Goal: Task Accomplishment & Management: Complete application form

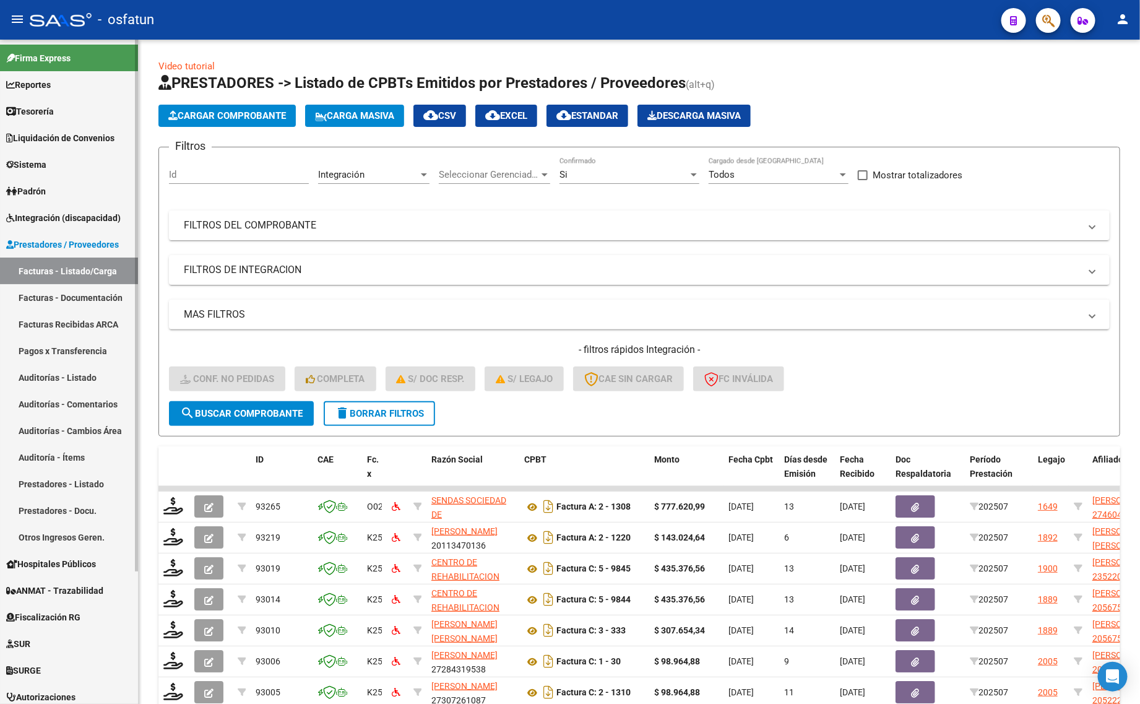
scroll to position [181, 0]
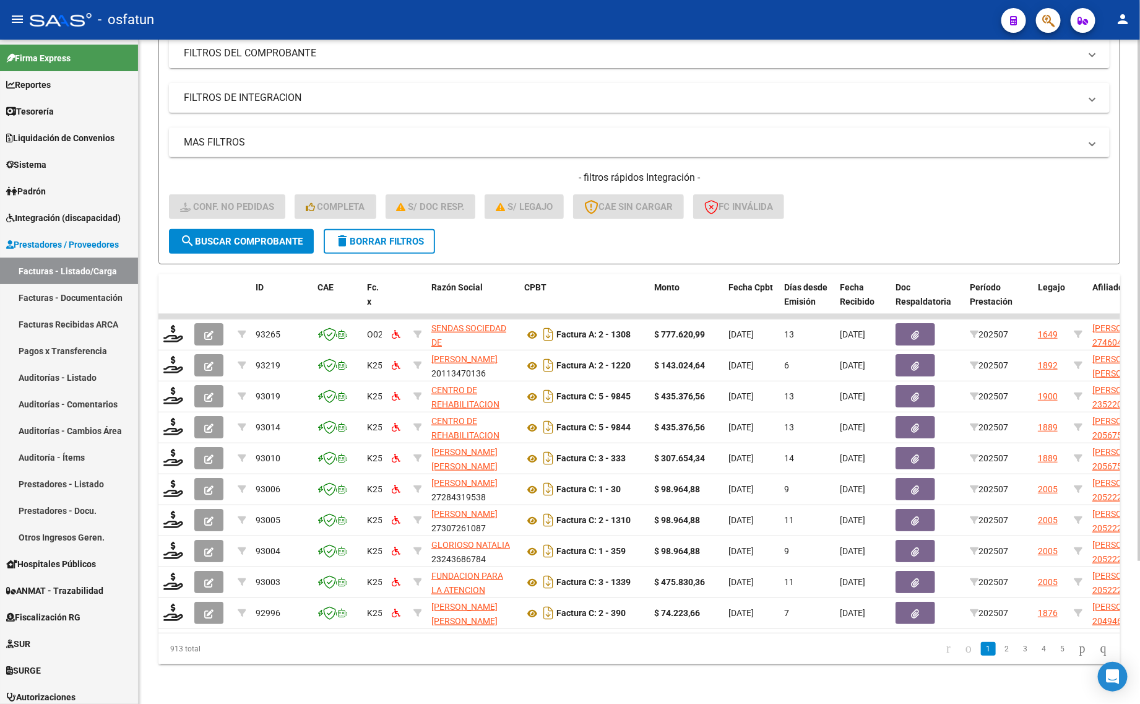
click at [427, 230] on button "delete Borrar Filtros" at bounding box center [379, 241] width 111 height 25
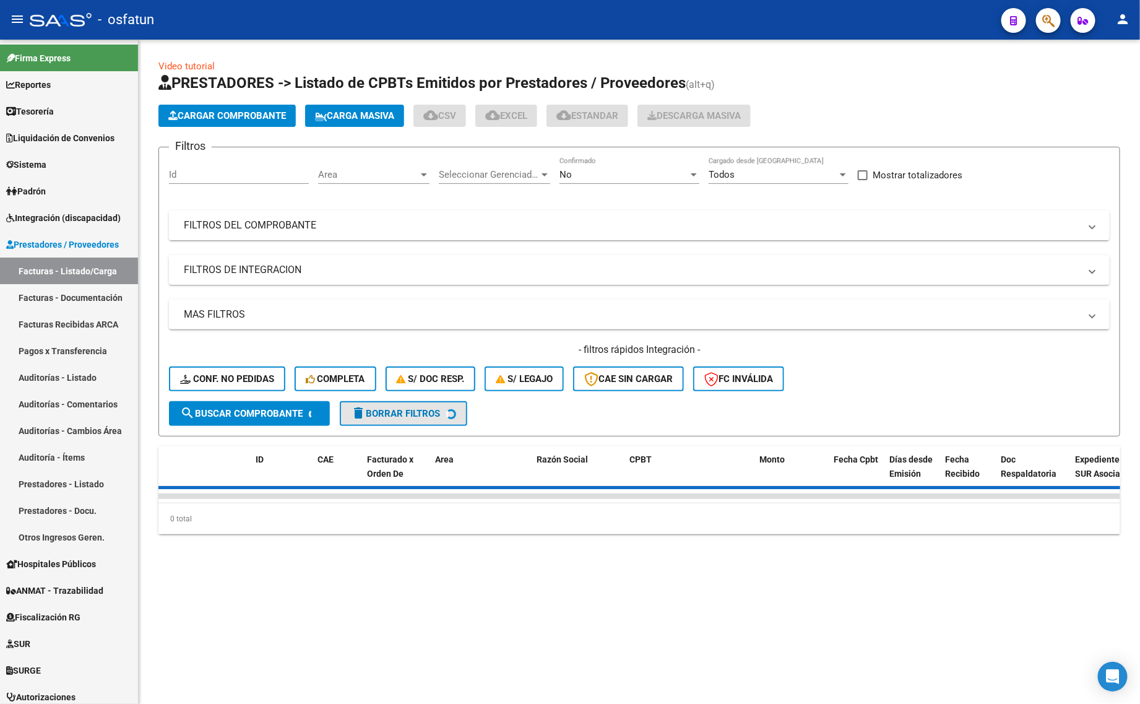
scroll to position [0, 0]
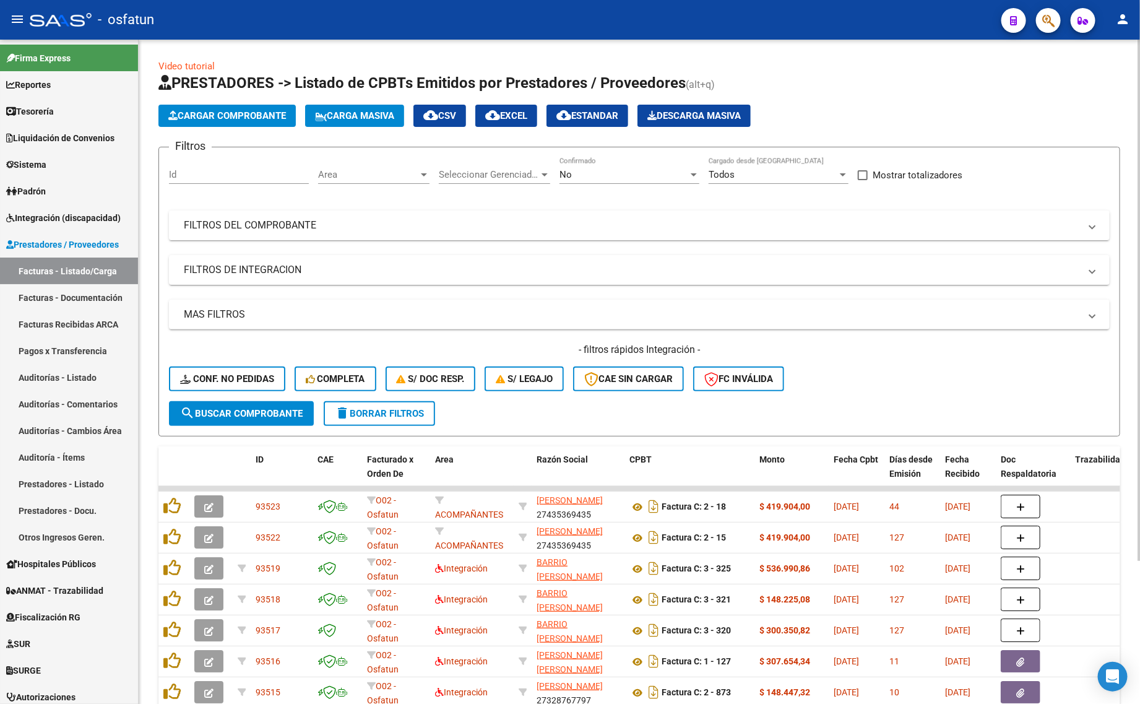
click at [600, 166] on div "No Confirmado" at bounding box center [629, 170] width 140 height 27
click at [582, 172] on div "No" at bounding box center [623, 174] width 129 height 11
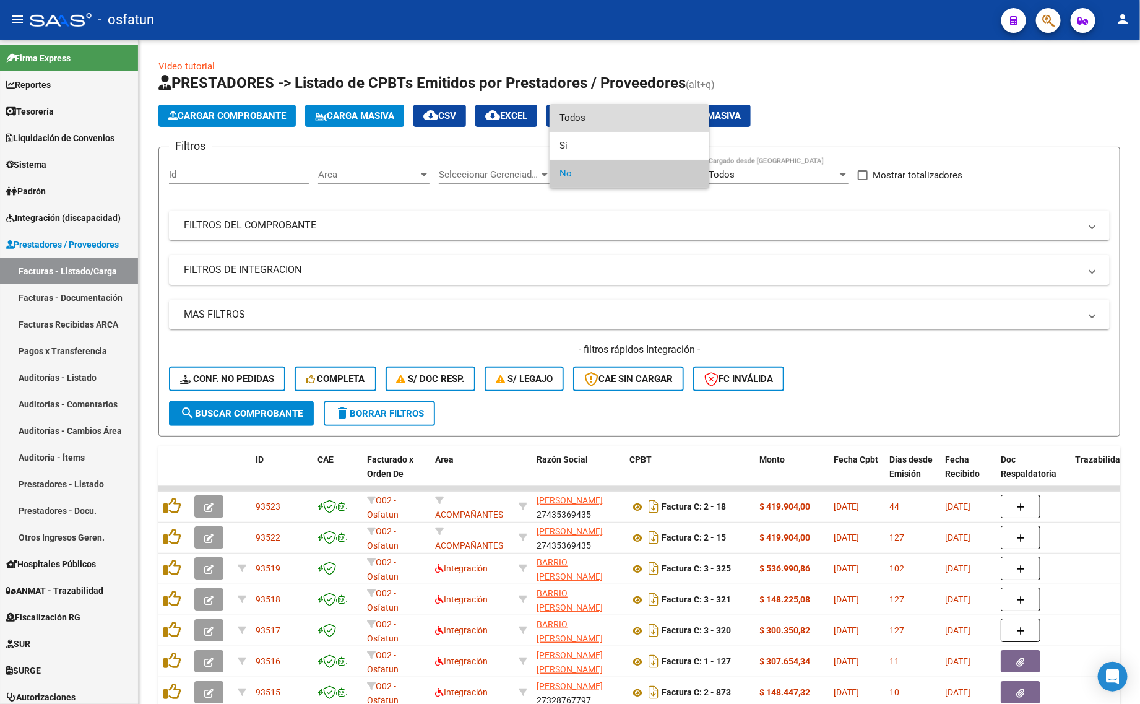
click at [613, 127] on span "Todos" at bounding box center [629, 118] width 140 height 28
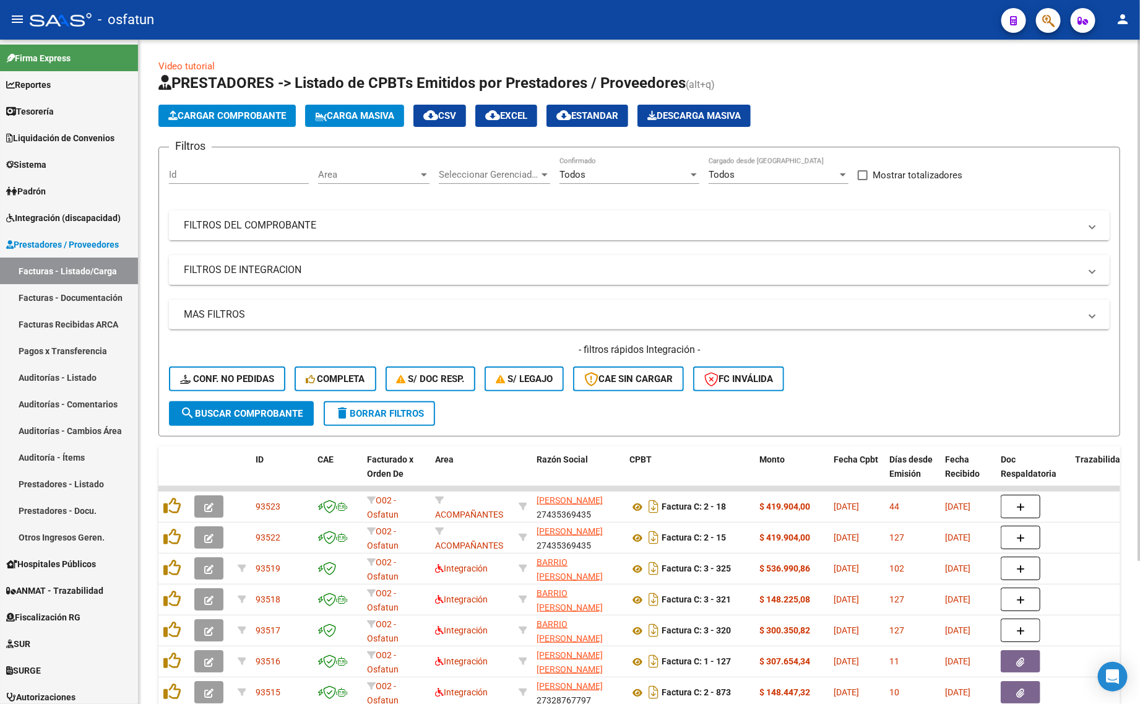
click at [663, 218] on mat-panel-title "FILTROS DEL COMPROBANTE" at bounding box center [632, 225] width 896 height 14
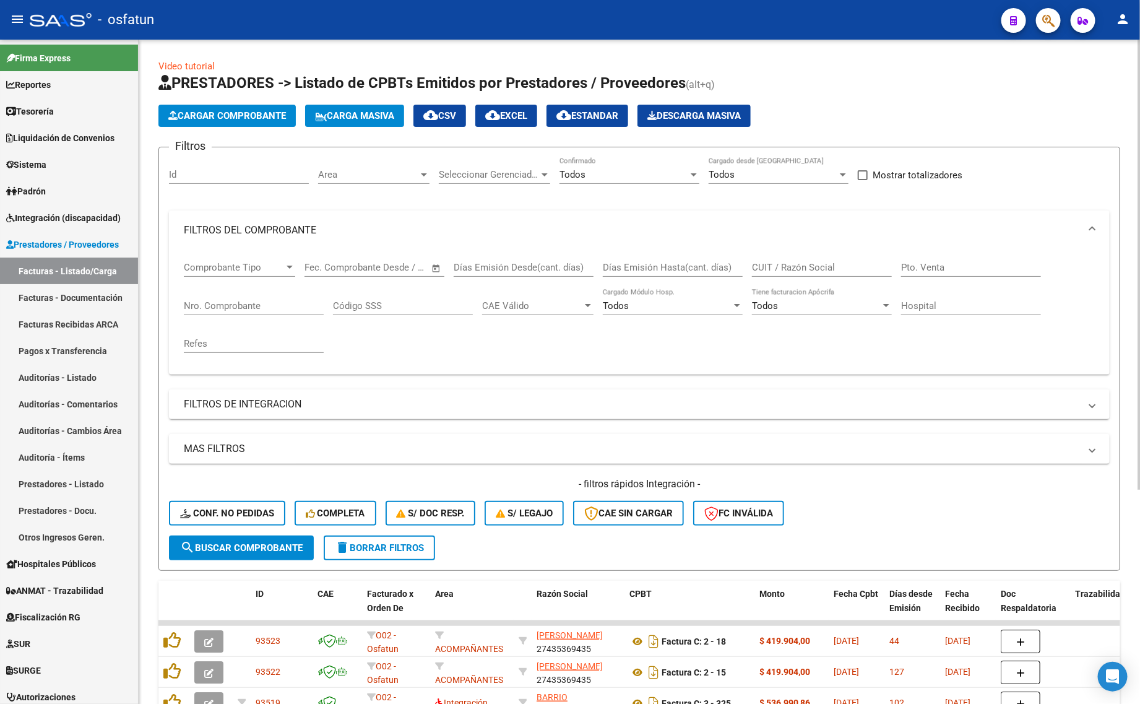
click at [798, 270] on input "CUIT / Razón Social" at bounding box center [822, 267] width 140 height 11
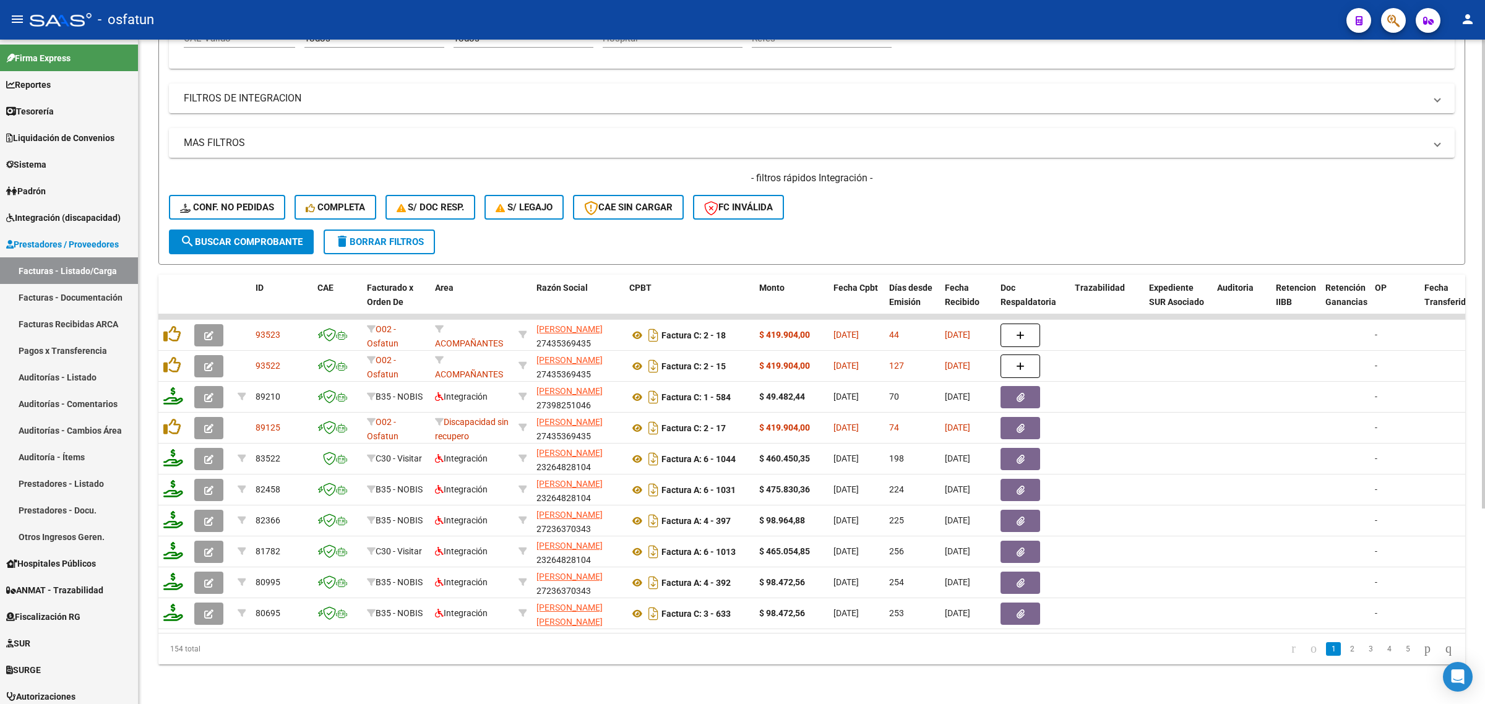
type input "ARMANDO"
click at [378, 236] on span "delete Borrar Filtros" at bounding box center [379, 241] width 89 height 11
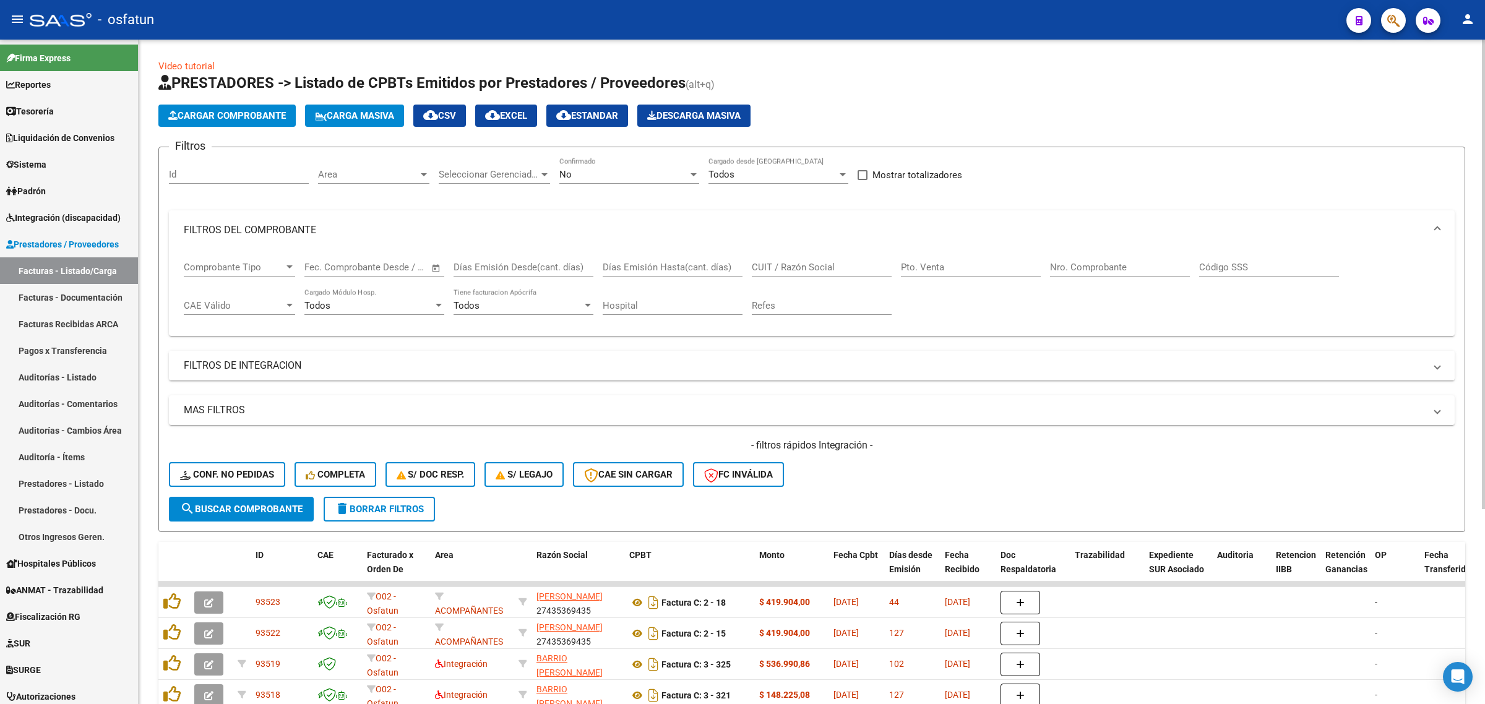
click at [587, 173] on div "No" at bounding box center [623, 174] width 129 height 11
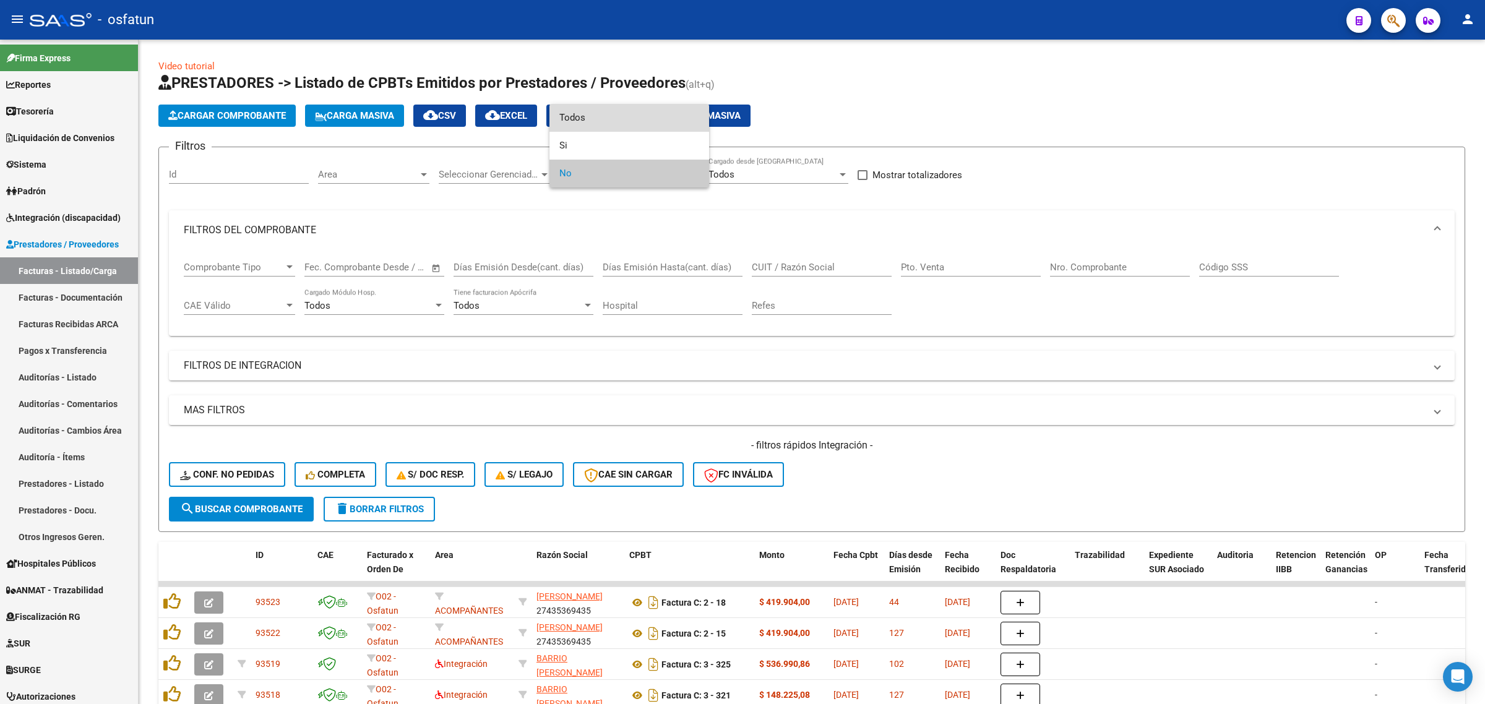
click at [601, 121] on span "Todos" at bounding box center [629, 118] width 140 height 28
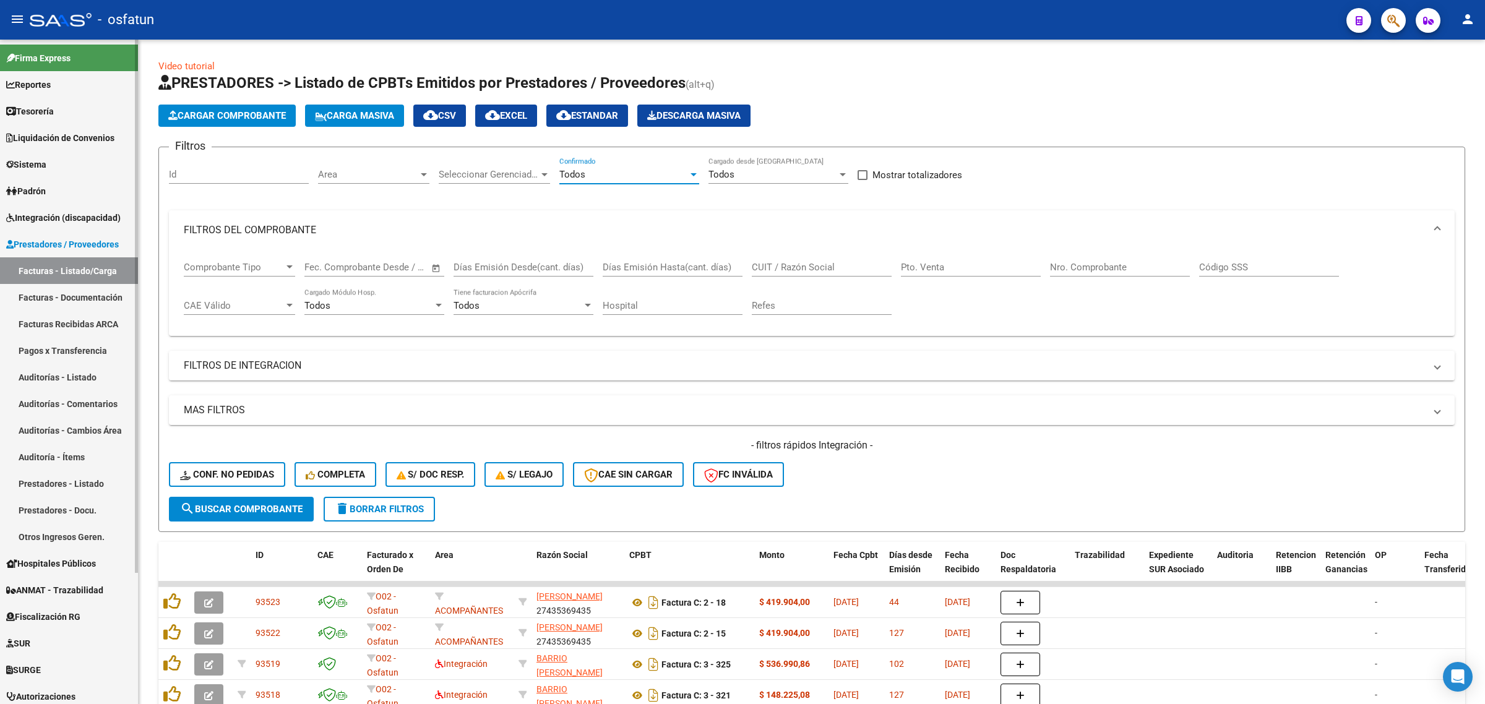
click at [77, 267] on link "Facturas - Listado/Carga" at bounding box center [69, 270] width 138 height 27
click at [77, 246] on span "Prestadores / Proveedores" at bounding box center [62, 245] width 113 height 14
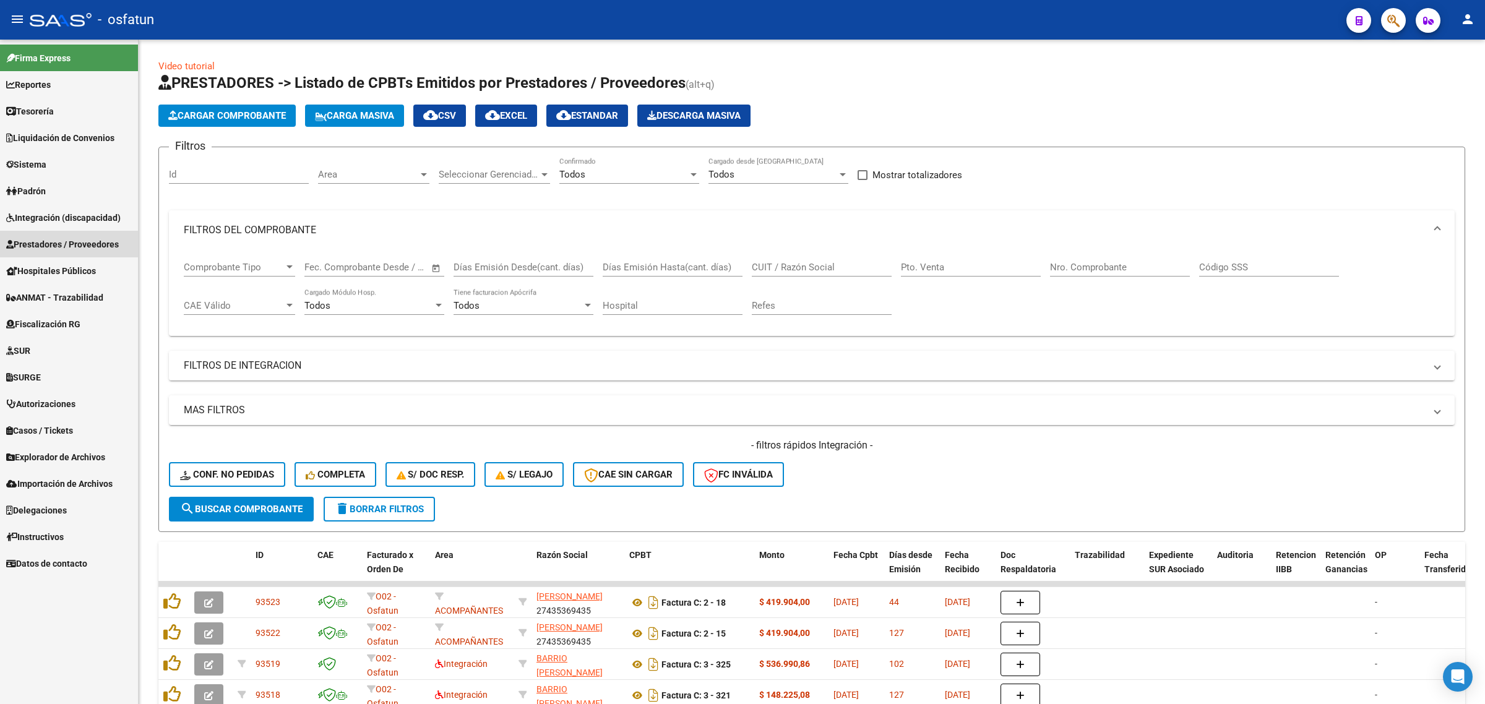
click at [34, 241] on span "Prestadores / Proveedores" at bounding box center [62, 245] width 113 height 14
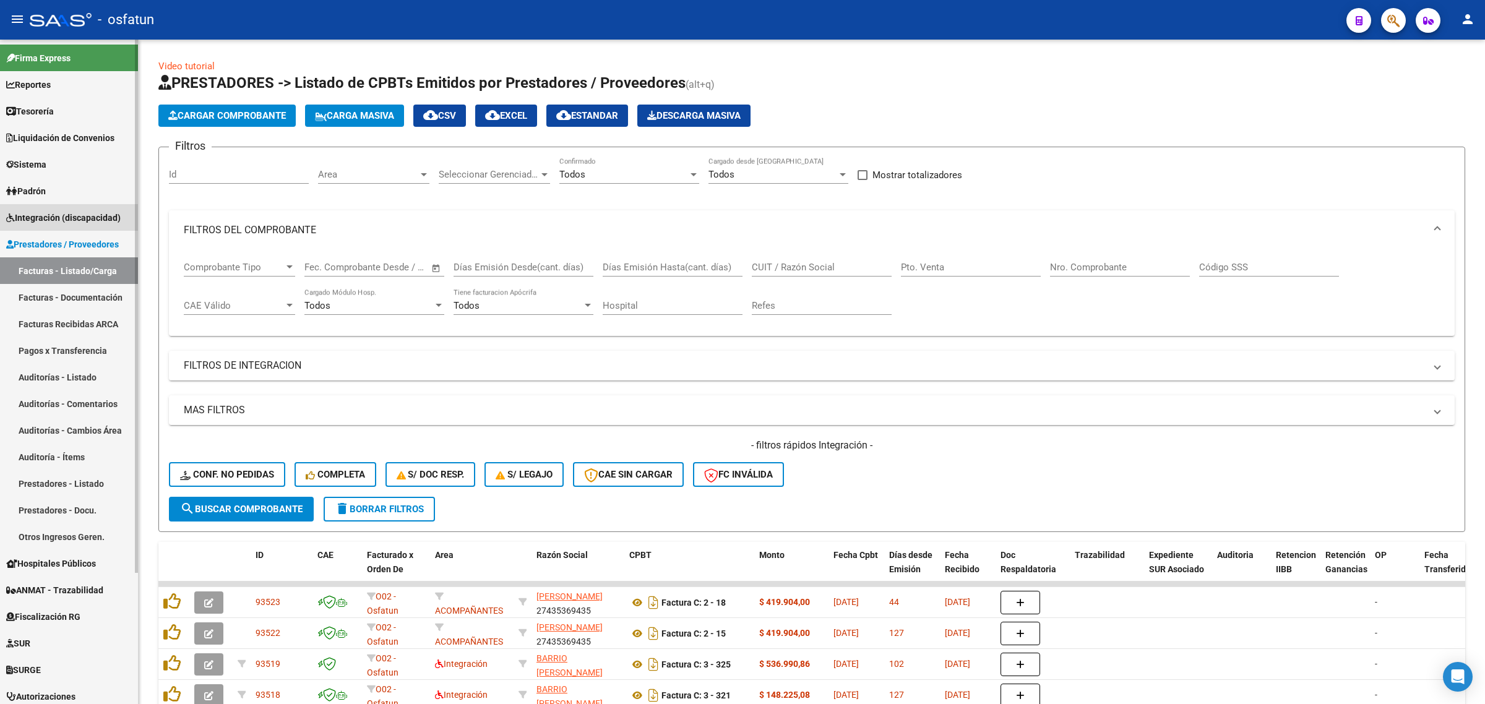
click at [70, 225] on link "Integración (discapacidad)" at bounding box center [69, 217] width 138 height 27
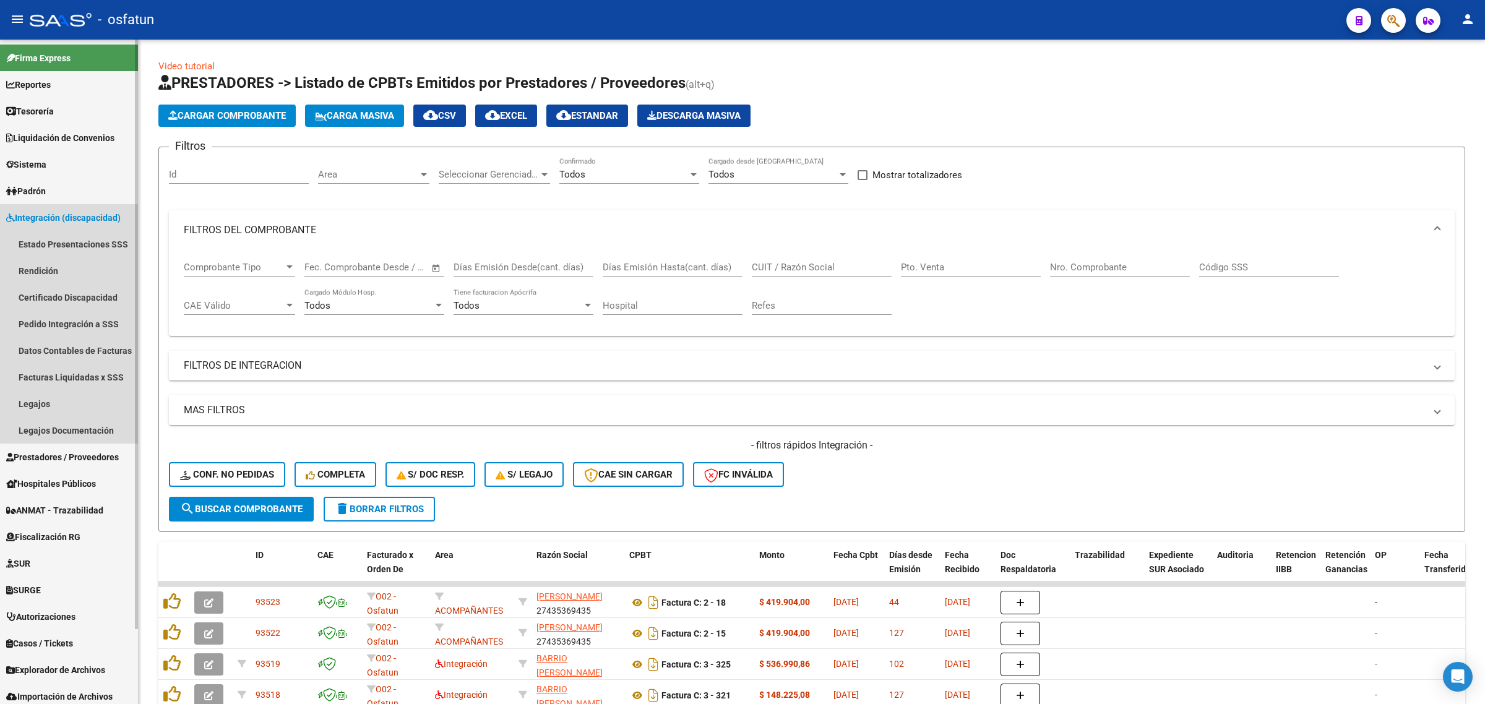
click at [78, 211] on span "Integración (discapacidad)" at bounding box center [63, 218] width 114 height 14
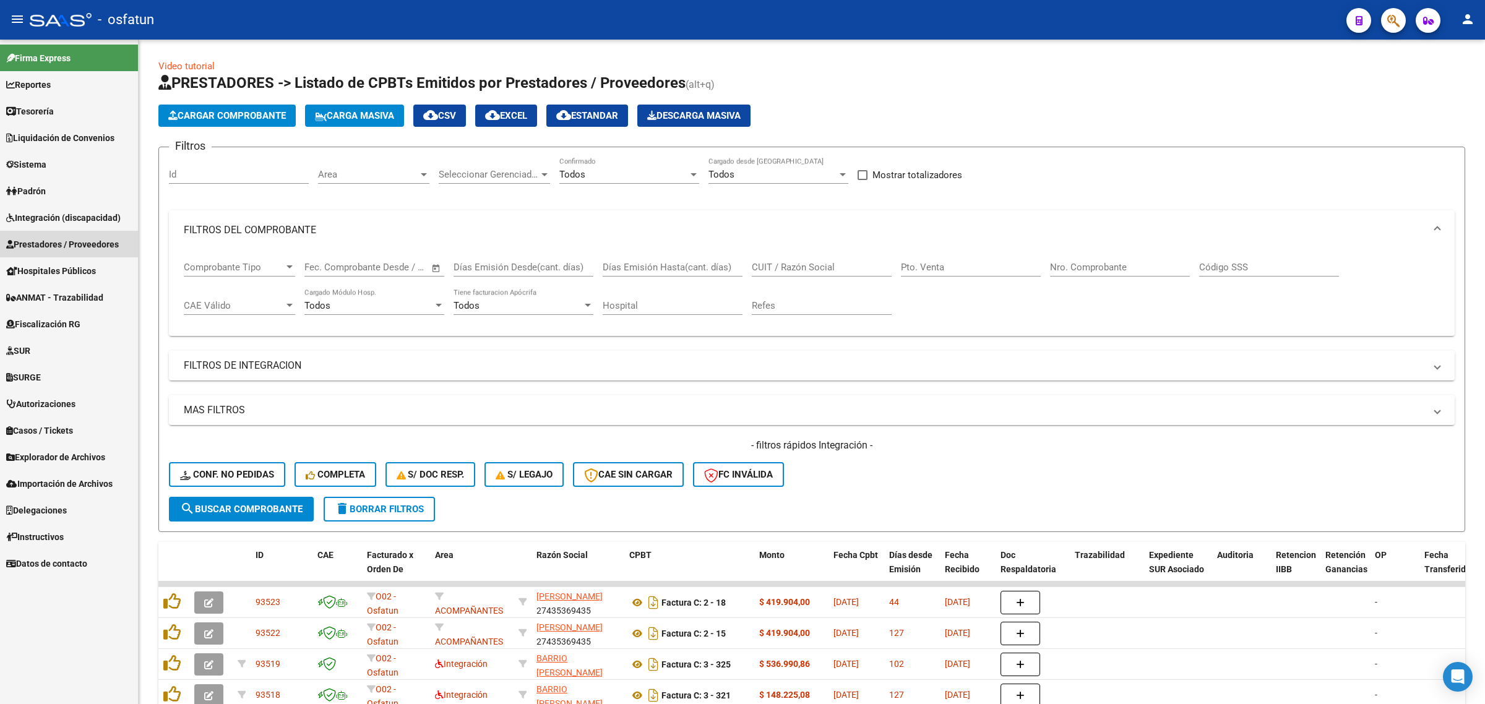
click at [93, 238] on span "Prestadores / Proveedores" at bounding box center [62, 245] width 113 height 14
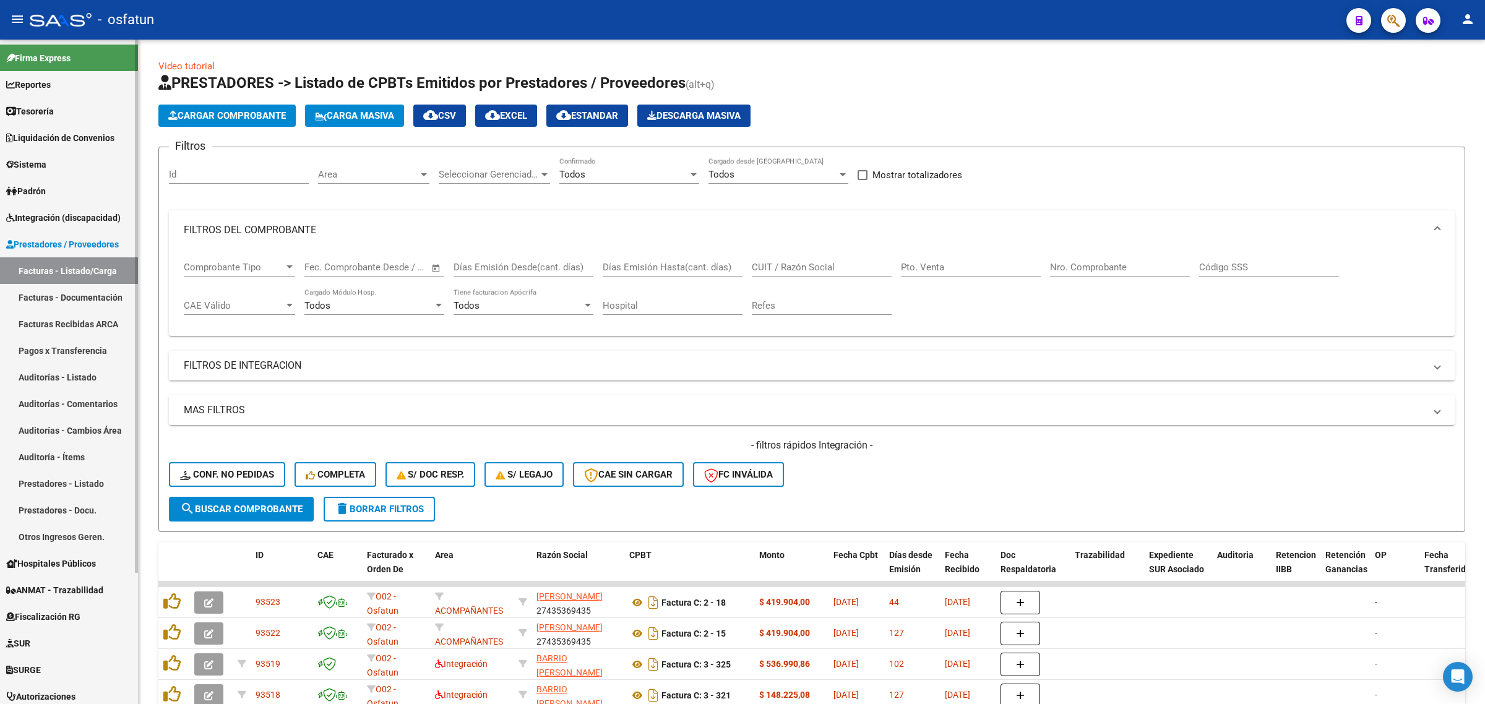
click at [36, 264] on link "Facturas - Listado/Carga" at bounding box center [69, 270] width 138 height 27
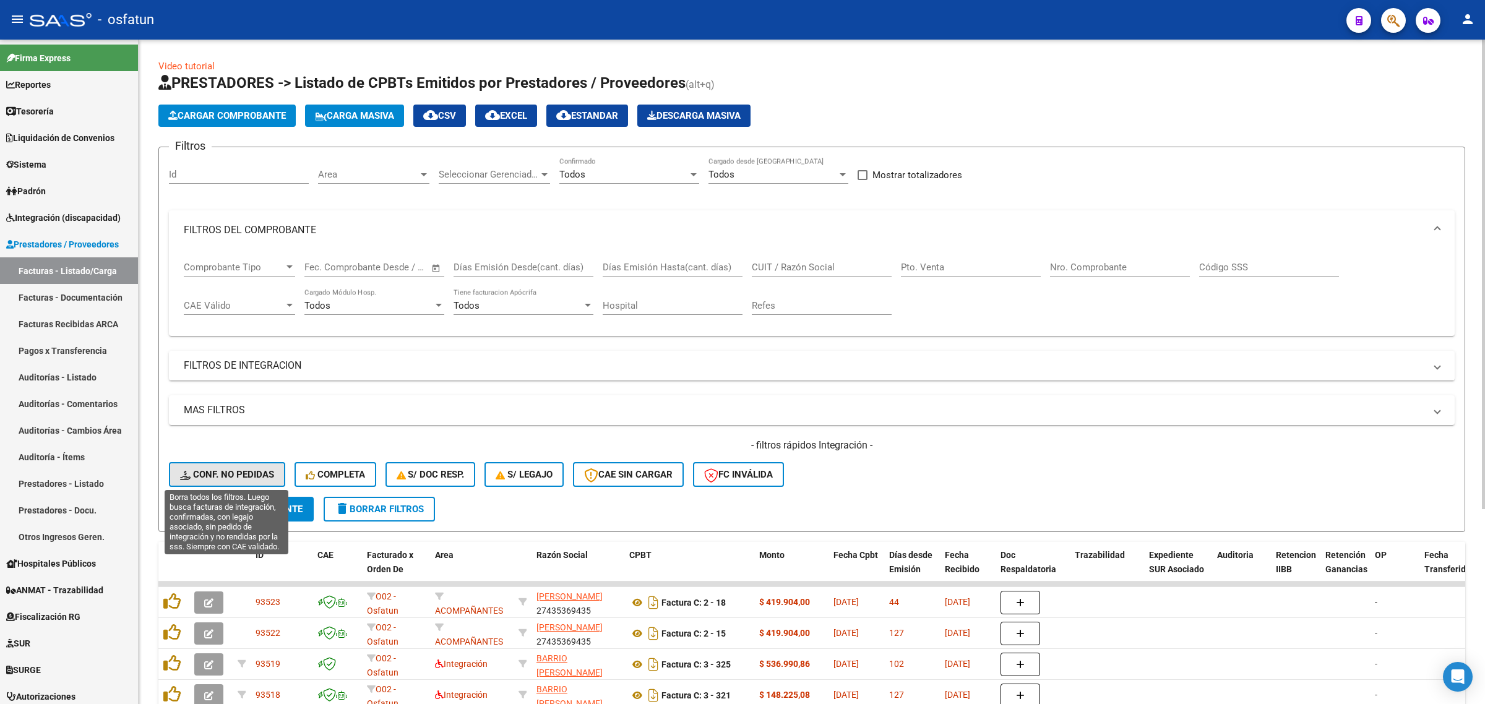
click at [226, 469] on span "Conf. no pedidas" at bounding box center [227, 474] width 94 height 11
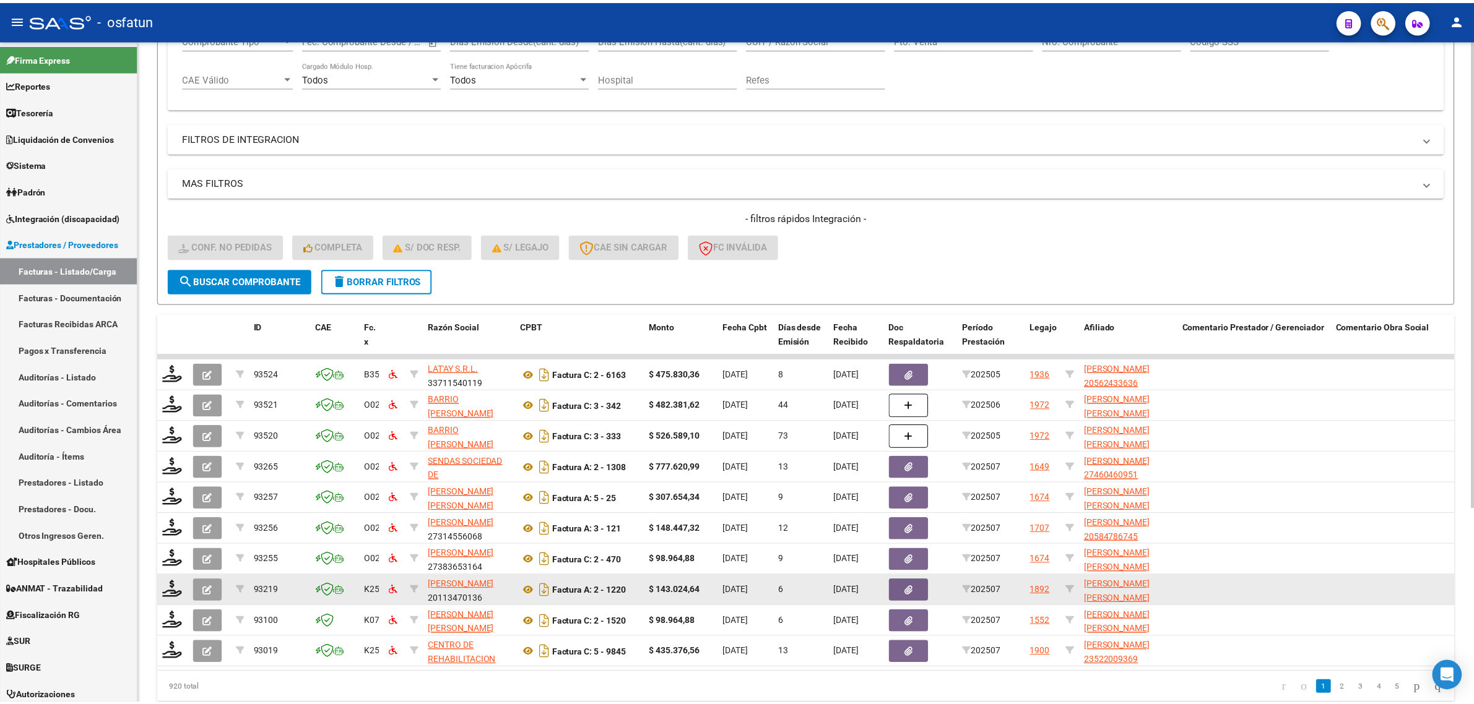
scroll to position [232, 0]
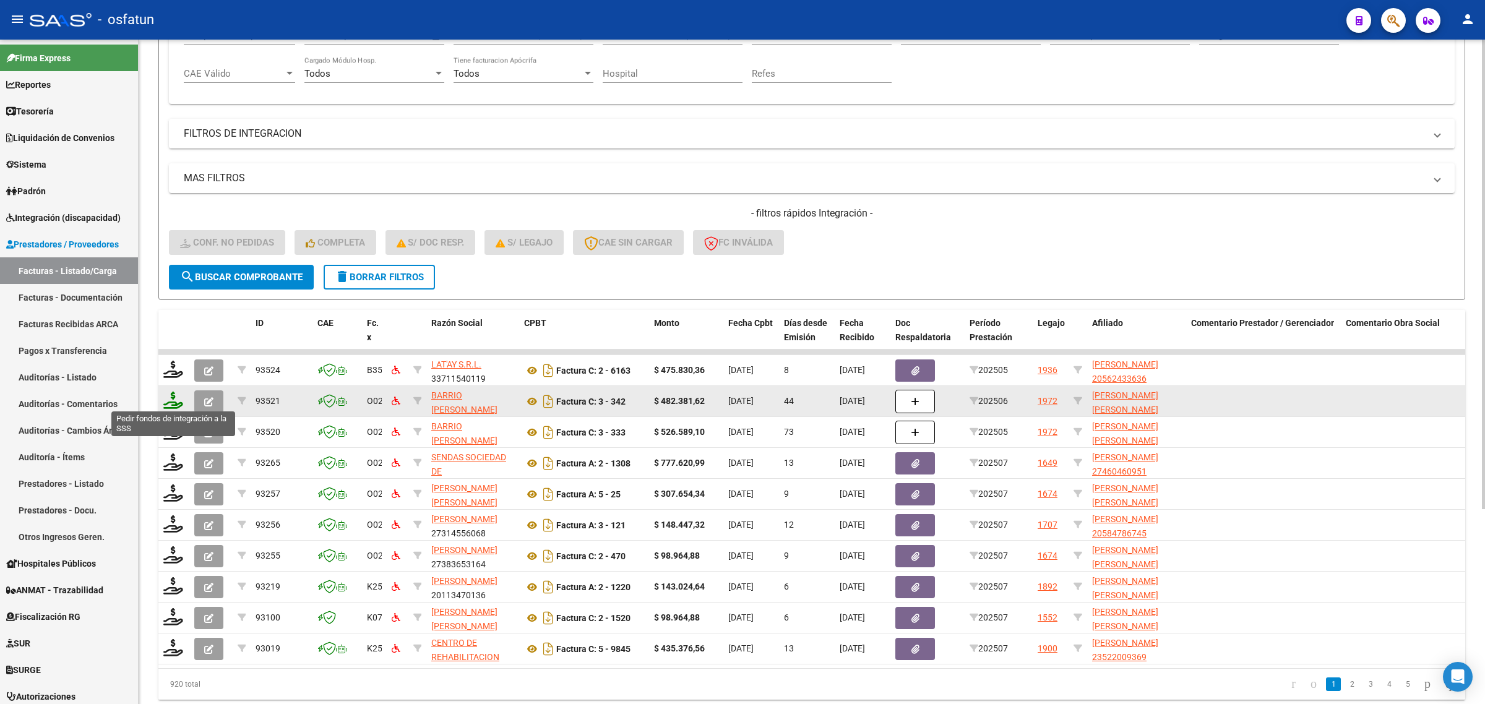
click at [172, 400] on icon at bounding box center [173, 400] width 20 height 17
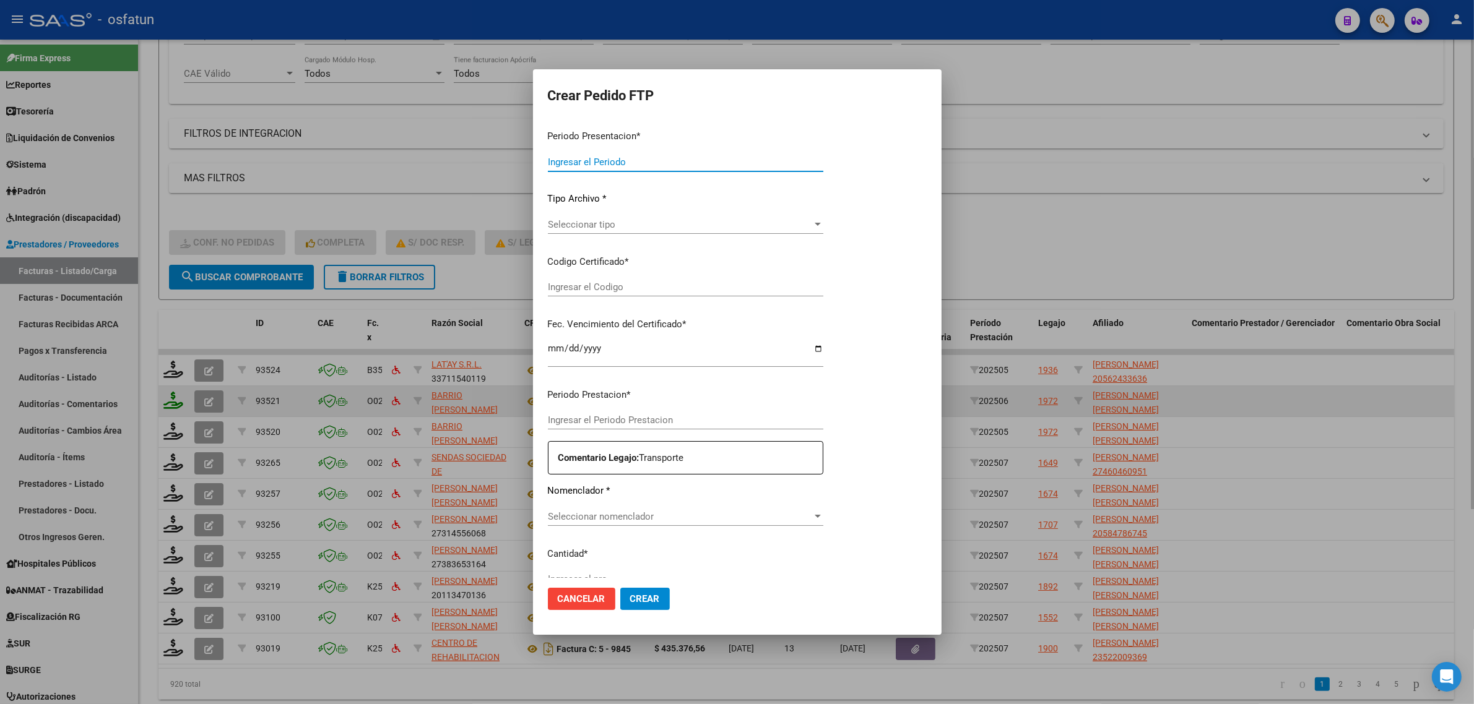
type input "202507"
type input "202506"
type input "$ 482.381,62"
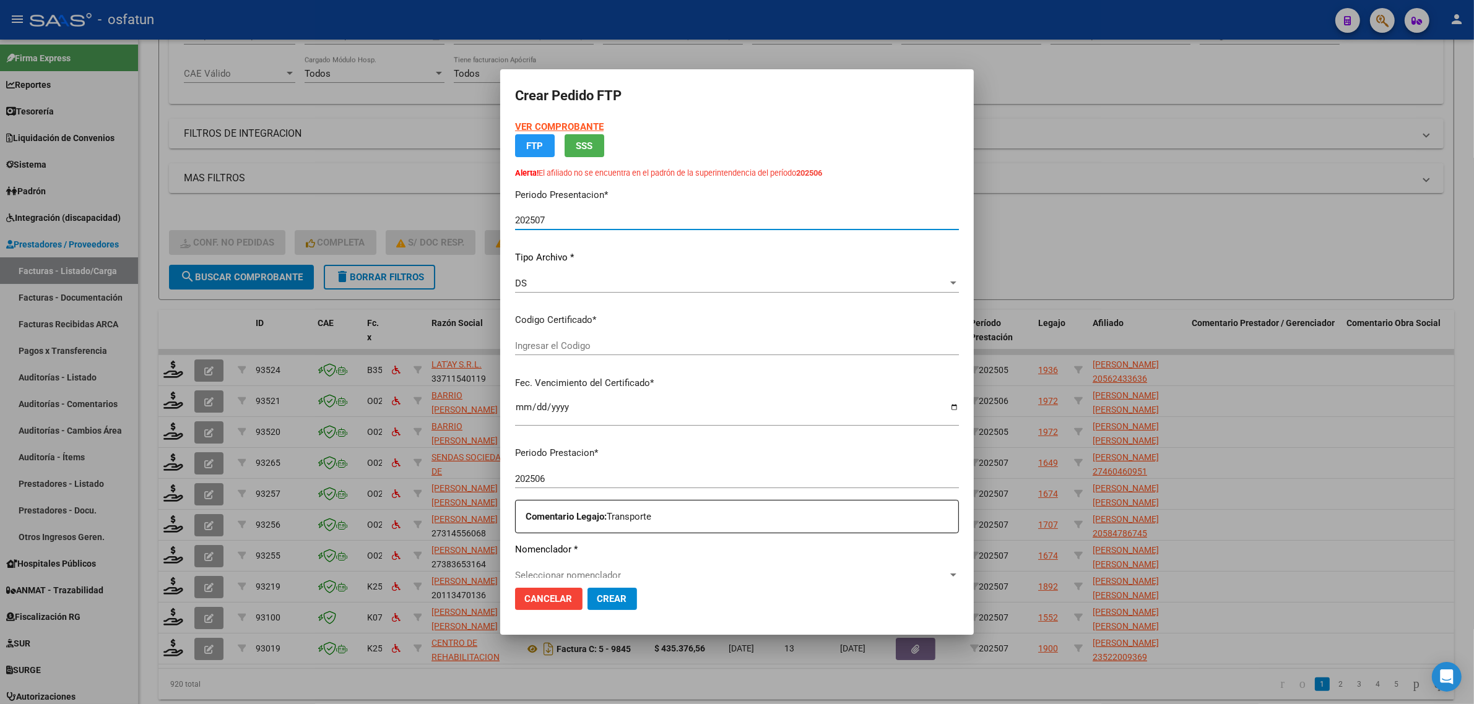
type input "ARG01000376657482025032020400320CHU173"
type input "2040-03-20"
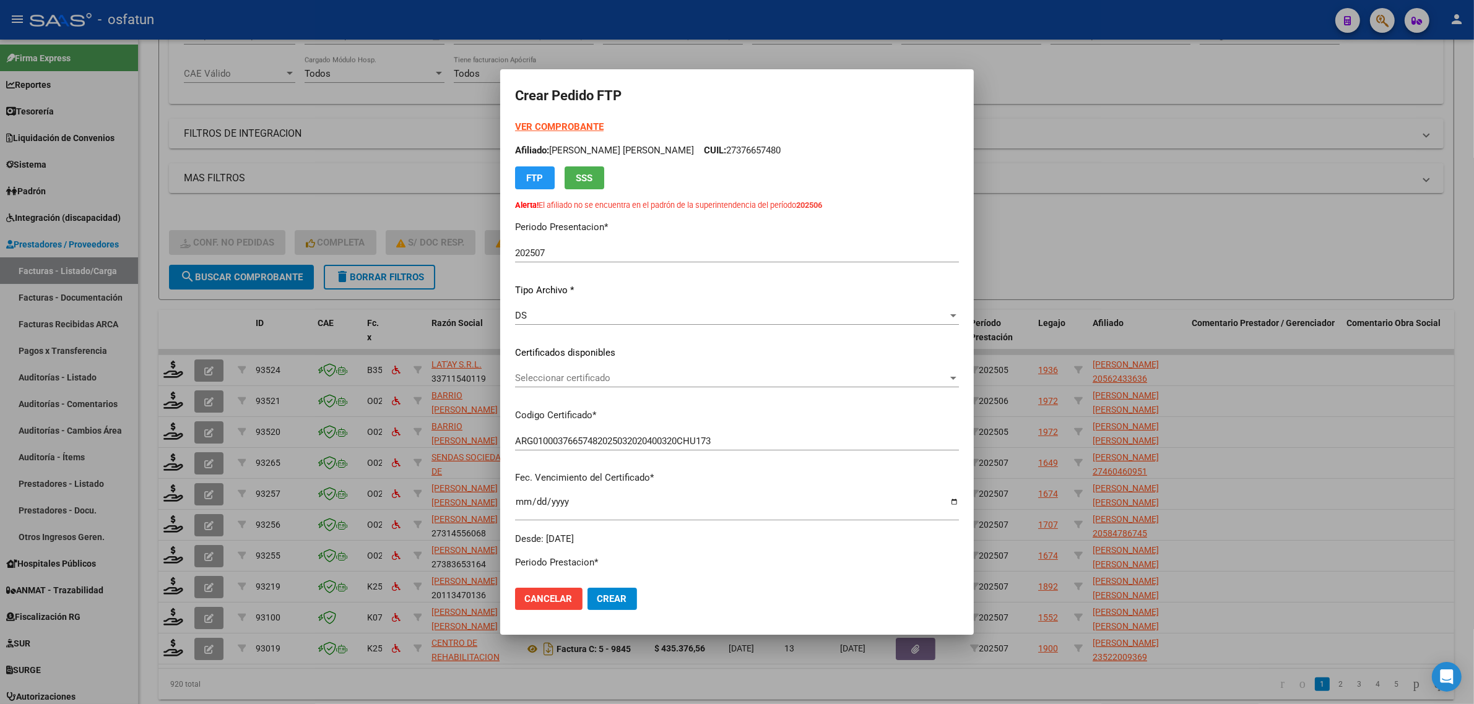
click at [540, 128] on strong "VER COMPROBANTE" at bounding box center [559, 126] width 88 height 11
click at [1102, 197] on div at bounding box center [737, 352] width 1474 height 704
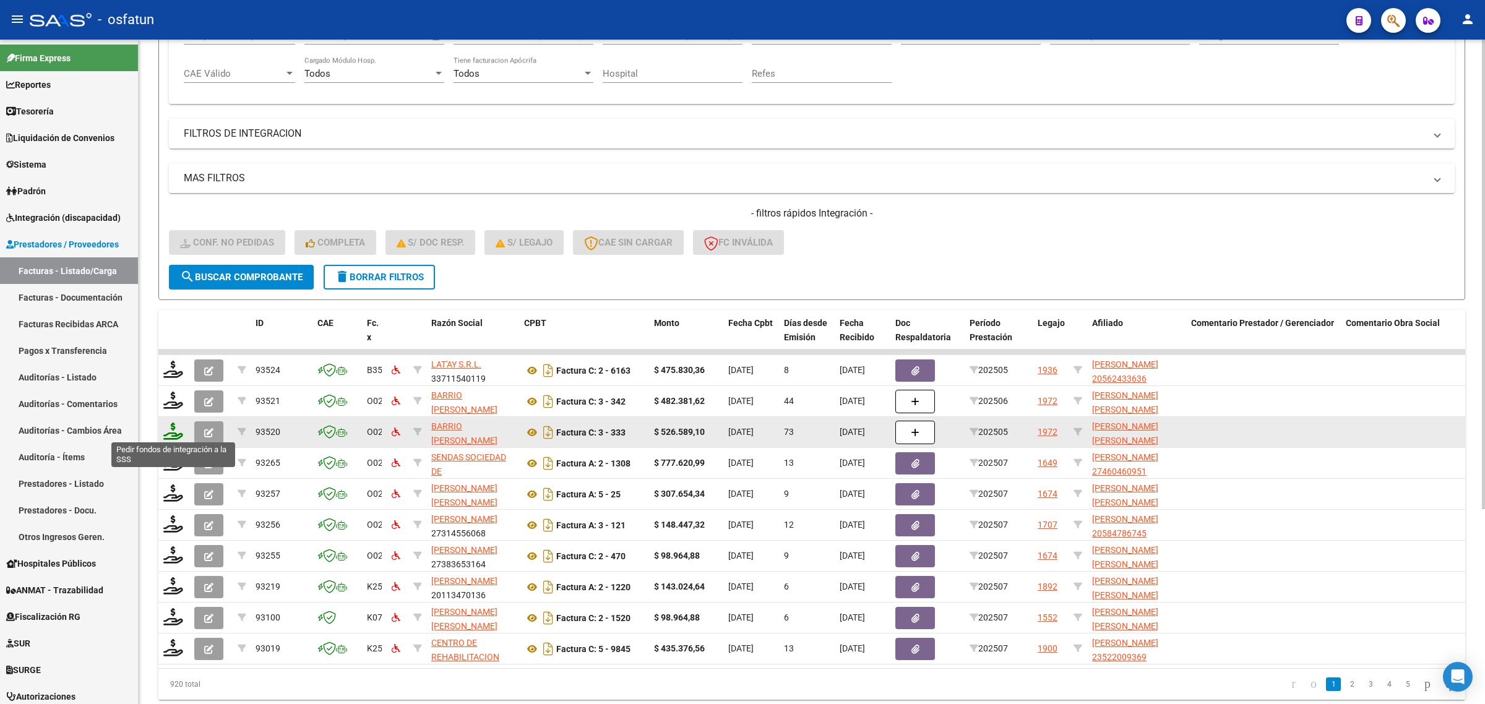
click at [170, 425] on icon at bounding box center [173, 431] width 20 height 17
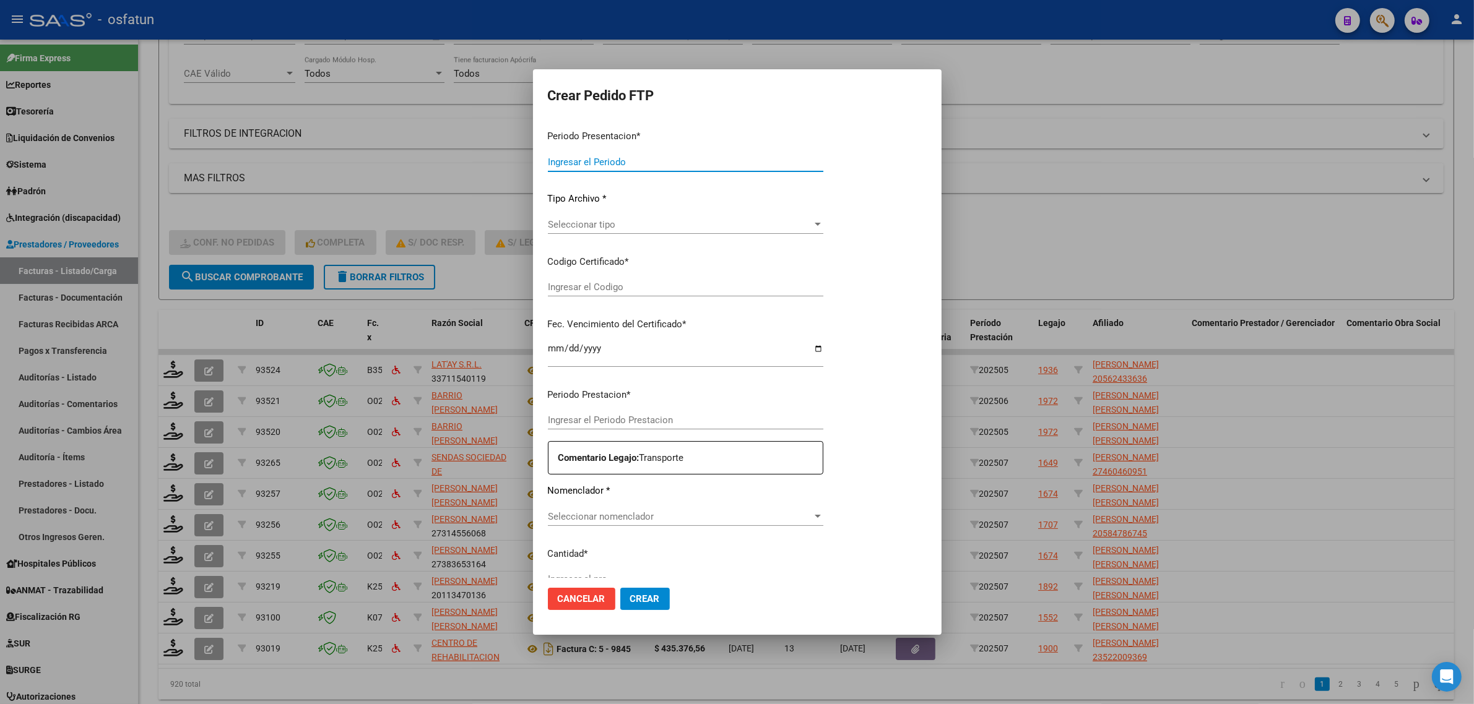
type input "202507"
type input "202505"
type input "$ 526.589,10"
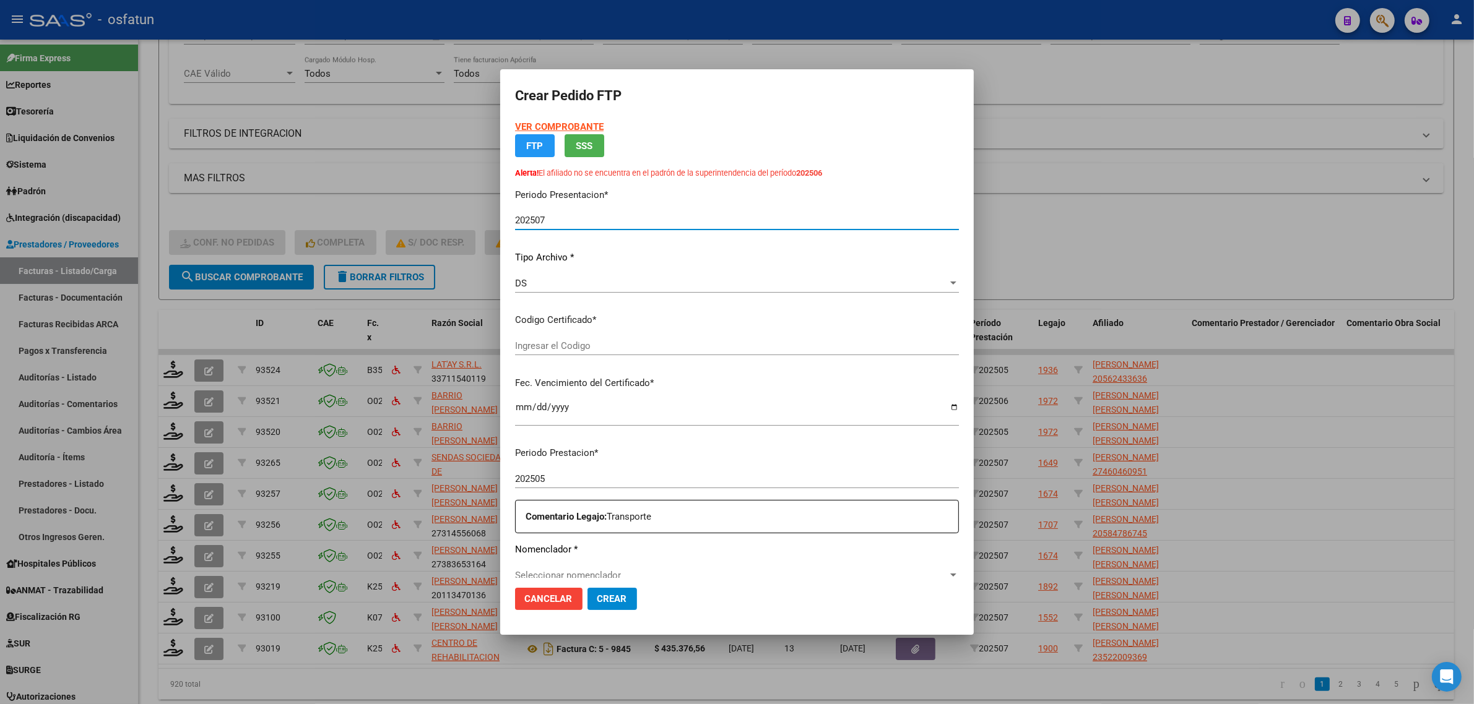
type input "ARG01000376657482025032020400320CHU173"
type input "2040-03-20"
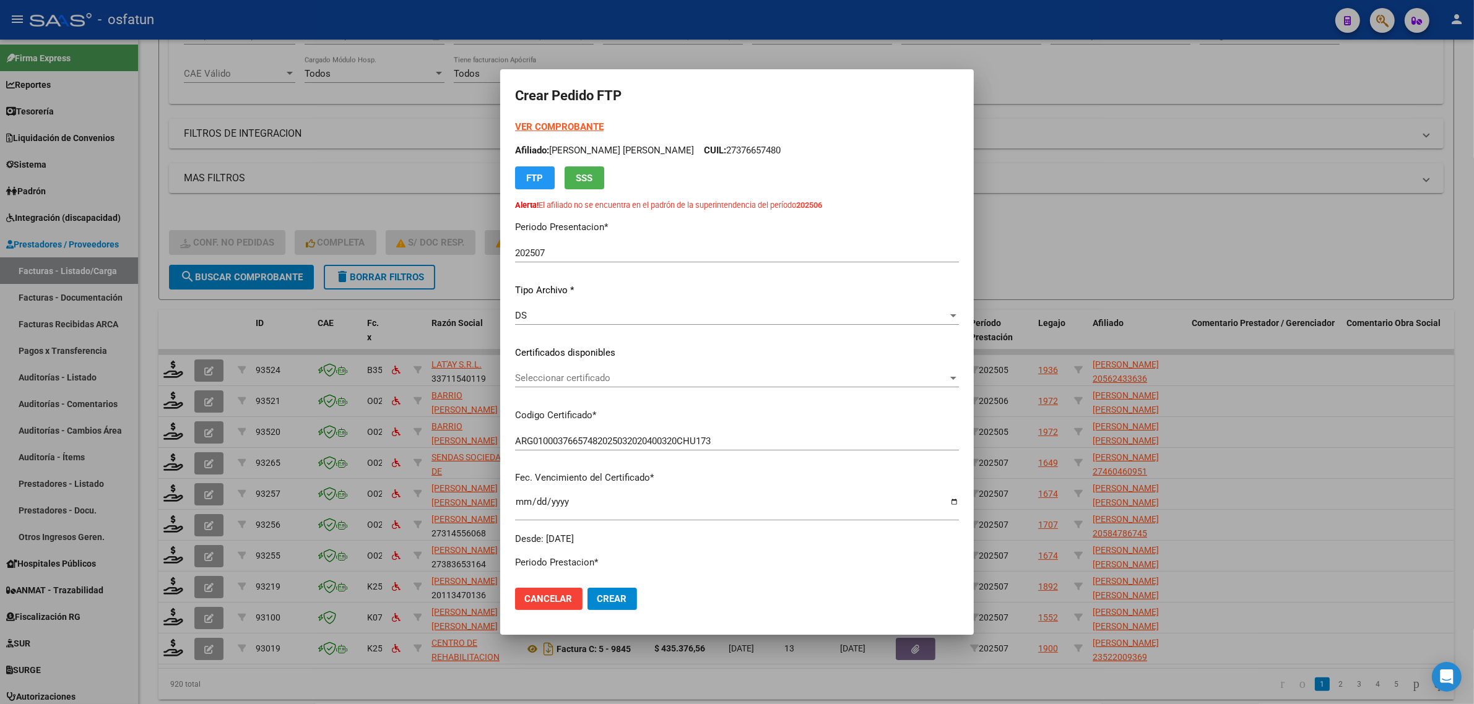
click at [545, 122] on strong "VER COMPROBANTE" at bounding box center [559, 126] width 88 height 11
click at [317, 208] on div at bounding box center [737, 352] width 1474 height 704
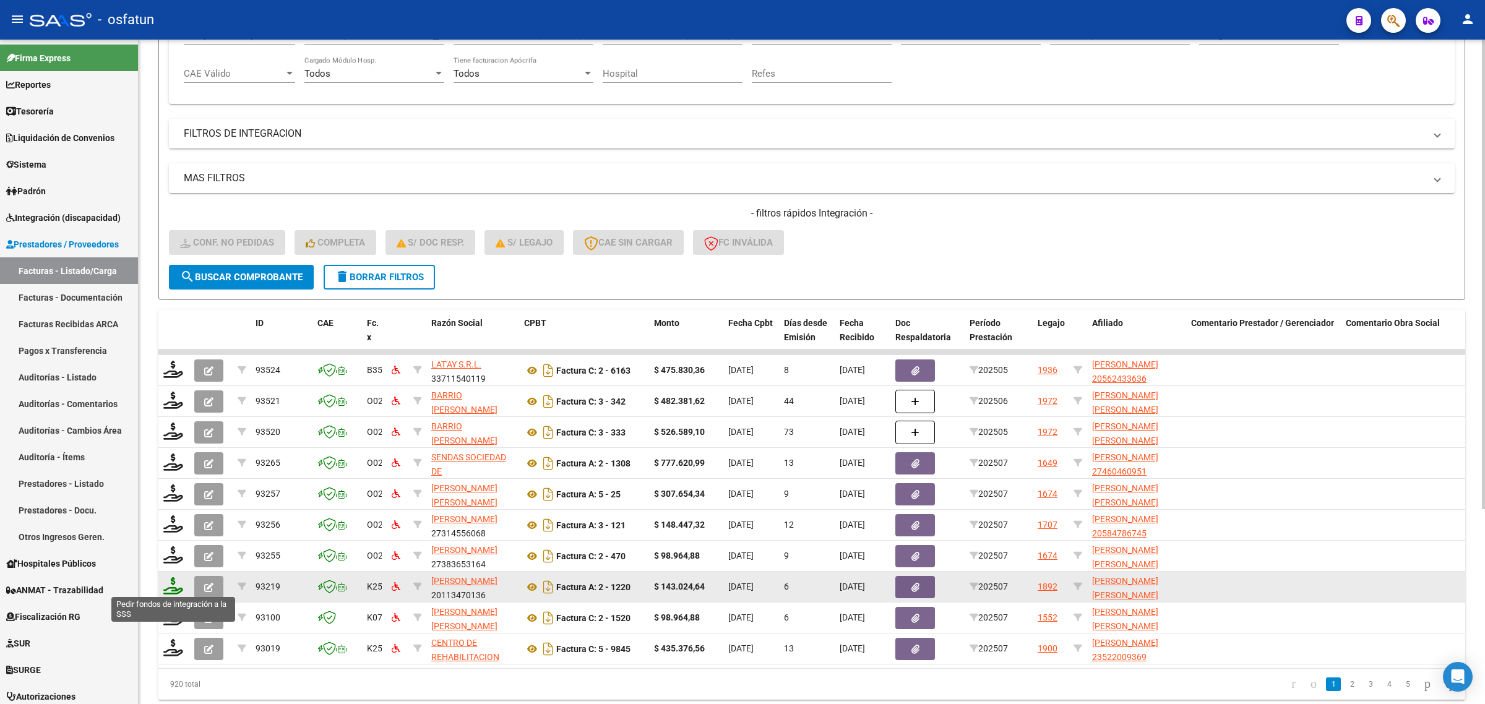
click at [174, 585] on icon at bounding box center [173, 585] width 20 height 17
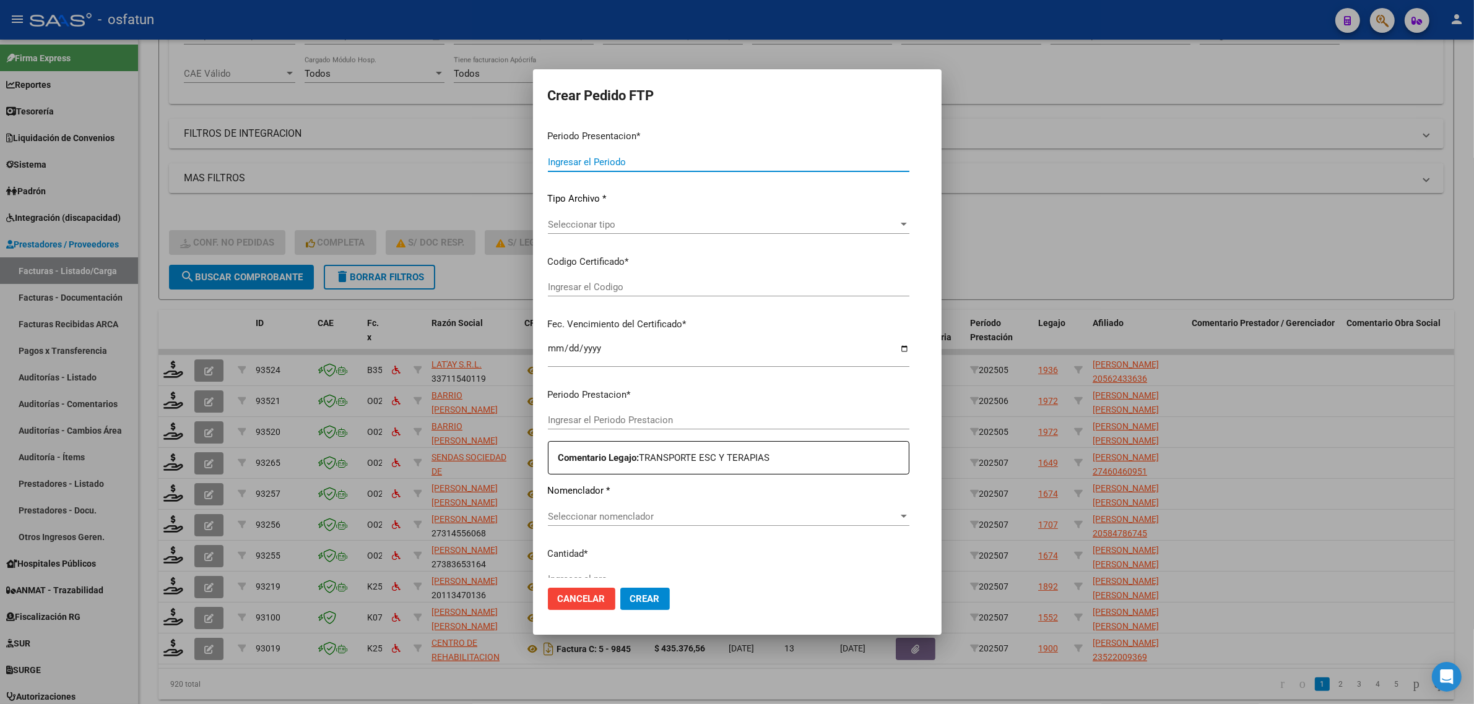
type input "202507"
type input "$ 143.024,64"
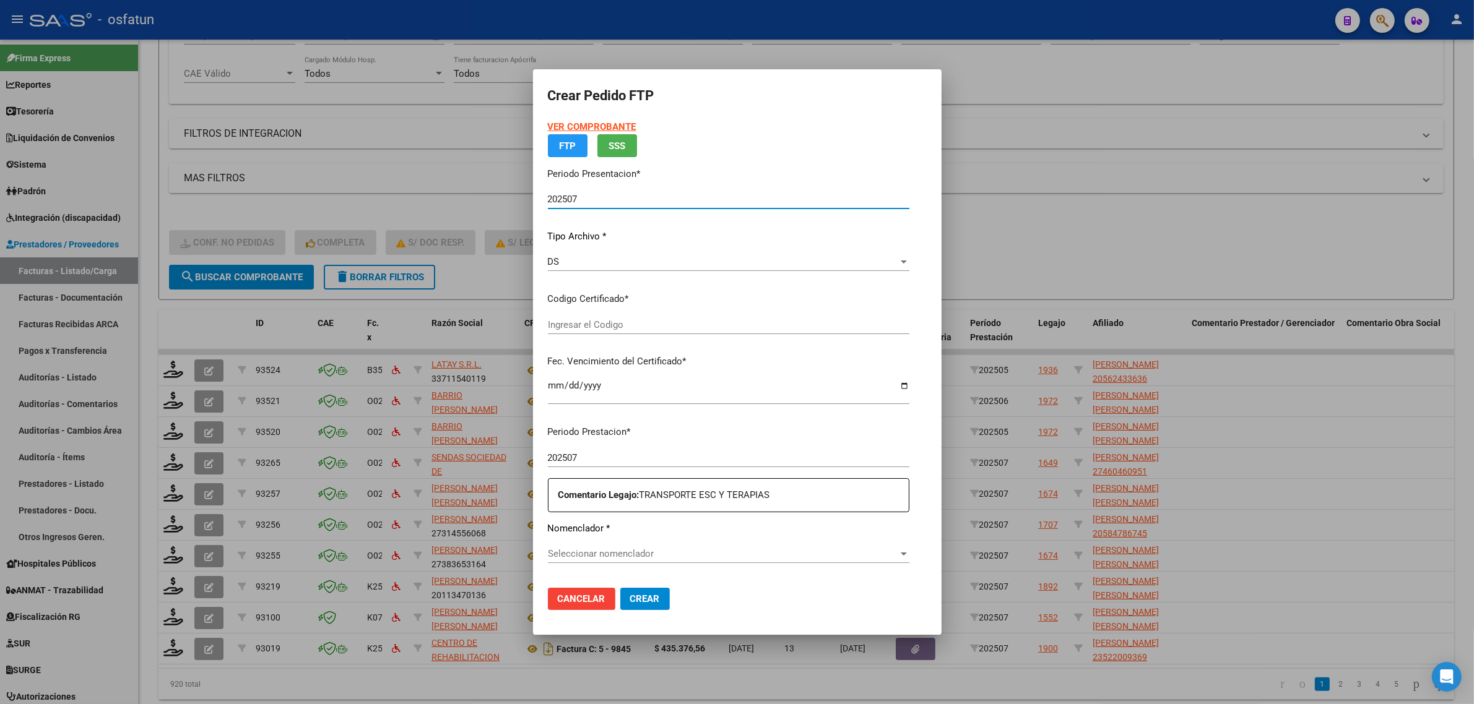
type input "ARG02000547803292020062520260625COR467"
type input "2026-06-25"
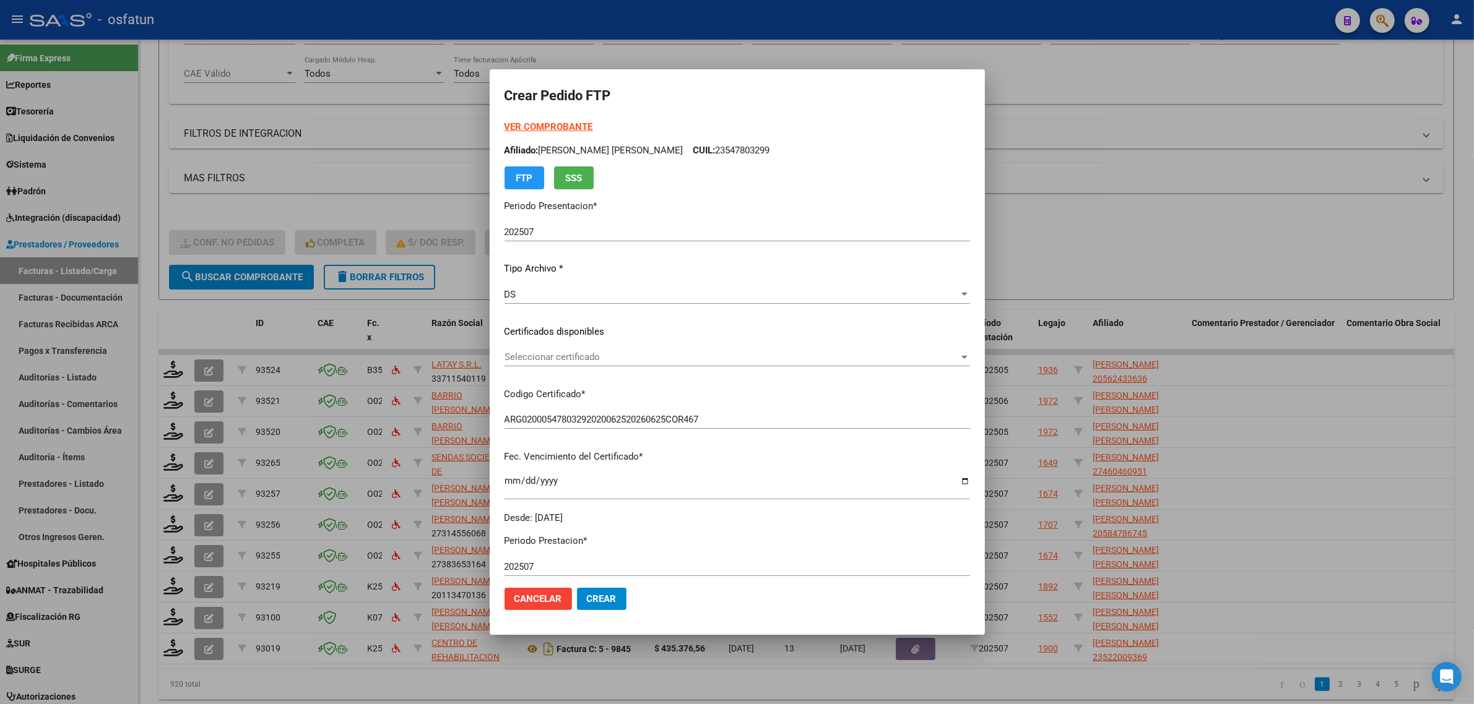
click at [546, 123] on strong "VER COMPROBANTE" at bounding box center [548, 126] width 88 height 11
click at [621, 354] on span "Seleccionar certificado" at bounding box center [731, 357] width 454 height 11
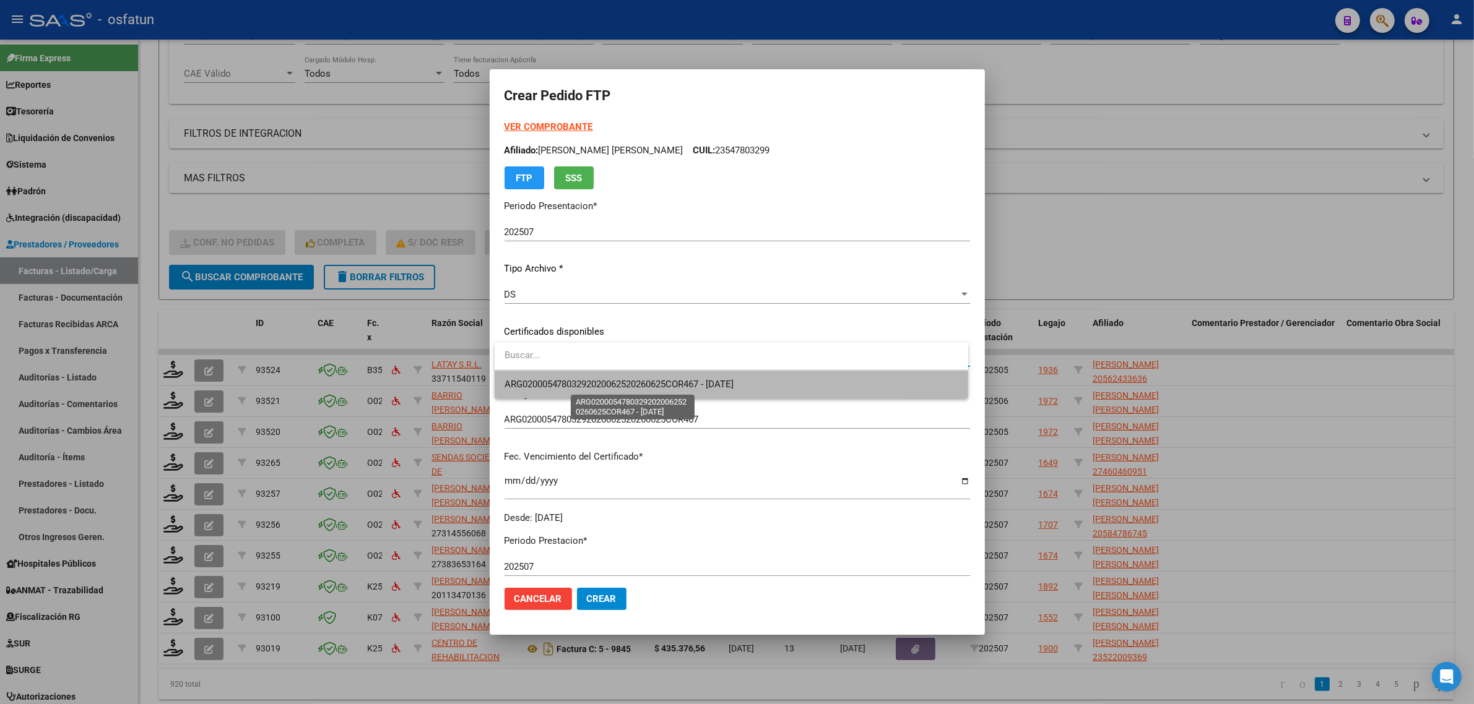
click at [622, 382] on span "ARG02000547803292020062520260625COR467 - 2026-06-25" at bounding box center [619, 384] width 230 height 11
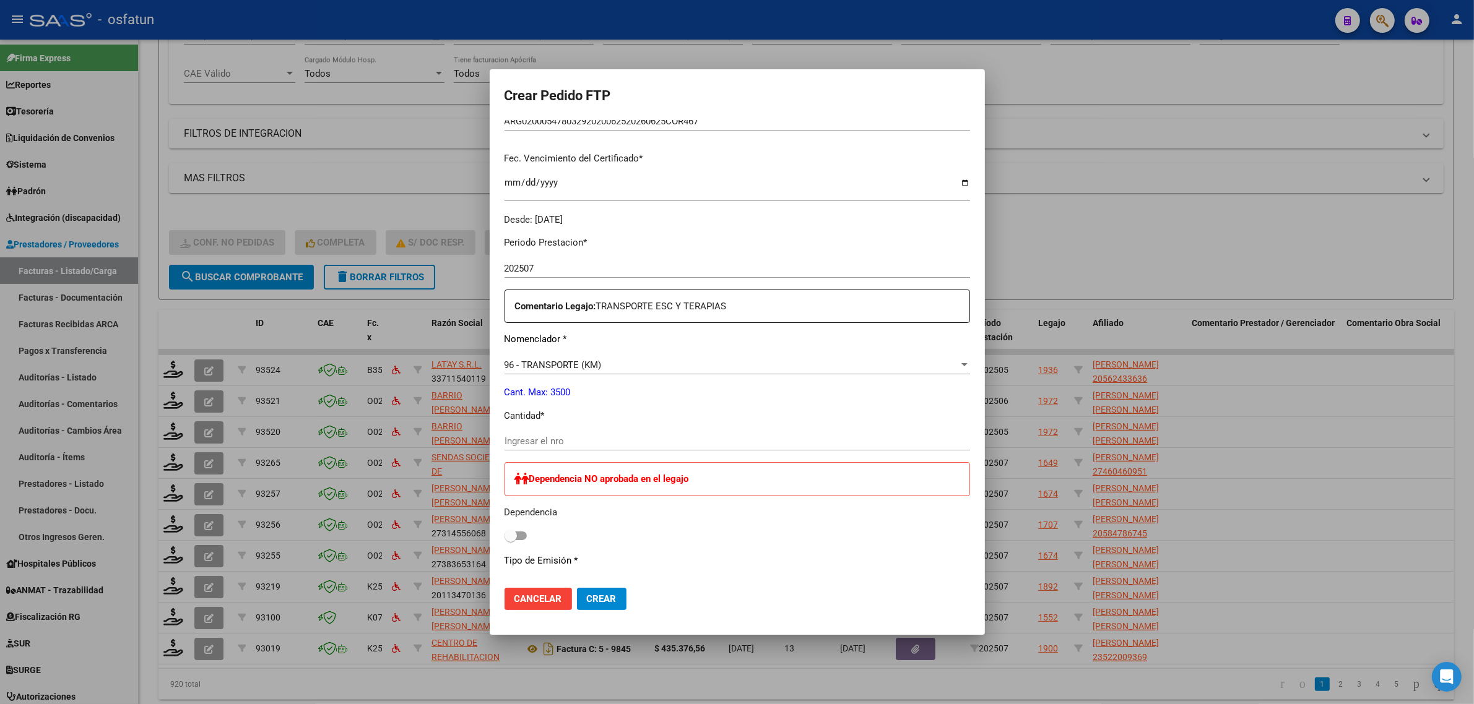
scroll to position [309, 0]
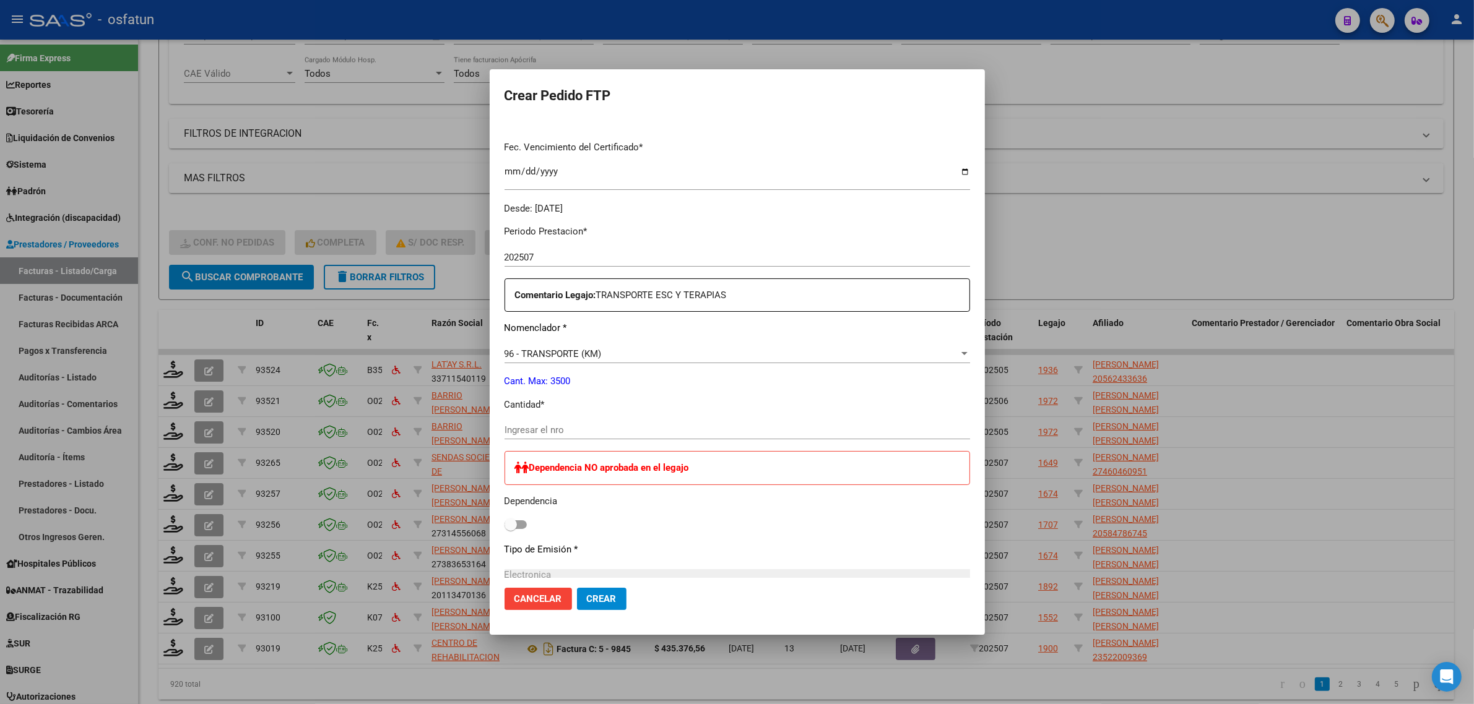
click at [595, 356] on span "96 - TRANSPORTE (KM)" at bounding box center [552, 353] width 97 height 11
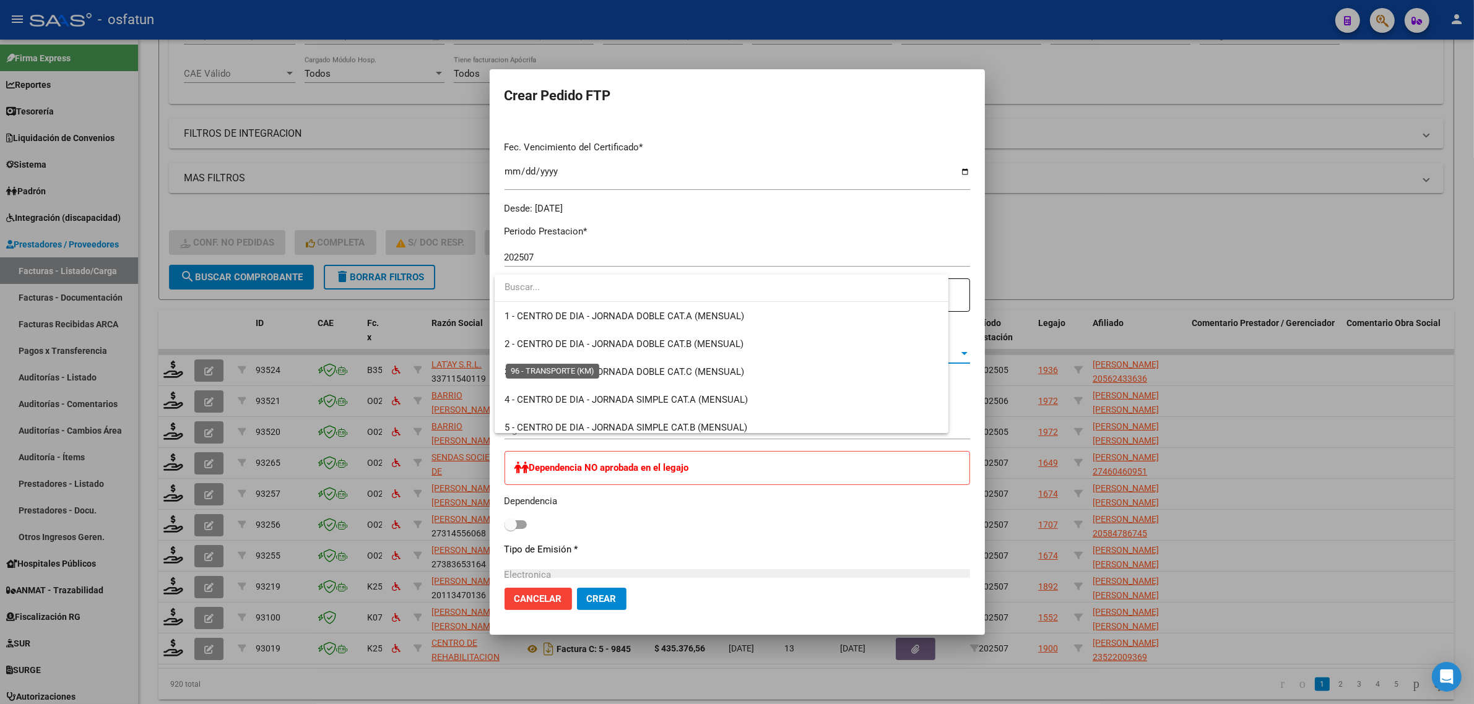
scroll to position [2609, 0]
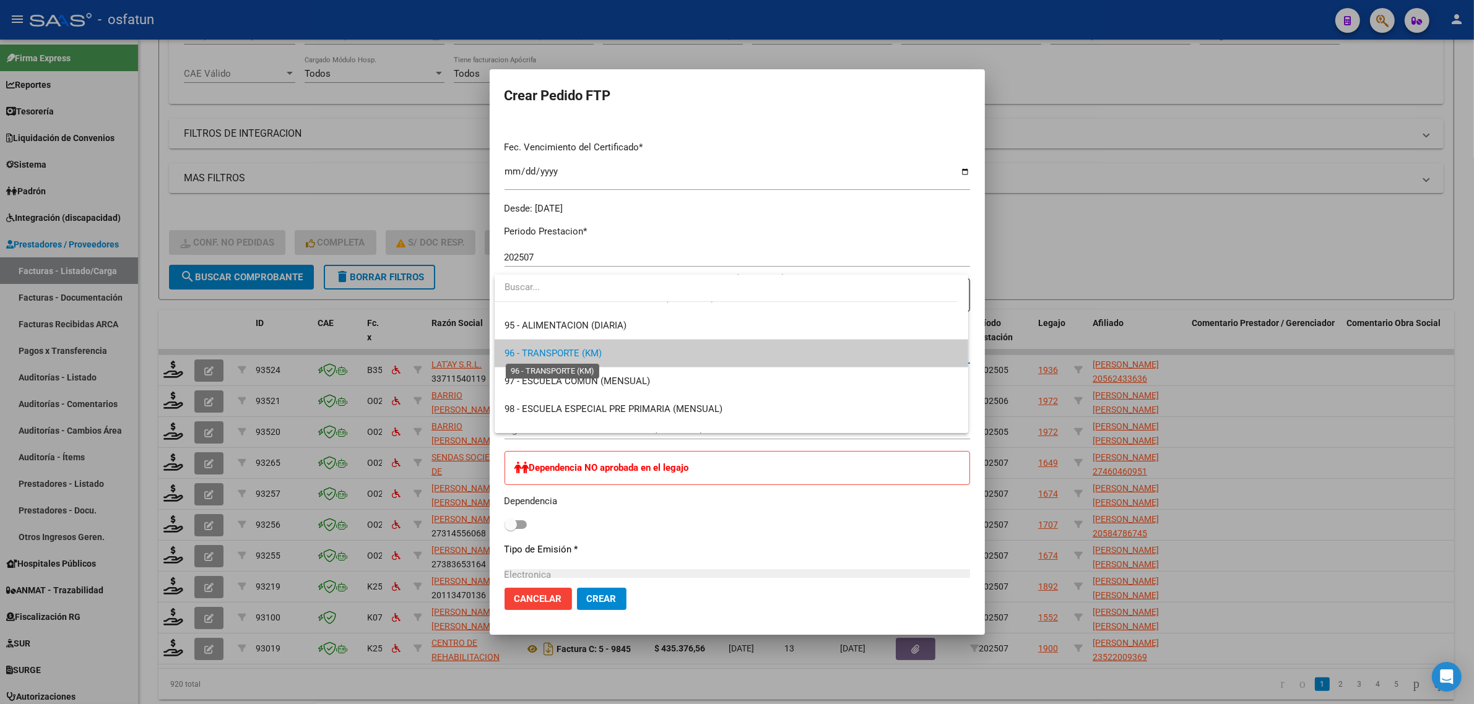
click at [595, 356] on span "96 - TRANSPORTE (KM)" at bounding box center [552, 353] width 97 height 11
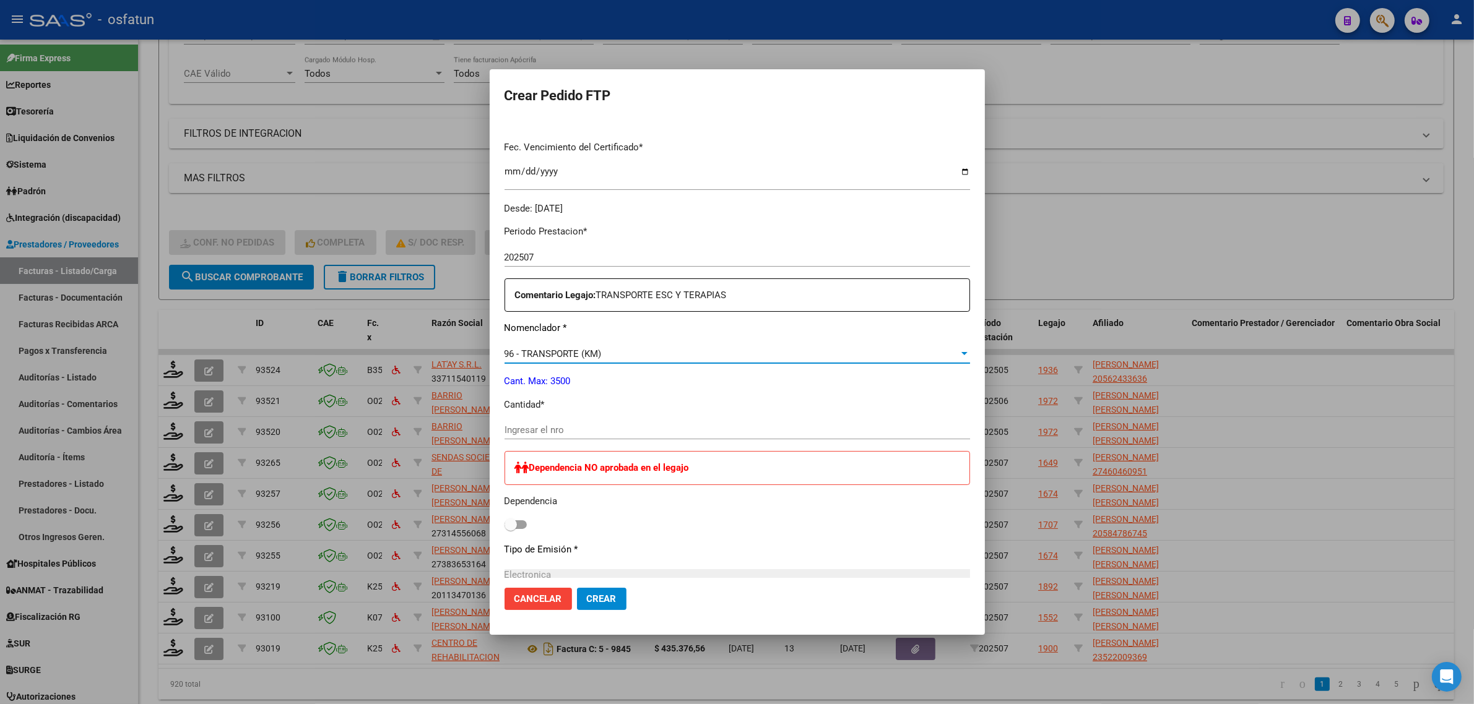
click at [611, 431] on input "Ingresar el nro" at bounding box center [736, 430] width 465 height 11
type input "264"
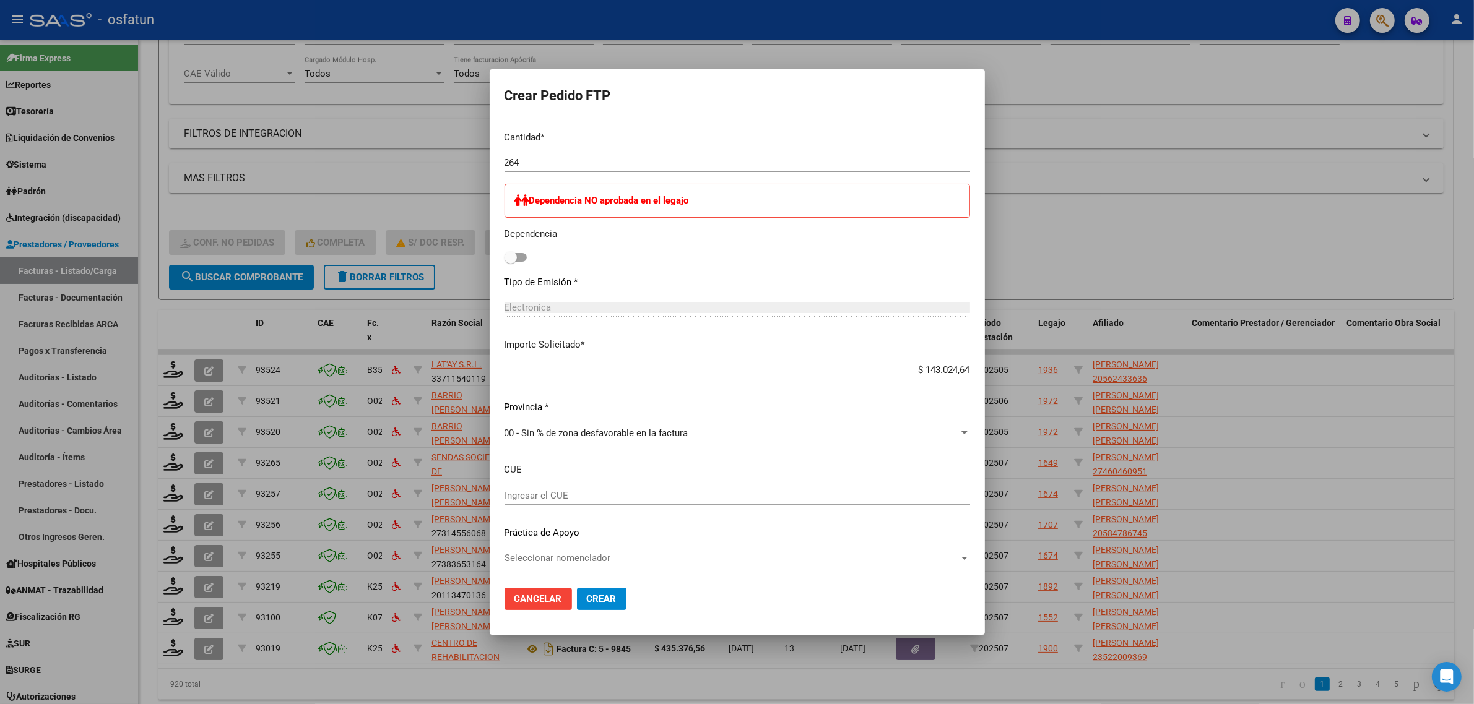
click at [613, 592] on button "Crear" at bounding box center [602, 599] width 50 height 22
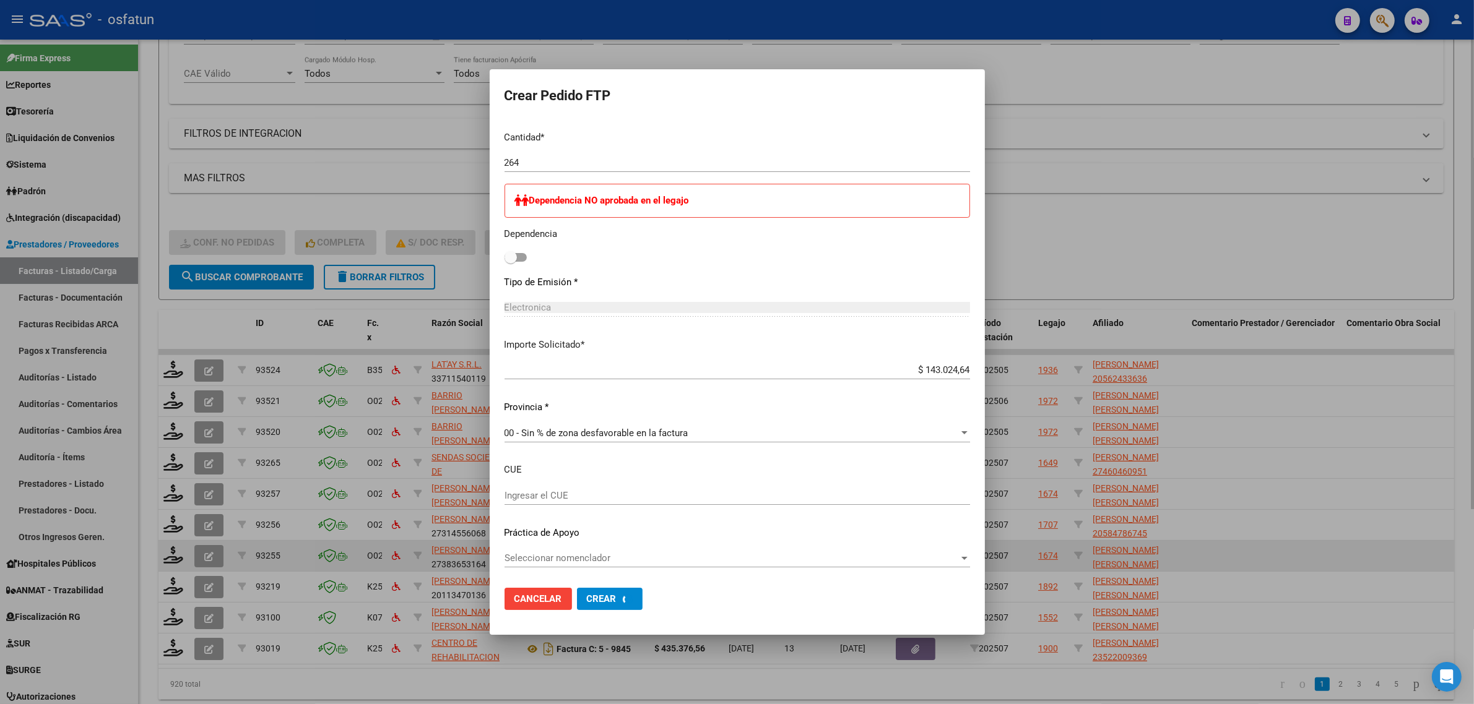
scroll to position [0, 0]
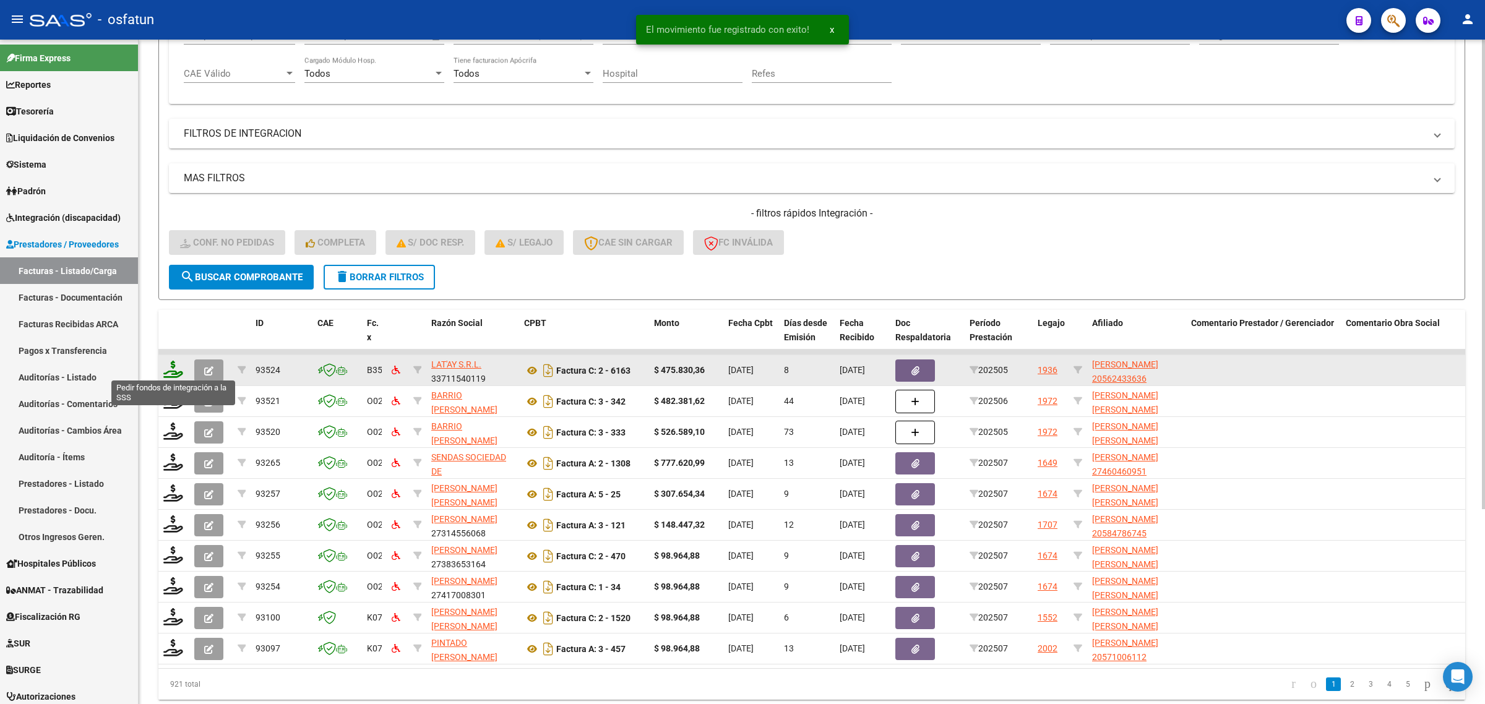
click at [171, 372] on icon at bounding box center [173, 369] width 20 height 17
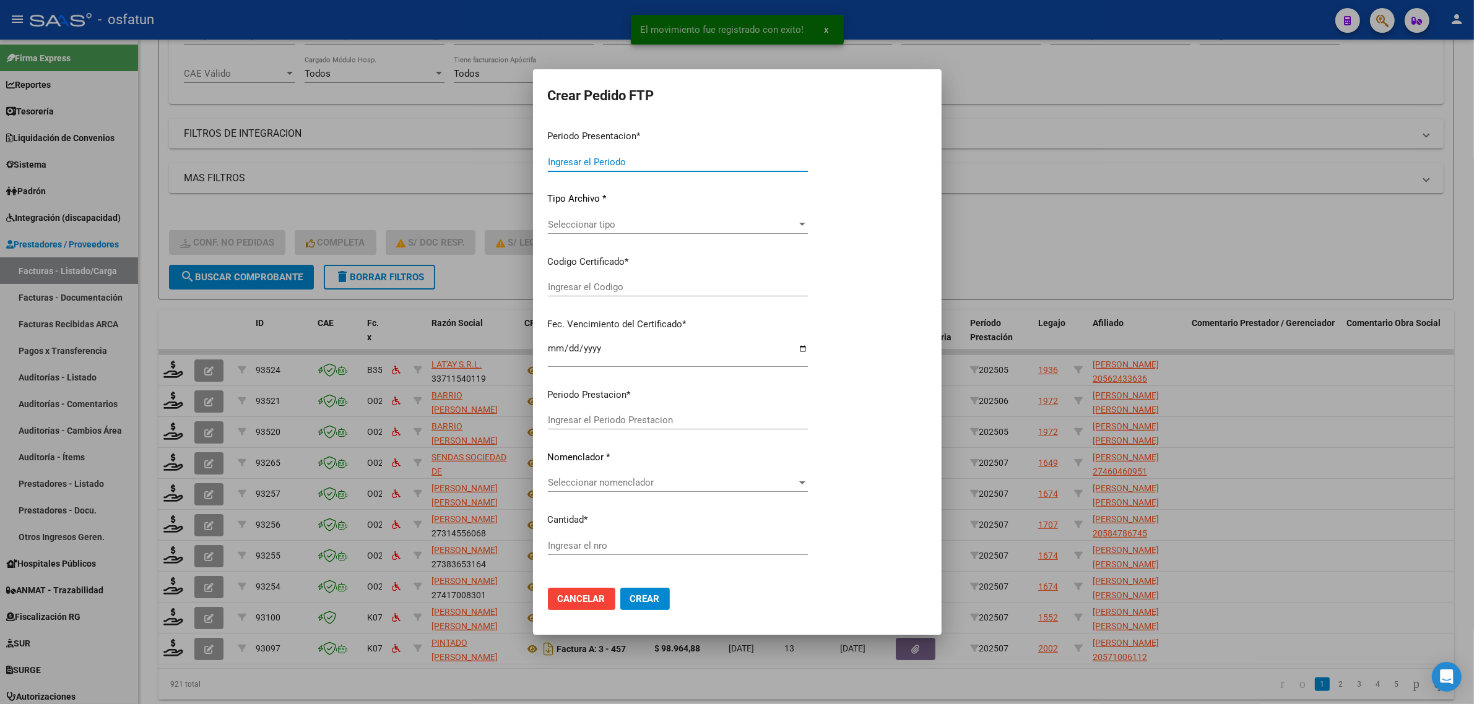
type input "202507"
type input "202505"
type input "$ 475.830,36"
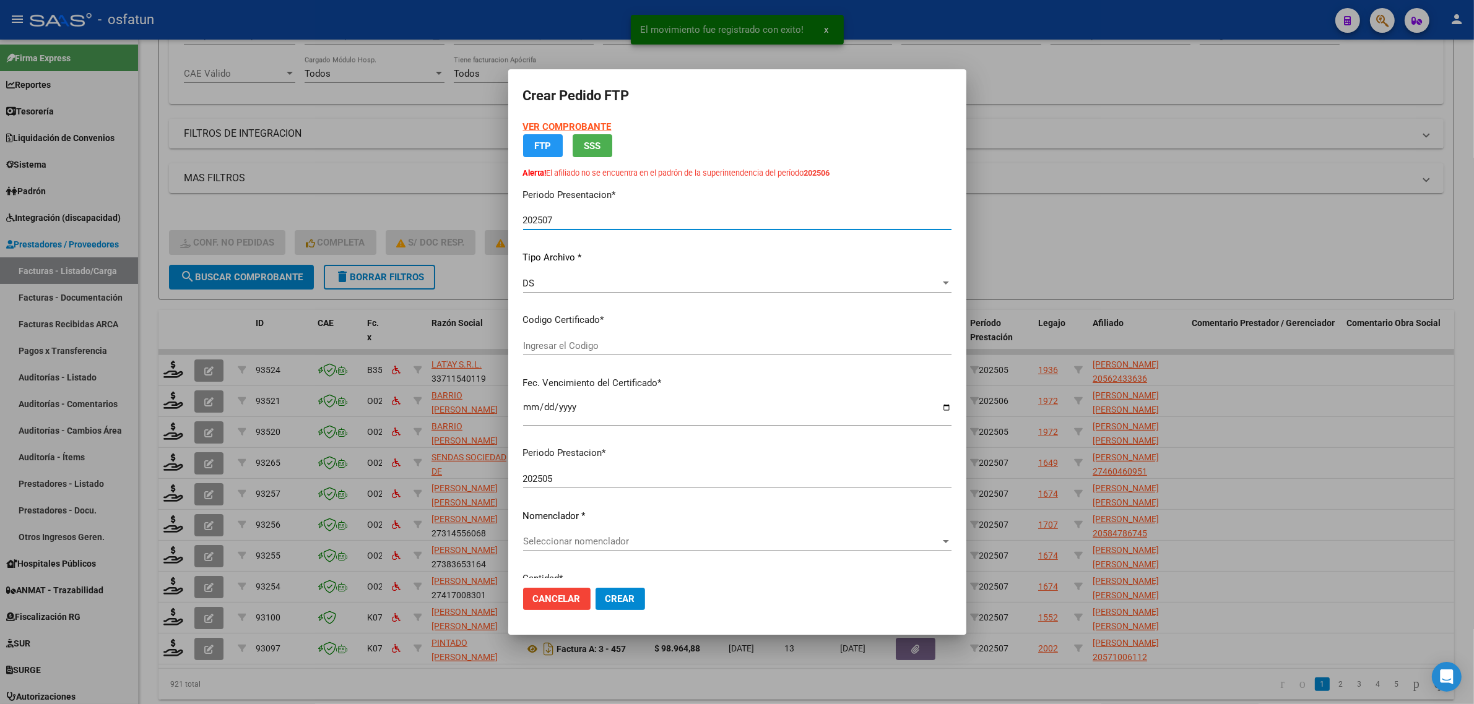
type input "ARG02000562433632024030820300308COR476"
type input "2030-03-08"
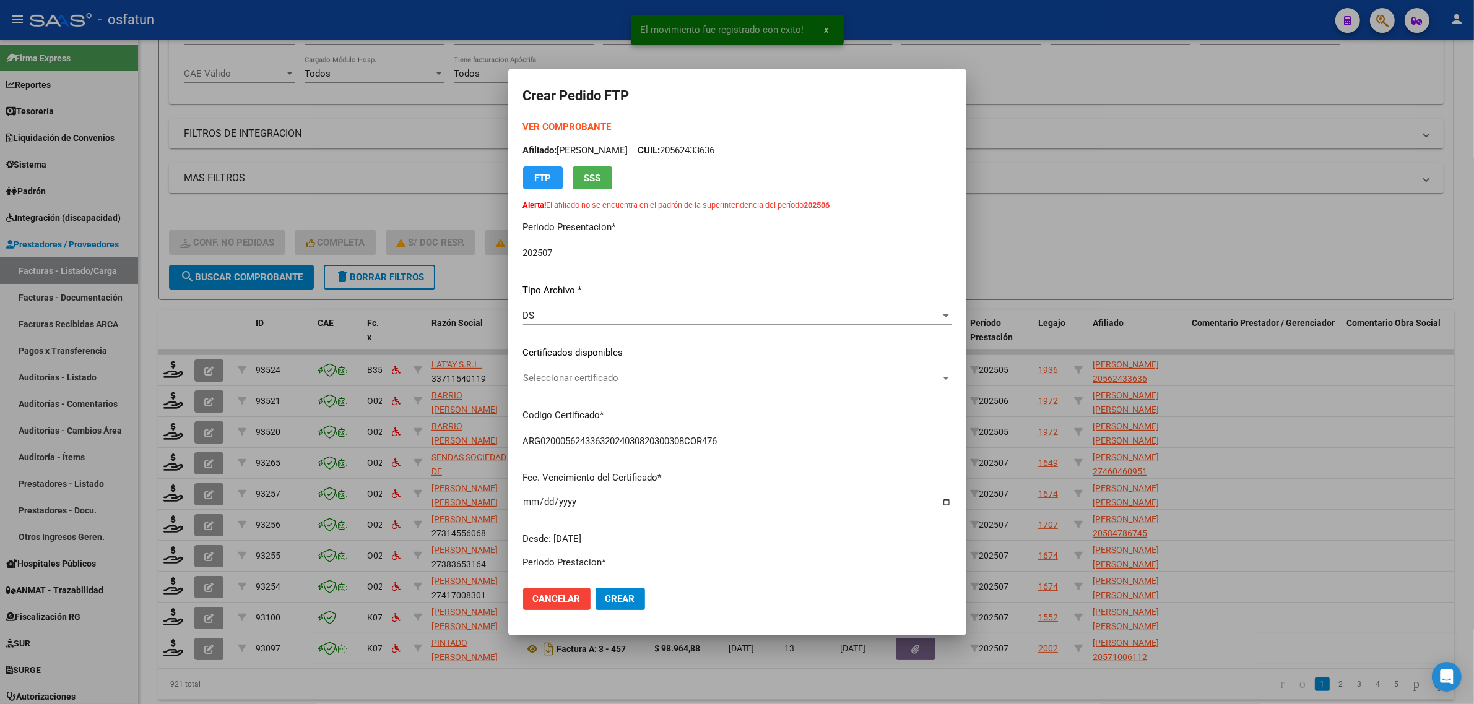
click at [550, 124] on strong "VER COMPROBANTE" at bounding box center [567, 126] width 88 height 11
click at [1105, 272] on div at bounding box center [737, 352] width 1474 height 704
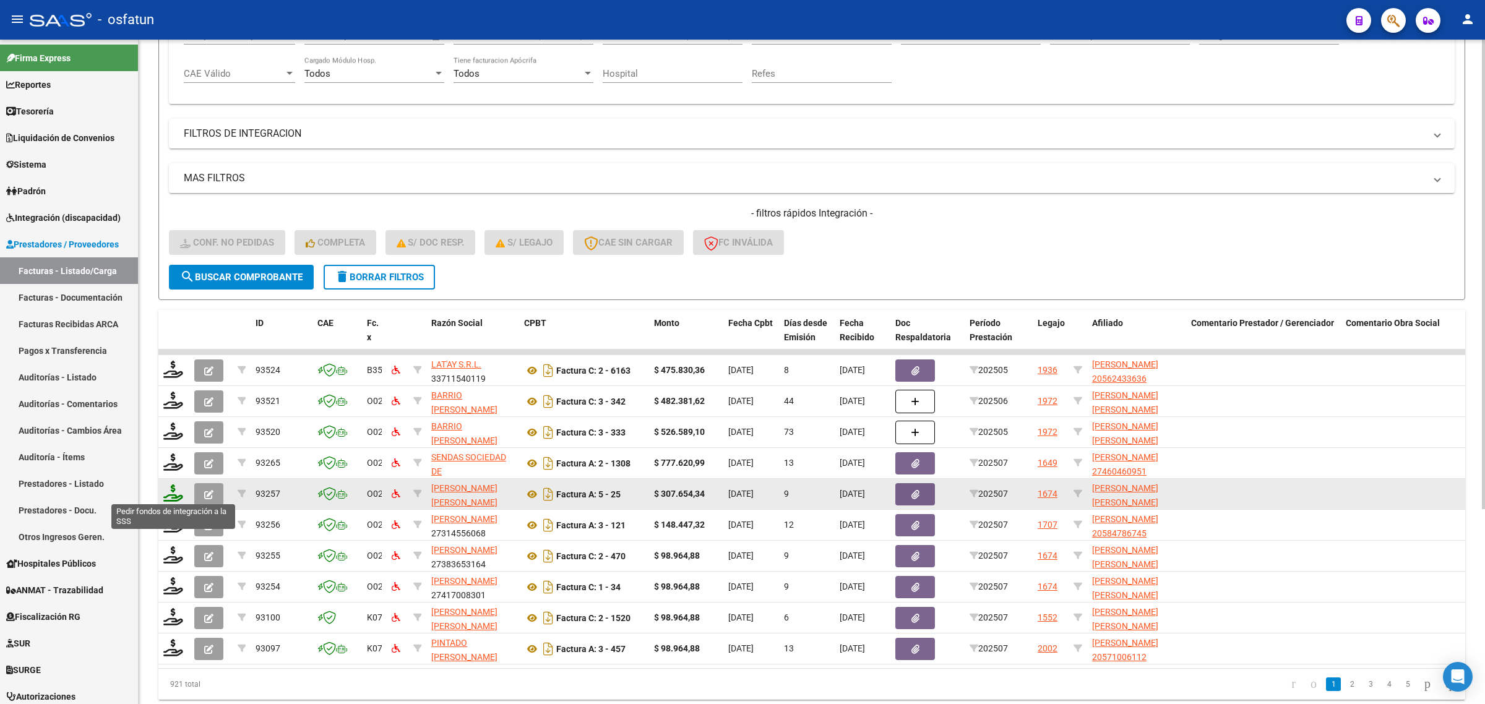
click at [169, 496] on icon at bounding box center [173, 493] width 20 height 17
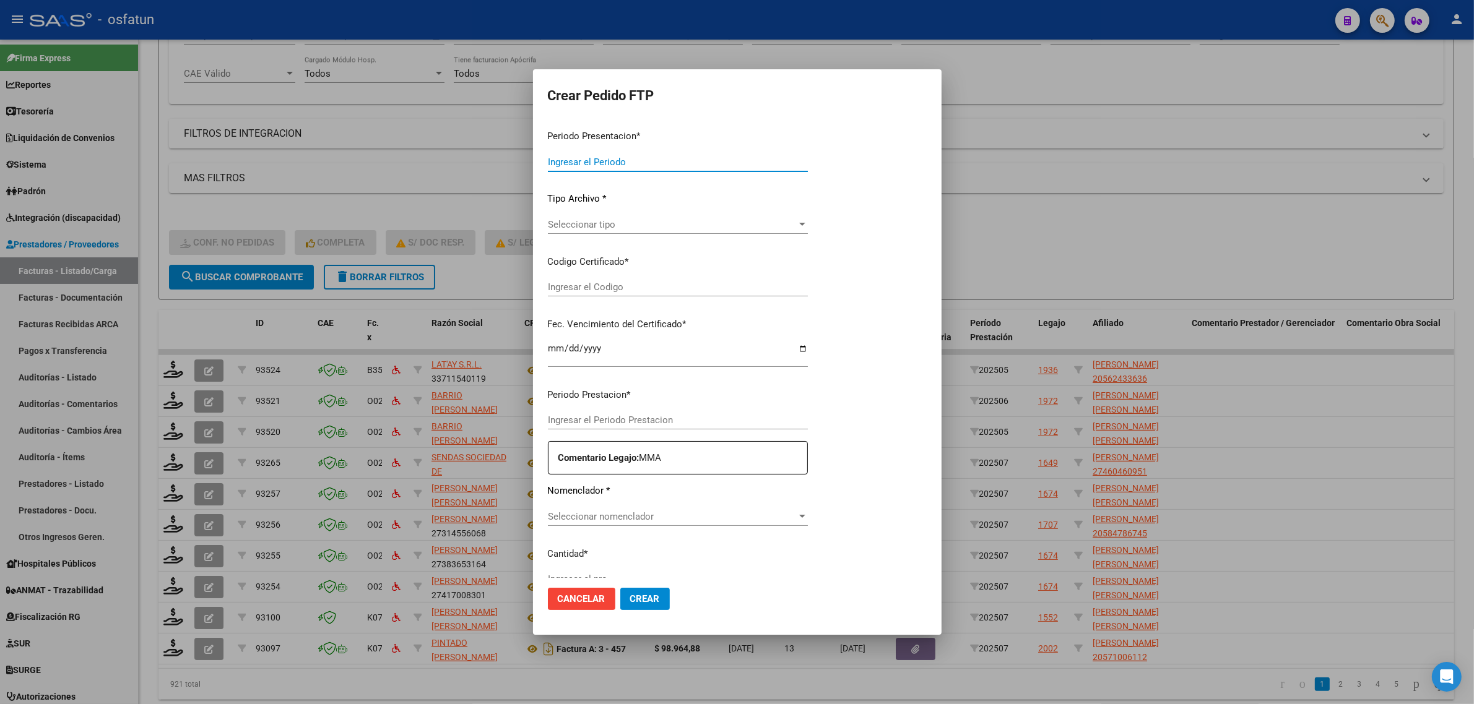
type input "202507"
type input "$ 307.654,34"
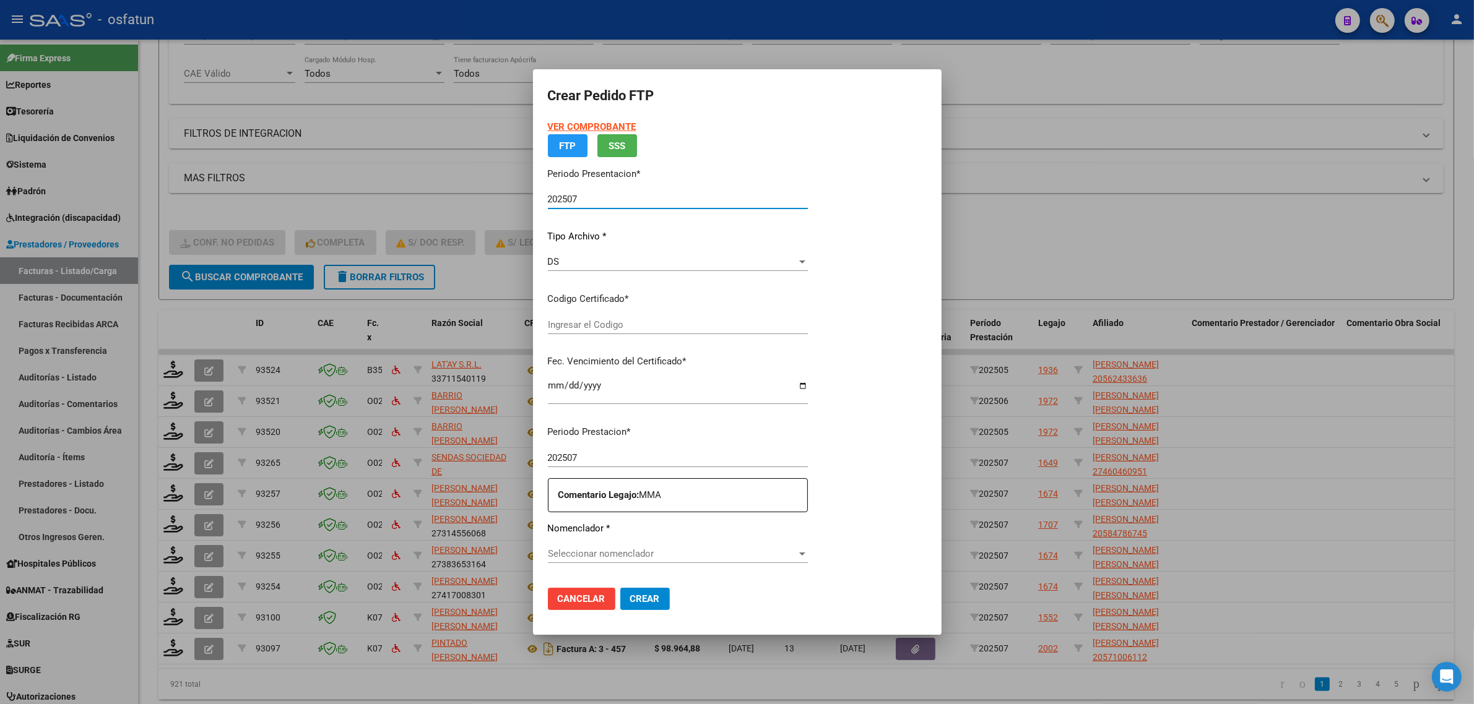
type input "ARG02000558995672023050920280509SGO116"
type input "2028-05-09"
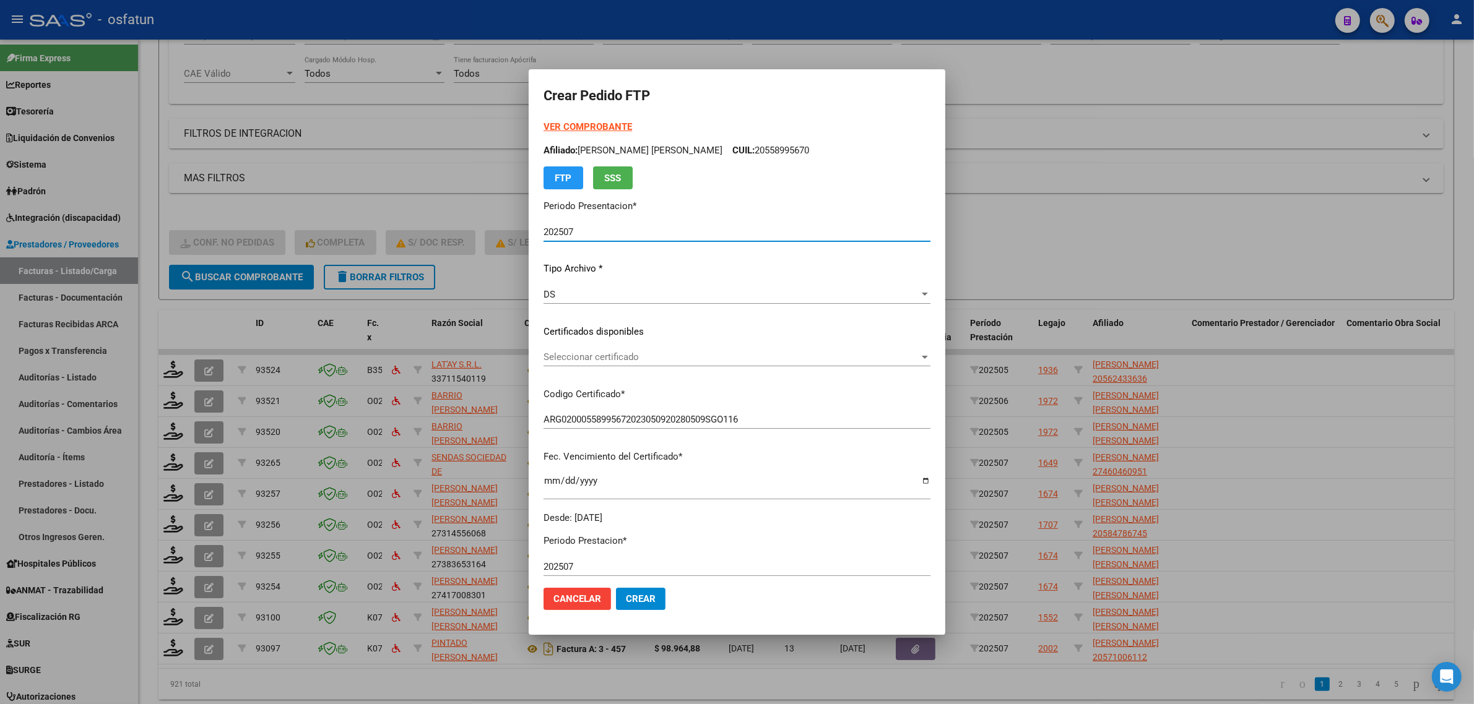
click at [558, 128] on strong "VER COMPROBANTE" at bounding box center [587, 126] width 88 height 11
click at [633, 359] on span "Seleccionar certificado" at bounding box center [731, 357] width 376 height 11
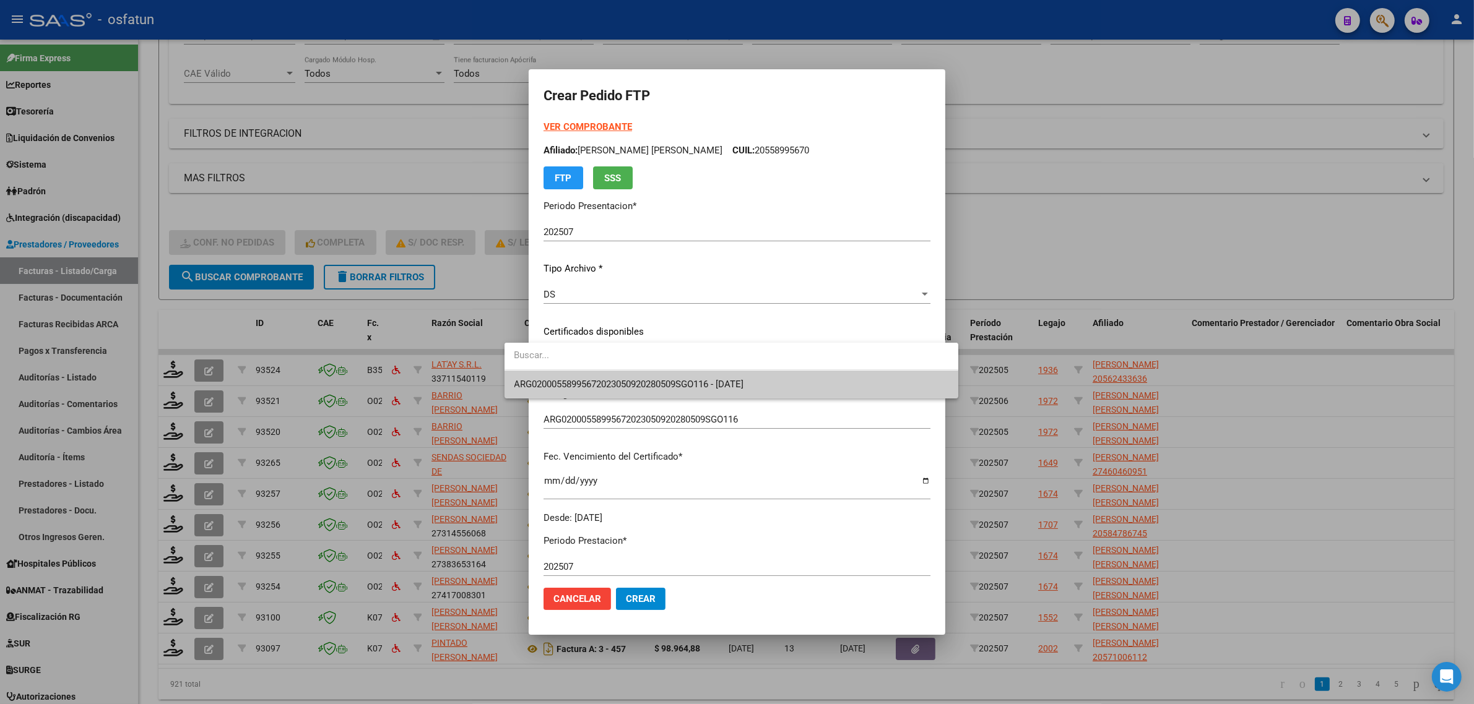
click at [586, 394] on span "ARG02000558995672023050920280509SGO116 - 2028-05-09" at bounding box center [731, 385] width 434 height 28
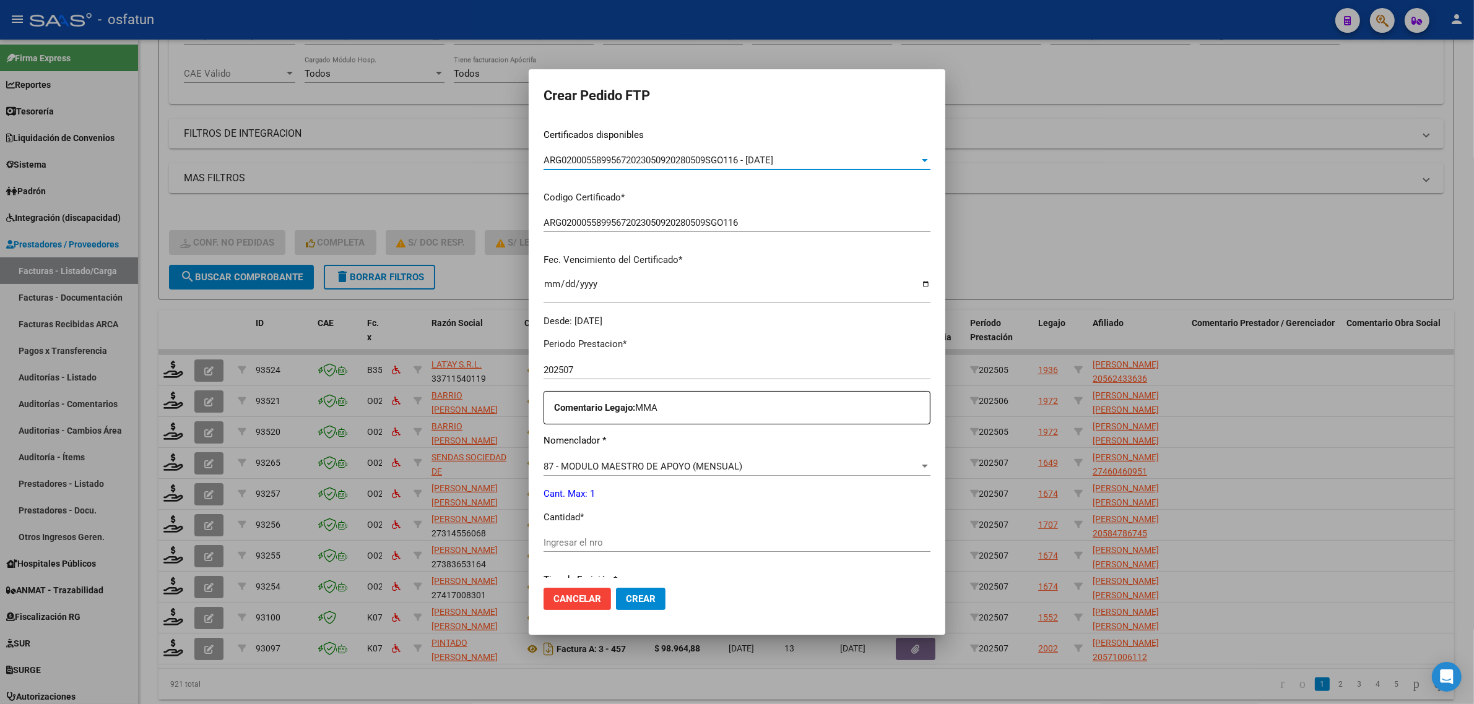
scroll to position [369, 0]
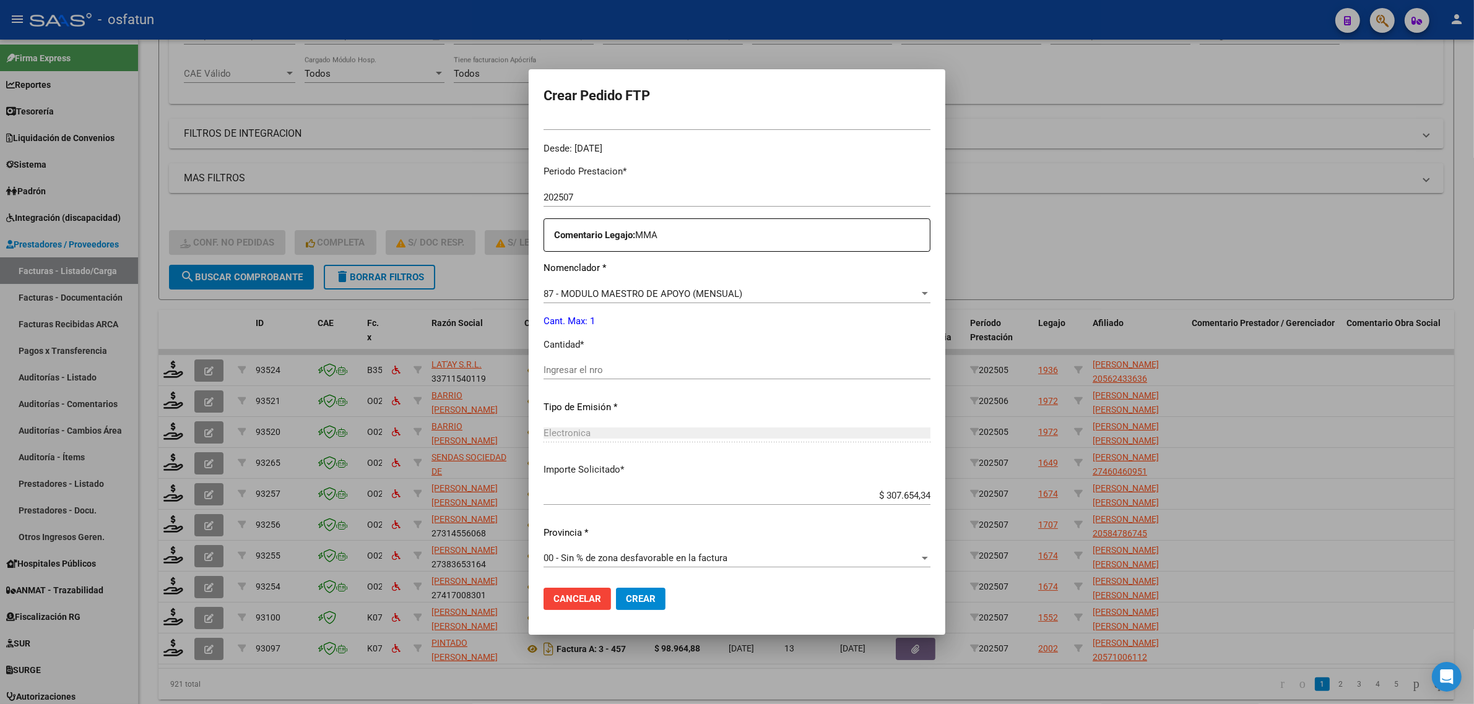
click at [744, 376] on div "Ingresar el nro" at bounding box center [736, 370] width 387 height 19
type input "1"
click at [626, 599] on span "Crear" at bounding box center [641, 598] width 30 height 11
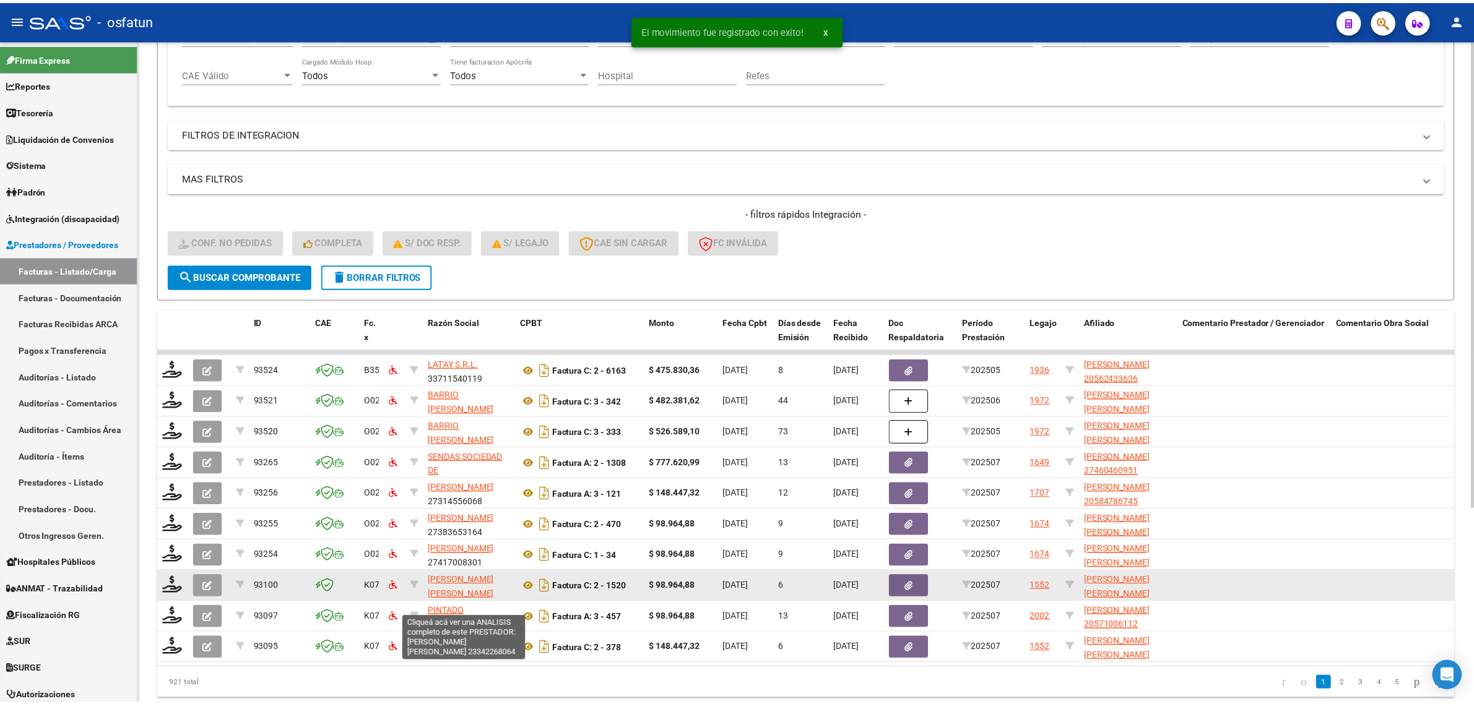
scroll to position [30, 0]
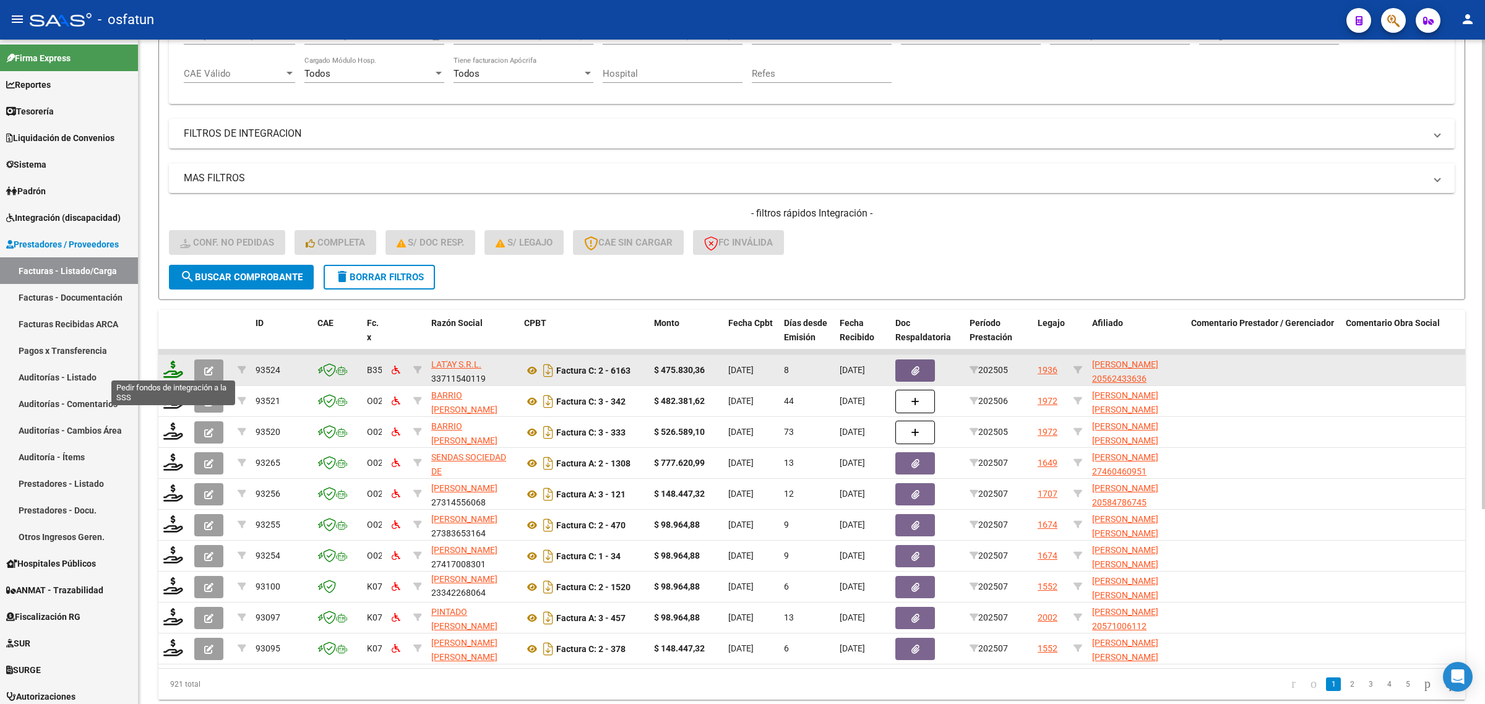
click at [175, 363] on icon at bounding box center [173, 369] width 20 height 17
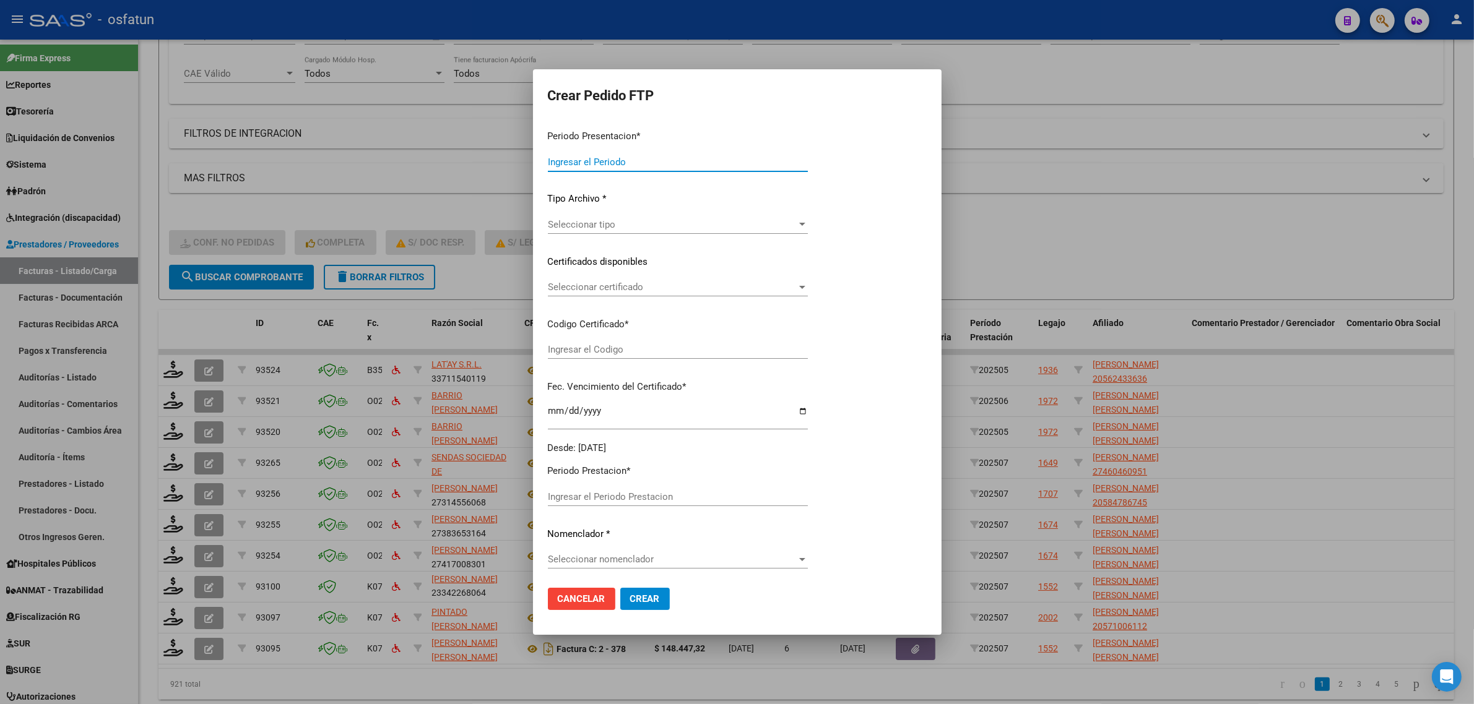
type input "202507"
type input "202505"
type input "$ 475.830,36"
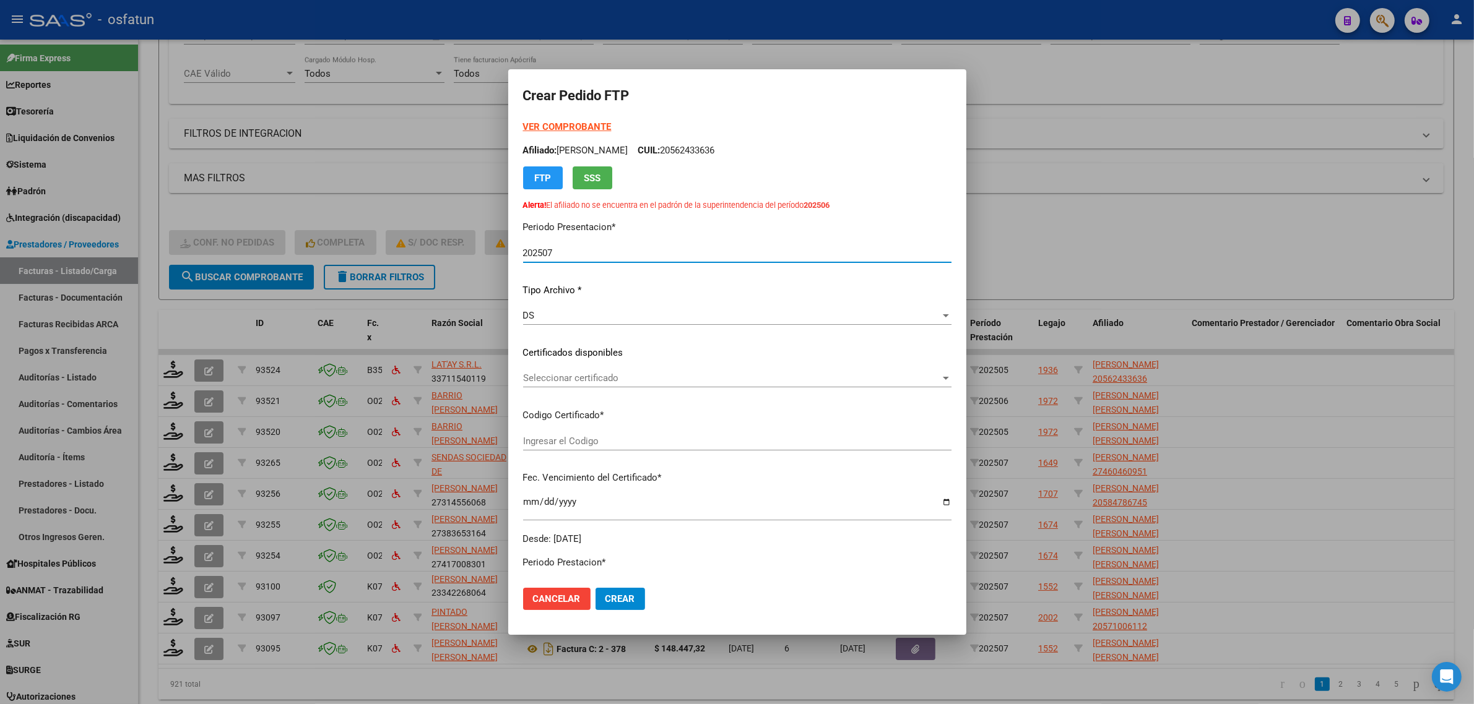
type input "ARG02000562433632024030820300308COR476"
type input "2030-03-08"
click at [556, 127] on strong "VER COMPROBANTE" at bounding box center [567, 126] width 88 height 11
drag, startPoint x: 468, startPoint y: 274, endPoint x: 447, endPoint y: 292, distance: 27.6
click at [468, 274] on div at bounding box center [737, 352] width 1474 height 704
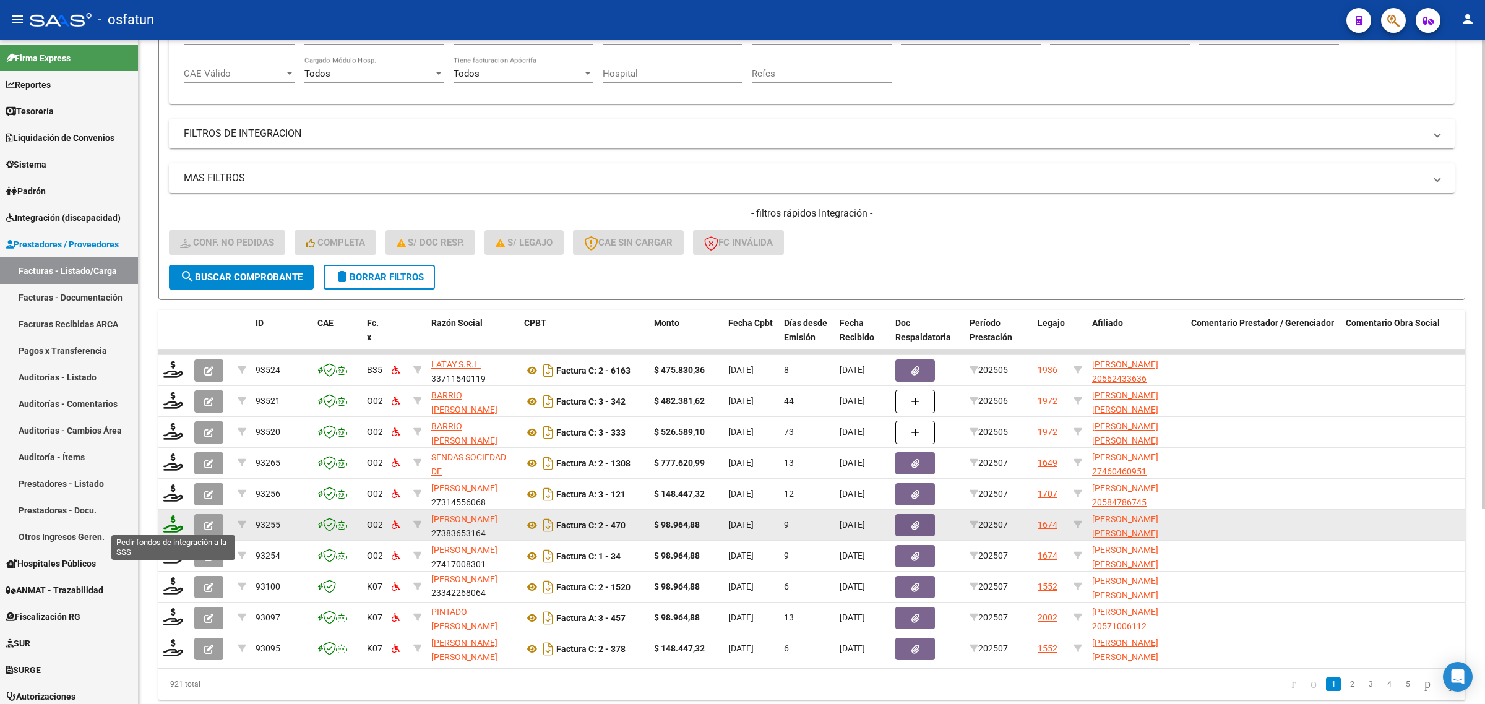
click at [165, 524] on icon at bounding box center [173, 524] width 20 height 17
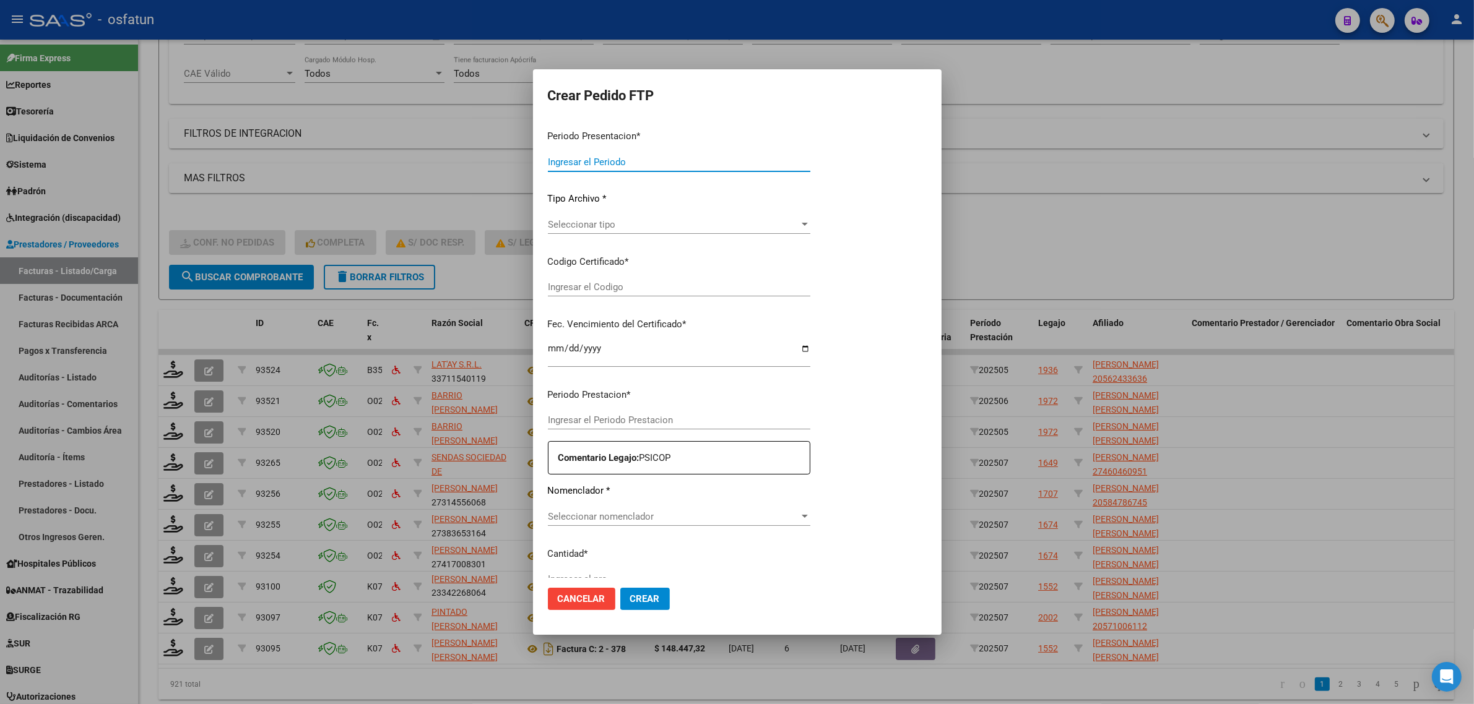
type input "202507"
type input "$ 98.964,88"
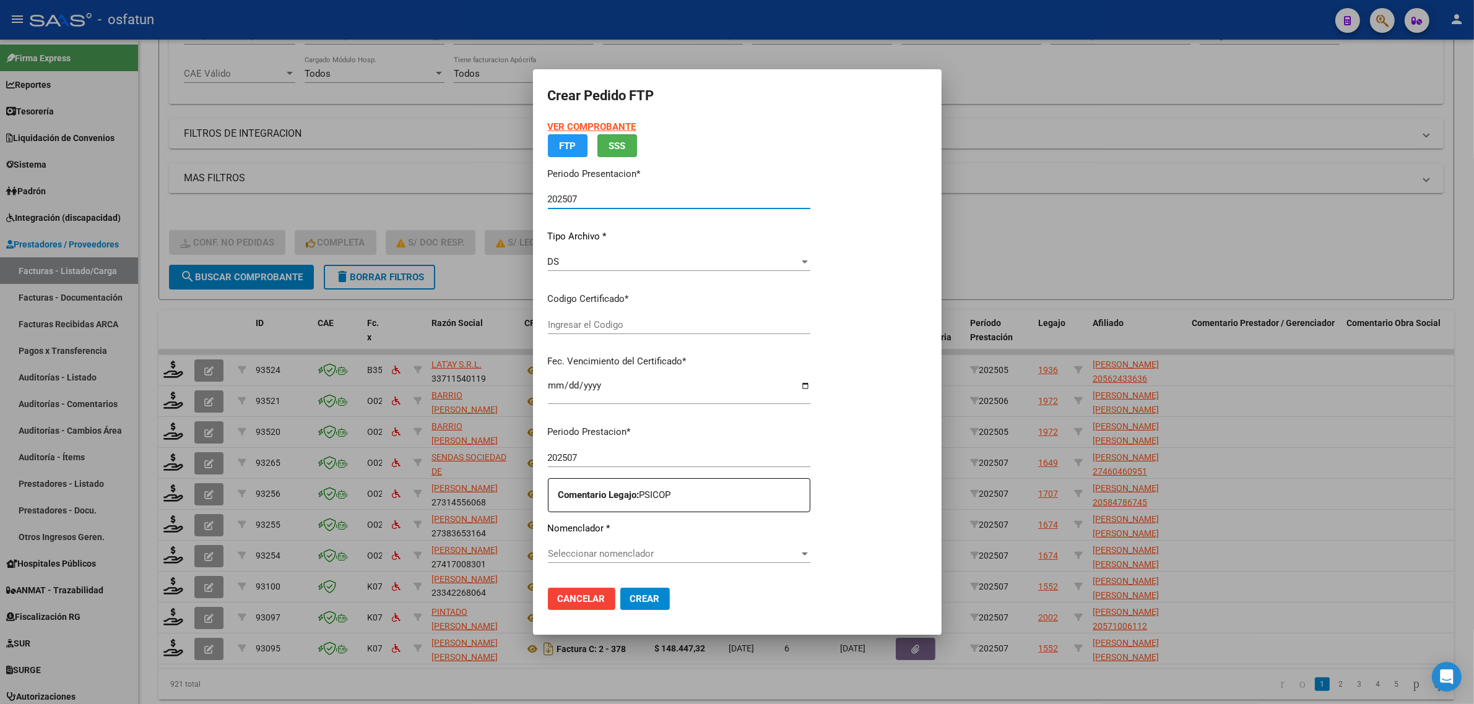
type input "ARG02000558995672023050920280509SGO116"
type input "2028-05-09"
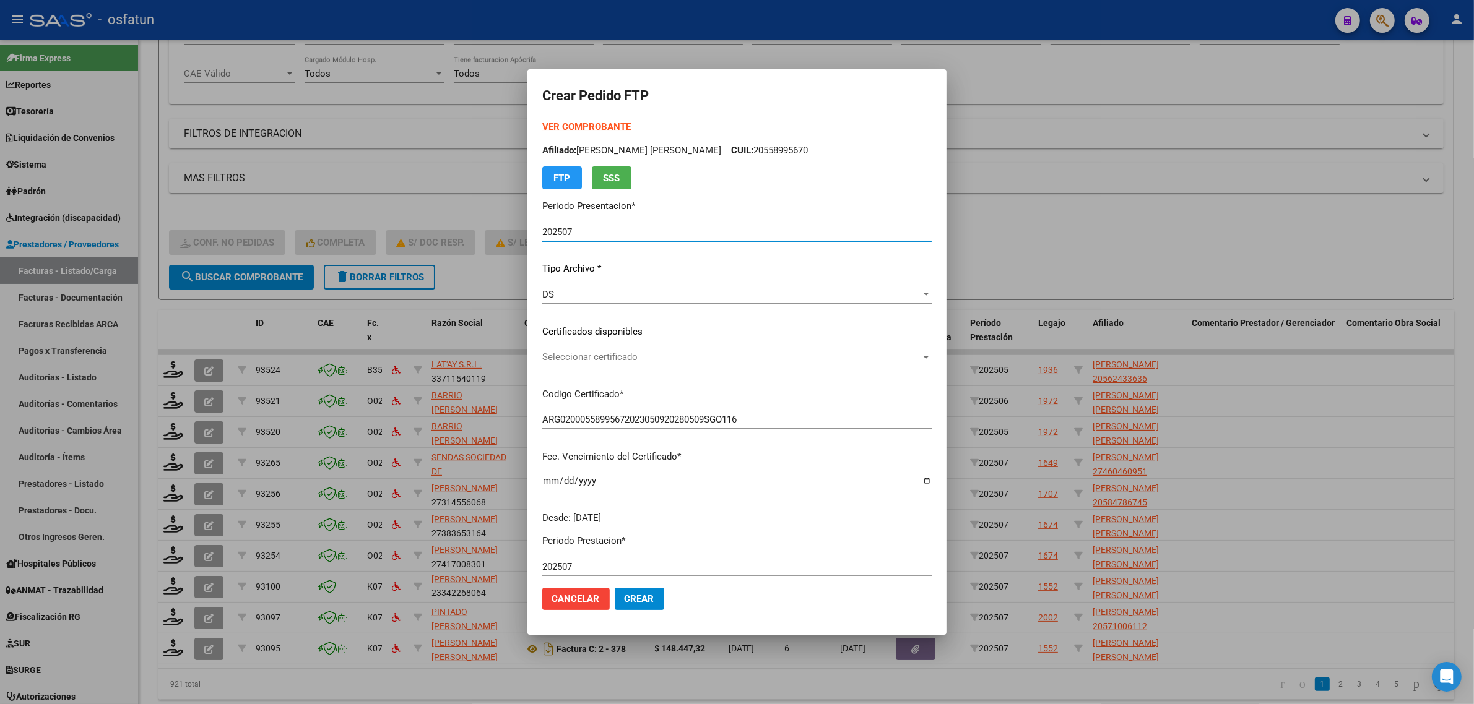
click at [542, 125] on strong "VER COMPROBANTE" at bounding box center [586, 126] width 88 height 11
click at [608, 352] on span "Seleccionar certificado" at bounding box center [731, 357] width 378 height 11
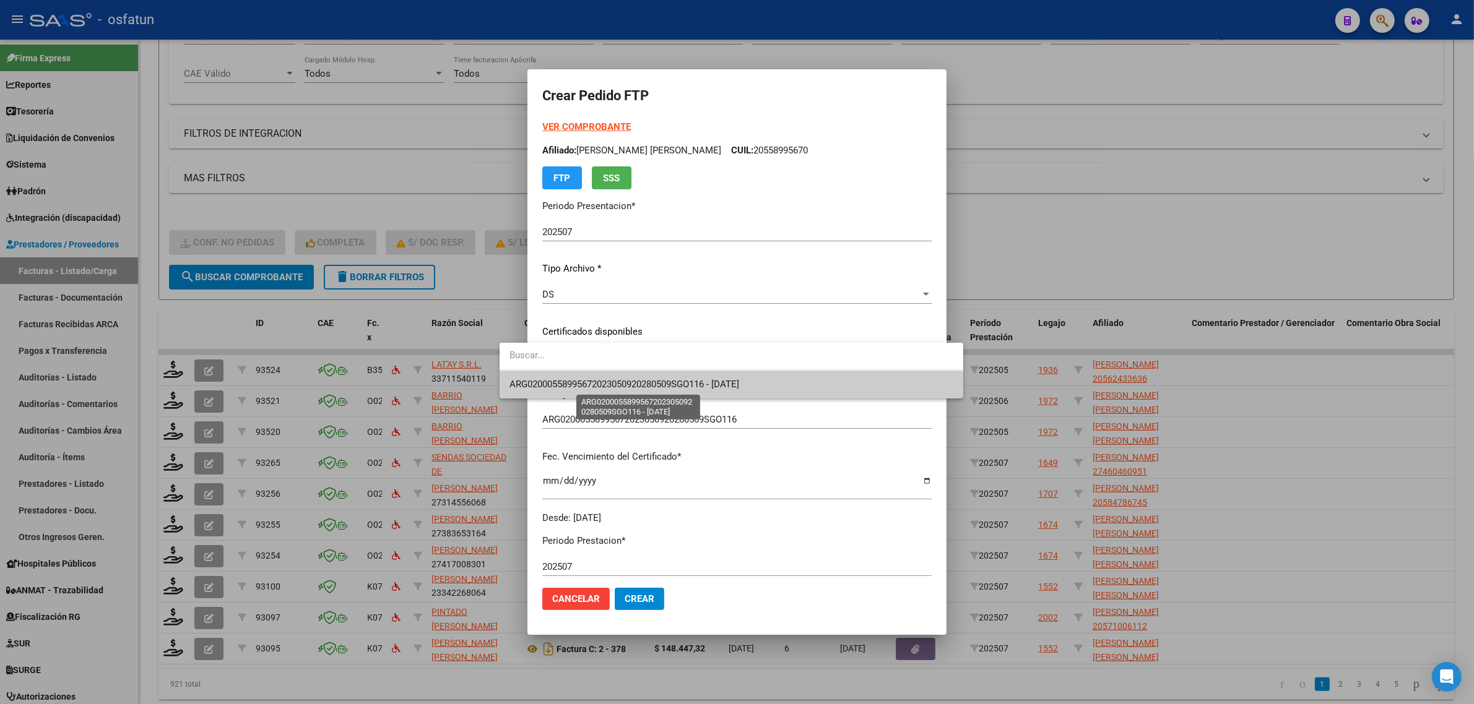
click at [597, 384] on span "ARG02000558995672023050920280509SGO116 - 2028-05-09" at bounding box center [624, 384] width 230 height 11
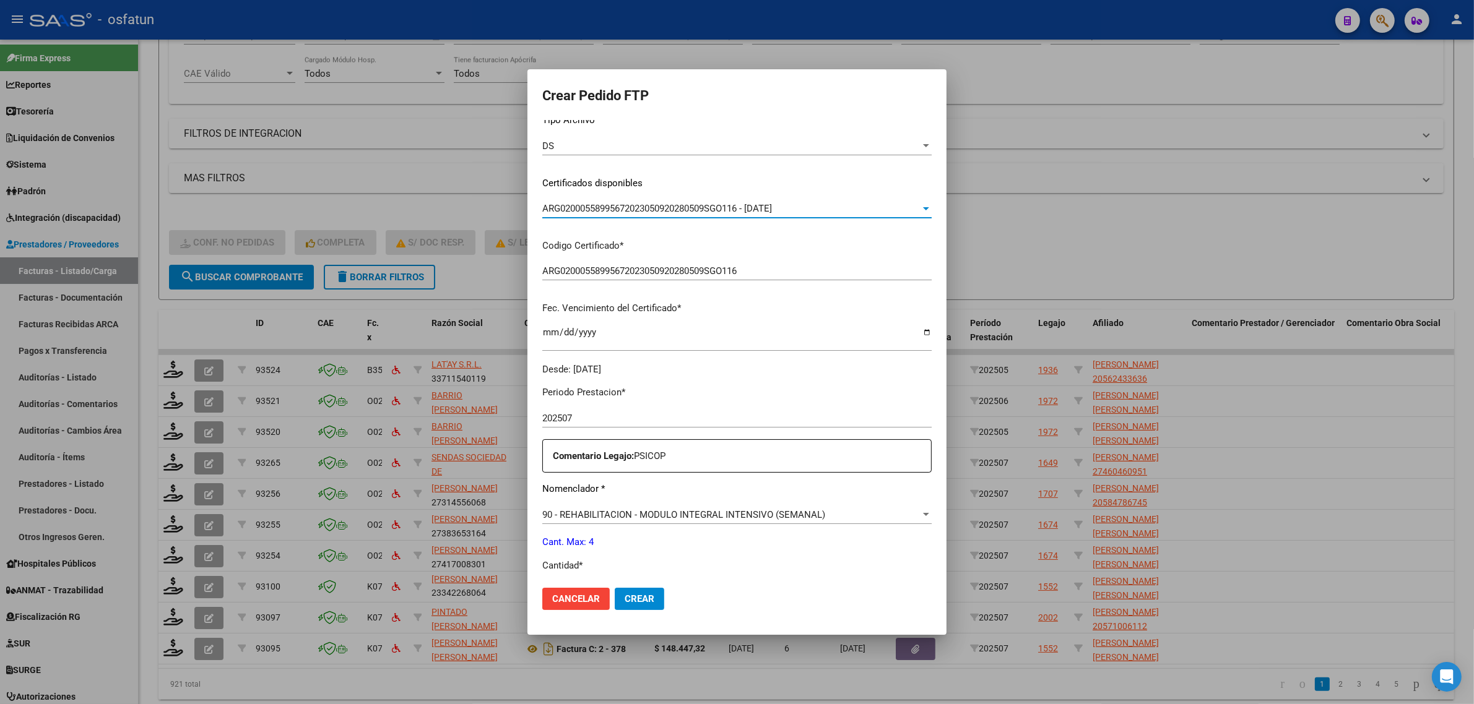
scroll to position [232, 0]
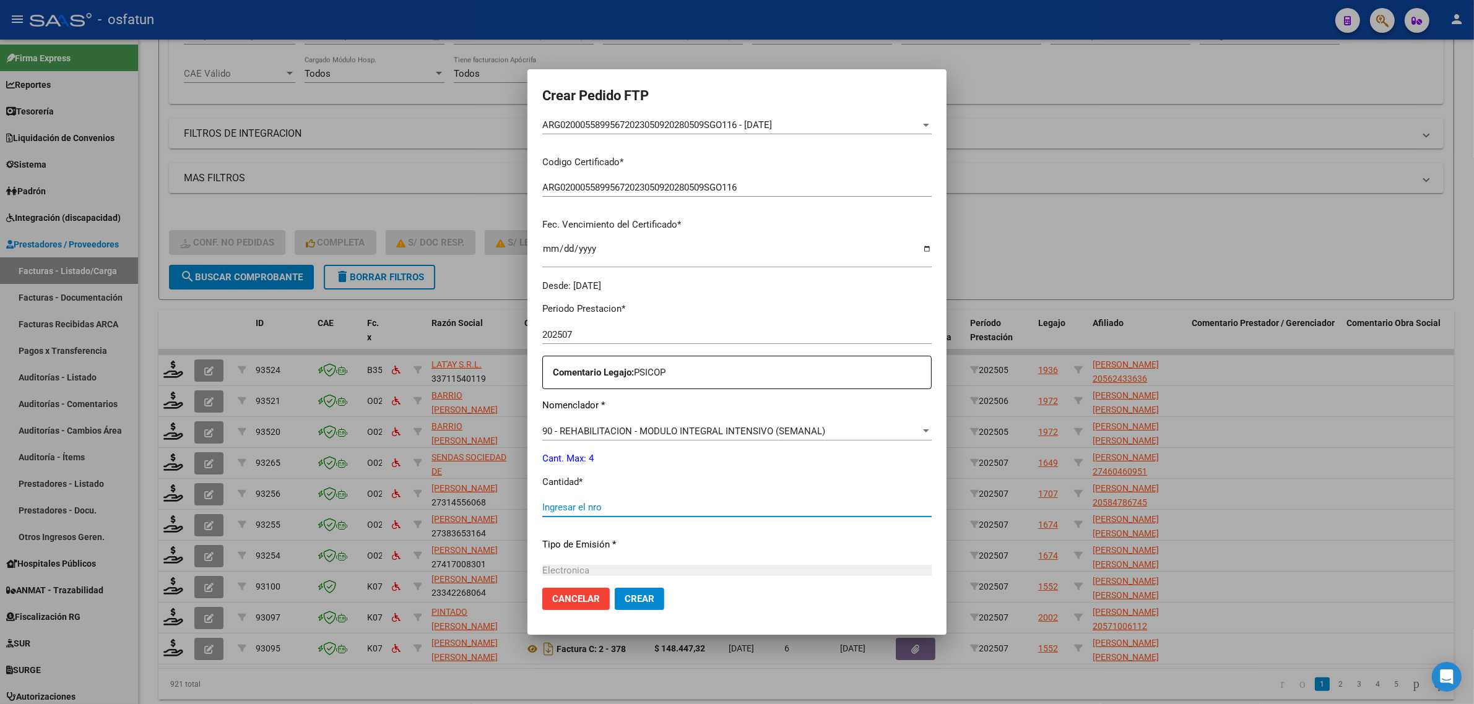
click at [667, 503] on input "Ingresar el nro" at bounding box center [736, 507] width 389 height 11
type input "4"
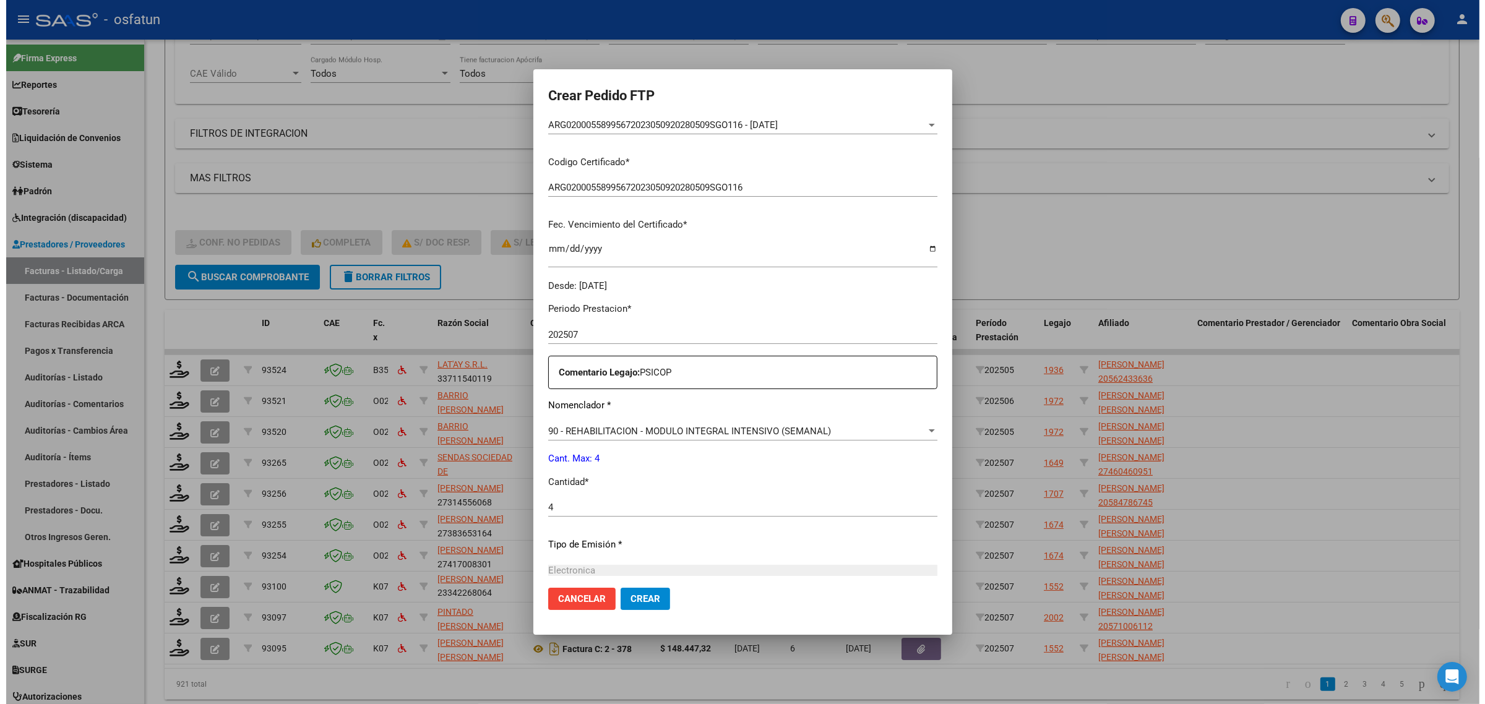
scroll to position [369, 0]
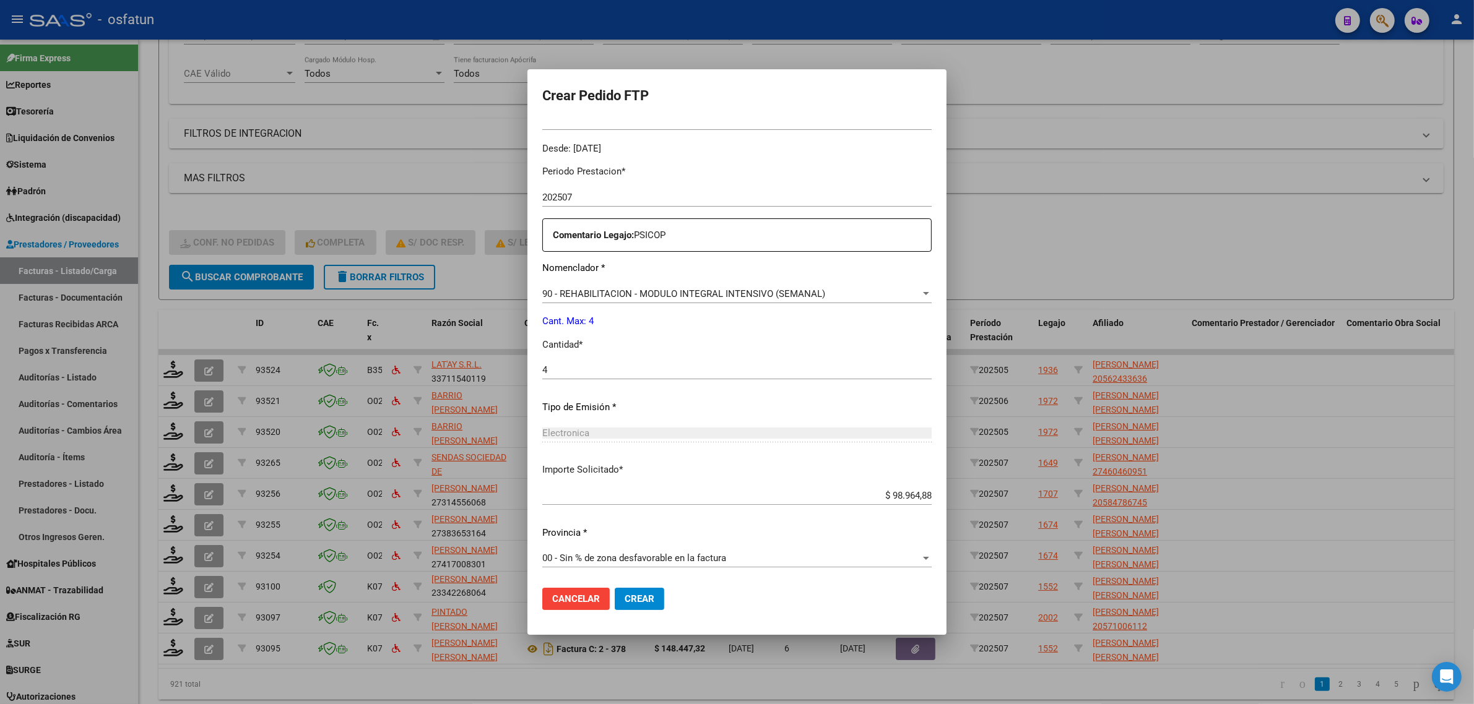
click at [624, 597] on span "Crear" at bounding box center [639, 598] width 30 height 11
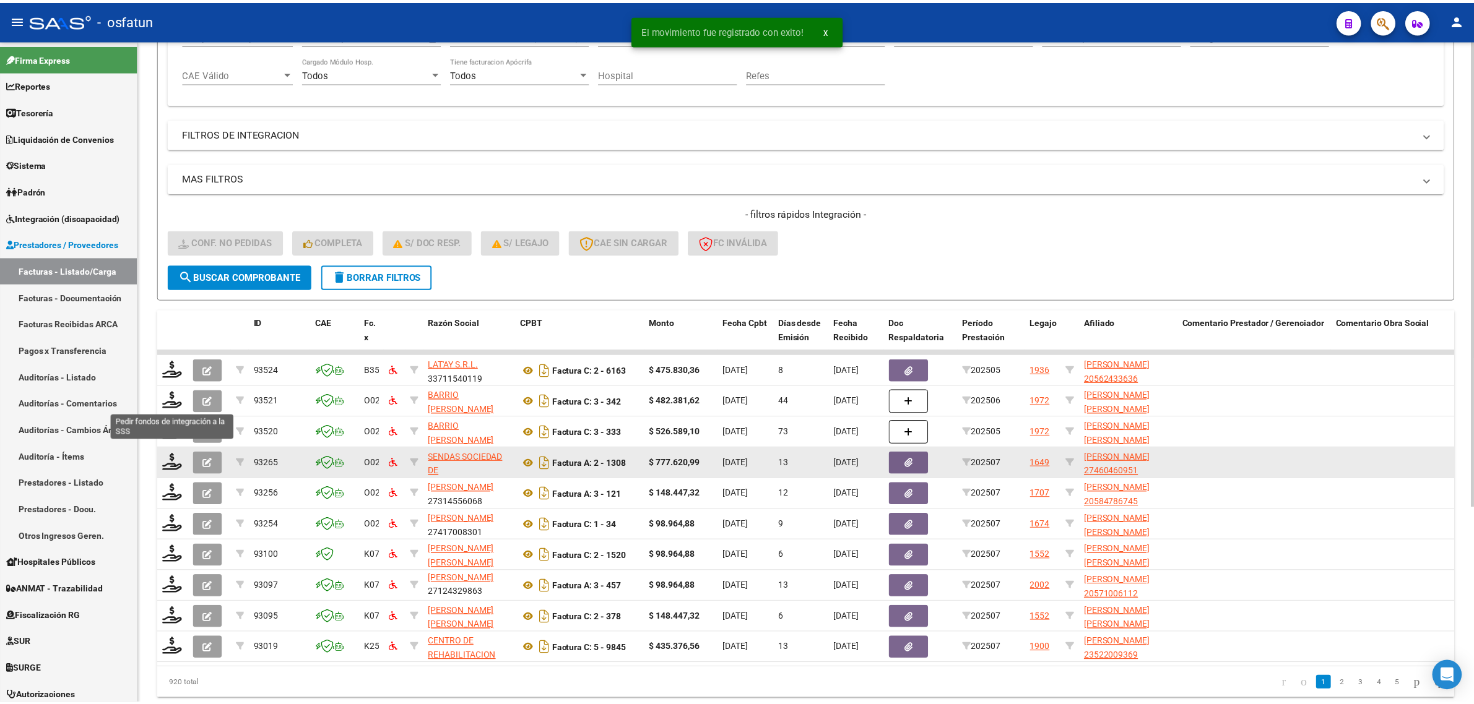
scroll to position [16, 0]
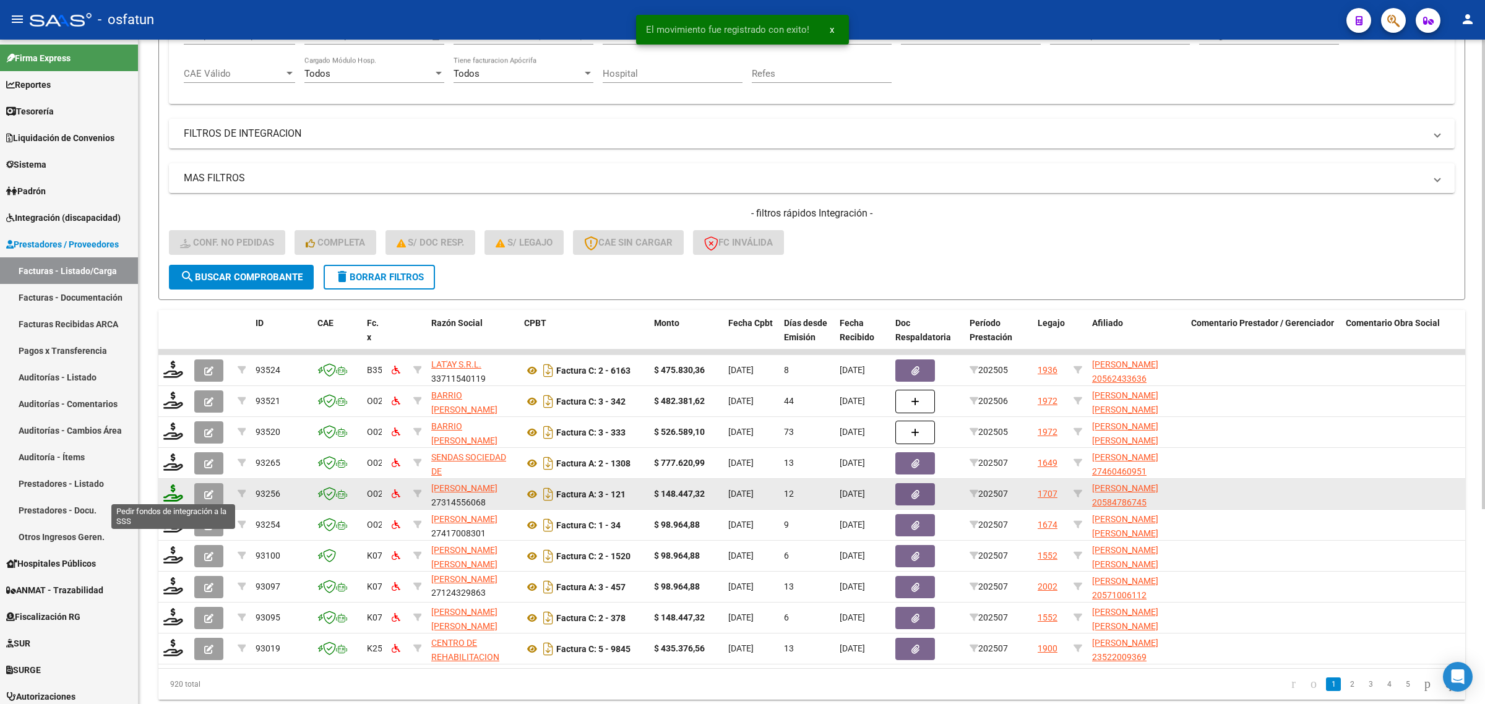
click at [170, 490] on icon at bounding box center [173, 493] width 20 height 17
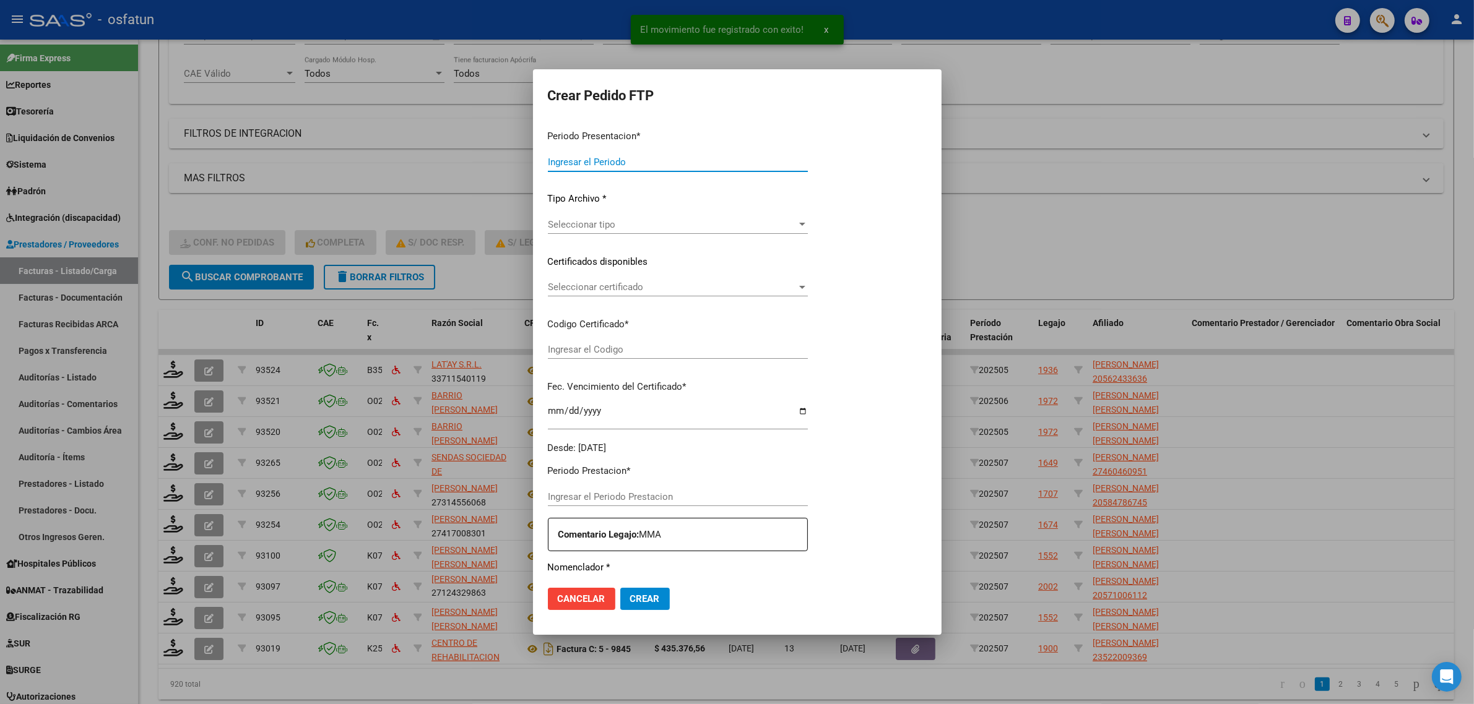
type input "202507"
type input "$ 148.447,32"
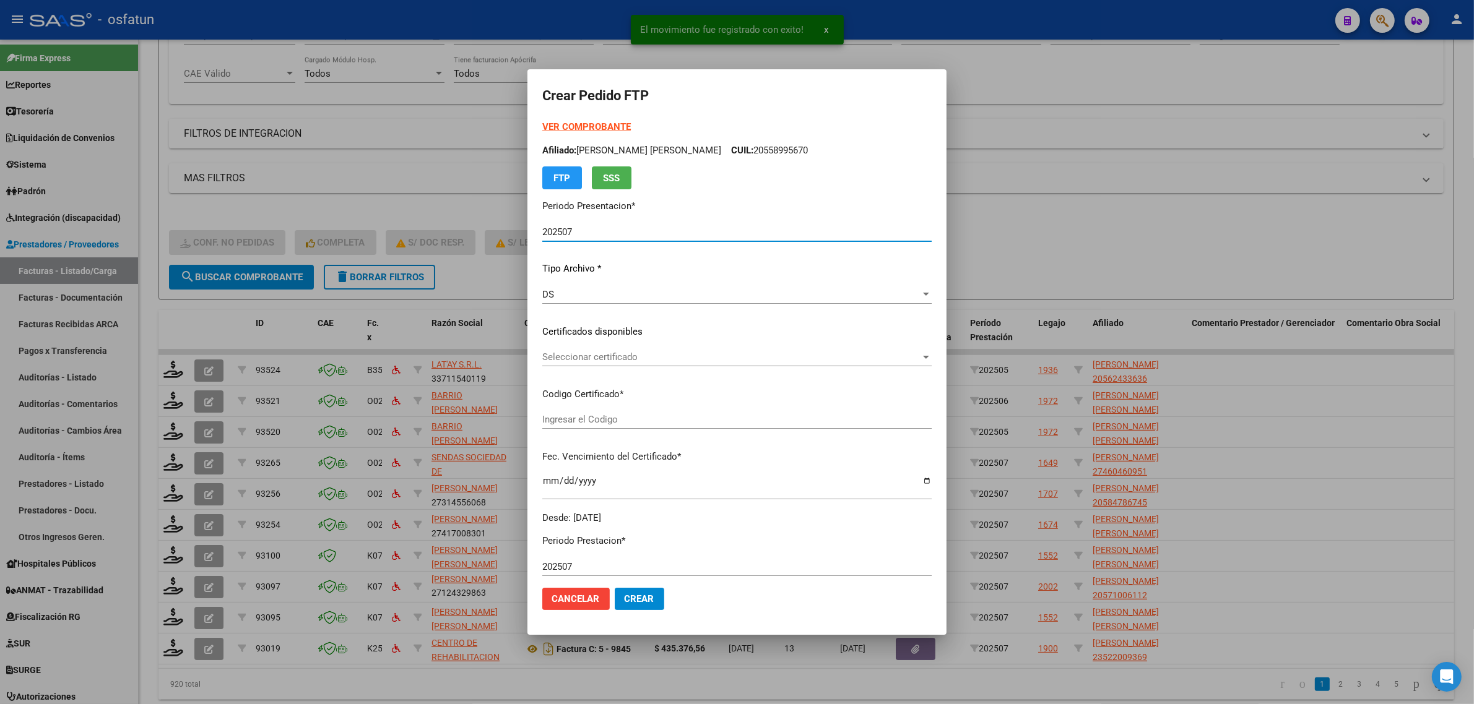
type input "ARG02000584786742024110520291105JUJ135"
type input "2029-11-05"
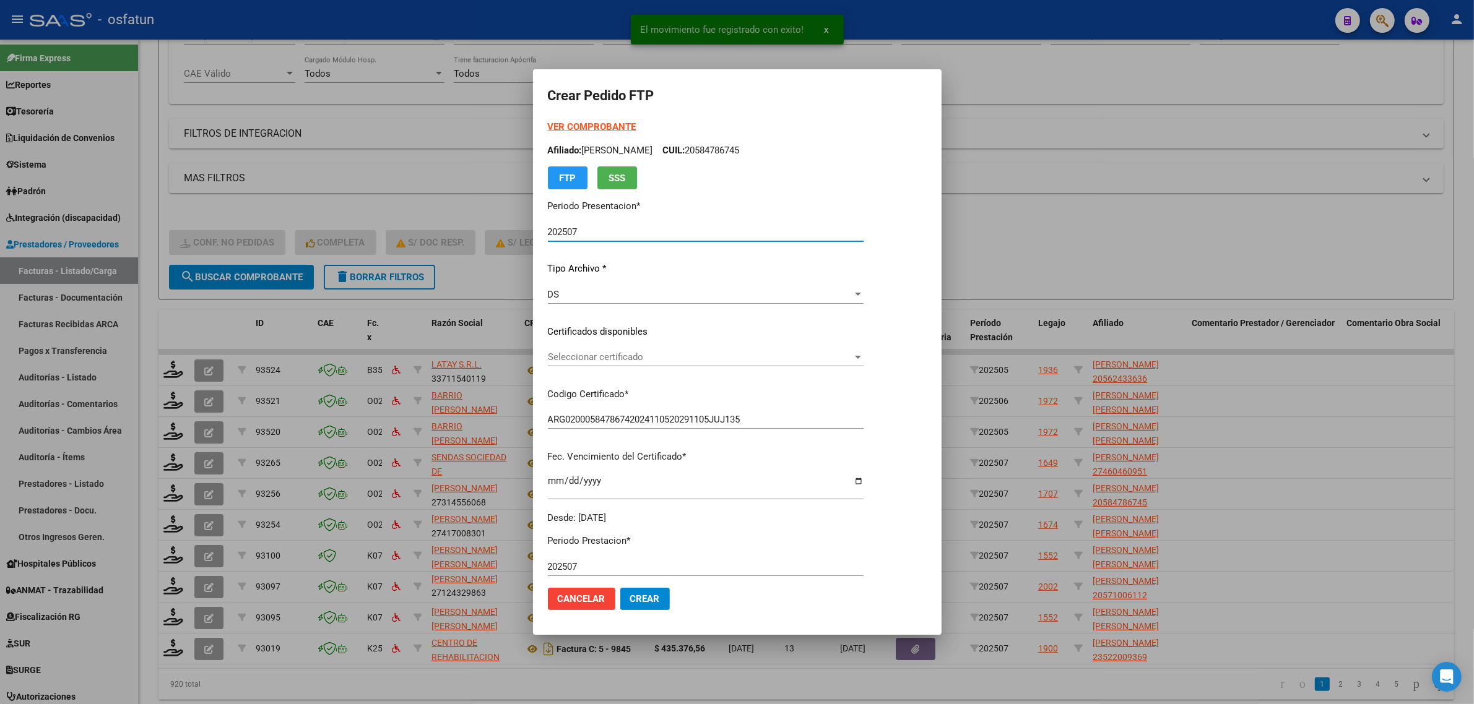
click at [584, 122] on strong "VER COMPROBANTE" at bounding box center [592, 126] width 88 height 11
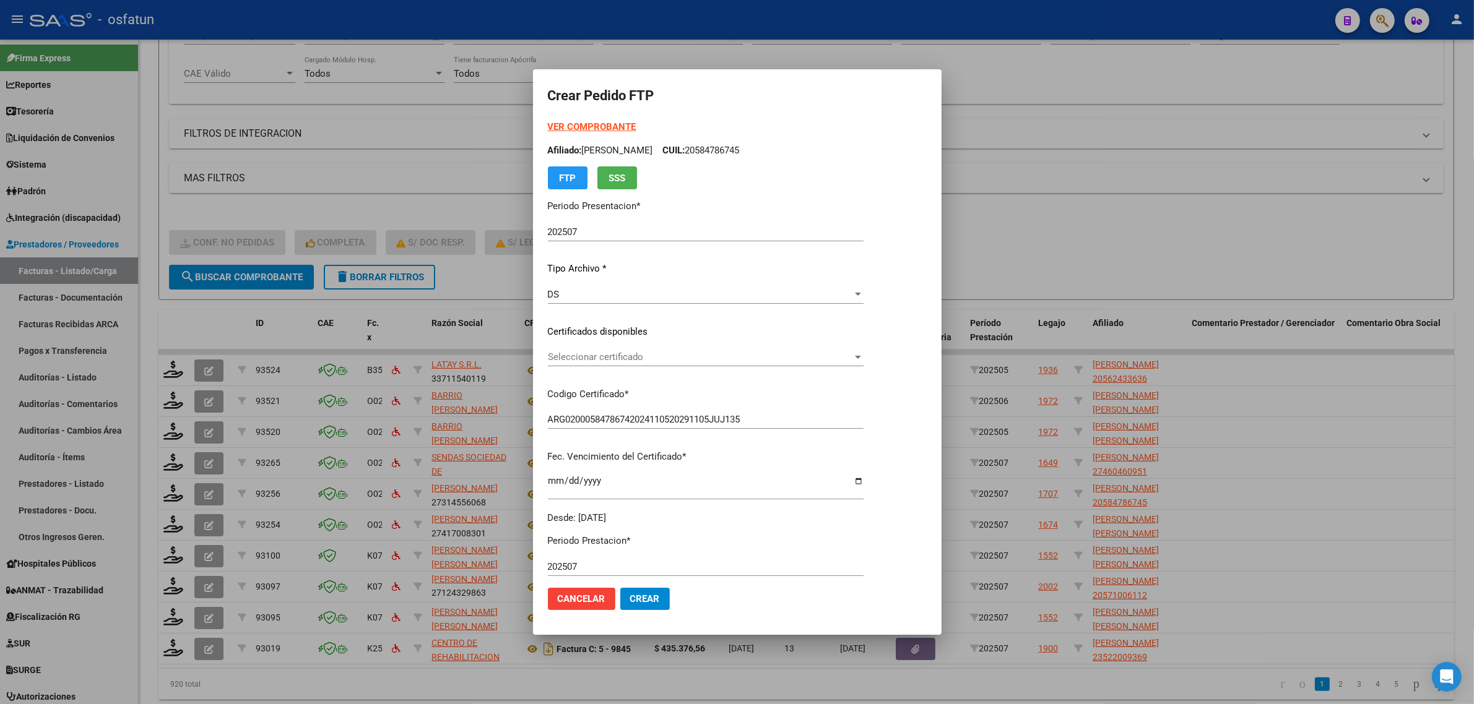
click at [661, 366] on div "Seleccionar certificado Seleccionar certificado" at bounding box center [706, 357] width 316 height 19
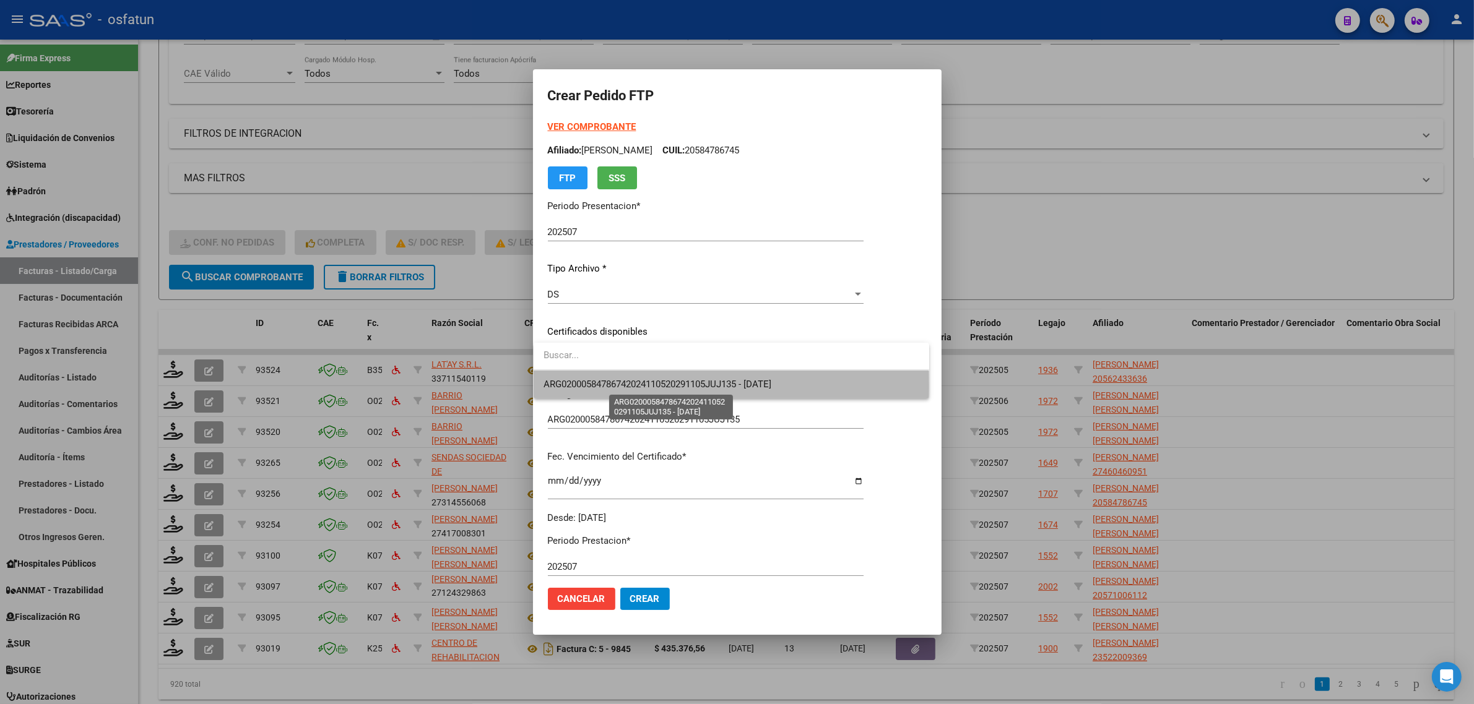
click at [652, 387] on span "ARG02000584786742024110520291105JUJ135 - 2029-11-05" at bounding box center [657, 384] width 228 height 11
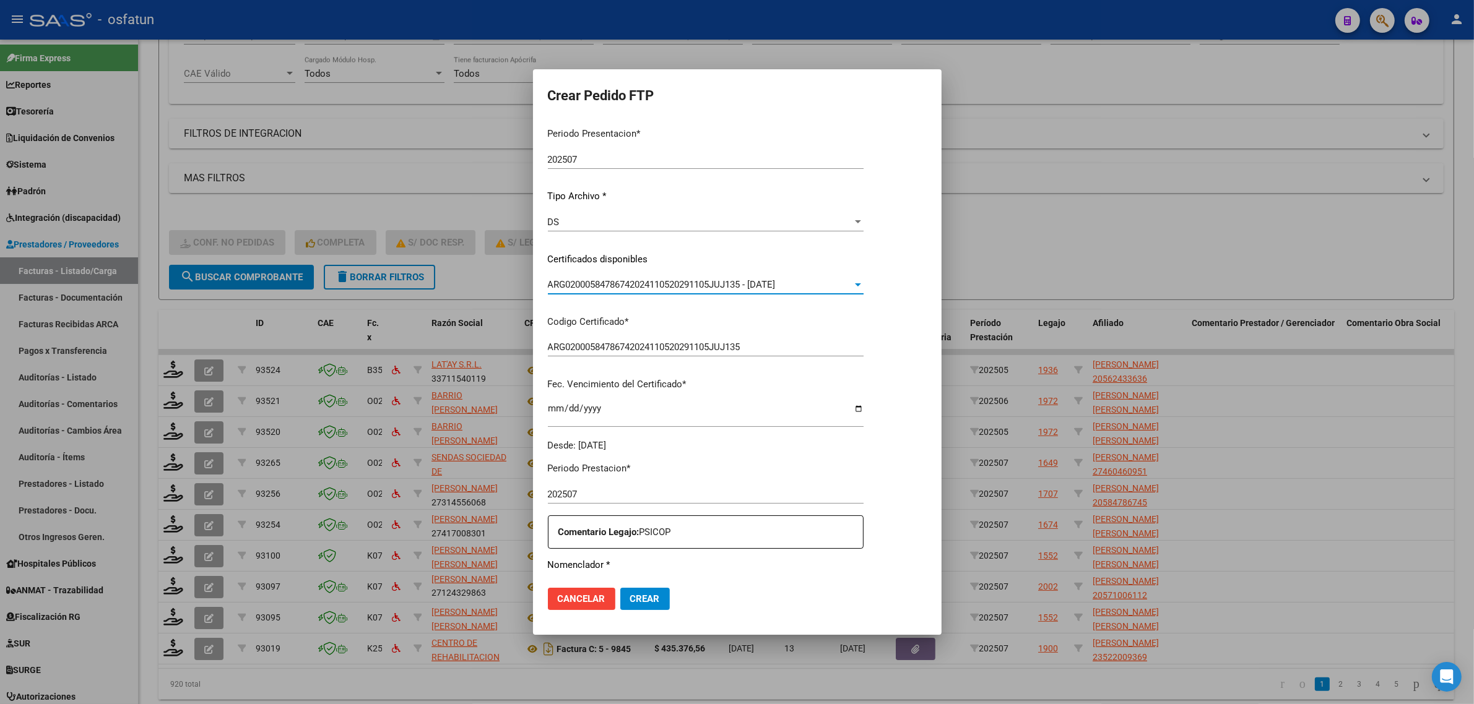
scroll to position [232, 0]
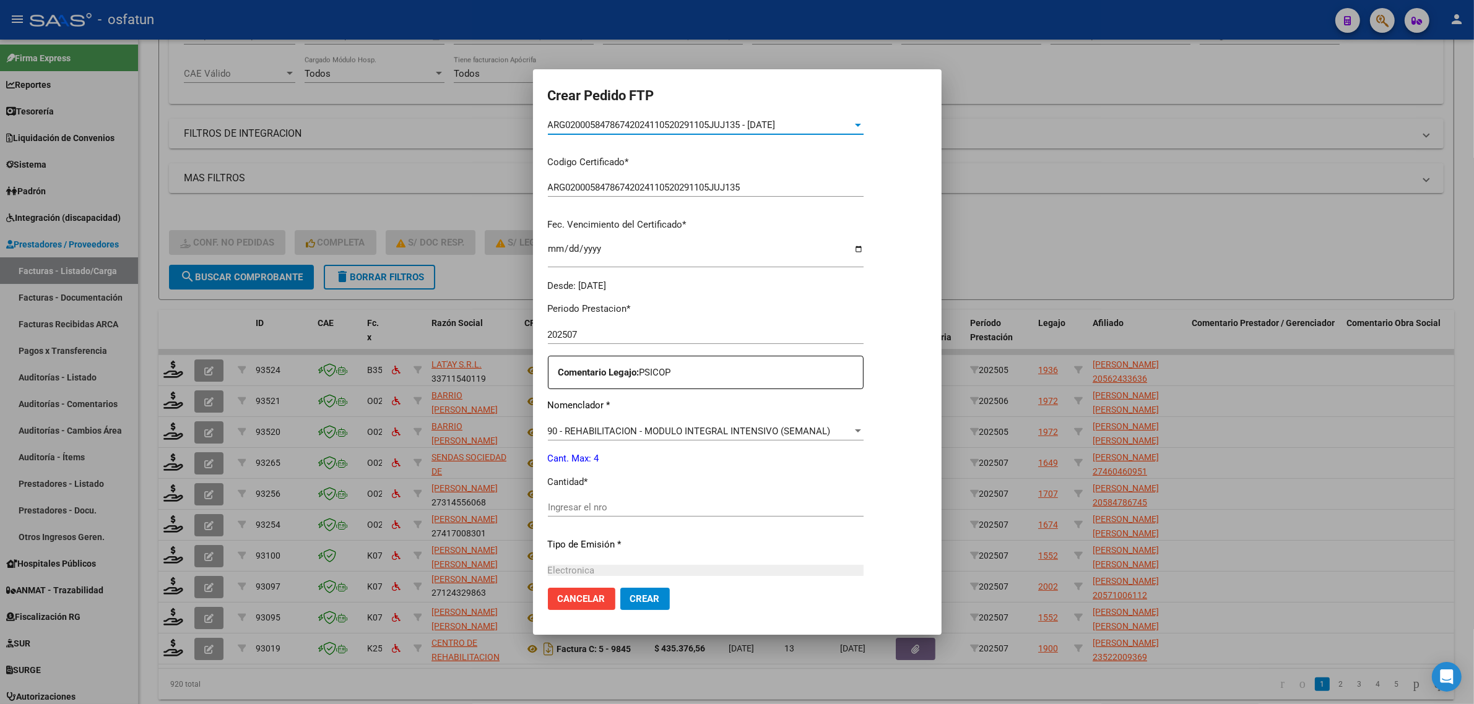
click at [636, 509] on input "Ingresar el nro" at bounding box center [706, 507] width 316 height 11
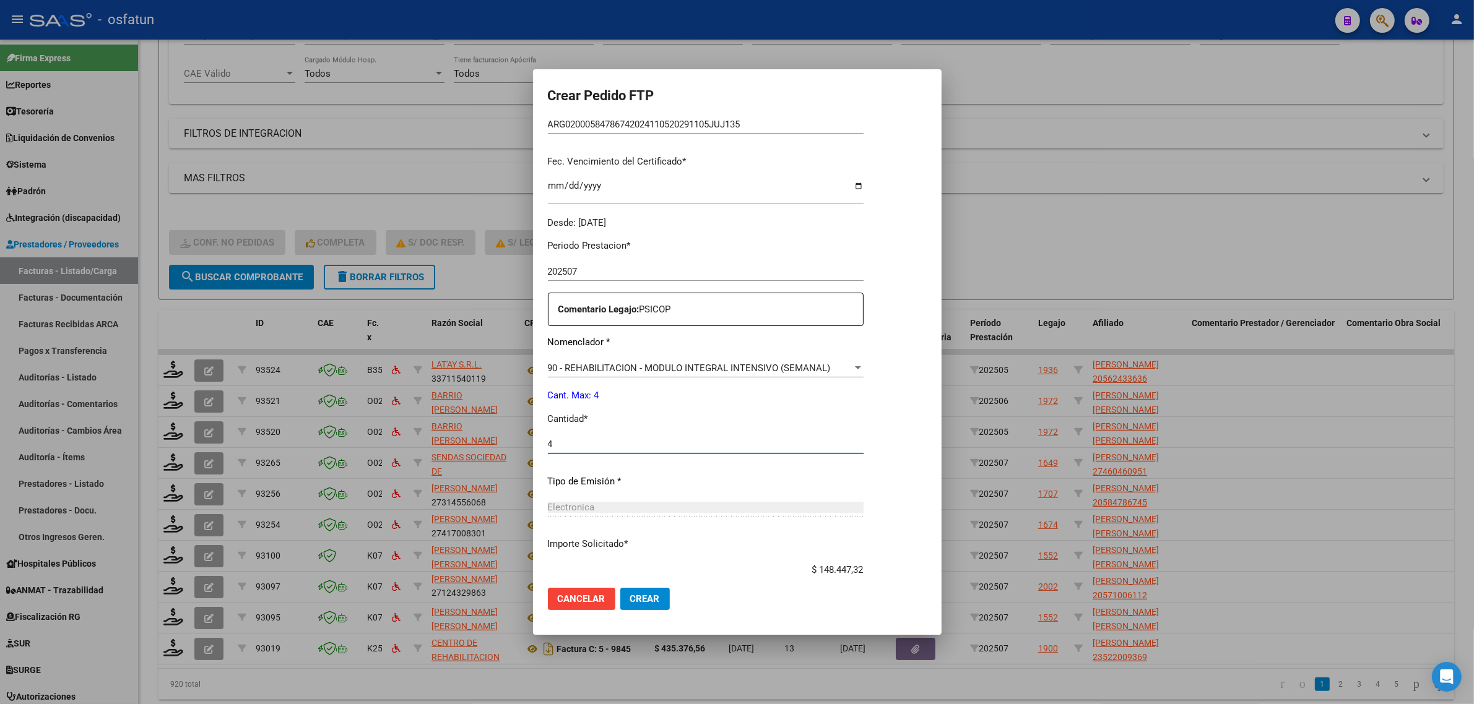
scroll to position [369, 0]
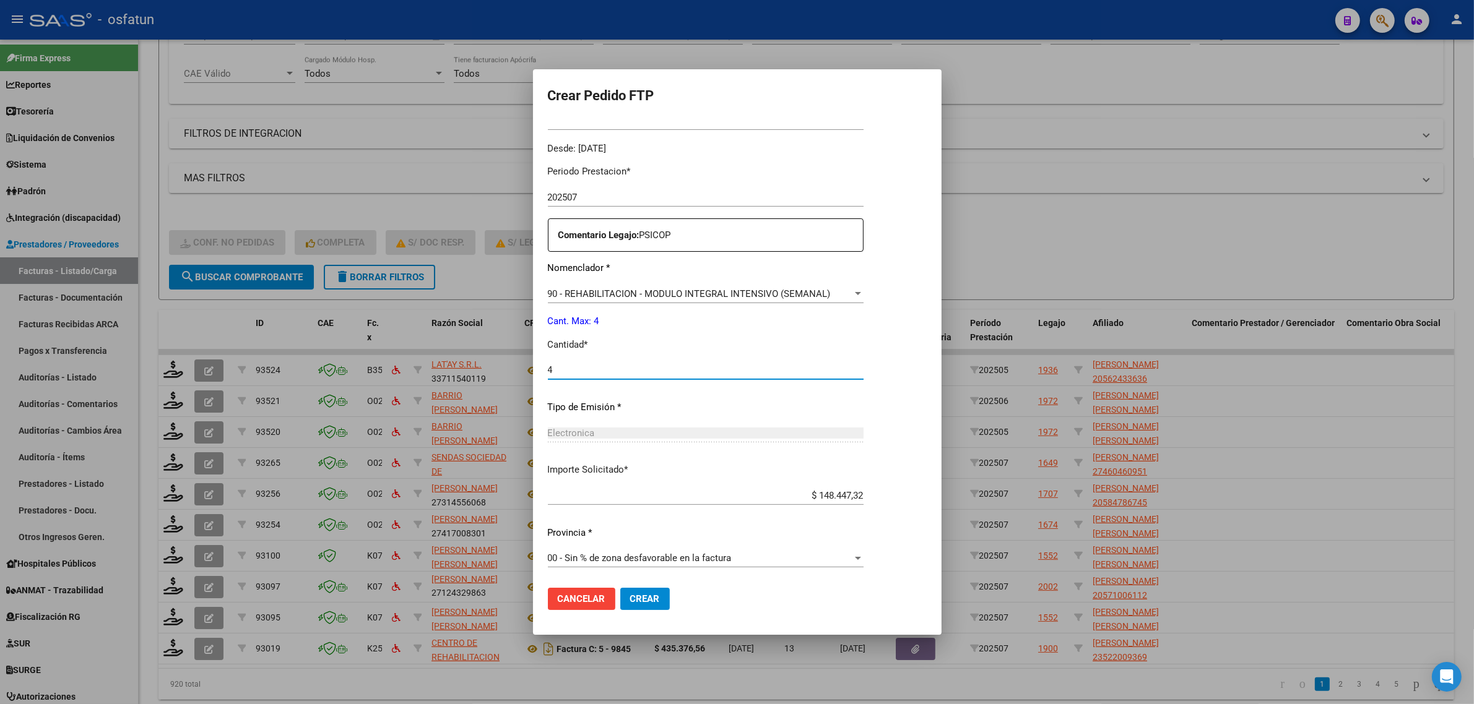
type input "4"
click at [634, 601] on span "Crear" at bounding box center [645, 598] width 30 height 11
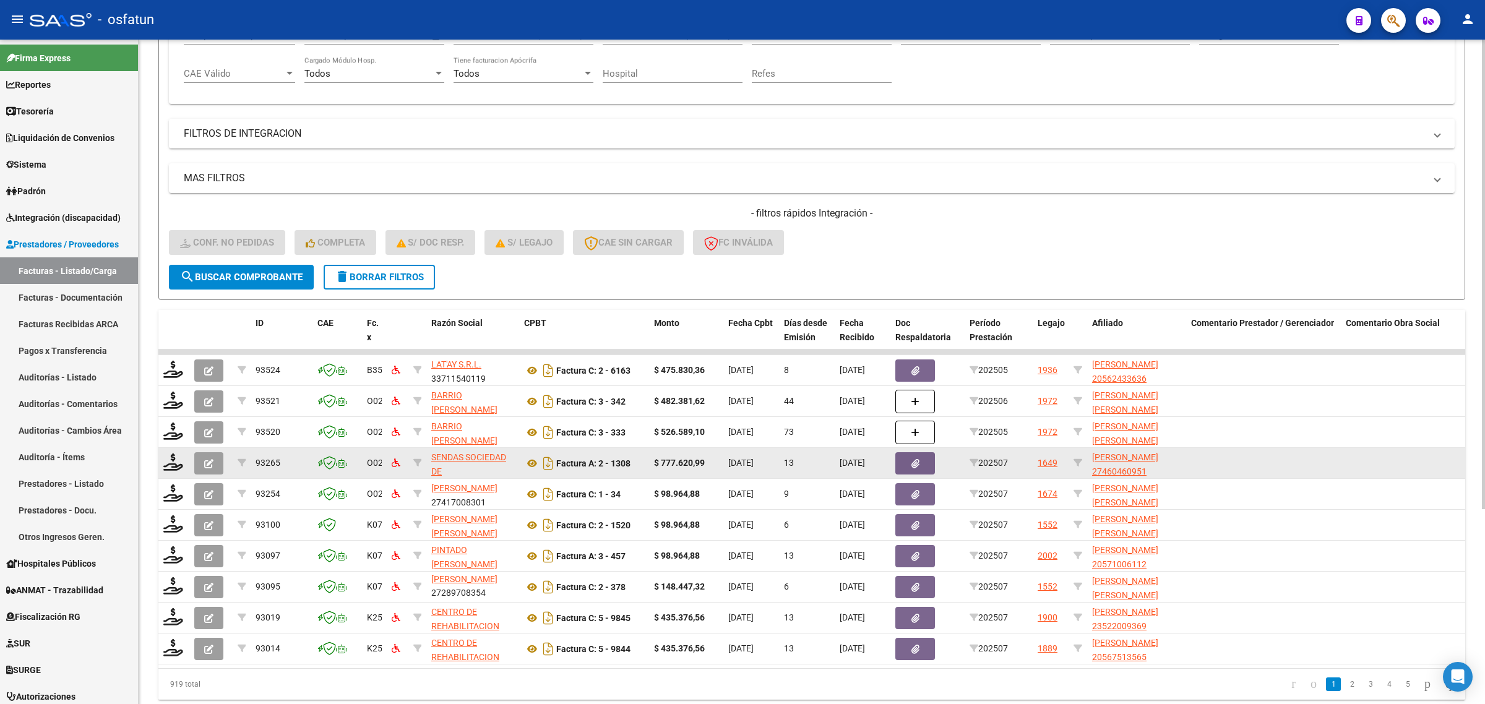
click at [178, 468] on div at bounding box center [173, 463] width 21 height 19
click at [164, 462] on icon at bounding box center [173, 462] width 20 height 17
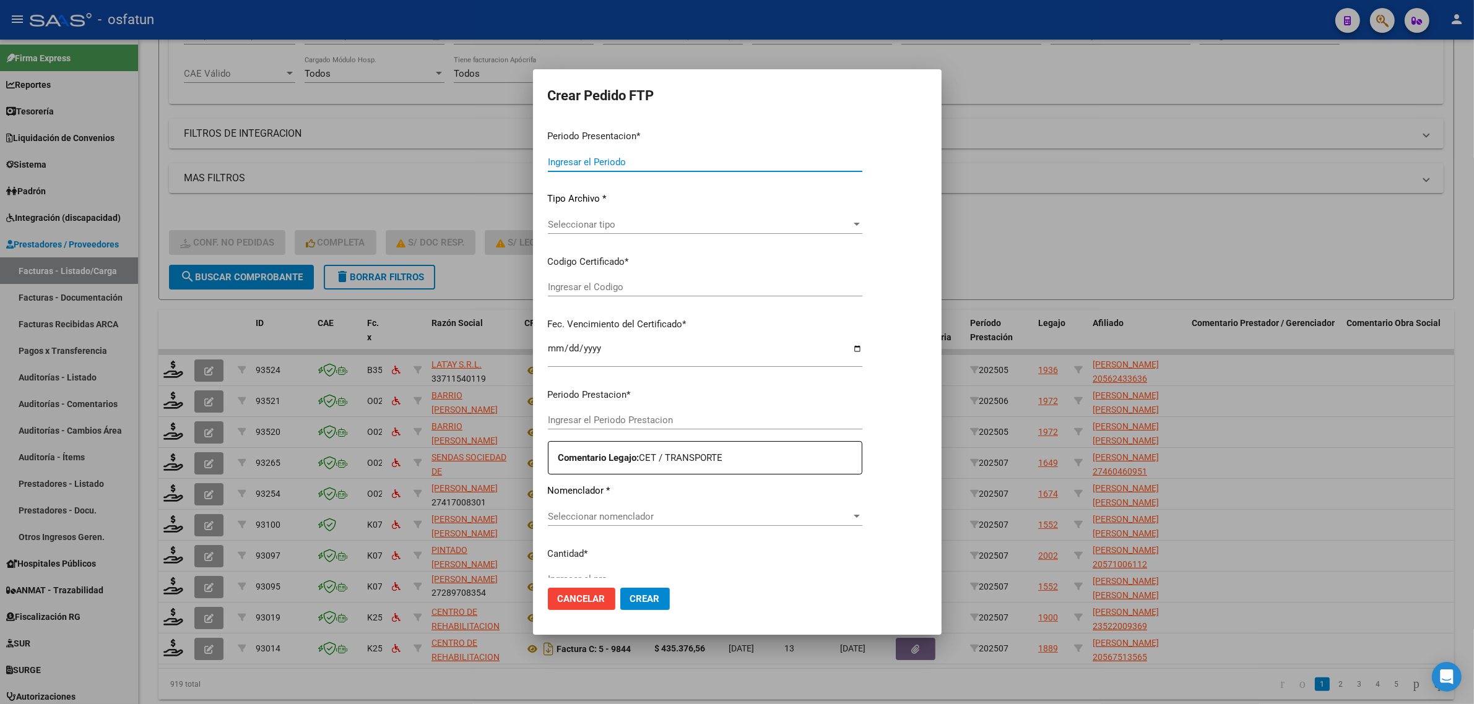
type input "202507"
type input "$ 777.620,99"
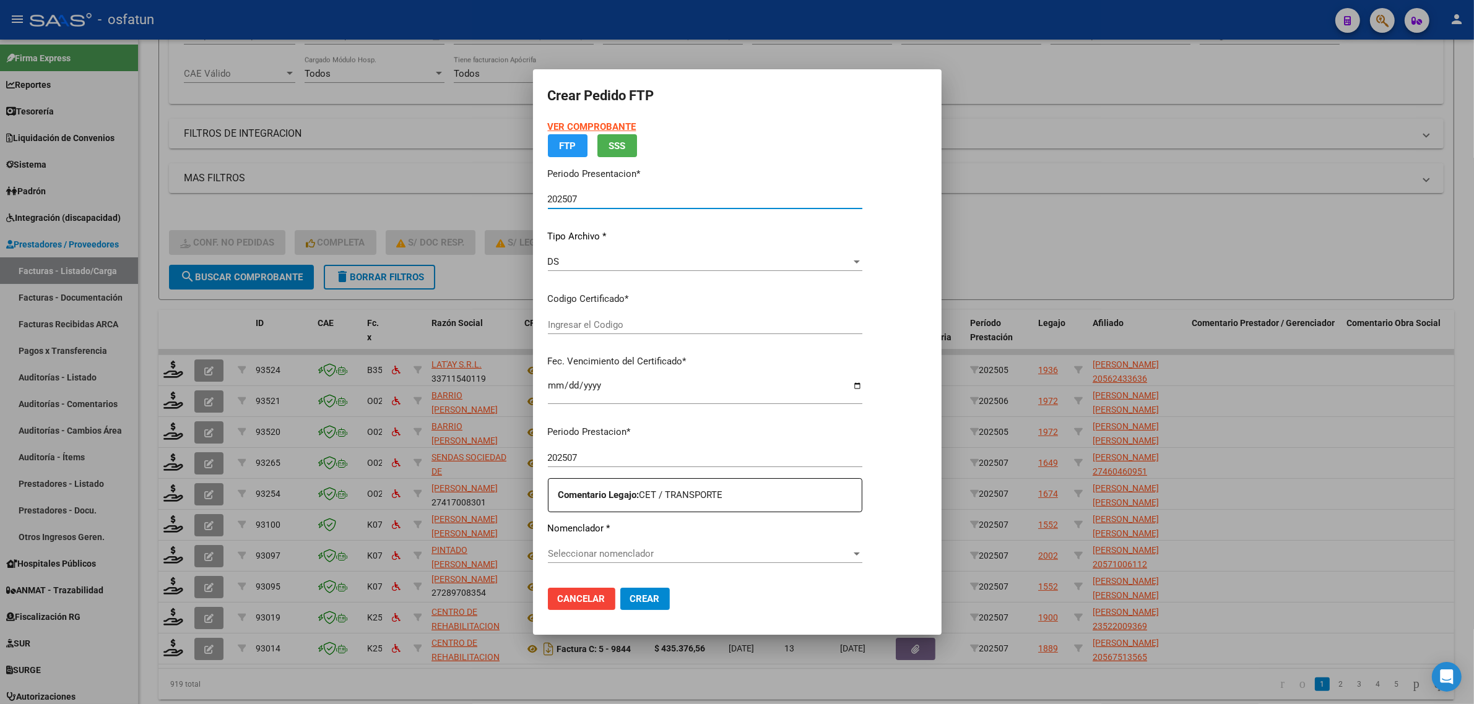
type input "ARG01000460460952022061520270615SGO116"
type input "2027-06-15"
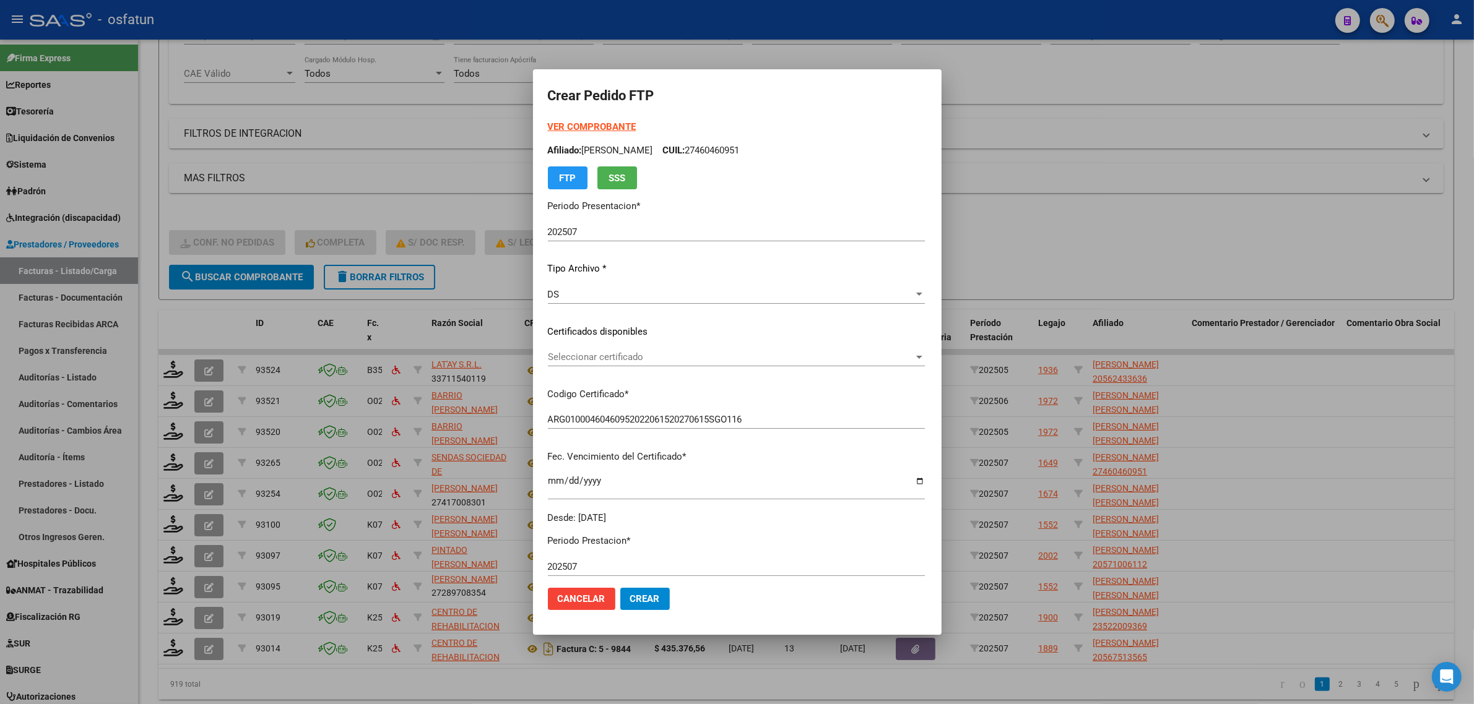
click at [572, 127] on strong "VER COMPROBANTE" at bounding box center [592, 126] width 88 height 11
click at [621, 340] on div "VER COMPROBANTE ARCA Padrón Afiliado: LEDESMA BRISA MILAGROS CUIL: 27460460951 …" at bounding box center [736, 322] width 377 height 405
drag, startPoint x: 621, startPoint y: 340, endPoint x: 619, endPoint y: 353, distance: 12.5
click at [621, 342] on div "VER COMPROBANTE ARCA Padrón Afiliado: LEDESMA BRISA MILAGROS CUIL: 27460460951 …" at bounding box center [736, 322] width 377 height 405
click at [619, 353] on span "Seleccionar certificado" at bounding box center [731, 357] width 366 height 11
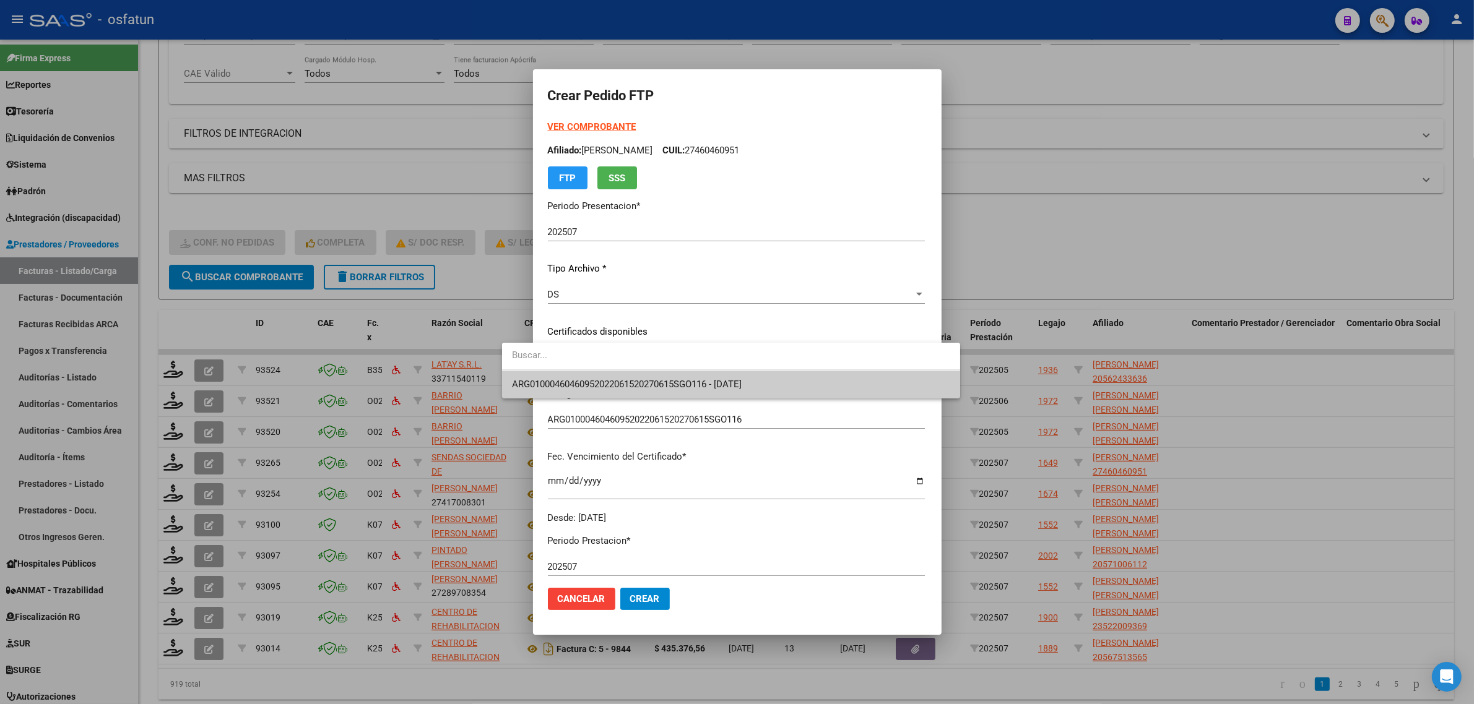
click at [600, 391] on span "ARG01000460460952022061520270615SGO116 - 2027-06-15" at bounding box center [731, 385] width 438 height 28
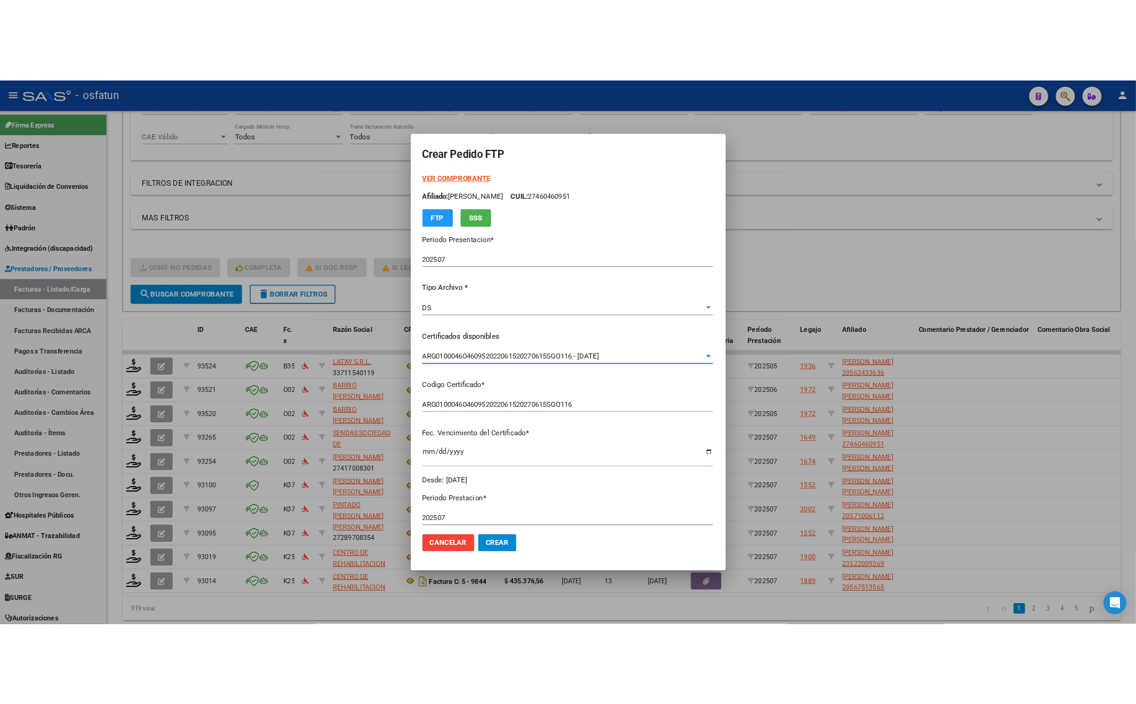
scroll to position [309, 0]
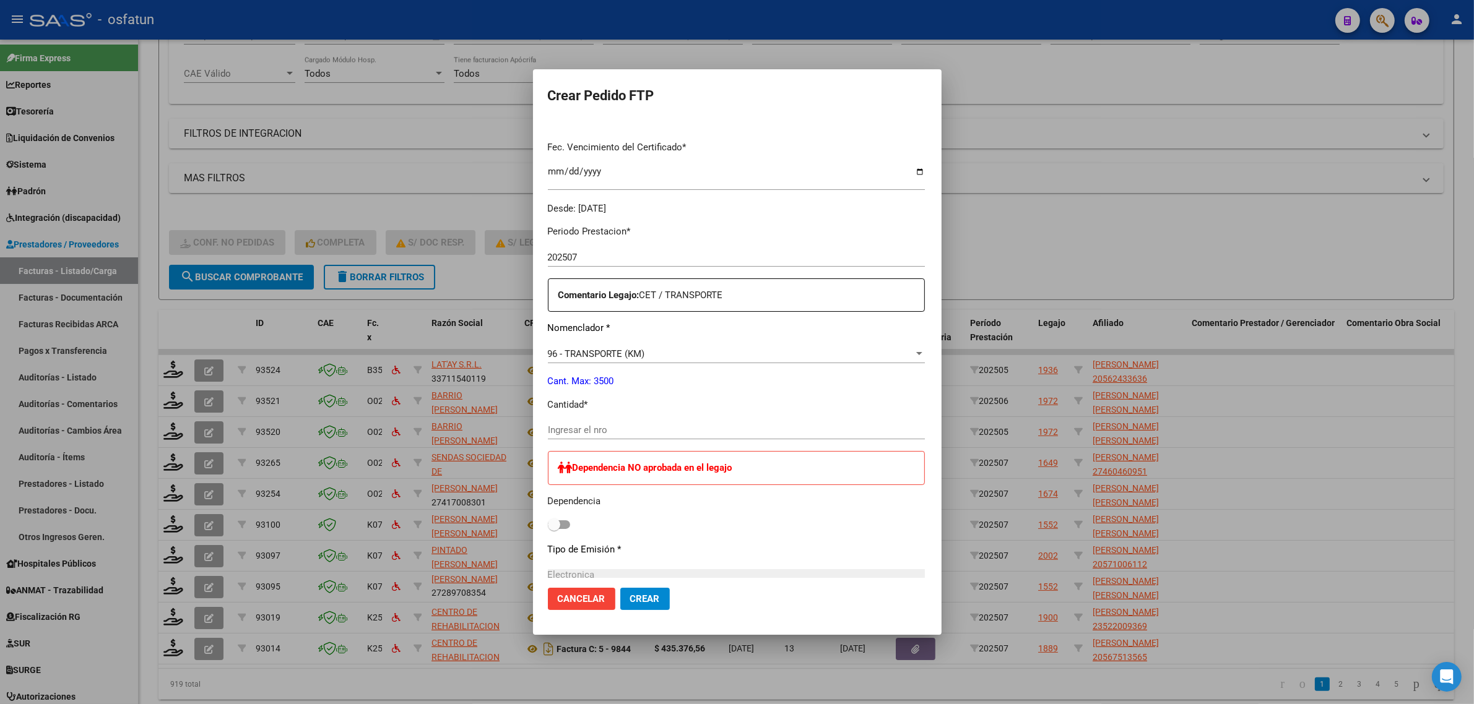
click at [588, 434] on input "Ingresar el nro" at bounding box center [736, 430] width 377 height 11
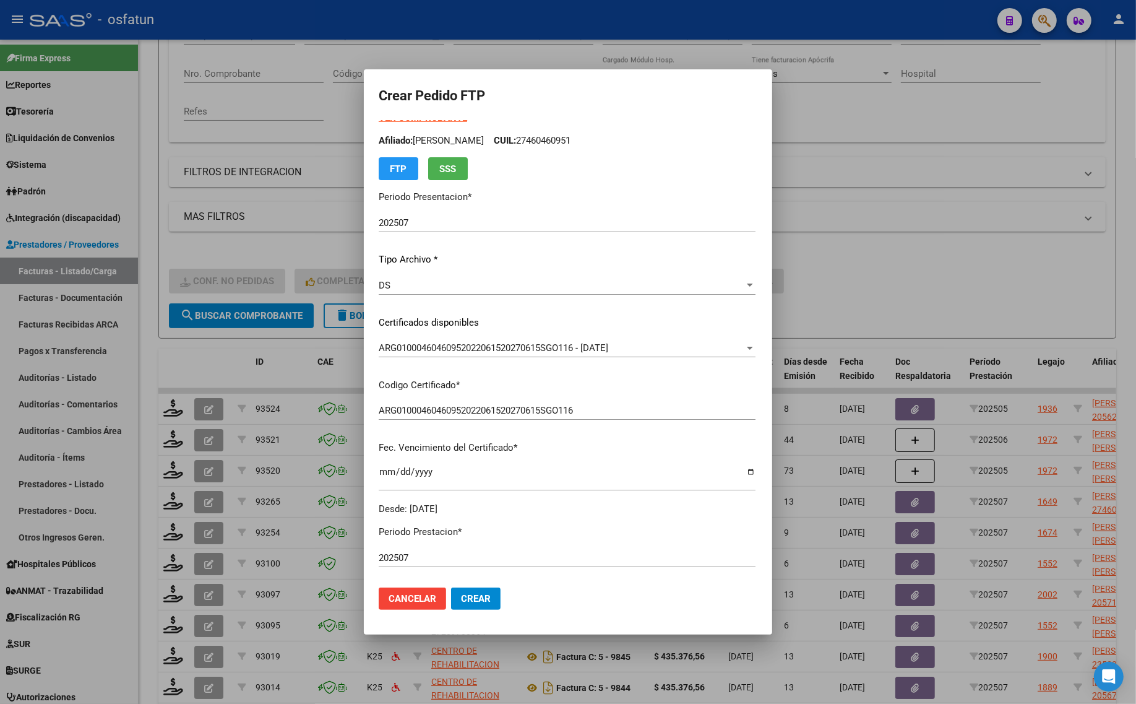
scroll to position [0, 0]
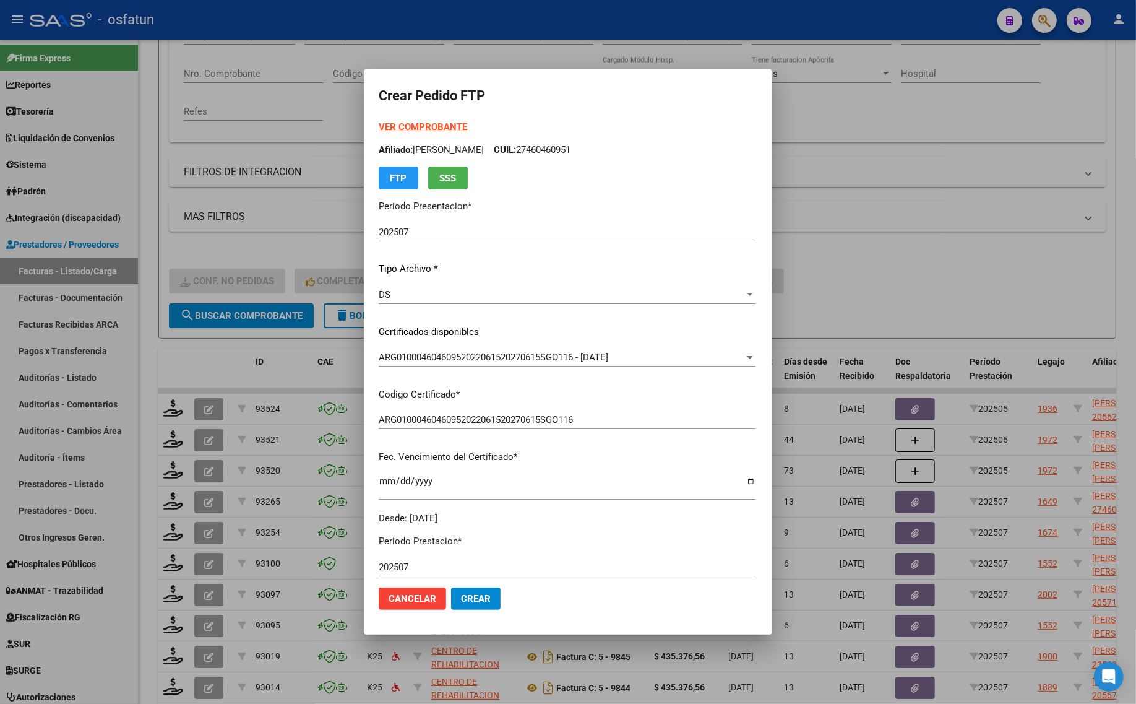
click at [909, 255] on div at bounding box center [568, 352] width 1136 height 704
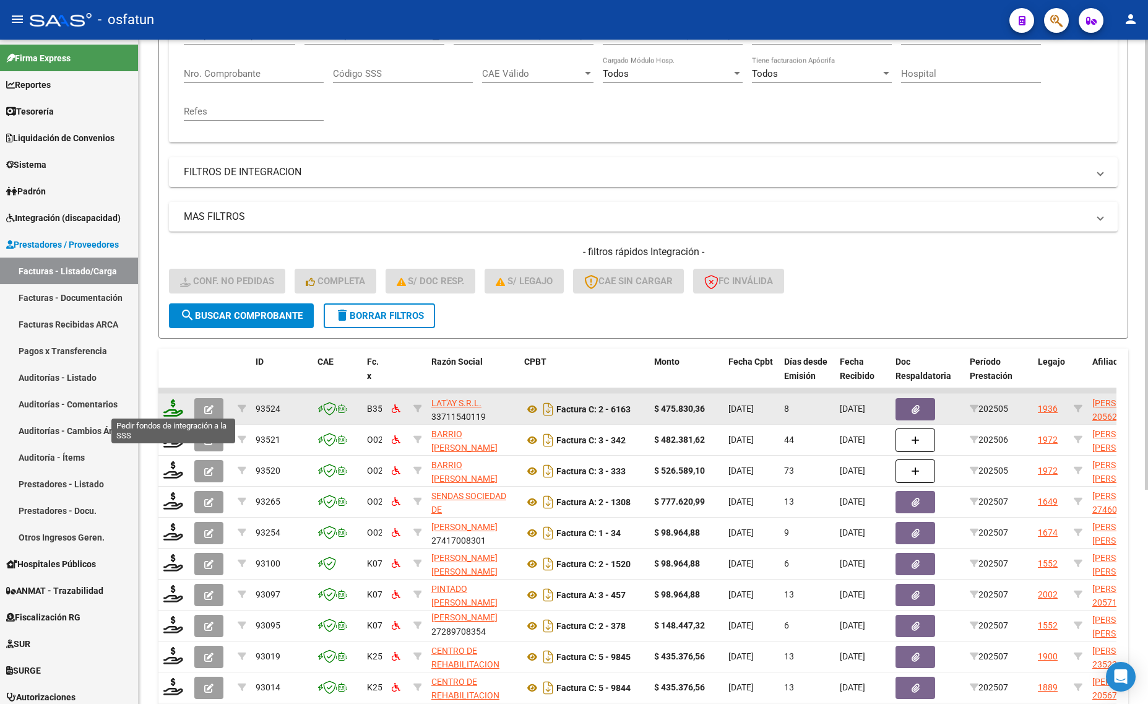
click at [168, 407] on icon at bounding box center [173, 407] width 20 height 17
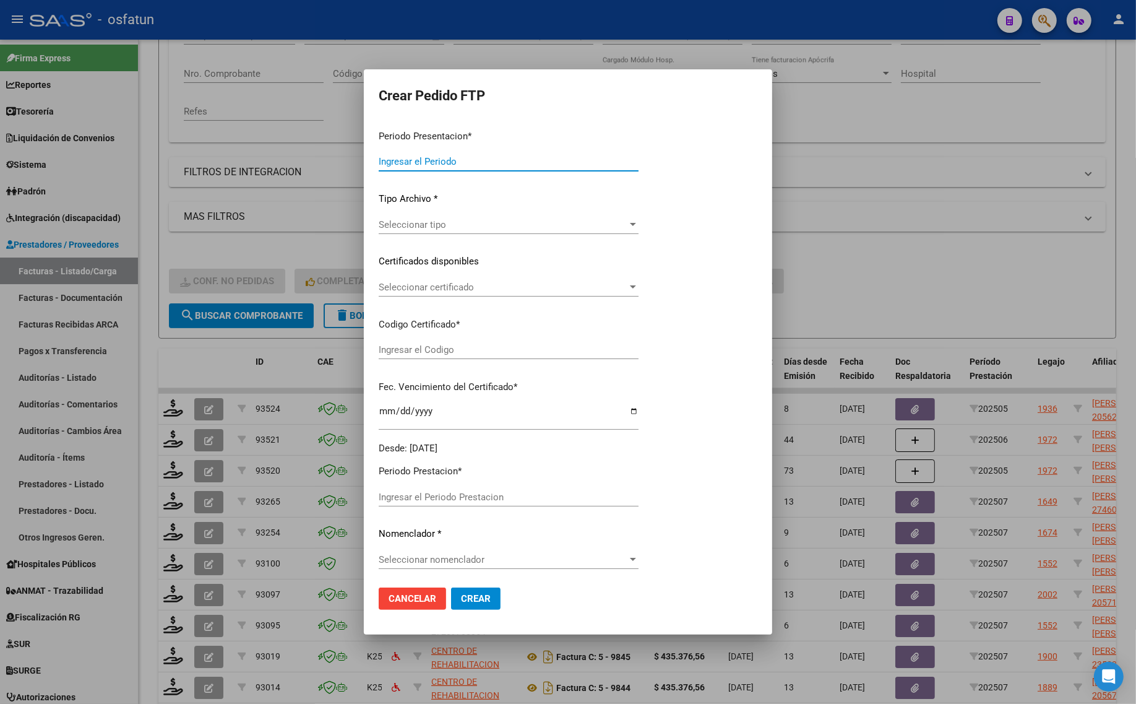
type input "202507"
type input "202505"
type input "$ 475.830,36"
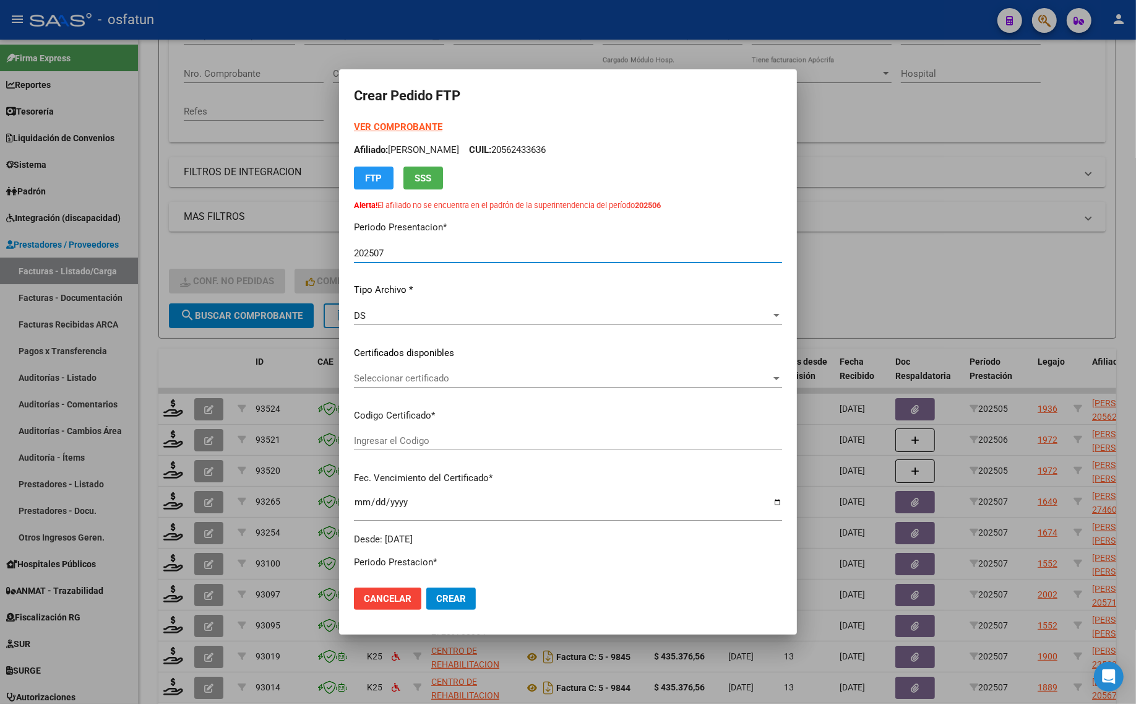
type input "ARG02000562433632024030820300308COR476"
type input "2030-03-08"
click at [385, 124] on strong "VER COMPROBANTE" at bounding box center [398, 126] width 88 height 11
click at [412, 381] on span "Seleccionar certificado" at bounding box center [562, 378] width 417 height 11
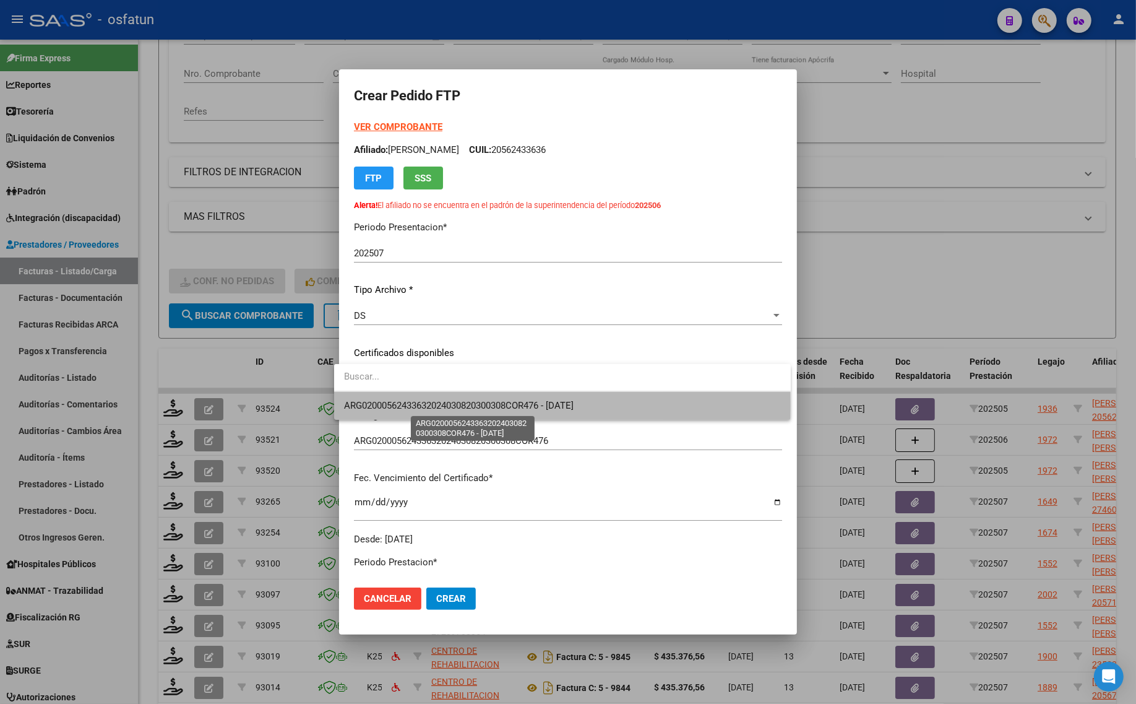
click at [412, 405] on span "ARG02000562433632024030820300308COR476 - 2030-03-08" at bounding box center [459, 405] width 230 height 11
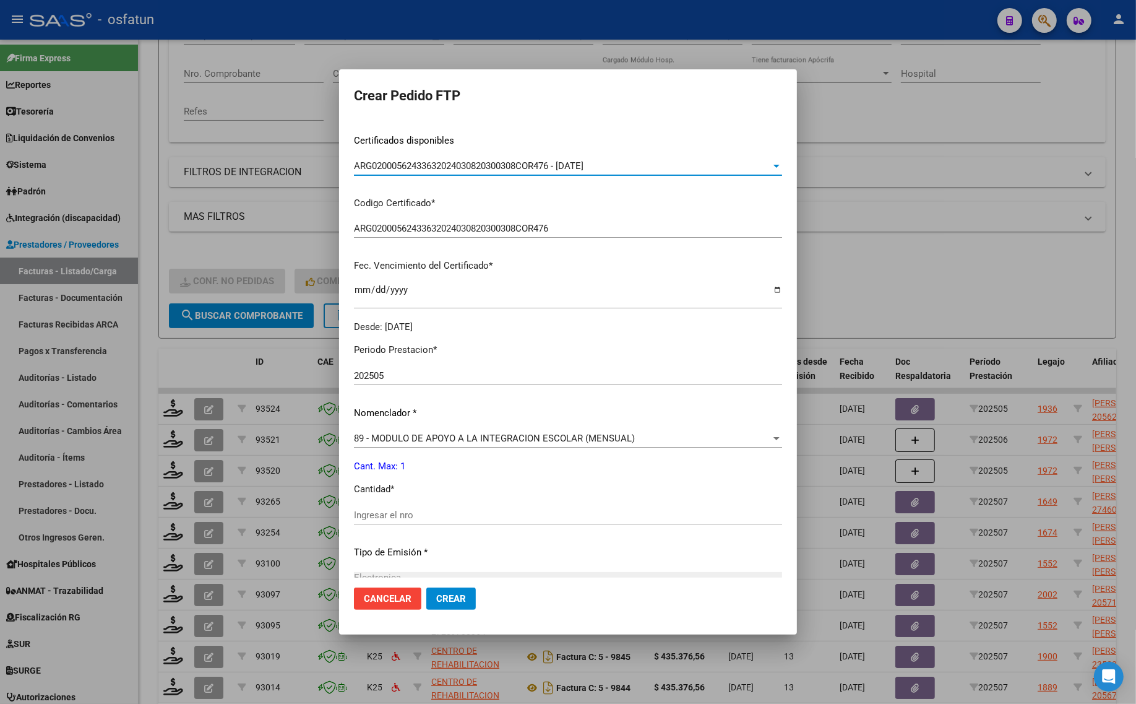
scroll to position [309, 0]
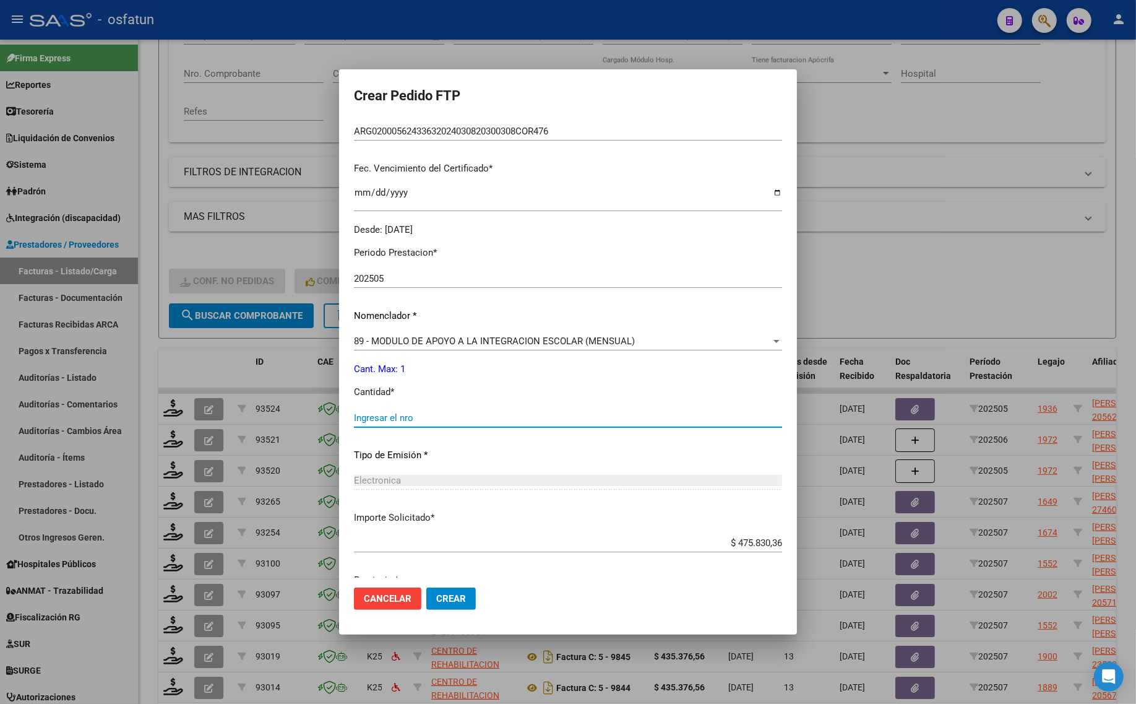
click at [363, 415] on input "Ingresar el nro" at bounding box center [568, 417] width 428 height 11
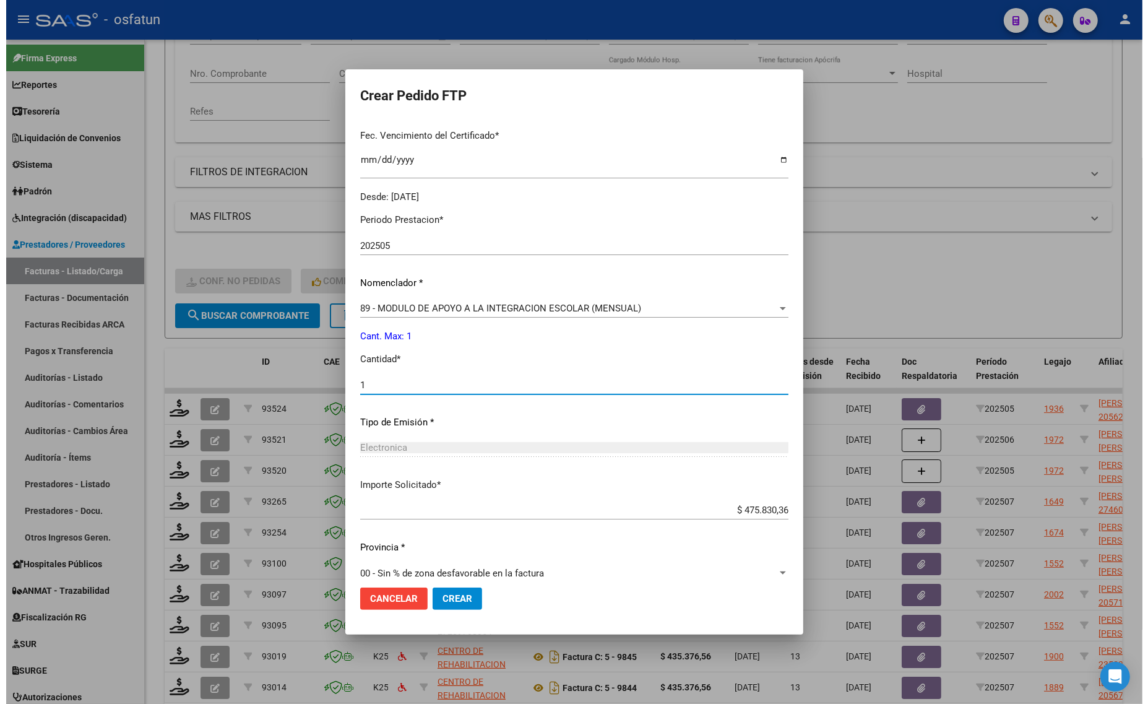
scroll to position [357, 0]
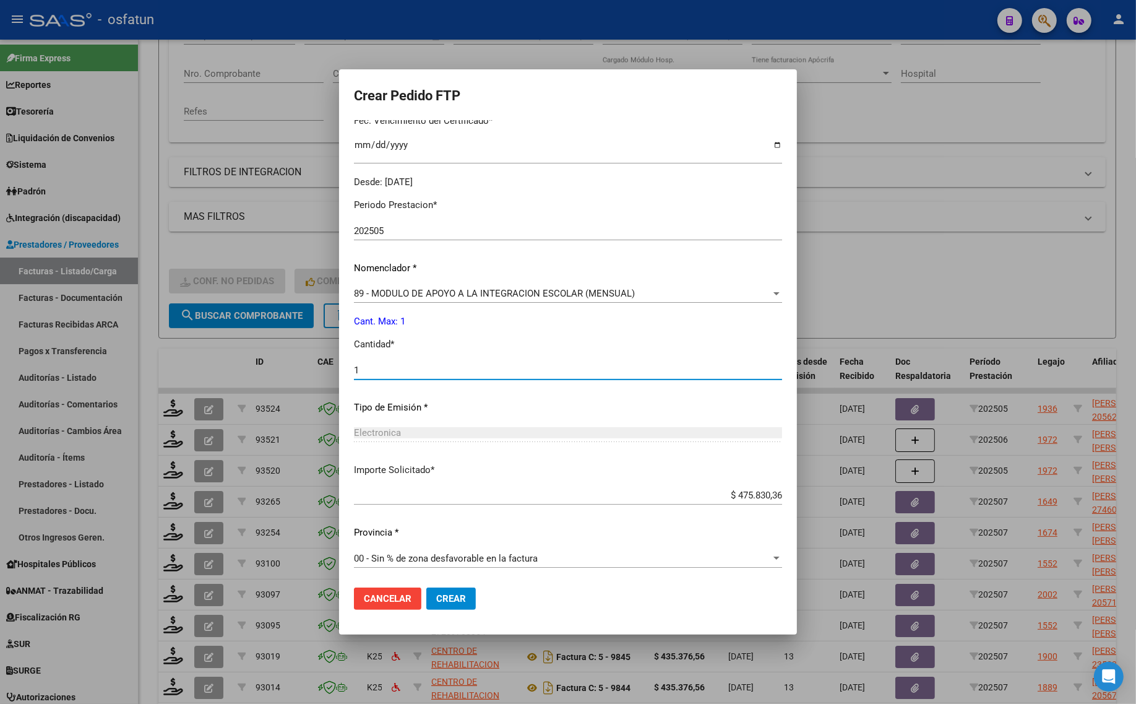
type input "1"
click at [456, 599] on button "Crear" at bounding box center [451, 598] width 50 height 22
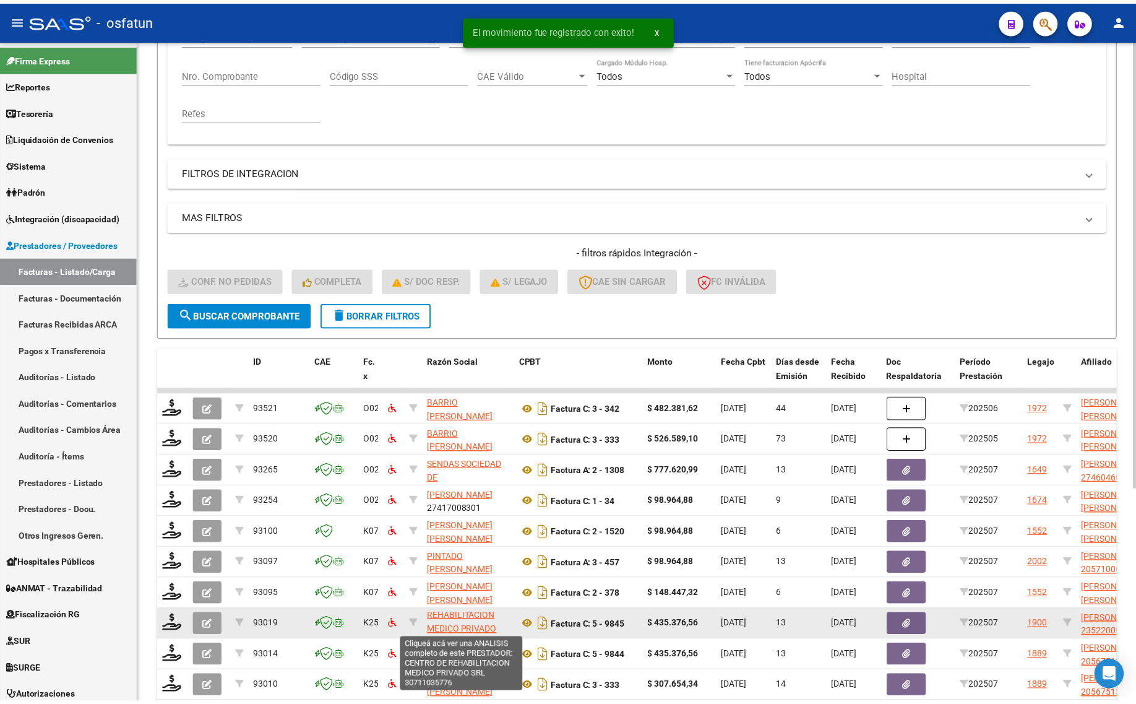
scroll to position [30, 0]
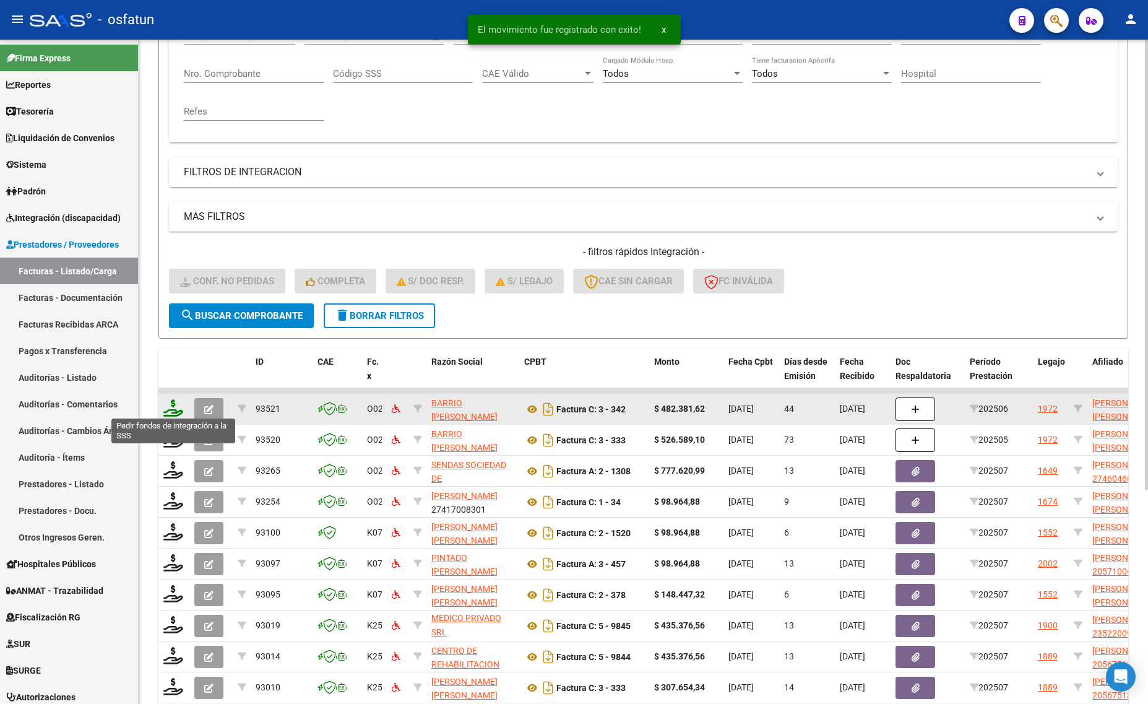
click at [178, 412] on icon at bounding box center [173, 407] width 20 height 17
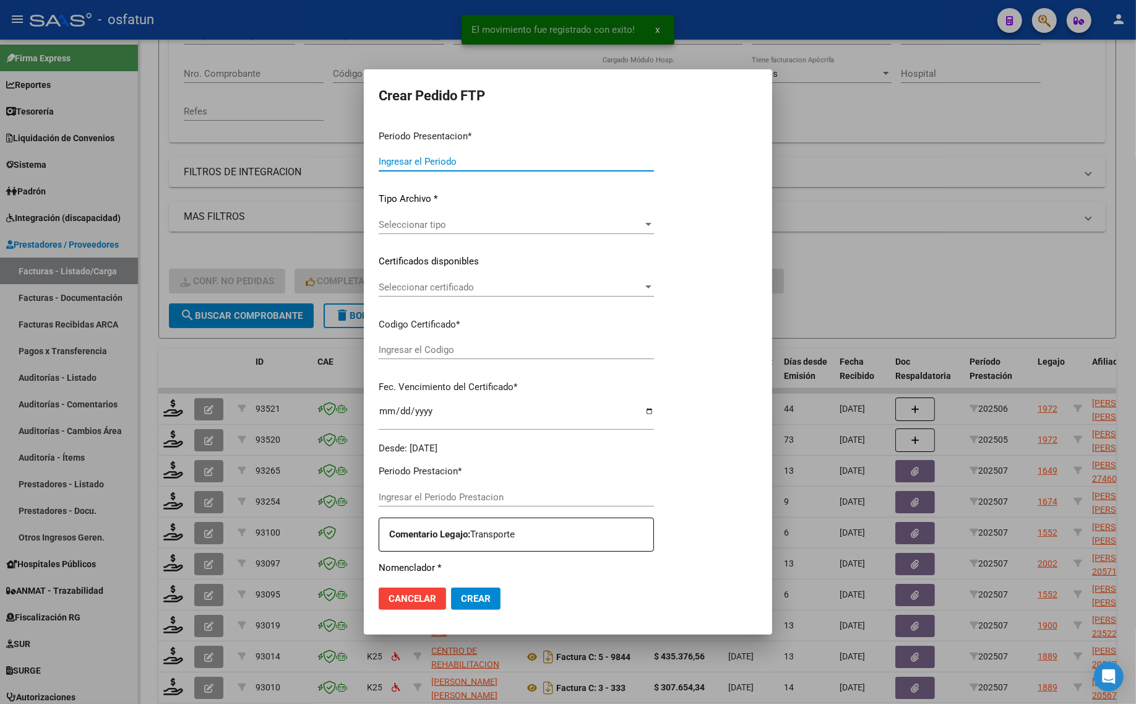
type input "202507"
type input "202506"
type input "$ 482.381,62"
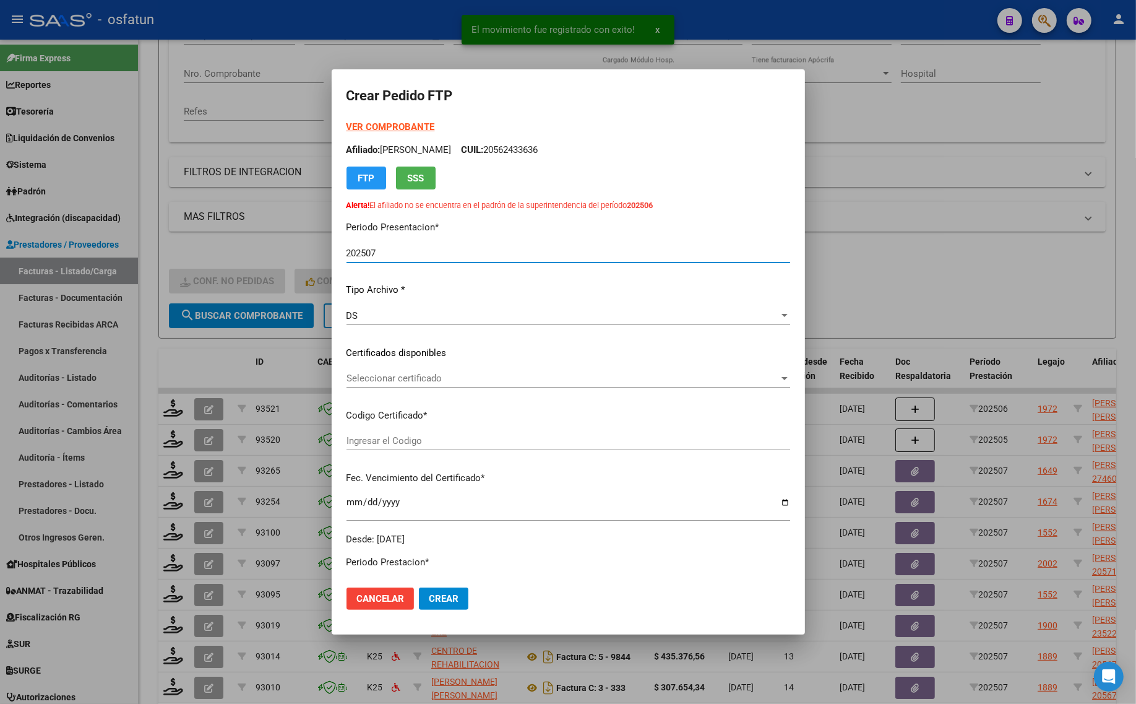
type input "ARG01000376657482025032020400320CHU173"
type input "2040-03-20"
click at [360, 131] on strong "VER COMPROBANTE" at bounding box center [391, 126] width 88 height 11
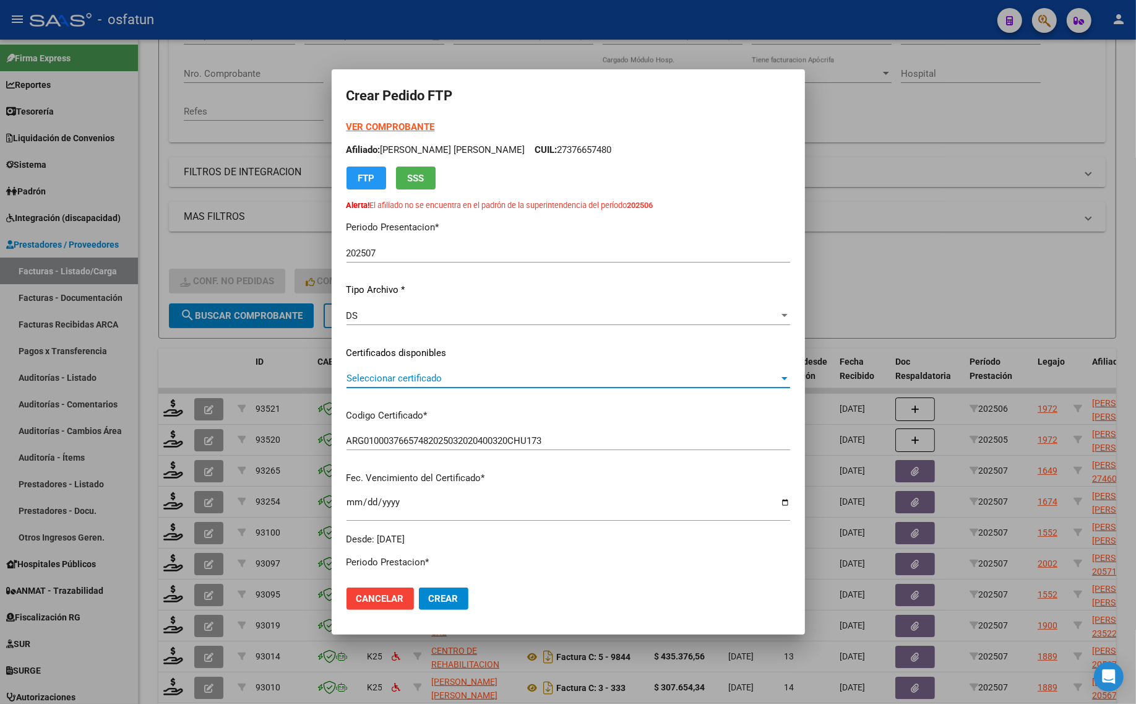
click at [419, 381] on span "Seleccionar certificado" at bounding box center [563, 378] width 433 height 11
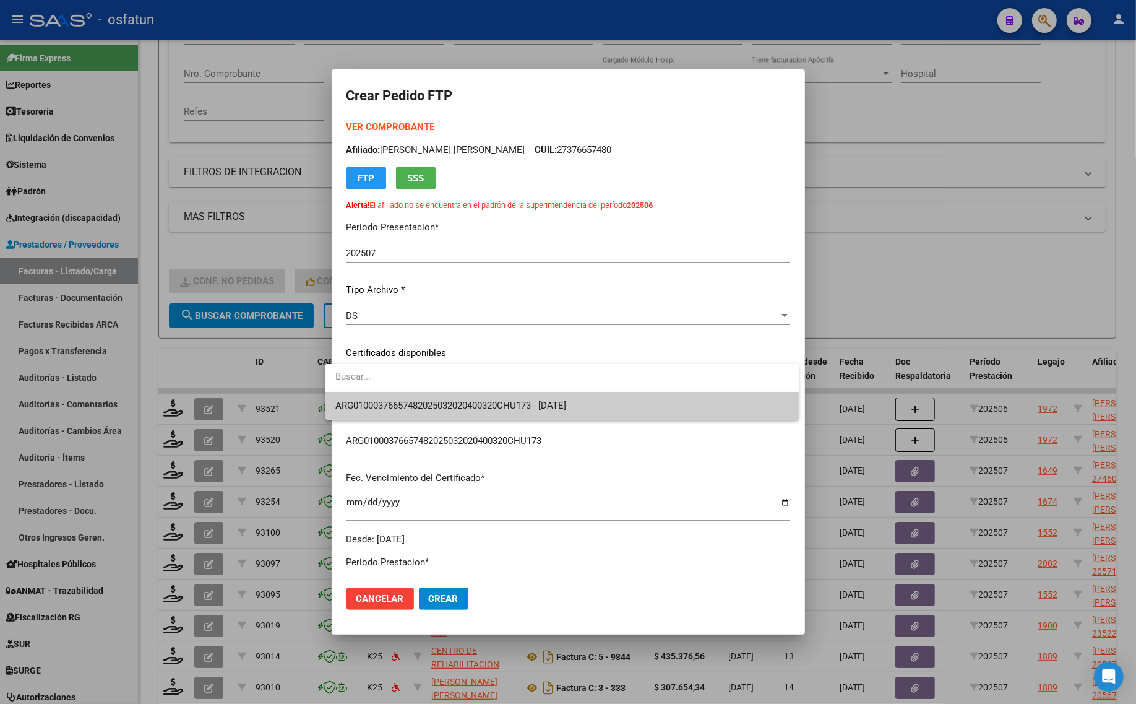
click at [423, 395] on span "ARG01000376657482025032020400320CHU173 - [DATE]" at bounding box center [562, 406] width 454 height 28
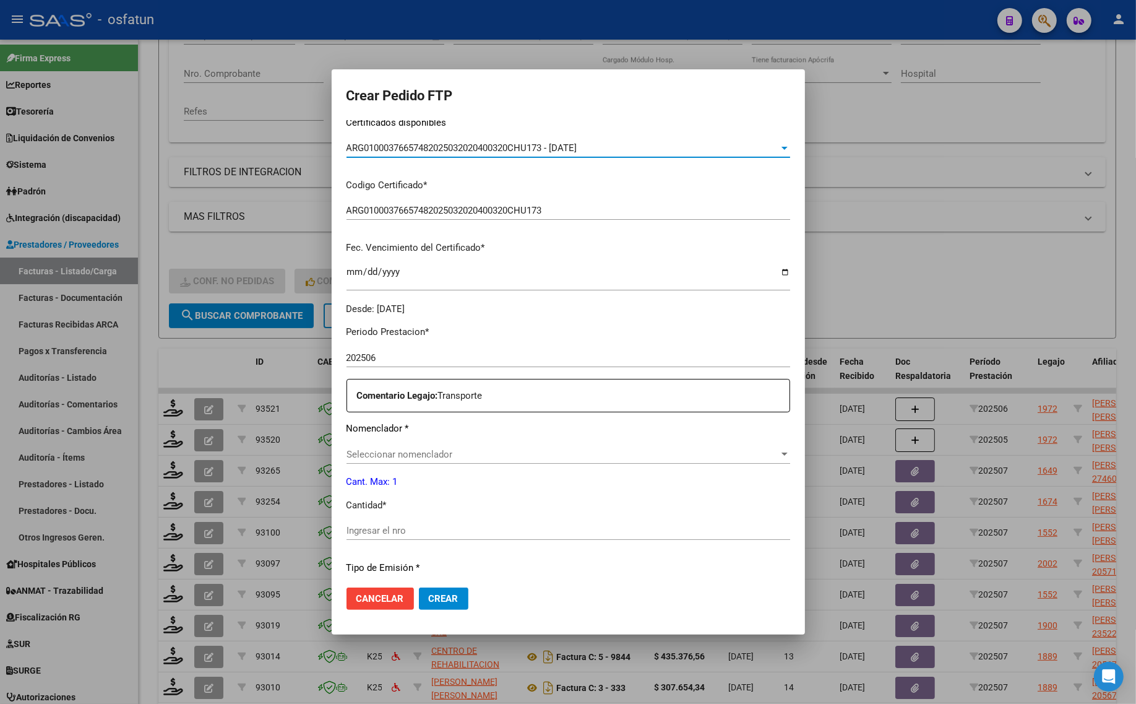
scroll to position [232, 0]
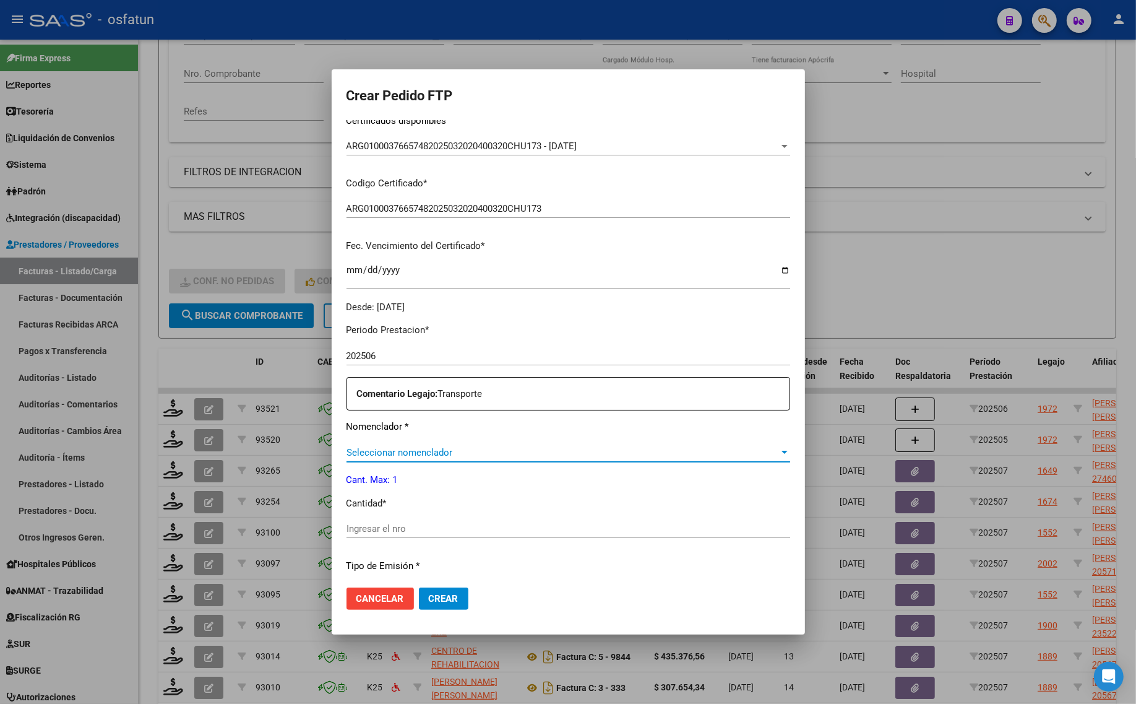
click at [382, 452] on span "Seleccionar nomenclador" at bounding box center [563, 452] width 433 height 11
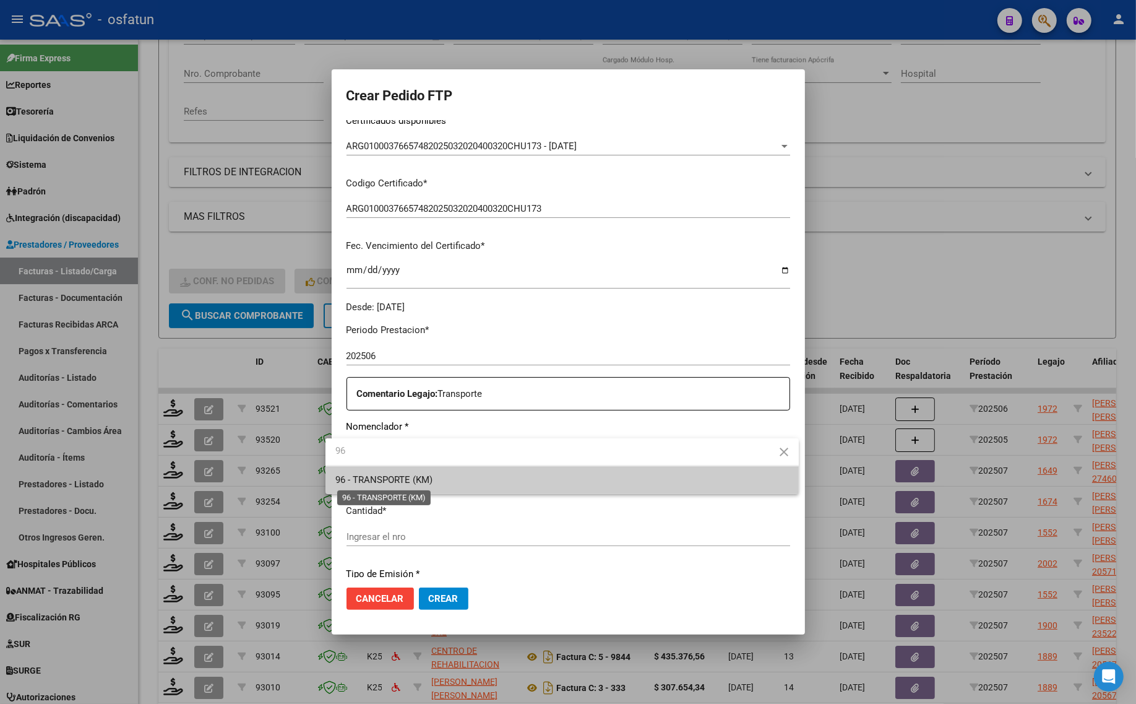
type input "96"
click at [379, 477] on span "96 - TRANSPORTE (KM)" at bounding box center [383, 479] width 97 height 11
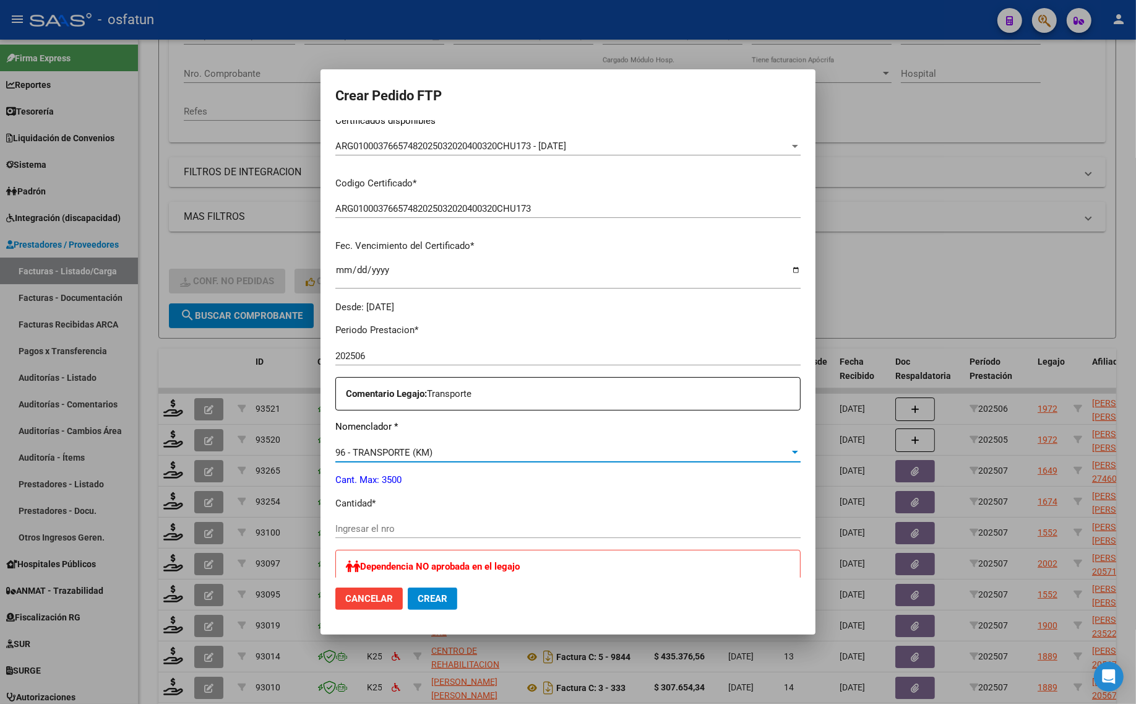
drag, startPoint x: 360, startPoint y: 520, endPoint x: 362, endPoint y: 530, distance: 10.1
click at [362, 522] on div "Ingresar el nro" at bounding box center [567, 528] width 465 height 19
click at [381, 530] on input "Ingresar el nro" at bounding box center [567, 528] width 465 height 11
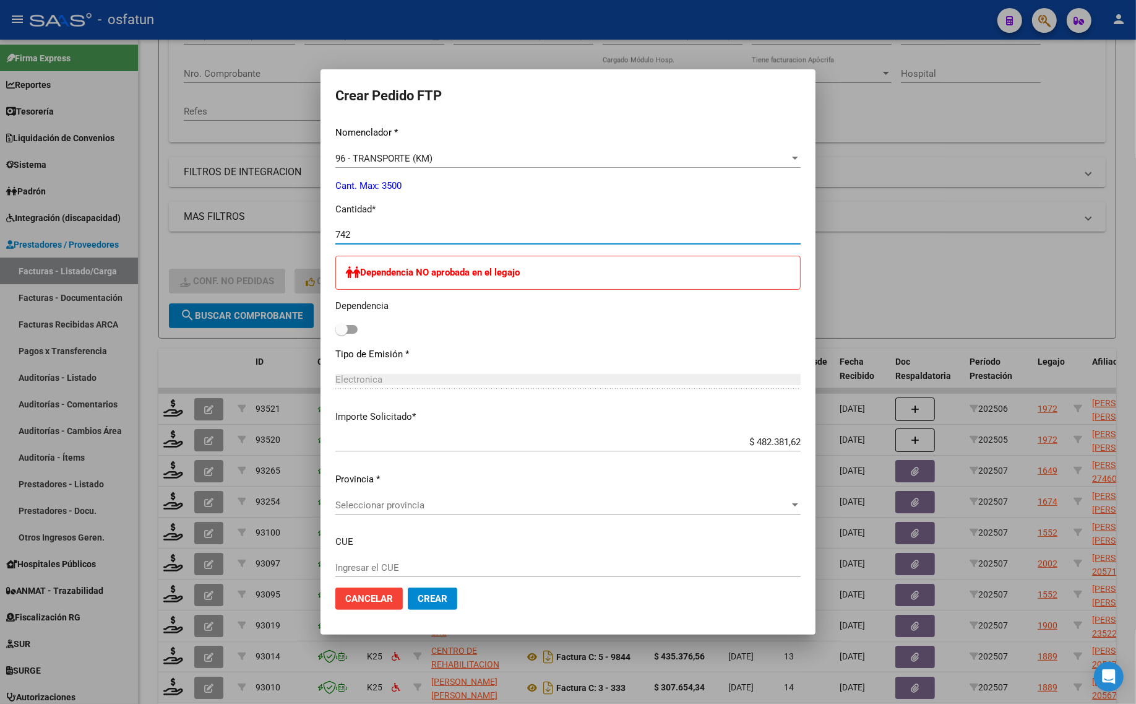
scroll to position [542, 0]
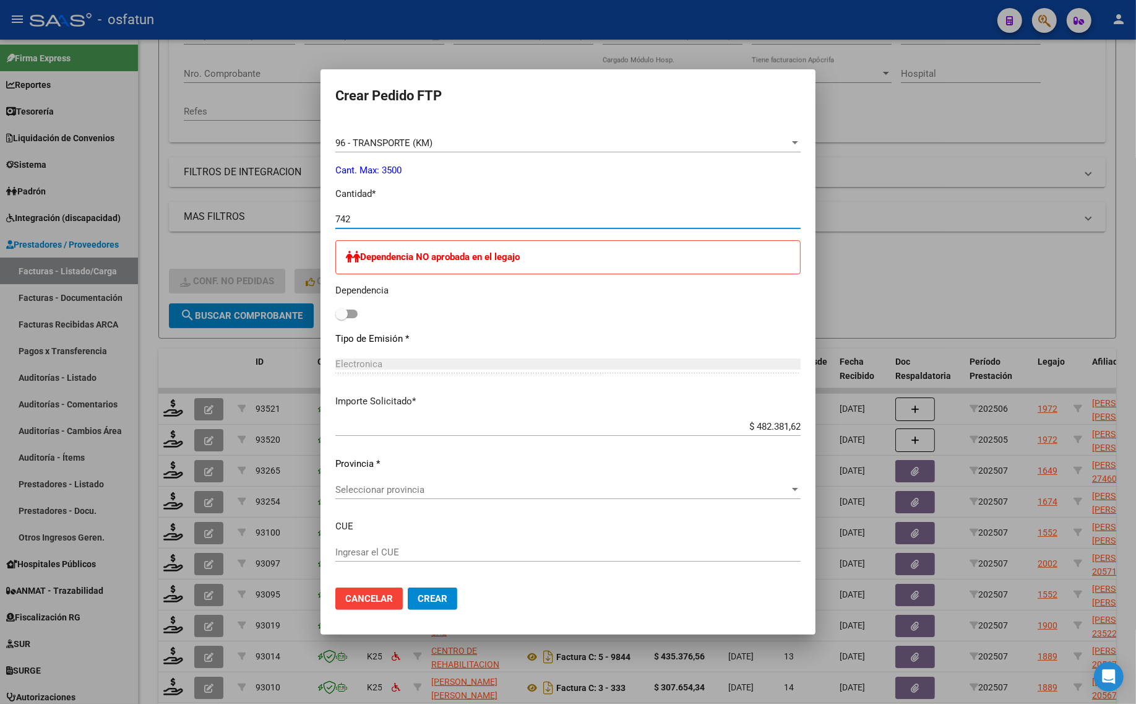
type input "742"
click at [392, 491] on span "Seleccionar provincia" at bounding box center [562, 489] width 454 height 11
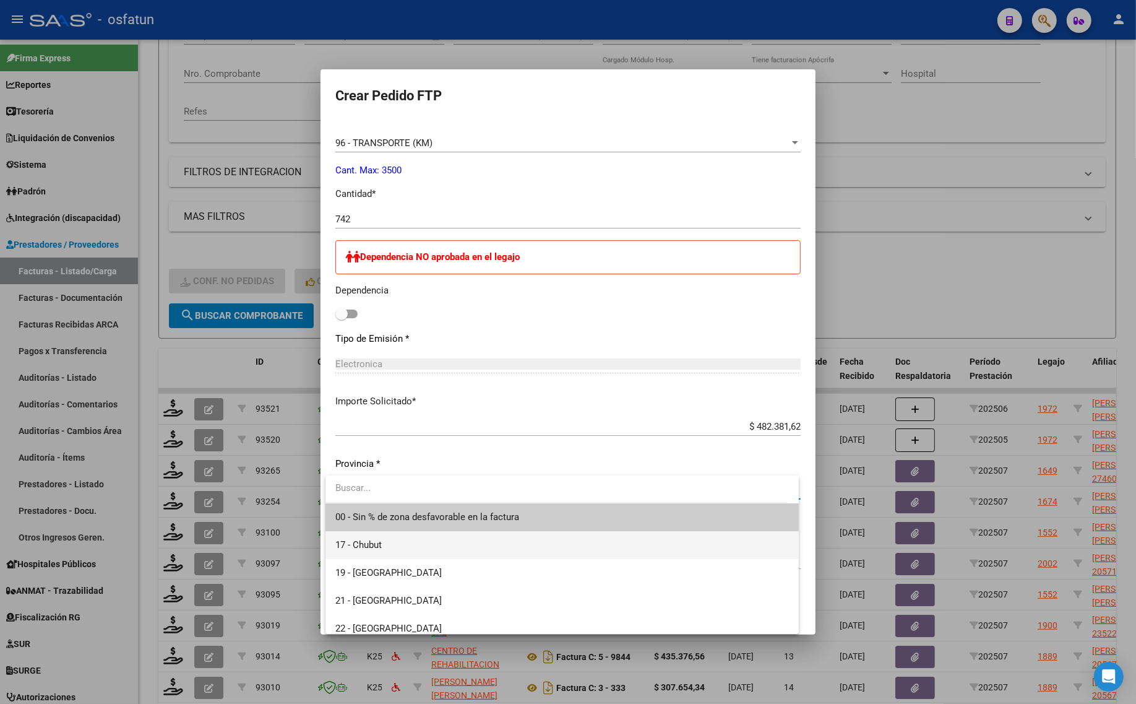
click at [391, 540] on span "17 - Chubut" at bounding box center [562, 545] width 454 height 28
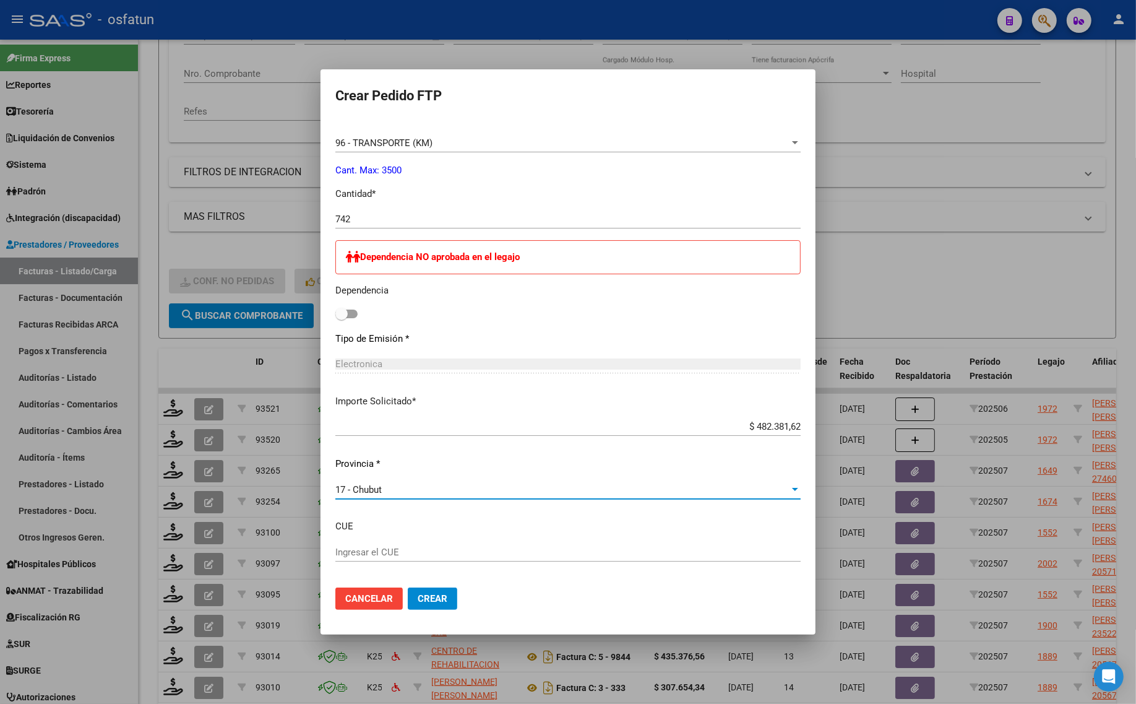
click at [440, 608] on button "Crear" at bounding box center [433, 598] width 50 height 22
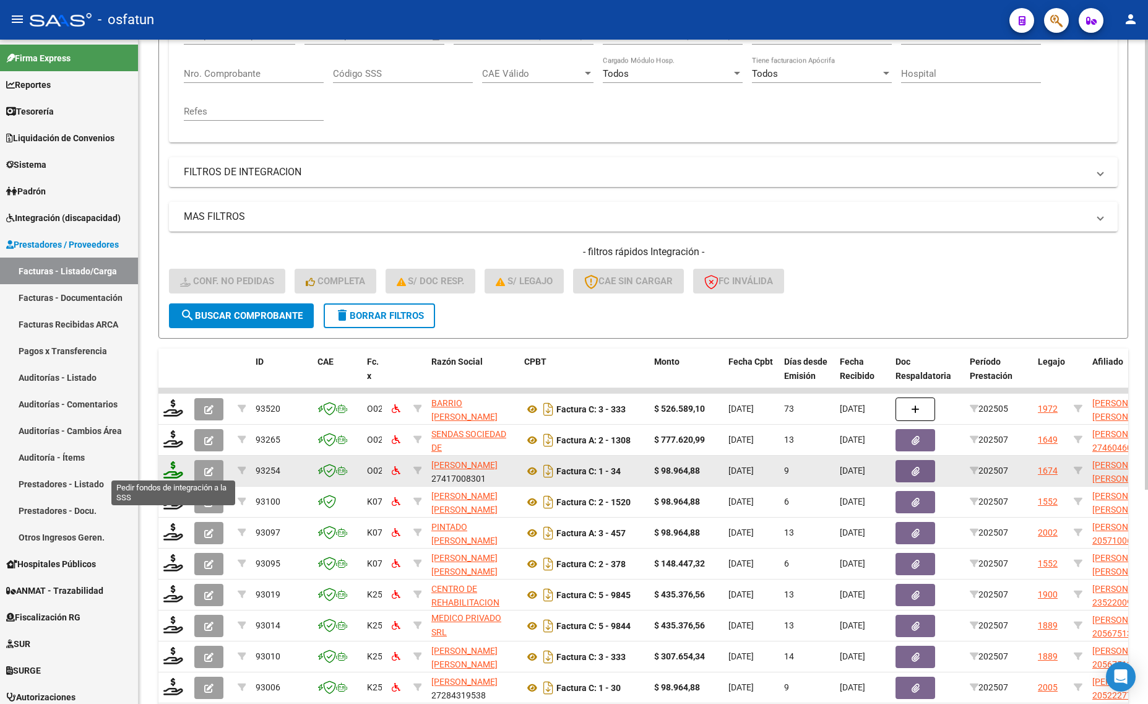
click at [172, 468] on icon at bounding box center [173, 469] width 20 height 17
click at [178, 477] on div at bounding box center [173, 470] width 21 height 19
click at [165, 471] on icon at bounding box center [173, 469] width 20 height 17
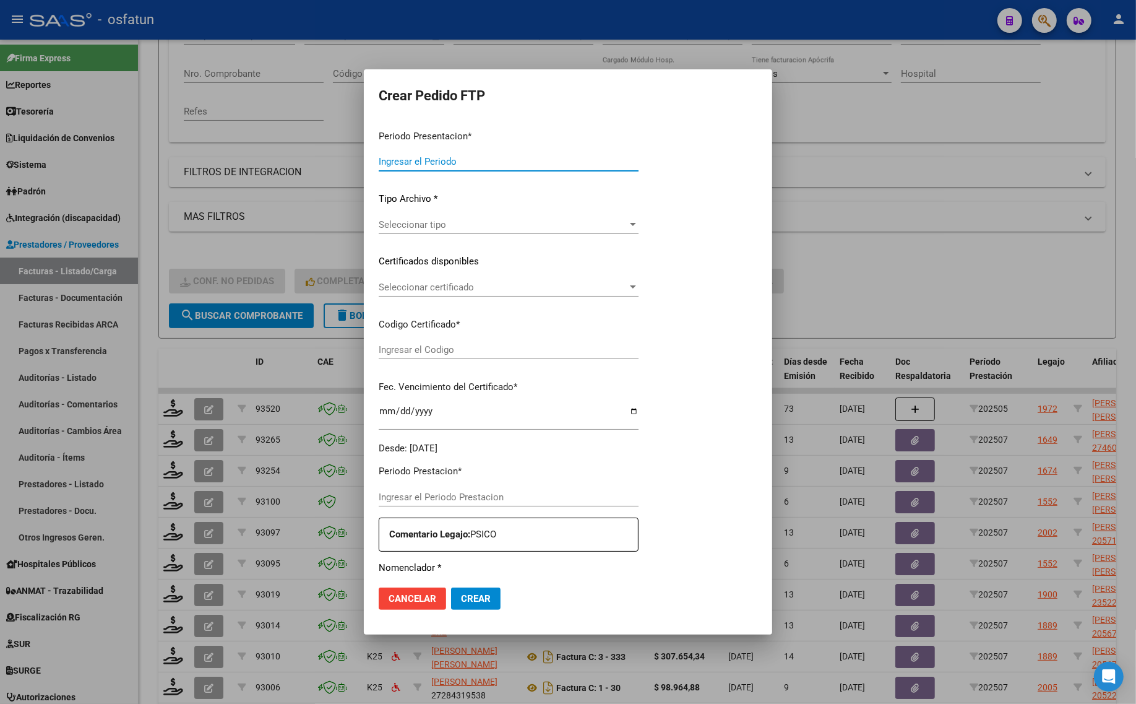
type input "202507"
type input "$ 98.964,88"
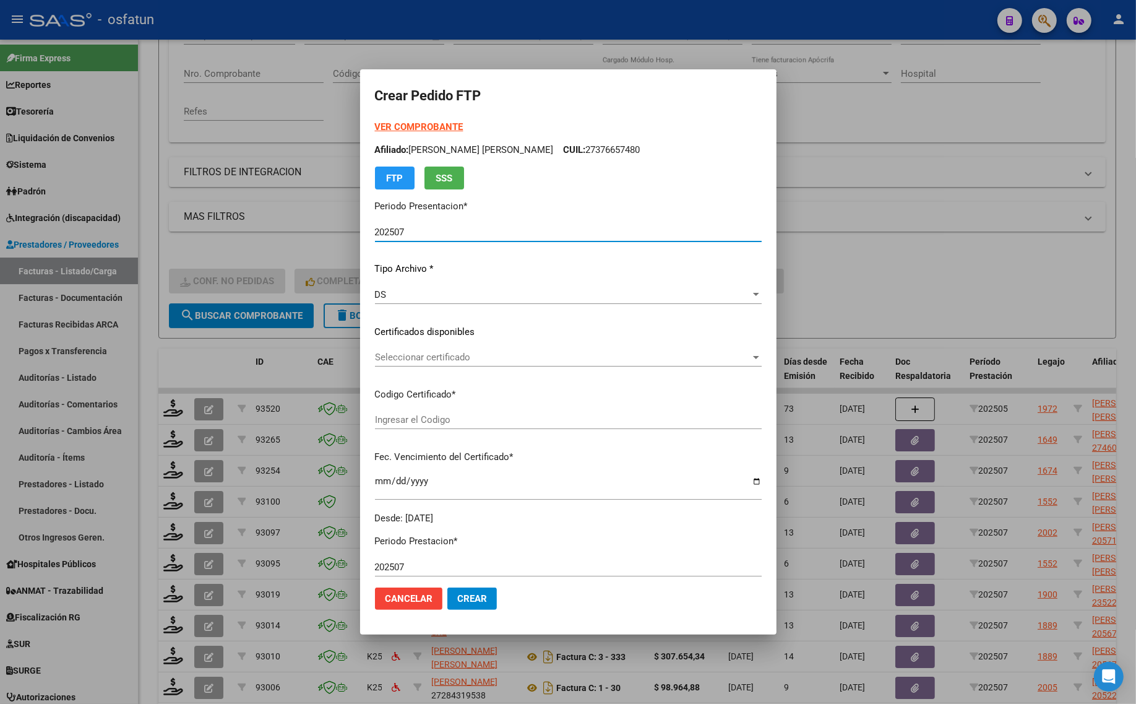
type input "ARG02000558995672023050920280509SGO116"
type input "2028-05-09"
click at [396, 128] on strong "VER COMPROBANTE" at bounding box center [419, 126] width 88 height 11
click at [401, 363] on div "Seleccionar certificado Seleccionar certificado" at bounding box center [568, 357] width 387 height 19
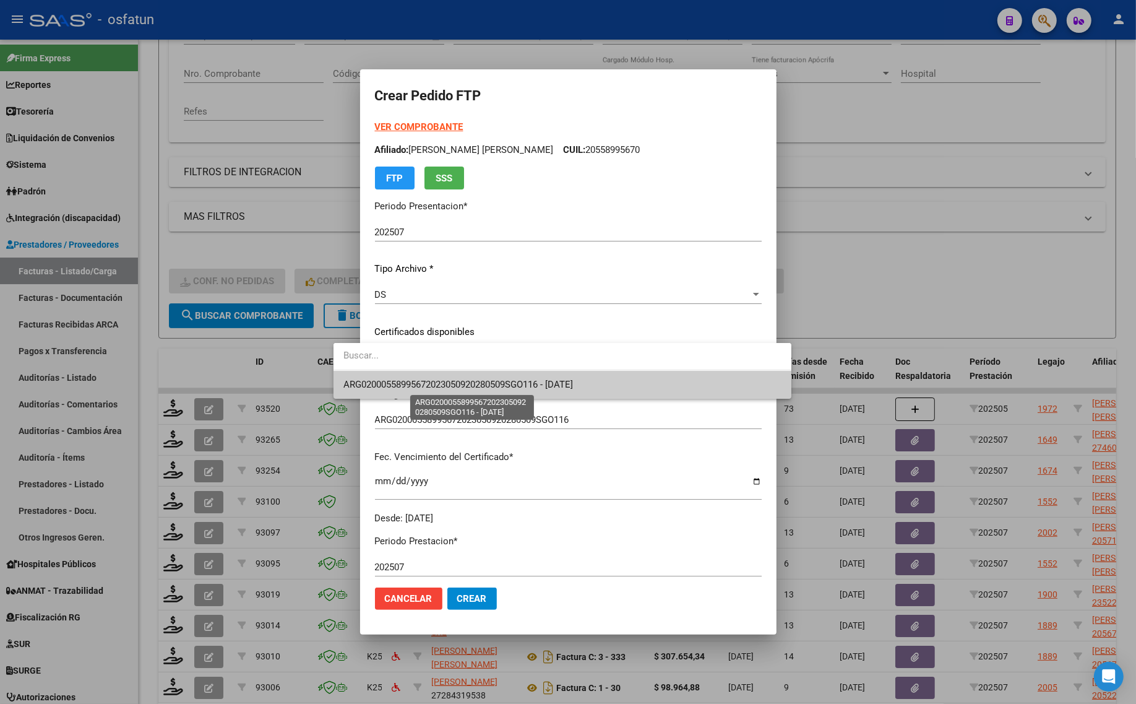
click at [404, 388] on span "ARG02000558995672023050920280509SGO116 - 2028-05-09" at bounding box center [458, 384] width 230 height 11
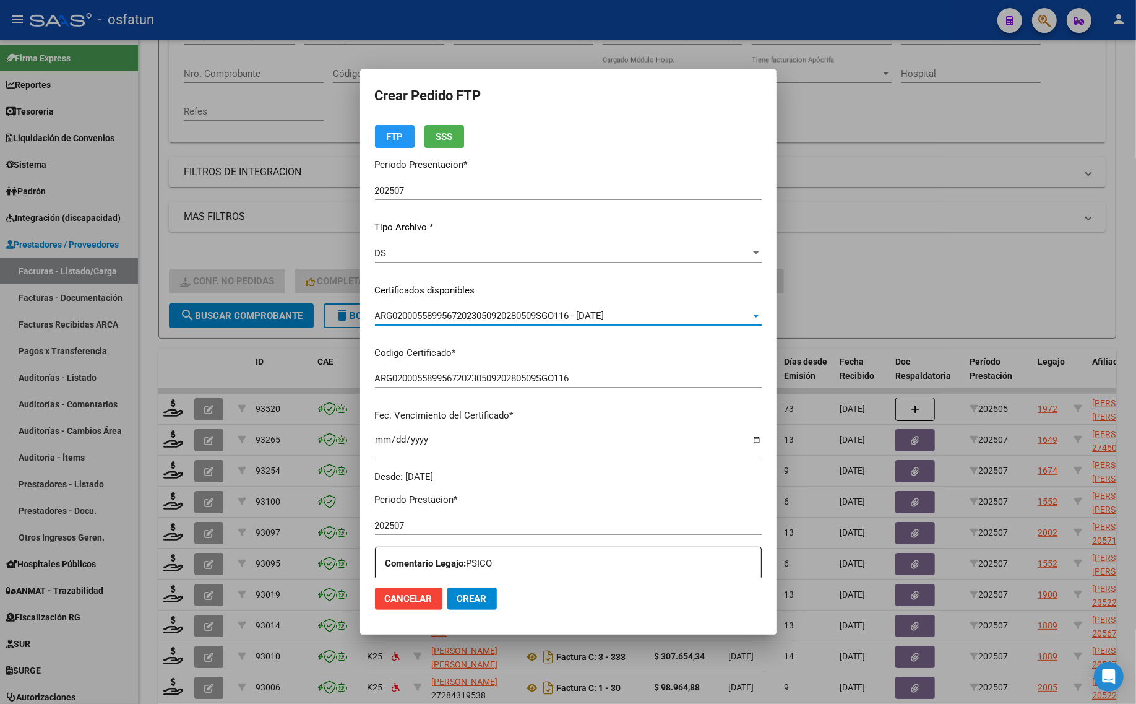
scroll to position [232, 0]
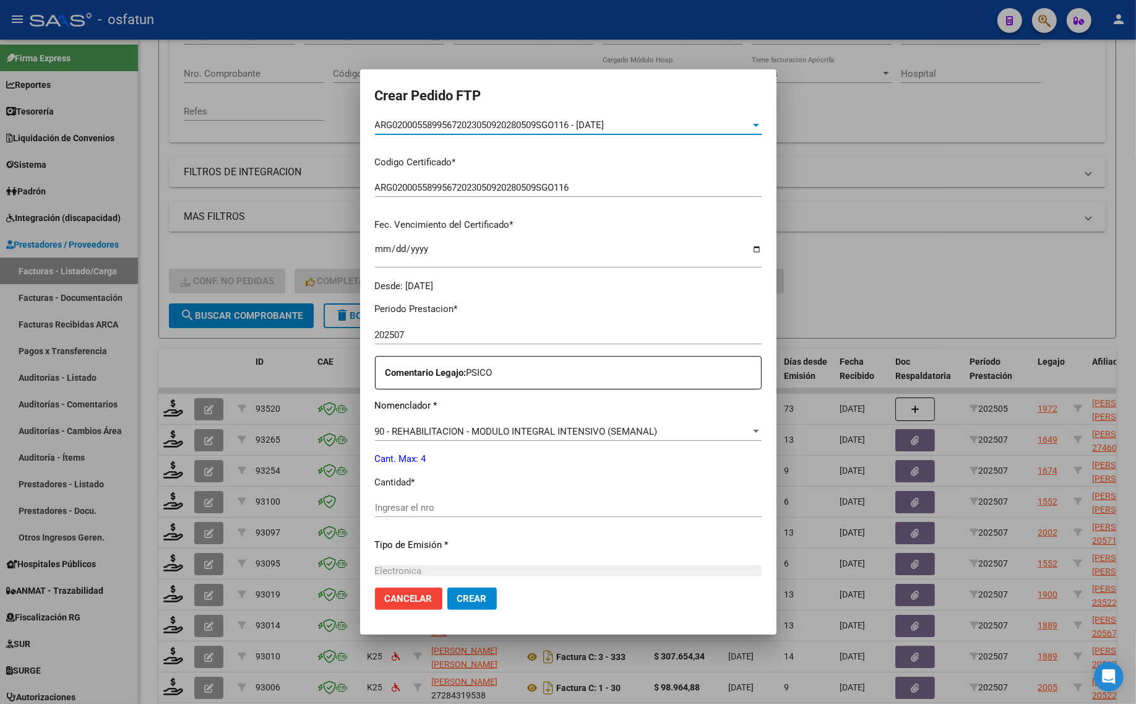
click at [429, 506] on input "Ingresar el nro" at bounding box center [568, 507] width 387 height 11
type input "4"
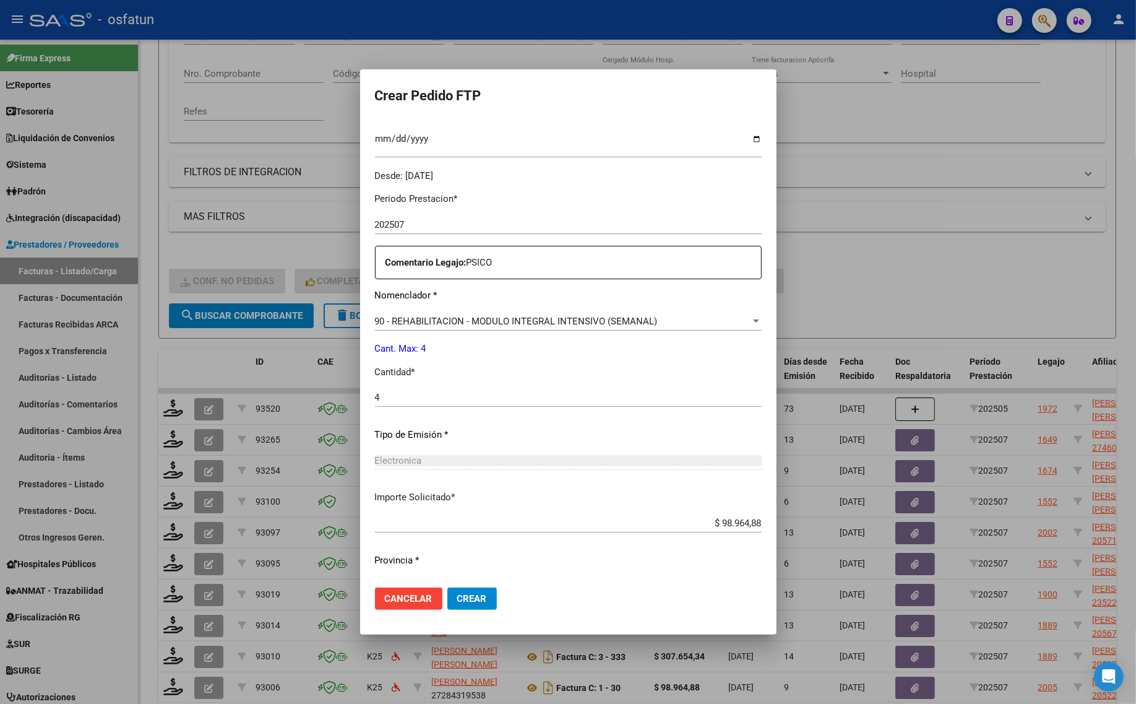
scroll to position [370, 0]
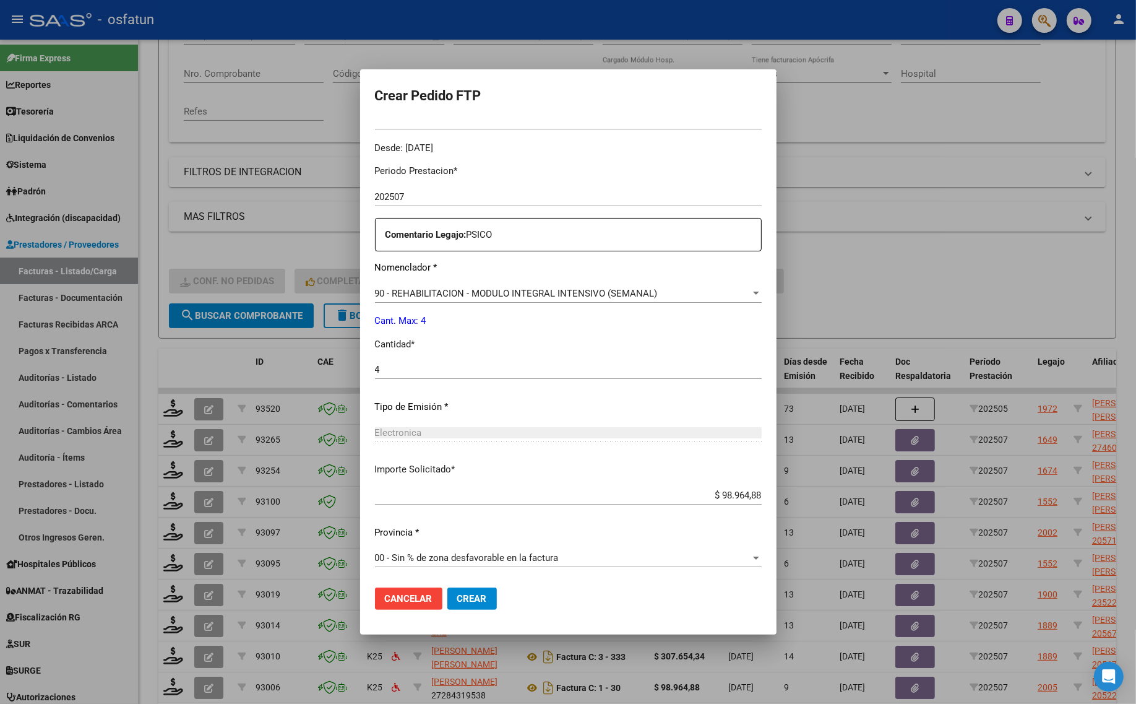
click at [457, 597] on span "Crear" at bounding box center [472, 598] width 30 height 11
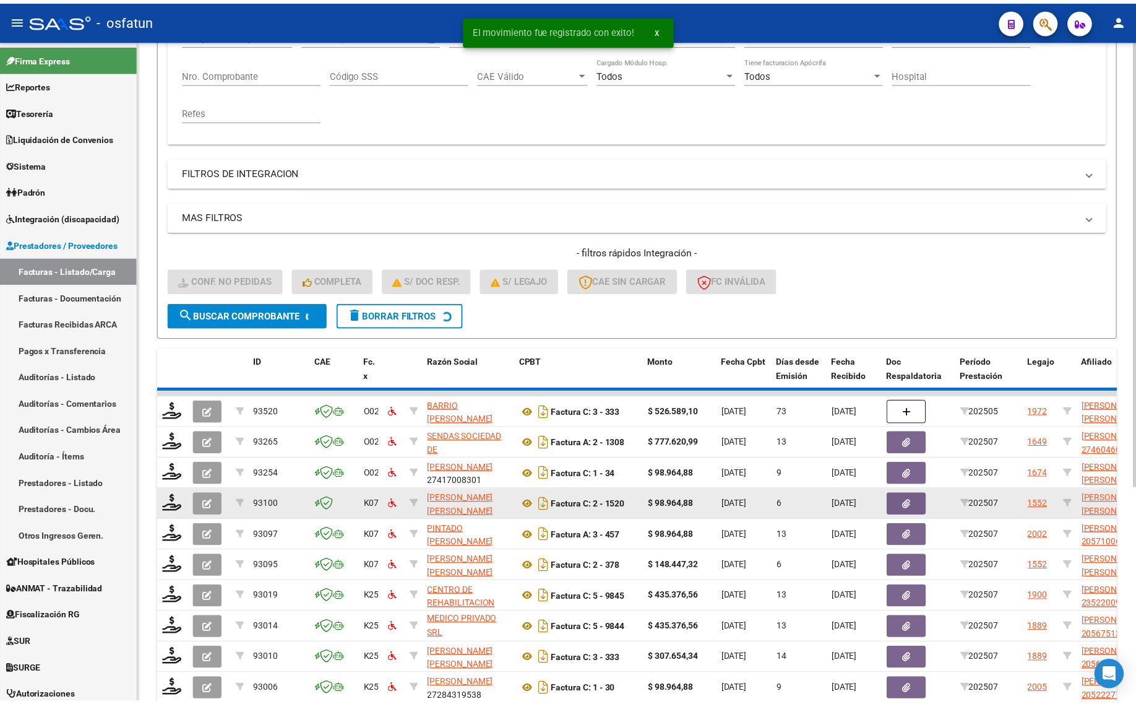
scroll to position [1, 0]
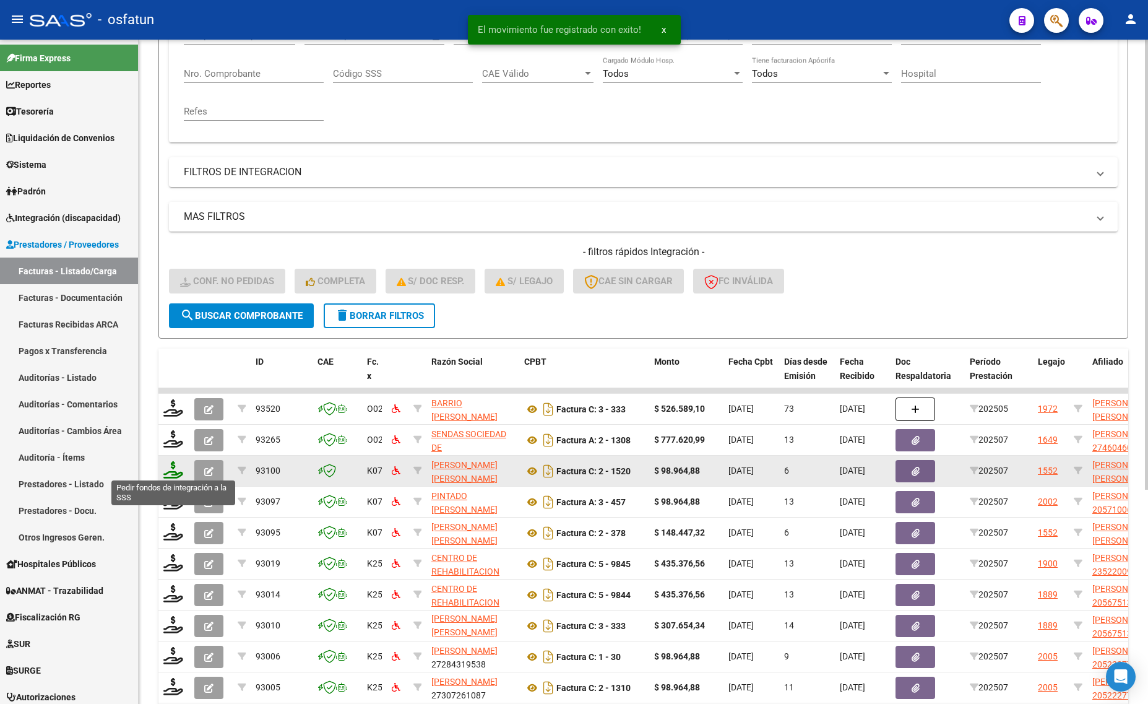
click at [173, 469] on icon at bounding box center [173, 469] width 20 height 17
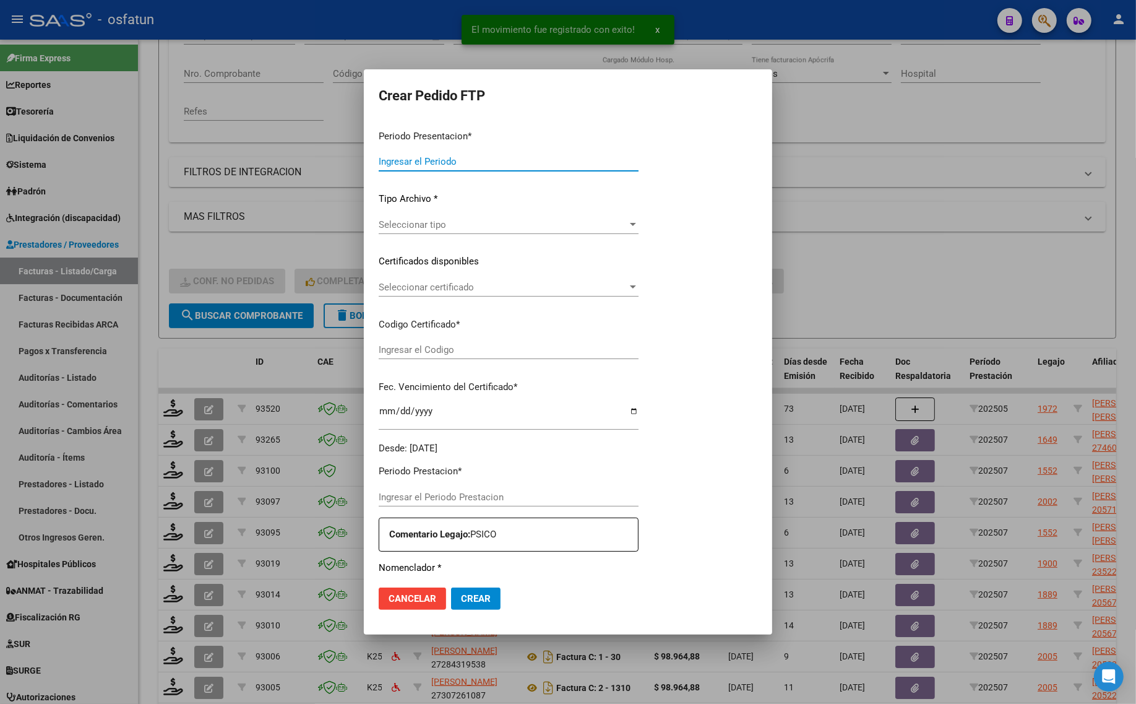
type input "202507"
type input "$ 98.964,88"
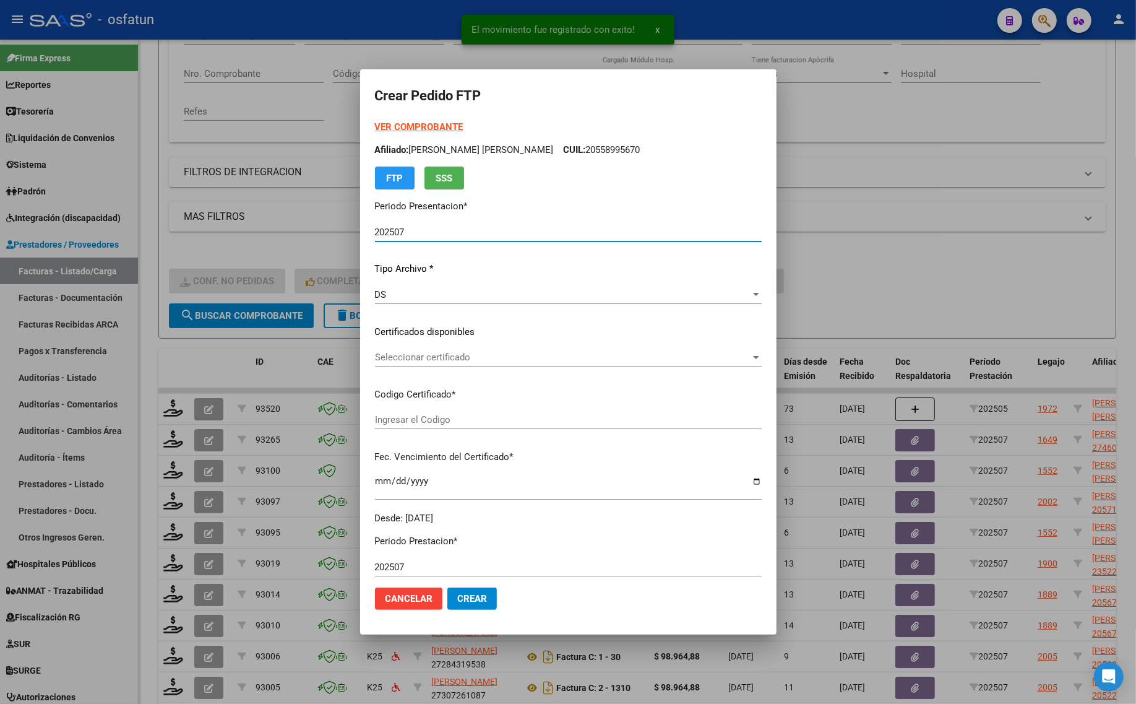
type input "ARG02000561008082024061020290610TUC139"
type input "2029-06-10"
click at [391, 123] on strong "VER COMPROBANTE" at bounding box center [419, 126] width 88 height 11
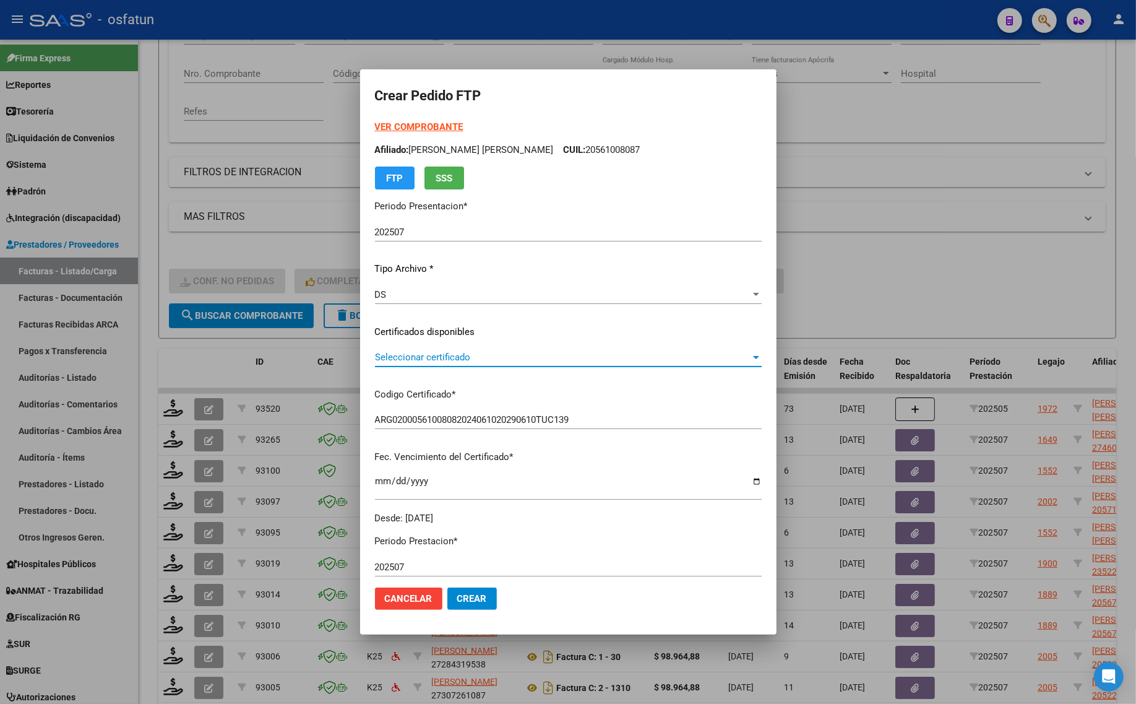
click at [441, 355] on span "Seleccionar certificado" at bounding box center [563, 357] width 376 height 11
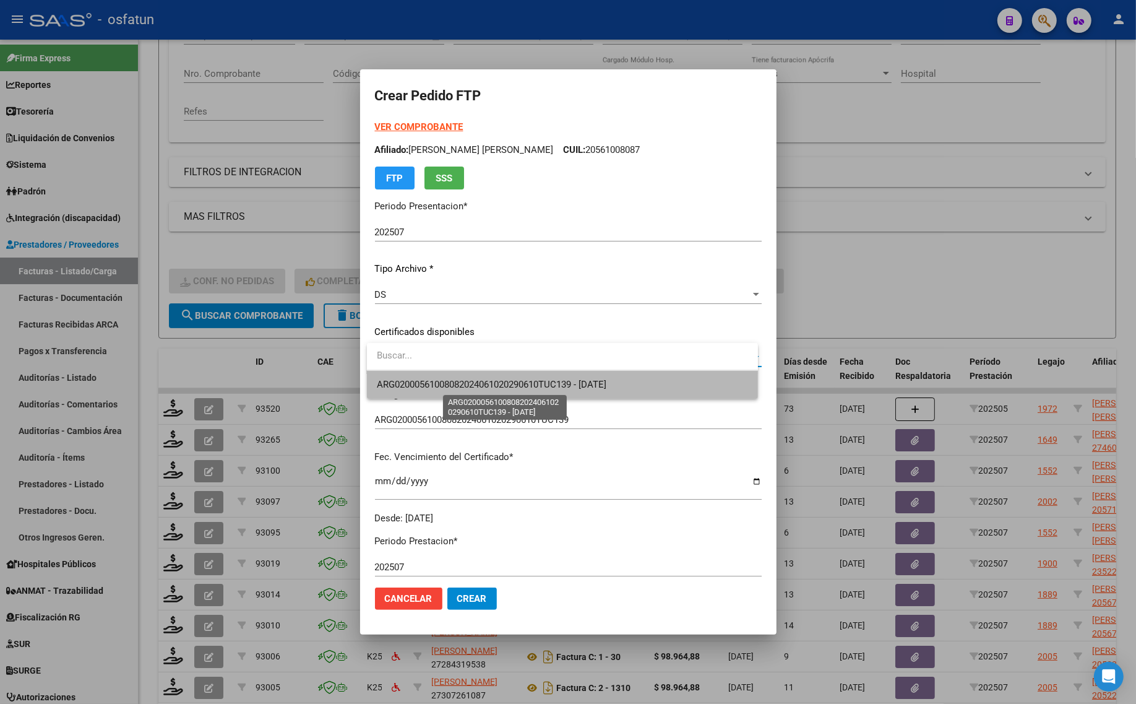
click at [438, 379] on span "ARG02000561008082024061020290610TUC139 - 2029-06-10" at bounding box center [492, 384] width 230 height 11
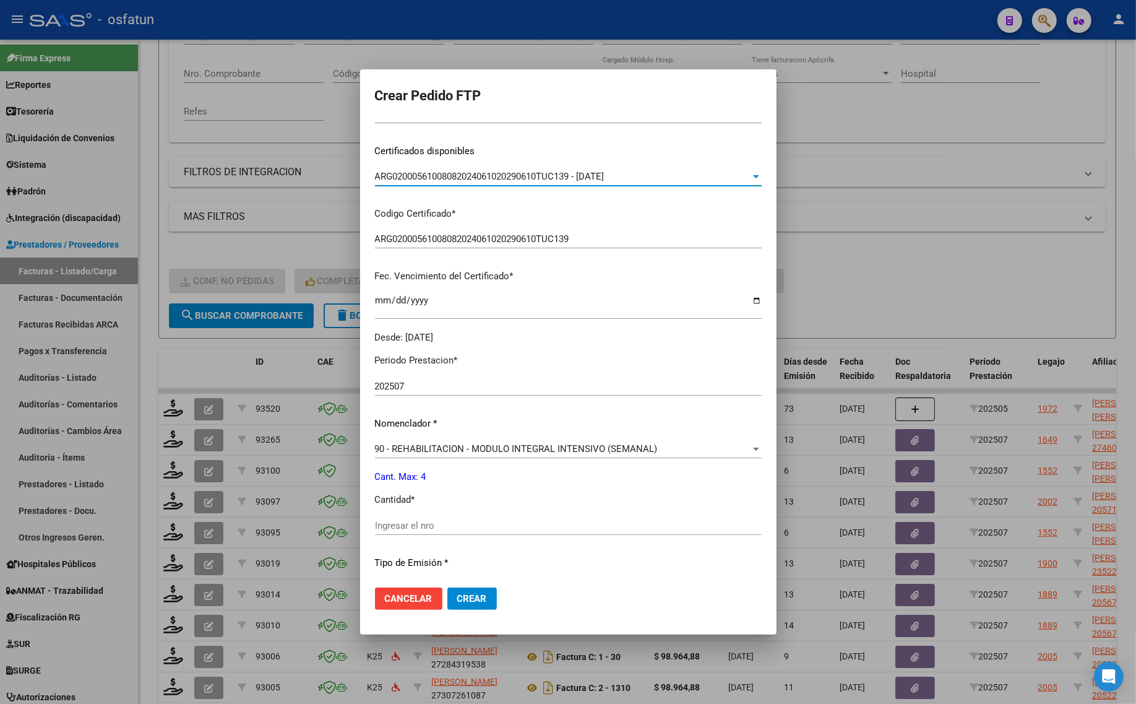
scroll to position [232, 0]
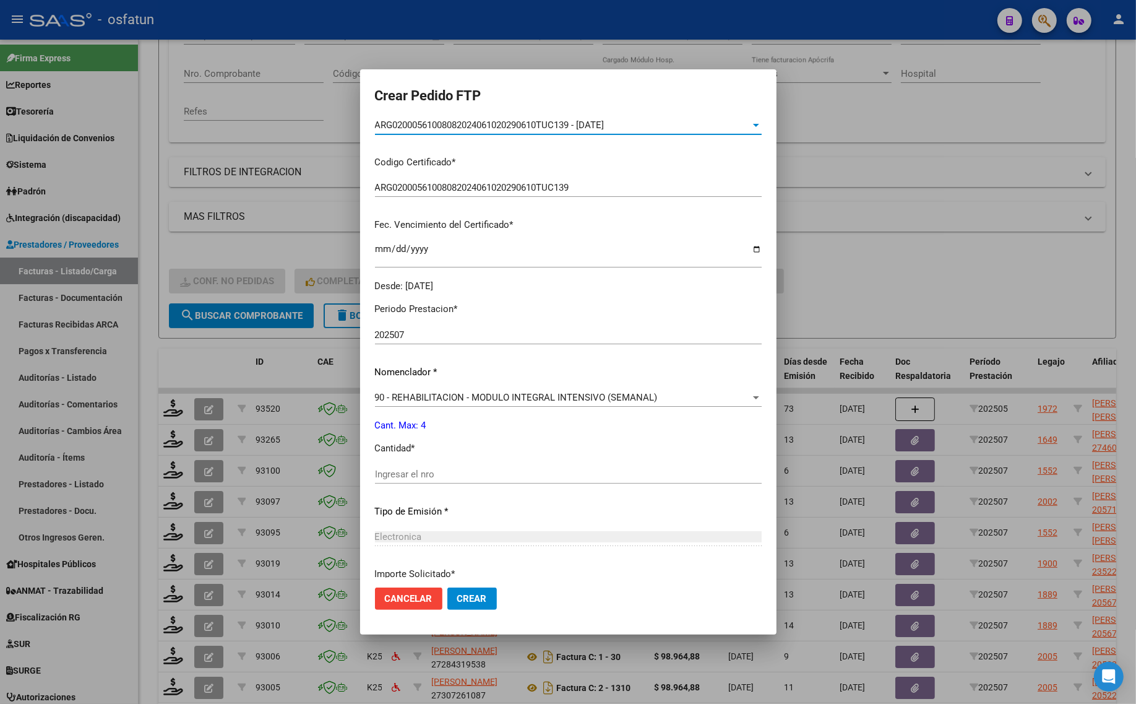
click at [422, 477] on input "Ingresar el nro" at bounding box center [568, 473] width 387 height 11
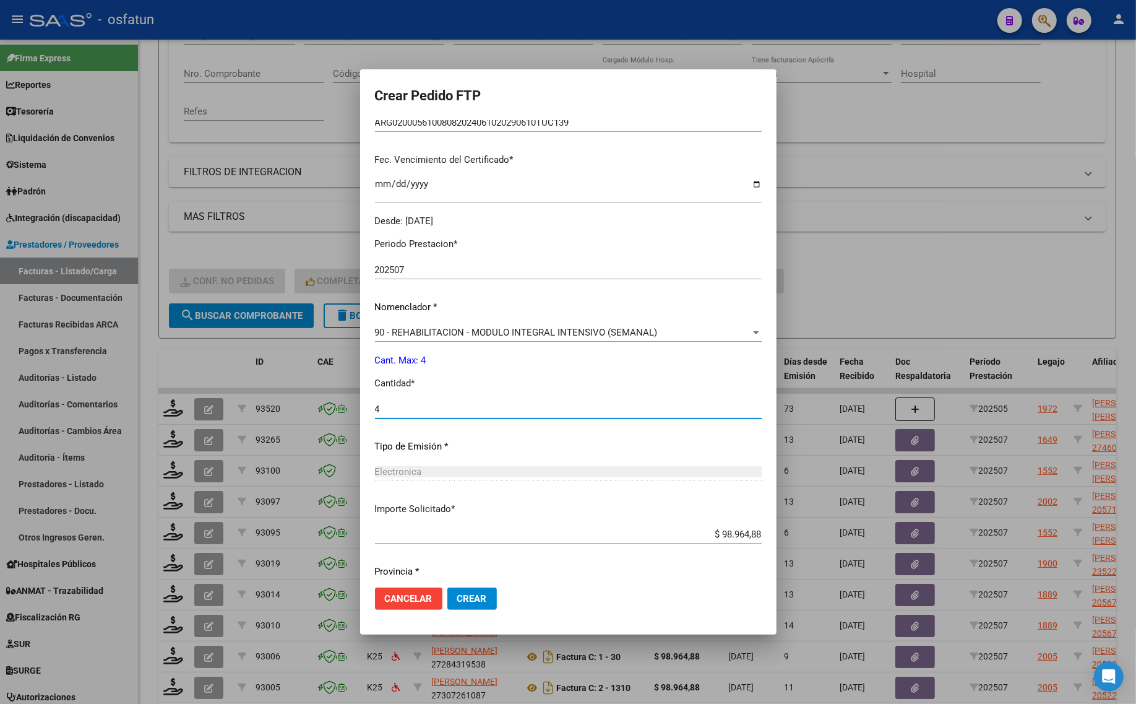
scroll to position [336, 0]
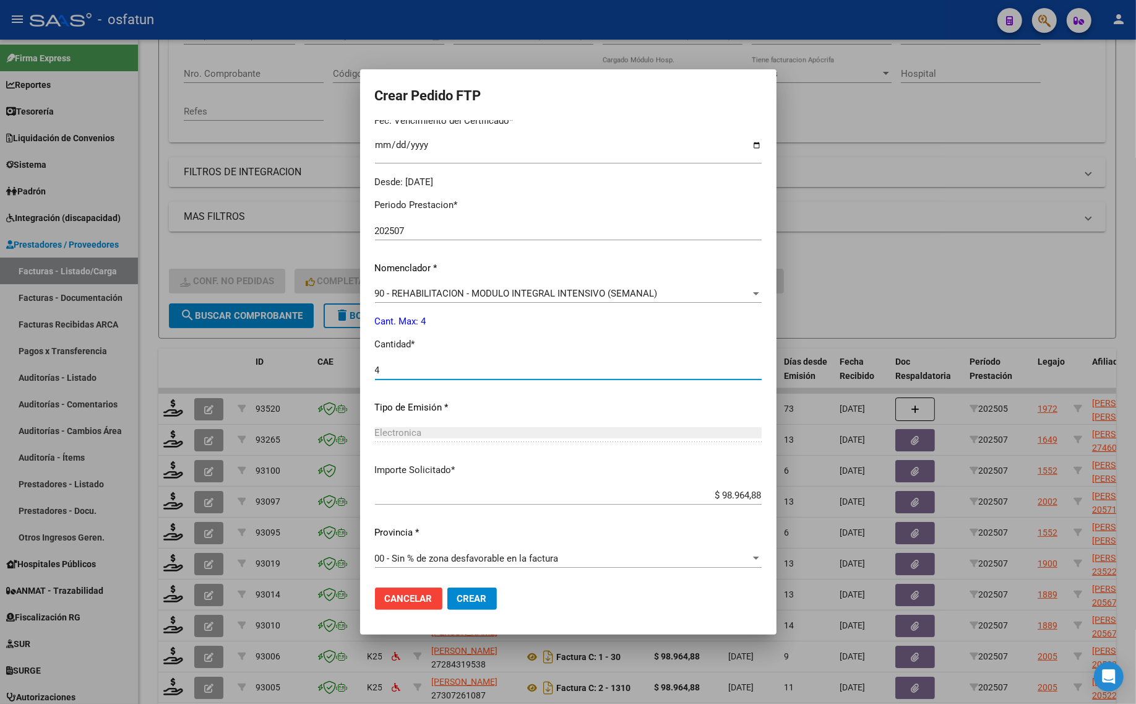
type input "4"
drag, startPoint x: 455, startPoint y: 593, endPoint x: 460, endPoint y: 616, distance: 23.4
click at [455, 593] on button "Crear" at bounding box center [472, 598] width 50 height 22
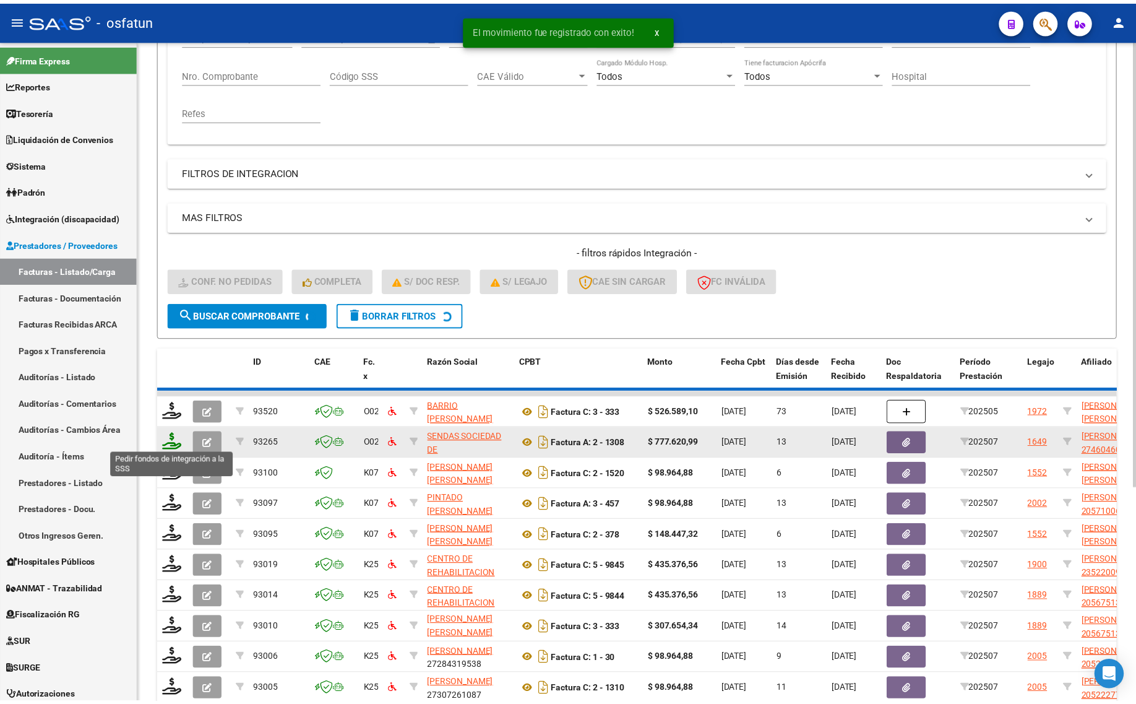
scroll to position [16, 0]
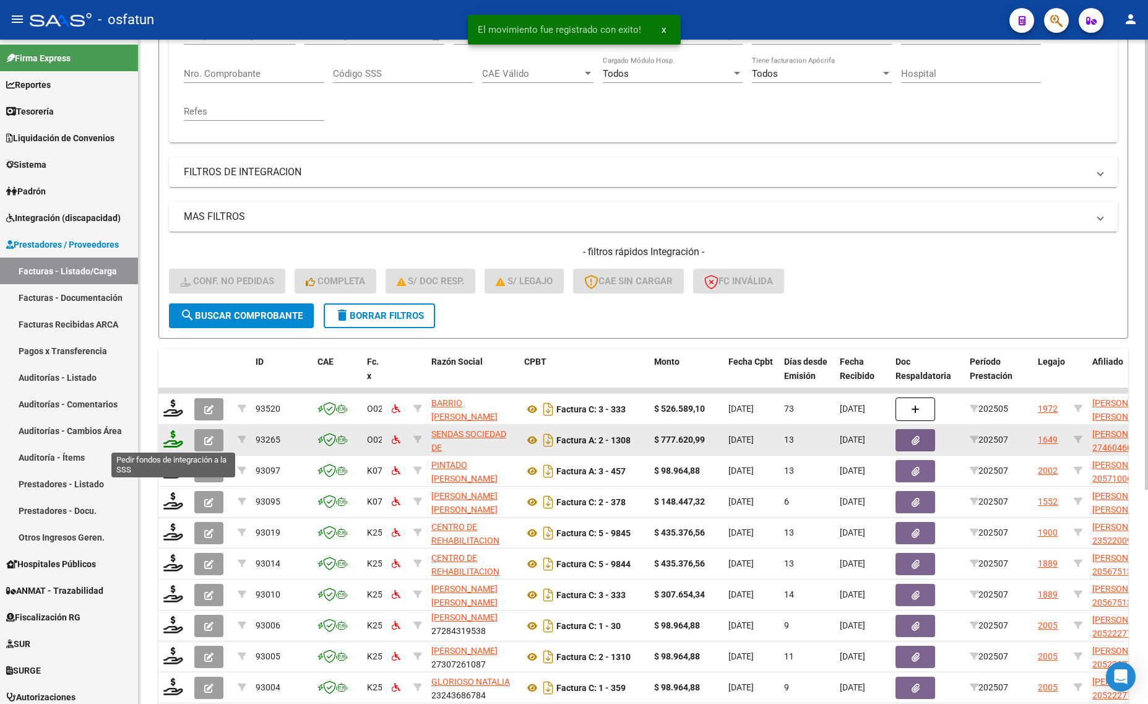
click at [171, 439] on icon at bounding box center [173, 438] width 20 height 17
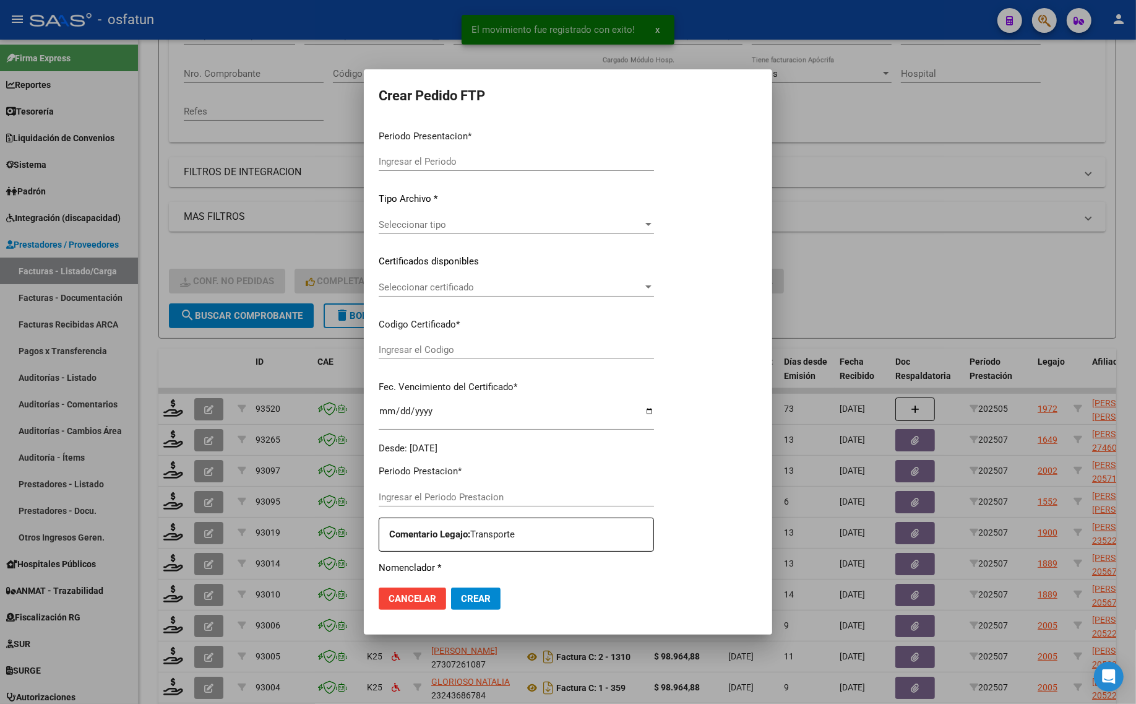
type input "202507"
type input "$ 777.620,99"
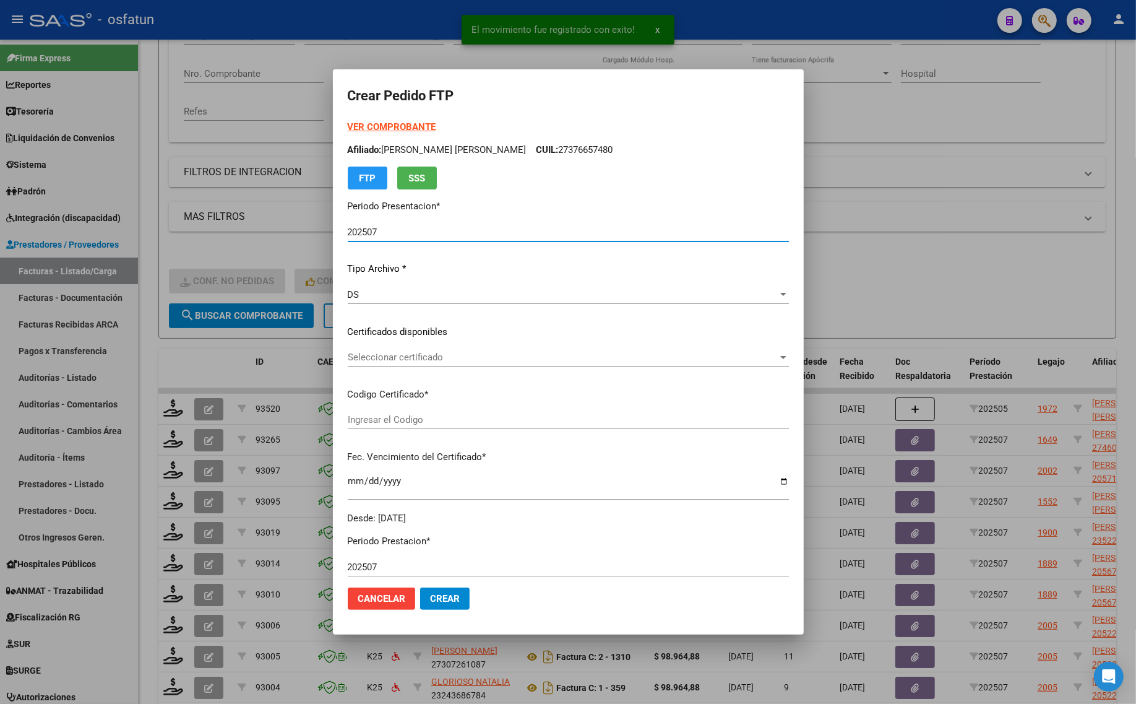
type input "ARG01000460460952022061520270615SGO116"
type input "2027-06-15"
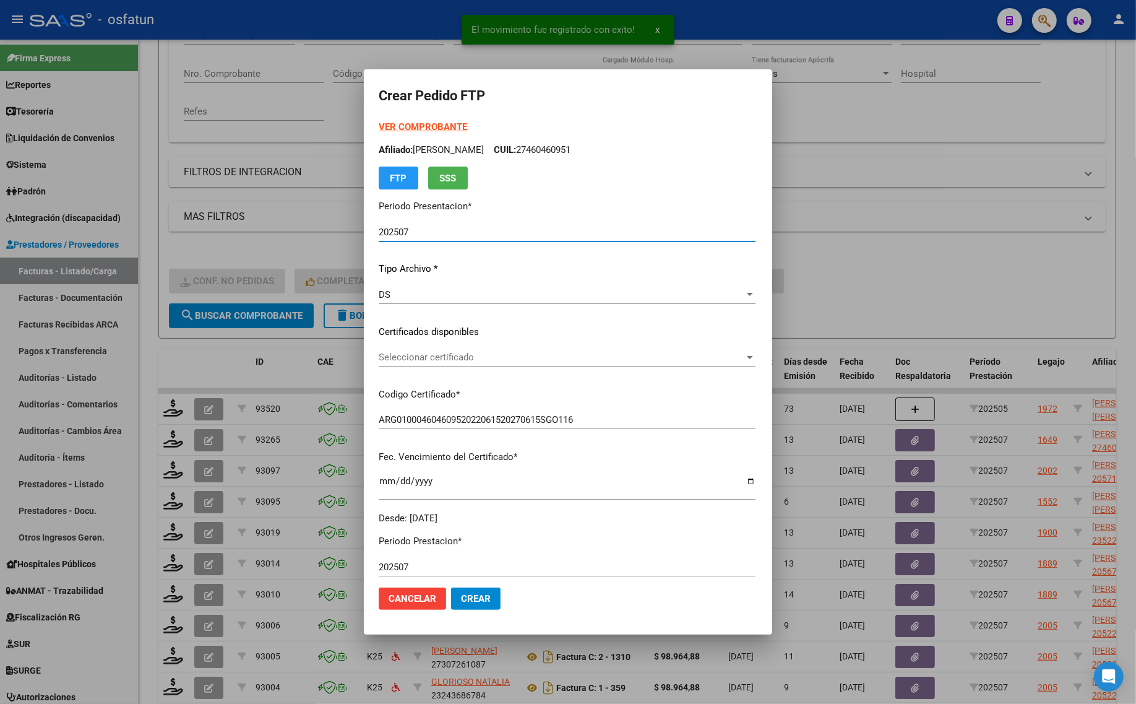
click at [391, 125] on strong "VER COMPROBANTE" at bounding box center [423, 126] width 88 height 11
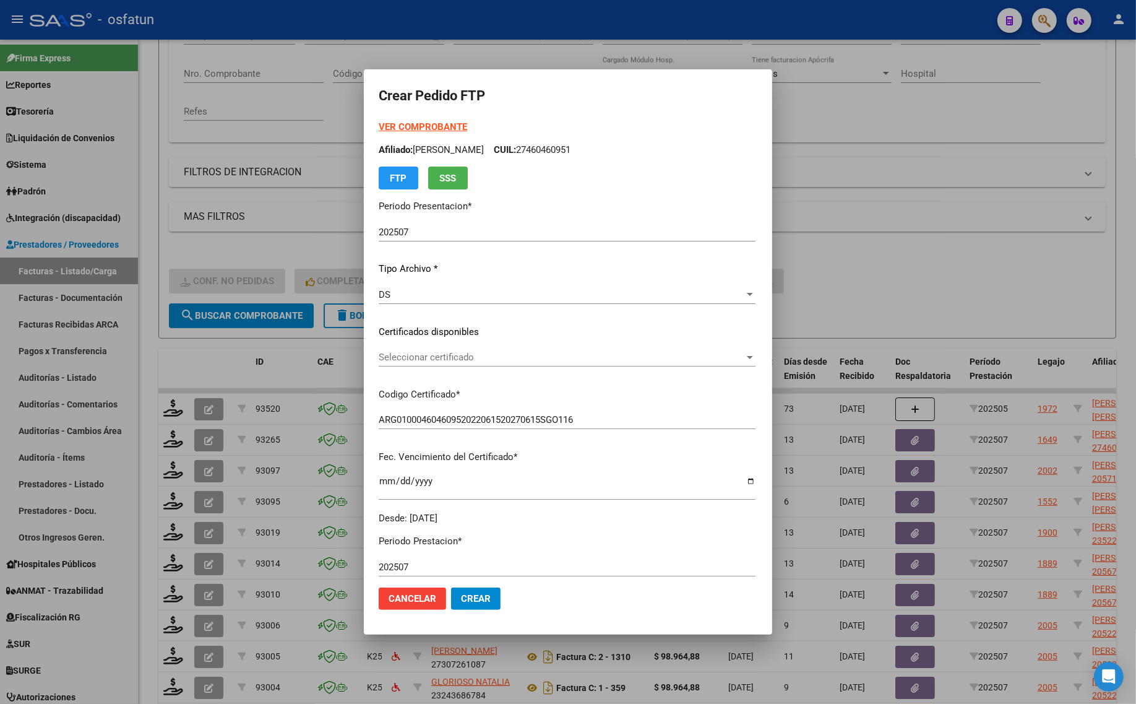
click at [406, 358] on span "Seleccionar certificado" at bounding box center [562, 357] width 366 height 11
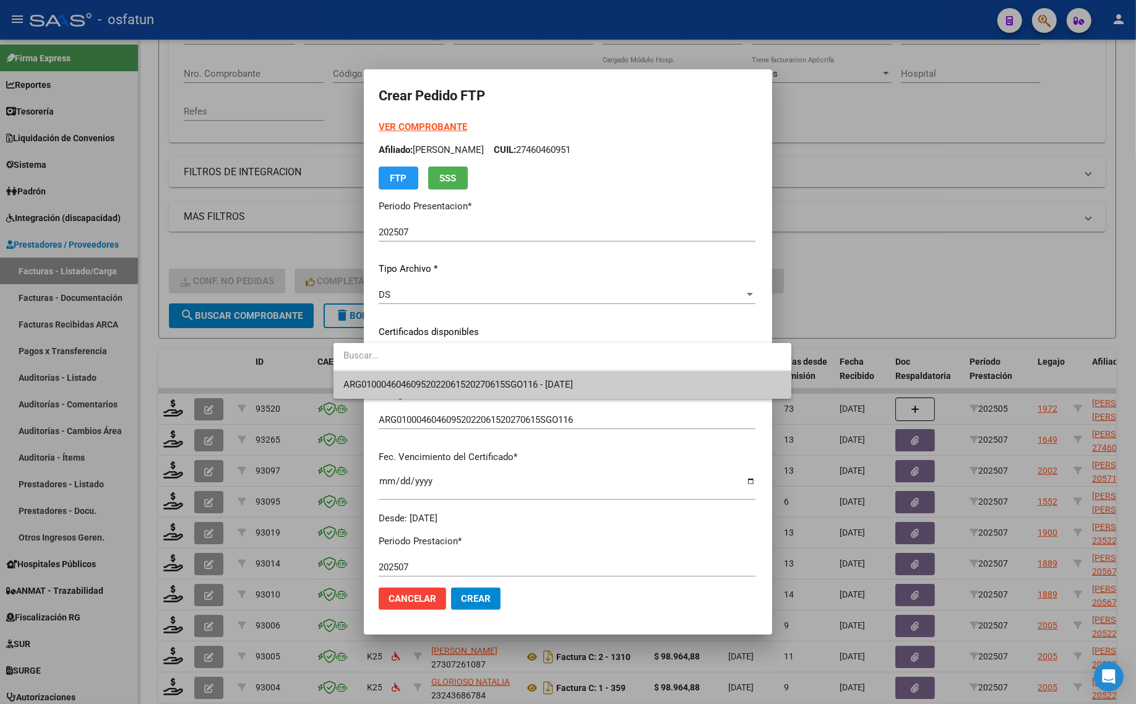
click at [425, 369] on div at bounding box center [563, 357] width 458 height 28
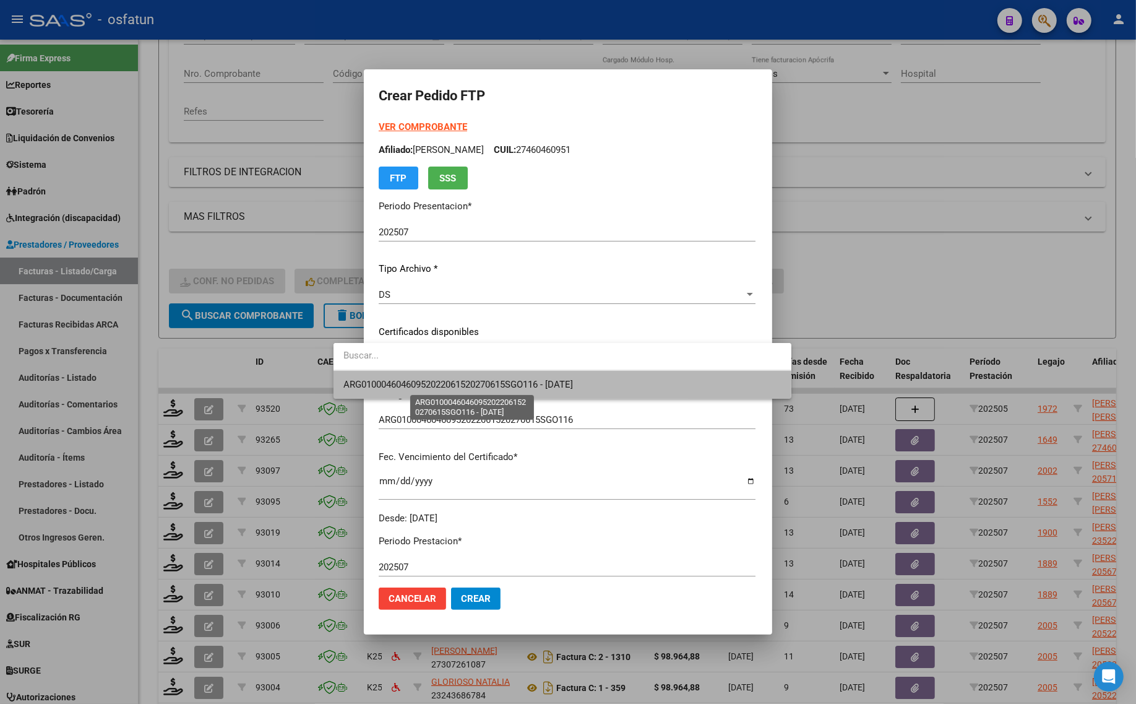
click at [425, 379] on span "ARG01000460460952022061520270615SGO116 - 2027-06-15" at bounding box center [458, 384] width 230 height 11
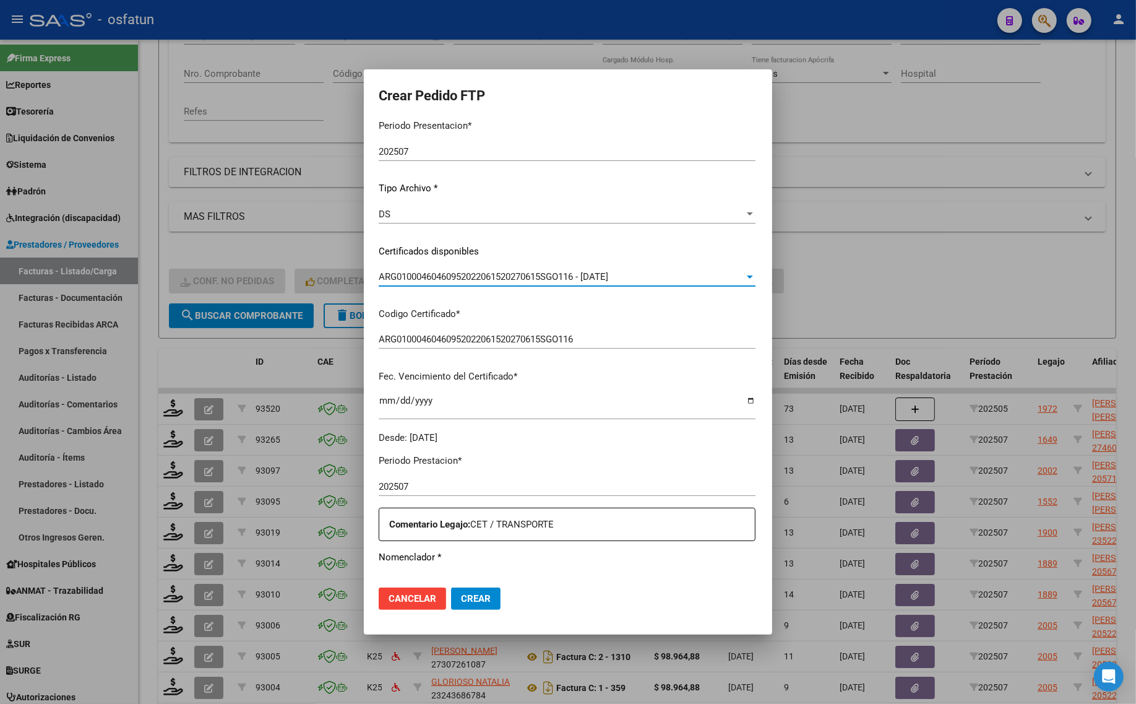
scroll to position [232, 0]
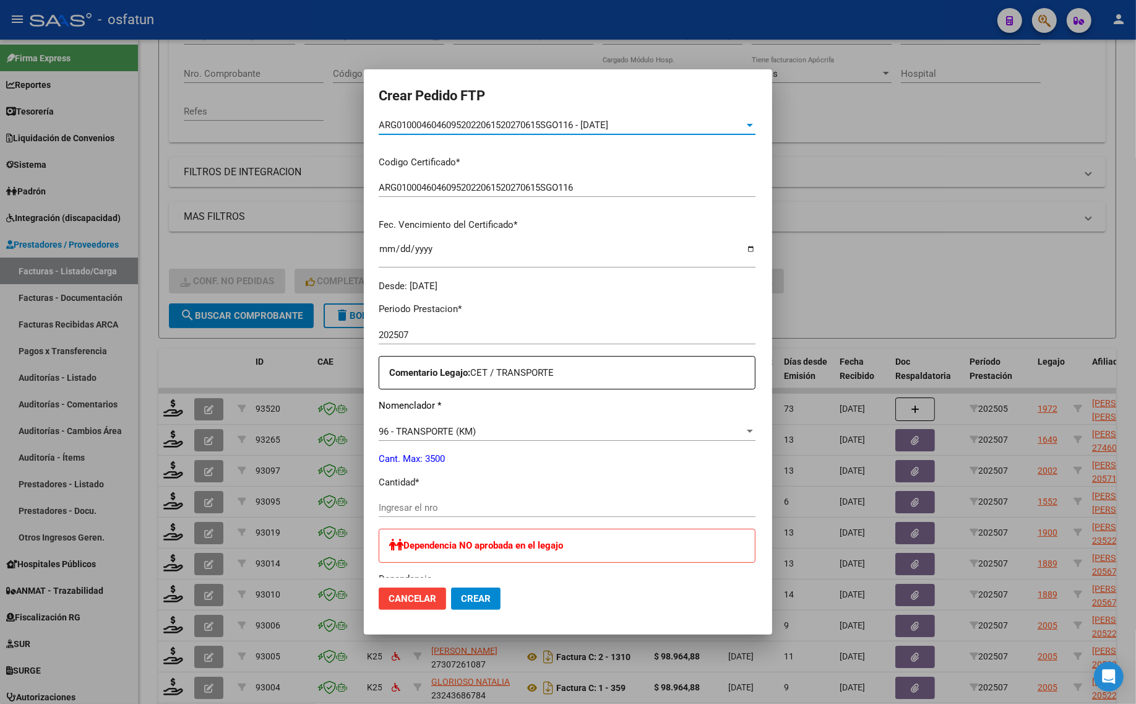
click at [456, 430] on div "96 - TRANSPORTE (KM)" at bounding box center [562, 431] width 366 height 11
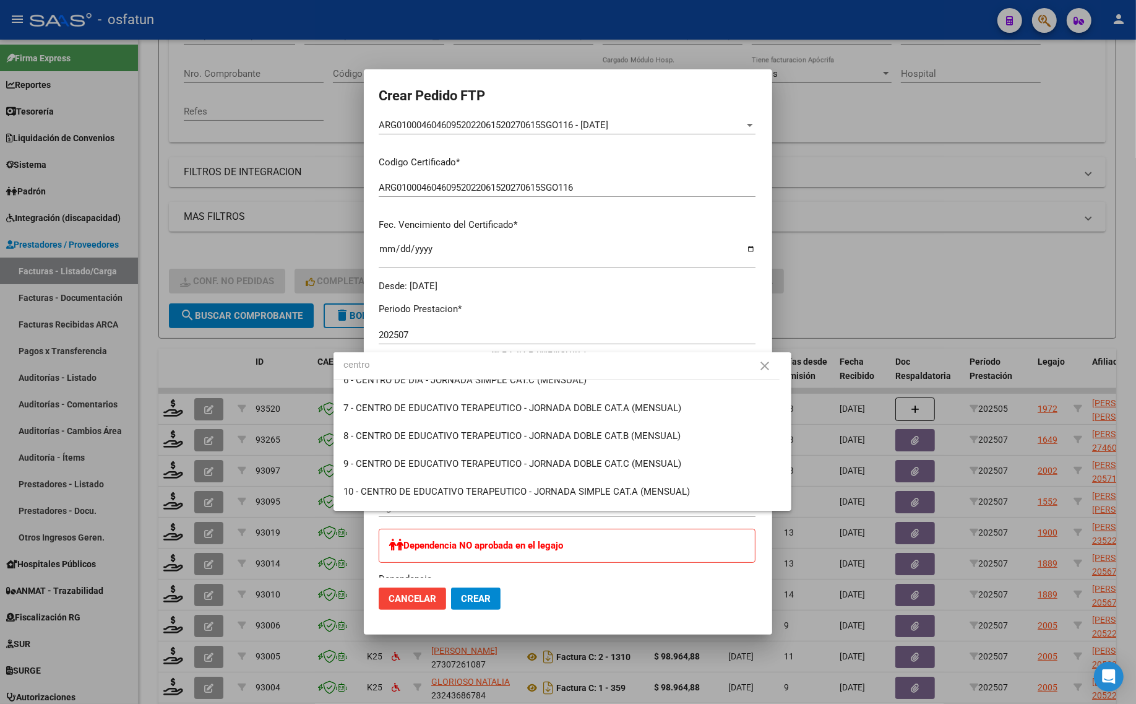
scroll to position [203, 0]
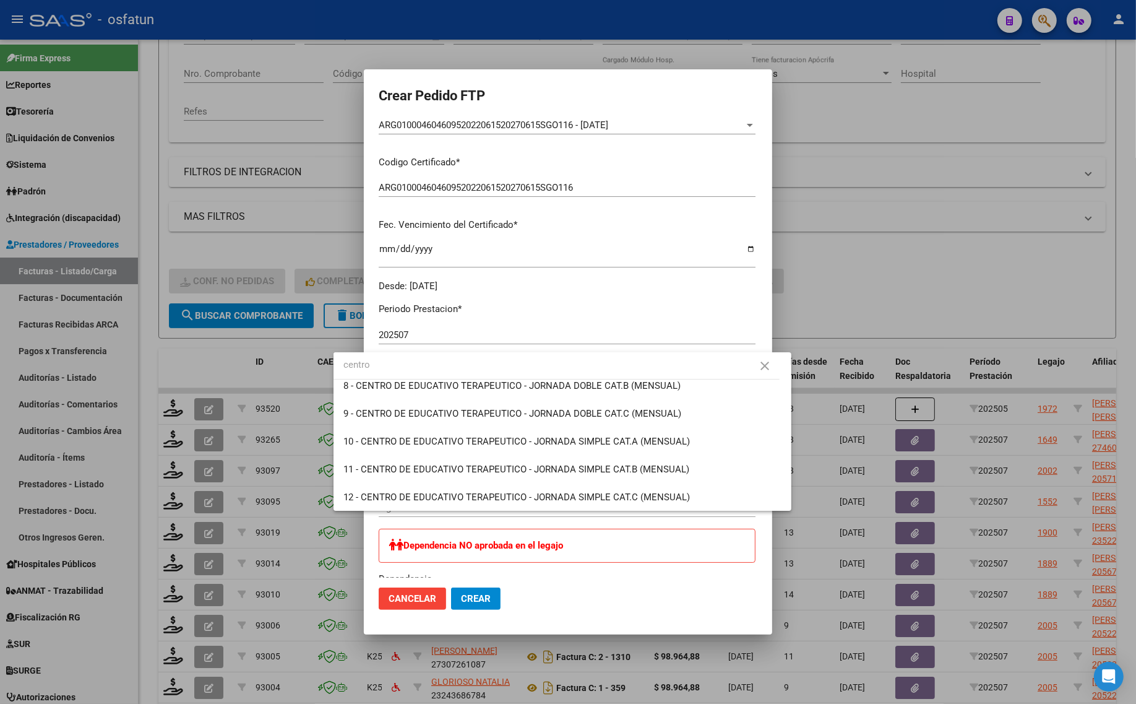
type input "centro"
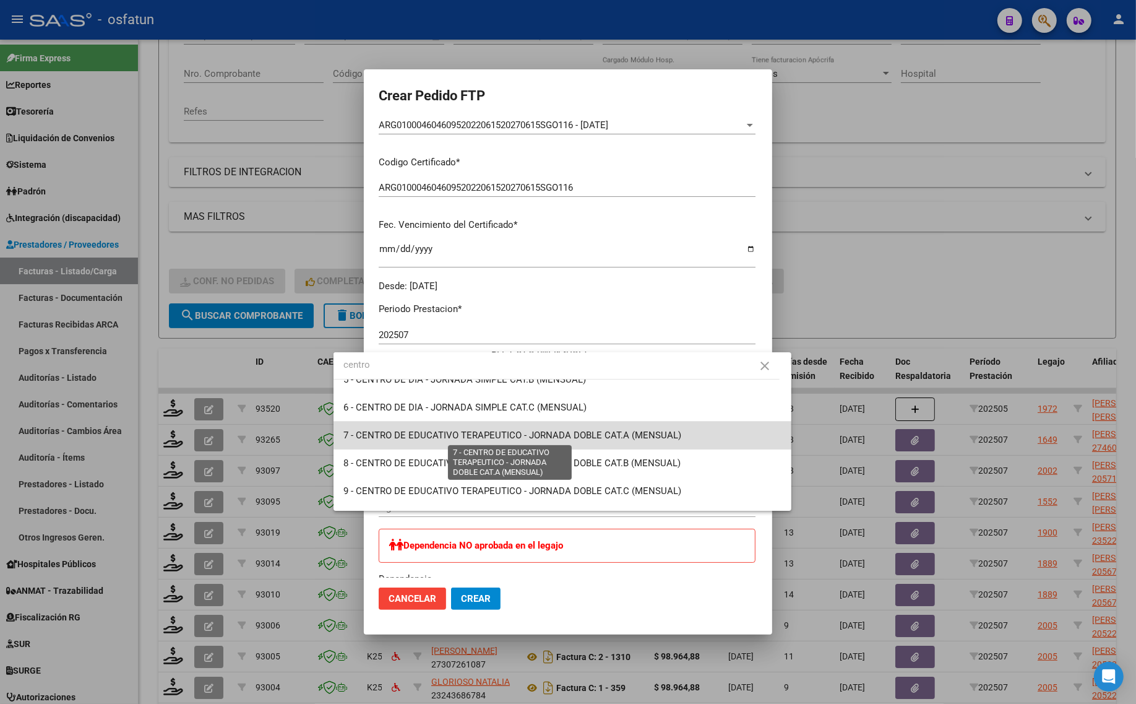
click at [566, 431] on span "7 - CENTRO DE EDUCATIVO TERAPEUTICO - JORNADA DOBLE CAT.A (MENSUAL)" at bounding box center [512, 434] width 338 height 11
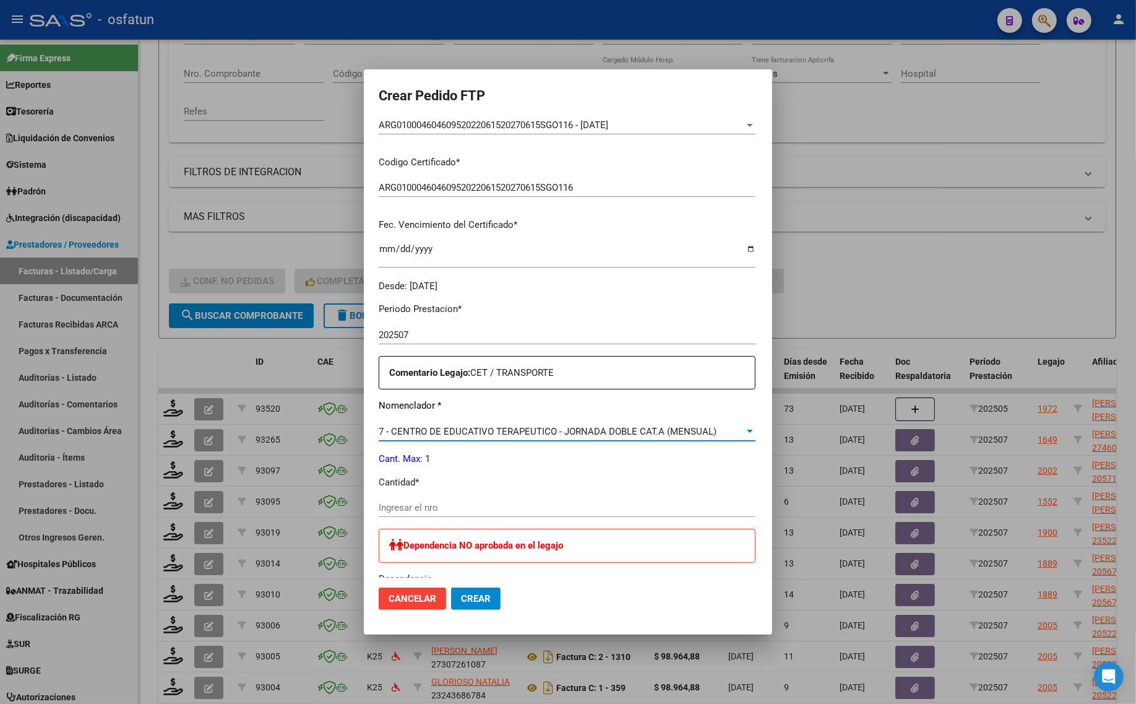
click at [398, 506] on input "Ingresar el nro" at bounding box center [567, 507] width 377 height 11
type input "1"
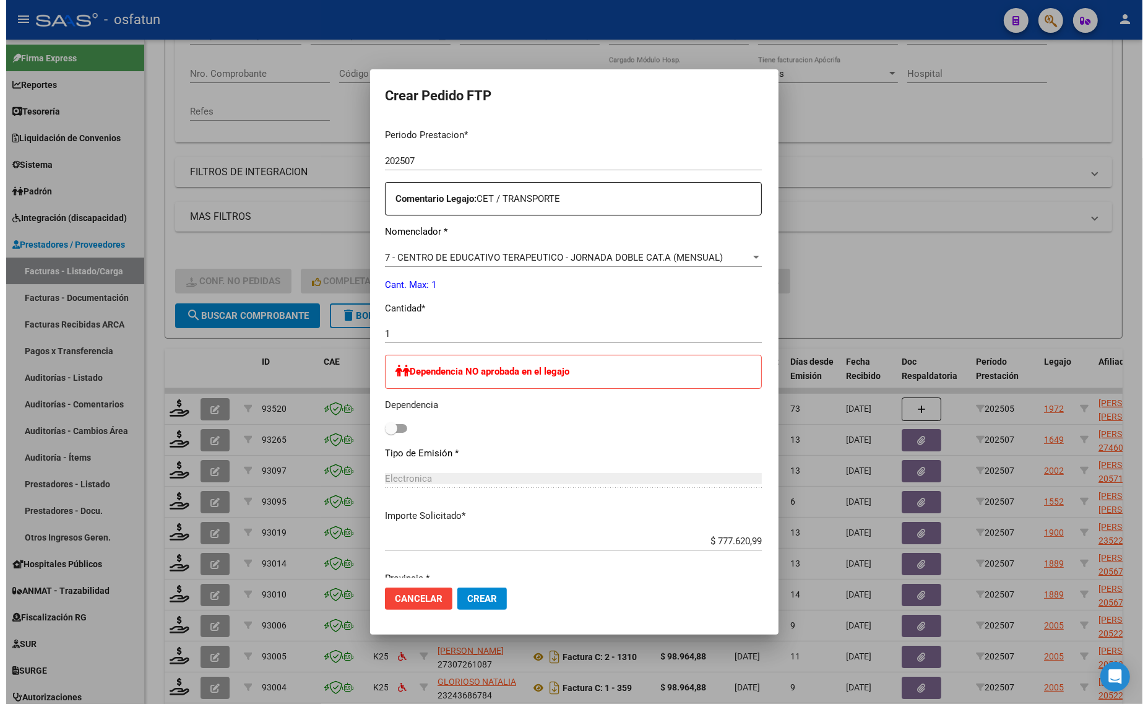
scroll to position [452, 0]
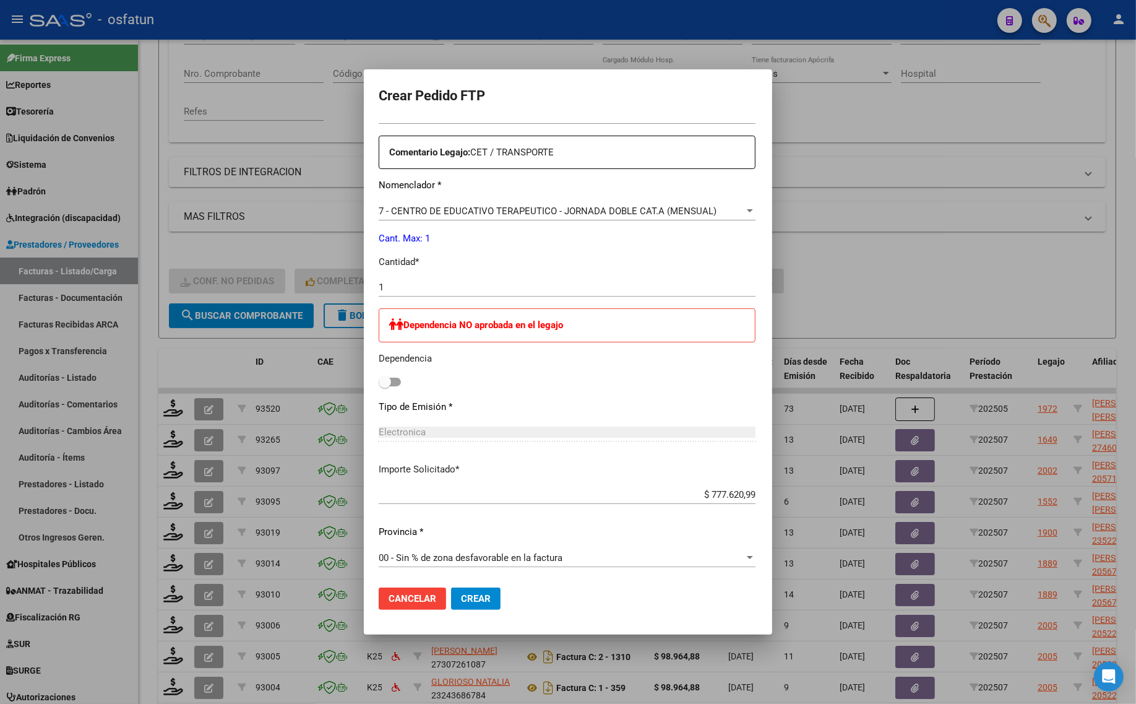
click at [451, 606] on button "Crear" at bounding box center [476, 598] width 50 height 22
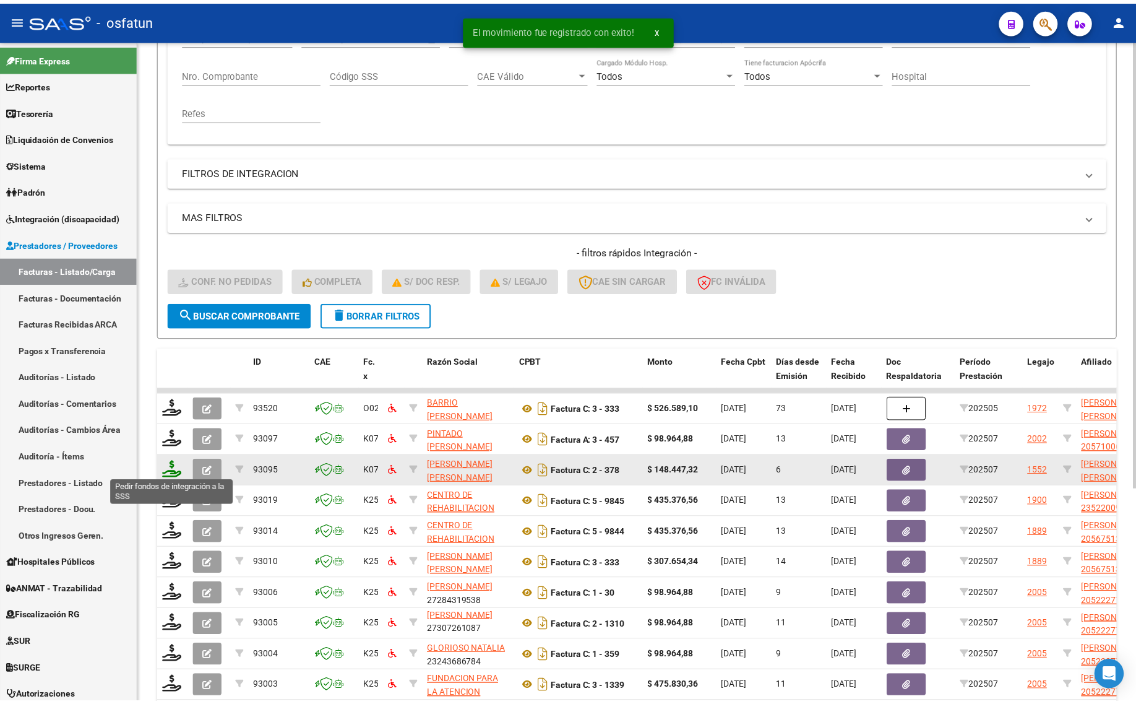
scroll to position [1, 0]
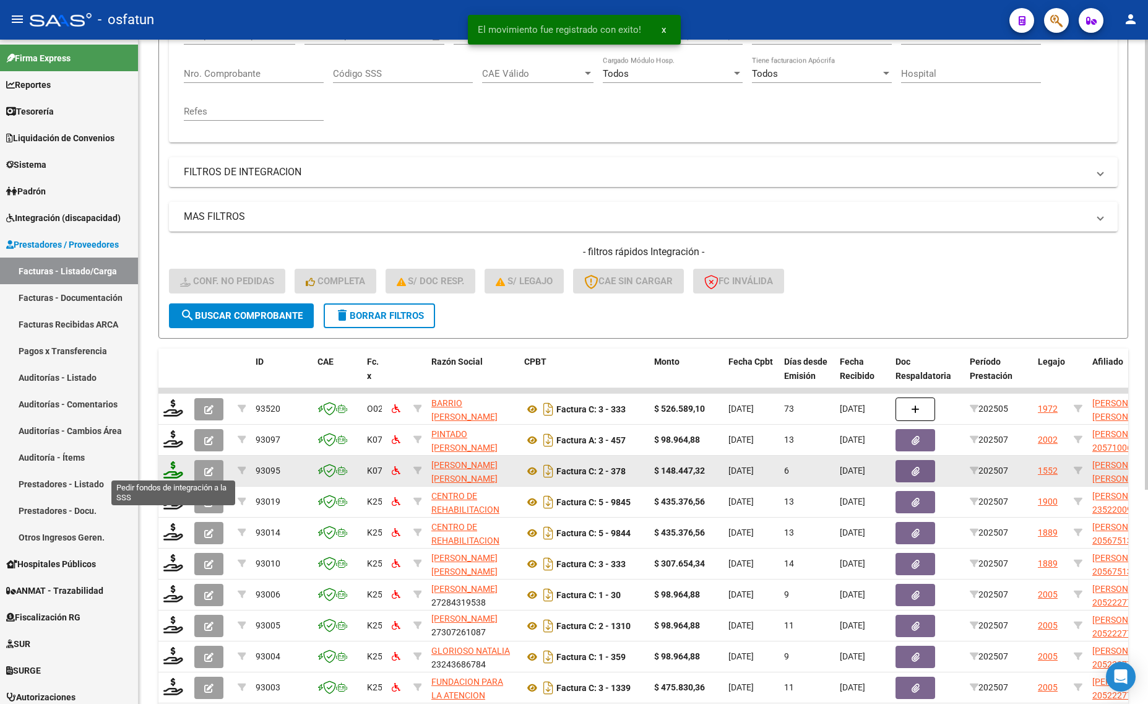
click at [172, 468] on icon at bounding box center [173, 469] width 20 height 17
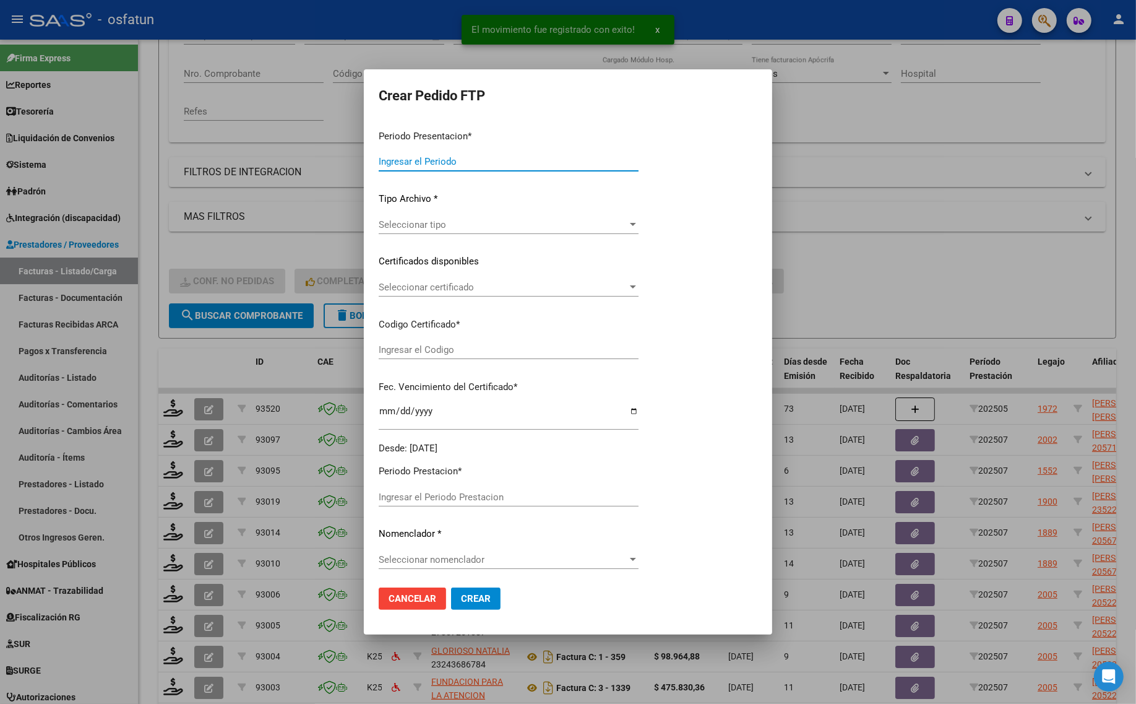
type input "202507"
type input "$ 148.447,32"
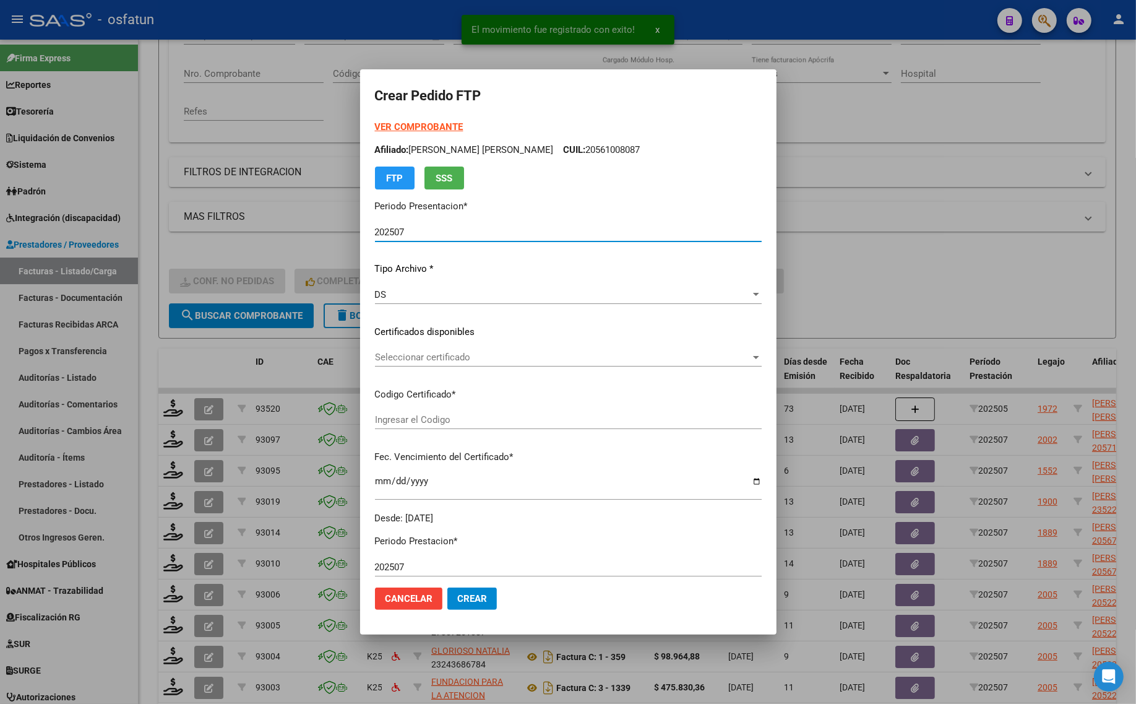
type input "ARG02000561008082024061020290610TUC139"
type input "2029-06-10"
click at [409, 124] on strong "VER COMPROBANTE" at bounding box center [419, 126] width 88 height 11
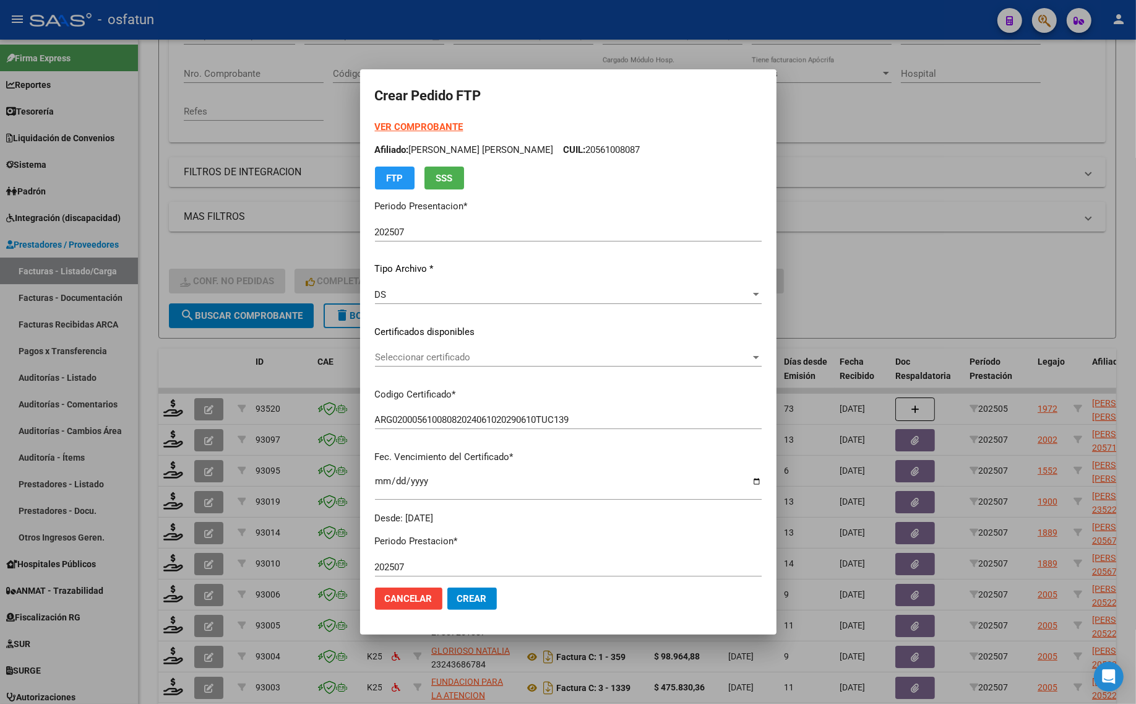
click at [428, 353] on span "Seleccionar certificado" at bounding box center [563, 357] width 376 height 11
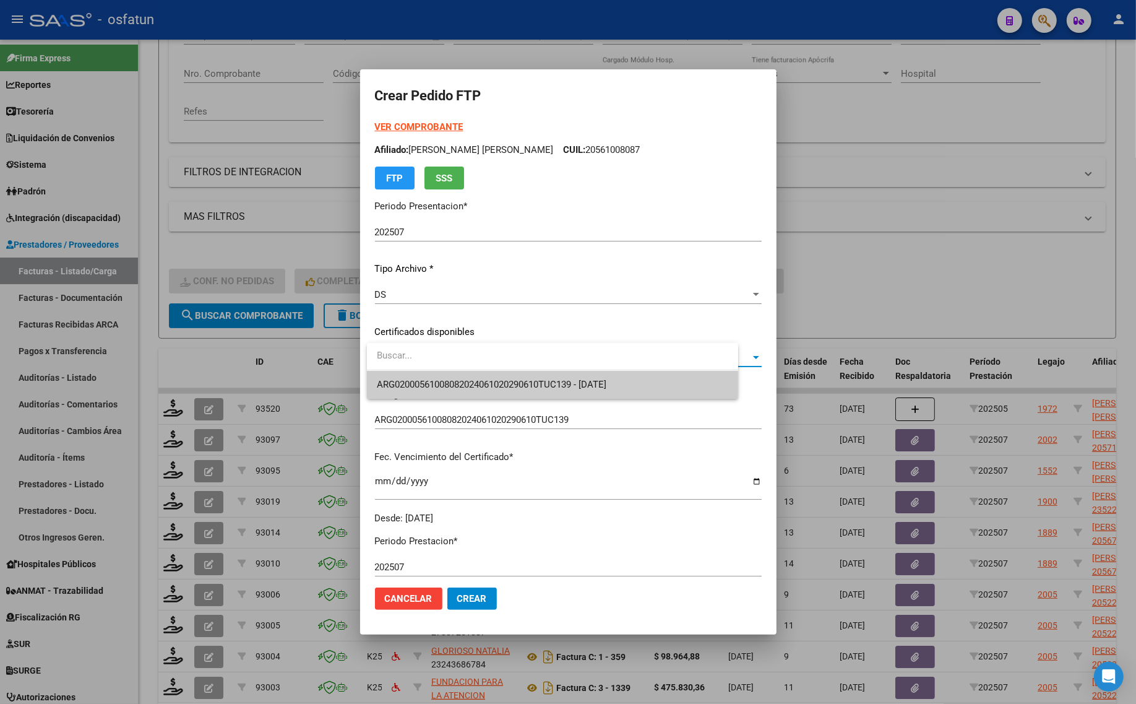
click at [428, 375] on span "ARG02000561008082024061020290610TUC139 - 2029-06-10" at bounding box center [553, 385] width 352 height 28
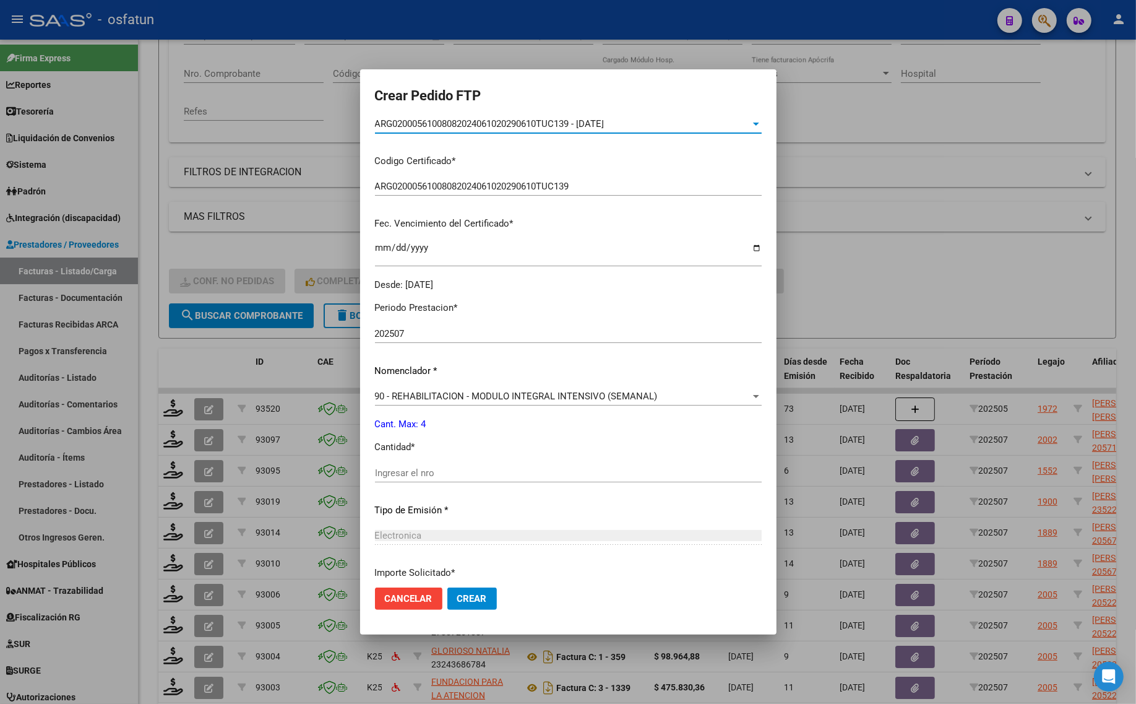
scroll to position [309, 0]
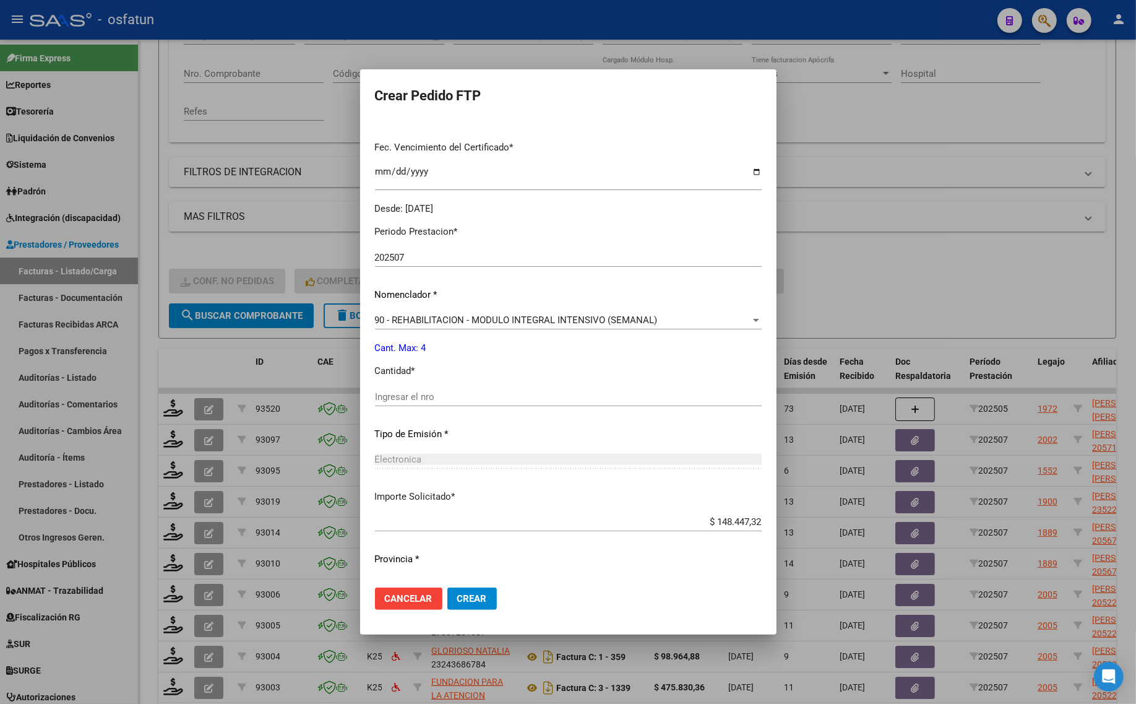
click at [431, 386] on div "Periodo Prestacion * 202507 Ingresar el Periodo Prestacion Nomenclador * 90 - R…" at bounding box center [568, 410] width 387 height 390
click at [431, 392] on input "Ingresar el nro" at bounding box center [568, 396] width 387 height 11
type input "4"
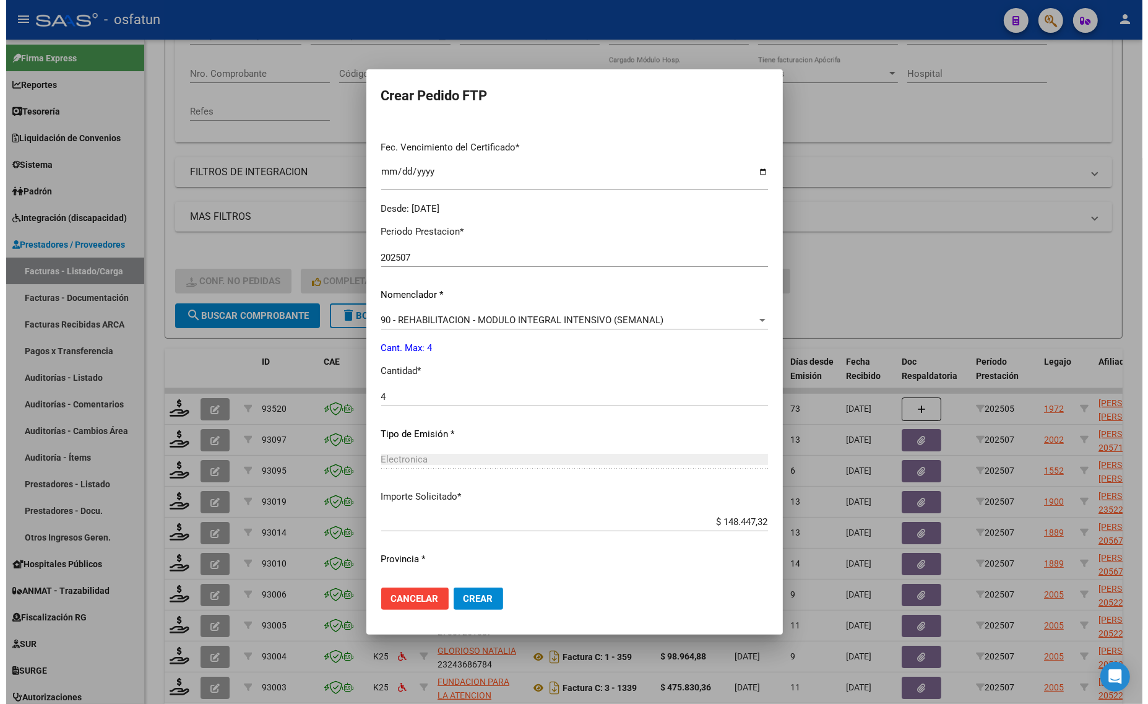
scroll to position [336, 0]
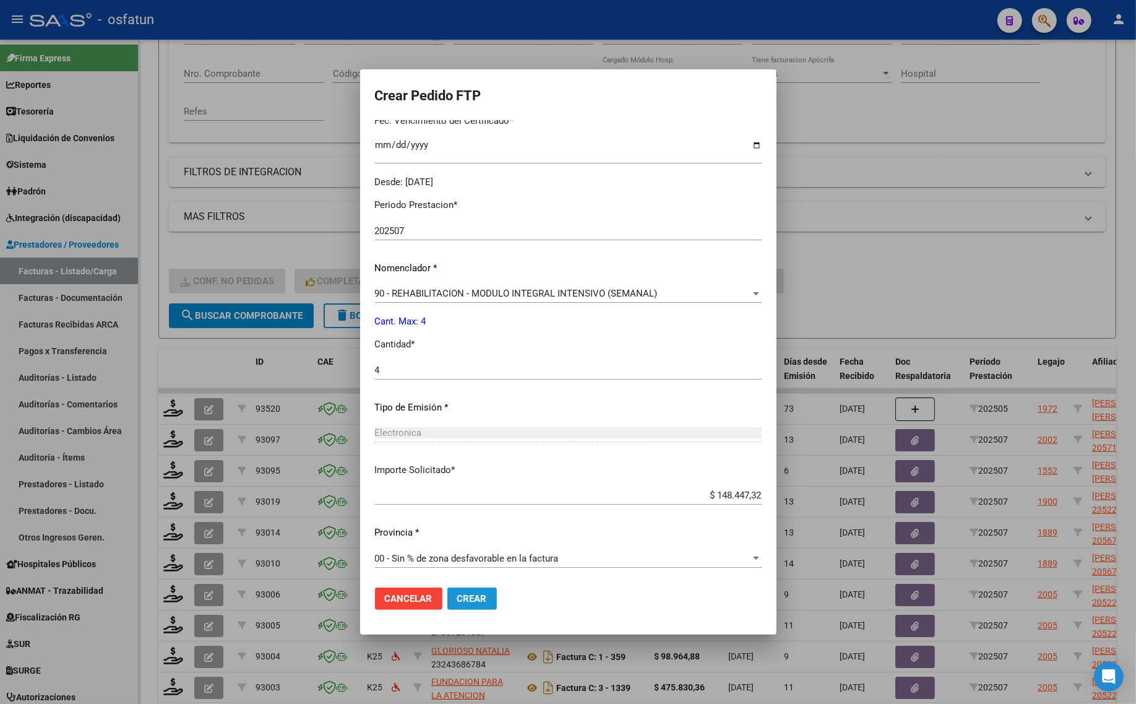
click at [468, 595] on span "Crear" at bounding box center [472, 598] width 30 height 11
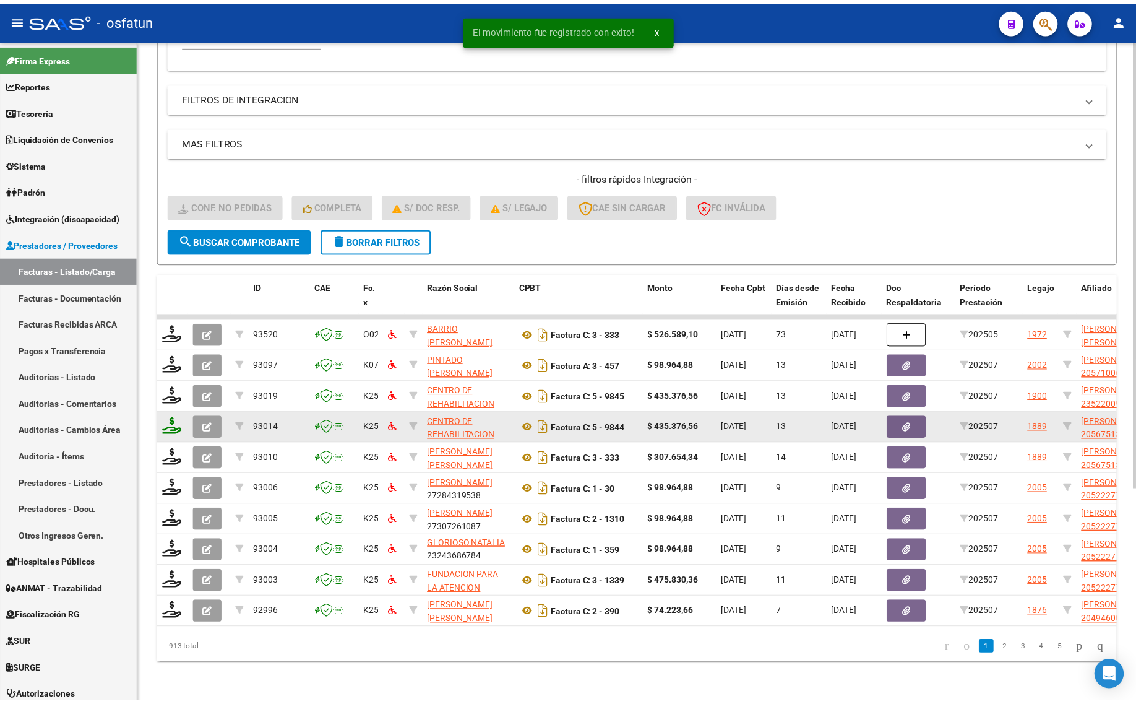
scroll to position [314, 0]
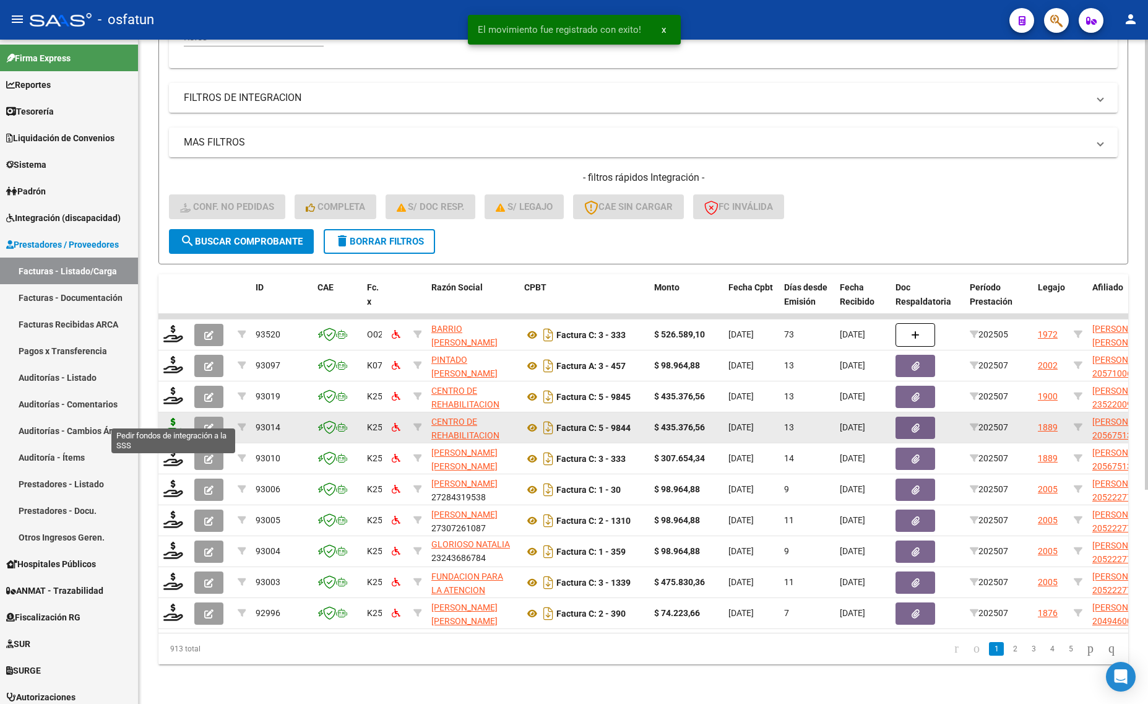
click at [169, 418] on icon at bounding box center [173, 426] width 20 height 17
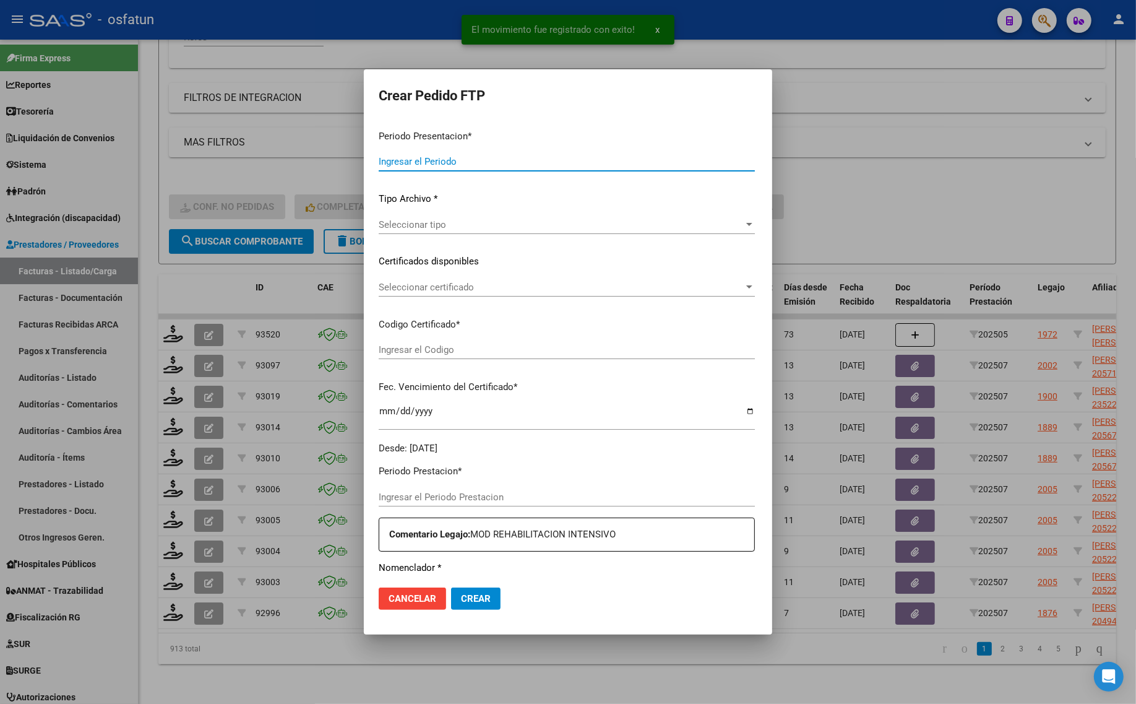
type input "202507"
type input "$ 435.376,56"
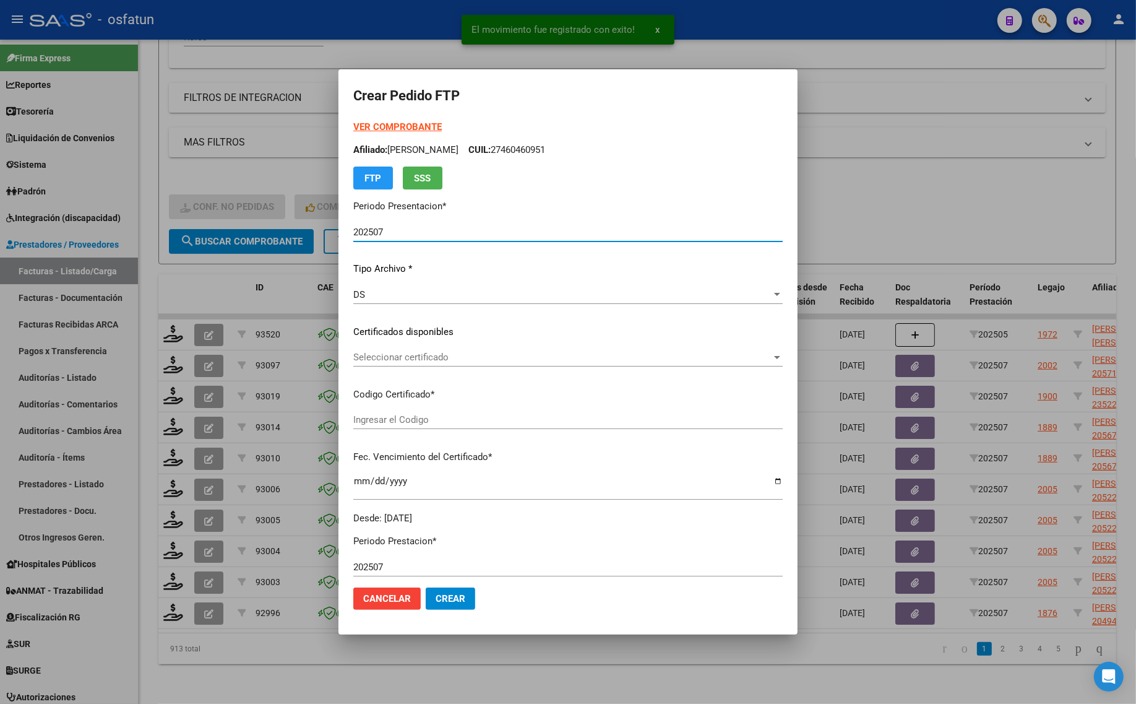
type input "ARG02000567513562024011220280112COR467"
type input "2028-01-12"
click at [376, 130] on strong "VER COMPROBANTE" at bounding box center [397, 126] width 88 height 11
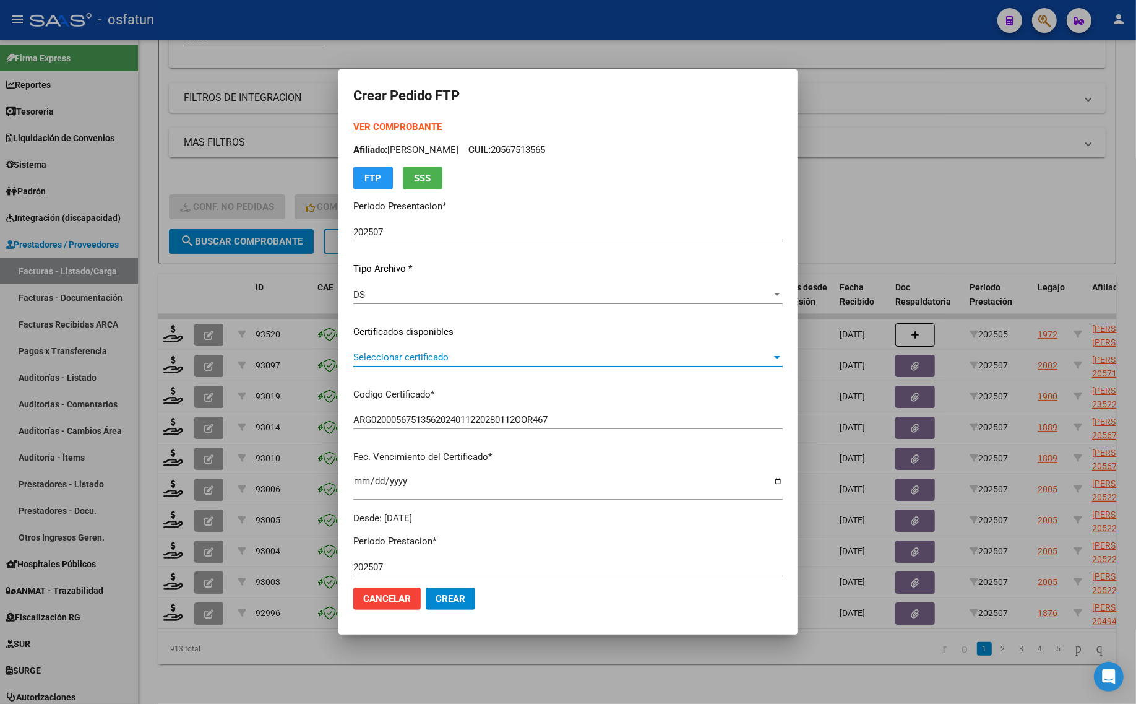
click at [410, 357] on span "Seleccionar certificado" at bounding box center [562, 357] width 418 height 11
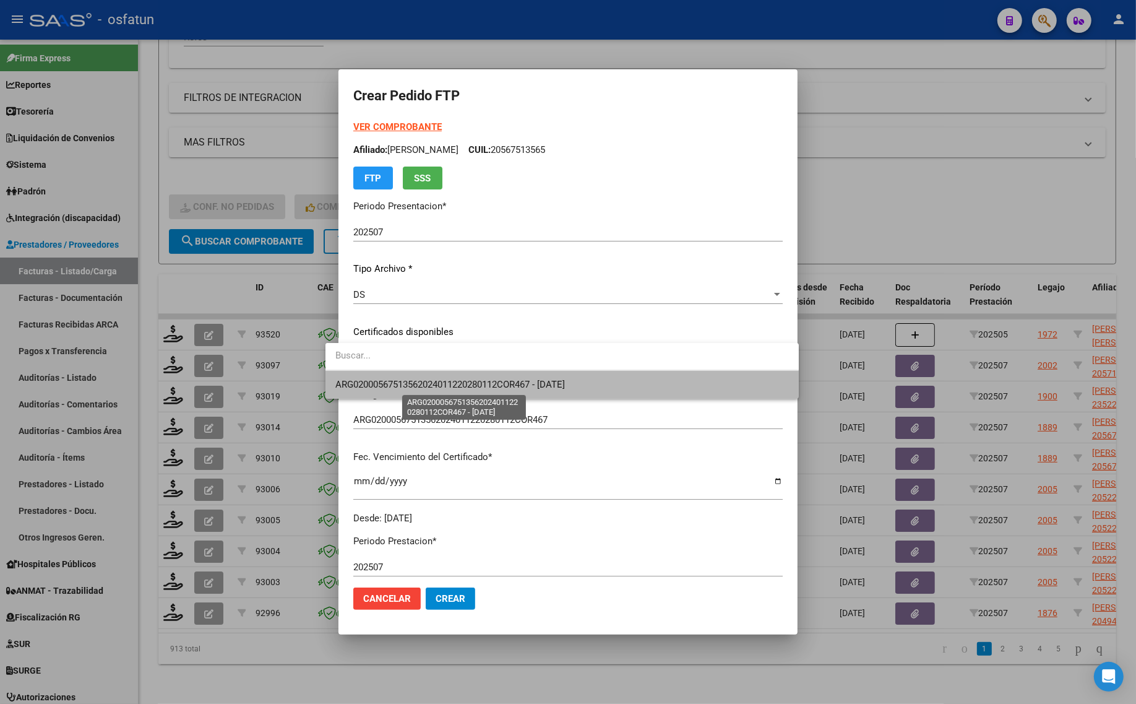
click at [410, 384] on span "ARG02000567513562024011220280112COR467 - 2028-01-12" at bounding box center [450, 384] width 230 height 11
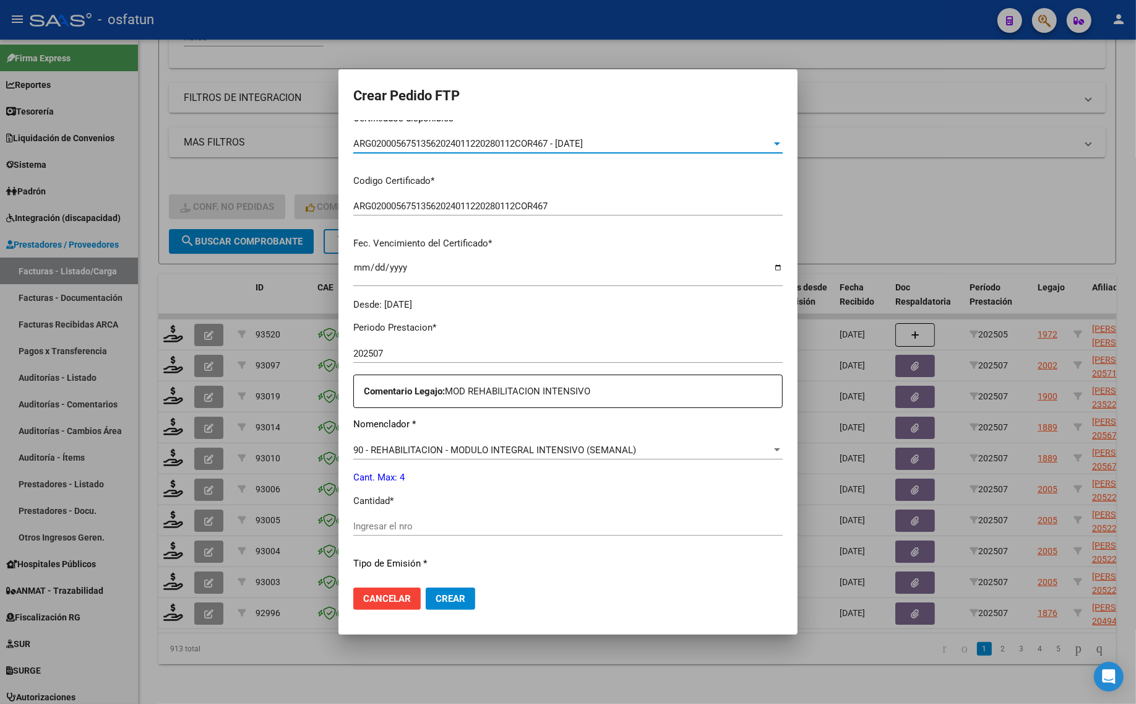
scroll to position [232, 0]
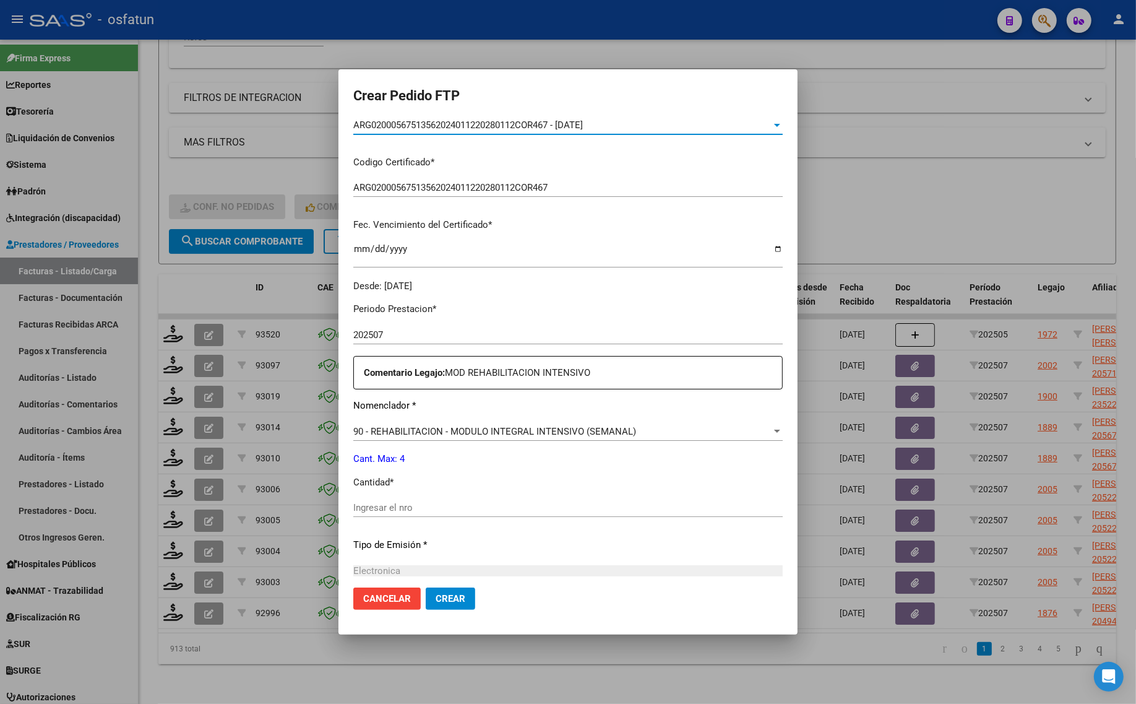
click at [402, 503] on input "Ingresar el nro" at bounding box center [567, 507] width 429 height 11
type input "4"
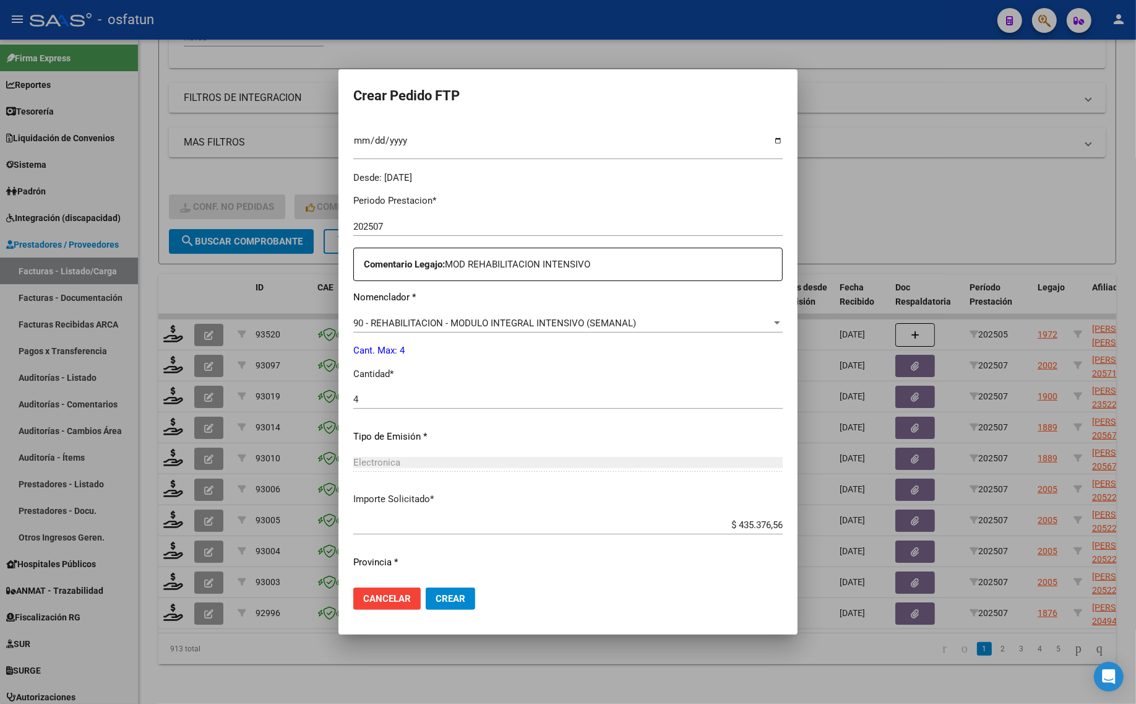
scroll to position [370, 0]
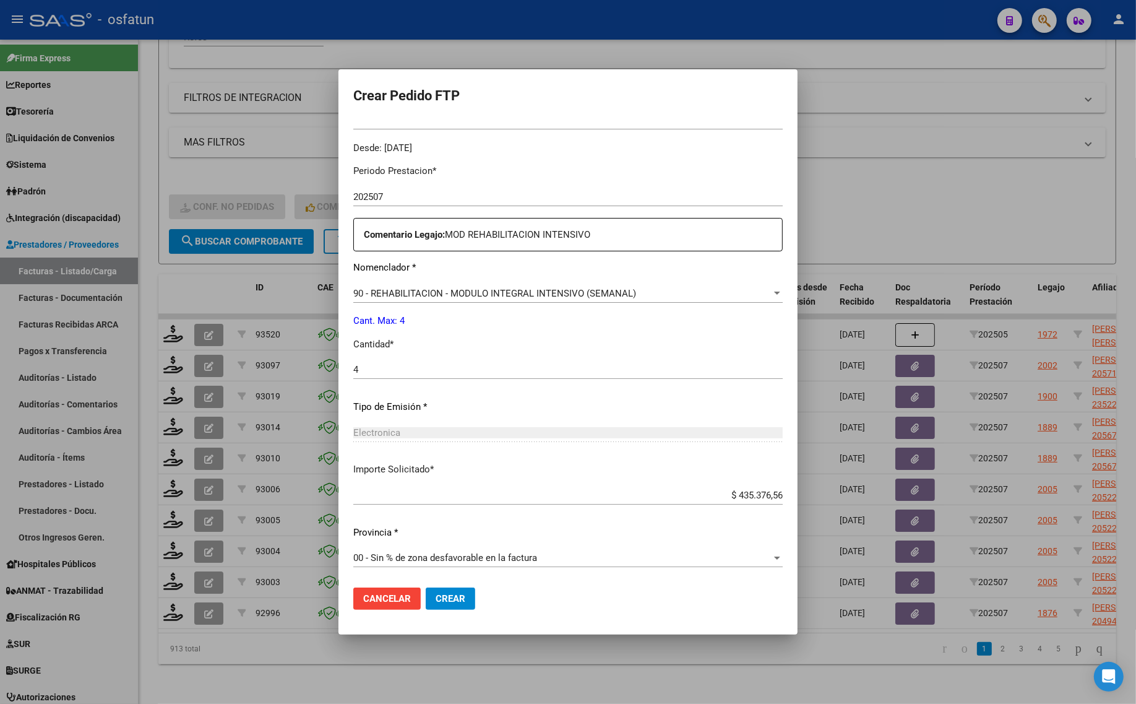
click at [440, 601] on span "Crear" at bounding box center [451, 598] width 30 height 11
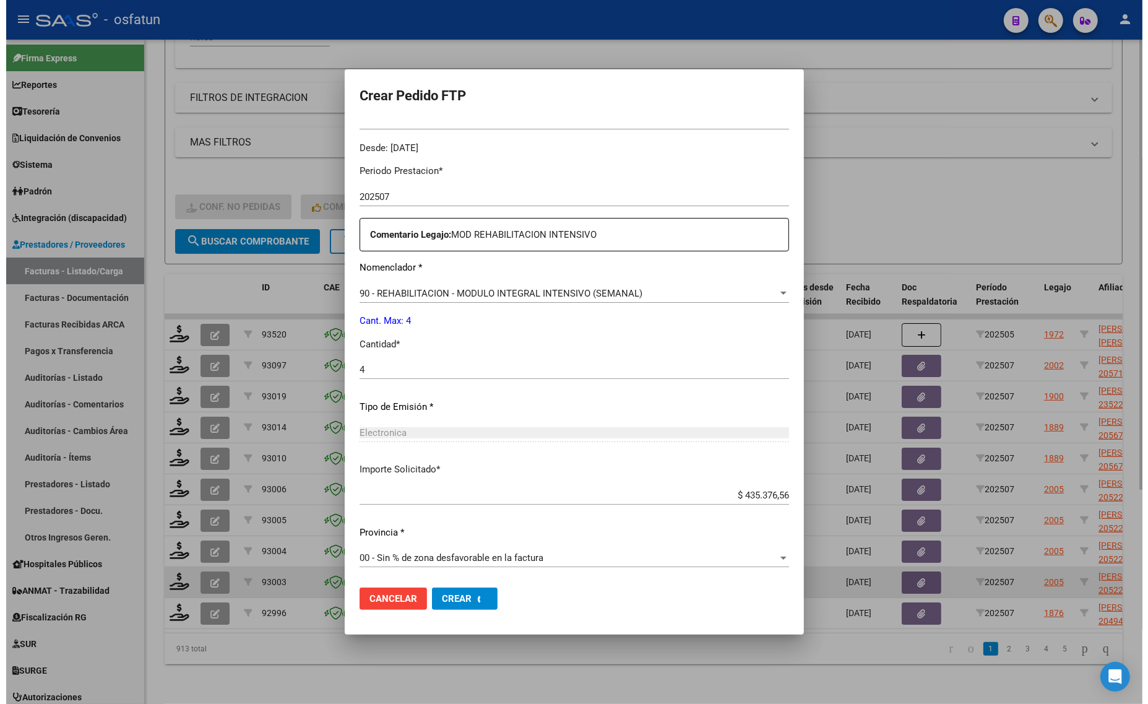
scroll to position [0, 0]
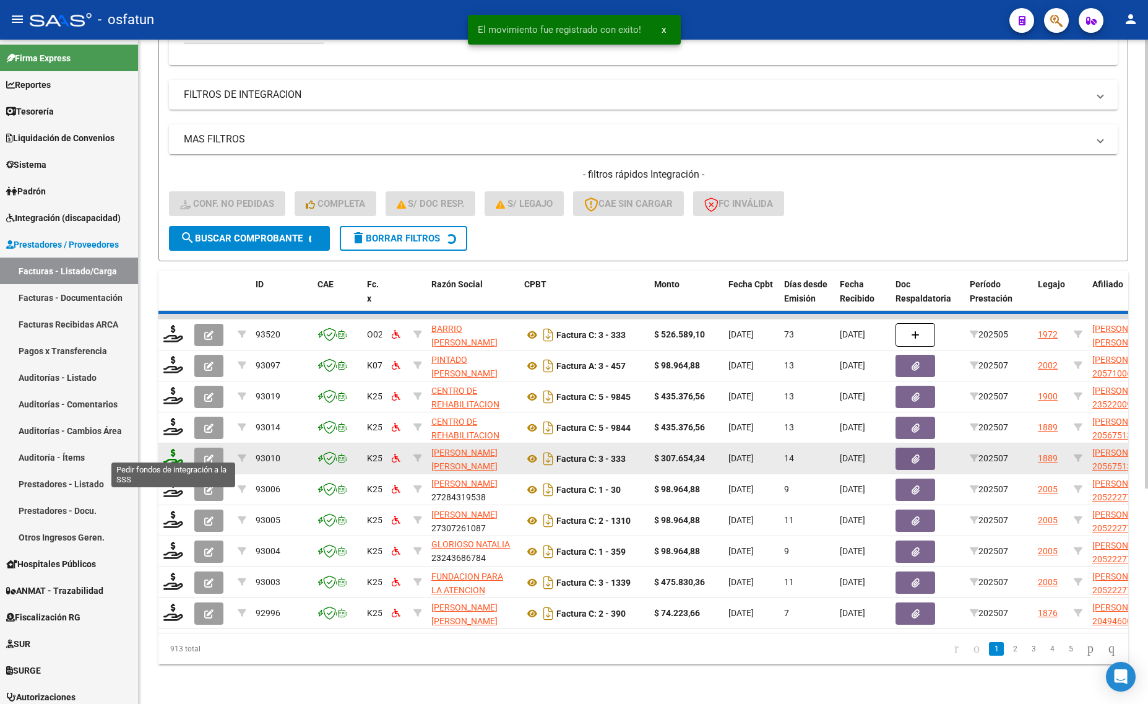
click at [176, 449] on icon at bounding box center [173, 457] width 20 height 17
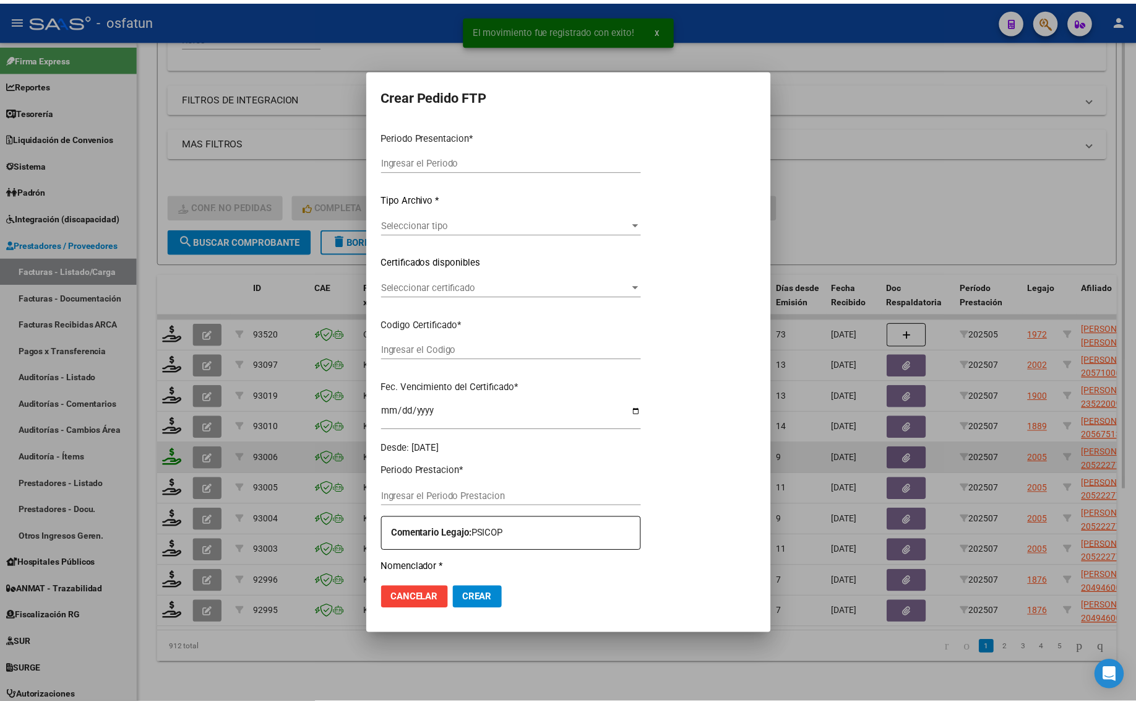
scroll to position [30, 0]
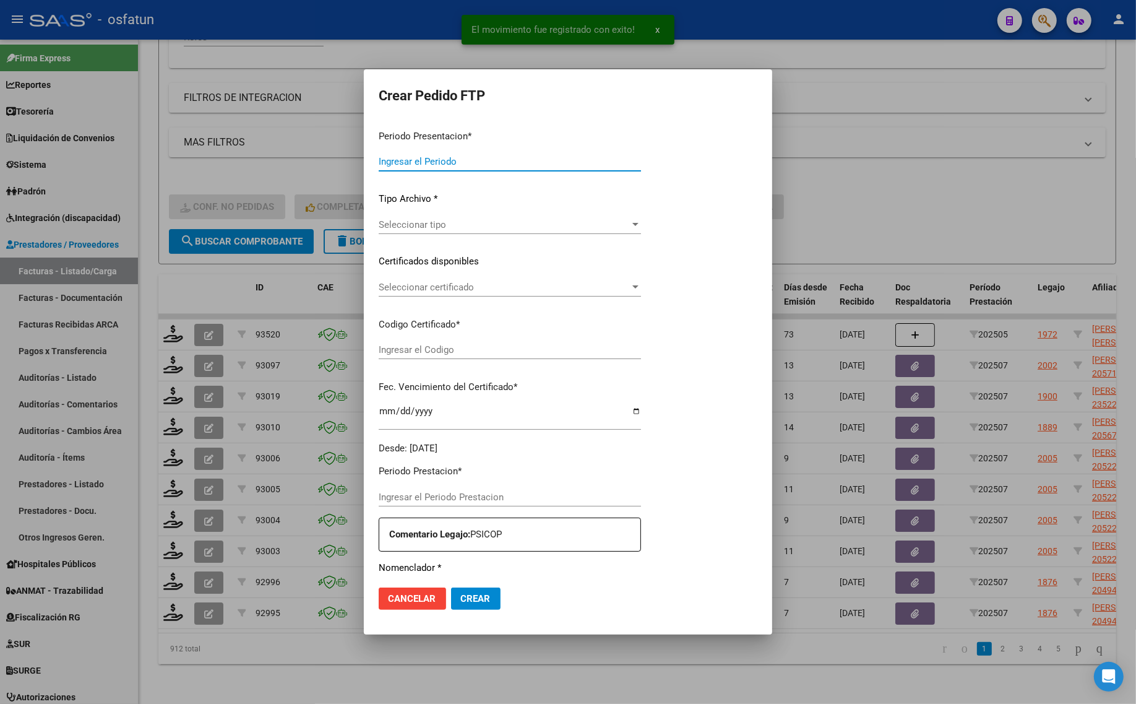
type input "202507"
type input "$ 98.964,88"
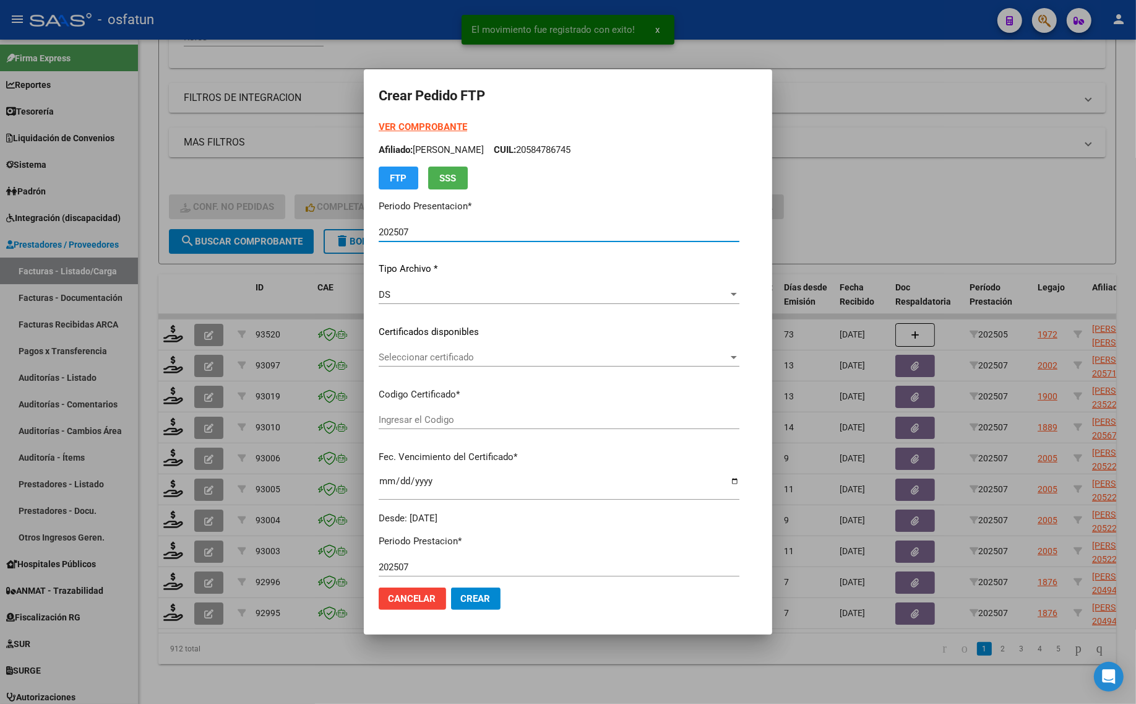
type input "ARG020005222771020191126202512026COR234"
type input "2025-11-26"
click at [379, 126] on strong "VER COMPROBANTE" at bounding box center [423, 126] width 88 height 11
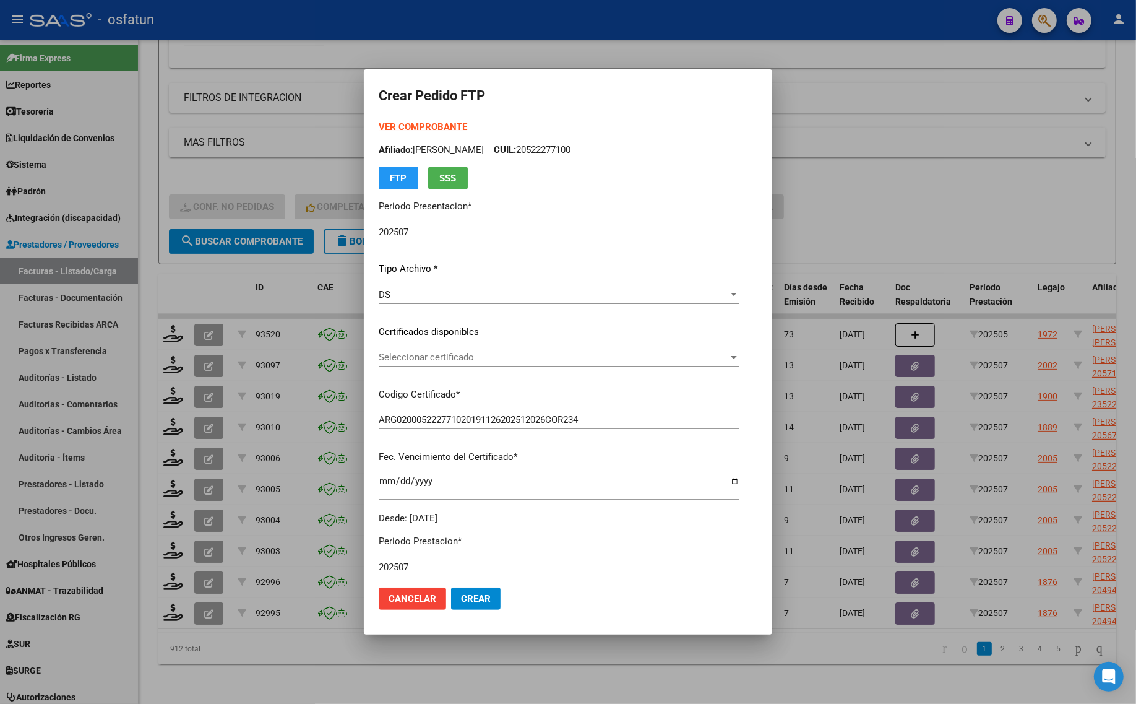
click at [410, 361] on span "Seleccionar certificado" at bounding box center [554, 357] width 350 height 11
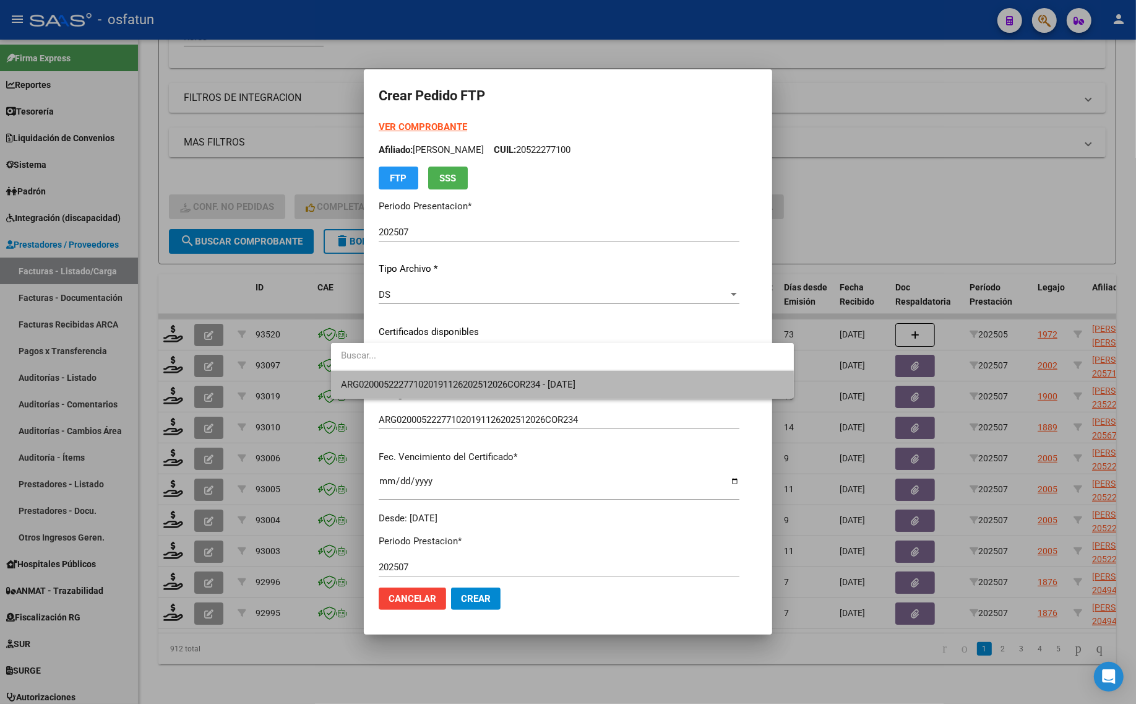
click at [413, 394] on span "ARG020005222771020191126202512026COR234 - 2025-11-26" at bounding box center [562, 385] width 443 height 28
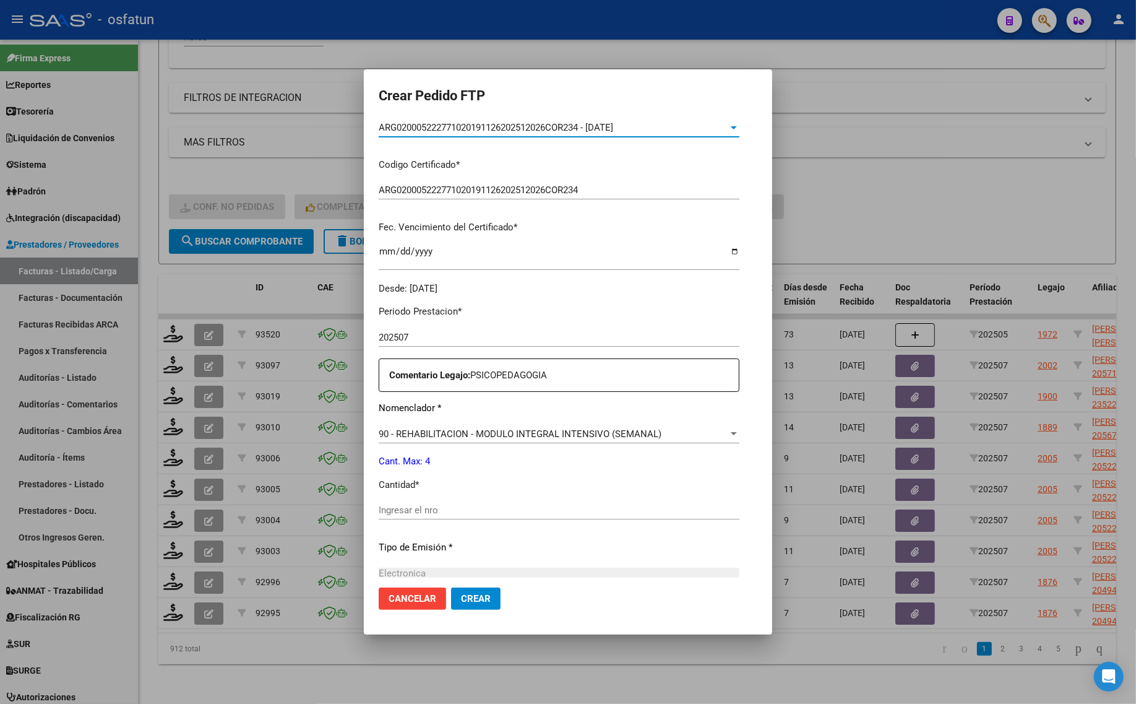
scroll to position [232, 0]
click at [391, 499] on div "Ingresar el nro" at bounding box center [559, 507] width 361 height 19
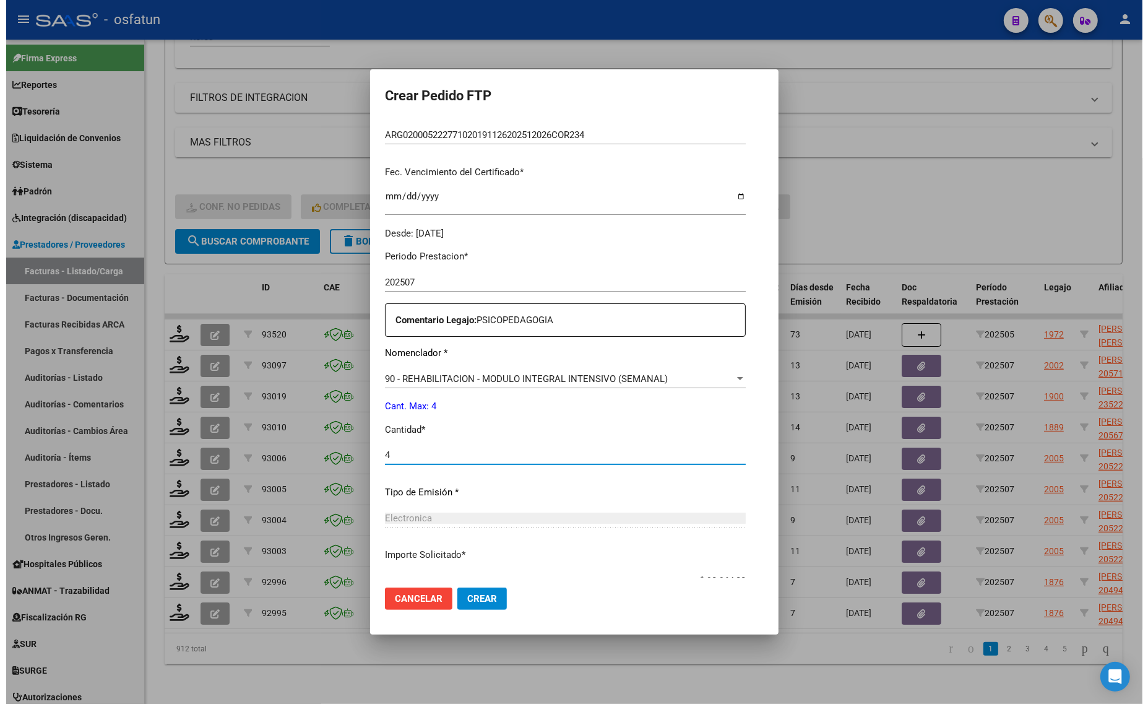
scroll to position [370, 0]
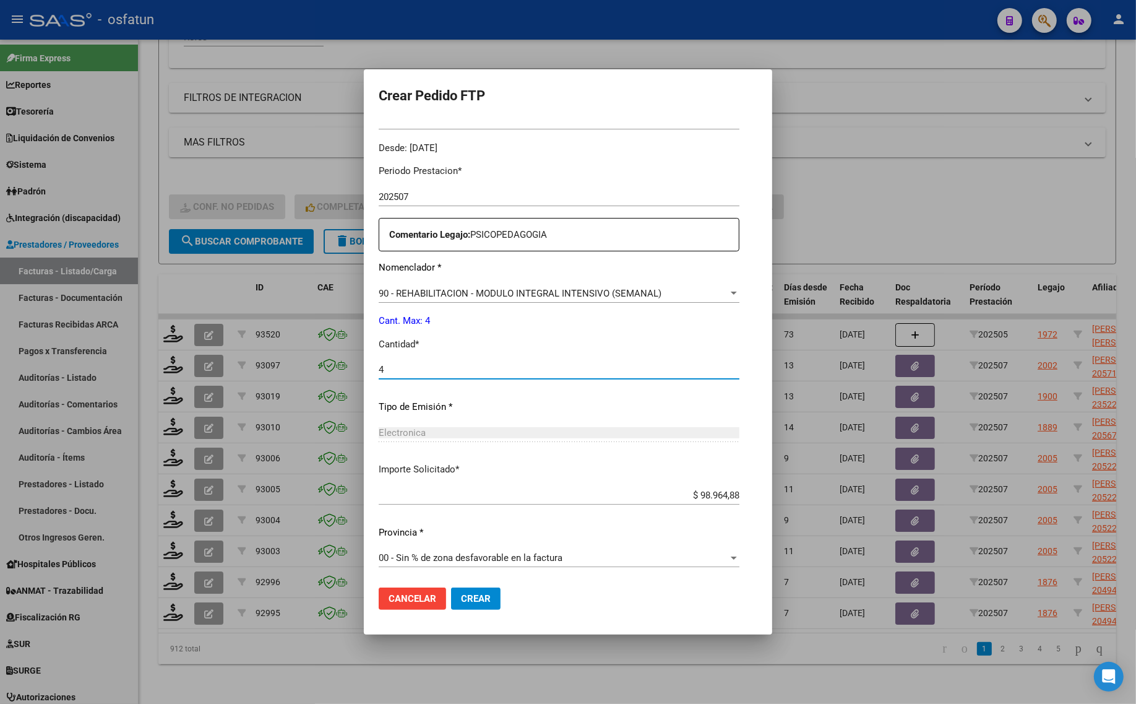
type input "4"
click at [461, 602] on span "Crear" at bounding box center [476, 598] width 30 height 11
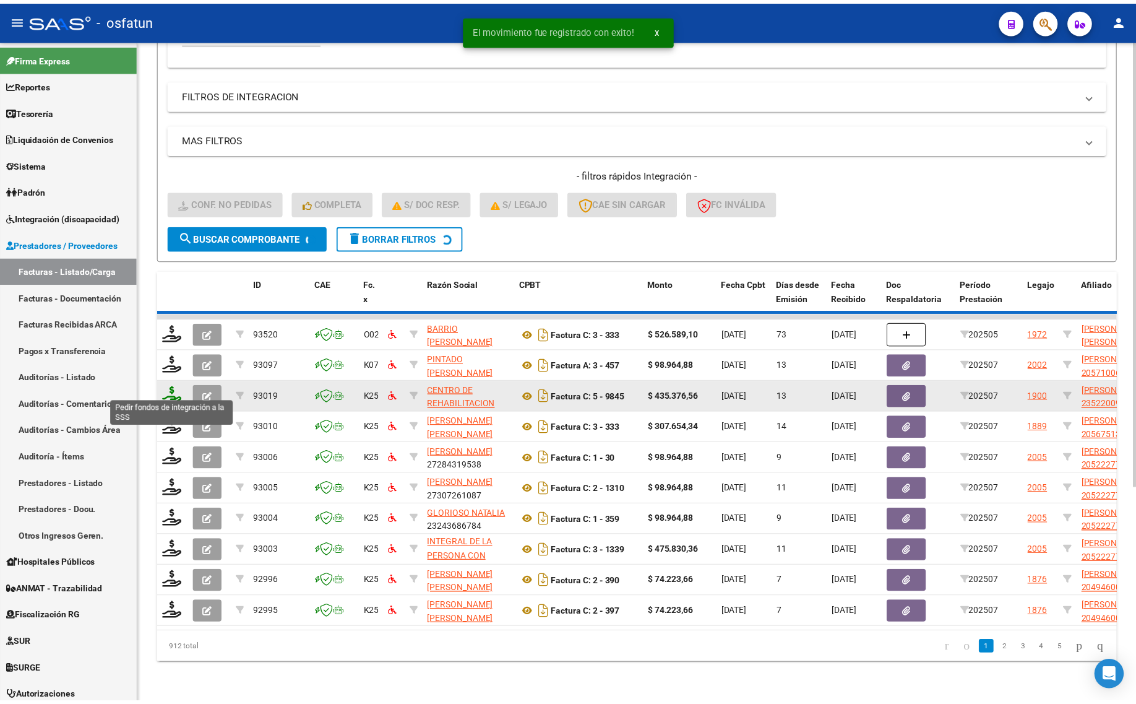
scroll to position [16, 0]
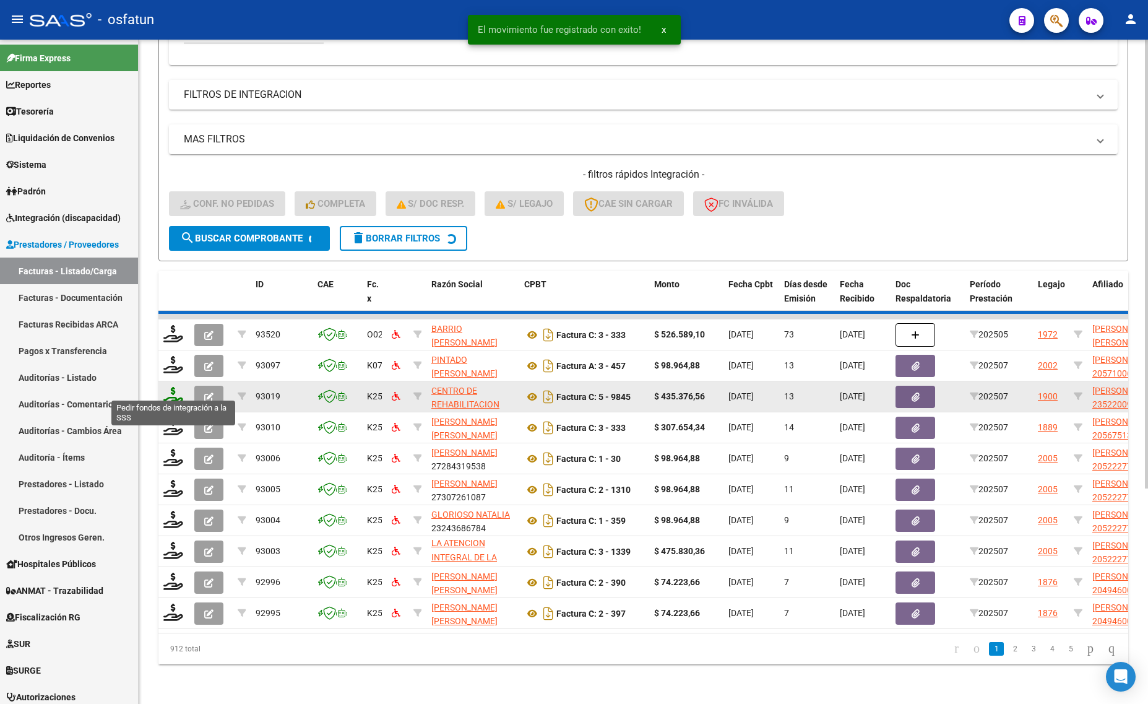
click at [172, 387] on icon at bounding box center [173, 395] width 20 height 17
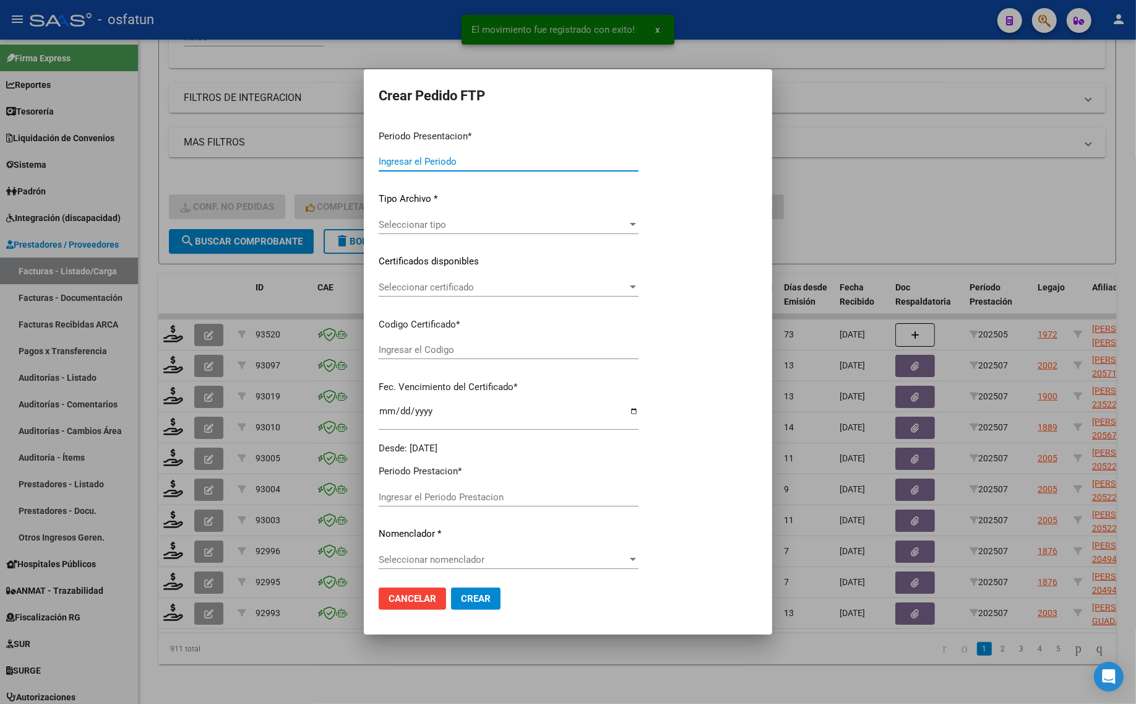
type input "202507"
type input "$ 435.376,56"
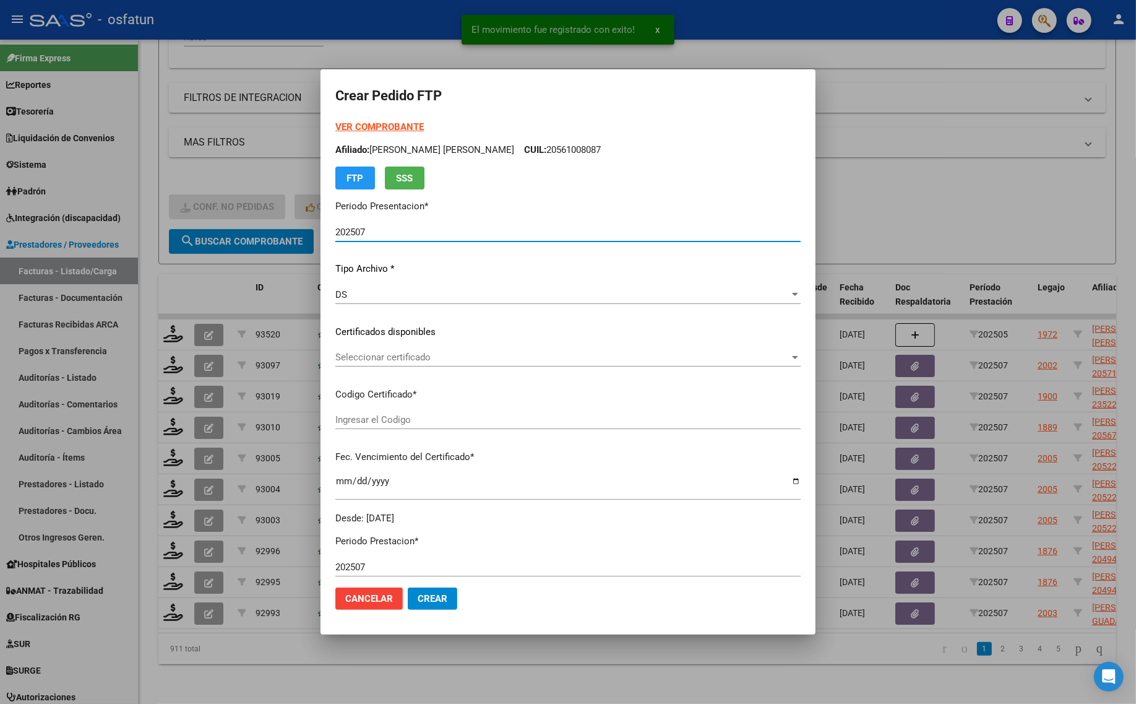
type input "ARG02000522009362020012920260129COR467"
type input "2026-01-29"
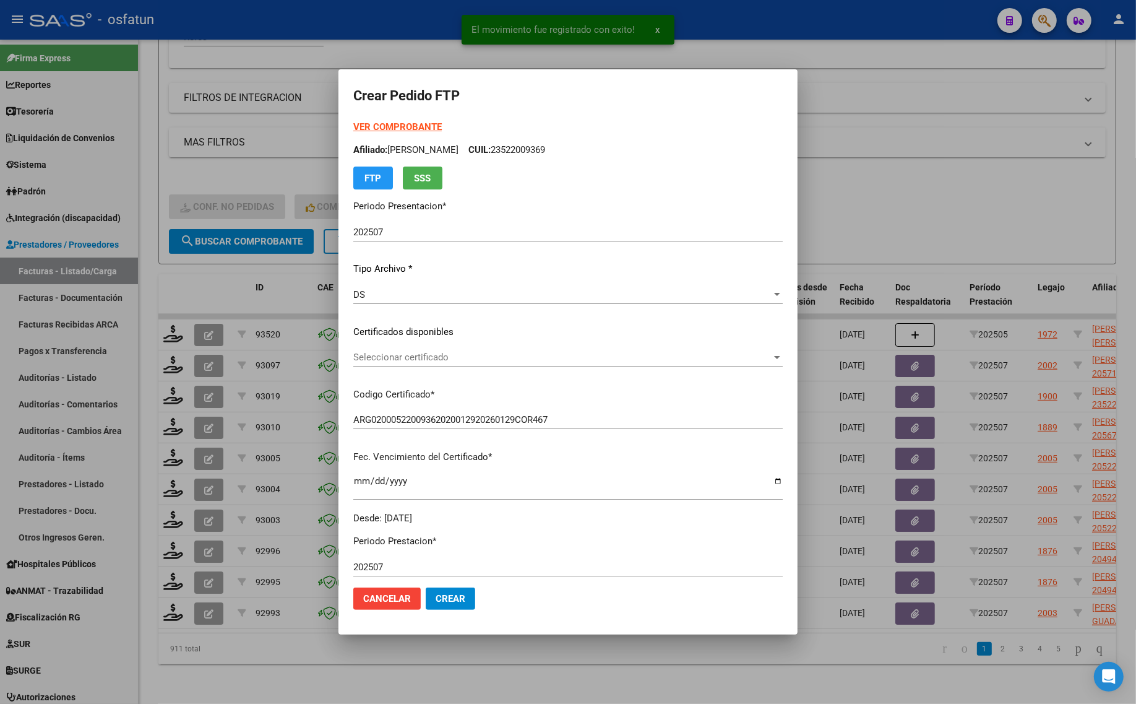
click at [366, 121] on strong "VER COMPROBANTE" at bounding box center [397, 126] width 88 height 11
click at [424, 358] on span "Seleccionar certificado" at bounding box center [562, 357] width 418 height 11
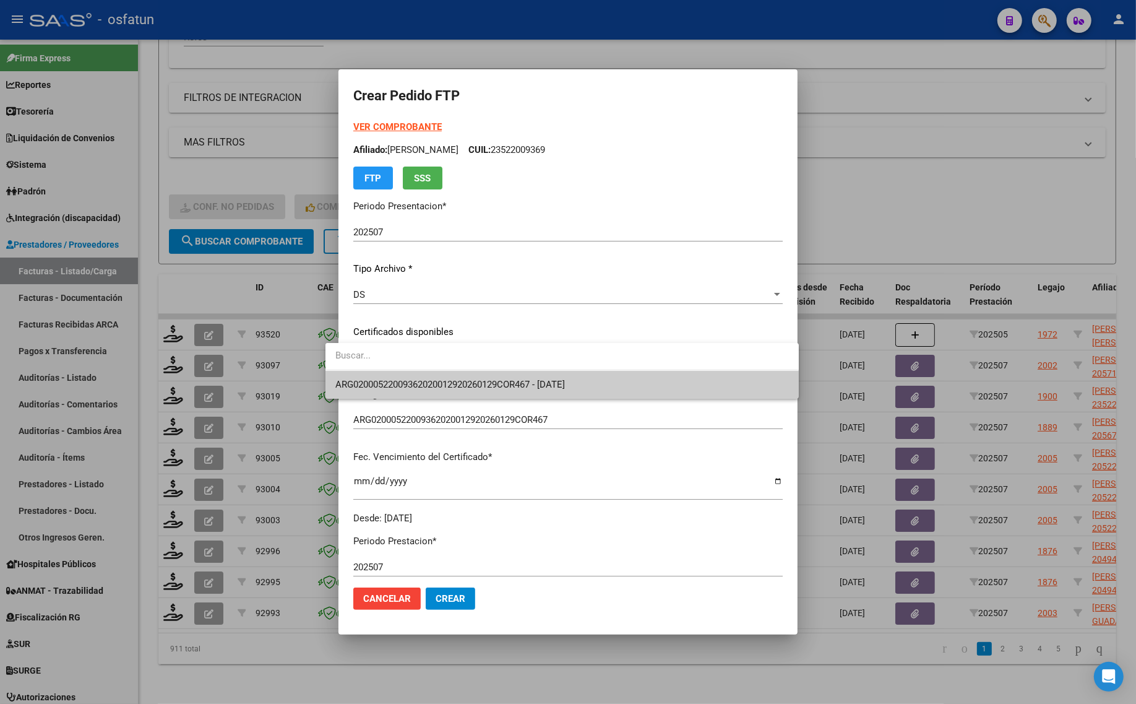
click at [428, 378] on span "ARG02000522009362020012920260129COR467 - 2026-01-29" at bounding box center [562, 385] width 454 height 28
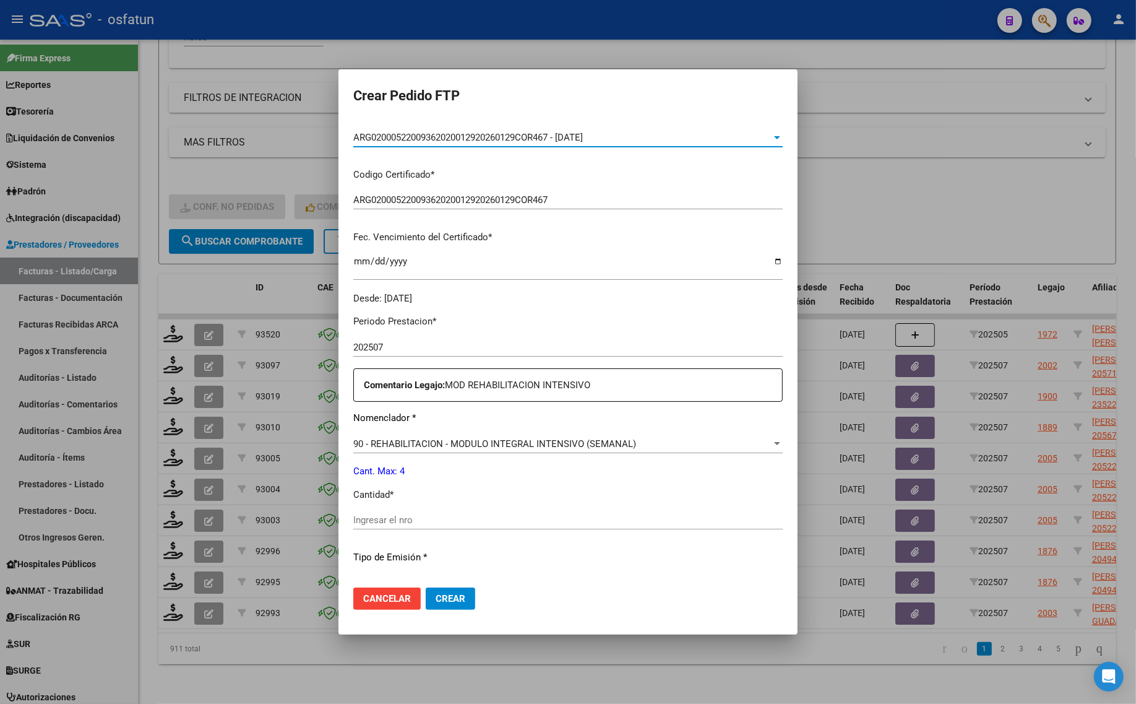
scroll to position [232, 0]
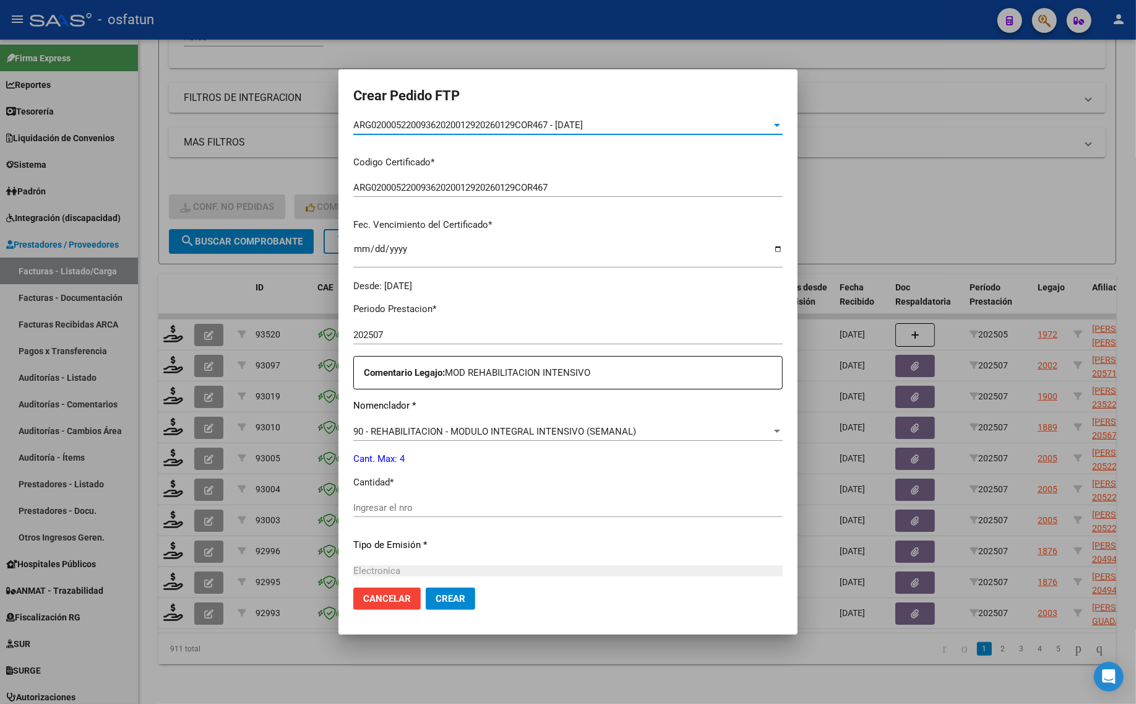
click at [401, 511] on input "Ingresar el nro" at bounding box center [567, 507] width 429 height 11
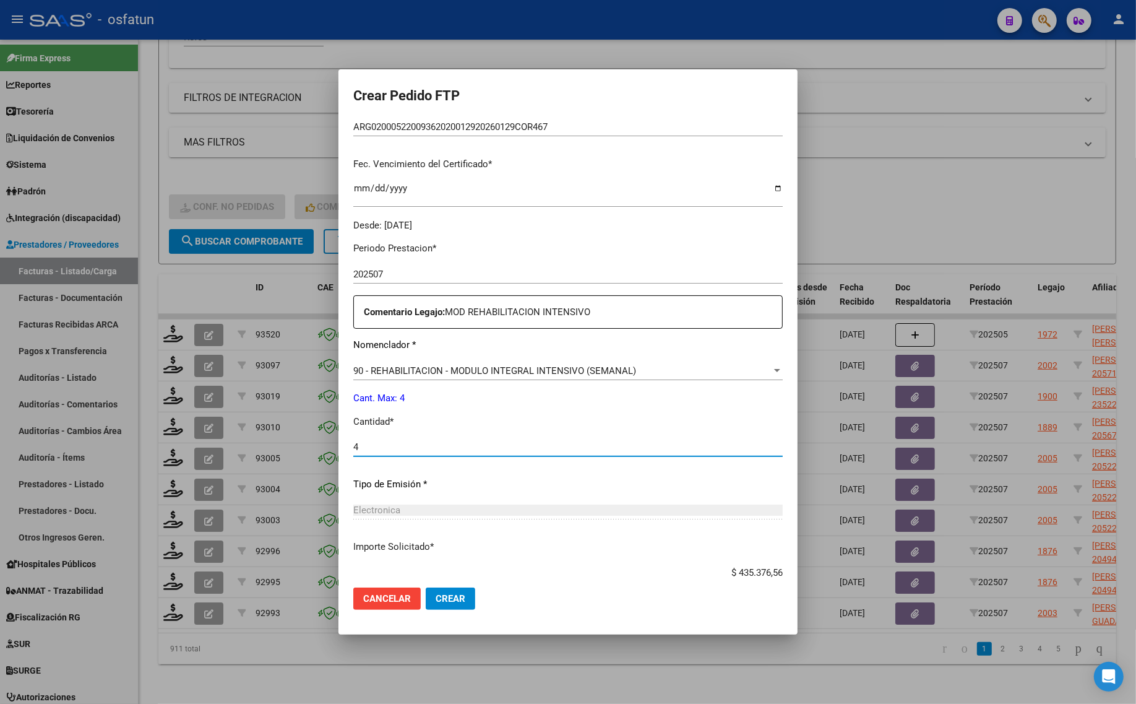
scroll to position [370, 0]
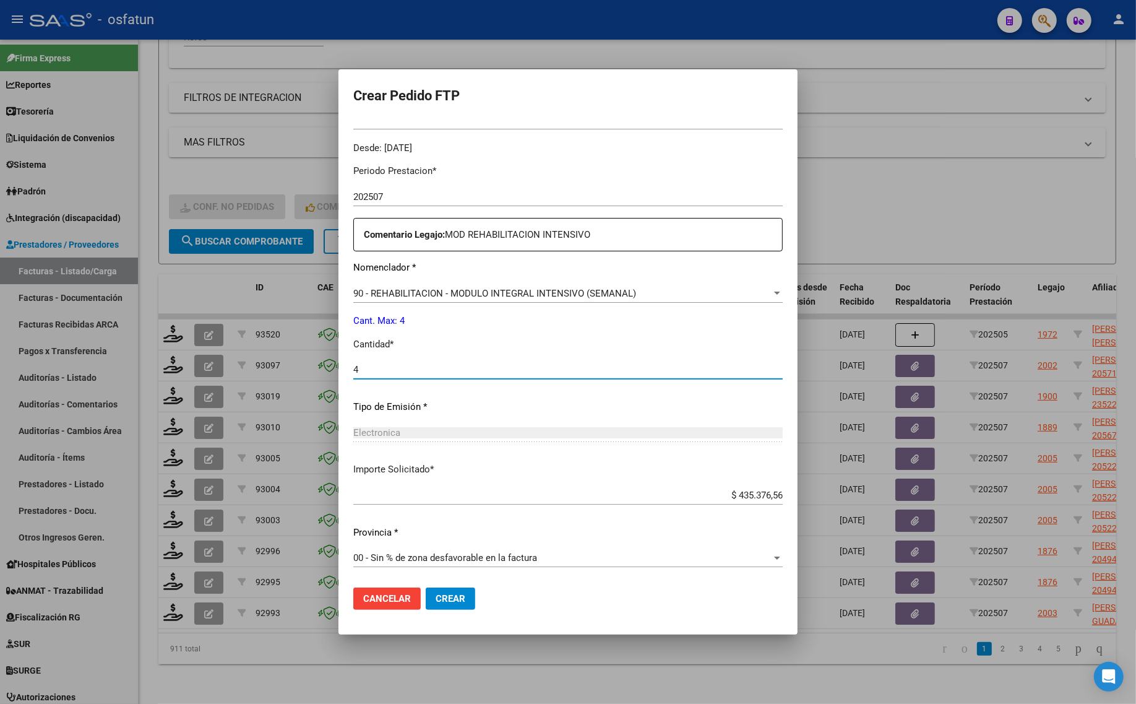
type input "4"
click at [436, 600] on span "Crear" at bounding box center [451, 598] width 30 height 11
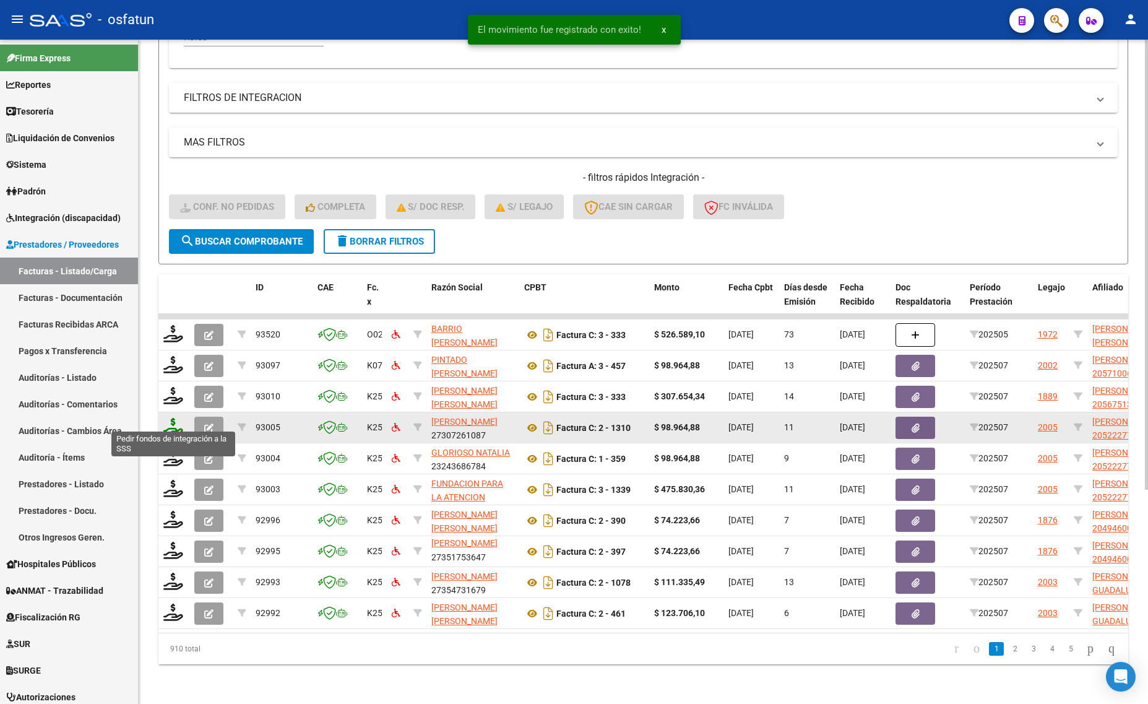
click at [172, 418] on icon at bounding box center [173, 426] width 20 height 17
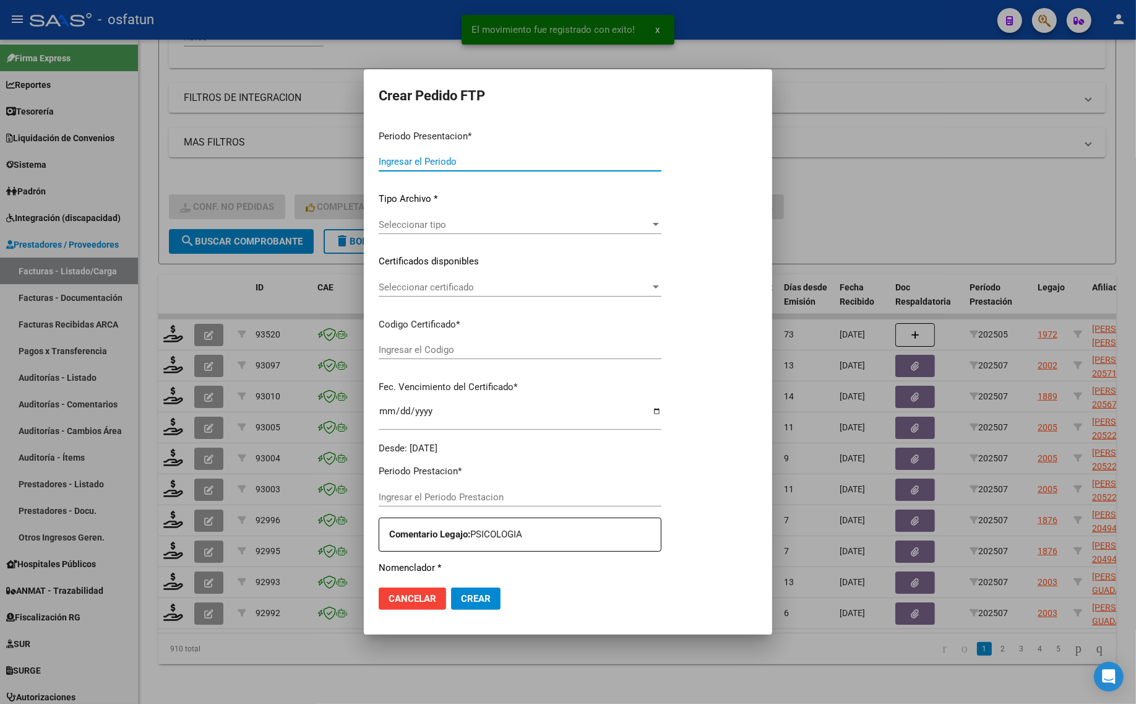
type input "202507"
type input "$ 98.964,88"
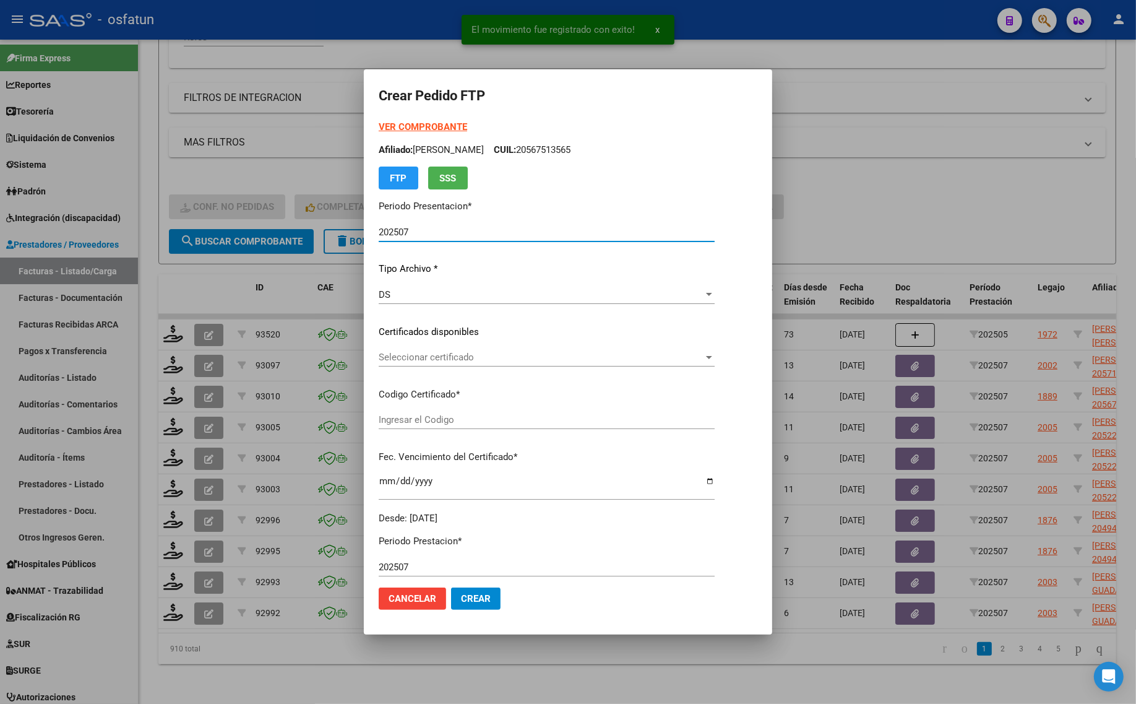
type input "ARG020005222771020191126202512026COR234"
type input "2025-11-26"
click at [404, 125] on strong "VER COMPROBANTE" at bounding box center [423, 126] width 88 height 11
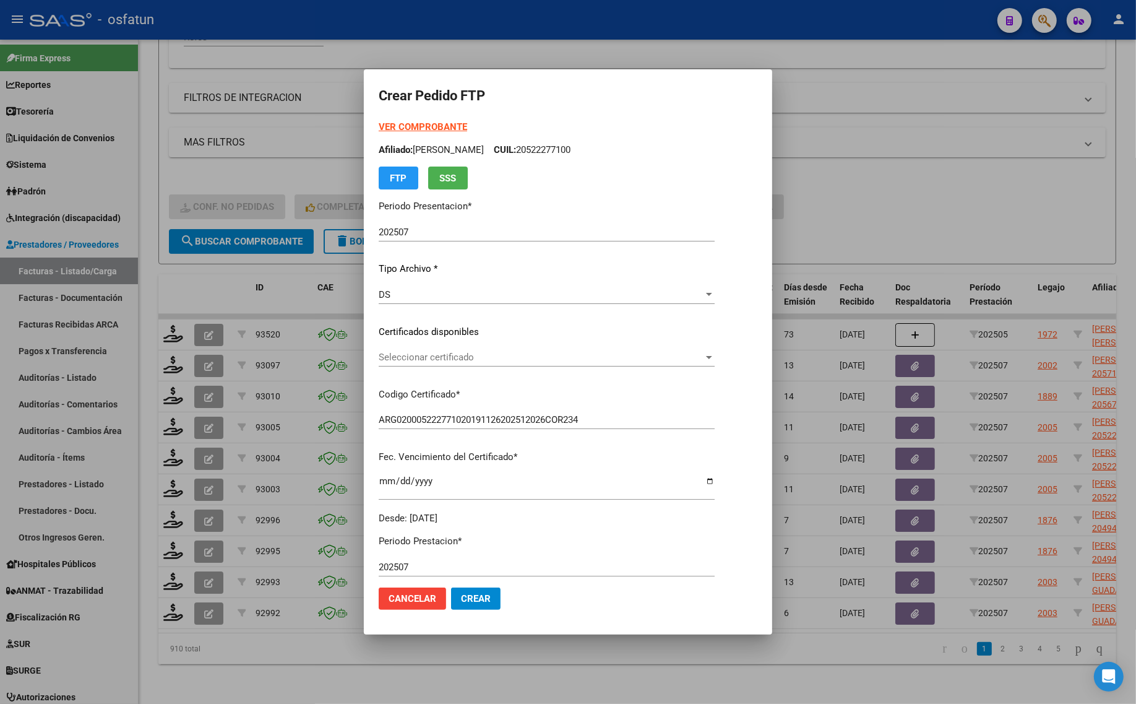
click at [465, 355] on span "Seleccionar certificado" at bounding box center [541, 357] width 325 height 11
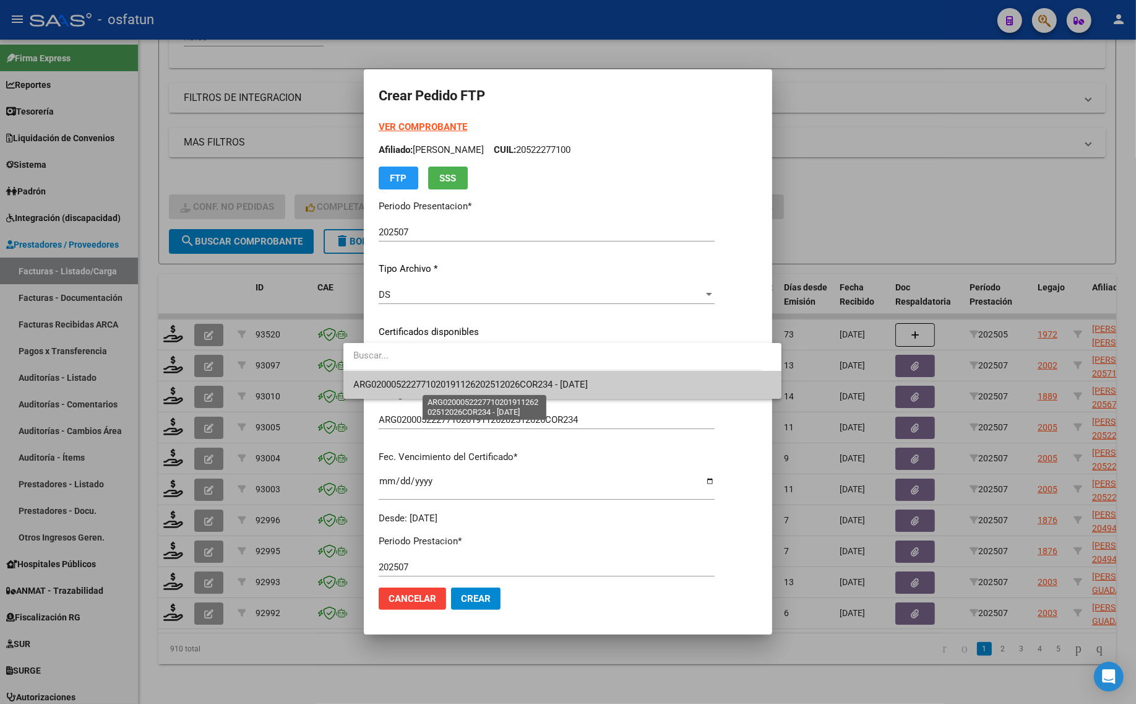
click at [466, 387] on span "ARG020005222771020191126202512026COR234 - 2025-11-26" at bounding box center [470, 384] width 235 height 11
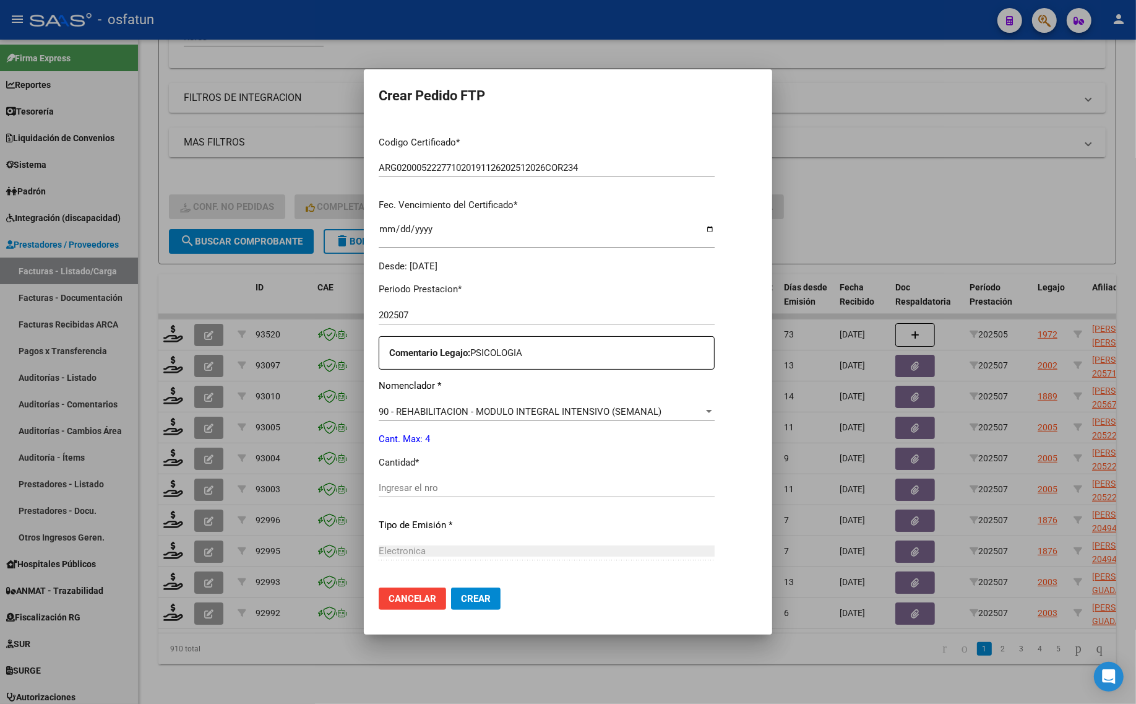
scroll to position [309, 0]
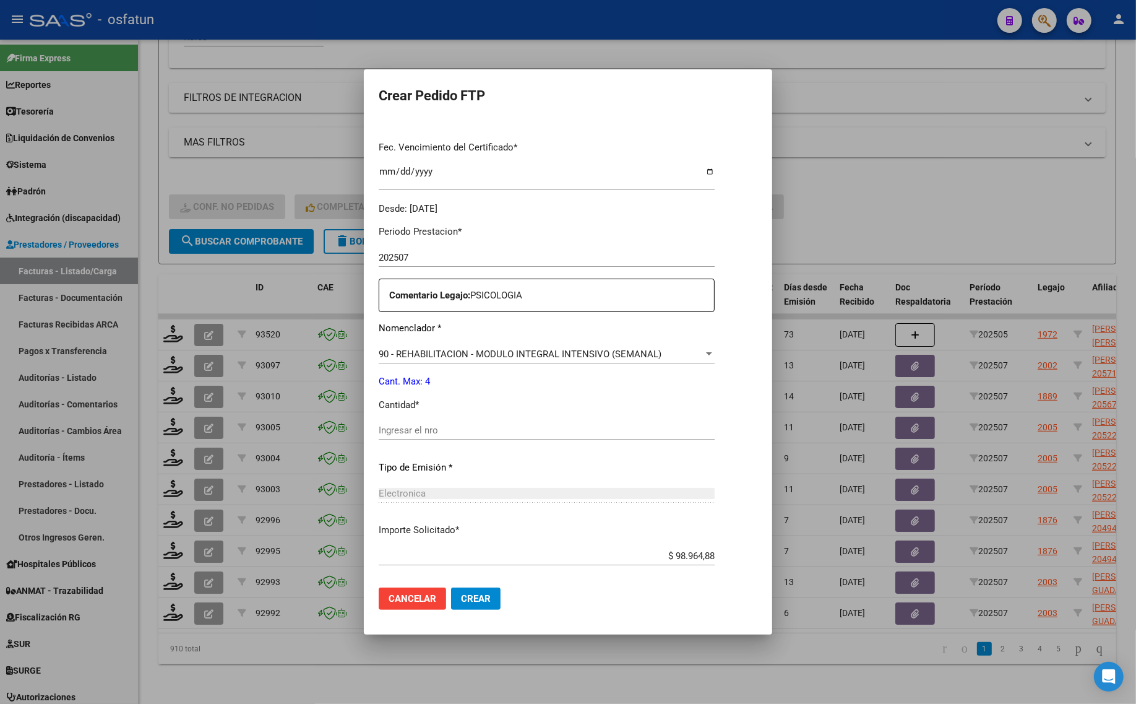
click at [430, 415] on div "Periodo Prestacion * 202507 Ingresar el Periodo Prestacion Comentario Legajo: P…" at bounding box center [547, 427] width 336 height 424
click at [430, 419] on div "Periodo Prestacion * 202507 Ingresar el Periodo Prestacion Comentario Legajo: P…" at bounding box center [547, 427] width 336 height 424
click at [431, 430] on input "Ingresar el nro" at bounding box center [547, 430] width 336 height 11
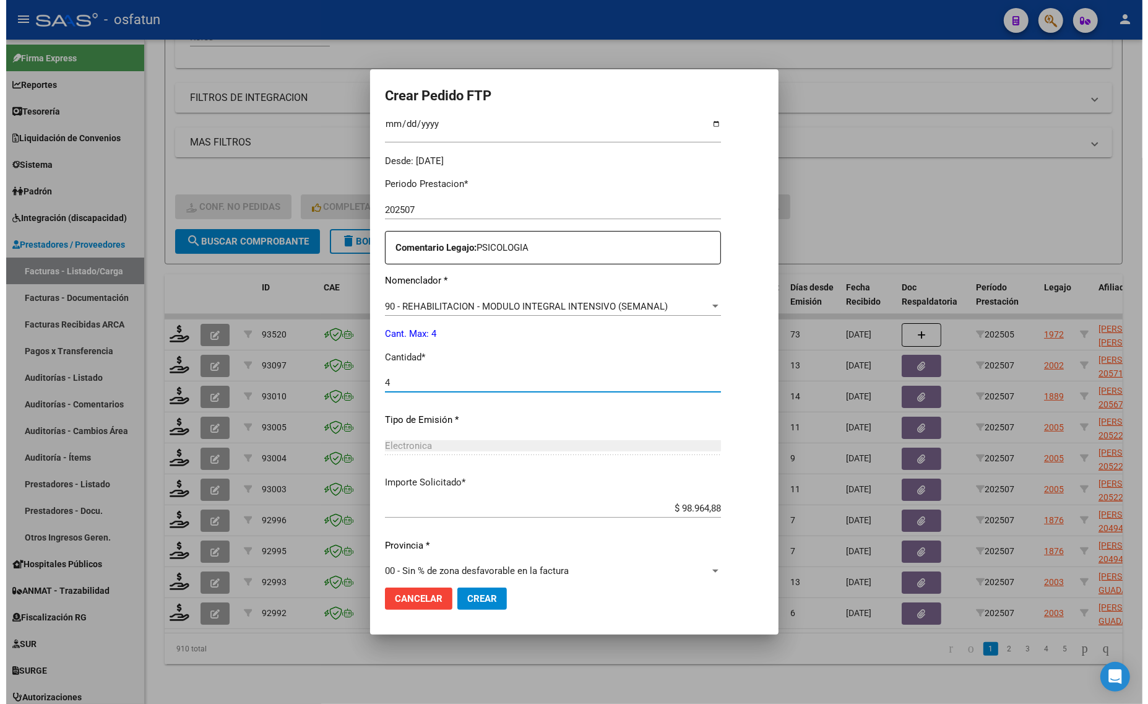
scroll to position [370, 0]
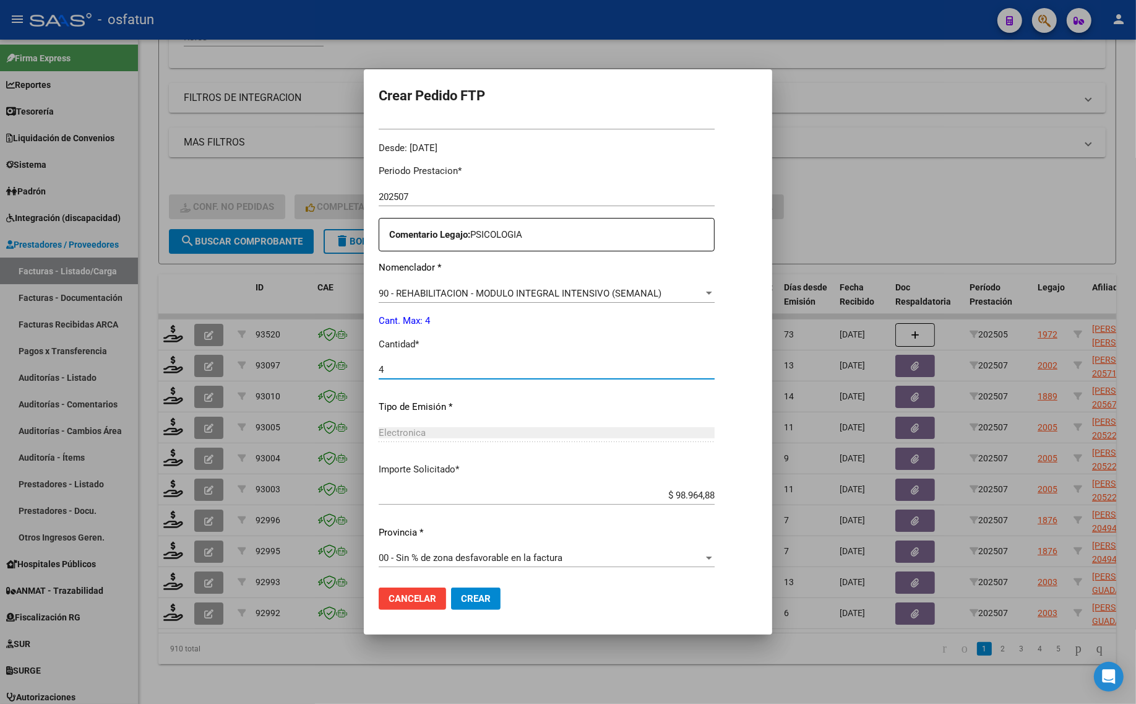
type input "4"
click at [461, 600] on span "Crear" at bounding box center [476, 598] width 30 height 11
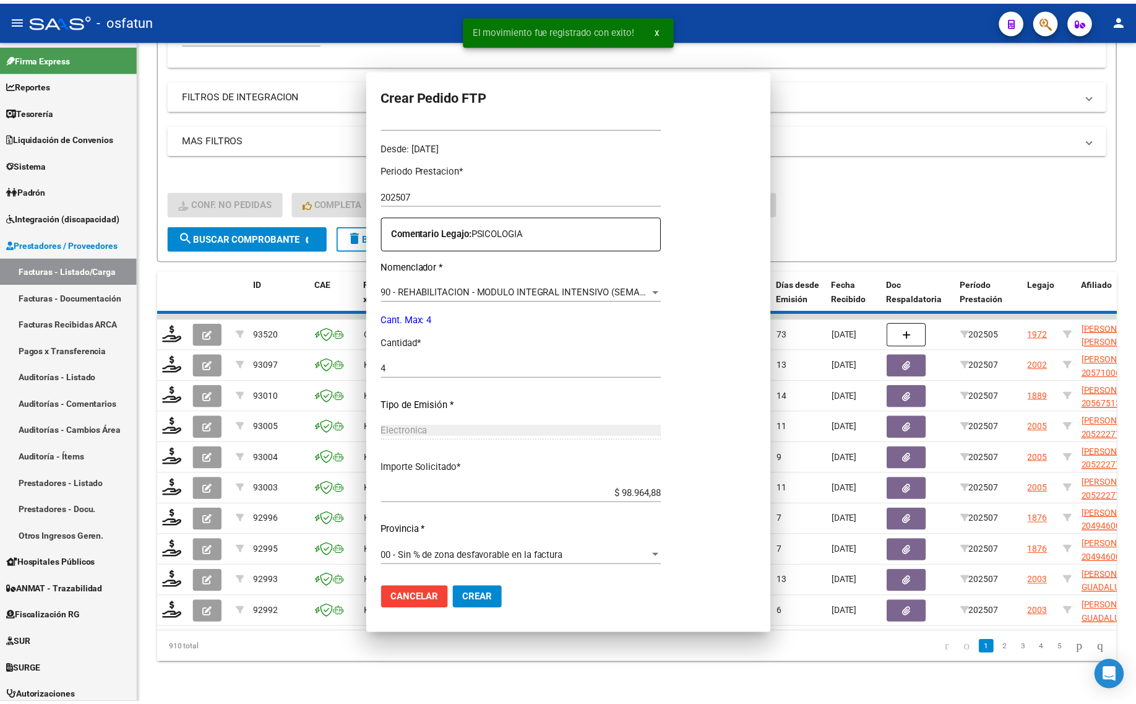
scroll to position [0, 0]
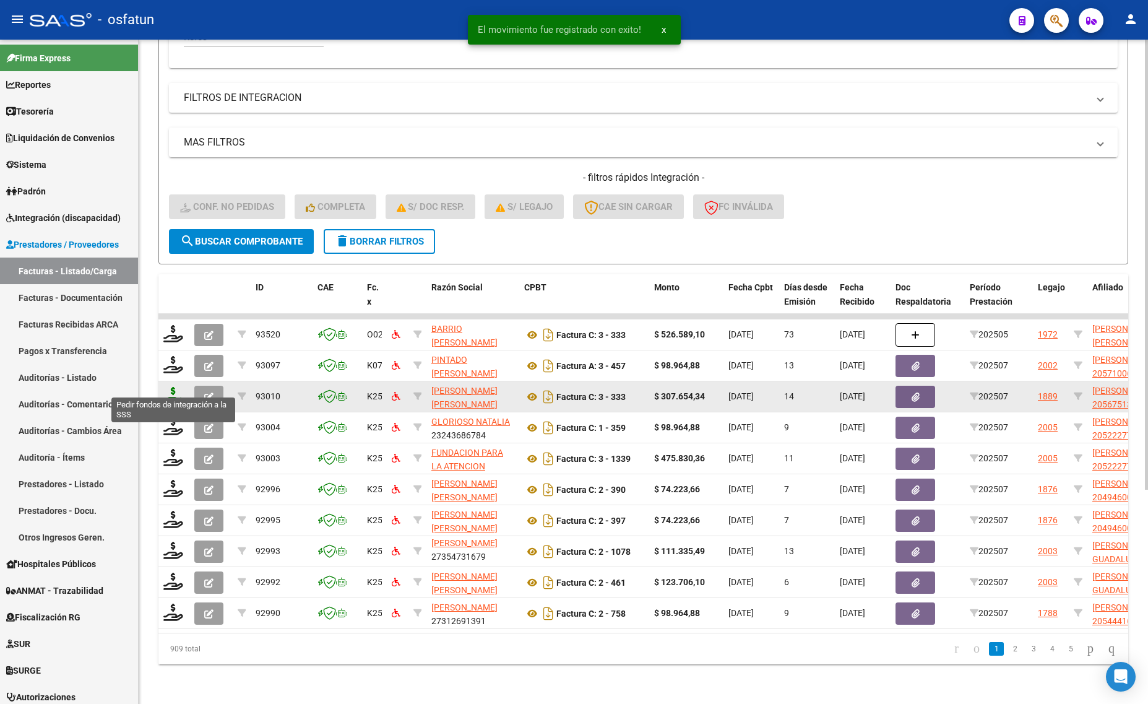
click at [171, 387] on icon at bounding box center [173, 395] width 20 height 17
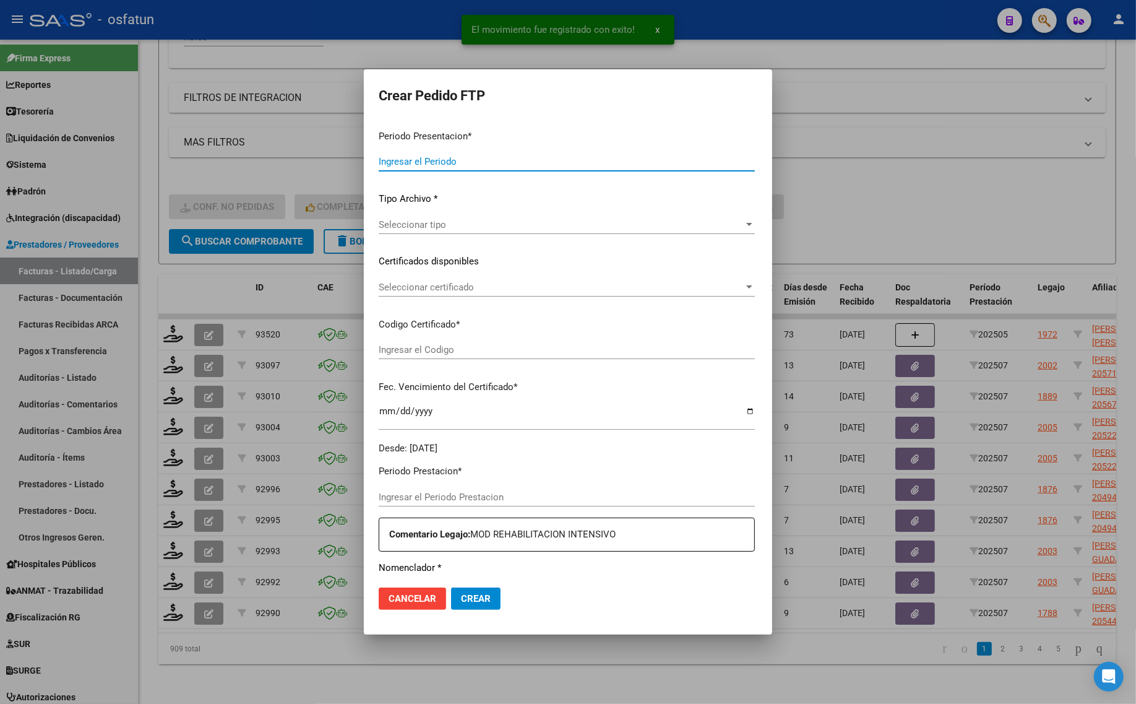
type input "202507"
type input "$ 307.654,34"
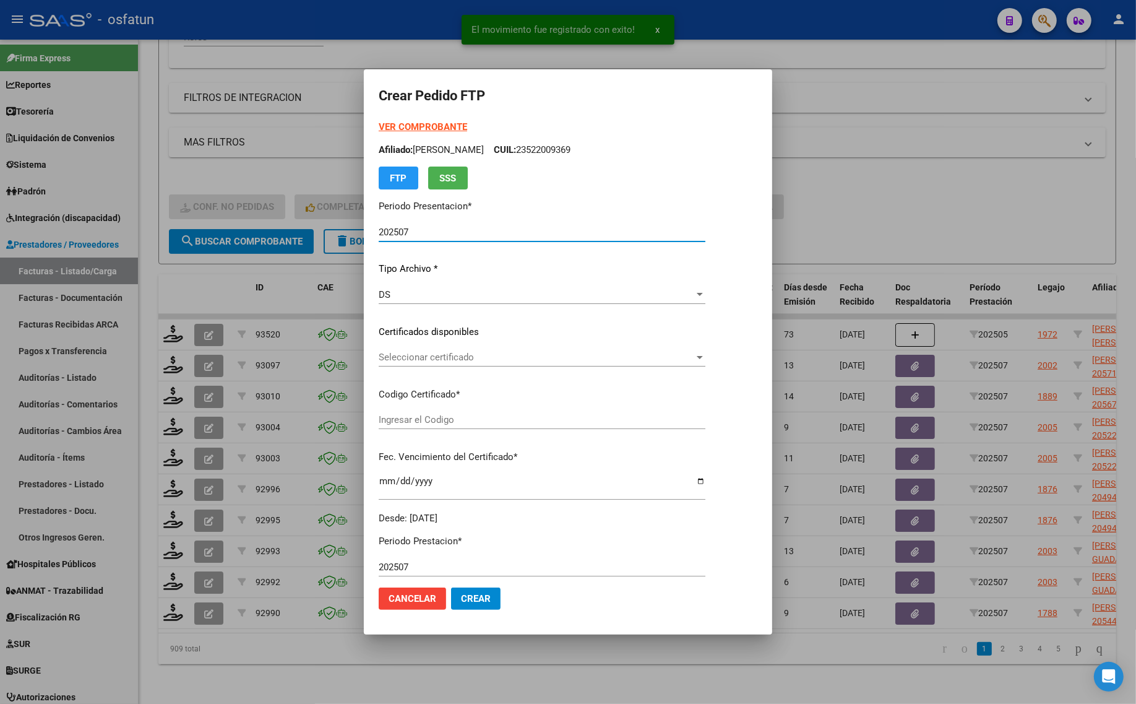
click at [389, 129] on strong "VER COMPROBANTE" at bounding box center [423, 126] width 88 height 11
type input "ARG02000567513562024011220280112COR467"
type input "2028-01-12"
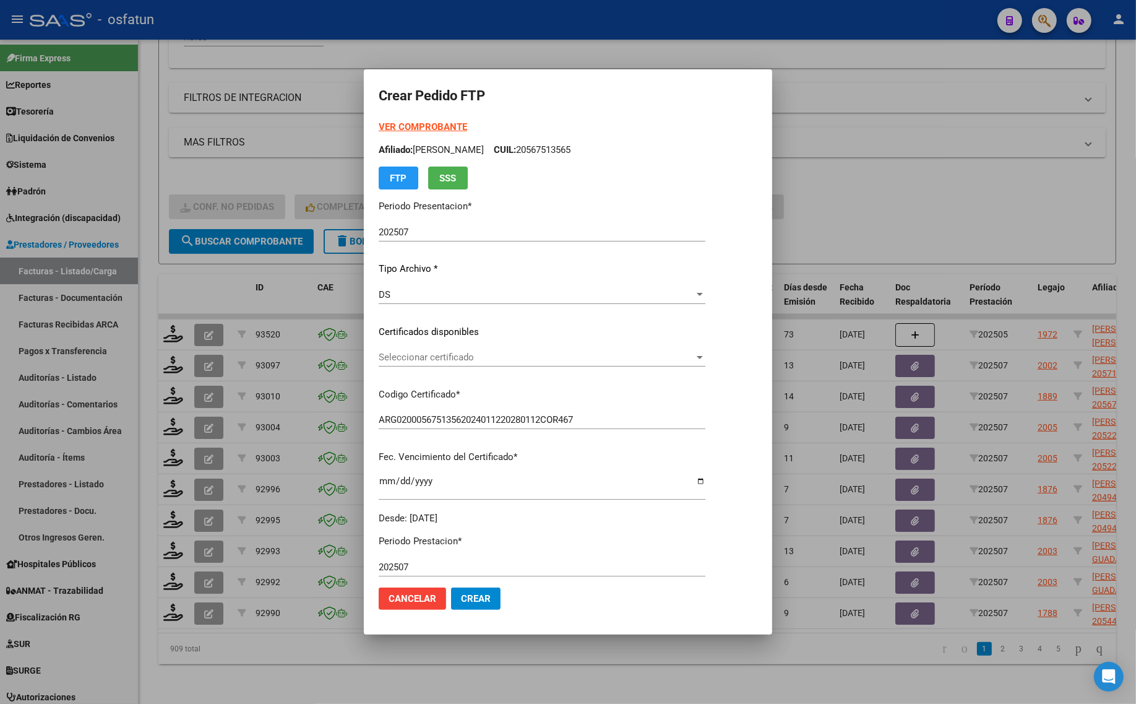
click at [470, 363] on div "Seleccionar certificado Seleccionar certificado" at bounding box center [542, 357] width 327 height 19
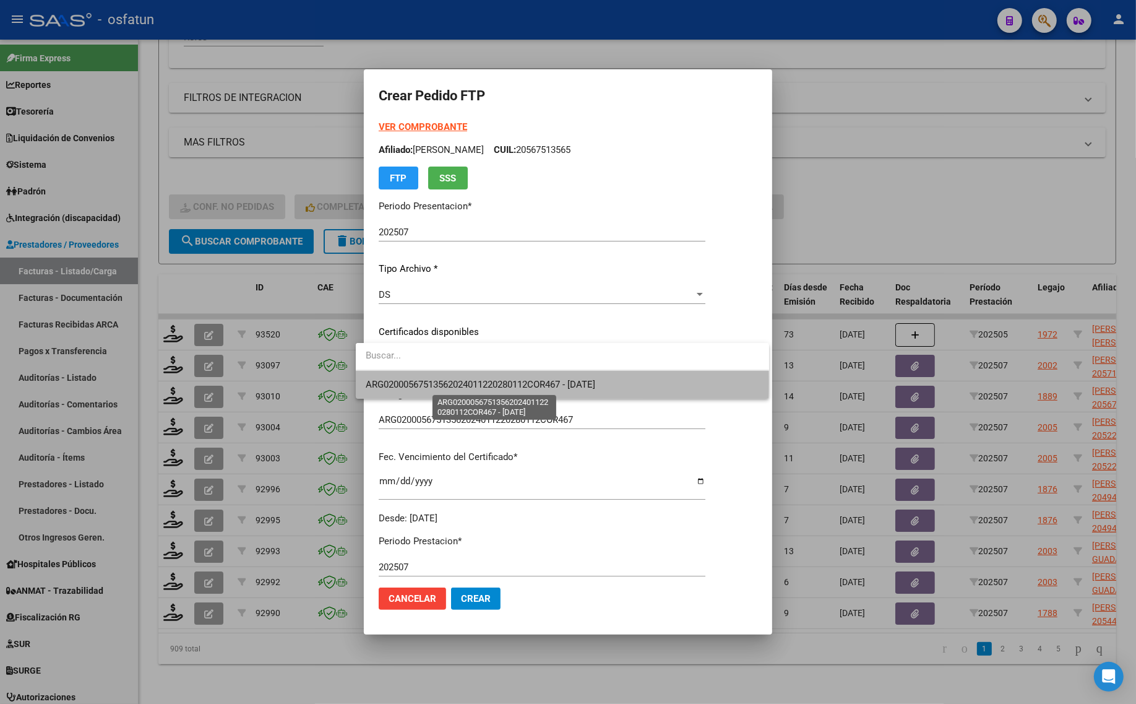
click at [470, 381] on span "ARG02000567513562024011220280112COR467 - 2028-01-12" at bounding box center [481, 384] width 230 height 11
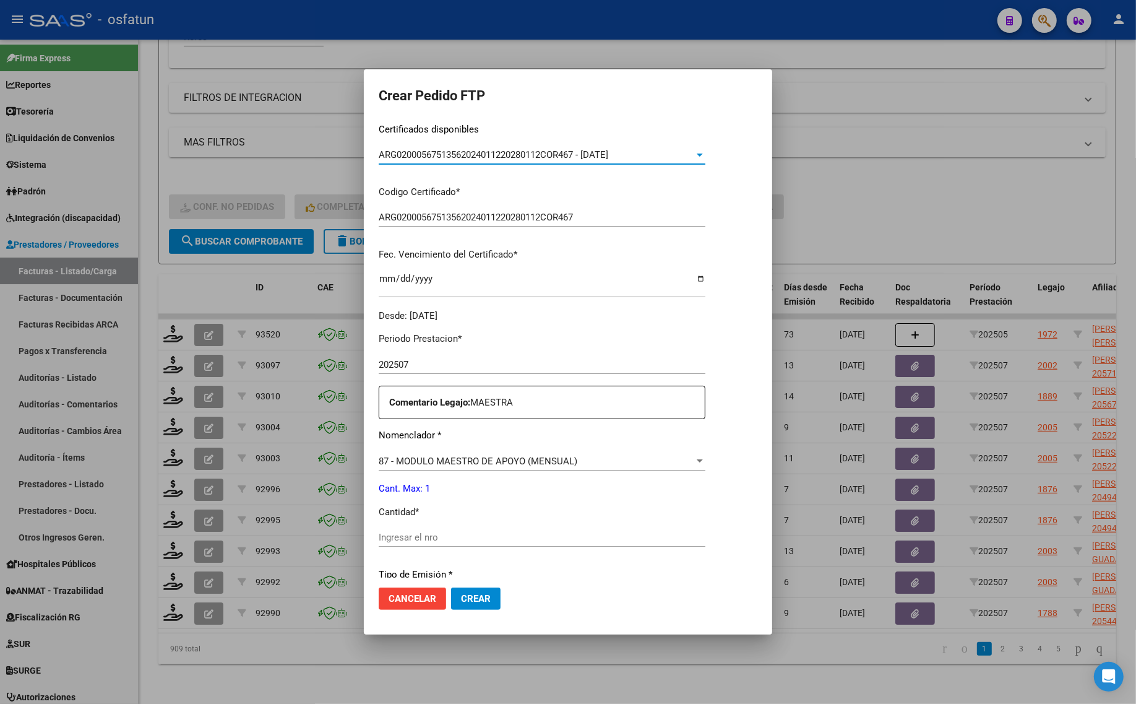
scroll to position [232, 0]
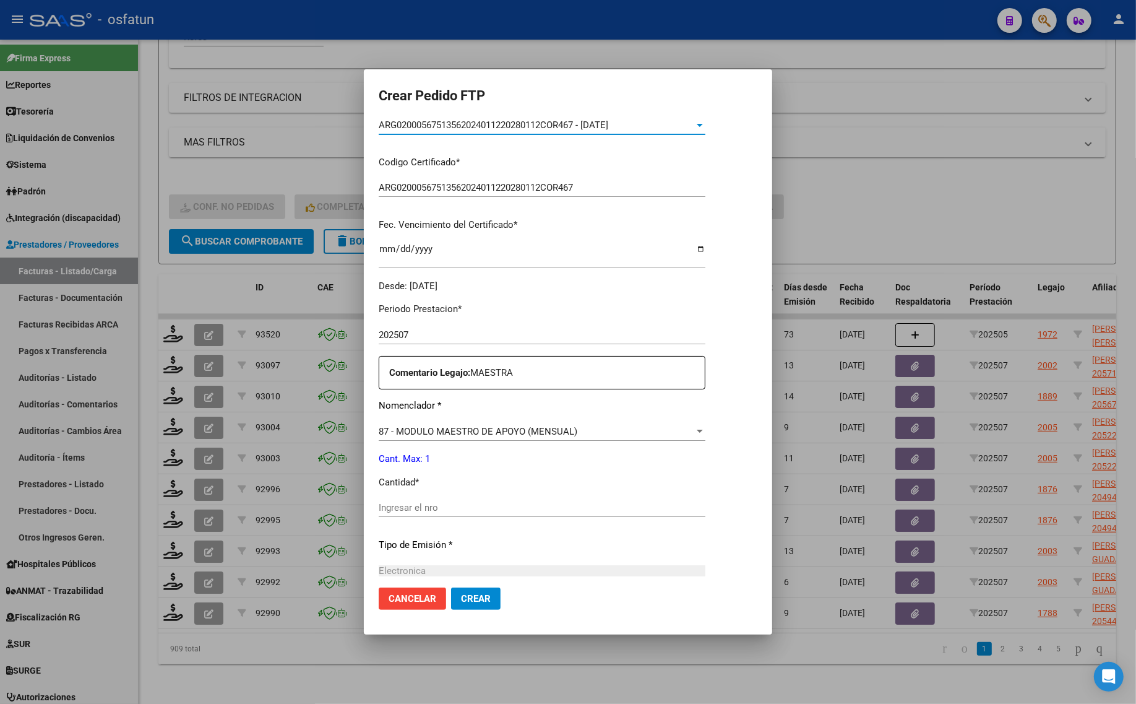
click at [450, 507] on input "Ingresar el nro" at bounding box center [542, 507] width 327 height 11
type input "1"
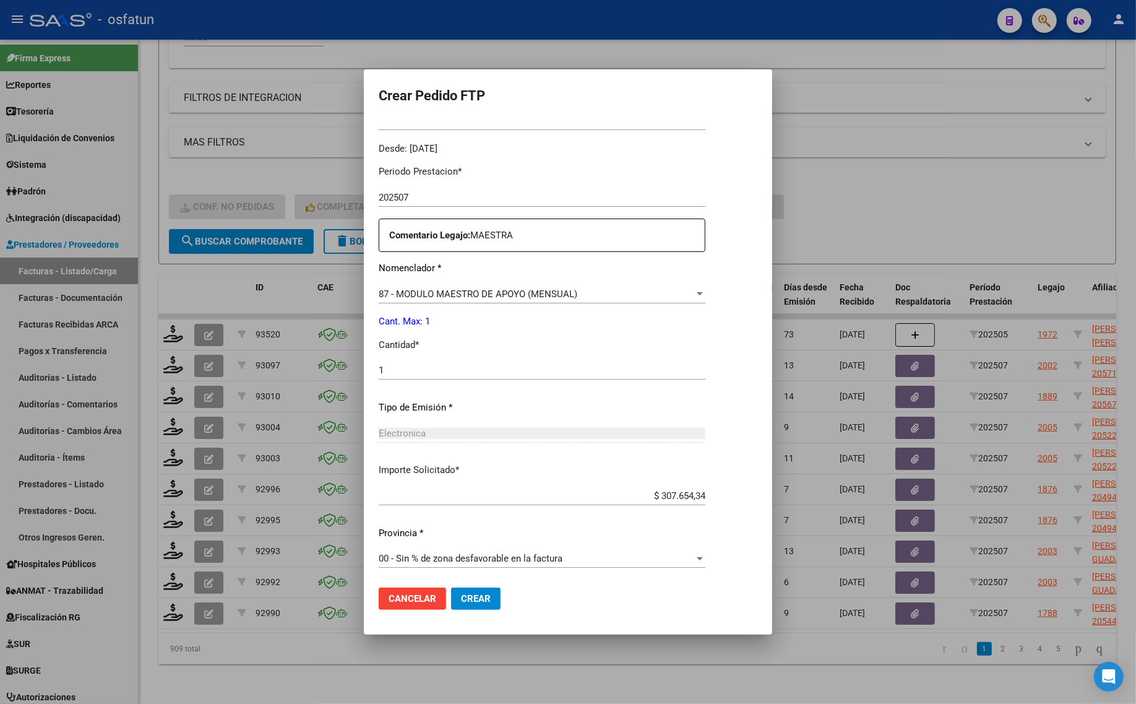
scroll to position [370, 0]
click at [461, 597] on span "Crear" at bounding box center [476, 598] width 30 height 11
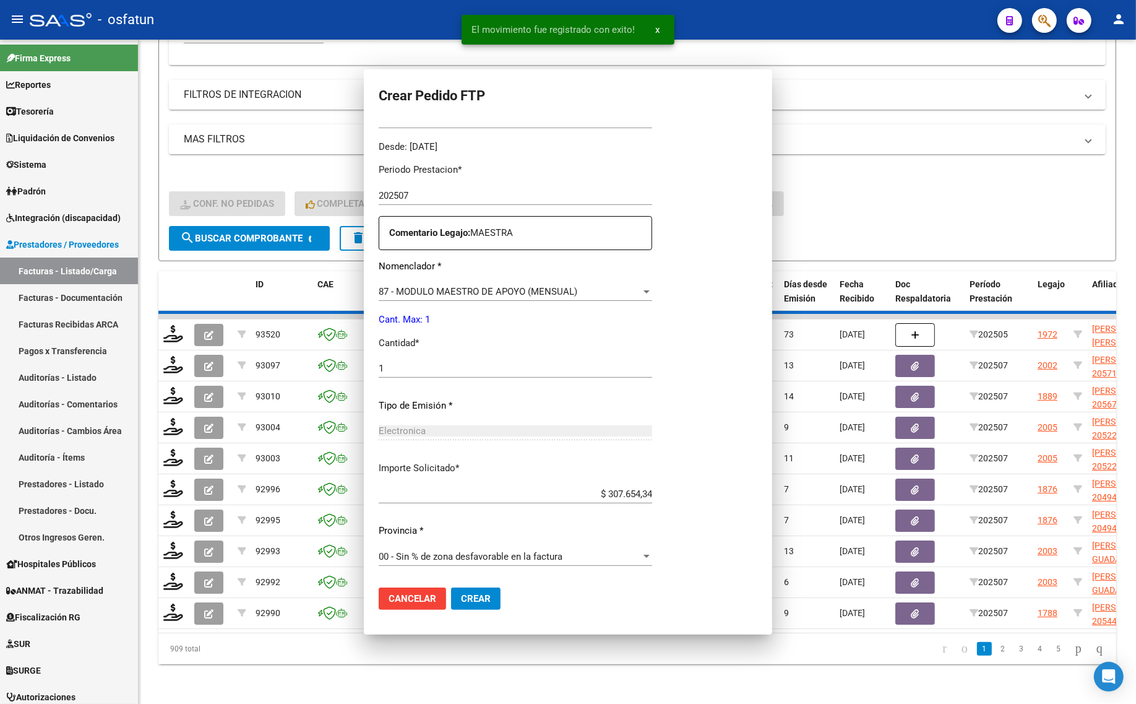
scroll to position [0, 0]
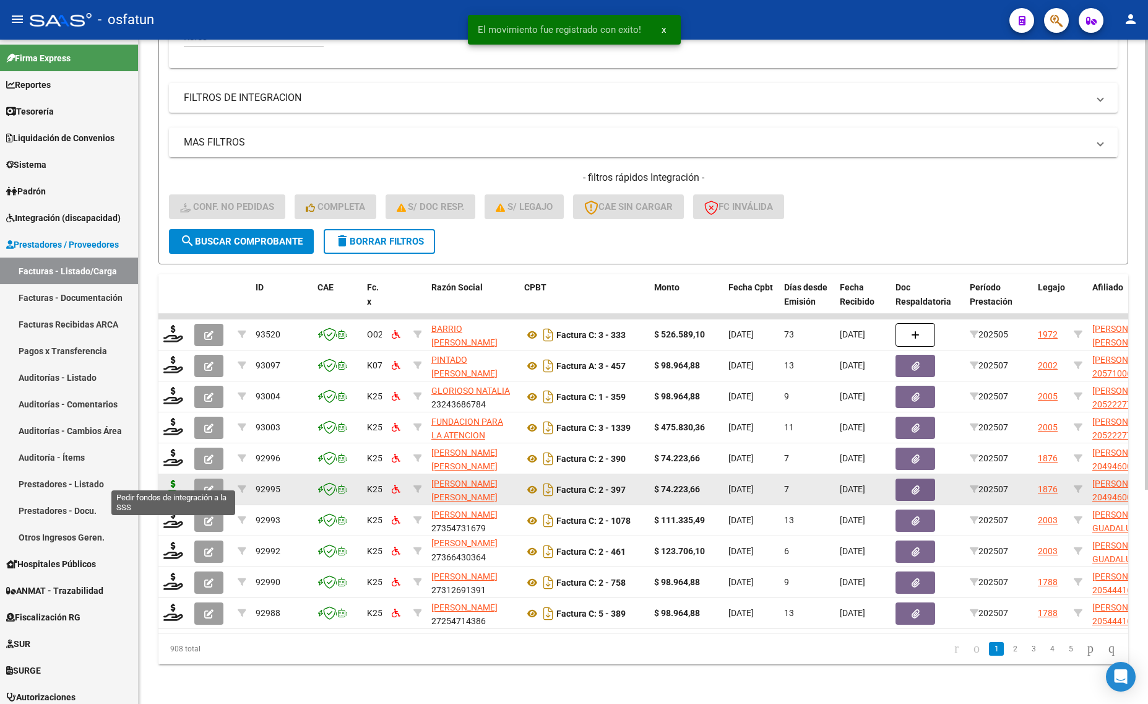
click at [170, 481] on icon at bounding box center [173, 488] width 20 height 17
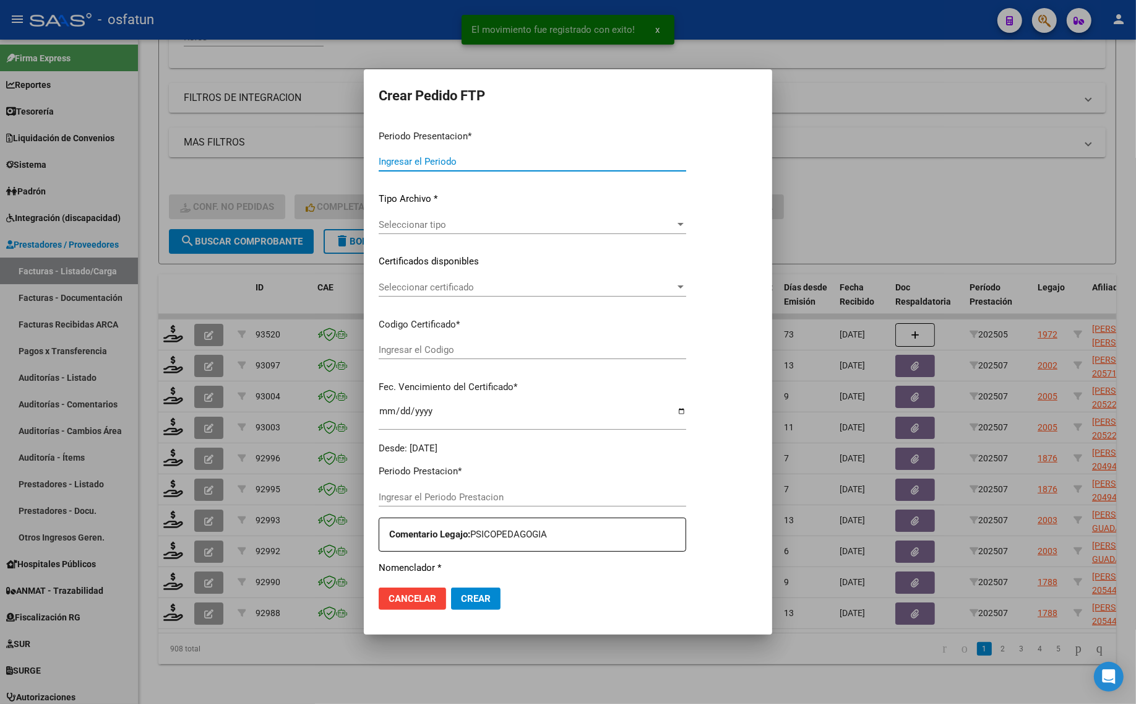
type input "202507"
type input "$ 74.223,66"
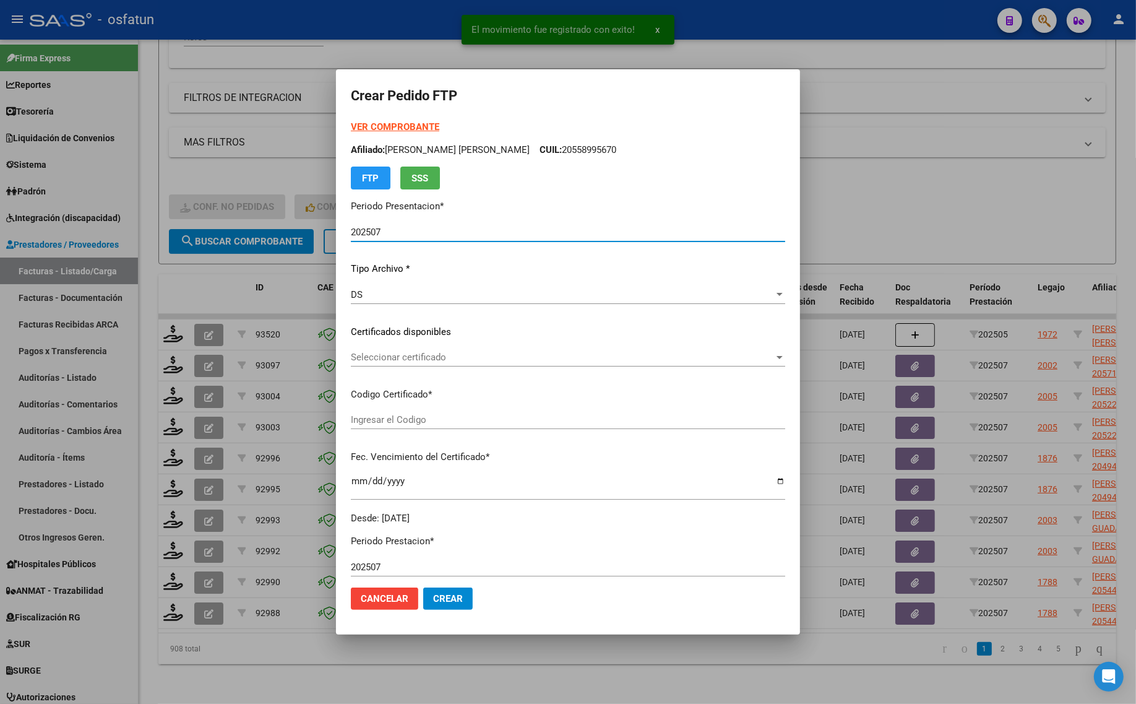
type input "ARG02000494600672025080820290808COR467"
type input "2029-08-08"
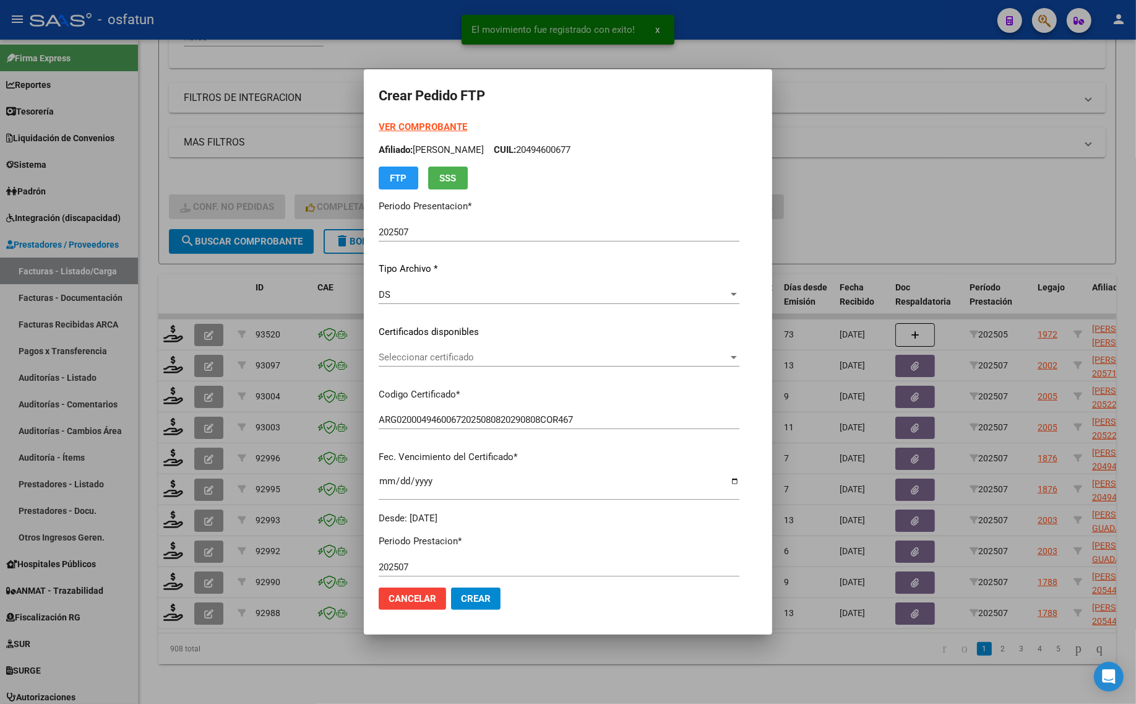
click at [384, 127] on strong "VER COMPROBANTE" at bounding box center [423, 126] width 88 height 11
click at [434, 356] on span "Seleccionar certificado" at bounding box center [554, 357] width 350 height 11
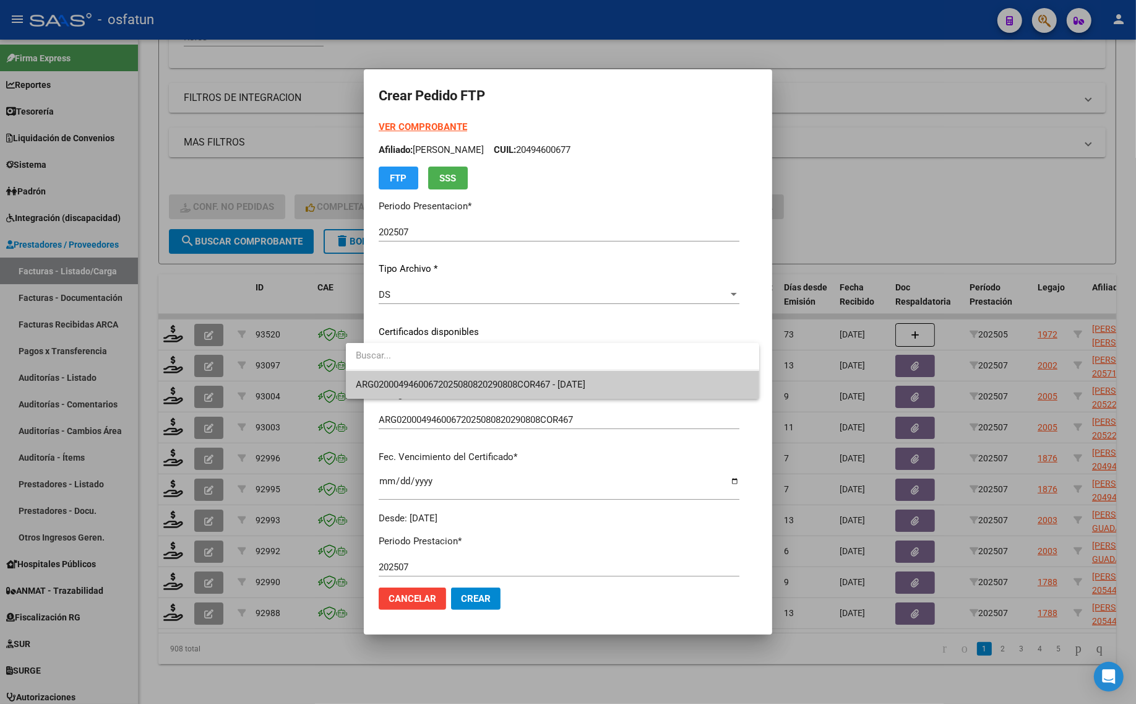
click at [437, 379] on span "ARG02000494600672025080820290808COR467 - [DATE]" at bounding box center [471, 384] width 230 height 11
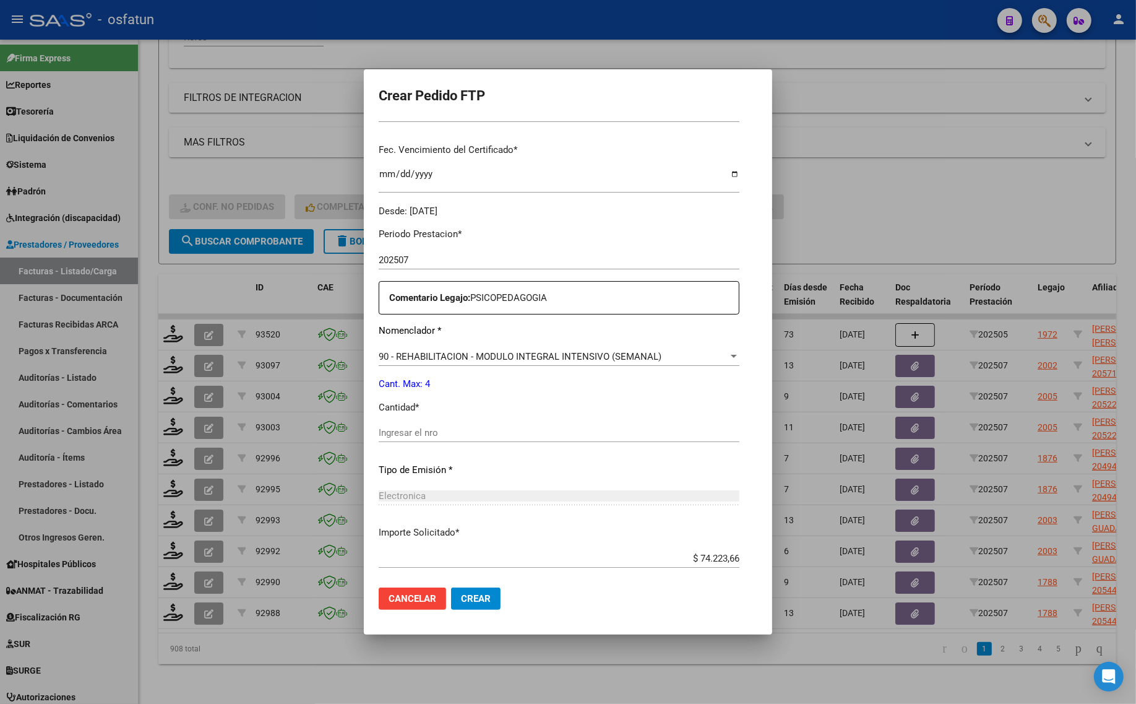
scroll to position [309, 0]
click at [437, 438] on div "Ingresar el nro" at bounding box center [559, 430] width 361 height 19
type input "4"
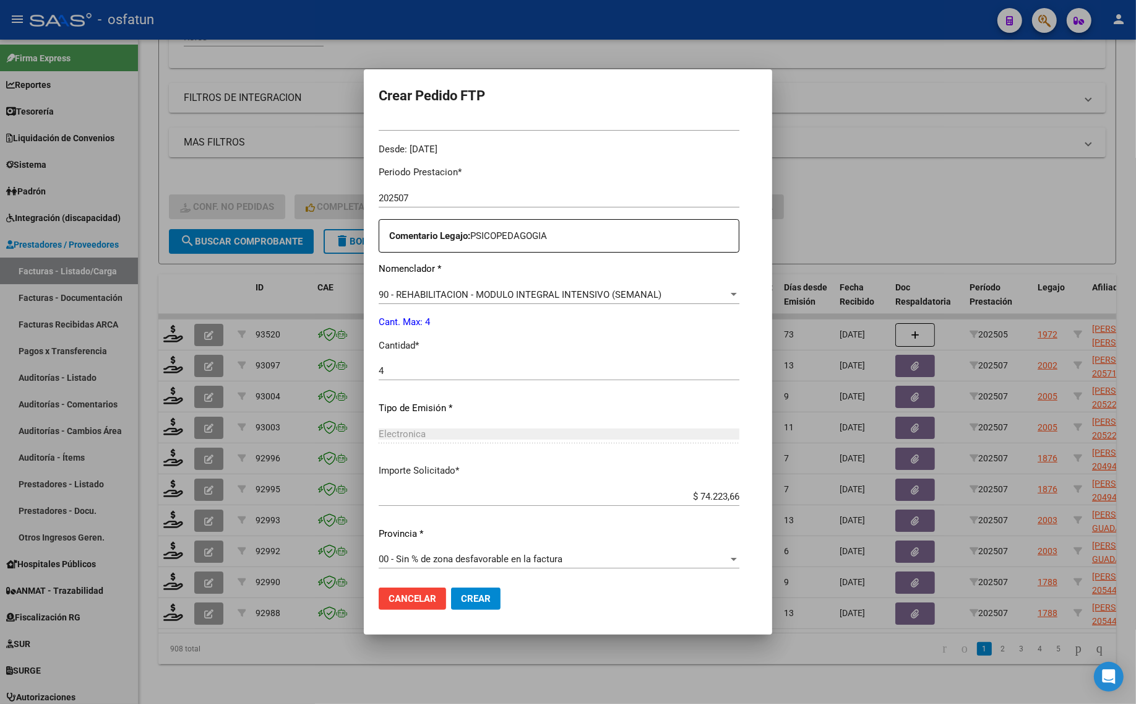
scroll to position [370, 0]
click at [461, 597] on span "Crear" at bounding box center [476, 598] width 30 height 11
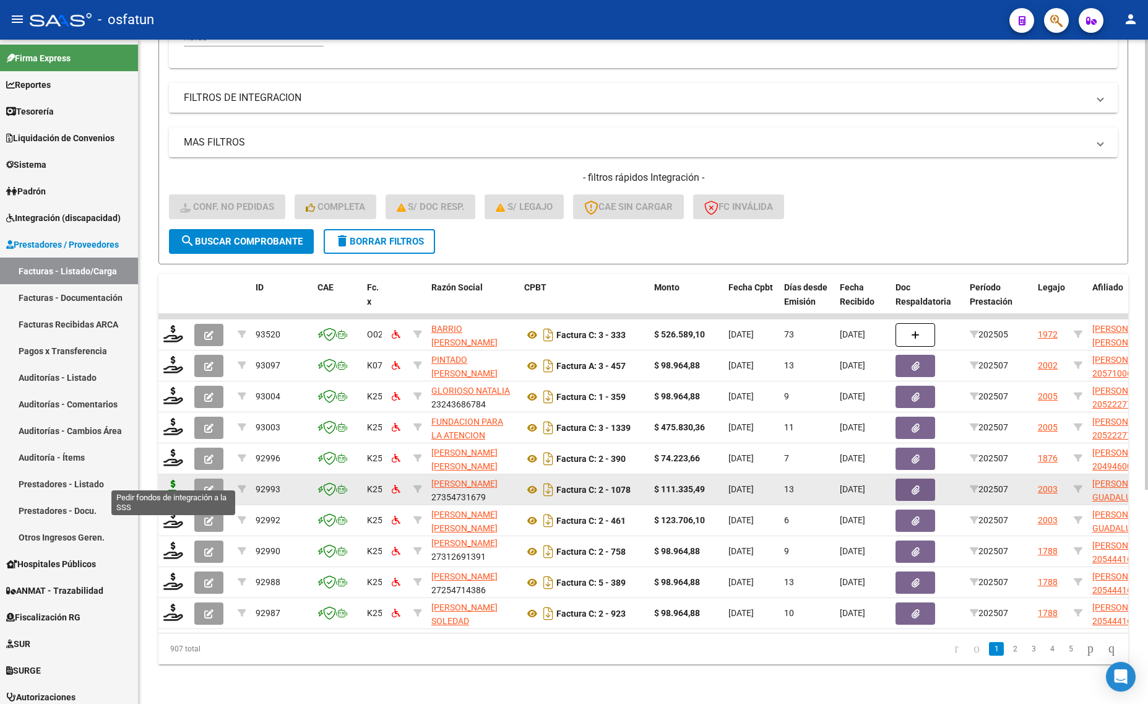
click at [166, 481] on icon at bounding box center [173, 488] width 20 height 17
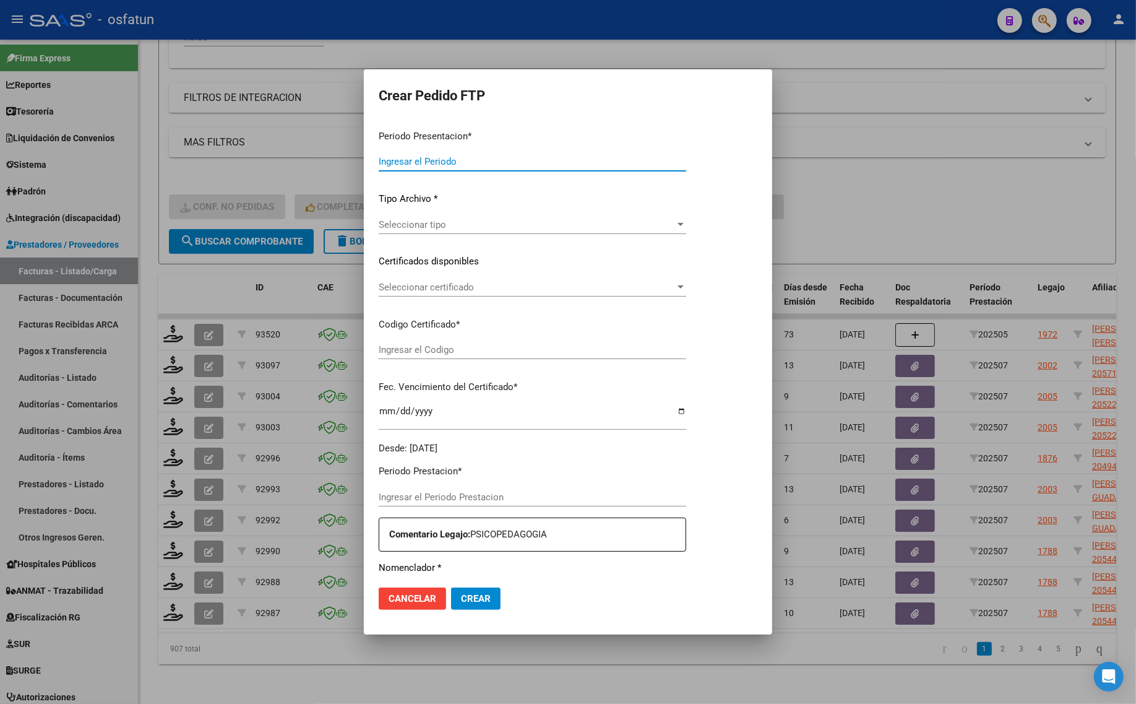
type input "202507"
type input "$ 111.335,49"
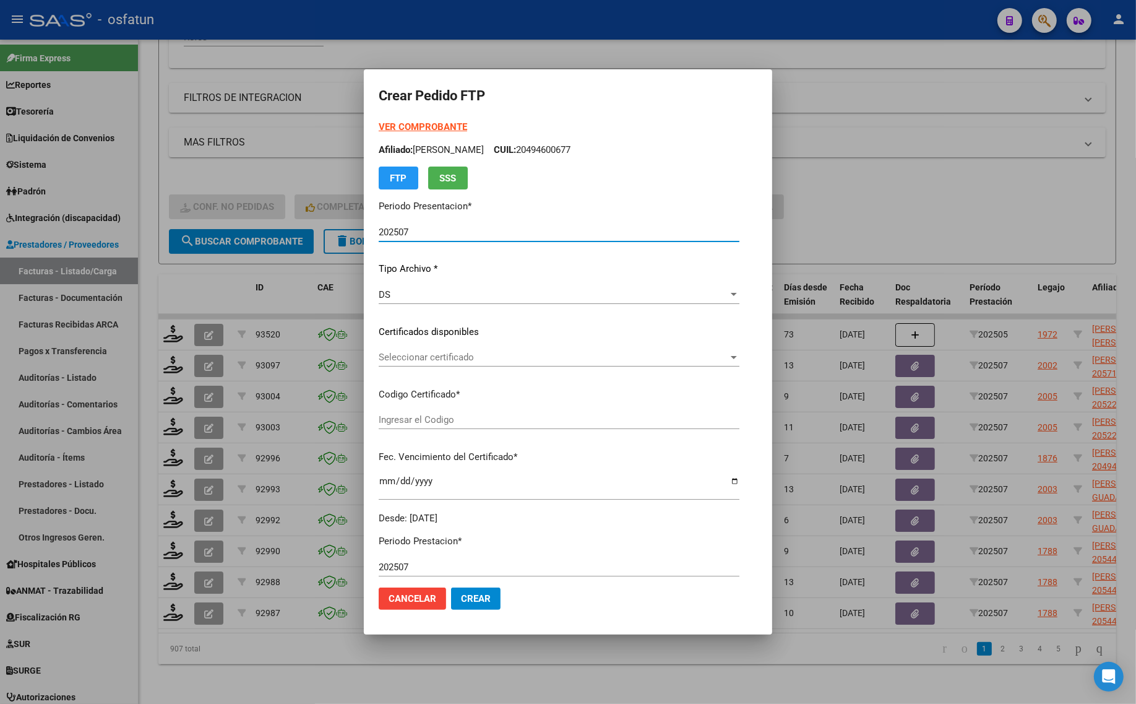
type input "ARG01000524753362021112420251124COR467"
type input "2025-11-24"
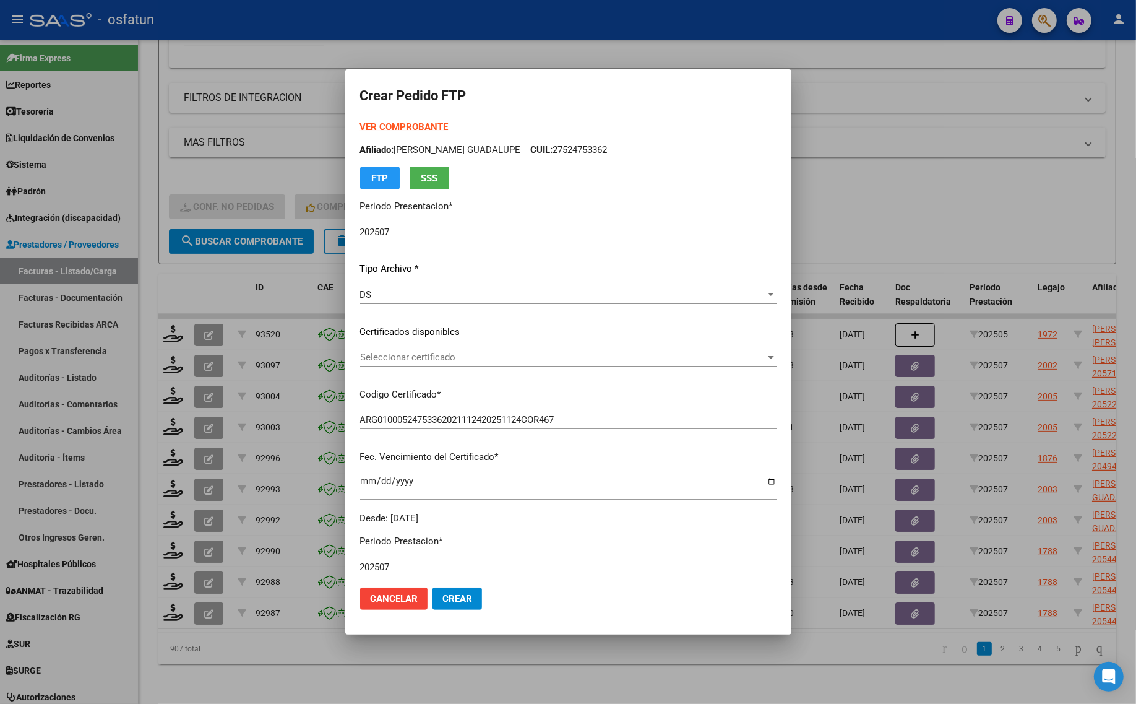
click at [373, 122] on strong "VER COMPROBANTE" at bounding box center [404, 126] width 88 height 11
click at [399, 360] on span "Seleccionar certificado" at bounding box center [562, 357] width 405 height 11
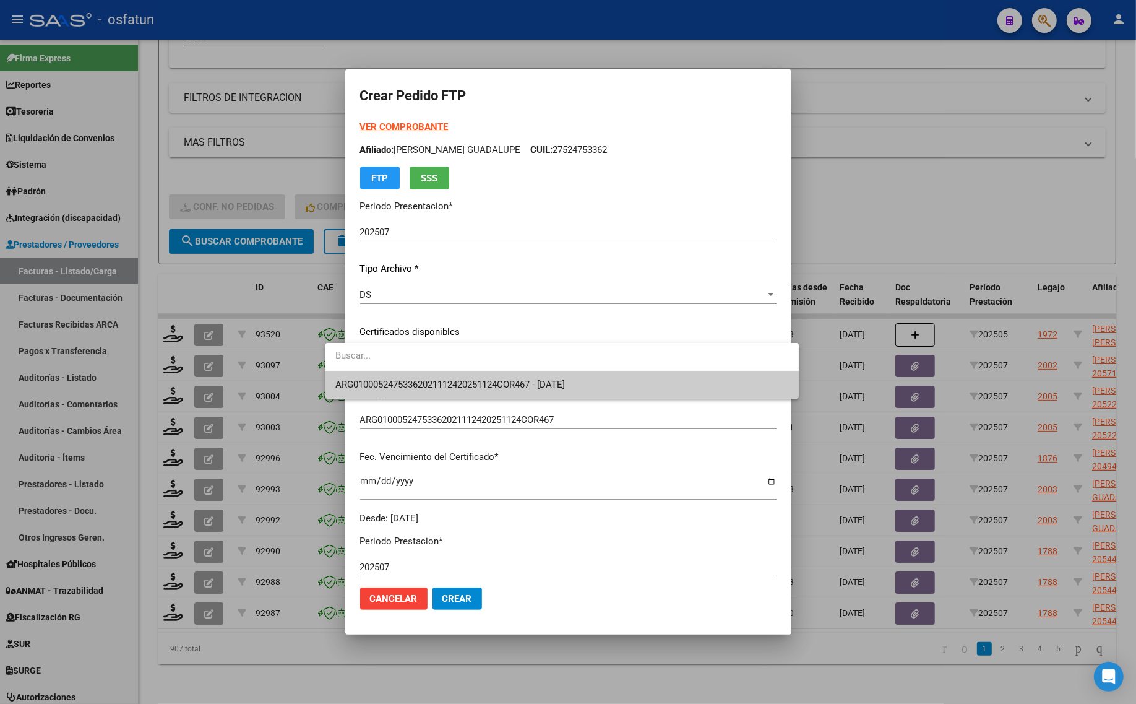
click at [400, 379] on span "ARG01000524753362021112420251124COR467 - 2025-11-24" at bounding box center [450, 384] width 230 height 11
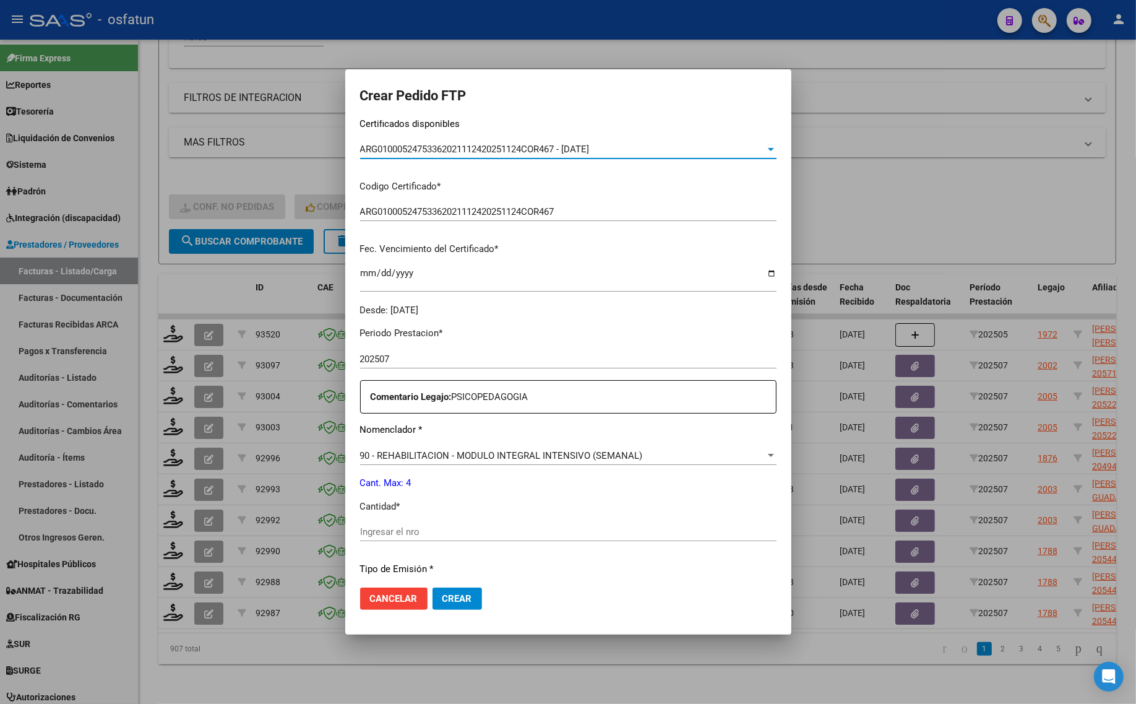
scroll to position [309, 0]
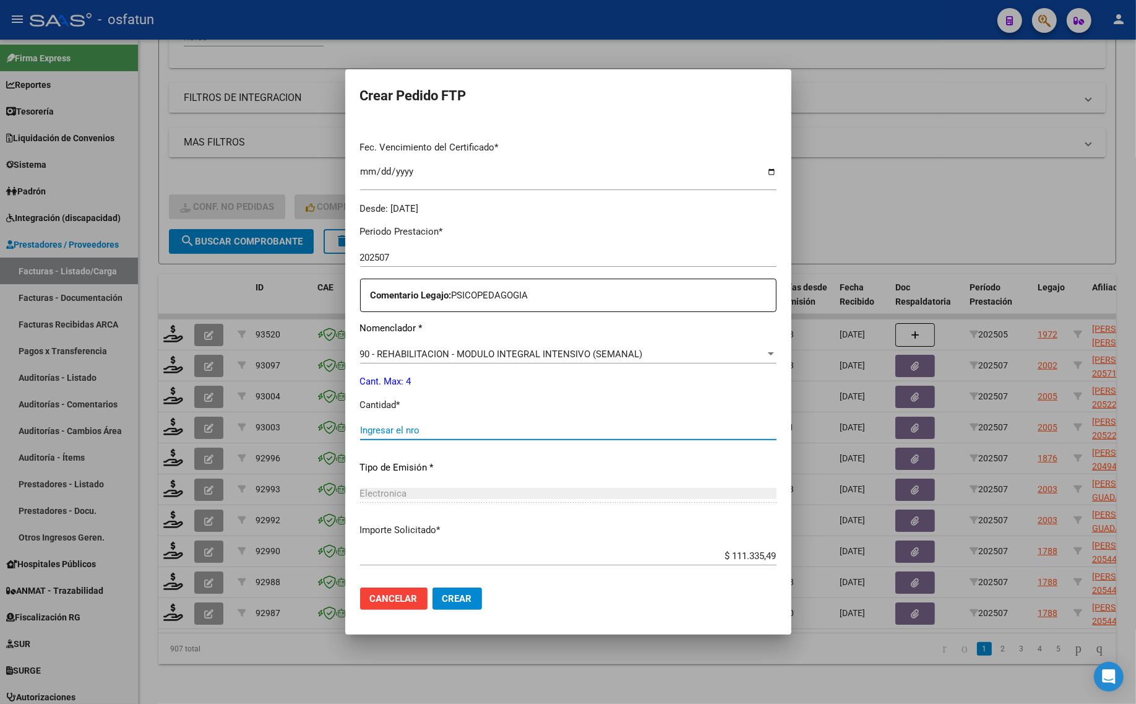
click at [394, 433] on input "Ingresar el nro" at bounding box center [568, 430] width 417 height 11
type input "4"
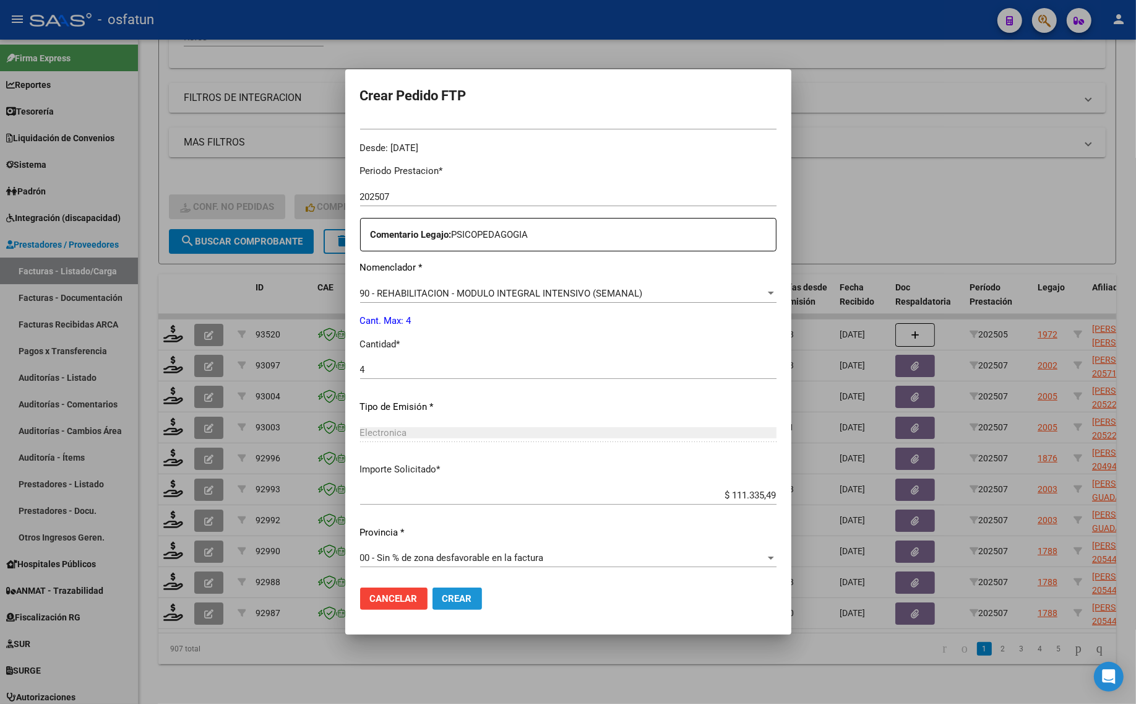
click at [442, 598] on span "Crear" at bounding box center [457, 598] width 30 height 11
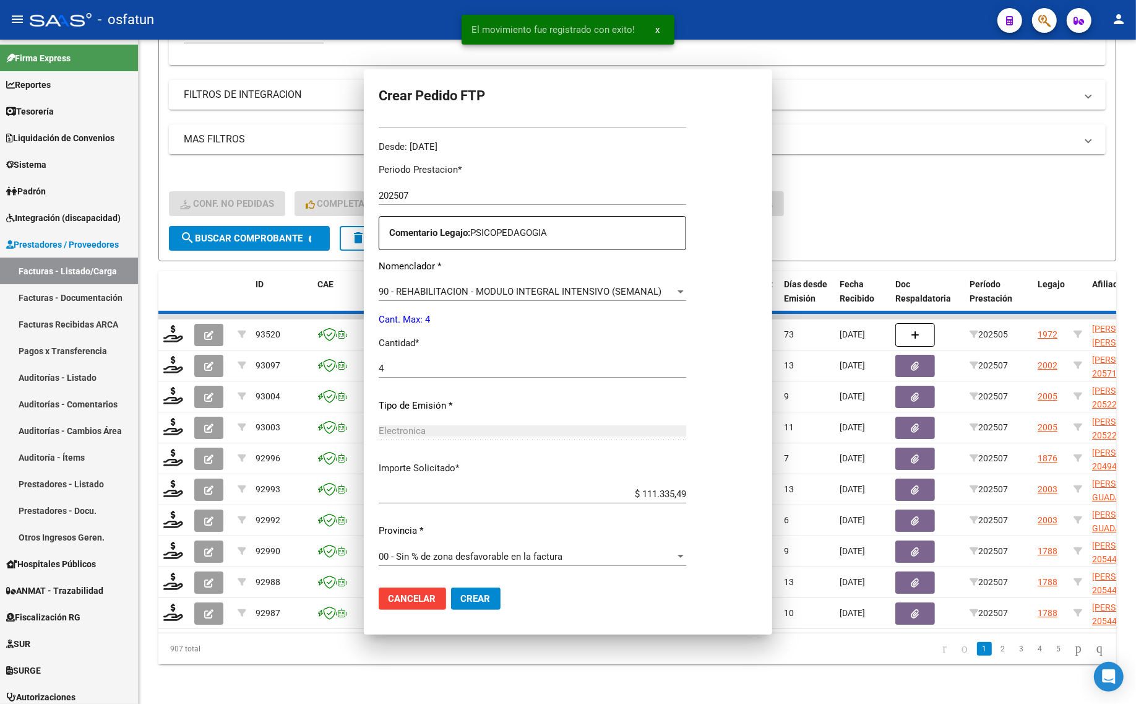
scroll to position [301, 0]
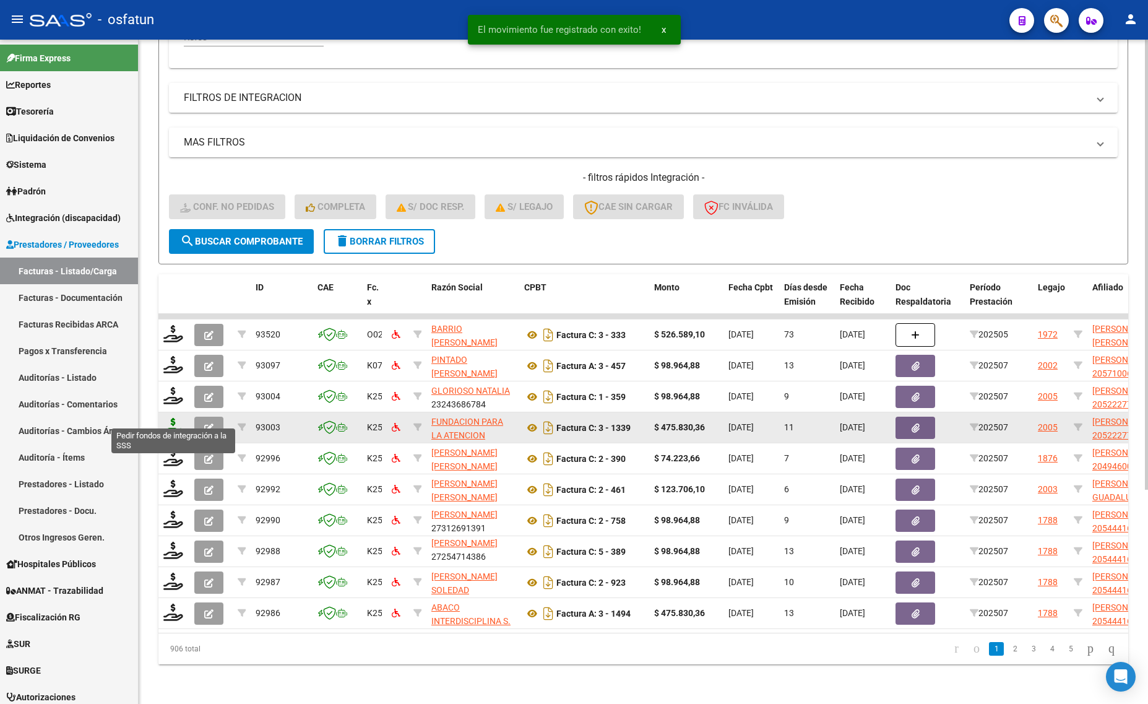
click at [168, 418] on icon at bounding box center [173, 426] width 20 height 17
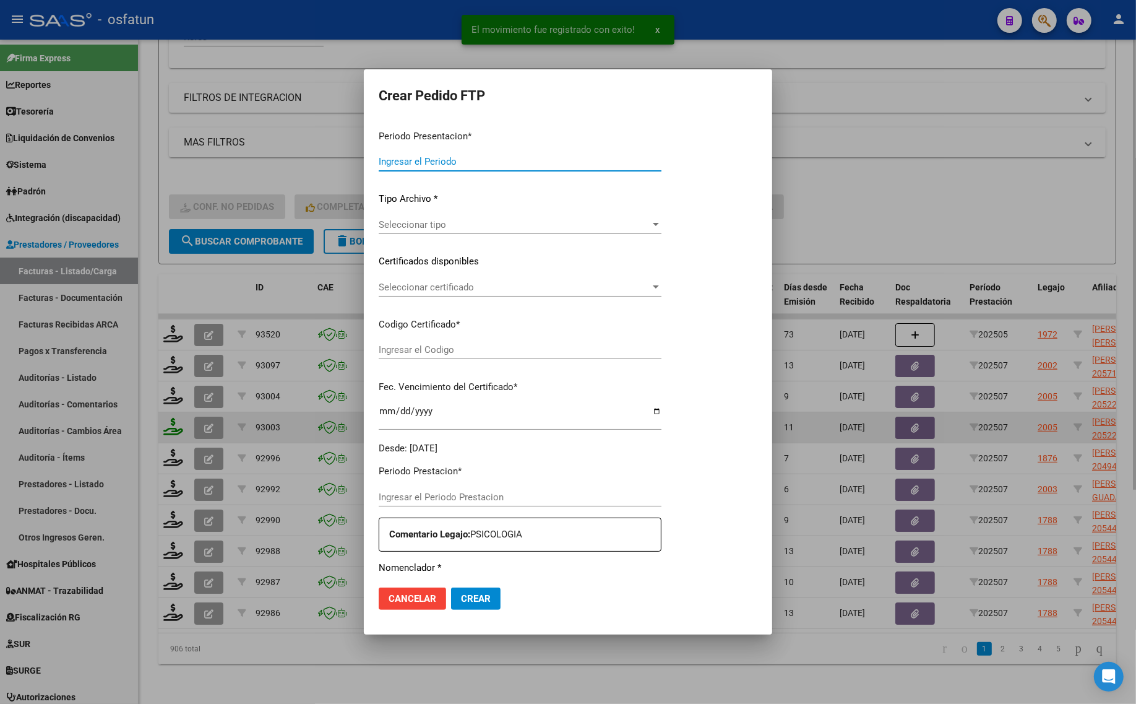
type input "202507"
type input "$ 475.830,36"
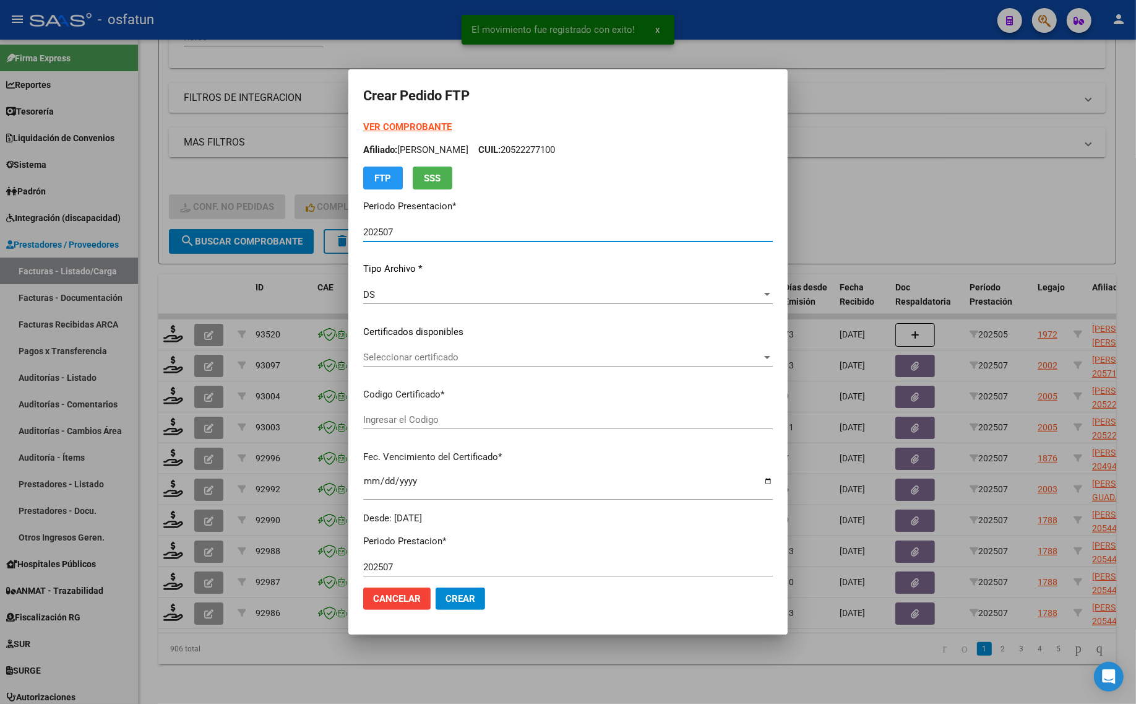
type input "ARG020005222771020191126202512026COR234"
type input "2025-11-26"
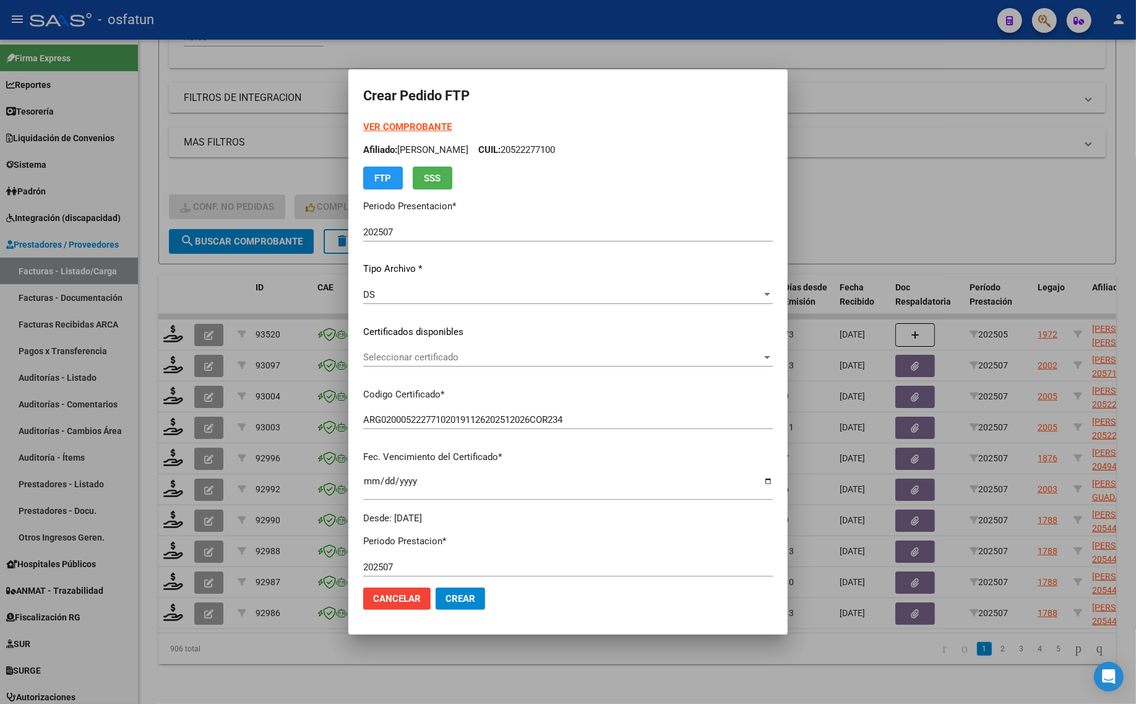
click at [363, 126] on strong "VER COMPROBANTE" at bounding box center [407, 126] width 88 height 11
click at [441, 353] on span "Seleccionar certificado" at bounding box center [562, 357] width 399 height 11
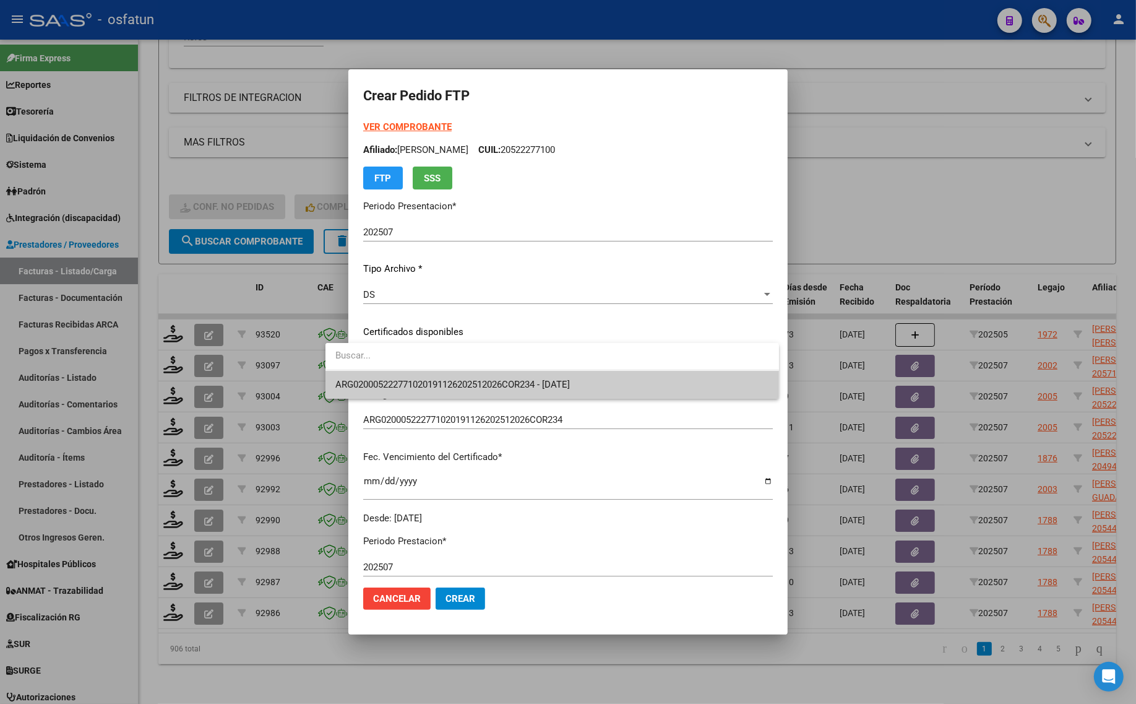
click at [443, 379] on span "ARG020005222771020191126202512026COR234 - 2025-11-26" at bounding box center [452, 384] width 235 height 11
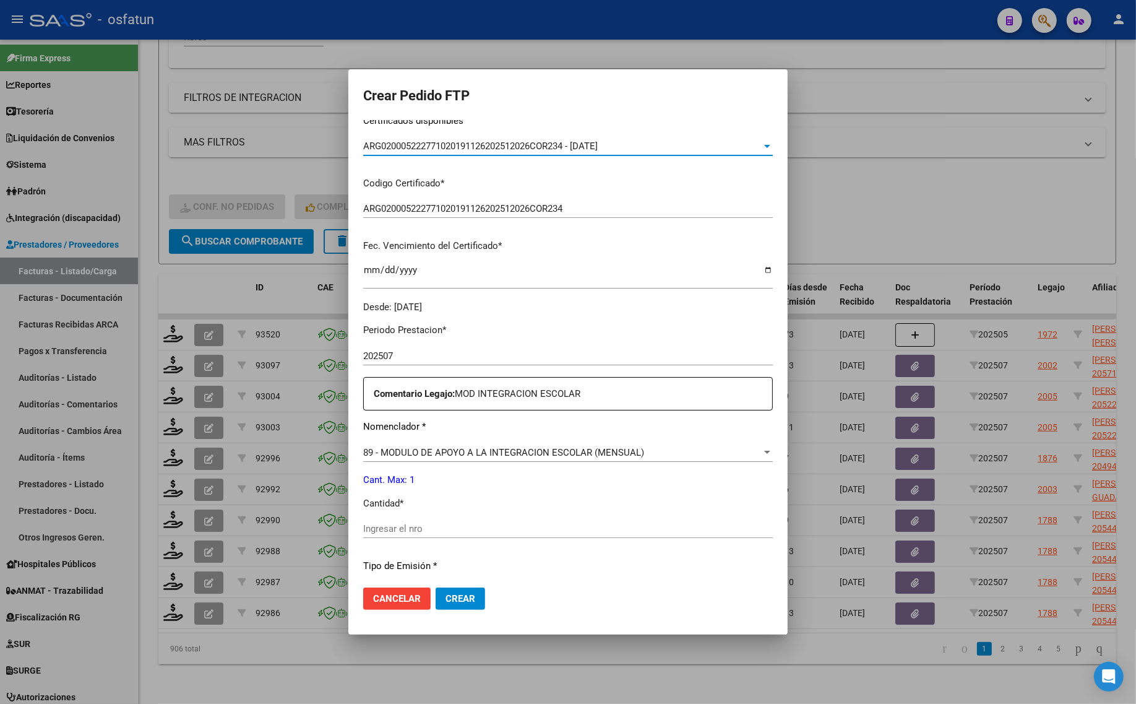
scroll to position [232, 0]
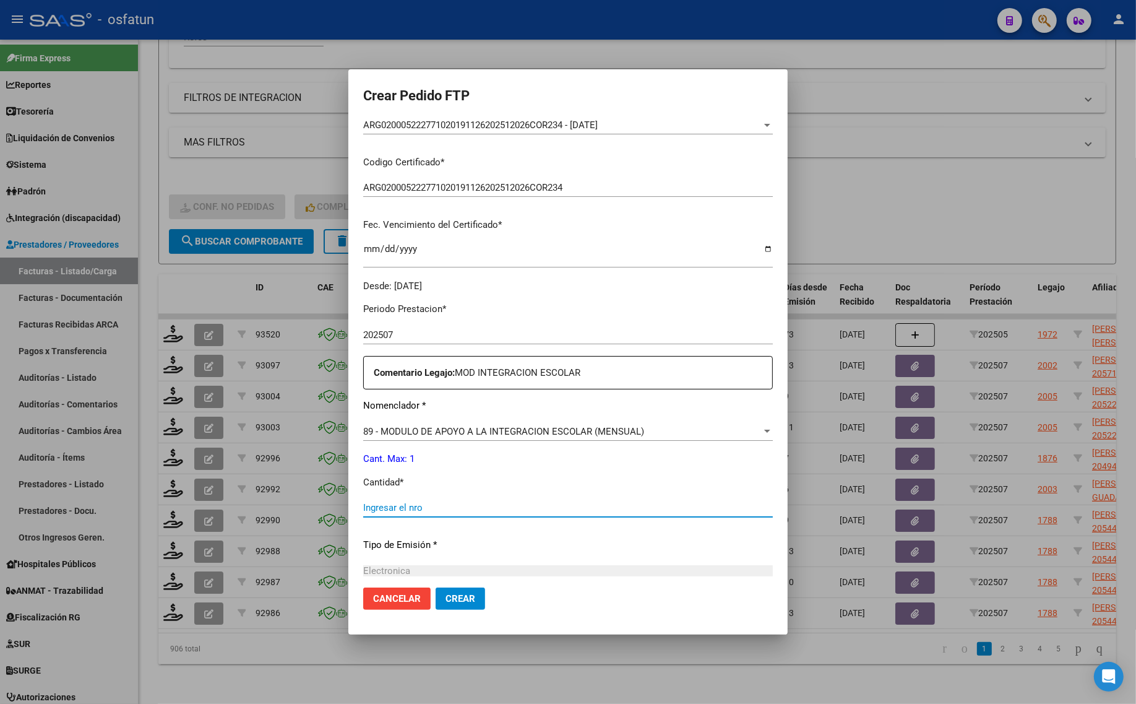
click at [376, 505] on input "Ingresar el nro" at bounding box center [568, 507] width 410 height 11
type input "1"
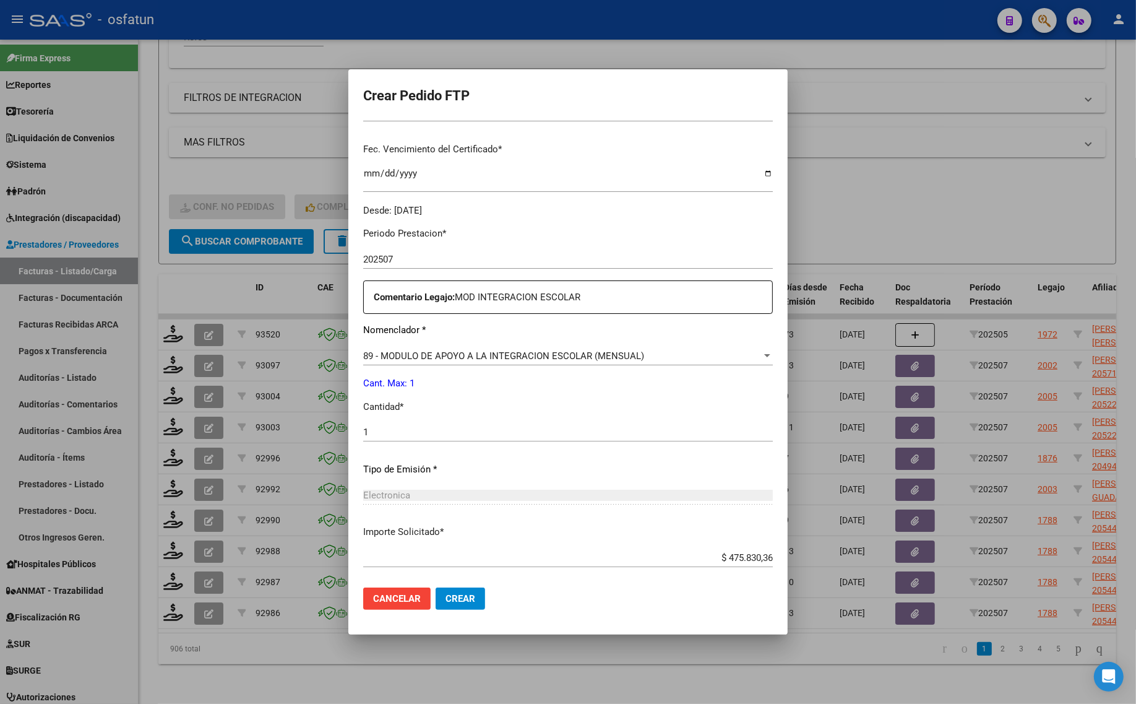
scroll to position [370, 0]
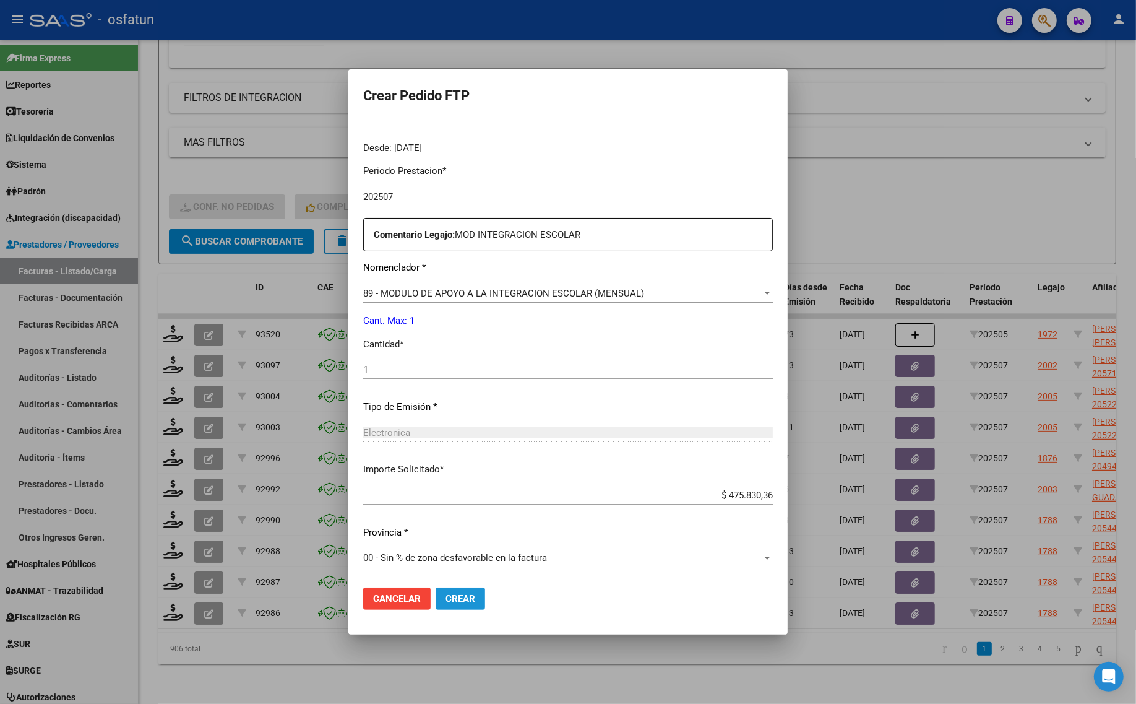
click at [436, 605] on button "Crear" at bounding box center [461, 598] width 50 height 22
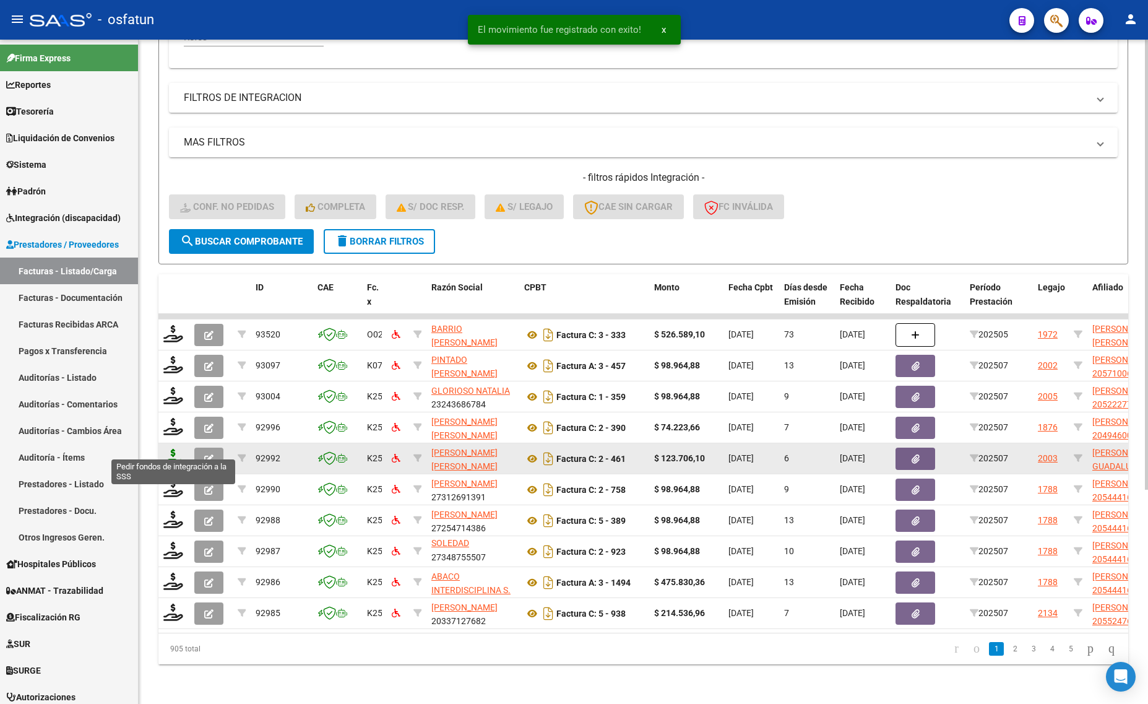
click at [173, 450] on icon at bounding box center [173, 457] width 20 height 17
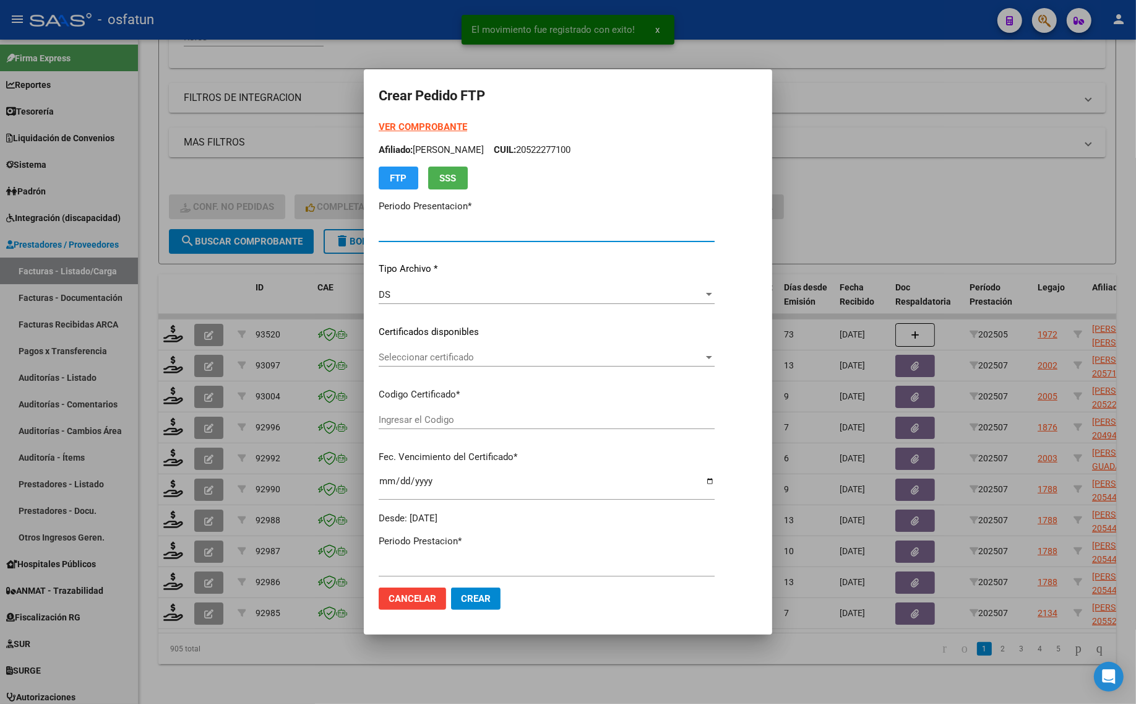
type input "202507"
type input "$ 123.706,10"
type input "ARG01000524753362021112420251124COR467"
type input "2025-11-24"
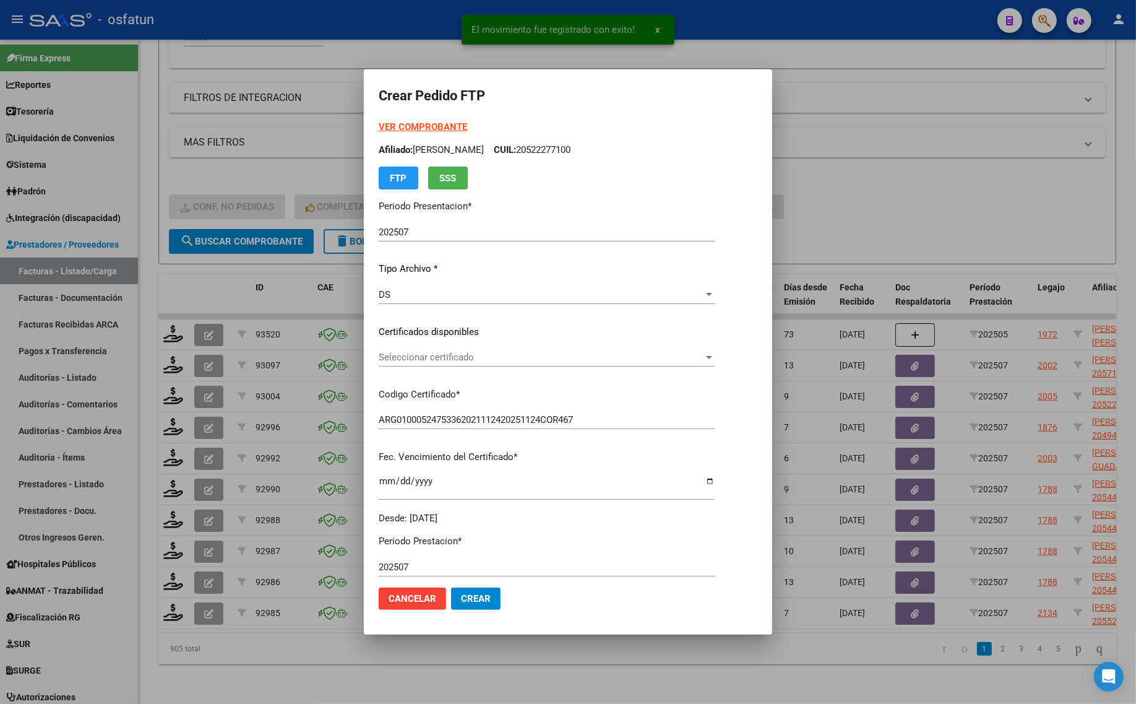
click at [390, 123] on strong "VER COMPROBANTE" at bounding box center [423, 126] width 88 height 11
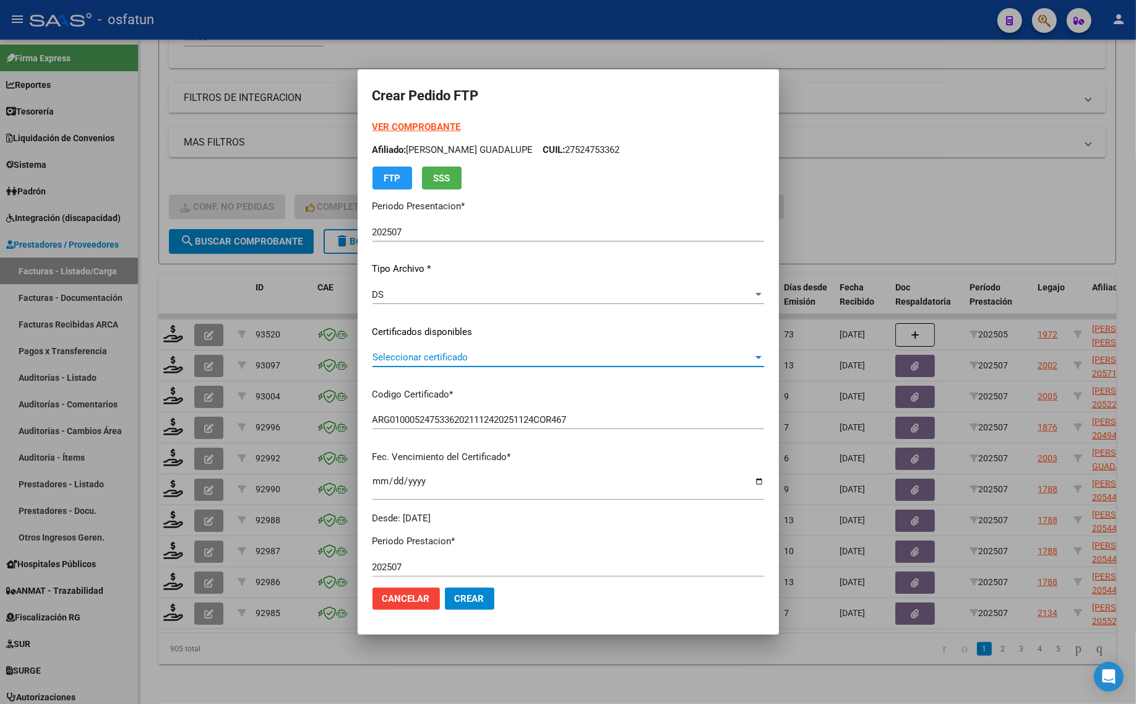
click at [402, 360] on span "Seleccionar certificado" at bounding box center [563, 357] width 381 height 11
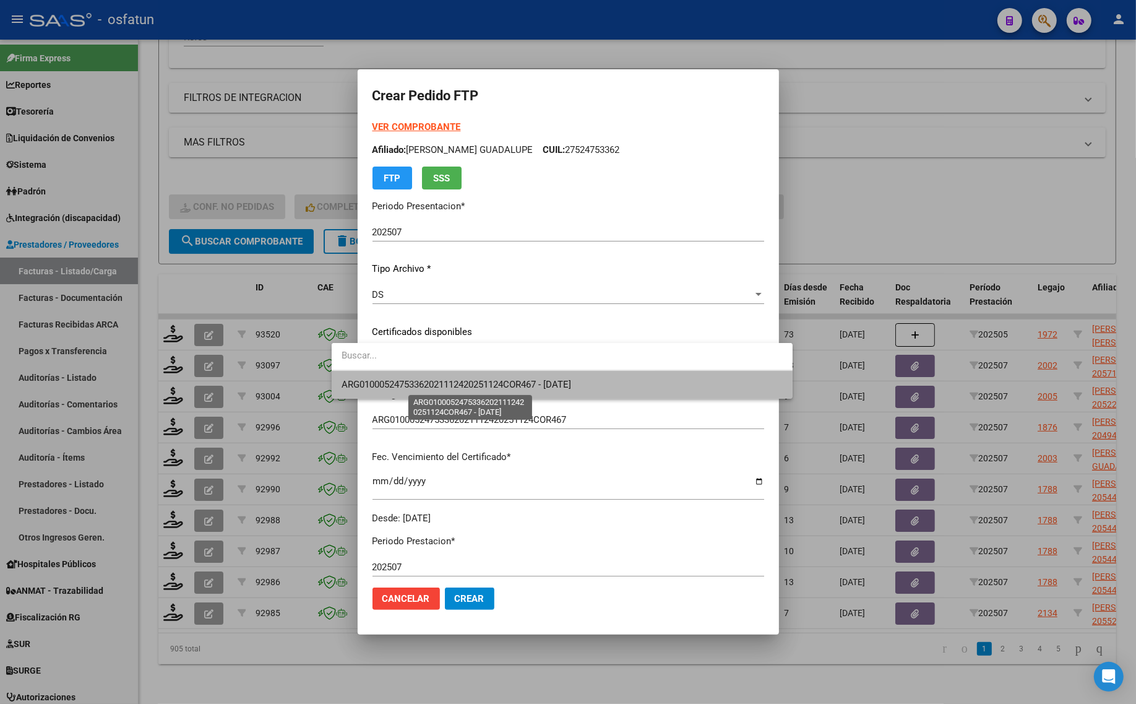
click at [410, 387] on span "ARG01000524753362021112420251124COR467 - 2025-11-24" at bounding box center [457, 384] width 230 height 11
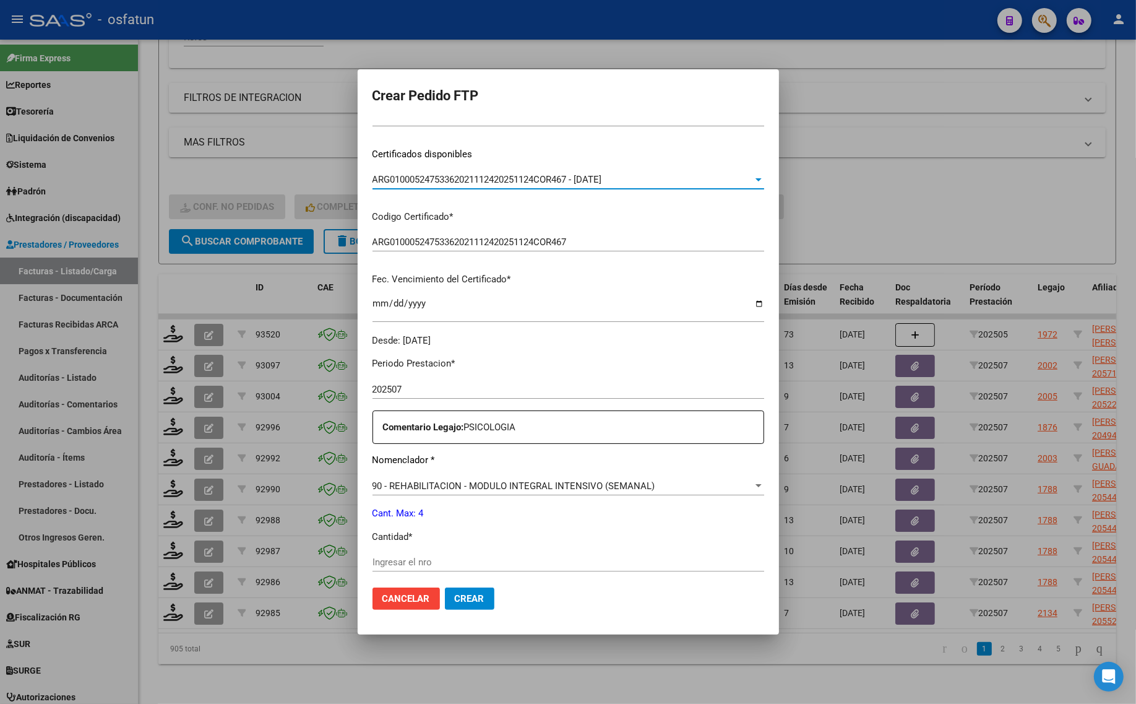
scroll to position [232, 0]
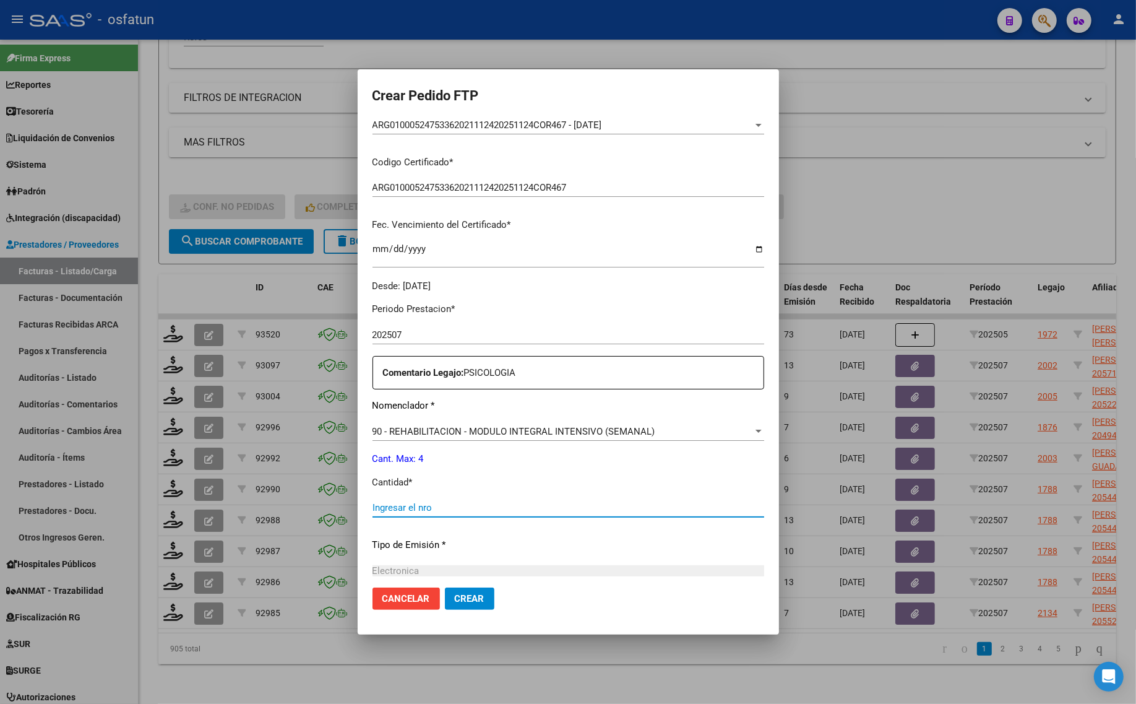
click at [403, 512] on input "Ingresar el nro" at bounding box center [569, 507] width 392 height 11
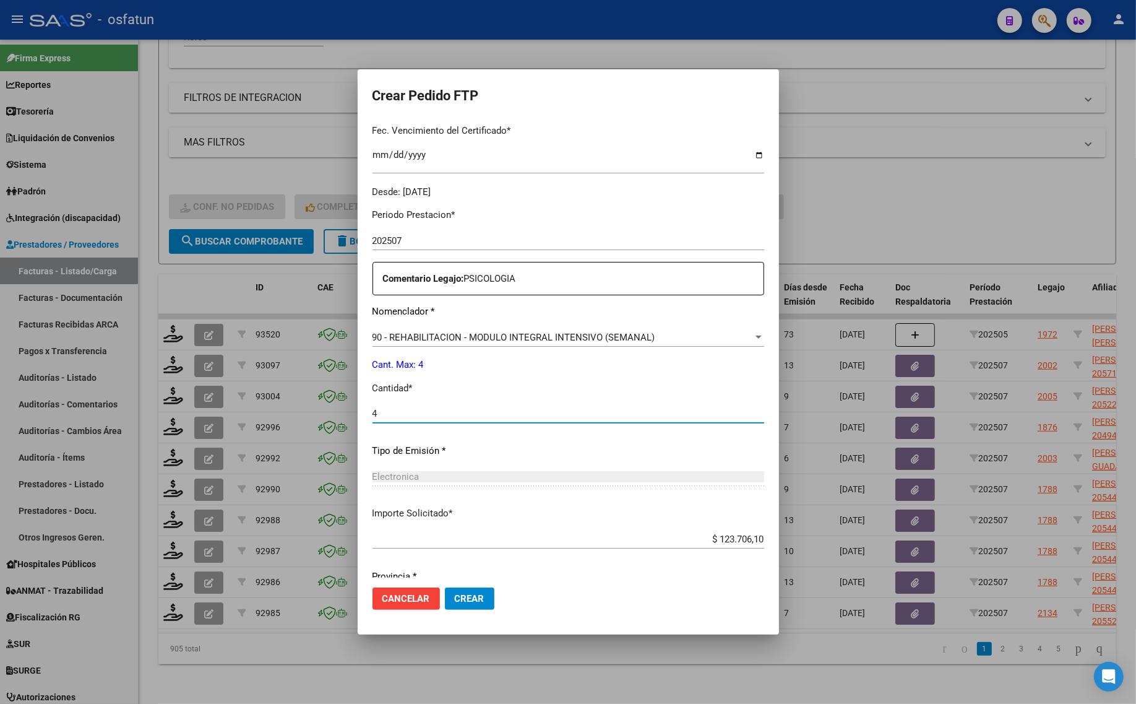
scroll to position [370, 0]
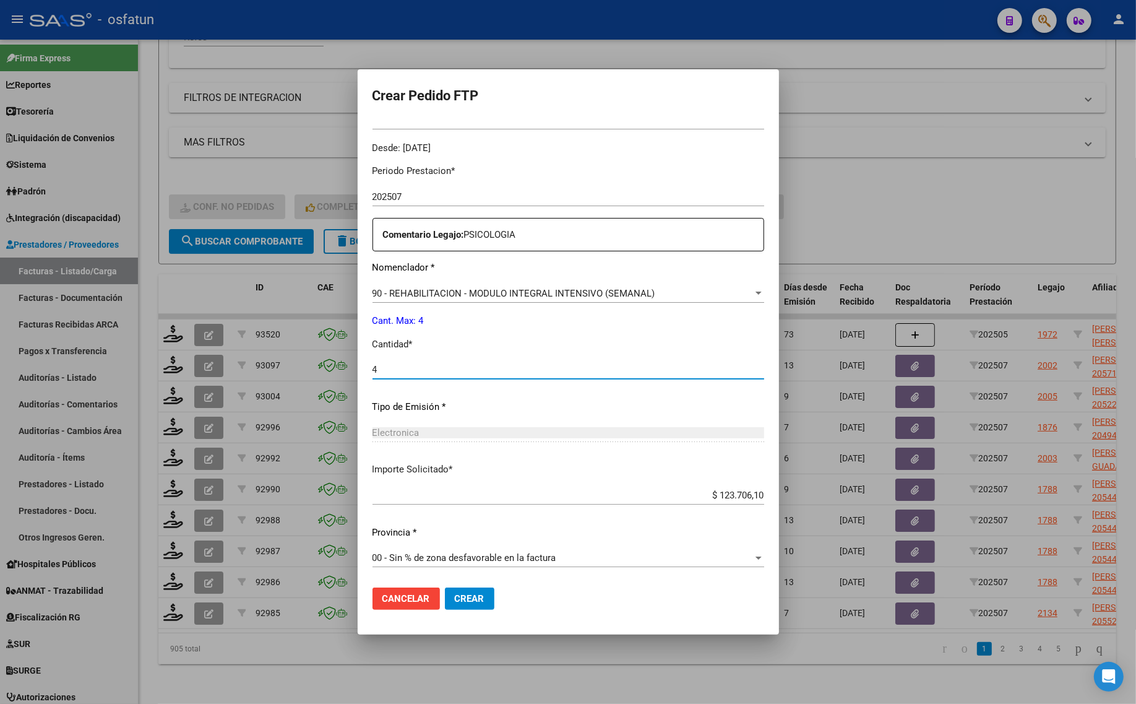
type input "4"
click at [445, 606] on button "Crear" at bounding box center [470, 598] width 50 height 22
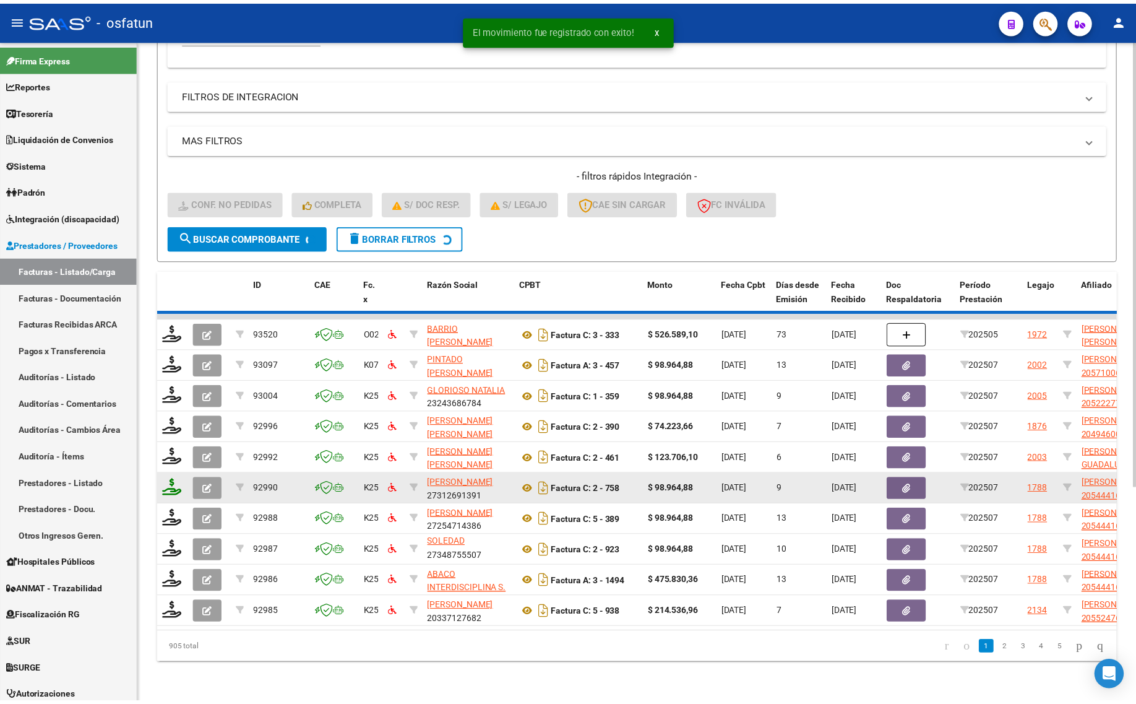
scroll to position [30, 0]
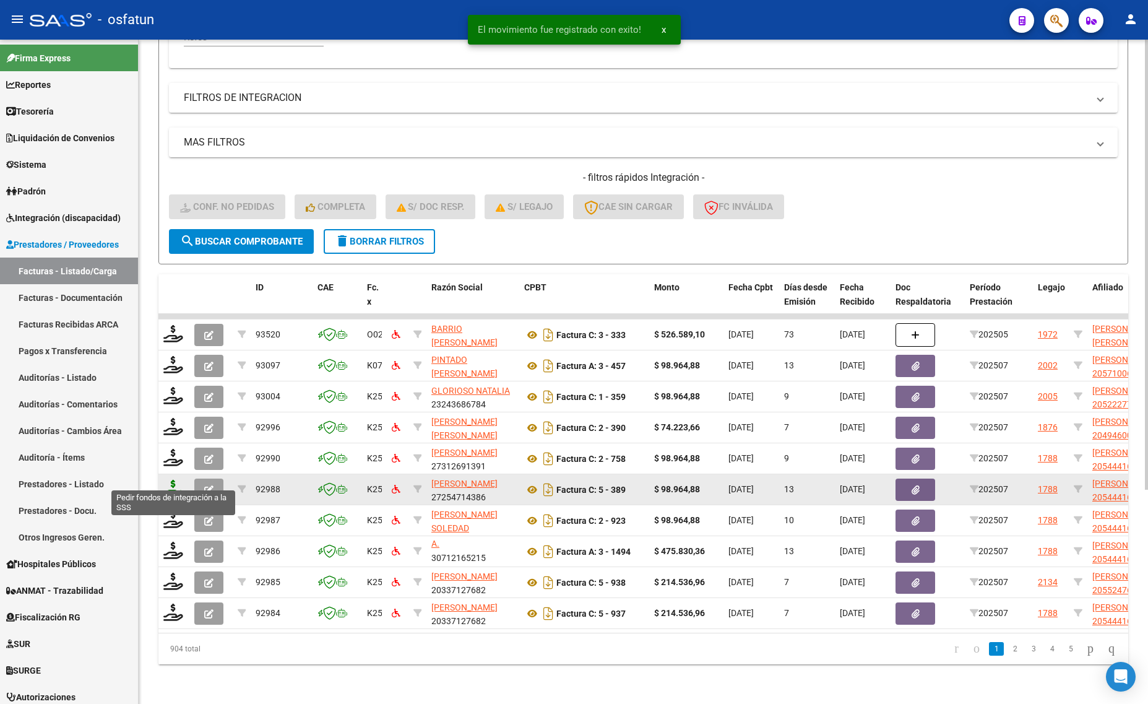
click at [175, 483] on icon at bounding box center [173, 488] width 20 height 17
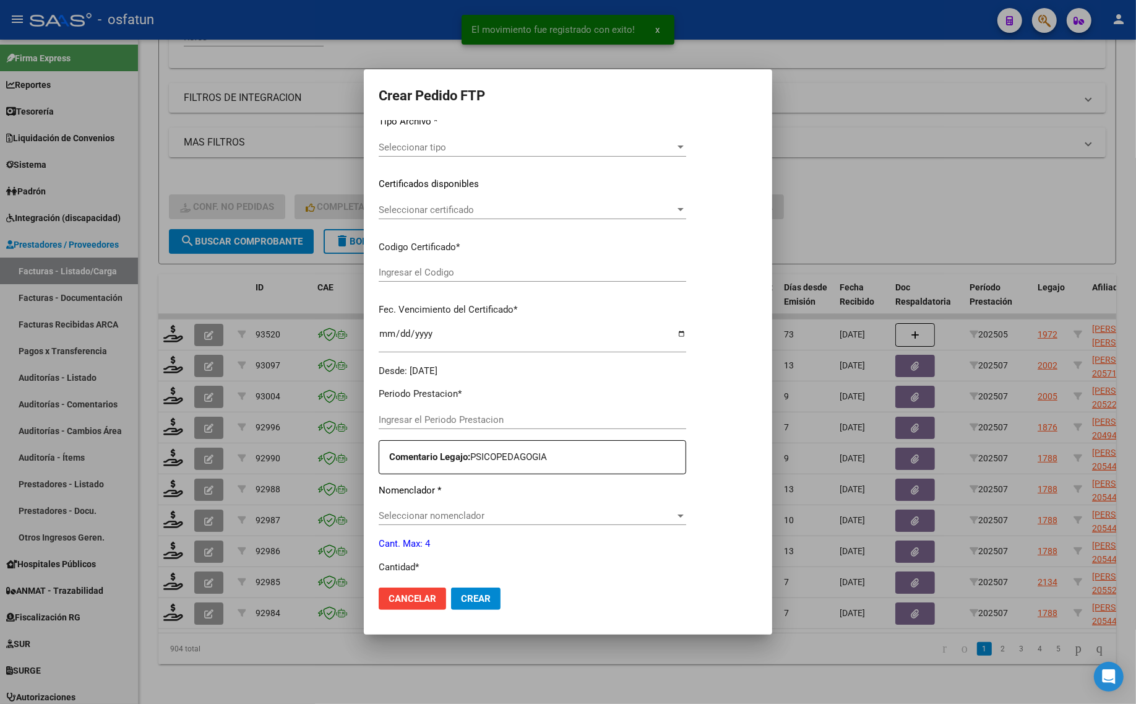
type input "202507"
type input "$ 98.964,88"
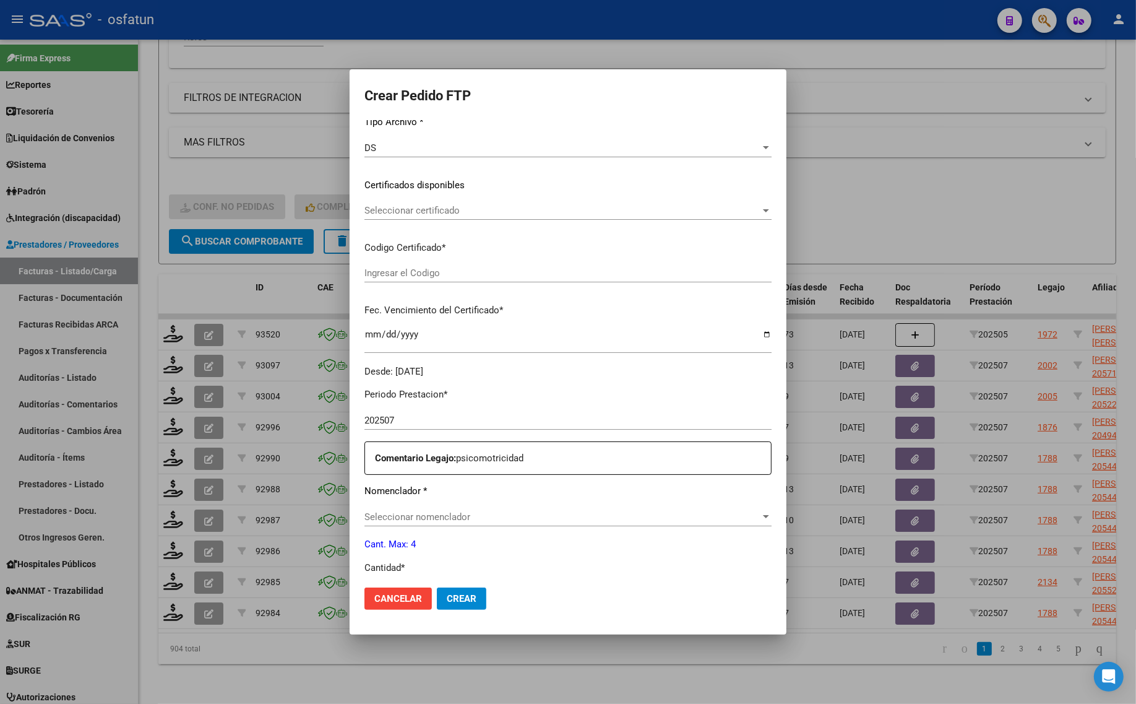
scroll to position [0, 0]
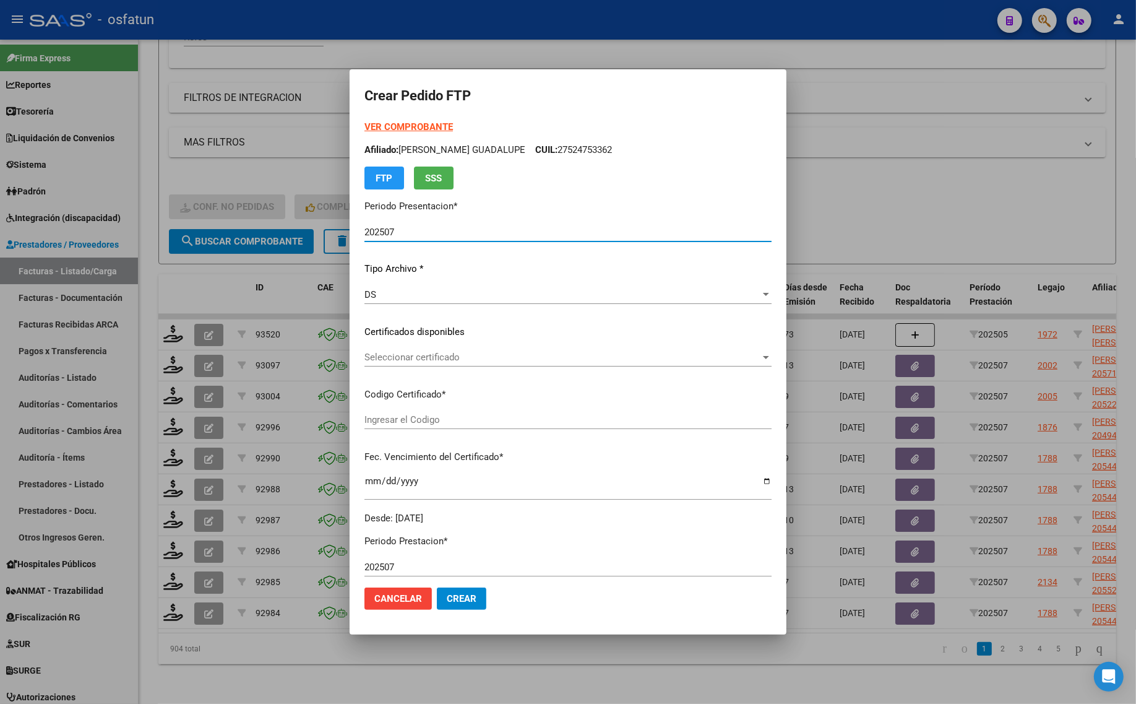
type input "ARG02000544416362021051020260510COR470"
type input "[DATE]"
click at [373, 127] on strong "VER COMPROBANTE" at bounding box center [409, 126] width 88 height 11
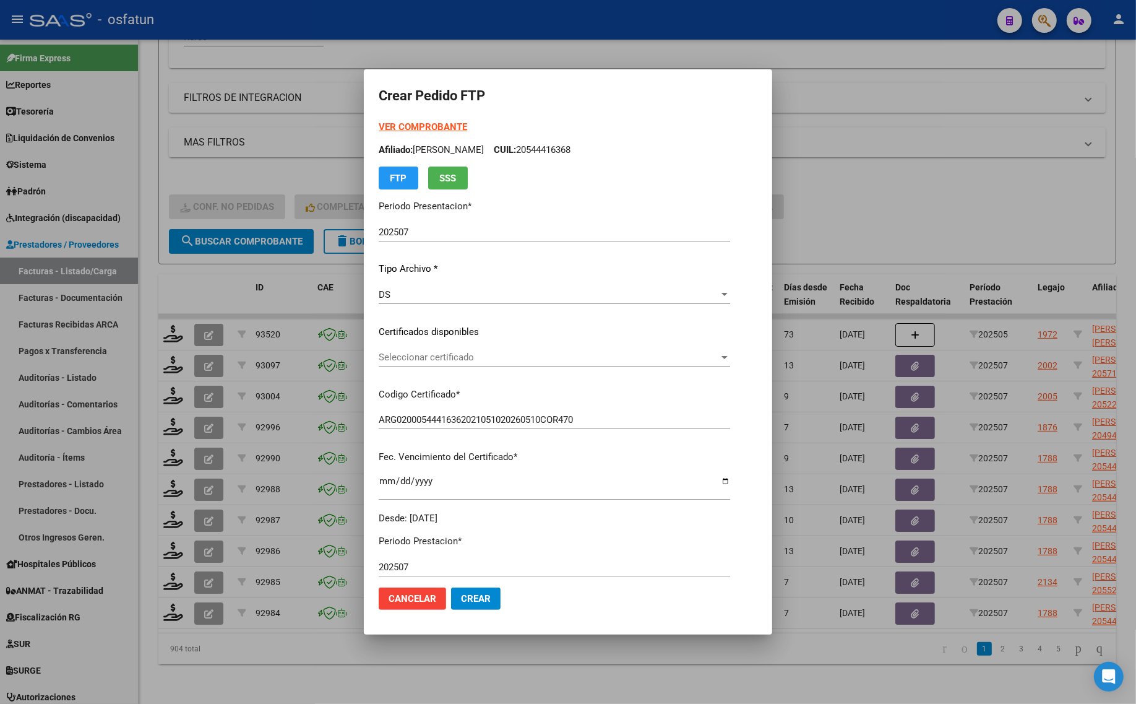
click at [485, 352] on span "Seleccionar certificado" at bounding box center [549, 357] width 340 height 11
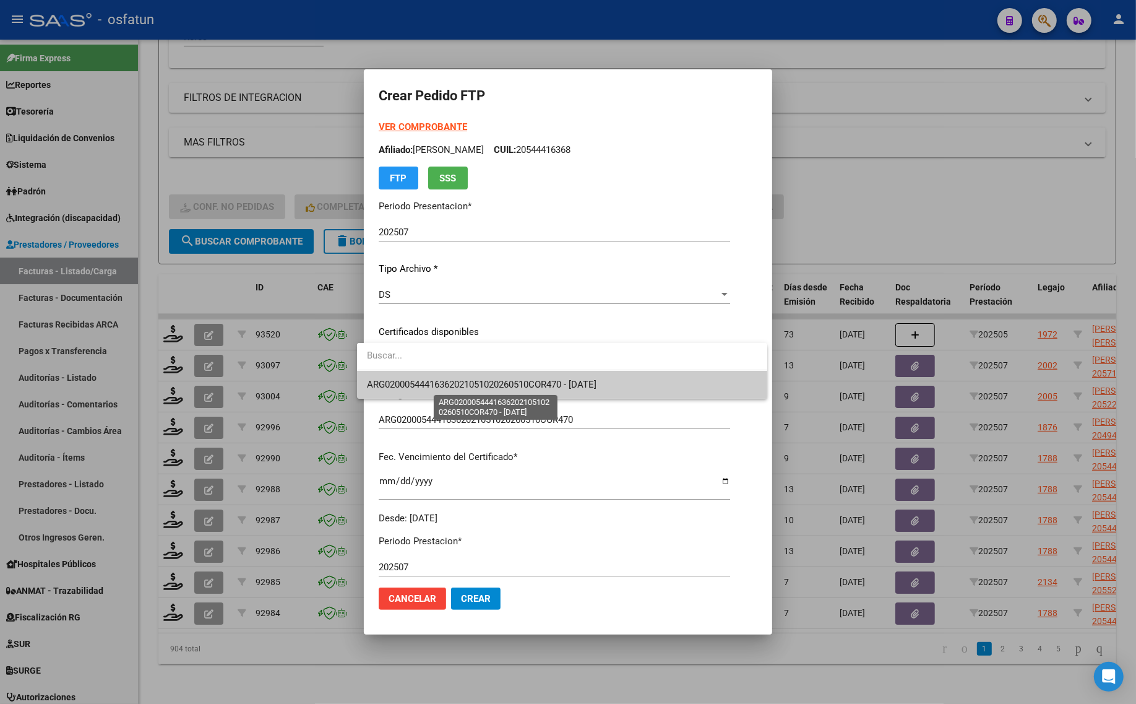
click at [485, 385] on span "ARG02000544416362021051020260510COR470 - [DATE]" at bounding box center [482, 384] width 230 height 11
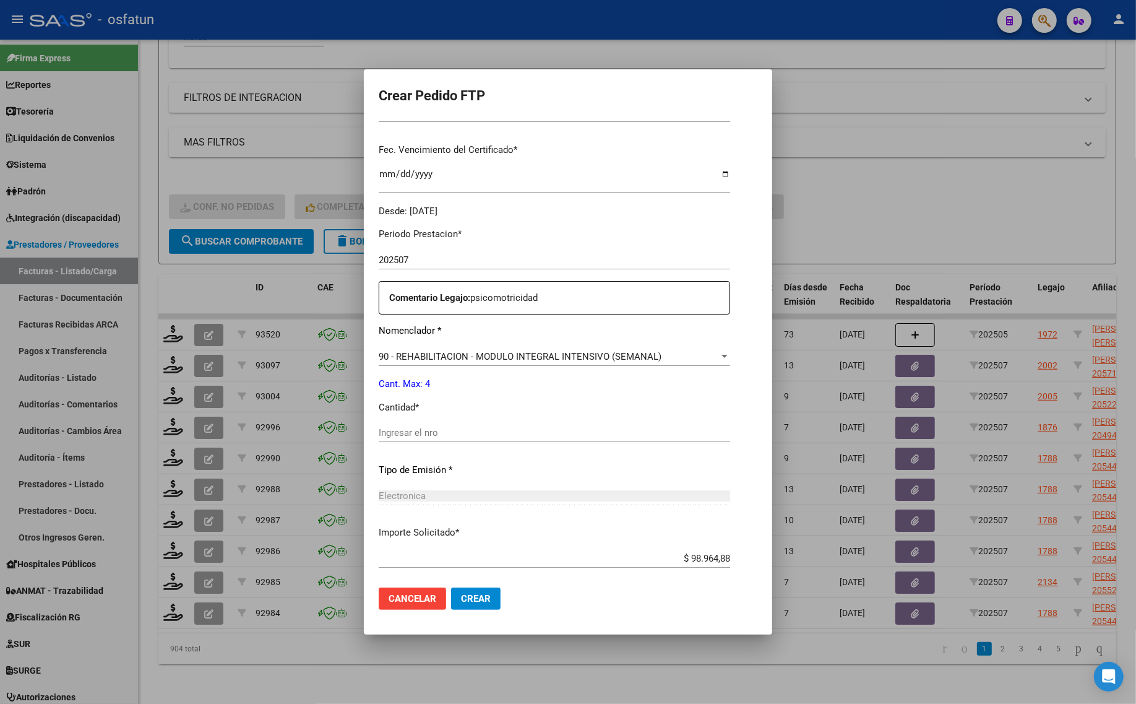
scroll to position [309, 0]
click at [465, 421] on div "Ingresar el nro" at bounding box center [555, 430] width 352 height 19
type input "4"
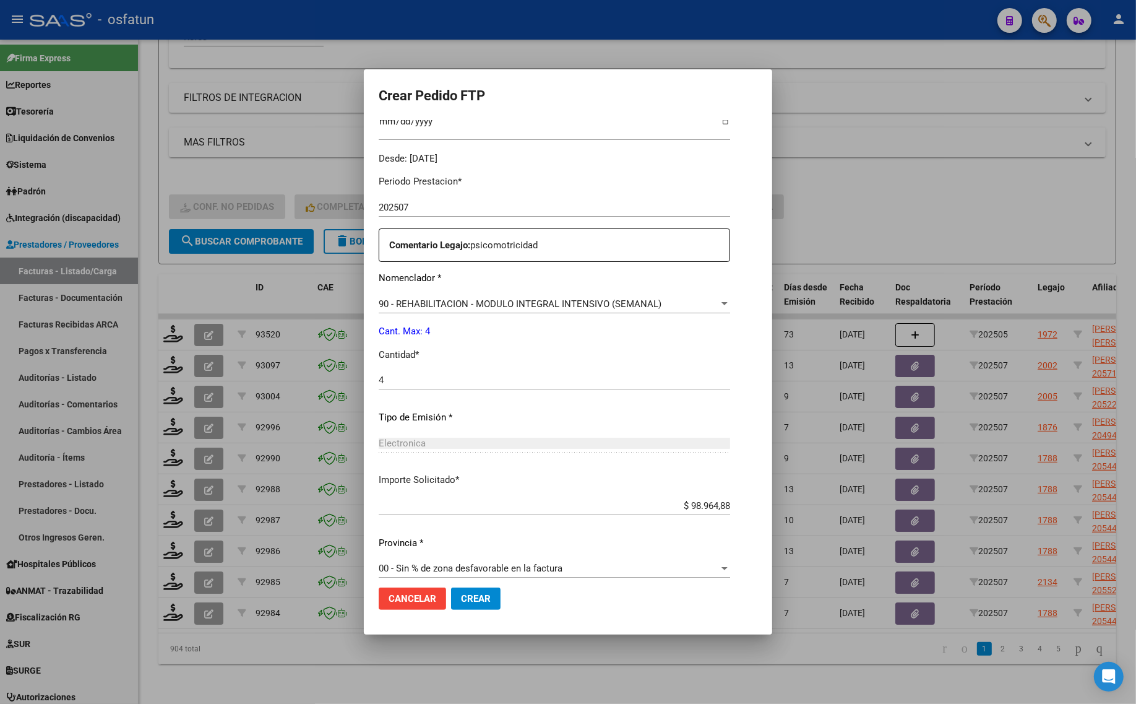
scroll to position [370, 0]
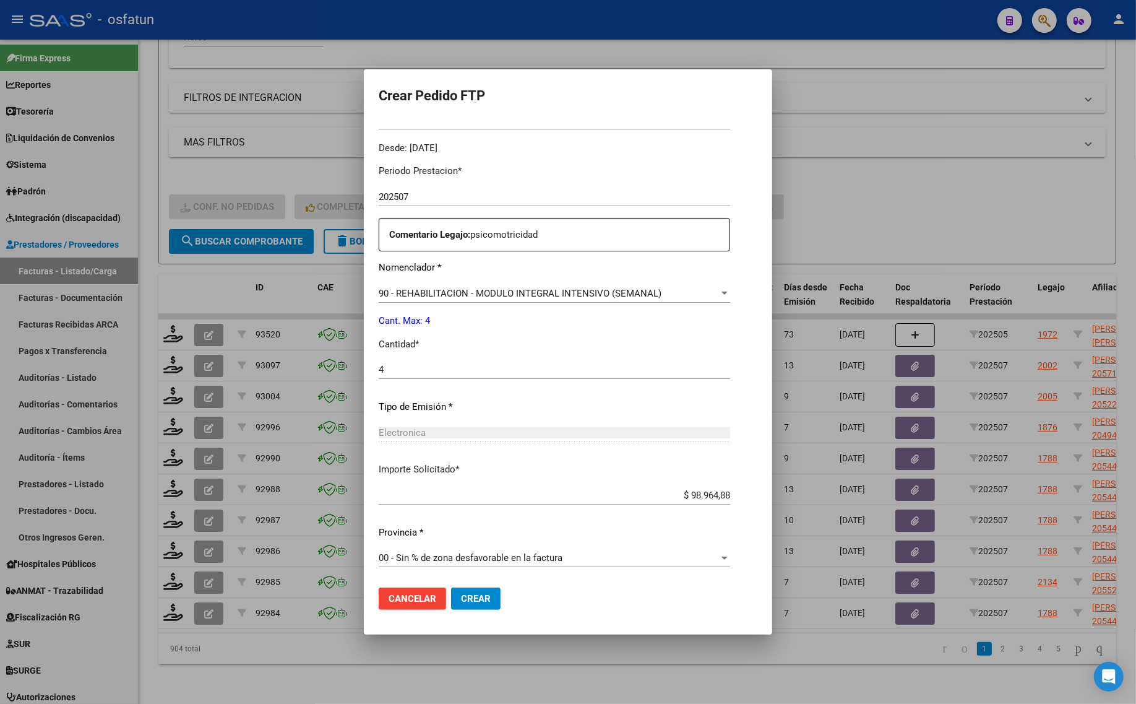
click at [473, 601] on span "Crear" at bounding box center [476, 598] width 30 height 11
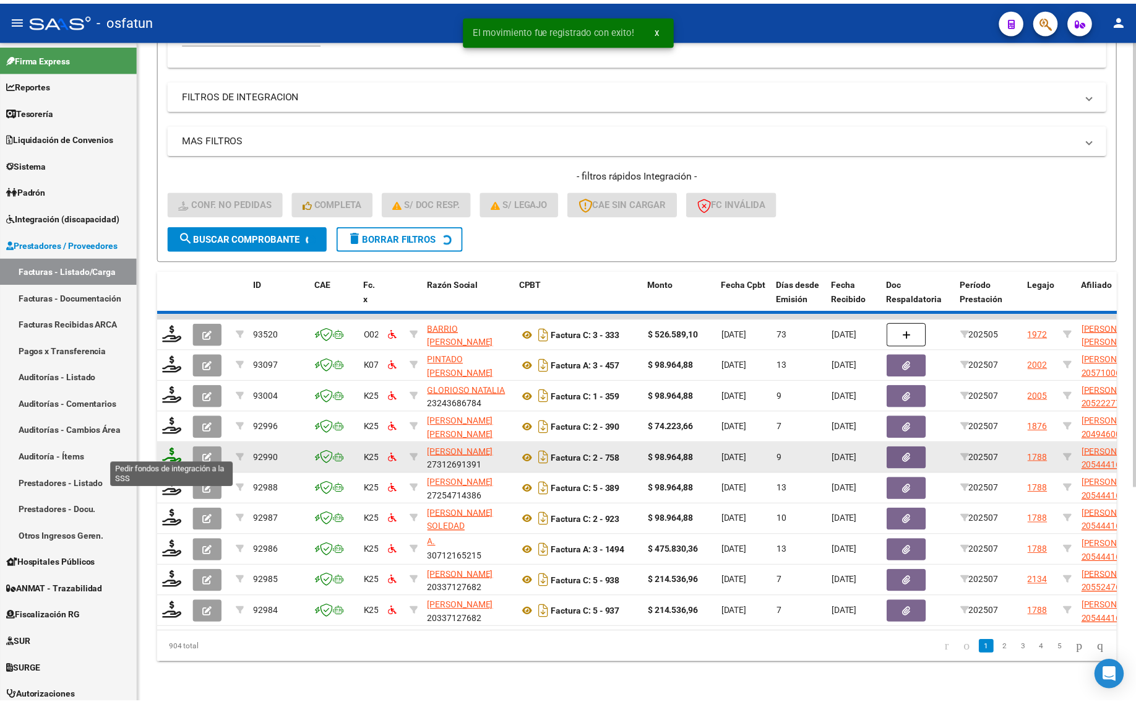
scroll to position [16, 0]
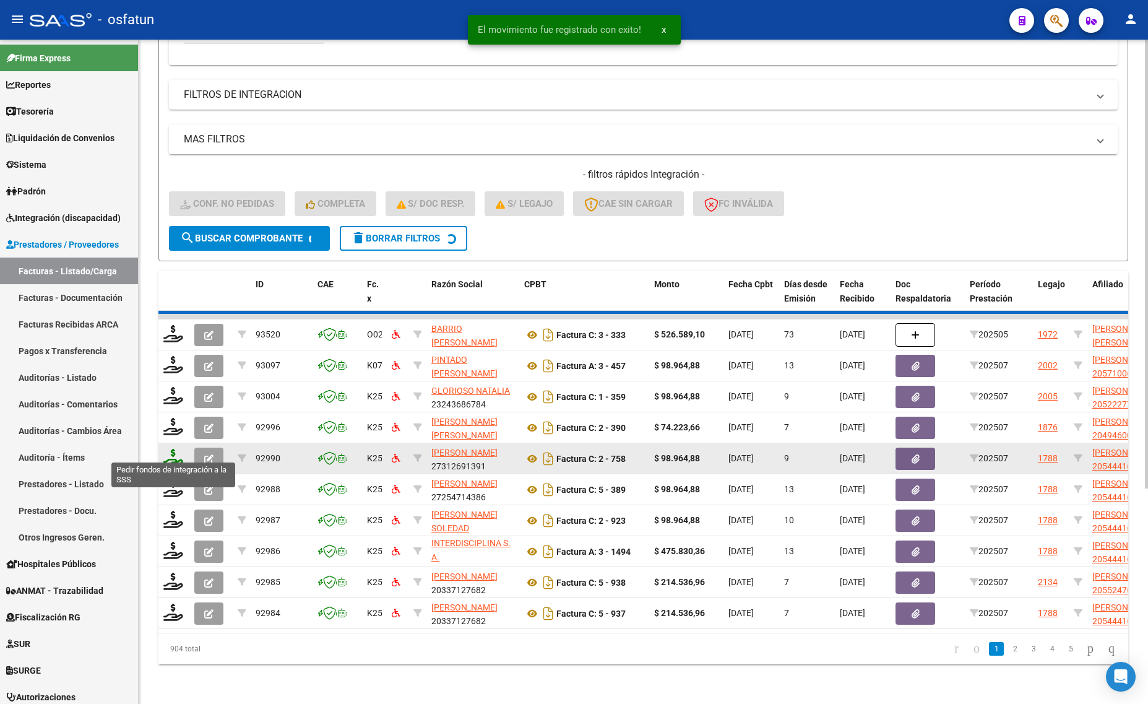
click at [171, 452] on icon at bounding box center [173, 457] width 20 height 17
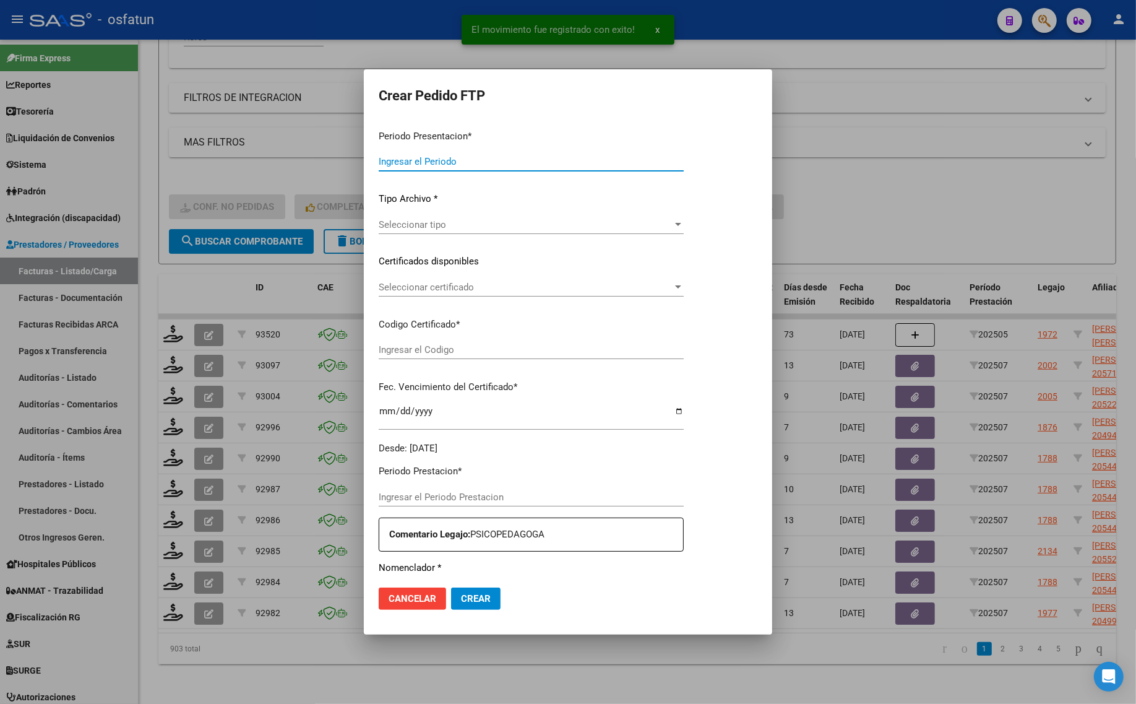
type input "202507"
type input "$ 98.964,88"
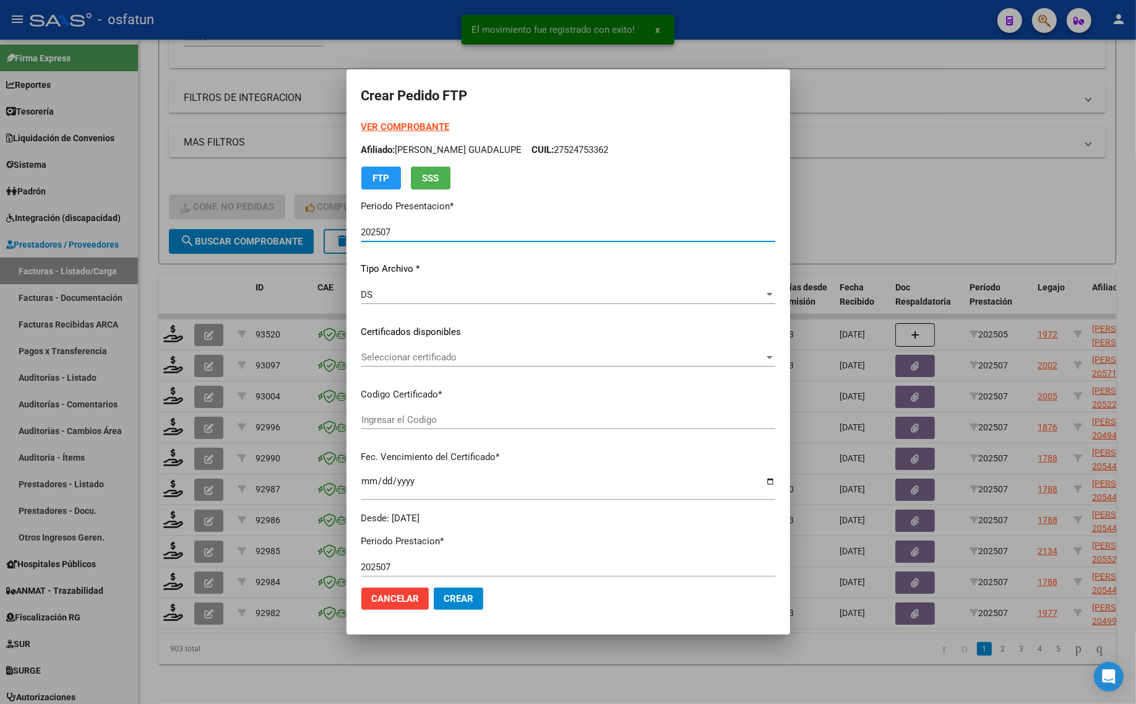
type input "ARG02000544416362021051020260510COR470"
type input "[DATE]"
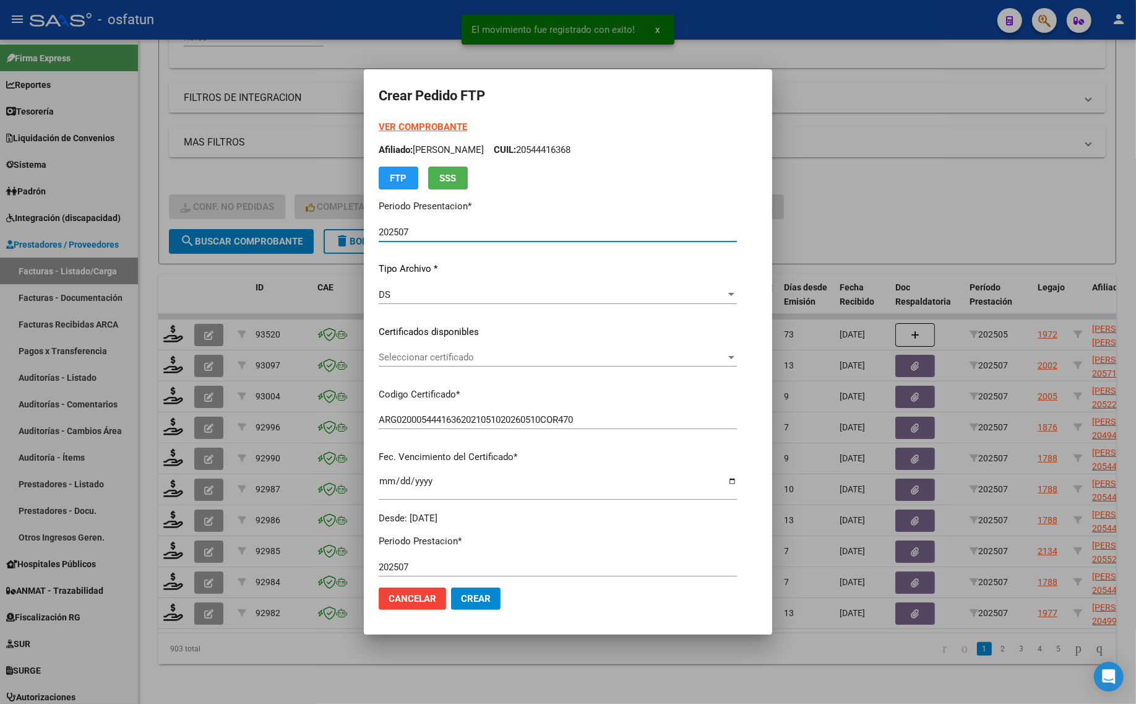
click at [381, 122] on strong "VER COMPROBANTE" at bounding box center [423, 126] width 88 height 11
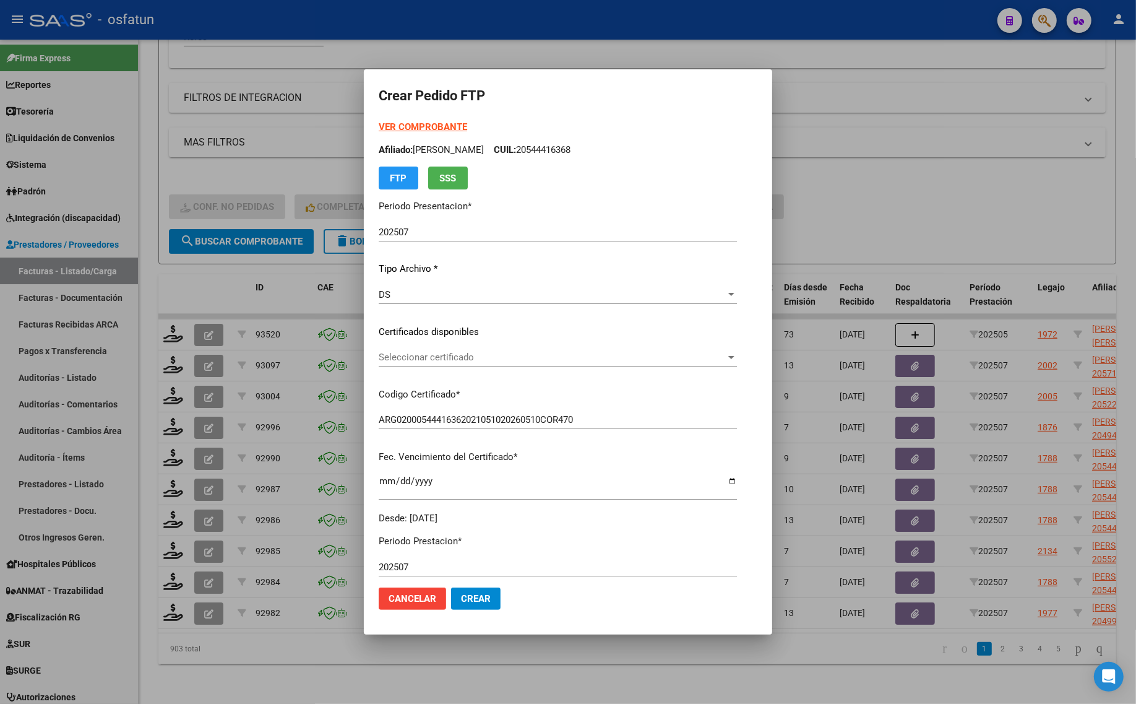
click at [430, 364] on div "Seleccionar certificado Seleccionar certificado" at bounding box center [558, 357] width 358 height 19
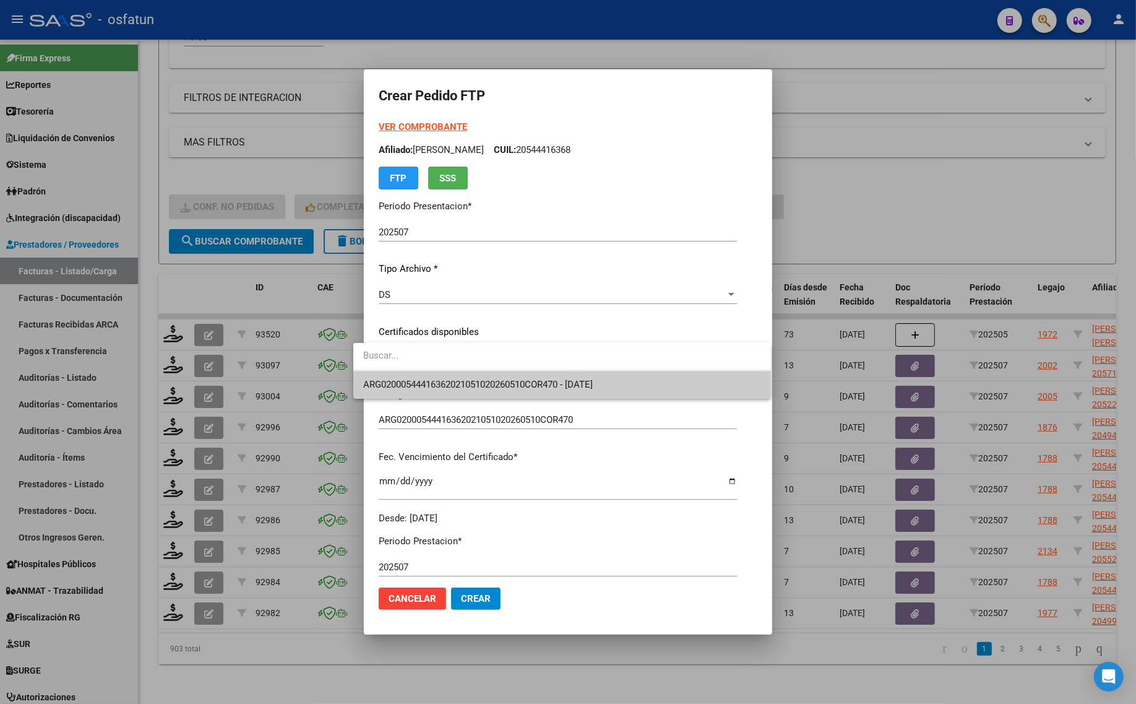
click at [446, 394] on span "ARG02000544416362021051020260510COR470 - [DATE]" at bounding box center [562, 385] width 398 height 28
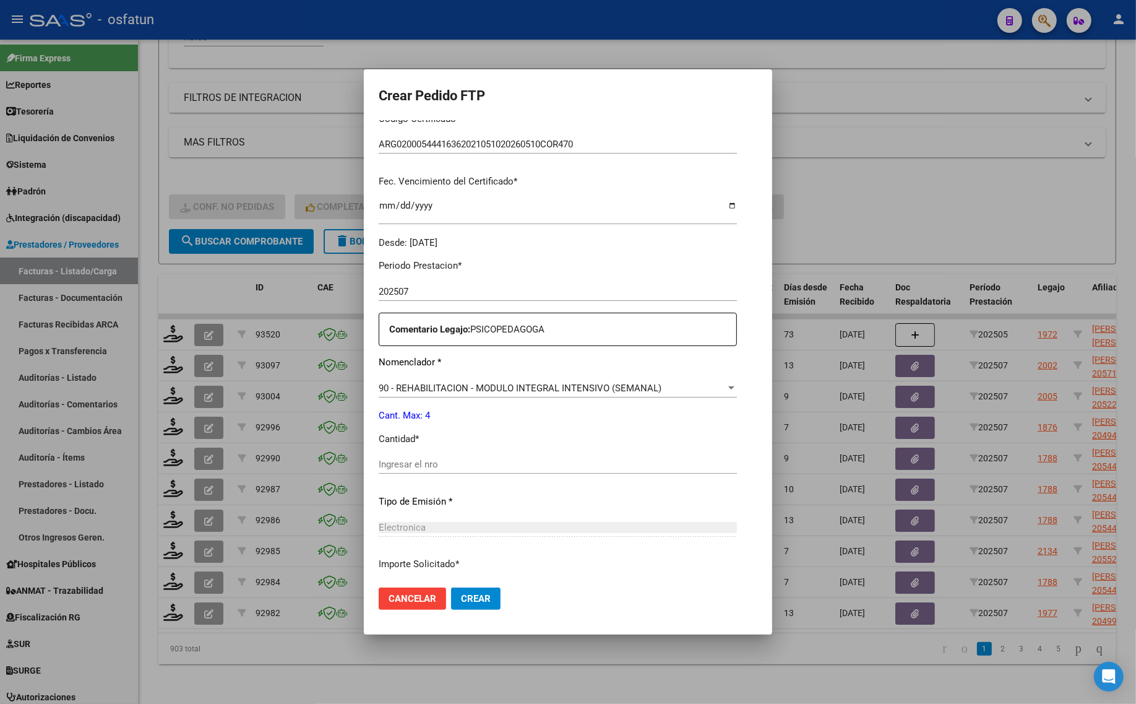
scroll to position [309, 0]
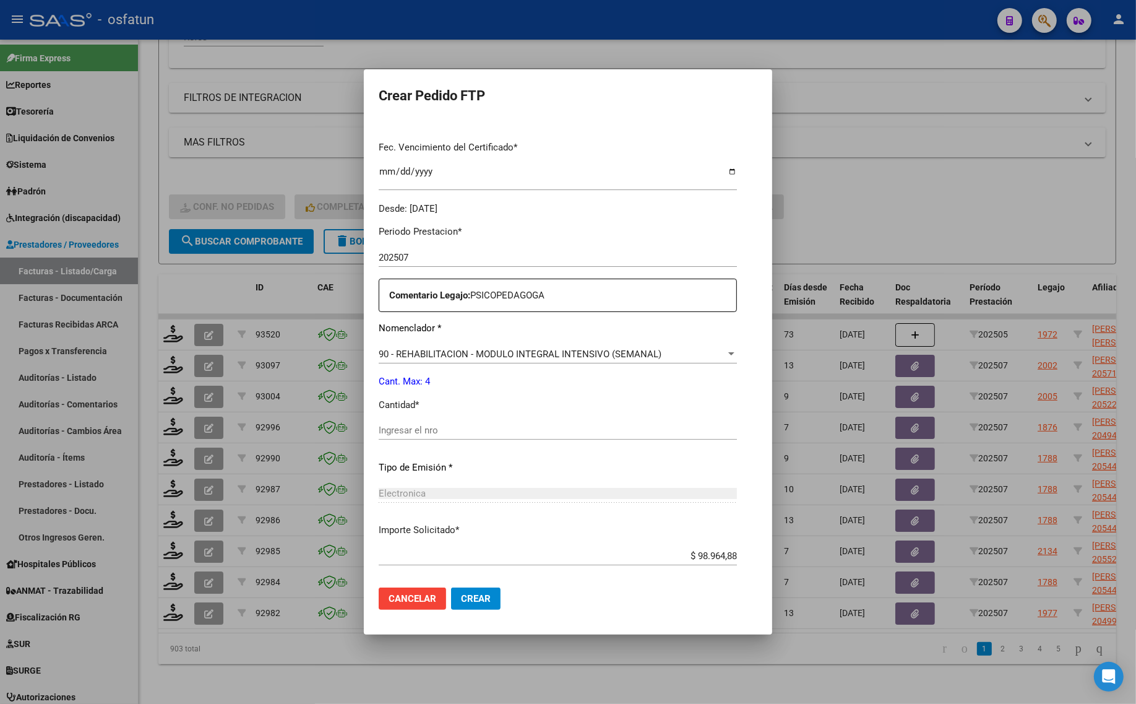
click at [438, 438] on div "Ingresar el nro" at bounding box center [558, 430] width 358 height 19
type input "4"
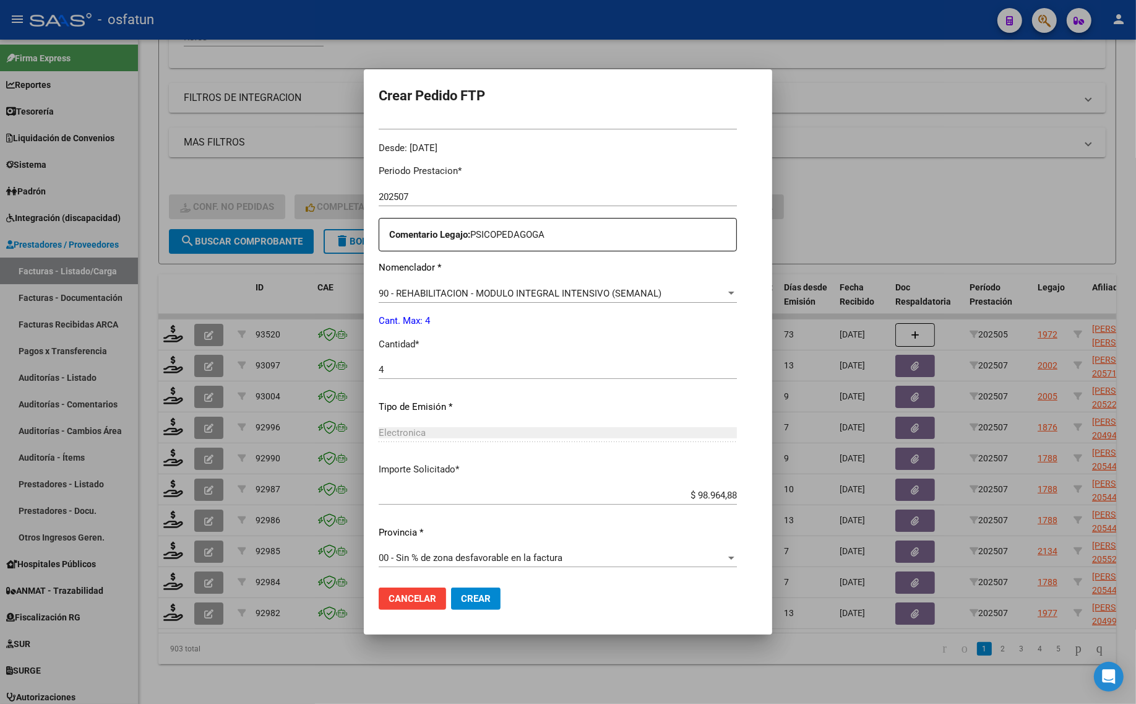
click at [470, 605] on button "Crear" at bounding box center [476, 598] width 50 height 22
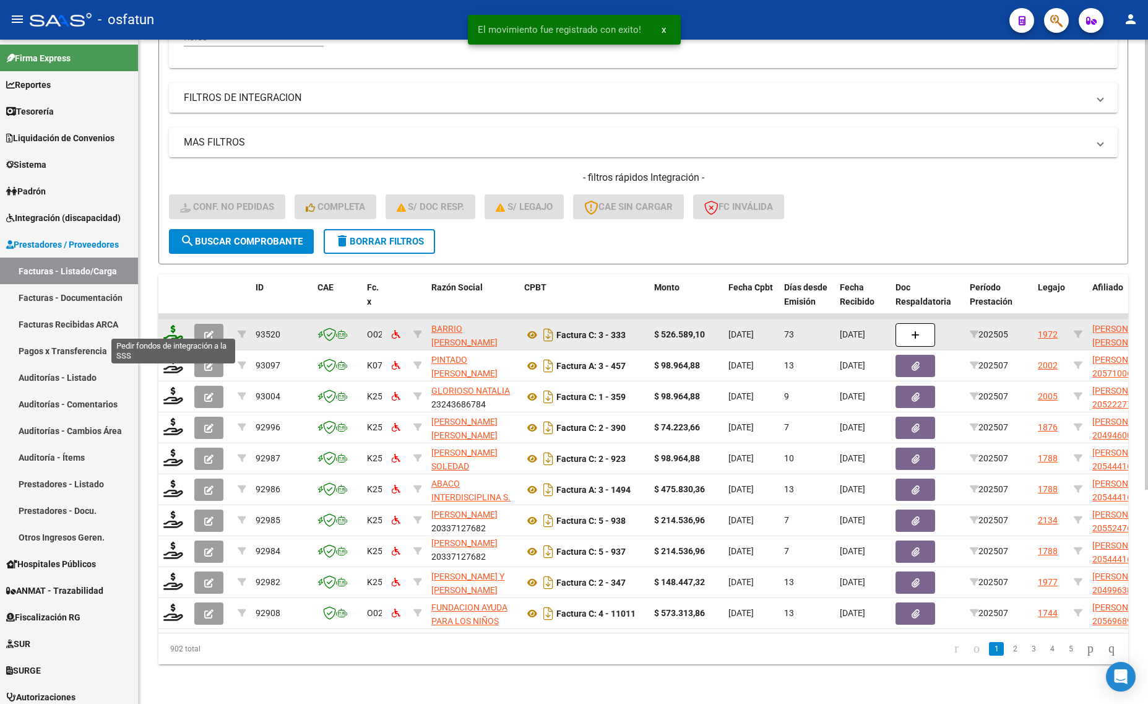
click at [172, 325] on icon at bounding box center [173, 333] width 20 height 17
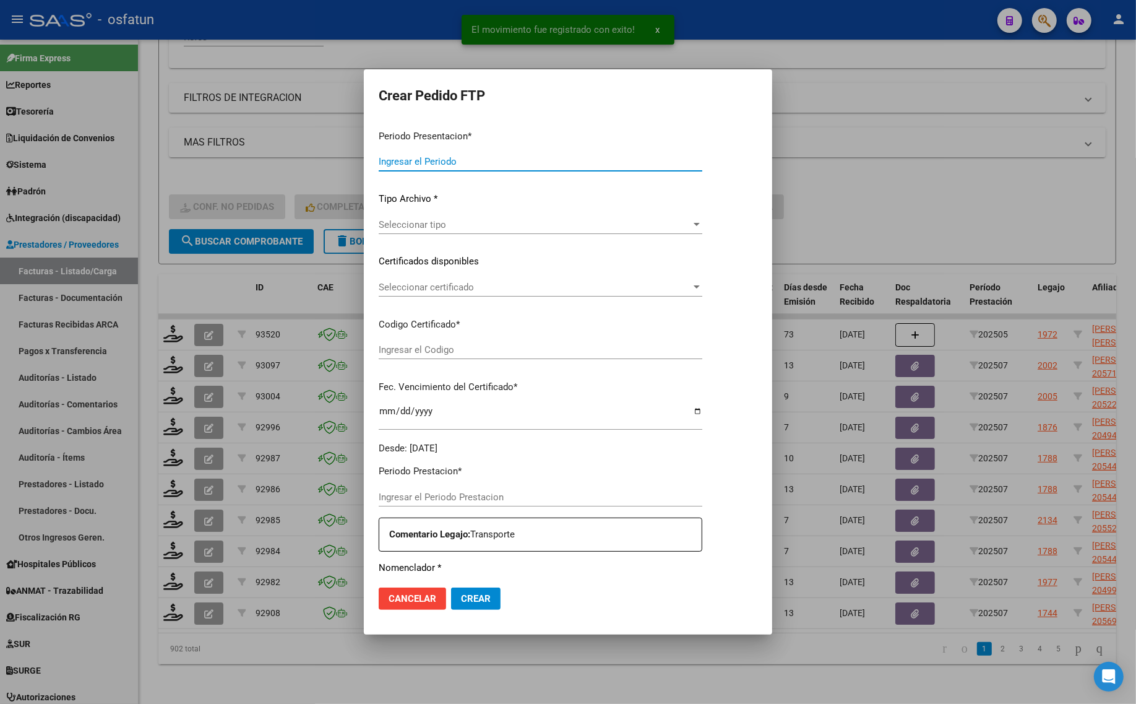
type input "202507"
type input "202505"
type input "$ 526.589,10"
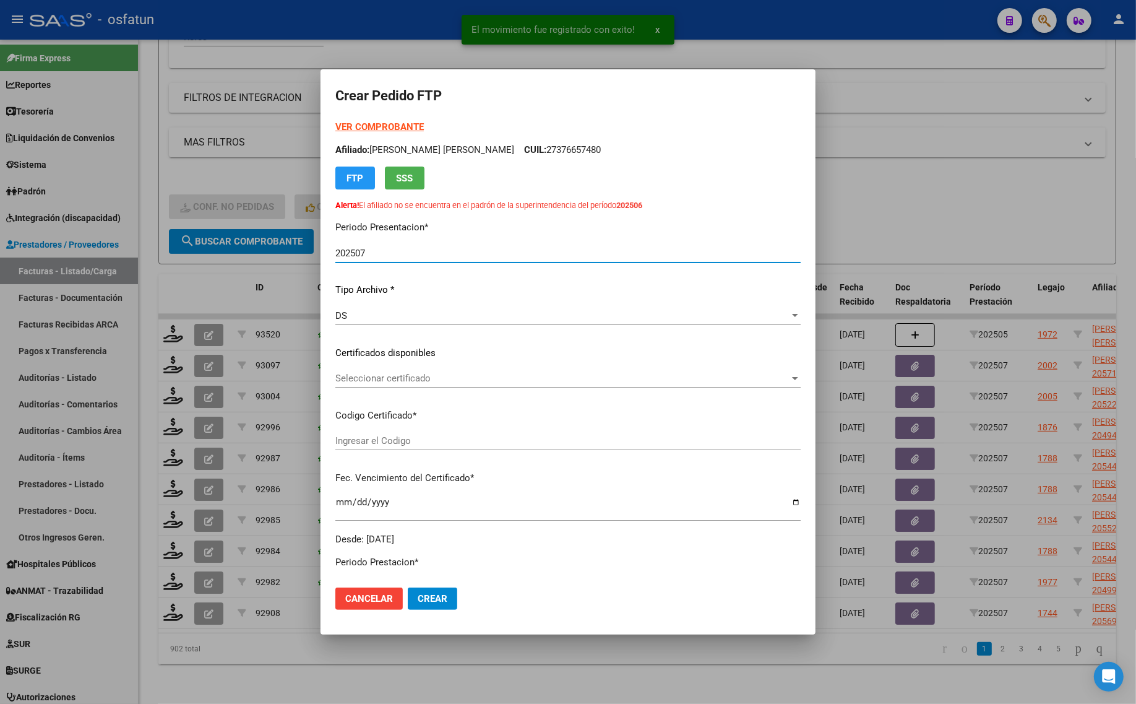
type input "ARG01000376657482025032020400320CHU173"
type input "2040-03-20"
click at [378, 127] on strong "VER COMPROBANTE" at bounding box center [379, 126] width 88 height 11
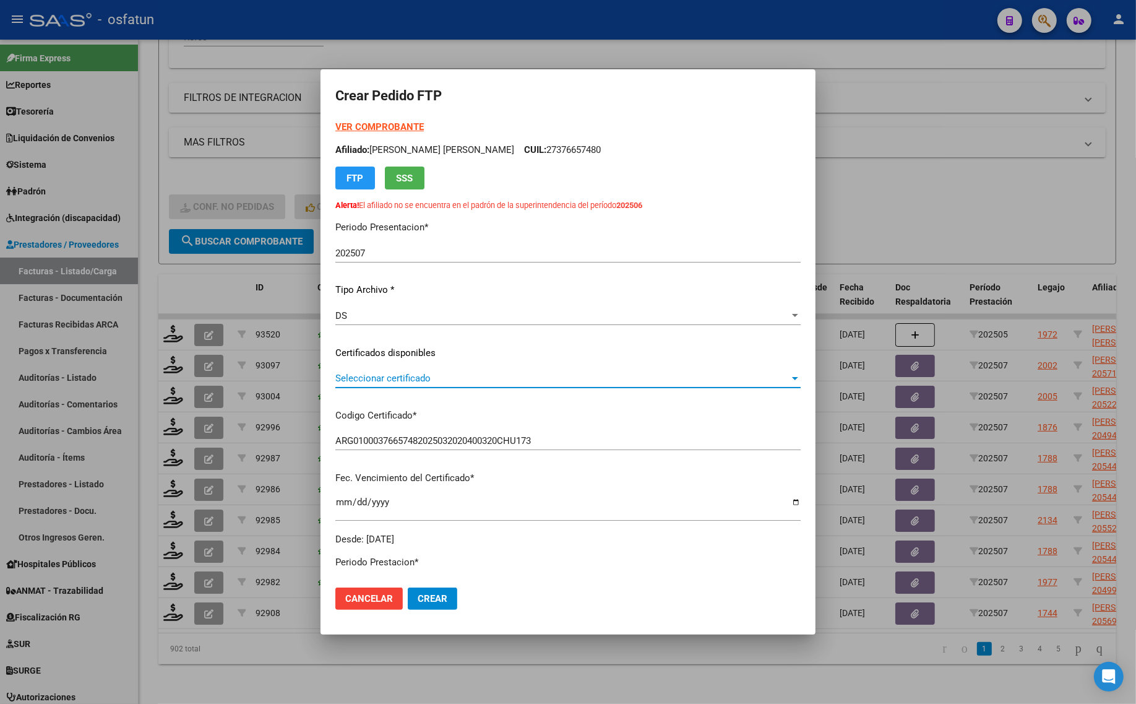
click at [403, 379] on span "Seleccionar certificado" at bounding box center [562, 378] width 454 height 11
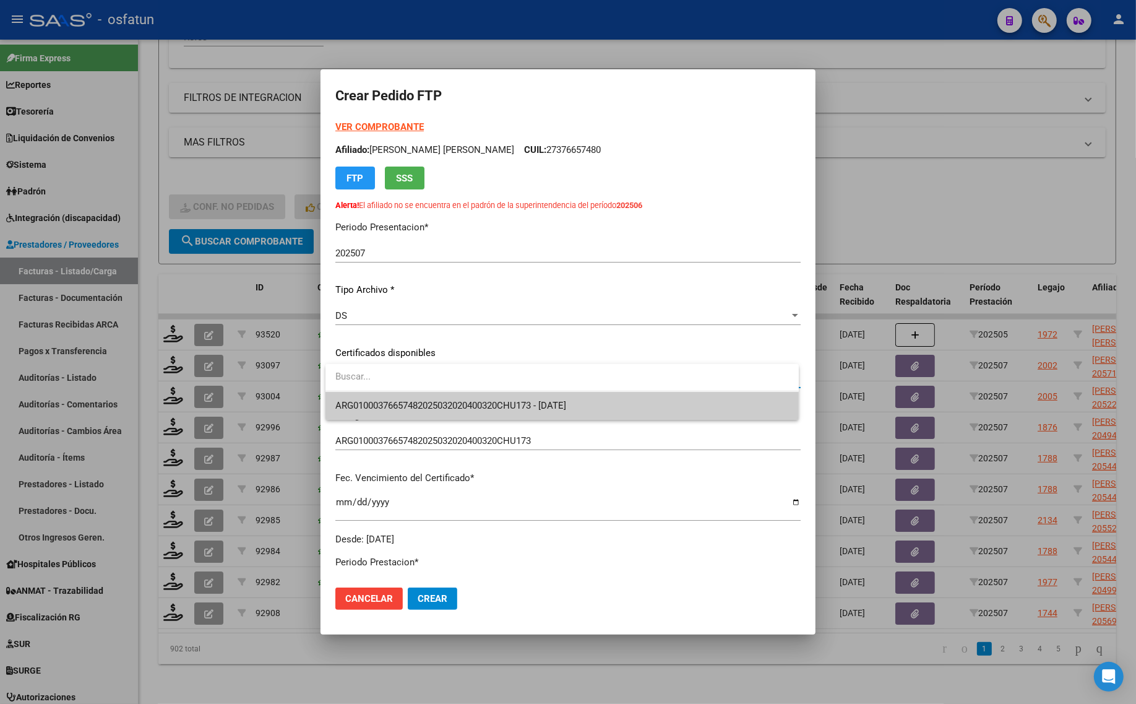
click at [403, 398] on span "ARG01000376657482025032020400320CHU173 - [DATE]" at bounding box center [562, 406] width 454 height 28
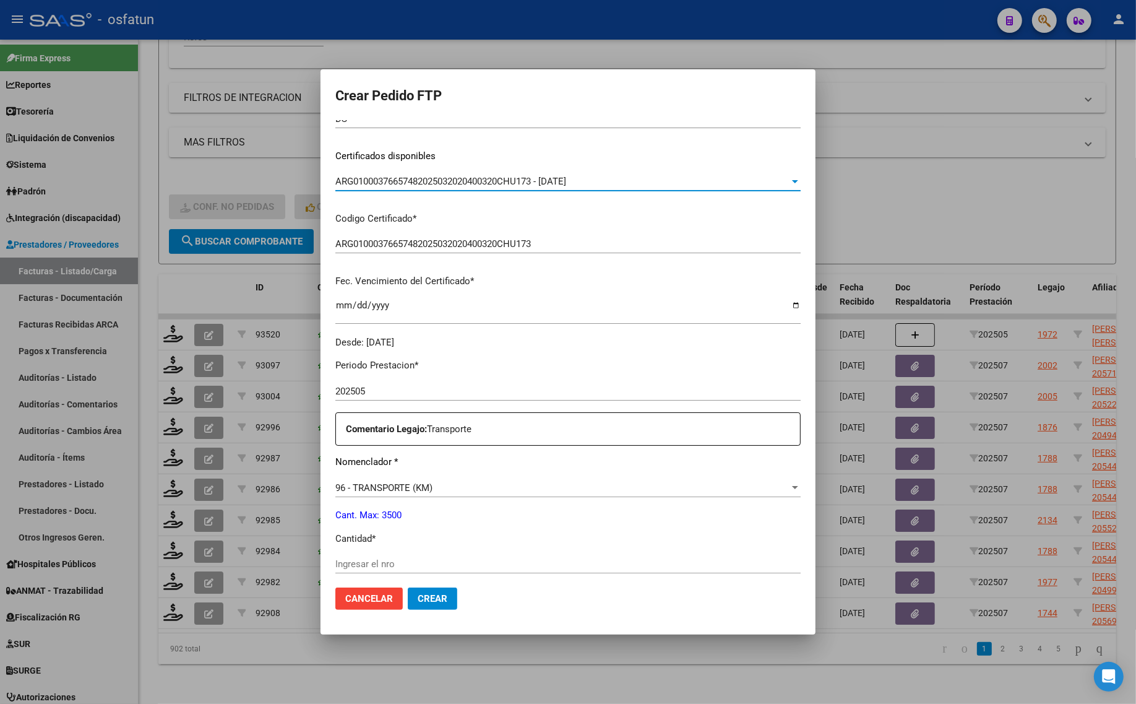
scroll to position [232, 0]
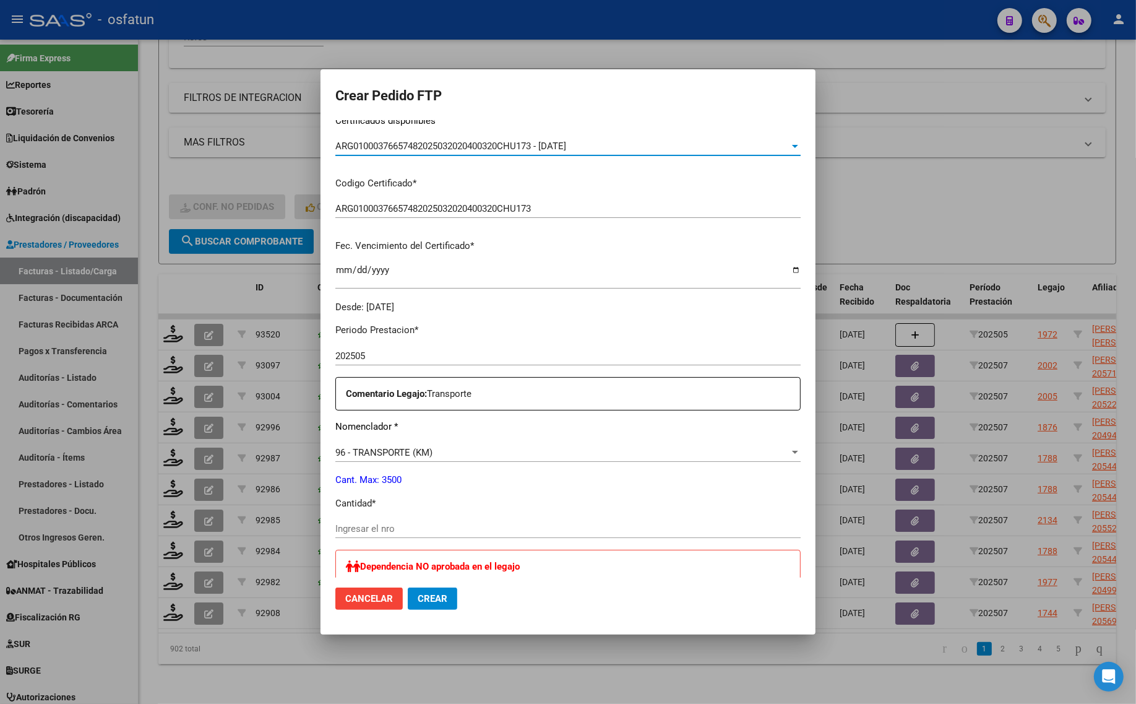
click at [371, 512] on div "Periodo Prestacion * 202505 Ingresar el Periodo Prestacion Comentario Legajo: T…" at bounding box center [567, 629] width 465 height 631
click at [375, 529] on input "Ingresar el nro" at bounding box center [567, 528] width 465 height 11
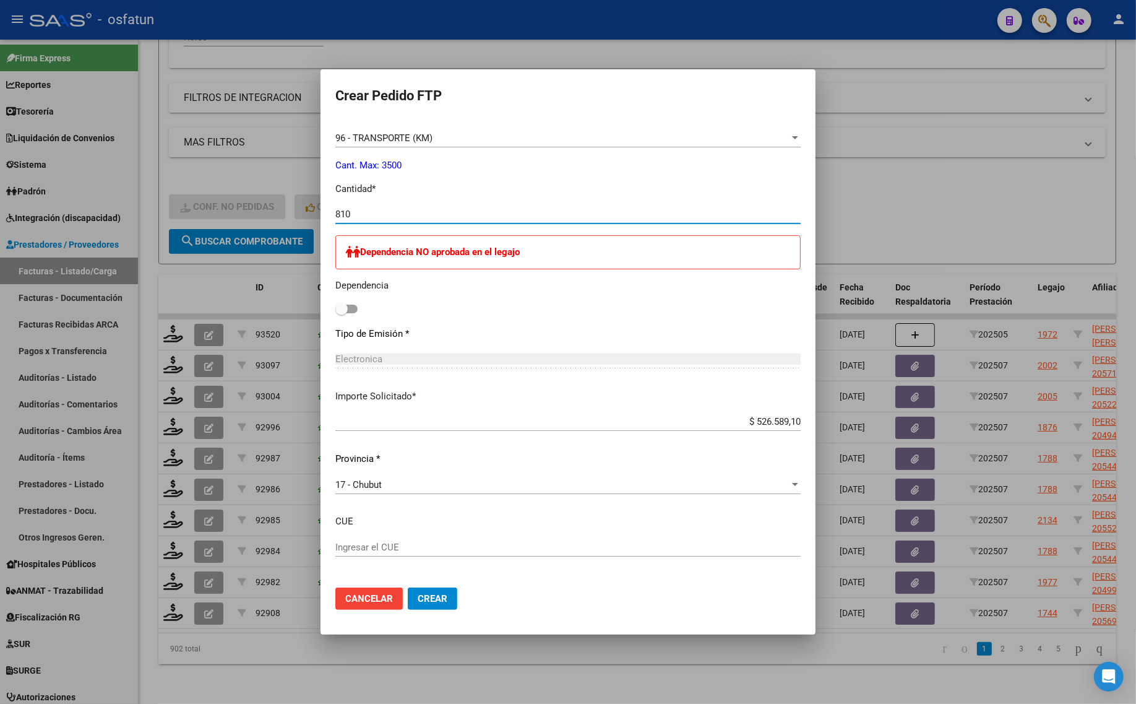
scroll to position [598, 0]
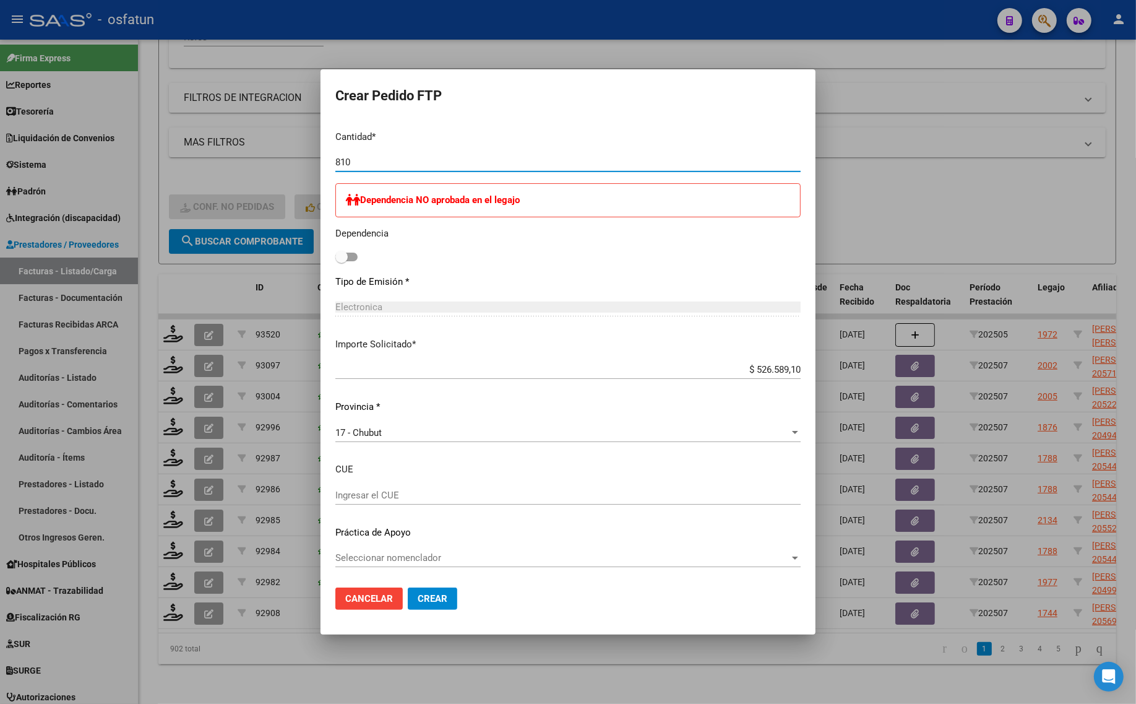
type input "810"
click at [393, 425] on div "17 - Chubut Seleccionar provincia" at bounding box center [567, 432] width 465 height 19
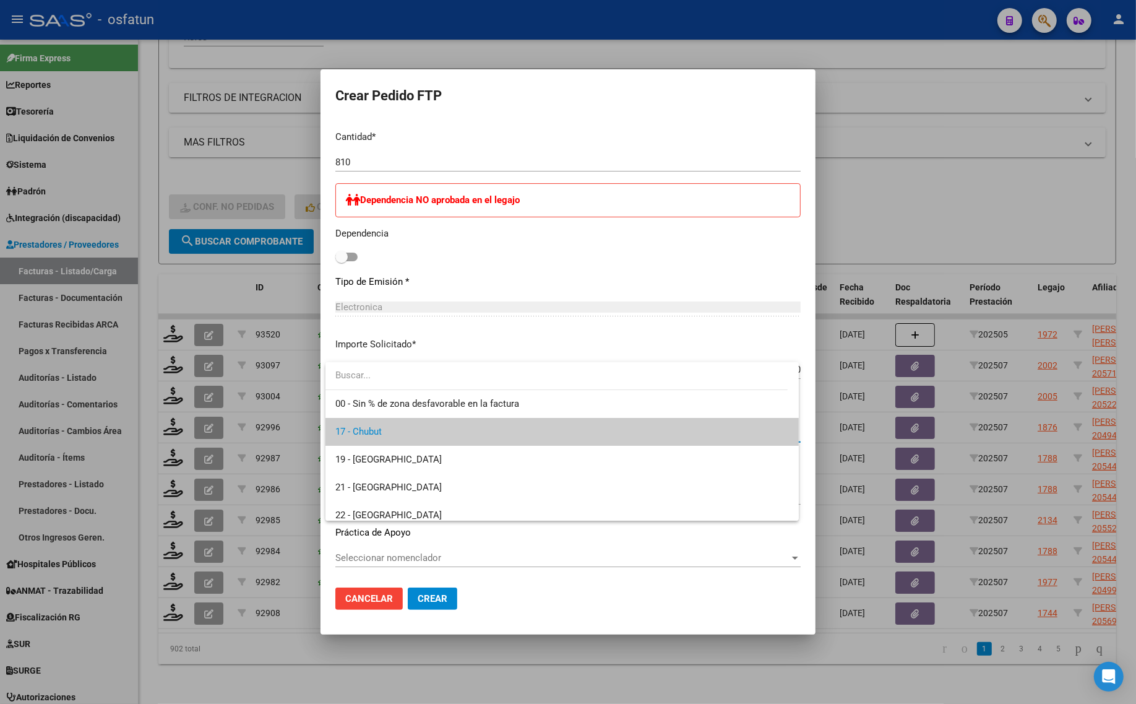
click at [393, 425] on span "17 - Chubut" at bounding box center [562, 432] width 454 height 28
click at [393, 425] on div "17 - Chubut Seleccionar provincia" at bounding box center [567, 432] width 465 height 19
click at [392, 428] on span "17 - Chubut" at bounding box center [562, 432] width 454 height 28
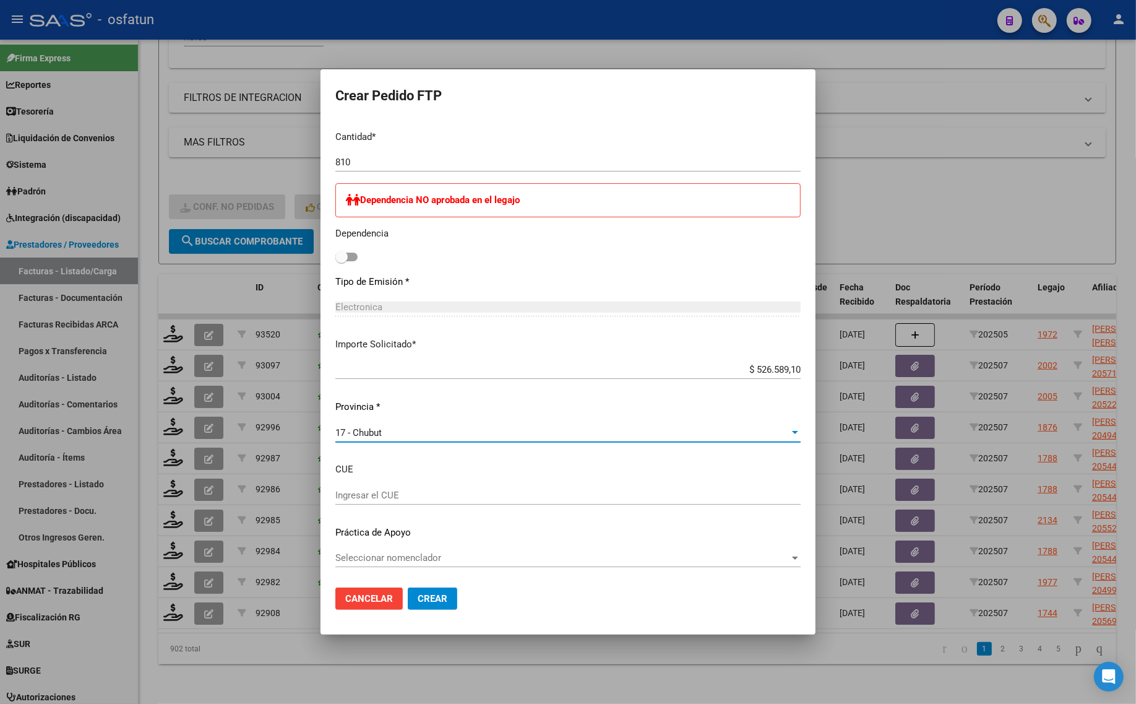
click at [447, 602] on button "Crear" at bounding box center [433, 598] width 50 height 22
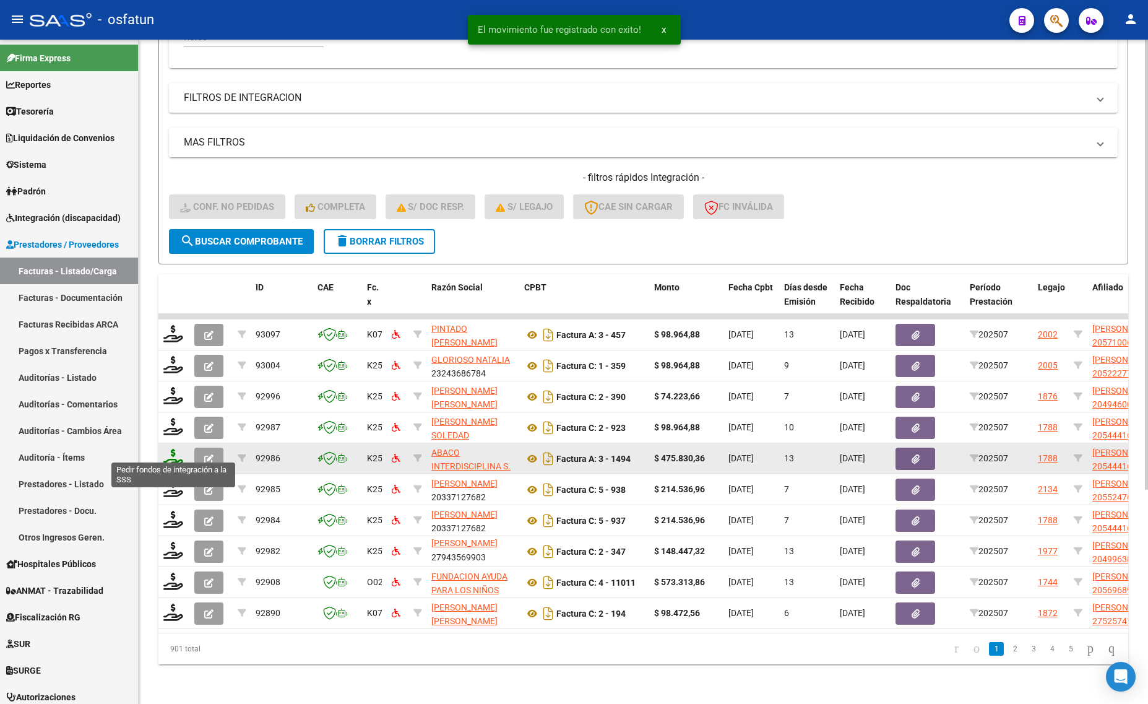
click at [172, 449] on icon at bounding box center [173, 457] width 20 height 17
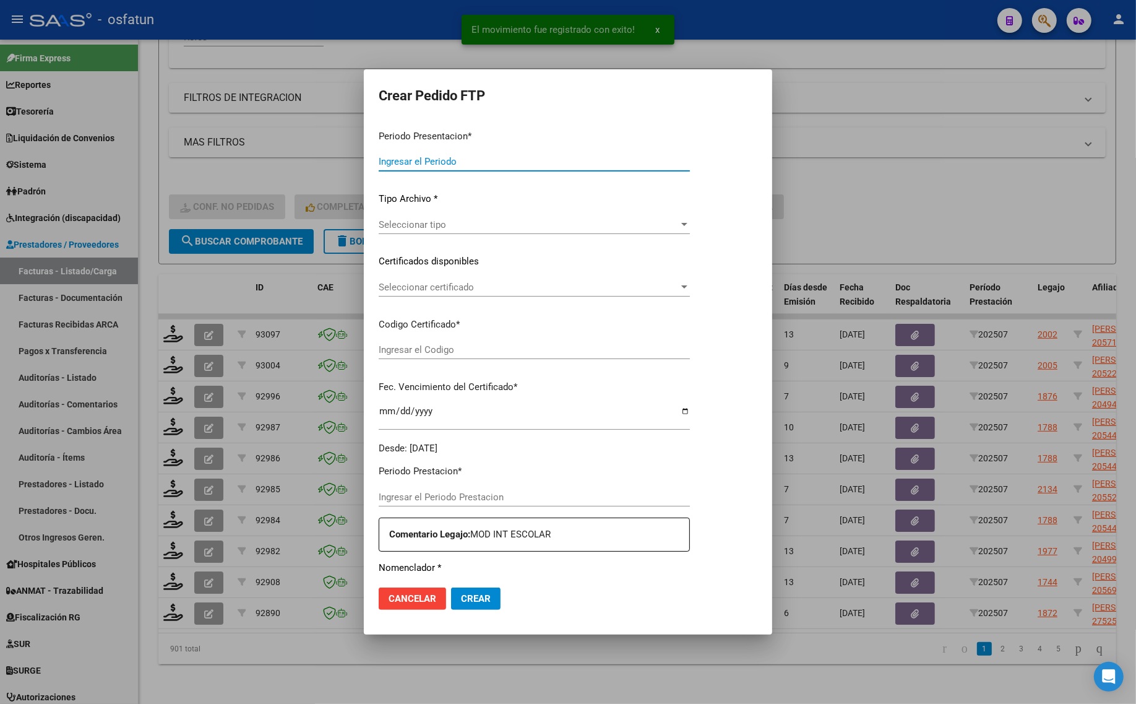
type input "202507"
type input "$ 475.830,36"
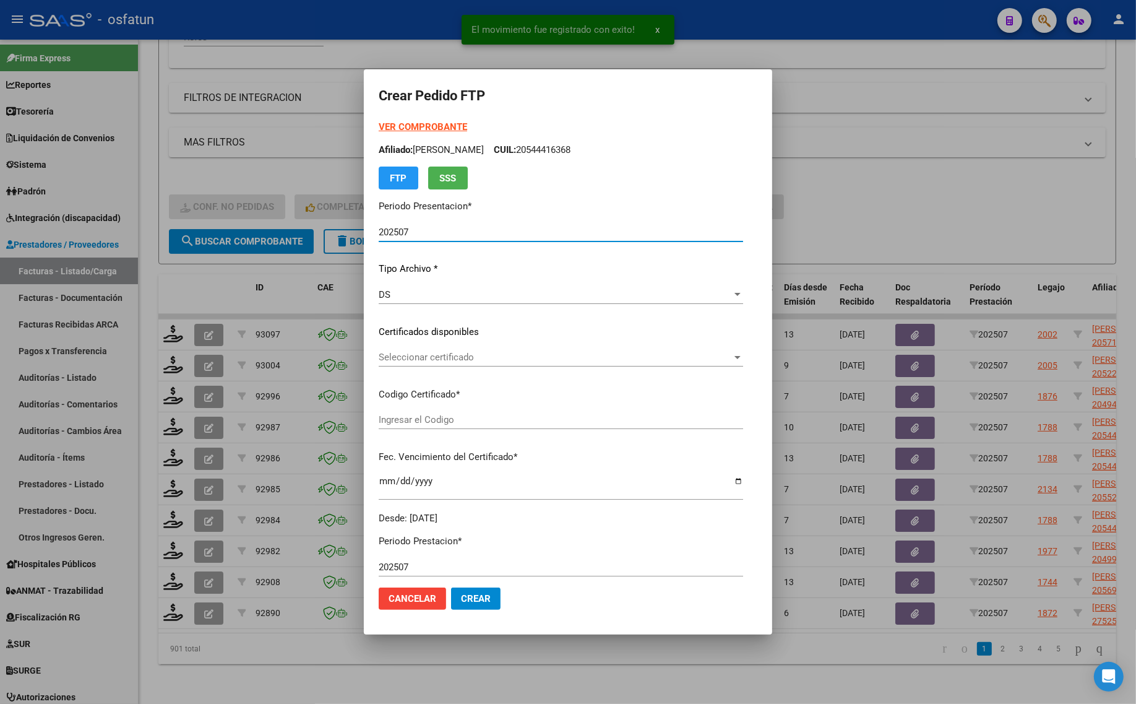
type input "ARG02000544416362021051020260510COR470"
type input "[DATE]"
click at [384, 124] on strong "VER COMPROBANTE" at bounding box center [423, 126] width 88 height 11
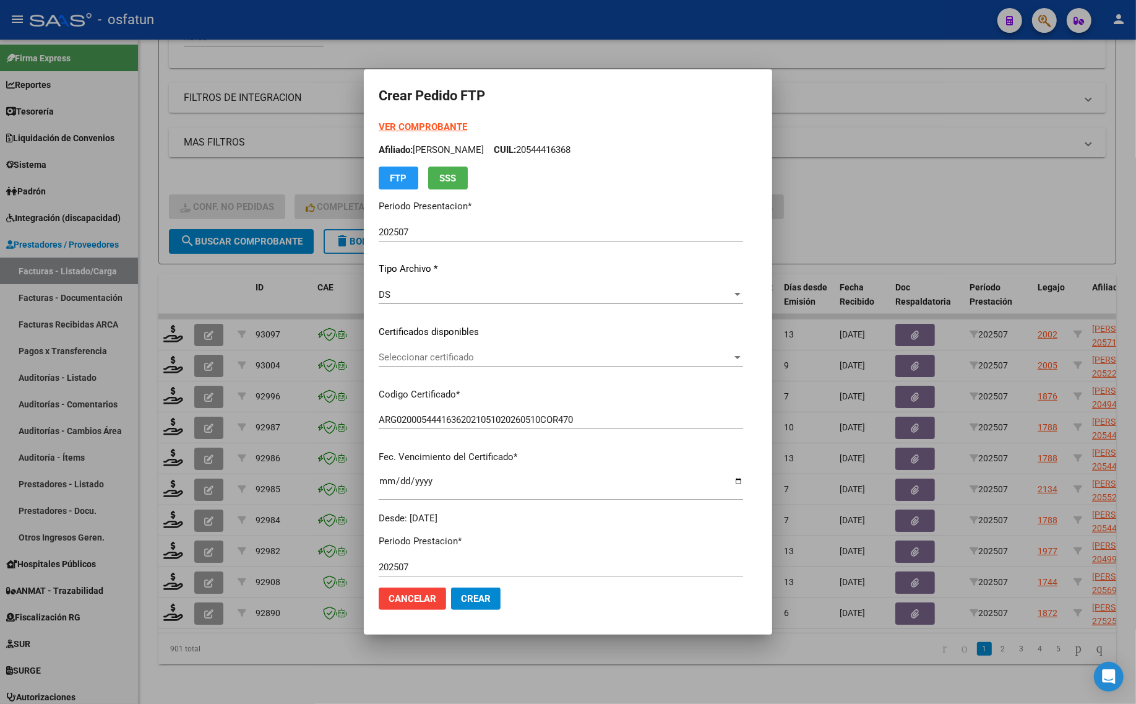
click at [415, 353] on span "Seleccionar certificado" at bounding box center [555, 357] width 353 height 11
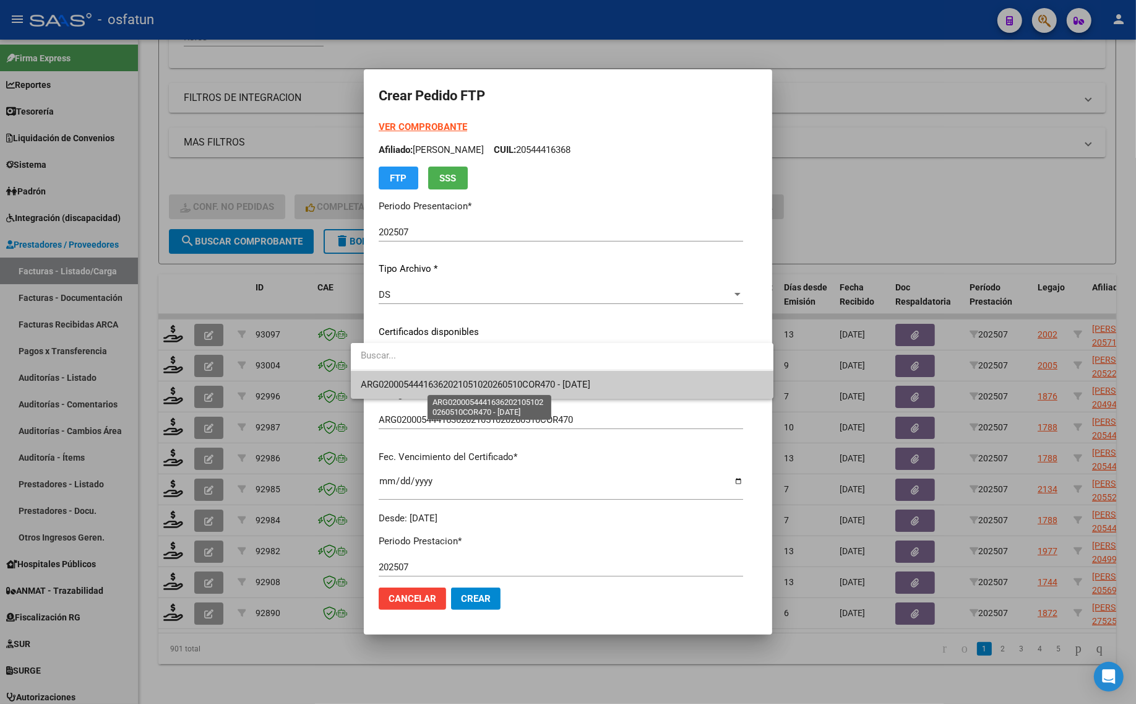
click at [412, 387] on span "ARG02000544416362021051020260510COR470 - [DATE]" at bounding box center [476, 384] width 230 height 11
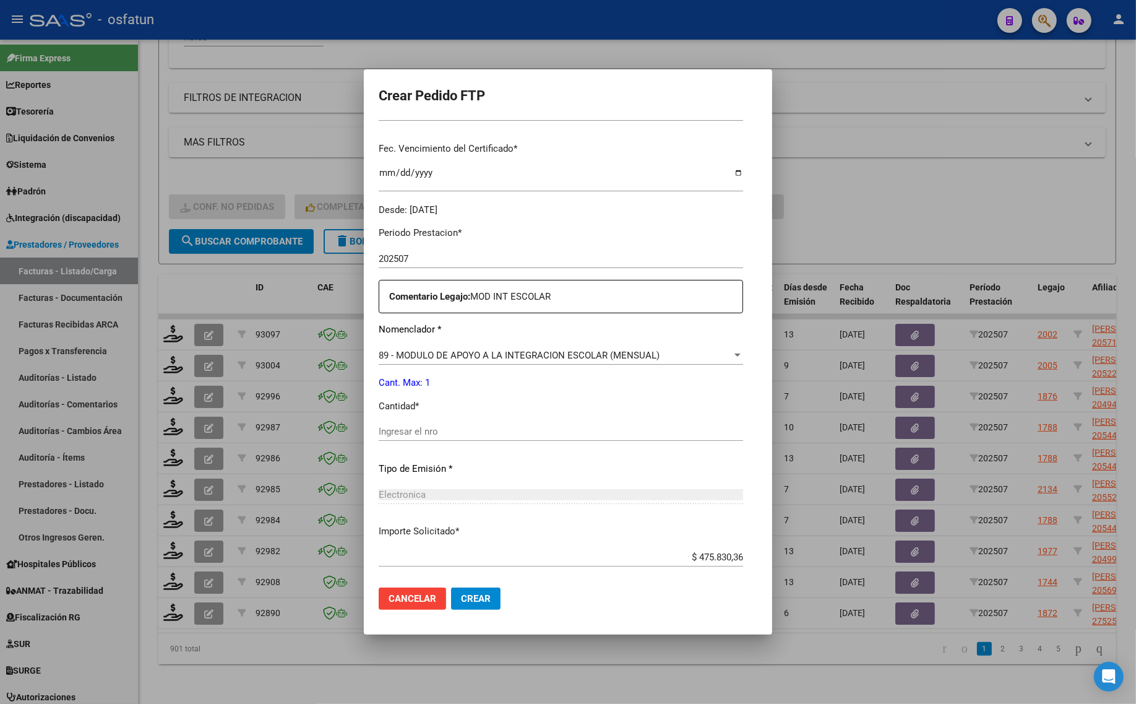
scroll to position [309, 0]
click at [404, 425] on input "Ingresar el nro" at bounding box center [561, 430] width 365 height 11
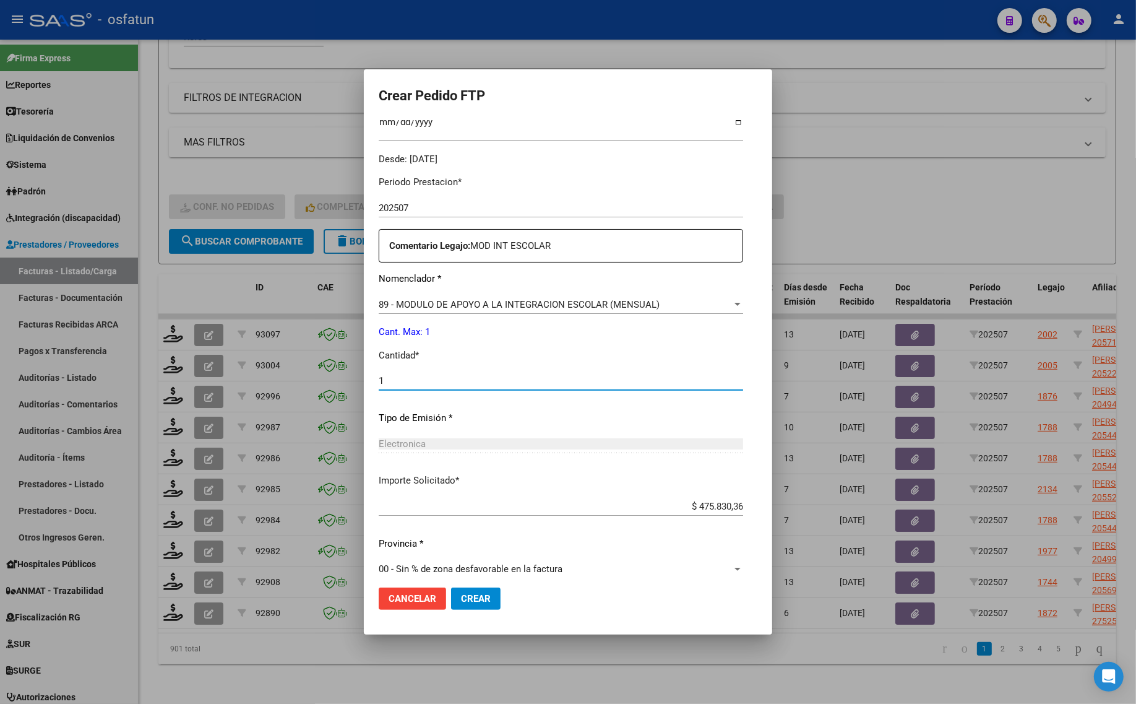
scroll to position [370, 0]
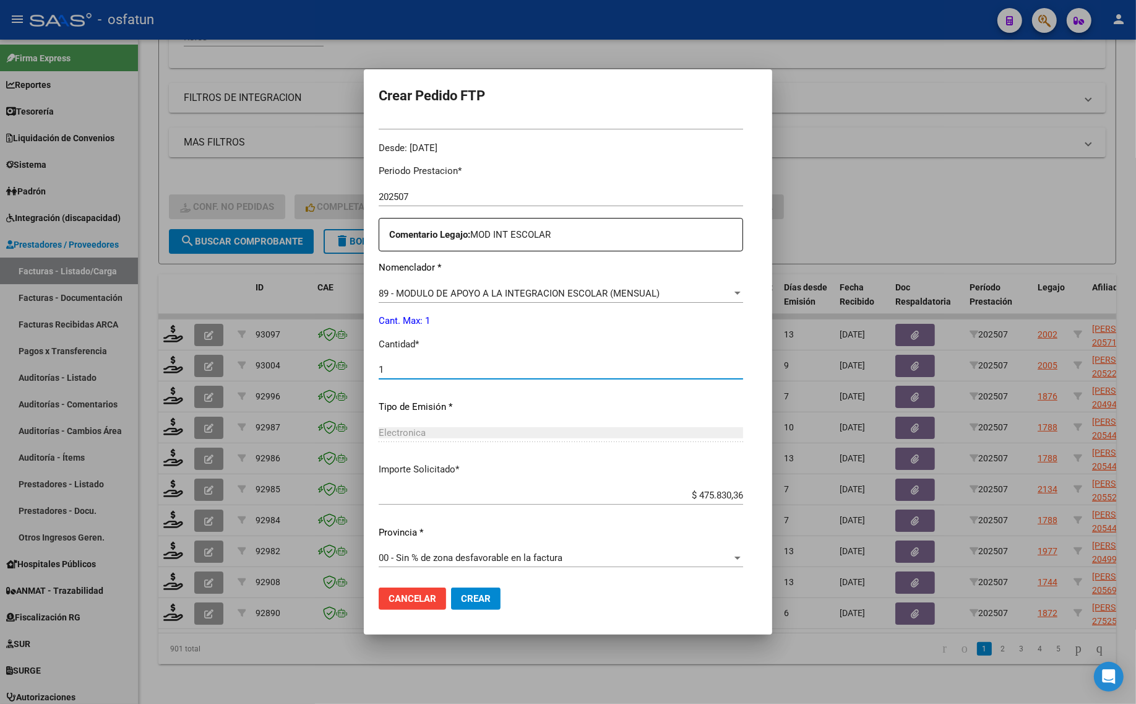
type input "1"
click at [461, 603] on span "Crear" at bounding box center [476, 598] width 30 height 11
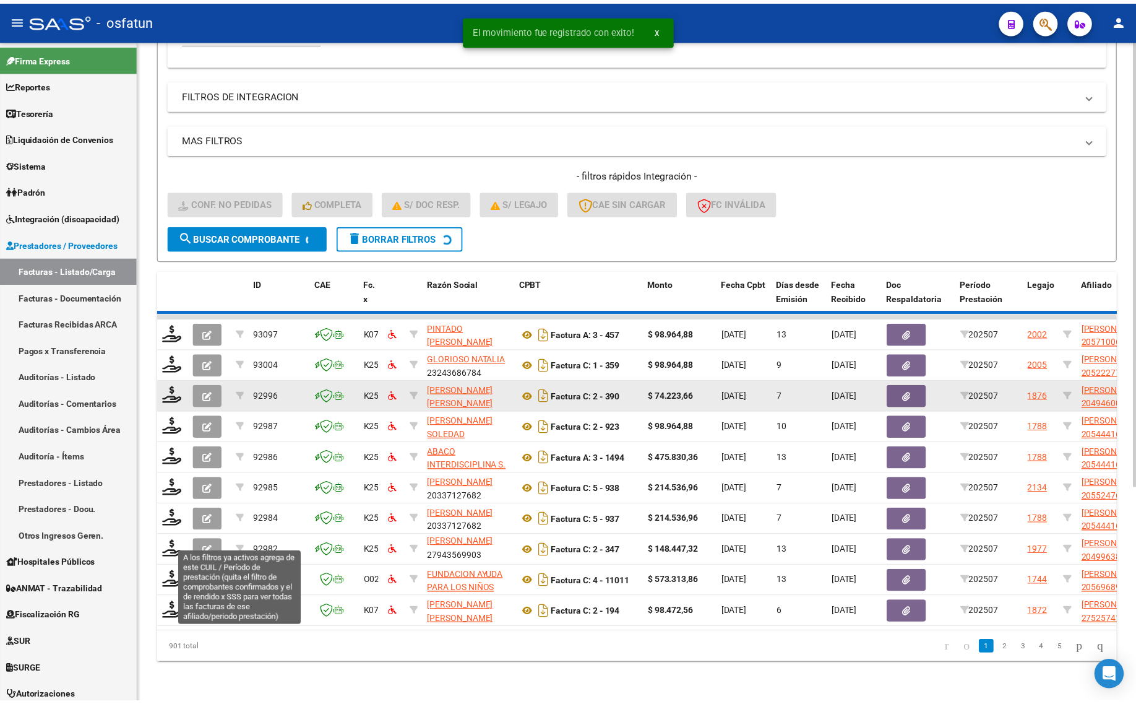
scroll to position [30, 0]
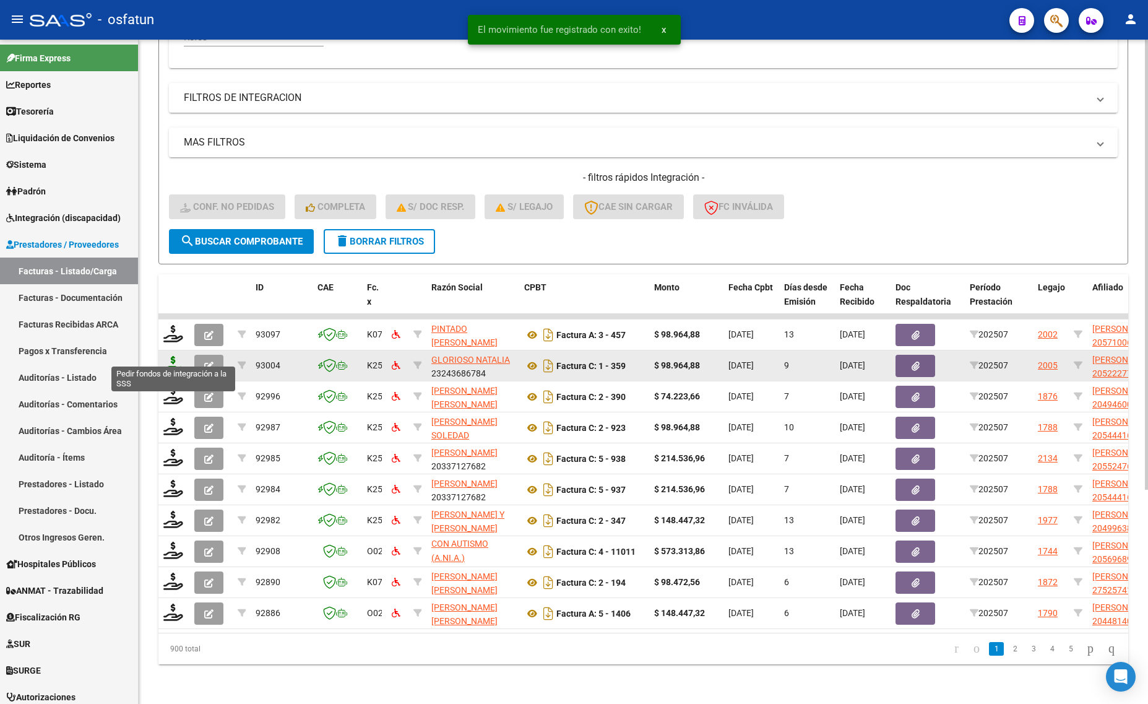
click at [173, 356] on icon at bounding box center [173, 364] width 20 height 17
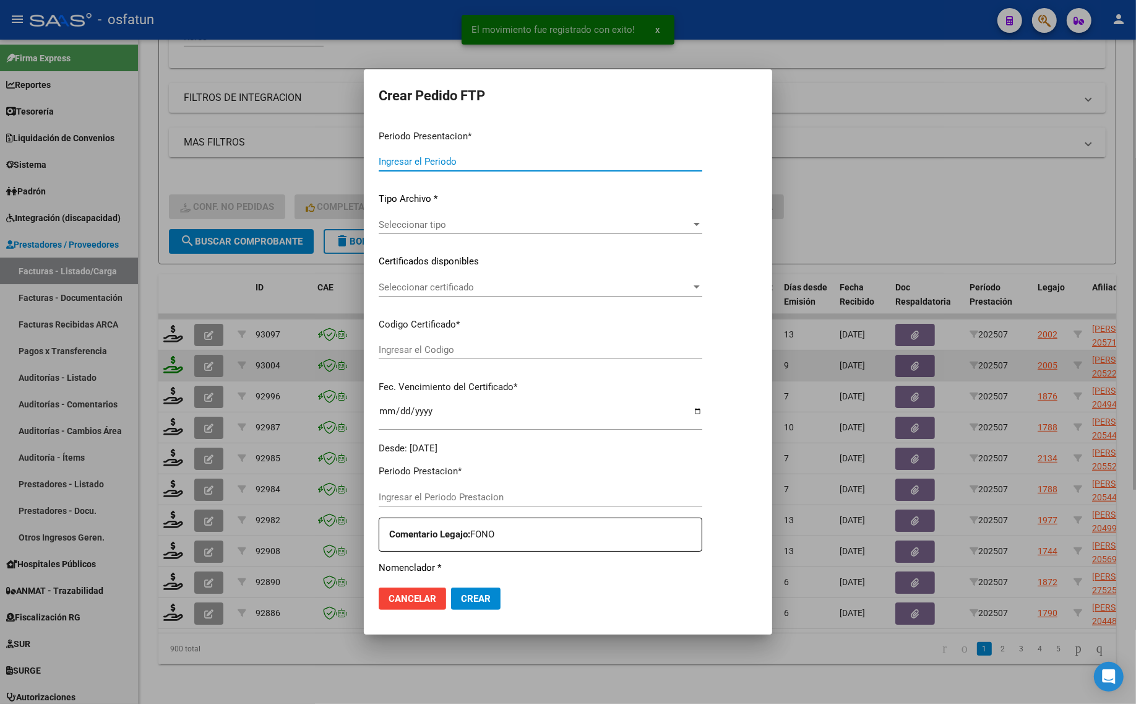
type input "202507"
type input "$ 98.964,88"
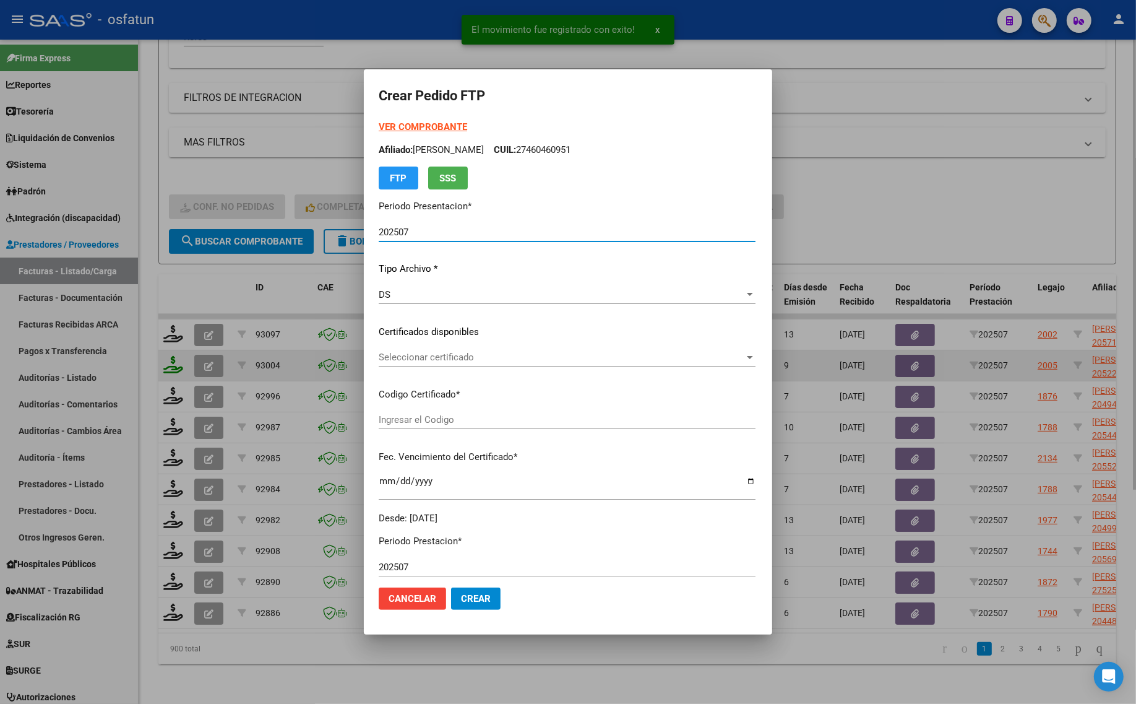
type input "ARG020005222771020191126202512026COR234"
type input "2025-11-26"
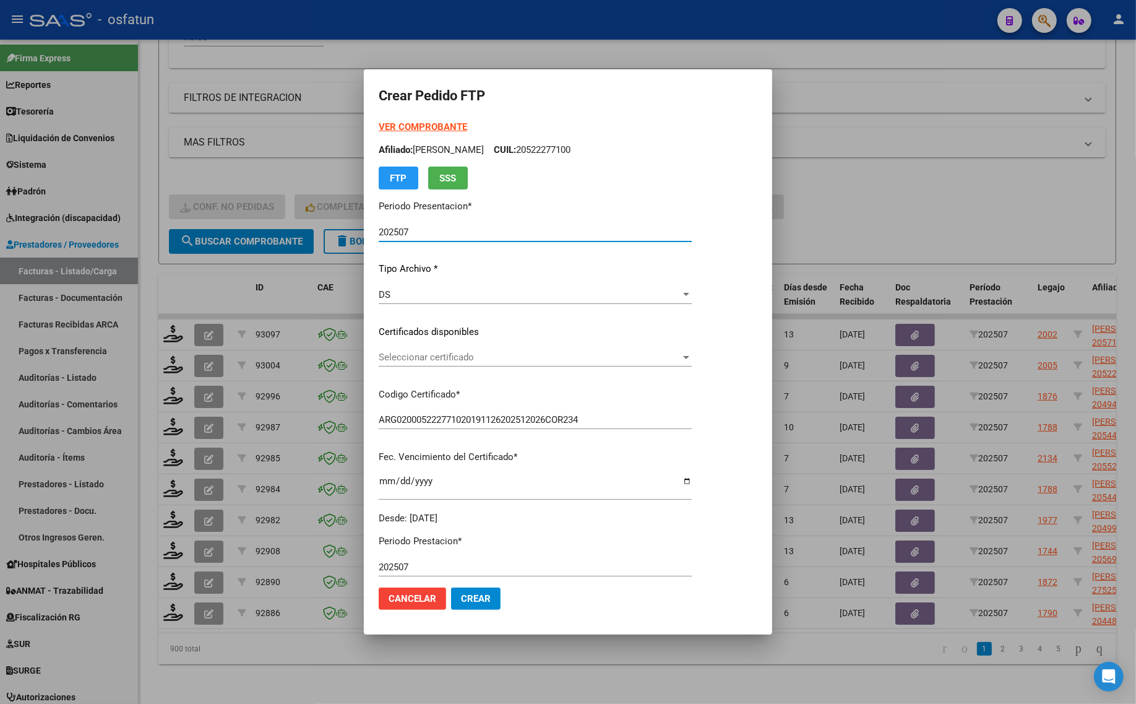
click at [407, 352] on span "Seleccionar certificado" at bounding box center [530, 357] width 302 height 11
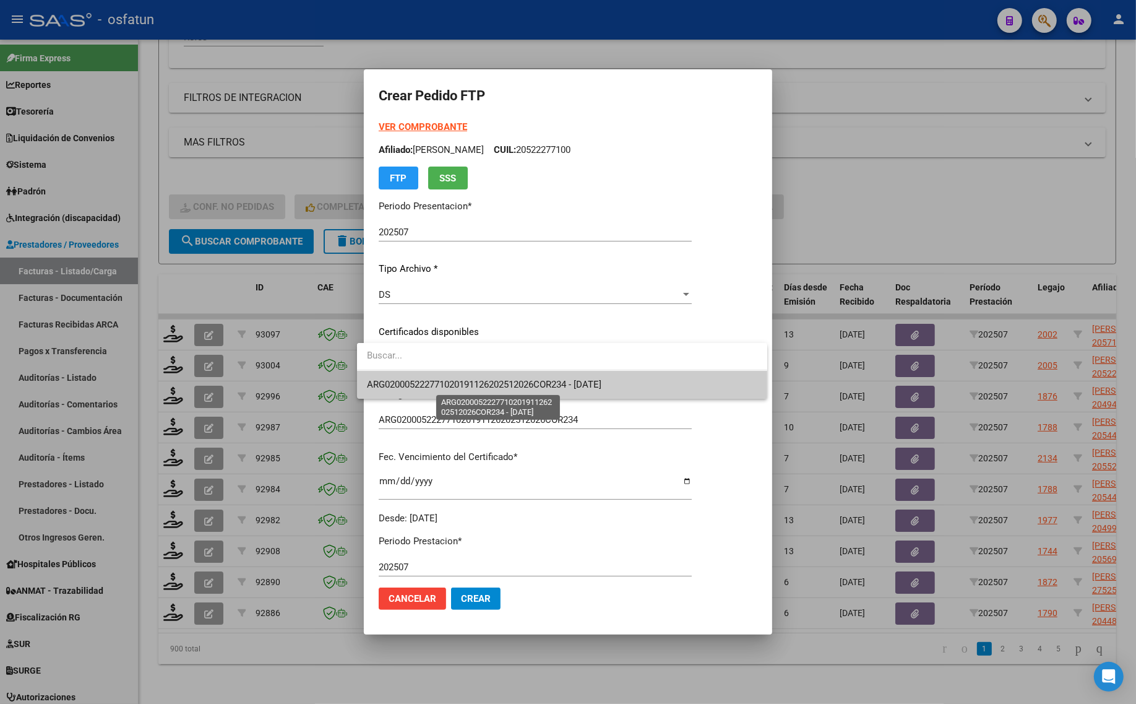
click at [403, 387] on span "ARG020005222771020191126202512026COR234 - 2025-11-26" at bounding box center [484, 384] width 235 height 11
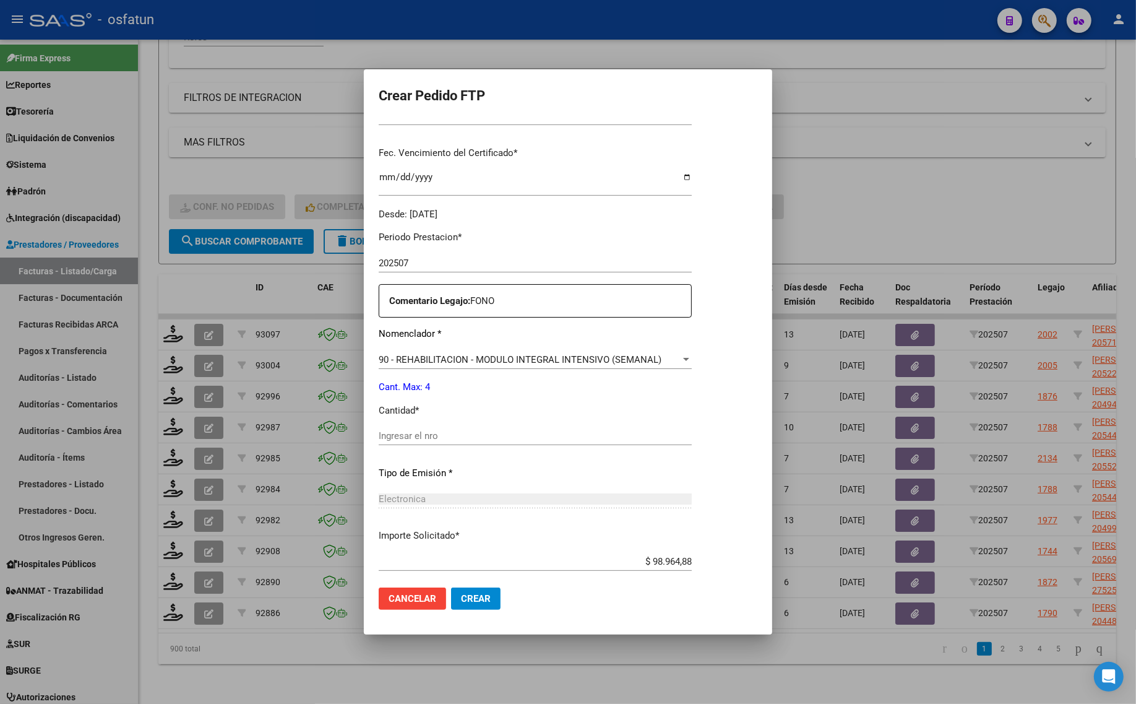
scroll to position [309, 0]
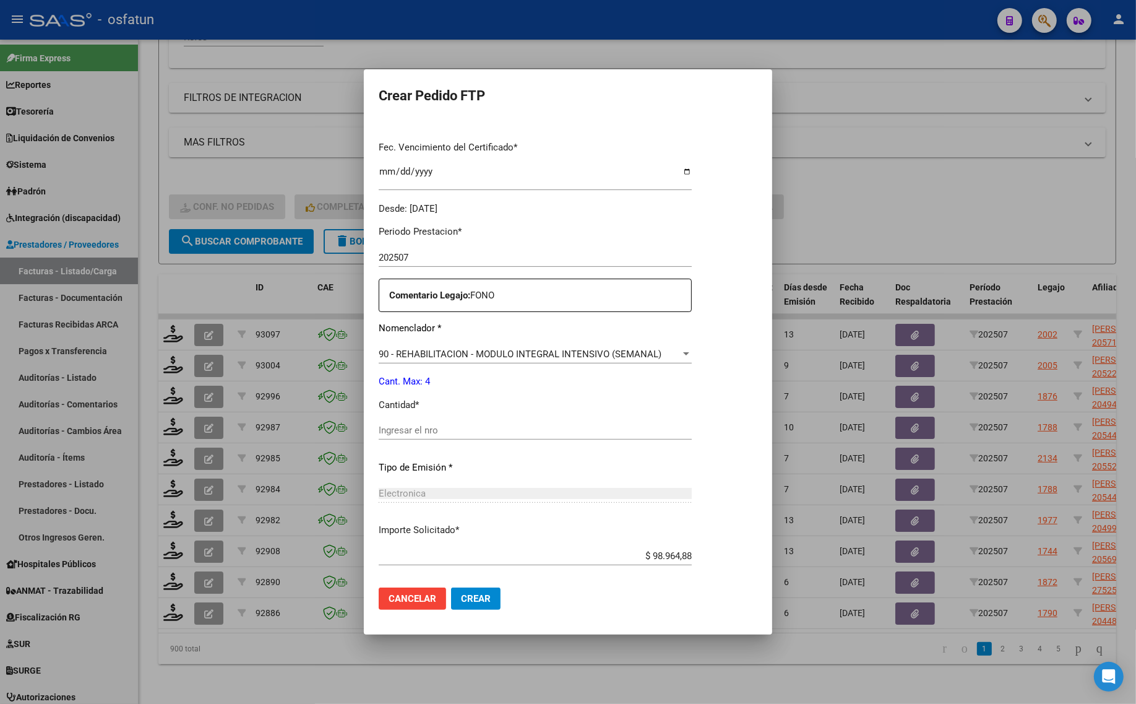
click at [447, 428] on input "Ingresar el nro" at bounding box center [535, 430] width 313 height 11
type input "4"
click at [465, 598] on span "Crear" at bounding box center [476, 598] width 30 height 11
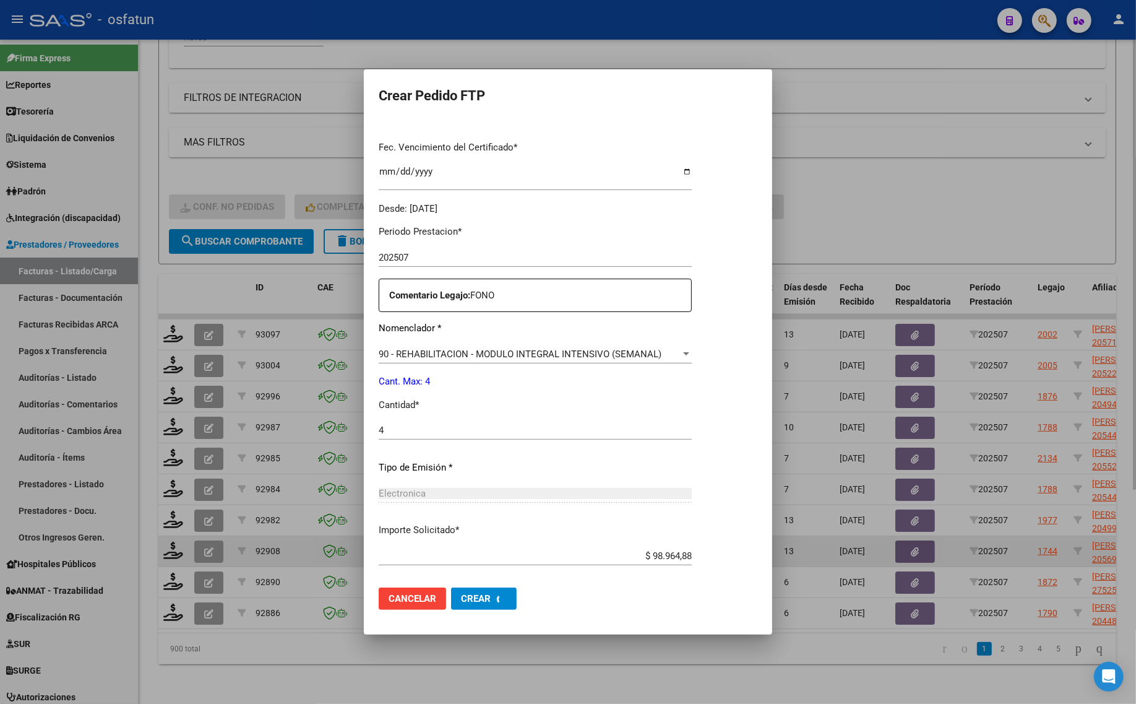
scroll to position [0, 0]
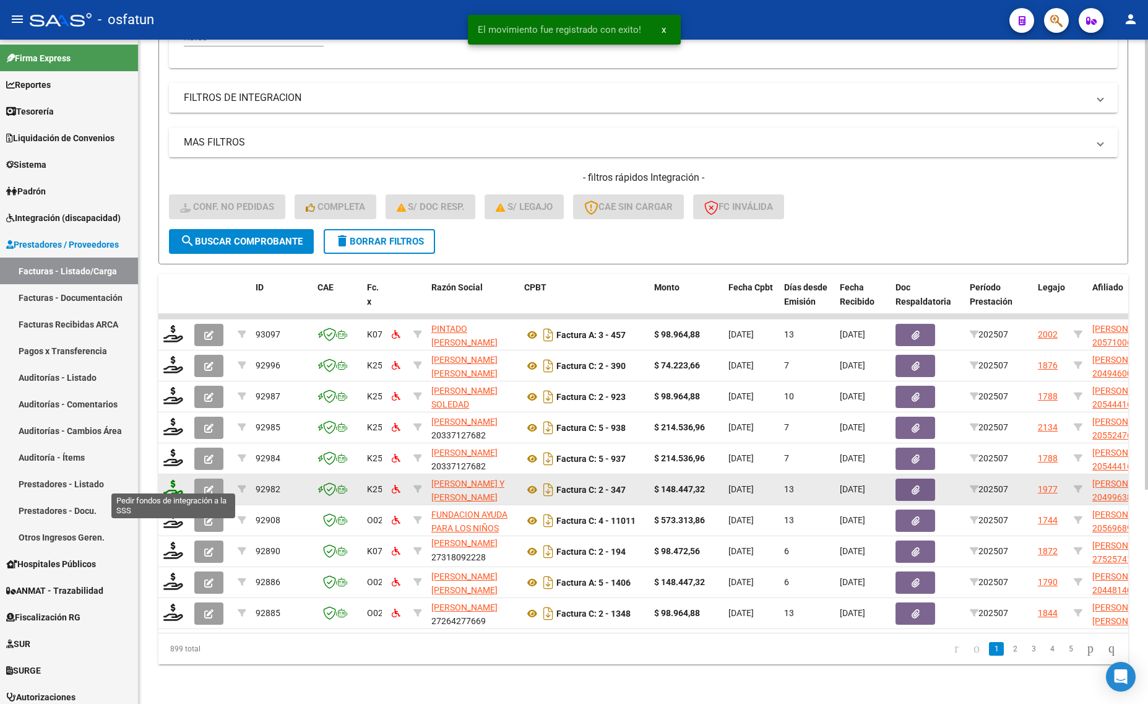
click at [179, 480] on icon at bounding box center [173, 488] width 20 height 17
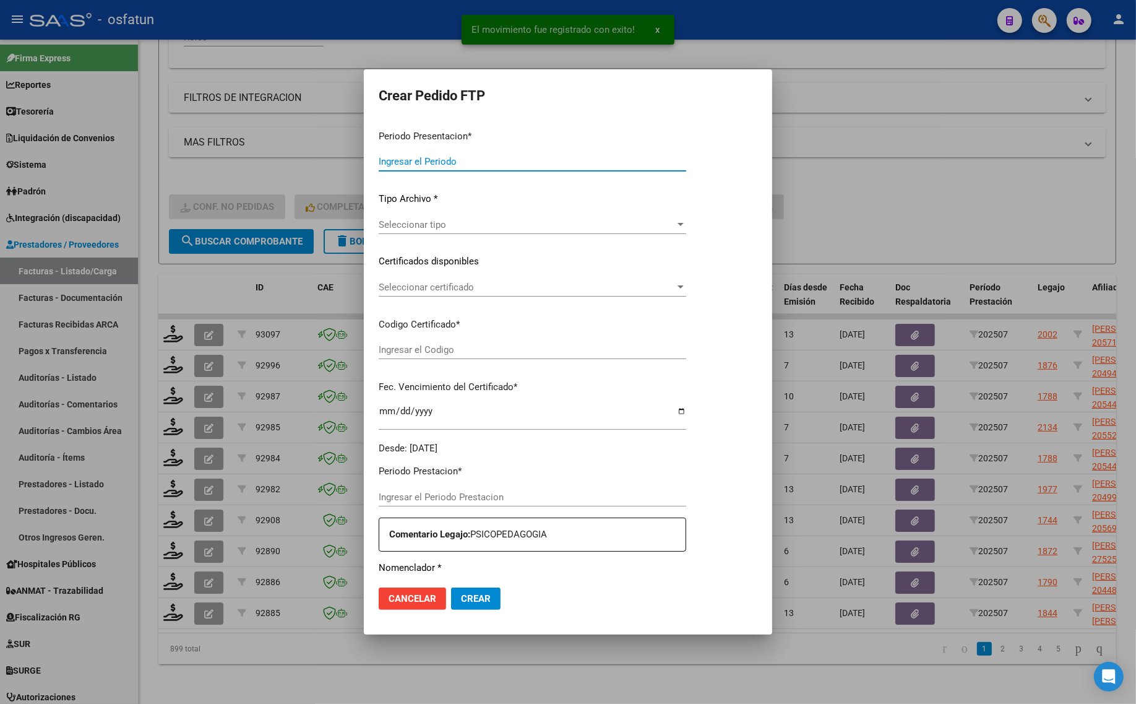
type input "202507"
type input "$ 148.447,32"
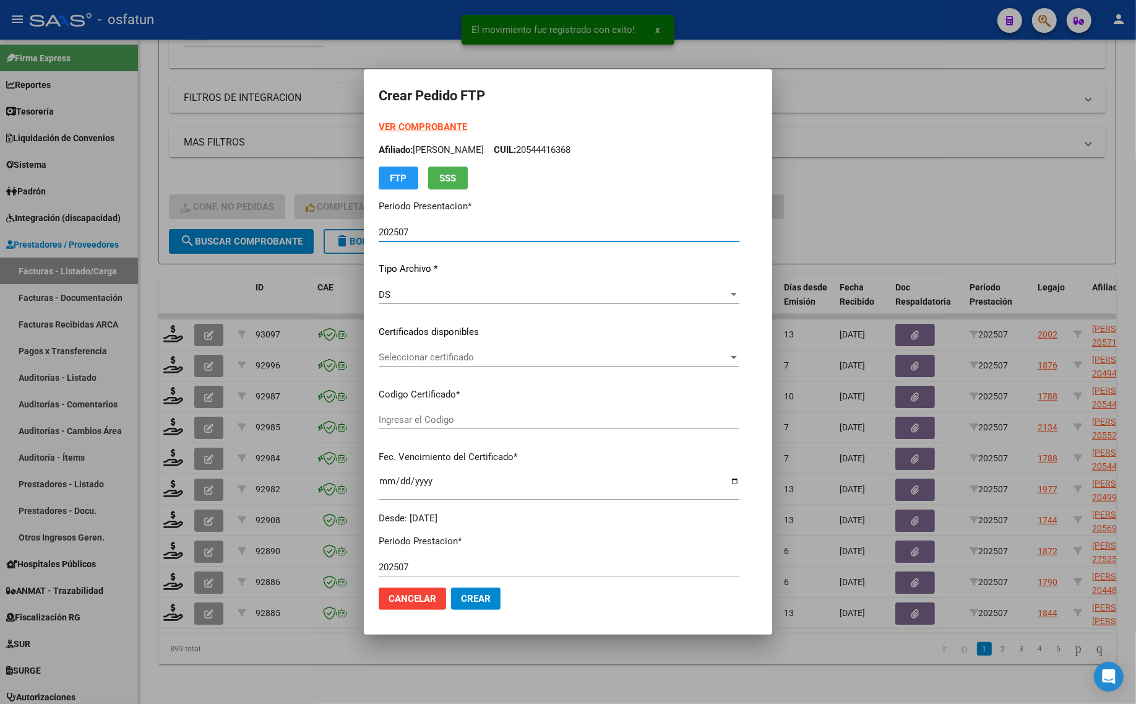
type input "ARG02000499638372017042820250428COR467"
type input "2025-04-28"
click at [395, 124] on strong "VER COMPROBANTE" at bounding box center [423, 126] width 88 height 11
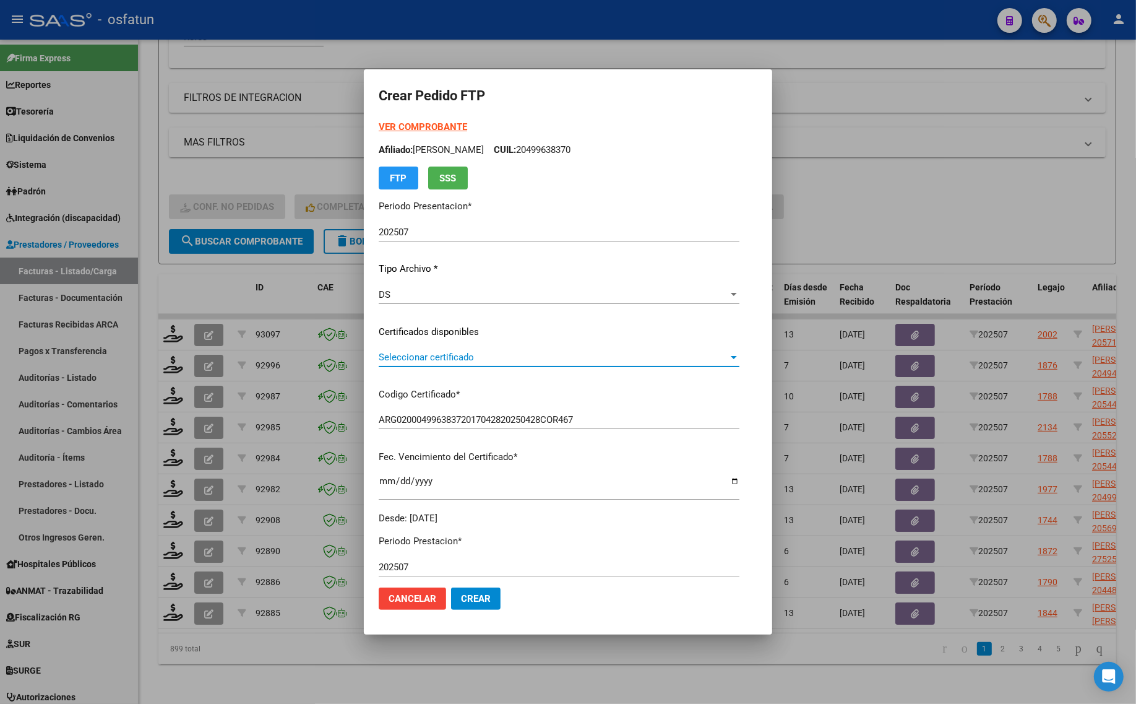
click at [403, 353] on span "Seleccionar certificado" at bounding box center [554, 357] width 350 height 11
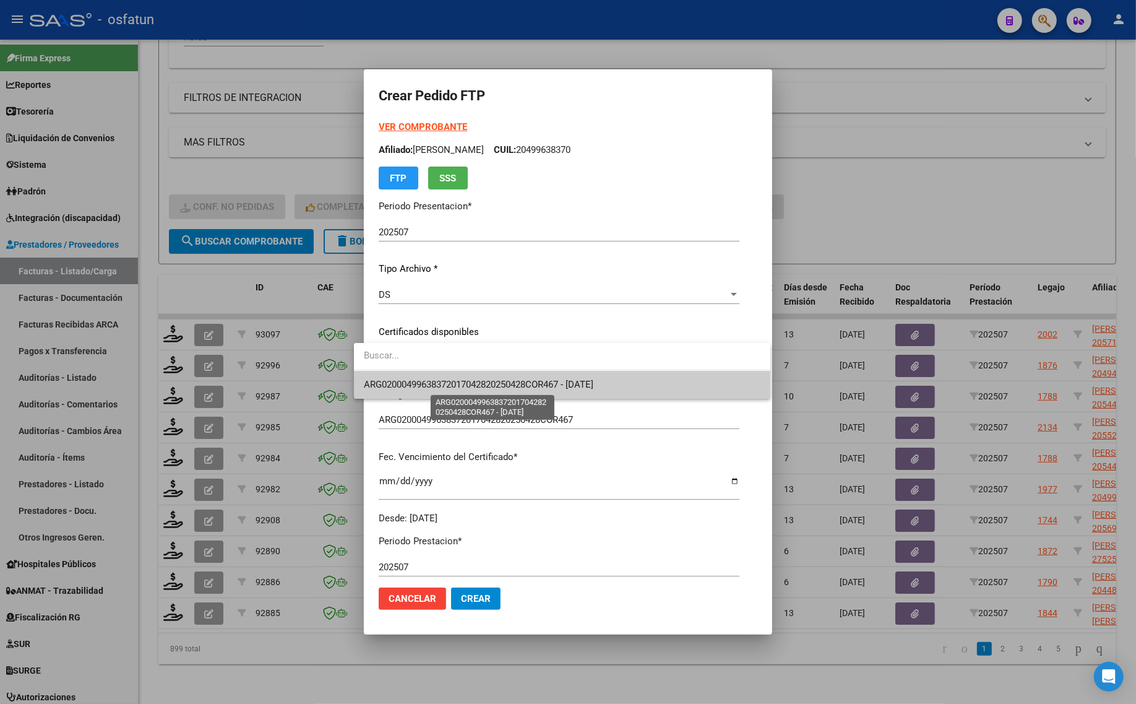
click at [405, 381] on span "ARG02000499638372017042820250428COR467 - [DATE]" at bounding box center [479, 384] width 230 height 11
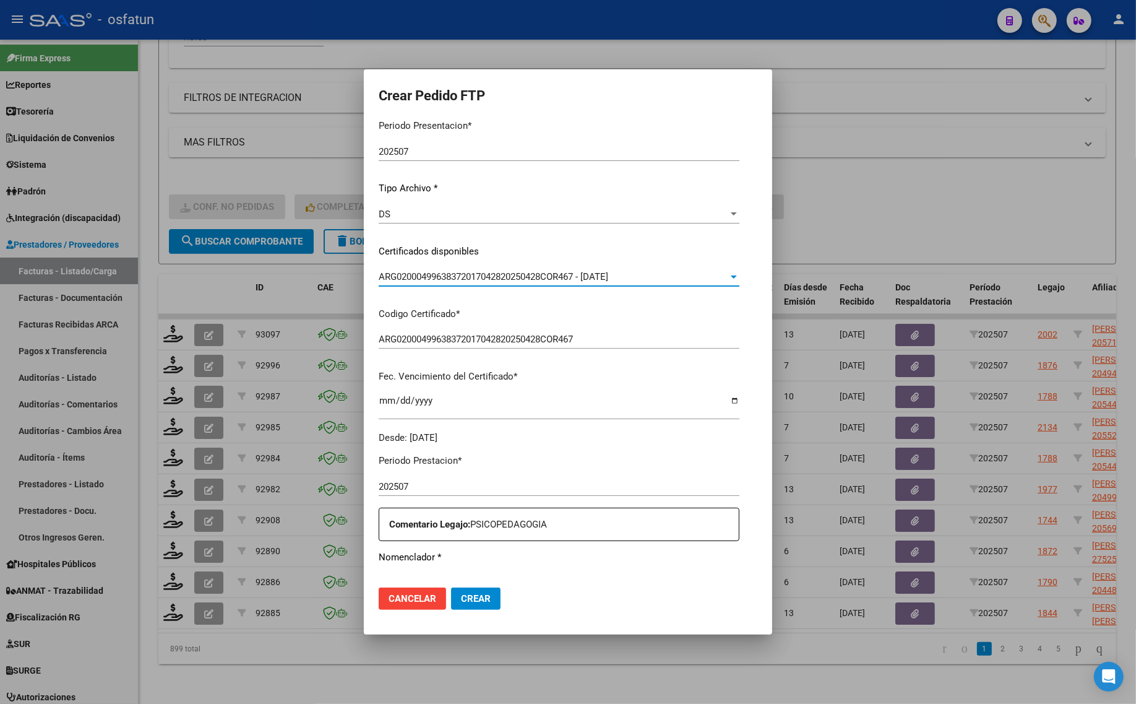
scroll to position [232, 0]
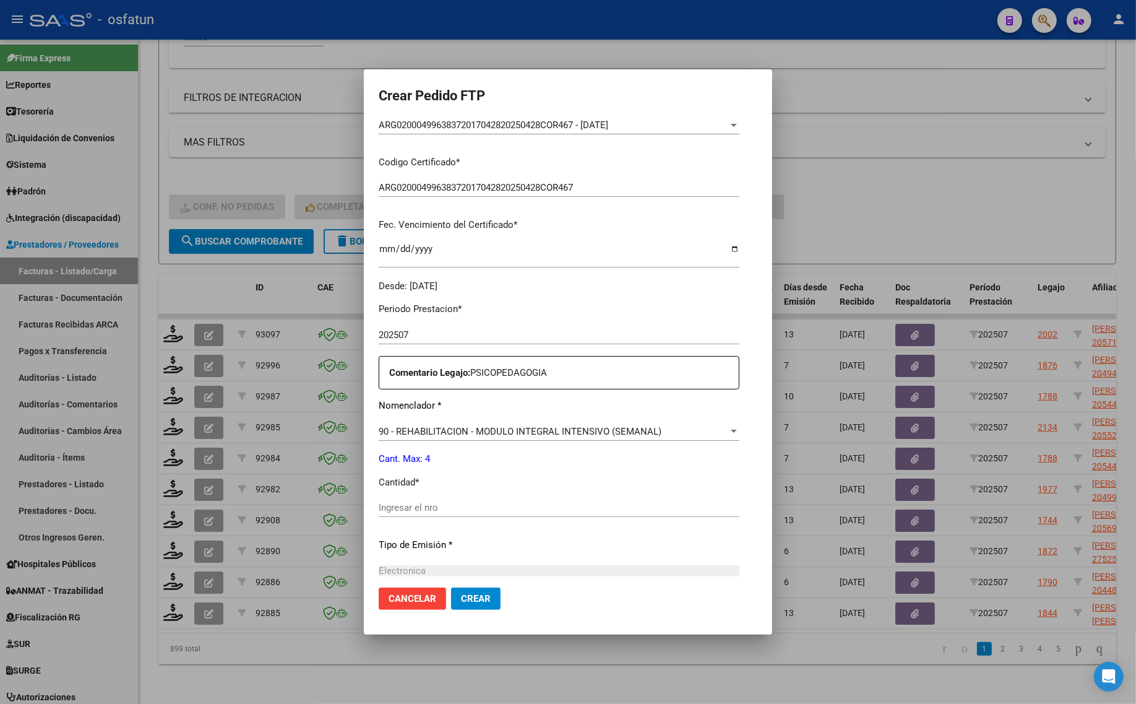
click at [398, 496] on div "Periodo Prestacion * 202507 Ingresar el Periodo Prestacion Comentario Legajo: P…" at bounding box center [559, 505] width 361 height 424
click at [398, 514] on div "Ingresar el nro" at bounding box center [559, 507] width 361 height 19
type input "4"
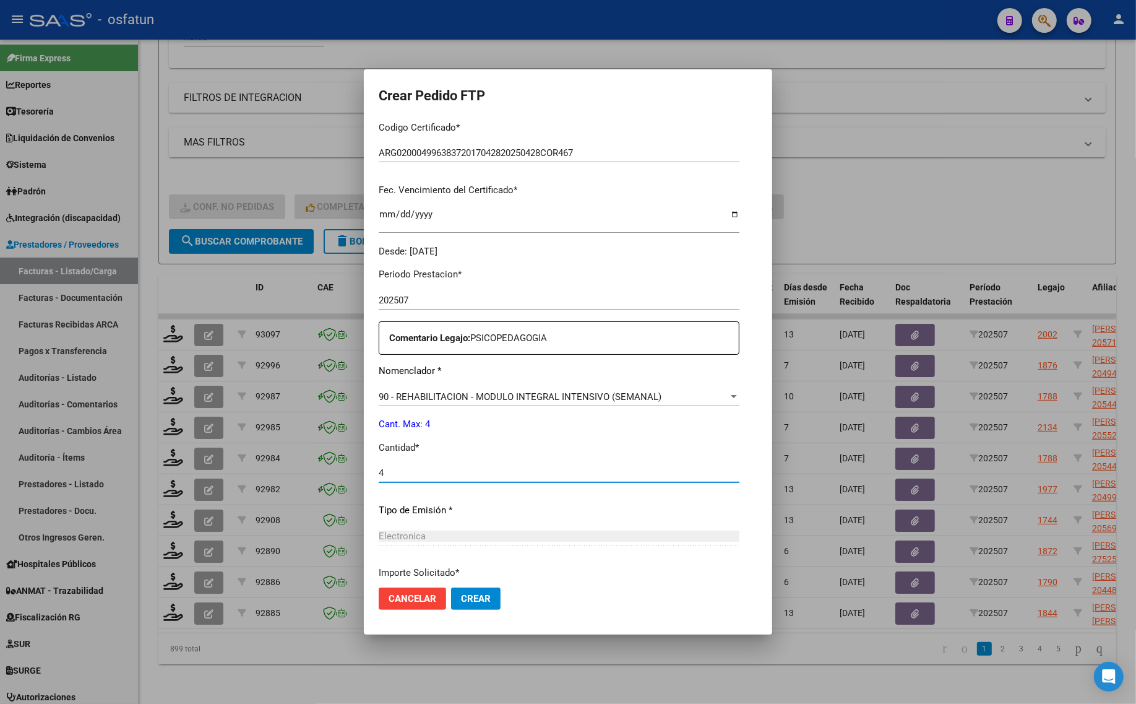
scroll to position [370, 0]
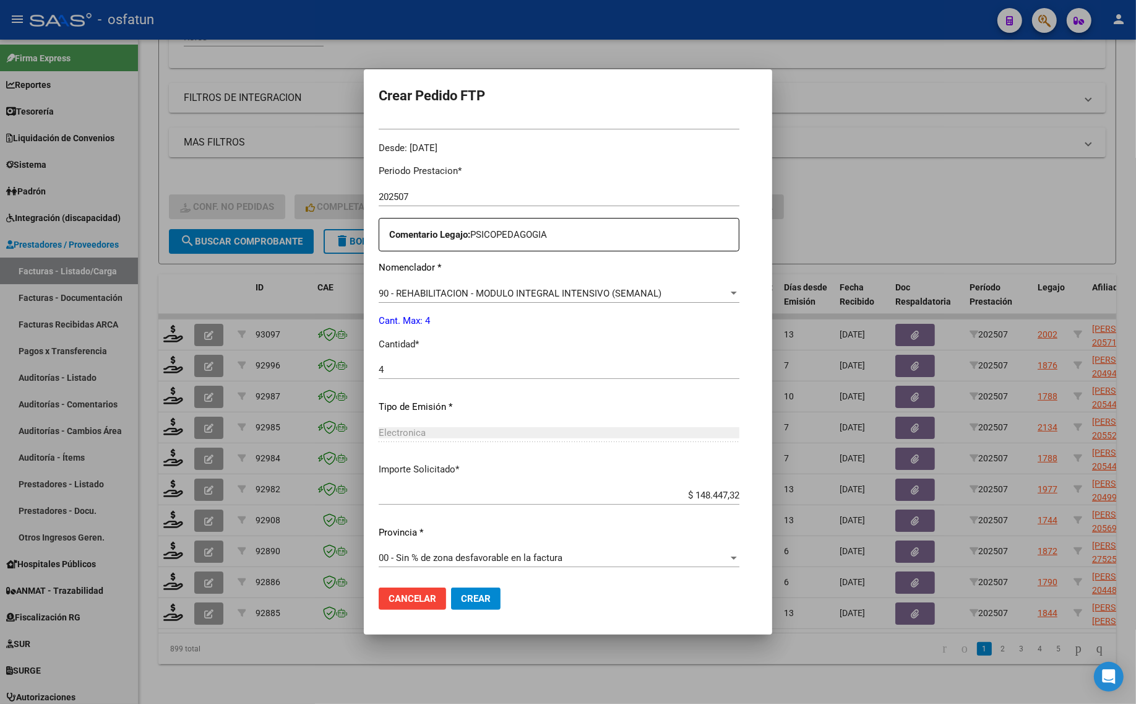
click at [478, 597] on button "Crear" at bounding box center [476, 598] width 50 height 22
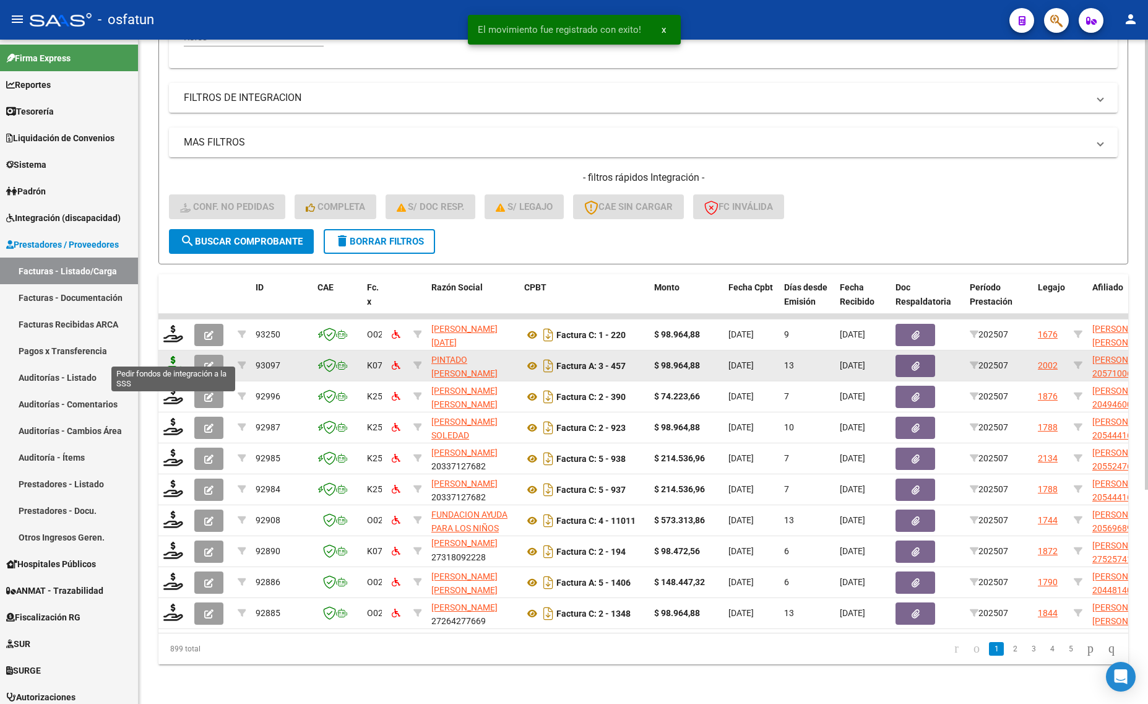
click at [165, 357] on icon at bounding box center [173, 364] width 20 height 17
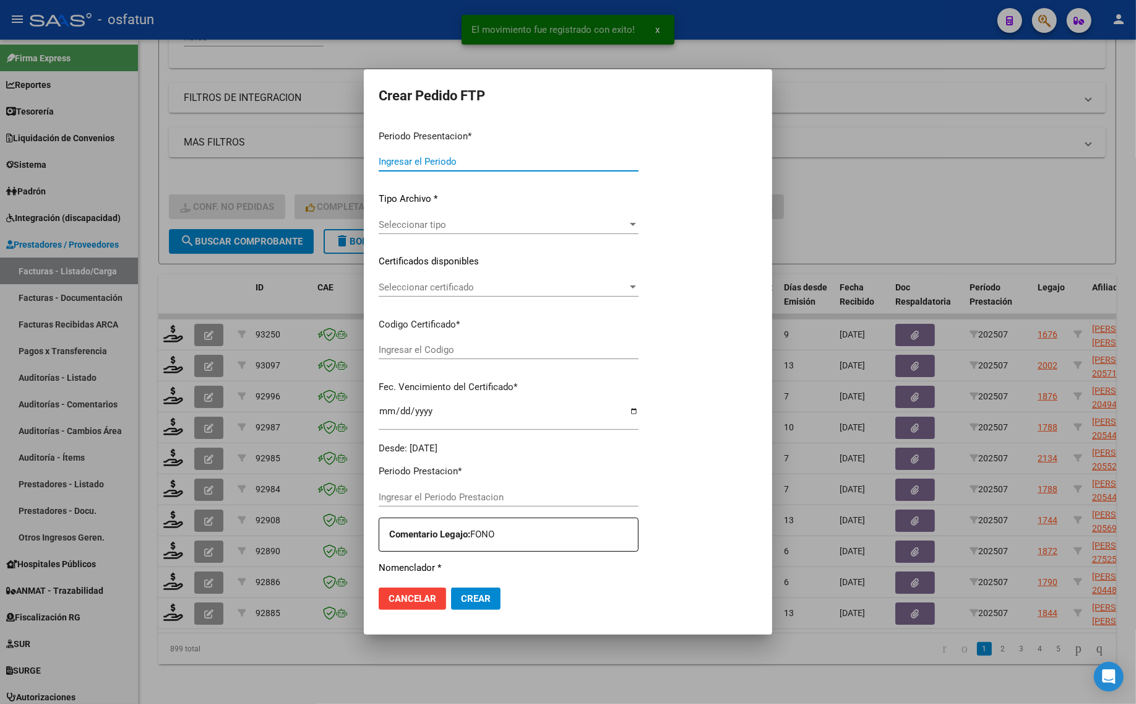
type input "202507"
type input "$ 98.964,88"
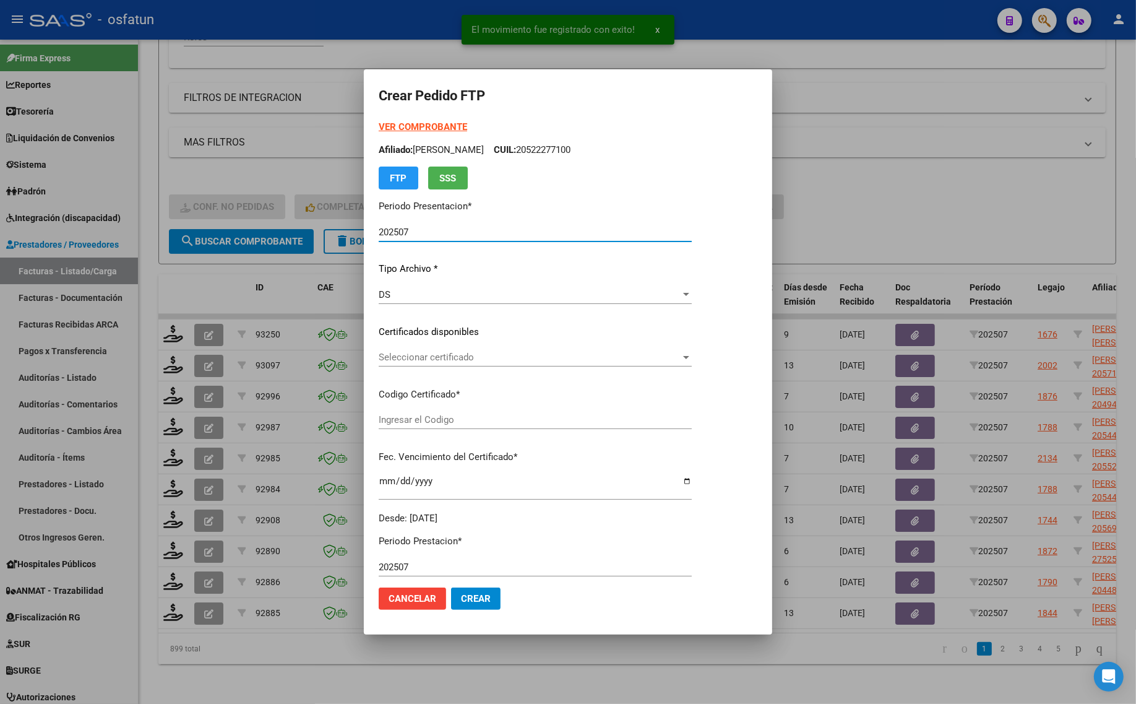
type input "ARG02000571006112024041020260410TUC139"
type input "2026-04-01"
click at [410, 123] on strong "VER COMPROBANTE" at bounding box center [423, 126] width 88 height 11
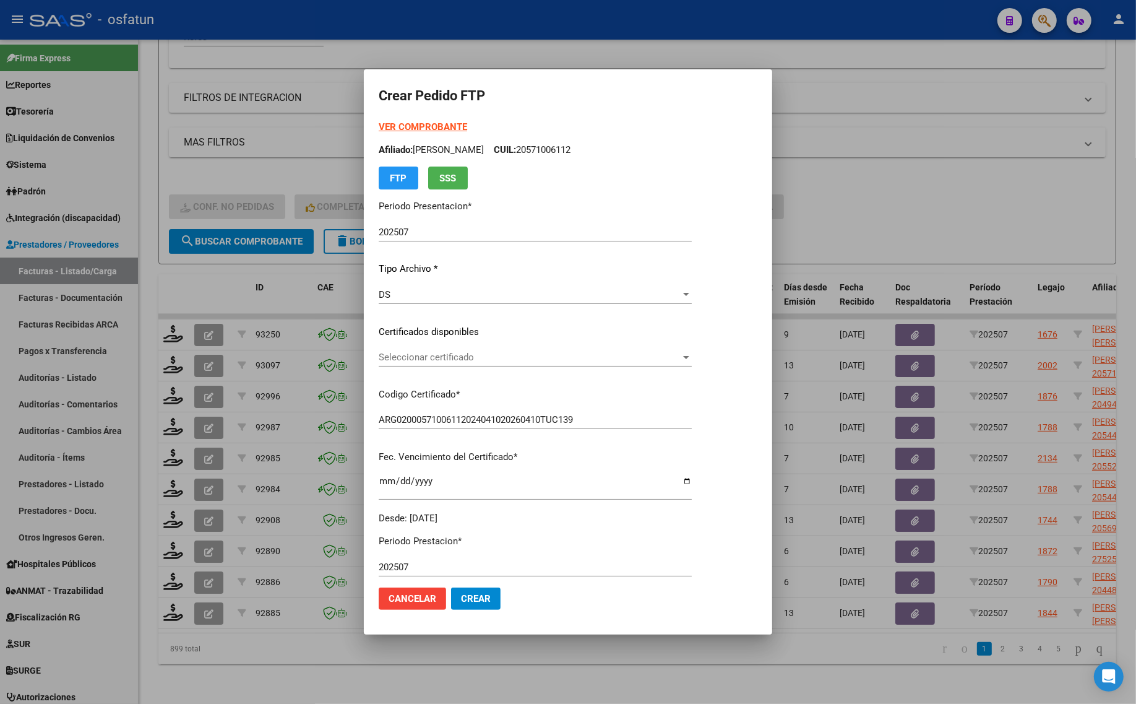
click at [478, 362] on span "Seleccionar certificado" at bounding box center [530, 357] width 302 height 11
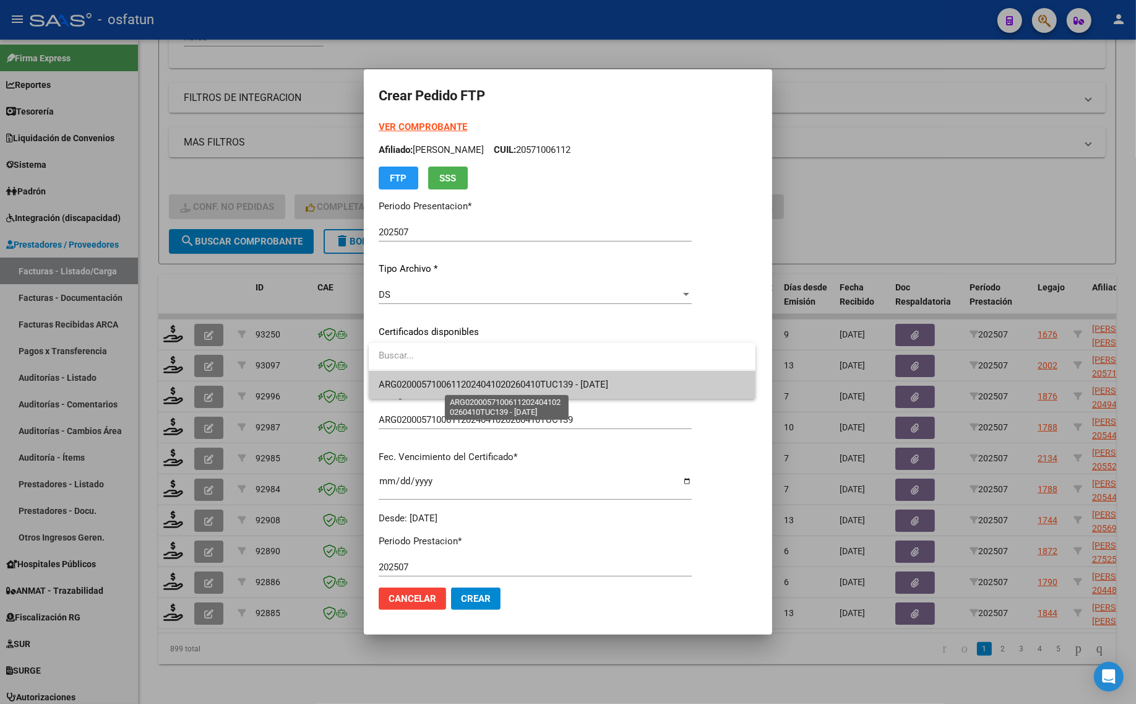
click at [490, 382] on span "ARG02000571006112024041020260410TUC139 - [DATE]" at bounding box center [494, 384] width 230 height 11
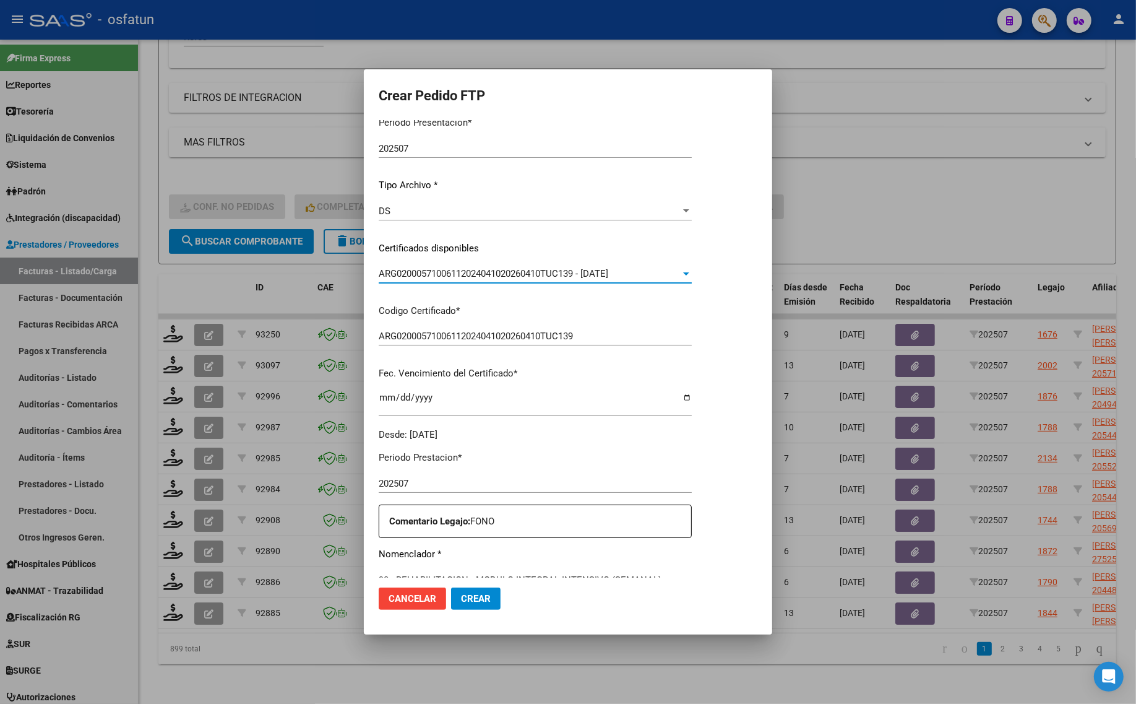
scroll to position [232, 0]
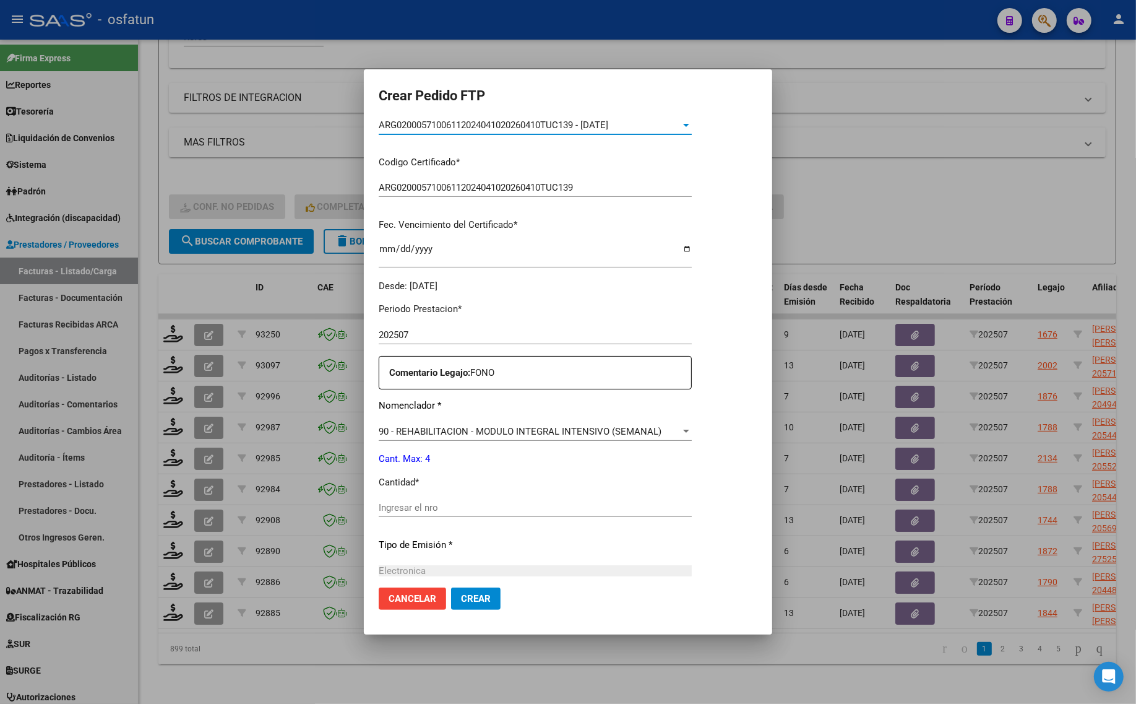
click at [452, 512] on input "Ingresar el nro" at bounding box center [535, 507] width 313 height 11
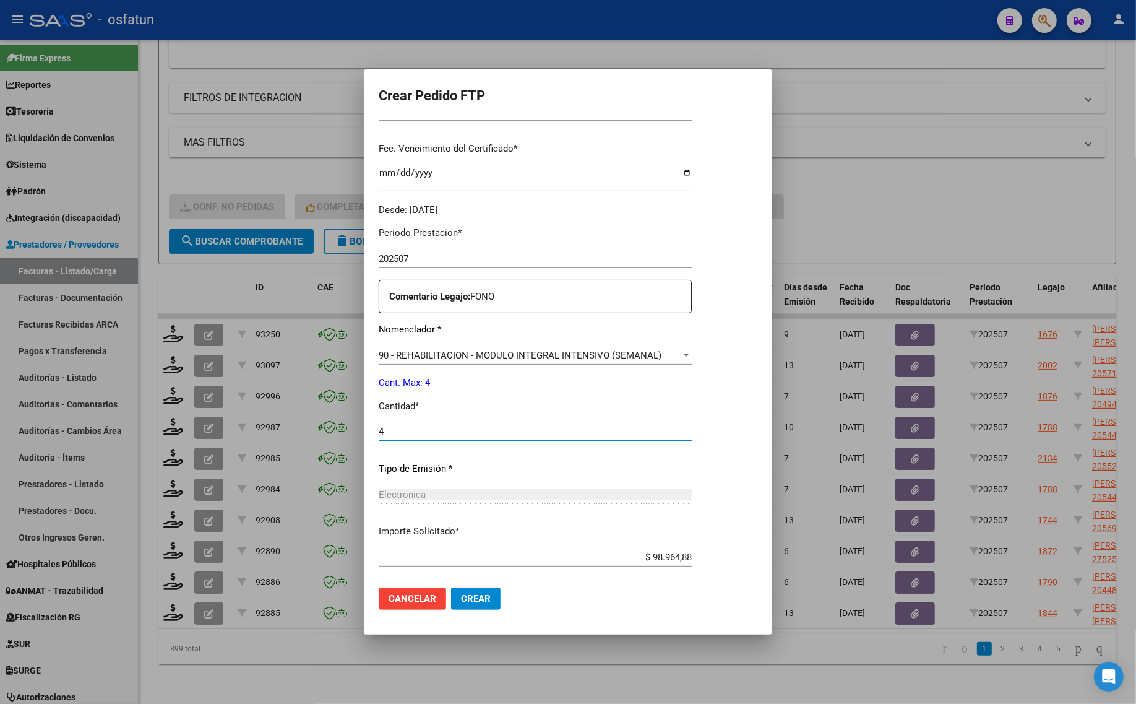
scroll to position [370, 0]
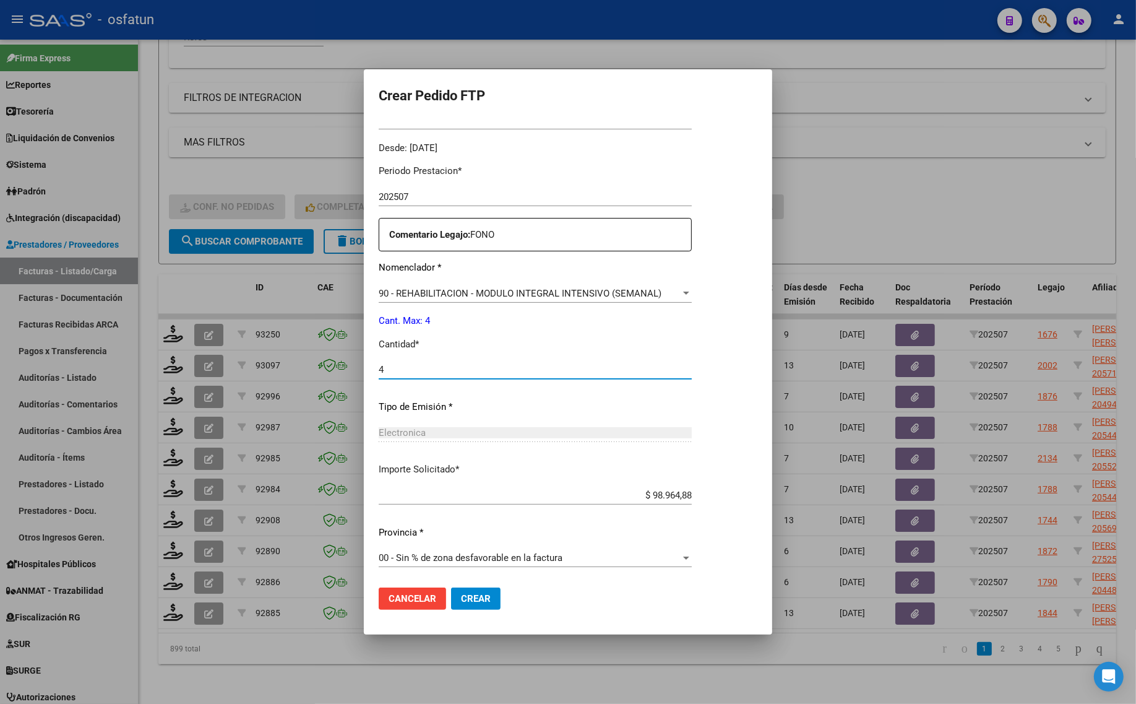
type input "4"
click at [485, 602] on span "Crear" at bounding box center [476, 598] width 30 height 11
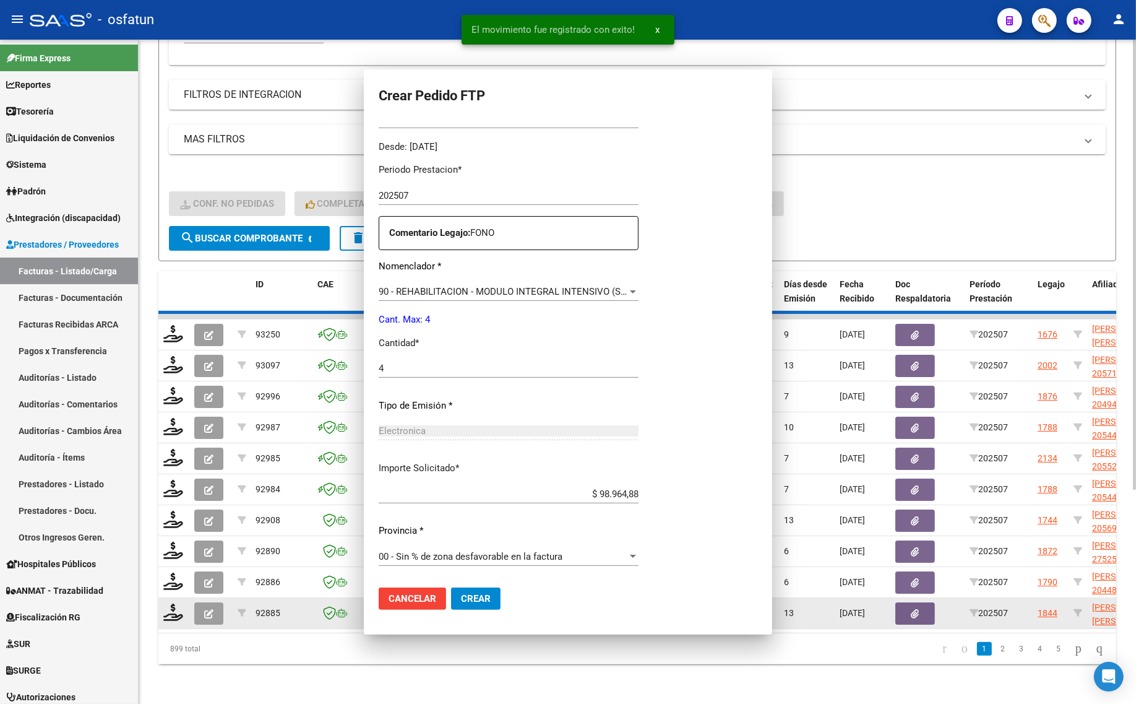
scroll to position [0, 0]
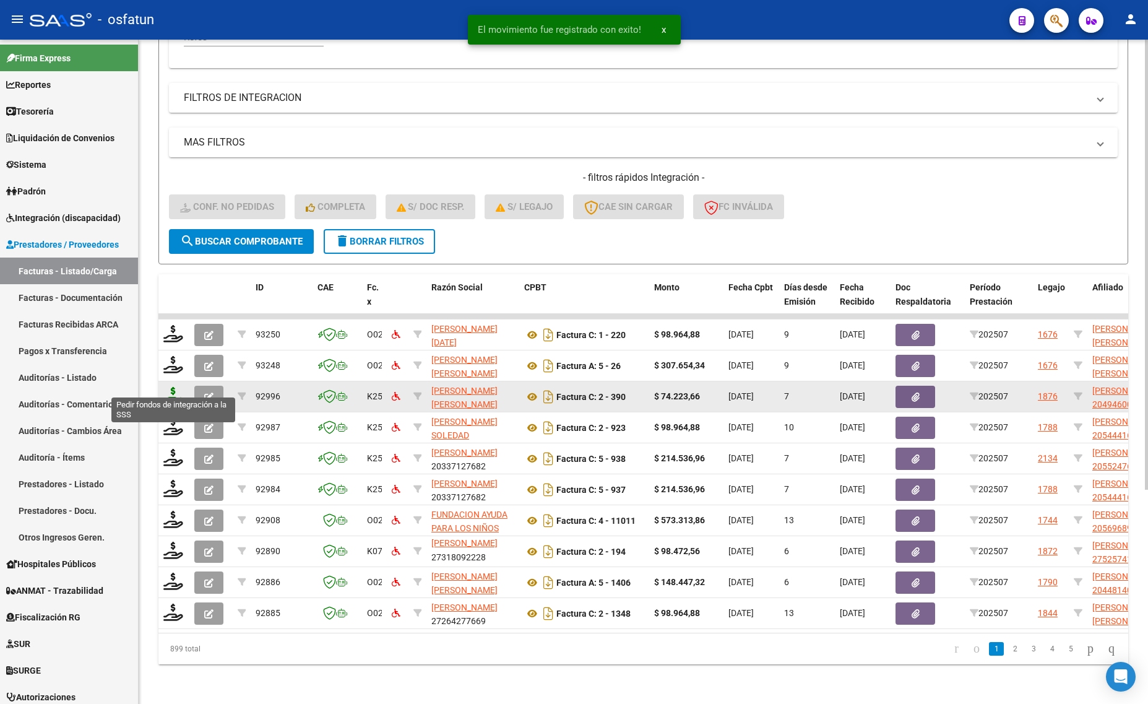
click at [176, 387] on icon at bounding box center [173, 395] width 20 height 17
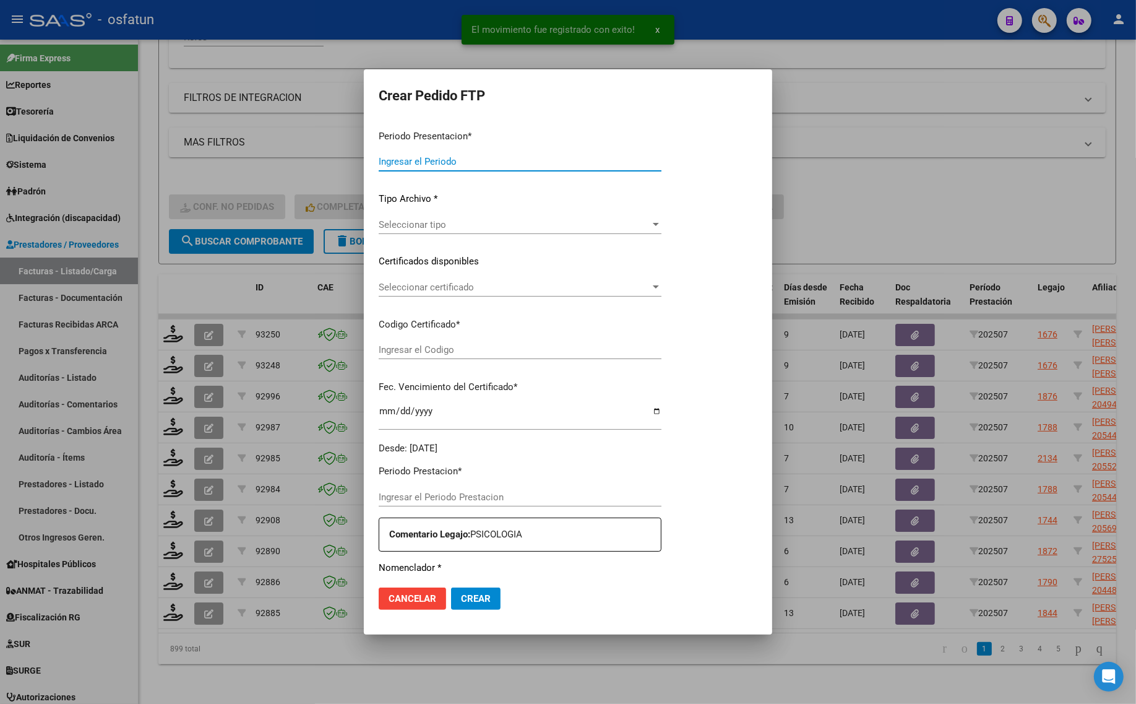
type input "202507"
type input "$ 74.223,66"
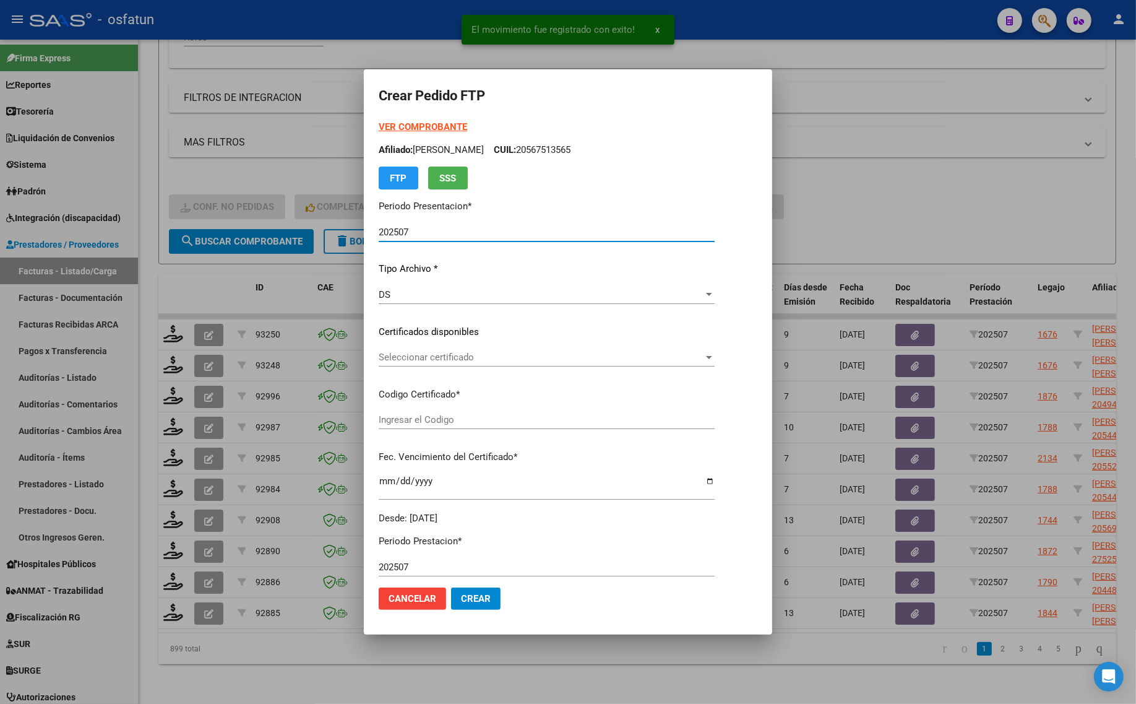
type input "ARG02000494600672025080820290808COR467"
type input "2029-08-08"
click at [379, 130] on strong "VER COMPROBANTE" at bounding box center [423, 126] width 88 height 11
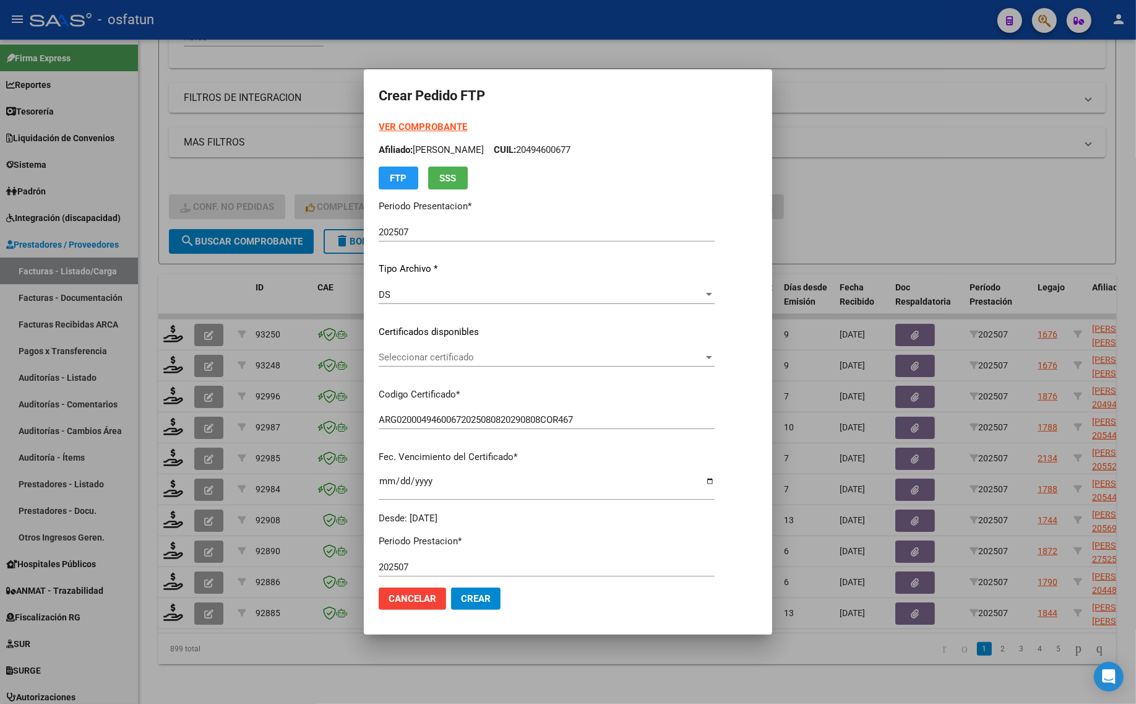
click at [467, 350] on div "Seleccionar certificado Seleccionar certificado" at bounding box center [547, 357] width 336 height 19
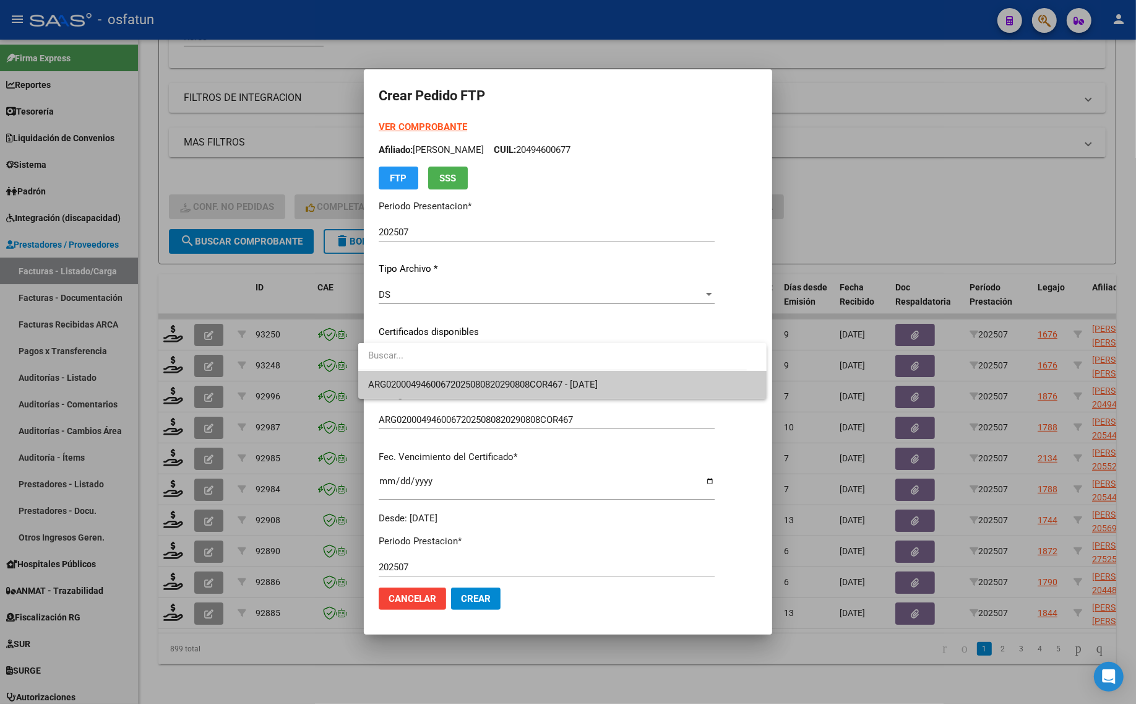
click at [465, 373] on span "ARG02000494600672025080820290808COR467 - [DATE]" at bounding box center [562, 385] width 389 height 28
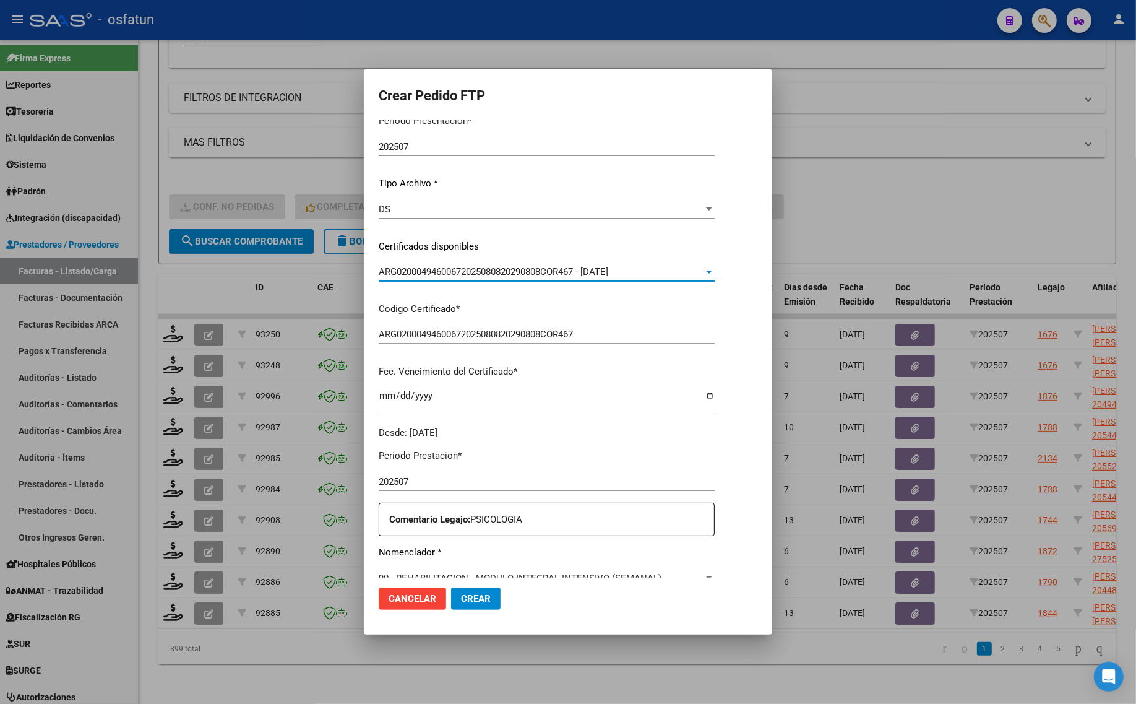
scroll to position [232, 0]
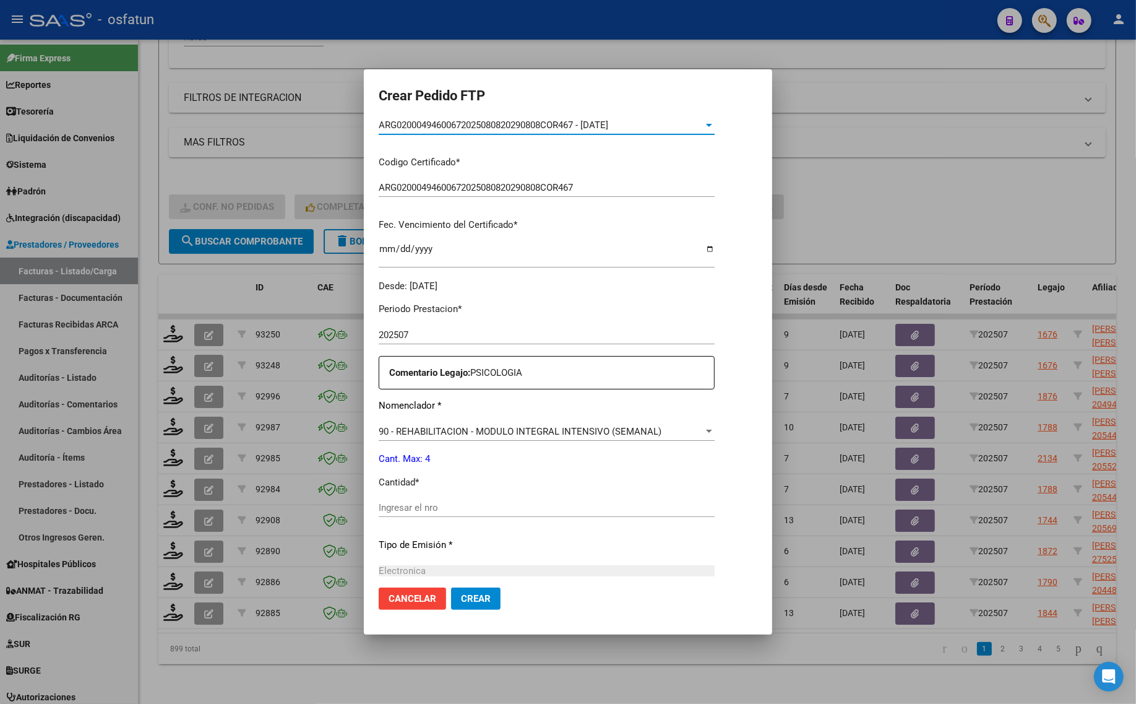
click at [401, 494] on div "Periodo Prestacion * 202507 Ingresar el Periodo Prestacion Comentario Legajo: P…" at bounding box center [547, 505] width 336 height 424
drag, startPoint x: 442, startPoint y: 493, endPoint x: 443, endPoint y: 499, distance: 6.2
click at [442, 494] on div "Periodo Prestacion * 202507 Ingresar el Periodo Prestacion Comentario Legajo: P…" at bounding box center [547, 505] width 336 height 424
click at [444, 503] on input "Ingresar el nro" at bounding box center [547, 507] width 336 height 11
type input "4"
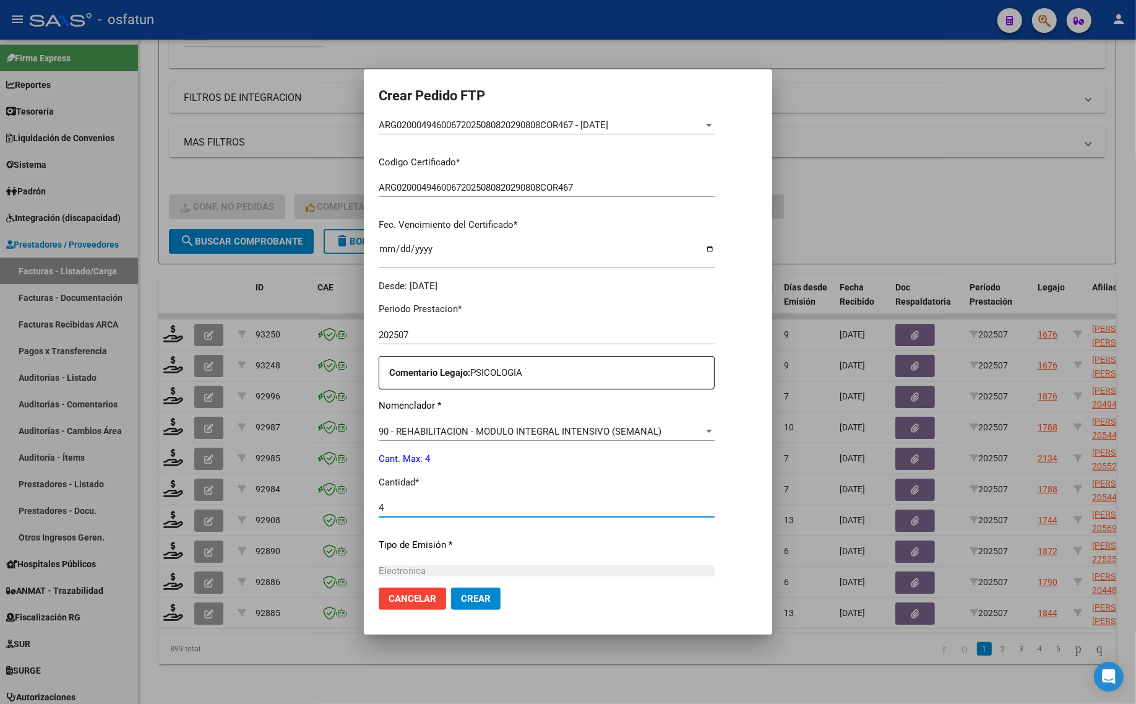
scroll to position [370, 0]
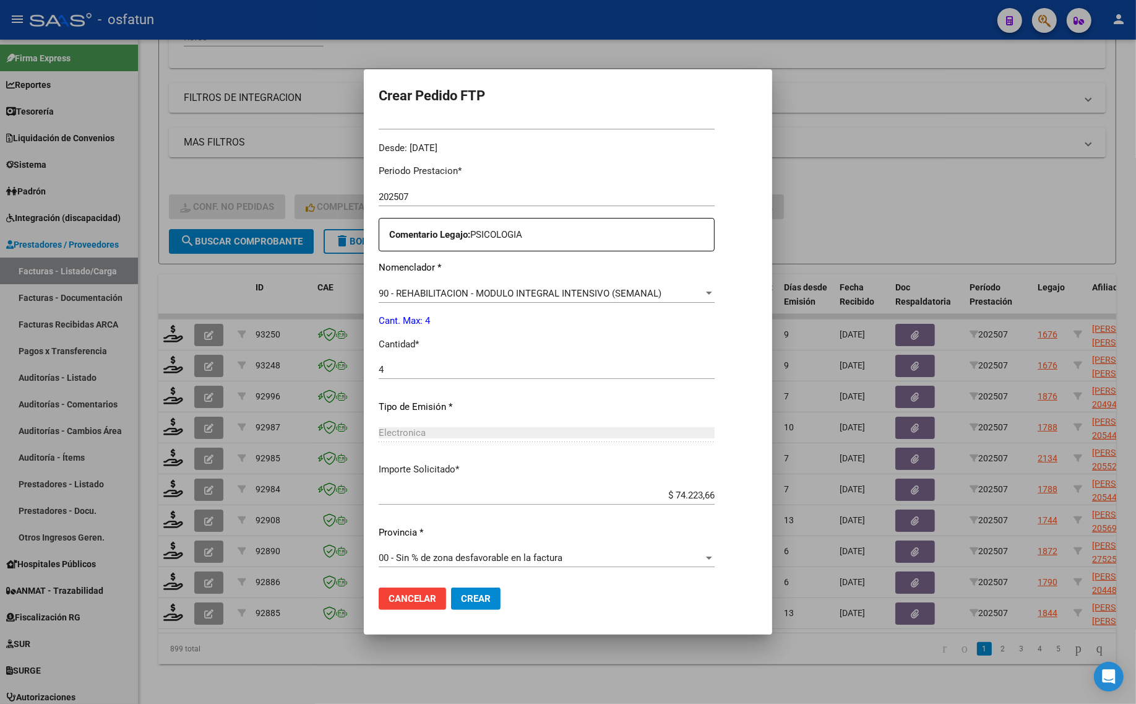
click at [468, 598] on span "Crear" at bounding box center [476, 598] width 30 height 11
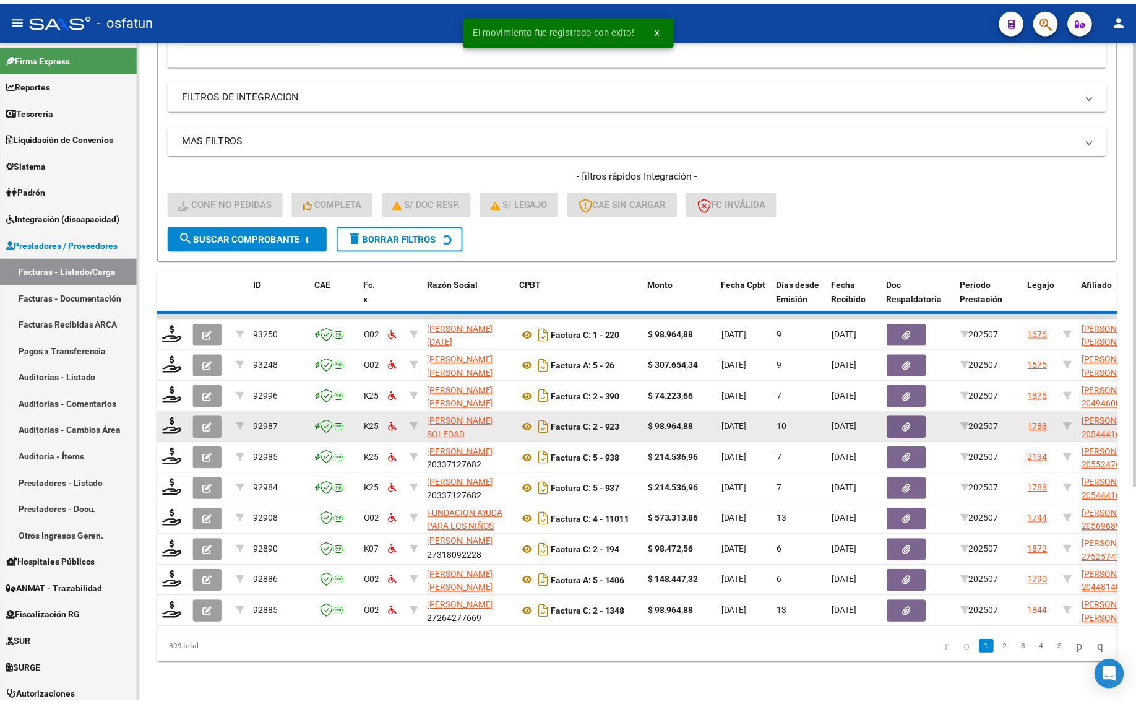
scroll to position [16, 0]
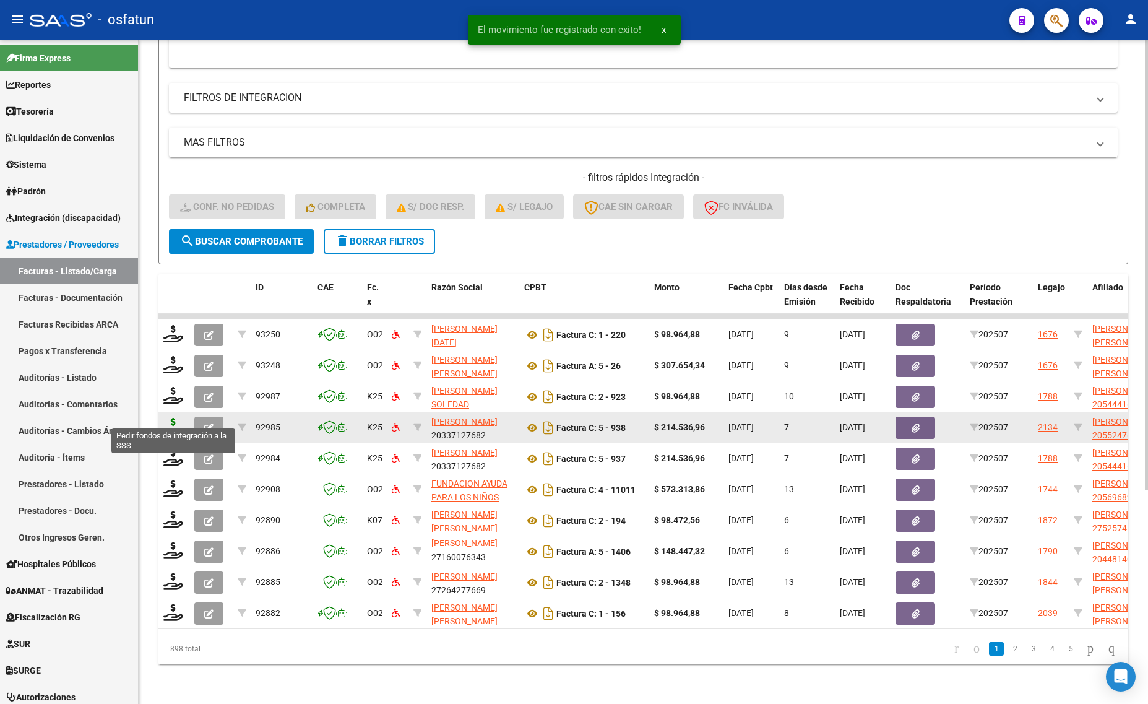
click at [173, 418] on icon at bounding box center [173, 426] width 20 height 17
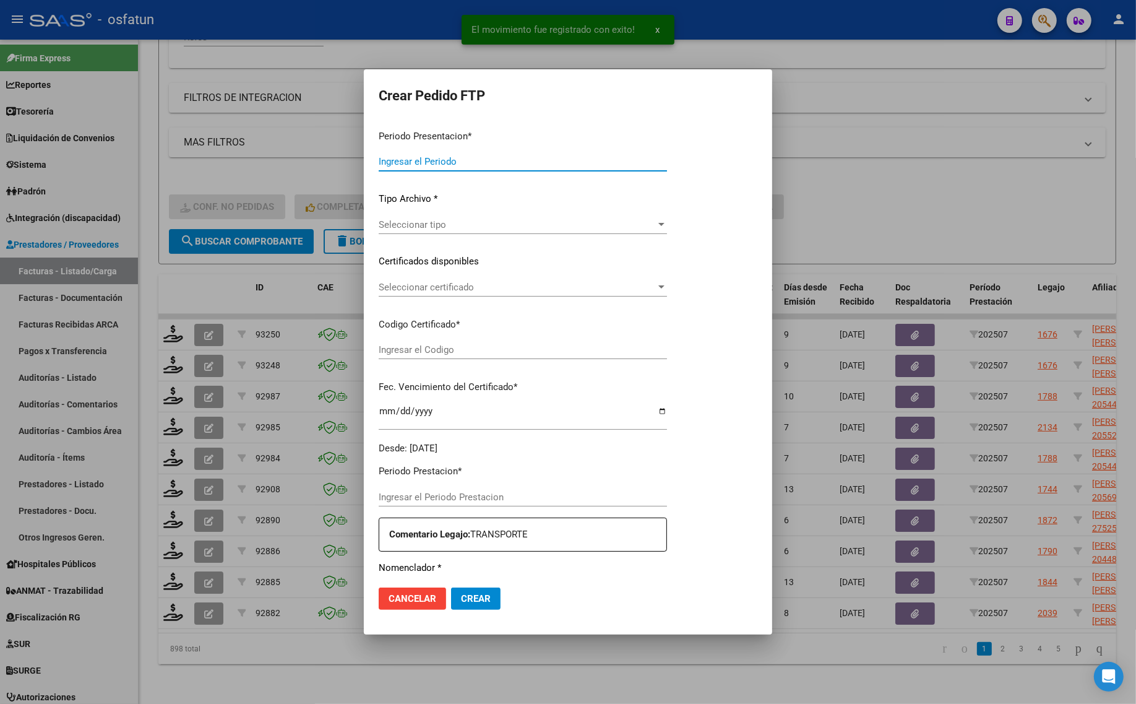
type input "202507"
type input "$ 214.536,96"
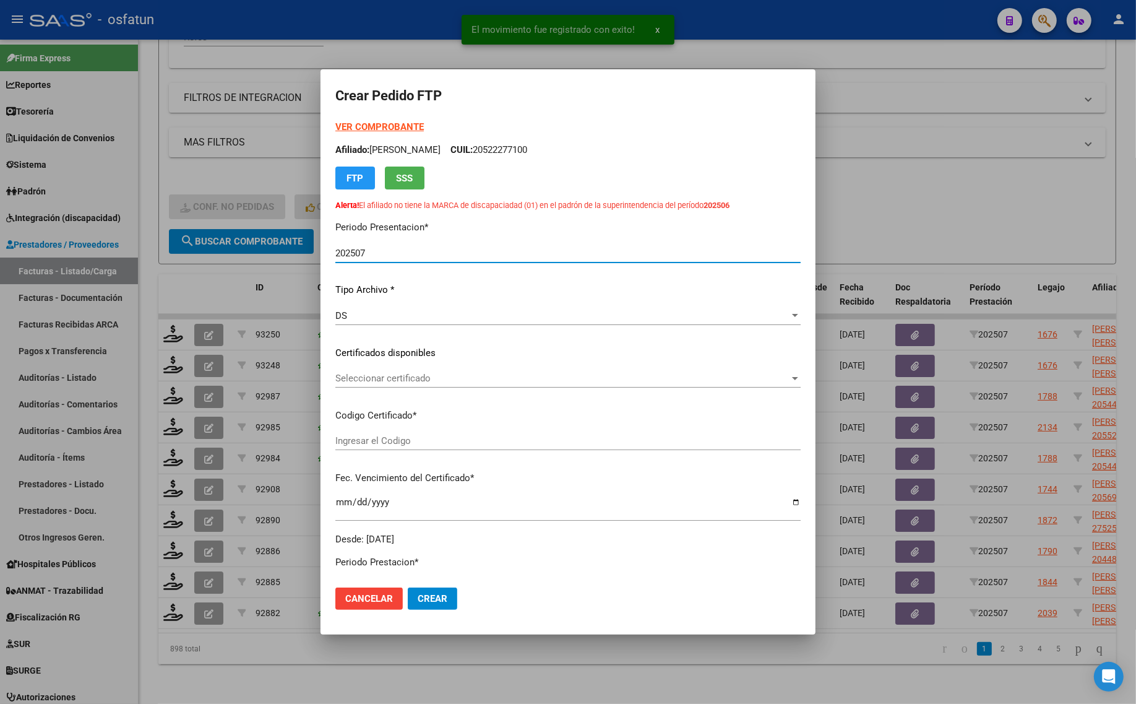
type input "ARG020005524476182025052920290529"
type input "2029-05-29"
click at [375, 127] on strong "VER COMPROBANTE" at bounding box center [379, 126] width 88 height 11
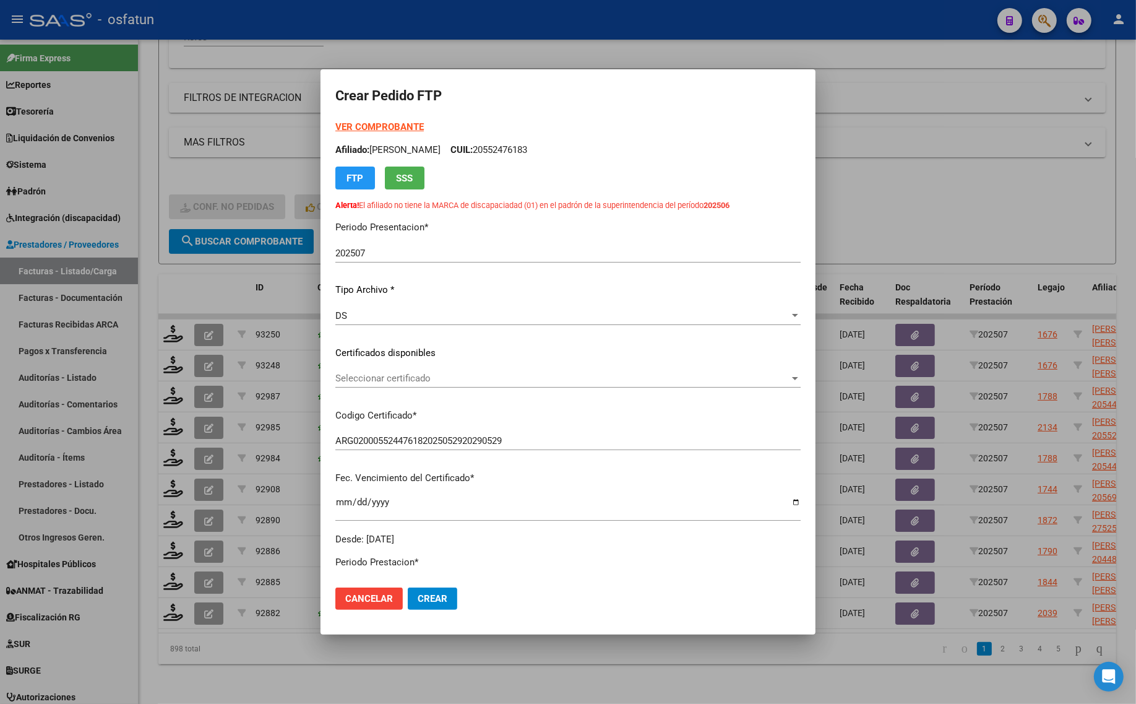
click at [388, 381] on span "Seleccionar certificado" at bounding box center [562, 378] width 454 height 11
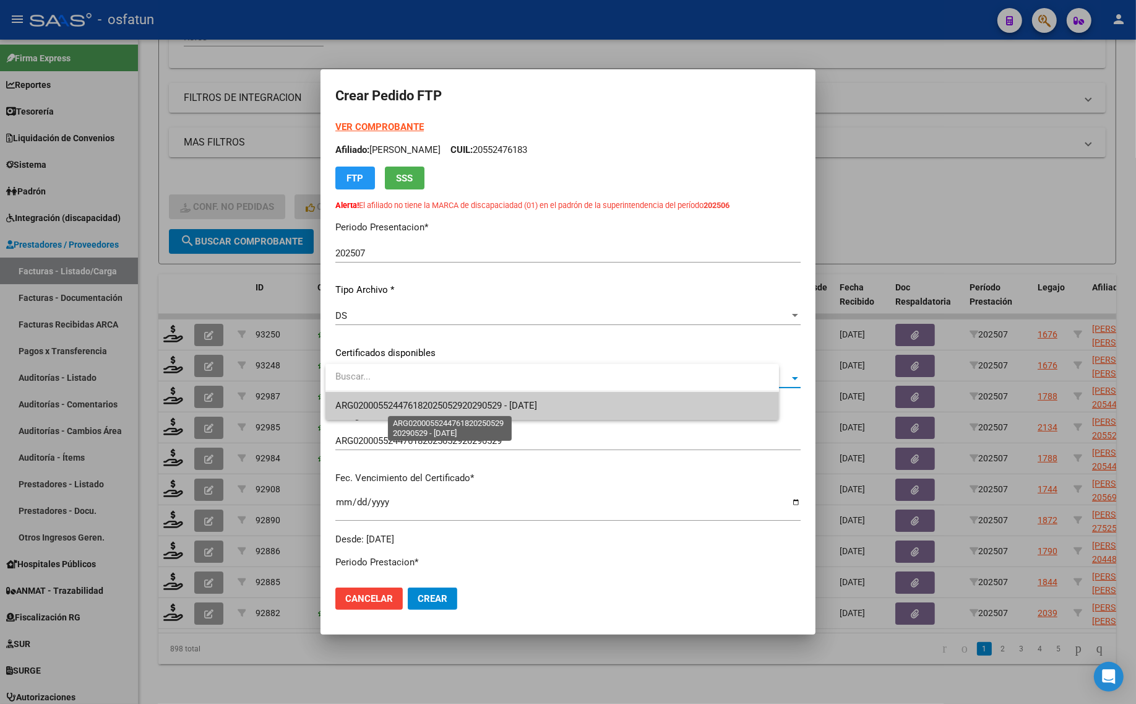
click at [392, 413] on span "ARG020005524476182025052920290529 - [DATE]" at bounding box center [552, 406] width 434 height 28
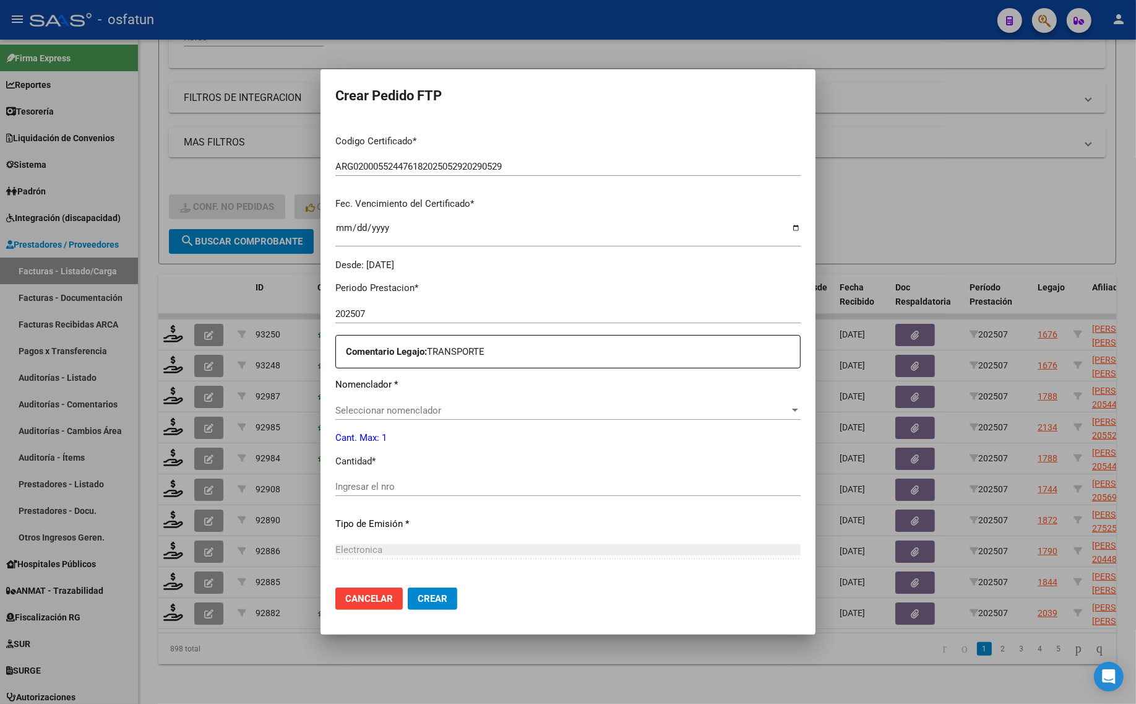
scroll to position [309, 0]
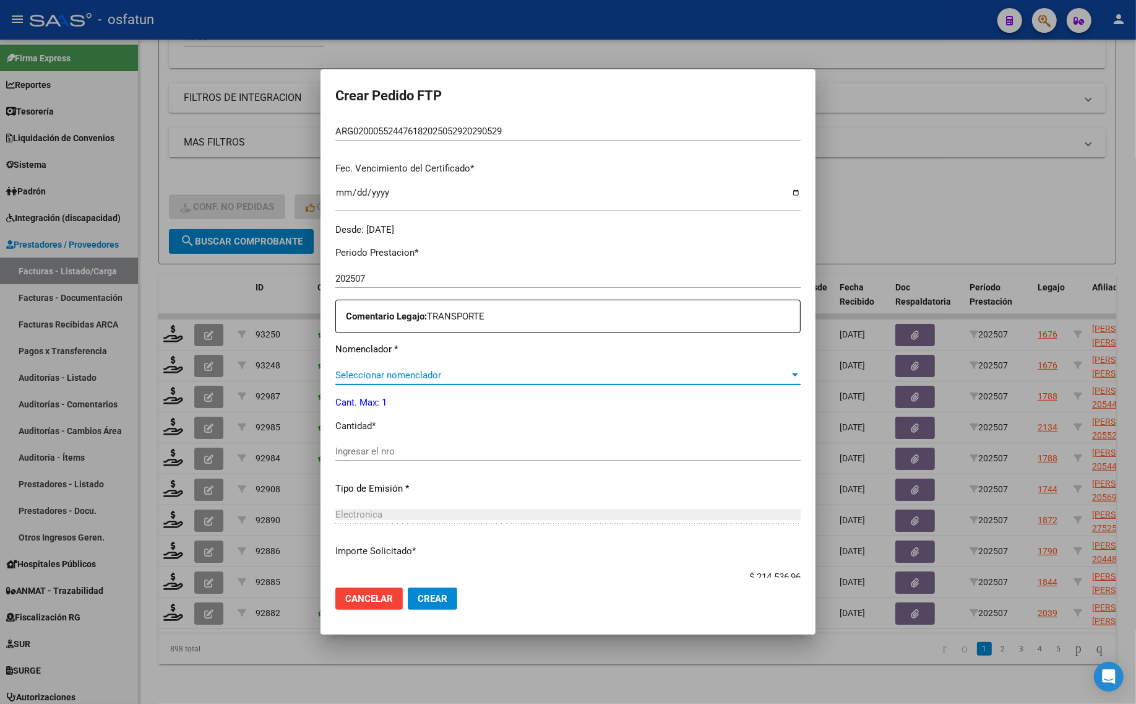
click at [387, 374] on span "Seleccionar nomenclador" at bounding box center [562, 374] width 454 height 11
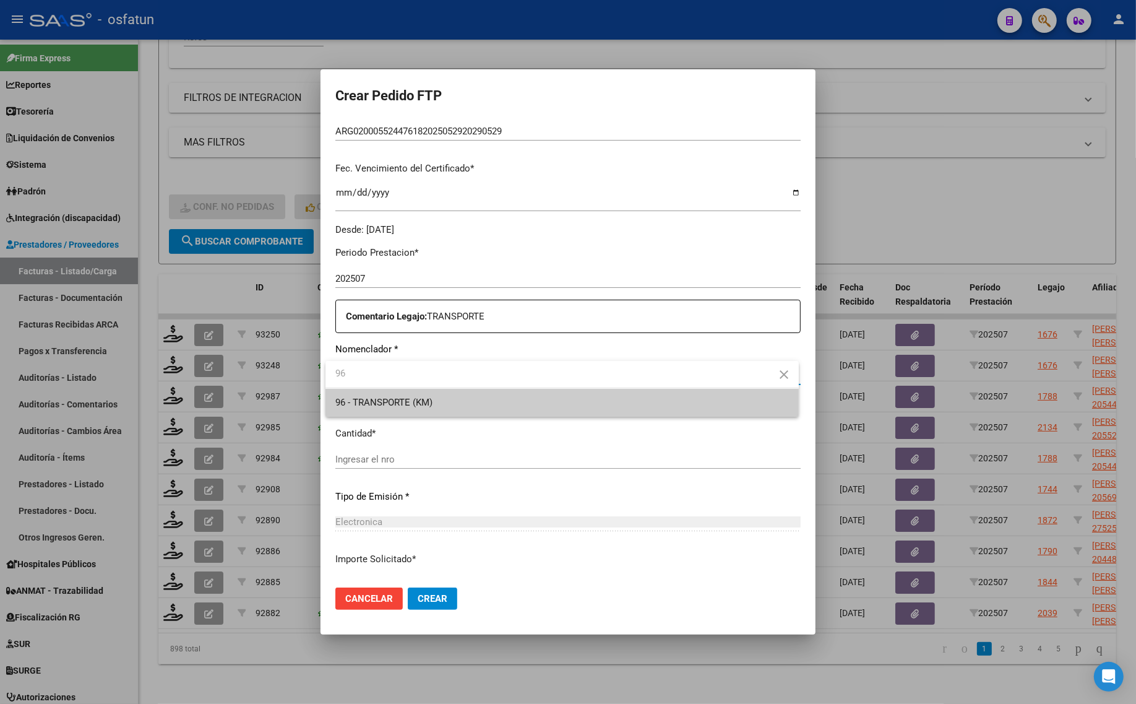
type input "96"
click at [391, 415] on span "96 - TRANSPORTE (KM)" at bounding box center [562, 403] width 454 height 28
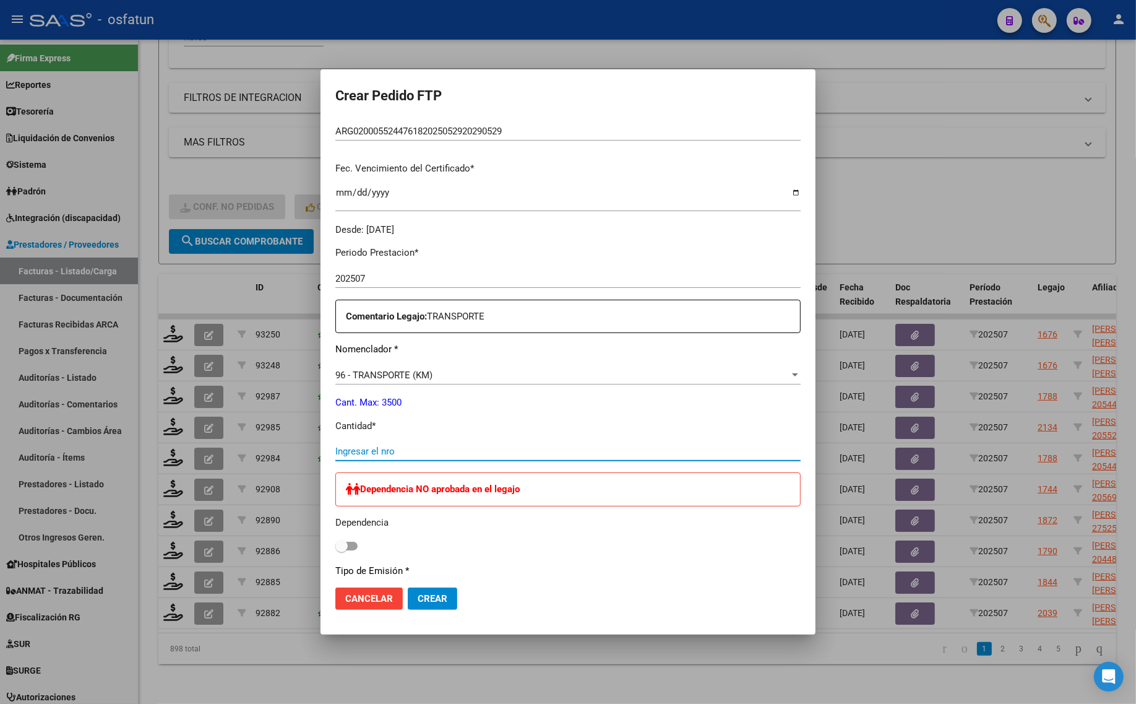
click at [384, 455] on input "Ingresar el nro" at bounding box center [567, 451] width 465 height 11
type input "396"
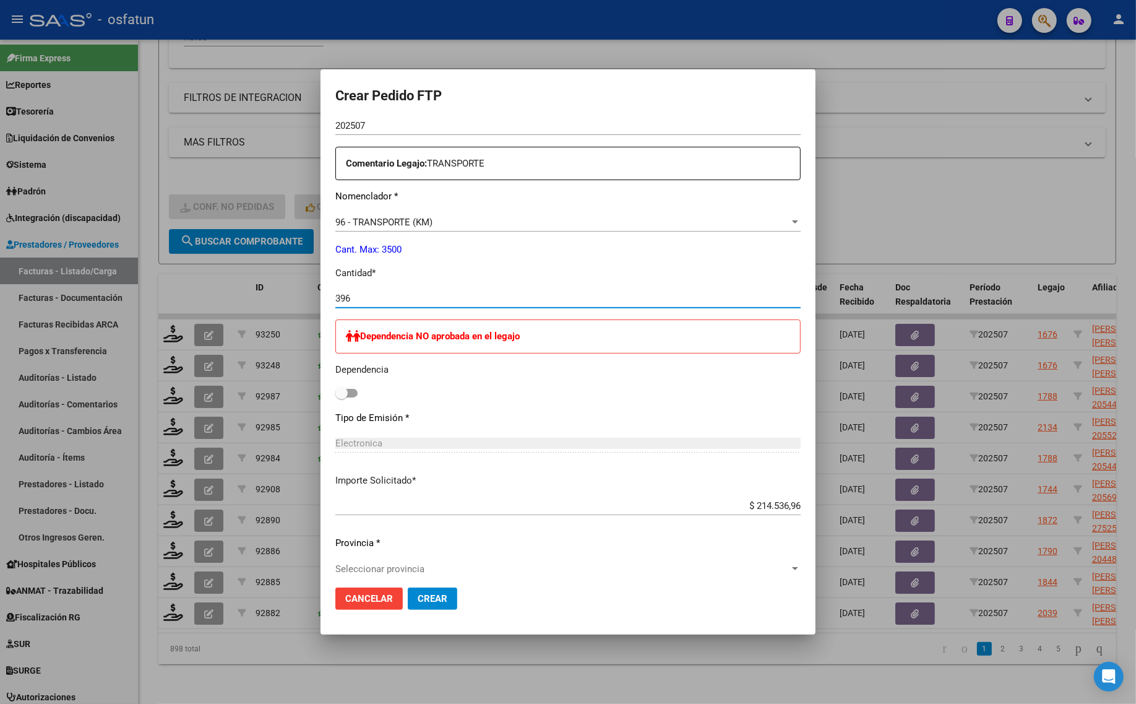
scroll to position [598, 0]
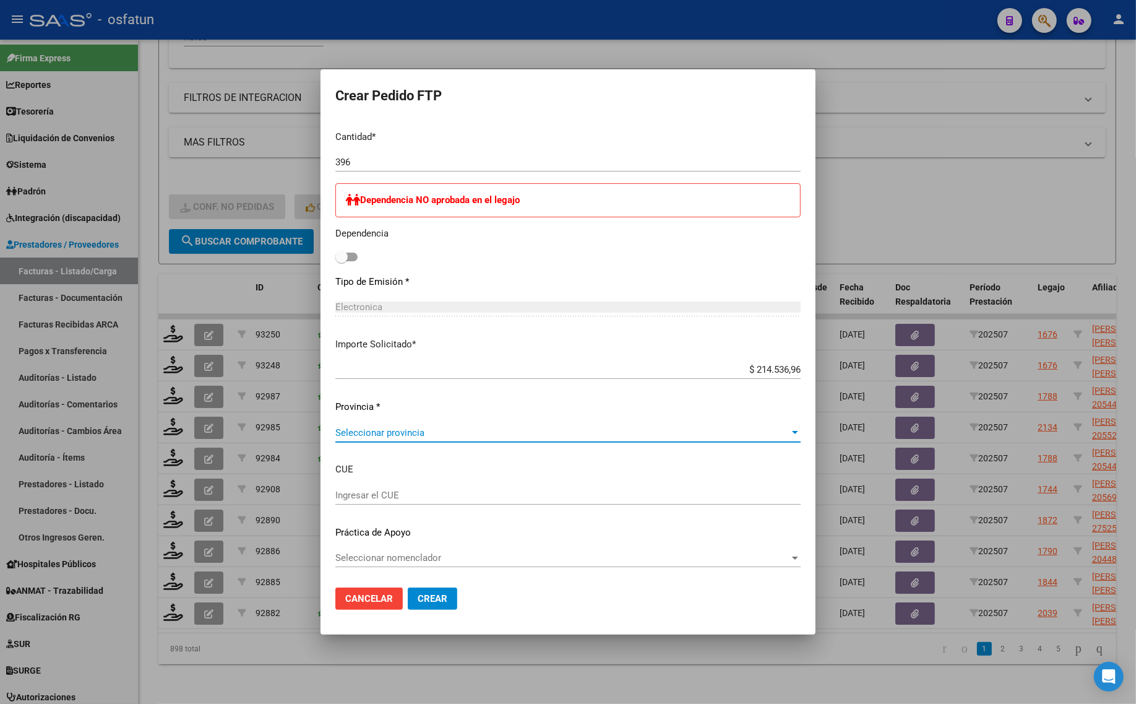
click at [409, 434] on span "Seleccionar provincia" at bounding box center [562, 432] width 454 height 11
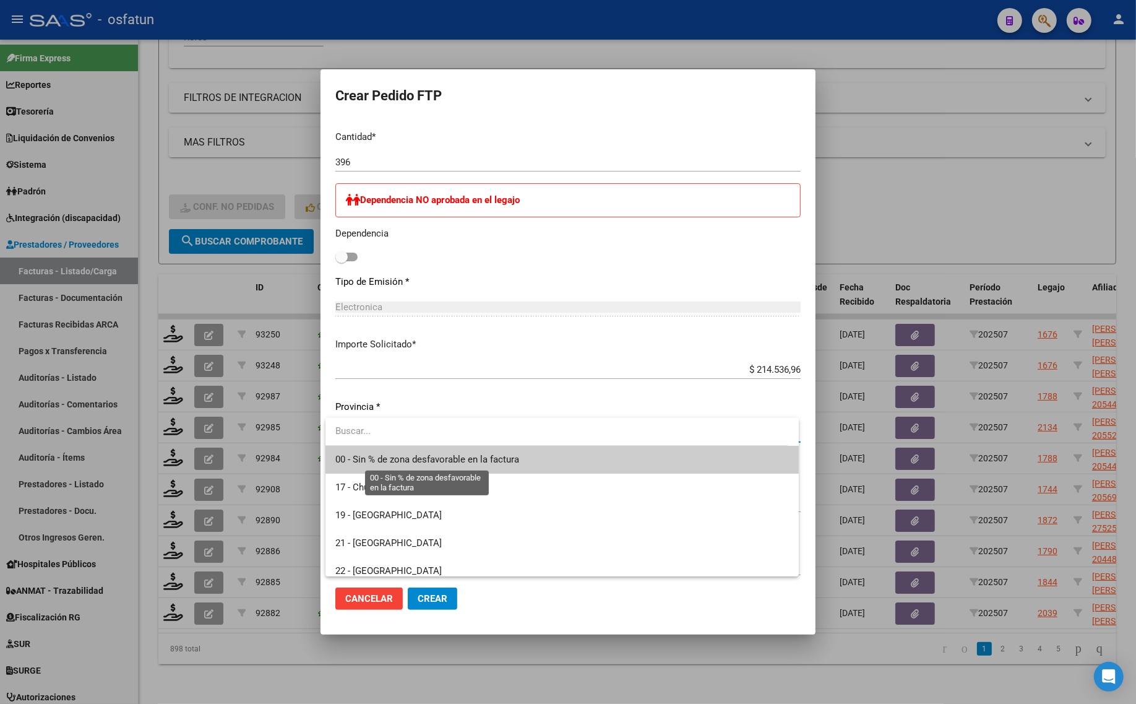
click at [416, 465] on span "00 - Sin % de zona desfavorable en la factura" at bounding box center [427, 459] width 184 height 11
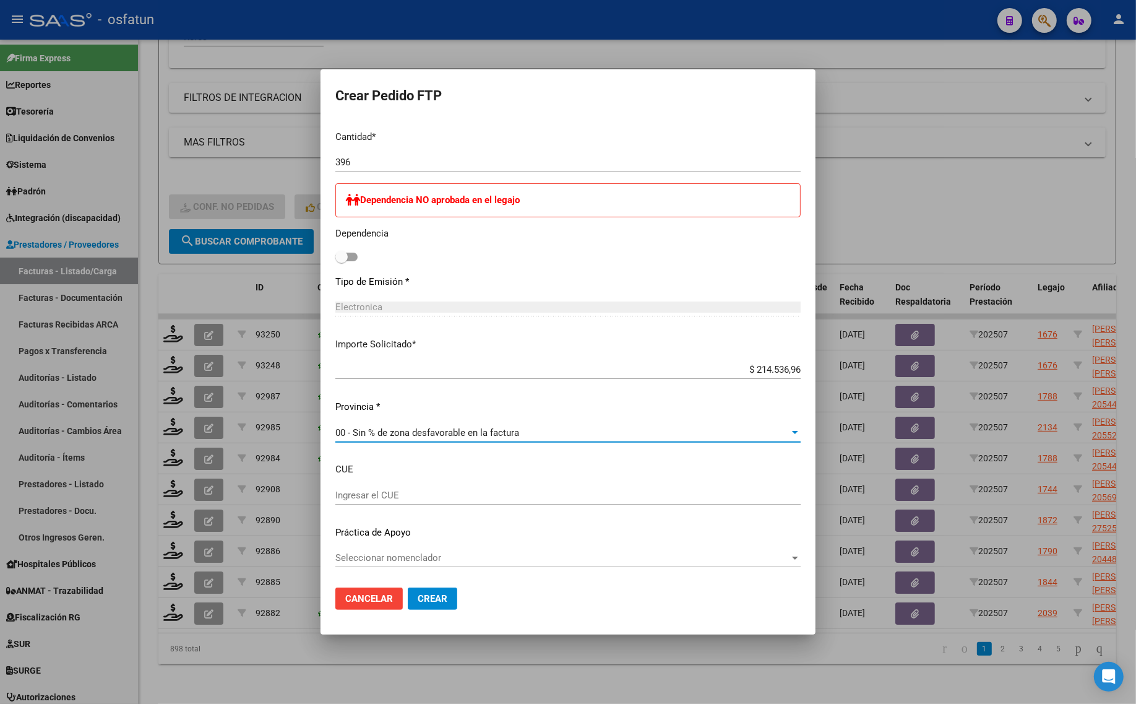
click at [418, 600] on span "Crear" at bounding box center [433, 598] width 30 height 11
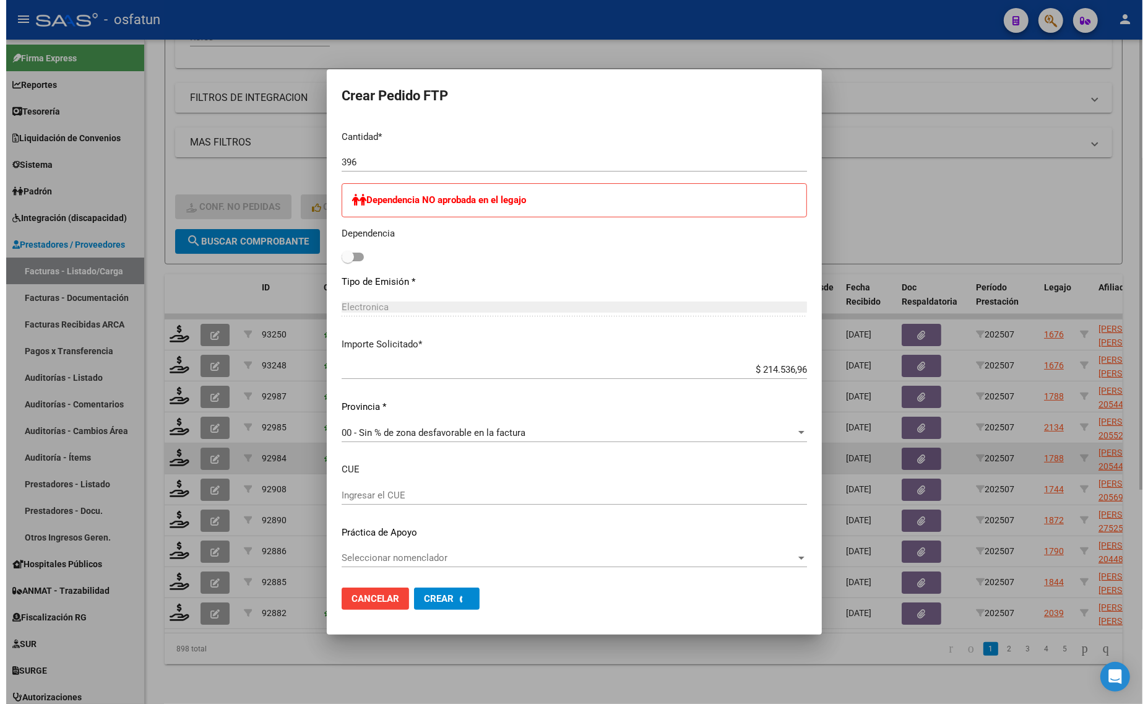
scroll to position [0, 0]
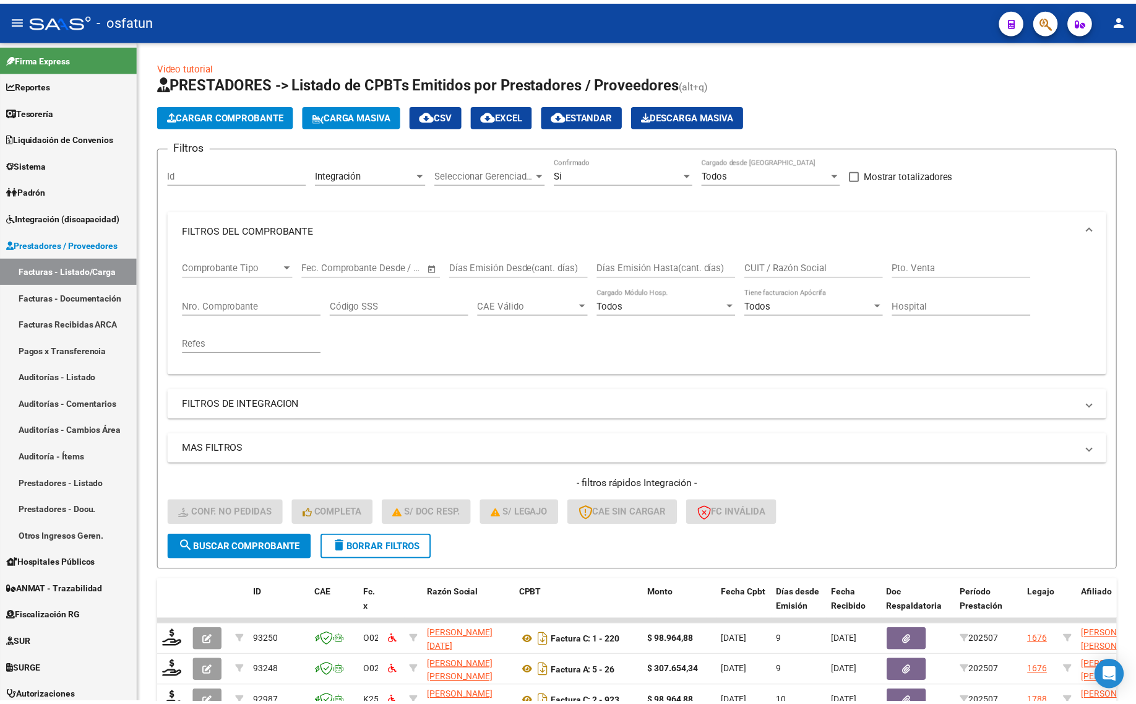
scroll to position [16, 0]
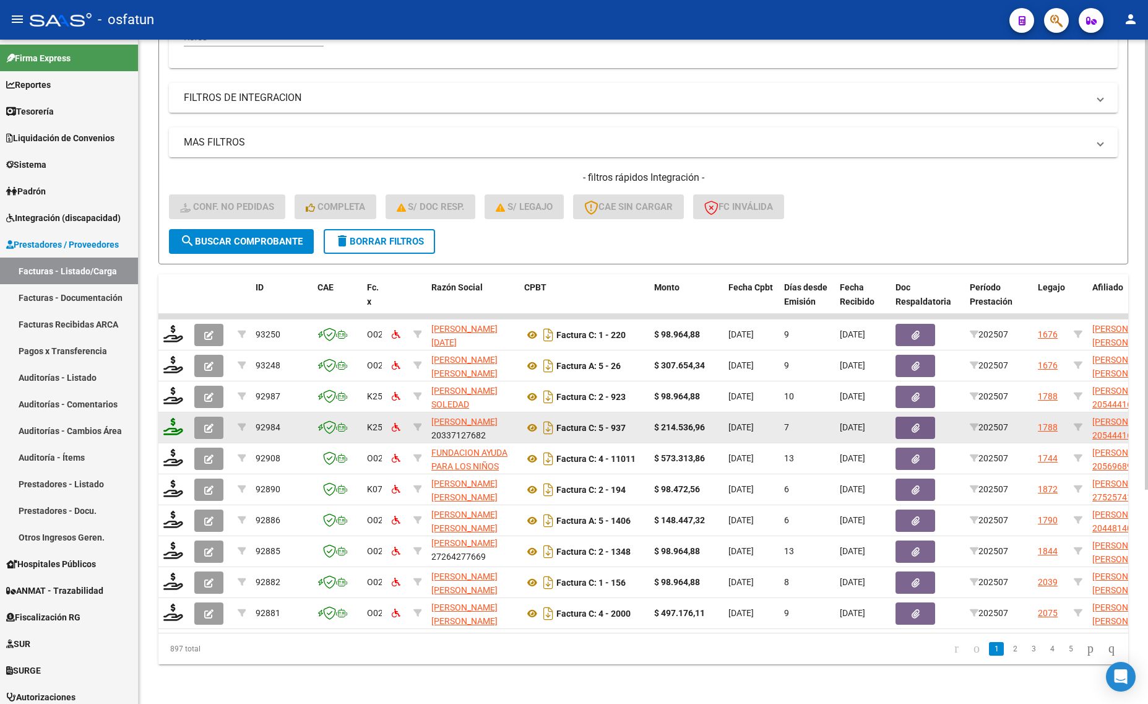
click at [183, 420] on div at bounding box center [173, 427] width 21 height 19
click at [172, 420] on icon at bounding box center [173, 426] width 20 height 17
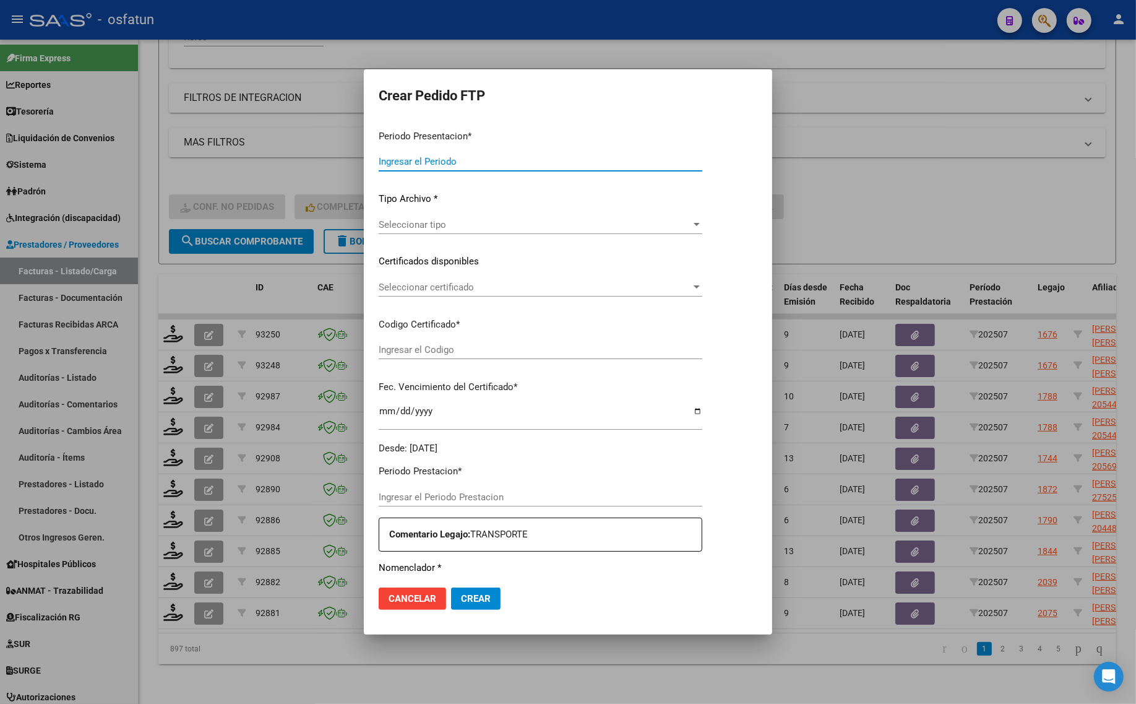
type input "202507"
type input "$ 214.536,96"
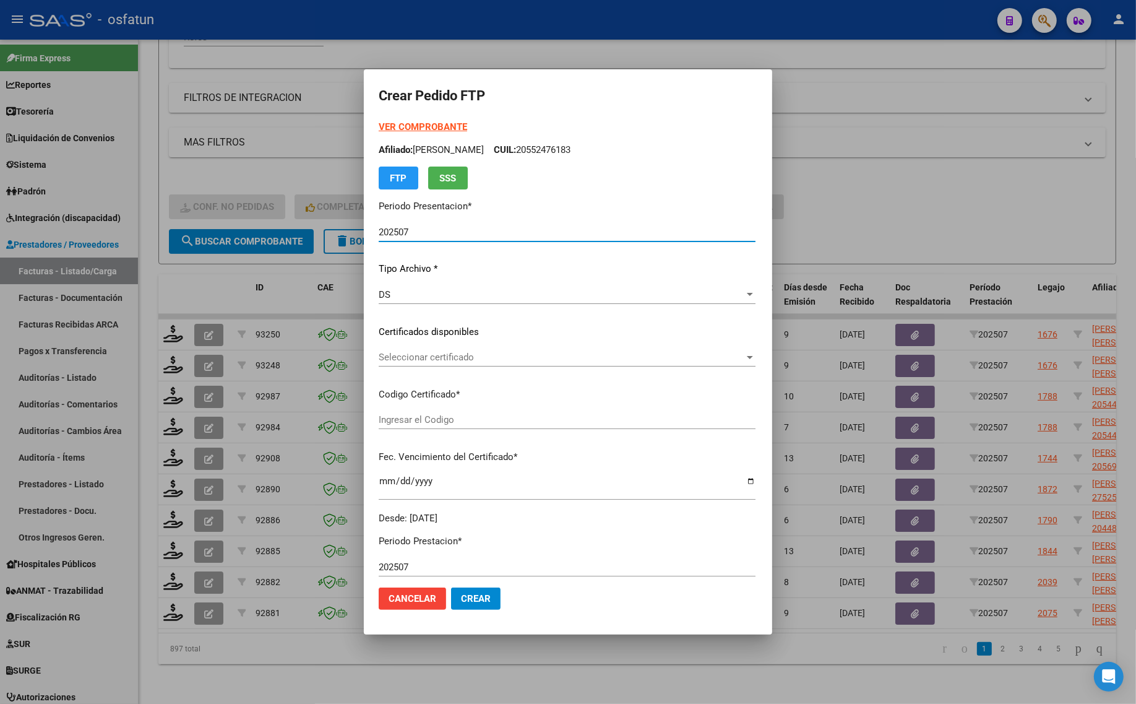
type input "ARG02000544416362021051020260510COR470"
type input "[DATE]"
click at [412, 126] on strong "VER COMPROBANTE" at bounding box center [423, 126] width 88 height 11
click at [439, 354] on span "Seleccionar certificado" at bounding box center [562, 357] width 366 height 11
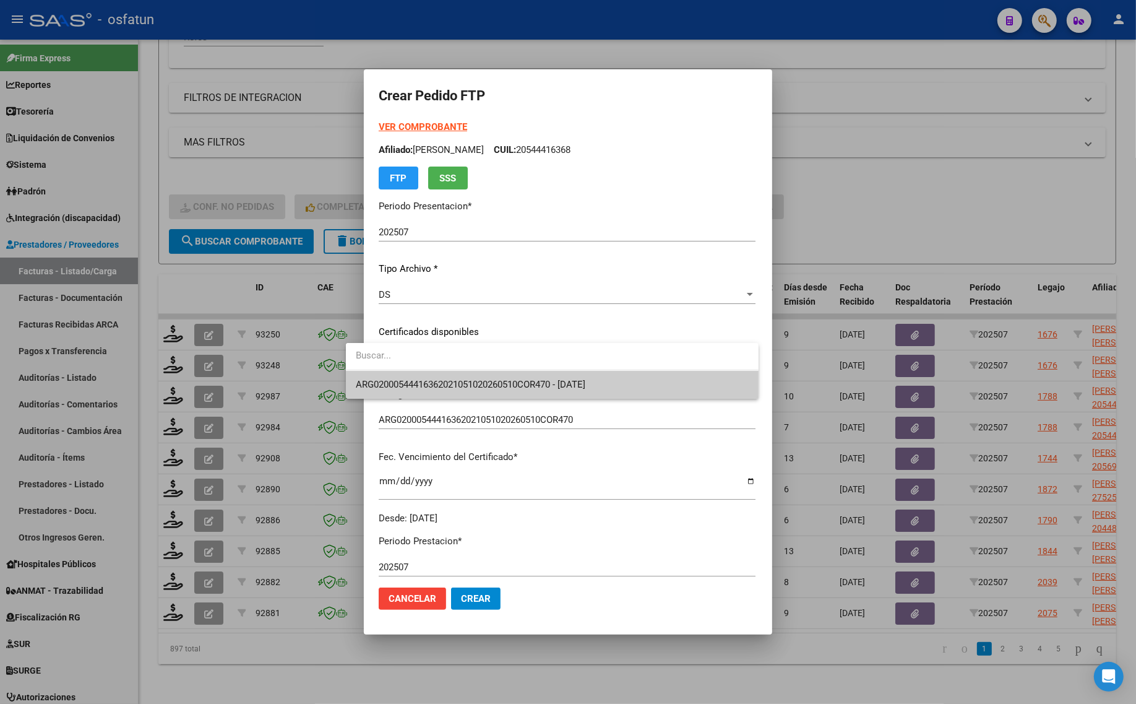
click at [442, 381] on span "ARG02000544416362021051020260510COR470 - [DATE]" at bounding box center [471, 384] width 230 height 11
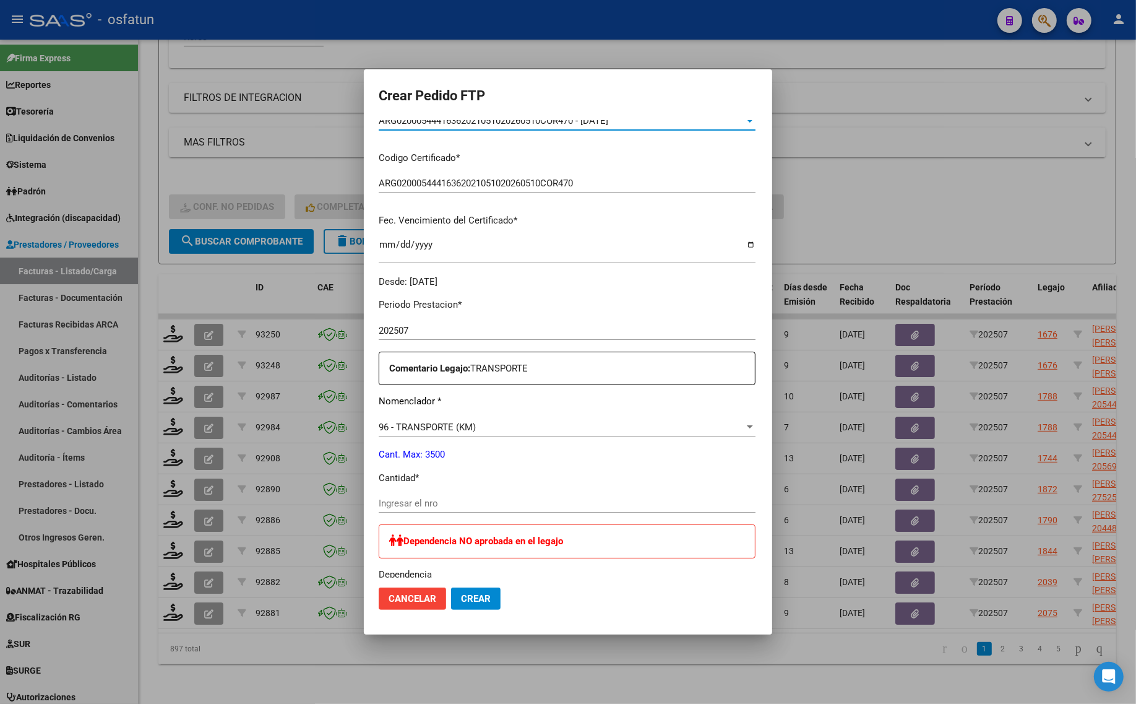
scroll to position [309, 0]
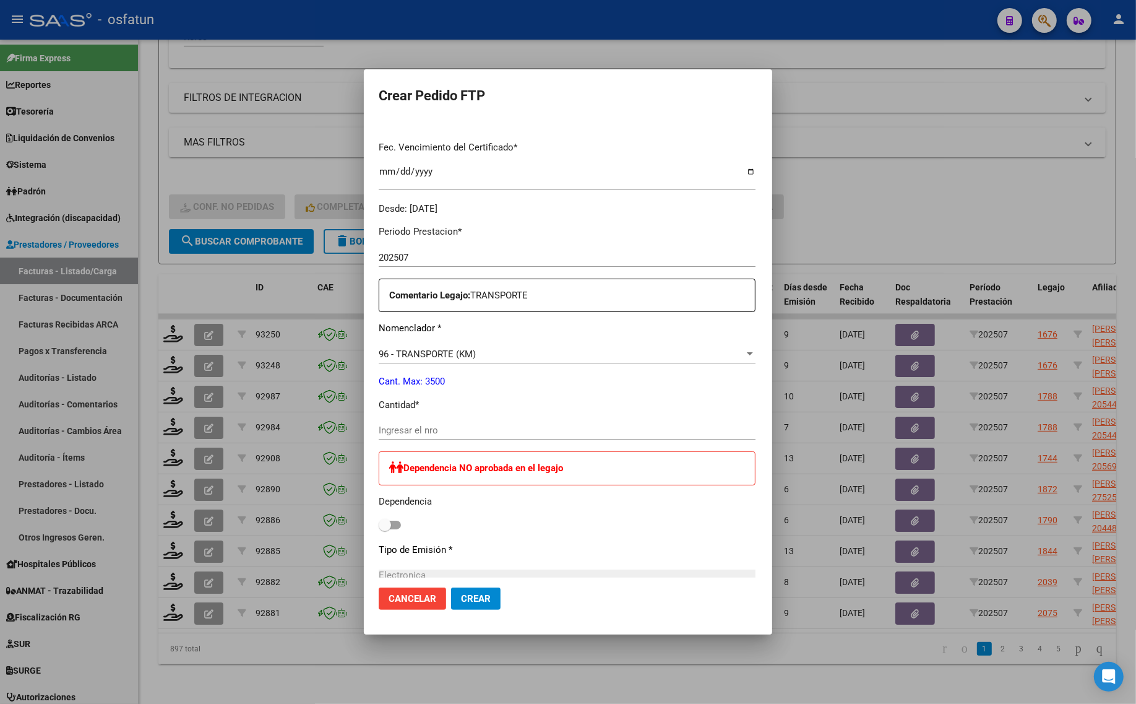
drag, startPoint x: 412, startPoint y: 408, endPoint x: 415, endPoint y: 424, distance: 15.8
click at [413, 417] on div "Periodo Prestacion * 202507 Ingresar el Periodo Prestacion Comentario Legajo: T…" at bounding box center [567, 530] width 377 height 631
click at [415, 425] on input "Ingresar el nro" at bounding box center [567, 430] width 377 height 11
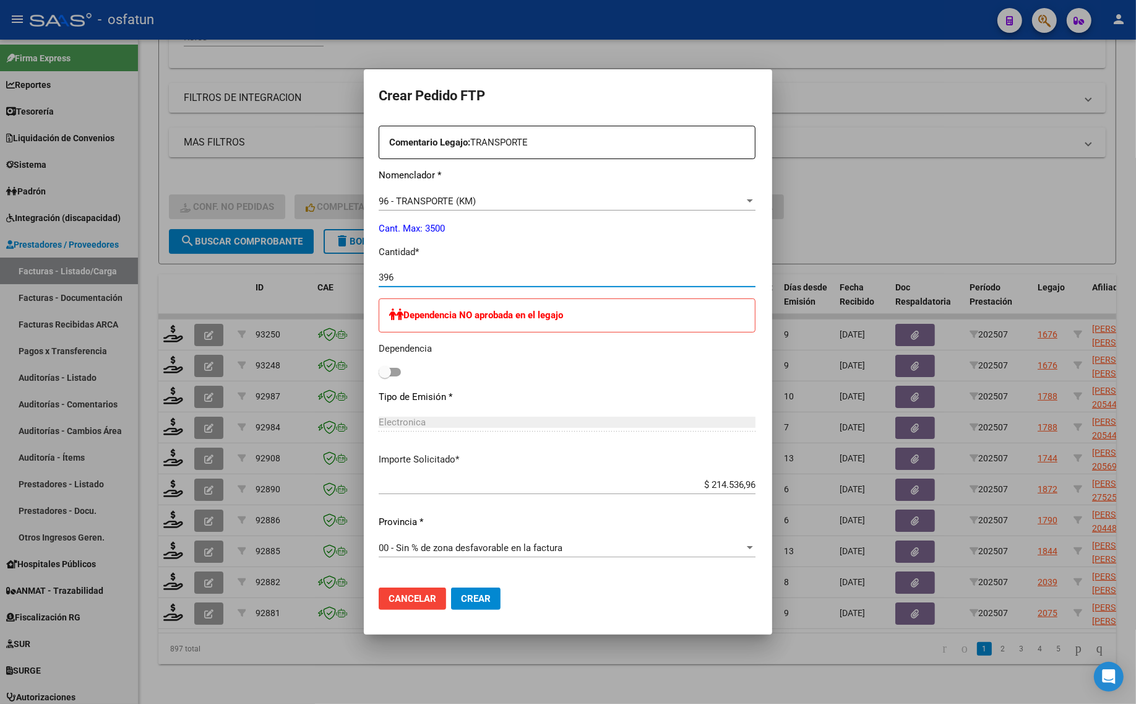
scroll to position [464, 0]
type input "396"
click at [461, 602] on span "Crear" at bounding box center [476, 598] width 30 height 11
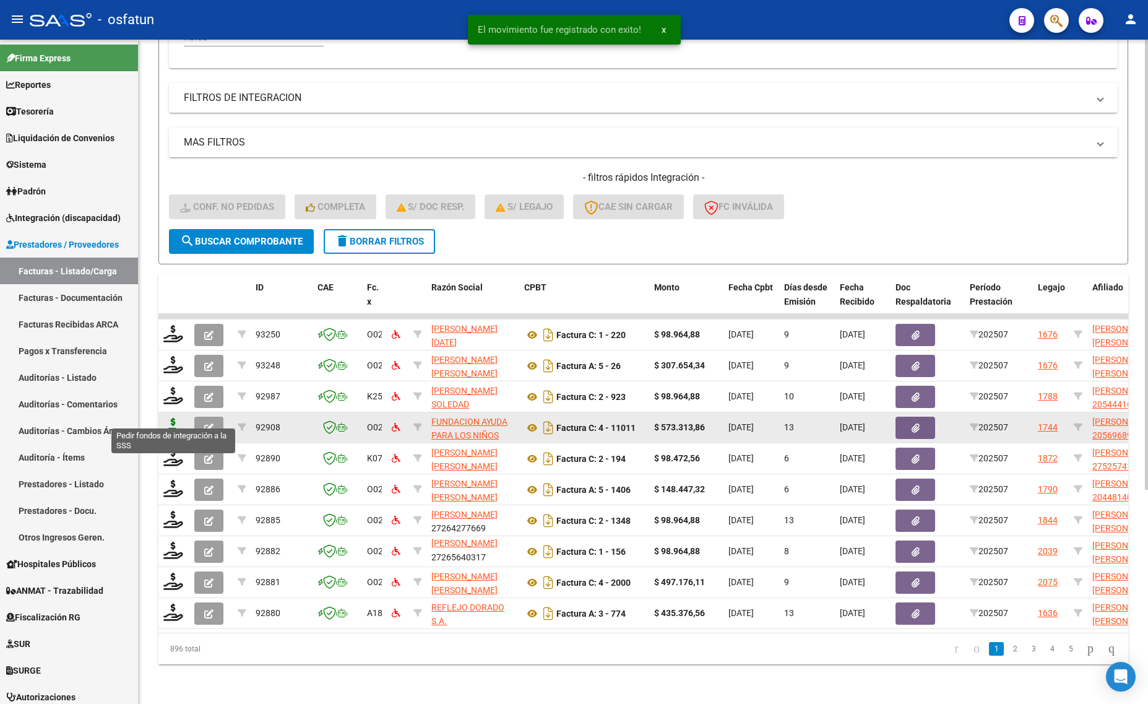
click at [175, 418] on icon at bounding box center [173, 426] width 20 height 17
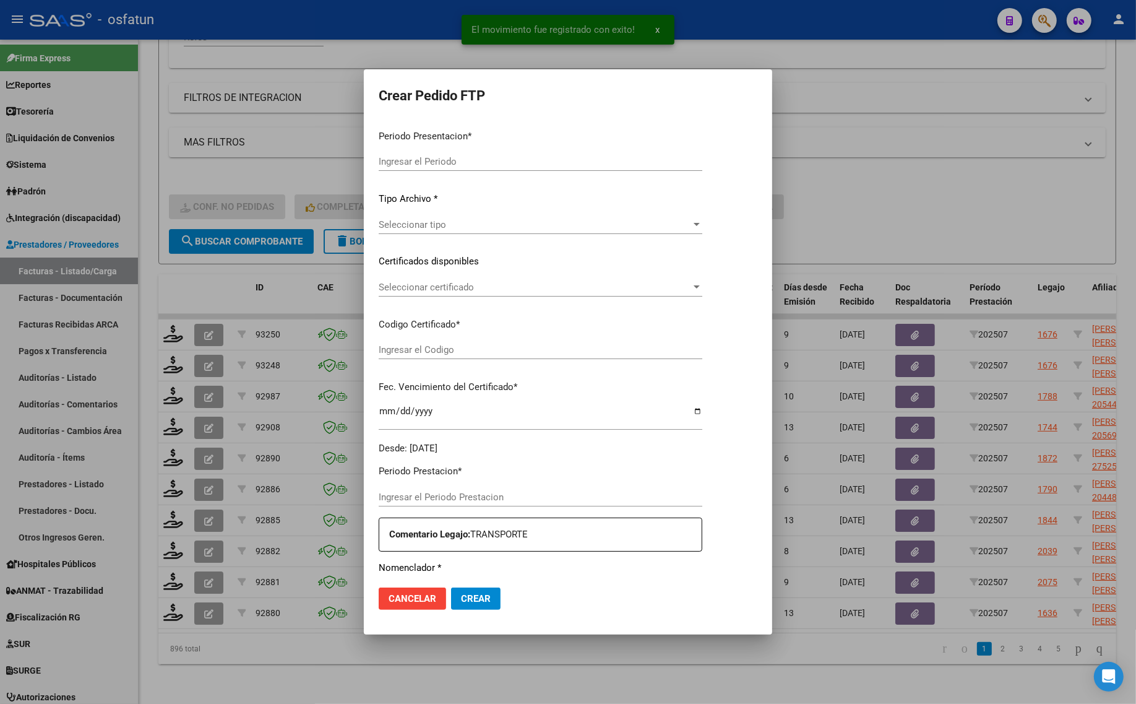
type input "202507"
type input "$ 573.313,86"
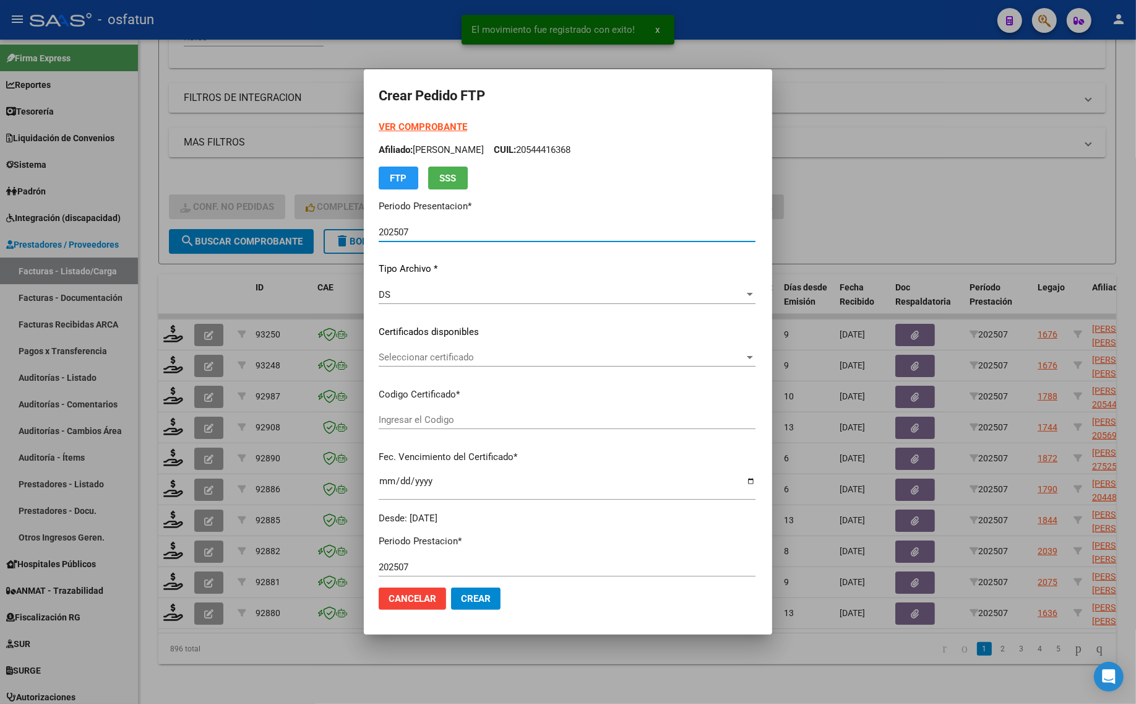
type input "ARG02000569689312023010920280109TUC137"
type input "[DATE]"
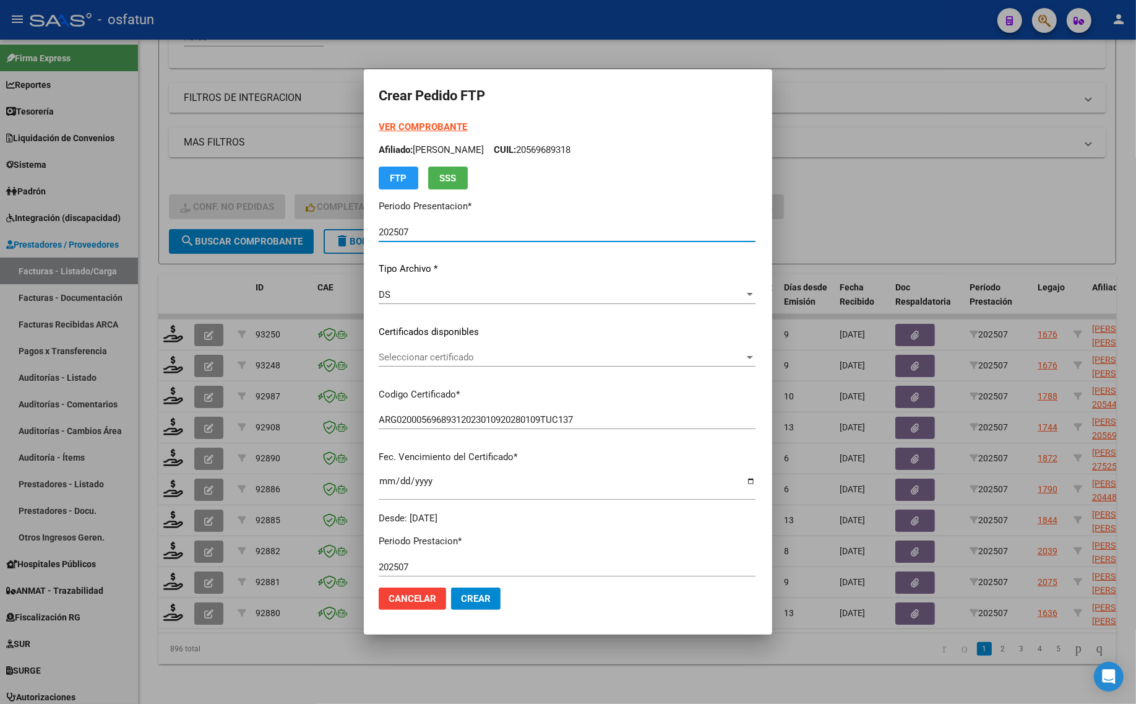
click at [387, 128] on strong "VER COMPROBANTE" at bounding box center [423, 126] width 88 height 11
click at [413, 352] on span "Seleccionar certificado" at bounding box center [562, 357] width 366 height 11
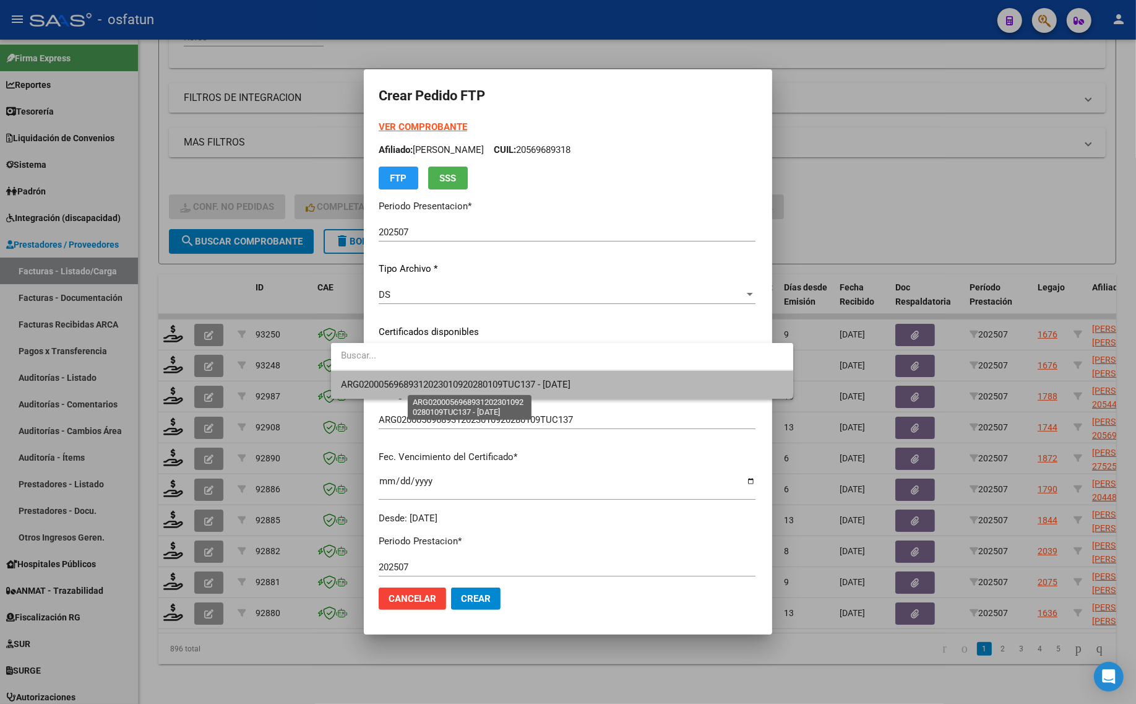
click at [433, 384] on span "ARG02000569689312023010920280109TUC137 - [DATE]" at bounding box center [456, 384] width 230 height 11
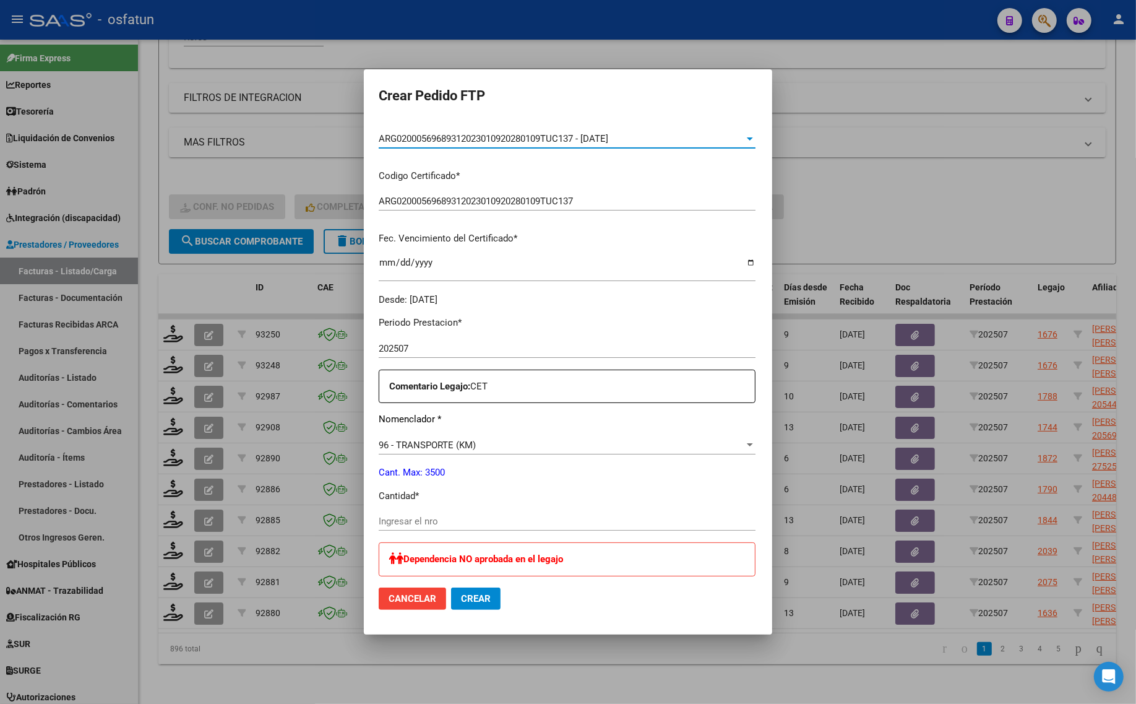
scroll to position [232, 0]
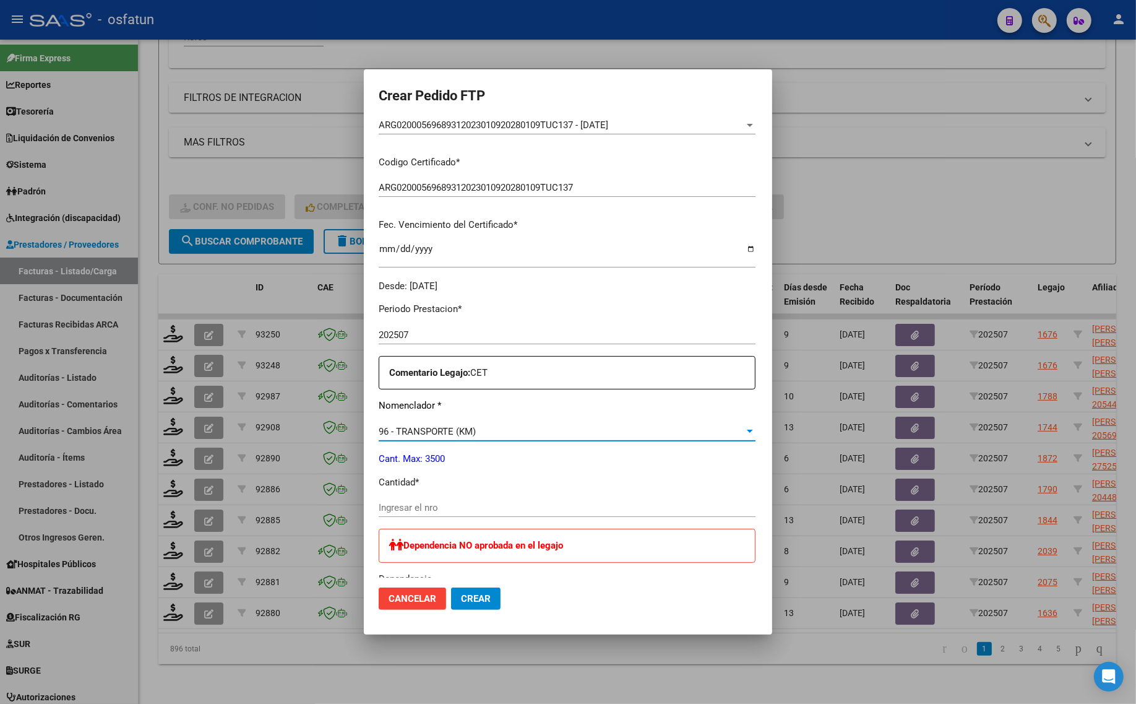
click at [420, 426] on span "96 - TRANSPORTE (KM)" at bounding box center [427, 431] width 97 height 11
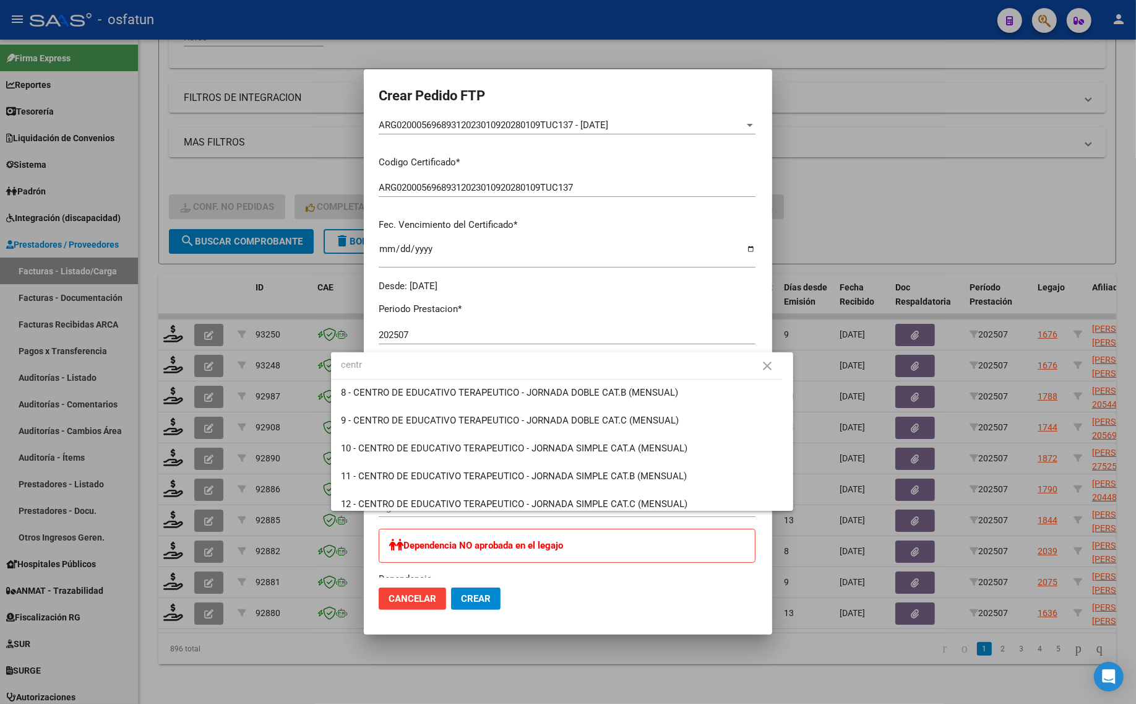
scroll to position [203, 0]
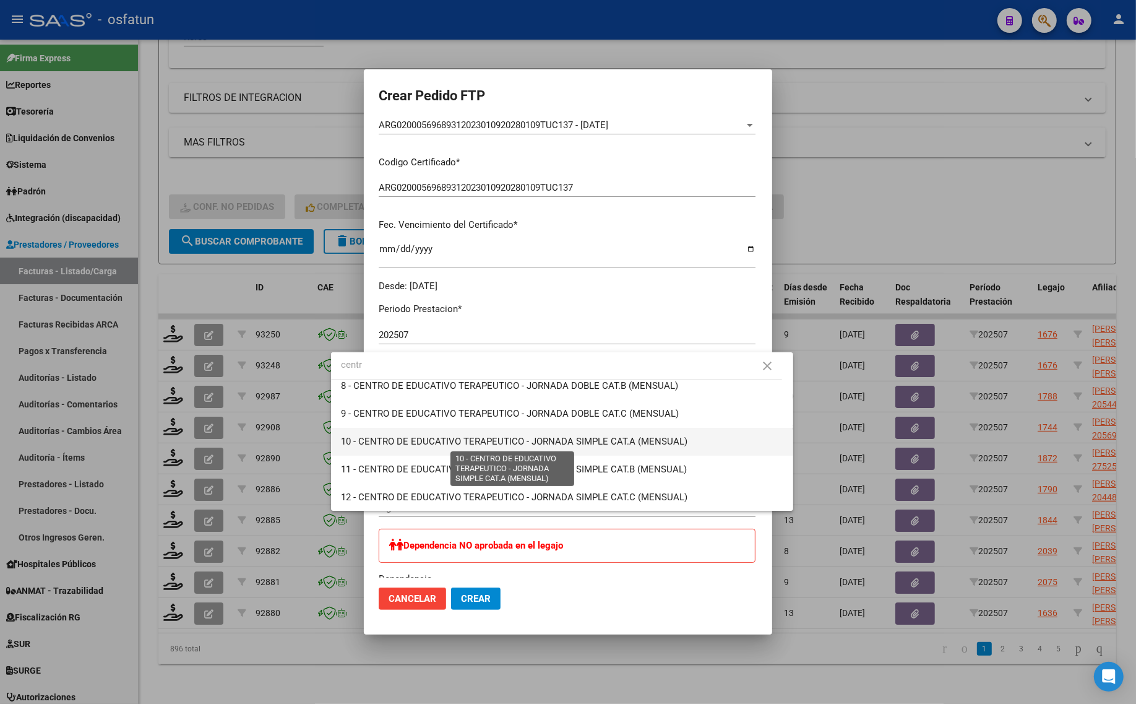
type input "centr"
click at [506, 444] on span "10 - CENTRO DE EDUCATIVO TERAPEUTICO - JORNADA SIMPLE CAT.A (MENSUAL)" at bounding box center [514, 441] width 347 height 11
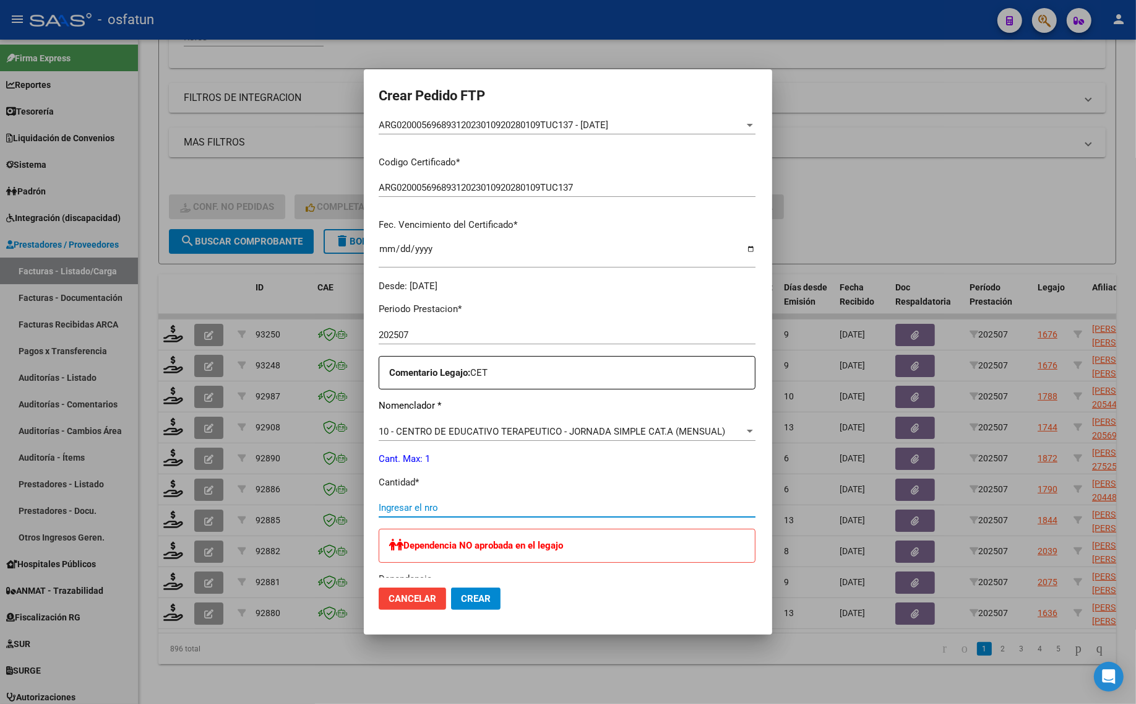
click at [444, 505] on input "Ingresar el nro" at bounding box center [567, 507] width 377 height 11
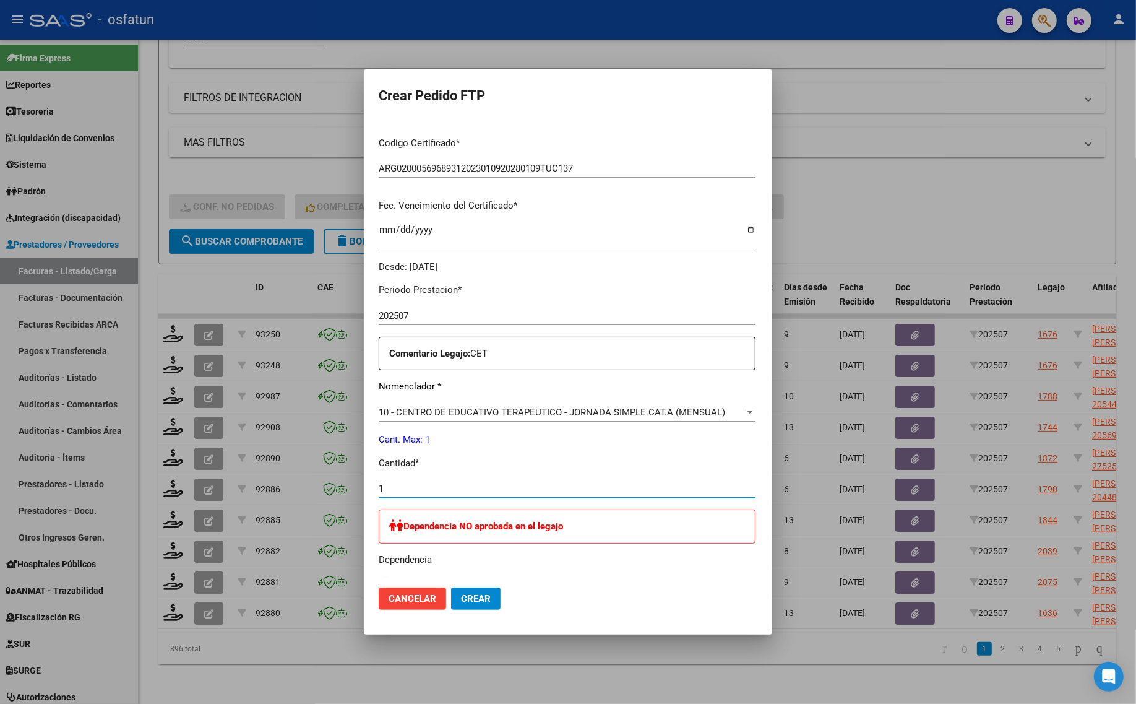
scroll to position [309, 0]
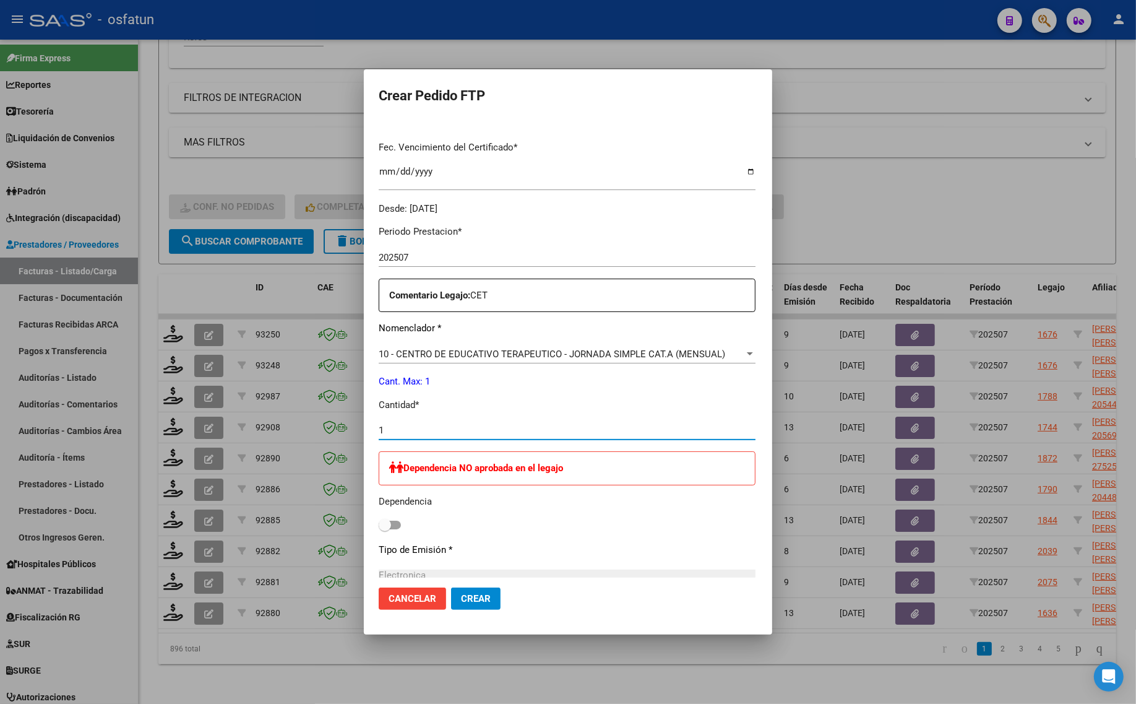
type input "1"
click at [379, 533] on div "Periodo Prestacion * 202507 Ingresar el Periodo Prestacion Comentario Legajo: C…" at bounding box center [567, 468] width 377 height 506
click at [379, 528] on span at bounding box center [390, 524] width 22 height 9
click at [384, 529] on input "checkbox" at bounding box center [384, 529] width 1 height 1
checkbox input "true"
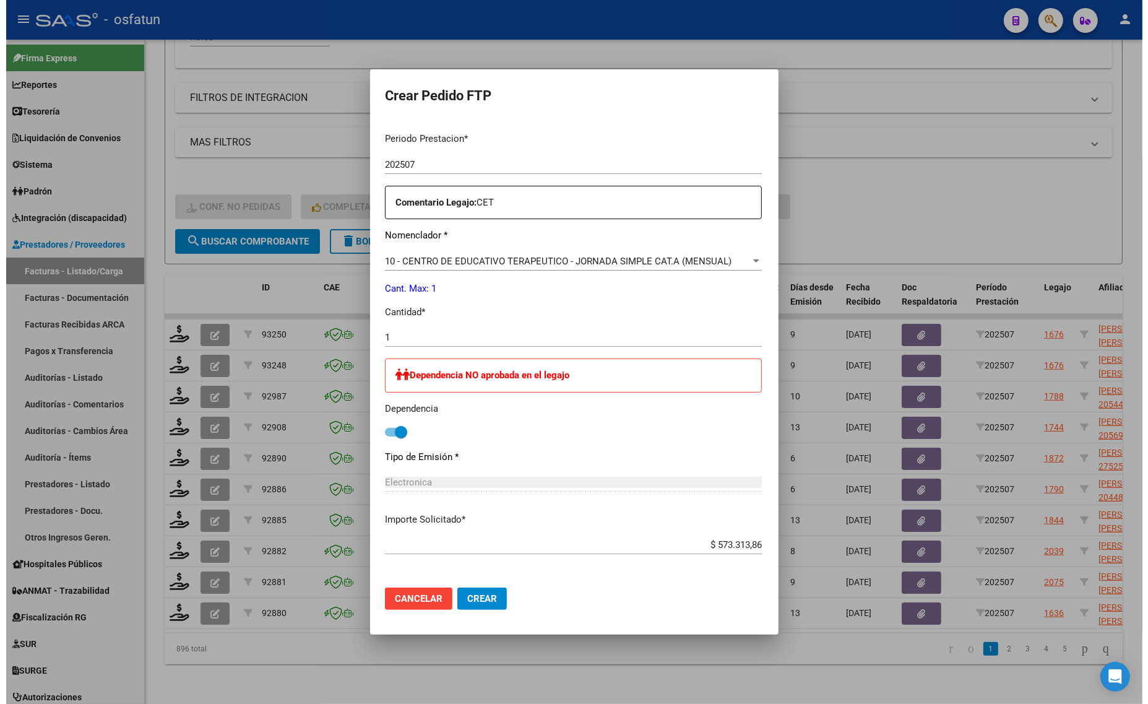
scroll to position [452, 0]
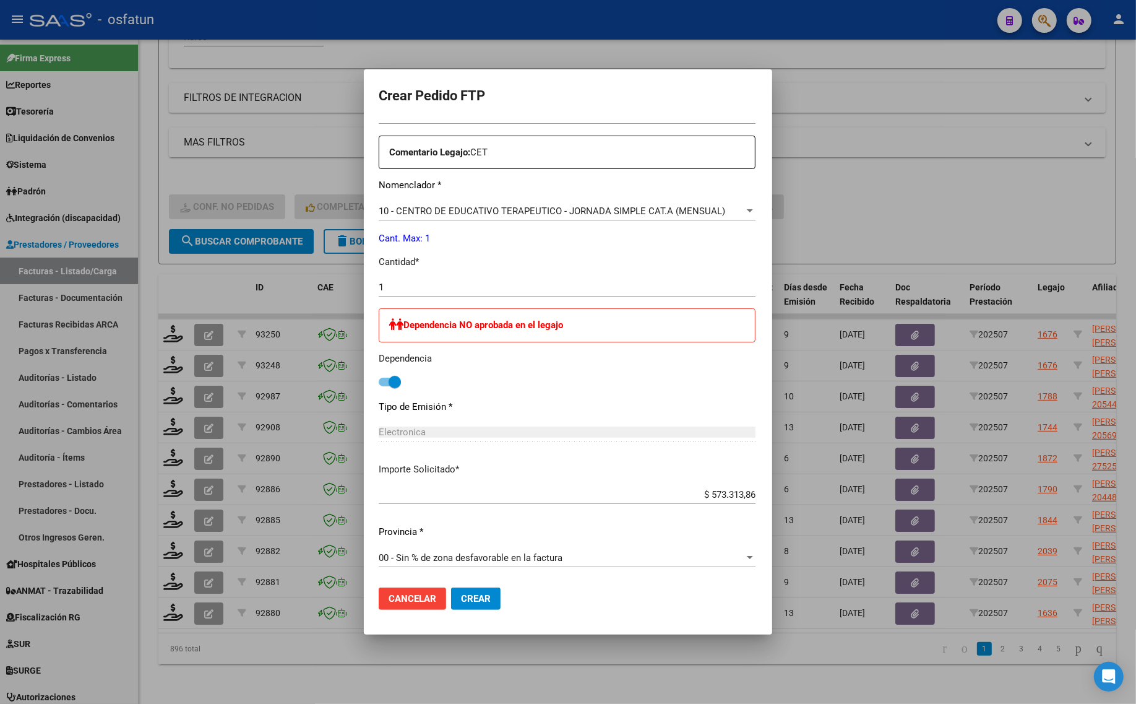
click at [437, 614] on mat-dialog-actions "Cancelar Crear" at bounding box center [568, 598] width 379 height 42
click at [461, 598] on span "Crear" at bounding box center [476, 598] width 30 height 11
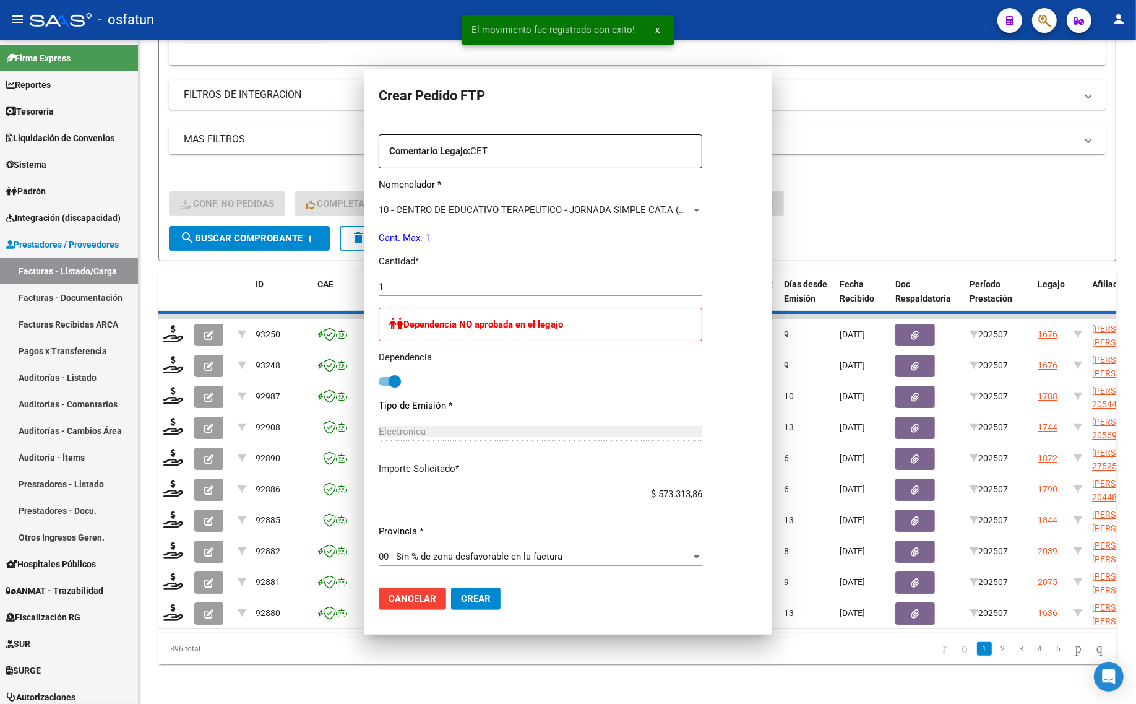
scroll to position [0, 0]
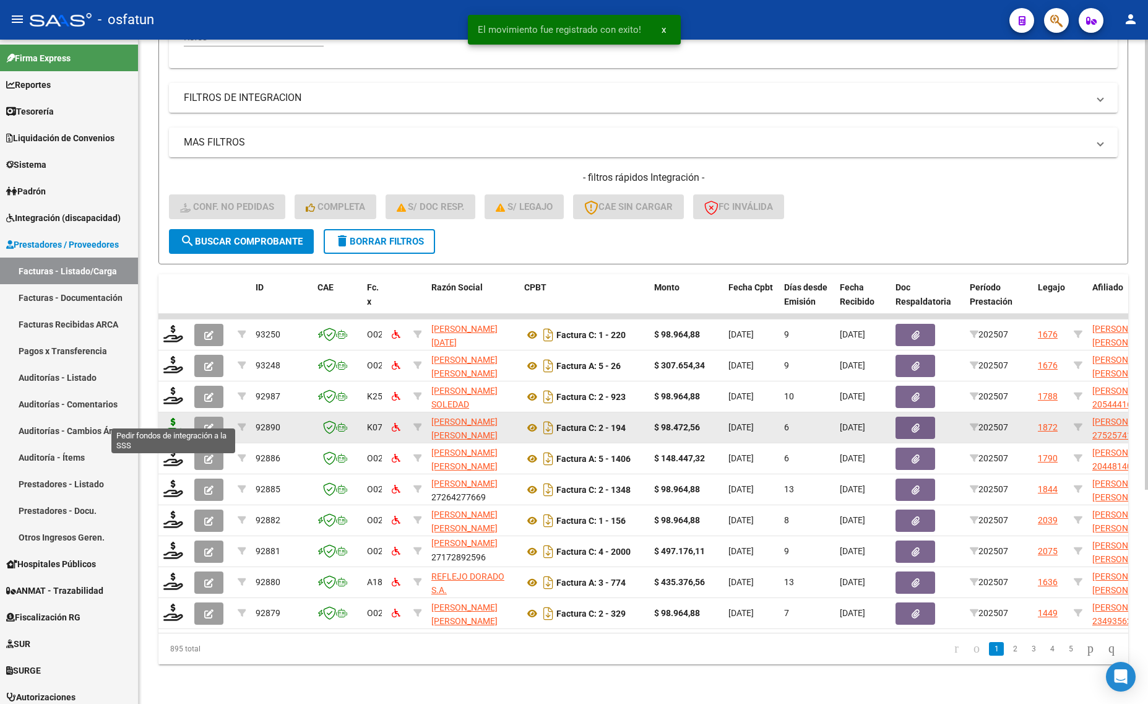
click at [170, 418] on icon at bounding box center [173, 426] width 20 height 17
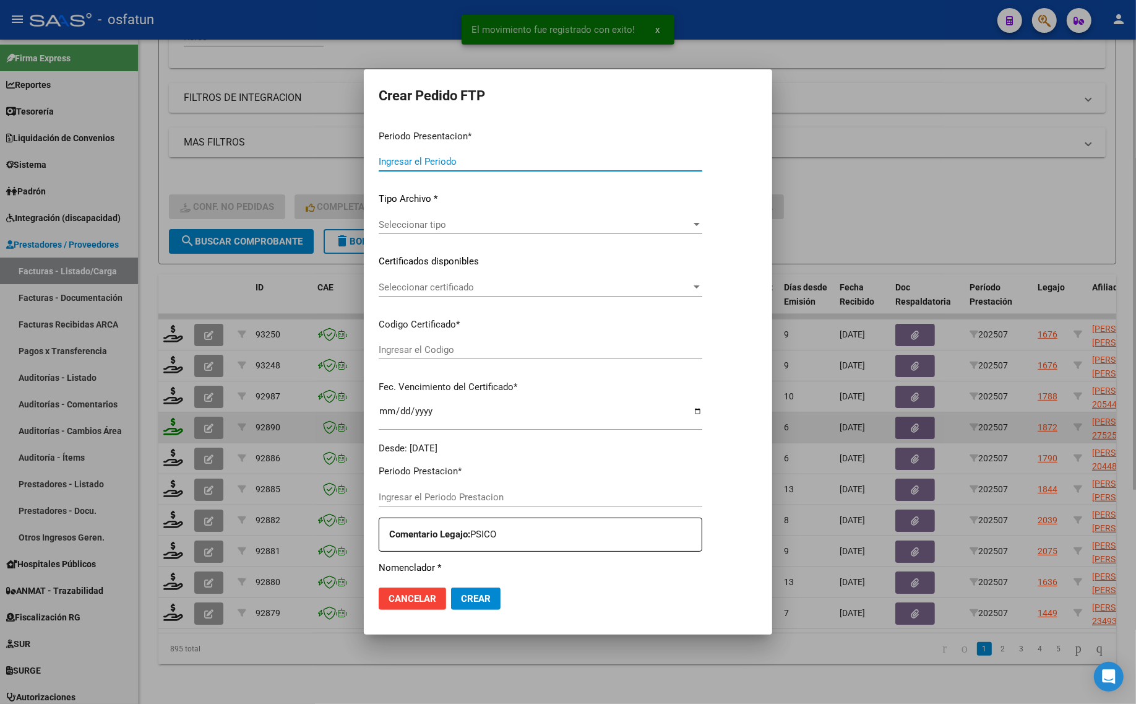
type input "202507"
type input "$ 98.472,56"
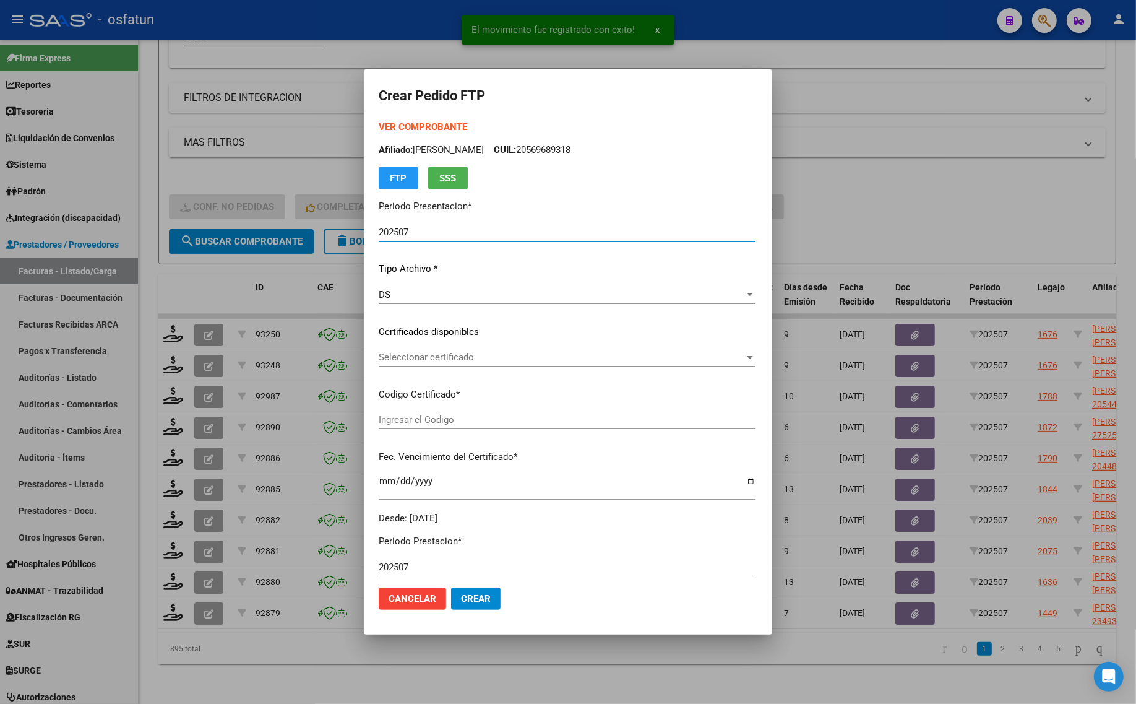
type input "ARG01000525741342021071620260716TUC136"
type input "[DATE]"
click at [399, 121] on div "VER COMPROBANTE ARCA Padrón Afiliado: [PERSON_NAME] CUIL: 27525741341 FTP SSS" at bounding box center [535, 154] width 313 height 69
click at [421, 126] on strong "VER COMPROBANTE" at bounding box center [423, 126] width 88 height 11
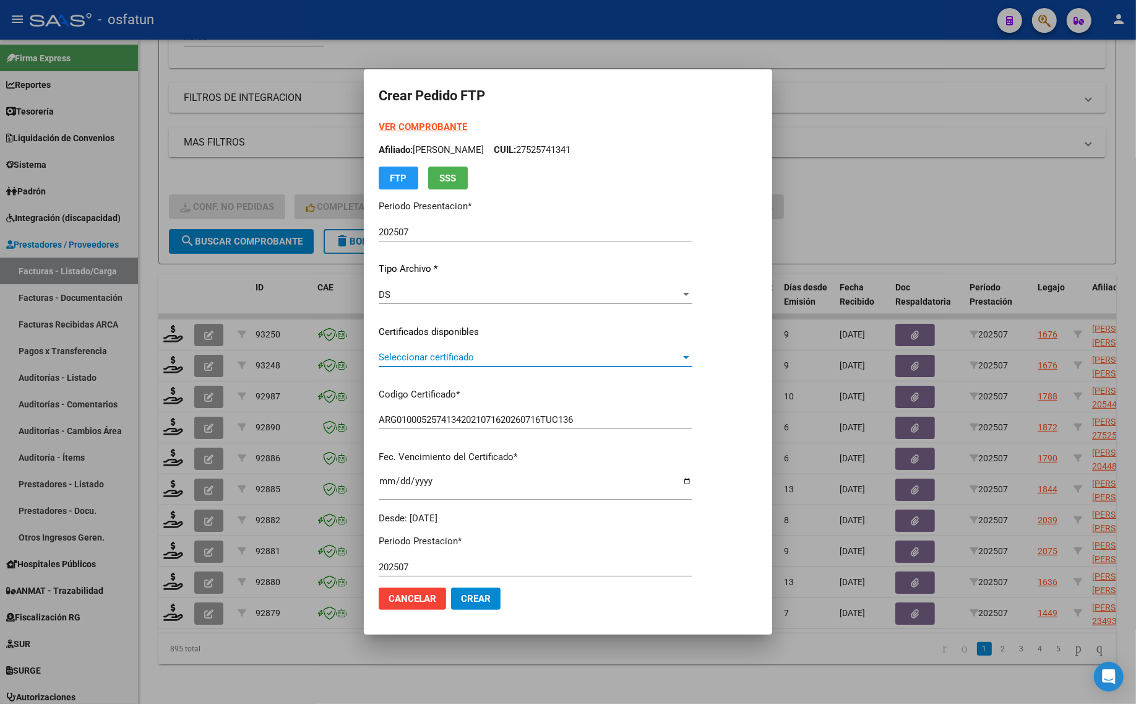
click at [452, 357] on span "Seleccionar certificado" at bounding box center [530, 357] width 302 height 11
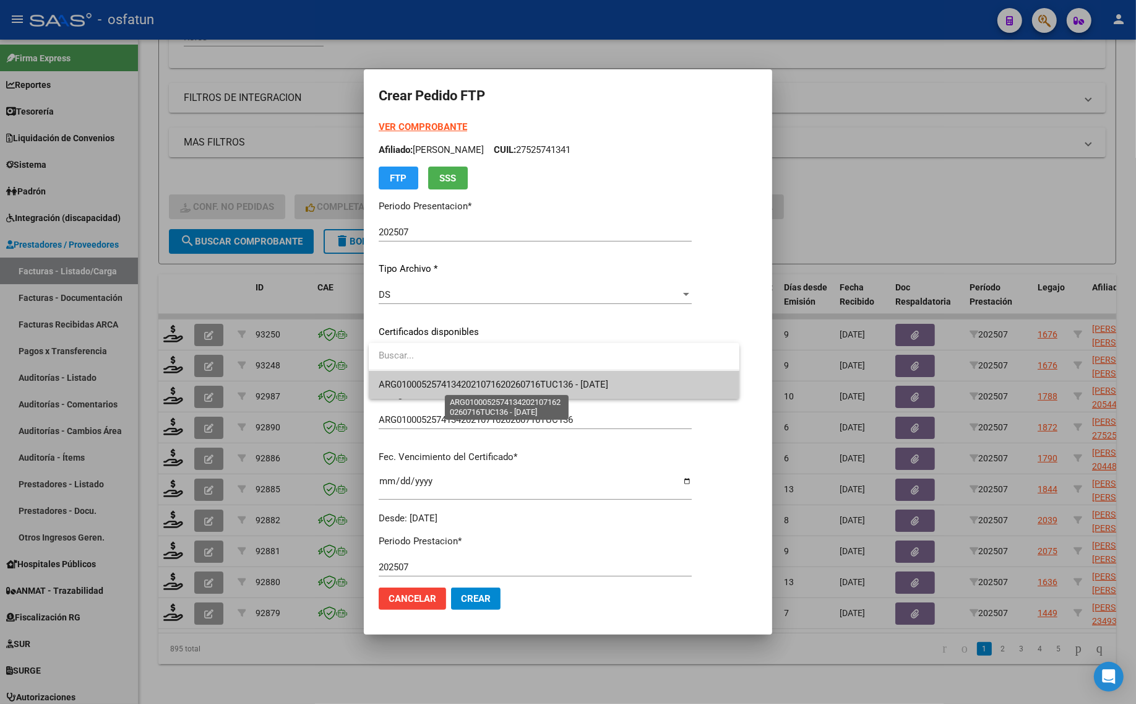
click at [455, 381] on span "ARG01000525741342021071620260716TUC136 - [DATE]" at bounding box center [494, 384] width 230 height 11
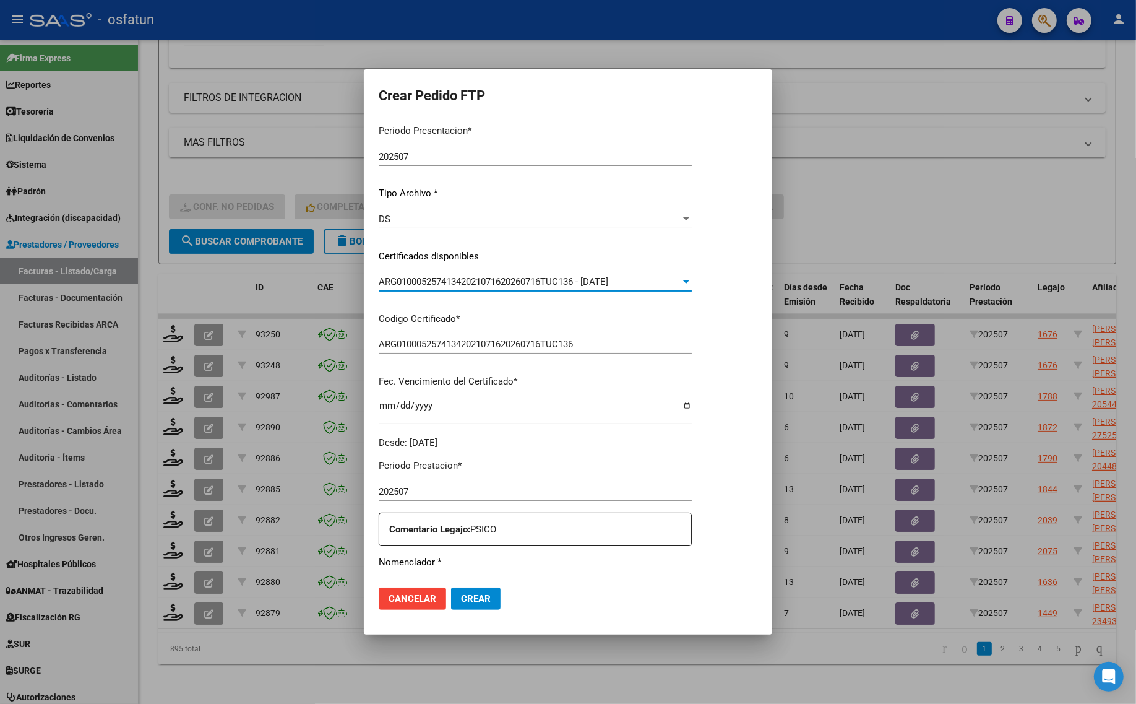
scroll to position [232, 0]
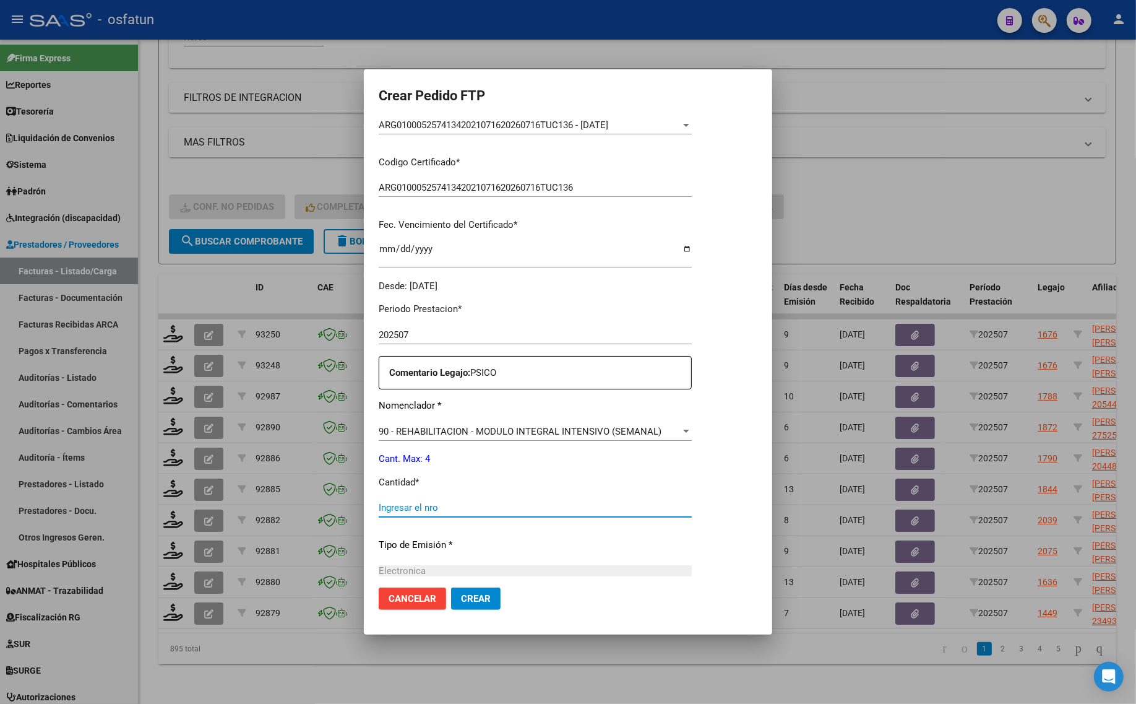
click at [444, 506] on input "Ingresar el nro" at bounding box center [535, 507] width 313 height 11
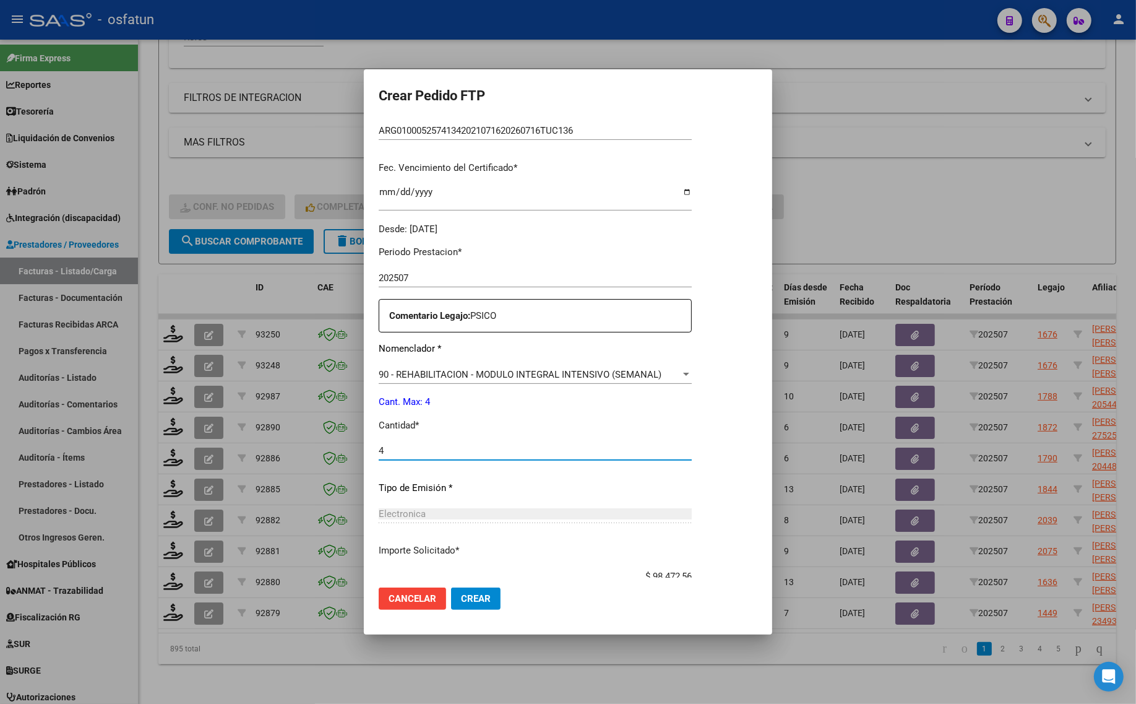
scroll to position [370, 0]
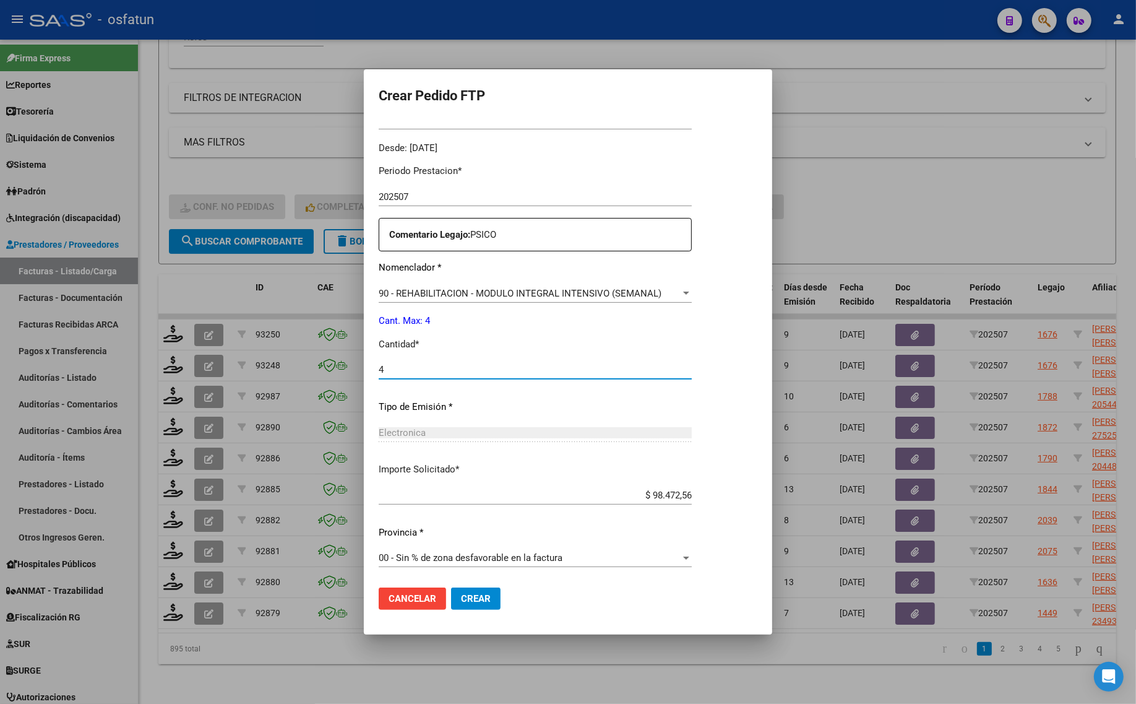
type input "4"
click at [468, 601] on span "Crear" at bounding box center [476, 598] width 30 height 11
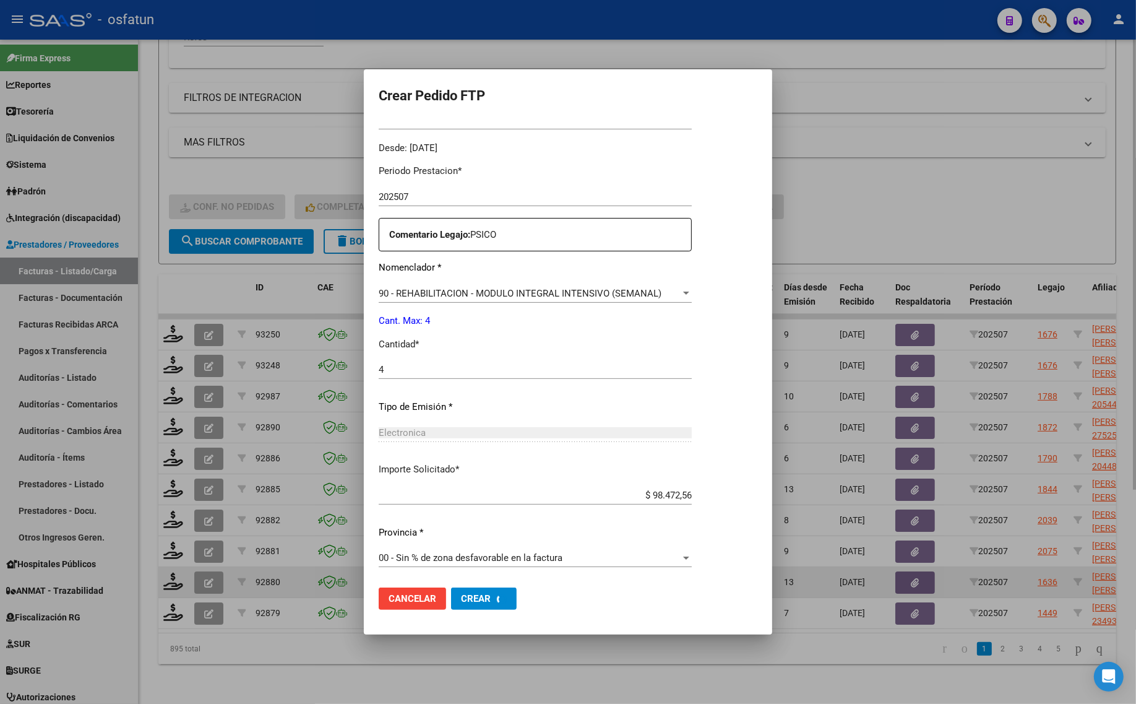
scroll to position [0, 0]
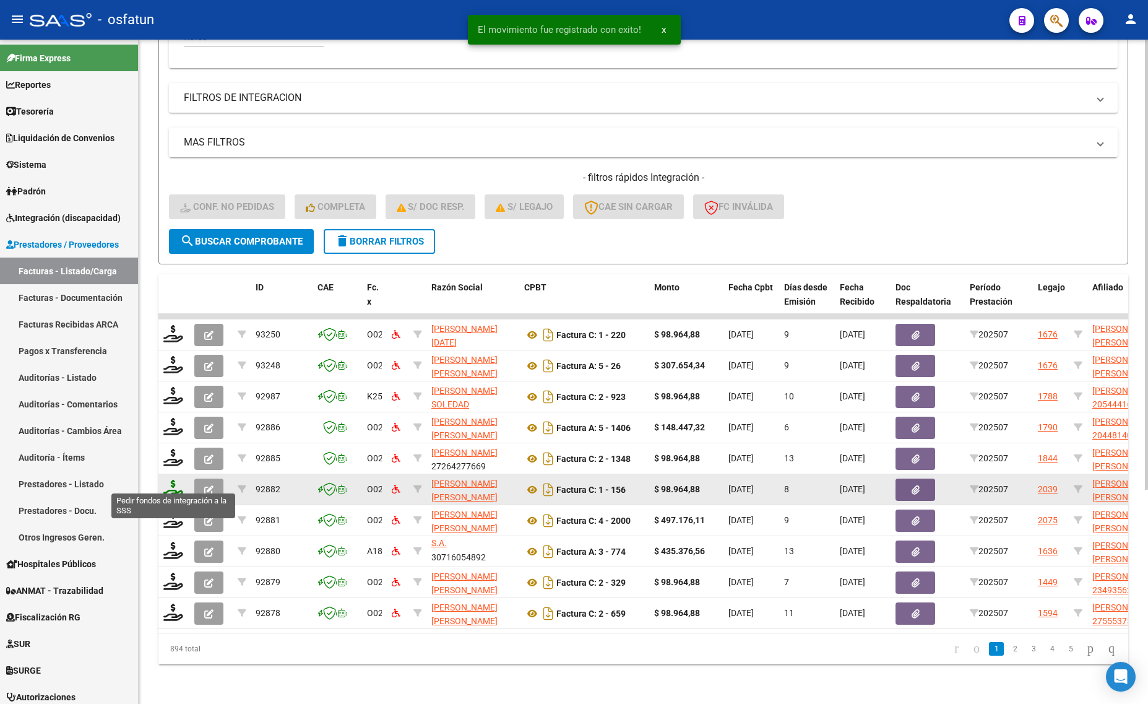
click at [172, 480] on icon at bounding box center [173, 488] width 20 height 17
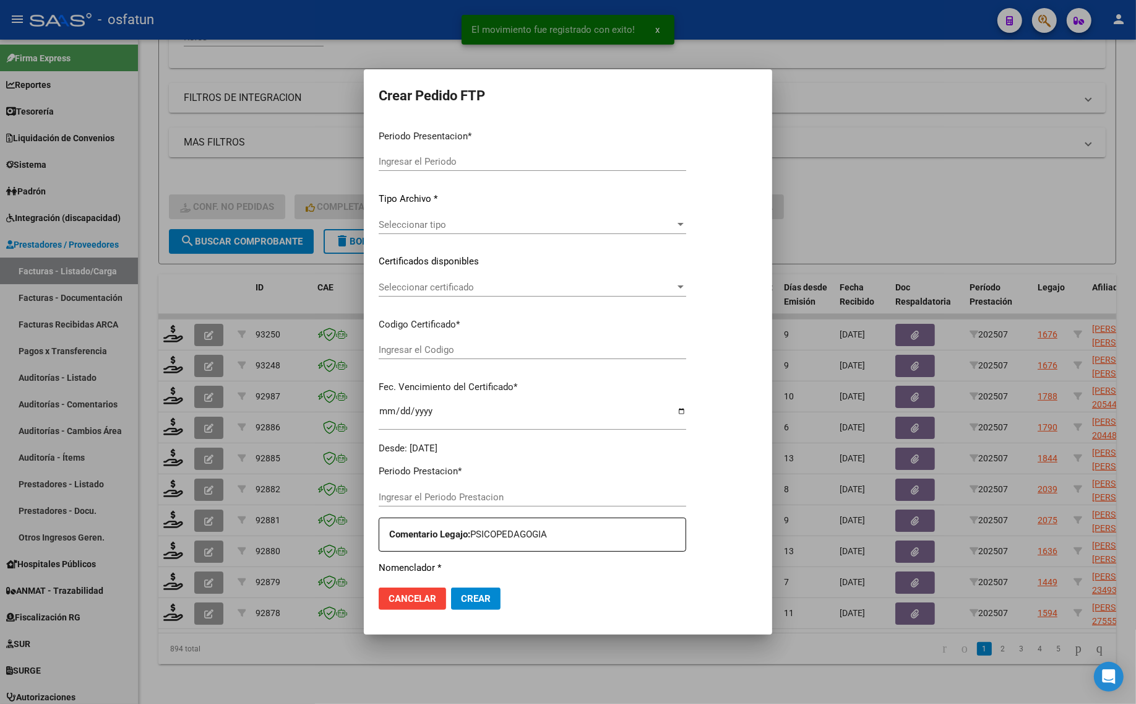
type input "202507"
type input "$ 98.964,88"
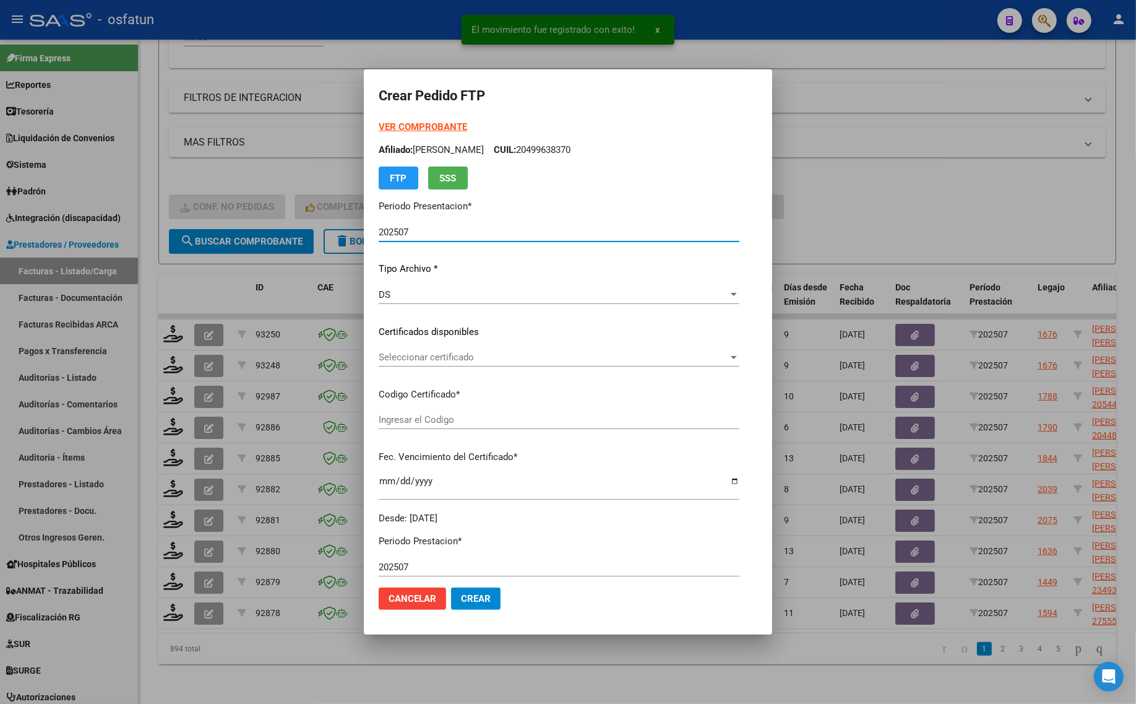
type input "ARG02000541584372025060920300609CAT242"
type input "[DATE]"
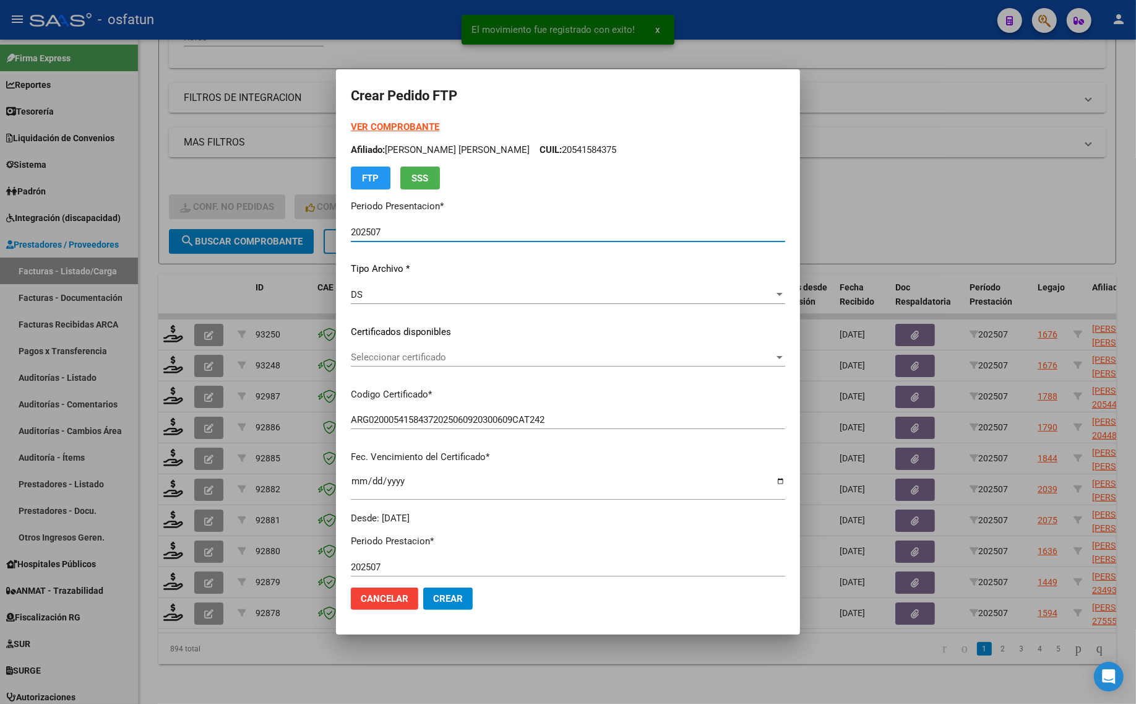
click at [382, 128] on strong "VER COMPROBANTE" at bounding box center [395, 126] width 88 height 11
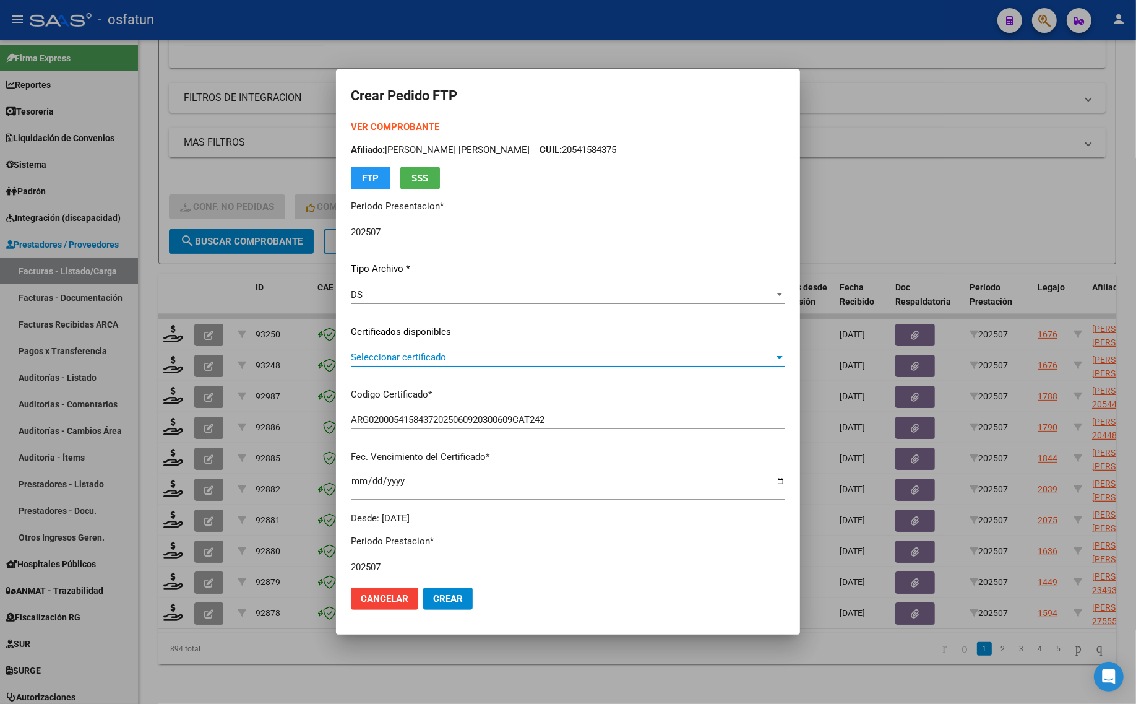
click at [370, 353] on span "Seleccionar certificado" at bounding box center [562, 357] width 423 height 11
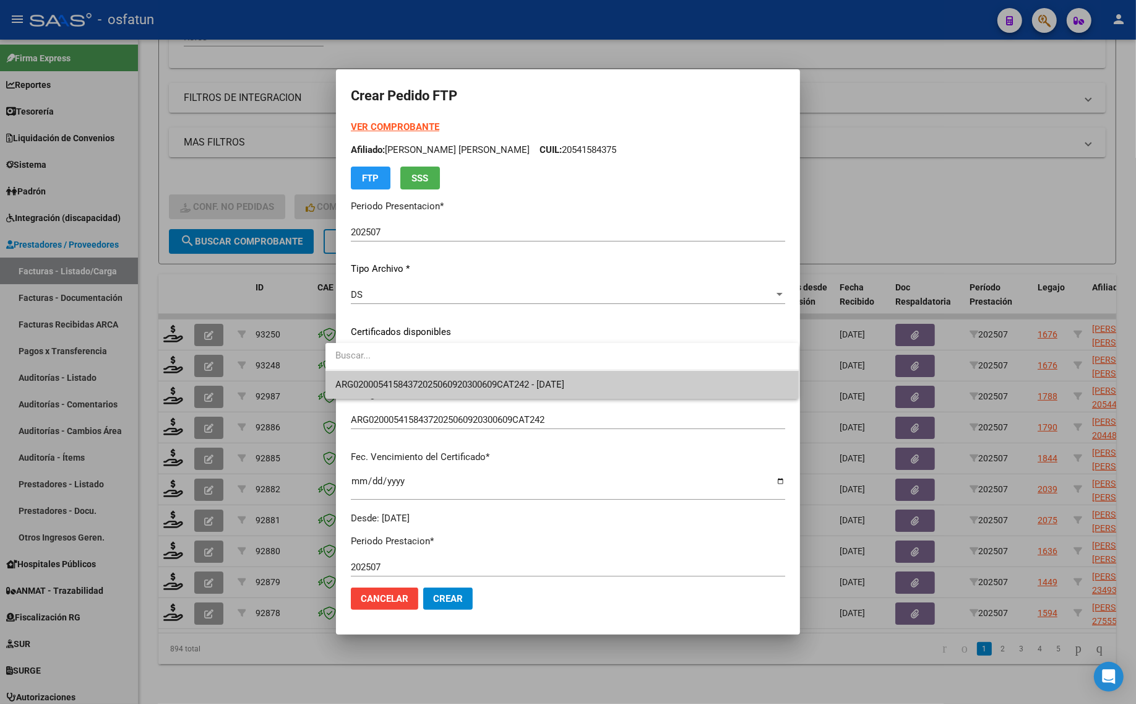
click at [376, 375] on span "ARG02000541584372025060920300609CAT242 - [DATE]" at bounding box center [562, 385] width 454 height 28
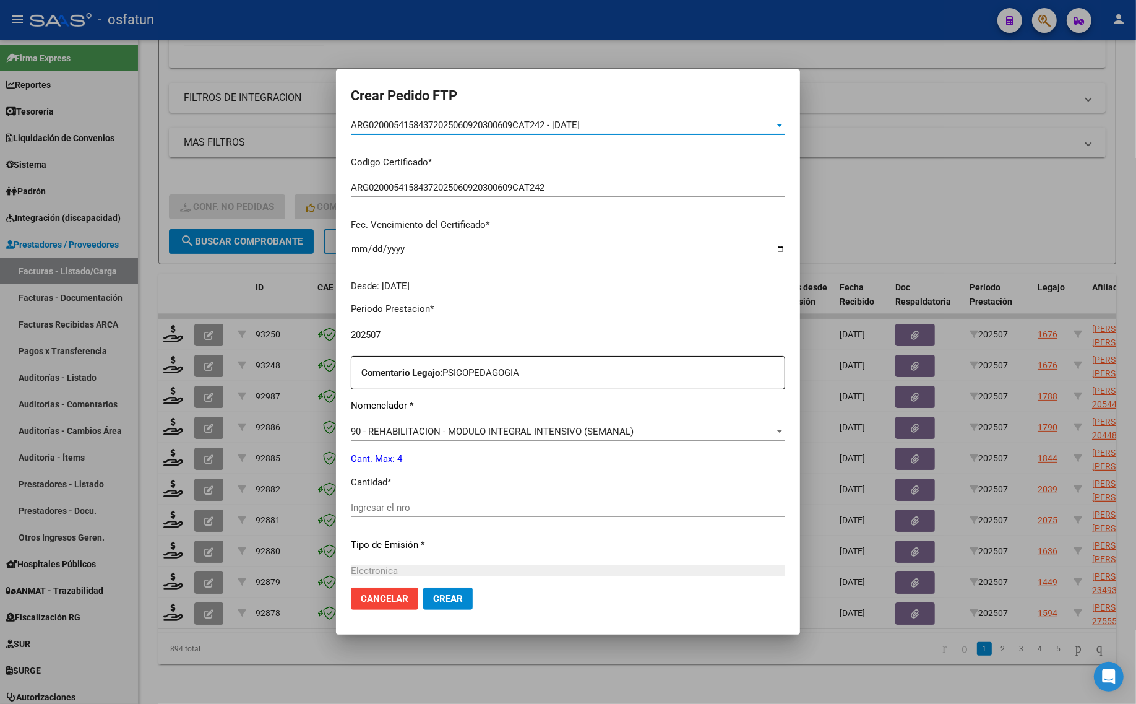
scroll to position [309, 0]
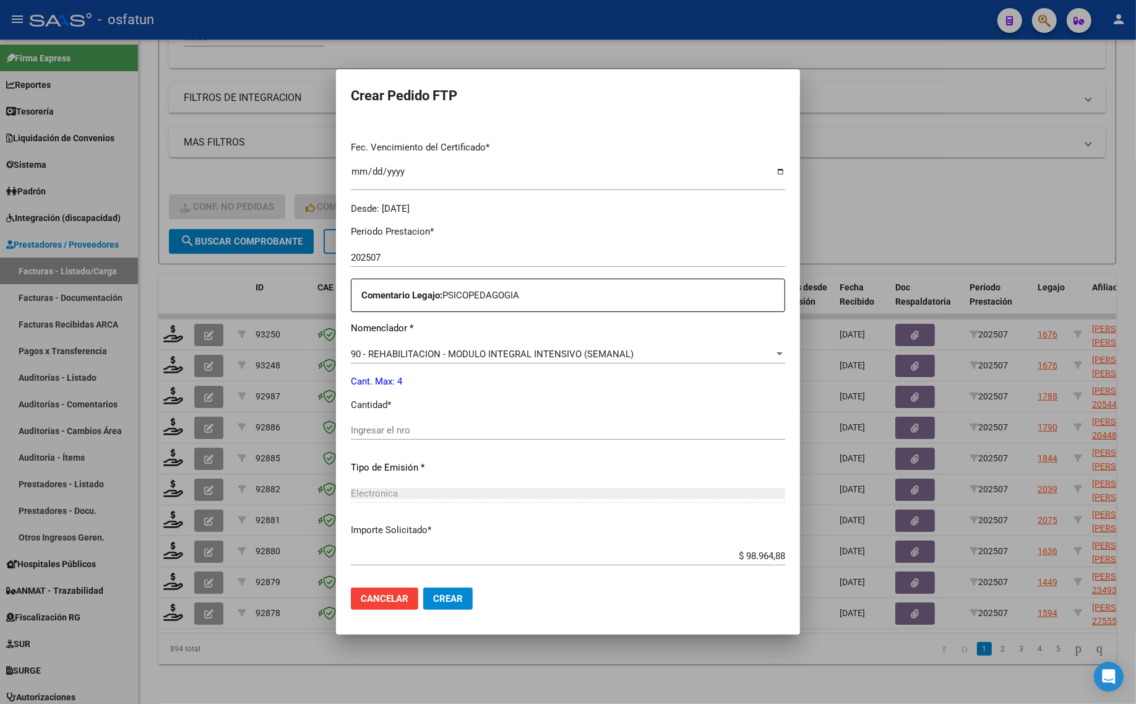
click at [374, 423] on div "Ingresar el nro" at bounding box center [568, 430] width 434 height 19
type input "4"
click at [433, 599] on span "Crear" at bounding box center [448, 598] width 30 height 11
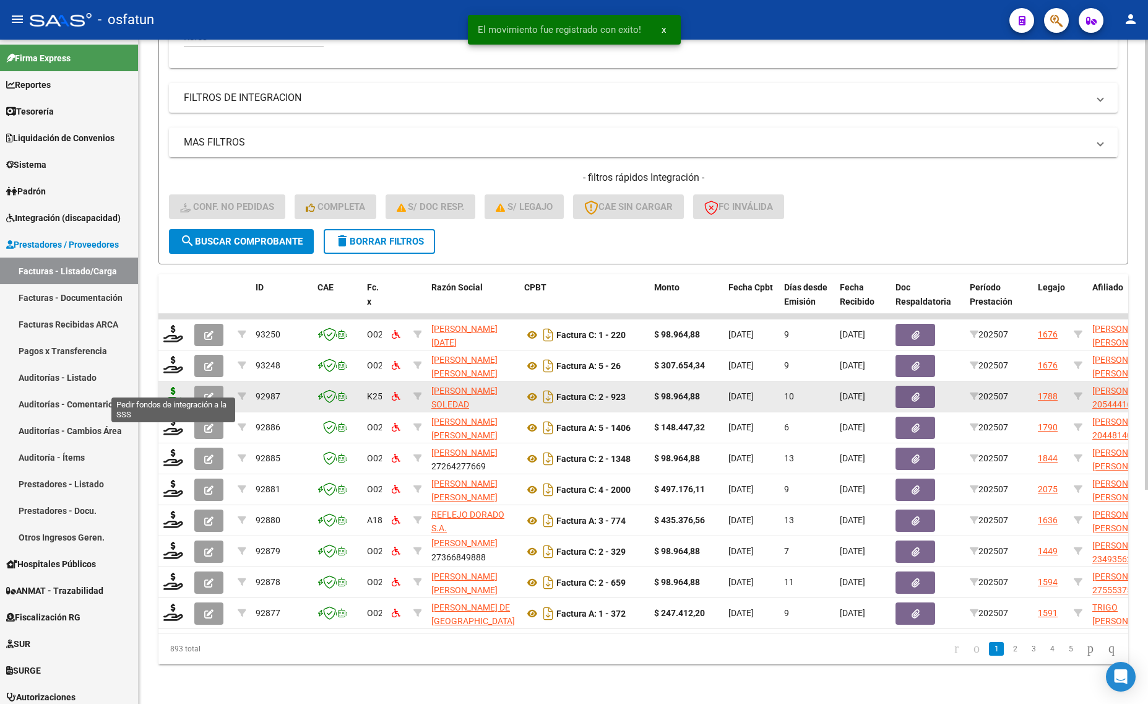
click at [171, 390] on icon at bounding box center [173, 395] width 20 height 17
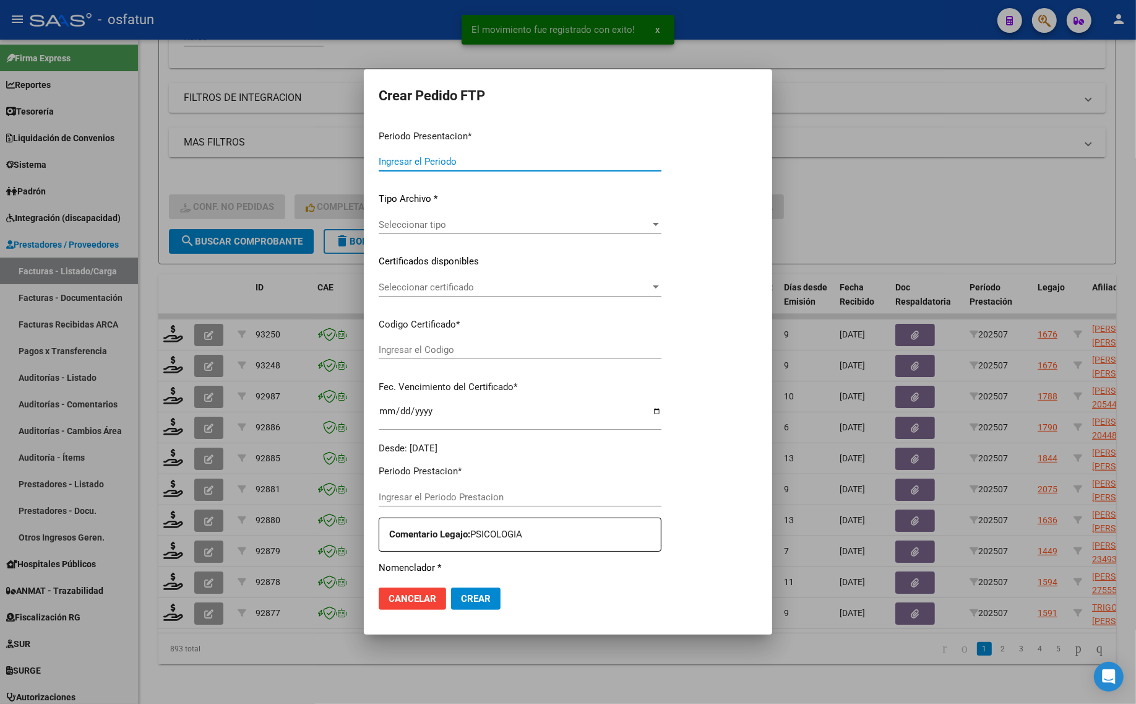
type input "202507"
type input "$ 98.964,88"
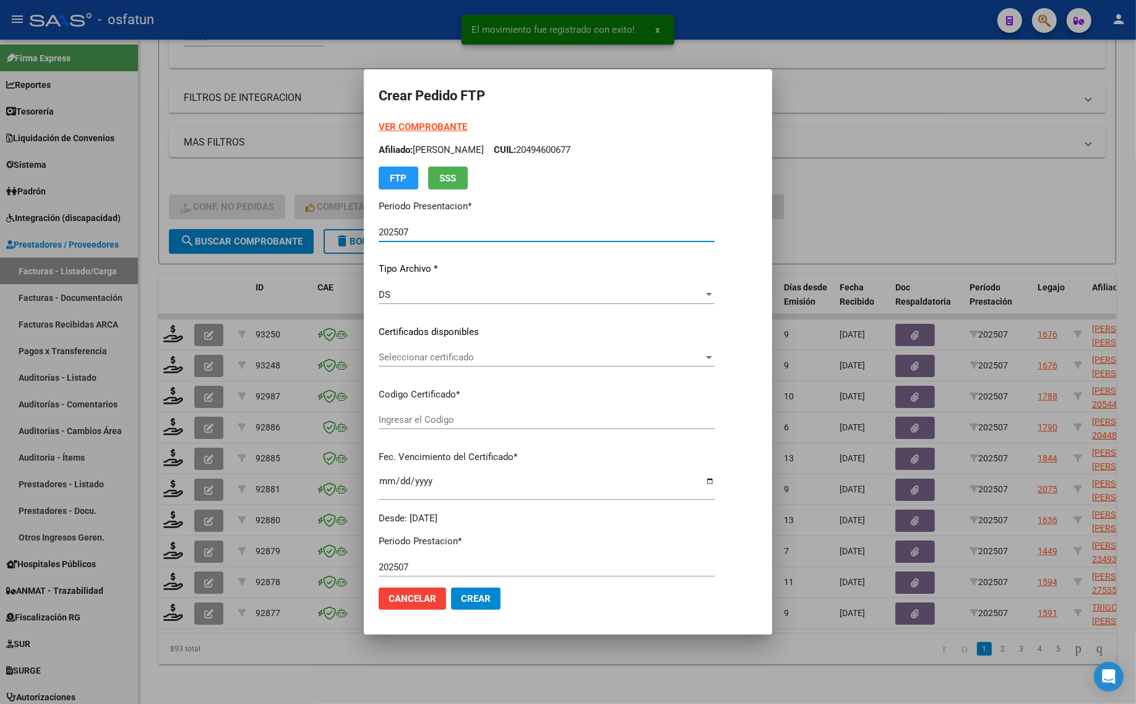
type input "ARG02000544416362021051020260510COR470"
type input "[DATE]"
click at [391, 129] on strong "VER COMPROBANTE" at bounding box center [423, 126] width 88 height 11
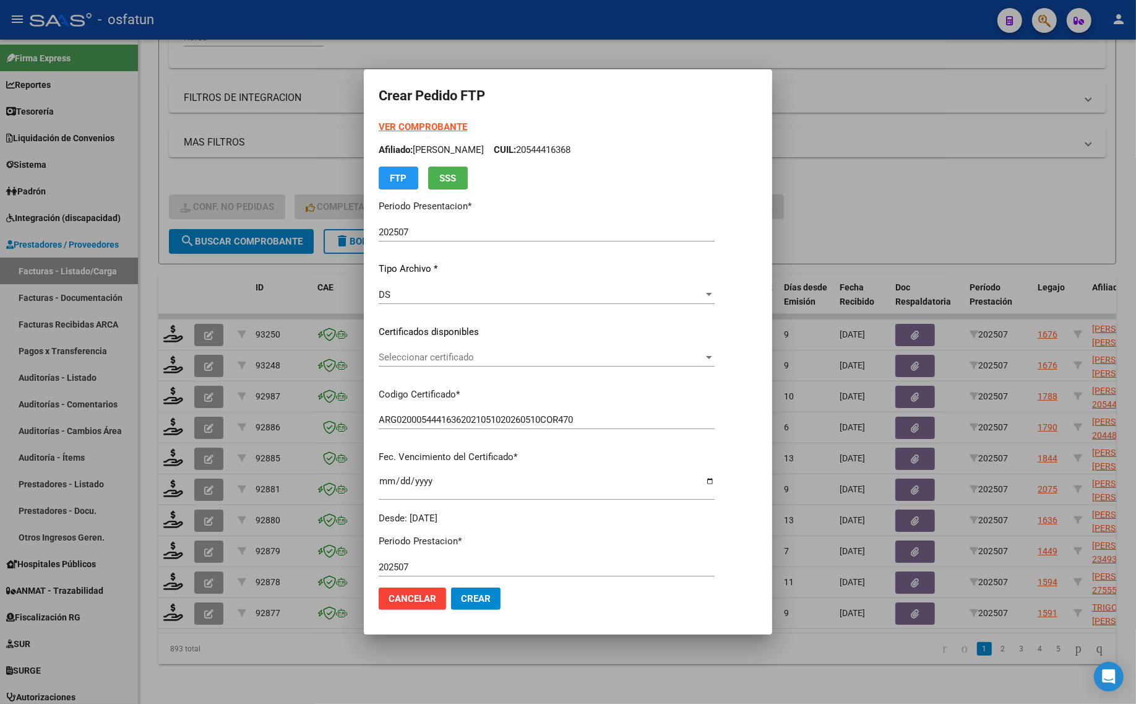
click at [441, 359] on span "Seleccionar certificado" at bounding box center [541, 357] width 325 height 11
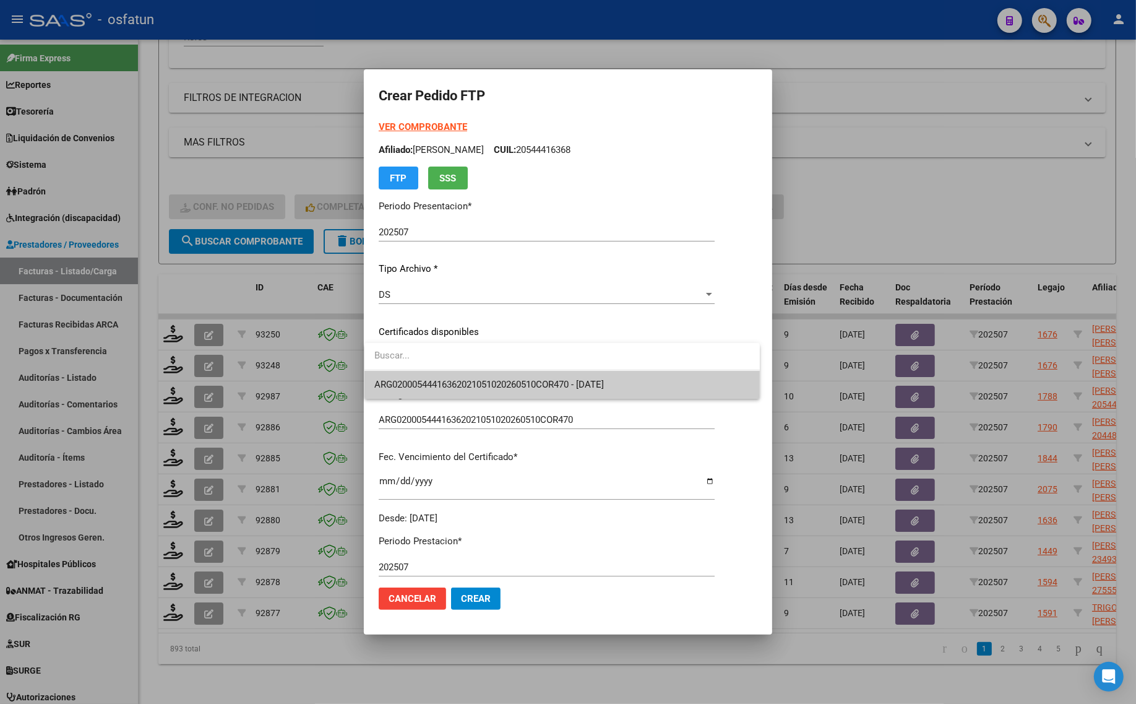
click at [449, 390] on span "ARG02000544416362021051020260510COR470 - [DATE]" at bounding box center [562, 385] width 376 height 28
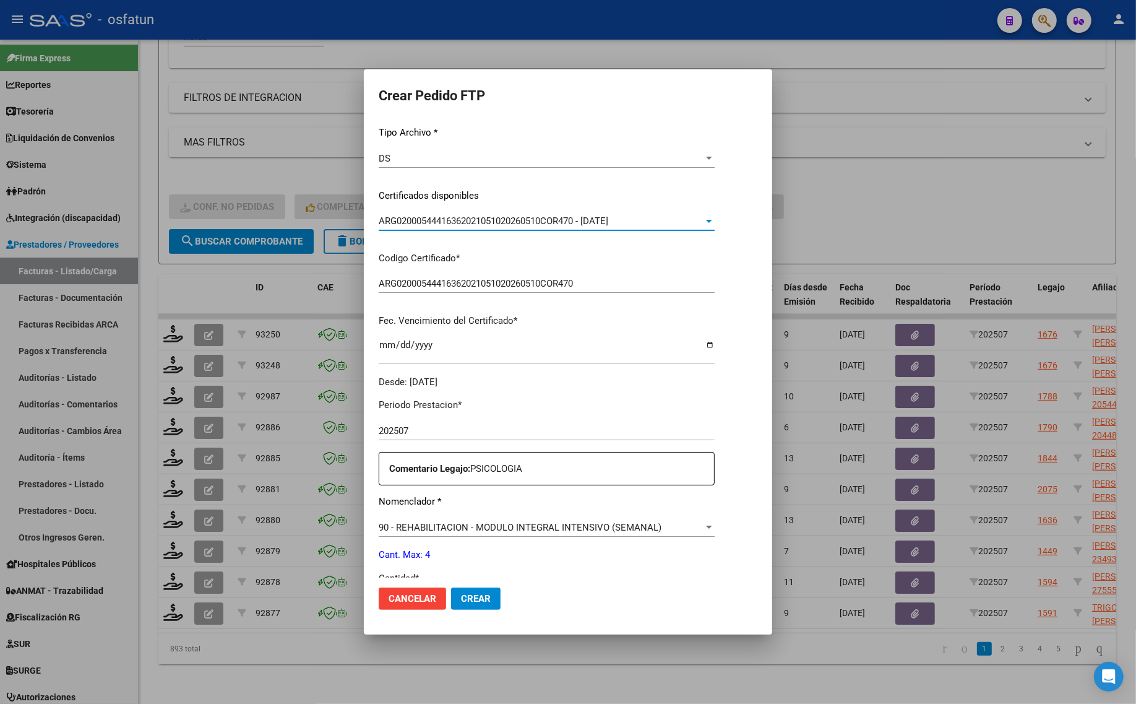
scroll to position [232, 0]
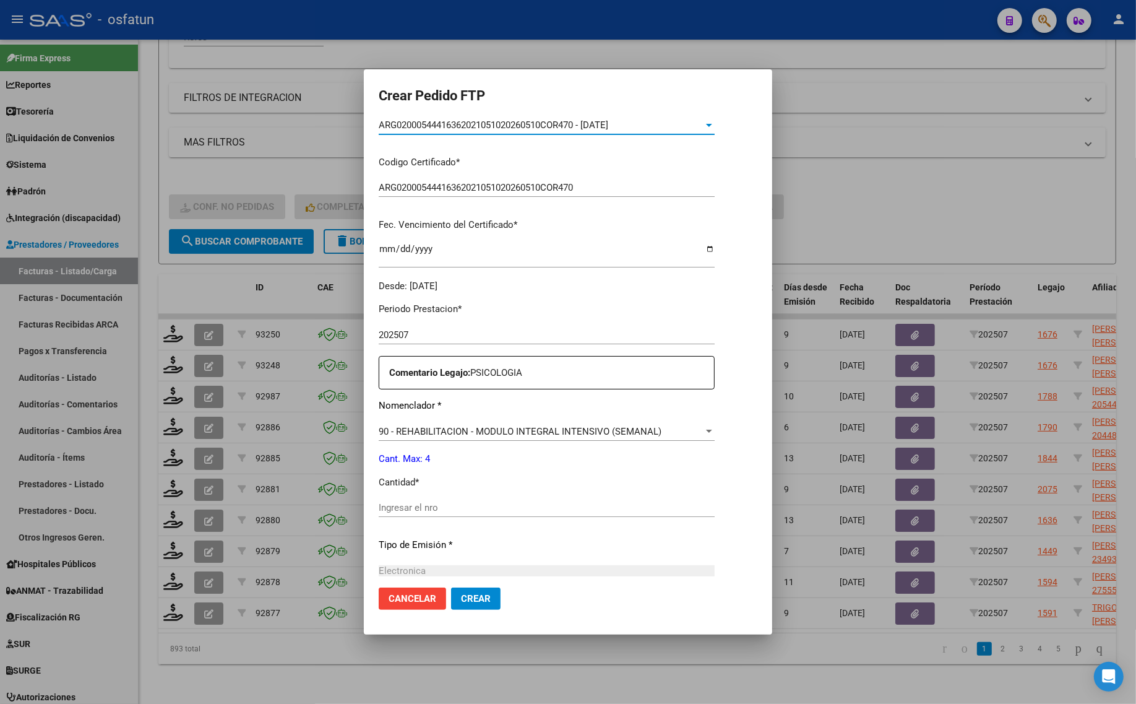
click at [439, 495] on div "Periodo Prestacion * 202507 Ingresar el Periodo Prestacion Comentario Legajo: P…" at bounding box center [547, 505] width 336 height 424
click at [468, 502] on input "Ingresar el nro" at bounding box center [547, 507] width 336 height 11
type input "4"
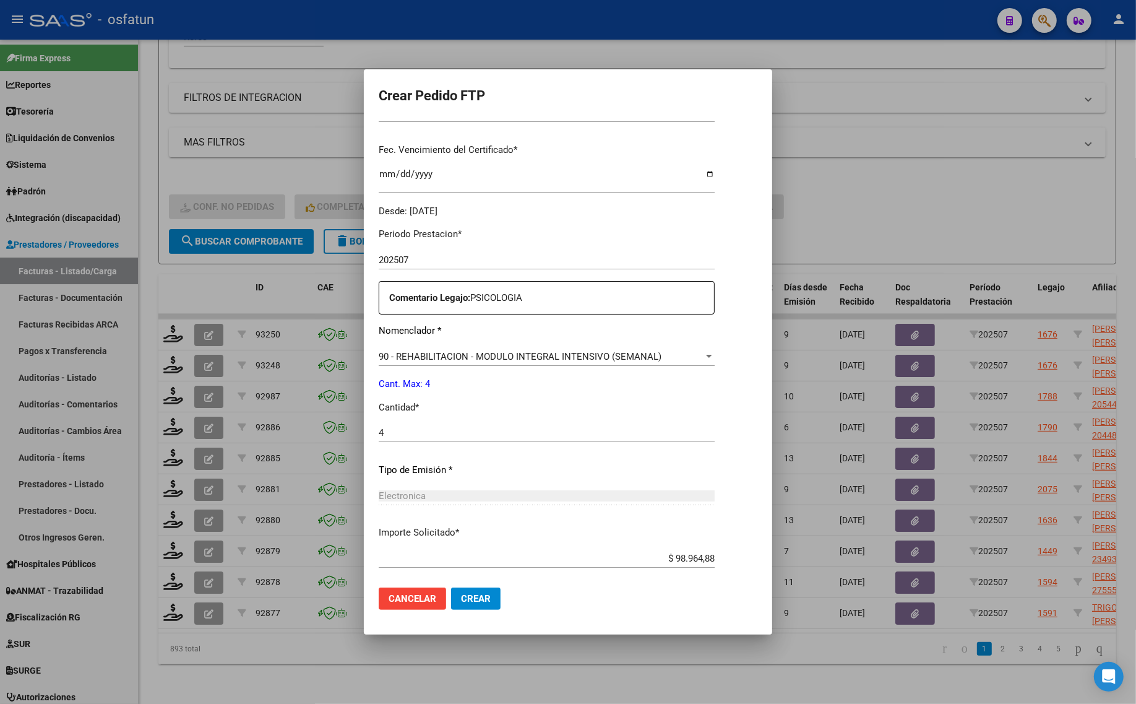
scroll to position [370, 0]
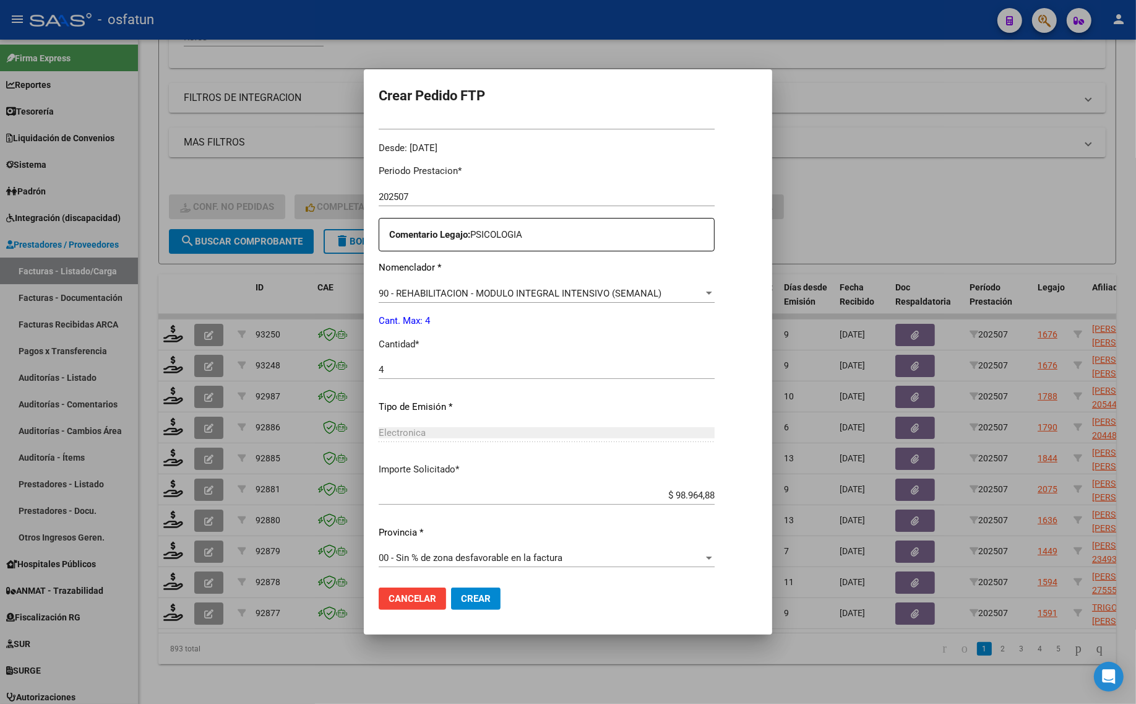
click at [470, 600] on span "Crear" at bounding box center [476, 598] width 30 height 11
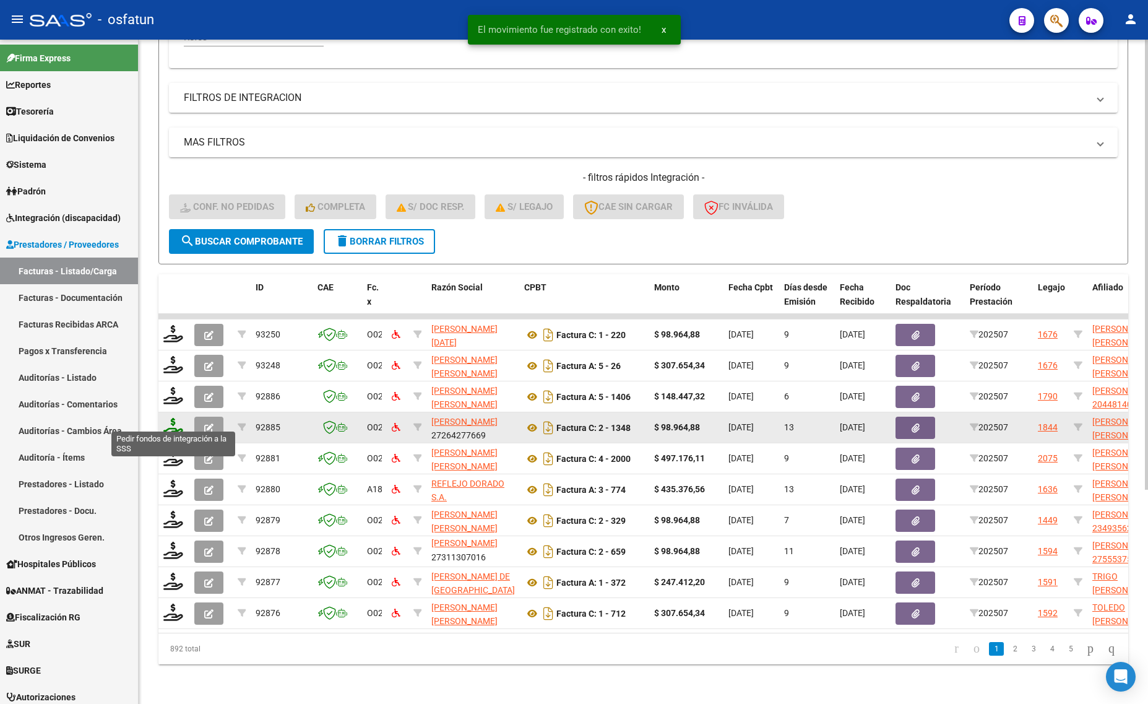
click at [169, 421] on icon at bounding box center [173, 426] width 20 height 17
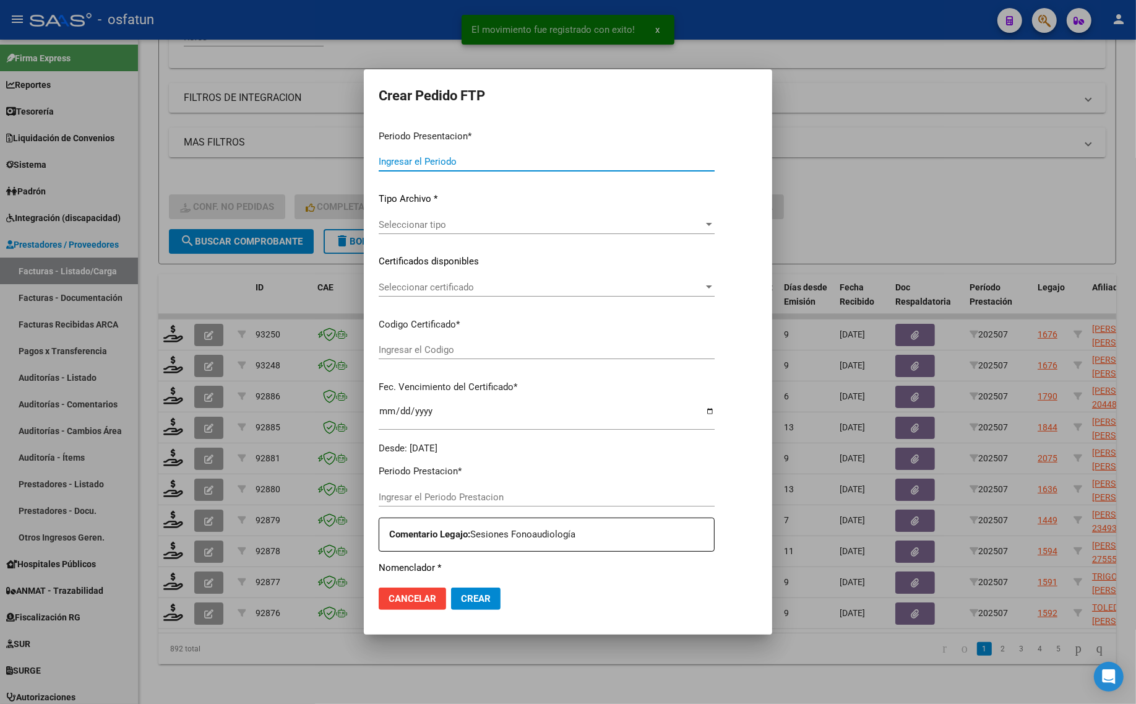
type input "202507"
type input "$ 98.964,88"
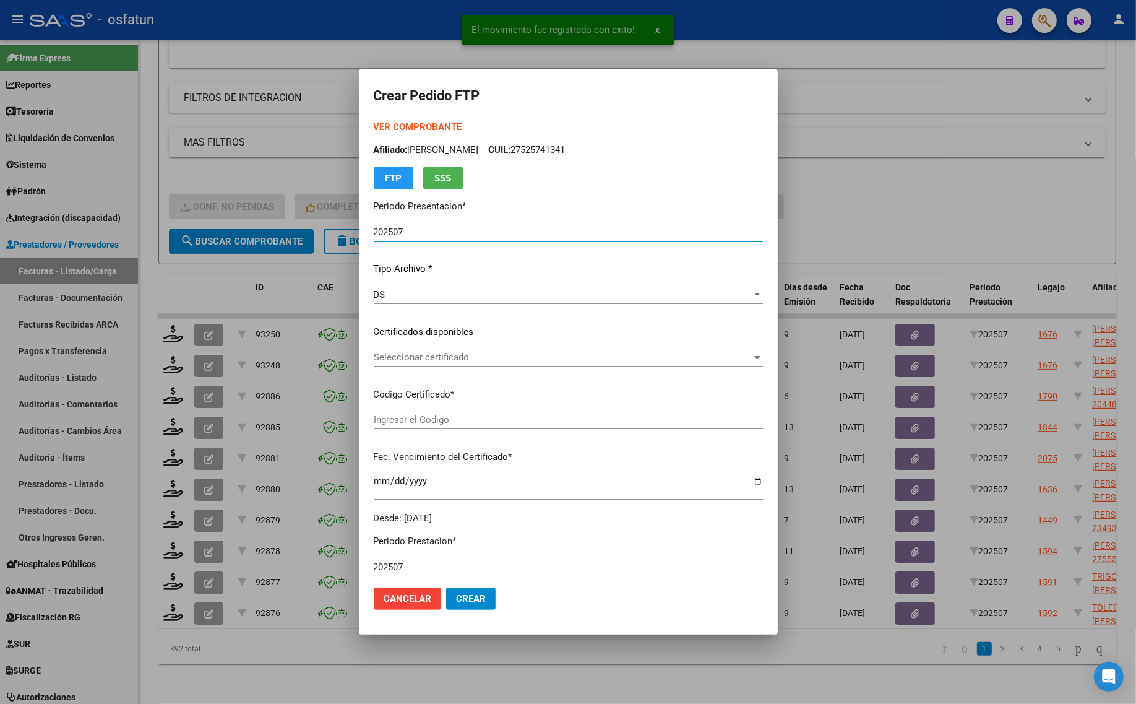
type input "ARG0200053466902201120620251206BSAS313"
type input "[DATE]"
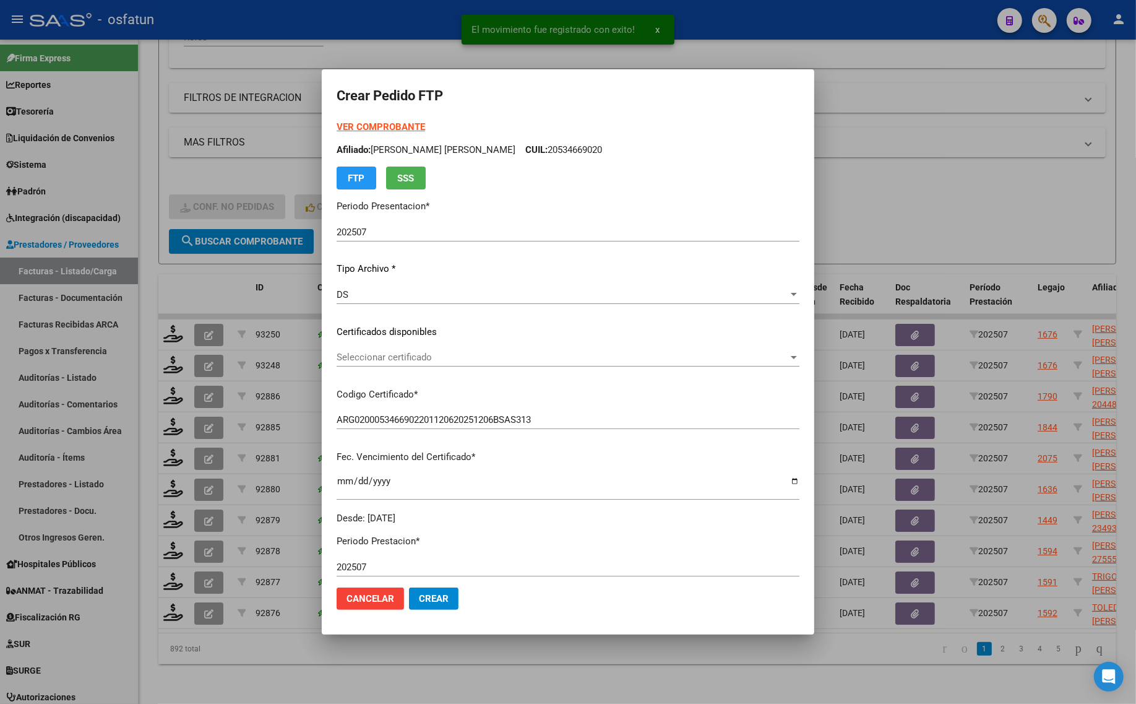
click at [365, 127] on strong "VER COMPROBANTE" at bounding box center [381, 126] width 88 height 11
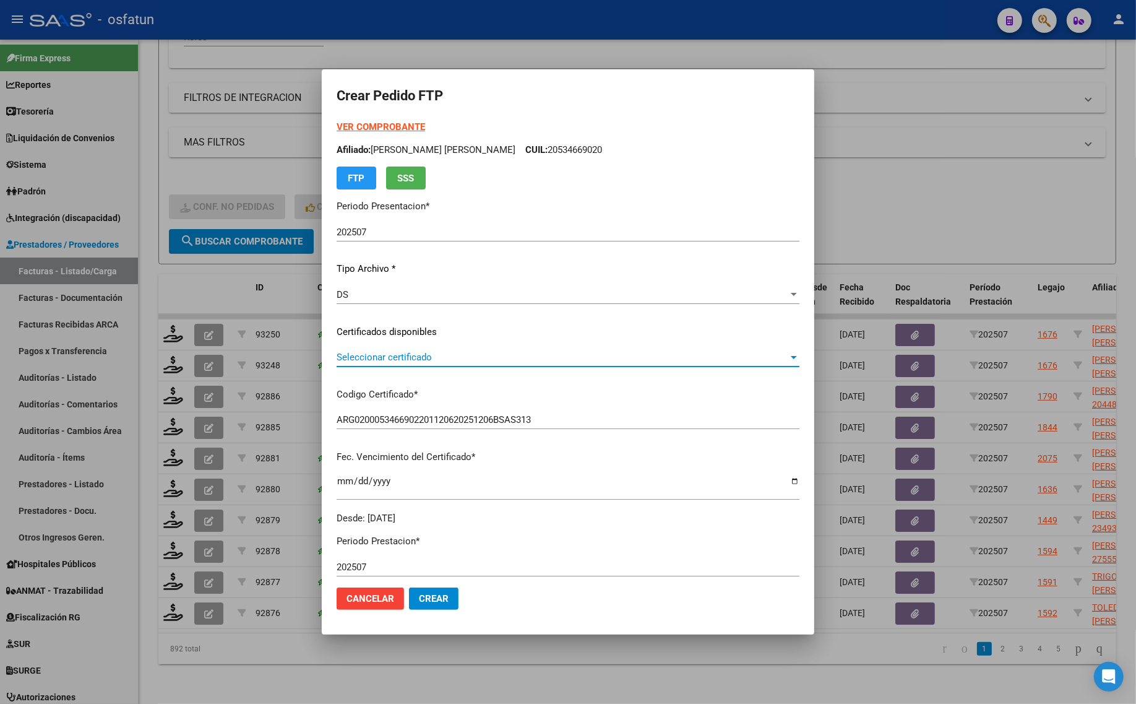
click at [458, 354] on span "Seleccionar certificado" at bounding box center [563, 357] width 452 height 11
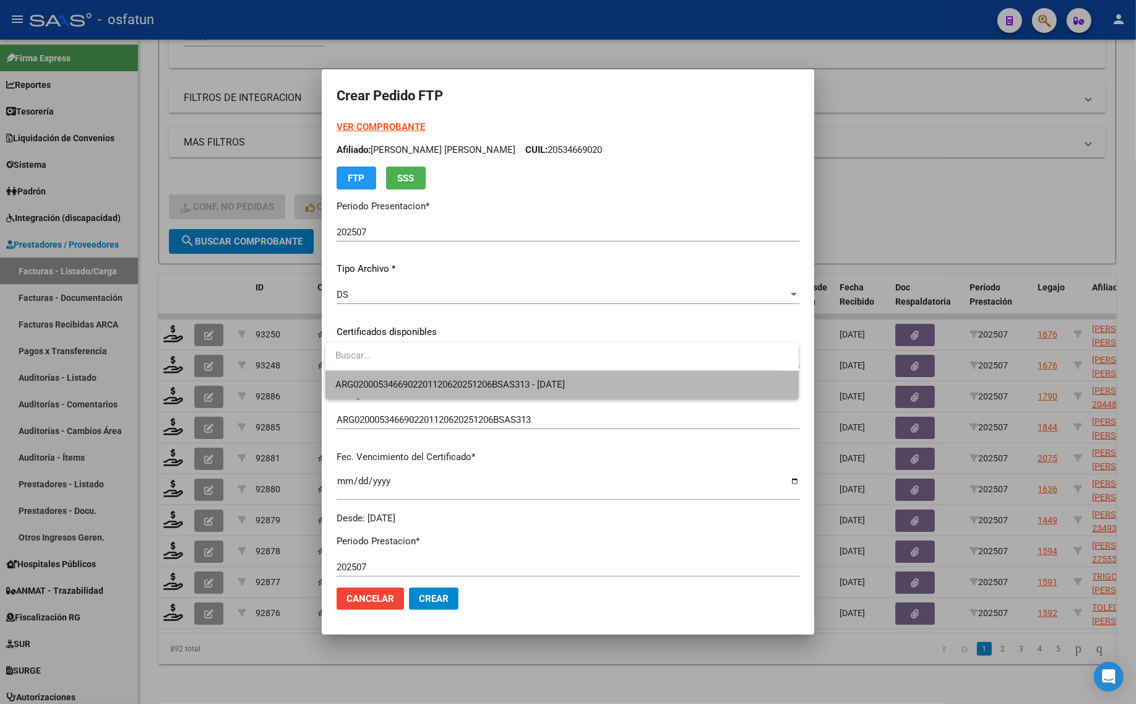
click at [455, 395] on span "ARG0200053466902201120620251206BSAS313 - [DATE]" at bounding box center [562, 385] width 454 height 28
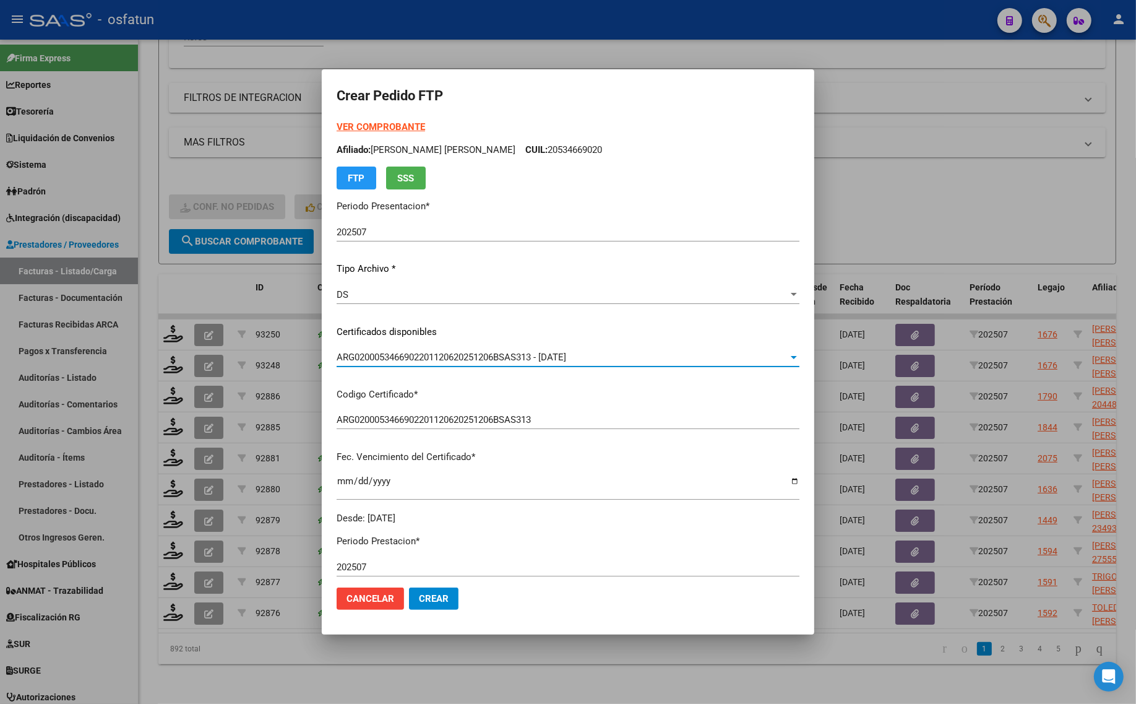
scroll to position [232, 0]
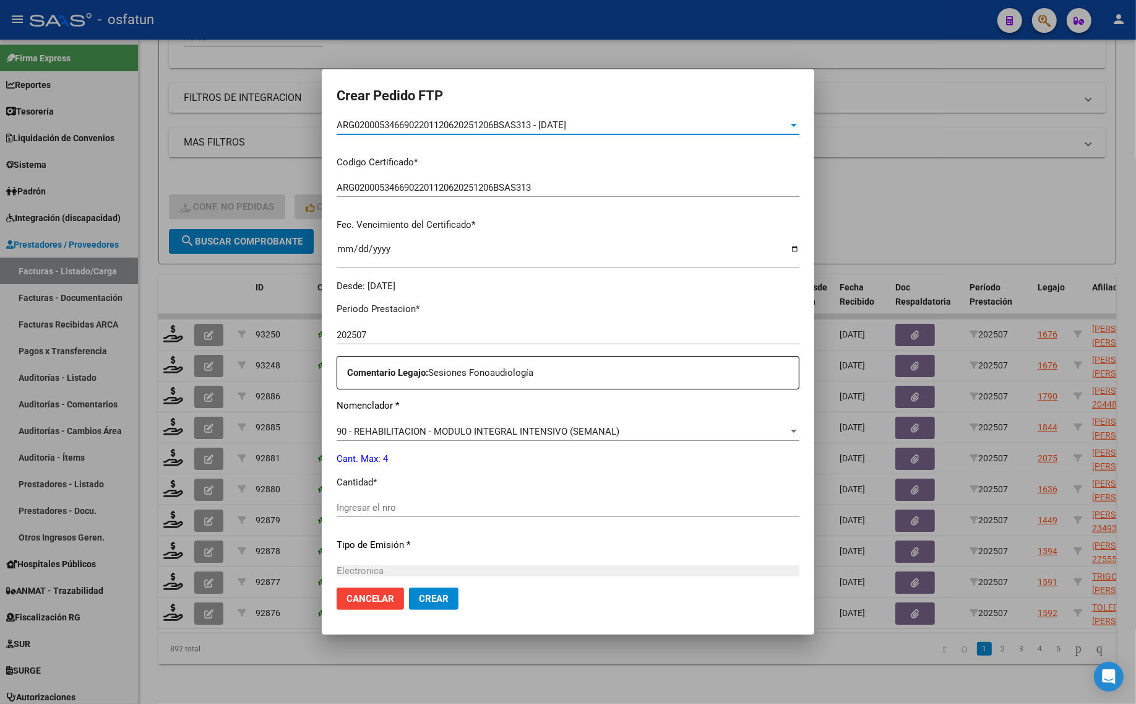
click at [381, 520] on div "Ingresar el nro" at bounding box center [568, 513] width 463 height 30
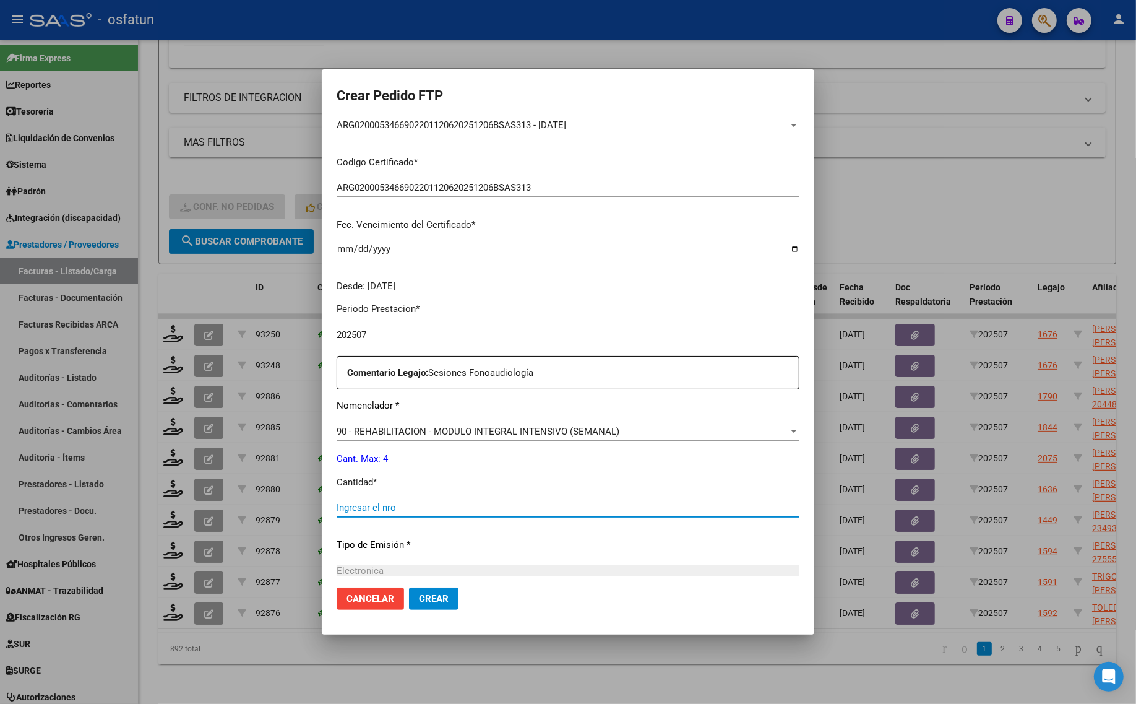
click at [381, 512] on input "Ingresar el nro" at bounding box center [568, 507] width 463 height 11
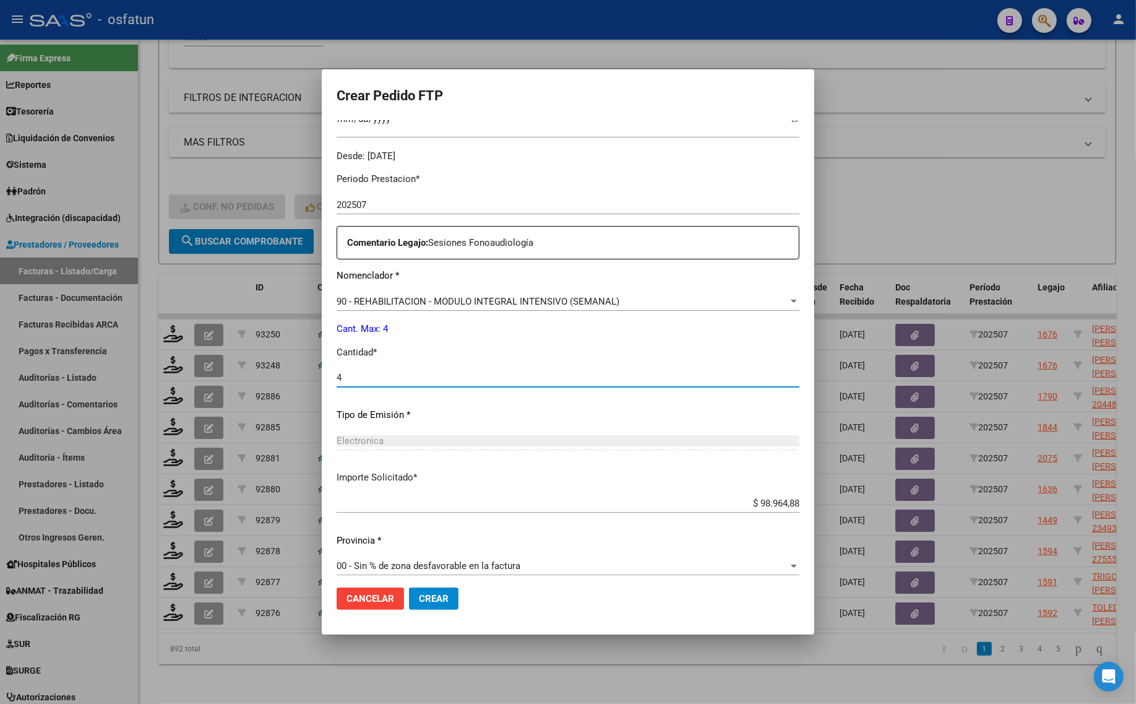
scroll to position [370, 0]
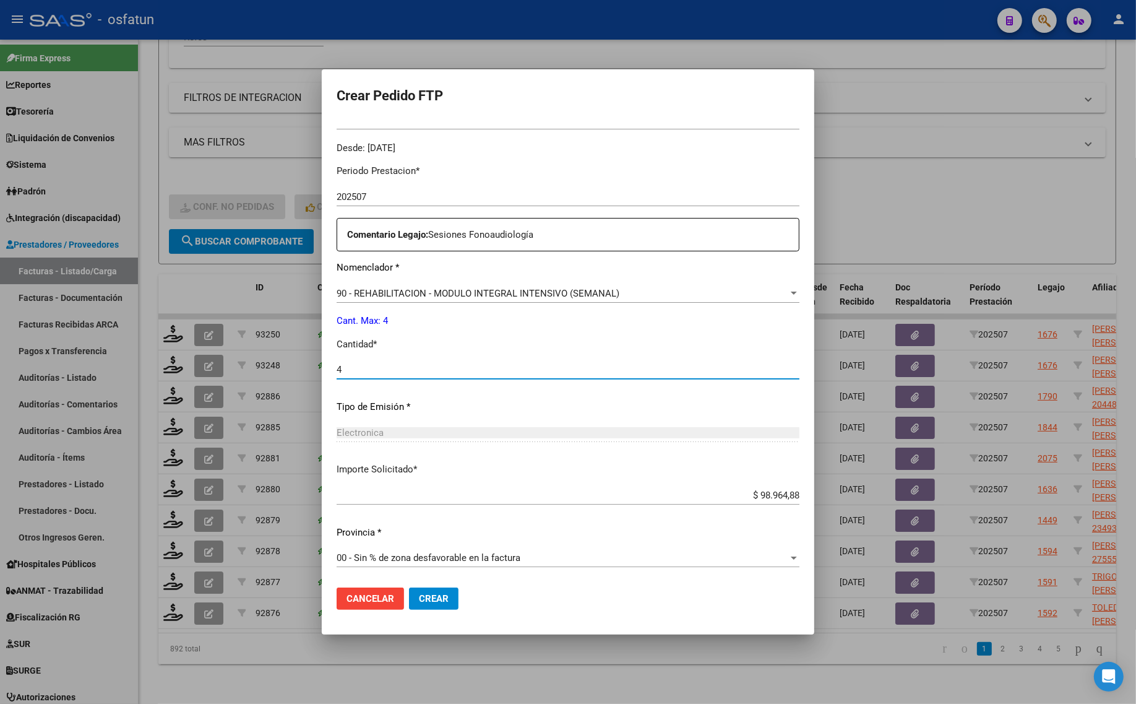
type input "4"
click at [428, 610] on mat-dialog-actions "Cancelar Crear" at bounding box center [568, 598] width 463 height 42
click at [428, 601] on span "Crear" at bounding box center [434, 598] width 30 height 11
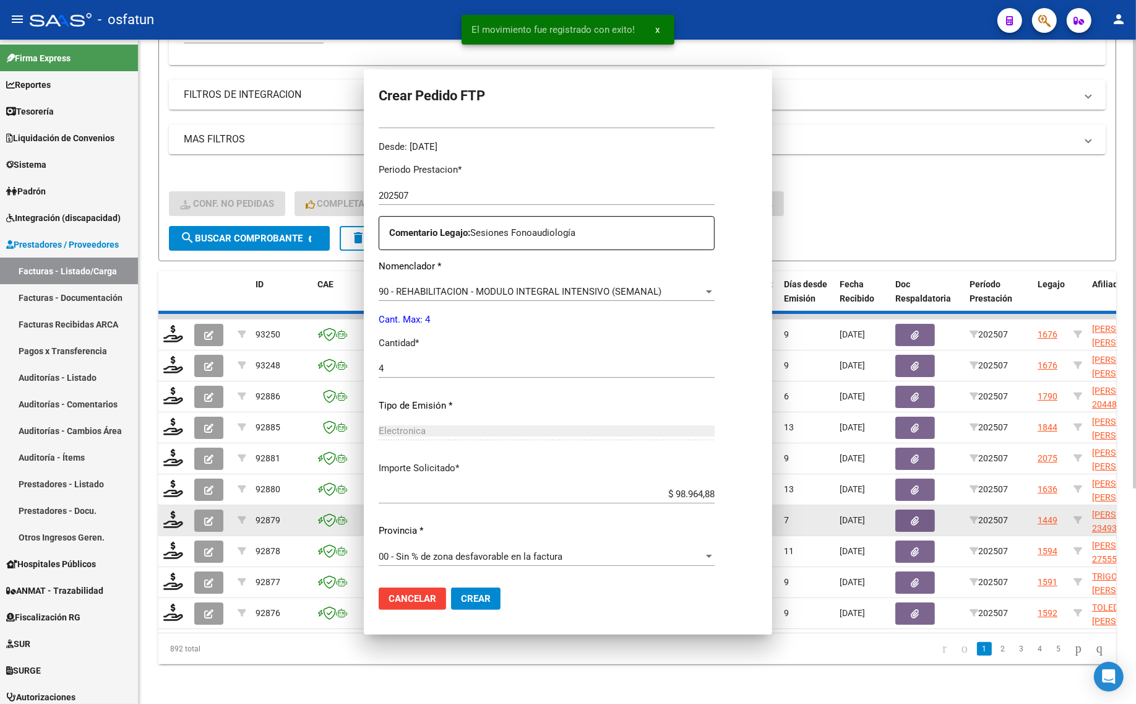
scroll to position [301, 0]
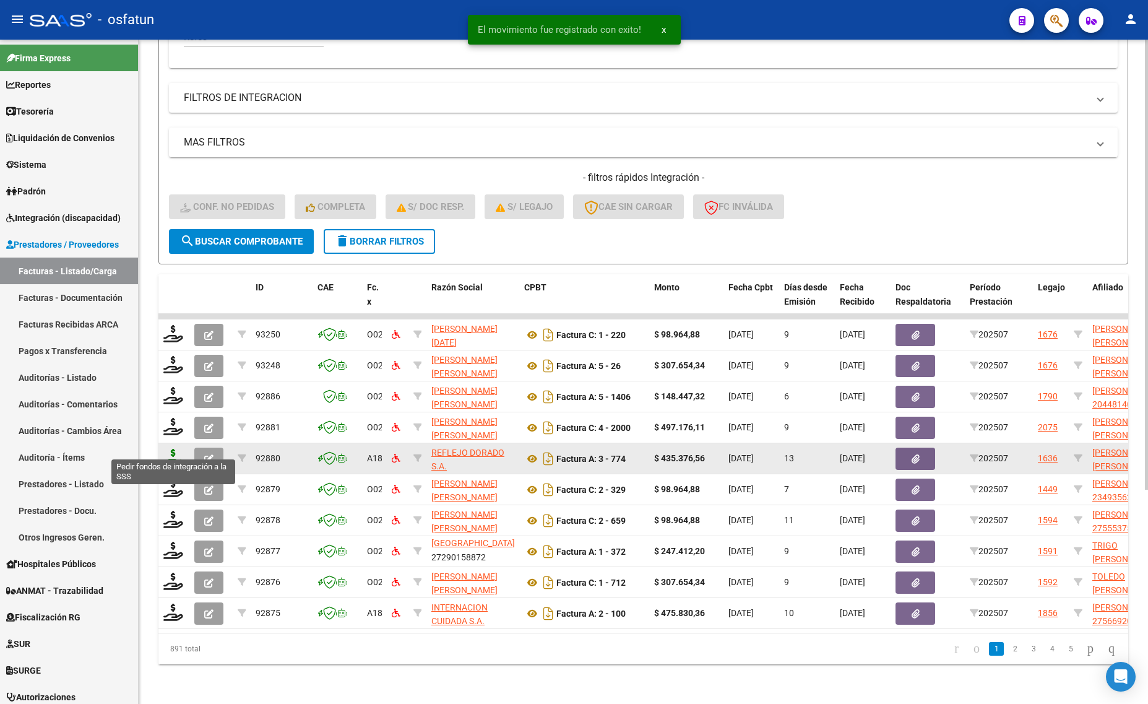
click at [177, 449] on icon at bounding box center [173, 457] width 20 height 17
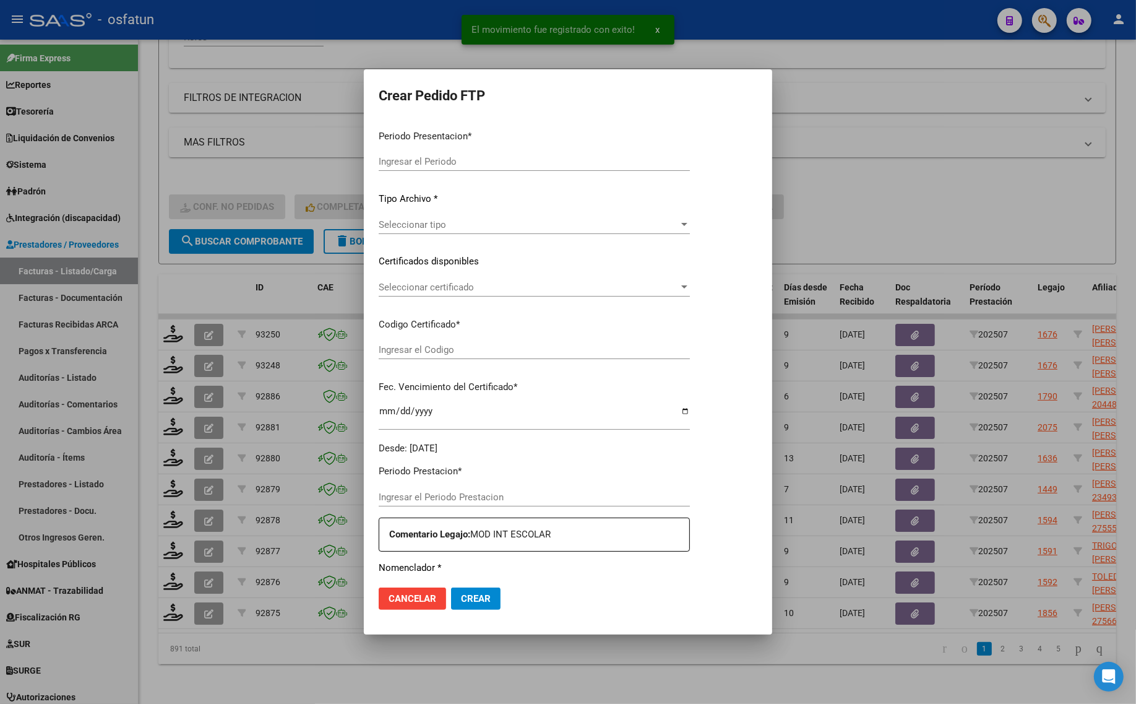
type input "202507"
type input "$ 435.376,56"
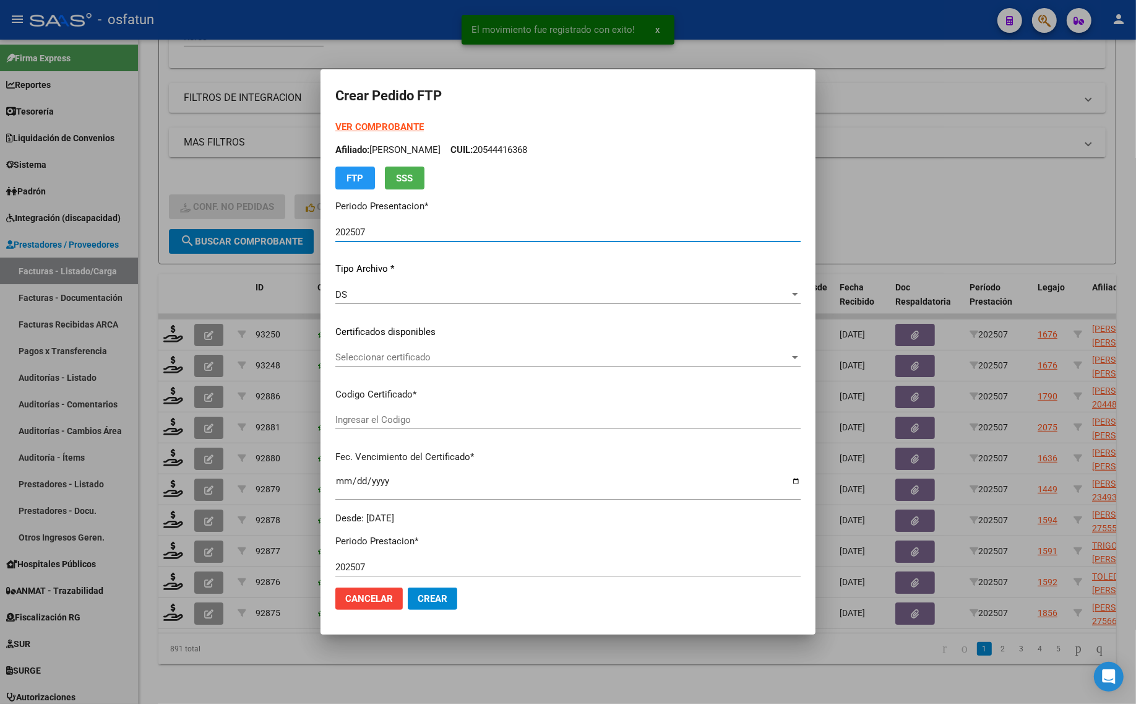
type input "ARG02000560874622022090920270909MEN232"
type input "[DATE]"
click at [374, 124] on strong "VER COMPROBANTE" at bounding box center [379, 126] width 88 height 11
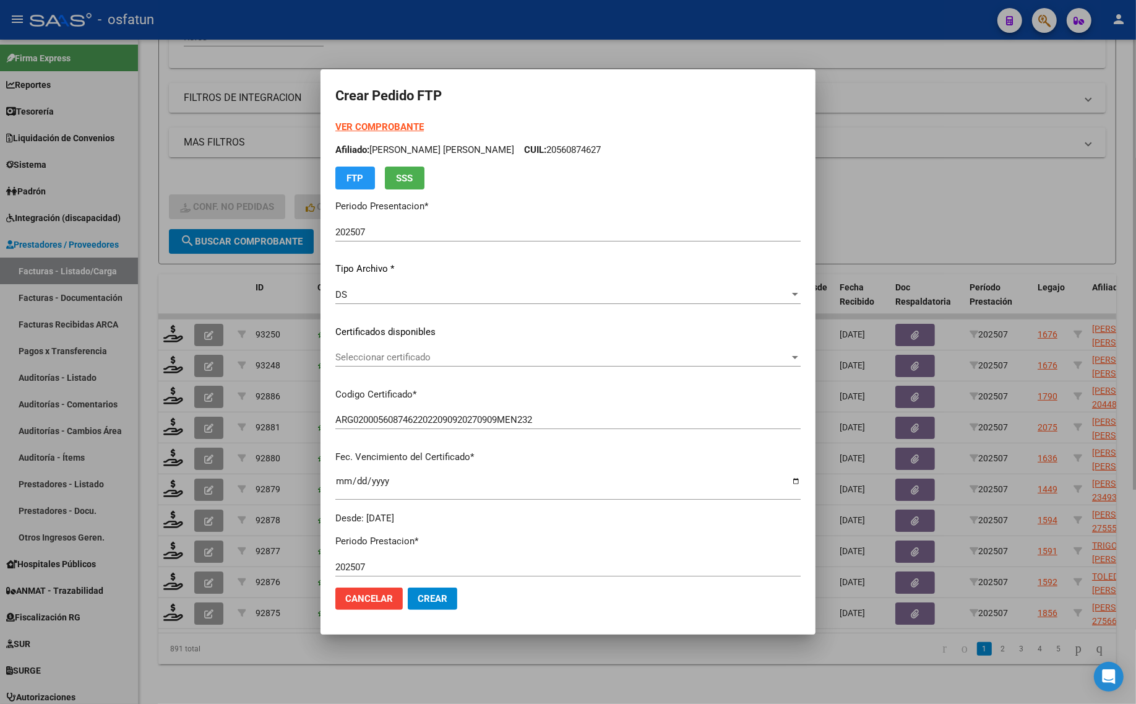
drag, startPoint x: 1040, startPoint y: 157, endPoint x: 920, endPoint y: 196, distance: 125.6
click at [1040, 156] on div at bounding box center [568, 352] width 1136 height 704
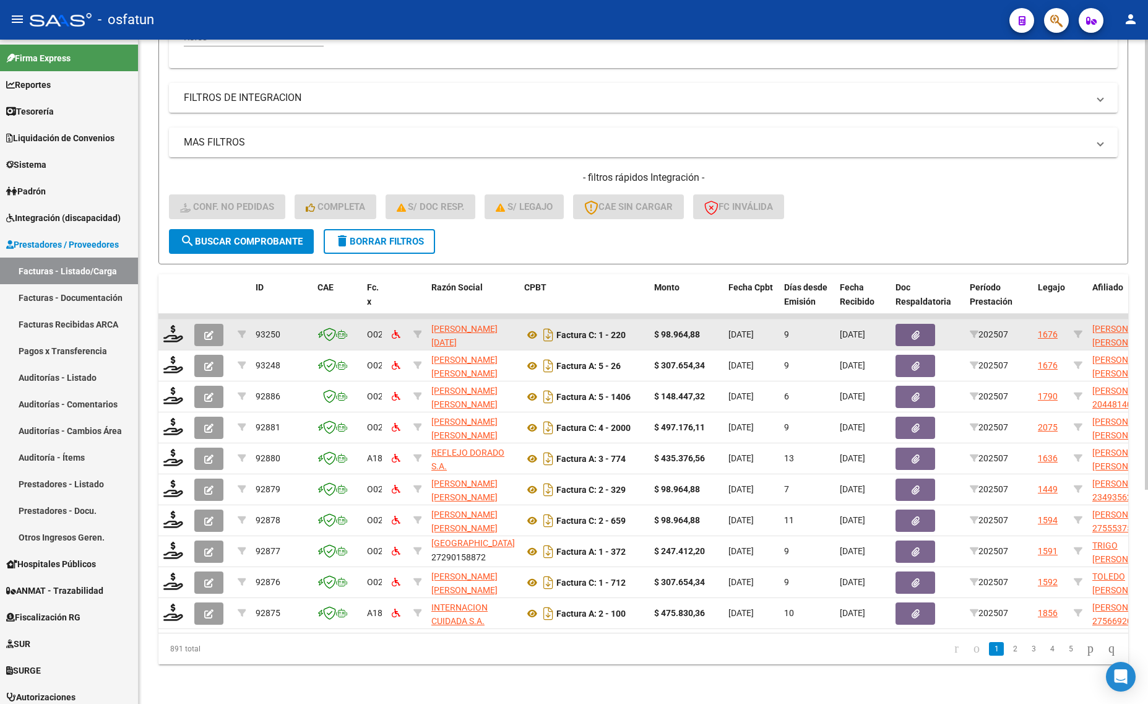
click at [176, 319] on datatable-body-cell at bounding box center [173, 334] width 31 height 30
click at [172, 327] on icon at bounding box center [173, 333] width 20 height 17
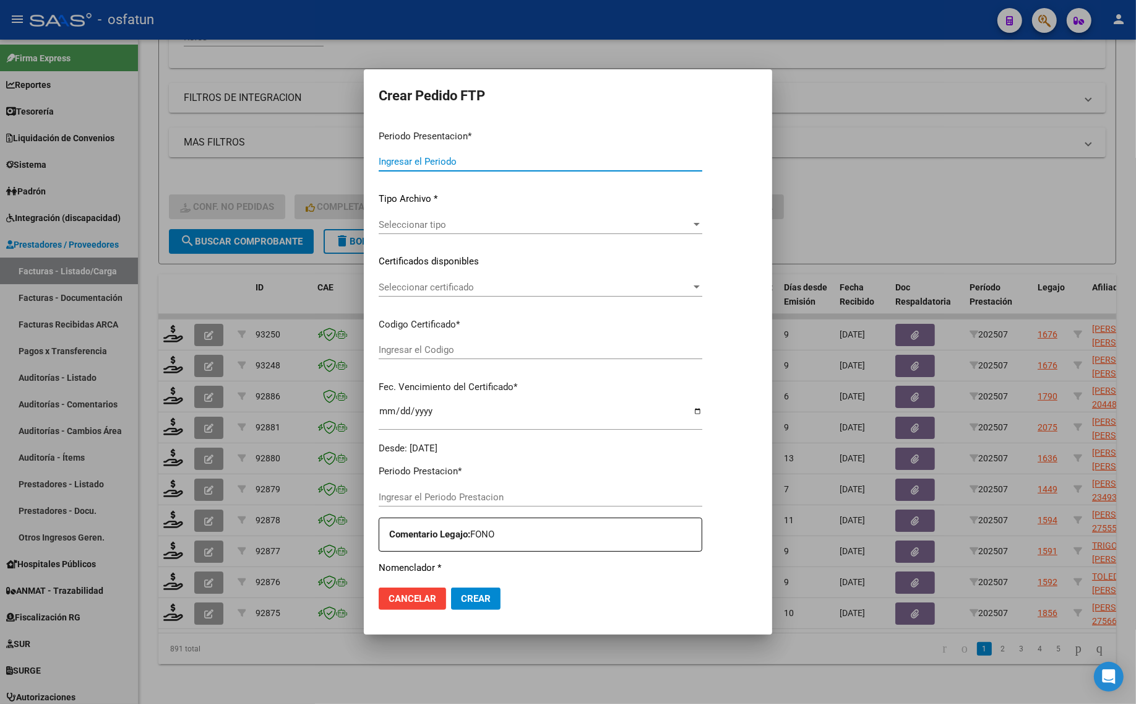
type input "202507"
type input "$ 98.964,88"
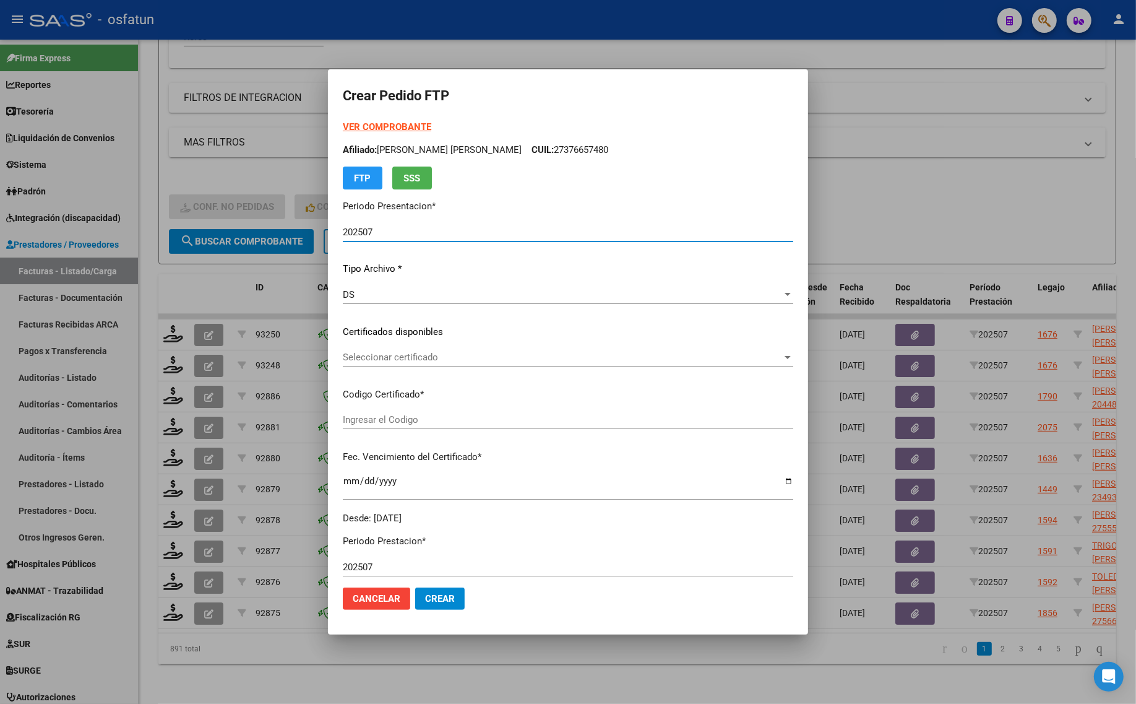
type input "ARG01000478531432023010620330106SGO116"
type input "[DATE]"
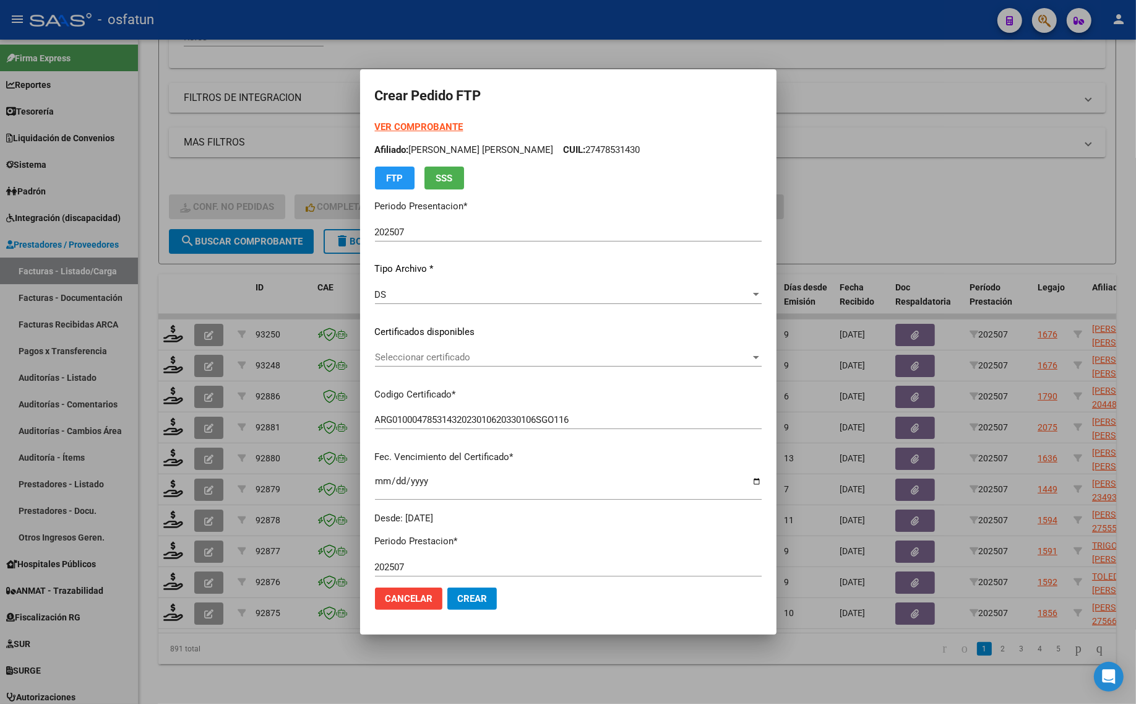
click at [402, 122] on strong "VER COMPROBANTE" at bounding box center [419, 126] width 88 height 11
click at [391, 360] on span "Seleccionar certificado" at bounding box center [563, 357] width 376 height 11
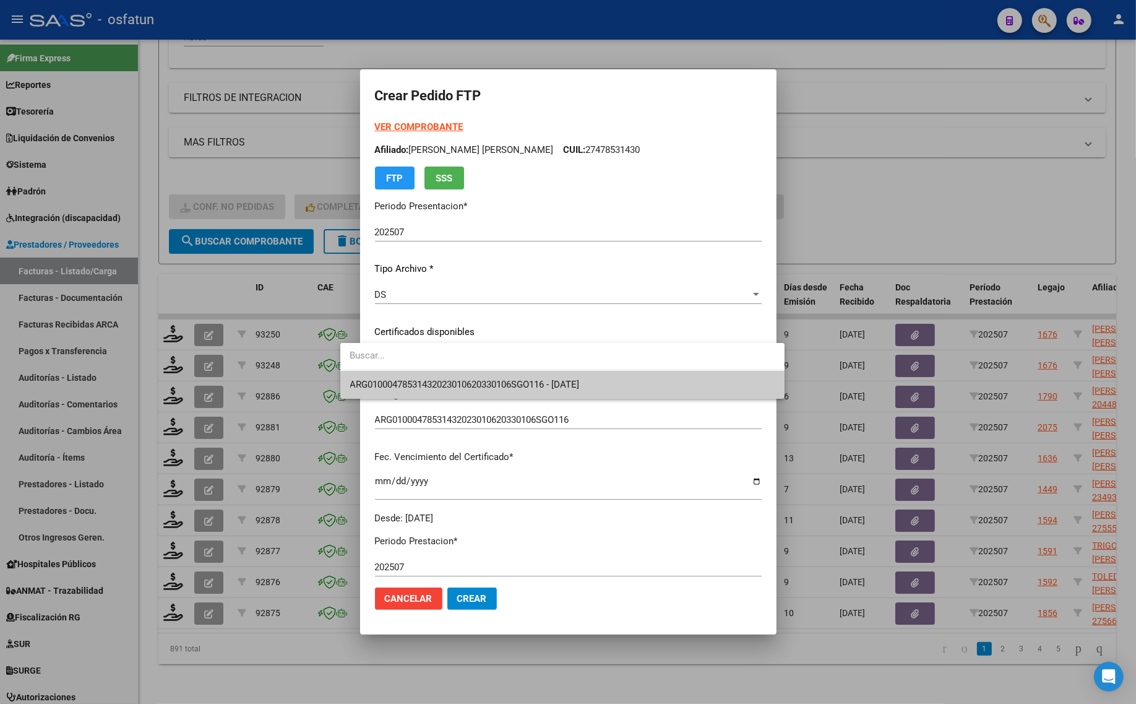
click at [398, 392] on span "ARG01000478531432023010620330106SGO116 - [DATE]" at bounding box center [562, 385] width 425 height 28
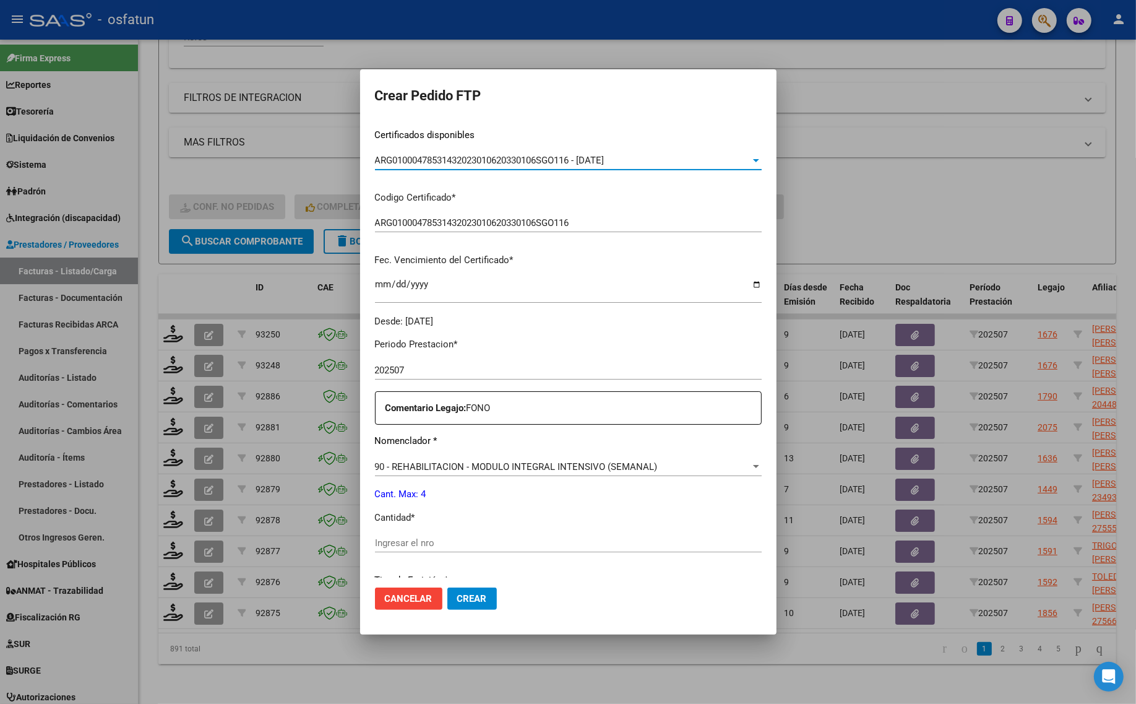
scroll to position [232, 0]
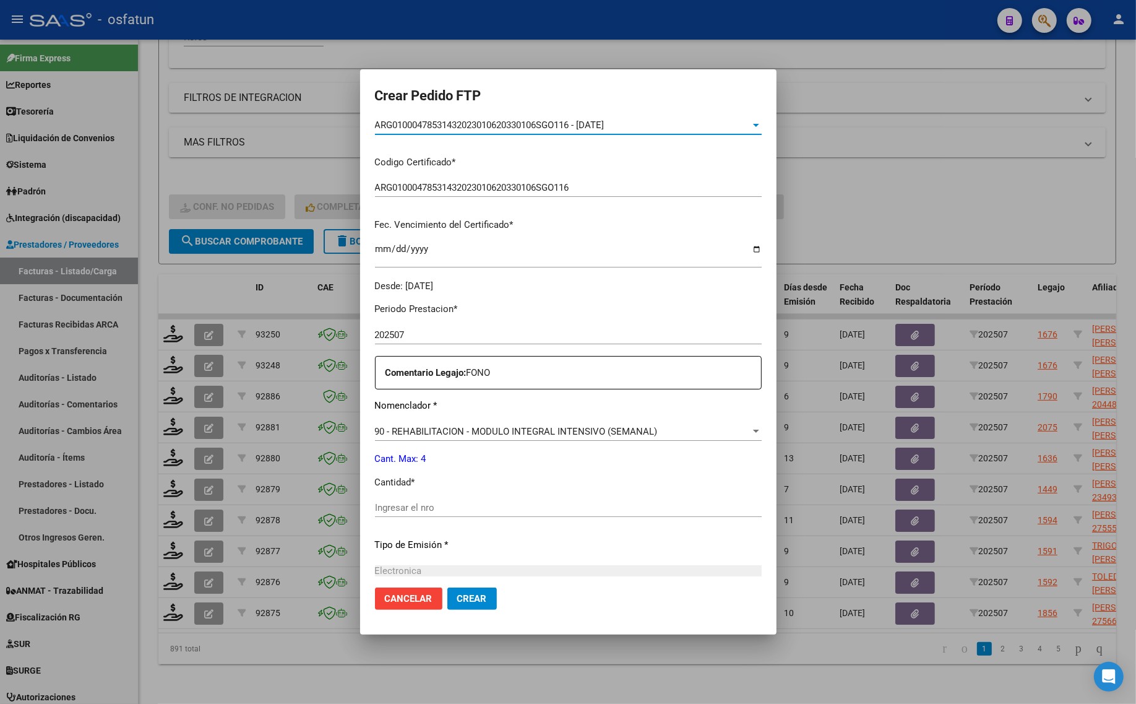
click at [391, 506] on input "Ingresar el nro" at bounding box center [568, 507] width 387 height 11
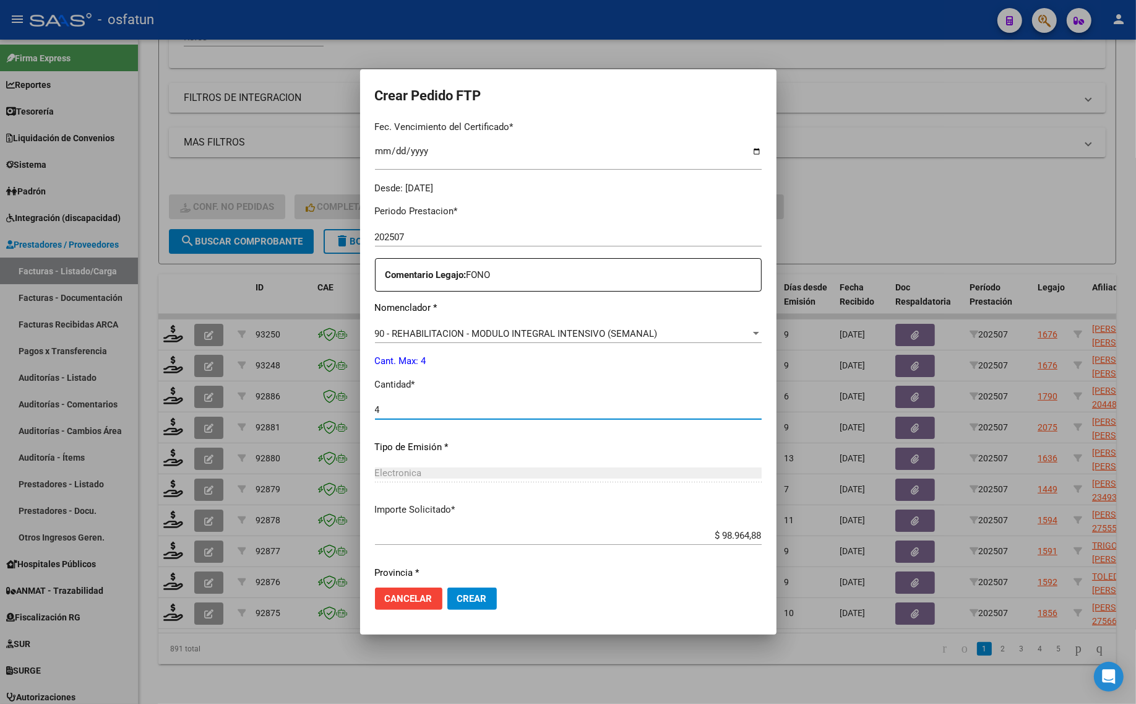
scroll to position [370, 0]
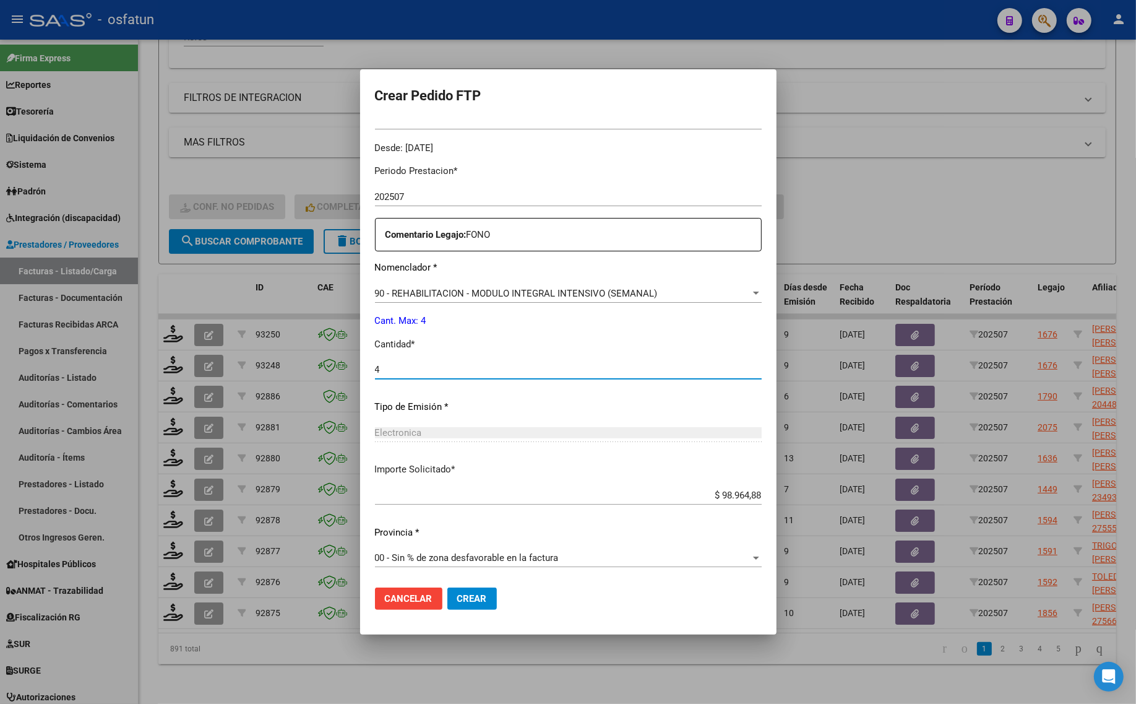
type input "4"
click at [457, 598] on span "Crear" at bounding box center [472, 598] width 30 height 11
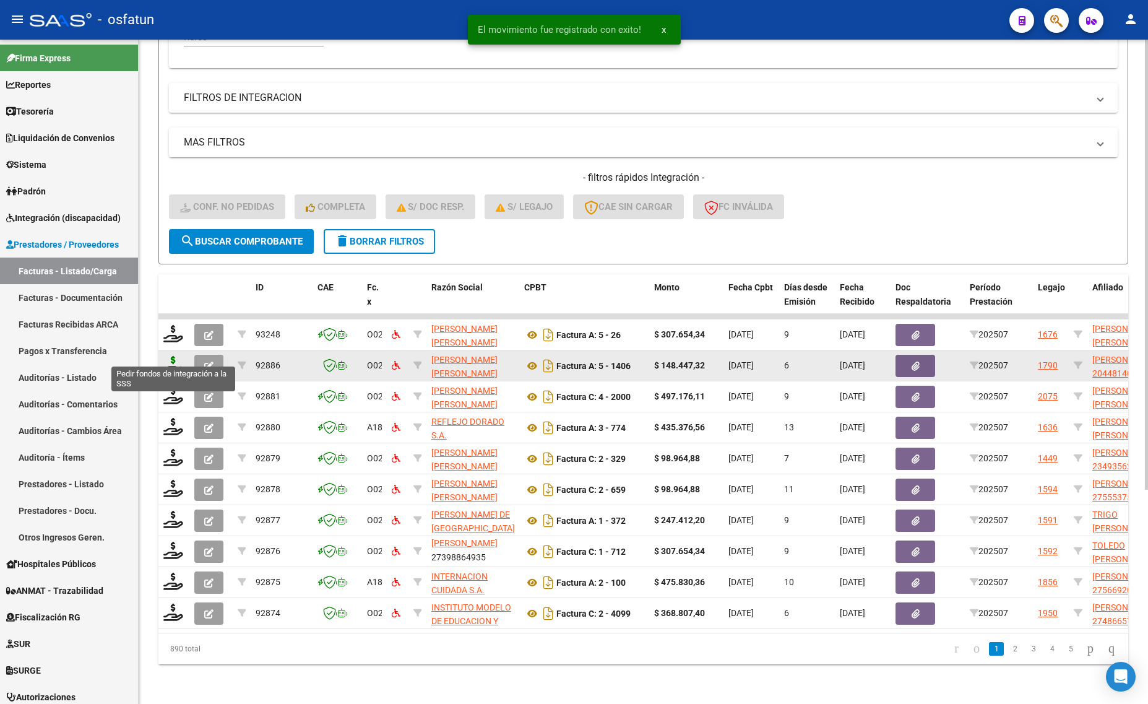
click at [174, 358] on icon at bounding box center [173, 364] width 20 height 17
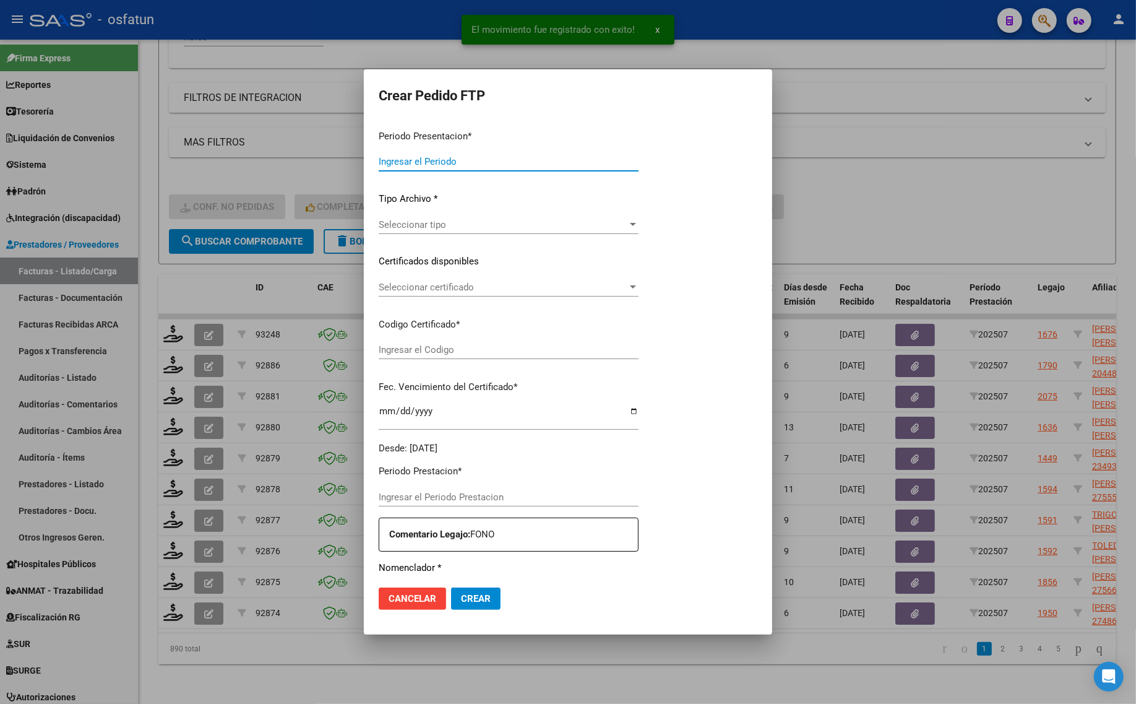
type input "202507"
type input "$ 148.447,32"
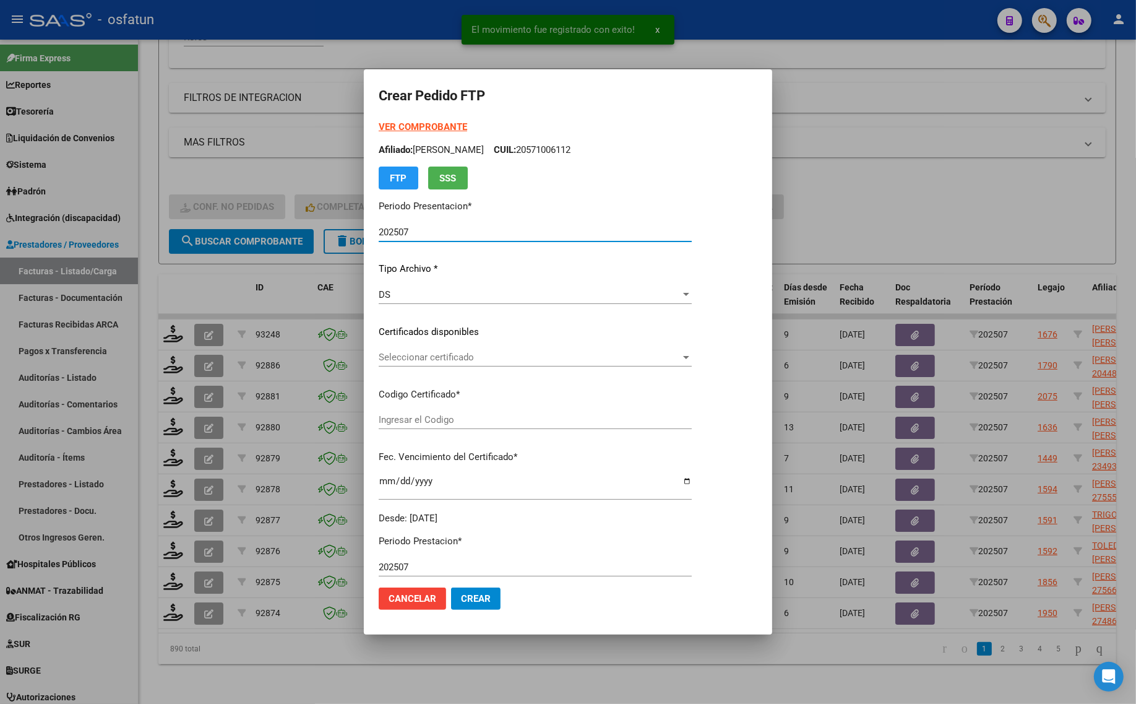
type input "ARG02000448140872015102120251021TUC136"
type input "[DATE]"
click at [423, 123] on strong "VER COMPROBANTE" at bounding box center [423, 126] width 88 height 11
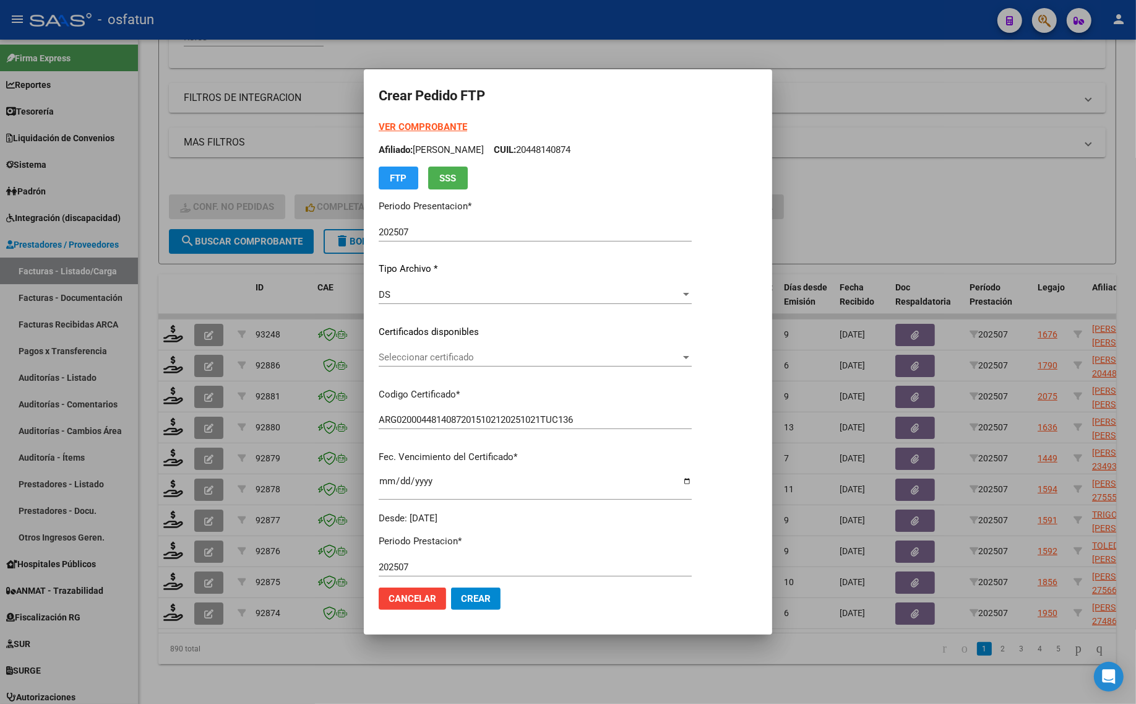
click at [431, 369] on div "Seleccionar certificado Seleccionar certificado" at bounding box center [535, 363] width 313 height 30
click at [431, 362] on span "Seleccionar certificado" at bounding box center [530, 357] width 302 height 11
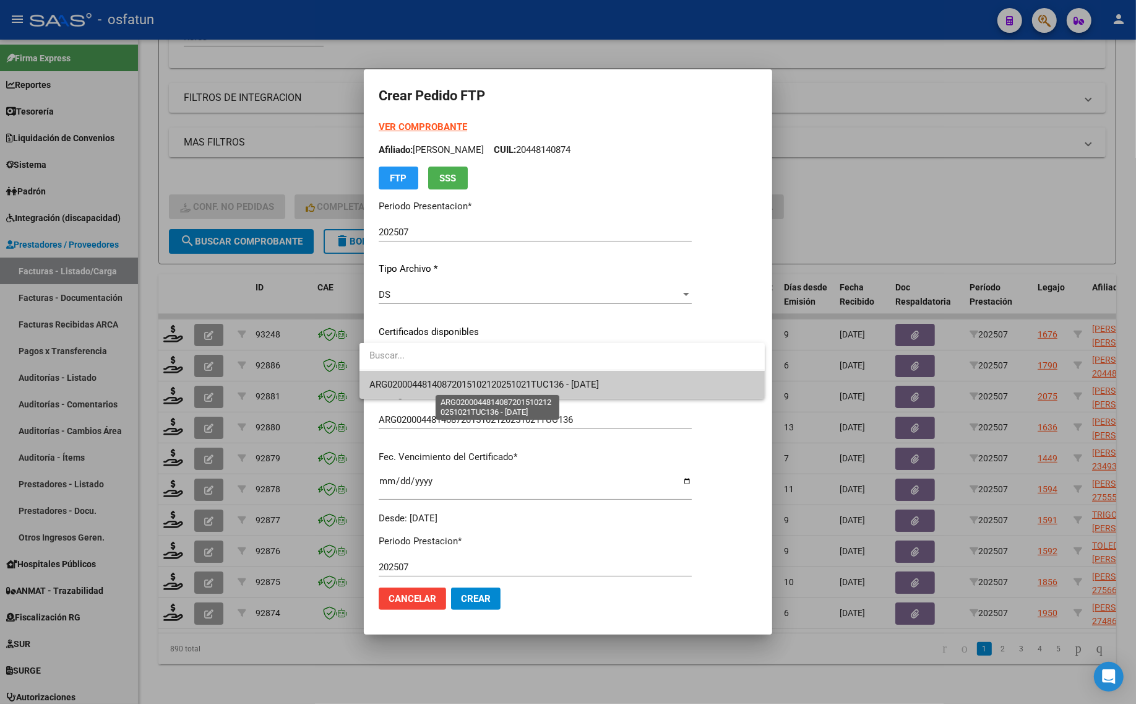
drag, startPoint x: 431, startPoint y: 362, endPoint x: 434, endPoint y: 381, distance: 18.9
click at [434, 381] on span "ARG02000448140872015102120251021TUC136 - [DATE]" at bounding box center [484, 384] width 230 height 11
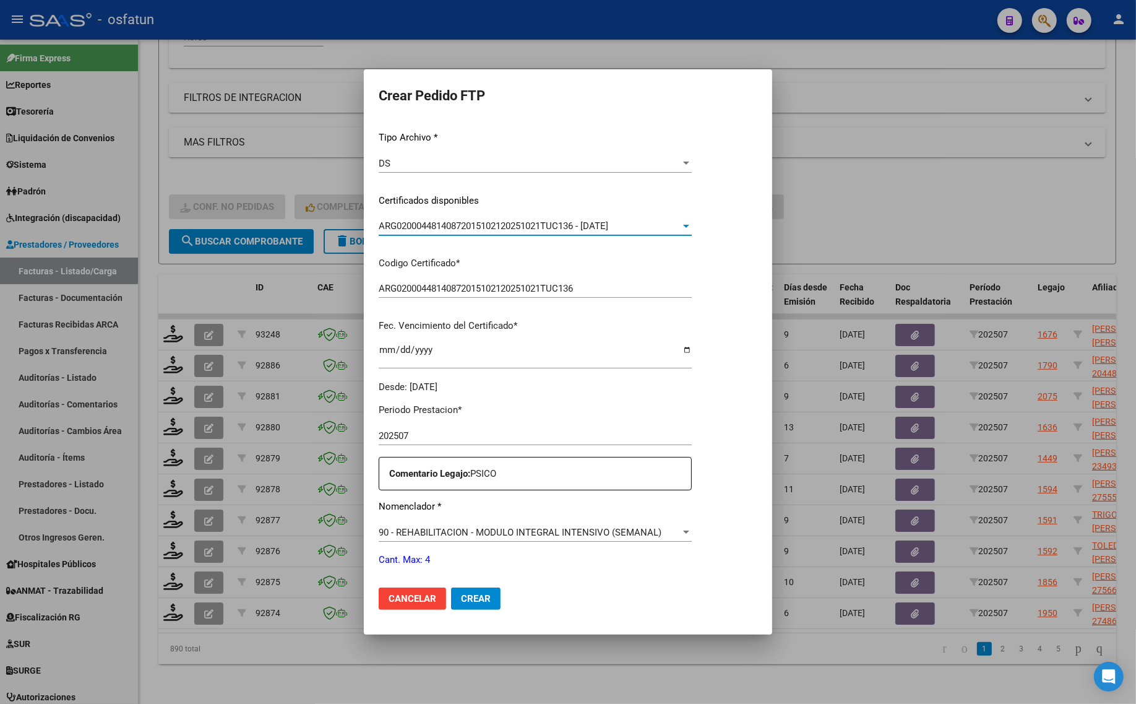
scroll to position [232, 0]
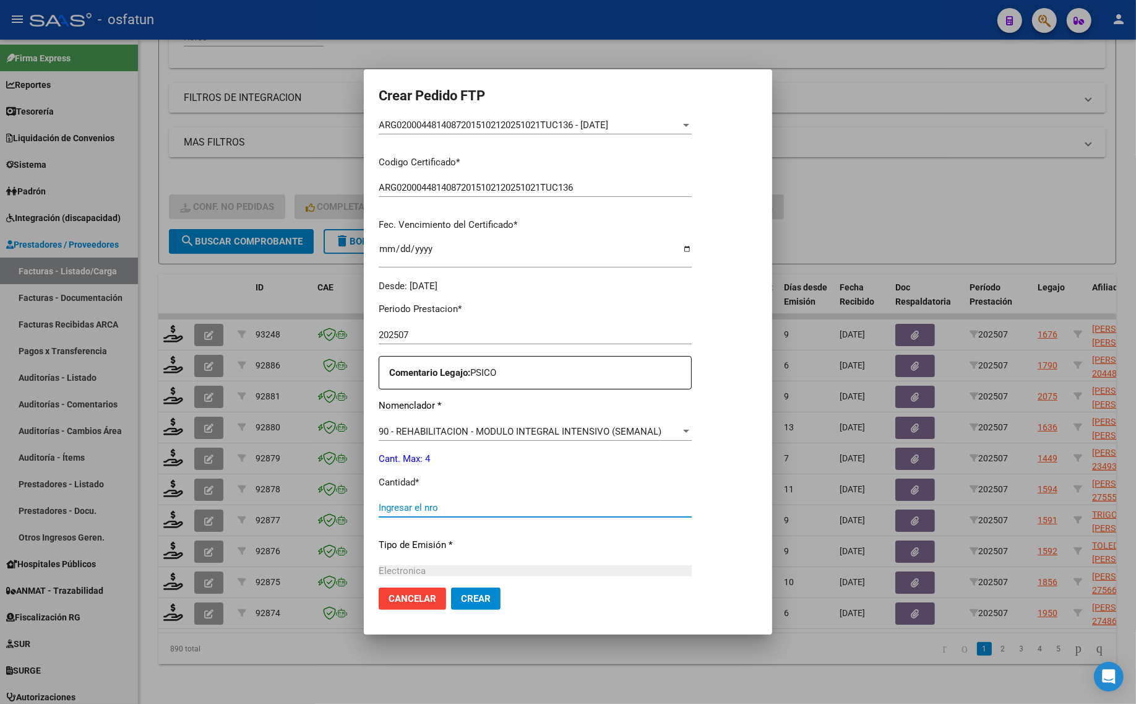
click at [440, 506] on input "Ingresar el nro" at bounding box center [535, 507] width 313 height 11
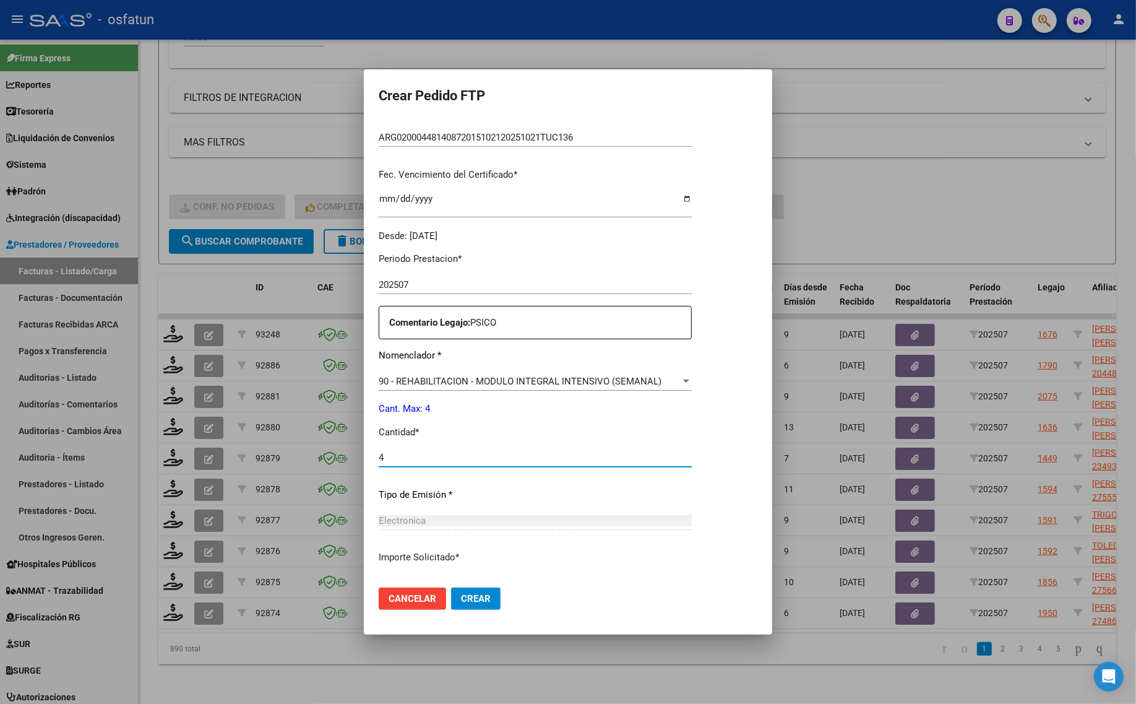
scroll to position [309, 0]
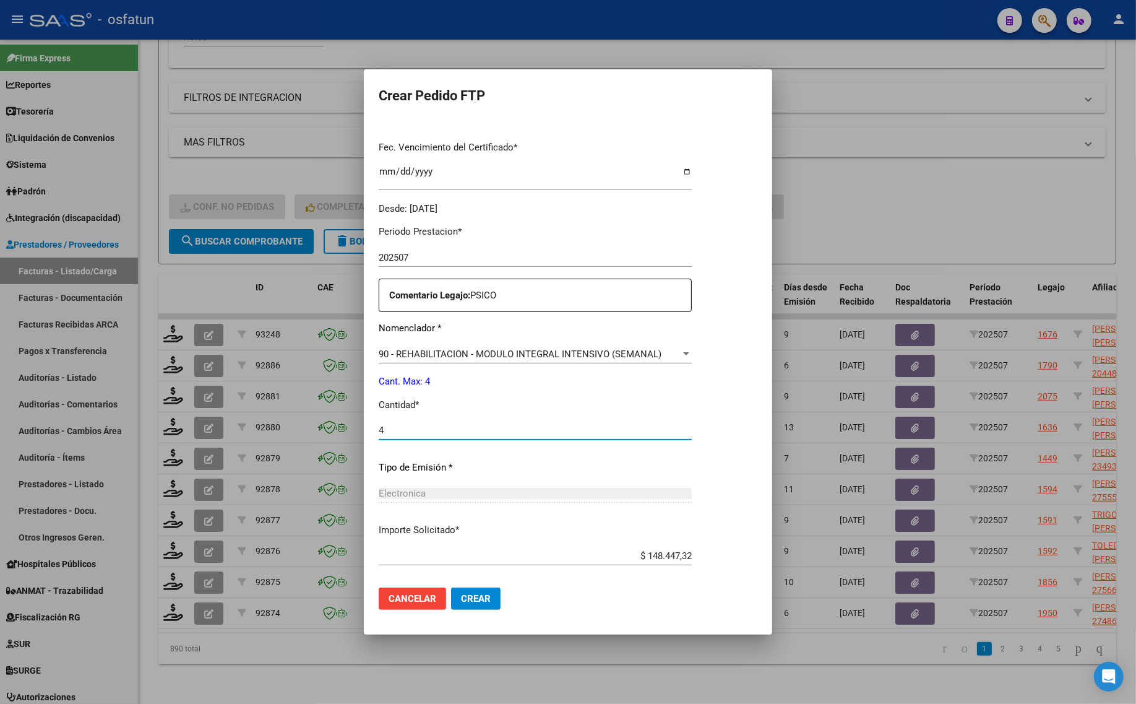
type input "4"
click at [463, 597] on span "Crear" at bounding box center [476, 598] width 30 height 11
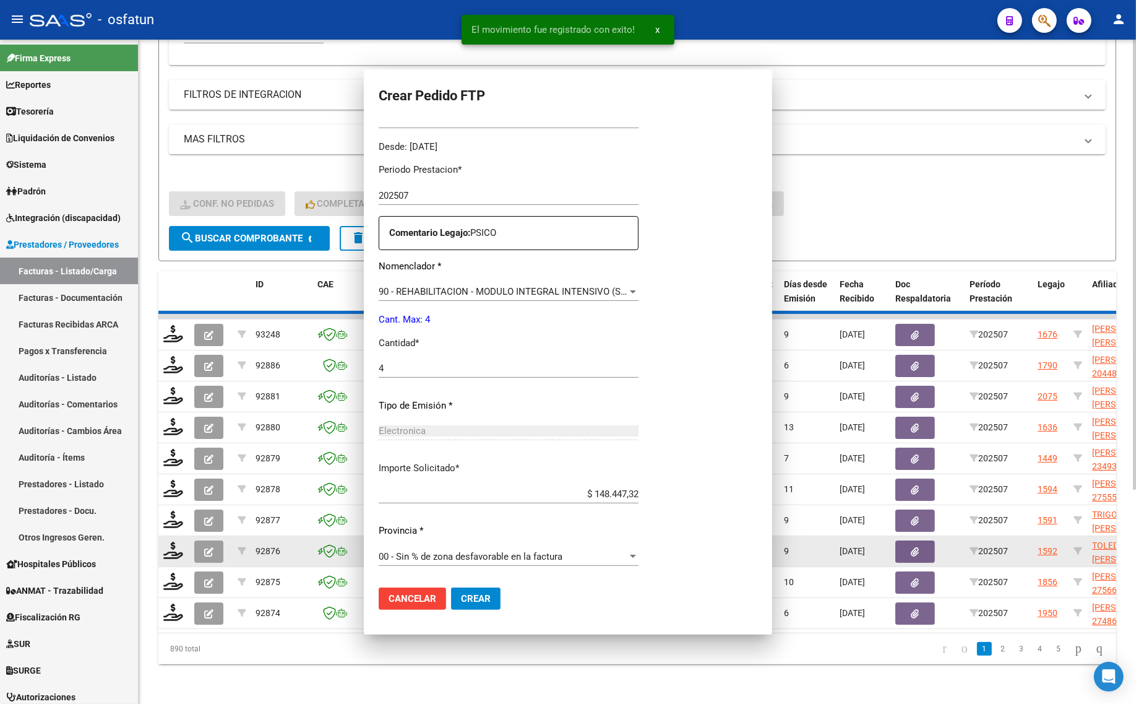
scroll to position [240, 0]
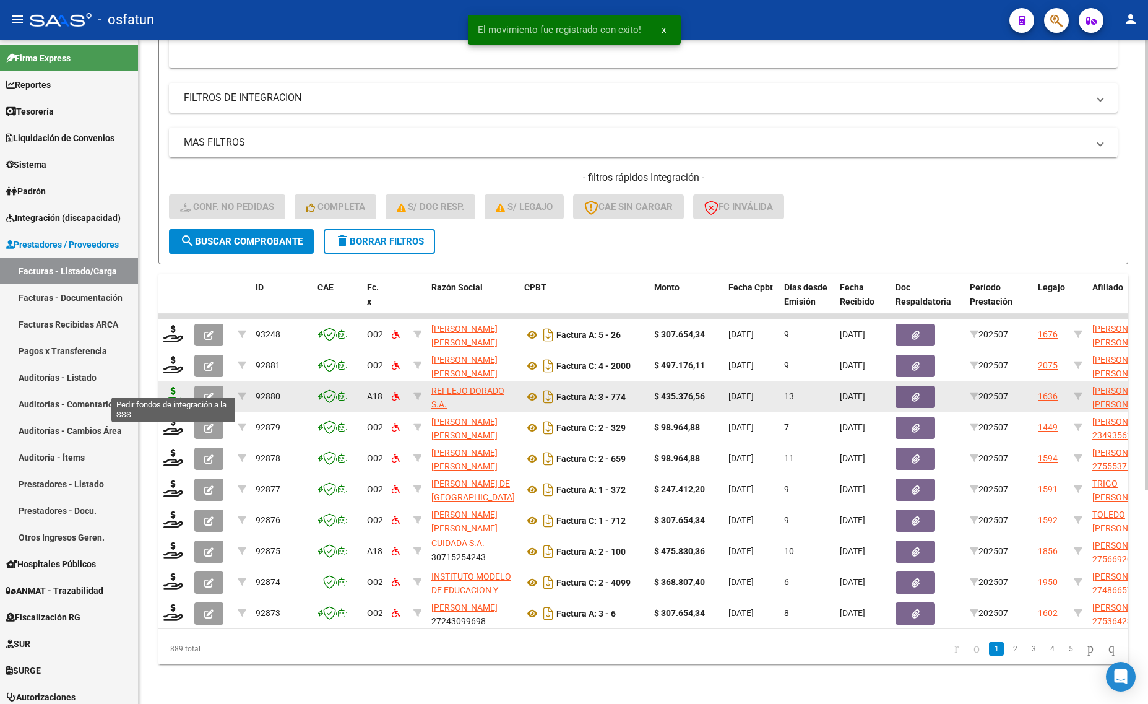
click at [171, 387] on icon at bounding box center [173, 395] width 20 height 17
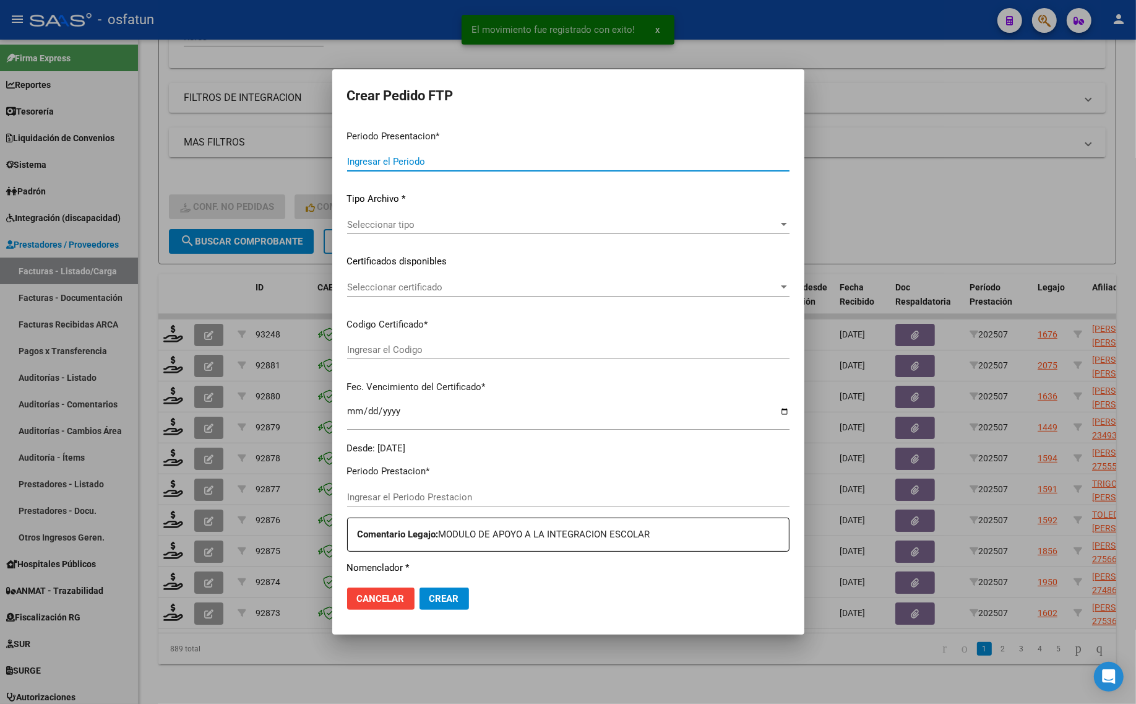
type input "202507"
type input "$ 435.376,56"
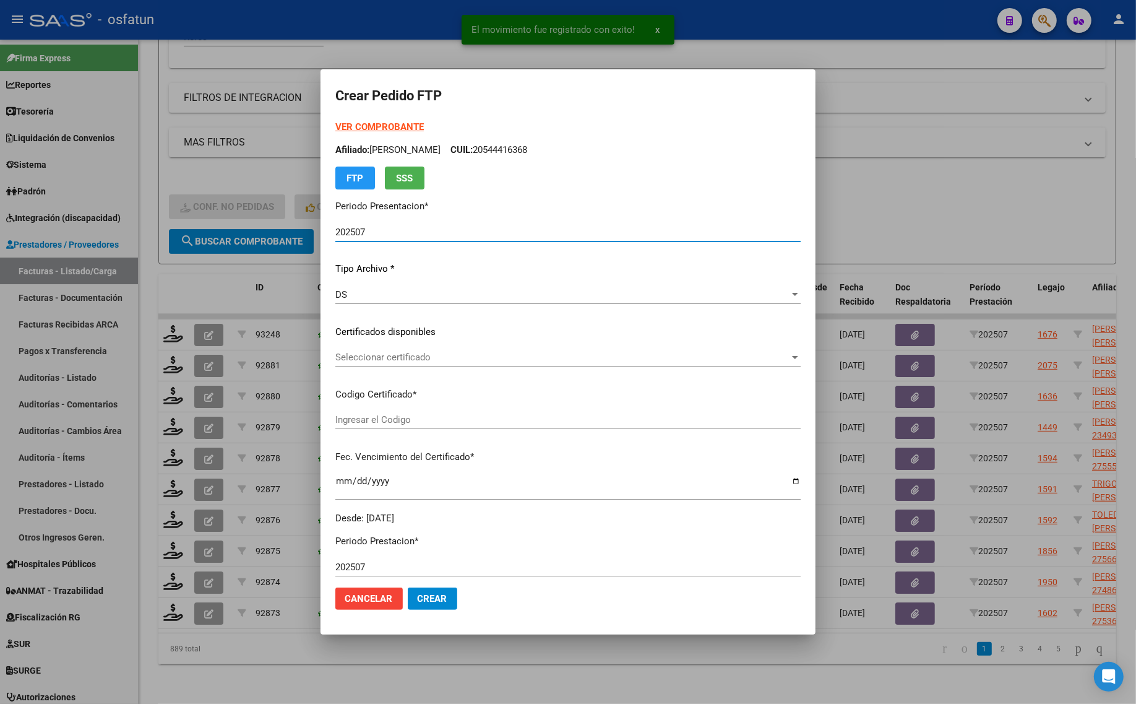
type input "ARG02000560874622022090920270909MEN232"
type input "[DATE]"
click at [379, 126] on strong "VER COMPROBANTE" at bounding box center [379, 126] width 88 height 11
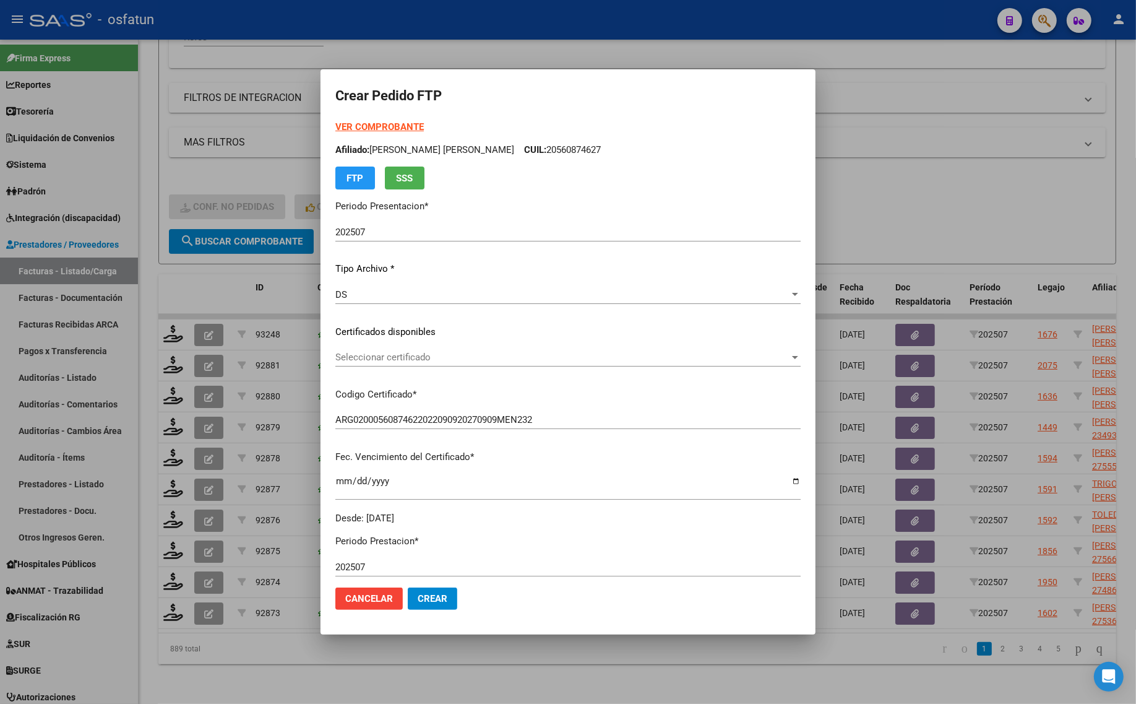
click at [403, 357] on span "Seleccionar certificado" at bounding box center [562, 357] width 454 height 11
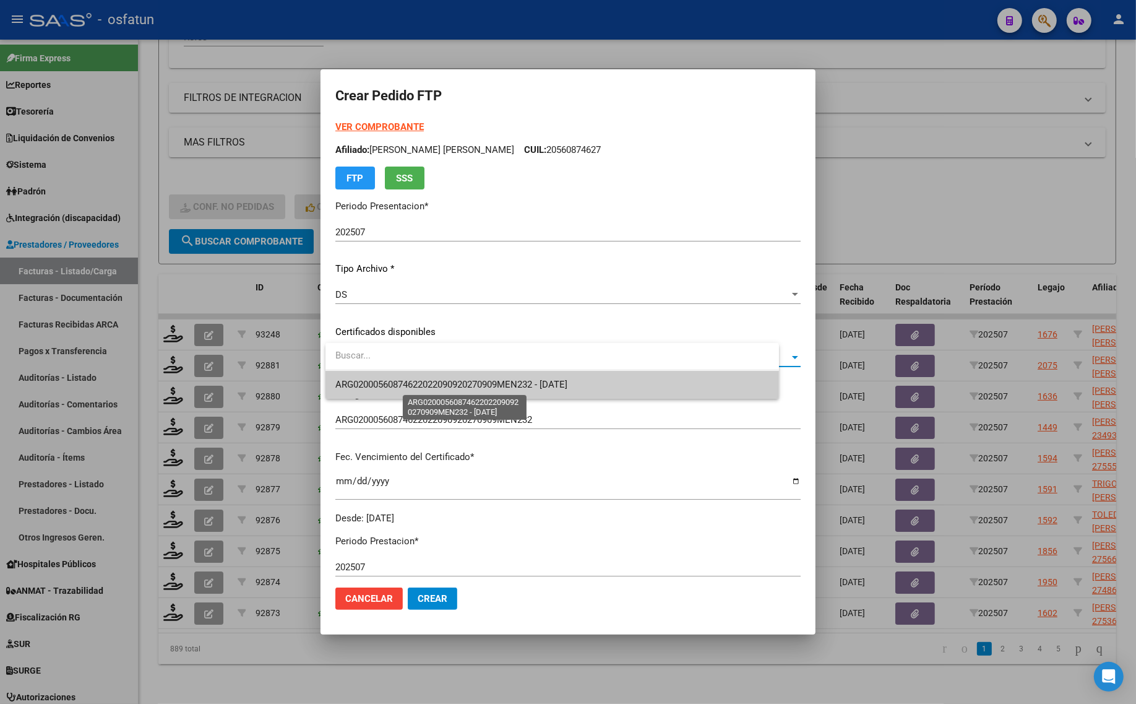
click at [404, 384] on span "ARG02000560874622022090920270909MEN232 - [DATE]" at bounding box center [451, 384] width 232 height 11
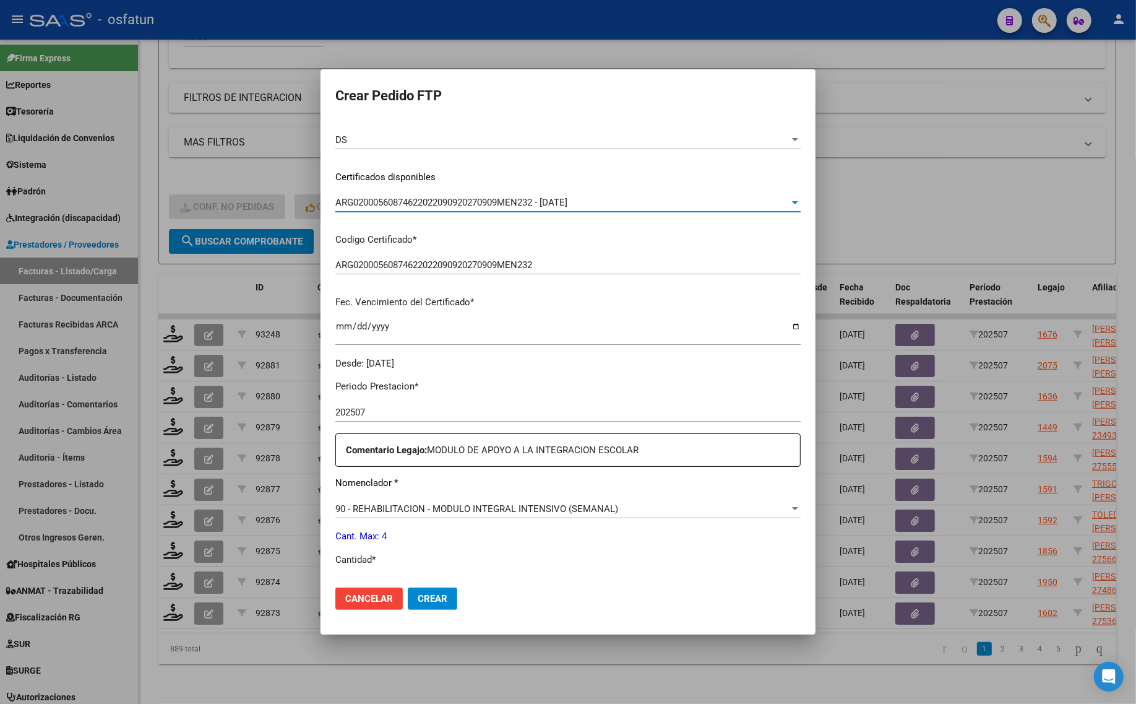
scroll to position [232, 0]
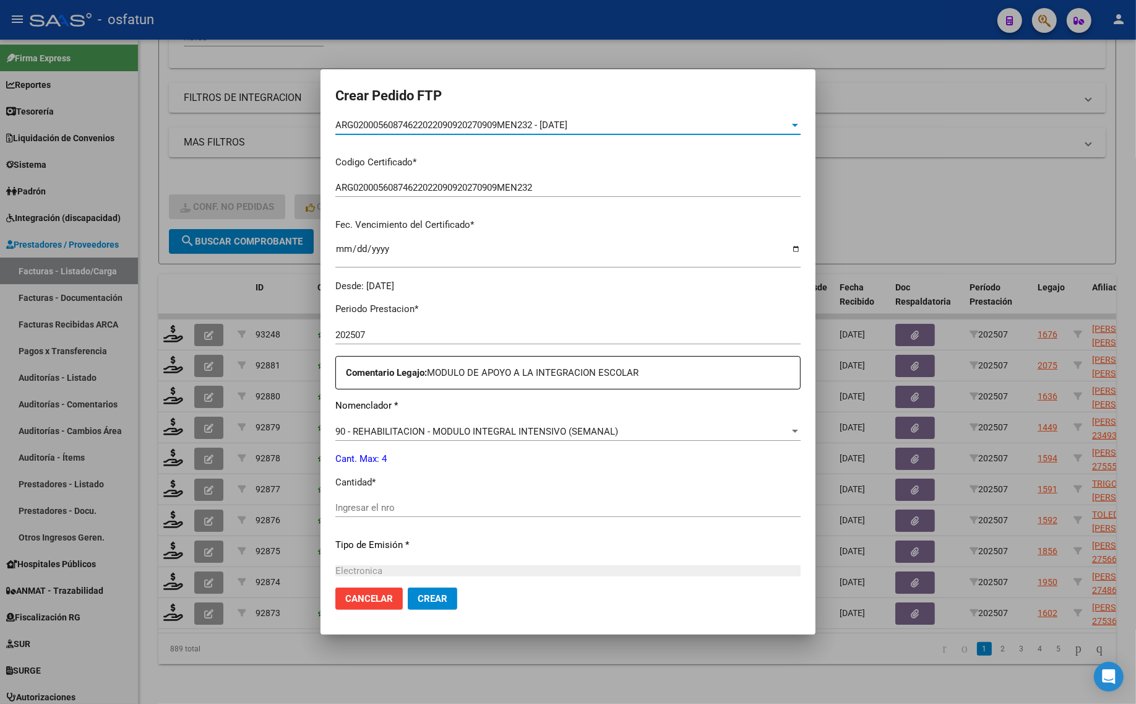
click at [347, 511] on input "Ingresar el nro" at bounding box center [567, 507] width 465 height 11
type input "4"
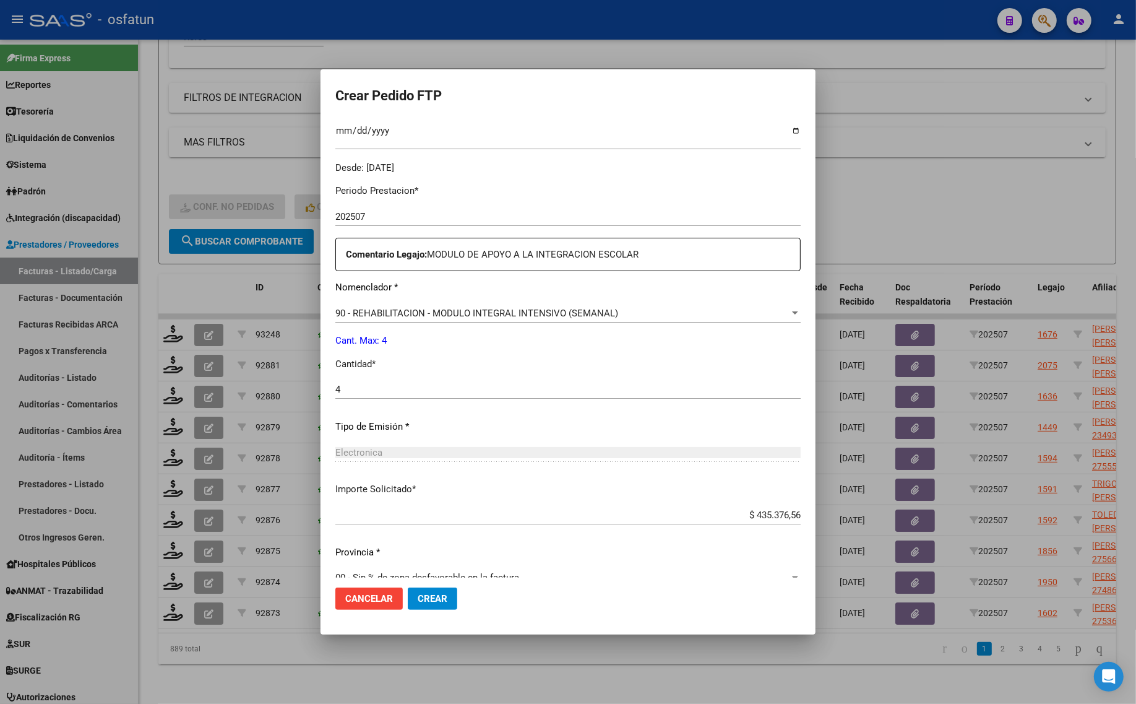
scroll to position [370, 0]
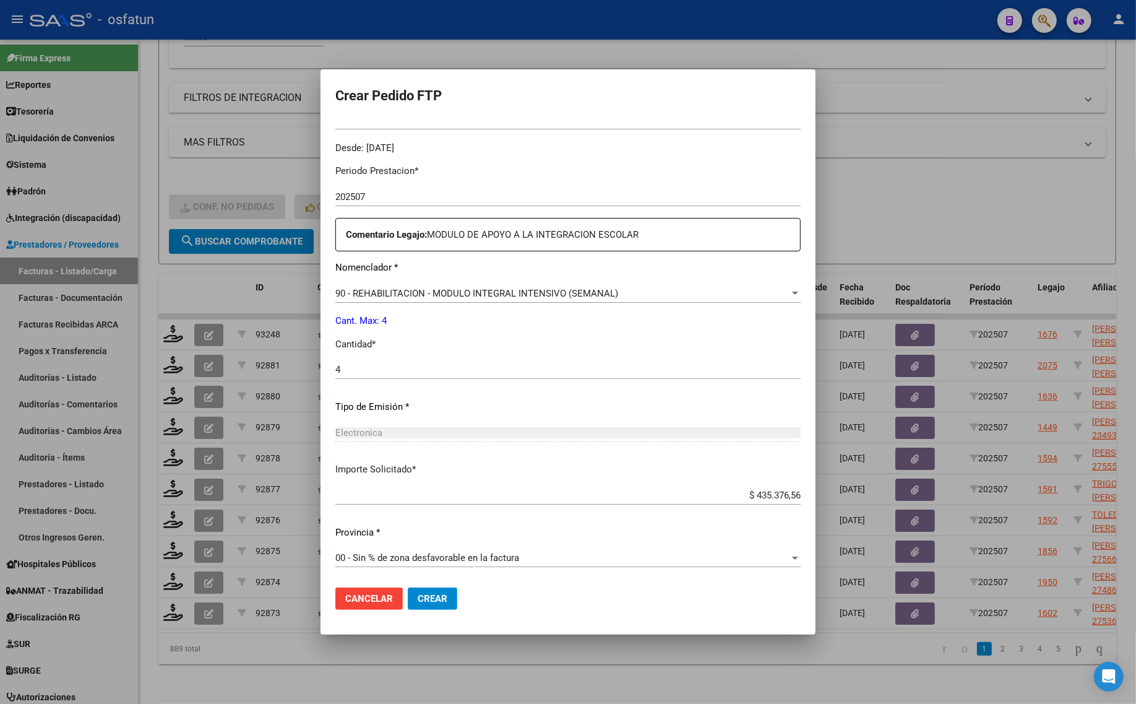
click at [434, 607] on button "Crear" at bounding box center [433, 598] width 50 height 22
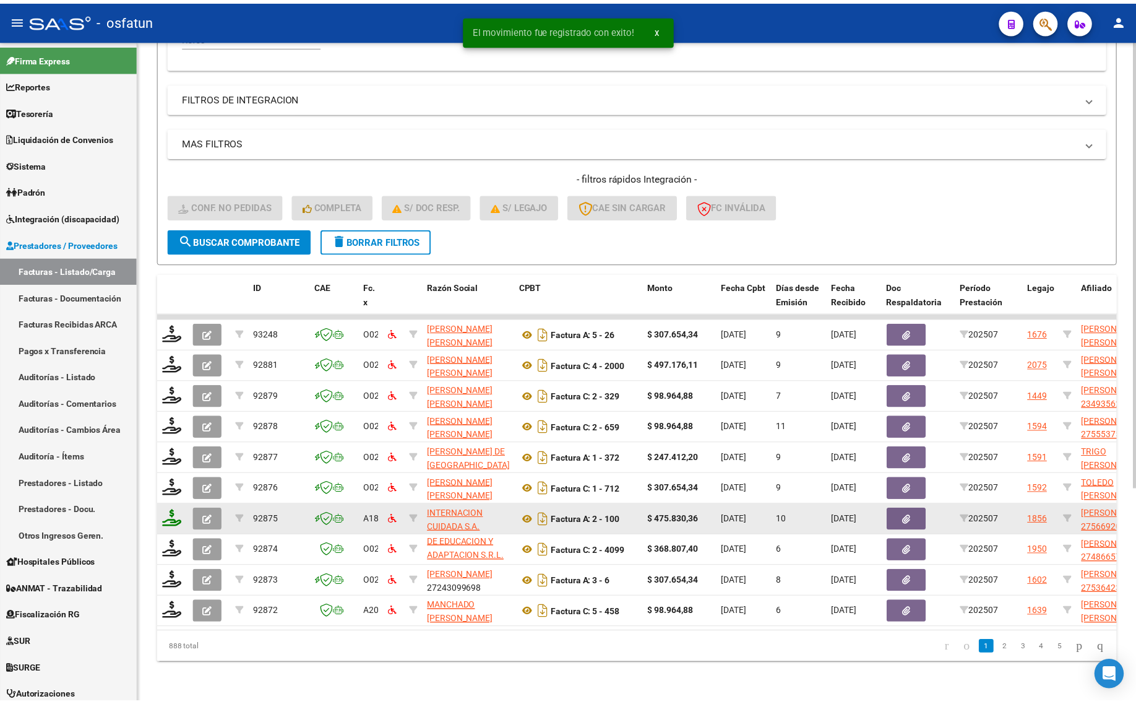
scroll to position [30, 0]
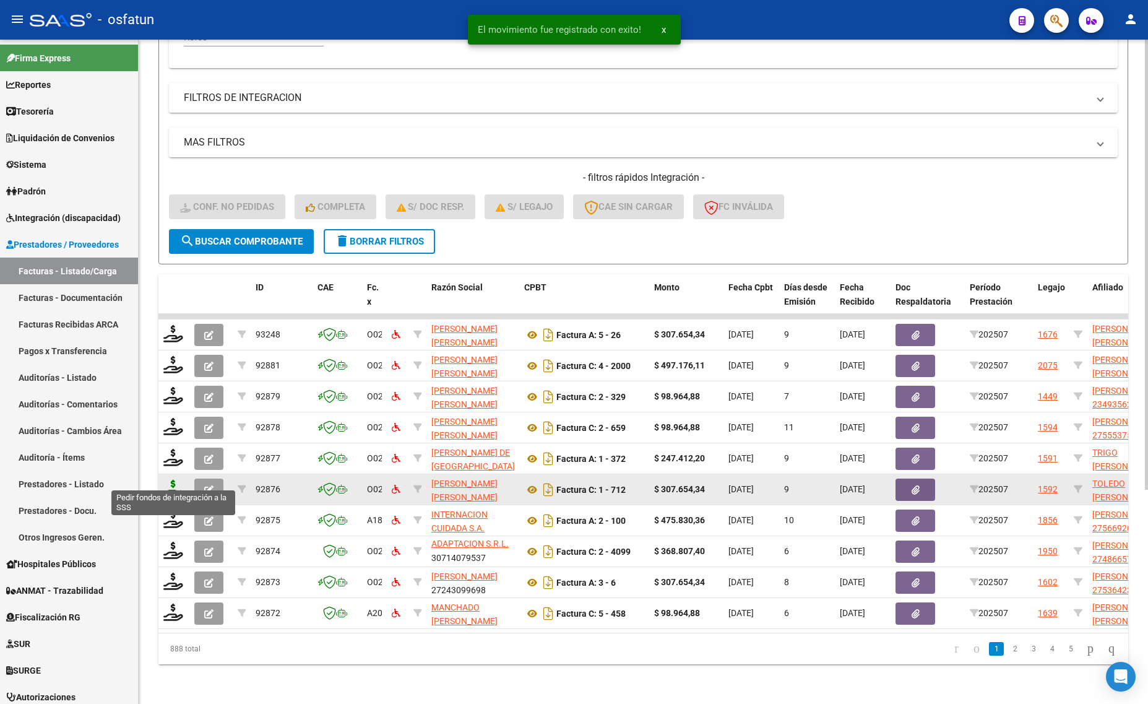
click at [172, 480] on icon at bounding box center [173, 488] width 20 height 17
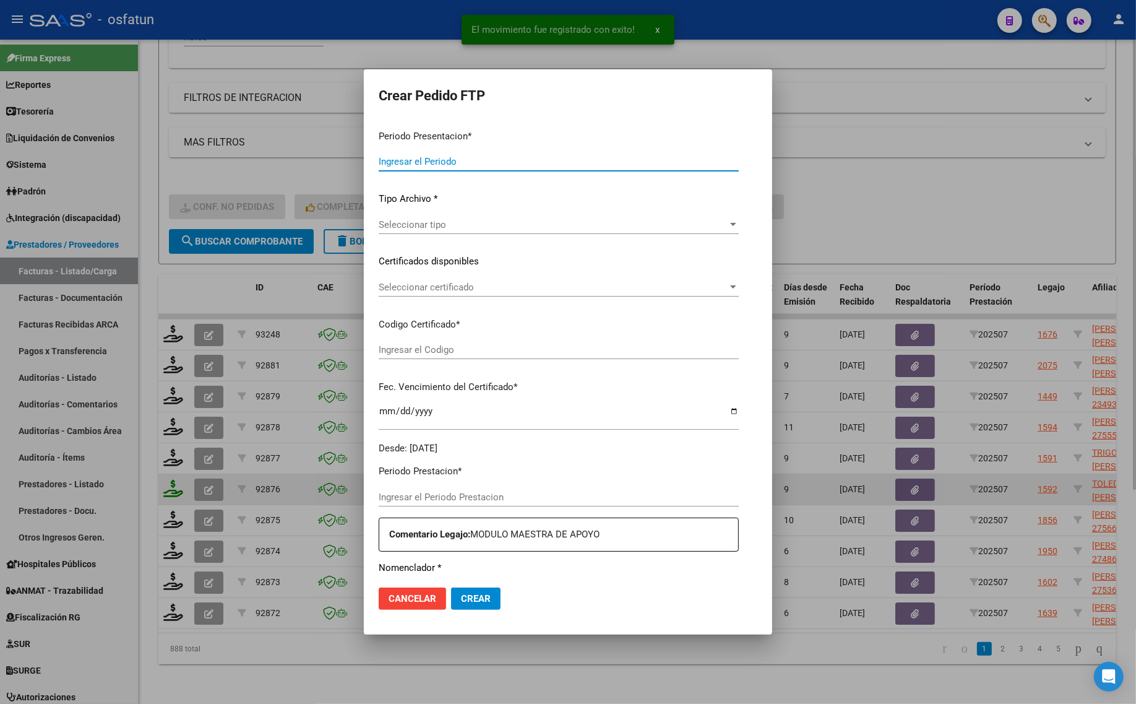
type input "202507"
type input "$ 307.654,34"
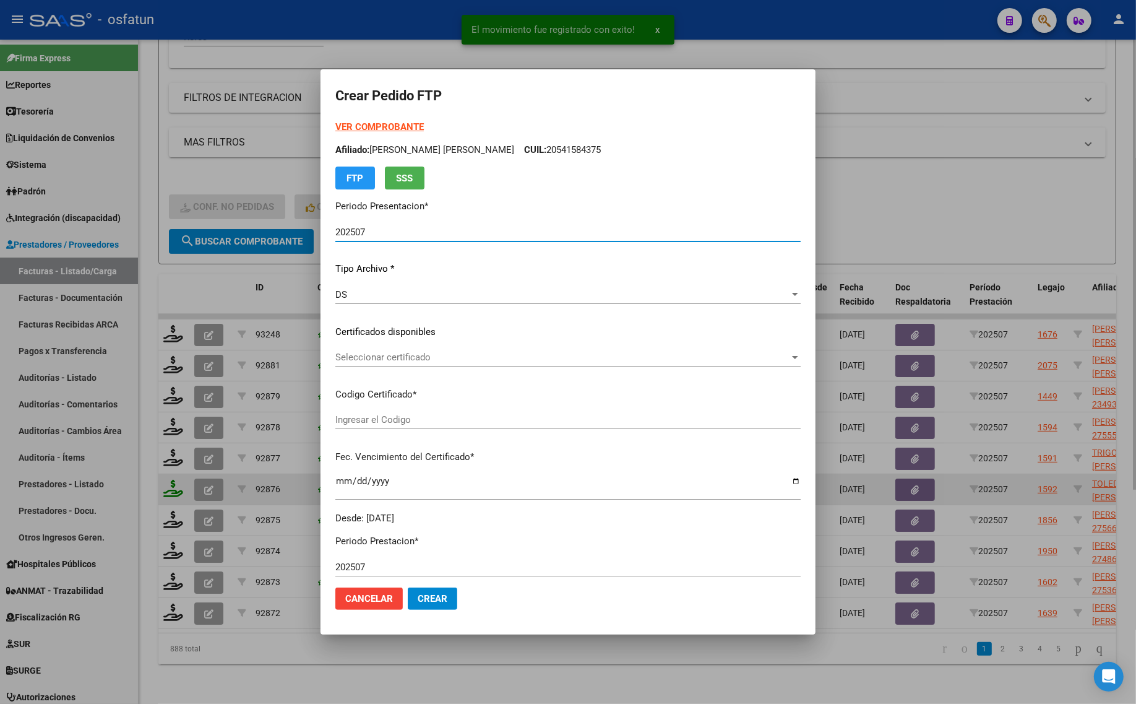
type input "ARG02000572310932023102320251023LJA133"
type input "[DATE]"
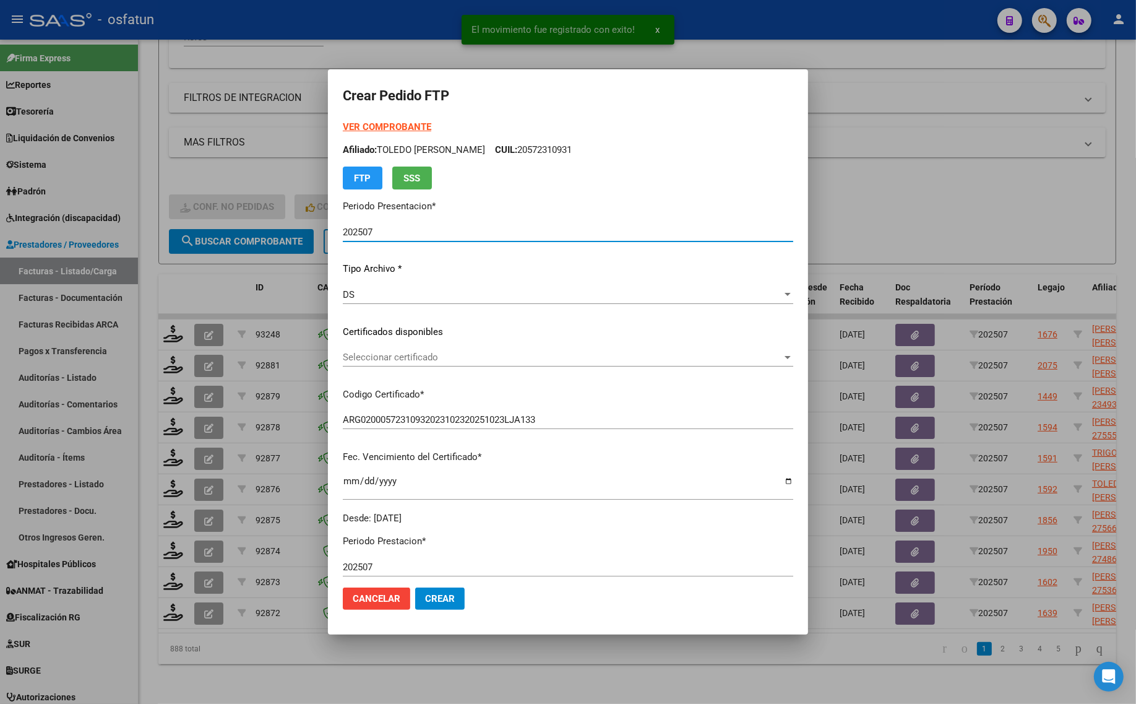
click at [384, 129] on strong "VER COMPROBANTE" at bounding box center [387, 126] width 88 height 11
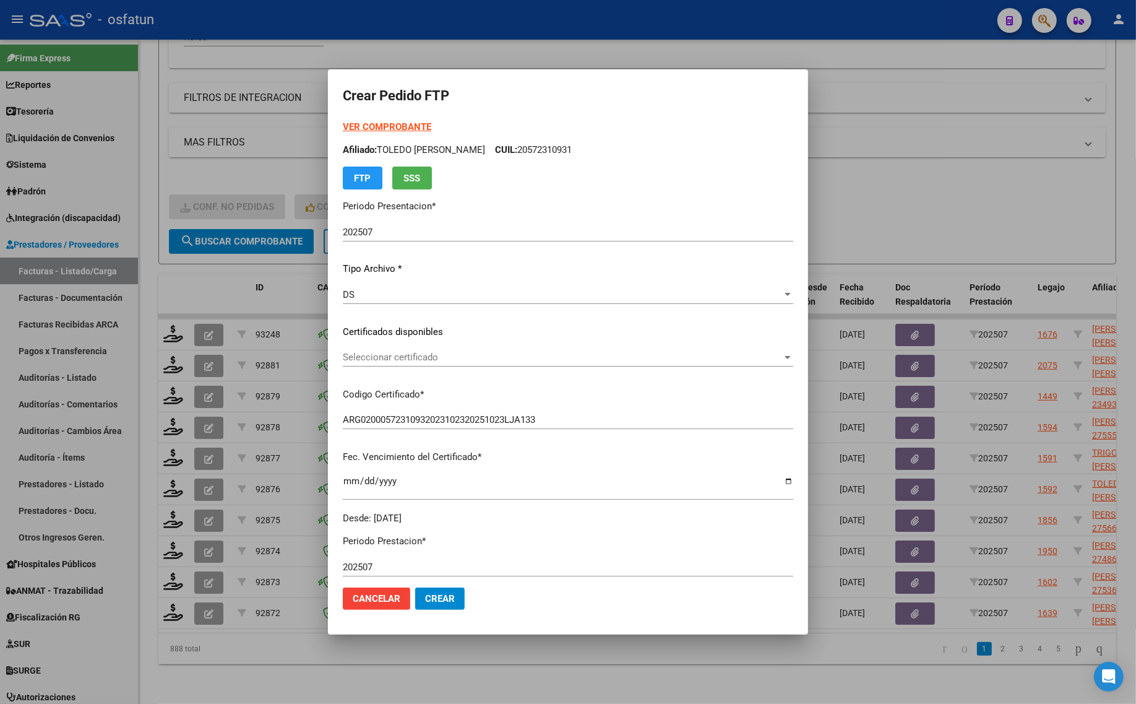
click at [379, 363] on div "Seleccionar certificado Seleccionar certificado" at bounding box center [568, 357] width 451 height 19
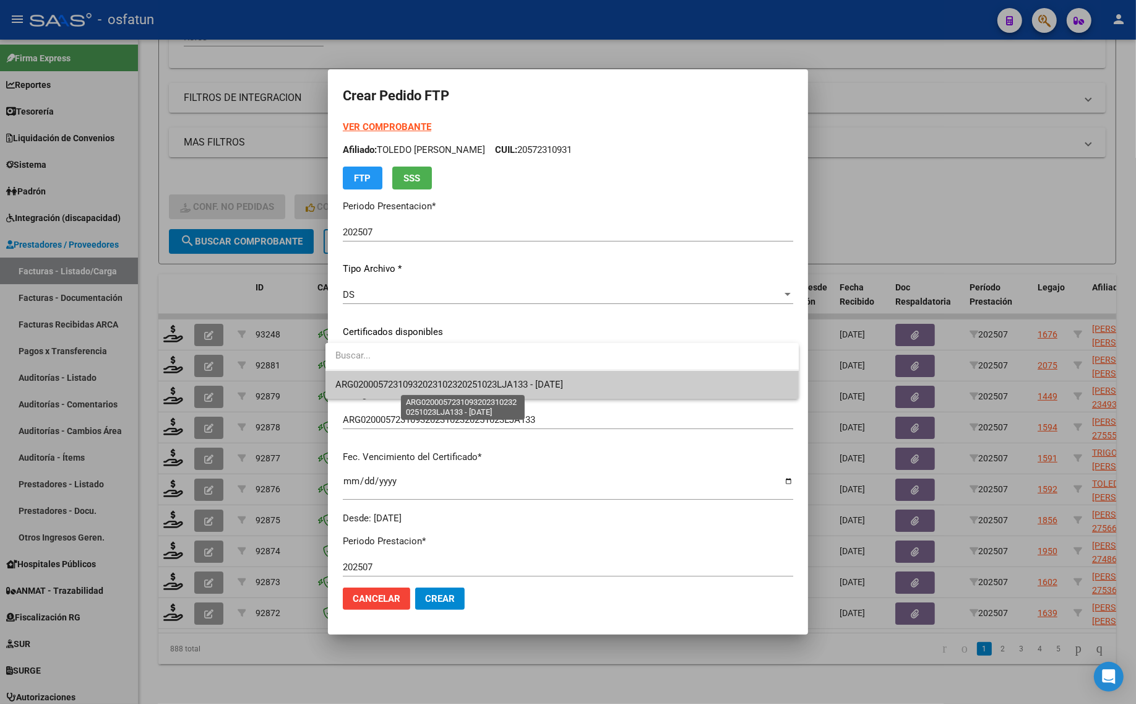
click at [378, 381] on span "ARG02000572310932023102320251023LJA133 - [DATE]" at bounding box center [449, 384] width 228 height 11
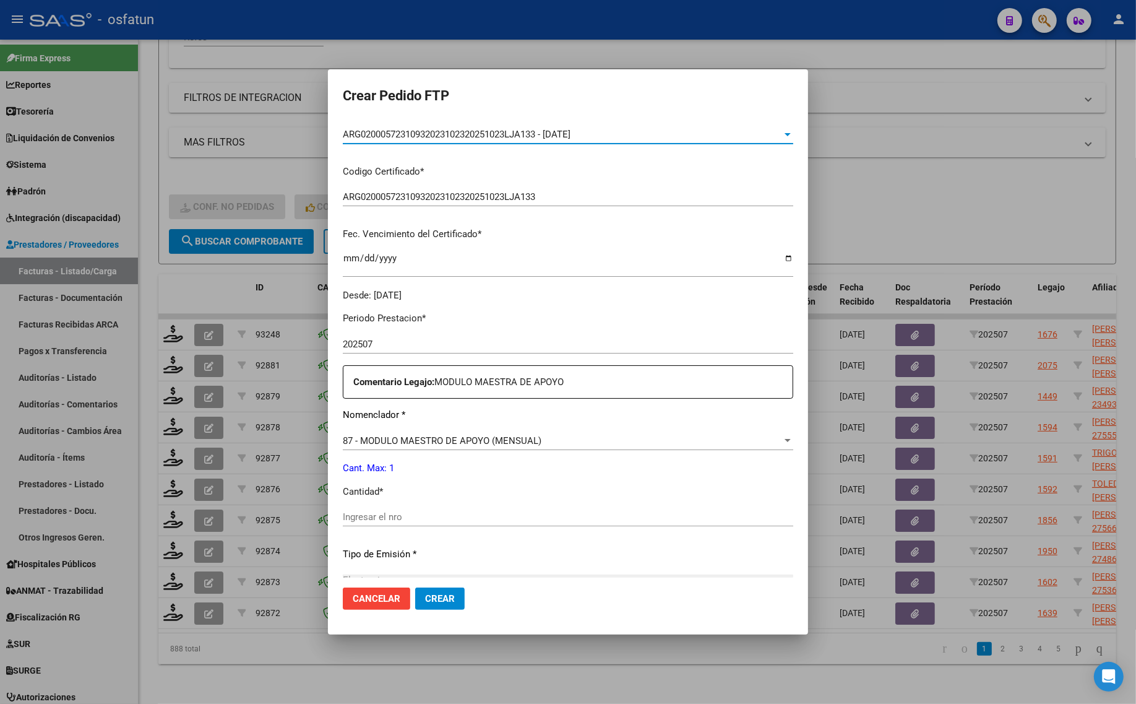
scroll to position [232, 0]
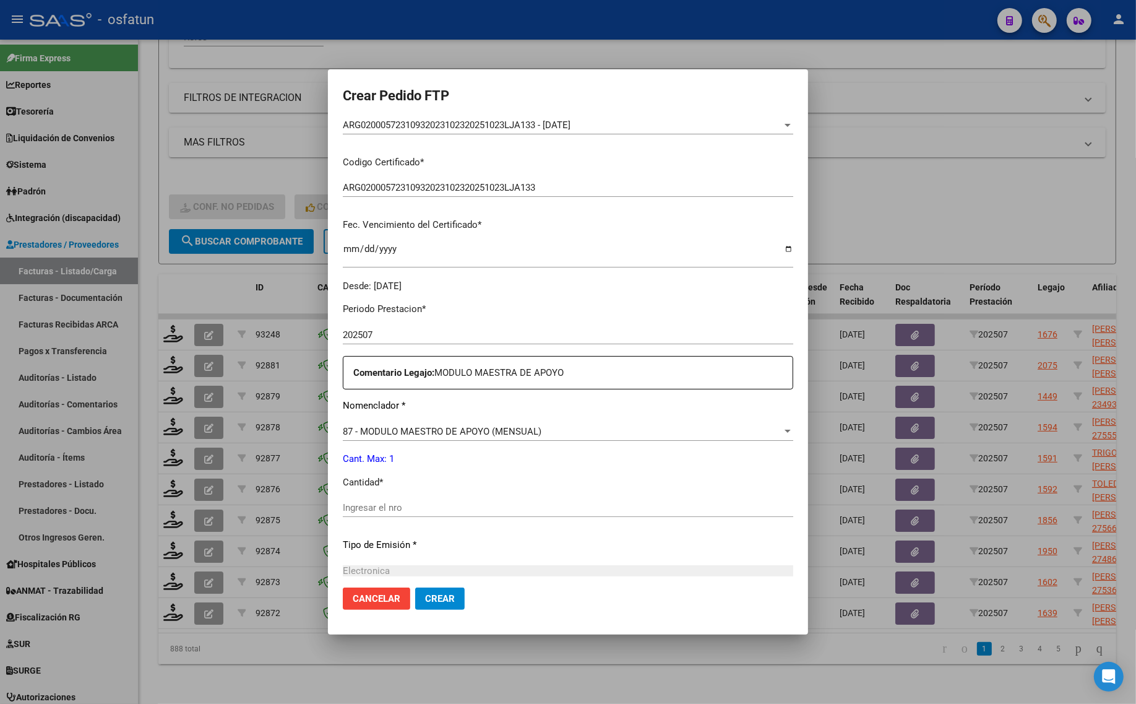
drag, startPoint x: 401, startPoint y: 494, endPoint x: 407, endPoint y: 521, distance: 27.8
click at [403, 501] on div "Periodo Prestacion * 202507 Ingresar el Periodo Prestacion Comentario Legajo: M…" at bounding box center [568, 505] width 451 height 424
click at [391, 506] on input "Ingresar el nro" at bounding box center [568, 507] width 451 height 11
type input "1"
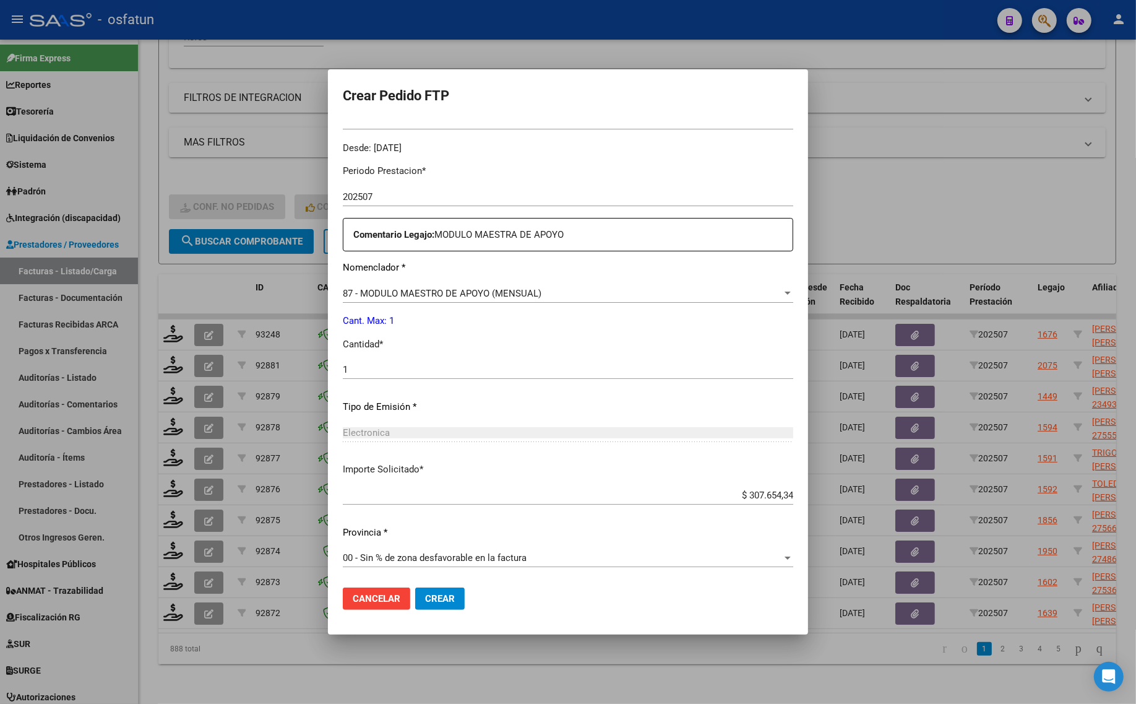
click at [432, 555] on span "00 - Sin % de zona desfavorable en la factura" at bounding box center [435, 557] width 184 height 11
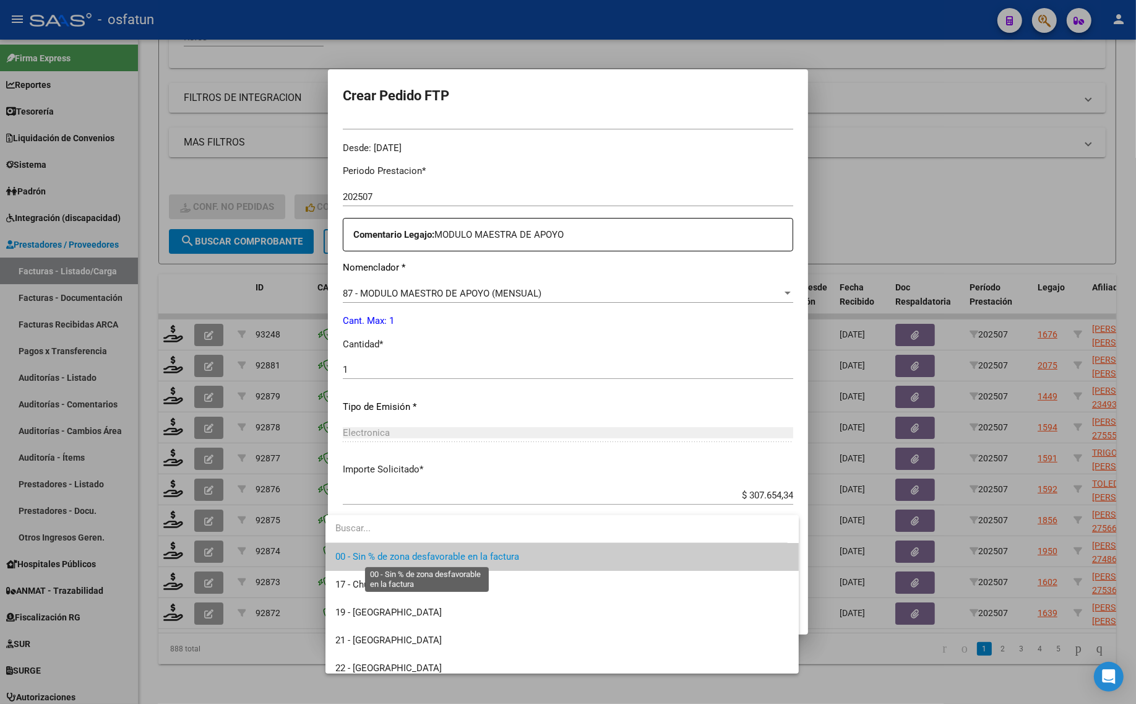
click at [432, 555] on span "00 - Sin % de zona desfavorable en la factura" at bounding box center [427, 556] width 184 height 11
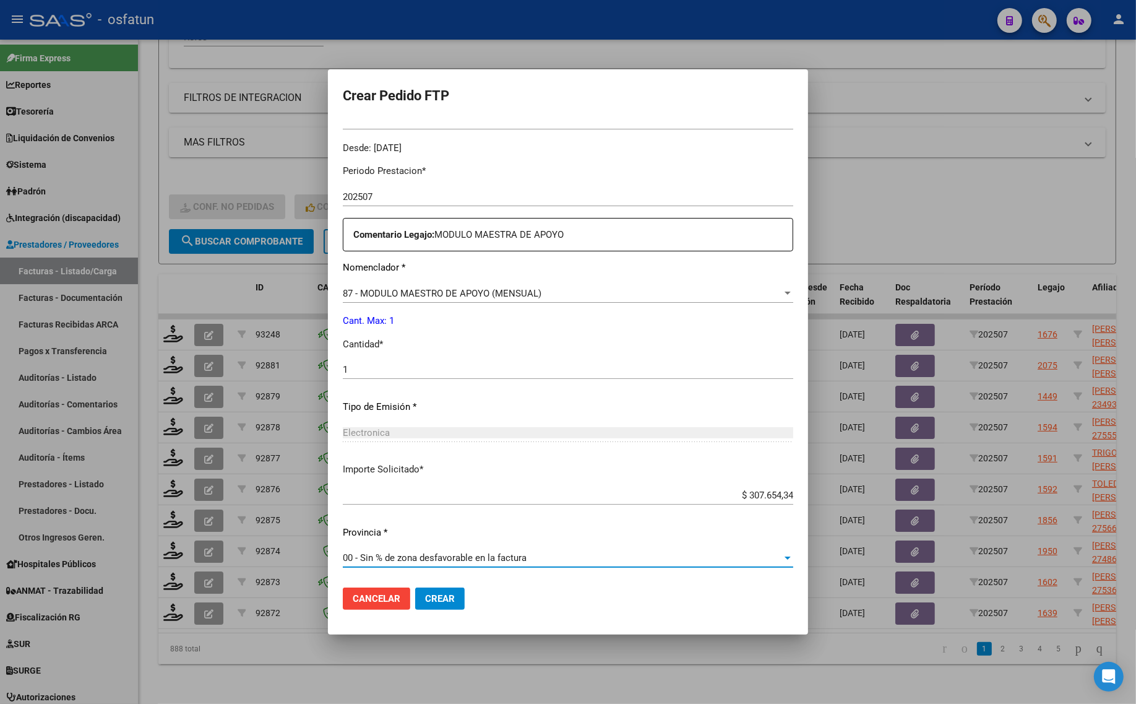
click at [415, 553] on span "00 - Sin % de zona desfavorable en la factura" at bounding box center [435, 557] width 184 height 11
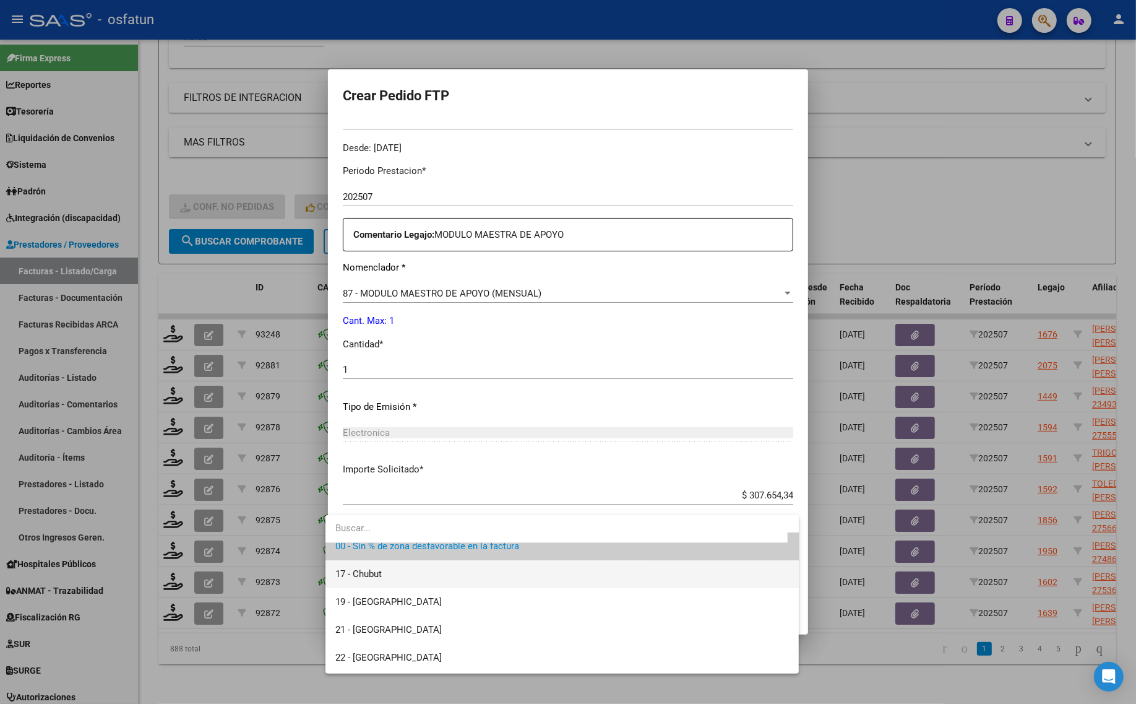
scroll to position [0, 0]
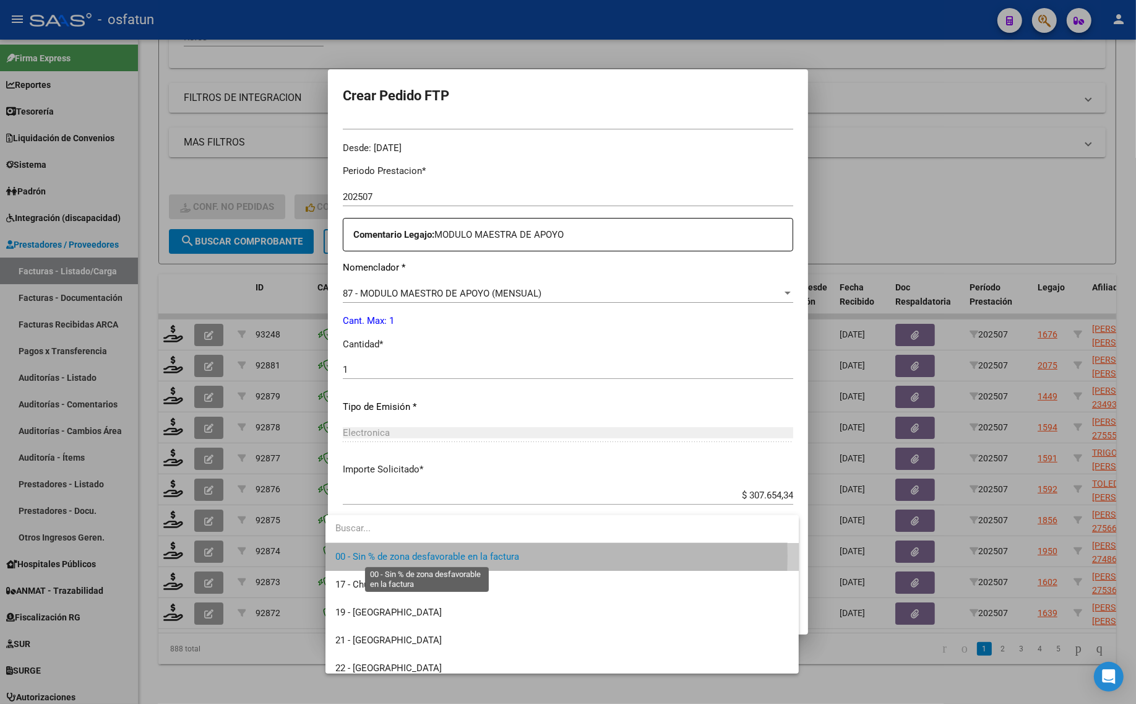
click at [412, 556] on span "00 - Sin % de zona desfavorable en la factura" at bounding box center [427, 556] width 184 height 11
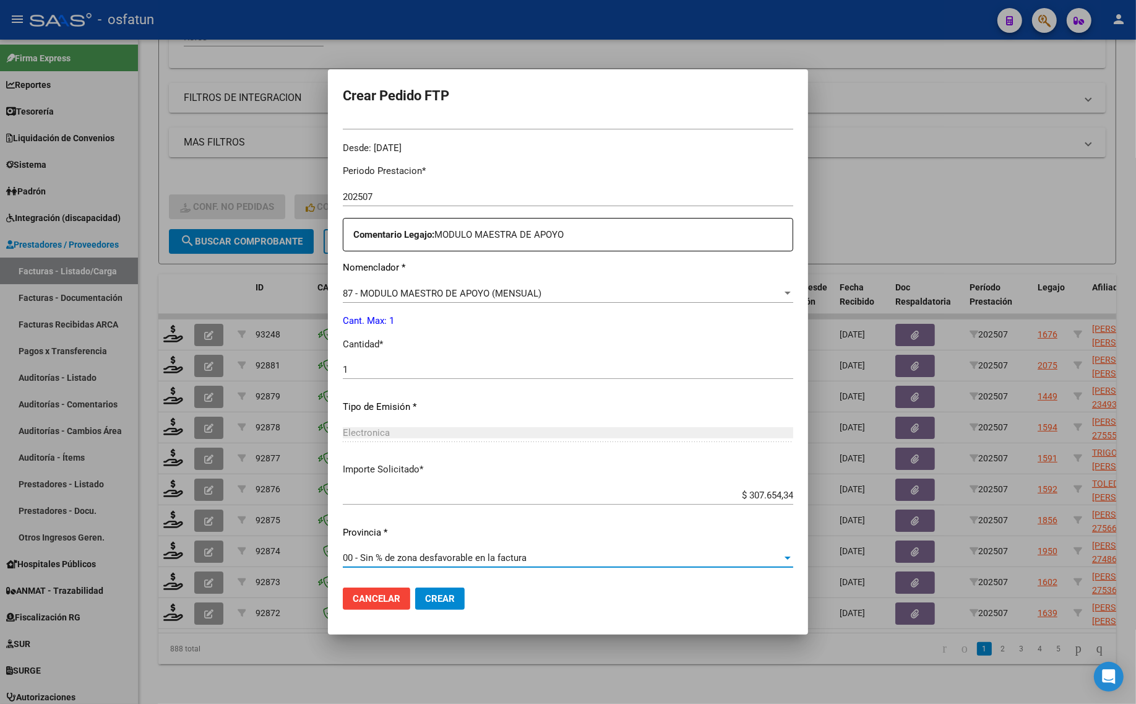
click at [425, 601] on span "Crear" at bounding box center [440, 598] width 30 height 11
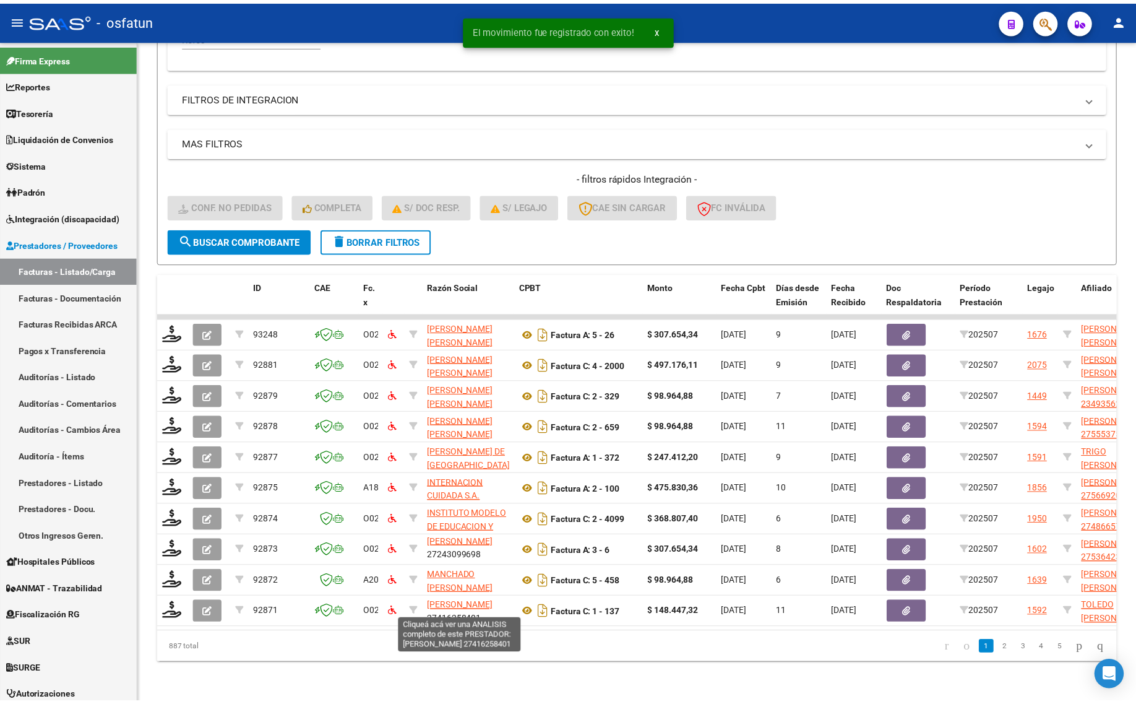
scroll to position [1, 0]
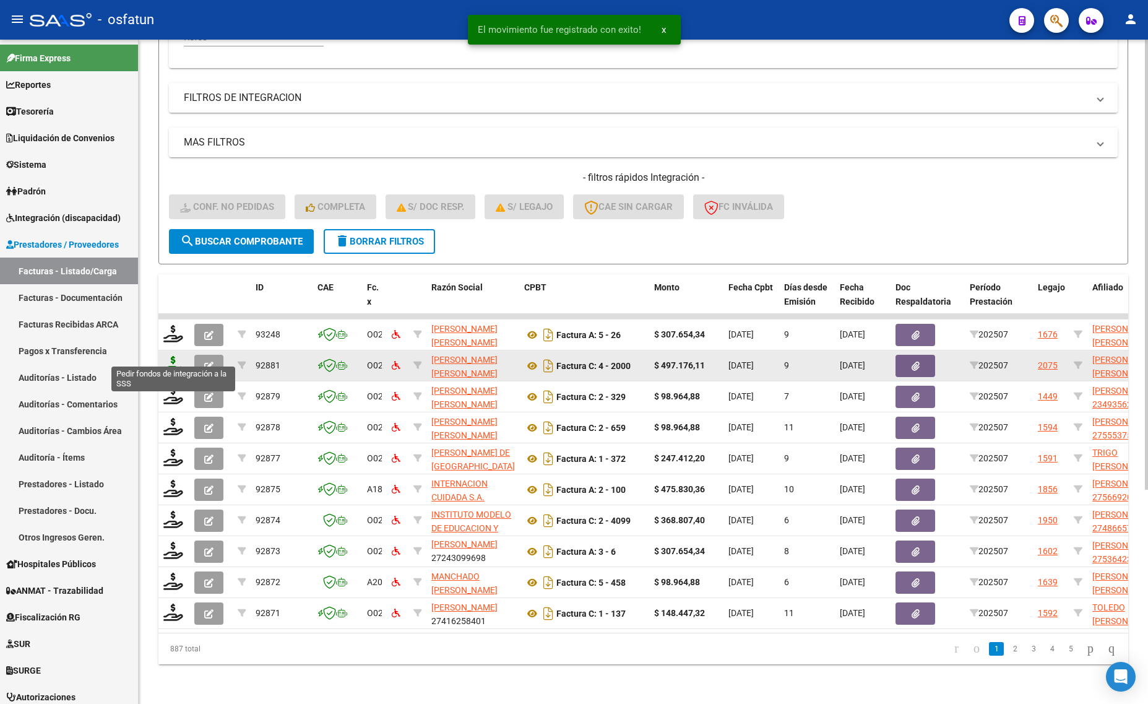
click at [168, 356] on icon at bounding box center [173, 364] width 20 height 17
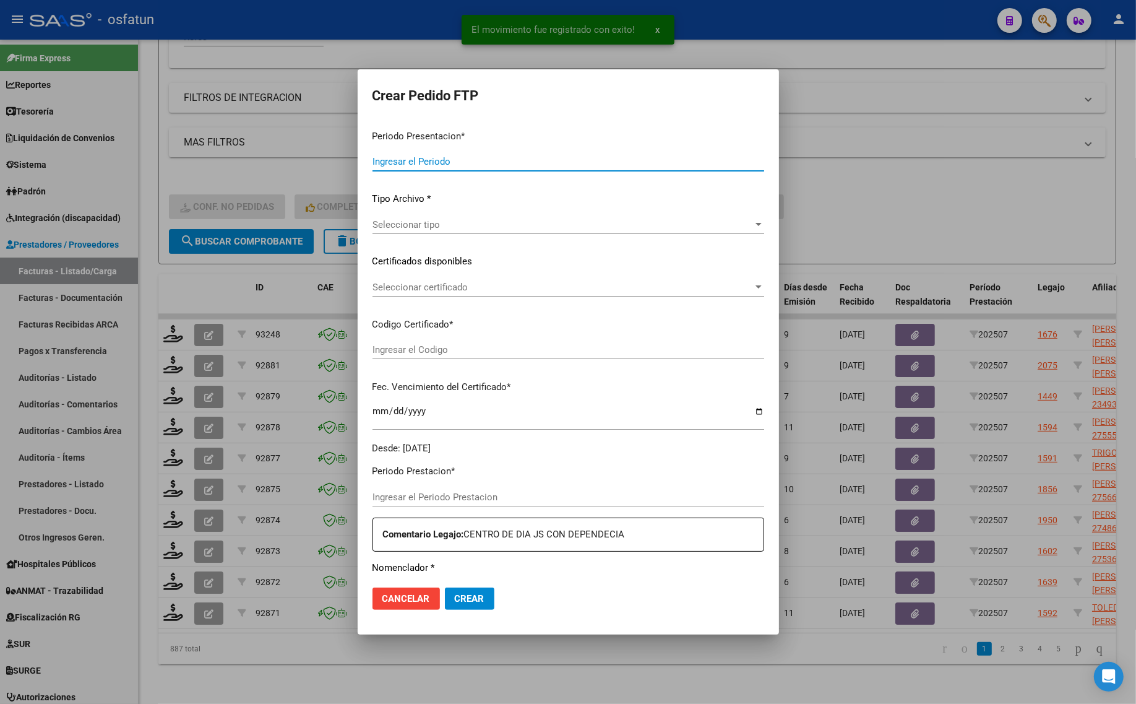
type input "202507"
type input "$ 497.176,11"
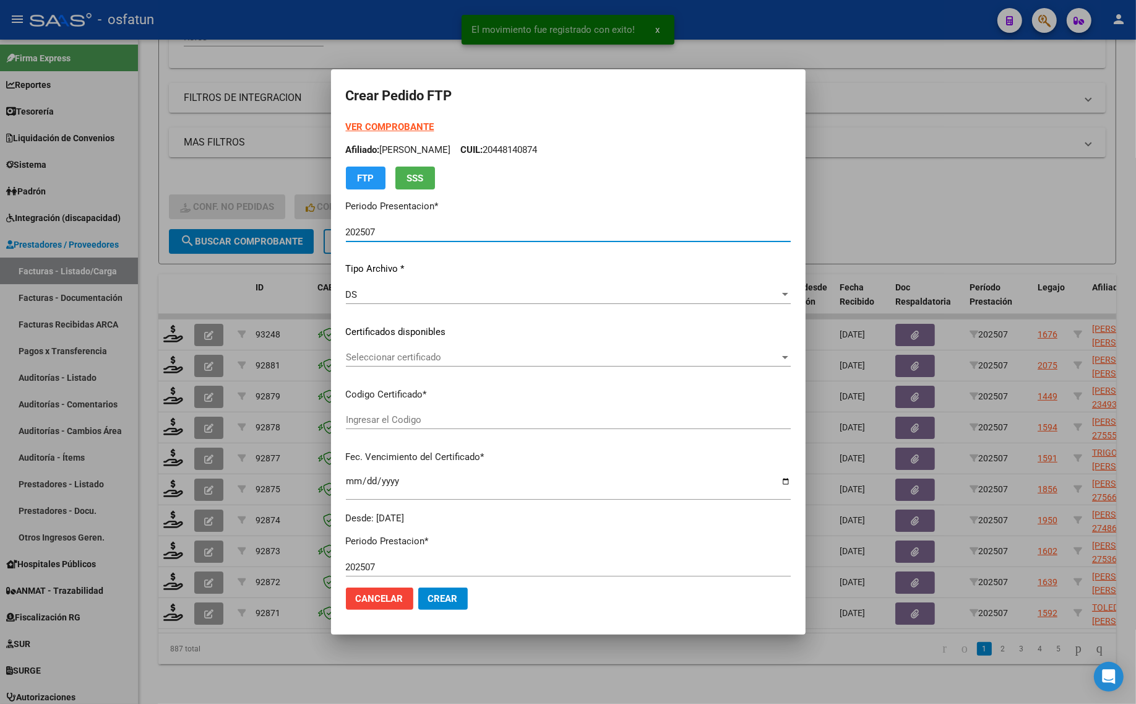
type input "ARG02000403267442023091120280911SAL122"
type input "[DATE]"
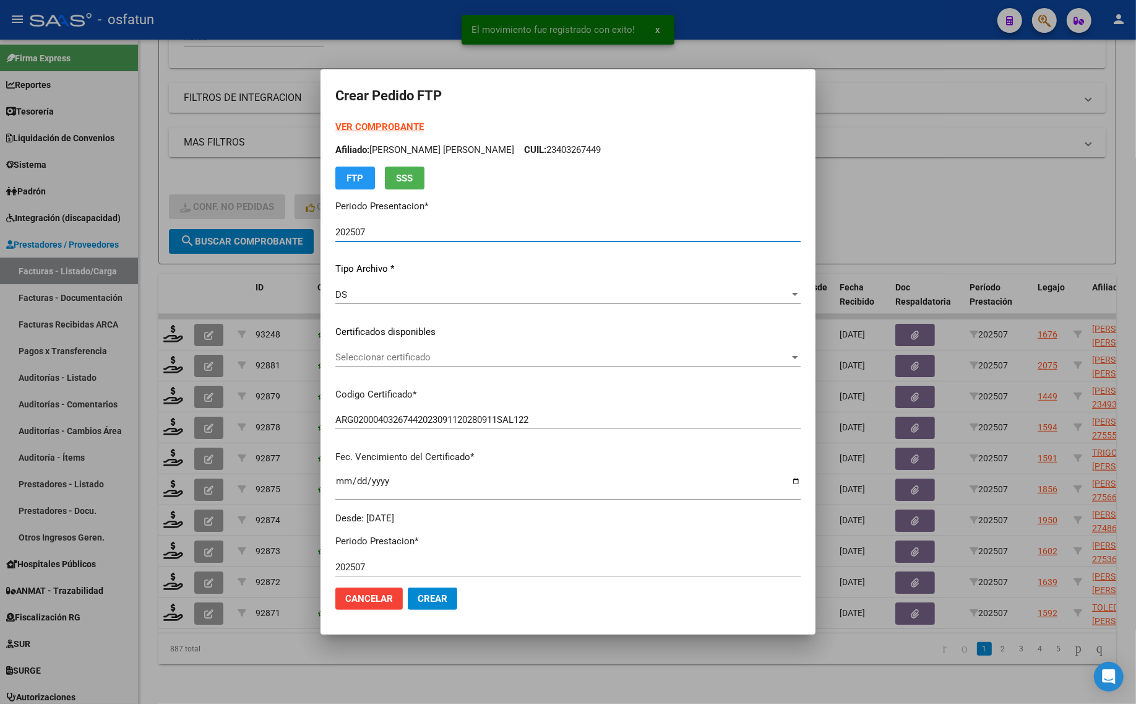
click at [368, 126] on strong "VER COMPROBANTE" at bounding box center [379, 126] width 88 height 11
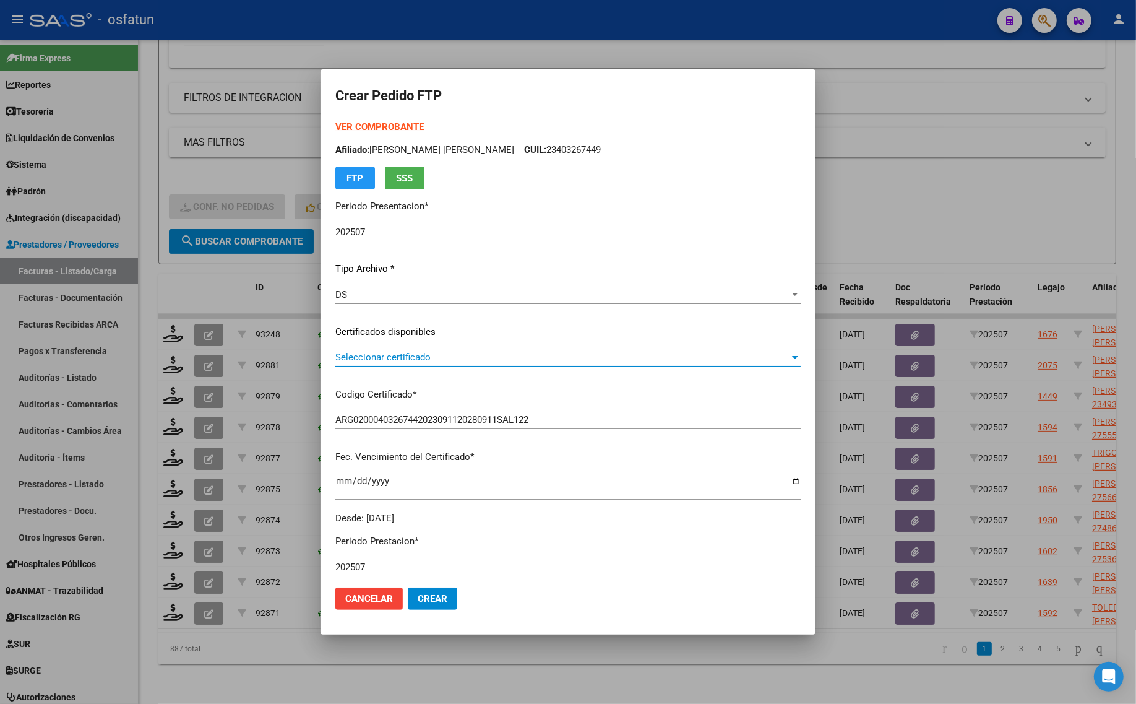
click at [408, 353] on span "Seleccionar certificado" at bounding box center [562, 357] width 454 height 11
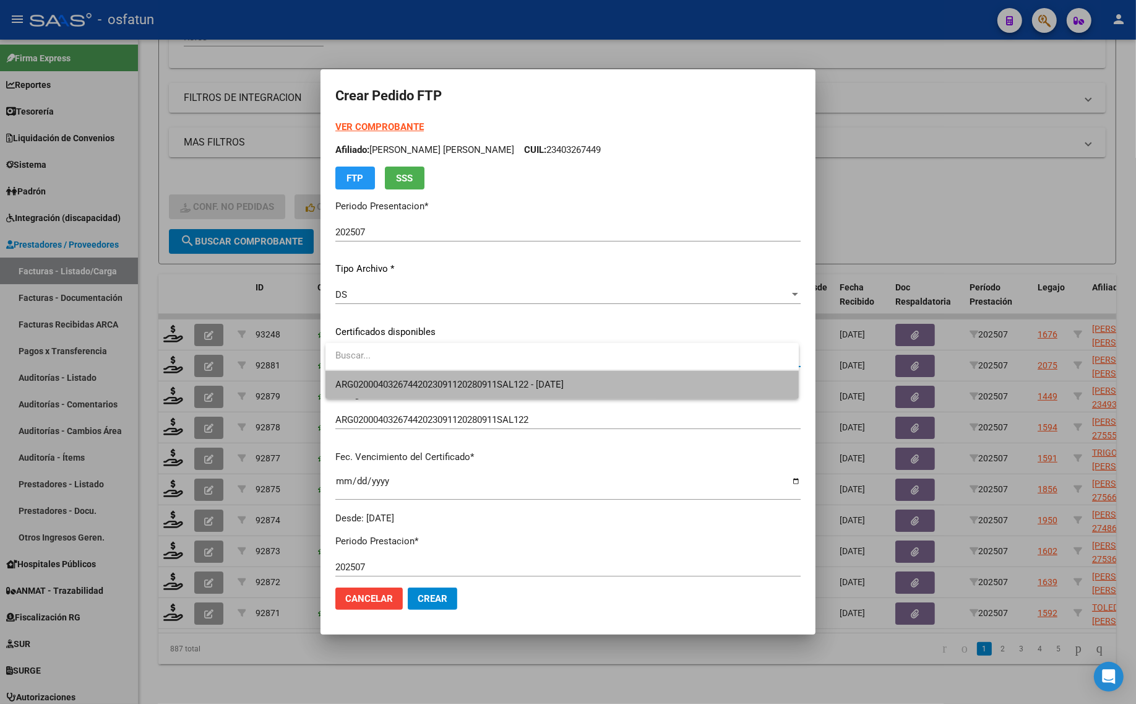
click at [415, 392] on span "ARG02000403267442023091120280911SAL122 - [DATE]" at bounding box center [562, 385] width 454 height 28
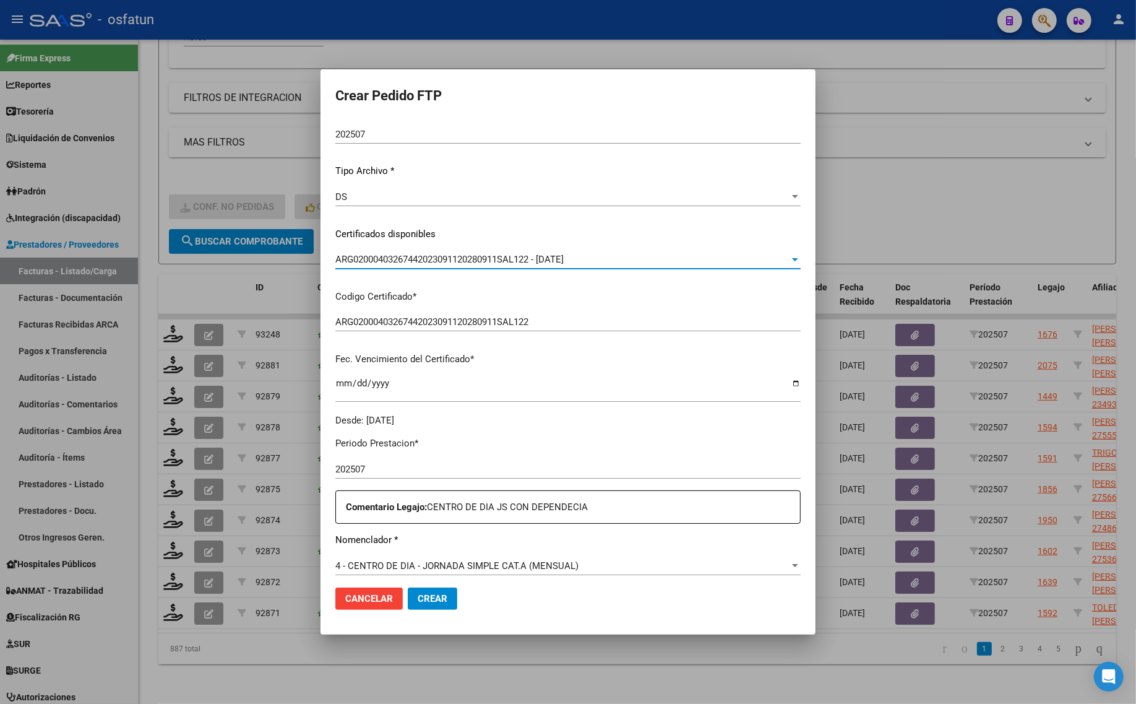
scroll to position [309, 0]
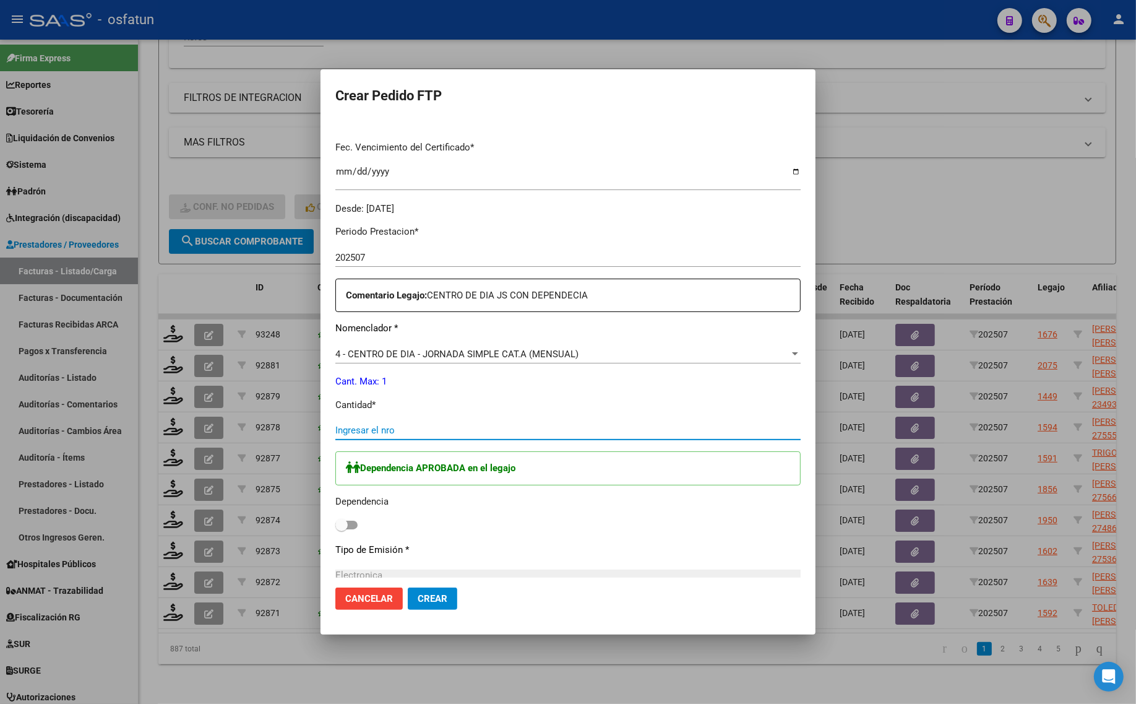
click at [407, 430] on input "Ingresar el nro" at bounding box center [567, 430] width 465 height 11
click at [491, 441] on div "Ingresar el nro" at bounding box center [567, 436] width 465 height 30
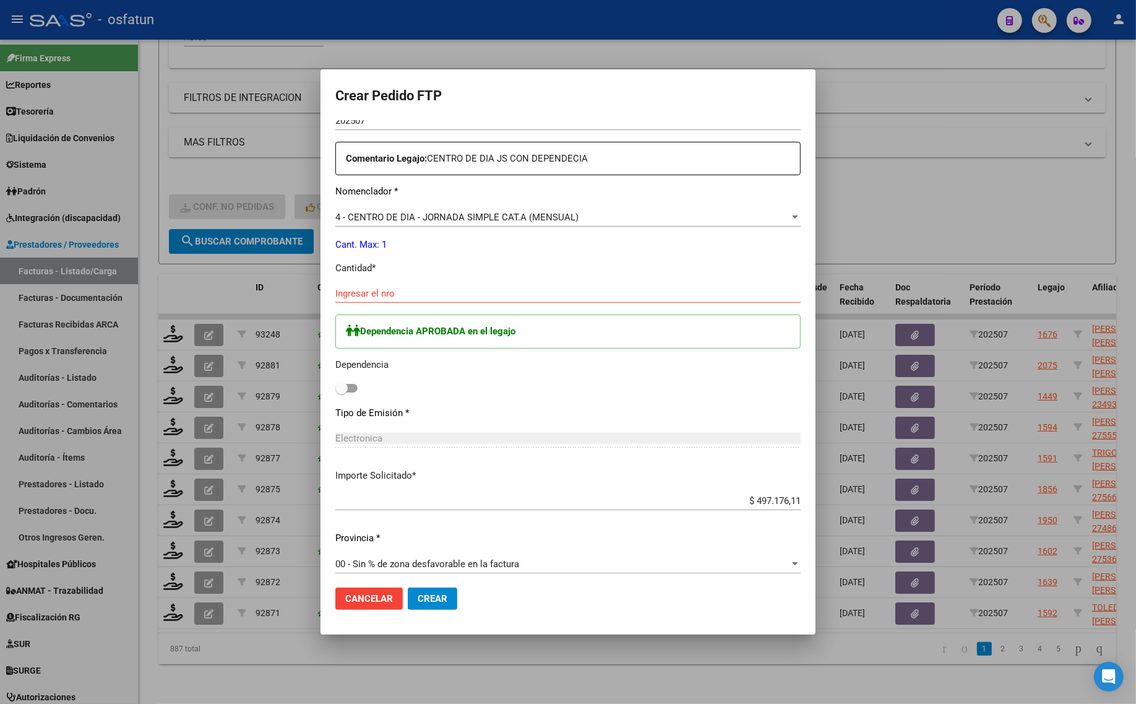
scroll to position [452, 0]
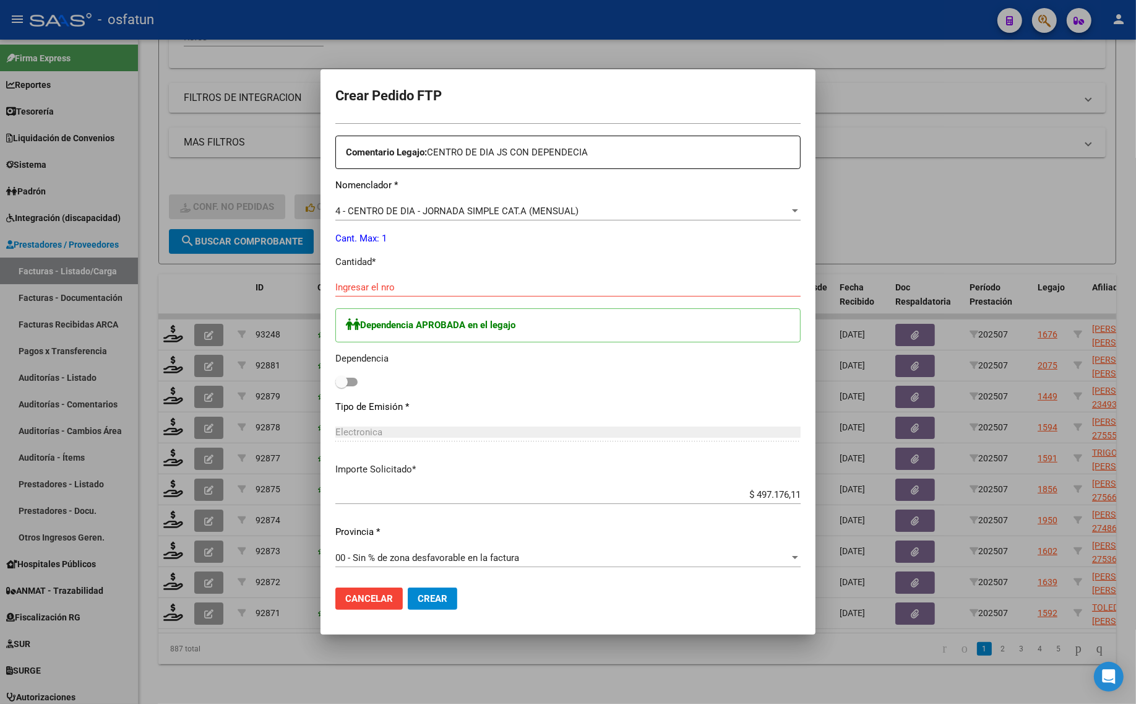
click at [368, 290] on input "Ingresar el nro" at bounding box center [567, 287] width 465 height 11
type input "1"
click at [433, 607] on button "Crear" at bounding box center [433, 598] width 50 height 22
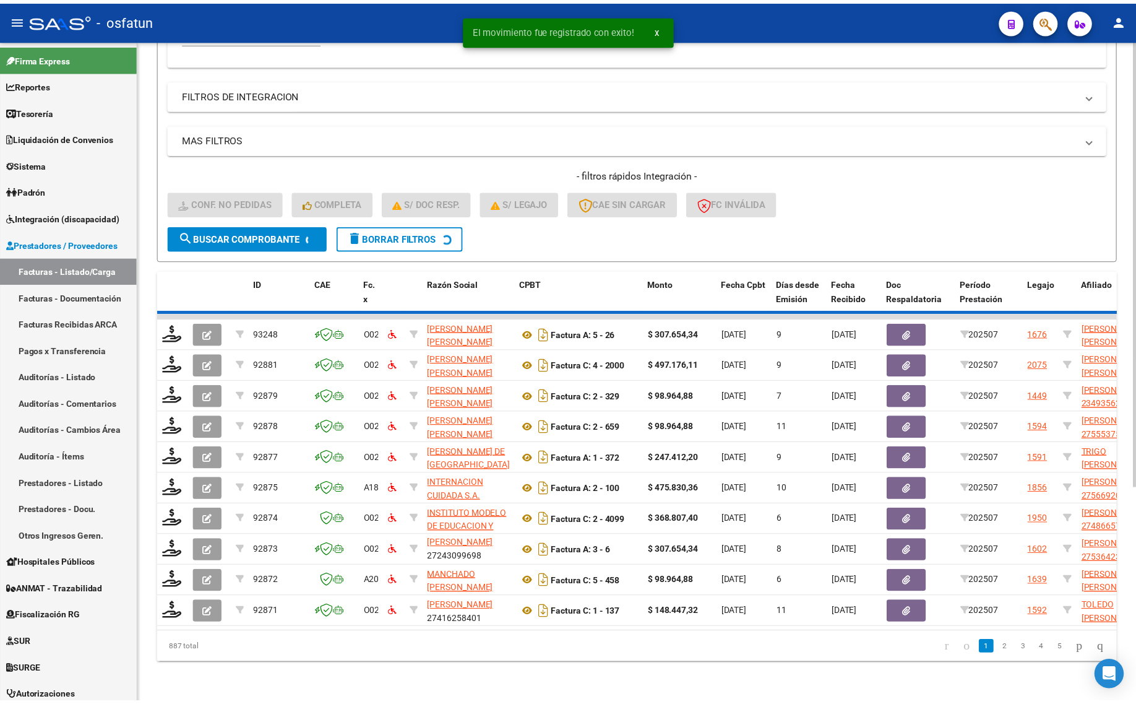
scroll to position [16, 0]
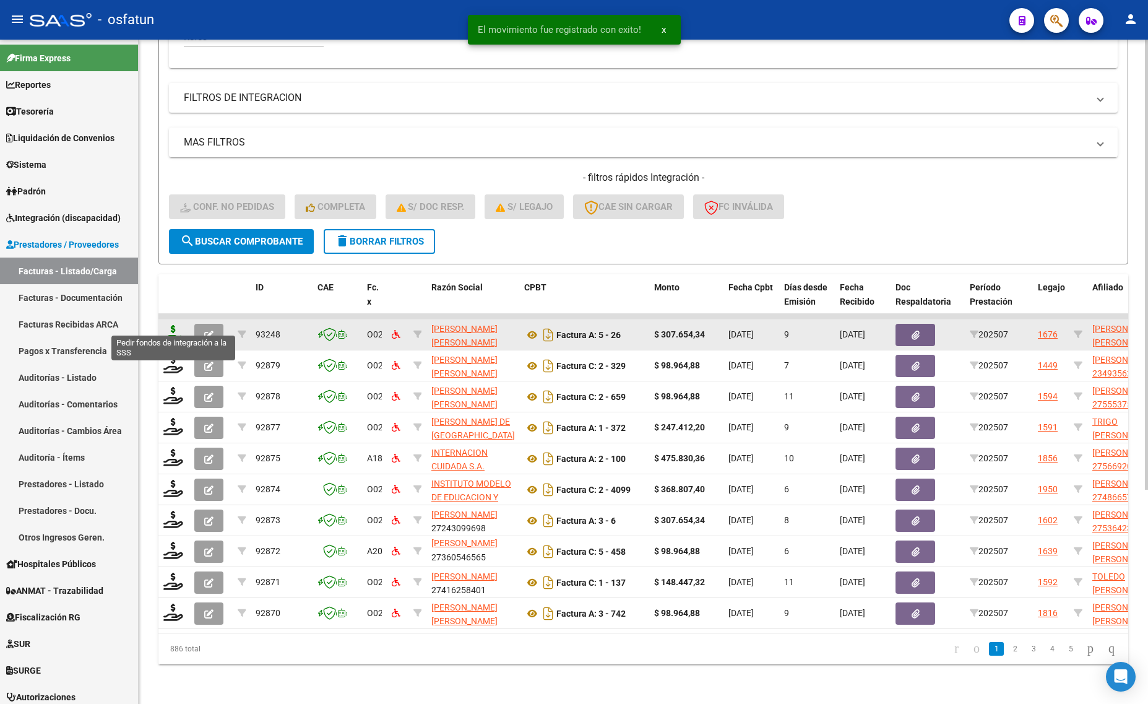
click at [172, 325] on icon at bounding box center [173, 333] width 20 height 17
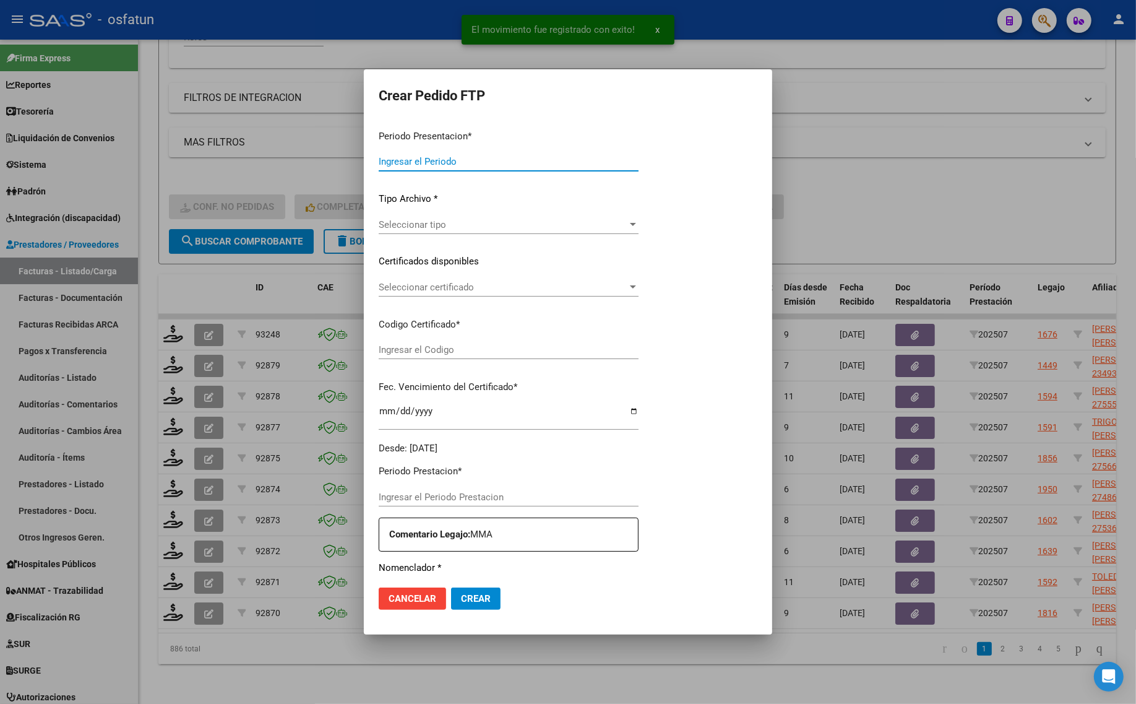
type input "202507"
type input "$ 307.654,34"
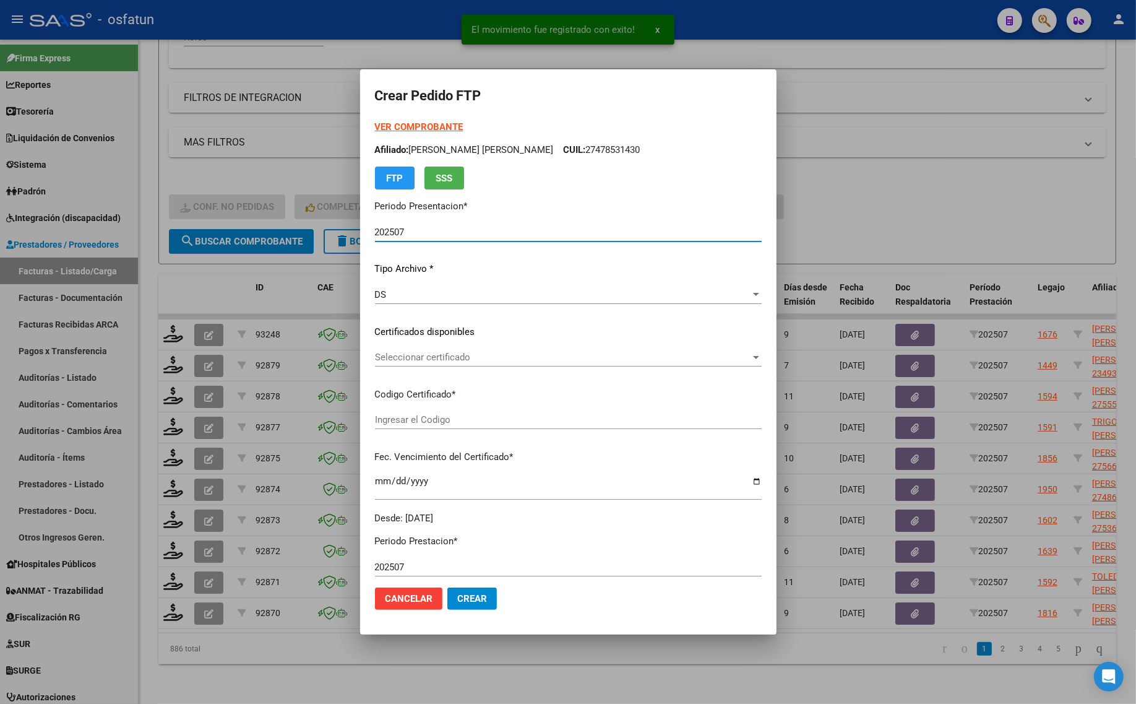
type input "ARG01000478531432023010620330106SGO116"
type input "[DATE]"
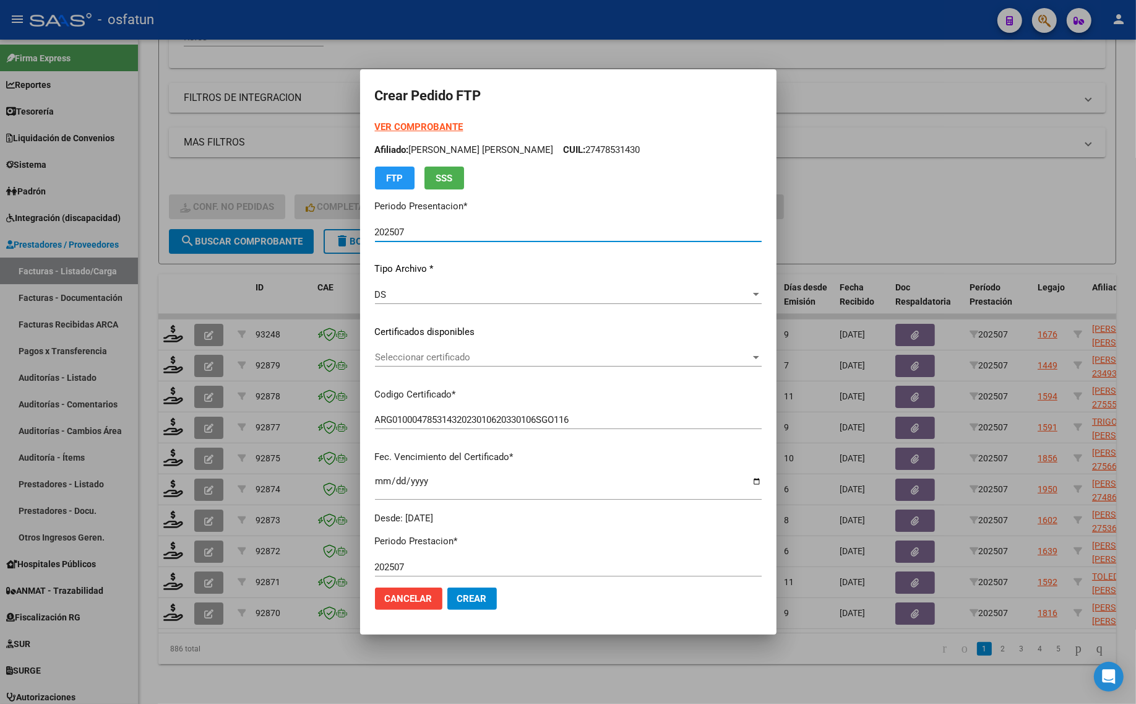
click at [398, 122] on strong "VER COMPROBANTE" at bounding box center [419, 126] width 88 height 11
click at [466, 350] on div "Seleccionar certificado Seleccionar certificado" at bounding box center [568, 357] width 387 height 19
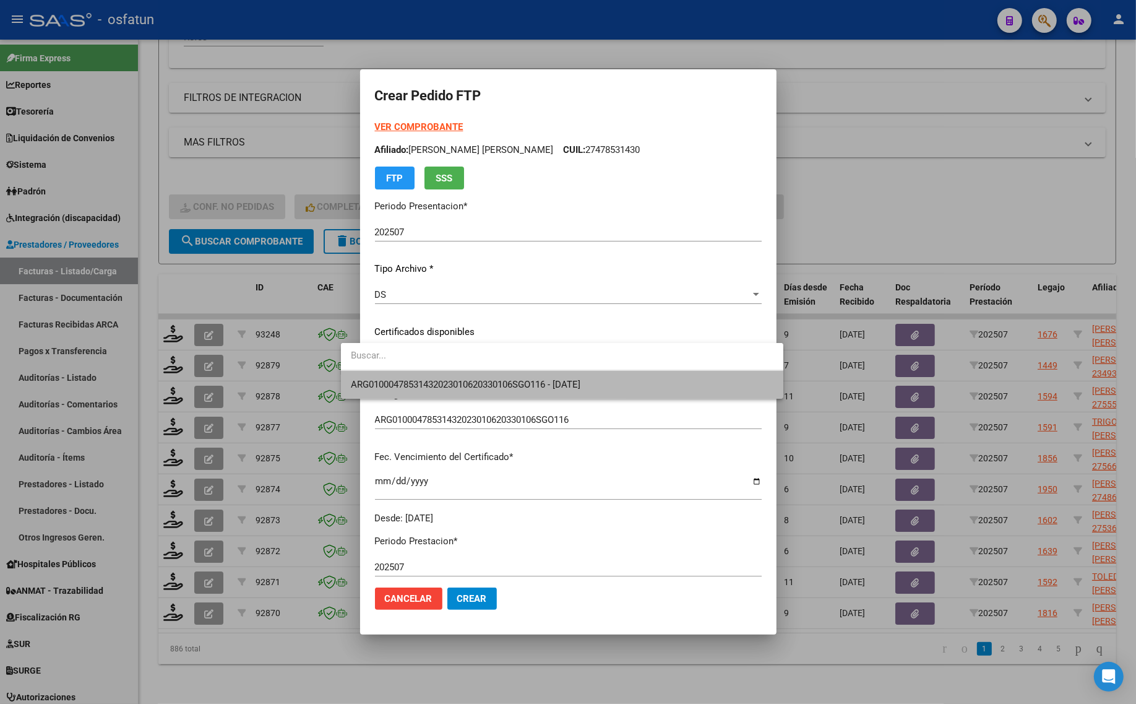
click at [471, 378] on span "ARG01000478531432023010620330106SGO116 - [DATE]" at bounding box center [562, 385] width 423 height 28
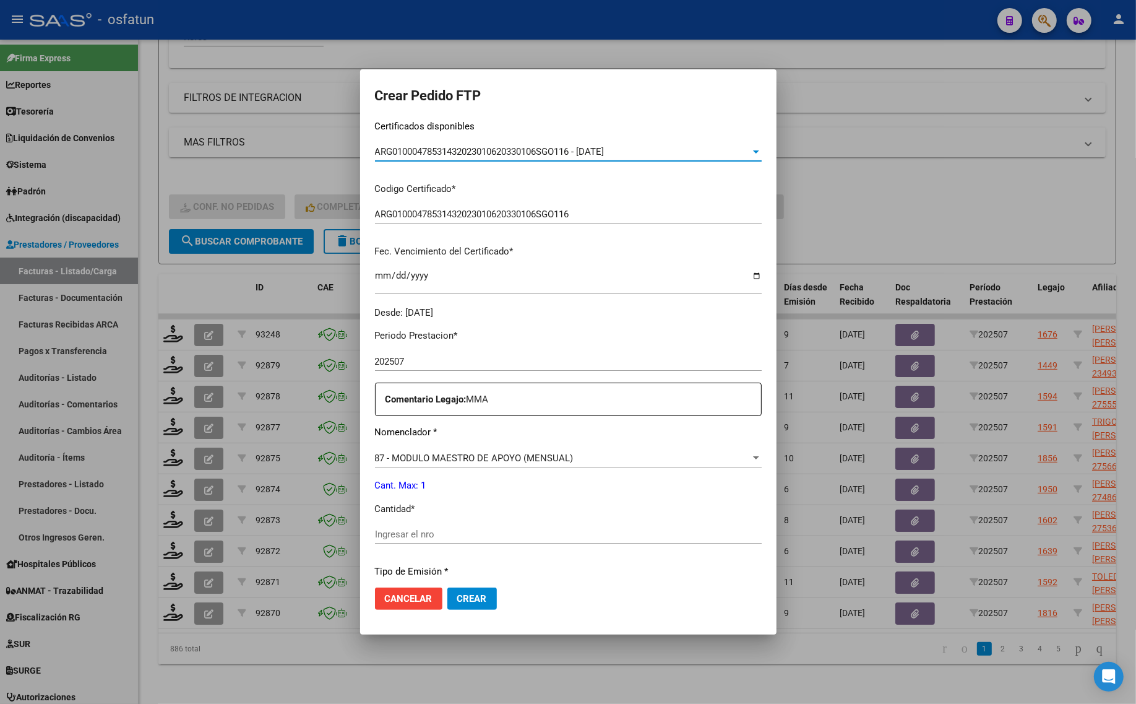
scroll to position [232, 0]
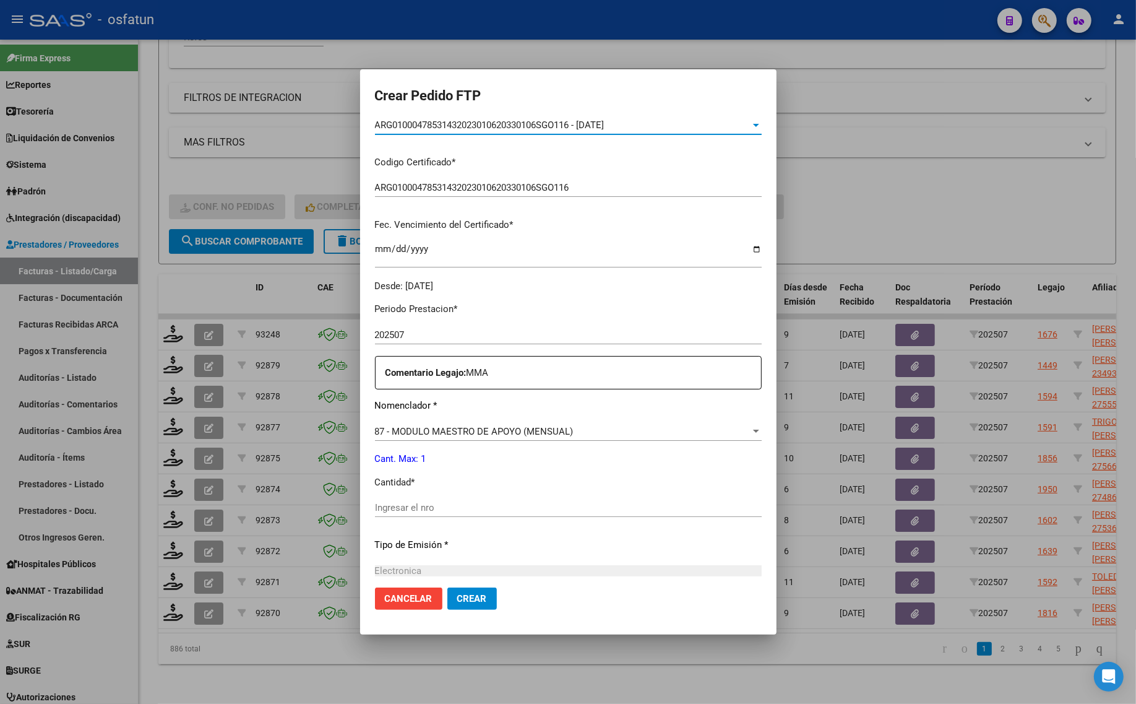
click at [384, 509] on input "Ingresar el nro" at bounding box center [568, 507] width 387 height 11
type input "1"
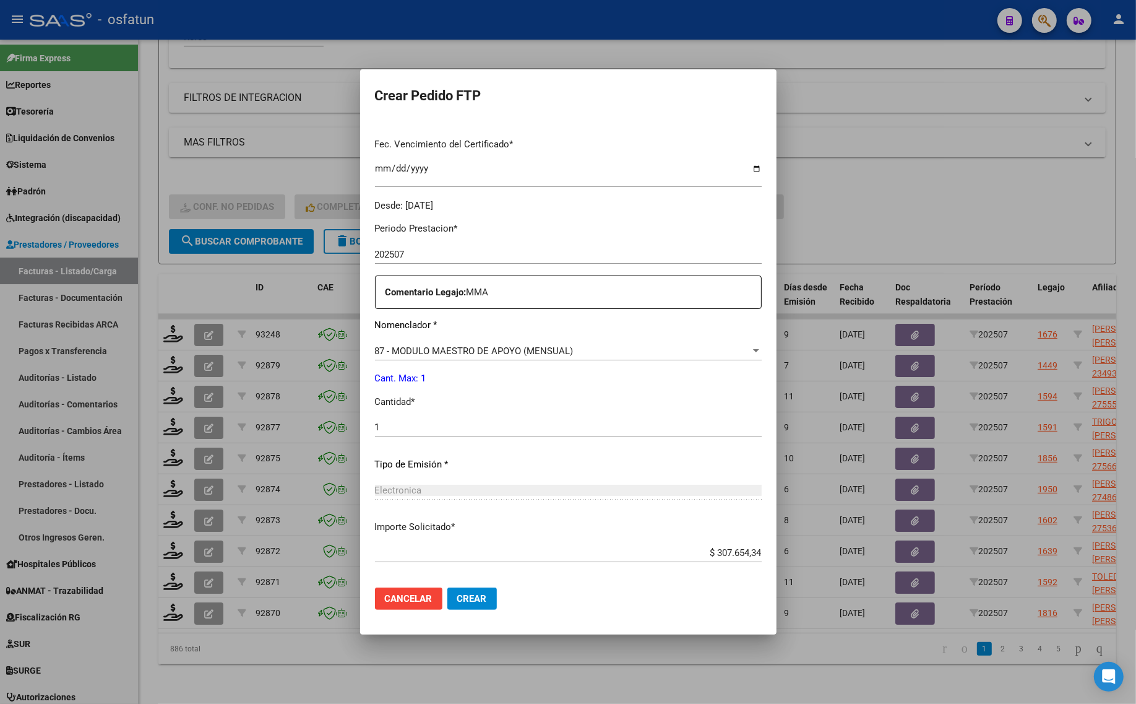
scroll to position [370, 0]
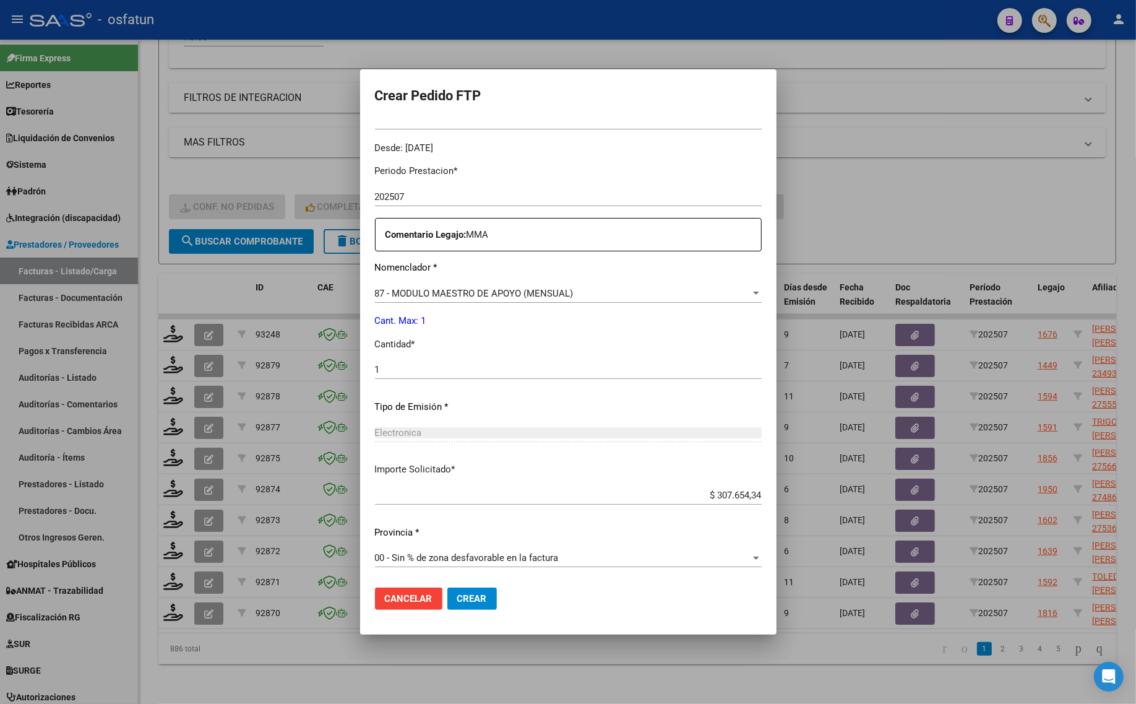
click at [447, 594] on button "Crear" at bounding box center [472, 598] width 50 height 22
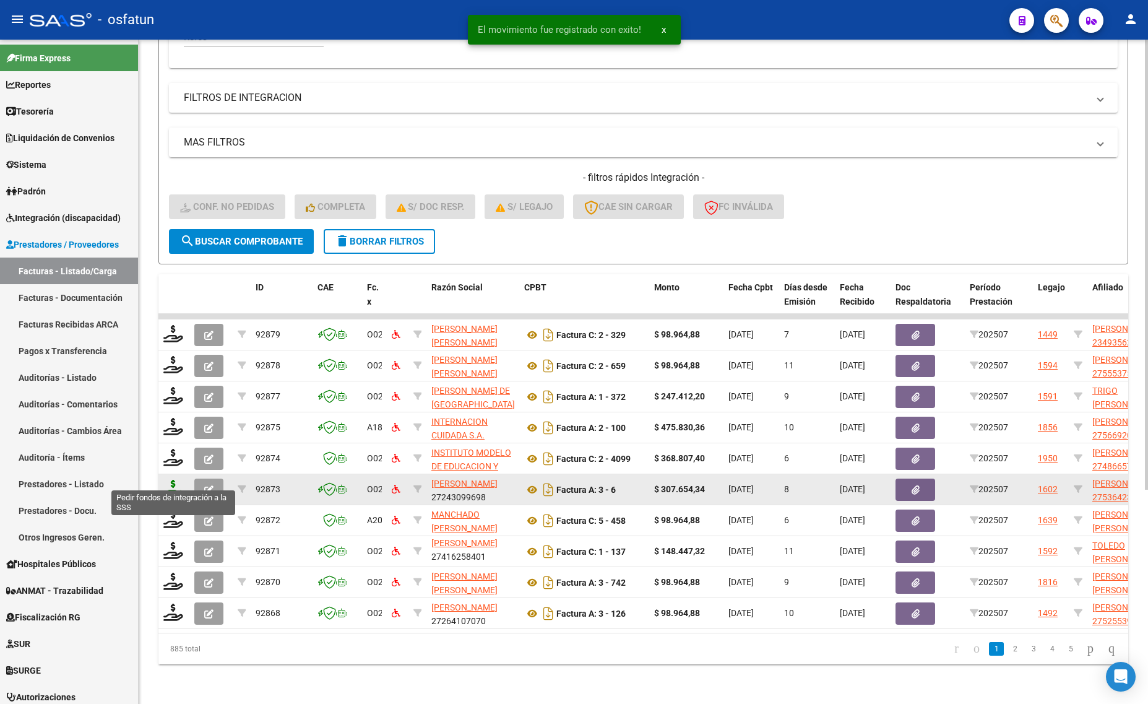
click at [170, 480] on icon at bounding box center [173, 488] width 20 height 17
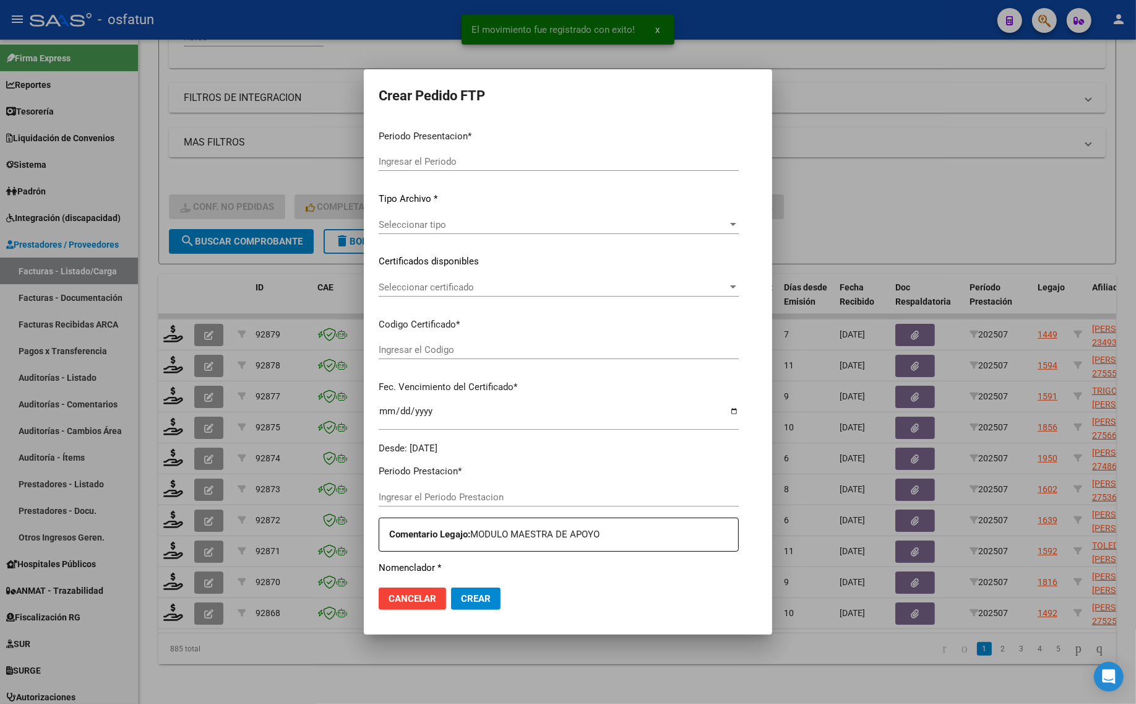
type input "202507"
type input "$ 307.654,34"
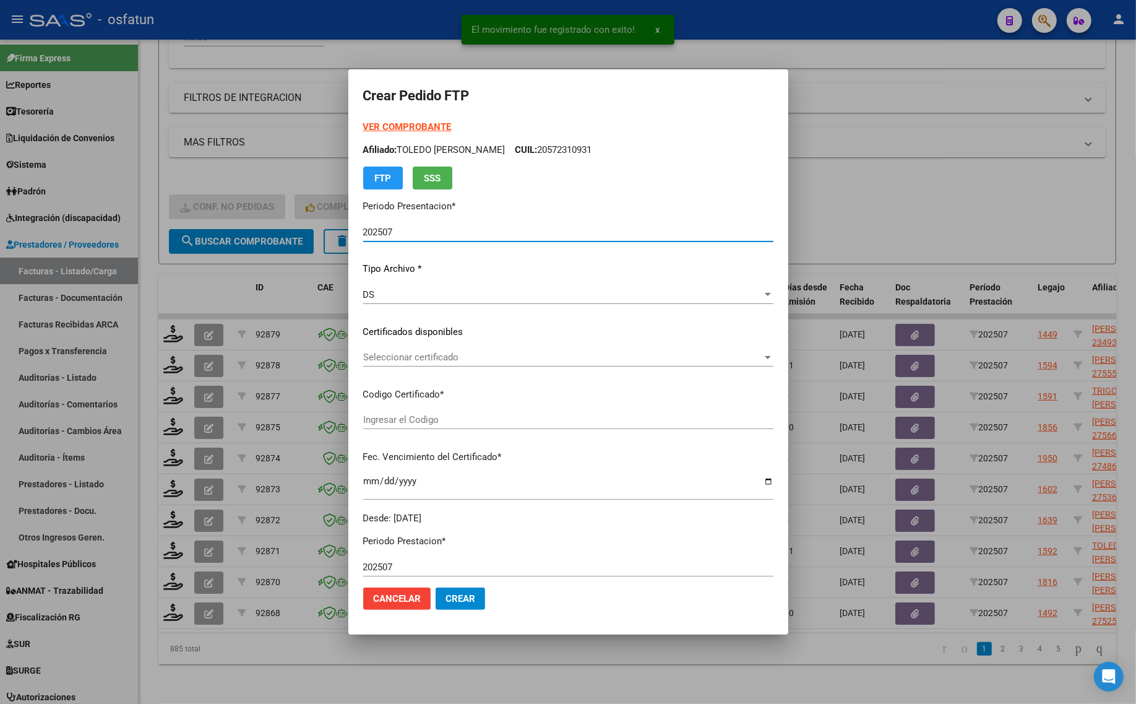
type input "ARG01000536423542021052820260528CAT242"
type input "[DATE]"
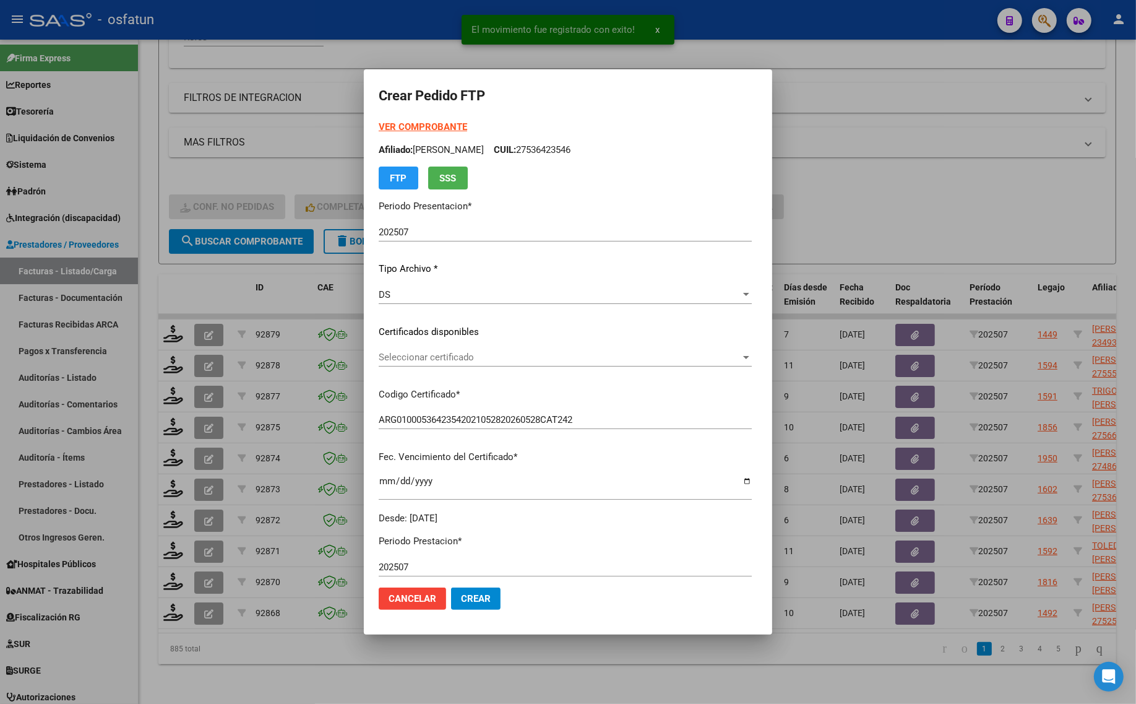
click at [425, 123] on strong "VER COMPROBANTE" at bounding box center [423, 126] width 88 height 11
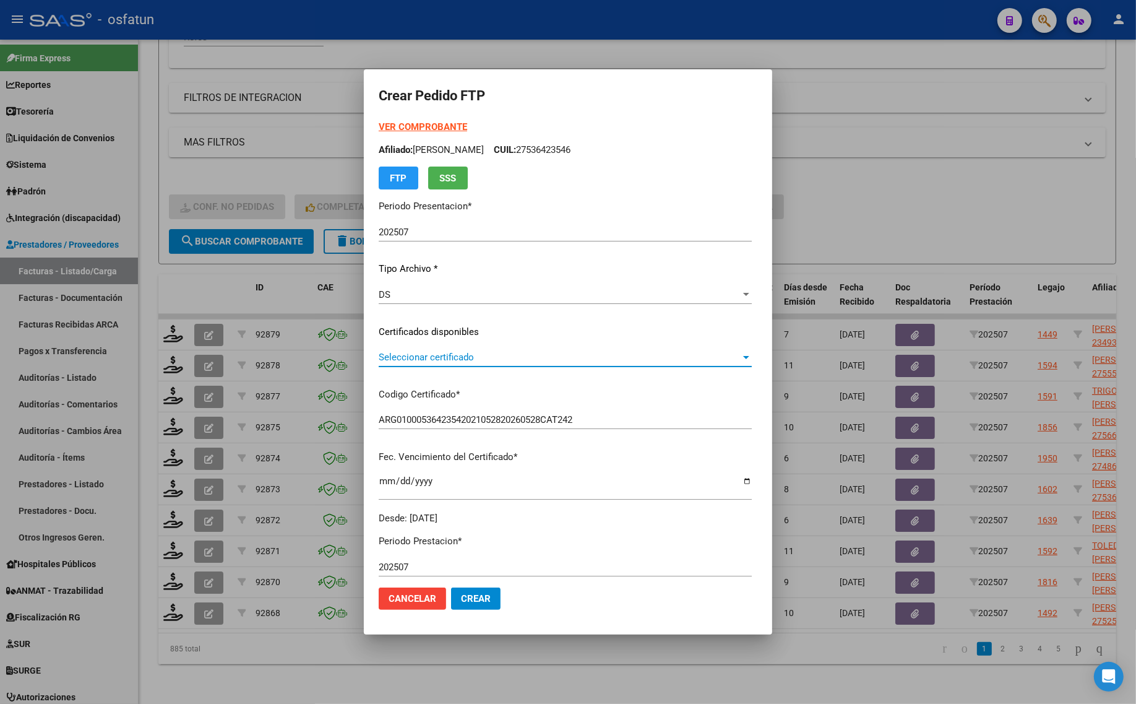
click at [431, 355] on span "Seleccionar certificado" at bounding box center [560, 357] width 362 height 11
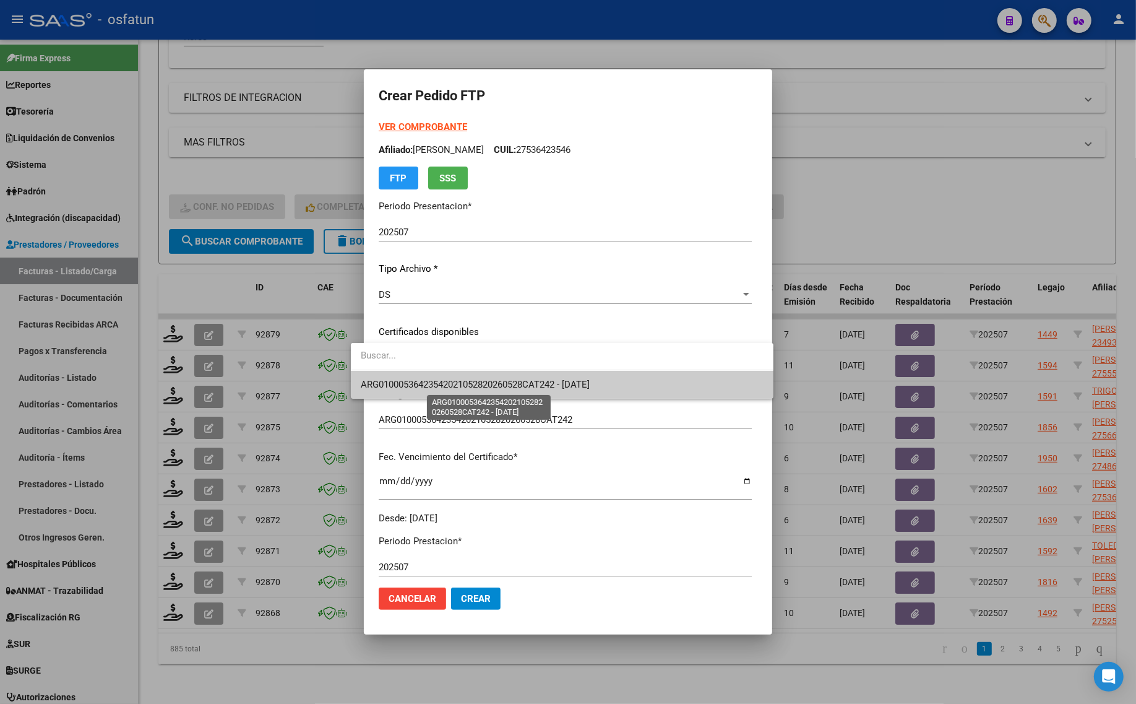
click at [431, 381] on span "ARG01000536423542021052820260528CAT242 - [DATE]" at bounding box center [475, 384] width 229 height 11
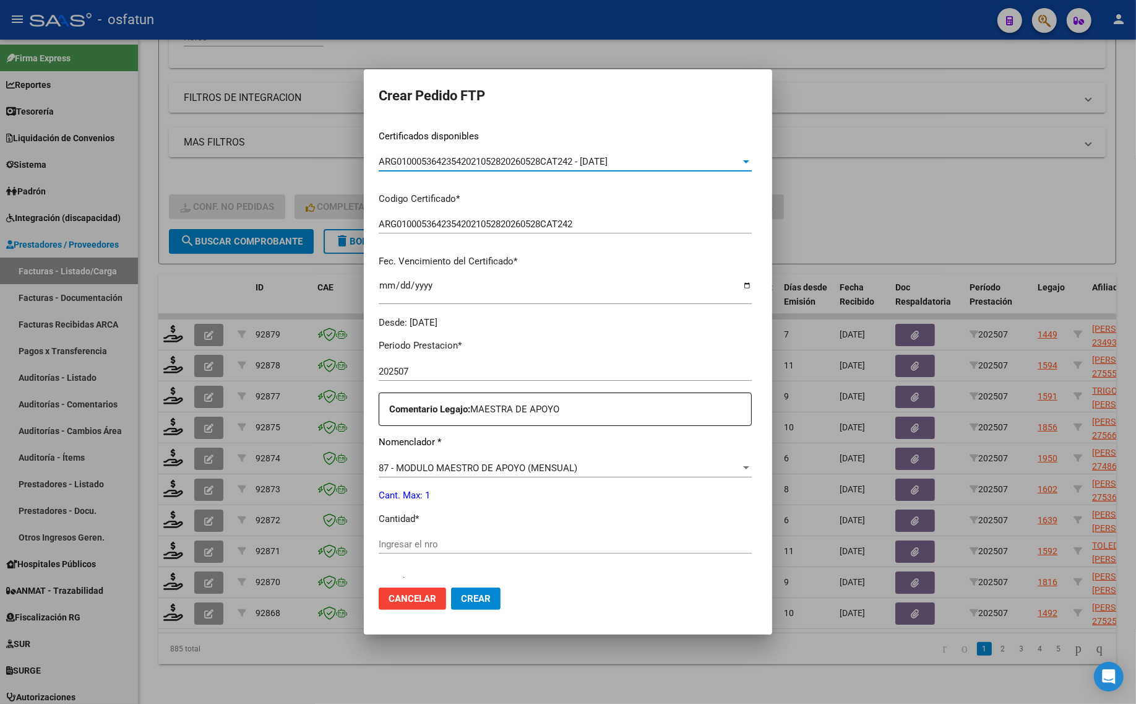
scroll to position [232, 0]
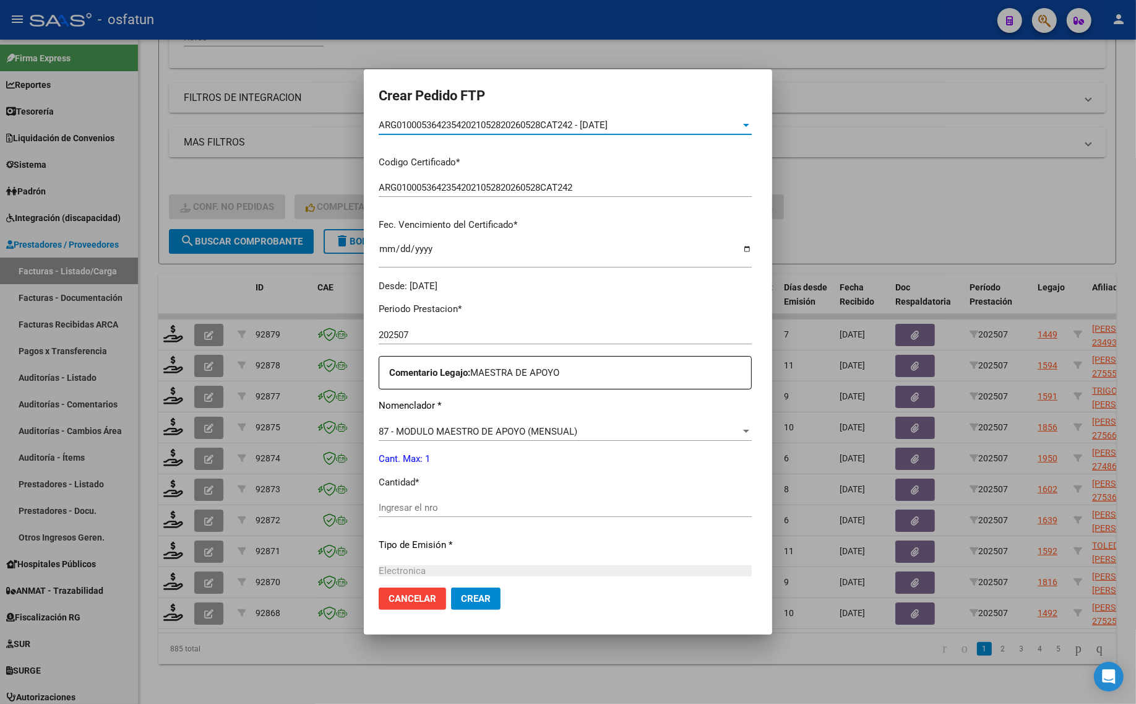
click at [423, 506] on input "Ingresar el nro" at bounding box center [565, 507] width 373 height 11
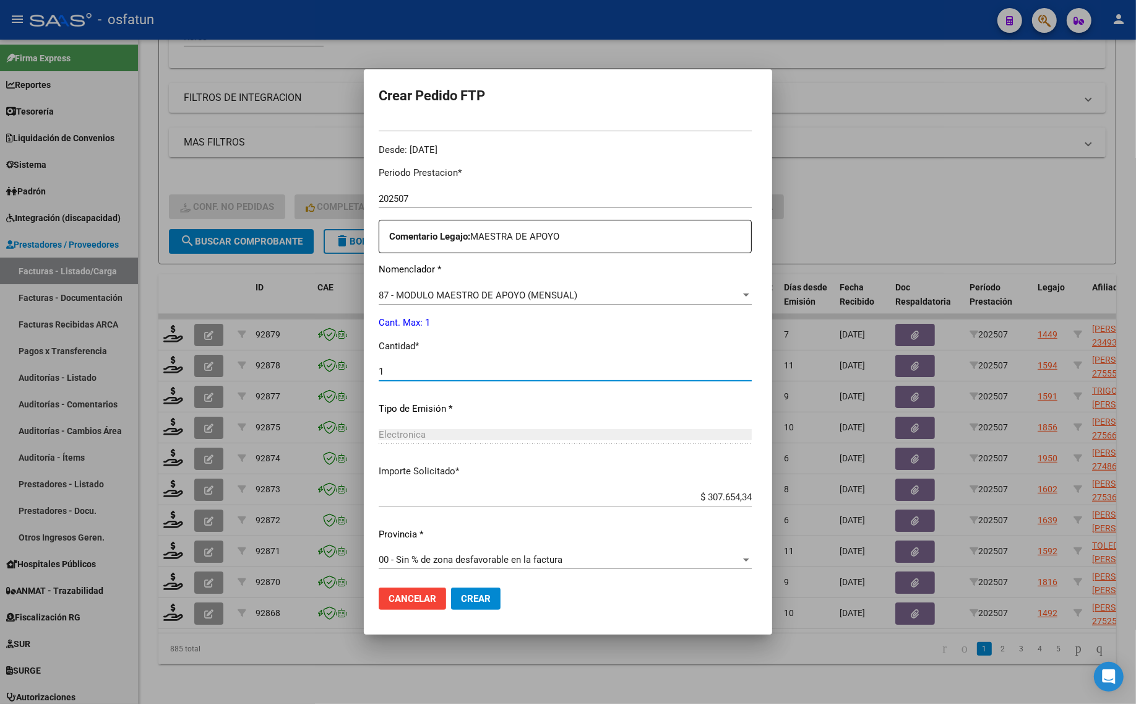
scroll to position [370, 0]
type input "1"
click at [459, 587] on button "Crear" at bounding box center [476, 598] width 50 height 22
click at [457, 611] on mat-dialog-actions "Cancelar Crear" at bounding box center [568, 598] width 379 height 42
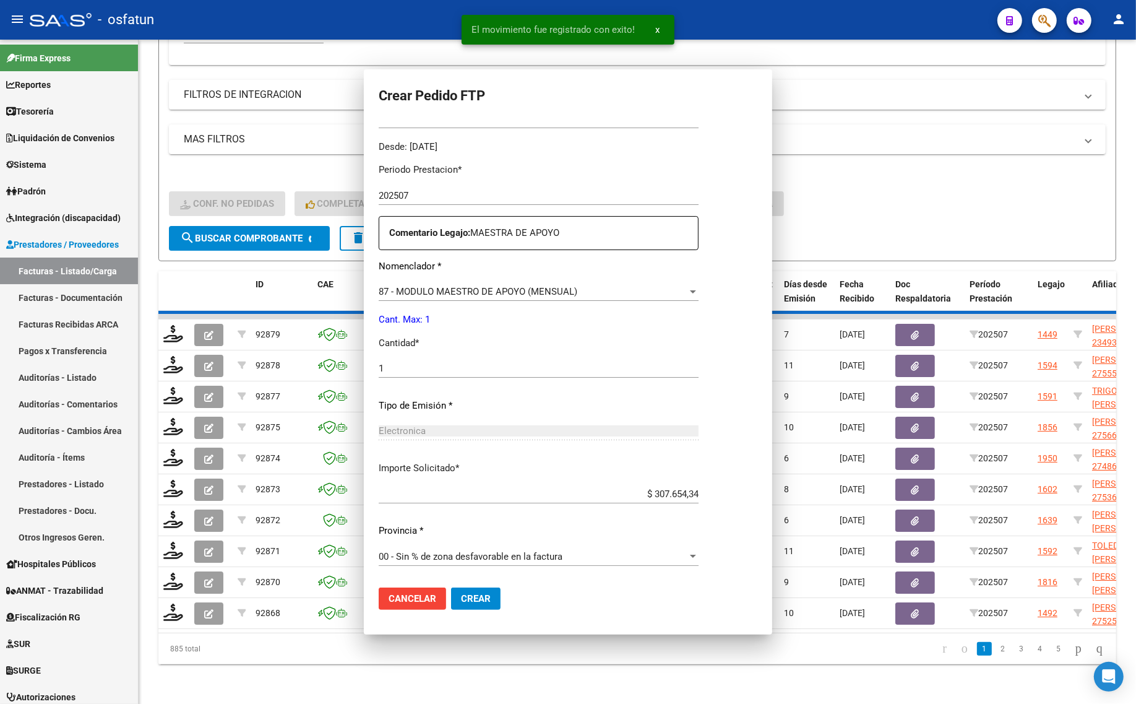
scroll to position [0, 0]
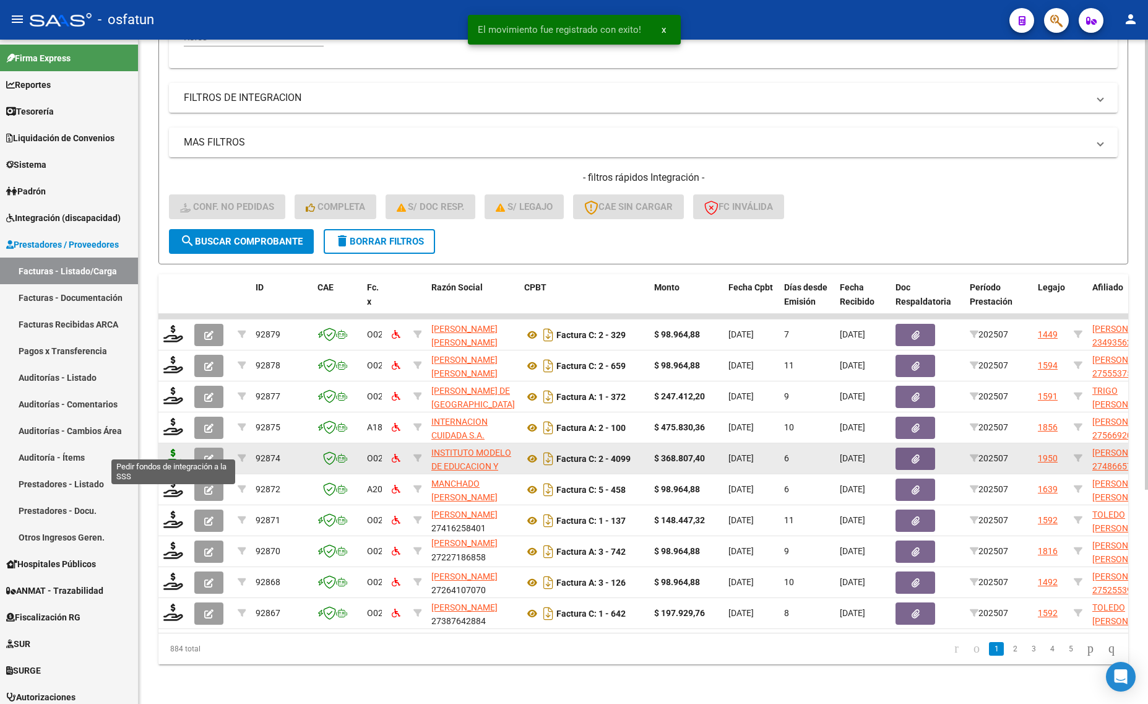
click at [167, 452] on icon at bounding box center [173, 457] width 20 height 17
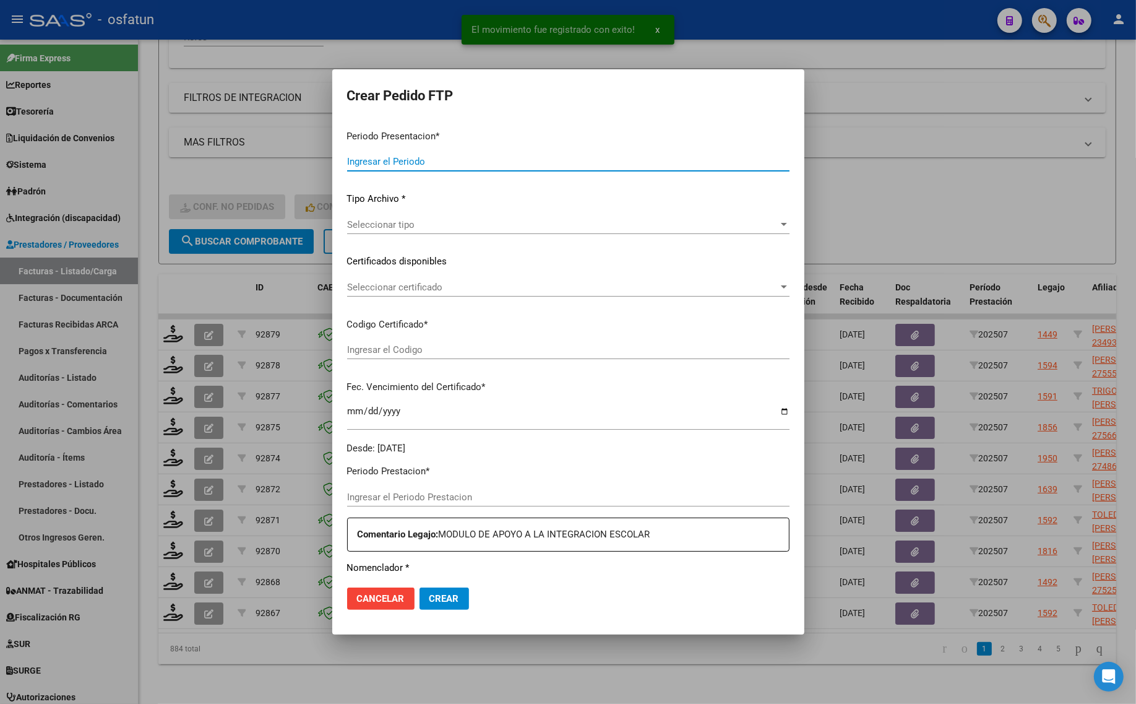
type input "202507"
type input "$ 368.807,40"
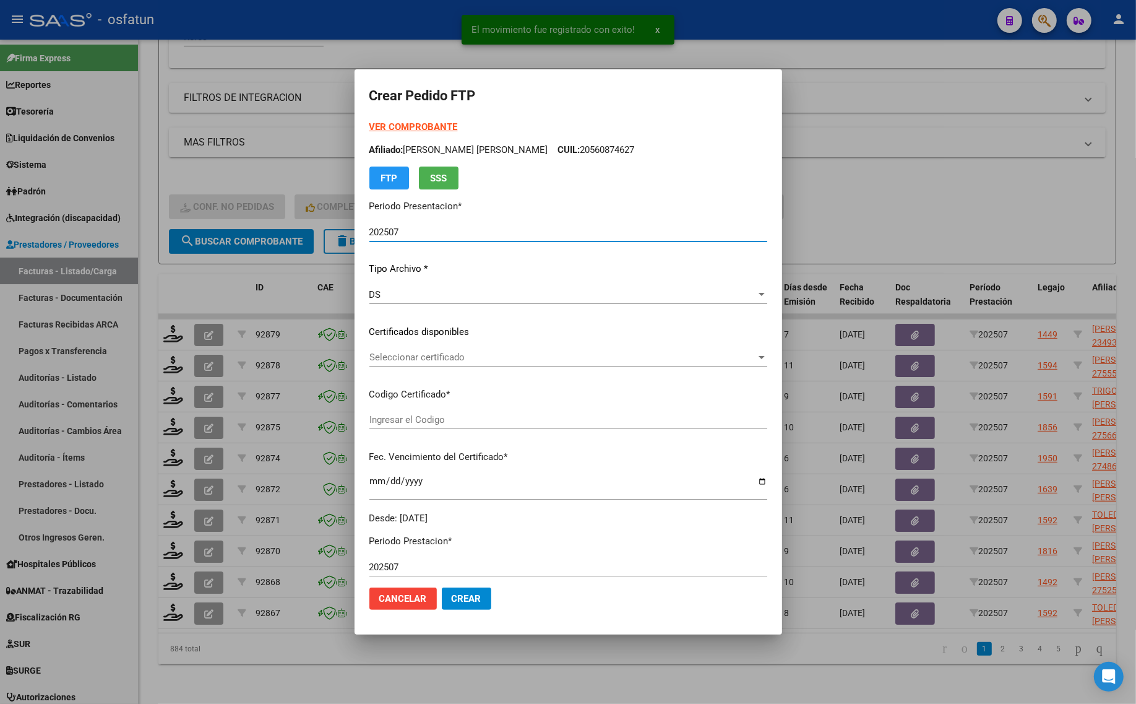
type input "ARG01000486657692020082820250828TUC137"
type input "[DATE]"
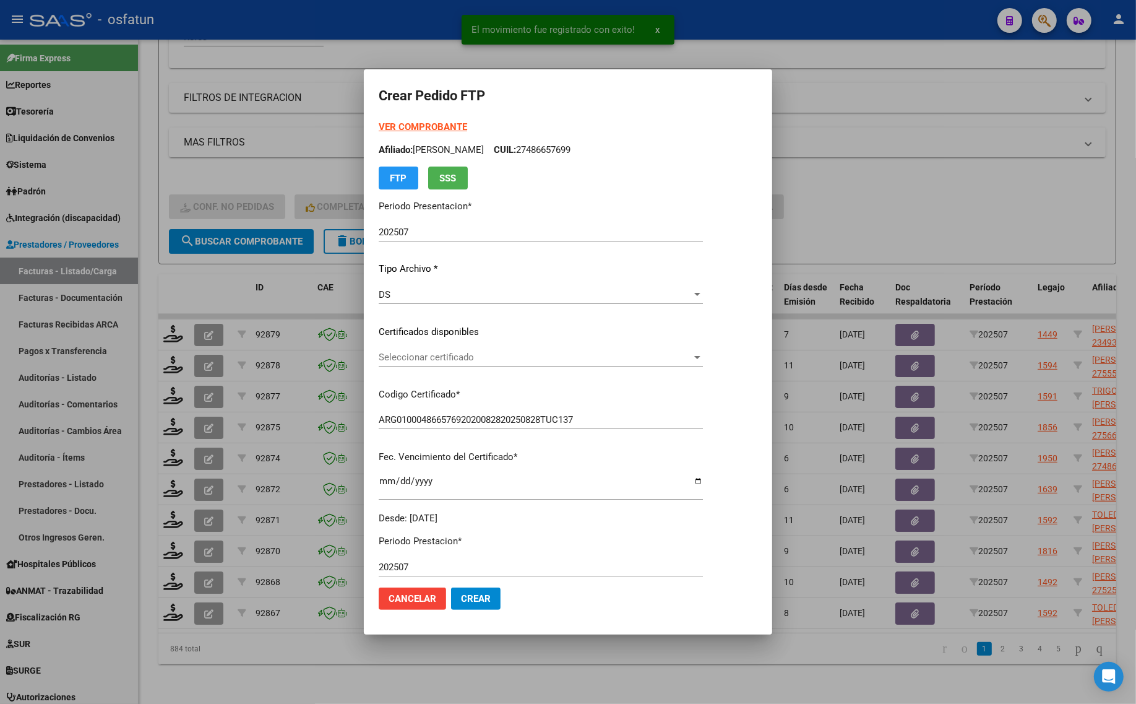
click at [415, 127] on strong "VER COMPROBANTE" at bounding box center [423, 126] width 88 height 11
click at [483, 357] on span "Seleccionar certificado" at bounding box center [535, 357] width 313 height 11
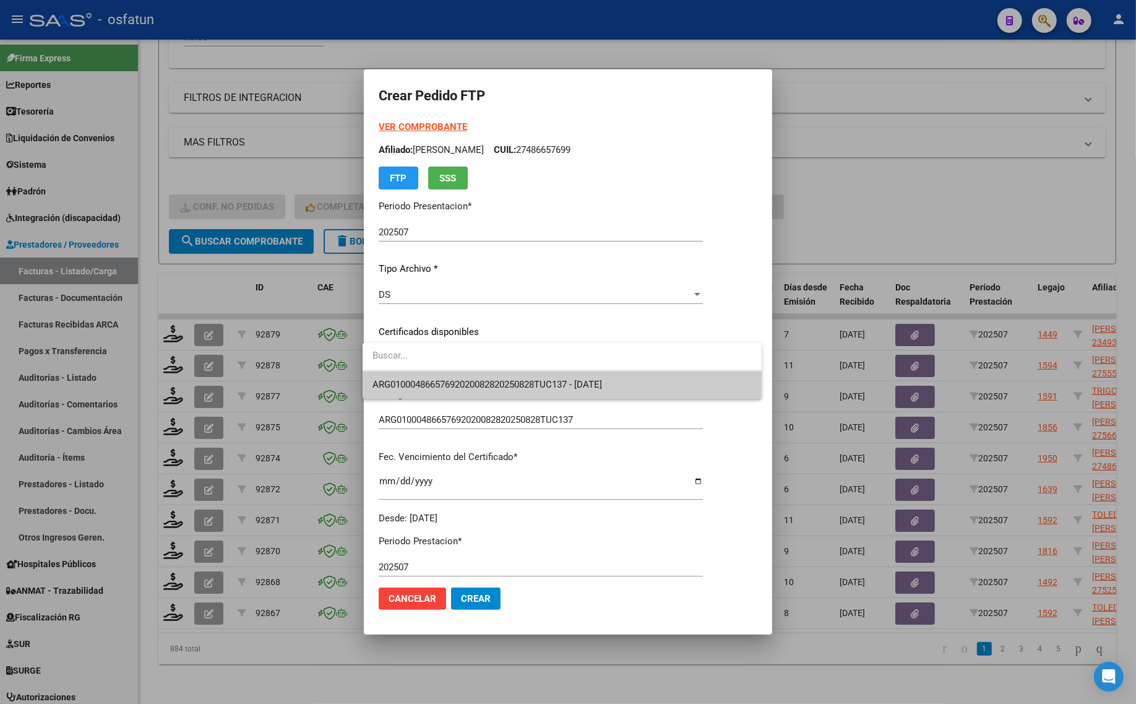
click at [490, 378] on span "ARG01000486657692020082820250828TUC137 - [DATE]" at bounding box center [562, 385] width 379 height 28
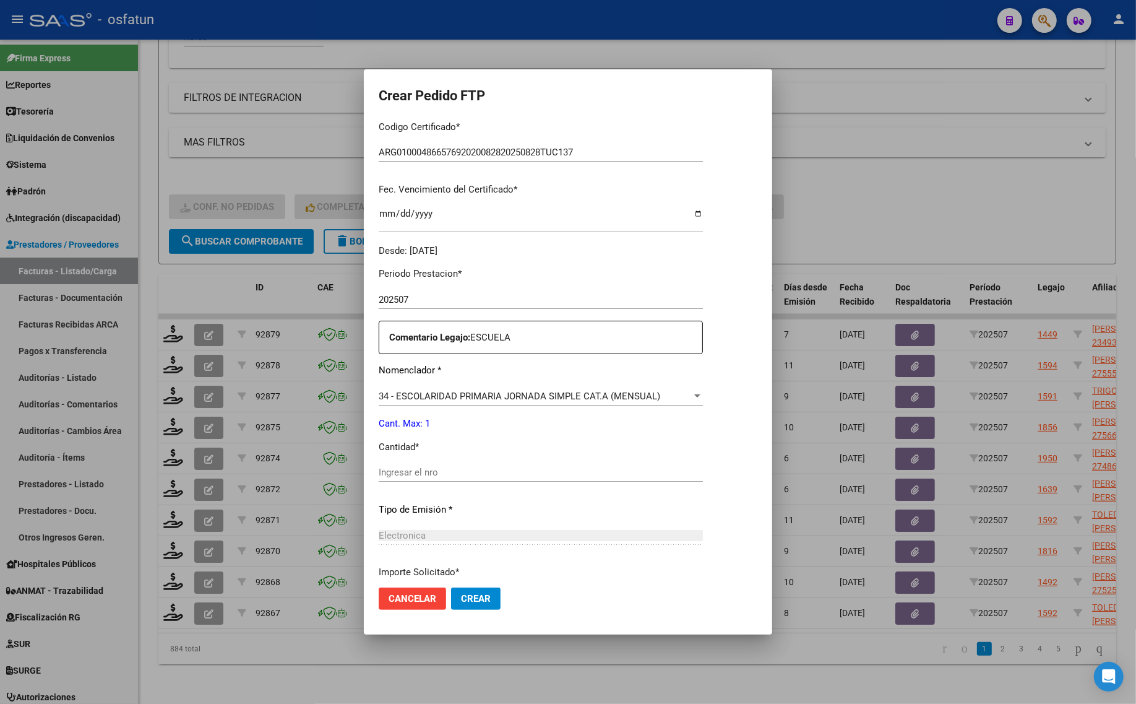
scroll to position [309, 0]
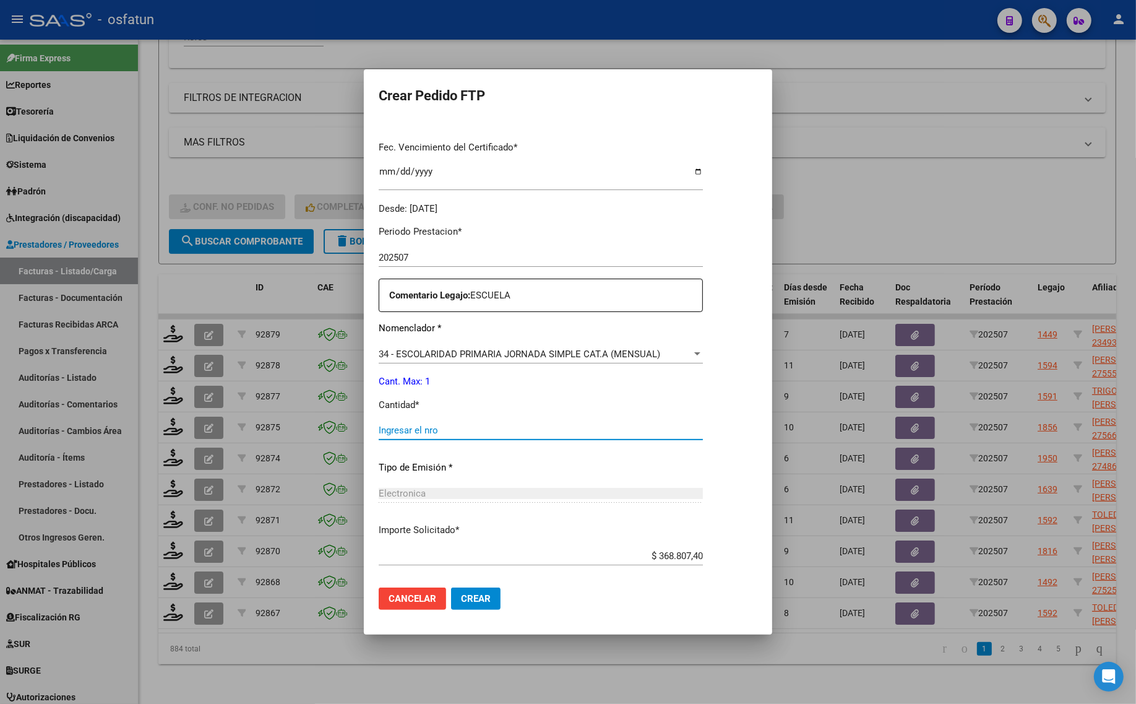
click at [399, 432] on input "Ingresar el nro" at bounding box center [541, 430] width 324 height 11
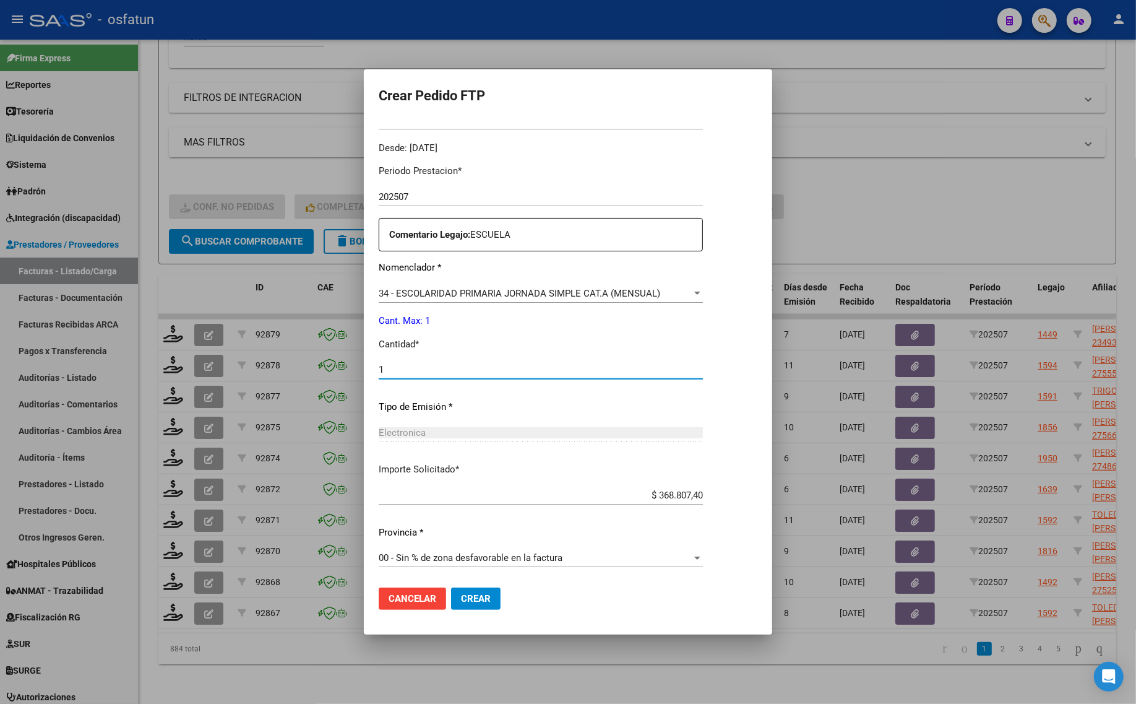
type input "1"
click at [465, 603] on span "Crear" at bounding box center [476, 598] width 30 height 11
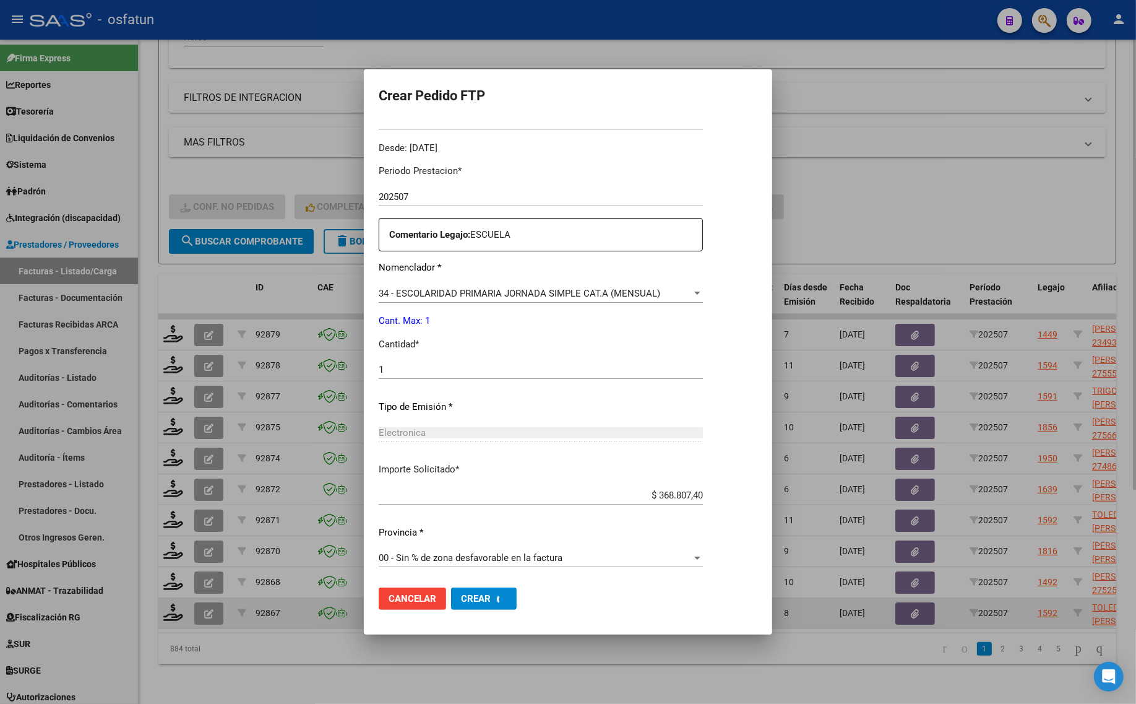
scroll to position [0, 0]
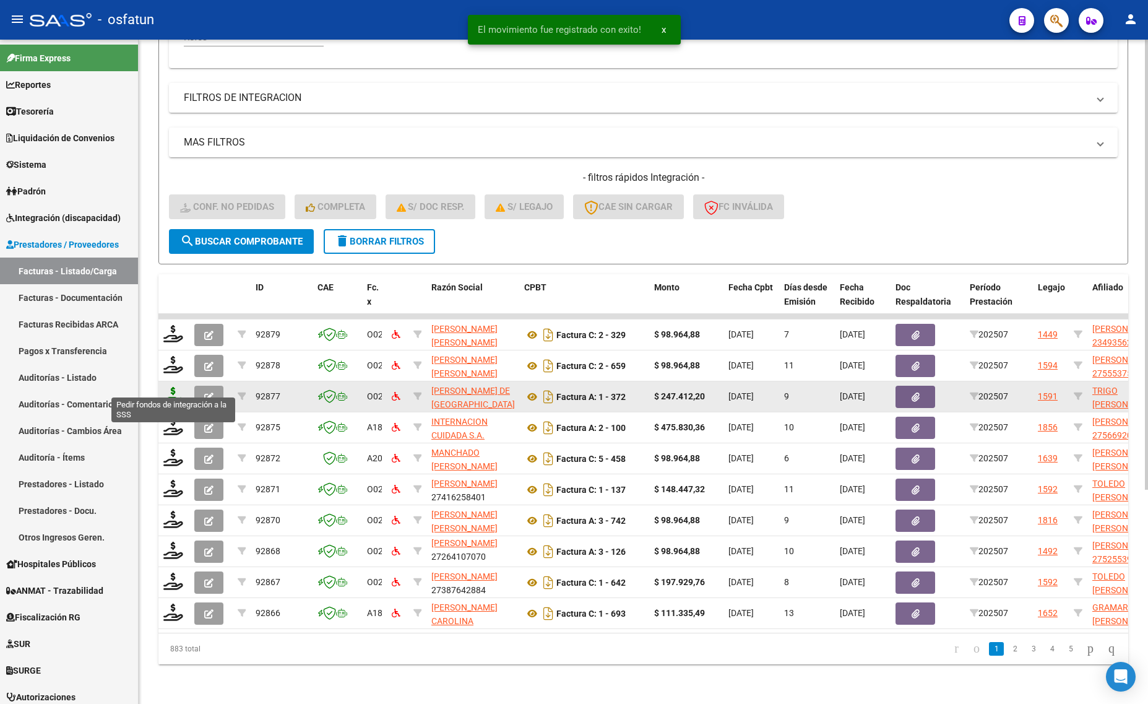
click at [170, 387] on icon at bounding box center [173, 395] width 20 height 17
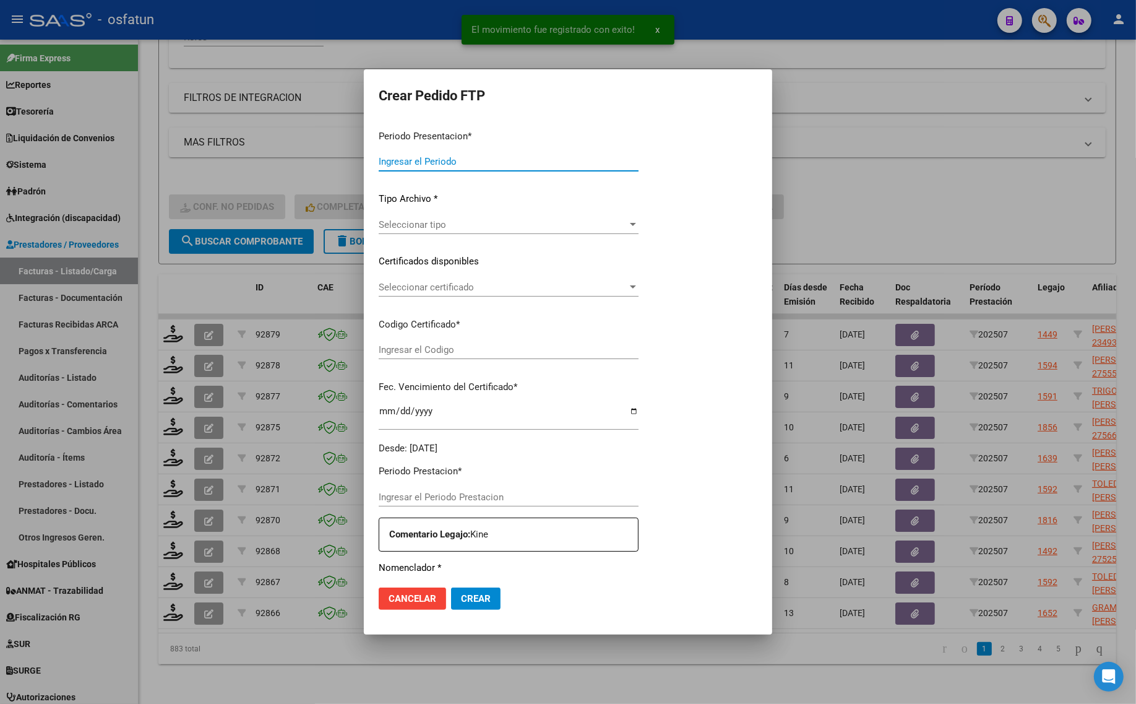
type input "202507"
type input "$ 247.412,20"
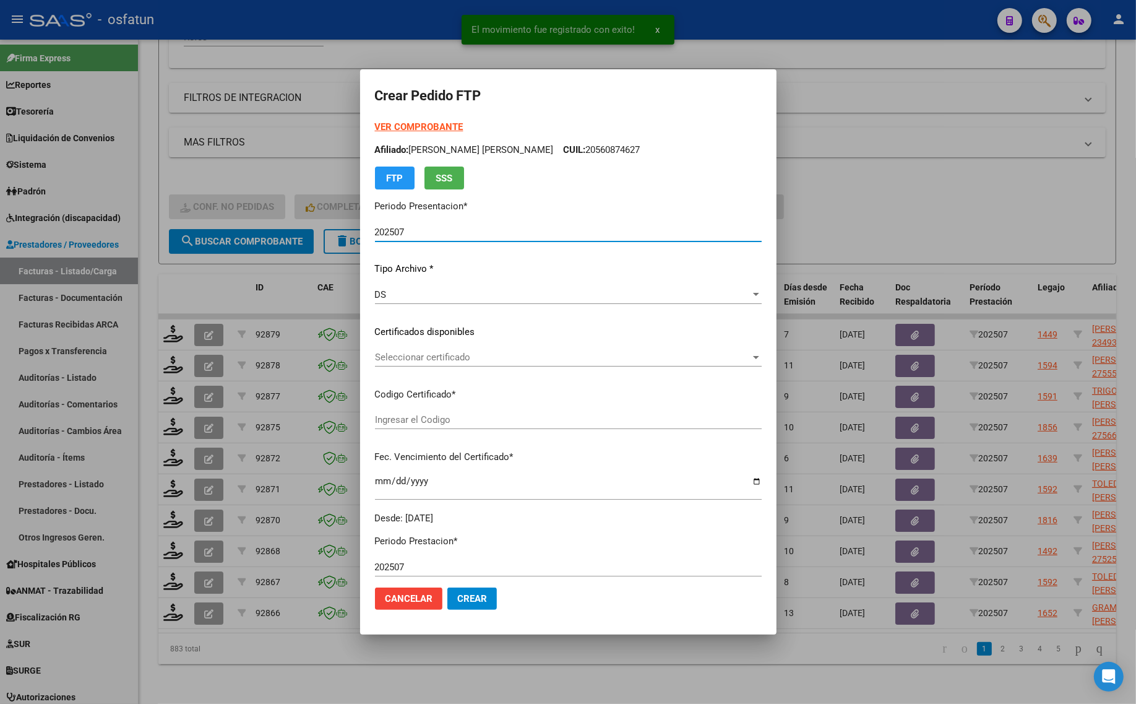
type input "ARG02000476213192019062420260624LJA133"
type input "[DATE]"
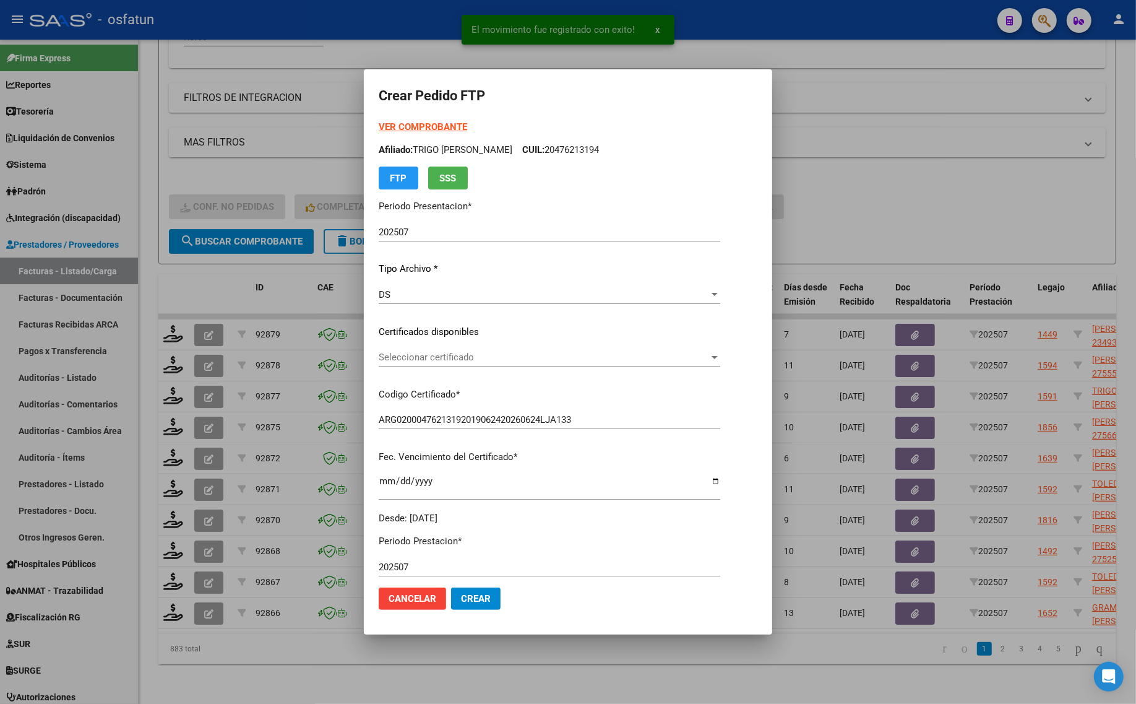
click at [394, 123] on strong "VER COMPROBANTE" at bounding box center [423, 126] width 88 height 11
drag, startPoint x: 493, startPoint y: 369, endPoint x: 493, endPoint y: 350, distance: 19.2
click at [493, 368] on div "Seleccionar certificado Seleccionar certificado" at bounding box center [550, 363] width 342 height 30
click at [493, 350] on div "Seleccionar certificado Seleccionar certificado" at bounding box center [550, 357] width 342 height 19
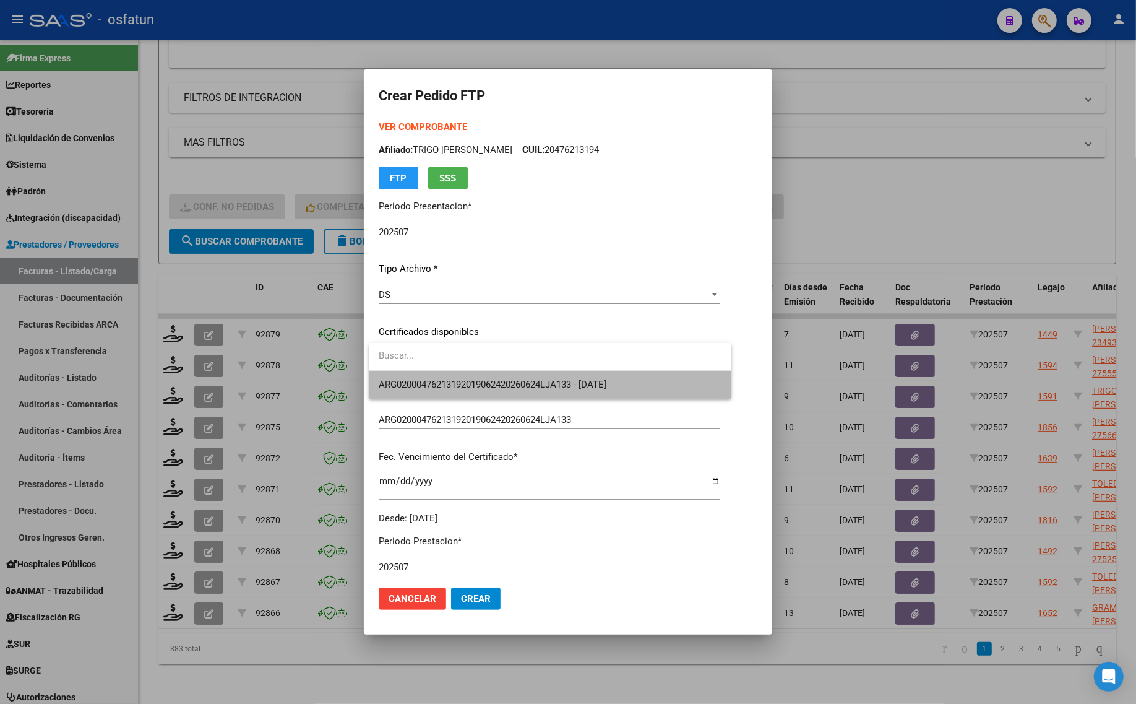
click at [502, 393] on span "ARG02000476213192019062420260624LJA133 - [DATE]" at bounding box center [550, 385] width 343 height 28
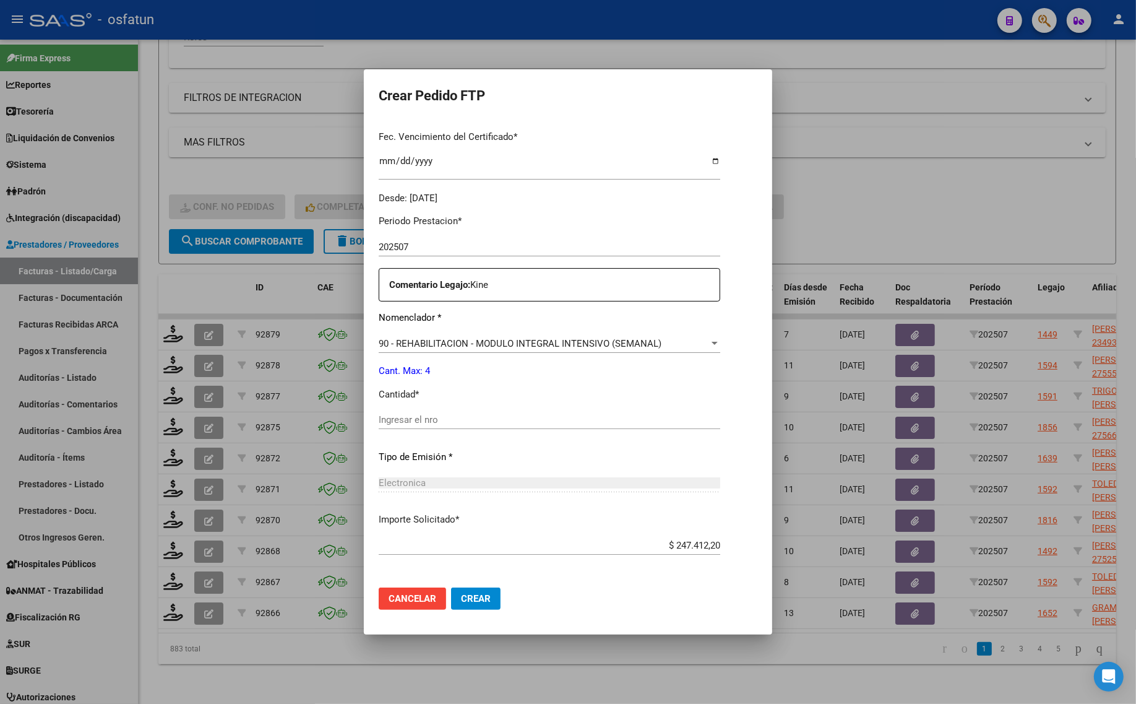
scroll to position [370, 0]
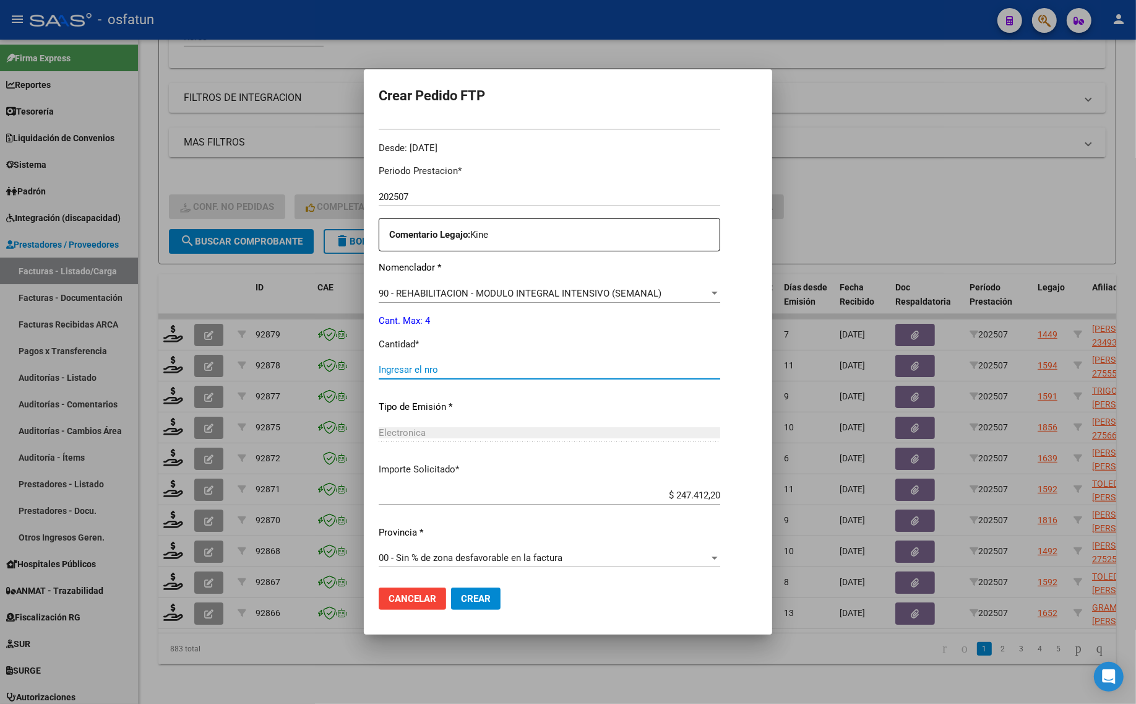
click at [415, 372] on input "Ingresar el nro" at bounding box center [550, 369] width 342 height 11
type input "4"
click at [478, 591] on button "Crear" at bounding box center [476, 598] width 50 height 22
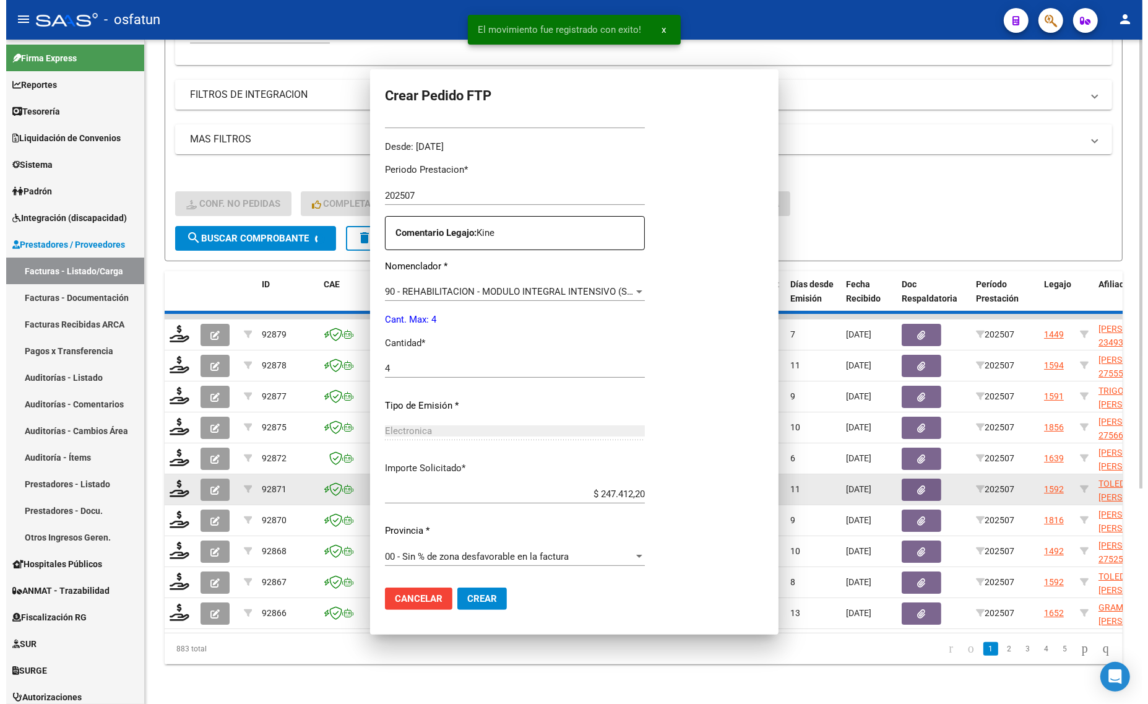
scroll to position [0, 0]
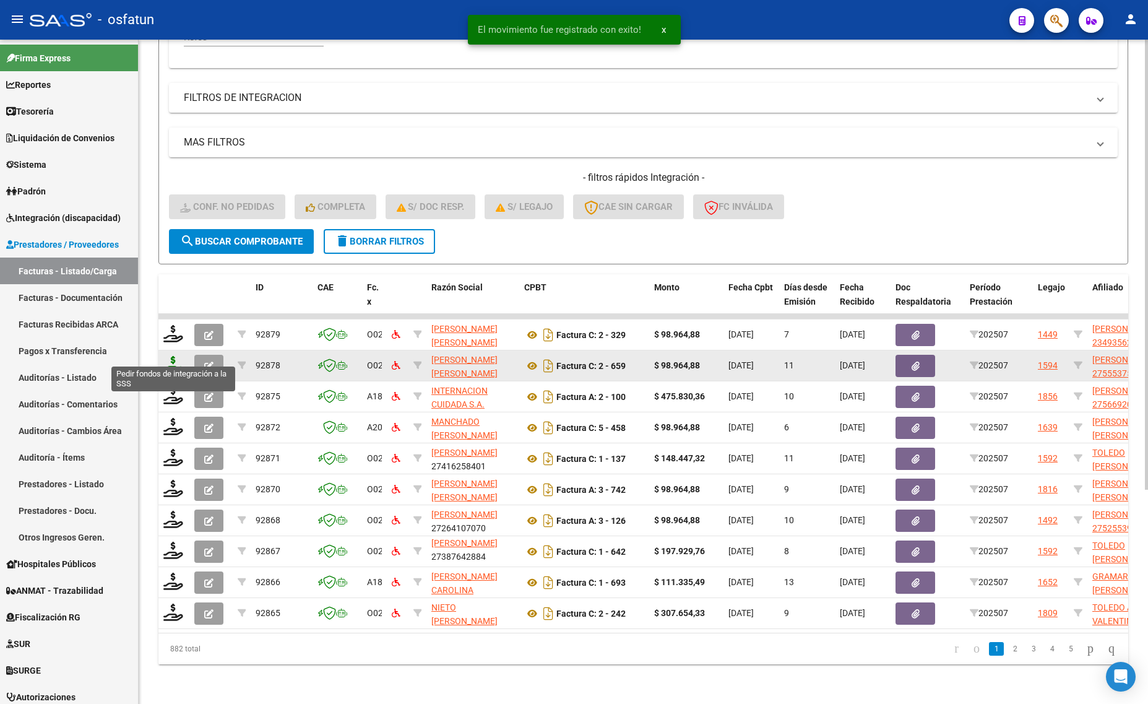
click at [172, 356] on icon at bounding box center [173, 364] width 20 height 17
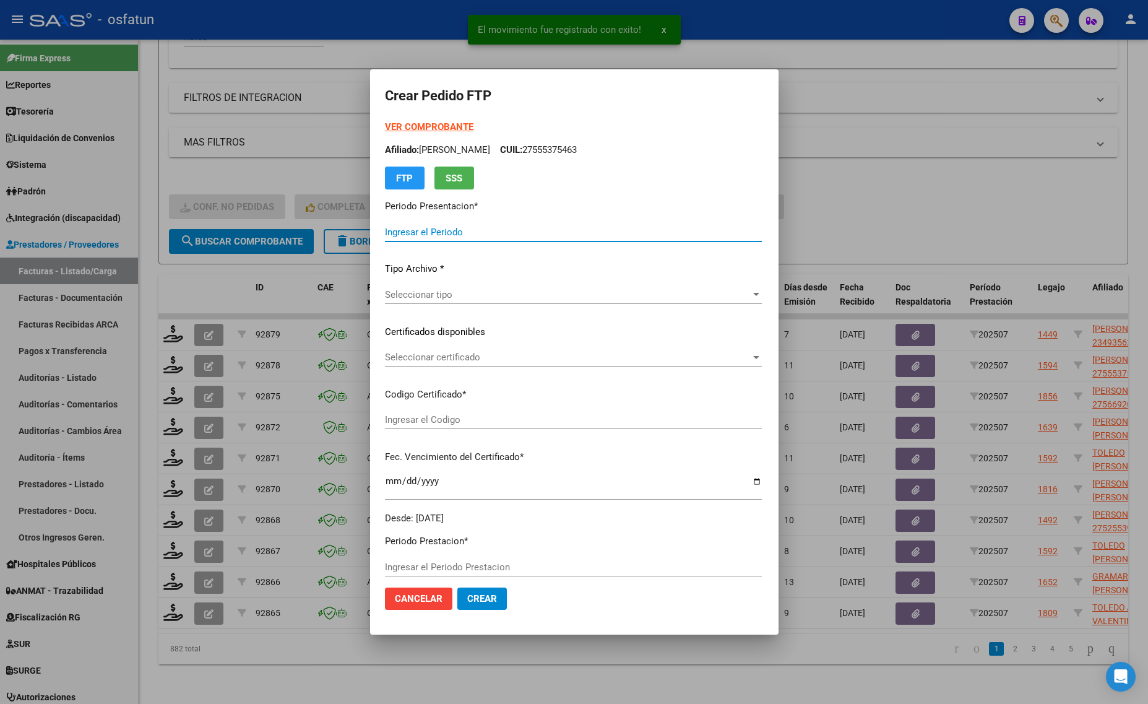
click at [396, 125] on strong "VER COMPROBANTE" at bounding box center [429, 126] width 88 height 11
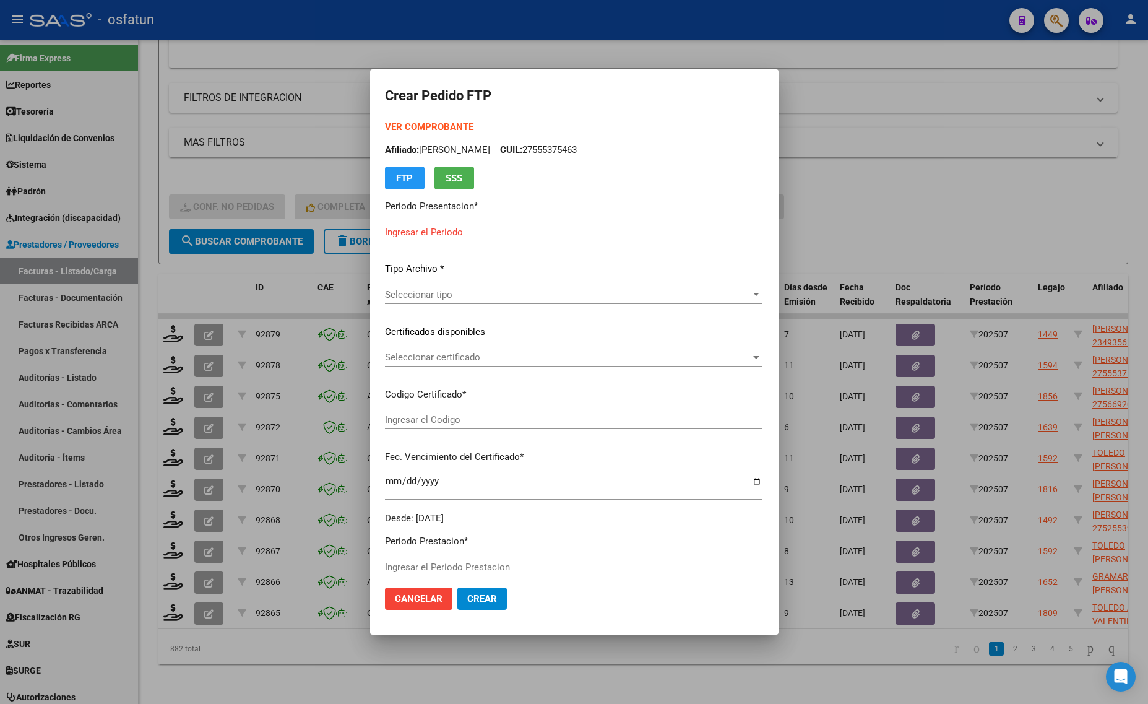
click at [426, 361] on span "Seleccionar certificado" at bounding box center [568, 357] width 366 height 11
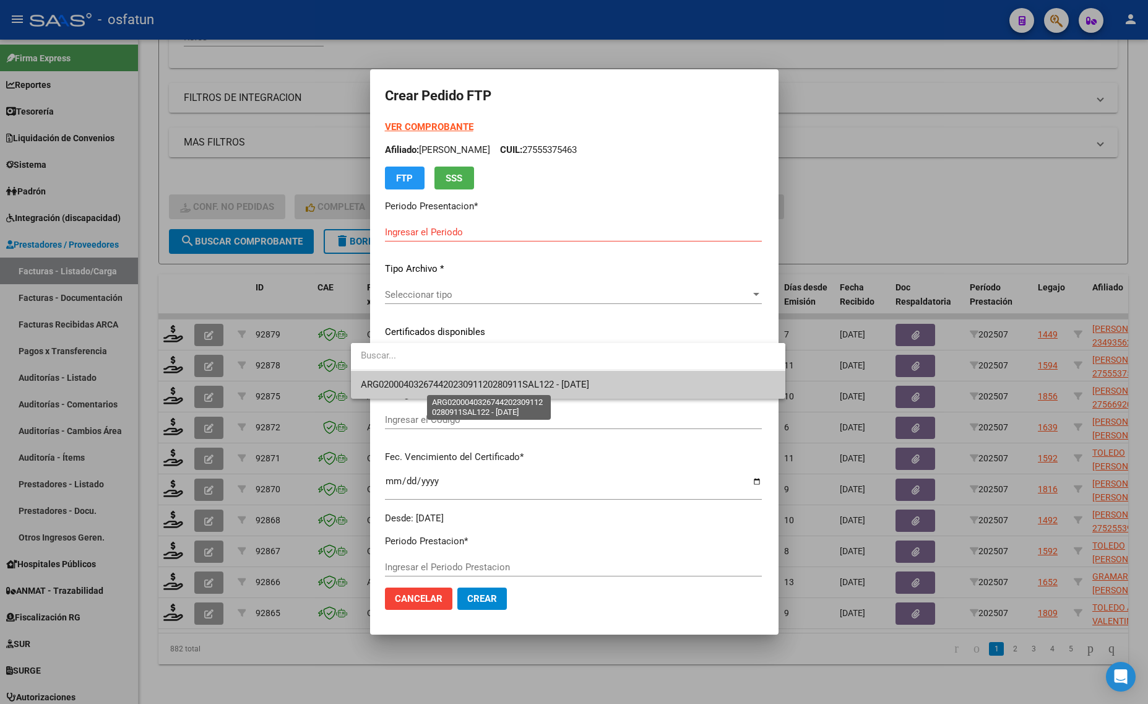
click at [432, 379] on span "ARG02000403267442023091120280911SAL122 - [DATE]" at bounding box center [475, 384] width 228 height 11
type input "202507"
type input "ARG02000403267442023091120280911SAL122"
type input "[DATE]"
type input "202507"
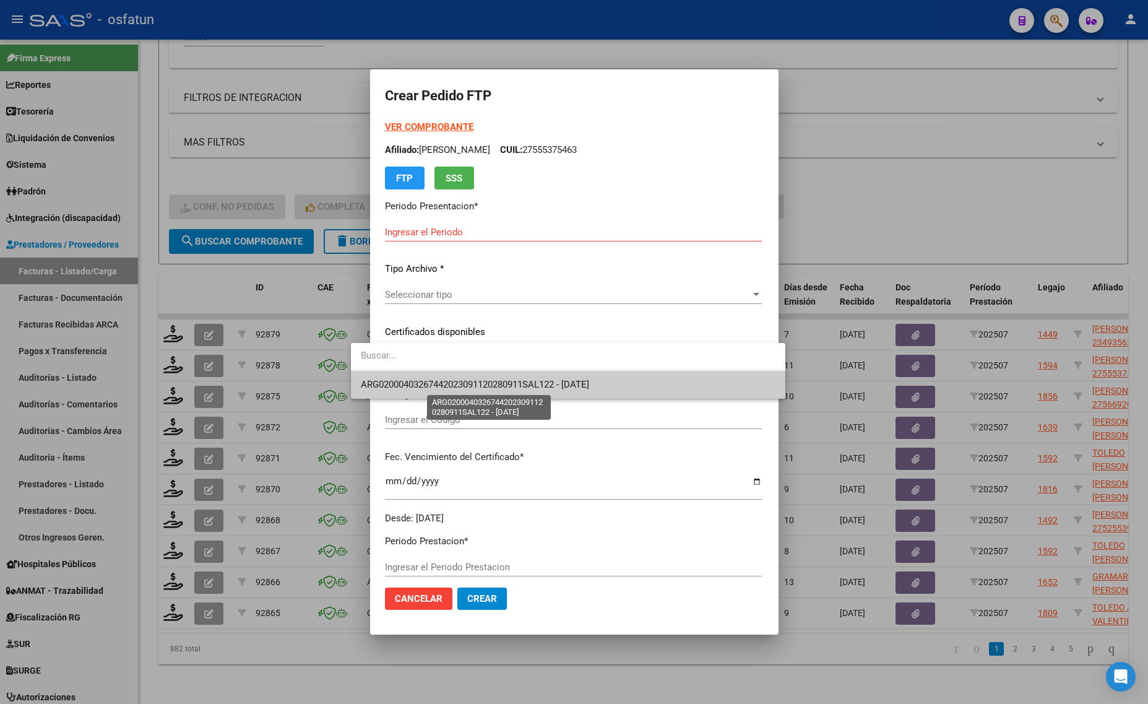
type input "$ 98.964,88"
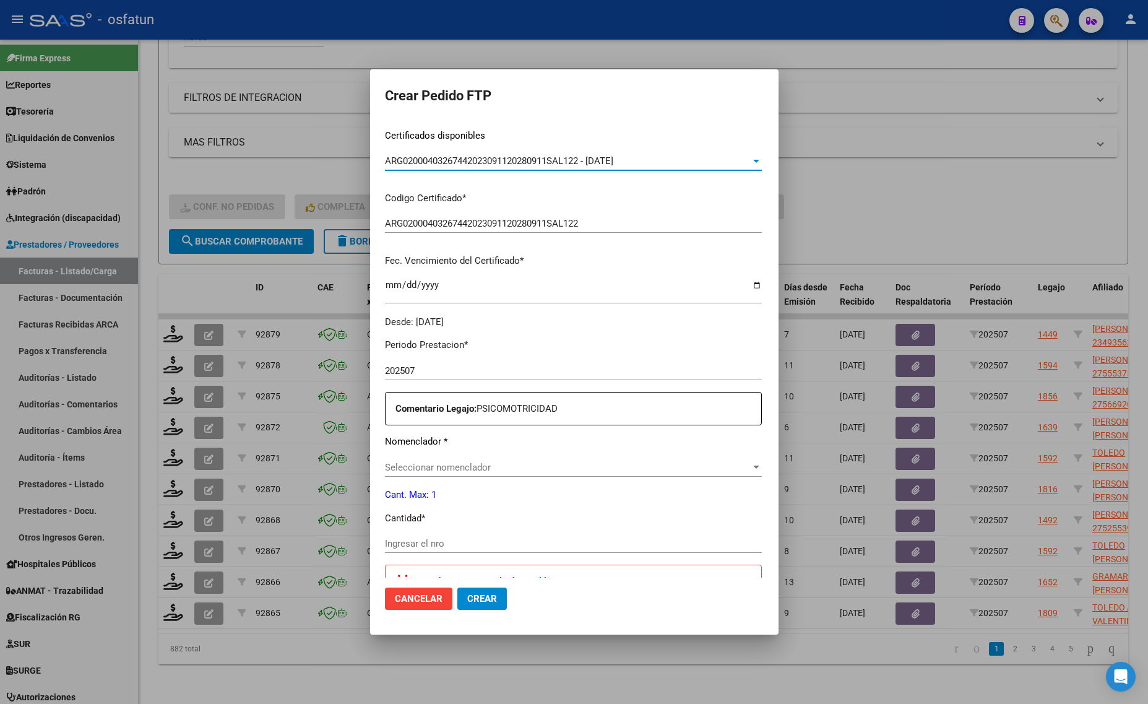
scroll to position [232, 0]
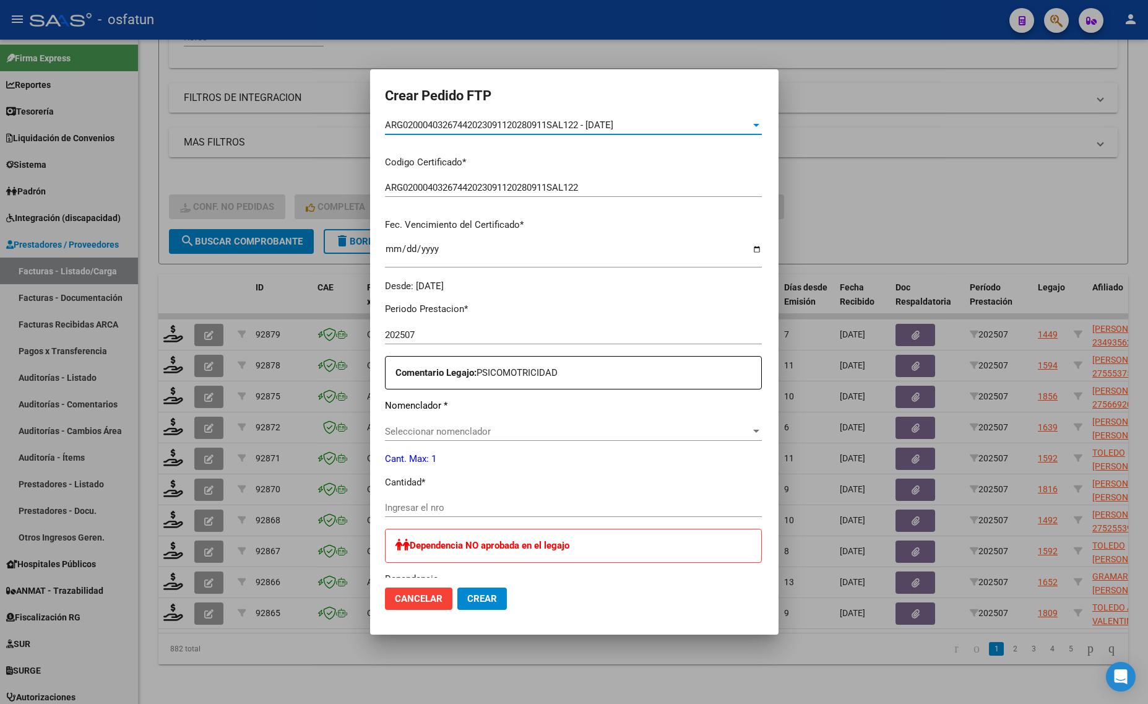
click at [416, 431] on span "Seleccionar nomenclador" at bounding box center [568, 431] width 366 height 11
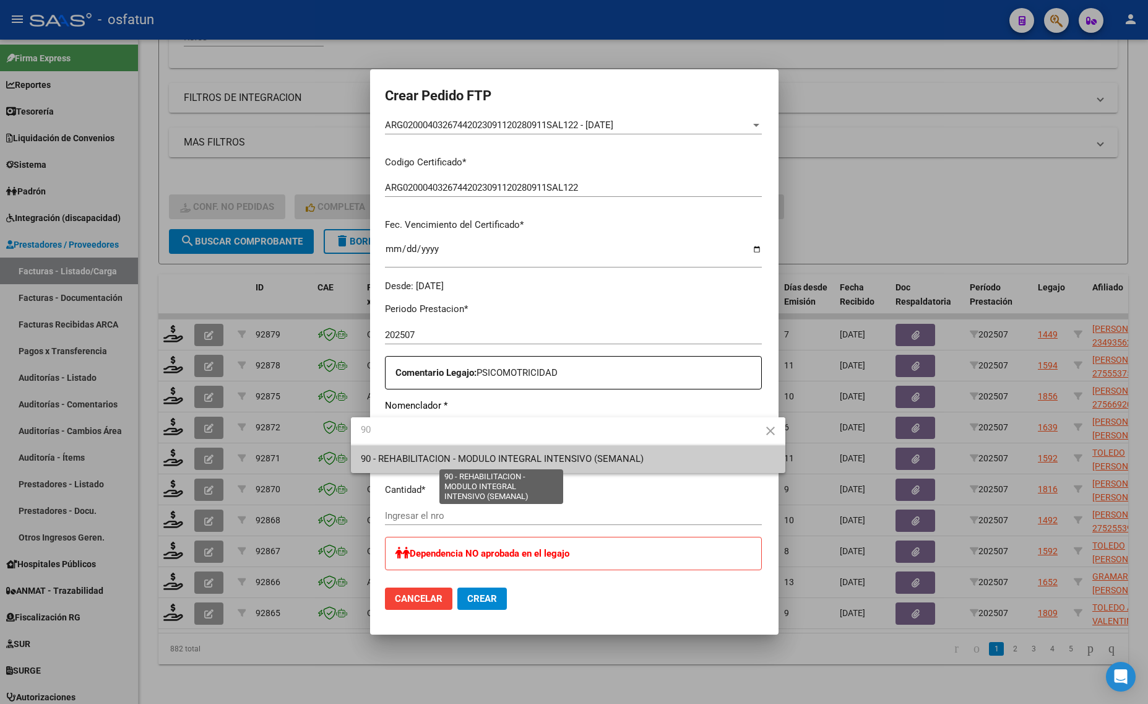
type input "90"
click at [426, 456] on span "90 - REHABILITACION - MODULO INTEGRAL INTENSIVO (SEMANAL)" at bounding box center [502, 458] width 283 height 11
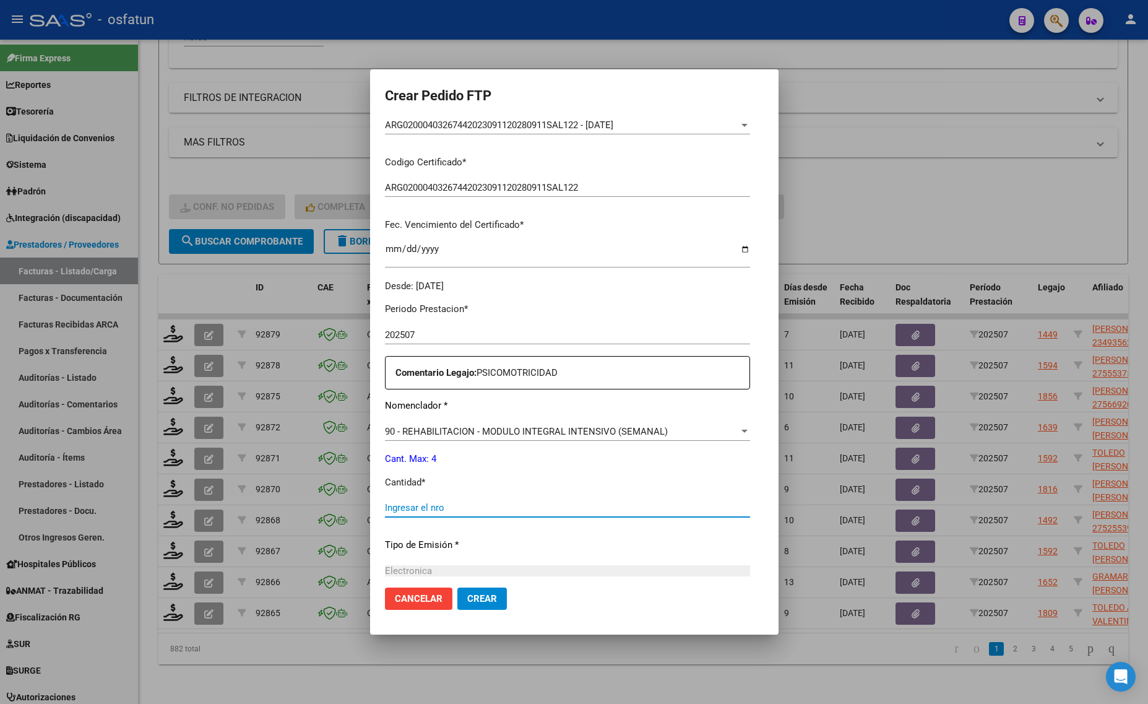
click at [412, 507] on input "Ingresar el nro" at bounding box center [567, 507] width 365 height 11
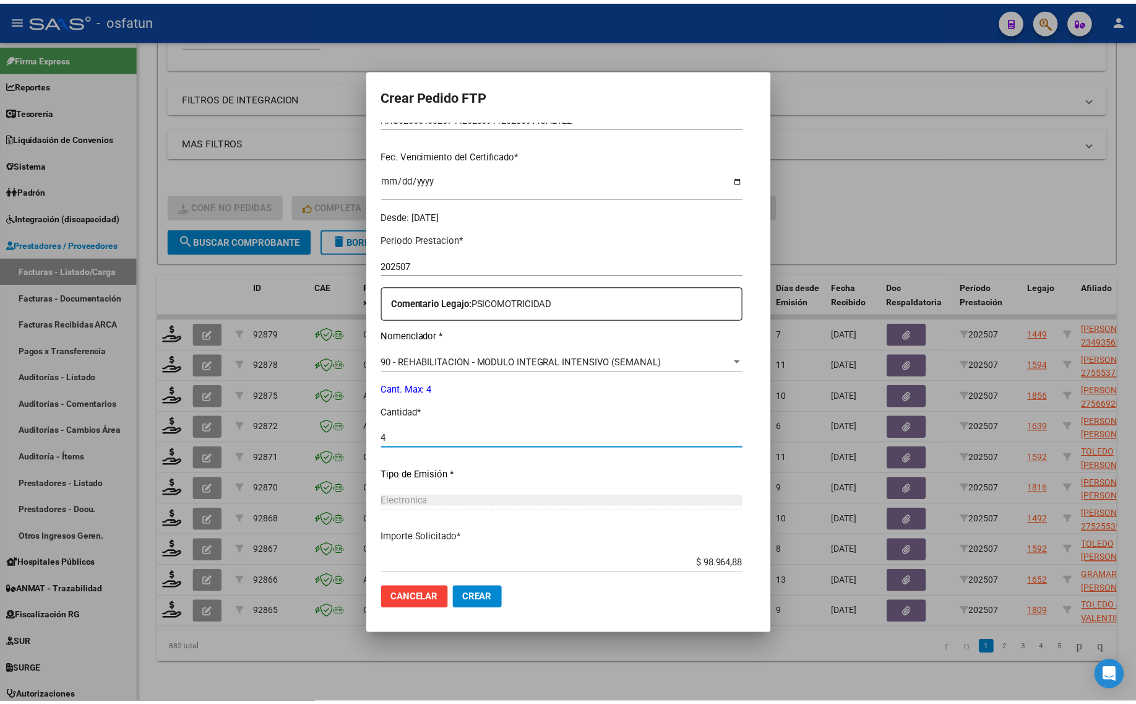
scroll to position [370, 0]
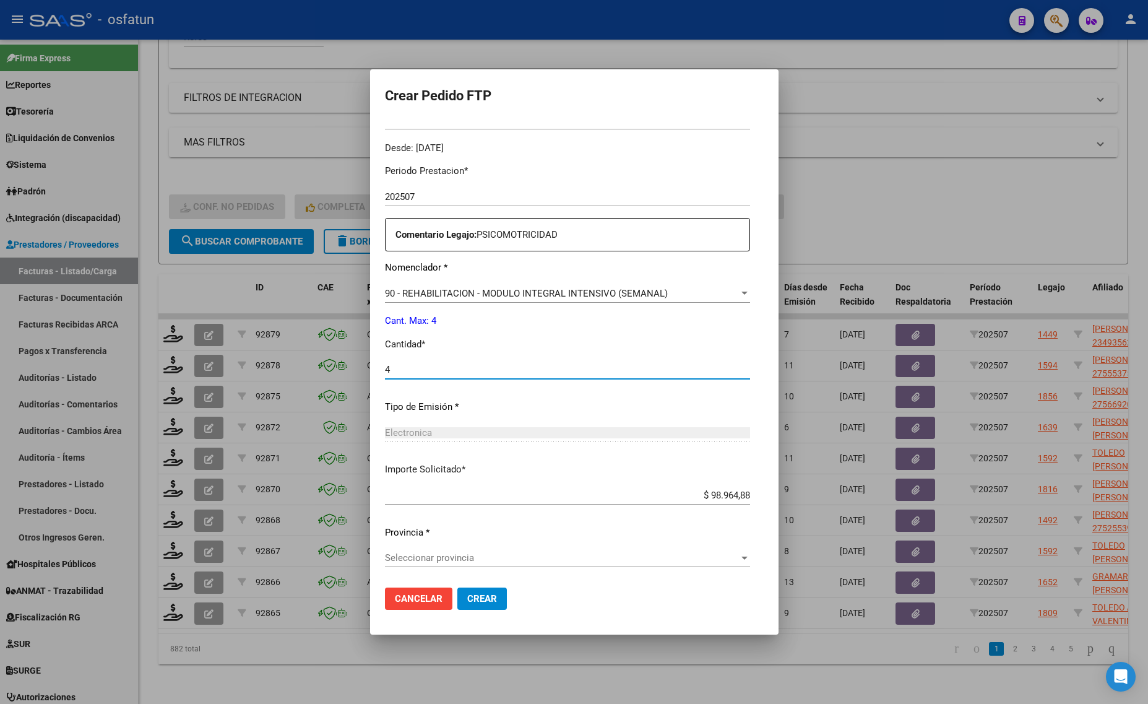
type input "4"
click at [468, 602] on span "Crear" at bounding box center [482, 598] width 30 height 11
click at [457, 546] on div "Periodo Prestacion * 202507 Ingresar el Periodo Prestacion Comentario Legajo: […" at bounding box center [567, 367] width 365 height 424
click at [457, 556] on span "Seleccionar provincia" at bounding box center [562, 557] width 354 height 11
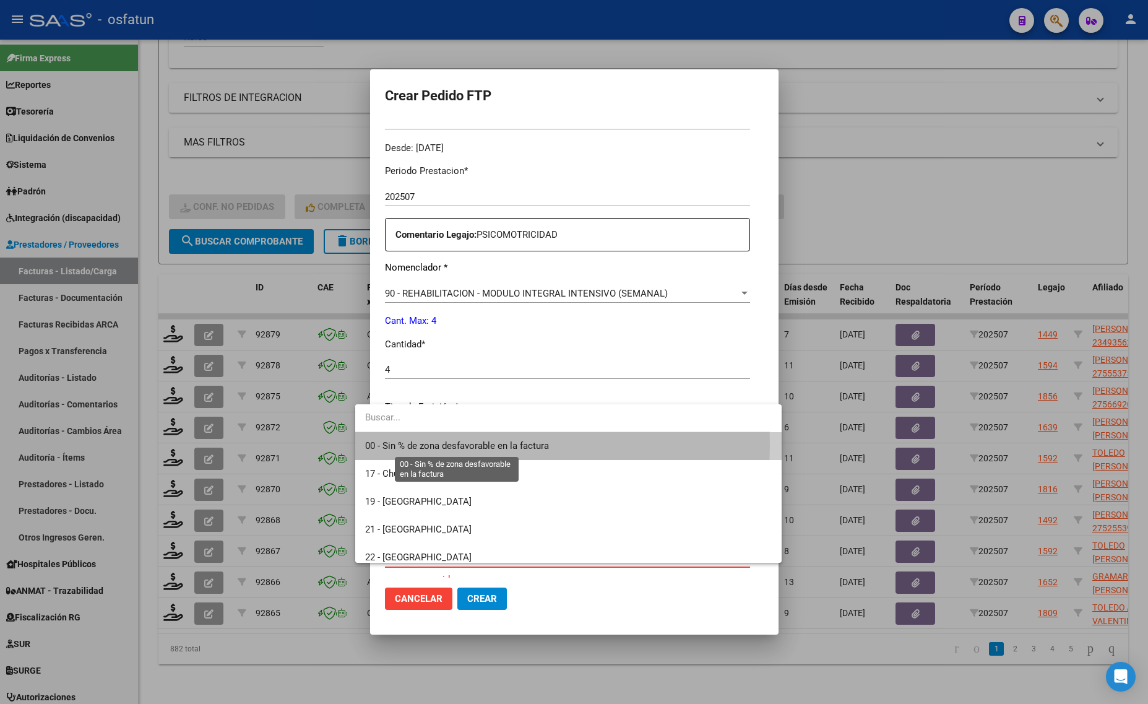
click at [431, 446] on span "00 - Sin % de zona desfavorable en la factura" at bounding box center [457, 445] width 184 height 11
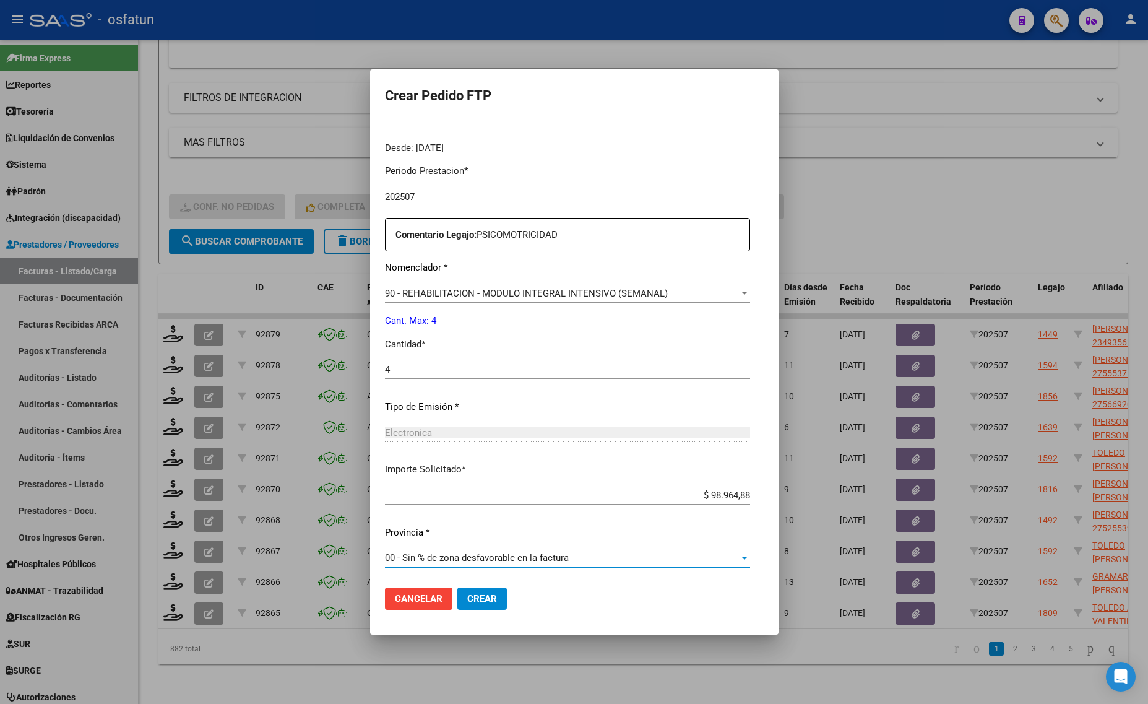
click at [467, 593] on span "Crear" at bounding box center [482, 598] width 30 height 11
click at [845, 199] on div at bounding box center [574, 352] width 1148 height 704
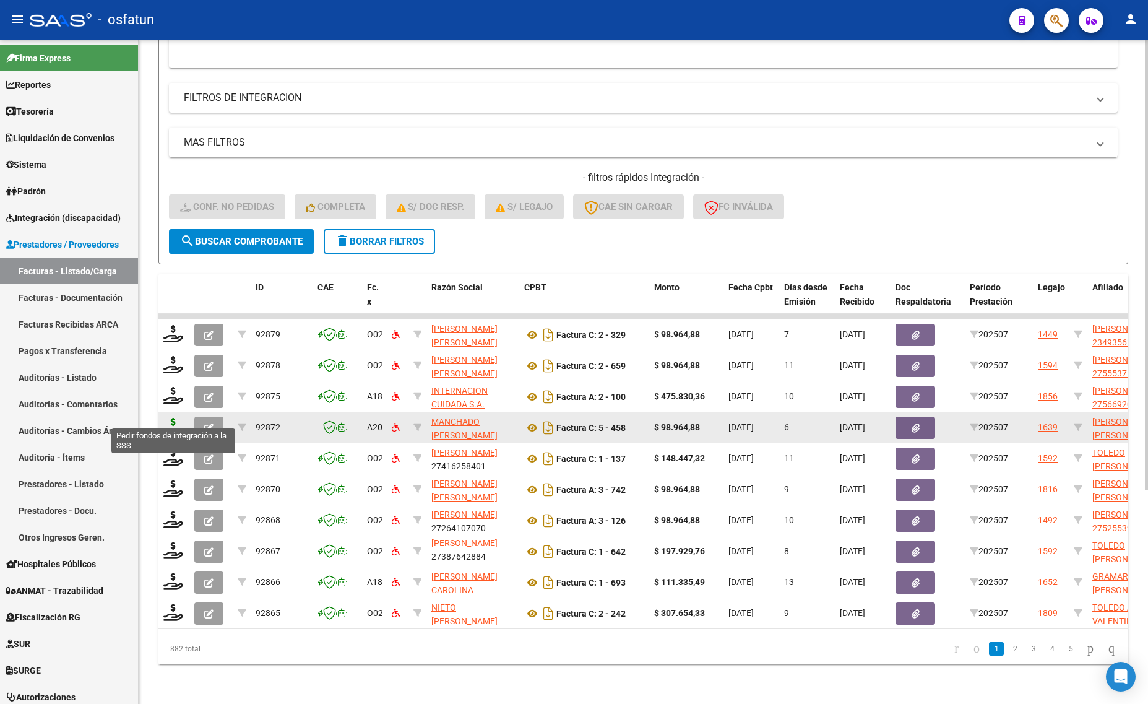
click at [168, 418] on icon at bounding box center [173, 426] width 20 height 17
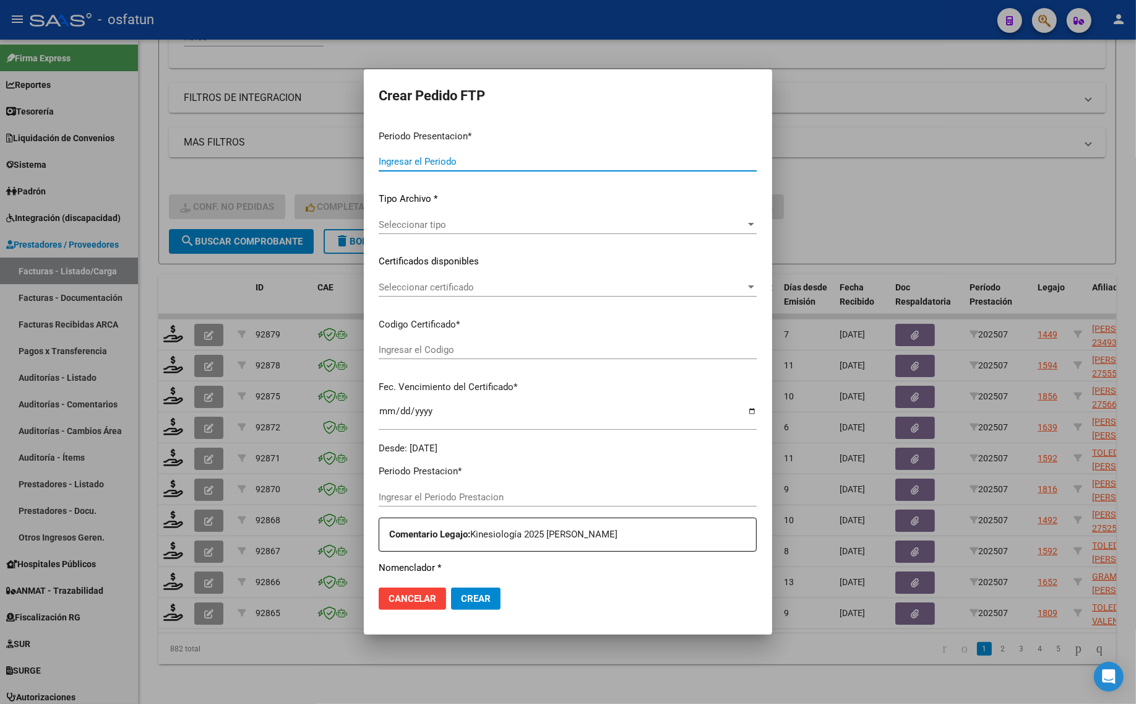
type input "202507"
type input "$ 98.964,88"
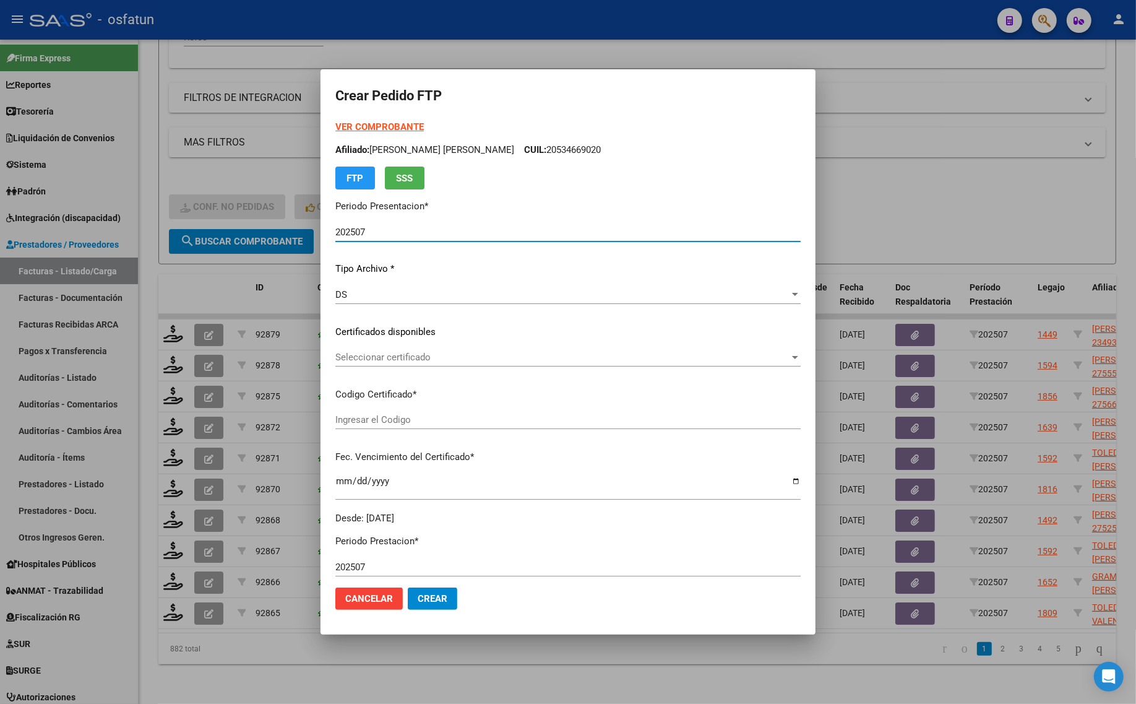
type input "ARG02000536176472023060120310601SFE168"
type input "[DATE]"
click at [374, 123] on strong "VER COMPROBANTE" at bounding box center [379, 126] width 88 height 11
click at [416, 359] on span "Seleccionar certificado" at bounding box center [562, 357] width 454 height 11
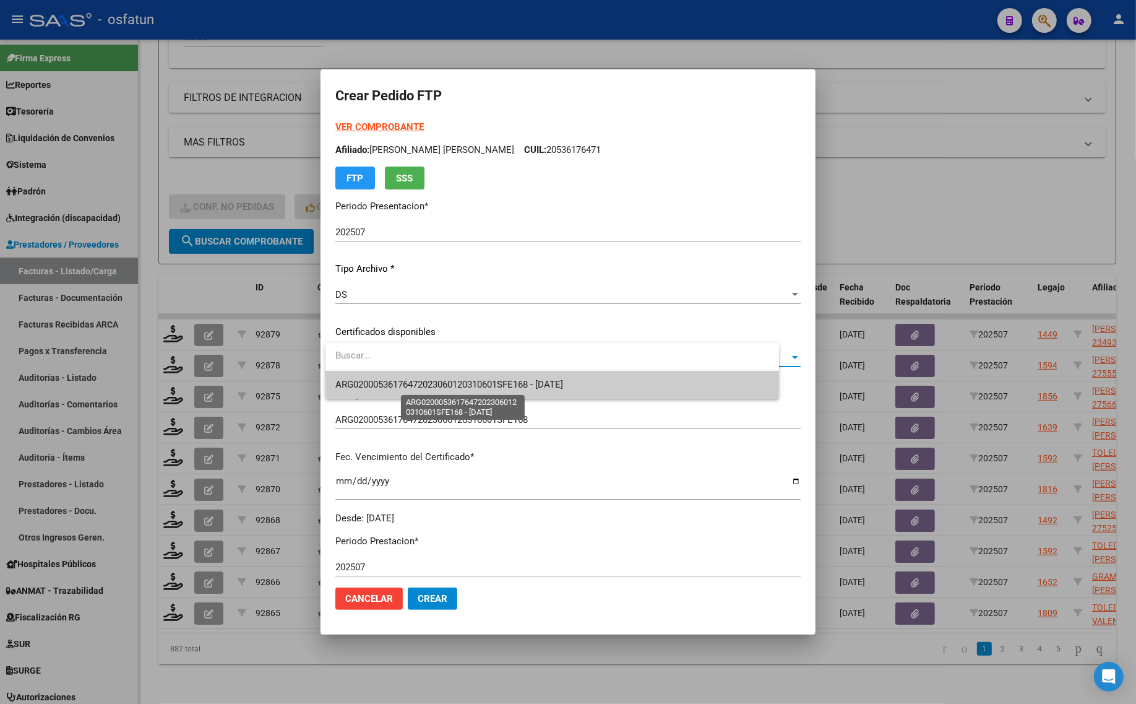
click at [416, 387] on span "ARG02000536176472023060120310601SFE168 - [DATE]" at bounding box center [449, 384] width 228 height 11
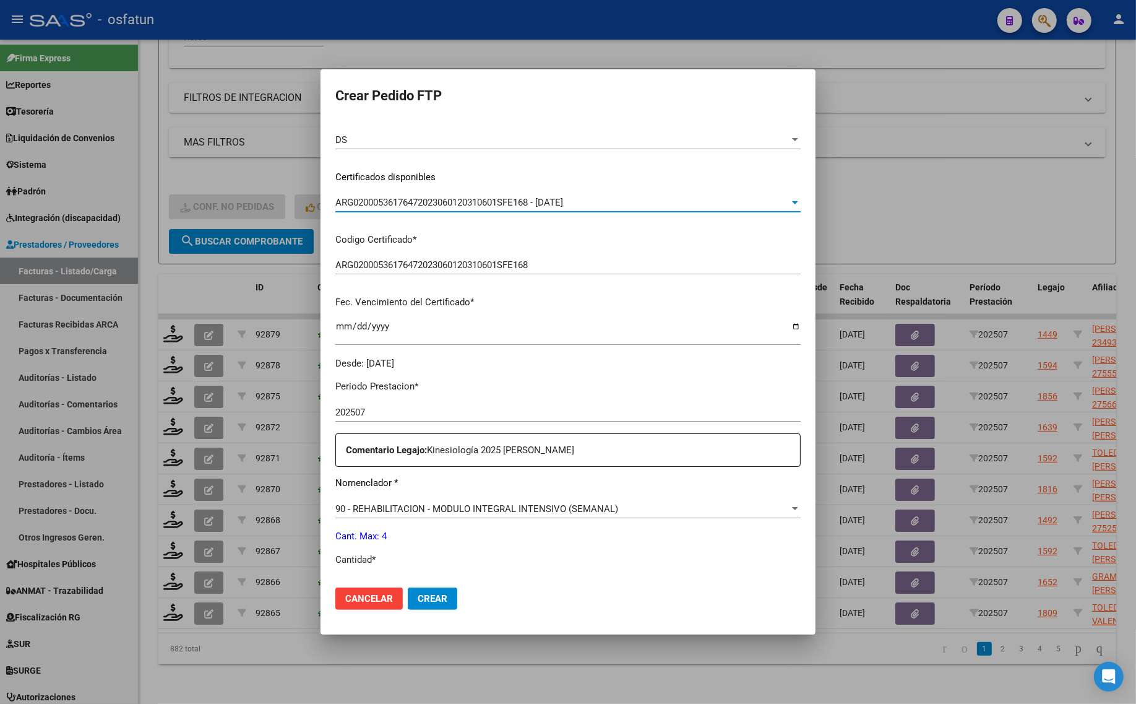
scroll to position [232, 0]
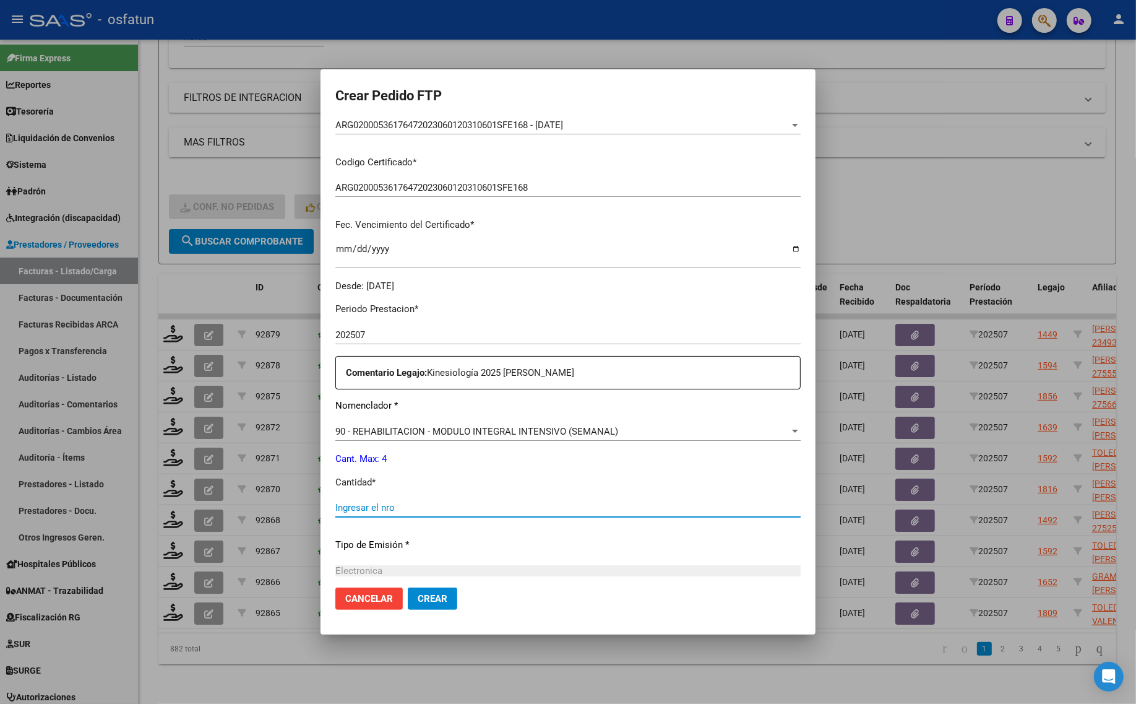
click at [376, 502] on input "Ingresar el nro" at bounding box center [567, 507] width 465 height 11
type input "4"
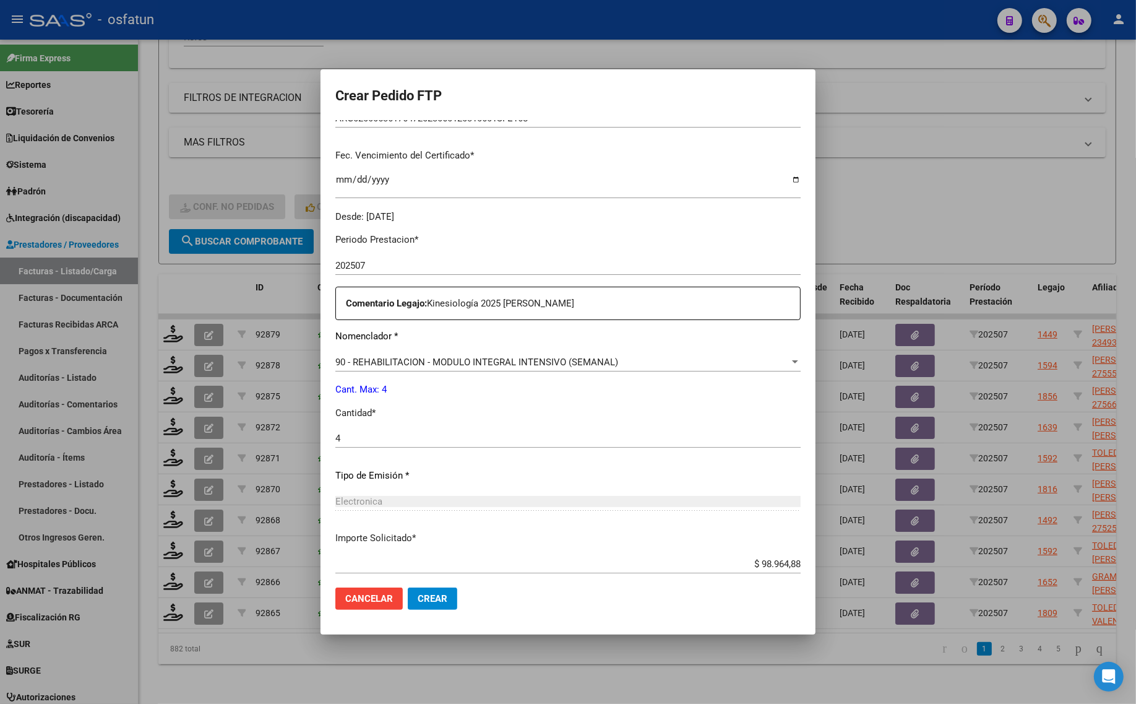
scroll to position [370, 0]
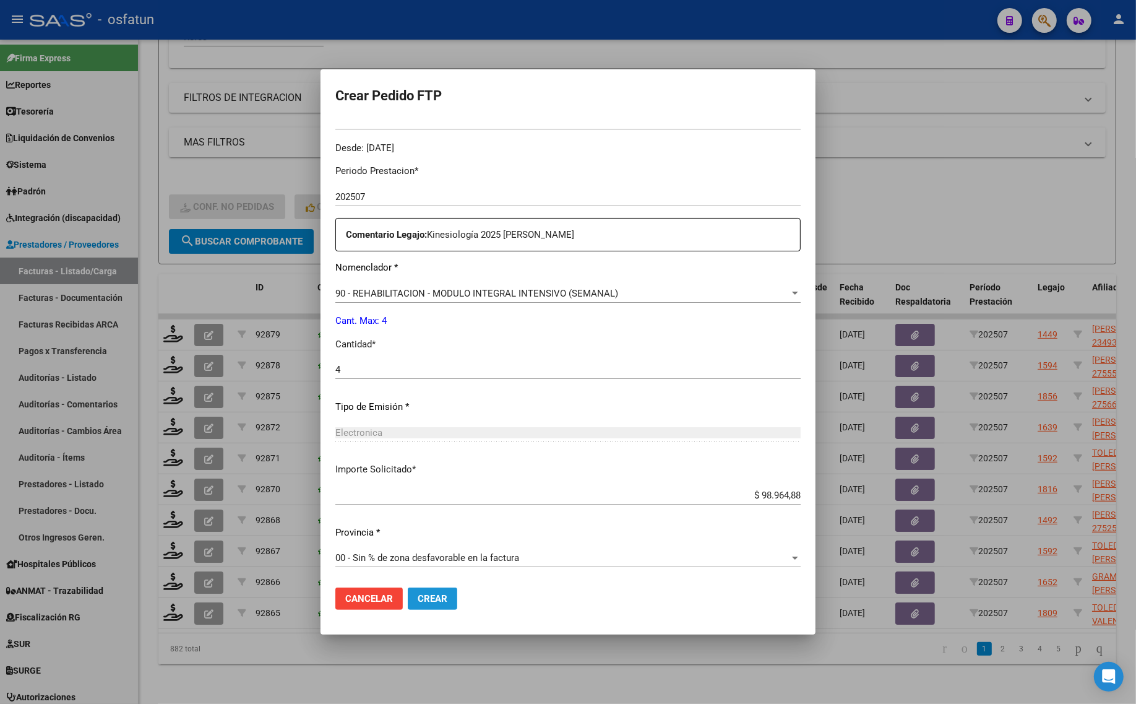
click at [430, 601] on span "Crear" at bounding box center [433, 598] width 30 height 11
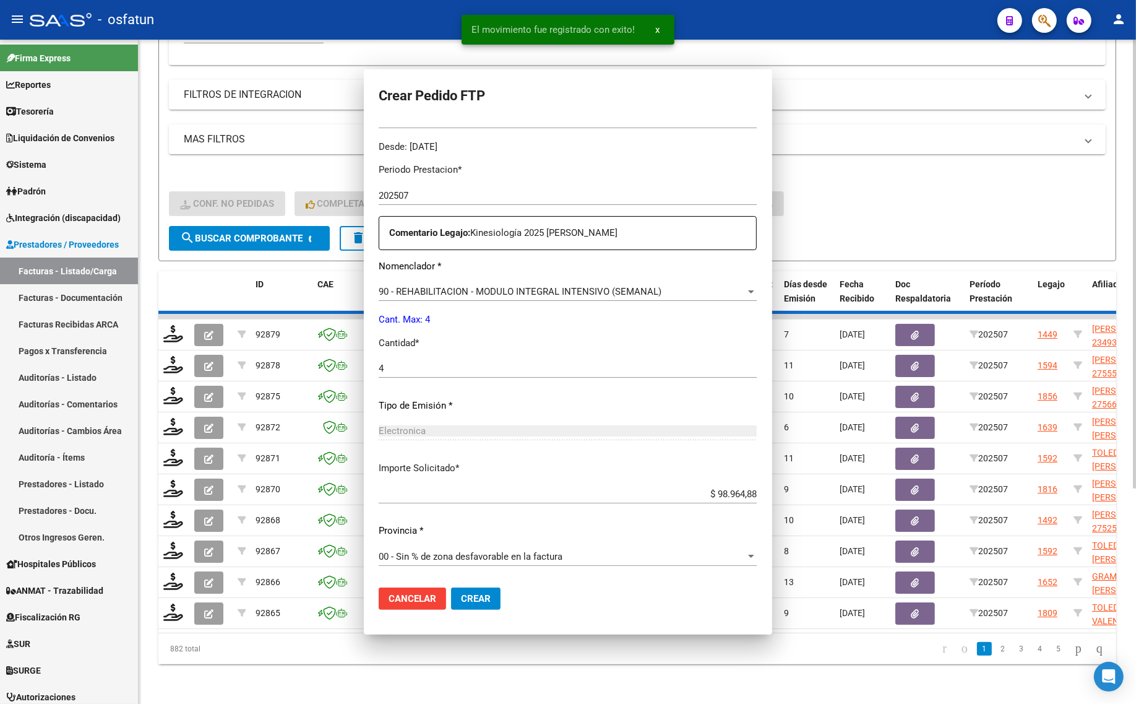
scroll to position [0, 0]
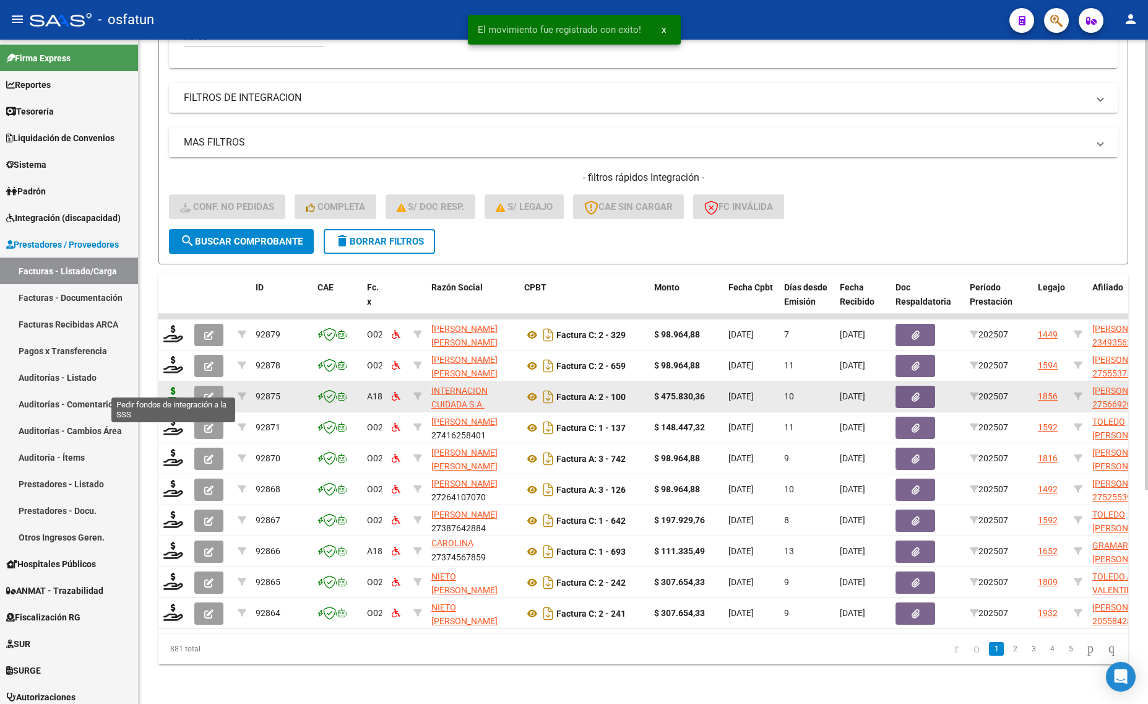
click at [174, 387] on icon at bounding box center [173, 395] width 20 height 17
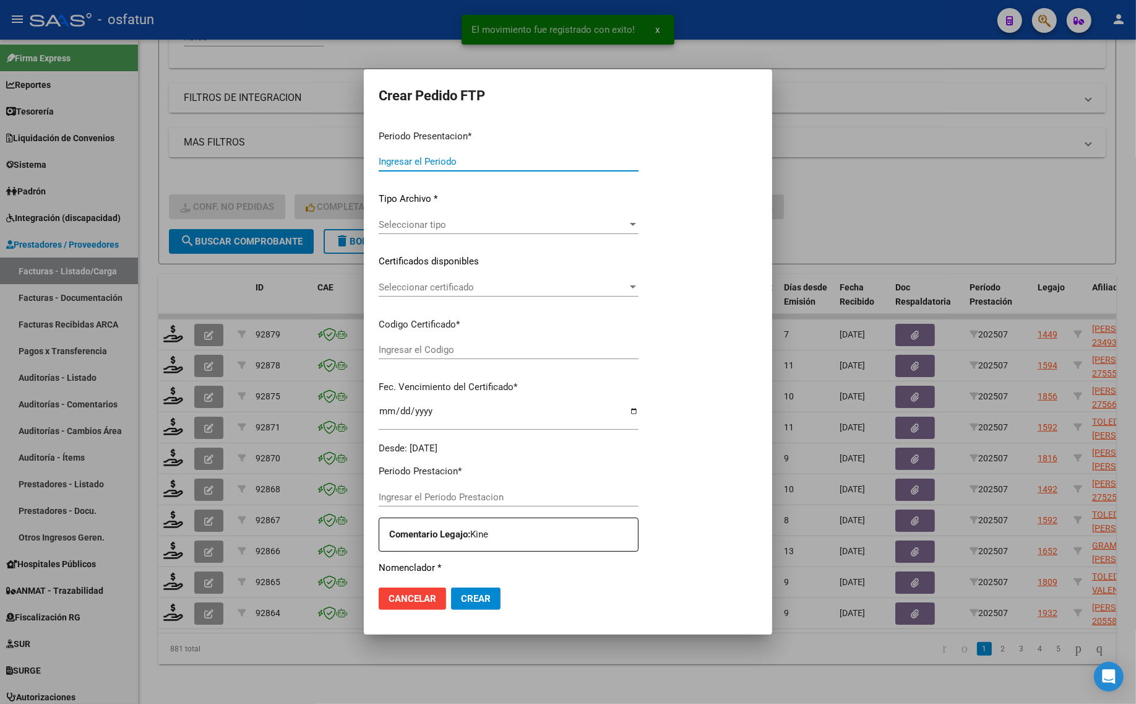
type input "202507"
type input "$ 475.830,36"
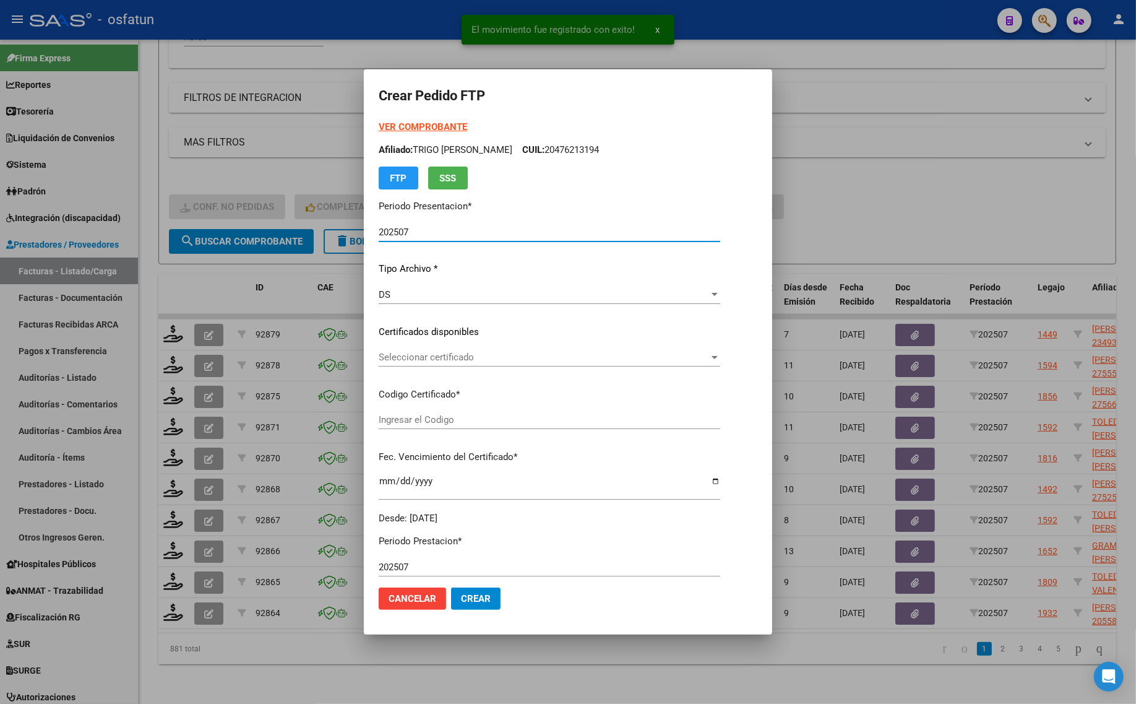
type input "ARG01000566920422024060720290607MEN199"
type input "[DATE]"
click at [381, 121] on strong "VER COMPROBANTE" at bounding box center [423, 126] width 88 height 11
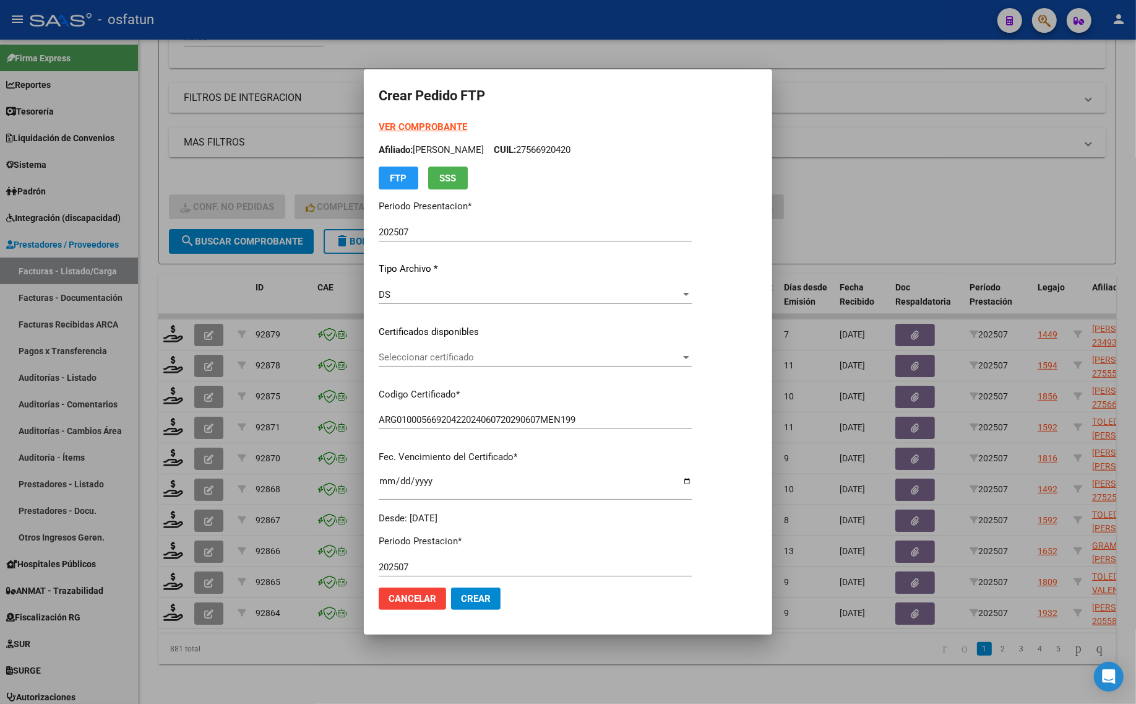
click at [387, 348] on div "Seleccionar certificado Seleccionar certificado" at bounding box center [535, 357] width 313 height 19
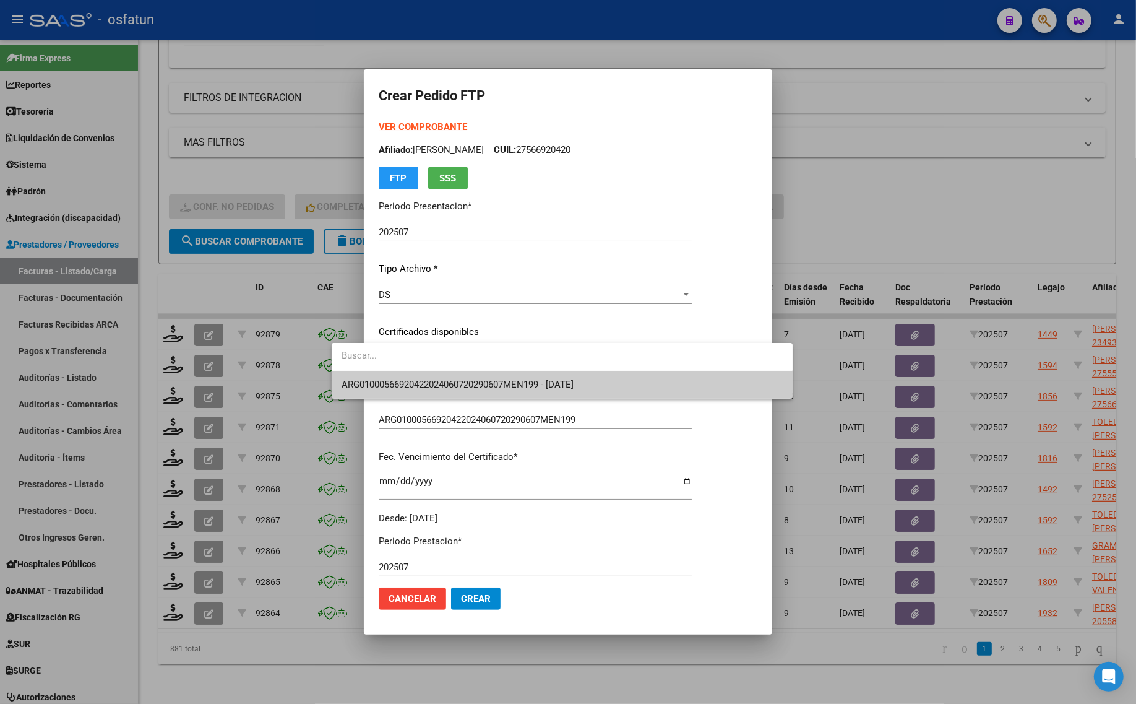
drag, startPoint x: 392, startPoint y: 373, endPoint x: 395, endPoint y: 390, distance: 17.6
click at [393, 374] on span "ARG01000566920422024060720290607MEN199 - [DATE]" at bounding box center [562, 385] width 441 height 28
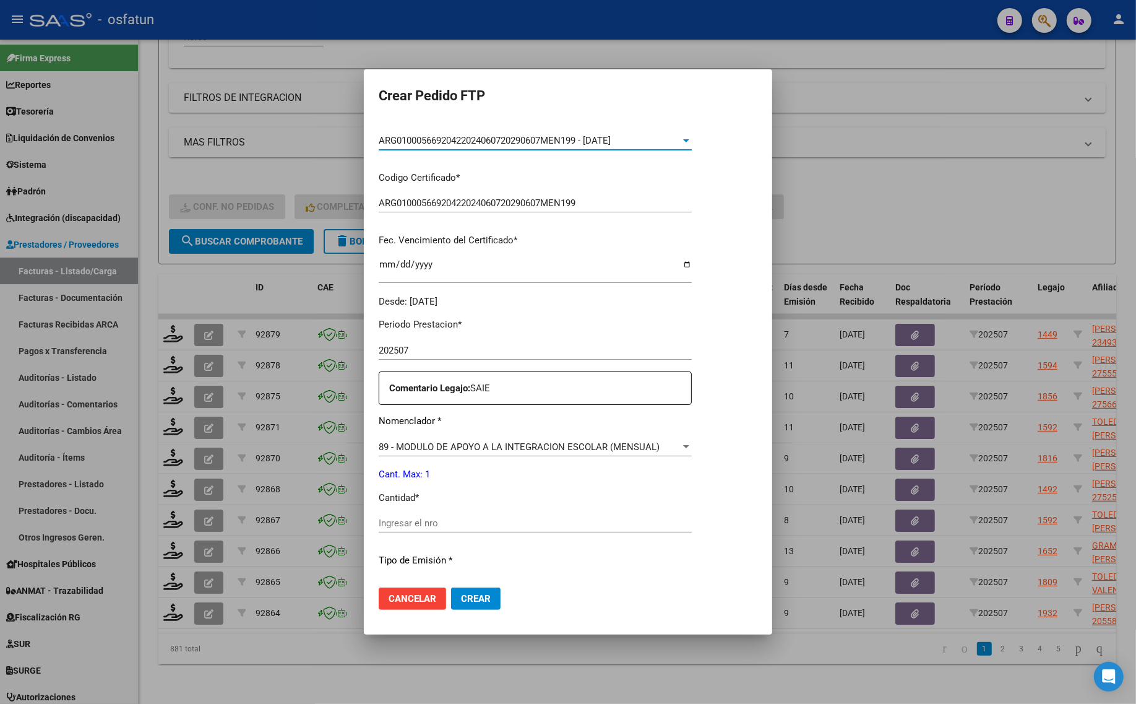
scroll to position [232, 0]
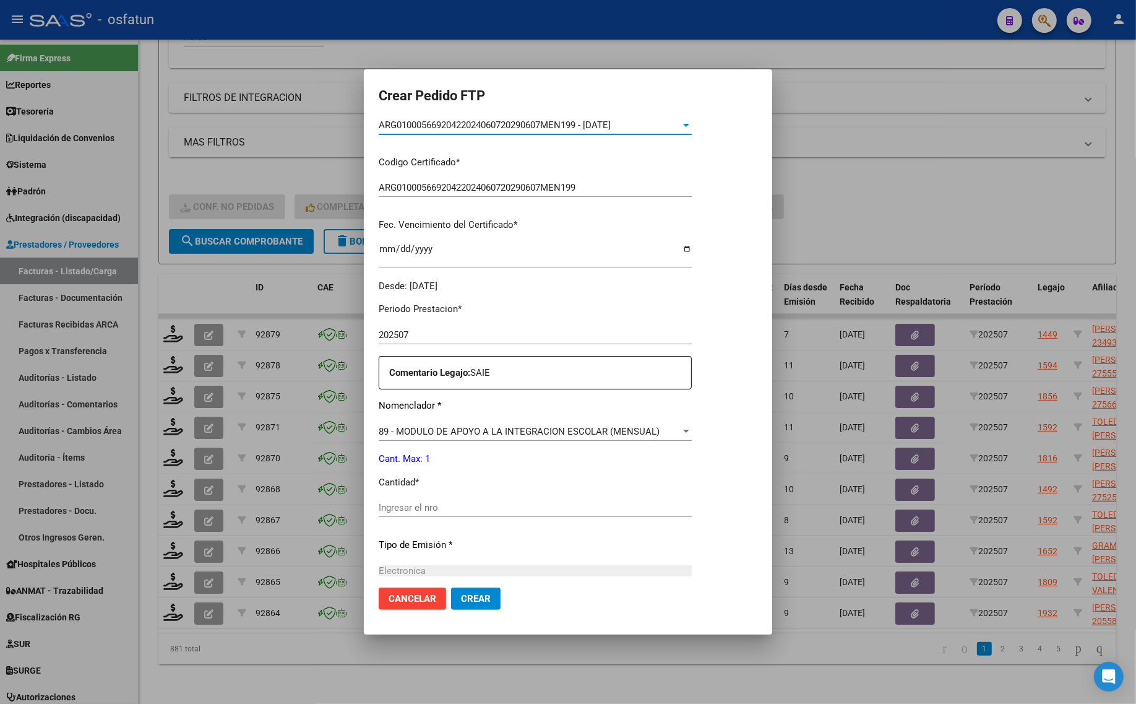
click at [394, 504] on input "Ingresar el nro" at bounding box center [535, 507] width 313 height 11
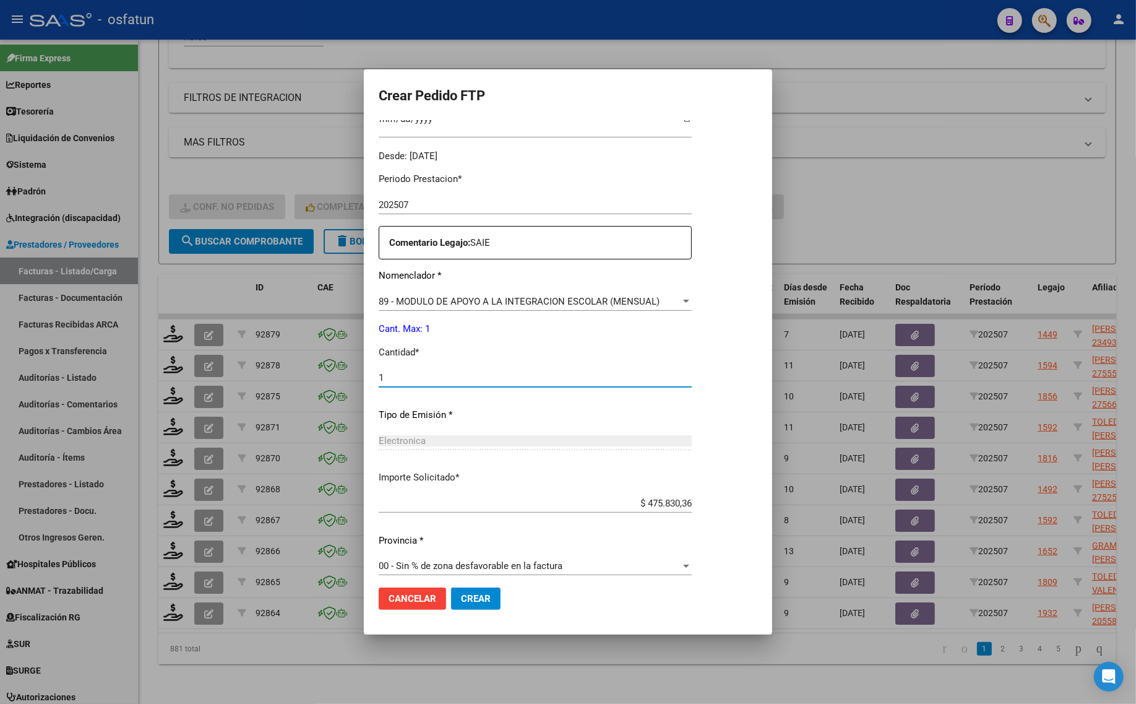
scroll to position [370, 0]
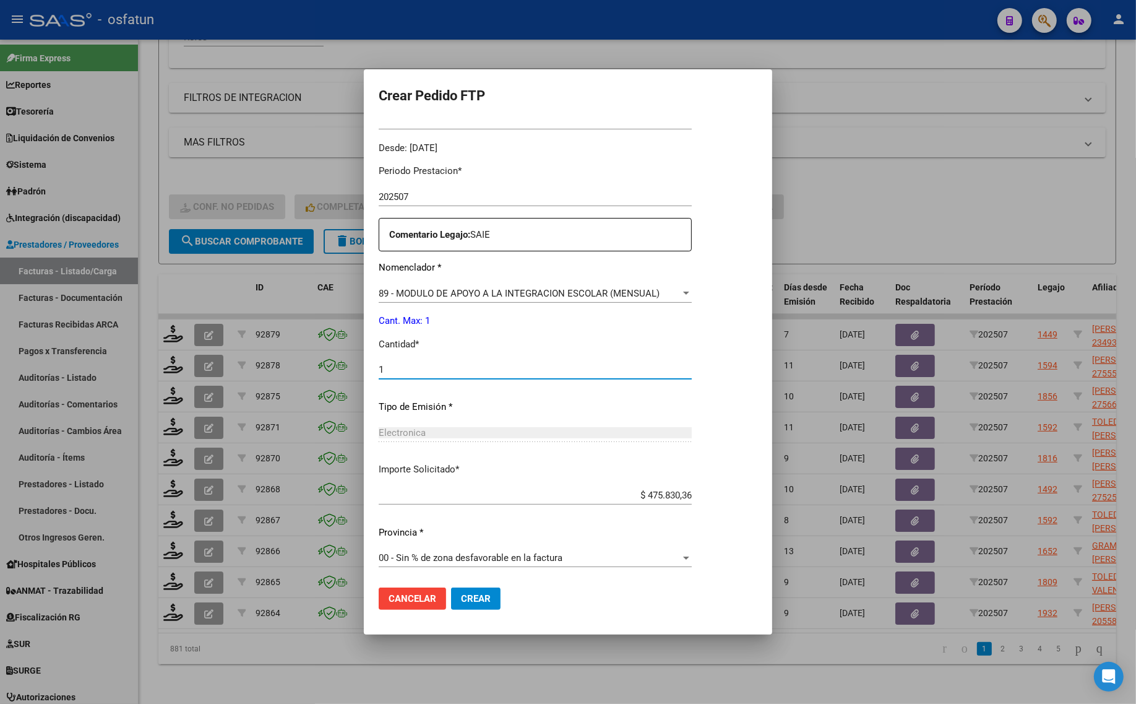
type input "1"
click at [461, 598] on span "Crear" at bounding box center [476, 598] width 30 height 11
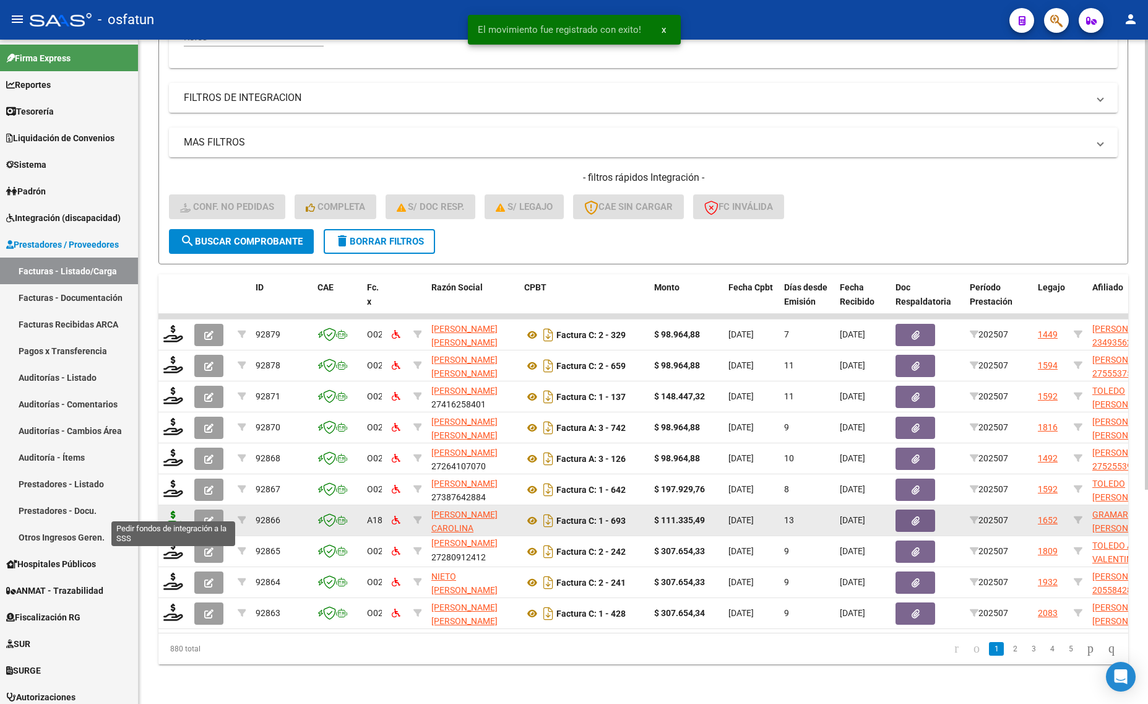
click at [169, 511] on icon at bounding box center [173, 519] width 20 height 17
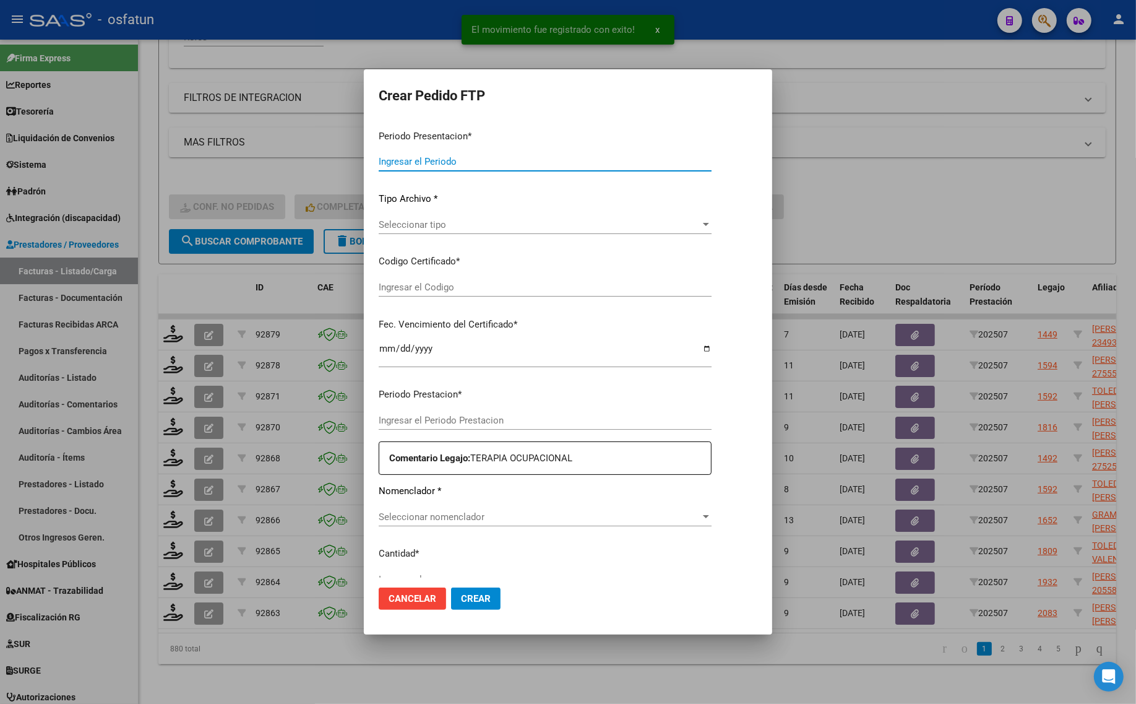
type input "202507"
type input "$ 111.335,49"
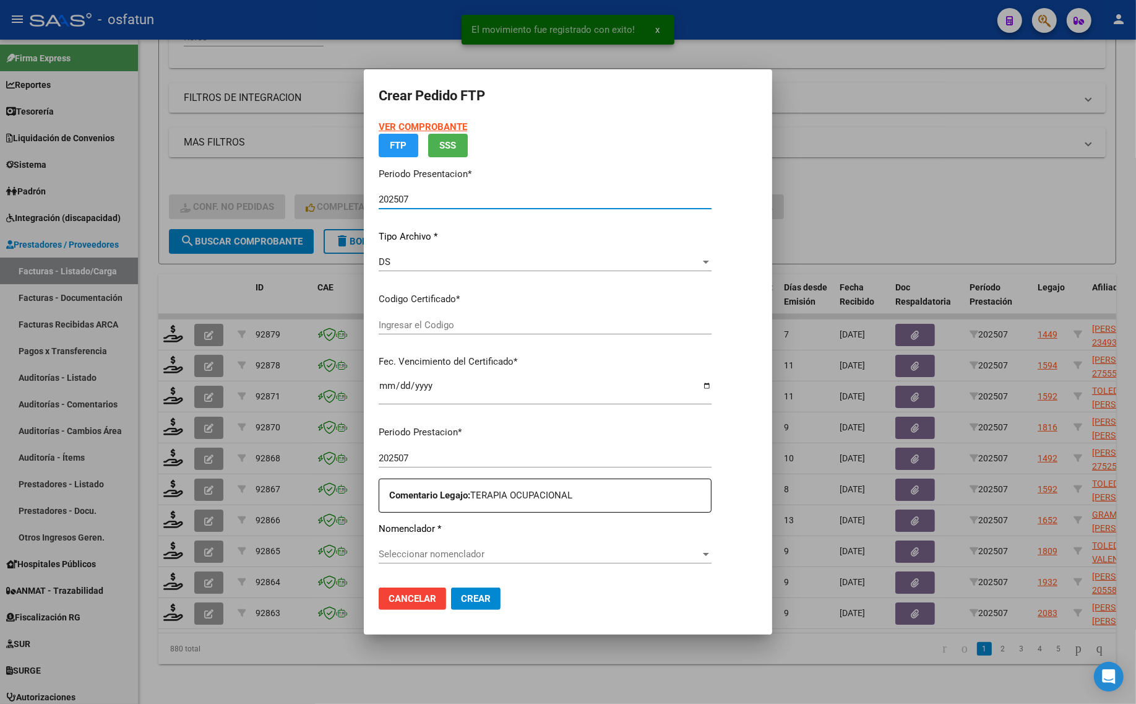
type input "ARG02000586862262023090820260908MZA202"
type input "[DATE]"
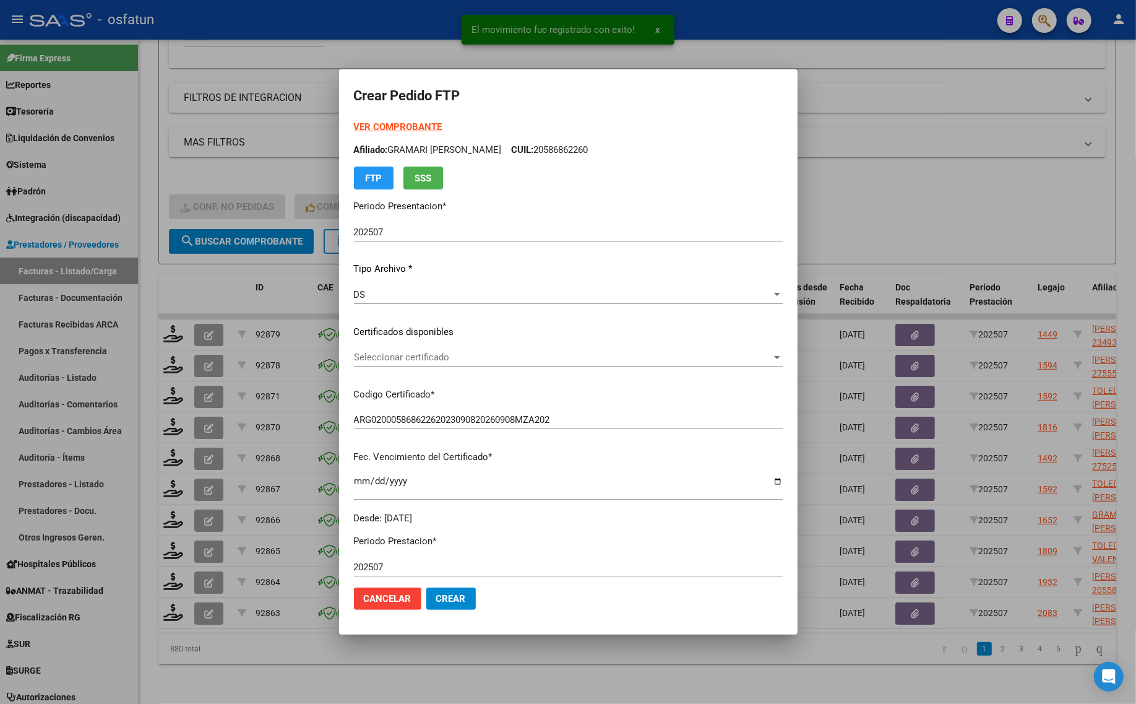
click at [378, 122] on strong "VER COMPROBANTE" at bounding box center [398, 126] width 88 height 11
click at [464, 362] on span "Seleccionar certificado" at bounding box center [563, 357] width 418 height 11
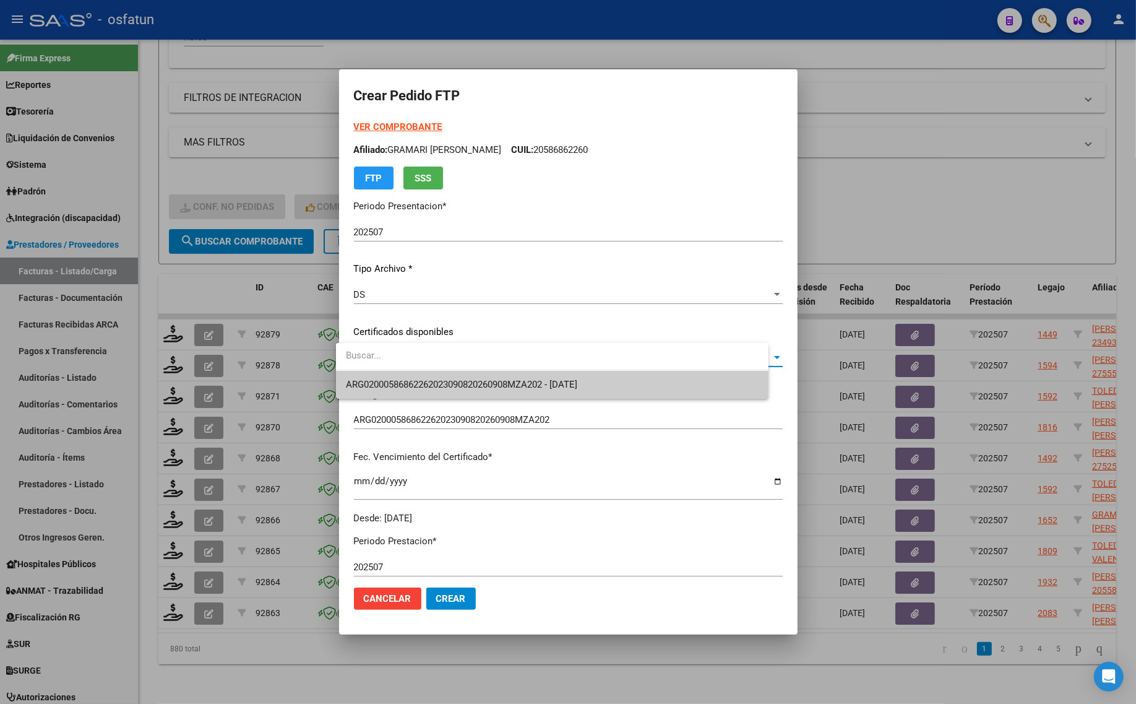
click at [468, 384] on span "ARG02000586862262023090820260908MZA202 - [DATE]" at bounding box center [461, 384] width 231 height 11
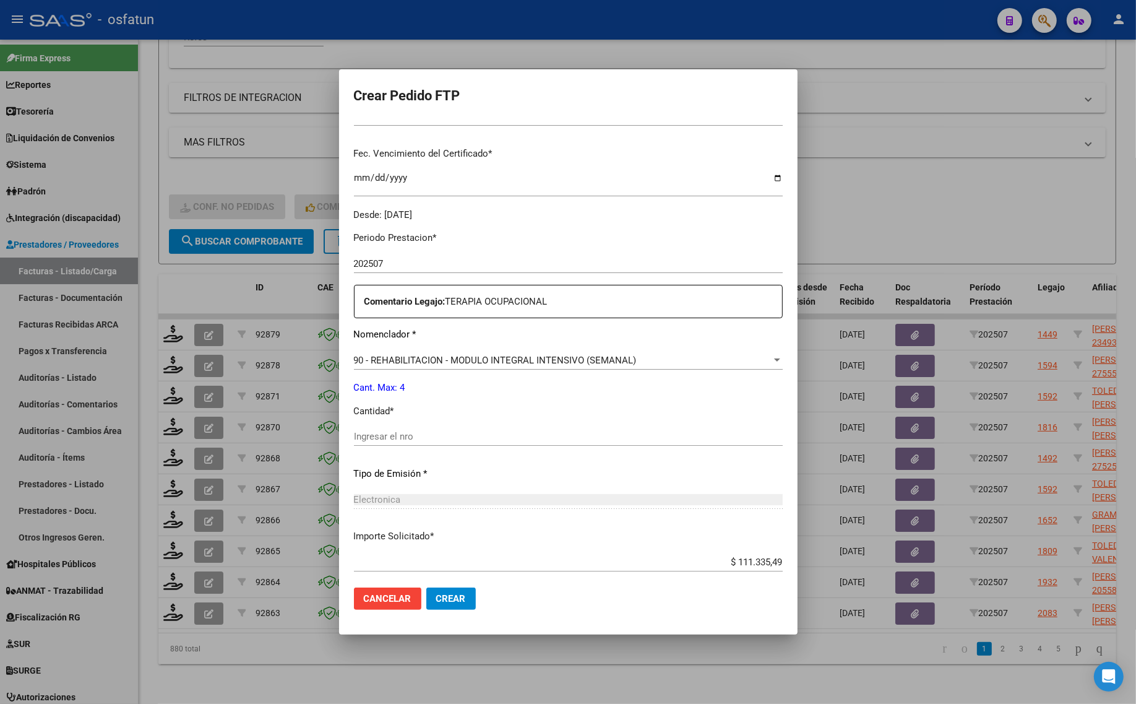
scroll to position [309, 0]
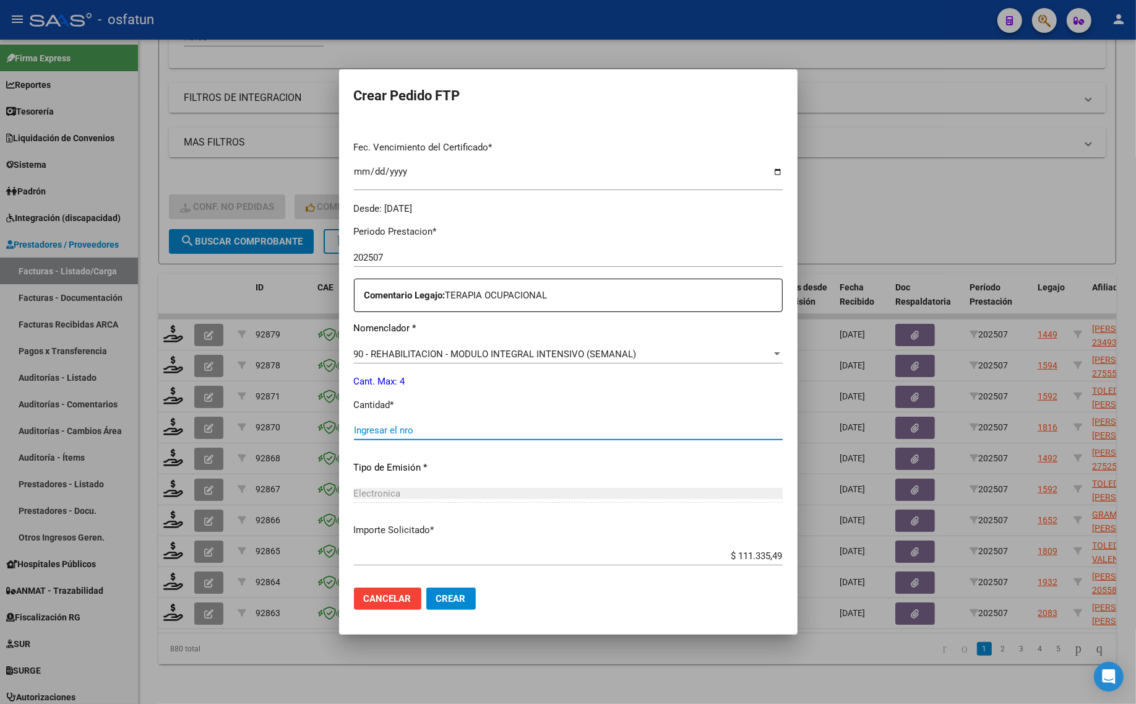
click at [404, 431] on input "Ingresar el nro" at bounding box center [568, 430] width 429 height 11
type input "4"
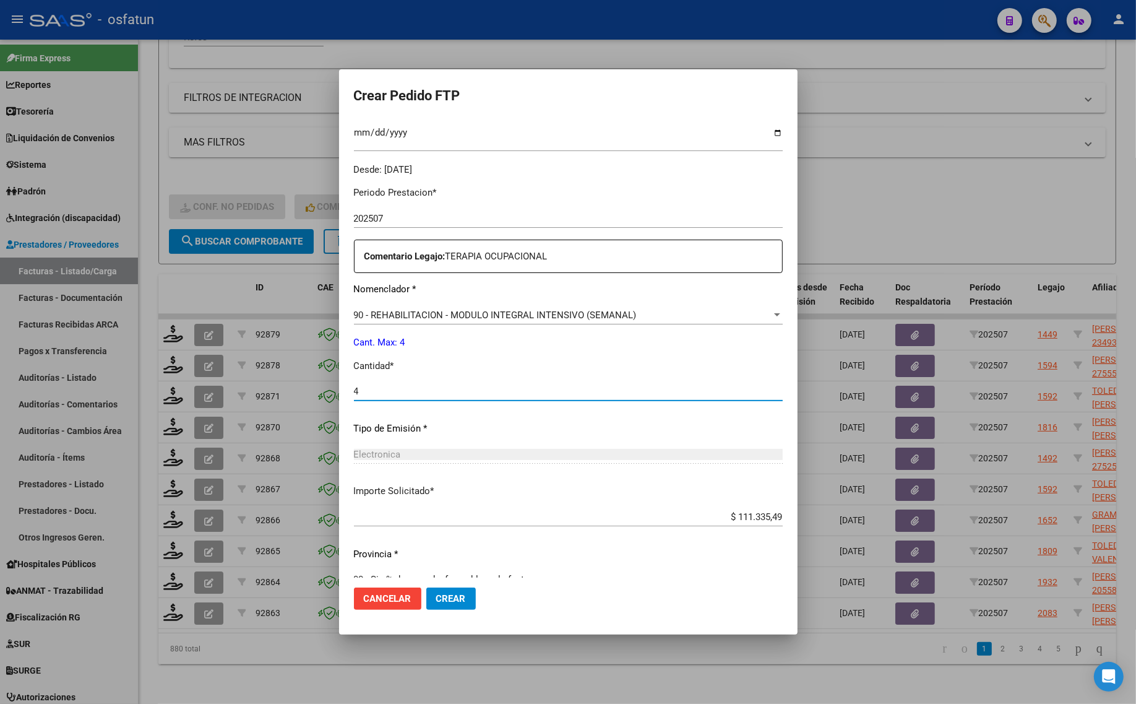
scroll to position [370, 0]
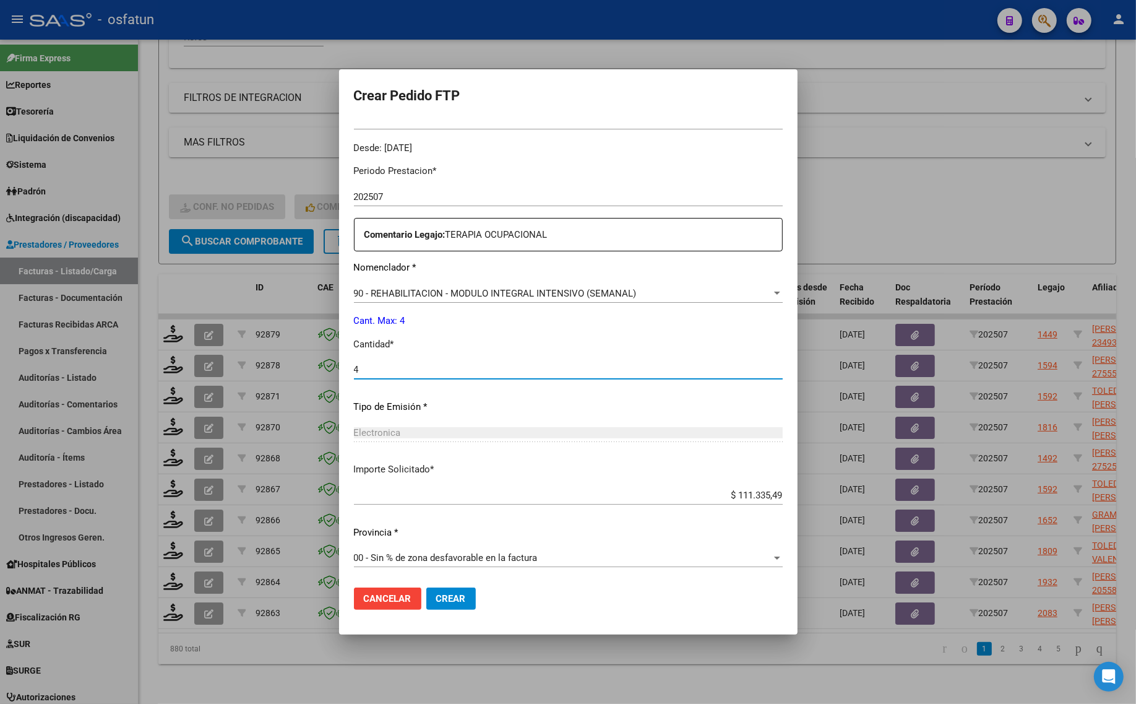
click at [441, 601] on span "Crear" at bounding box center [451, 598] width 30 height 11
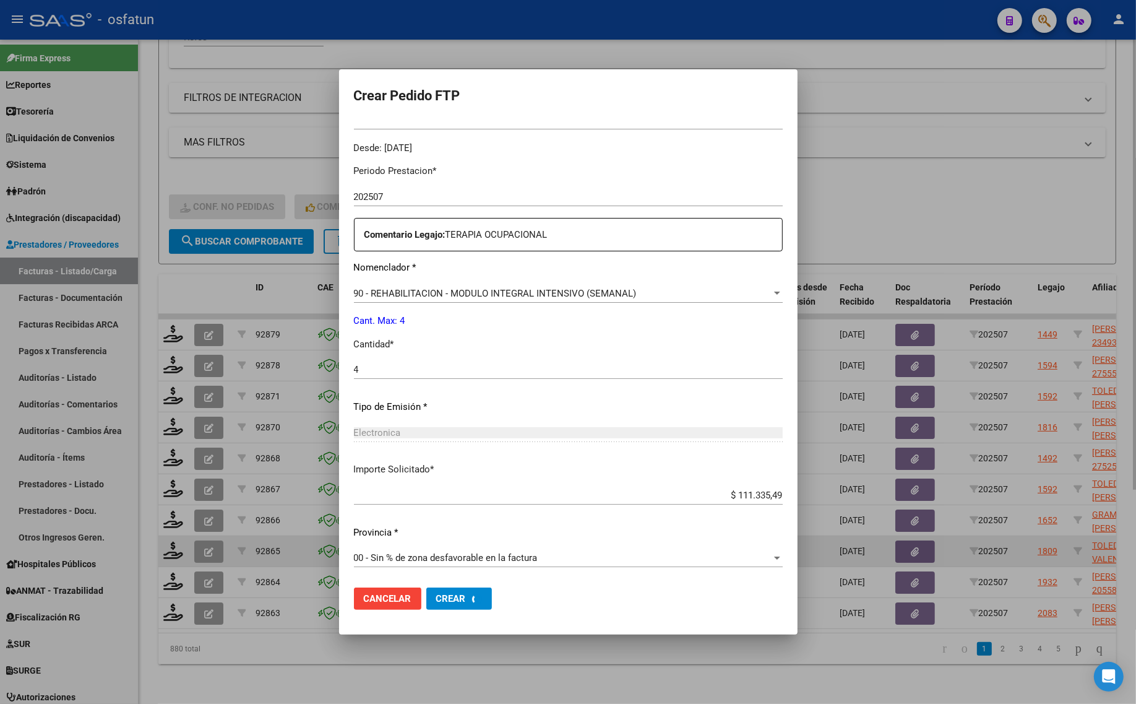
scroll to position [0, 0]
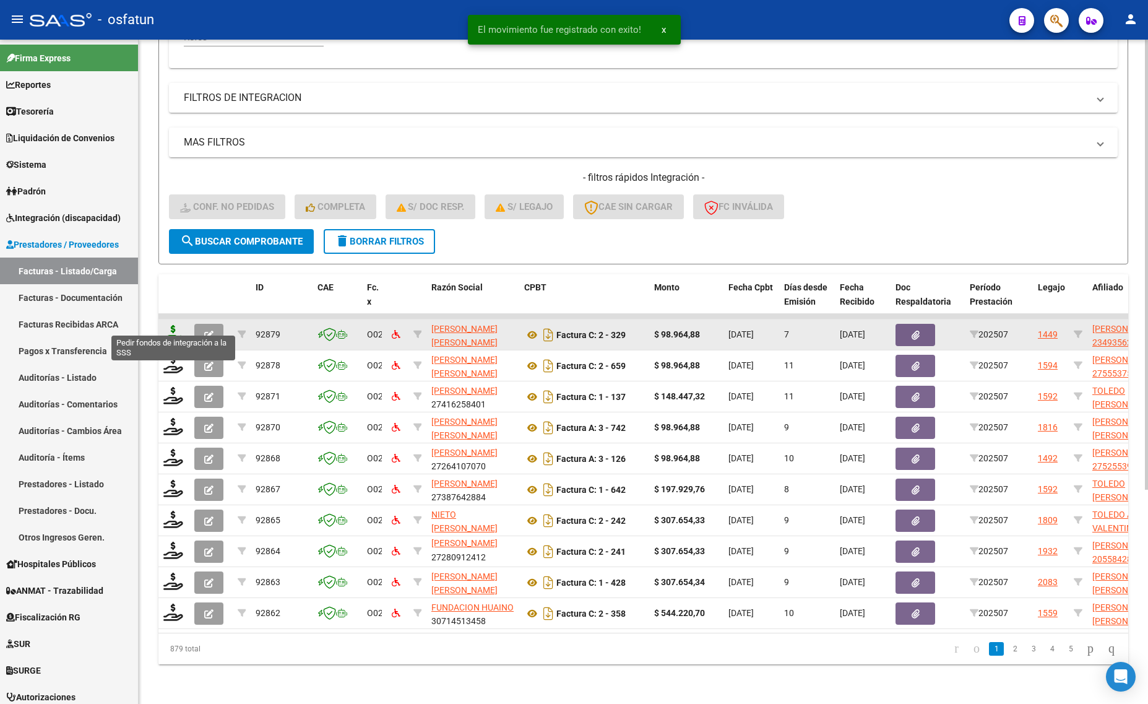
click at [177, 325] on icon at bounding box center [173, 333] width 20 height 17
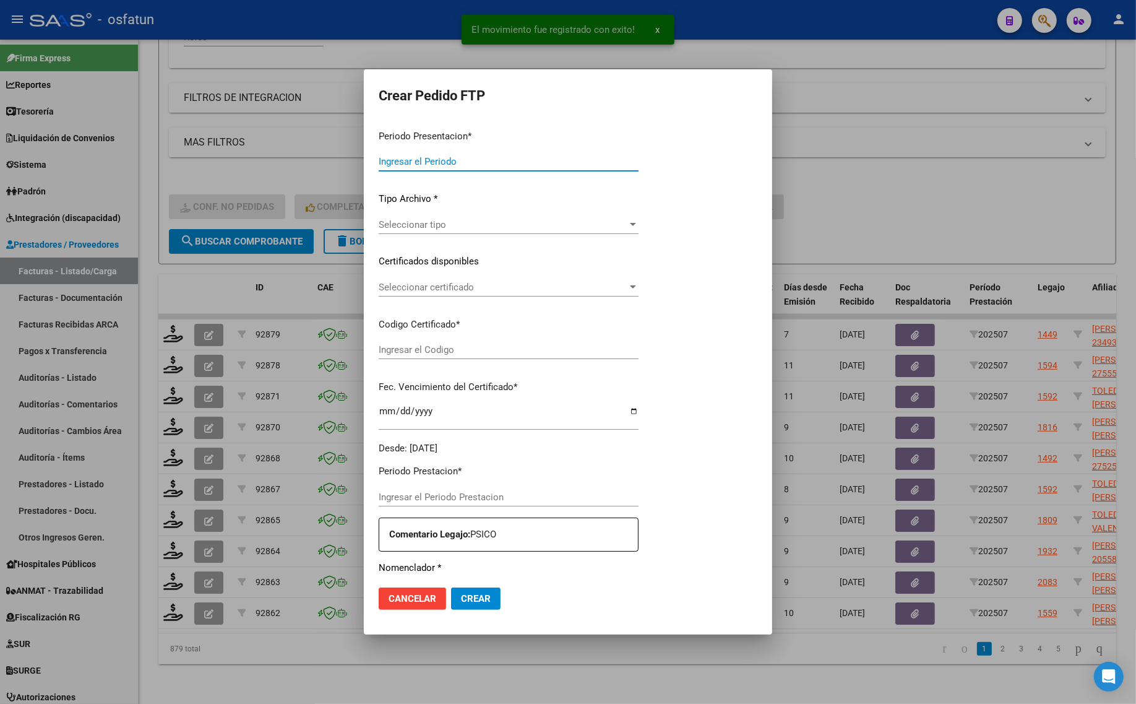
type input "202507"
type input "$ 98.964,88"
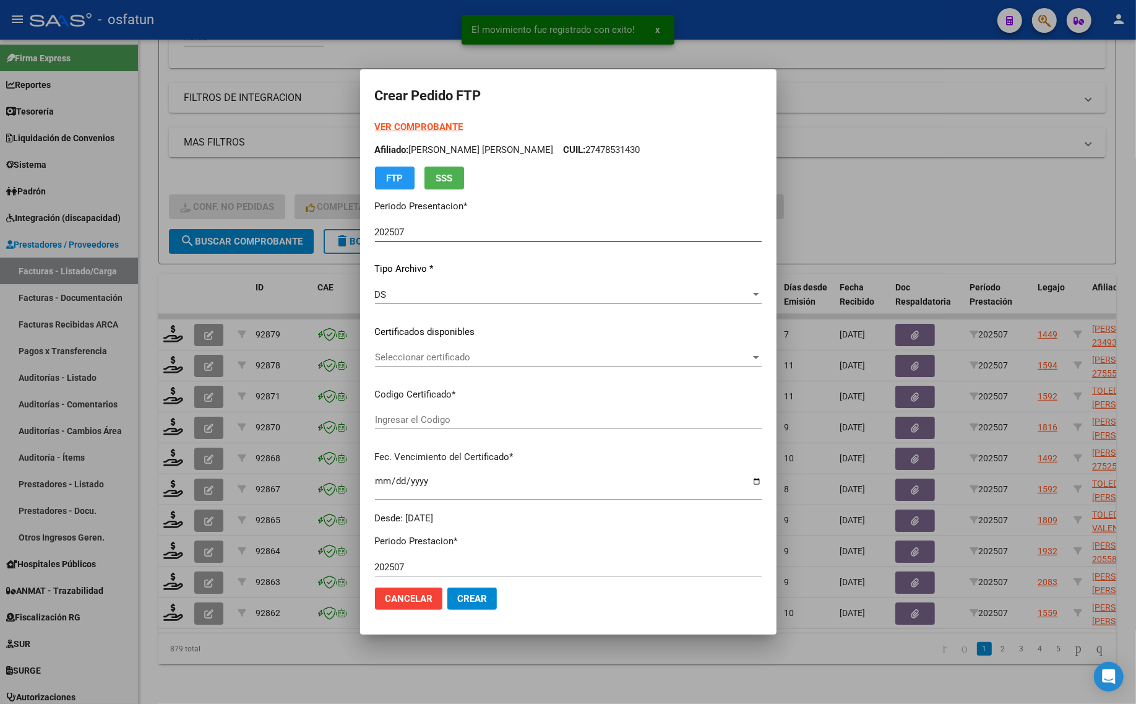
type input "ARG01000493562302017103020251030BSAS352"
type input "[DATE]"
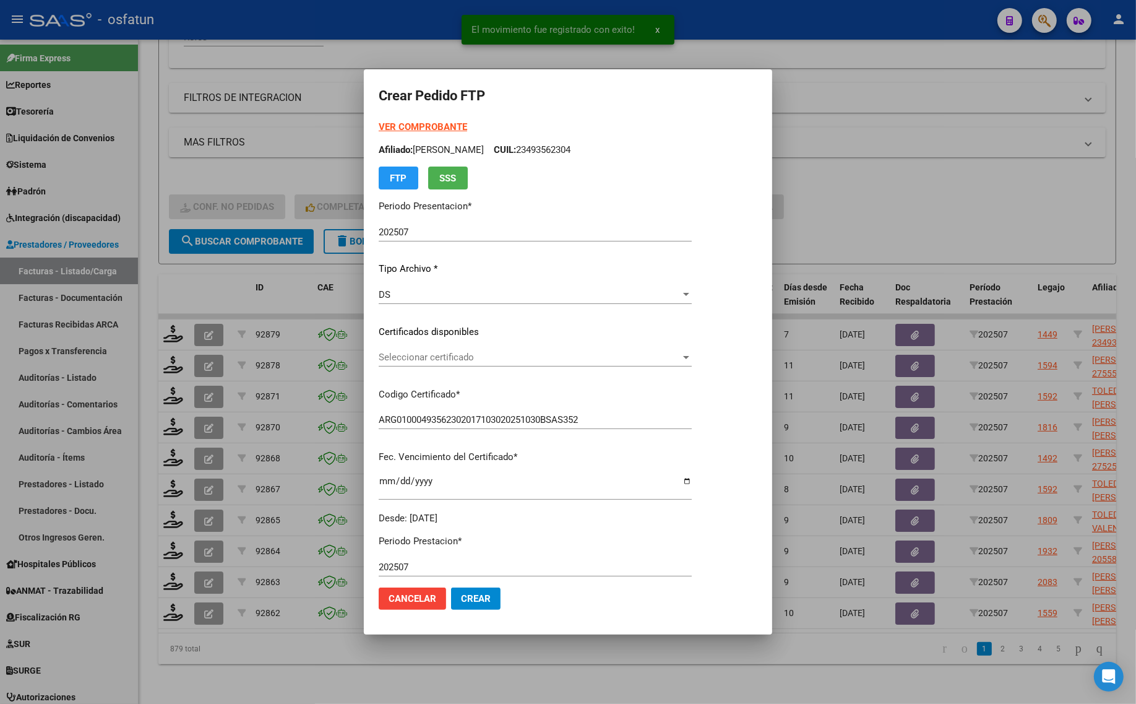
click at [379, 127] on strong "VER COMPROBANTE" at bounding box center [423, 126] width 88 height 11
click at [439, 356] on span "Seleccionar certificado" at bounding box center [530, 357] width 302 height 11
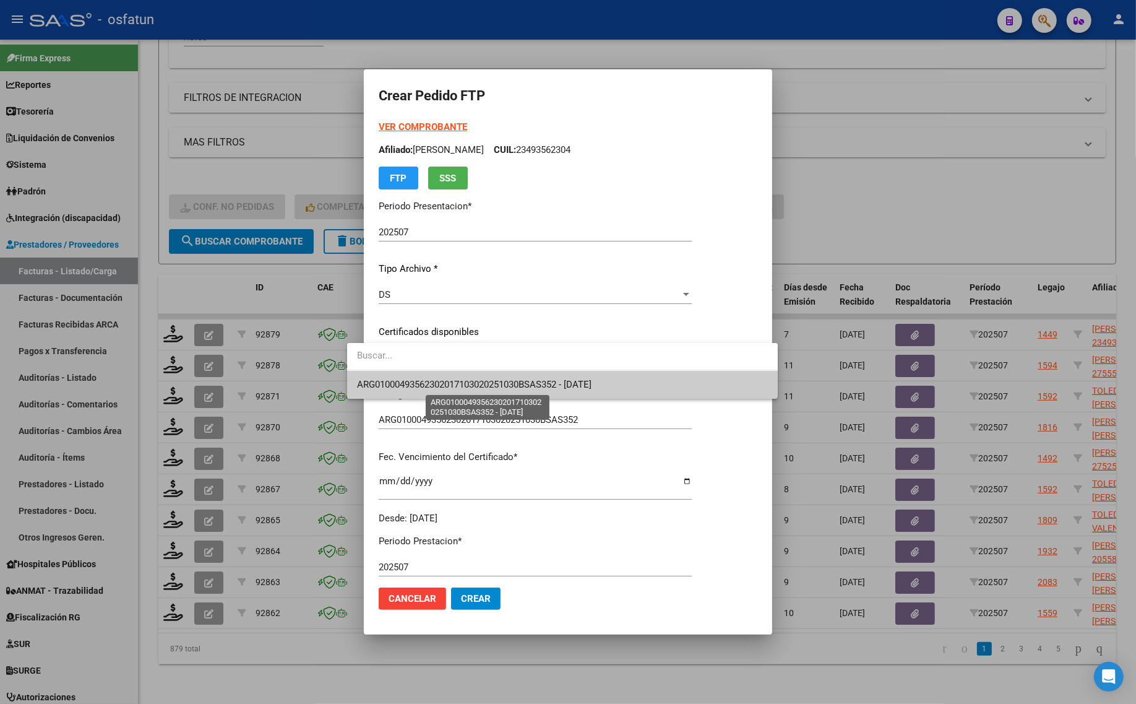
click at [429, 382] on span "ARG01000493562302017103020251030BSAS352 - [DATE]" at bounding box center [474, 384] width 235 height 11
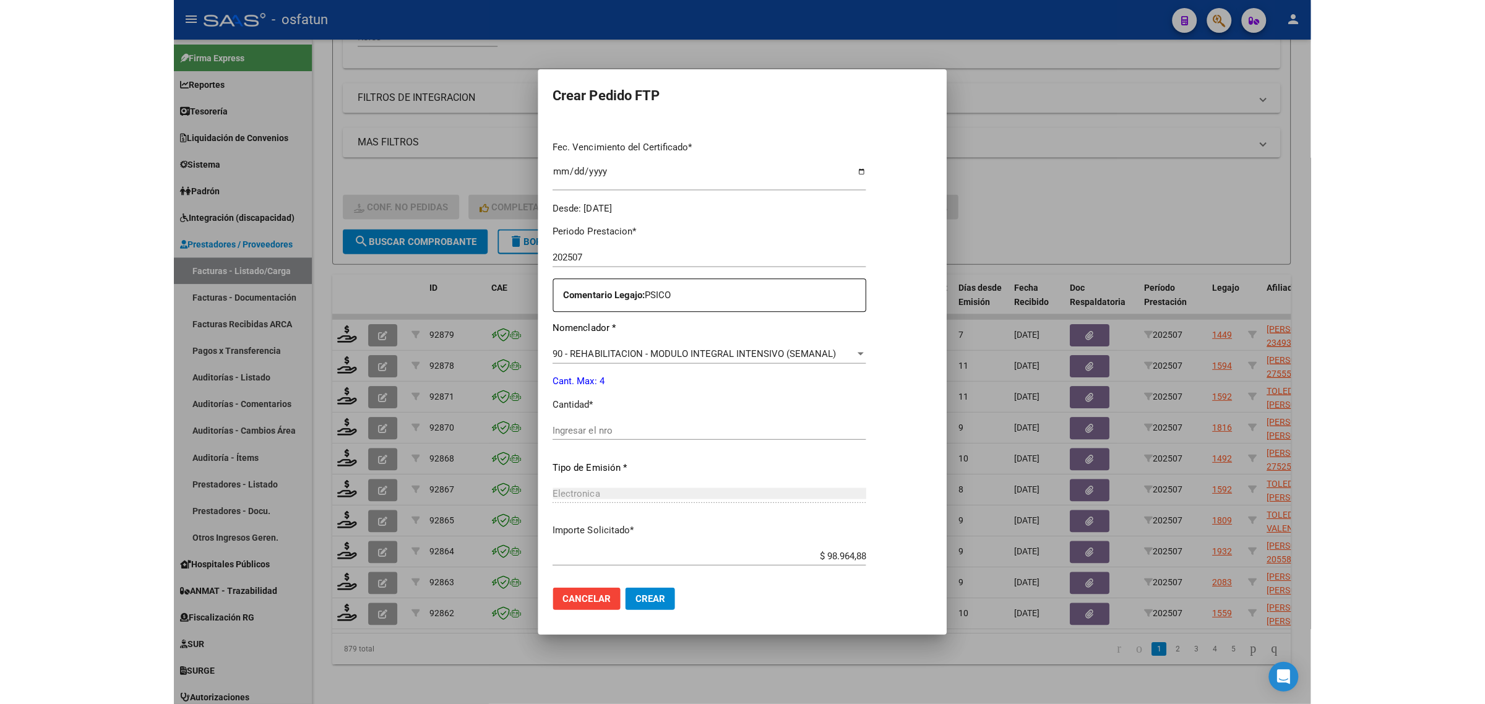
scroll to position [370, 0]
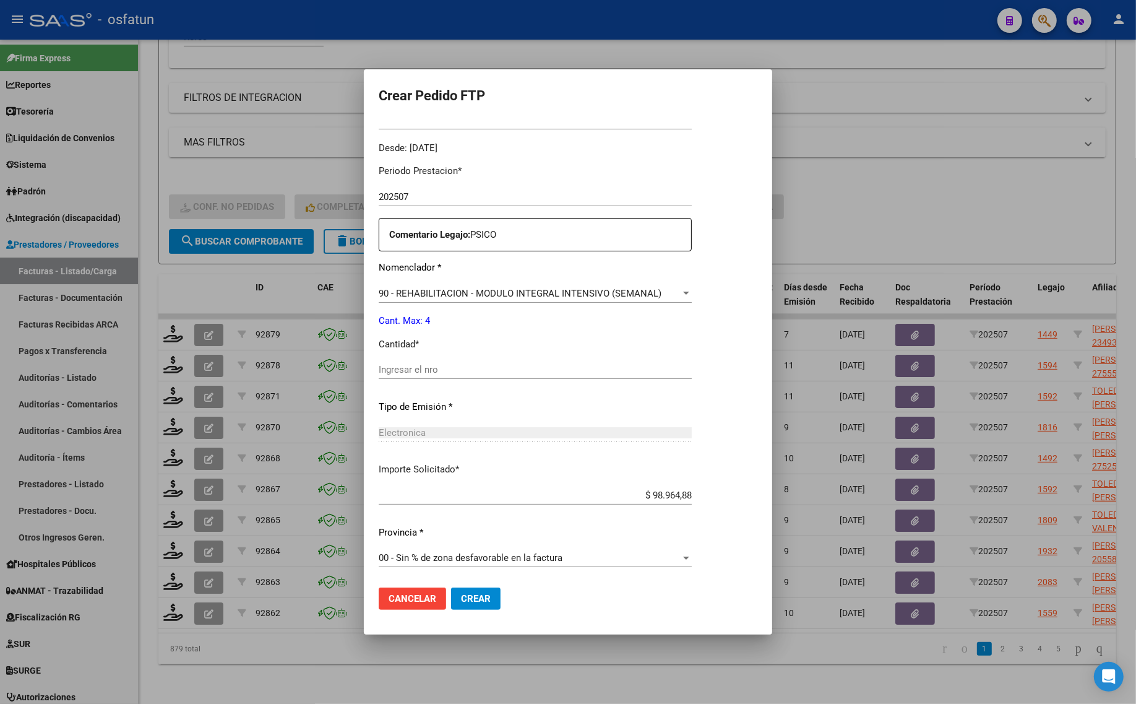
click at [932, 199] on div at bounding box center [568, 352] width 1136 height 704
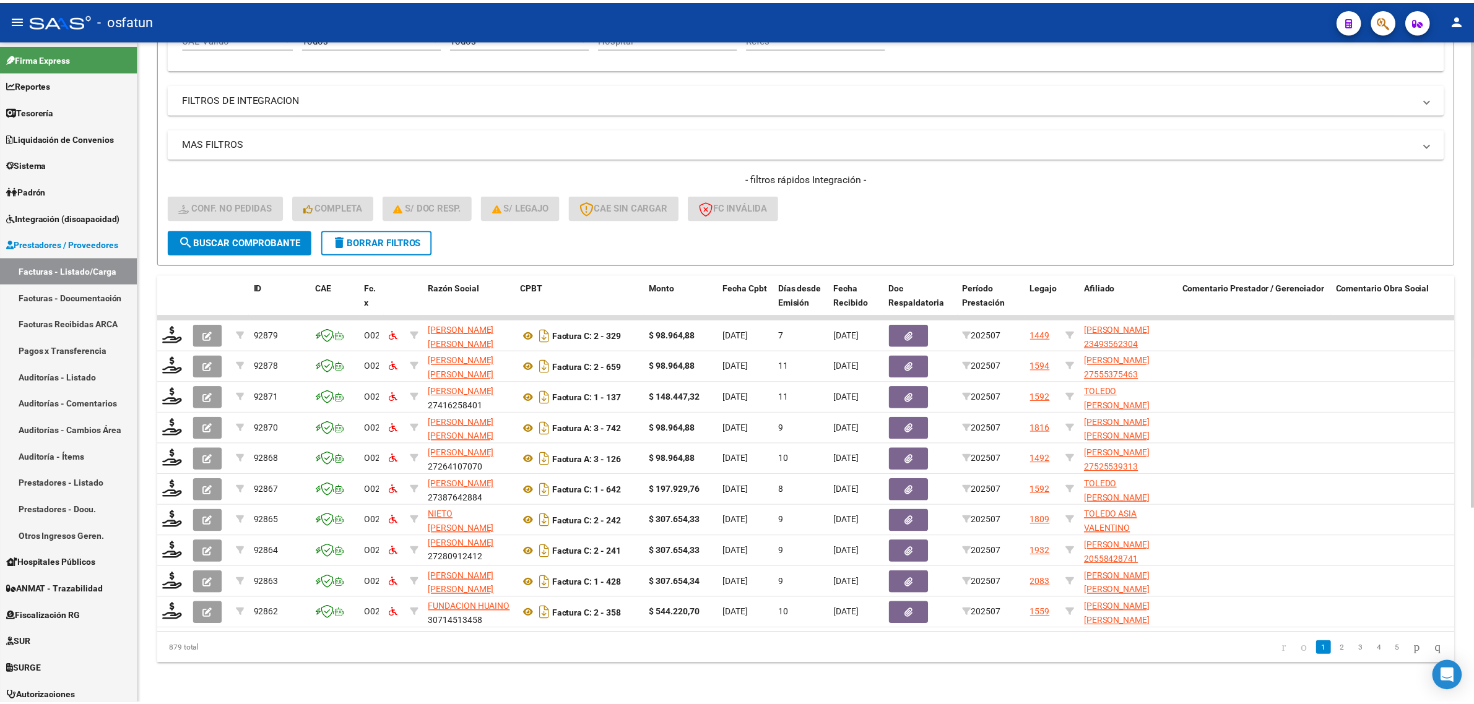
scroll to position [276, 0]
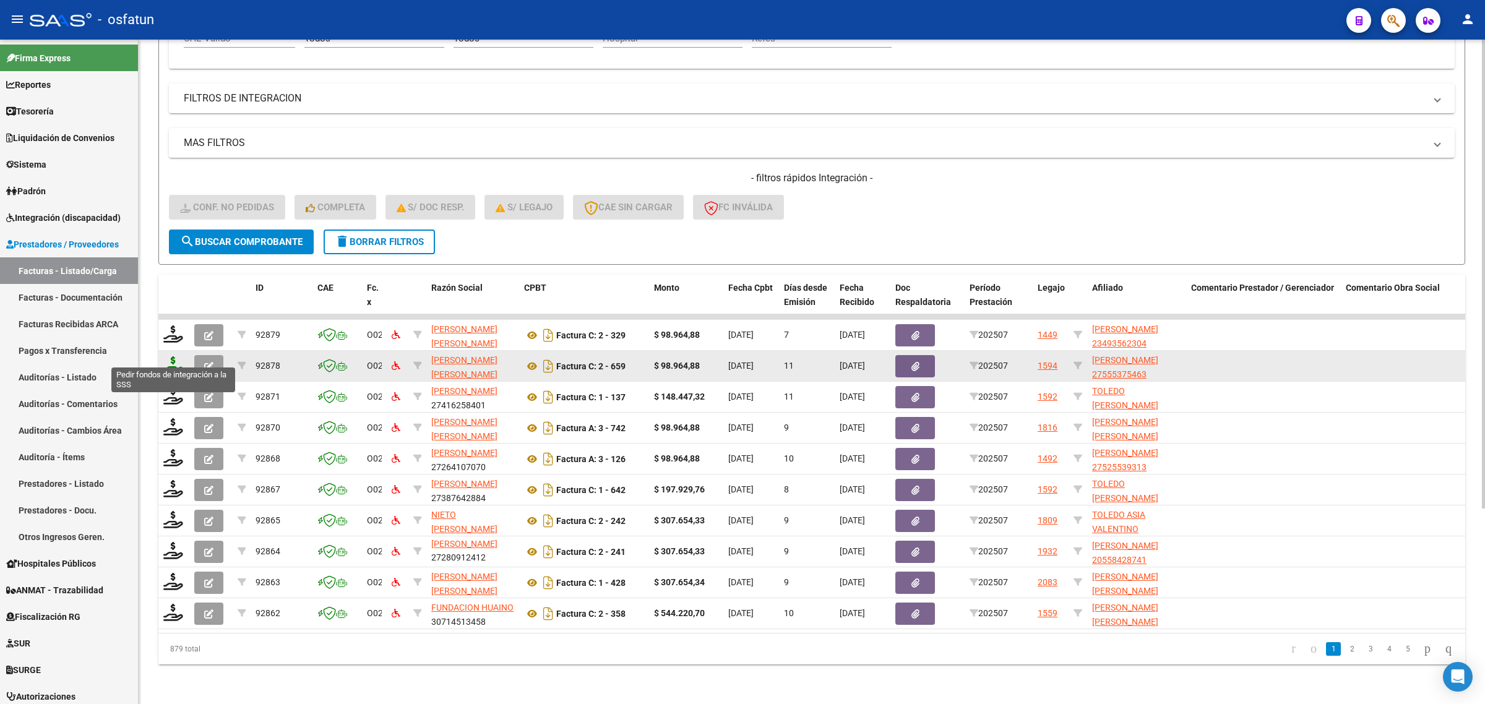
click at [174, 360] on icon at bounding box center [173, 364] width 20 height 17
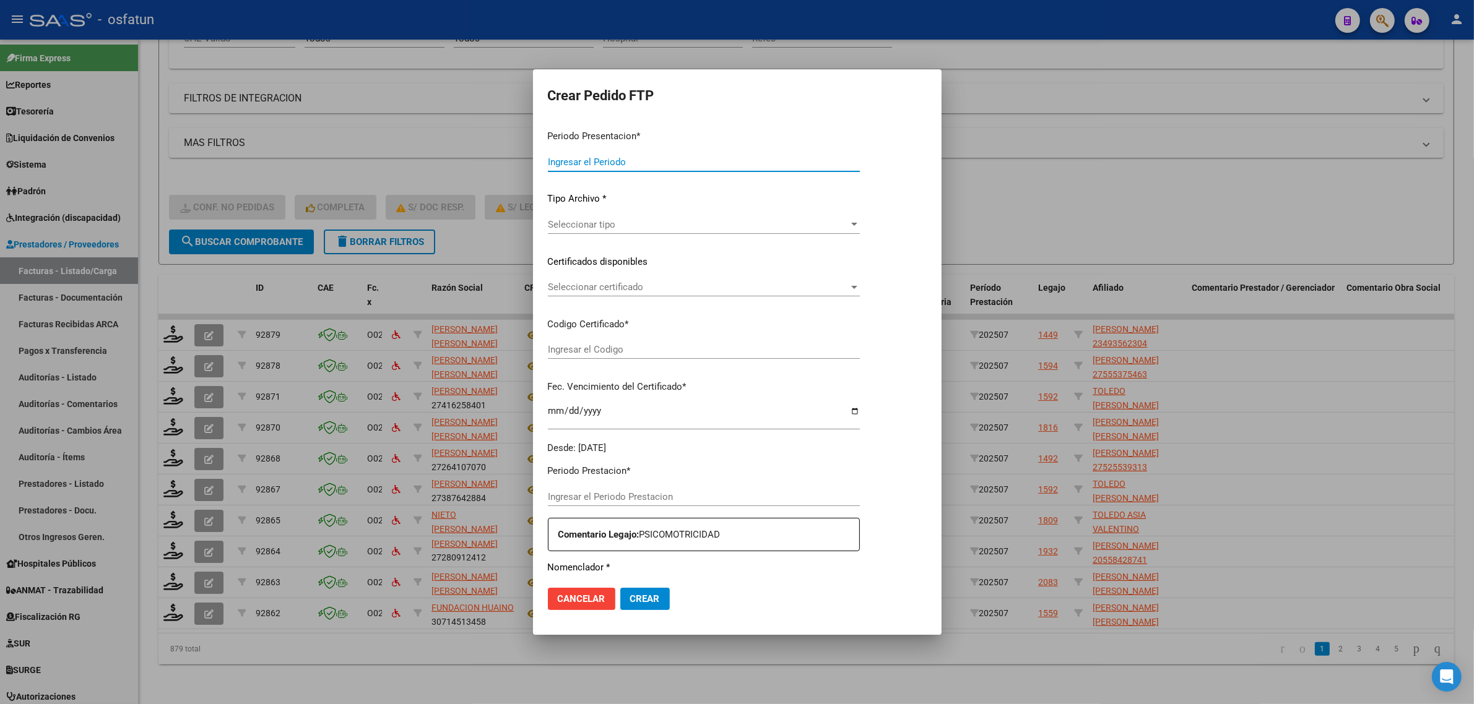
type input "202507"
type input "$ 98.964,88"
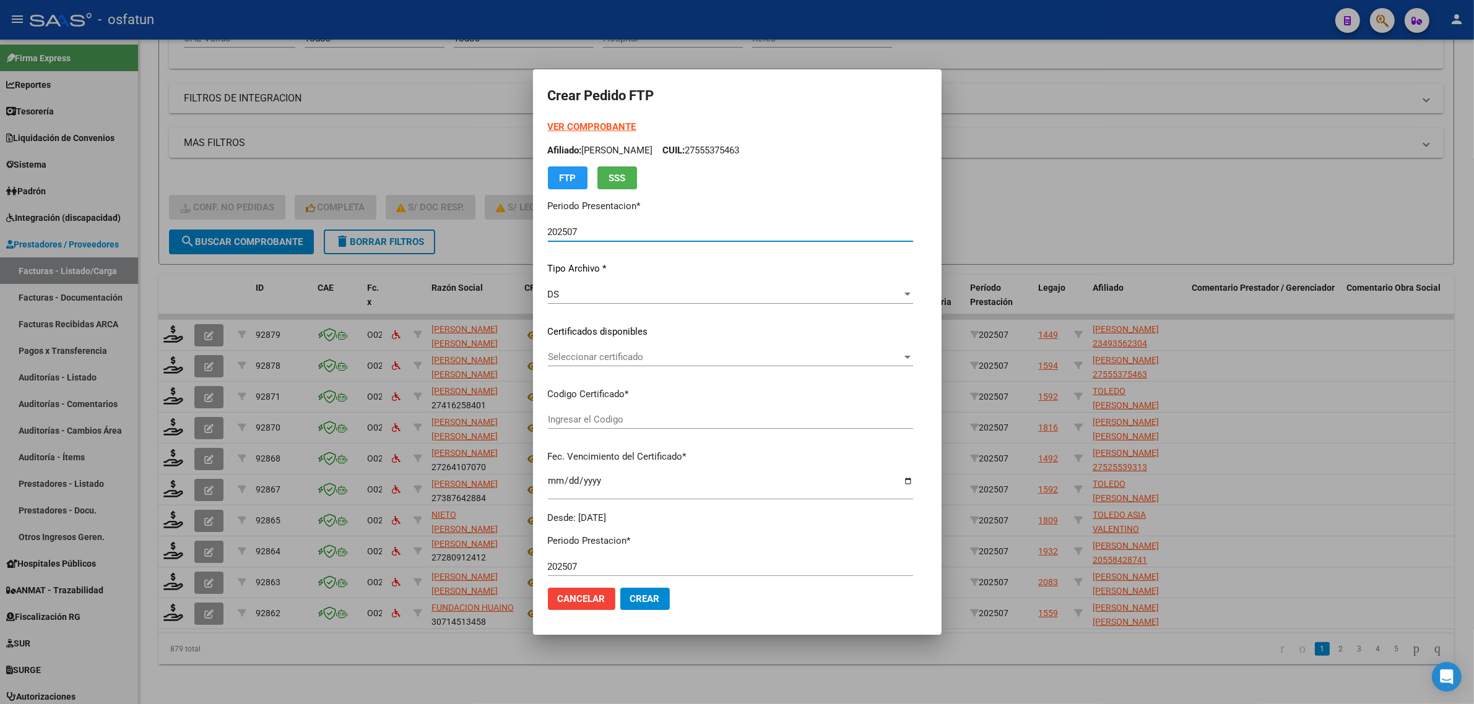
type input "ARG01000555375482022071520250715CAT242"
type input "[DATE]"
click at [568, 124] on strong "VER COMPROBANTE" at bounding box center [592, 126] width 88 height 11
click at [603, 359] on span "Seleccionar certificado" at bounding box center [725, 357] width 354 height 11
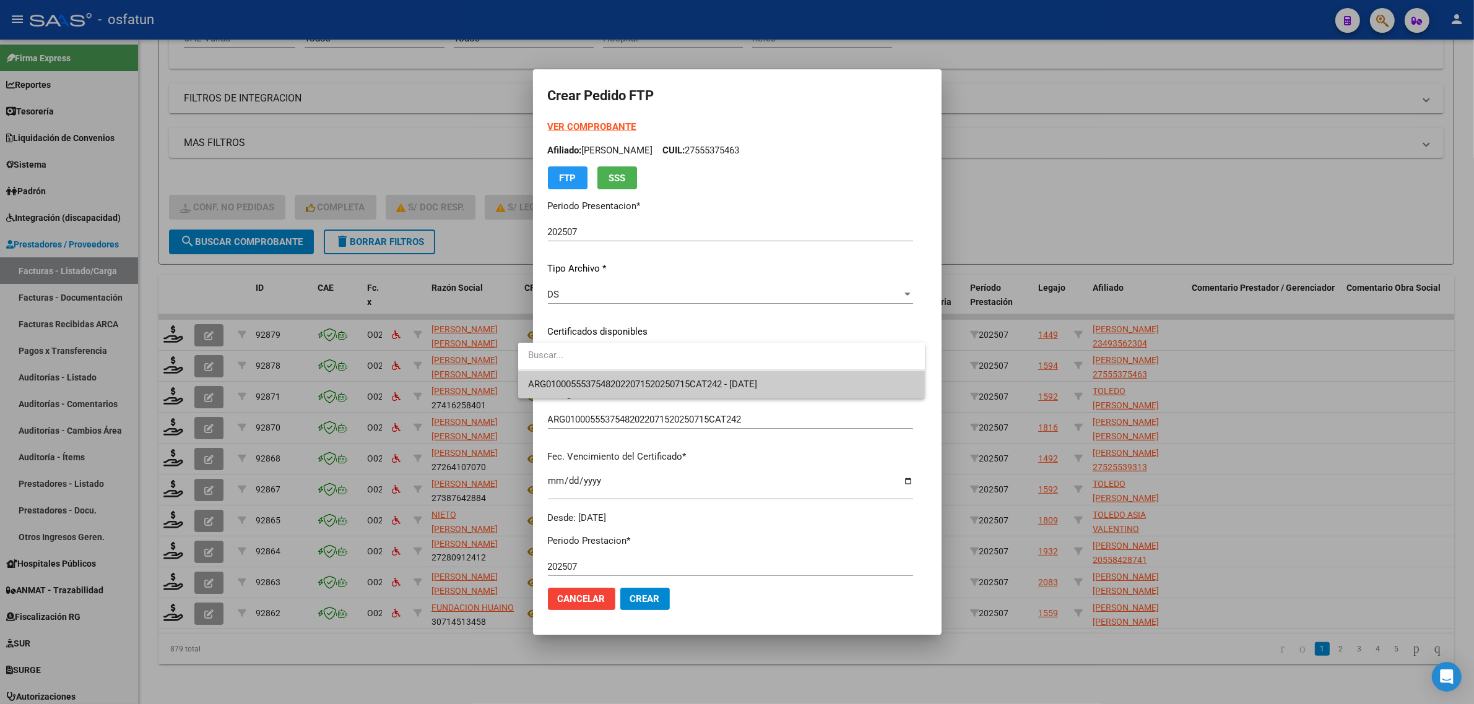
click at [601, 381] on span "ARG01000555375482022071520250715CAT242 - [DATE]" at bounding box center [642, 384] width 229 height 11
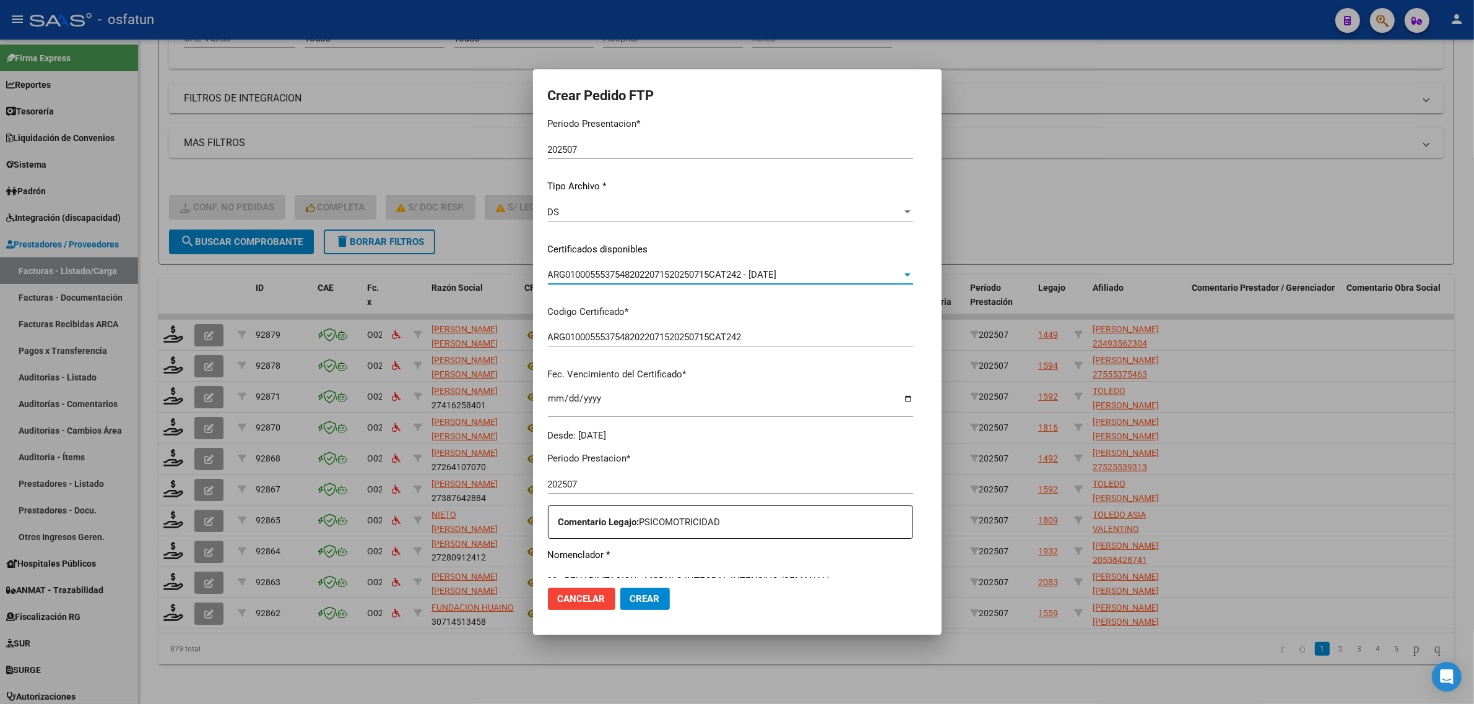
scroll to position [232, 0]
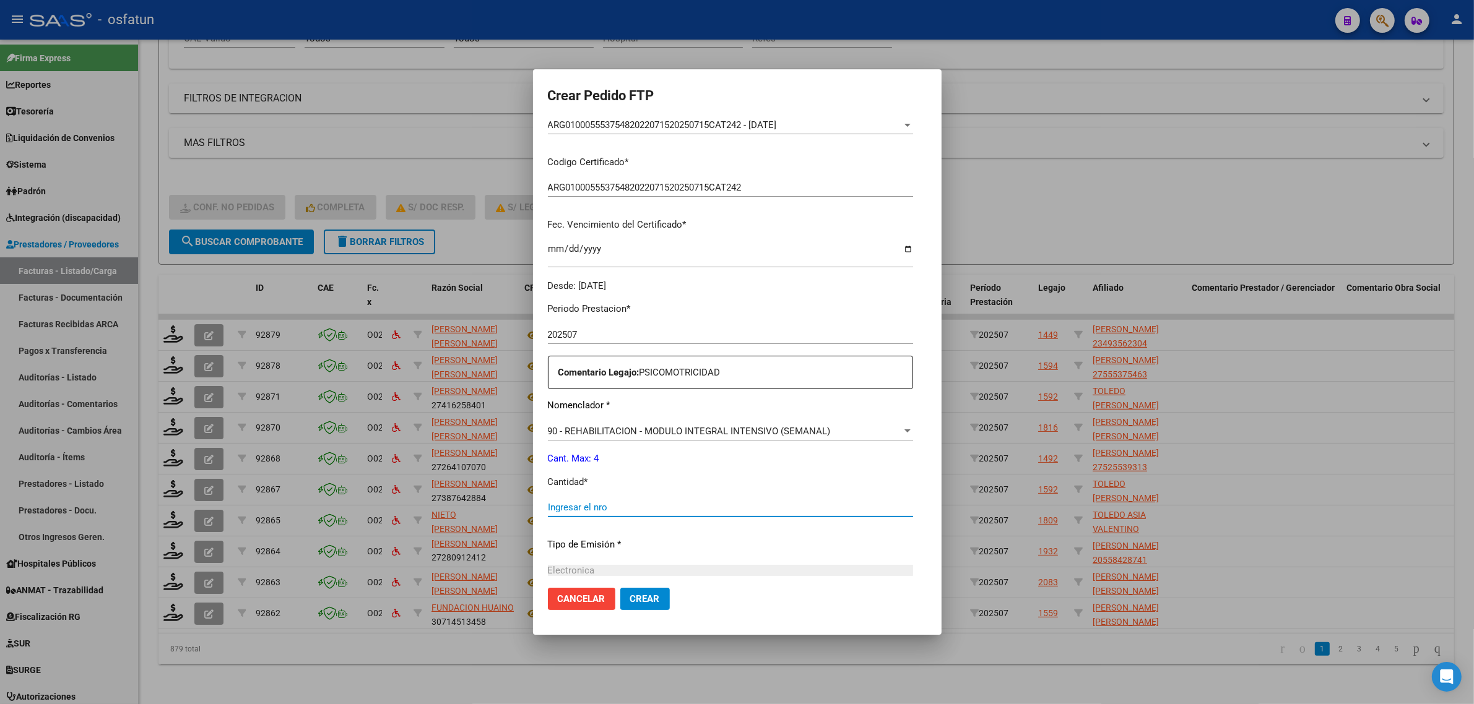
click at [567, 506] on input "Ingresar el nro" at bounding box center [730, 507] width 365 height 11
type input "4"
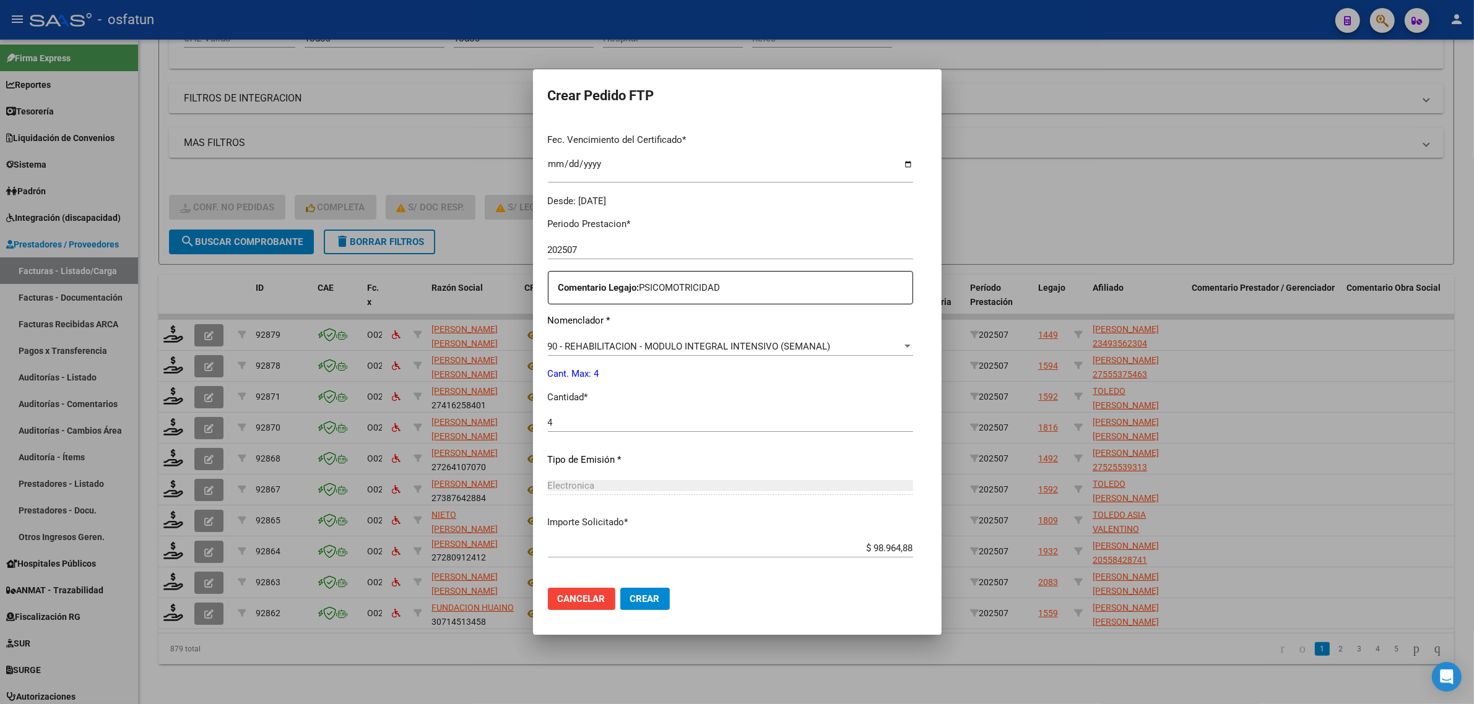
scroll to position [369, 0]
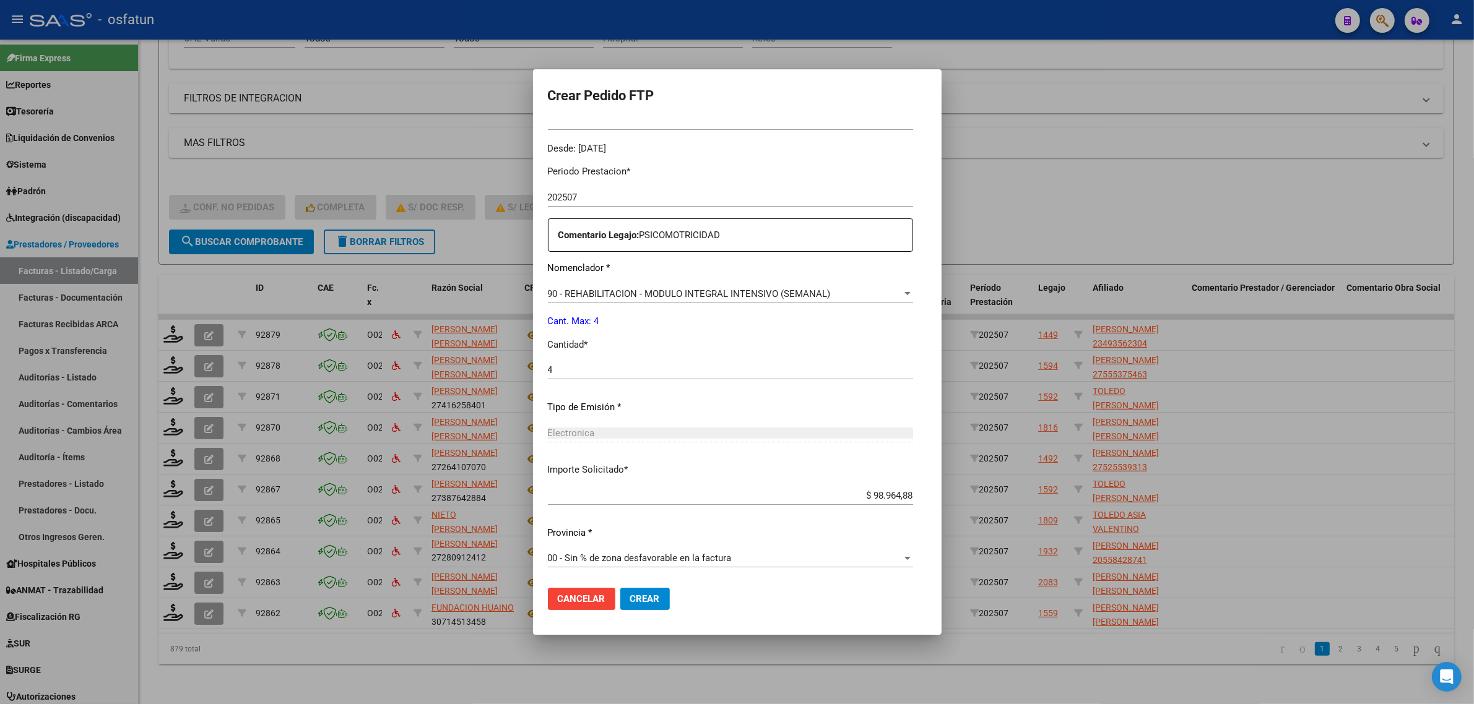
click at [620, 592] on button "Crear" at bounding box center [645, 599] width 50 height 22
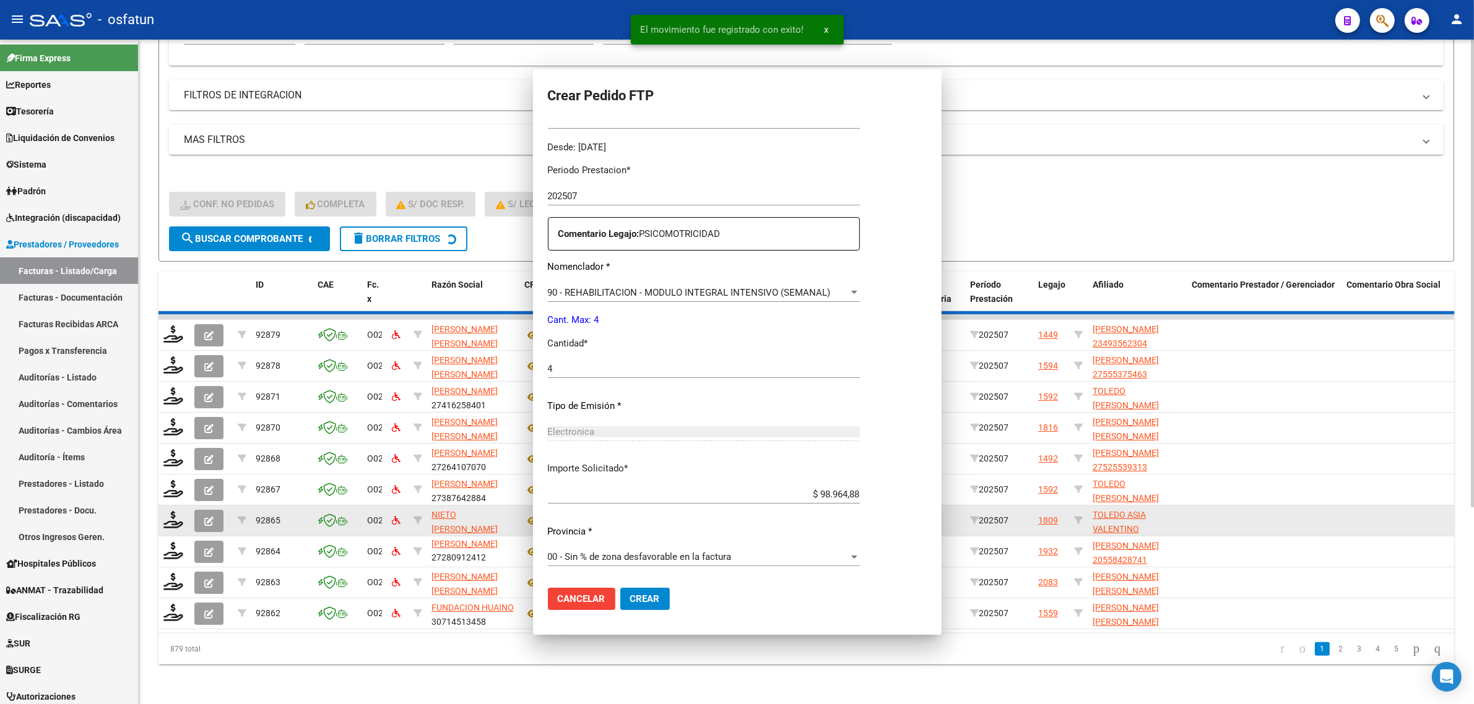
scroll to position [0, 0]
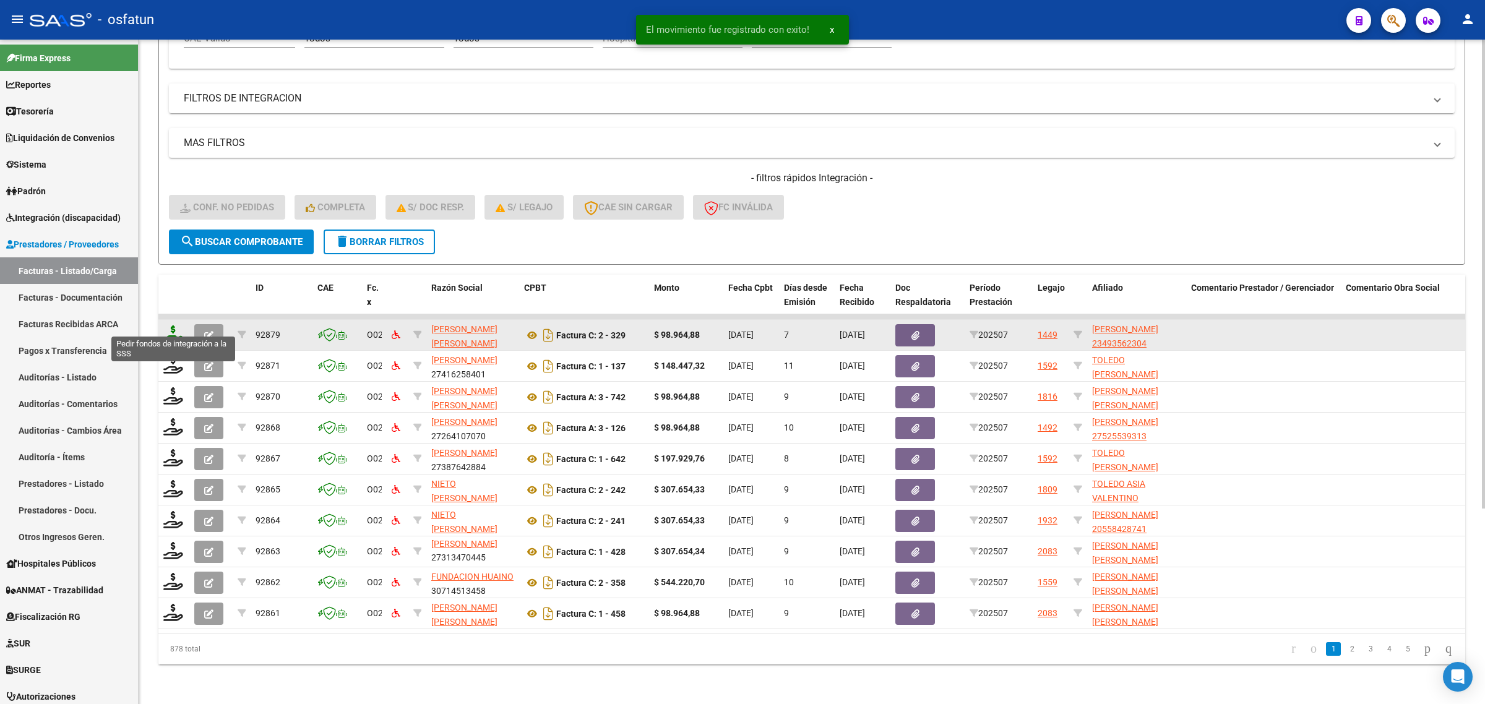
click at [172, 326] on icon at bounding box center [173, 334] width 20 height 17
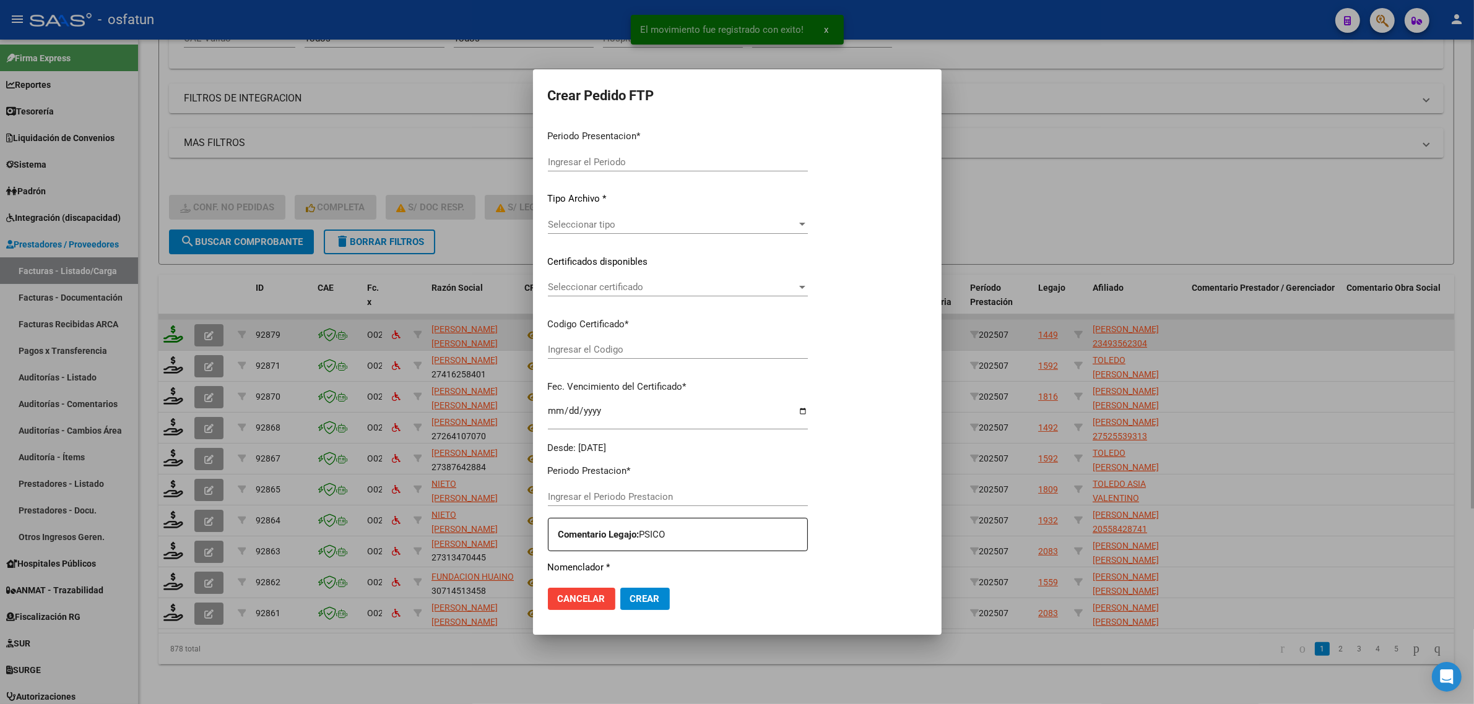
type input "202507"
type input "$ 98.964,88"
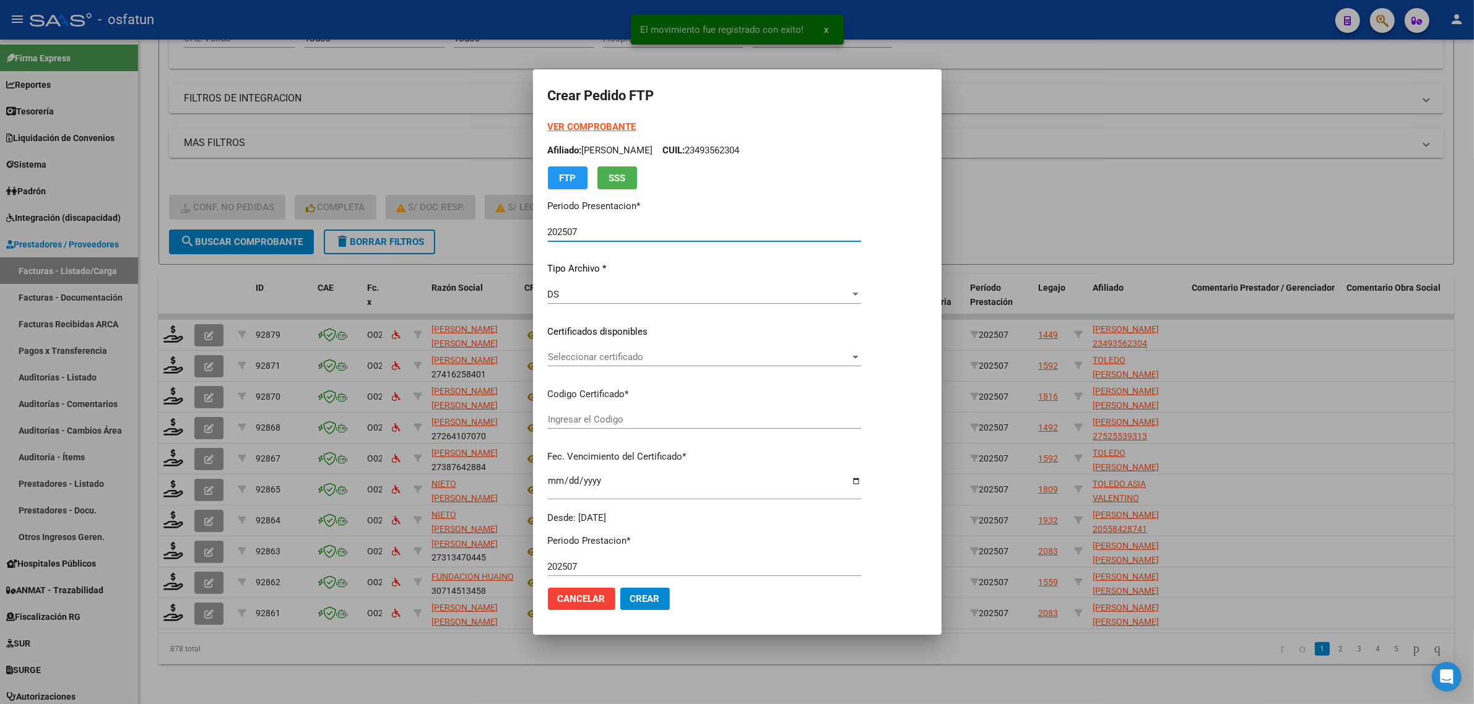
type input "ARG01000493562302017103020251030BSAS352"
type input "2025-10-30"
click at [565, 127] on strong "VER COMPROBANTE" at bounding box center [592, 126] width 88 height 11
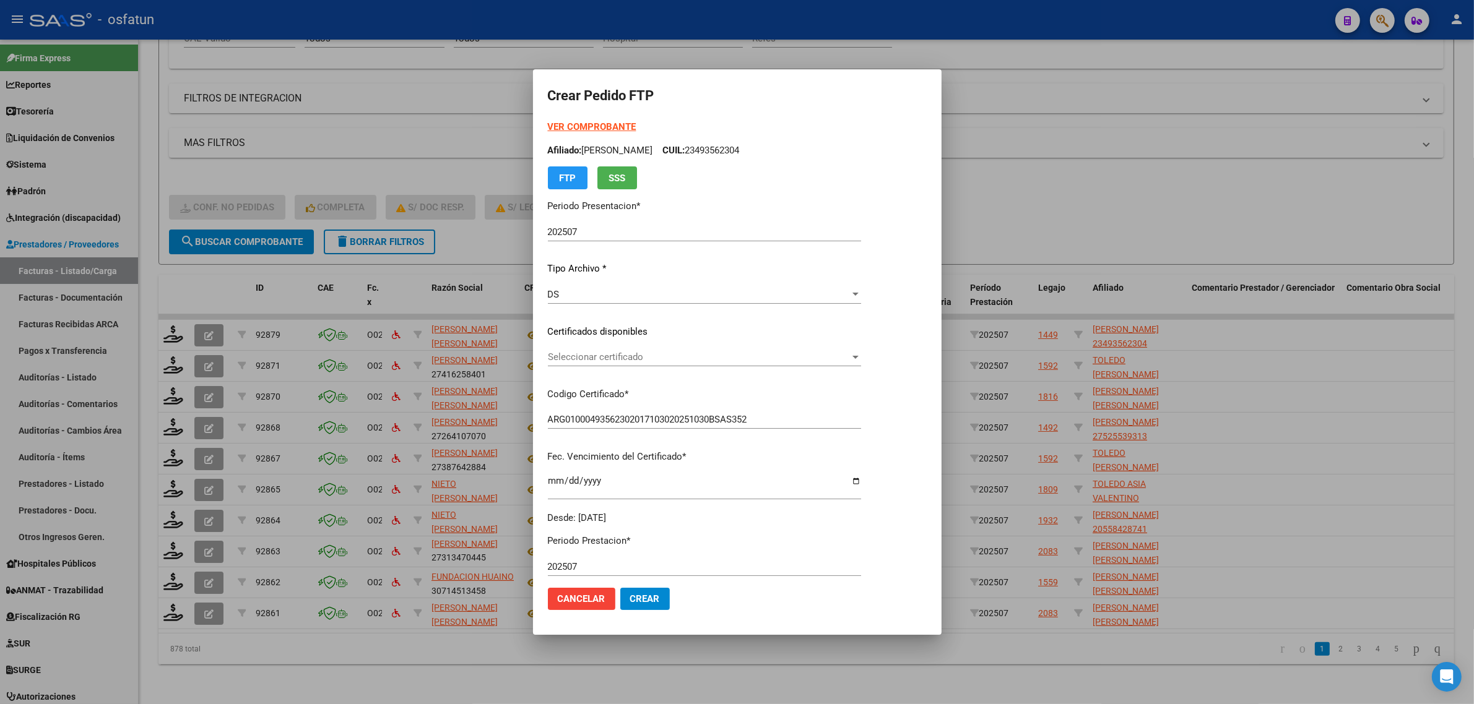
click at [613, 361] on span "Seleccionar certificado" at bounding box center [699, 357] width 302 height 11
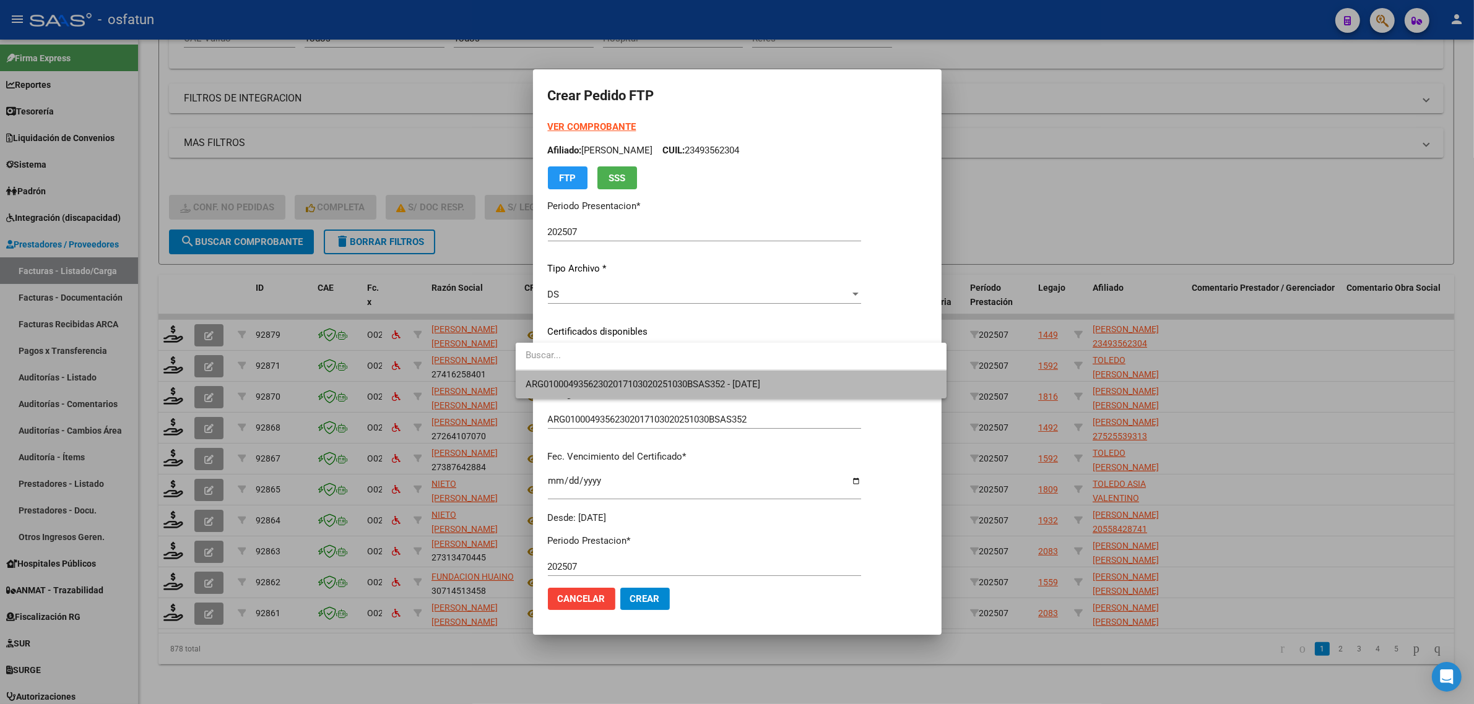
click at [613, 378] on span "ARG01000493562302017103020251030BSAS352 - 2025-10-30" at bounding box center [730, 385] width 411 height 28
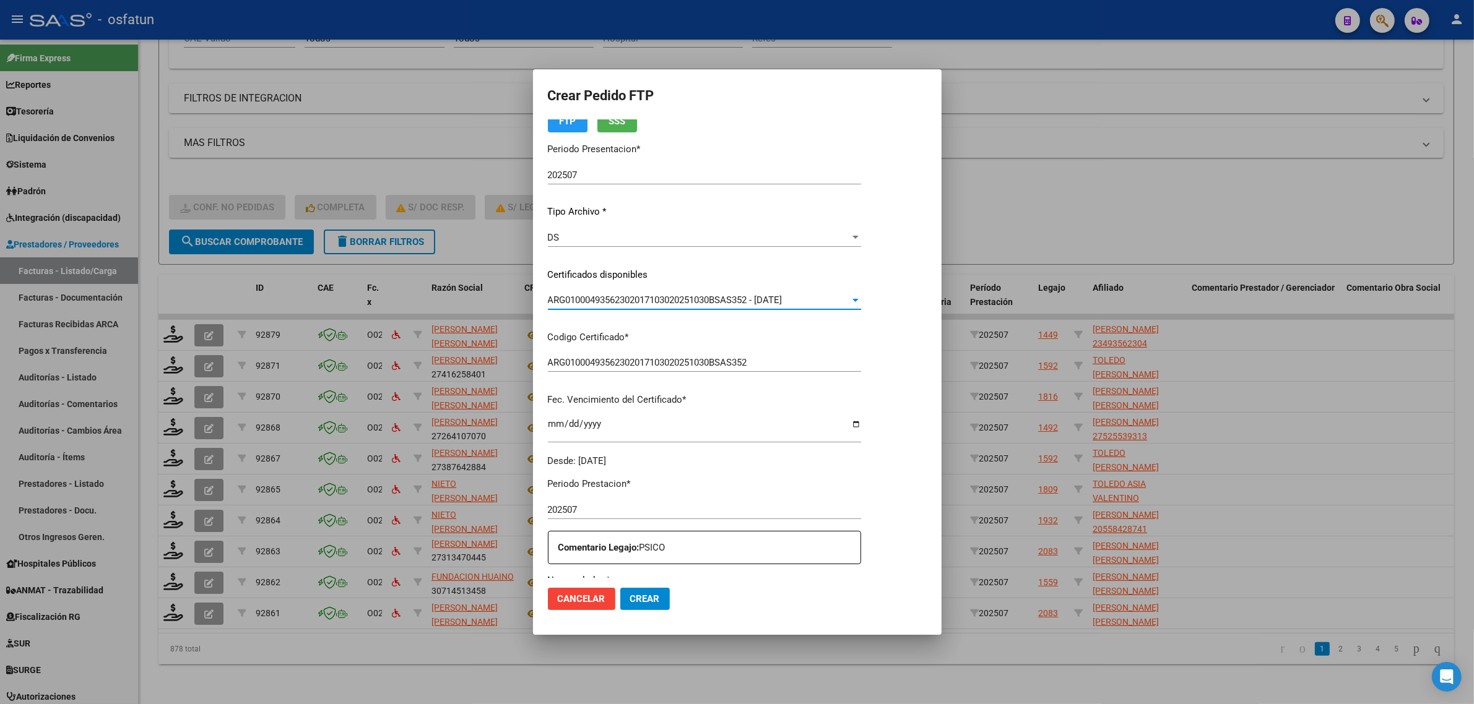
scroll to position [232, 0]
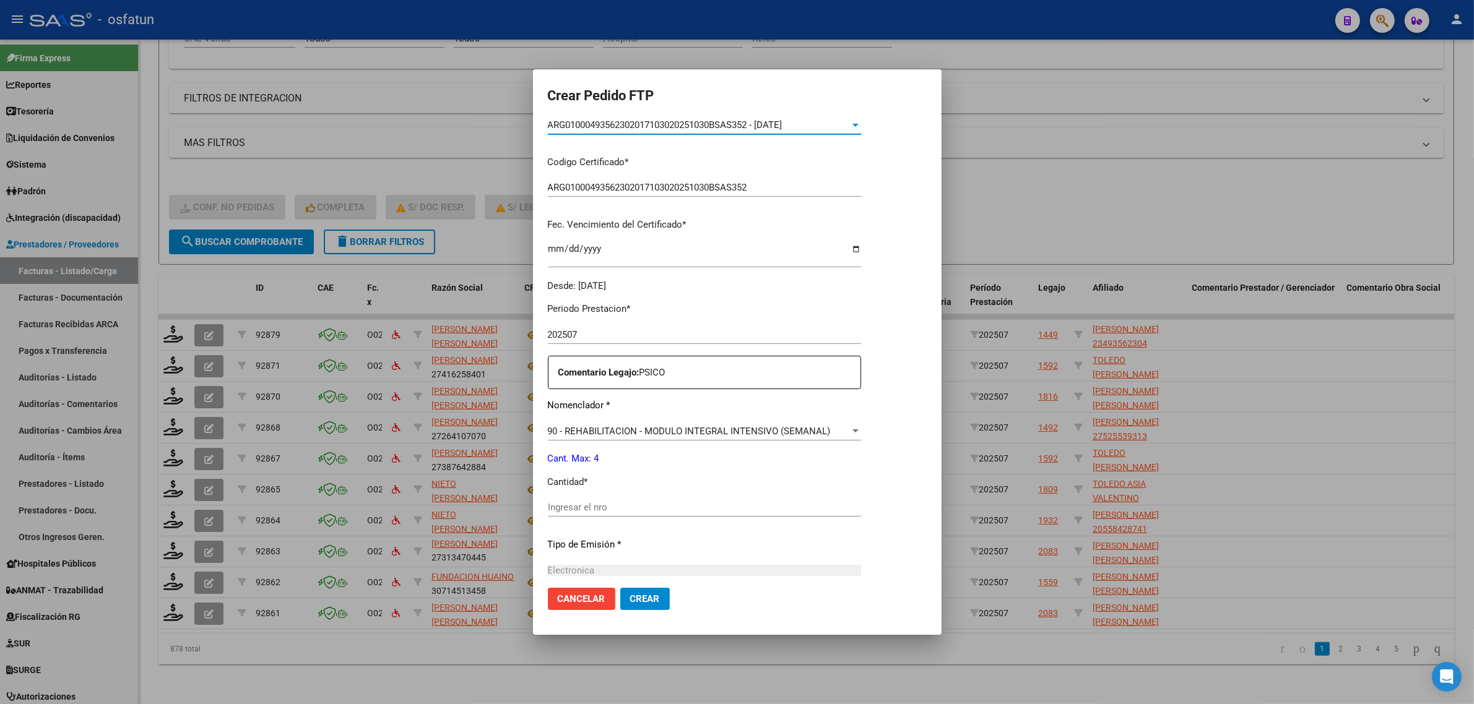
drag, startPoint x: 592, startPoint y: 496, endPoint x: 588, endPoint y: 520, distance: 24.5
click at [592, 497] on div "Periodo Prestacion * 202507 Ingresar el Periodo Prestacion Comentario Legajo: P…" at bounding box center [704, 505] width 313 height 424
click at [587, 508] on input "Ingresar el nro" at bounding box center [704, 507] width 313 height 11
type input "4"
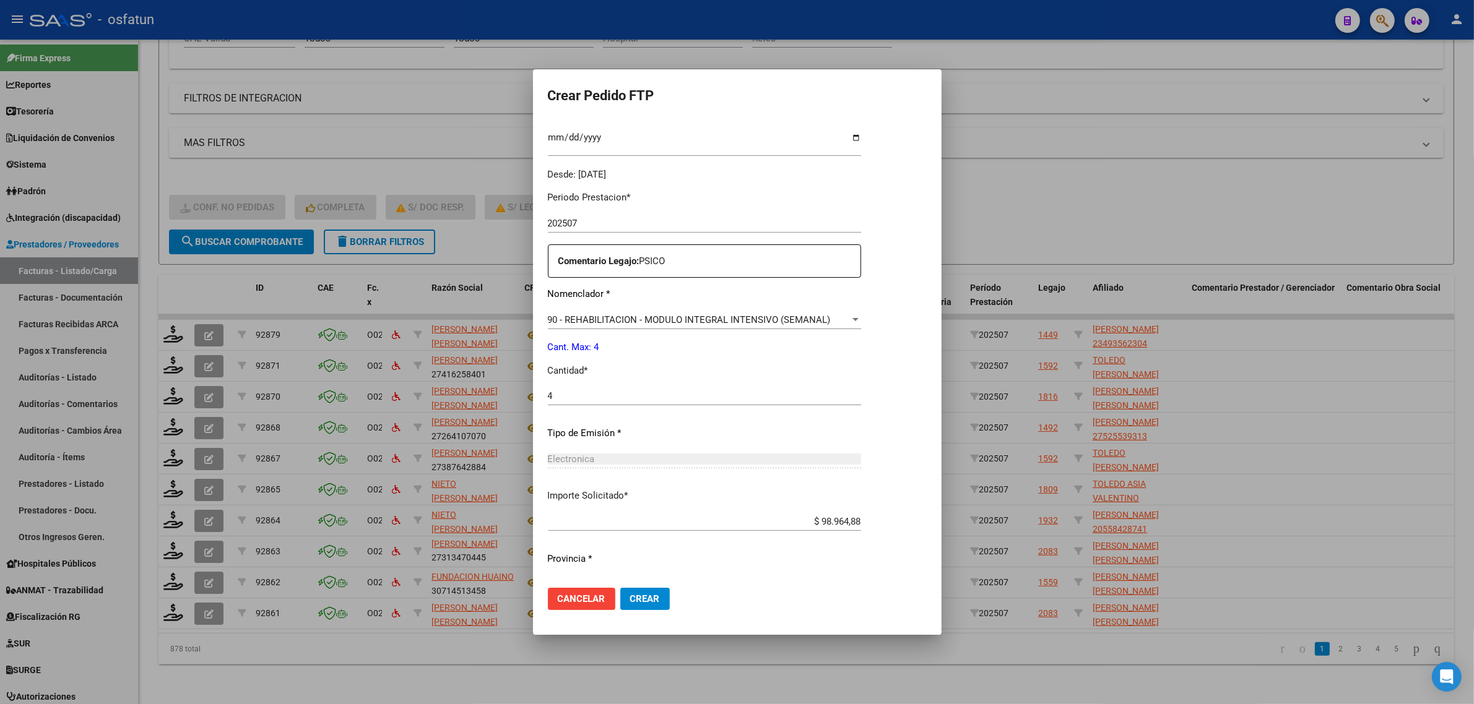
scroll to position [369, 0]
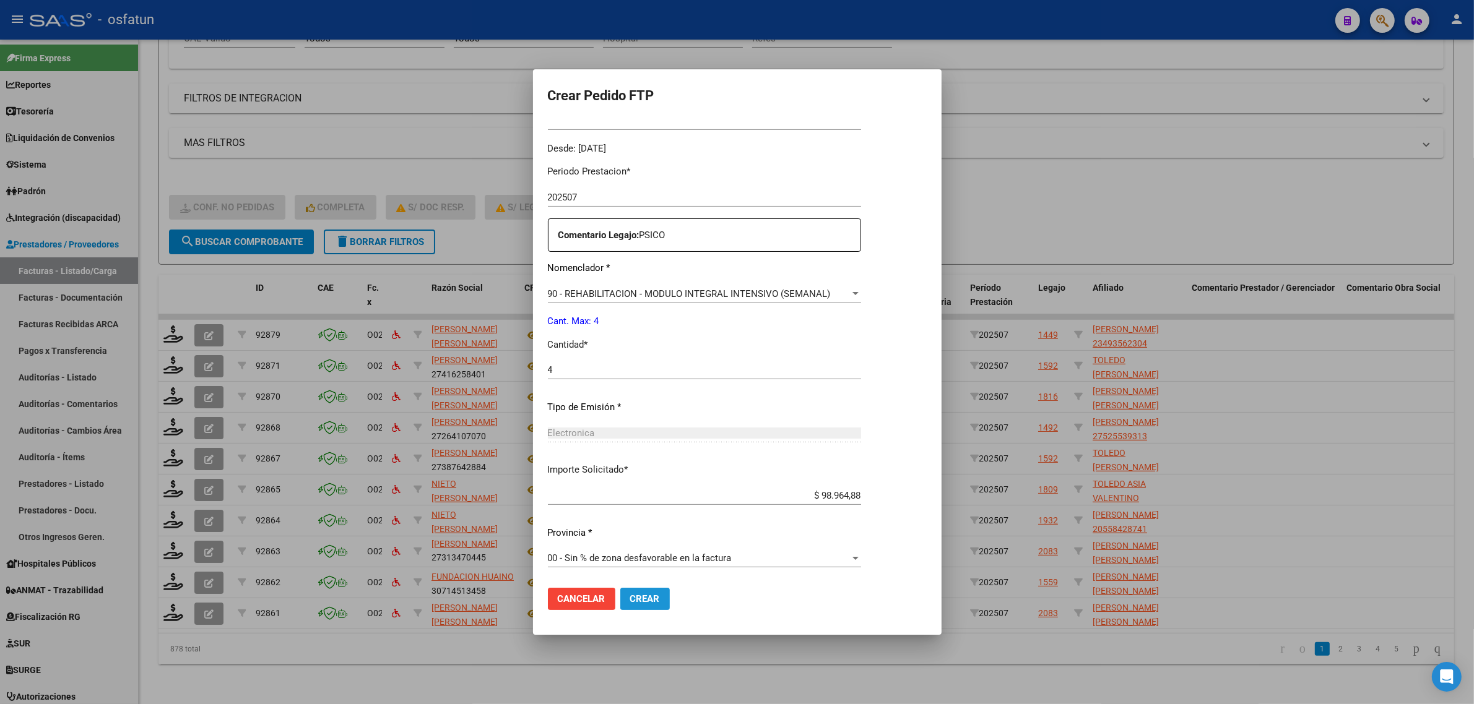
click at [630, 598] on span "Crear" at bounding box center [645, 598] width 30 height 11
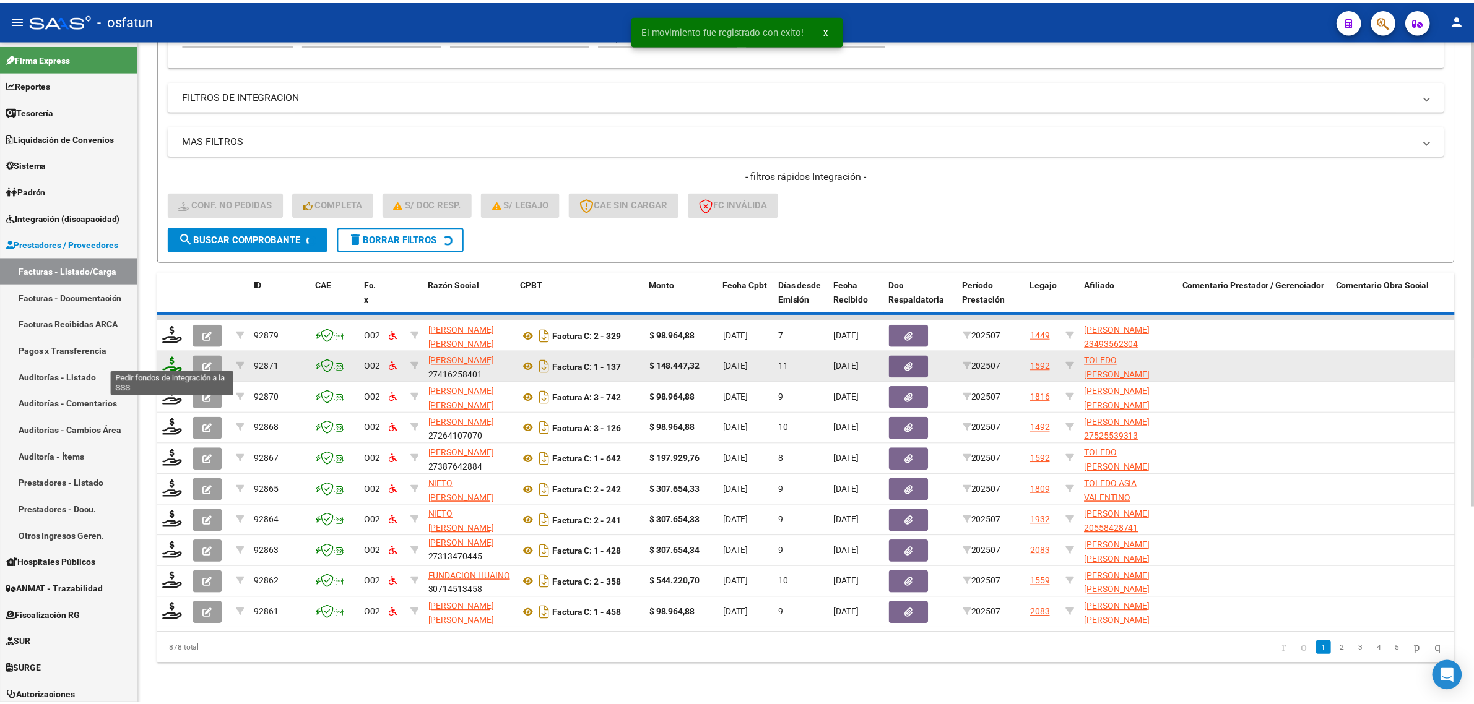
scroll to position [1, 0]
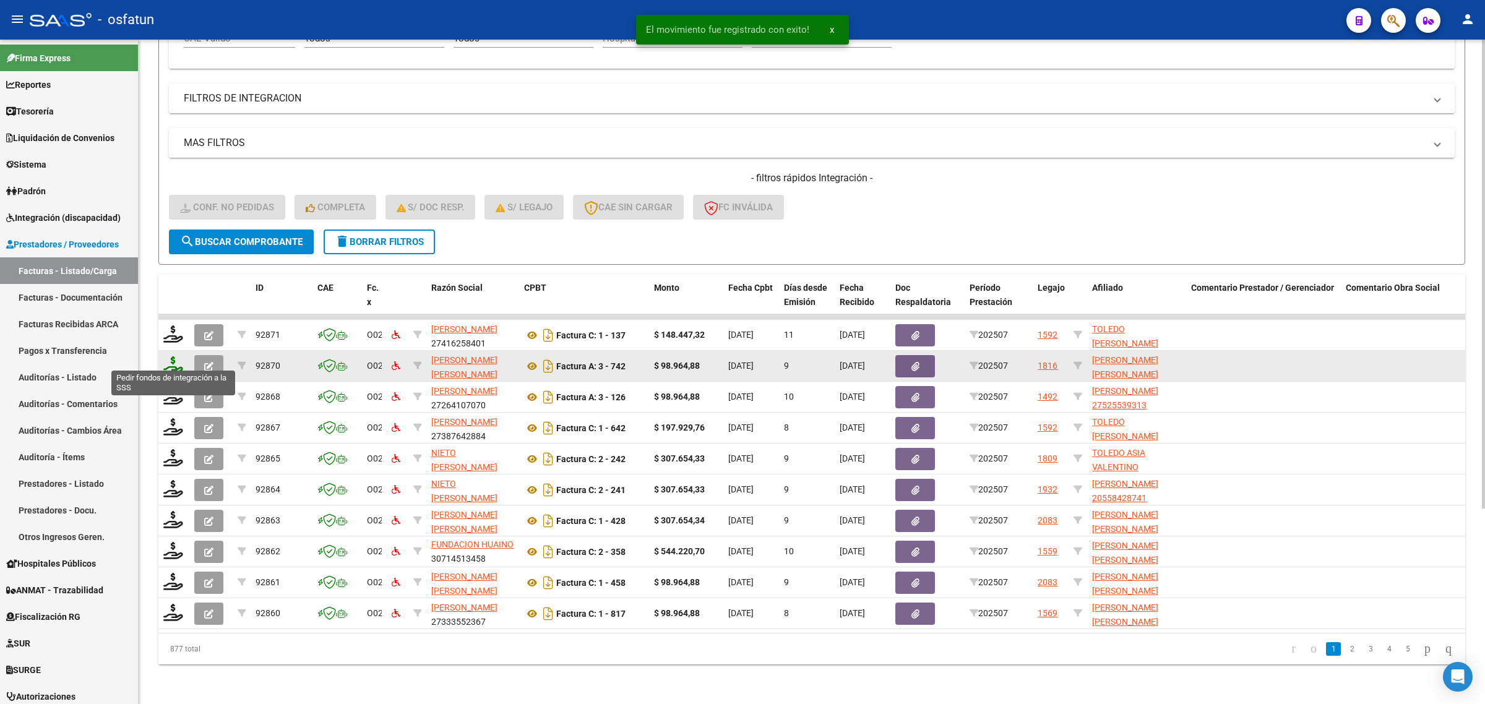
click at [171, 356] on icon at bounding box center [173, 364] width 20 height 17
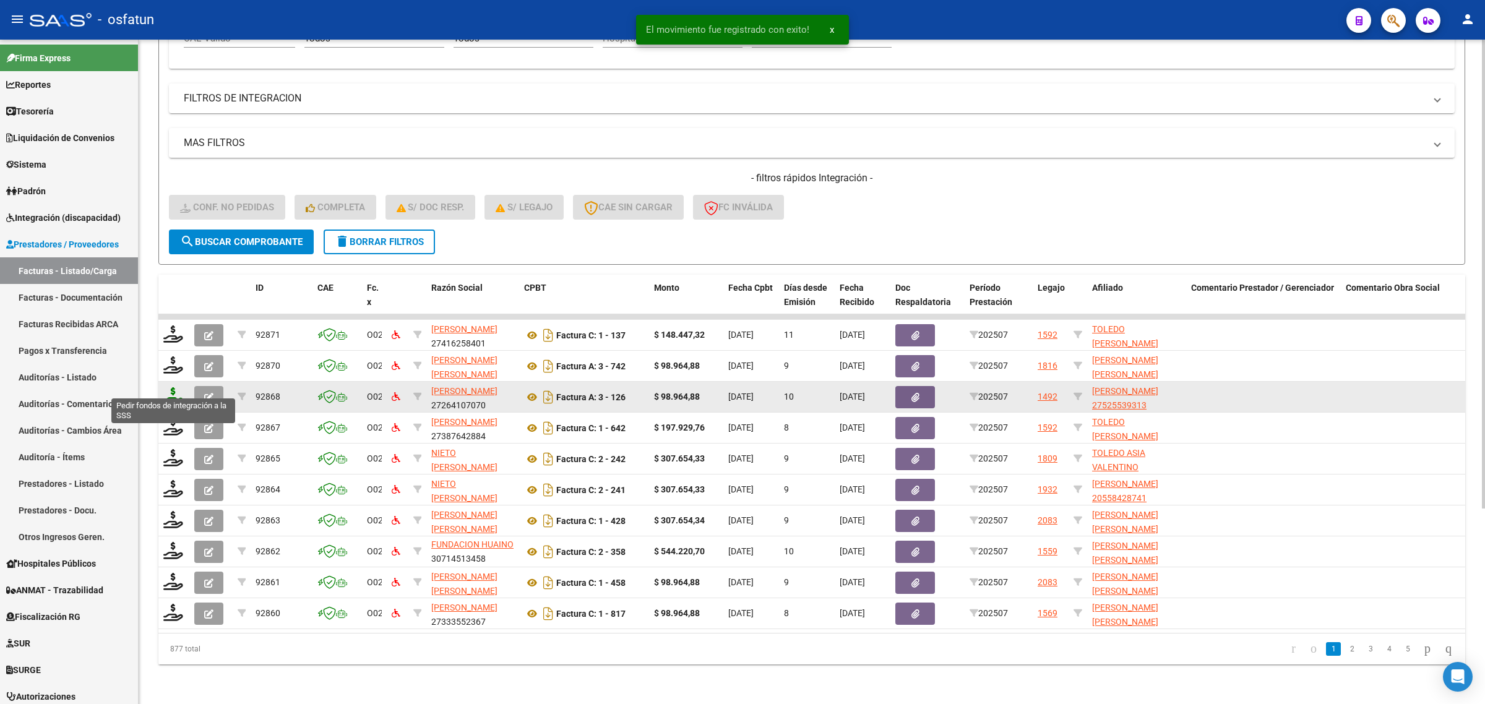
click at [175, 387] on icon at bounding box center [173, 395] width 20 height 17
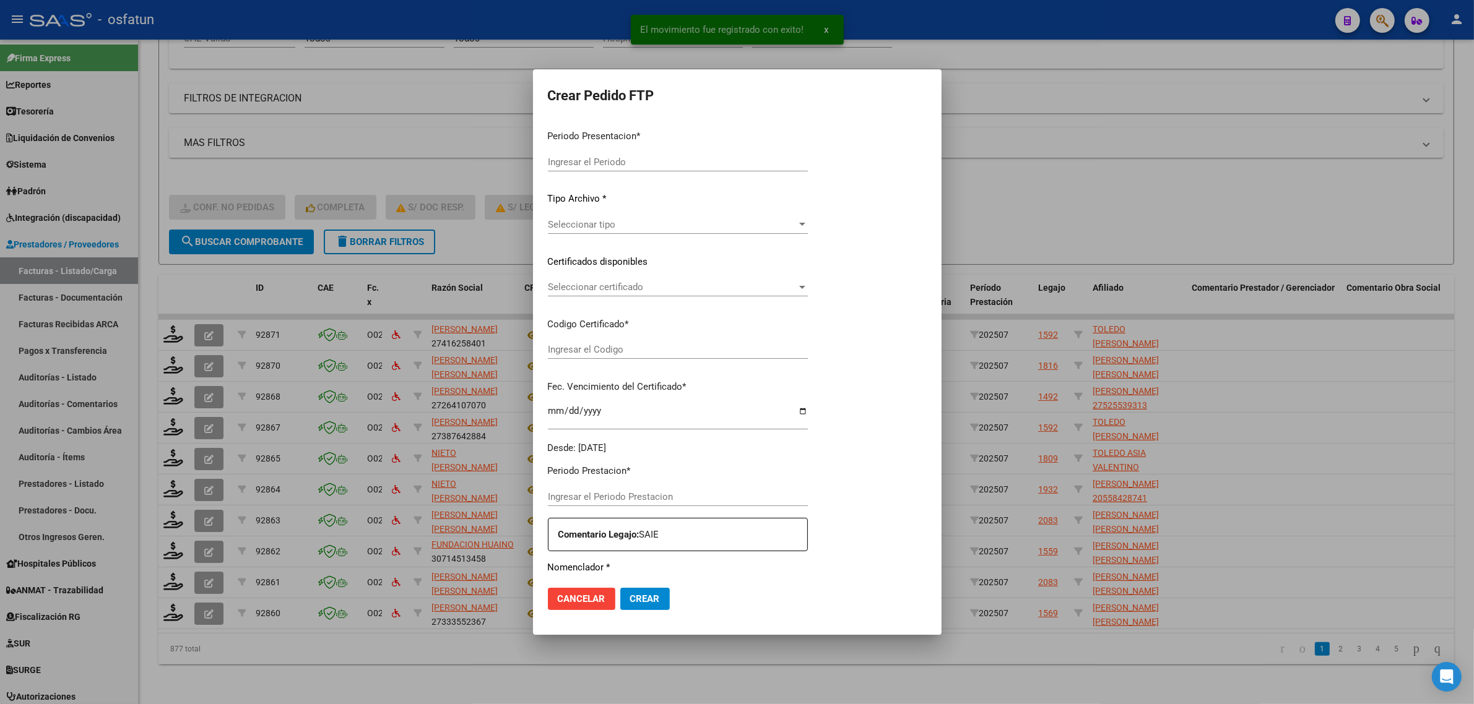
type input "202507"
type input "$ 98.964,88"
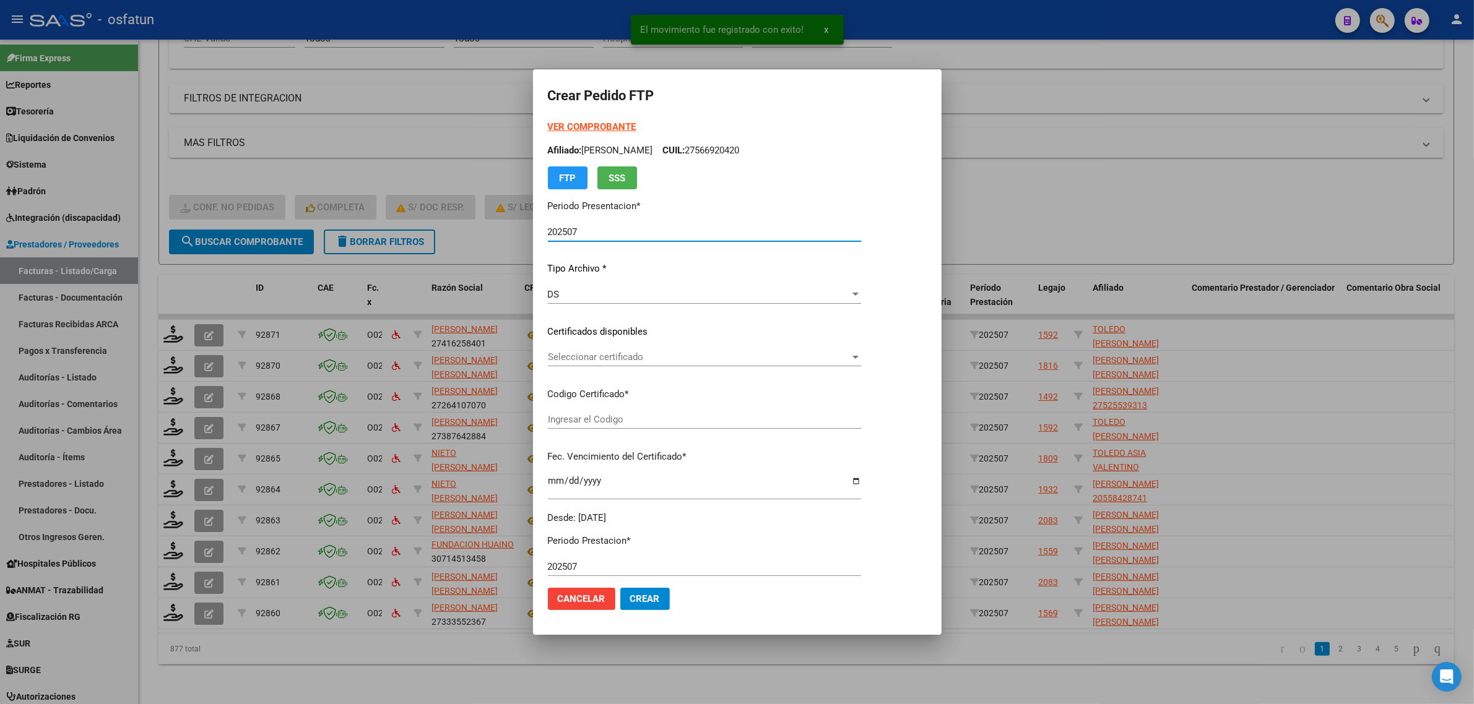
type input "ARG01000525539312024090520290905SLS257"
type input "2029-09-05"
click at [566, 124] on strong "VER COMPROBANTE" at bounding box center [592, 126] width 88 height 11
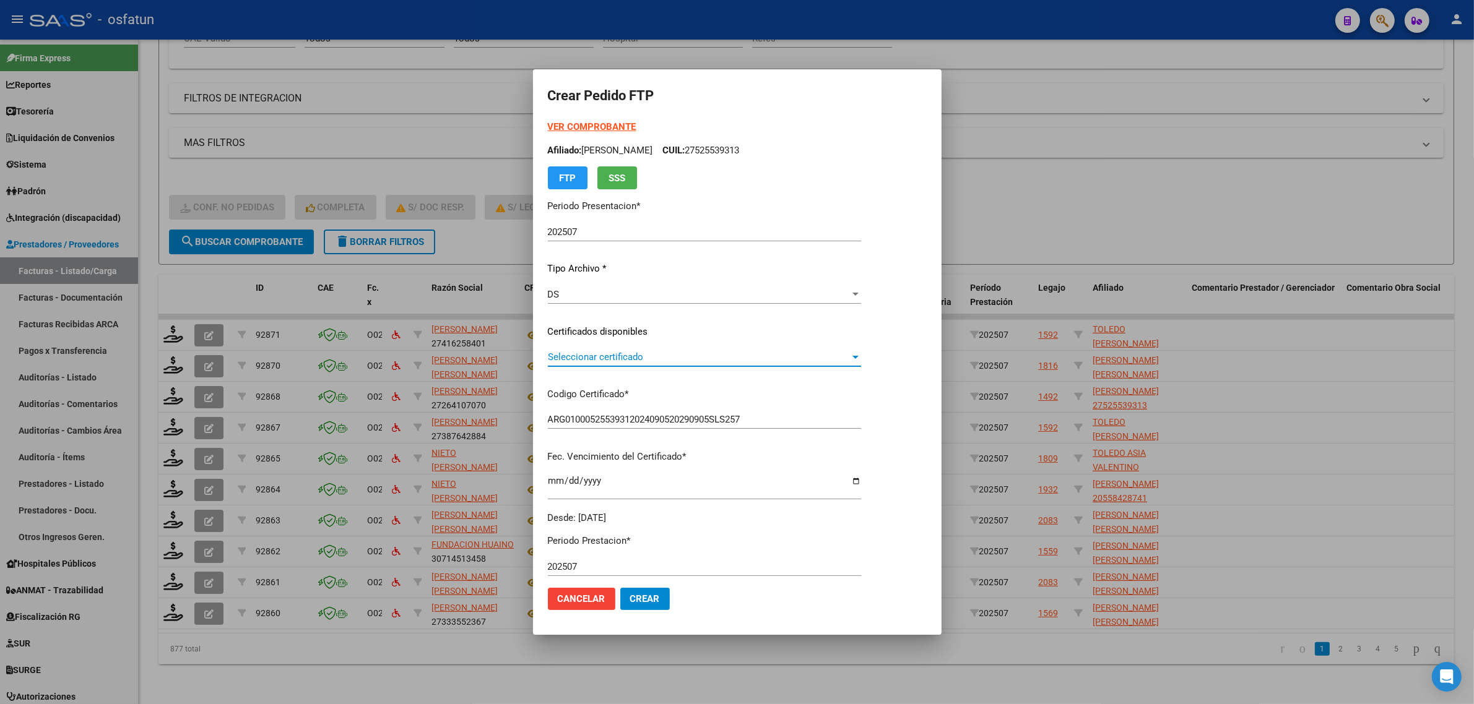
click at [592, 353] on span "Seleccionar certificado" at bounding box center [699, 357] width 302 height 11
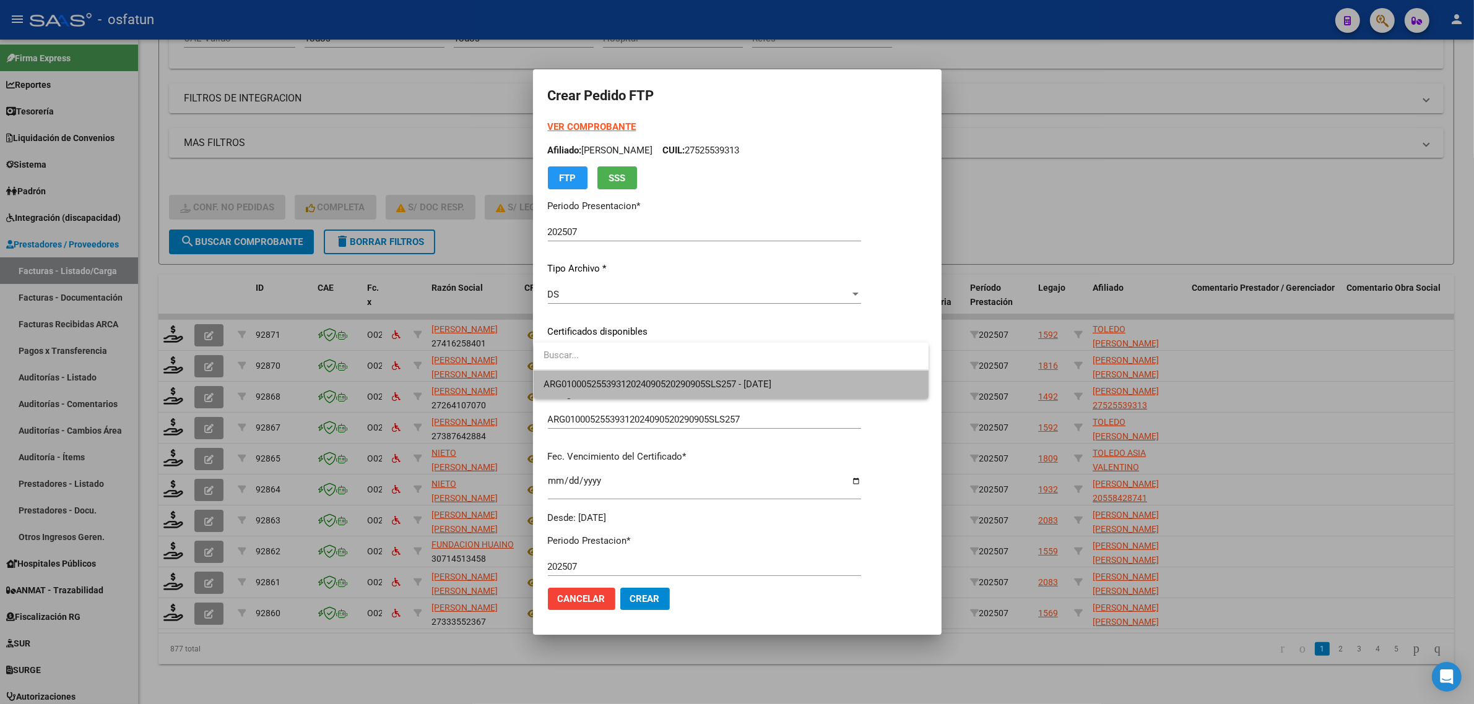
click at [594, 376] on span "ARG01000525539312024090520290905SLS257 - 2029-09-05" at bounding box center [730, 385] width 375 height 28
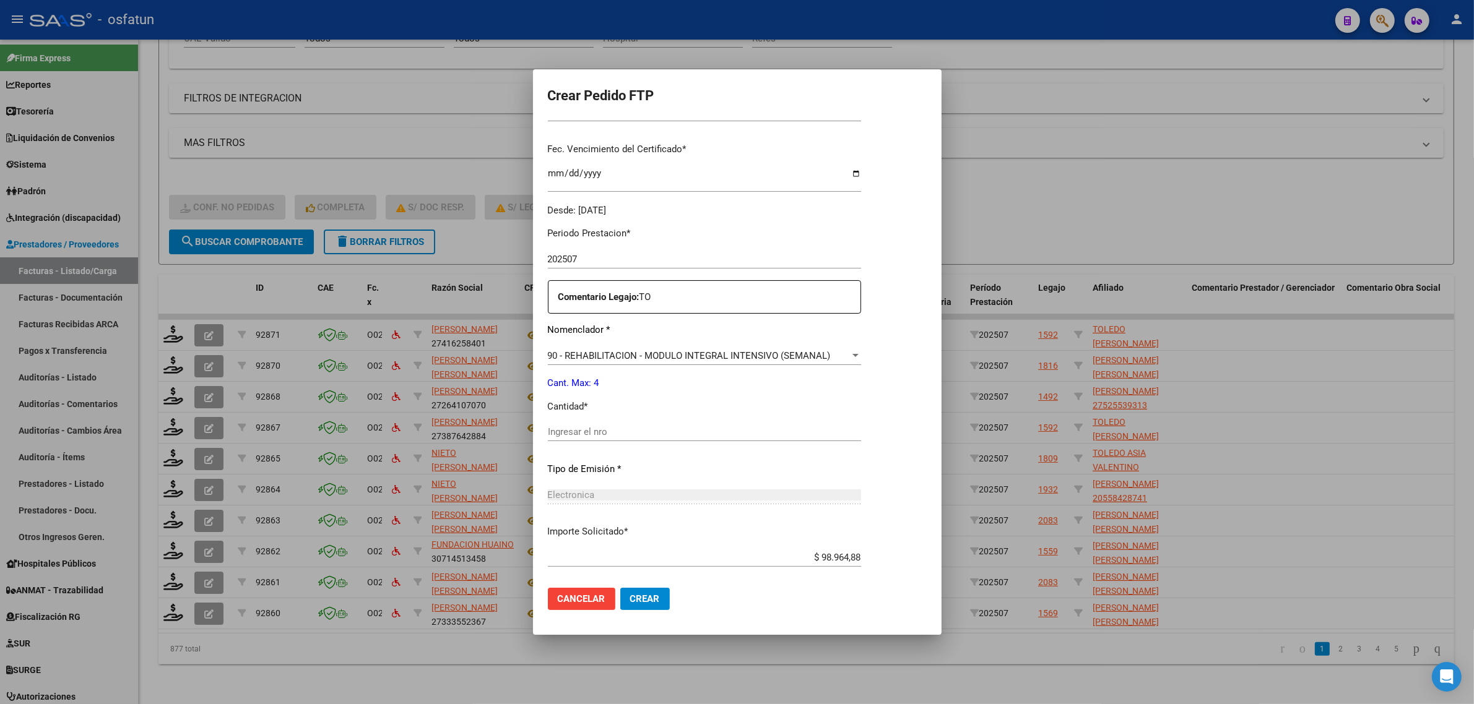
scroll to position [309, 0]
click at [582, 433] on input "Ingresar el nro" at bounding box center [704, 430] width 313 height 11
type input "4"
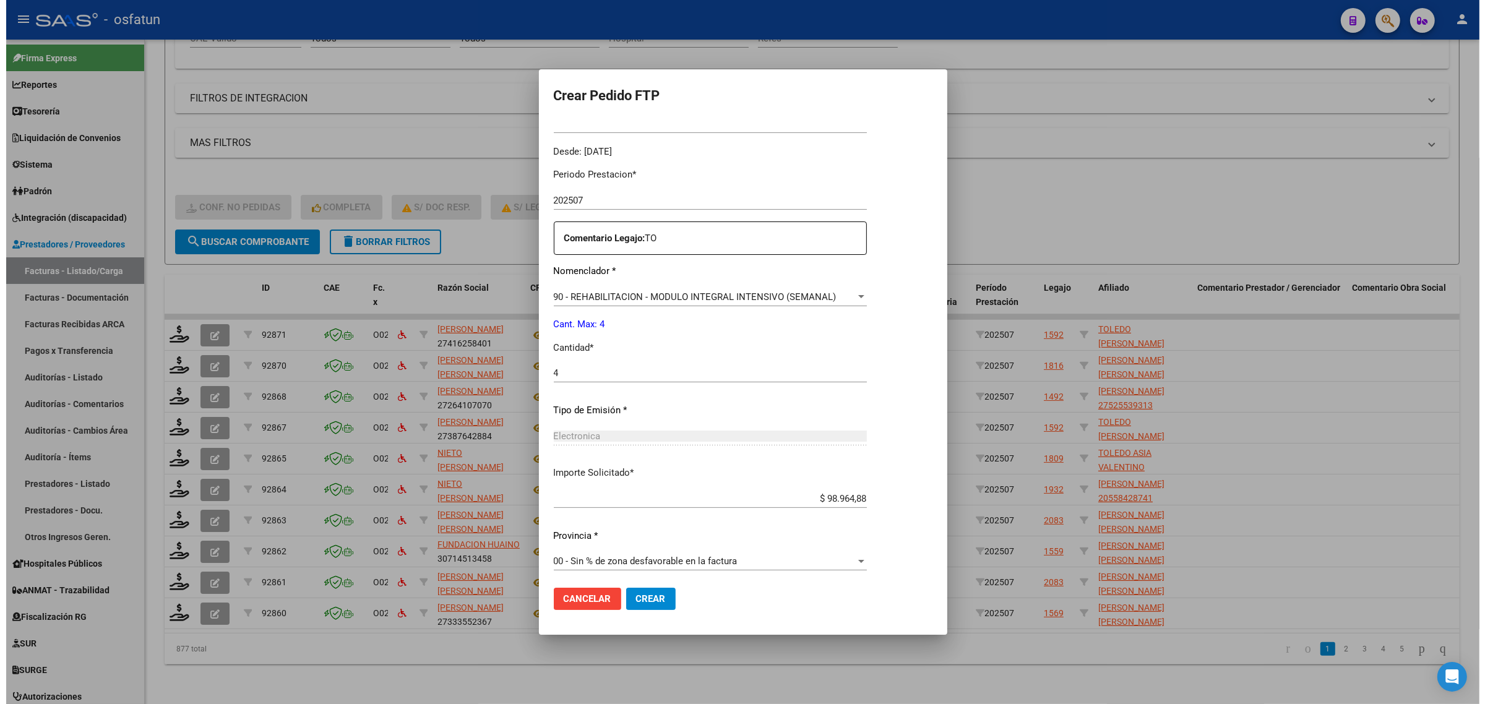
scroll to position [369, 0]
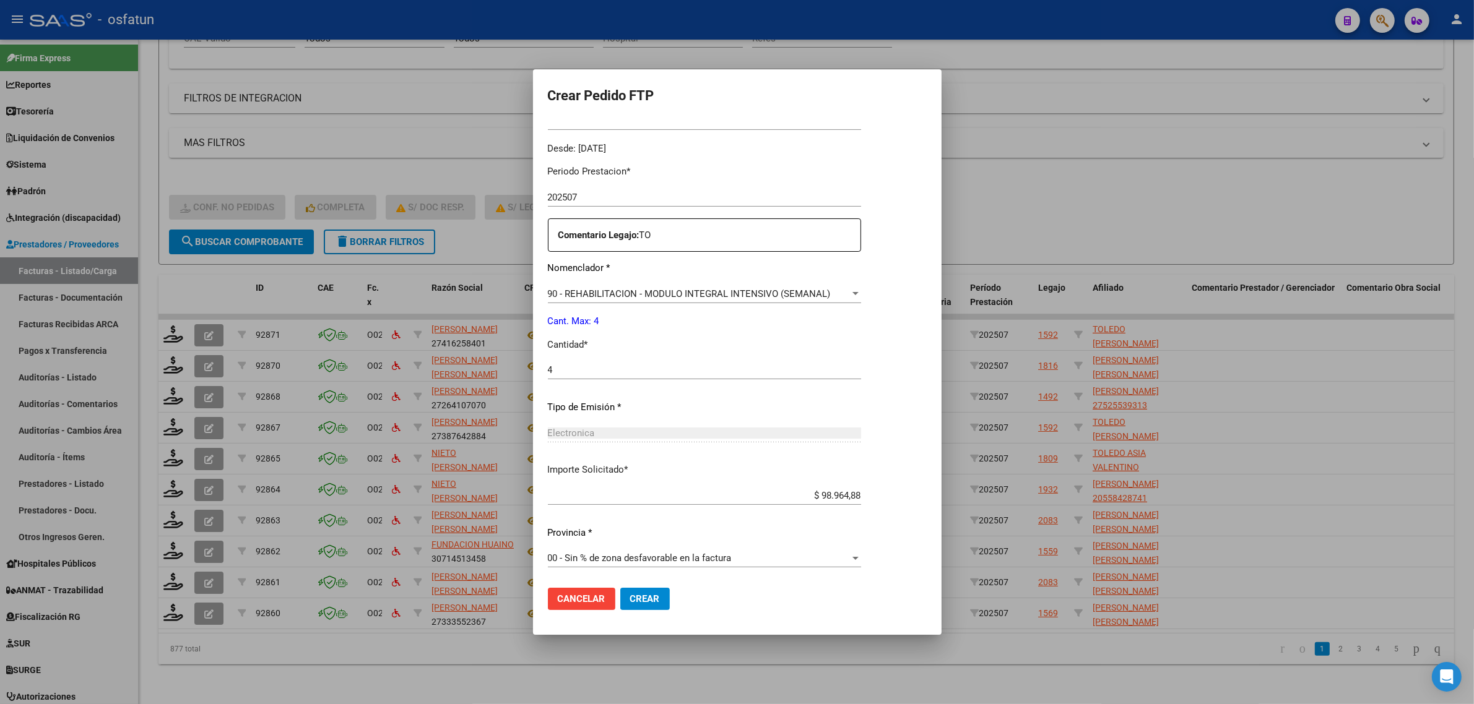
click at [655, 592] on button "Crear" at bounding box center [645, 599] width 50 height 22
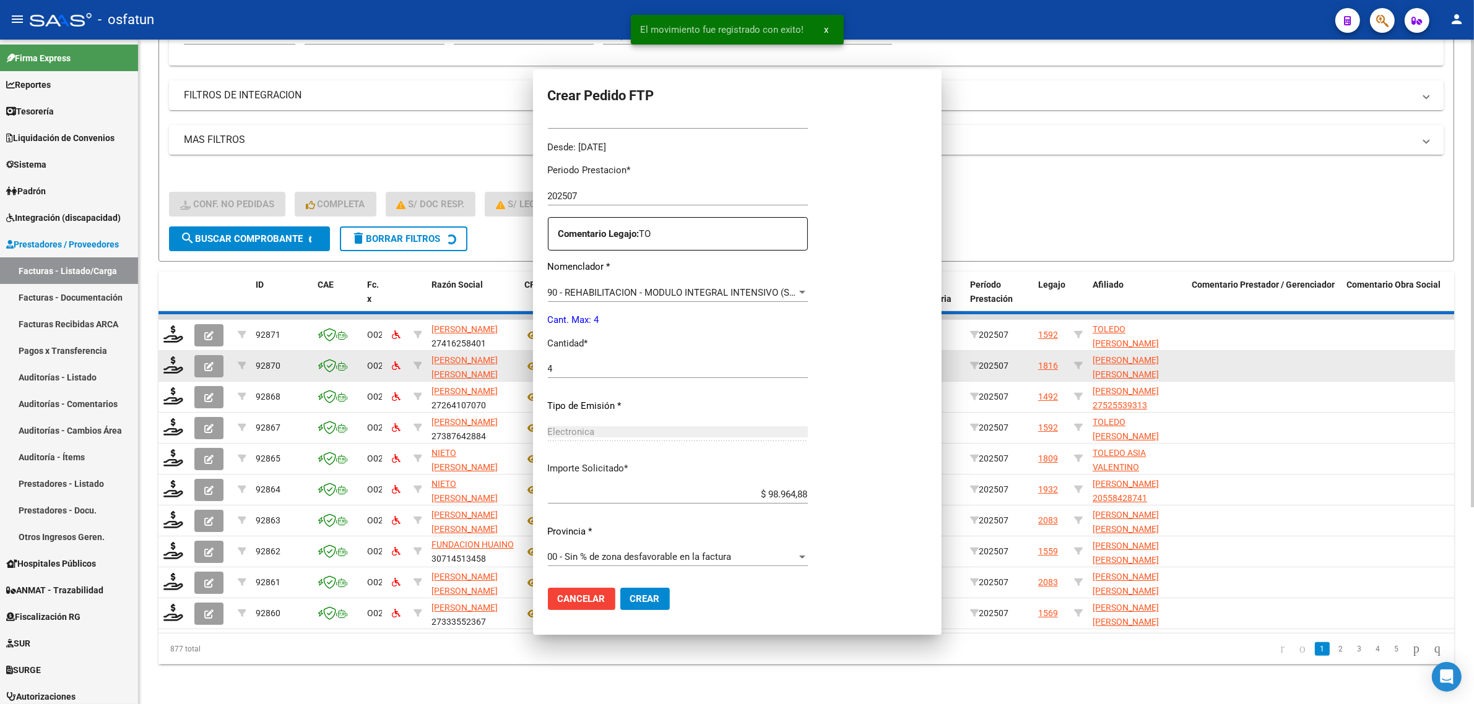
scroll to position [0, 0]
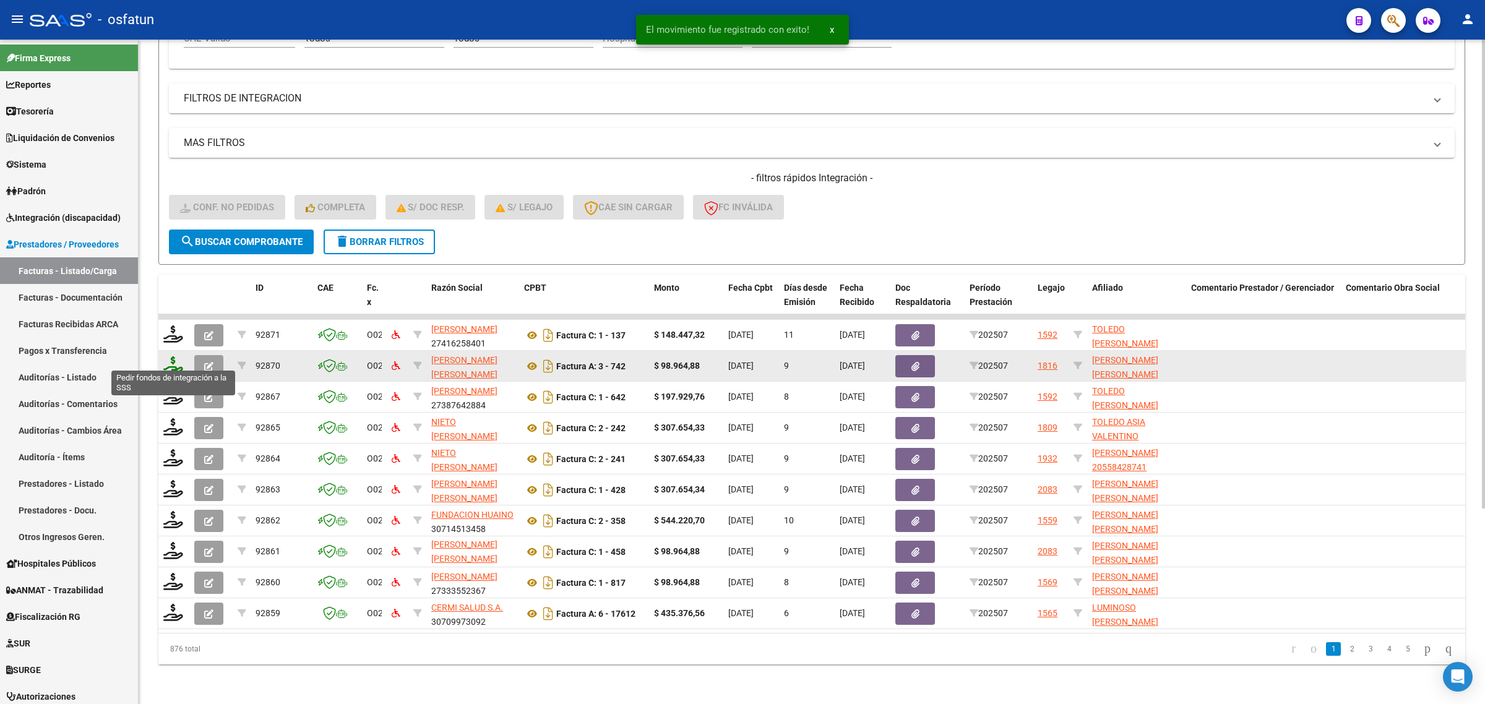
click at [173, 356] on icon at bounding box center [173, 364] width 20 height 17
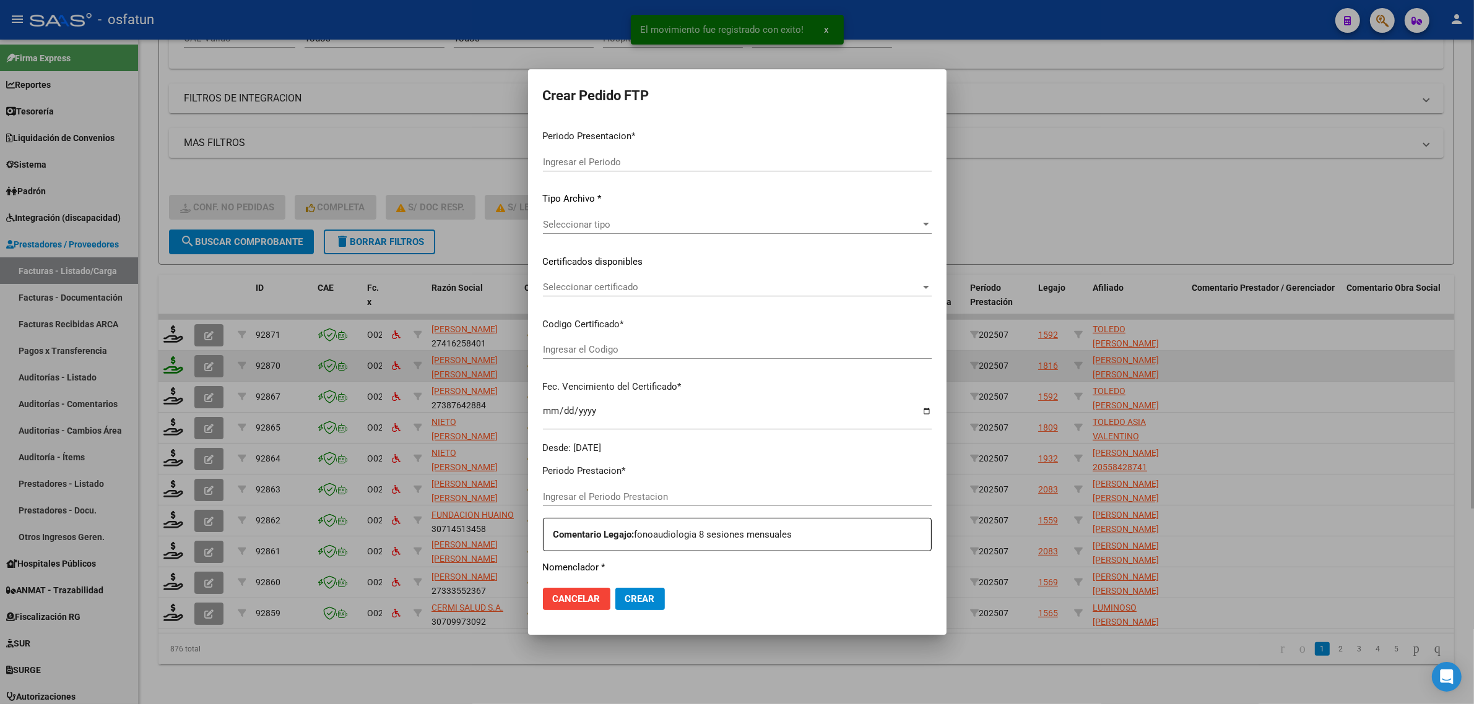
type input "202507"
type input "$ 98.964,88"
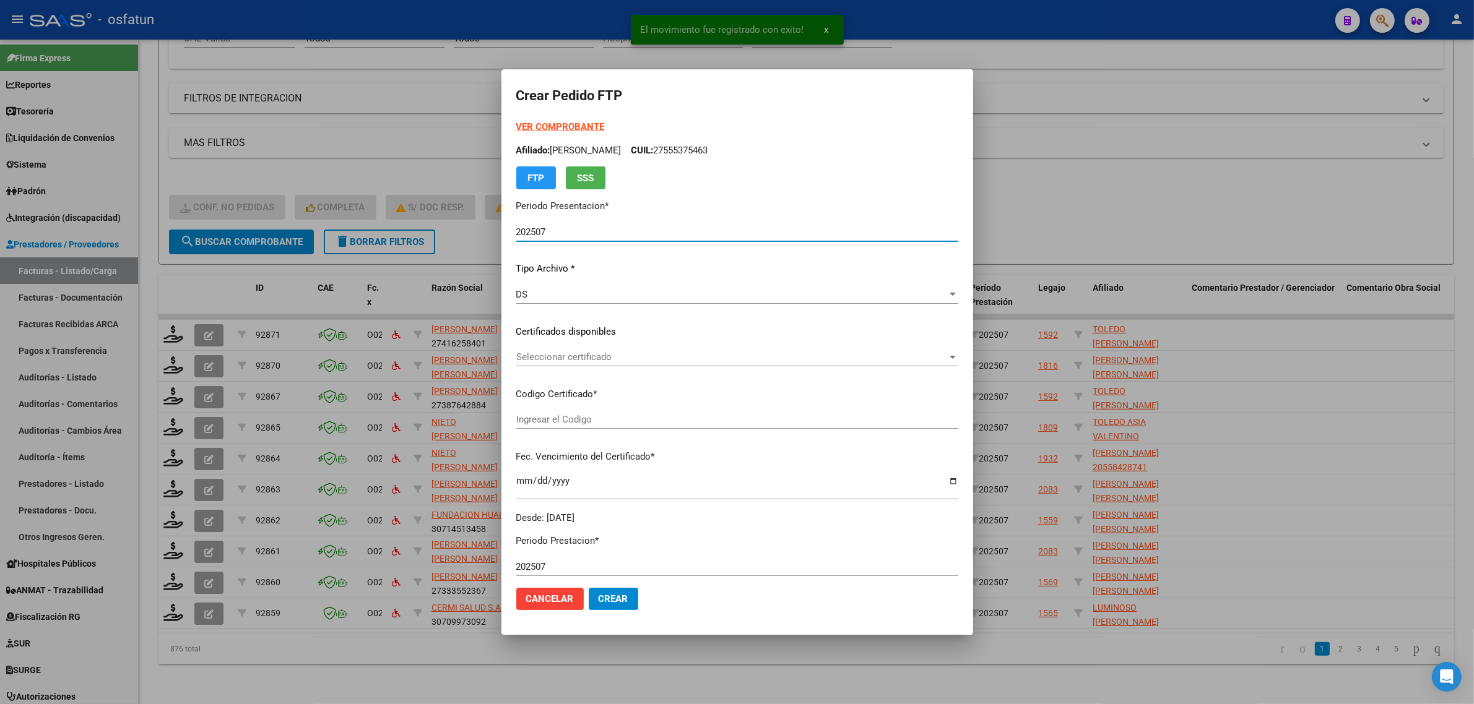
type input "ARG02-00049435972-20250811-20300811"
type input "2030-08-01"
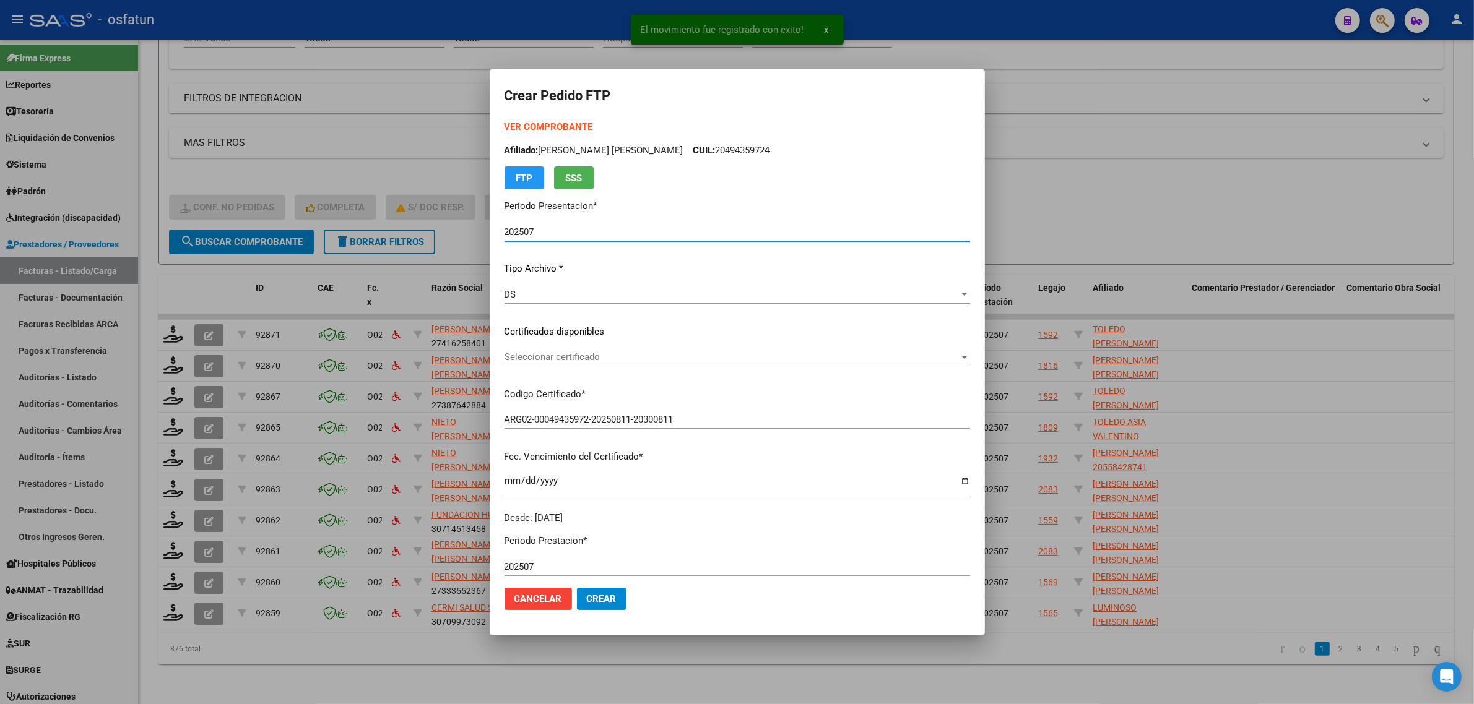
click at [546, 124] on strong "VER COMPROBANTE" at bounding box center [548, 126] width 88 height 11
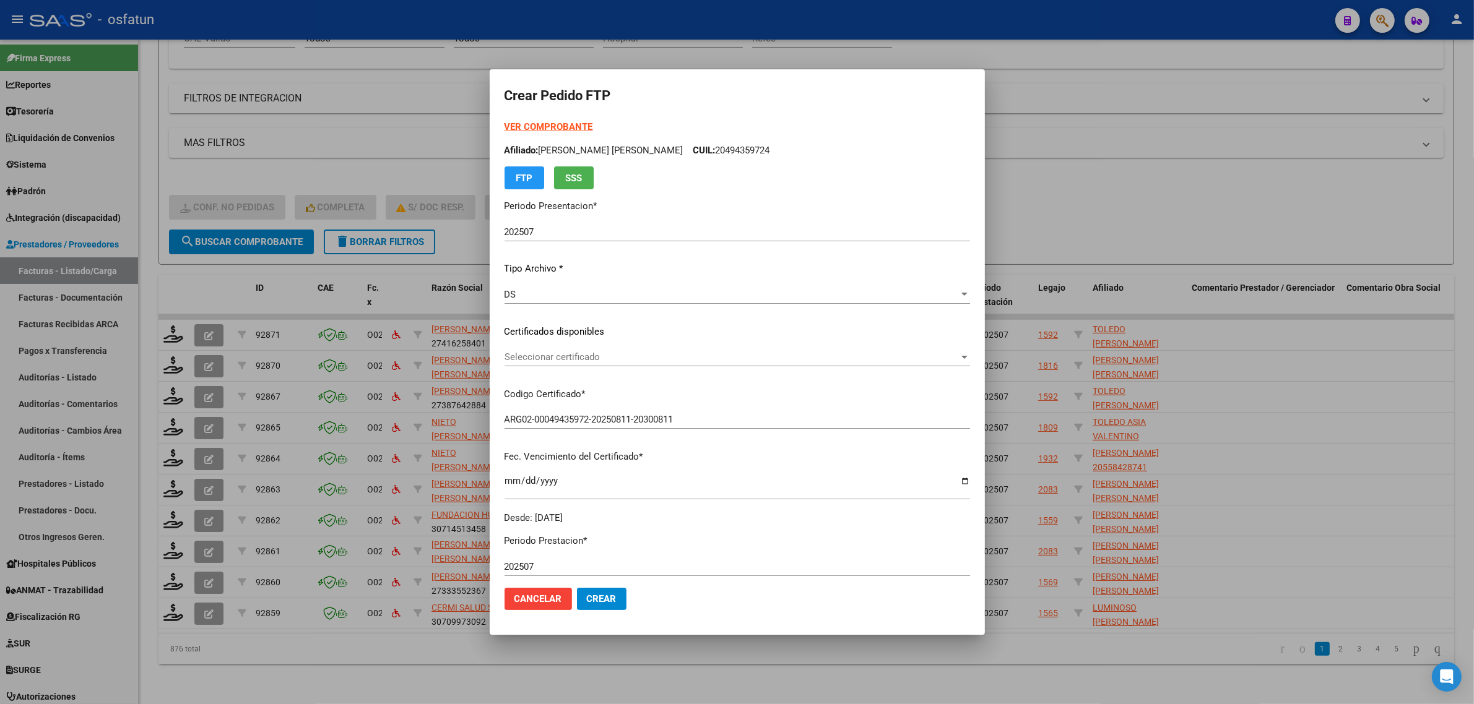
click at [537, 360] on span "Seleccionar certificado" at bounding box center [731, 357] width 454 height 11
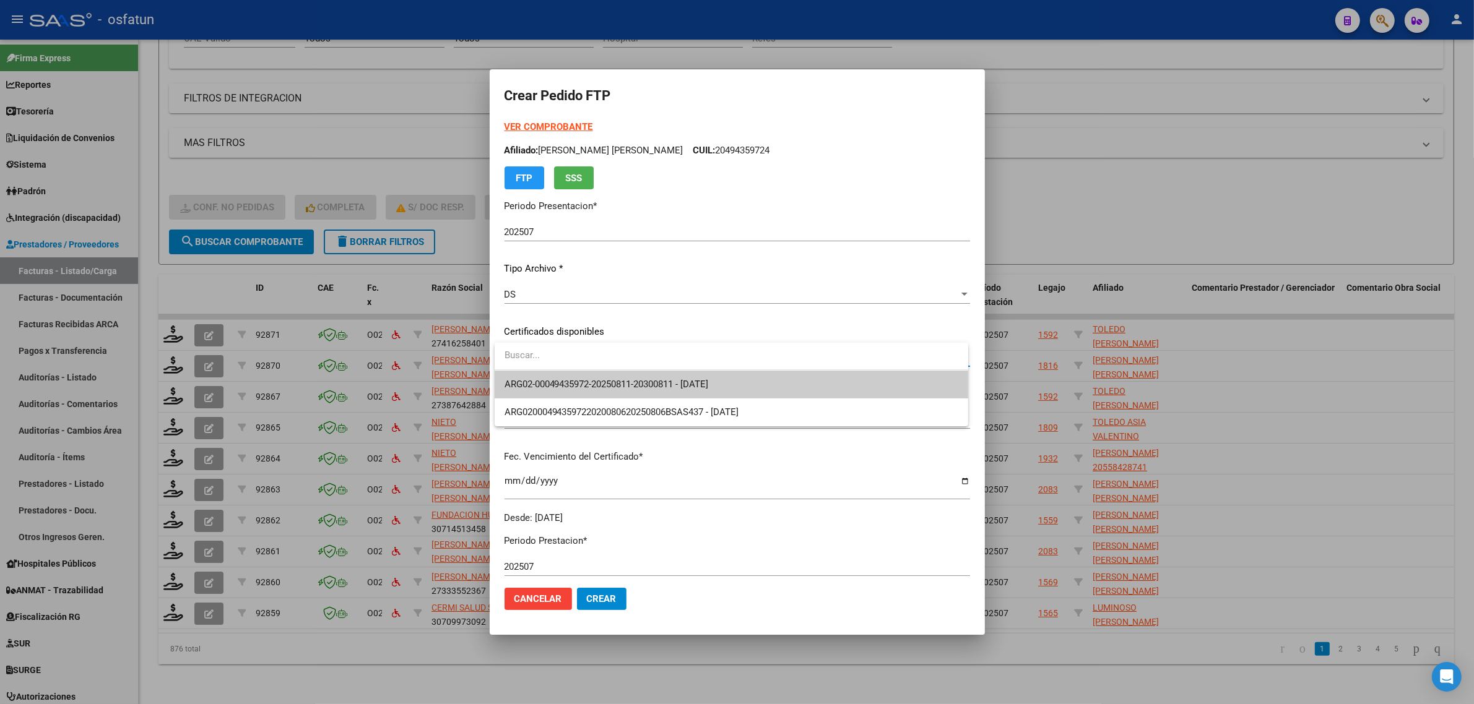
click at [540, 378] on span "ARG02-00049435972-20250811-20300811 - 2030-08-01" at bounding box center [731, 385] width 454 height 28
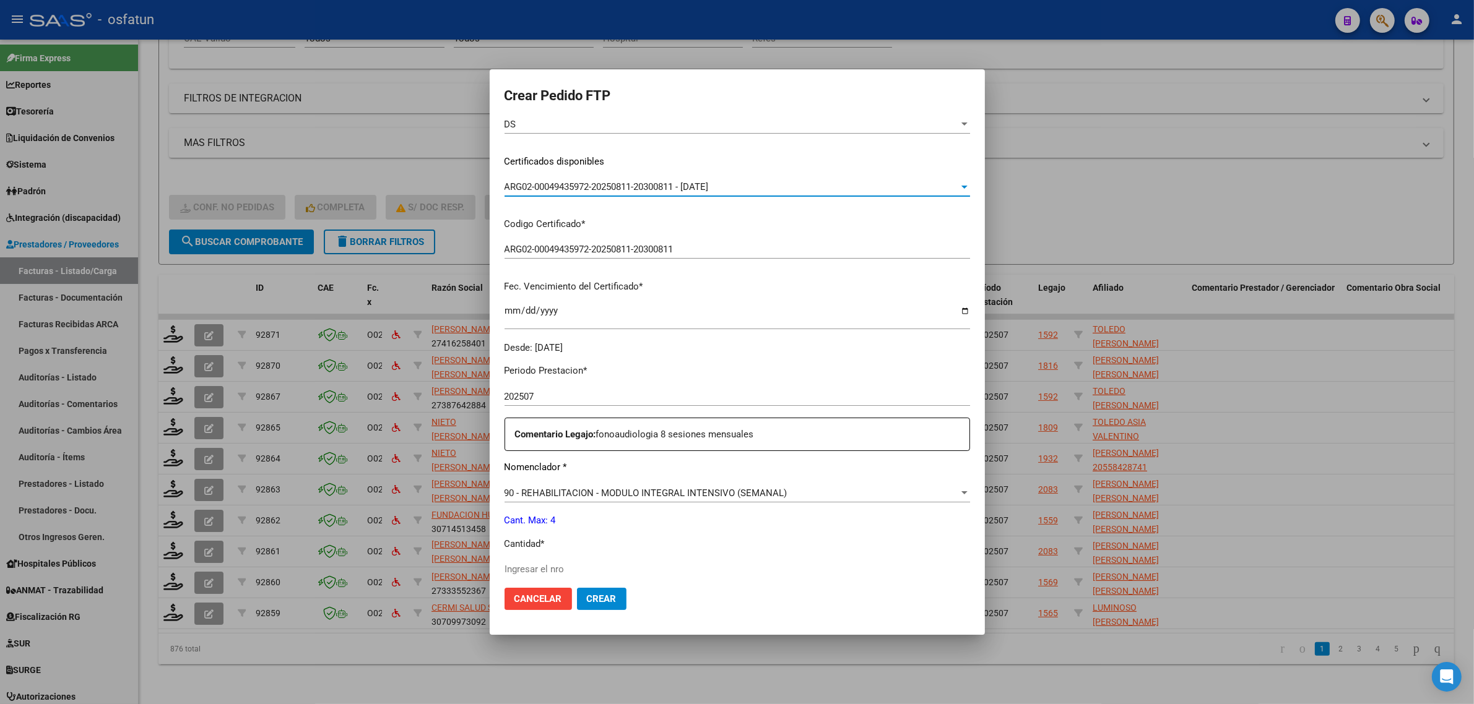
scroll to position [232, 0]
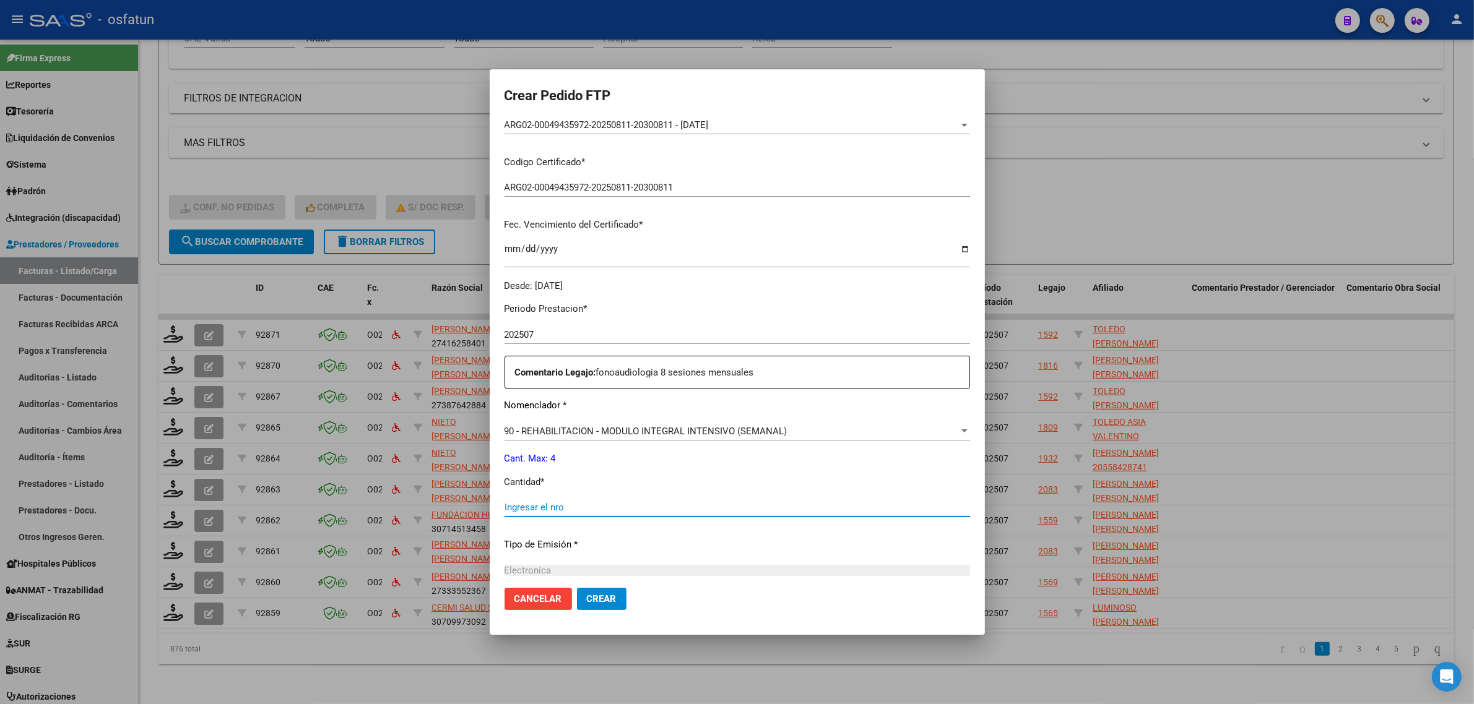
drag, startPoint x: 577, startPoint y: 503, endPoint x: 570, endPoint y: 505, distance: 7.8
click at [576, 503] on input "Ingresar el nro" at bounding box center [736, 507] width 465 height 11
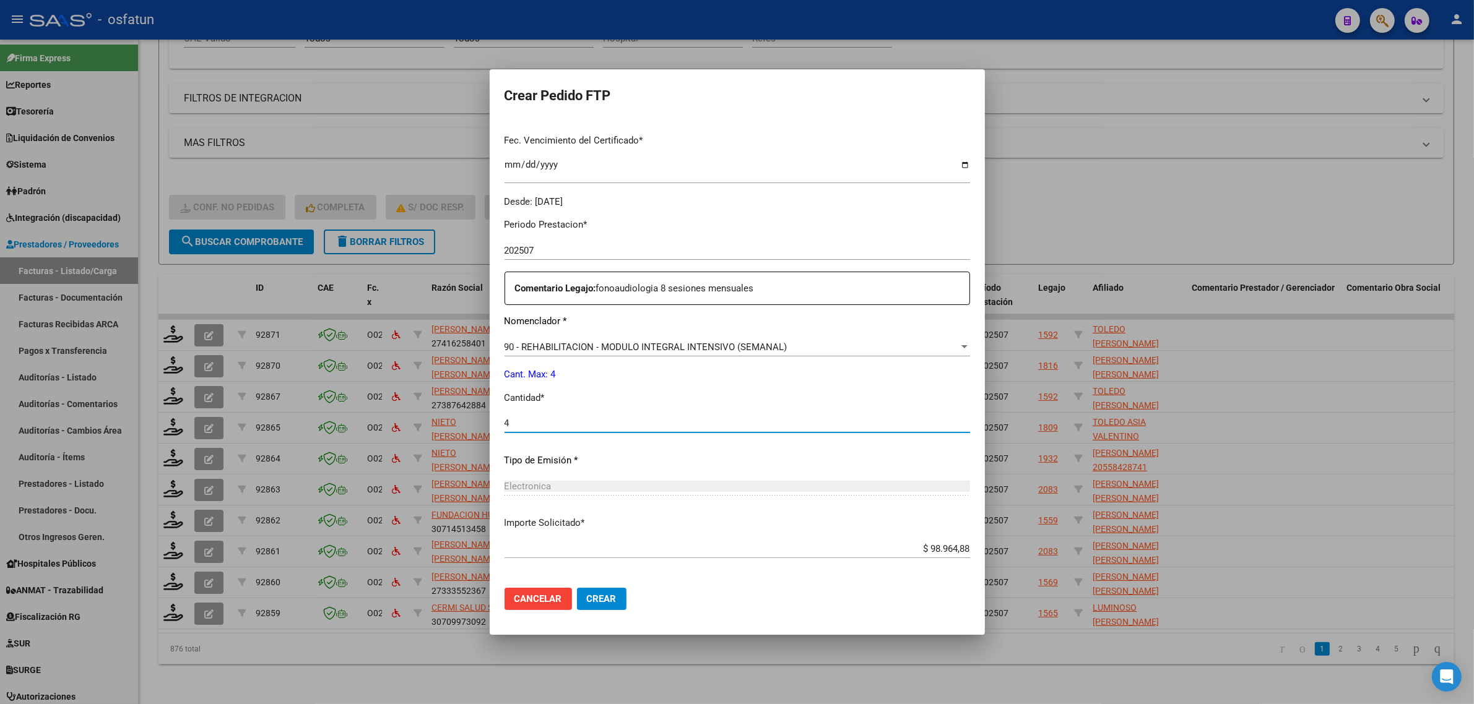
scroll to position [369, 0]
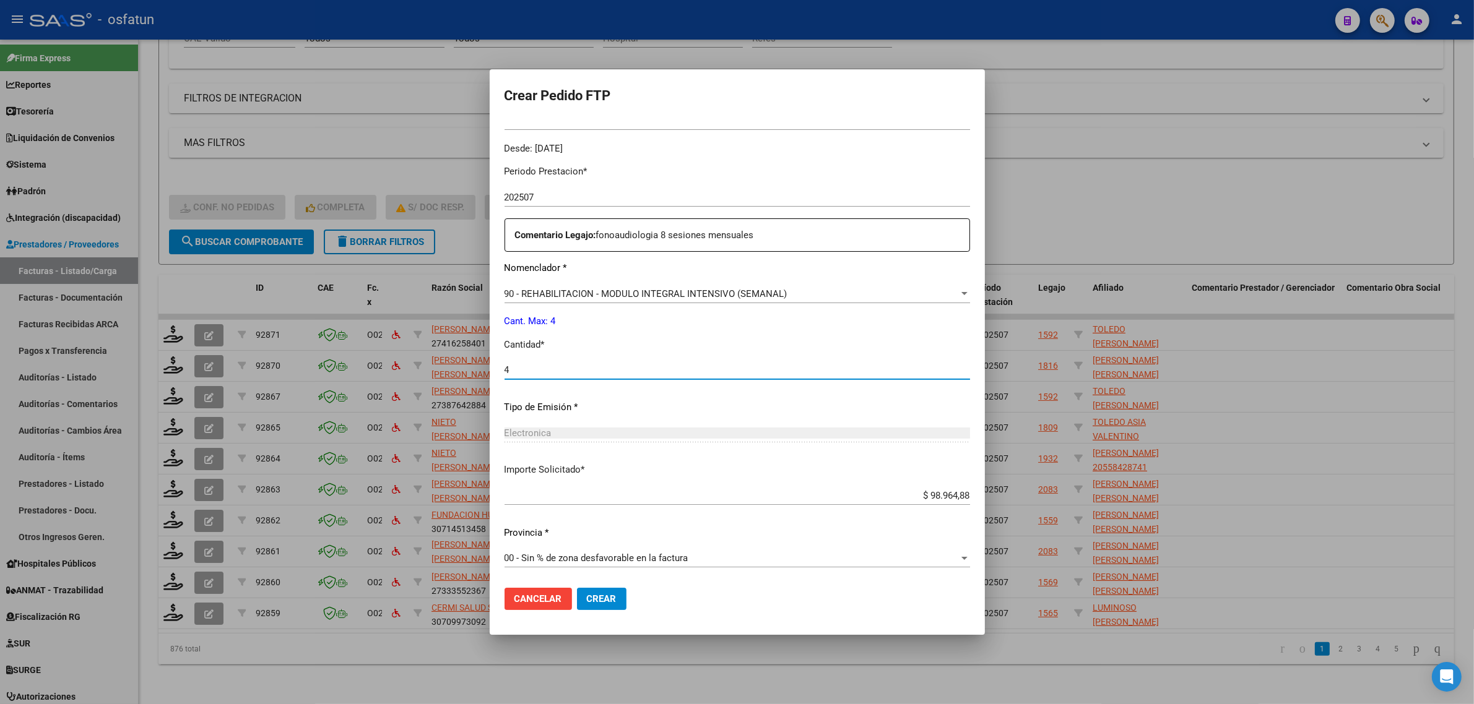
type input "4"
click at [589, 596] on span "Crear" at bounding box center [602, 598] width 30 height 11
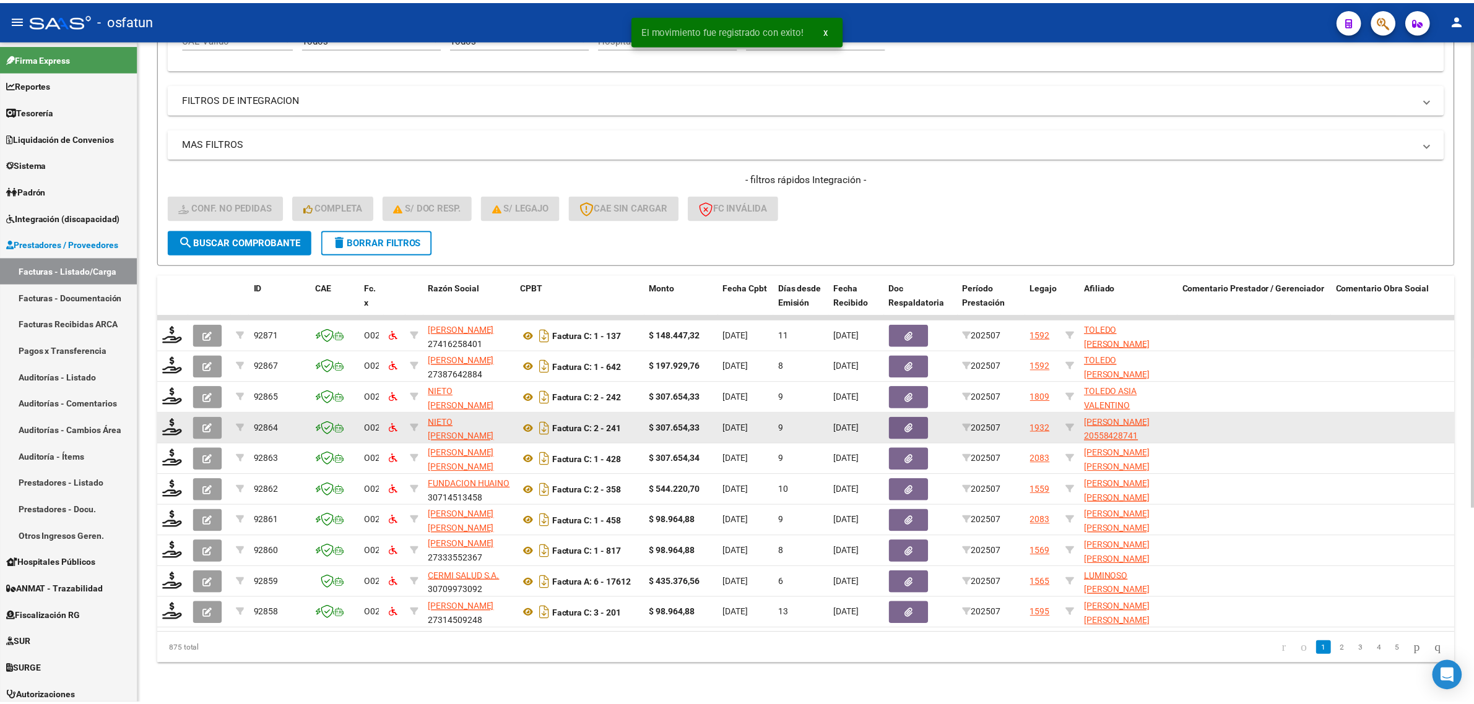
scroll to position [16, 0]
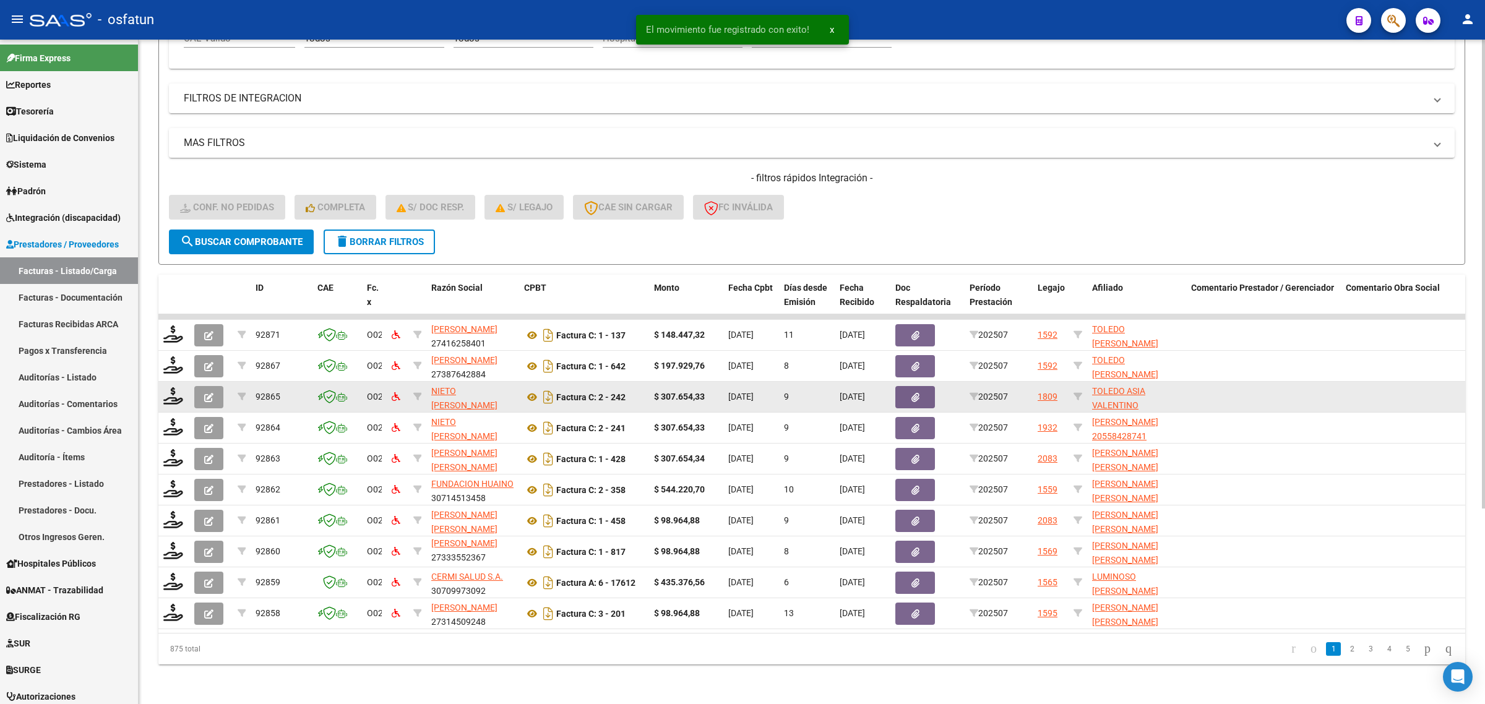
click at [174, 382] on datatable-body-cell at bounding box center [173, 397] width 31 height 30
click at [175, 387] on icon at bounding box center [173, 395] width 20 height 17
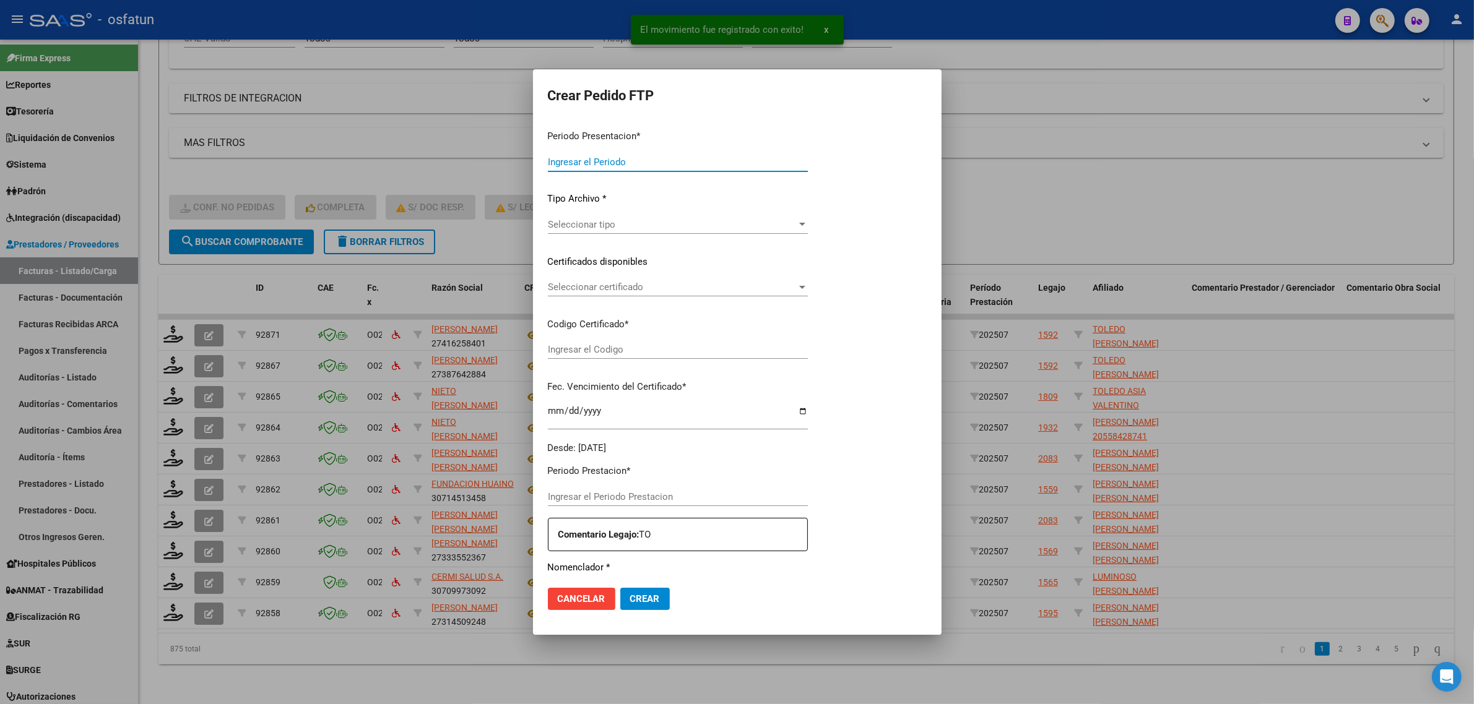
type input "202507"
type input "$ 307.654,33"
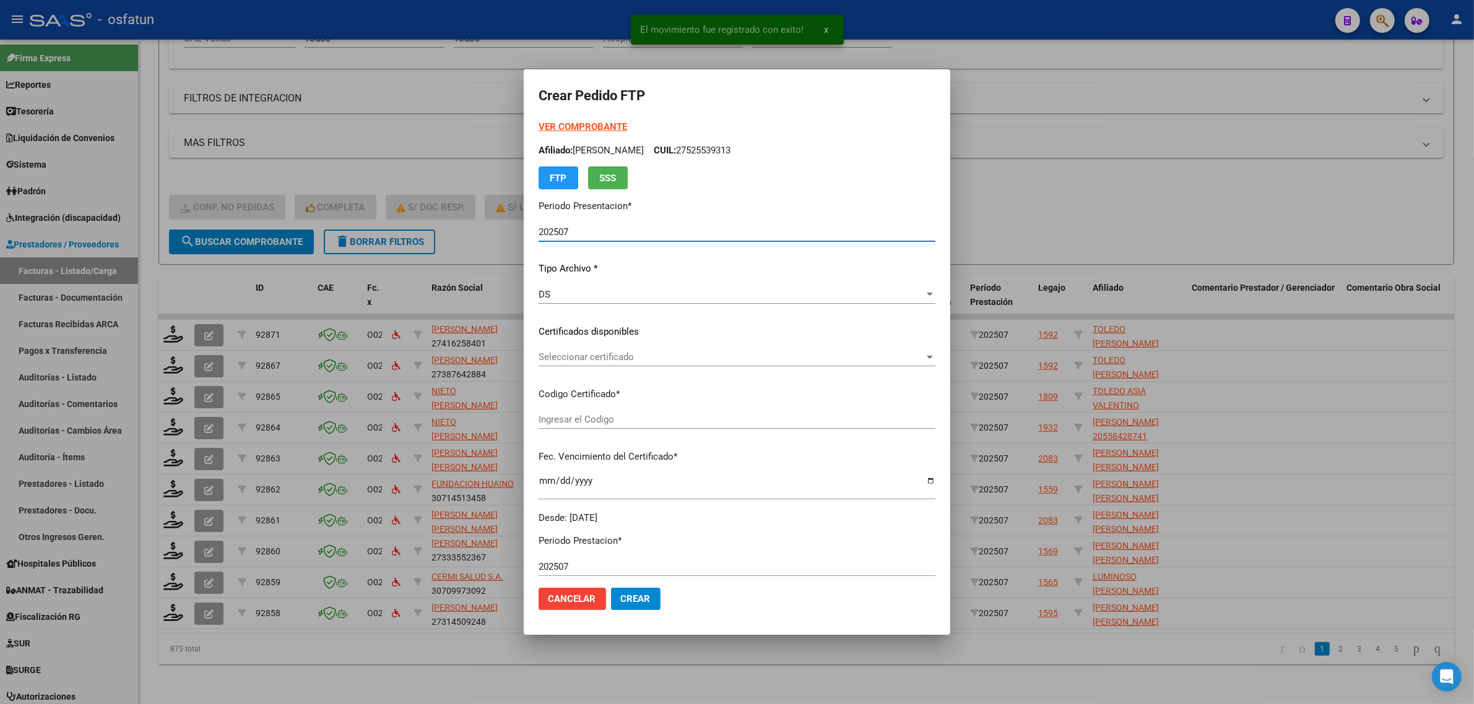
type input "ARG02000573203612024030820270308SLS257"
type input "2027-03-08"
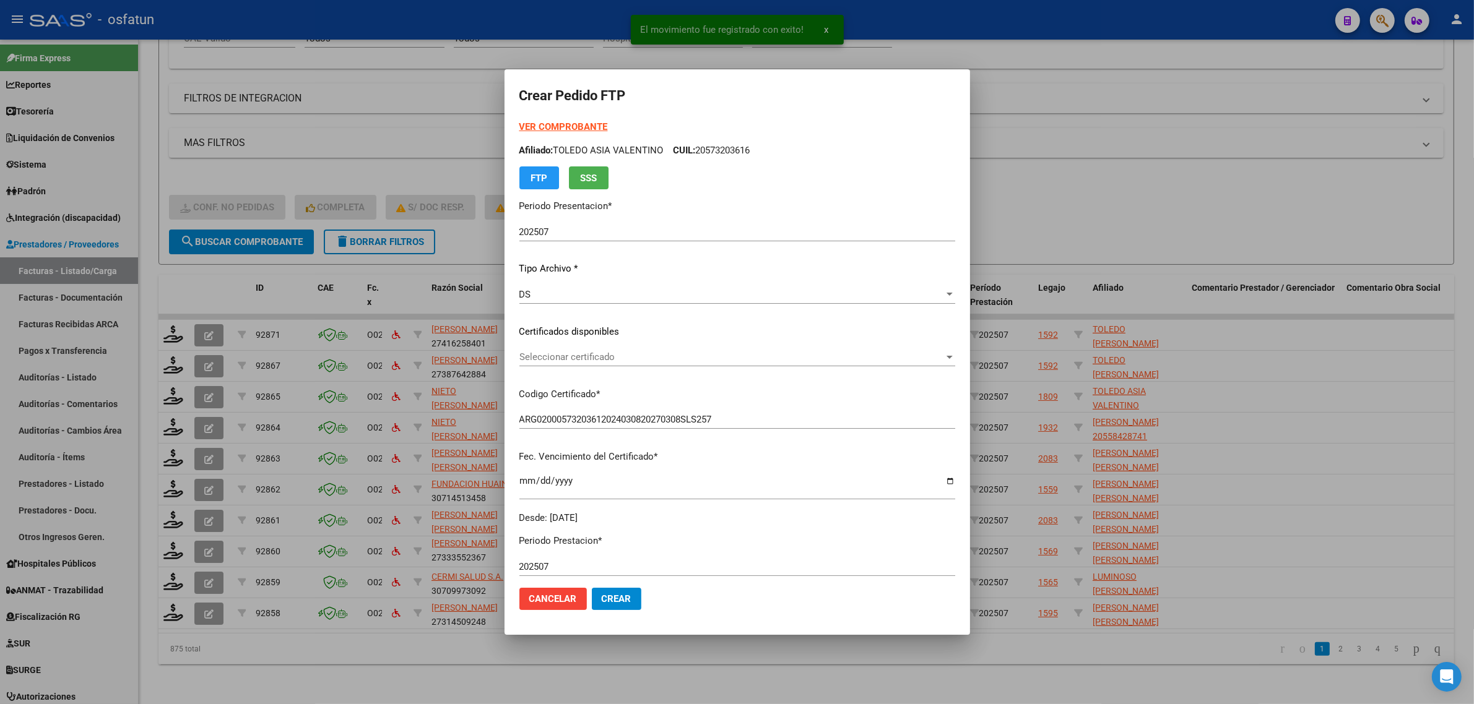
click at [551, 120] on div "VER COMPROBANTE ARCA Padrón Afiliado: TOLEDO ASIA VALENTINO CUIL: 20573203616 F…" at bounding box center [737, 154] width 436 height 69
click at [551, 125] on strong "VER COMPROBANTE" at bounding box center [563, 126] width 88 height 11
click at [574, 360] on span "Seleccionar certificado" at bounding box center [731, 357] width 425 height 11
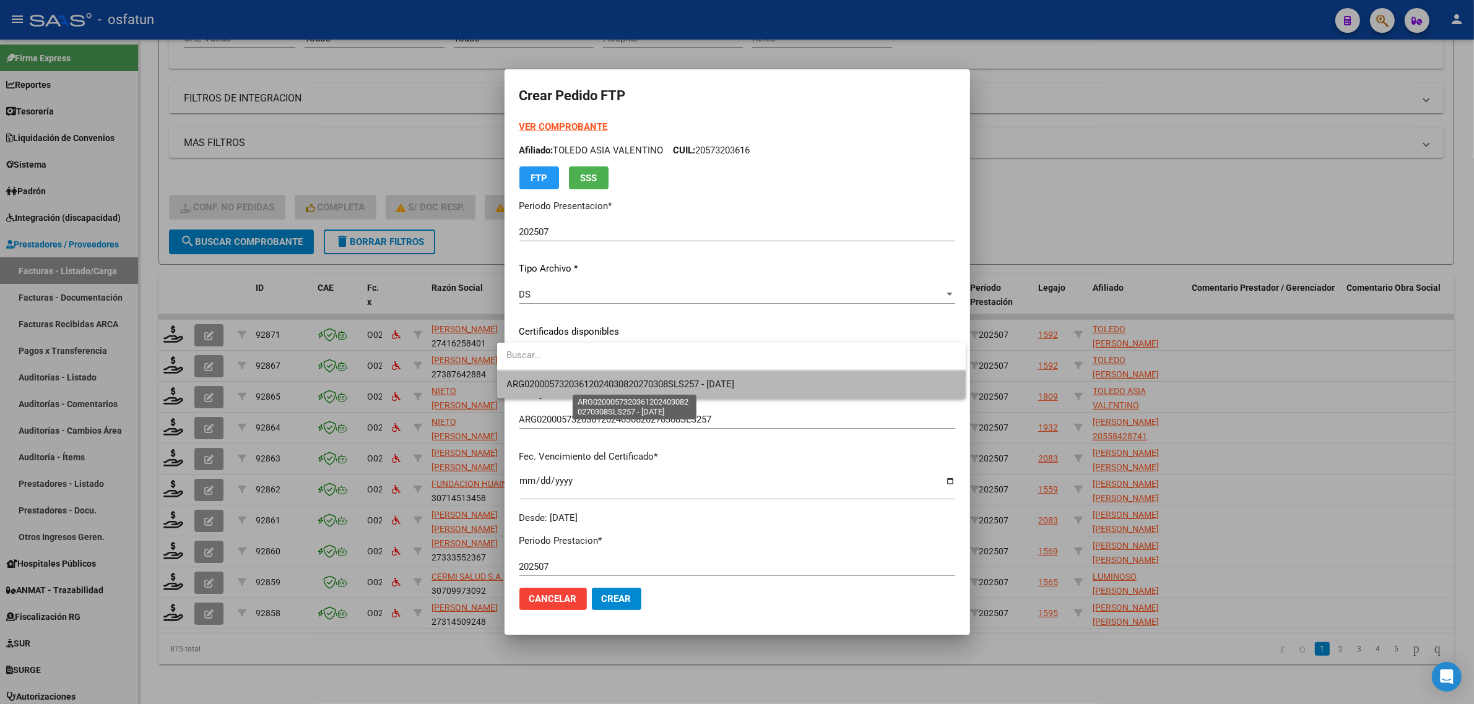
click at [568, 379] on span "ARG02000573203612024030820270308SLS257 - 2027-03-08" at bounding box center [621, 384] width 228 height 11
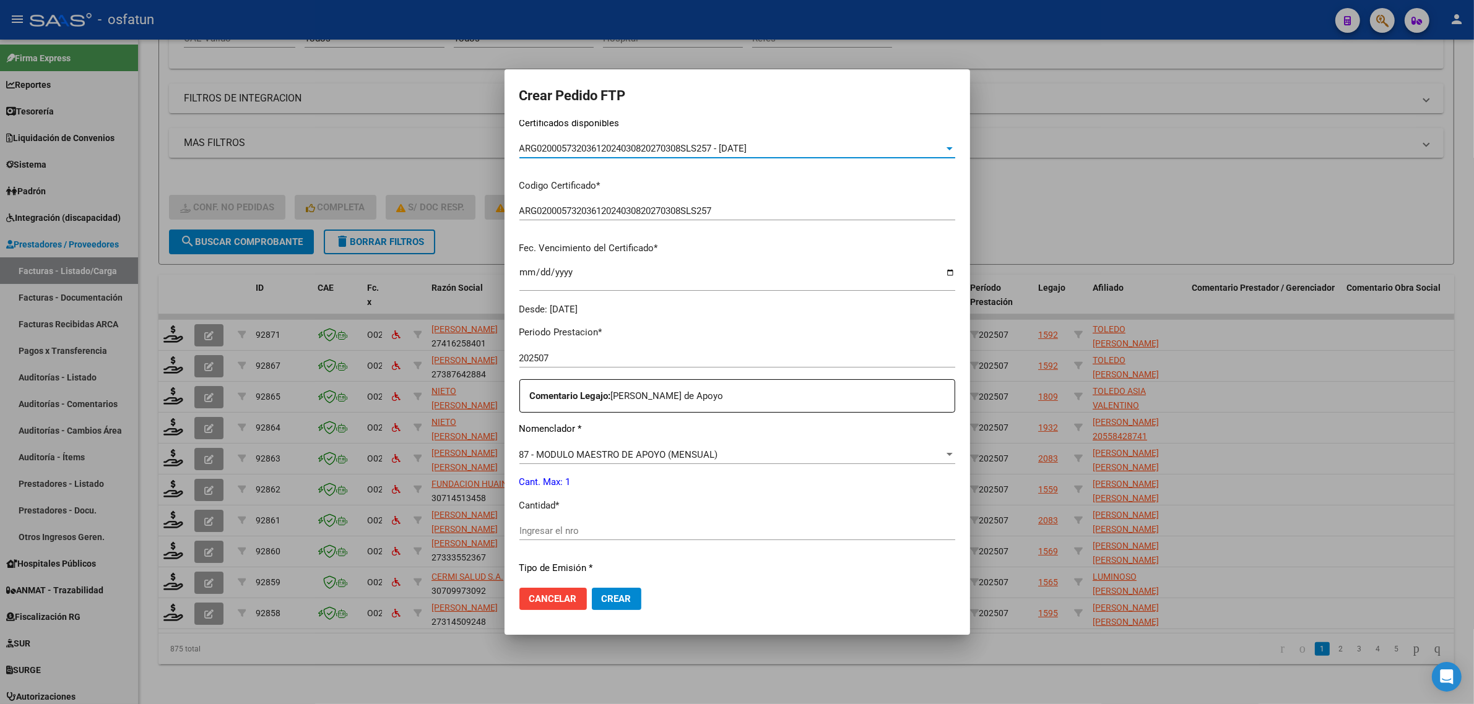
scroll to position [232, 0]
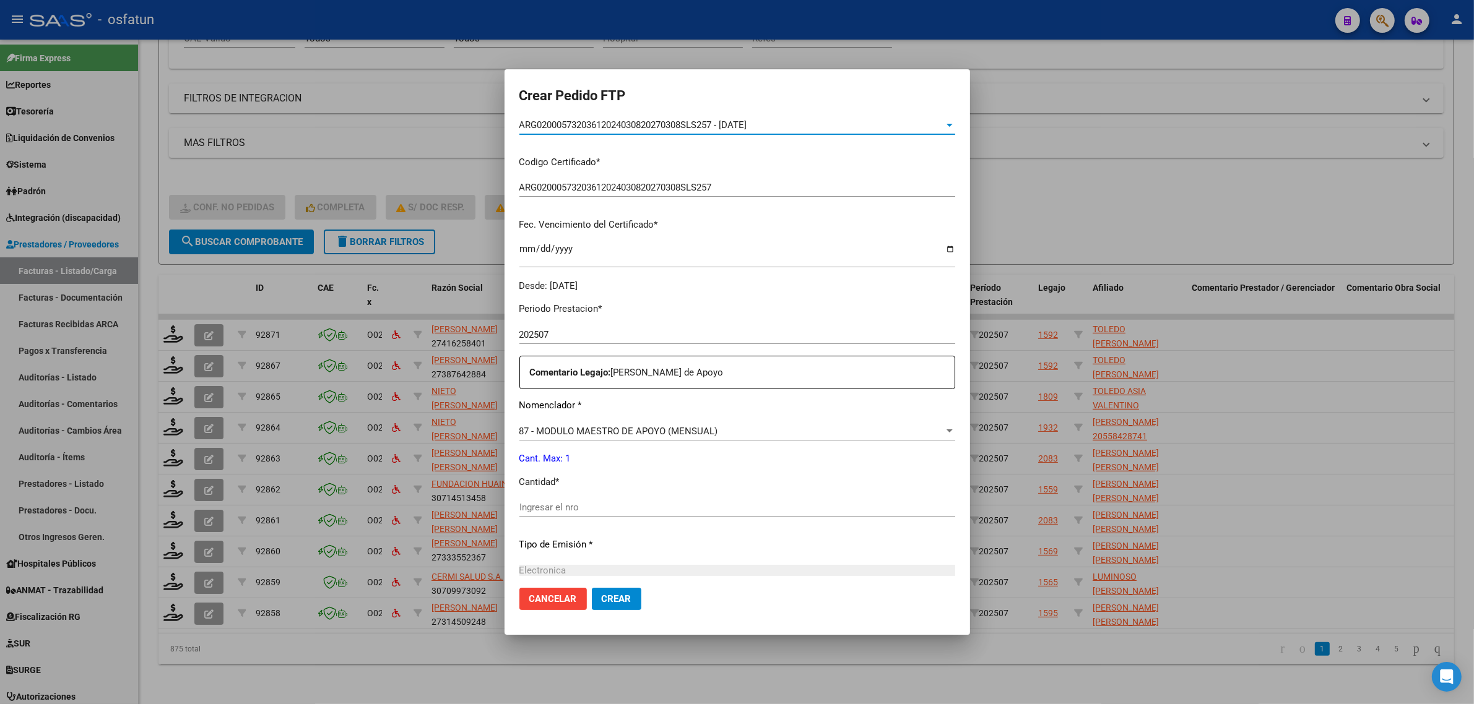
click at [543, 507] on input "Ingresar el nro" at bounding box center [737, 507] width 436 height 11
type input "1"
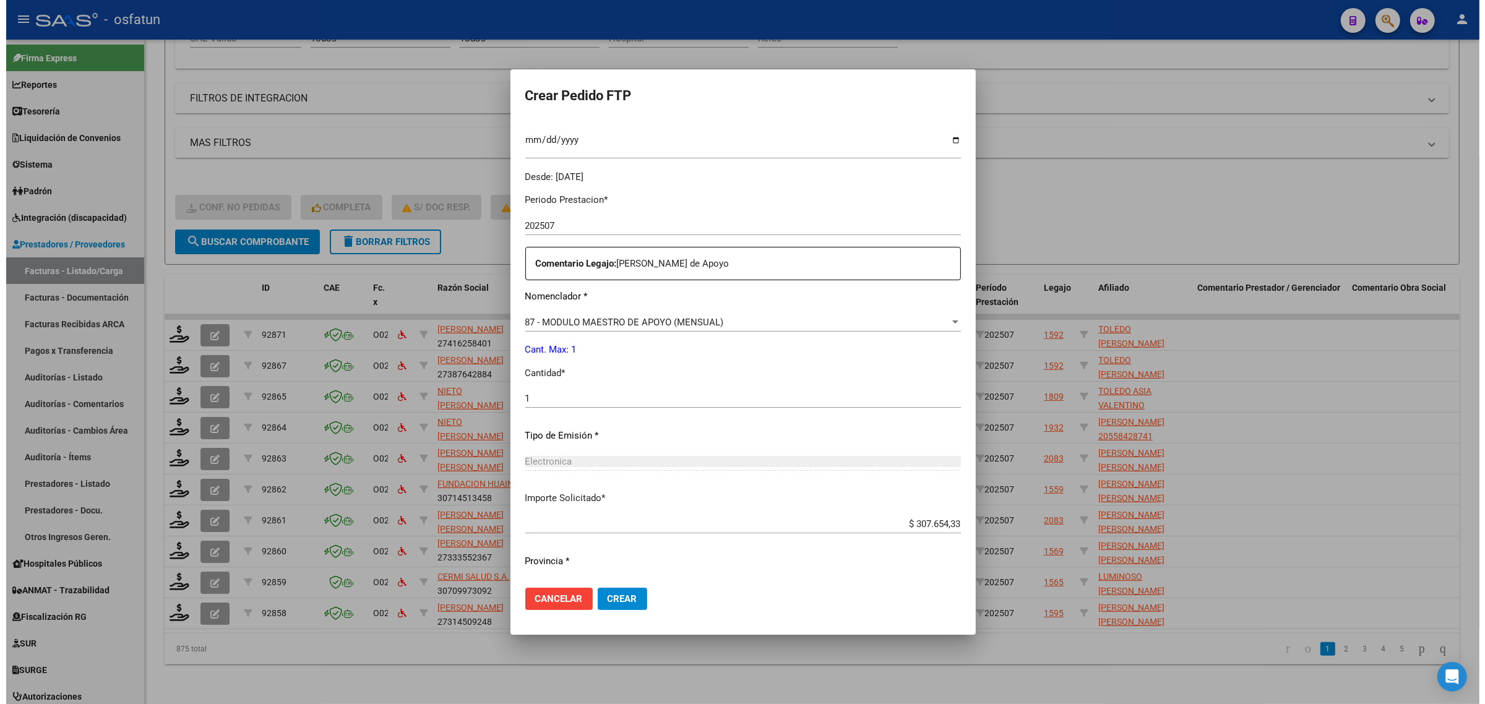
scroll to position [369, 0]
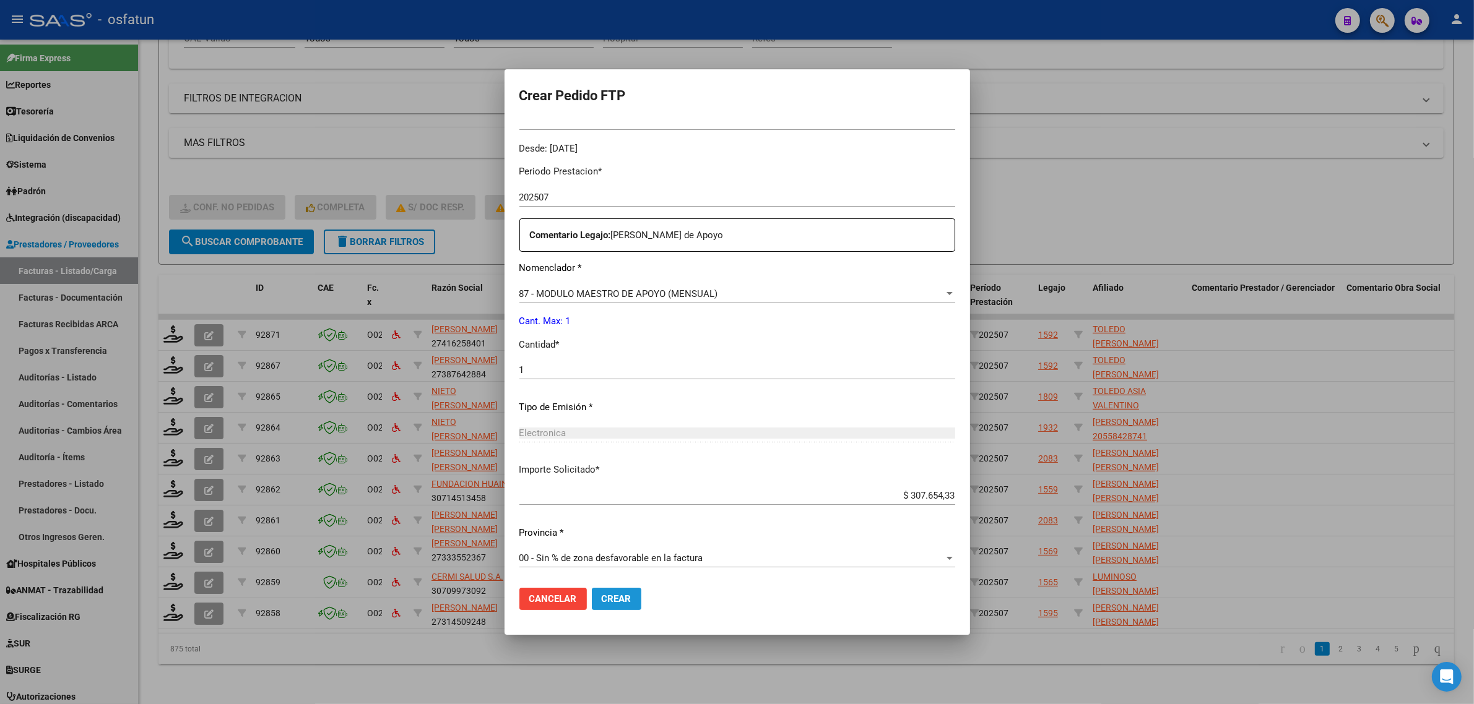
click at [606, 603] on span "Crear" at bounding box center [617, 598] width 30 height 11
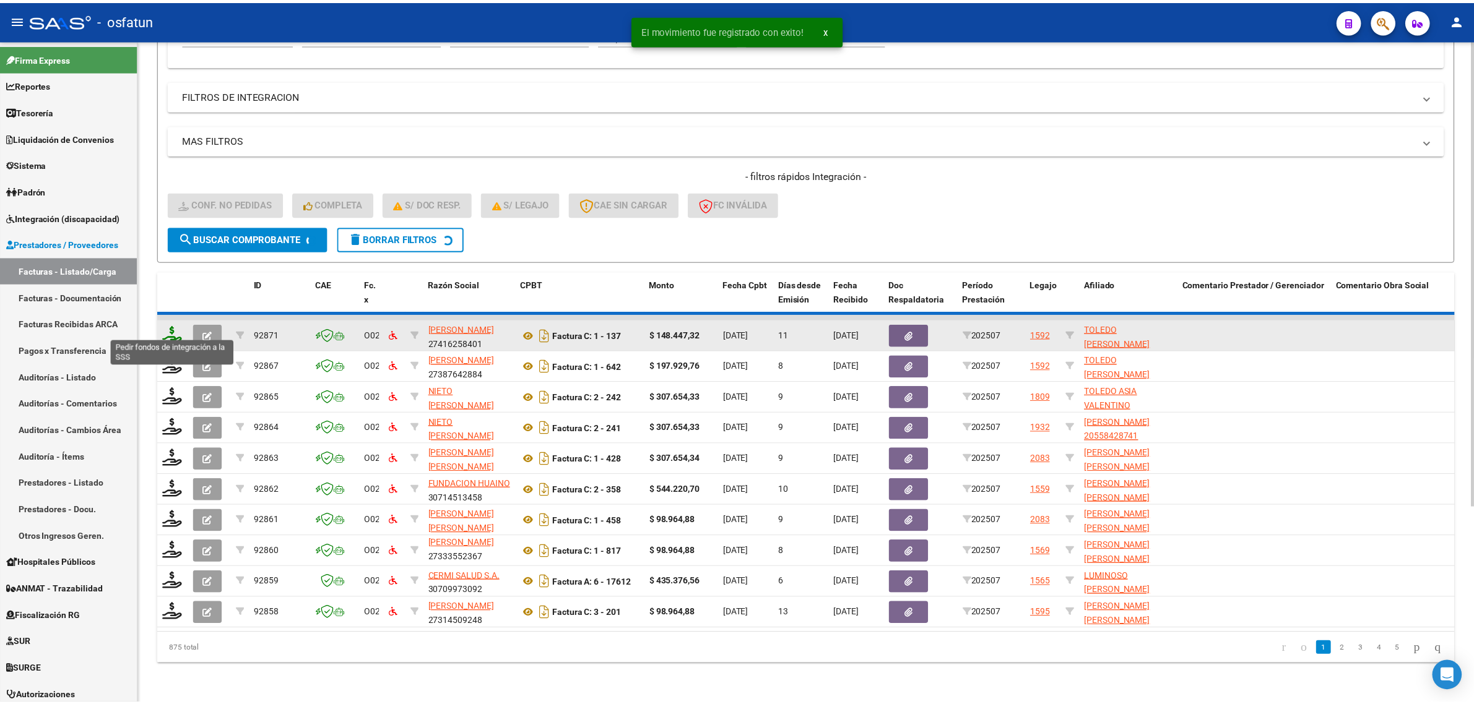
scroll to position [1, 0]
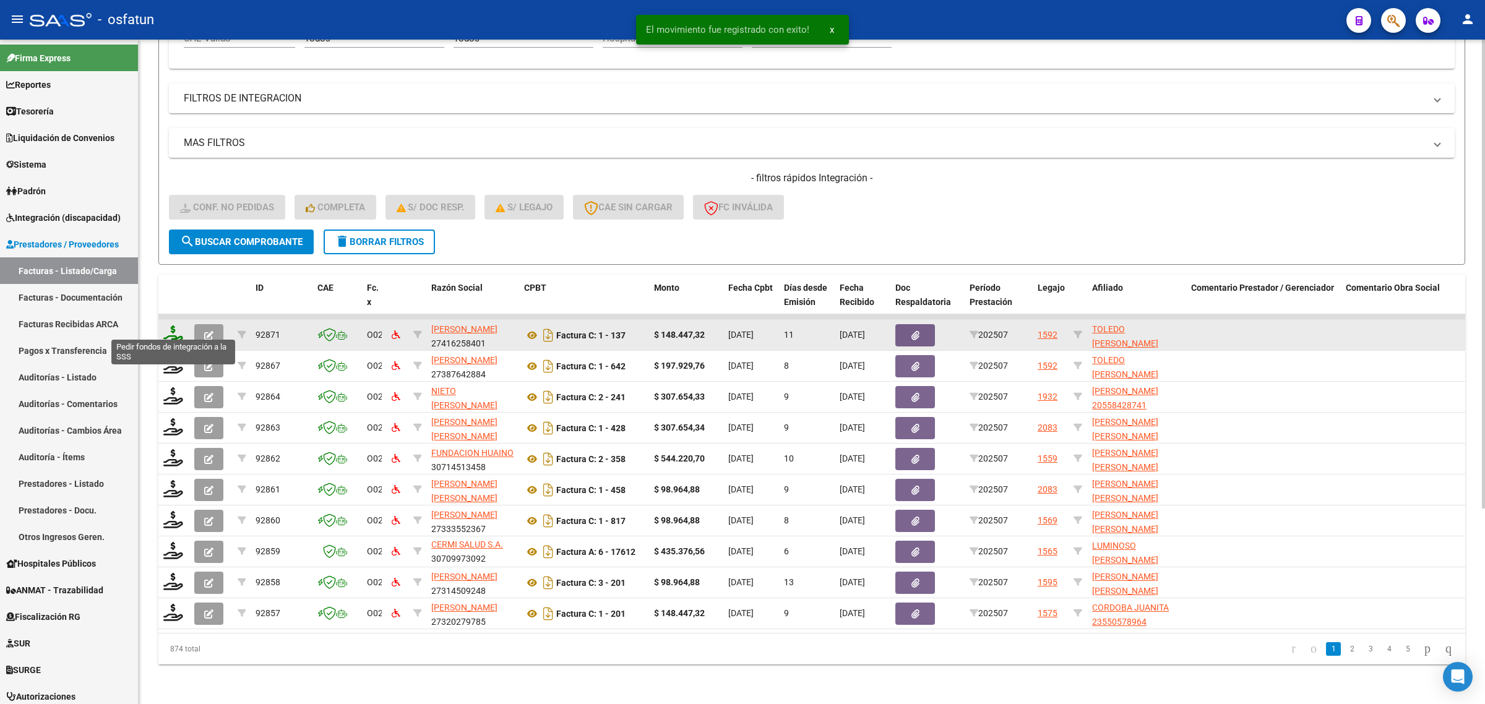
click at [169, 326] on icon at bounding box center [173, 334] width 20 height 17
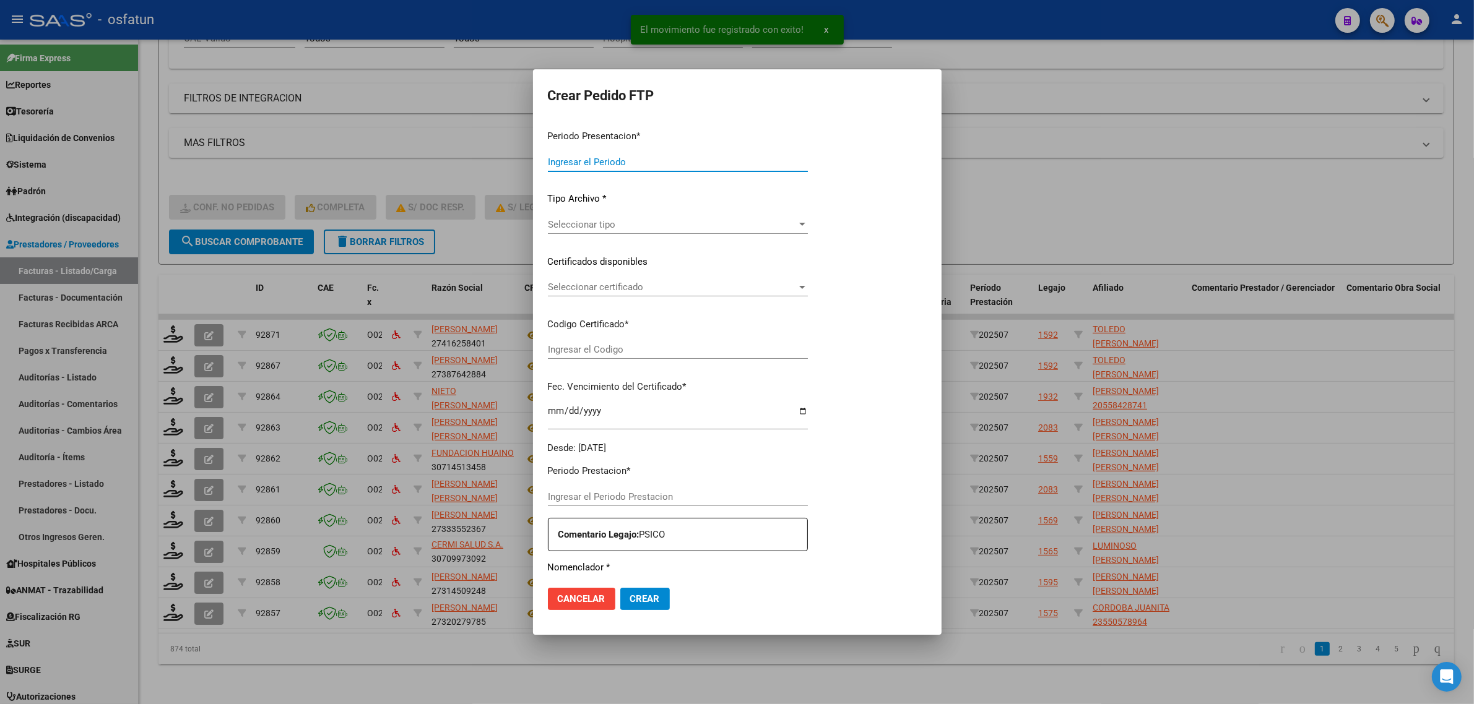
type input "202507"
type input "$ 148.447,32"
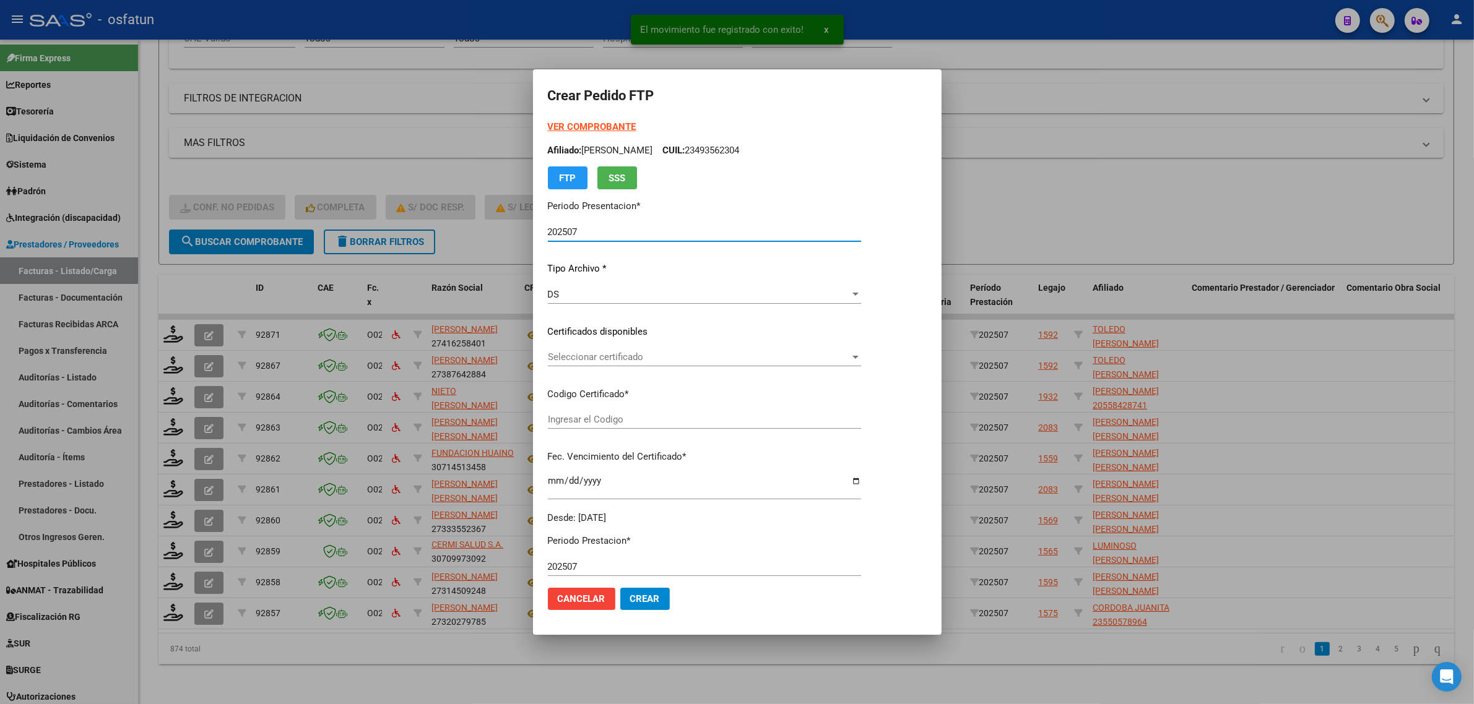
type input "ARG02000572310932023102320251023LJA133"
type input "2025-10-23"
click at [574, 121] on div "VER COMPROBANTE ARCA Padrón Afiliado: TOLEDO GUILLERMO JULIAN CUIL: 20572310931…" at bounding box center [723, 154] width 350 height 69
click at [597, 130] on strong "VER COMPROBANTE" at bounding box center [592, 126] width 88 height 11
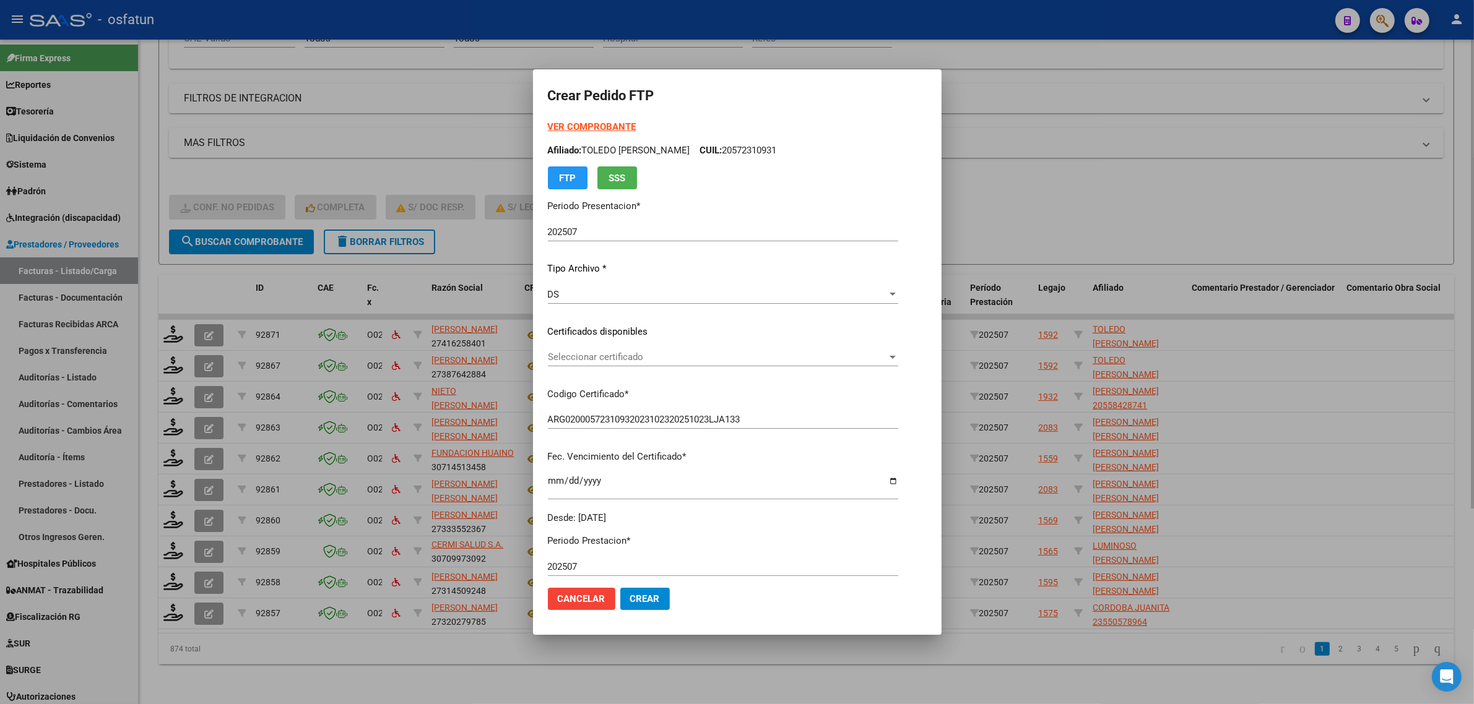
drag, startPoint x: 1110, startPoint y: 162, endPoint x: 1102, endPoint y: 220, distance: 58.7
click at [1111, 162] on div at bounding box center [737, 352] width 1474 height 704
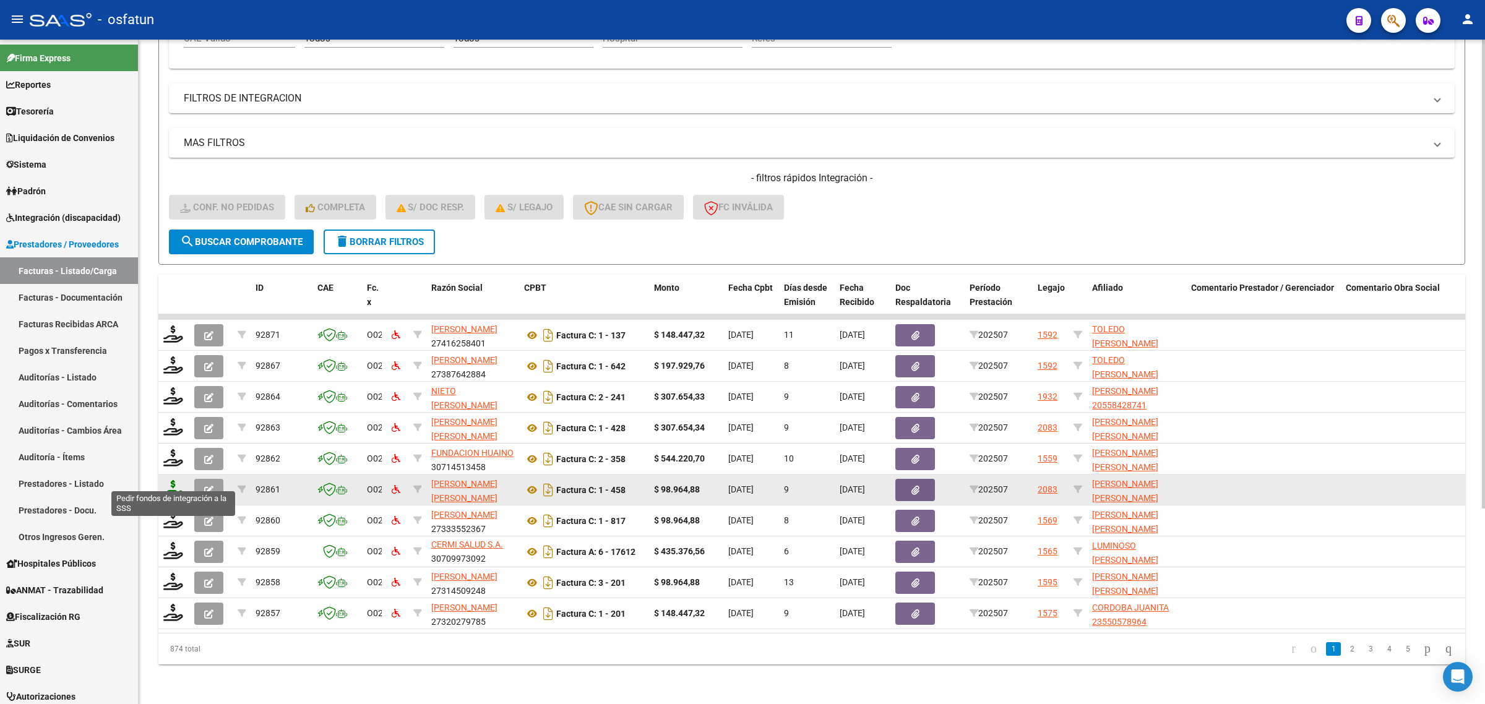
click at [178, 480] on icon at bounding box center [173, 488] width 20 height 17
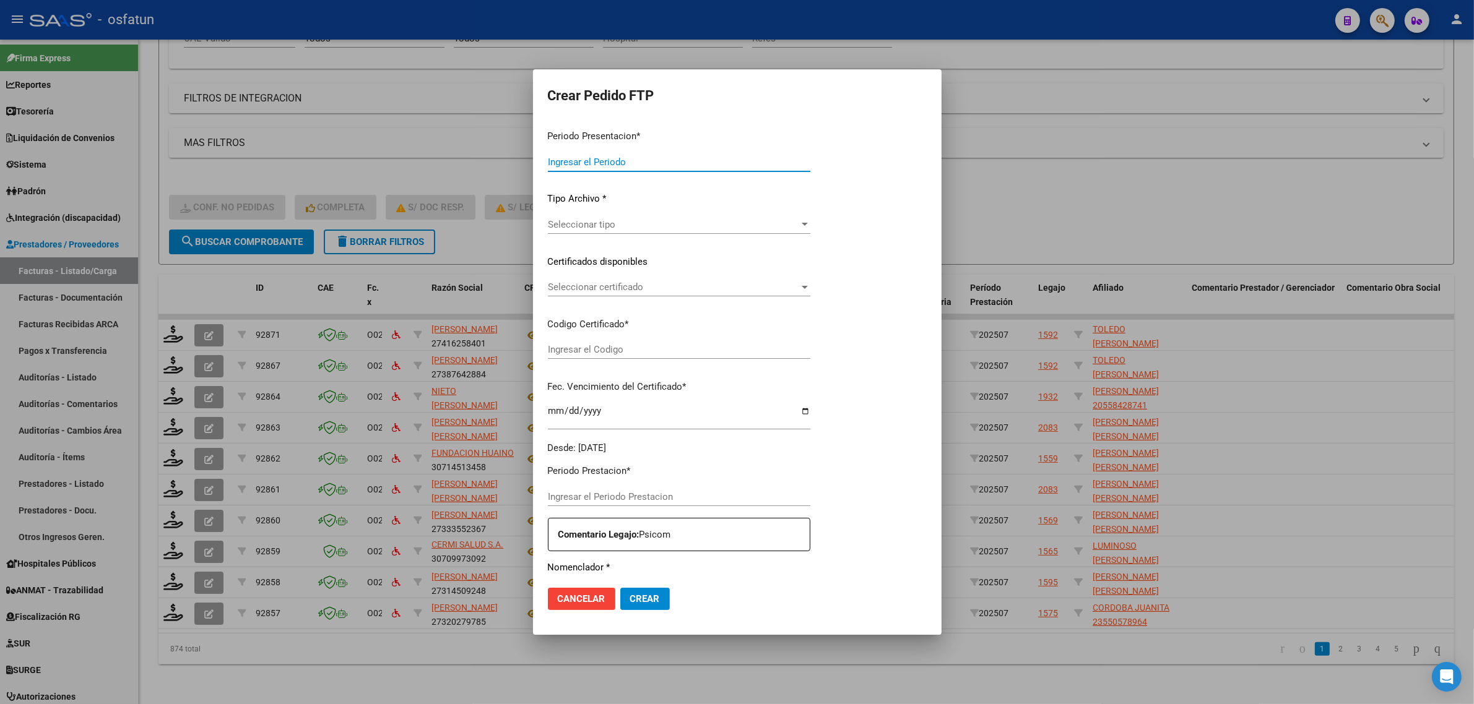
type input "202507"
type input "$ 98.964,88"
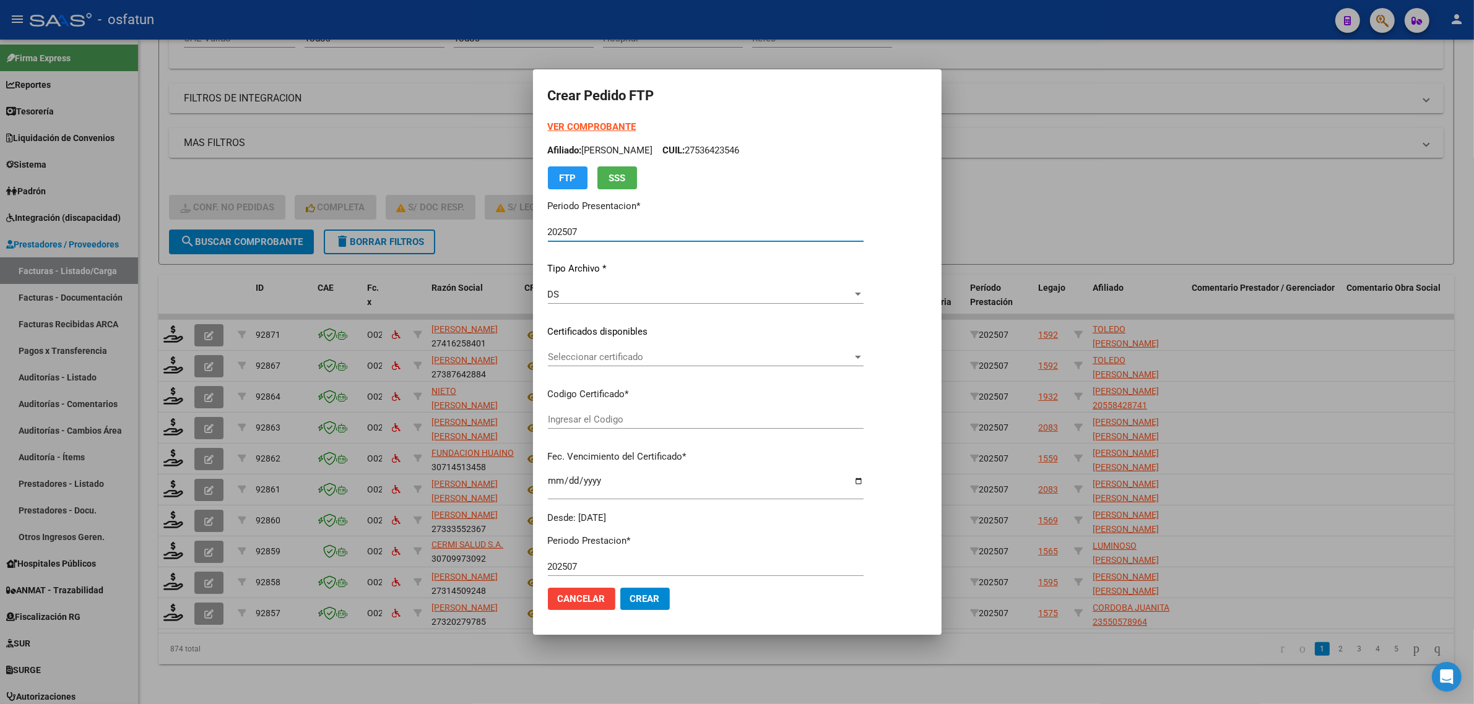
type input "ARG02000541649302023070520280705SLS257"
type input "2028-07-05"
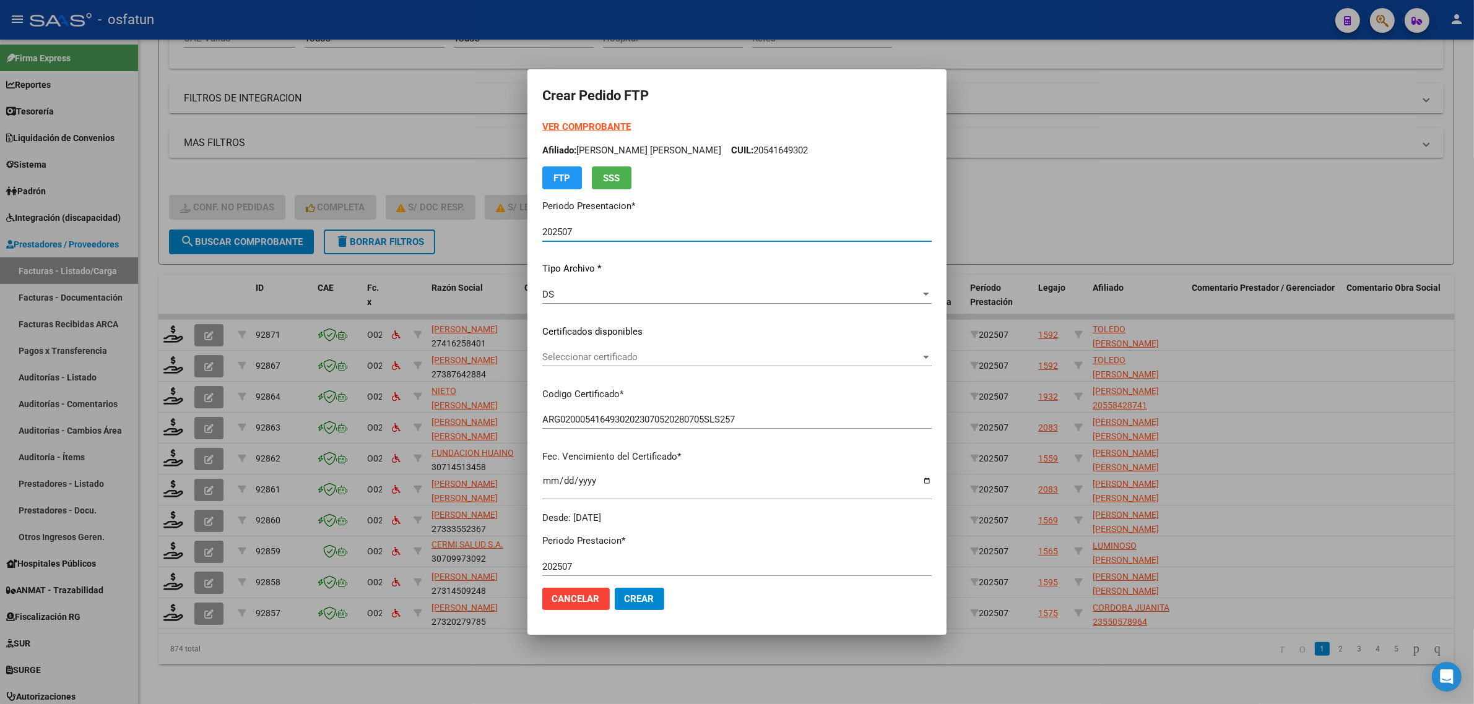
click at [585, 119] on form "Crear Pedido FTP VER COMPROBANTE ARCA Padrón Afiliado: OLGUIN PAMPALONE JOAQUIN…" at bounding box center [736, 352] width 389 height 536
click at [585, 123] on strong "VER COMPROBANTE" at bounding box center [586, 126] width 88 height 11
click at [662, 358] on span "Seleccionar certificado" at bounding box center [731, 357] width 378 height 11
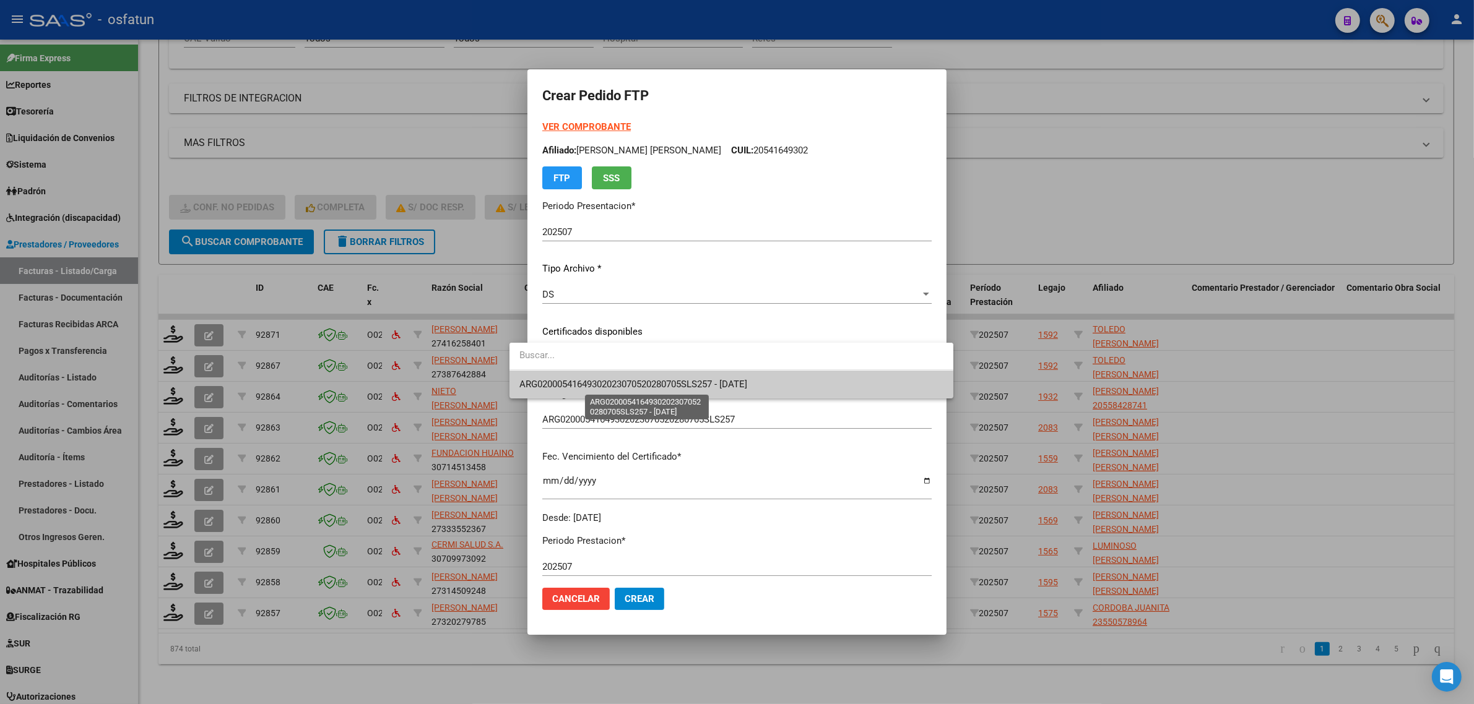
click at [741, 381] on span "ARG02000541649302023070520280705SLS257 - 2028-07-05" at bounding box center [633, 384] width 228 height 11
click at [741, 381] on div "VER COMPROBANTE ARCA Padrón Afiliado: OLGUIN PAMPALONE JOAQUIN FELIPE CUIL: 205…" at bounding box center [736, 322] width 389 height 405
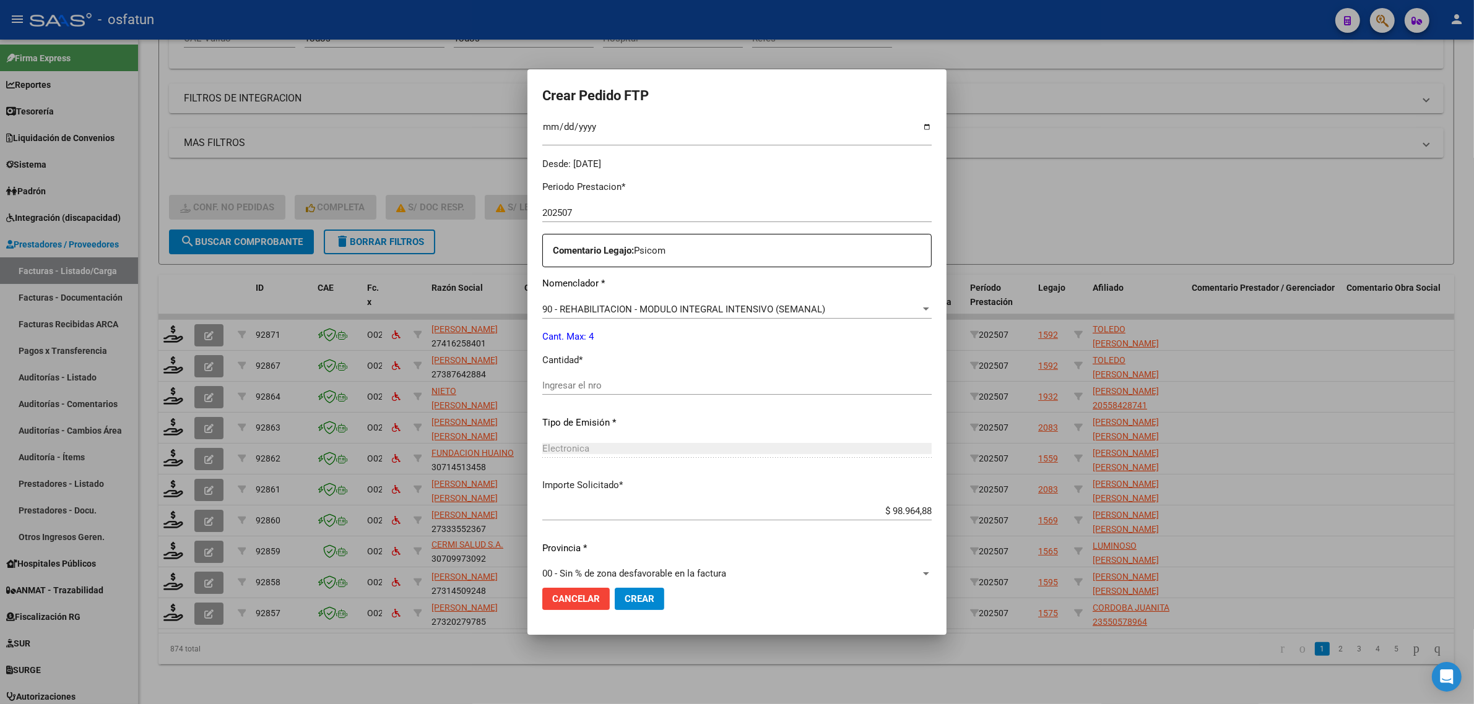
scroll to position [369, 0]
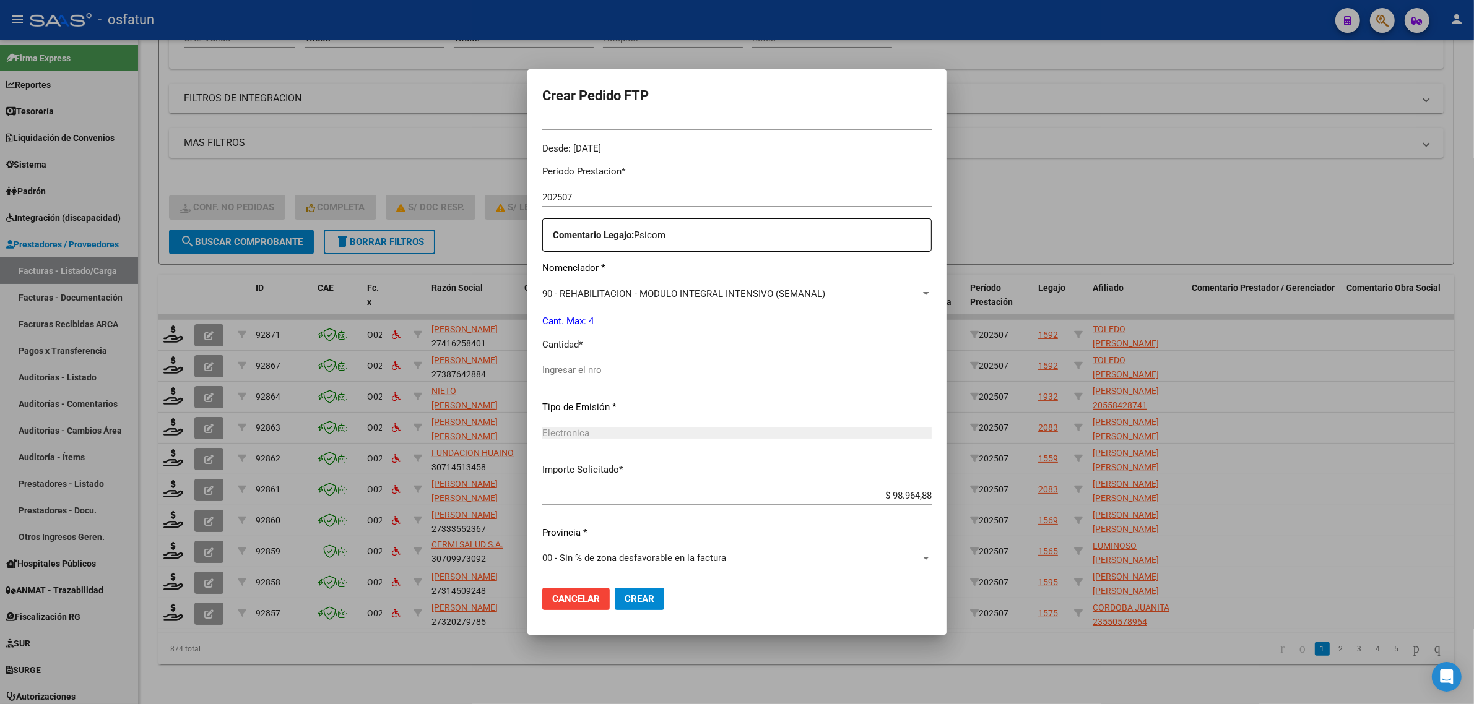
click at [558, 373] on input "Ingresar el nro" at bounding box center [736, 370] width 389 height 11
type input "4"
click at [615, 605] on button "Crear" at bounding box center [640, 599] width 50 height 22
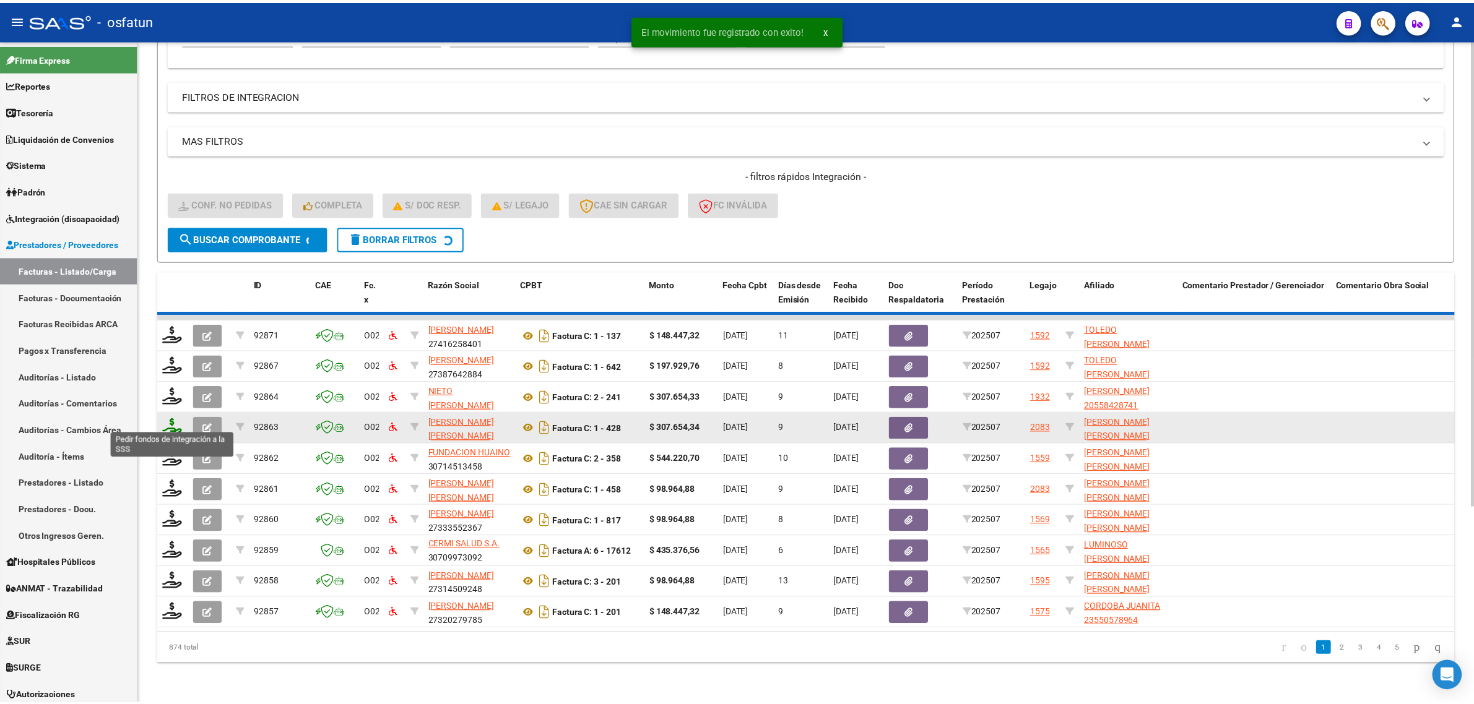
scroll to position [16, 0]
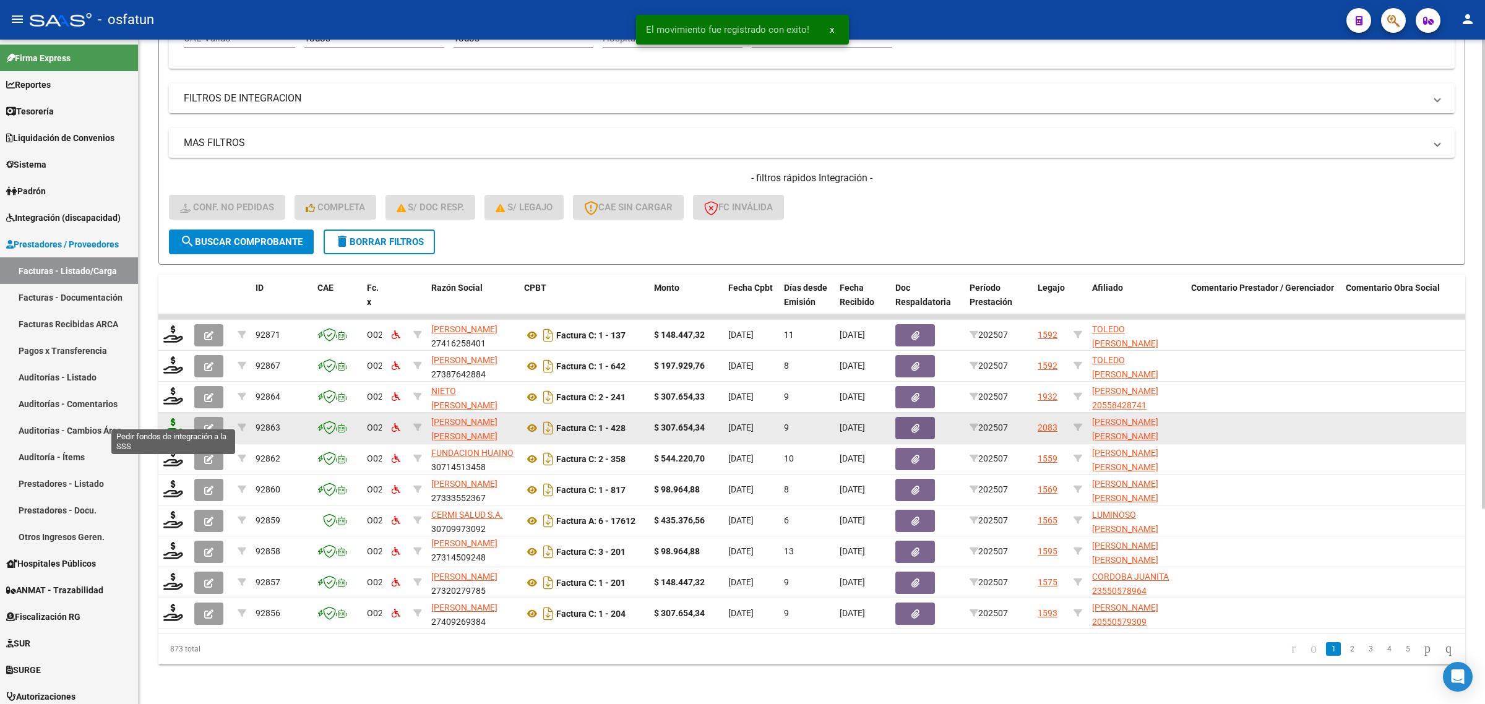
click at [168, 418] on icon at bounding box center [173, 426] width 20 height 17
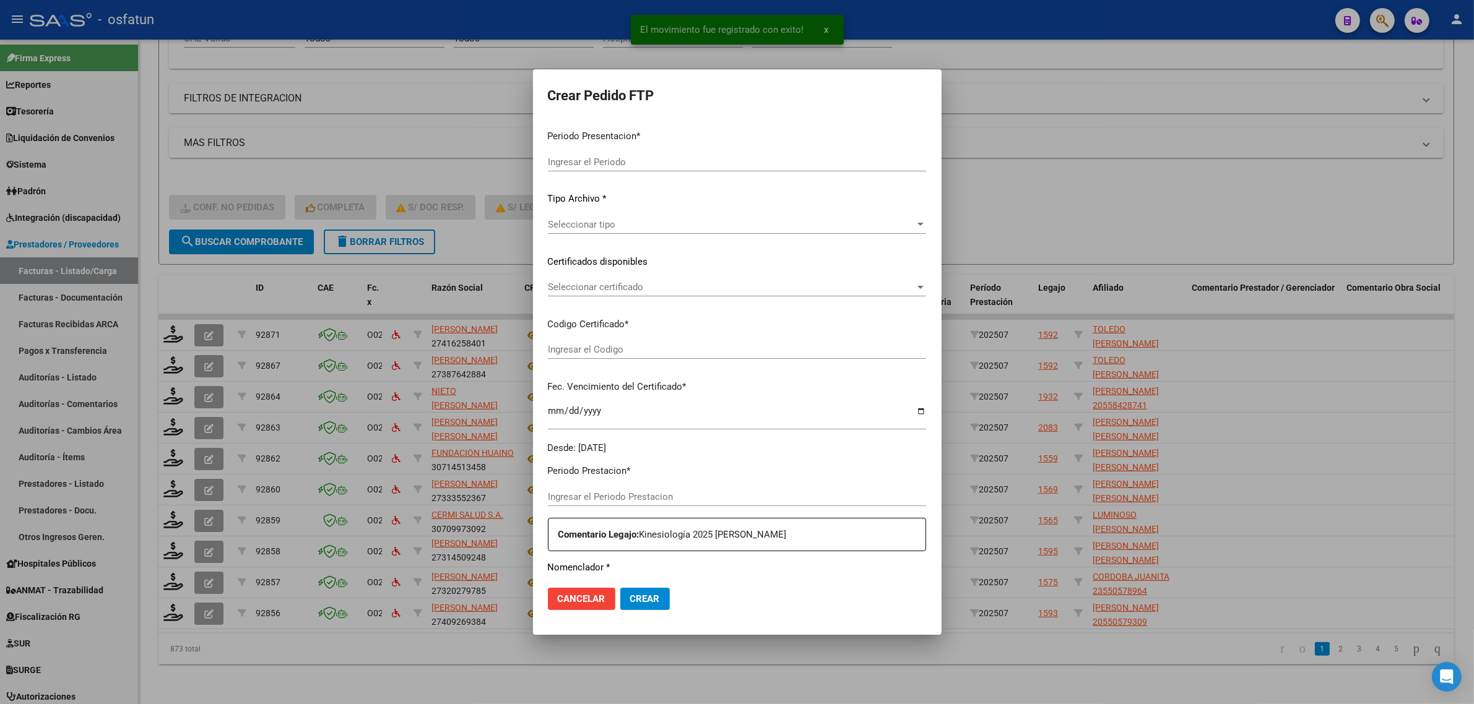
type input "202507"
type input "$ 307.654,34"
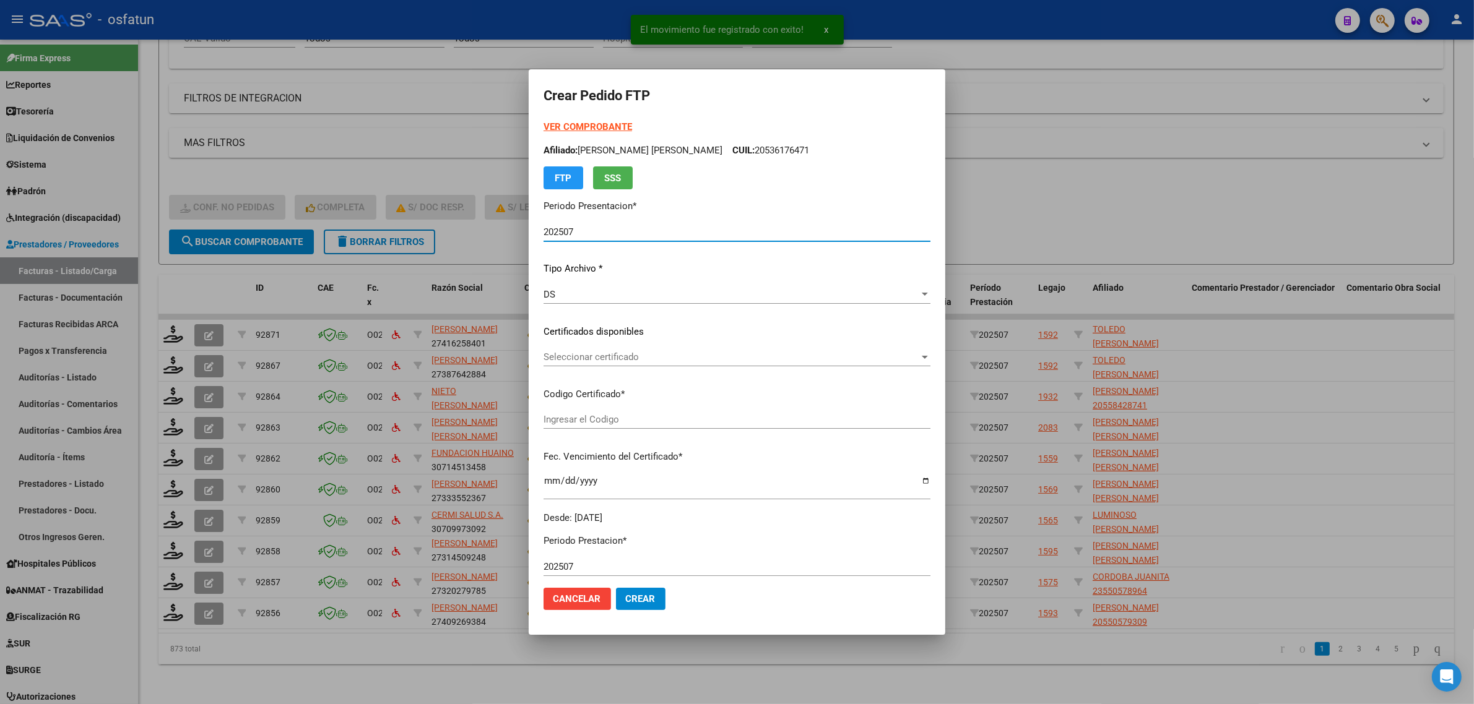
type input "ARG02000541649302023070520280705SLS257"
type input "2028-07-05"
click at [557, 129] on strong "VER COMPROBANTE" at bounding box center [587, 126] width 88 height 11
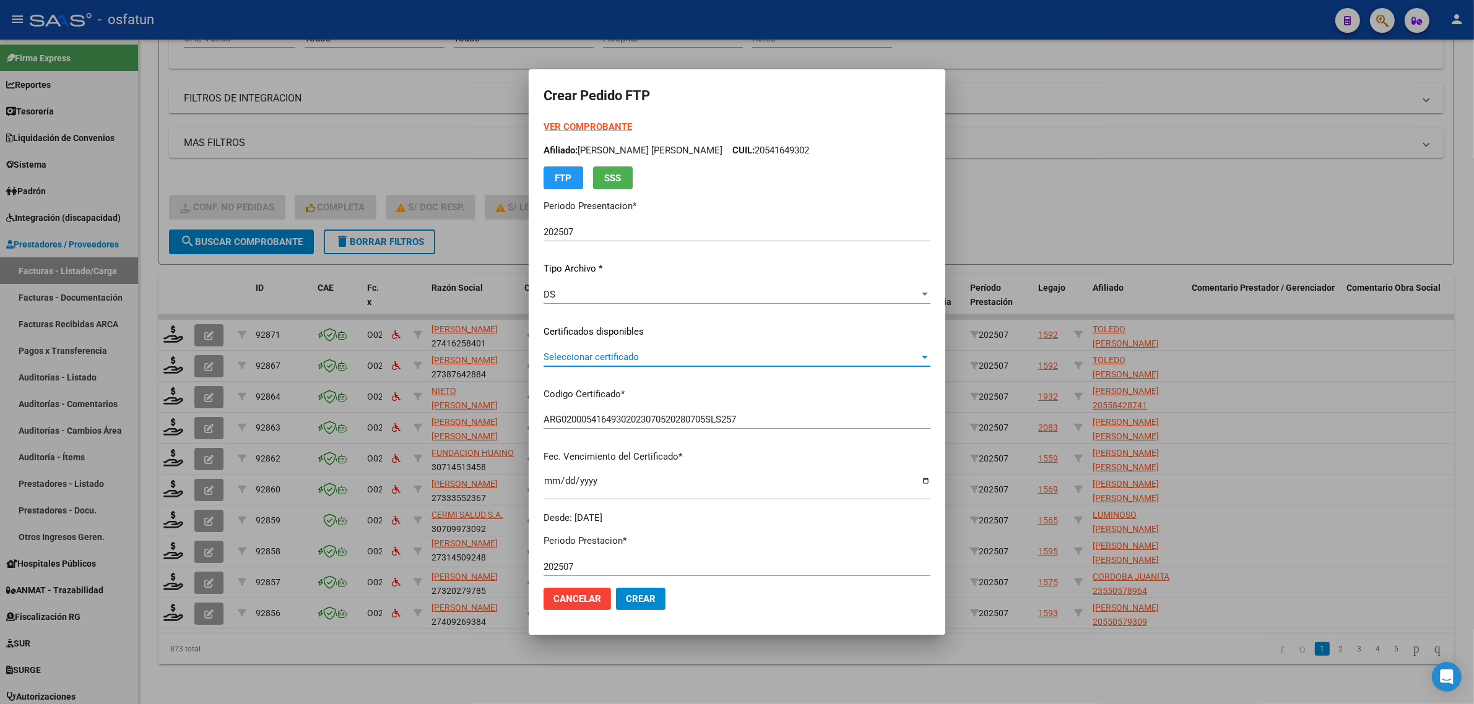
click at [551, 358] on span "Seleccionar certificado" at bounding box center [731, 357] width 376 height 11
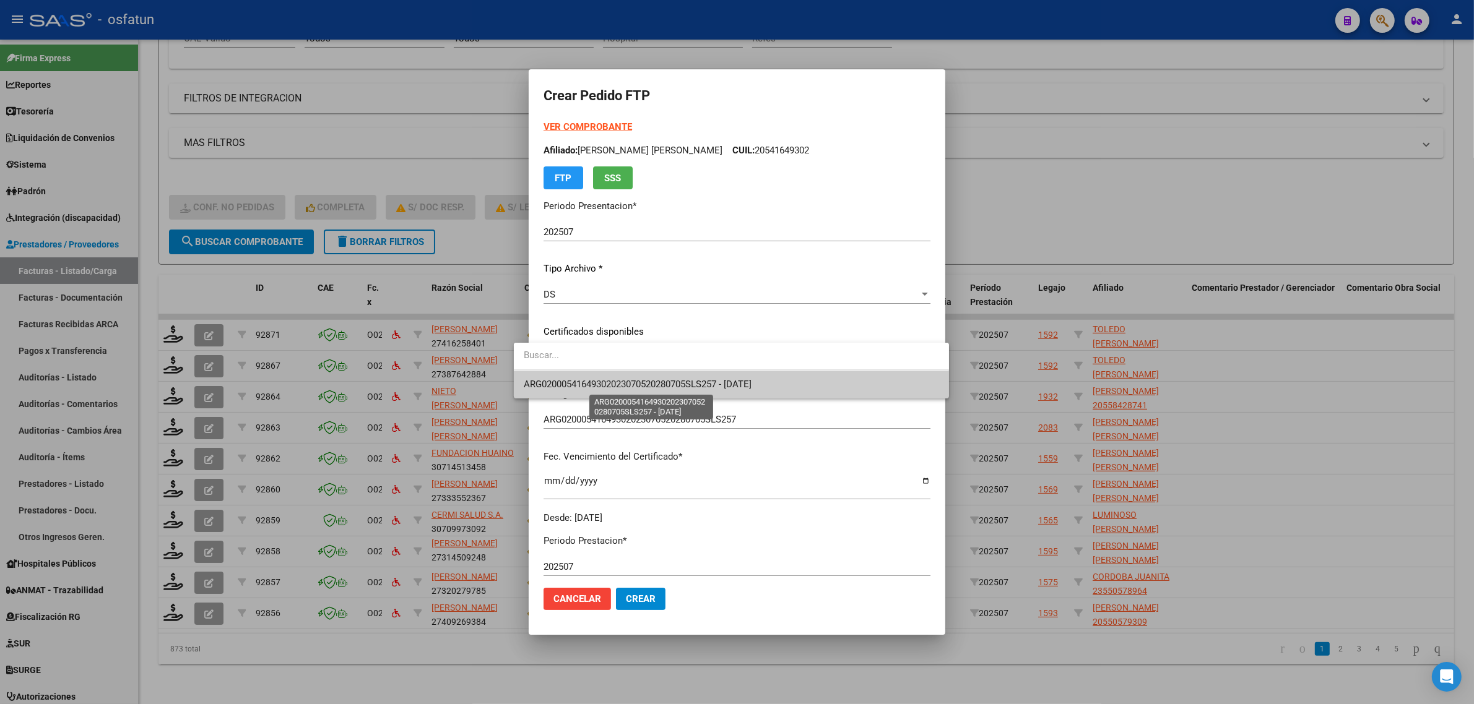
click at [551, 386] on span "ARG02000541649302023070520280705SLS257 - 2028-07-05" at bounding box center [638, 384] width 228 height 11
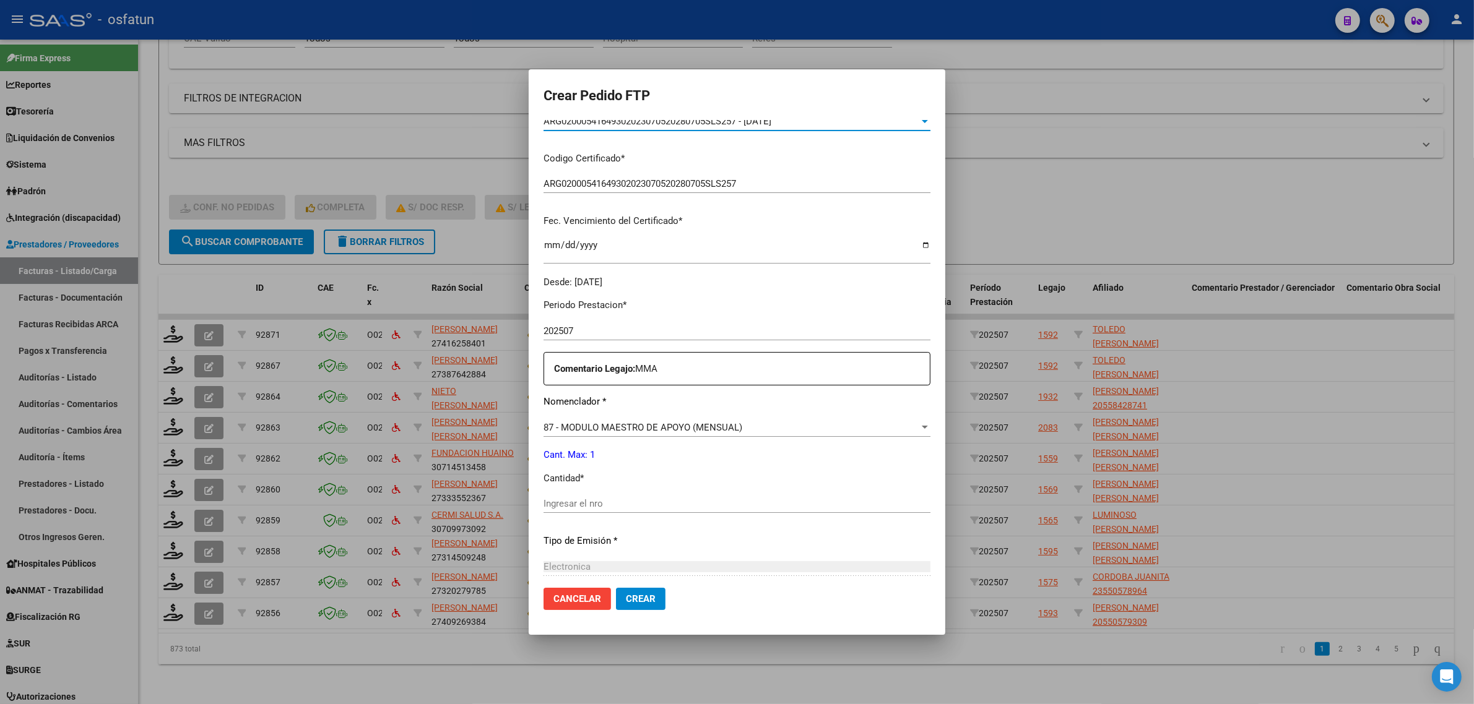
scroll to position [309, 0]
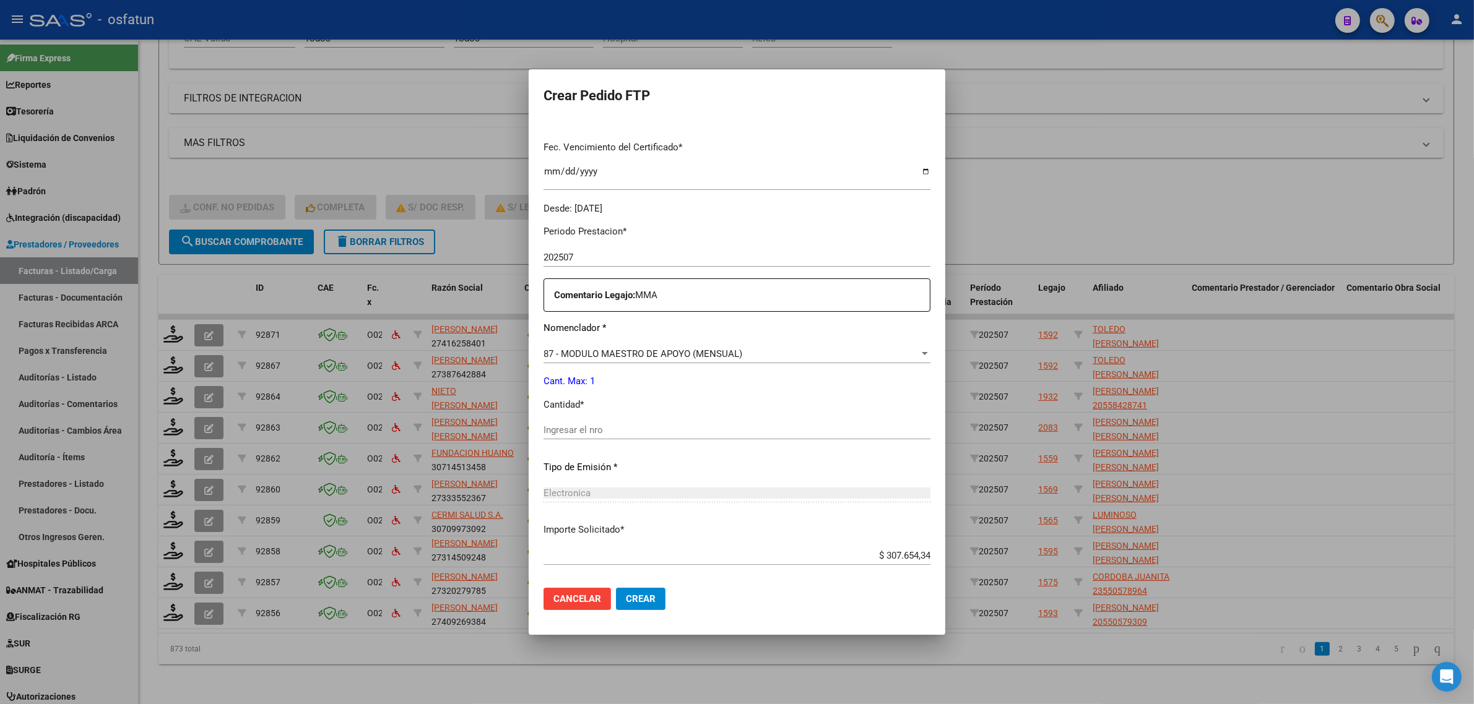
drag, startPoint x: 551, startPoint y: 436, endPoint x: 543, endPoint y: 432, distance: 8.6
click at [548, 436] on div "Ingresar el nro" at bounding box center [736, 430] width 387 height 19
type input "1"
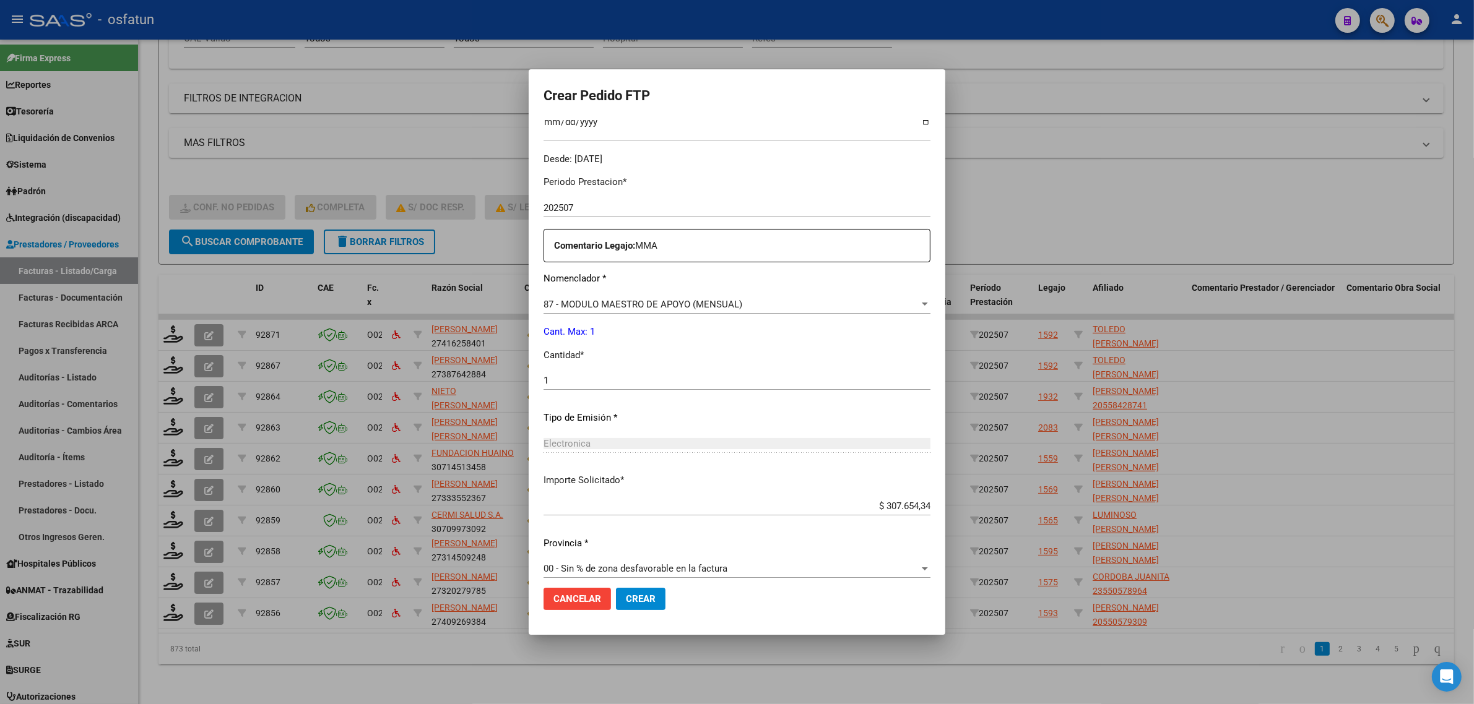
scroll to position [369, 0]
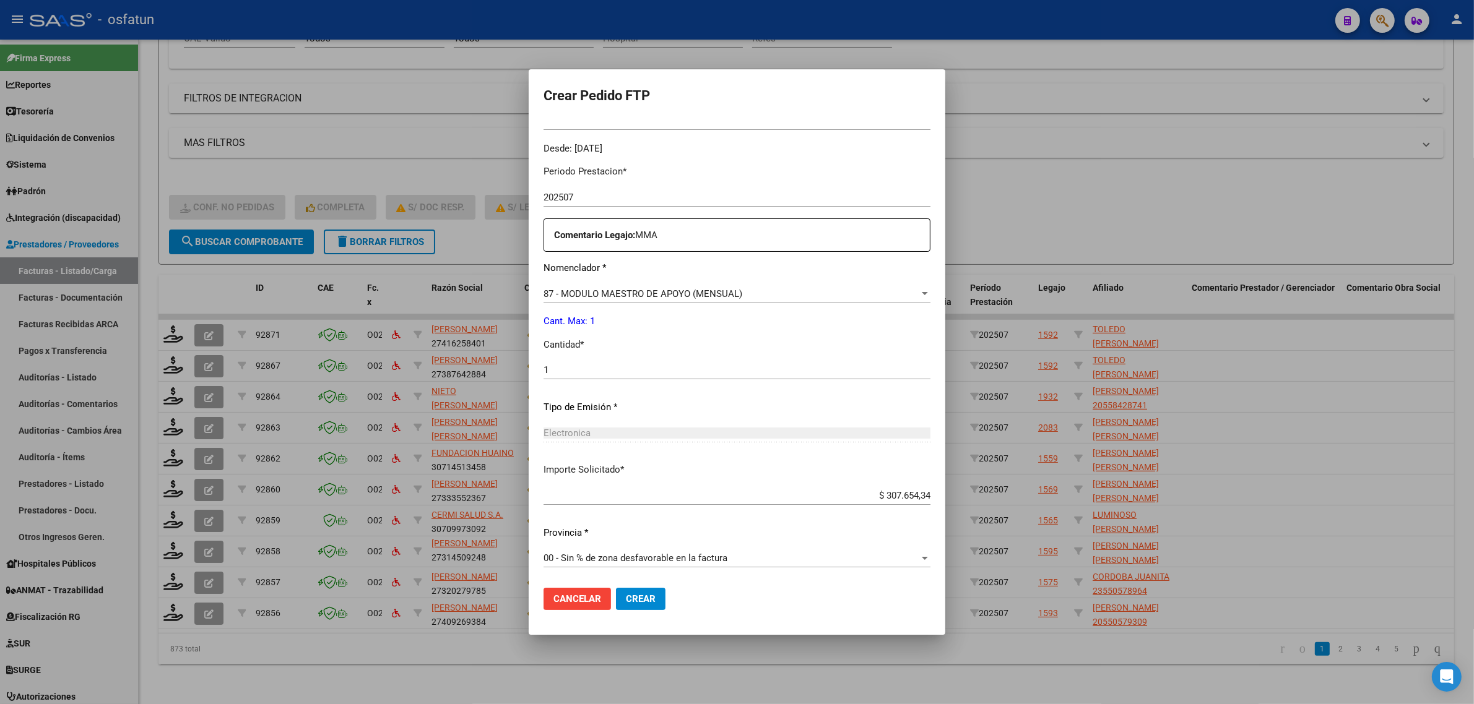
click at [626, 602] on span "Crear" at bounding box center [641, 598] width 30 height 11
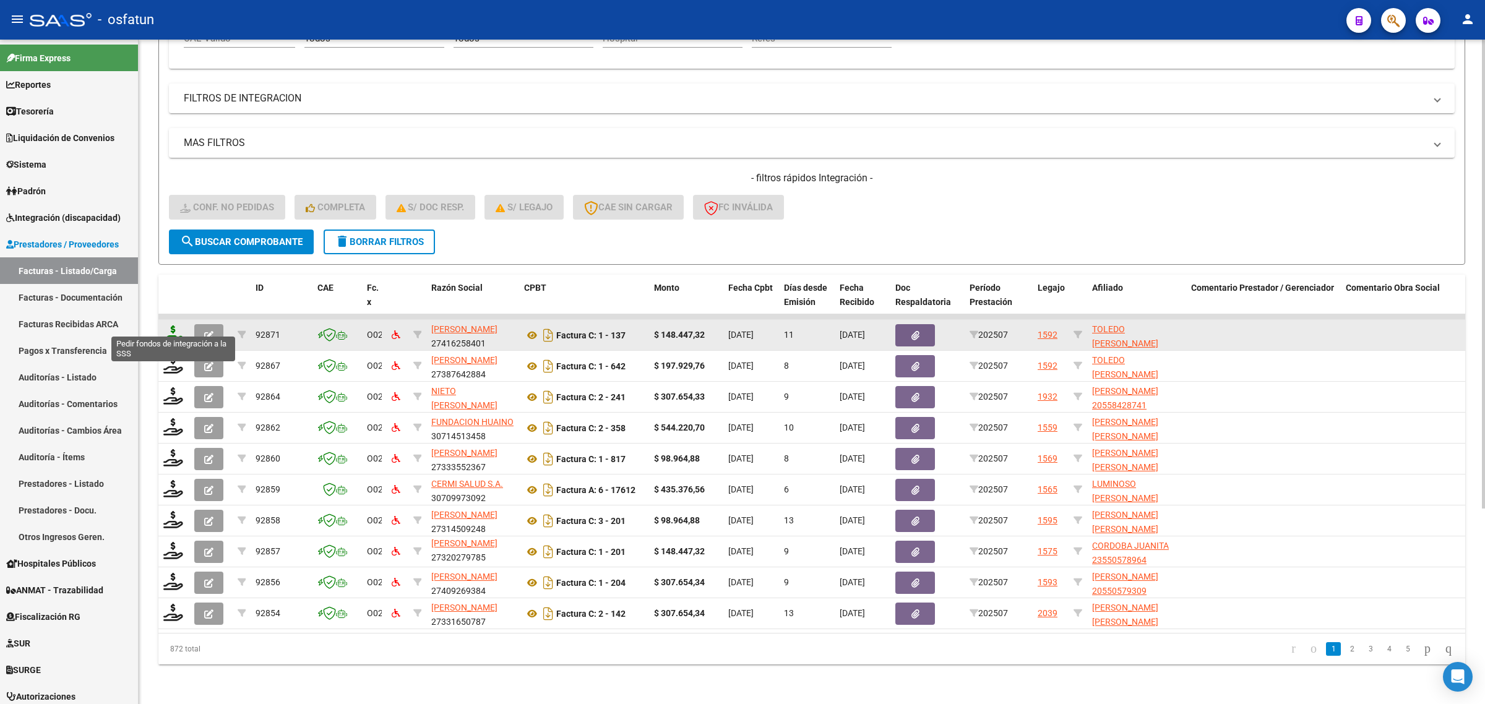
click at [181, 326] on icon at bounding box center [173, 334] width 20 height 17
click at [173, 326] on icon at bounding box center [173, 334] width 20 height 17
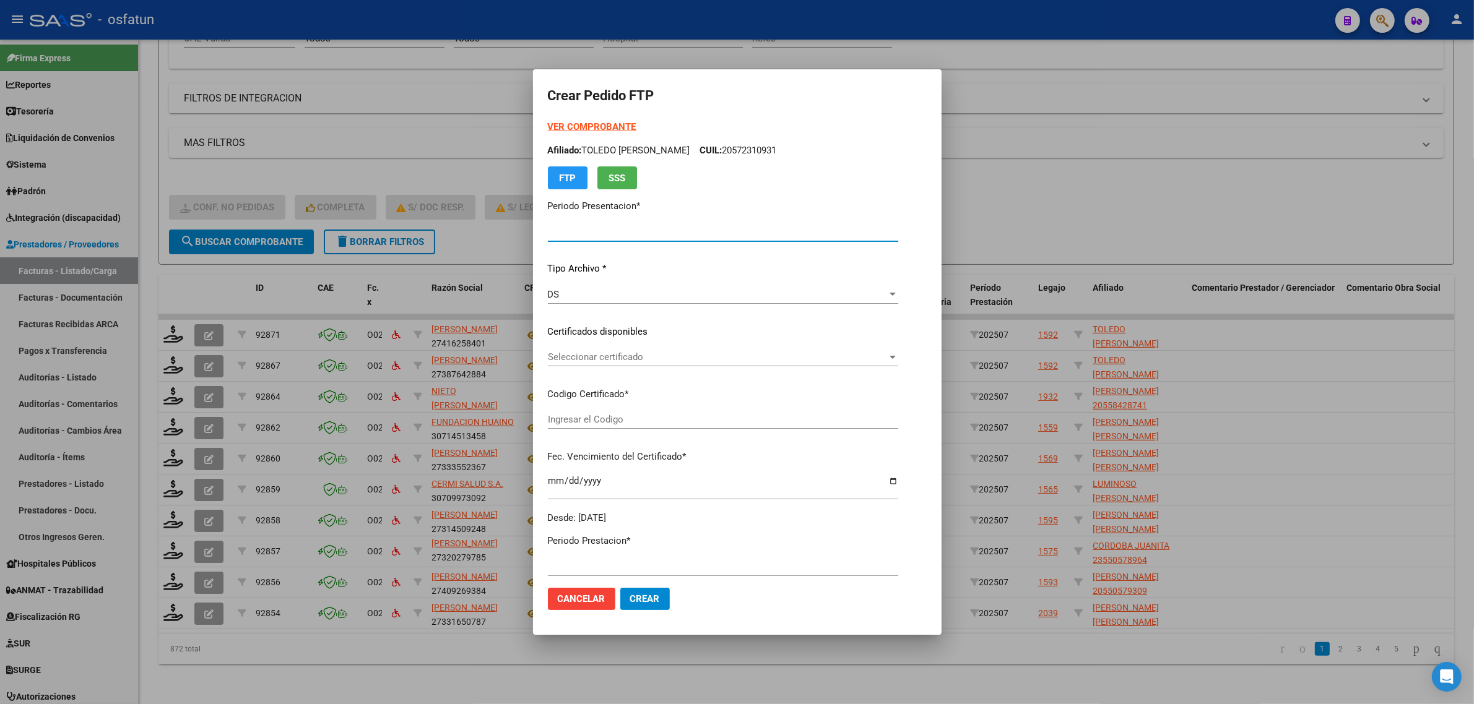
type input "202507"
type input "$ 148.447,32"
type input "ARG02000572310932023102320251023LJA133"
type input "2025-10-23"
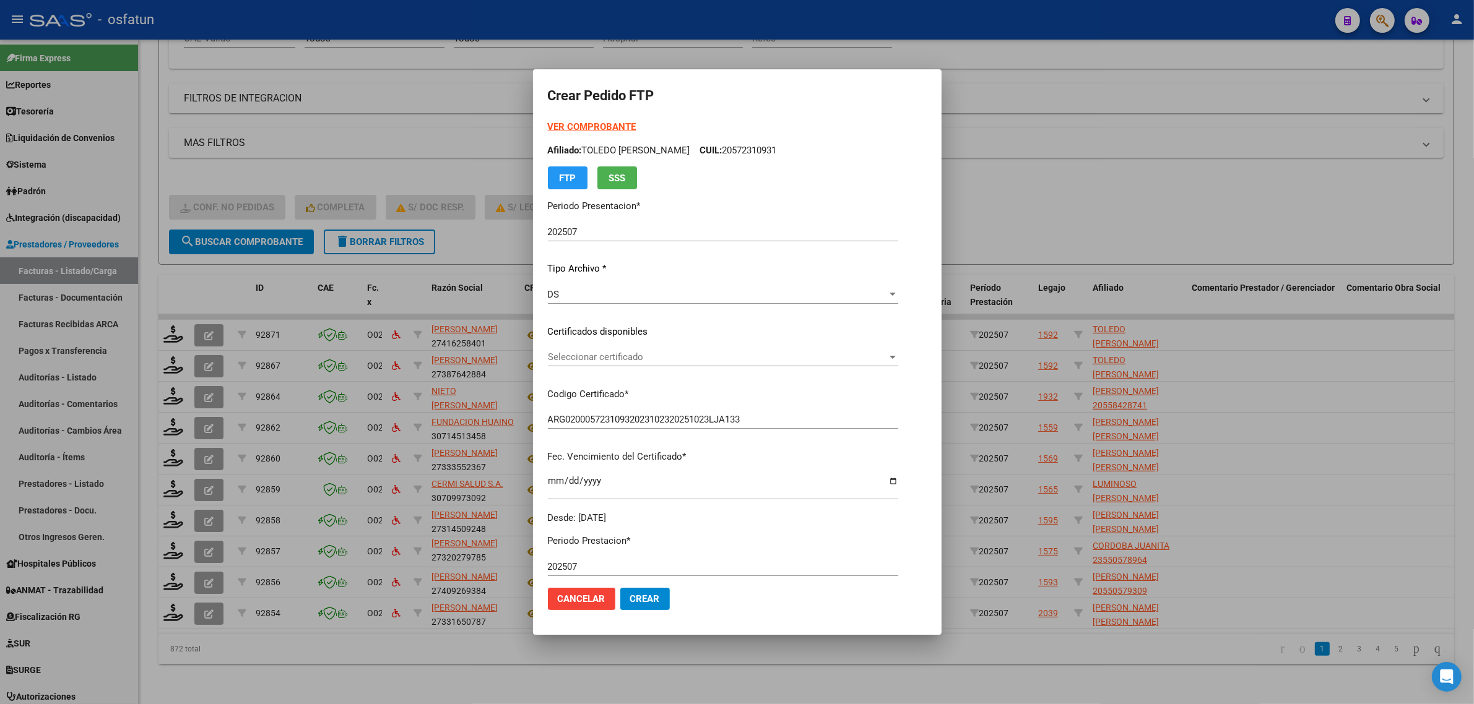
click at [573, 120] on div "VER COMPROBANTE ARCA Padrón Afiliado: TOLEDO GUILLERMO JULIAN CUIL: 20572310931…" at bounding box center [723, 154] width 350 height 69
click at [577, 121] on div "VER COMPROBANTE ARCA Padrón Afiliado: TOLEDO GUILLERMO JULIAN CUIL: 20572310931…" at bounding box center [723, 154] width 350 height 69
drag, startPoint x: 577, startPoint y: 121, endPoint x: 581, endPoint y: 136, distance: 15.9
click at [577, 121] on div "VER COMPROBANTE ARCA Padrón Afiliado: TOLEDO GUILLERMO JULIAN CUIL: 20572310931…" at bounding box center [723, 154] width 350 height 69
click at [602, 119] on form "Crear Pedido FTP VER COMPROBANTE ARCA Padrón Afiliado: TOLEDO GUILLERMO JULIAN …" at bounding box center [737, 352] width 379 height 536
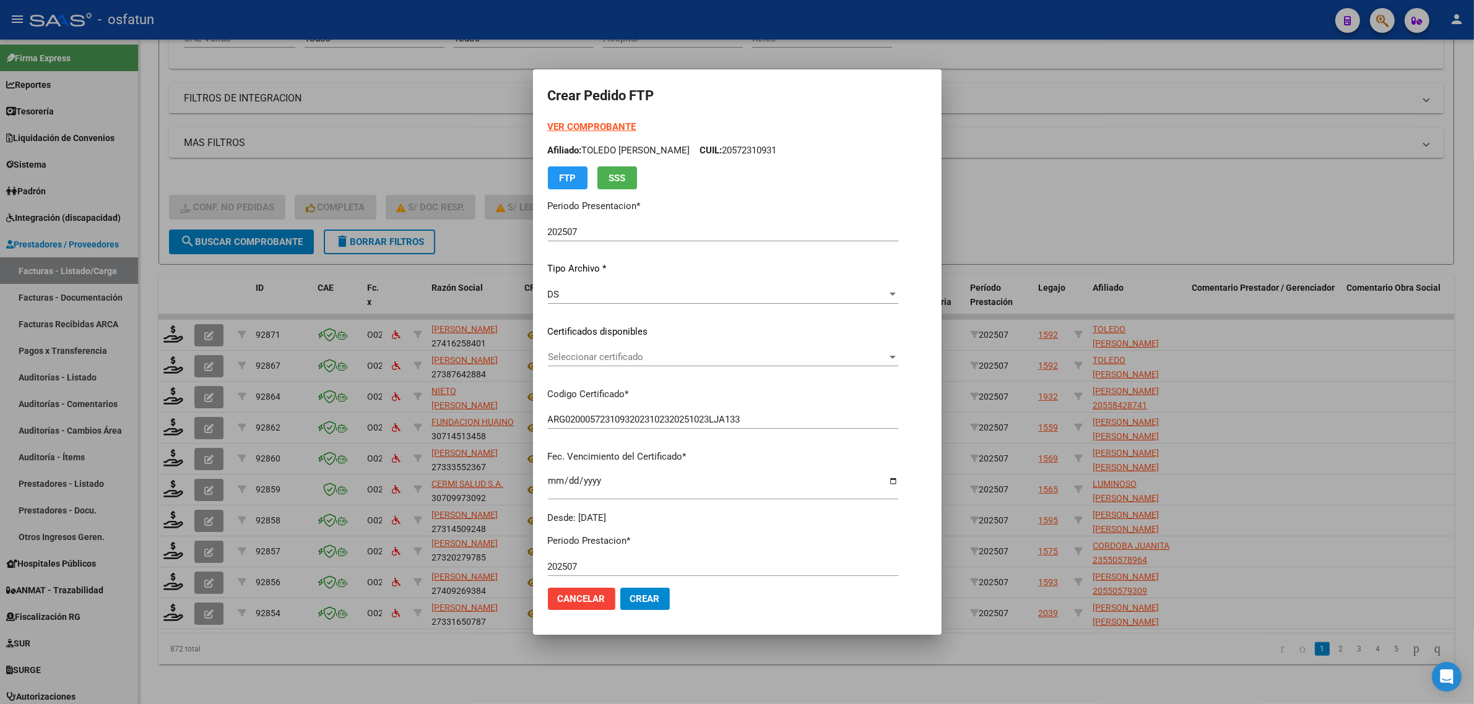
click at [583, 127] on strong "VER COMPROBANTE" at bounding box center [592, 126] width 88 height 11
click at [625, 356] on span "Seleccionar certificado" at bounding box center [717, 357] width 339 height 11
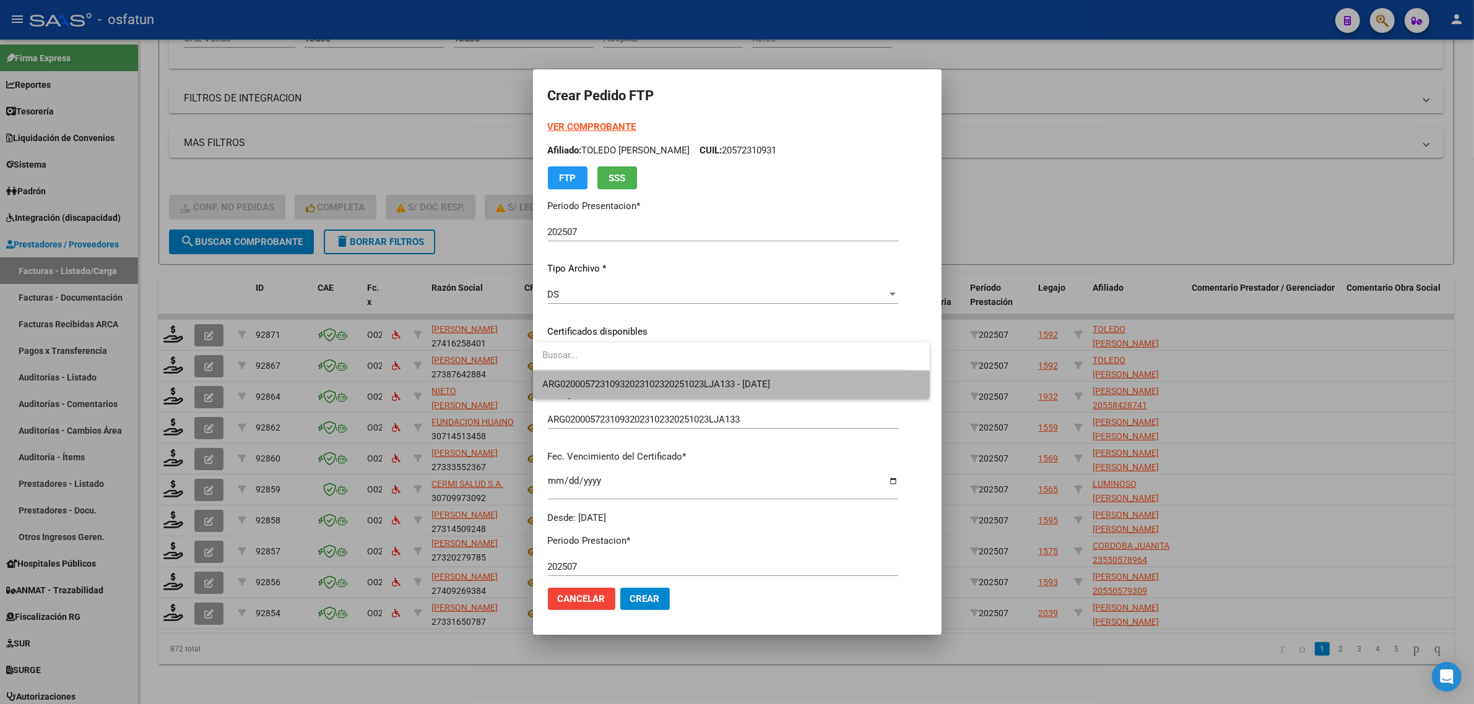
click at [625, 378] on span "ARG02000572310932023102320251023LJA133 - 2025-10-23" at bounding box center [731, 385] width 377 height 28
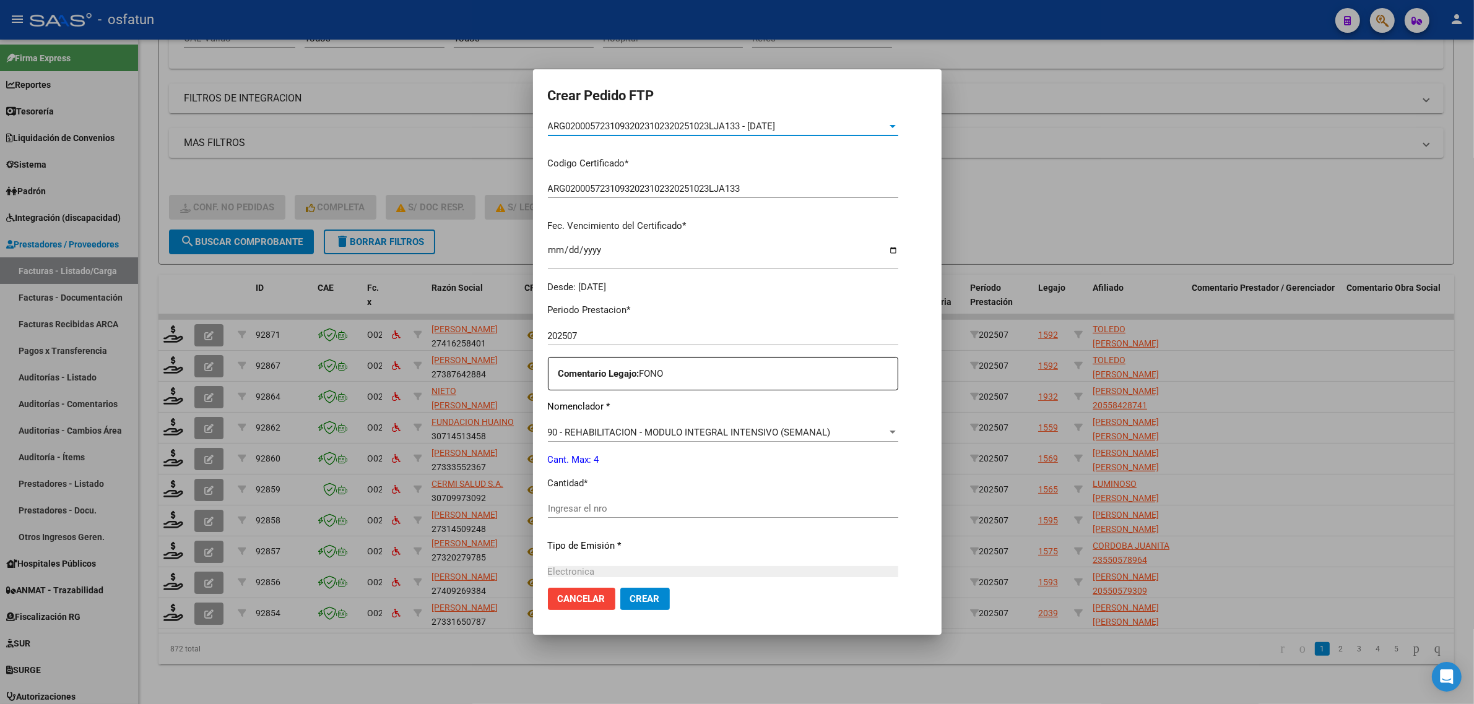
scroll to position [232, 0]
click at [595, 500] on div "Ingresar el nro" at bounding box center [723, 507] width 350 height 19
click at [595, 503] on input "Ingresar el nro" at bounding box center [723, 507] width 350 height 11
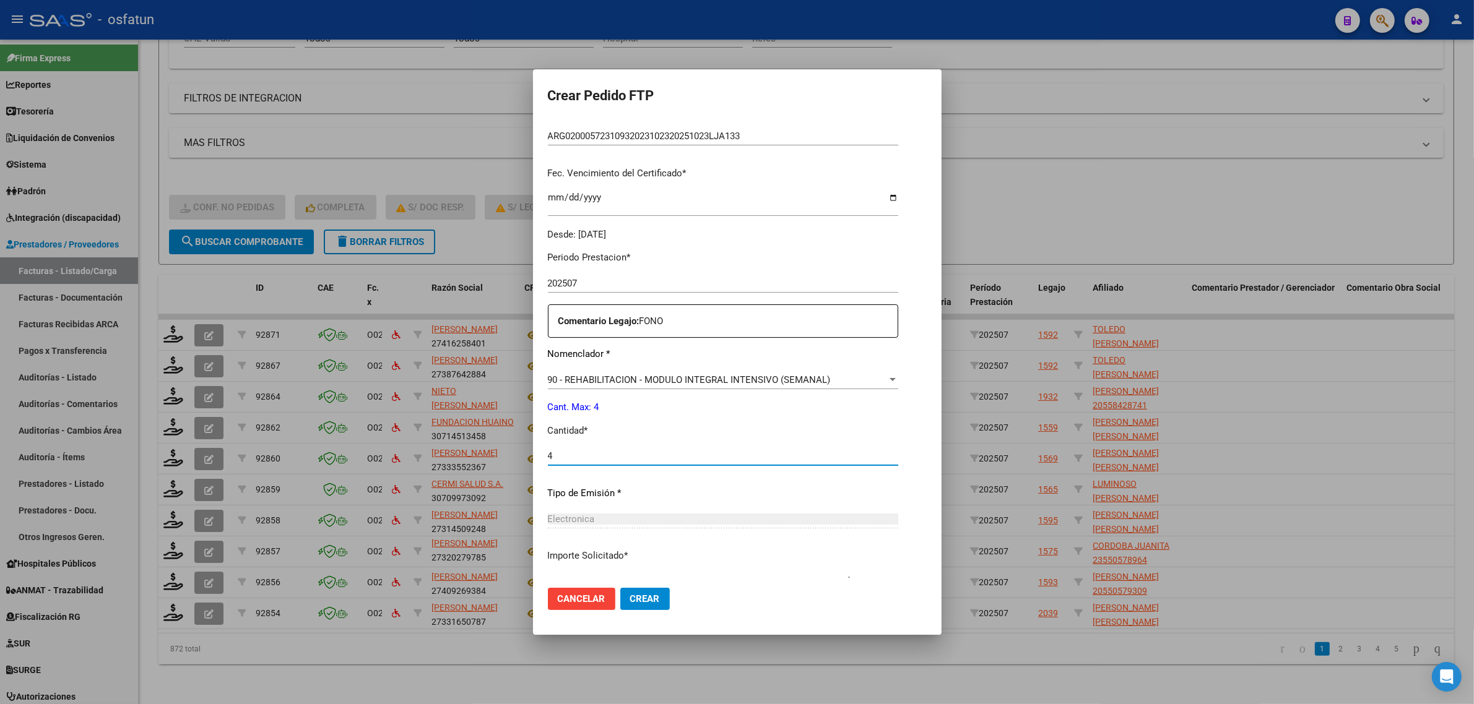
scroll to position [369, 0]
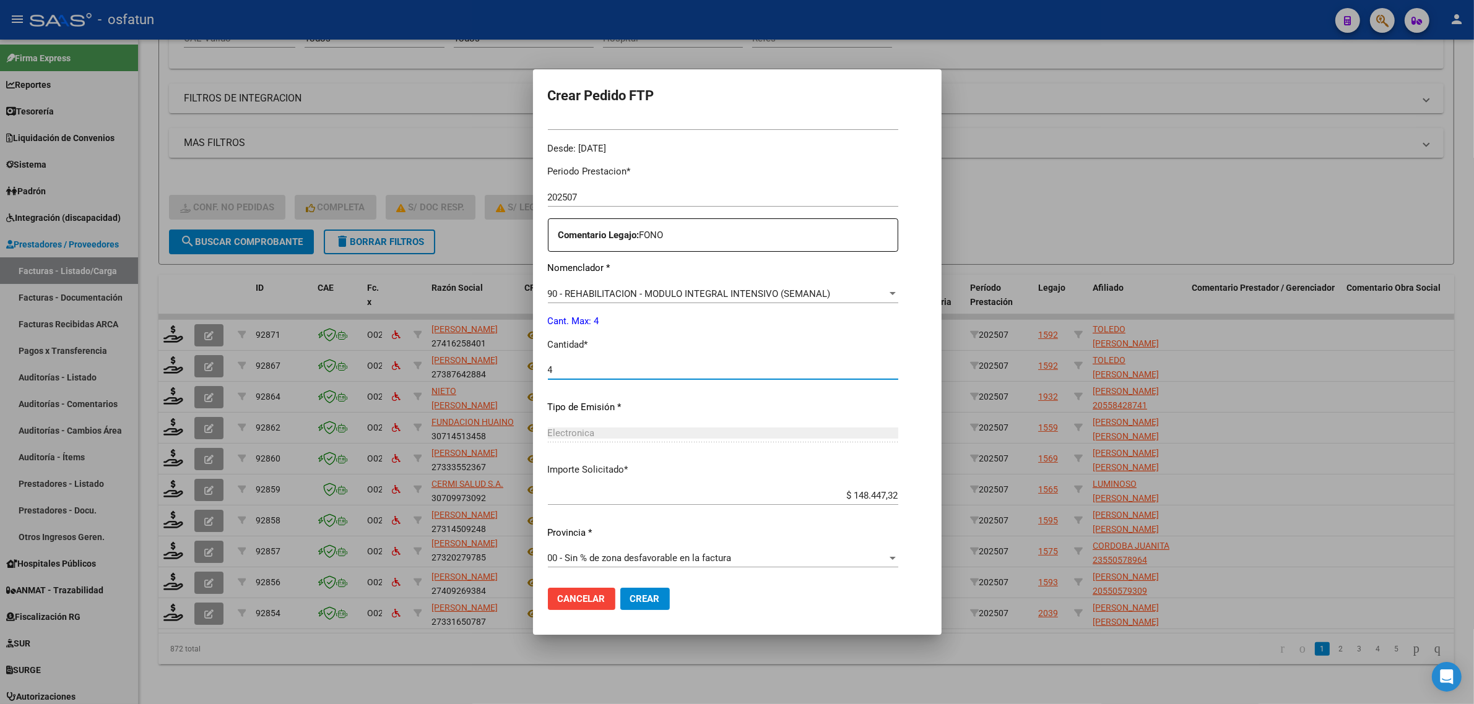
type input "4"
click at [644, 598] on span "Crear" at bounding box center [645, 598] width 30 height 11
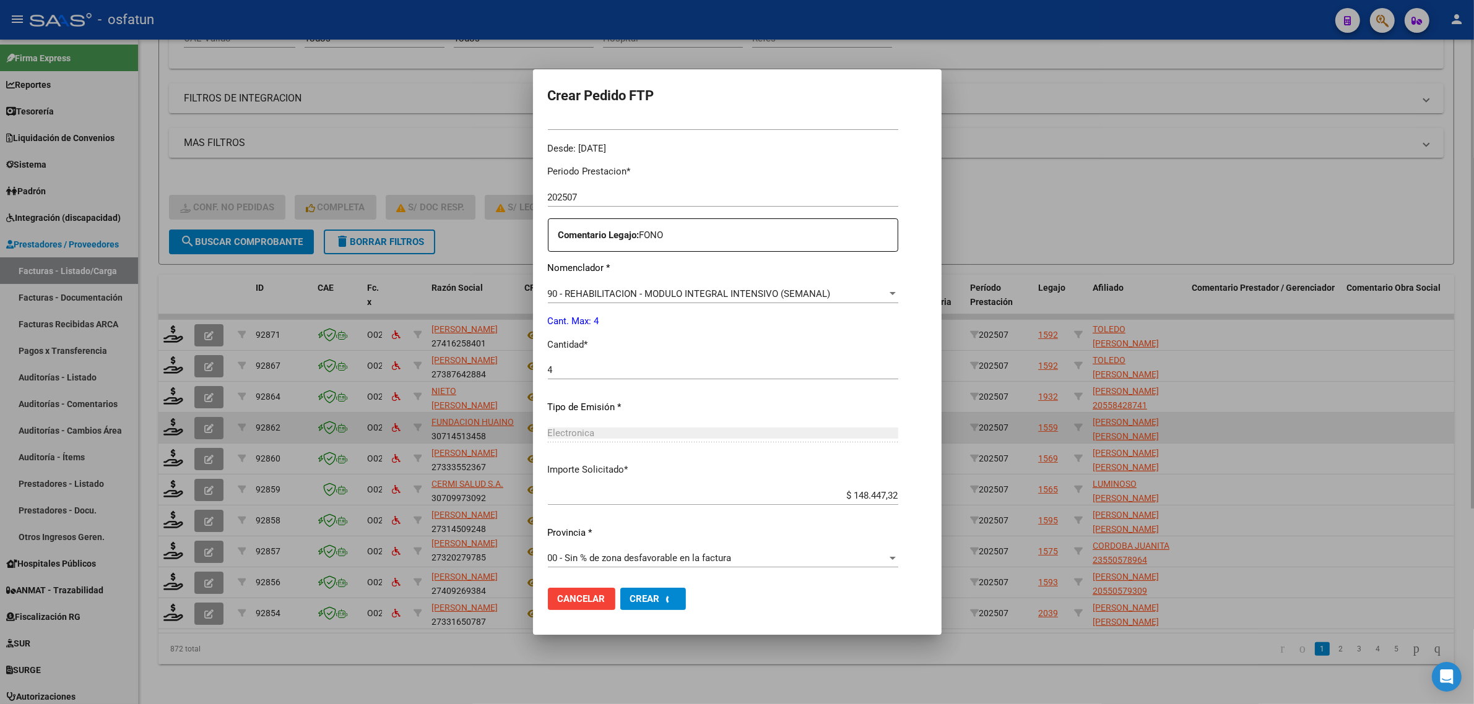
scroll to position [0, 0]
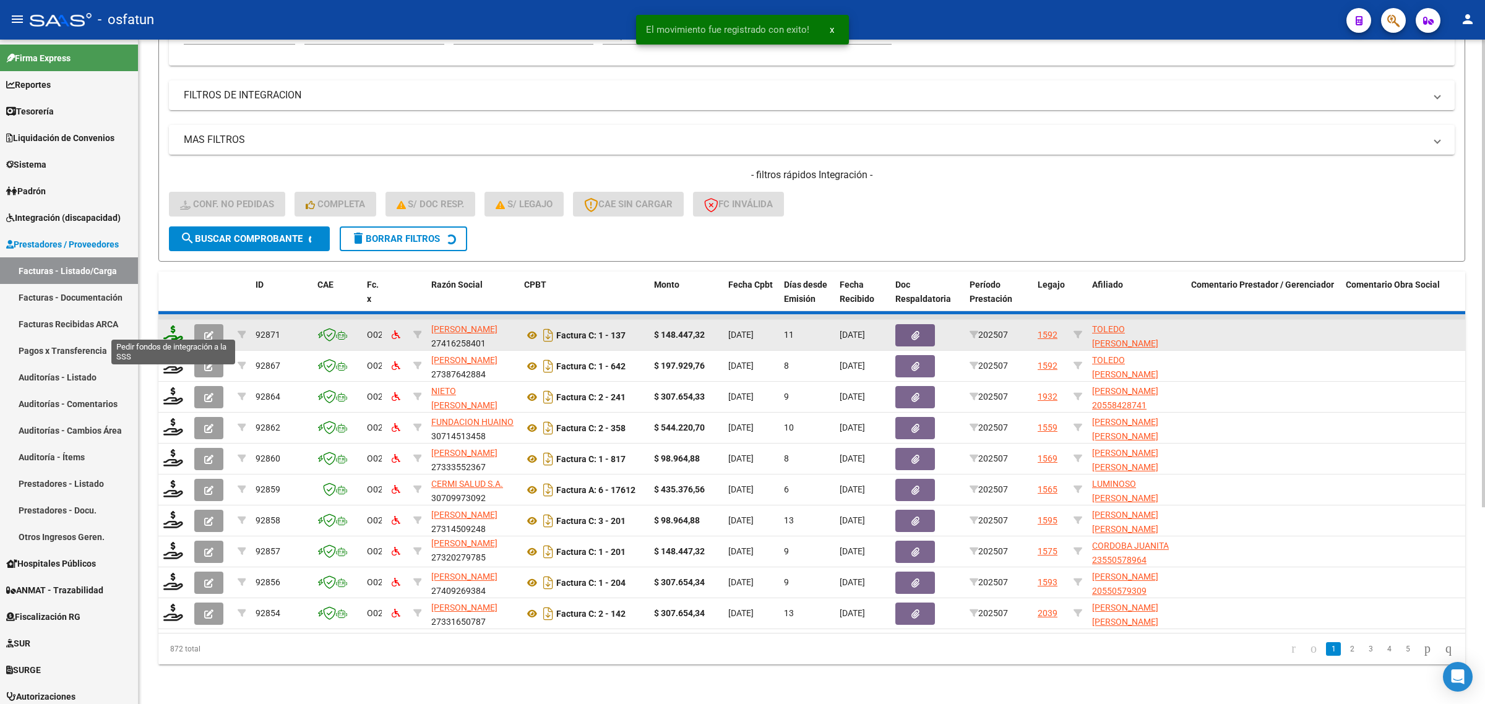
click at [175, 327] on icon at bounding box center [173, 334] width 20 height 17
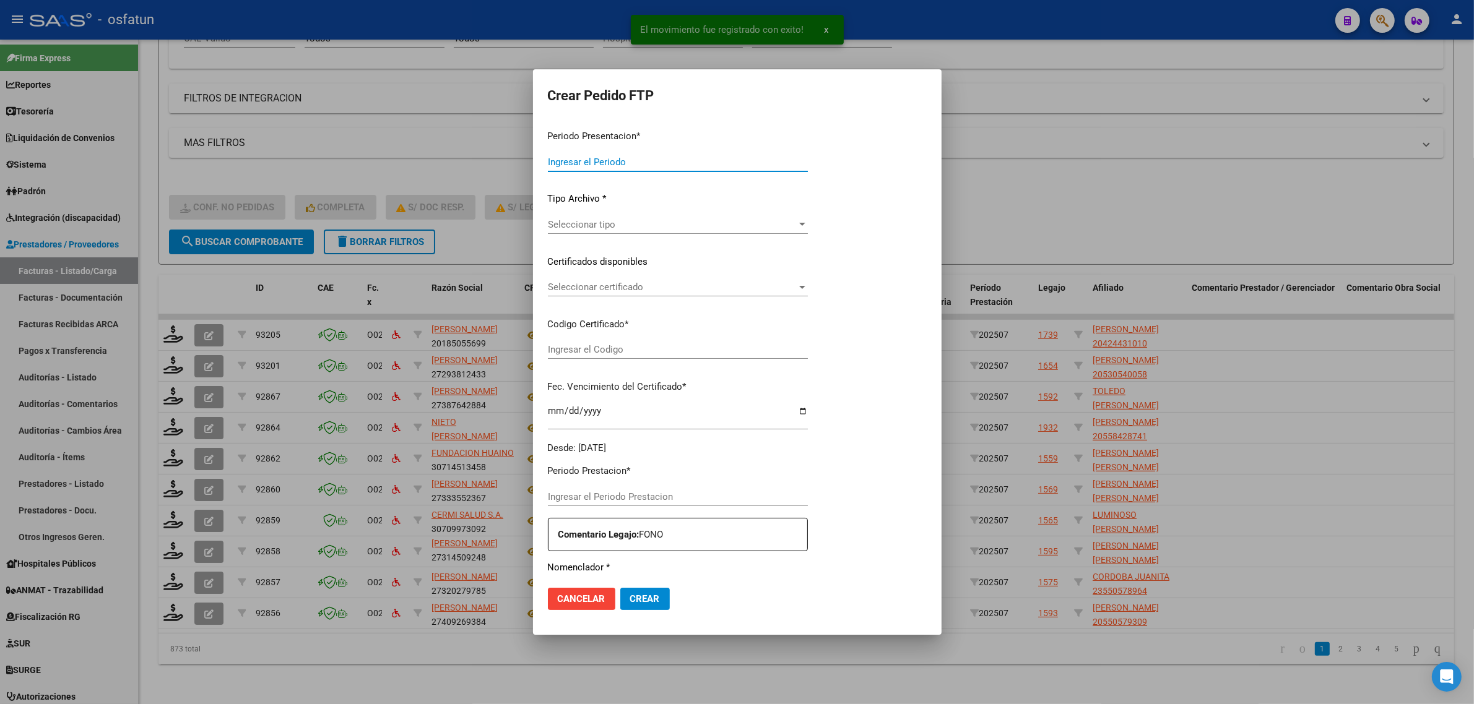
type input "202507"
type input "$ 148.447,32"
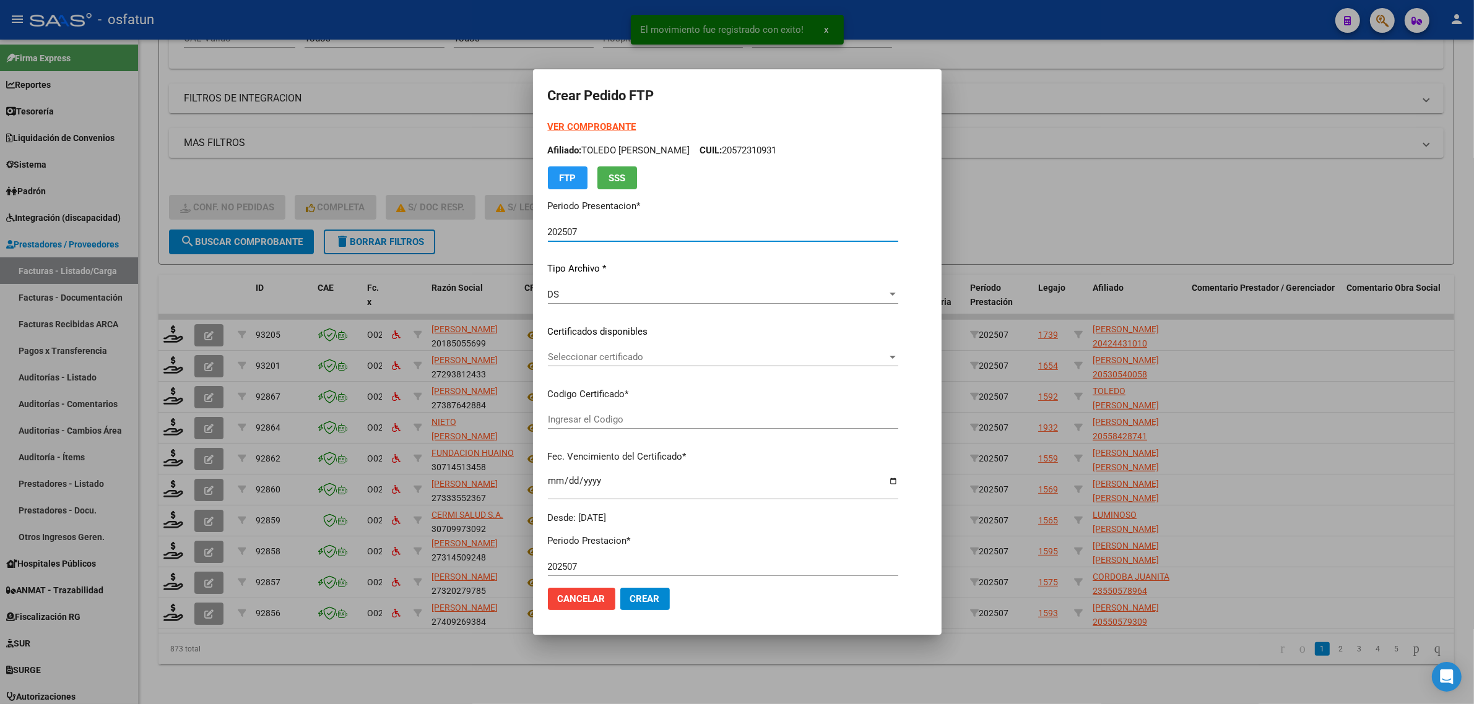
type input "ARG02000424431012023061520250615COR263"
type input "2025-06-15"
click at [567, 124] on strong "VER COMPROBANTE" at bounding box center [592, 126] width 88 height 11
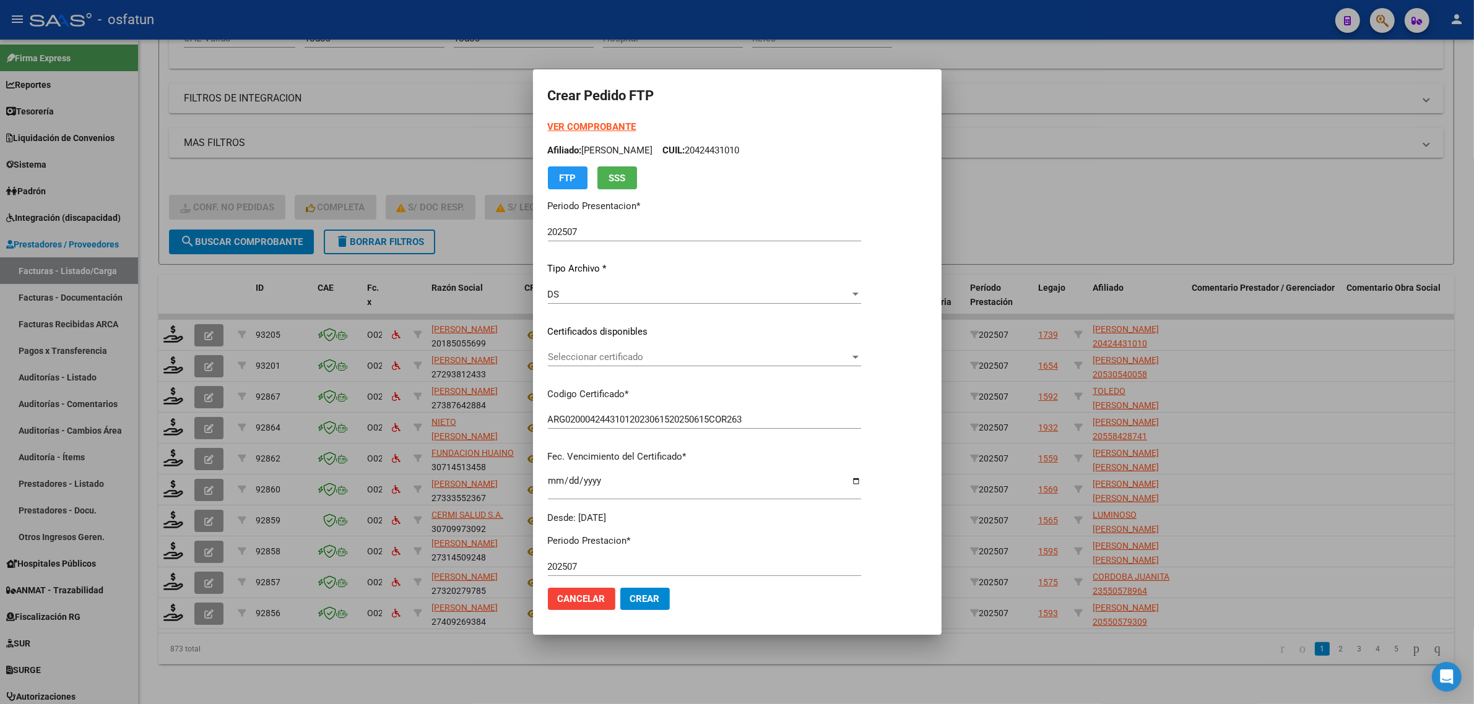
click at [642, 367] on div "Seleccionar certificado Seleccionar certificado" at bounding box center [704, 363] width 313 height 30
click at [642, 360] on span "Seleccionar certificado" at bounding box center [699, 357] width 302 height 11
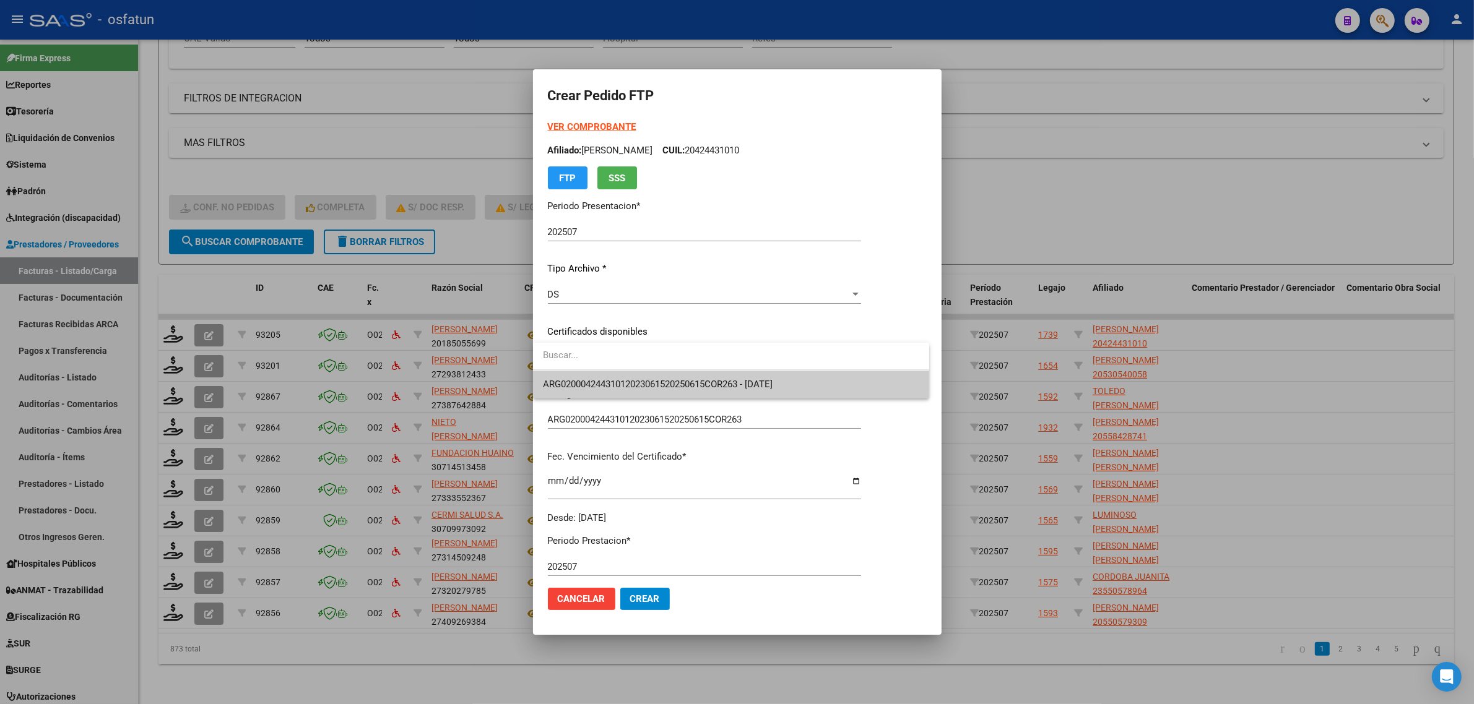
click at [645, 374] on span "ARG02000424431012023061520250615COR263 - 2025-06-15" at bounding box center [731, 385] width 376 height 28
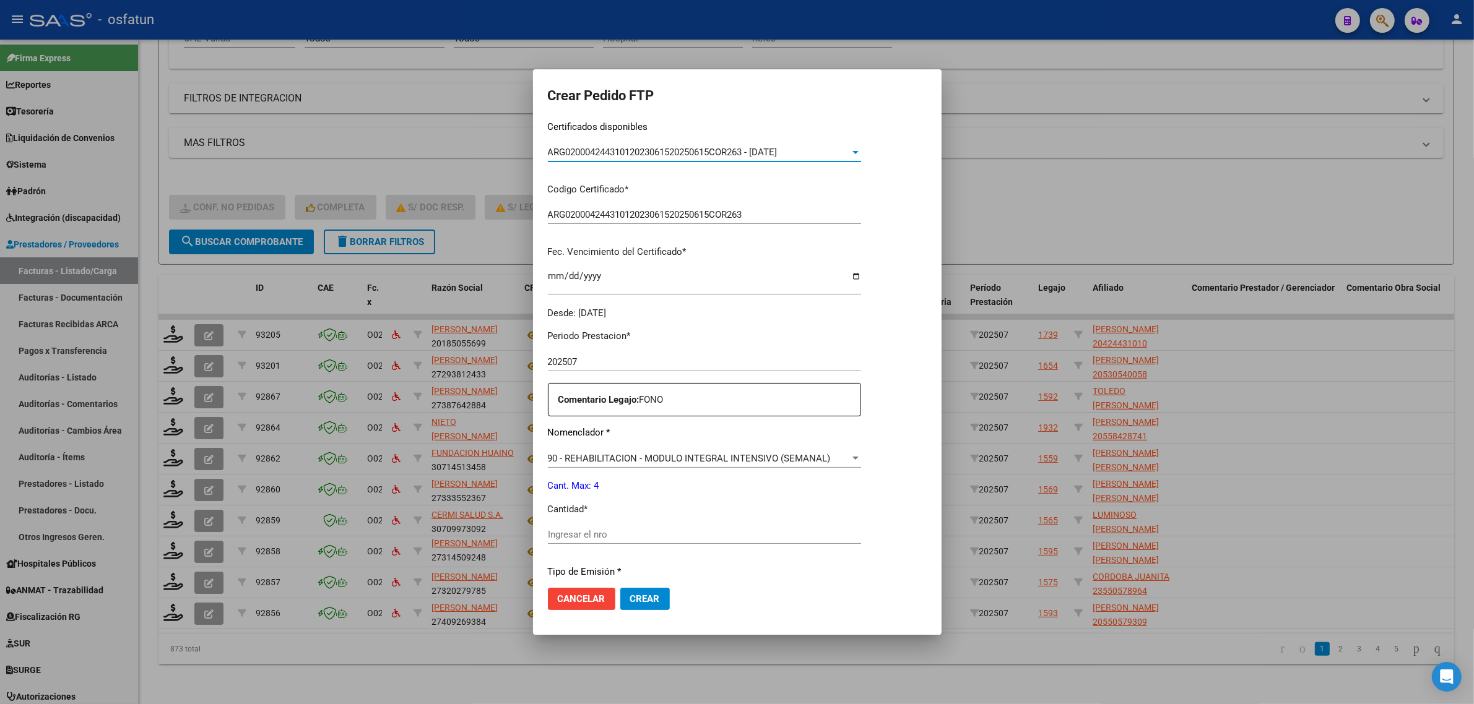
scroll to position [232, 0]
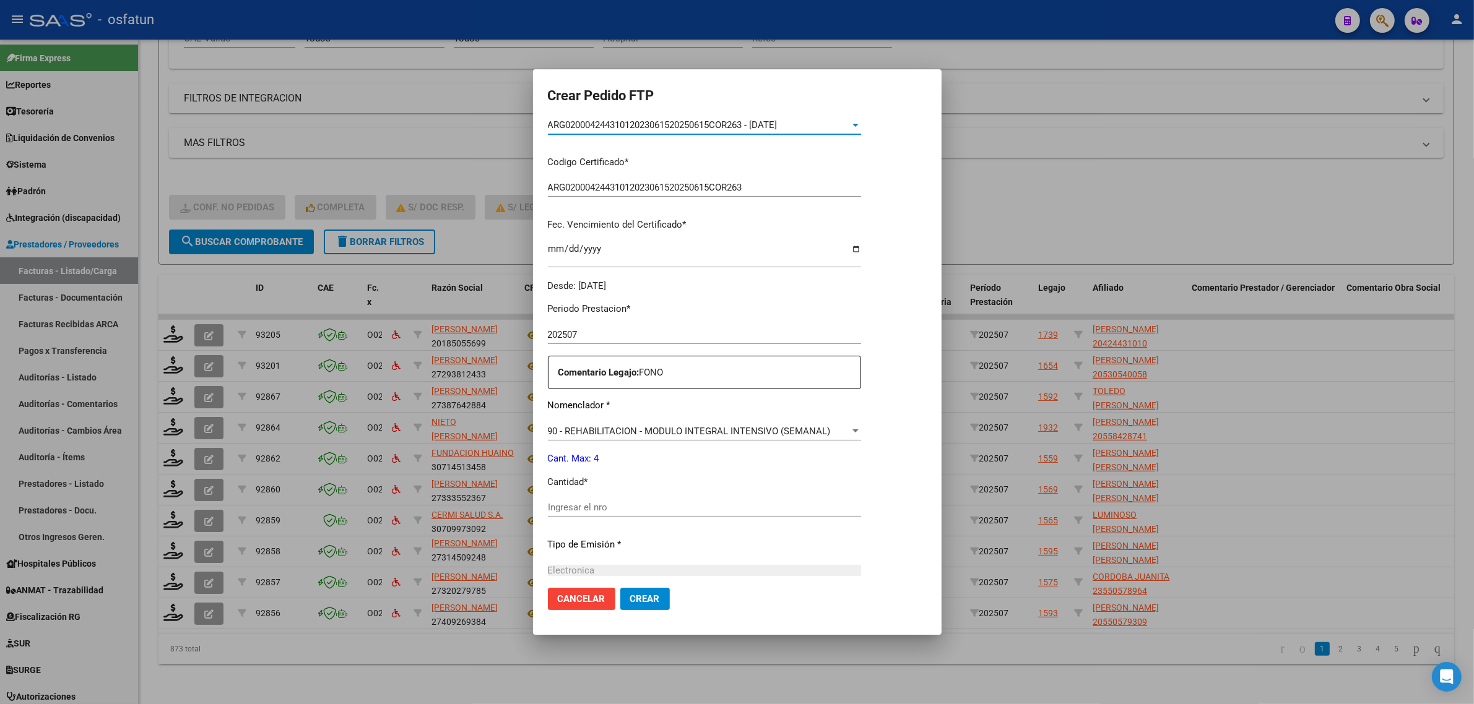
click at [606, 501] on div "Ingresar el nro" at bounding box center [704, 507] width 313 height 19
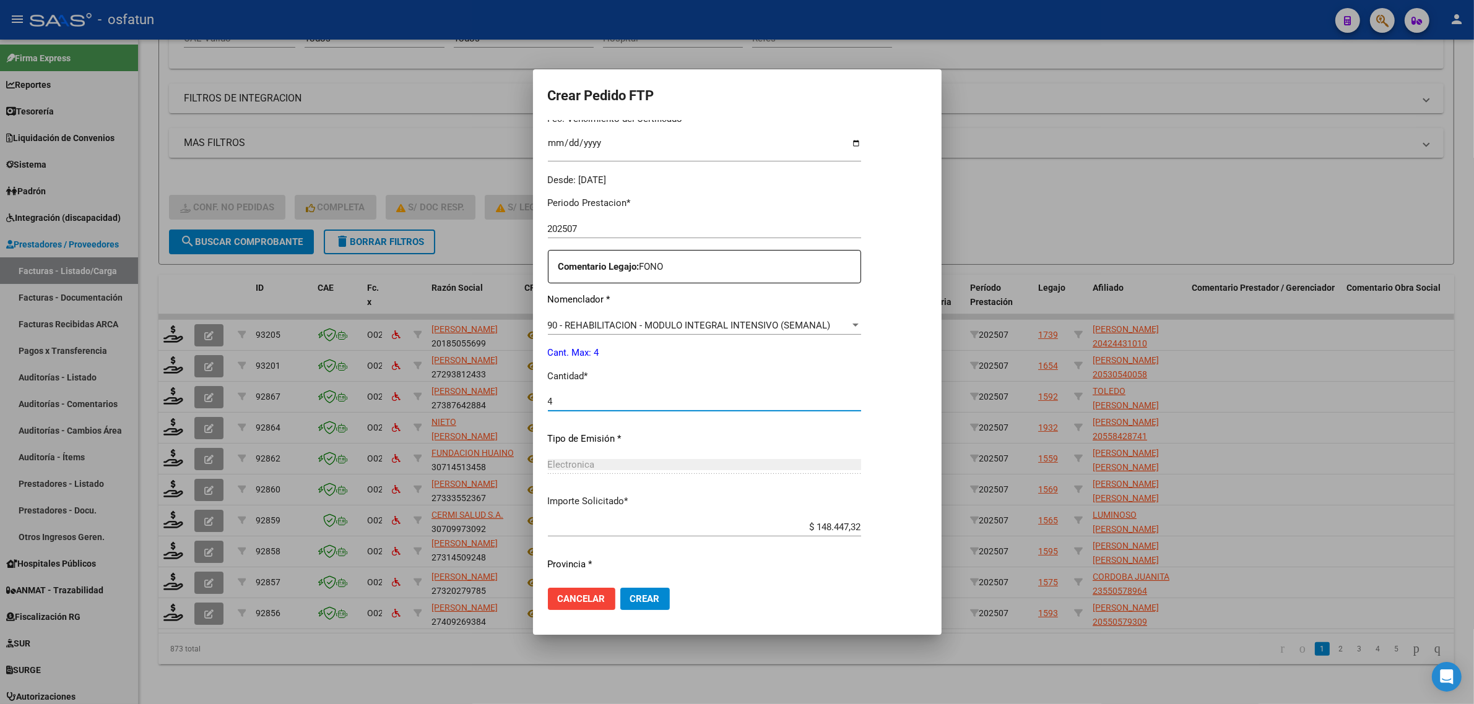
scroll to position [369, 0]
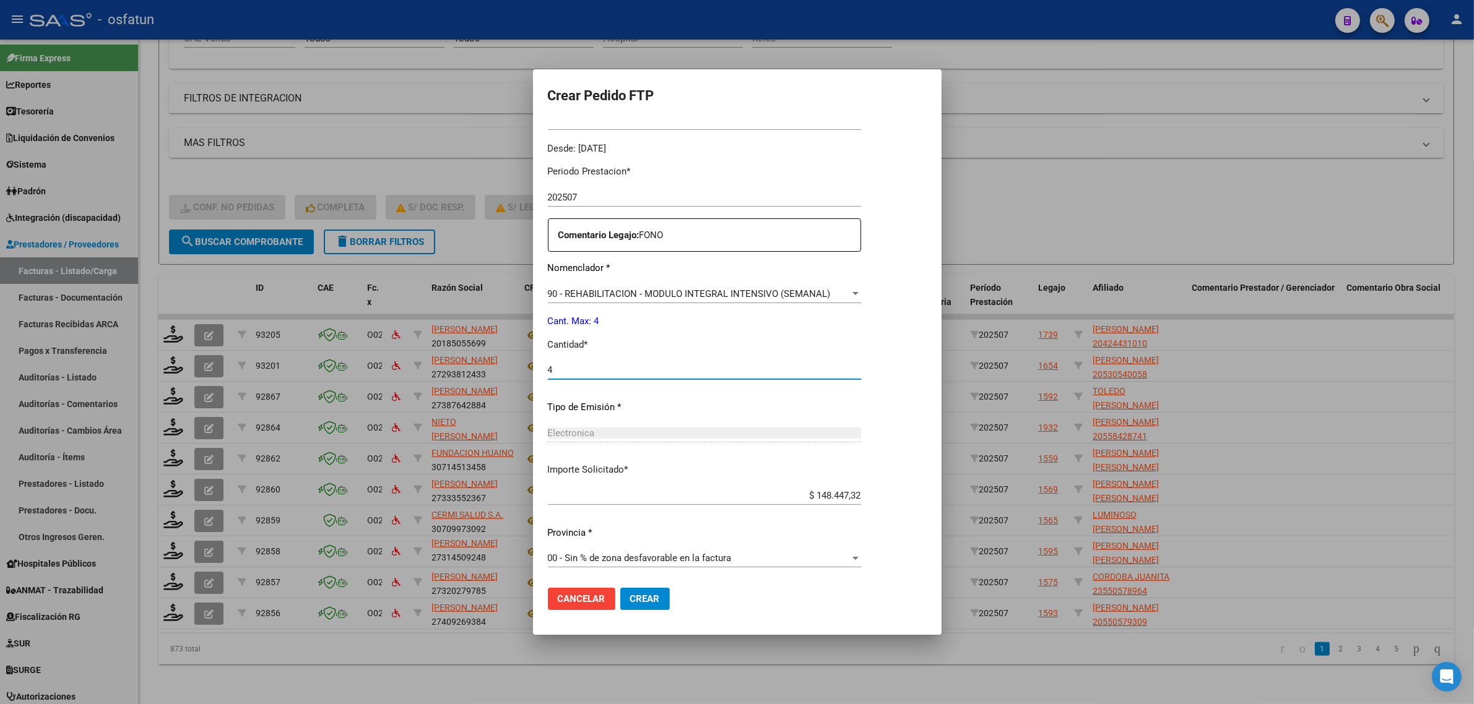
type input "4"
click at [629, 611] on mat-dialog-actions "Cancelar Crear" at bounding box center [737, 599] width 379 height 42
click at [641, 601] on span "Crear" at bounding box center [645, 598] width 30 height 11
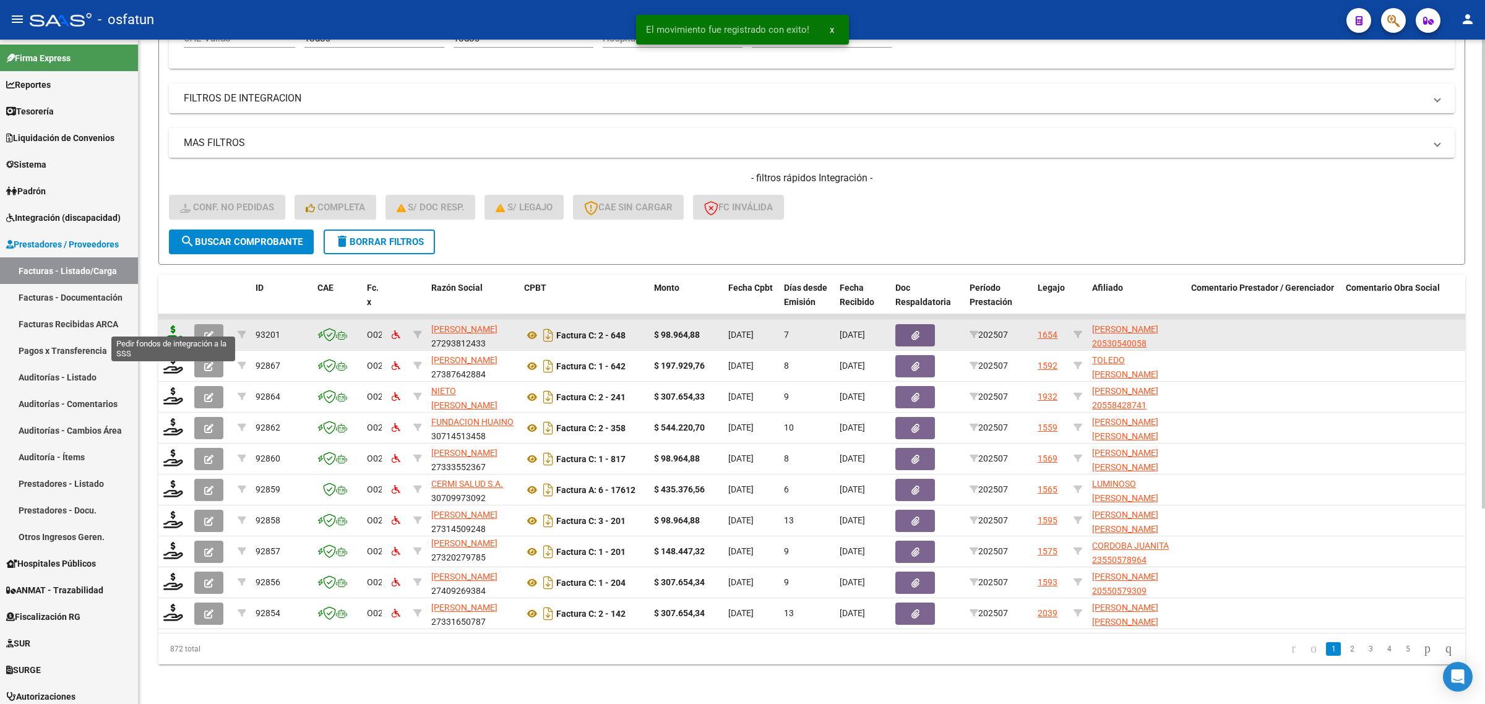
click at [166, 329] on icon at bounding box center [173, 334] width 20 height 17
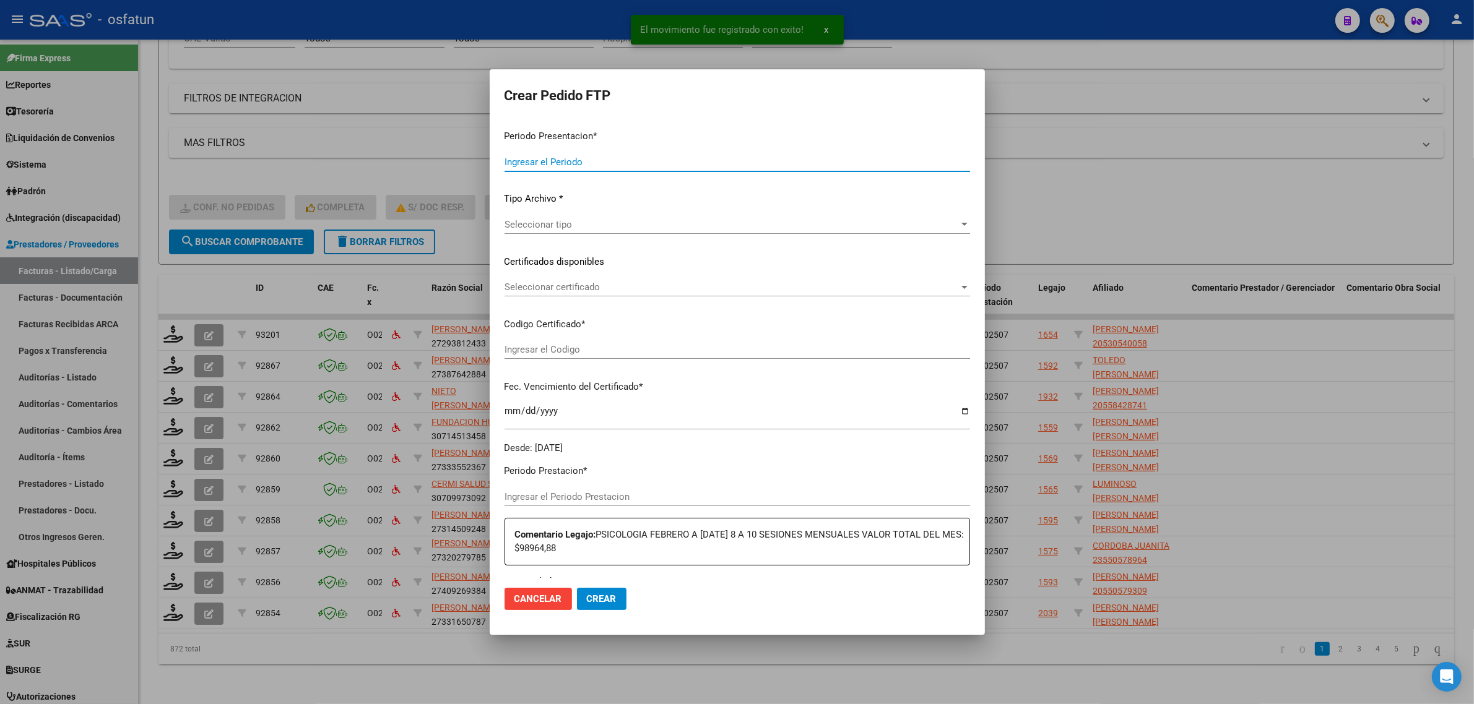
type input "202507"
type input "$ 98.964,88"
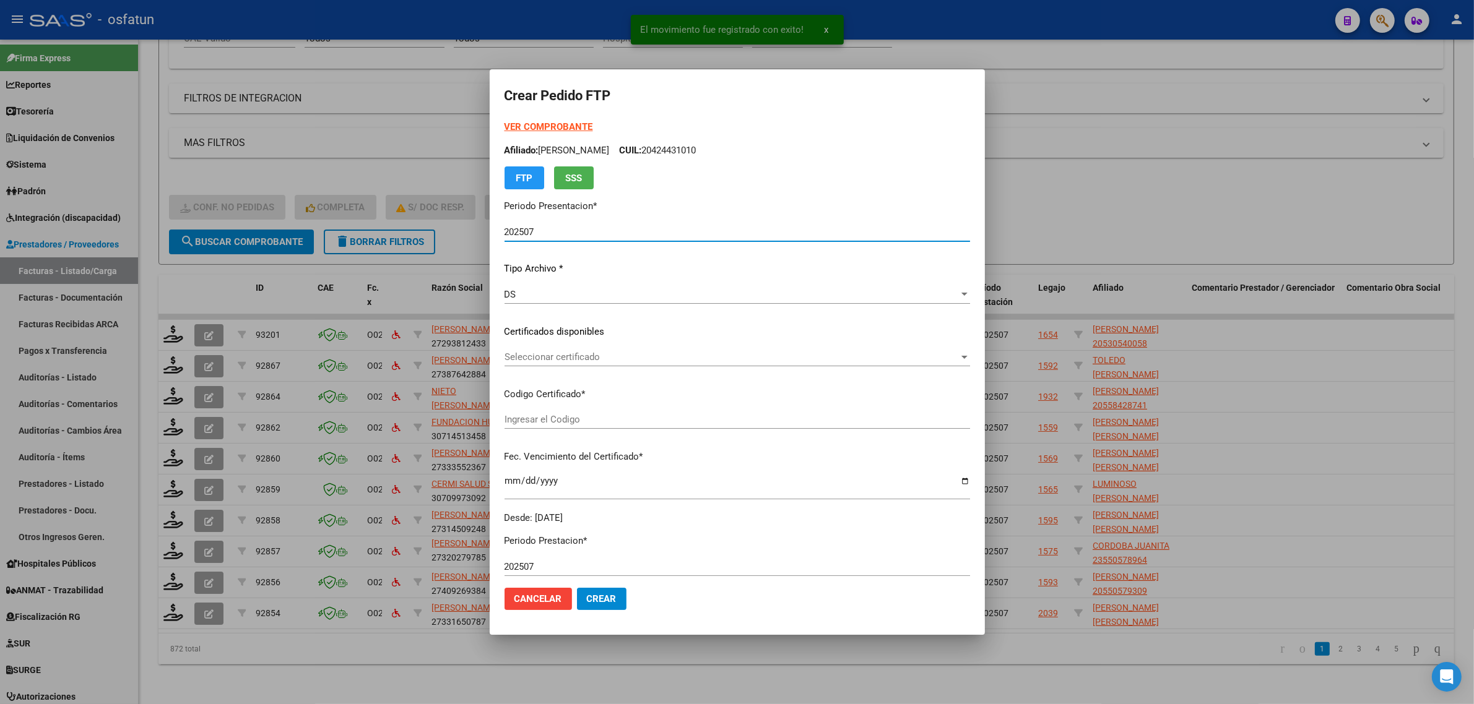
type input "ARG02000530540052021062320260623BS440"
type input "2026-06-23"
click at [532, 120] on div "VER COMPROBANTE ARCA Padrón Afiliado: KRYNSKI EMILIANO JOEL CUIL: 20530540058 F…" at bounding box center [736, 154] width 465 height 69
click at [530, 127] on strong "VER COMPROBANTE" at bounding box center [548, 126] width 88 height 11
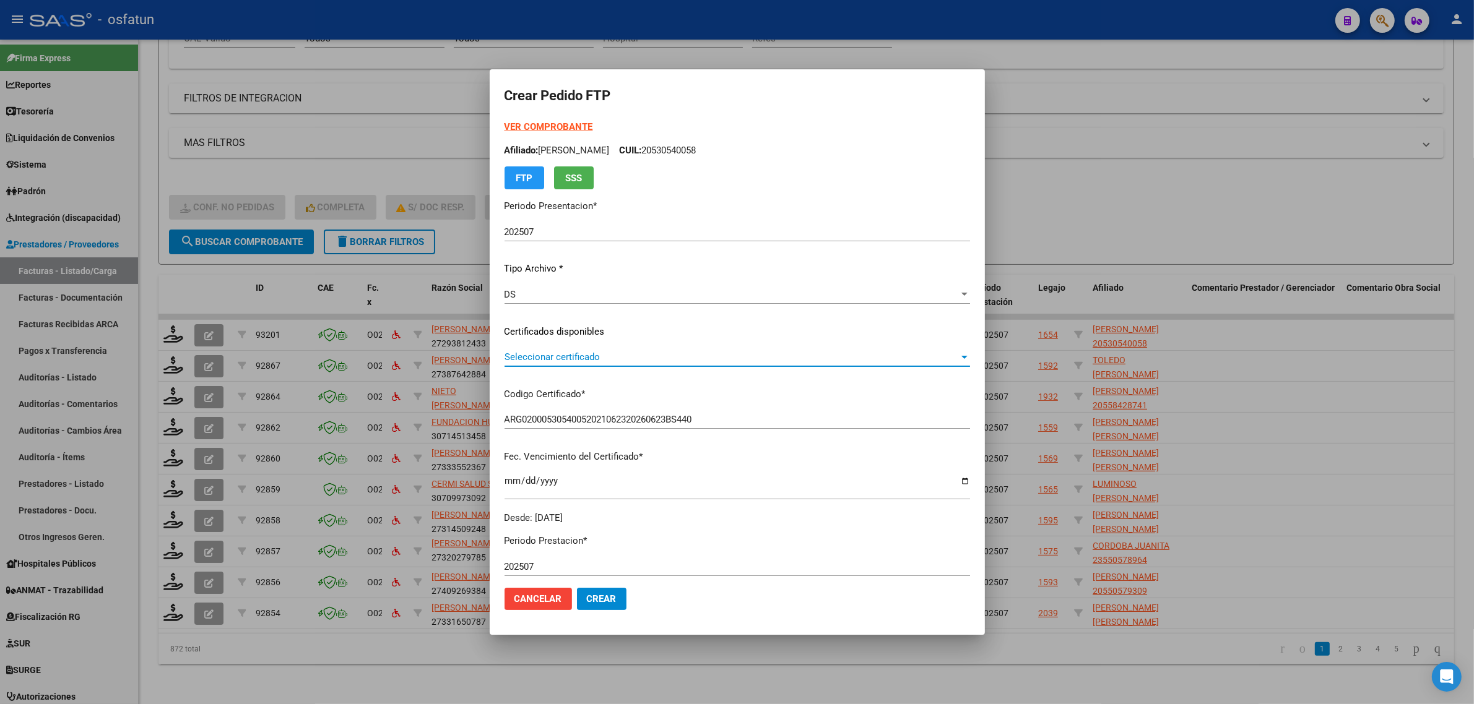
click at [556, 356] on span "Seleccionar certificado" at bounding box center [731, 357] width 454 height 11
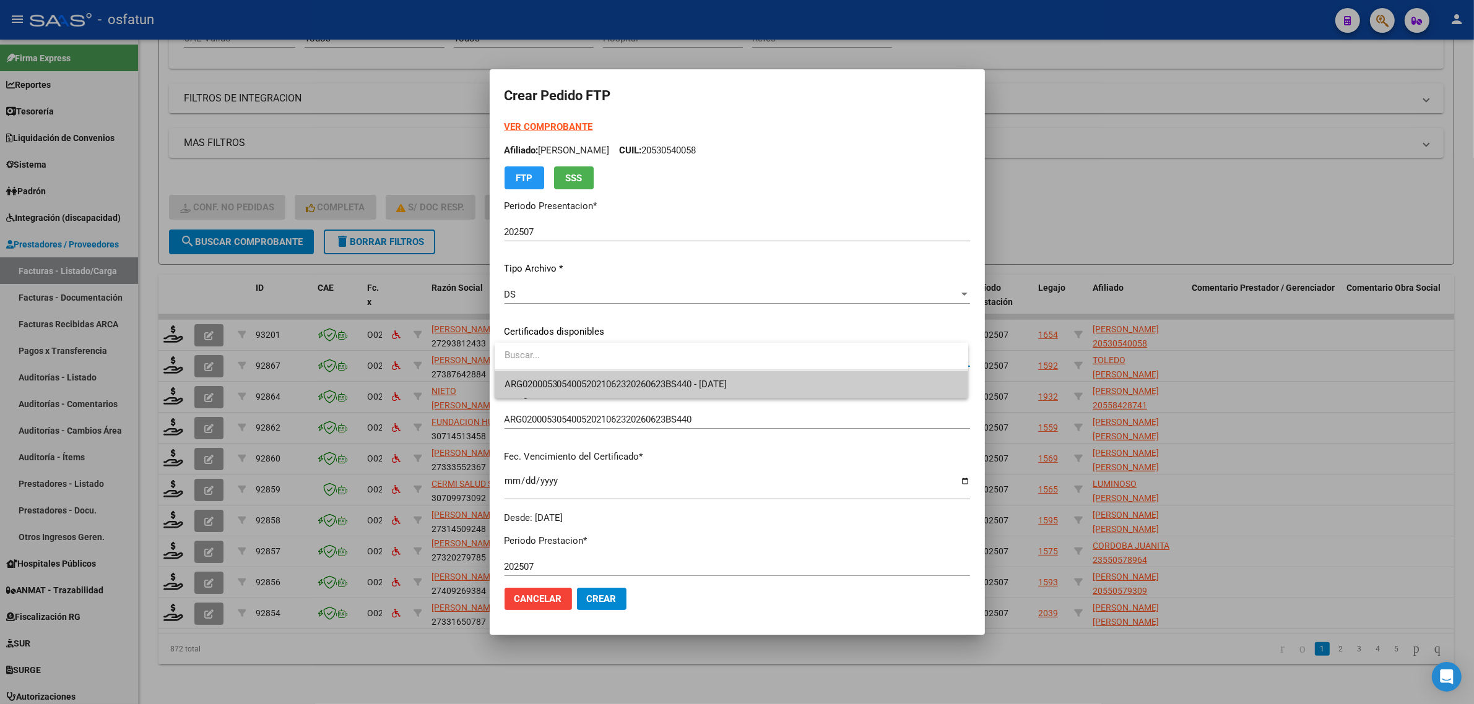
click at [570, 400] on div at bounding box center [737, 352] width 1474 height 704
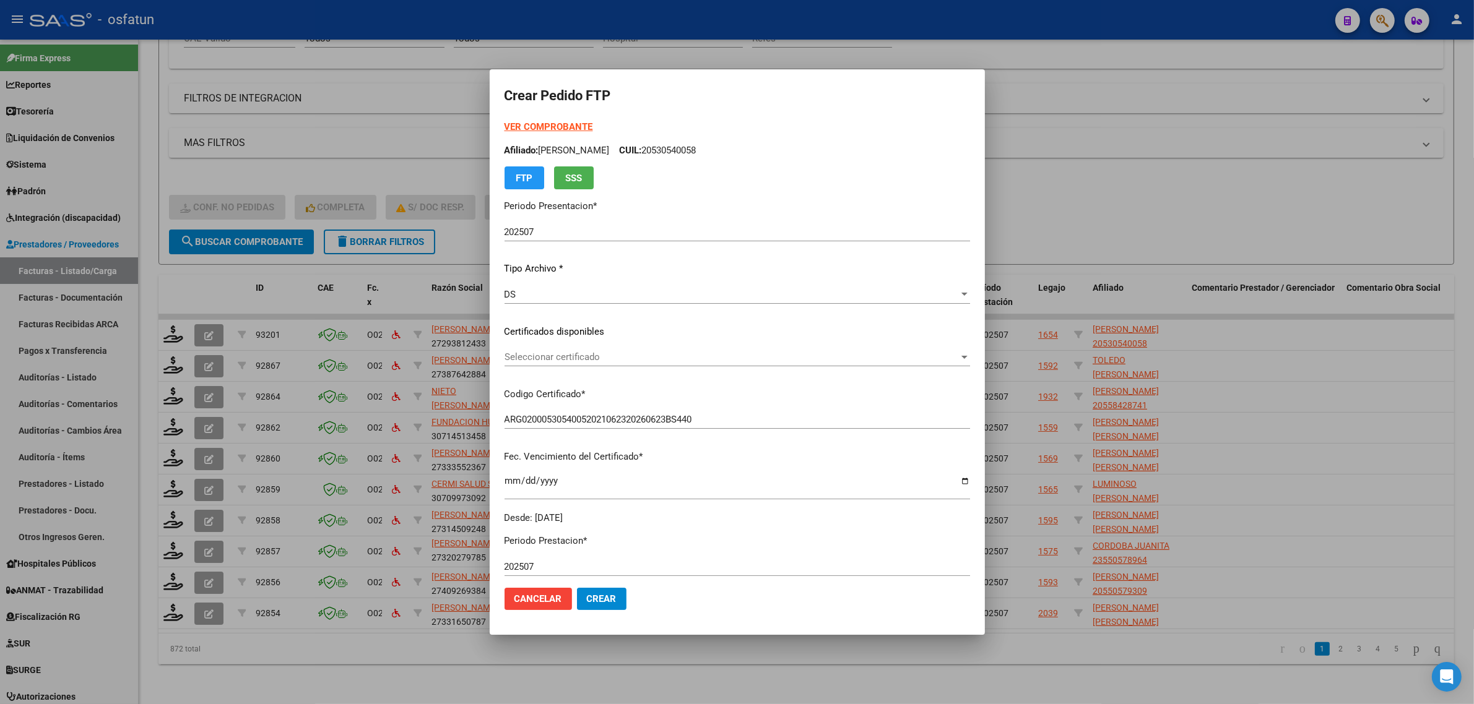
click at [574, 368] on div "Seleccionar certificado Seleccionar certificado" at bounding box center [736, 363] width 465 height 30
click at [579, 366] on div "Seleccionar certificado Seleccionar certificado" at bounding box center [736, 363] width 465 height 30
click at [577, 361] on span "Seleccionar certificado" at bounding box center [731, 357] width 454 height 11
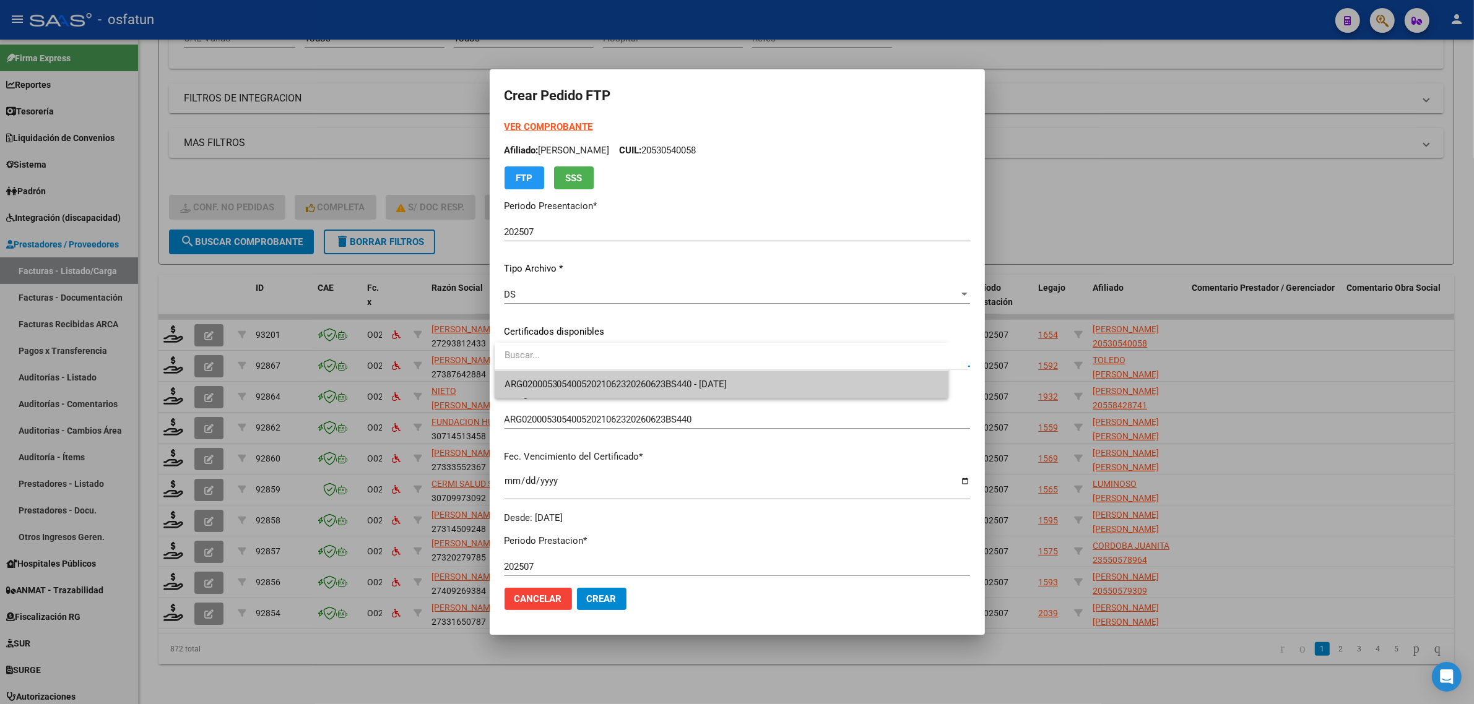
click at [573, 381] on span "ARG02000530540052021062320260623BS440 - 2026-06-23" at bounding box center [615, 384] width 223 height 11
click at [573, 381] on div "VER COMPROBANTE ARCA Padrón Afiliado: KRYNSKI EMILIANO JOEL CUIL: 20530540058 F…" at bounding box center [736, 322] width 465 height 405
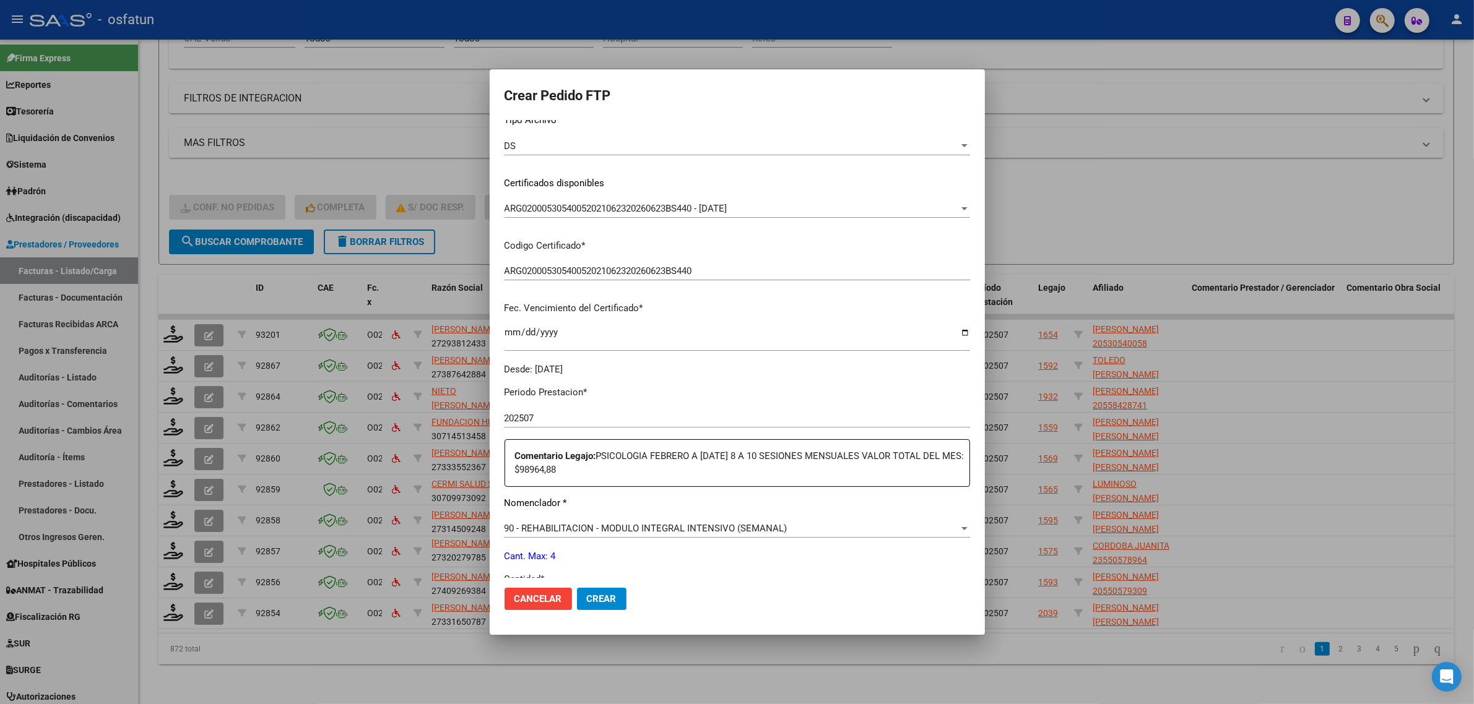
scroll to position [232, 0]
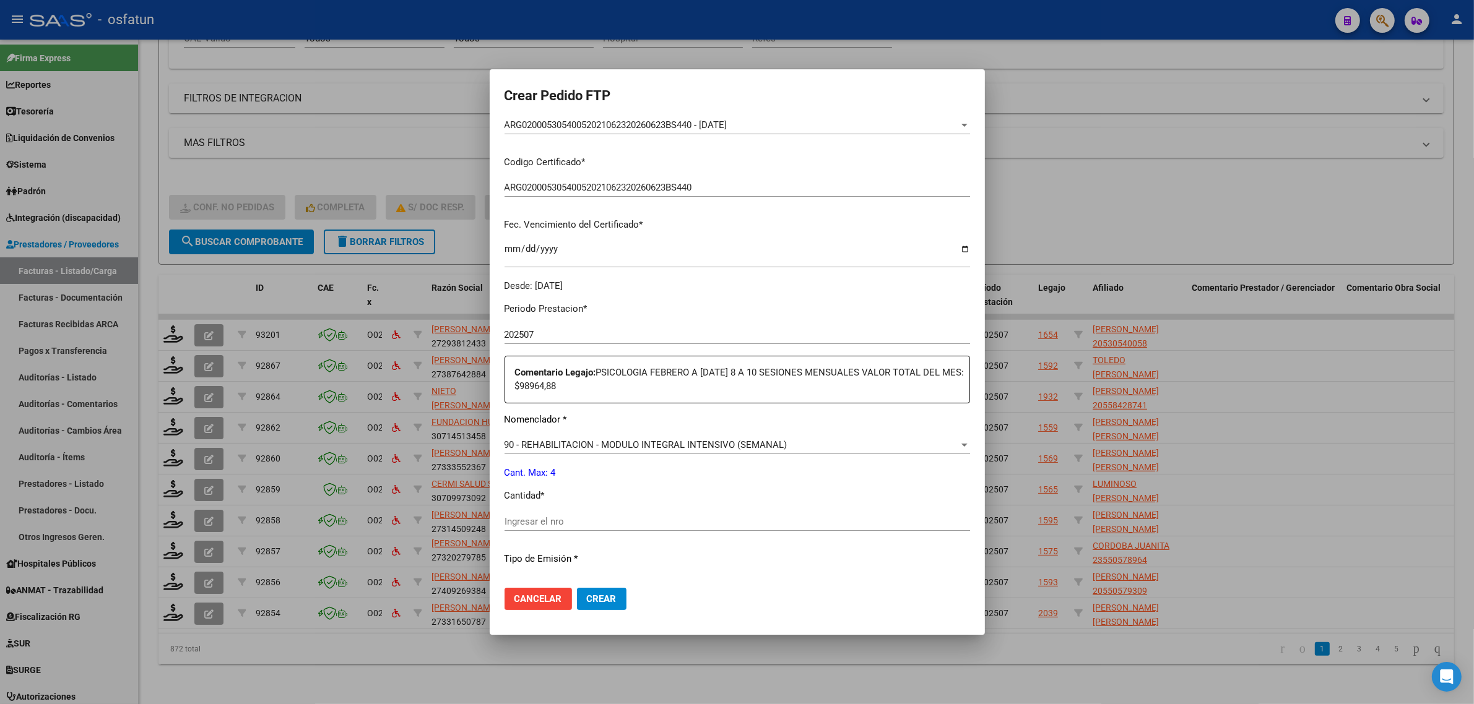
click at [542, 517] on input "Ingresar el nro" at bounding box center [736, 521] width 465 height 11
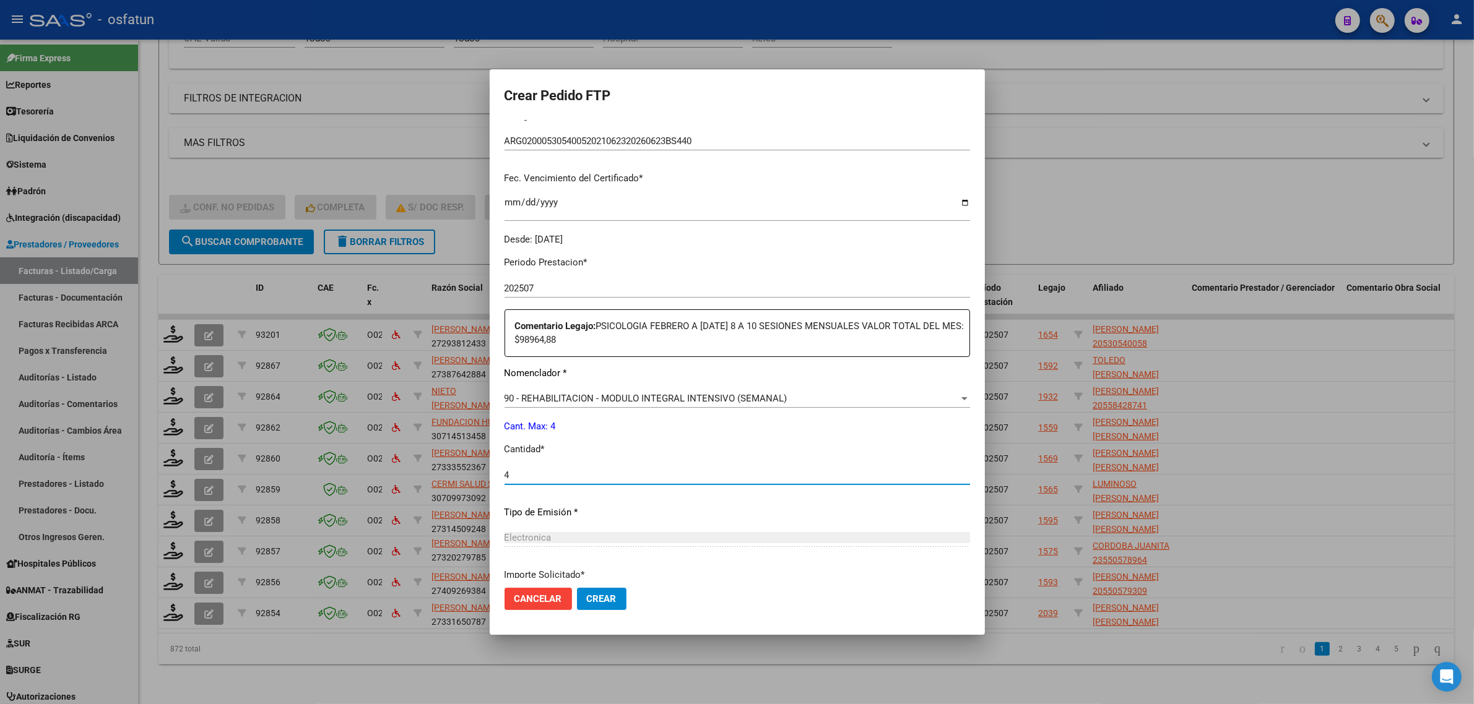
scroll to position [384, 0]
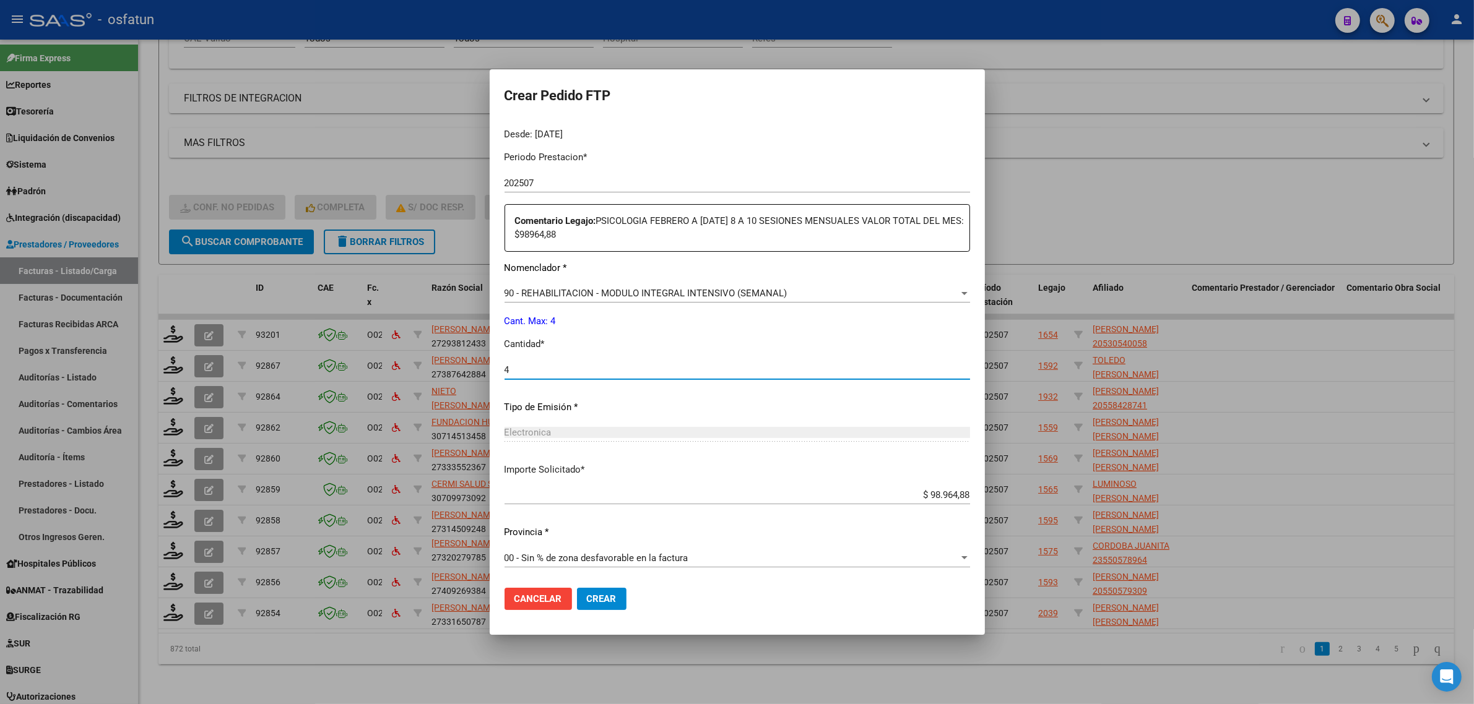
type input "4"
click at [610, 591] on button "Crear" at bounding box center [602, 599] width 50 height 22
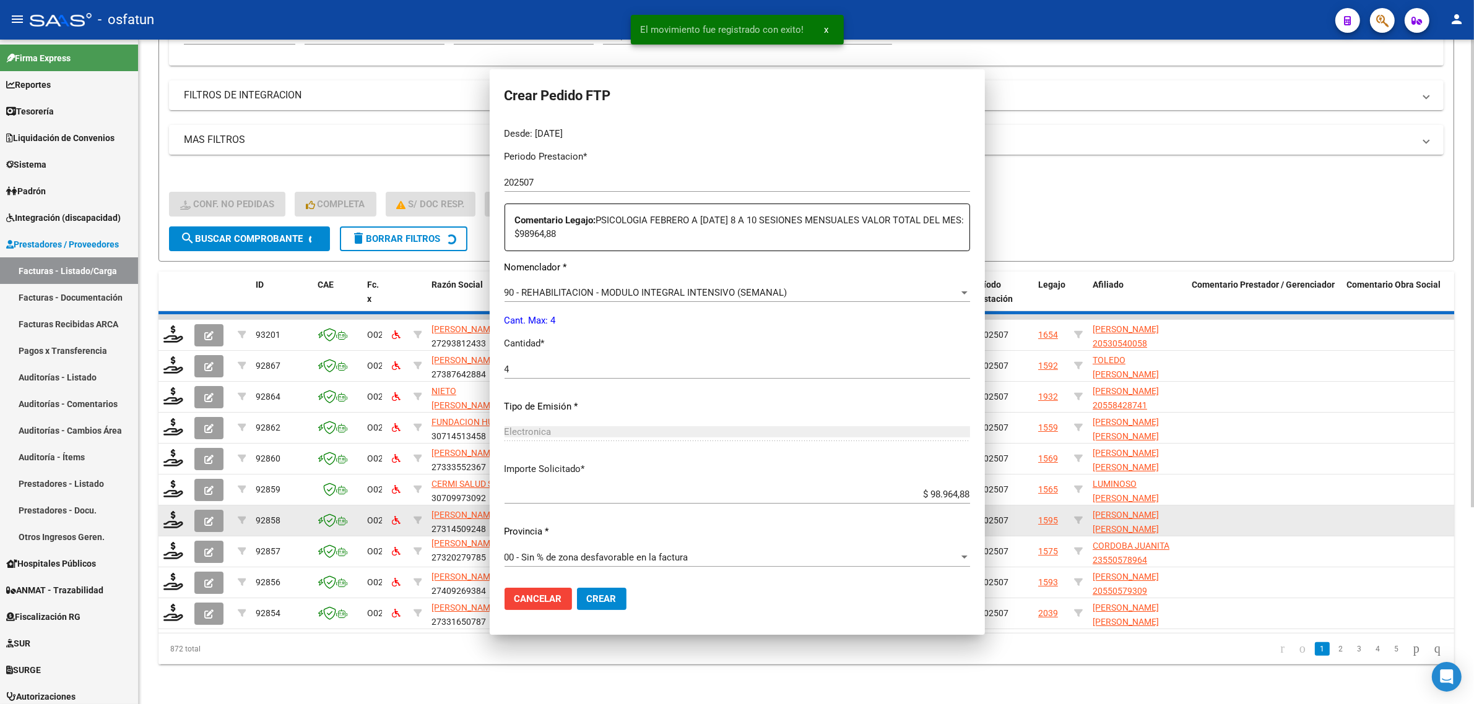
scroll to position [314, 0]
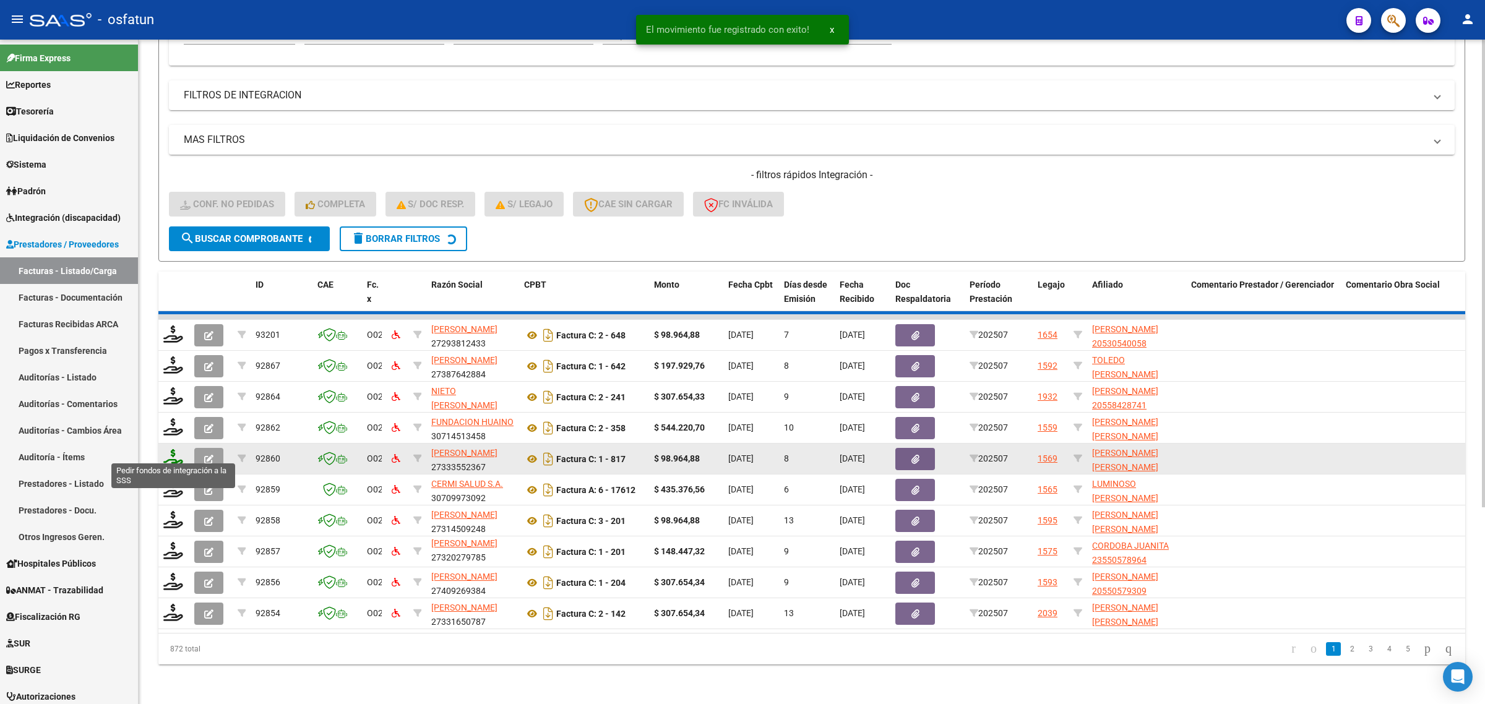
click at [170, 452] on icon at bounding box center [173, 457] width 20 height 17
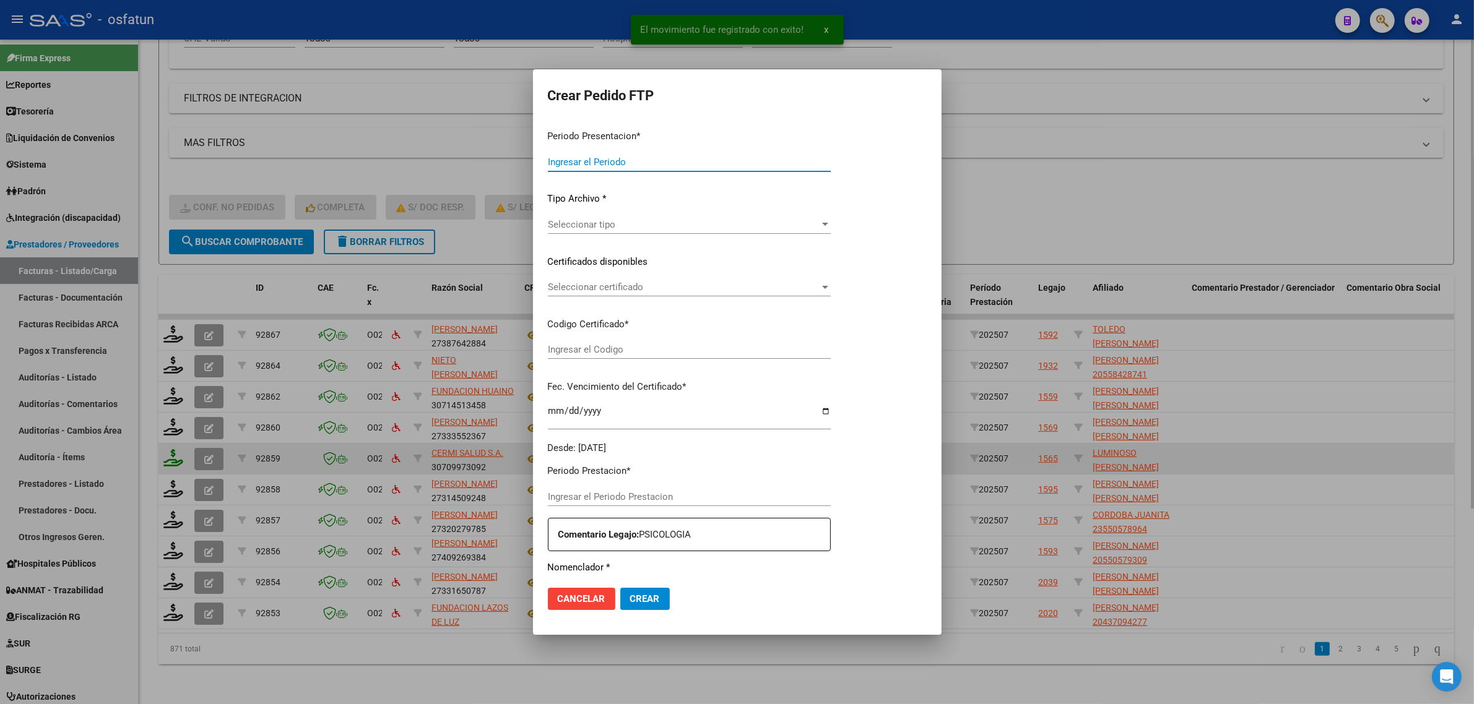
type input "202507"
type input "$ 435.376,56"
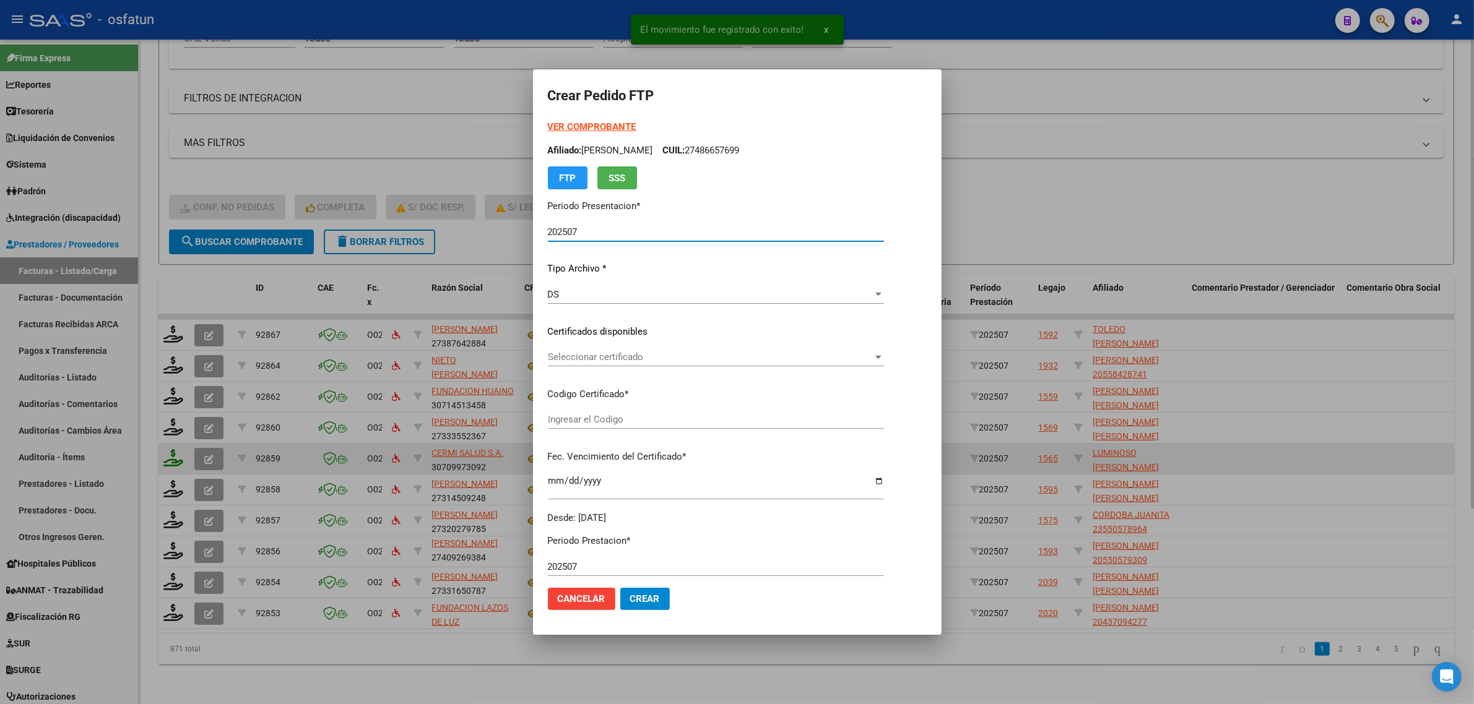
type input "ARG02000542914052021113020261130BS430"
type input "2026-11-30"
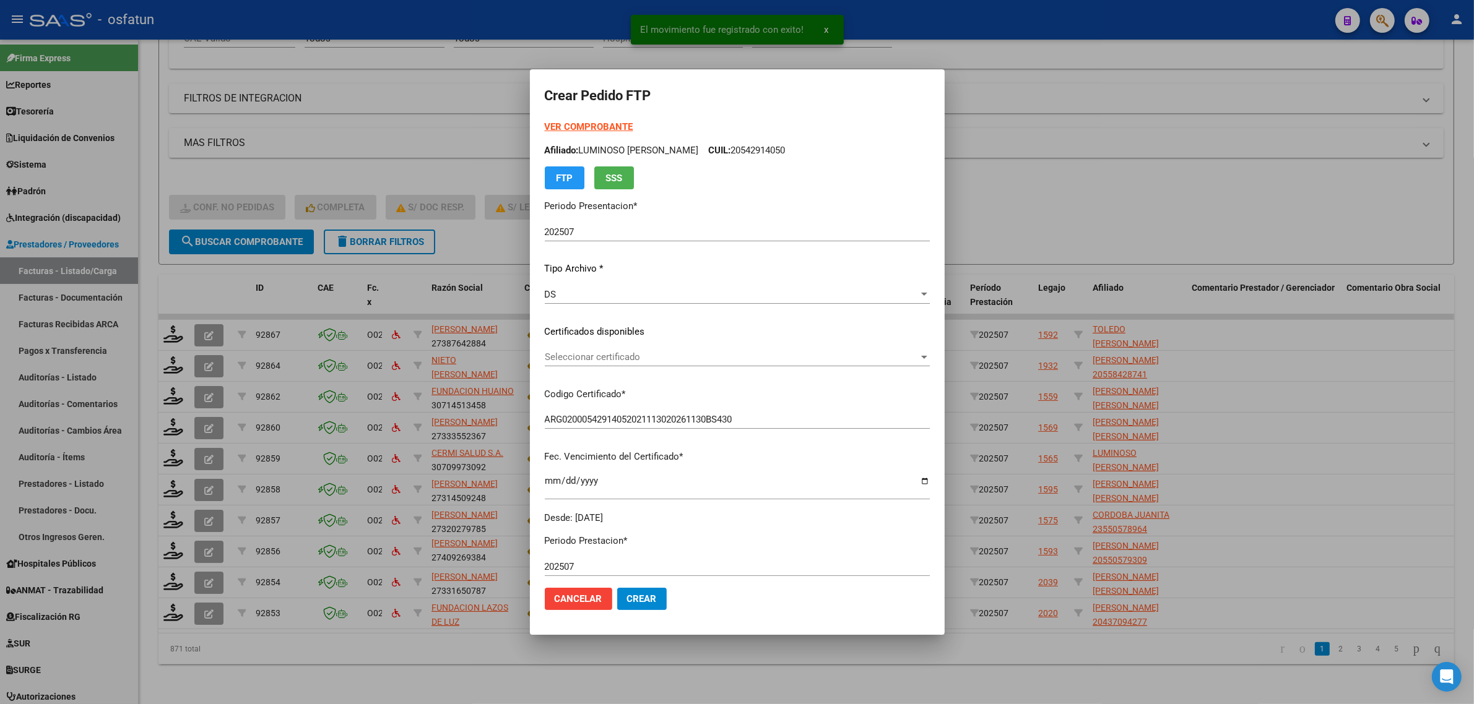
click at [568, 123] on strong "VER COMPROBANTE" at bounding box center [589, 126] width 88 height 11
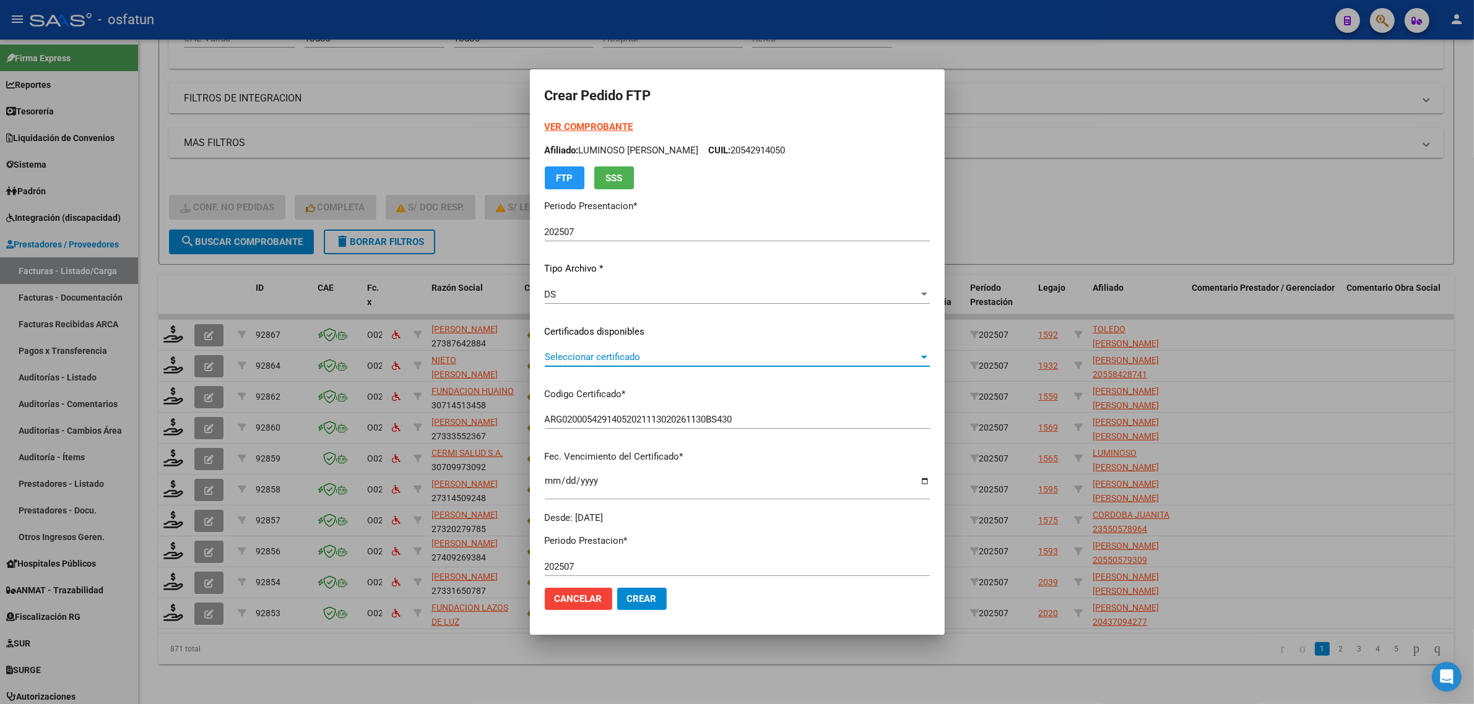
click at [601, 352] on span "Seleccionar certificado" at bounding box center [732, 357] width 374 height 11
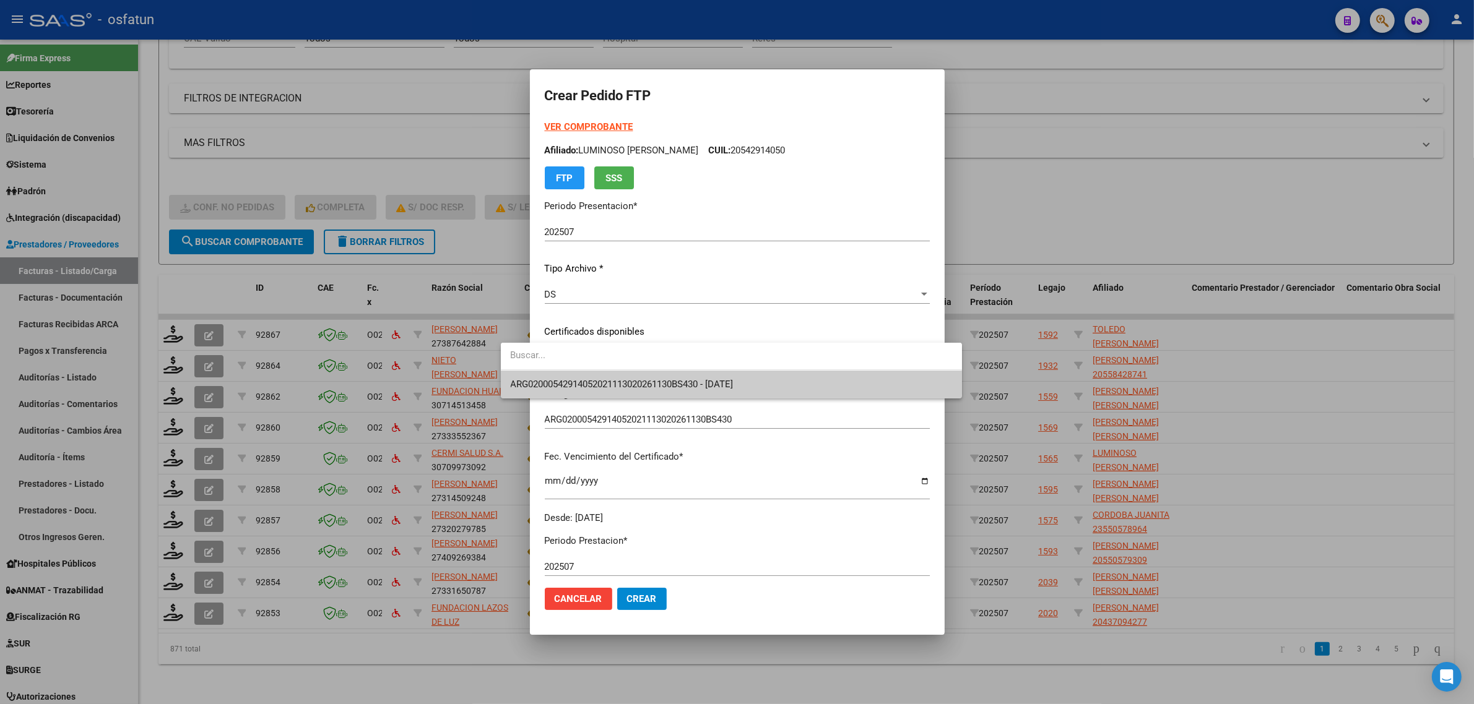
click at [602, 381] on span "ARG02000542914052021113020261130BS430 - 2026-11-30" at bounding box center [622, 384] width 223 height 11
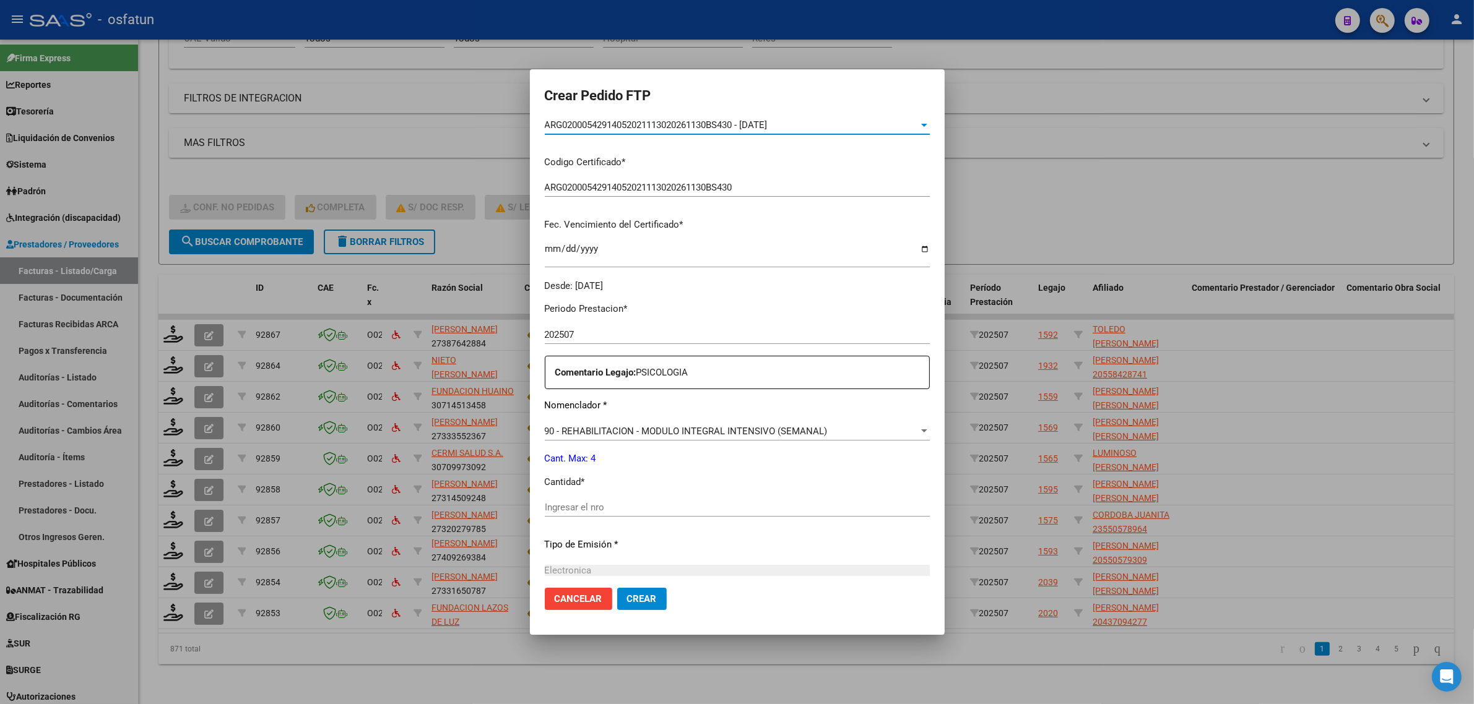
scroll to position [309, 0]
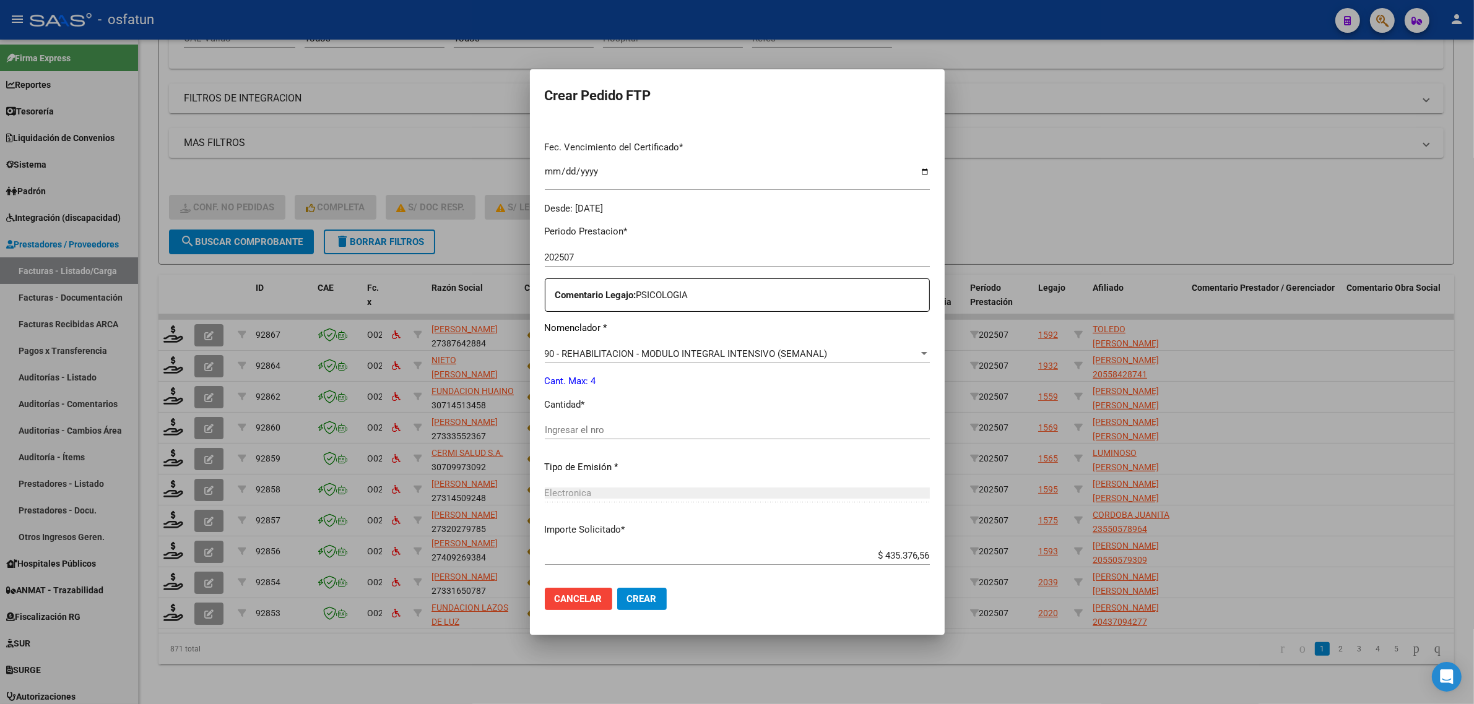
click at [553, 432] on input "Ingresar el nro" at bounding box center [737, 430] width 385 height 11
type input "4"
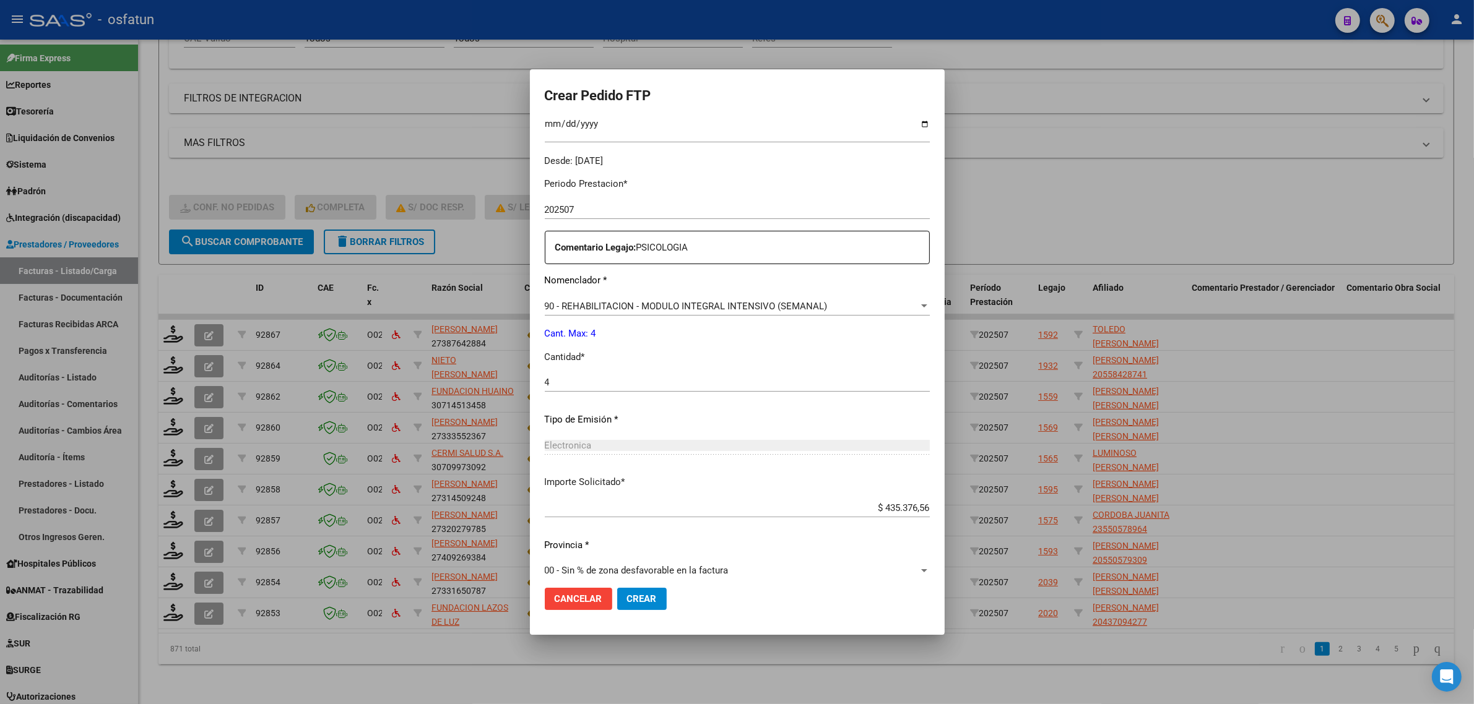
scroll to position [369, 0]
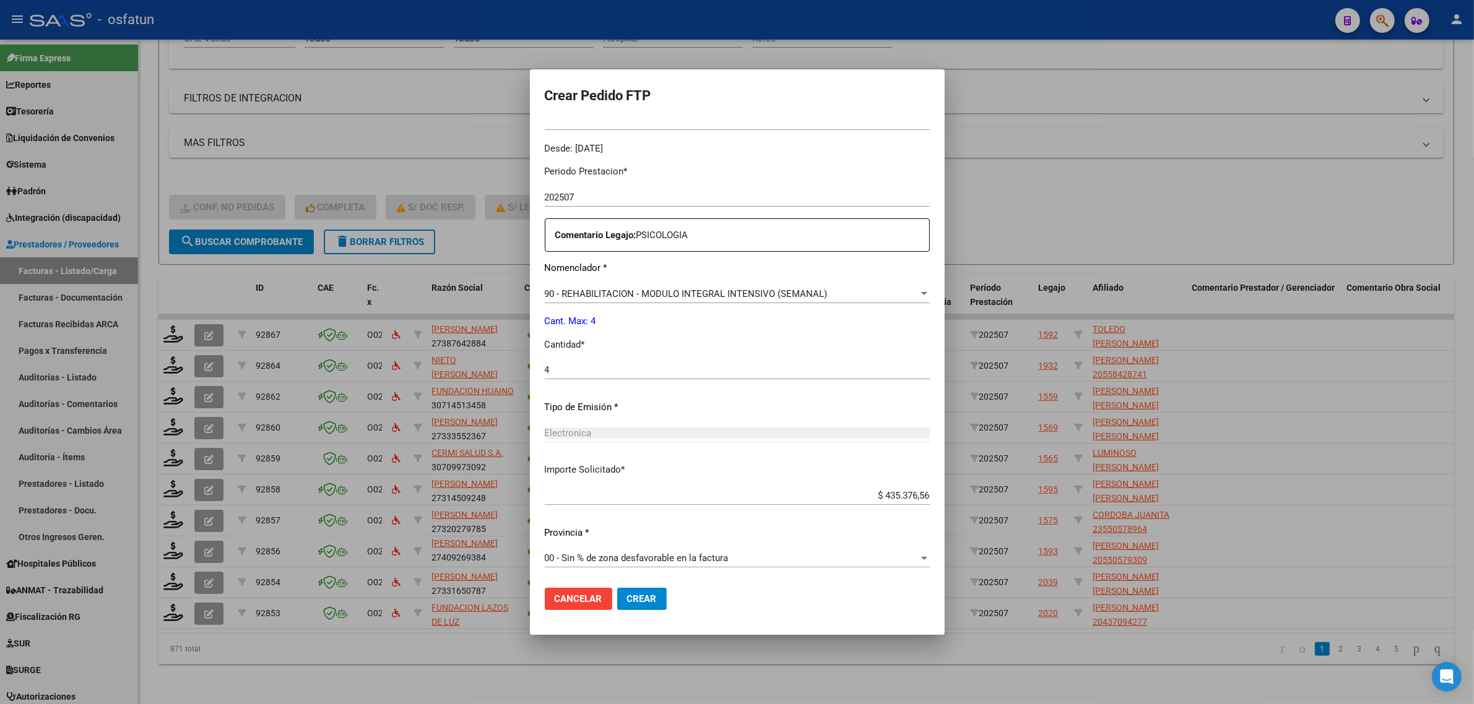
click at [617, 593] on button "Crear" at bounding box center [642, 599] width 50 height 22
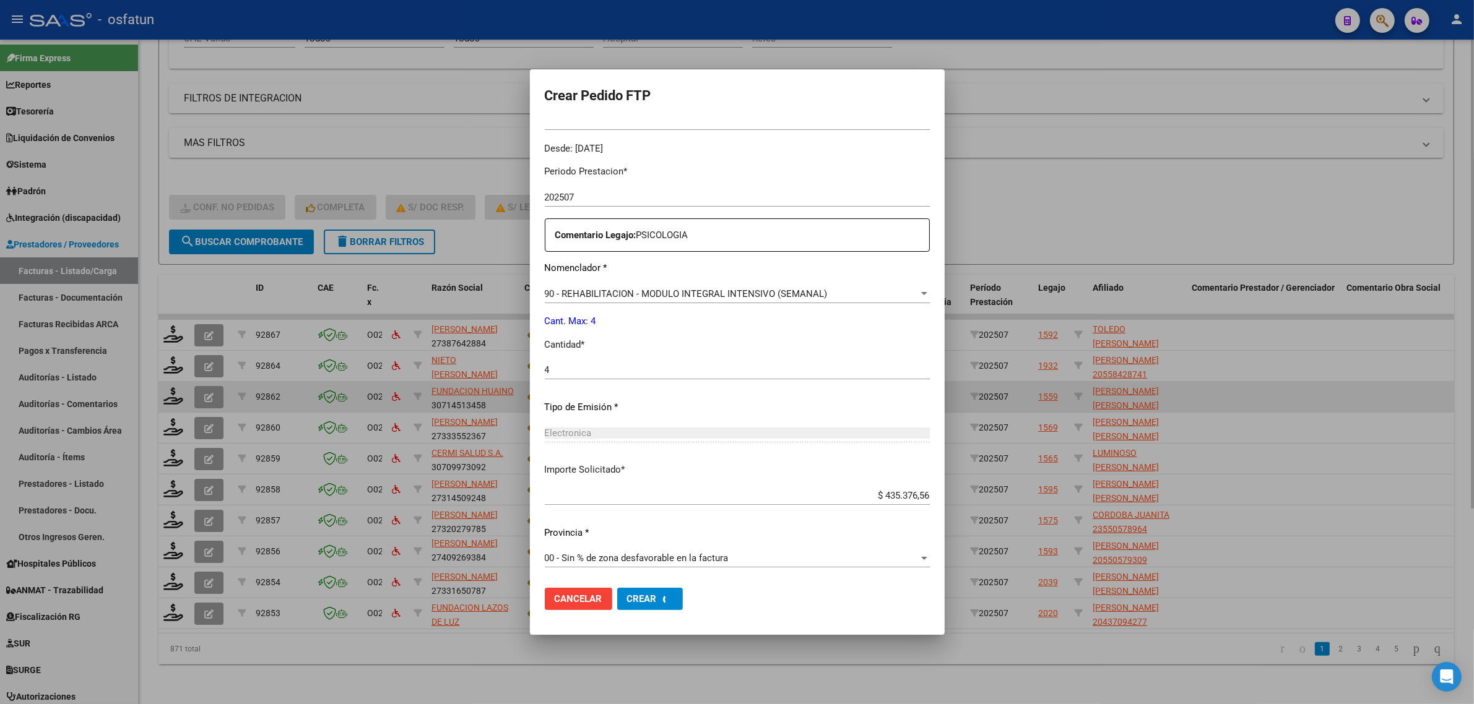
scroll to position [0, 0]
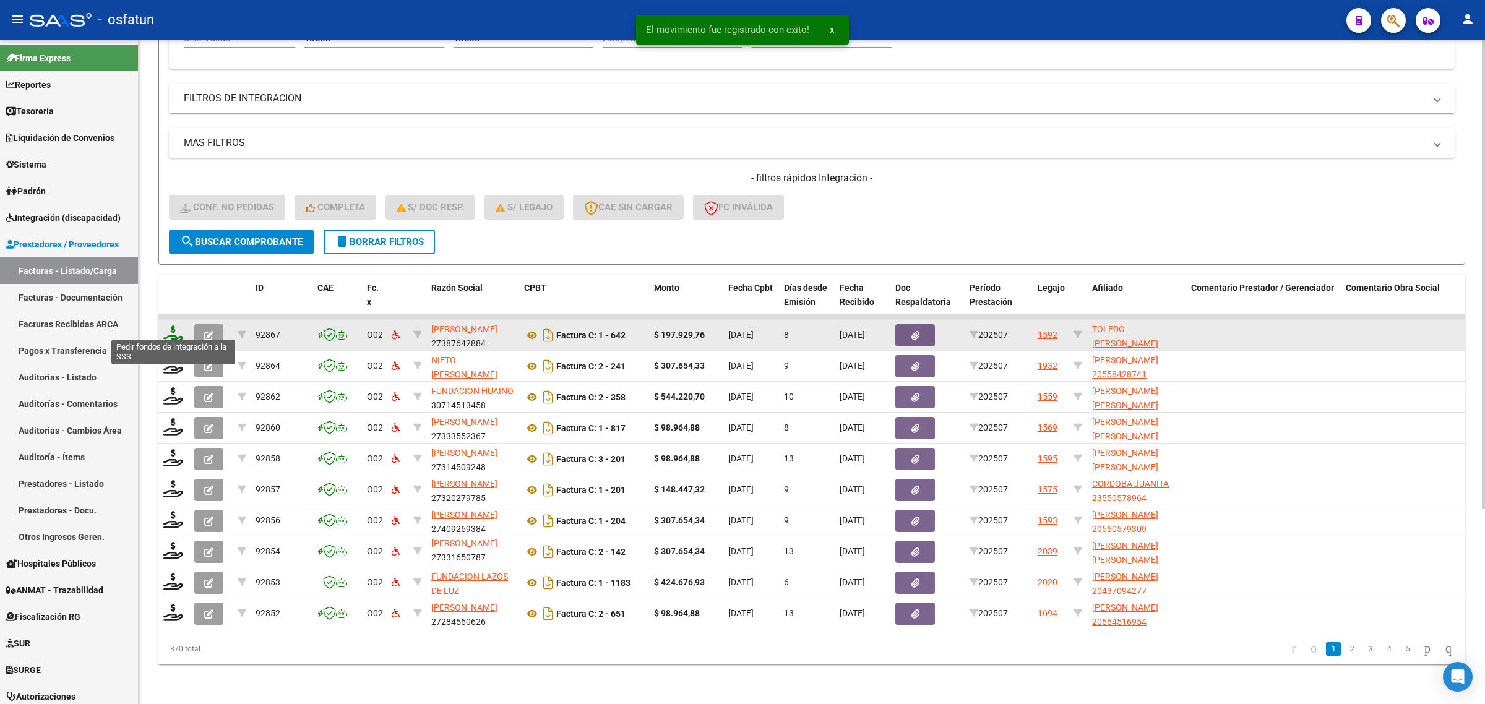
click at [178, 327] on icon at bounding box center [173, 334] width 20 height 17
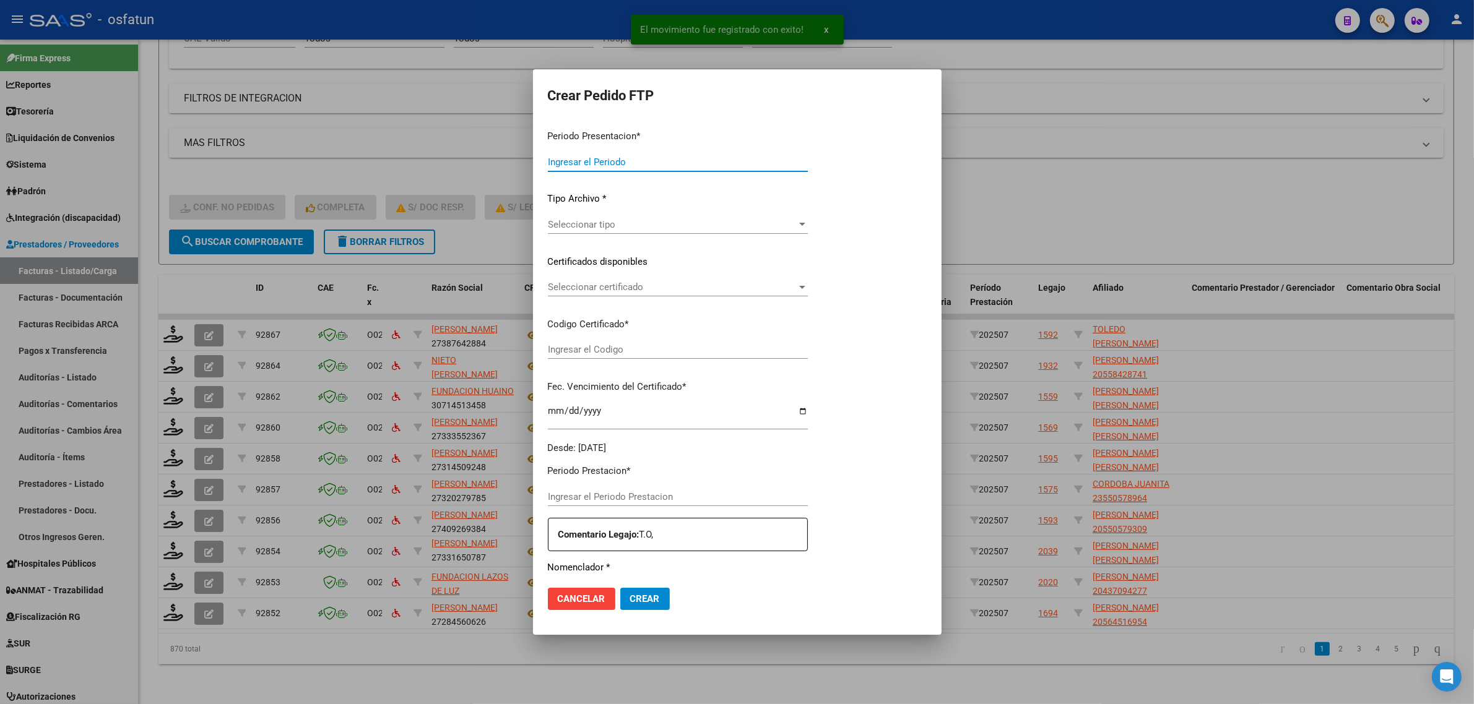
type input "202507"
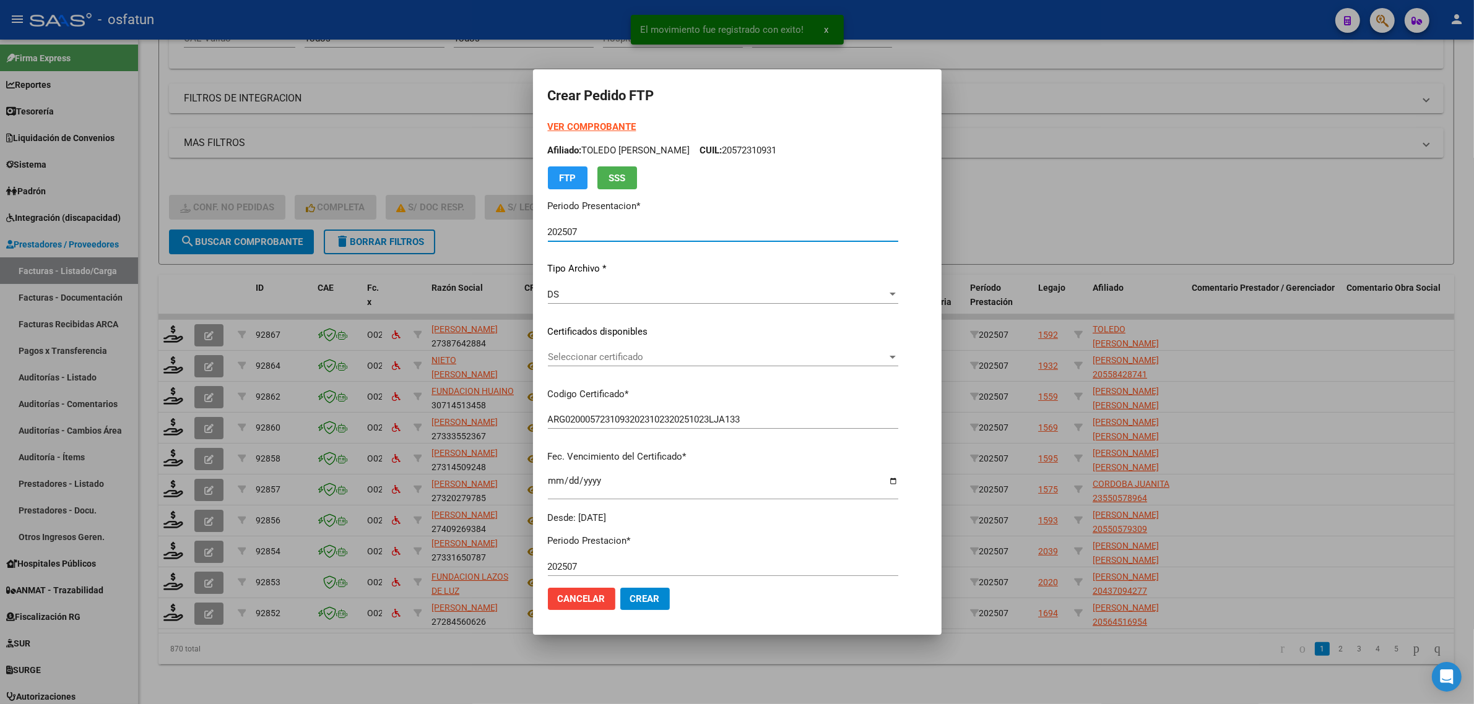
click at [591, 122] on strong "VER COMPROBANTE" at bounding box center [592, 126] width 88 height 11
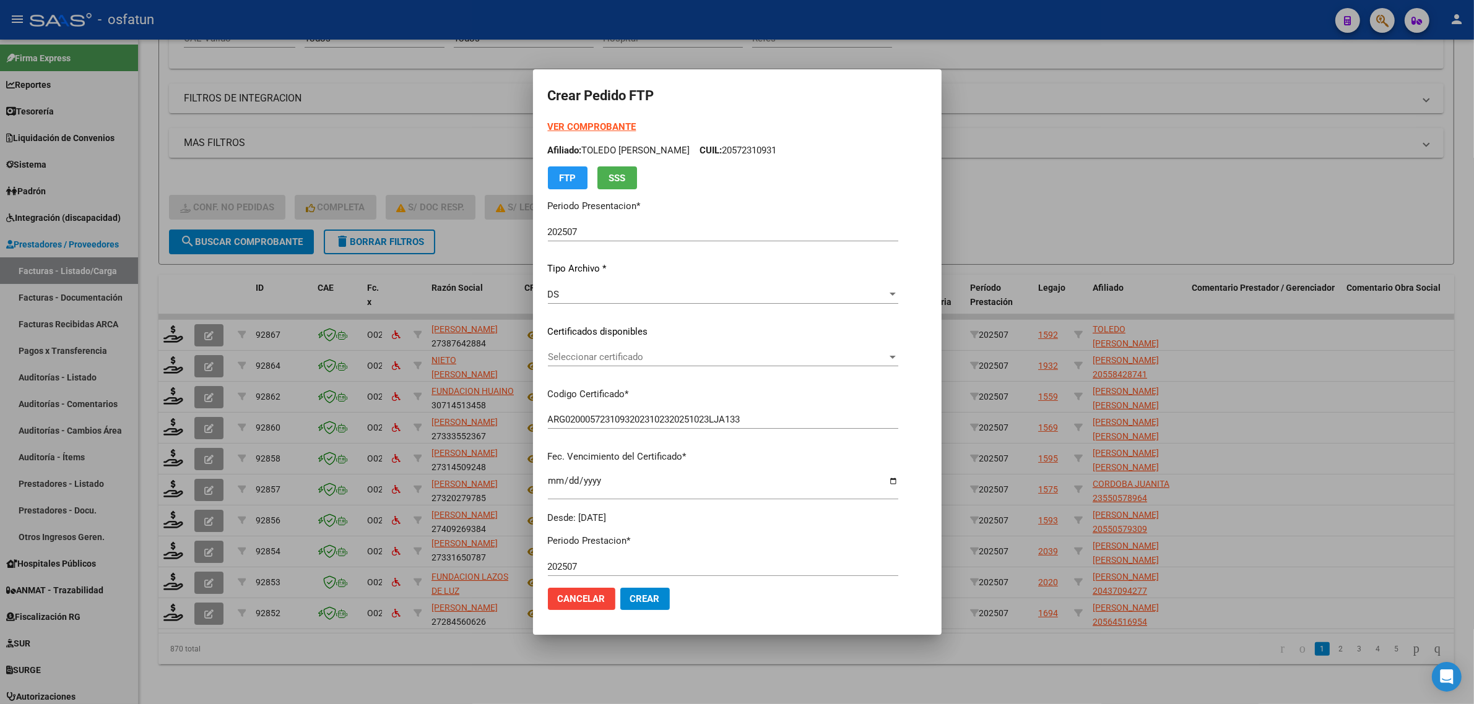
click at [587, 350] on div "Seleccionar certificado Seleccionar certificado" at bounding box center [723, 357] width 350 height 19
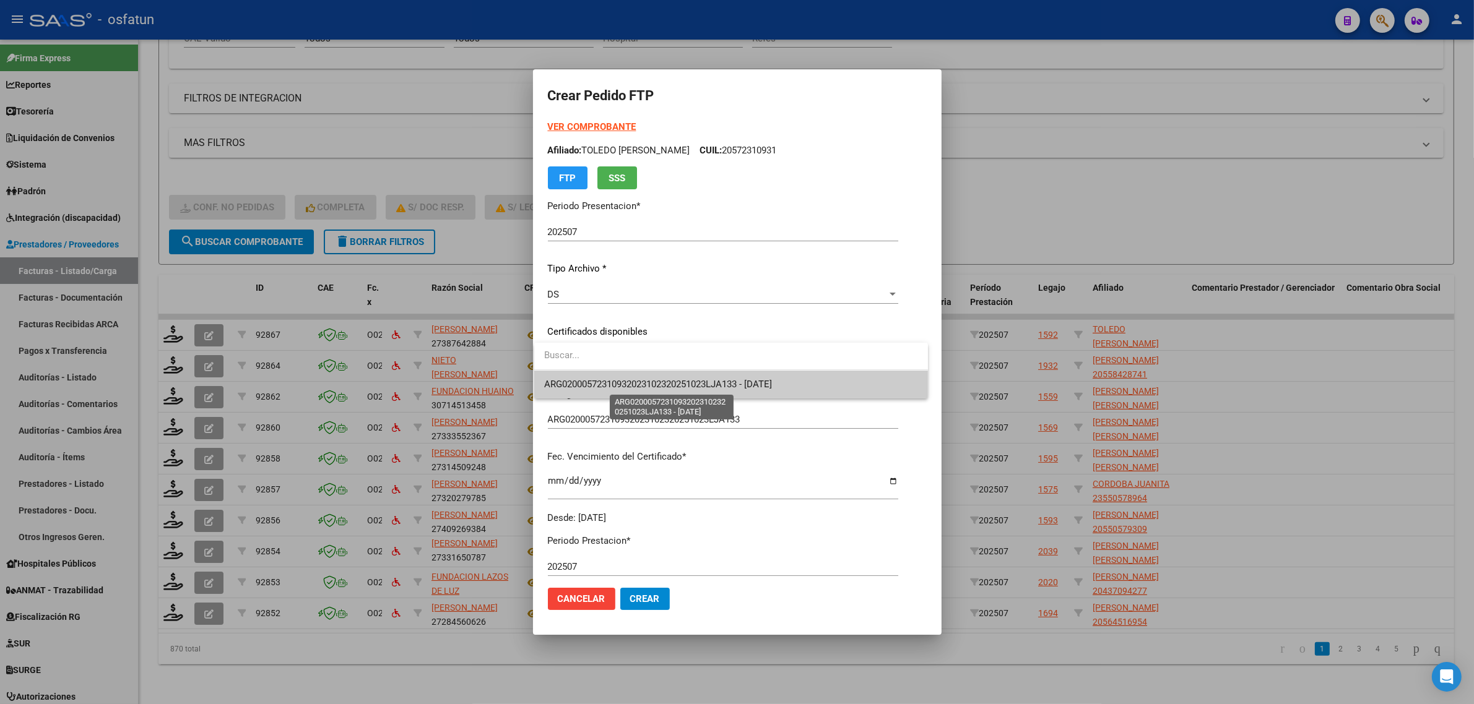
click at [584, 387] on span "ARG02000572310932023102320251023LJA133 - 2025-10-23" at bounding box center [658, 384] width 228 height 11
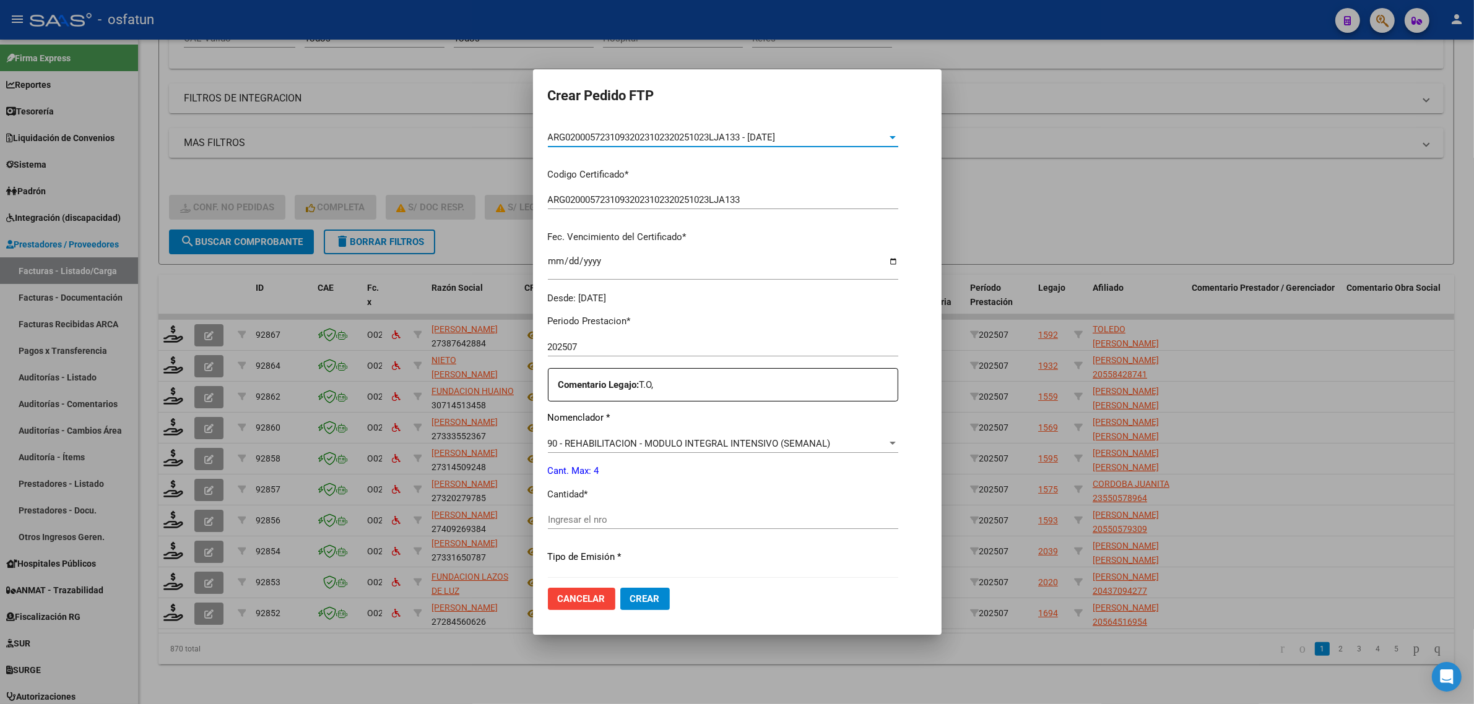
scroll to position [232, 0]
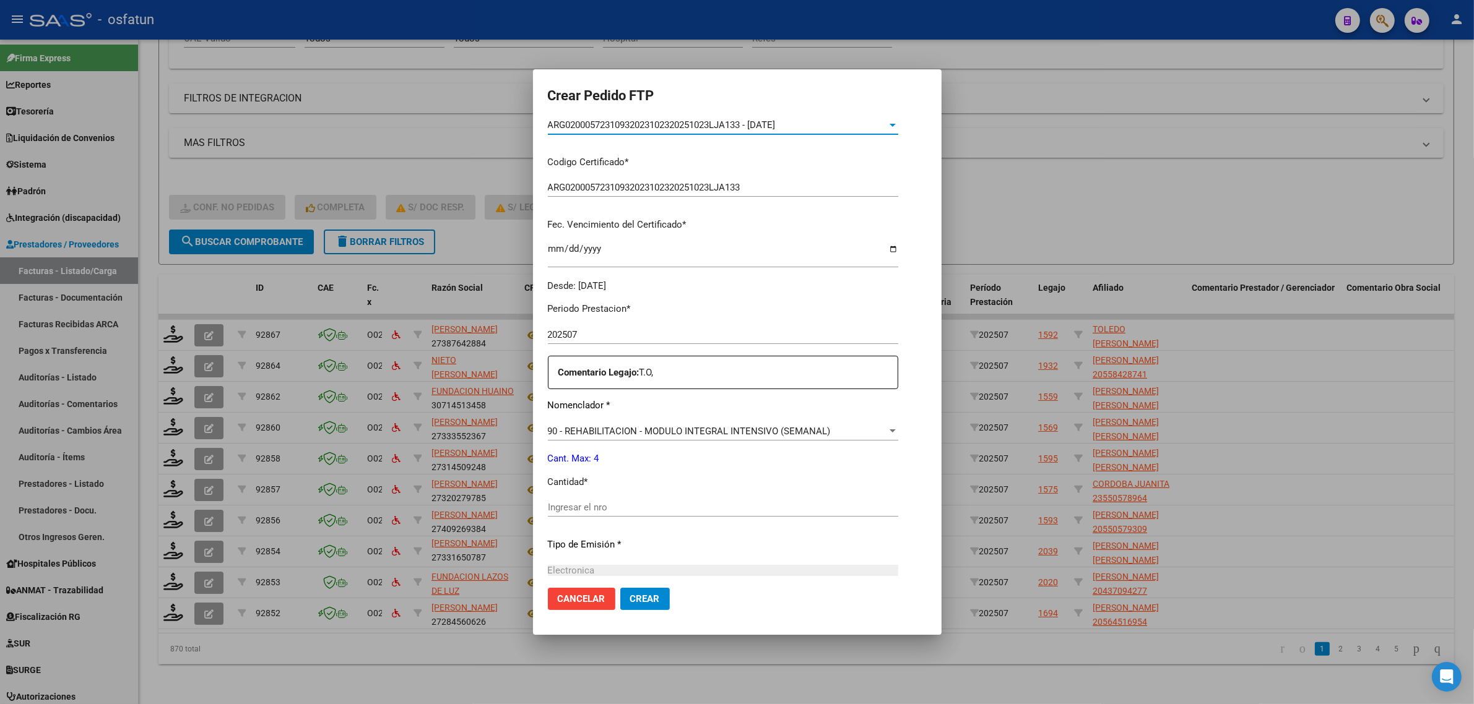
click at [611, 509] on input "Ingresar el nro" at bounding box center [723, 507] width 350 height 11
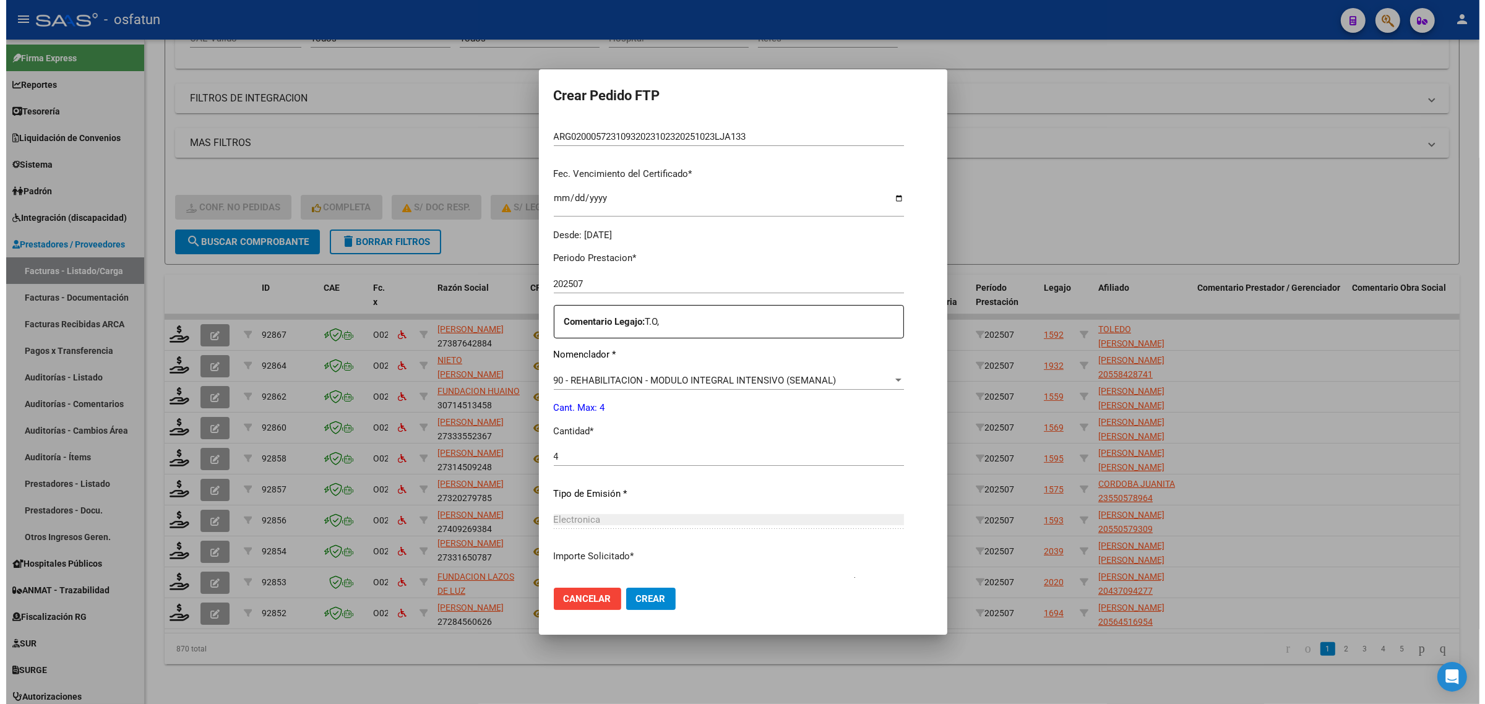
scroll to position [369, 0]
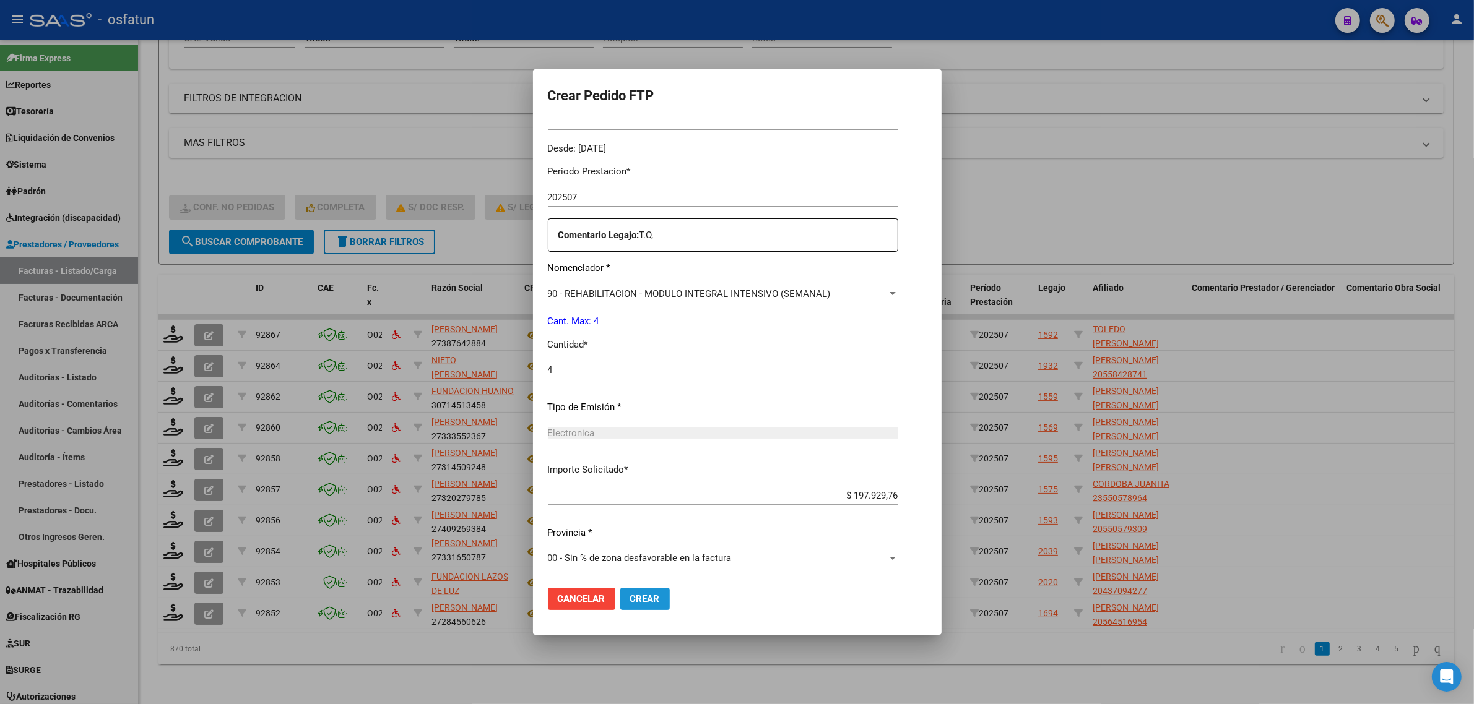
click at [645, 606] on button "Crear" at bounding box center [645, 599] width 50 height 22
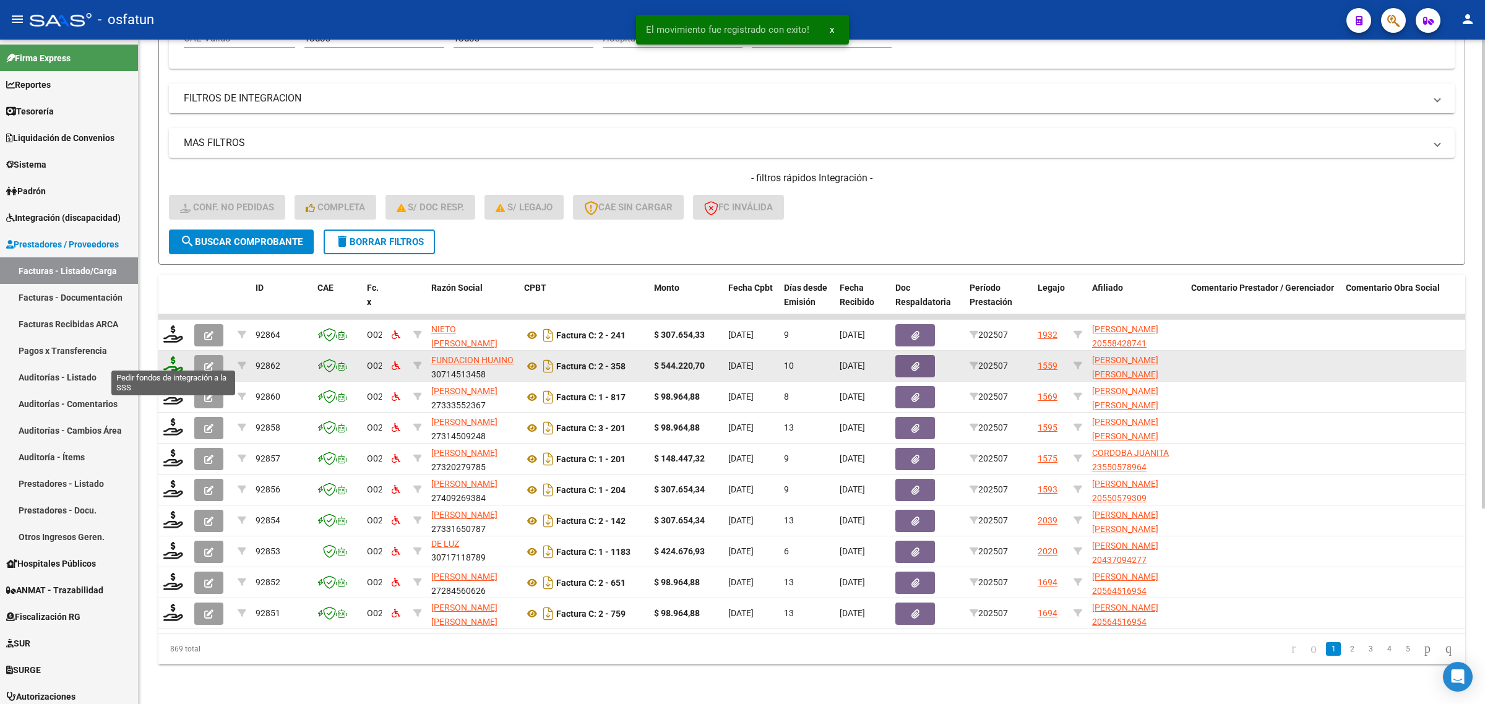
click at [171, 360] on icon at bounding box center [173, 364] width 20 height 17
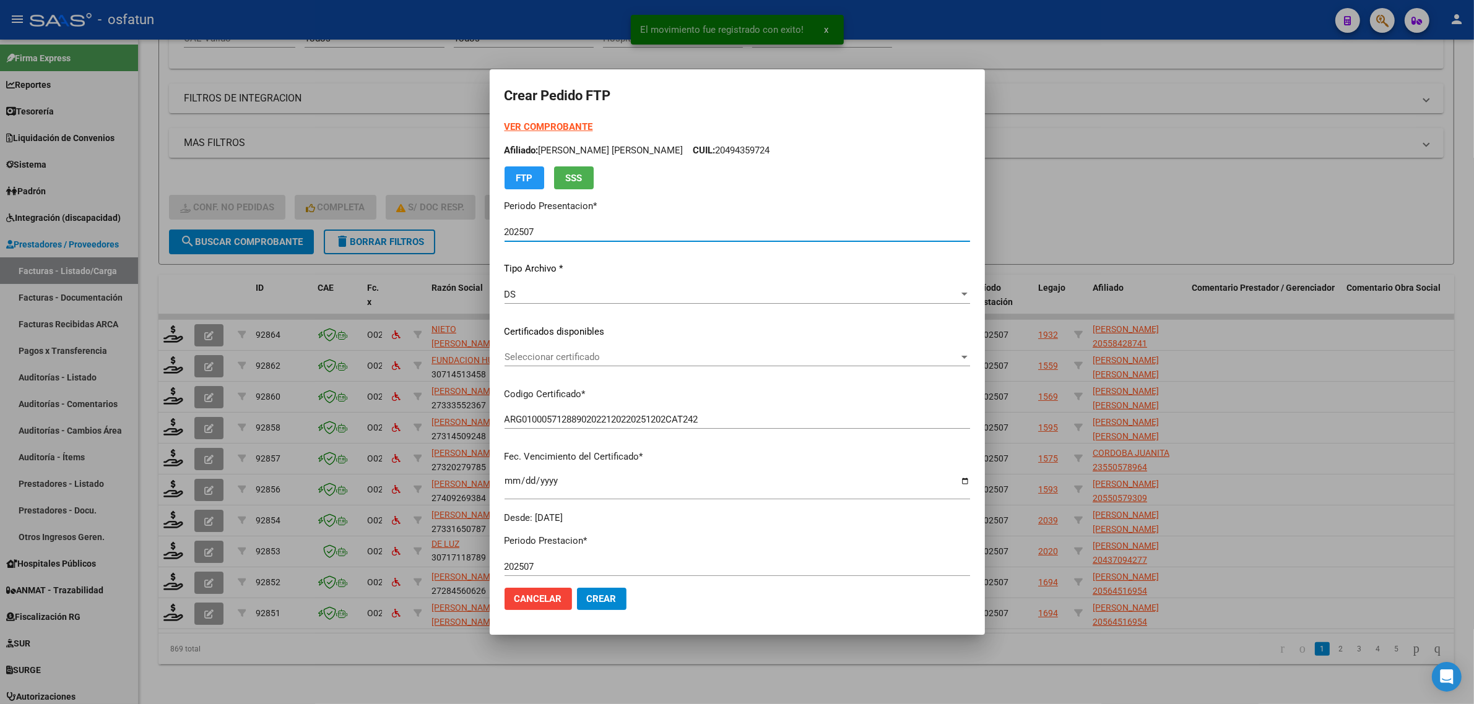
click at [546, 124] on strong "VER COMPROBANTE" at bounding box center [548, 126] width 88 height 11
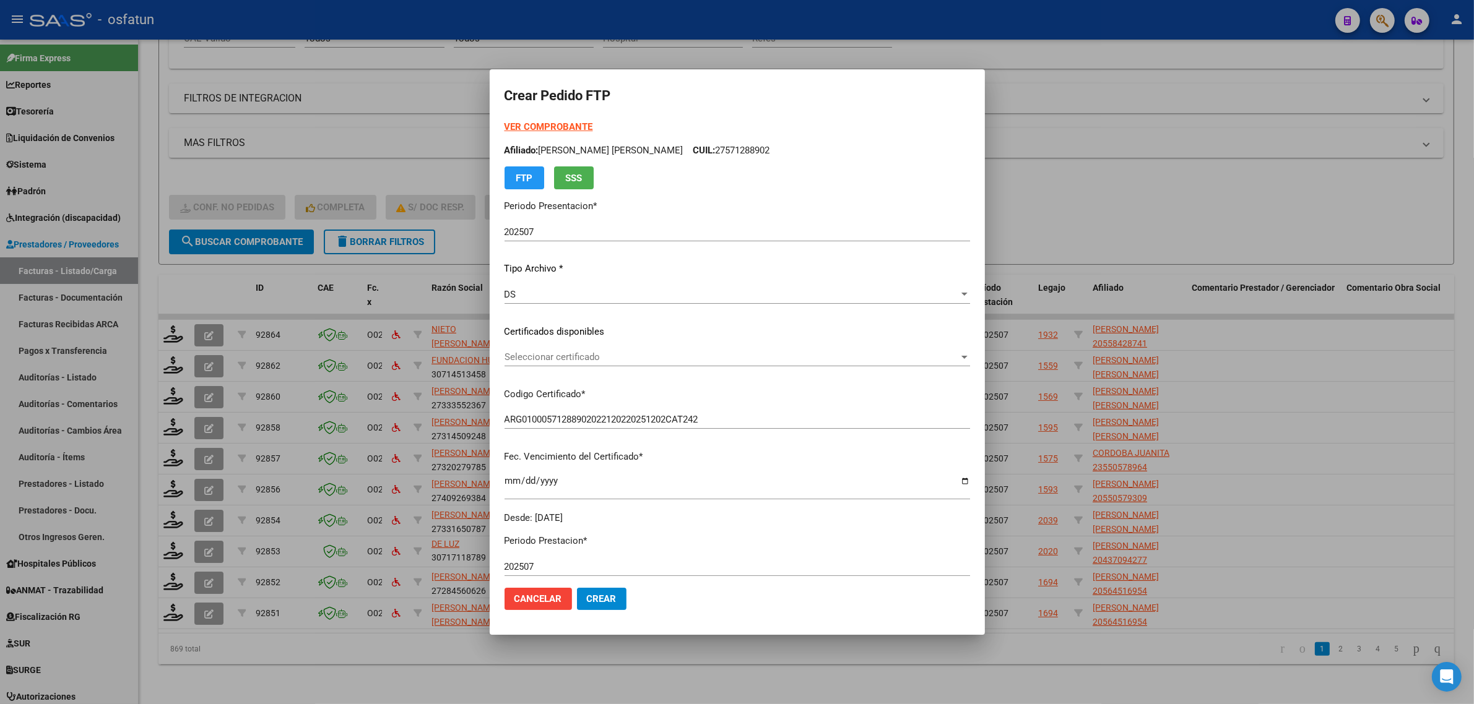
click at [1147, 229] on div at bounding box center [737, 352] width 1474 height 704
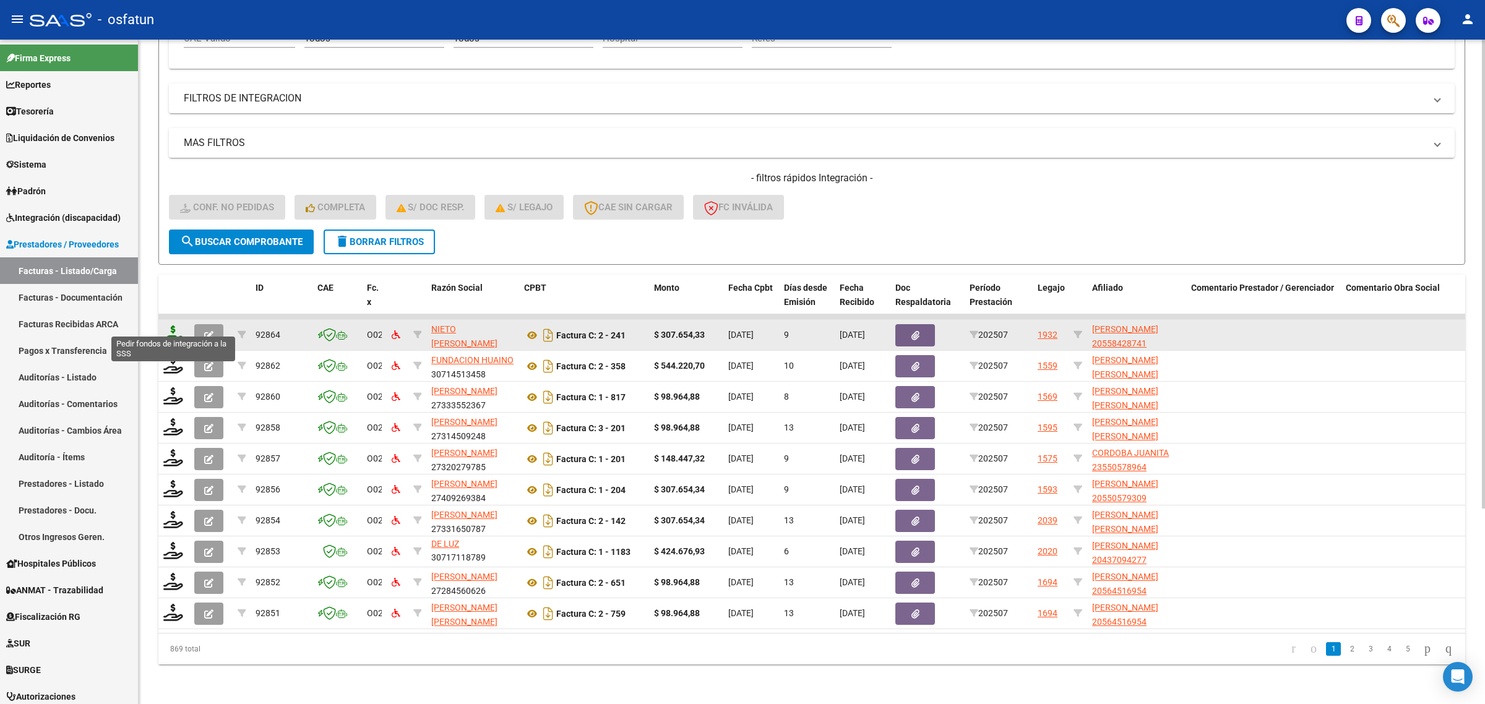
click at [168, 326] on icon at bounding box center [173, 334] width 20 height 17
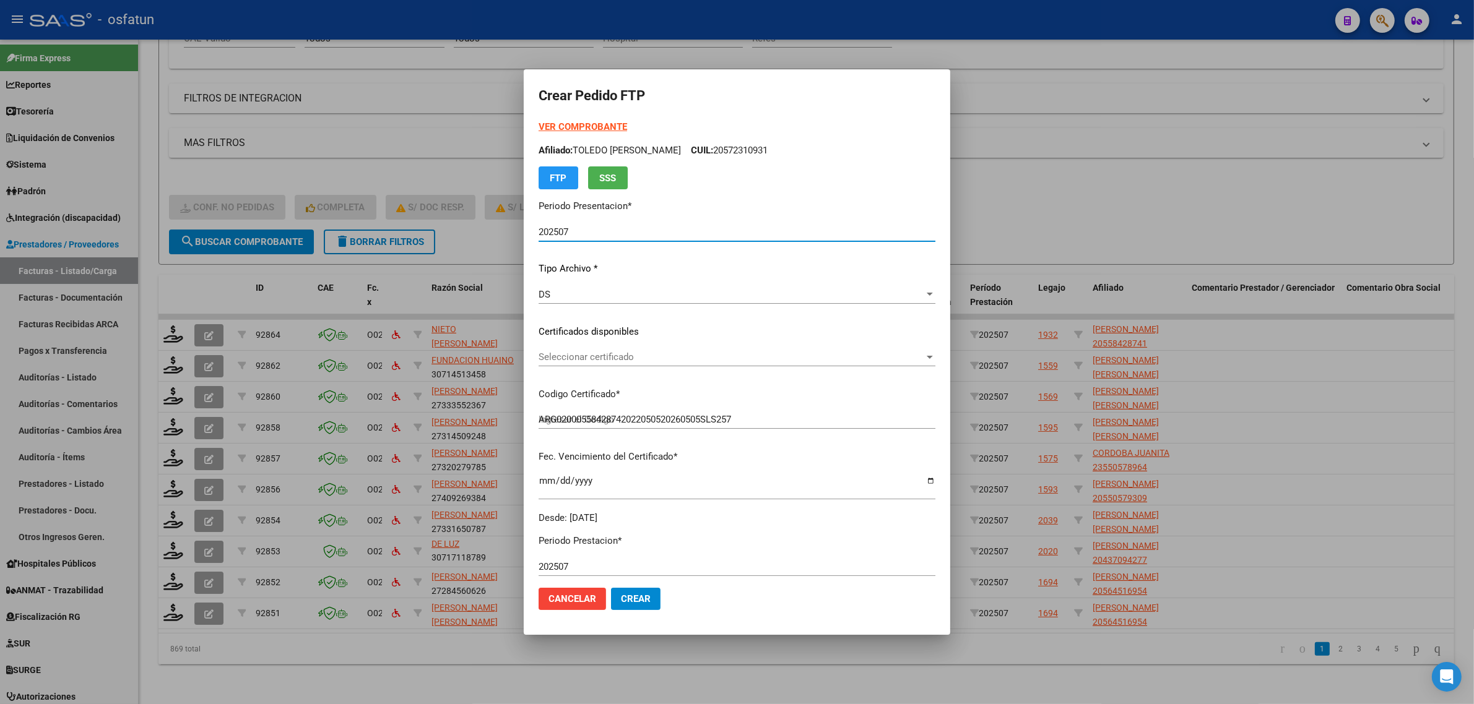
click at [558, 124] on strong "VER COMPROBANTE" at bounding box center [582, 126] width 88 height 11
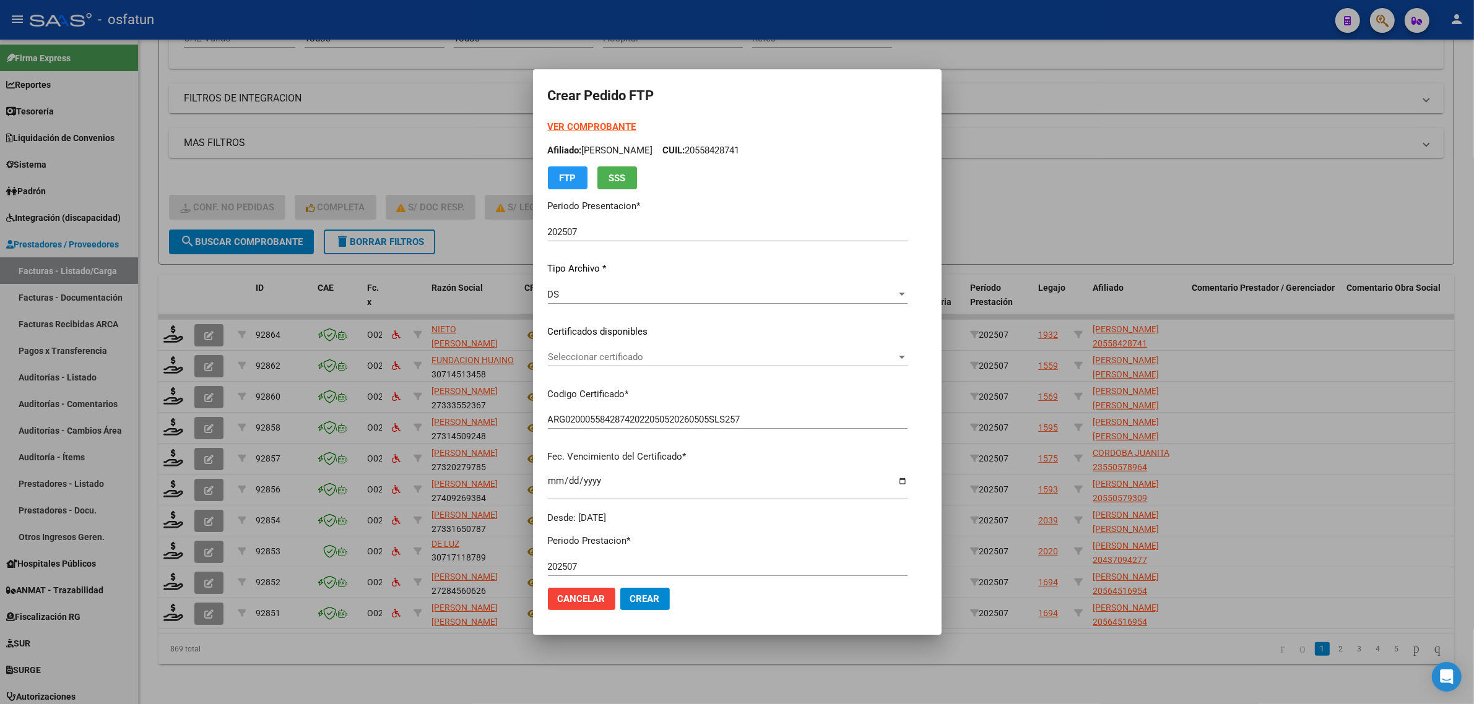
click at [1068, 194] on div at bounding box center [737, 352] width 1474 height 704
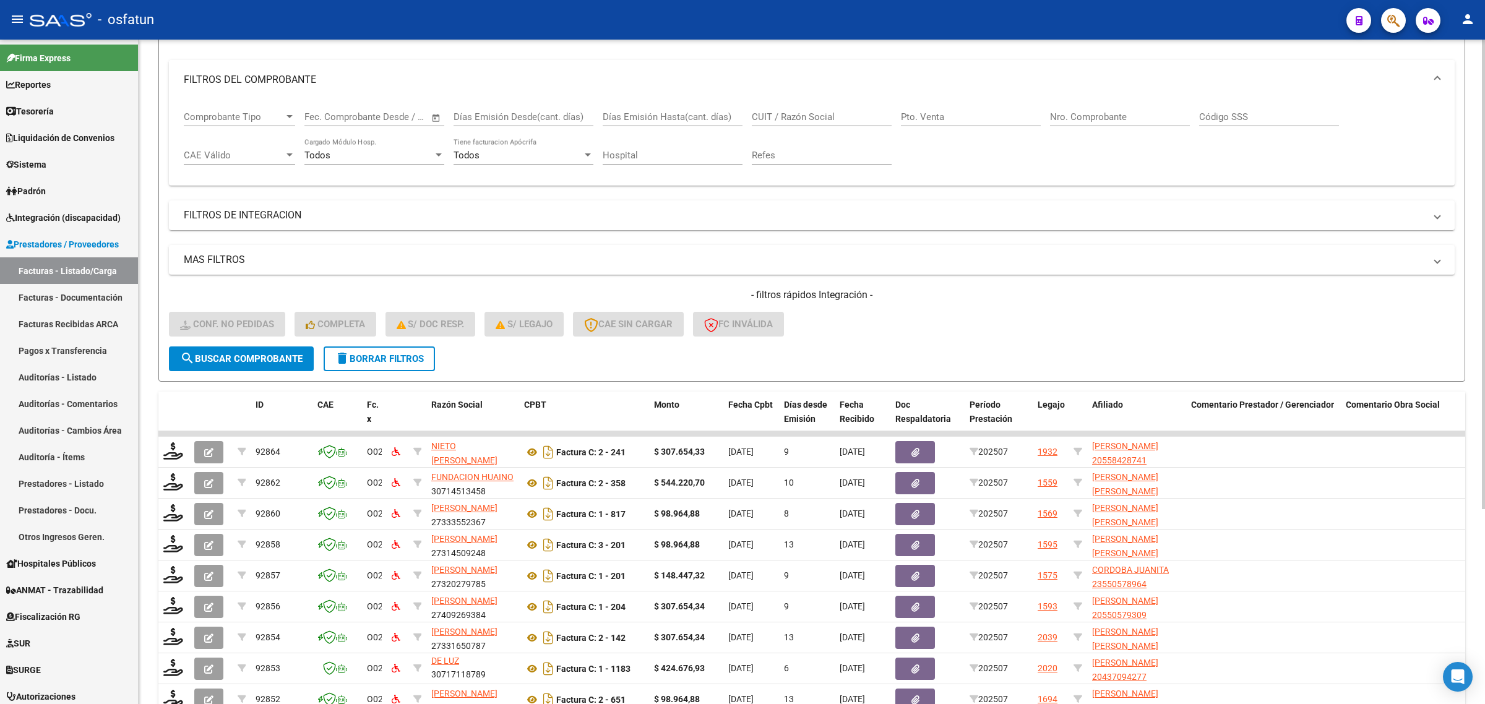
scroll to position [0, 0]
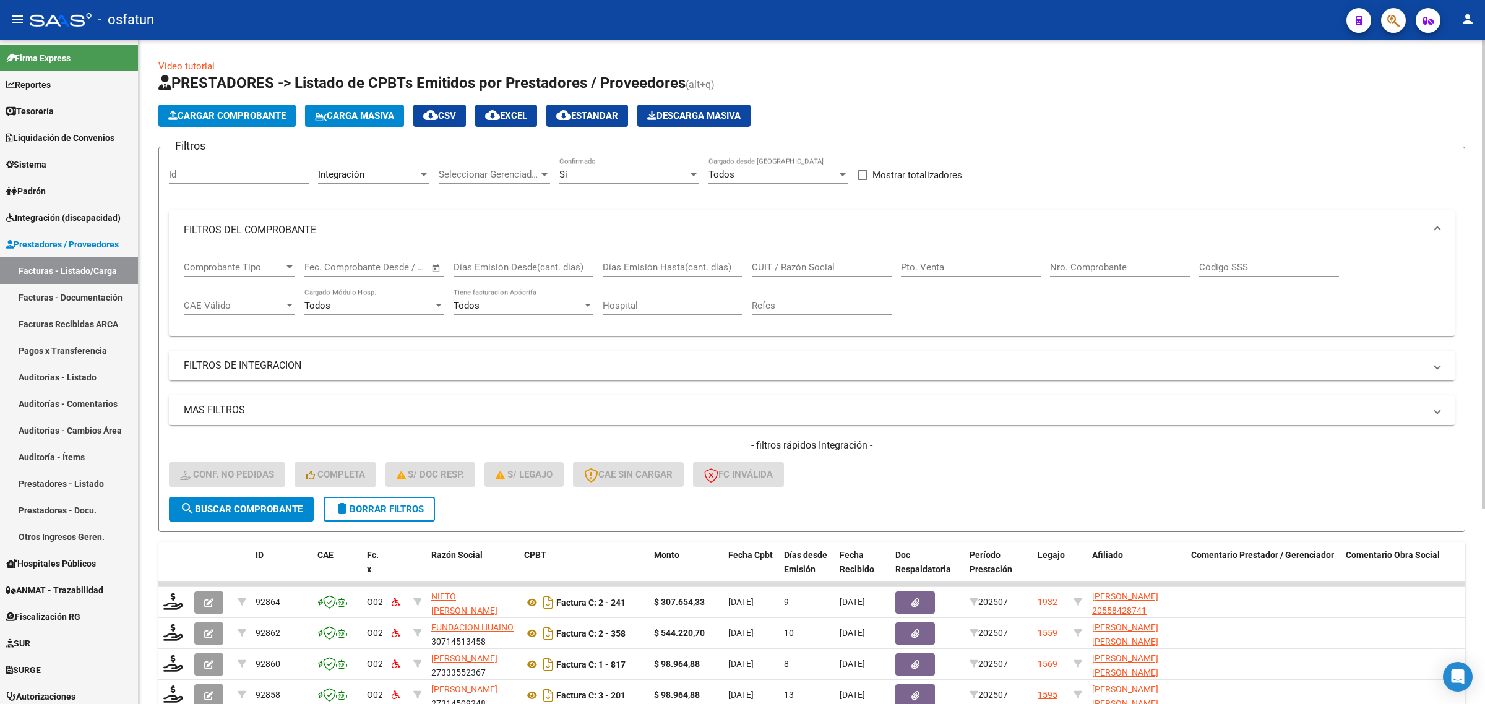
click at [593, 169] on div "Si" at bounding box center [623, 174] width 129 height 11
click at [591, 140] on span "Todos" at bounding box center [629, 146] width 140 height 28
click at [621, 356] on mat-expansion-panel-header "FILTROS DE INTEGRACION" at bounding box center [812, 366] width 1286 height 30
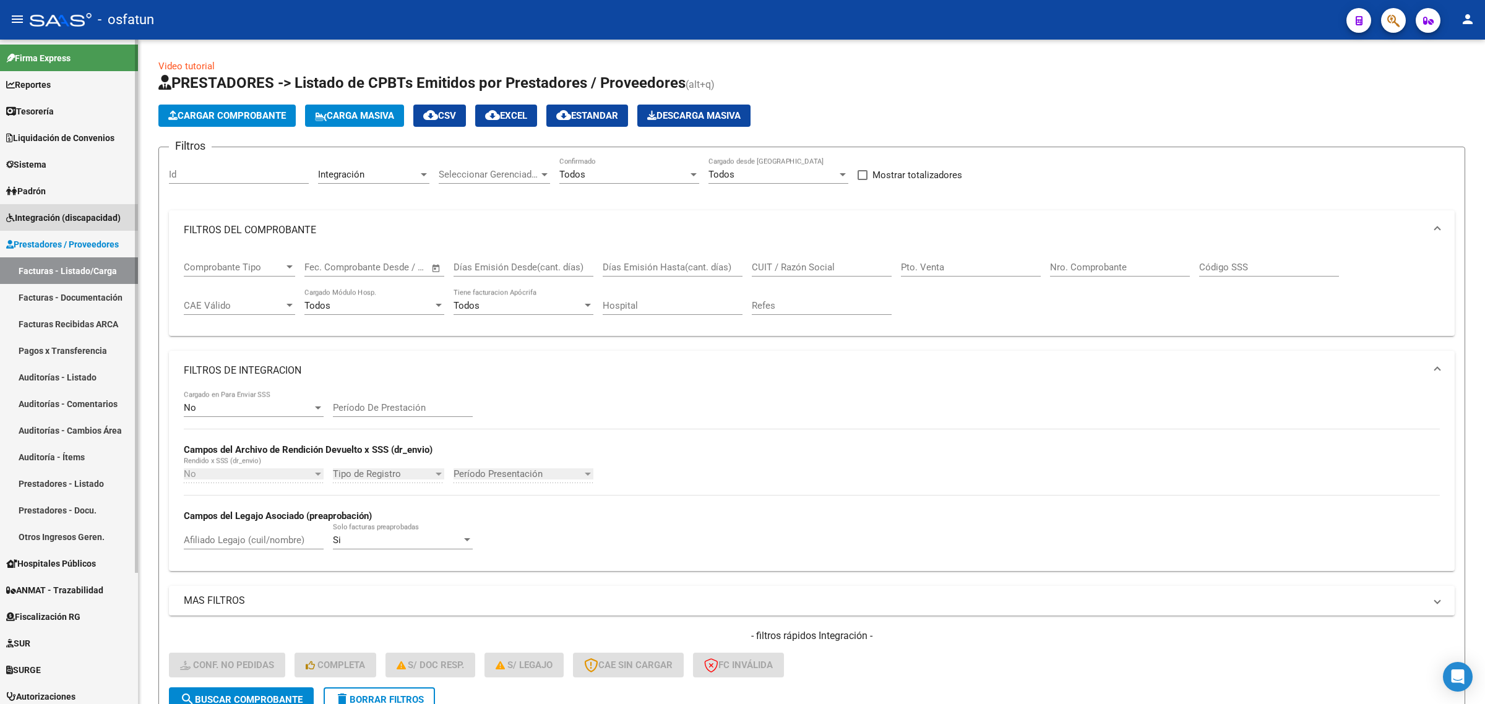
click at [65, 214] on span "Integración (discapacidad)" at bounding box center [63, 218] width 114 height 14
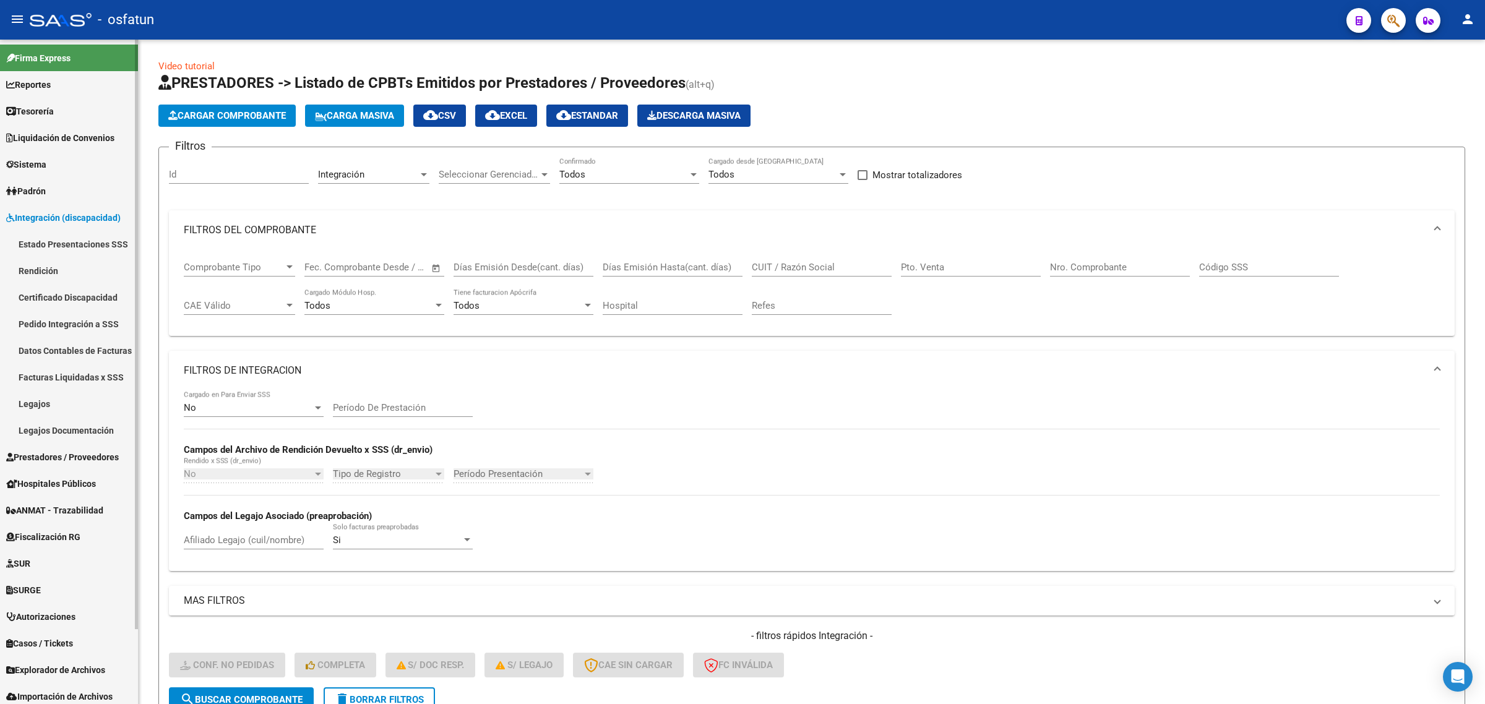
click at [51, 402] on link "Legajos" at bounding box center [69, 404] width 138 height 27
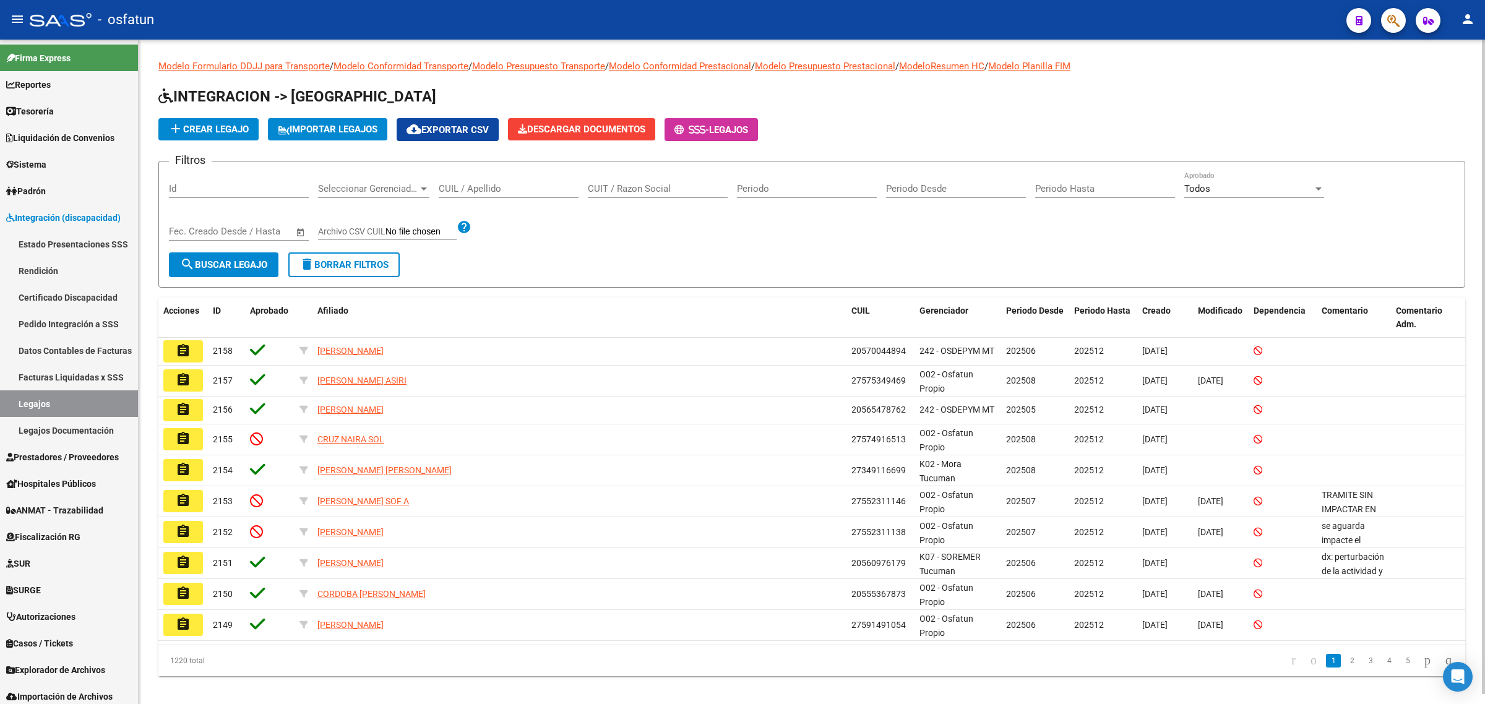
click at [477, 186] on input "CUIL / Apellido" at bounding box center [509, 188] width 140 height 11
click at [867, 140] on app-list-header "INTEGRACION -> Legajos add Crear Legajo IMPORTAR LEGAJOS cloud_download Exporta…" at bounding box center [811, 187] width 1307 height 201
click at [81, 407] on link "Legajos" at bounding box center [69, 404] width 138 height 27
click at [74, 197] on link "Padrón" at bounding box center [69, 191] width 138 height 27
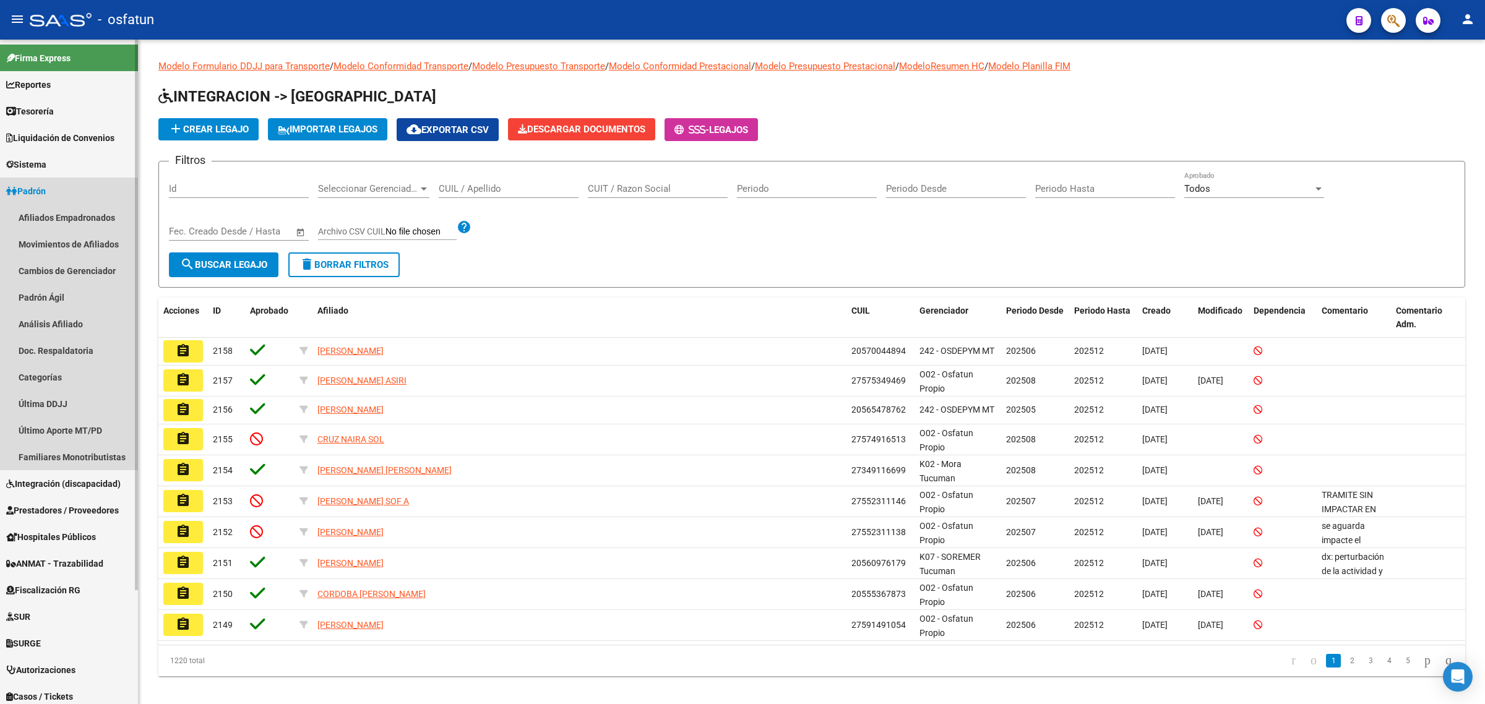
click at [68, 186] on link "Padrón" at bounding box center [69, 191] width 138 height 27
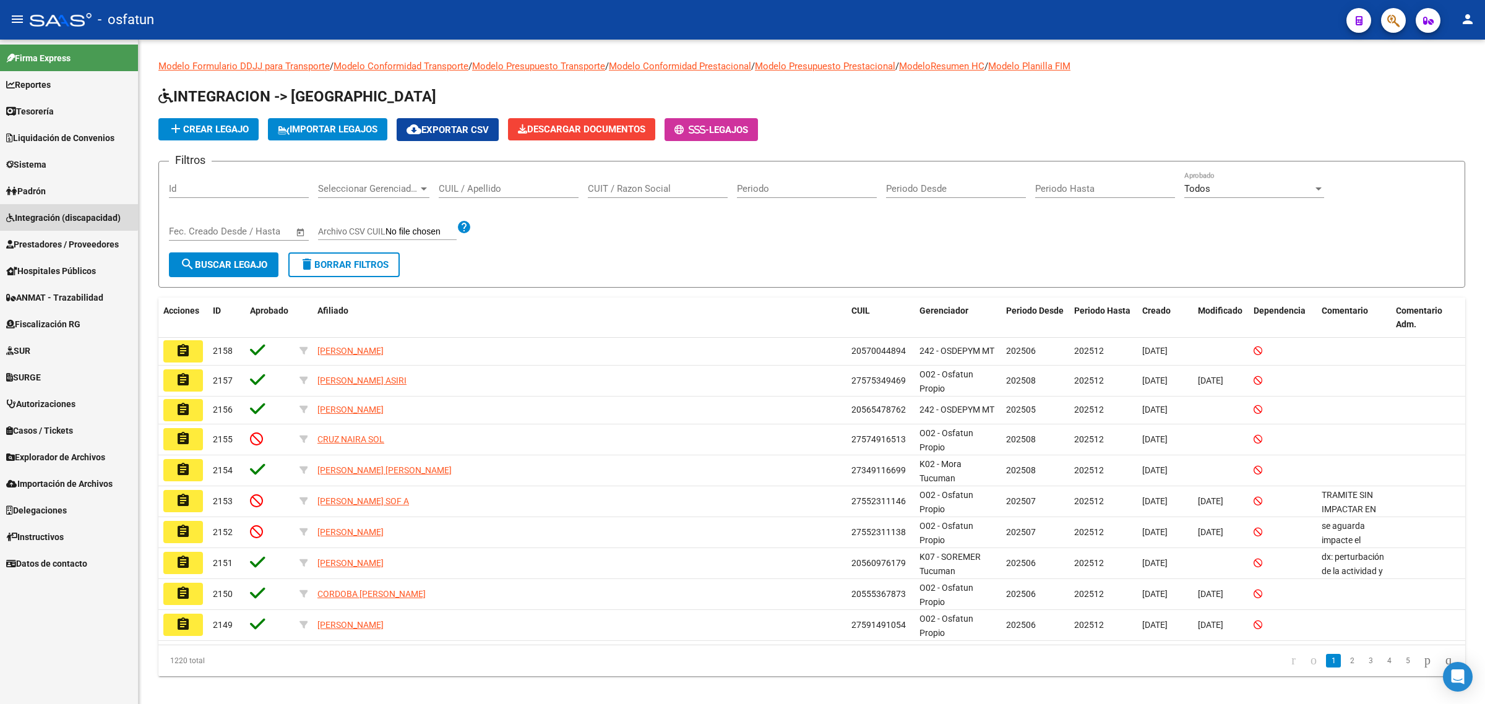
click at [69, 211] on span "Integración (discapacidad)" at bounding box center [63, 218] width 114 height 14
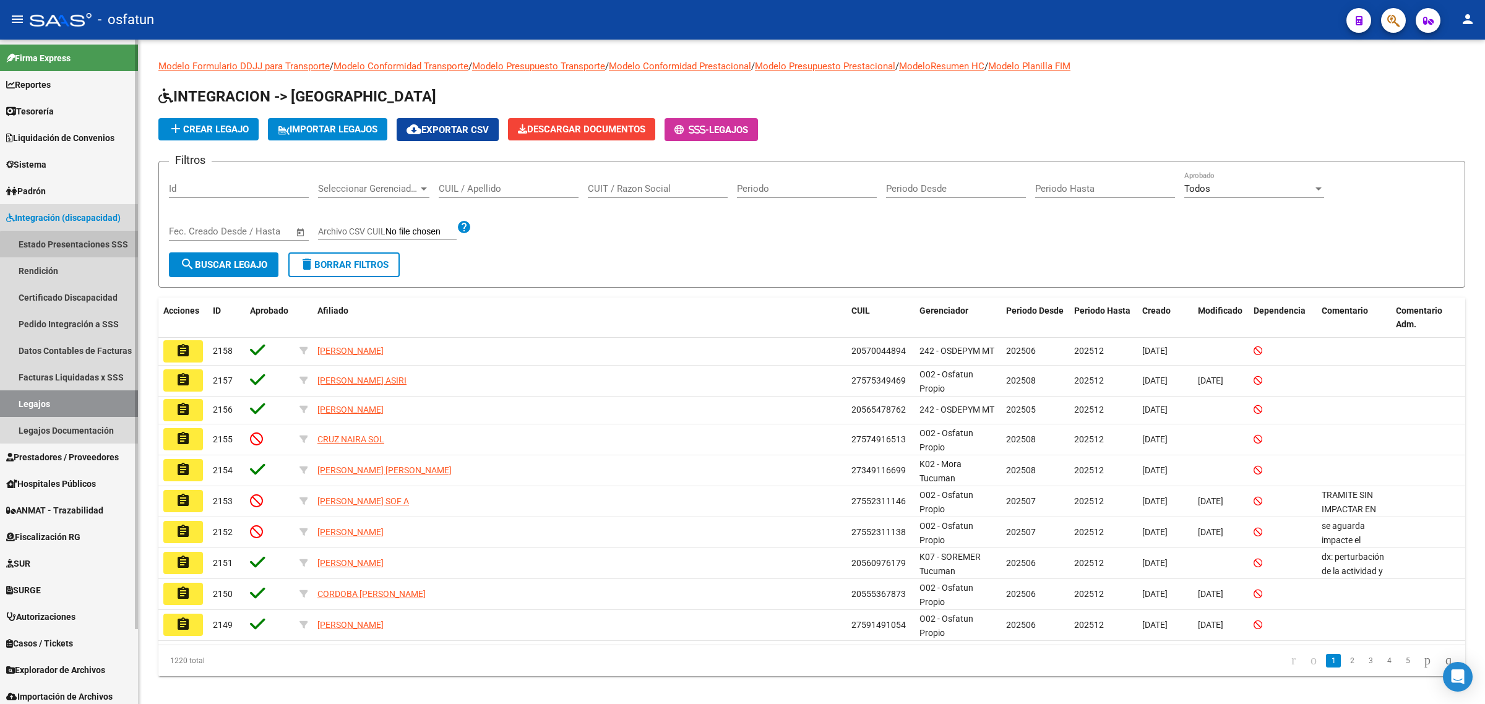
click at [71, 248] on link "Estado Presentaciones SSS" at bounding box center [69, 244] width 138 height 27
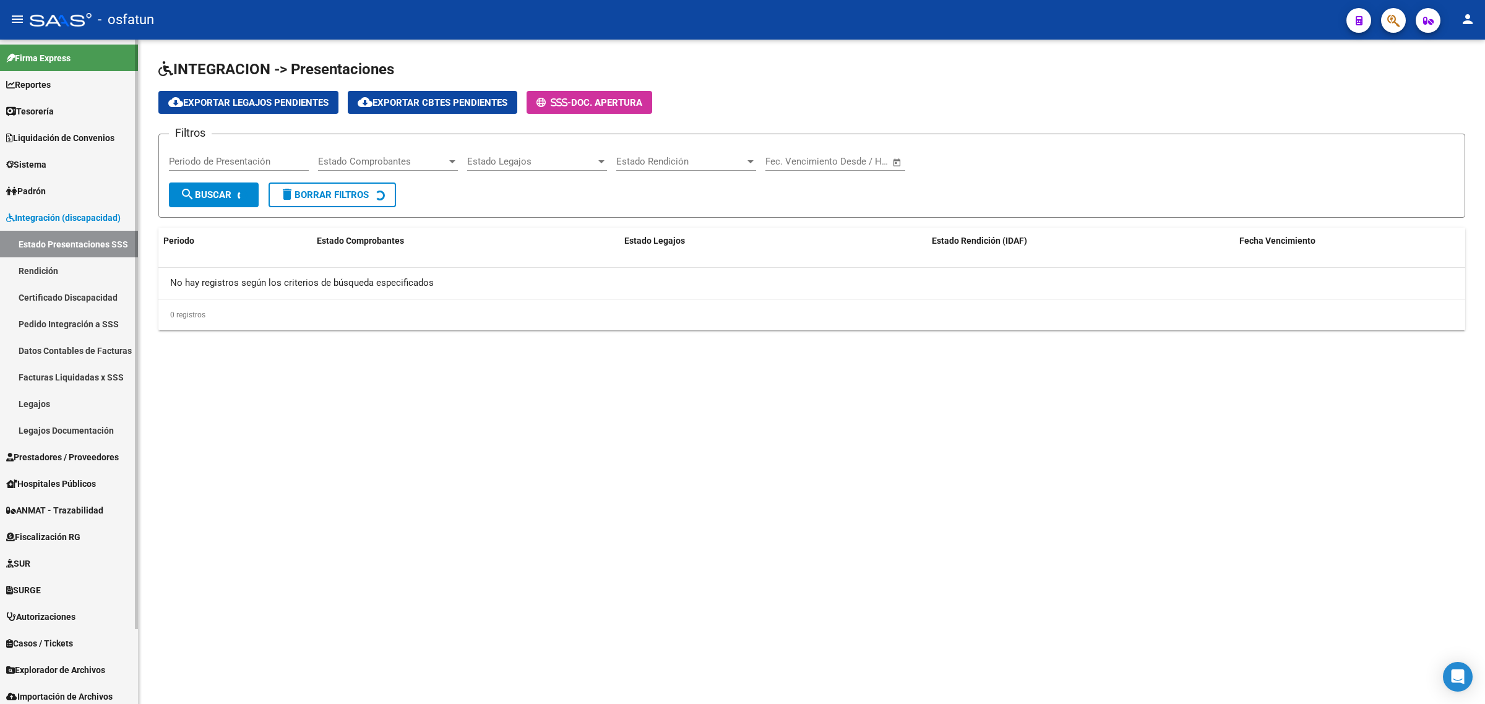
drag, startPoint x: 69, startPoint y: 210, endPoint x: 69, endPoint y: 235, distance: 24.8
click at [69, 211] on span "Integración (discapacidad)" at bounding box center [63, 218] width 114 height 14
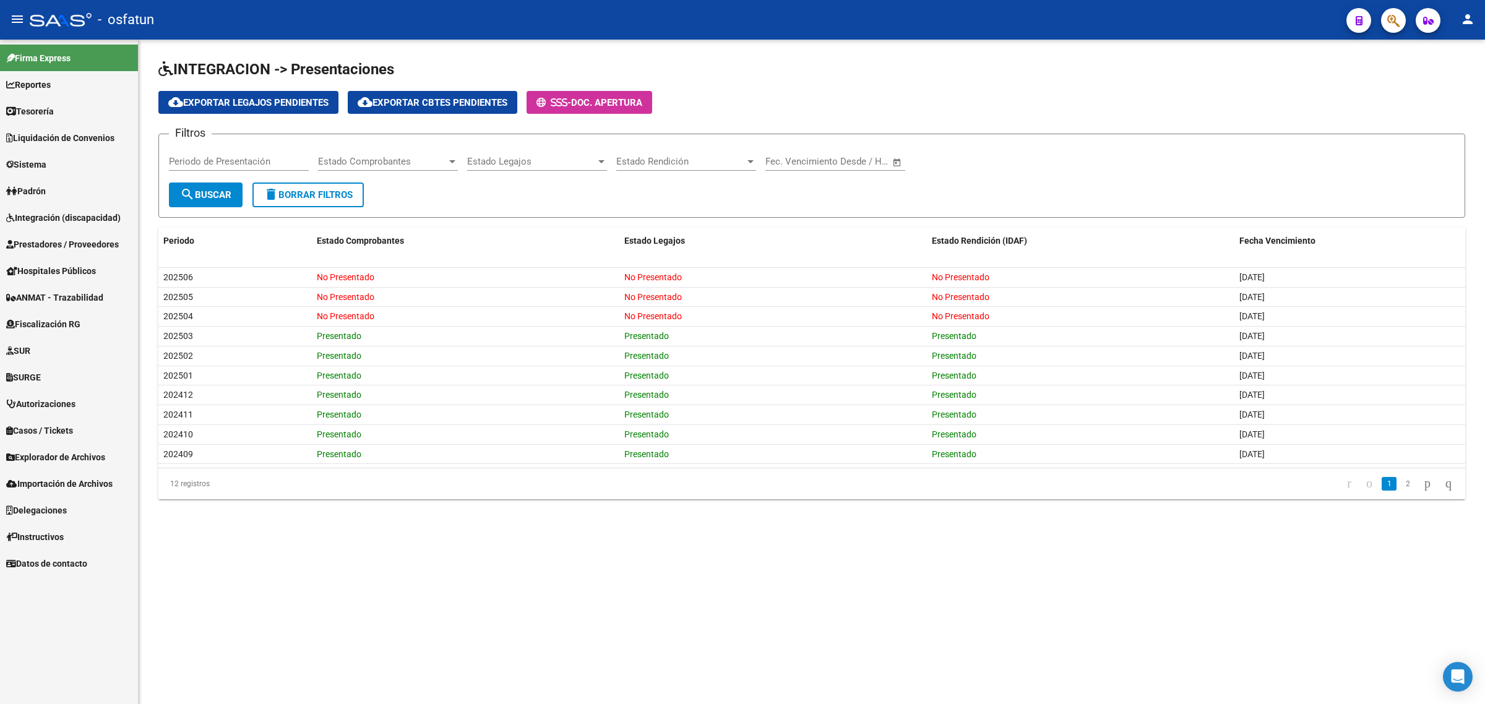
click at [63, 246] on span "Prestadores / Proveedores" at bounding box center [62, 245] width 113 height 14
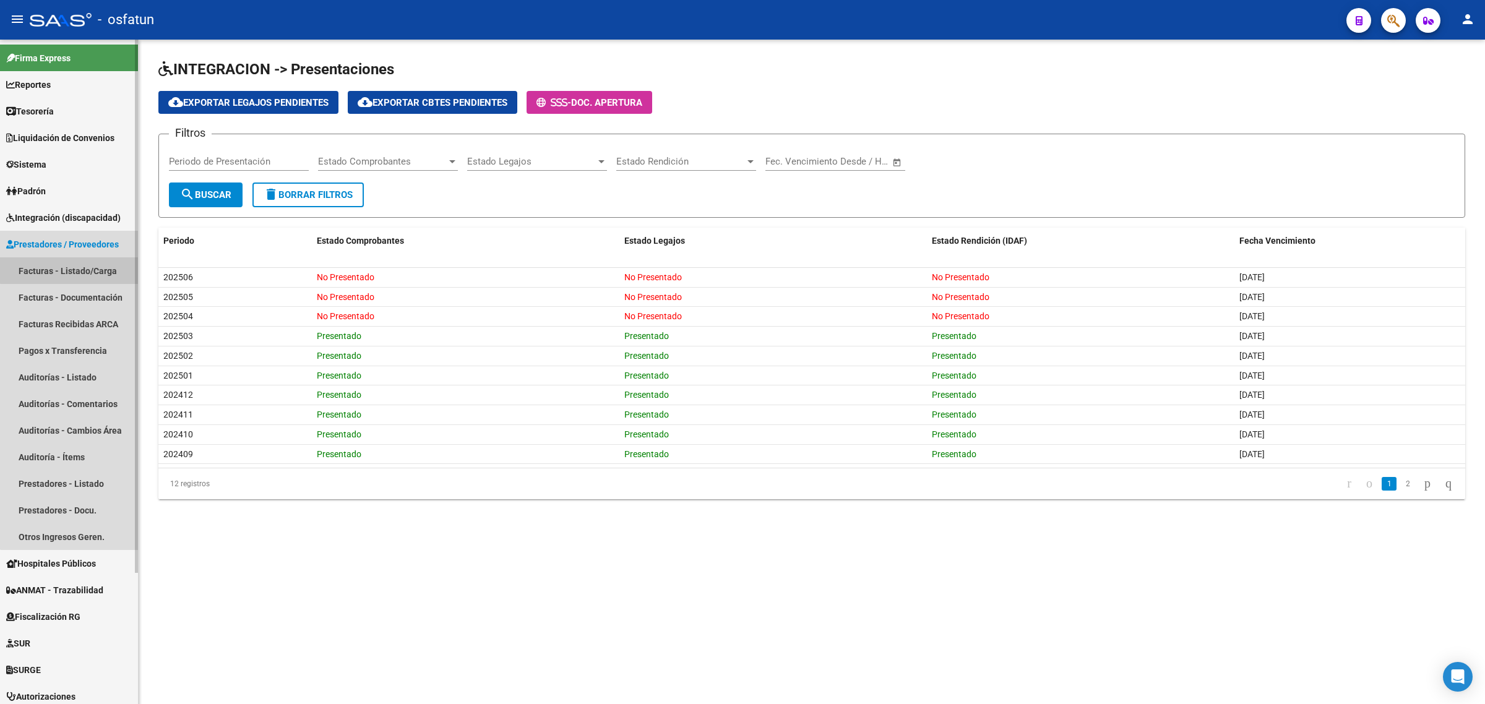
click at [76, 262] on link "Facturas - Listado/Carga" at bounding box center [69, 270] width 138 height 27
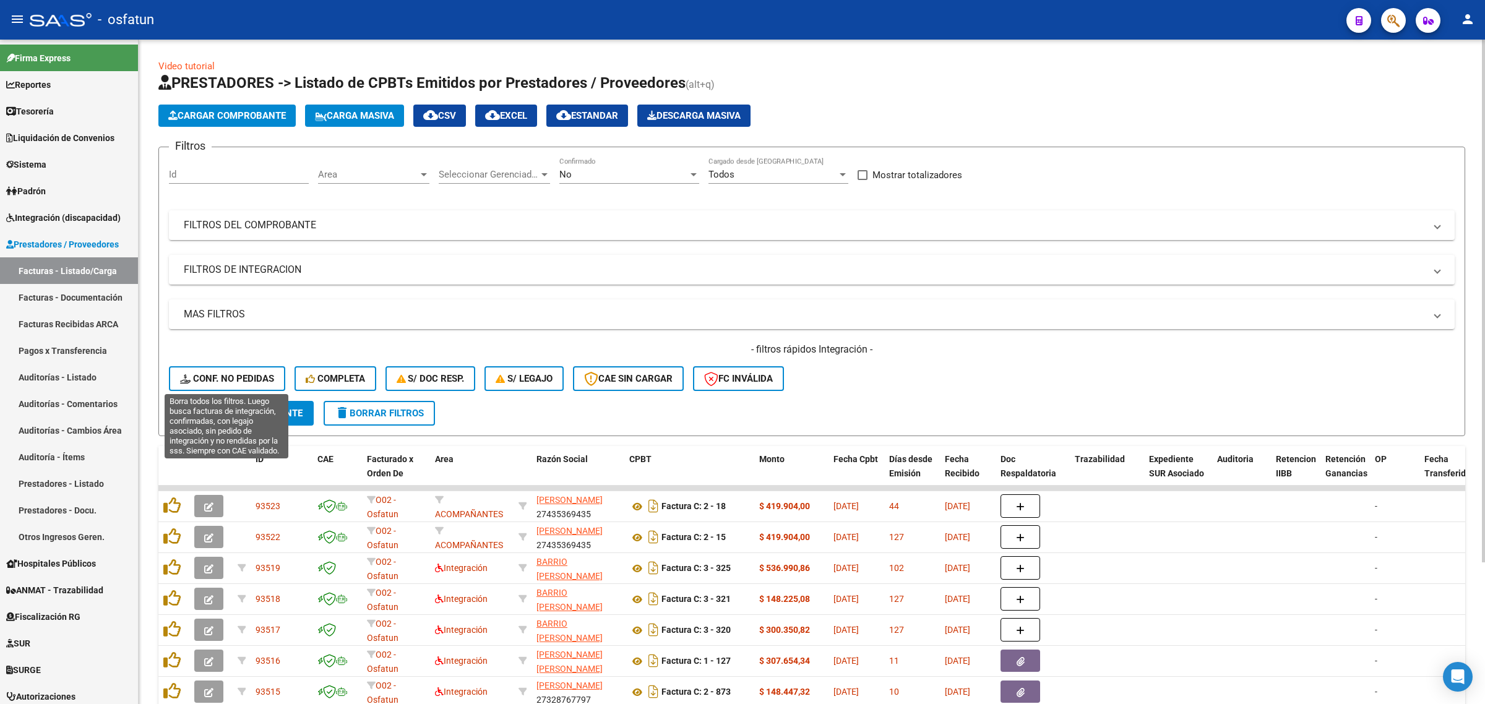
click at [221, 379] on span "Conf. no pedidas" at bounding box center [227, 378] width 94 height 11
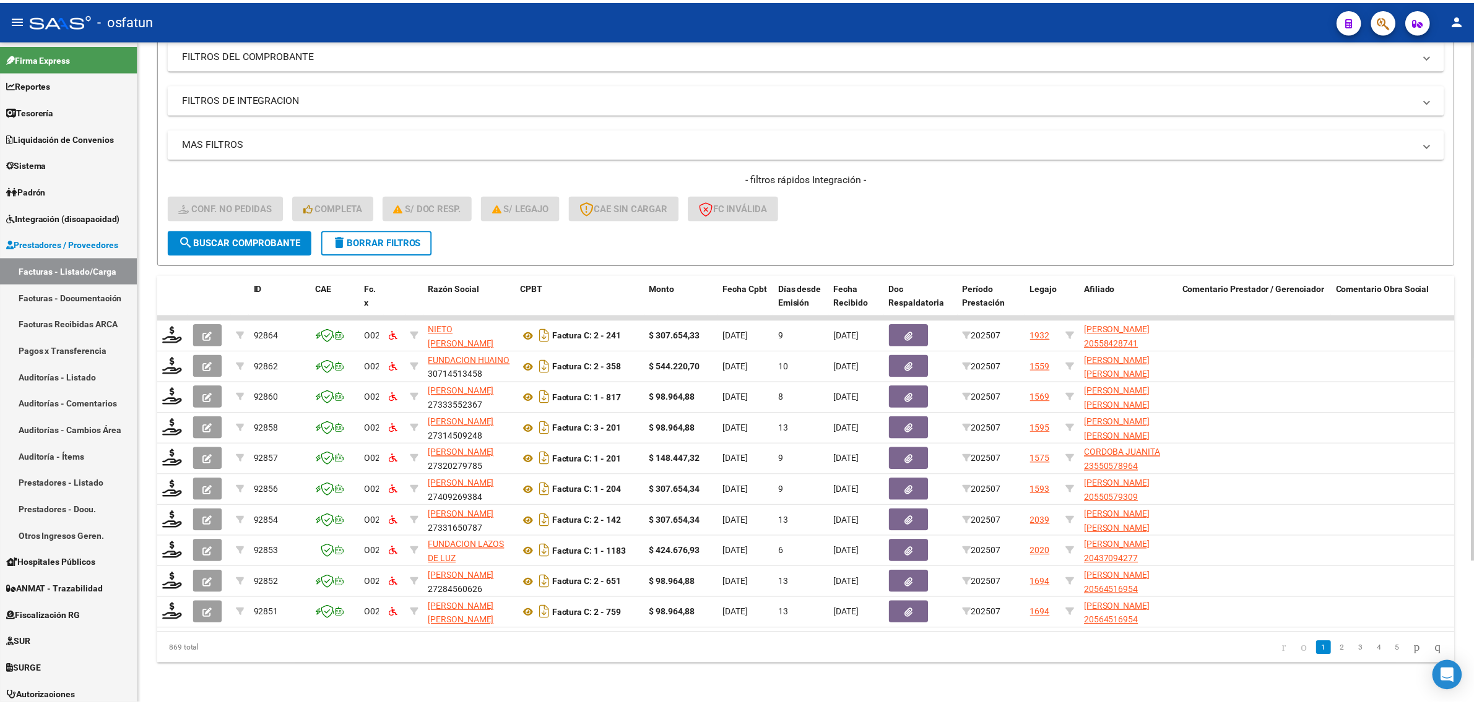
scroll to position [181, 0]
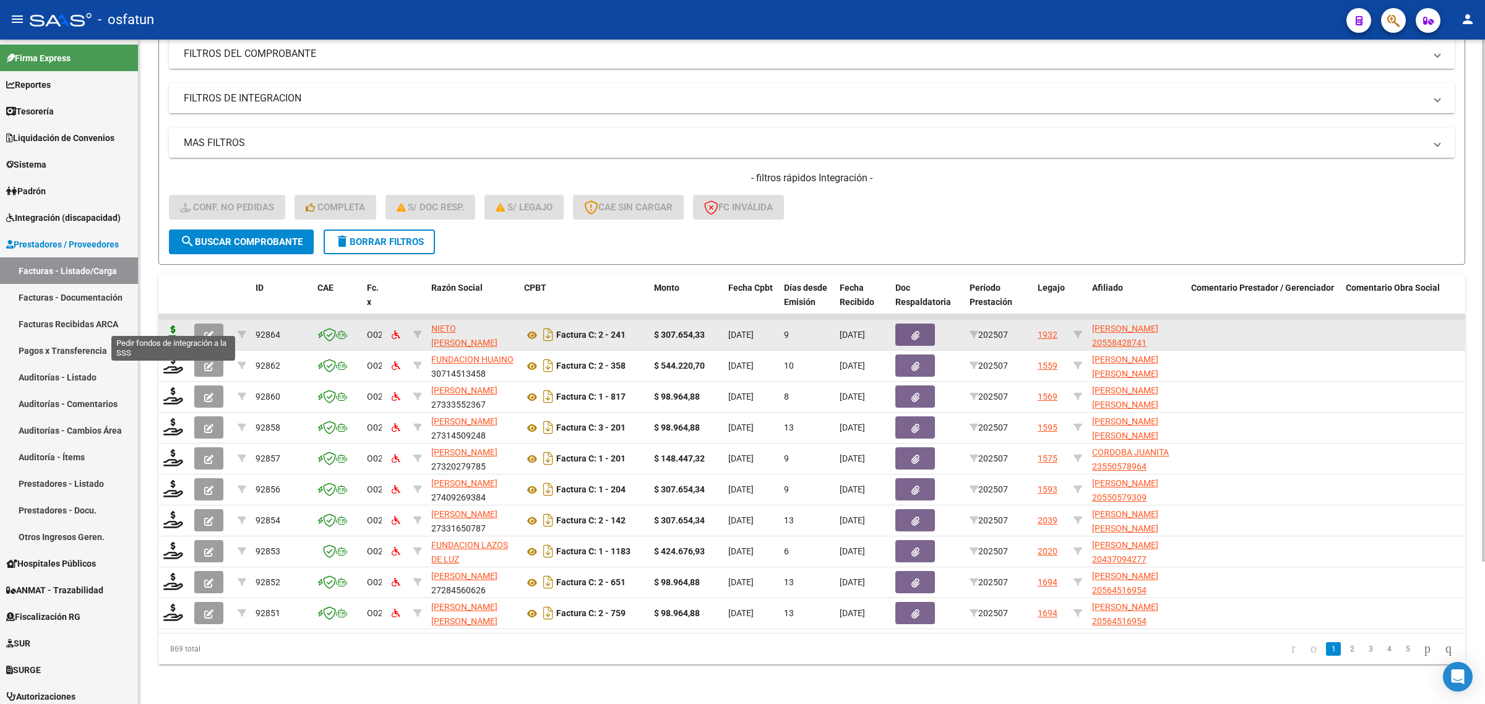
click at [170, 326] on icon at bounding box center [173, 334] width 20 height 17
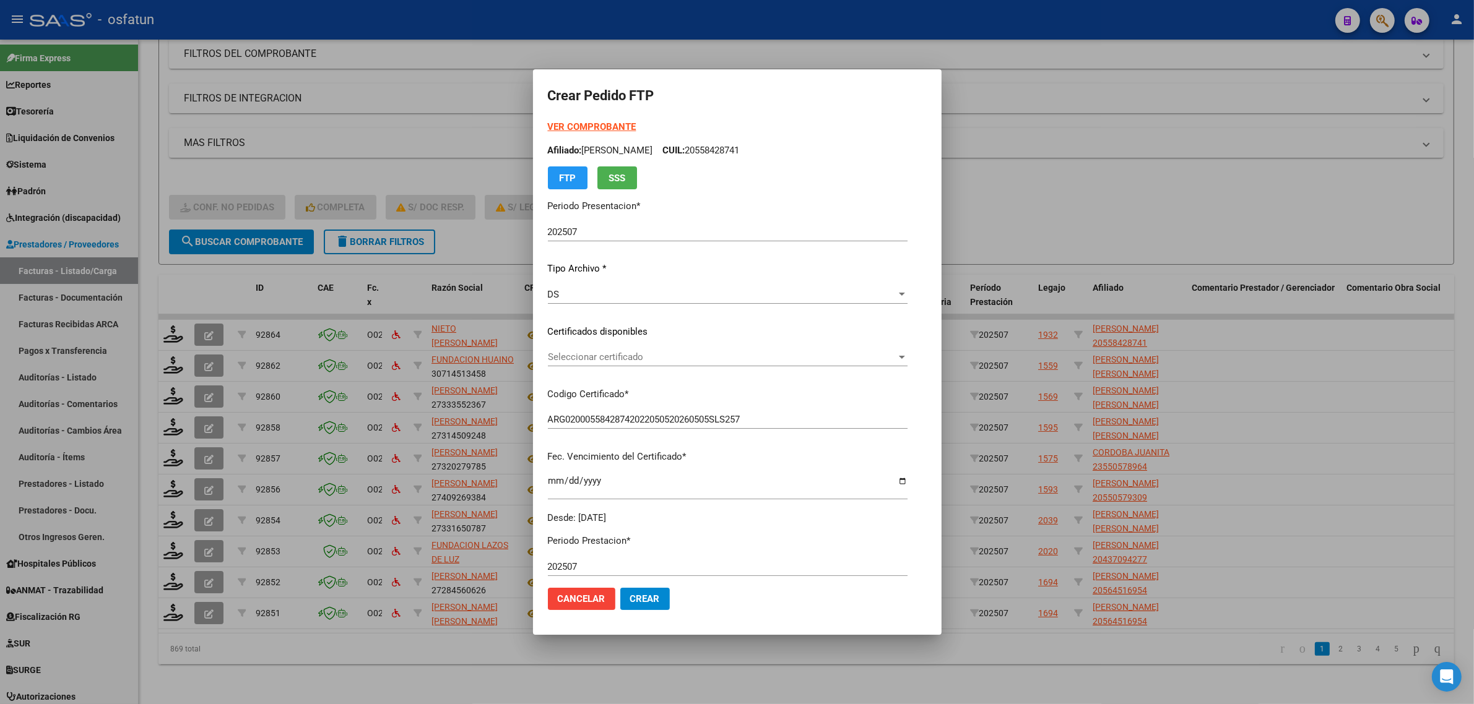
click at [585, 123] on strong "VER COMPROBANTE" at bounding box center [592, 126] width 88 height 11
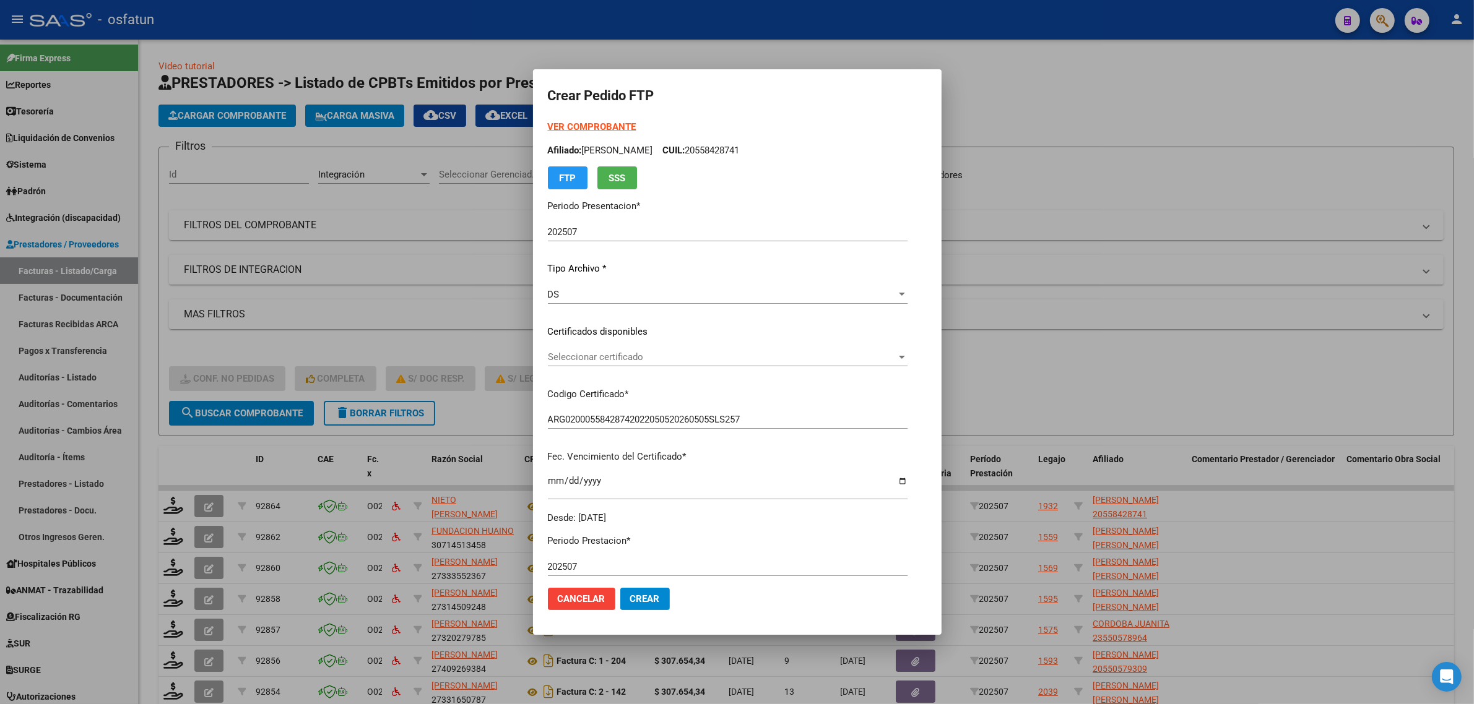
scroll to position [181, 0]
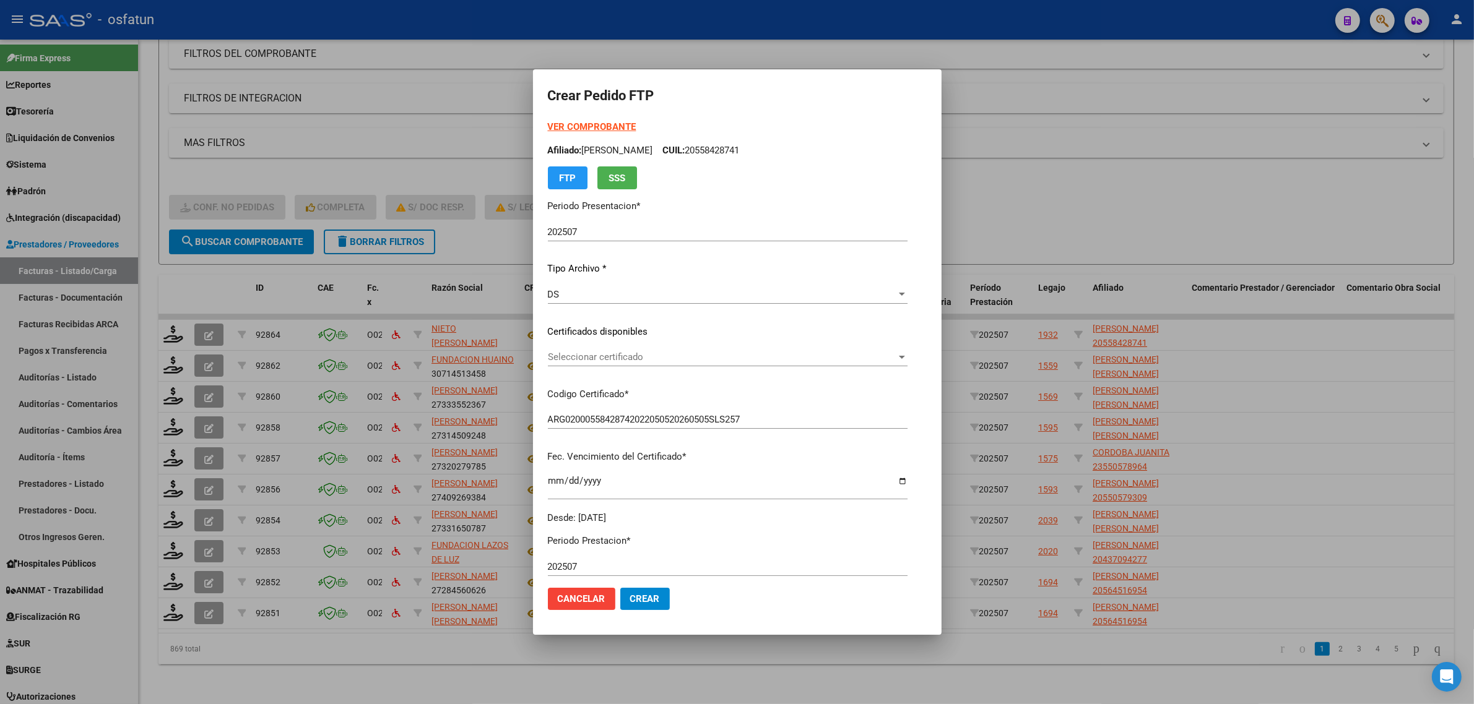
click at [584, 347] on div "VER COMPROBANTE ARCA Padrón Afiliado: TORRES GENNARO CUIL: 20558428741 FTP SSS …" at bounding box center [728, 322] width 360 height 405
click at [595, 360] on span "Seleccionar certificado" at bounding box center [722, 357] width 348 height 11
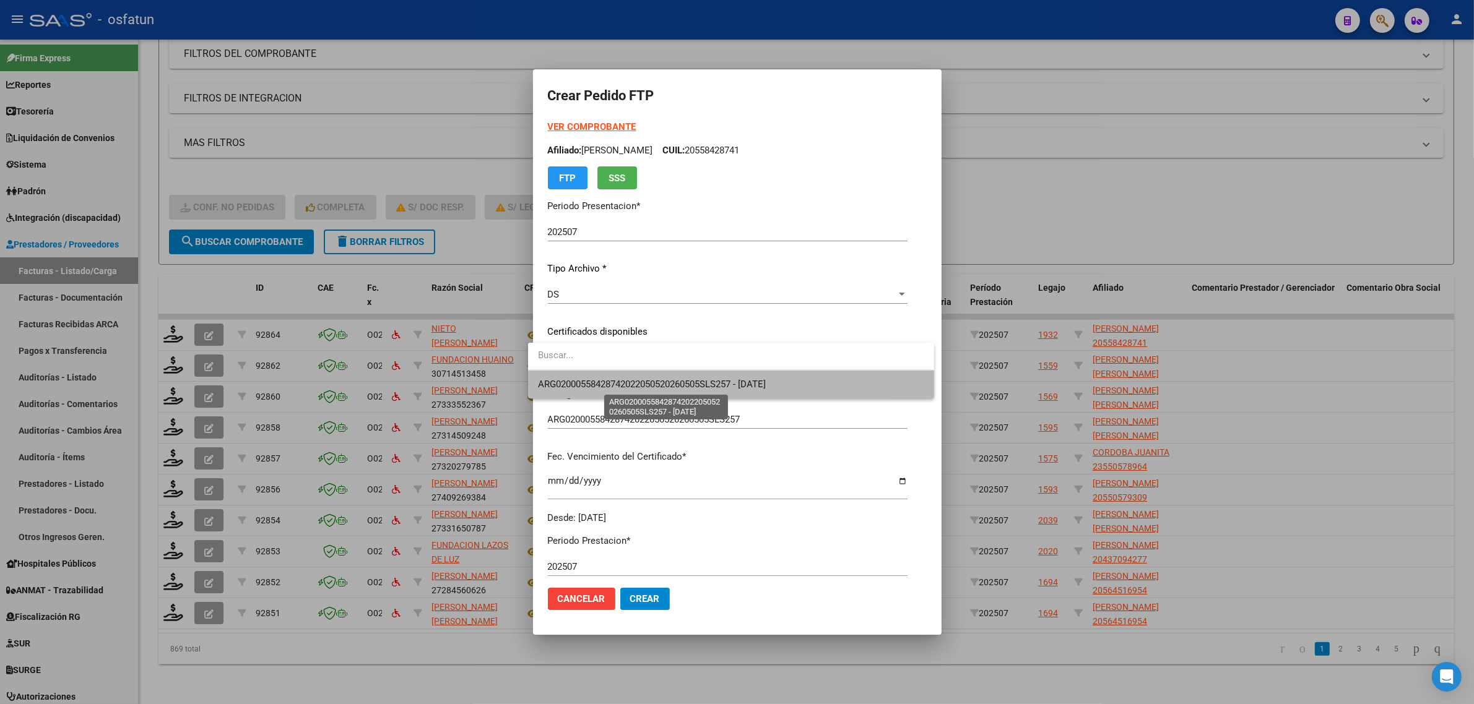
click at [598, 382] on span "ARG02000558428742022050520260505SLS257 - [DATE]" at bounding box center [652, 384] width 228 height 11
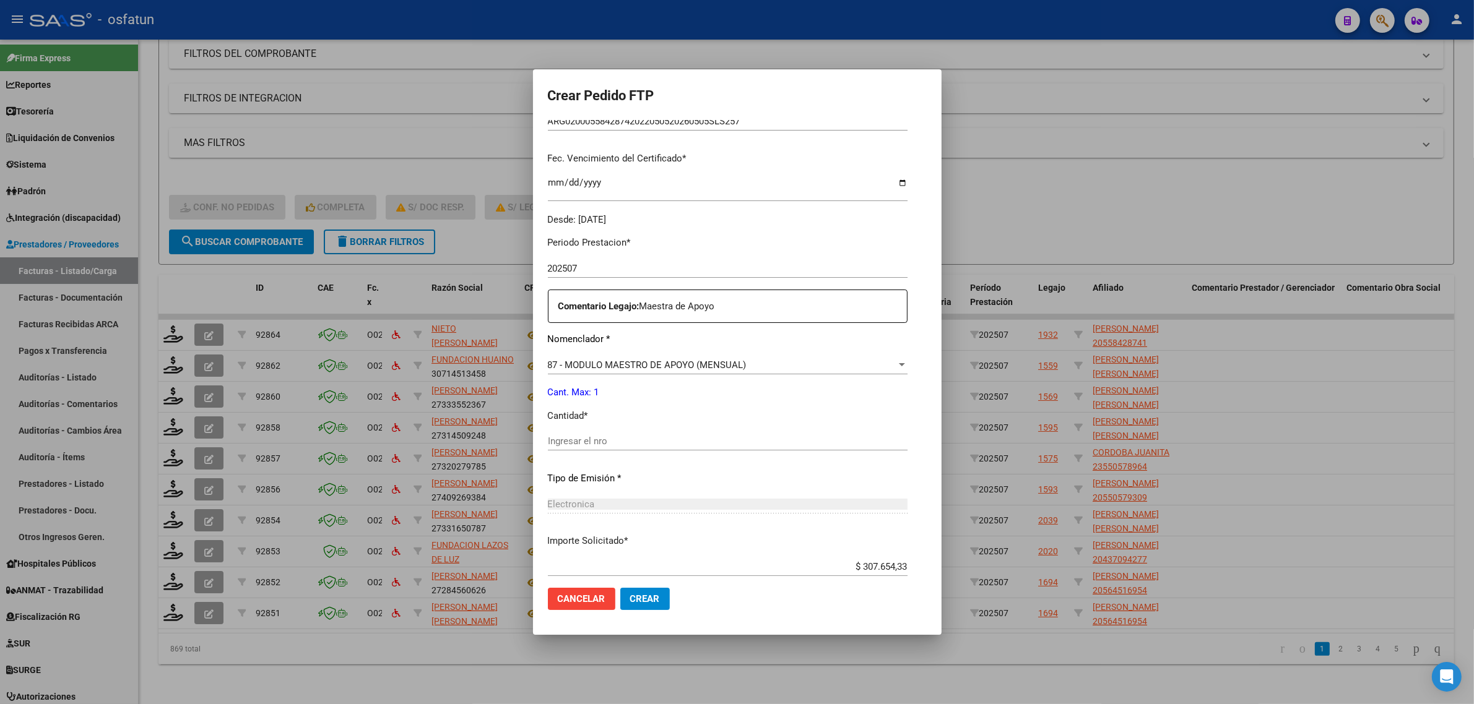
scroll to position [309, 0]
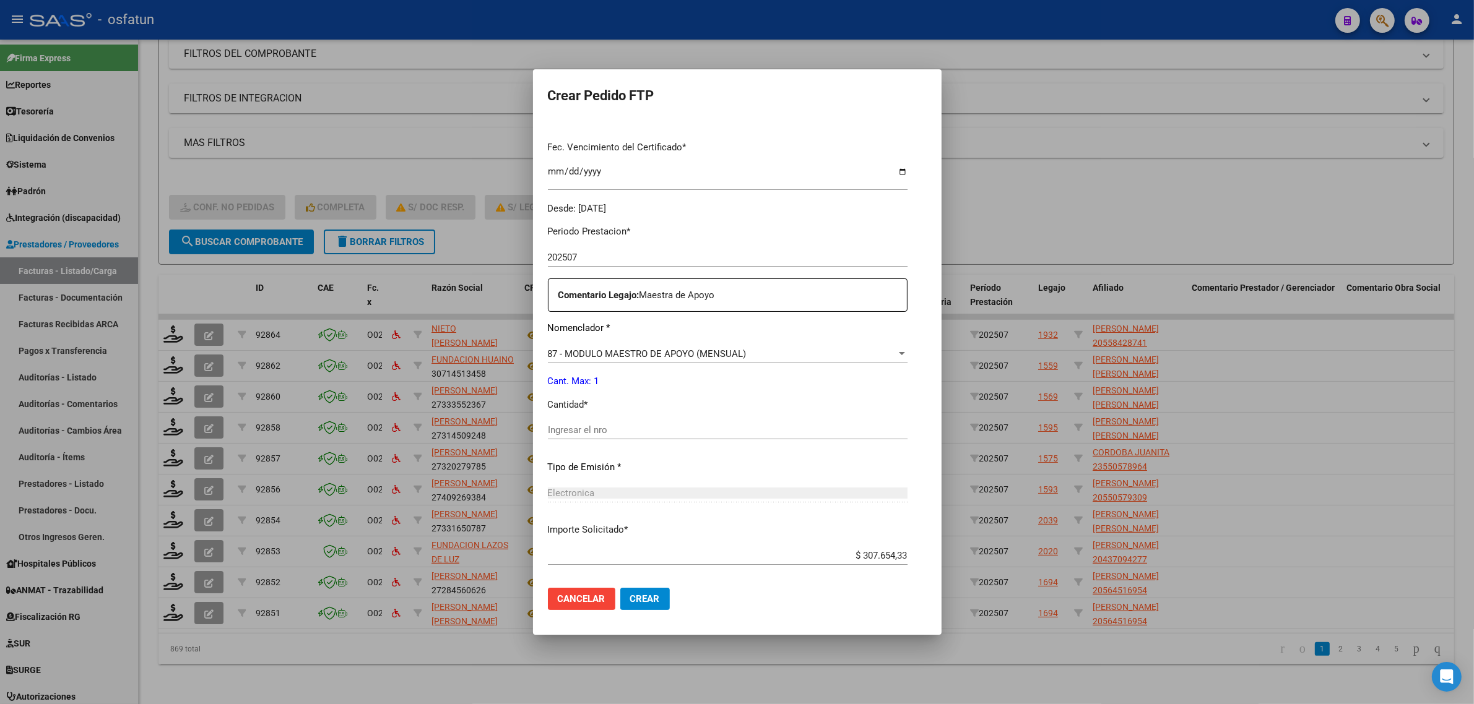
click at [610, 438] on div "Ingresar el nro" at bounding box center [728, 430] width 360 height 19
click at [631, 423] on div "Ingresar el nro" at bounding box center [728, 430] width 360 height 19
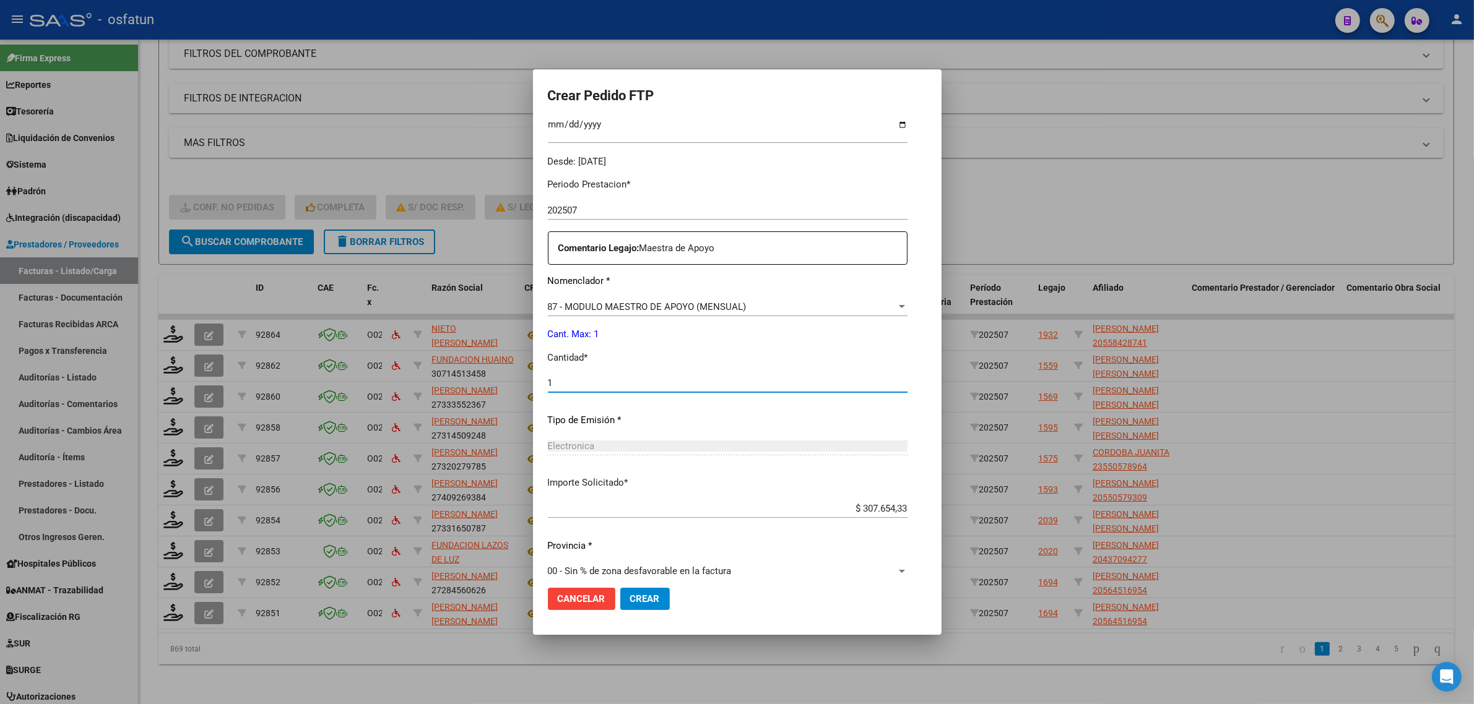
scroll to position [369, 0]
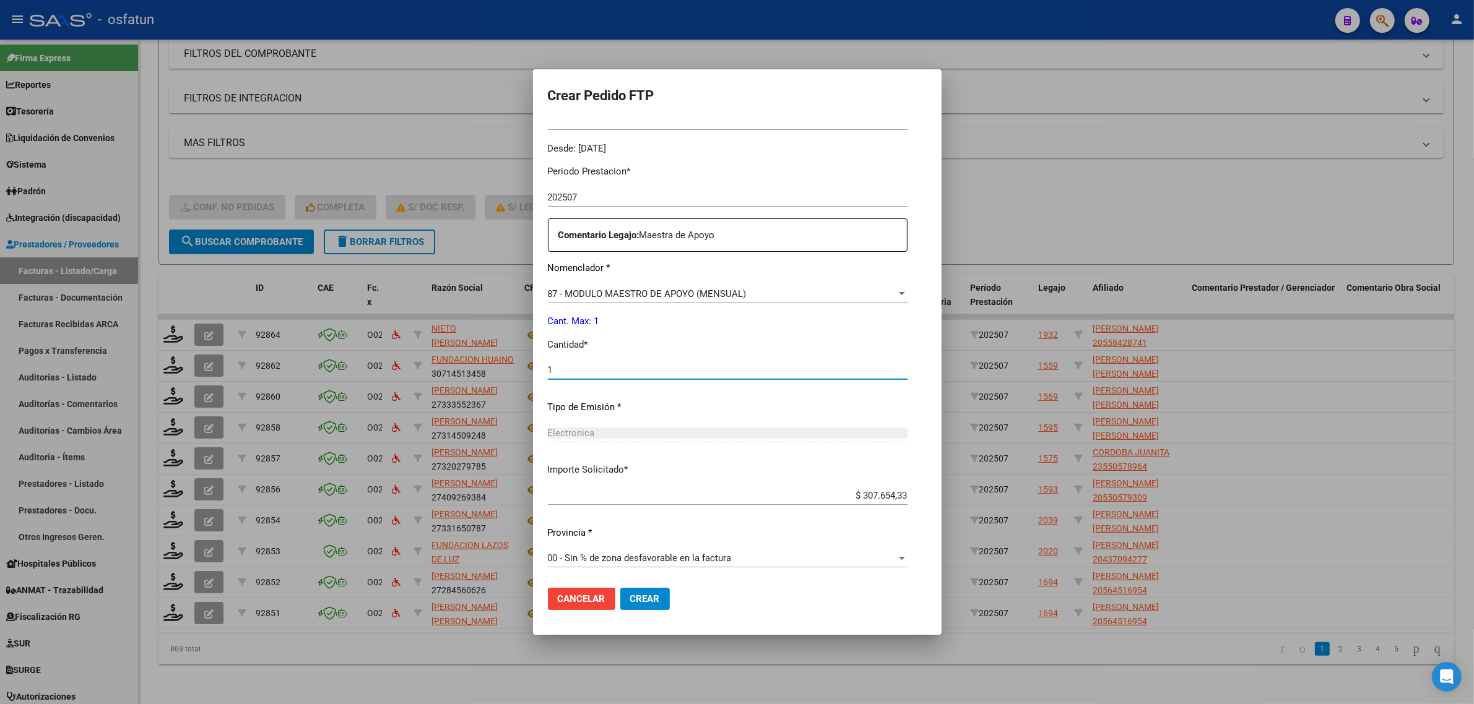
type input "1"
click at [639, 599] on span "Crear" at bounding box center [645, 598] width 30 height 11
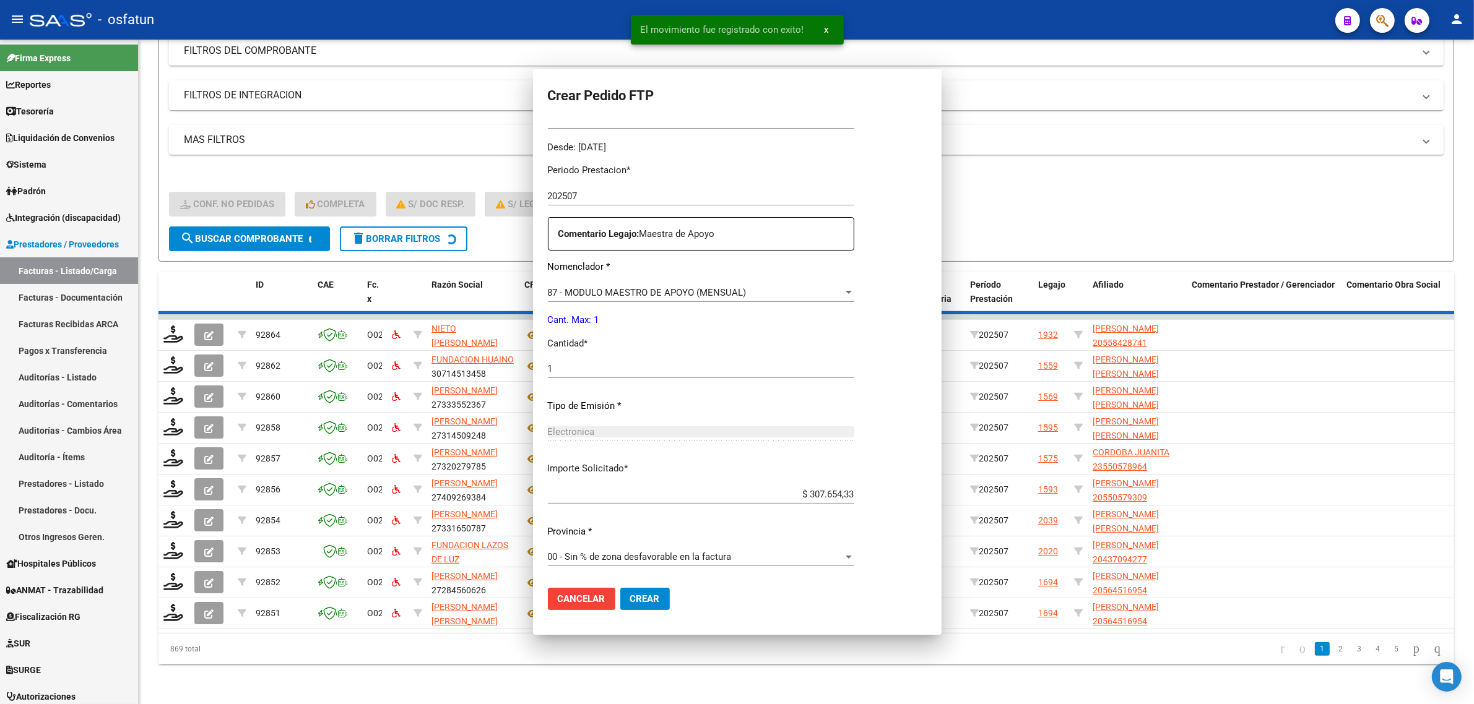
scroll to position [300, 0]
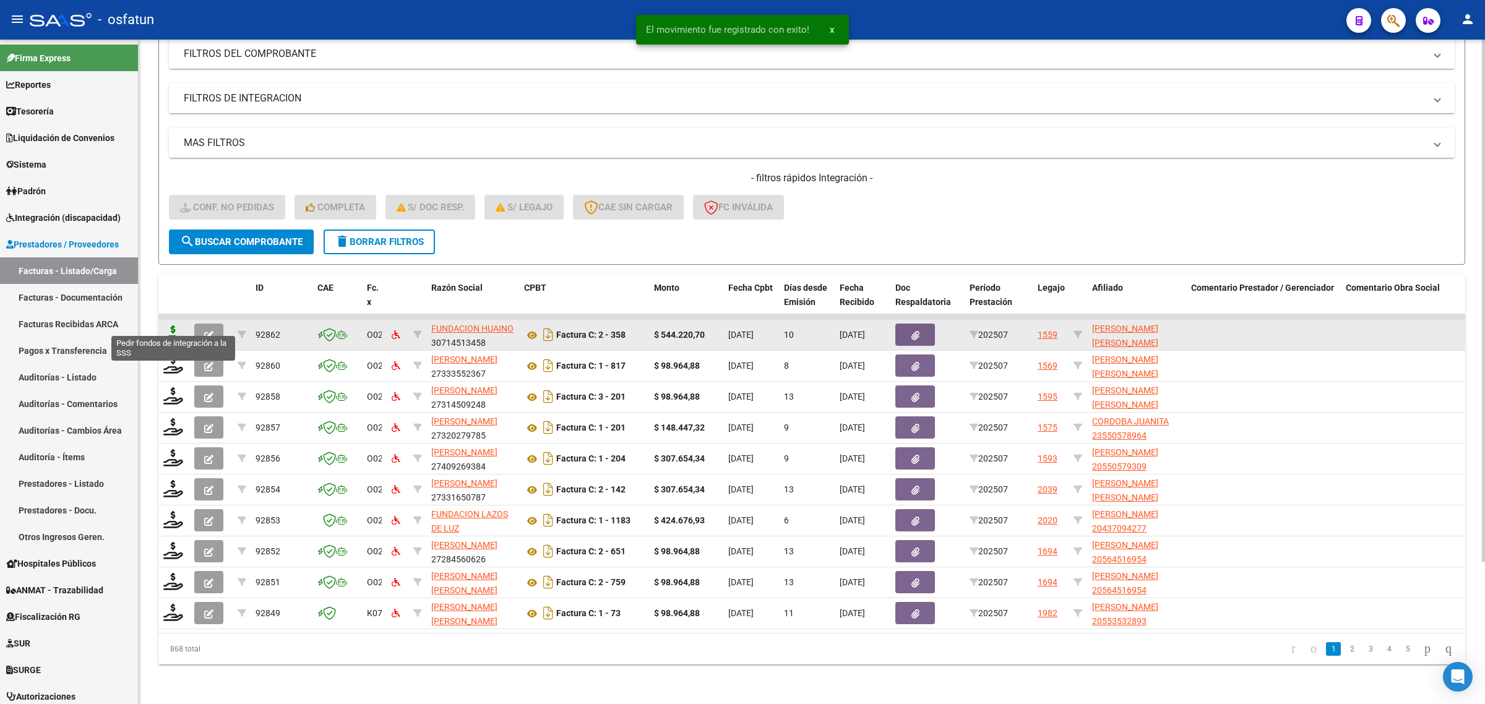
click at [168, 326] on icon at bounding box center [173, 334] width 20 height 17
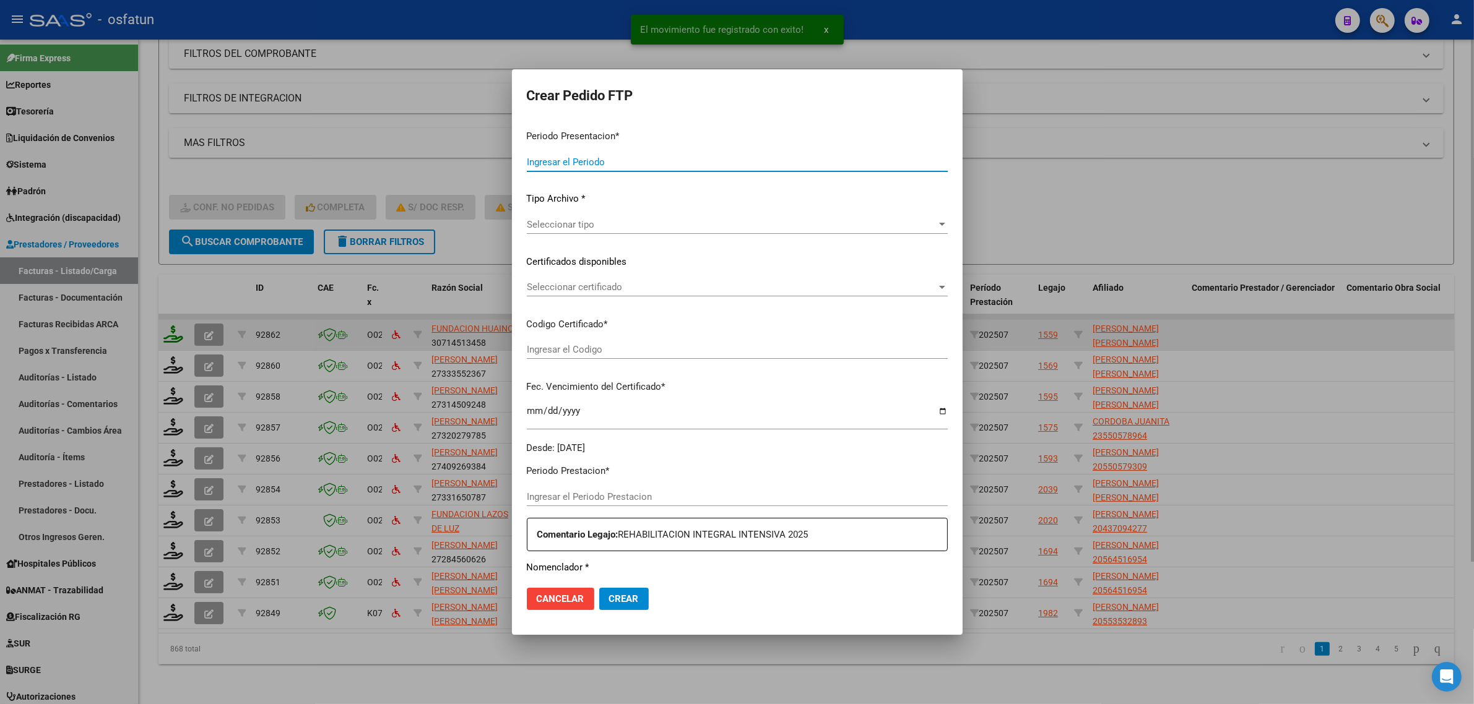
type input "202507"
type input "$ 544.220,70"
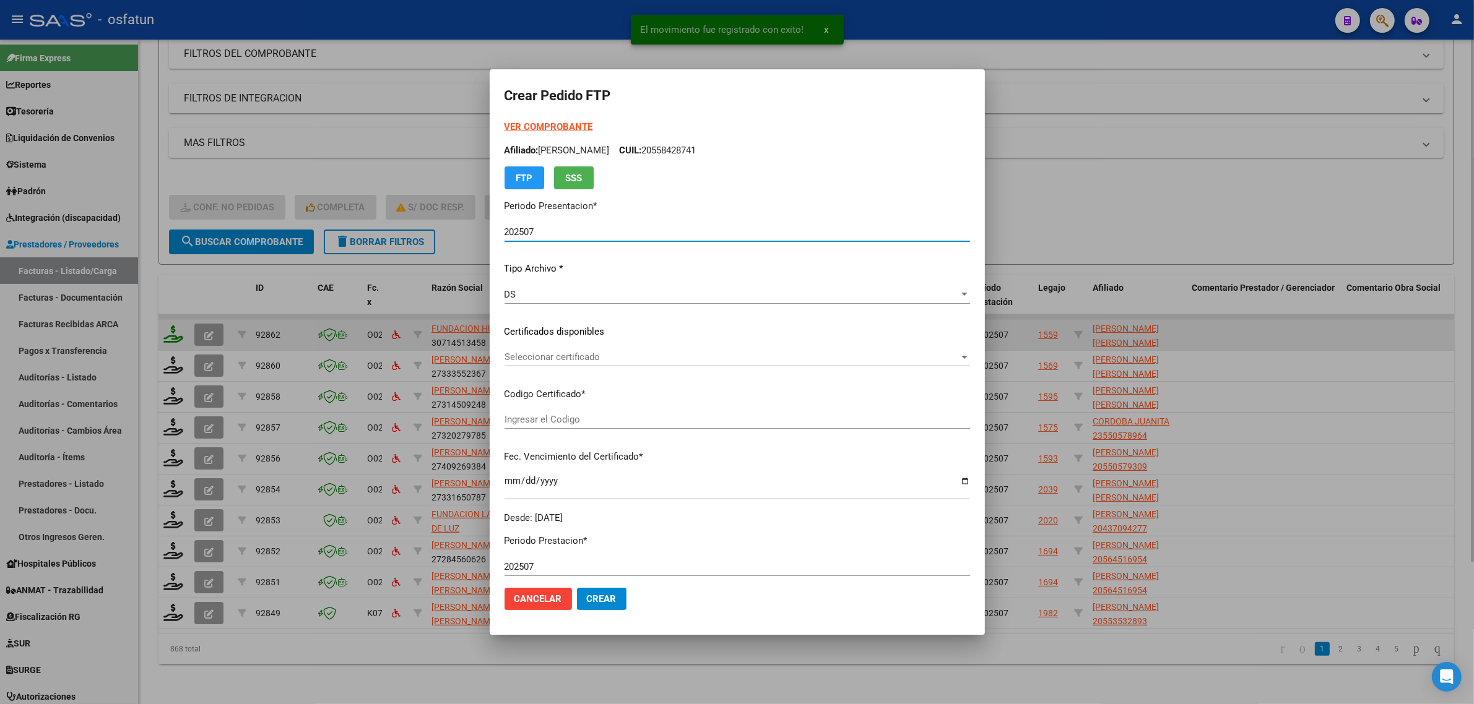
type input "ARG01000571288902022120220251202CAT242"
type input "[DATE]"
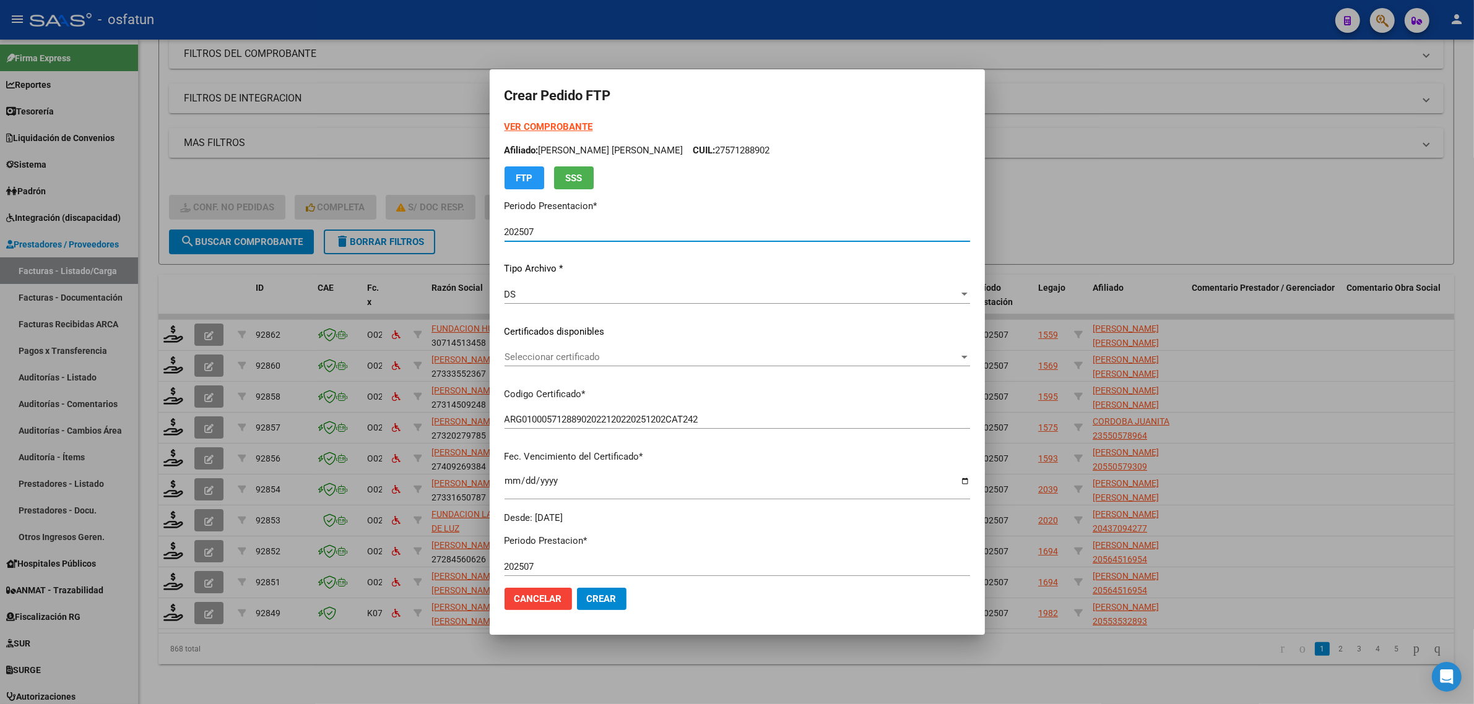
click at [1128, 184] on div at bounding box center [737, 352] width 1474 height 704
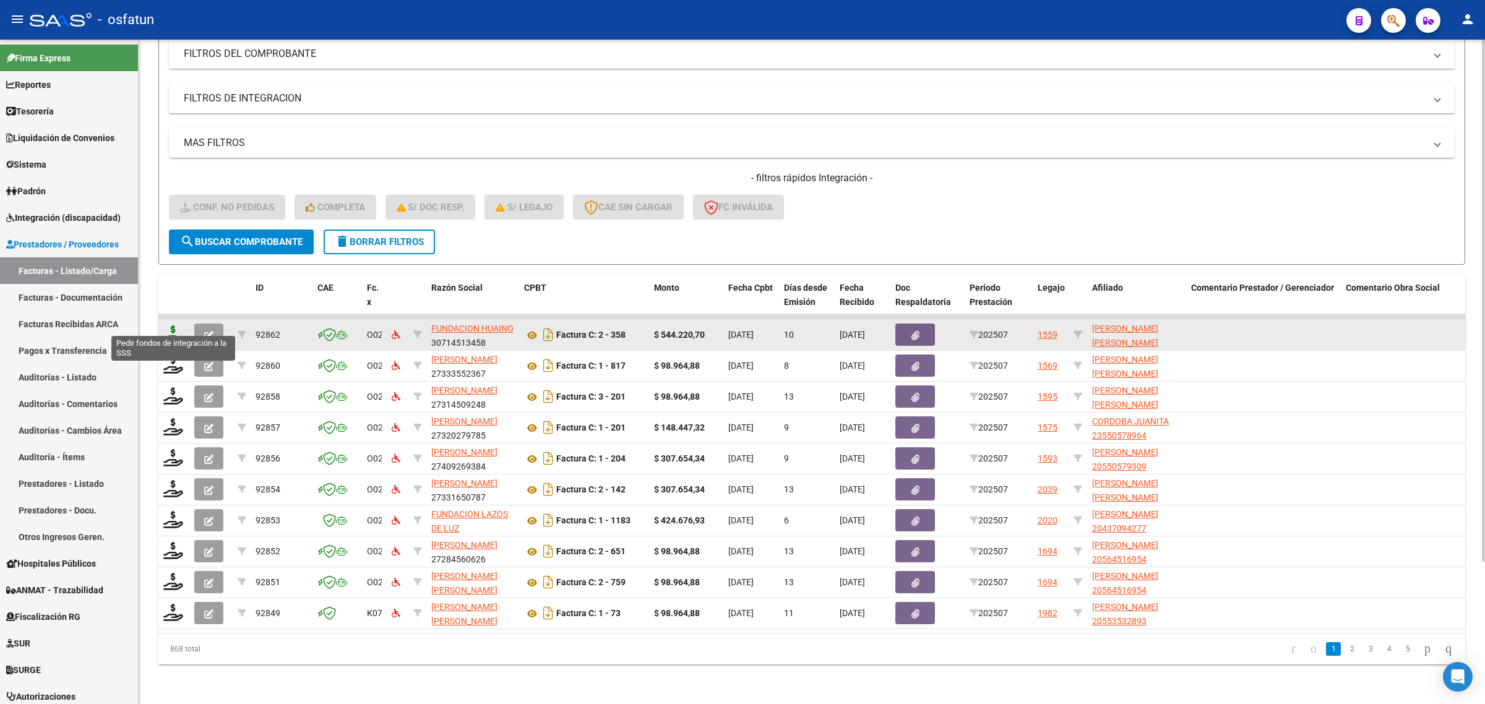
click at [168, 326] on icon at bounding box center [173, 334] width 20 height 17
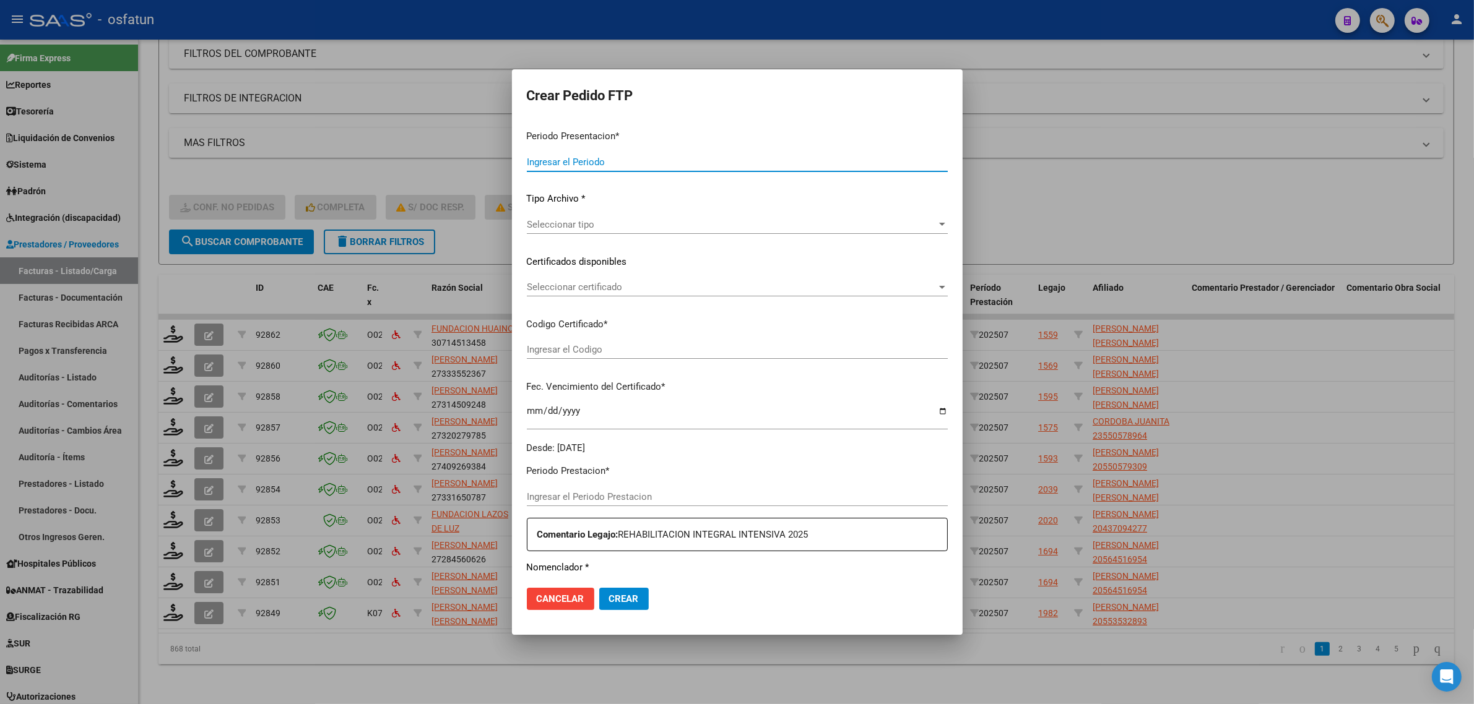
type input "202507"
type input "$ 544.220,70"
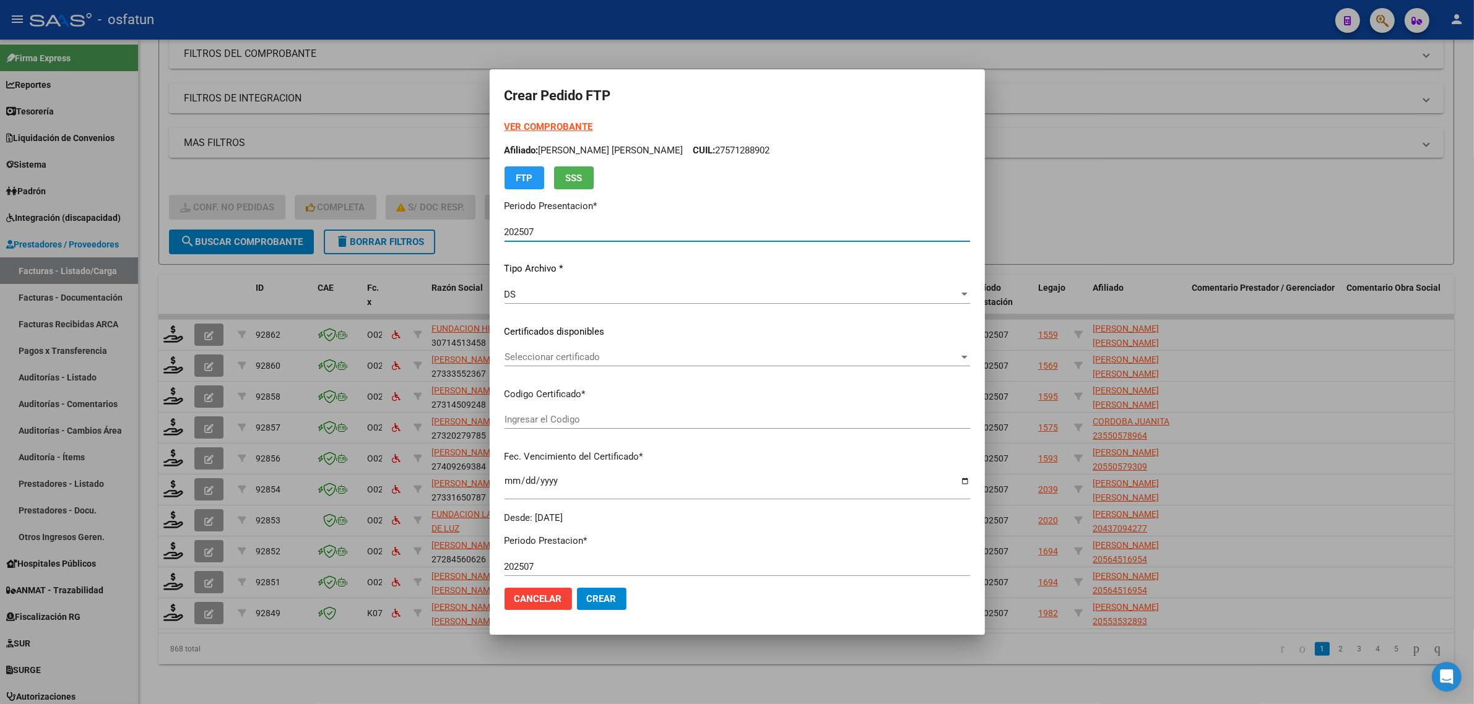
click at [540, 128] on strong "VER COMPROBANTE" at bounding box center [548, 126] width 88 height 11
type input "ARG01000571288902022120220251202CAT242"
type input "[DATE]"
click at [599, 351] on div "Seleccionar certificado Seleccionar certificado" at bounding box center [736, 357] width 465 height 19
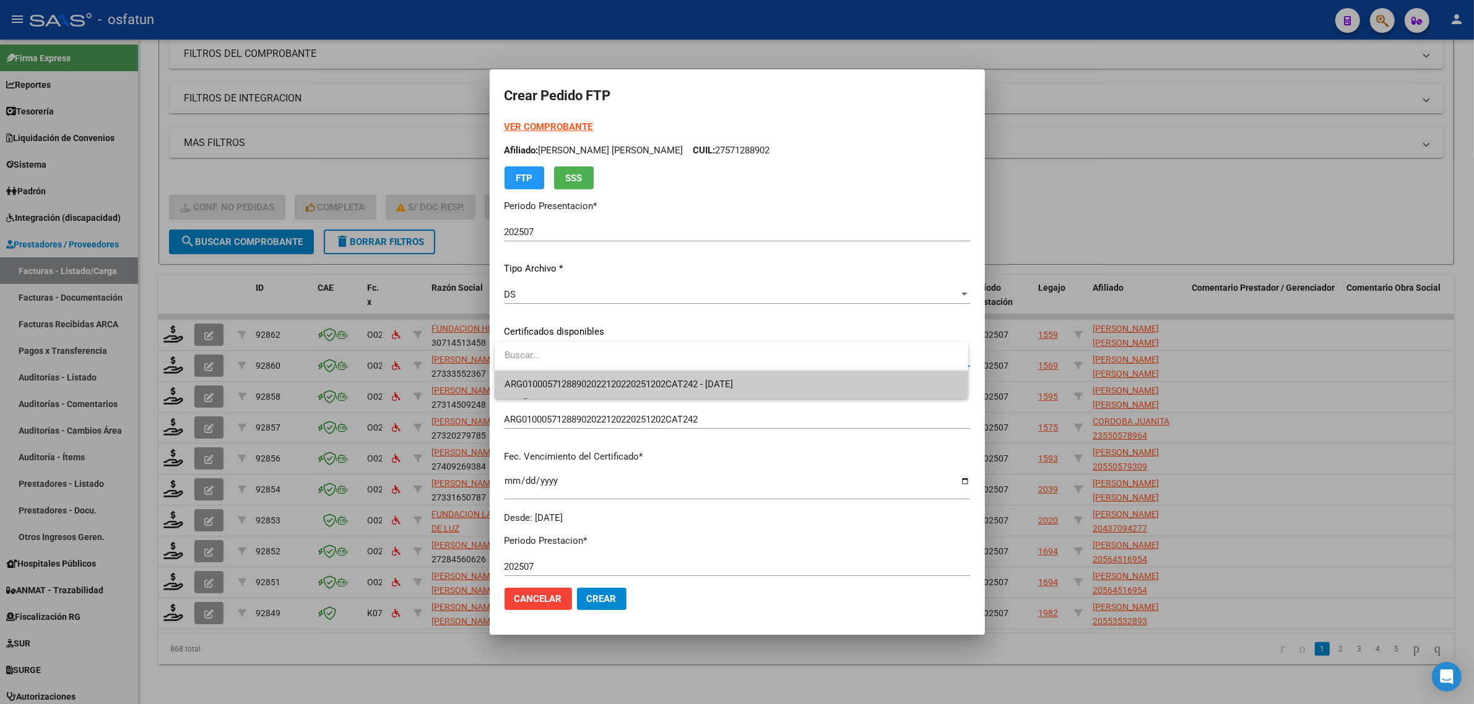
click at [599, 368] on input "dropdown search" at bounding box center [730, 356] width 473 height 28
click at [602, 376] on span "ARG01000571288902022120220251202CAT242 - [DATE]" at bounding box center [731, 385] width 454 height 28
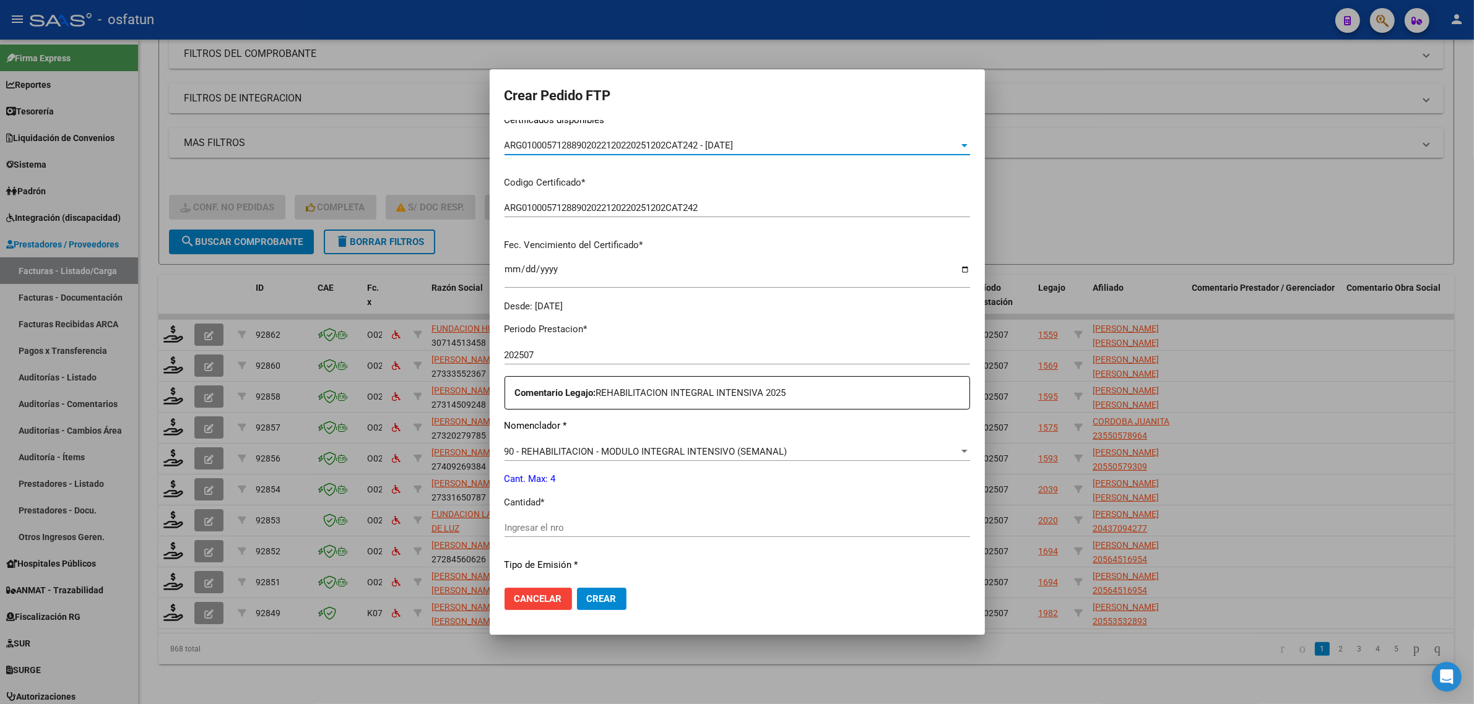
scroll to position [232, 0]
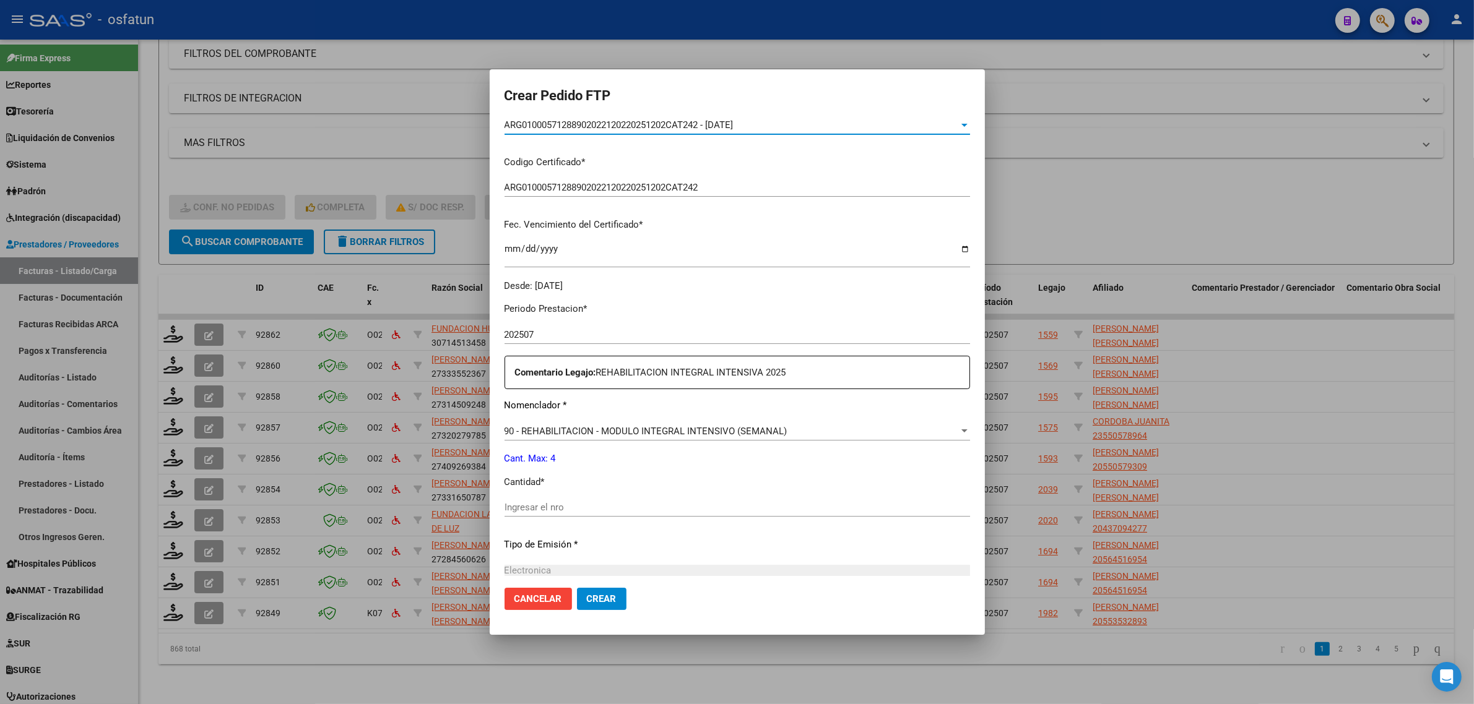
click at [573, 511] on input "Ingresar el nro" at bounding box center [736, 507] width 465 height 11
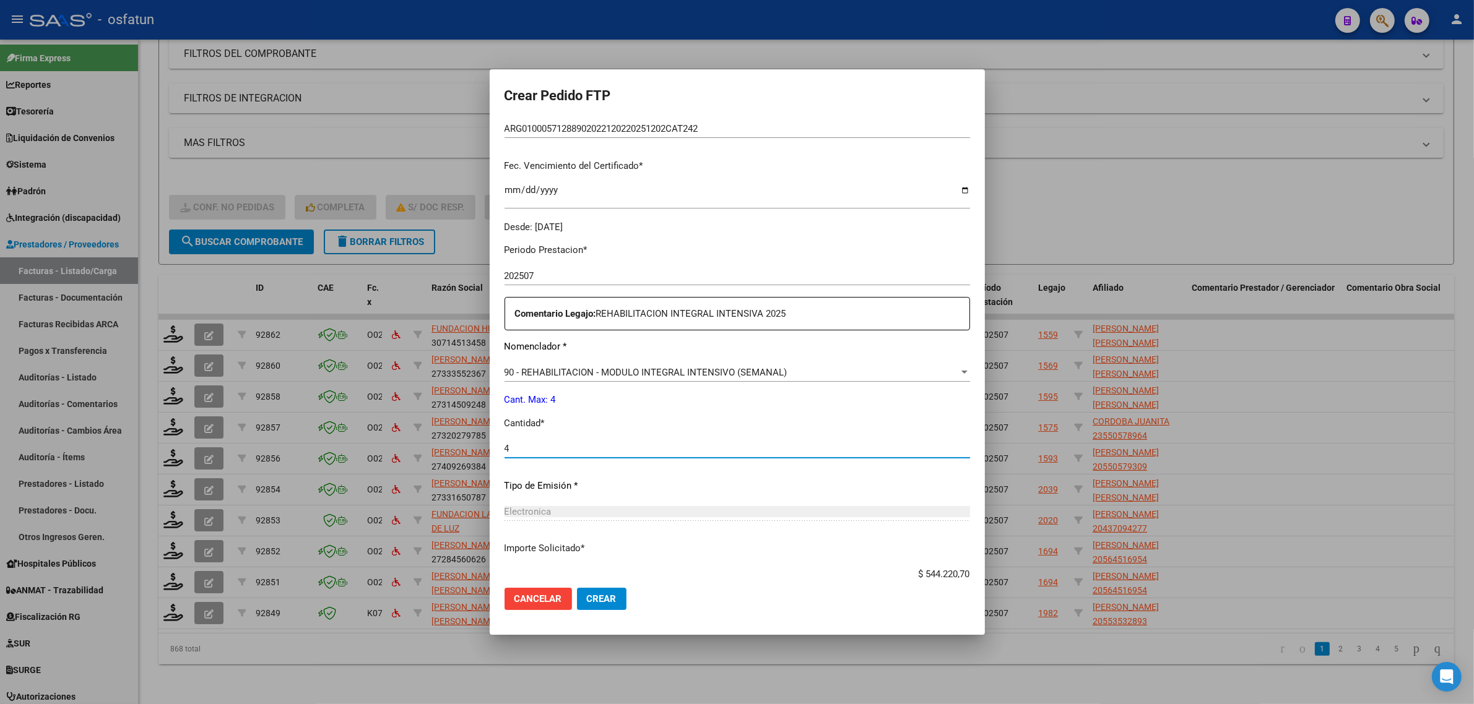
scroll to position [369, 0]
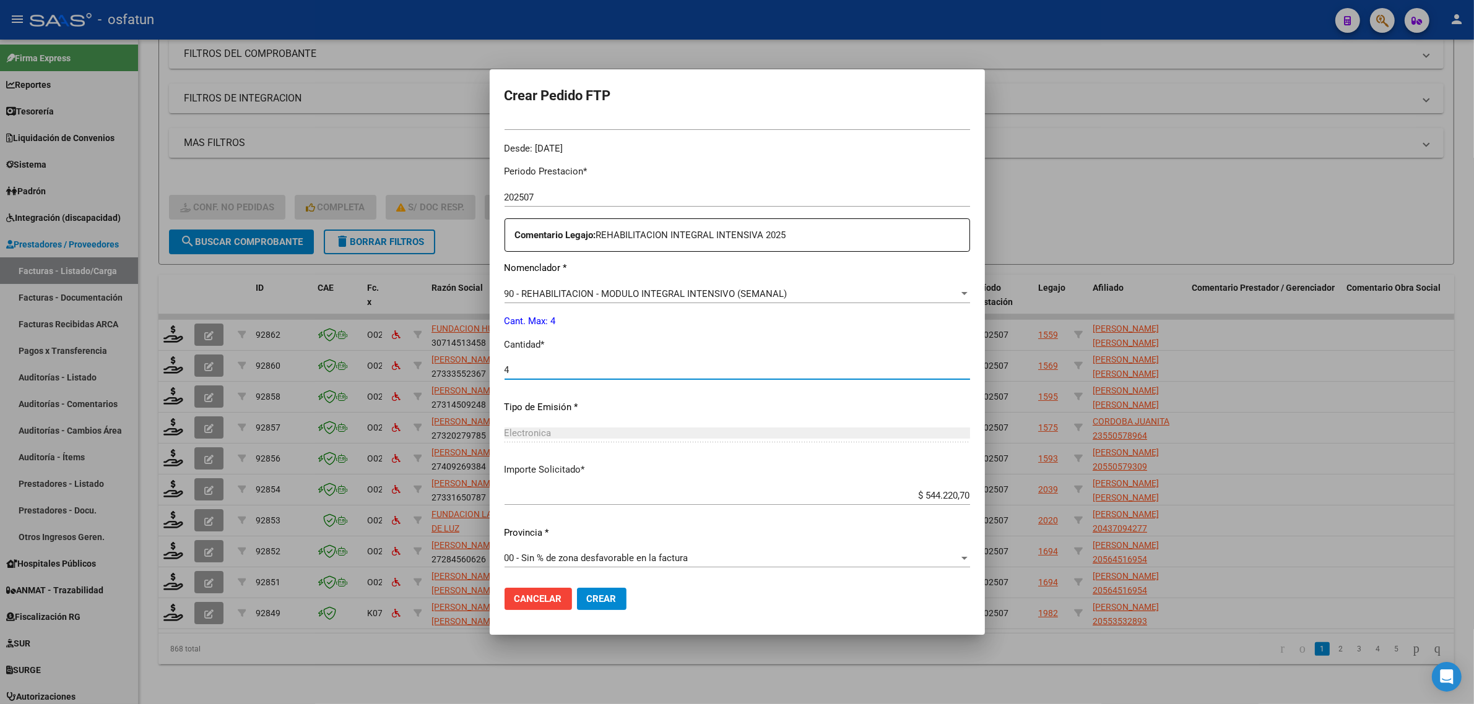
type input "4"
click at [587, 593] on span "Crear" at bounding box center [602, 598] width 30 height 11
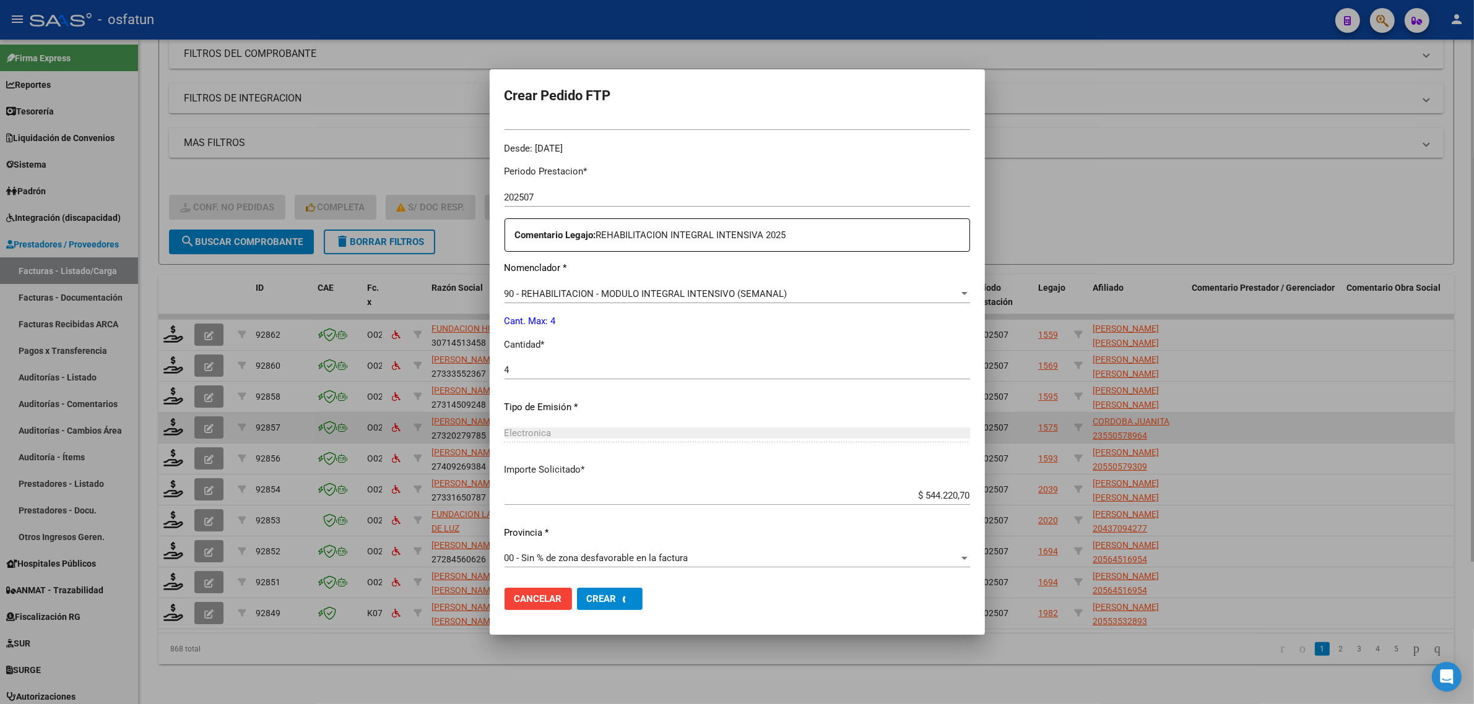
scroll to position [0, 0]
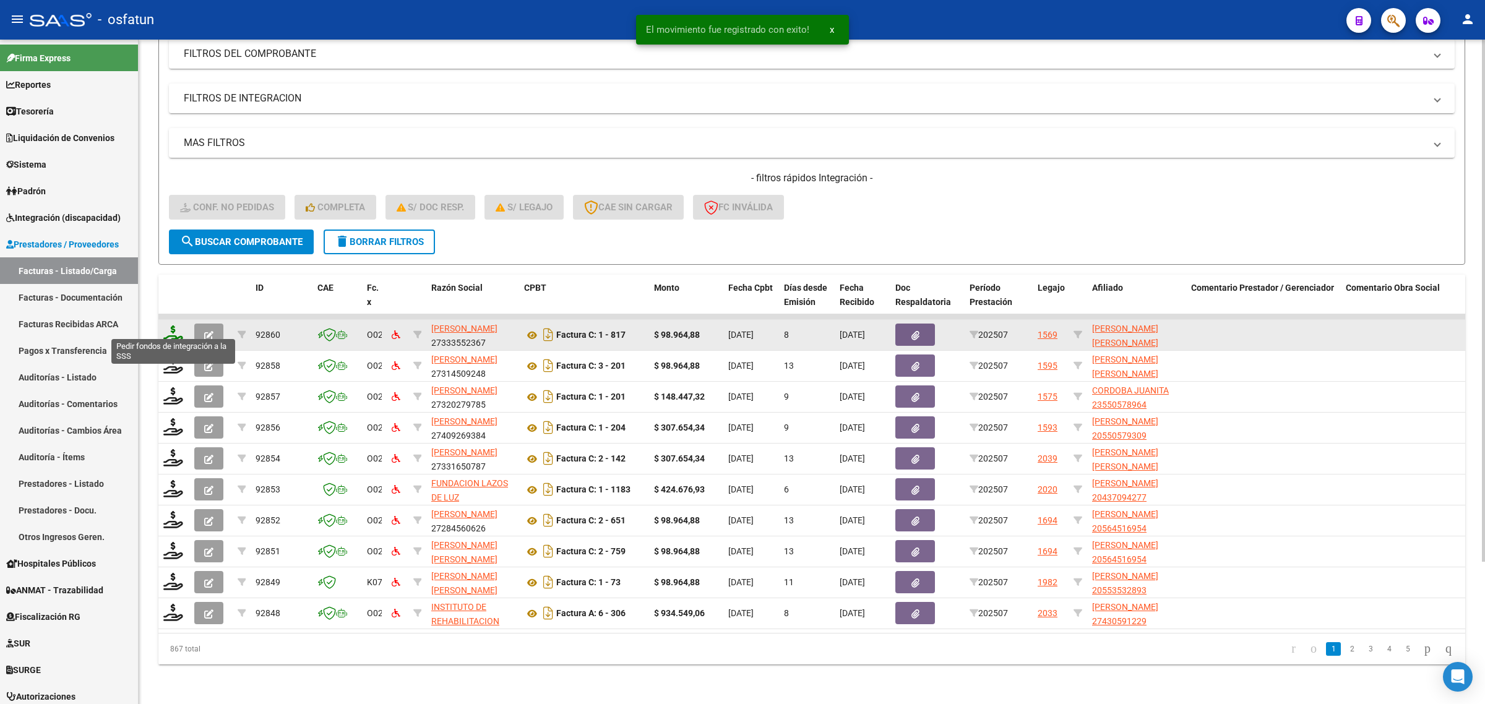
click at [168, 326] on icon at bounding box center [173, 334] width 20 height 17
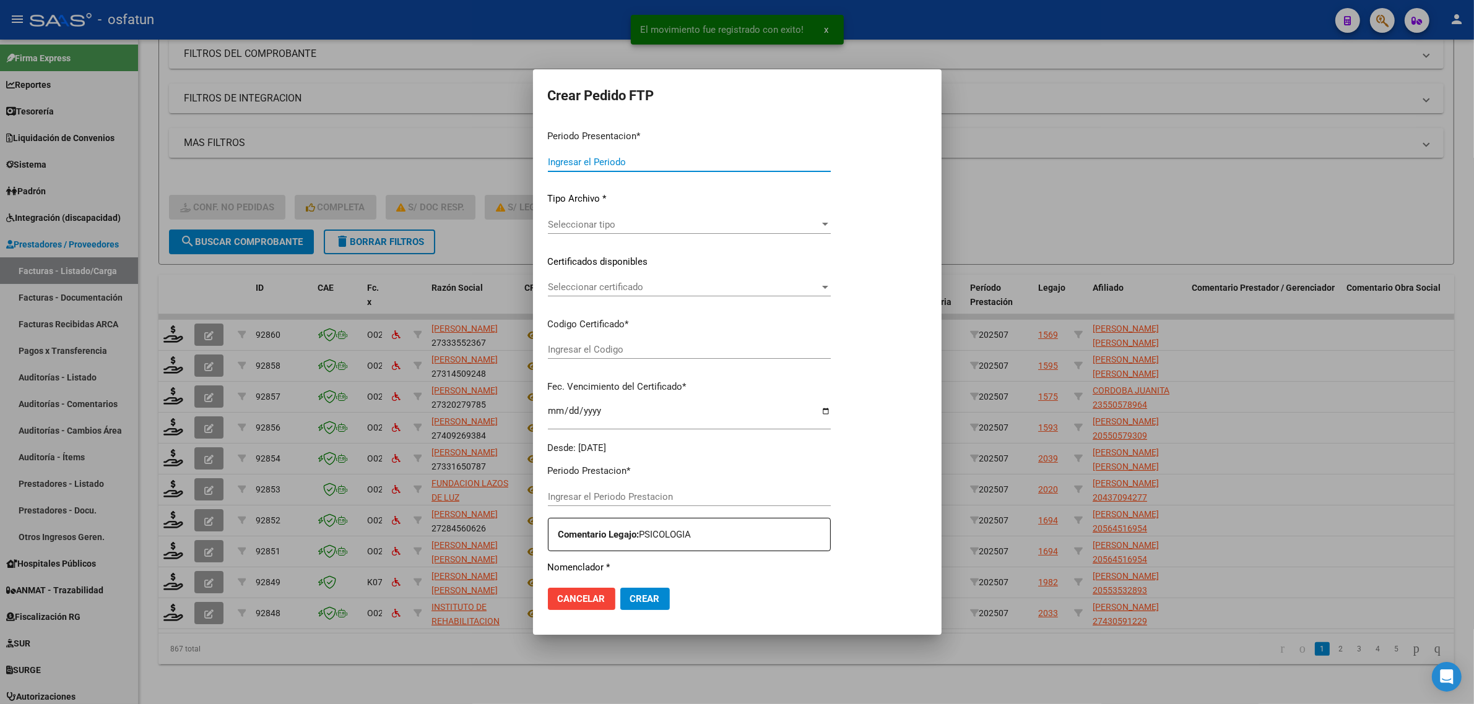
type input "202507"
type input "$ 98.964,88"
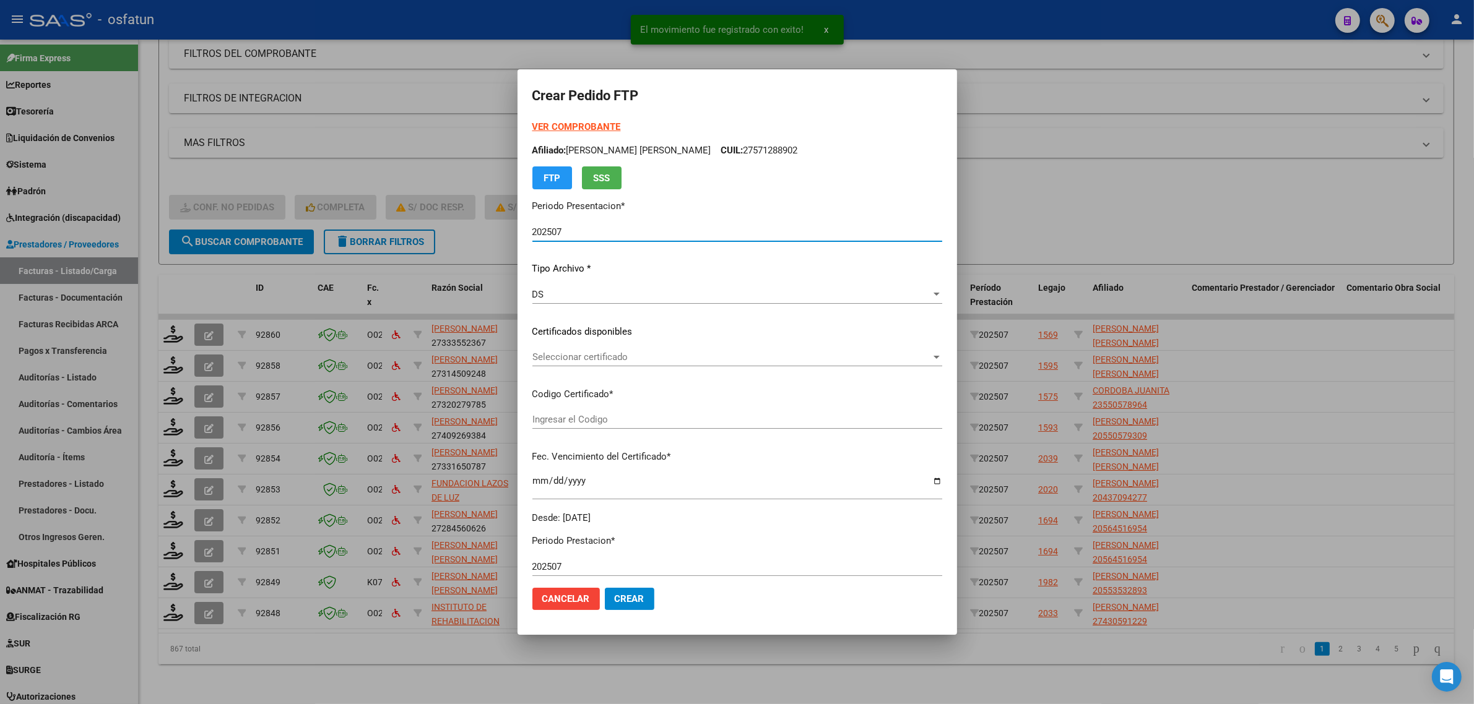
type input "ARG02000288858012023060620280606CAT242"
type input "2028-06-06"
click at [535, 126] on mat-dialog-content "VER COMPROBANTE ARCA Padrón Afiliado: MULERO NOBLEGA EMMA SOFIA CUIL: 275712889…" at bounding box center [736, 349] width 439 height 458
click at [571, 123] on strong "VER COMPROBANTE" at bounding box center [576, 126] width 88 height 11
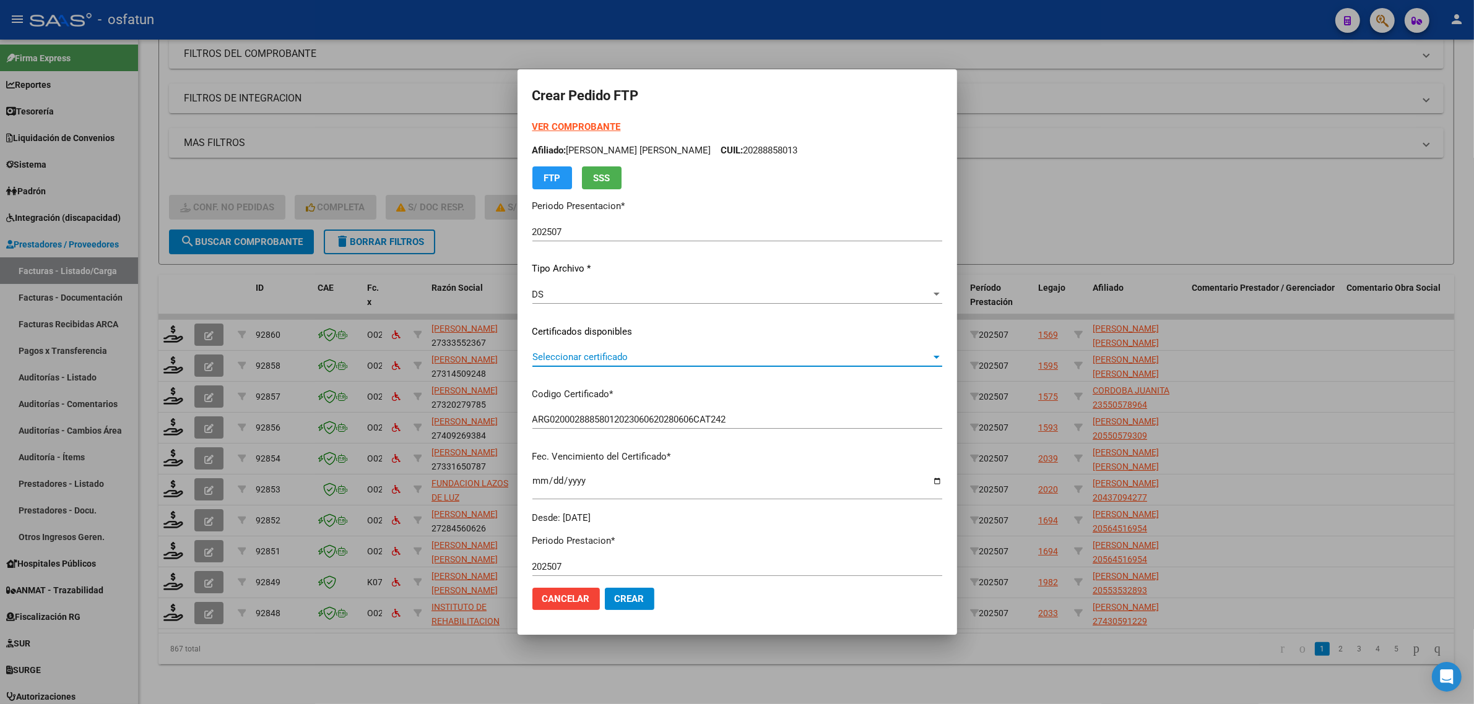
click at [611, 362] on span "Seleccionar certificado" at bounding box center [731, 357] width 399 height 11
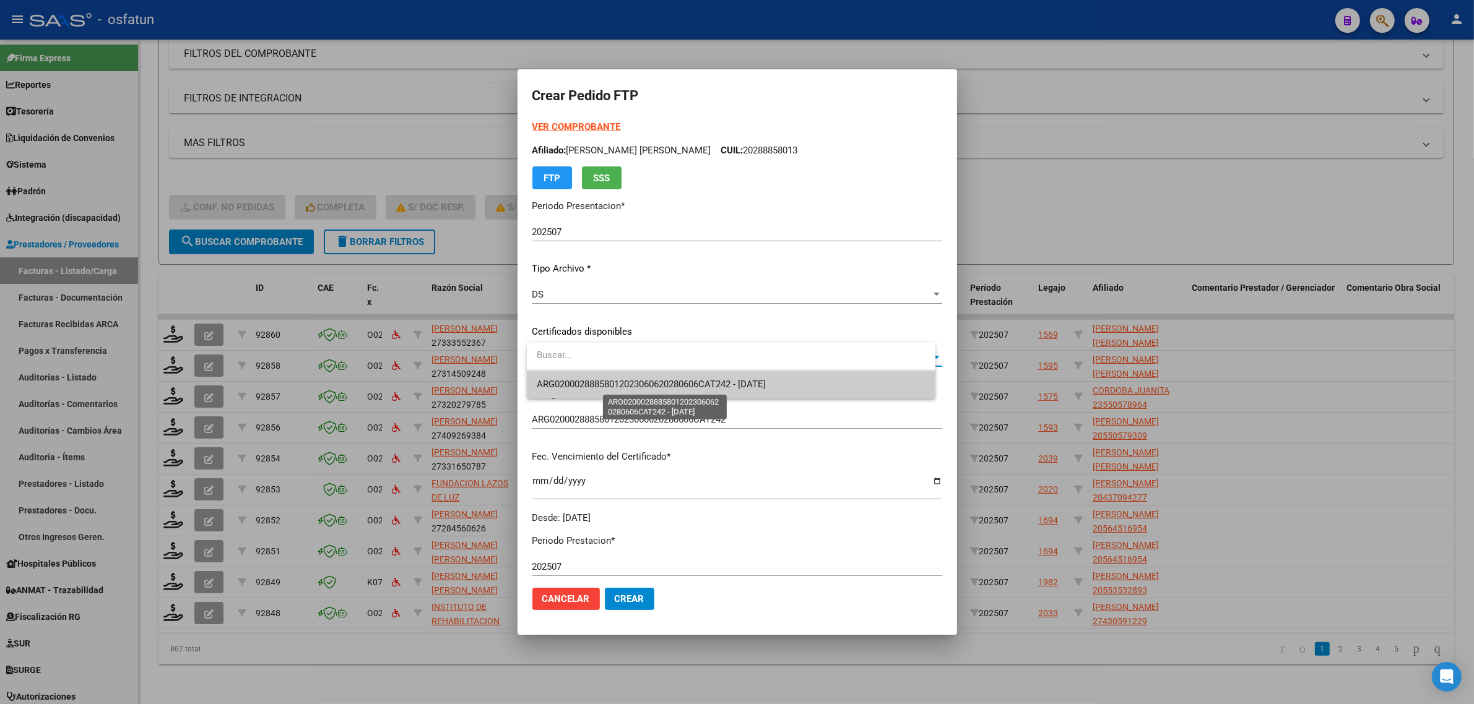
click at [610, 382] on span "ARG02000288858012023060620280606CAT242 - 2028-06-06" at bounding box center [651, 384] width 229 height 11
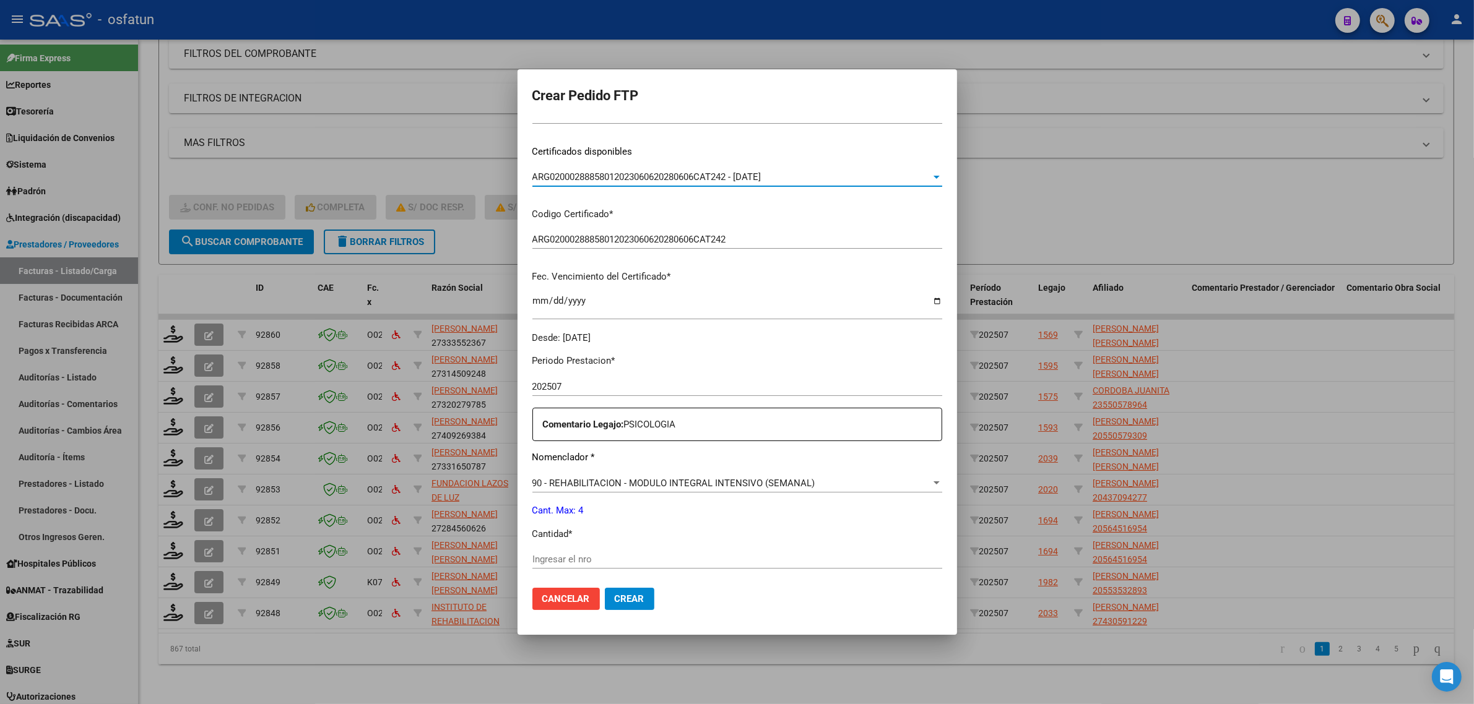
scroll to position [232, 0]
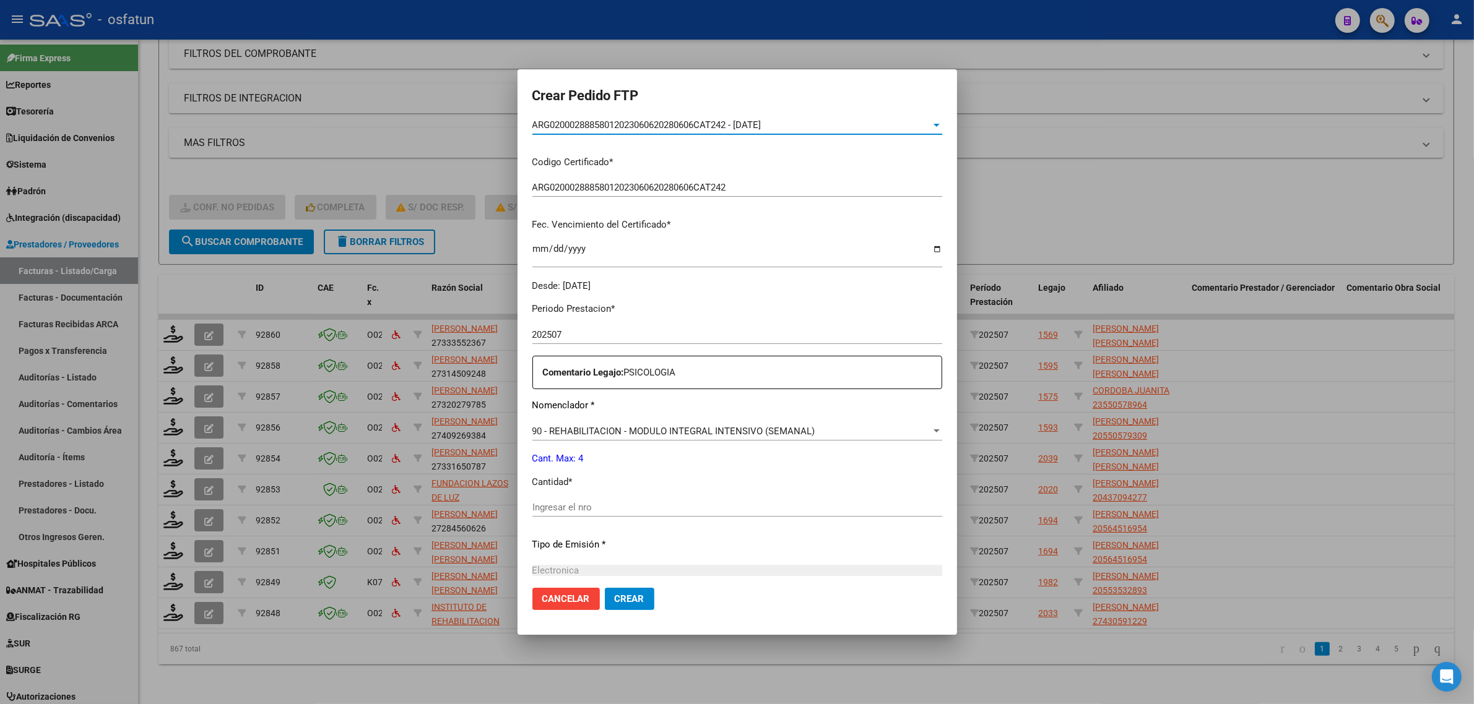
click at [589, 501] on div "Ingresar el nro" at bounding box center [737, 507] width 410 height 19
type input "4"
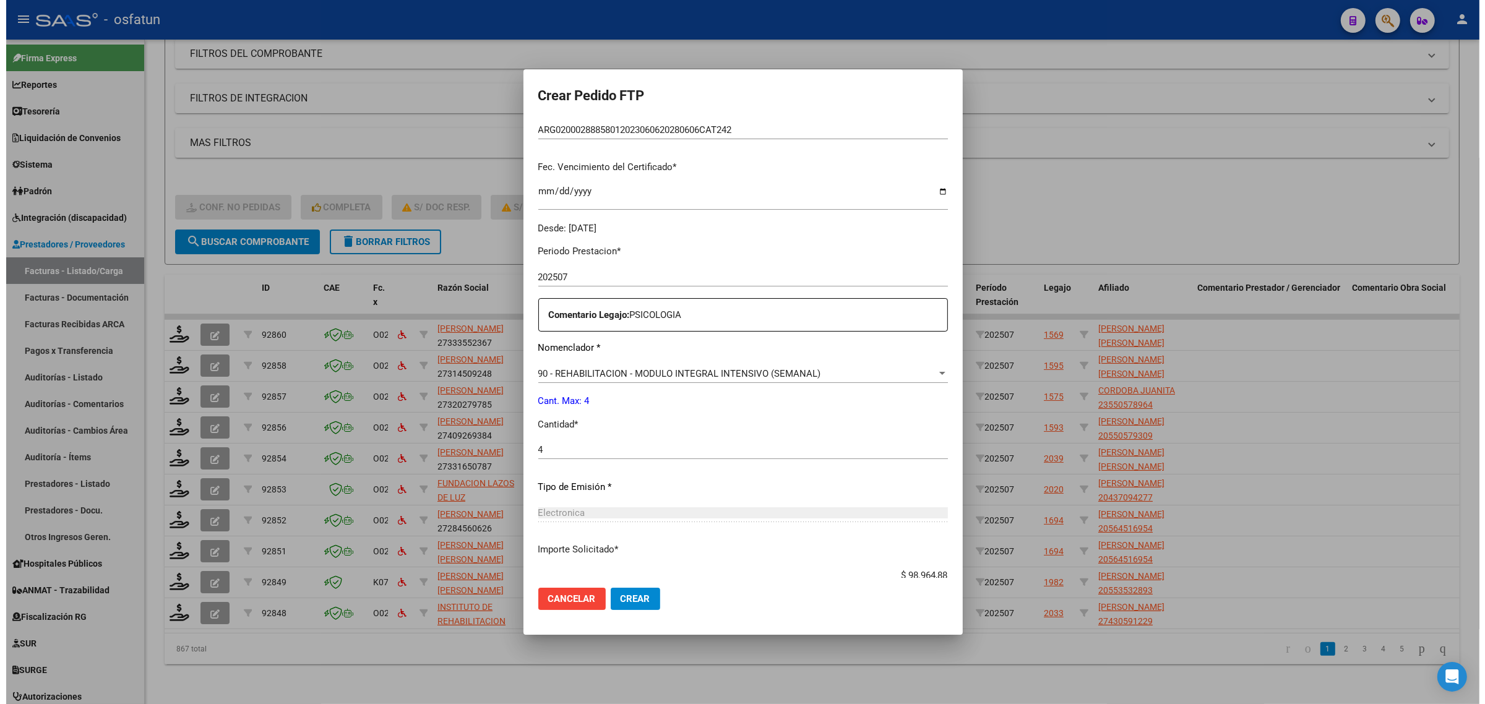
scroll to position [369, 0]
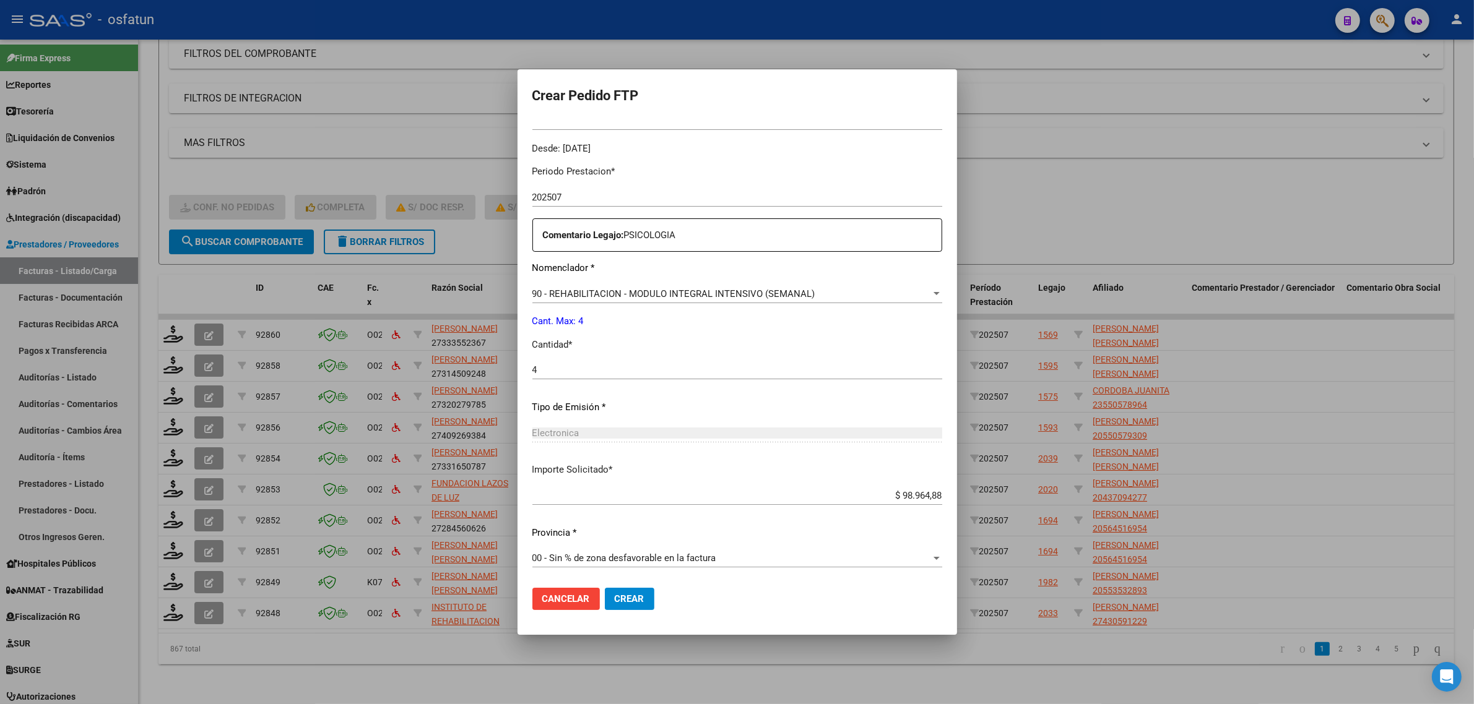
click at [644, 600] on span "Crear" at bounding box center [630, 598] width 30 height 11
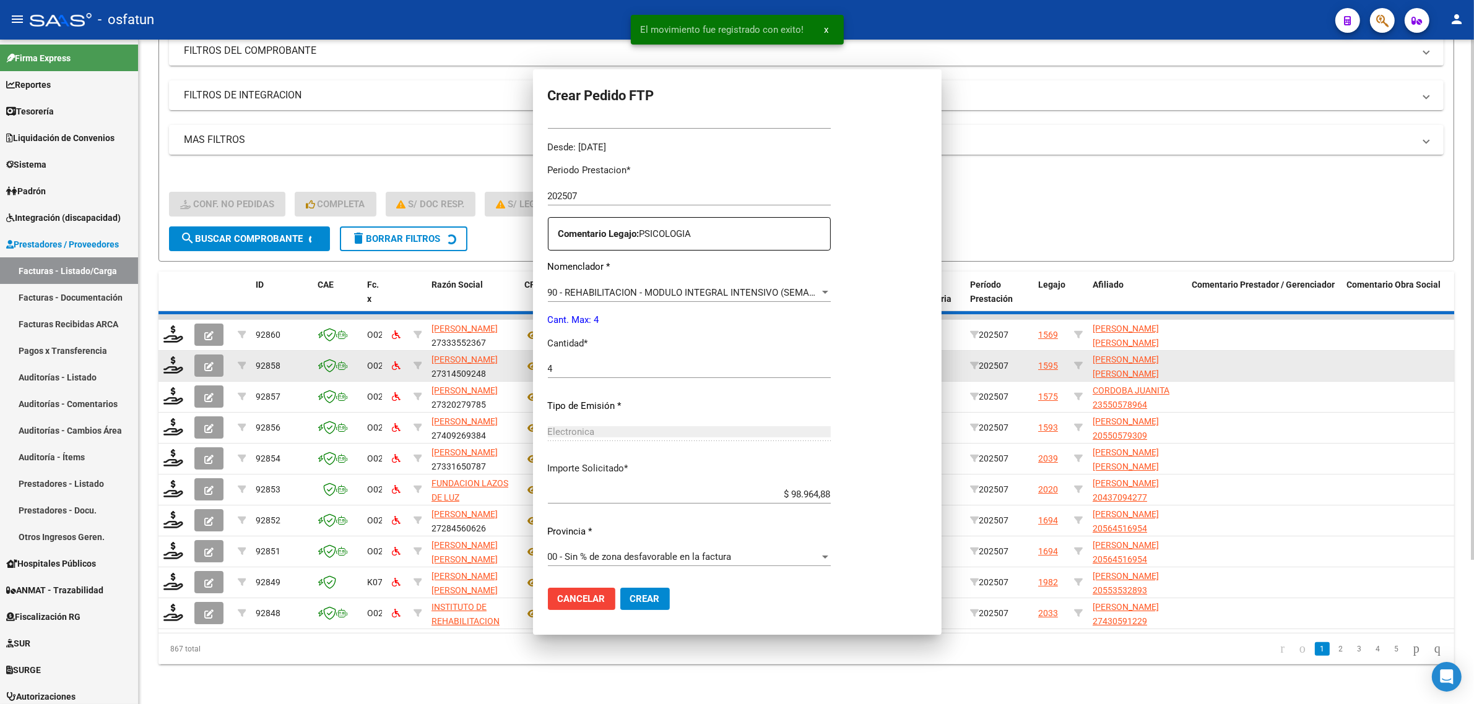
scroll to position [0, 0]
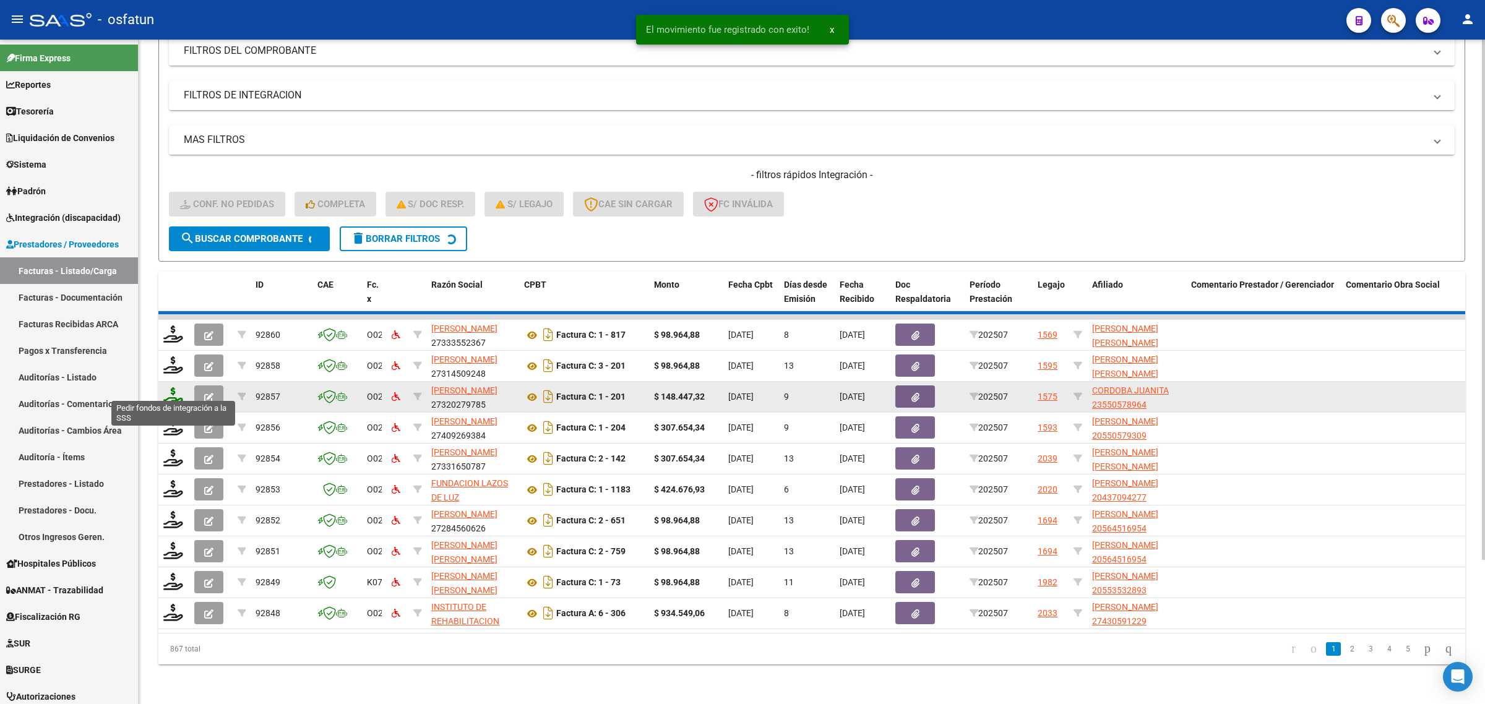
click at [173, 387] on icon at bounding box center [173, 395] width 20 height 17
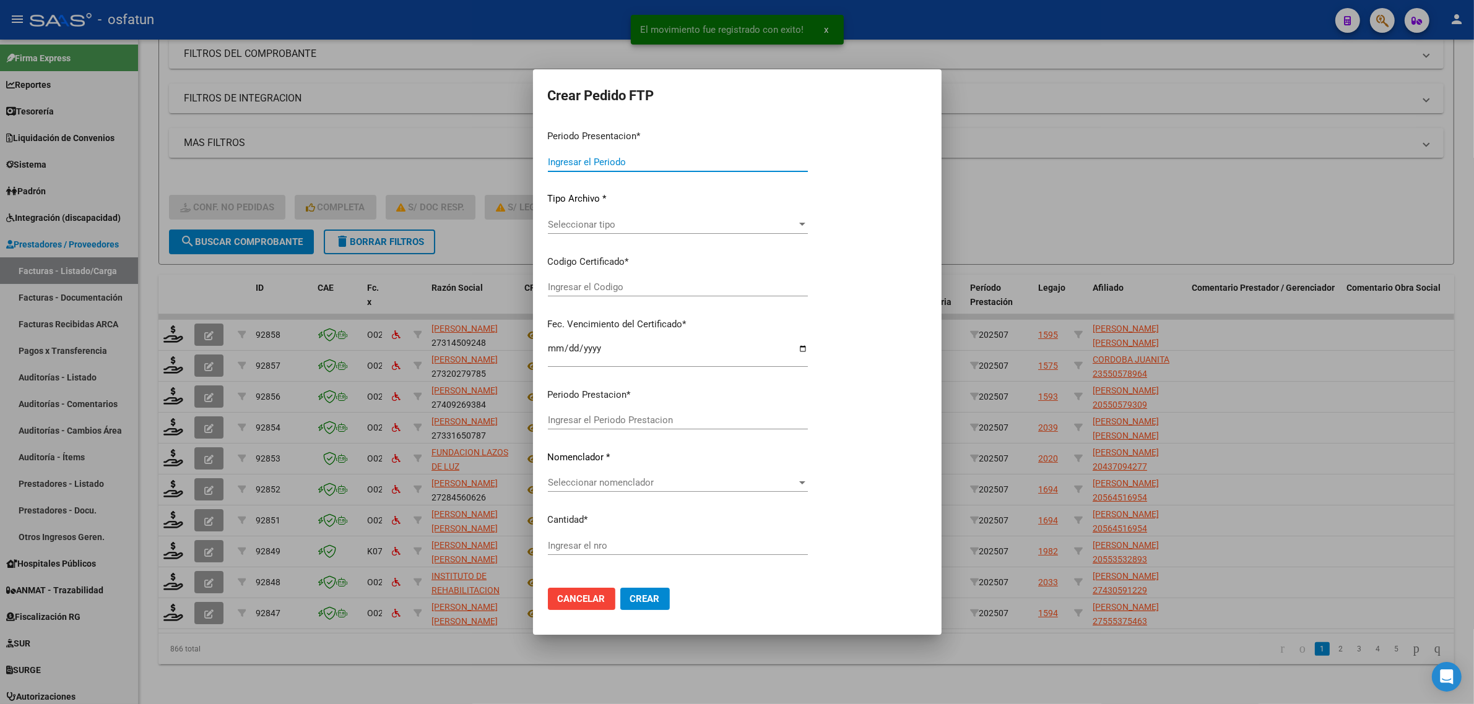
type input "202507"
type input "$ 307.654,34"
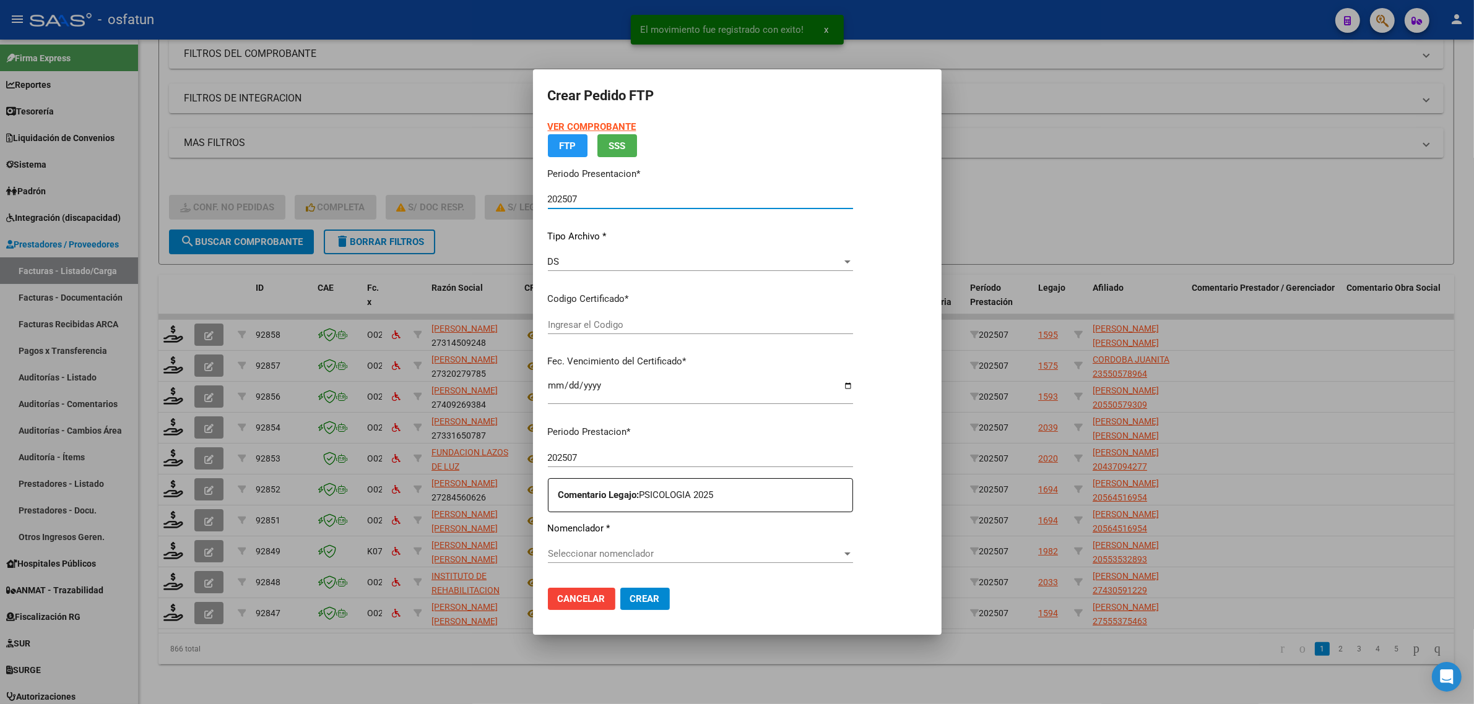
type input "ARG02000550579302023021720260217CAT242"
type input "2026-02-17"
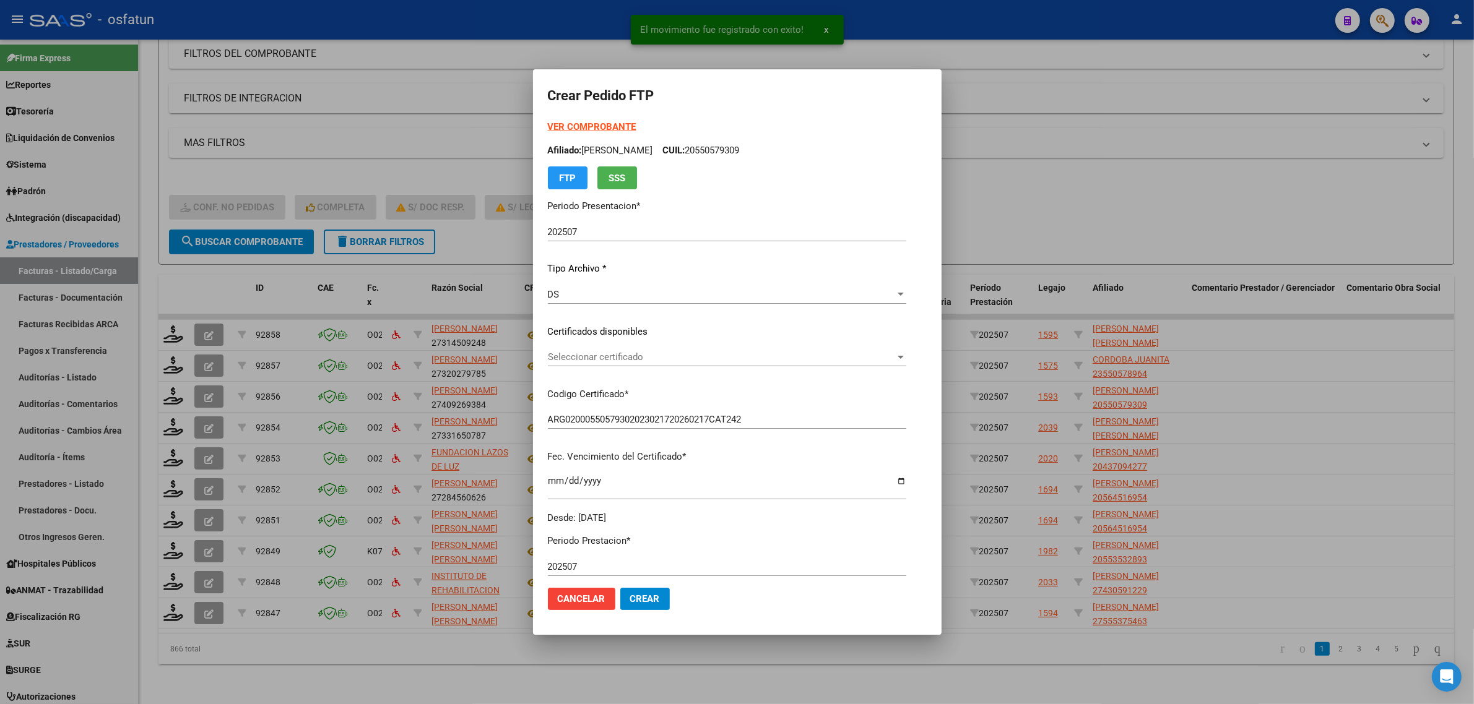
click at [548, 124] on strong "VER COMPROBANTE" at bounding box center [592, 126] width 88 height 11
click at [568, 358] on span "Seleccionar certificado" at bounding box center [721, 357] width 347 height 11
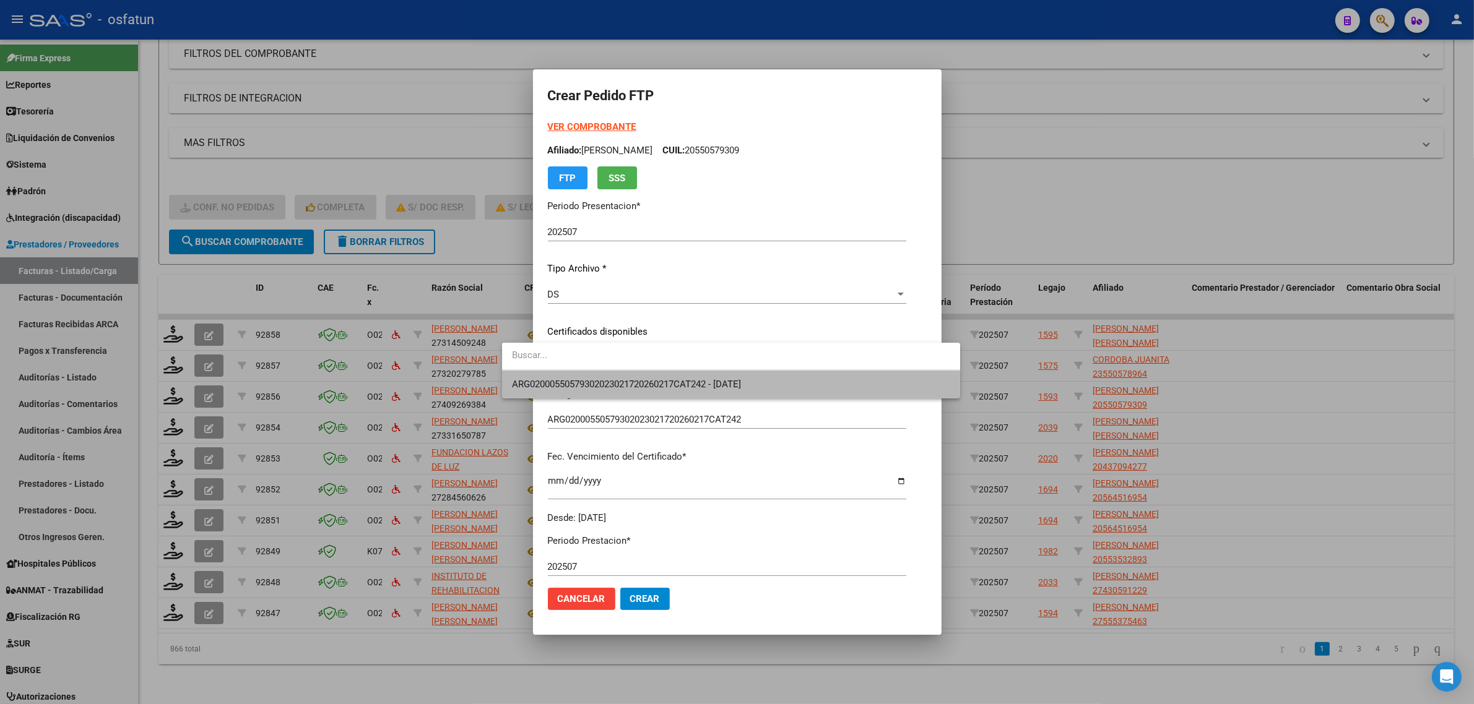
click at [596, 392] on span "ARG02000550579302023021720260217CAT242 - 2026-02-17" at bounding box center [731, 385] width 438 height 28
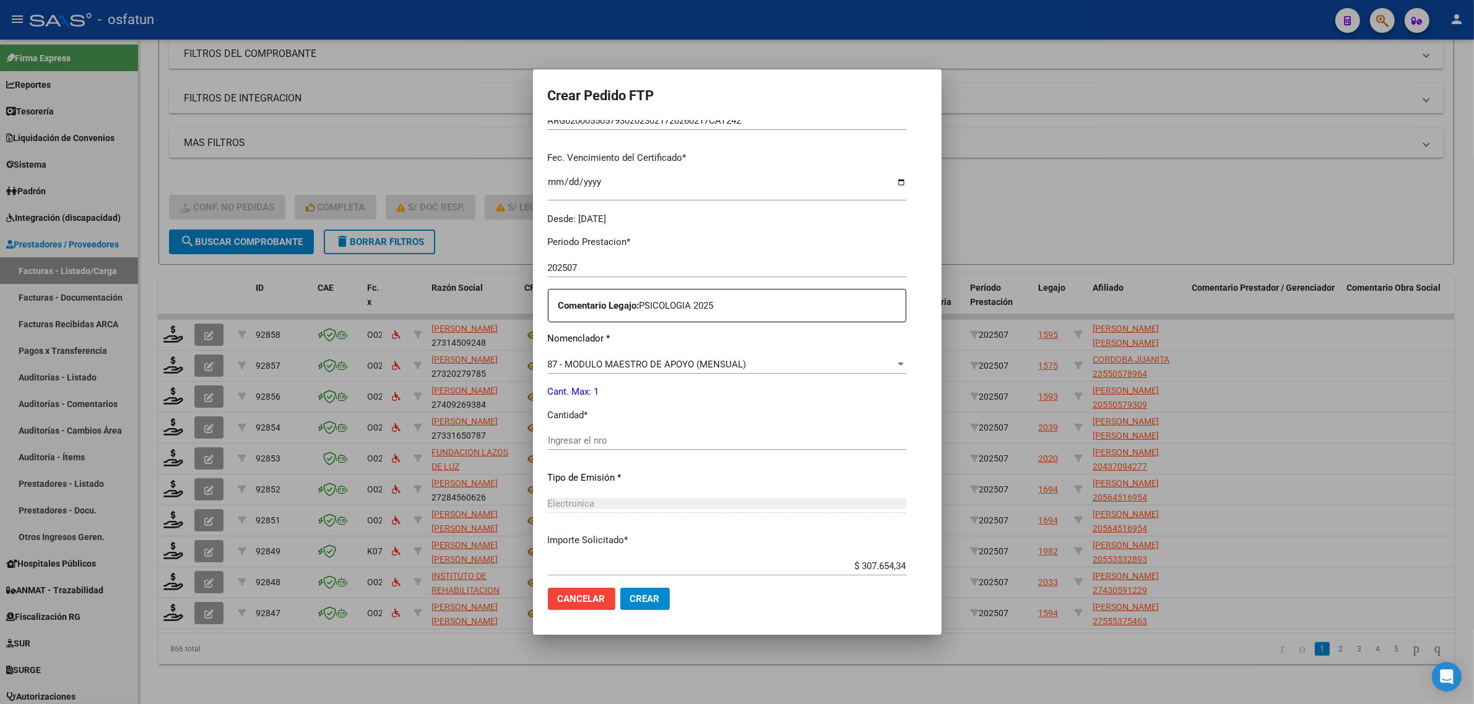
scroll to position [309, 0]
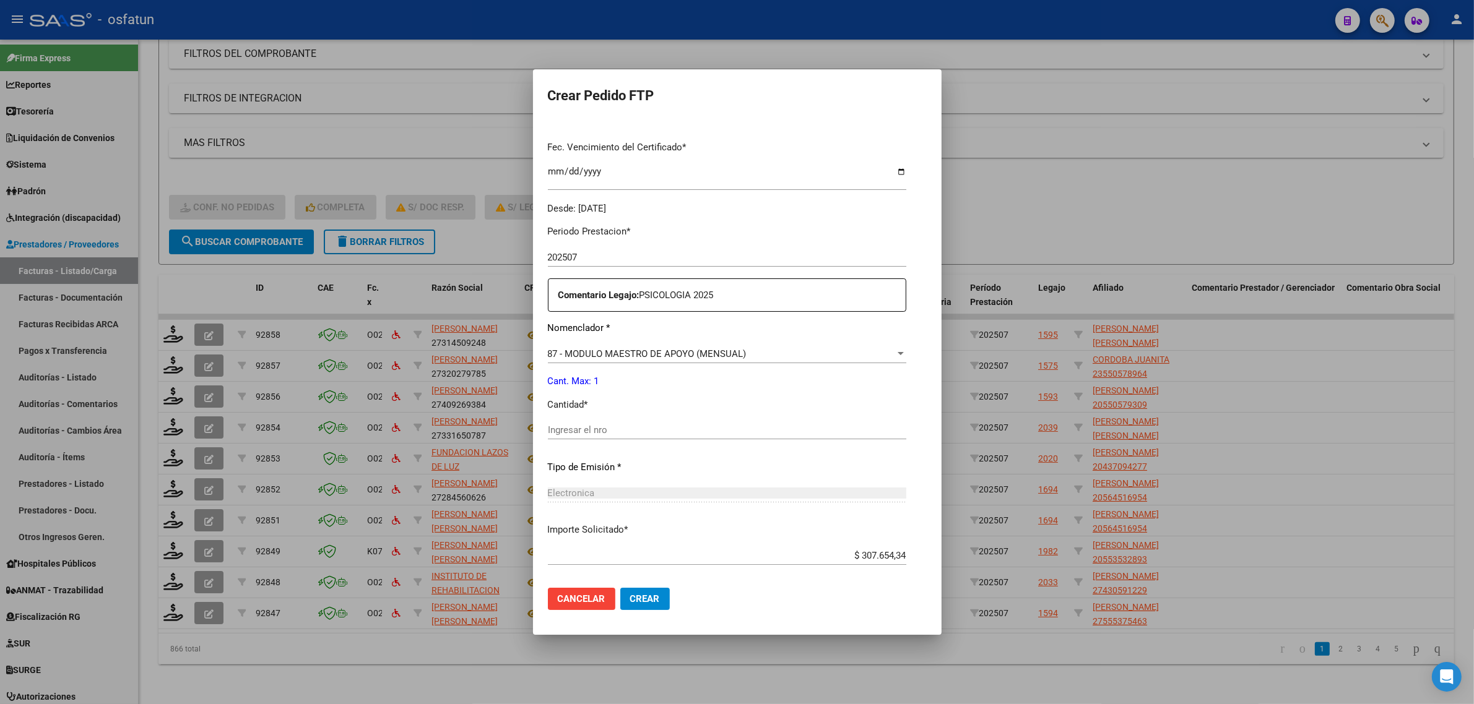
click at [555, 439] on div "Ingresar el nro" at bounding box center [727, 430] width 358 height 19
click at [553, 424] on div "Ingresar el nro" at bounding box center [727, 430] width 358 height 19
type input "1"
click at [630, 600] on span "Crear" at bounding box center [645, 598] width 30 height 11
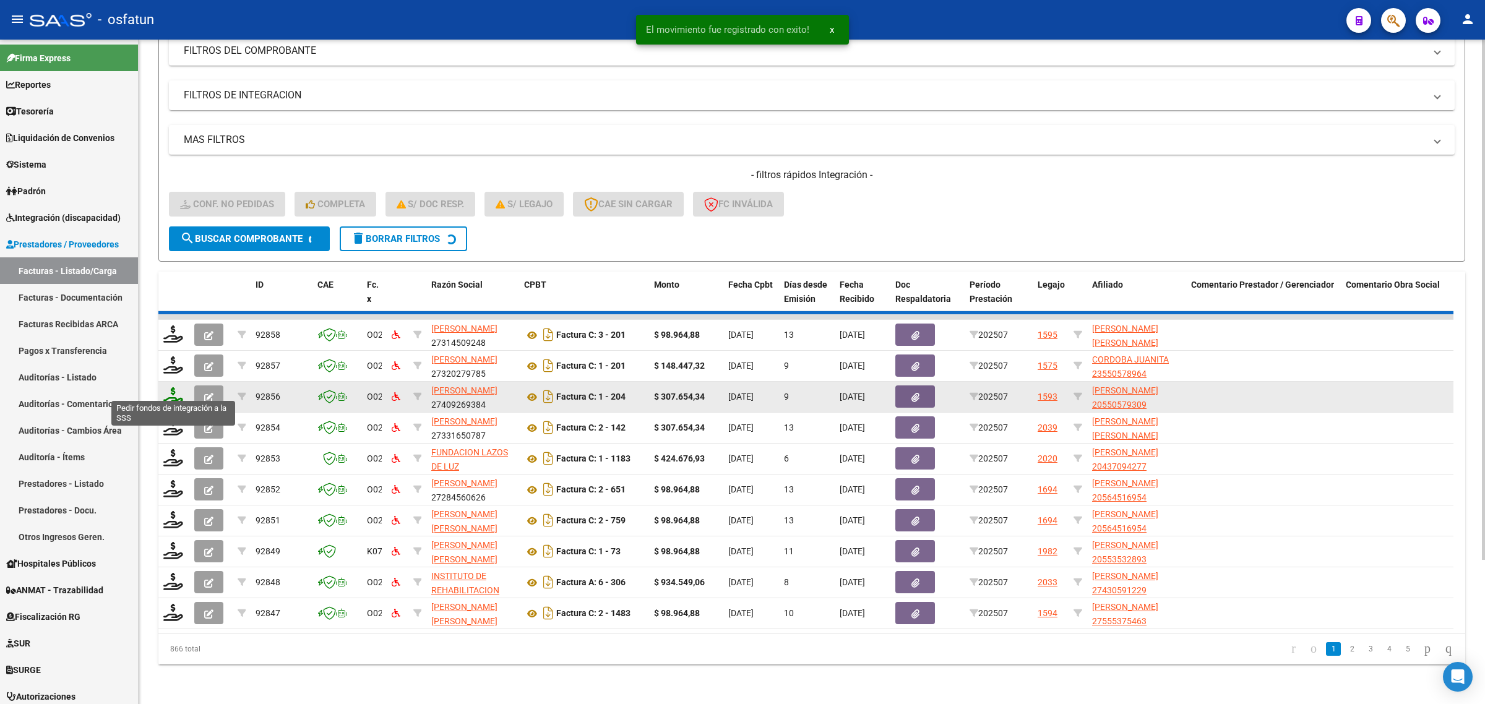
click at [175, 389] on icon at bounding box center [173, 395] width 20 height 17
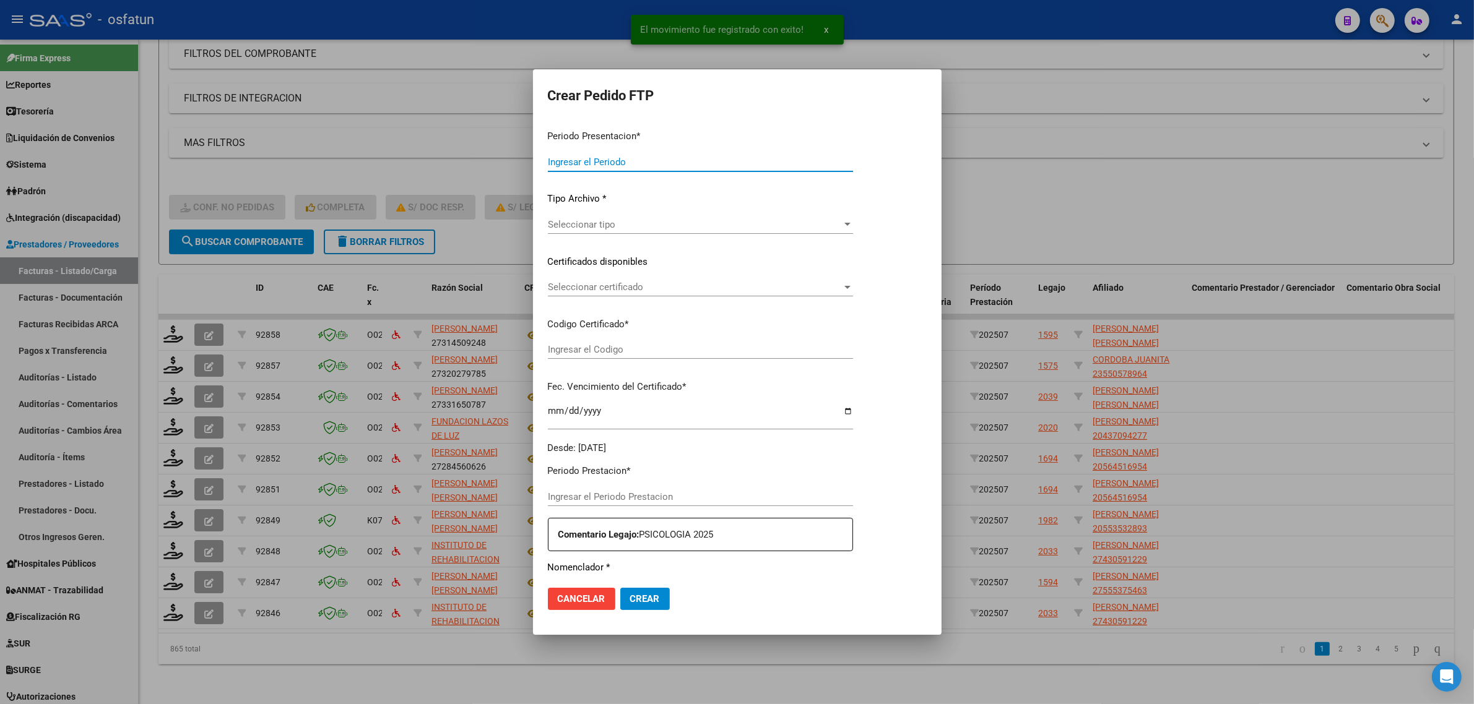
type input "202507"
type input "$ 307.654,34"
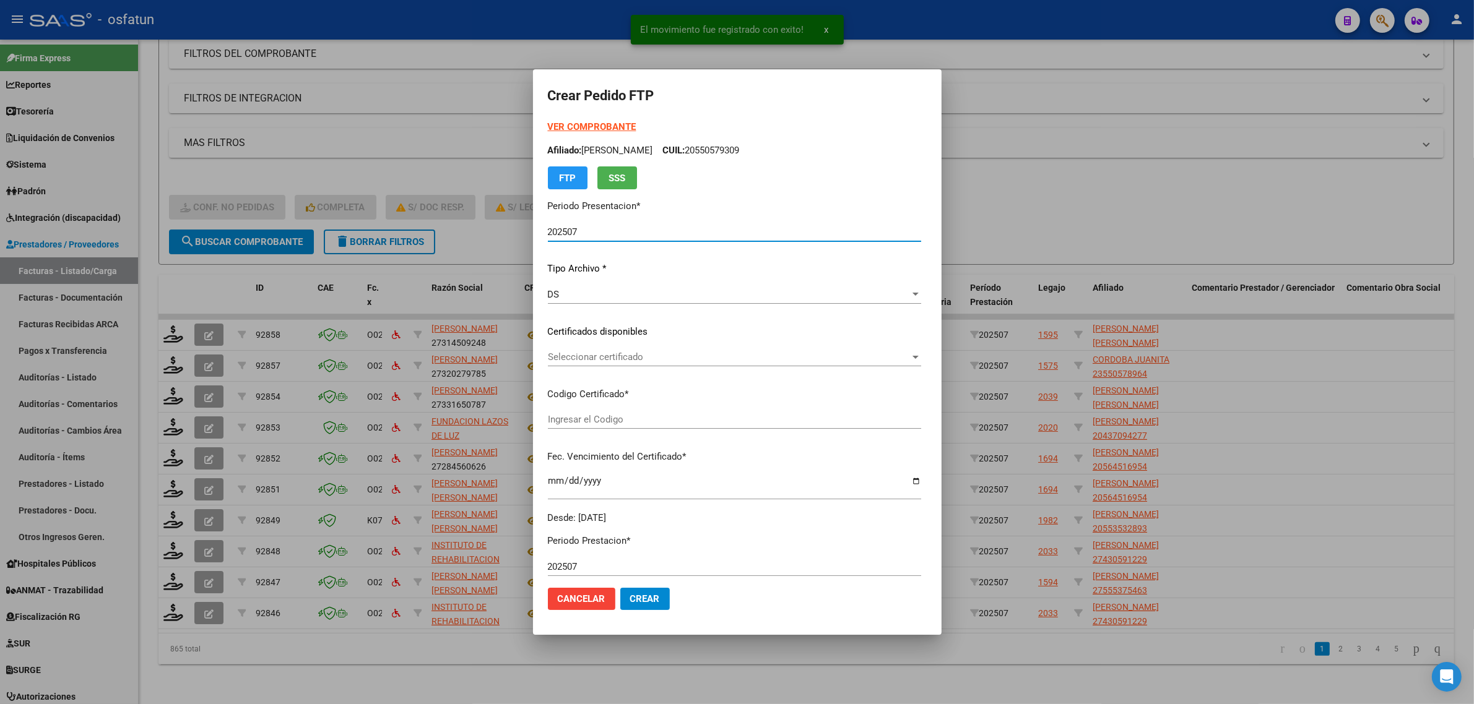
type input "ARG02000541584372025060920300609CAT242"
type input "[DATE]"
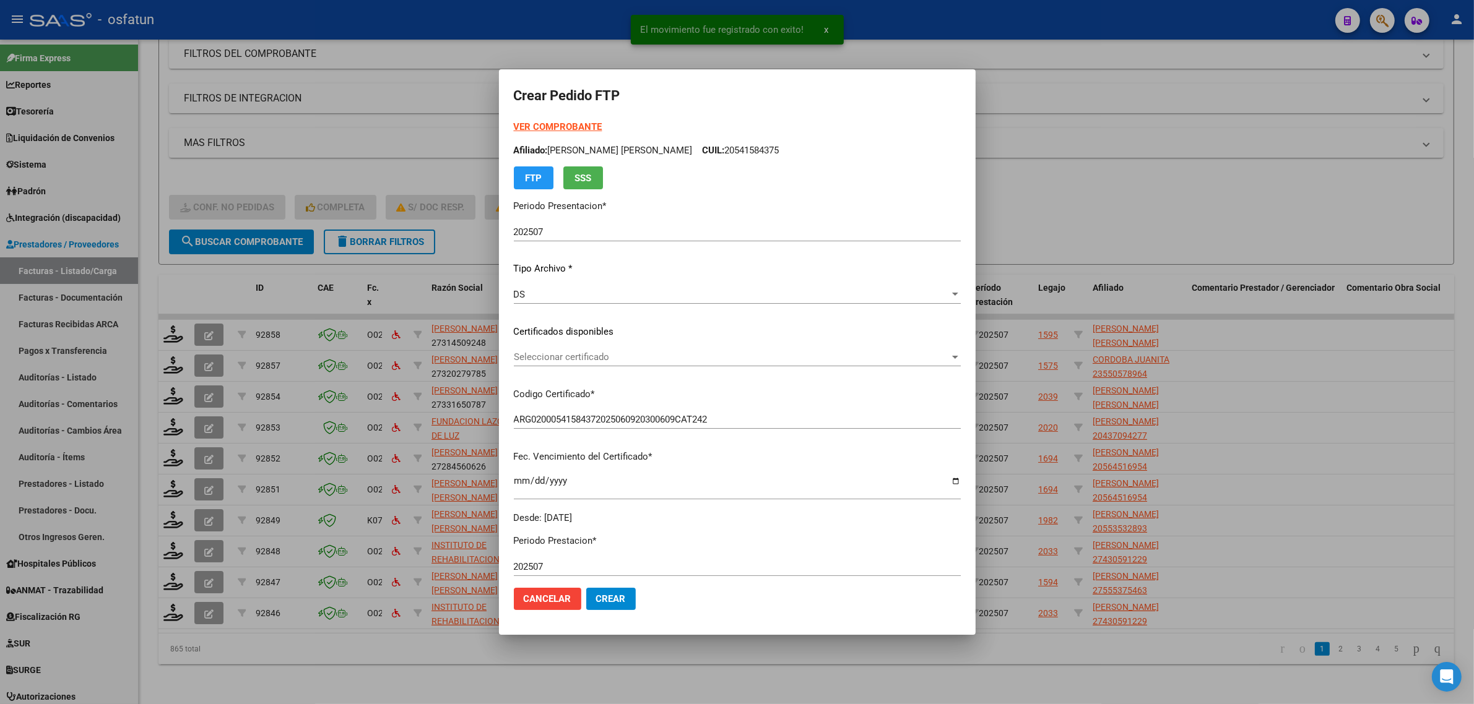
click at [542, 124] on strong "VER COMPROBANTE" at bounding box center [558, 126] width 88 height 11
click at [537, 364] on div "Seleccionar certificado Seleccionar certificado" at bounding box center [737, 357] width 447 height 19
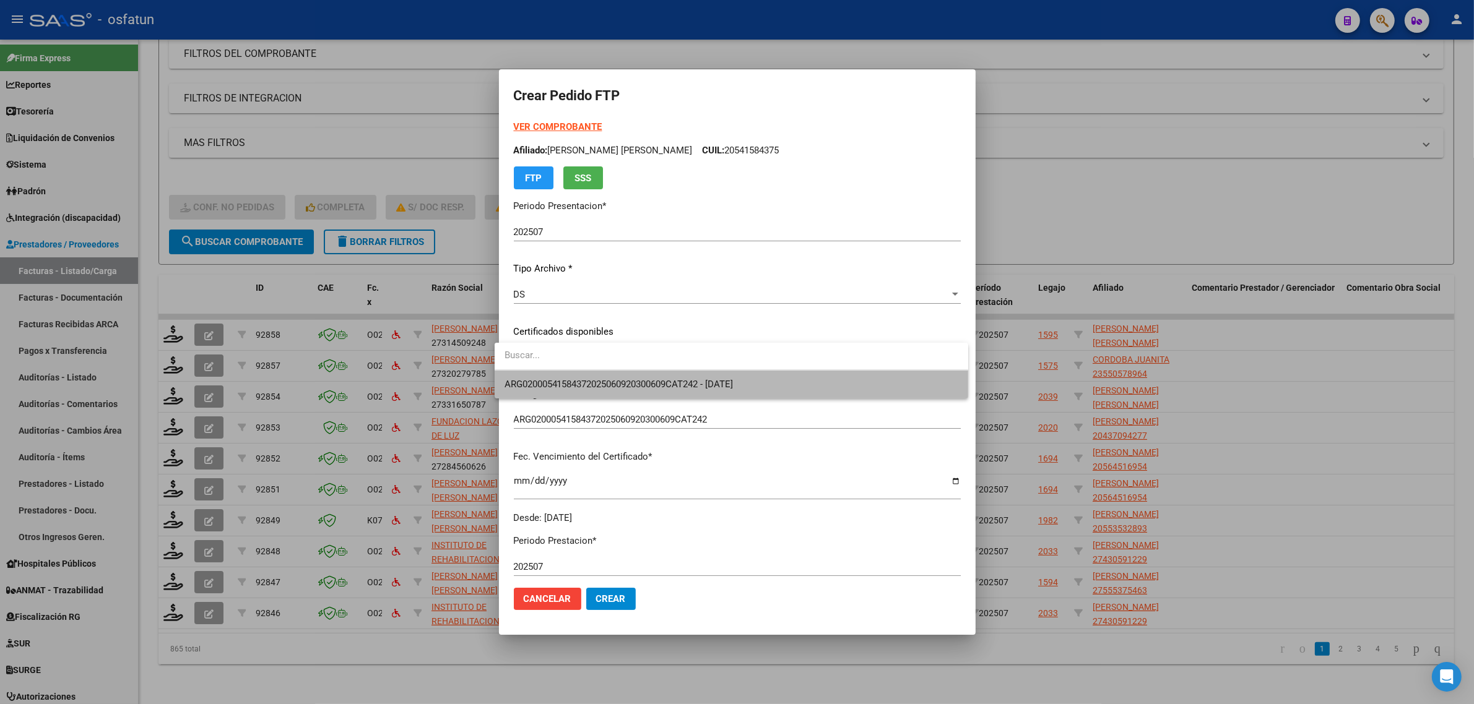
click at [537, 376] on span "ARG02000541584372025060920300609CAT242 - [DATE]" at bounding box center [731, 385] width 454 height 28
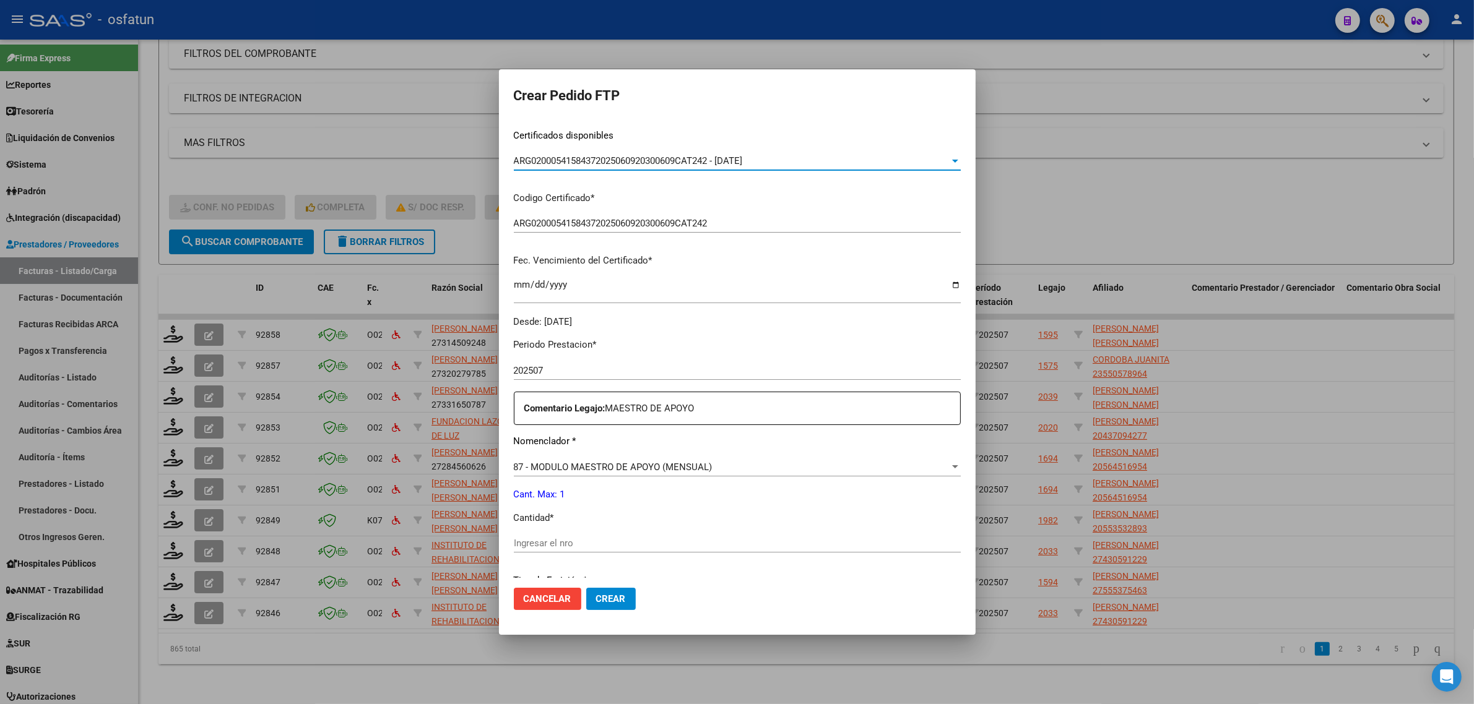
scroll to position [232, 0]
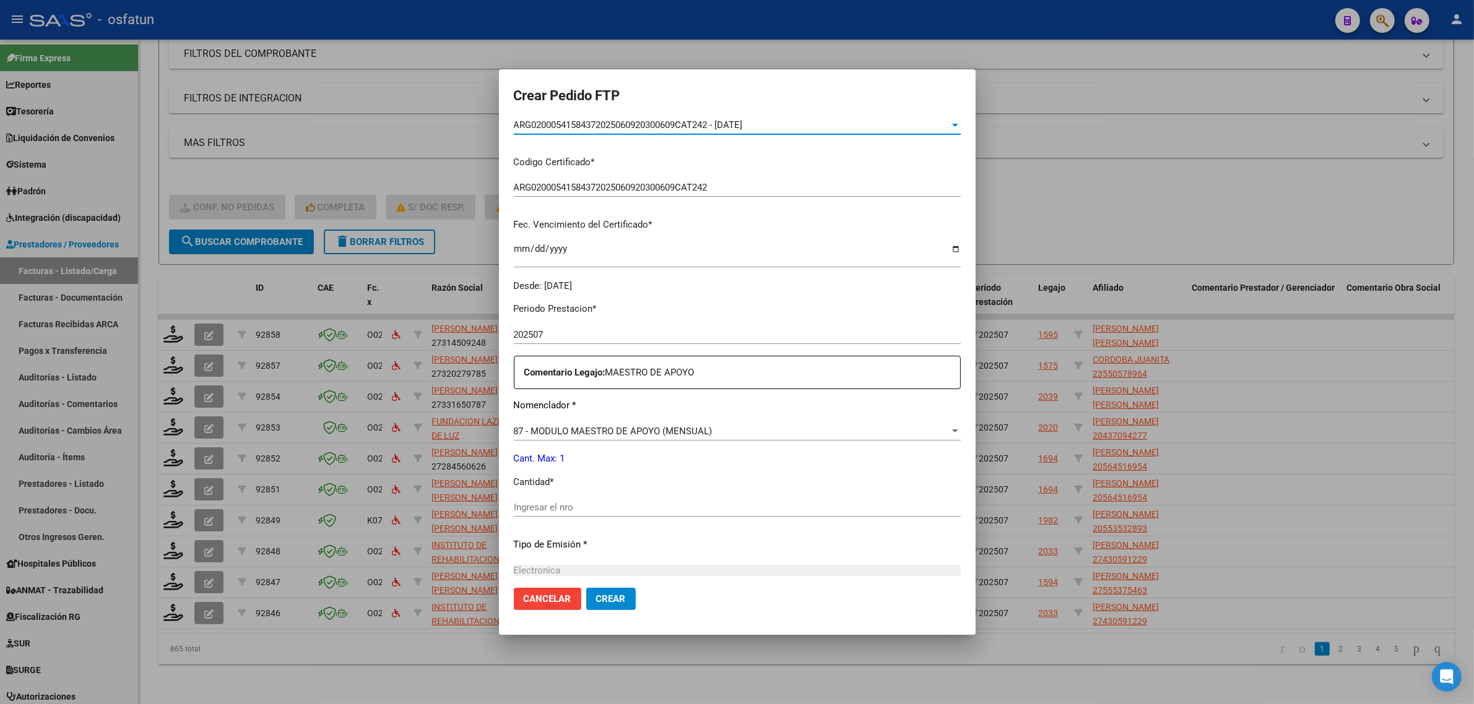
click at [545, 511] on input "Ingresar el nro" at bounding box center [737, 507] width 447 height 11
type input "1"
click at [596, 595] on span "Crear" at bounding box center [611, 598] width 30 height 11
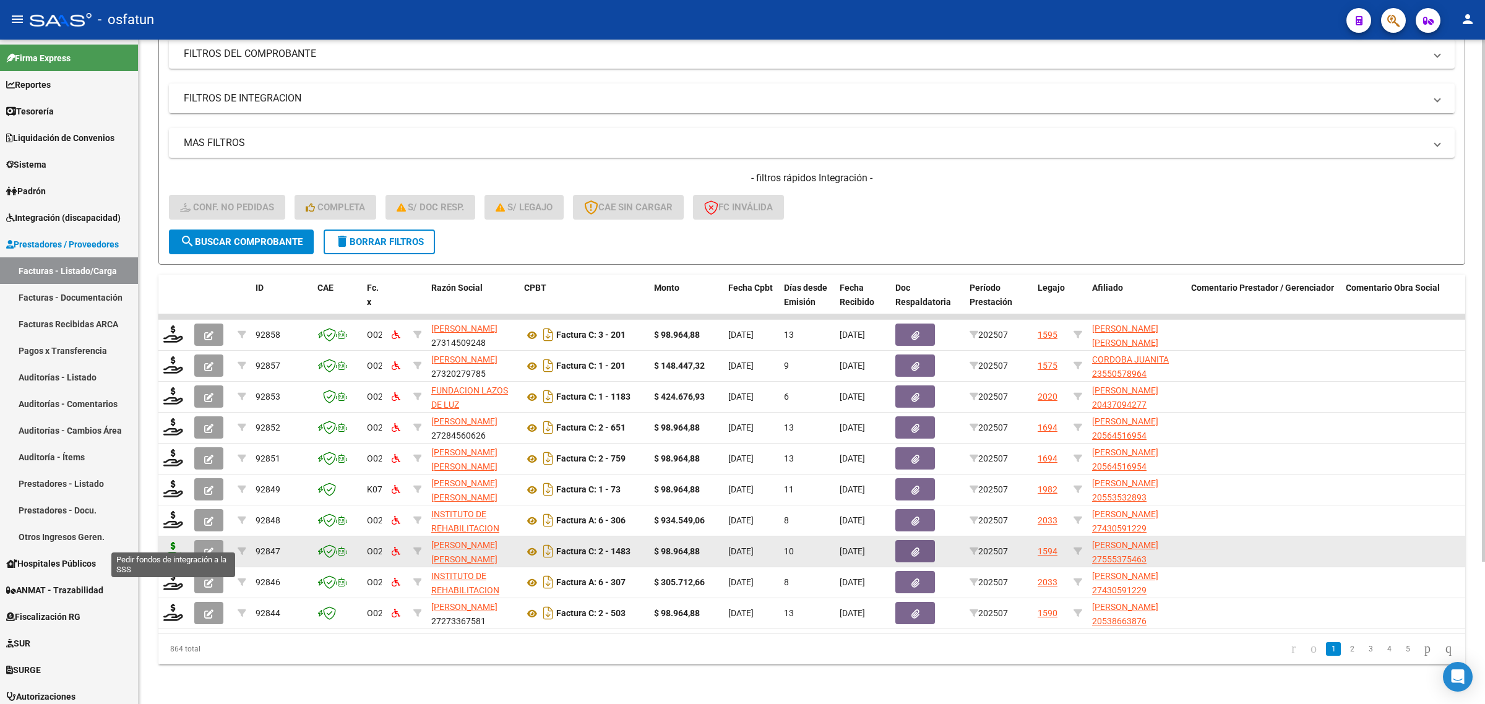
click at [166, 542] on icon at bounding box center [173, 550] width 20 height 17
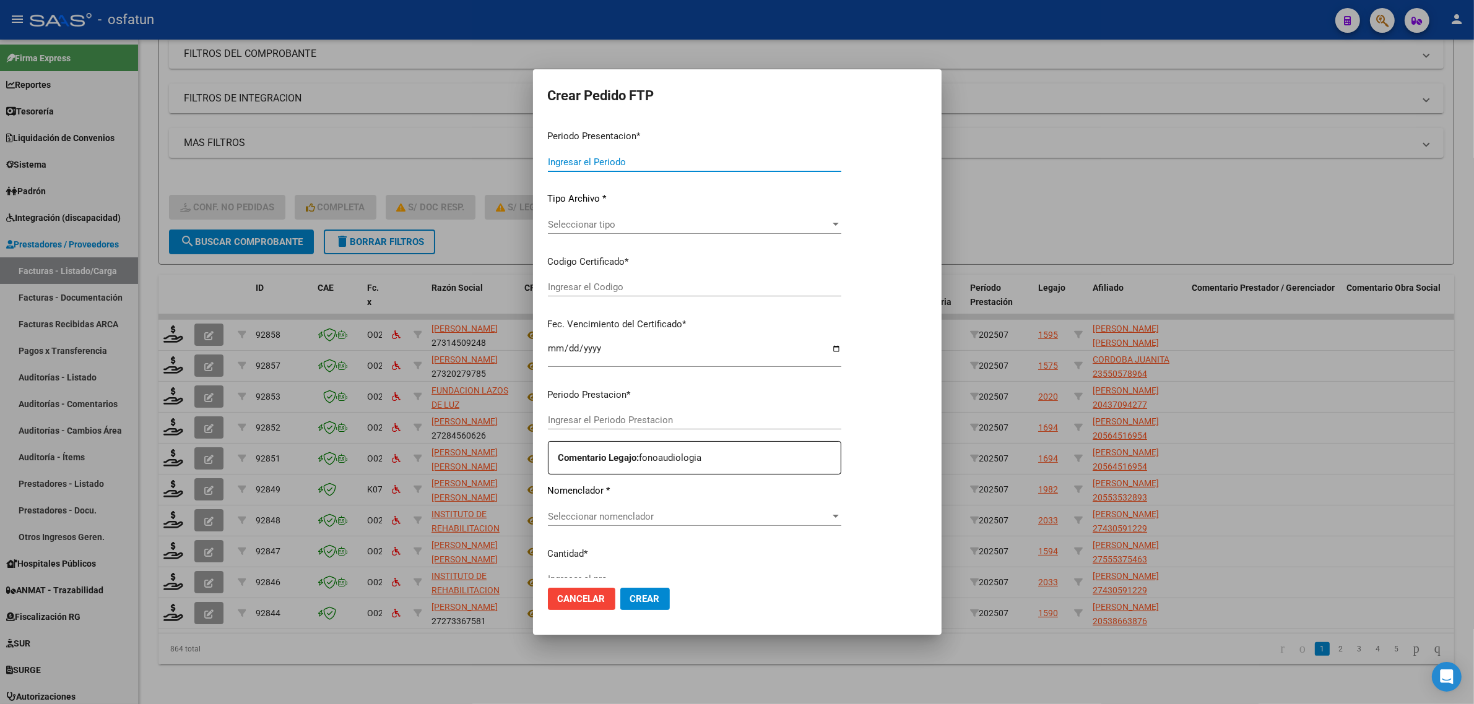
type input "202507"
type input "$ 98.964,88"
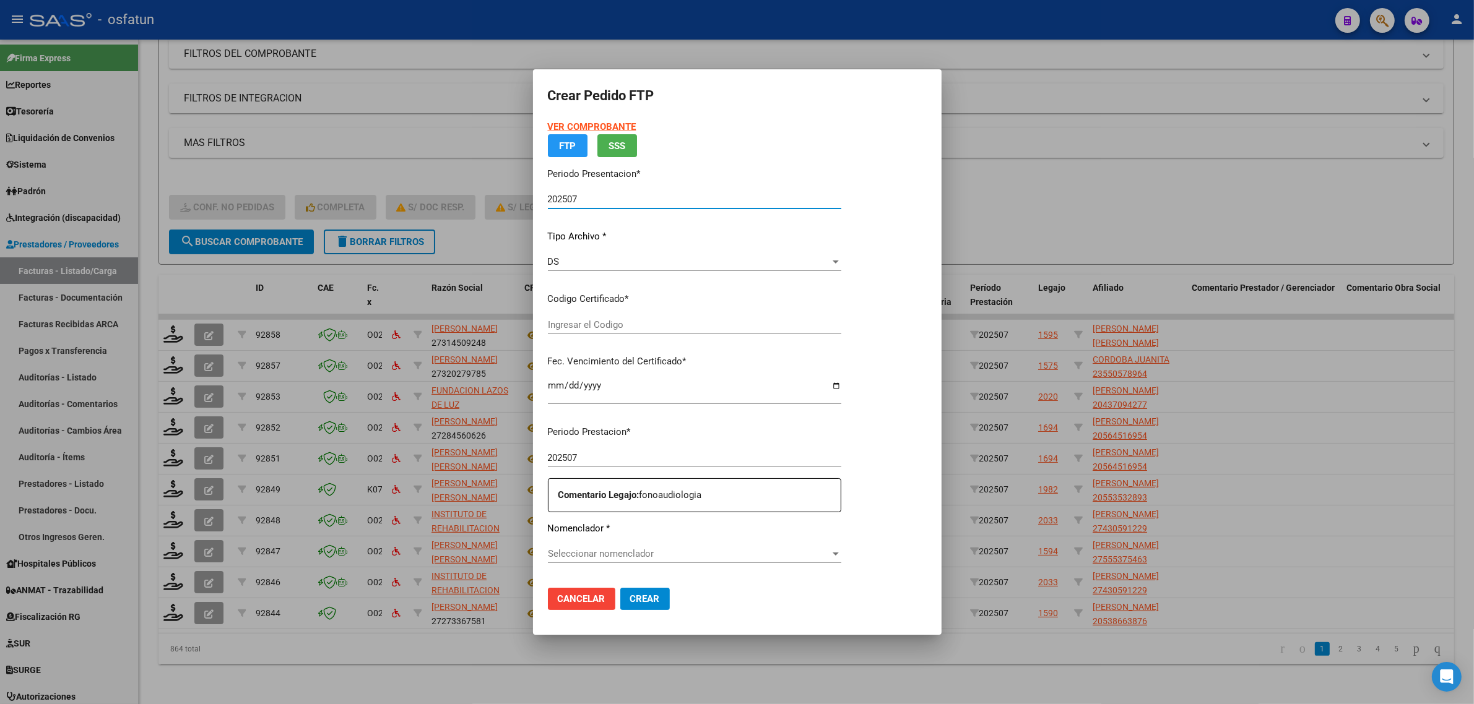
type input "ARG01000555375482022071520250715CAT242"
type input "[DATE]"
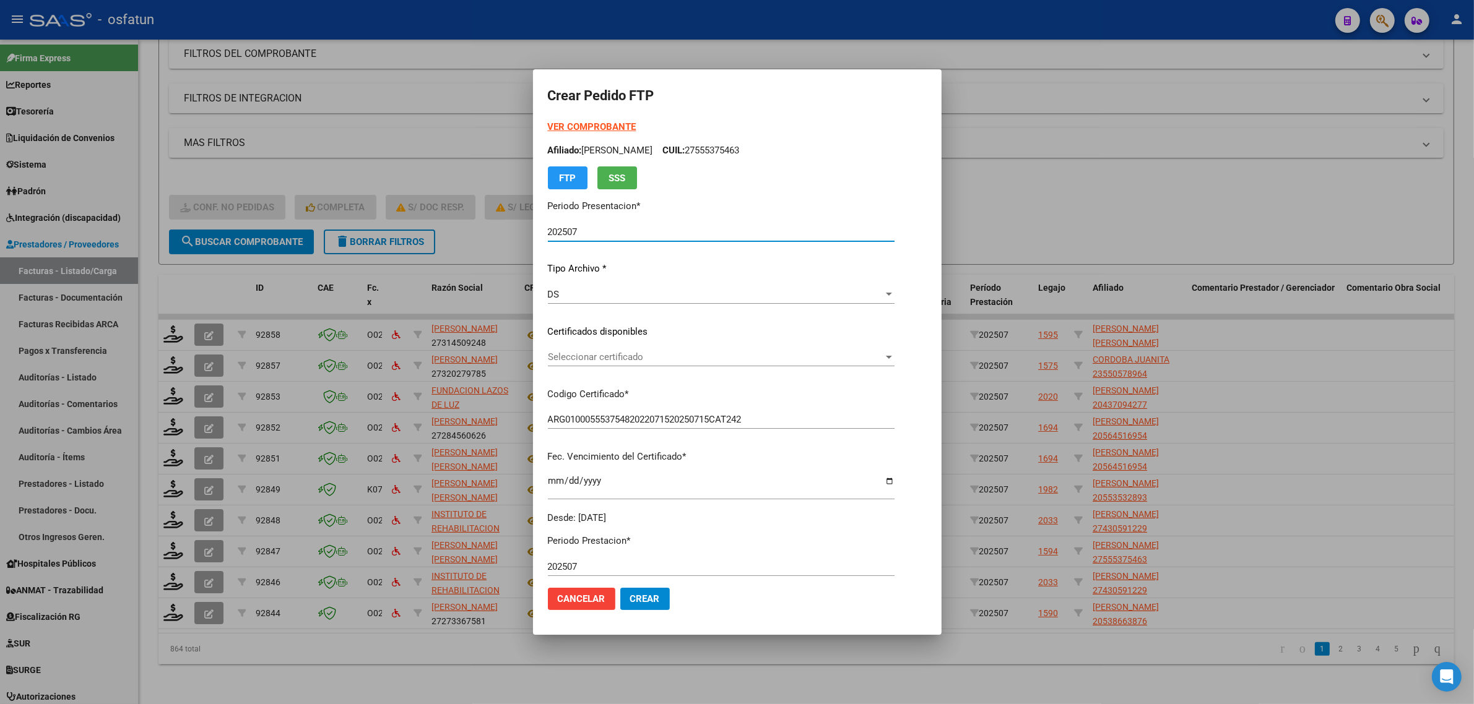
click at [591, 121] on strong "VER COMPROBANTE" at bounding box center [592, 126] width 88 height 11
click at [654, 350] on div "Seleccionar certificado Seleccionar certificado" at bounding box center [721, 357] width 347 height 19
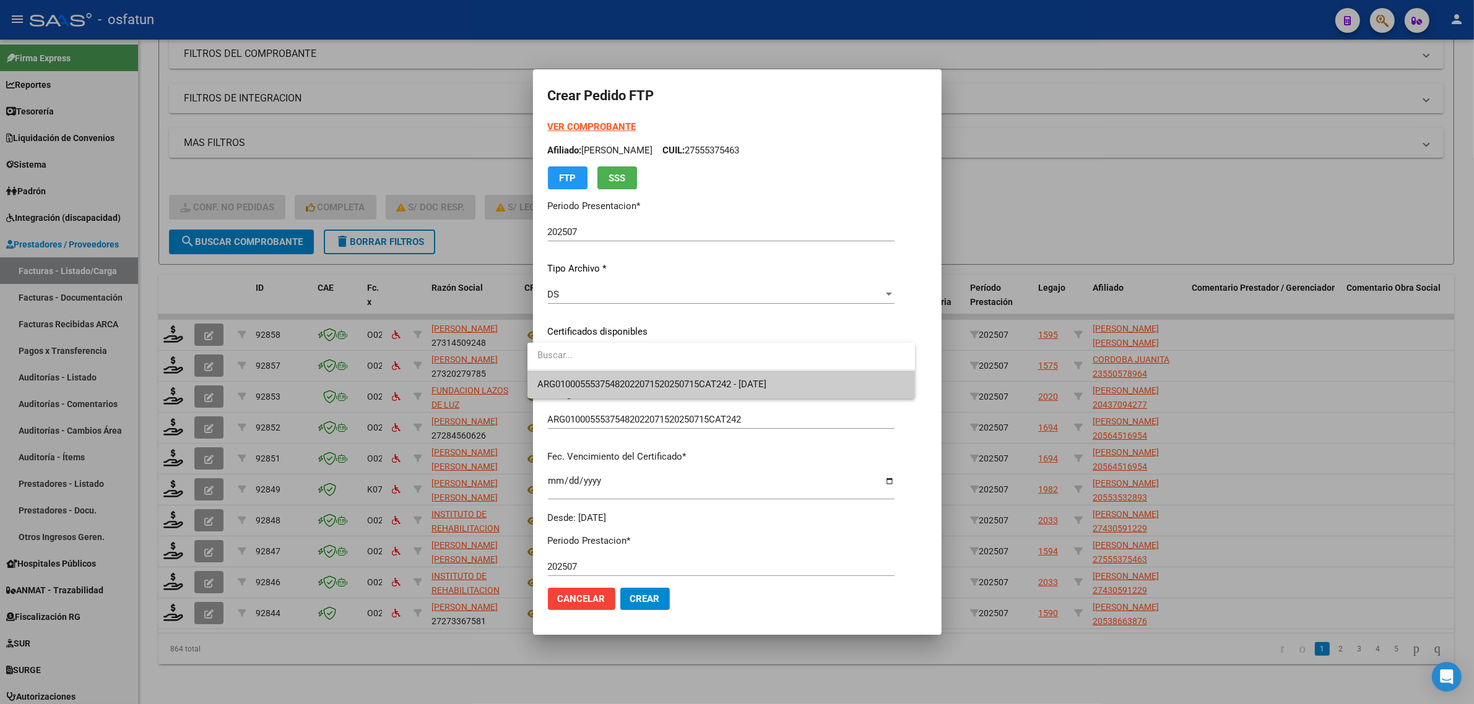
click at [650, 379] on span "ARG01000555375482022071520250715CAT242 - [DATE]" at bounding box center [651, 384] width 229 height 11
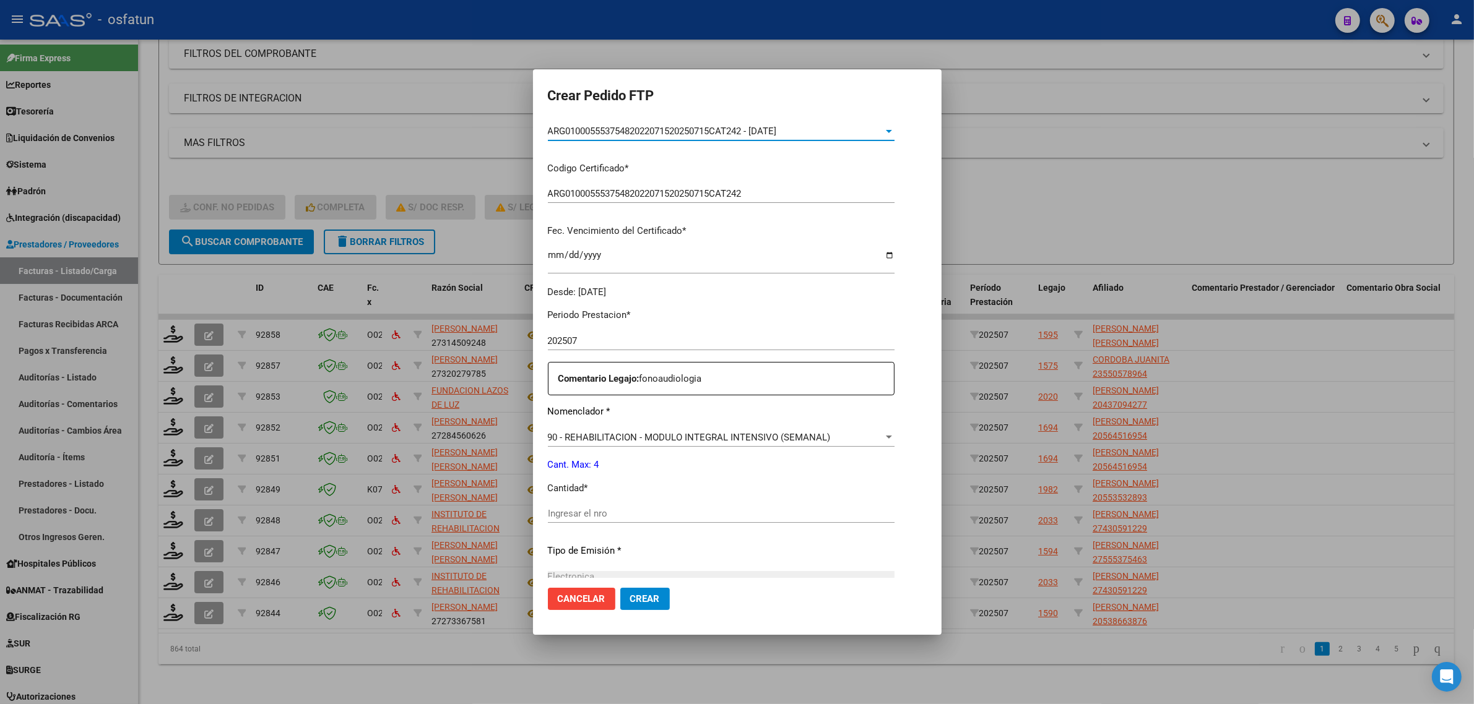
scroll to position [232, 0]
drag, startPoint x: 619, startPoint y: 493, endPoint x: 619, endPoint y: 501, distance: 8.0
click at [619, 496] on div "Periodo Prestacion * 202507 Ingresar el Periodo Prestacion Comentario Legajo: f…" at bounding box center [721, 505] width 347 height 424
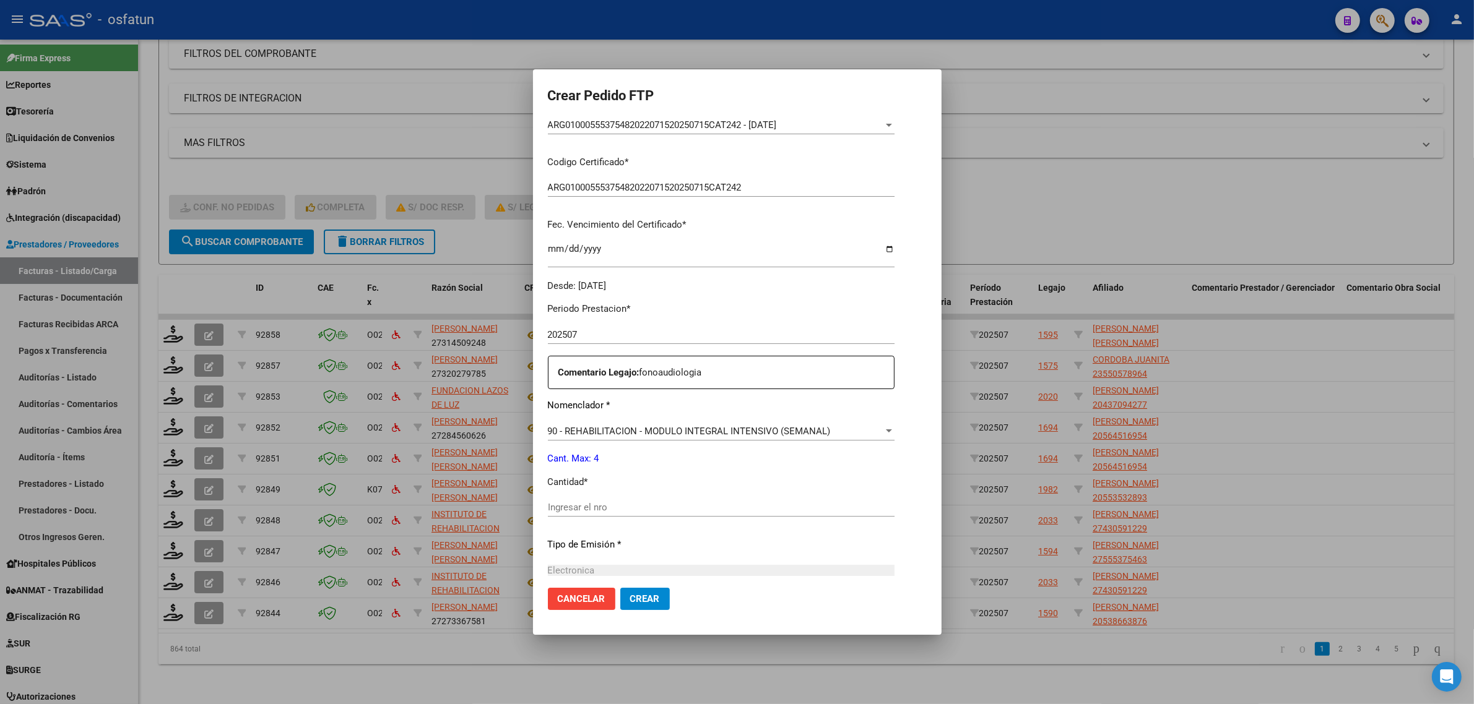
click at [619, 509] on input "Ingresar el nro" at bounding box center [721, 507] width 347 height 11
type input "4"
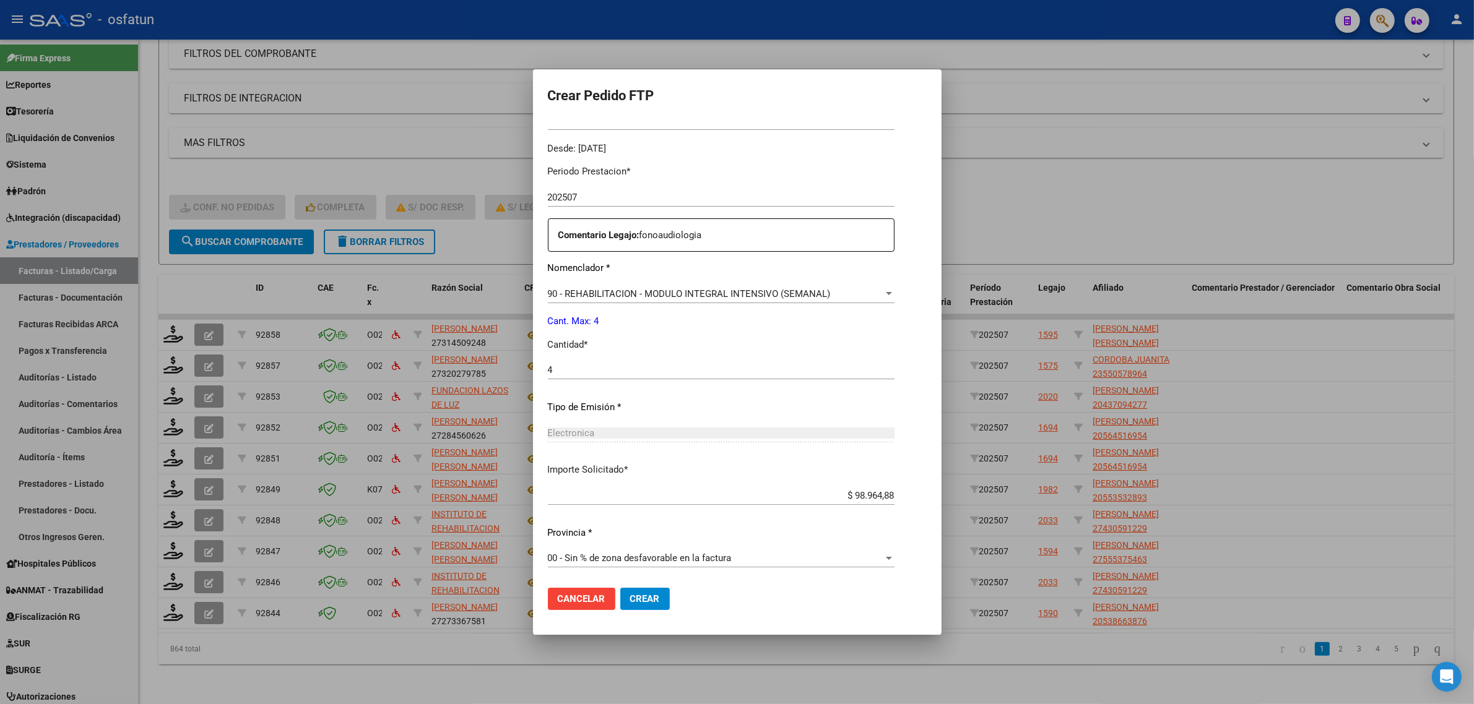
click at [632, 608] on button "Crear" at bounding box center [645, 599] width 50 height 22
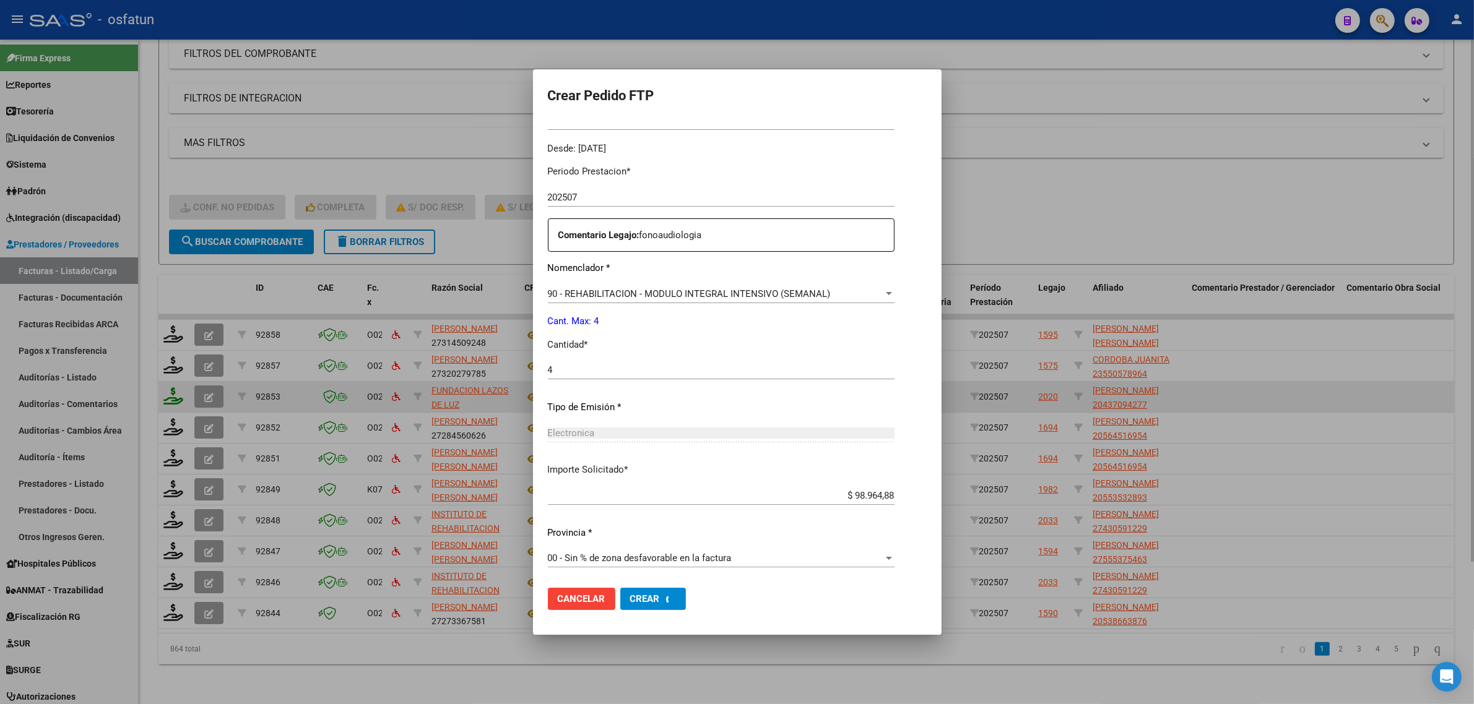
scroll to position [0, 0]
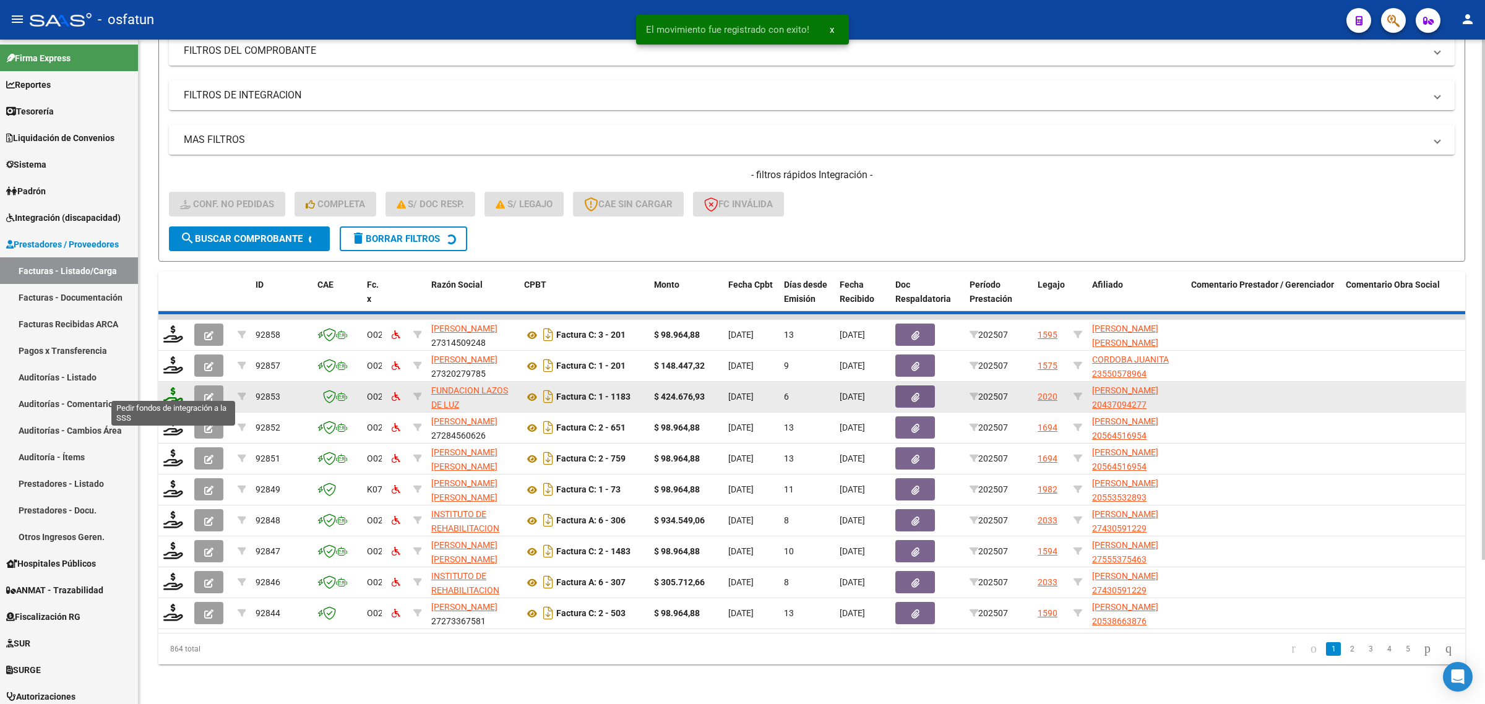
click at [175, 387] on icon at bounding box center [173, 395] width 20 height 17
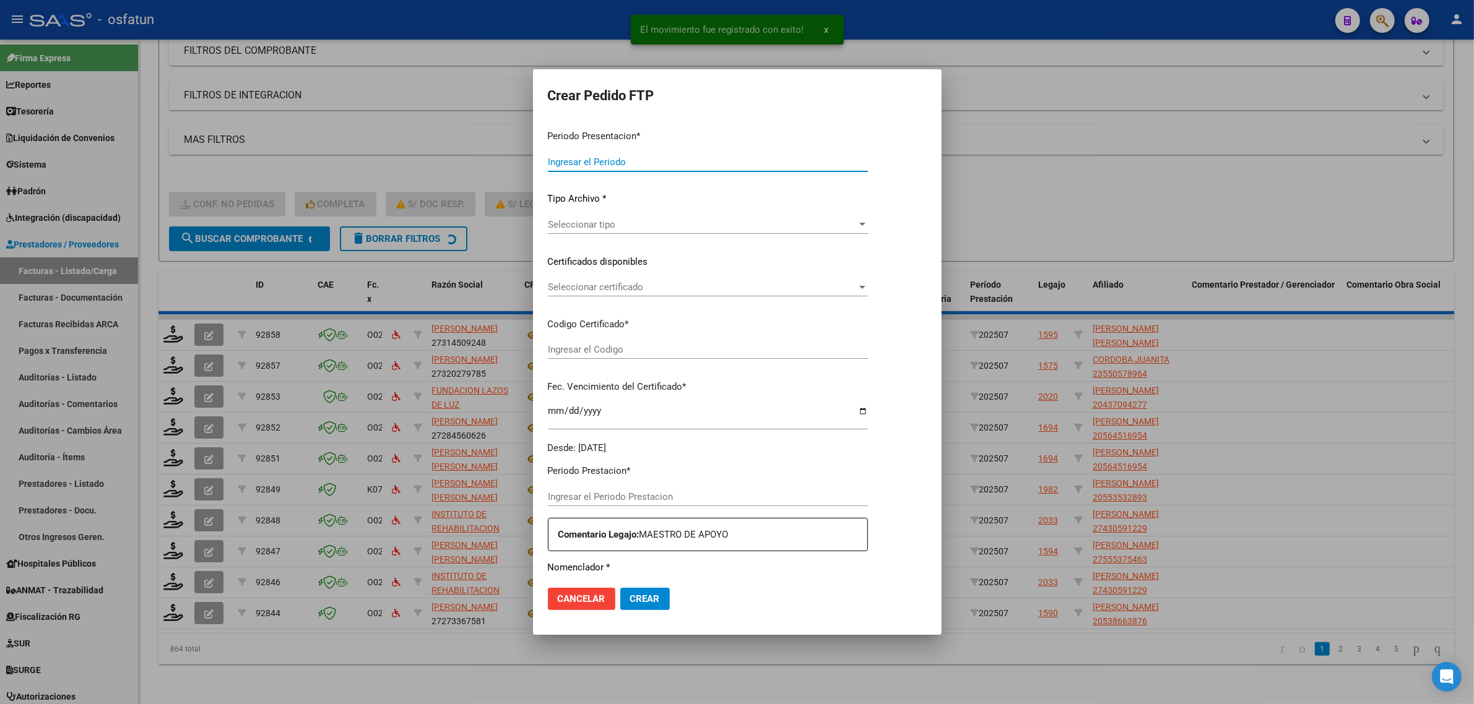
type input "202507"
type input "$ 424.676,93"
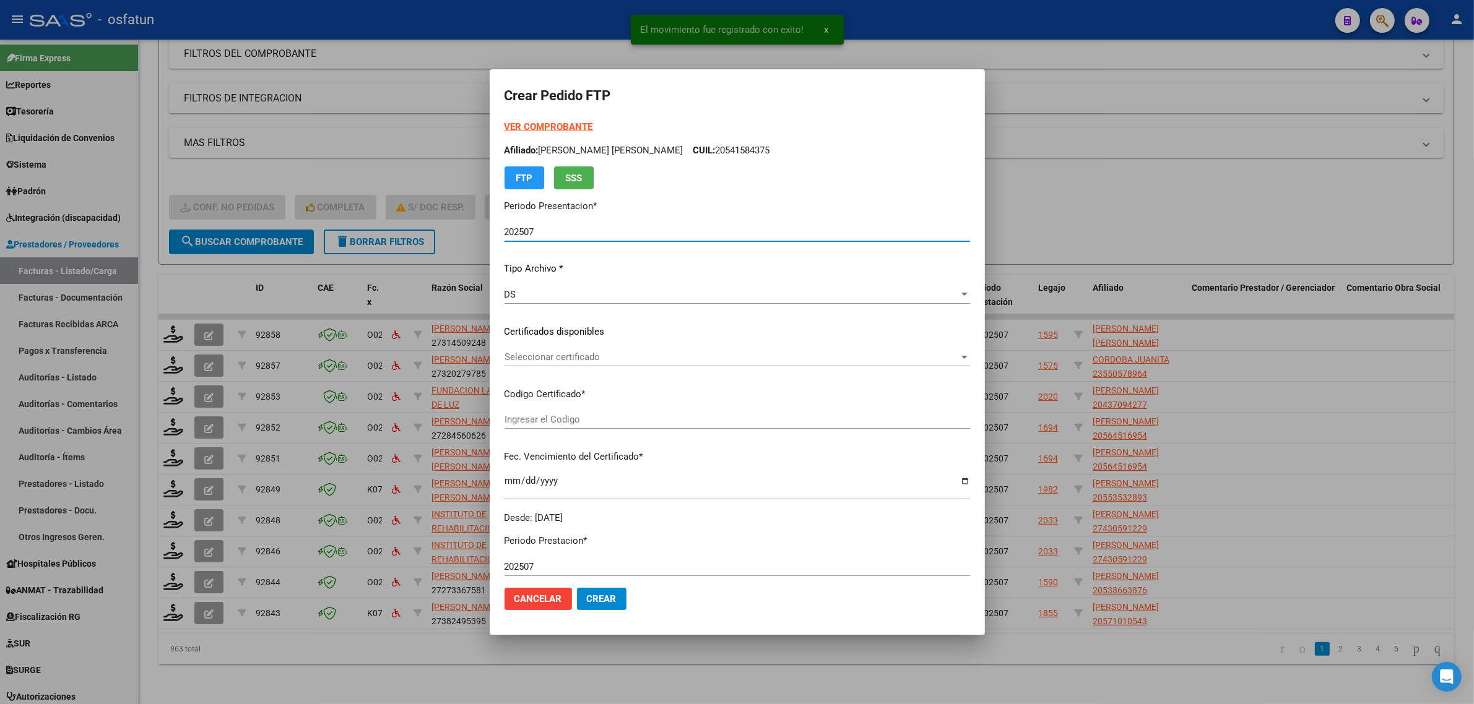
type input "ARG02000437094272022092220320922TUC138"
type input "2032-09-22"
click at [560, 127] on strong "VER COMPROBANTE" at bounding box center [548, 126] width 88 height 11
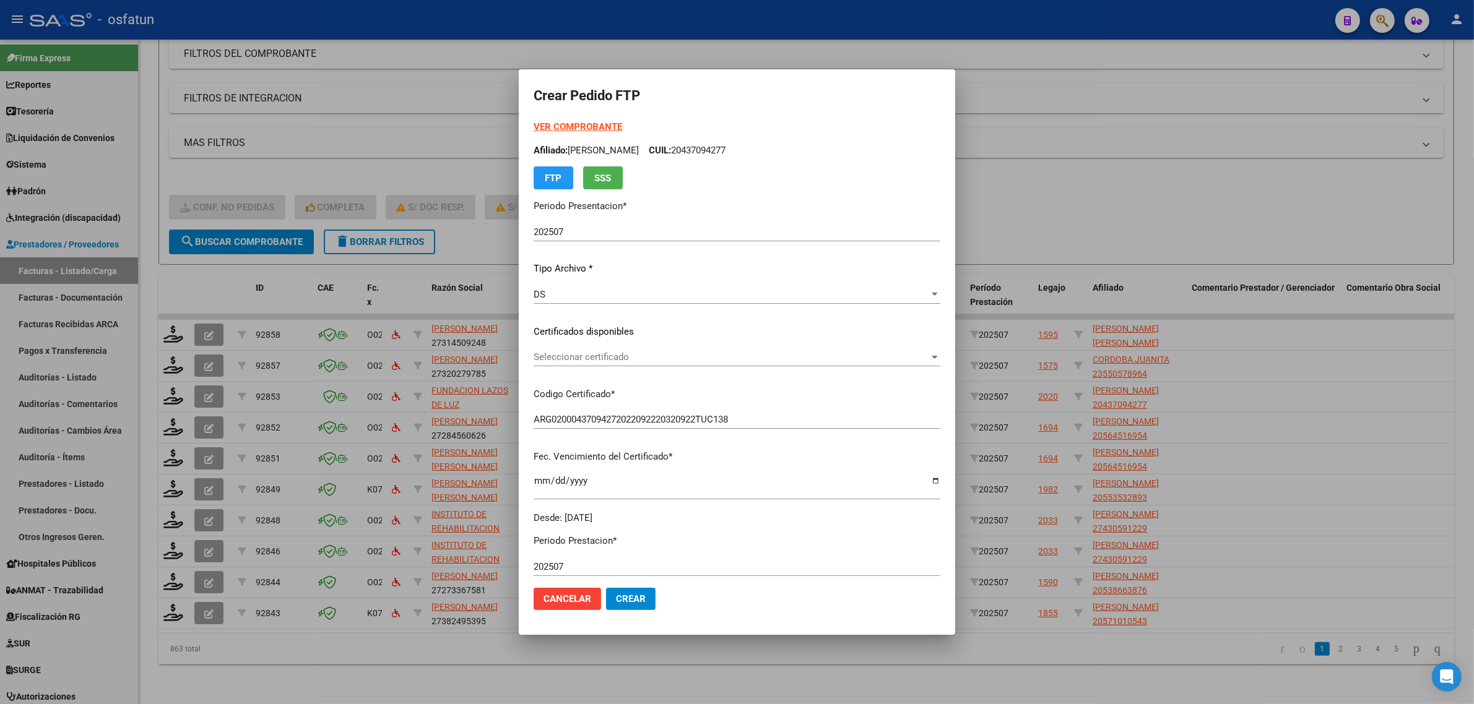
click at [584, 353] on span "Seleccionar certificado" at bounding box center [730, 357] width 395 height 11
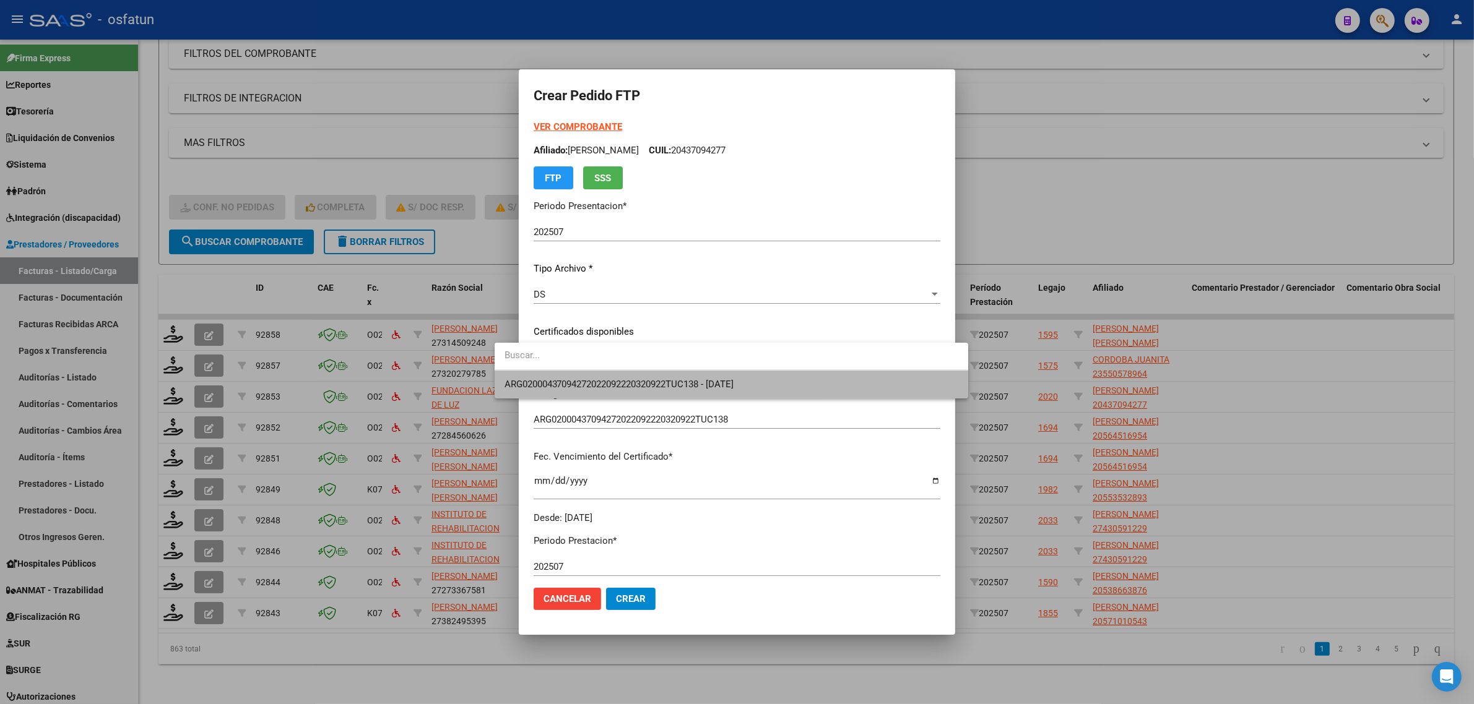
click at [580, 376] on span "ARG02000437094272022092220320922TUC138 - 2032-09-22" at bounding box center [731, 385] width 454 height 28
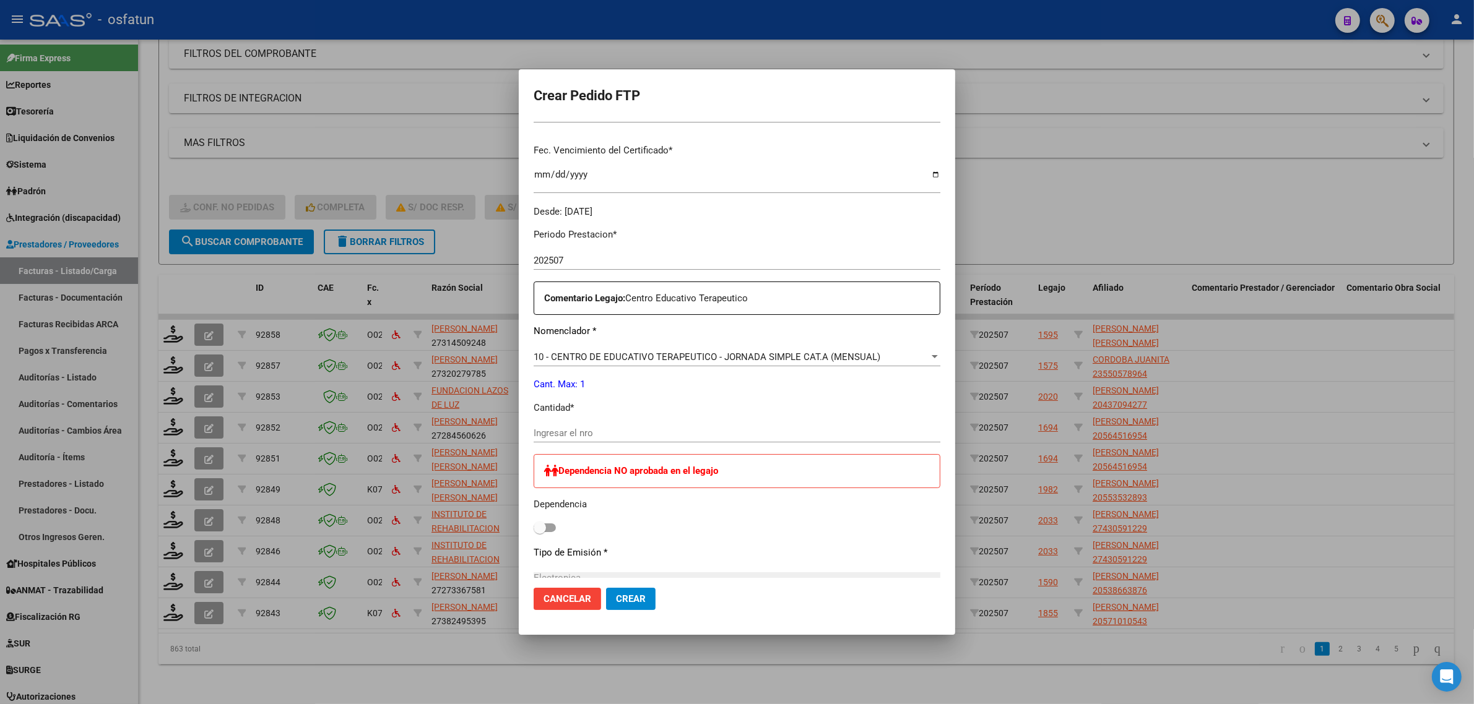
scroll to position [309, 0]
click at [598, 433] on input "Ingresar el nro" at bounding box center [736, 430] width 407 height 11
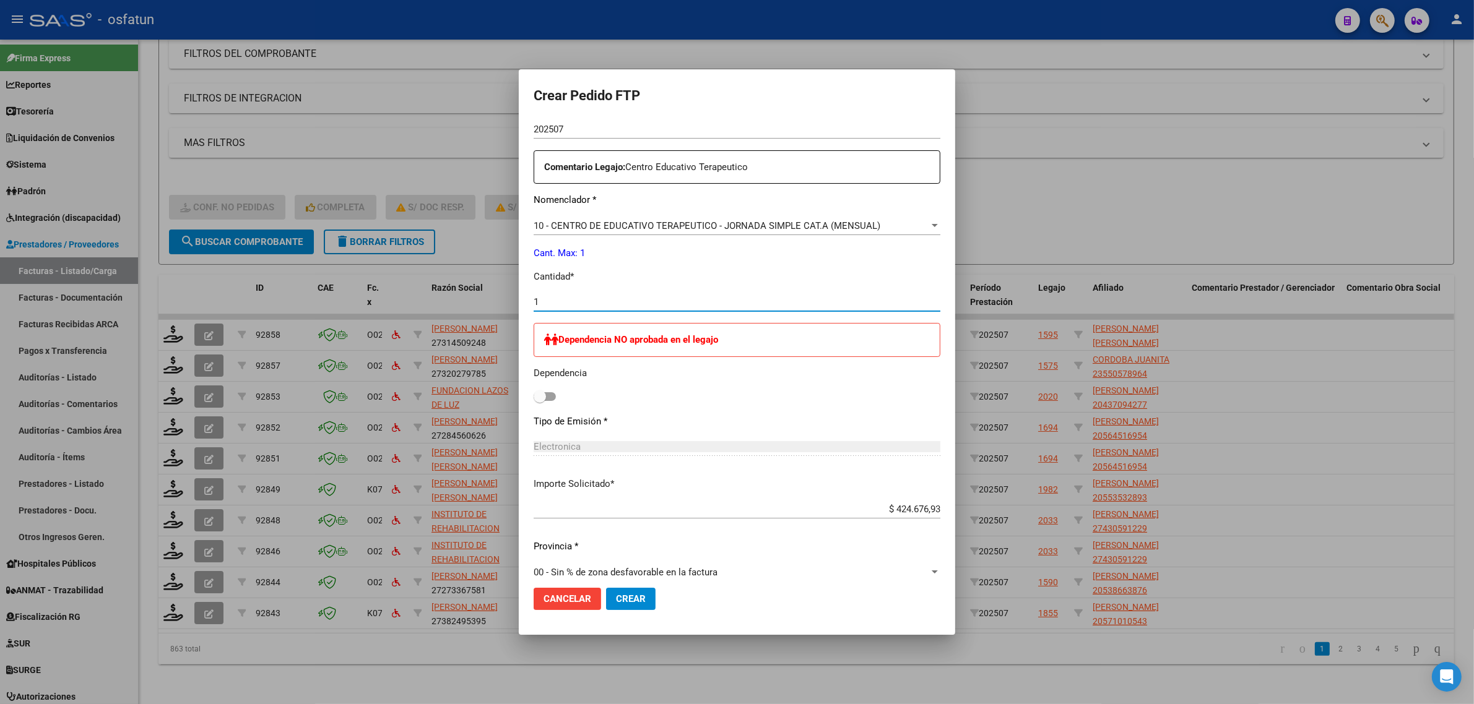
scroll to position [452, 0]
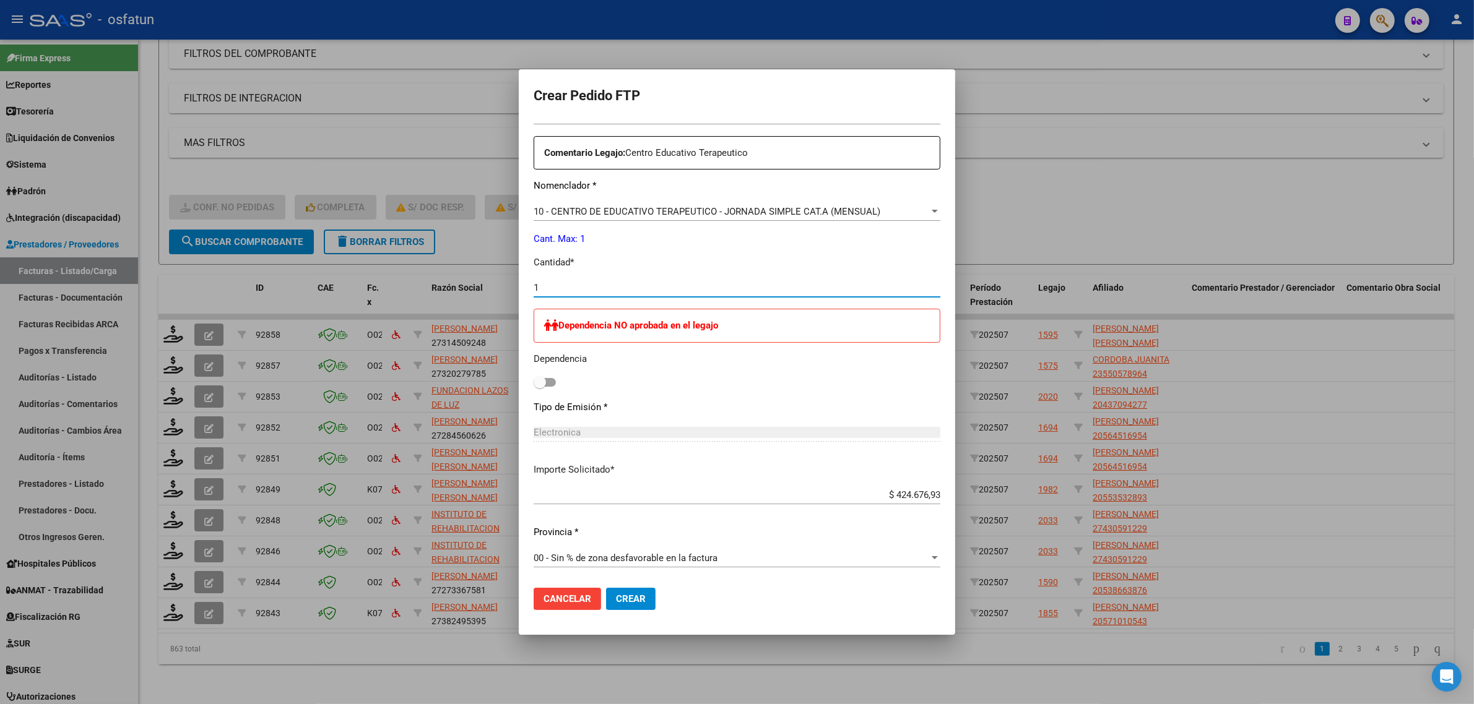
type input "1"
click at [616, 598] on span "Crear" at bounding box center [631, 598] width 30 height 11
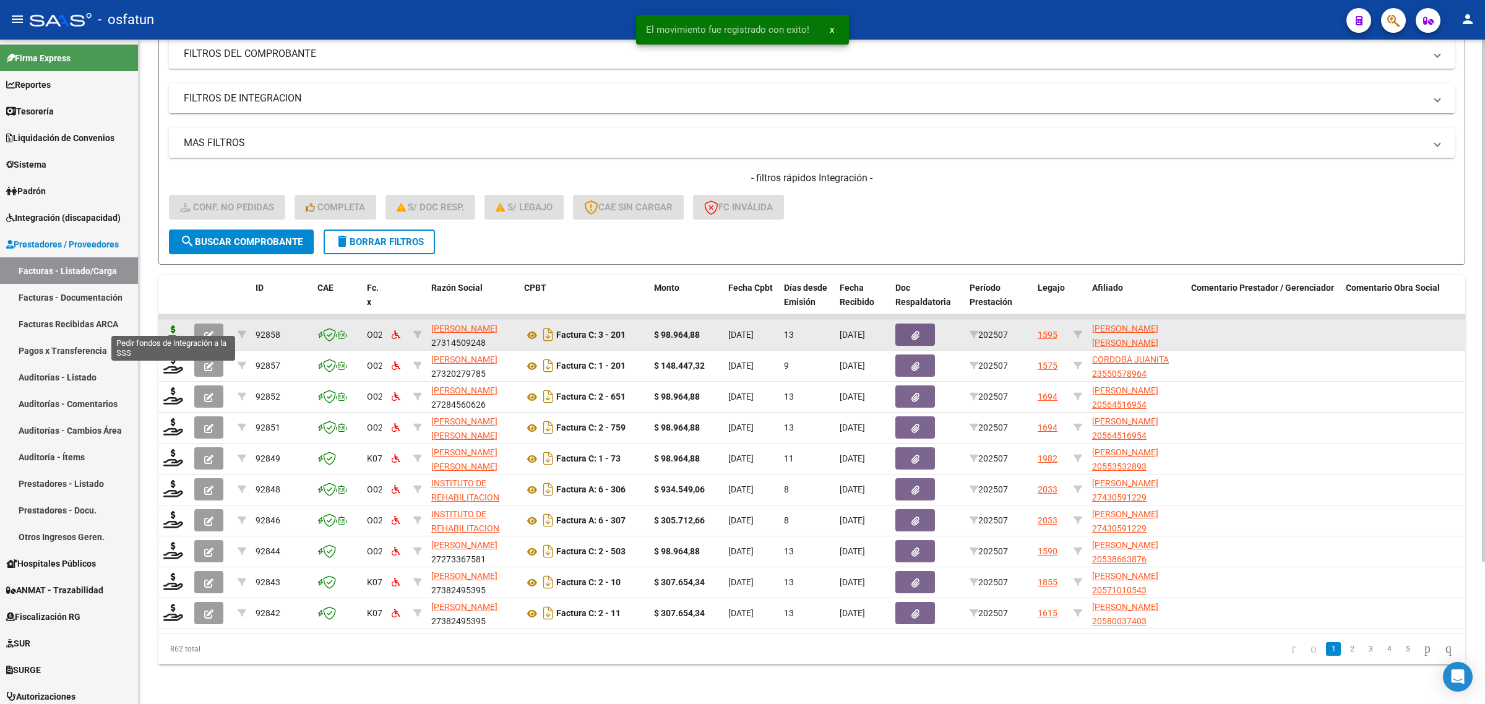
click at [175, 326] on icon at bounding box center [173, 334] width 20 height 17
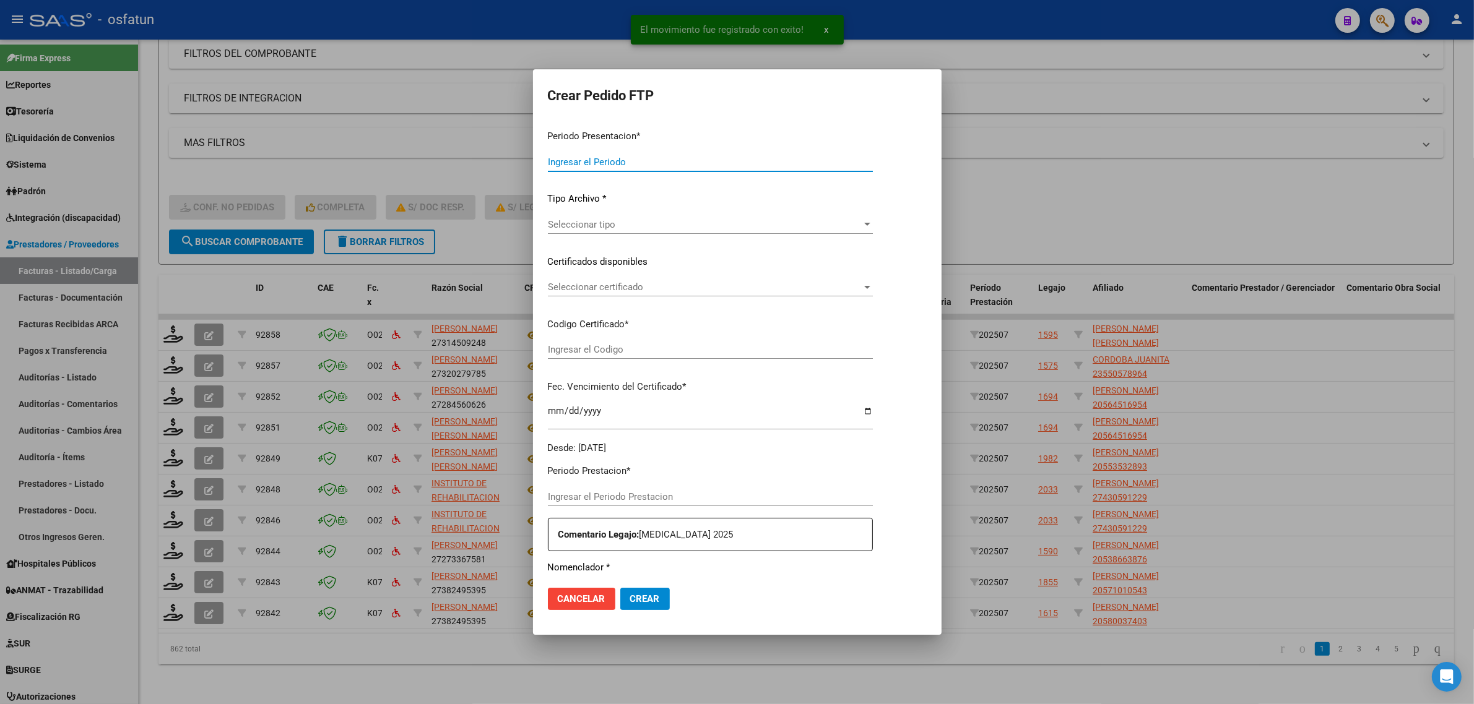
type input "202507"
type input "$ 98.964,88"
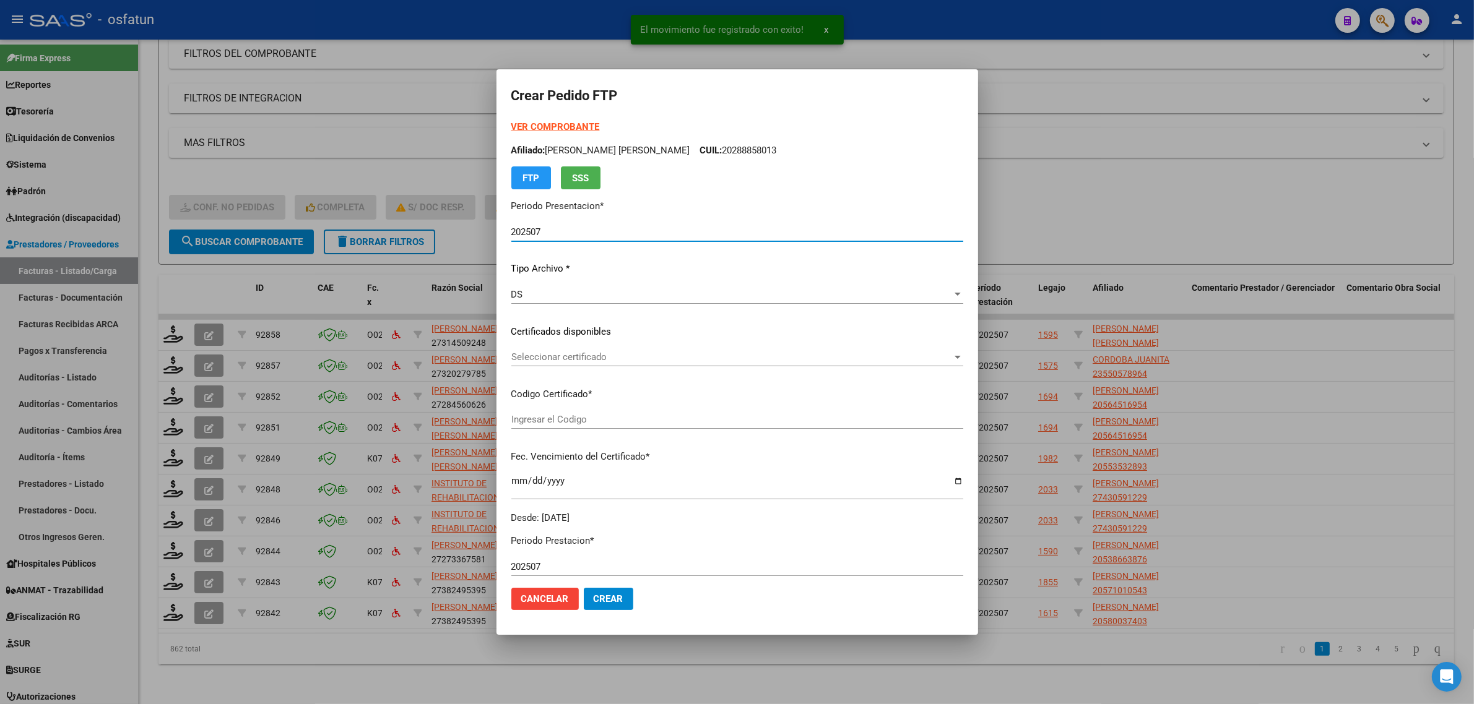
type input "ARG02000486643932023011620330116CAT242"
type input "2033-01-16"
click at [552, 122] on strong "VER COMPROBANTE" at bounding box center [555, 126] width 88 height 11
click at [555, 355] on span "Seleccionar certificado" at bounding box center [731, 357] width 441 height 11
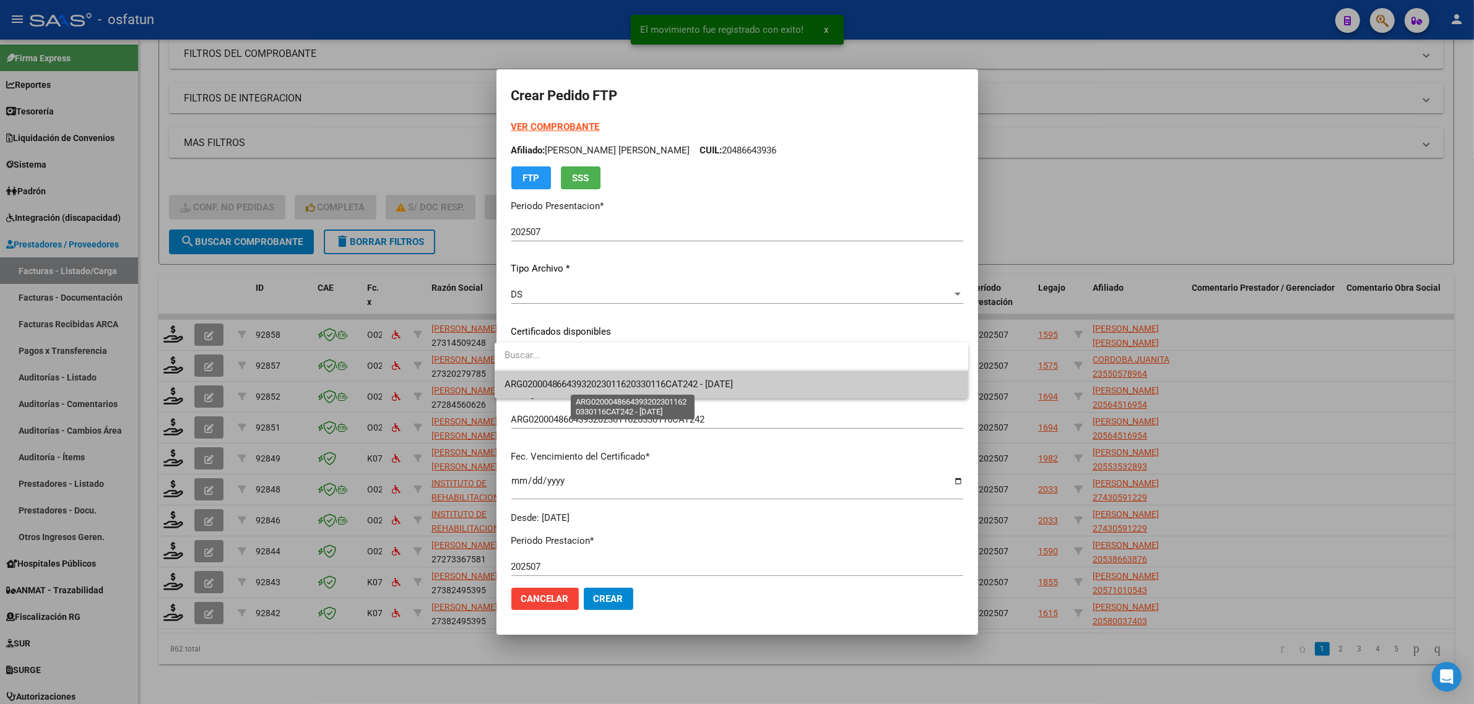
click at [551, 382] on span "ARG02000486643932023011620330116CAT242 - 2033-01-16" at bounding box center [618, 384] width 229 height 11
click at [551, 382] on div "VER COMPROBANTE ARCA Padrón Afiliado: GAROFOLI SERGIO SANTINO CUIL: 20486643936…" at bounding box center [737, 322] width 452 height 405
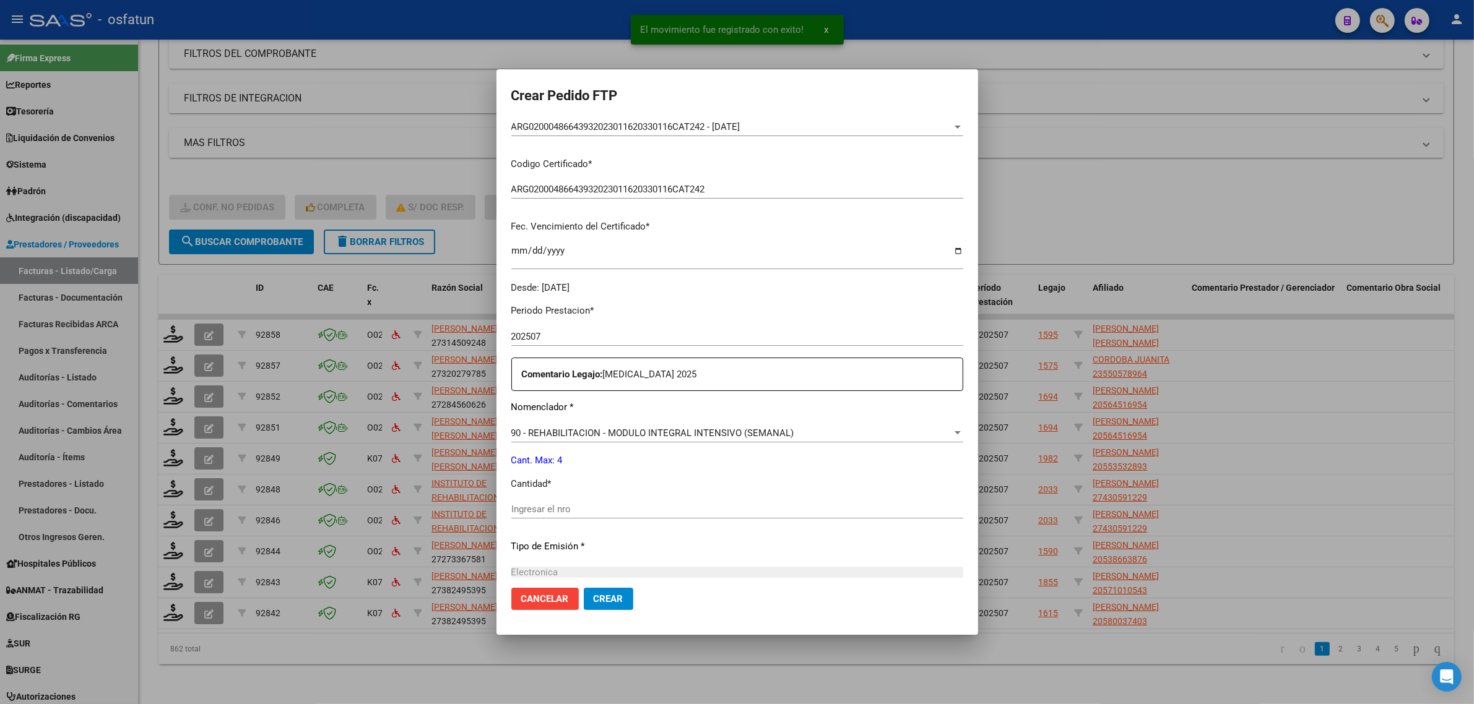
scroll to position [232, 0]
click at [566, 511] on input "Ingresar el nro" at bounding box center [737, 507] width 452 height 11
type input "4"
click at [593, 611] on mat-dialog-actions "Cancelar Crear" at bounding box center [737, 599] width 452 height 42
click at [602, 597] on span "Crear" at bounding box center [608, 598] width 30 height 11
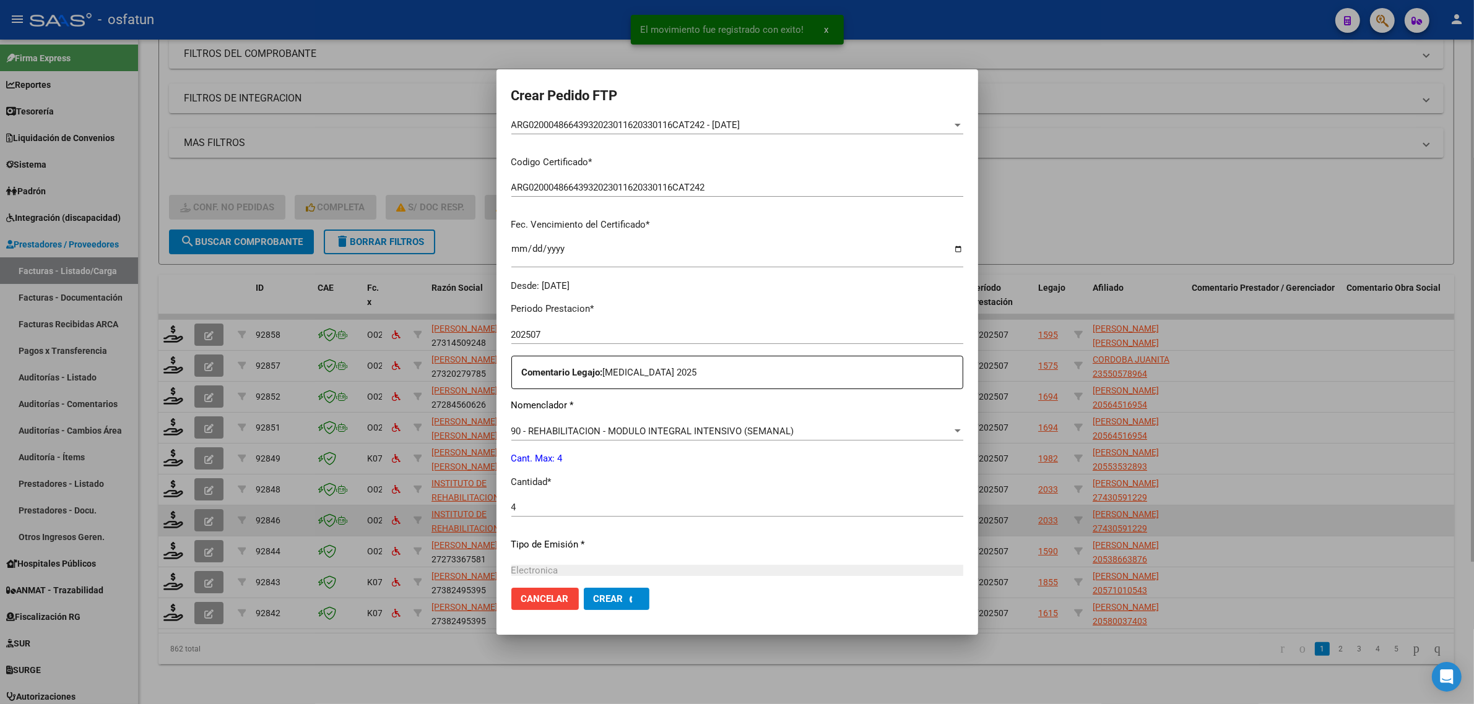
scroll to position [0, 0]
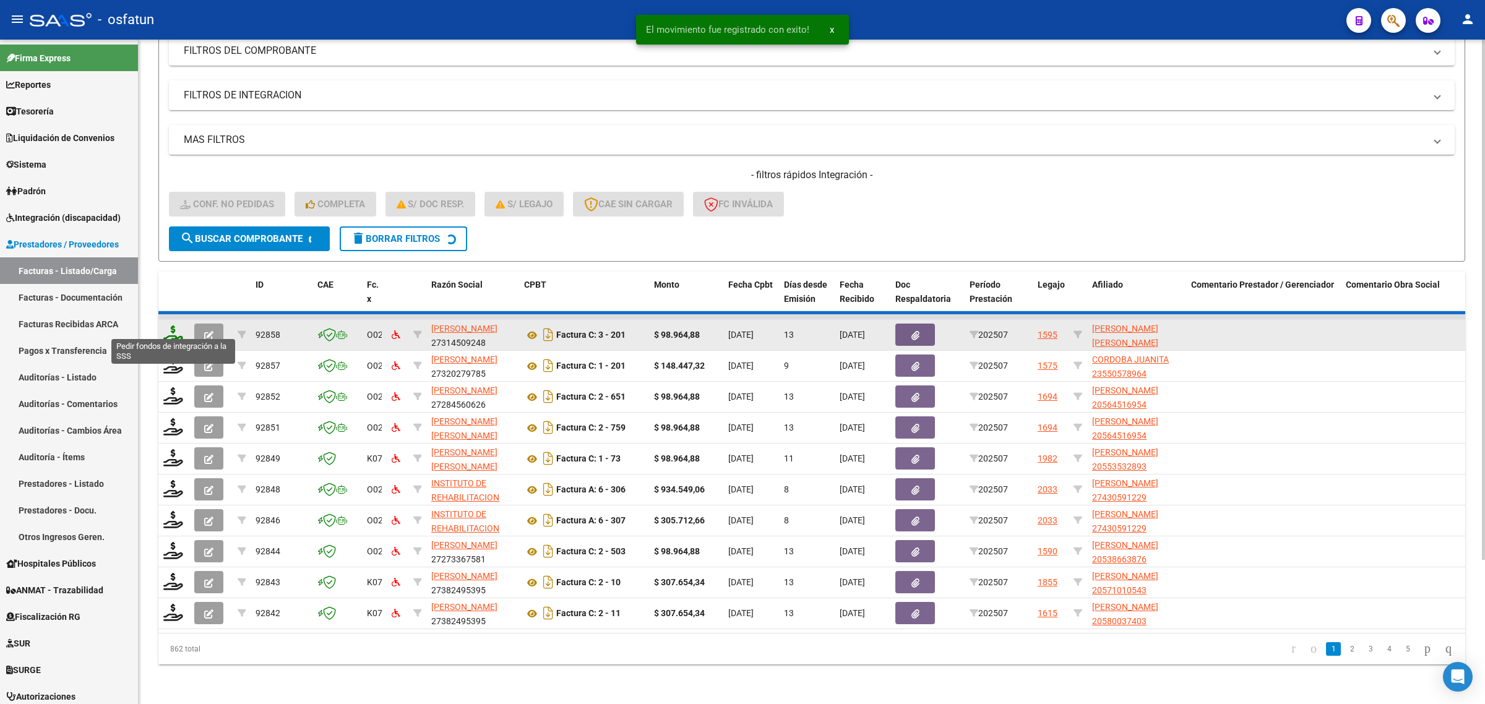
click at [175, 326] on icon at bounding box center [173, 334] width 20 height 17
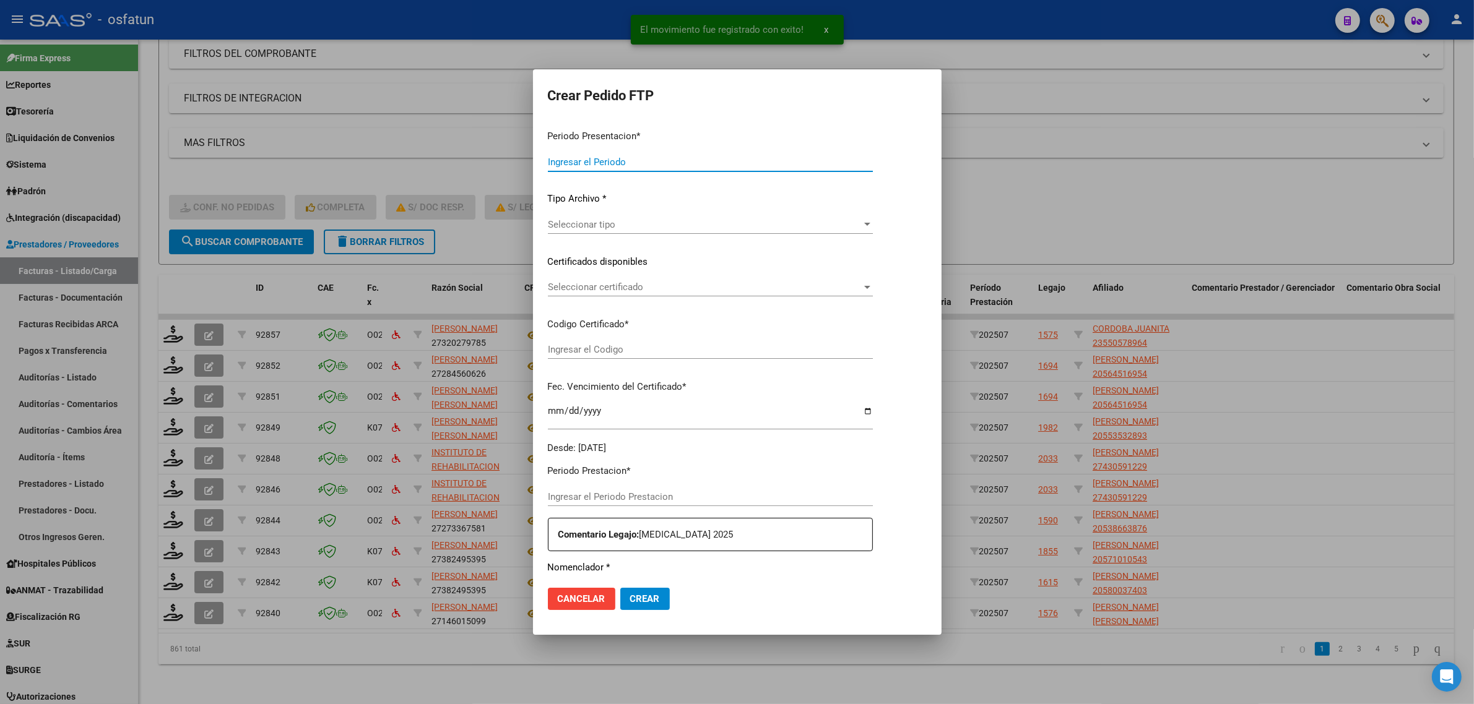
type input "202507"
type input "$ 148.447,32"
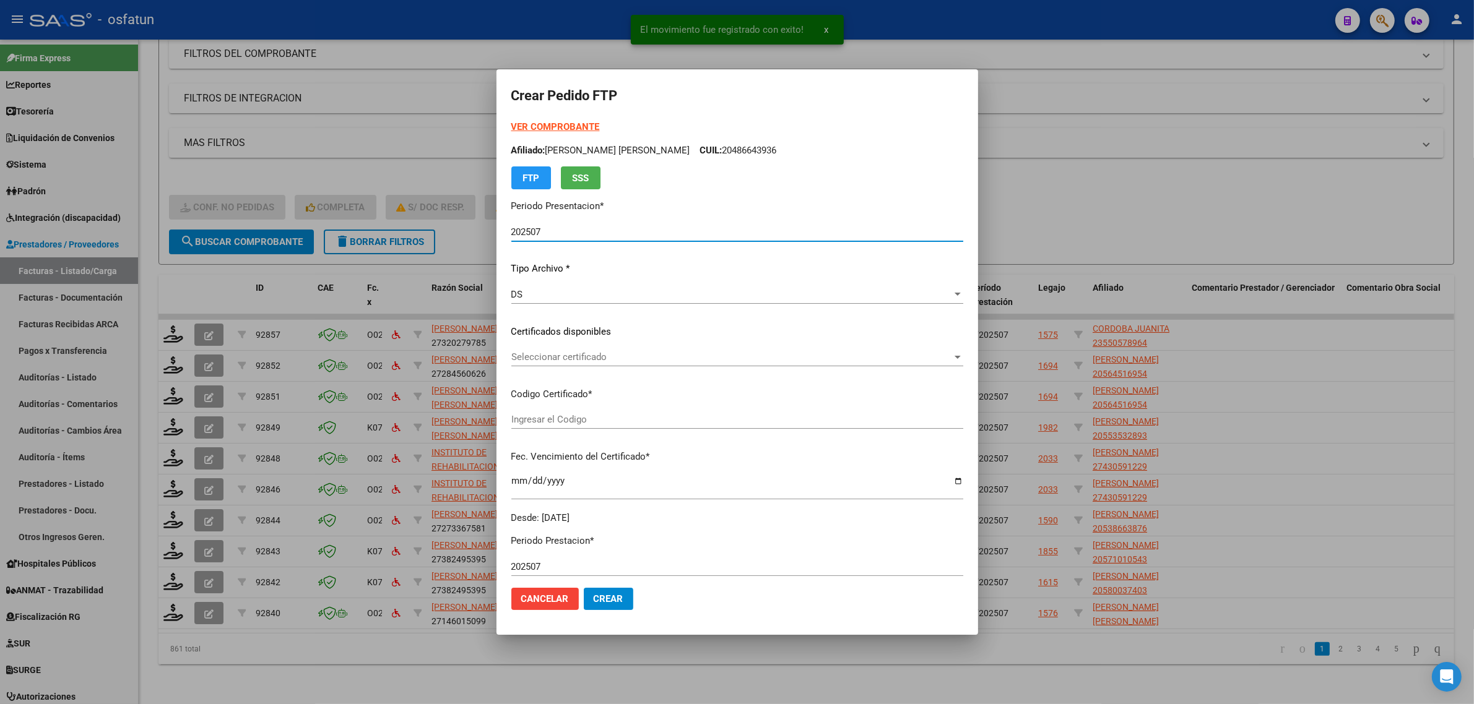
type input "ARG01000550578962023121920251219CAT242"
type input "2025-12-19"
click at [551, 124] on strong "VER COMPROBANTE" at bounding box center [555, 126] width 88 height 11
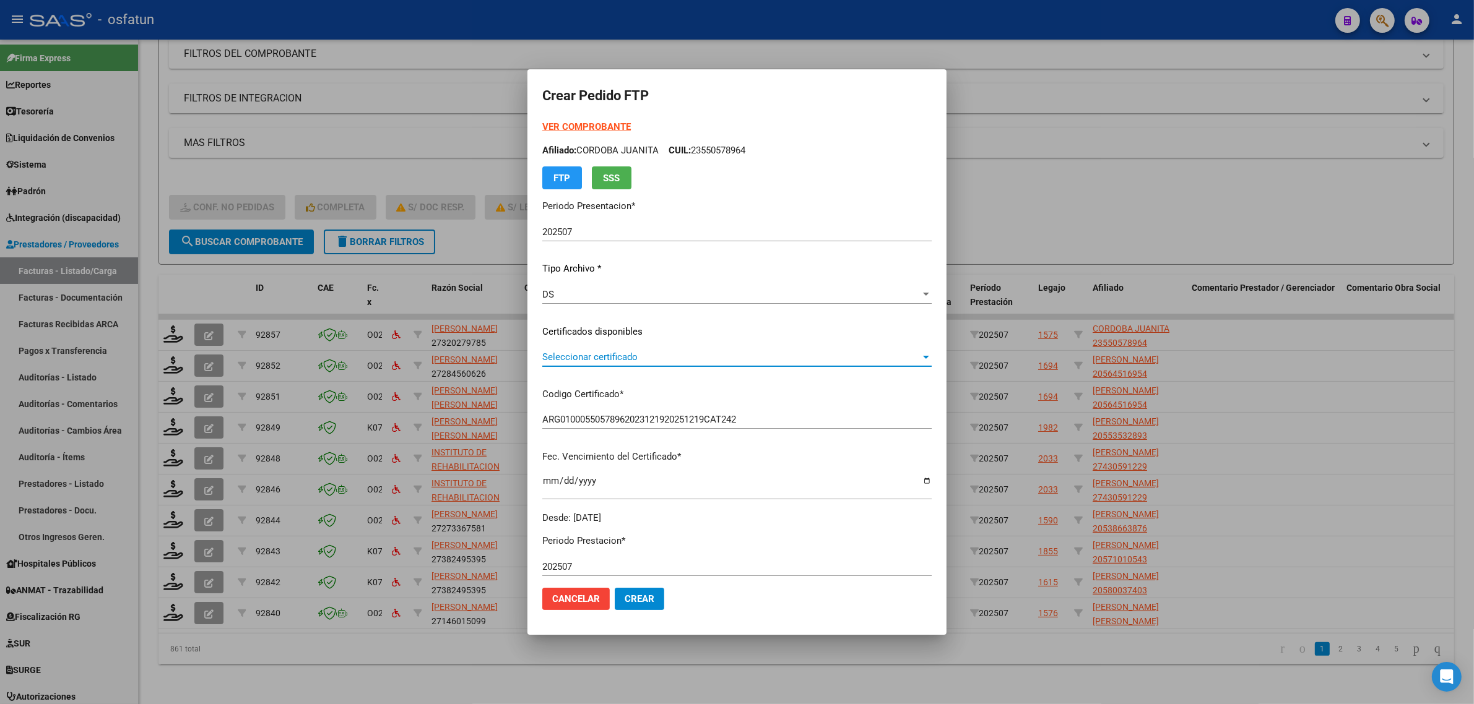
click at [564, 352] on span "Seleccionar certificado" at bounding box center [731, 357] width 378 height 11
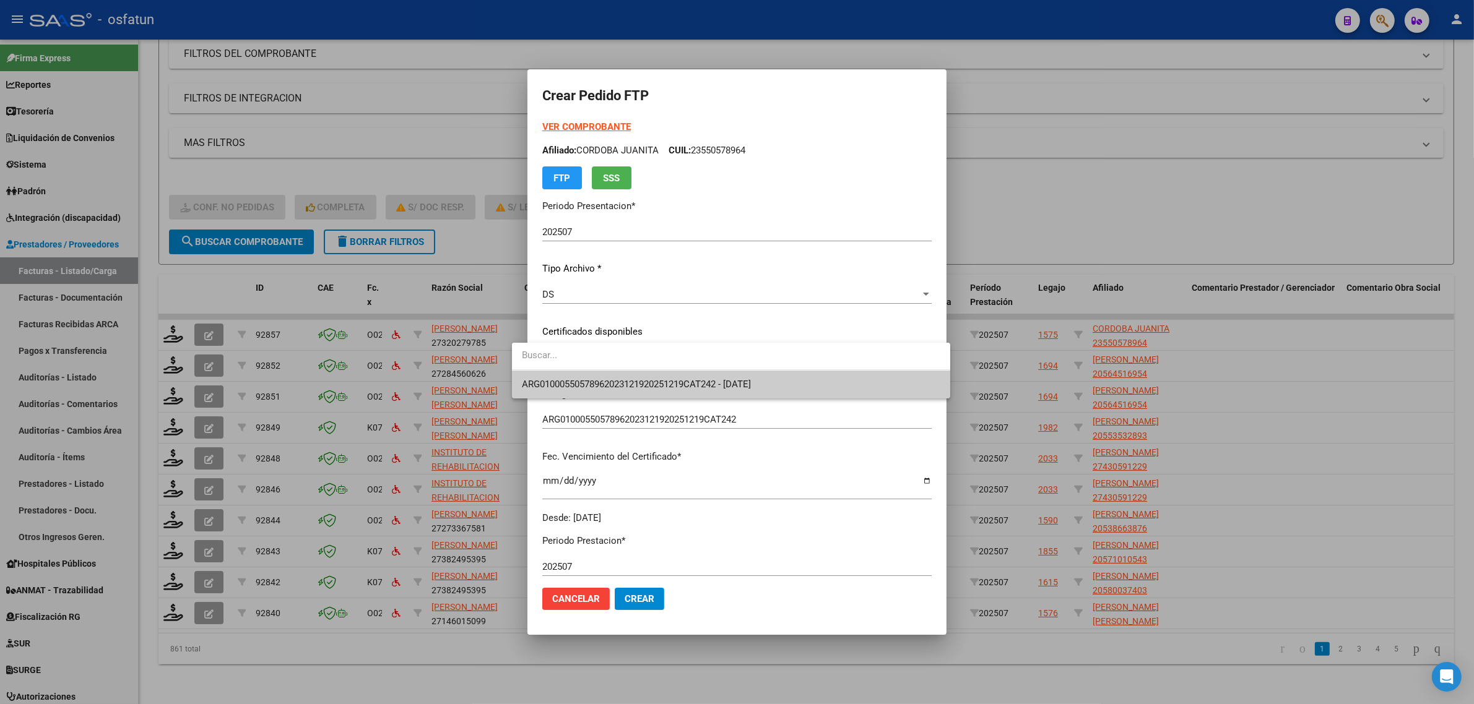
click at [577, 379] on span "ARG01000550578962023121920251219CAT242 - 2025-12-19" at bounding box center [636, 384] width 229 height 11
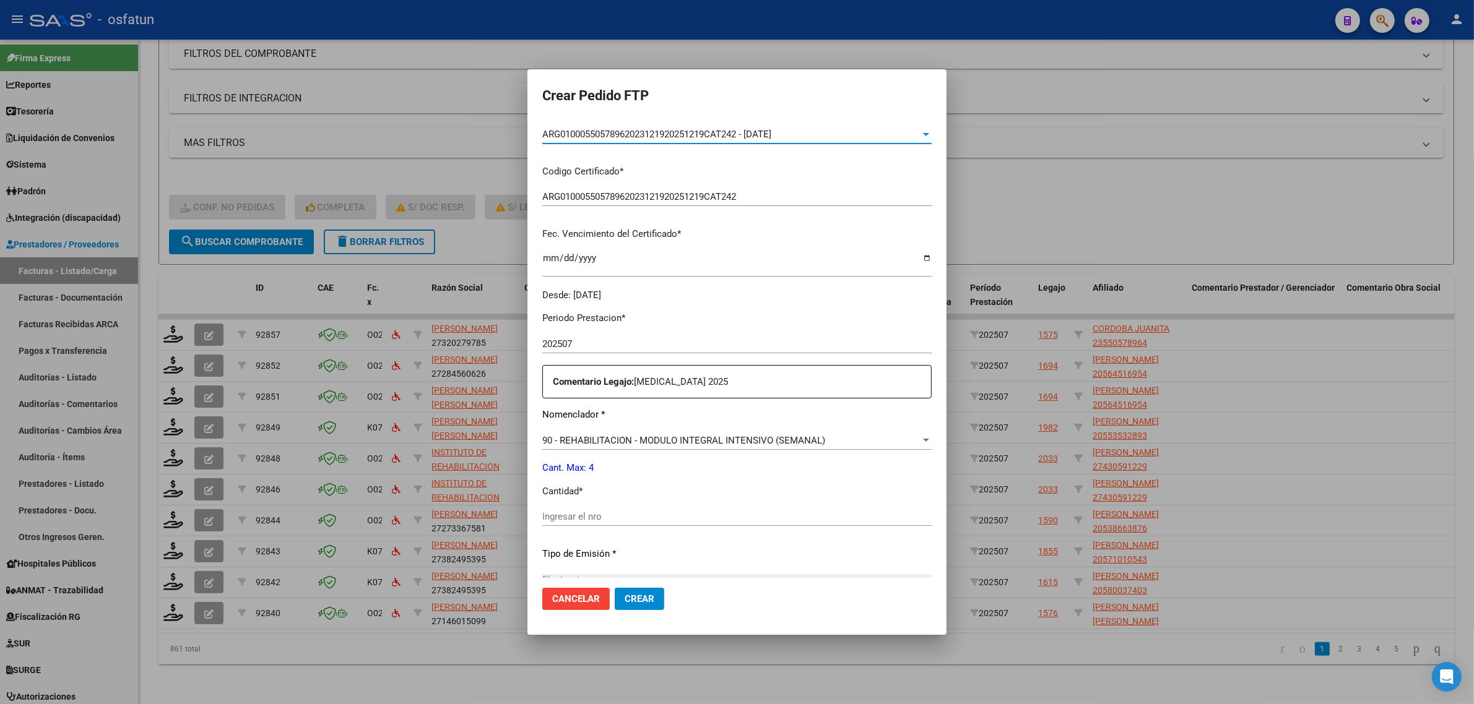
scroll to position [232, 0]
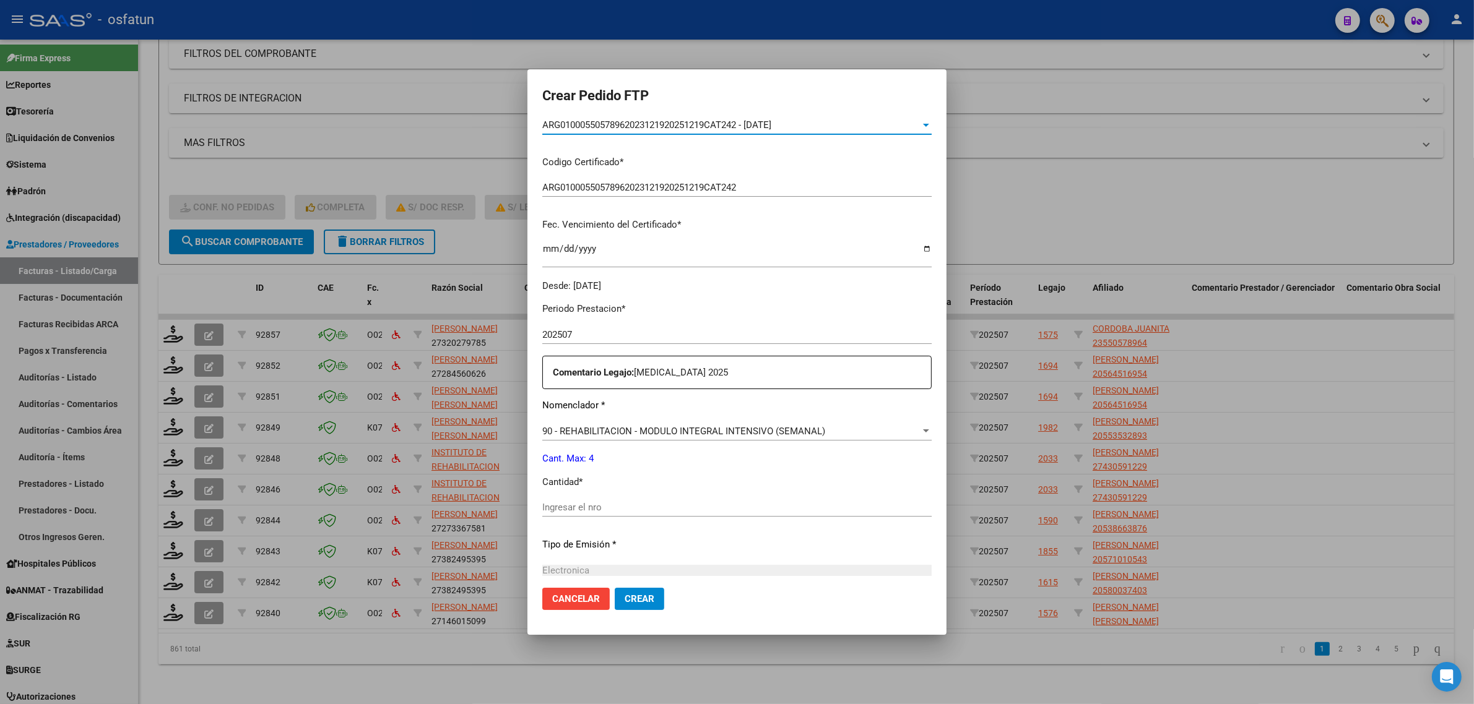
click at [560, 491] on div "Periodo Prestacion * 202507 Ingresar el Periodo Prestacion Comentario Legajo: P…" at bounding box center [736, 505] width 389 height 424
click at [561, 508] on input "Ingresar el nro" at bounding box center [736, 507] width 389 height 11
type input "4"
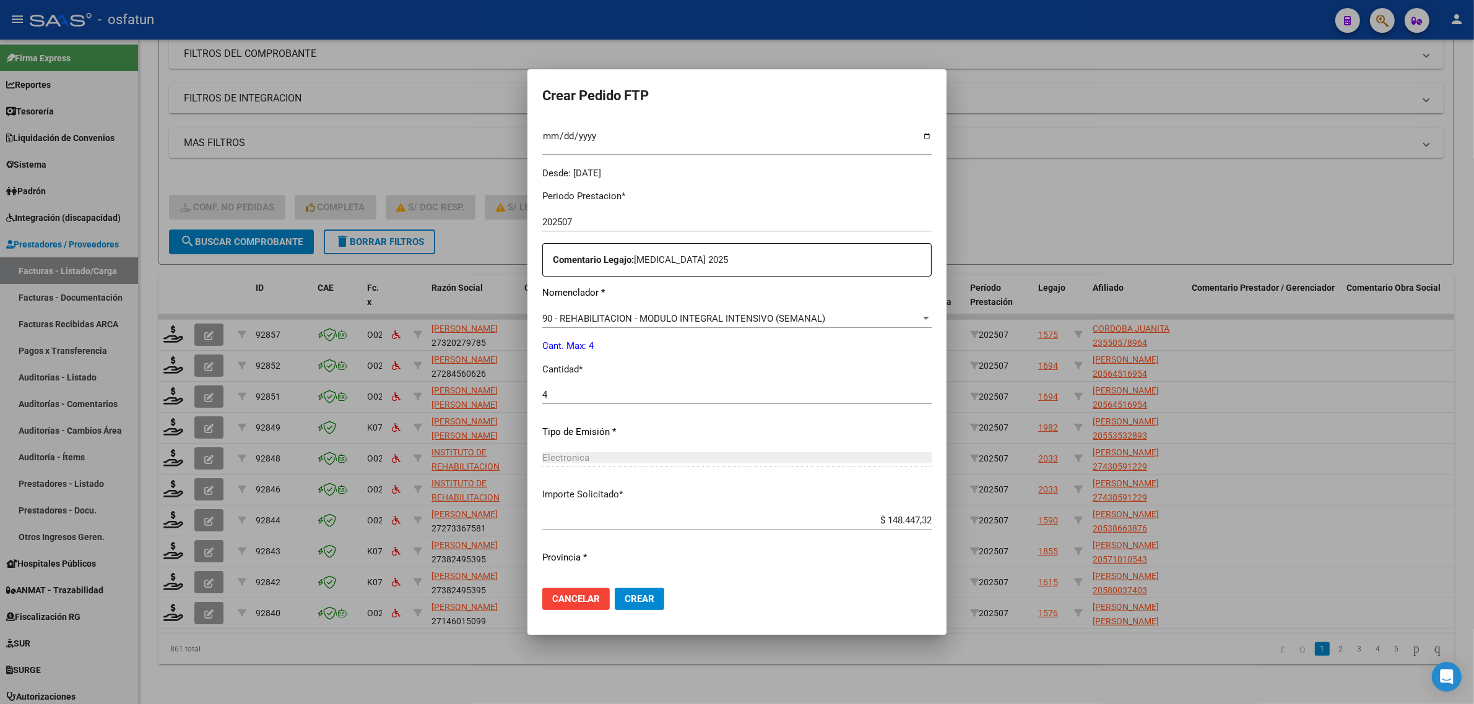
scroll to position [369, 0]
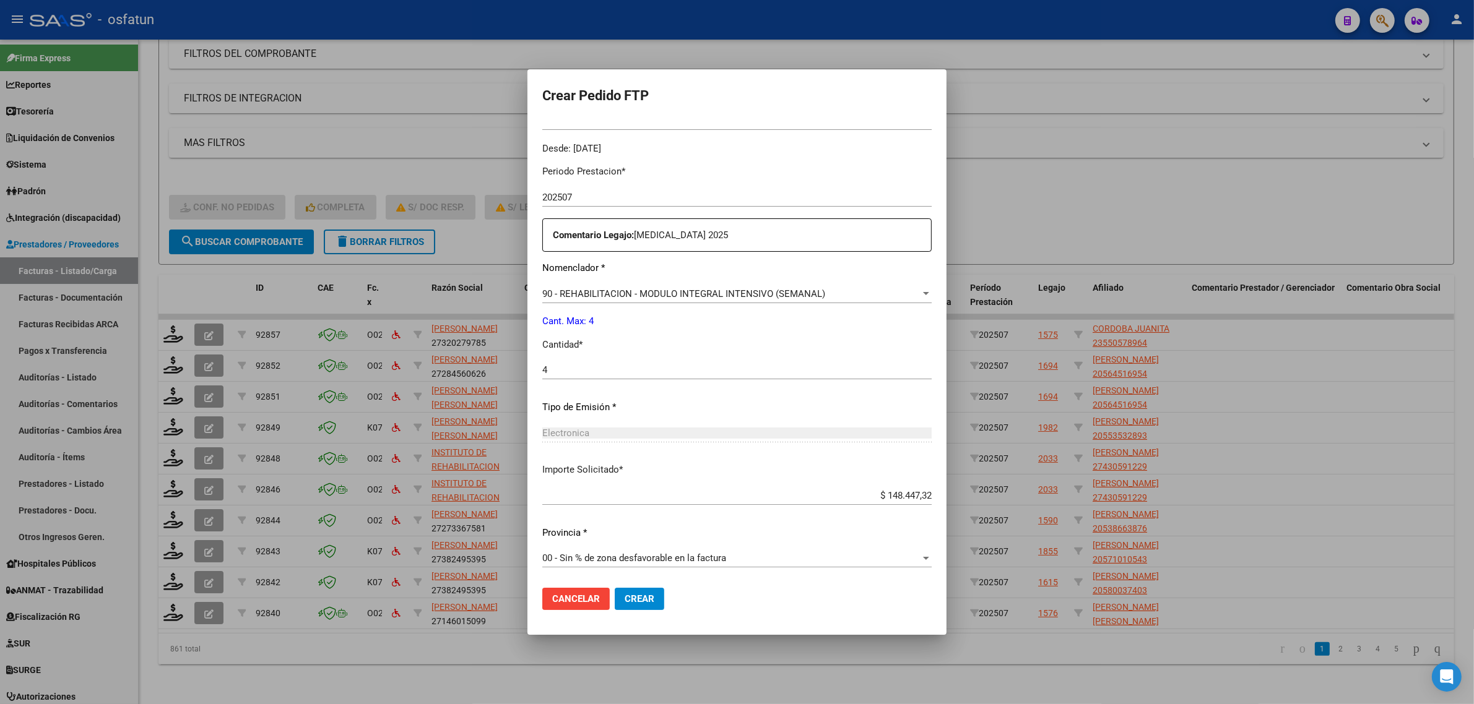
click at [626, 603] on span "Crear" at bounding box center [639, 598] width 30 height 11
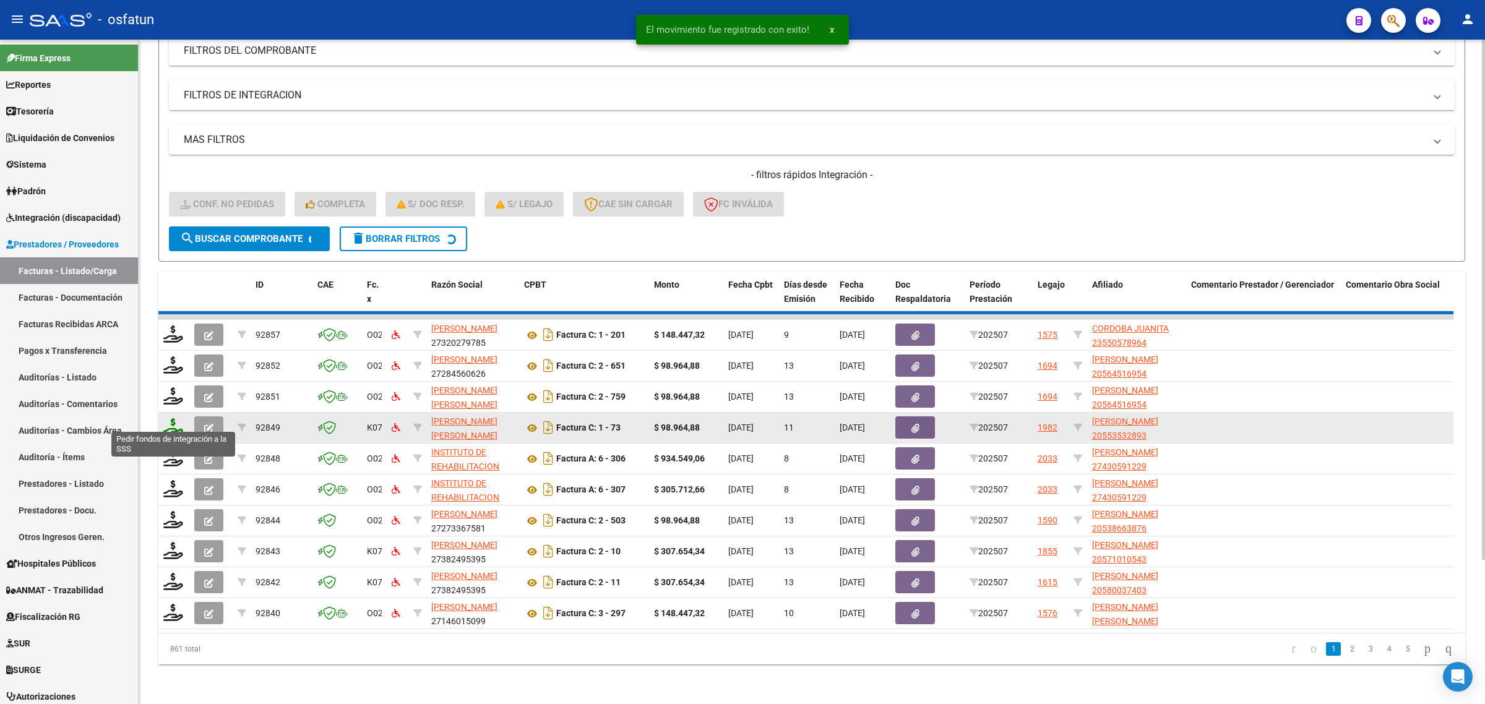
click at [170, 418] on icon at bounding box center [173, 426] width 20 height 17
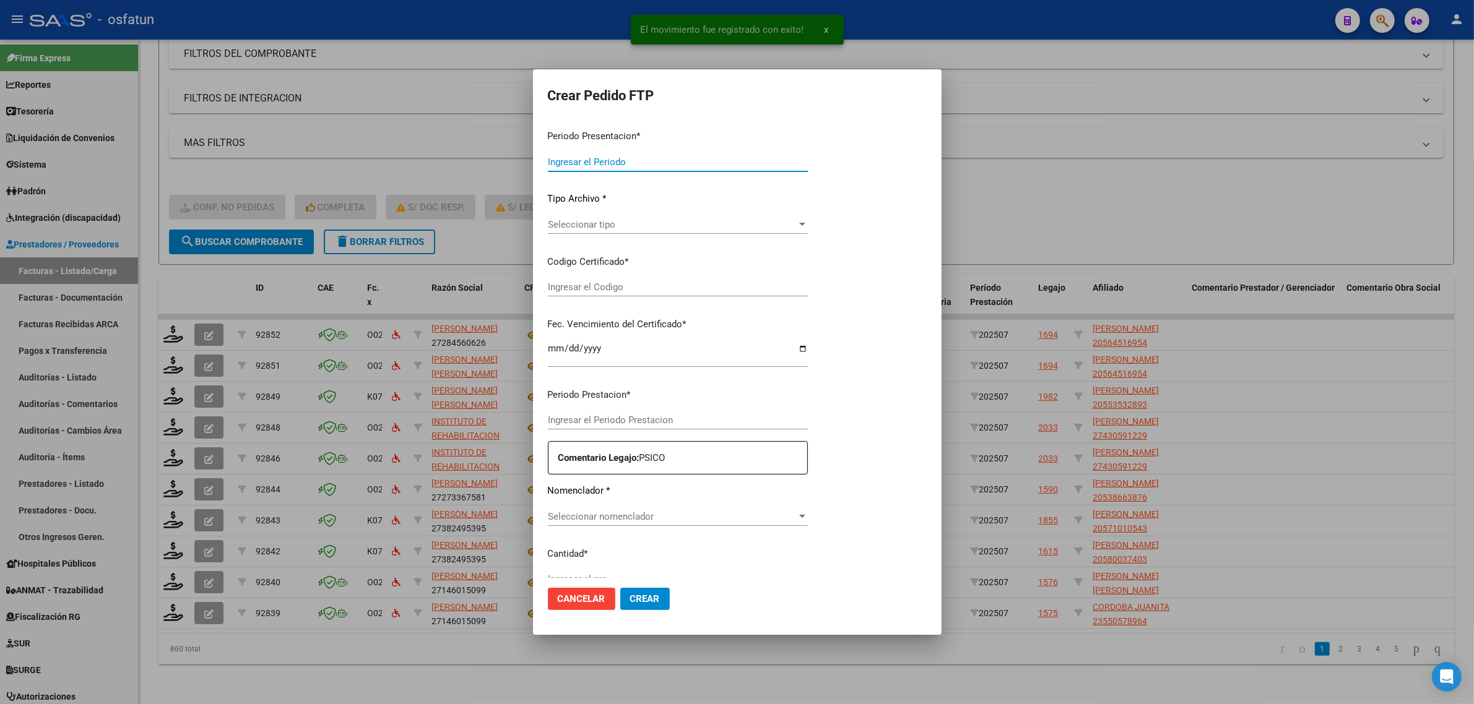
type input "202507"
type input "$ 934.549,06"
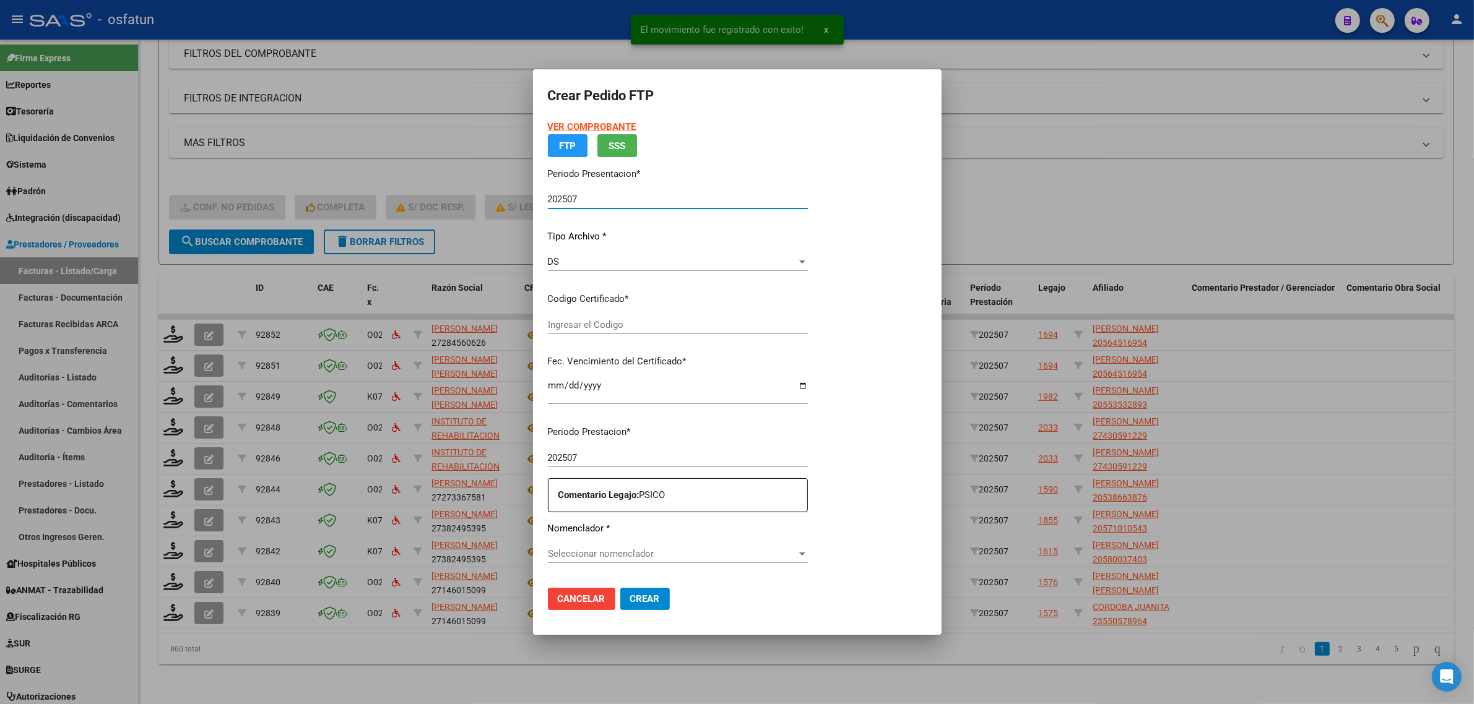
type input "ARG010004305912220241206-20391206CAT242"
type input "2039-12-06"
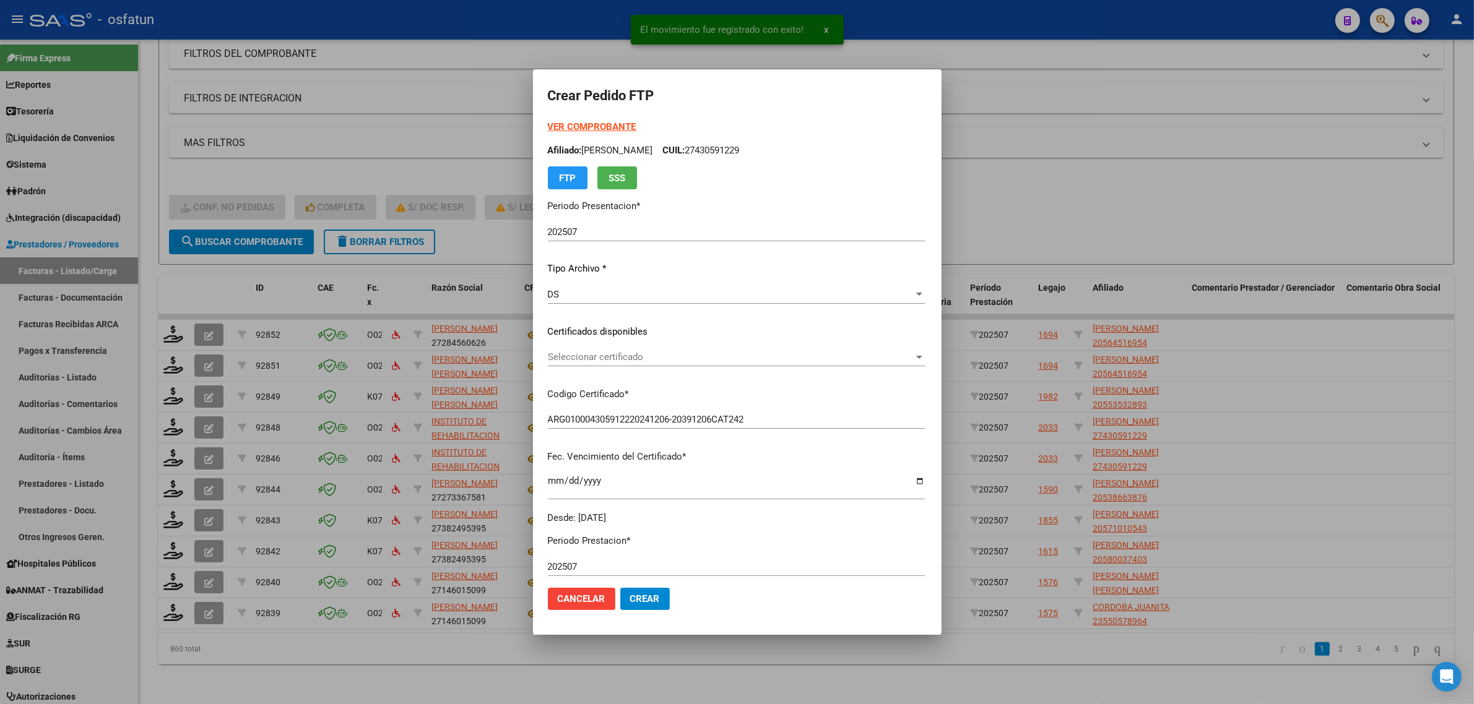
click at [580, 124] on strong "VER COMPROBANTE" at bounding box center [592, 126] width 88 height 11
click at [592, 354] on span "Seleccionar certificado" at bounding box center [731, 357] width 366 height 11
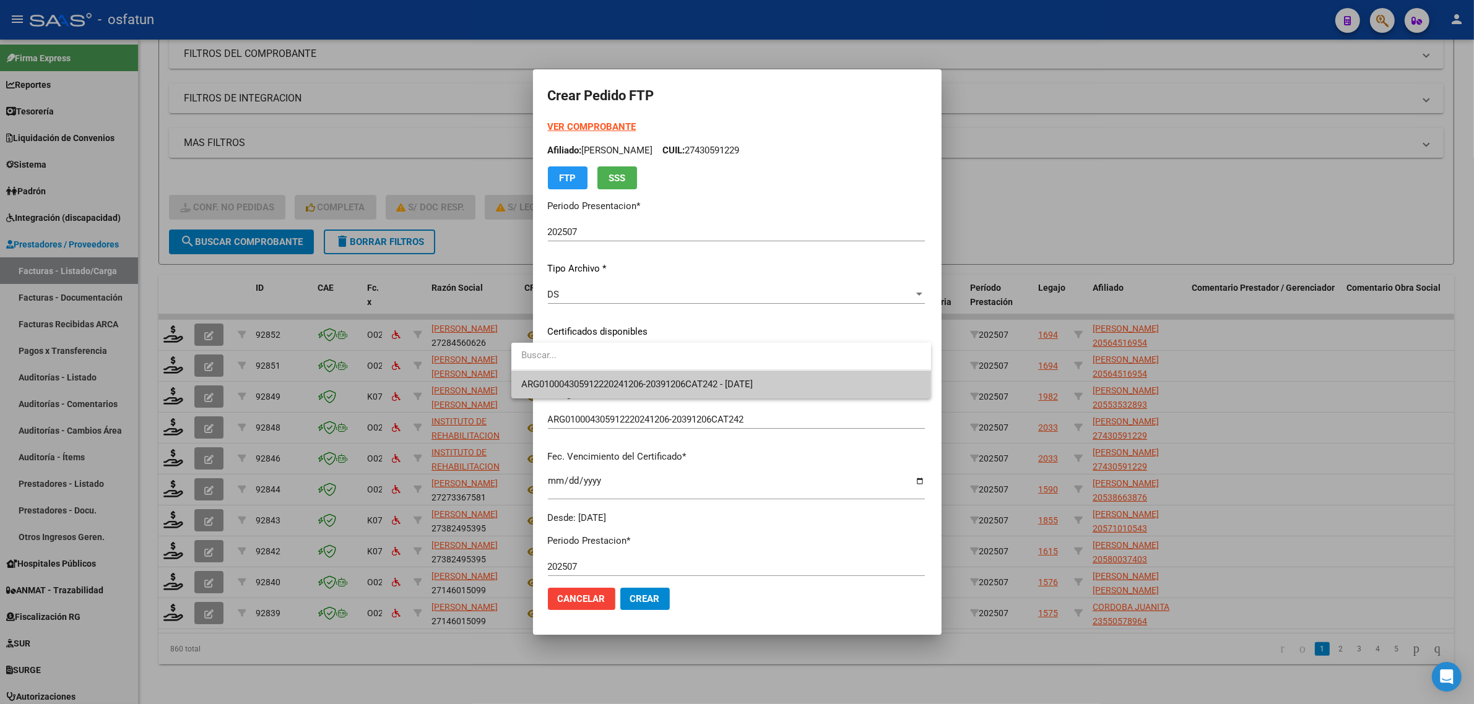
click at [592, 378] on span "ARG010004305912220241206-20391206CAT242 - 2039-12-06" at bounding box center [721, 385] width 400 height 28
click at [592, 378] on div "VER COMPROBANTE ARCA Padrón Afiliado: HERRERA MARA ANAHI CUIL: 27430591229 FTP …" at bounding box center [736, 322] width 377 height 405
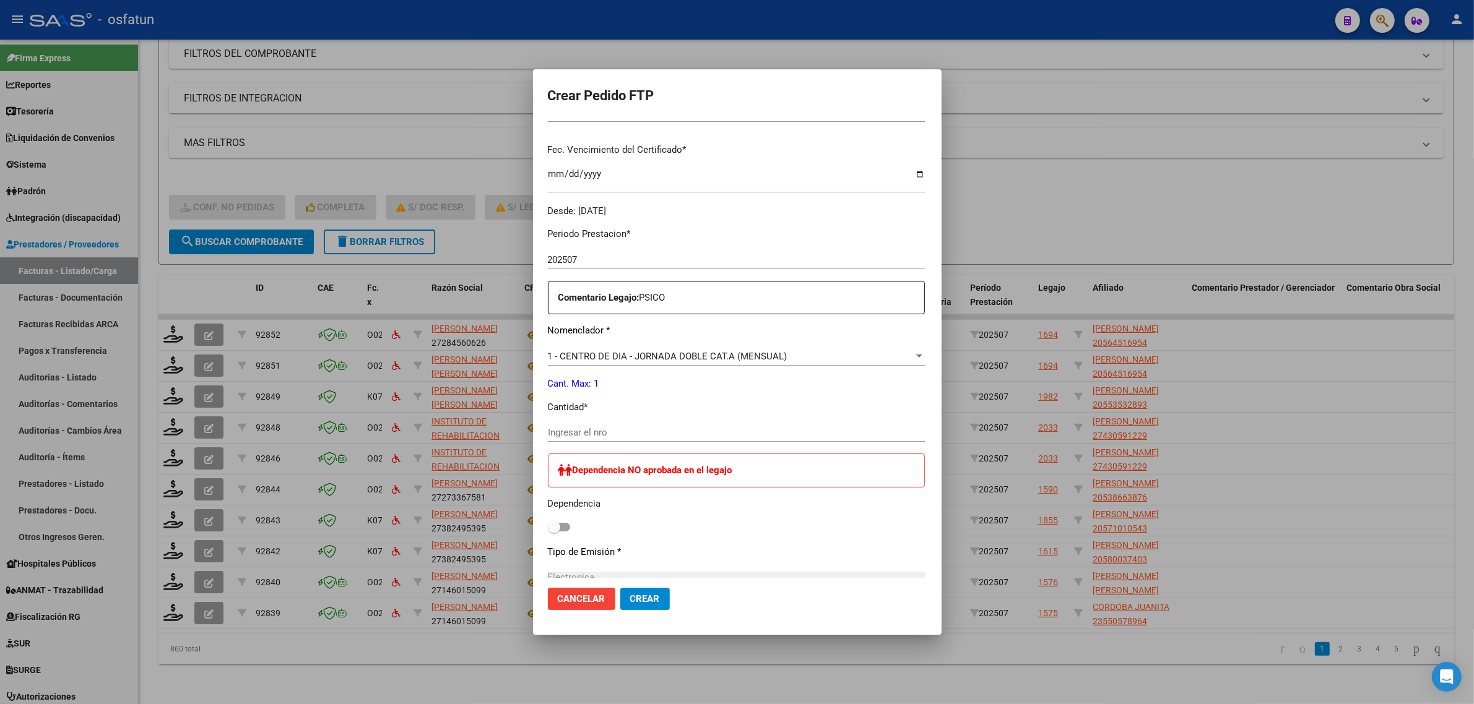
scroll to position [309, 0]
click at [593, 430] on input "Ingresar el nro" at bounding box center [736, 430] width 377 height 11
type input "1"
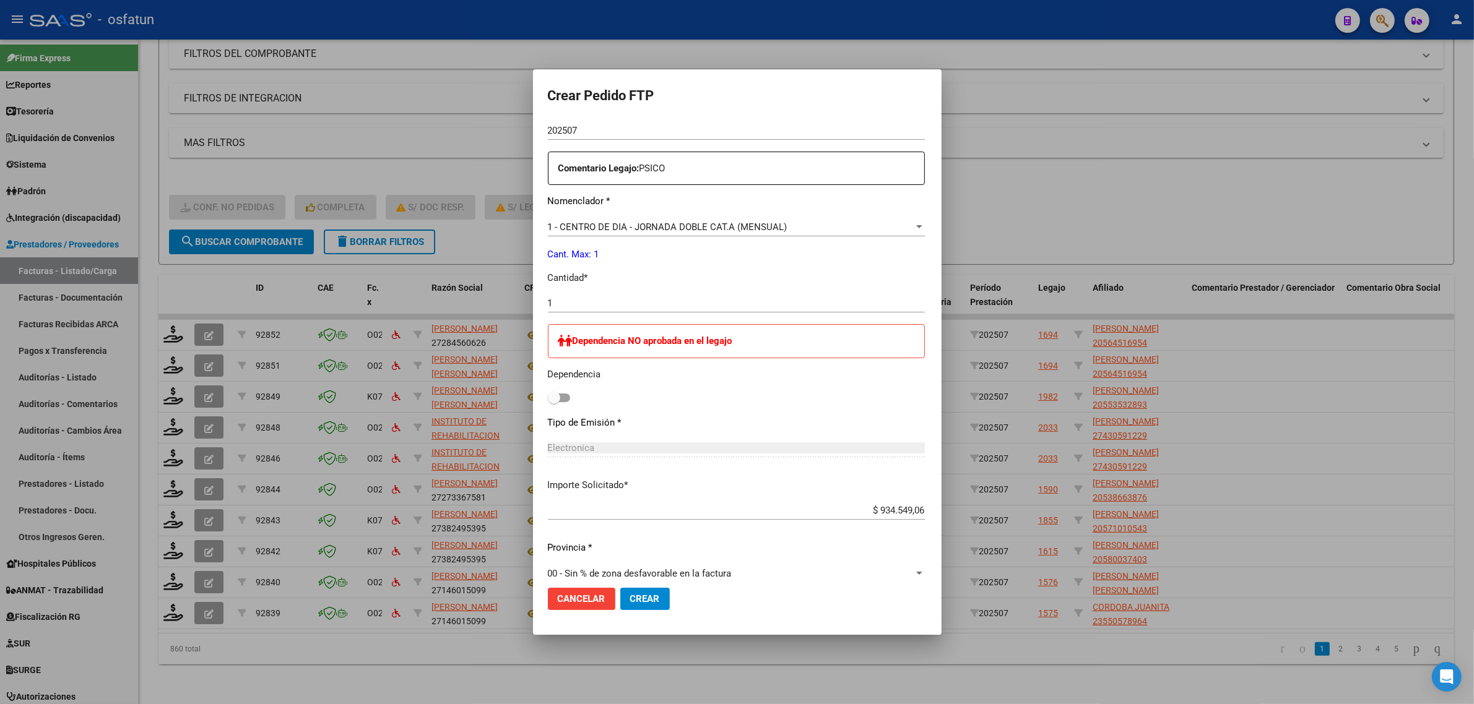
scroll to position [452, 0]
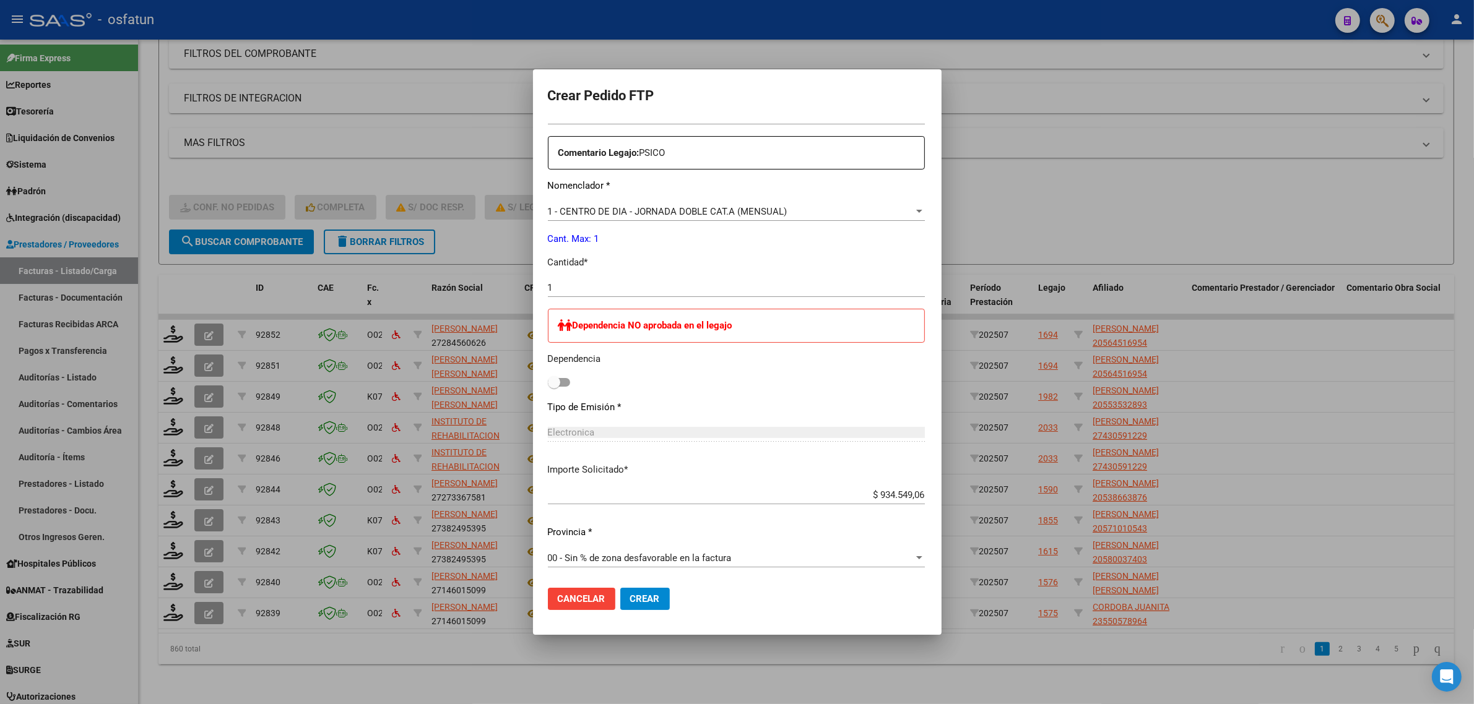
click at [548, 385] on span at bounding box center [559, 382] width 22 height 9
click at [553, 387] on input "checkbox" at bounding box center [553, 387] width 1 height 1
checkbox input "true"
click at [630, 595] on span "Crear" at bounding box center [645, 598] width 30 height 11
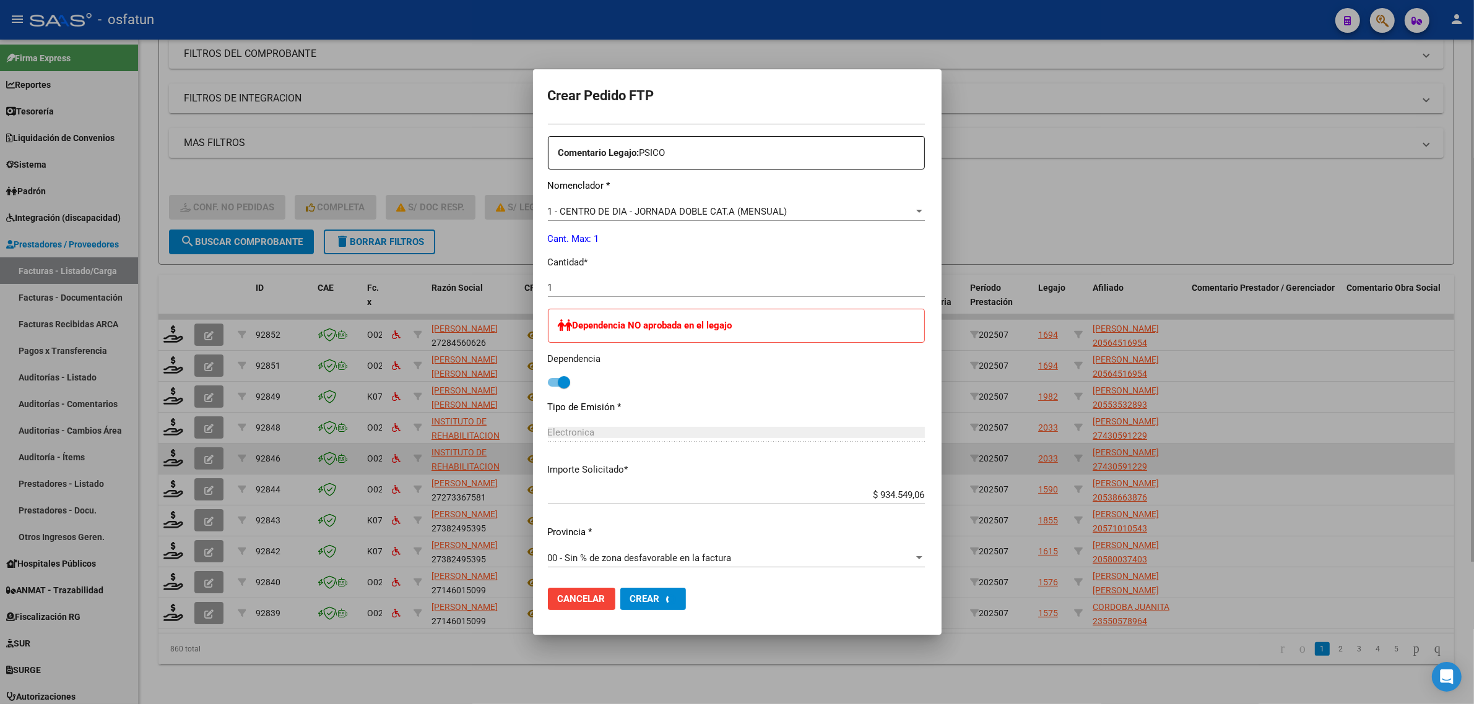
scroll to position [0, 0]
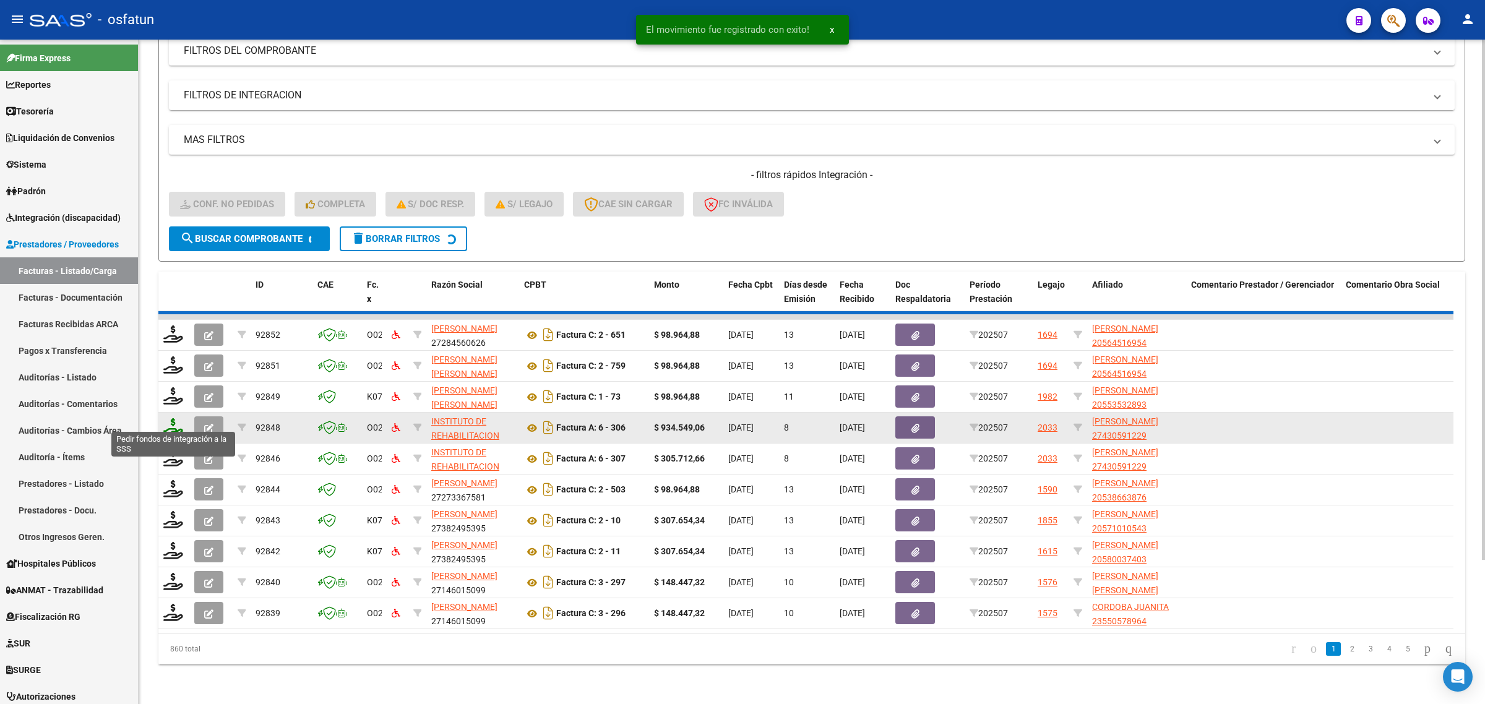
click at [169, 418] on icon at bounding box center [173, 426] width 20 height 17
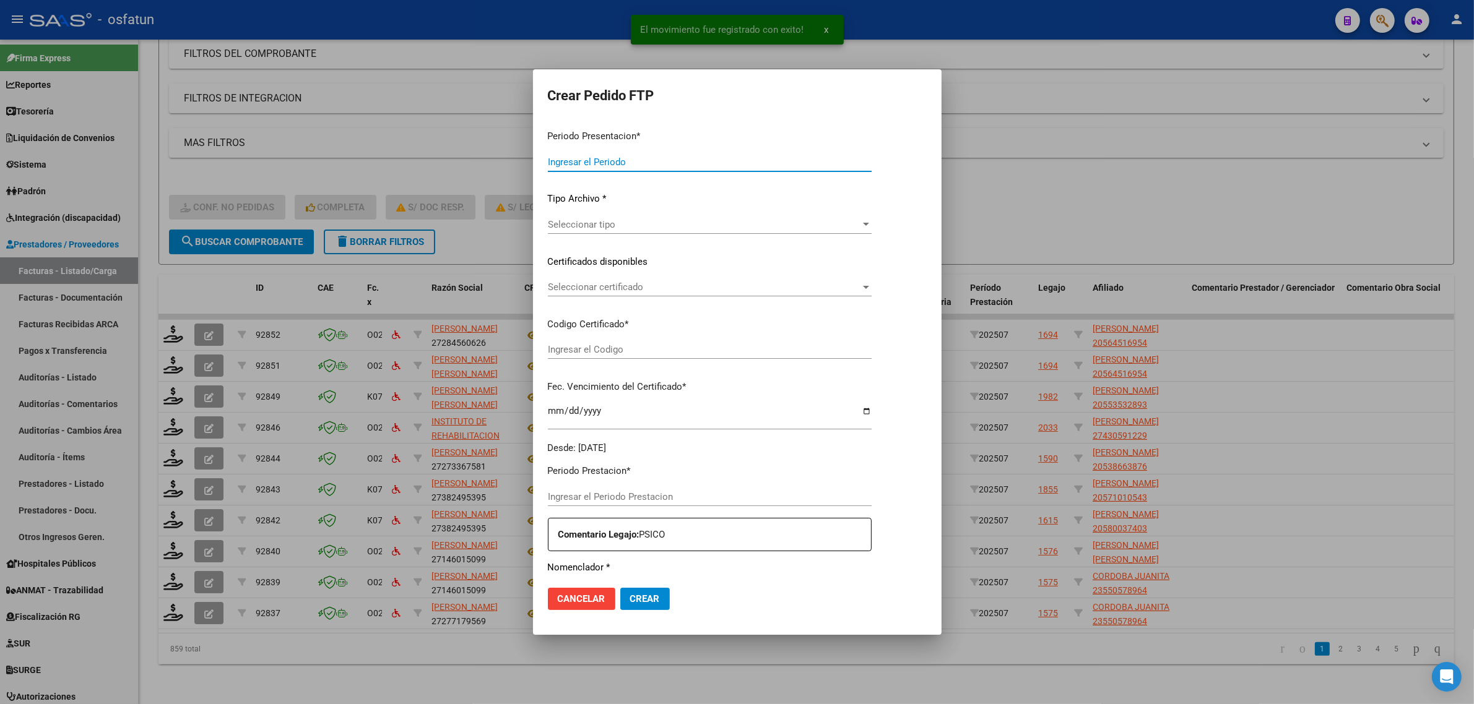
type input "202507"
type input "$ 305.712,66"
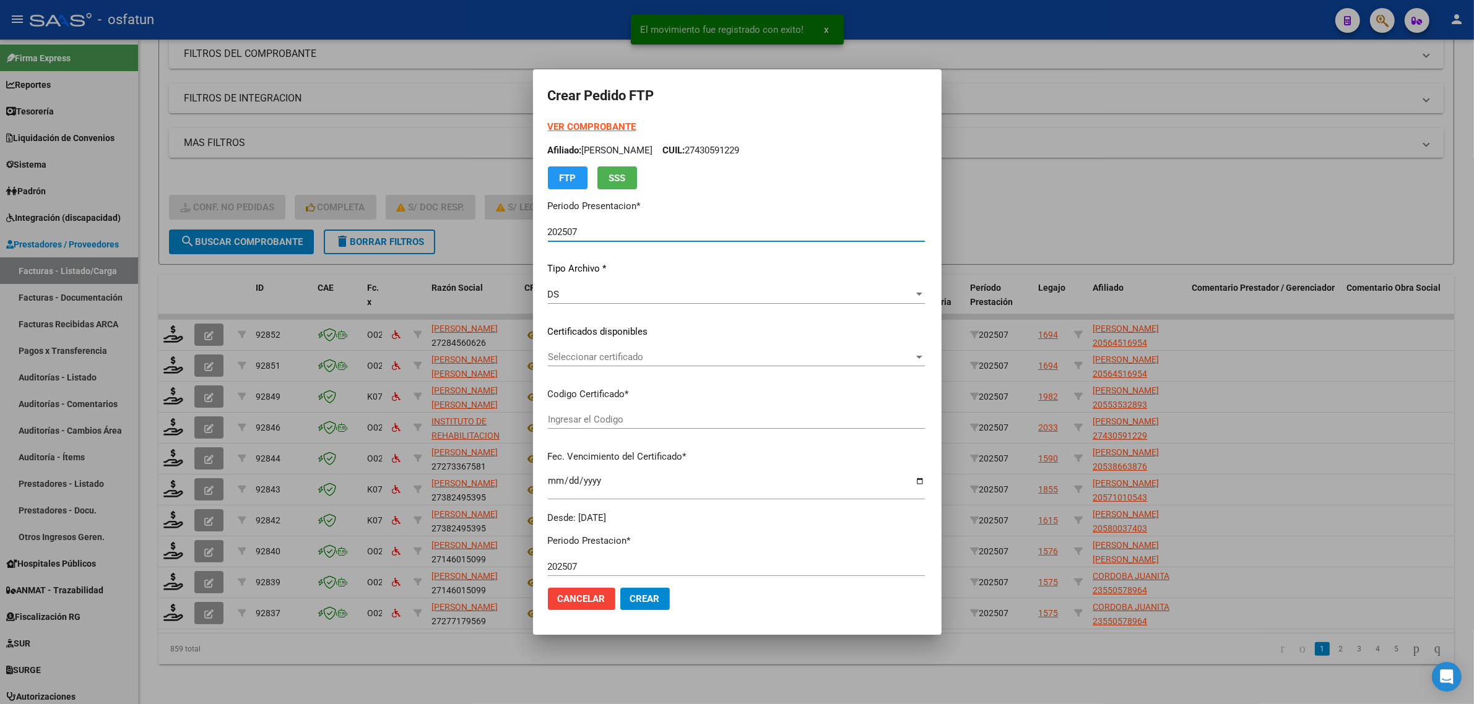
type input "ARG010004305912220241206-20391206CAT242"
type input "2039-12-06"
click at [568, 121] on strong "VER COMPROBANTE" at bounding box center [592, 126] width 88 height 11
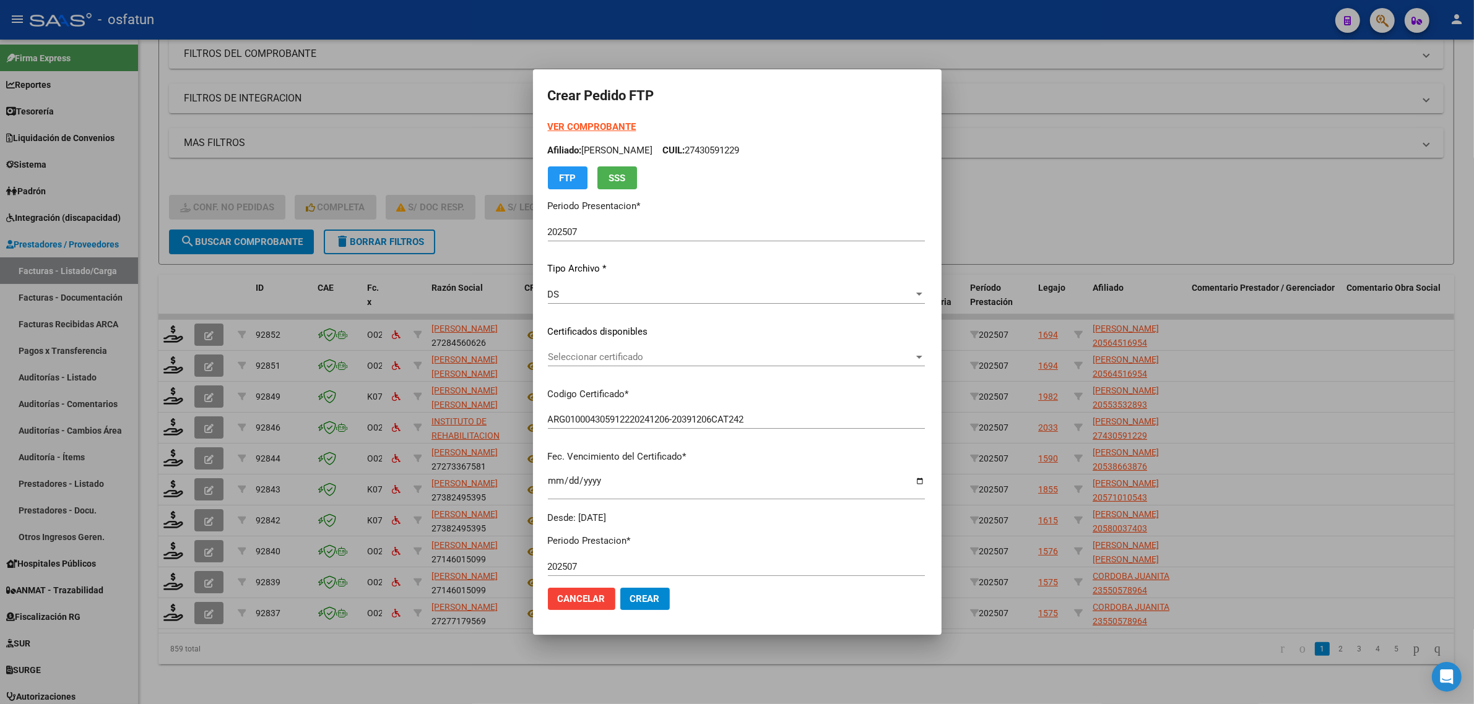
click at [268, 166] on div at bounding box center [737, 352] width 1474 height 704
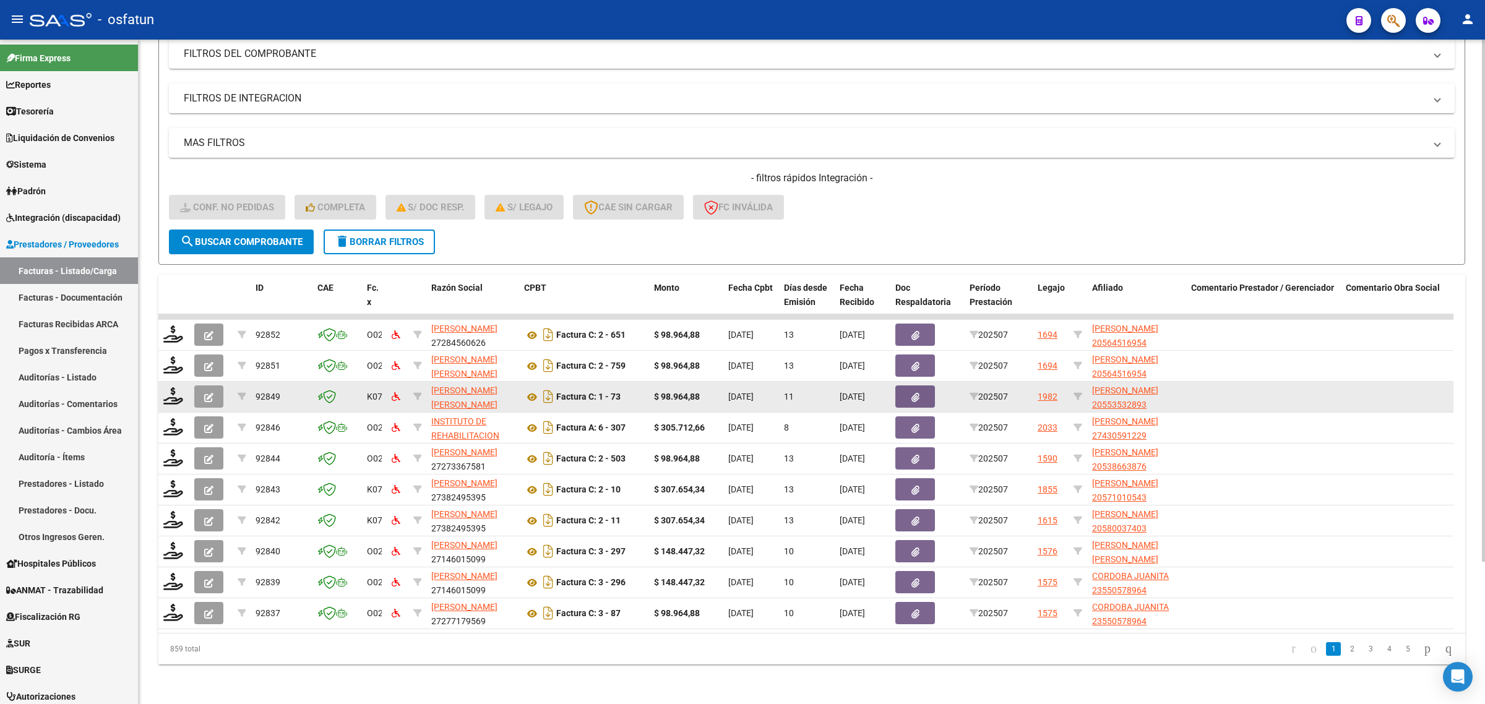
click at [170, 382] on datatable-body-cell at bounding box center [173, 397] width 31 height 30
click at [178, 387] on icon at bounding box center [173, 395] width 20 height 17
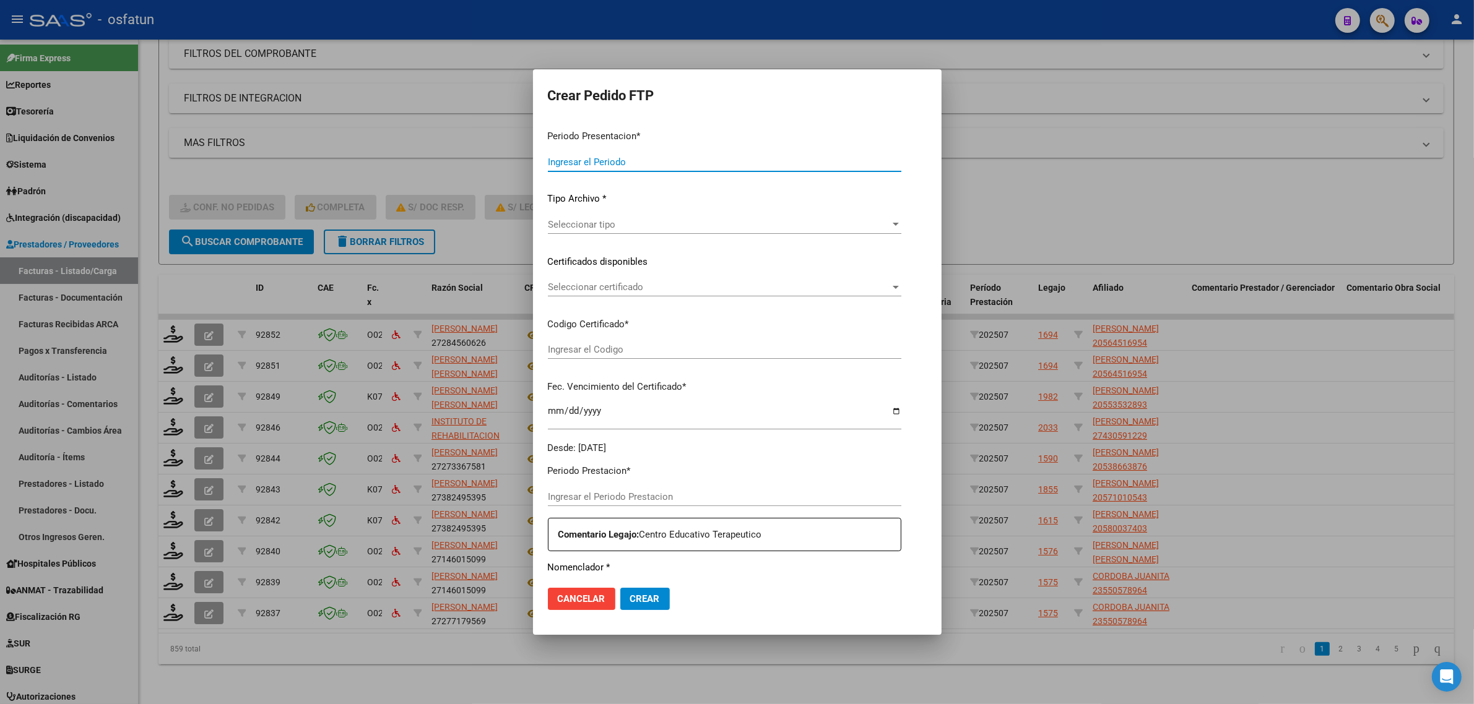
type input "202507"
type input "$ 98.964,88"
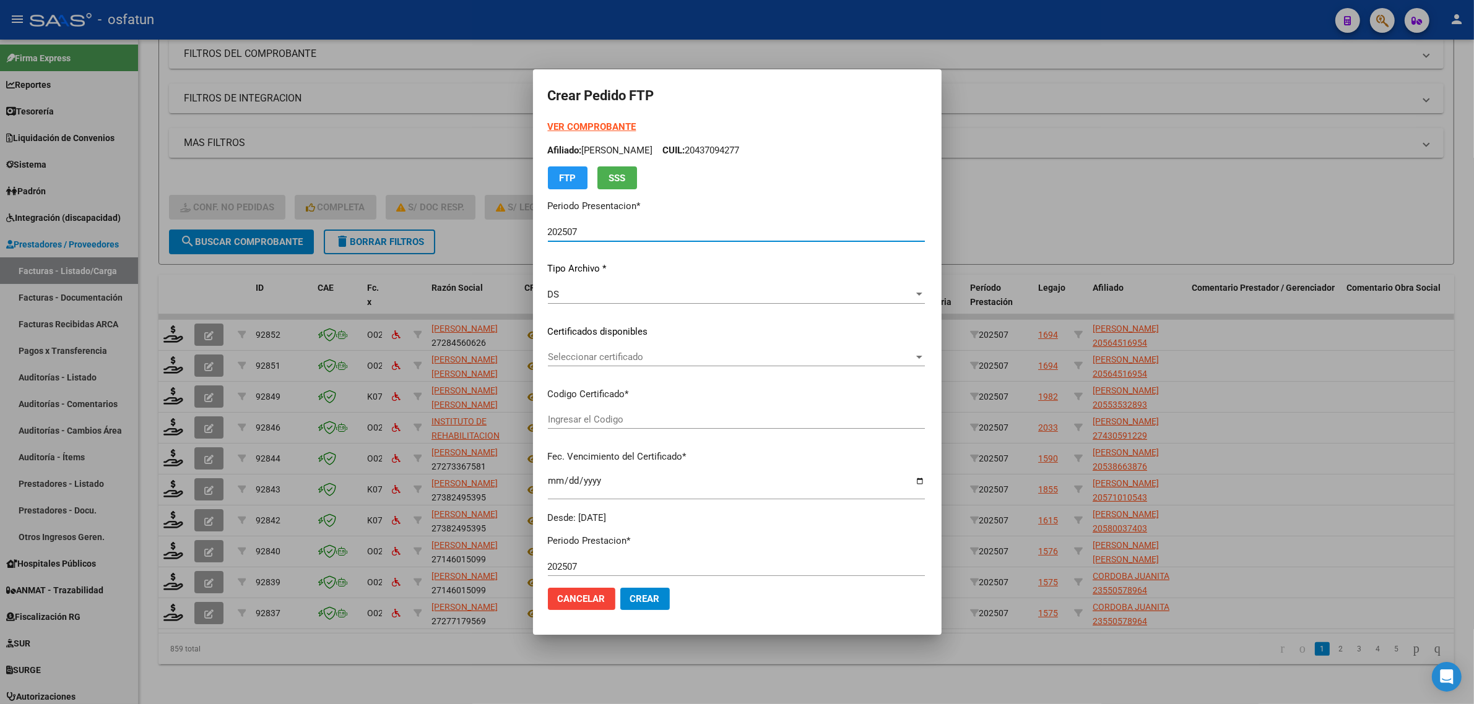
type input "ARG02000553532892021090820260908TUC136"
type input "[DATE]"
click at [566, 122] on strong "VER COMPROBANTE" at bounding box center [592, 126] width 88 height 11
click at [1112, 137] on div at bounding box center [737, 352] width 1474 height 704
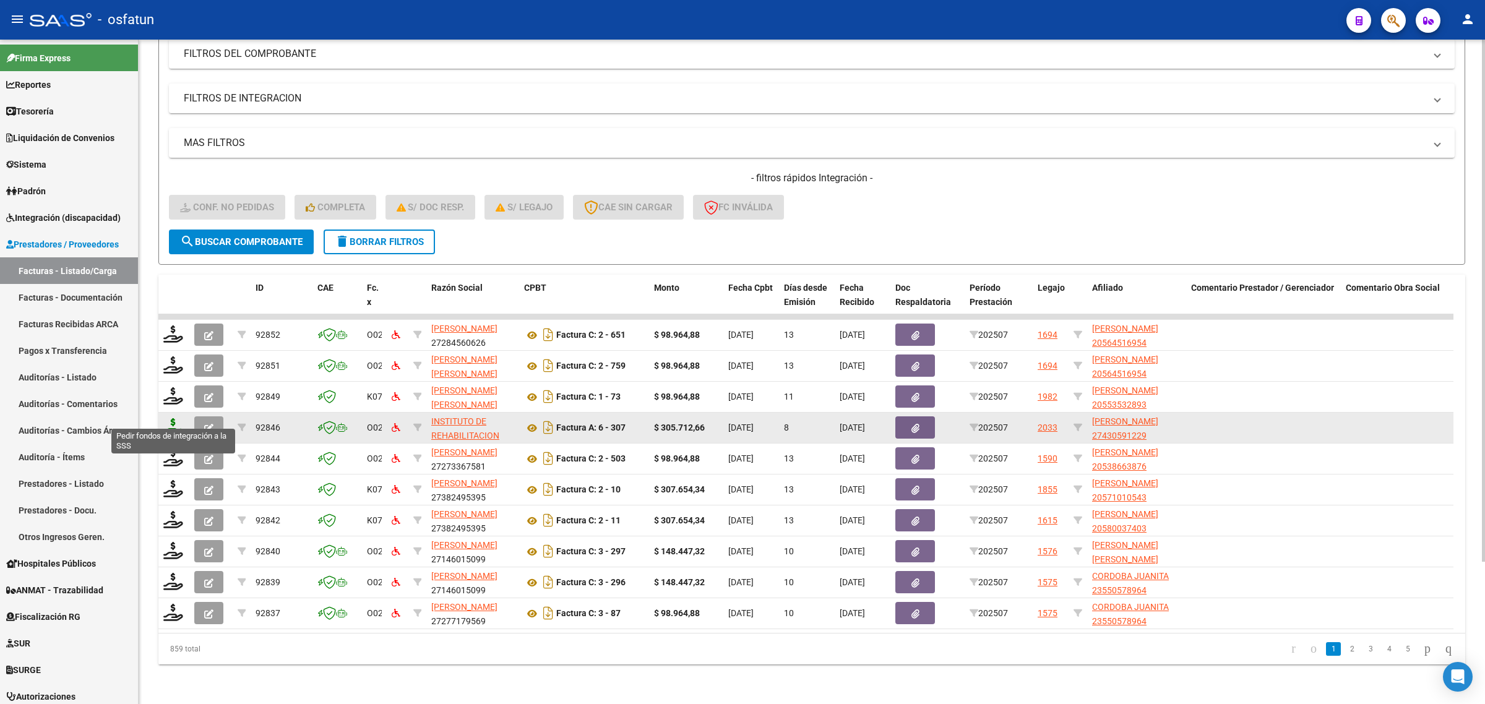
click at [175, 418] on icon at bounding box center [173, 426] width 20 height 17
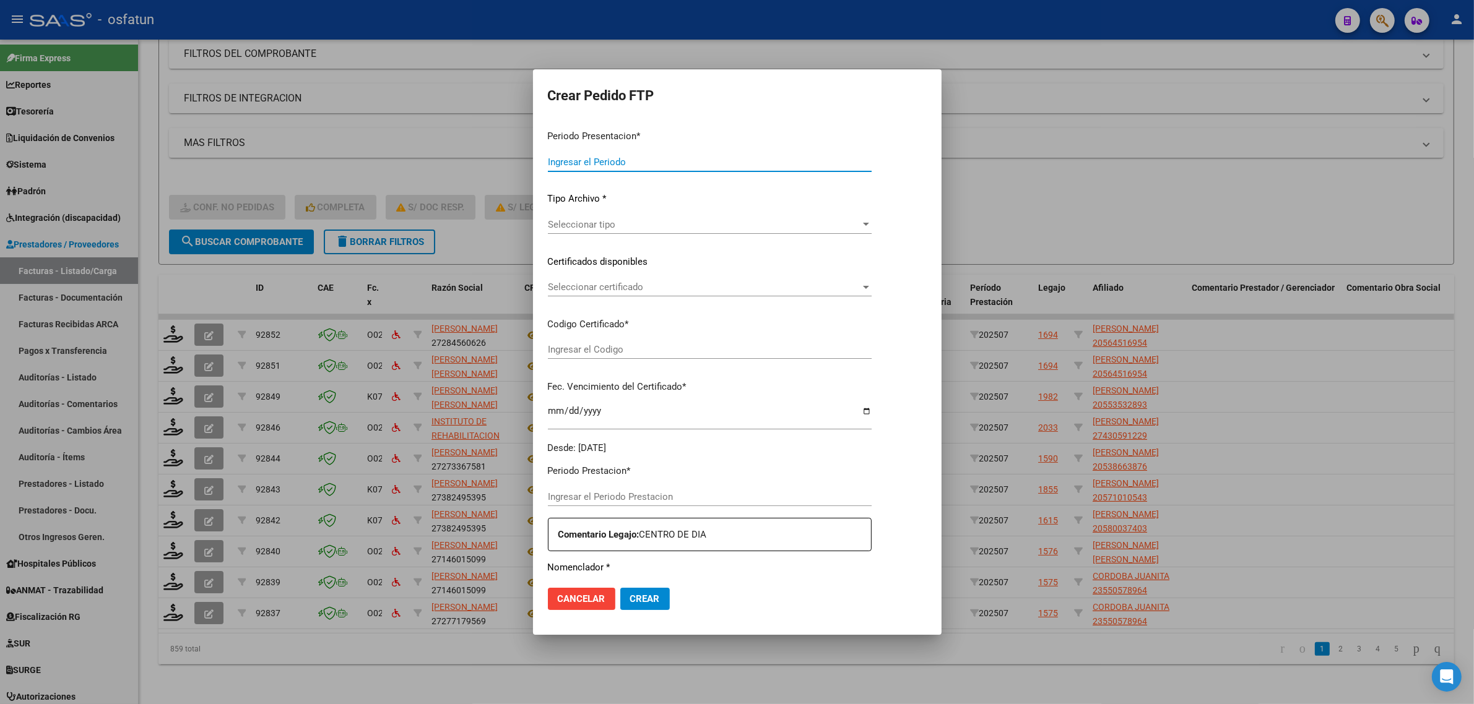
type input "202507"
type input "$ 305.712,66"
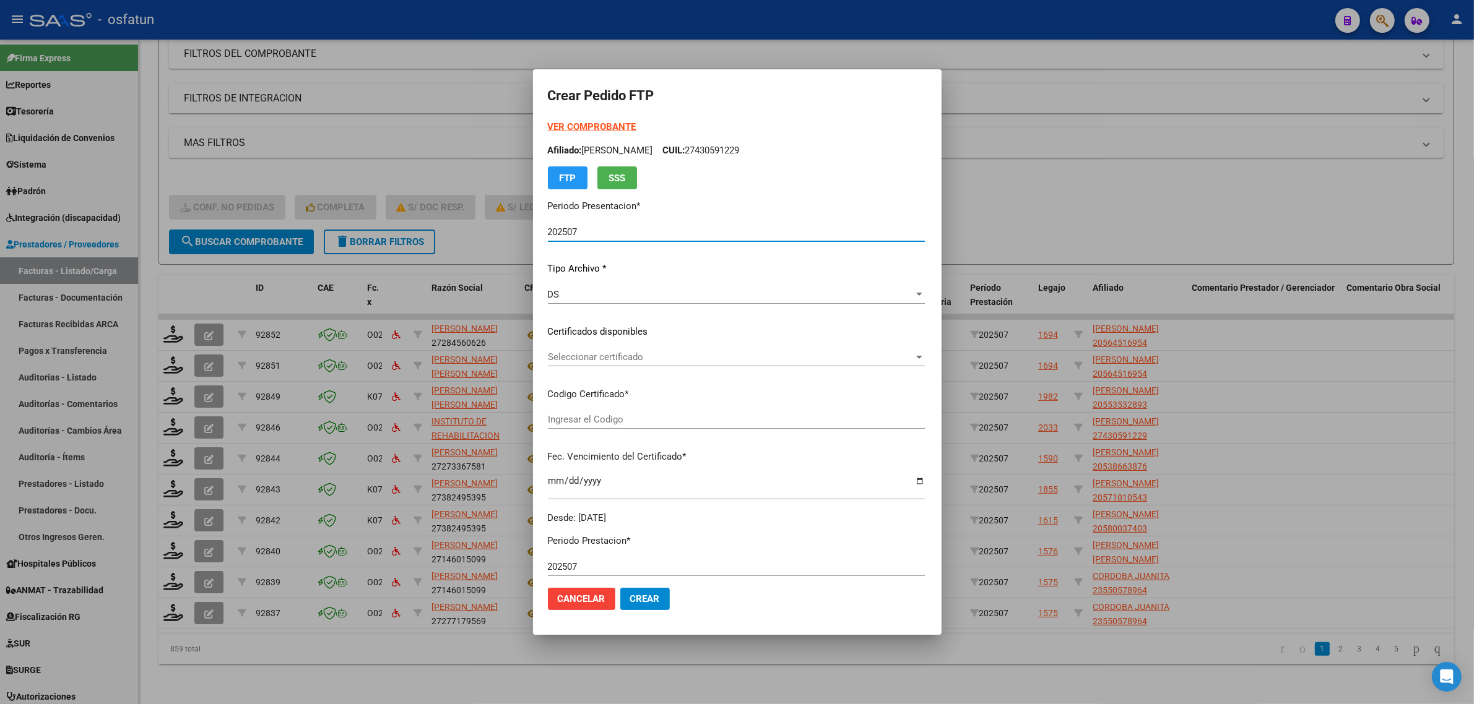
type input "ARG010004305912220241206-20391206CAT242"
type input "2039-12-06"
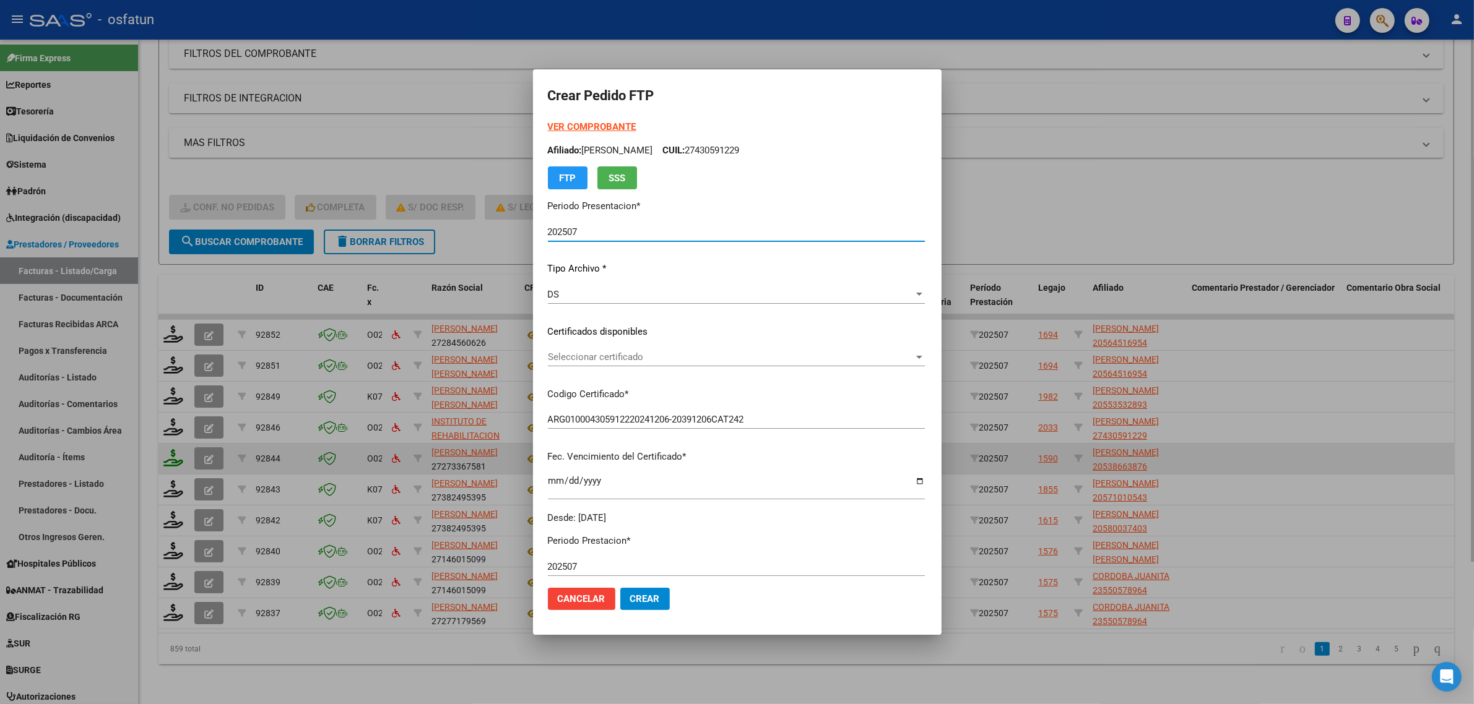
click at [172, 444] on div at bounding box center [737, 352] width 1474 height 704
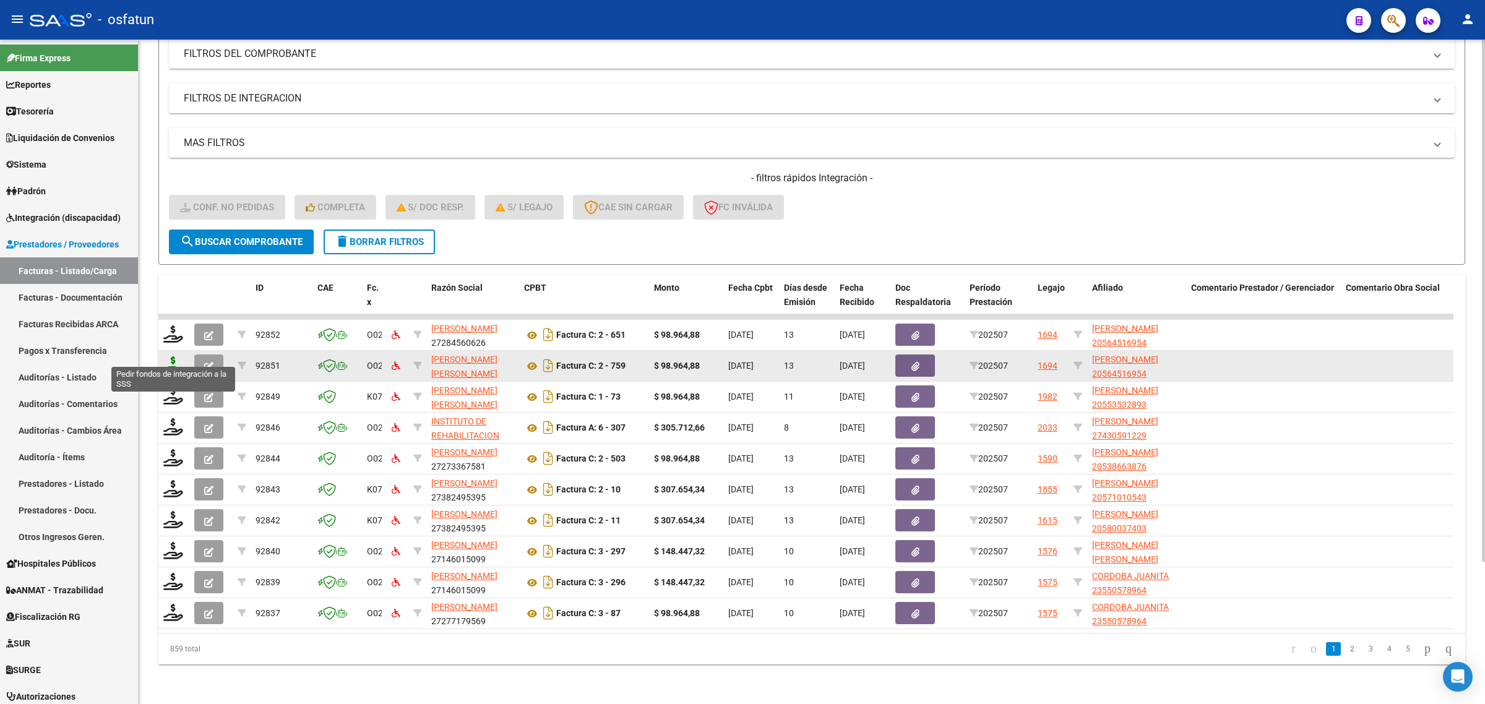
click at [169, 356] on icon at bounding box center [173, 364] width 20 height 17
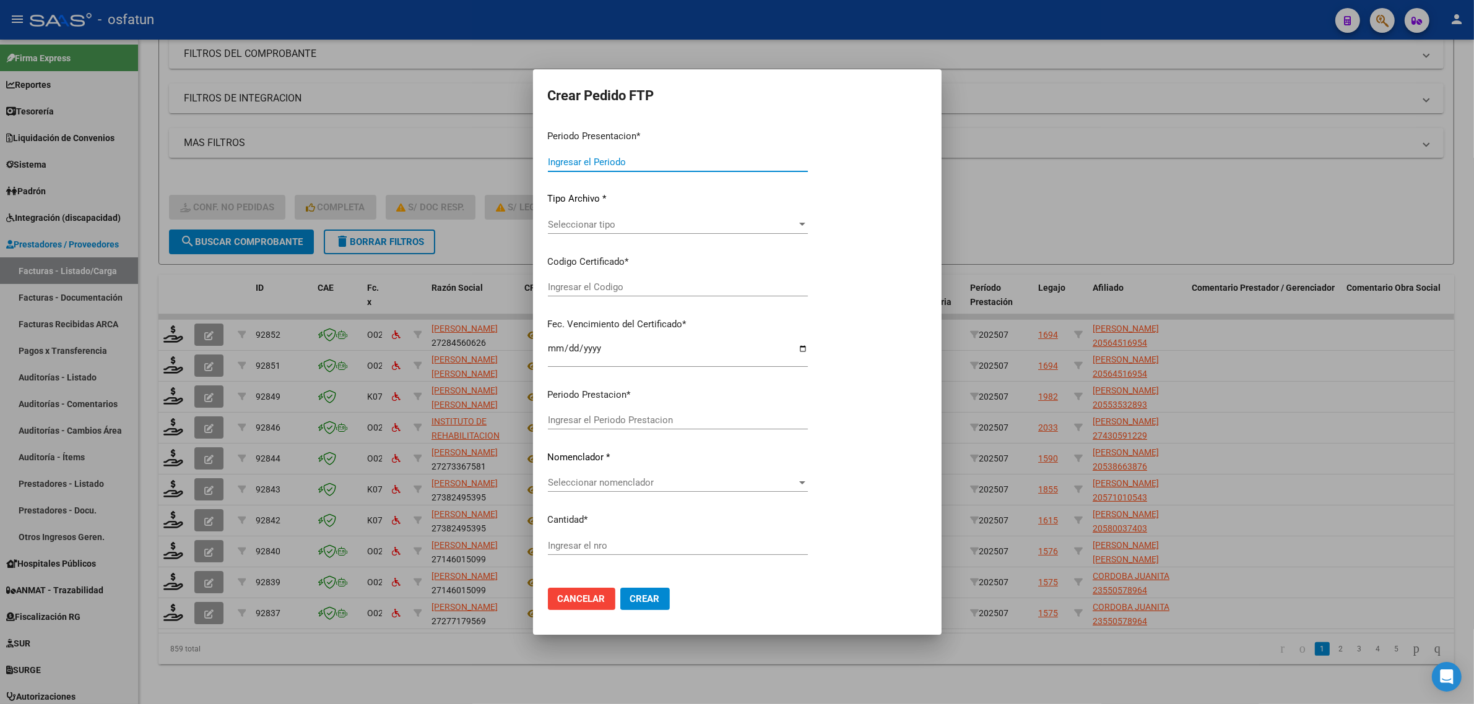
type input "202507"
type input "$ 98.964,88"
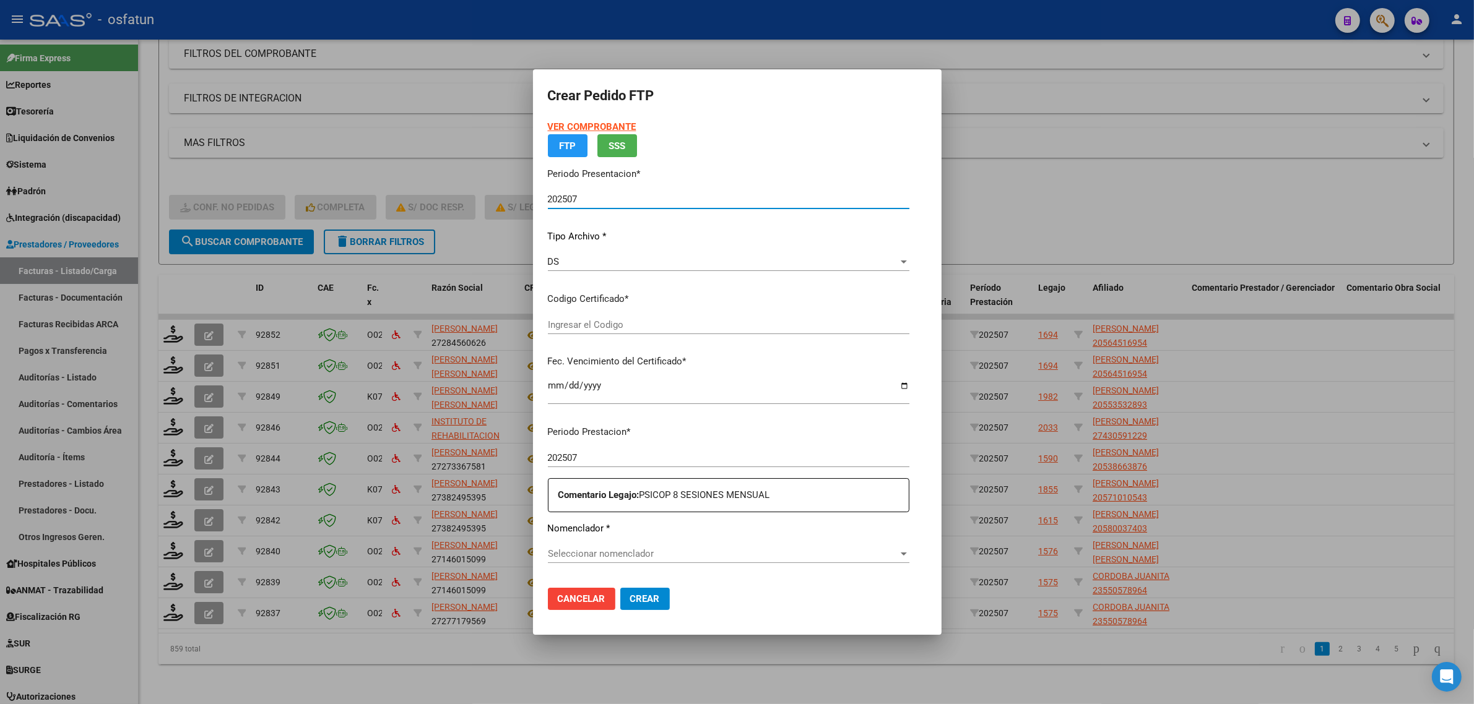
type input "ARG02000564516952022081720250817CAT-242"
type input "2025-08-17"
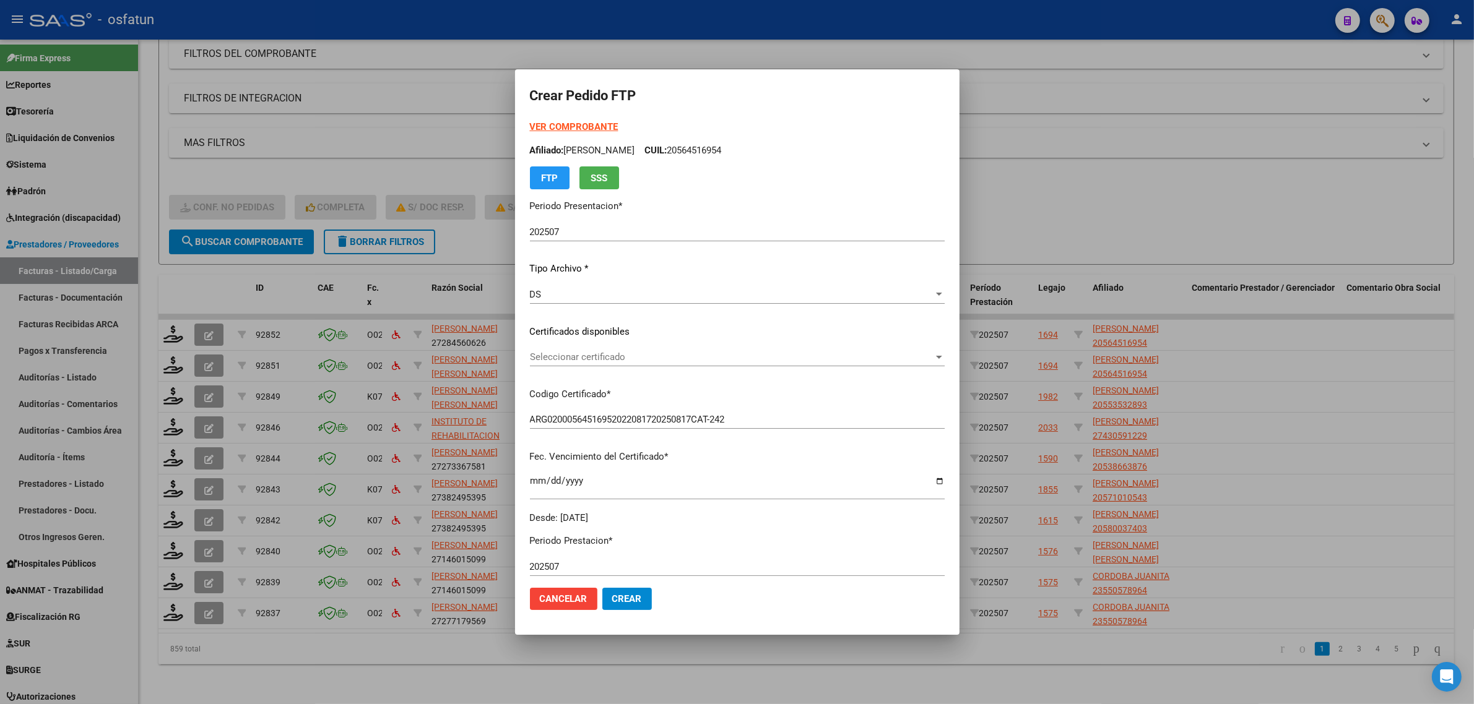
click at [1126, 205] on div at bounding box center [737, 352] width 1474 height 704
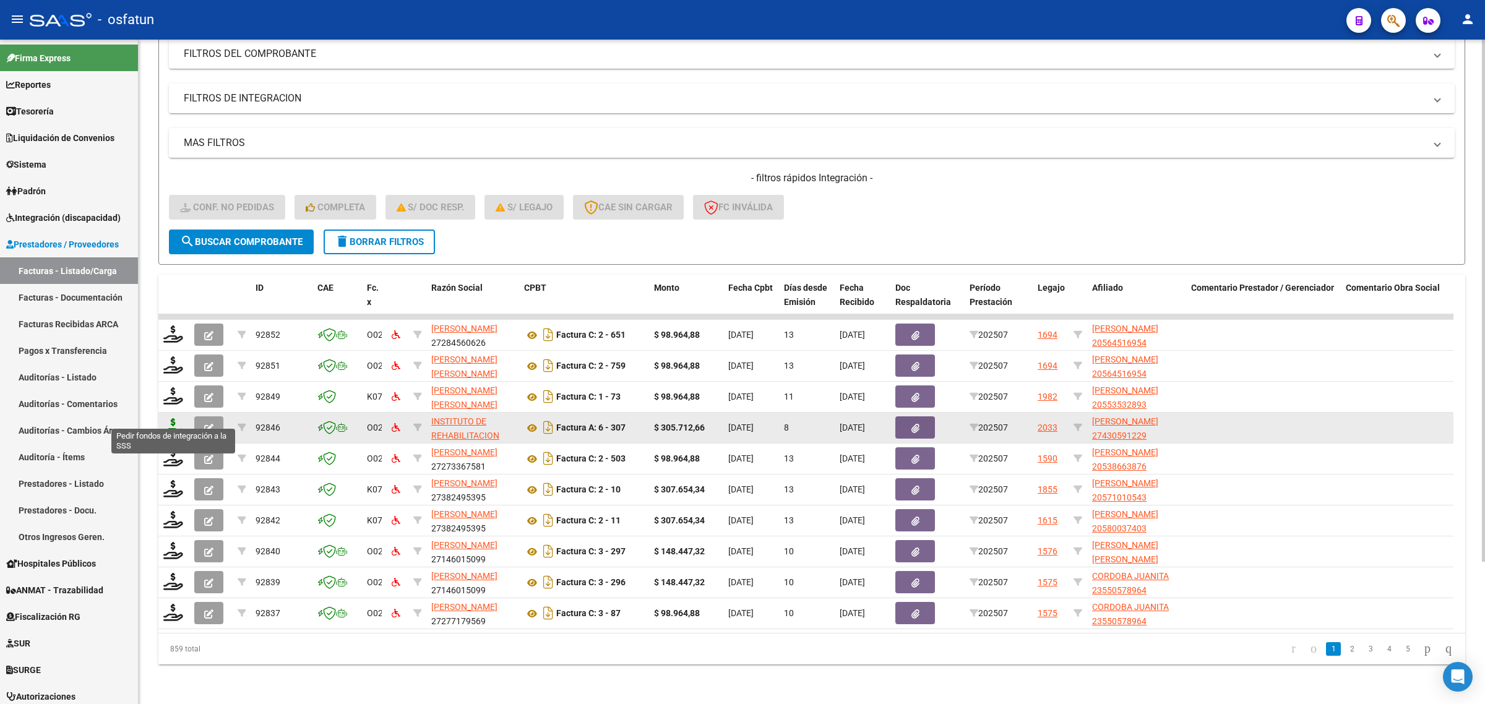
click at [171, 418] on icon at bounding box center [173, 426] width 20 height 17
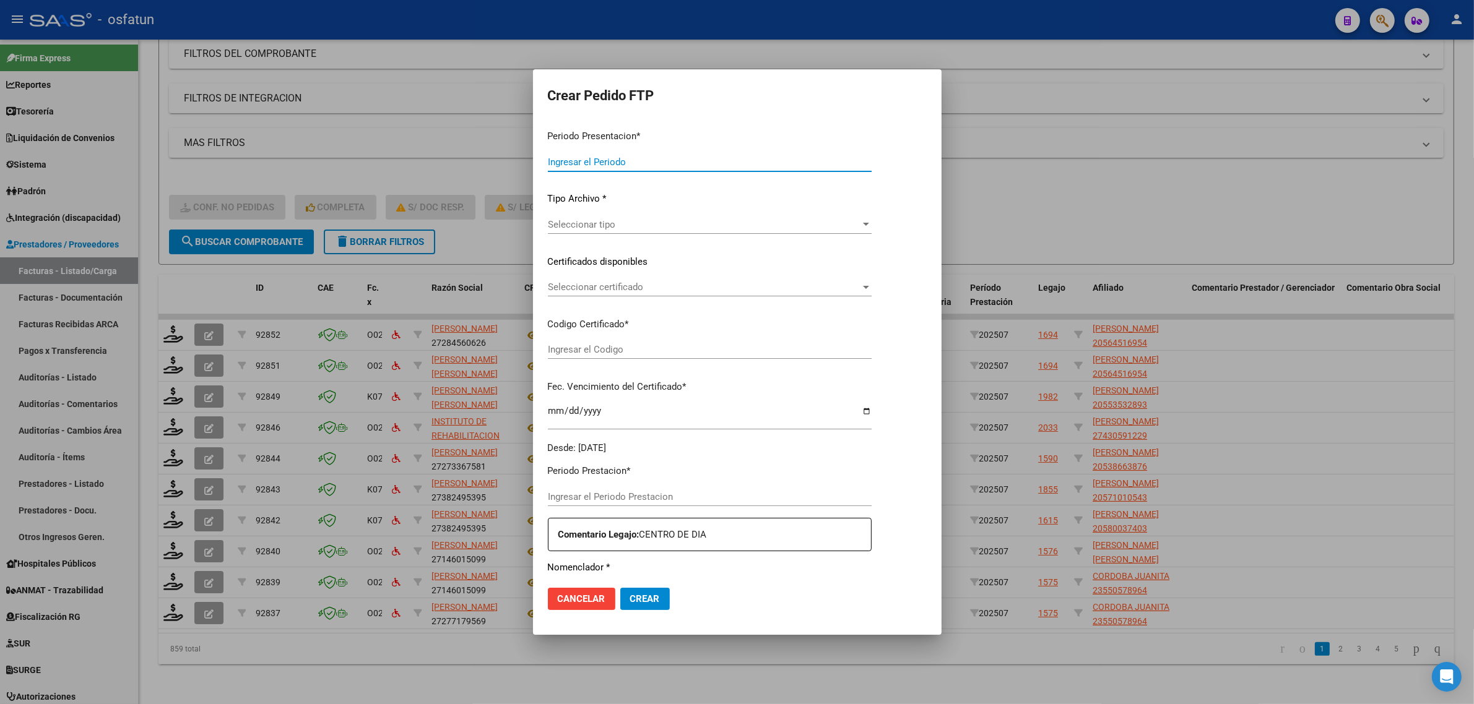
type input "202507"
type input "$ 305.712,66"
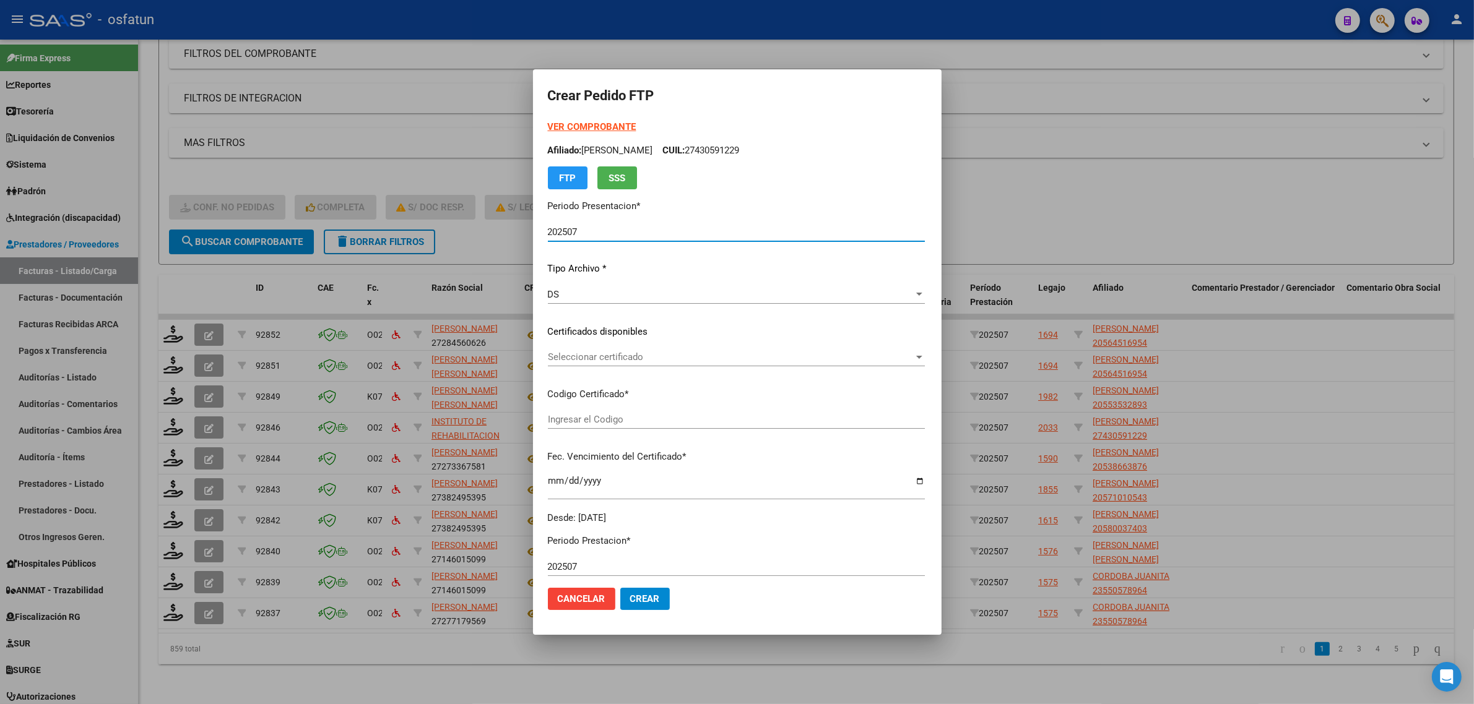
type input "ARG010004305912220241206-20391206CAT242"
type input "2039-12-06"
click at [558, 121] on strong "VER COMPROBANTE" at bounding box center [592, 126] width 88 height 11
click at [298, 165] on div at bounding box center [737, 352] width 1474 height 704
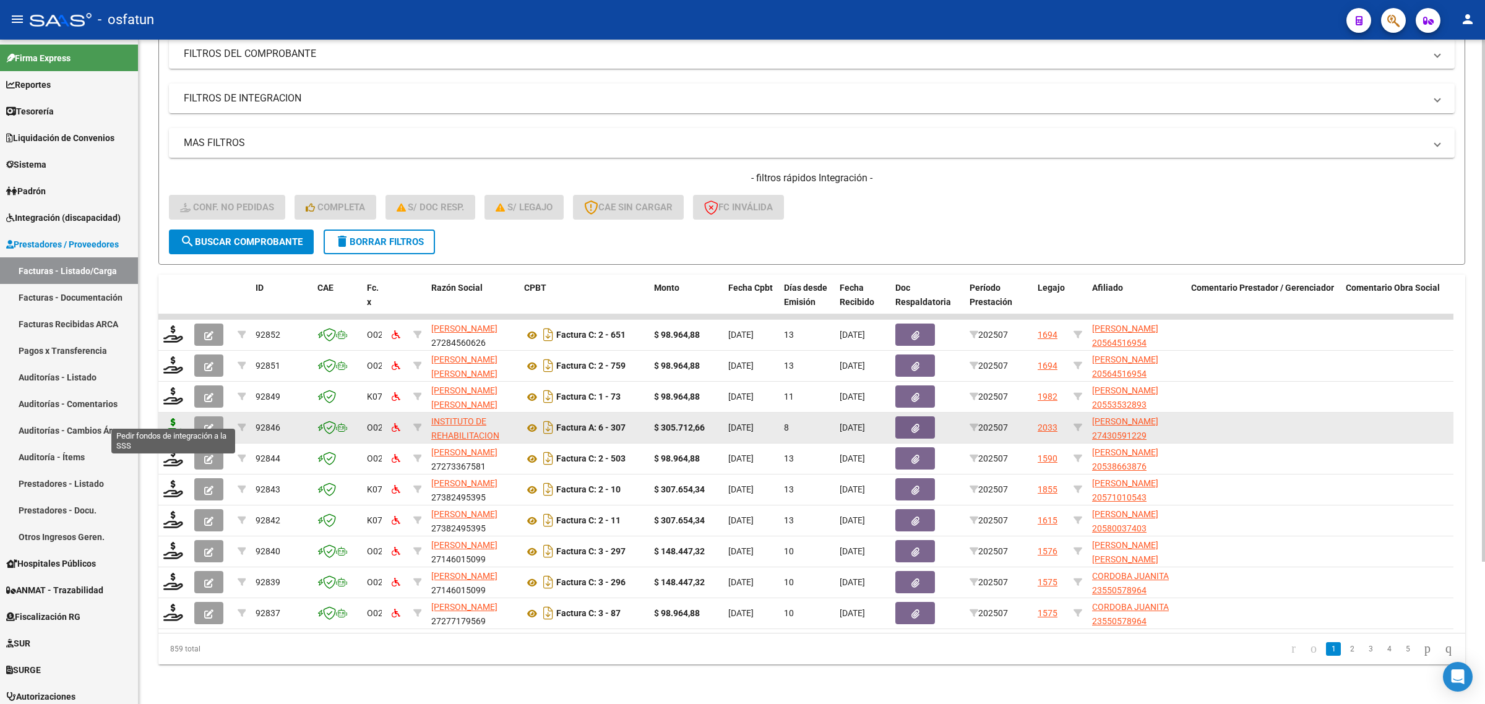
click at [169, 418] on icon at bounding box center [173, 426] width 20 height 17
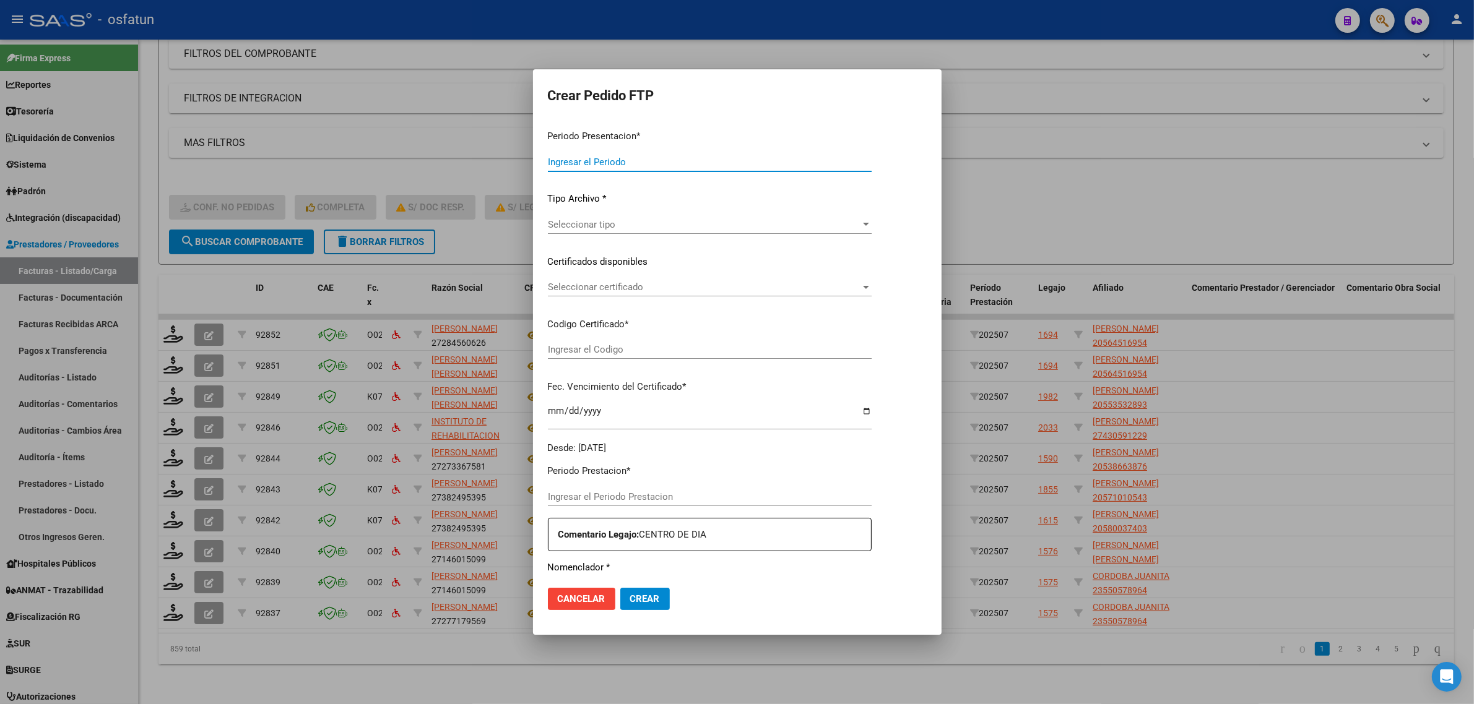
type input "202507"
type input "$ 305.712,66"
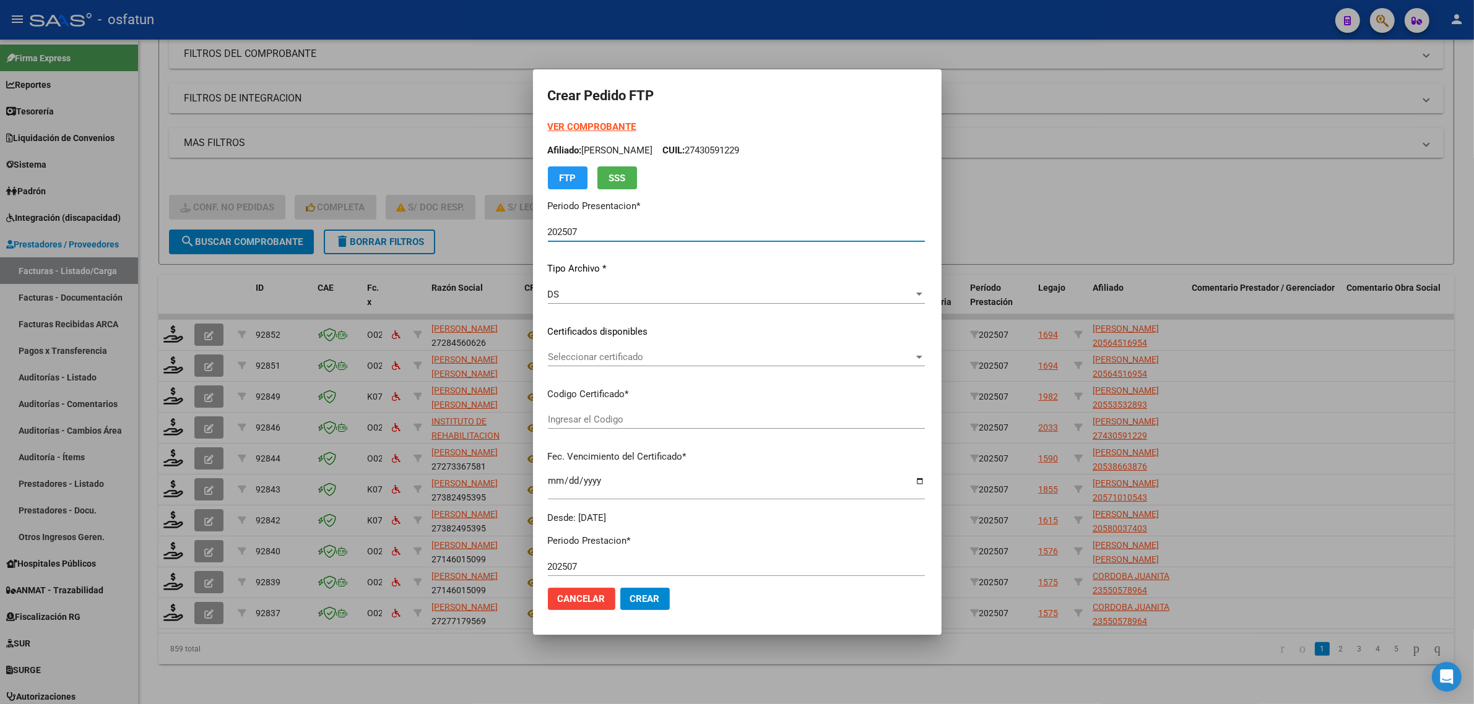
type input "ARG010004305912220241206-20391206CAT242"
type input "2039-12-06"
click at [568, 124] on strong "VER COMPROBANTE" at bounding box center [592, 126] width 88 height 11
click at [594, 369] on div "Seleccionar certificado Seleccionar certificado" at bounding box center [736, 363] width 377 height 30
click at [607, 363] on div "Seleccionar certificado Seleccionar certificado" at bounding box center [736, 357] width 377 height 19
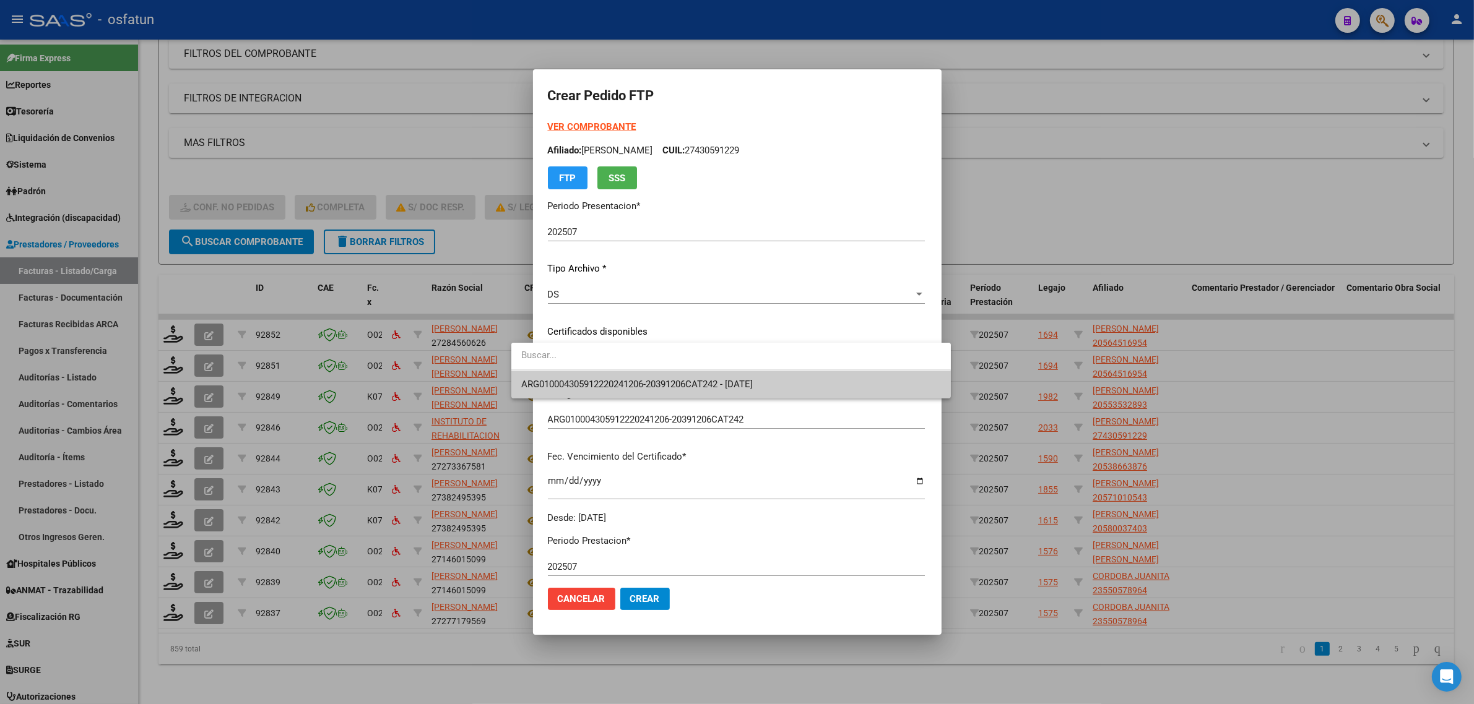
click at [608, 369] on input "dropdown search" at bounding box center [730, 356] width 439 height 28
click at [608, 381] on span "ARG010004305912220241206-20391206CAT242 - 2039-12-06" at bounding box center [636, 384] width 231 height 11
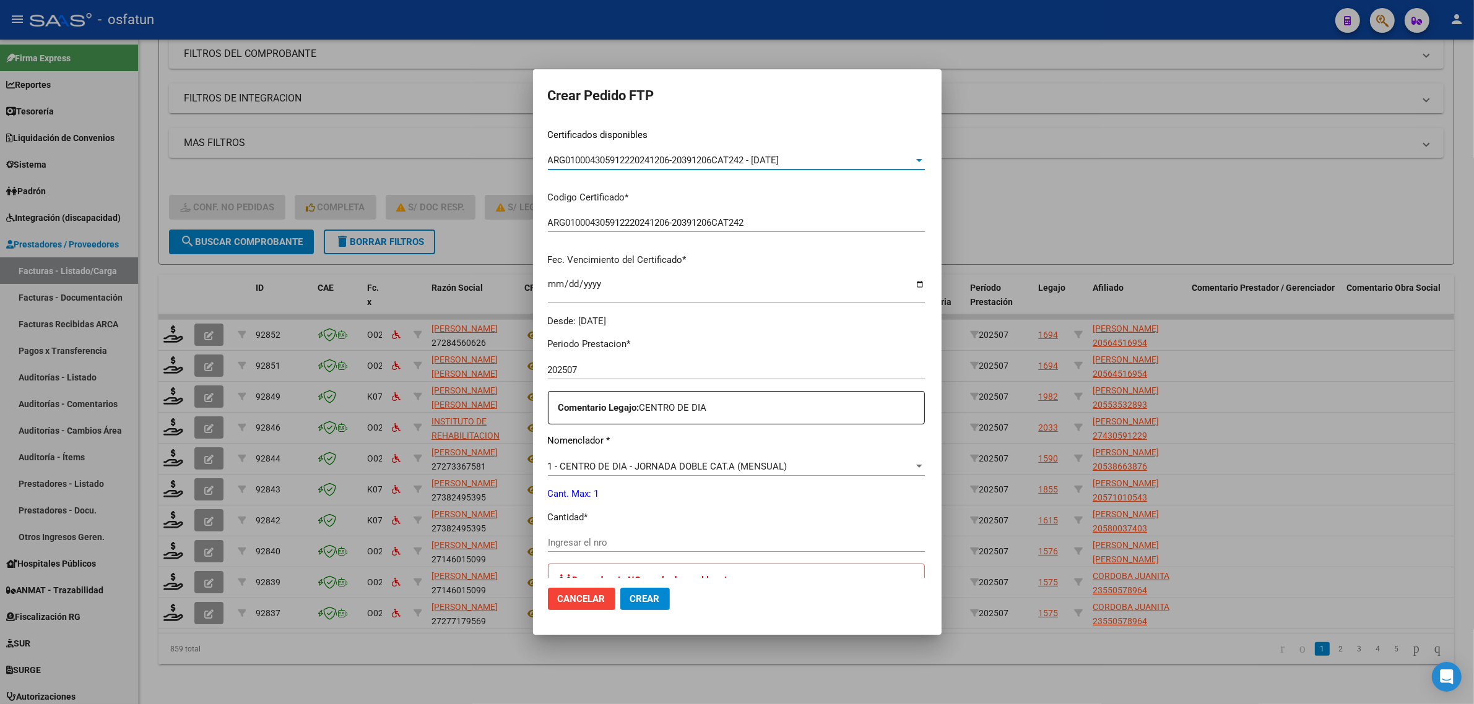
scroll to position [232, 0]
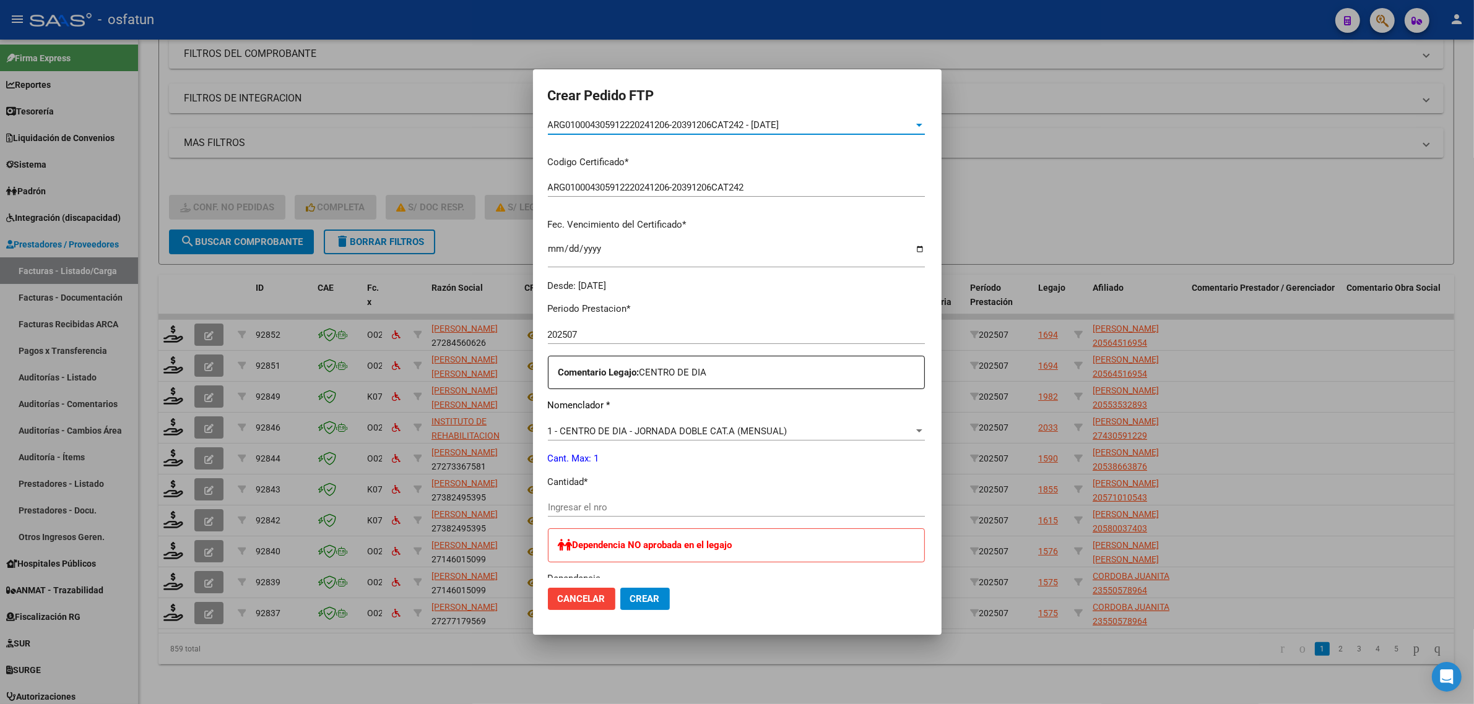
click at [605, 422] on div "1 - CENTRO DE DIA - JORNADA DOBLE CAT.A (MENSUAL) Seleccionar nomenclador" at bounding box center [736, 431] width 377 height 19
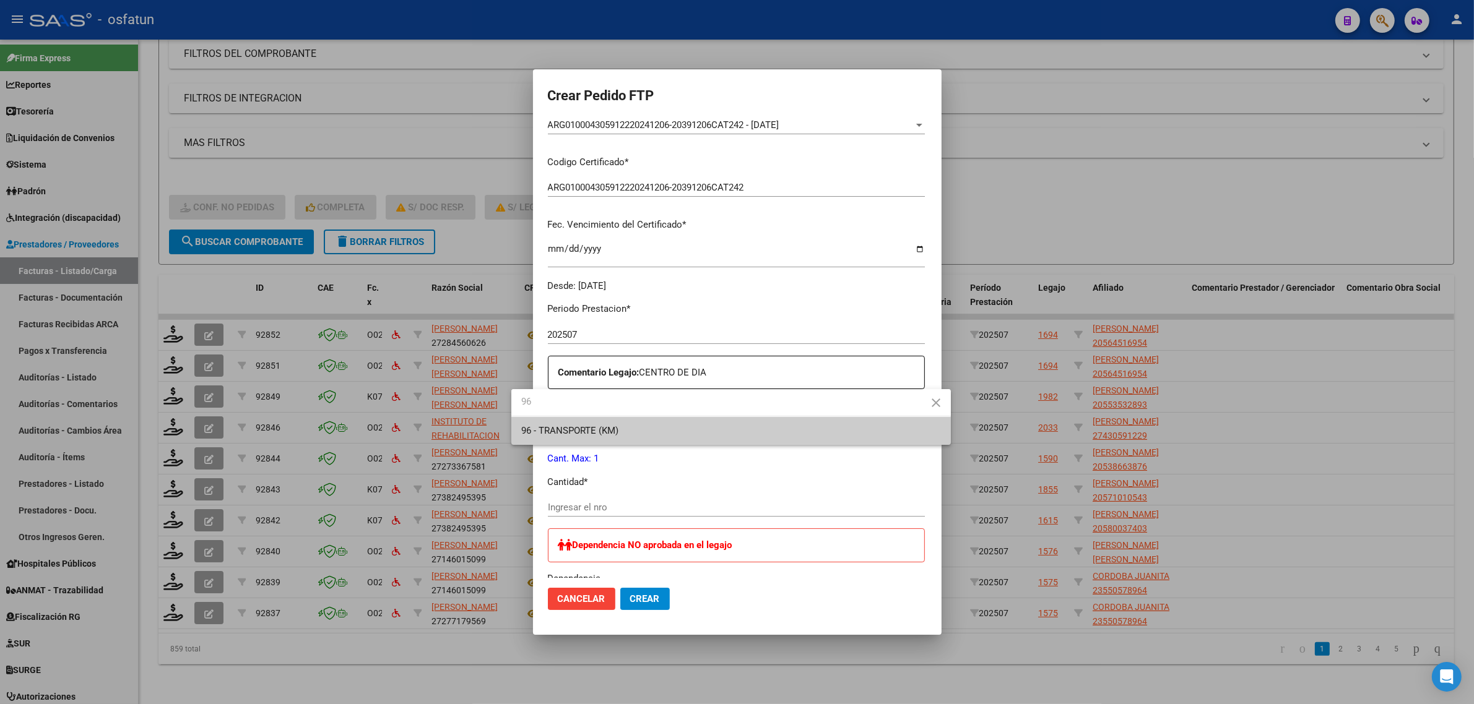
type input "96"
click at [605, 422] on span "96 - TRANSPORTE (KM)" at bounding box center [731, 431] width 420 height 28
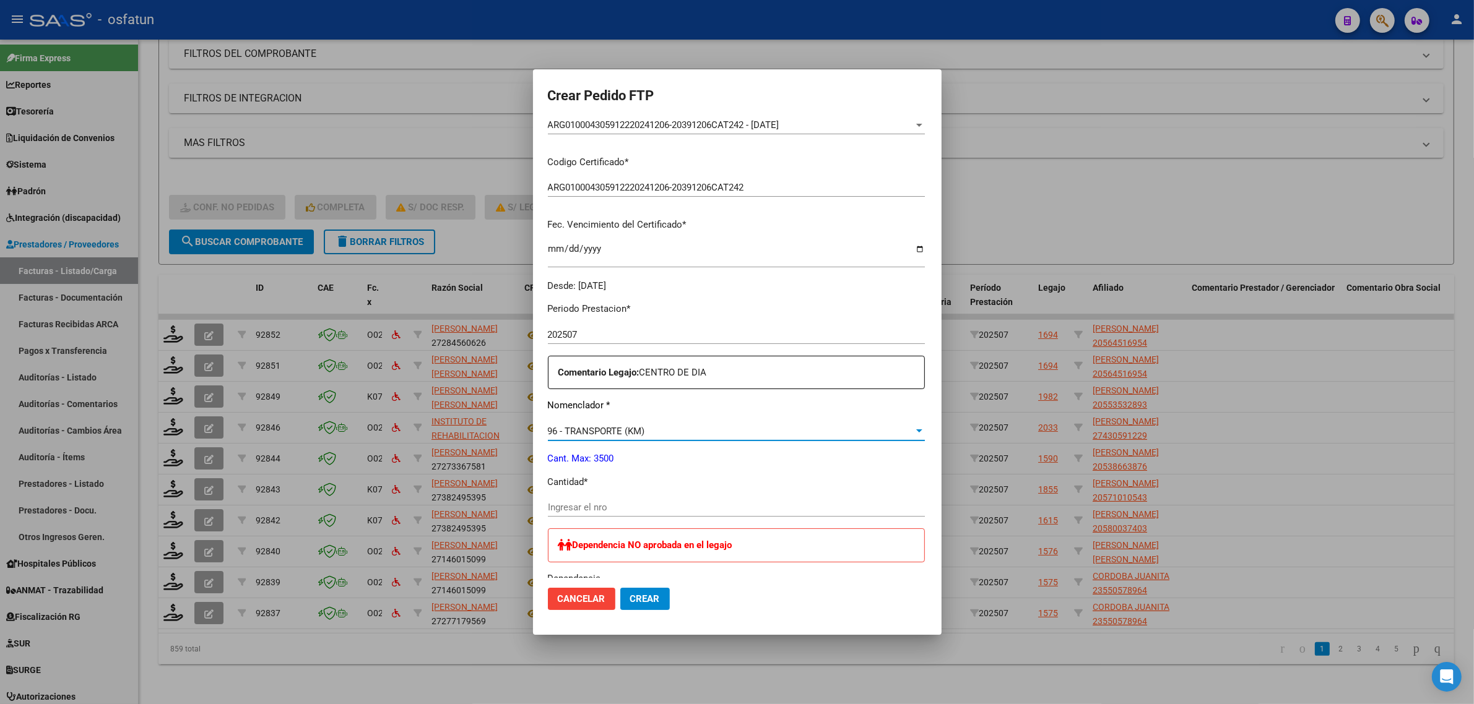
click at [582, 504] on input "Ingresar el nro" at bounding box center [736, 507] width 377 height 11
type input "418"
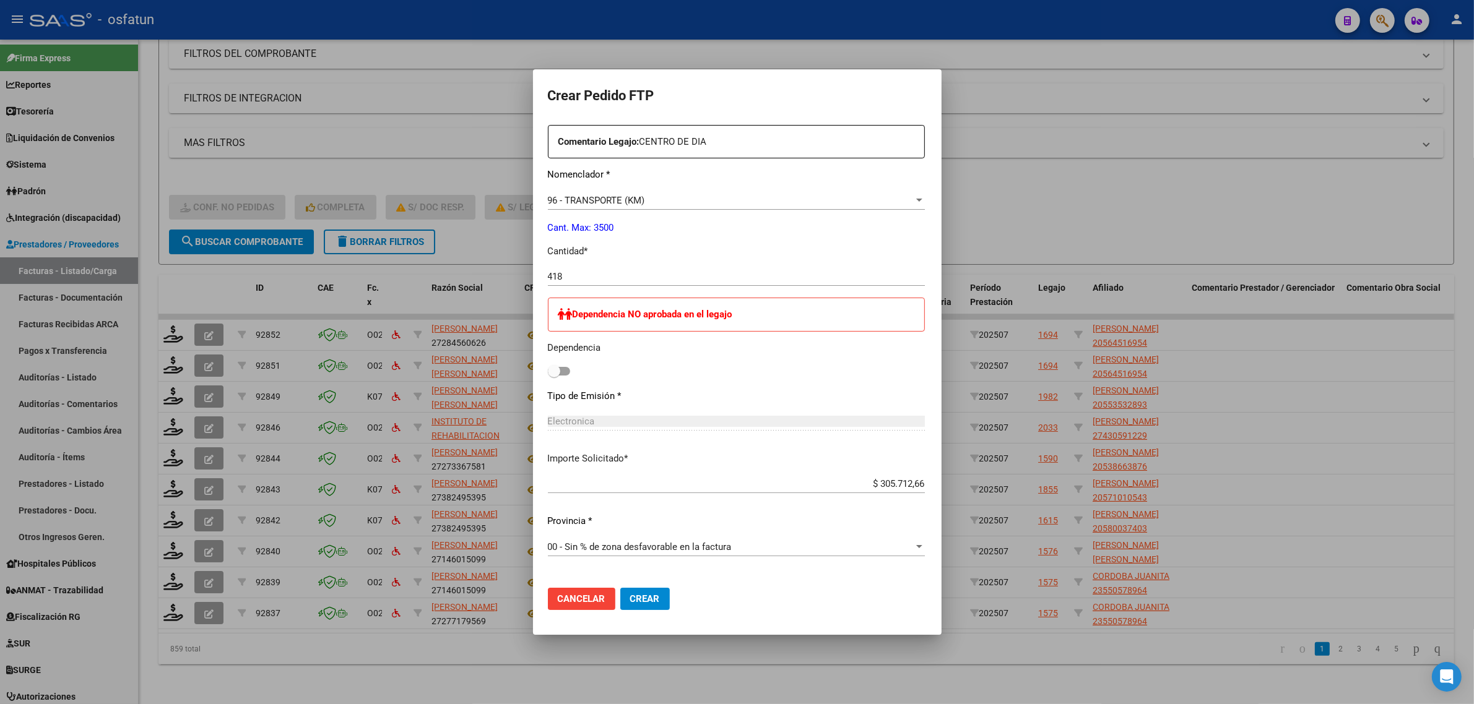
scroll to position [464, 0]
click at [548, 362] on div "Dependencia NO aprobada en el legajo Dependencia" at bounding box center [736, 337] width 377 height 82
click at [548, 373] on span at bounding box center [559, 370] width 22 height 9
click at [553, 374] on input "checkbox" at bounding box center [553, 374] width 1 height 1
checkbox input "true"
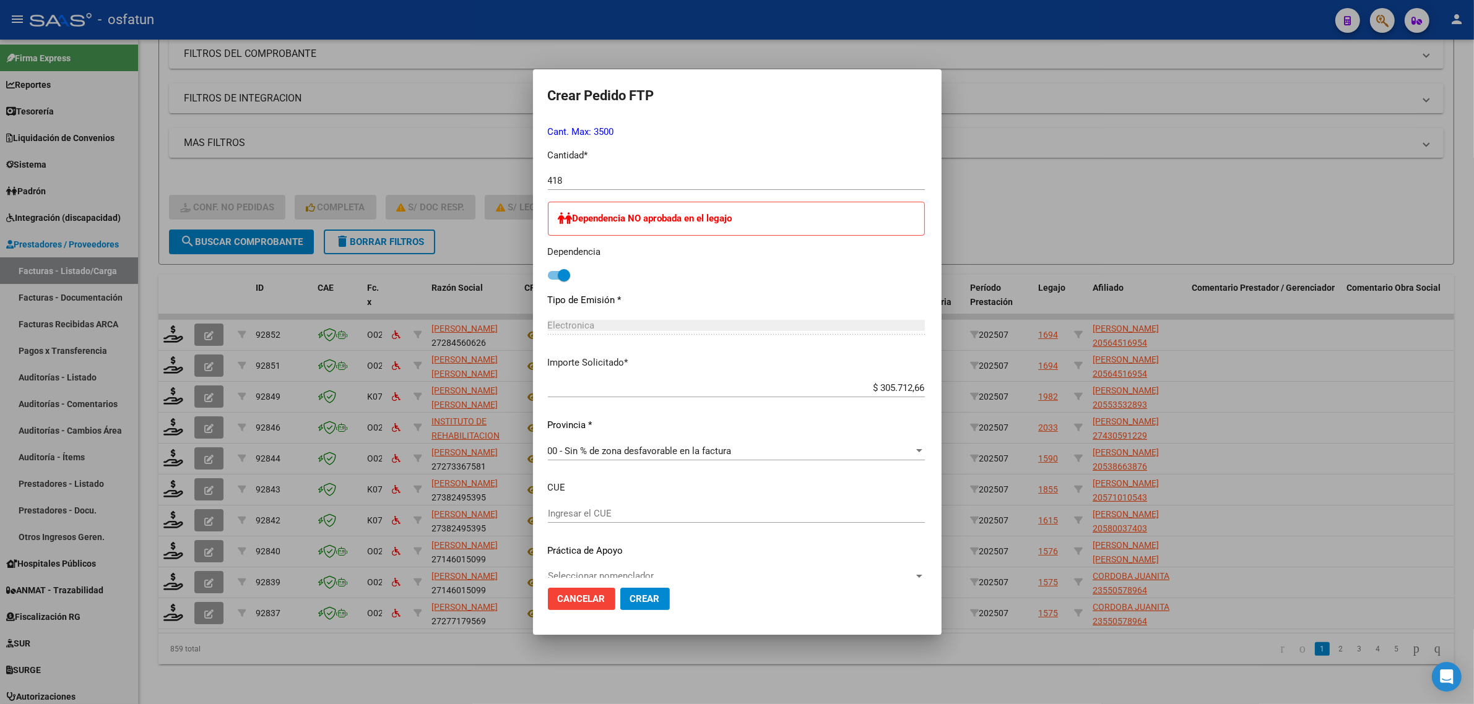
scroll to position [577, 0]
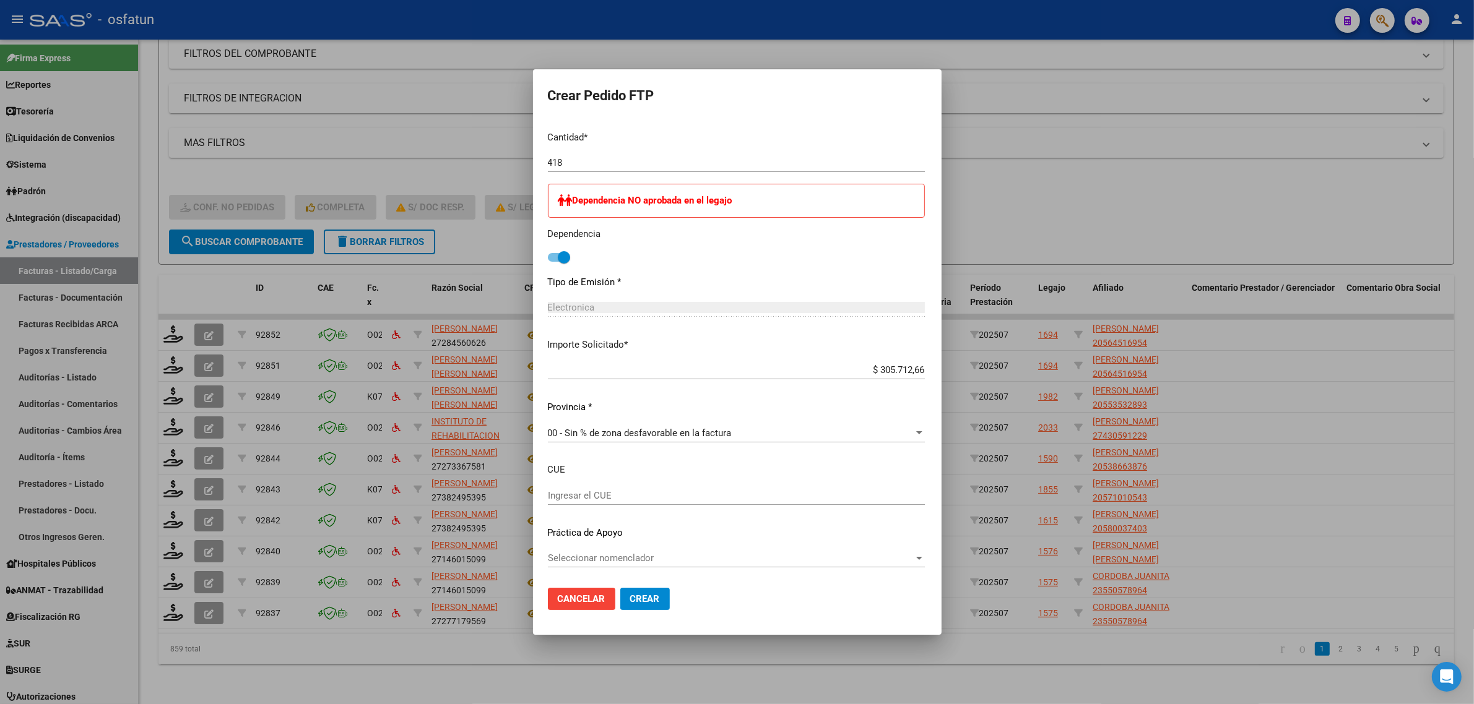
click at [605, 584] on mat-dialog-actions "Cancelar Crear" at bounding box center [737, 599] width 379 height 42
click at [620, 605] on button "Crear" at bounding box center [645, 599] width 50 height 22
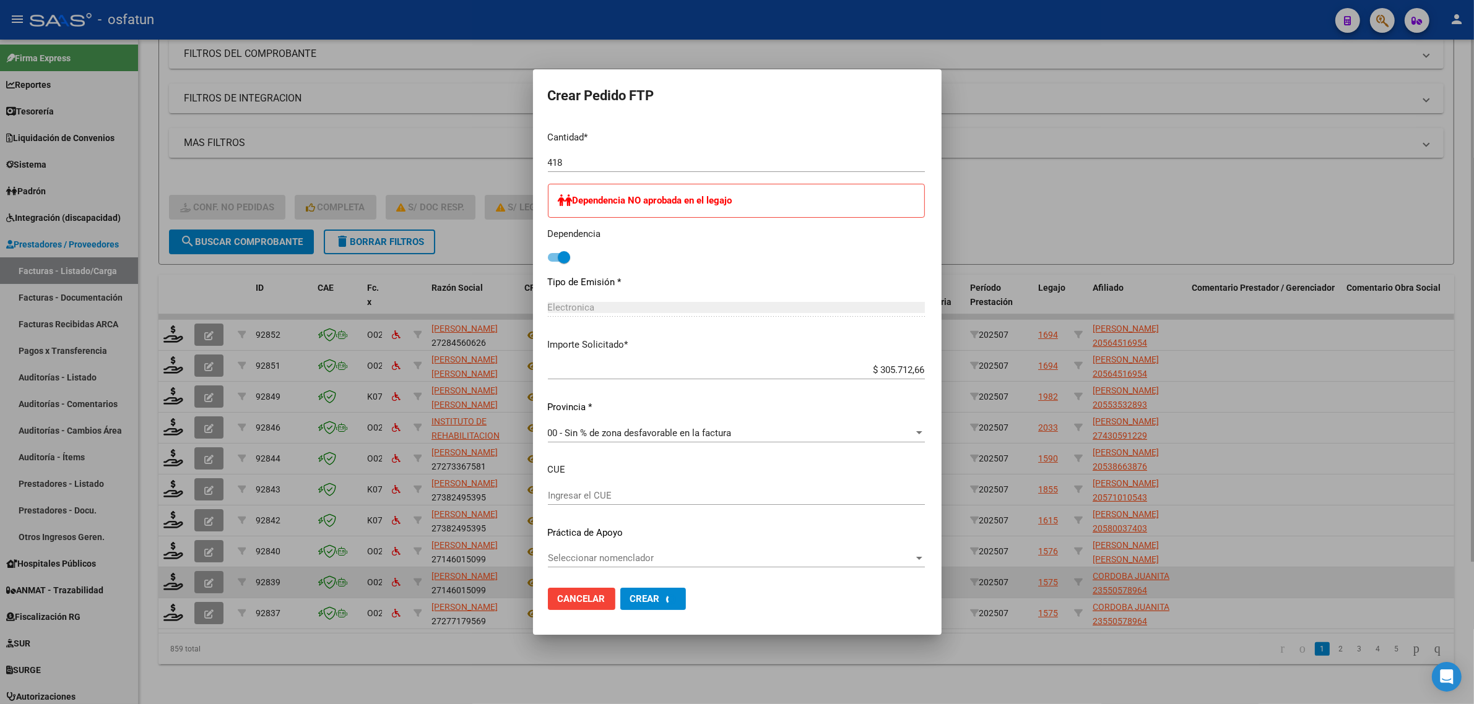
scroll to position [0, 0]
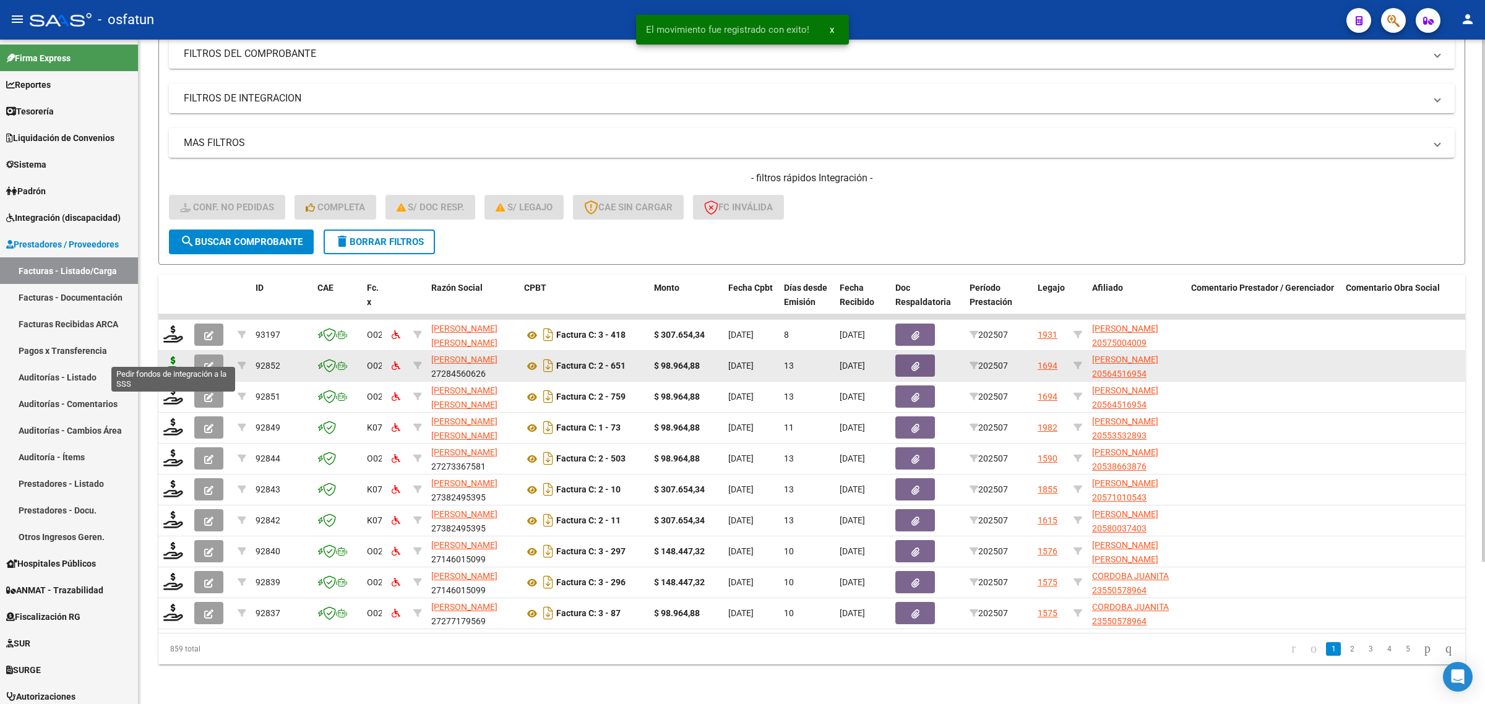
click at [175, 356] on icon at bounding box center [173, 364] width 20 height 17
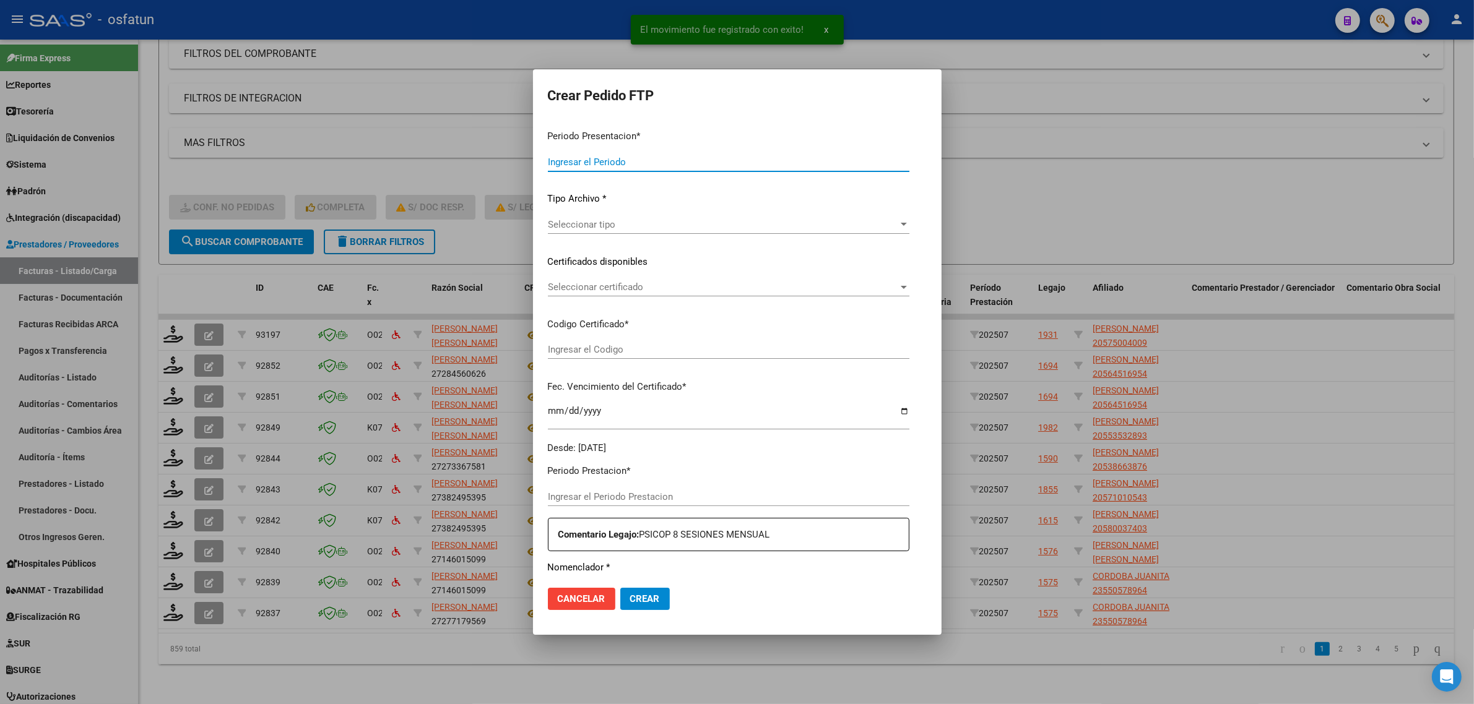
type input "202507"
type input "$ 98.964,88"
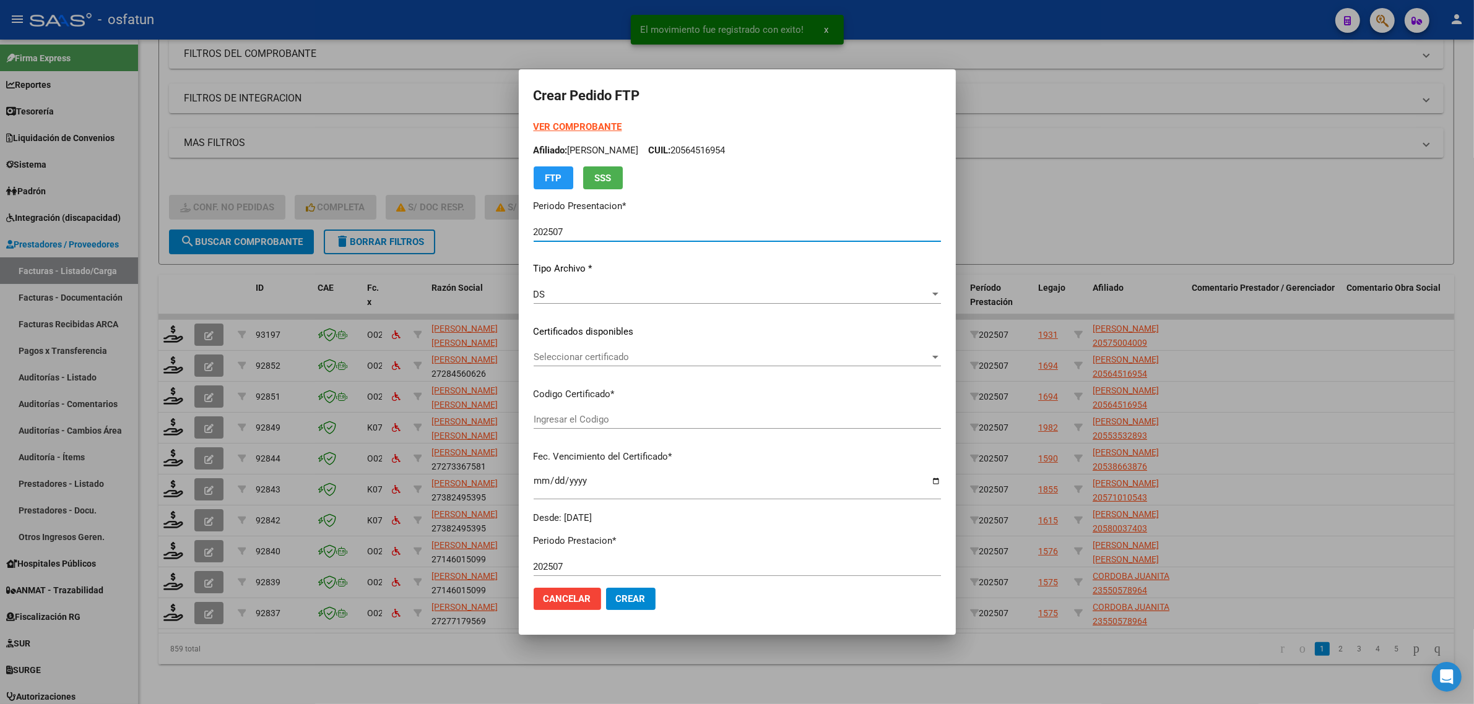
type input "ARG02000564516952022081720250817CAT-242"
type input "2025-08-17"
click at [558, 127] on strong "VER COMPROBANTE" at bounding box center [577, 126] width 88 height 11
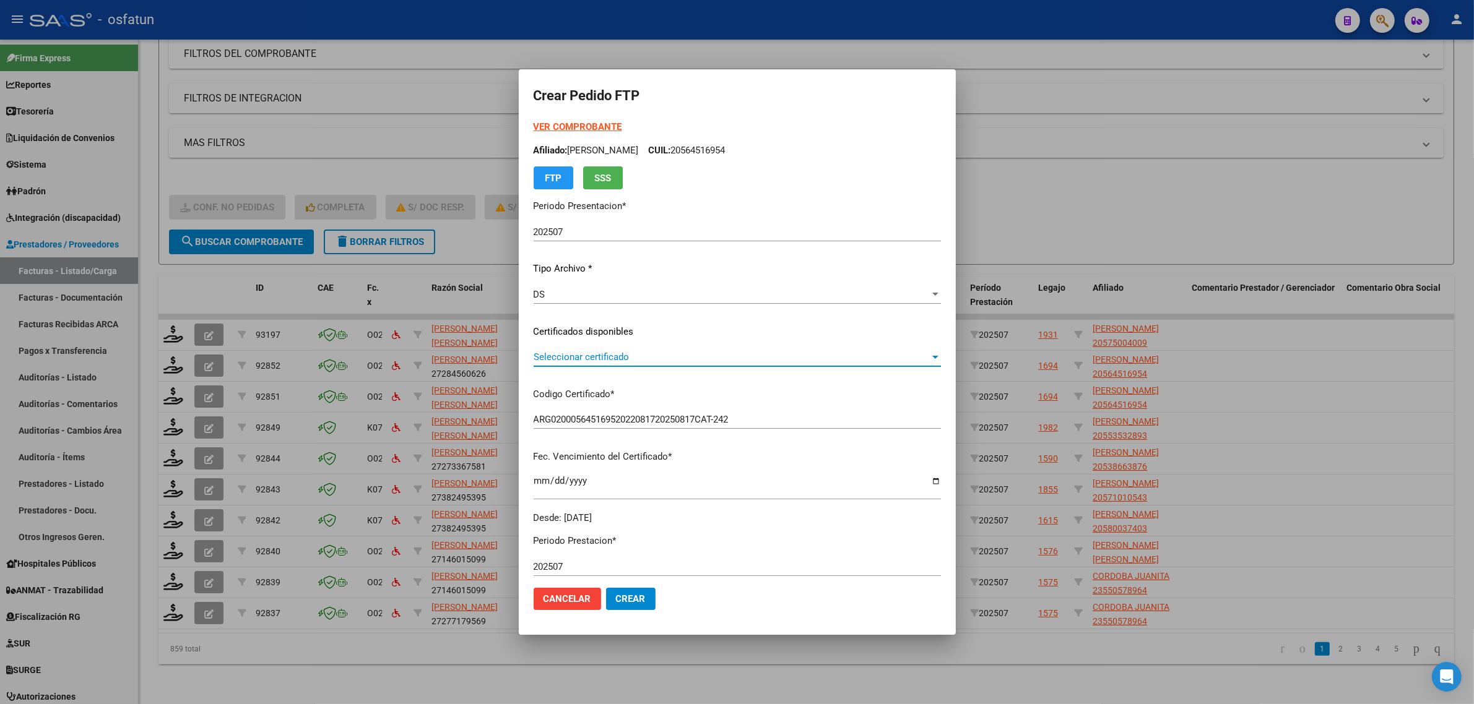
click at [591, 362] on span "Seleccionar certificado" at bounding box center [731, 357] width 396 height 11
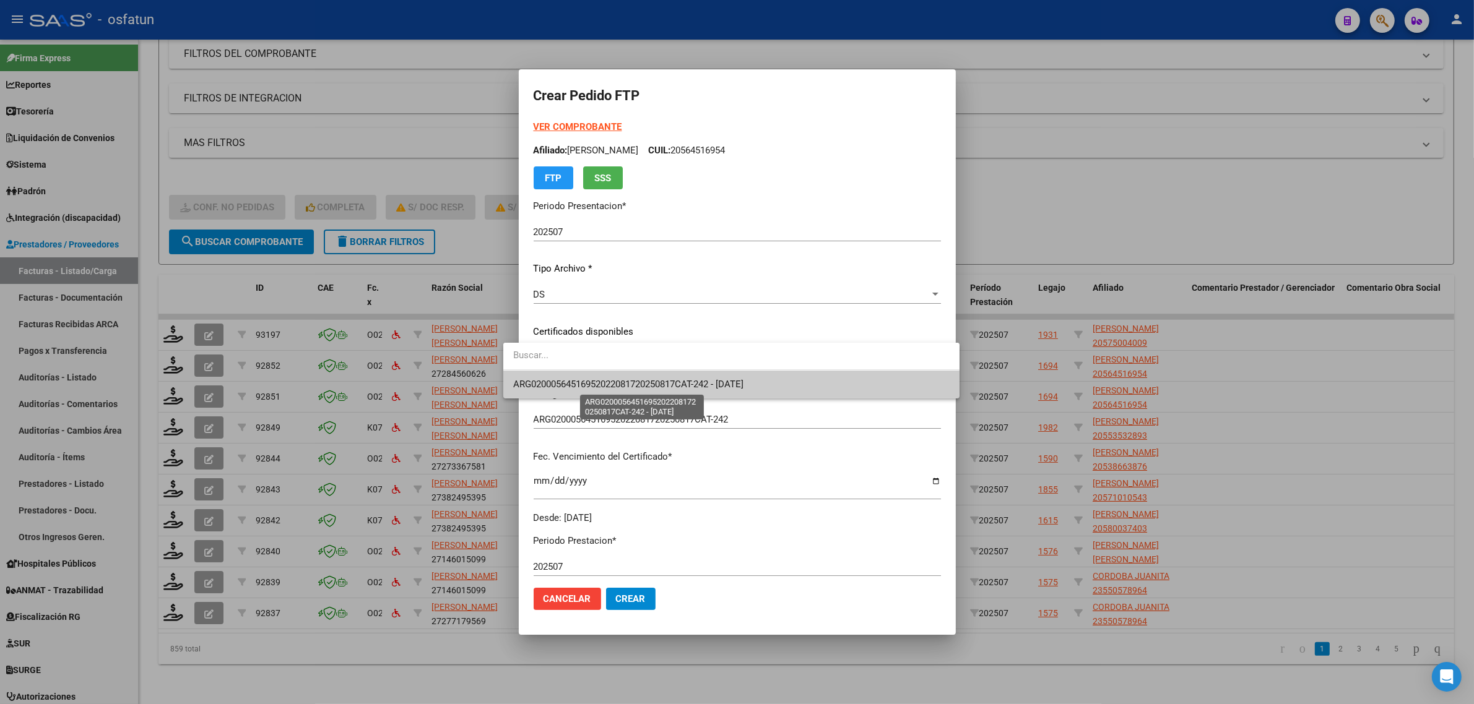
click at [616, 379] on span "ARG02000564516952022081720250817CAT-242 - 2025-08-17" at bounding box center [628, 384] width 230 height 11
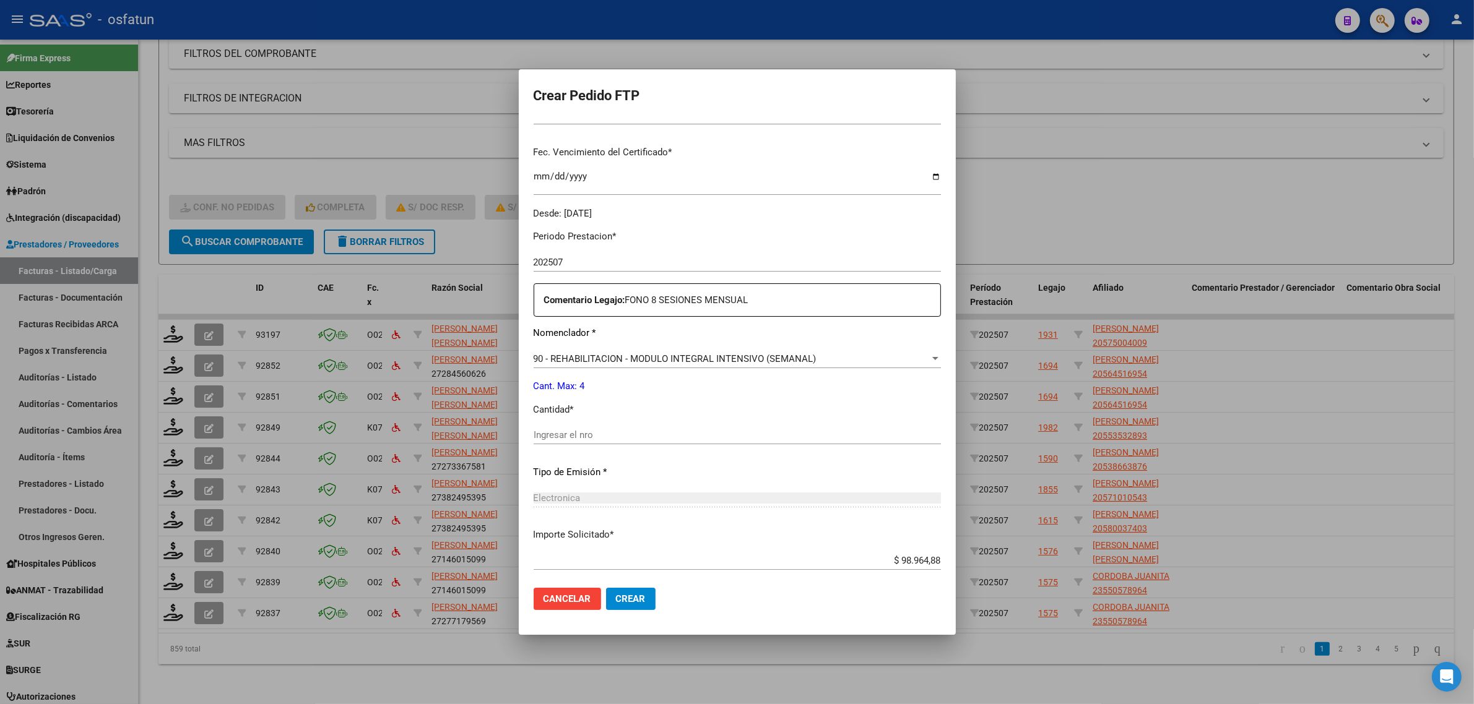
scroll to position [369, 0]
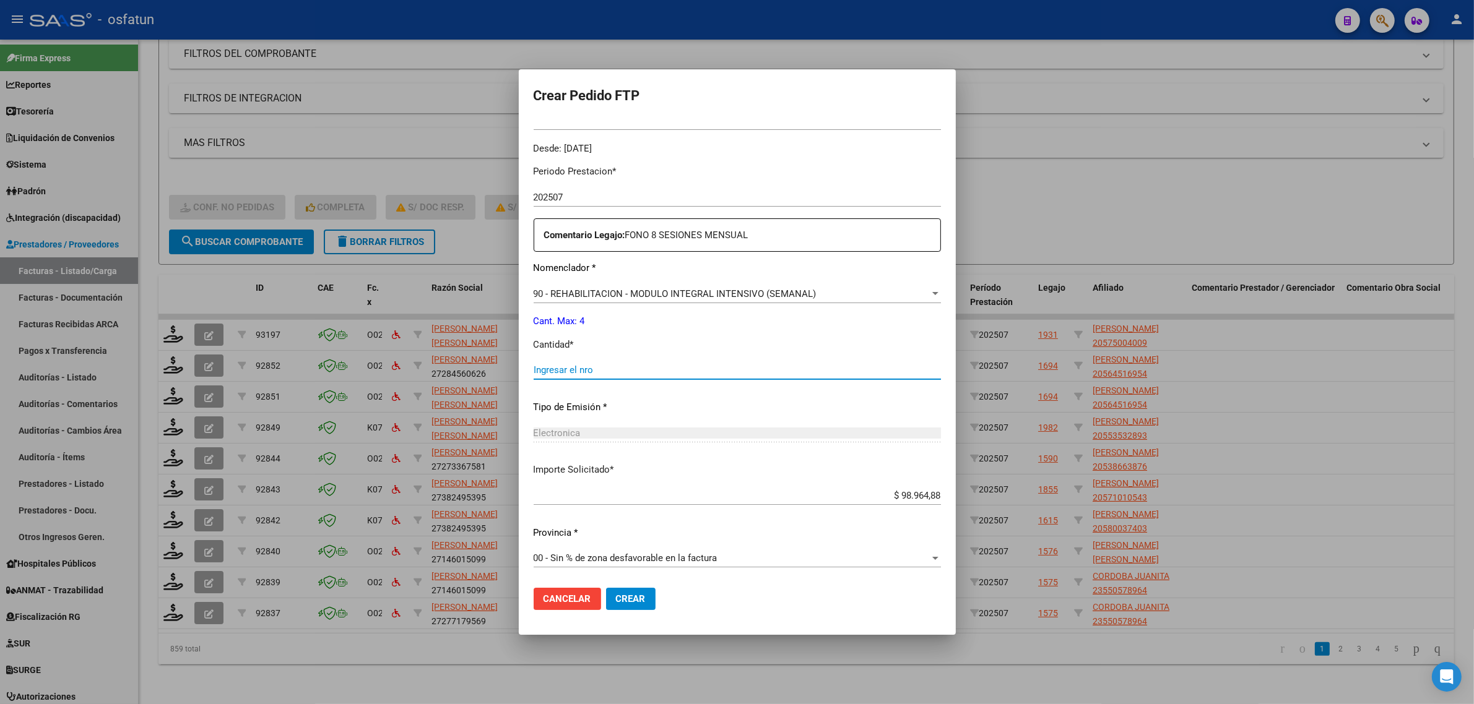
click at [587, 370] on input "Ingresar el nro" at bounding box center [736, 370] width 407 height 11
type input "4"
click at [616, 596] on span "Crear" at bounding box center [631, 598] width 30 height 11
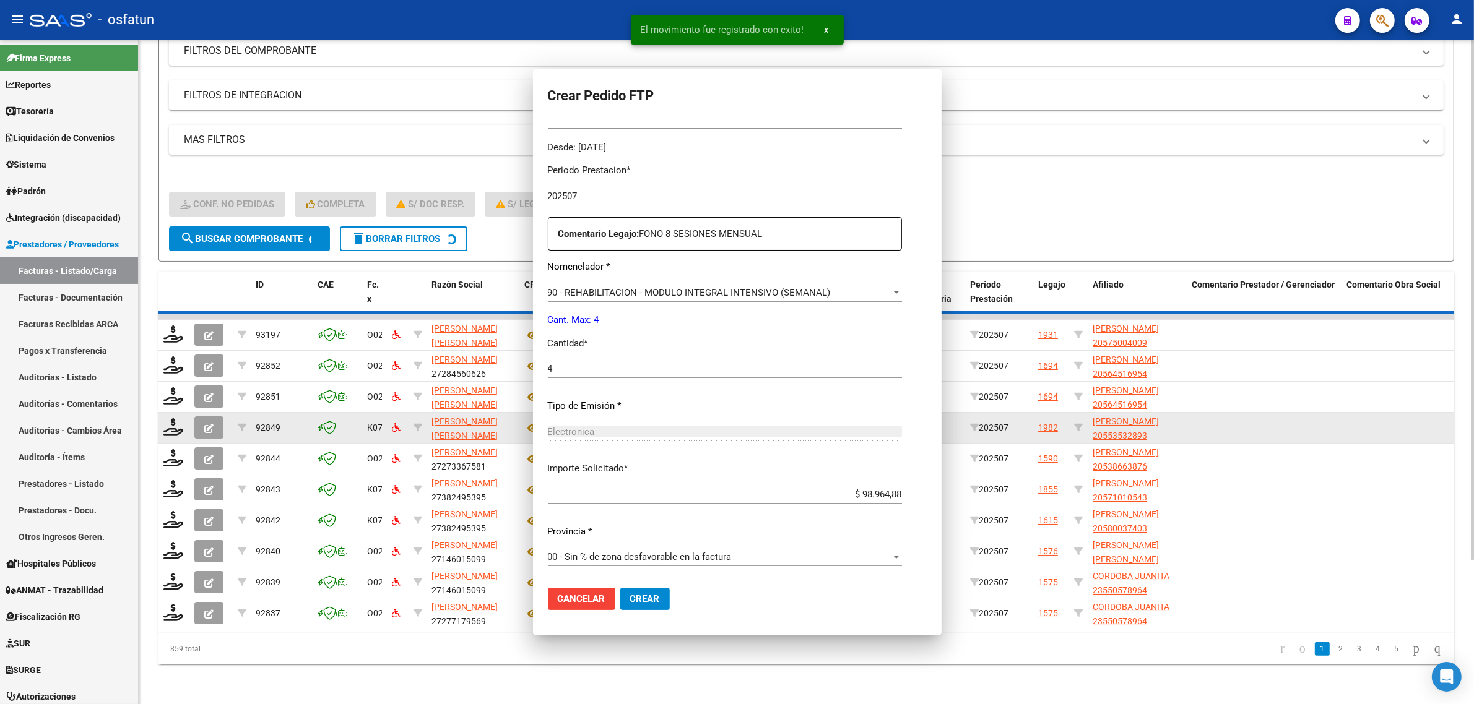
scroll to position [0, 0]
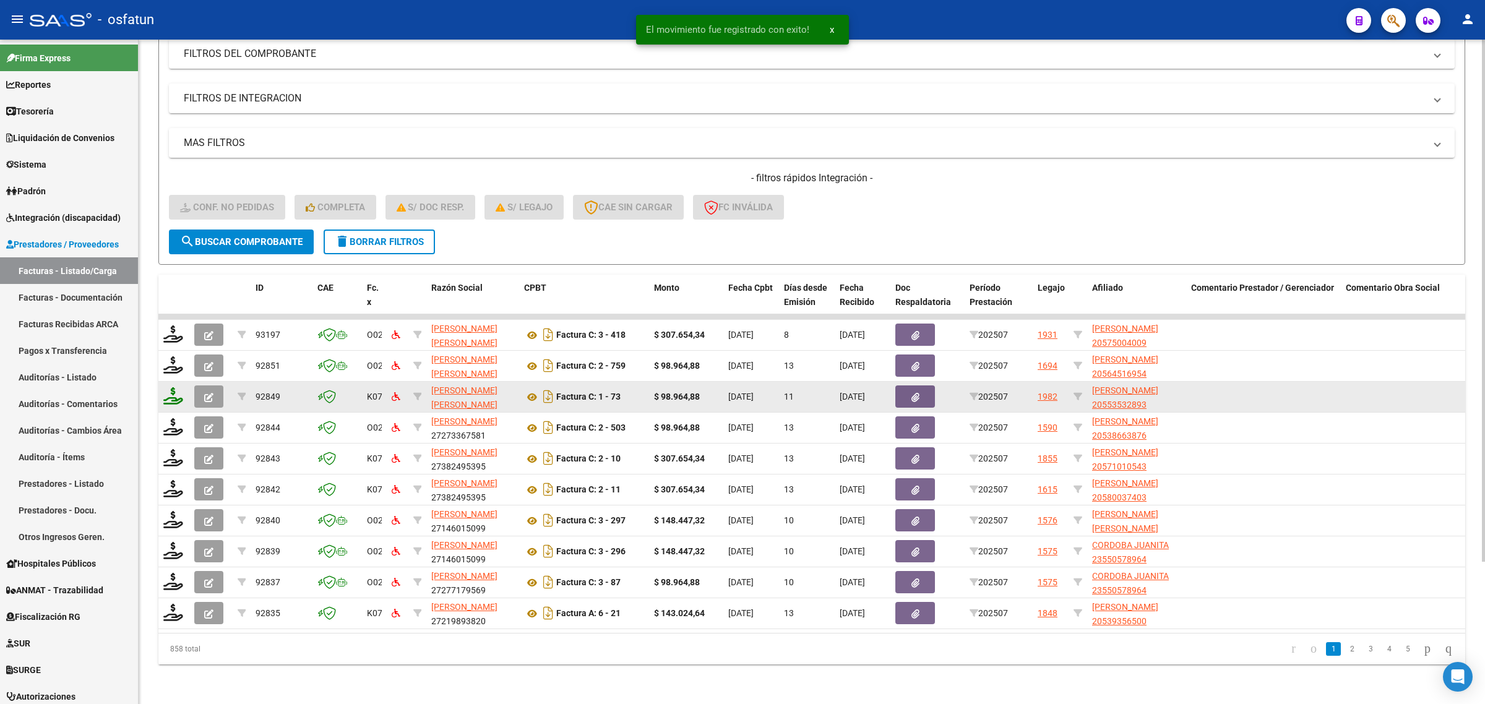
click at [176, 393] on div at bounding box center [173, 396] width 21 height 19
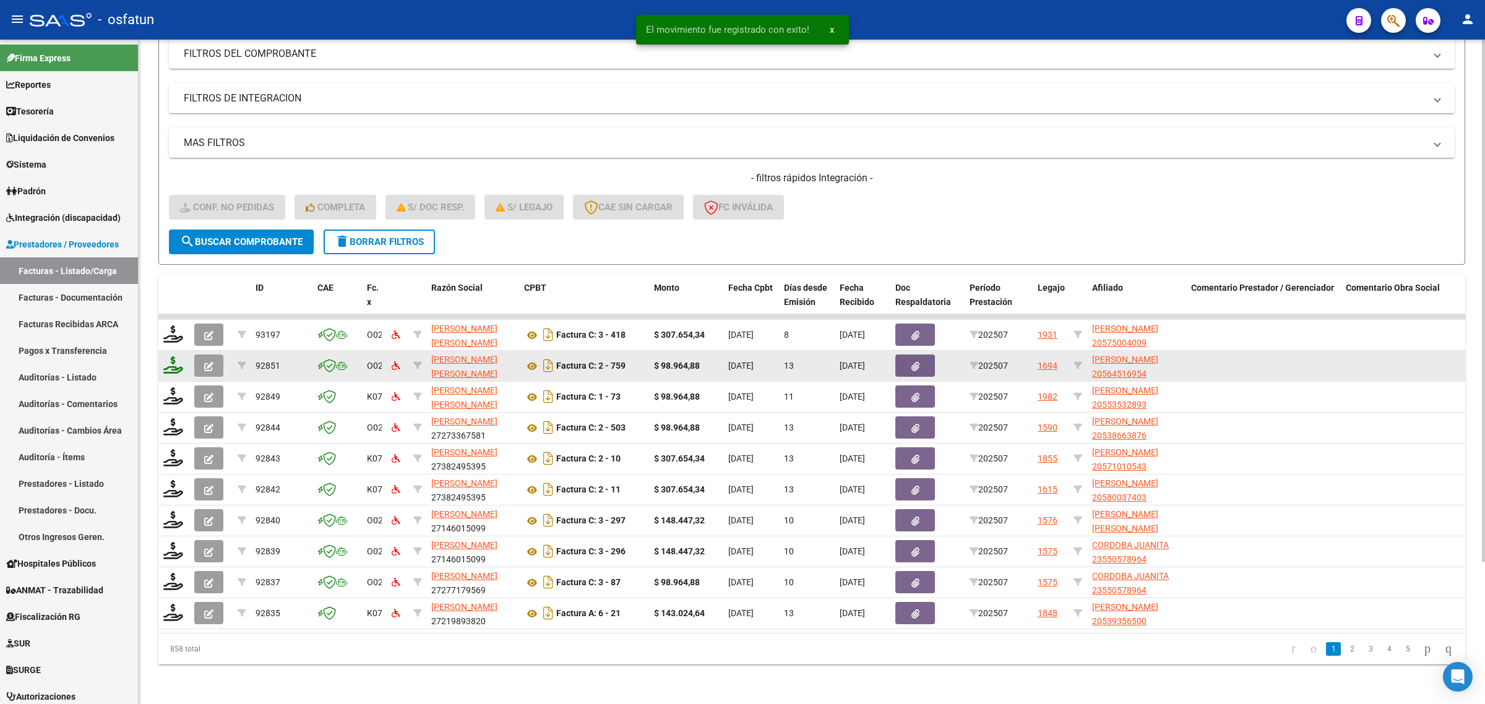
click at [176, 356] on icon at bounding box center [173, 364] width 20 height 17
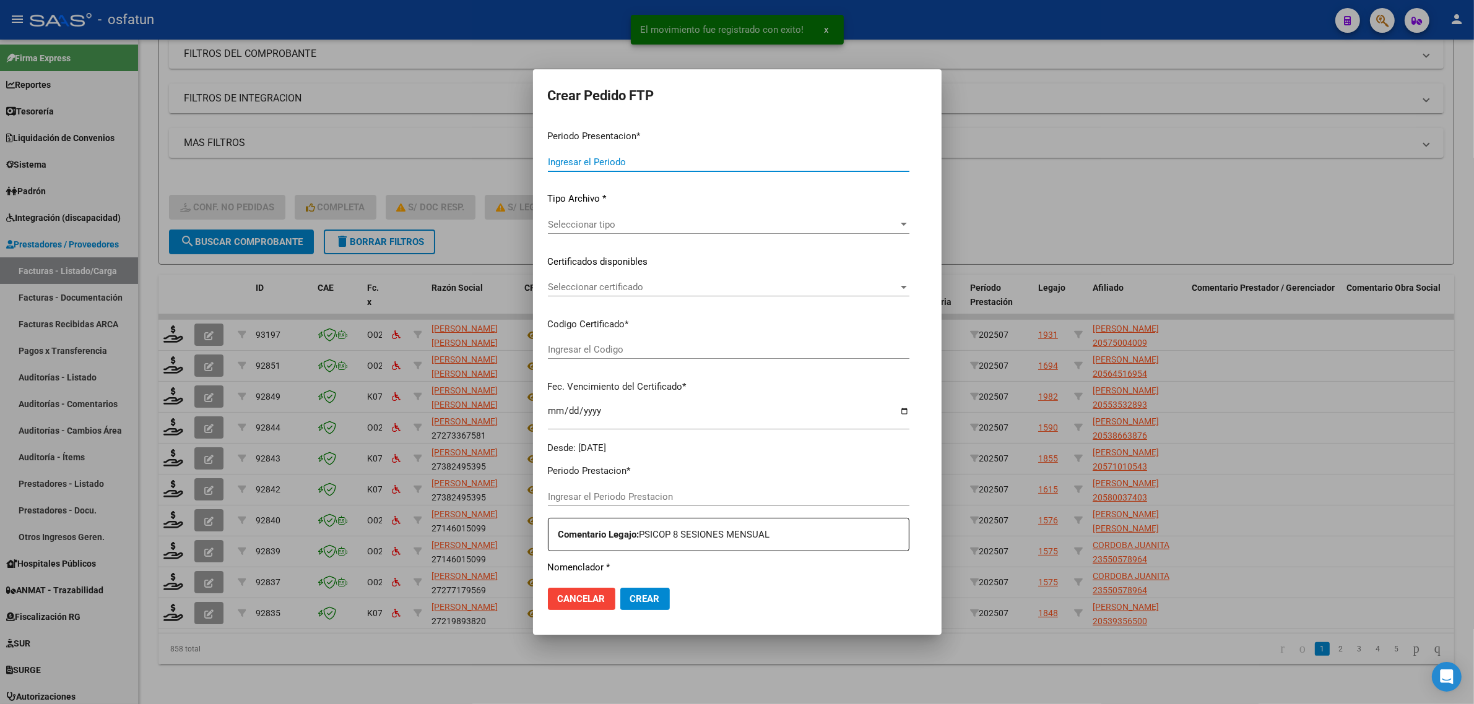
type input "202507"
type input "$ 98.964,88"
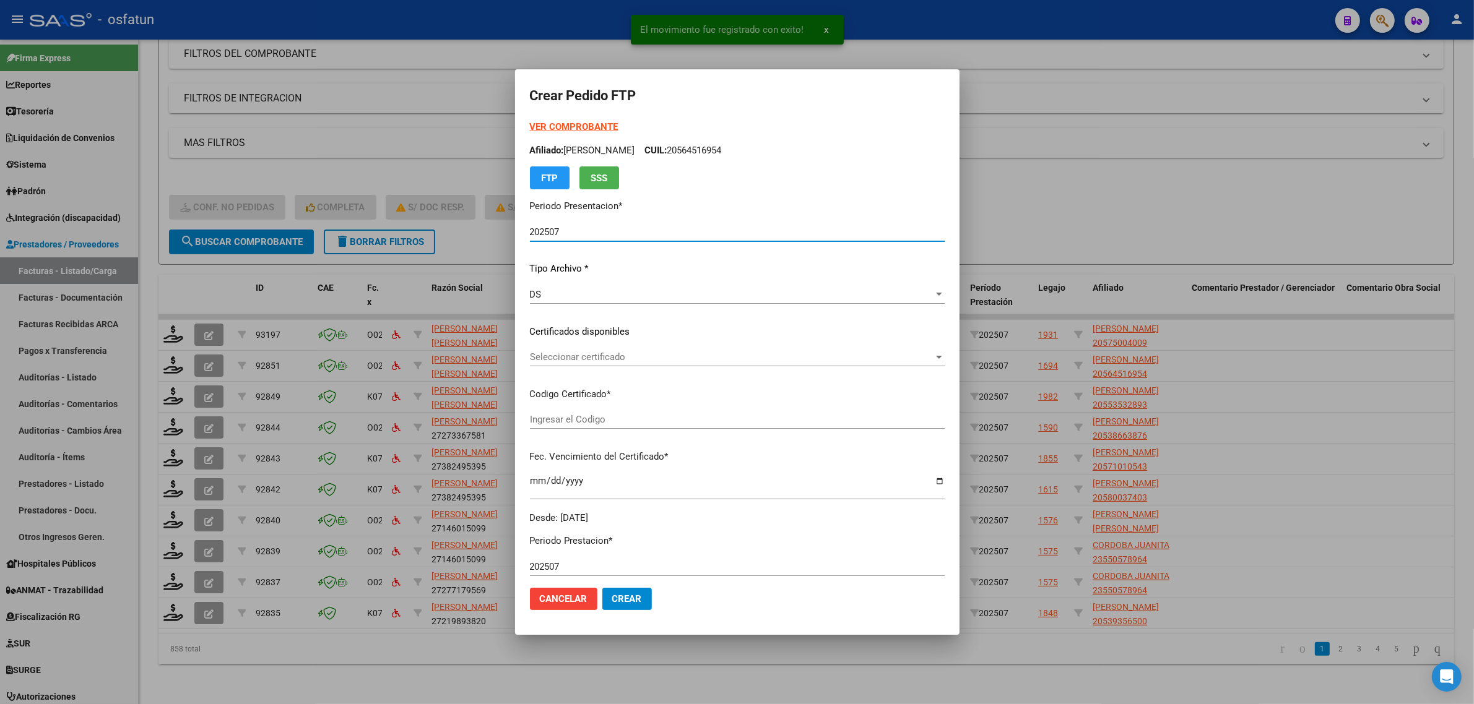
type input "ARG02000564516952022081720250817CAT-242"
type input "2025-08-17"
click at [564, 124] on strong "VER COMPROBANTE" at bounding box center [574, 126] width 88 height 11
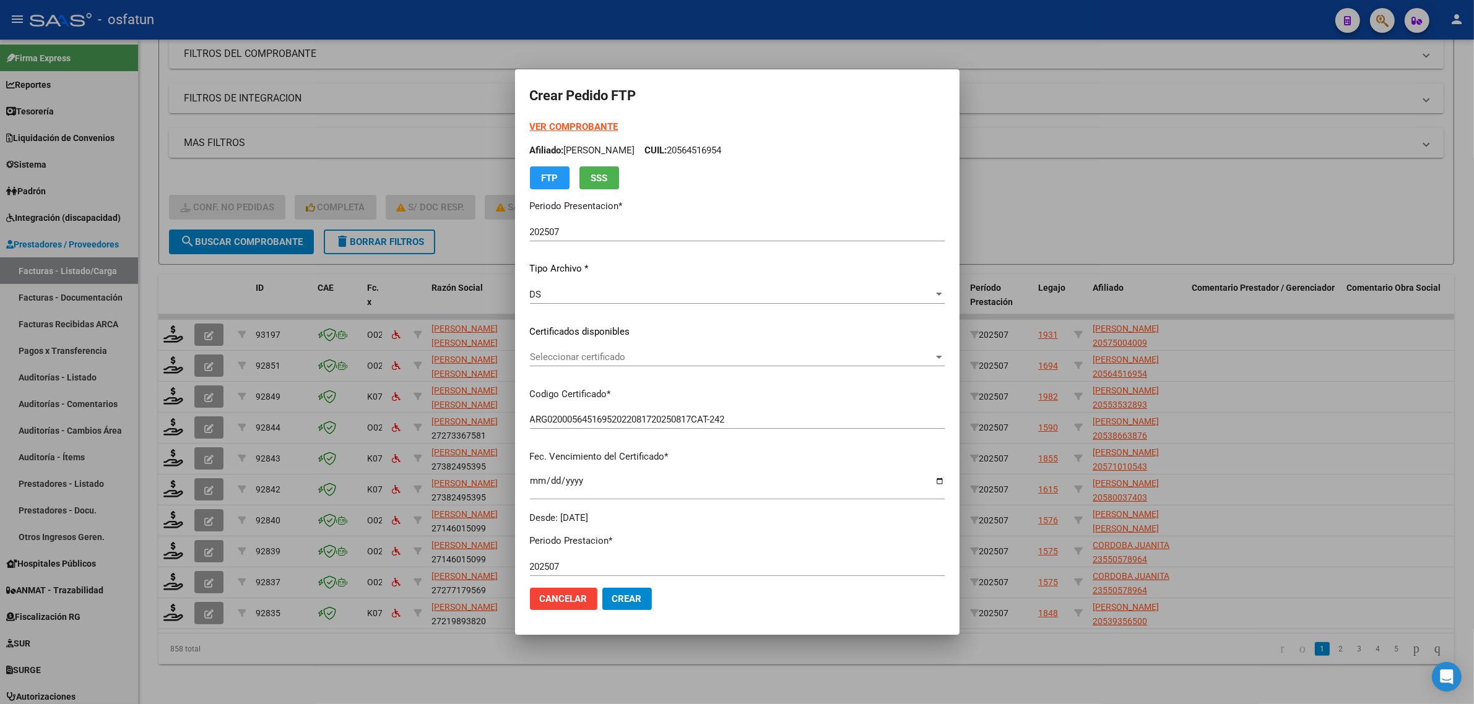
click at [563, 356] on span "Seleccionar certificado" at bounding box center [732, 357] width 404 height 11
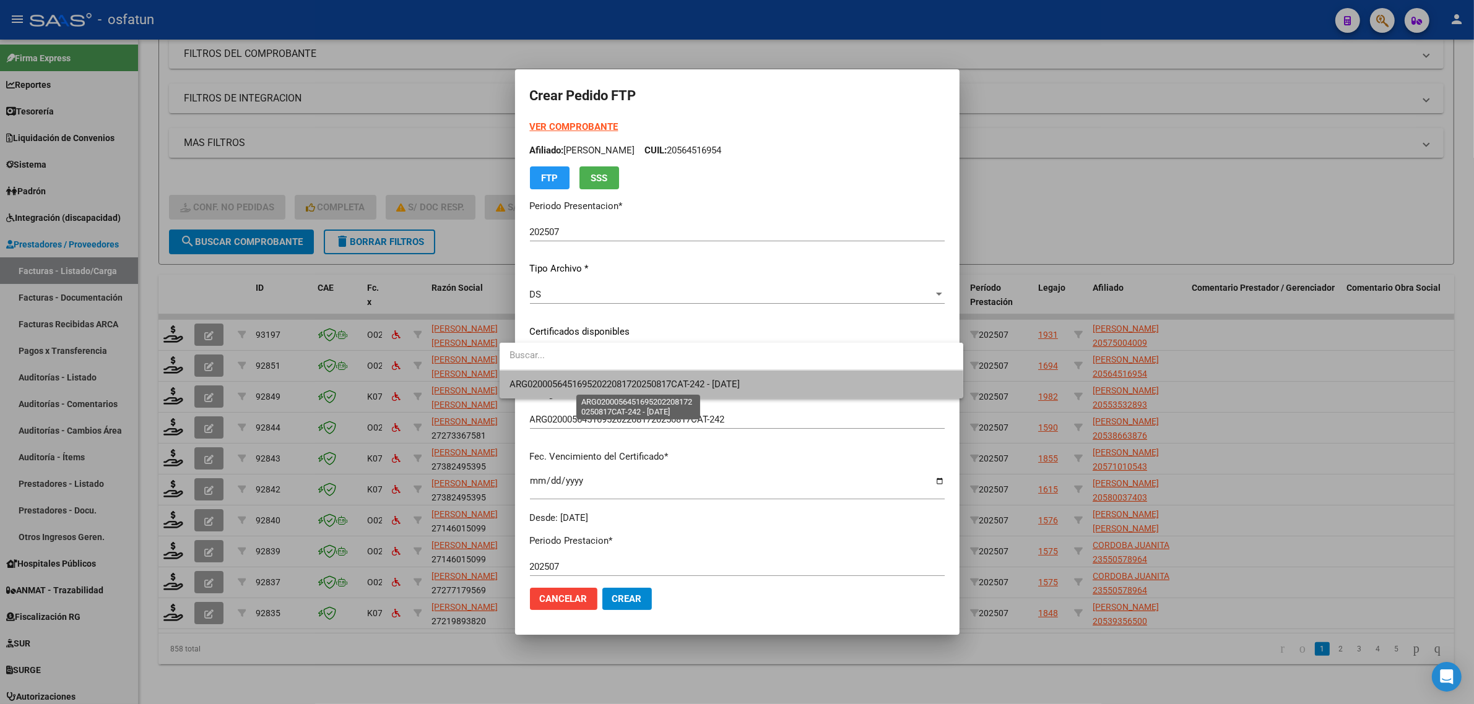
click at [561, 387] on span "ARG02000564516952022081720250817CAT-242 - 2025-08-17" at bounding box center [624, 384] width 230 height 11
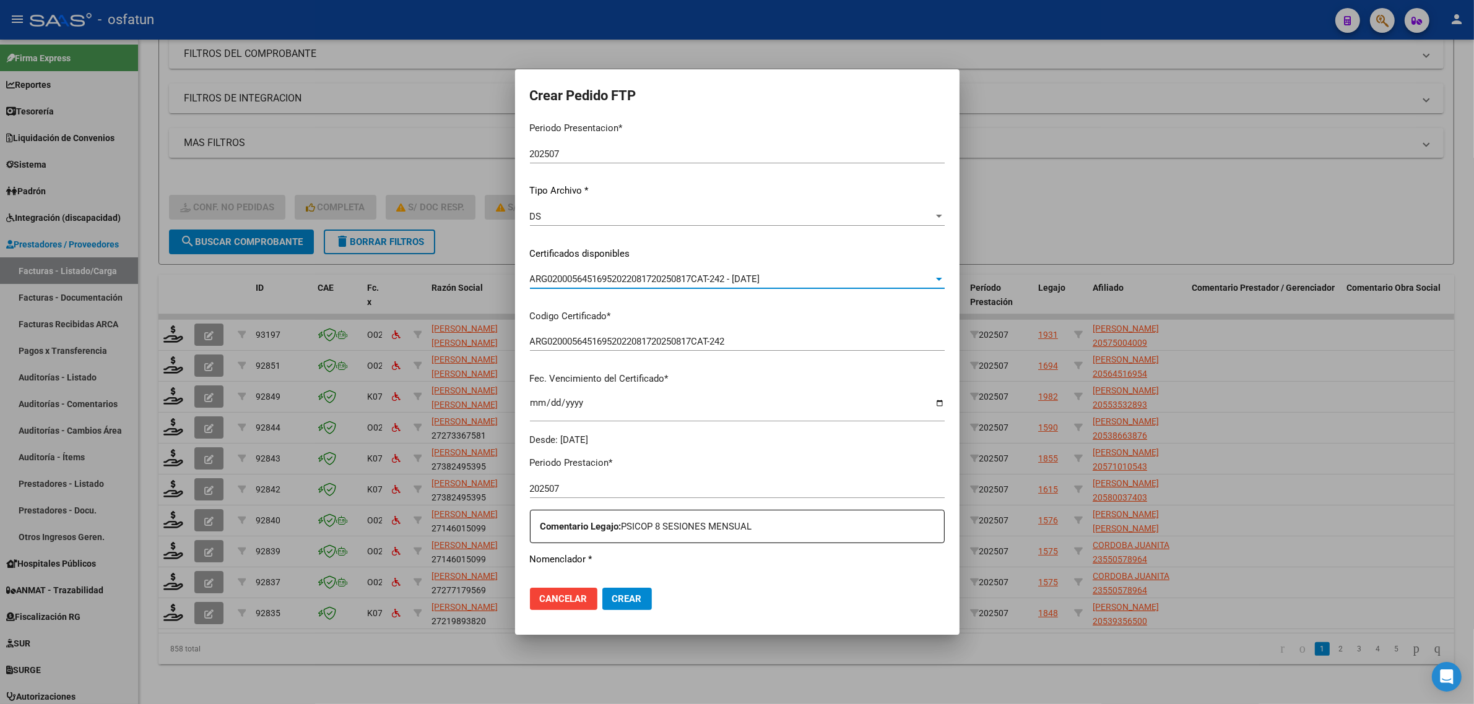
scroll to position [232, 0]
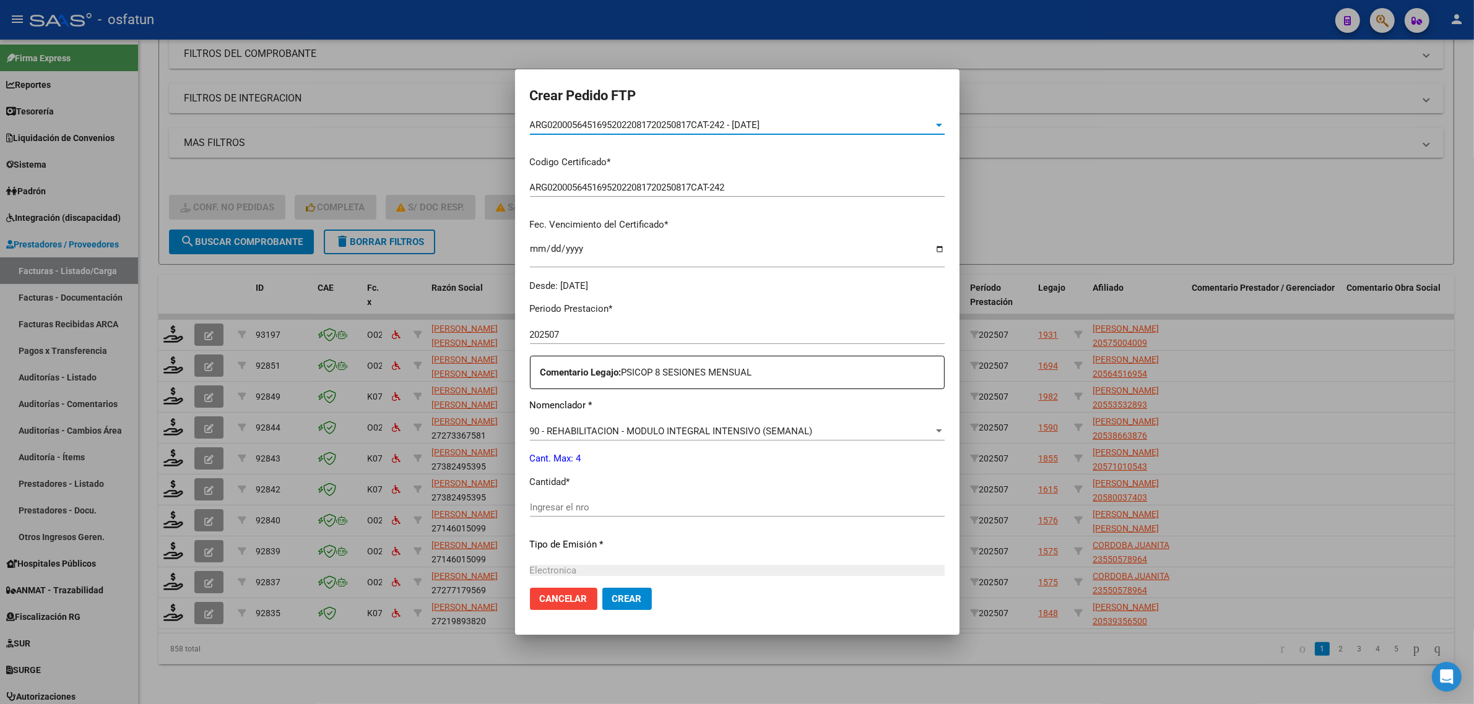
click at [553, 506] on input "Ingresar el nro" at bounding box center [737, 507] width 415 height 11
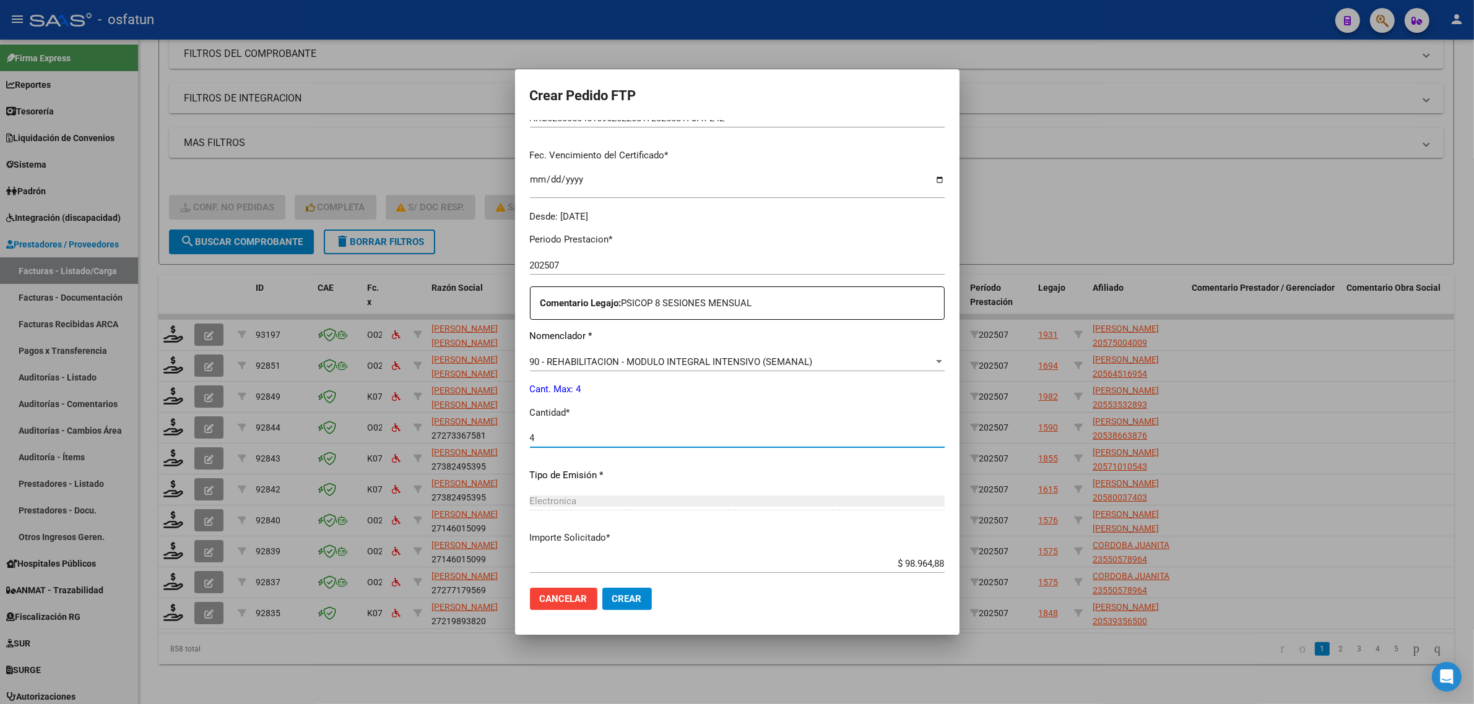
scroll to position [369, 0]
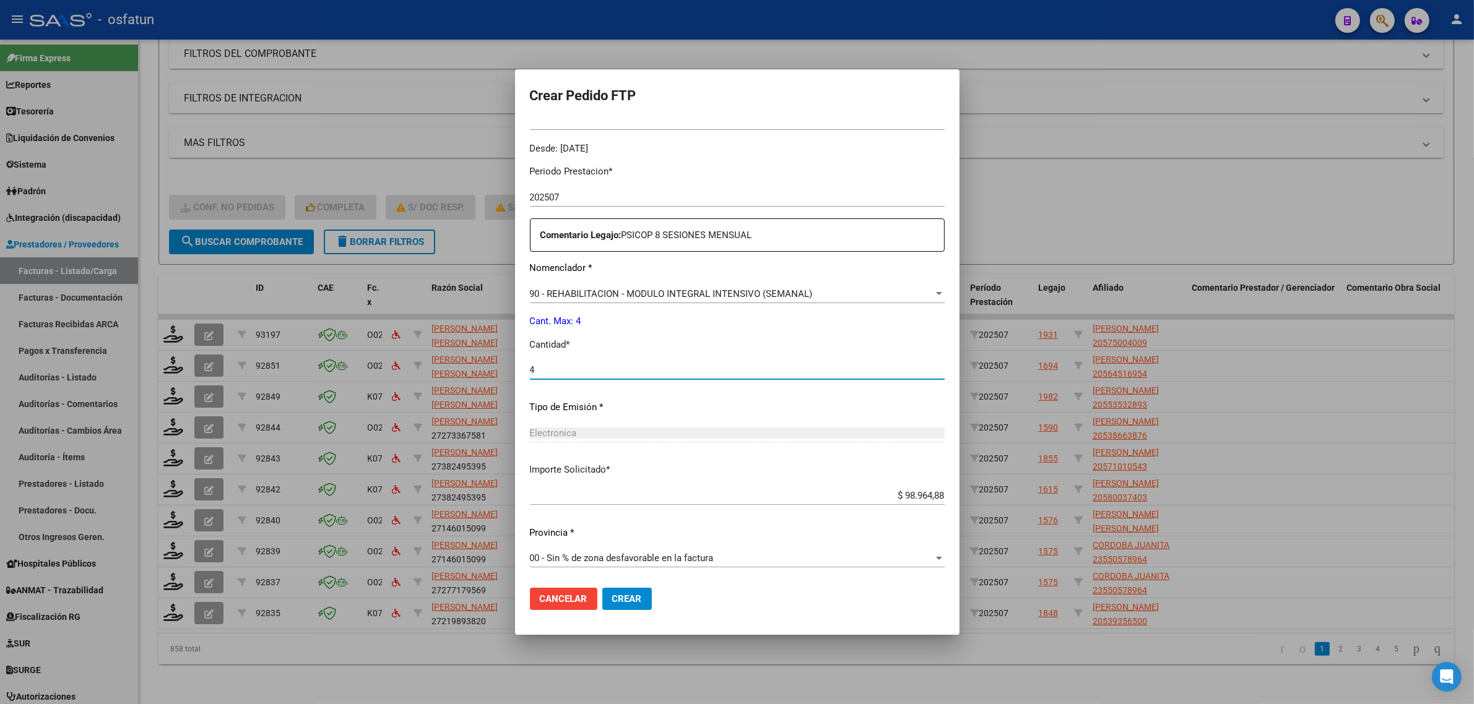
type input "4"
click at [612, 596] on span "Crear" at bounding box center [627, 598] width 30 height 11
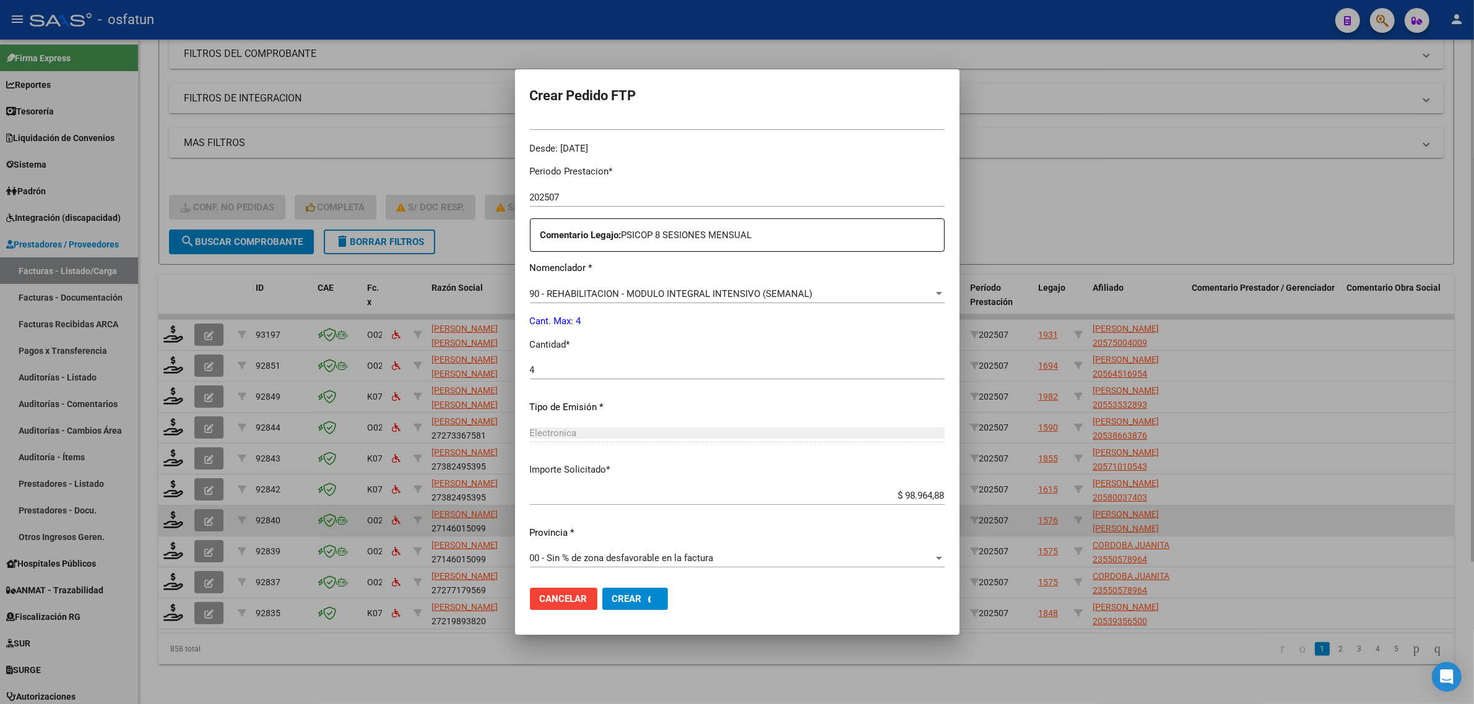
scroll to position [0, 0]
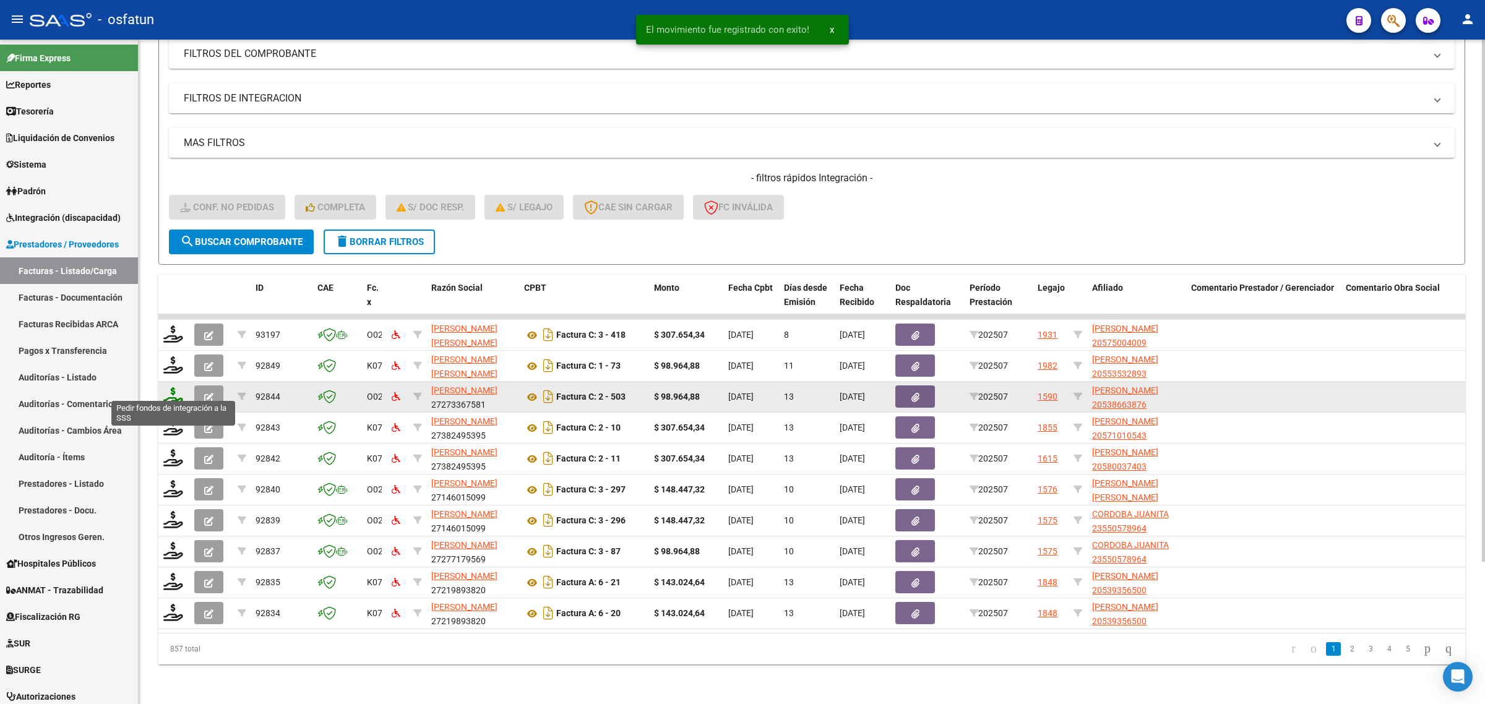
click at [172, 387] on icon at bounding box center [173, 395] width 20 height 17
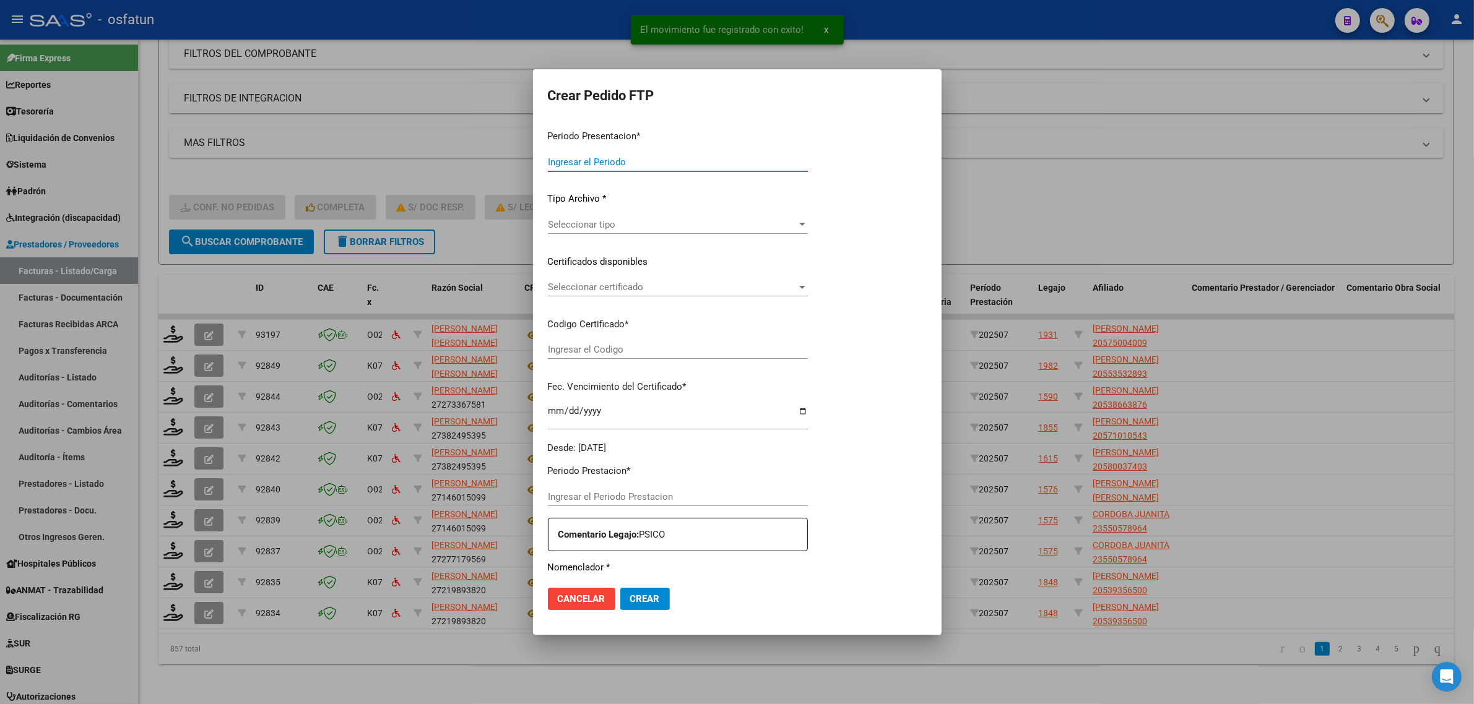
type input "202507"
type input "$ 98.964,88"
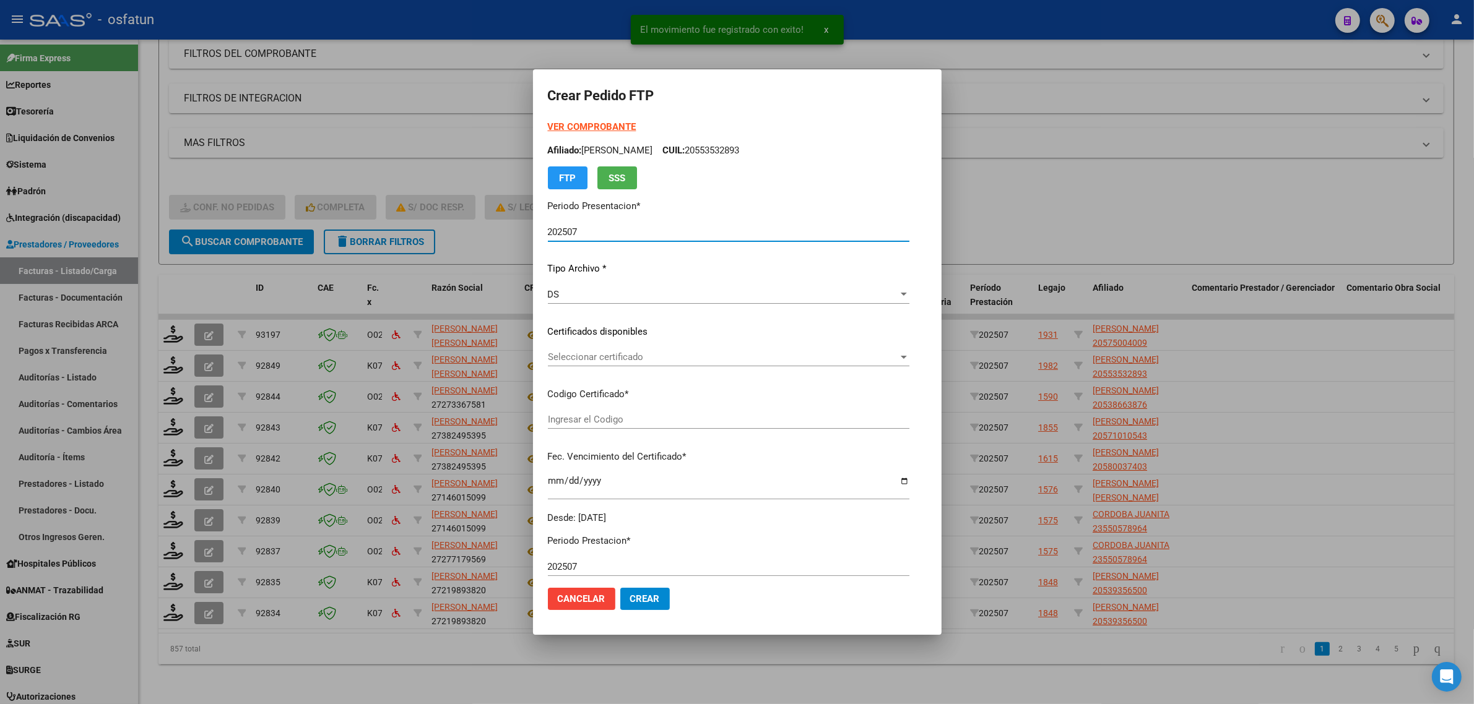
type input "ARG02000538663872024122320291223CAT242"
type input "2029-12-01"
click at [554, 124] on strong "VER COMPROBANTE" at bounding box center [592, 126] width 88 height 11
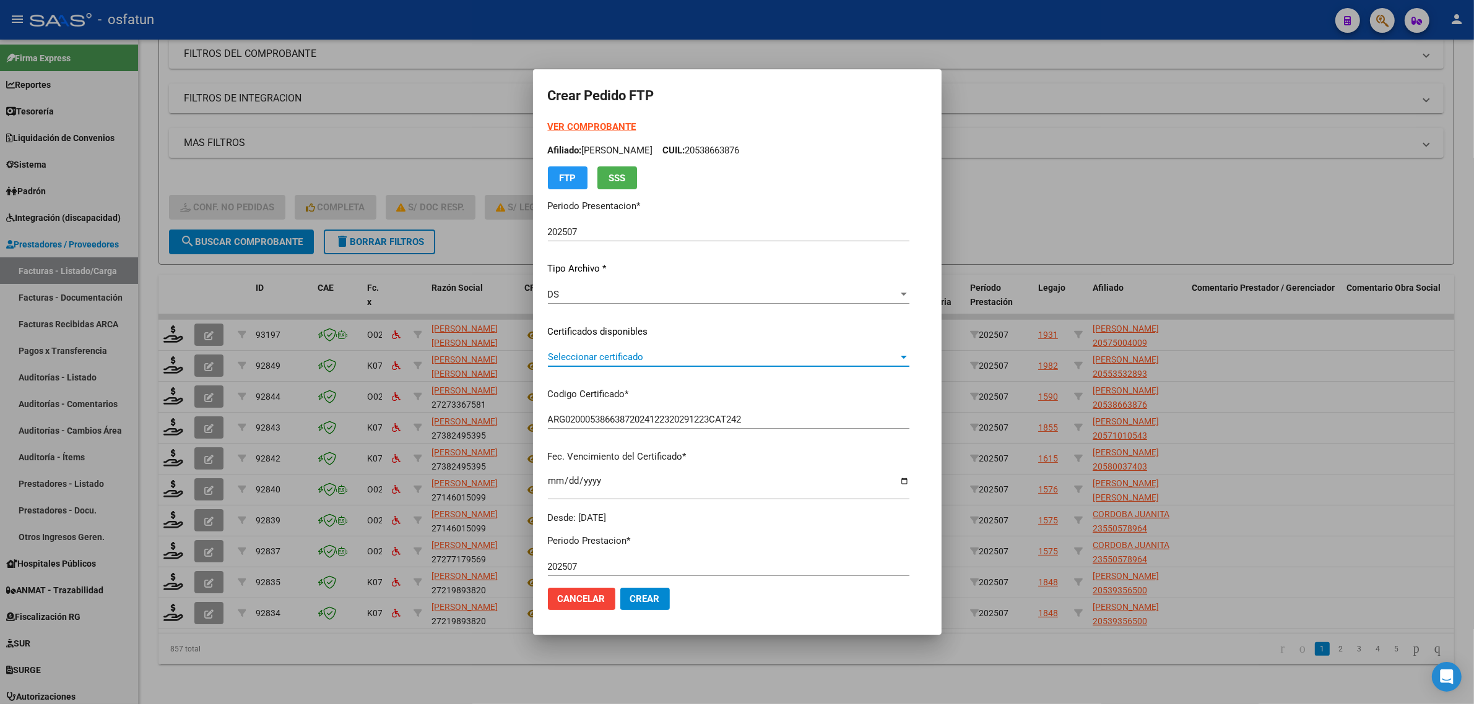
click at [551, 353] on span "Seleccionar certificado" at bounding box center [723, 357] width 350 height 11
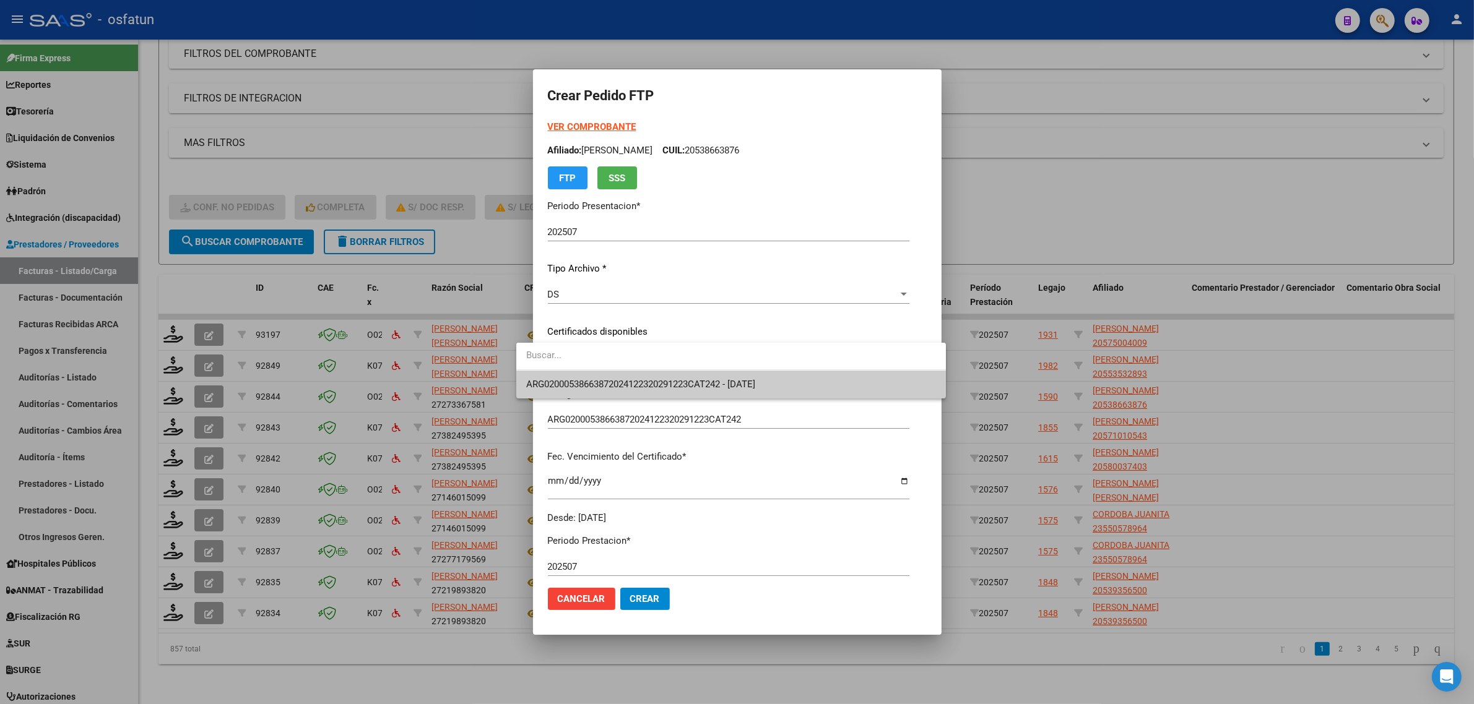
click at [558, 378] on span "ARG02000538663872024122320291223CAT242 - 2029-12-01" at bounding box center [731, 385] width 410 height 28
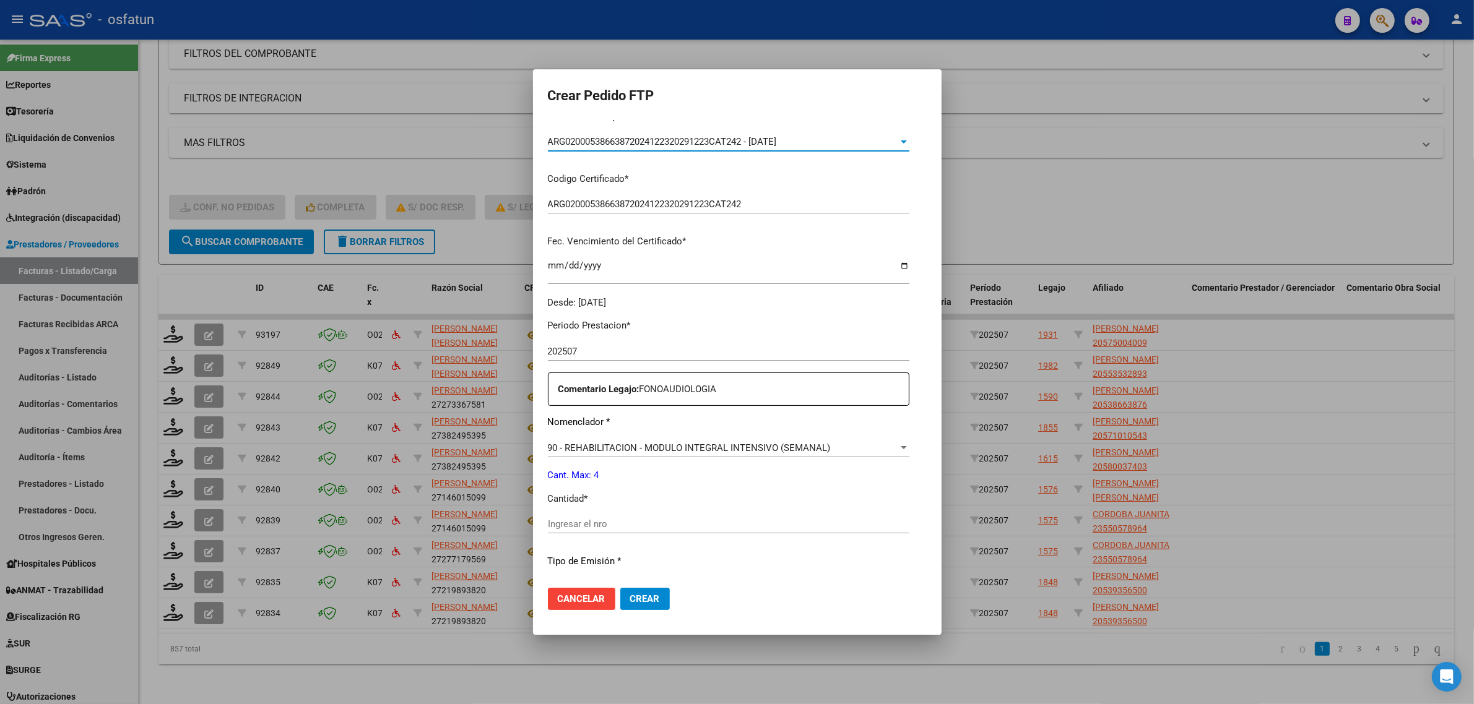
scroll to position [232, 0]
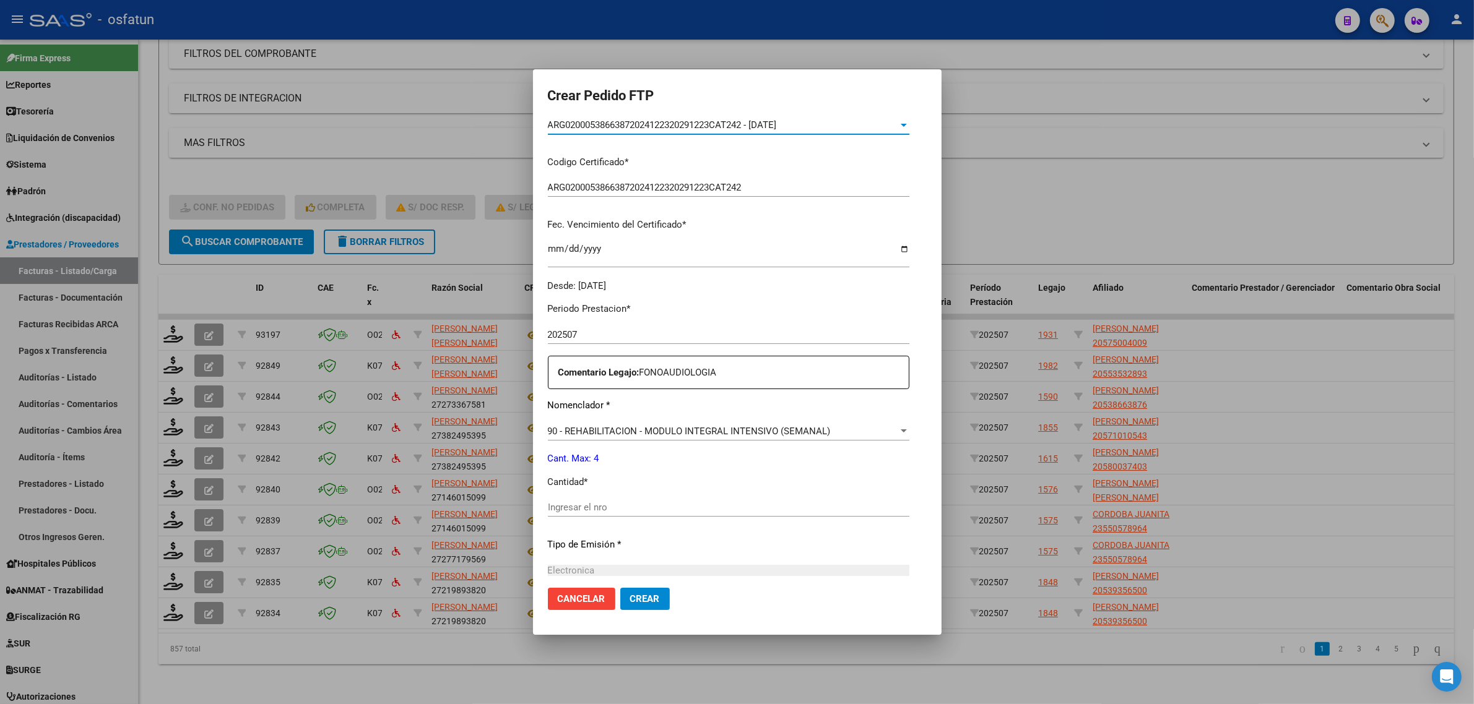
click at [568, 498] on div "Ingresar el nro" at bounding box center [728, 507] width 361 height 19
drag, startPoint x: 568, startPoint y: 500, endPoint x: 446, endPoint y: 506, distance: 122.1
click at [446, 506] on div "Crear Pedido FTP VER COMPROBANTE ARCA Padrón Afiliado: RAMIREZ LUCIO DANIEL CUI…" at bounding box center [737, 352] width 1474 height 704
click at [606, 511] on input "45" at bounding box center [728, 507] width 361 height 11
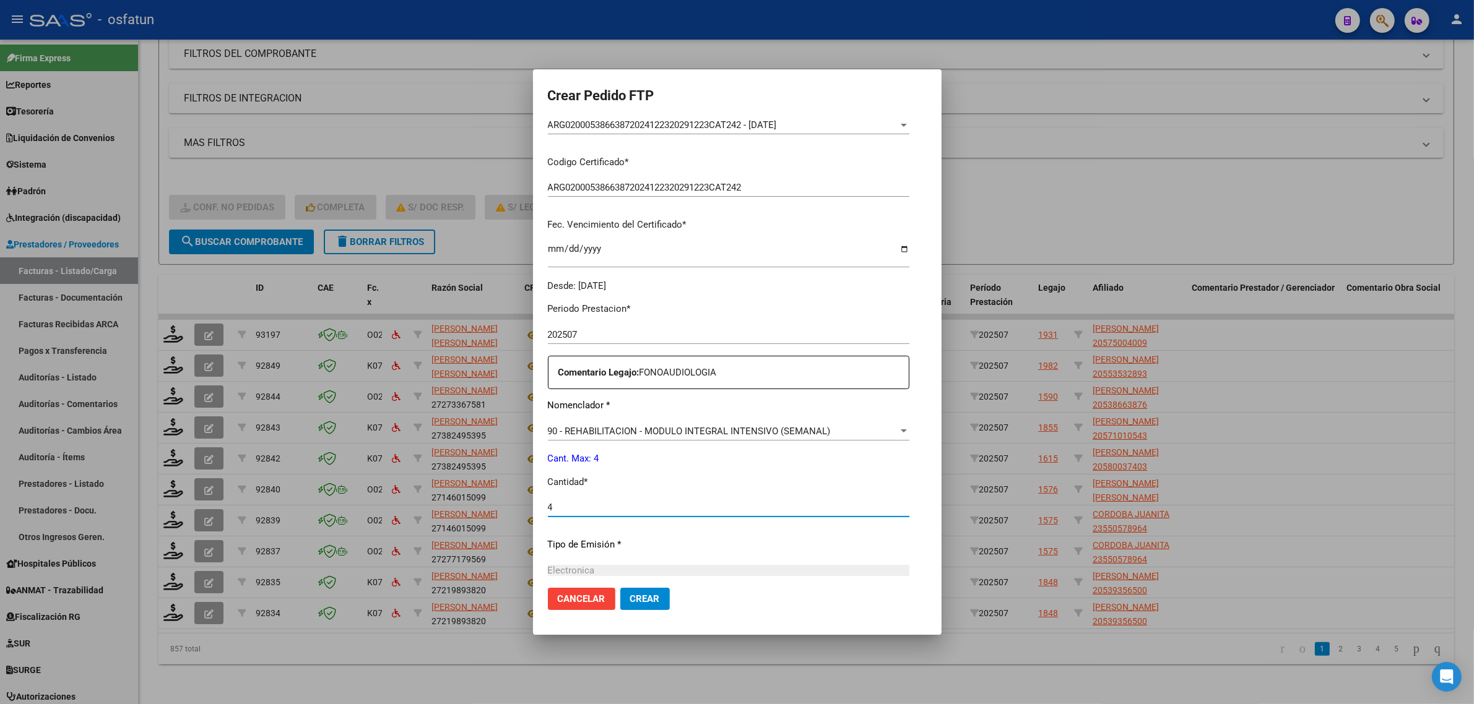
type input "4"
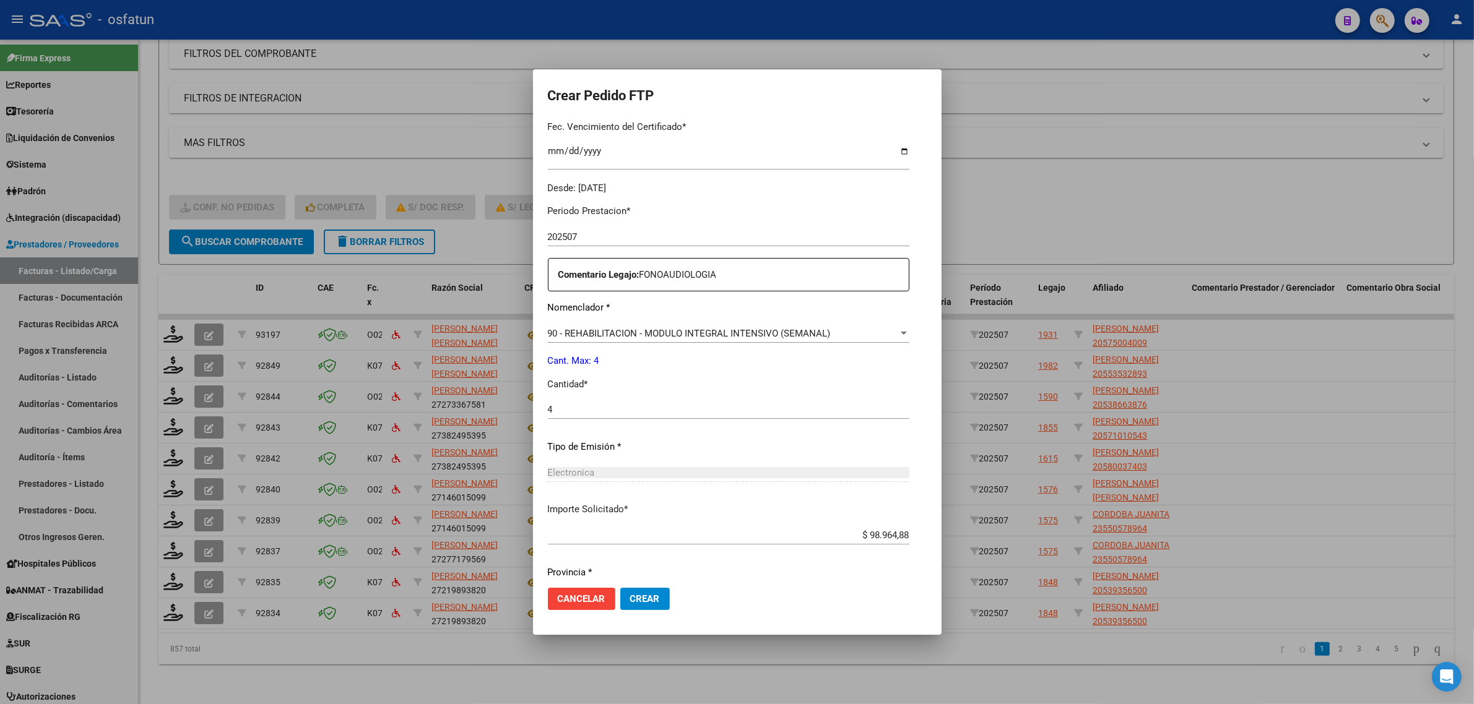
scroll to position [369, 0]
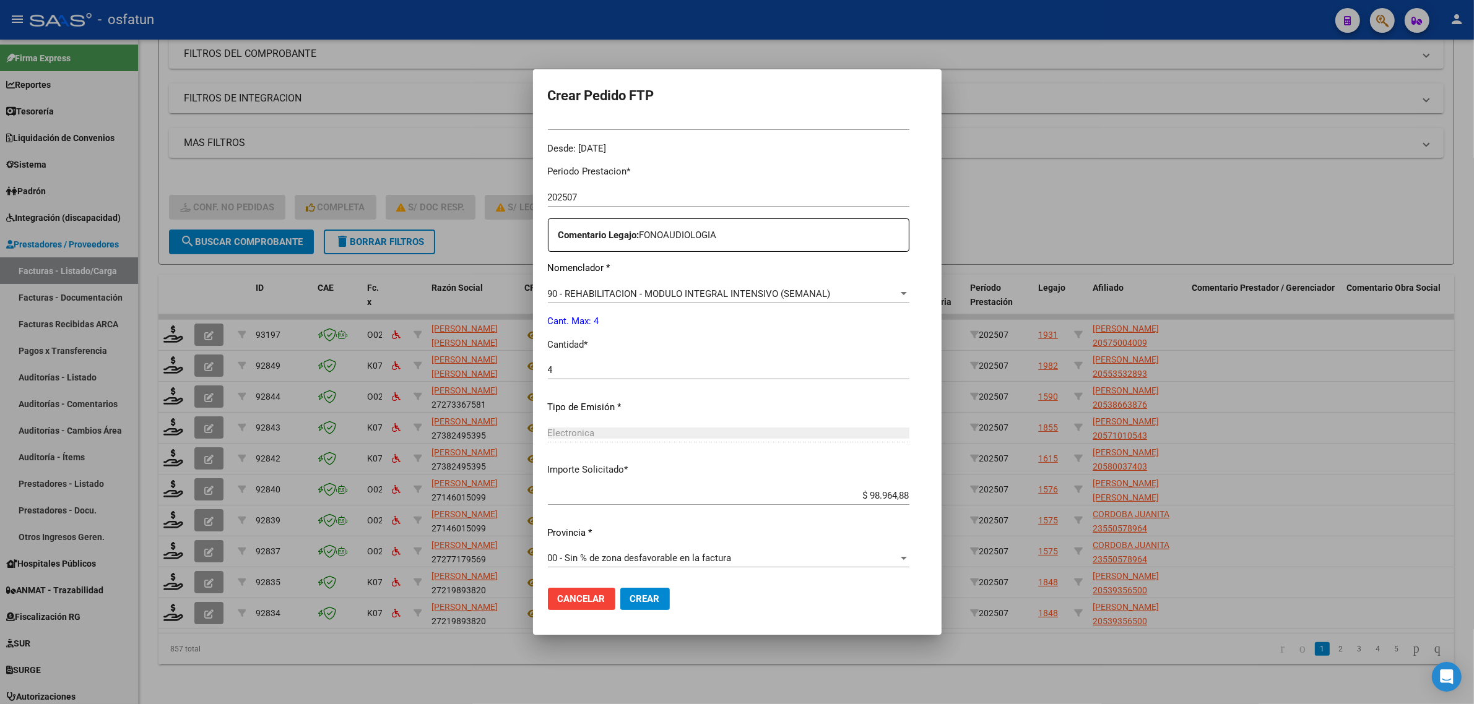
click at [630, 598] on span "Crear" at bounding box center [645, 598] width 30 height 11
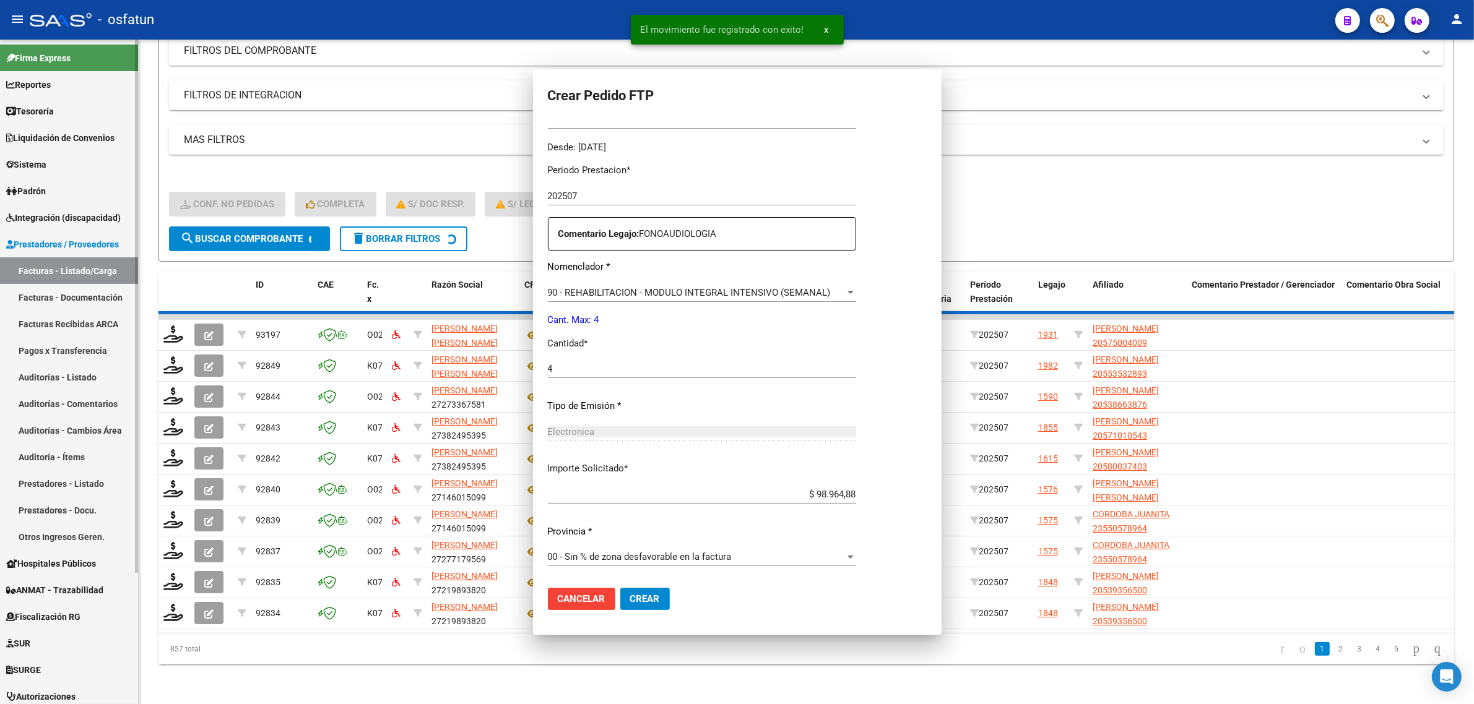
scroll to position [0, 0]
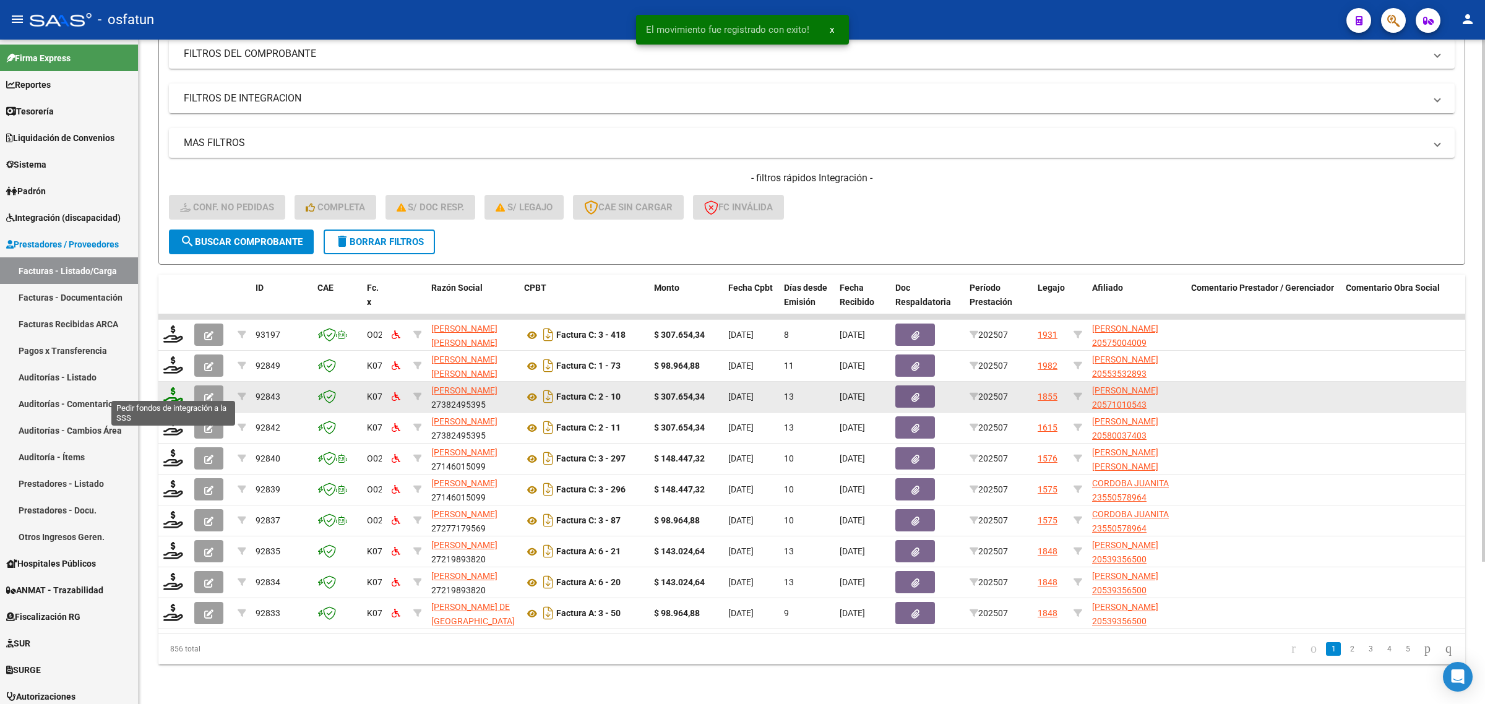
click at [176, 387] on icon at bounding box center [173, 395] width 20 height 17
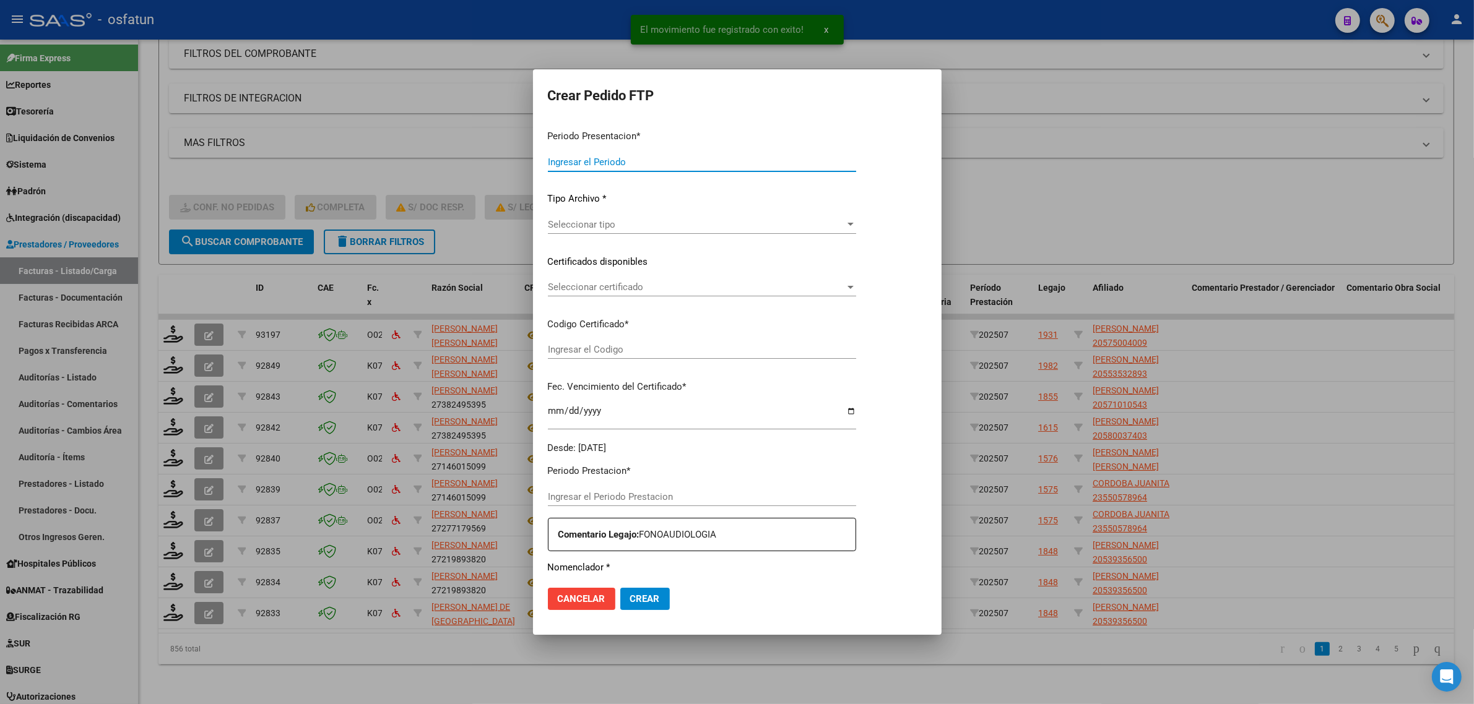
type input "202507"
type input "$ 307.654,34"
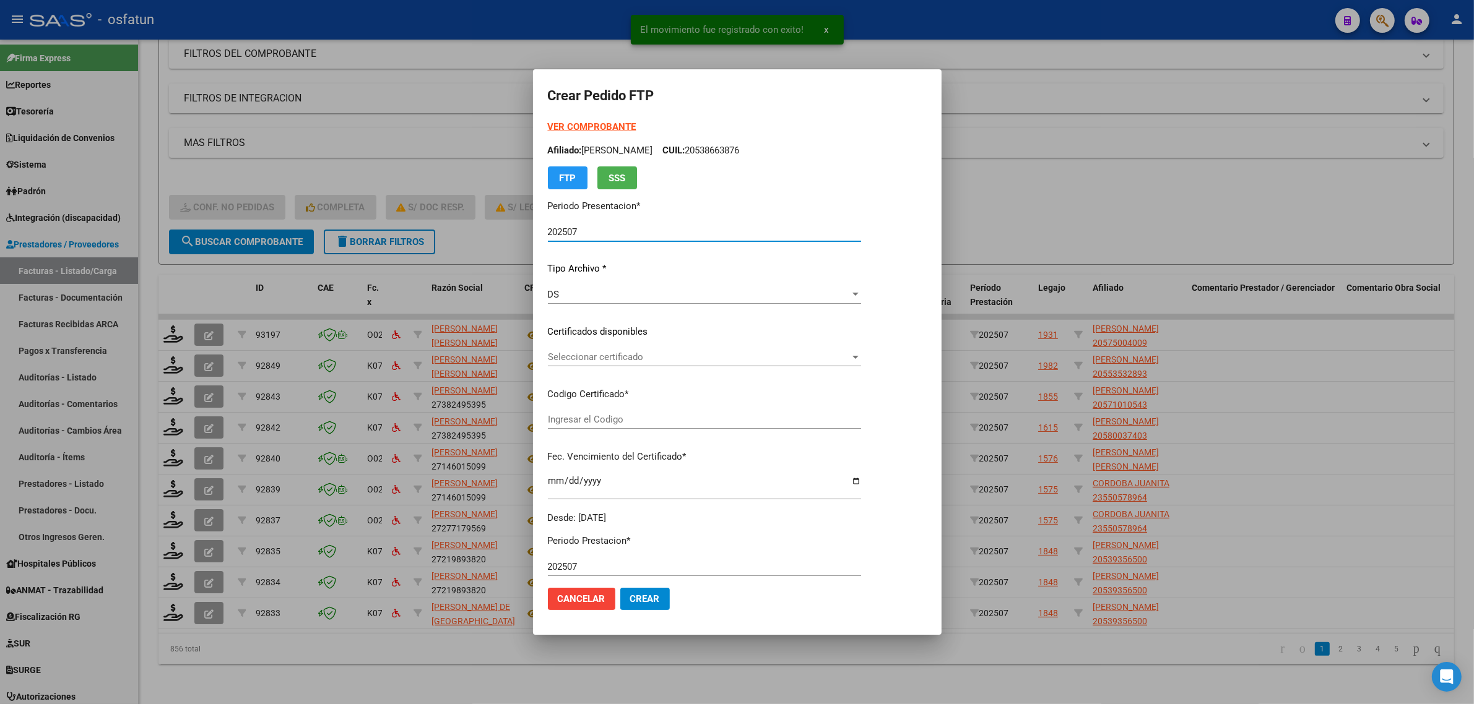
type input "ARG02000571010542022020220270202TUC138"
type input "2027-02-02"
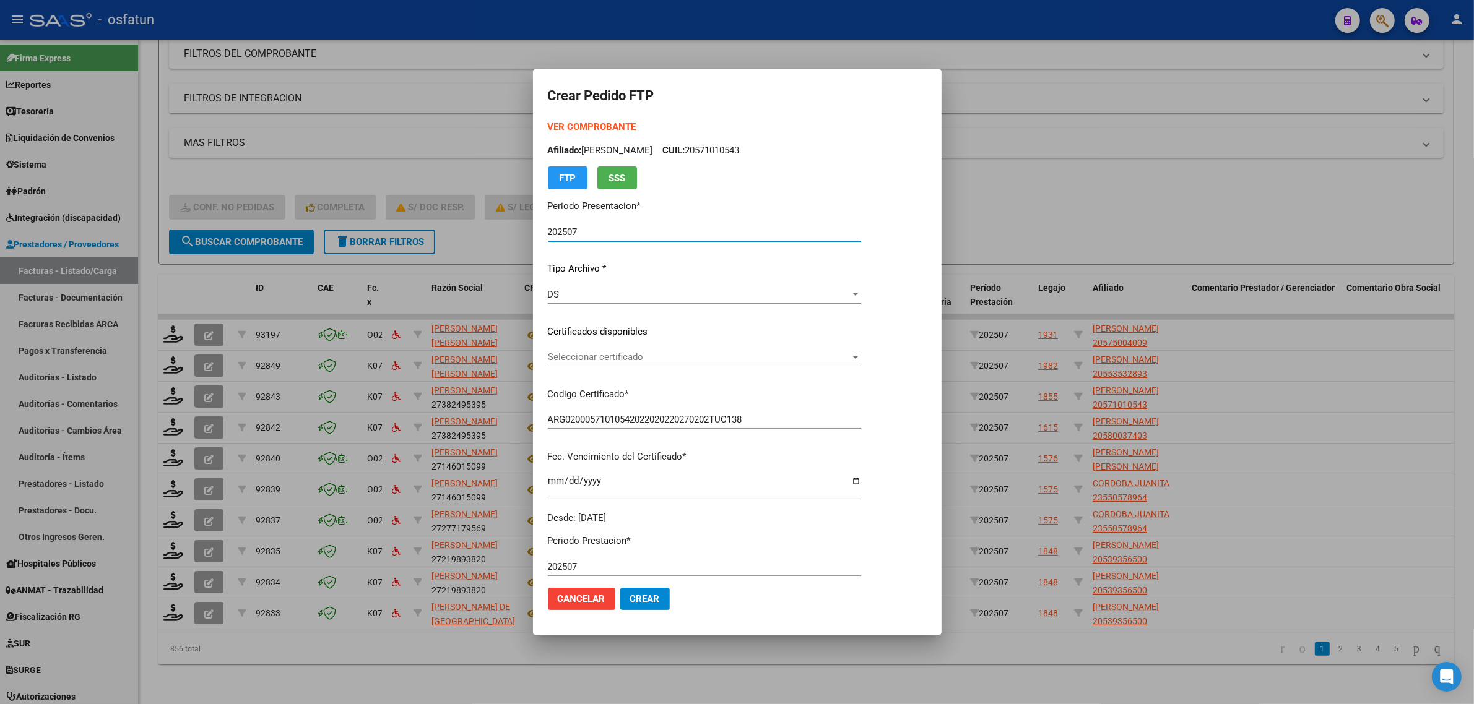
click at [568, 130] on strong "VER COMPROBANTE" at bounding box center [592, 126] width 88 height 11
click at [637, 352] on span "Seleccionar certificado" at bounding box center [699, 357] width 302 height 11
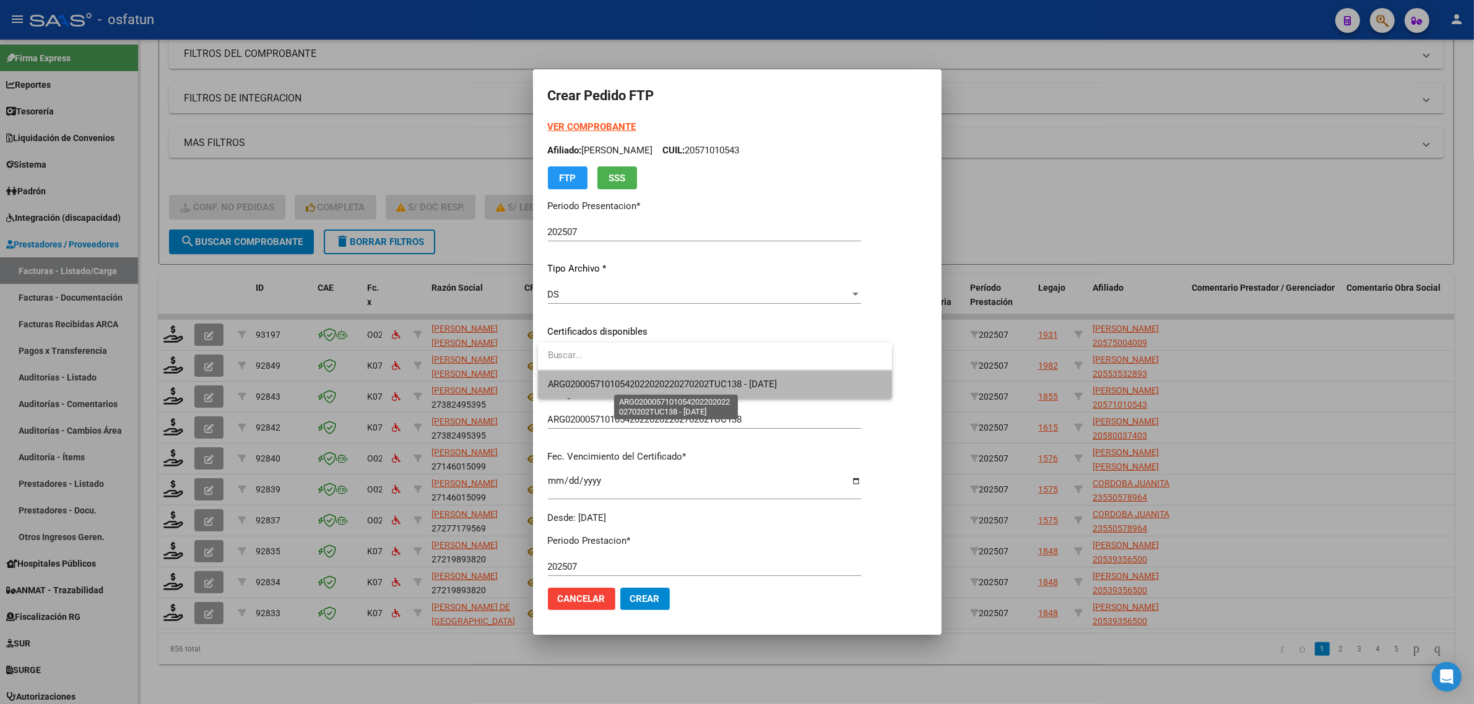
click at [637, 379] on span "ARG02000571010542022020220270202TUC138 - 2027-02-02" at bounding box center [715, 385] width 334 height 28
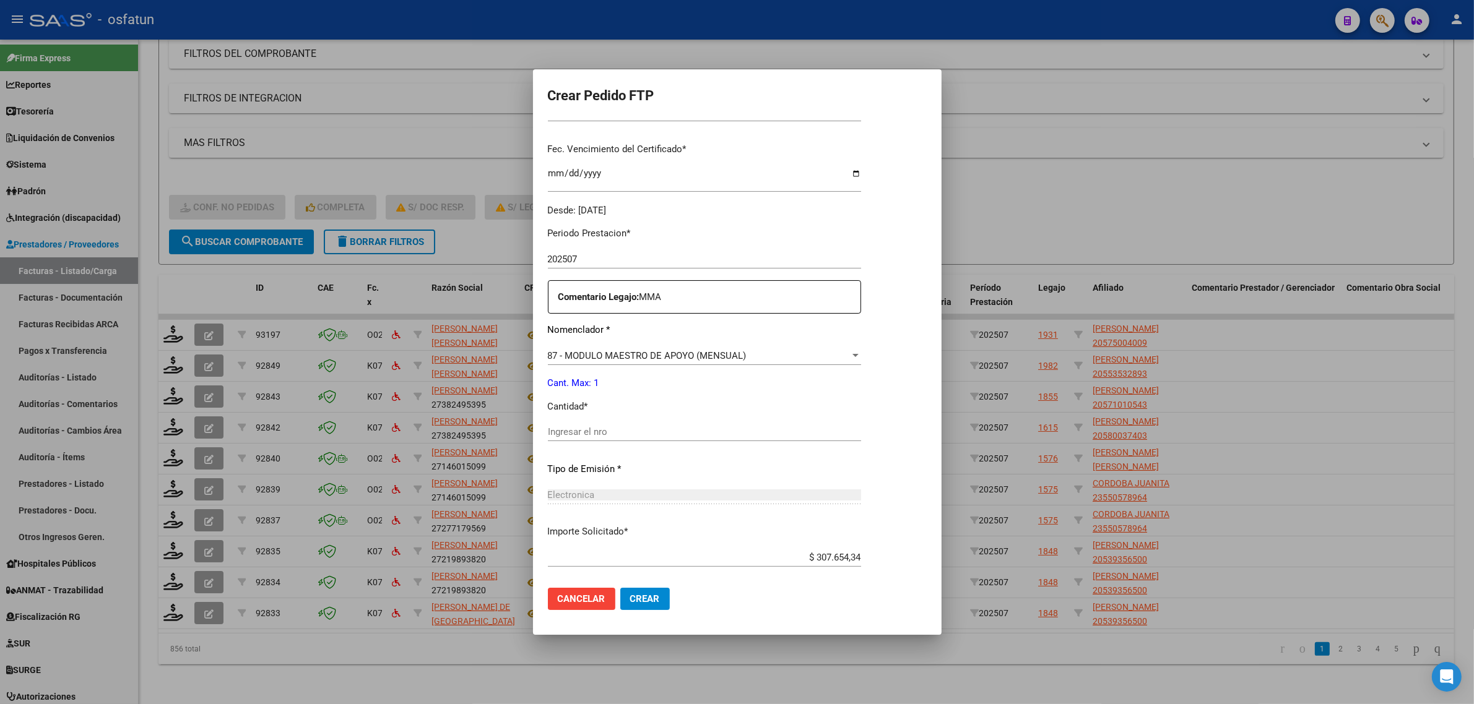
scroll to position [309, 0]
click at [373, 140] on div at bounding box center [737, 352] width 1474 height 704
click at [373, 140] on mat-expansion-panel-header "MAS FILTROS" at bounding box center [806, 143] width 1274 height 30
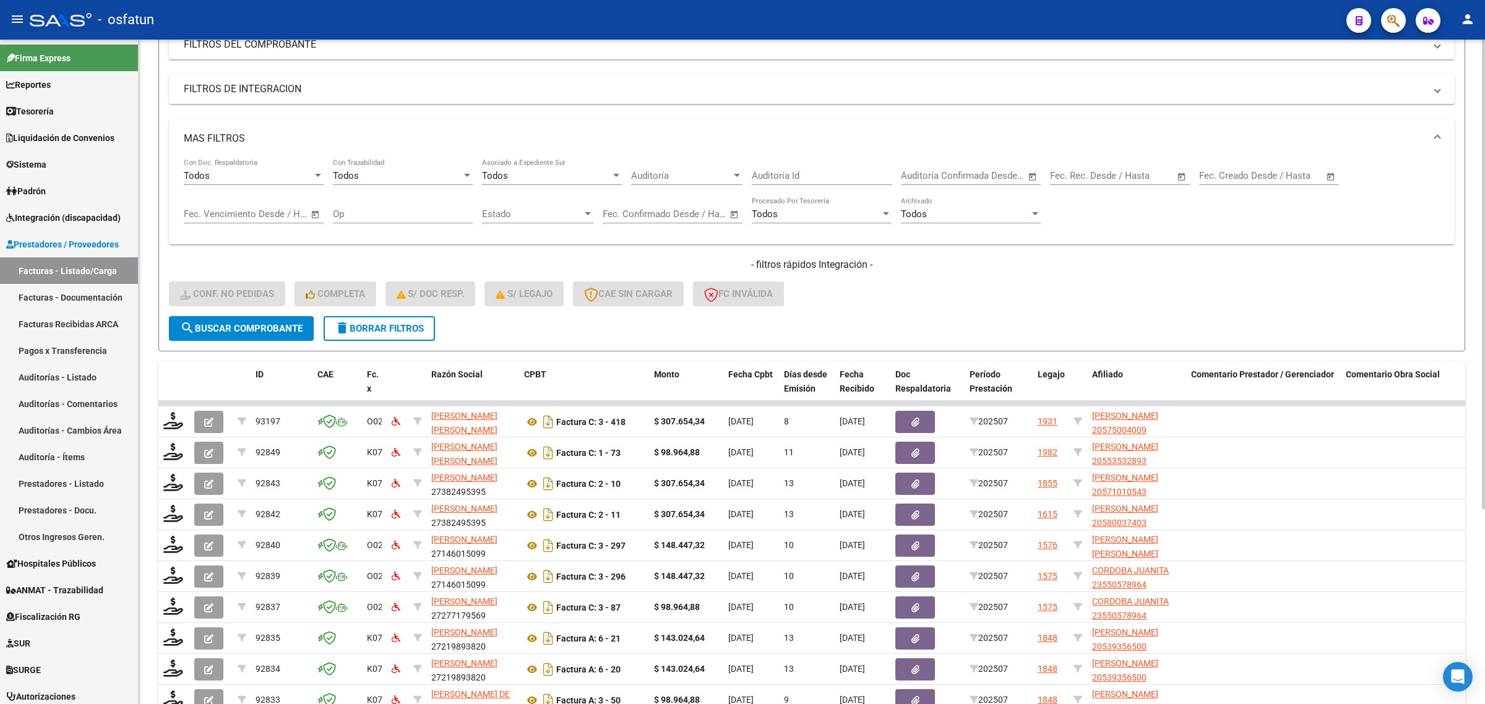
click at [372, 146] on mat-expansion-panel-header "MAS FILTROS" at bounding box center [812, 139] width 1286 height 40
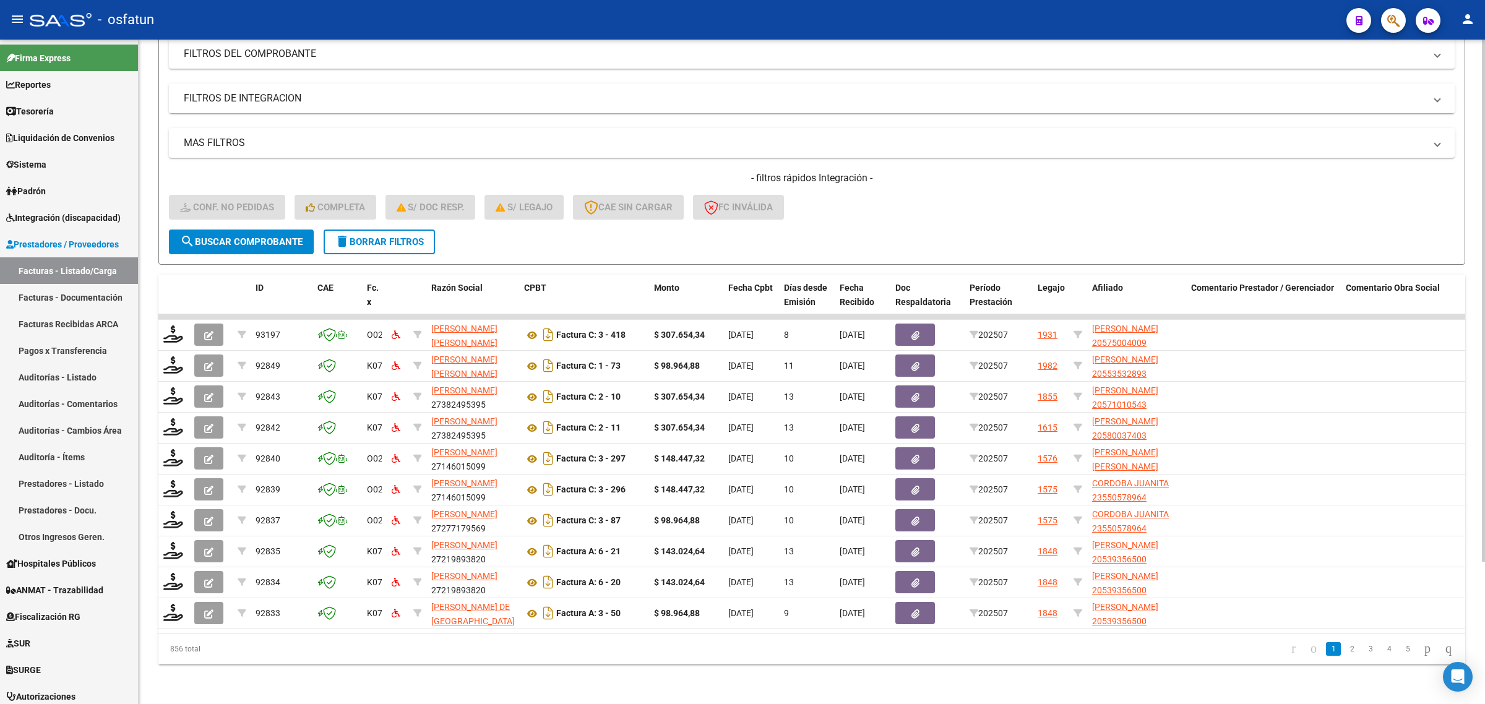
click at [941, 220] on form "Filtros Id Integración Area Seleccionar Gerenciador Seleccionar Gerenciador Si …" at bounding box center [811, 120] width 1307 height 290
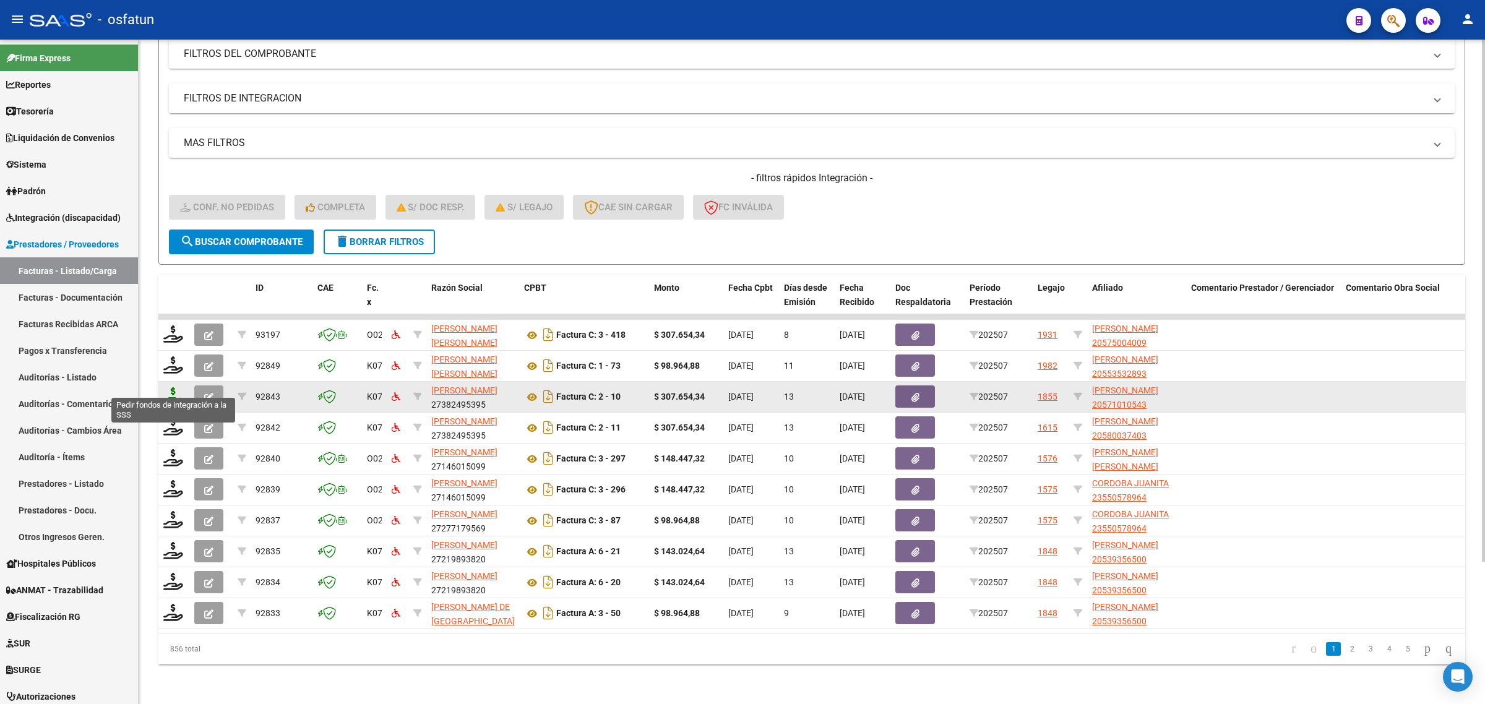
click at [168, 387] on icon at bounding box center [173, 395] width 20 height 17
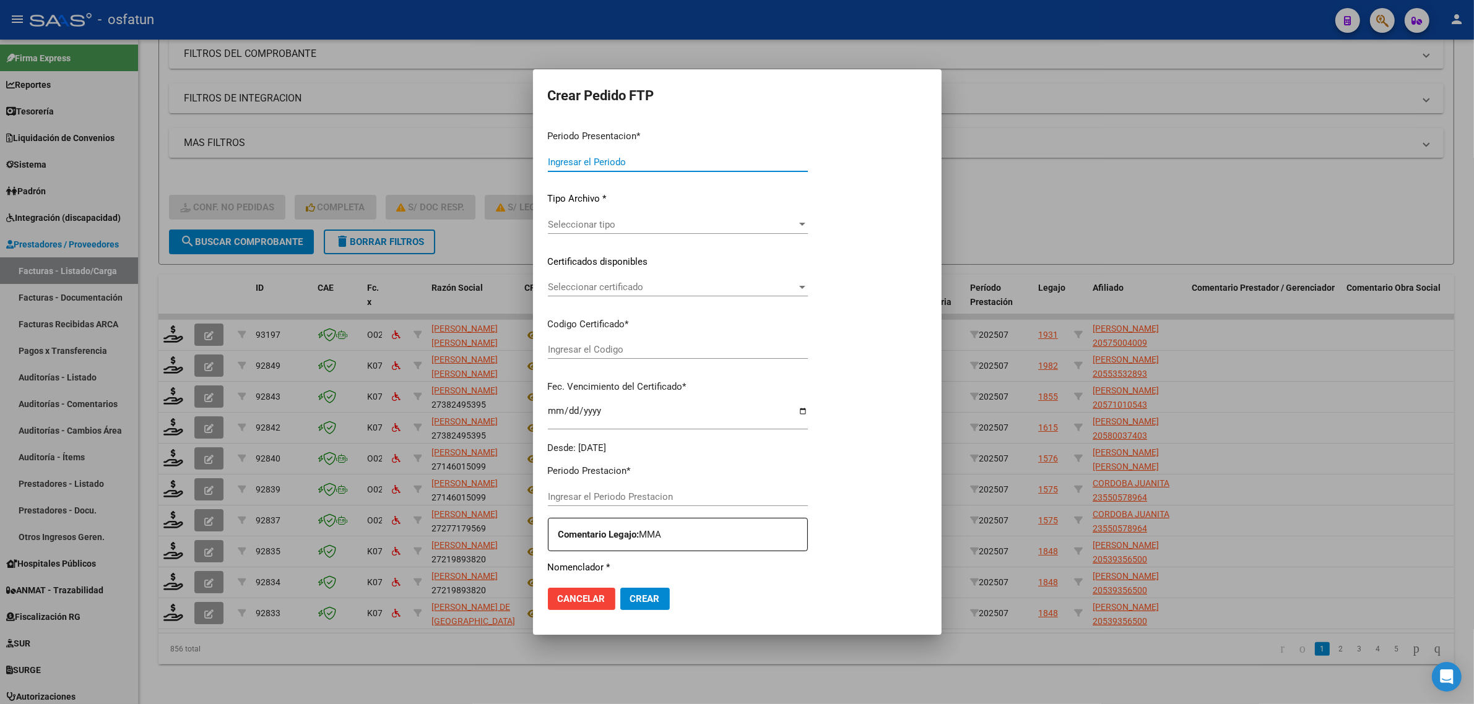
type input "202507"
type input "$ 307.654,34"
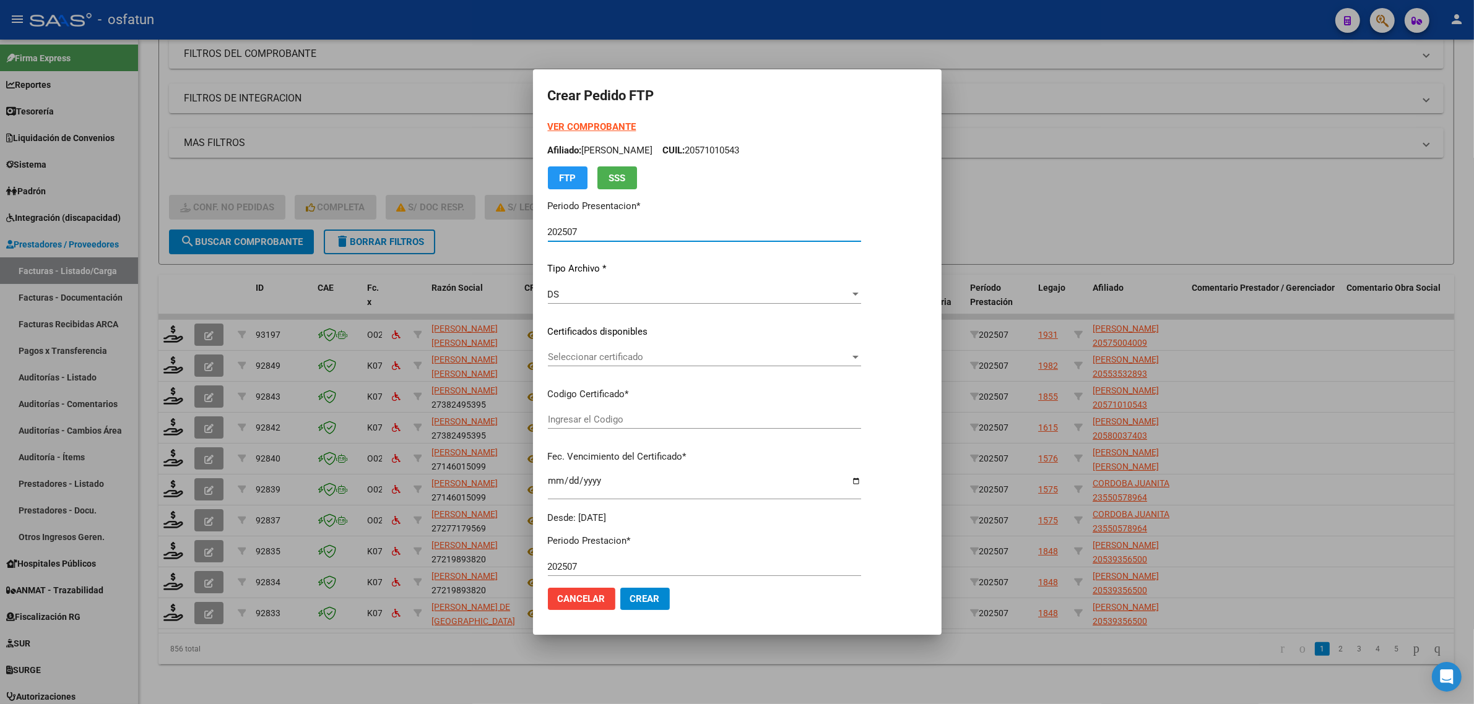
type input "ARG02000571010542022020220270202TUC138"
type input "2027-02-02"
click at [560, 127] on strong "VER COMPROBANTE" at bounding box center [592, 126] width 88 height 11
click at [596, 348] on div "Seleccionar certificado Seleccionar certificado" at bounding box center [704, 357] width 313 height 19
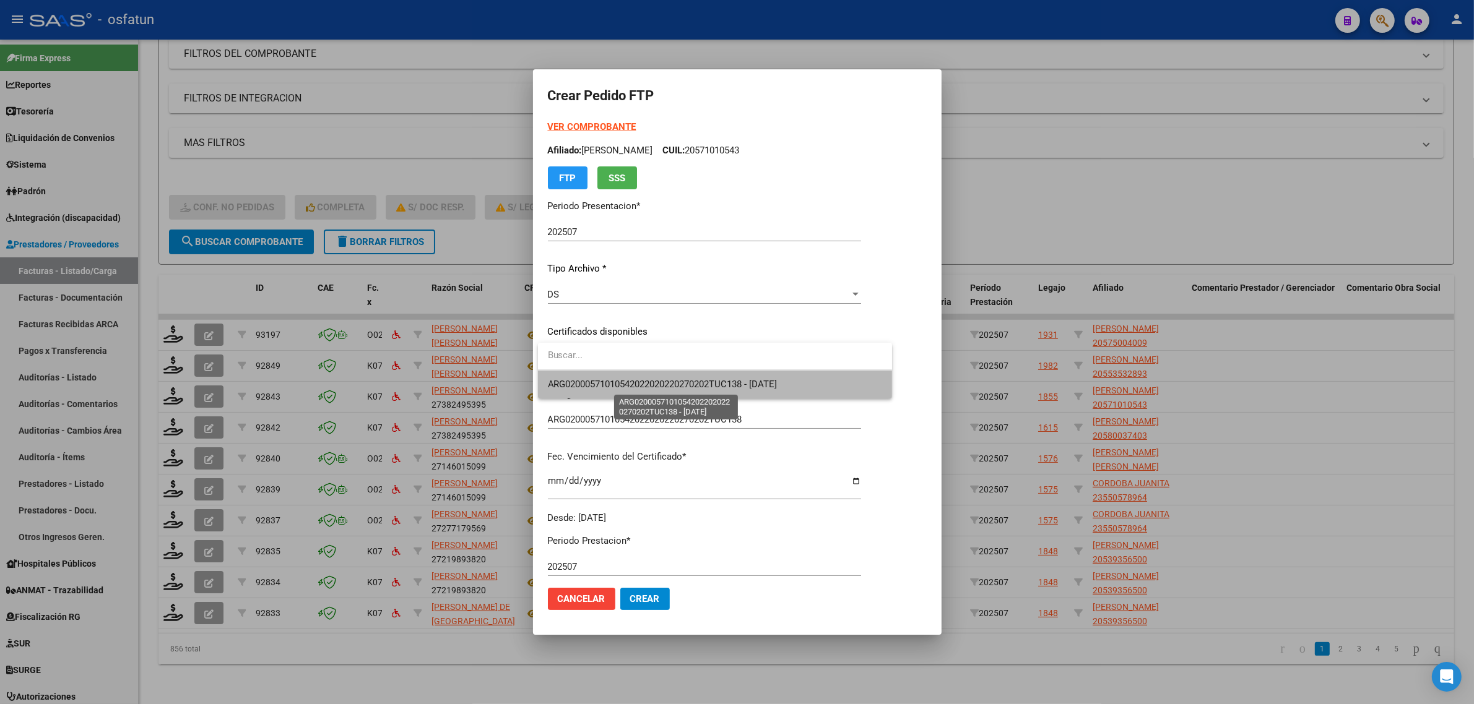
click at [596, 389] on span "ARG02000571010542022020220270202TUC138 - 2027-02-02" at bounding box center [663, 384] width 230 height 11
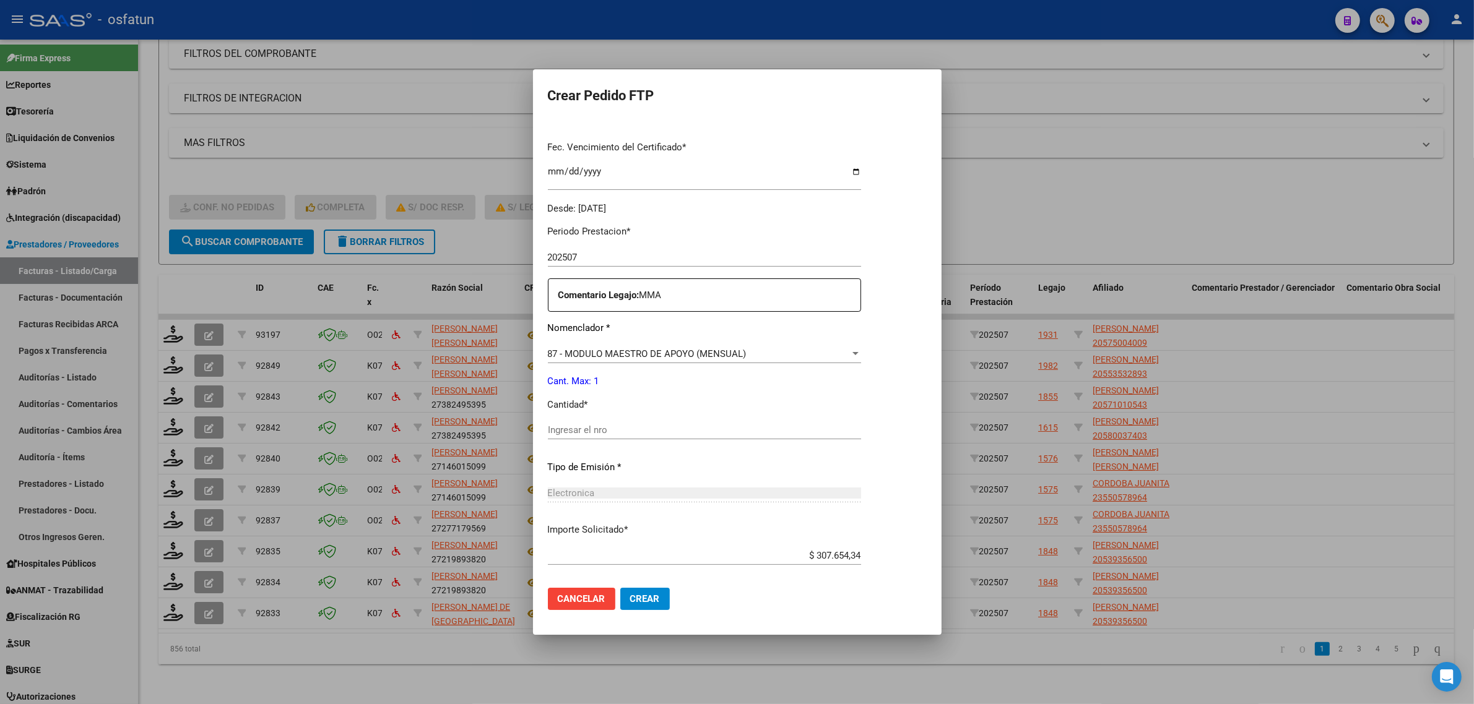
click at [582, 431] on input "Ingresar el nro" at bounding box center [704, 430] width 313 height 11
type input "1"
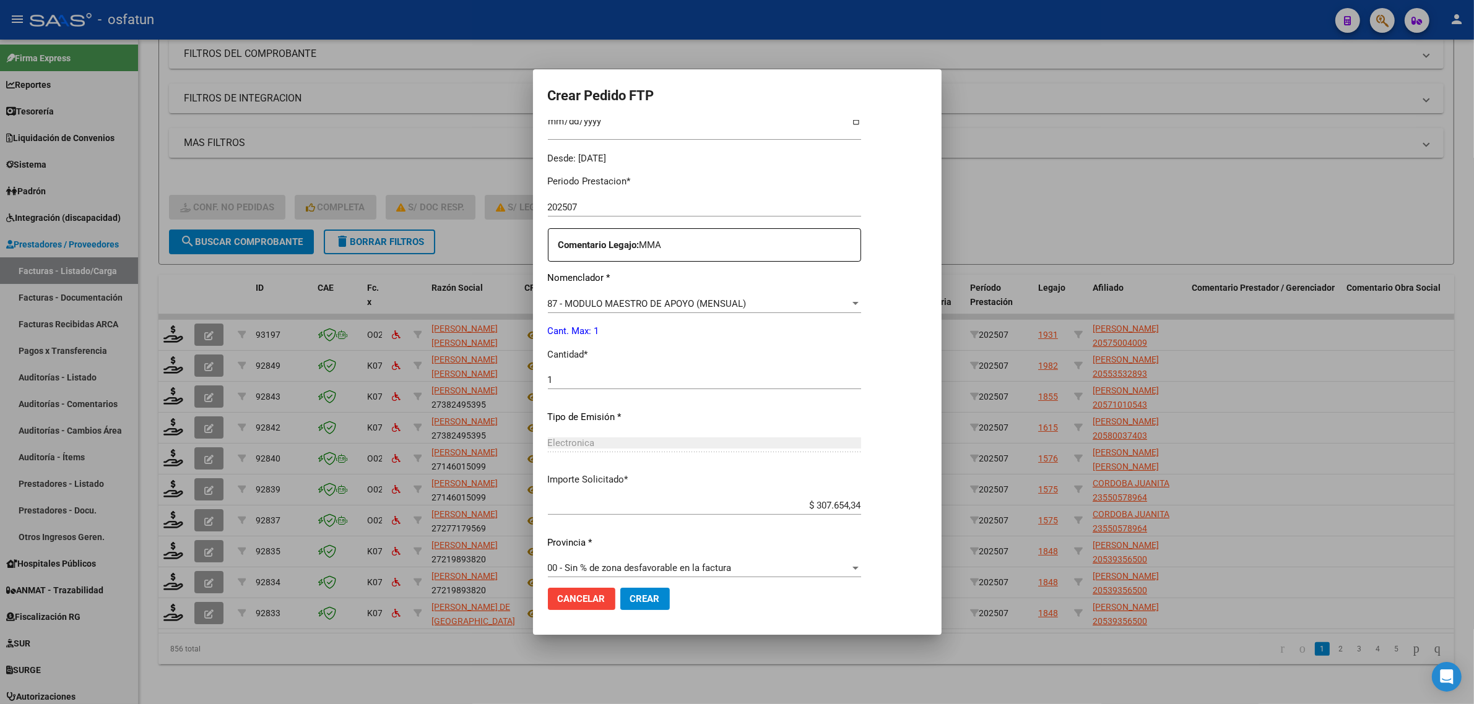
scroll to position [369, 0]
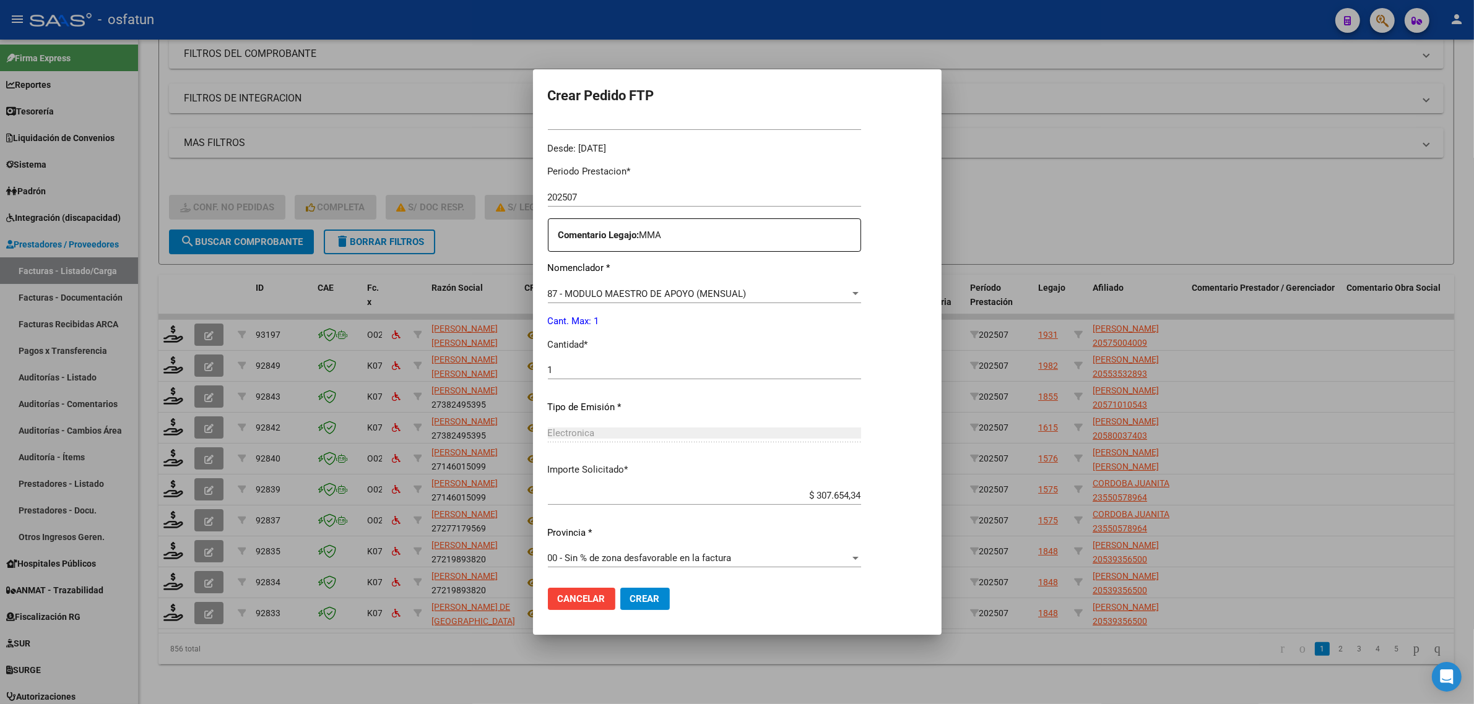
click at [642, 595] on span "Crear" at bounding box center [645, 598] width 30 height 11
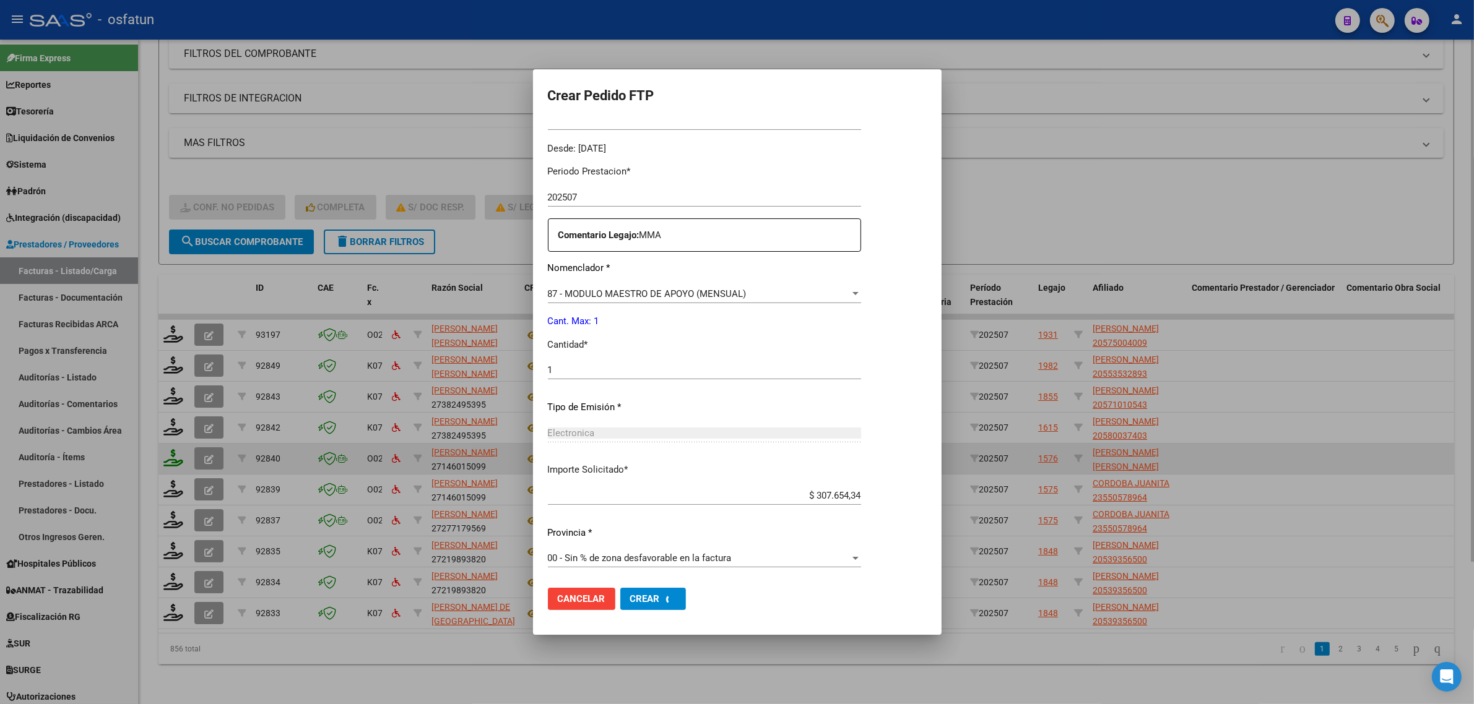
scroll to position [0, 0]
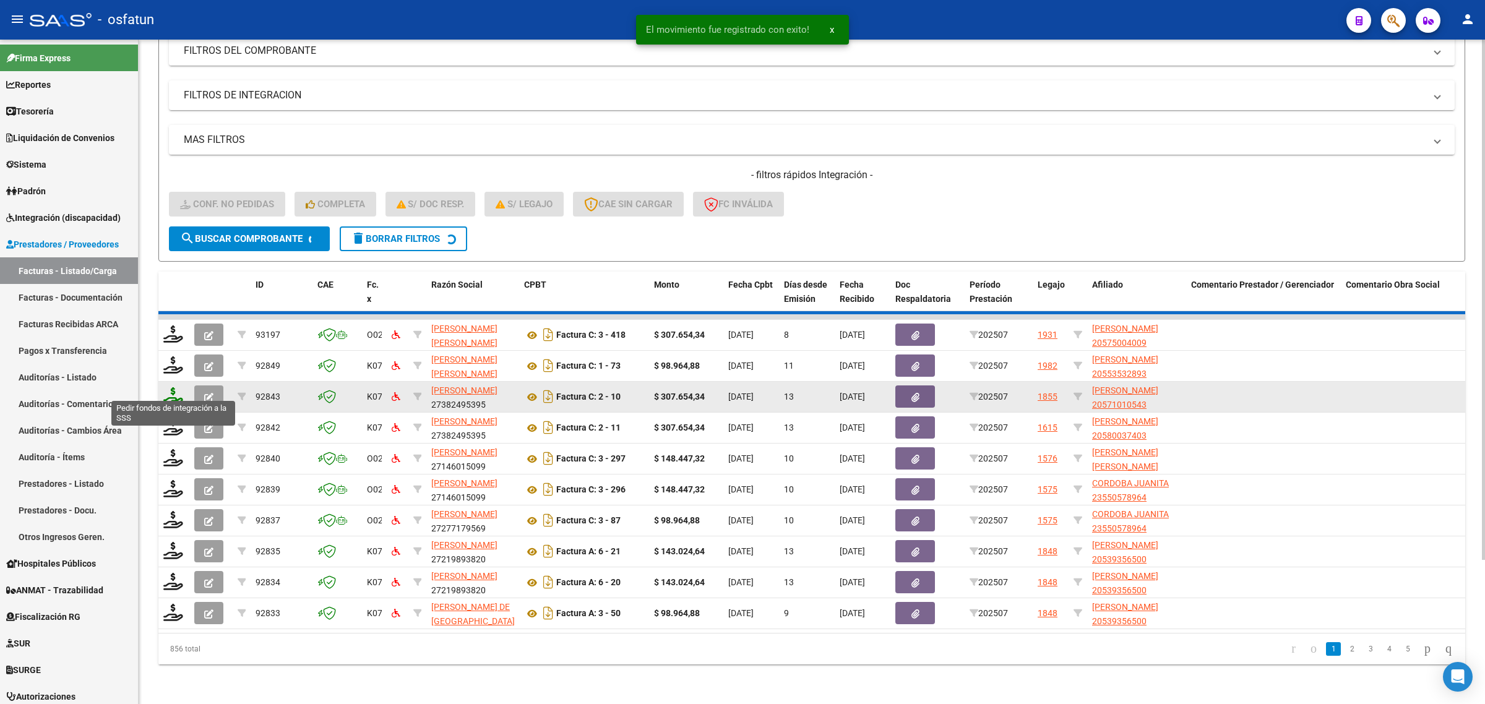
click at [173, 390] on icon at bounding box center [173, 395] width 20 height 17
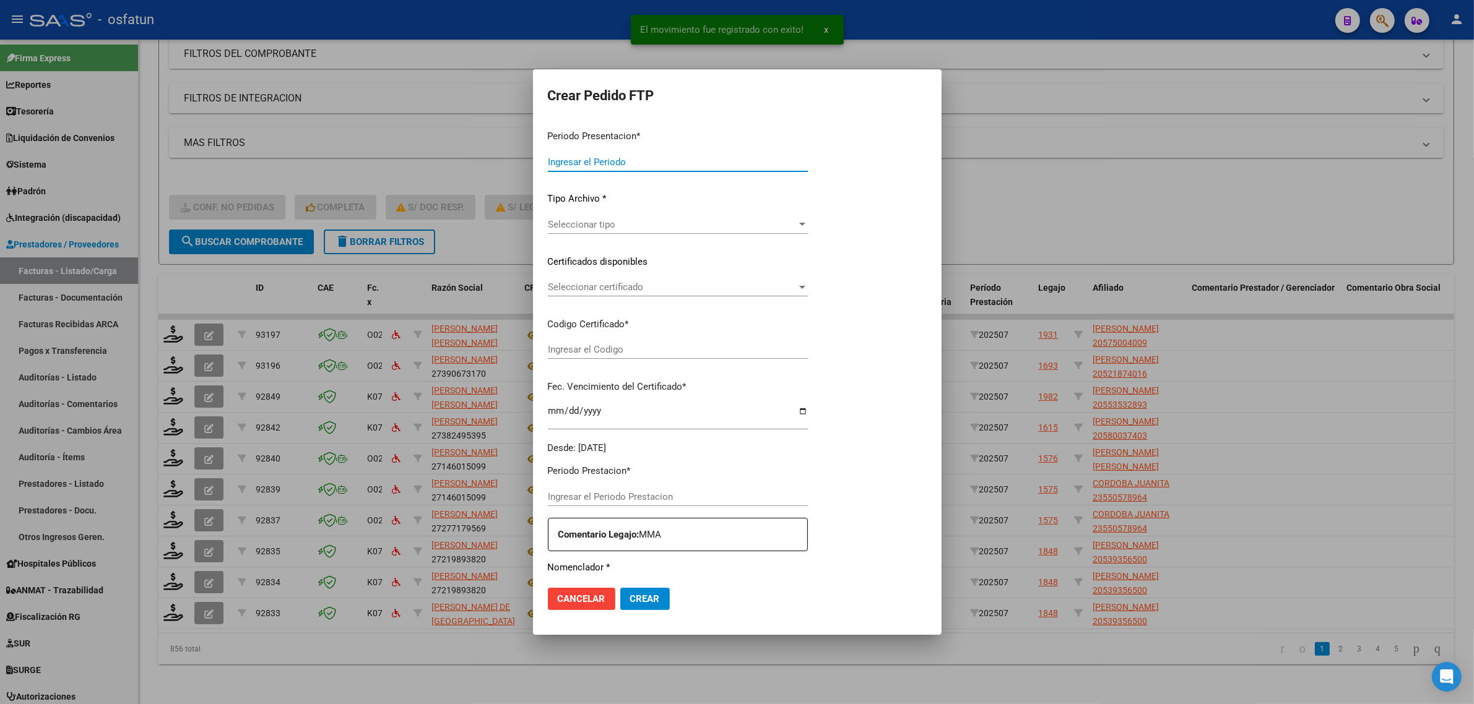
type input "202507"
type input "$ 98.964,88"
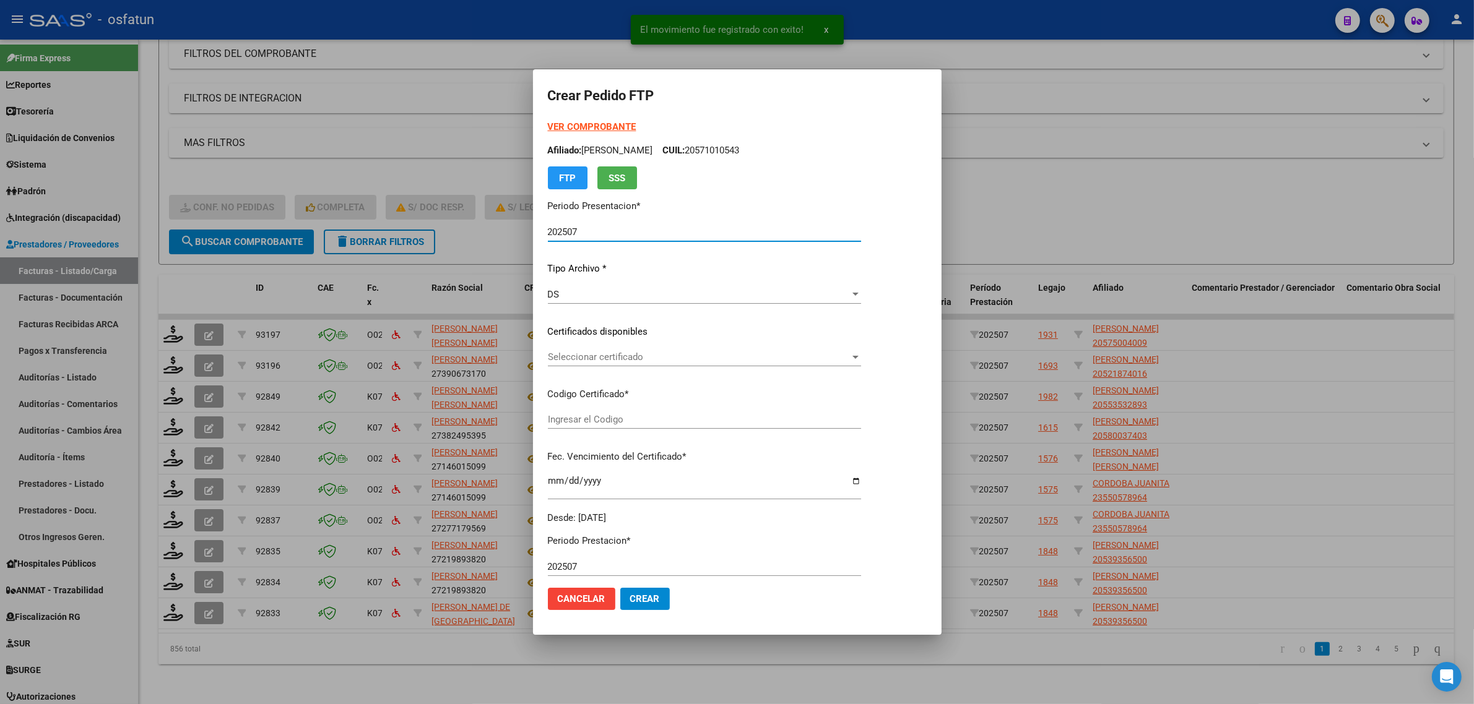
type input "ARG02000553532892021090820260908TUC136"
type input "[DATE]"
click at [175, 351] on div at bounding box center [737, 352] width 1474 height 704
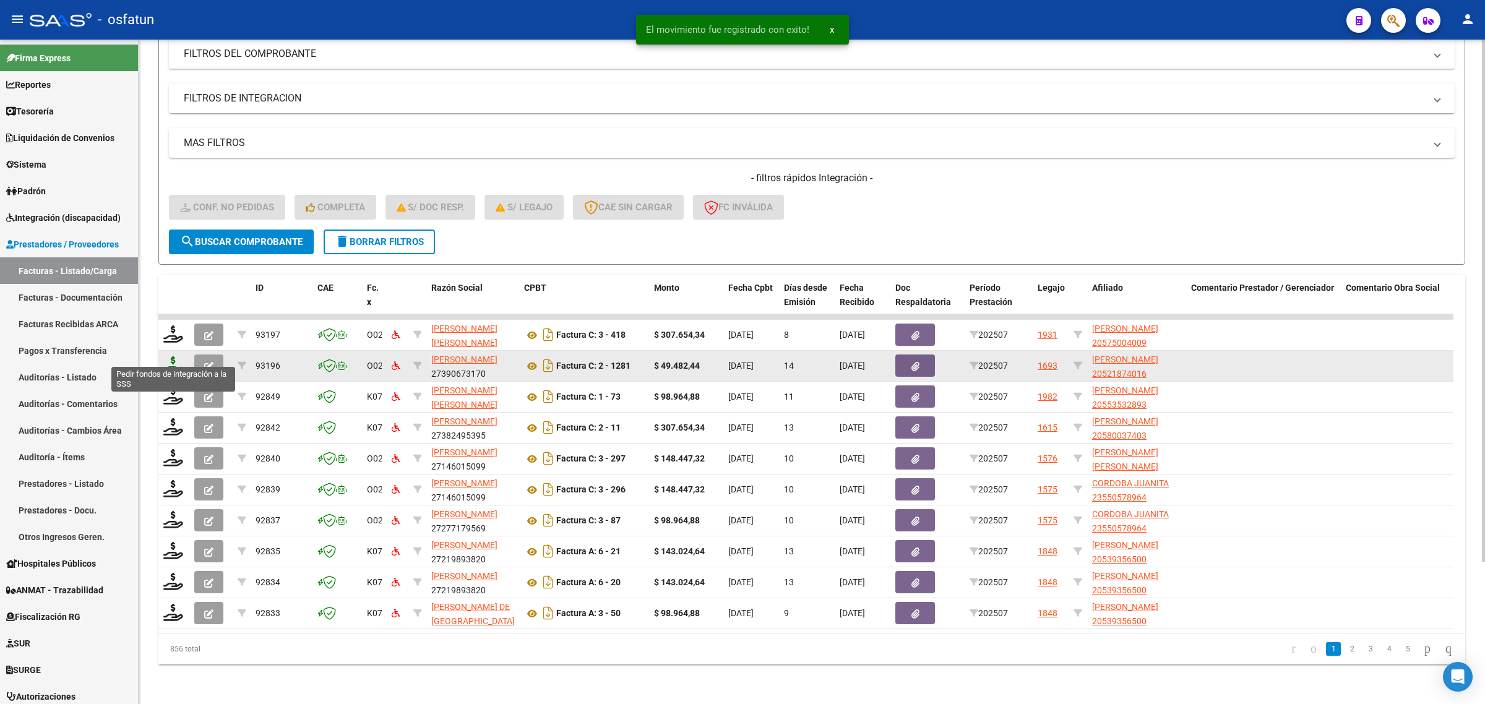
click at [168, 356] on icon at bounding box center [173, 364] width 20 height 17
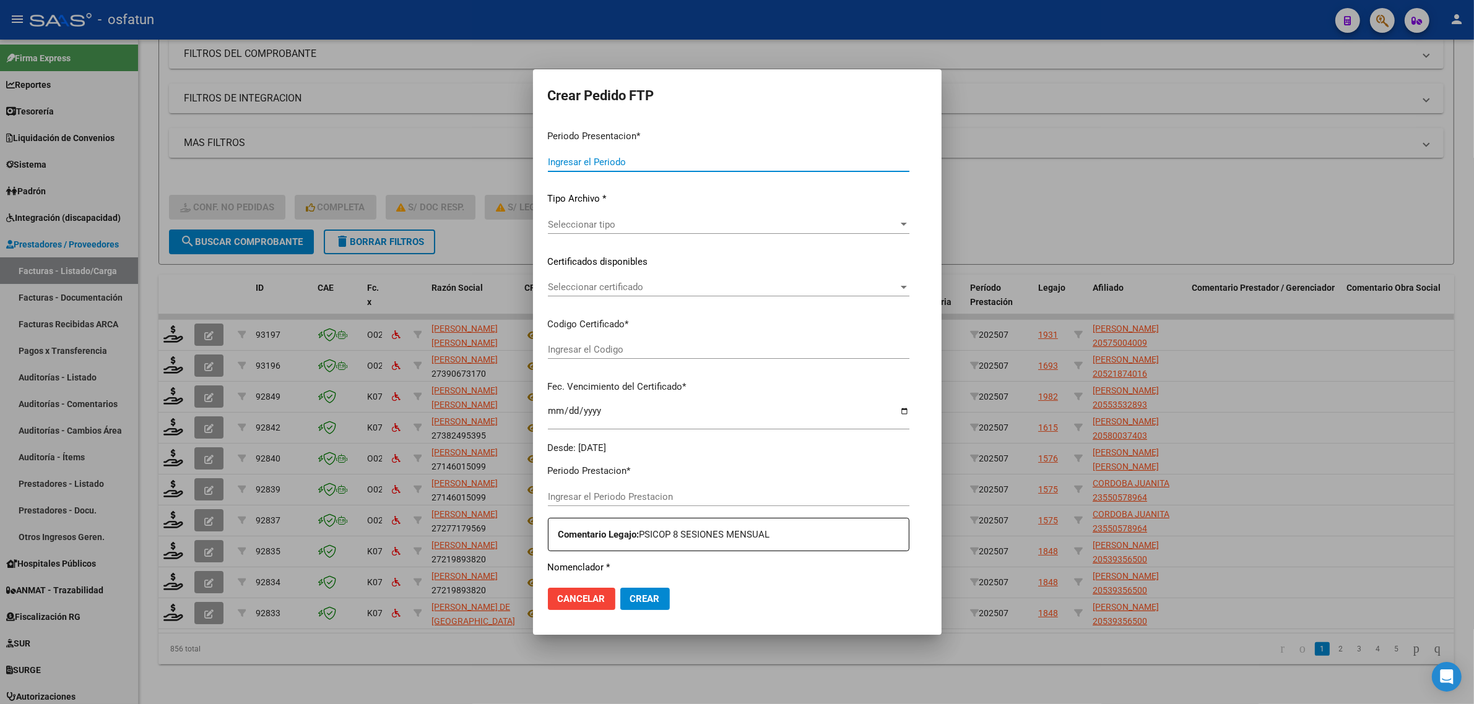
type input "202507"
type input "$ 49.482,44"
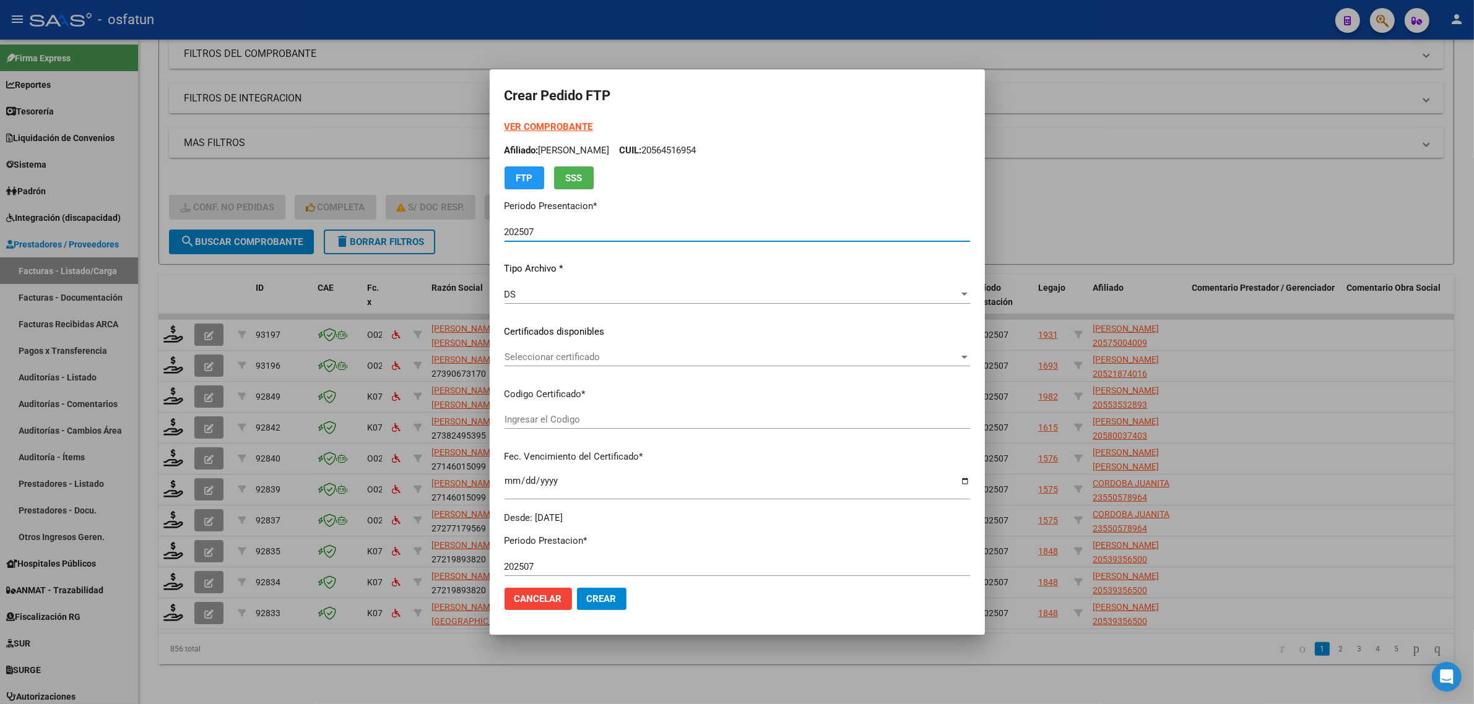
type input "ARG02000521874012018092120250921CIU536"
type input "2025-09-21"
click at [530, 127] on strong "VER COMPROBANTE" at bounding box center [548, 126] width 88 height 11
click at [536, 354] on span "Seleccionar certificado" at bounding box center [731, 357] width 454 height 11
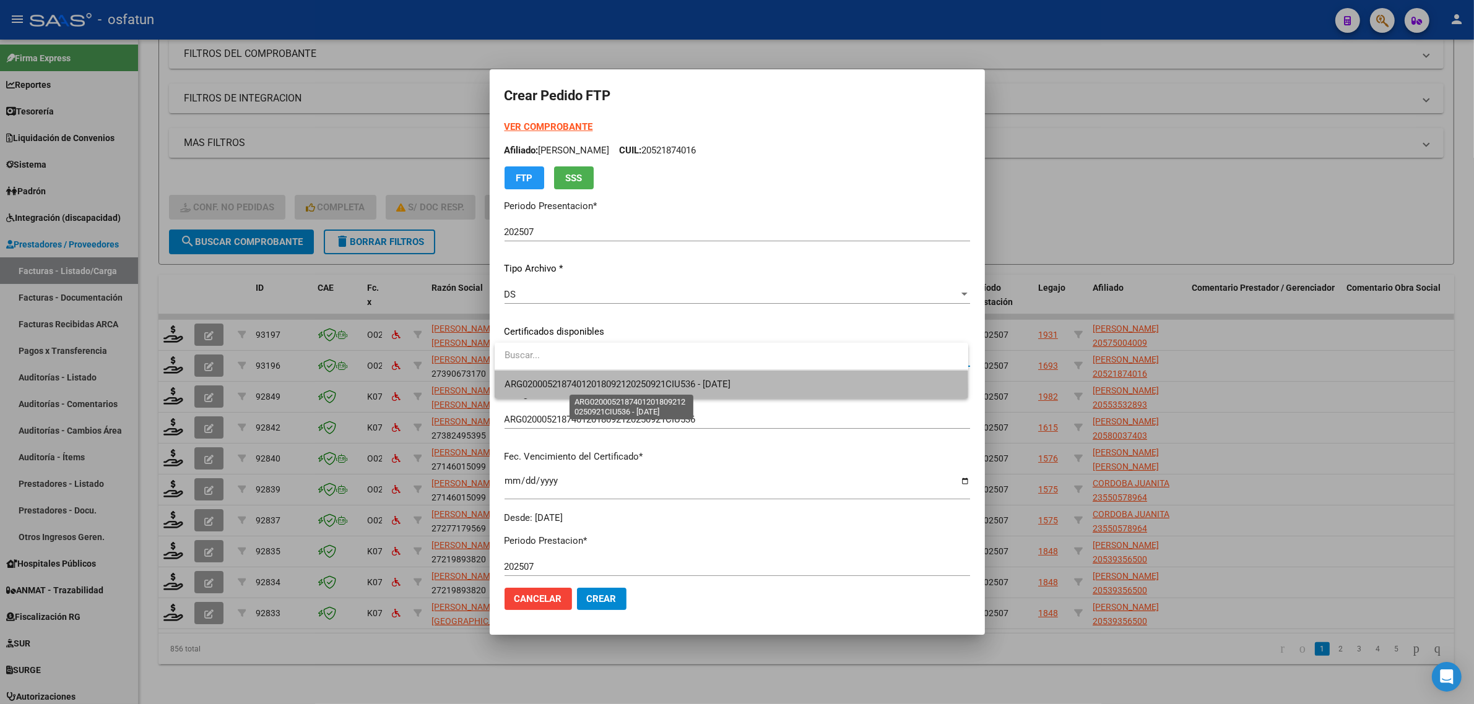
click at [543, 389] on span "ARG02000521874012018092120250921CIU536 - 2025-09-21" at bounding box center [617, 384] width 227 height 11
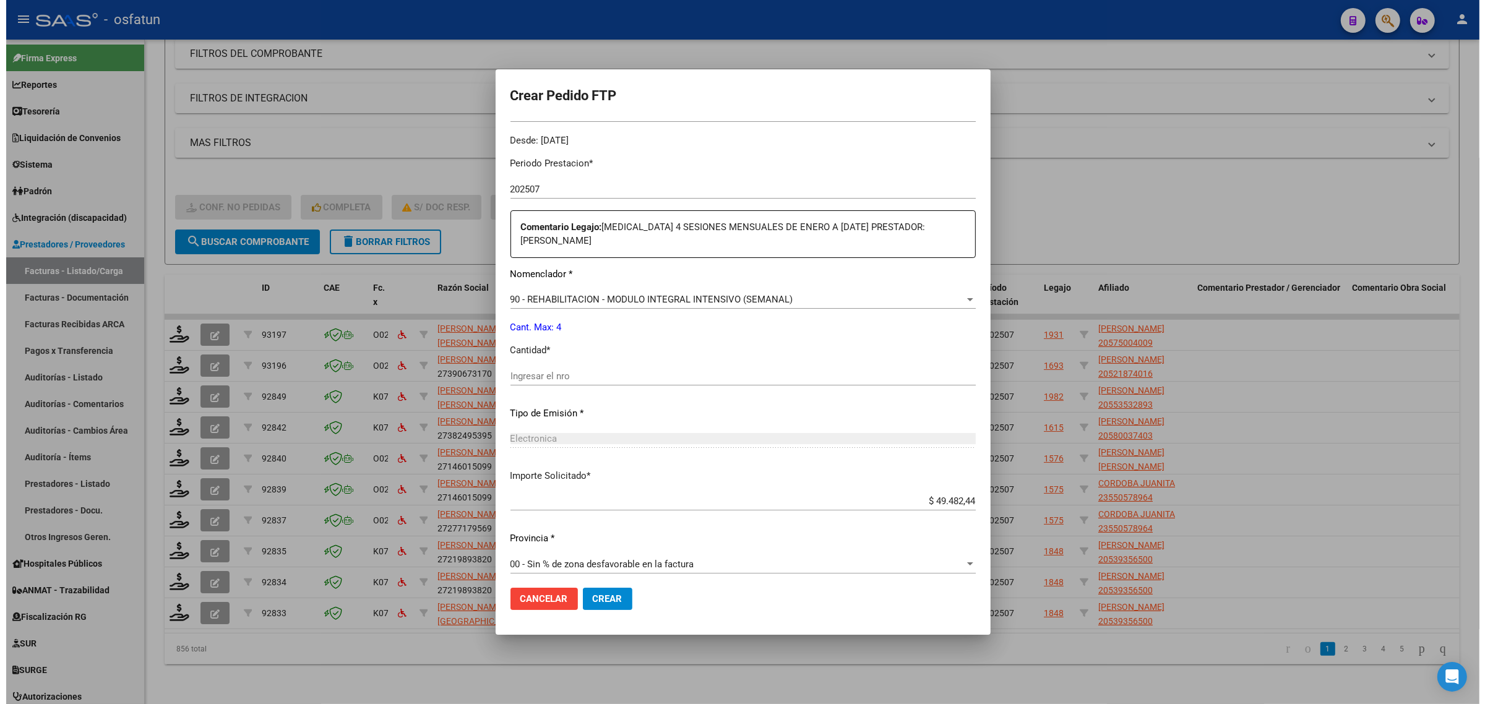
scroll to position [384, 0]
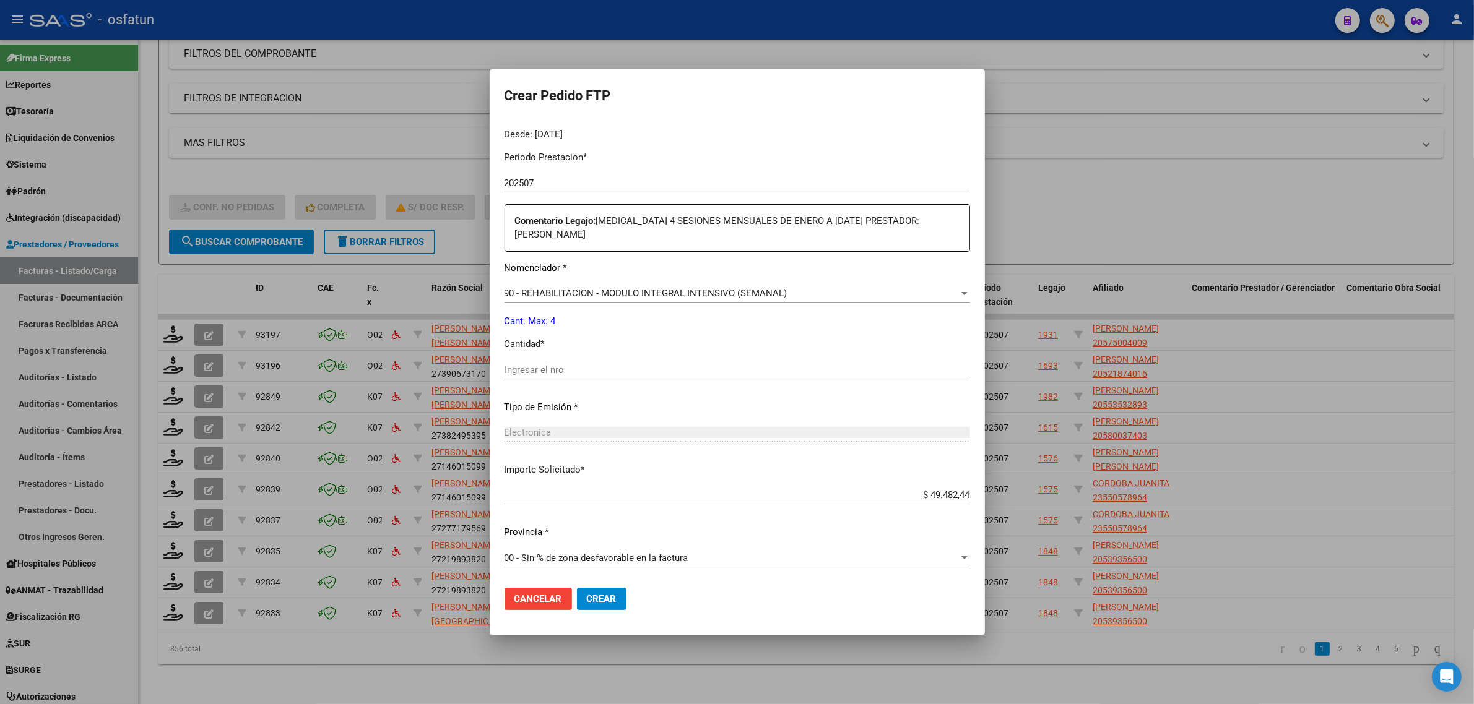
click at [598, 366] on input "Ingresar el nro" at bounding box center [736, 370] width 465 height 11
type input "4"
click at [611, 599] on span "Crear" at bounding box center [602, 598] width 30 height 11
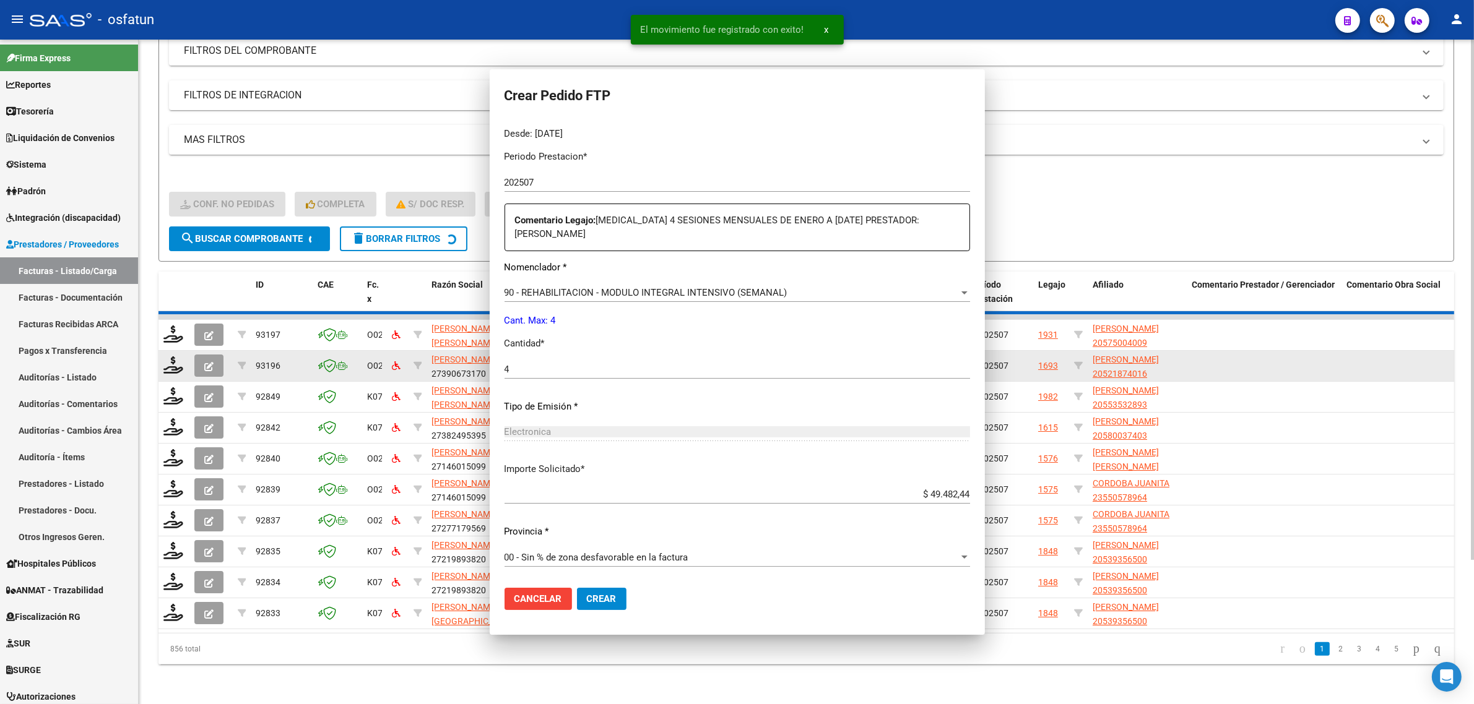
scroll to position [0, 0]
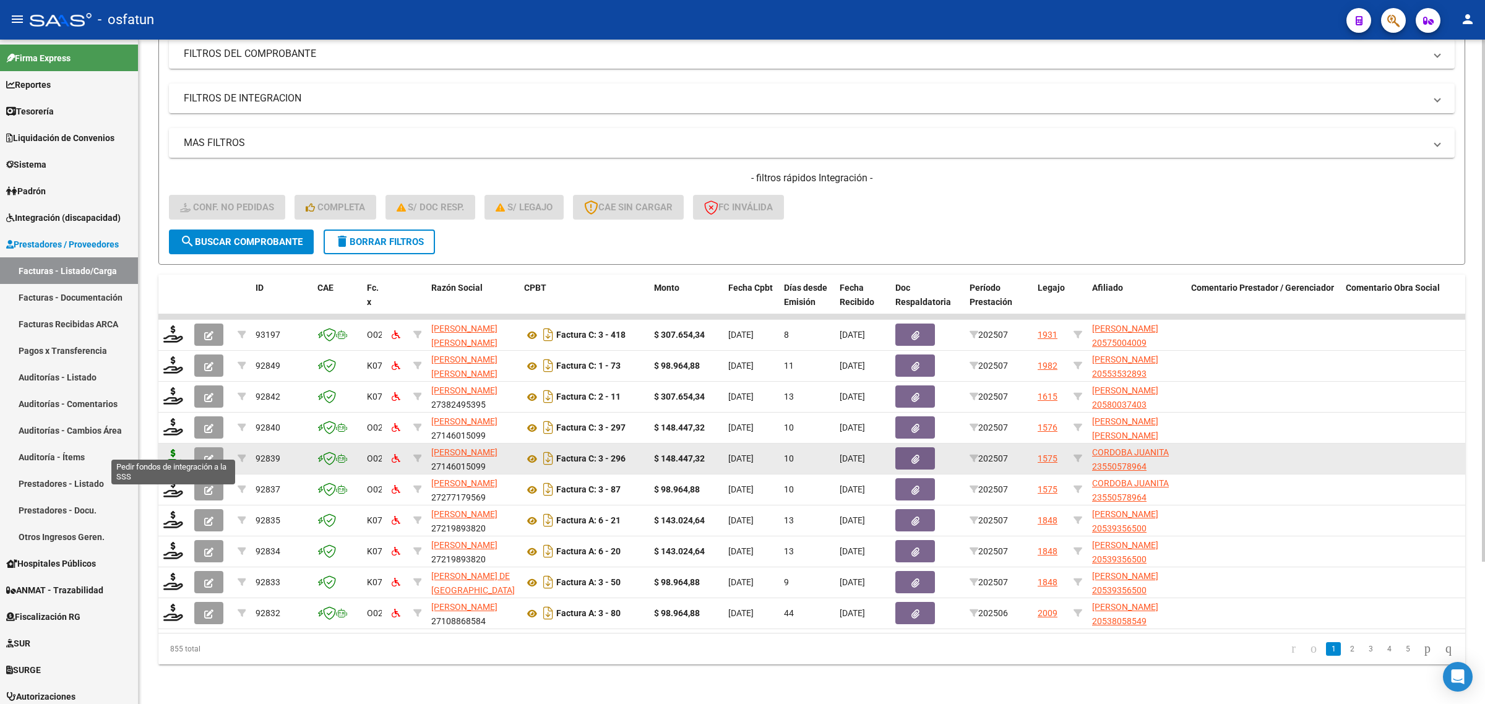
click at [175, 449] on icon at bounding box center [173, 457] width 20 height 17
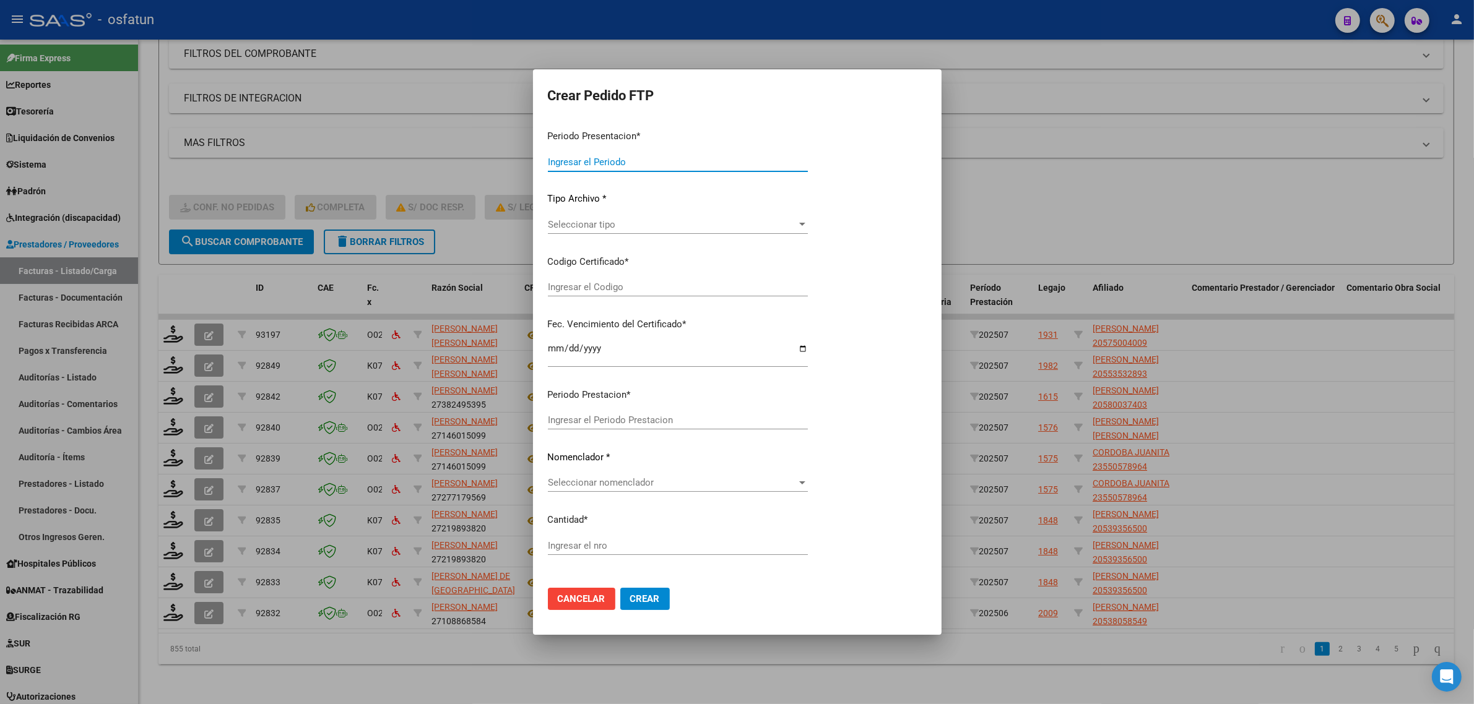
type input "202507"
type input "$ 148.447,32"
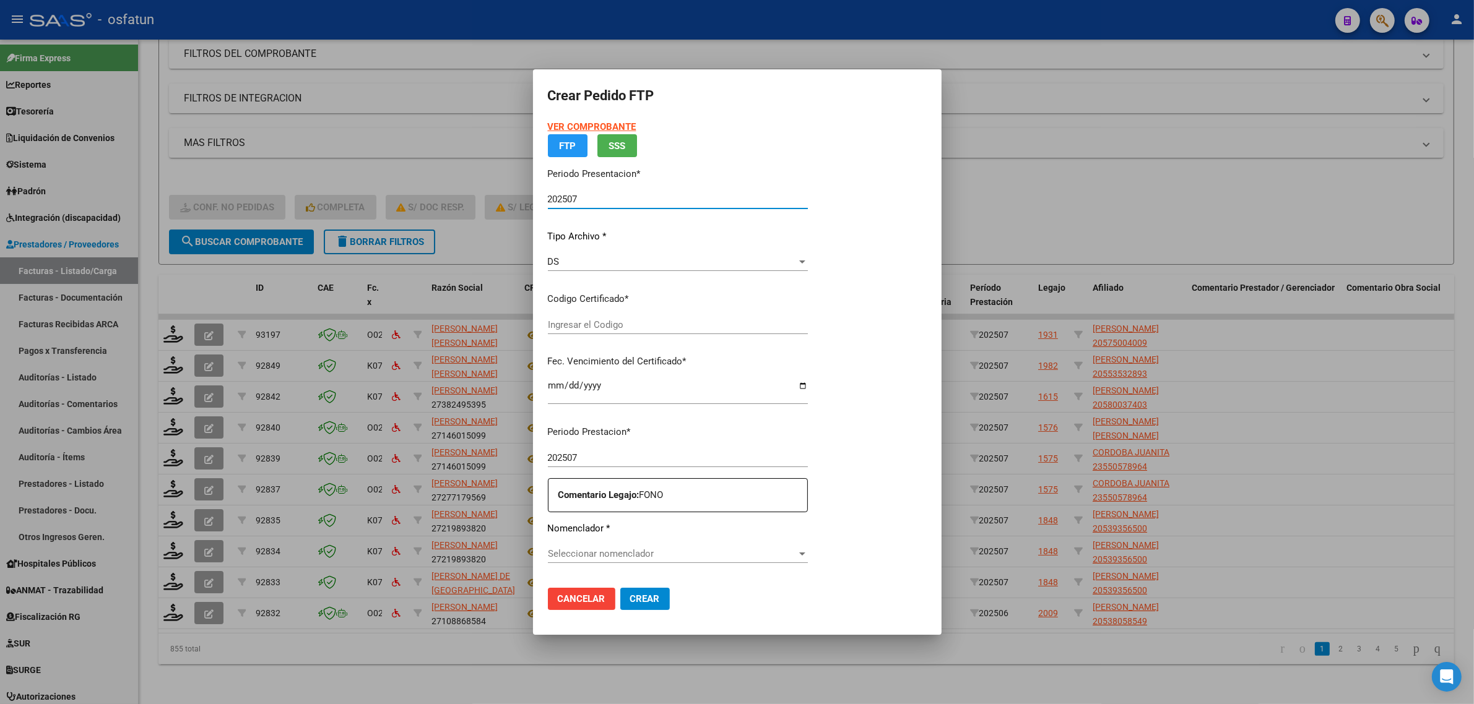
type input "ARG01000550578962023121920251219CAT242"
type input "2025-12-19"
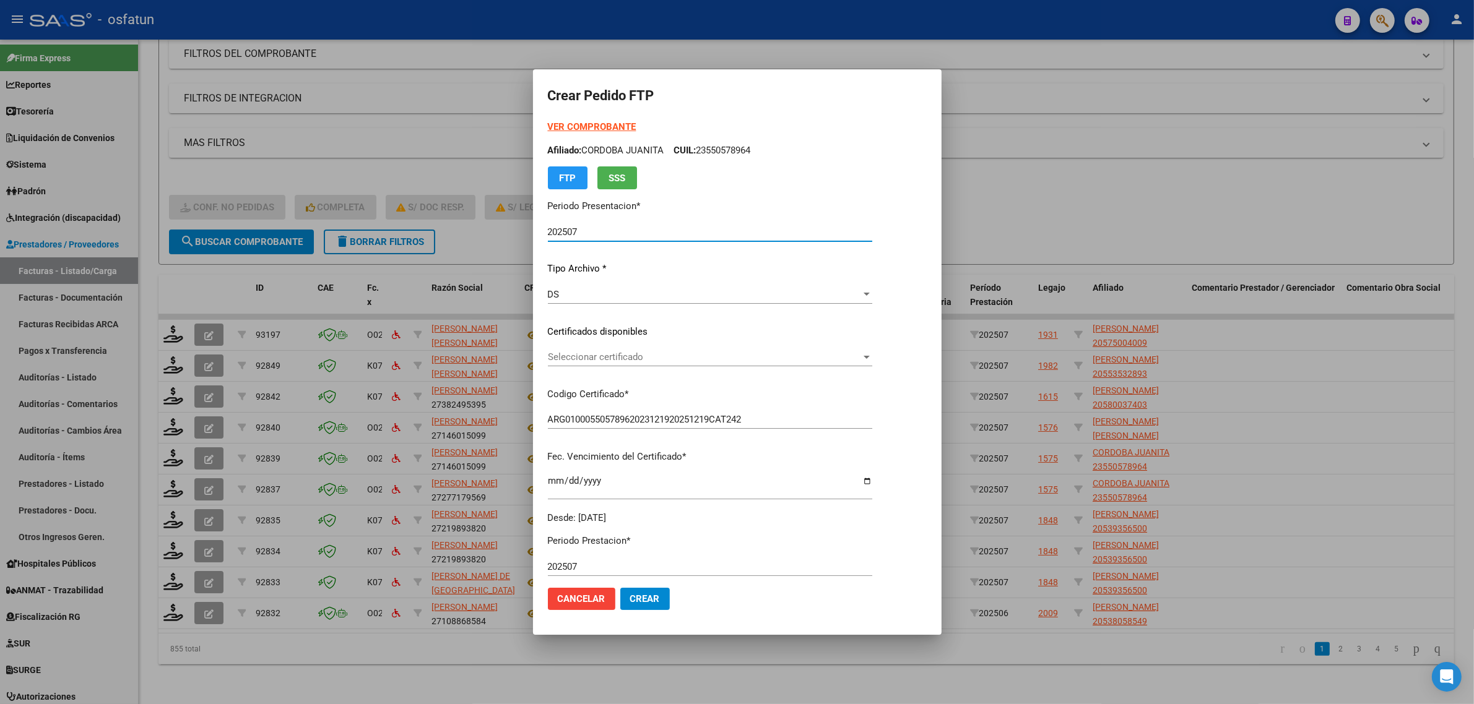
click at [615, 357] on span "Seleccionar certificado" at bounding box center [704, 357] width 313 height 11
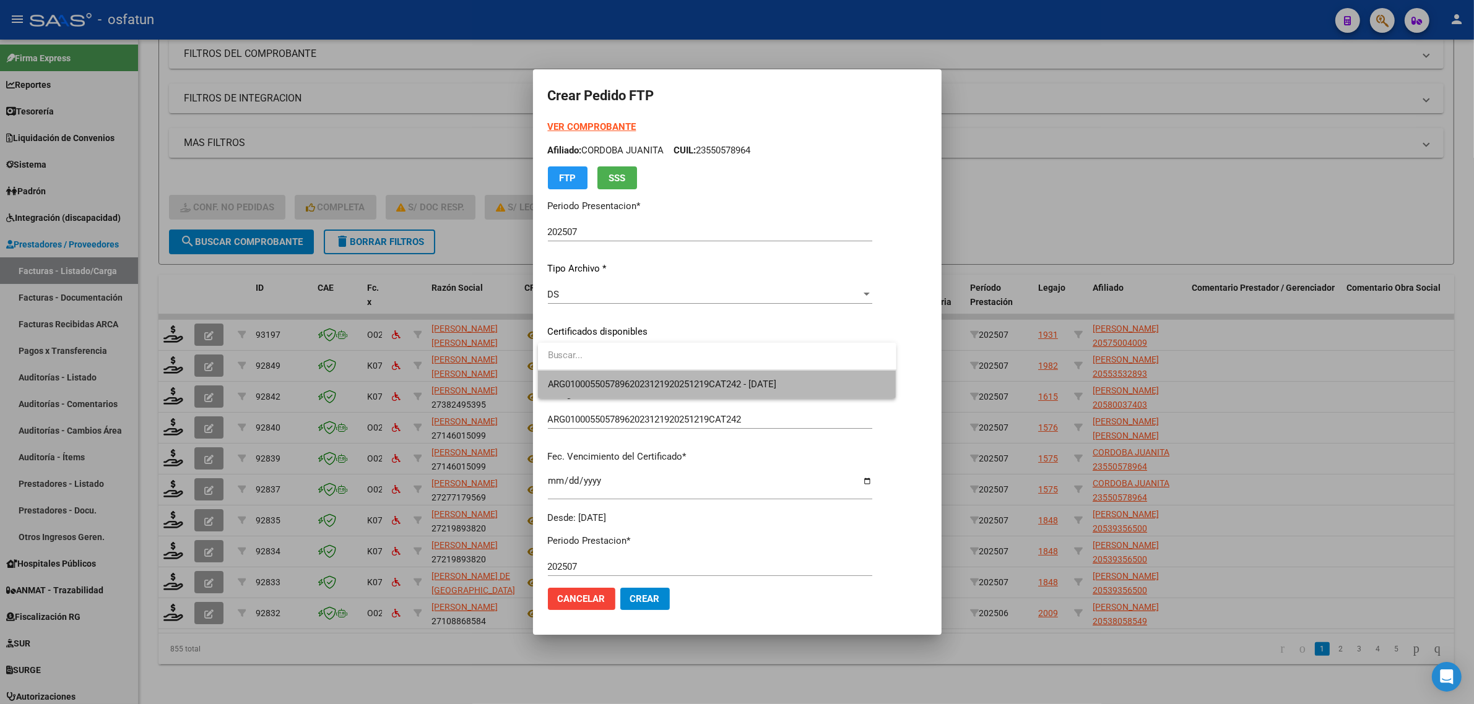
drag, startPoint x: 613, startPoint y: 373, endPoint x: 613, endPoint y: 385, distance: 12.4
click at [613, 373] on span "ARG01000550578962023121920251219CAT242 - 2025-12-19" at bounding box center [717, 385] width 339 height 28
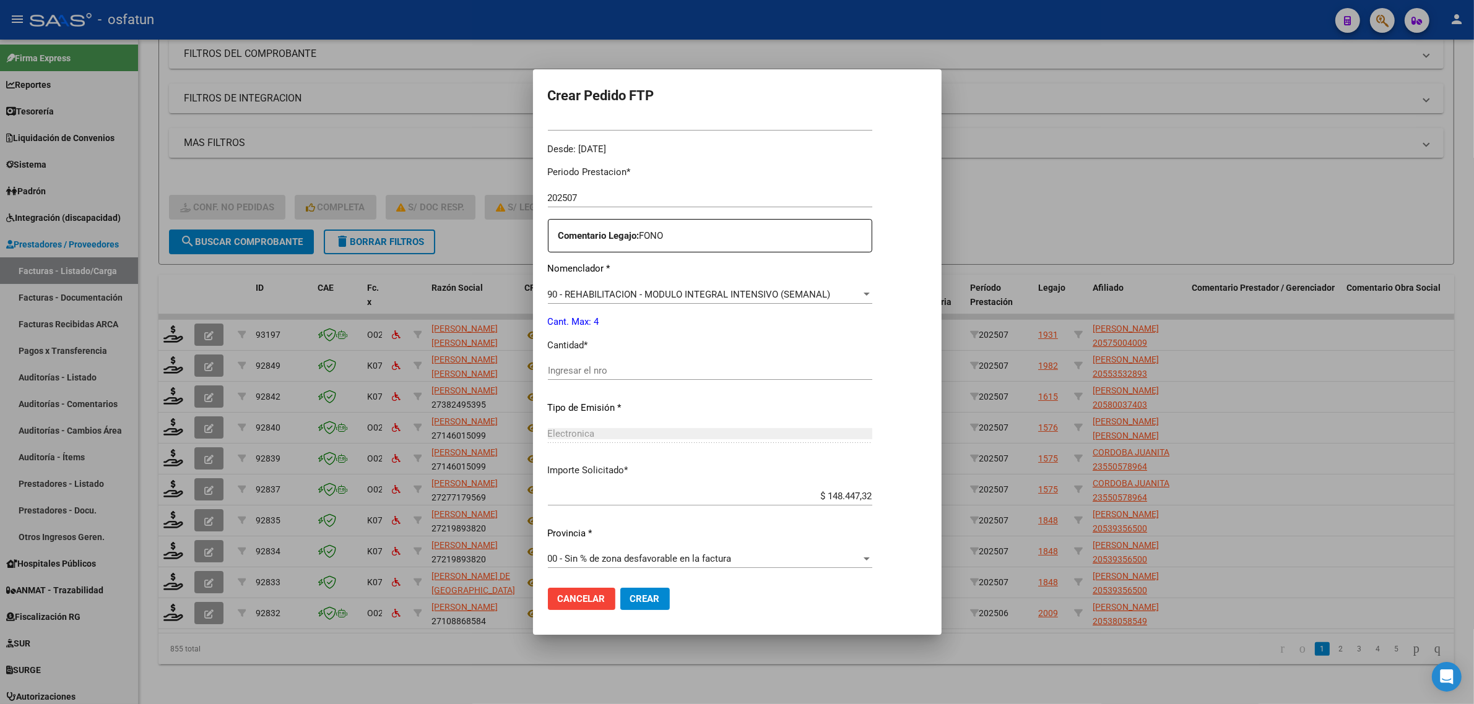
scroll to position [369, 0]
click at [1043, 197] on div at bounding box center [737, 352] width 1474 height 704
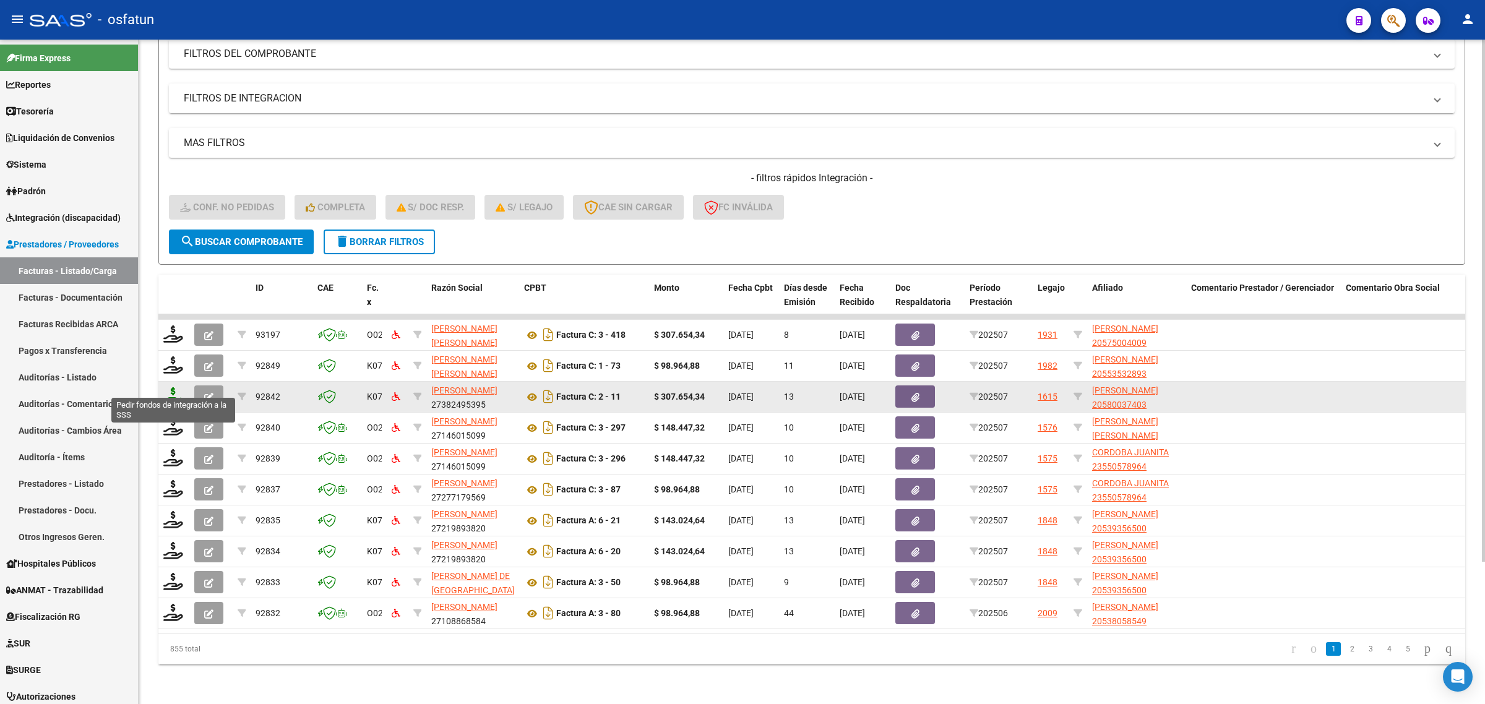
click at [171, 387] on icon at bounding box center [173, 395] width 20 height 17
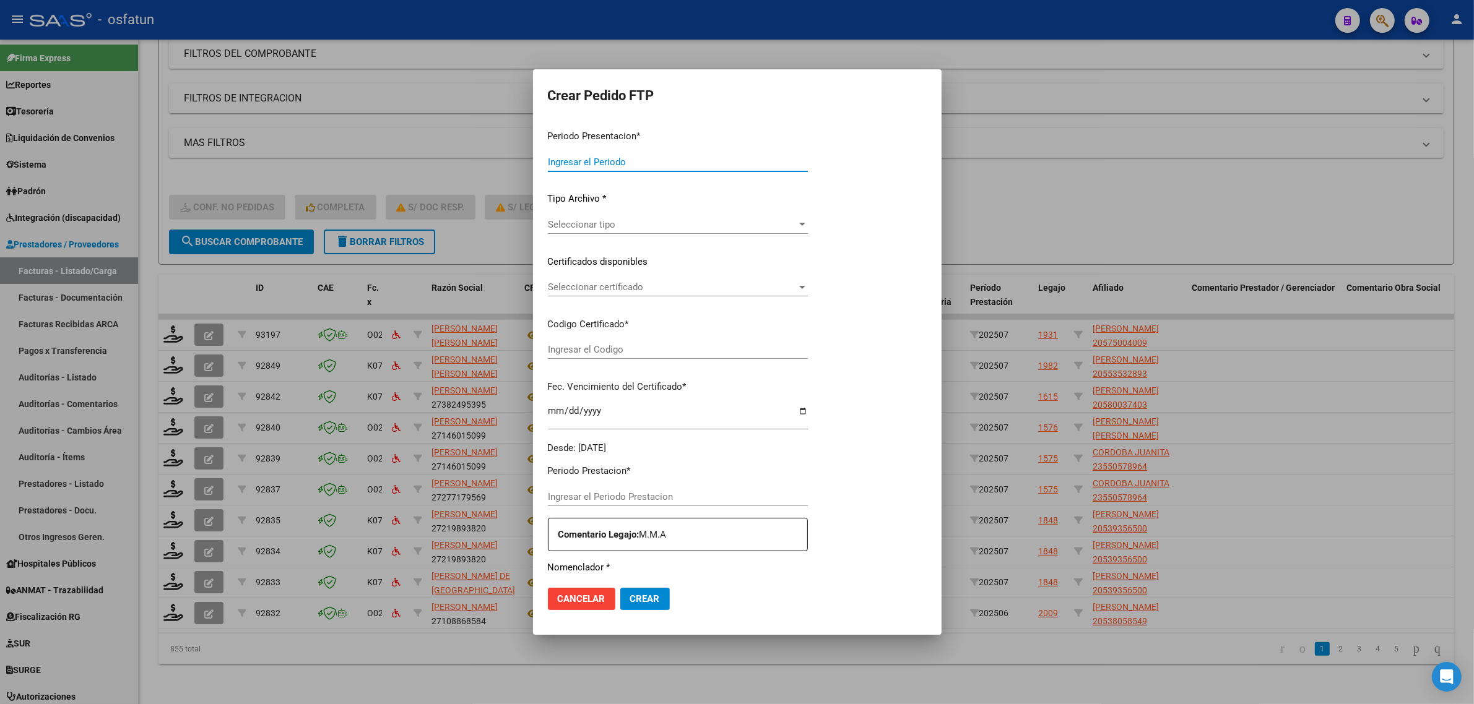
type input "202507"
type input "$ 307.654,34"
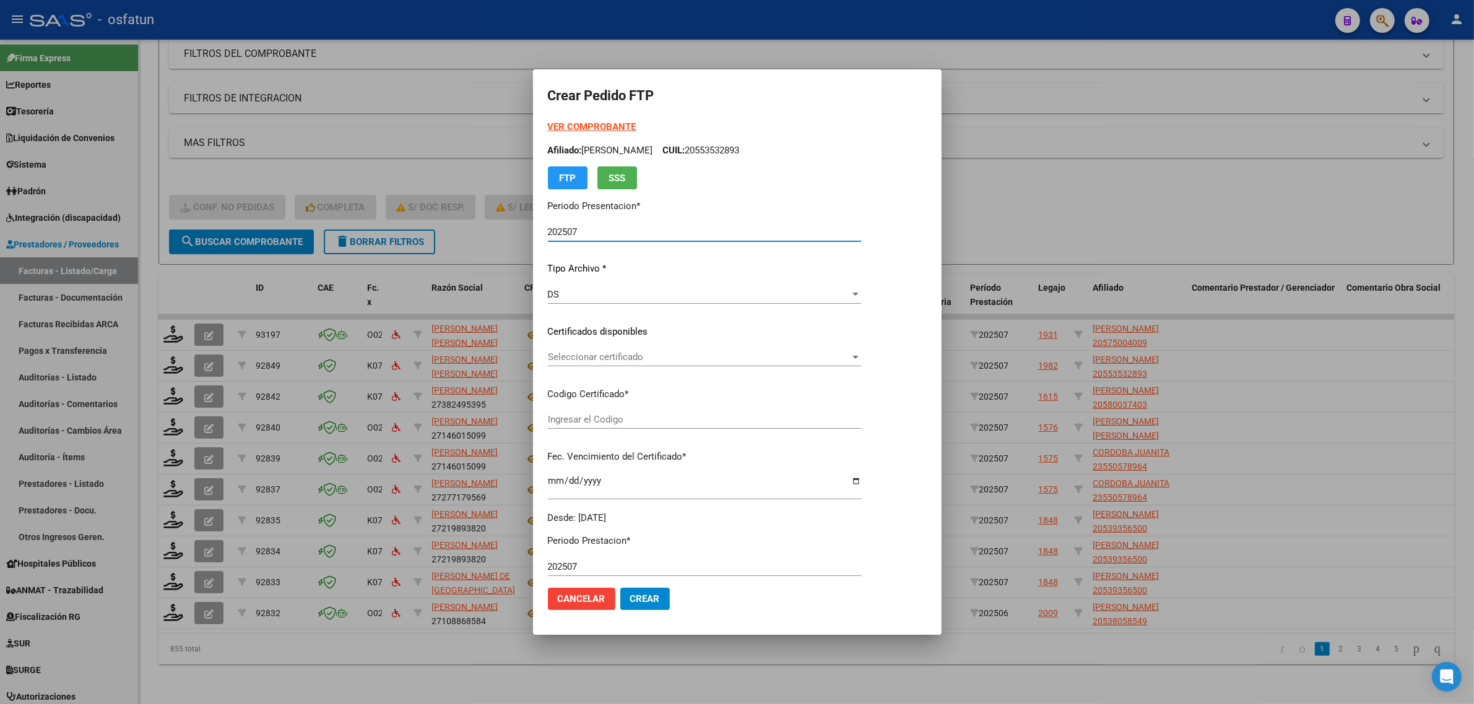
type input "ARG02000580037402024100920291009TUC139"
type input "2029-10-09"
click at [588, 124] on strong "VER COMPROBANTE" at bounding box center [592, 126] width 88 height 11
click at [600, 356] on span "Seleccionar certificado" at bounding box center [699, 357] width 302 height 11
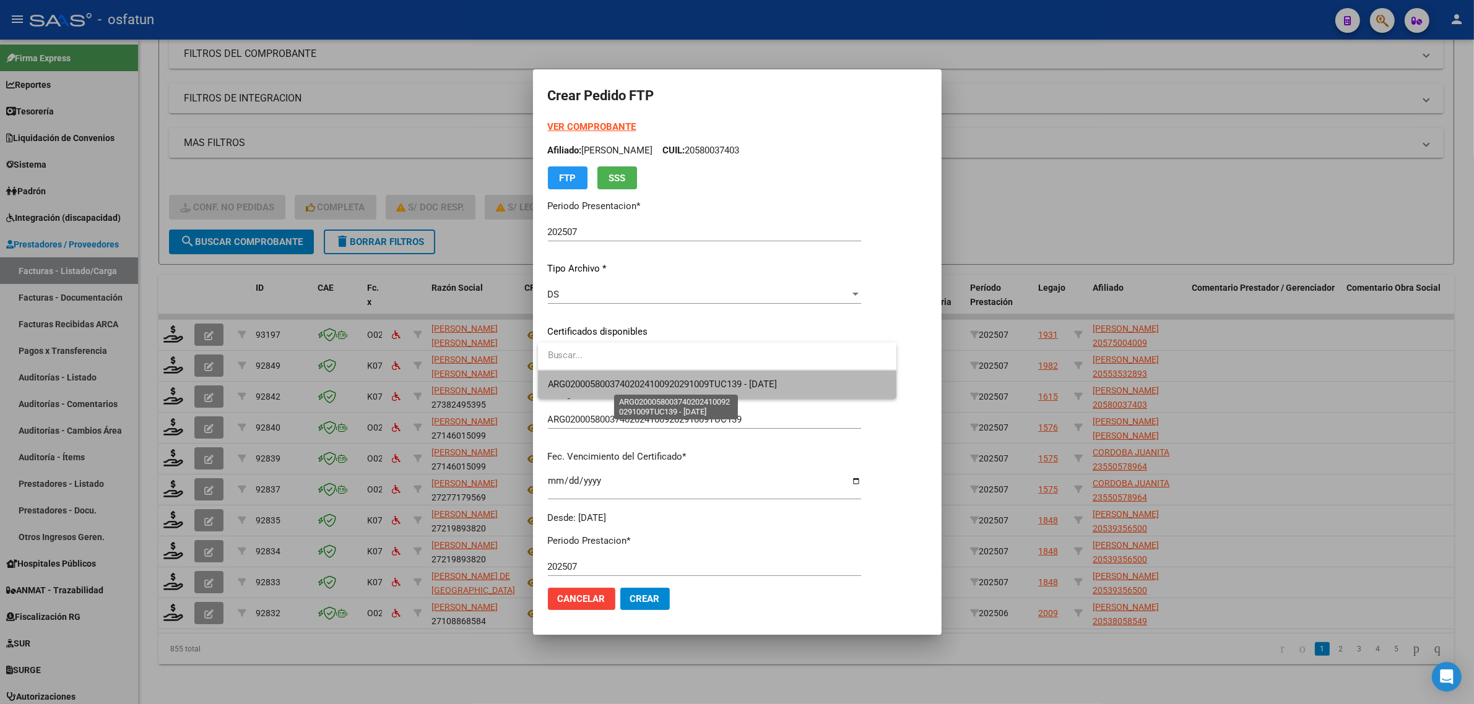
click at [632, 387] on span "ARG02000580037402024100920291009TUC139 - 2029-10-09" at bounding box center [663, 384] width 230 height 11
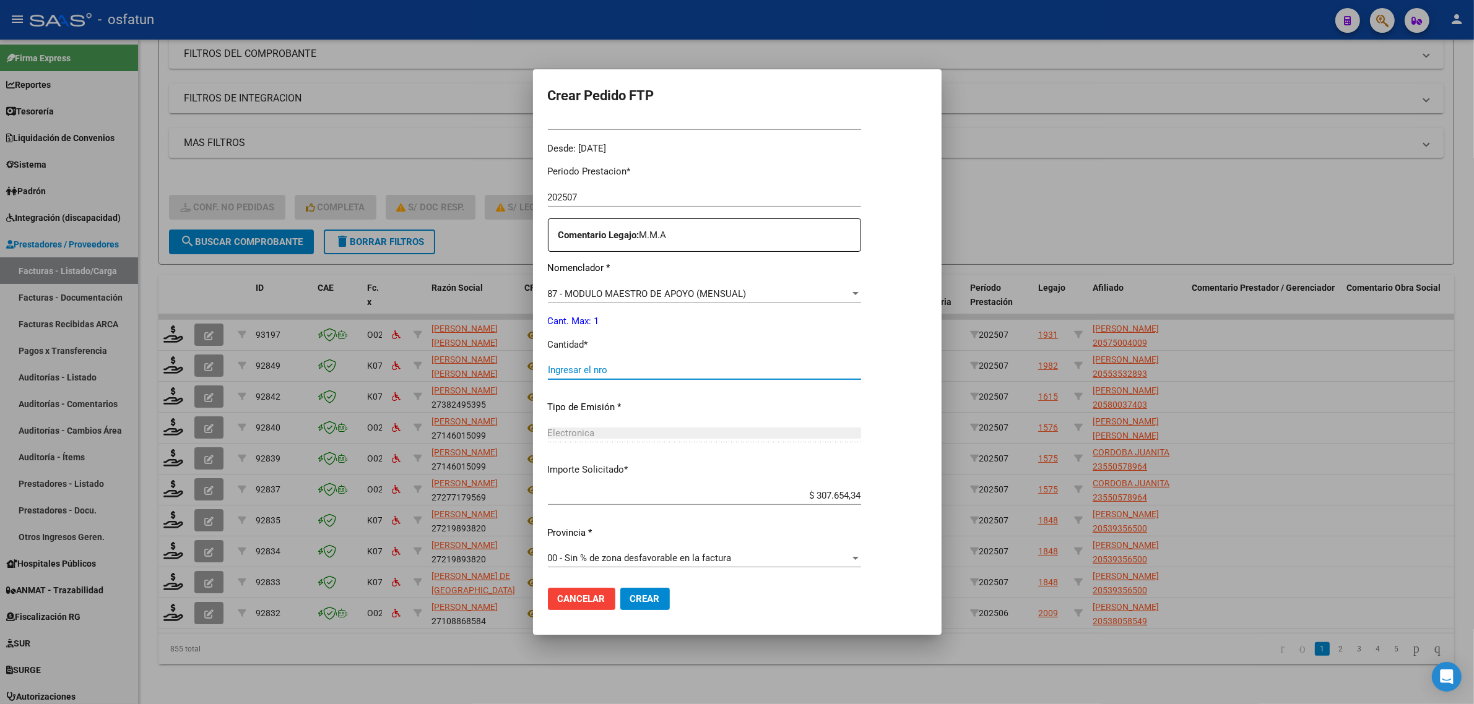
click at [603, 367] on input "Ingresar el nro" at bounding box center [704, 370] width 313 height 11
type input "1"
click at [647, 592] on button "Crear" at bounding box center [645, 599] width 50 height 22
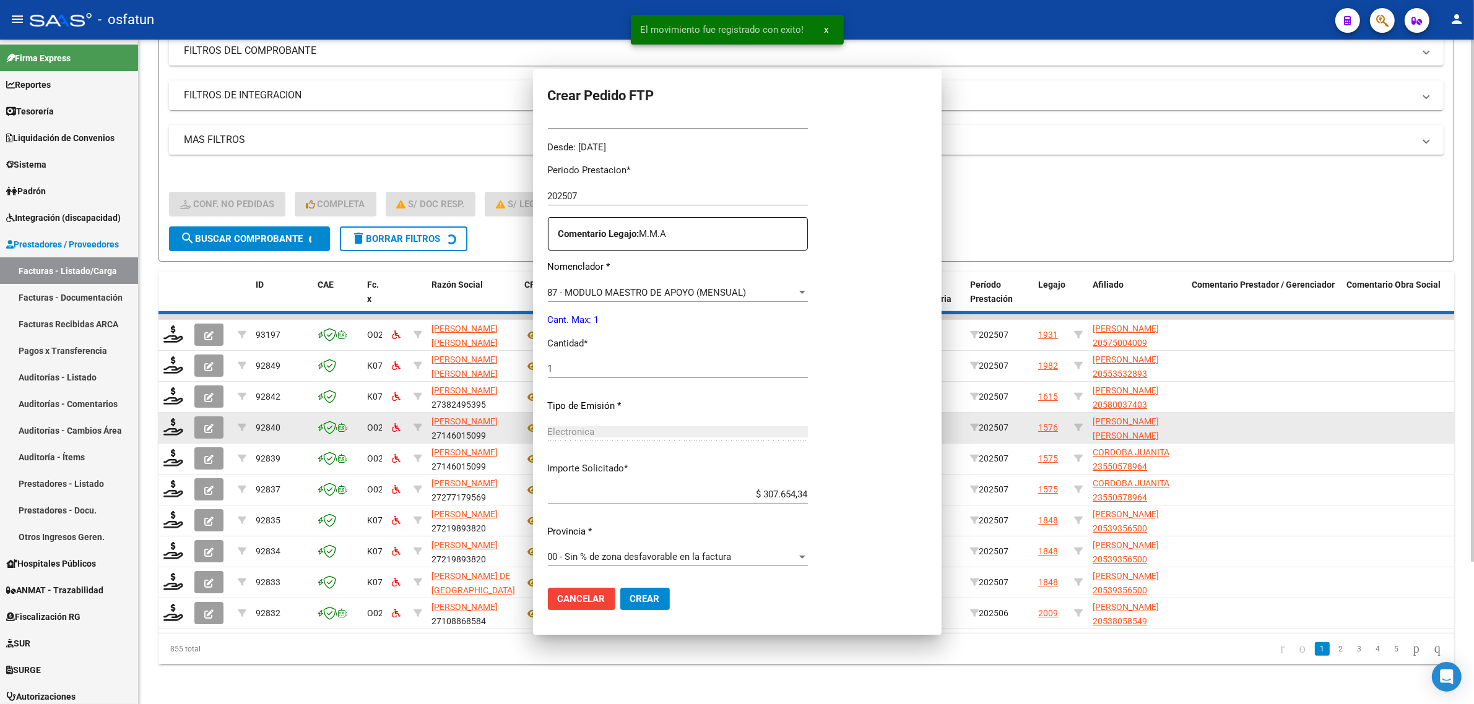
scroll to position [300, 0]
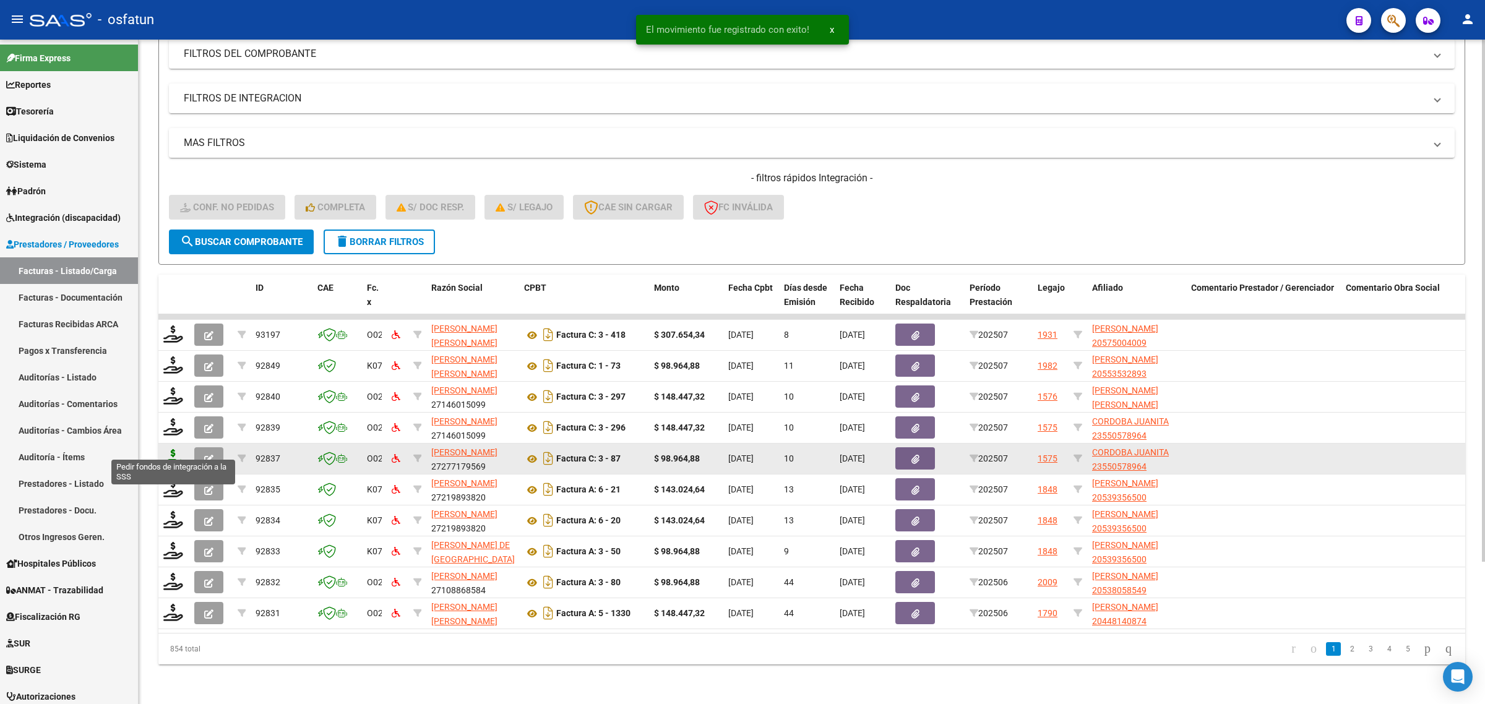
click at [171, 449] on icon at bounding box center [173, 457] width 20 height 17
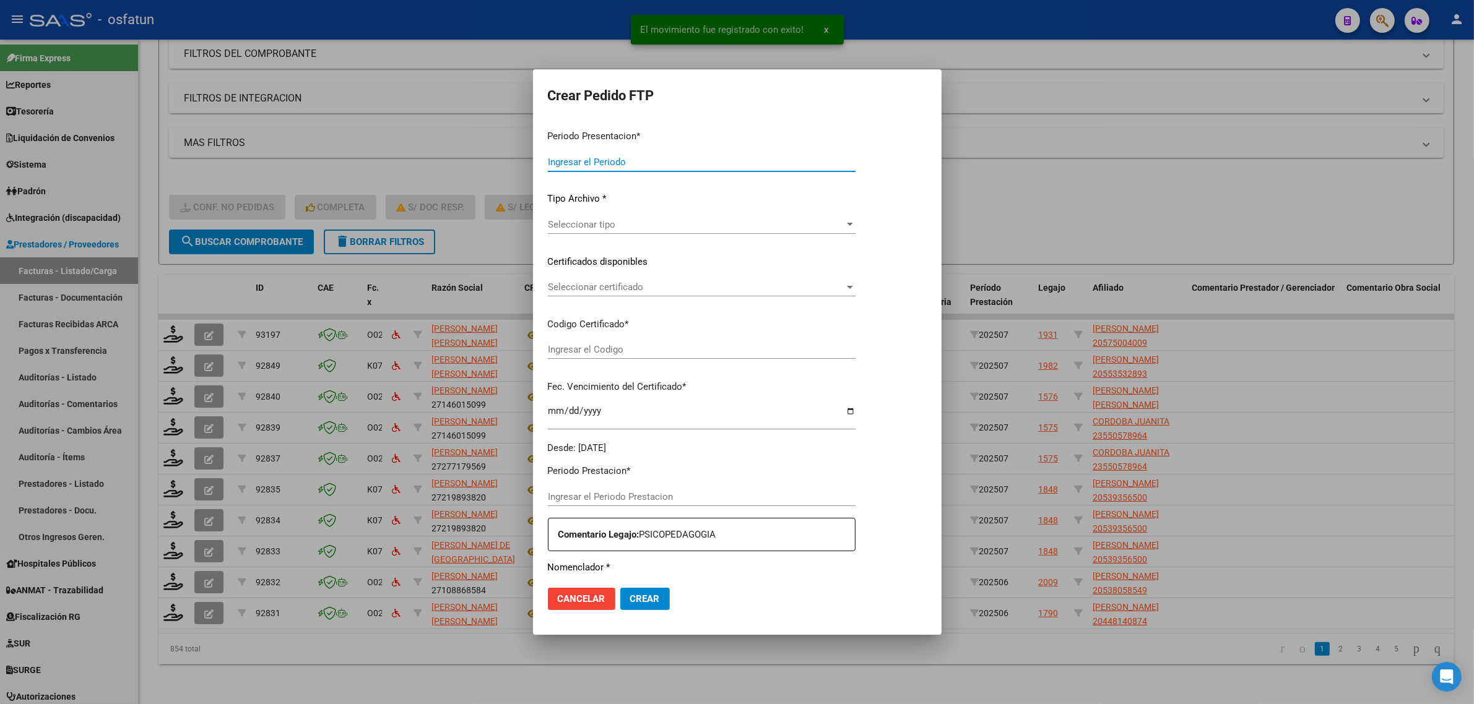
type input "202507"
type input "$ 98.964,88"
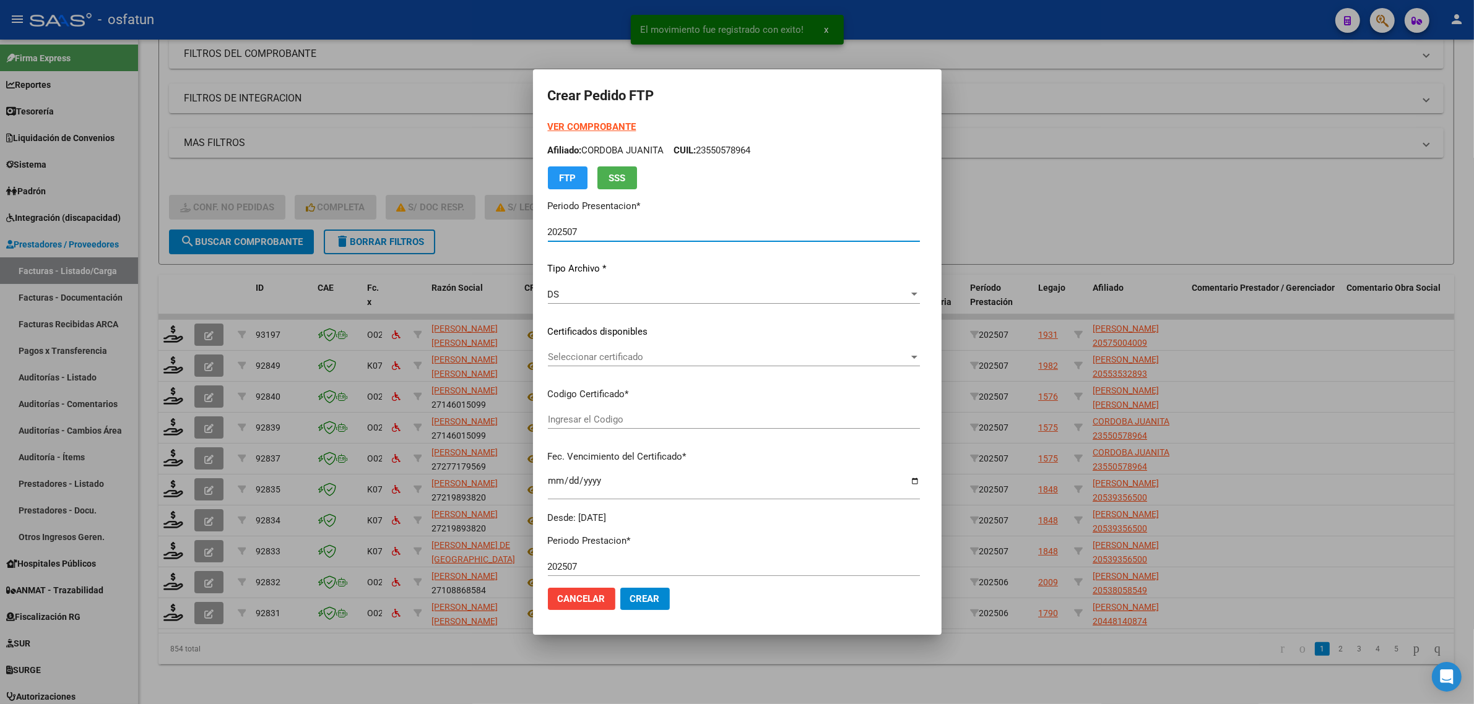
type input "ARG01000550578962023121920251219CAT242"
type input "2025-12-19"
click at [566, 120] on div "VER COMPROBANTE ARCA Padrón Afiliado: CORDOBA JUANITA CUIL: 23550578964 FTP SSS" at bounding box center [734, 154] width 372 height 69
click at [568, 126] on strong "VER COMPROBANTE" at bounding box center [592, 126] width 88 height 11
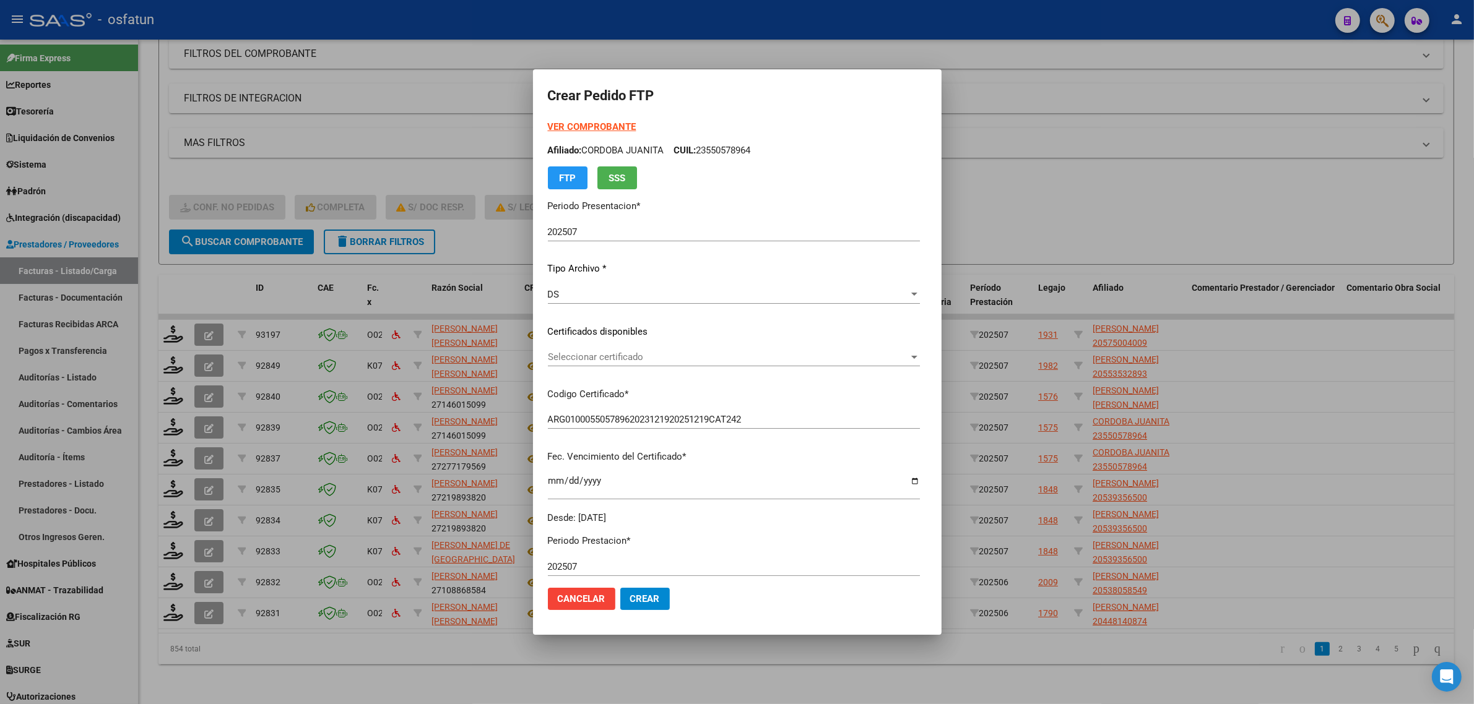
click at [415, 124] on div at bounding box center [737, 352] width 1474 height 704
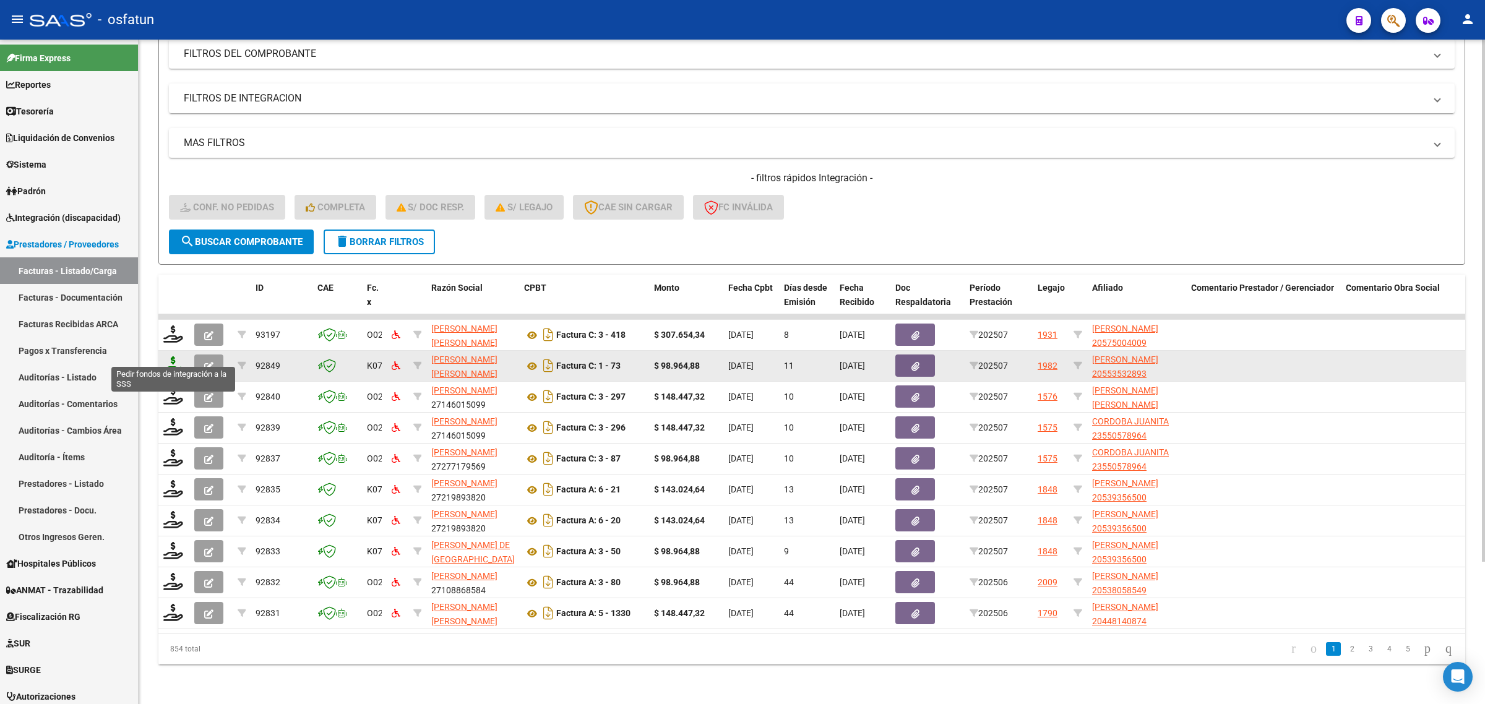
click at [164, 356] on icon at bounding box center [173, 364] width 20 height 17
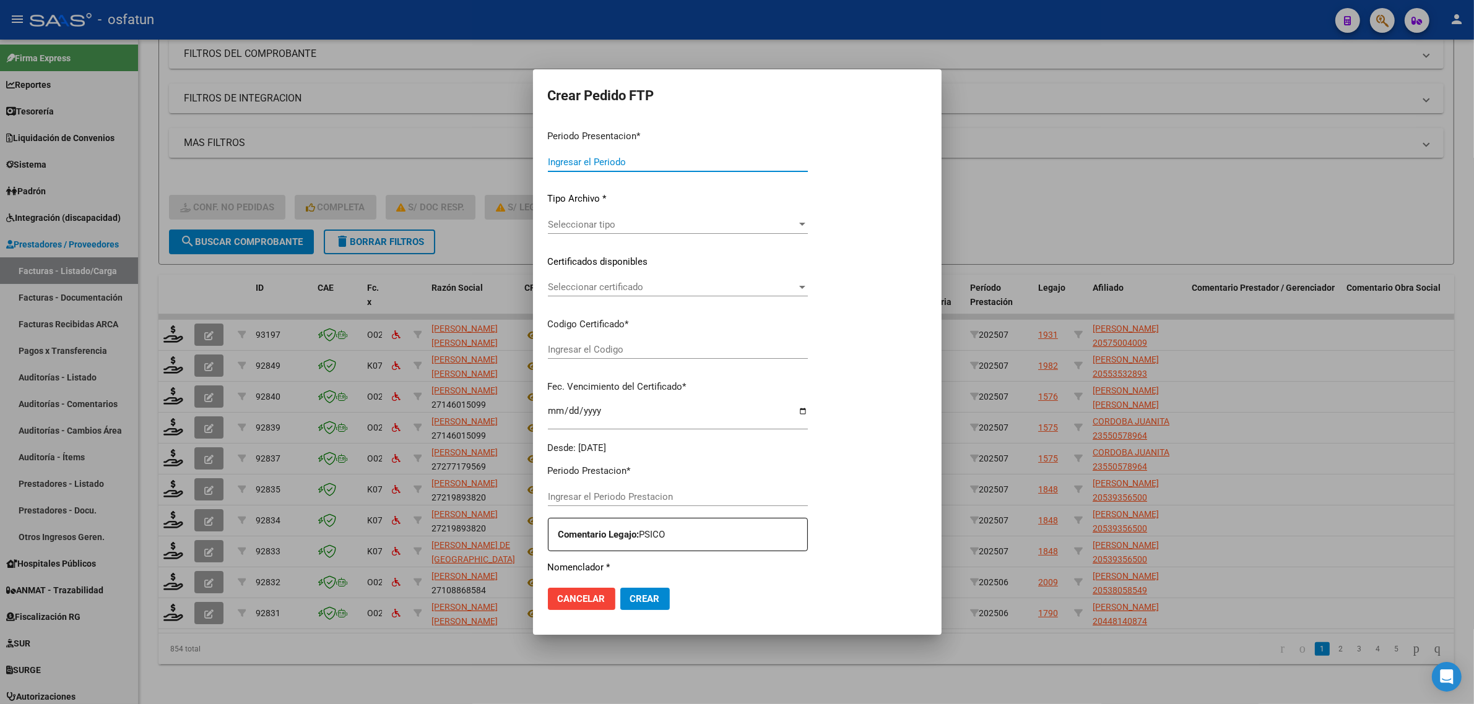
type input "202507"
type input "$ 98.964,88"
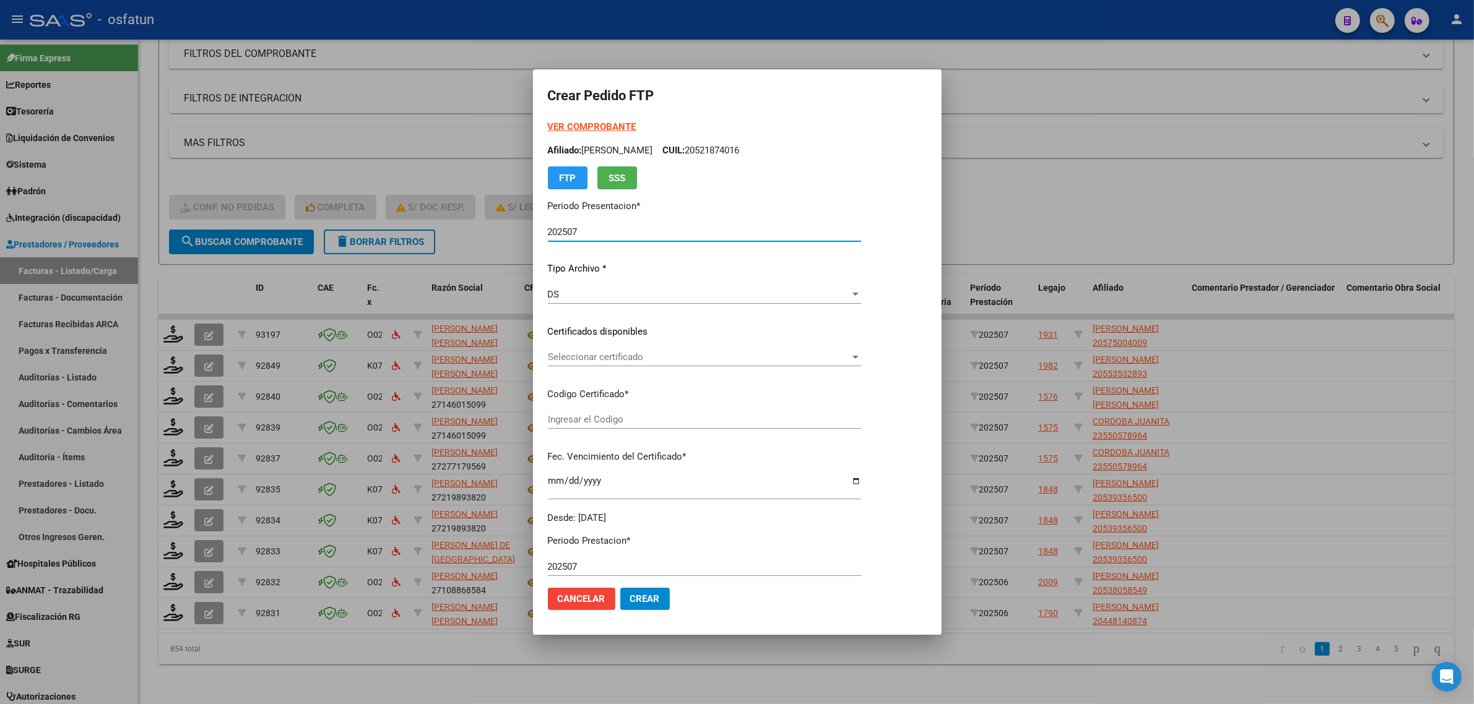
type input "ARG02000553532892021090820260908TUC136"
type input "[DATE]"
click at [595, 127] on strong "VER COMPROBANTE" at bounding box center [592, 126] width 88 height 11
click at [623, 360] on span "Seleccionar certificado" at bounding box center [699, 357] width 302 height 11
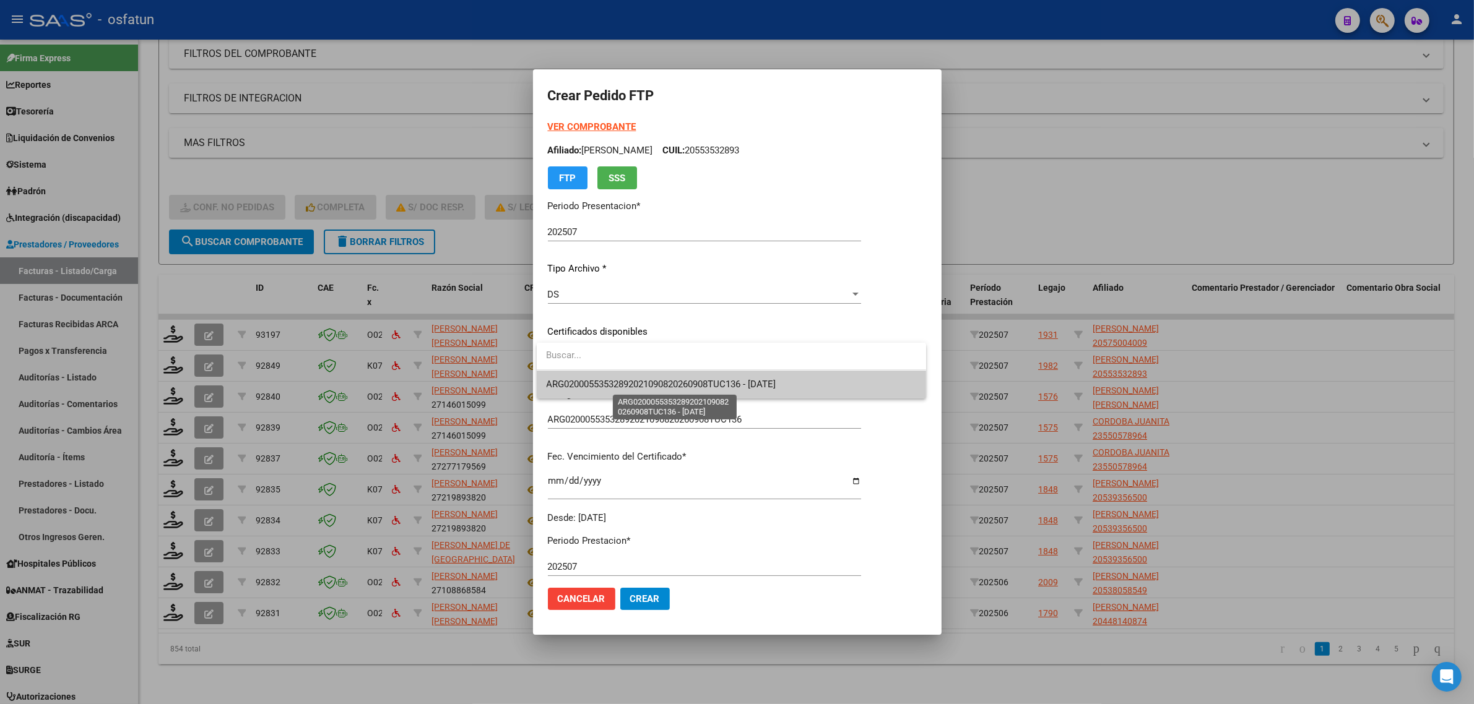
click at [623, 384] on span "ARG02000553532892021090820260908TUC136 - 2026-09-08" at bounding box center [661, 384] width 230 height 11
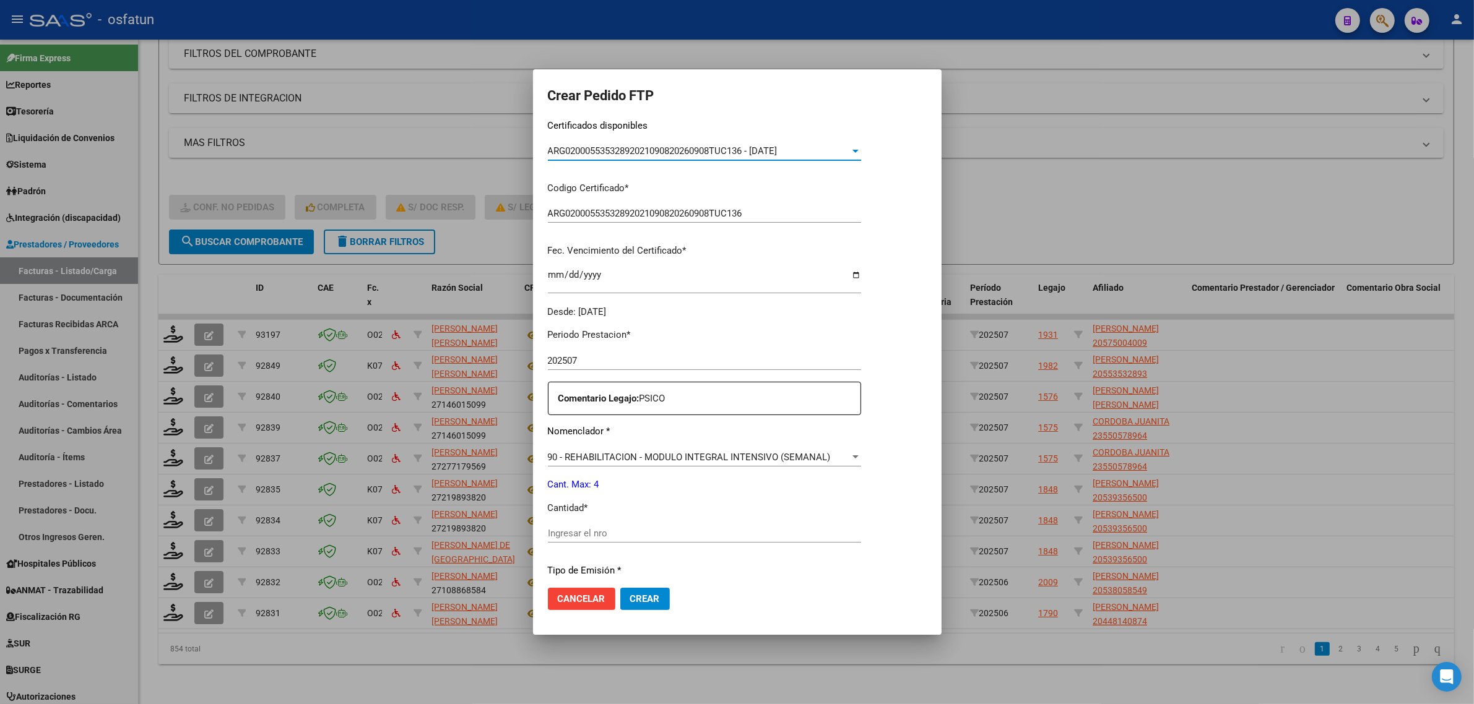
scroll to position [309, 0]
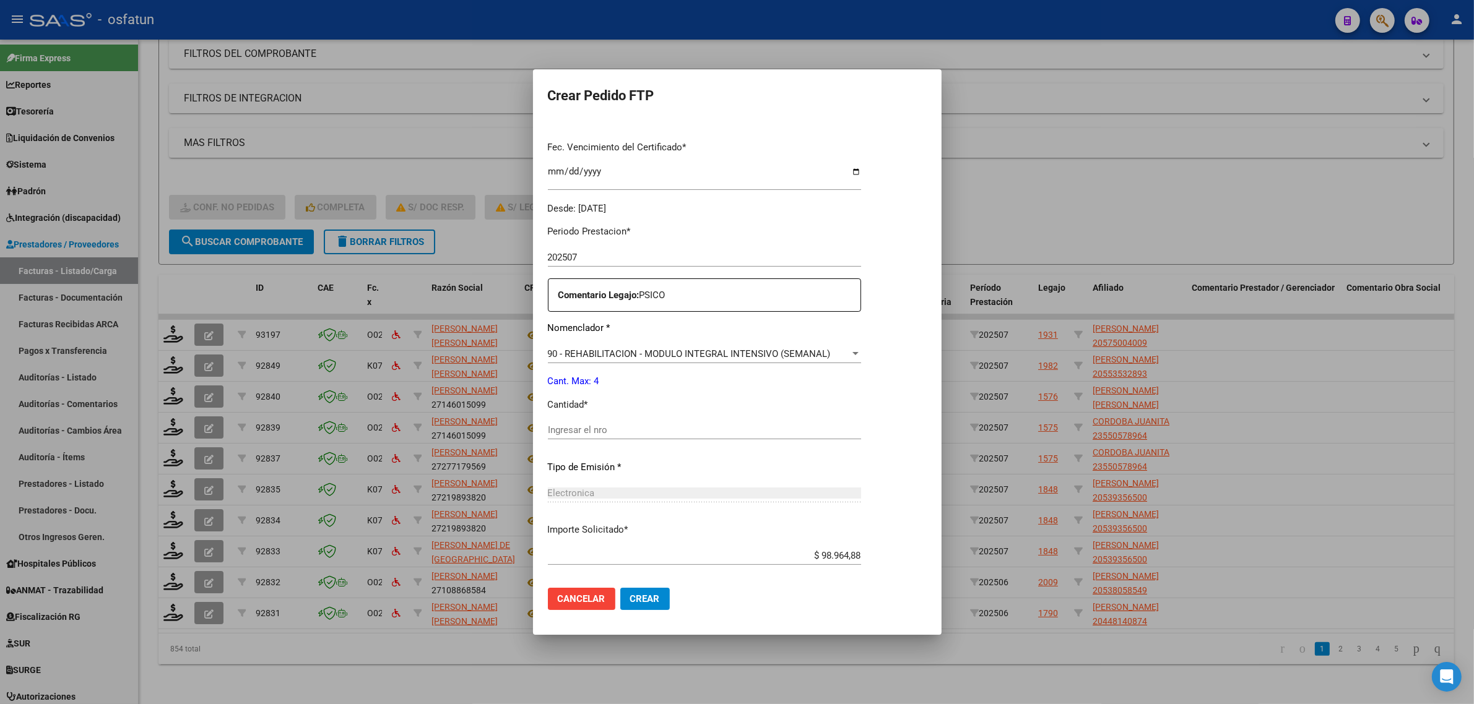
click at [644, 426] on input "Ingresar el nro" at bounding box center [704, 430] width 313 height 11
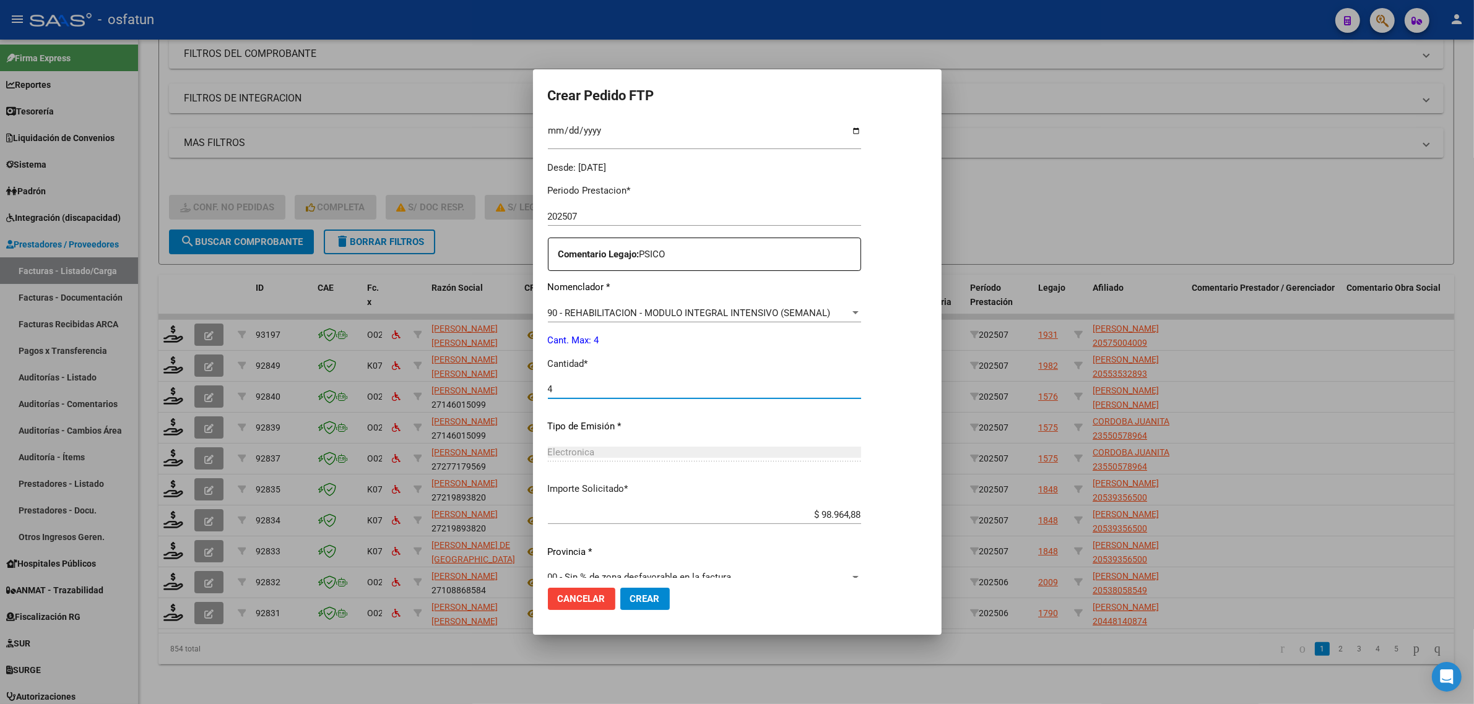
scroll to position [369, 0]
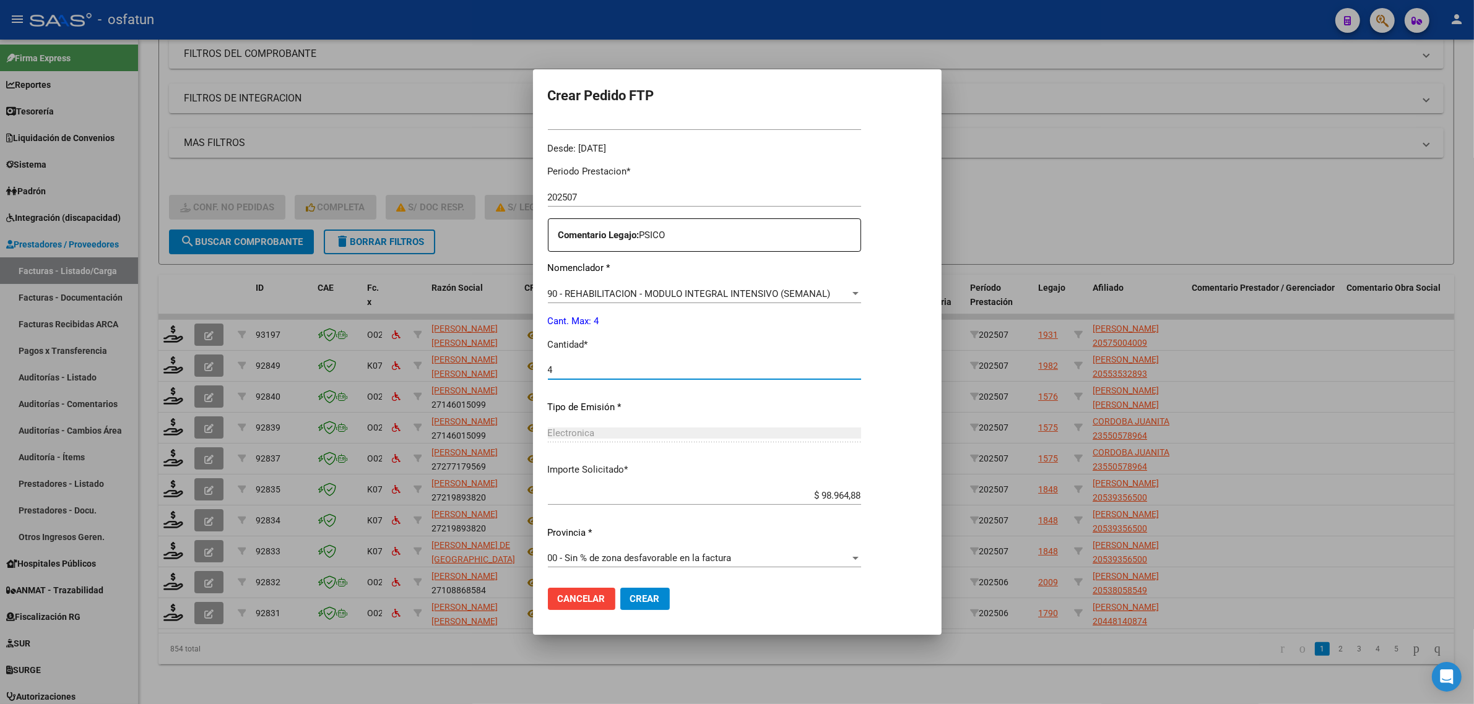
type input "4"
click at [644, 593] on span "Crear" at bounding box center [645, 598] width 30 height 11
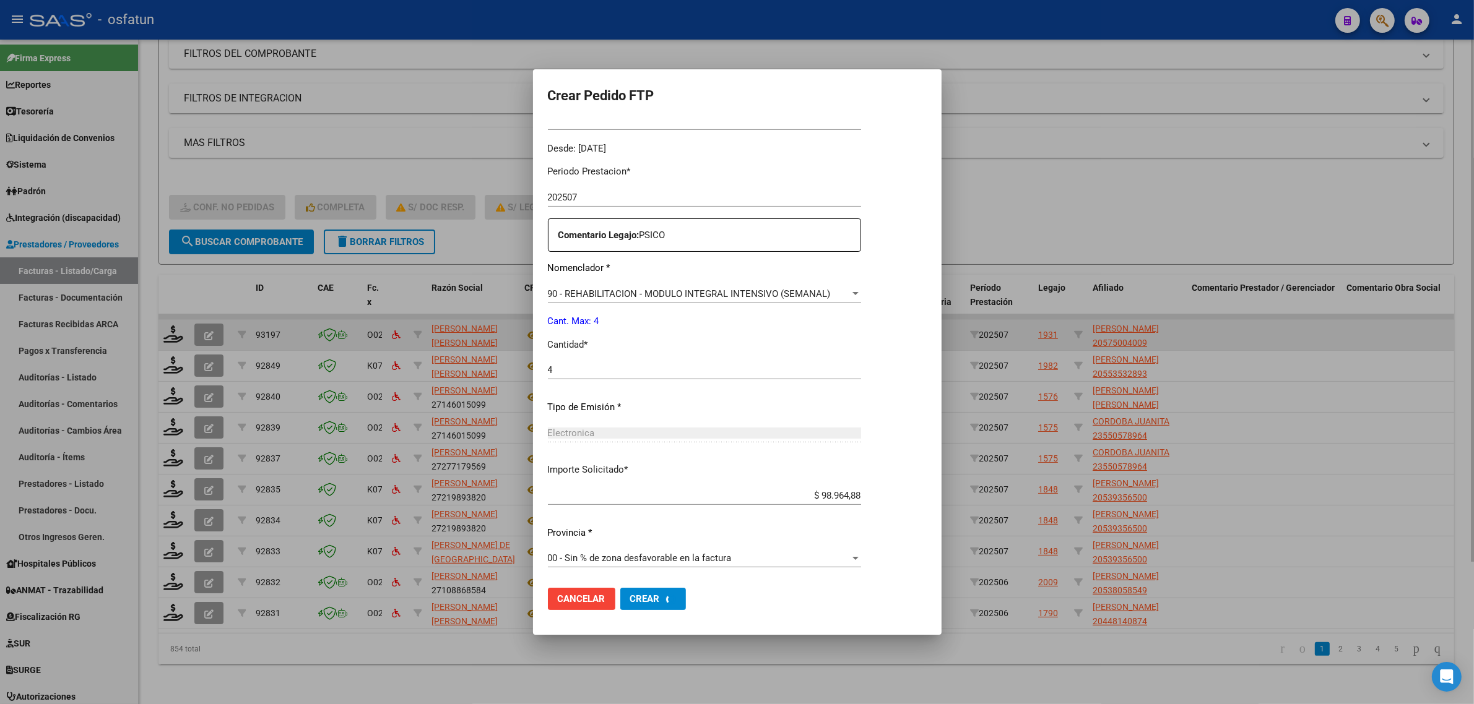
scroll to position [0, 0]
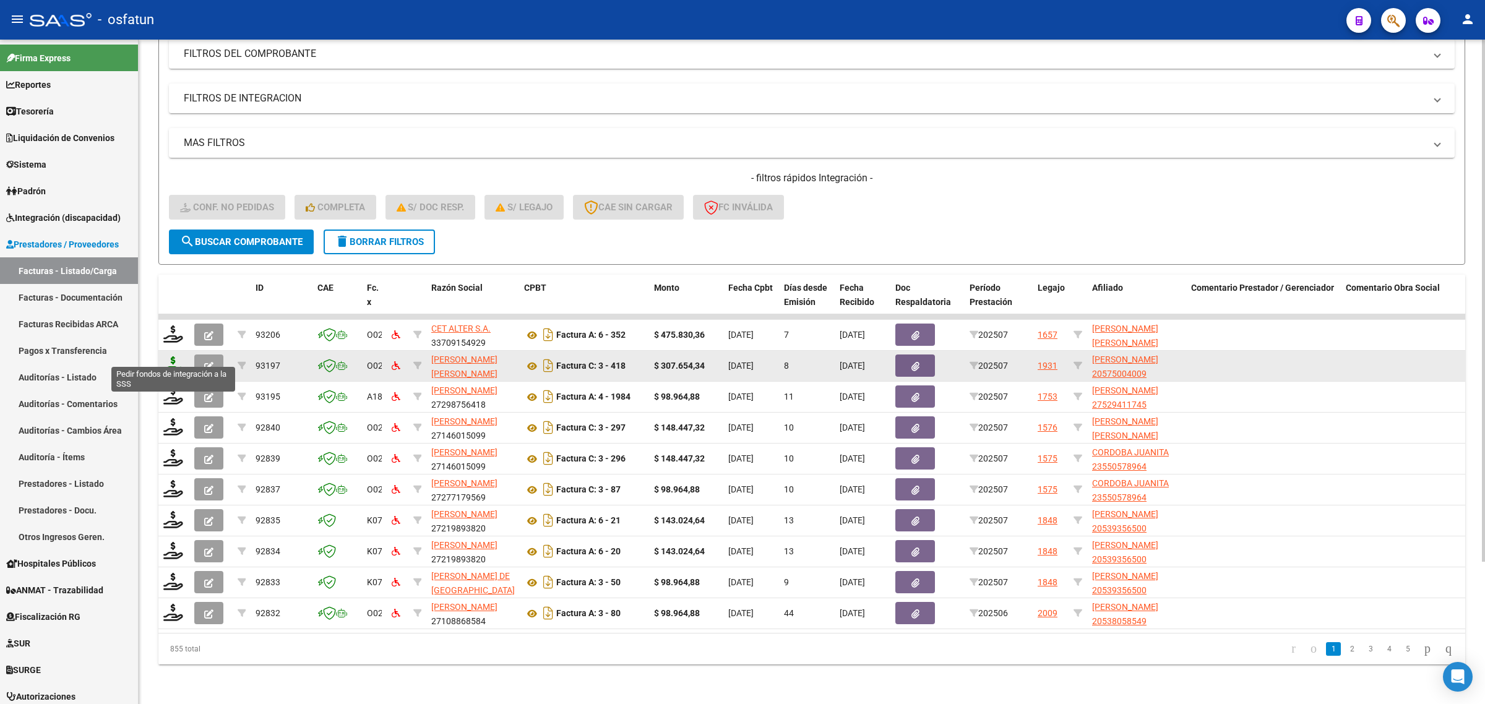
click at [181, 356] on icon at bounding box center [173, 364] width 20 height 17
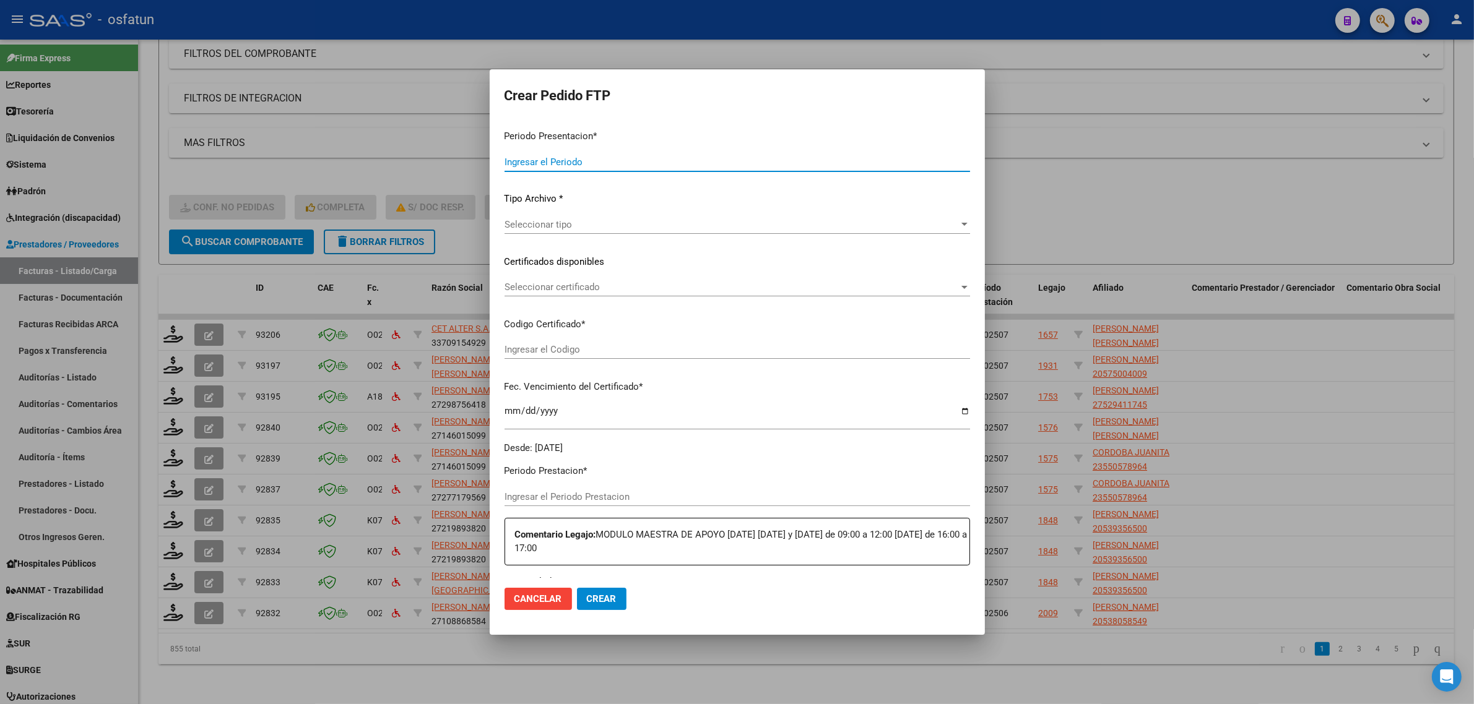
type input "202507"
type input "$ 307.654,34"
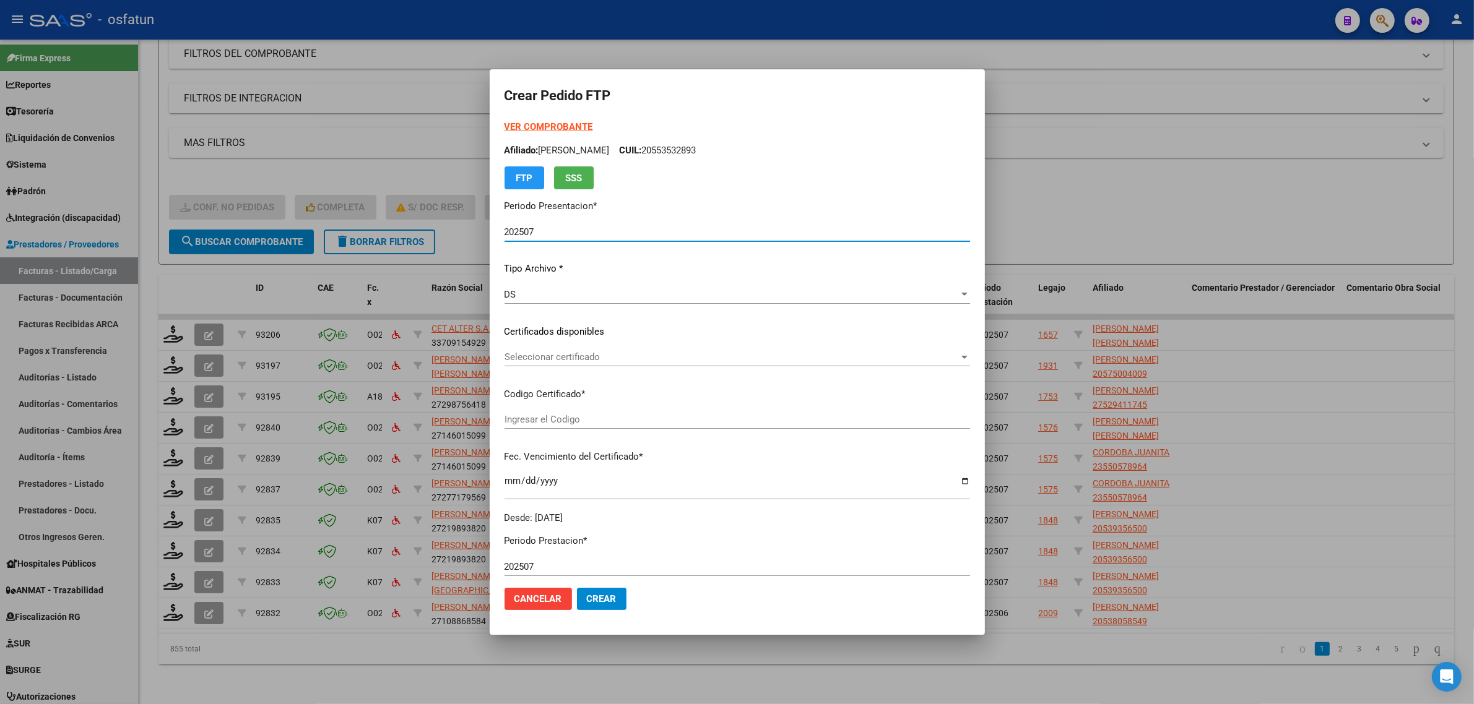
type input "ARG02000575004002023112720281127TUC139"
type input "2028-11-27"
click at [545, 124] on strong "VER COMPROBANTE" at bounding box center [548, 126] width 88 height 11
click at [589, 358] on span "Seleccionar certificado" at bounding box center [731, 357] width 454 height 11
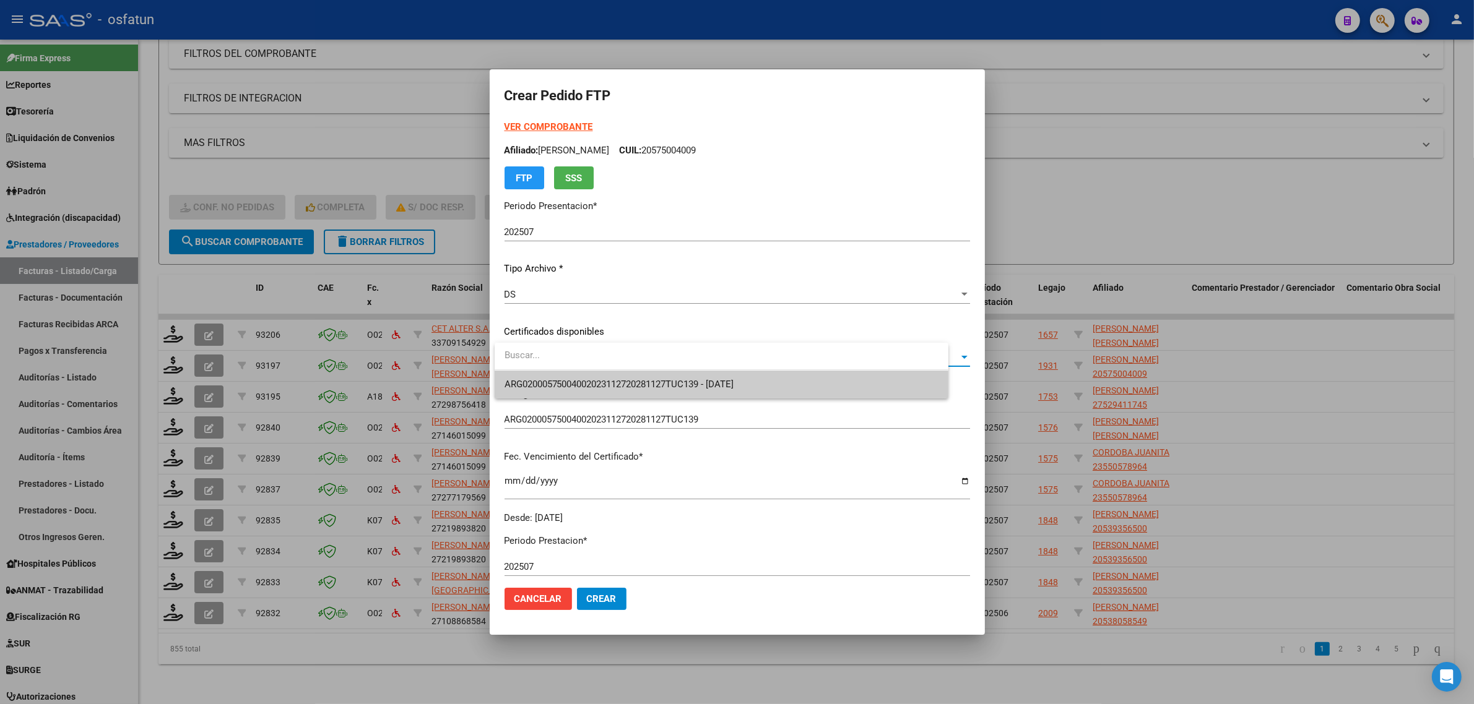
click at [589, 378] on span "ARG02000575004002023112720281127TUC139 - 2028-11-27" at bounding box center [721, 385] width 434 height 28
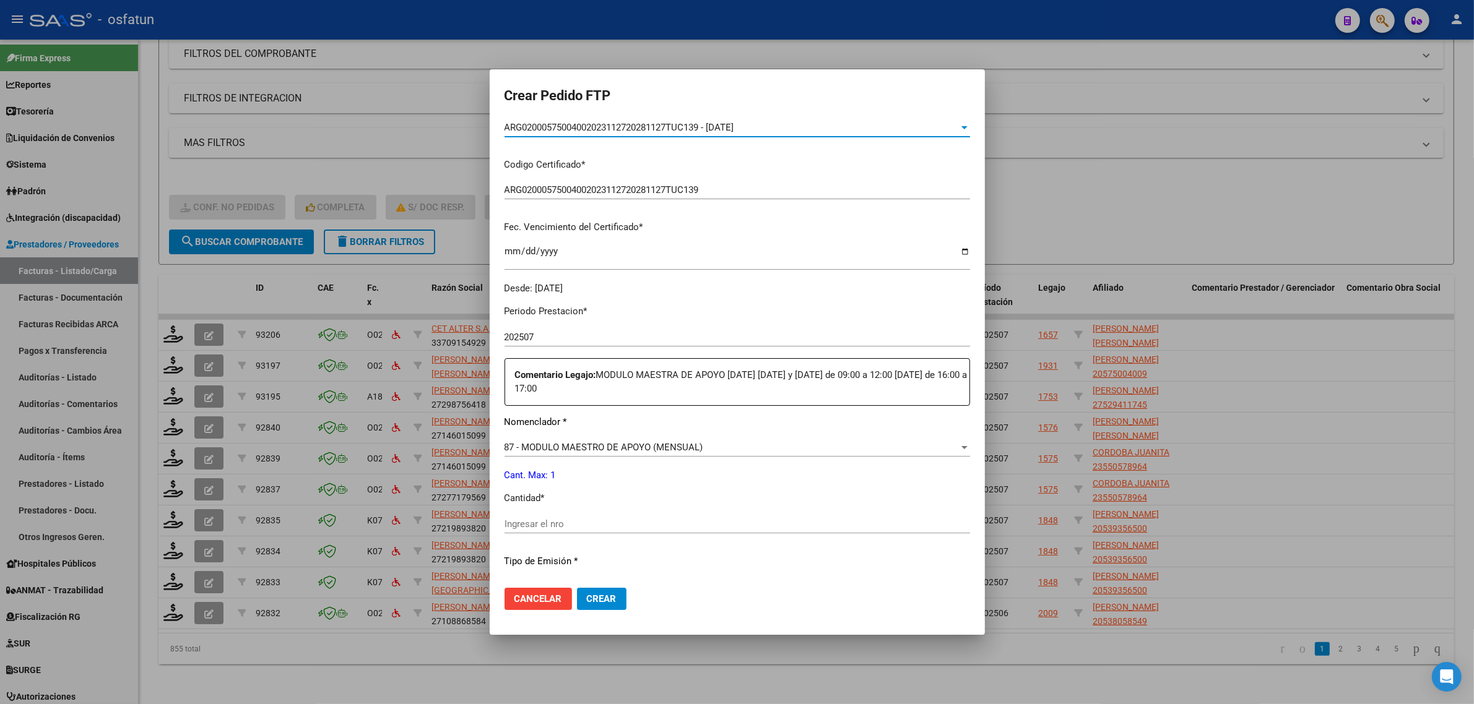
scroll to position [232, 0]
click at [577, 518] on input "Ingresar el nro" at bounding box center [736, 521] width 465 height 11
type input "1"
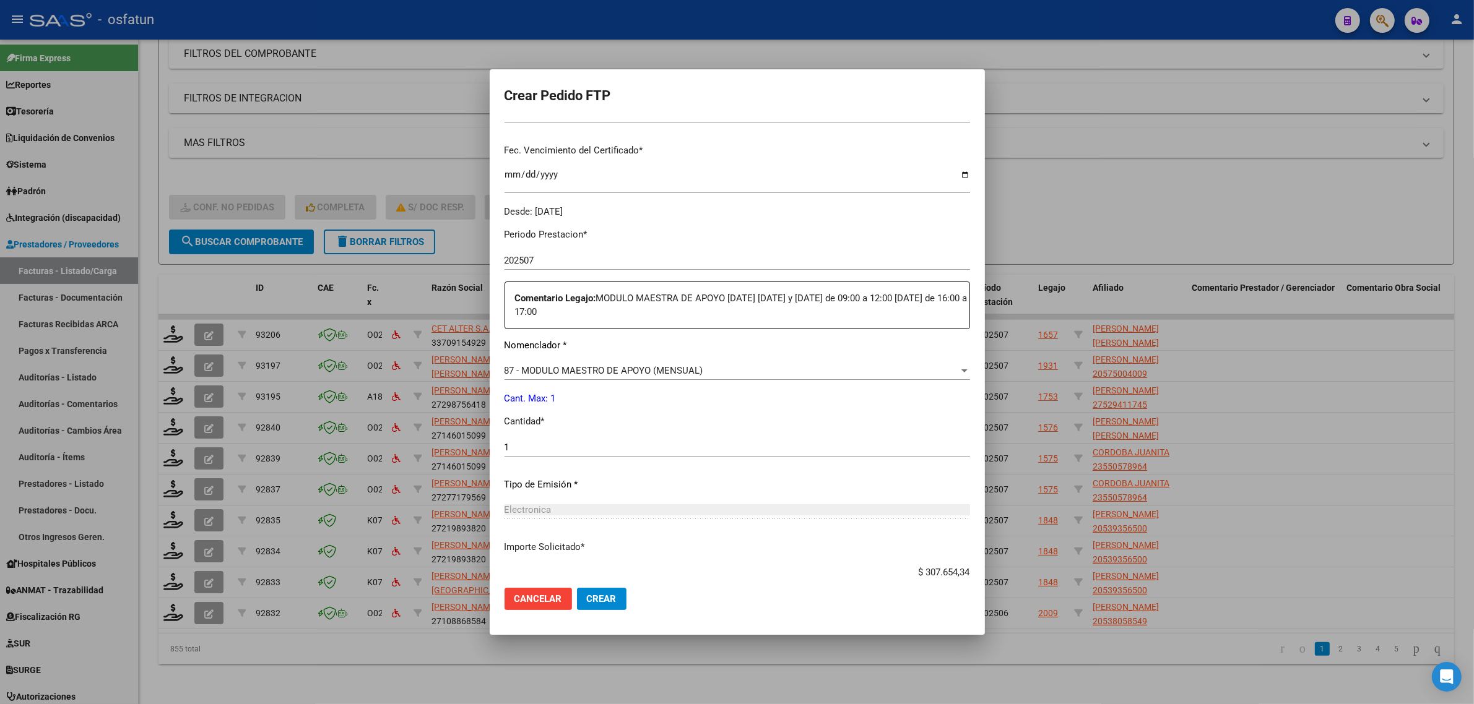
scroll to position [384, 0]
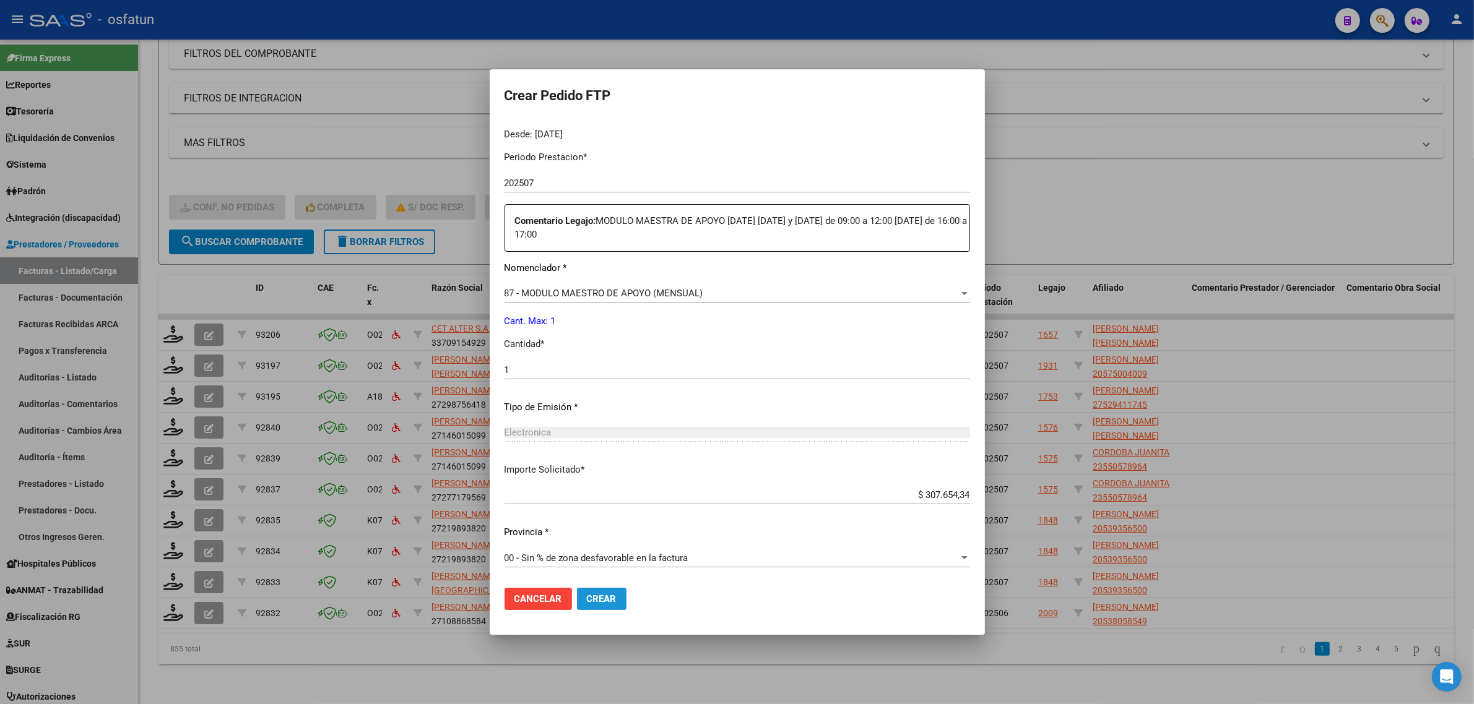
click at [613, 598] on span "Crear" at bounding box center [602, 598] width 30 height 11
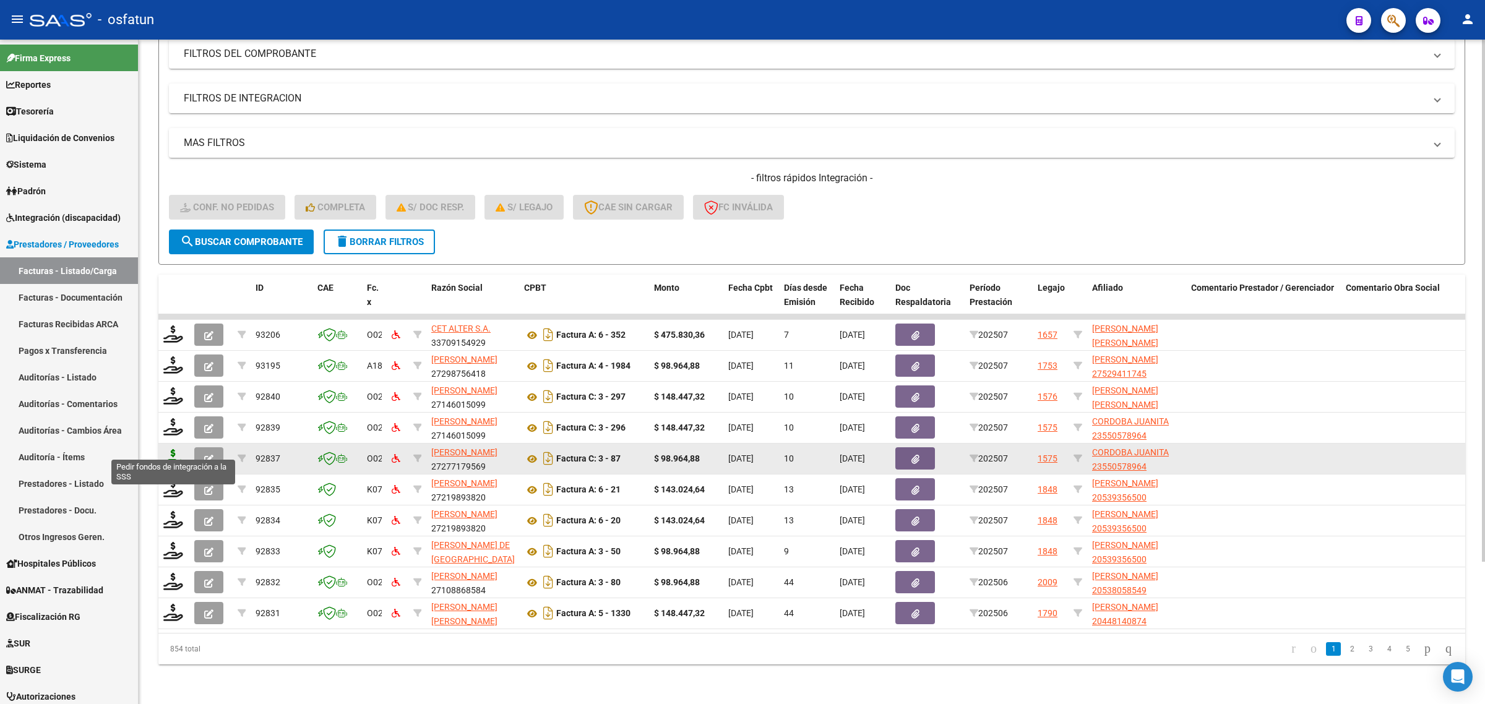
click at [176, 449] on icon at bounding box center [173, 457] width 20 height 17
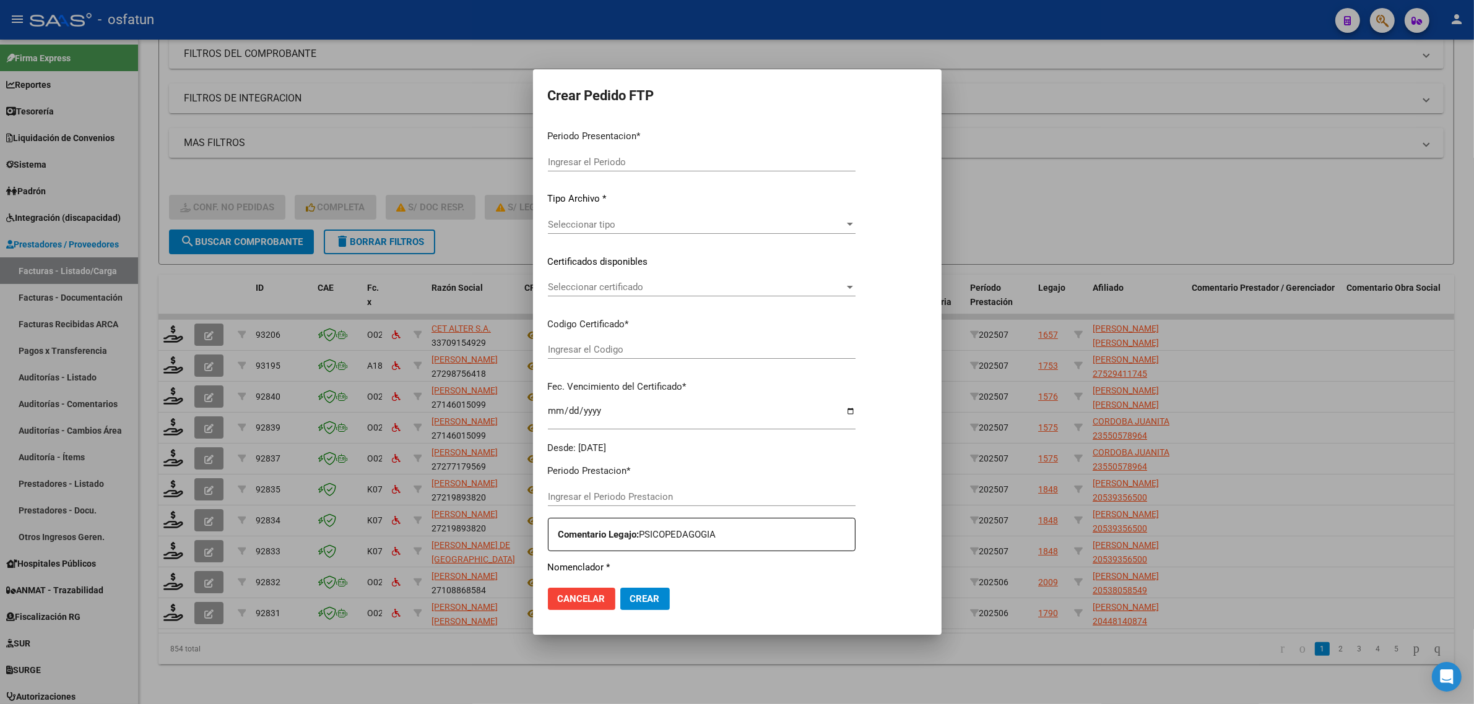
type input "202507"
type input "$ 98.964,88"
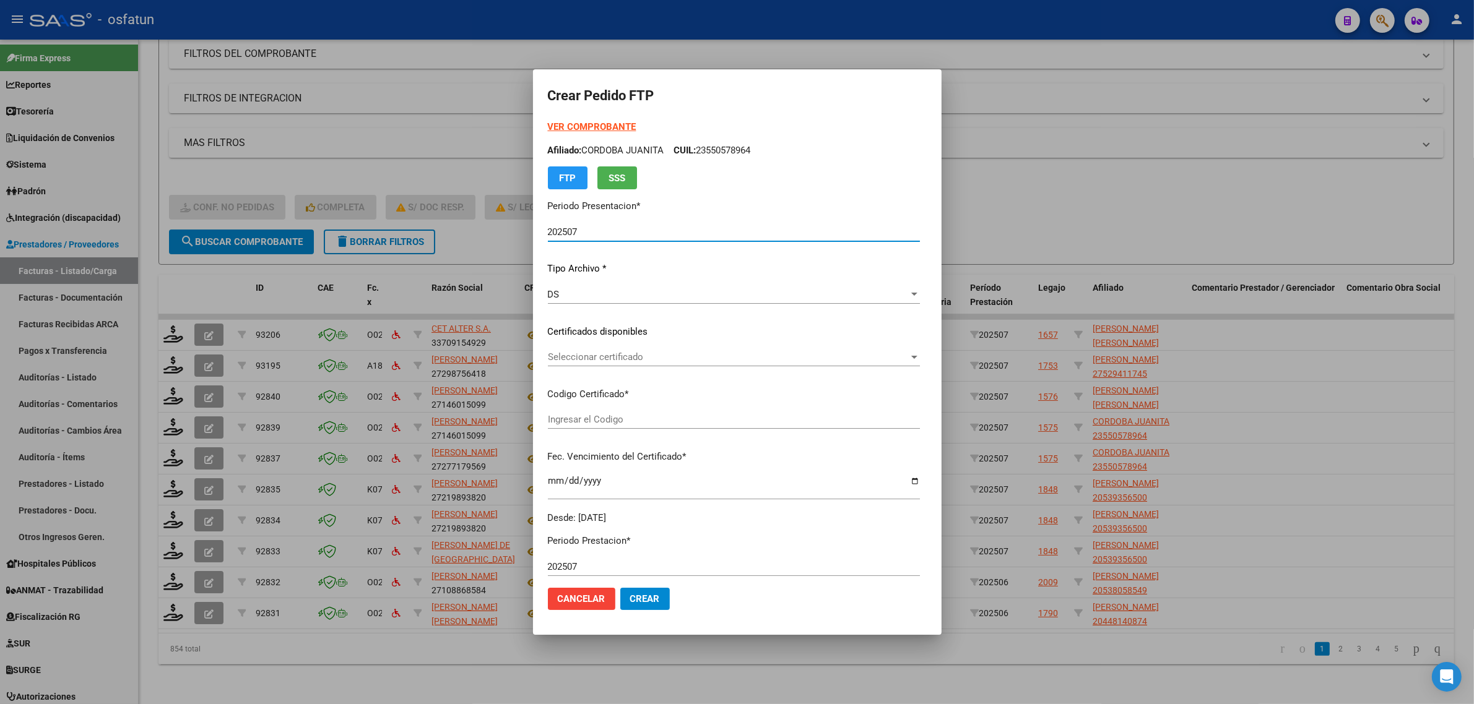
type input "ARG01000550578962023121920251219CAT242"
type input "2025-12-19"
click at [572, 122] on strong "VER COMPROBANTE" at bounding box center [592, 126] width 88 height 11
click at [587, 364] on div "Seleccionar certificado Seleccionar certificado" at bounding box center [734, 357] width 372 height 19
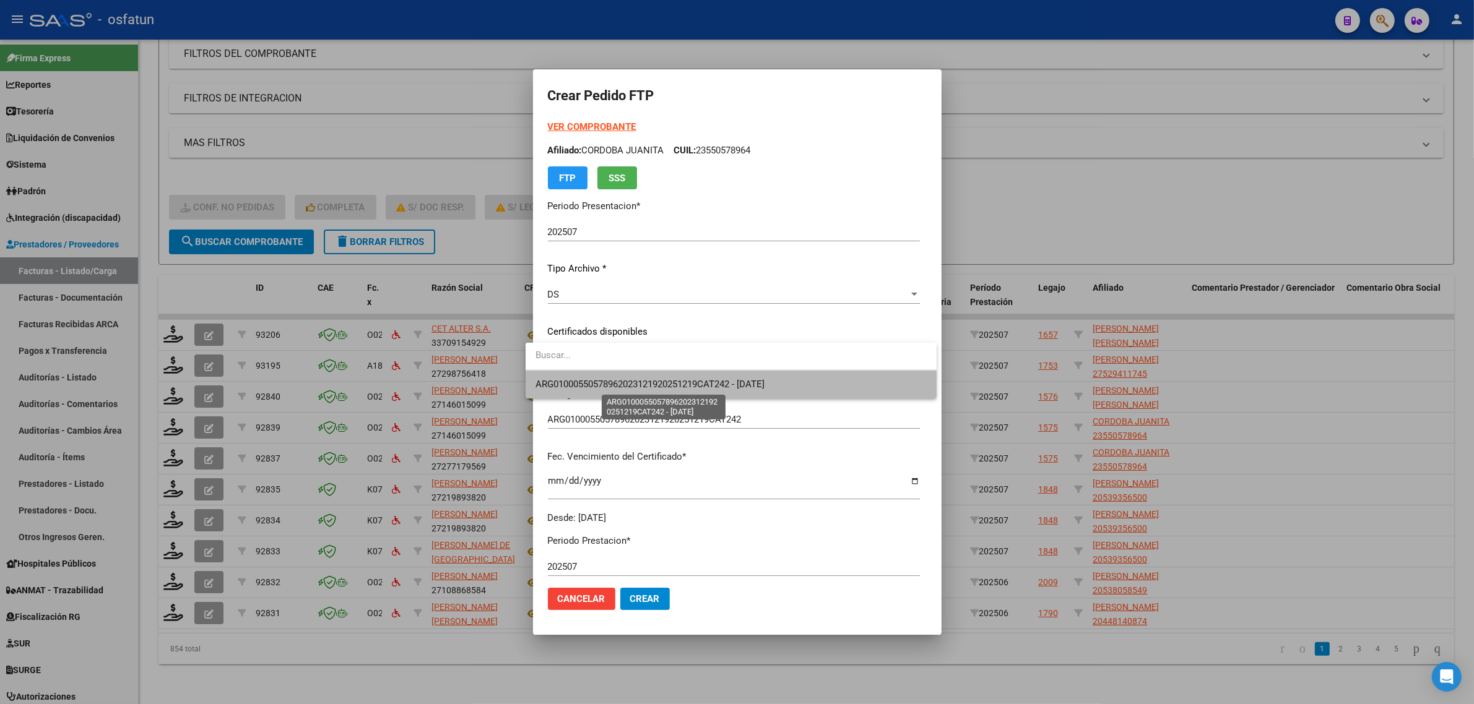
click at [602, 387] on span "ARG01000550578962023121920251219CAT242 - 2025-12-19" at bounding box center [649, 384] width 229 height 11
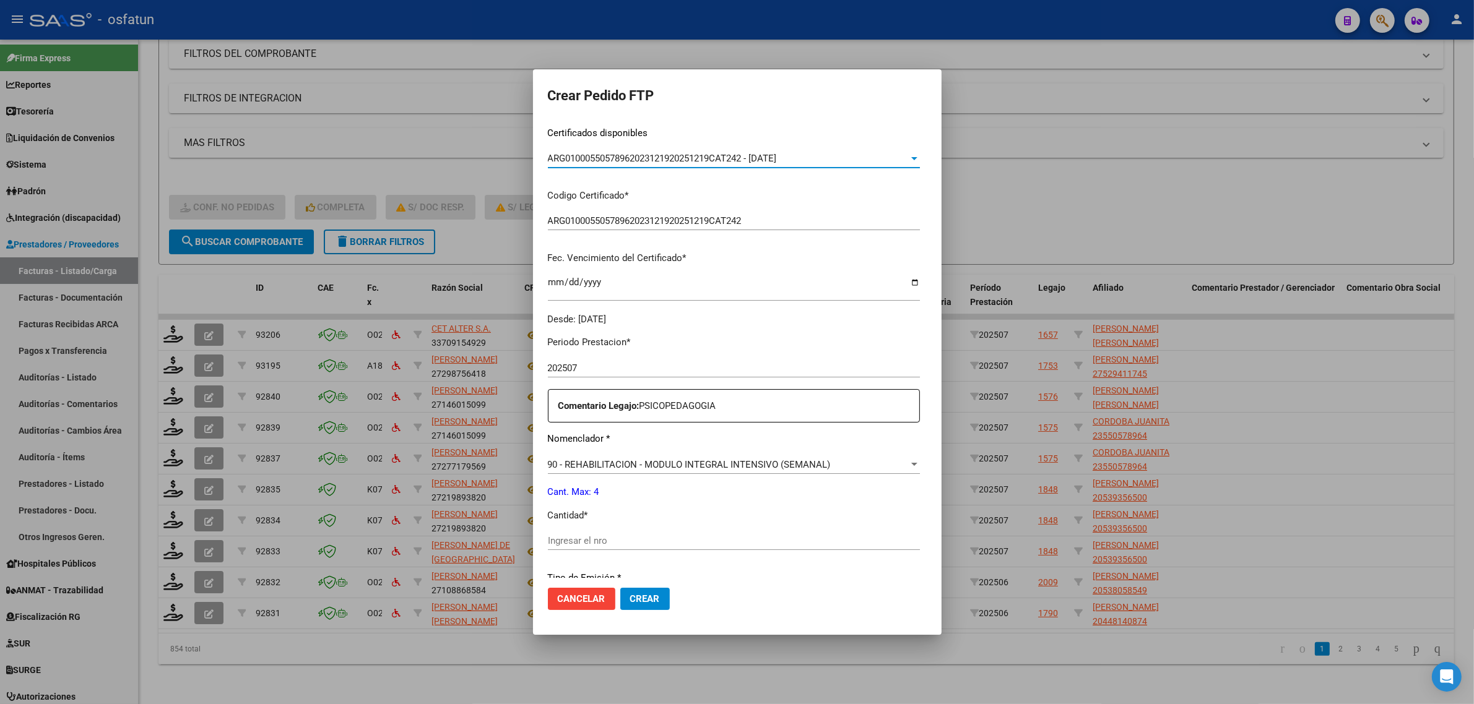
scroll to position [309, 0]
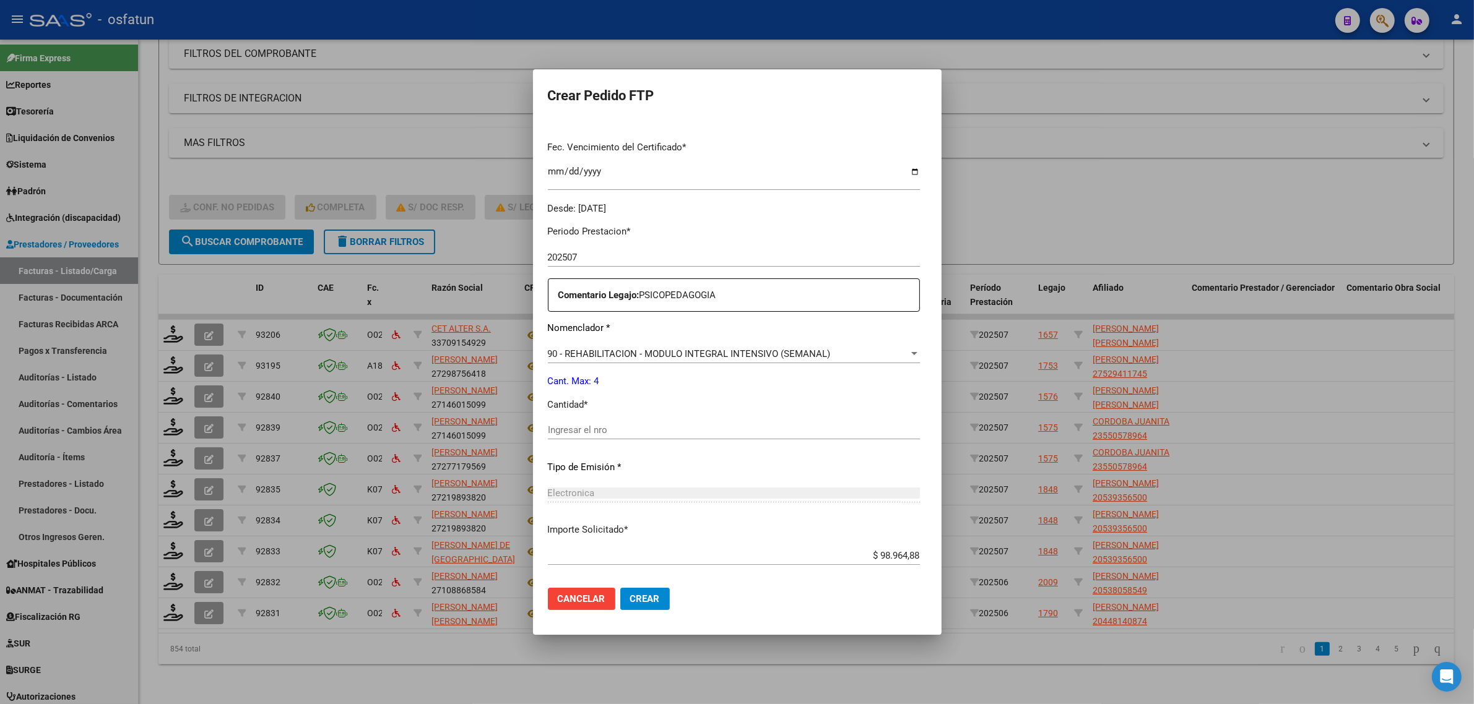
click at [611, 438] on div "Ingresar el nro" at bounding box center [734, 430] width 372 height 19
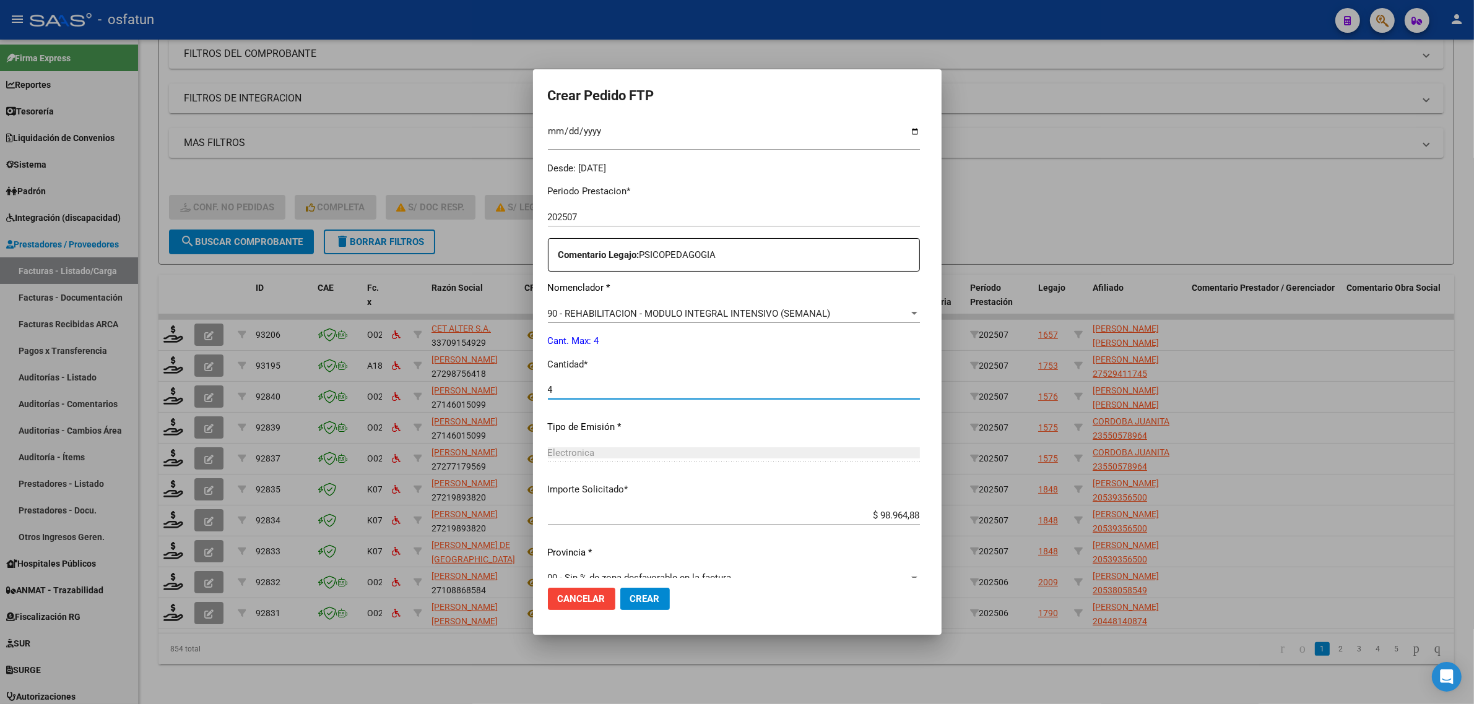
scroll to position [369, 0]
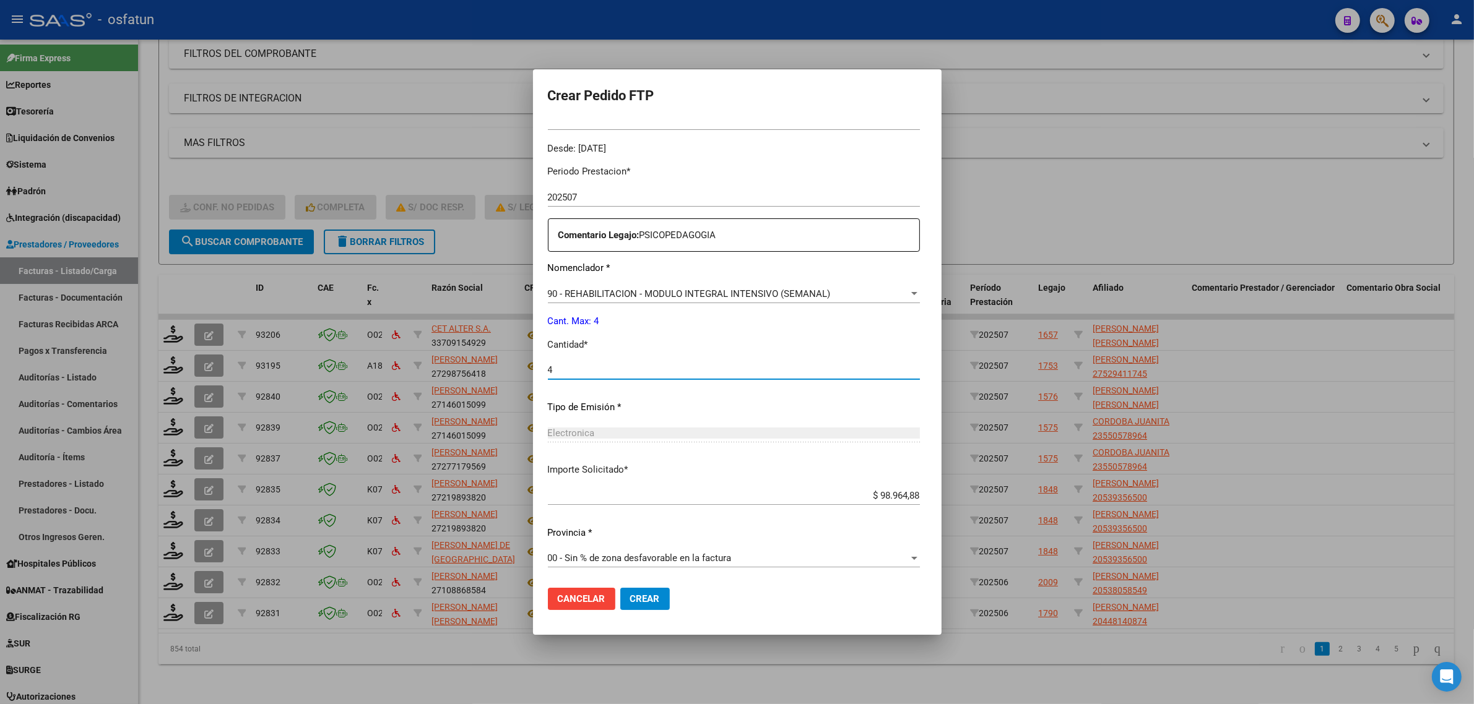
type input "4"
click at [642, 604] on span "Crear" at bounding box center [645, 598] width 30 height 11
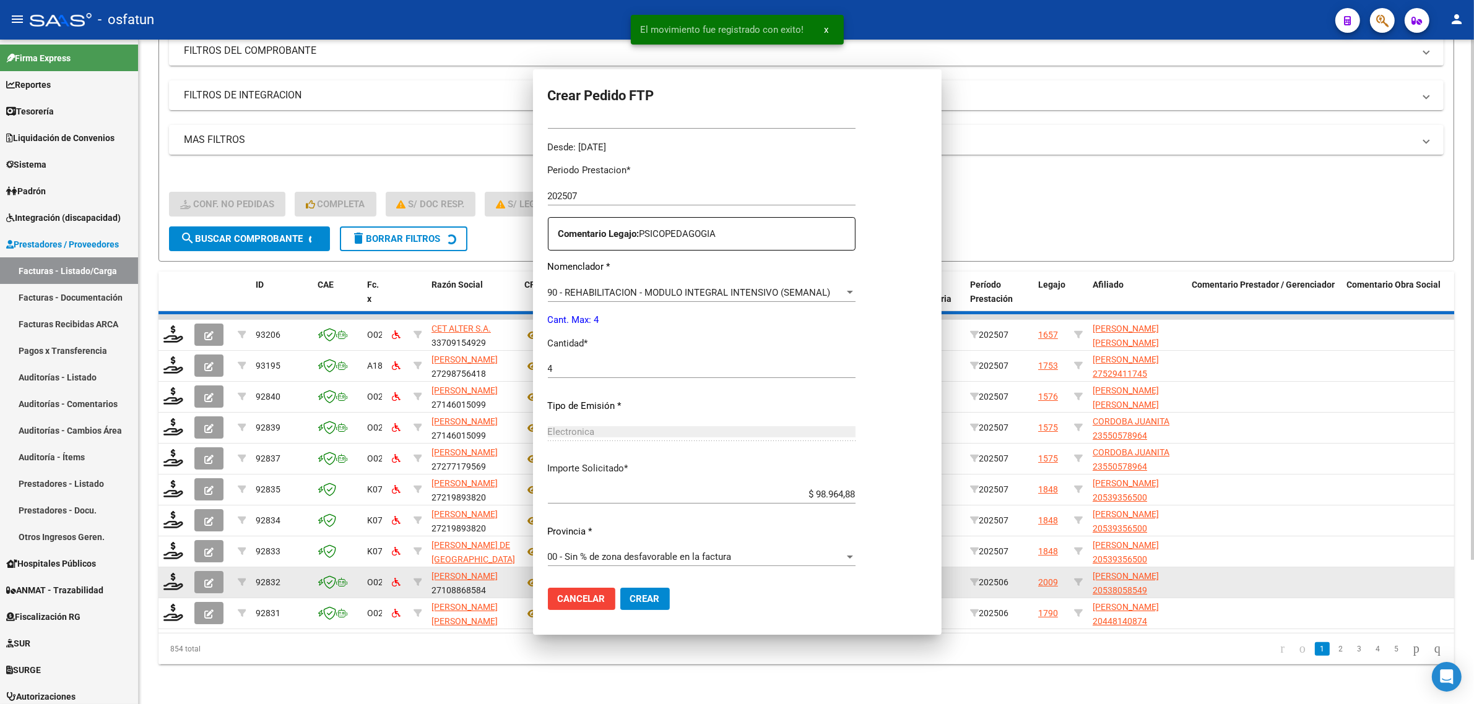
scroll to position [0, 0]
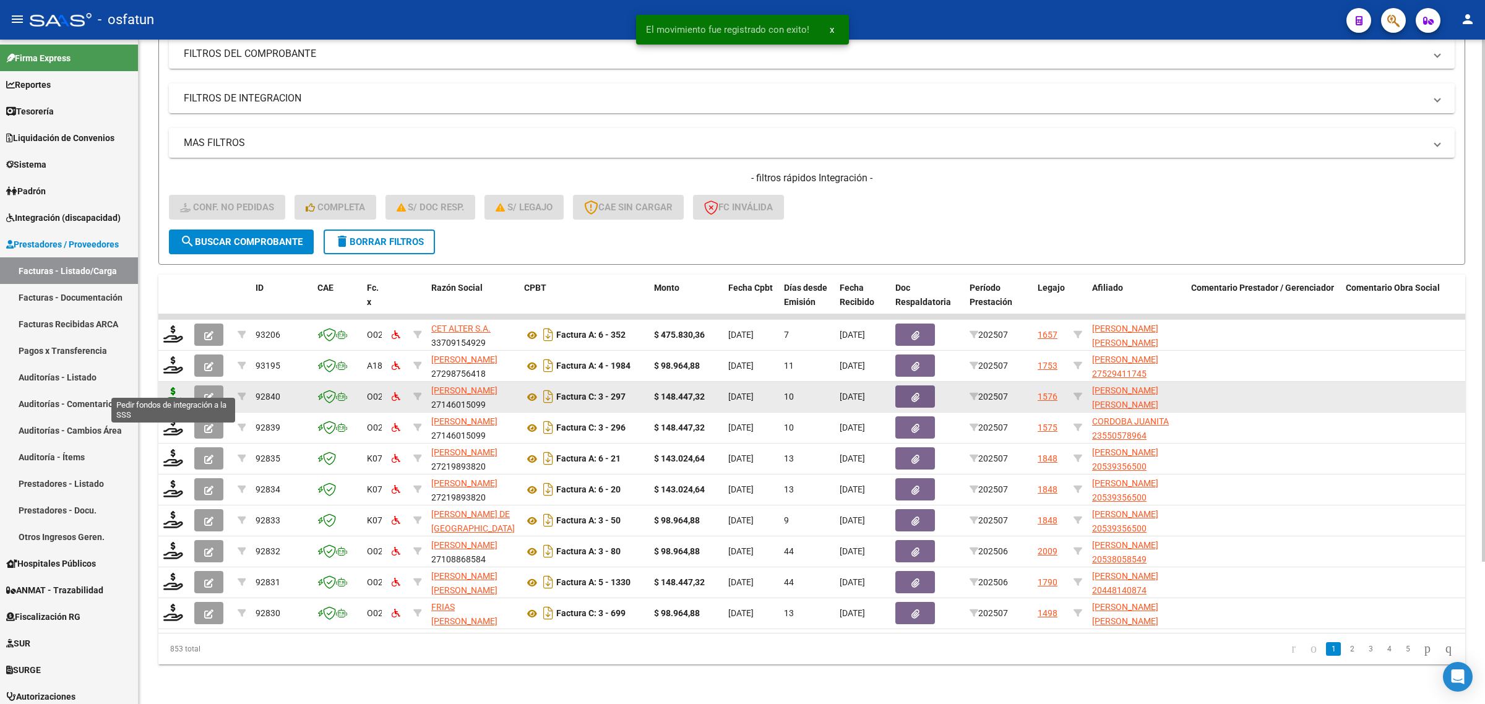
click at [172, 387] on icon at bounding box center [173, 395] width 20 height 17
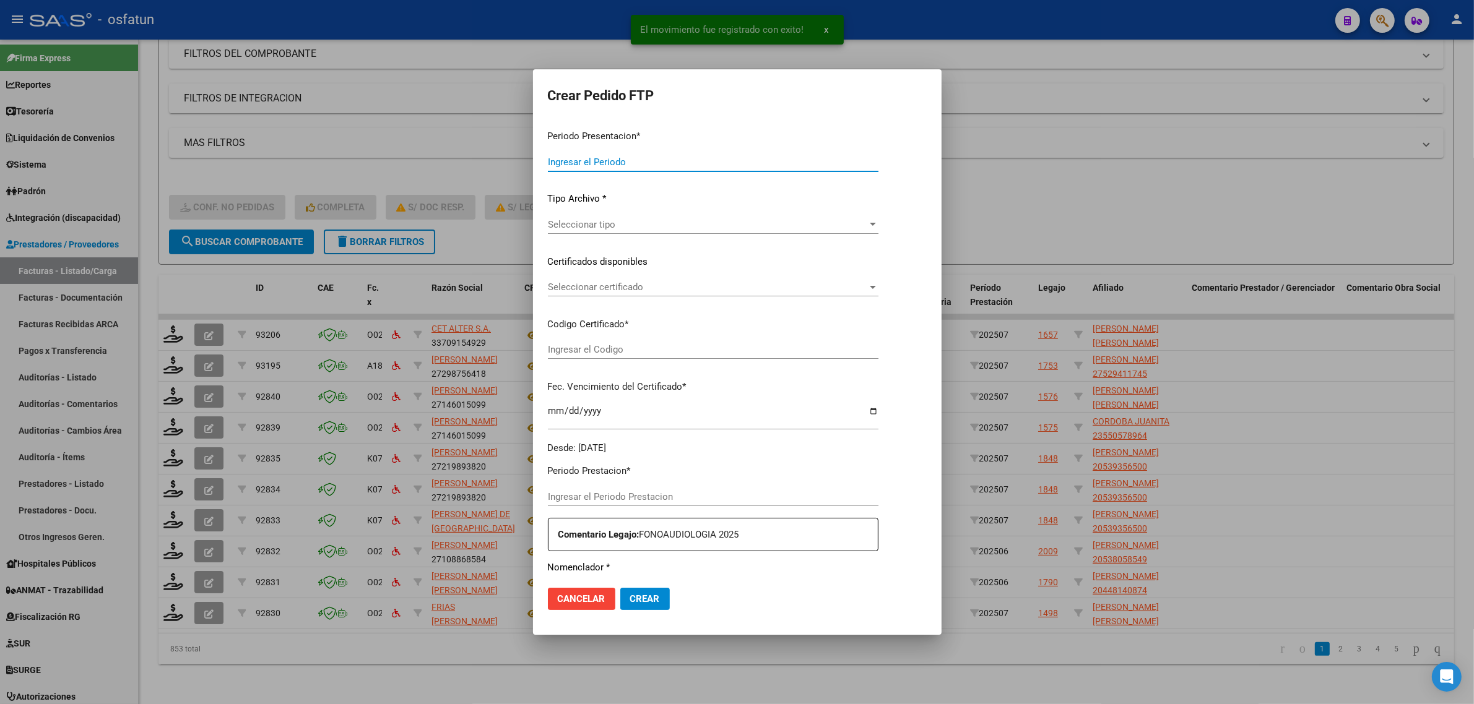
type input "202507"
type input "$ 148.447,32"
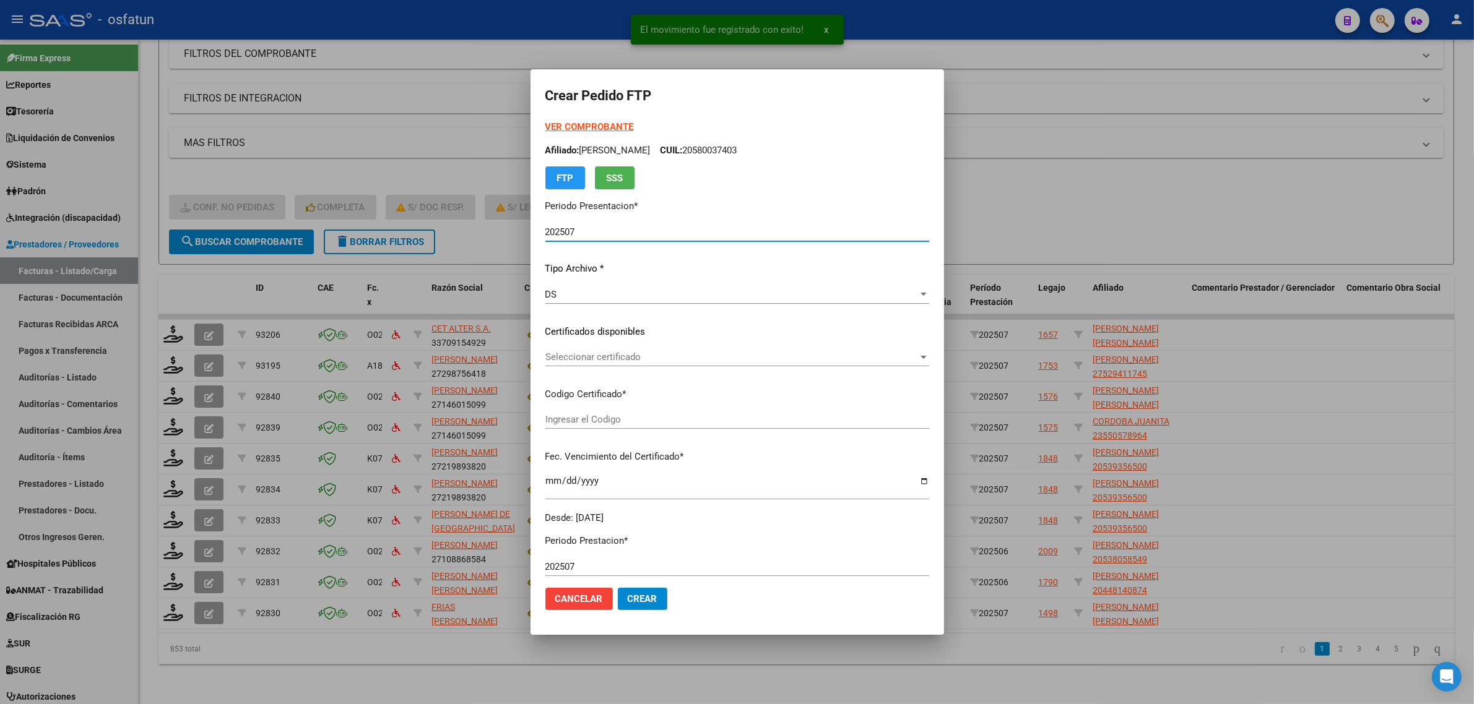
type input "ARG01000435327172024120520341205CAT242"
type input "2034-12-05"
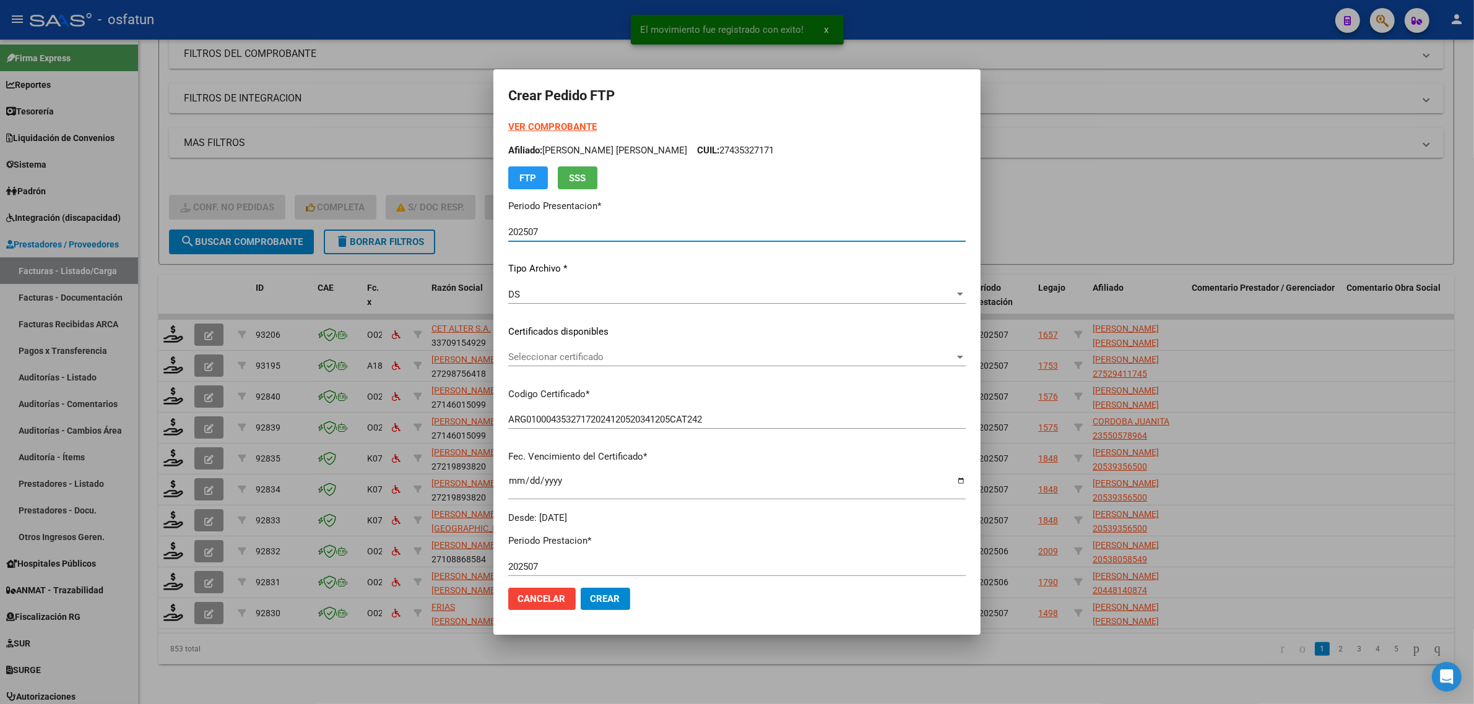
click at [538, 127] on strong "VER COMPROBANTE" at bounding box center [552, 126] width 88 height 11
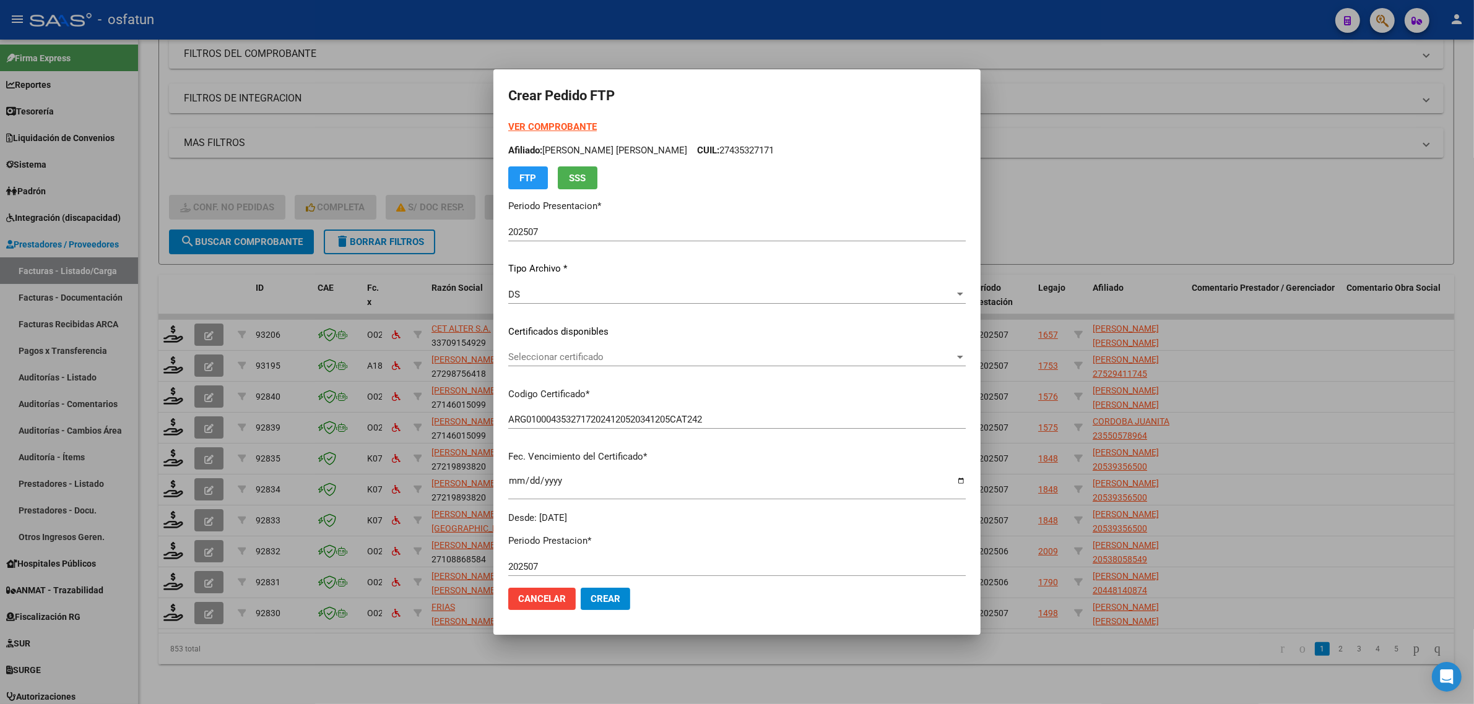
drag, startPoint x: 610, startPoint y: 342, endPoint x: 613, endPoint y: 358, distance: 16.3
click at [610, 341] on div "VER COMPROBANTE ARCA Padrón Afiliado: CASTRO RASGIDO CELESTE DEL VALLE CUIL: 27…" at bounding box center [736, 322] width 457 height 405
click at [613, 358] on span "Seleccionar certificado" at bounding box center [731, 357] width 446 height 11
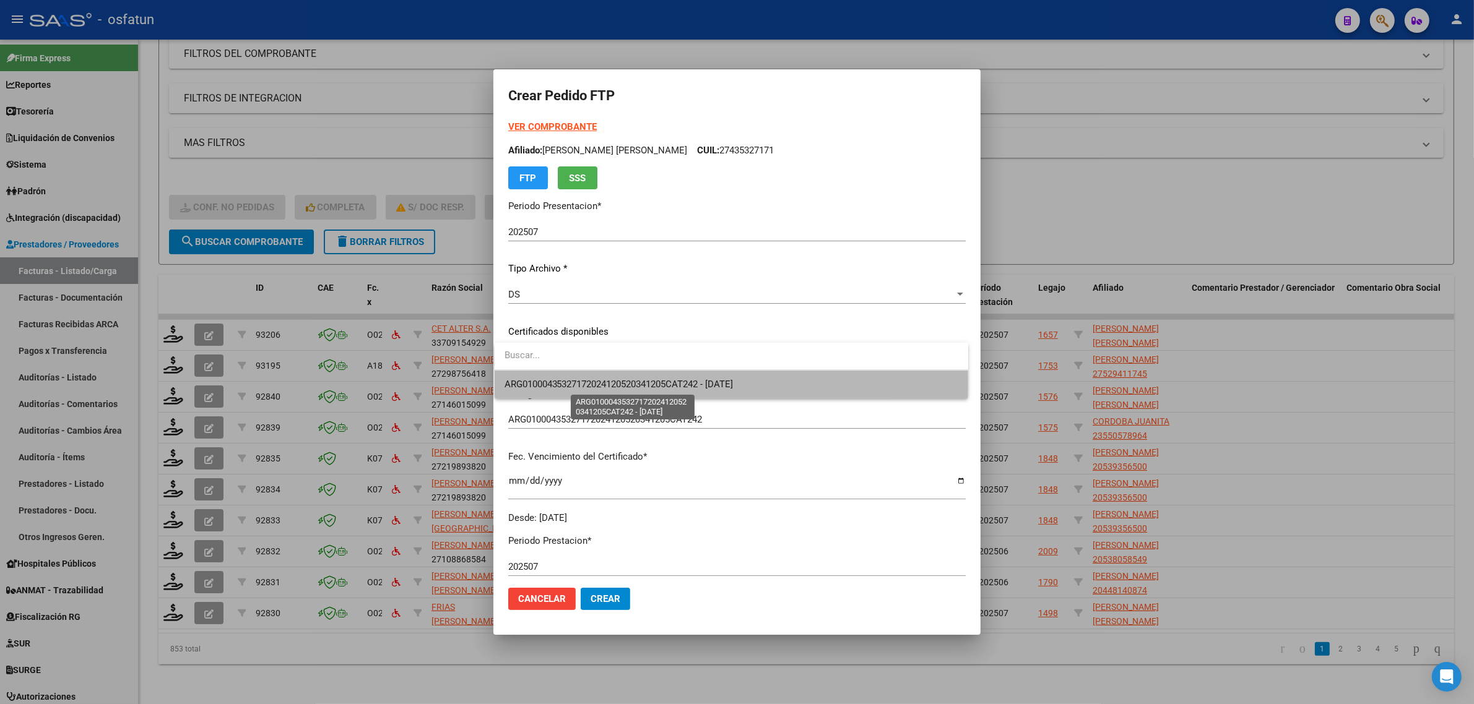
click at [613, 384] on span "ARG01000435327172024120520341205CAT242 - 2034-12-05" at bounding box center [618, 384] width 229 height 11
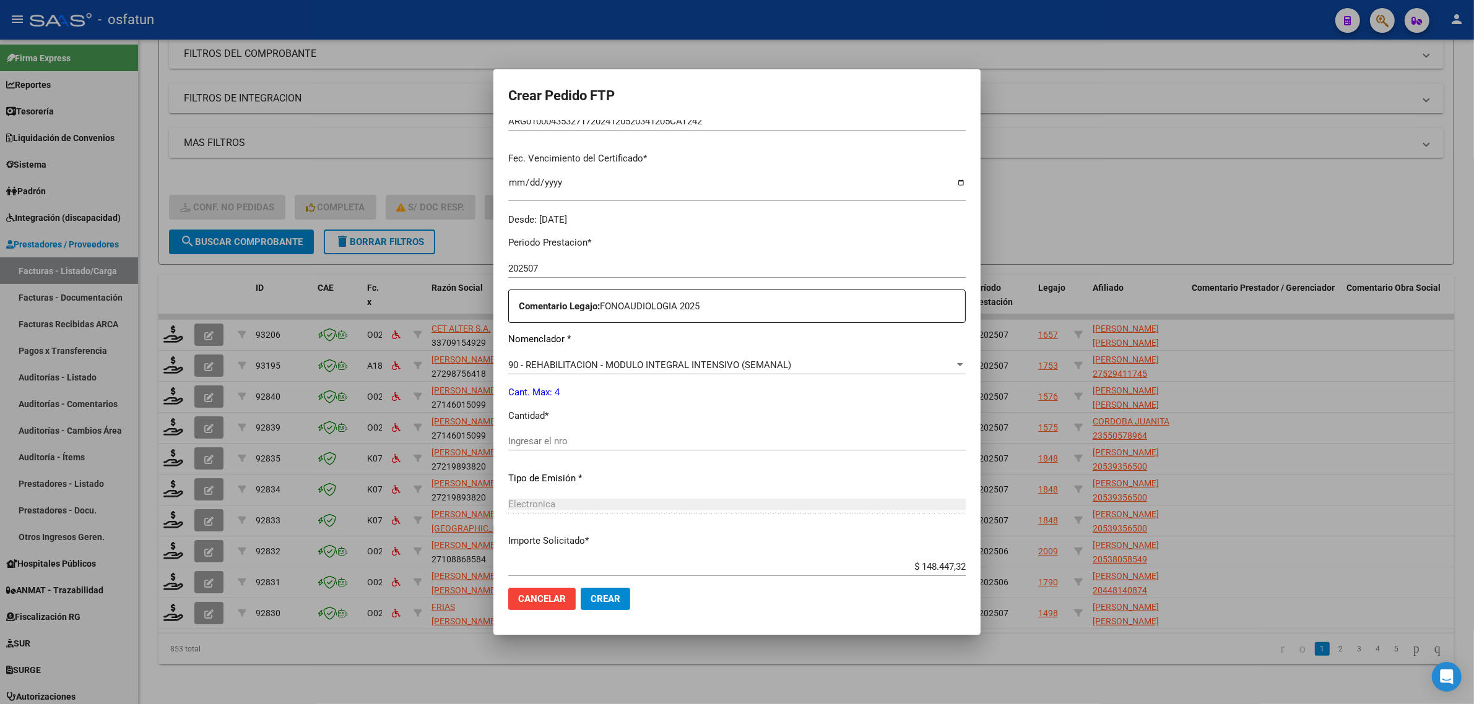
scroll to position [309, 0]
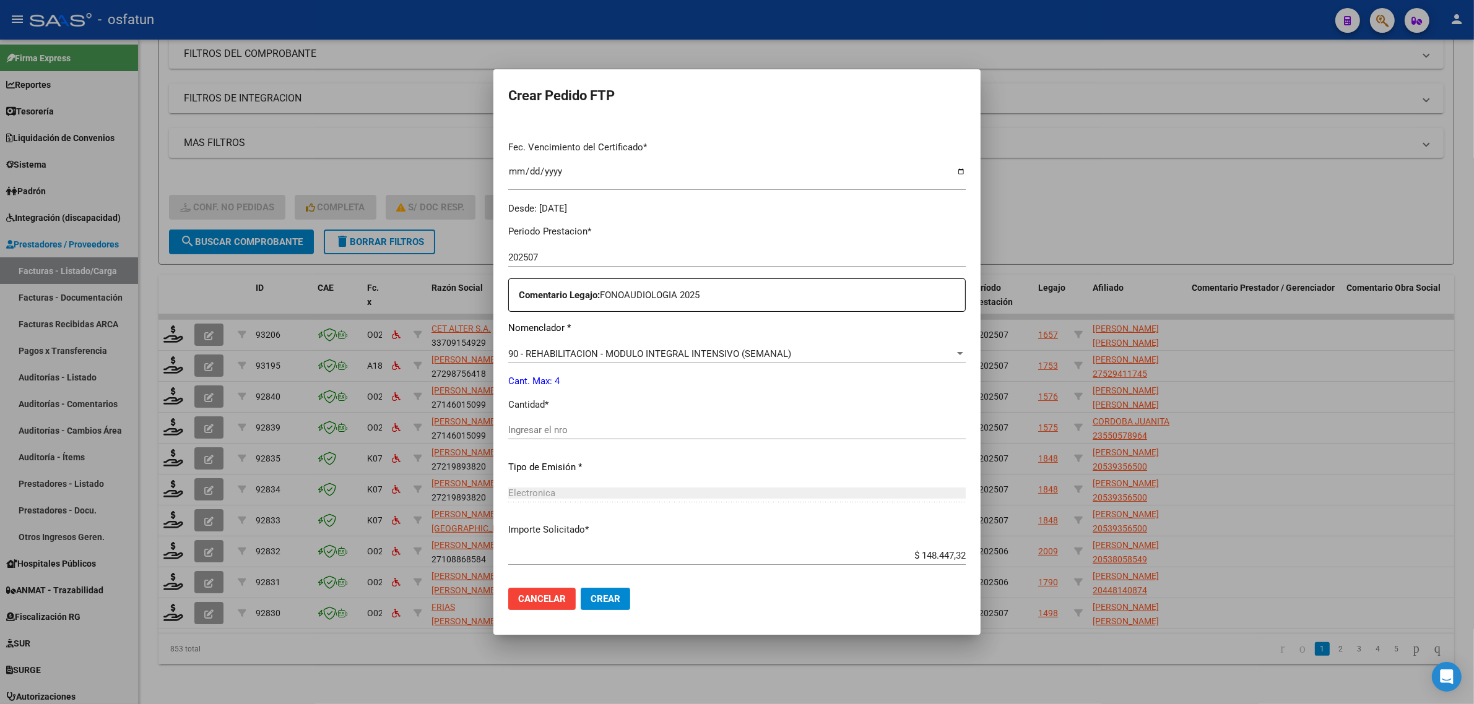
click at [589, 425] on div "Ingresar el nro" at bounding box center [736, 430] width 457 height 19
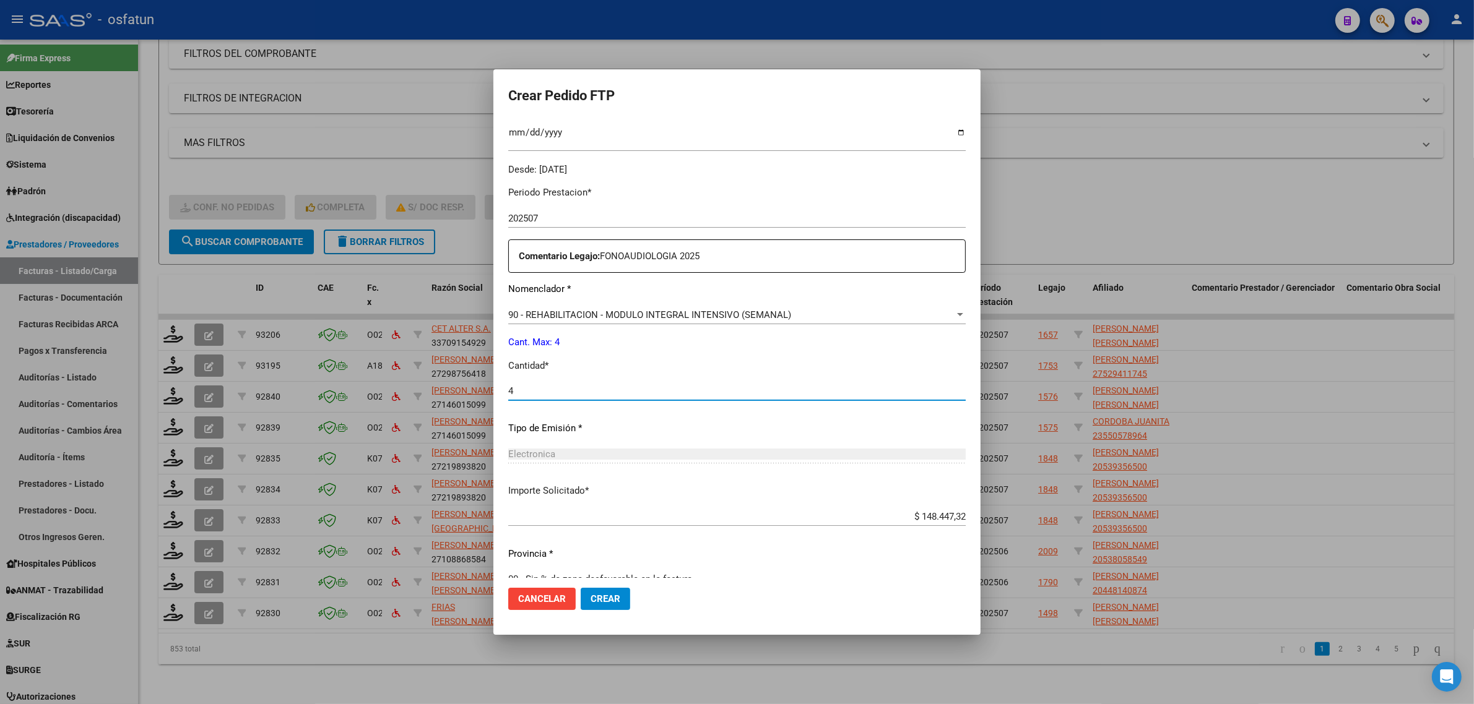
scroll to position [369, 0]
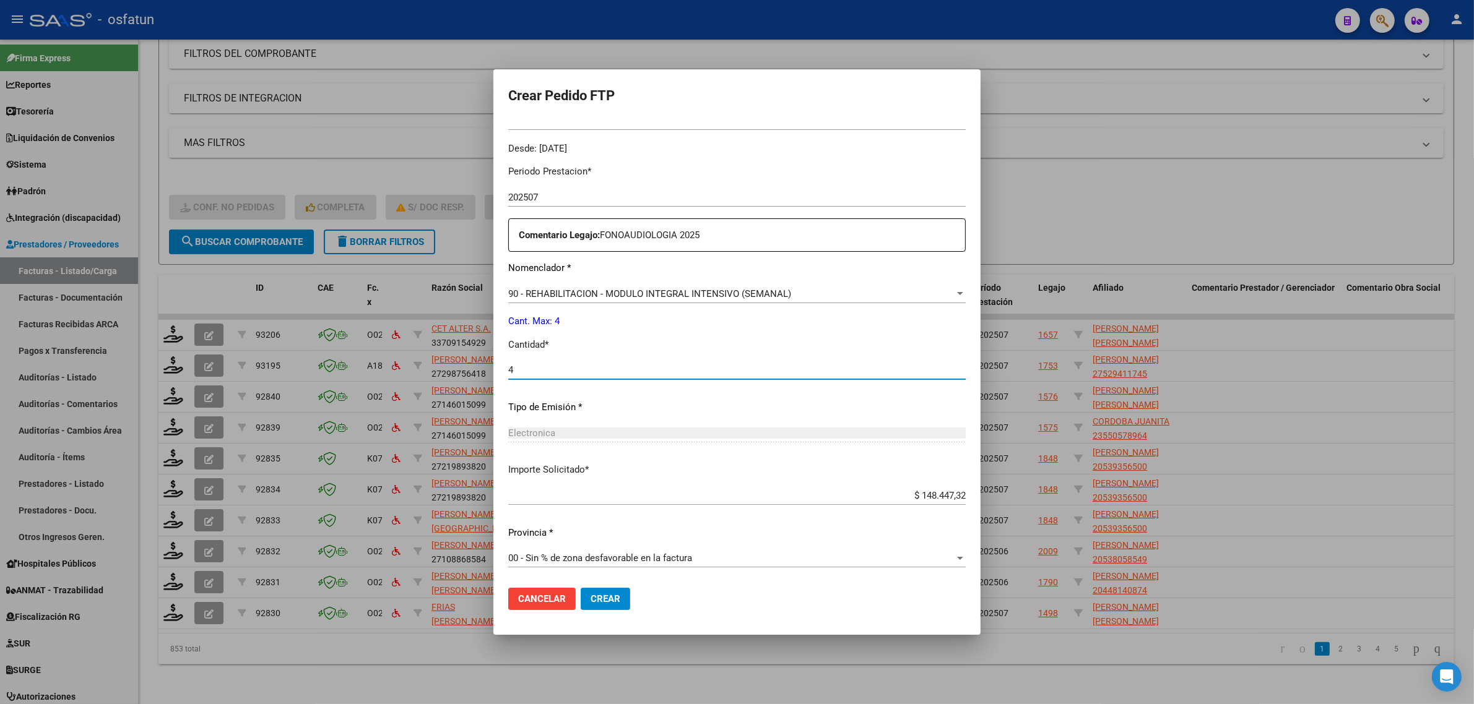
type input "4"
click at [605, 597] on span "Crear" at bounding box center [605, 598] width 30 height 11
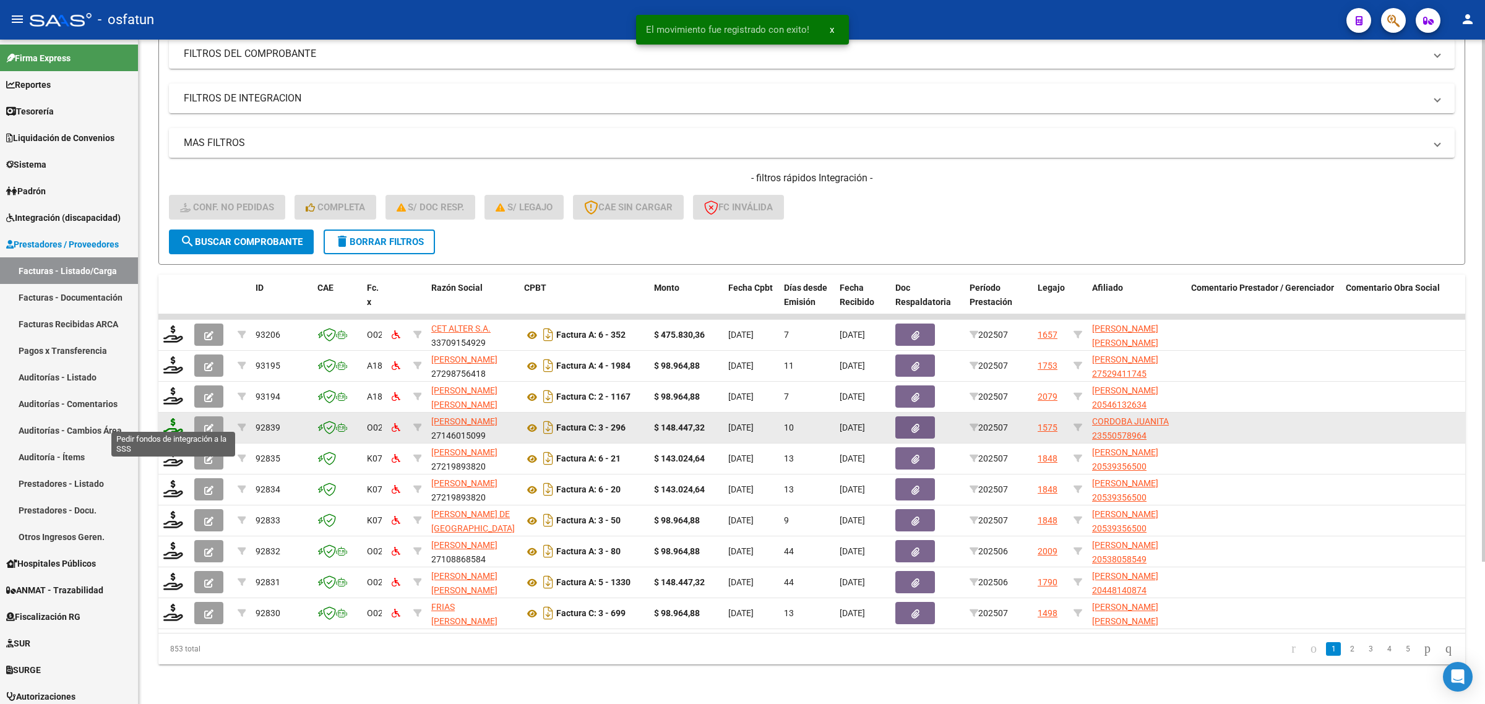
click at [172, 418] on icon at bounding box center [173, 426] width 20 height 17
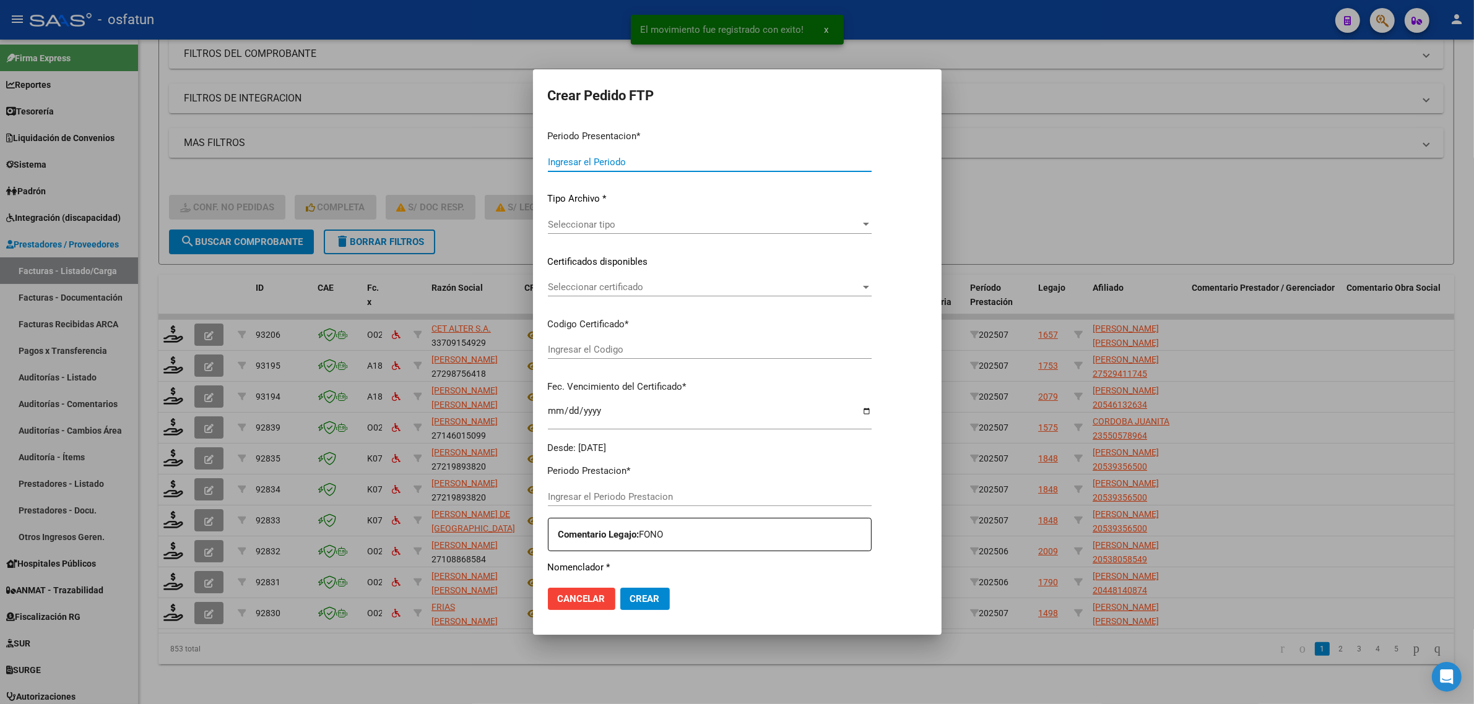
type input "202507"
type input "$ 148.447,32"
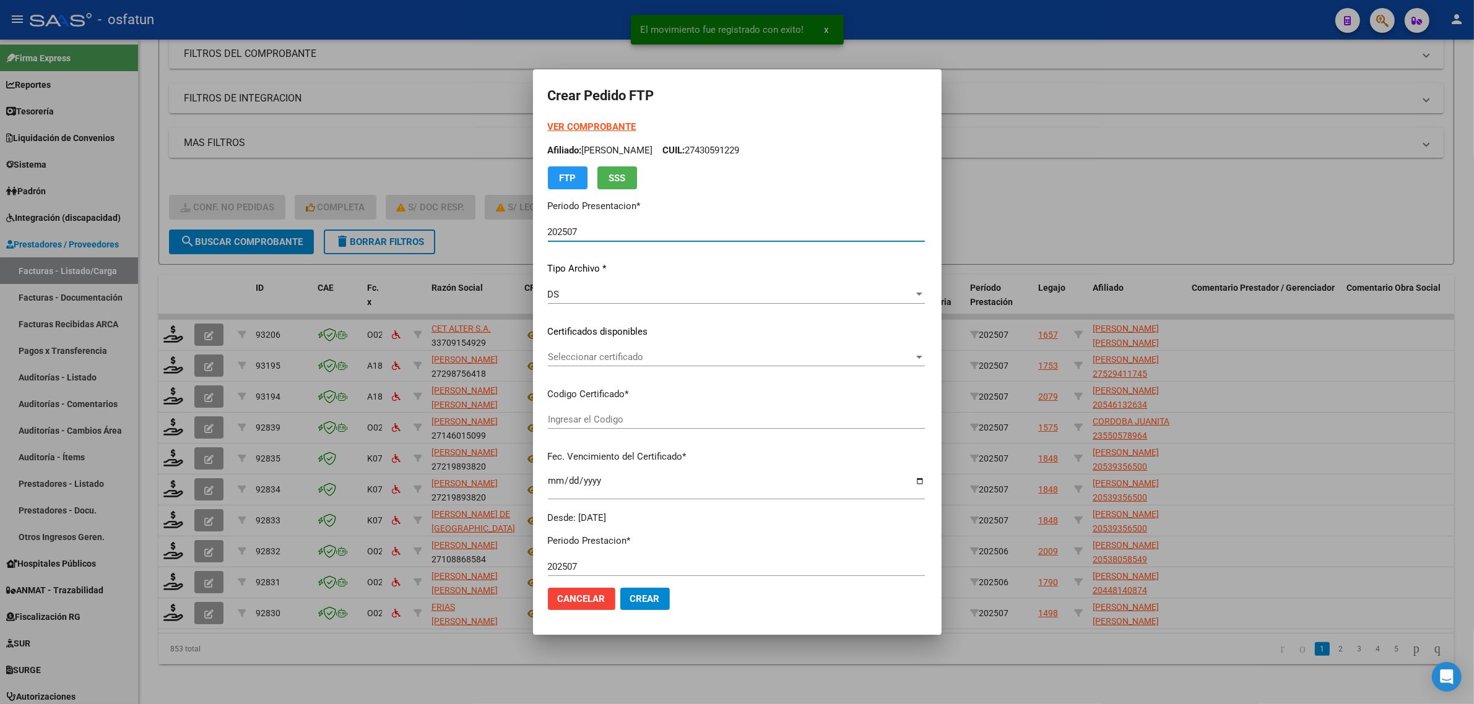
type input "ARG01000550578962023121920251219CAT242"
type input "2025-12-19"
click at [555, 124] on strong "VER COMPROBANTE" at bounding box center [592, 126] width 88 height 11
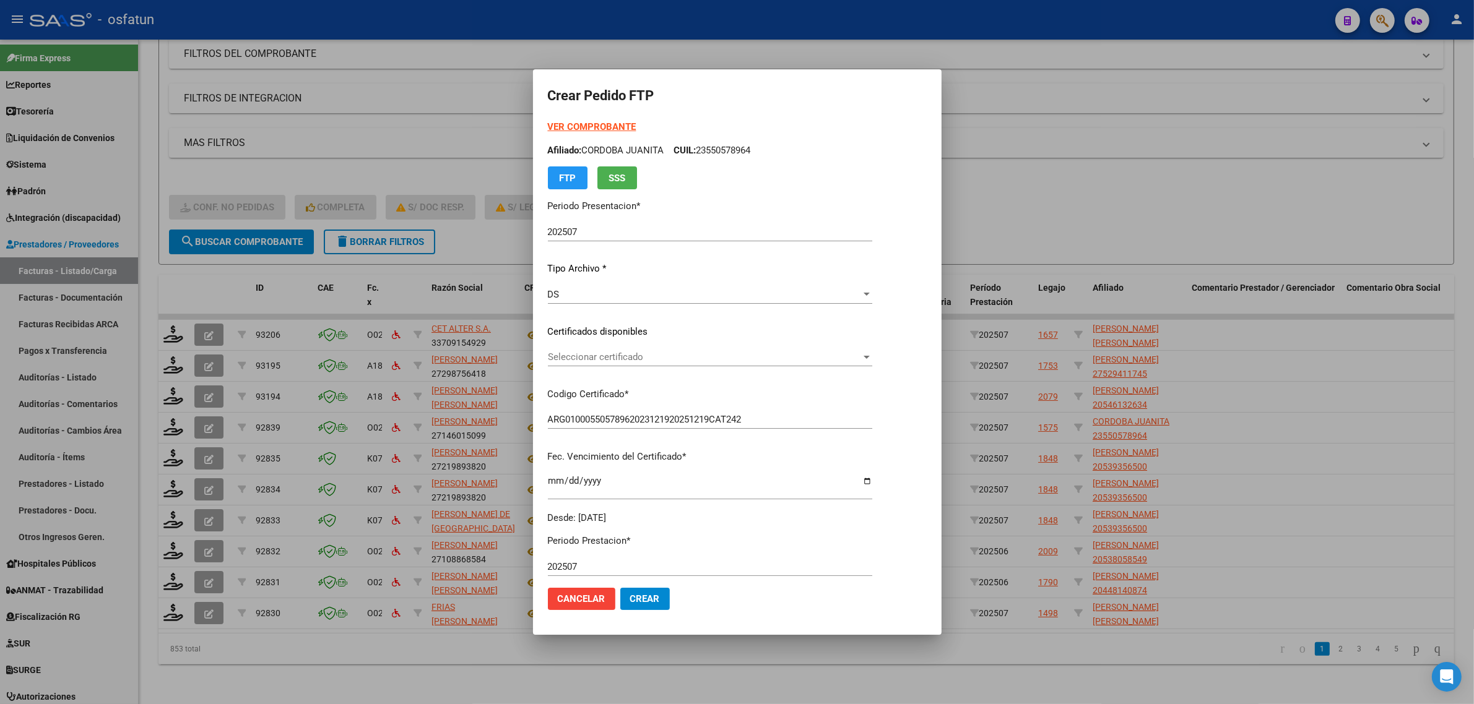
click at [635, 352] on span "Seleccionar certificado" at bounding box center [704, 357] width 313 height 11
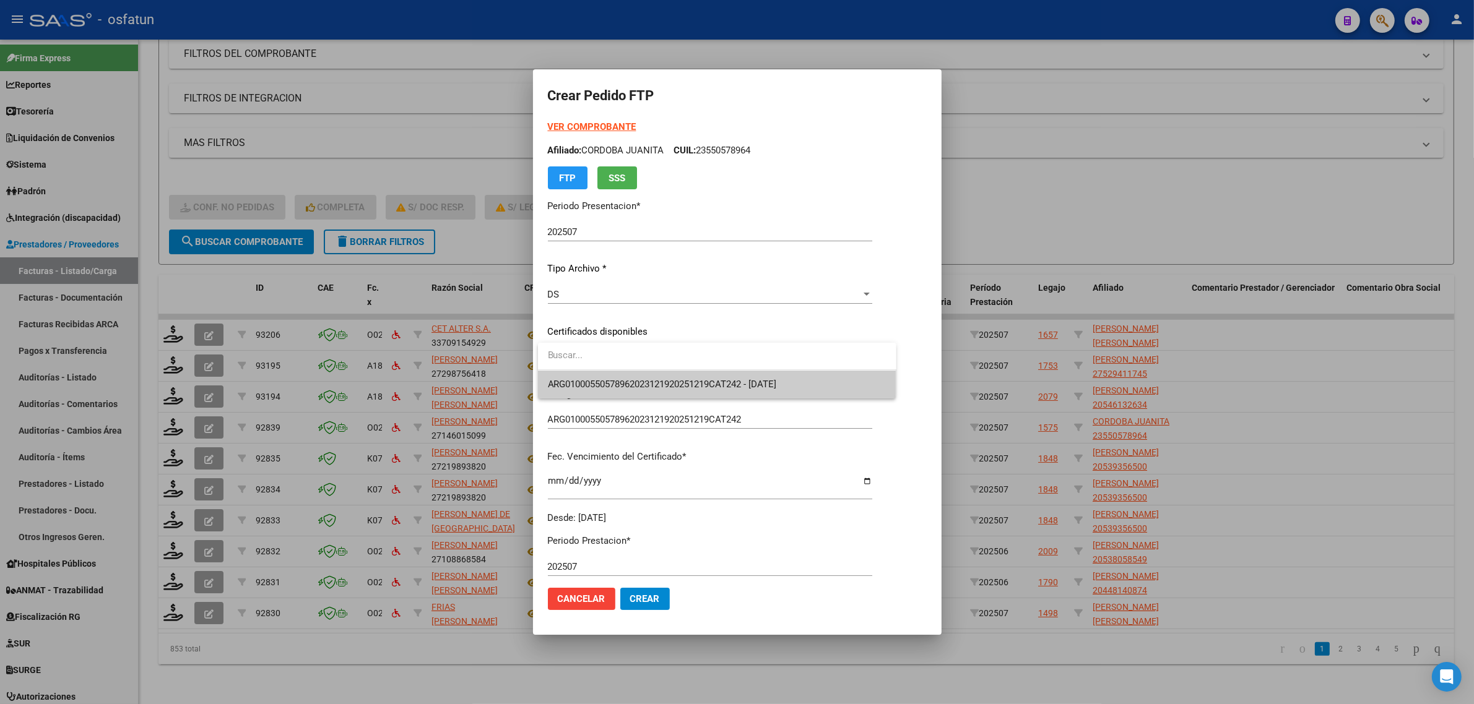
click at [636, 381] on span "ARG01000550578962023121920251219CAT242 - 2025-12-19" at bounding box center [662, 384] width 229 height 11
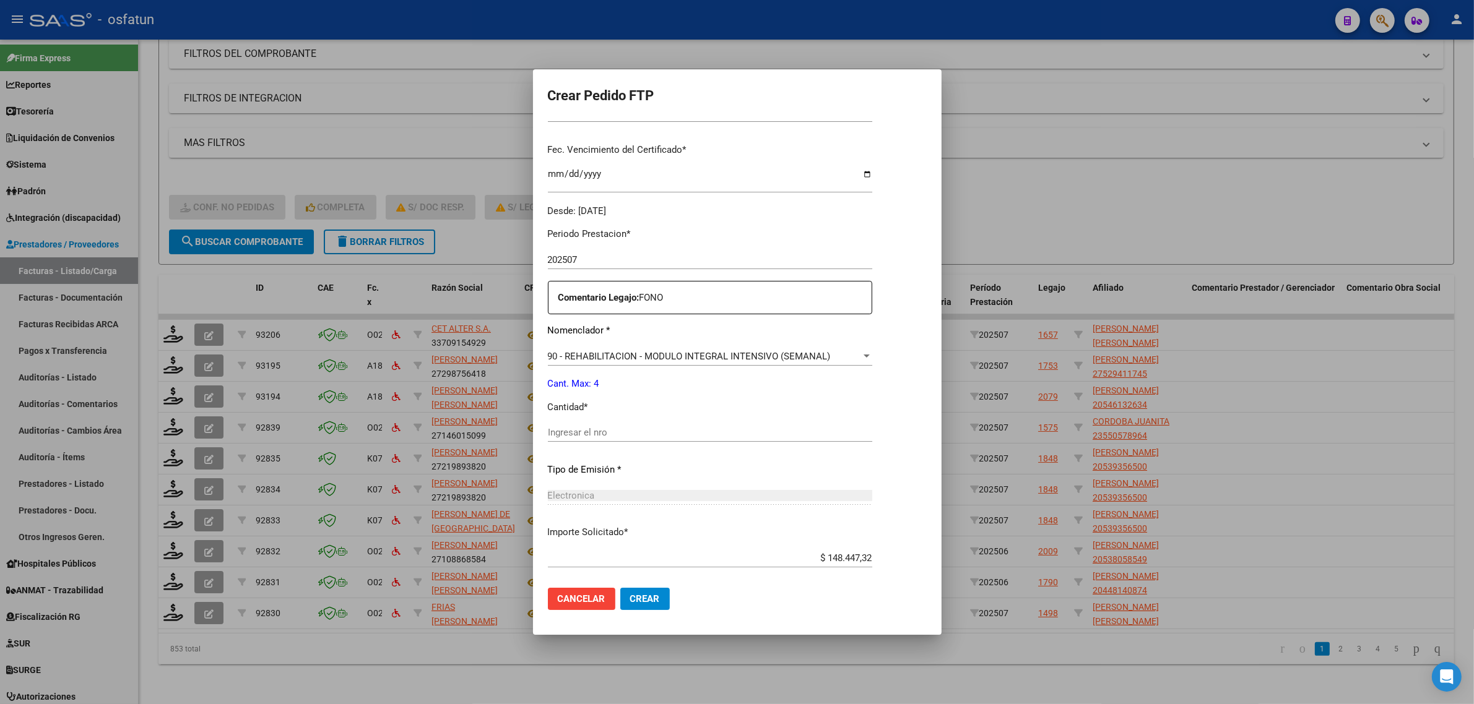
scroll to position [309, 0]
click at [582, 427] on input "Ingresar el nro" at bounding box center [710, 430] width 324 height 11
type input "4"
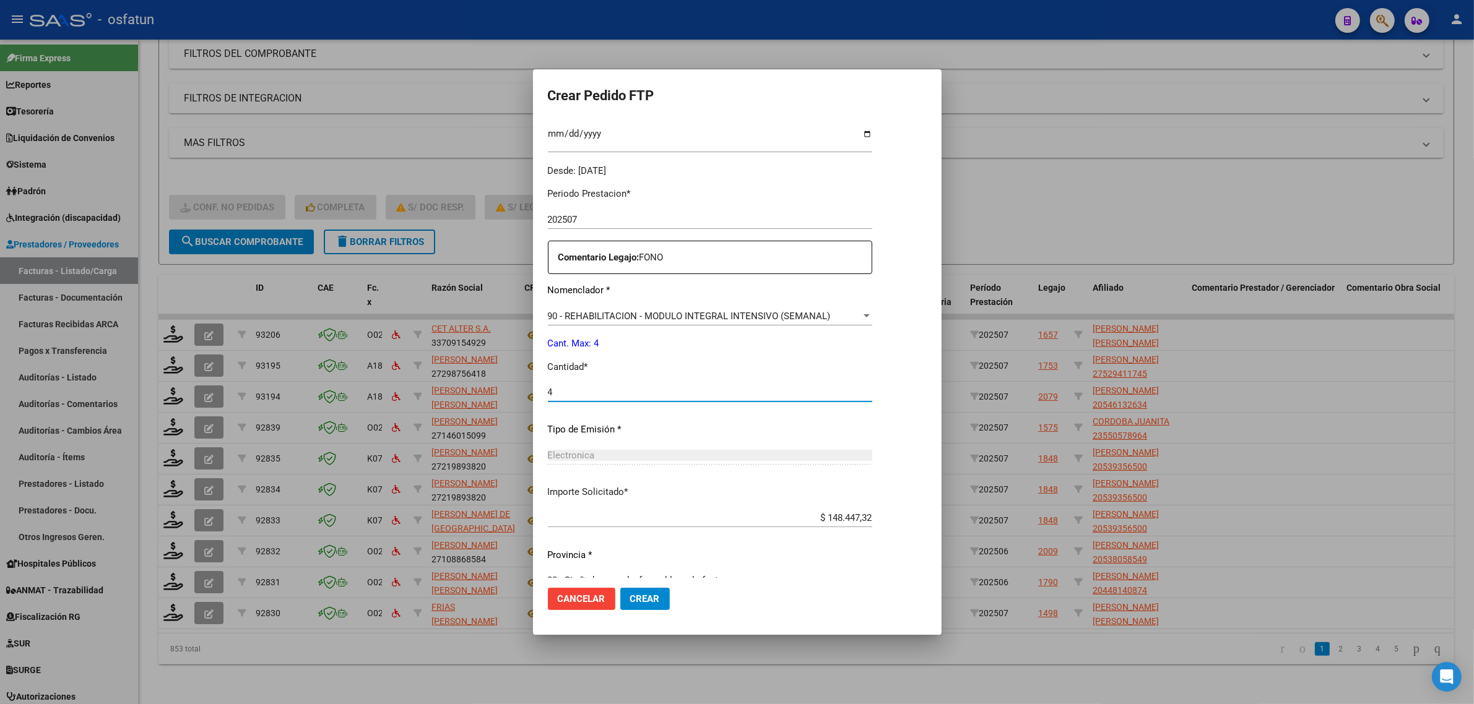
scroll to position [369, 0]
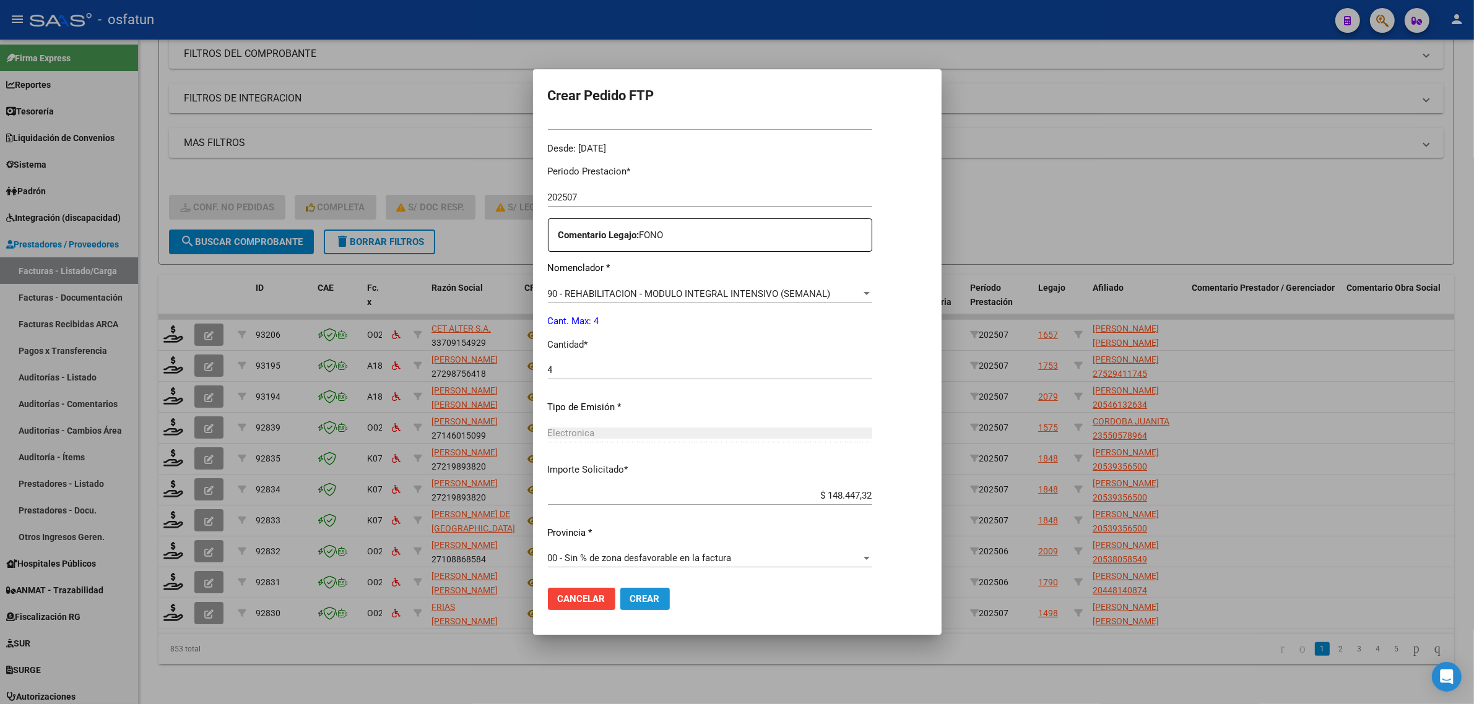
drag, startPoint x: 642, startPoint y: 608, endPoint x: 626, endPoint y: 610, distance: 16.3
click at [642, 610] on button "Crear" at bounding box center [645, 599] width 50 height 22
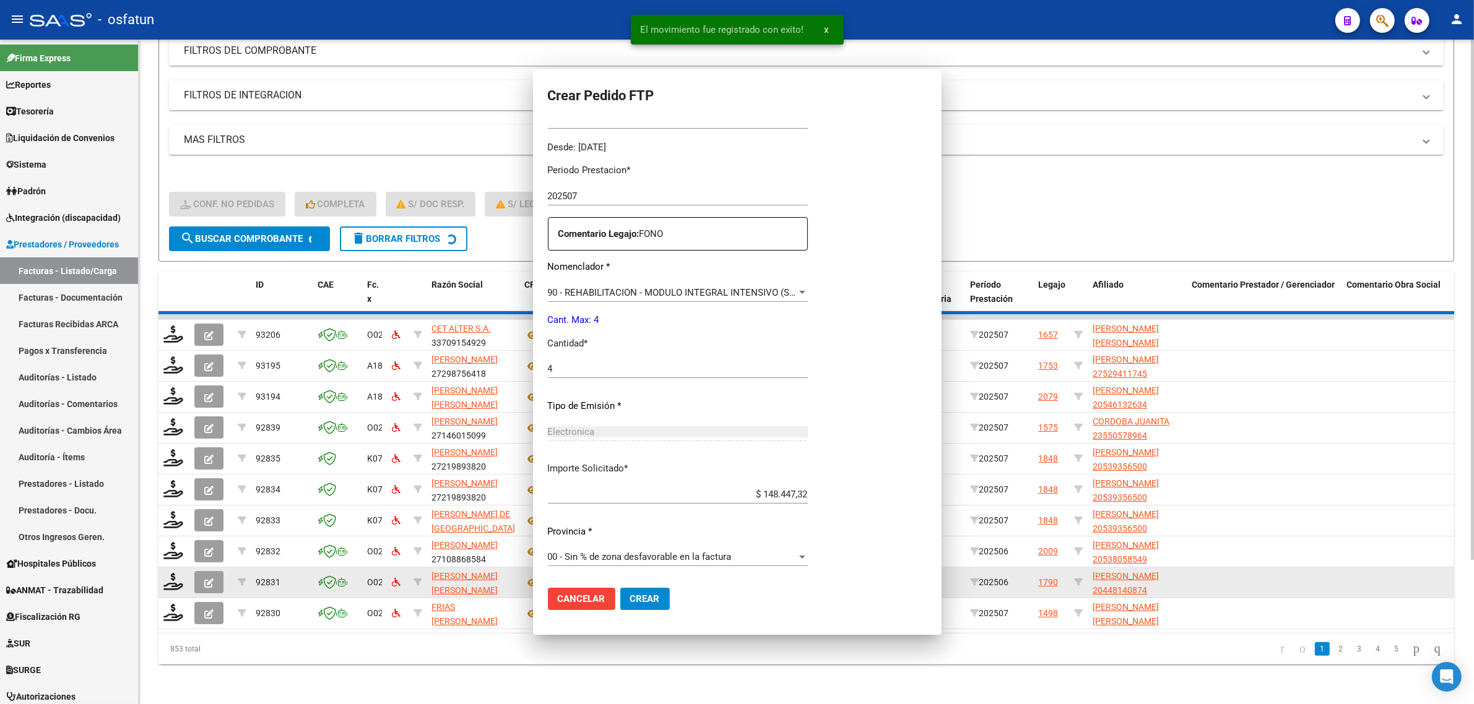
scroll to position [300, 0]
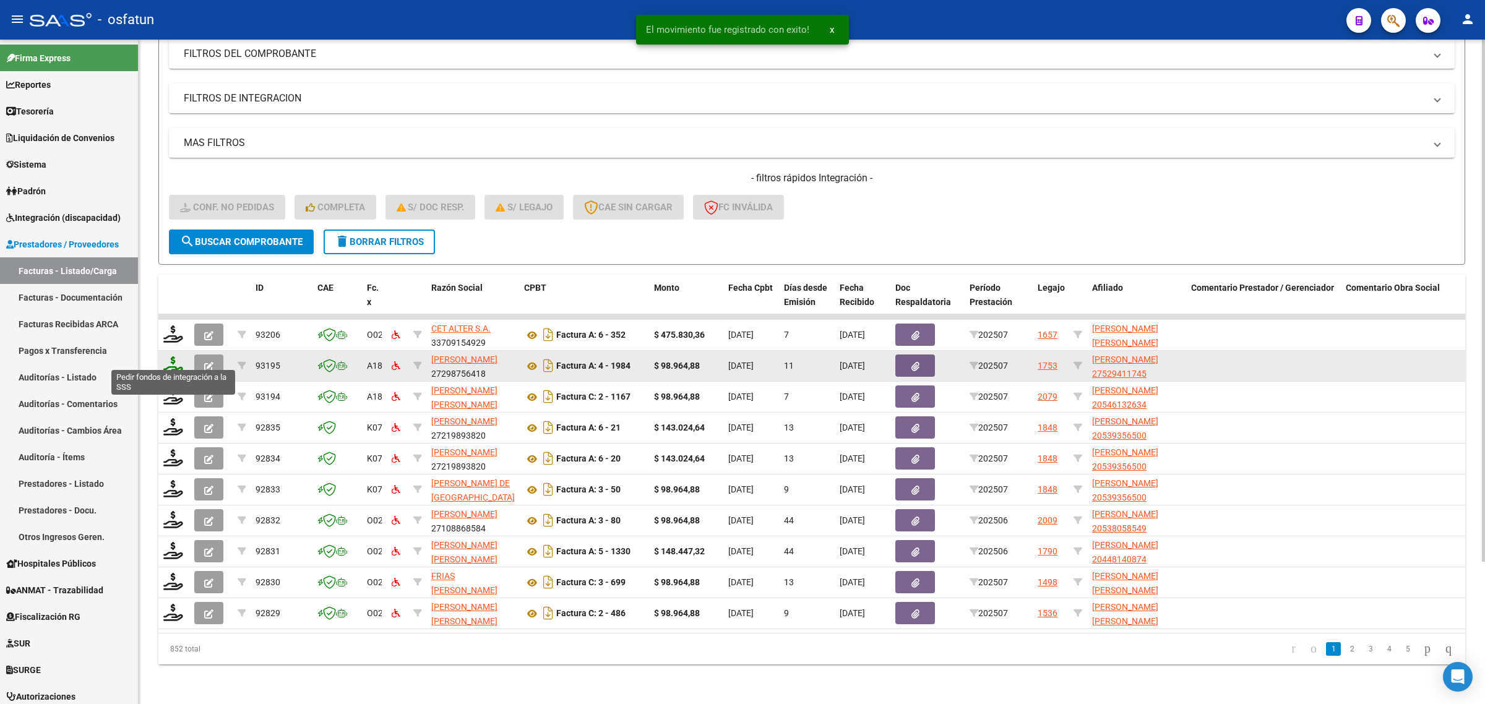
click at [169, 356] on icon at bounding box center [173, 364] width 20 height 17
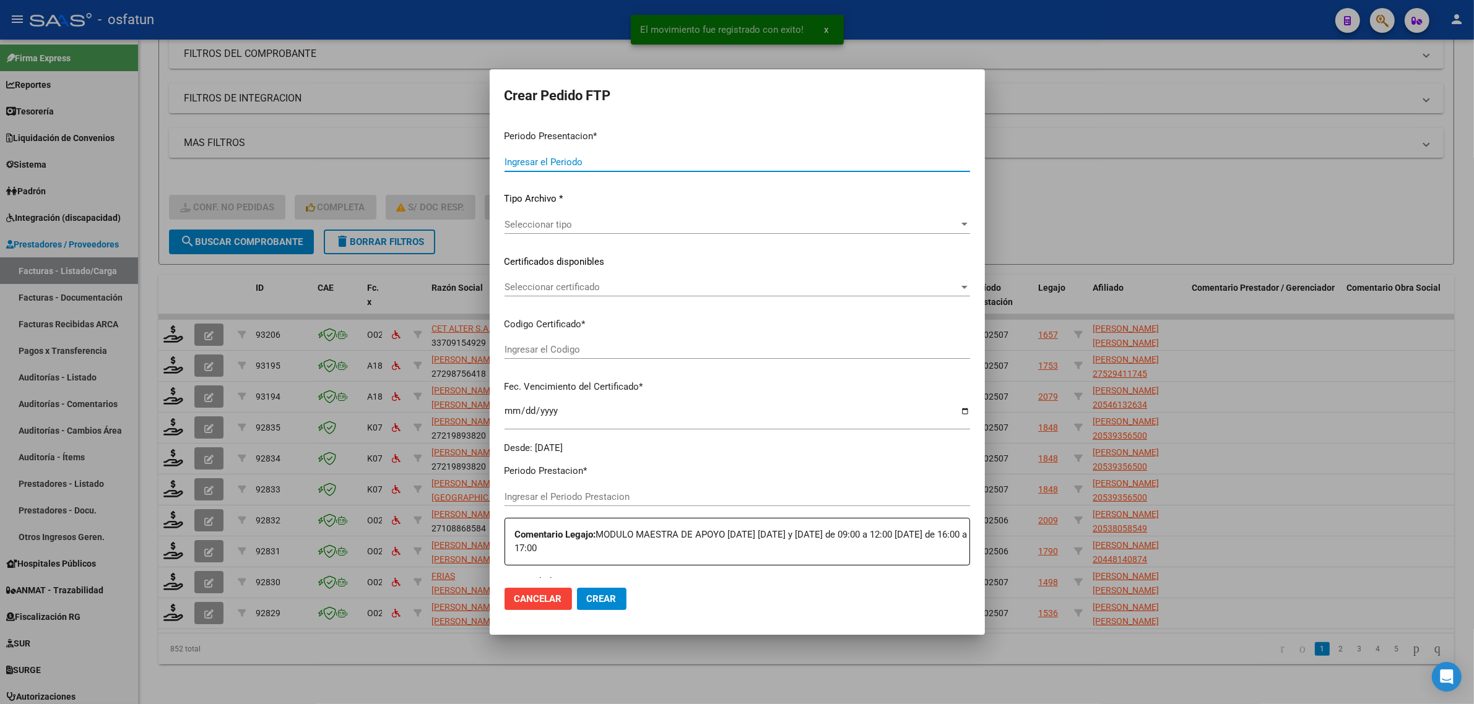
type input "202507"
type input "$ 98.964,88"
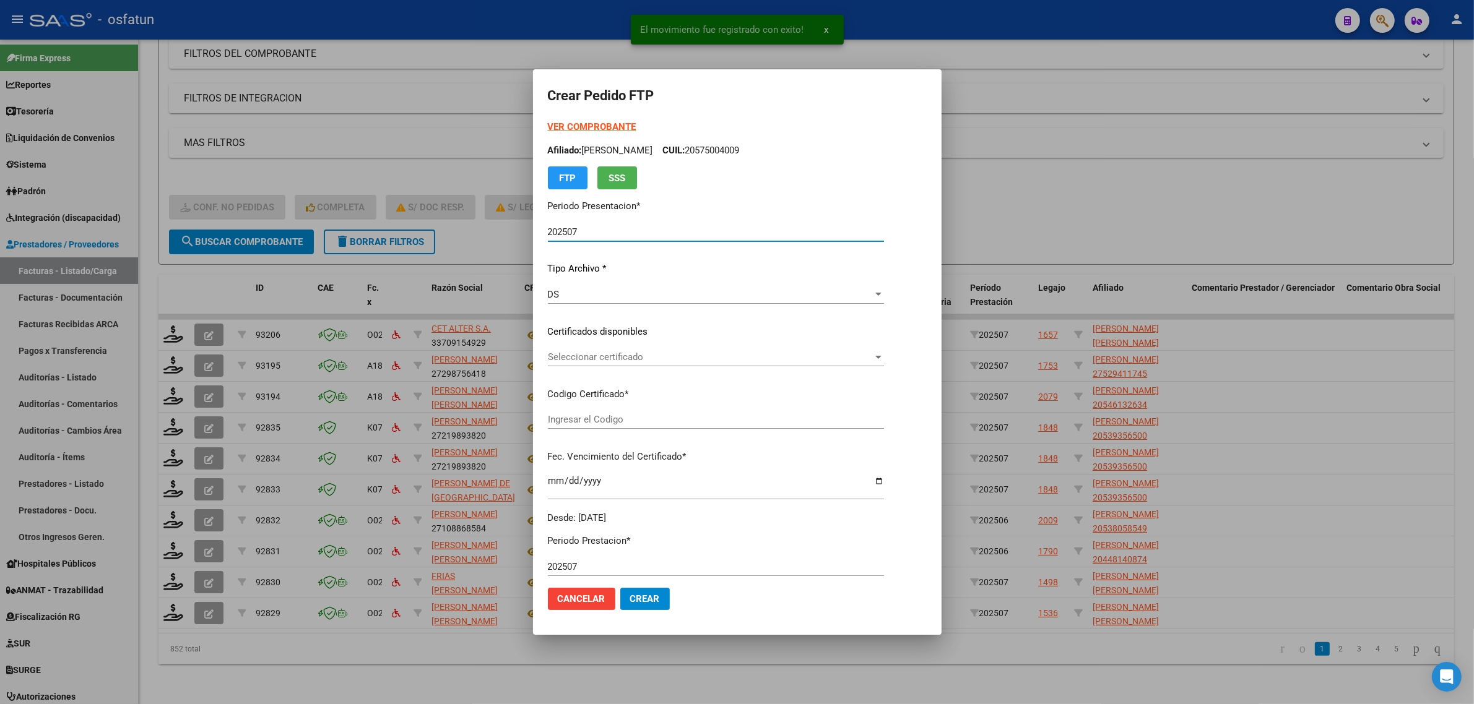
type input "ARG01000529411742022111120271111MZA202"
type input "2027-11-11"
click at [566, 124] on strong "VER COMPROBANTE" at bounding box center [592, 126] width 88 height 11
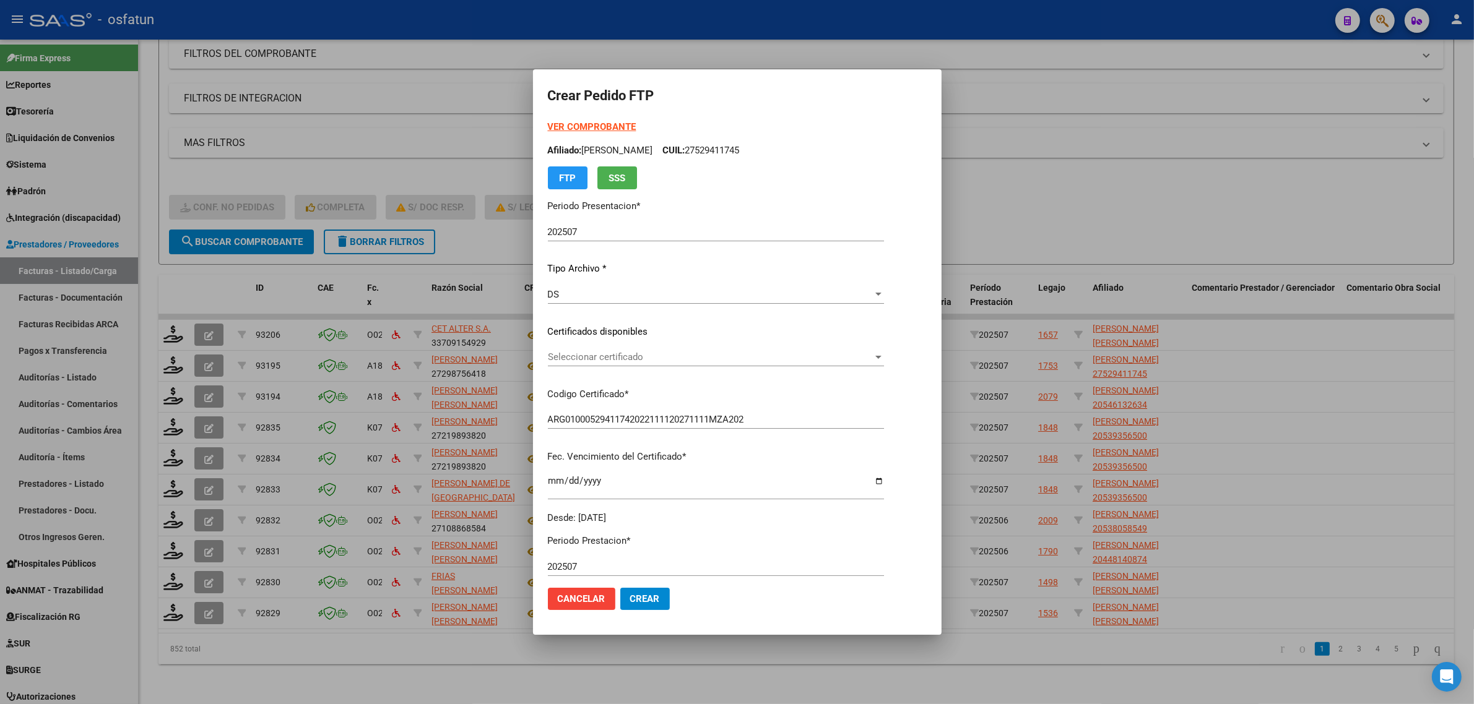
click at [653, 353] on span "Seleccionar certificado" at bounding box center [710, 357] width 325 height 11
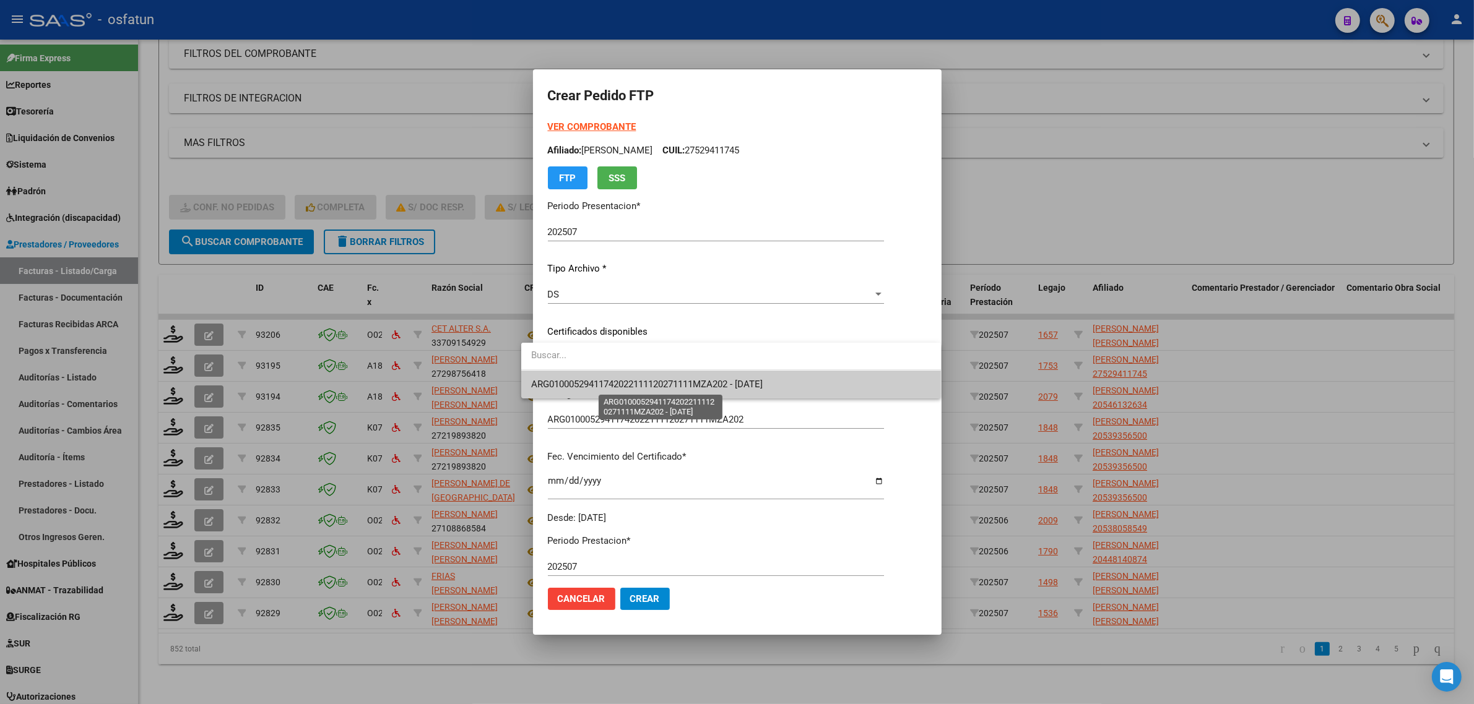
click at [654, 384] on span "ARG01000529411742022111120271111MZA202 - 2027-11-11" at bounding box center [646, 384] width 231 height 11
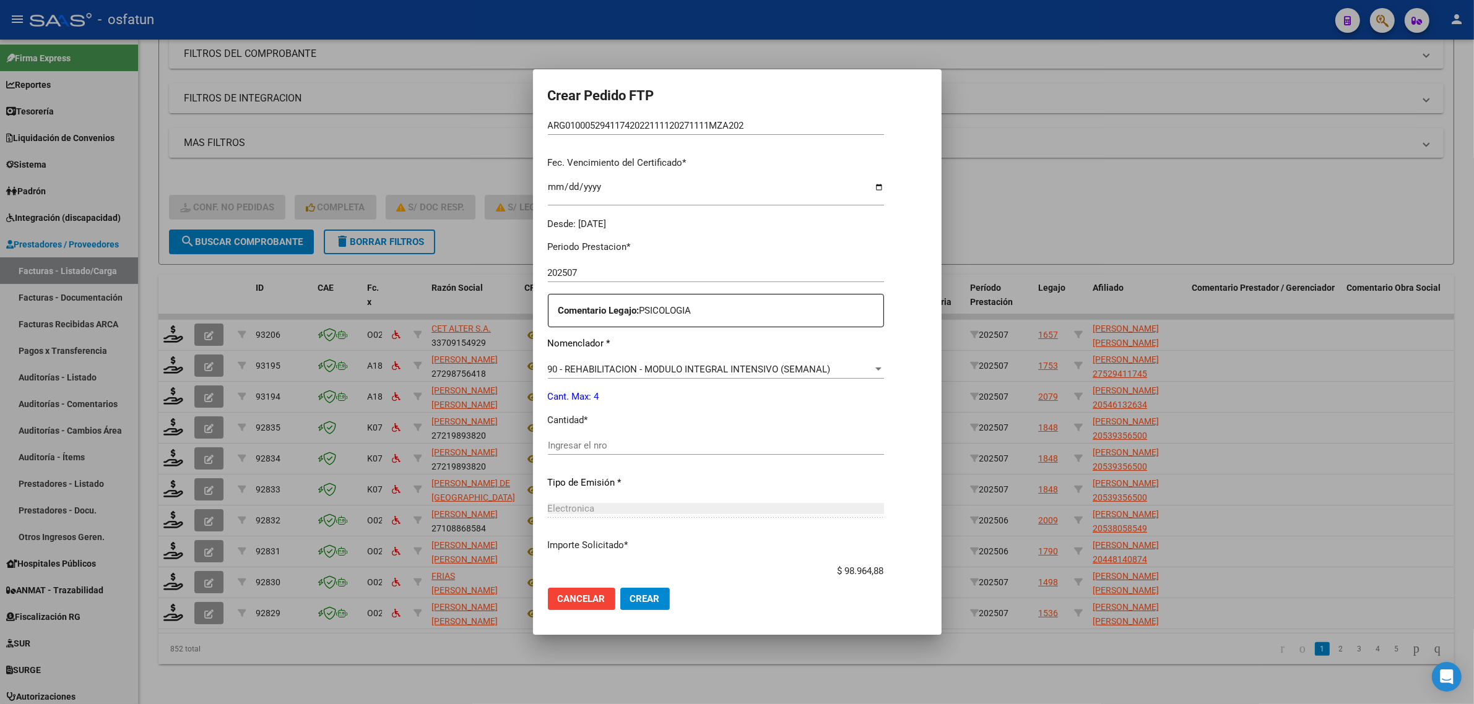
scroll to position [309, 0]
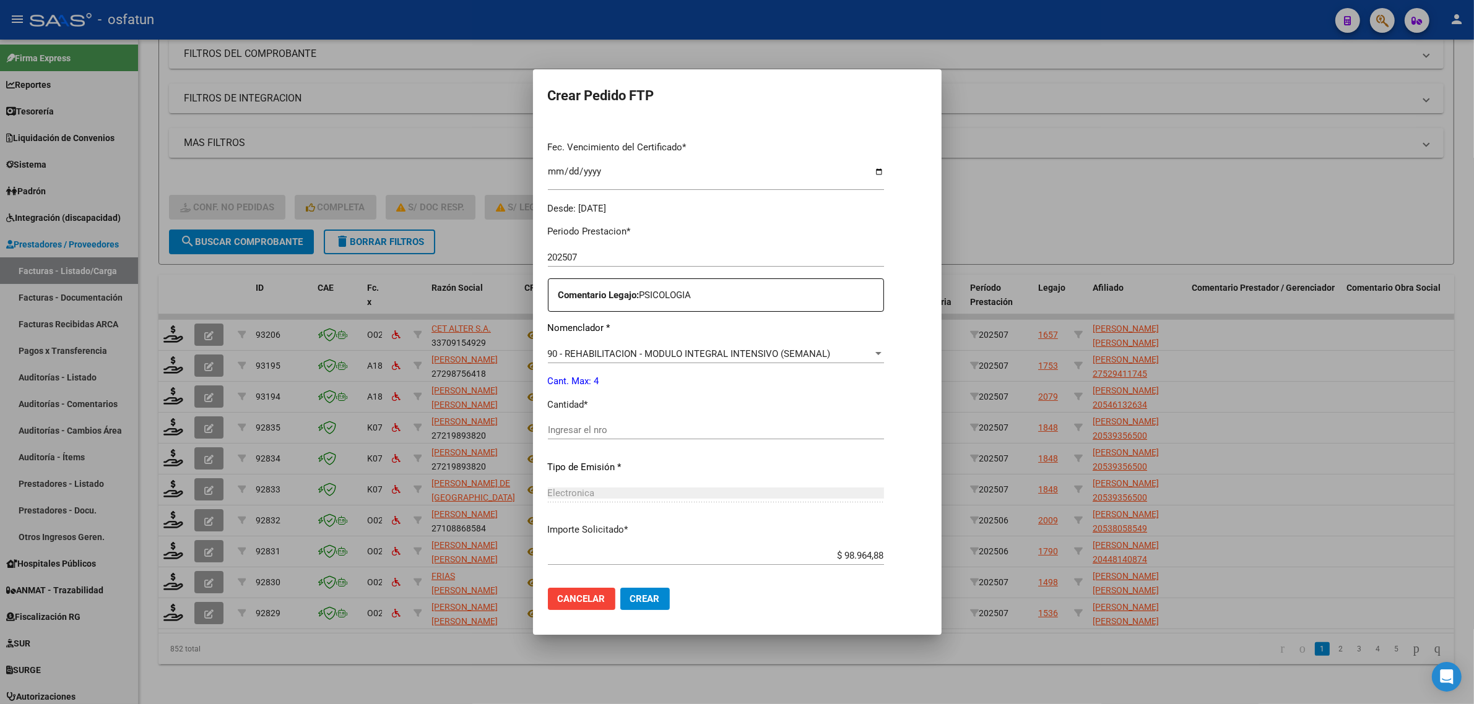
click at [647, 430] on input "Ingresar el nro" at bounding box center [716, 430] width 336 height 11
type input "4"
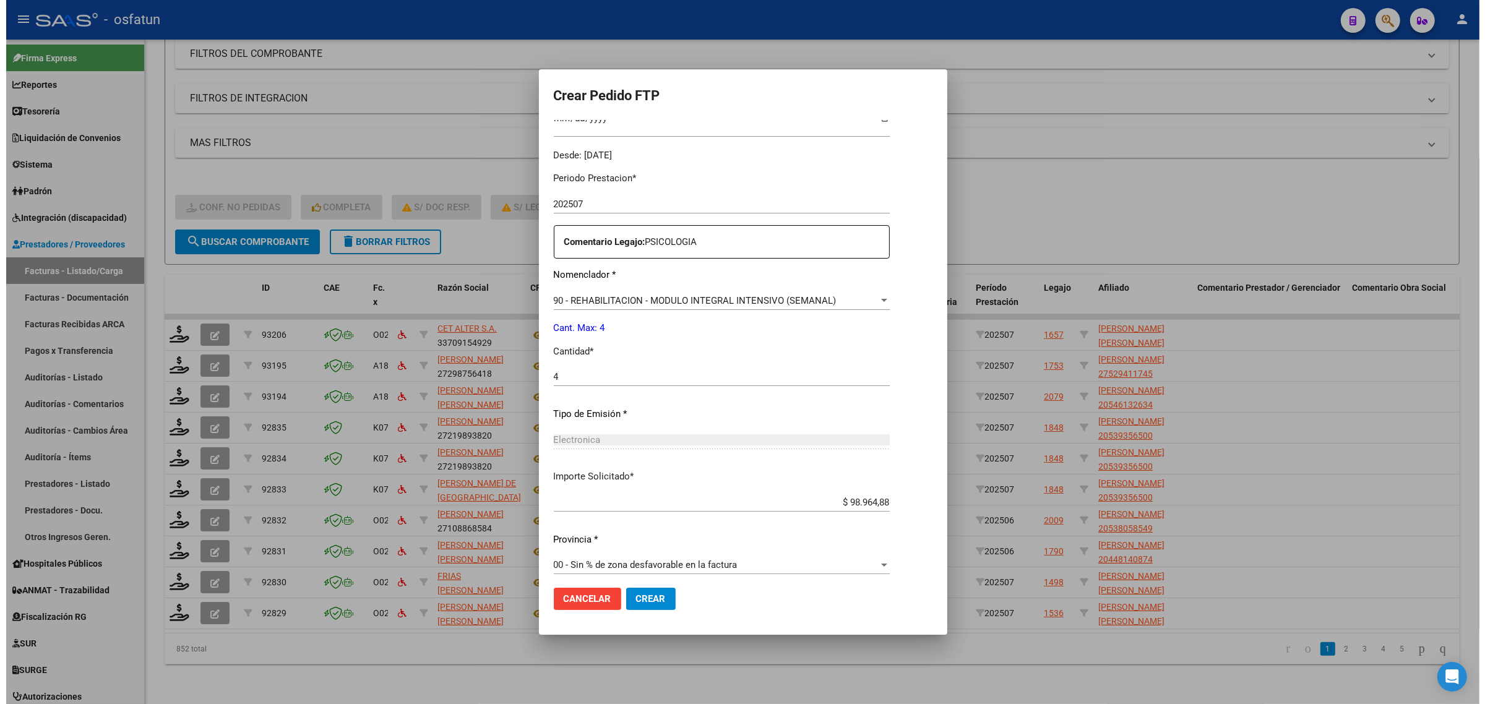
scroll to position [369, 0]
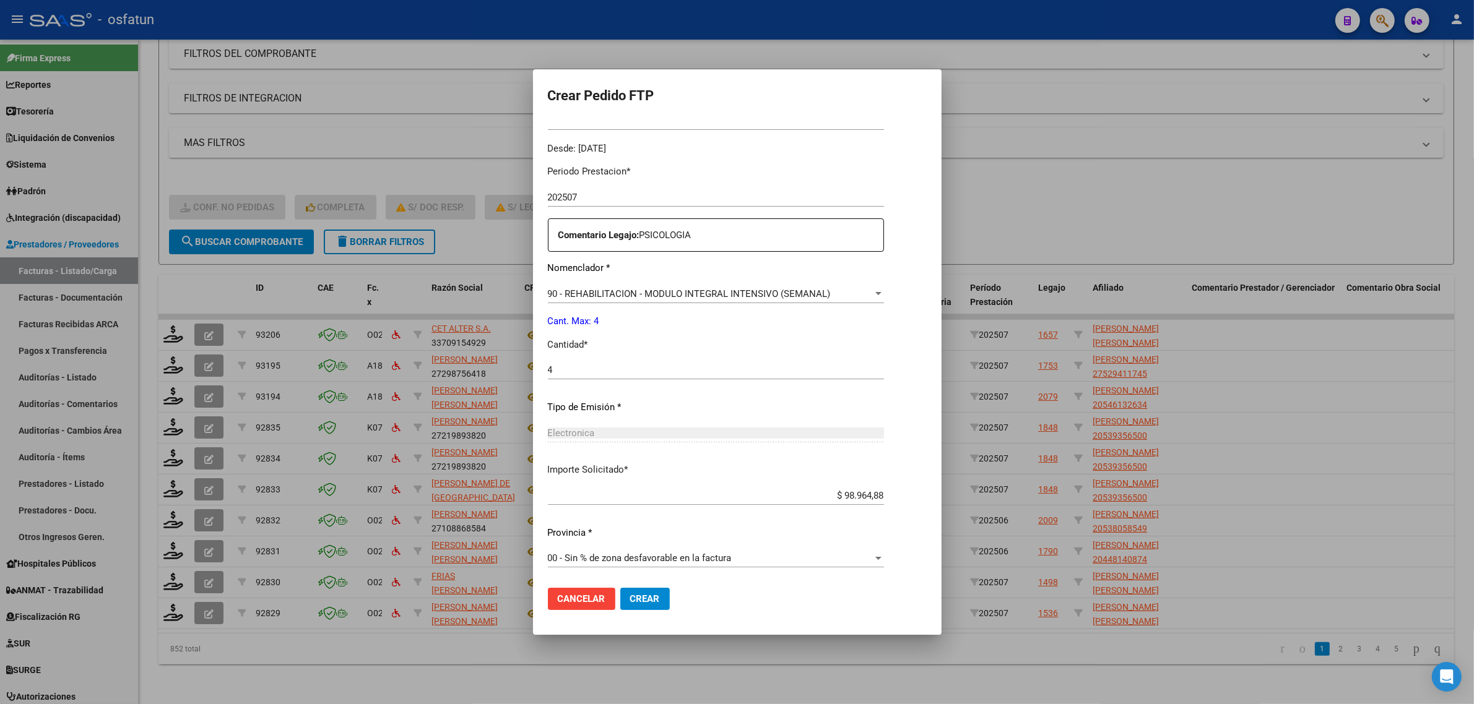
click at [641, 594] on span "Crear" at bounding box center [645, 598] width 30 height 11
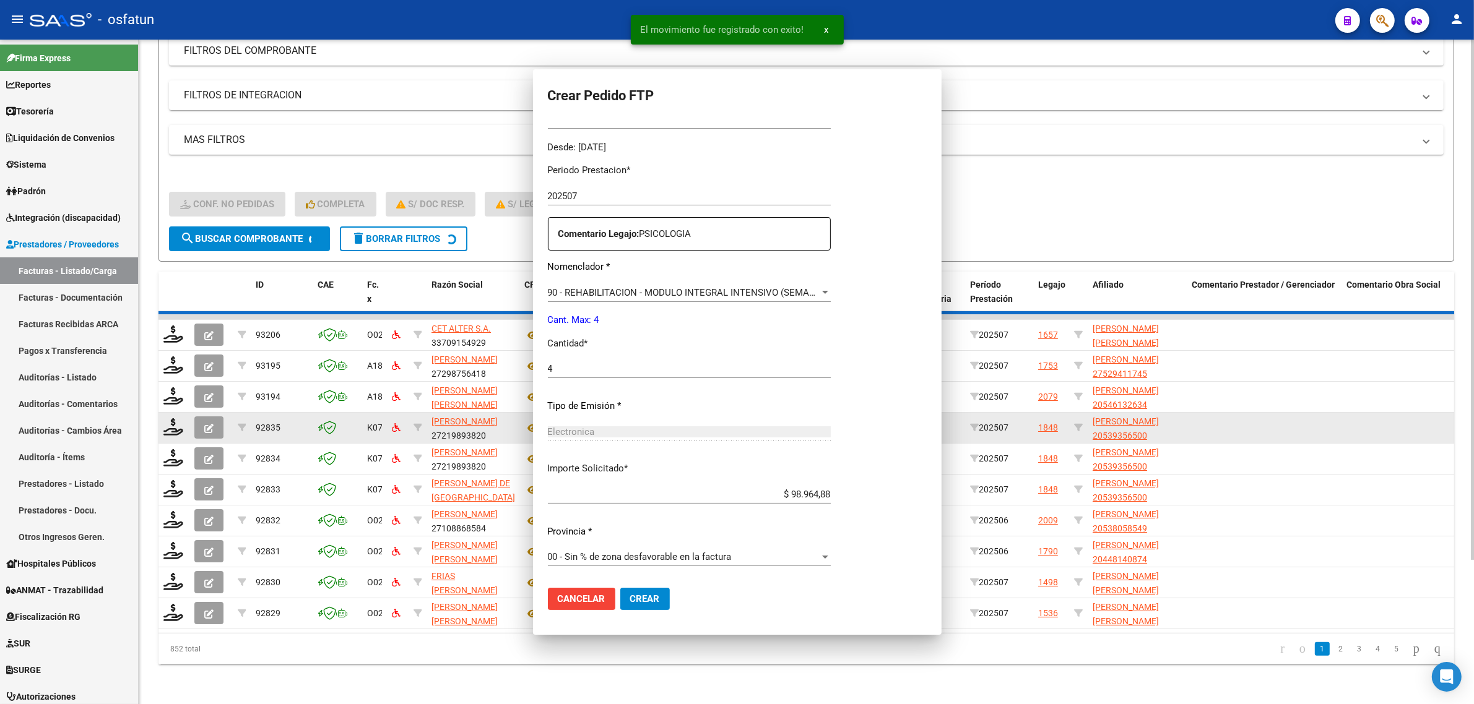
scroll to position [0, 0]
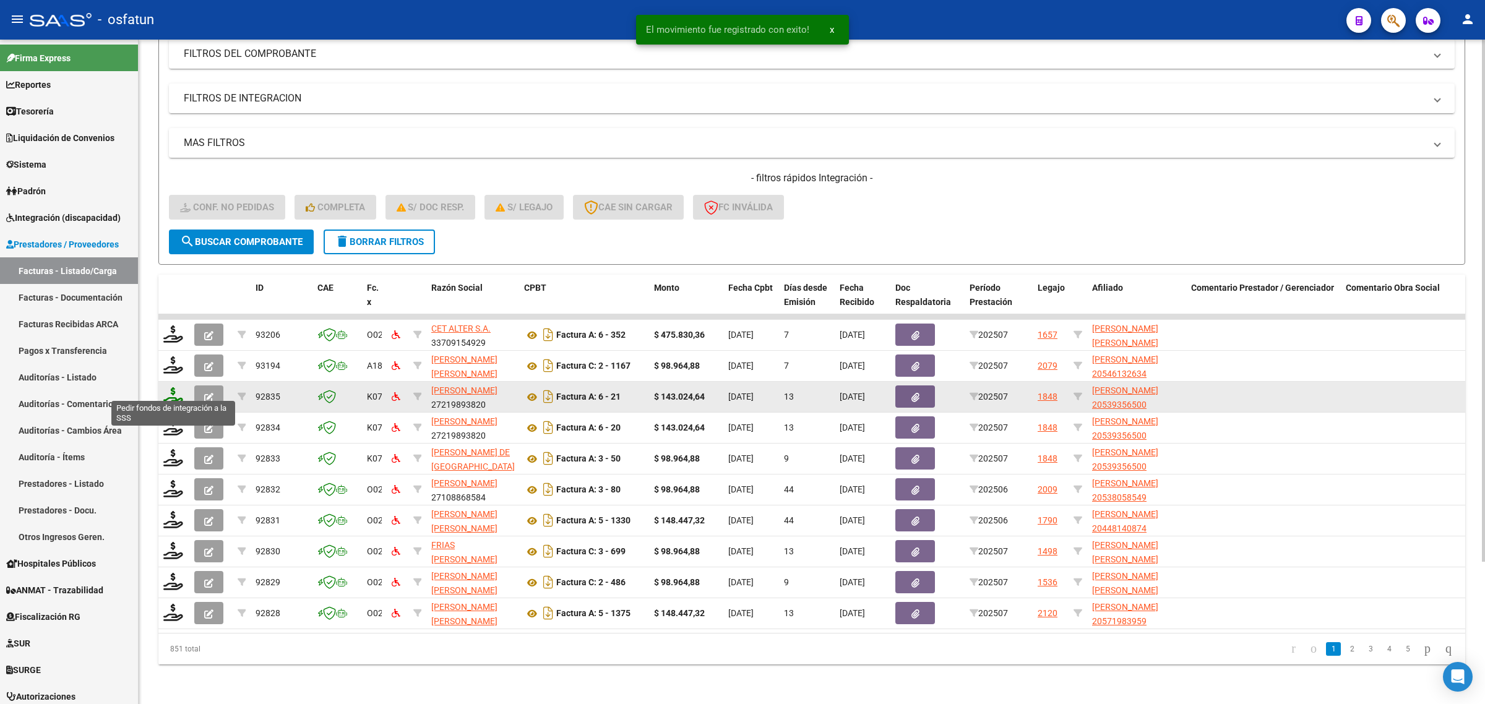
click at [171, 387] on icon at bounding box center [173, 395] width 20 height 17
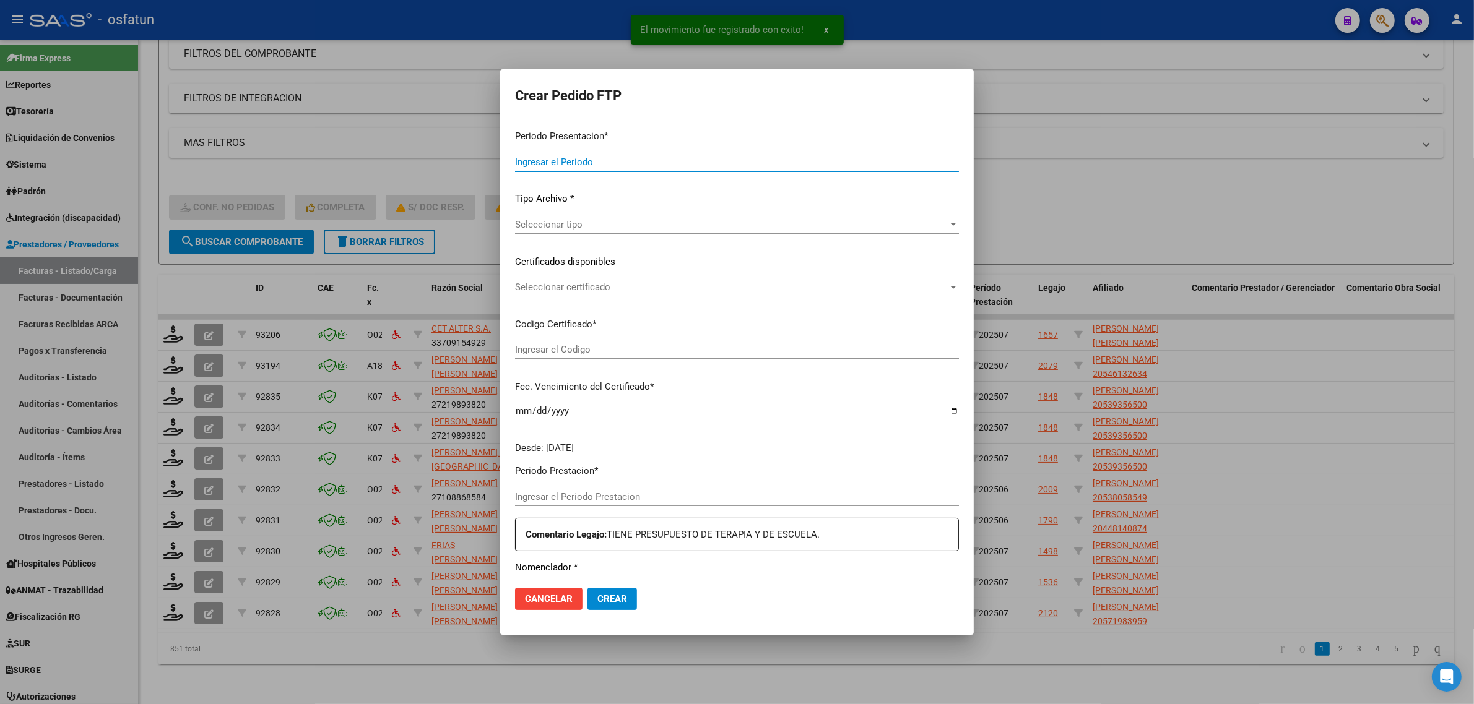
type input "202507"
type input "$ 143.024,64"
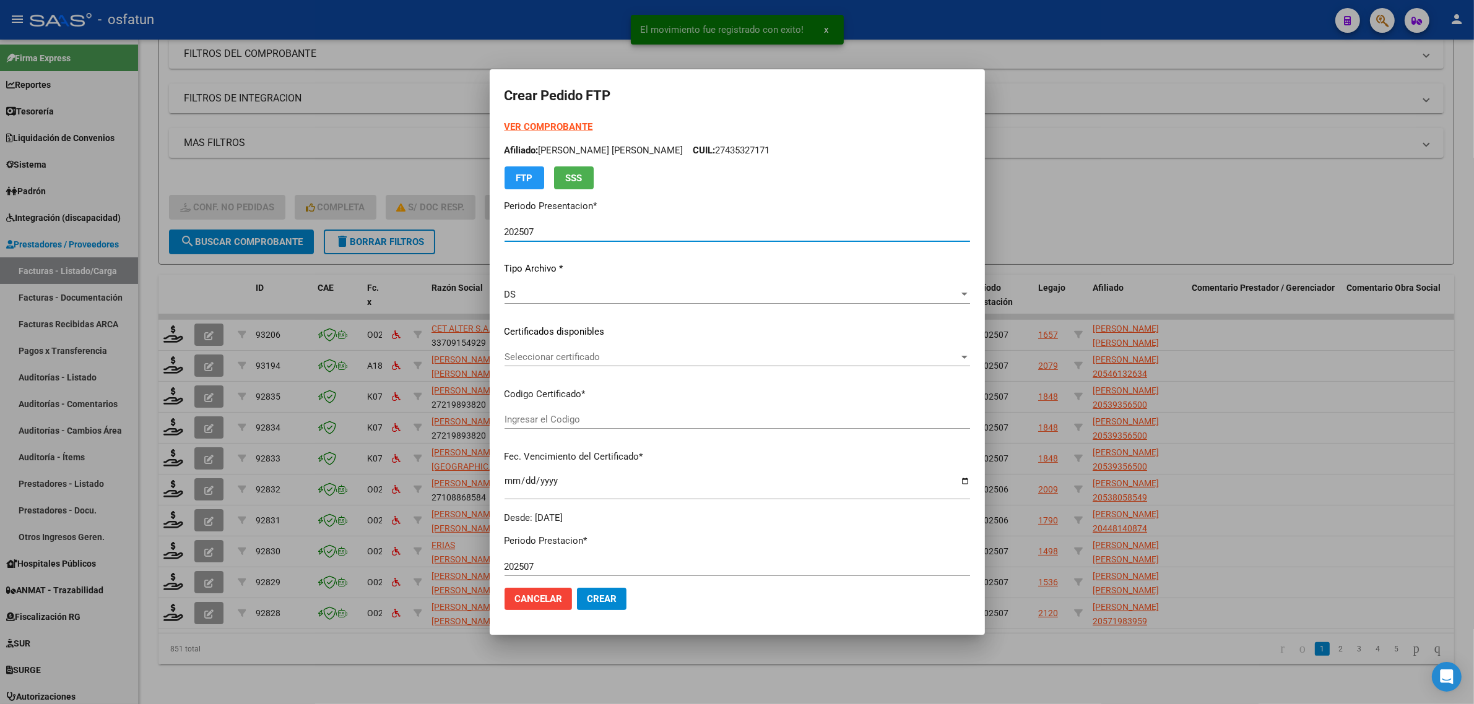
type input "ARG02000539356502023040420270404TUC139"
type input "2027-04-04"
click at [560, 124] on strong "VER COMPROBANTE" at bounding box center [548, 126] width 88 height 11
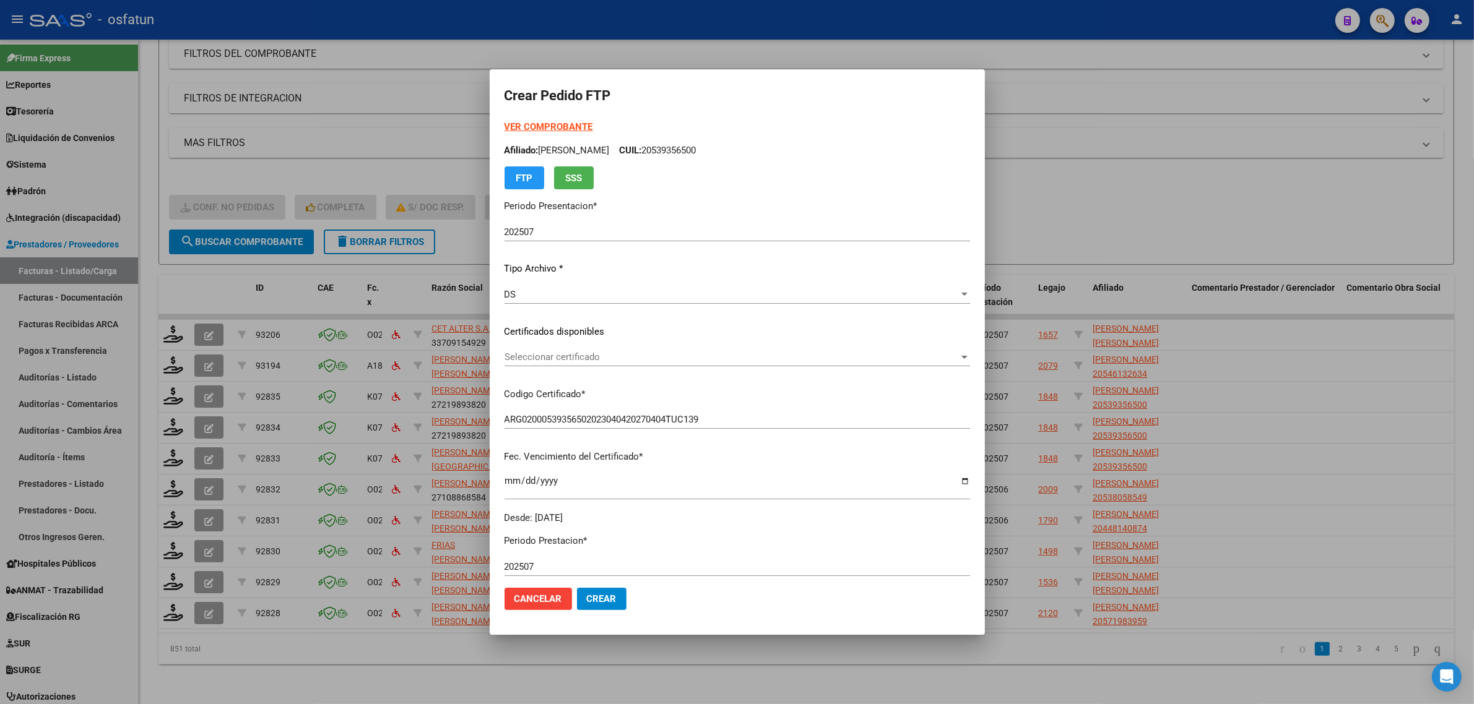
click at [582, 360] on span "Seleccionar certificado" at bounding box center [731, 357] width 454 height 11
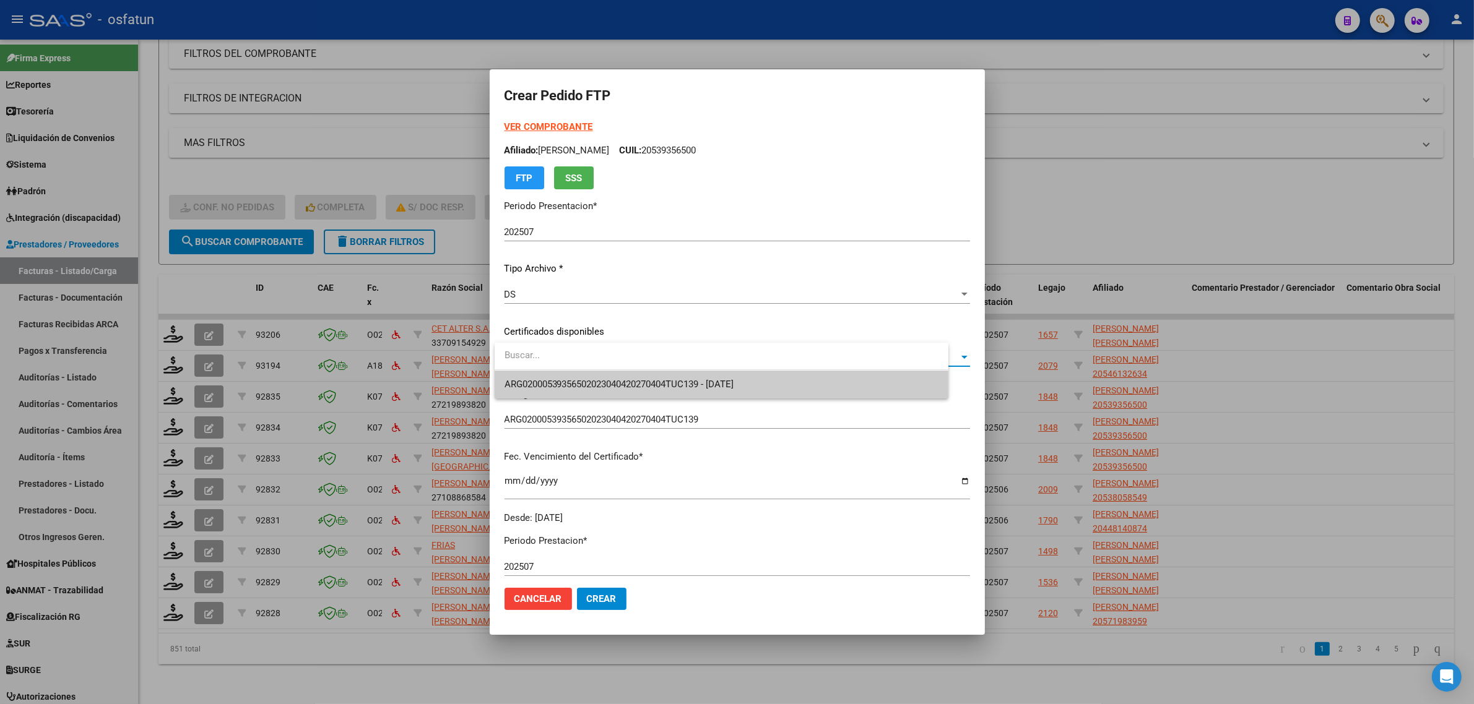
click at [577, 398] on span "ARG02000539356502023040420270404TUC139 - 2027-04-04" at bounding box center [721, 385] width 434 height 28
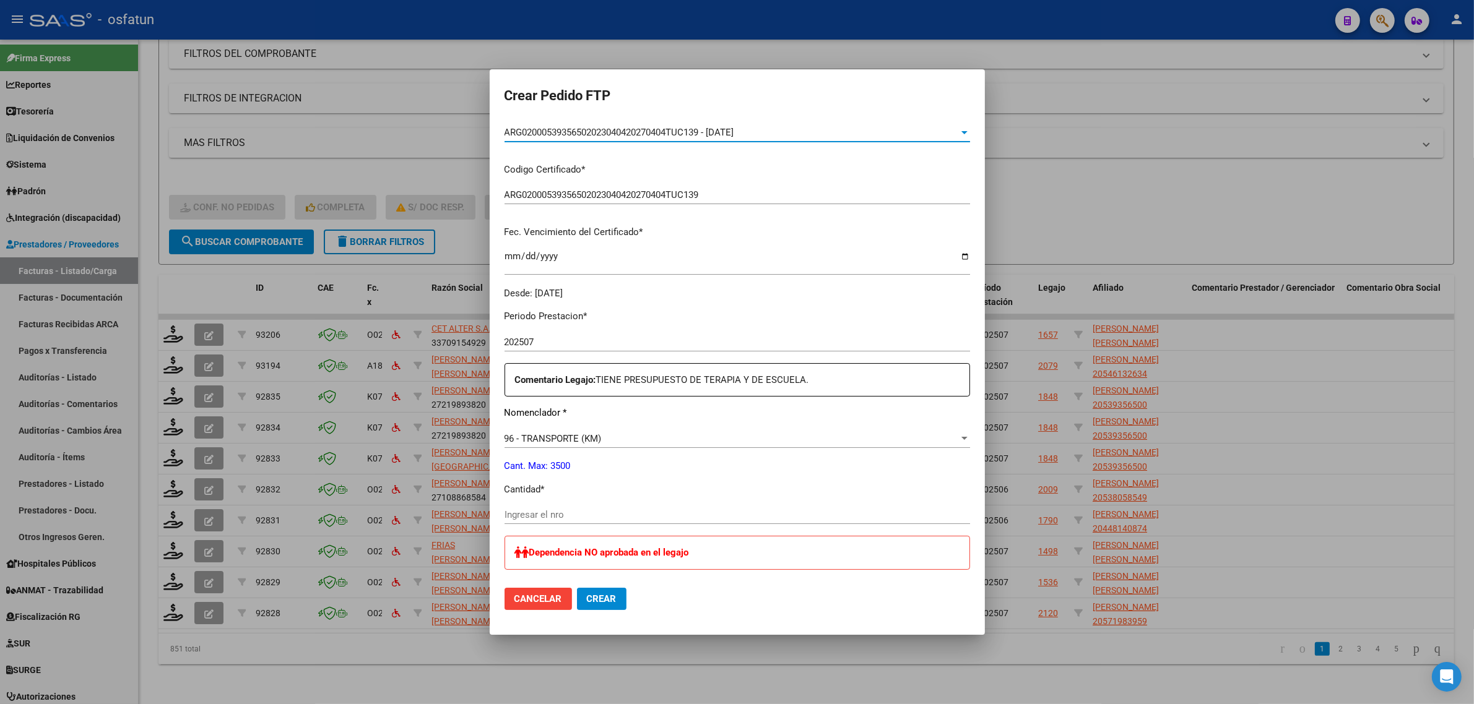
scroll to position [232, 0]
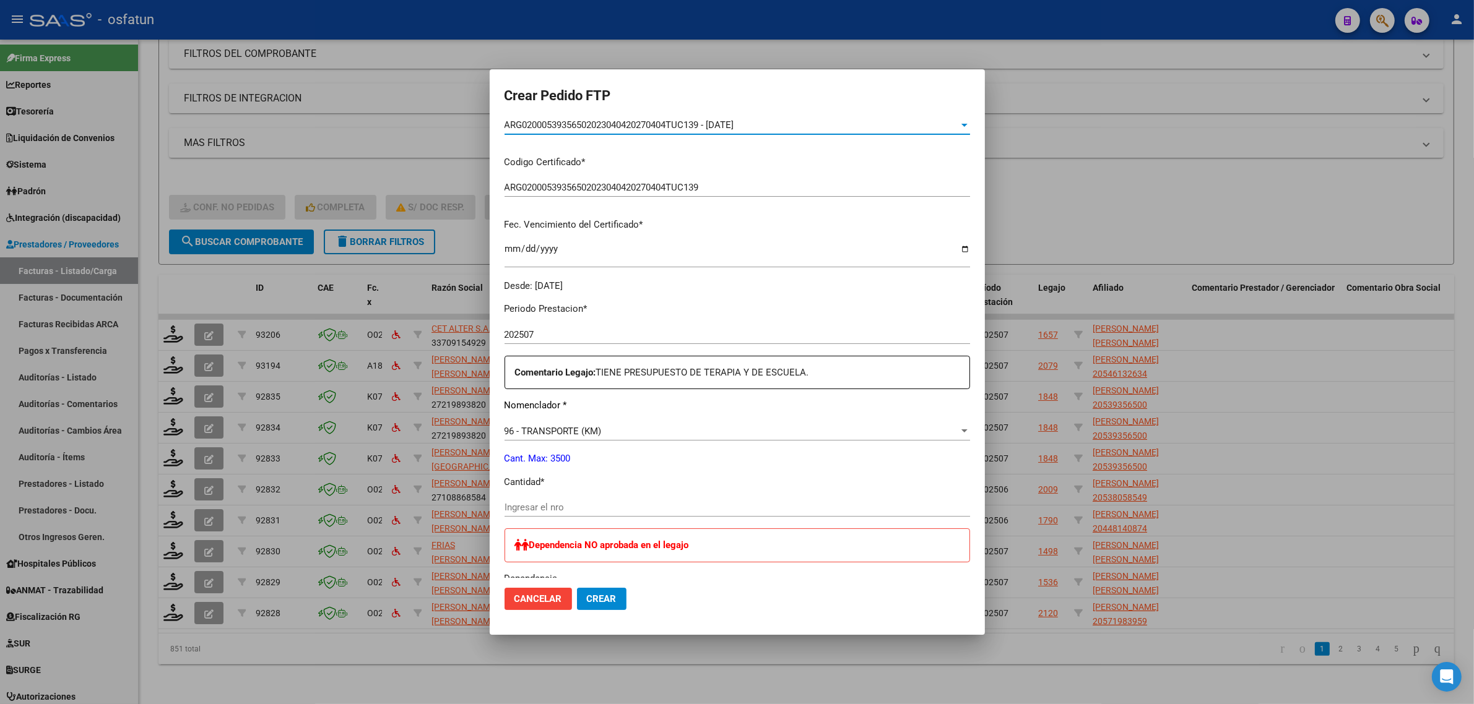
click at [557, 503] on div "Ingresar el nro" at bounding box center [736, 507] width 465 height 19
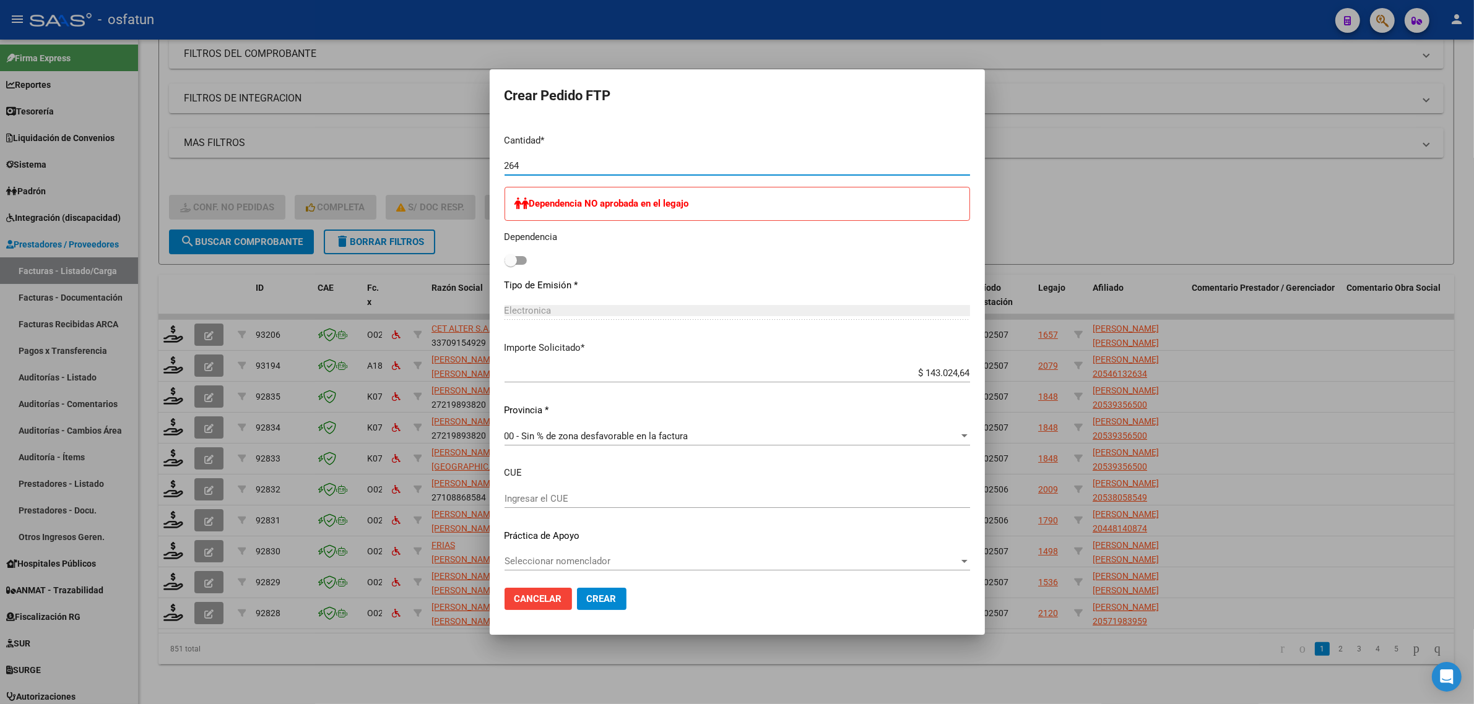
scroll to position [577, 0]
type input "264"
click at [607, 597] on span "Crear" at bounding box center [602, 598] width 30 height 11
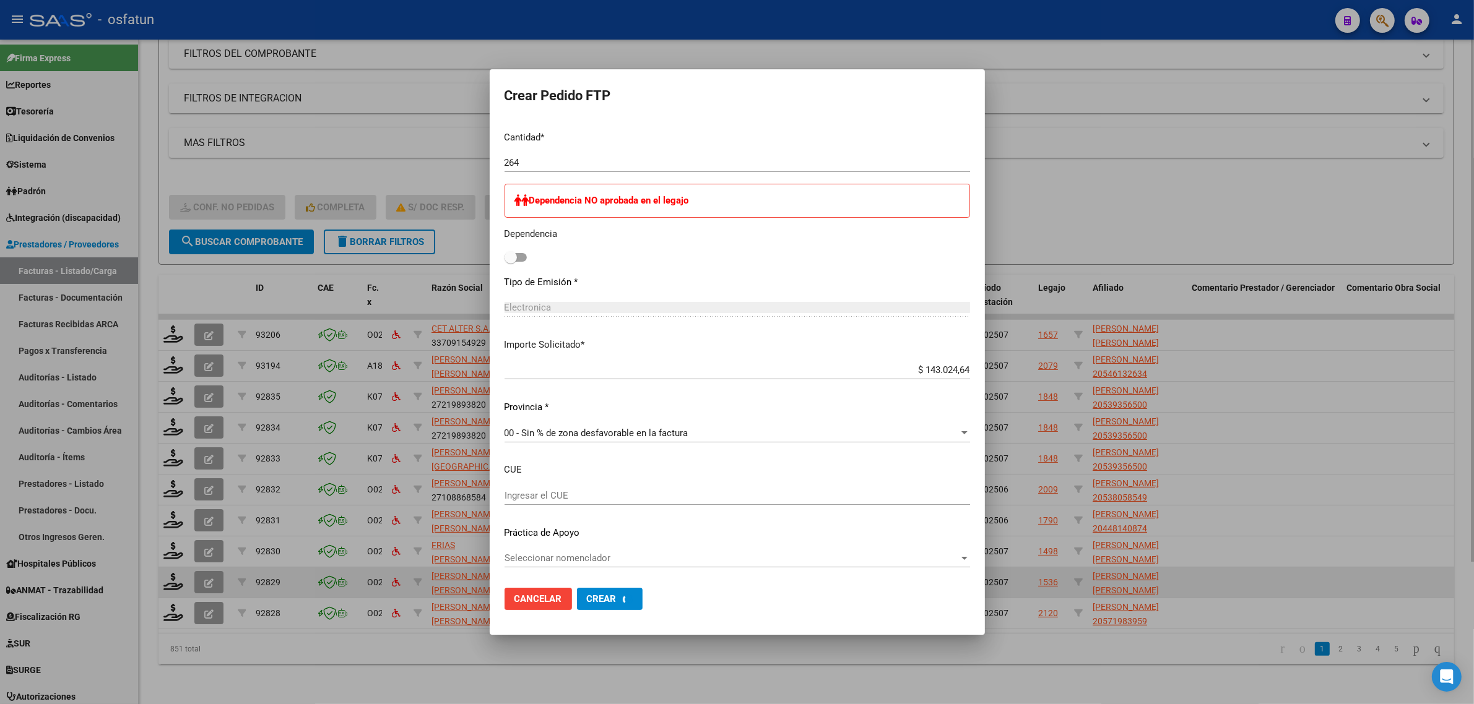
scroll to position [0, 0]
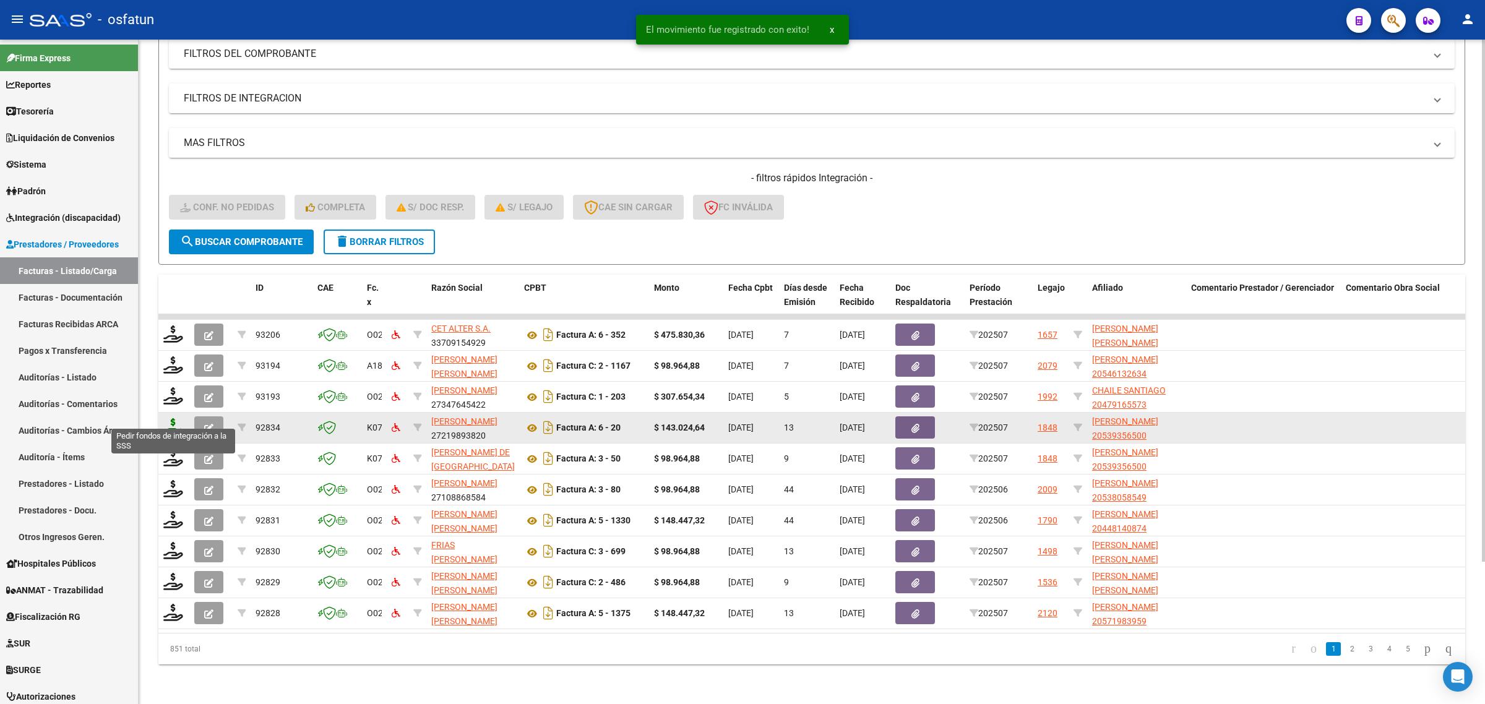
click at [175, 418] on icon at bounding box center [173, 426] width 20 height 17
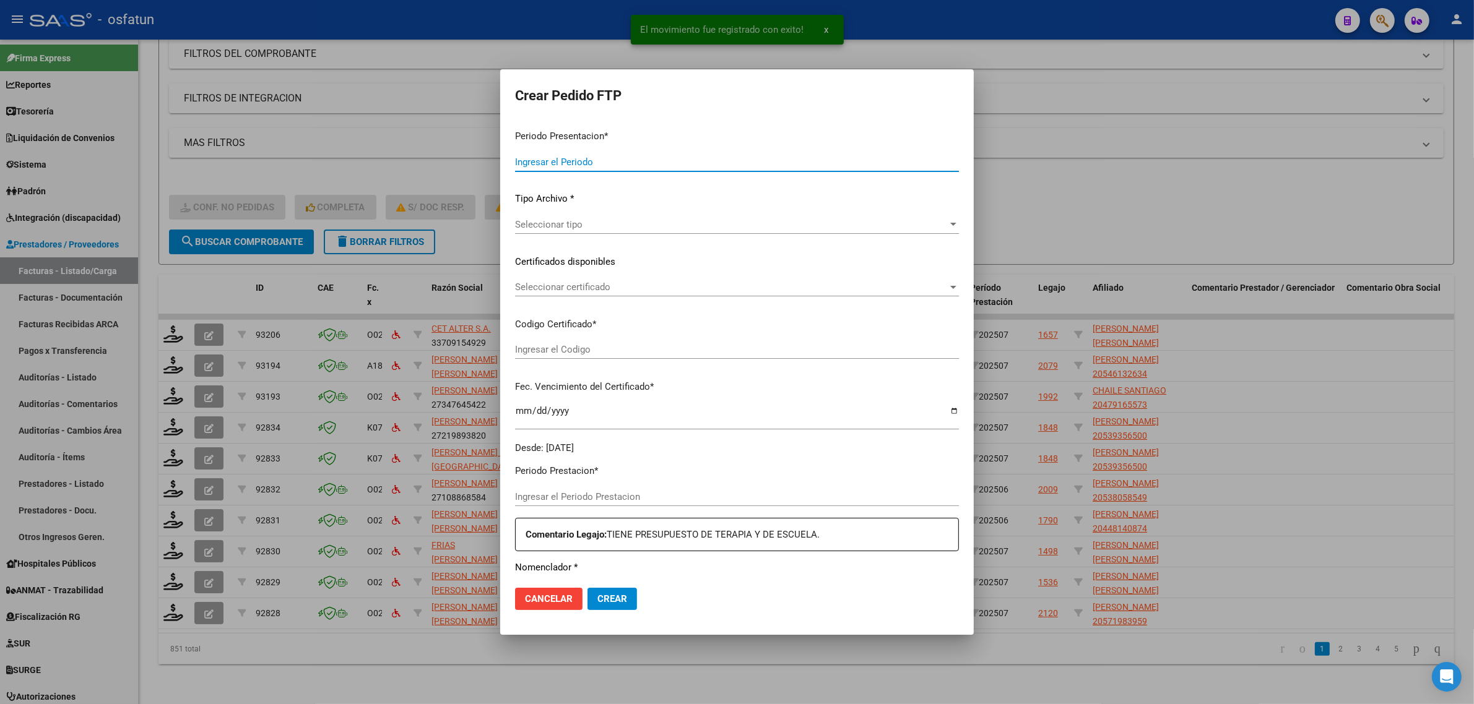
type input "202507"
type input "$ 143.024,64"
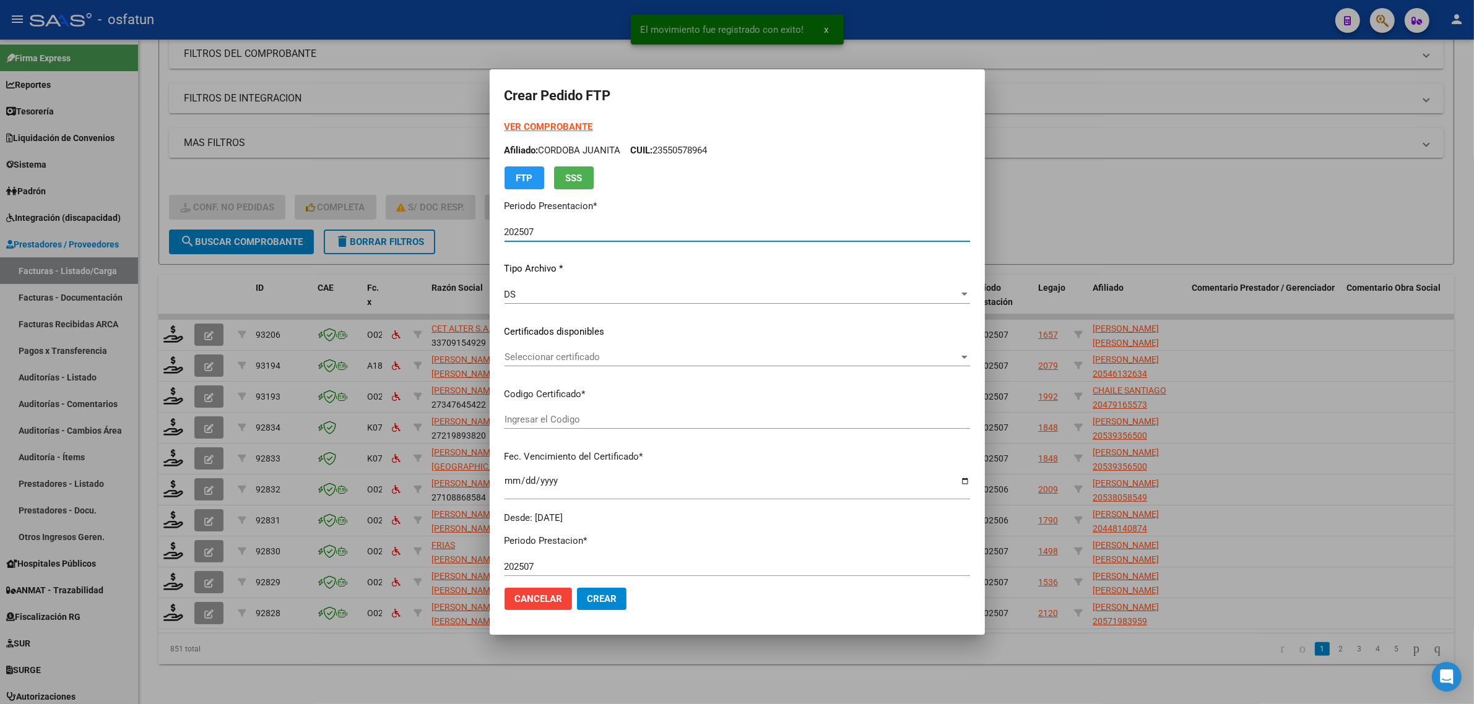
type input "ARG02000539356502023040420270404TUC139"
type input "2027-04-04"
click at [537, 126] on strong "VER COMPROBANTE" at bounding box center [548, 126] width 88 height 11
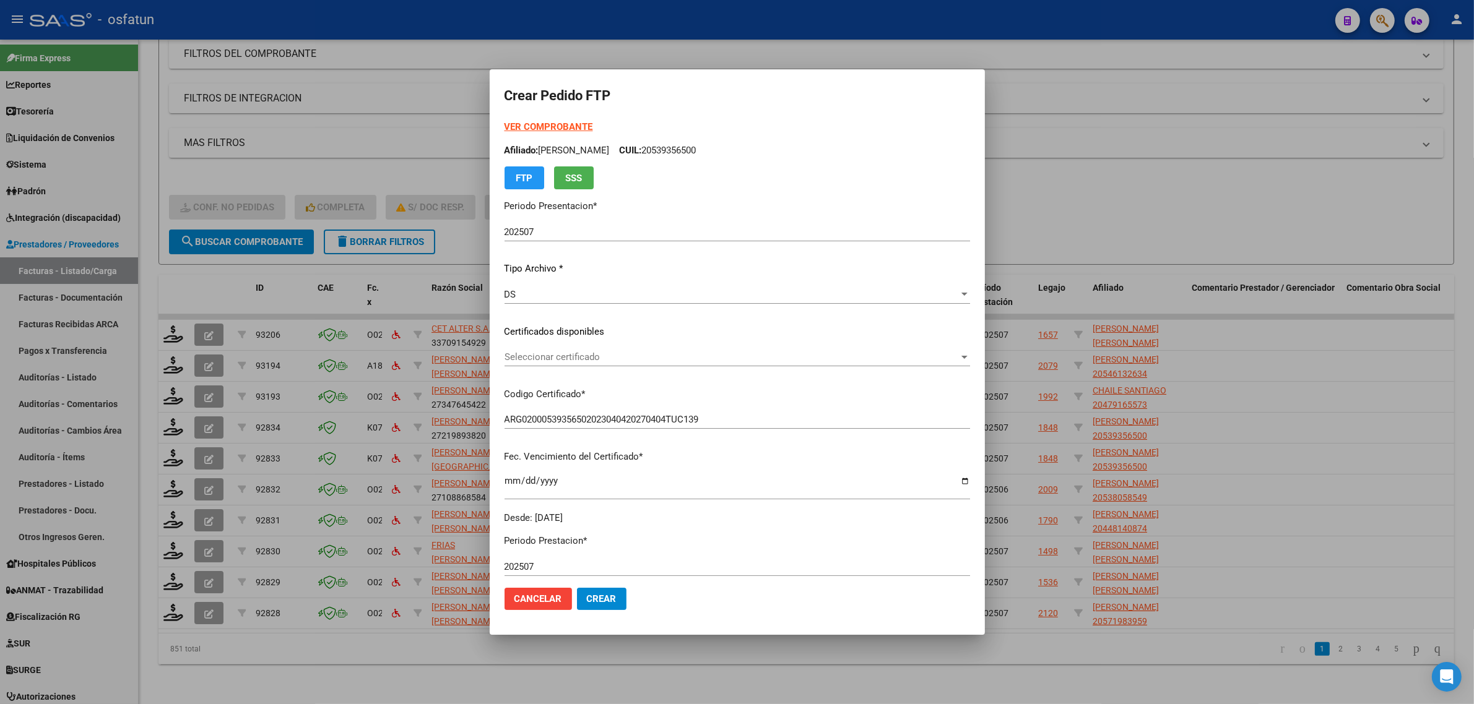
click at [564, 358] on span "Seleccionar certificado" at bounding box center [731, 357] width 454 height 11
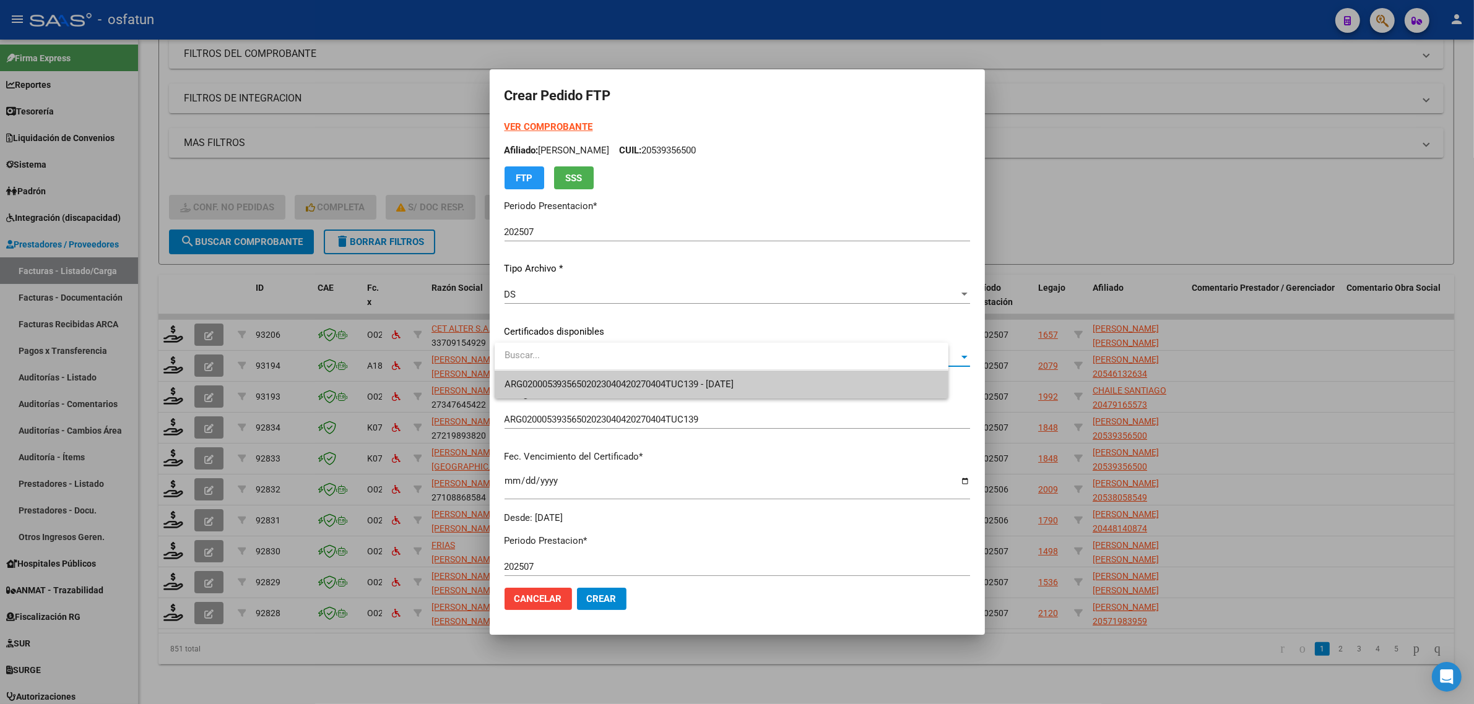
click at [564, 379] on span "ARG02000539356502023040420270404TUC139 - 2027-04-04" at bounding box center [619, 384] width 230 height 11
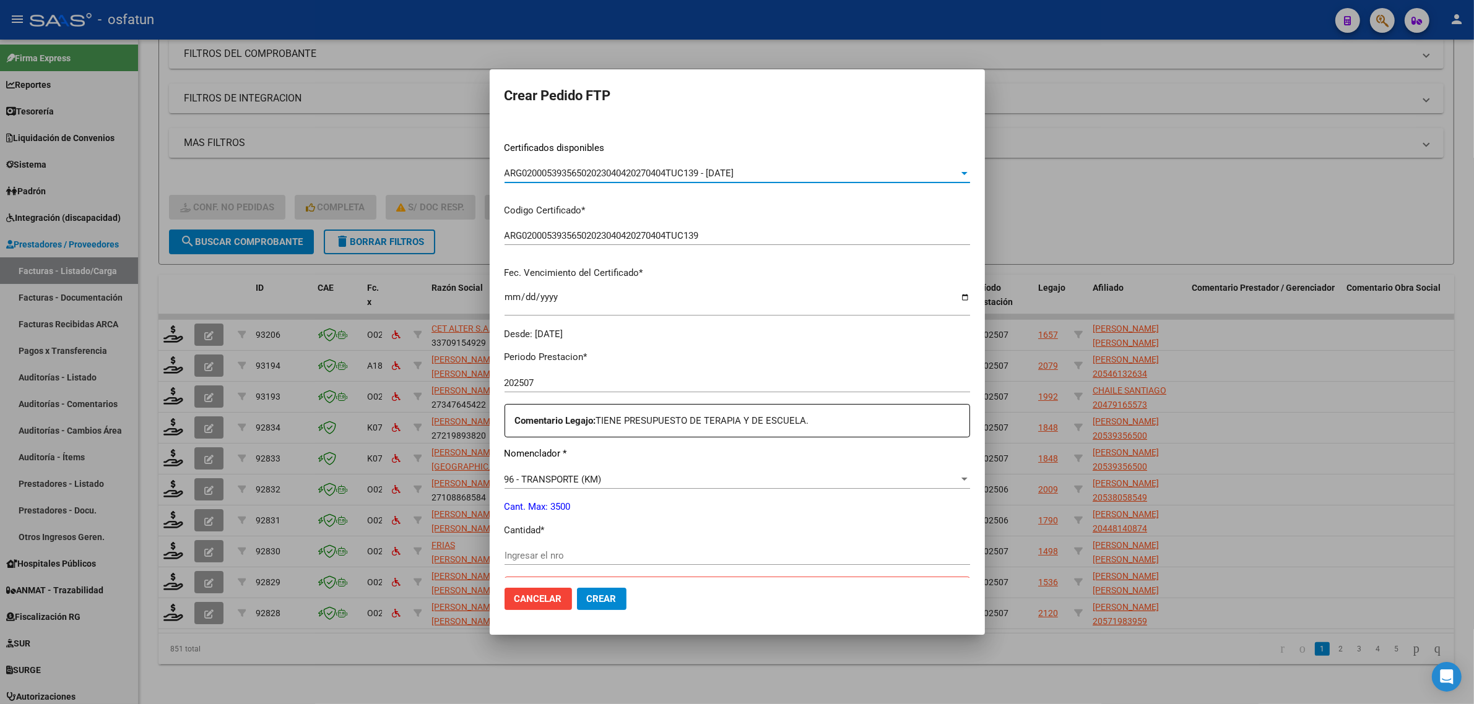
scroll to position [232, 0]
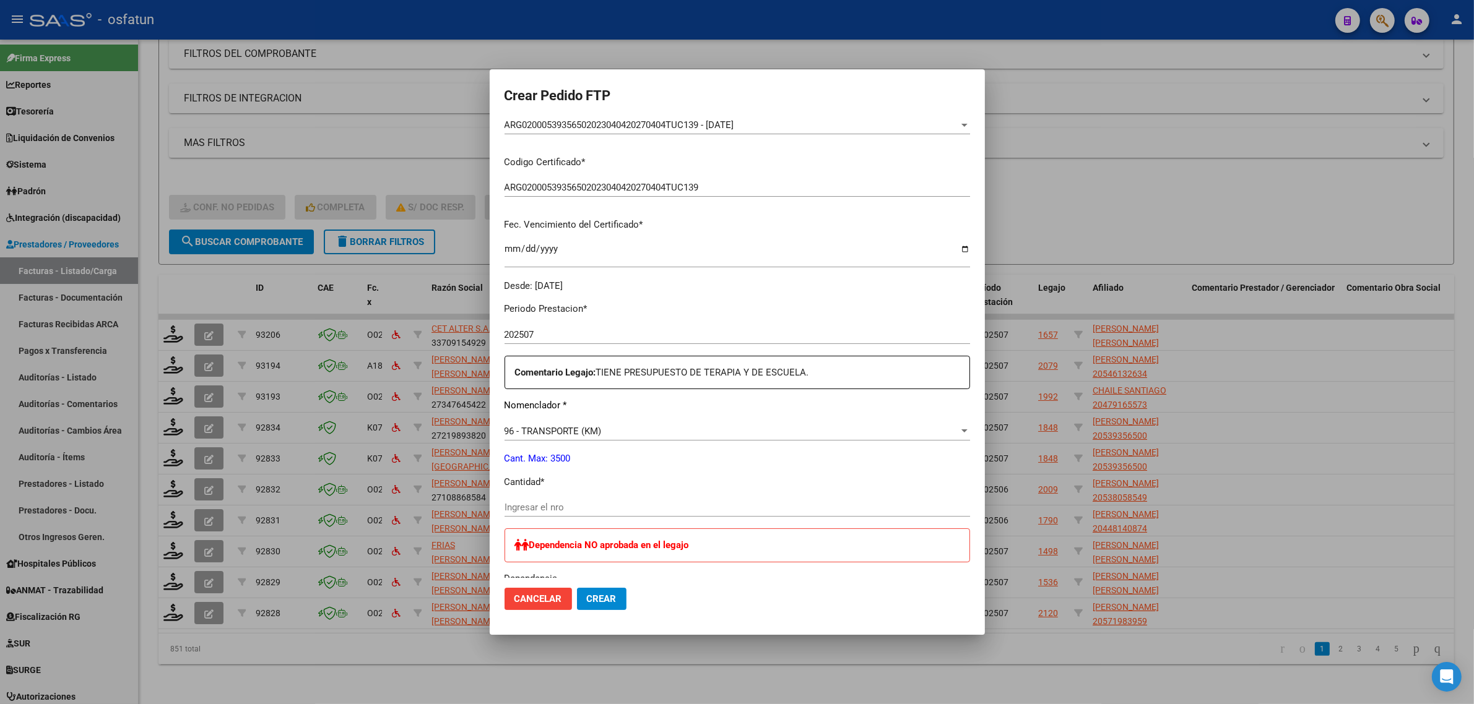
click at [564, 499] on div "Ingresar el nro" at bounding box center [736, 507] width 465 height 19
type input "264"
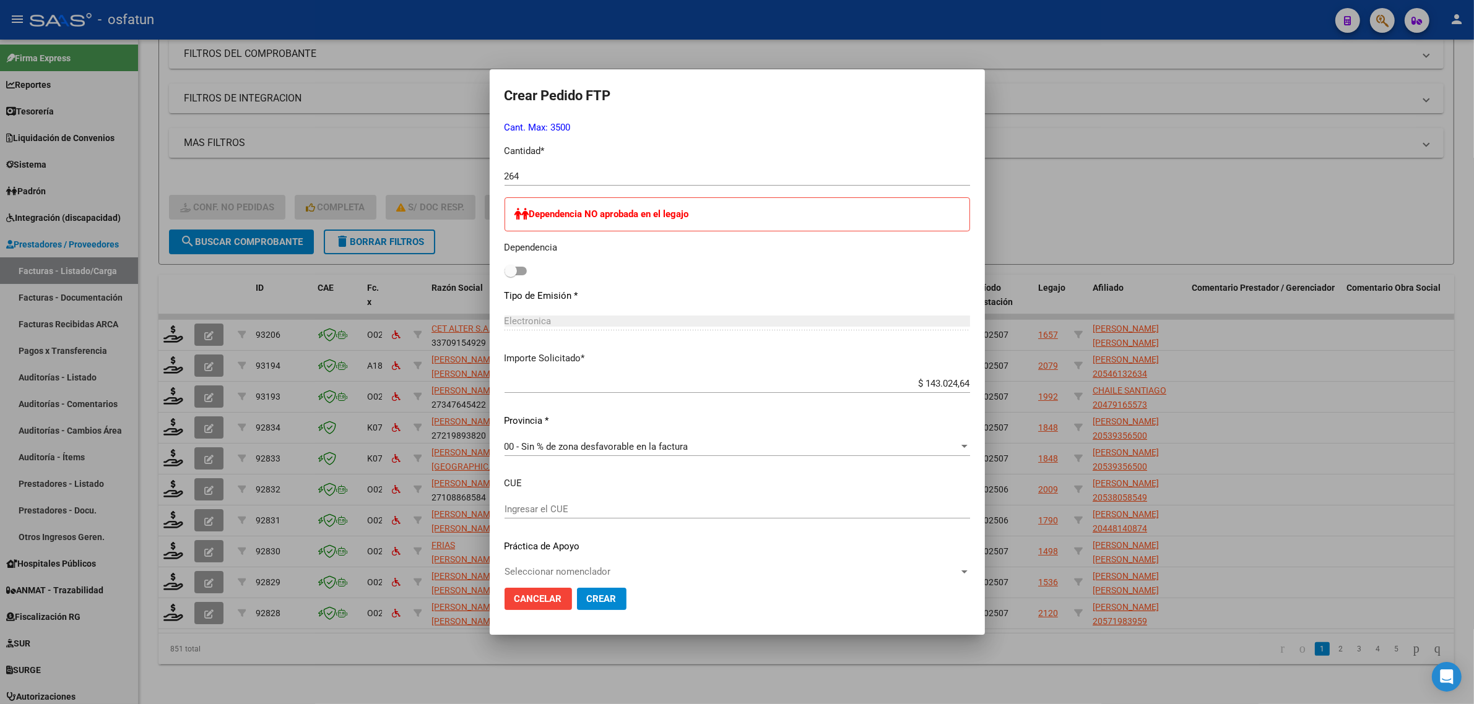
scroll to position [577, 0]
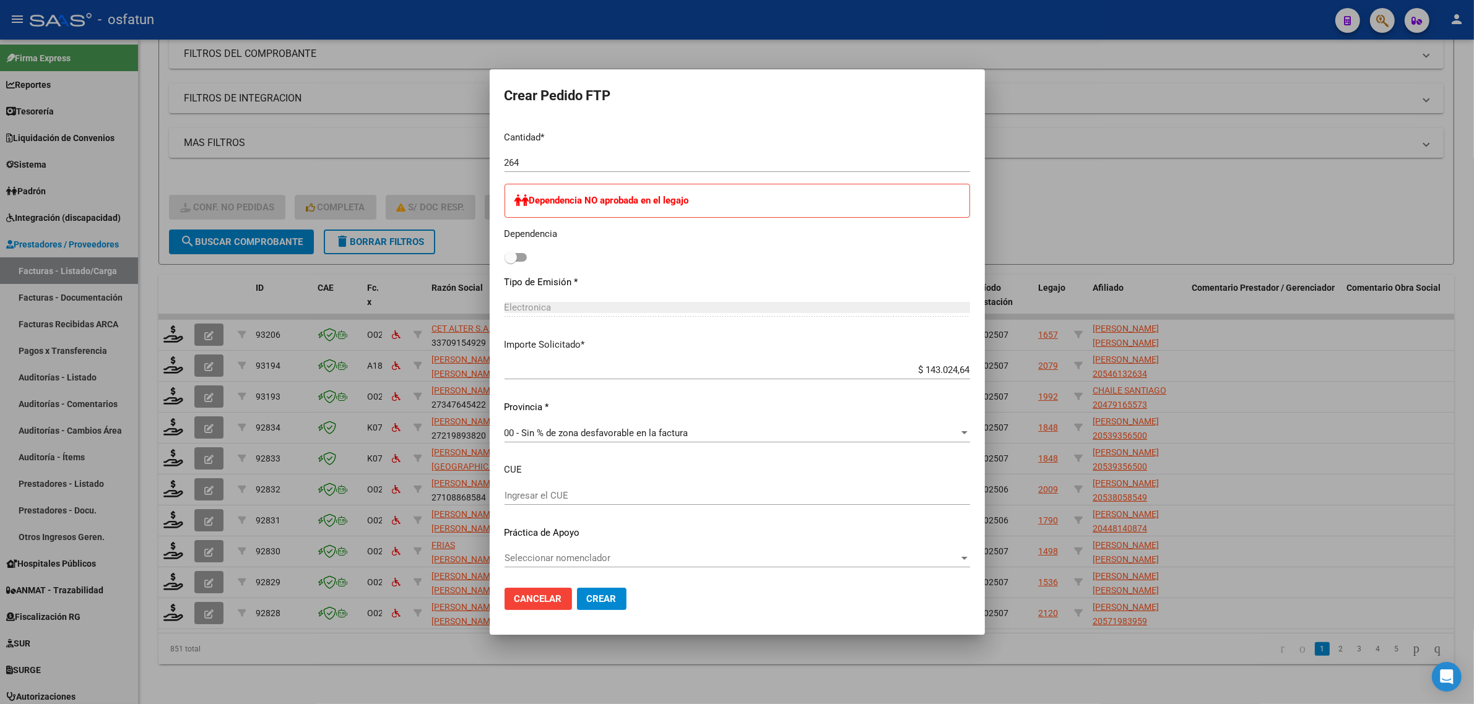
click at [602, 604] on span "Crear" at bounding box center [602, 598] width 30 height 11
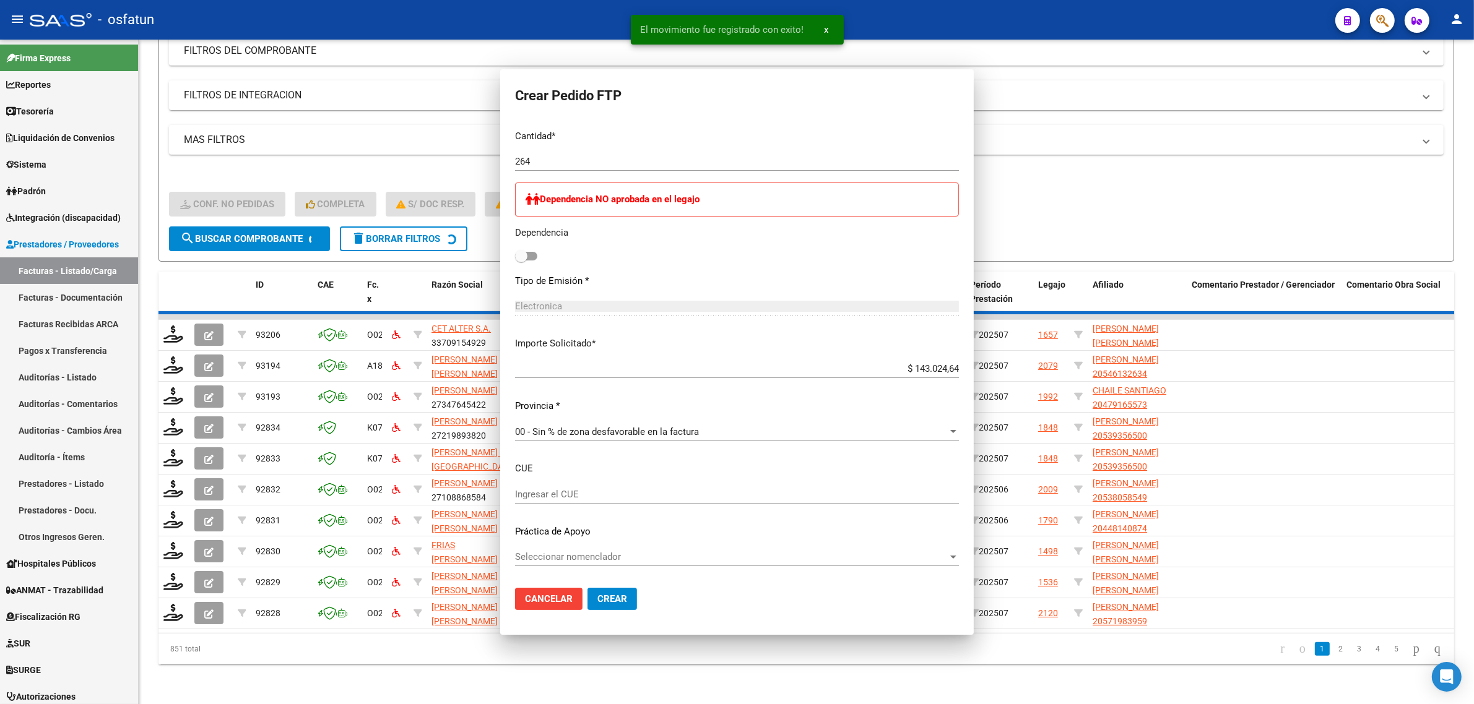
scroll to position [0, 0]
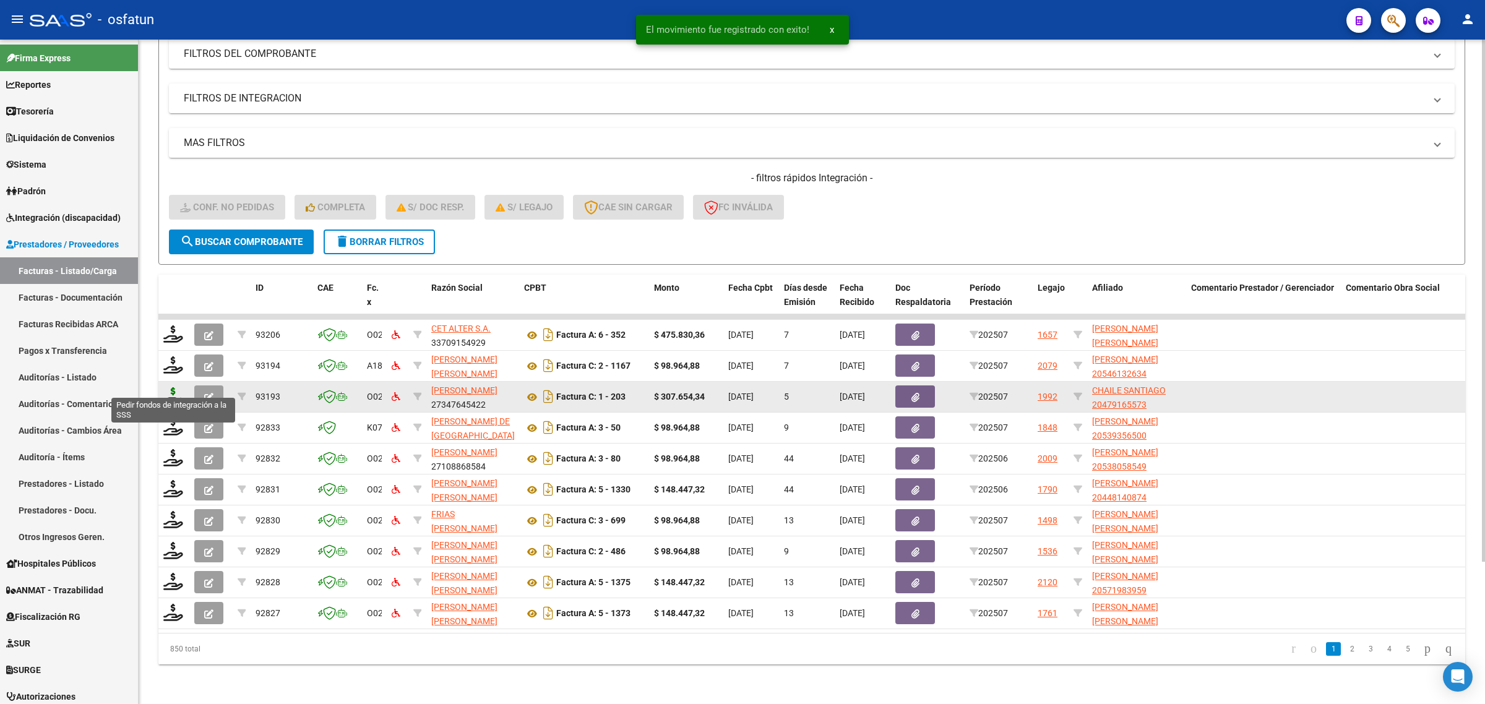
click at [171, 387] on icon at bounding box center [173, 395] width 20 height 17
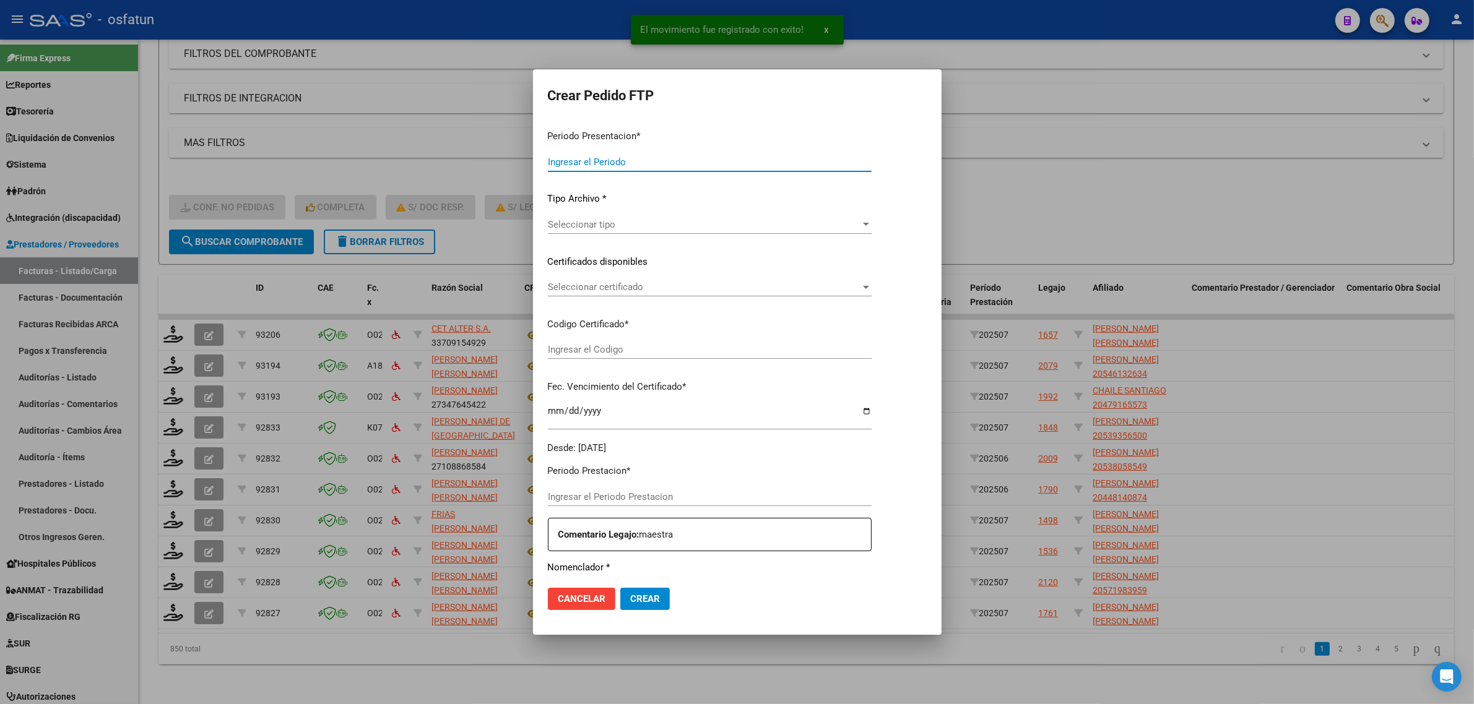
type input "202507"
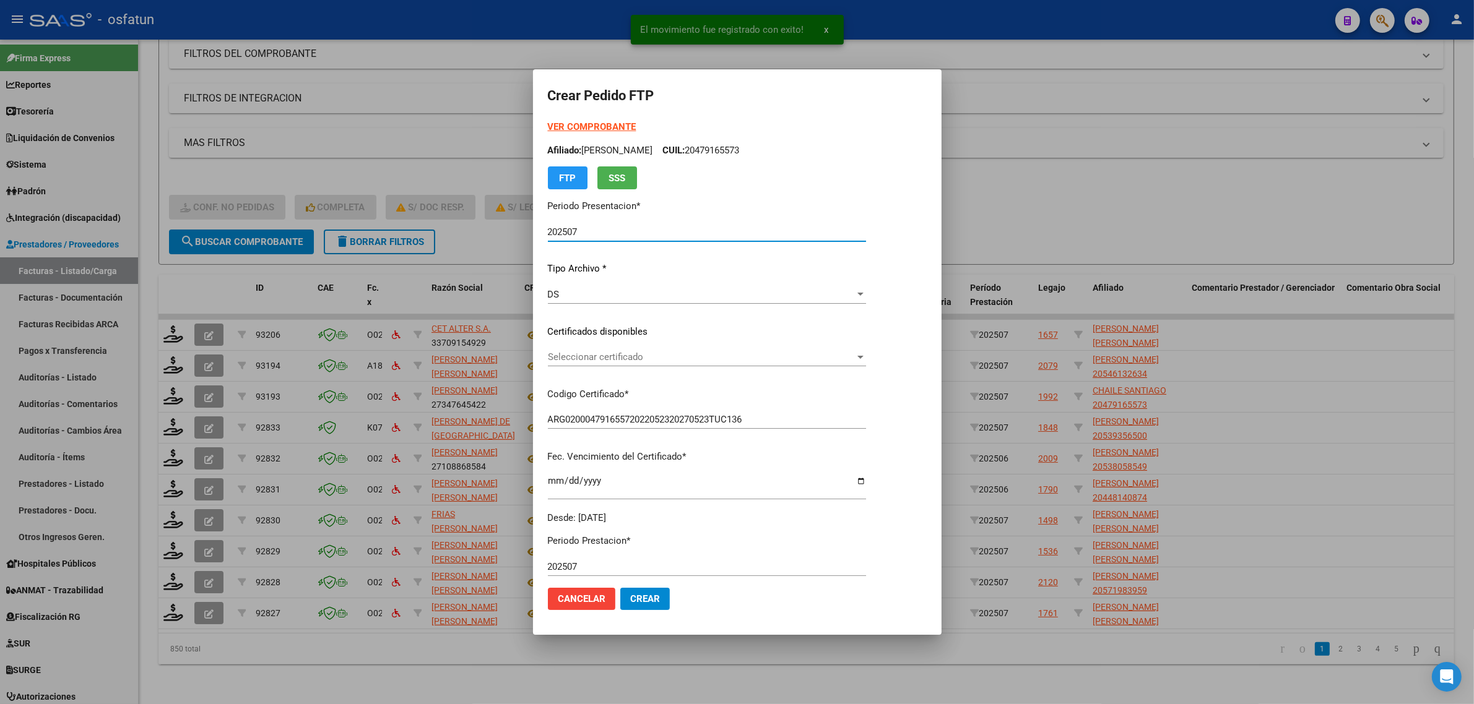
click at [599, 128] on strong "VER COMPROBANTE" at bounding box center [592, 126] width 88 height 11
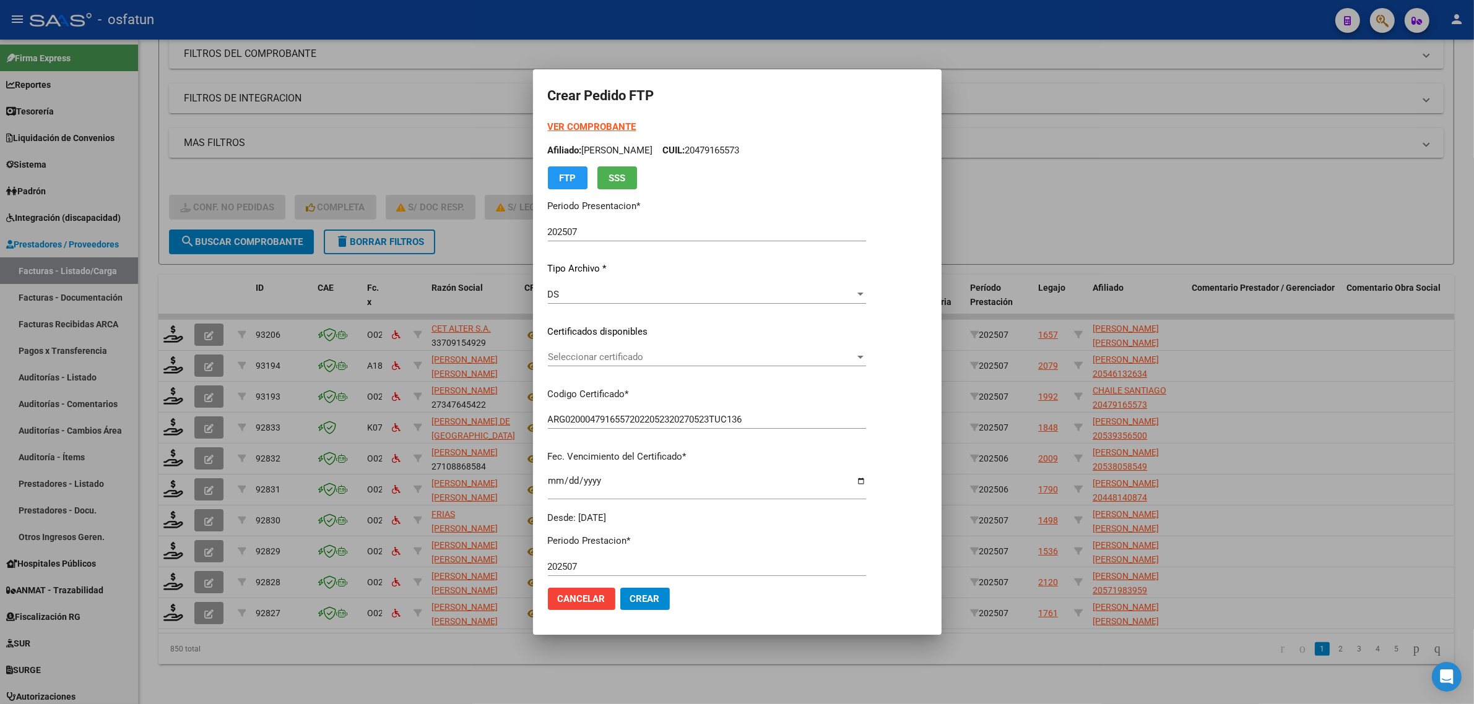
click at [655, 363] on div "Seleccionar certificado Seleccionar certificado" at bounding box center [707, 357] width 318 height 19
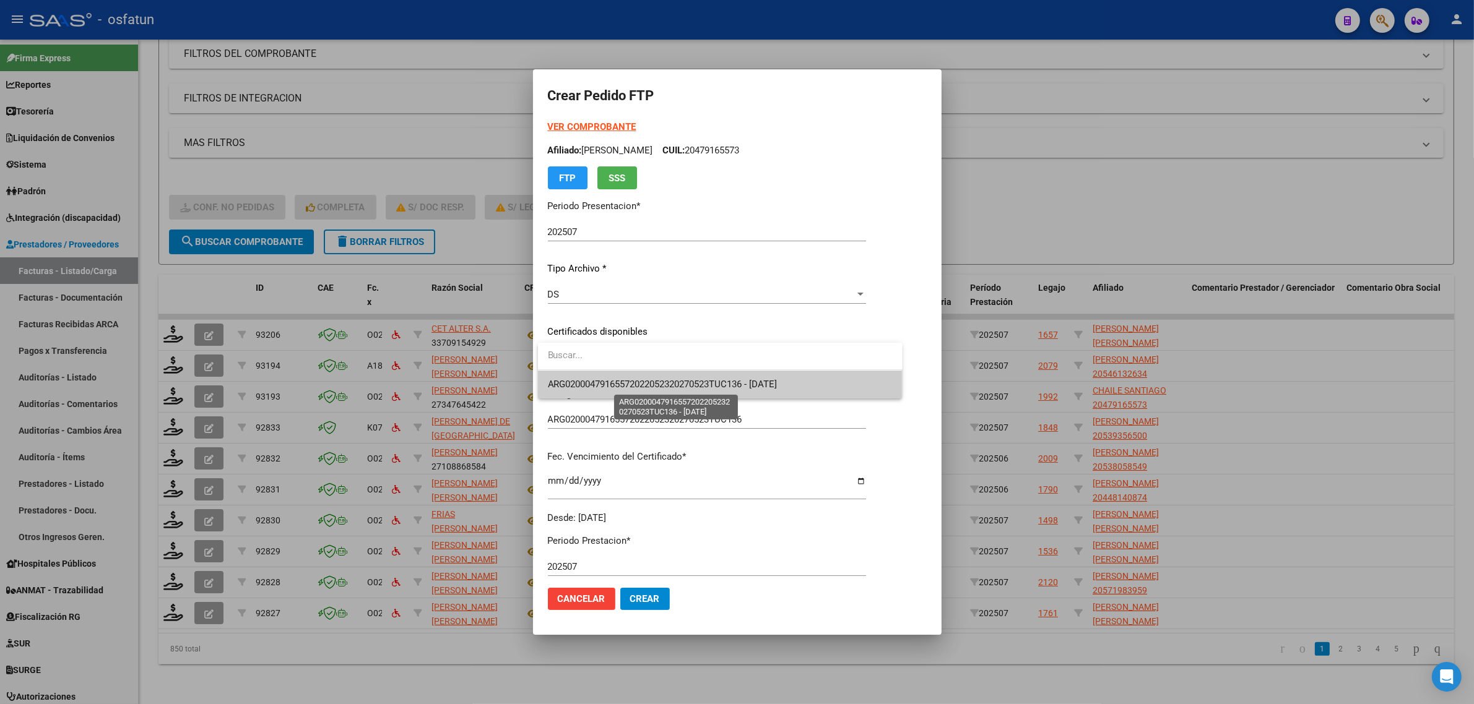
click at [650, 387] on span "ARG02000479165572022052320270523TUC136 - [DATE]" at bounding box center [663, 384] width 230 height 11
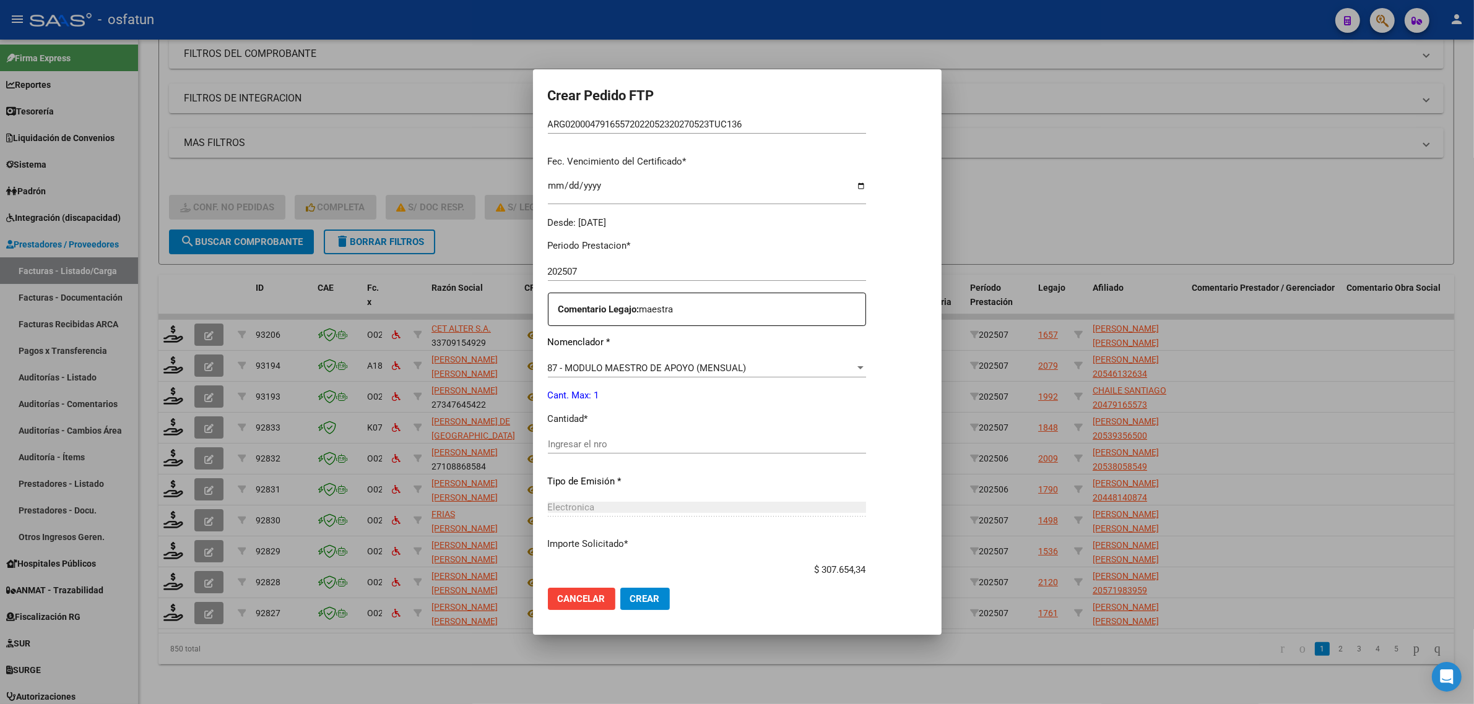
scroll to position [309, 0]
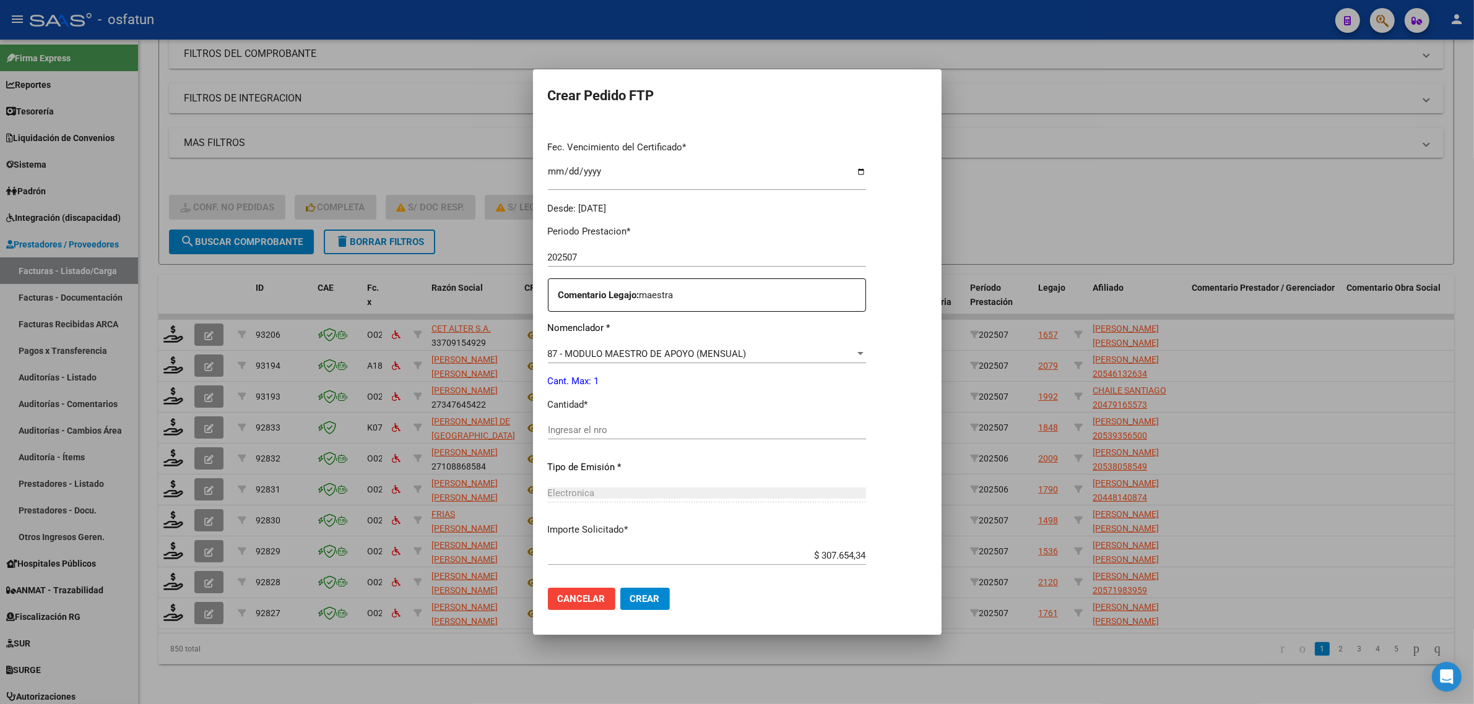
click at [605, 418] on div "Periodo Prestacion * 202507 Ingresar el Periodo Prestacion Comentario Legajo: m…" at bounding box center [707, 427] width 318 height 424
drag, startPoint x: 607, startPoint y: 438, endPoint x: 597, endPoint y: 437, distance: 9.9
click at [607, 438] on div "Ingresar el nro" at bounding box center [707, 430] width 318 height 19
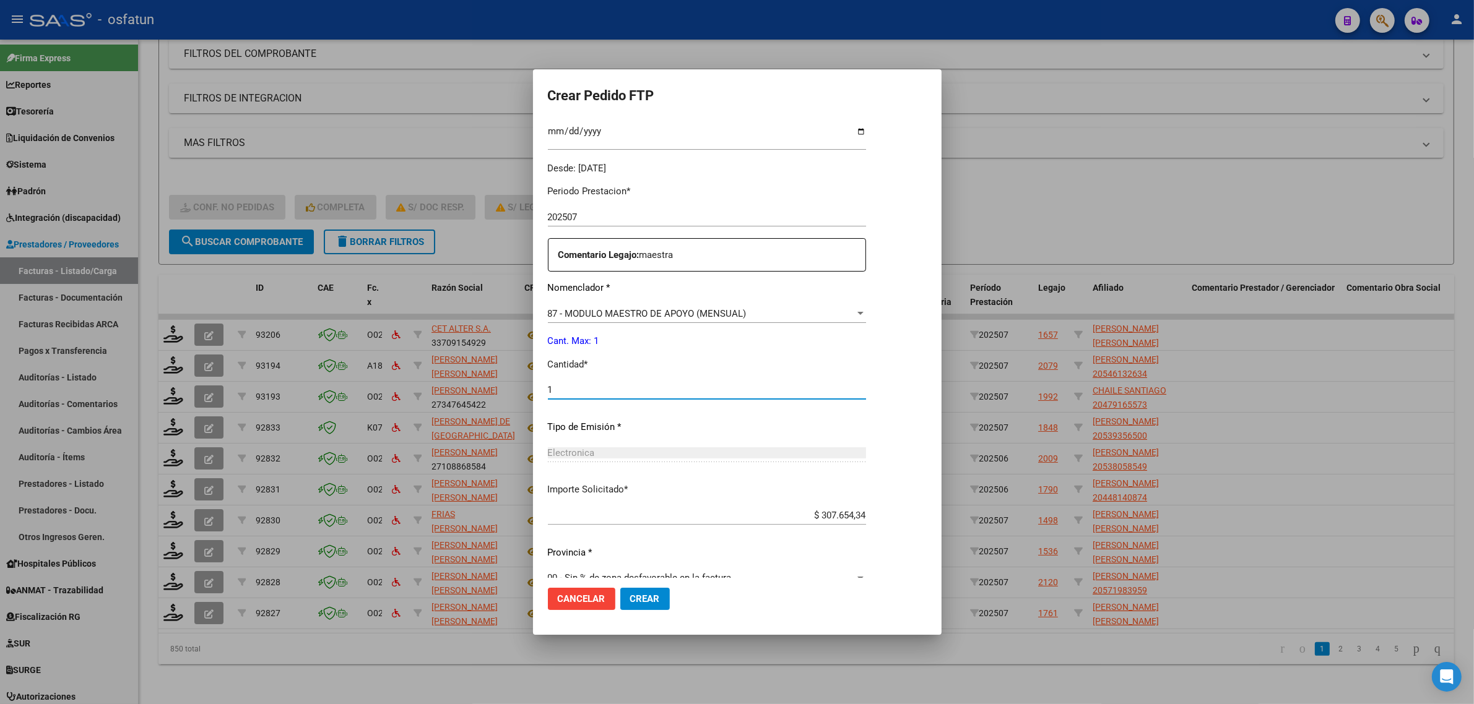
scroll to position [369, 0]
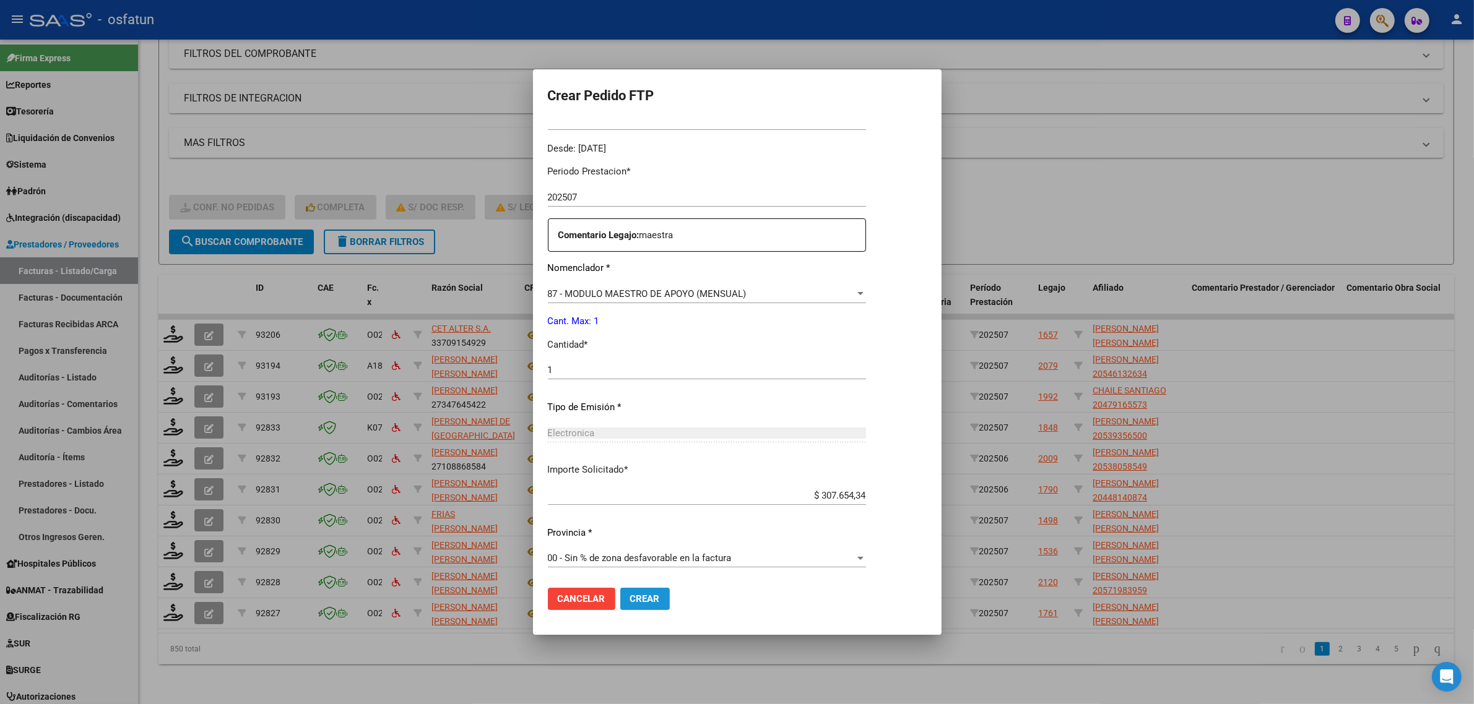
click at [661, 605] on button "Crear" at bounding box center [645, 599] width 50 height 22
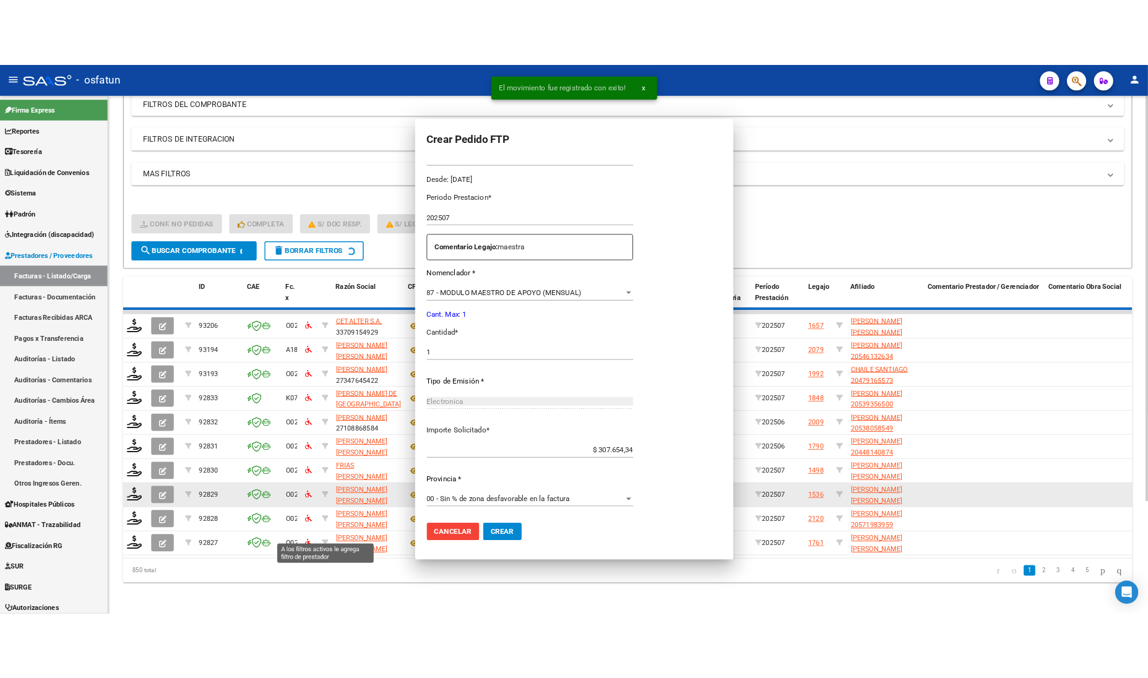
scroll to position [0, 0]
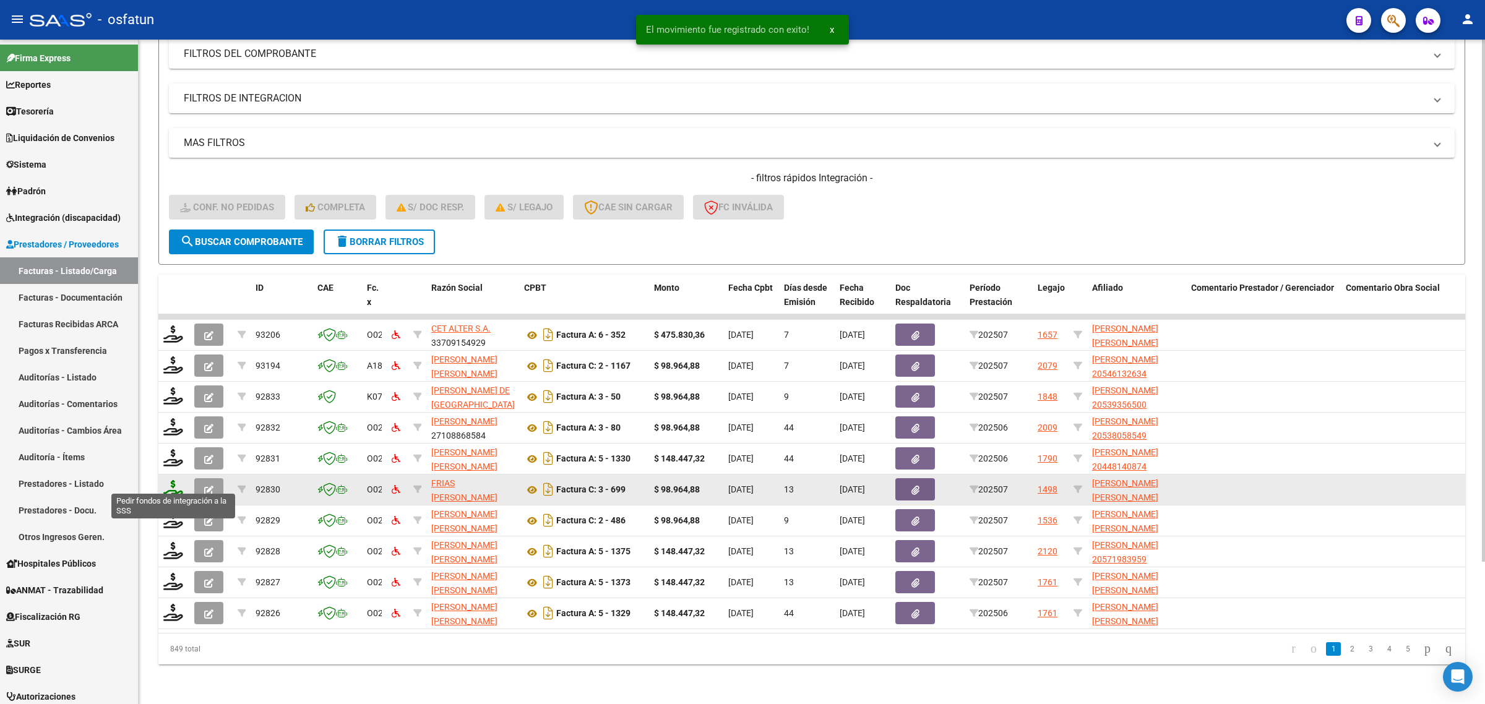
click at [168, 480] on icon at bounding box center [173, 488] width 20 height 17
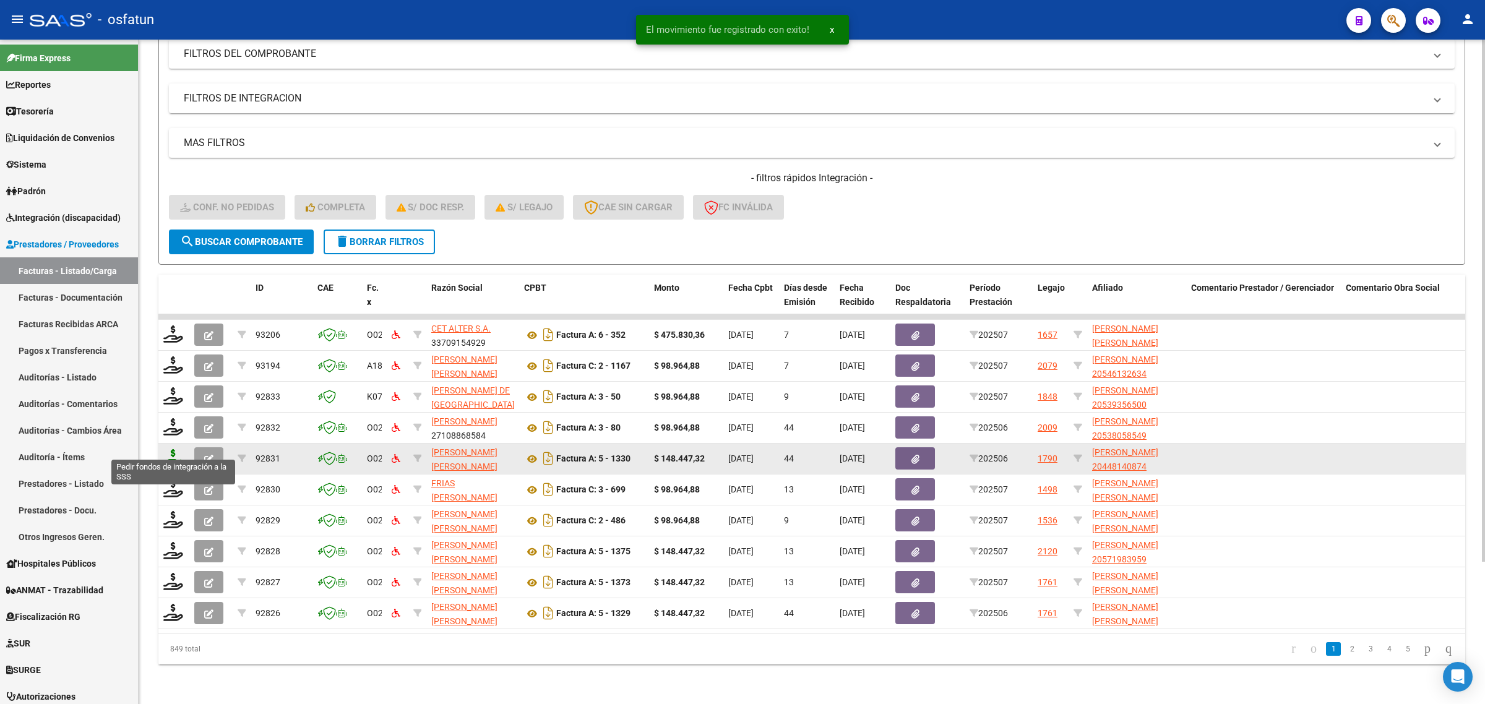
click at [175, 449] on icon at bounding box center [173, 457] width 20 height 17
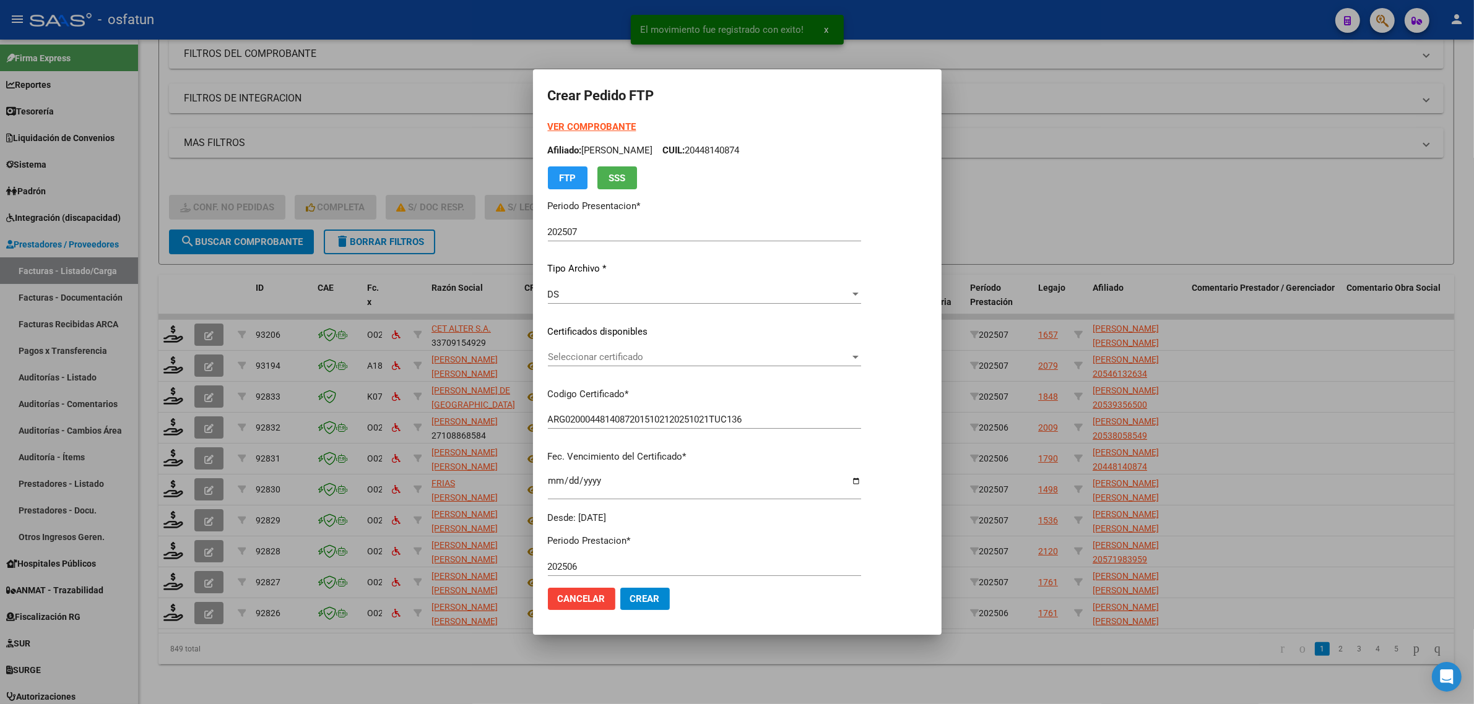
click at [579, 125] on strong "VER COMPROBANTE" at bounding box center [592, 126] width 88 height 11
click at [1196, 288] on div at bounding box center [737, 352] width 1474 height 704
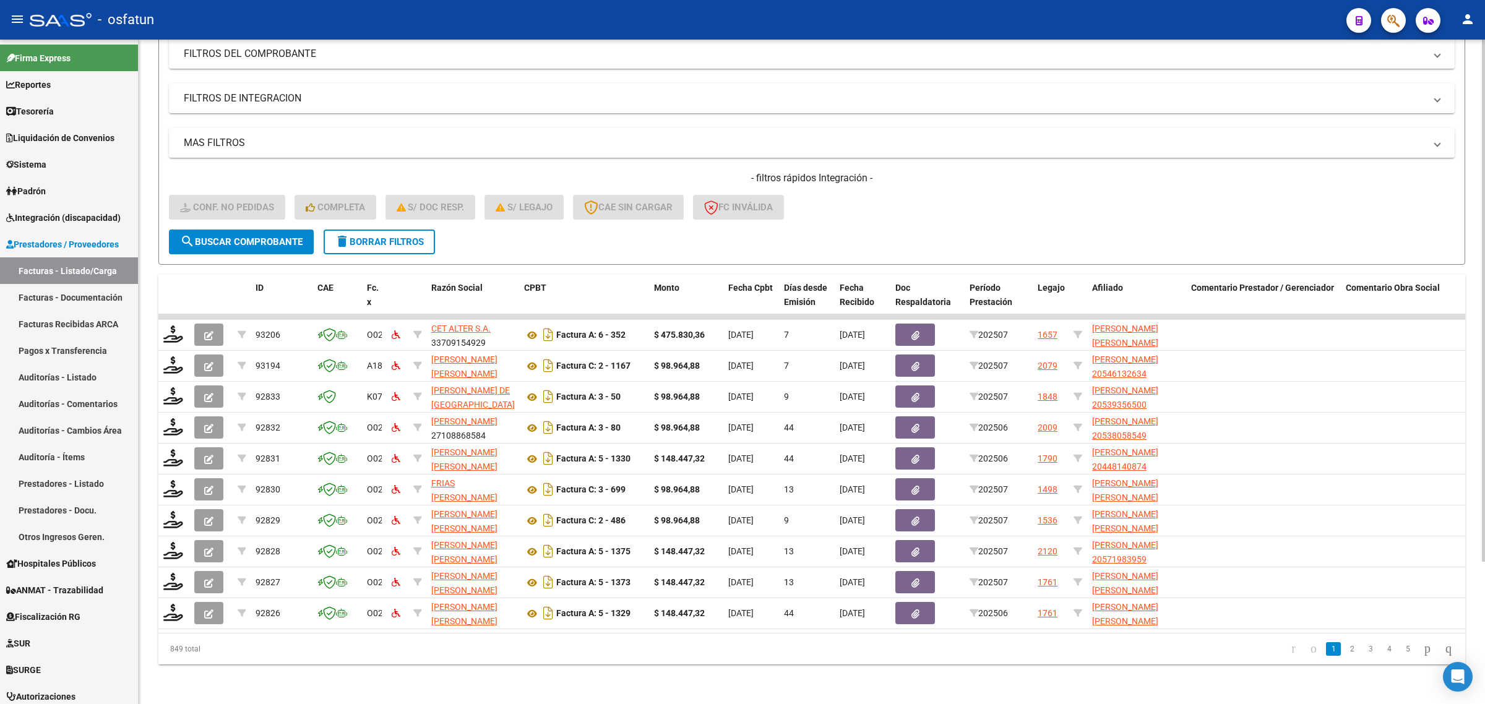
click at [1096, 228] on form "Filtros Id Integración Area Seleccionar Gerenciador Seleccionar Gerenciador Si …" at bounding box center [811, 120] width 1307 height 290
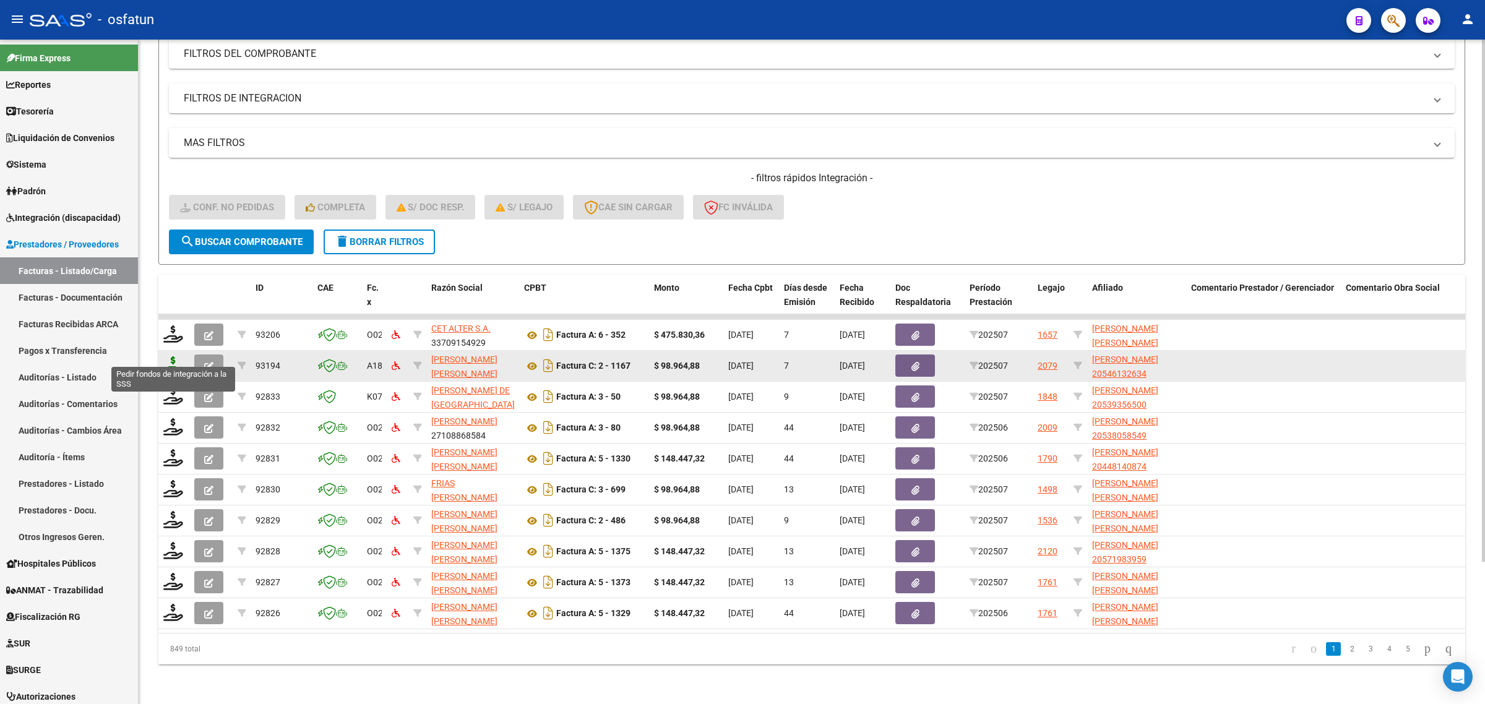
click at [173, 356] on icon at bounding box center [173, 364] width 20 height 17
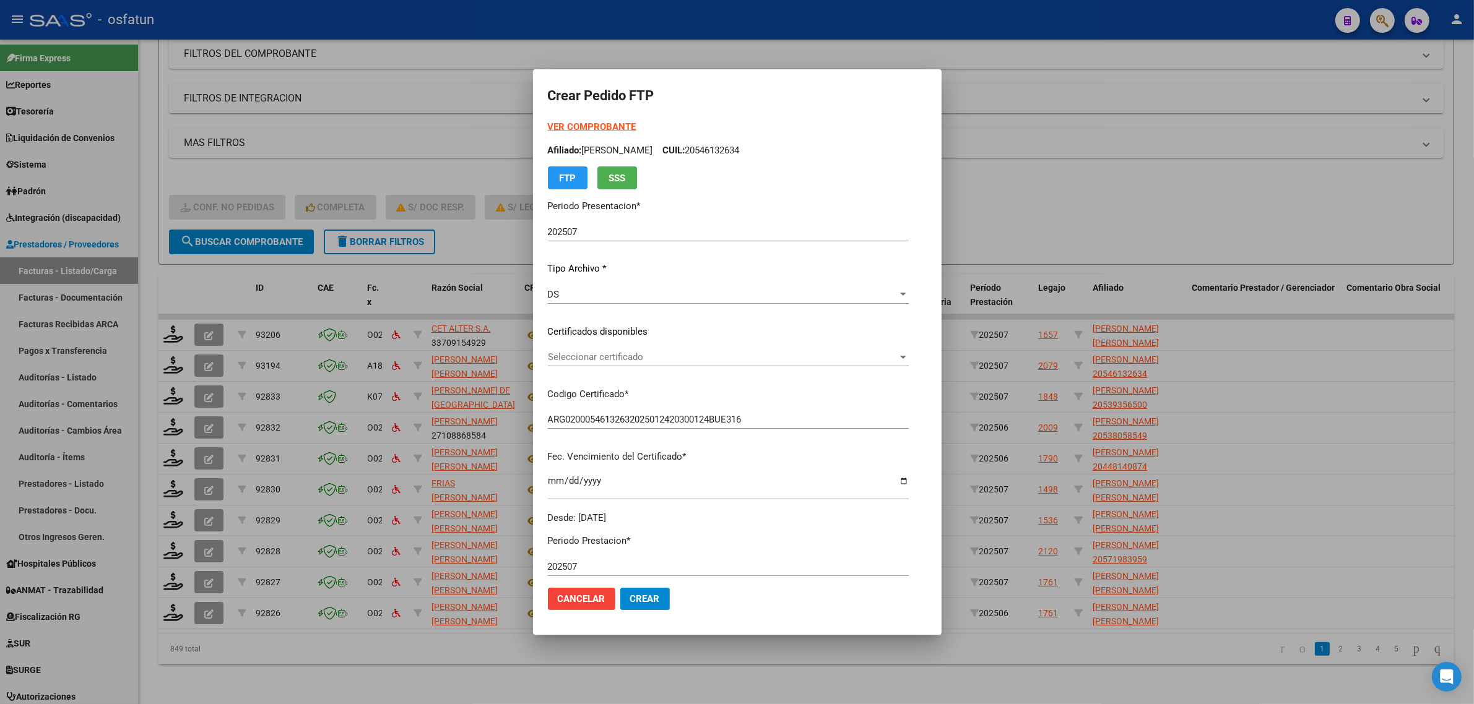
click at [564, 128] on strong "VER COMPROBANTE" at bounding box center [592, 126] width 88 height 11
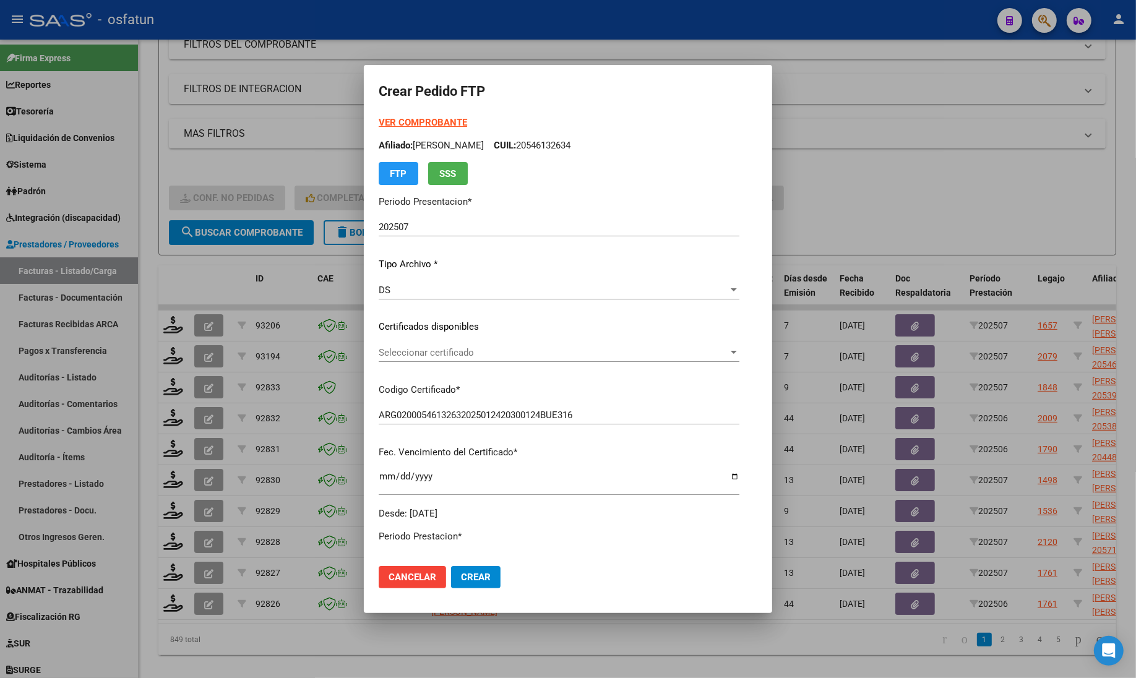
click at [248, 169] on div at bounding box center [568, 339] width 1136 height 678
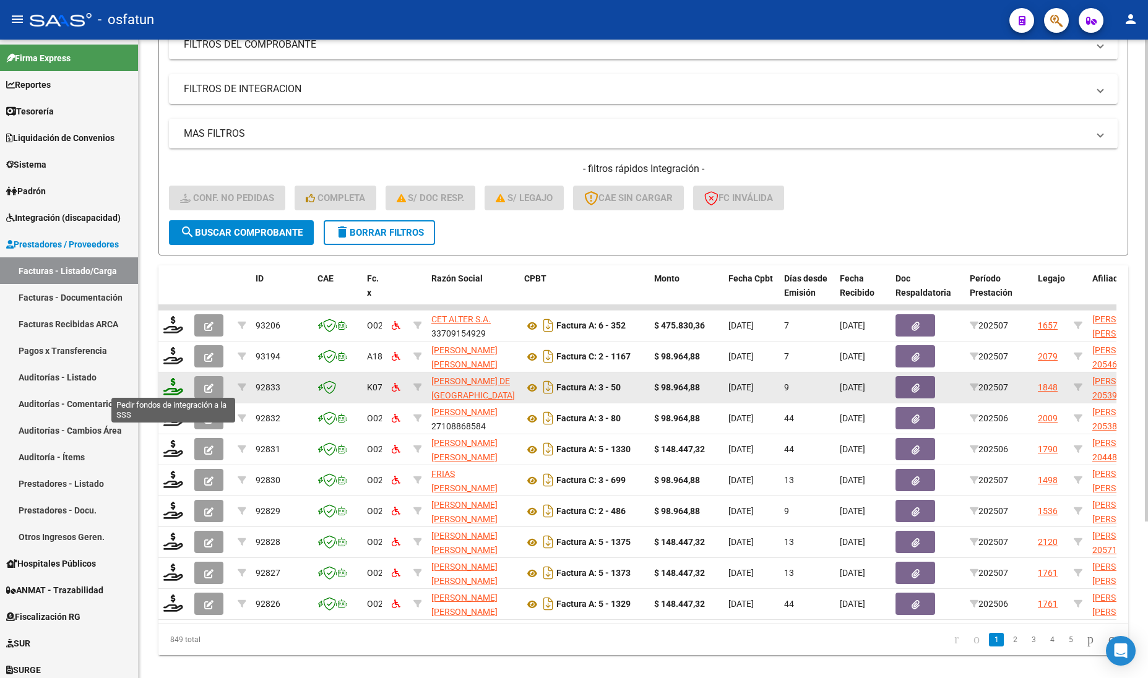
click at [171, 385] on icon at bounding box center [173, 386] width 20 height 17
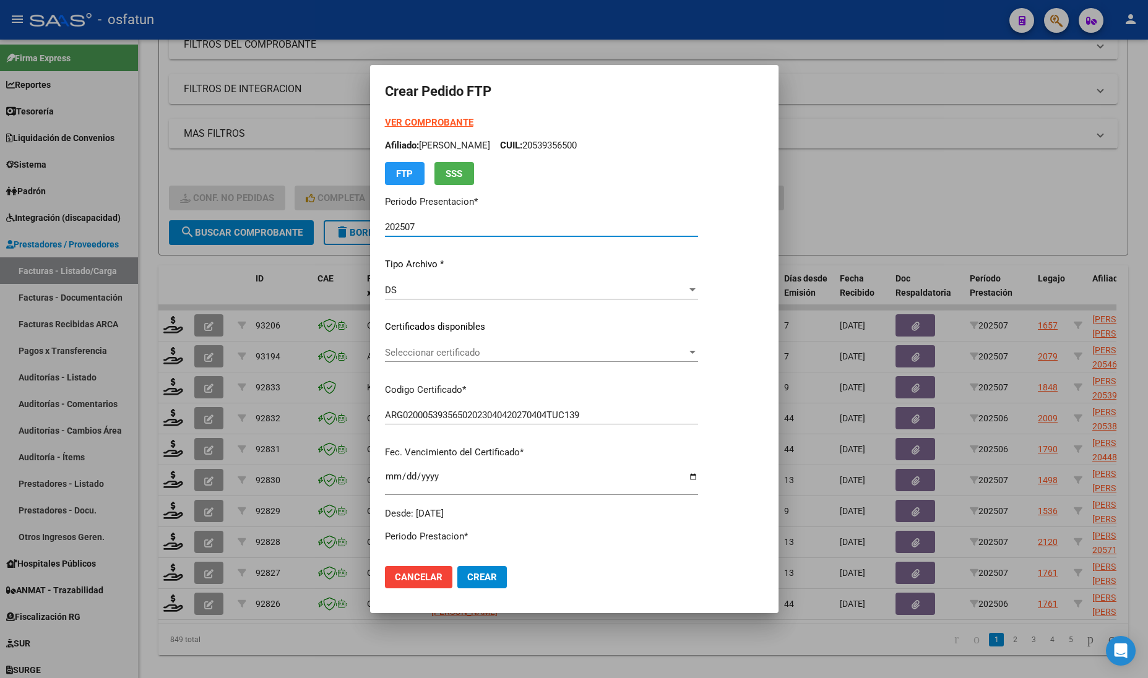
click at [415, 119] on strong "VER COMPROBANTE" at bounding box center [429, 122] width 88 height 11
click at [413, 332] on p "Certificados disponibles" at bounding box center [541, 327] width 313 height 14
click at [404, 343] on div "Seleccionar certificado Seleccionar certificado" at bounding box center [541, 352] width 313 height 19
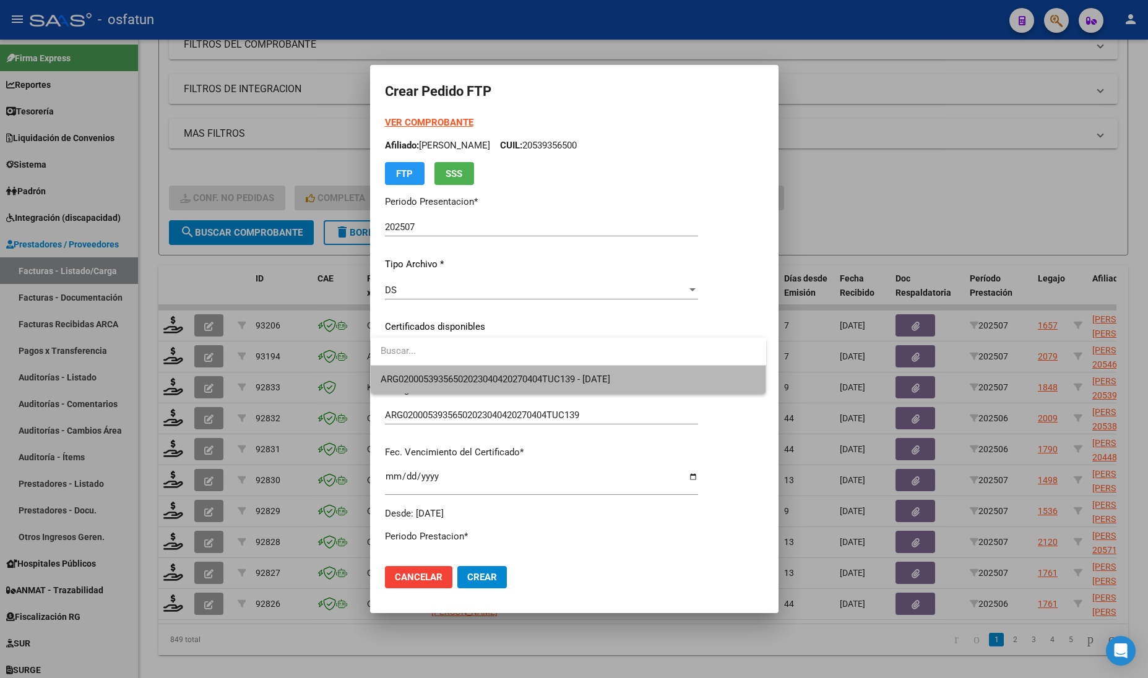
click at [395, 368] on span "ARG02000539356502023040420270404TUC139 - 2027-04-04" at bounding box center [569, 380] width 376 height 28
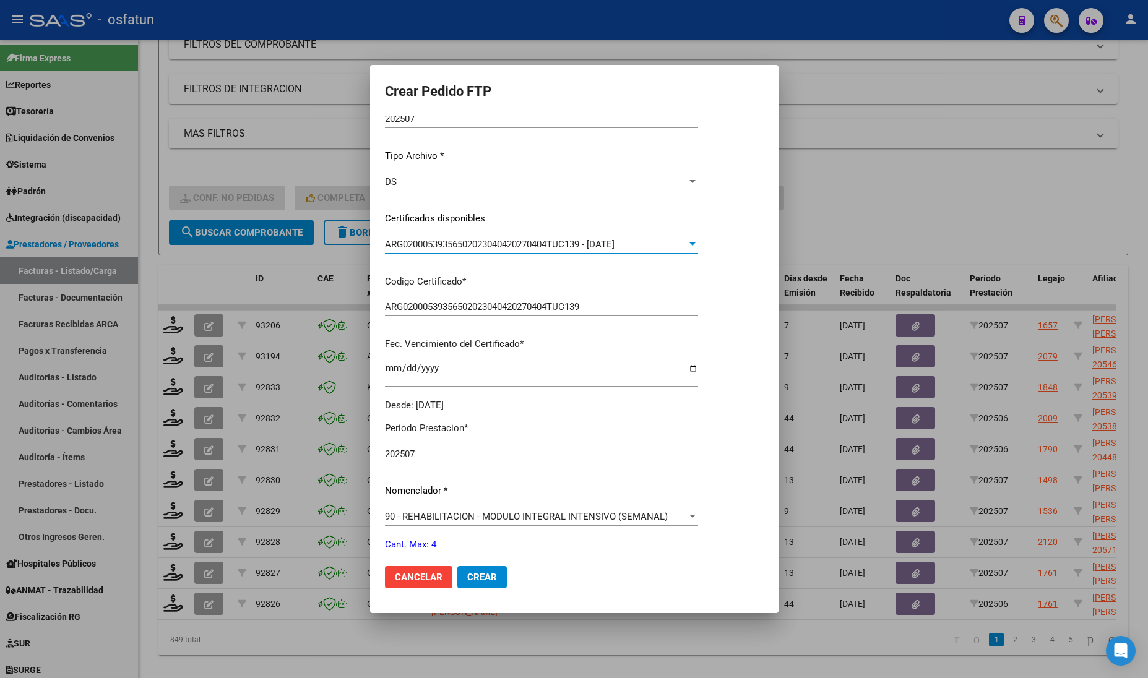
scroll to position [232, 0]
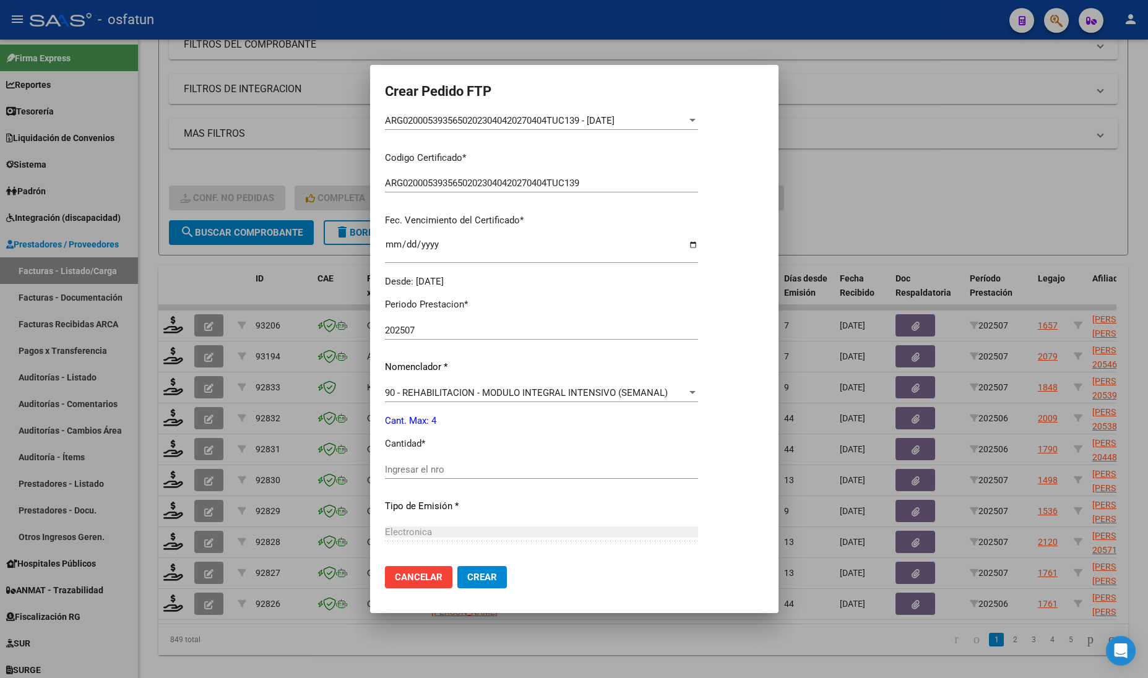
drag, startPoint x: 424, startPoint y: 454, endPoint x: 425, endPoint y: 486, distance: 32.2
click at [425, 459] on div "Periodo Prestacion * 202507 Ingresar el Periodo Prestacion Nomenclador * 90 - R…" at bounding box center [541, 483] width 313 height 390
click at [425, 486] on div "Ingresar el nro" at bounding box center [541, 475] width 313 height 30
click at [425, 475] on div "Ingresar el nro" at bounding box center [541, 469] width 313 height 19
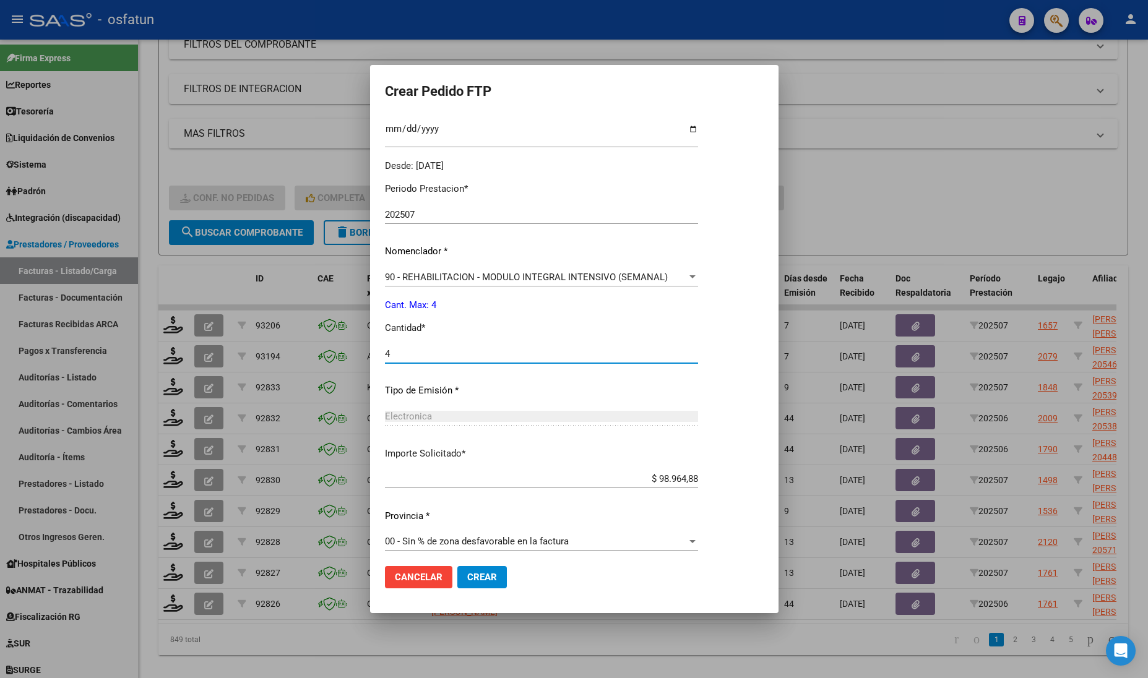
scroll to position [353, 0]
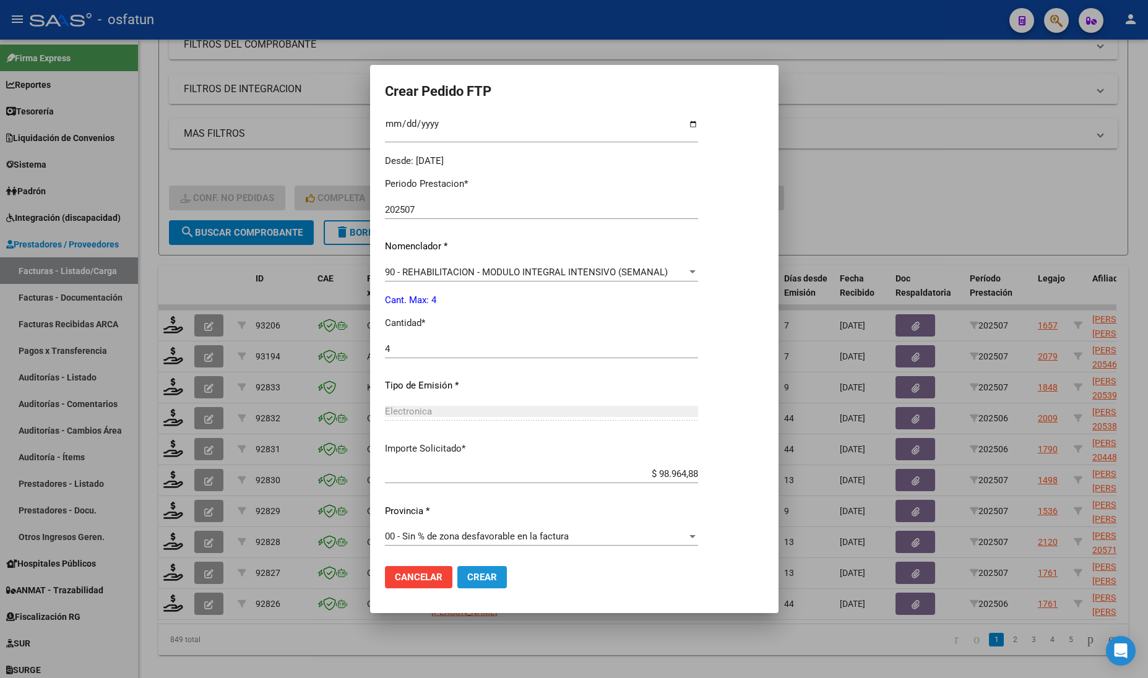
click at [467, 576] on span "Crear" at bounding box center [482, 577] width 30 height 11
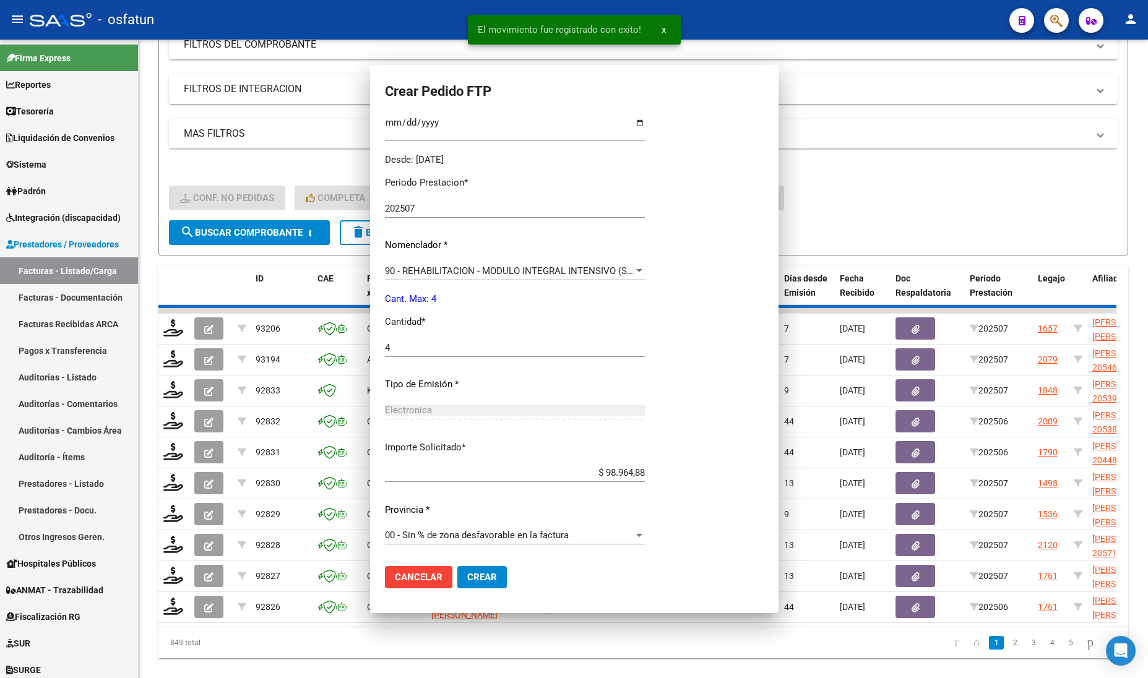
scroll to position [0, 0]
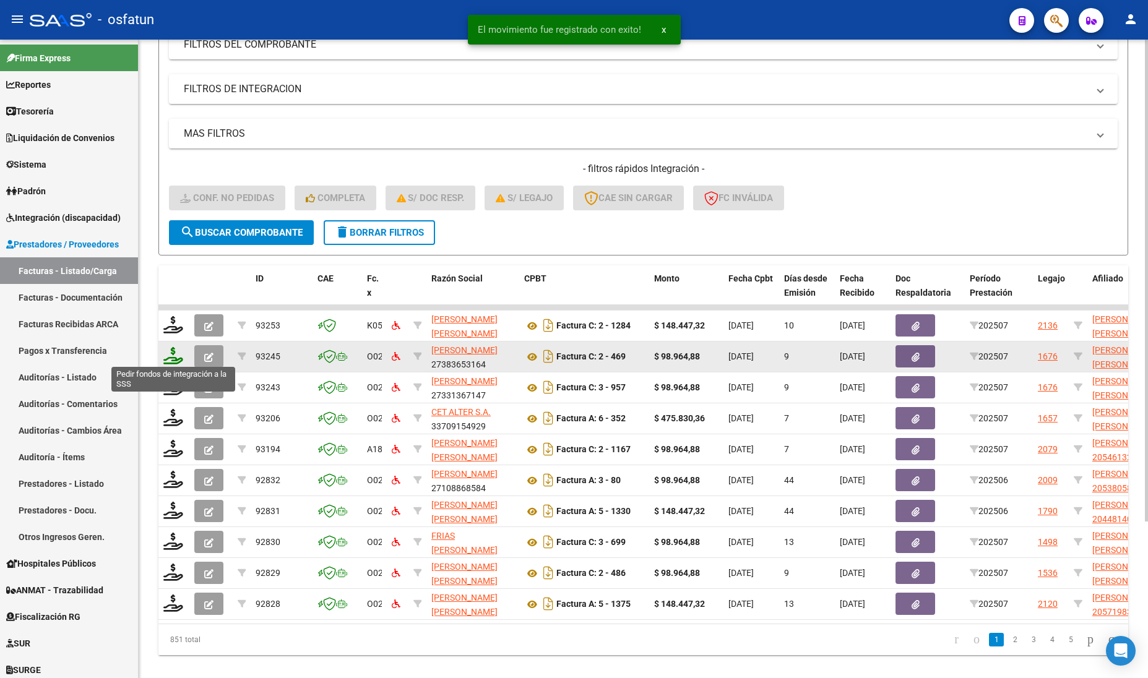
click at [169, 354] on icon at bounding box center [173, 355] width 20 height 17
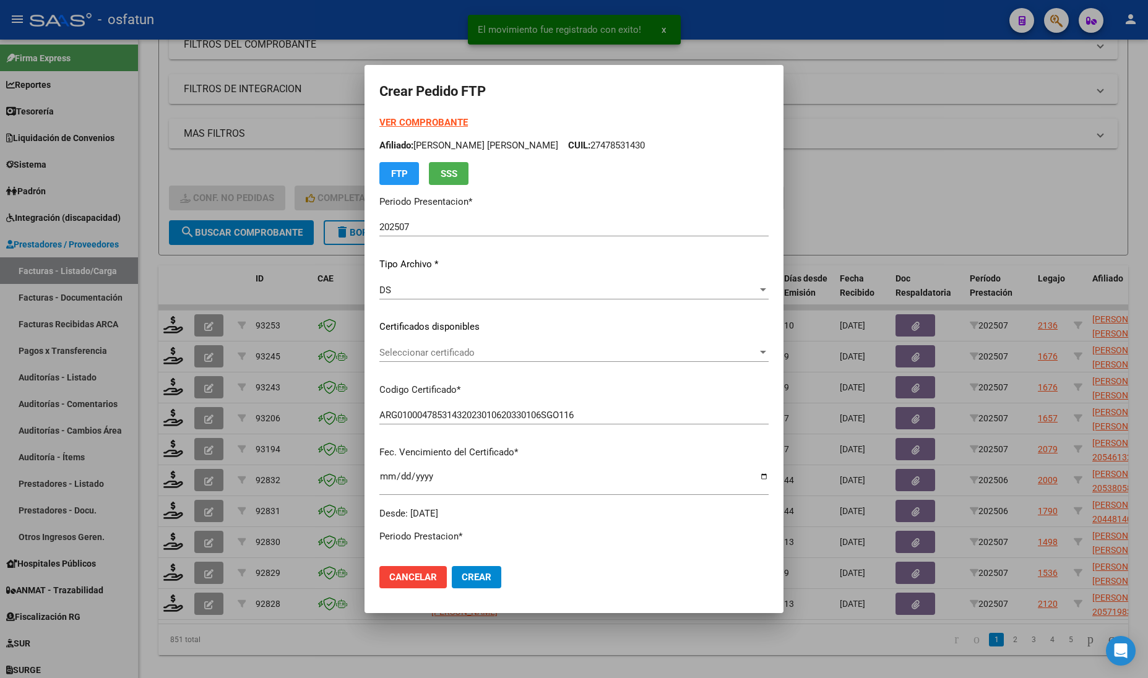
click at [404, 117] on strong "VER COMPROBANTE" at bounding box center [423, 122] width 88 height 11
click at [419, 353] on span "Seleccionar certificado" at bounding box center [568, 352] width 378 height 11
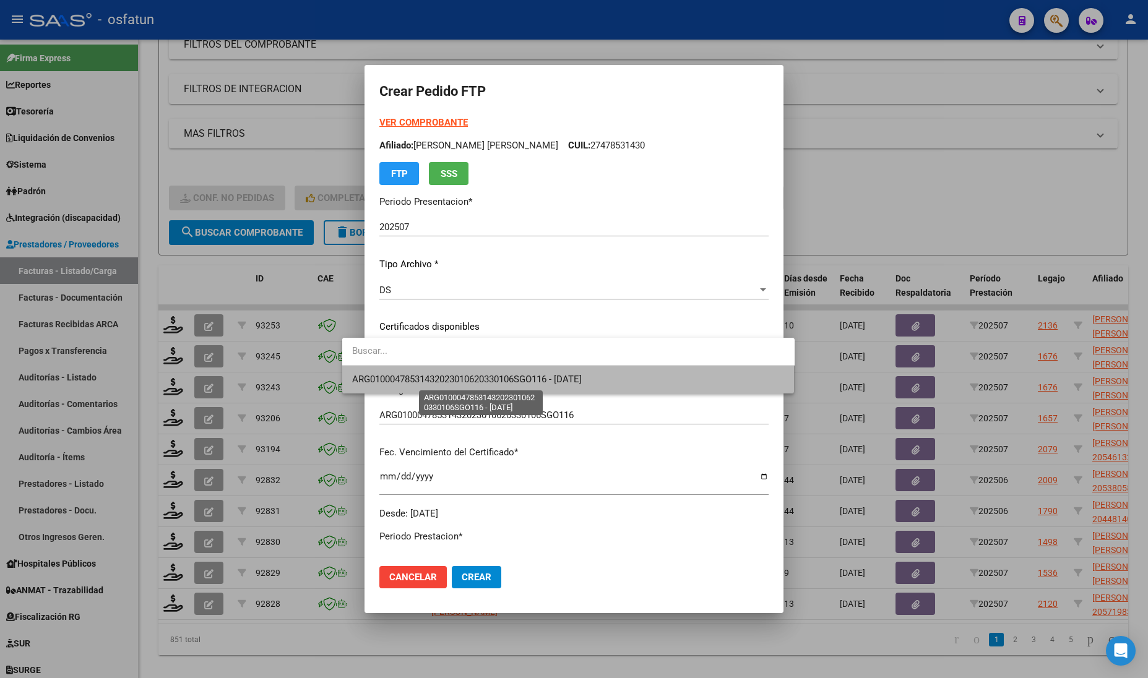
click at [422, 378] on span "ARG01000478531432023010620330106SGO116 - [DATE]" at bounding box center [467, 379] width 230 height 11
click at [422, 378] on div "VER COMPROBANTE ARCA Padrón Afiliado: SANTILLAN TABOADA MALENA ABIGAIL CUIL: 27…" at bounding box center [573, 318] width 389 height 405
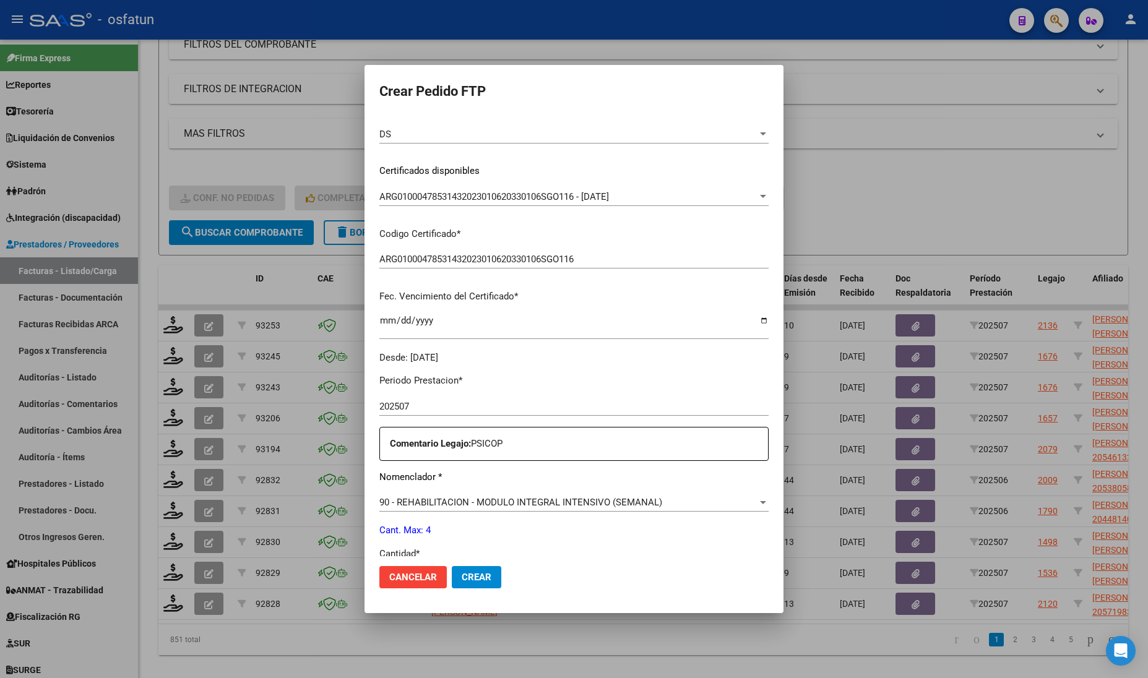
scroll to position [232, 0]
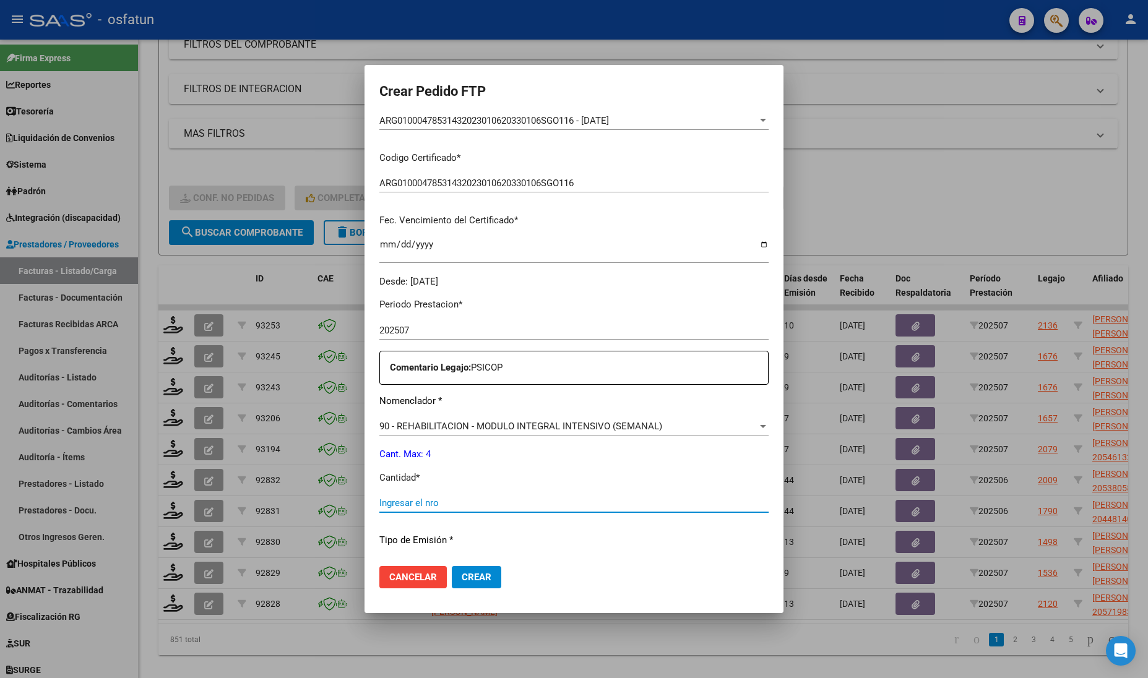
click at [397, 506] on input "Ingresar el nro" at bounding box center [573, 503] width 389 height 11
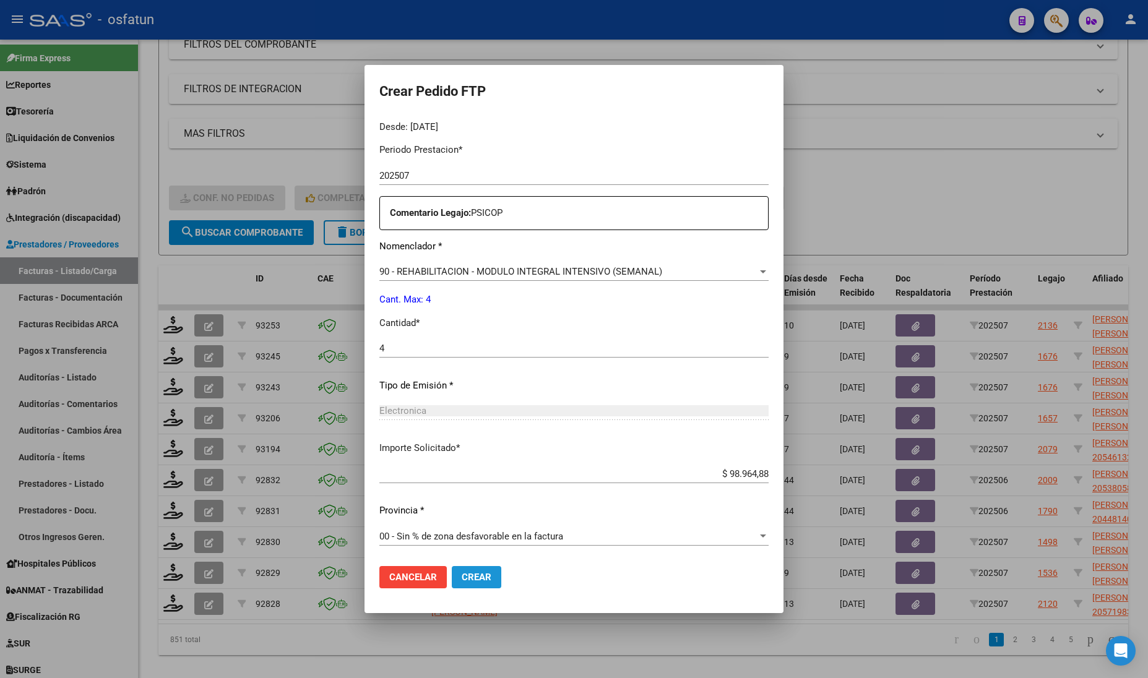
click at [462, 582] on span "Crear" at bounding box center [477, 577] width 30 height 11
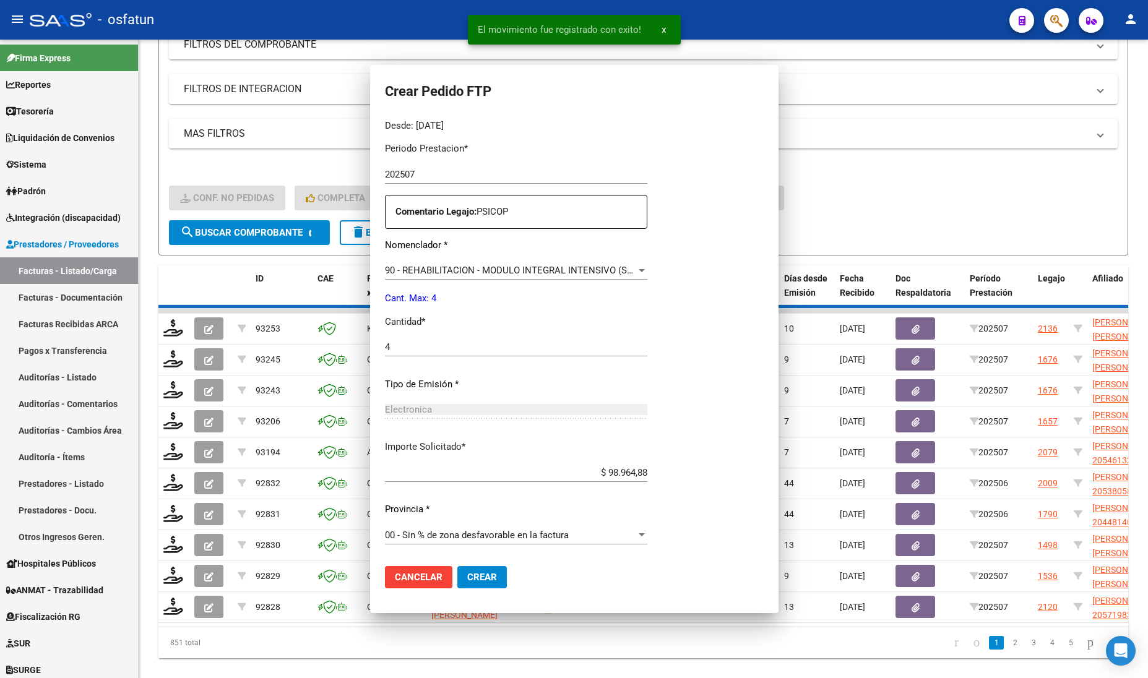
scroll to position [0, 0]
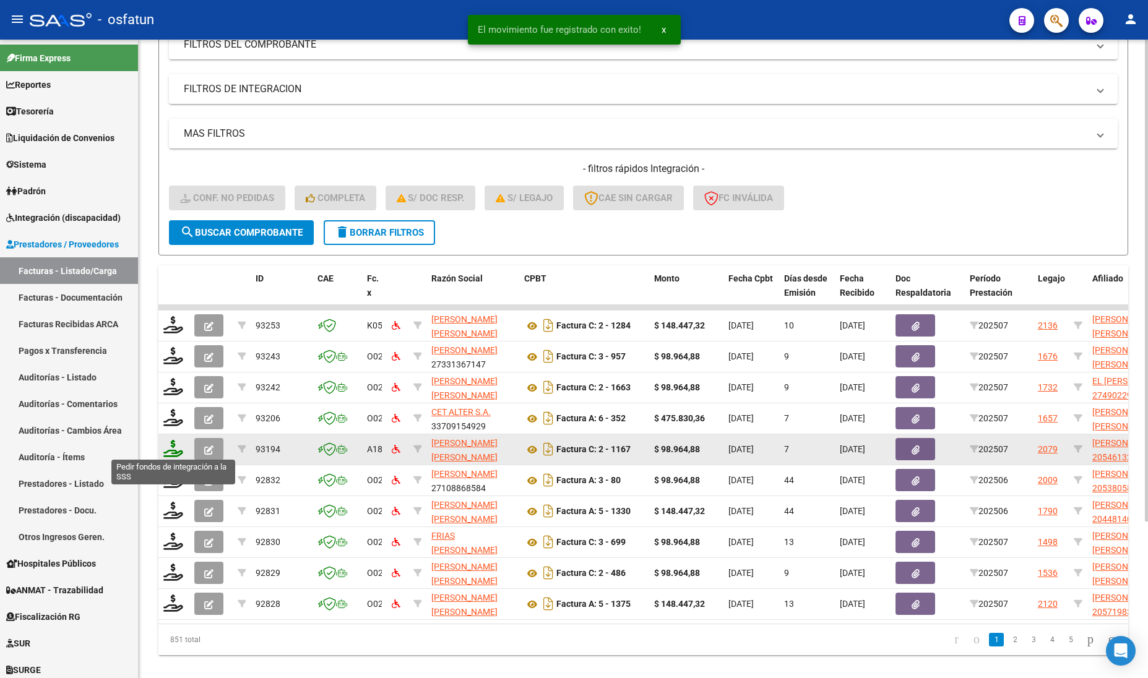
click at [175, 451] on icon at bounding box center [173, 448] width 20 height 17
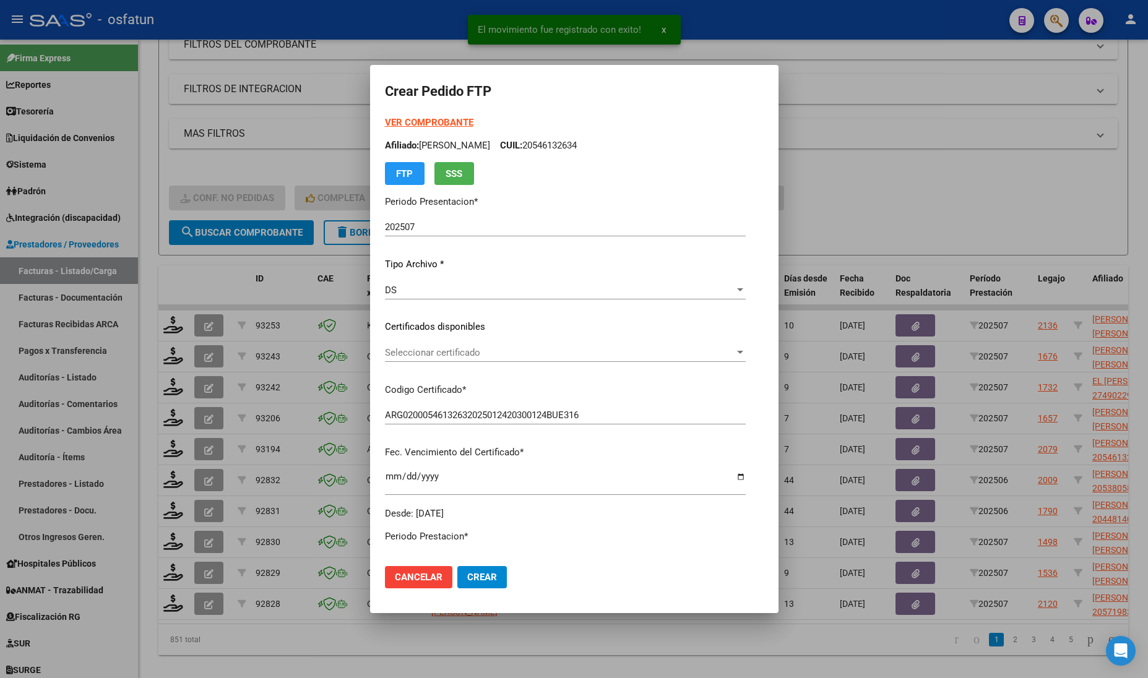
click at [394, 117] on strong "VER COMPROBANTE" at bounding box center [429, 122] width 88 height 11
click at [444, 359] on div "Seleccionar certificado Seleccionar certificado" at bounding box center [565, 352] width 361 height 19
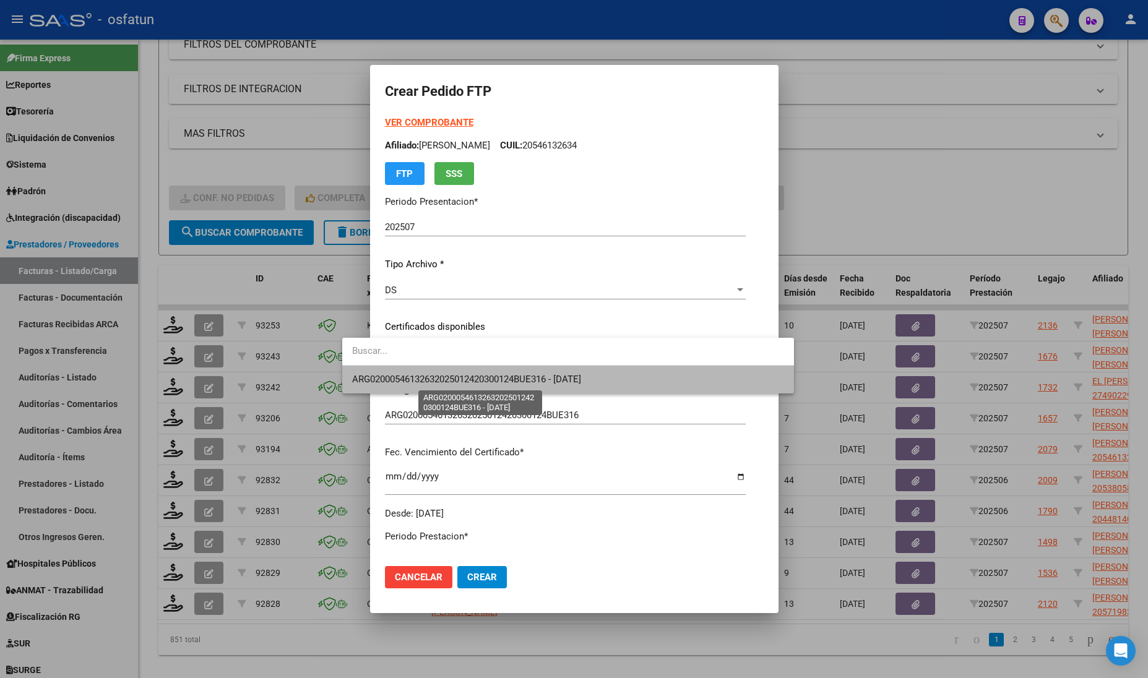
click at [441, 379] on span "ARG02000546132632025012420300124BUE316 - 2030-01-24" at bounding box center [466, 379] width 229 height 11
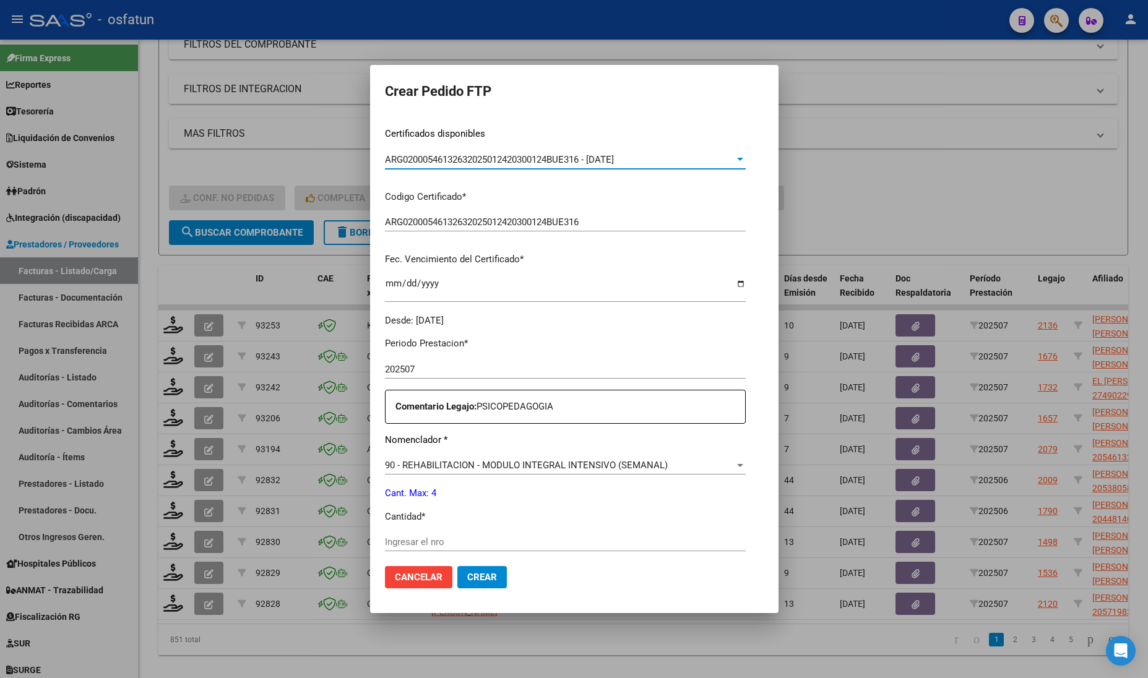
scroll to position [232, 0]
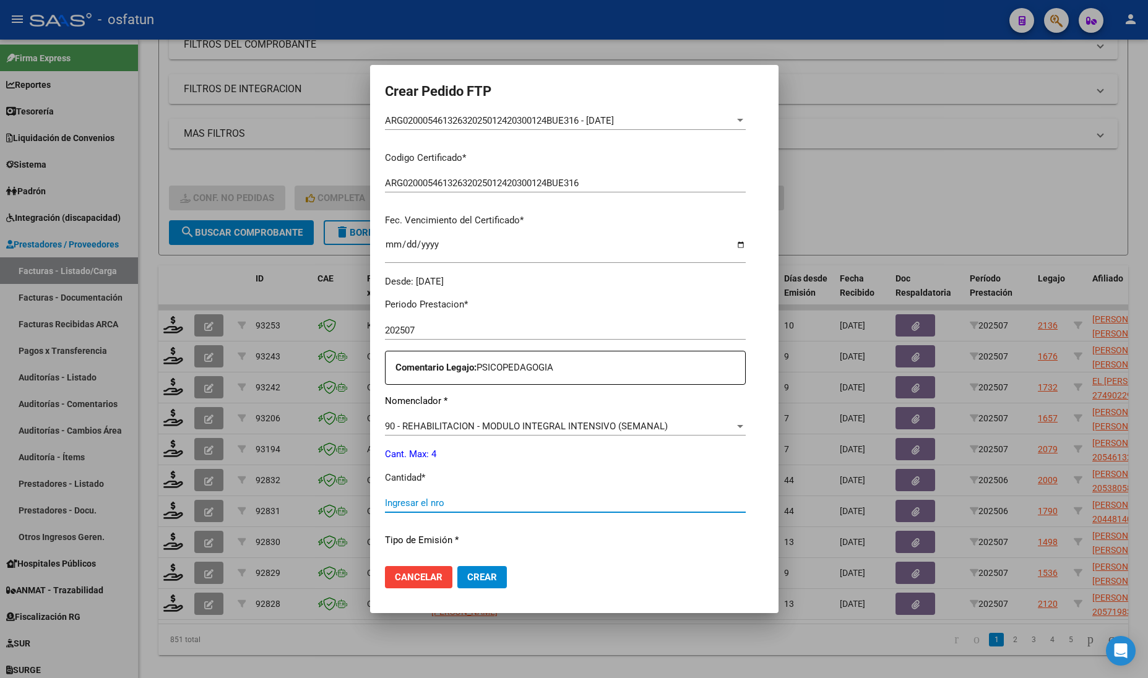
click at [422, 501] on input "Ingresar el nro" at bounding box center [565, 503] width 361 height 11
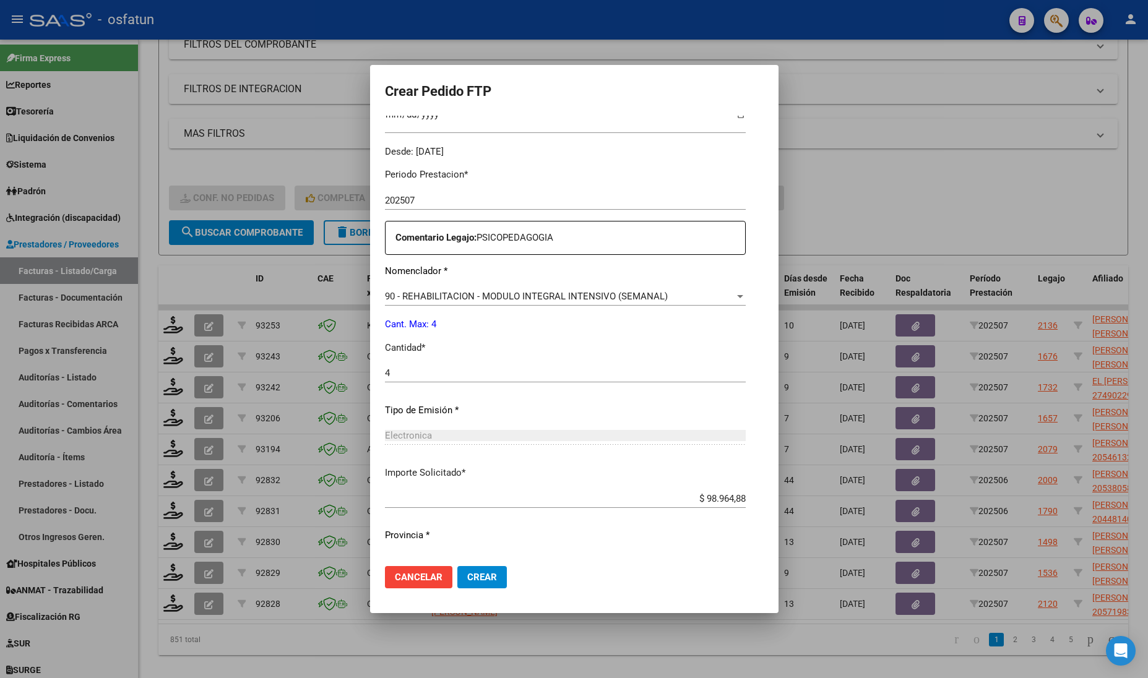
scroll to position [387, 0]
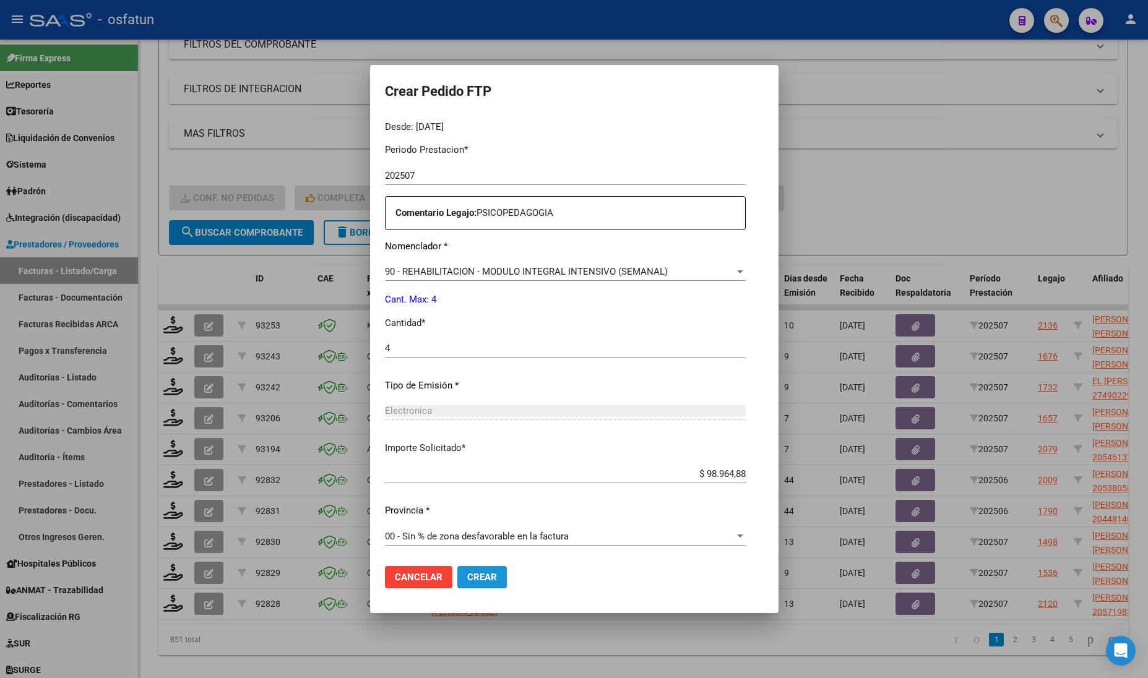
click at [467, 577] on span "Crear" at bounding box center [482, 577] width 30 height 11
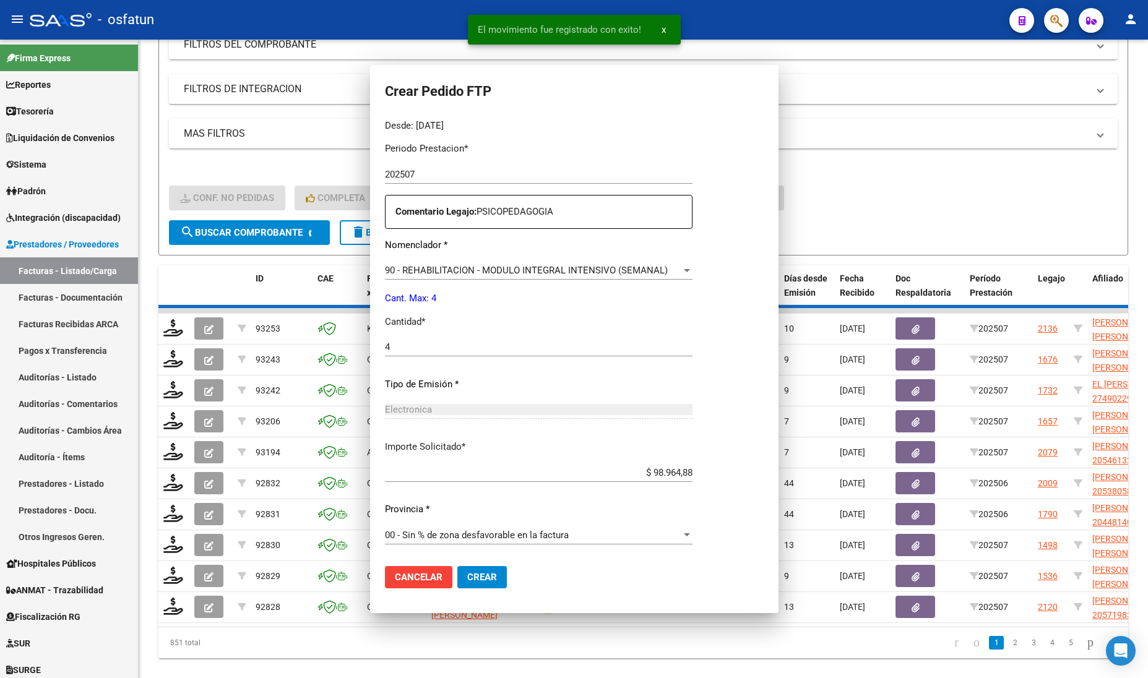
scroll to position [0, 0]
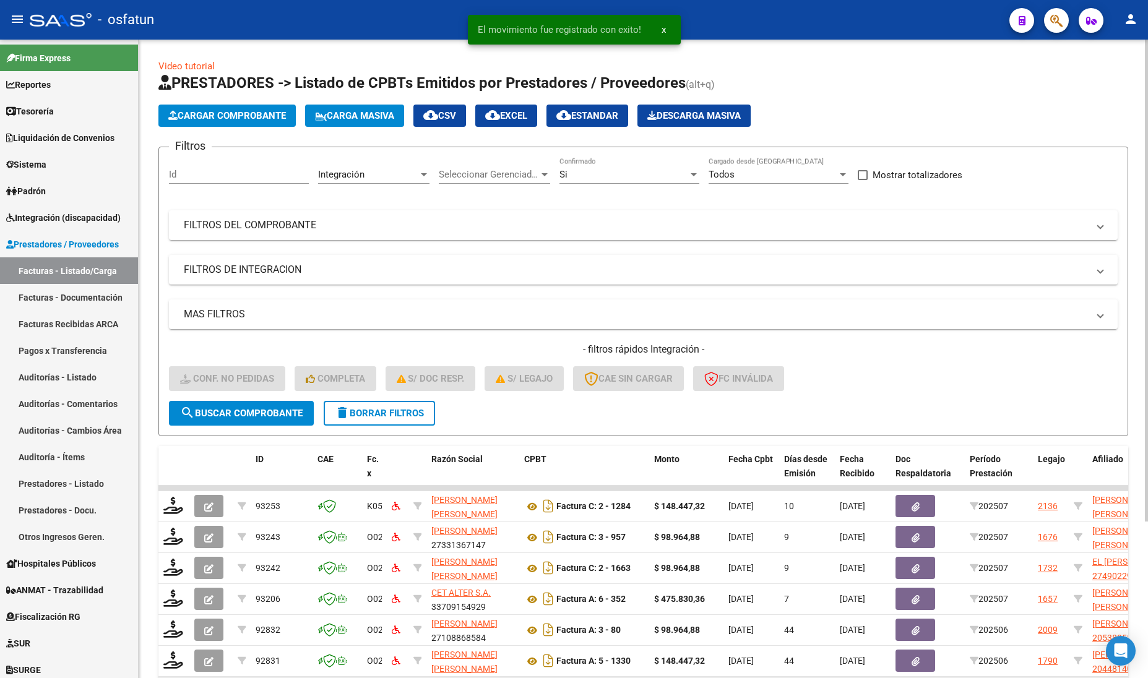
scroll to position [181, 0]
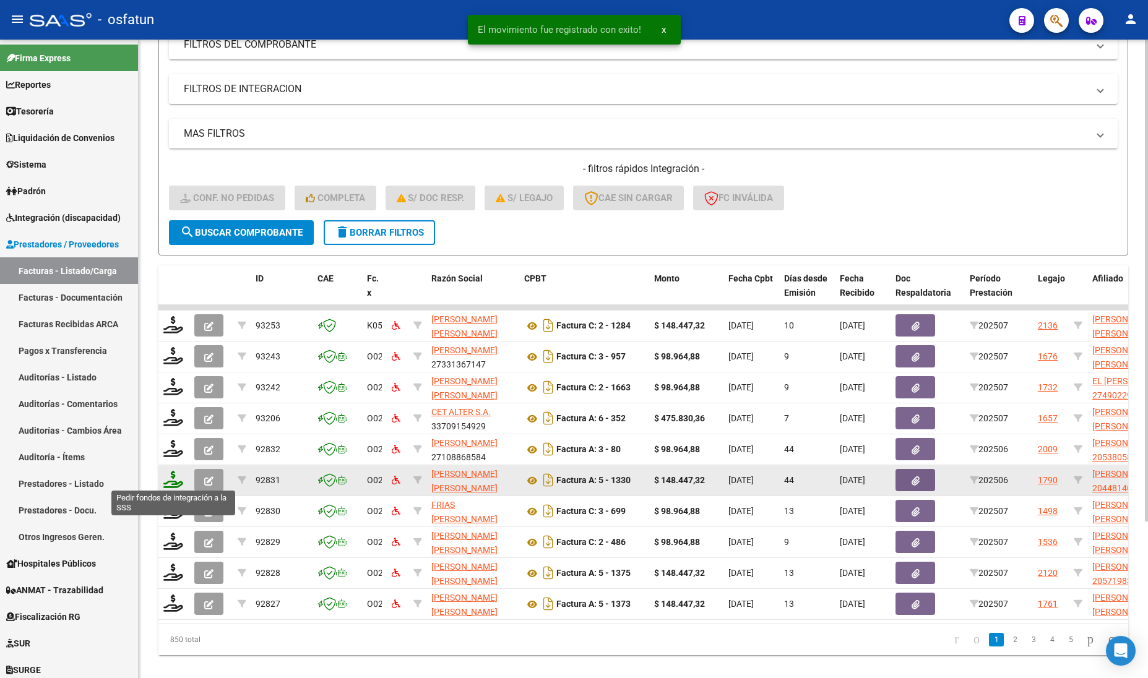
click at [178, 474] on icon at bounding box center [173, 479] width 20 height 17
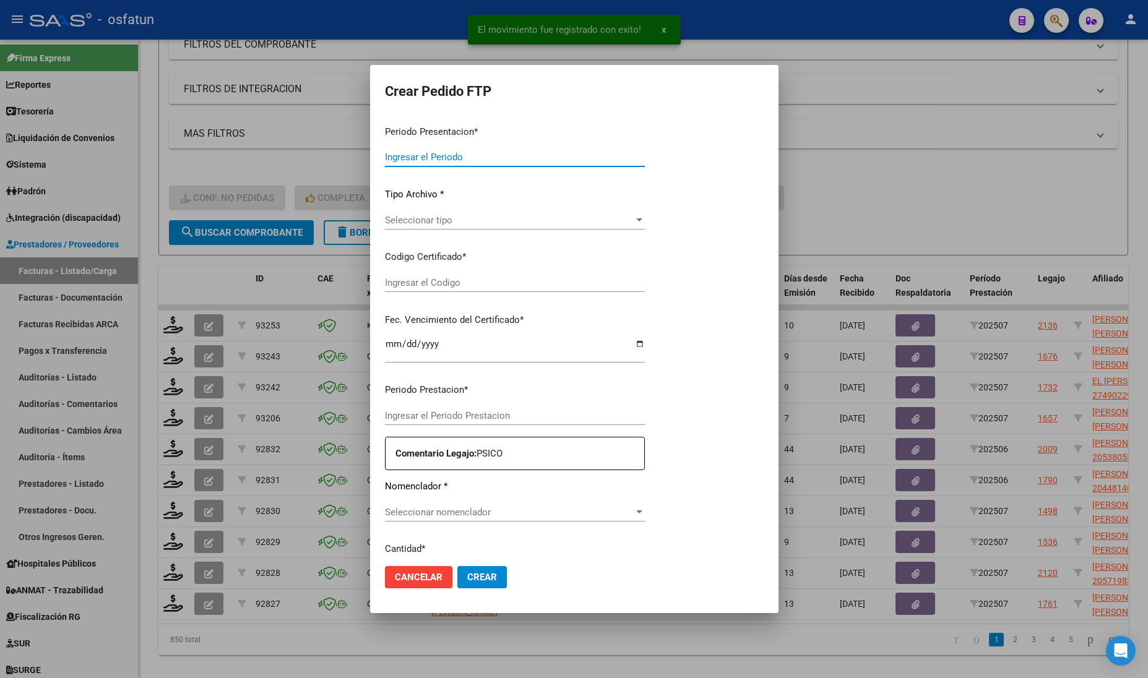
type input "202507"
type input "202506"
type input "$ 148.447,32"
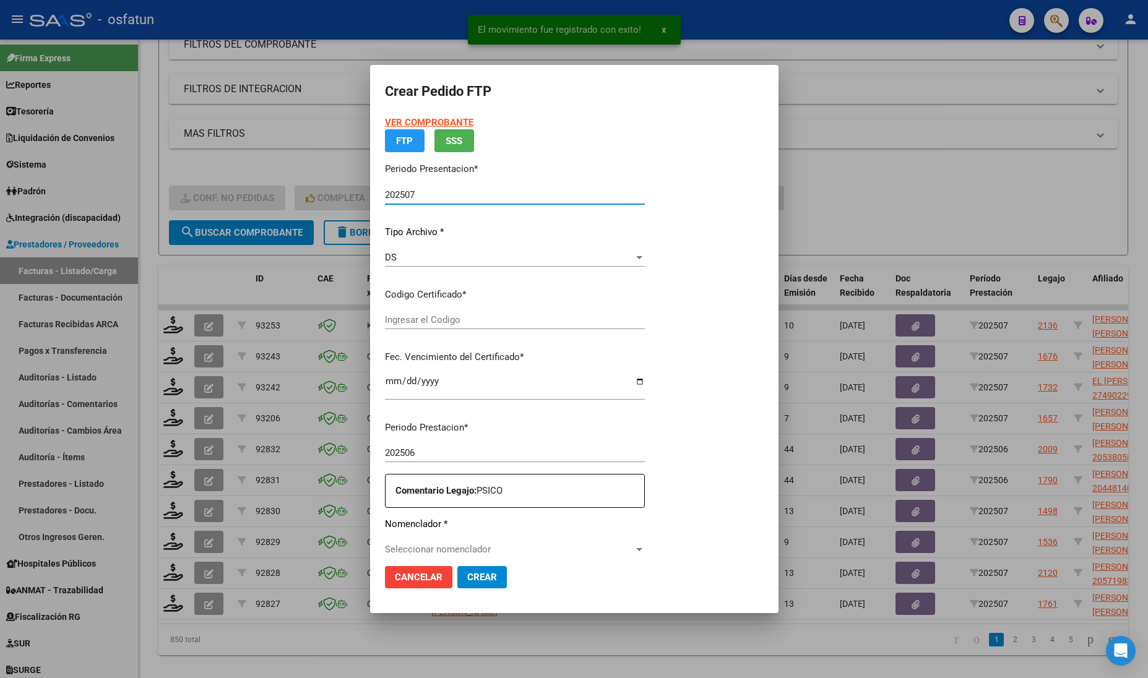
type input "ARG02000448140872015102120251021TUC136"
type input "[DATE]"
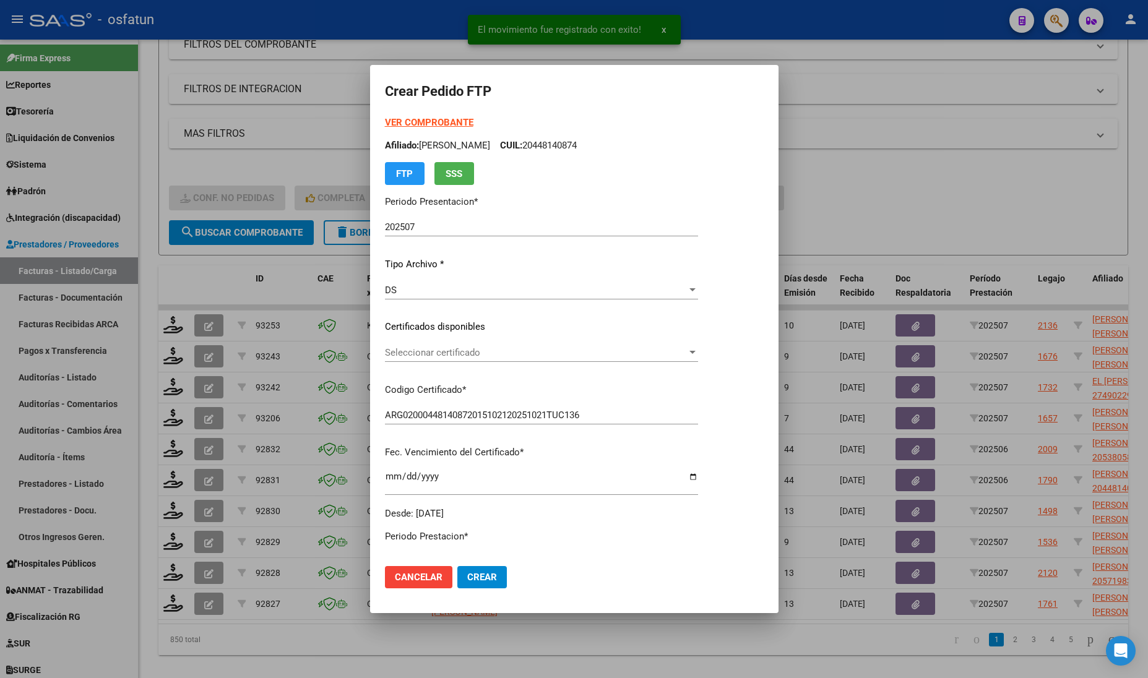
click at [421, 118] on strong "VER COMPROBANTE" at bounding box center [429, 122] width 88 height 11
click at [208, 163] on div at bounding box center [574, 339] width 1148 height 678
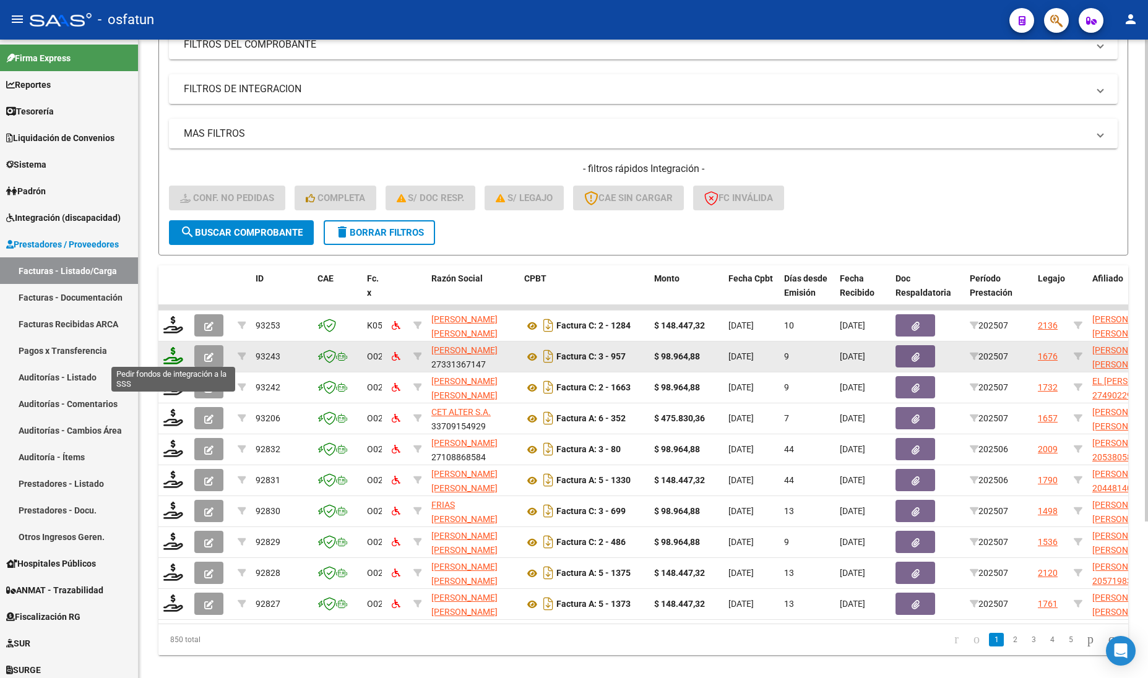
click at [174, 358] on icon at bounding box center [173, 355] width 20 height 17
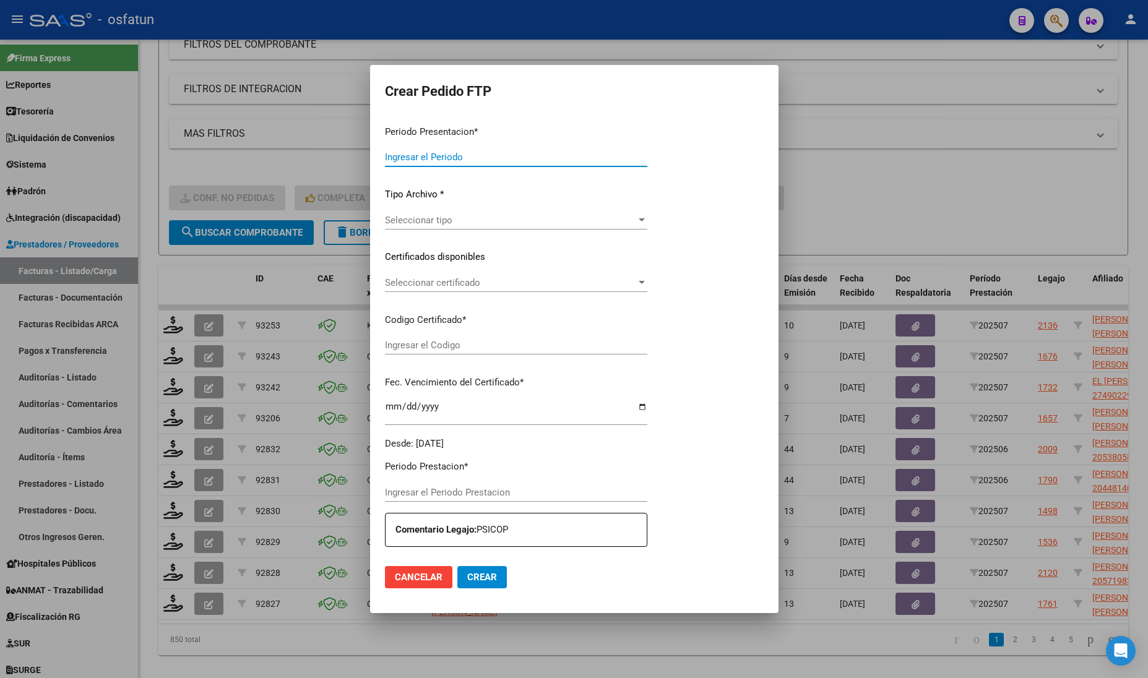
type input "202507"
type input "$ 98.964,88"
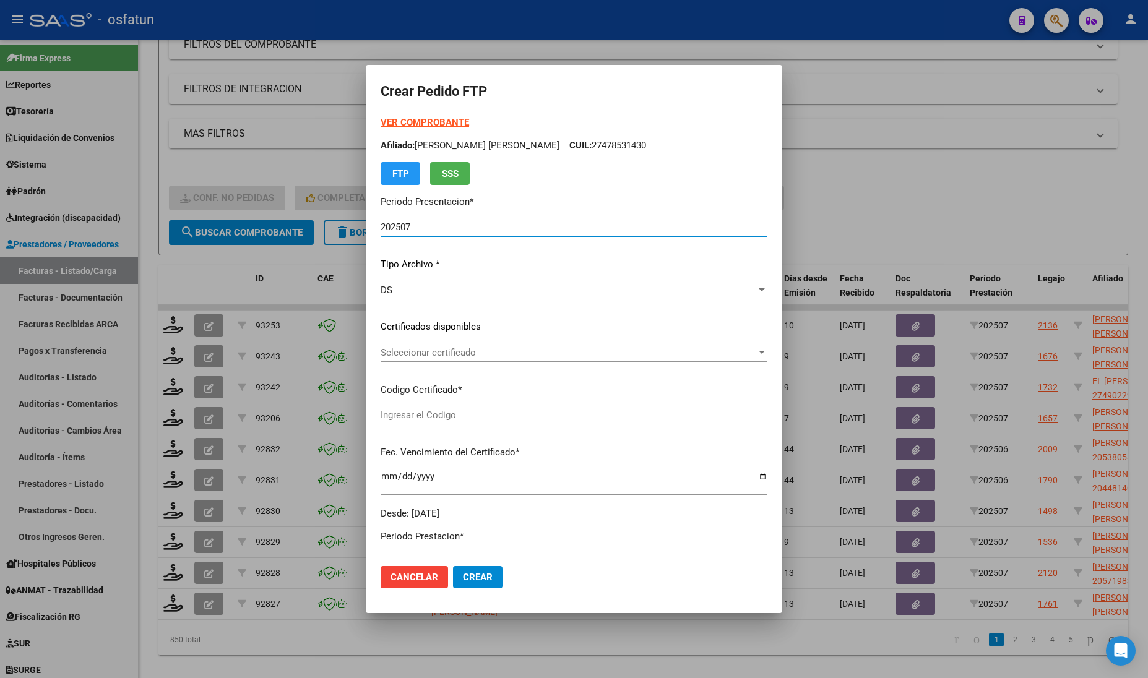
type input "ARG01000478531432023010620330106SGO116"
type input "[DATE]"
click at [381, 119] on strong "VER COMPROBANTE" at bounding box center [425, 122] width 88 height 11
click at [243, 160] on div at bounding box center [574, 339] width 1148 height 678
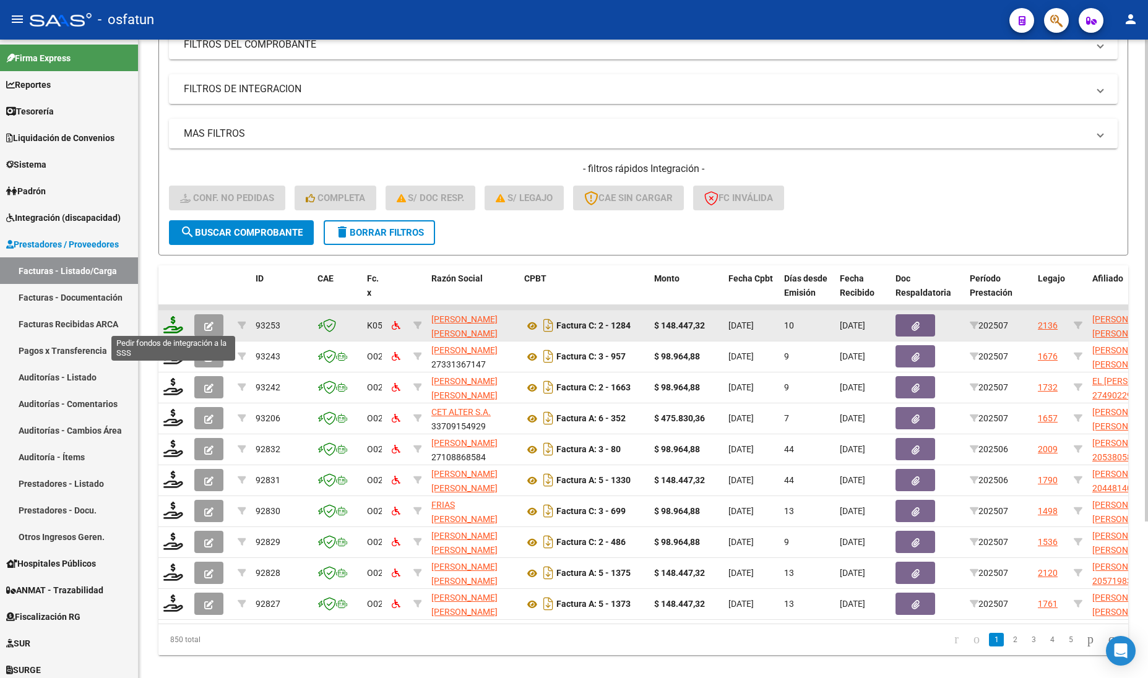
click at [168, 319] on icon at bounding box center [173, 324] width 20 height 17
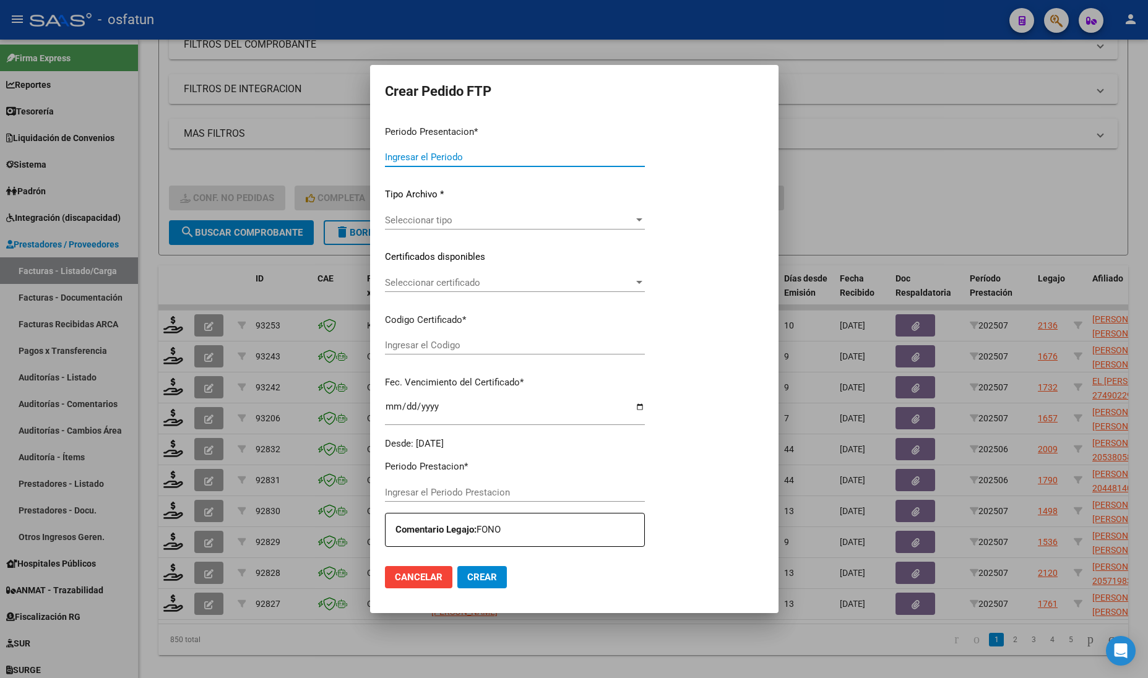
type input "202507"
type input "$ 148.447,32"
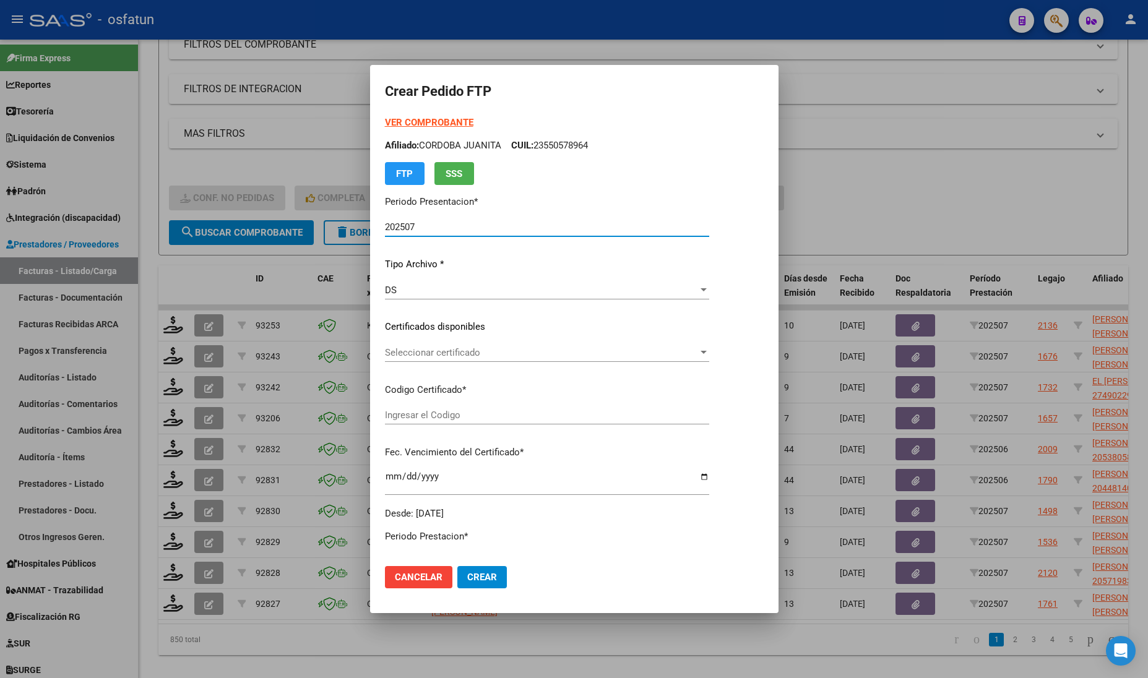
type input "48798658"
type input "2026-11-24"
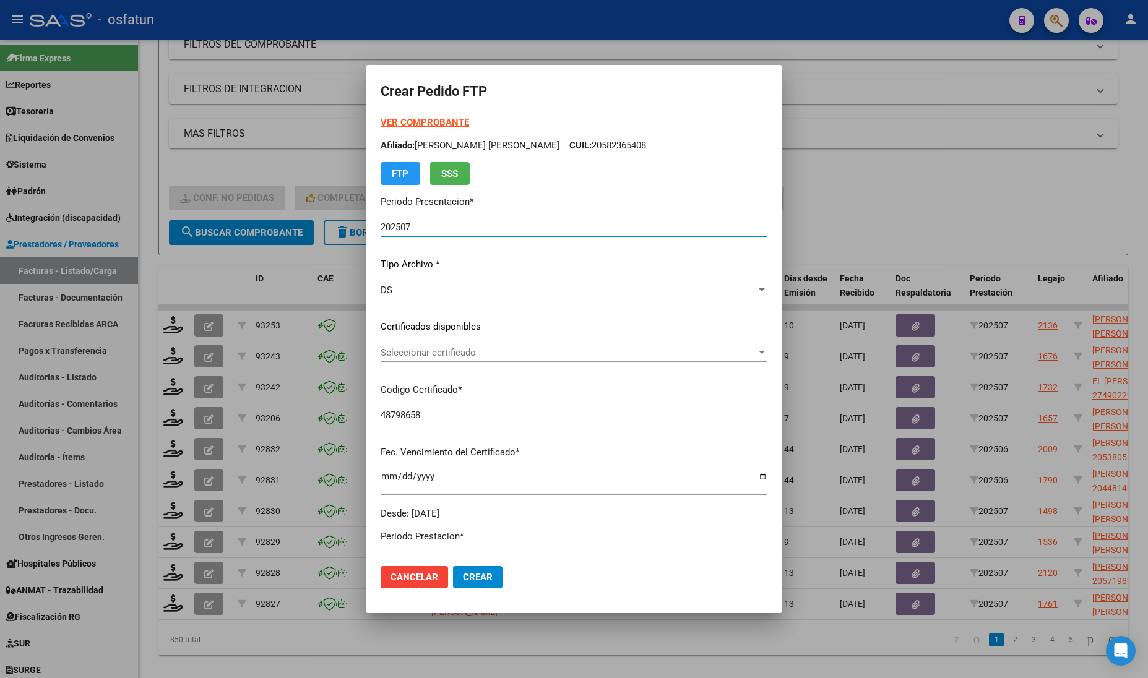
click at [404, 119] on strong "VER COMPROBANTE" at bounding box center [425, 122] width 88 height 11
click at [397, 344] on div "Seleccionar certificado Seleccionar certificado" at bounding box center [574, 352] width 387 height 19
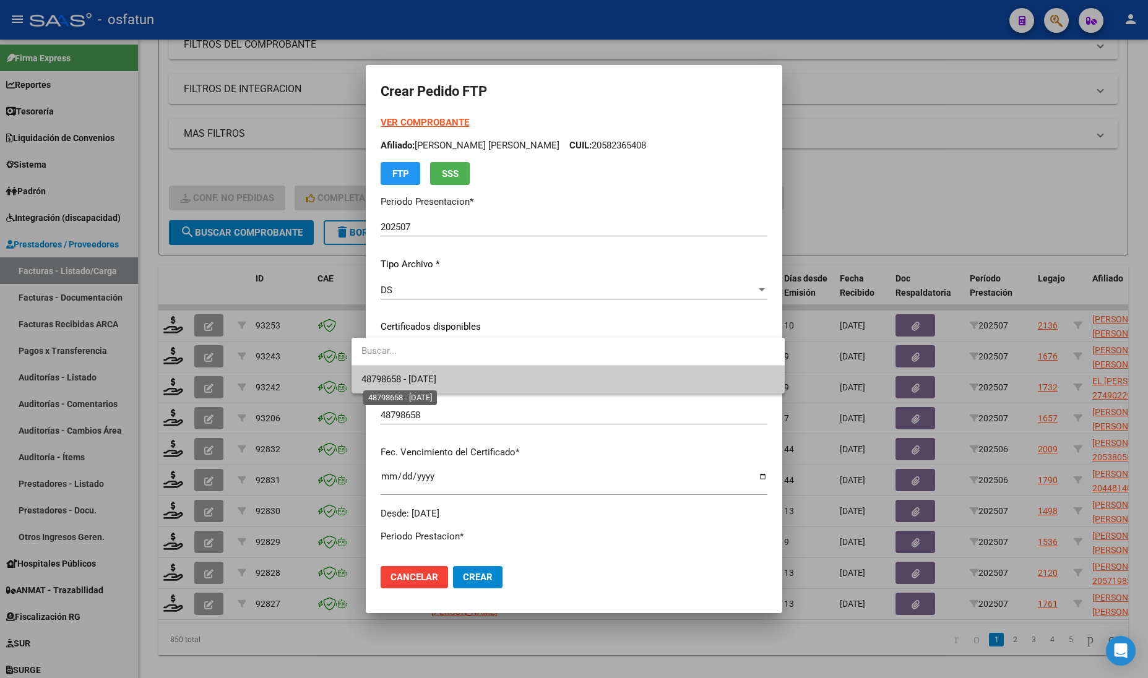
click at [402, 382] on span "48798658 - 2026-11-24" at bounding box center [398, 379] width 75 height 11
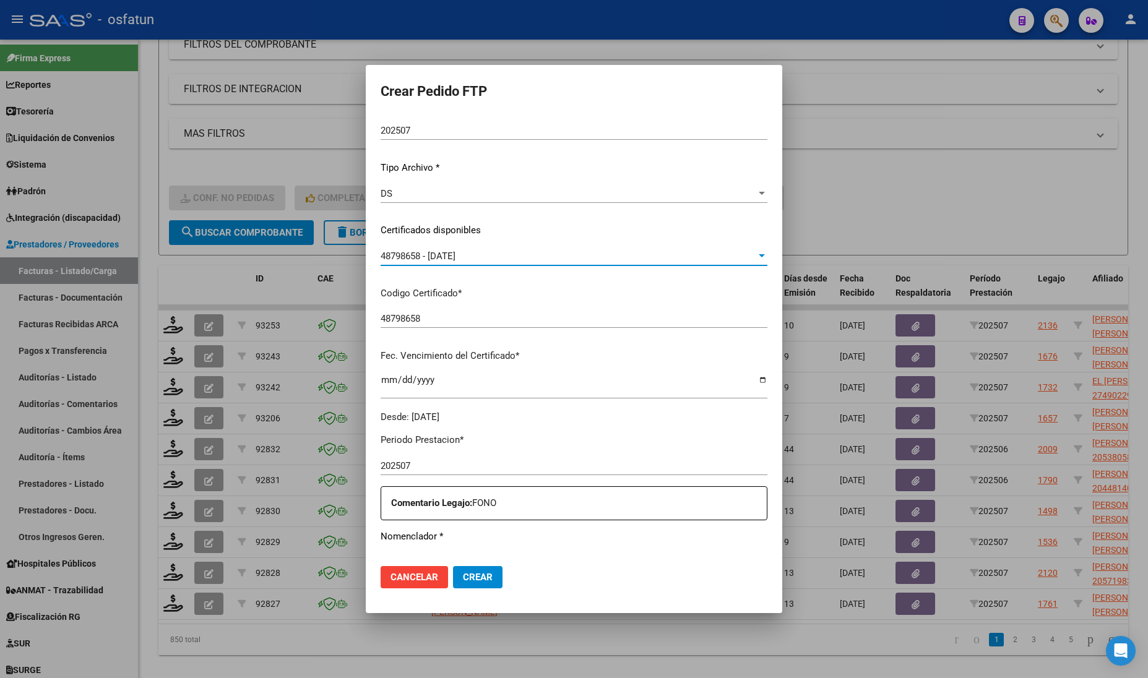
scroll to position [387, 0]
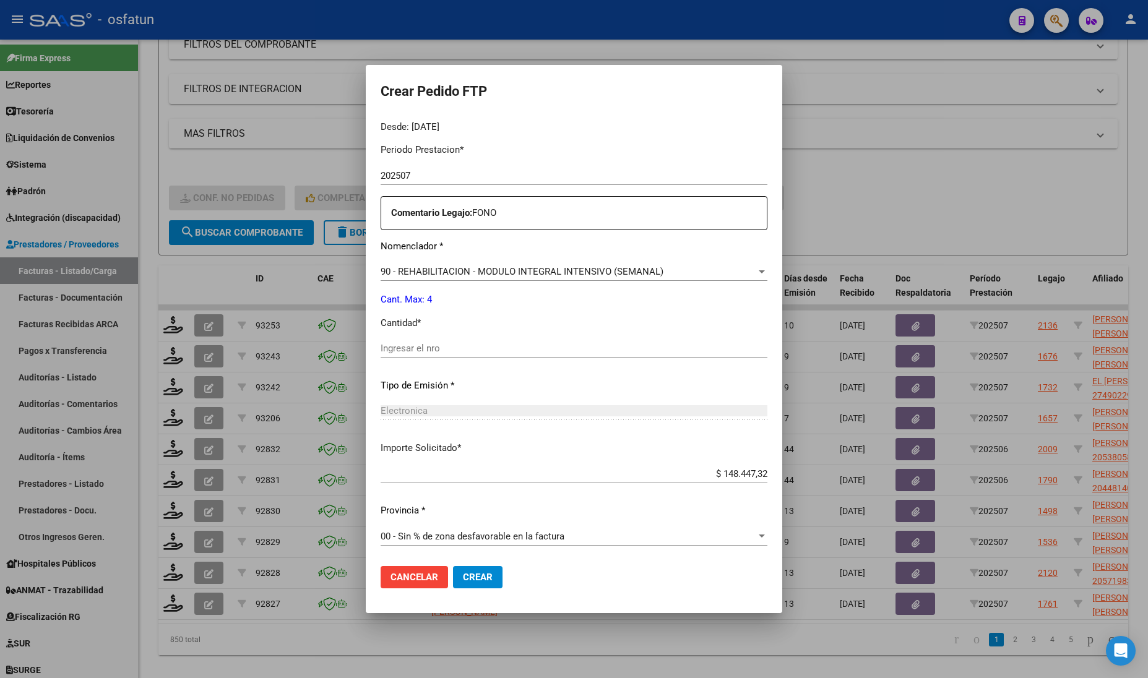
click at [415, 347] on input "Ingresar el nro" at bounding box center [574, 348] width 387 height 11
click at [447, 345] on input "Ingresar el nro" at bounding box center [574, 348] width 387 height 11
type input "4"
click at [994, 202] on div at bounding box center [574, 339] width 1148 height 678
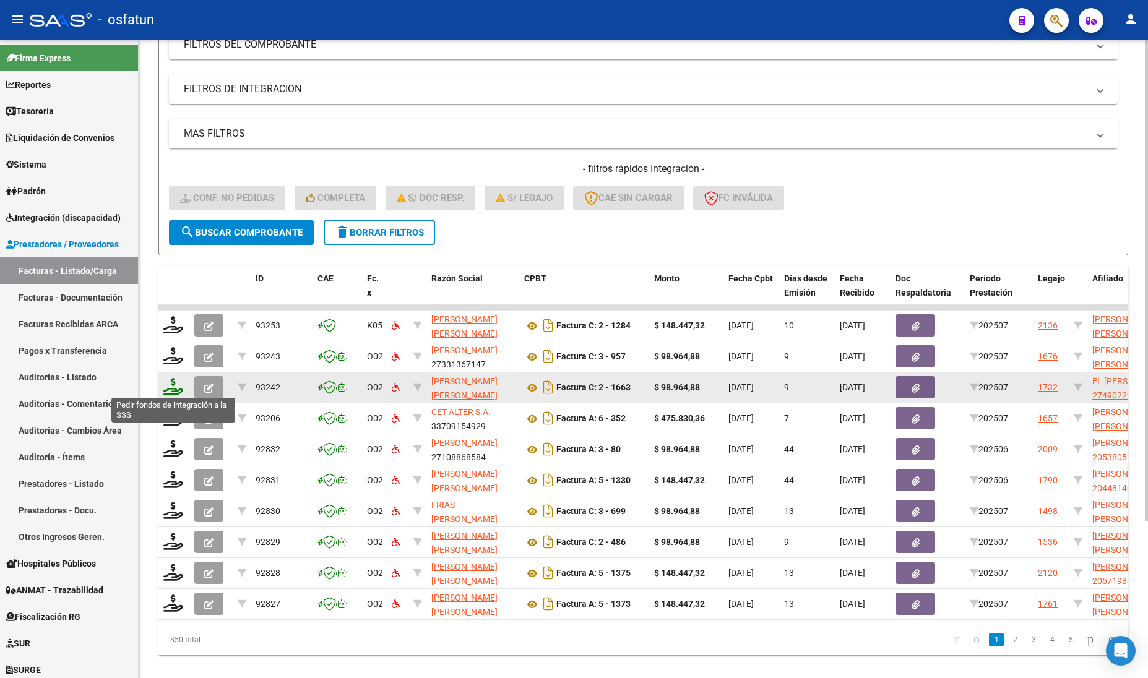
click at [169, 388] on icon at bounding box center [173, 386] width 20 height 17
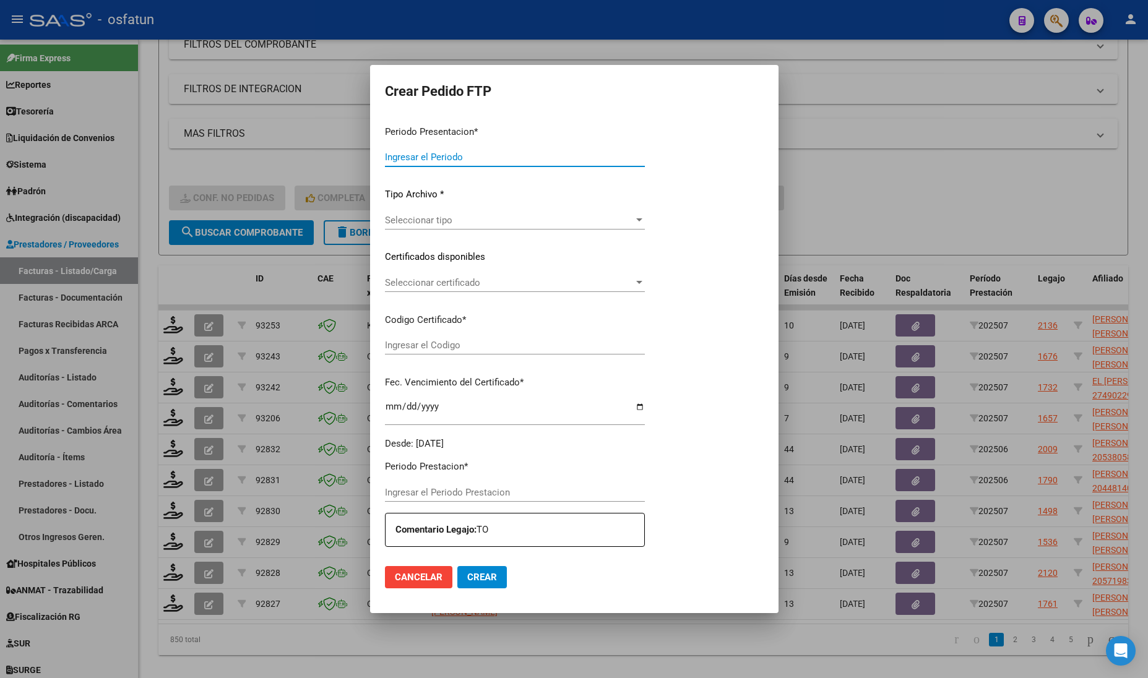
type input "202507"
type input "$ 98.964,88"
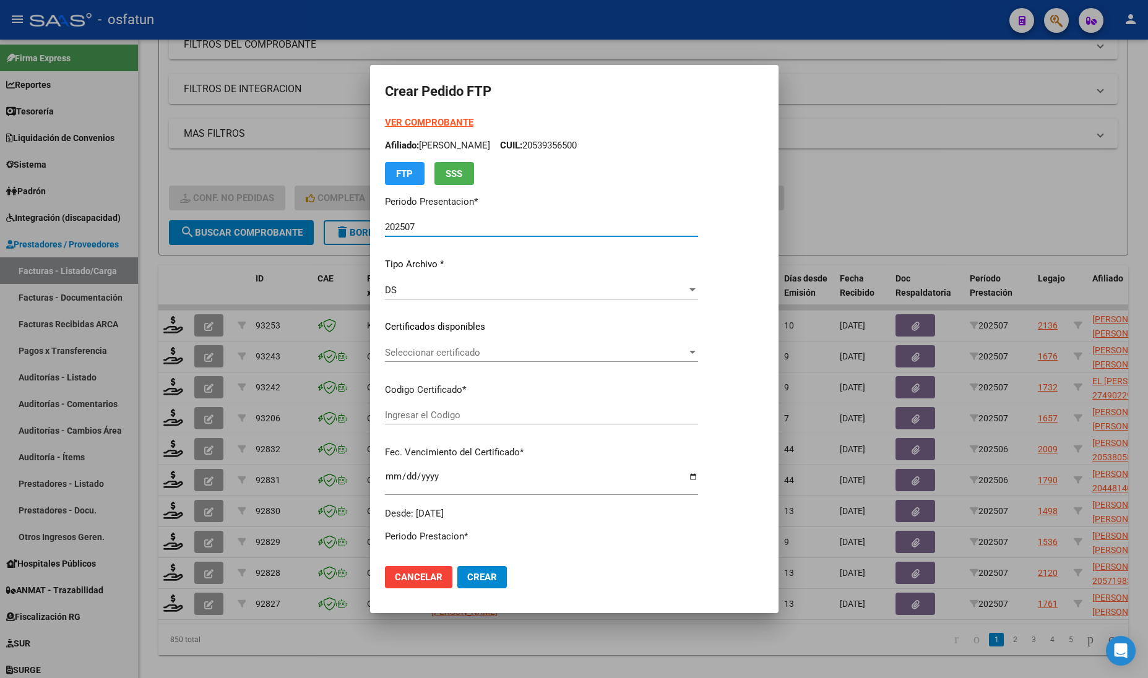
type input "ARG01000490229202016090820260908JUL135"
type input "2025-09-08"
click at [428, 118] on strong "VER COMPROBANTE" at bounding box center [429, 122] width 88 height 11
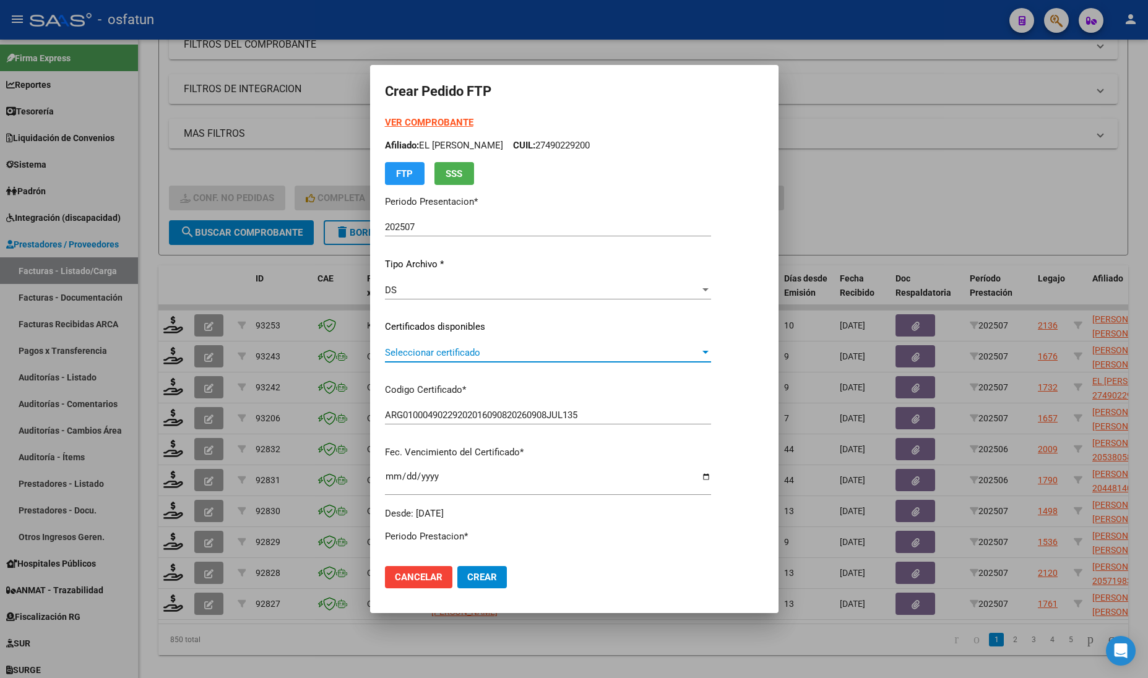
click at [455, 348] on span "Seleccionar certificado" at bounding box center [542, 352] width 315 height 11
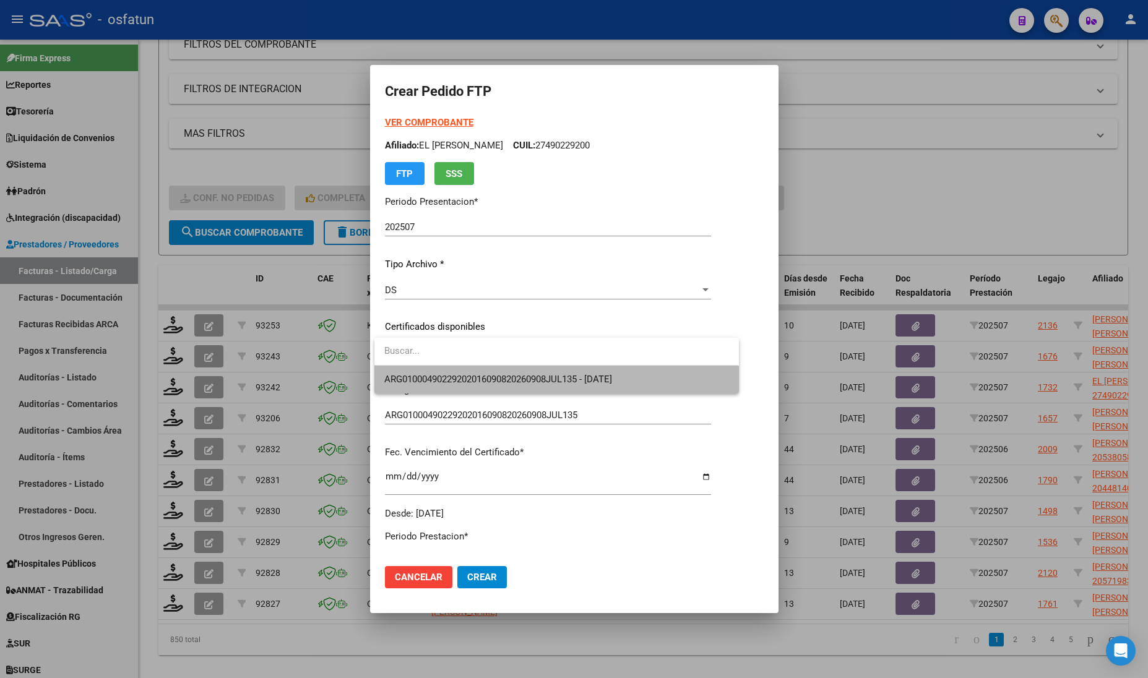
click at [477, 373] on span "ARG01000490229202016090820260908JUL135 - 2025-09-08" at bounding box center [556, 380] width 344 height 28
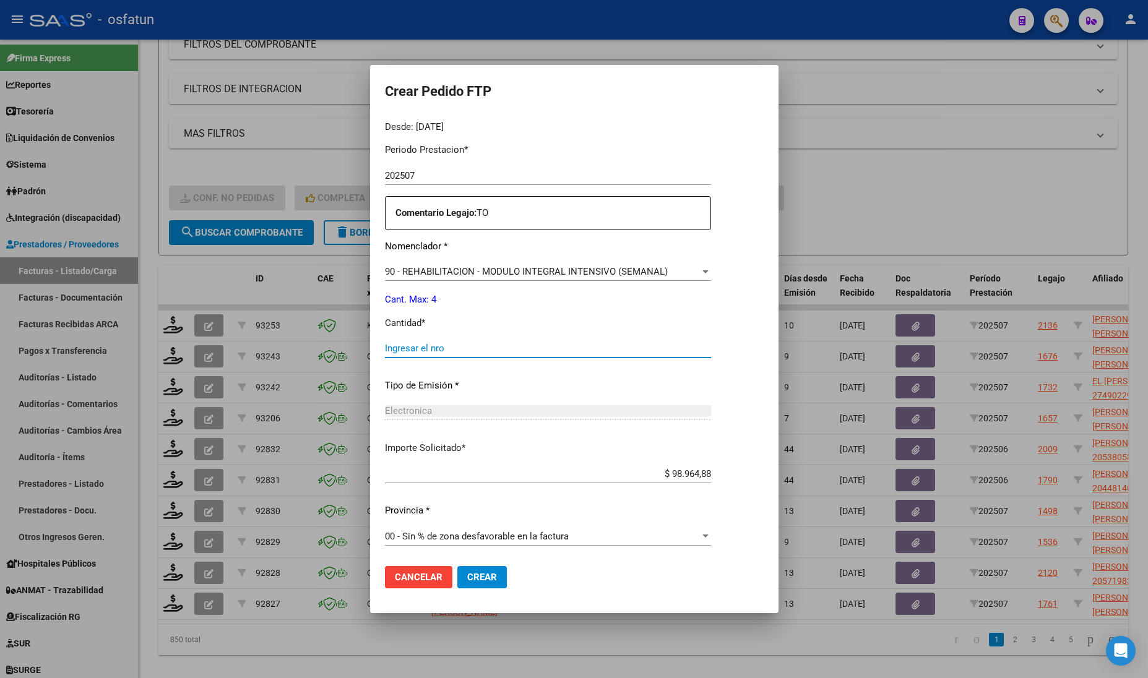
click at [512, 353] on input "Ingresar el nro" at bounding box center [548, 348] width 326 height 11
type input "4"
click at [473, 582] on span "Crear" at bounding box center [482, 577] width 30 height 11
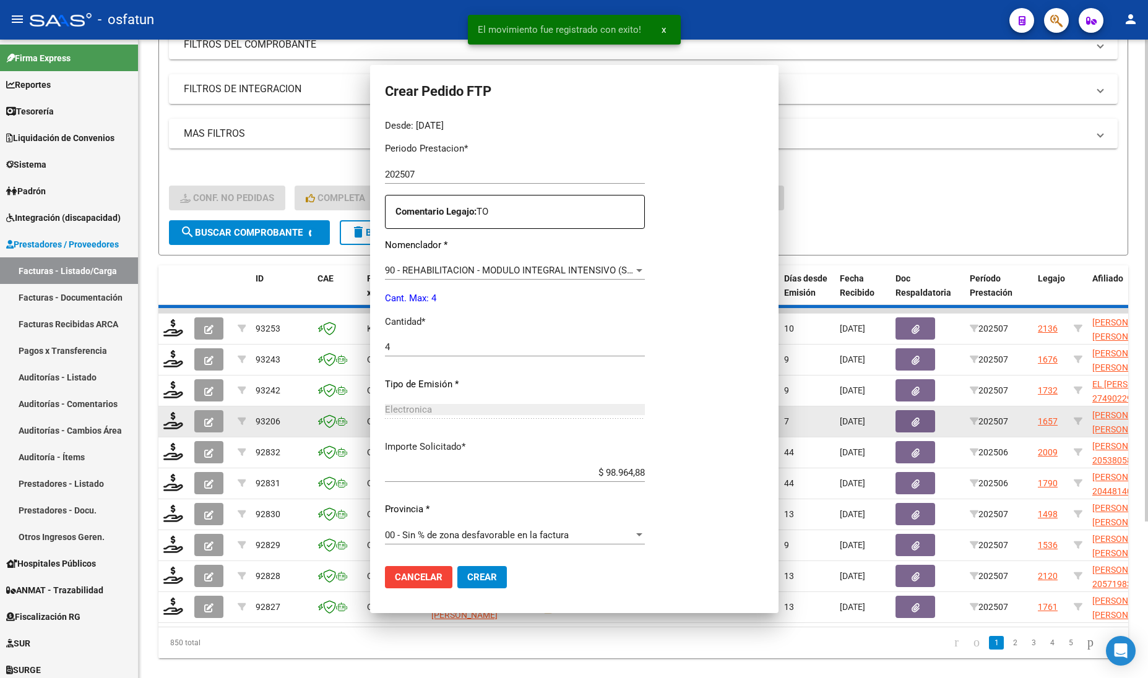
scroll to position [317, 0]
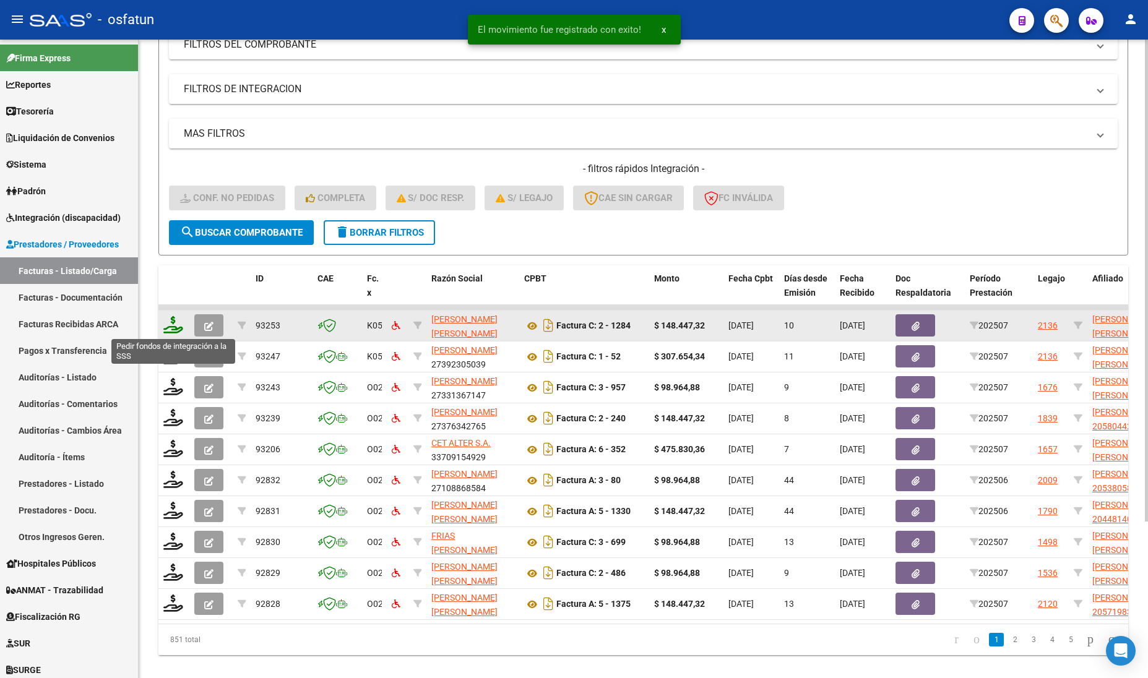
click at [175, 322] on icon at bounding box center [173, 324] width 20 height 17
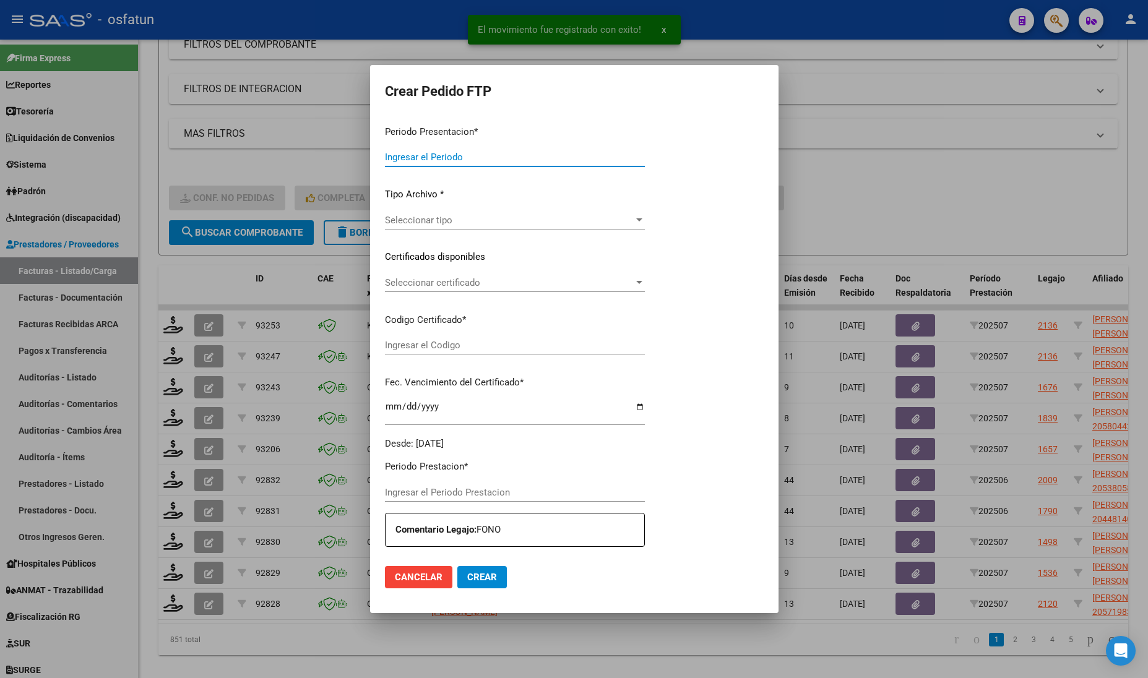
type input "202507"
type input "$ 148.447,32"
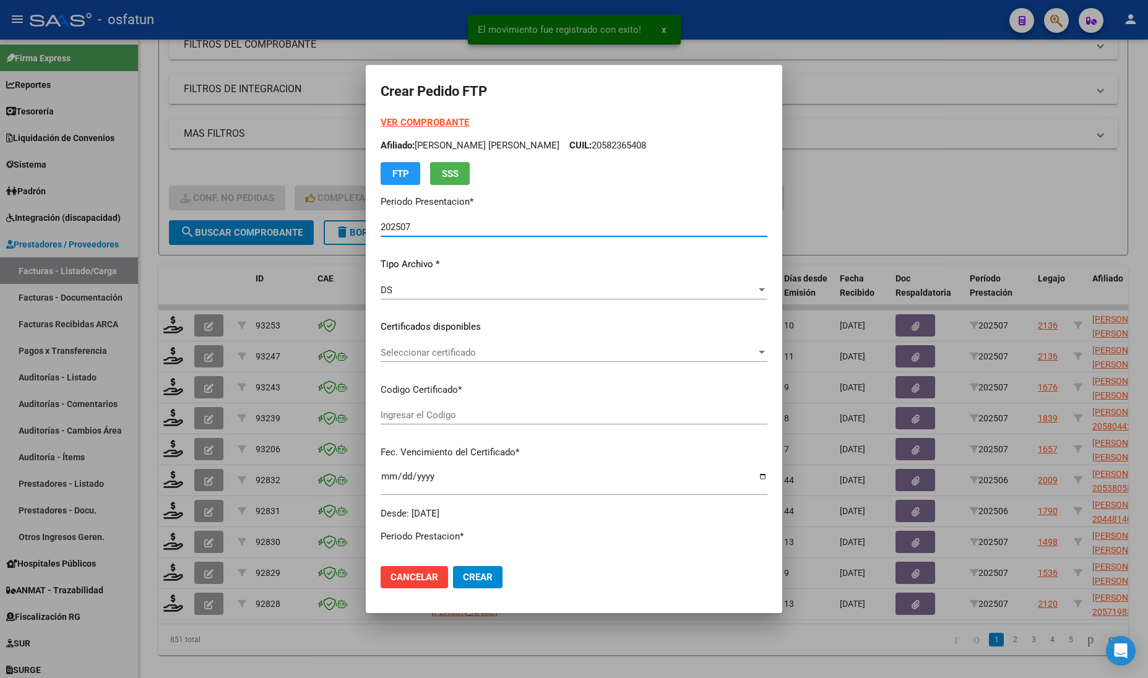
type input "48798658"
type input "2026-11-24"
click at [410, 119] on strong "VER COMPROBANTE" at bounding box center [425, 122] width 88 height 11
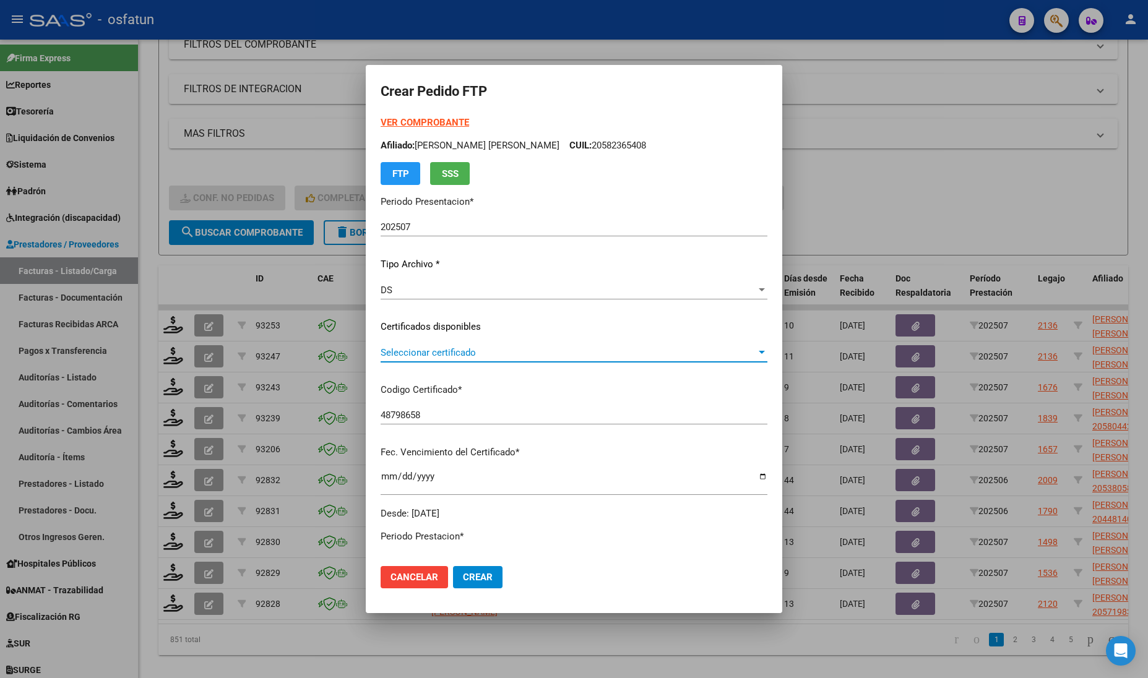
click at [433, 357] on span "Seleccionar certificado" at bounding box center [569, 352] width 376 height 11
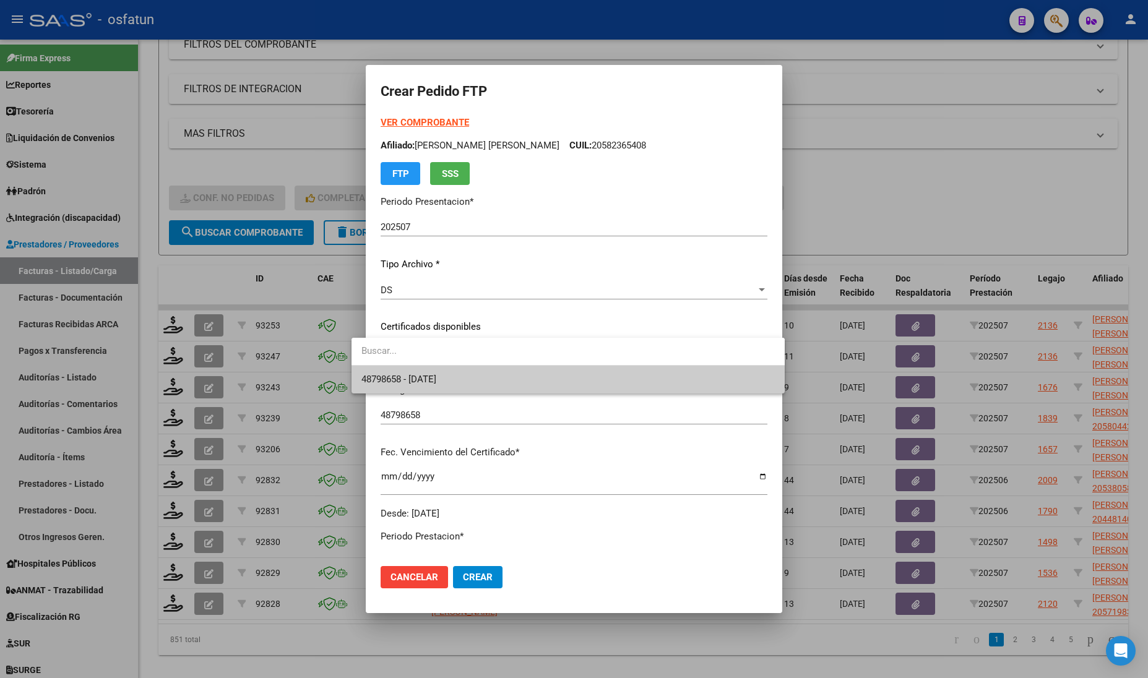
click at [435, 372] on span "48798658 - 2026-11-24" at bounding box center [567, 380] width 413 height 28
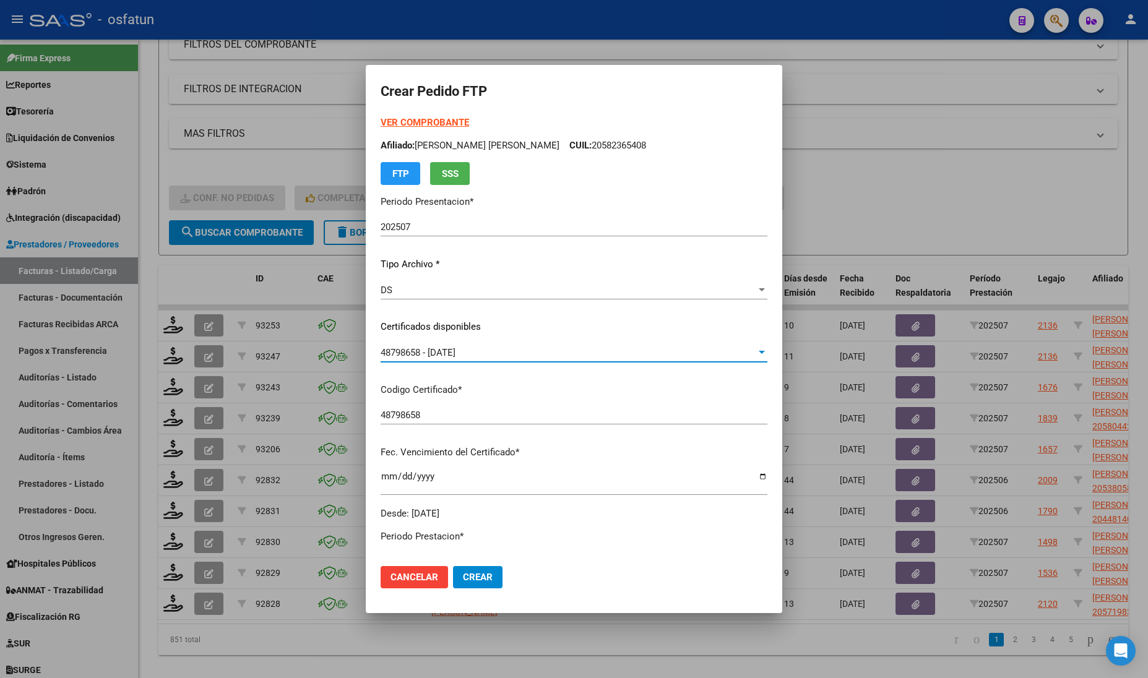
scroll to position [387, 0]
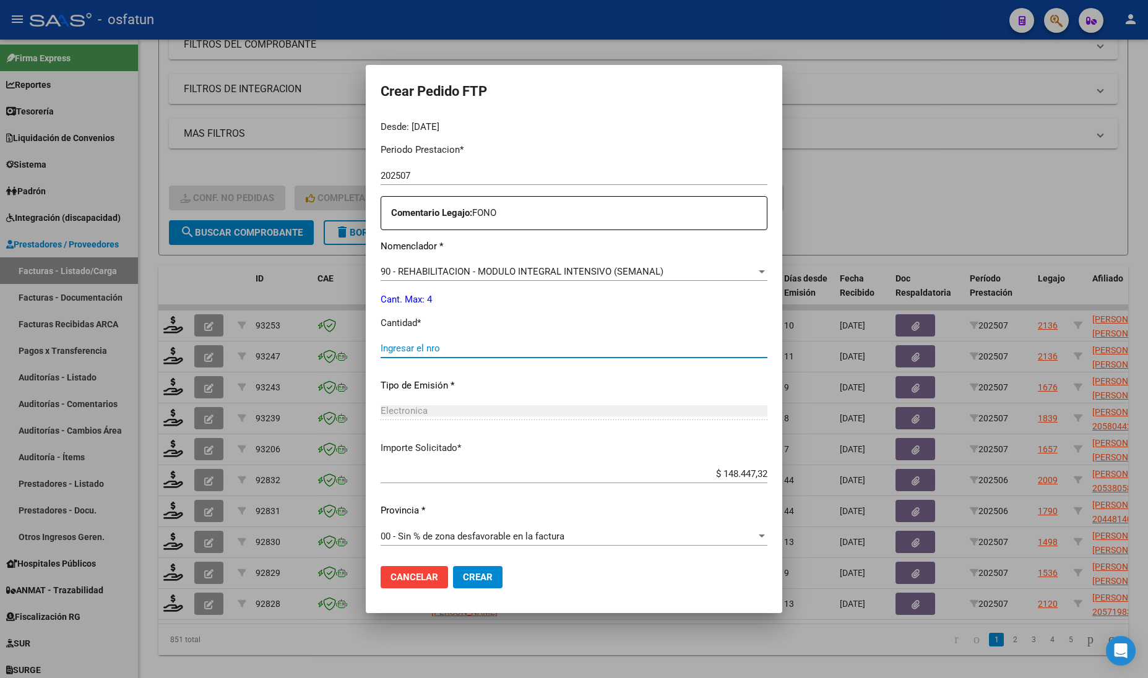
click at [381, 350] on input "Ingresar el nro" at bounding box center [574, 348] width 387 height 11
type input "4"
click at [463, 574] on span "Crear" at bounding box center [478, 577] width 30 height 11
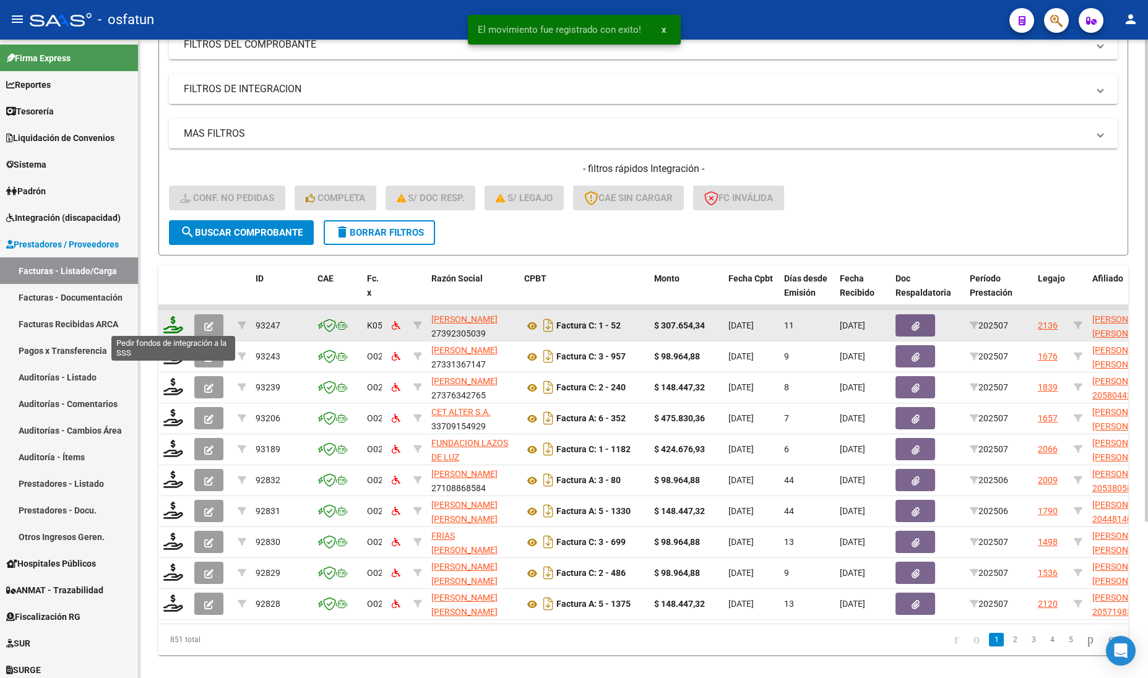
click at [167, 321] on icon at bounding box center [173, 324] width 20 height 17
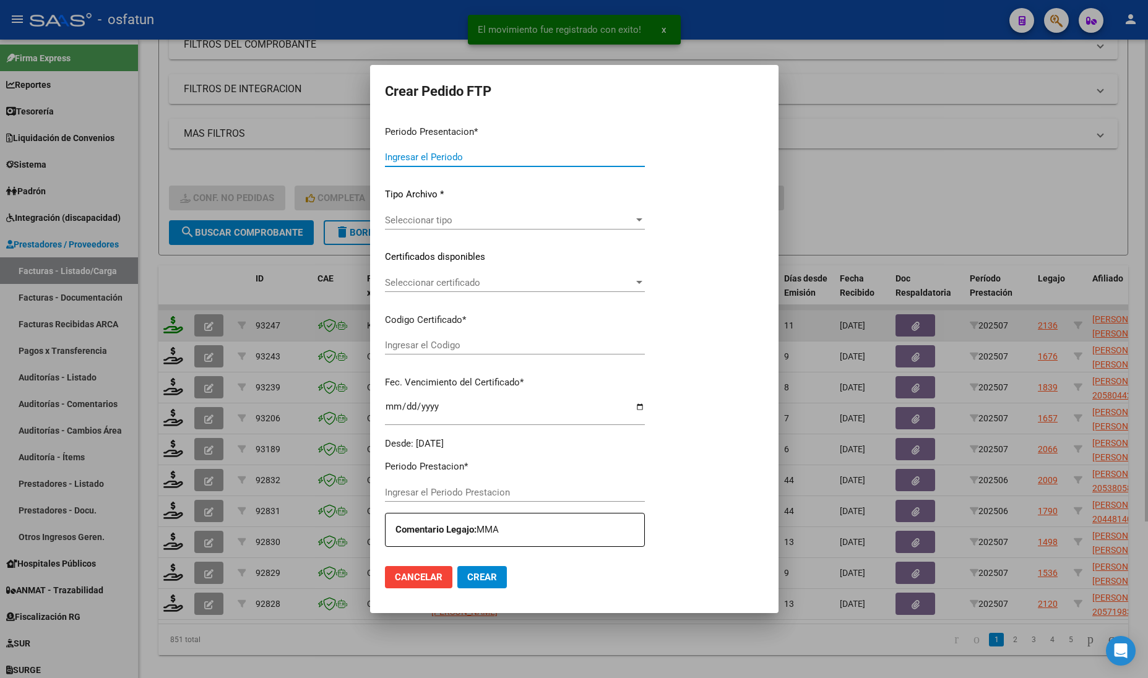
type input "202507"
type input "$ 307.654,34"
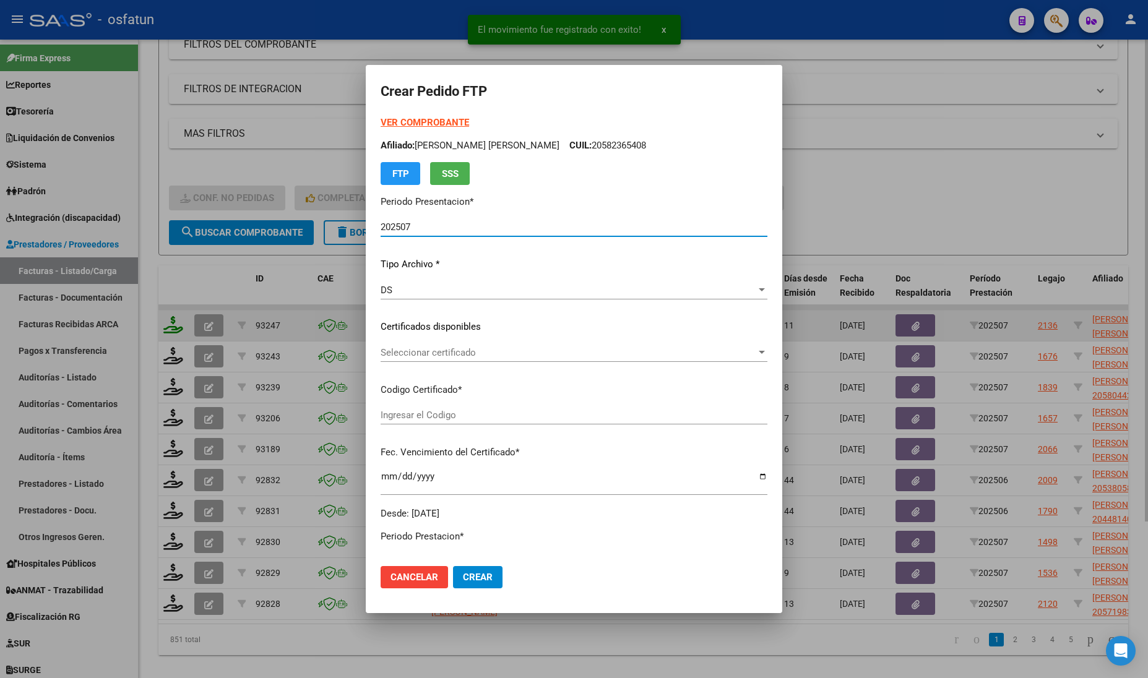
type input "48798658"
type input "2026-11-24"
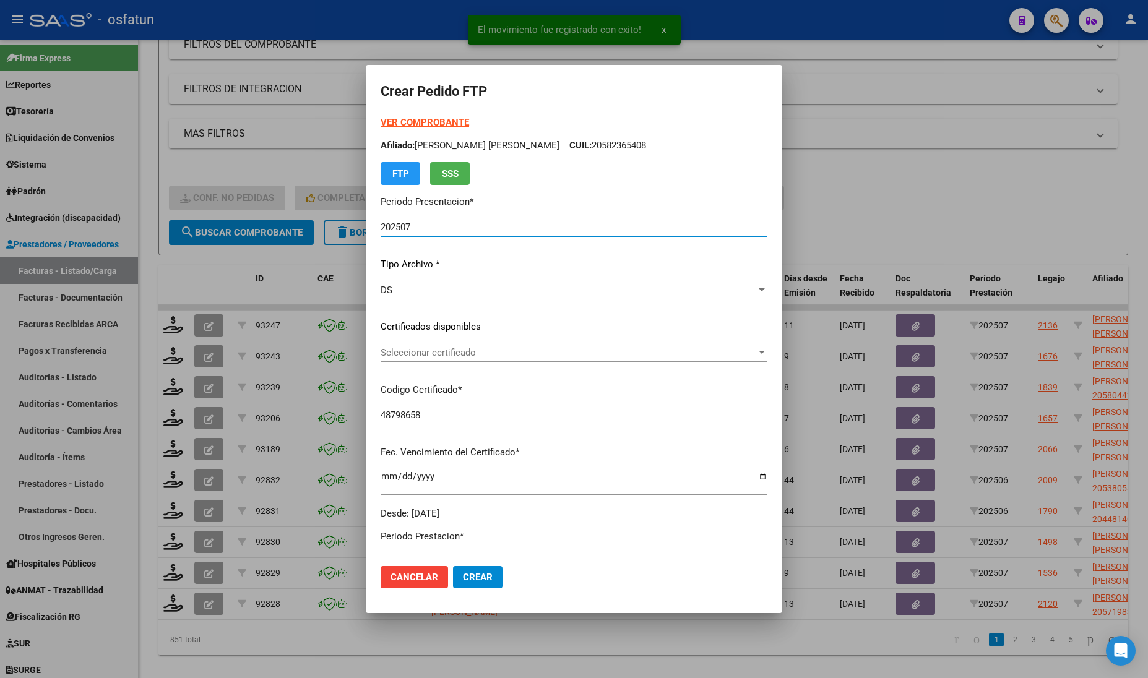
click at [431, 118] on strong "VER COMPROBANTE" at bounding box center [425, 122] width 88 height 11
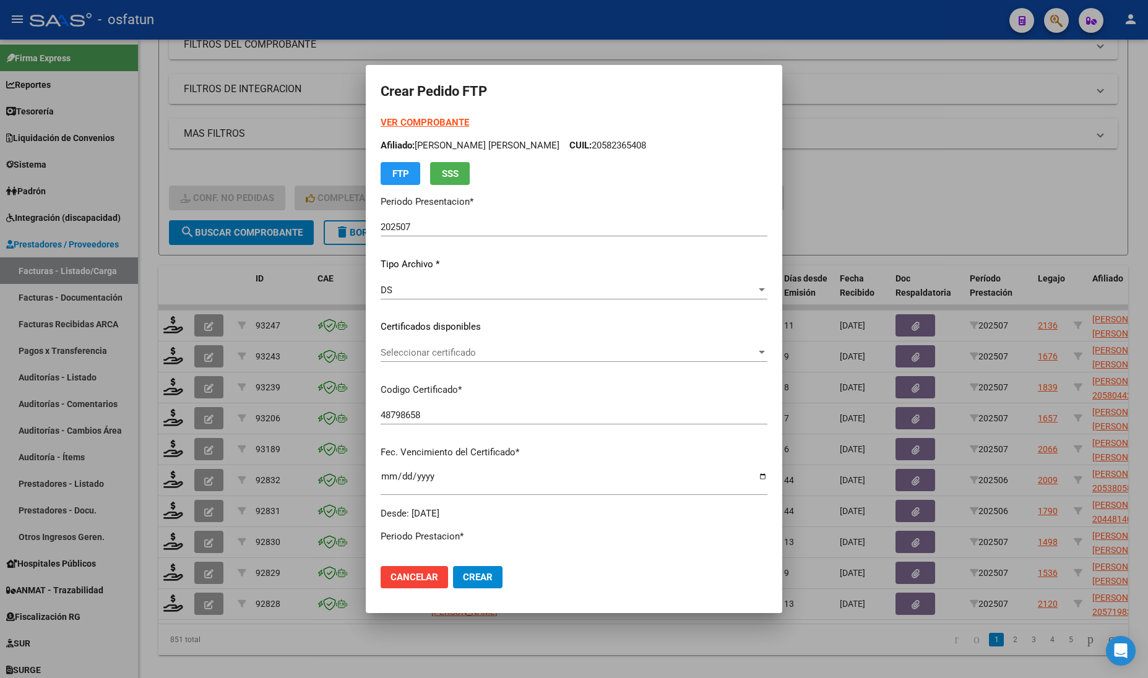
click at [422, 354] on span "Seleccionar certificado" at bounding box center [569, 352] width 376 height 11
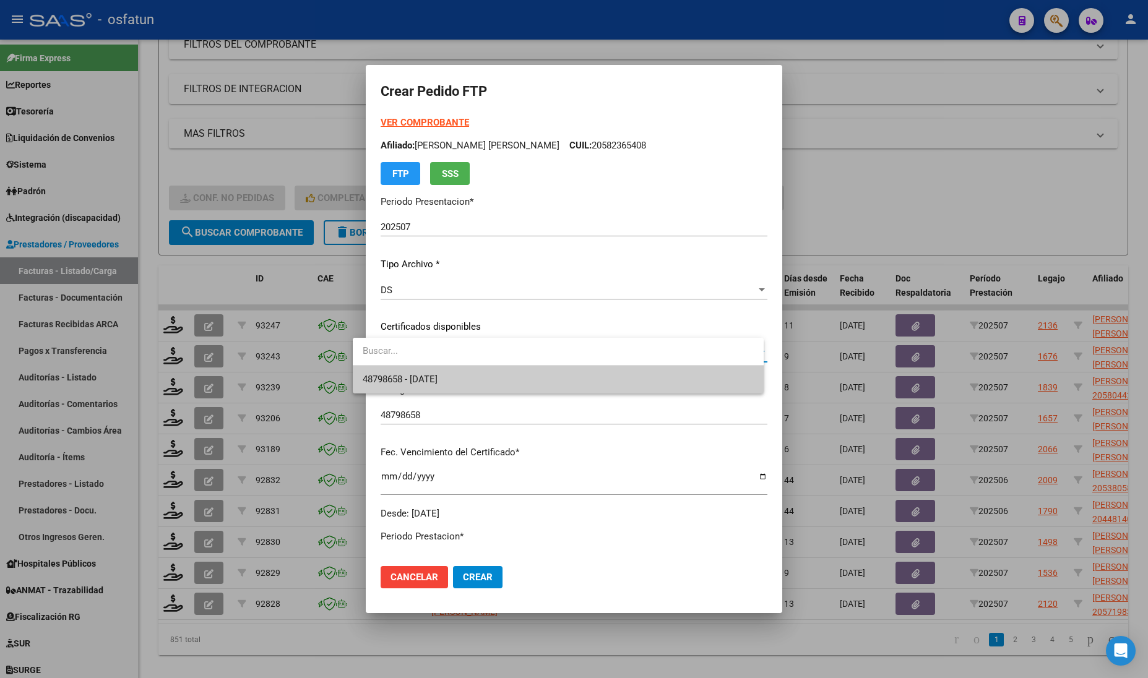
click at [431, 391] on span "48798658 - 2026-11-24" at bounding box center [558, 380] width 391 height 28
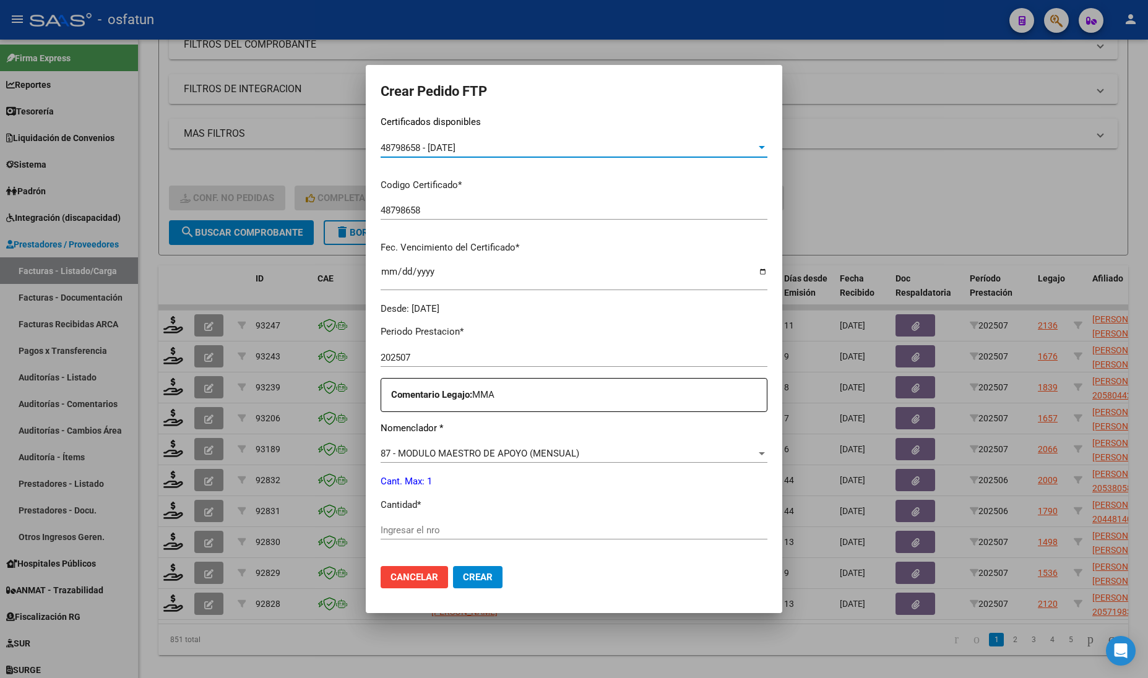
scroll to position [232, 0]
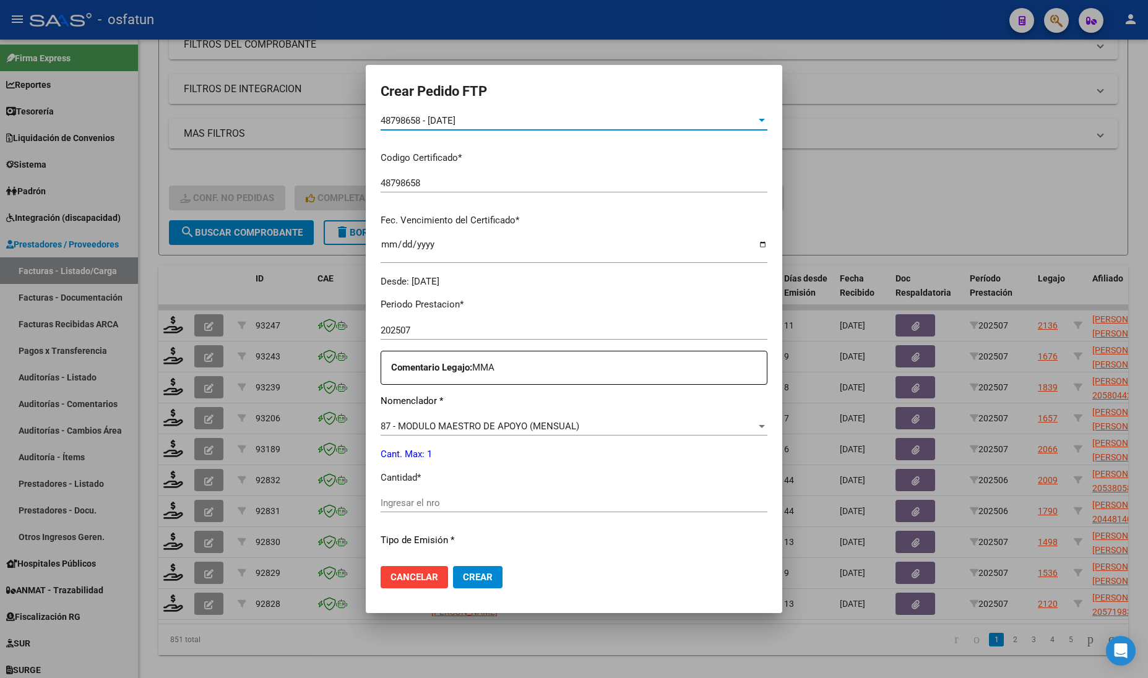
click at [462, 496] on div "Periodo Prestacion * 202507 Ingresar el Periodo Prestacion Comentario Legajo: M…" at bounding box center [574, 500] width 387 height 424
click at [459, 502] on input "Ingresar el nro" at bounding box center [574, 503] width 387 height 11
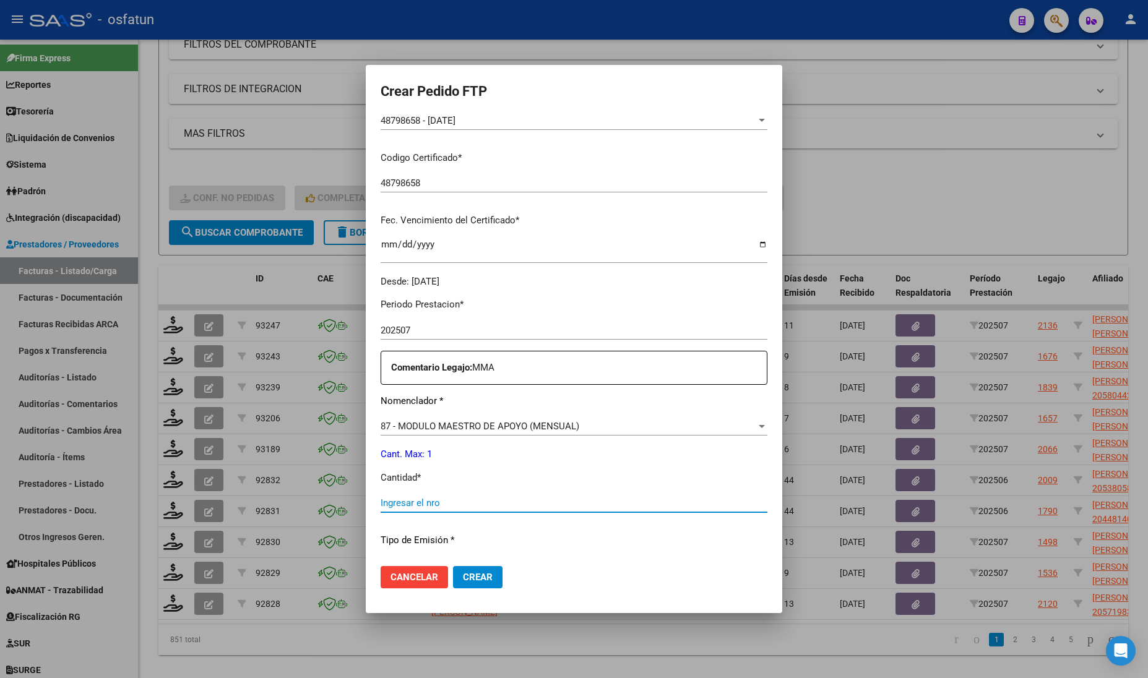
click at [459, 503] on input "Ingresar el nro" at bounding box center [574, 503] width 387 height 11
type input "1"
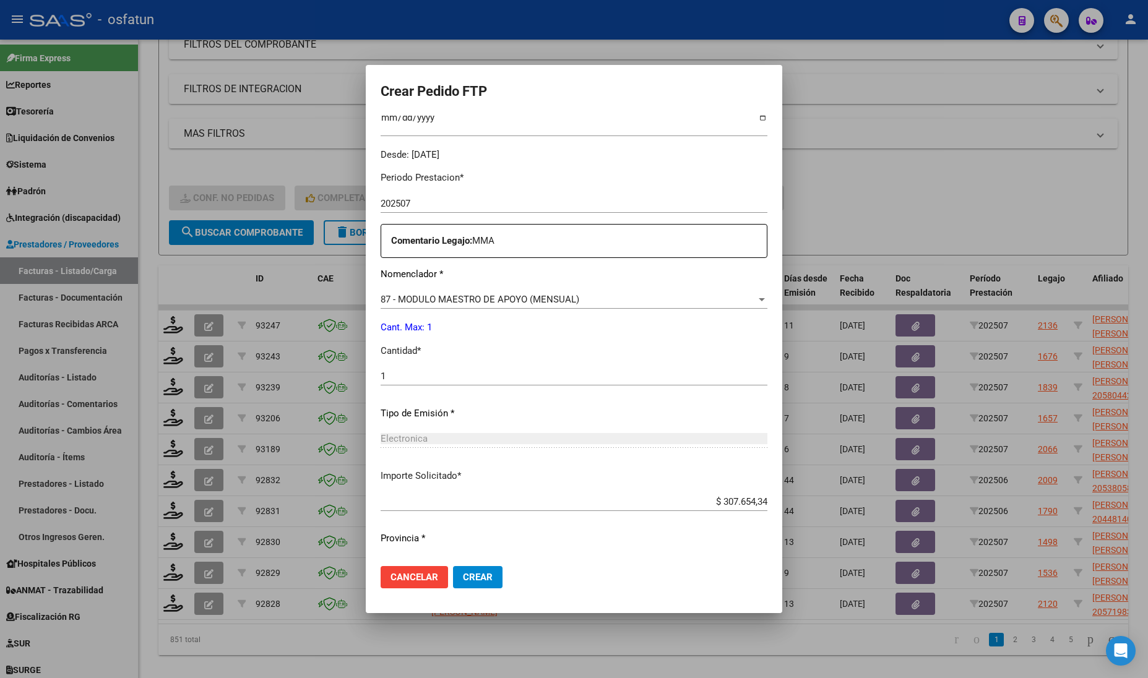
scroll to position [387, 0]
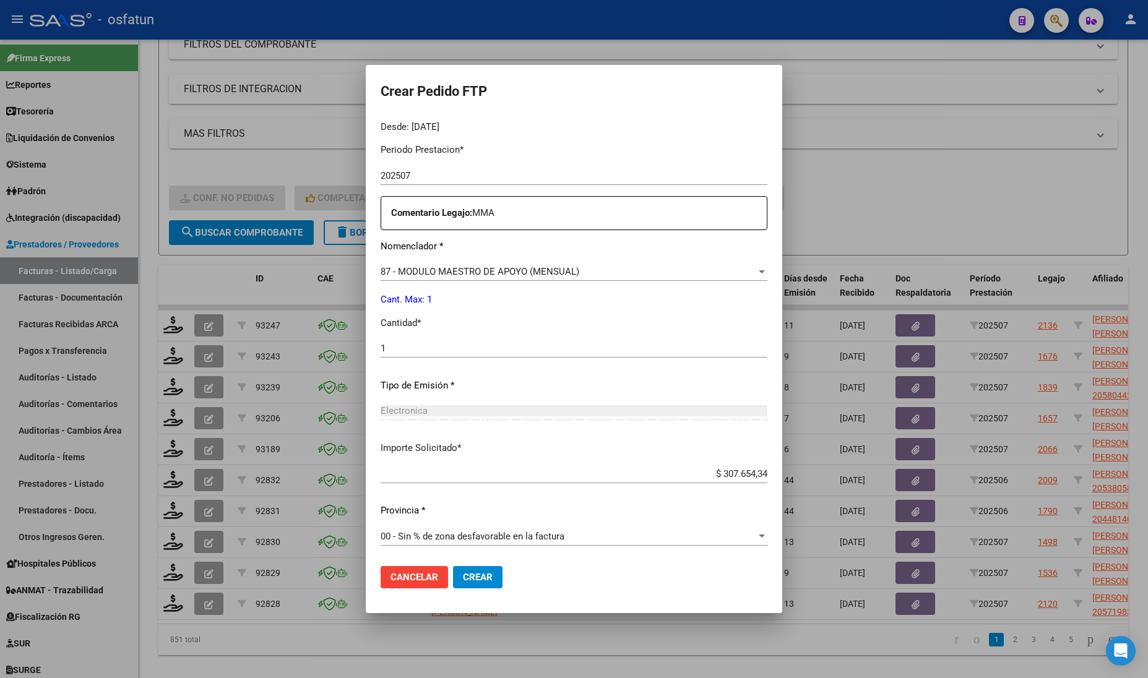
click at [463, 574] on span "Crear" at bounding box center [478, 577] width 30 height 11
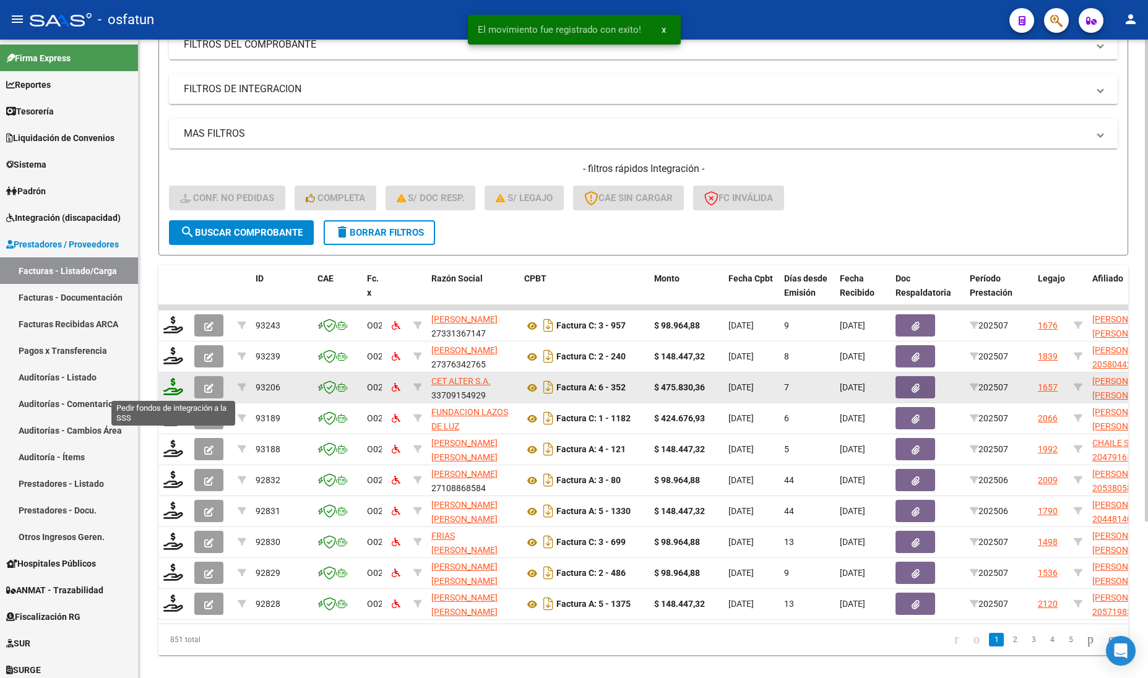
click at [168, 382] on icon at bounding box center [173, 386] width 20 height 17
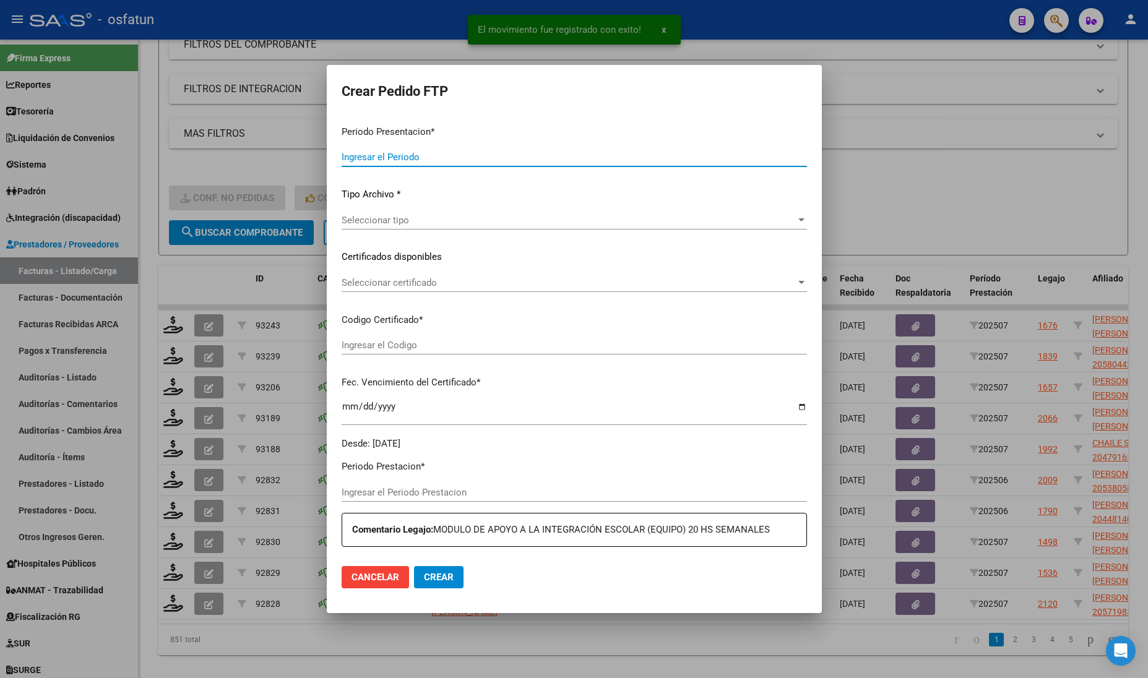
type input "202507"
type input "$ 475.830,36"
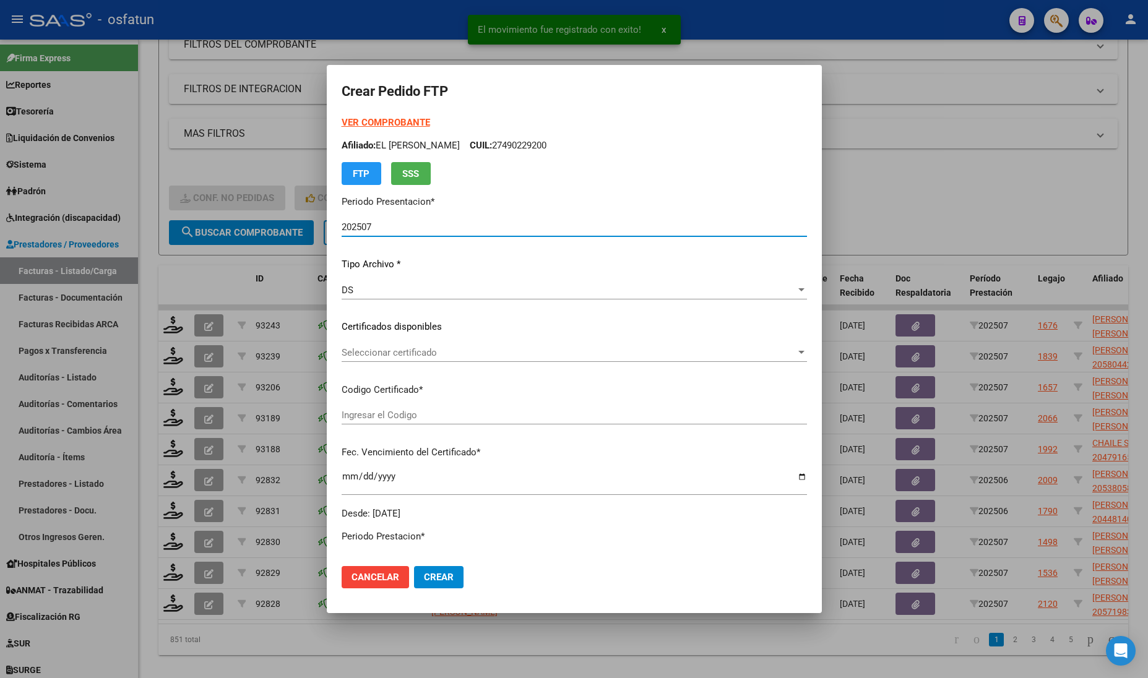
type input "ARG02000563970472022062420270624BS370"
type input "2027-06-24"
click at [385, 117] on strong "VER COMPROBANTE" at bounding box center [386, 122] width 88 height 11
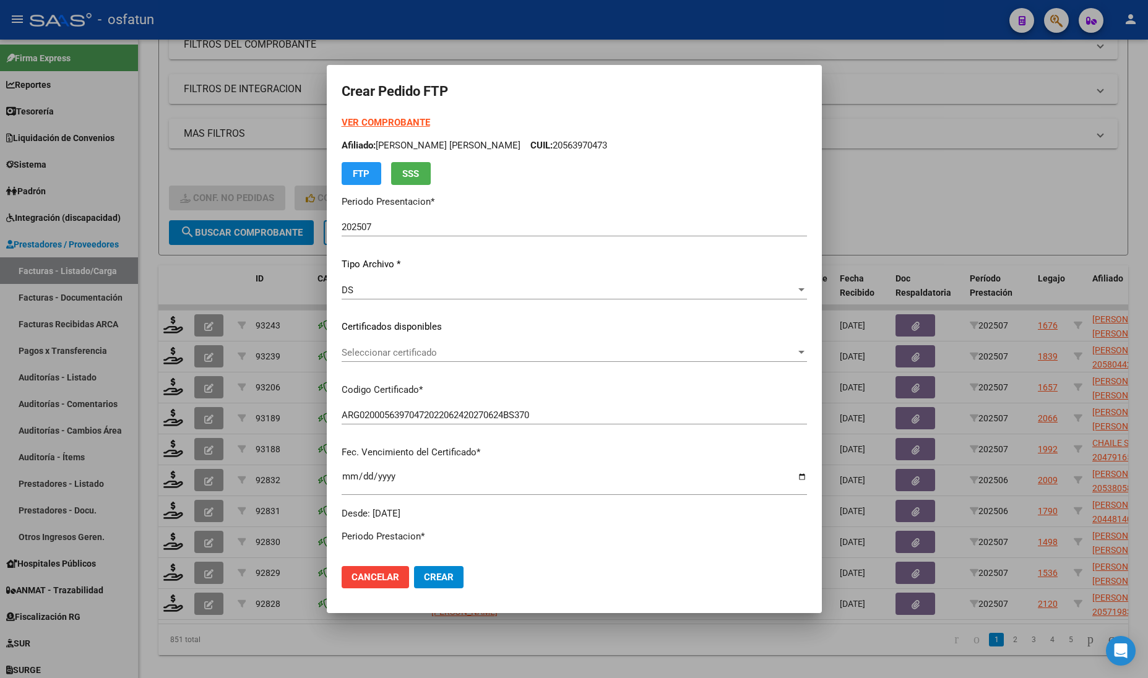
click at [399, 356] on span "Seleccionar certificado" at bounding box center [569, 352] width 454 height 11
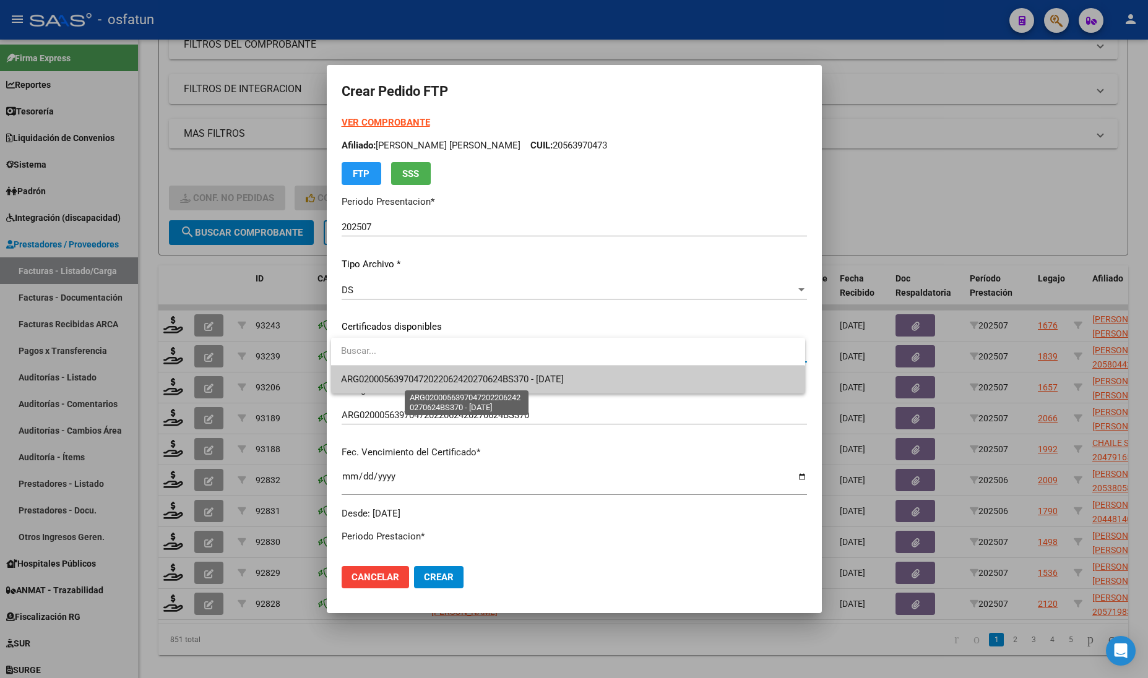
click at [396, 384] on span "ARG02000563970472022062420270624BS370 - 2027-06-24" at bounding box center [452, 379] width 223 height 11
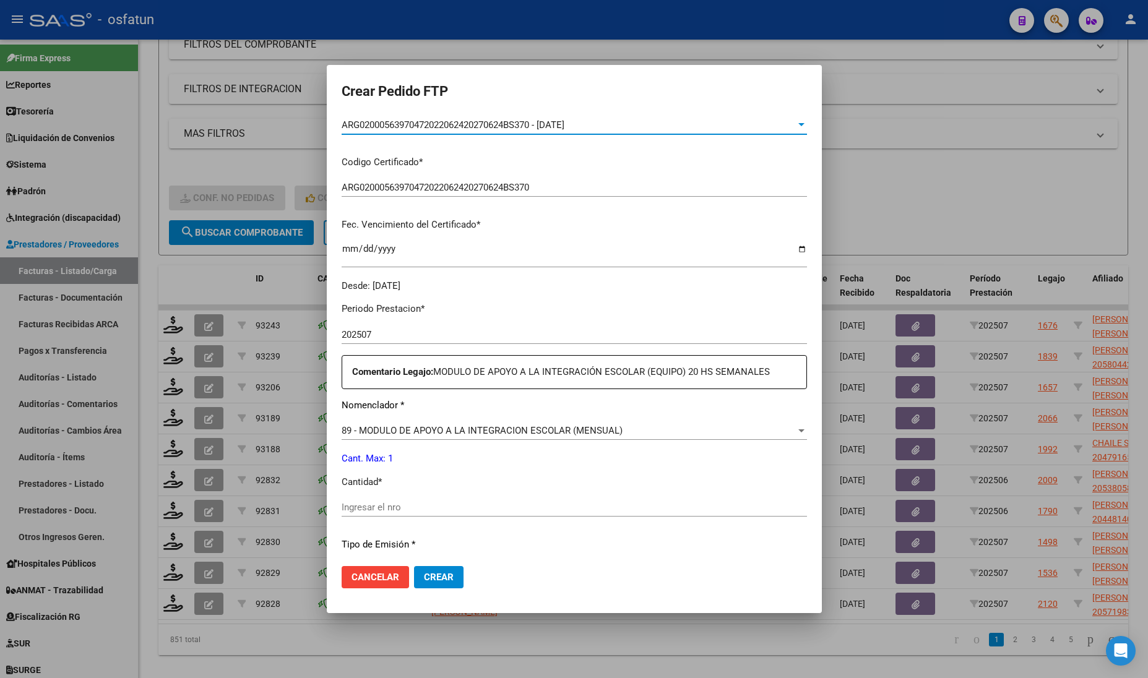
scroll to position [309, 0]
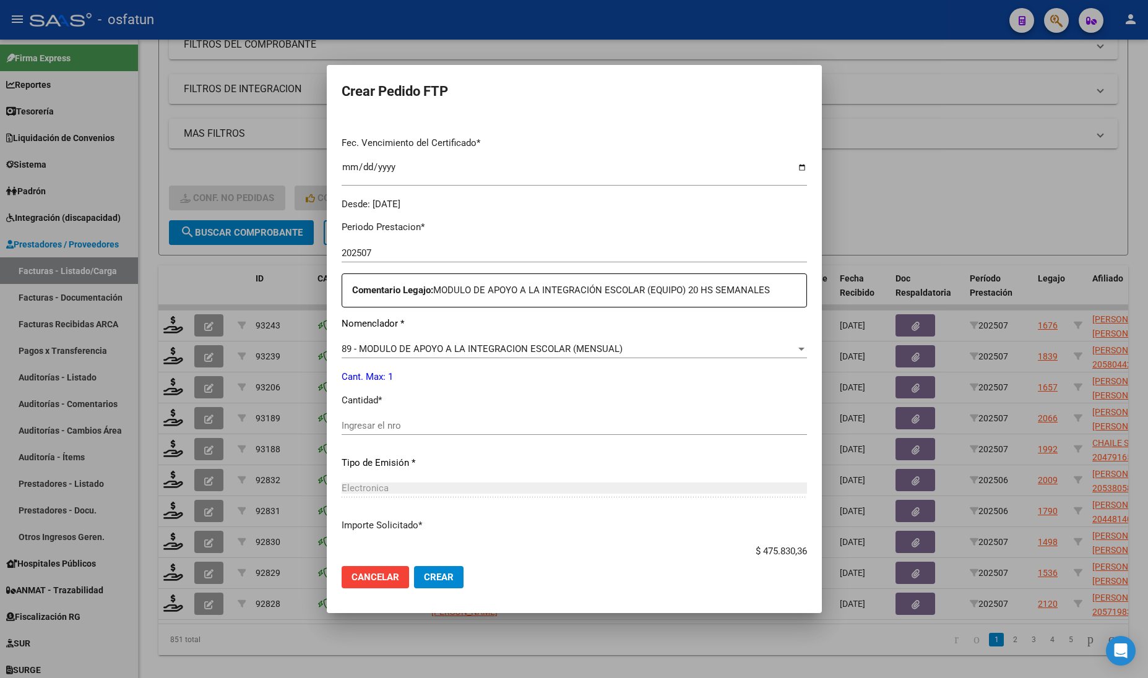
click at [391, 425] on input "Ingresar el nro" at bounding box center [574, 425] width 465 height 11
type input "1"
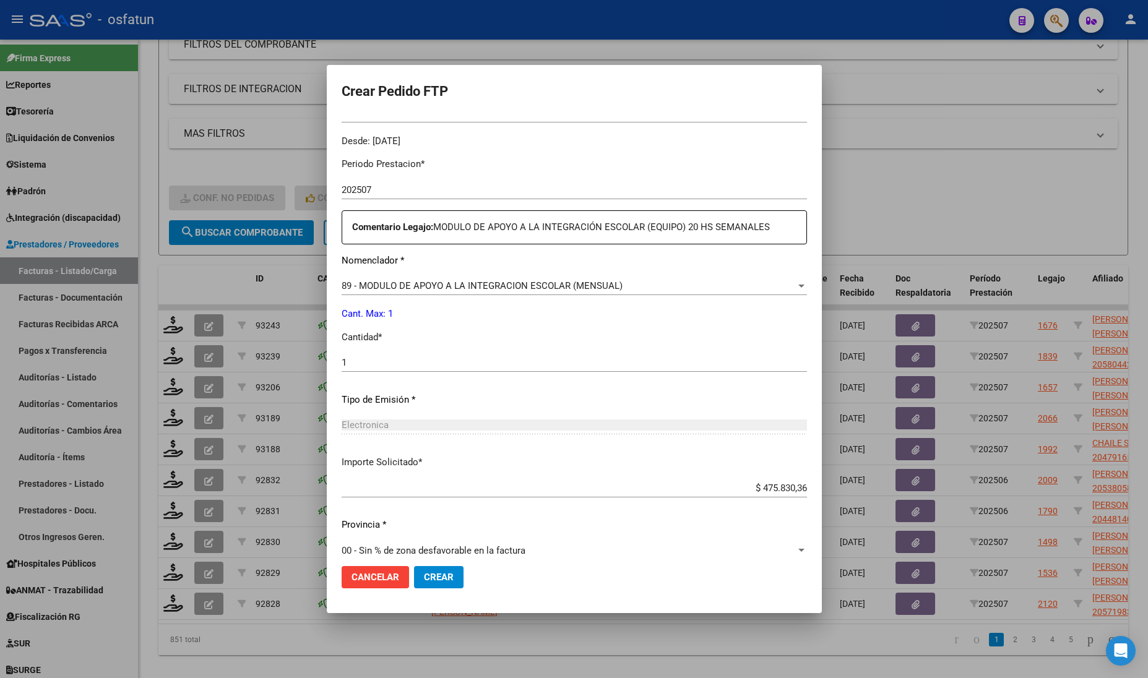
scroll to position [387, 0]
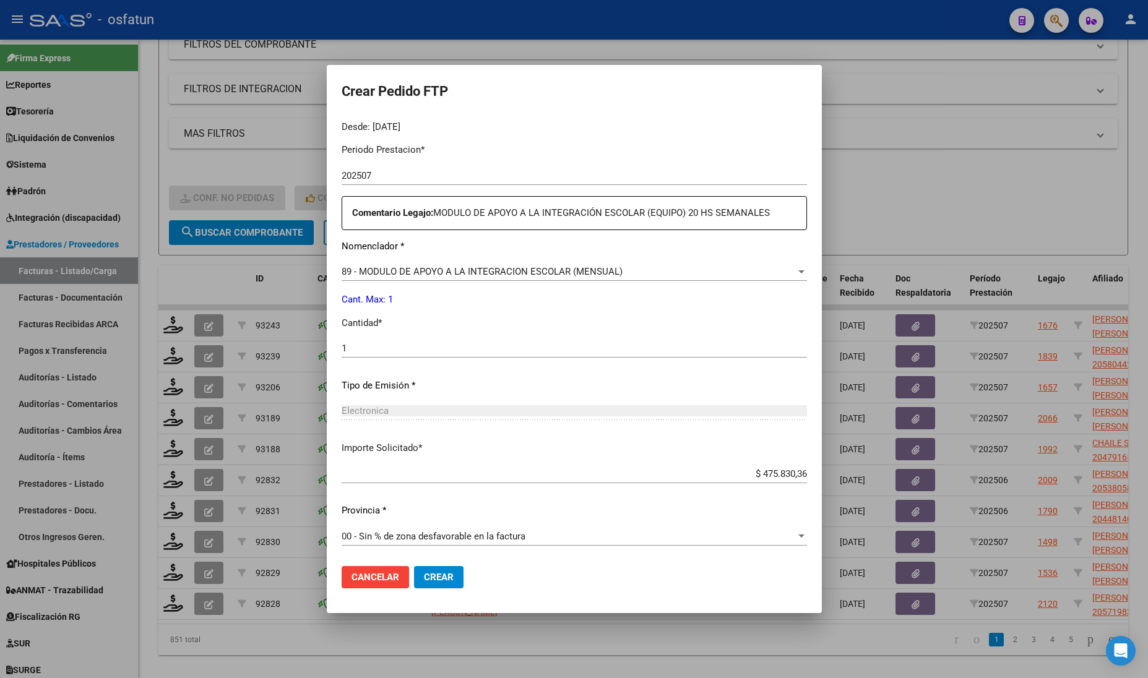
click at [434, 574] on span "Crear" at bounding box center [439, 577] width 30 height 11
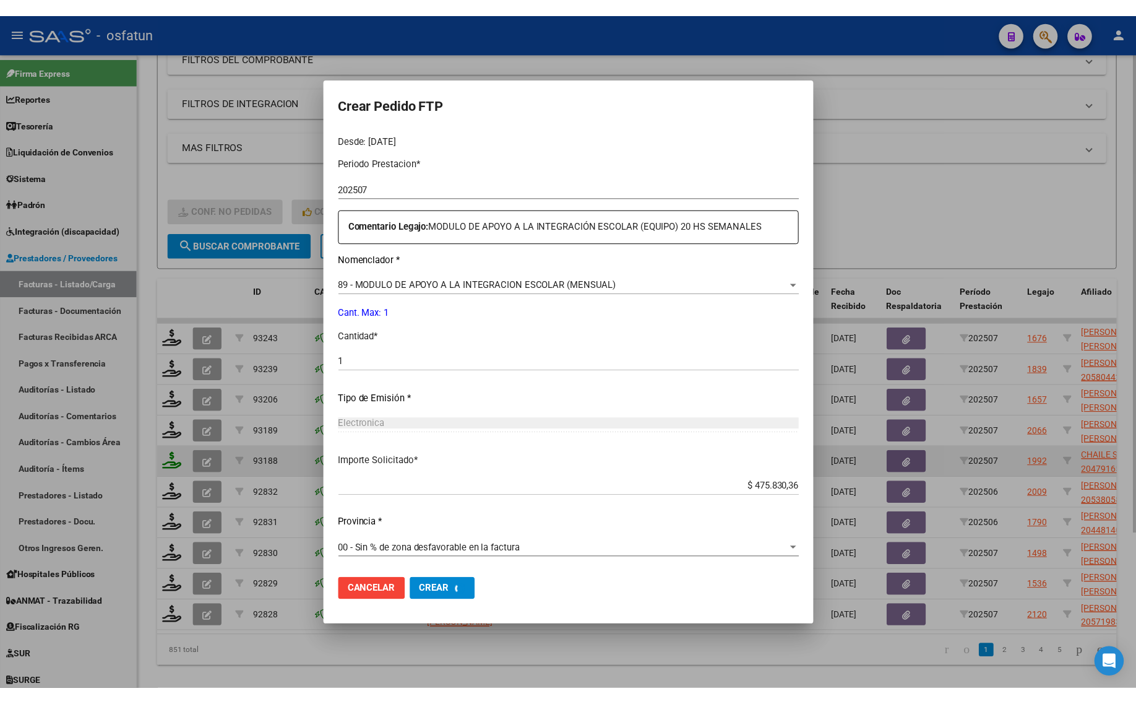
scroll to position [0, 0]
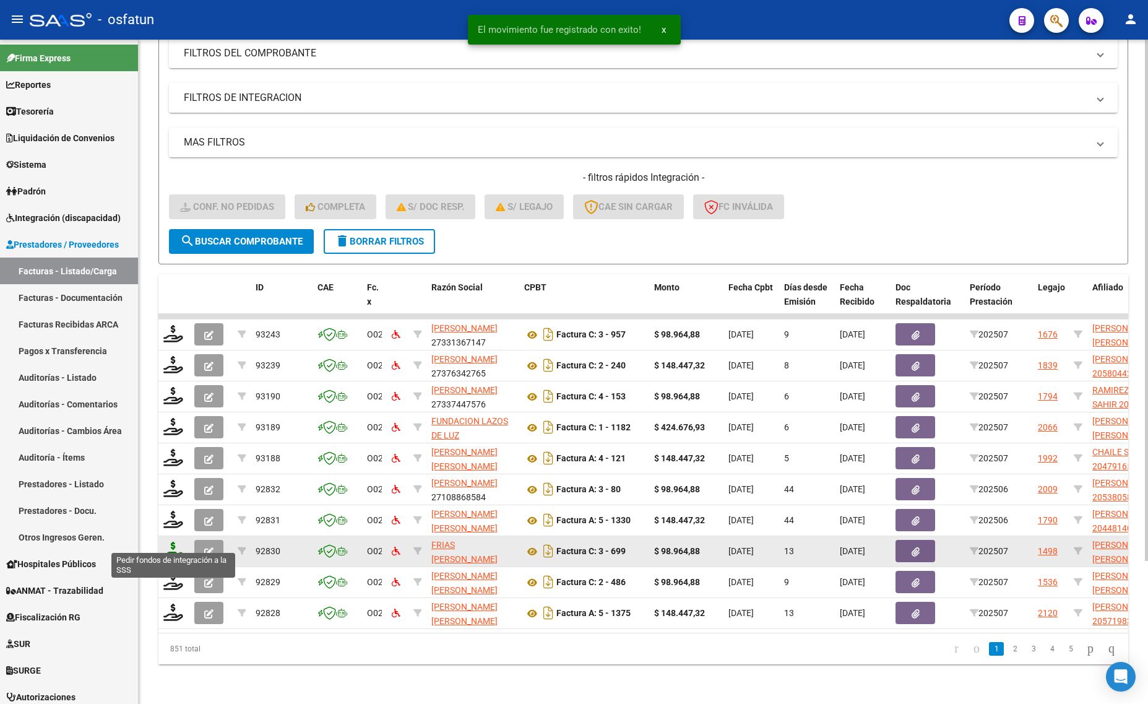
click at [172, 545] on icon at bounding box center [173, 550] width 20 height 17
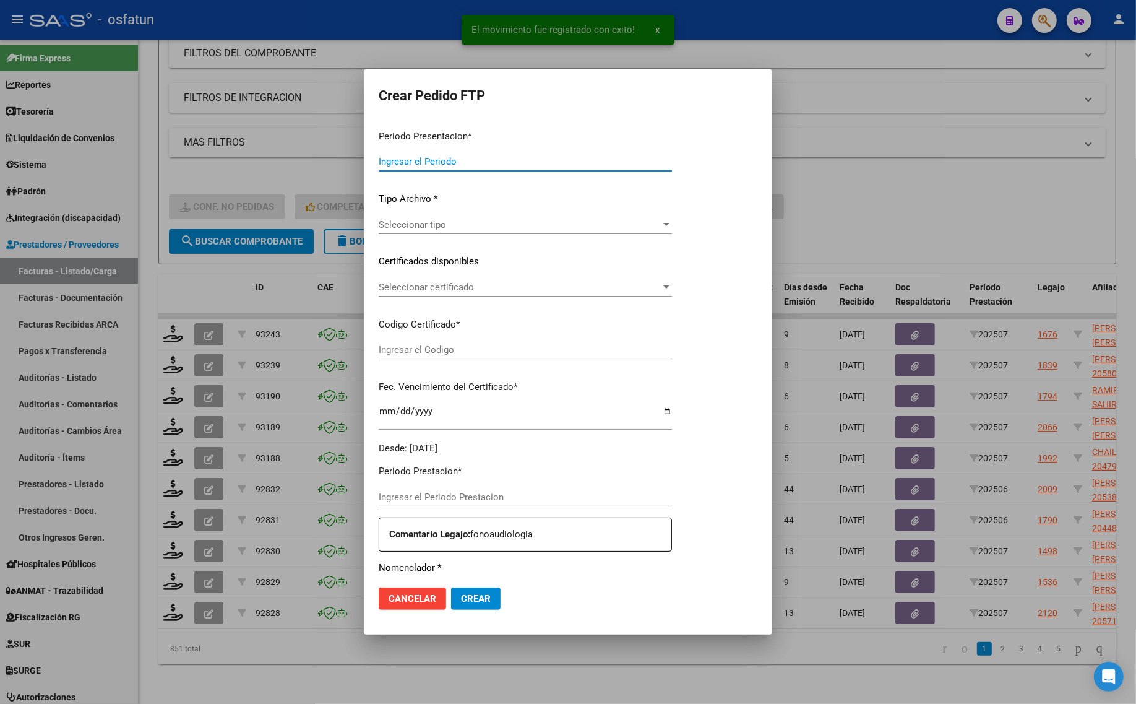
type input "202507"
type input "$ 98.964,88"
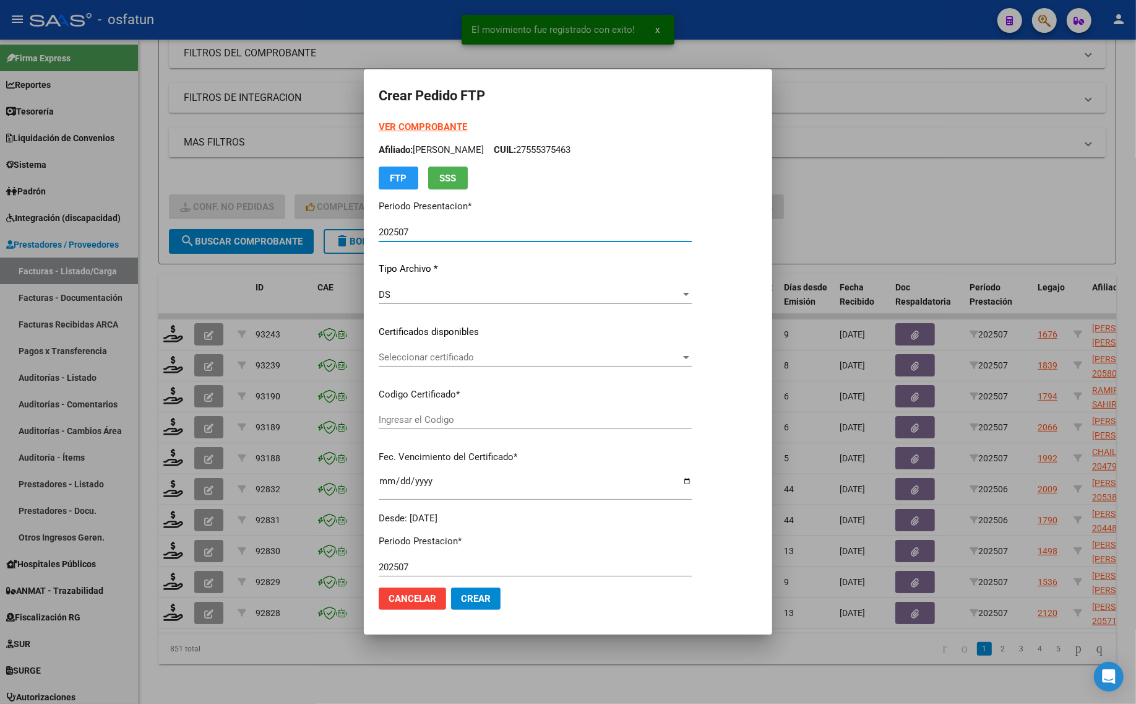
type input "ARG01000583777432024062520270625CIU13650"
type input "2027-06-25"
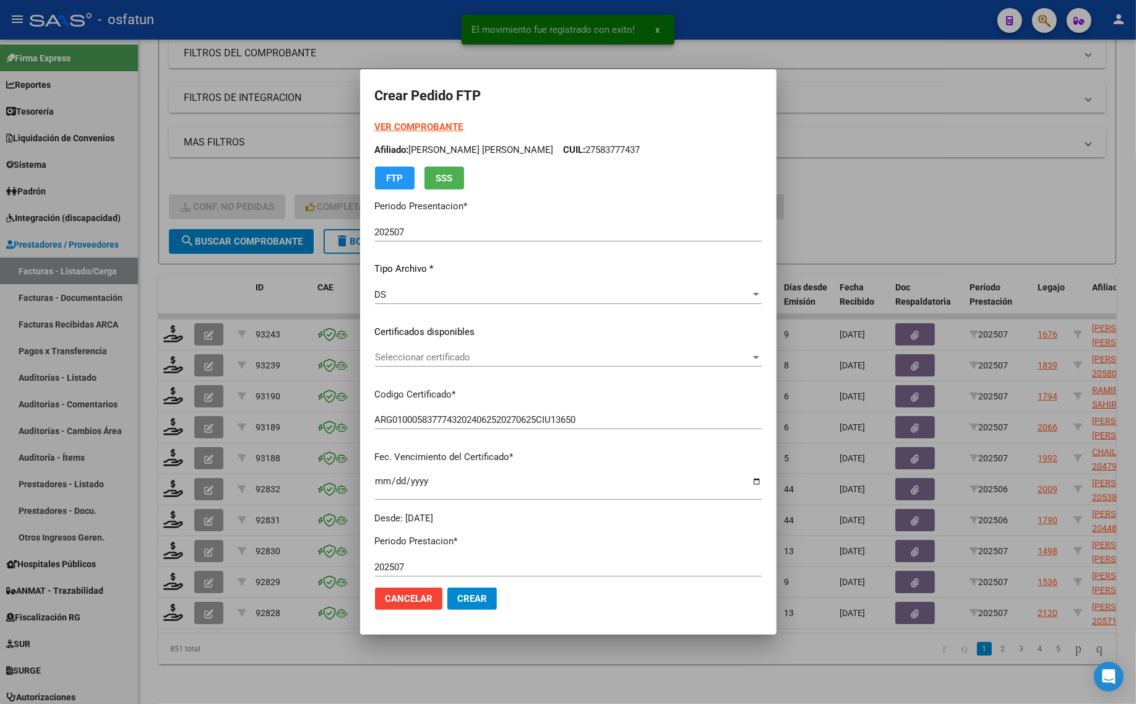
click at [388, 127] on strong "VER COMPROBANTE" at bounding box center [419, 126] width 88 height 11
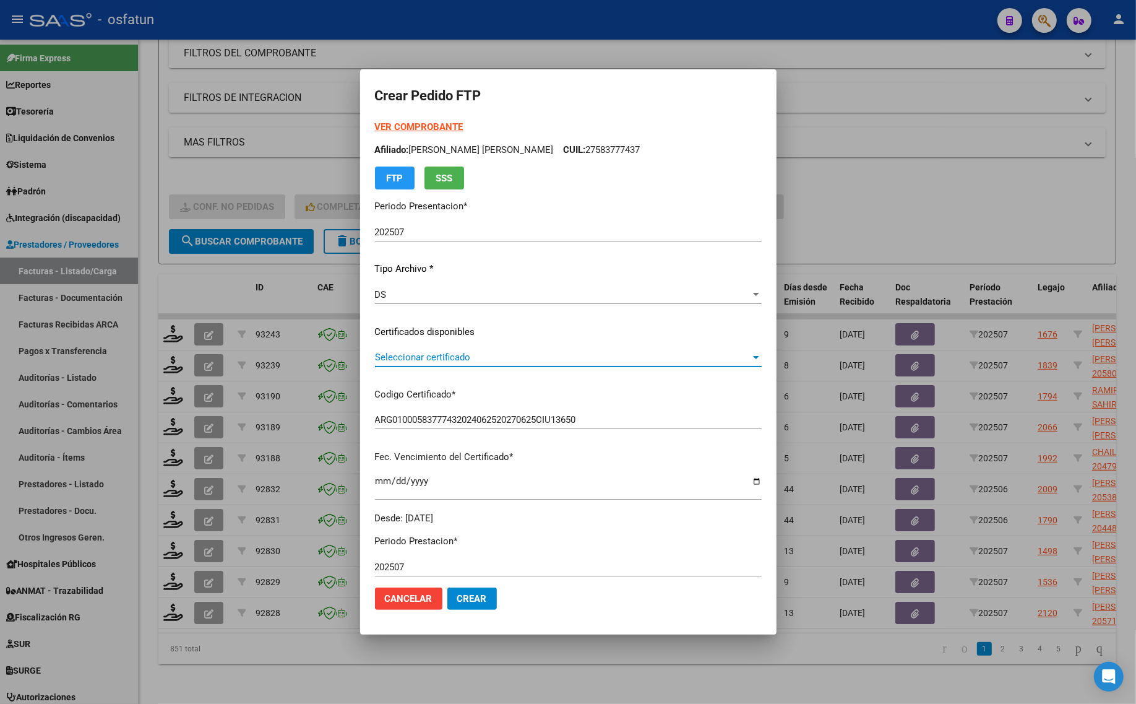
drag, startPoint x: 447, startPoint y: 365, endPoint x: 436, endPoint y: 387, distance: 24.4
click at [446, 368] on div "Seleccionar certificado Seleccionar certificado" at bounding box center [568, 363] width 387 height 30
click at [435, 391] on p "Codigo Certificado *" at bounding box center [568, 394] width 387 height 14
click at [438, 355] on span "Seleccionar certificado" at bounding box center [563, 357] width 376 height 11
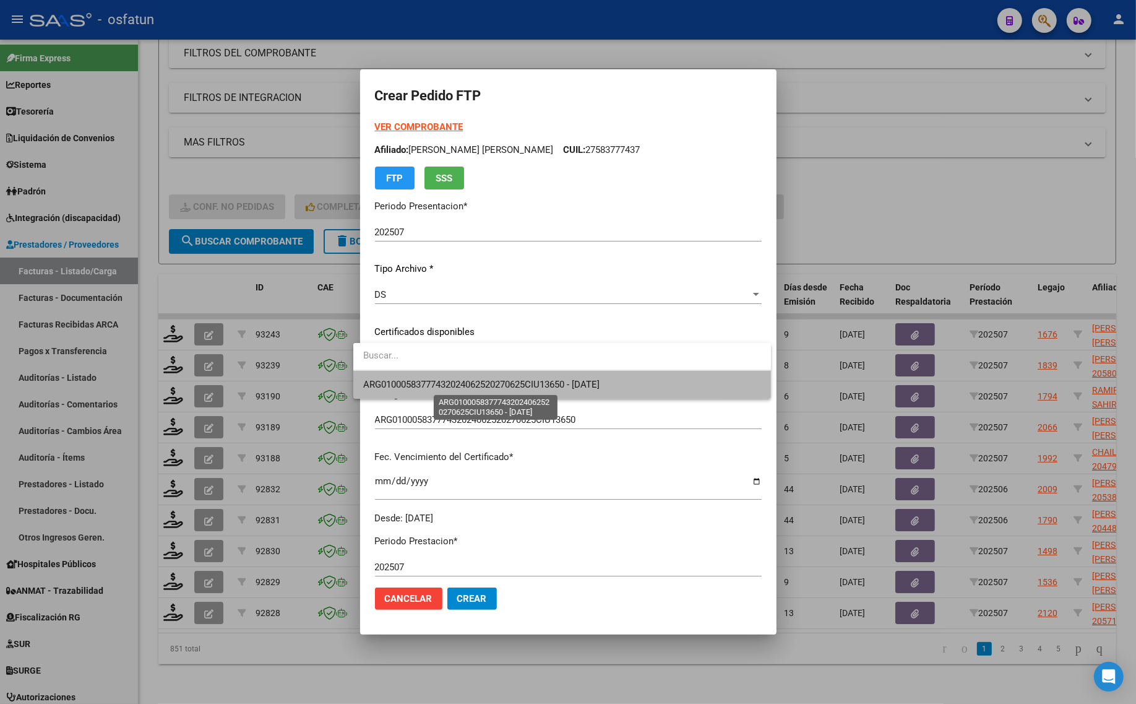
click at [434, 384] on span "ARG01000583777432024062520270625CIU13650 - 2027-06-25" at bounding box center [481, 384] width 236 height 11
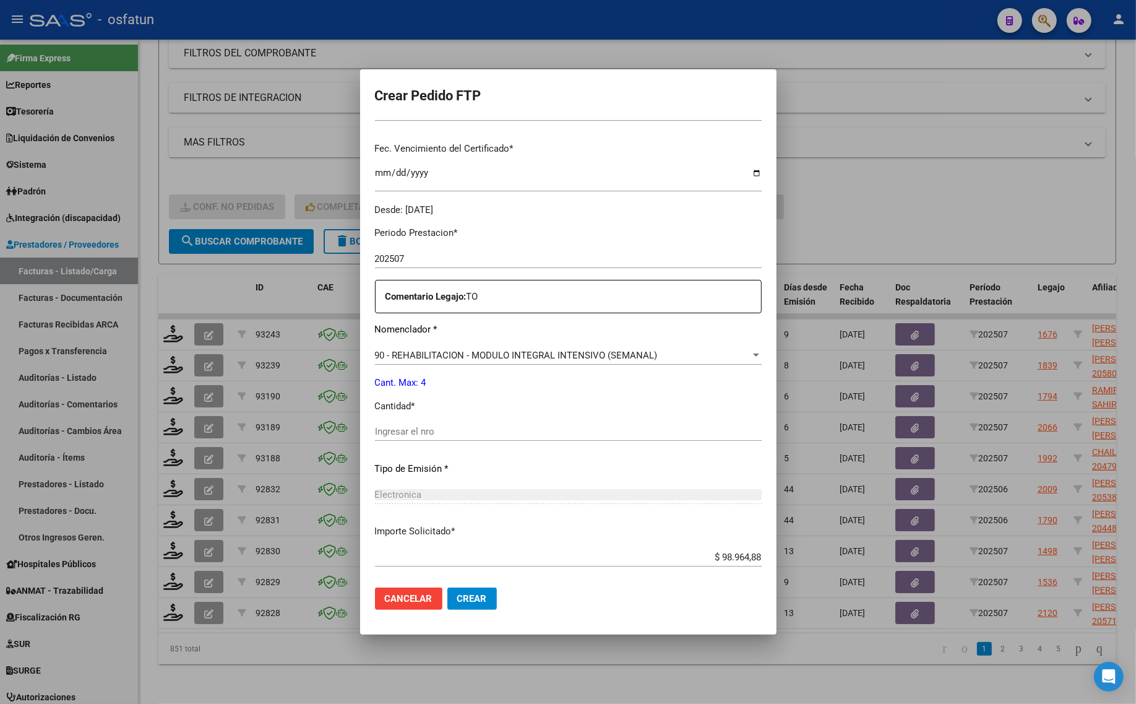
scroll to position [309, 0]
click at [425, 425] on input "Ingresar el nro" at bounding box center [568, 430] width 387 height 11
type input "4"
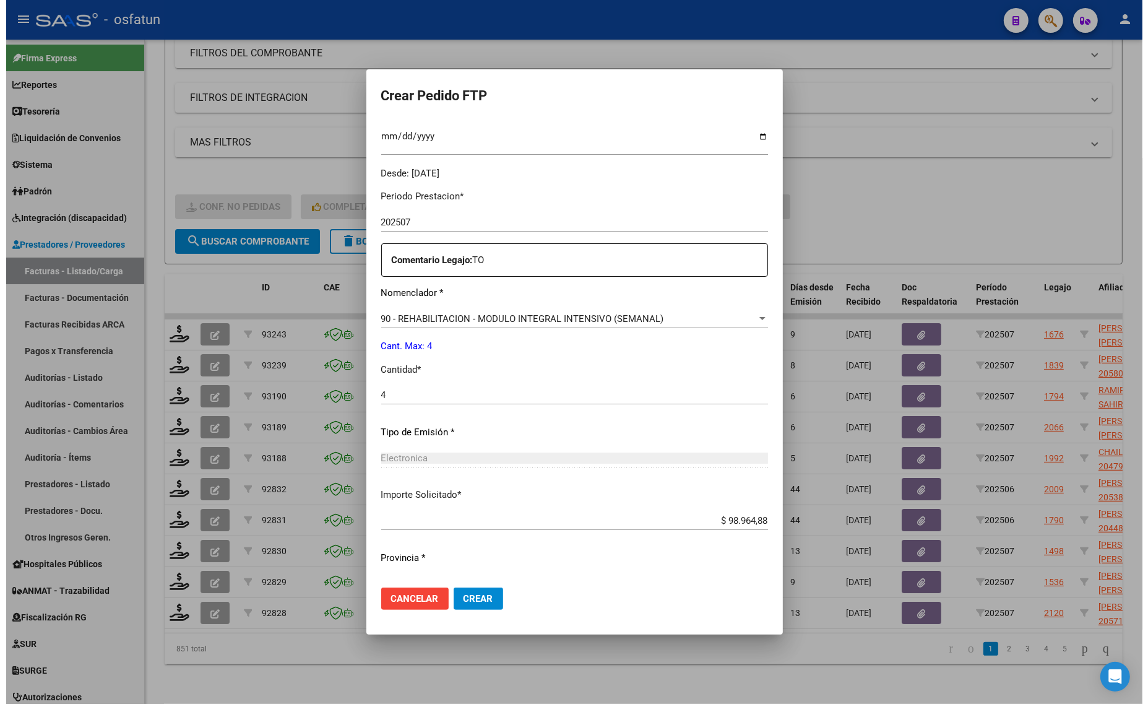
scroll to position [370, 0]
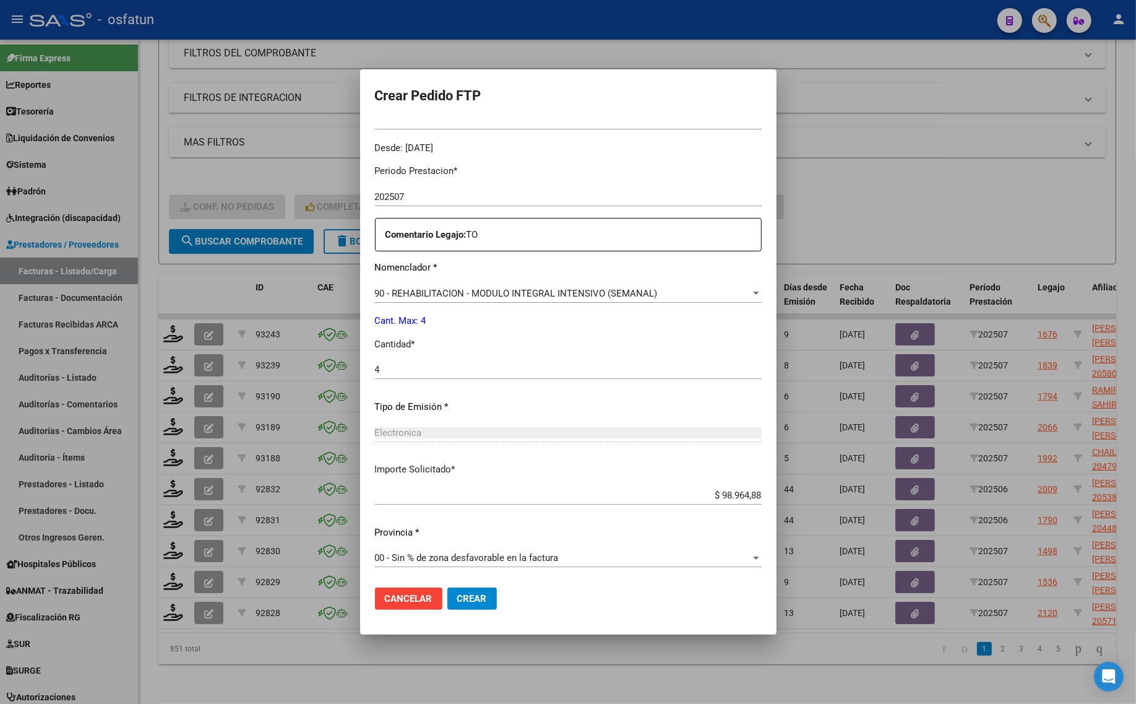
click at [462, 596] on span "Crear" at bounding box center [472, 598] width 30 height 11
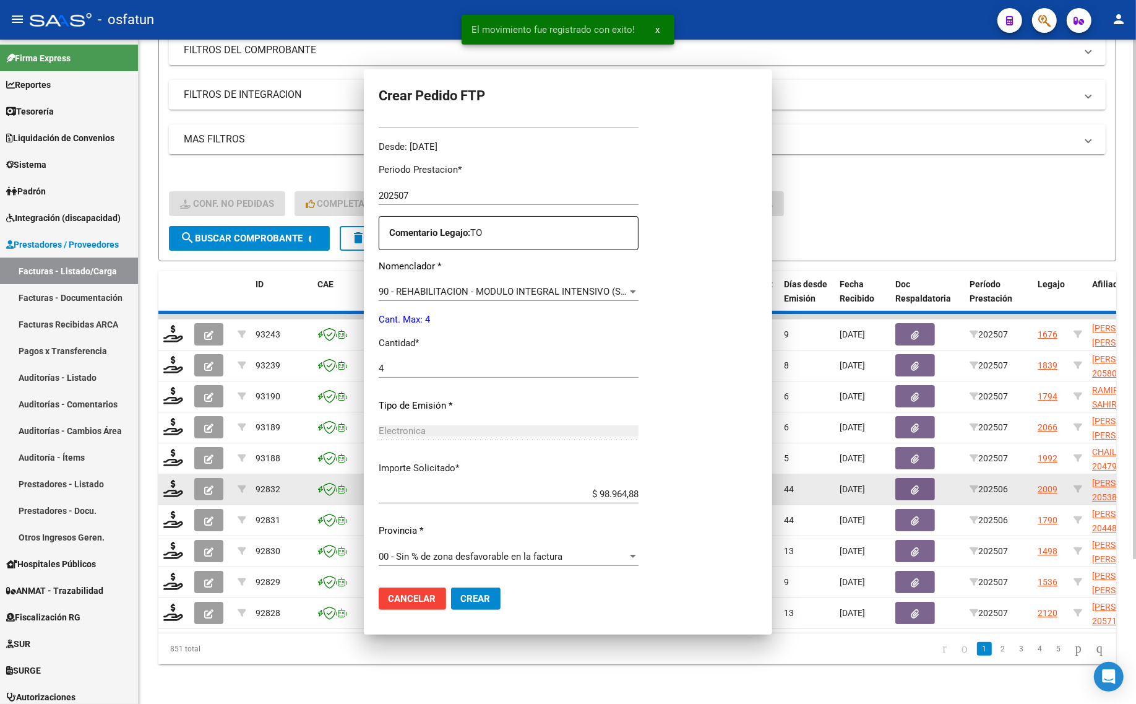
scroll to position [0, 0]
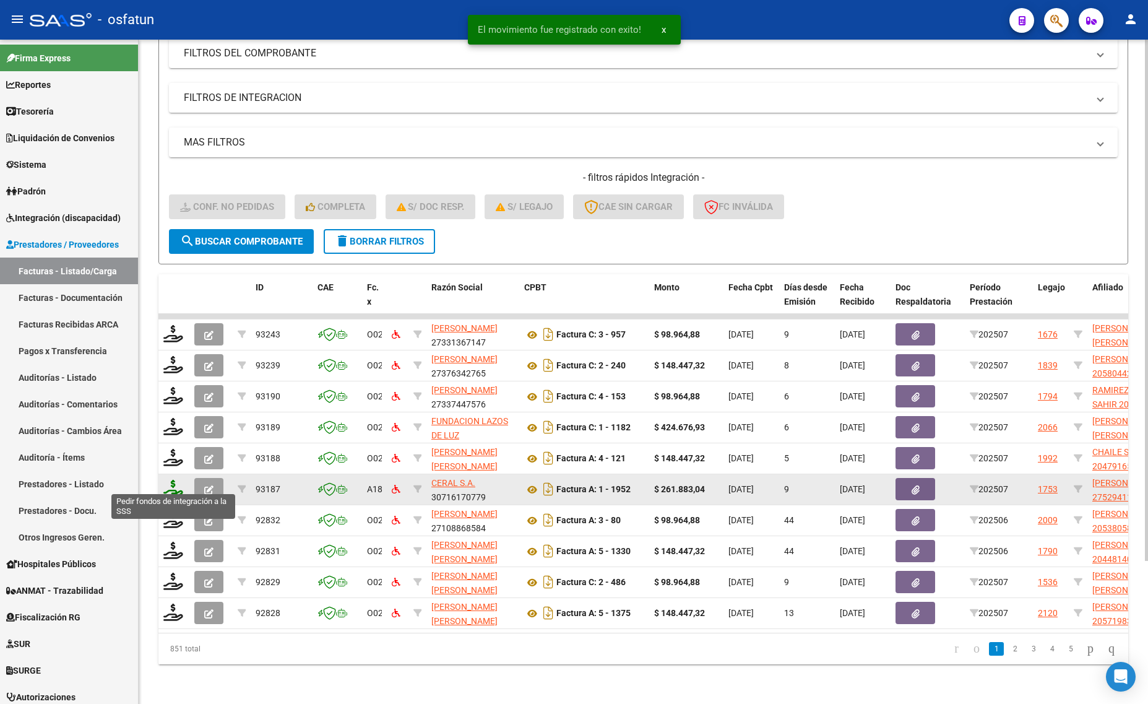
click at [177, 480] on icon at bounding box center [173, 488] width 20 height 17
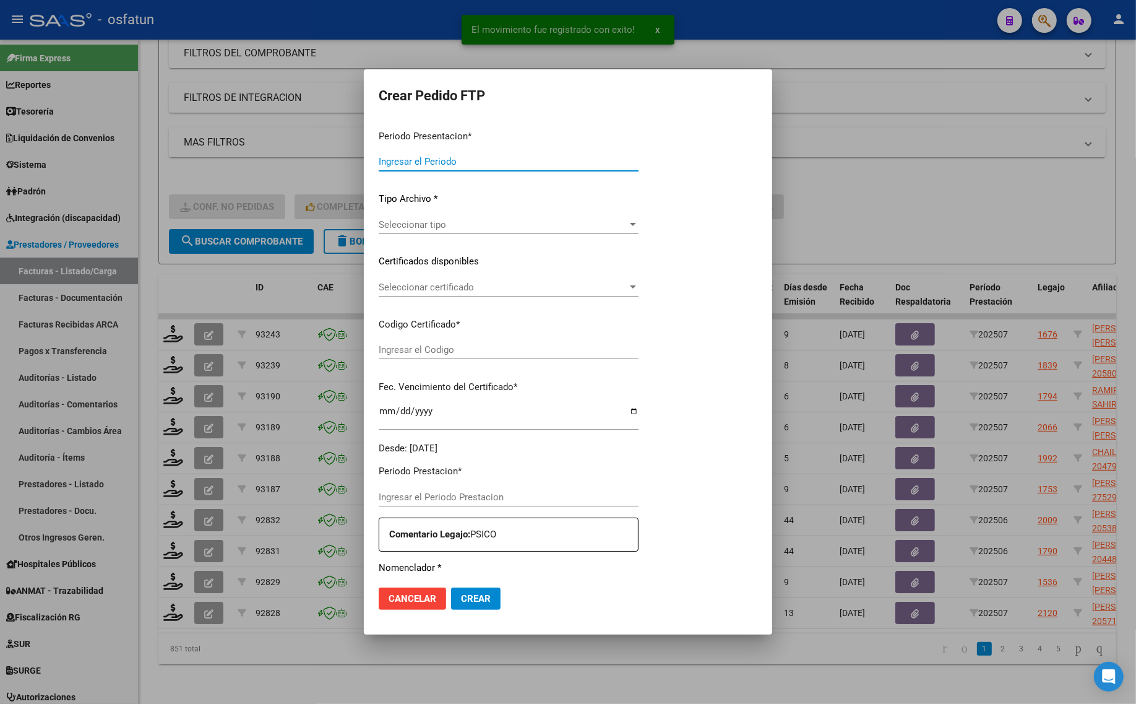
type input "202507"
type input "$ 261.883,04"
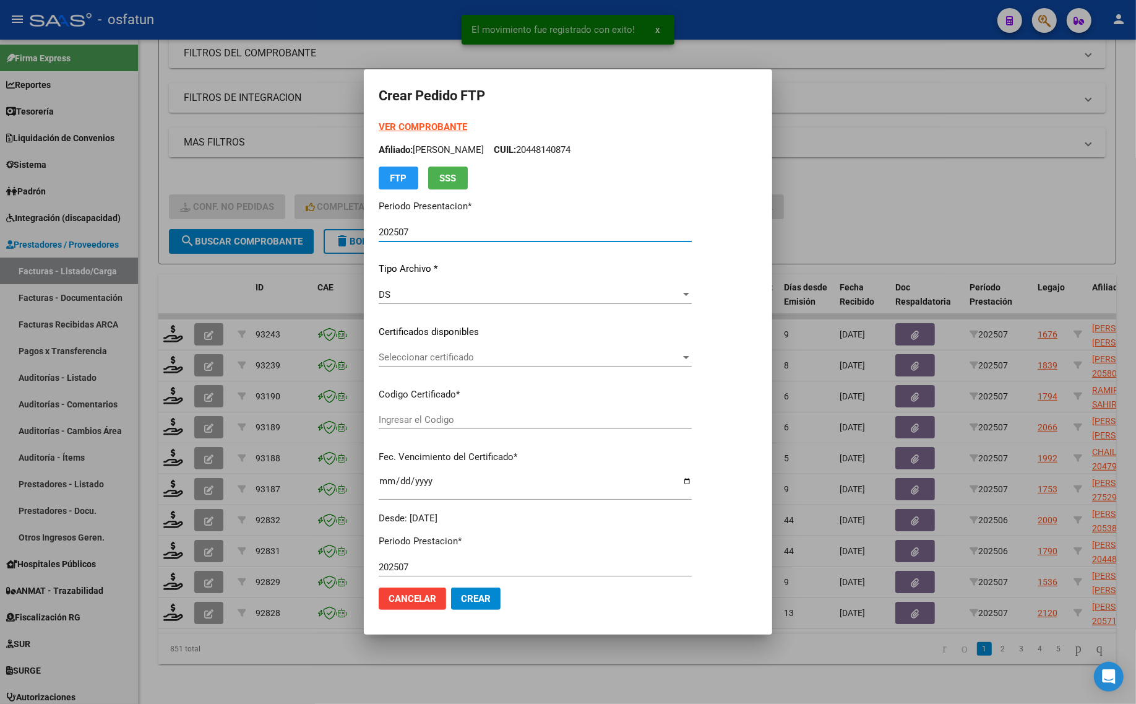
type input "ARG01000529411742022111120271111MZA202"
type input "2027-11-11"
click at [420, 128] on strong "VER COMPROBANTE" at bounding box center [423, 126] width 88 height 11
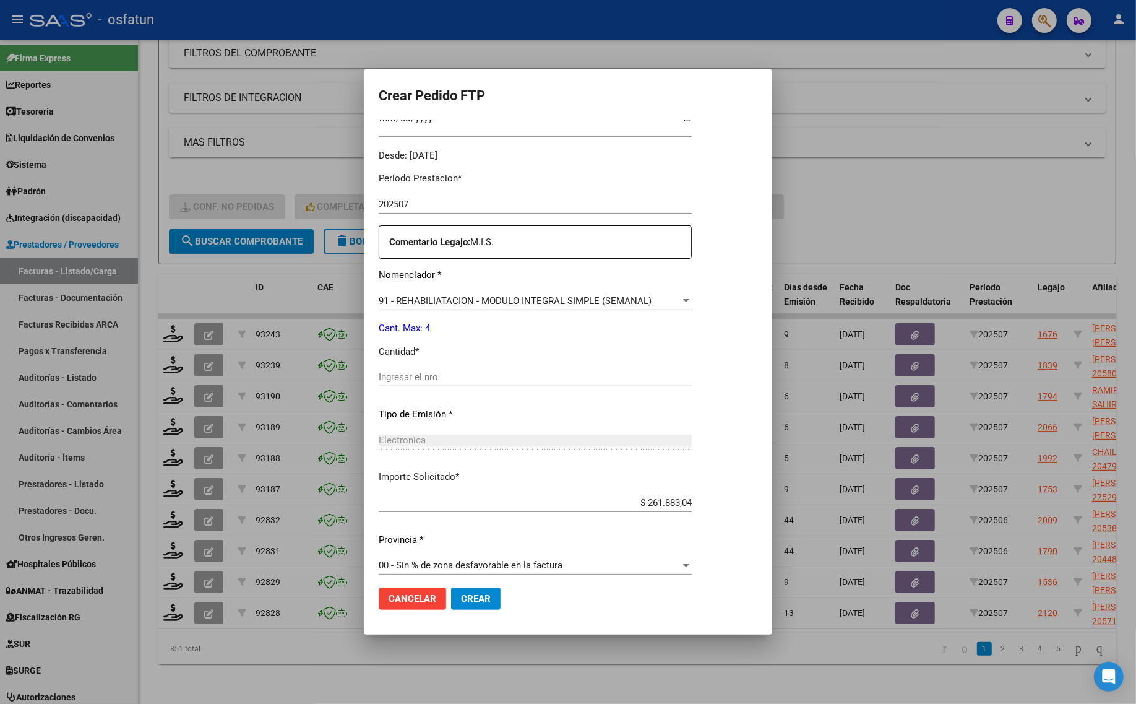
scroll to position [370, 0]
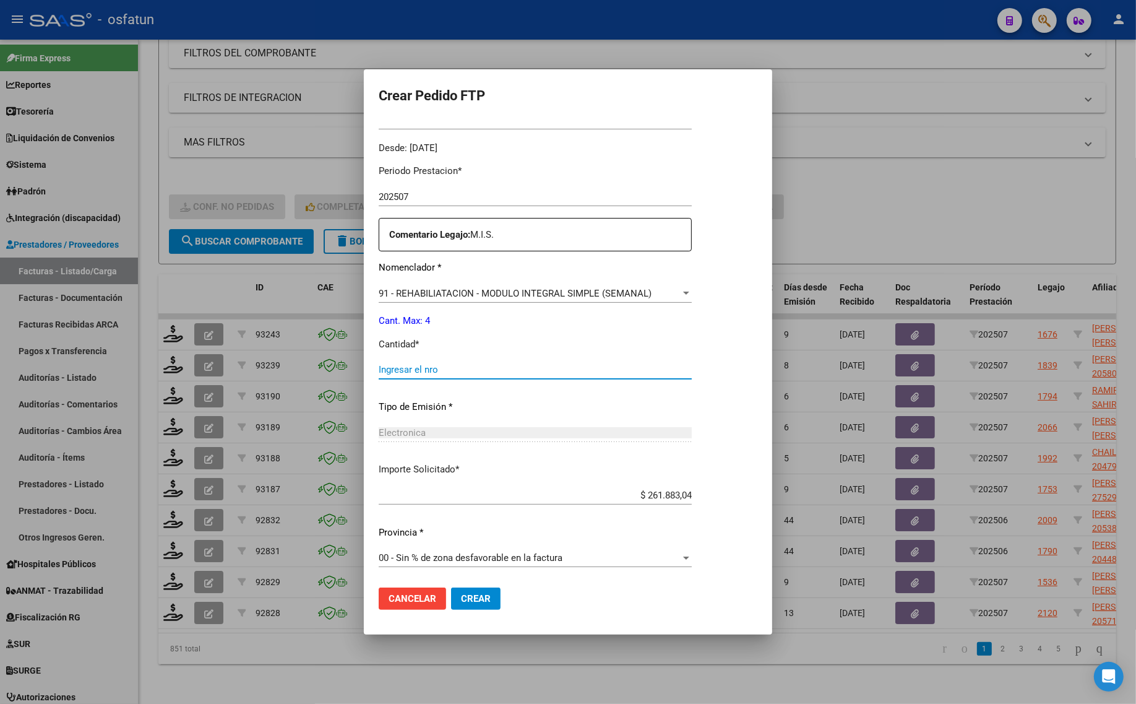
click at [497, 374] on input "Ingresar el nro" at bounding box center [535, 369] width 313 height 11
type input "4"
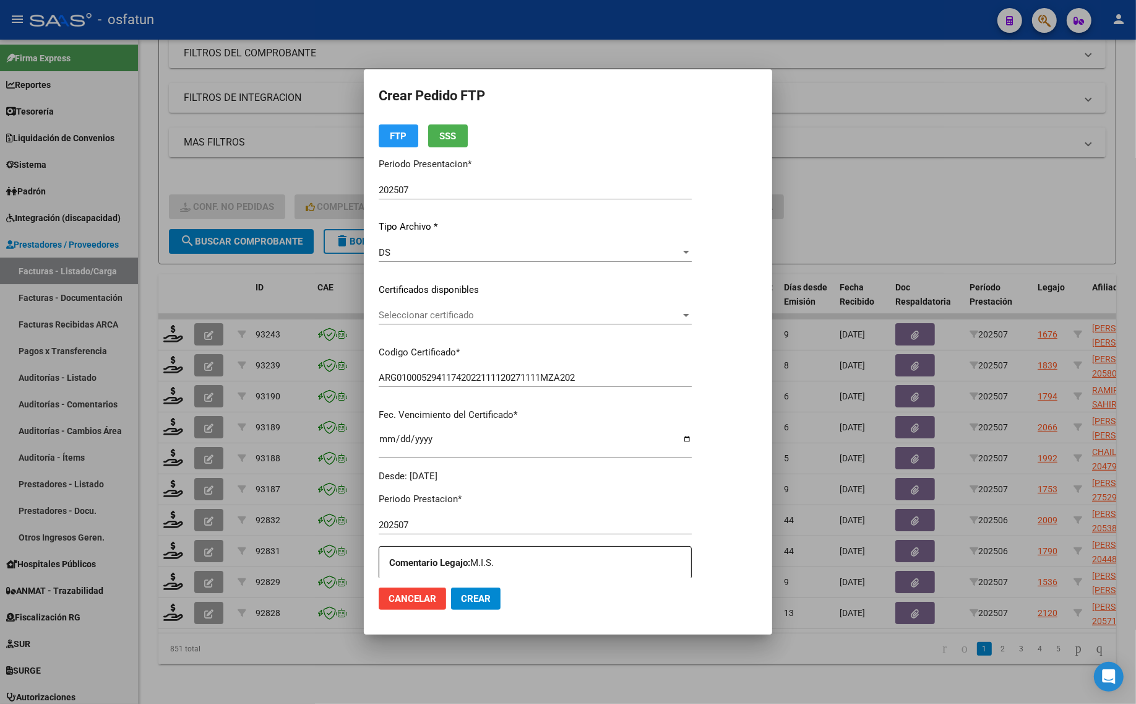
scroll to position [0, 0]
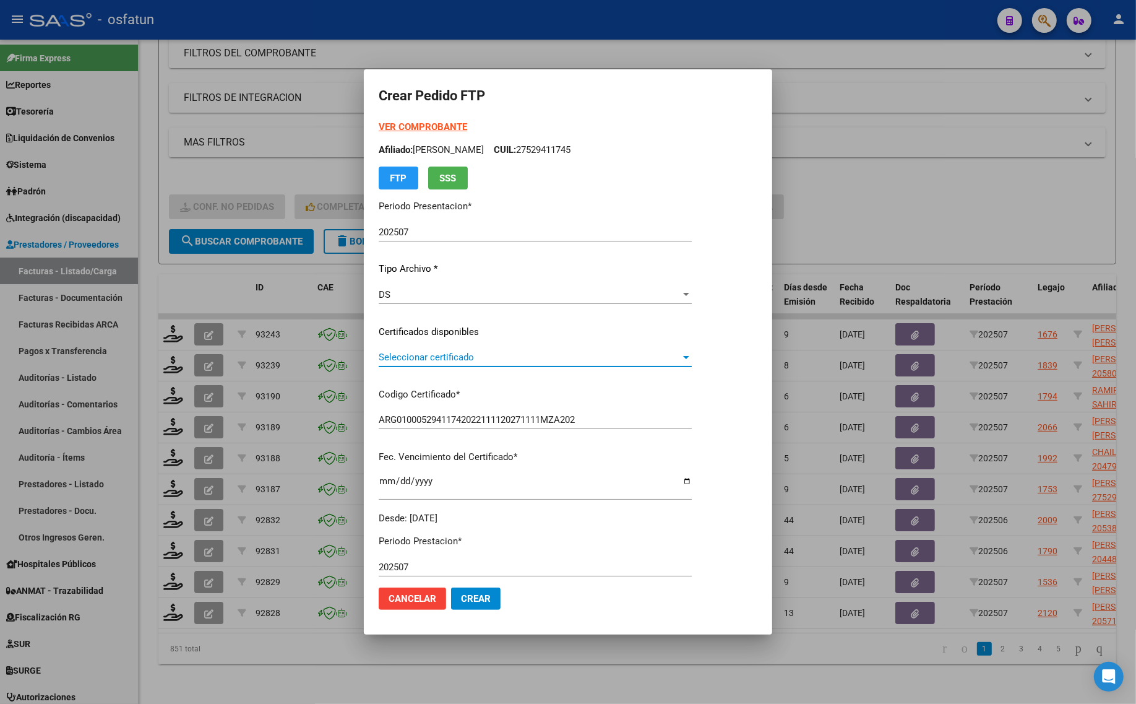
click at [455, 356] on span "Seleccionar certificado" at bounding box center [530, 357] width 302 height 11
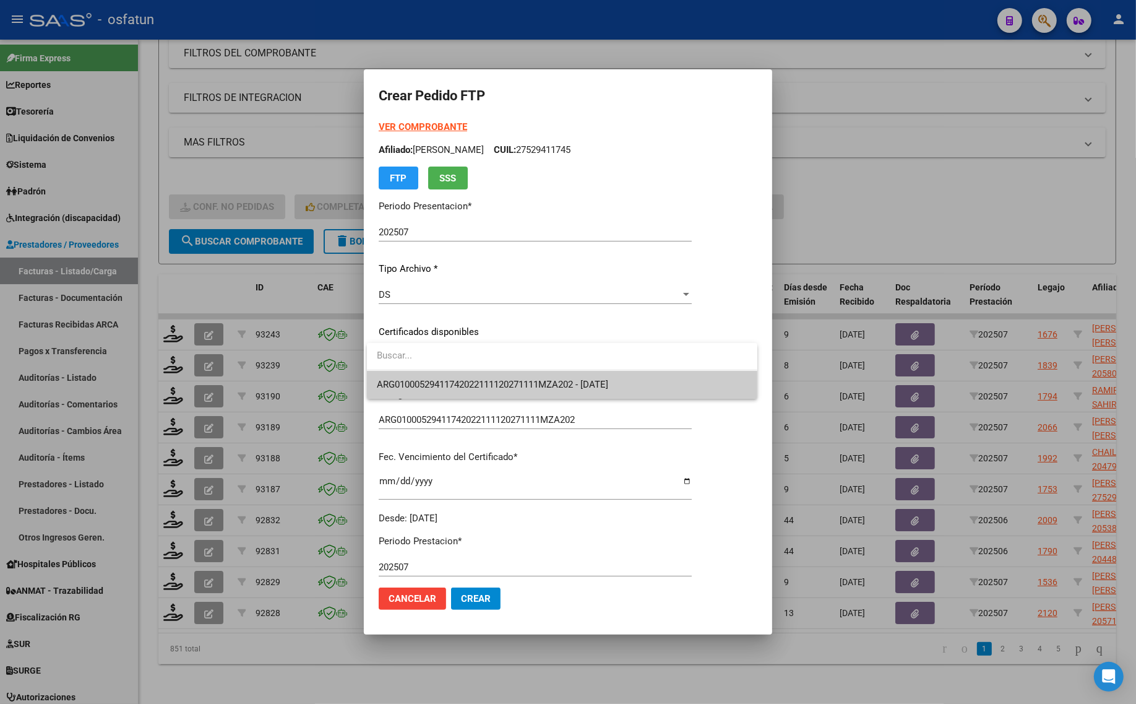
click at [459, 382] on span "ARG01000529411742022111120271111MZA202 - 2027-11-11" at bounding box center [492, 384] width 231 height 11
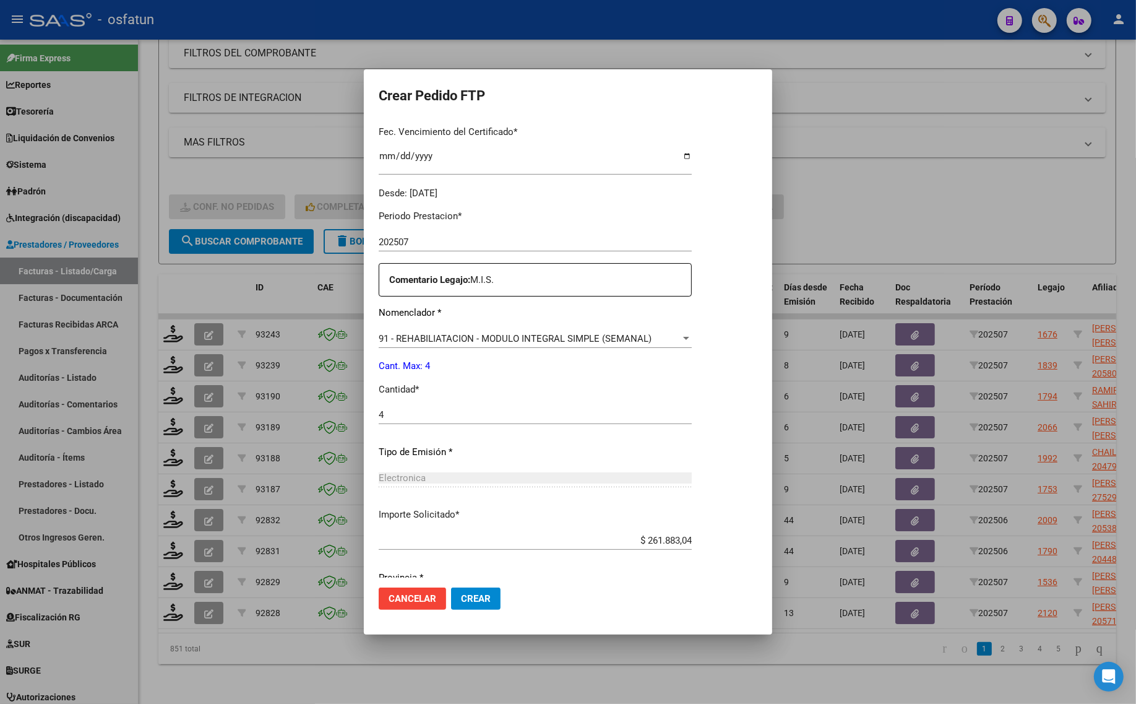
scroll to position [370, 0]
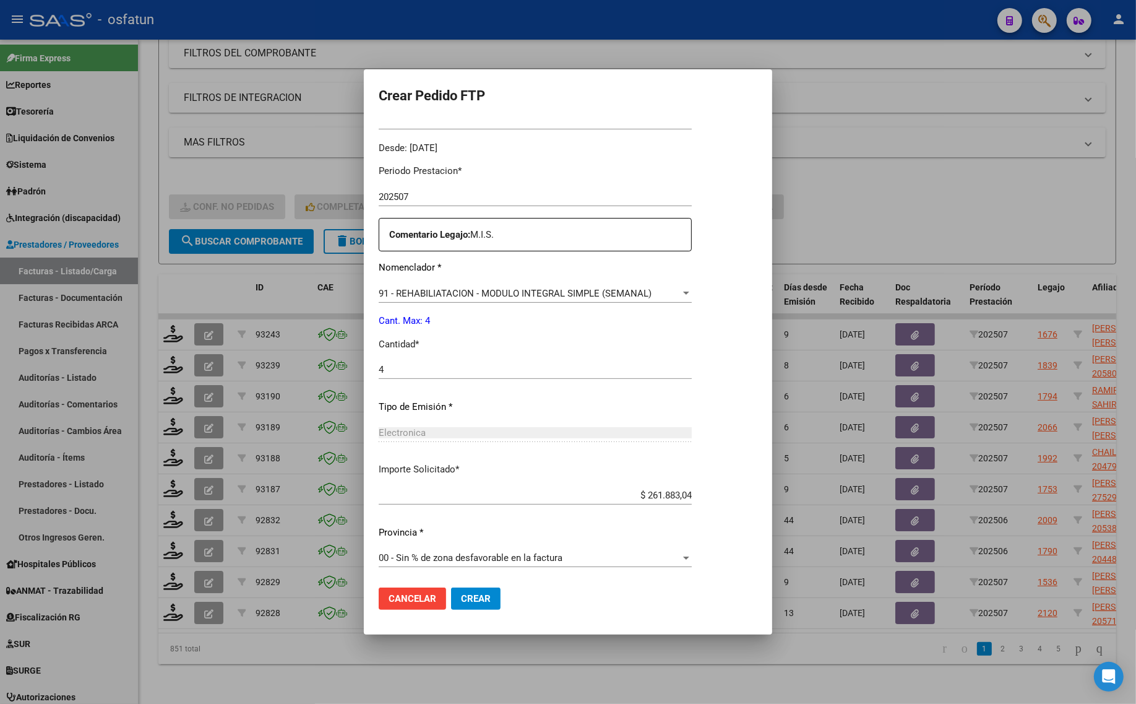
click at [468, 600] on span "Crear" at bounding box center [476, 598] width 30 height 11
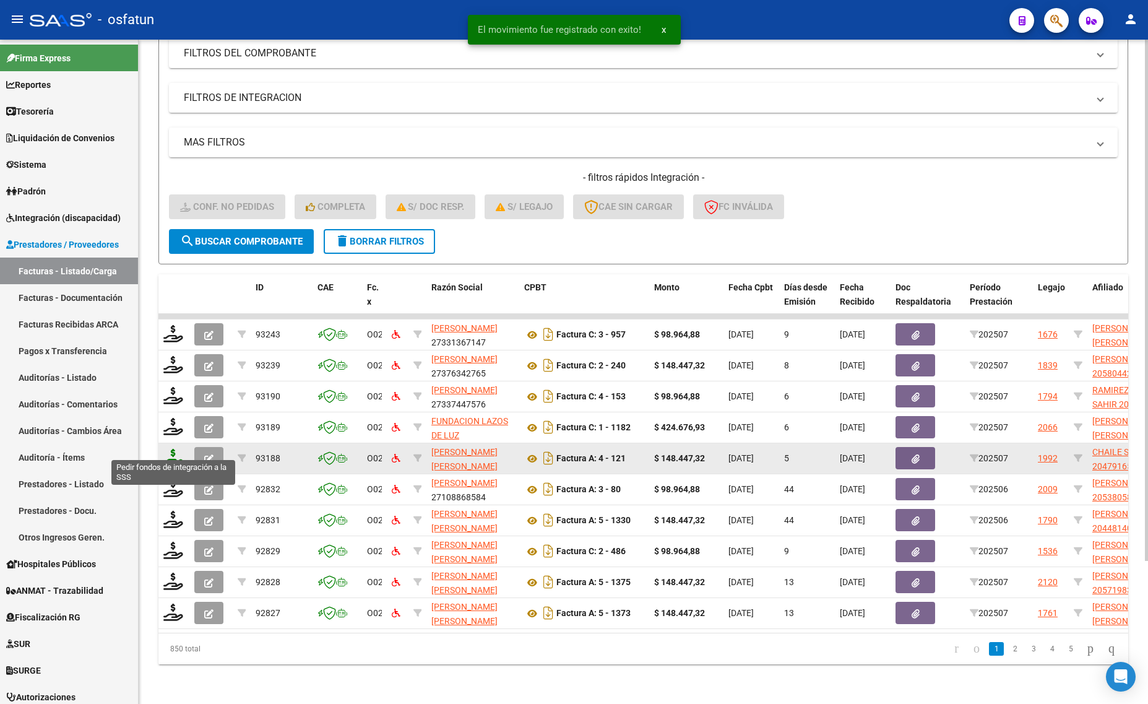
click at [181, 449] on icon at bounding box center [173, 457] width 20 height 17
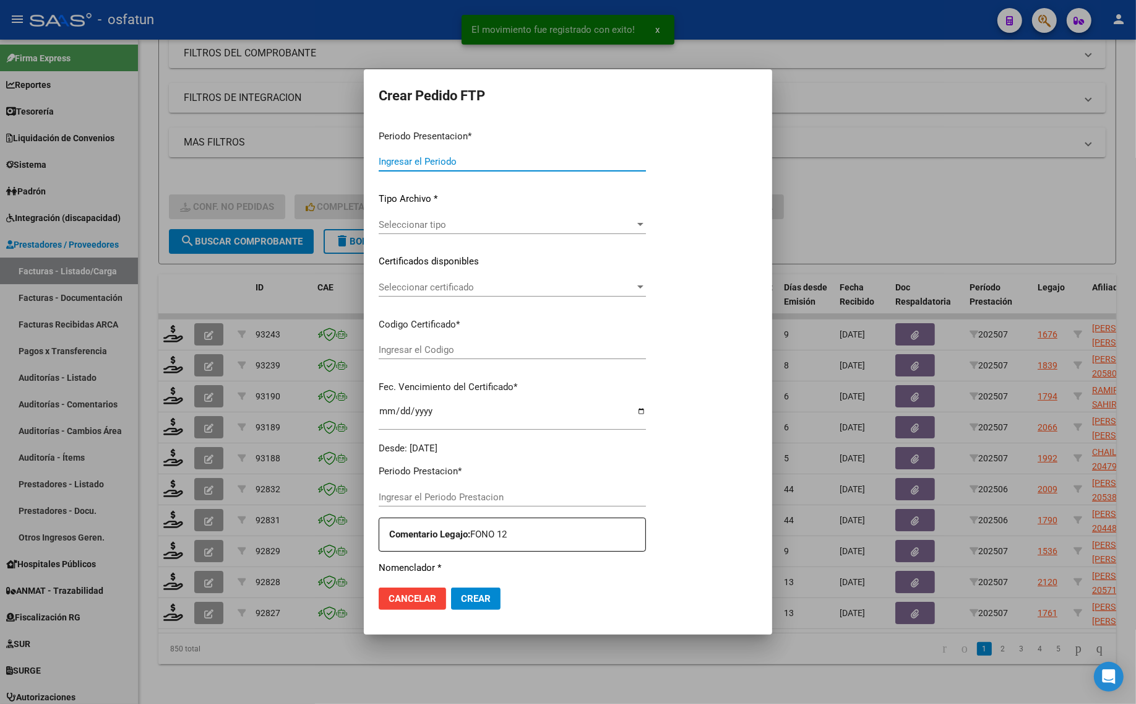
type input "202507"
type input "$ 148.447,32"
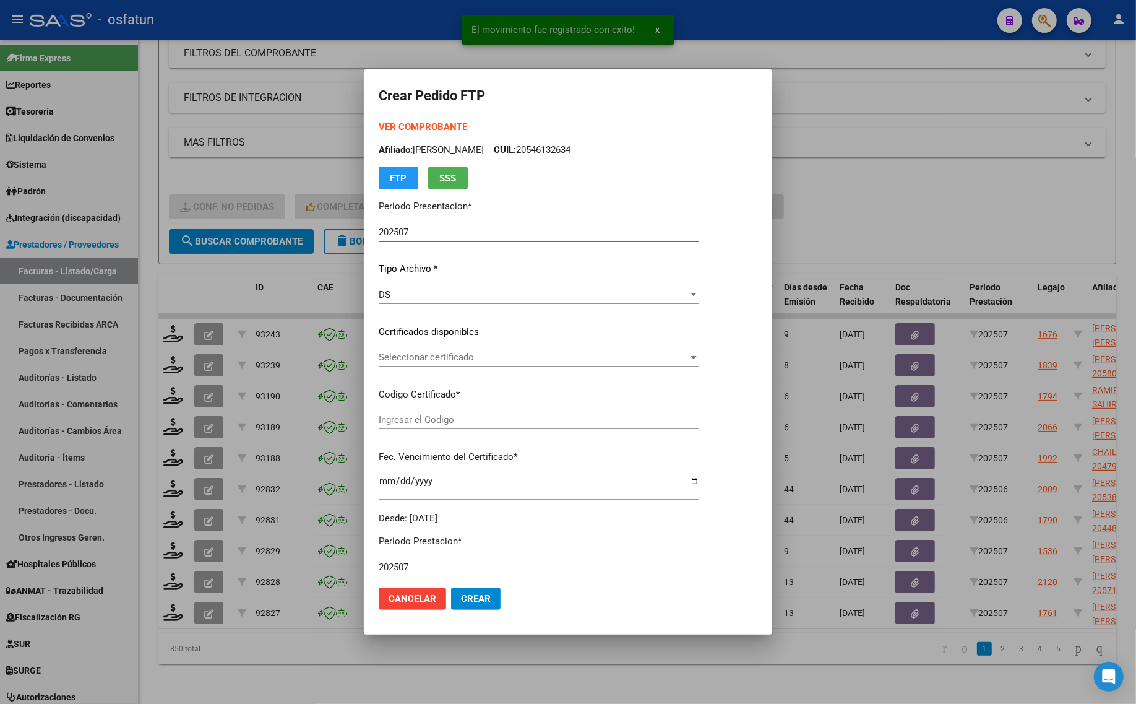
type input "ARG02000479165572022052320270523TUC136"
type input "2027-05-23"
click at [418, 121] on div "VER COMPROBANTE ARCA Padrón Afiliado: CHAILE SANTIAGO CUIL: 20479165573 FTP SSS" at bounding box center [539, 154] width 321 height 69
click at [418, 121] on strong "VER COMPROBANTE" at bounding box center [423, 126] width 88 height 11
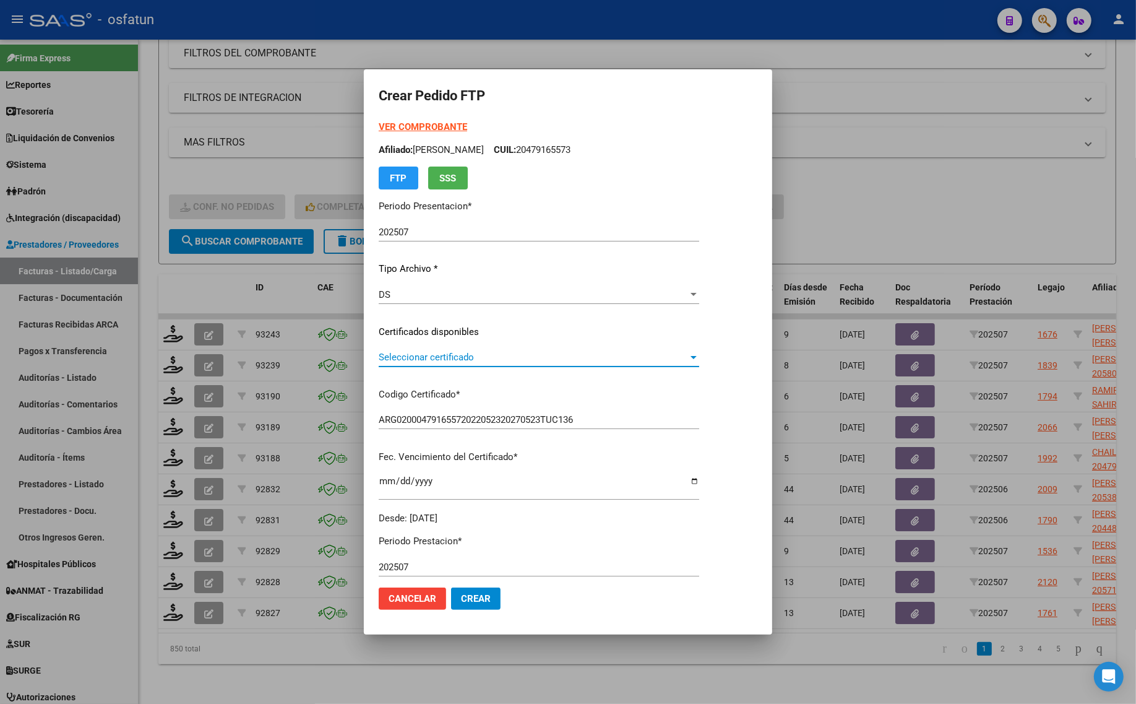
click at [423, 353] on span "Seleccionar certificado" at bounding box center [533, 357] width 309 height 11
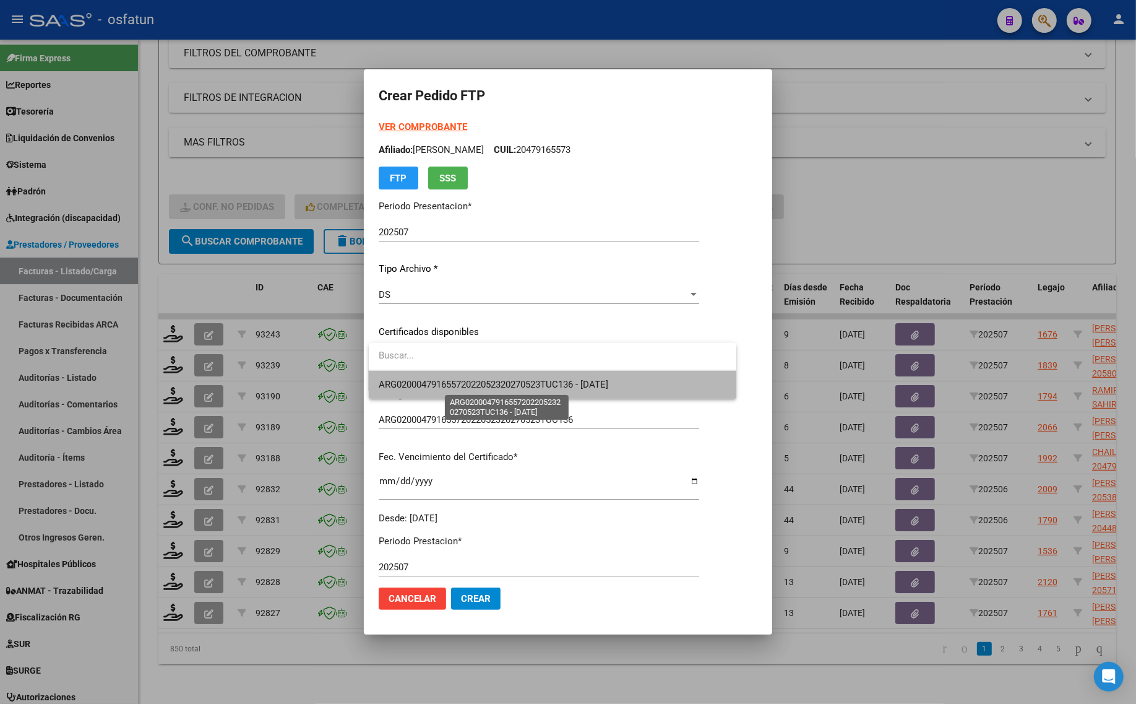
click at [427, 386] on span "ARG02000479165572022052320270523TUC136 - 2027-05-23" at bounding box center [494, 384] width 230 height 11
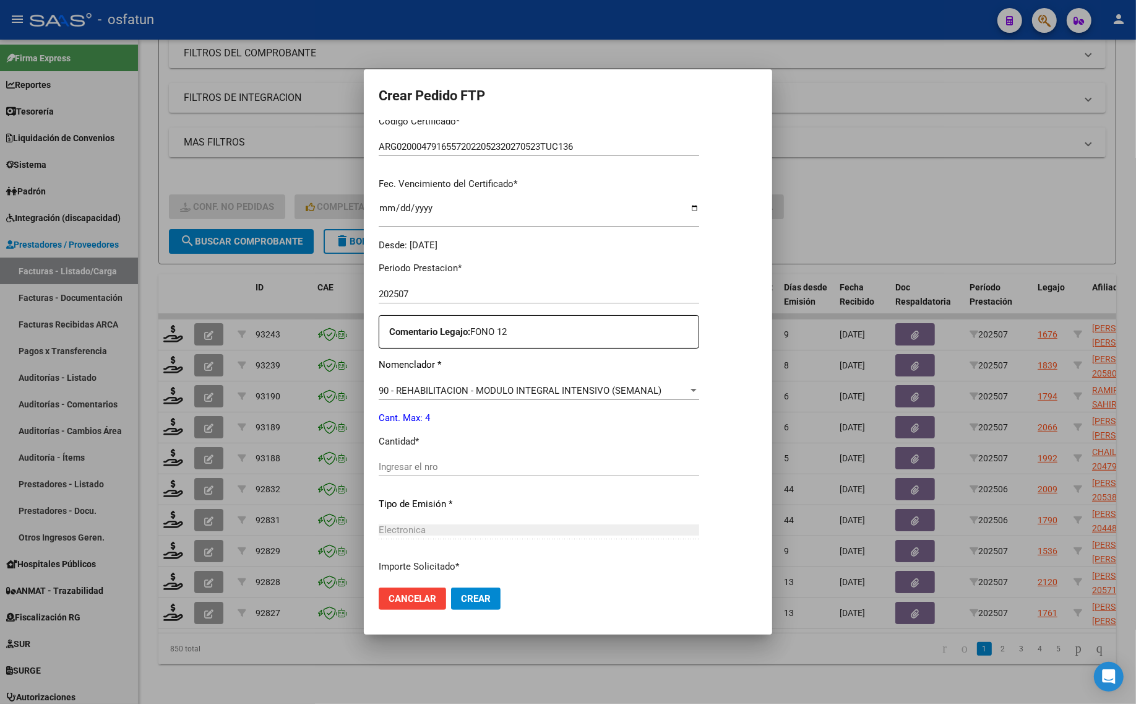
scroll to position [309, 0]
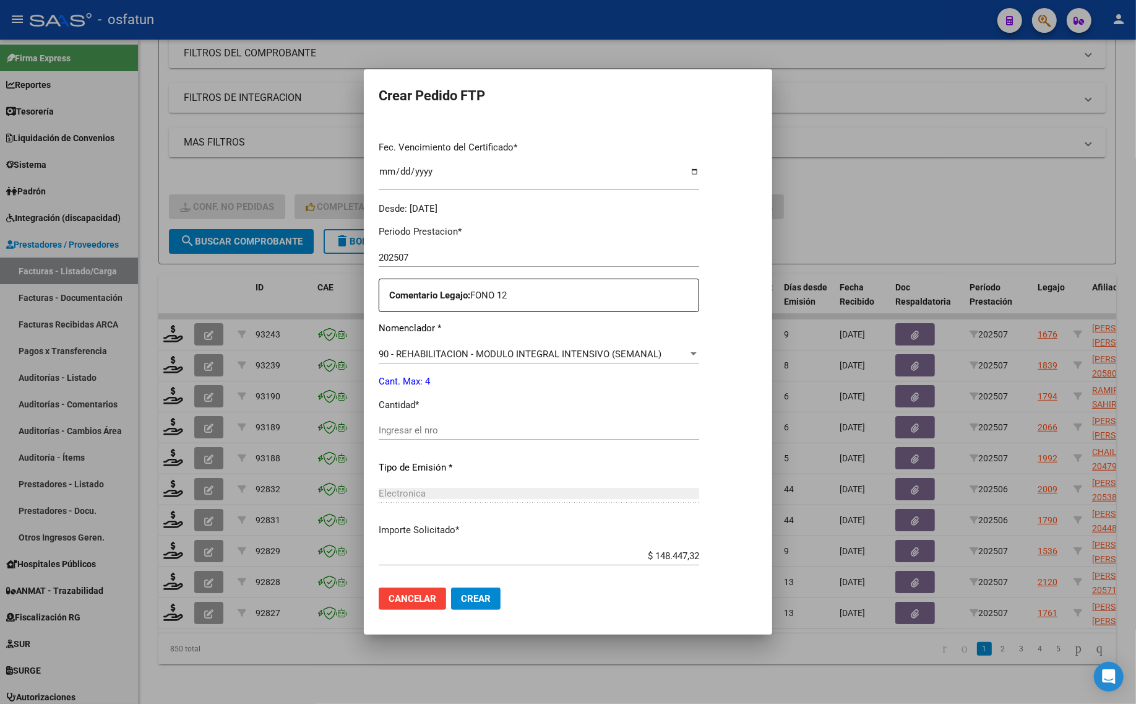
click at [433, 428] on input "Ingresar el nro" at bounding box center [539, 430] width 321 height 11
type input "4"
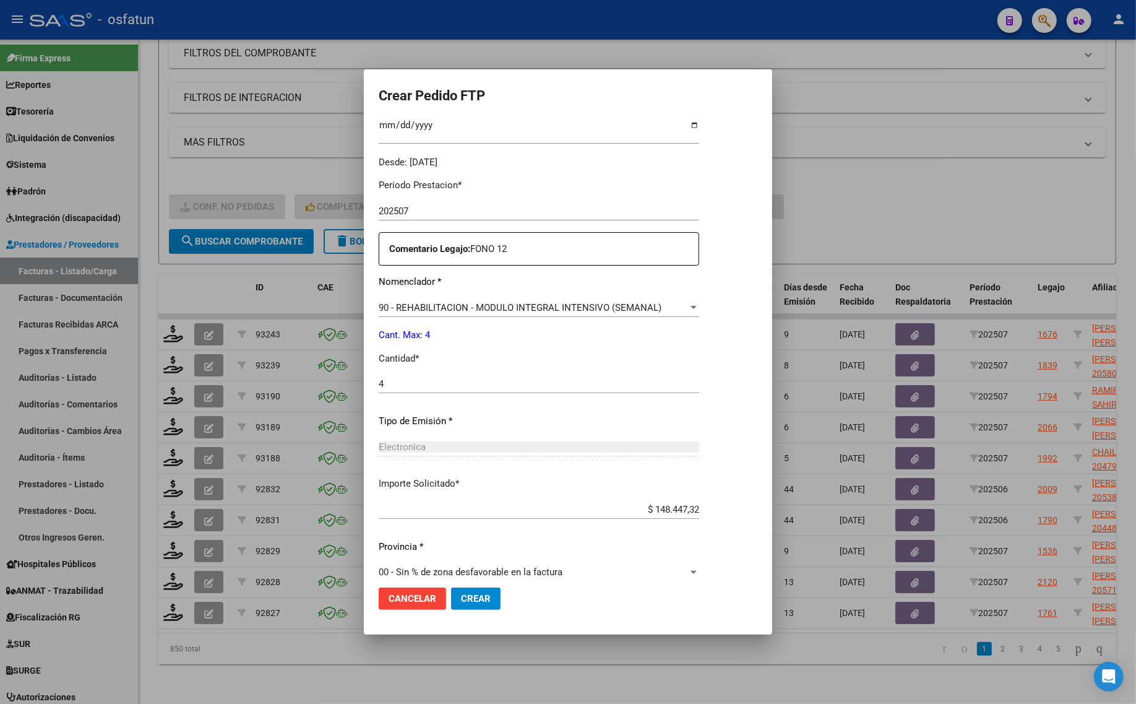
scroll to position [370, 0]
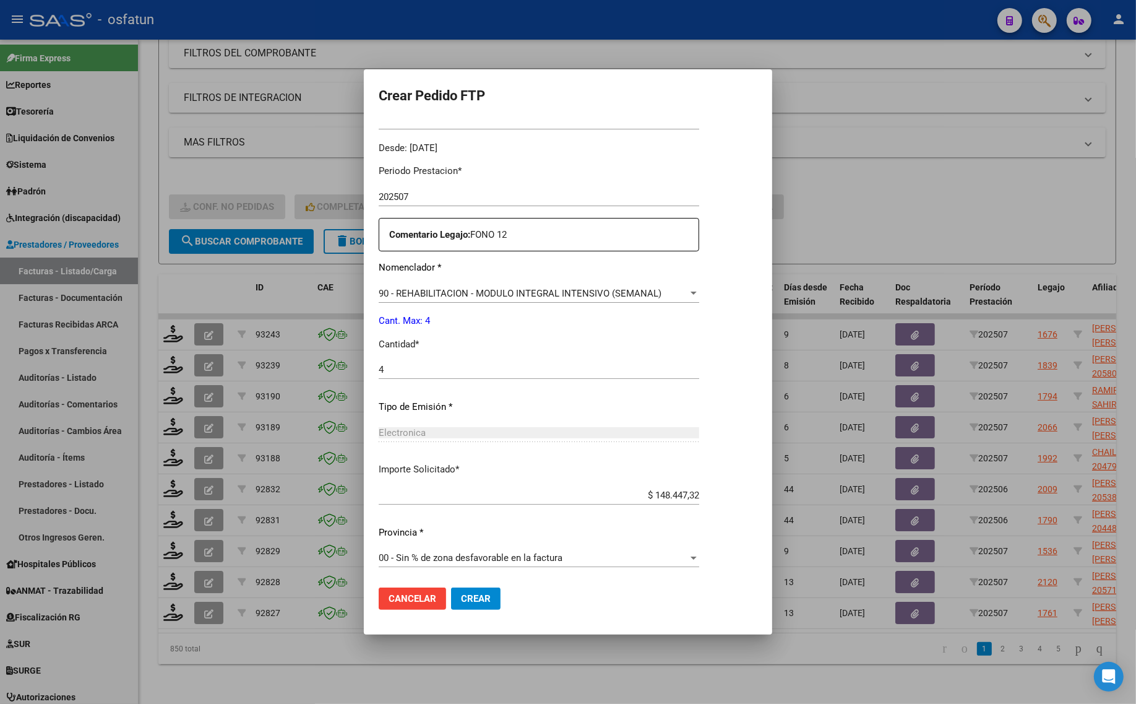
click at [484, 595] on span "Crear" at bounding box center [476, 598] width 30 height 11
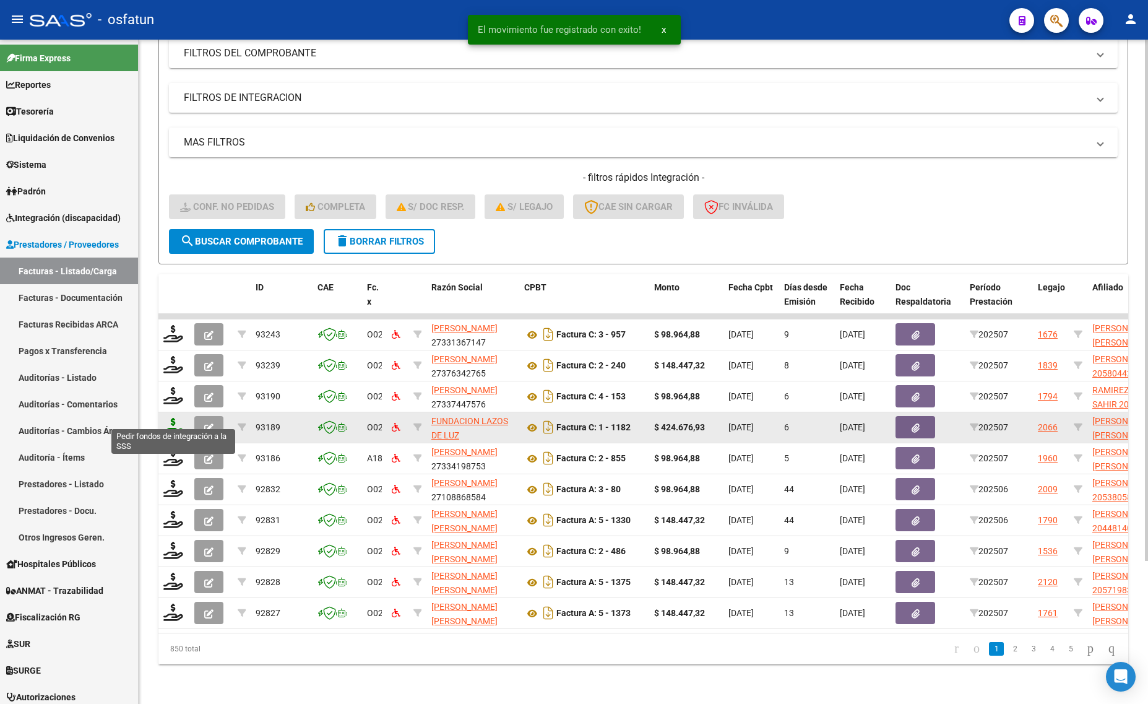
click at [177, 418] on icon at bounding box center [173, 426] width 20 height 17
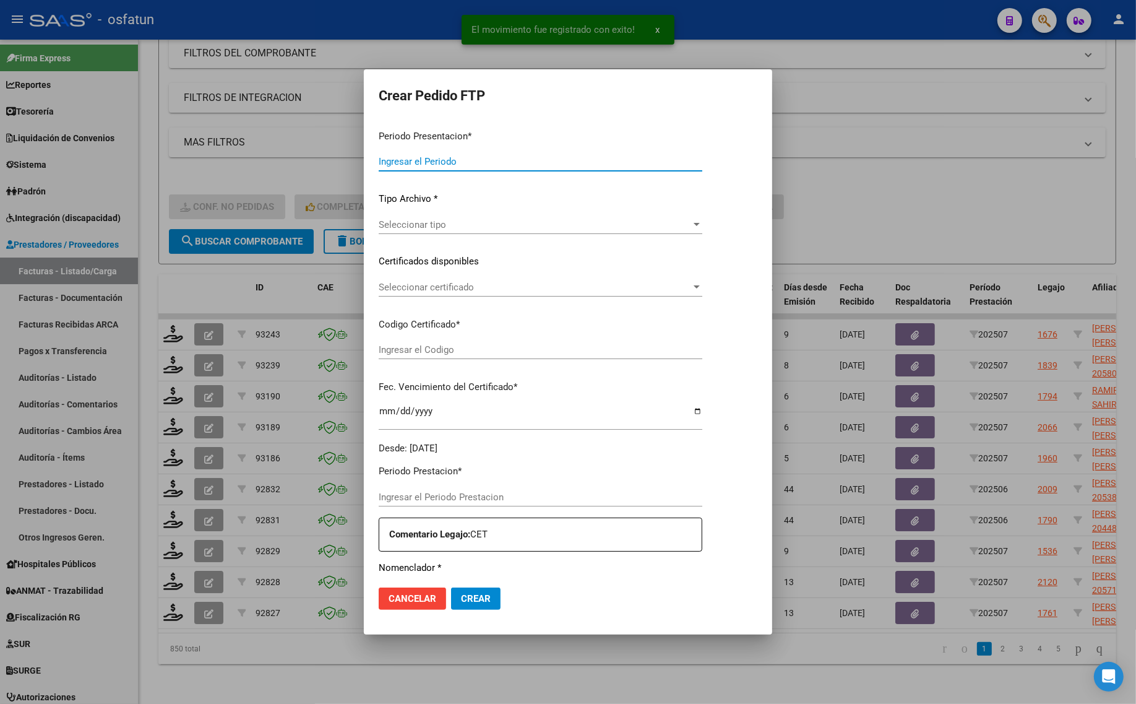
type input "202507"
type input "$ 424.676,93"
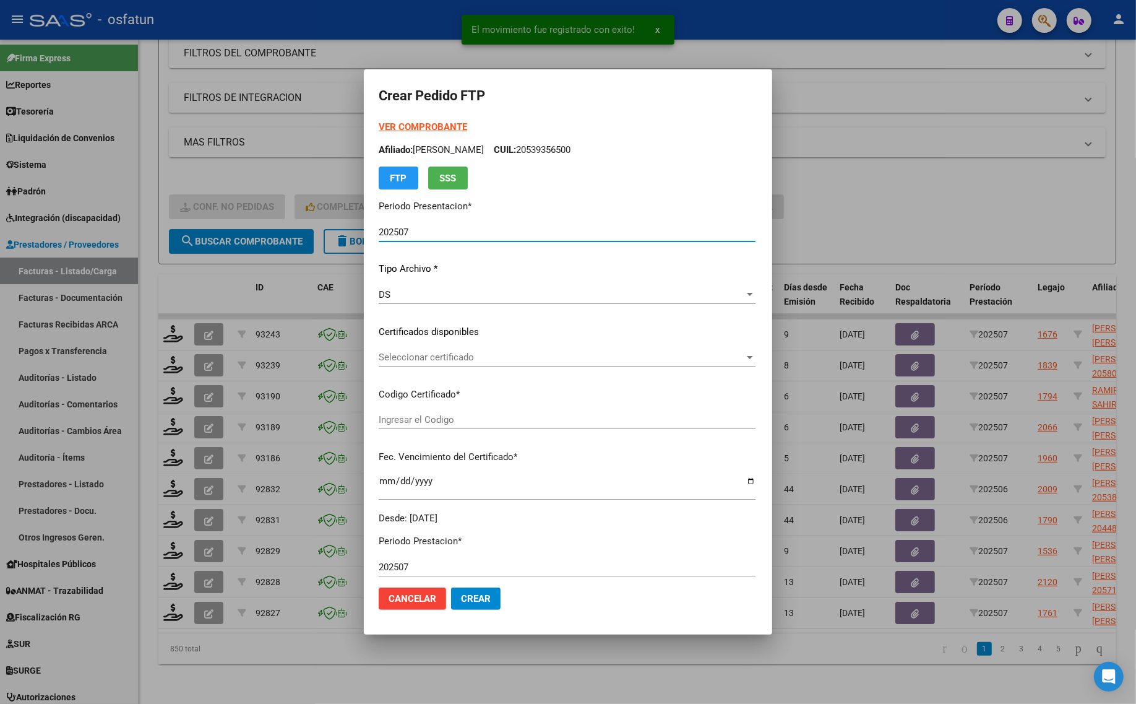
type input "ARG01000520778772022080820270808TUC139"
type input "2027-08-08"
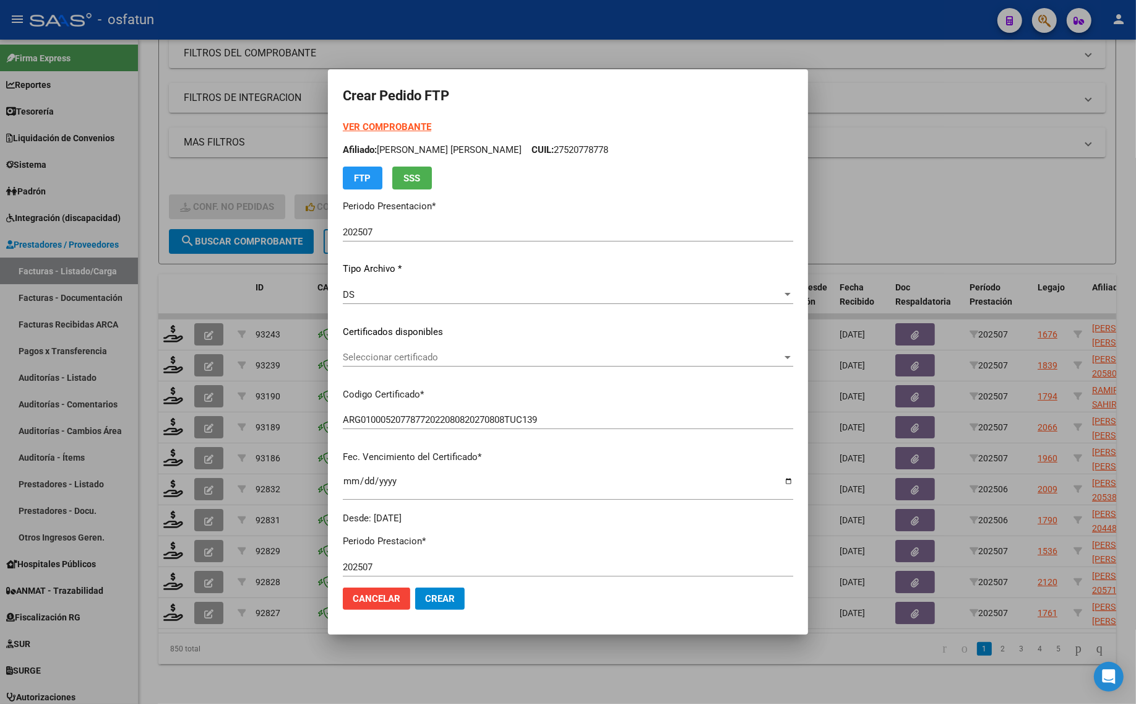
click at [389, 128] on strong "VER COMPROBANTE" at bounding box center [387, 126] width 88 height 11
click at [421, 355] on span "Seleccionar certificado" at bounding box center [562, 357] width 439 height 11
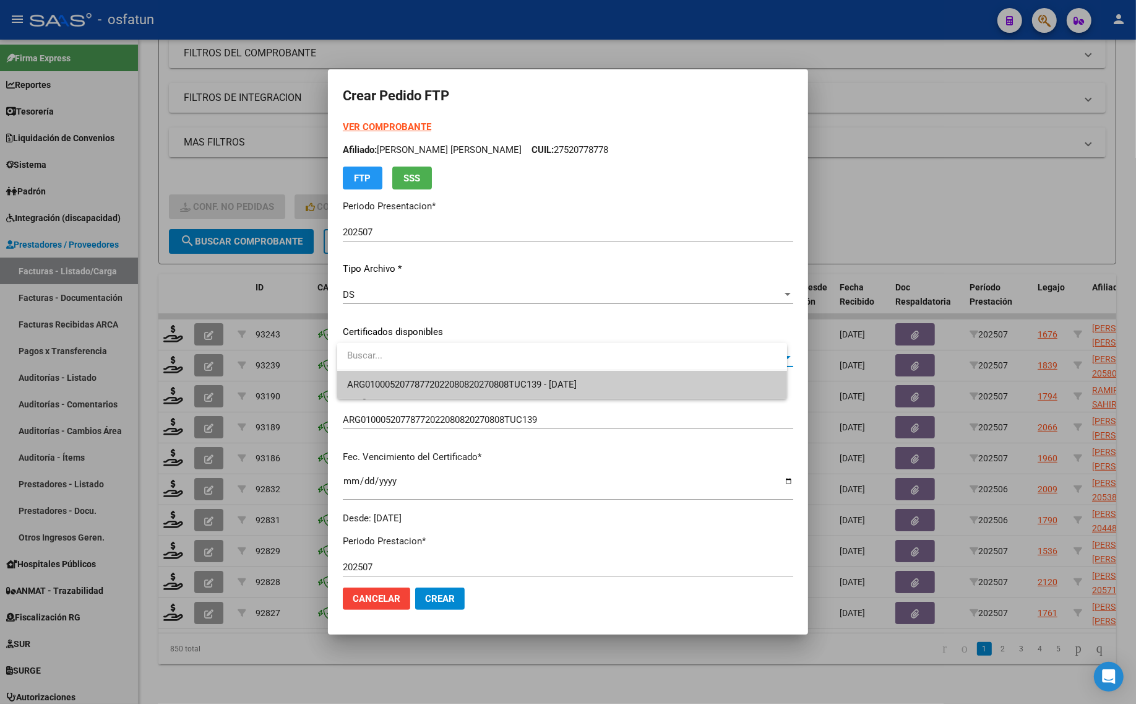
click at [420, 366] on input "dropdown search" at bounding box center [562, 356] width 450 height 28
click at [417, 382] on span "ARG01000520778772022080820270808TUC139 - 2027-08-08" at bounding box center [462, 384] width 230 height 11
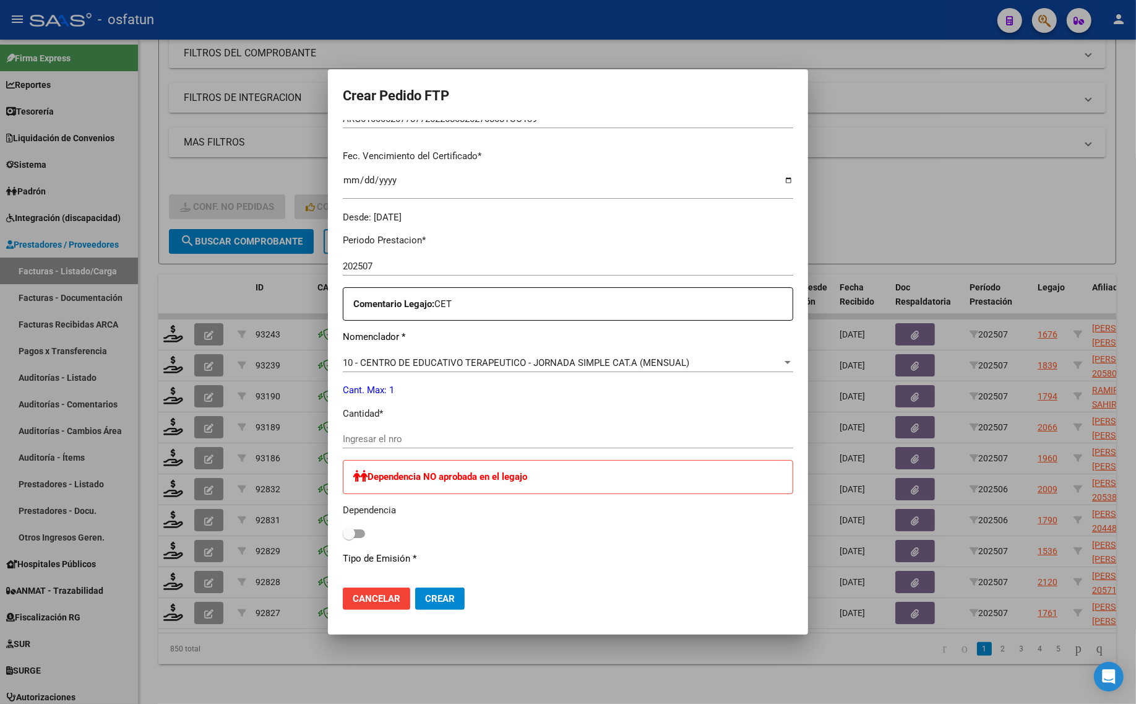
scroll to position [309, 0]
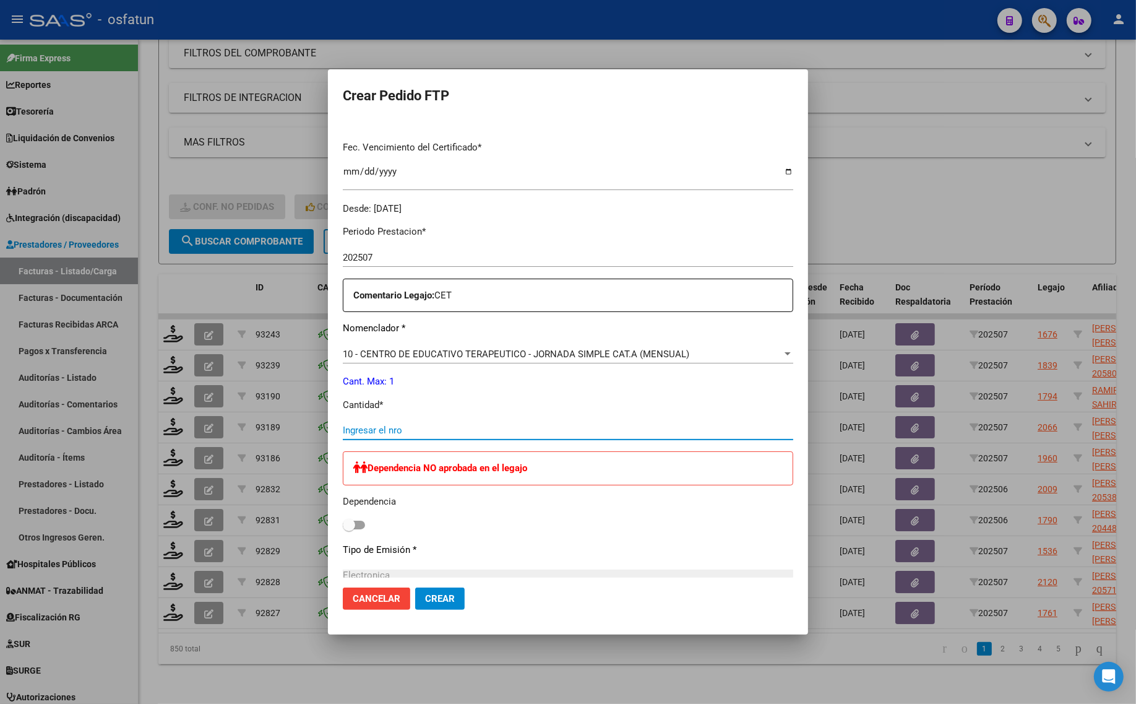
click at [376, 434] on input "Ingresar el nro" at bounding box center [568, 430] width 451 height 11
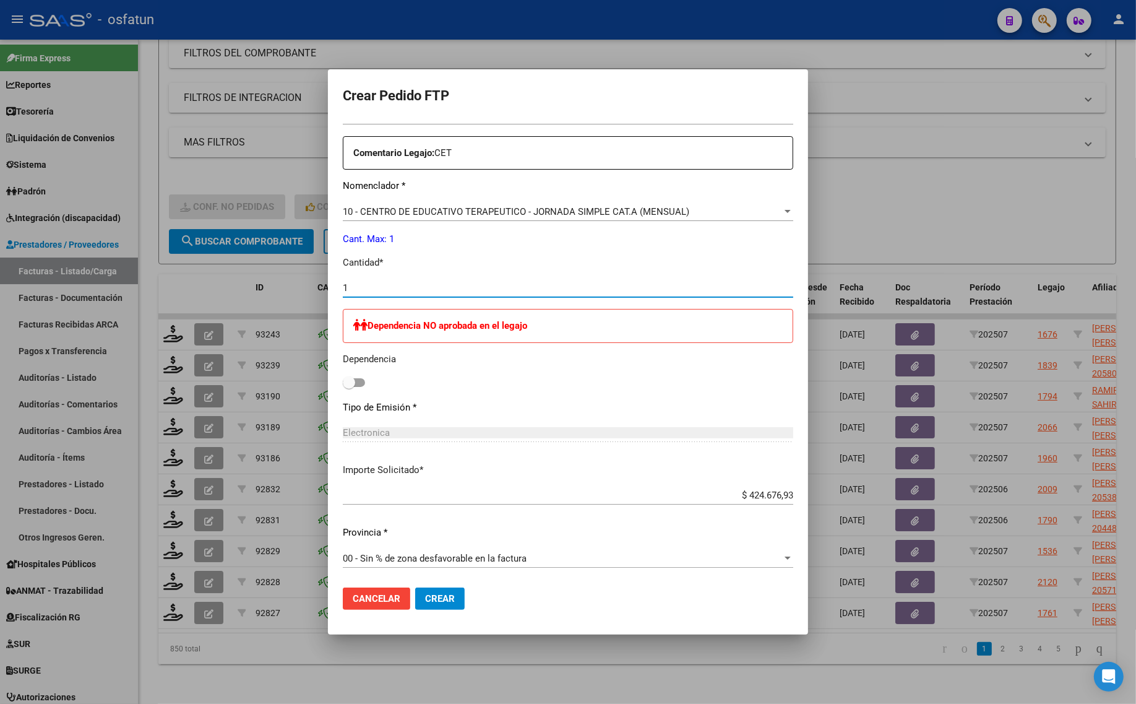
scroll to position [452, 0]
type input "1"
click at [429, 586] on mat-dialog-actions "Cancelar Crear" at bounding box center [568, 598] width 451 height 42
click at [455, 597] on span "Crear" at bounding box center [440, 598] width 30 height 11
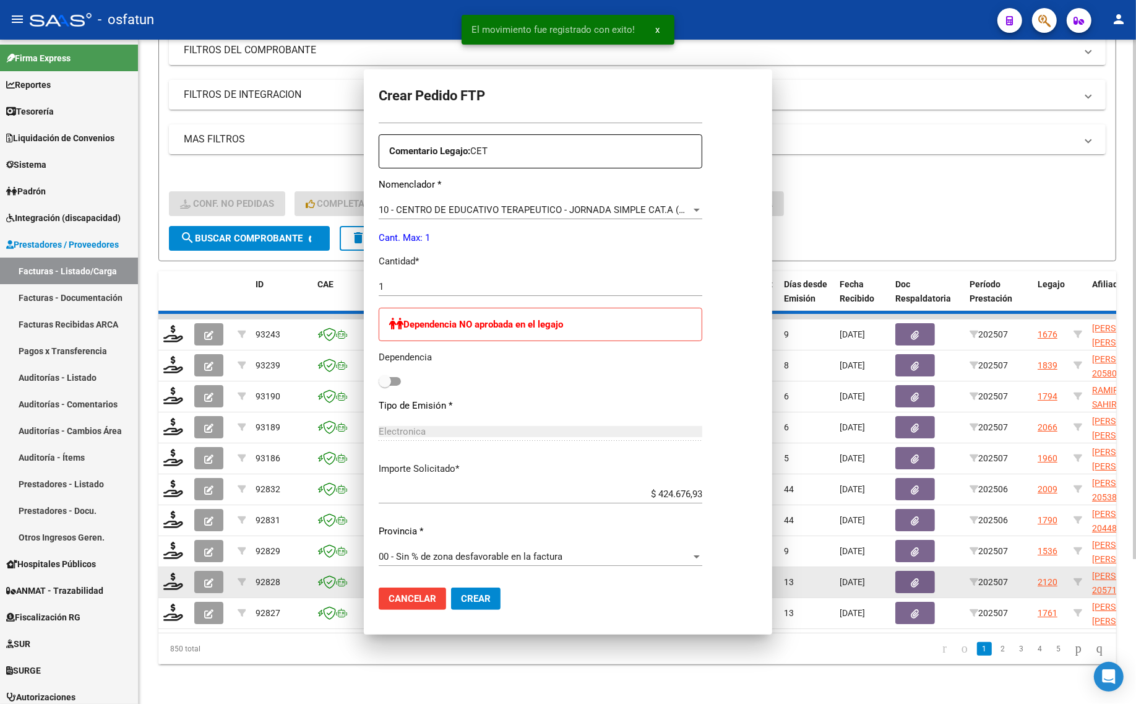
scroll to position [0, 0]
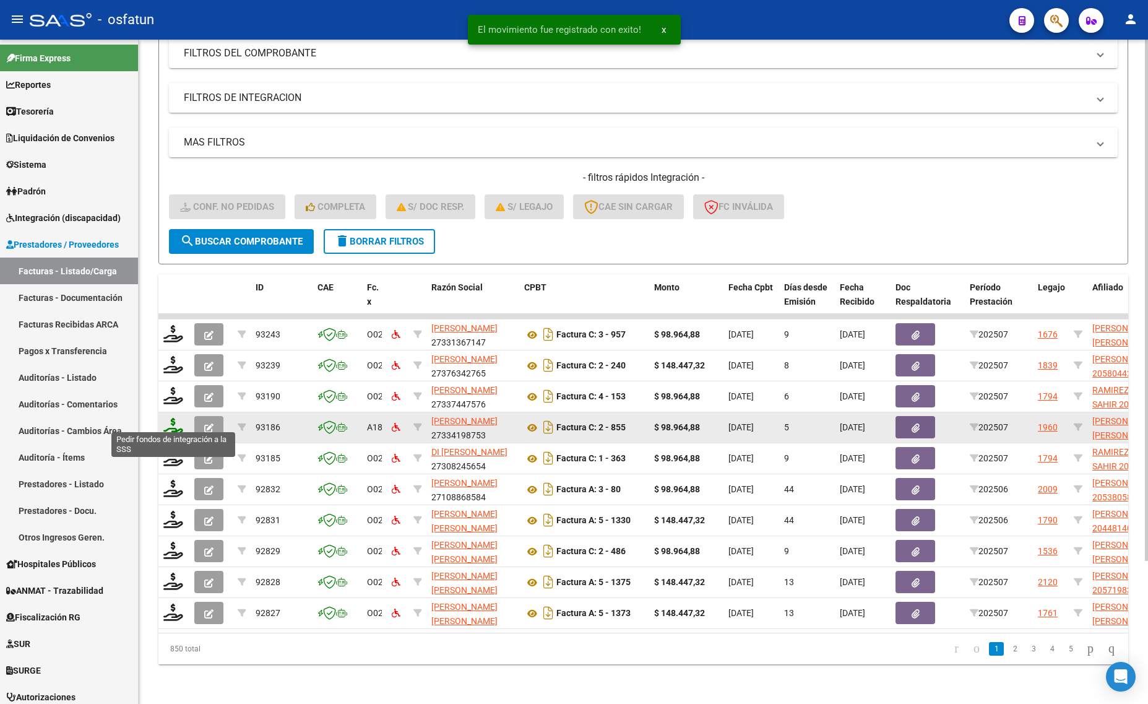
click at [176, 418] on icon at bounding box center [173, 426] width 20 height 17
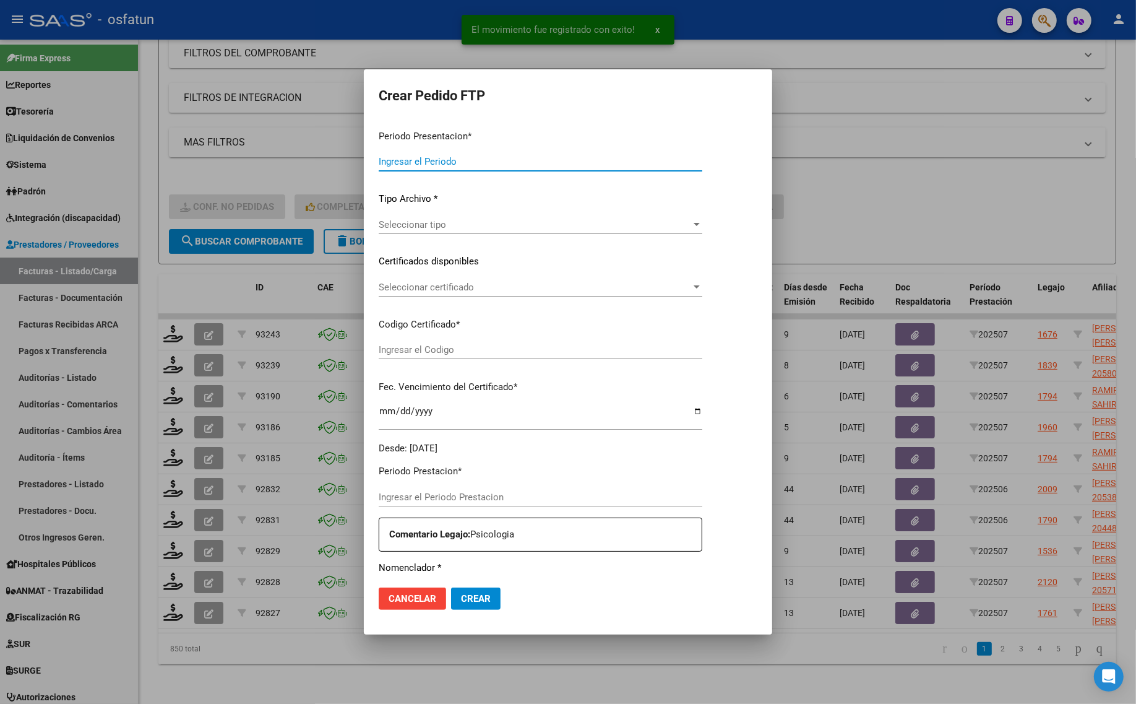
type input "202507"
type input "$ 98.964,88"
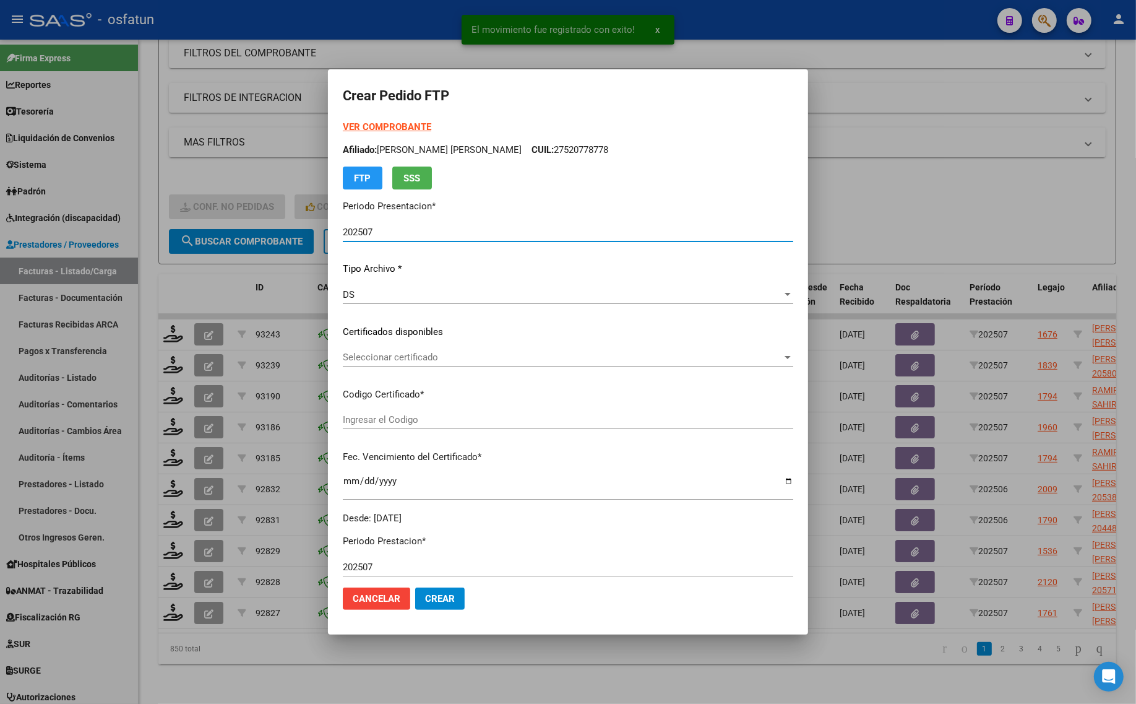
type input "ARG02000535256382024010320290103BUE413"
type input "2029-01-03"
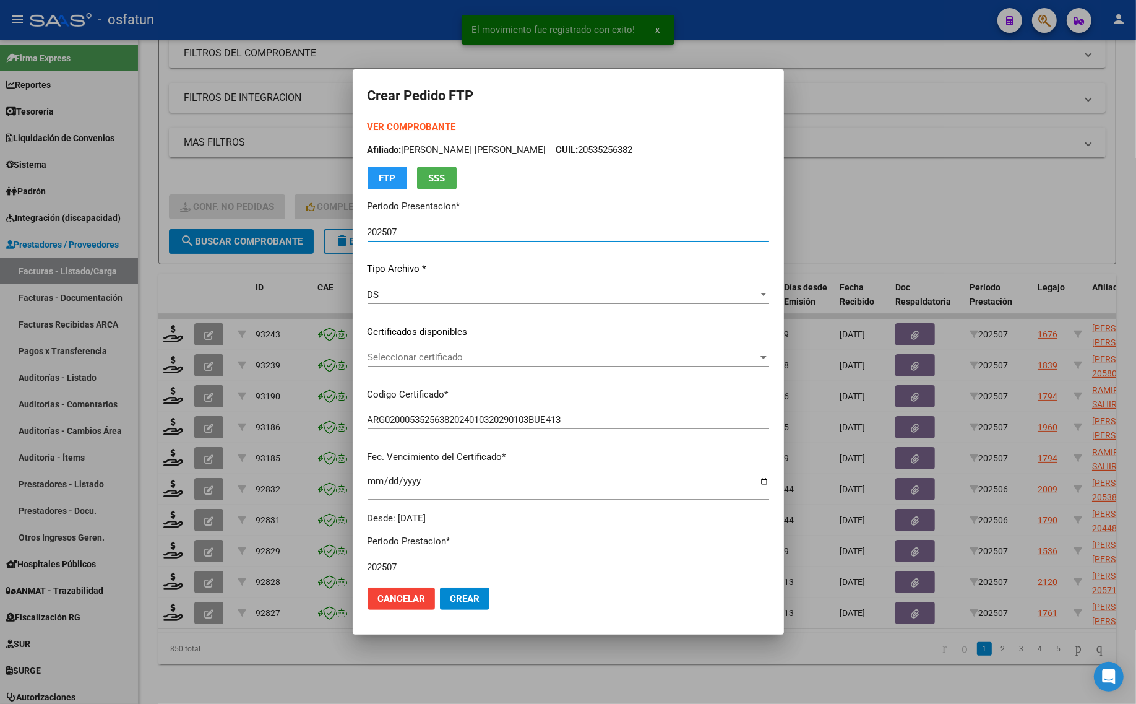
click at [392, 121] on strong "VER COMPROBANTE" at bounding box center [412, 126] width 88 height 11
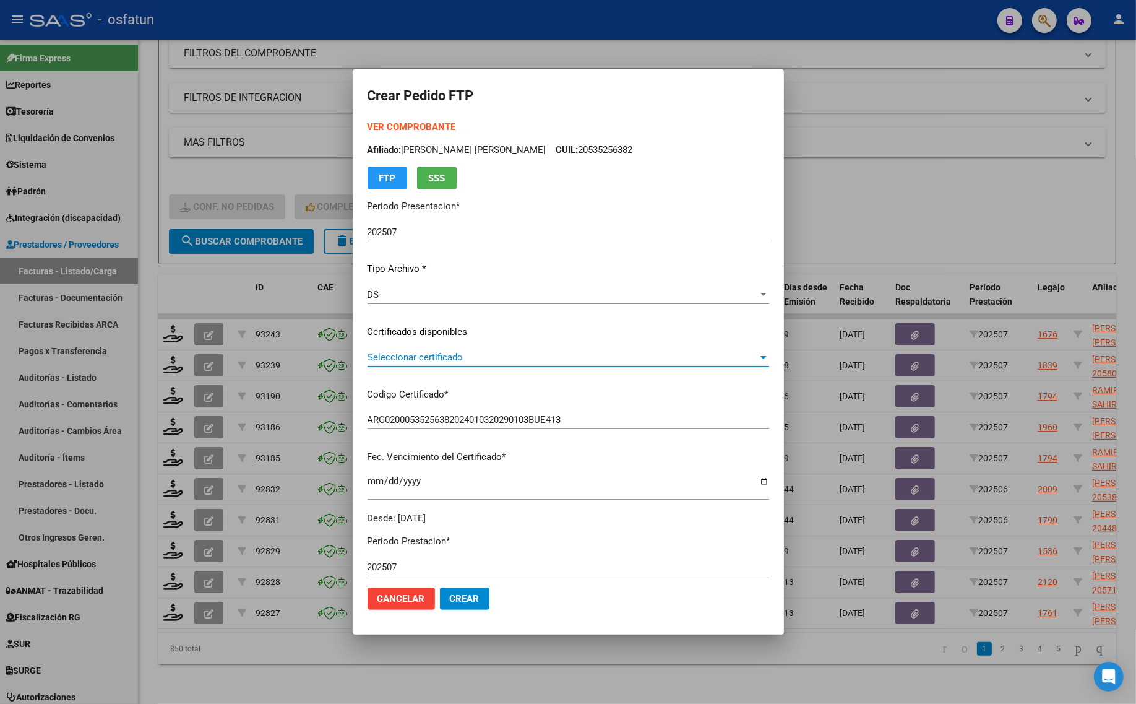
click at [475, 360] on span "Seleccionar certificado" at bounding box center [563, 357] width 391 height 11
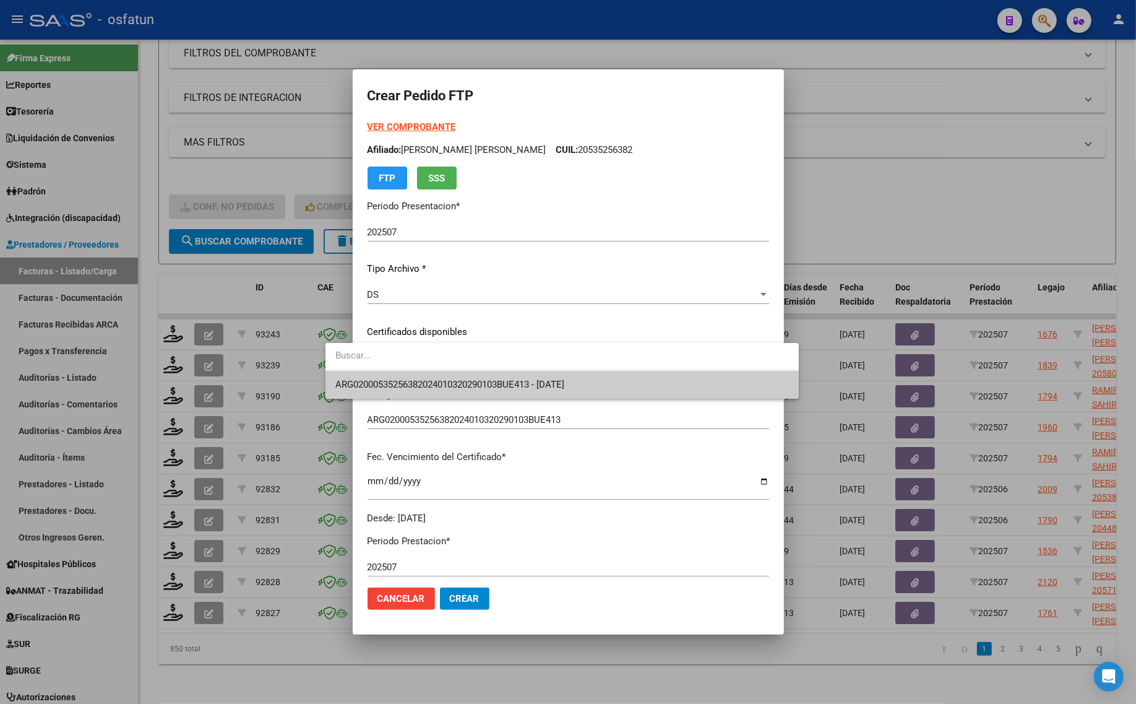
click at [478, 391] on span "ARG02000535256382024010320290103BUE413 - 2029-01-03" at bounding box center [562, 385] width 454 height 28
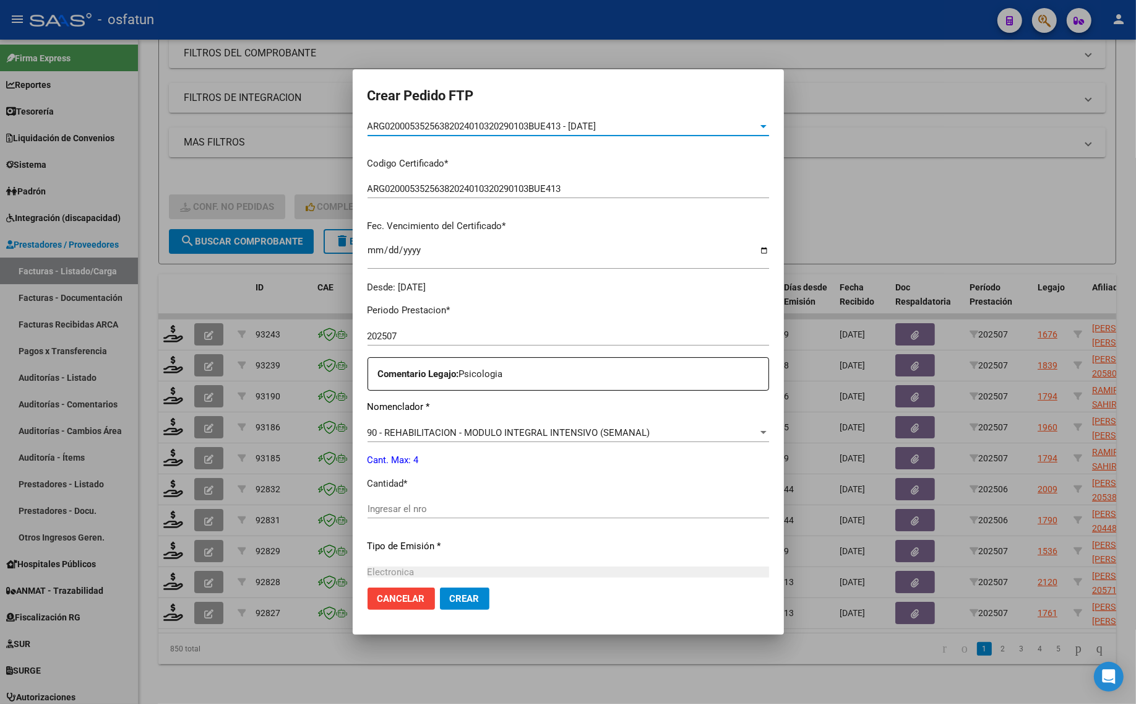
scroll to position [232, 0]
click at [441, 502] on input "Ingresar el nro" at bounding box center [569, 507] width 402 height 11
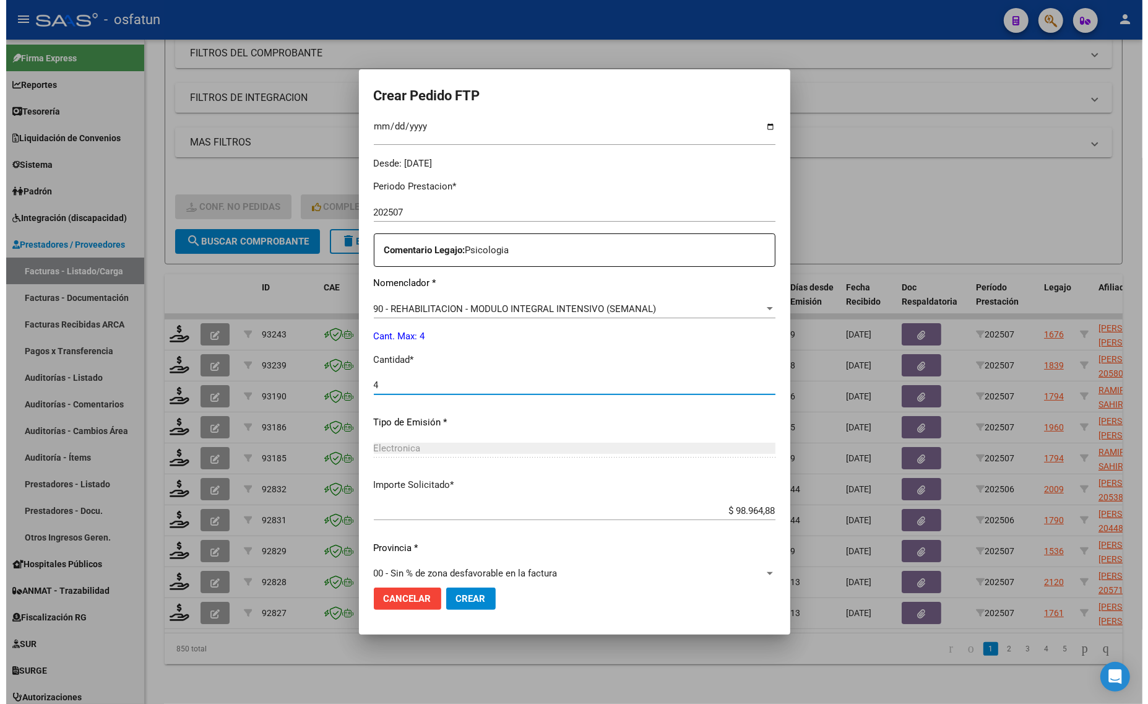
scroll to position [370, 0]
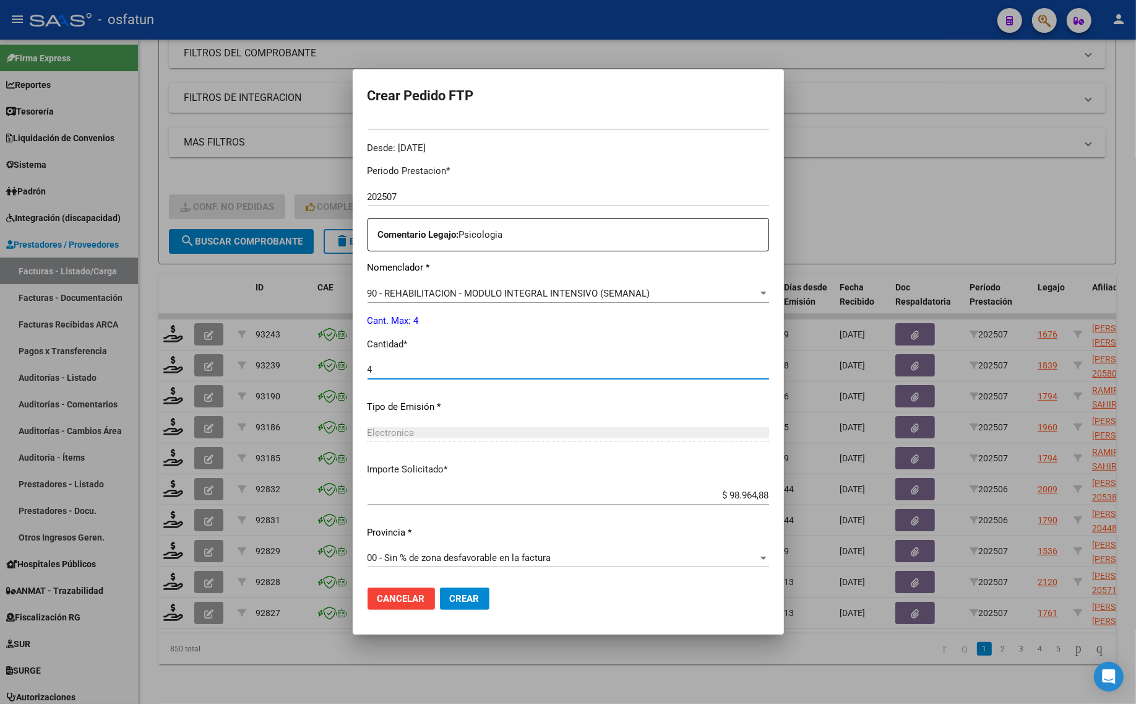
type input "4"
click at [450, 597] on span "Crear" at bounding box center [465, 598] width 30 height 11
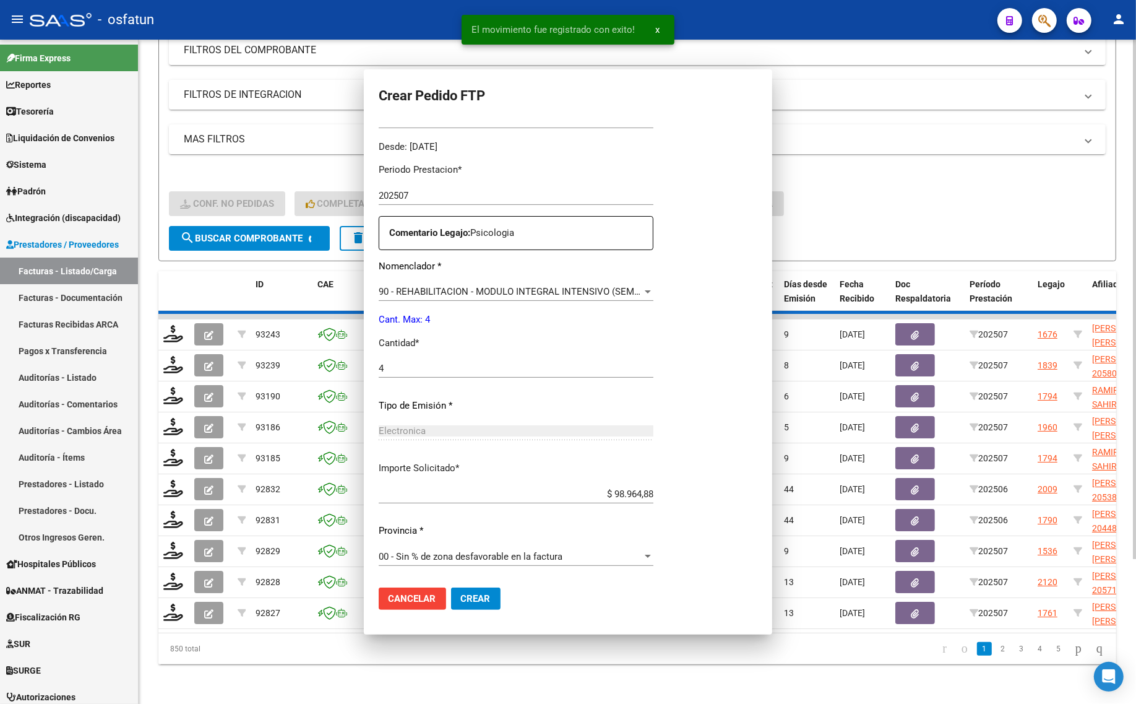
scroll to position [0, 0]
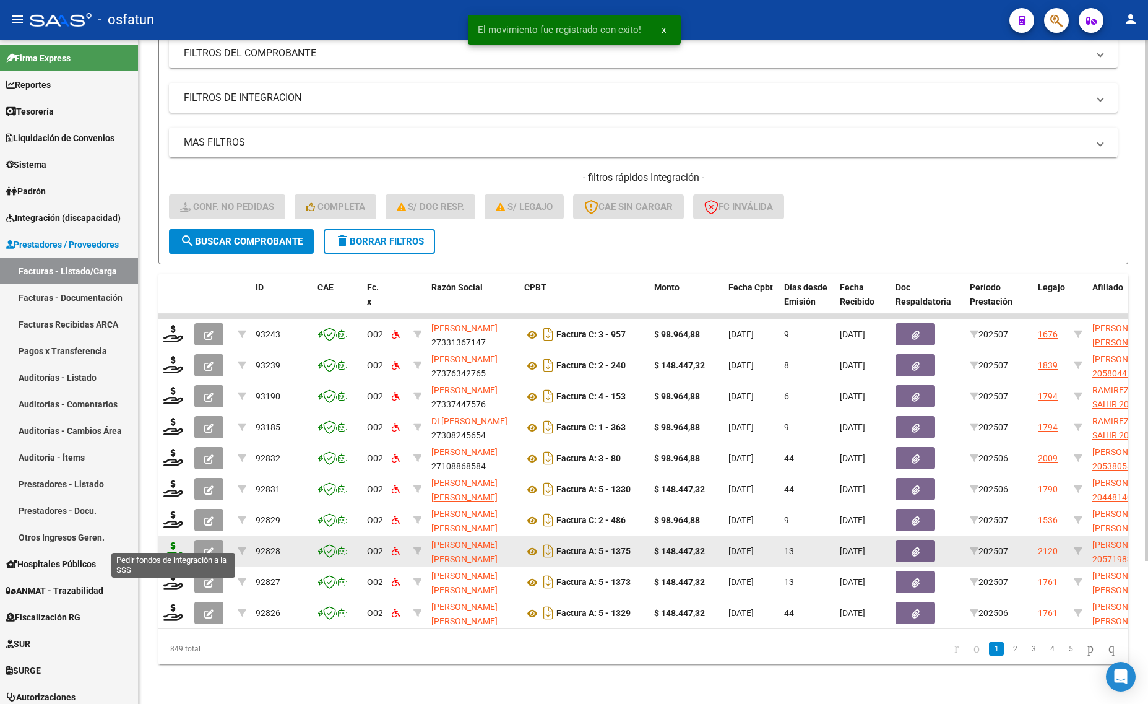
click at [171, 542] on icon at bounding box center [173, 550] width 20 height 17
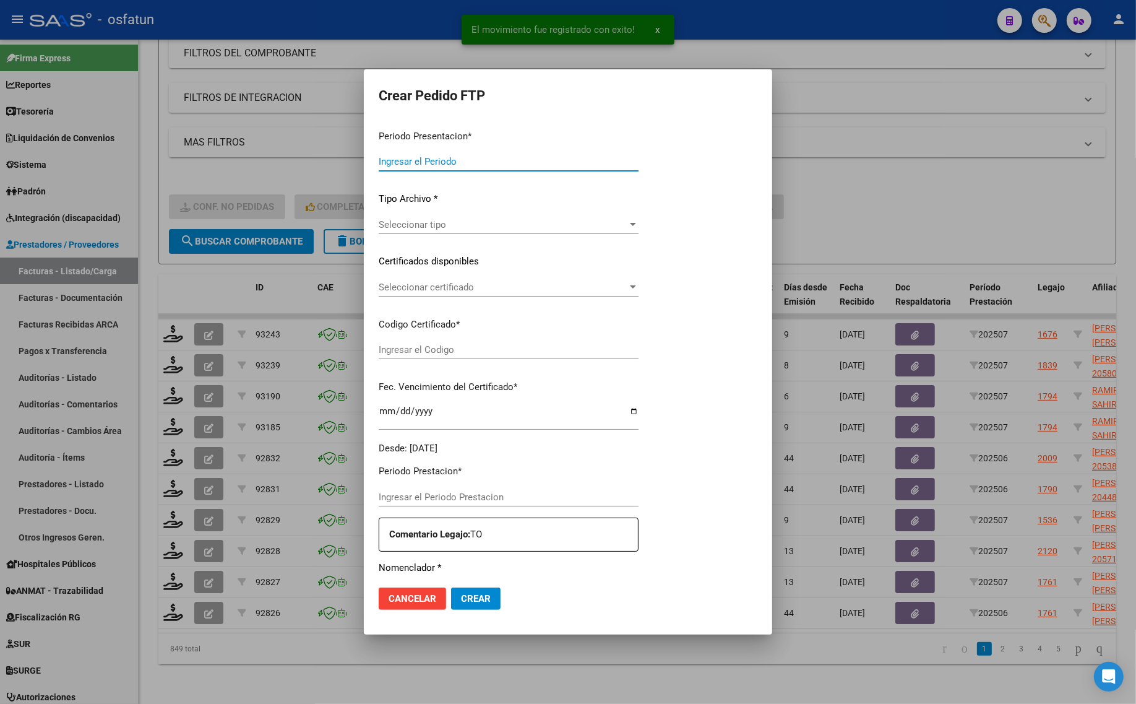
type input "202507"
type input "$ 148.447,32"
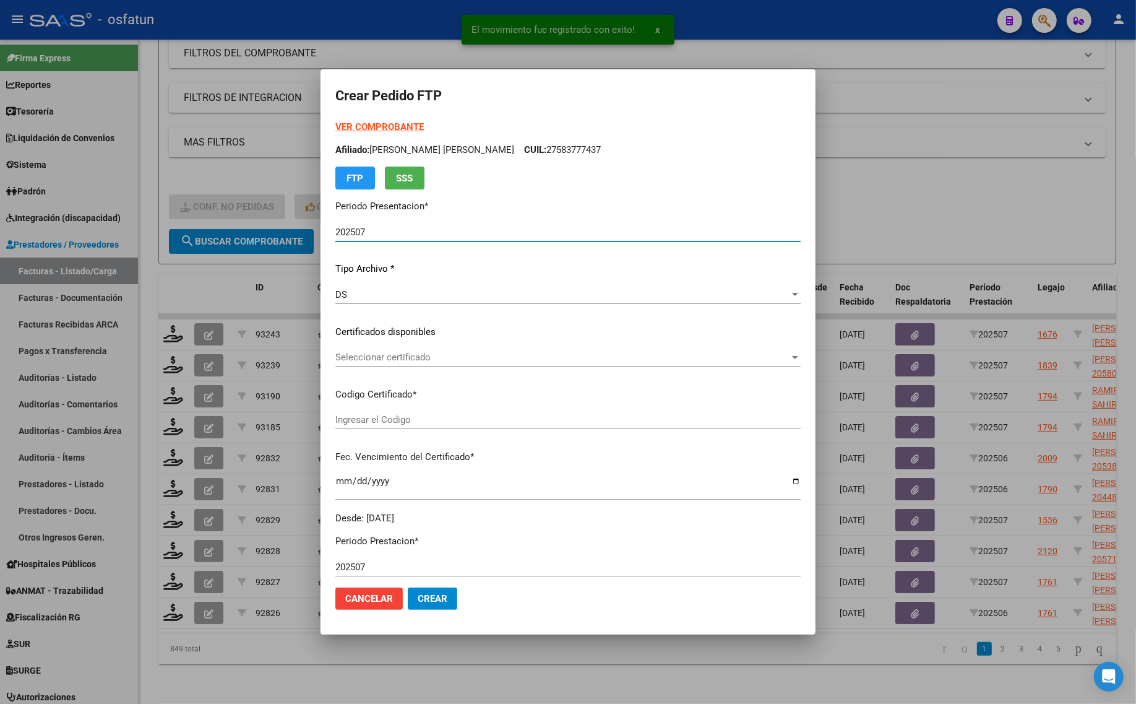
type input "100322211"
type input "2029-07-24"
click at [379, 128] on strong "VER COMPROBANTE" at bounding box center [379, 126] width 88 height 11
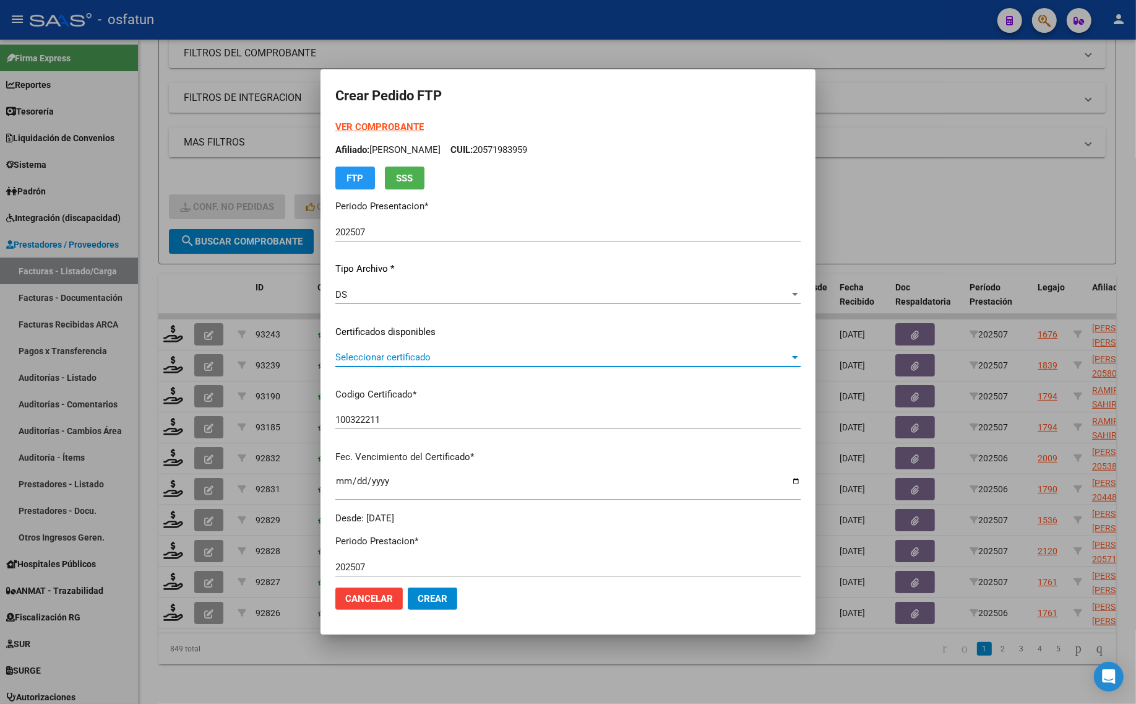
click at [410, 361] on span "Seleccionar certificado" at bounding box center [562, 357] width 454 height 11
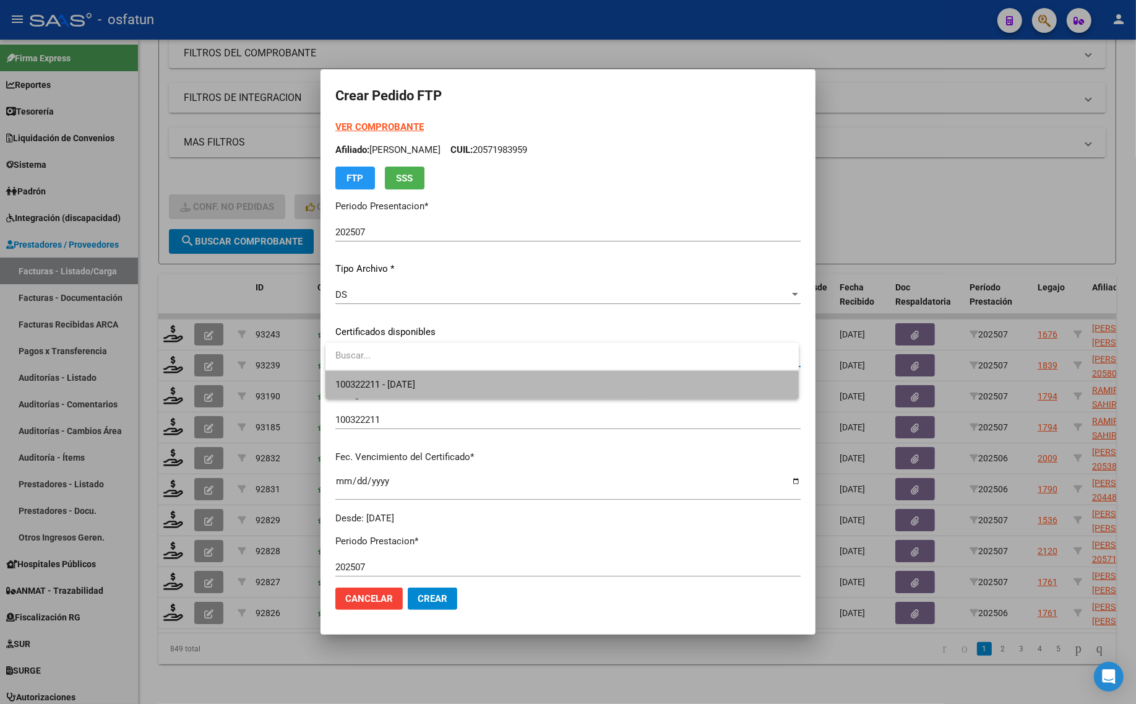
click at [410, 394] on span "100322211 - 2029-07-24" at bounding box center [562, 385] width 454 height 28
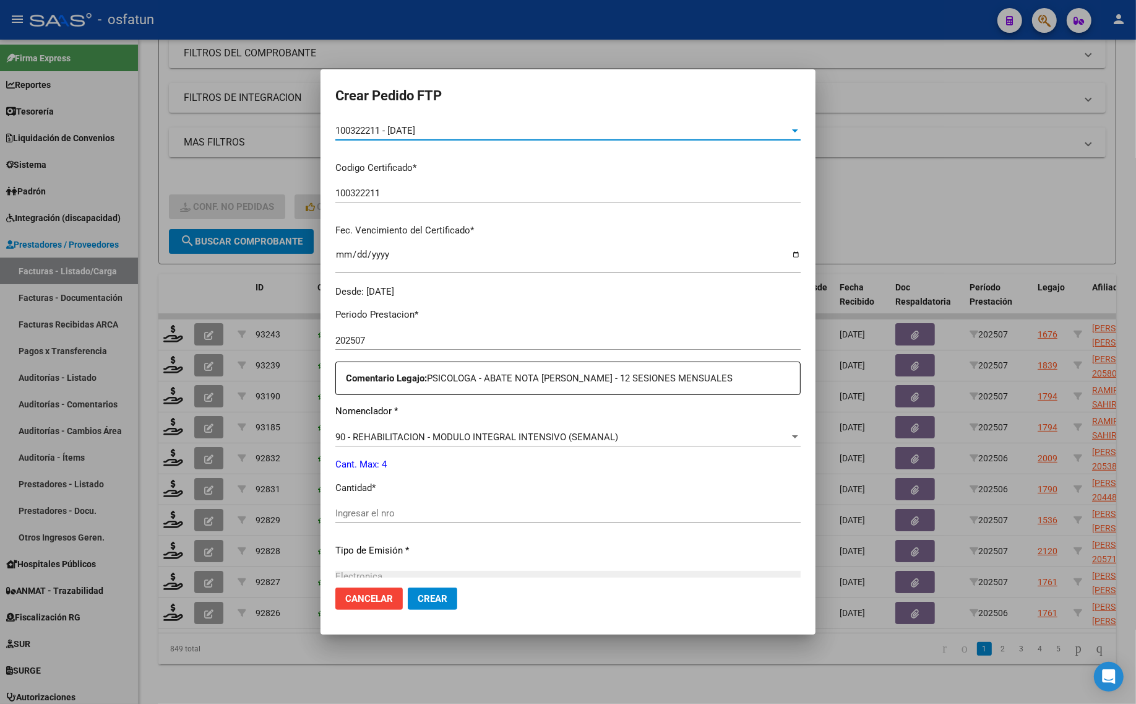
scroll to position [232, 0]
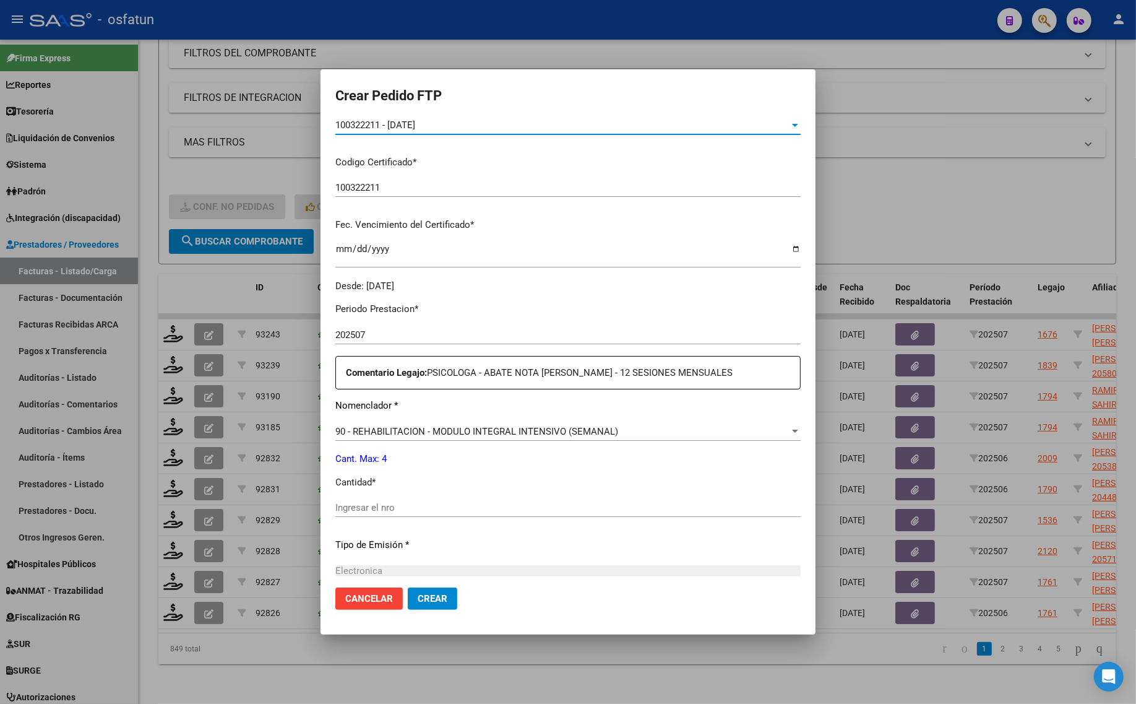
click at [387, 503] on input "Ingresar el nro" at bounding box center [567, 507] width 465 height 11
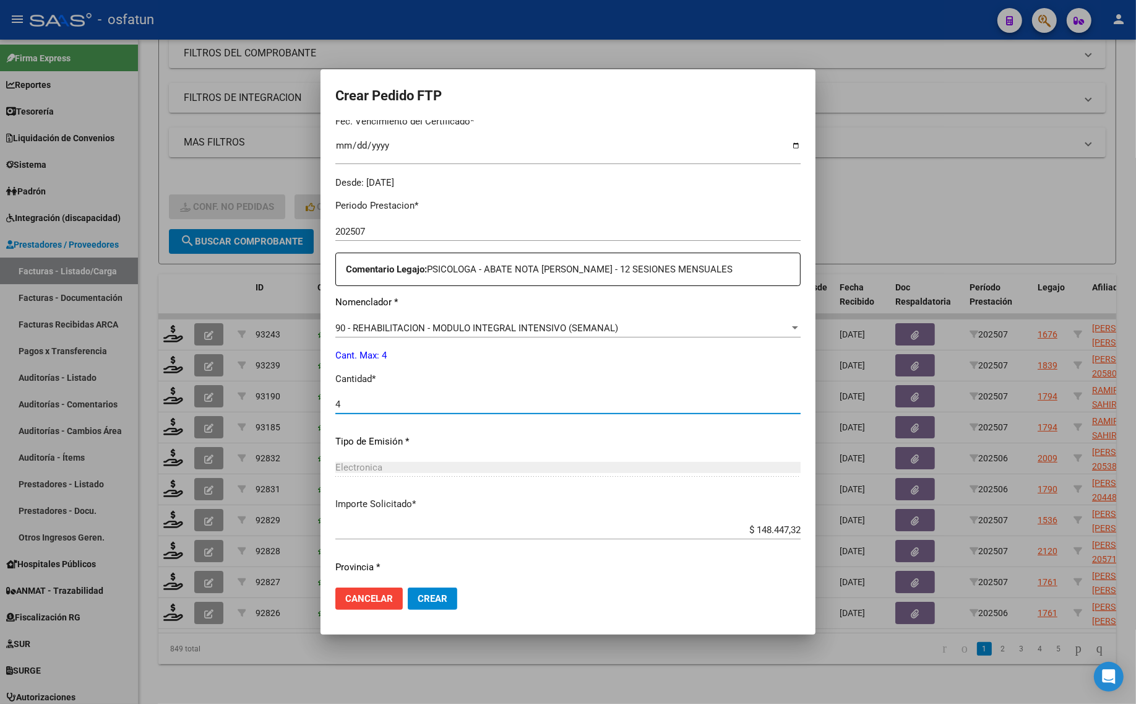
scroll to position [370, 0]
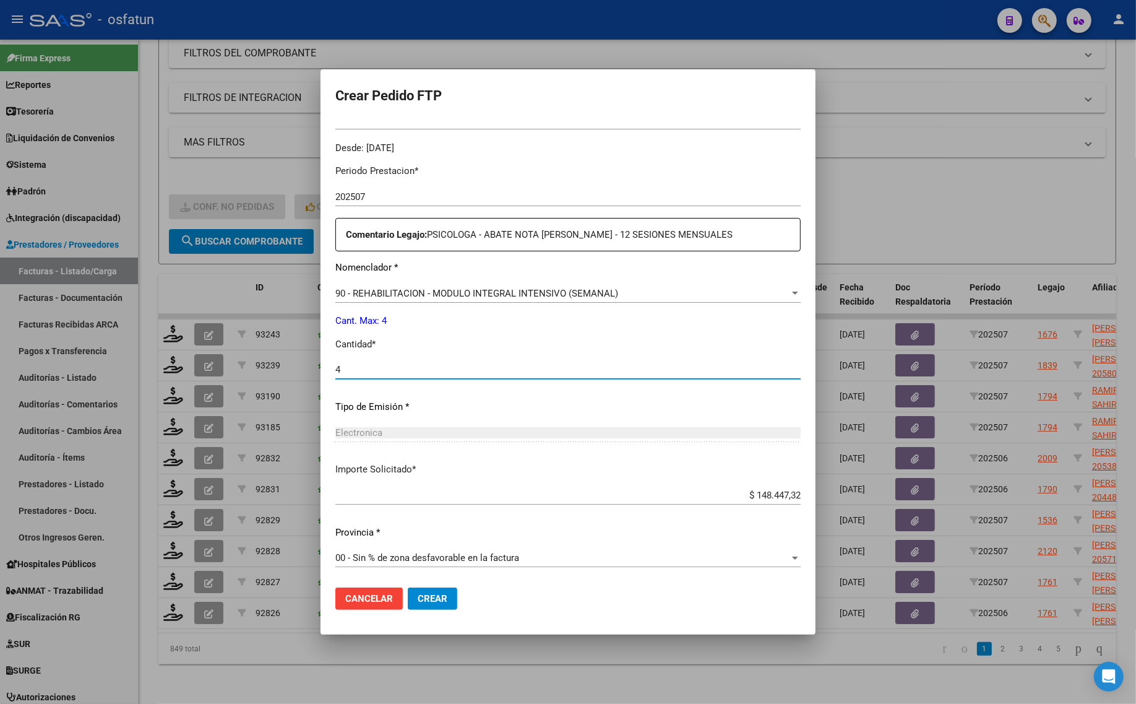
type input "4"
click at [426, 597] on span "Crear" at bounding box center [433, 598] width 30 height 11
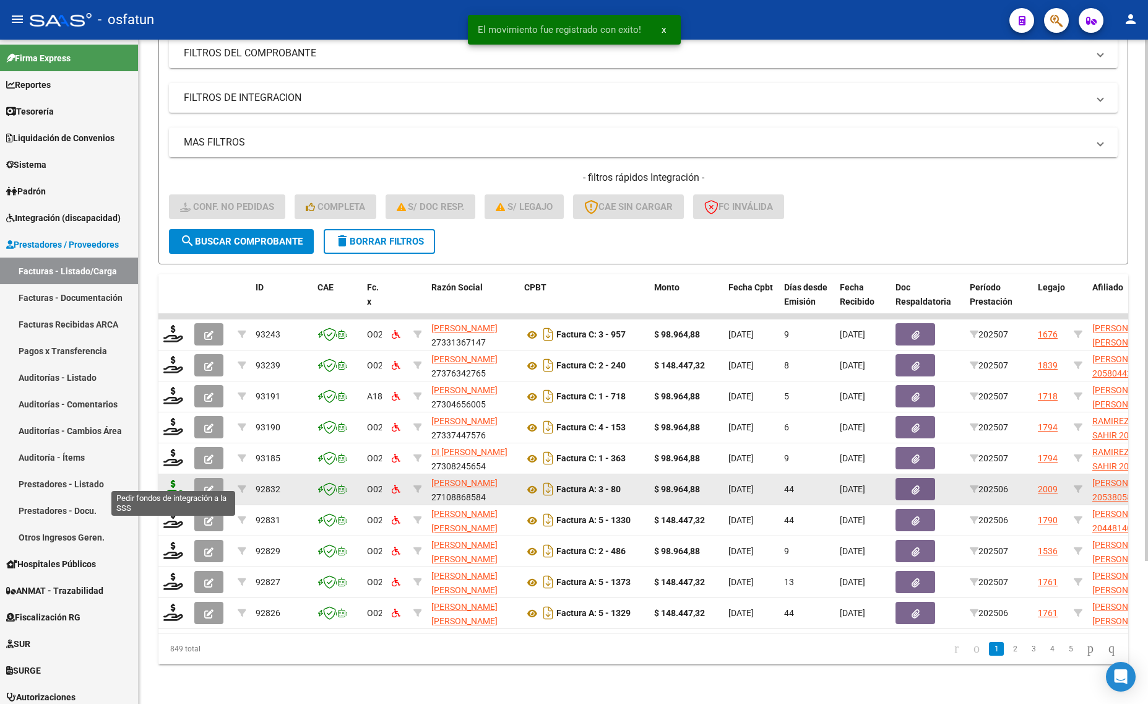
click at [171, 480] on icon at bounding box center [173, 488] width 20 height 17
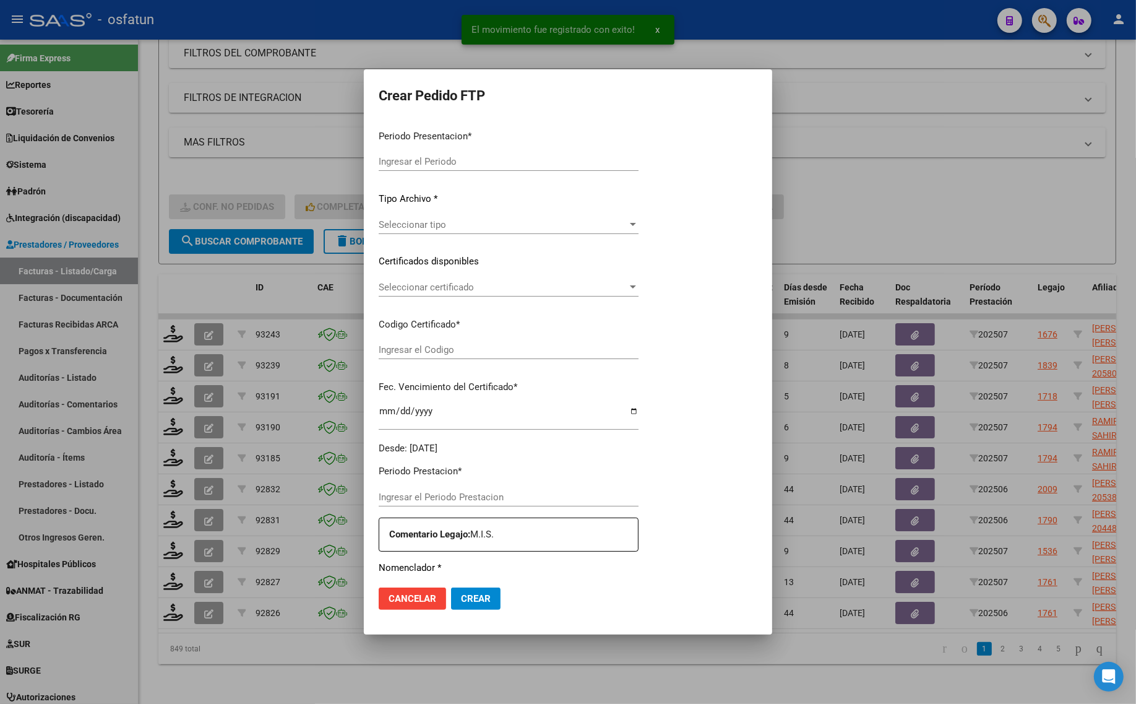
type input "202507"
type input "202506"
type input "$ 98.964,88"
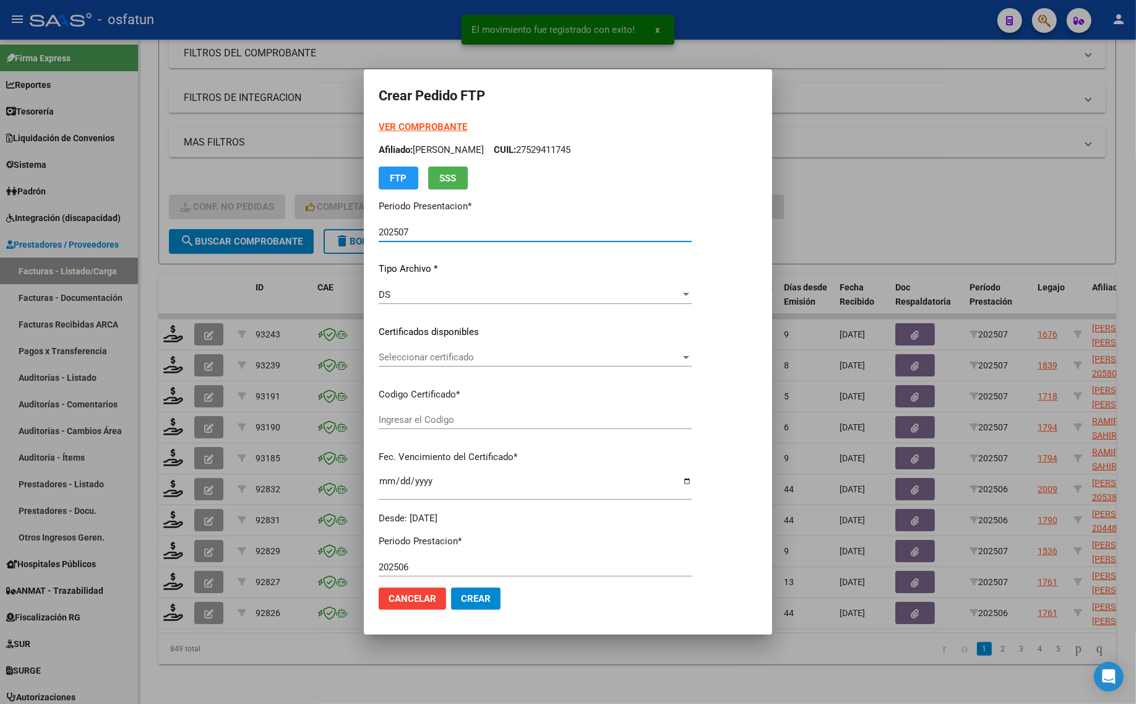
type input "ARG02000538058542024071620290716TUC139"
type input "2029-07-19"
click at [393, 119] on form "Crear Pedido FTP VER COMPROBANTE ARCA Padrón Afiliado: TETTA SEBASTIAN CUIL: 20…" at bounding box center [568, 351] width 379 height 535
click at [393, 122] on strong "VER COMPROBANTE" at bounding box center [423, 126] width 88 height 11
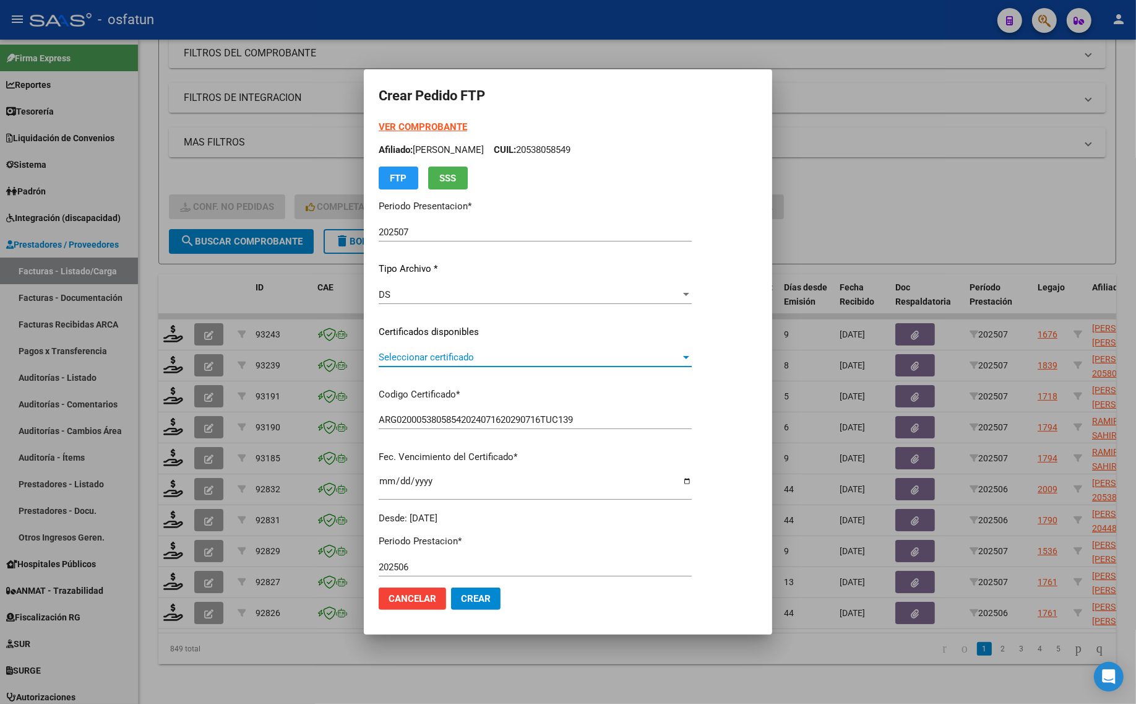
click at [474, 352] on span "Seleccionar certificado" at bounding box center [530, 357] width 302 height 11
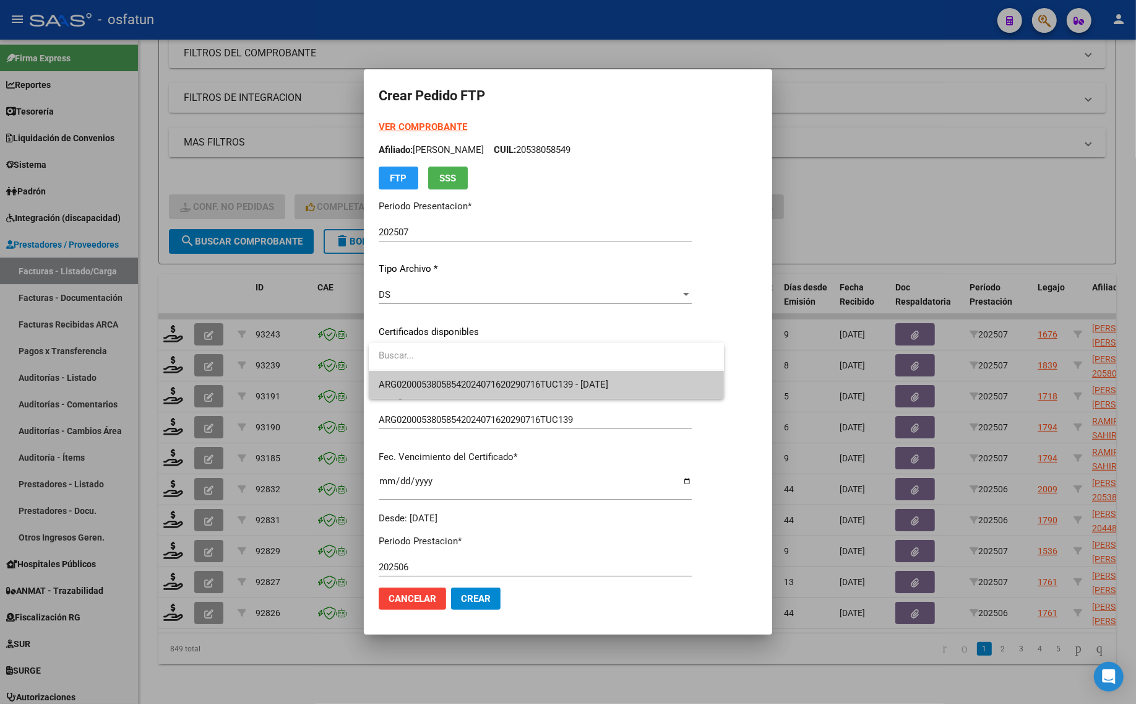
click at [466, 376] on span "ARG02000538058542024071620290716TUC139 - 2029-07-19" at bounding box center [546, 385] width 335 height 28
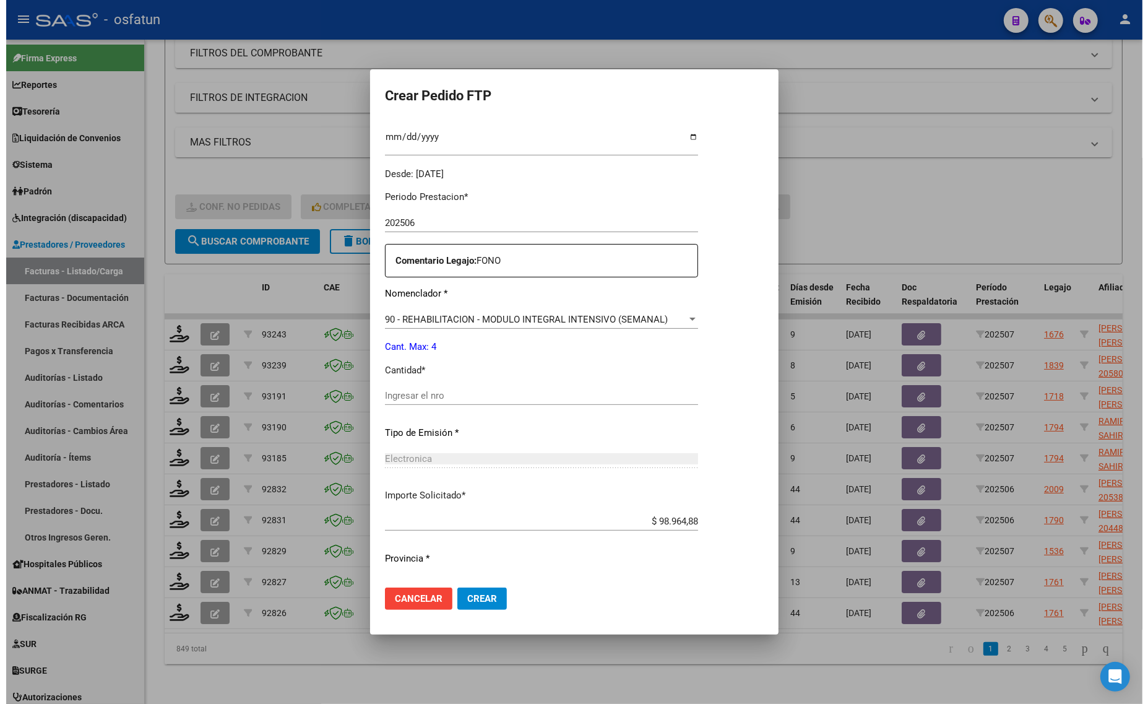
scroll to position [370, 0]
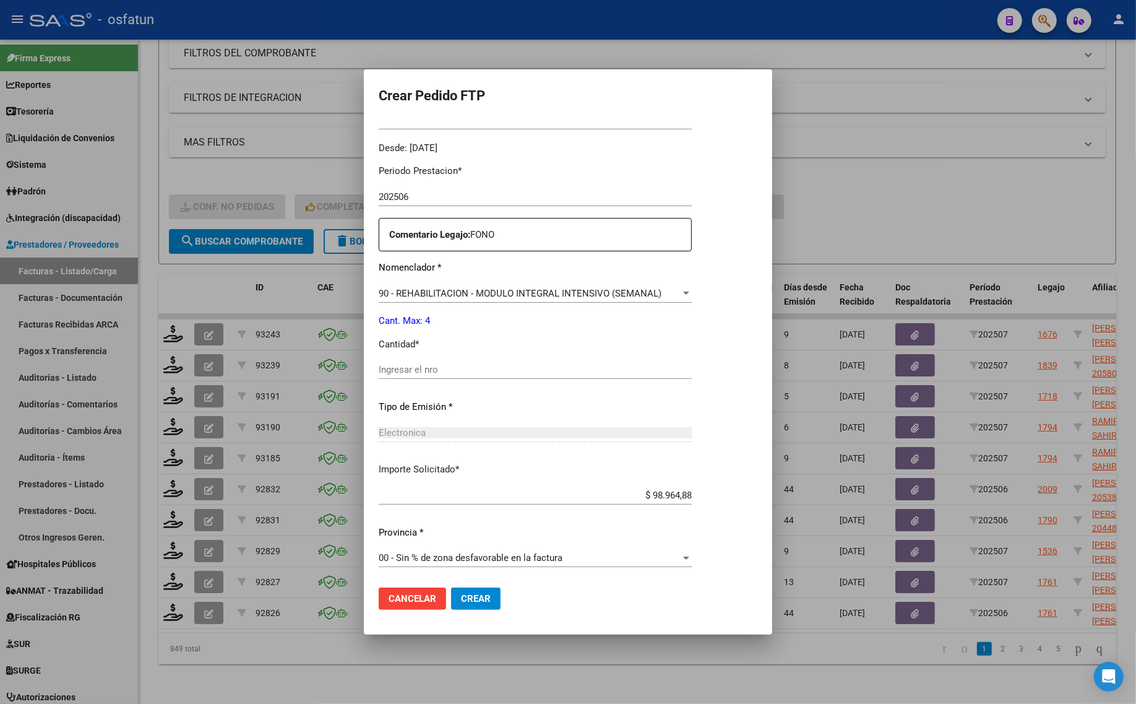
click at [418, 365] on input "Ingresar el nro" at bounding box center [535, 369] width 313 height 11
click at [418, 369] on input "Ingresar el nro" at bounding box center [535, 369] width 313 height 11
type input "4"
click at [481, 600] on span "Crear" at bounding box center [476, 598] width 30 height 11
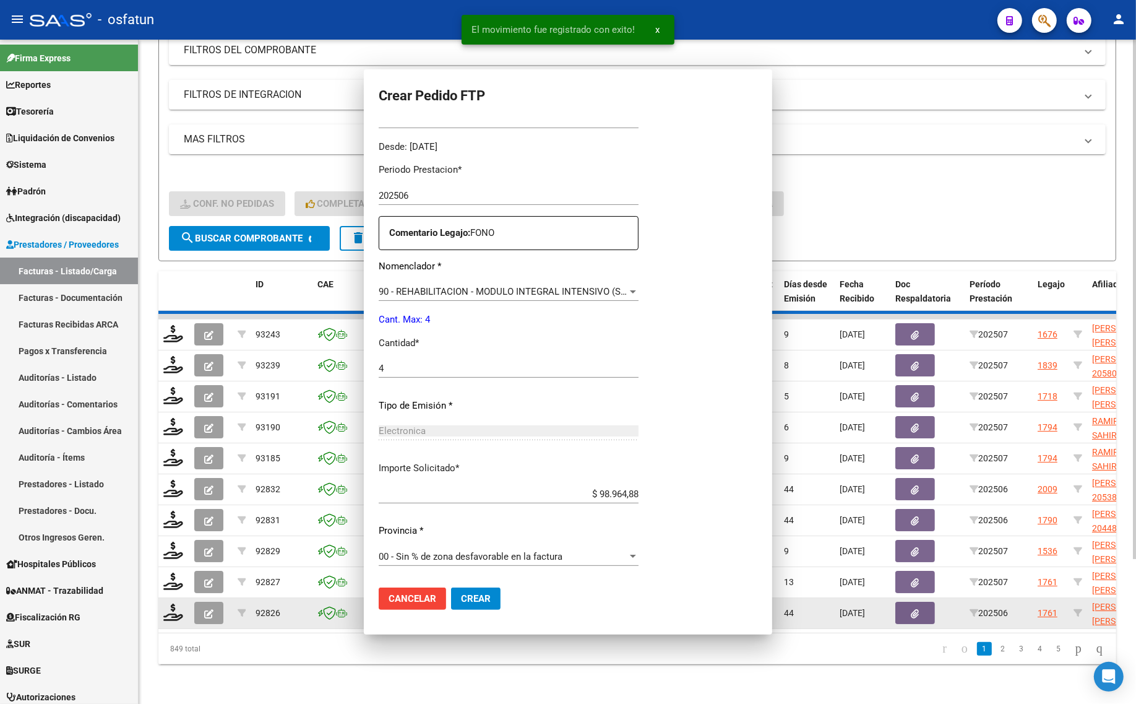
scroll to position [0, 0]
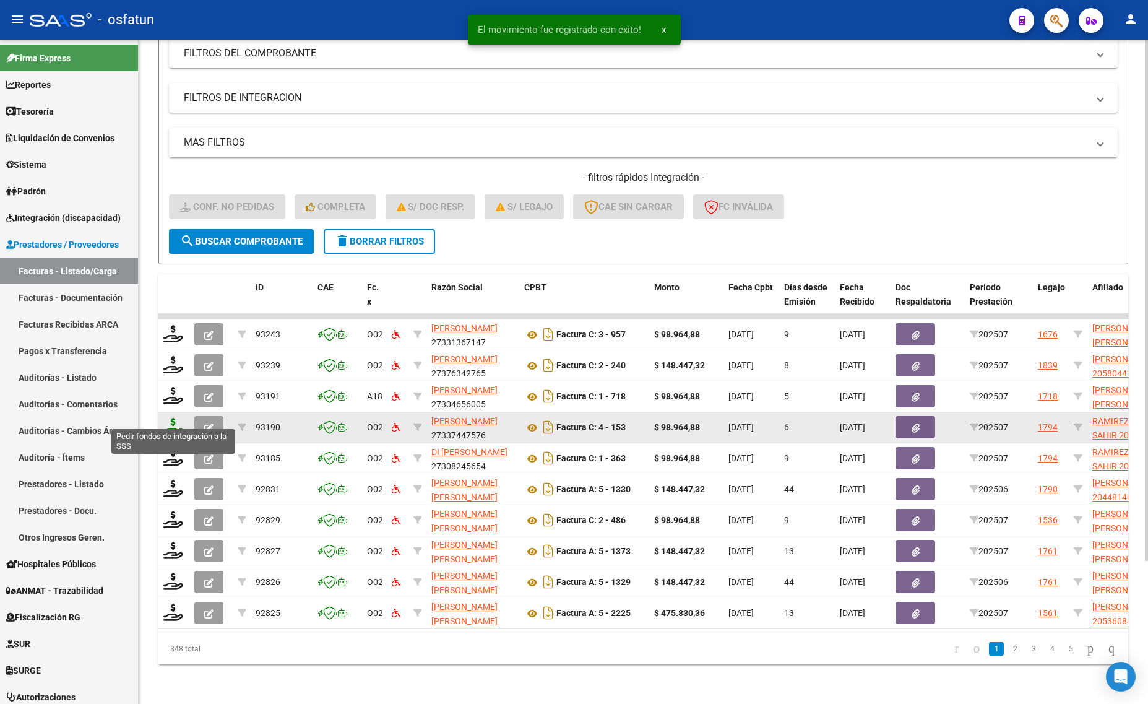
click at [168, 421] on icon at bounding box center [173, 426] width 20 height 17
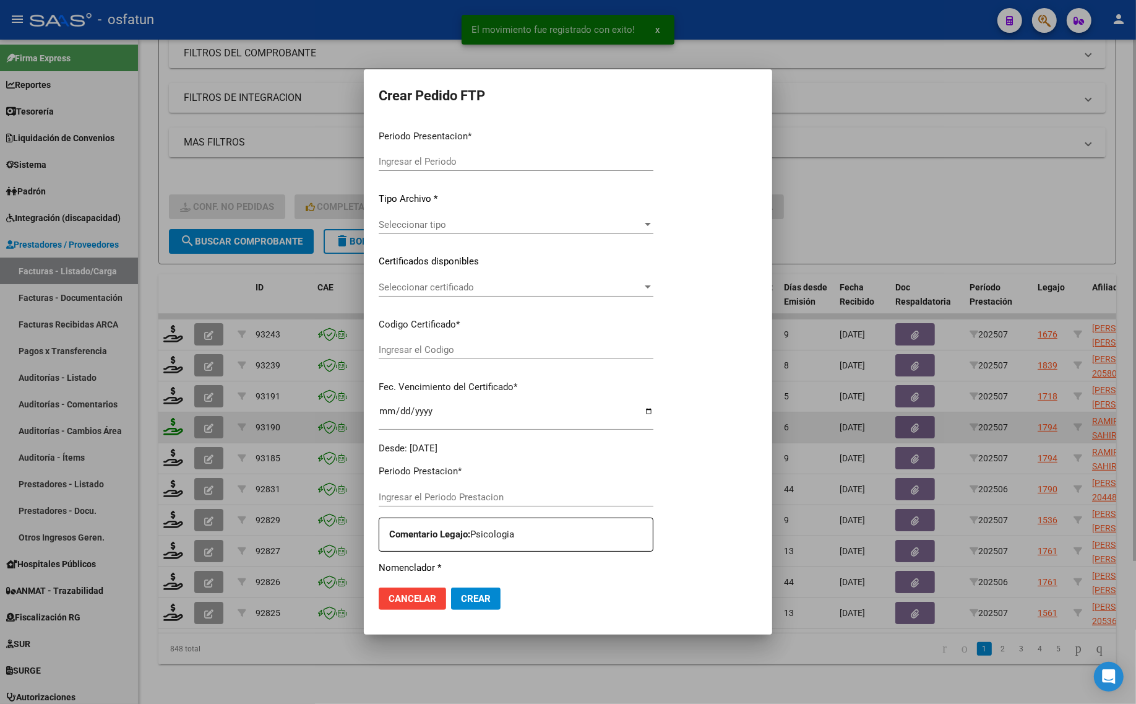
type input "202507"
type input "$ 98.964,88"
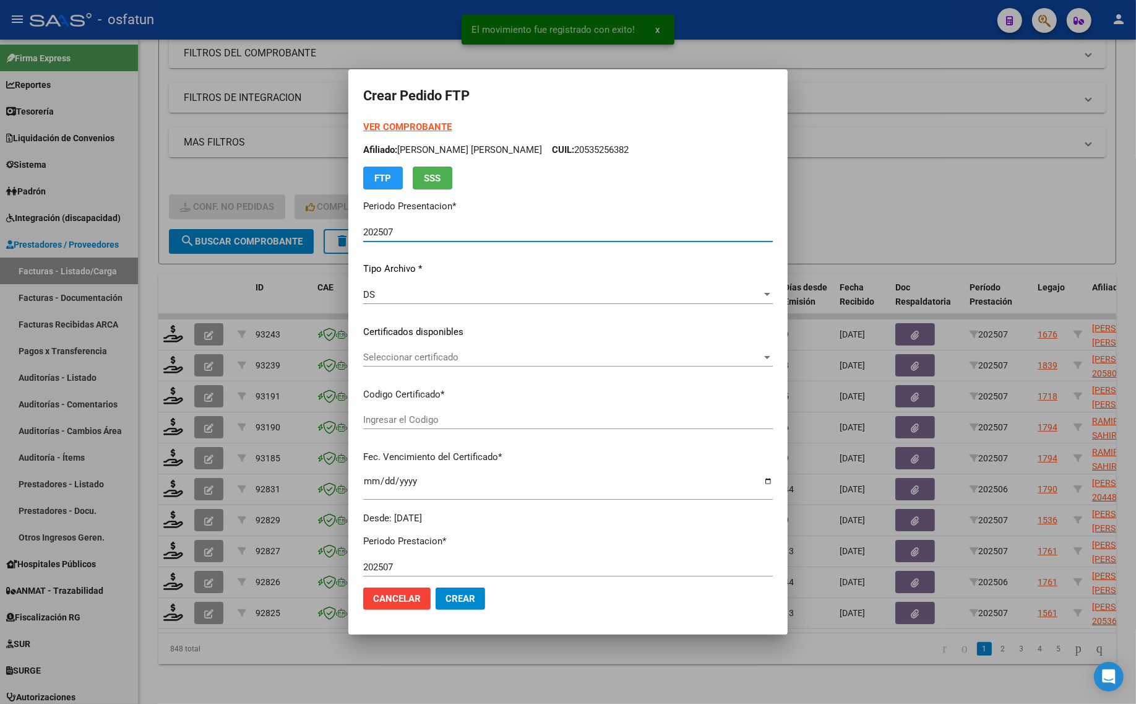
type input "ARG02000565014082024041920290419BUE440"
type input "2029-04-19"
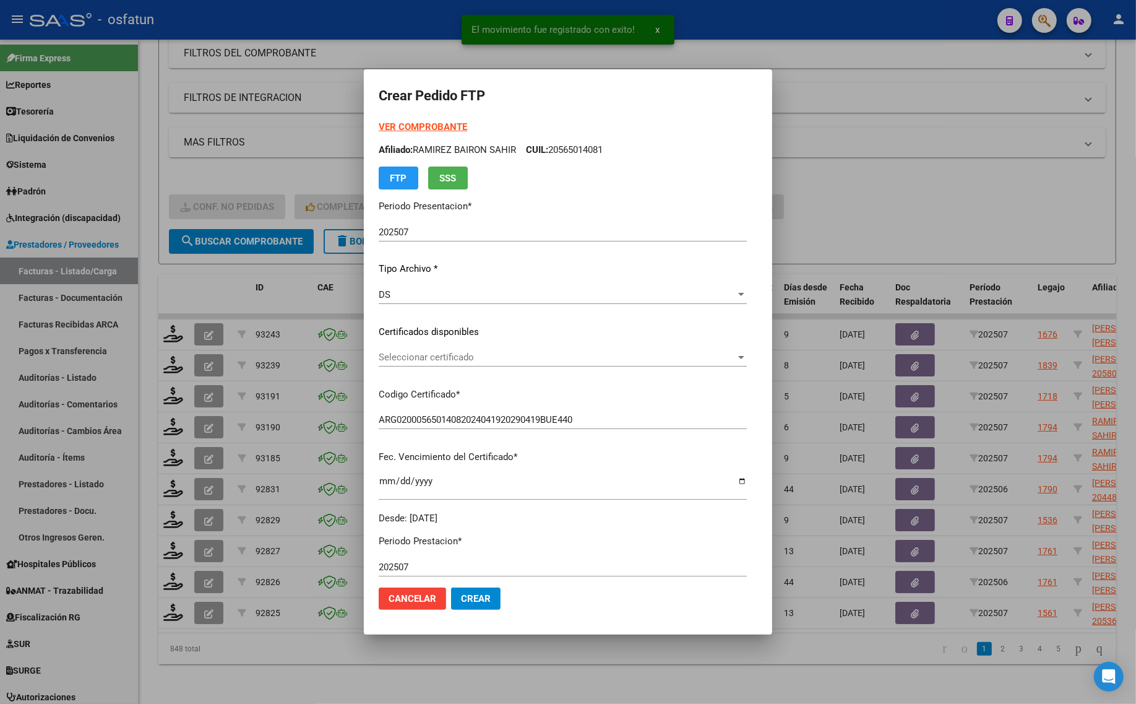
click at [452, 363] on div "Seleccionar certificado Seleccionar certificado" at bounding box center [563, 357] width 368 height 19
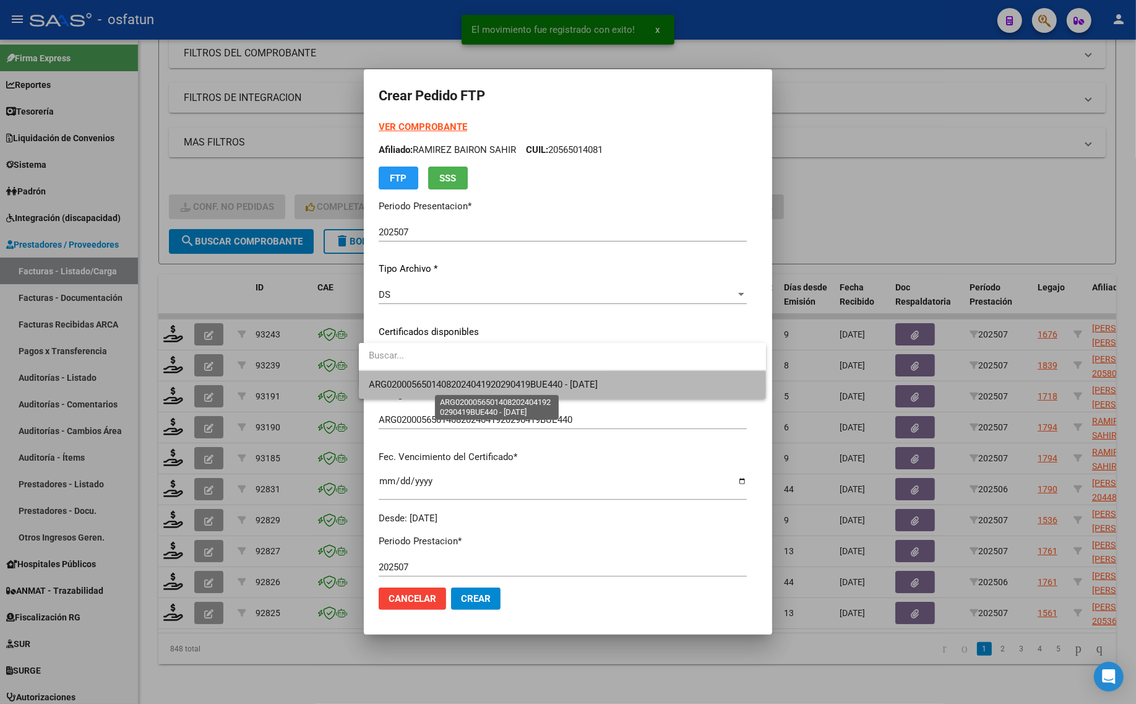
click at [452, 387] on span "ARG02000565014082024041920290419BUE440 - 2029-04-19" at bounding box center [483, 384] width 229 height 11
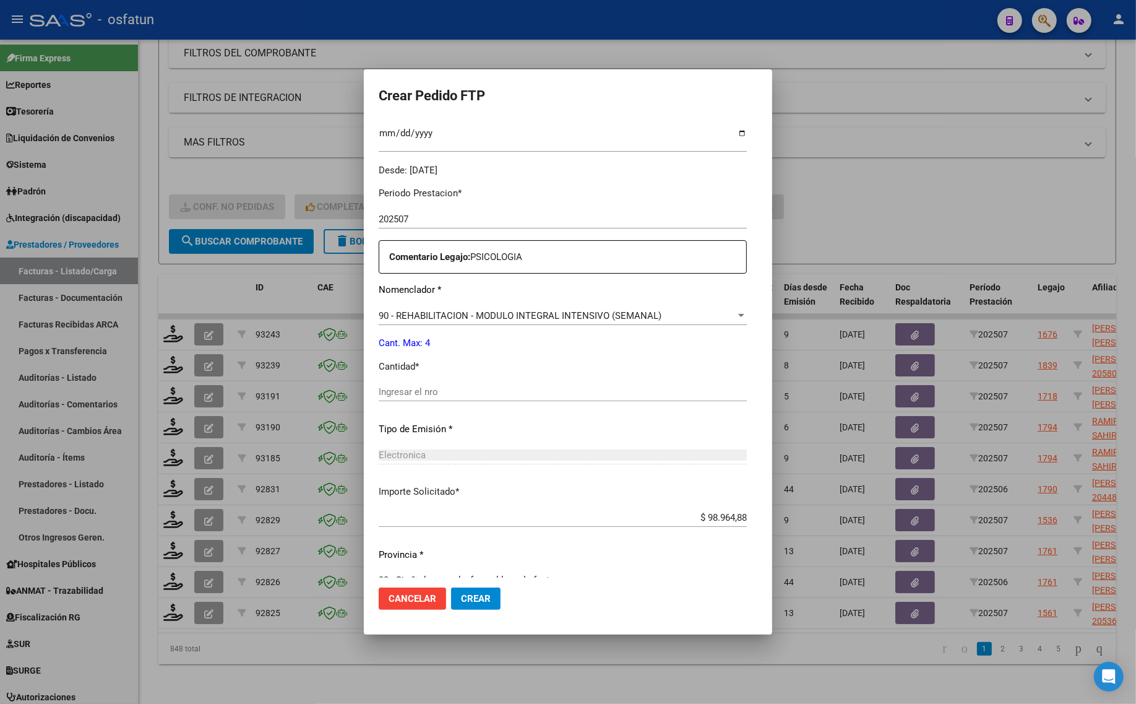
scroll to position [370, 0]
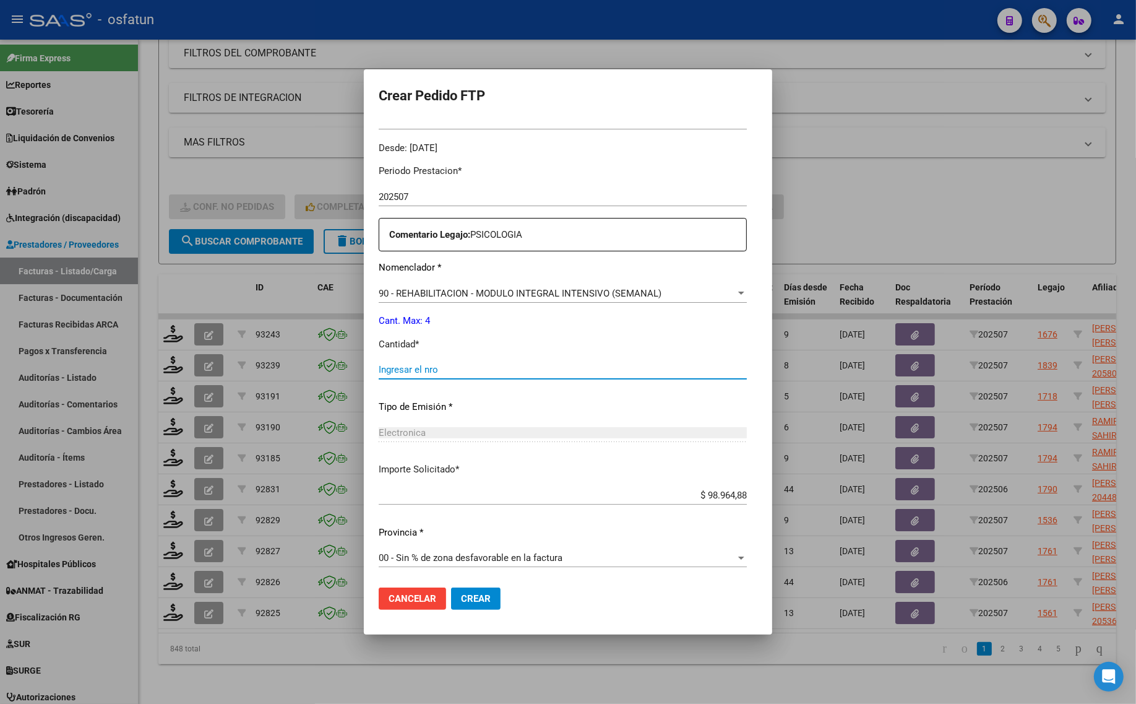
click at [421, 371] on input "Ingresar el nro" at bounding box center [563, 369] width 368 height 11
type input "4"
drag, startPoint x: 462, startPoint y: 602, endPoint x: 455, endPoint y: 605, distance: 6.7
click at [462, 602] on span "Crear" at bounding box center [476, 598] width 30 height 11
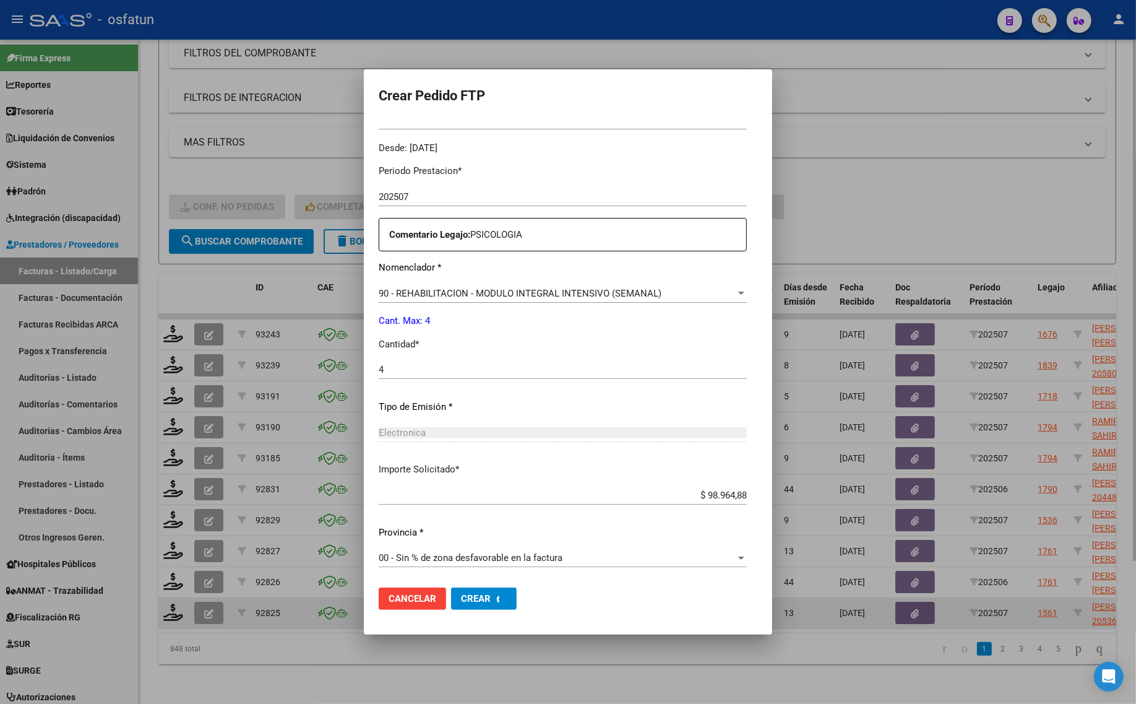
scroll to position [0, 0]
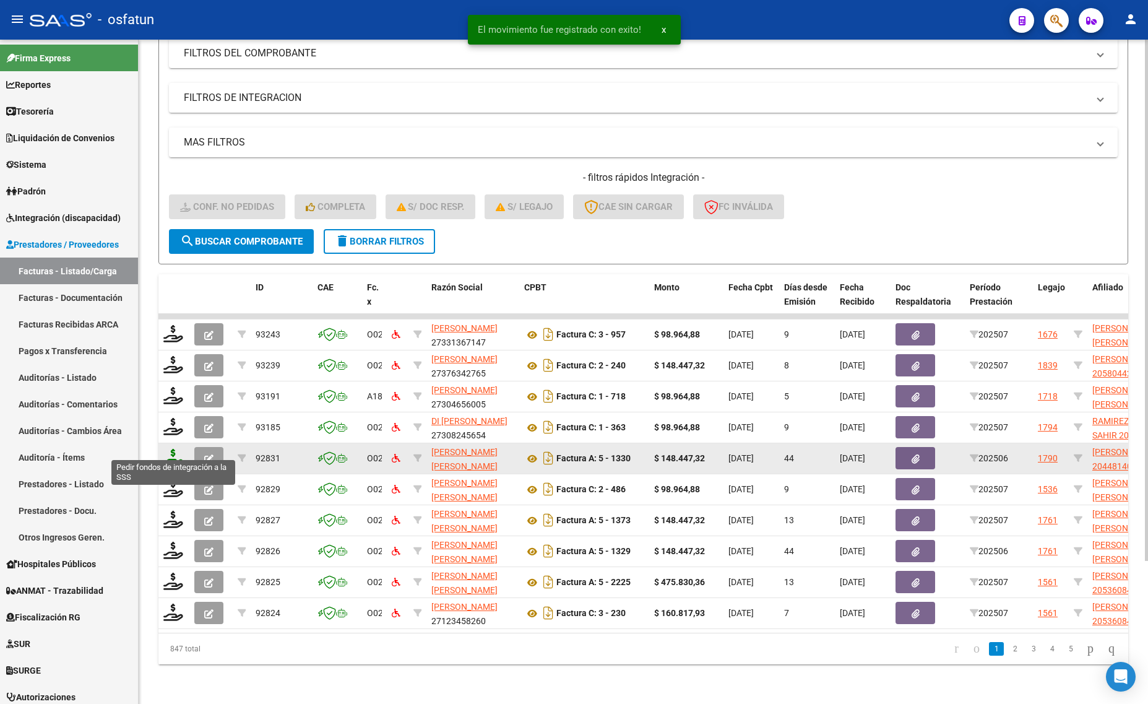
click at [171, 451] on icon at bounding box center [173, 457] width 20 height 17
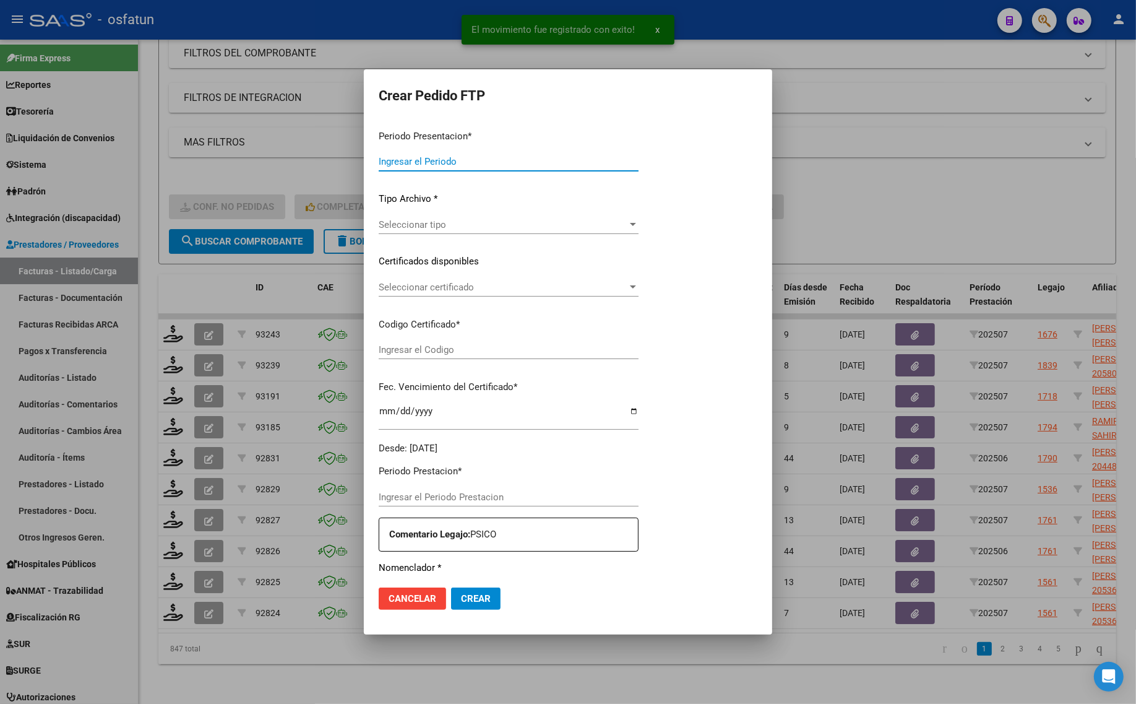
type input "202507"
type input "202506"
type input "$ 148.447,32"
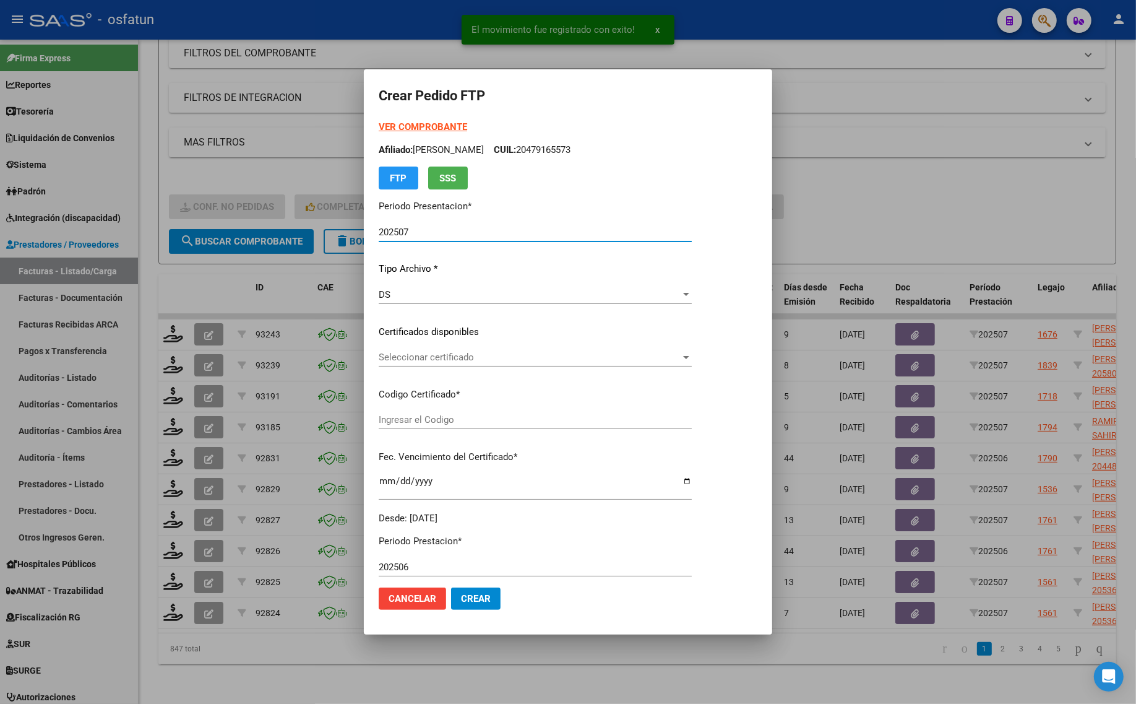
type input "ARG02000448140872015102120251021TUC136"
type input "[DATE]"
click at [387, 119] on form "Crear Pedido FTP VER COMPROBANTE ARCA Padrón Afiliado: ENRICO MARIANO SEBASTIAN…" at bounding box center [568, 351] width 379 height 535
click at [404, 124] on strong "VER COMPROBANTE" at bounding box center [423, 126] width 88 height 11
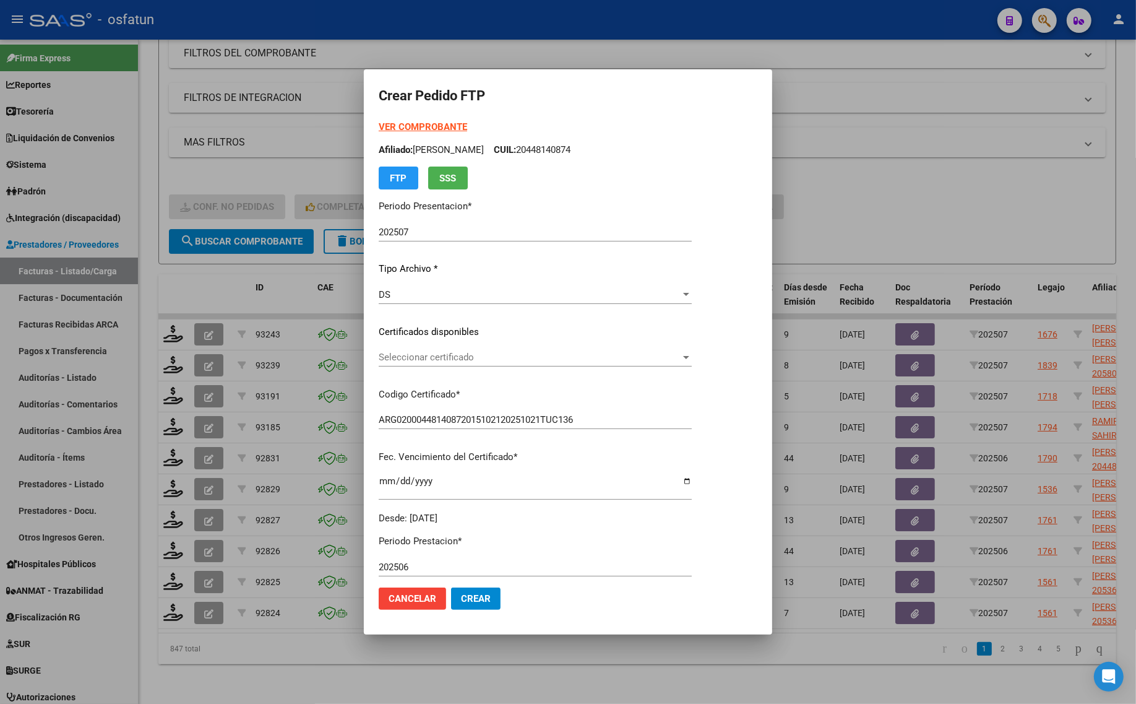
click at [434, 360] on span "Seleccionar certificado" at bounding box center [530, 357] width 302 height 11
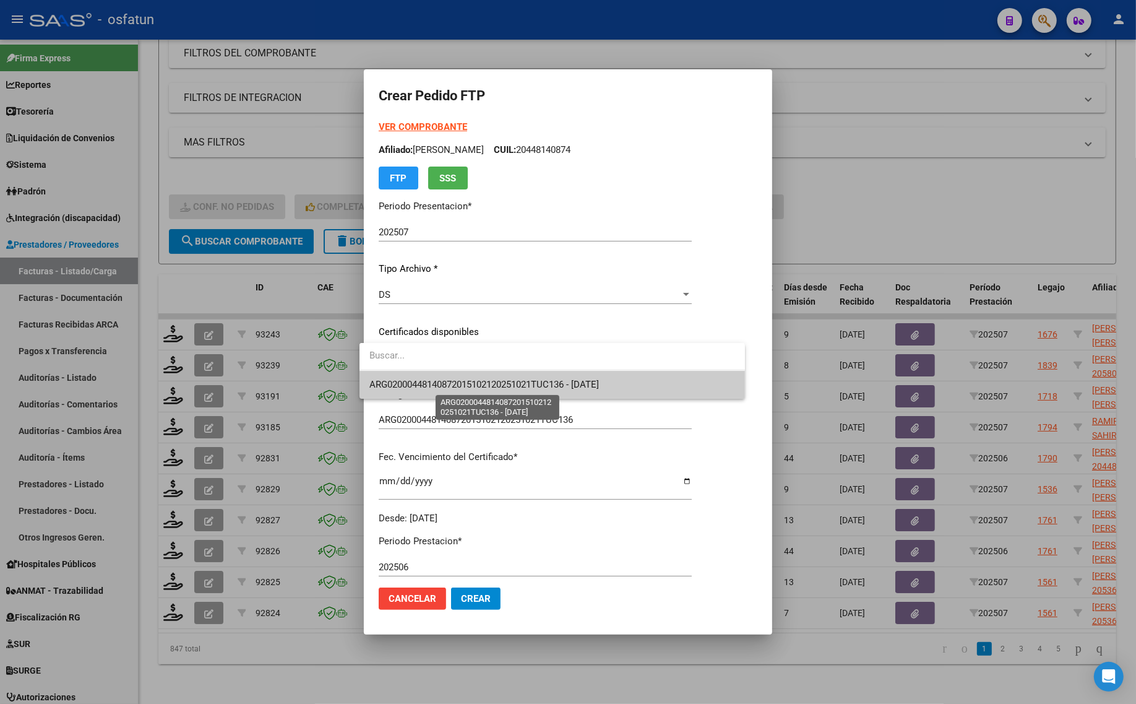
click at [431, 387] on span "ARG02000448140872015102120251021TUC136 - [DATE]" at bounding box center [484, 384] width 230 height 11
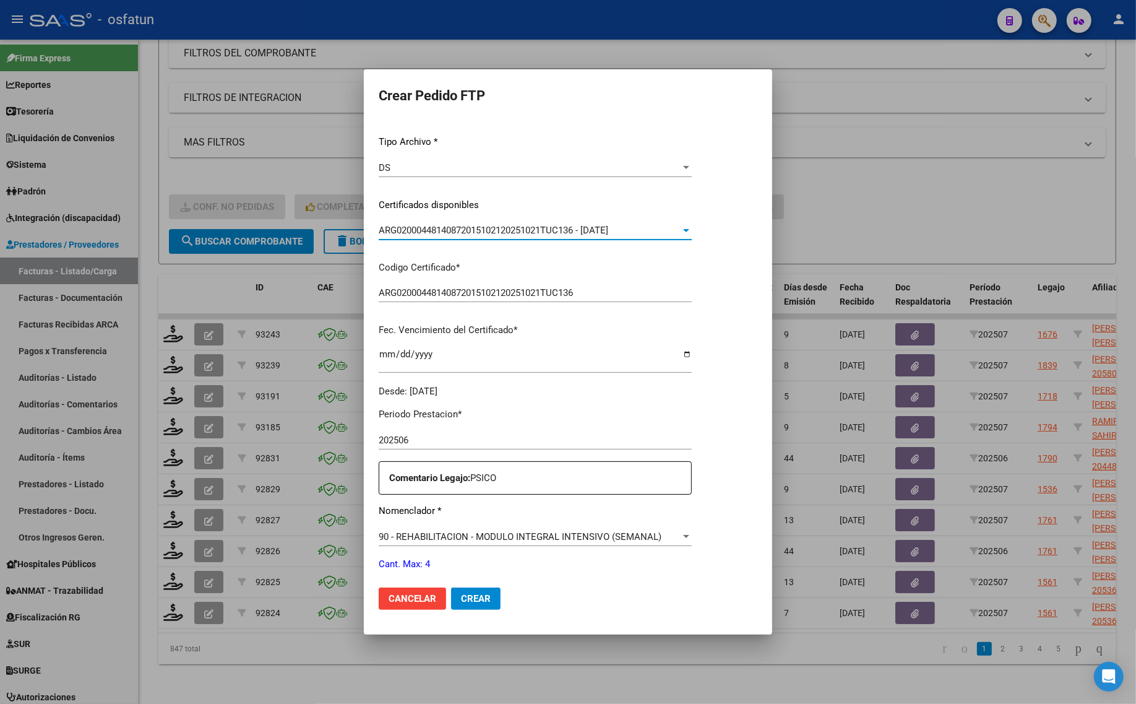
scroll to position [309, 0]
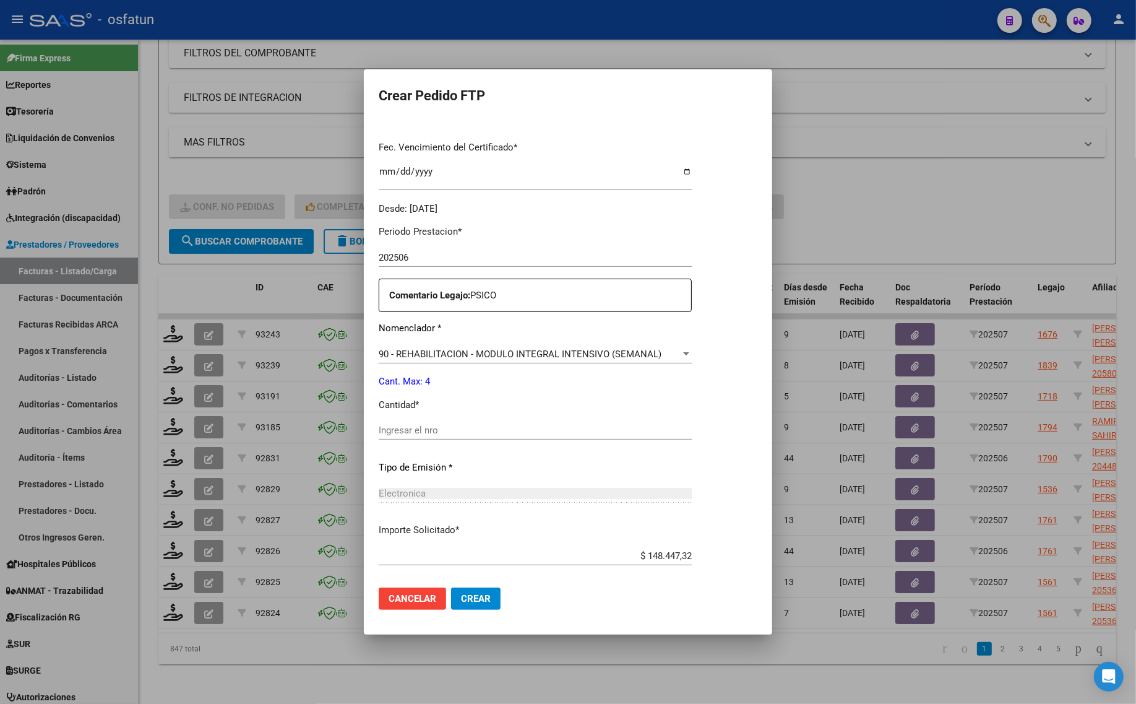
click at [413, 434] on input "Ingresar el nro" at bounding box center [535, 430] width 313 height 11
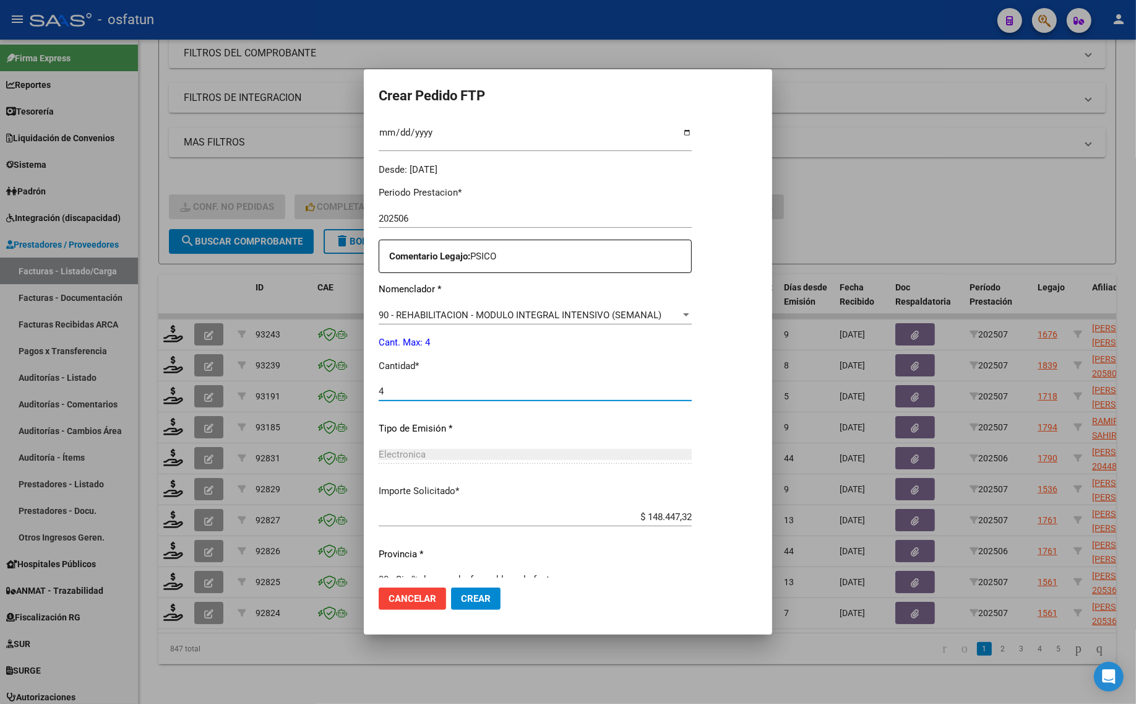
scroll to position [370, 0]
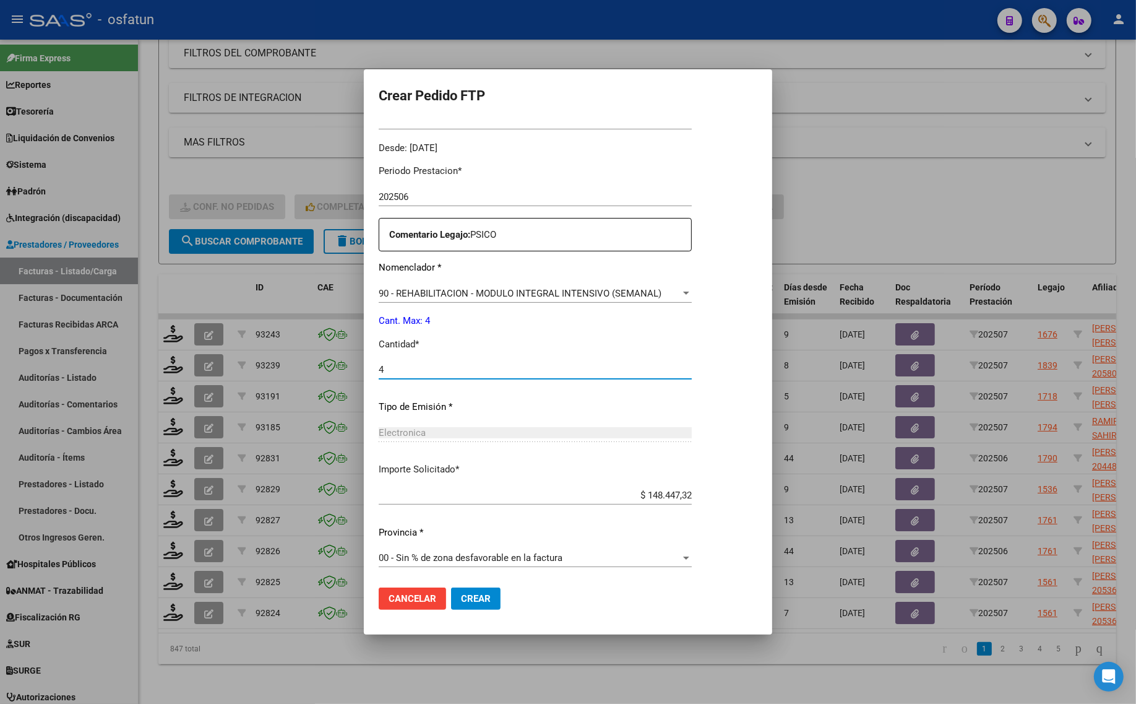
type input "4"
click at [461, 603] on span "Crear" at bounding box center [476, 598] width 30 height 11
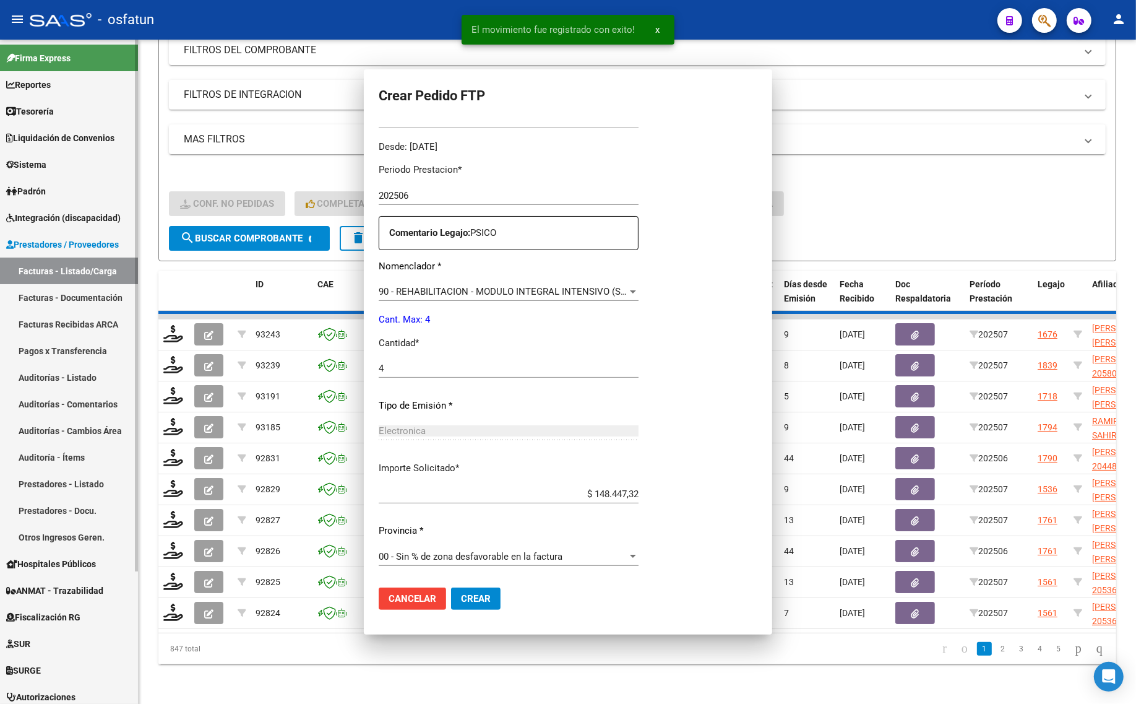
scroll to position [0, 0]
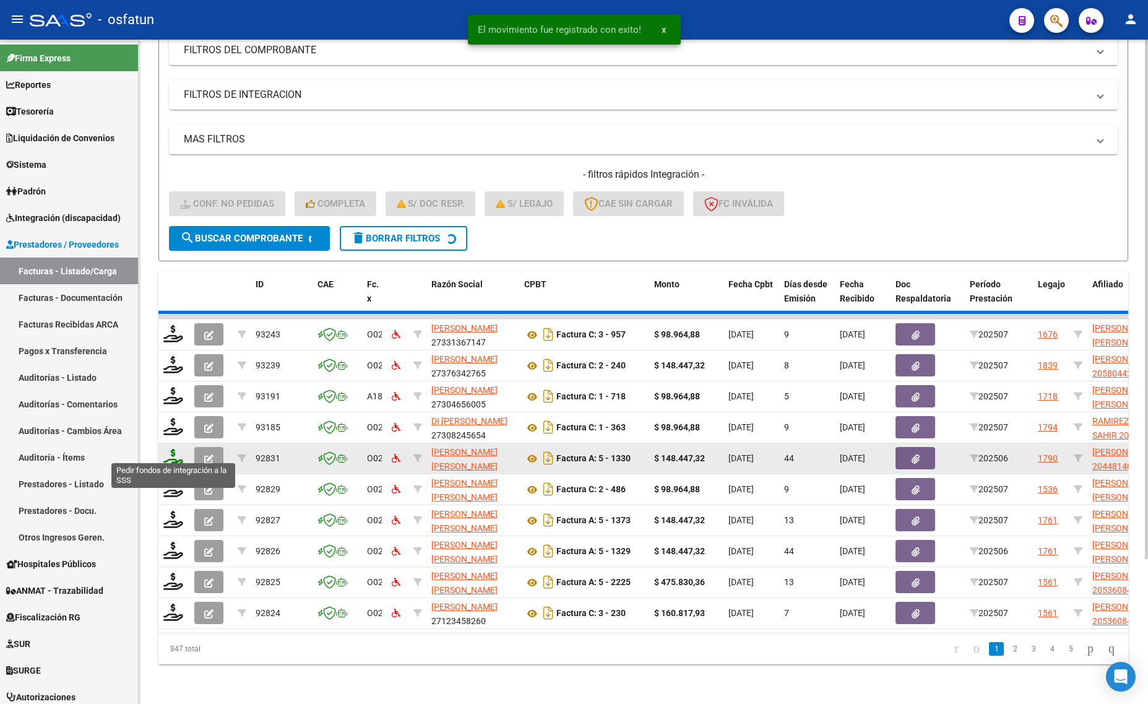
click at [167, 452] on icon at bounding box center [173, 457] width 20 height 17
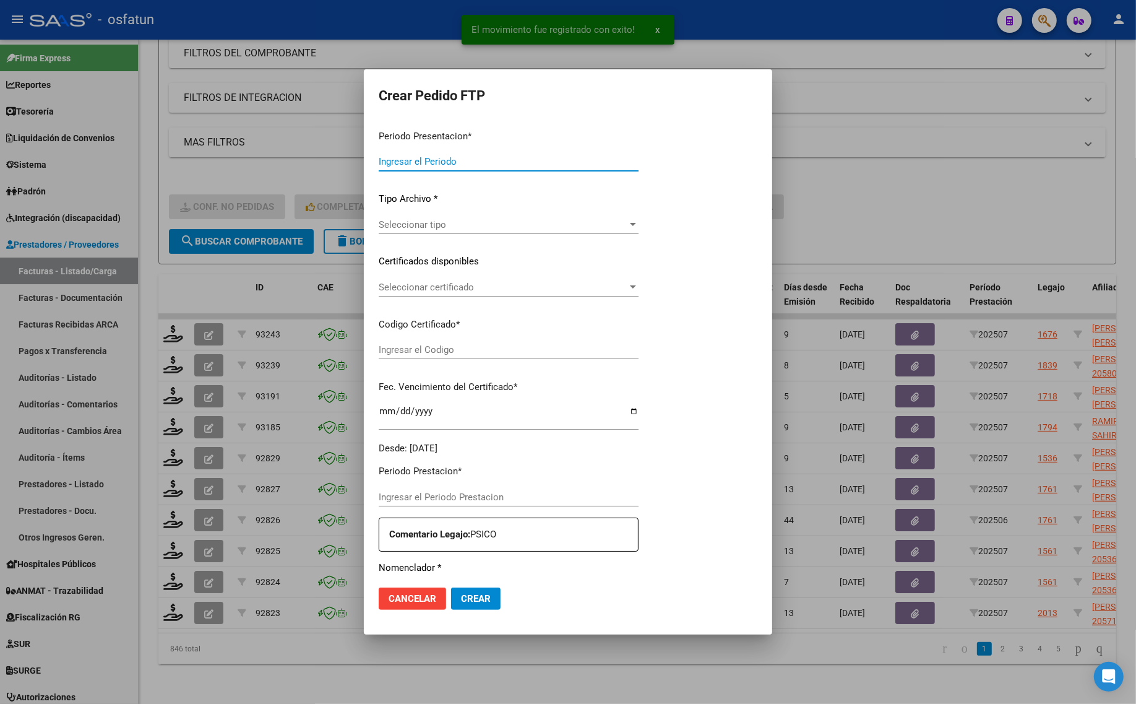
type input "202507"
type input "$ 98.964,88"
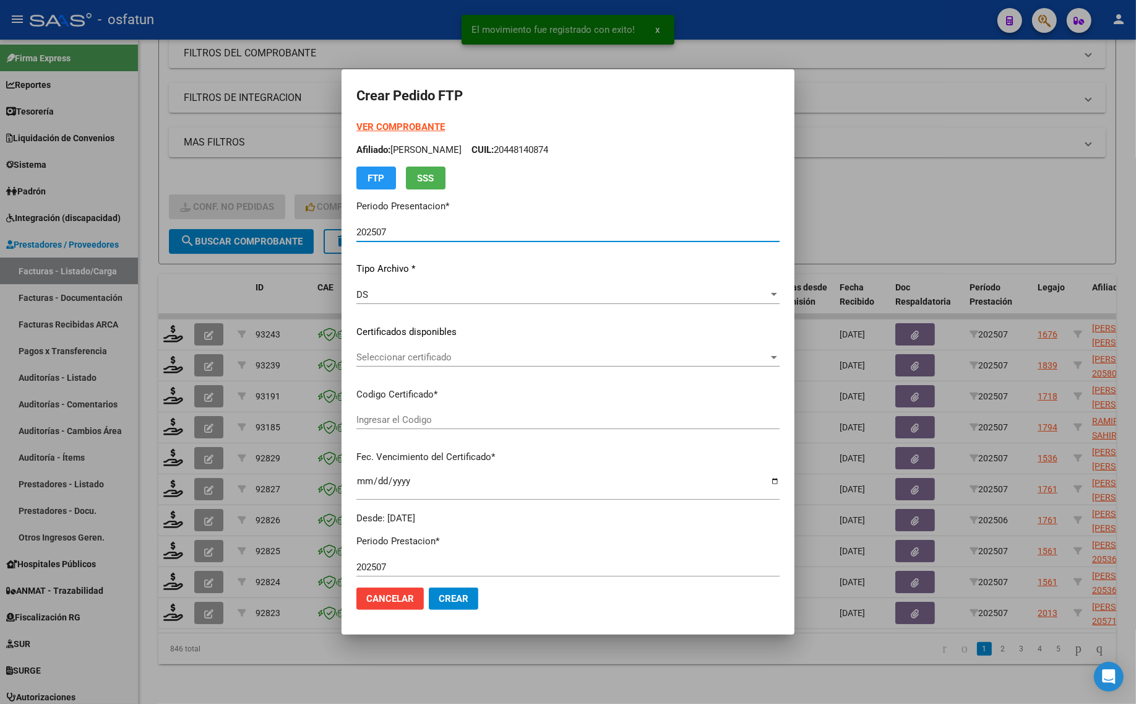
type input "ARG02000555048492023012720280127BS436"
type input "2028-01-27"
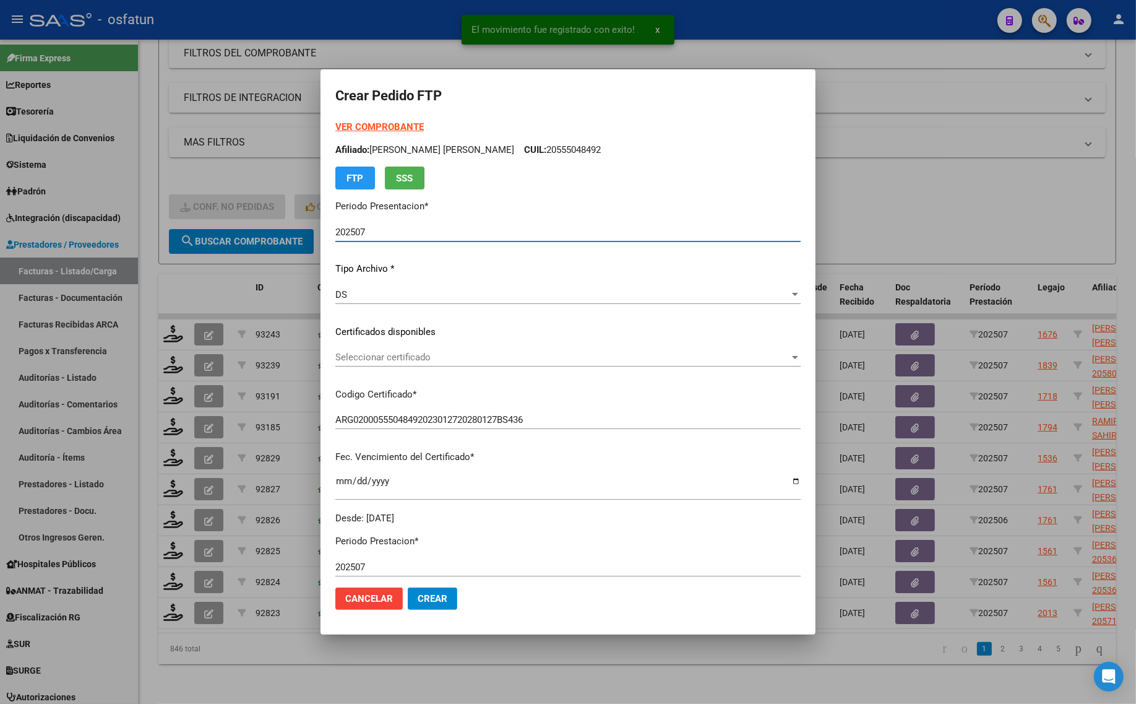
click at [375, 125] on strong "VER COMPROBANTE" at bounding box center [379, 126] width 88 height 11
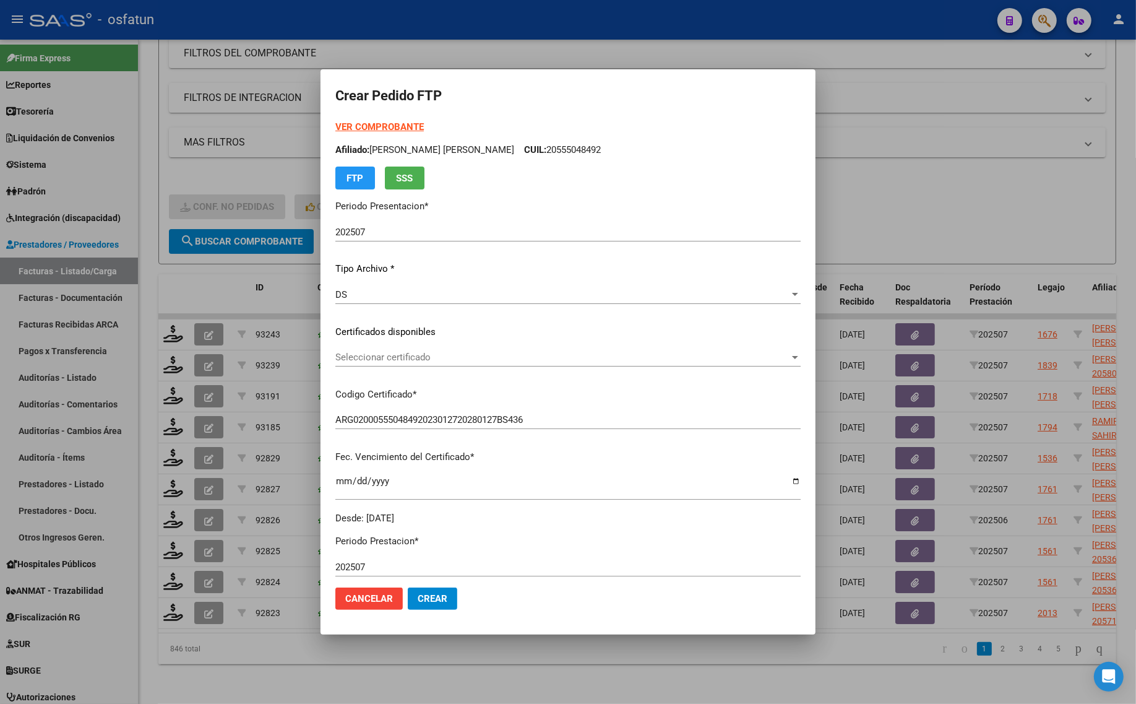
click at [388, 361] on span "Seleccionar certificado" at bounding box center [562, 357] width 454 height 11
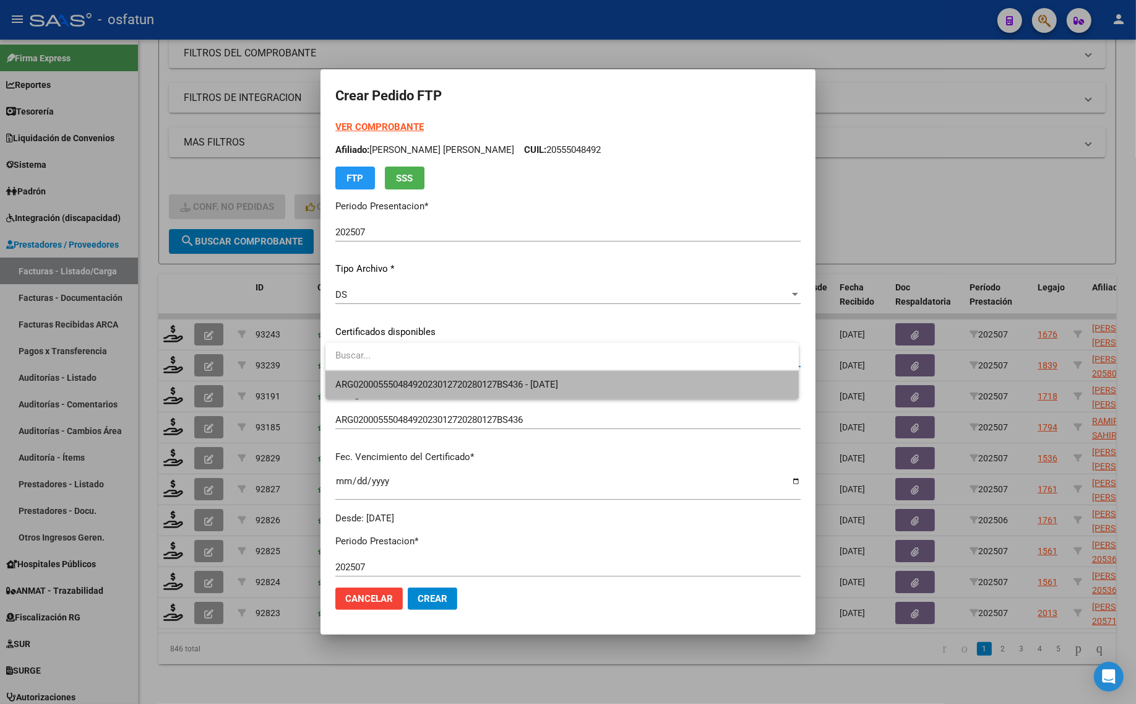
click at [387, 372] on span "ARG02000555048492023012720280127BS436 - 2028-01-27" at bounding box center [562, 385] width 454 height 28
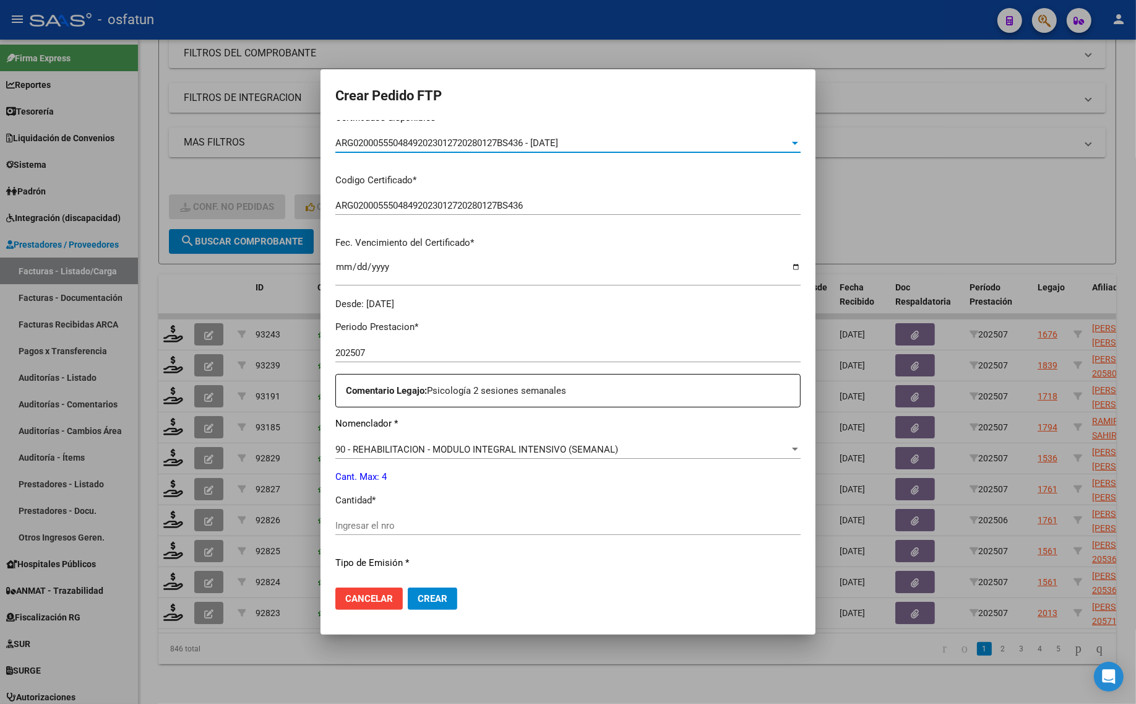
scroll to position [232, 0]
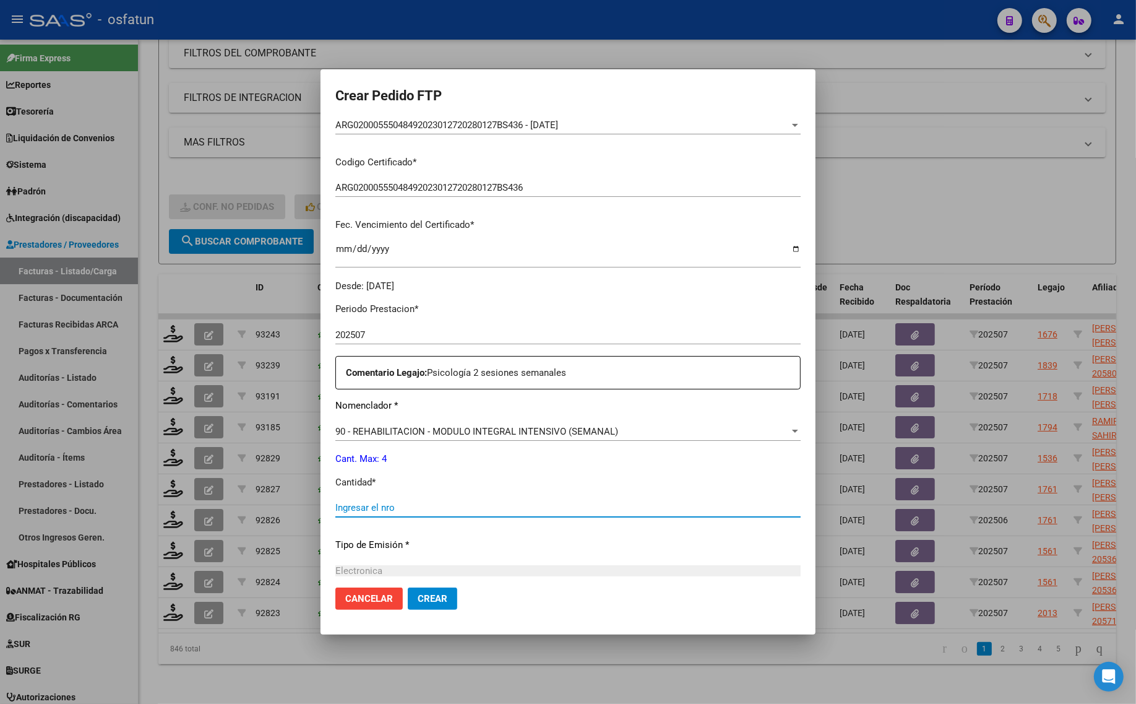
click at [394, 519] on div "Ingresar el nro" at bounding box center [567, 513] width 465 height 30
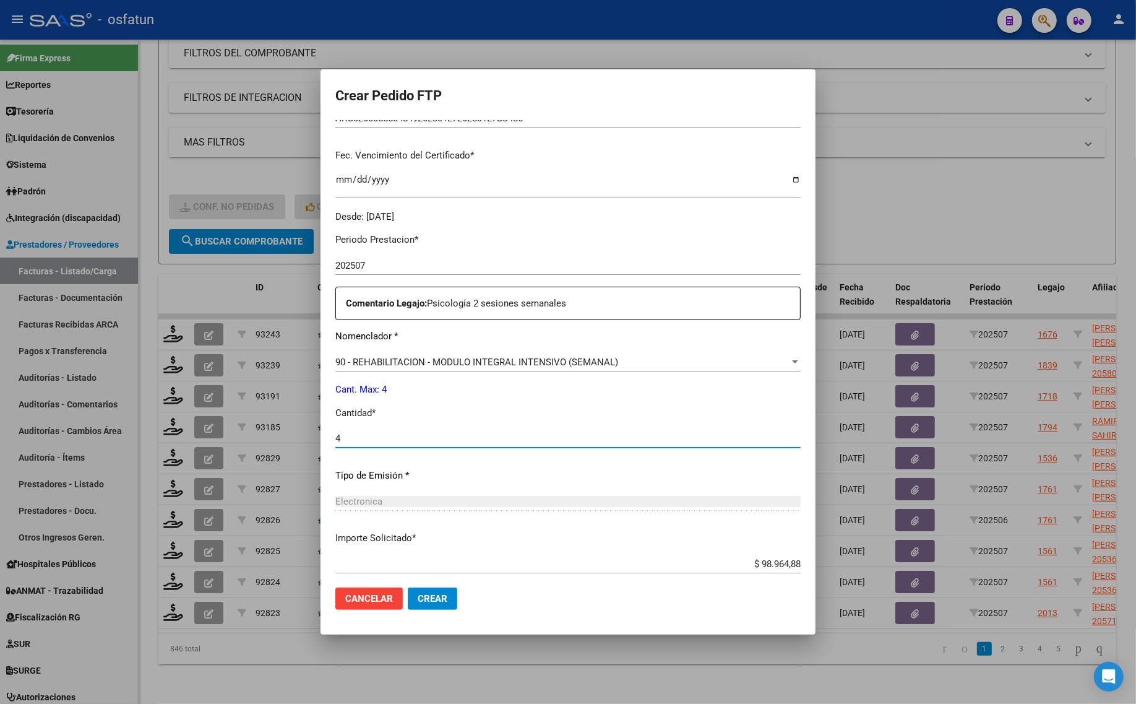
scroll to position [370, 0]
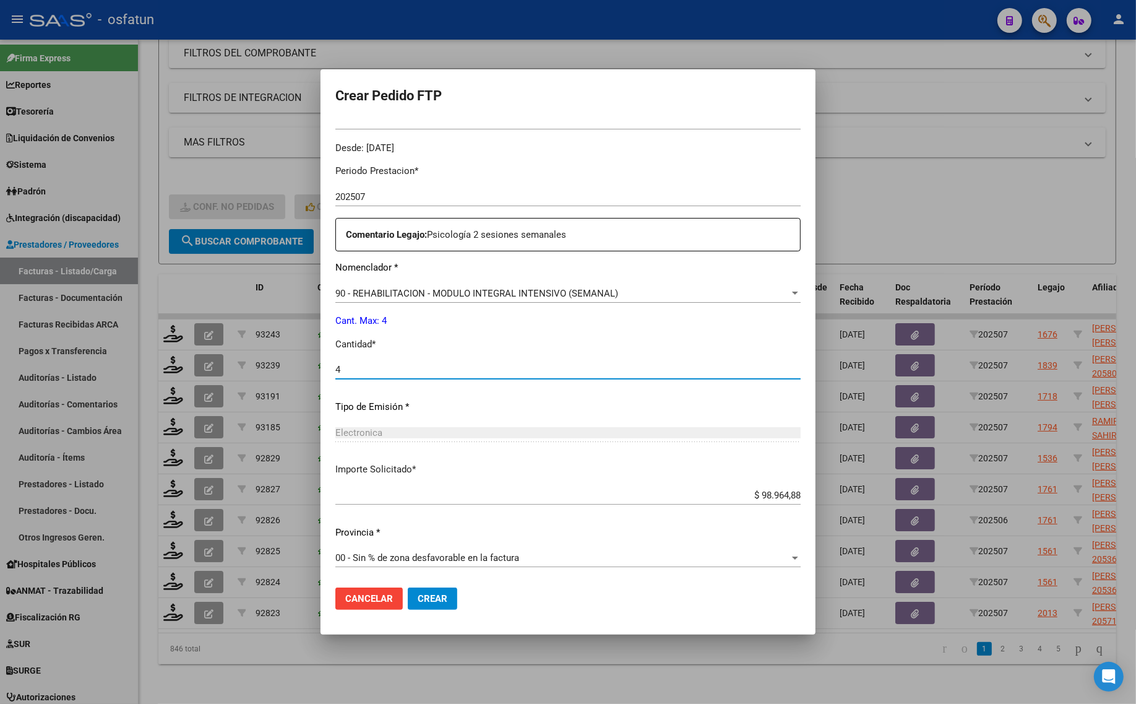
type input "4"
click at [431, 599] on span "Crear" at bounding box center [433, 598] width 30 height 11
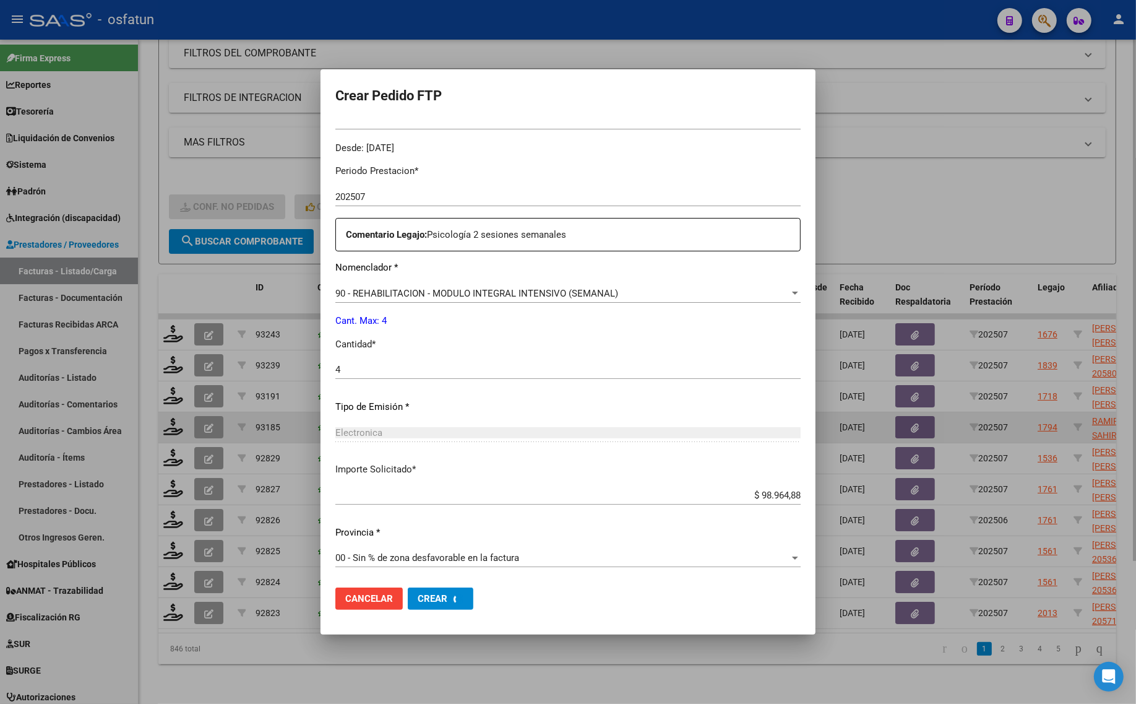
scroll to position [0, 0]
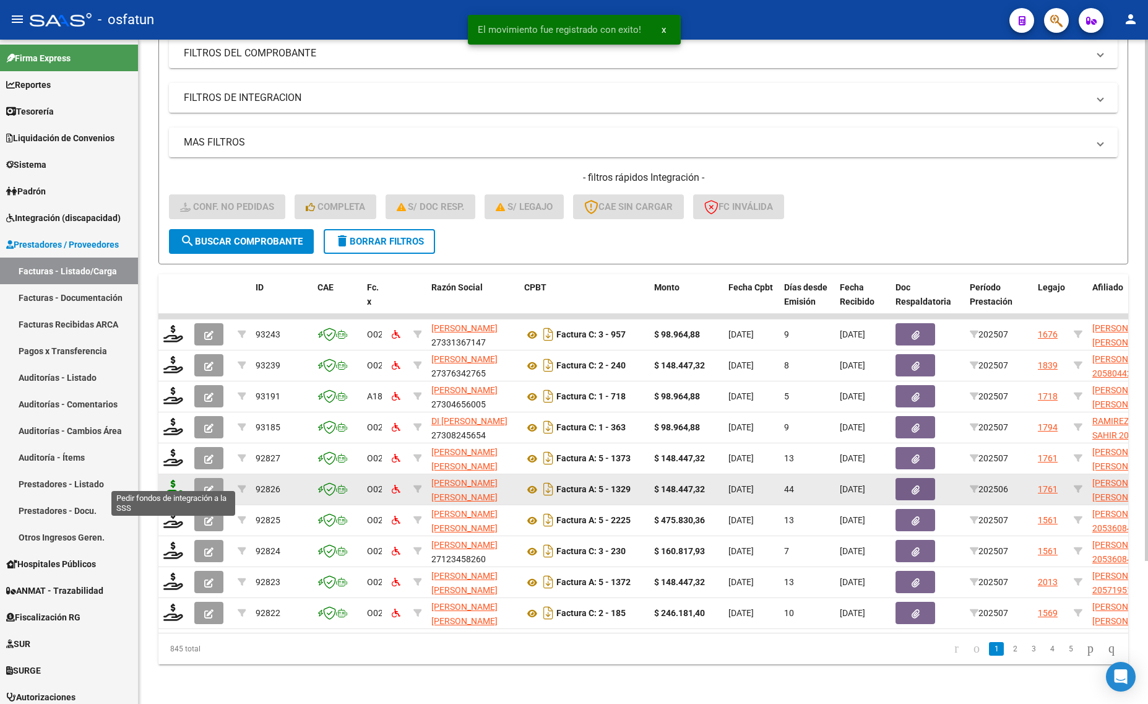
click at [177, 480] on icon at bounding box center [173, 488] width 20 height 17
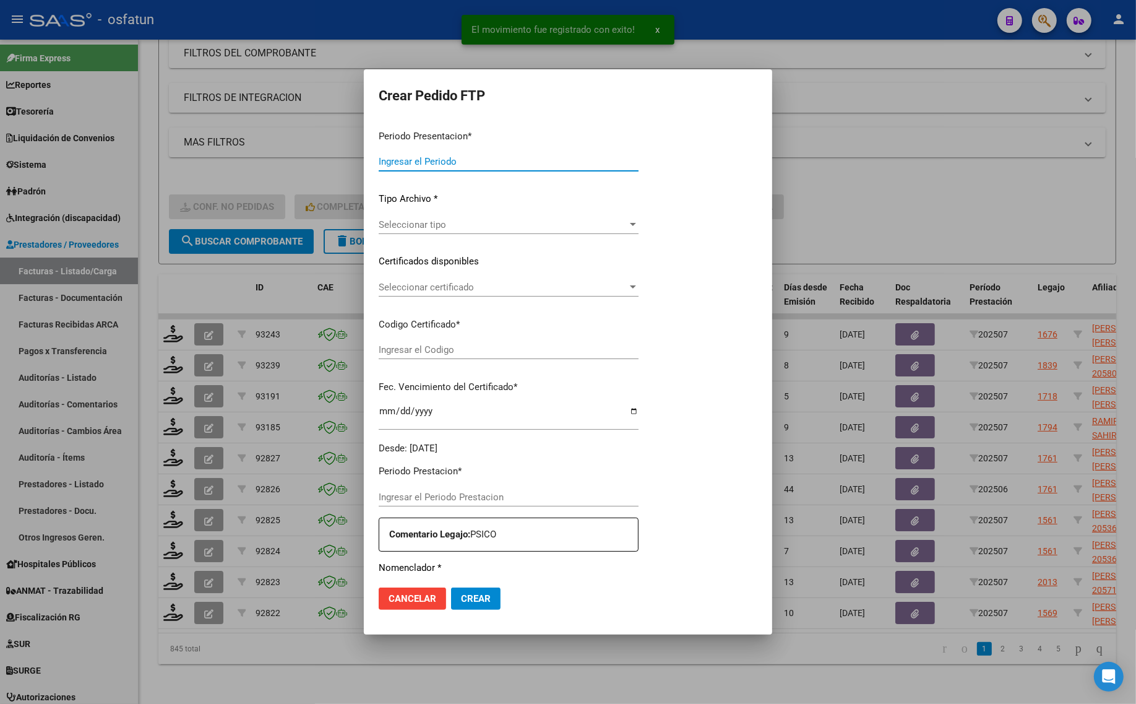
type input "202507"
type input "202506"
type input "$ 148.447,32"
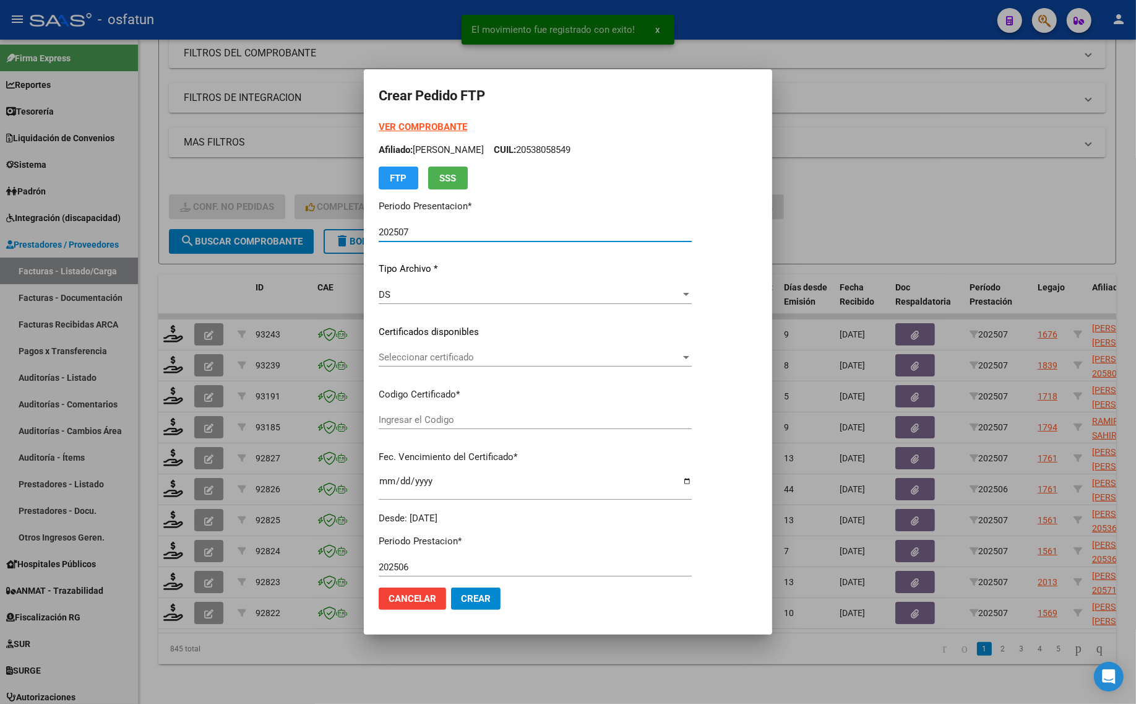
type input "ARG02000559407602021042120260421TUC136"
type input "2026-04-21"
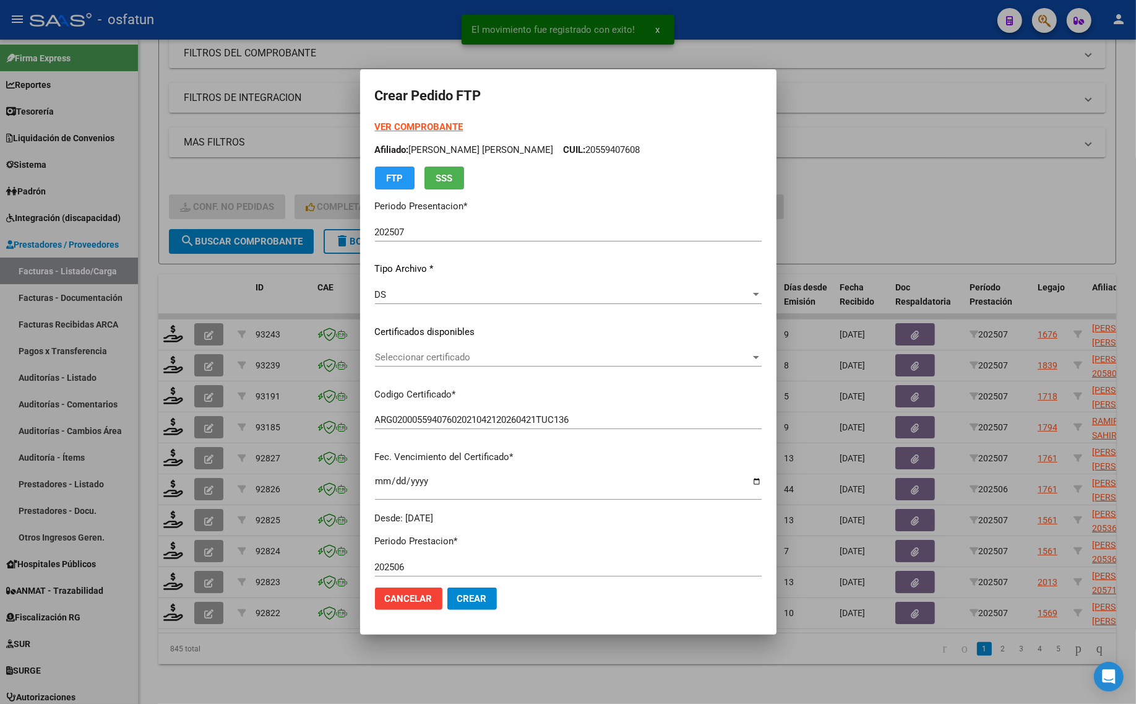
click at [427, 124] on strong "VER COMPROBANTE" at bounding box center [419, 126] width 88 height 11
click at [873, 177] on div at bounding box center [568, 352] width 1136 height 704
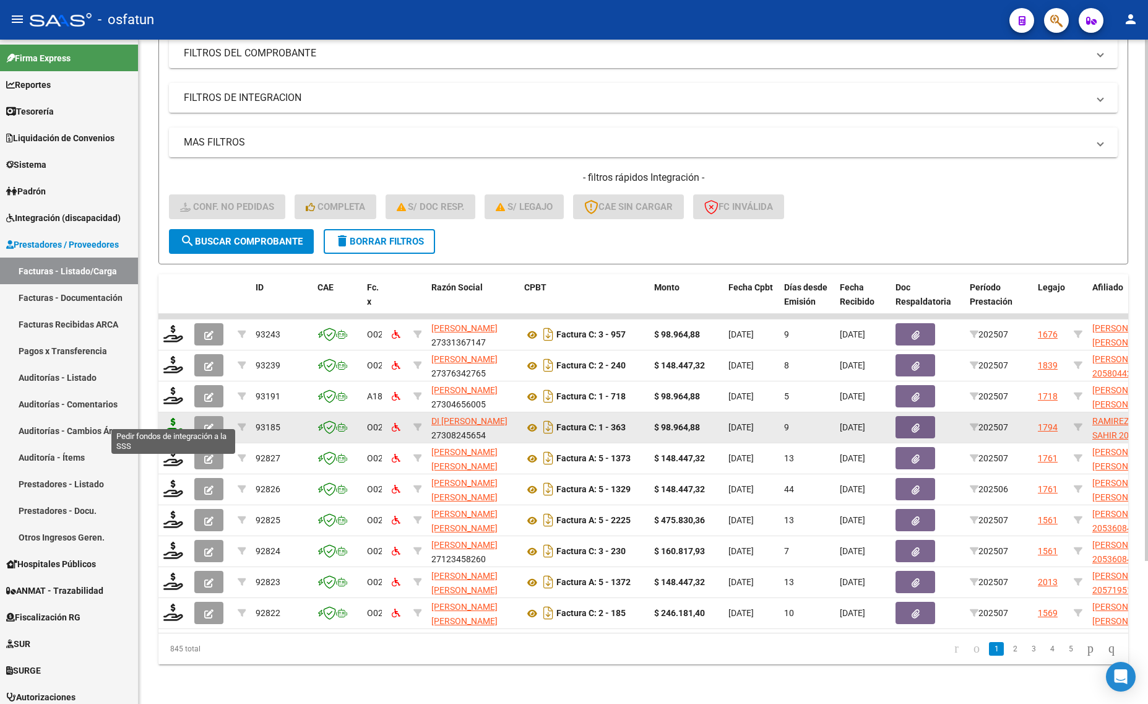
click at [163, 423] on icon at bounding box center [173, 426] width 20 height 17
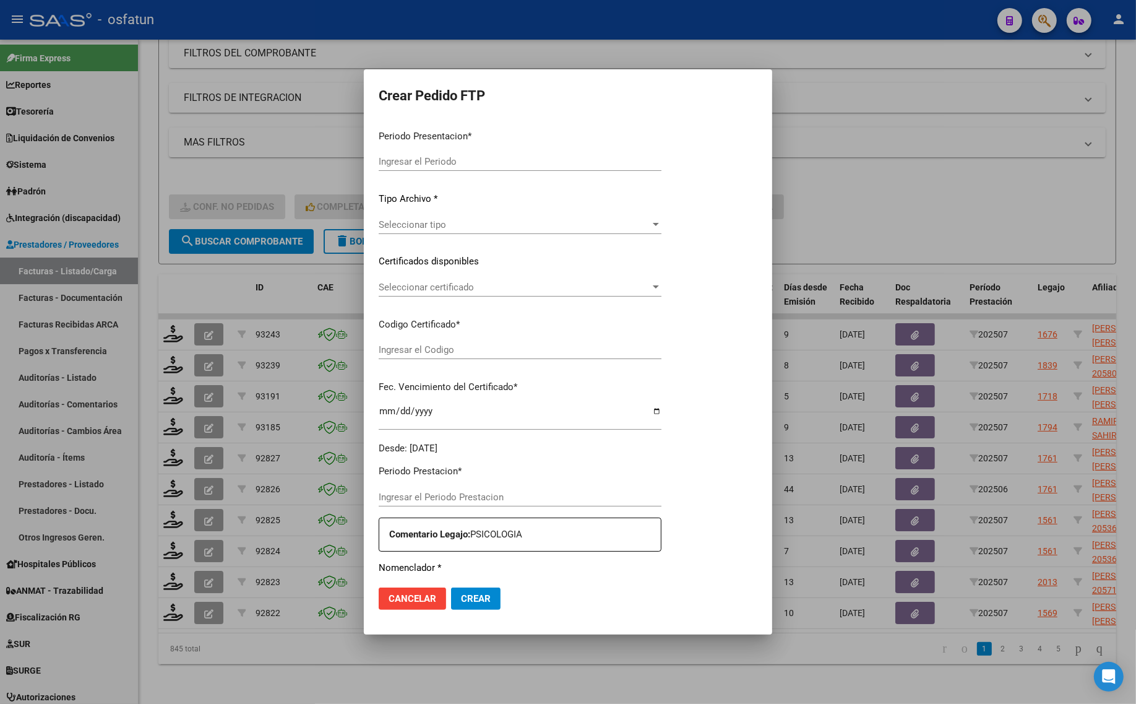
type input "202507"
type input "$ 98.964,88"
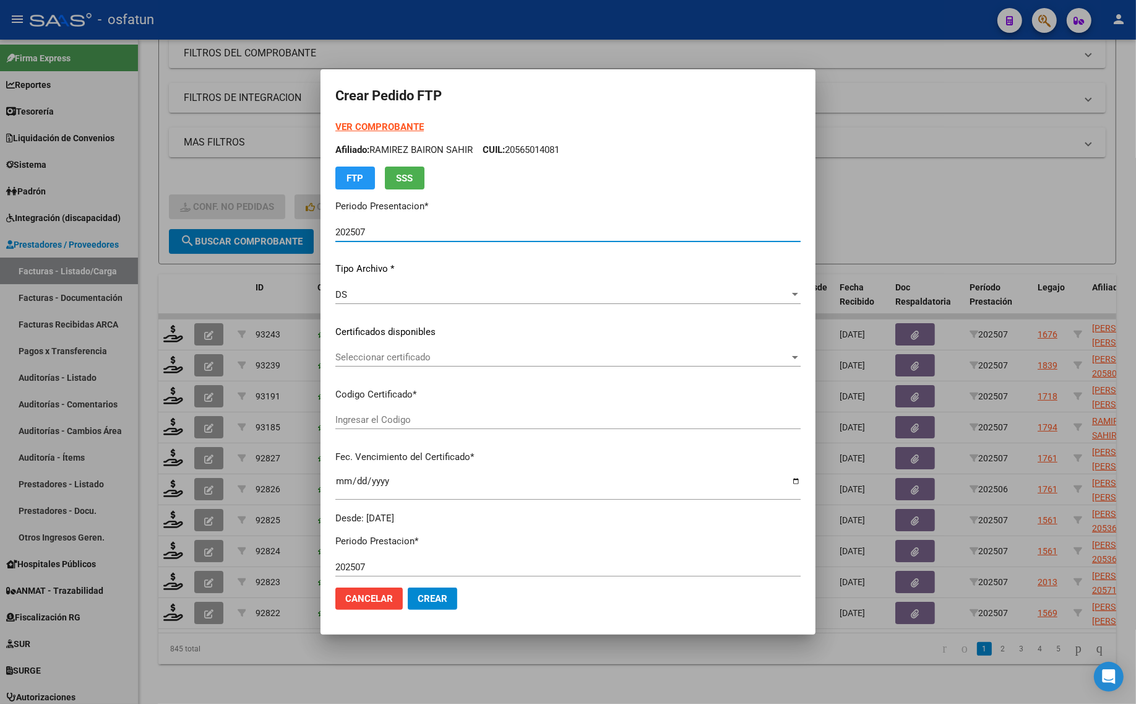
type input "ARG02000565014082024041920290419BUE440"
type input "2029-04-19"
click at [357, 123] on strong "VER COMPROBANTE" at bounding box center [379, 126] width 88 height 11
click at [418, 352] on span "Seleccionar certificado" at bounding box center [562, 357] width 454 height 11
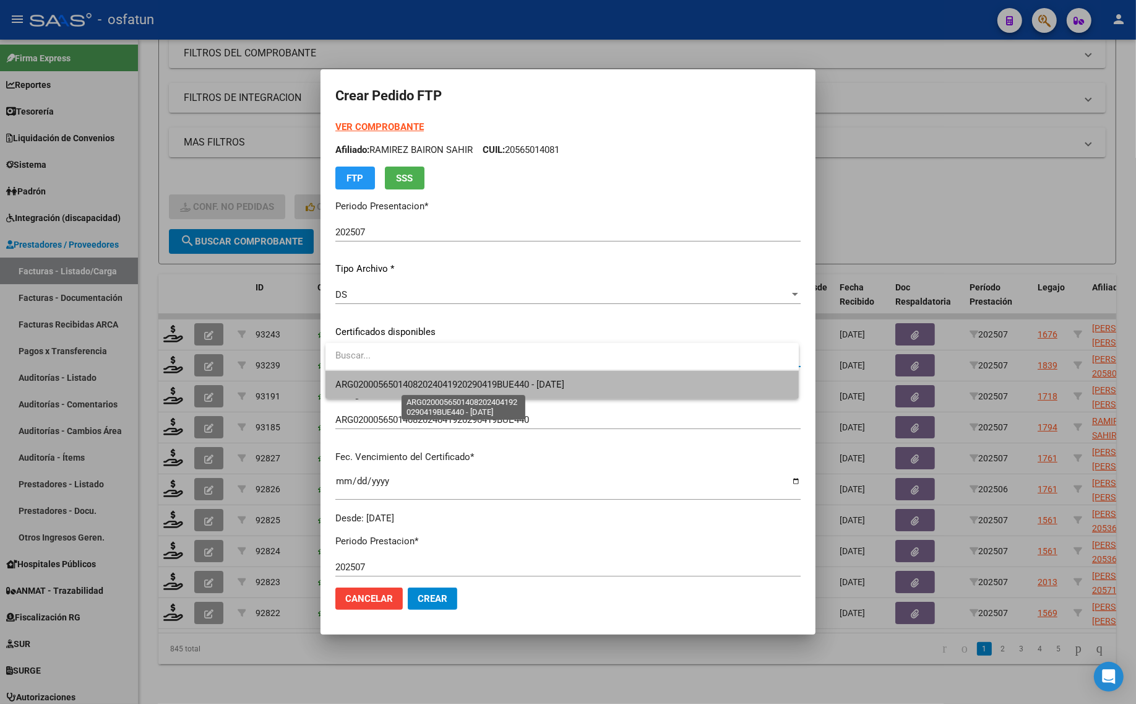
click at [410, 382] on span "ARG02000565014082024041920290419BUE440 - 2029-04-19" at bounding box center [449, 384] width 229 height 11
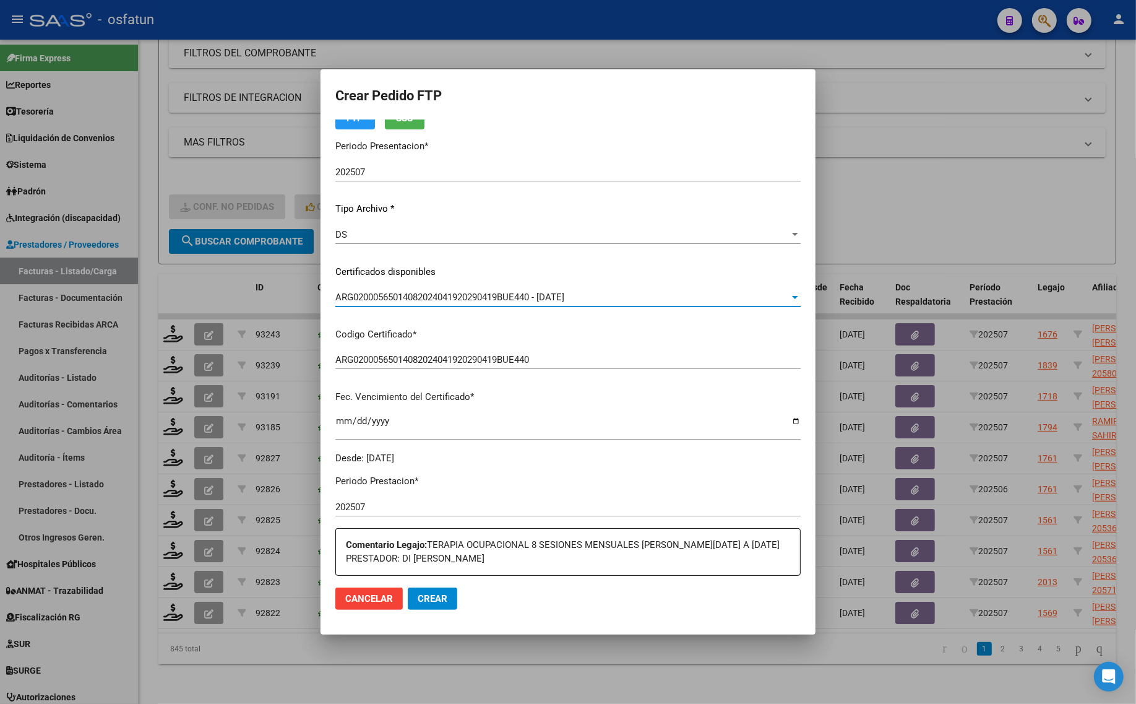
scroll to position [232, 0]
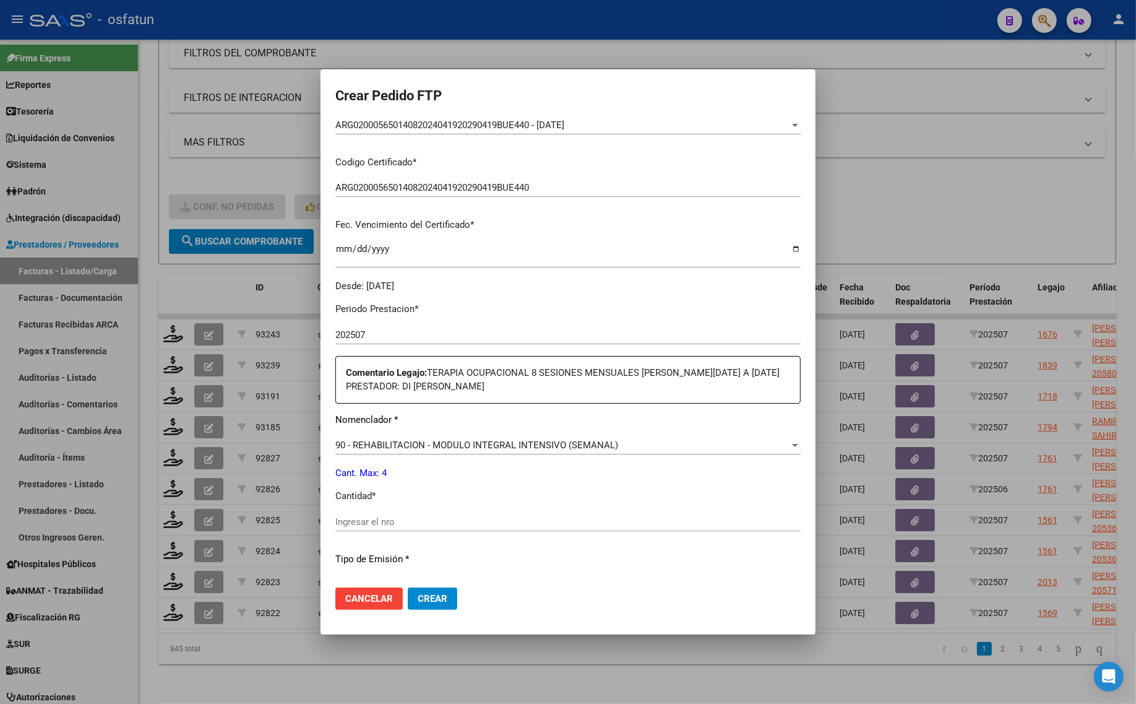
click at [410, 517] on div "Ingresar el nro" at bounding box center [567, 521] width 465 height 19
click at [412, 518] on input "Ingresar el nro" at bounding box center [567, 521] width 465 height 11
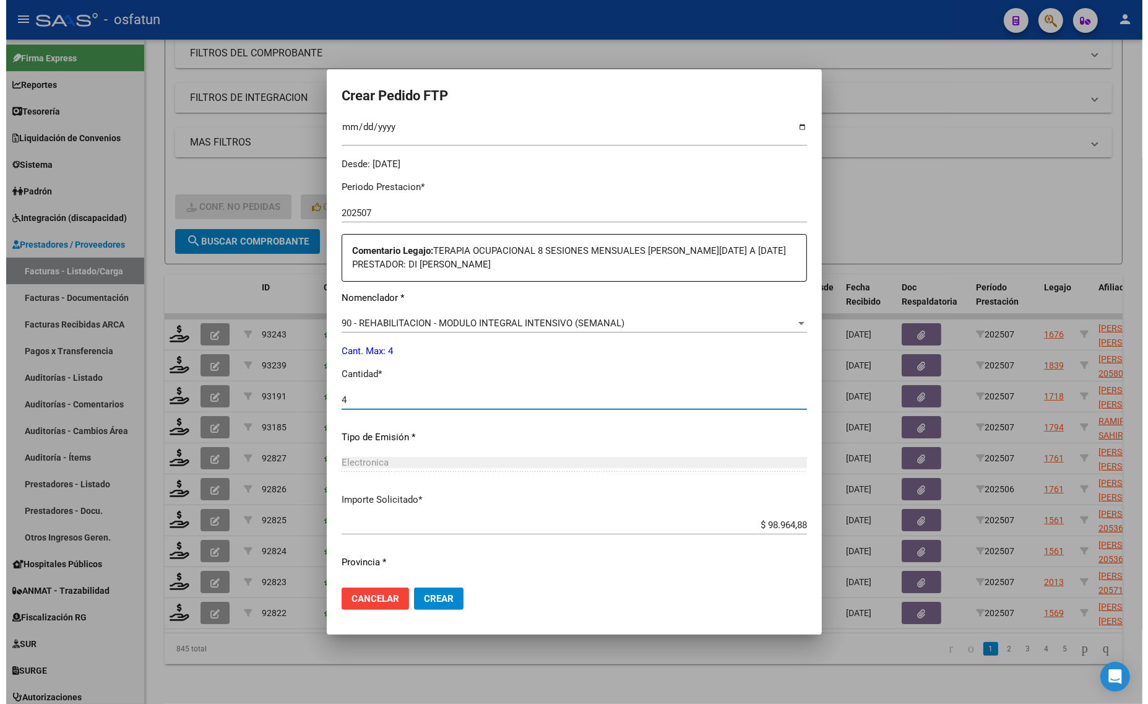
scroll to position [384, 0]
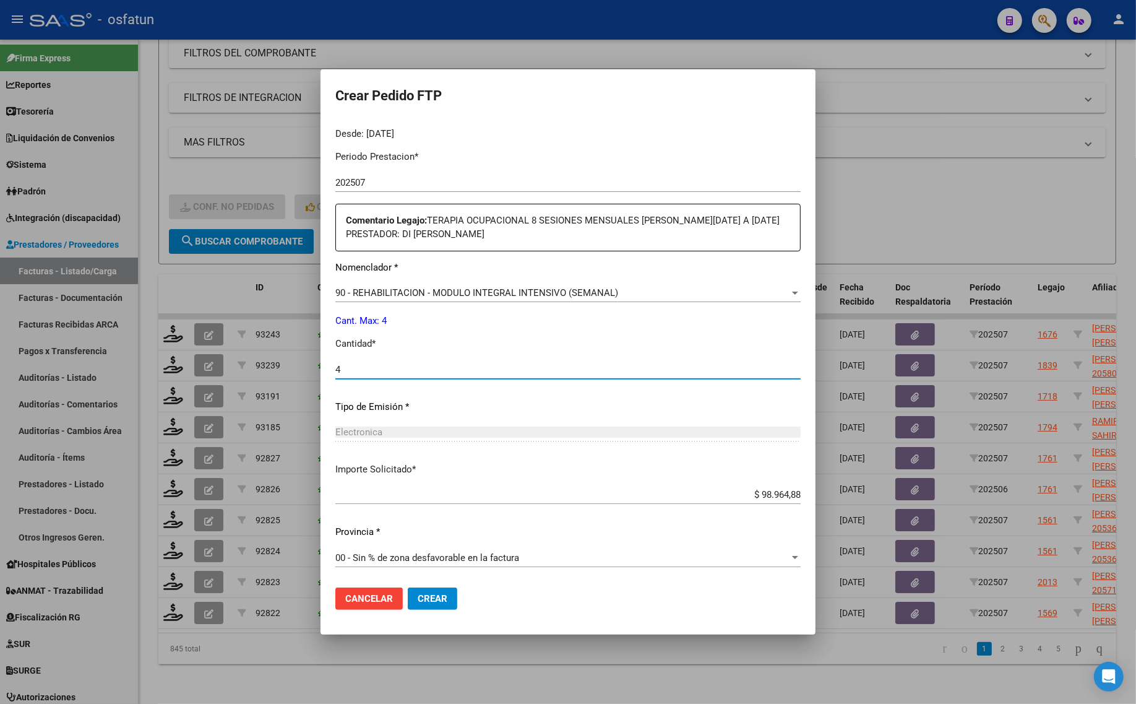
type input "4"
click at [438, 599] on span "Crear" at bounding box center [433, 598] width 30 height 11
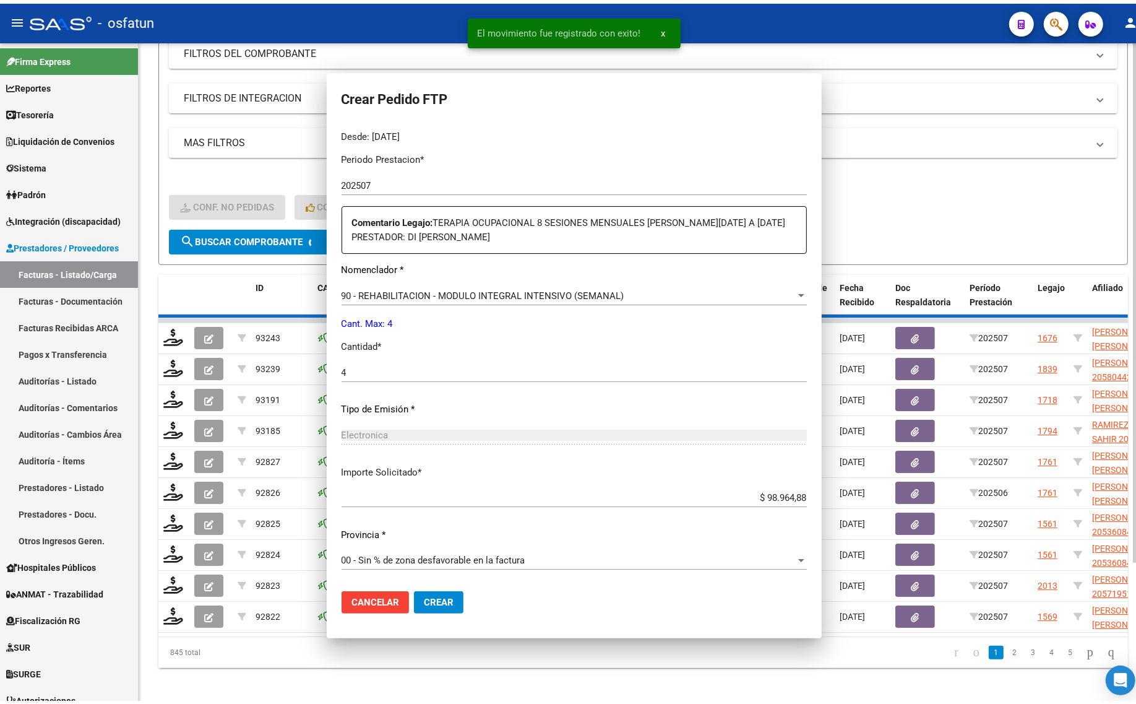
scroll to position [0, 0]
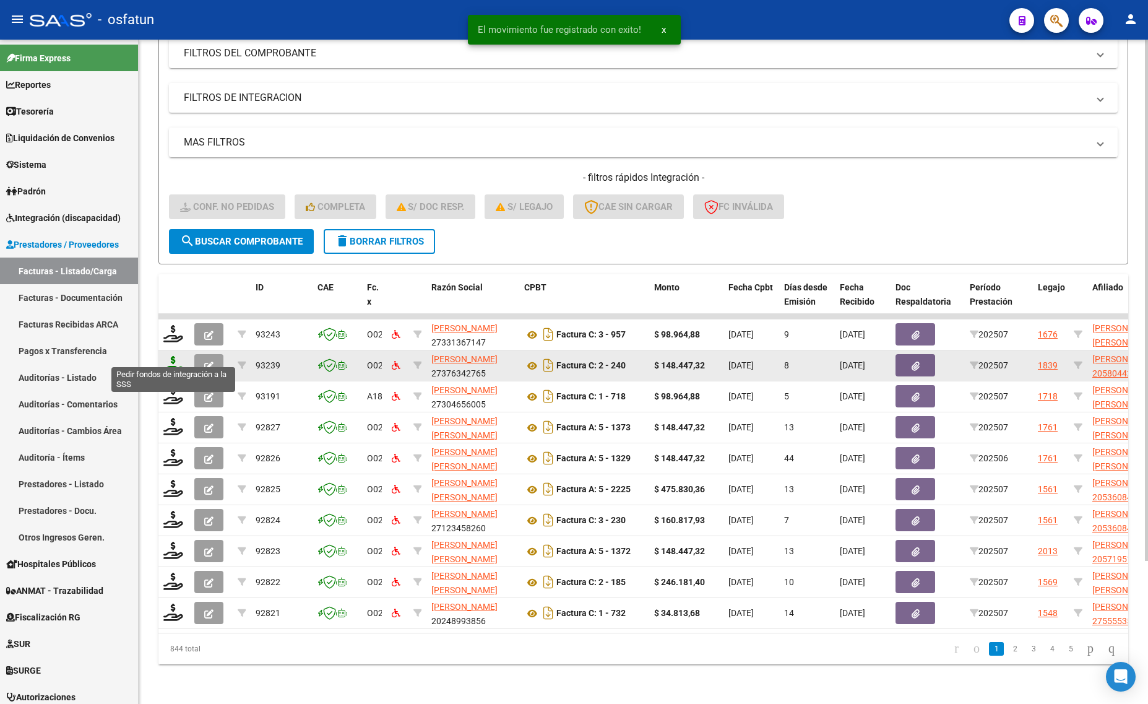
click at [173, 358] on icon at bounding box center [173, 364] width 20 height 17
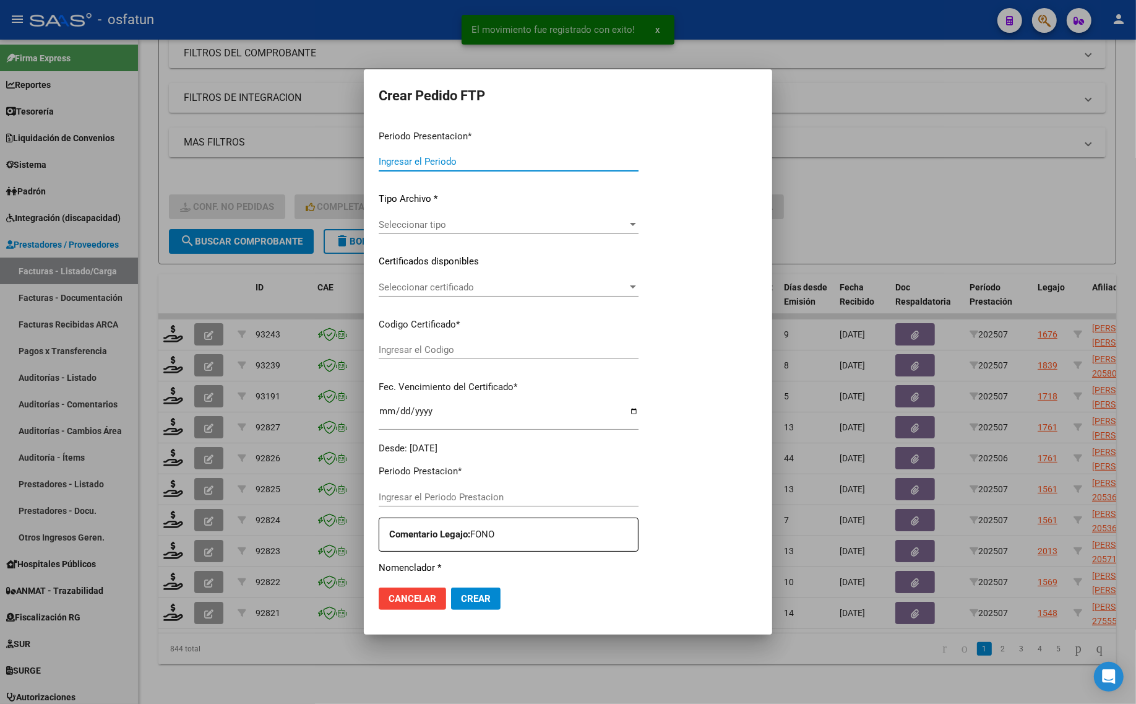
type input "202507"
type input "$ 148.447,32"
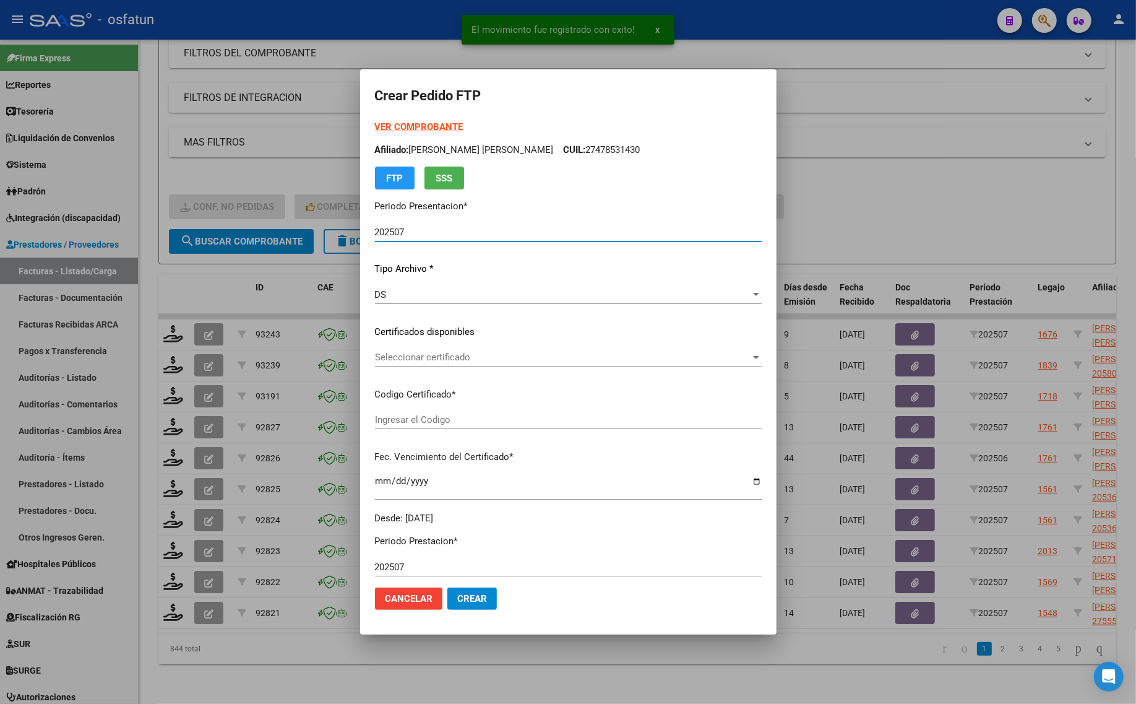
type input "ARG02000580442892024031920270319JUJ135"
type input "2027-03-19"
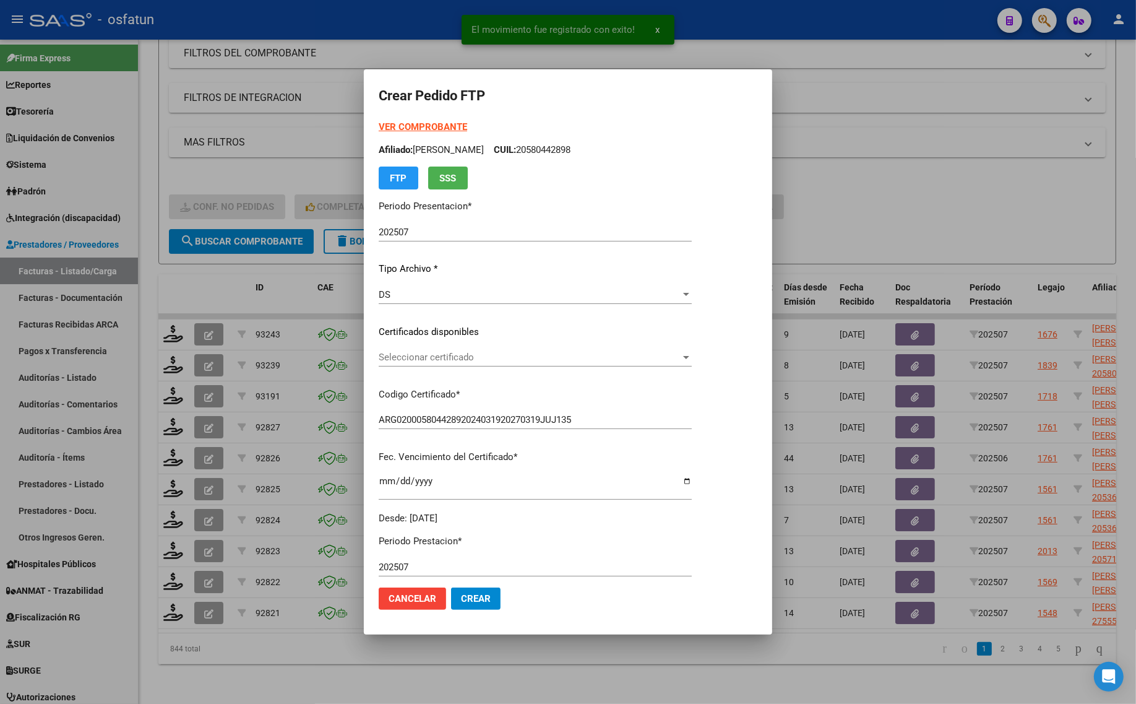
click at [401, 125] on strong "VER COMPROBANTE" at bounding box center [423, 126] width 88 height 11
click at [506, 360] on span "Seleccionar certificado" at bounding box center [530, 357] width 302 height 11
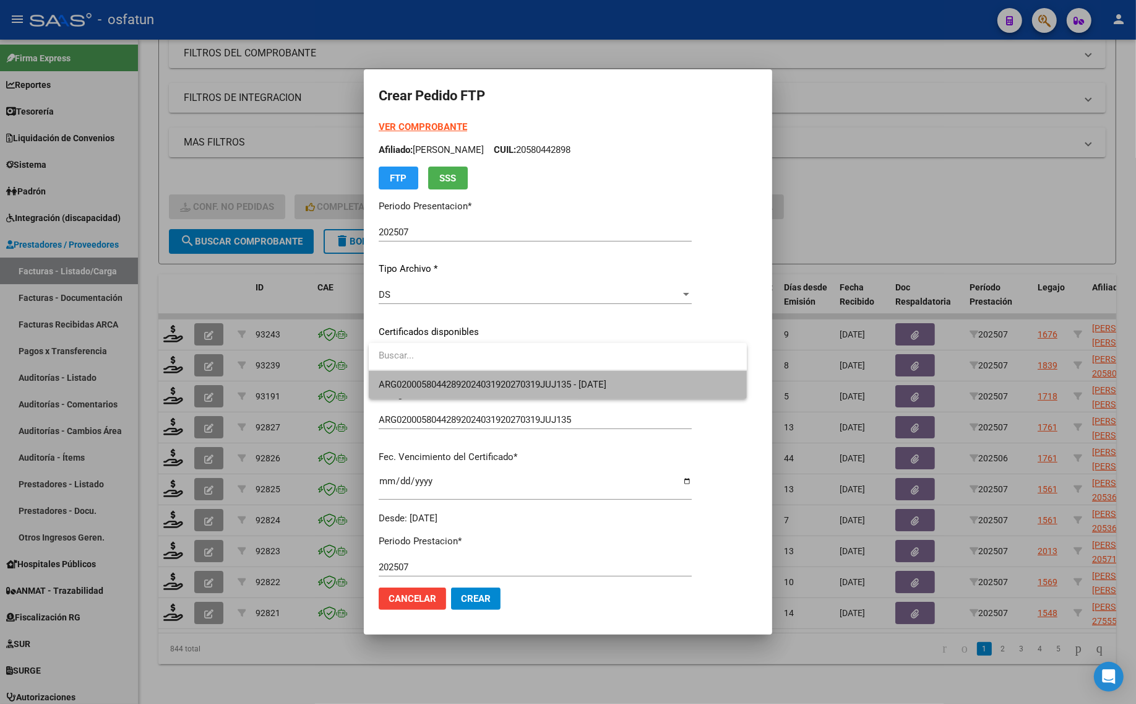
click at [506, 375] on span "ARG02000580442892024031920270319JUJ135 - 2027-03-19" at bounding box center [558, 385] width 358 height 28
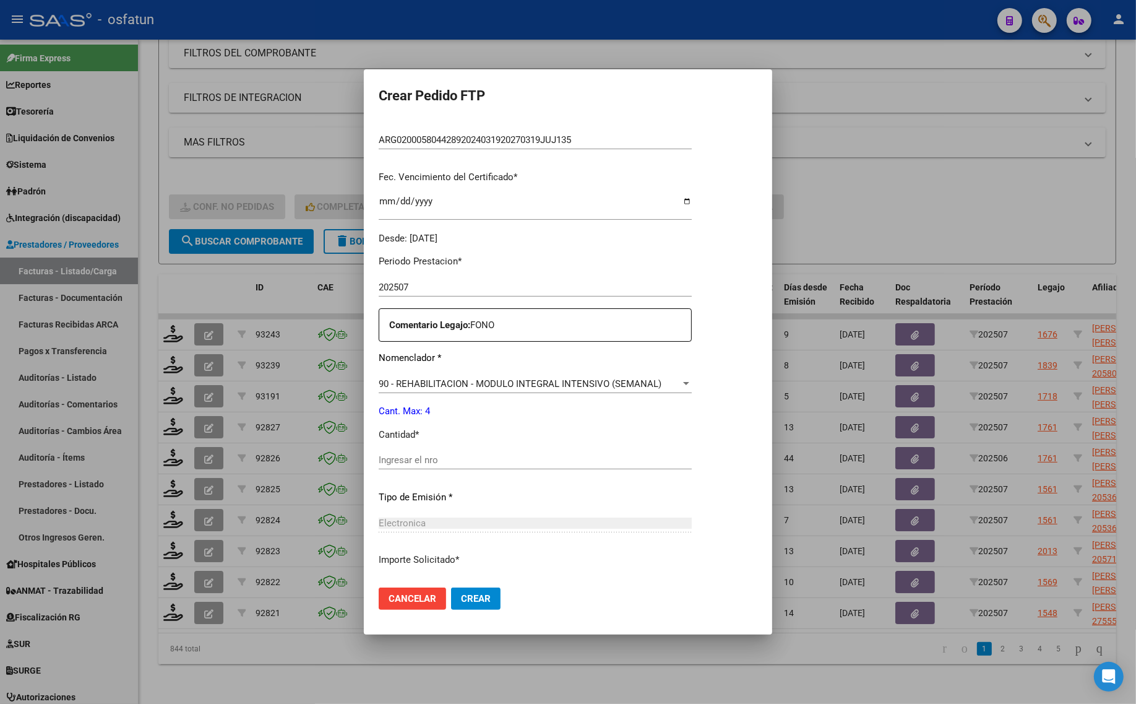
scroll to position [309, 0]
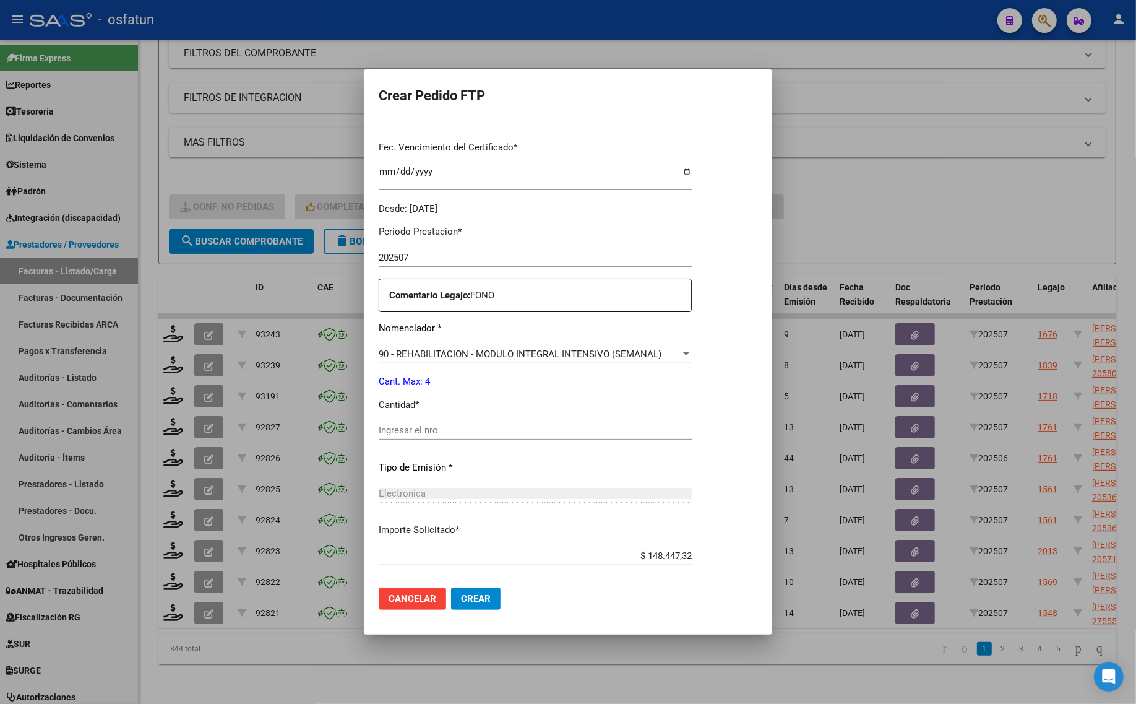
click at [468, 419] on div "Periodo Prestacion * 202507 Ingresar el Periodo Prestacion Comentario Legajo: F…" at bounding box center [535, 427] width 313 height 424
click at [468, 429] on input "Ingresar el nro" at bounding box center [535, 430] width 313 height 11
type input "4"
click at [477, 602] on span "Crear" at bounding box center [476, 598] width 30 height 11
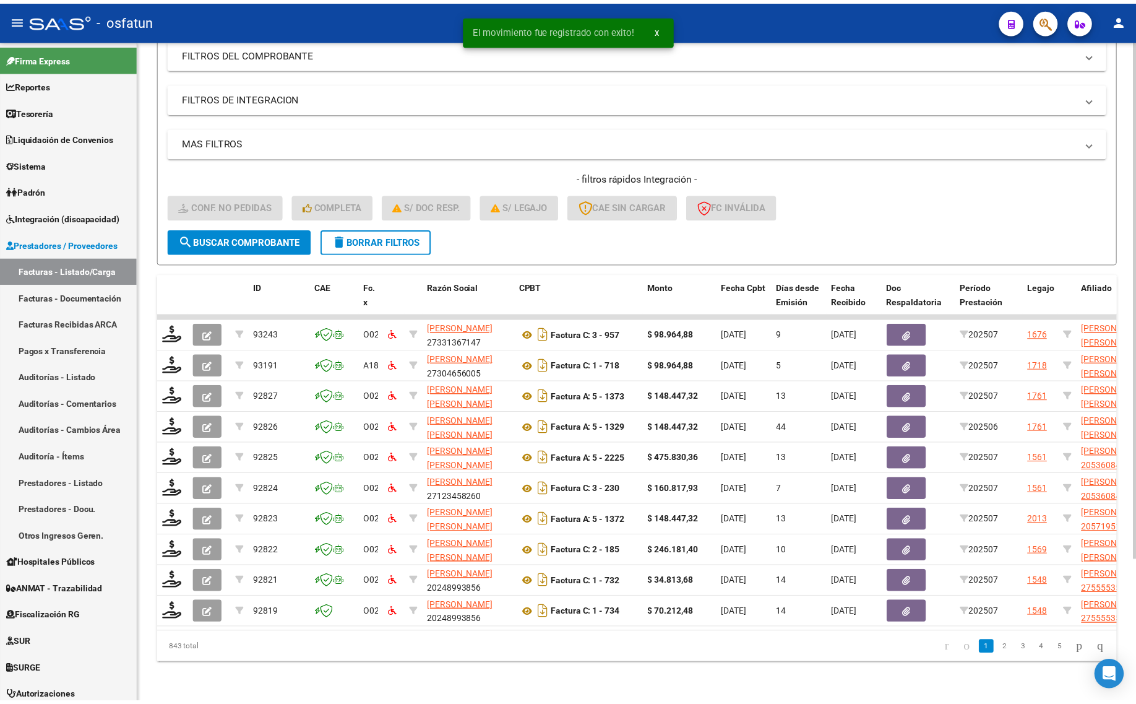
scroll to position [181, 0]
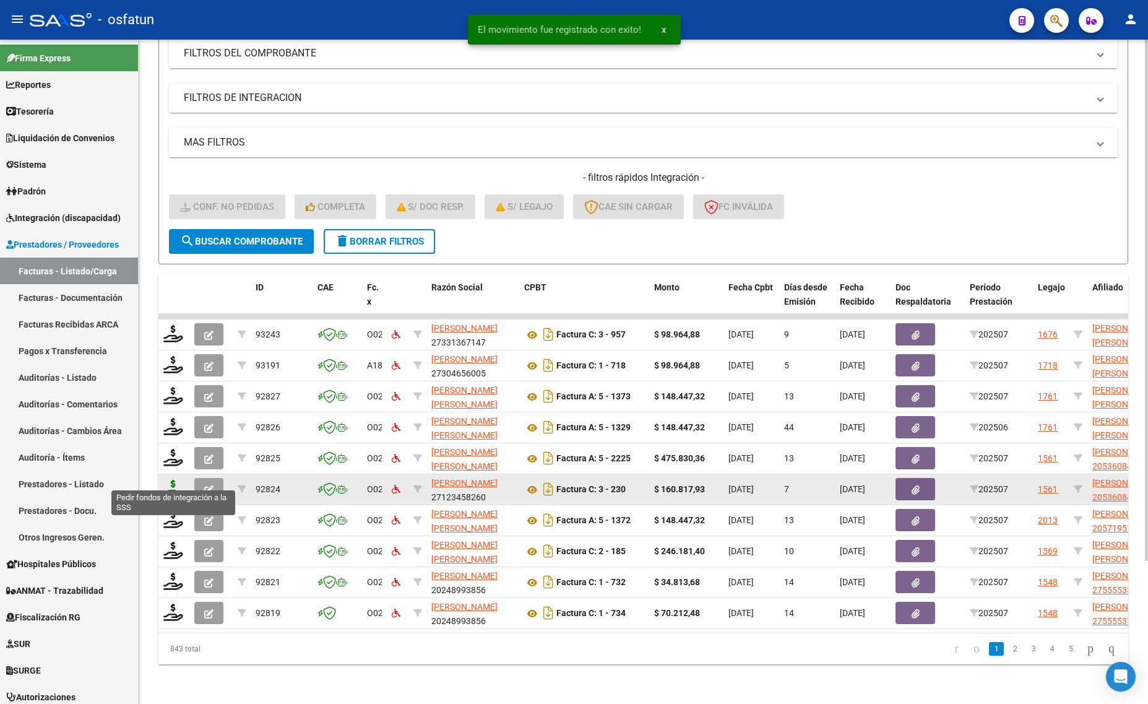
click at [168, 480] on icon at bounding box center [173, 488] width 20 height 17
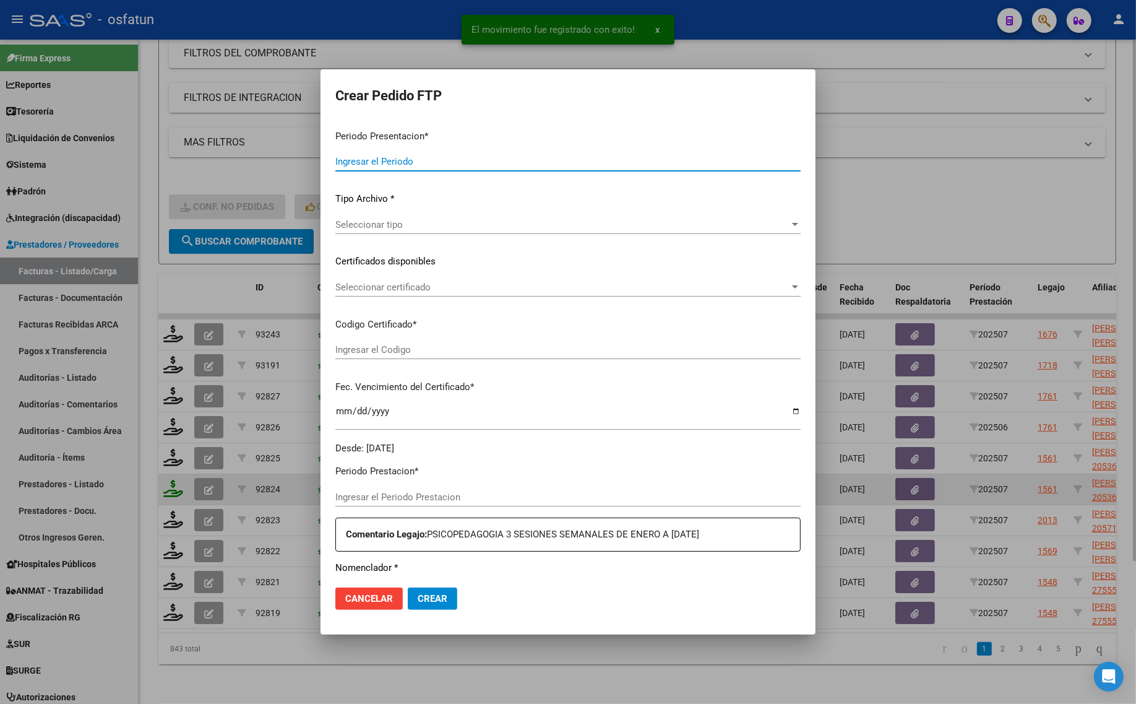
type input "202507"
type input "$ 160.817,93"
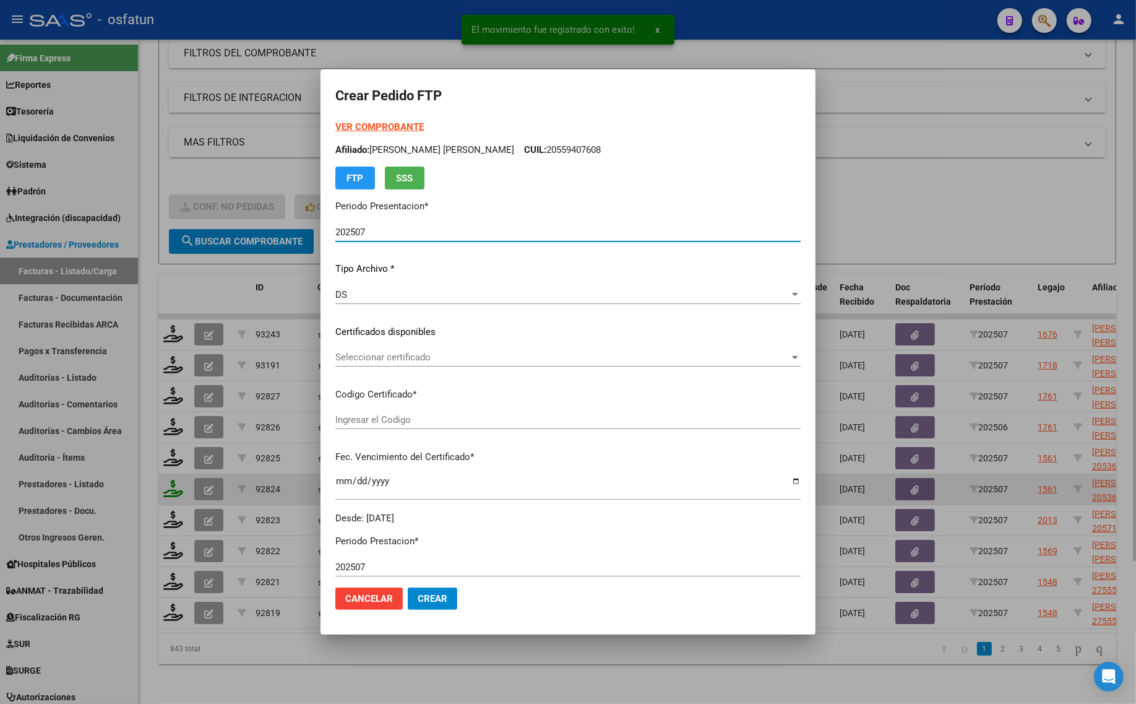
type input "ARG02000536084482023071520330715BS309"
type input "2033-07-15"
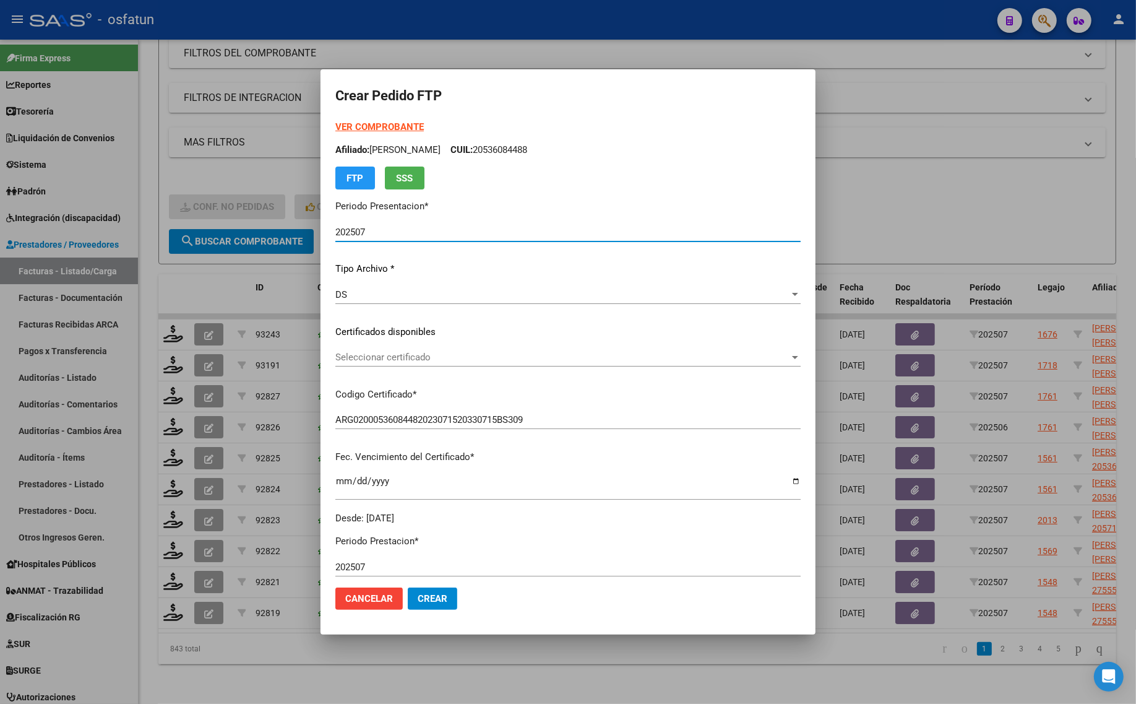
click at [465, 352] on span "Seleccionar certificado" at bounding box center [562, 357] width 454 height 11
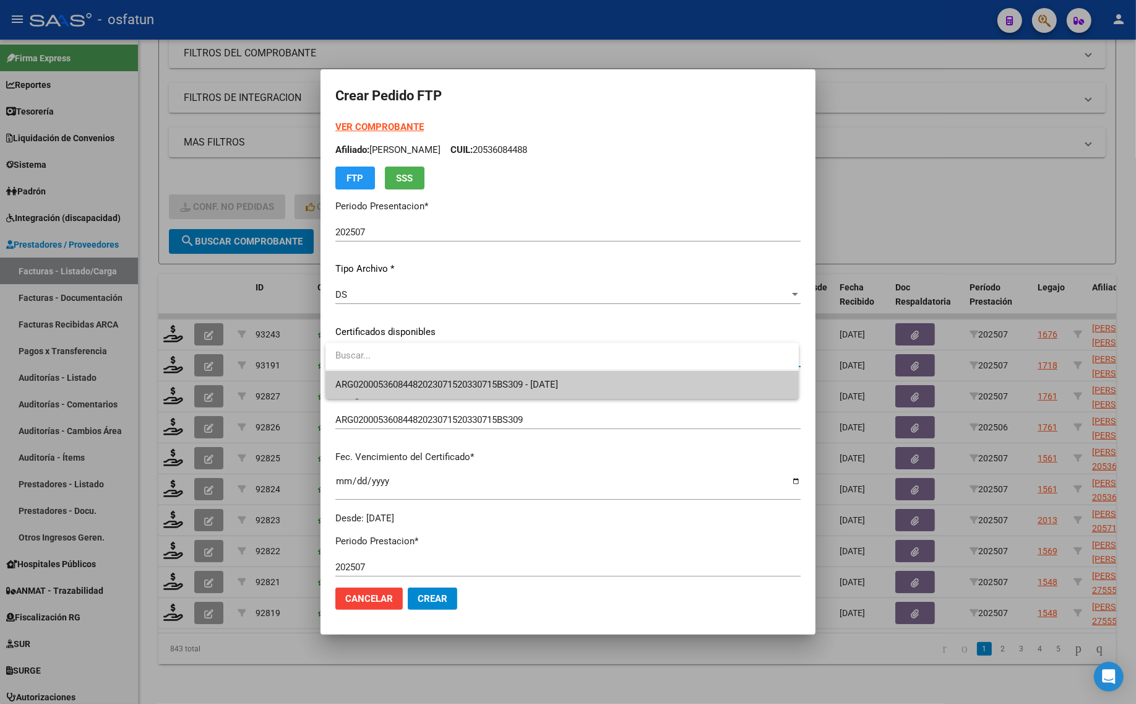
click at [454, 379] on span "ARG02000536084482023071520330715BS309 - 2033-07-15" at bounding box center [446, 384] width 223 height 11
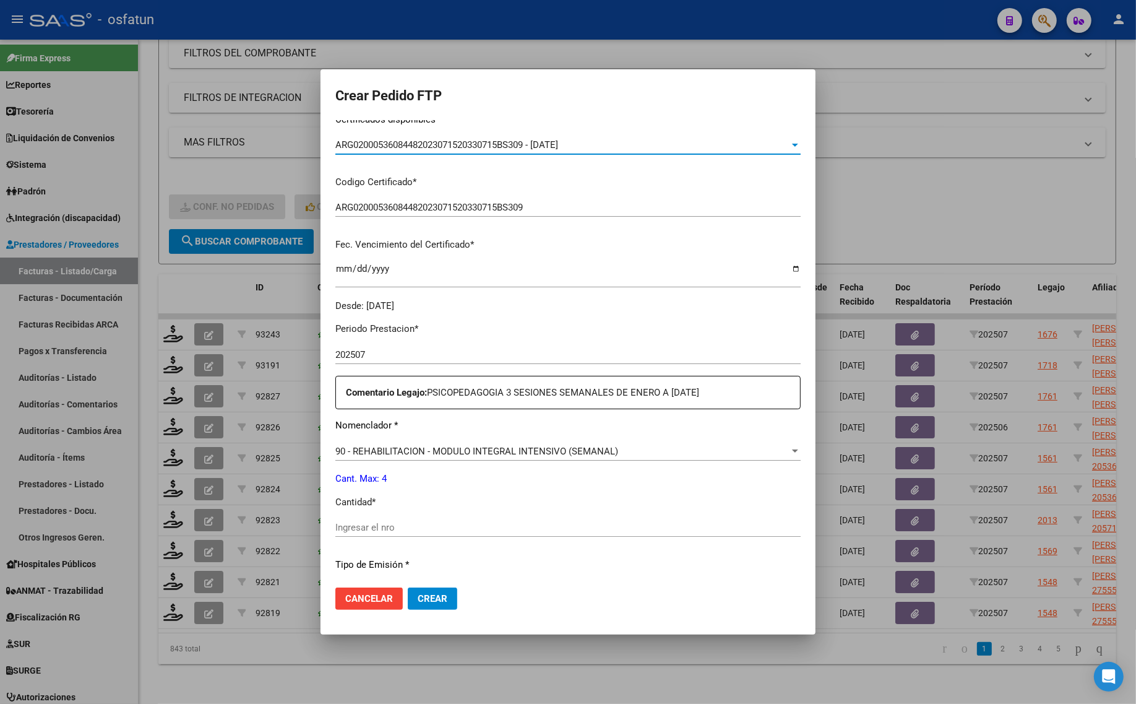
scroll to position [232, 0]
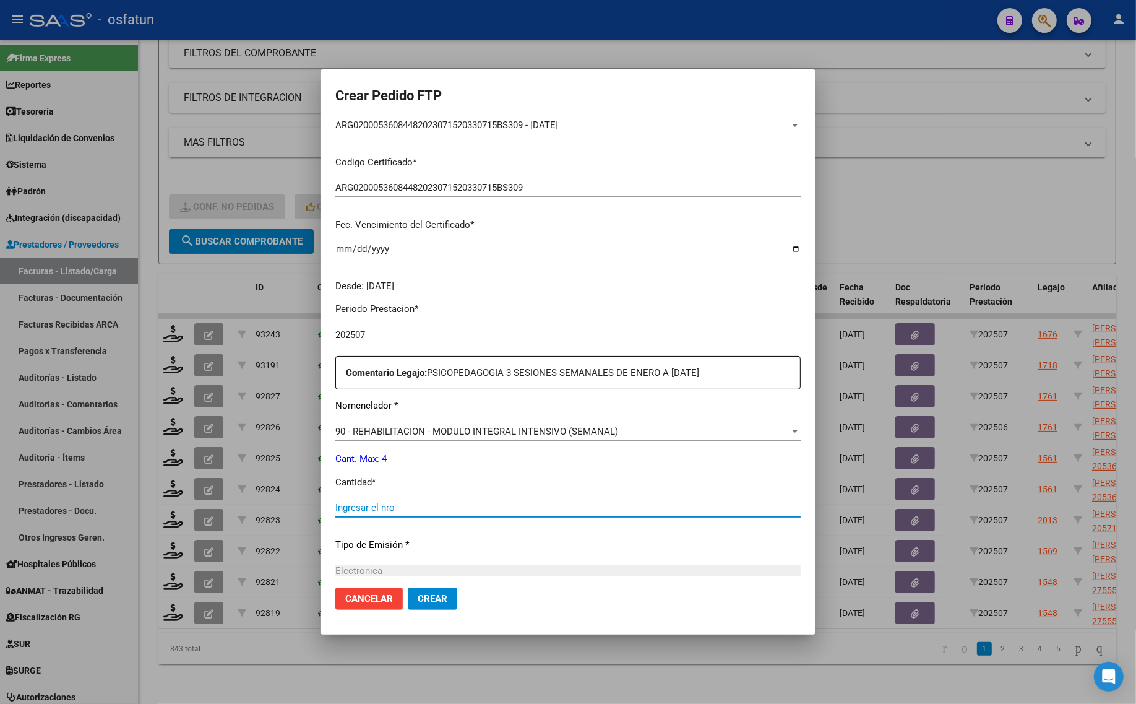
click at [409, 509] on input "Ingresar el nro" at bounding box center [567, 507] width 465 height 11
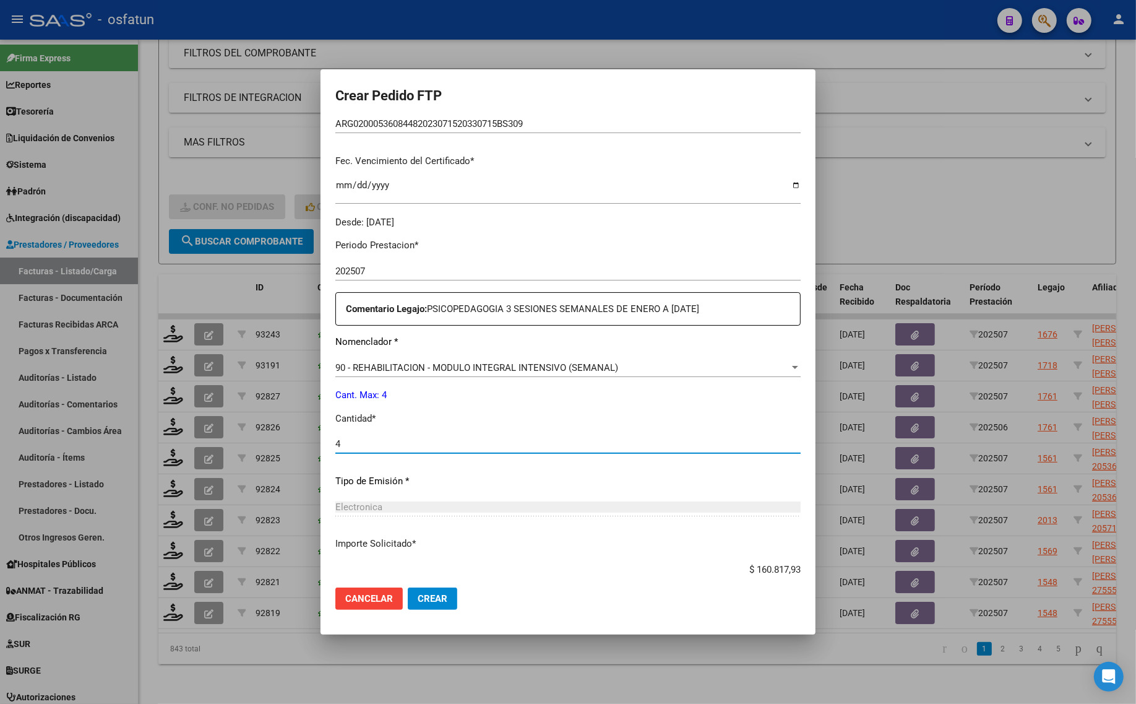
scroll to position [370, 0]
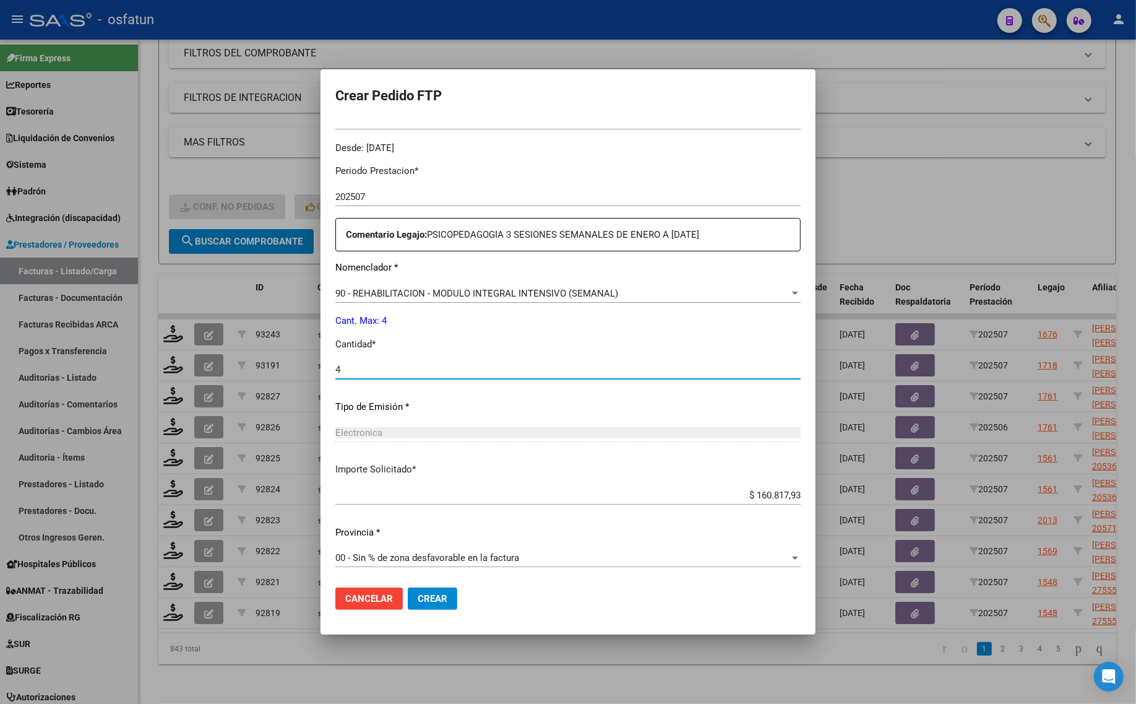
type input "4"
click at [443, 605] on button "Crear" at bounding box center [433, 598] width 50 height 22
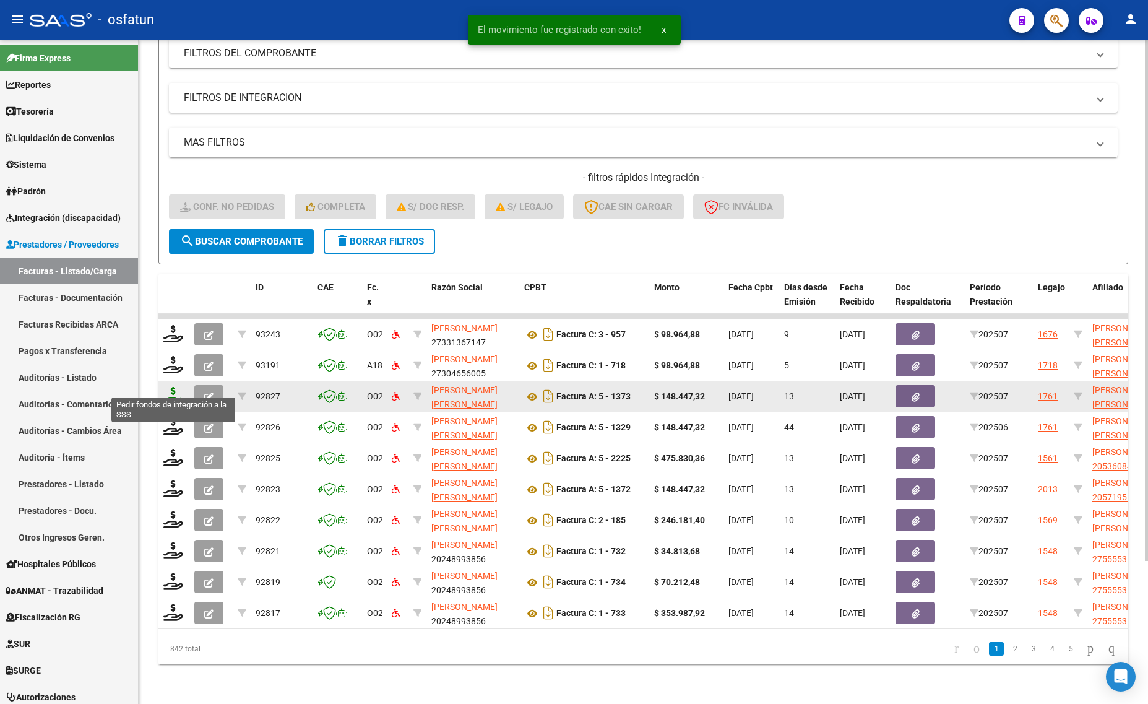
click at [171, 387] on icon at bounding box center [173, 395] width 20 height 17
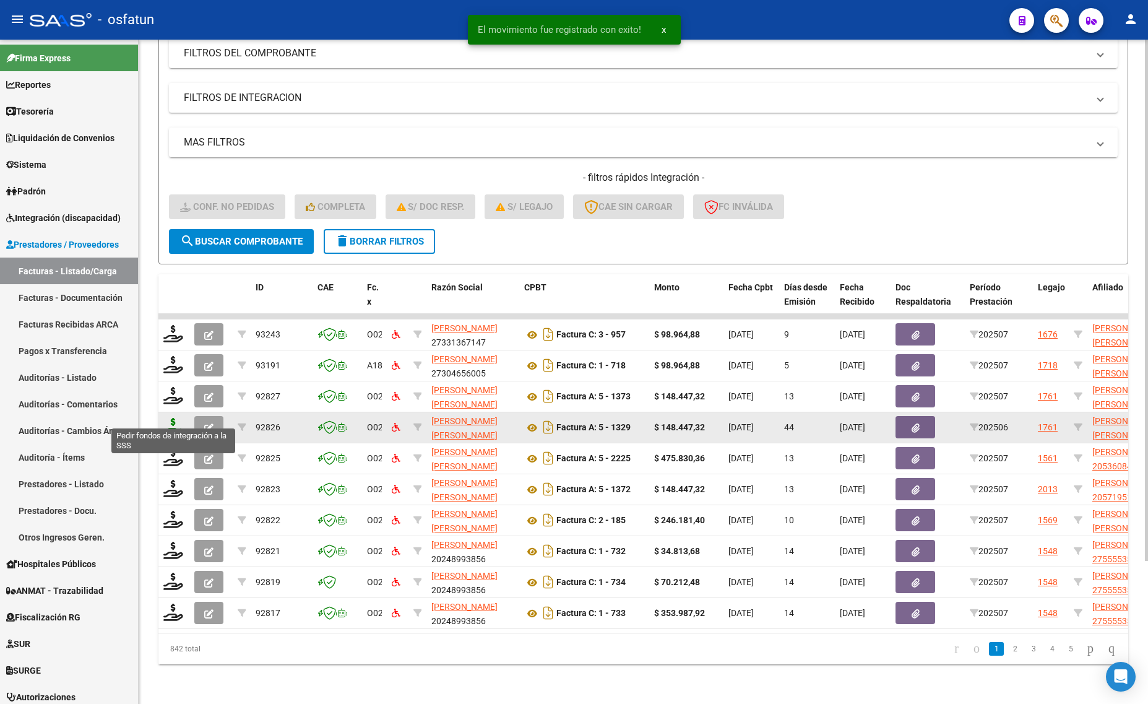
click at [178, 418] on icon at bounding box center [173, 426] width 20 height 17
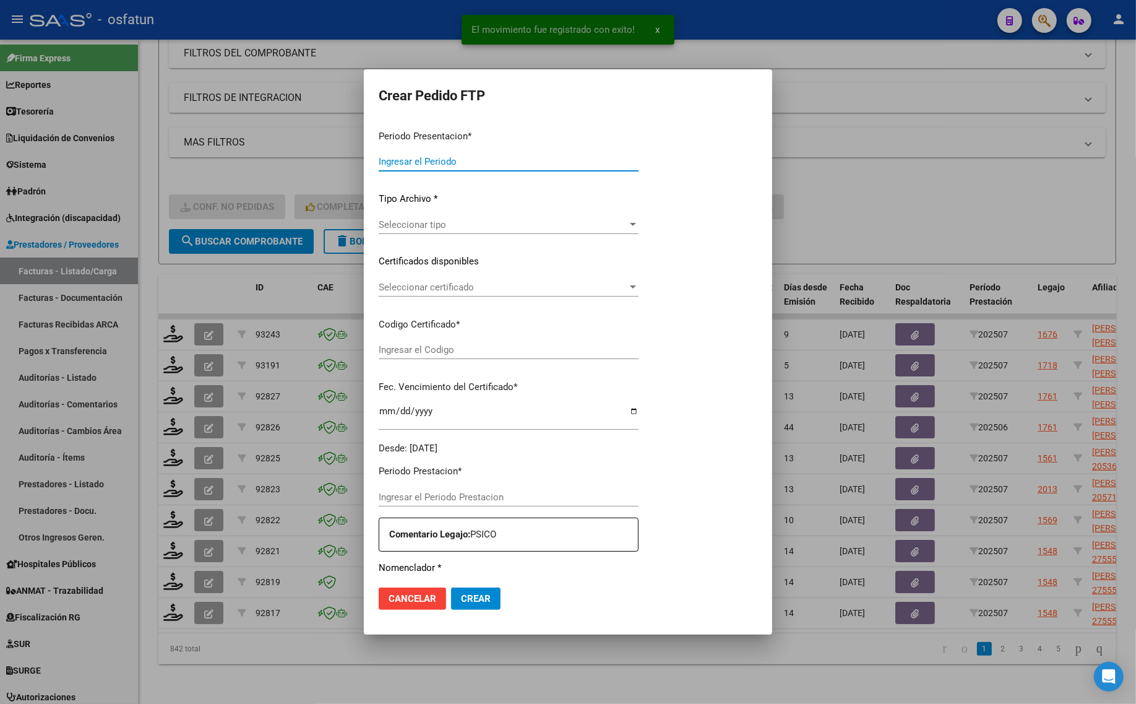
type input "202507"
type input "202506"
type input "$ 148.447,32"
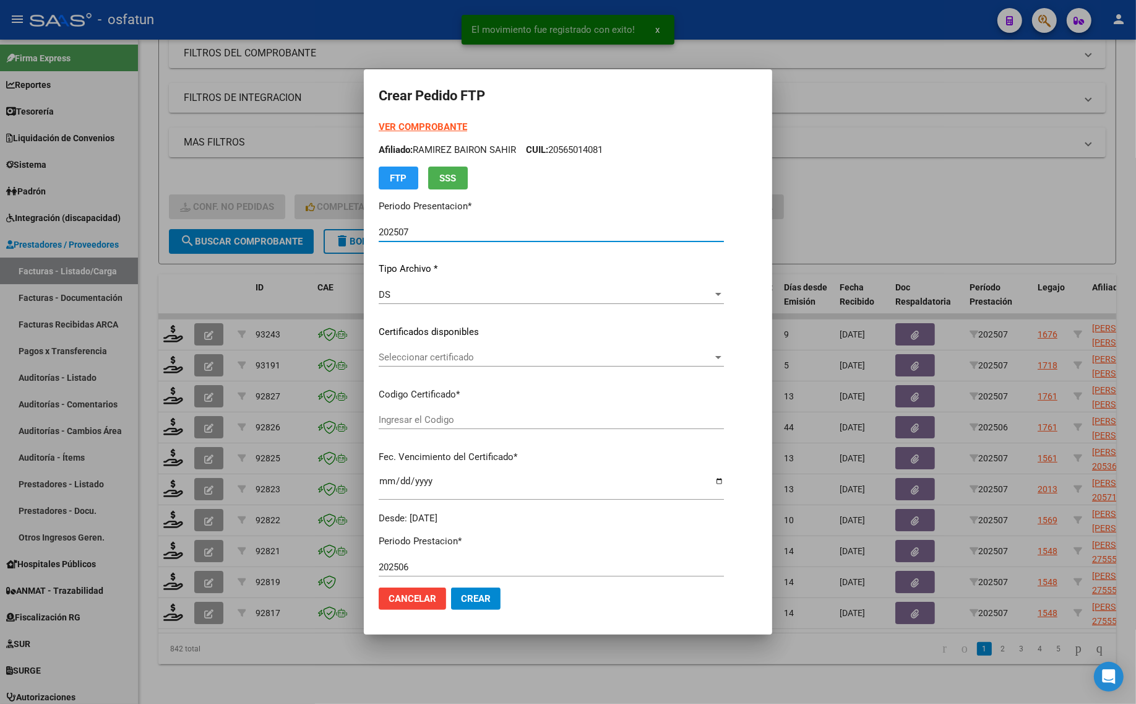
type input "ARG02000559407602021042120260421TUC136"
type input "2026-04-21"
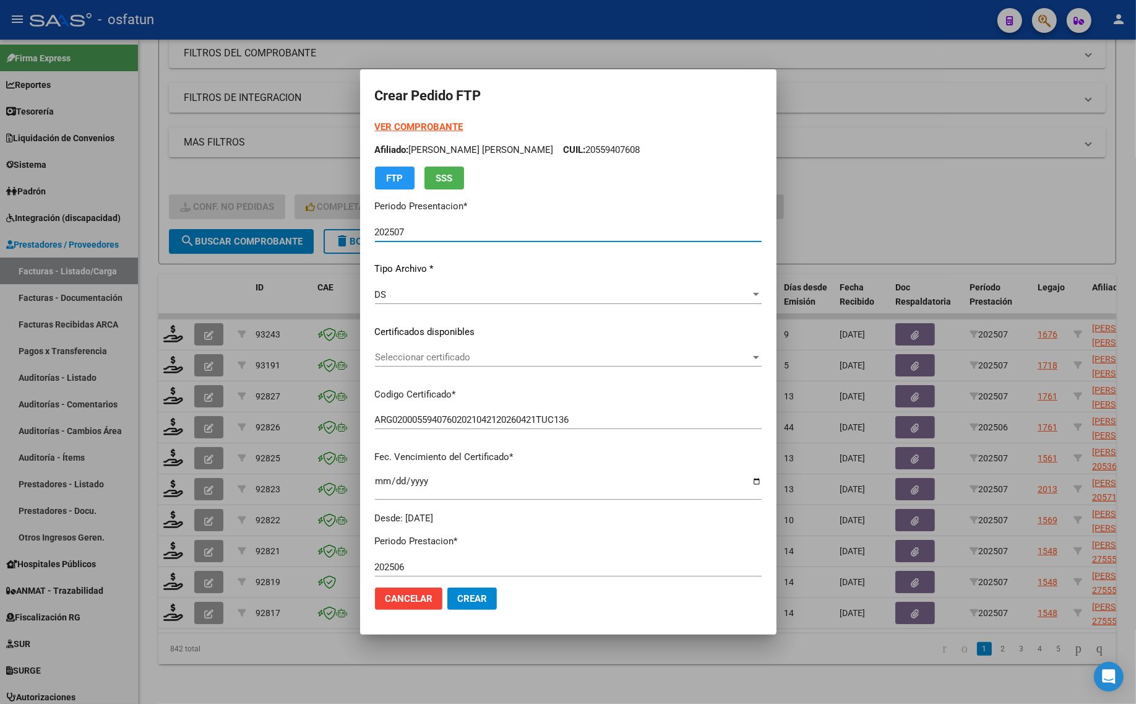
click at [410, 126] on strong "VER COMPROBANTE" at bounding box center [419, 126] width 88 height 11
click at [435, 363] on div "Seleccionar certificado Seleccionar certificado" at bounding box center [568, 357] width 387 height 19
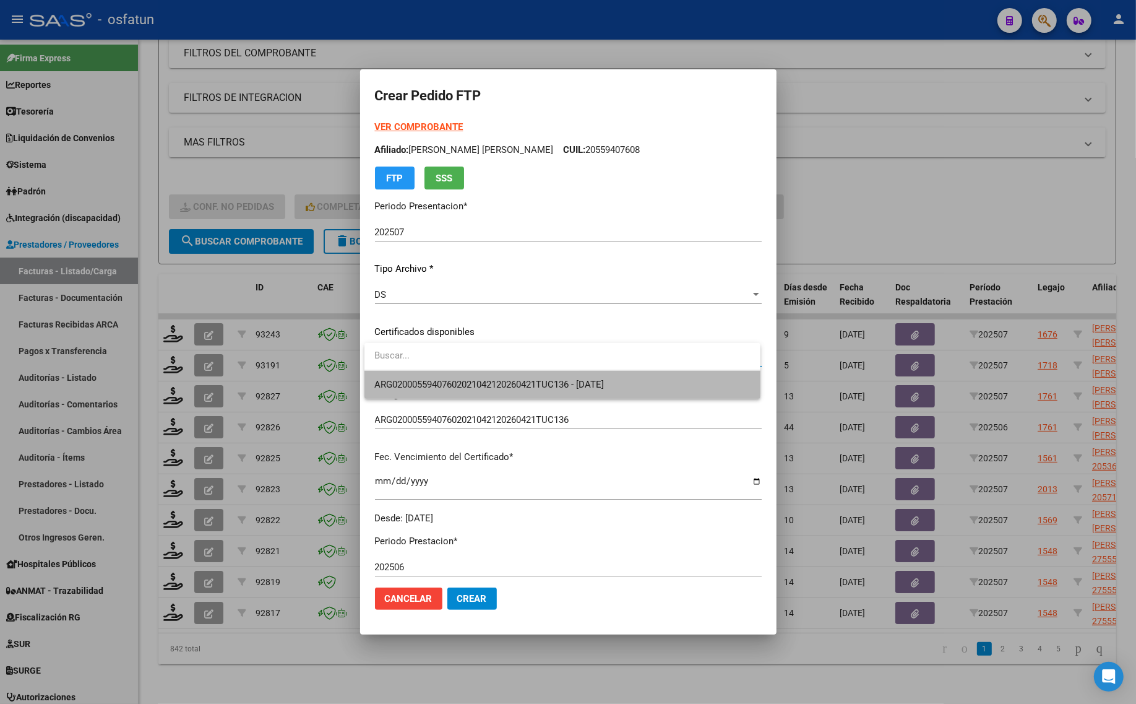
click at [434, 376] on span "ARG02000559407602021042120260421TUC136 - 2026-04-21" at bounding box center [562, 385] width 376 height 28
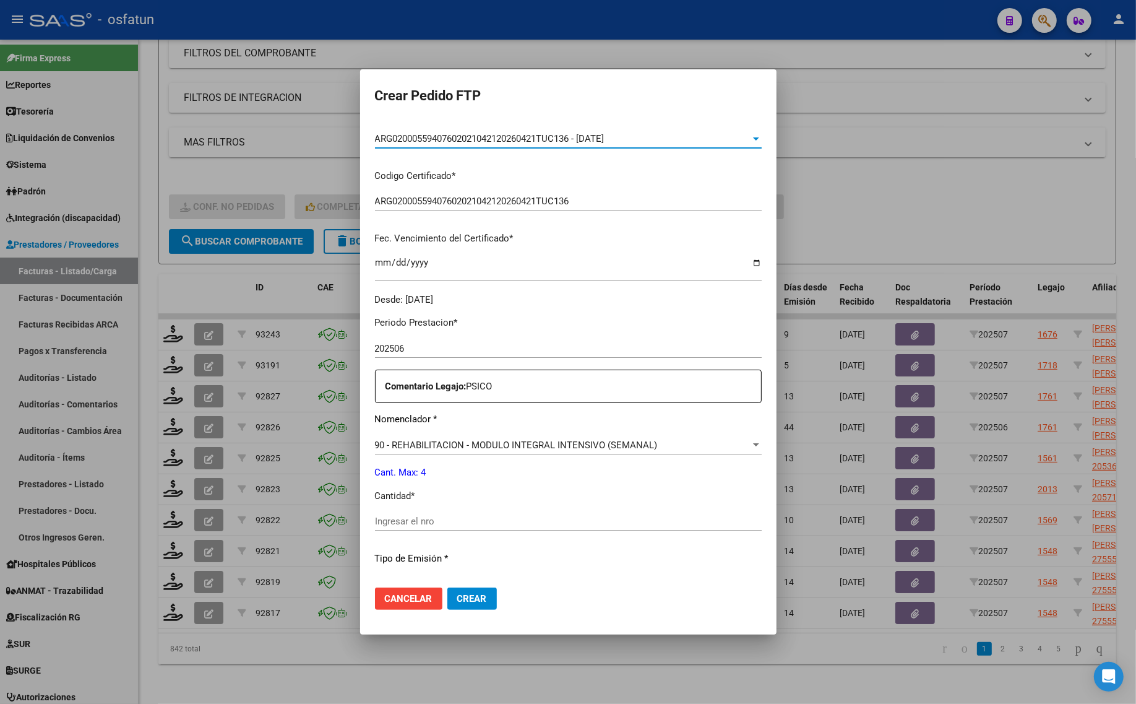
scroll to position [232, 0]
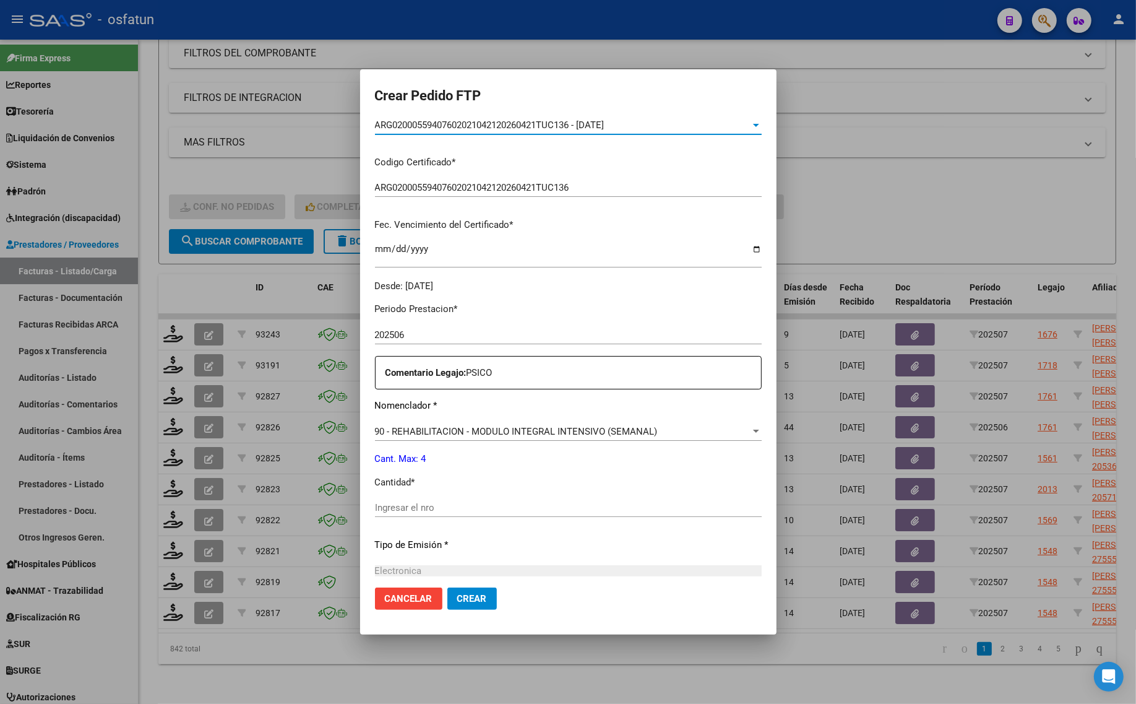
click at [413, 506] on input "Ingresar el nro" at bounding box center [568, 507] width 387 height 11
type input "4"
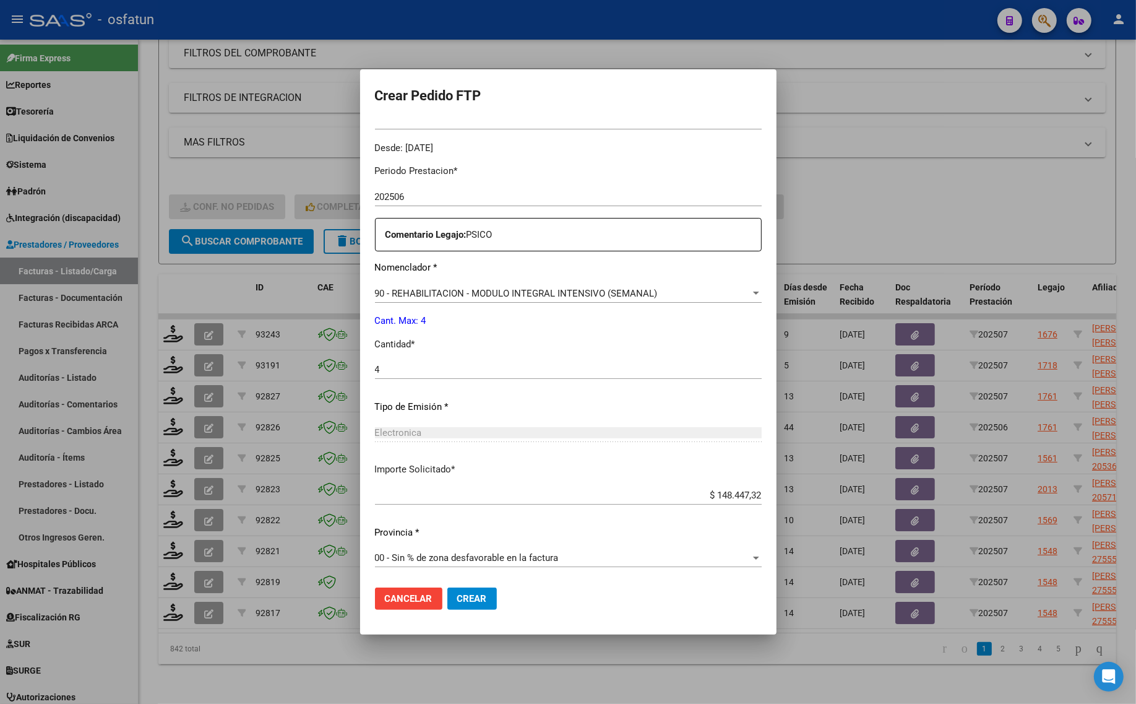
click at [480, 608] on button "Crear" at bounding box center [472, 598] width 50 height 22
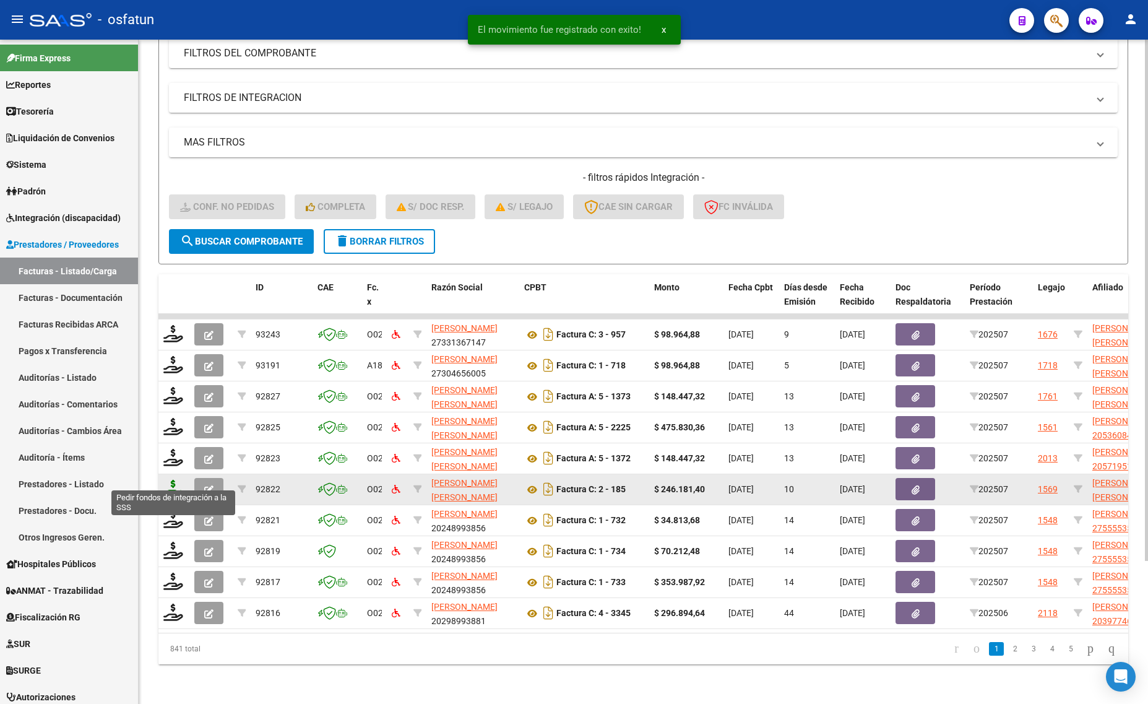
click at [167, 480] on icon at bounding box center [173, 488] width 20 height 17
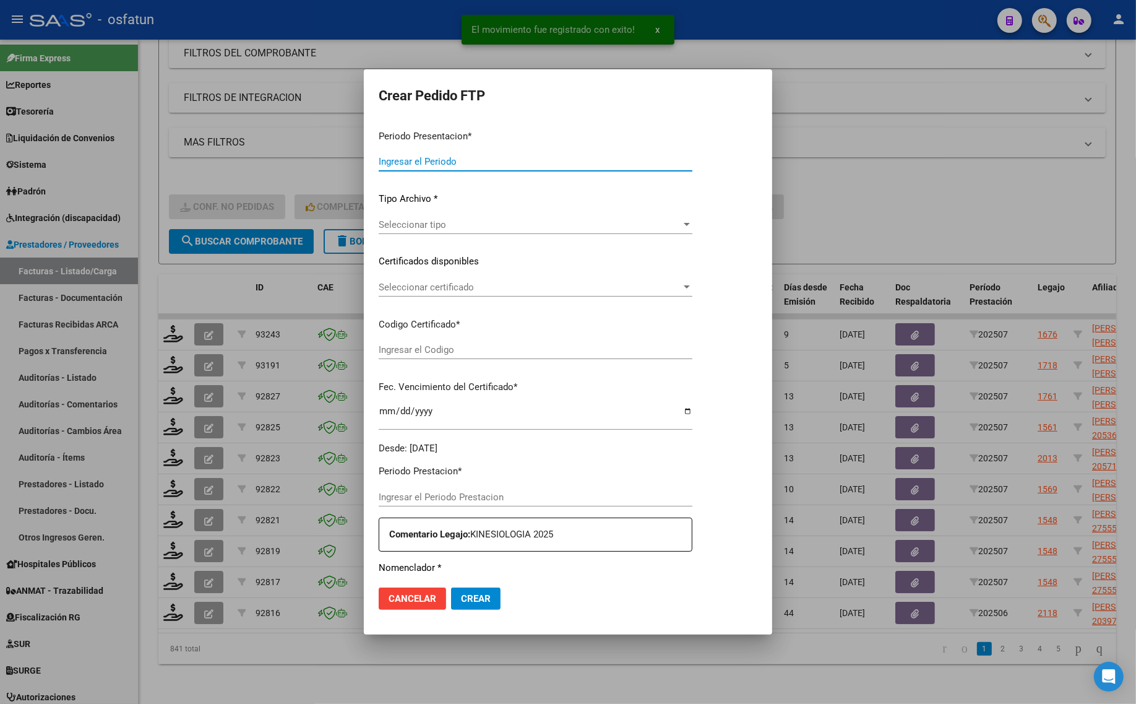
type input "202507"
type input "$ 246.181,40"
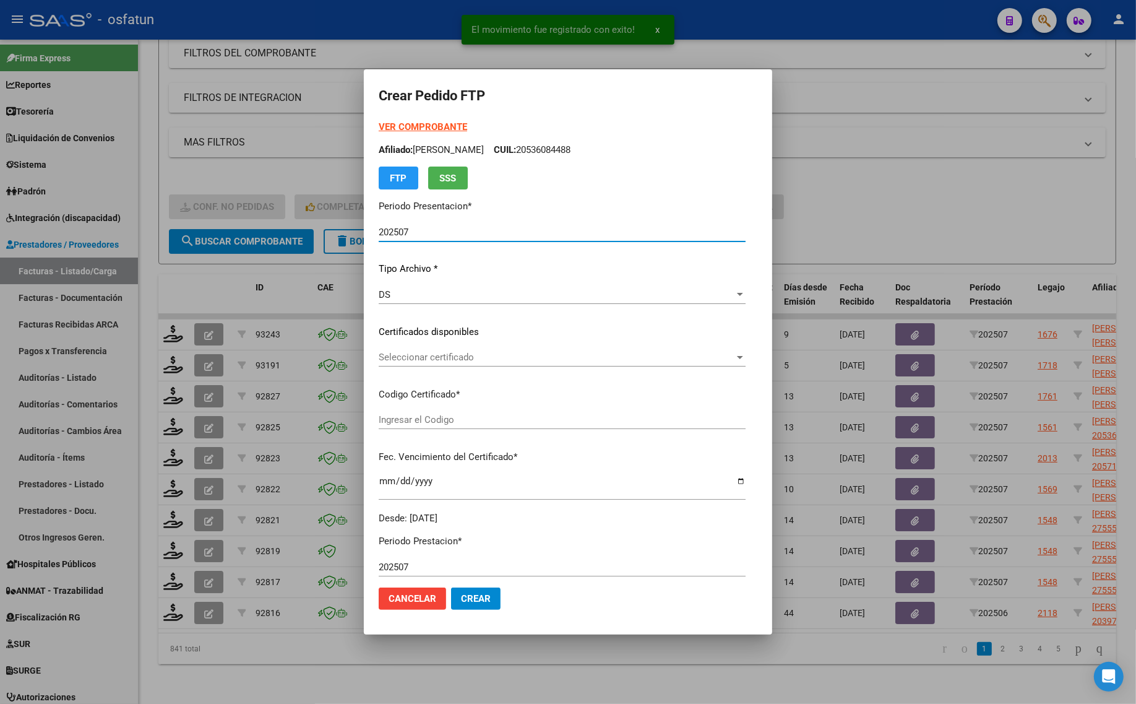
type input "ARG02000288858012023060620280606CAT242"
type input "2028-06-06"
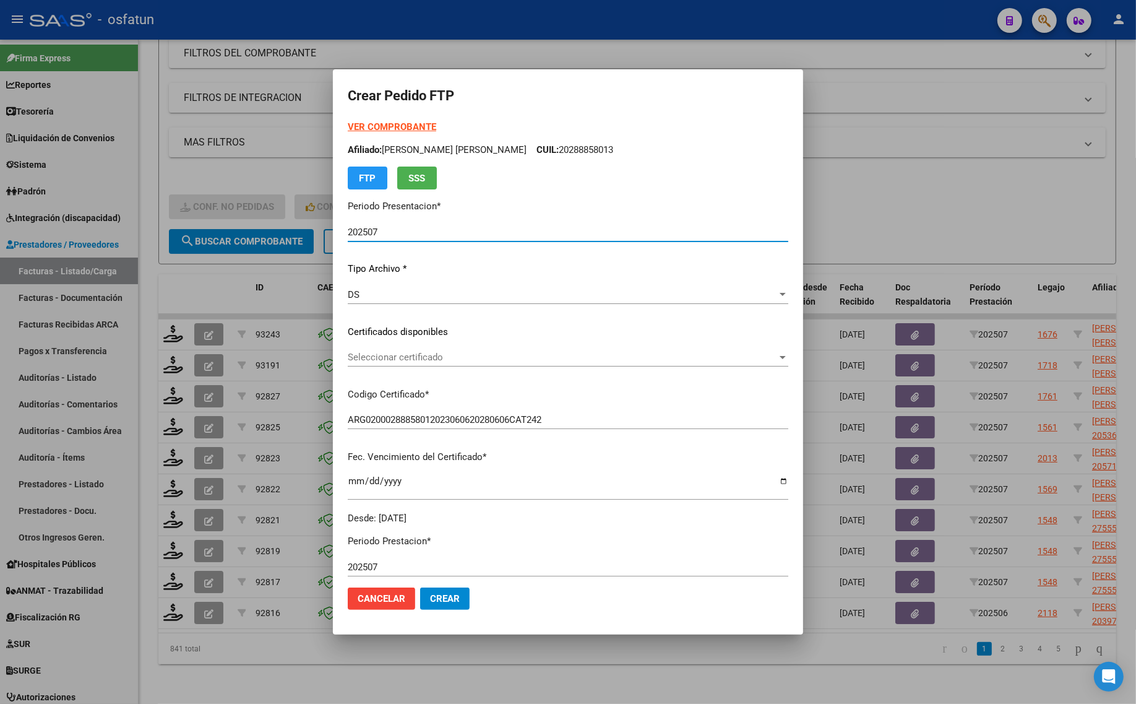
click at [415, 125] on strong "VER COMPROBANTE" at bounding box center [392, 126] width 88 height 11
click at [174, 285] on div at bounding box center [568, 352] width 1136 height 704
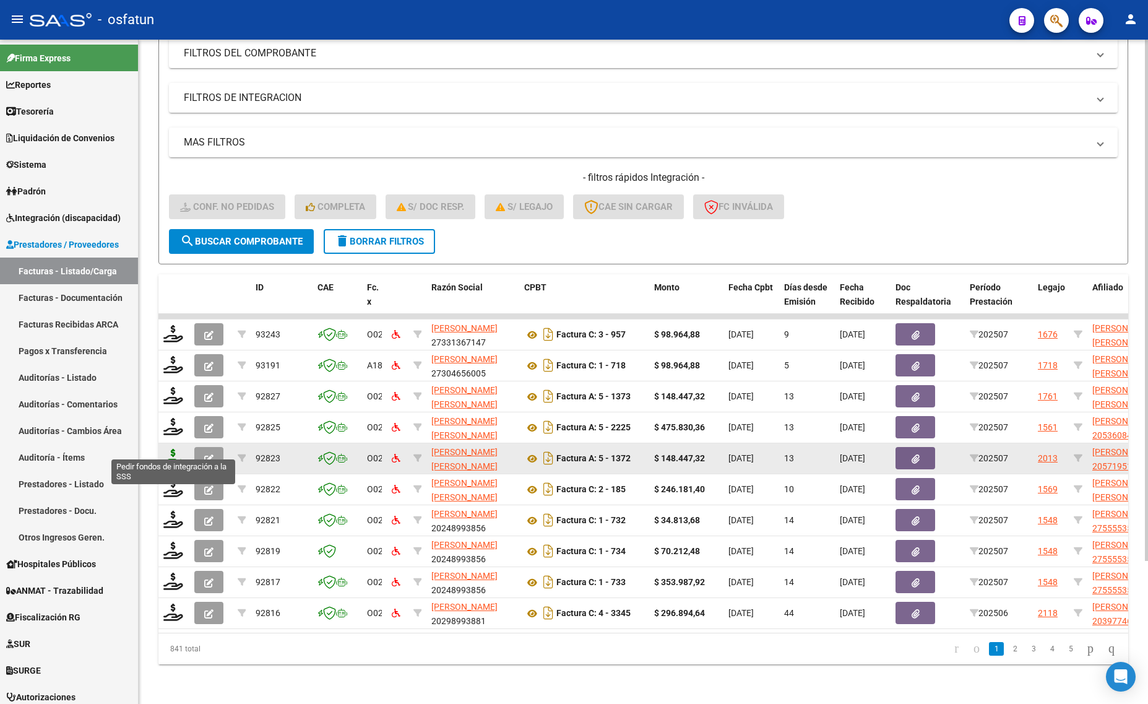
click at [174, 449] on icon at bounding box center [173, 457] width 20 height 17
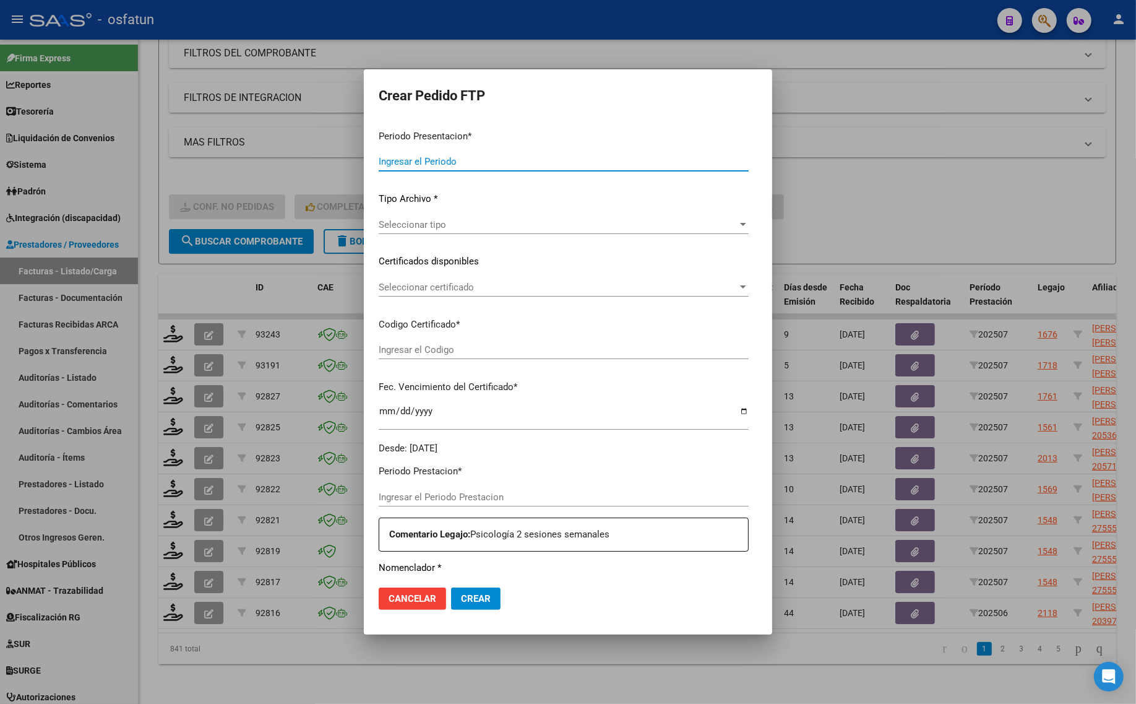
type input "202507"
type input "$ 148.447,32"
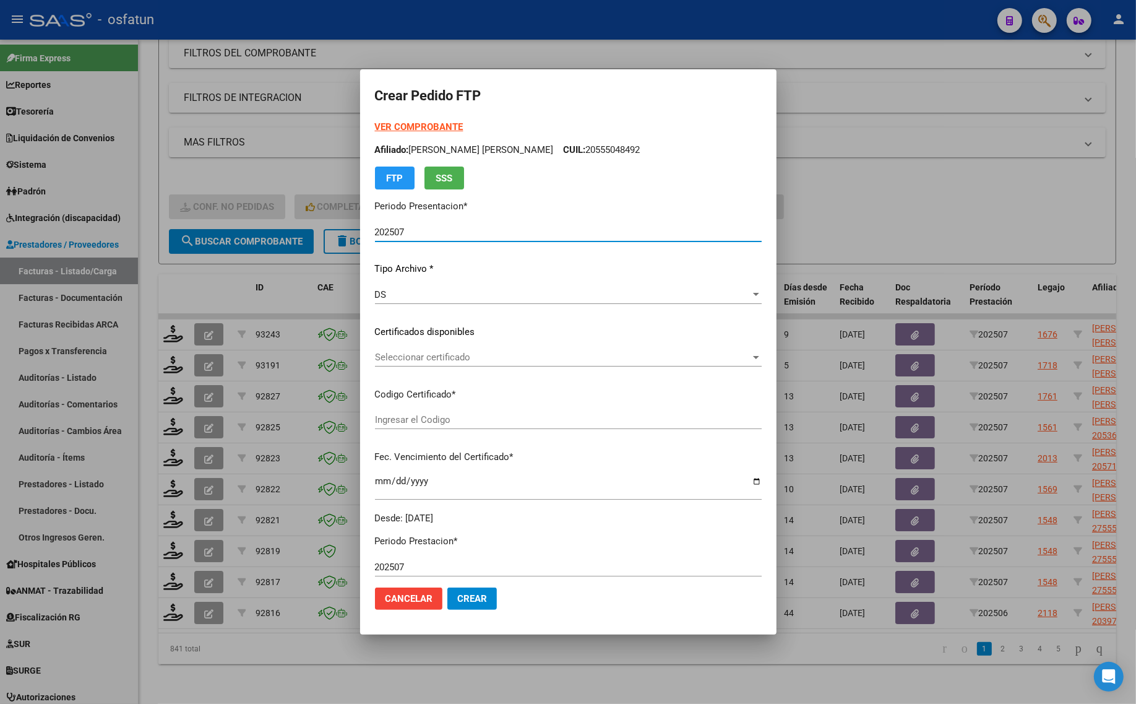
type input "ARG02000571951142020120920251209TUC138"
type input "2025-12-09"
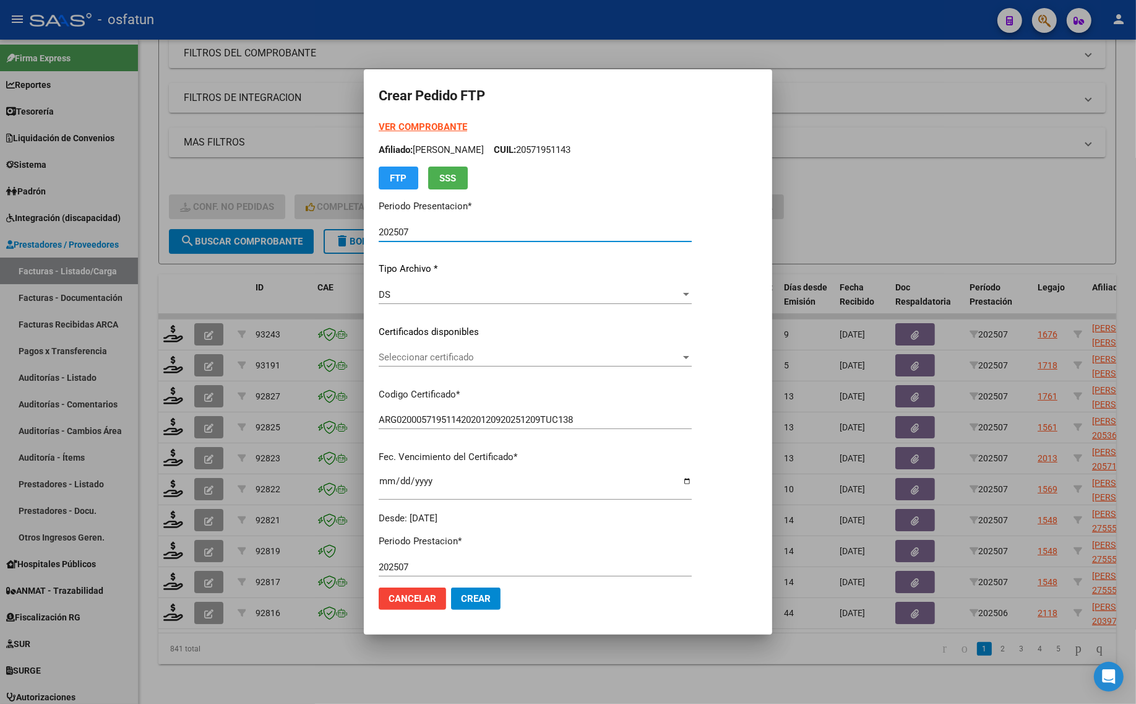
click at [390, 124] on strong "VER COMPROBANTE" at bounding box center [423, 126] width 88 height 11
click at [441, 362] on span "Seleccionar certificado" at bounding box center [530, 357] width 302 height 11
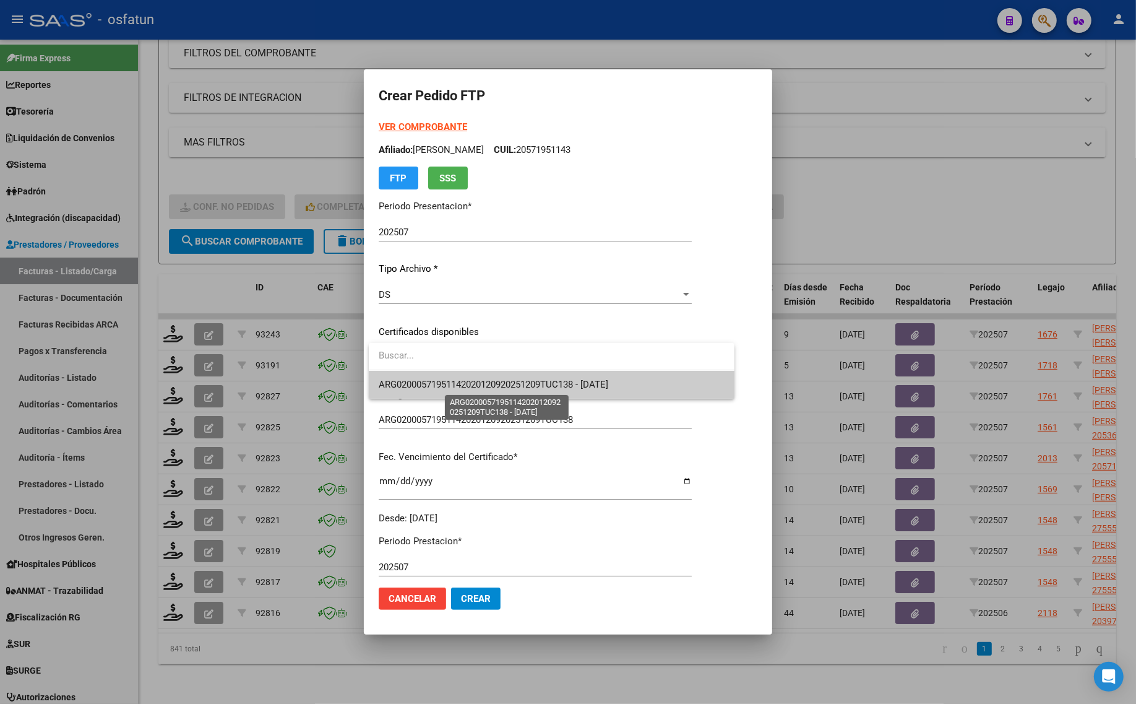
click at [438, 384] on span "ARG02000571951142020120920251209TUC138 - 2025-12-09" at bounding box center [494, 384] width 230 height 11
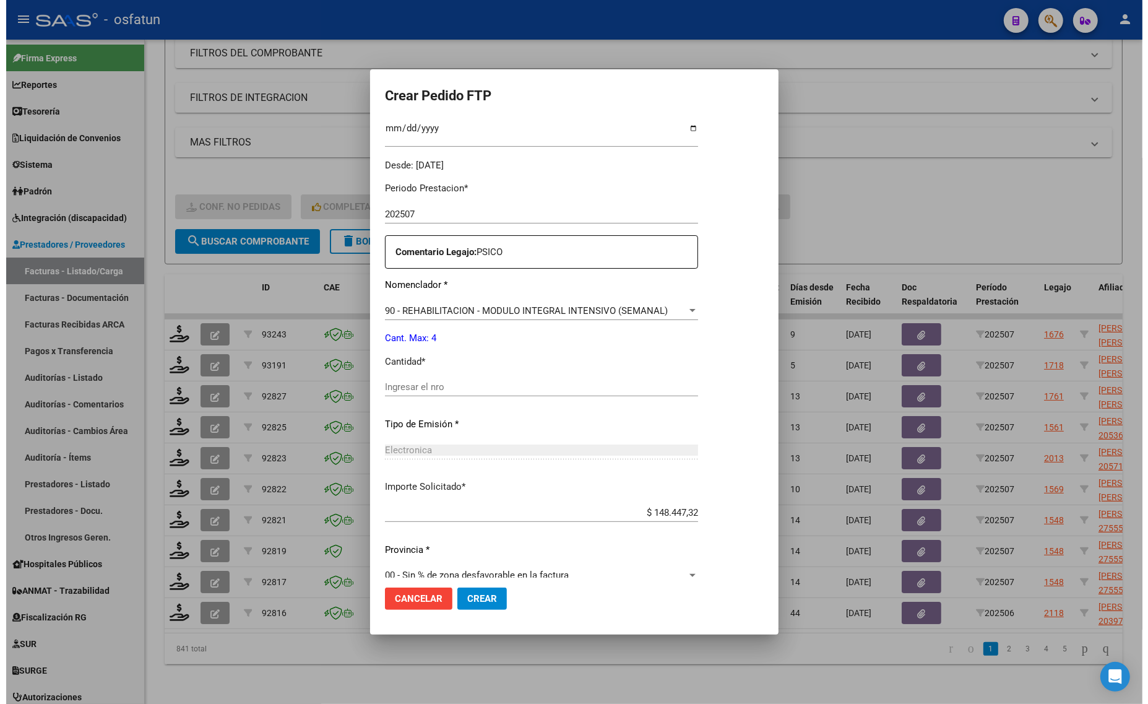
scroll to position [370, 0]
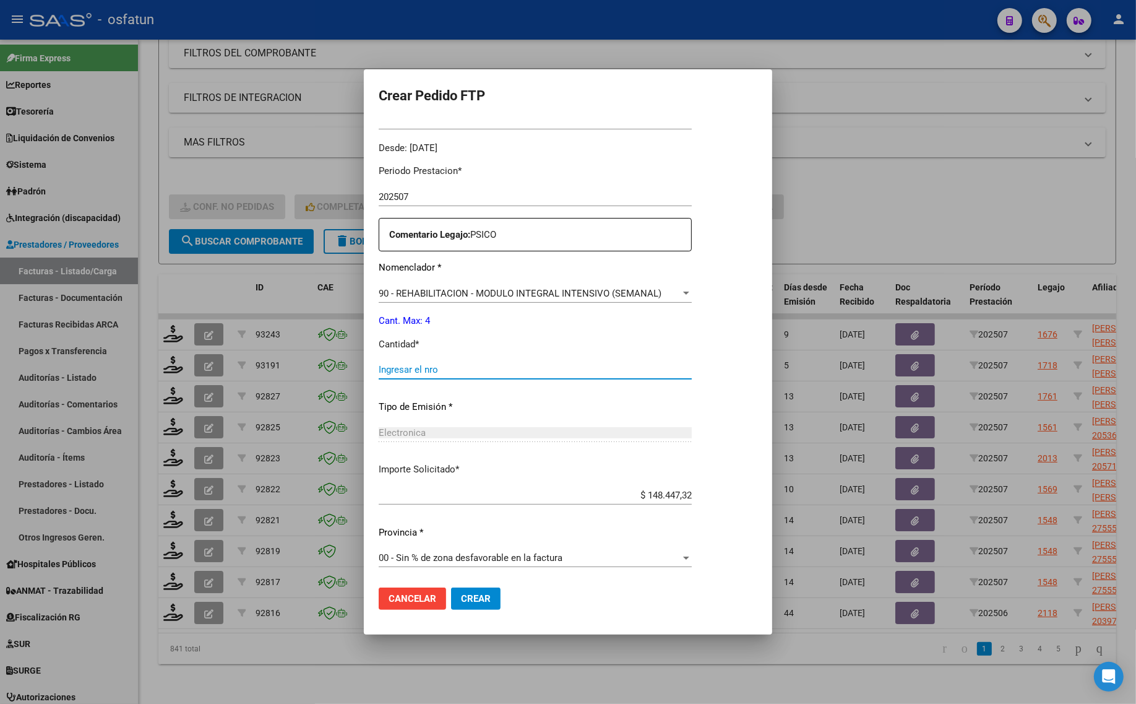
click at [419, 371] on input "Ingresar el nro" at bounding box center [535, 369] width 313 height 11
type input "4"
click at [483, 598] on span "Crear" at bounding box center [476, 598] width 30 height 11
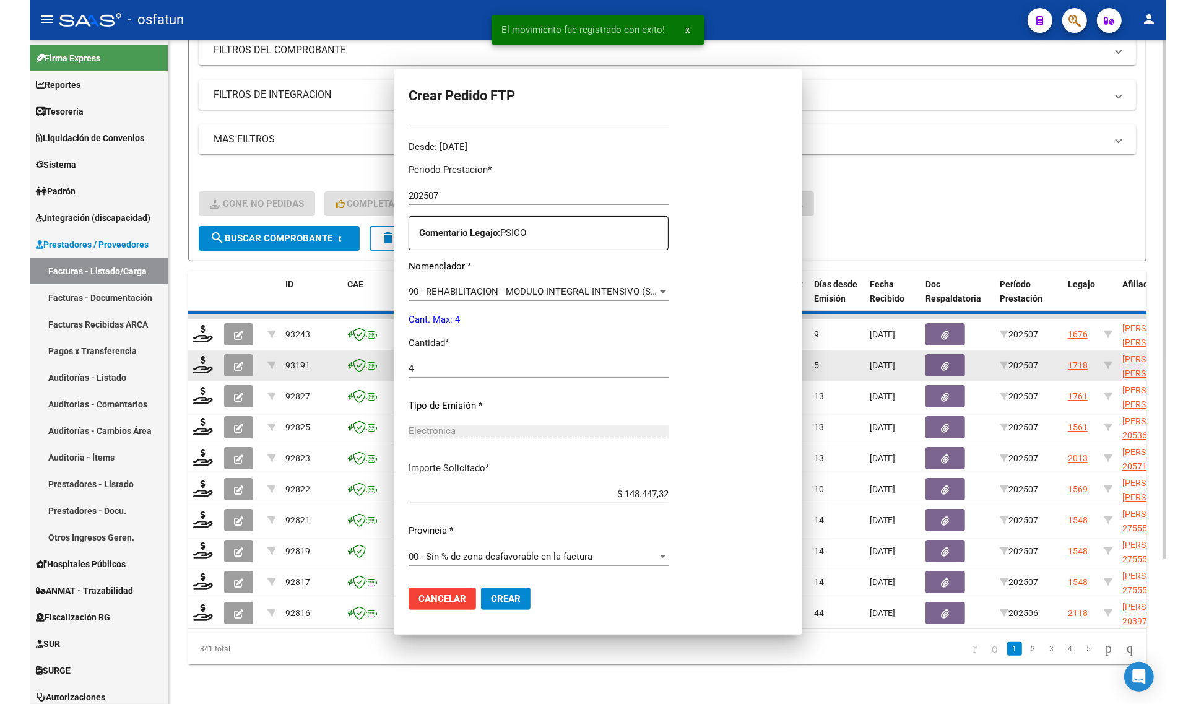
scroll to position [0, 0]
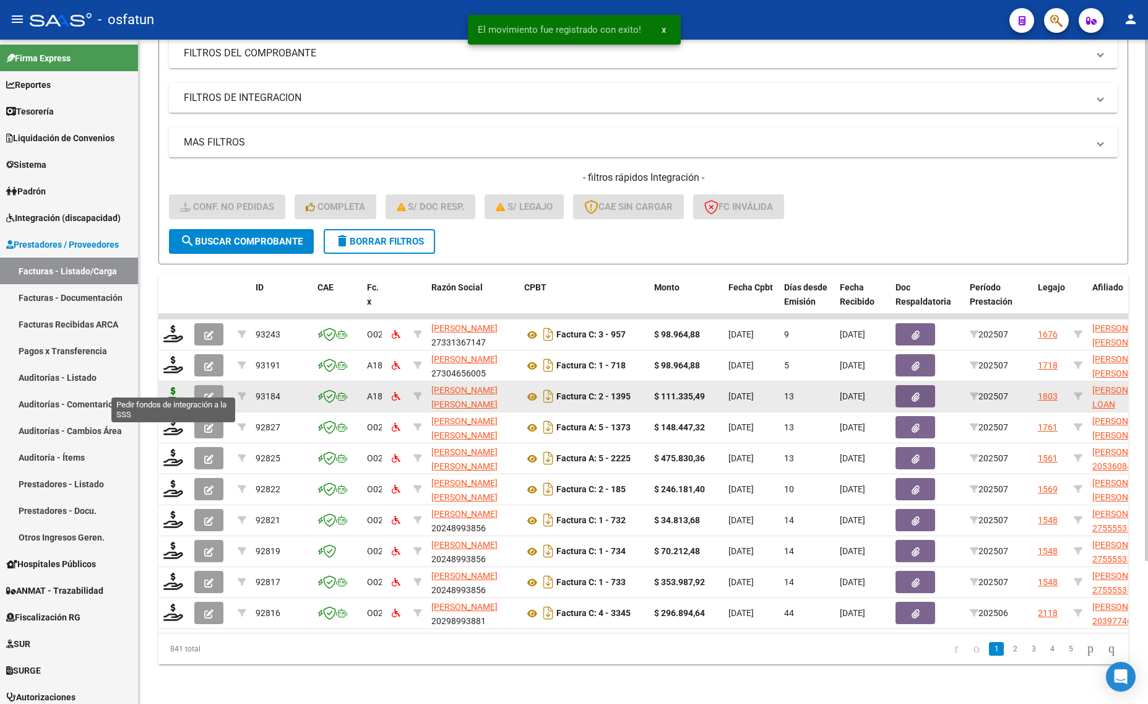
click at [172, 387] on icon at bounding box center [173, 395] width 20 height 17
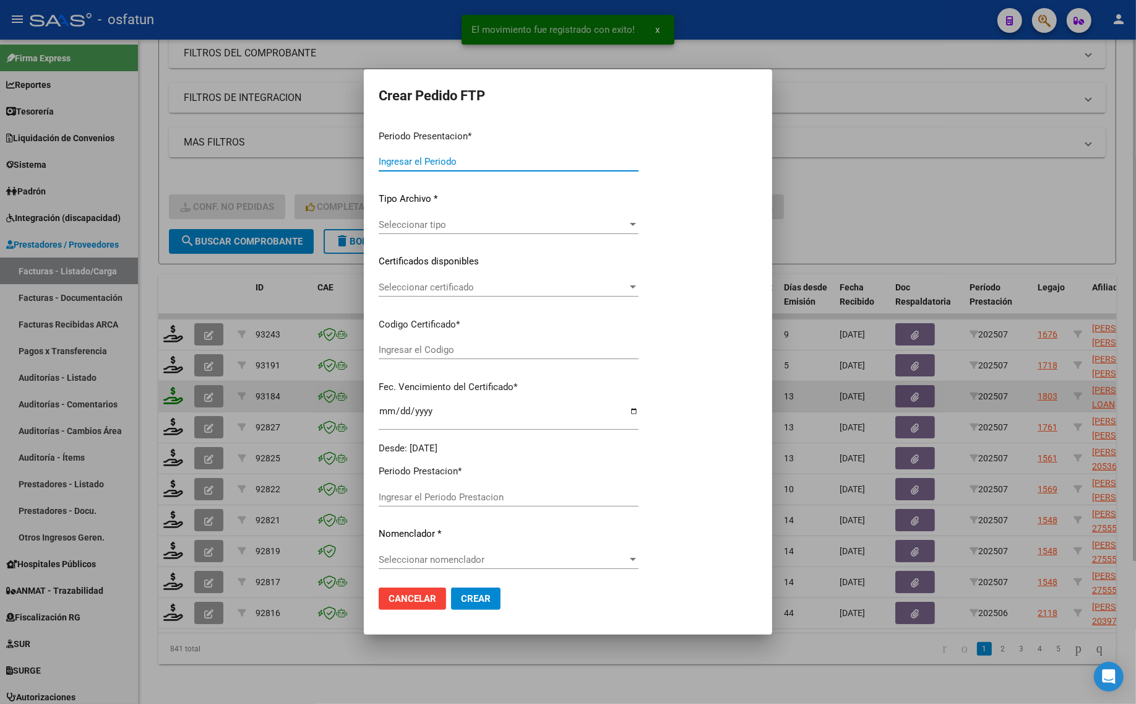
type input "202507"
type input "$ 111.335,49"
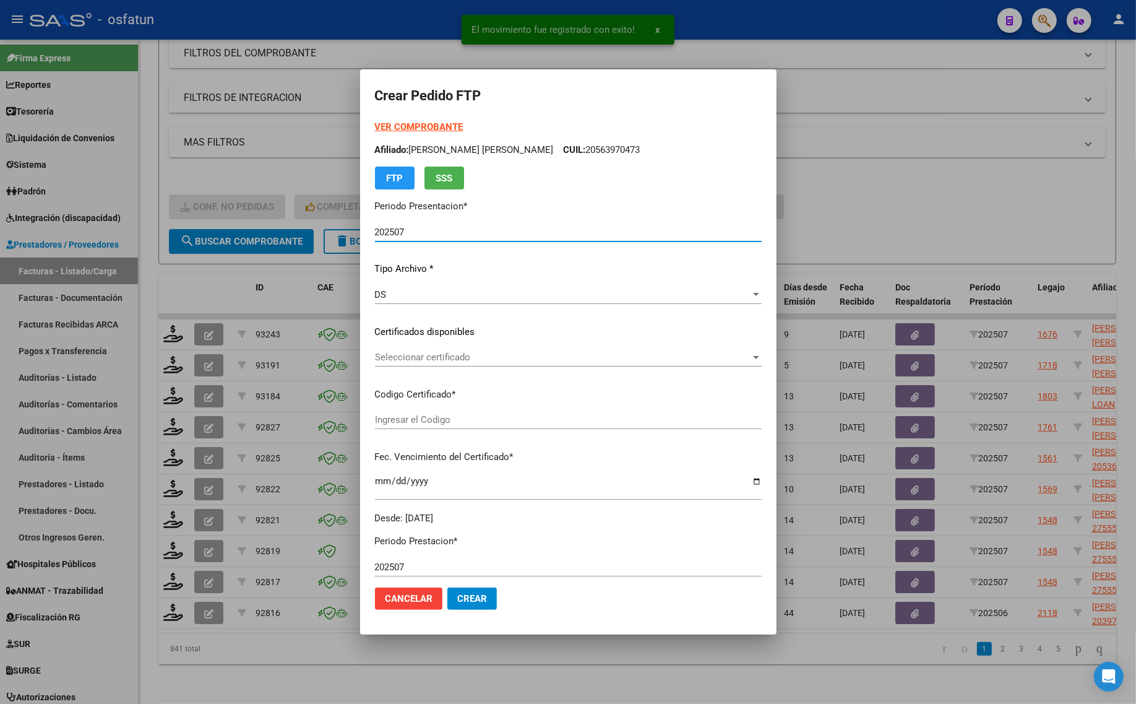
type input "ARG02000574657102023012320260123BS317"
type input "2026-01-23"
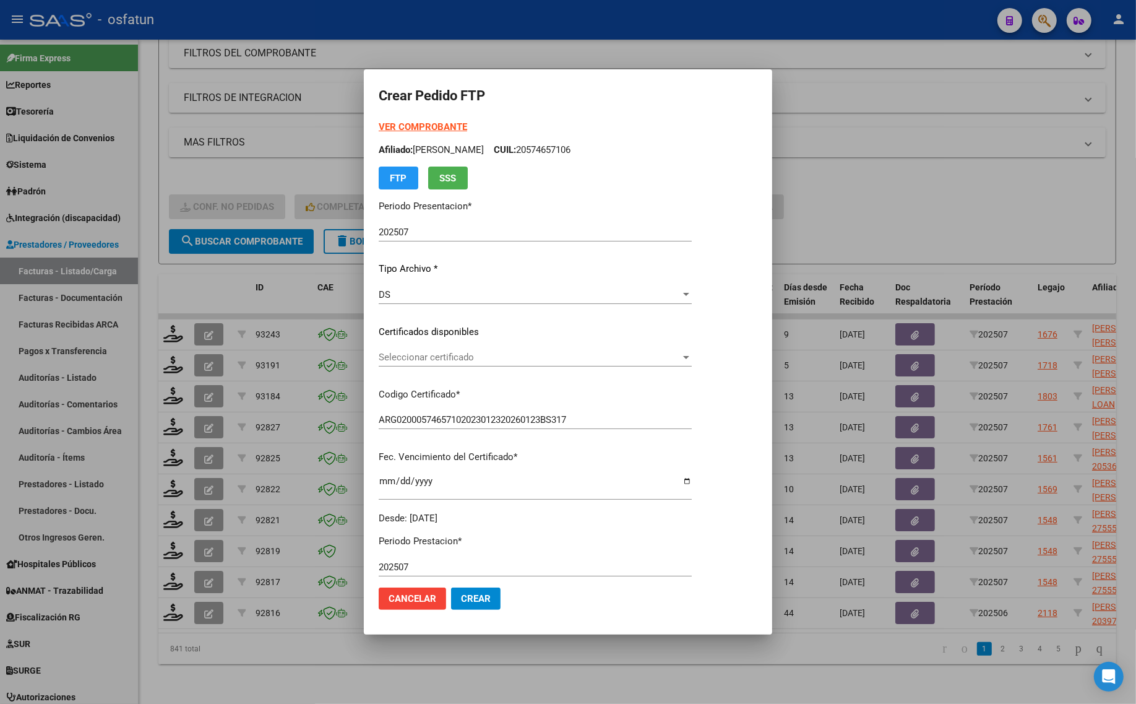
click at [941, 211] on div at bounding box center [568, 352] width 1136 height 704
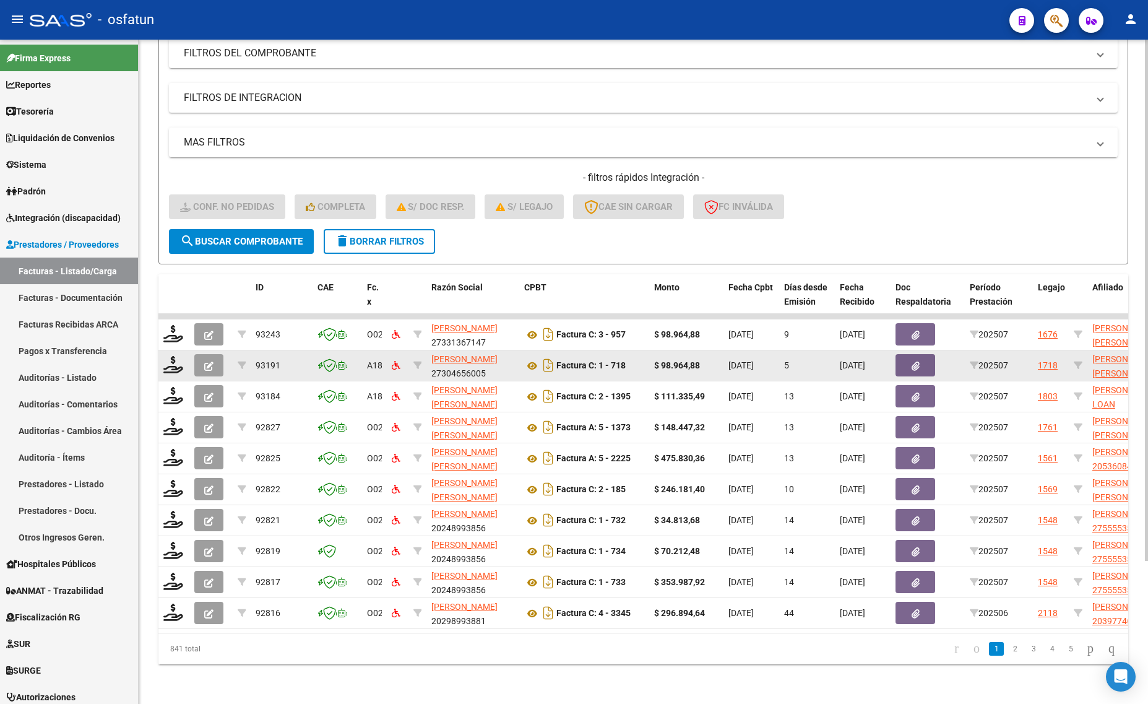
click at [174, 361] on div at bounding box center [173, 365] width 21 height 19
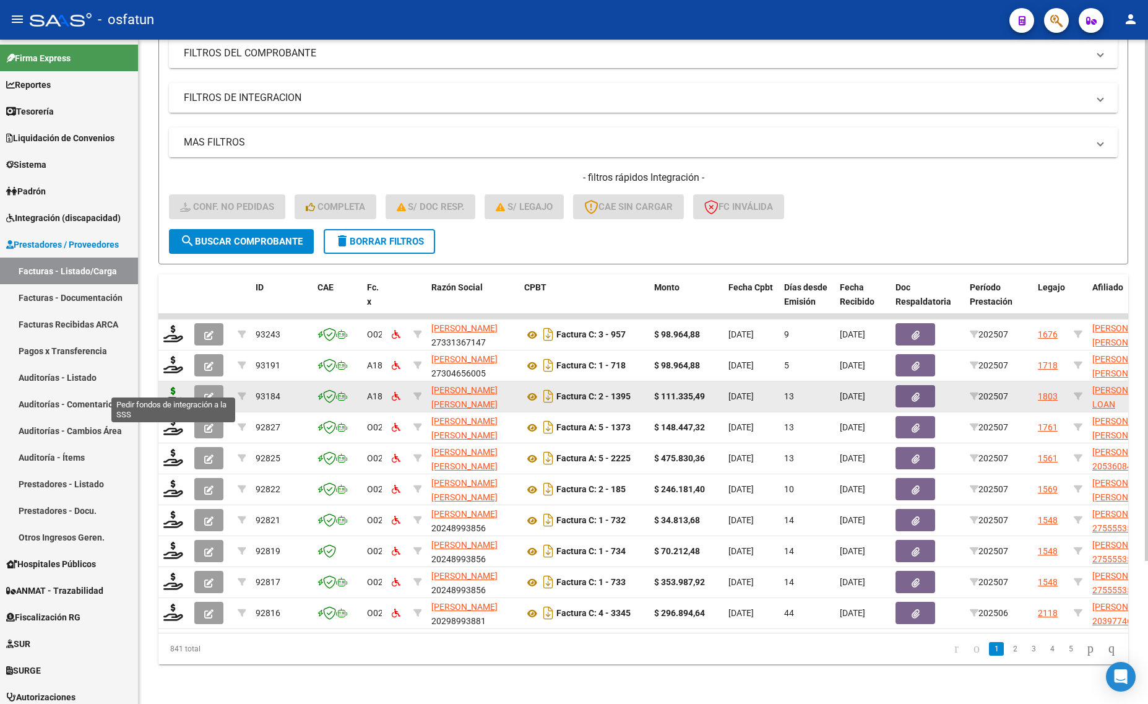
click at [168, 389] on icon at bounding box center [173, 395] width 20 height 17
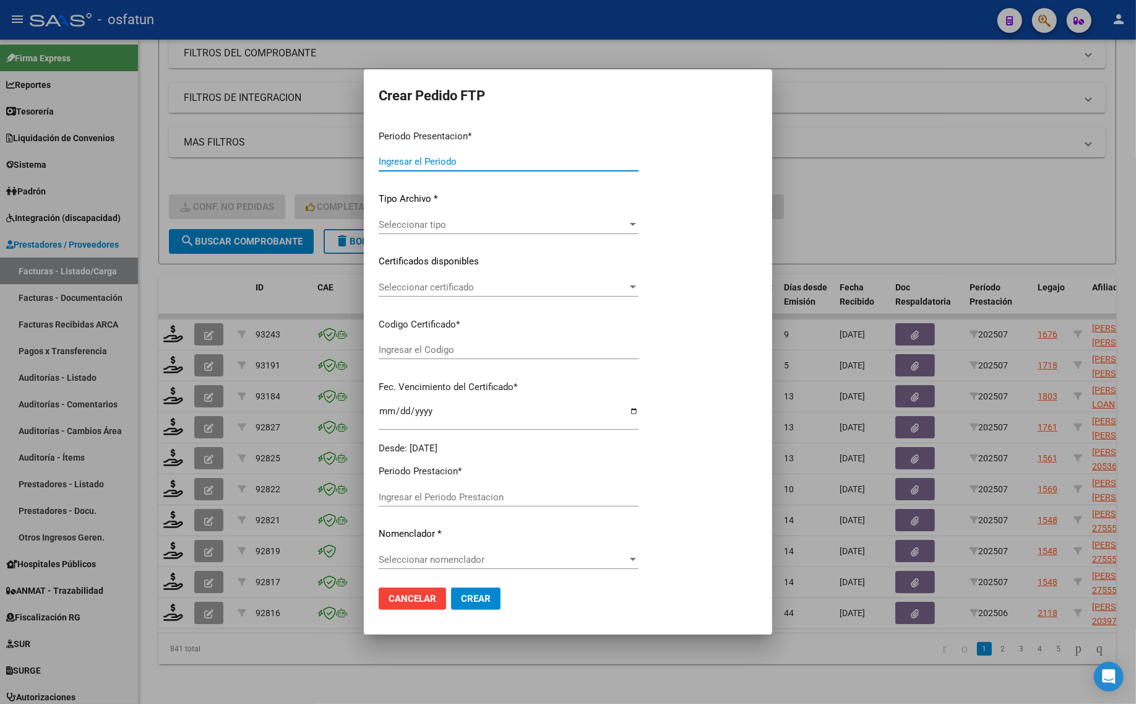
type input "202507"
type input "$ 111.335,49"
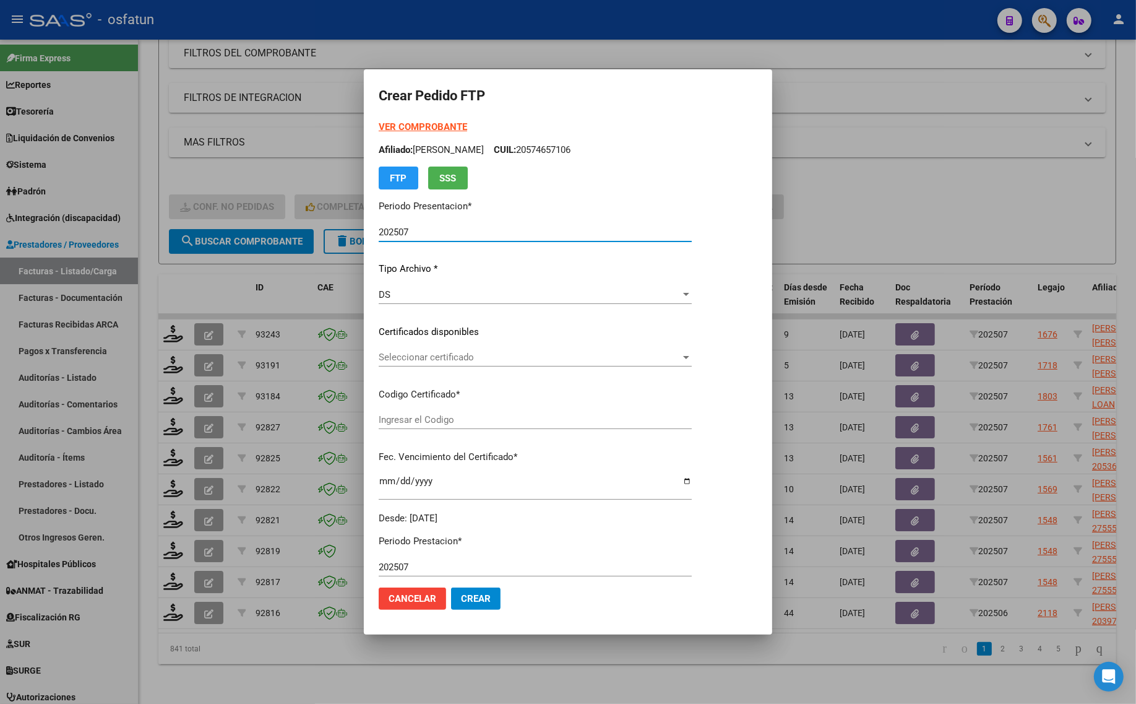
type input "ARG02000574657102023012320260123BS317"
type input "2026-01-23"
click at [863, 224] on div at bounding box center [568, 352] width 1136 height 704
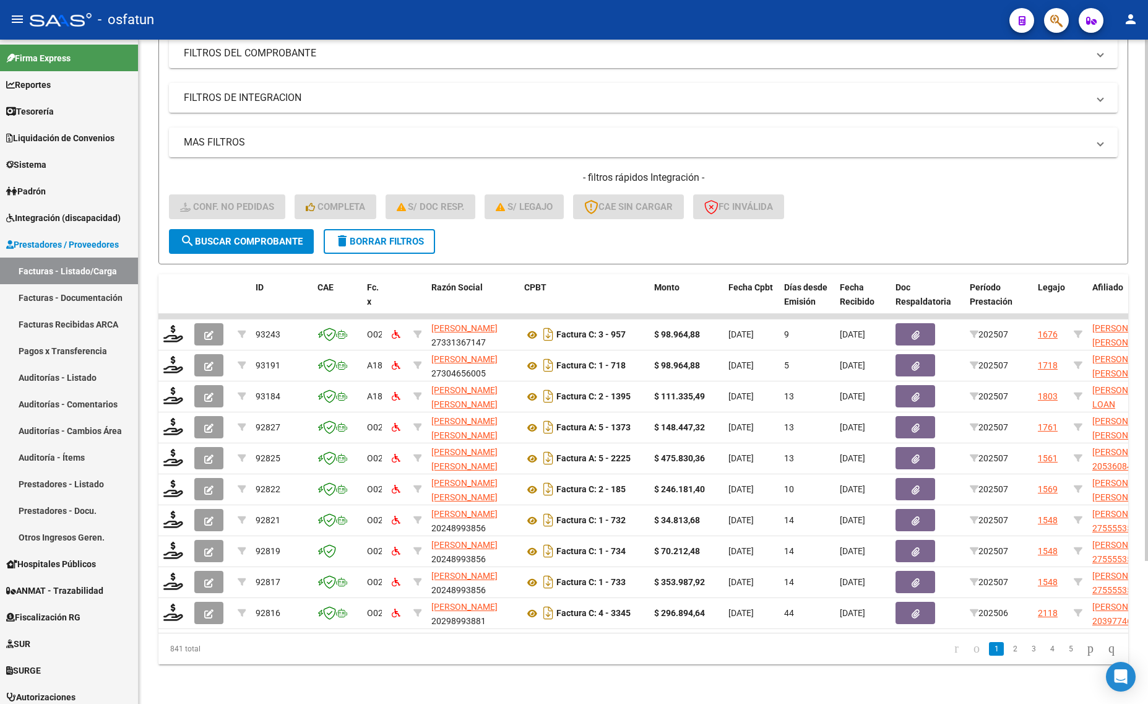
click at [484, 227] on form "Filtros Id Integración Area Seleccionar Gerenciador Seleccionar Gerenciador Si …" at bounding box center [643, 120] width 970 height 290
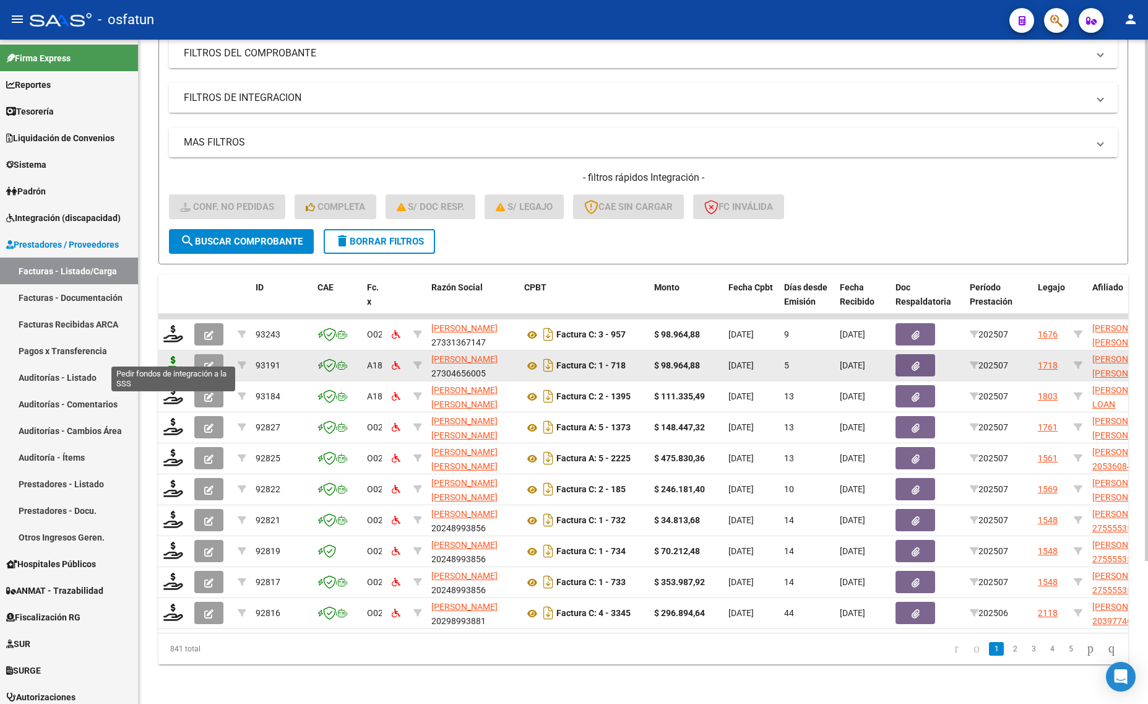
click at [165, 356] on icon at bounding box center [173, 364] width 20 height 17
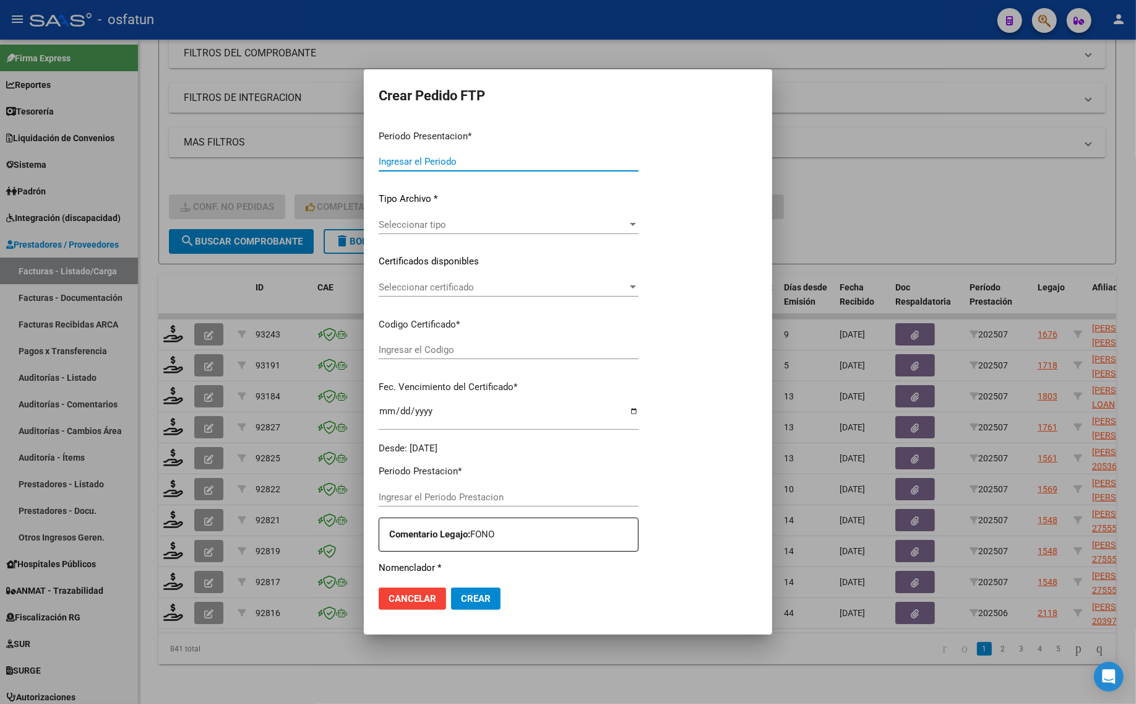
type input "202507"
type input "$ 98.964,88"
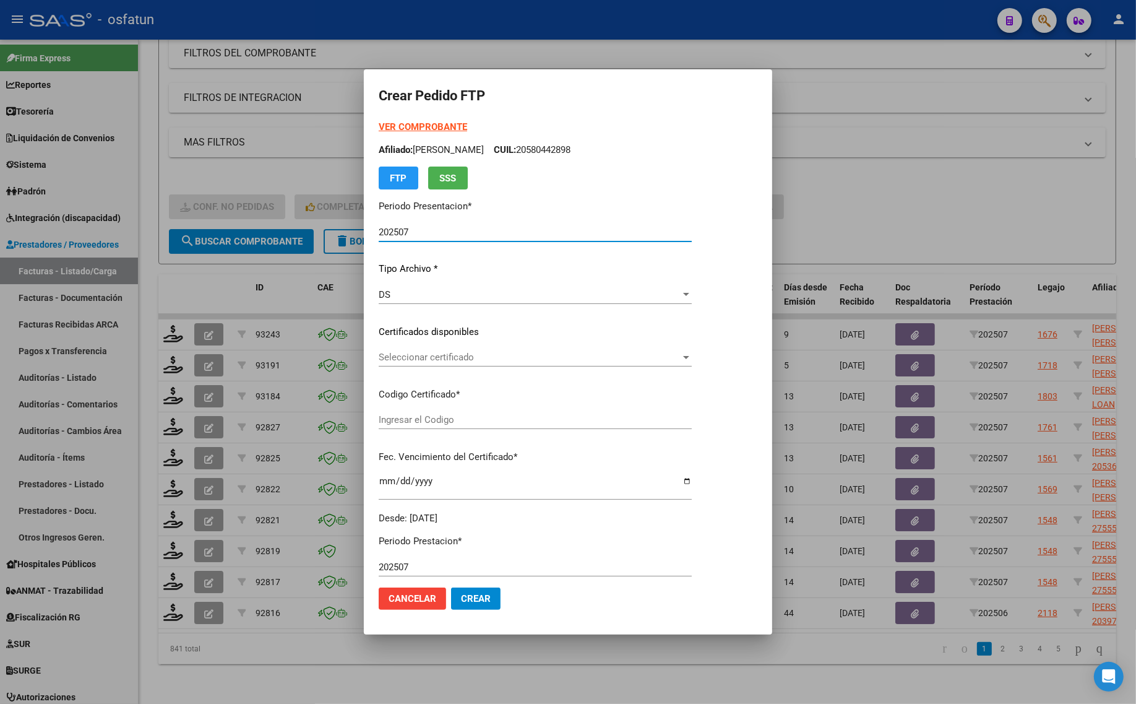
type input "ARG01000588456002024011820270118BSAS413"
type input "2027-01-18"
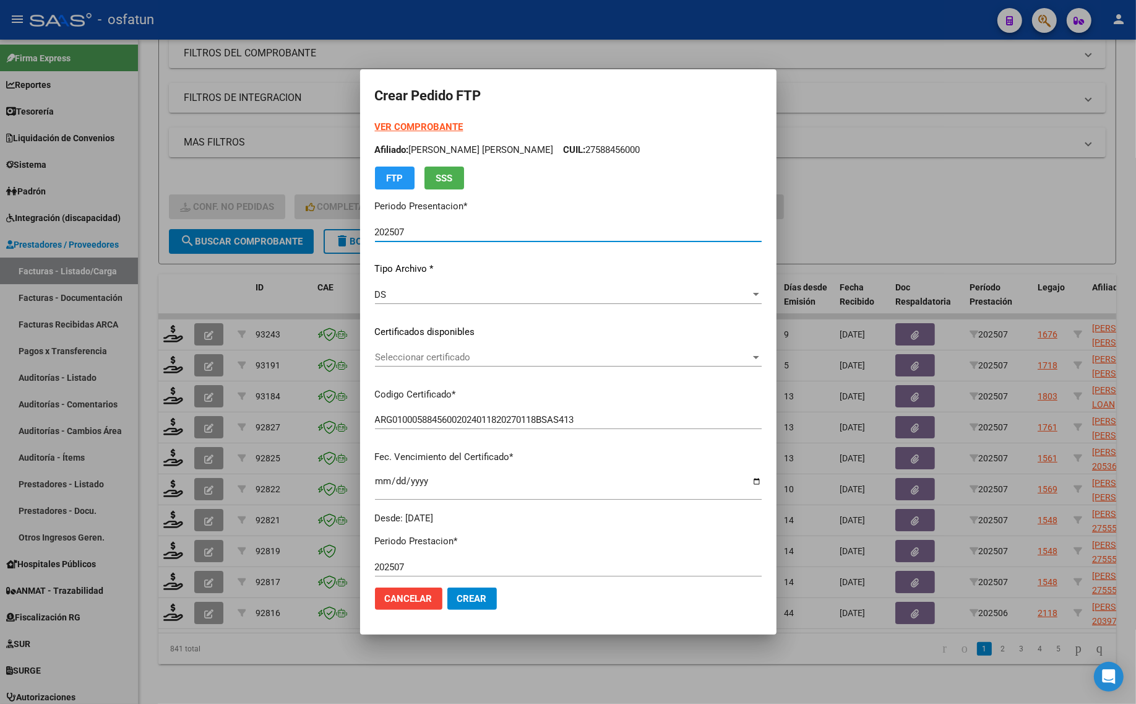
click at [430, 126] on strong "VER COMPROBANTE" at bounding box center [419, 126] width 88 height 11
click at [871, 194] on div at bounding box center [568, 352] width 1136 height 704
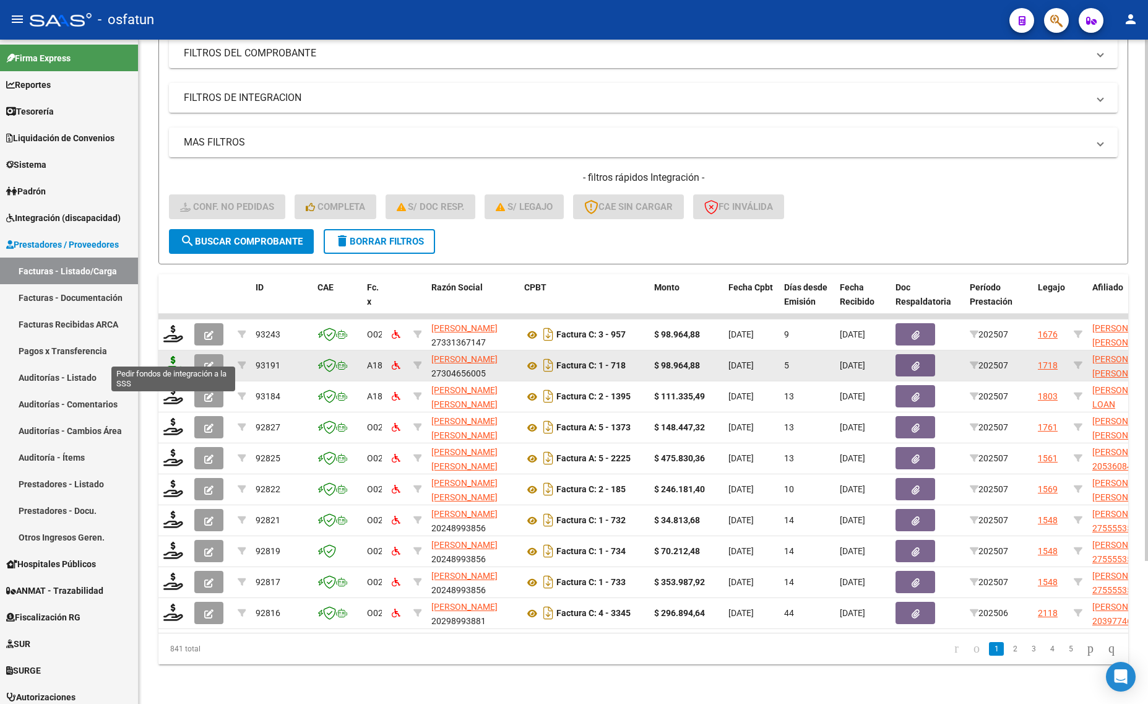
click at [171, 356] on icon at bounding box center [173, 364] width 20 height 17
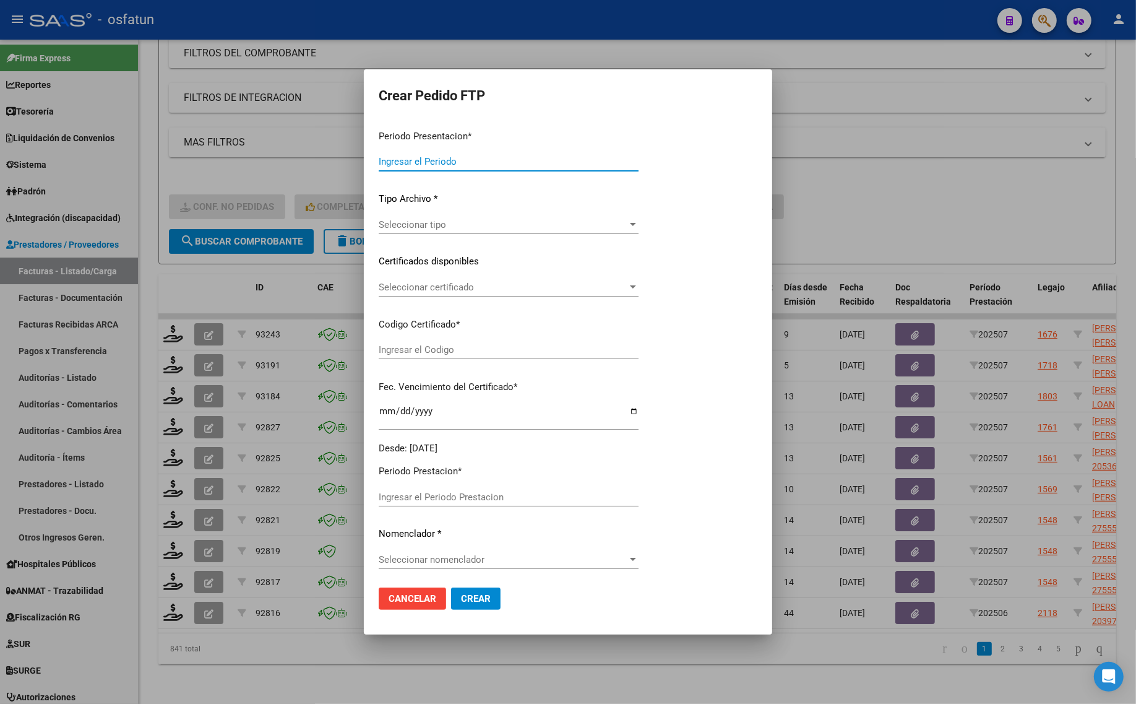
type input "202507"
type input "$ 98.964,88"
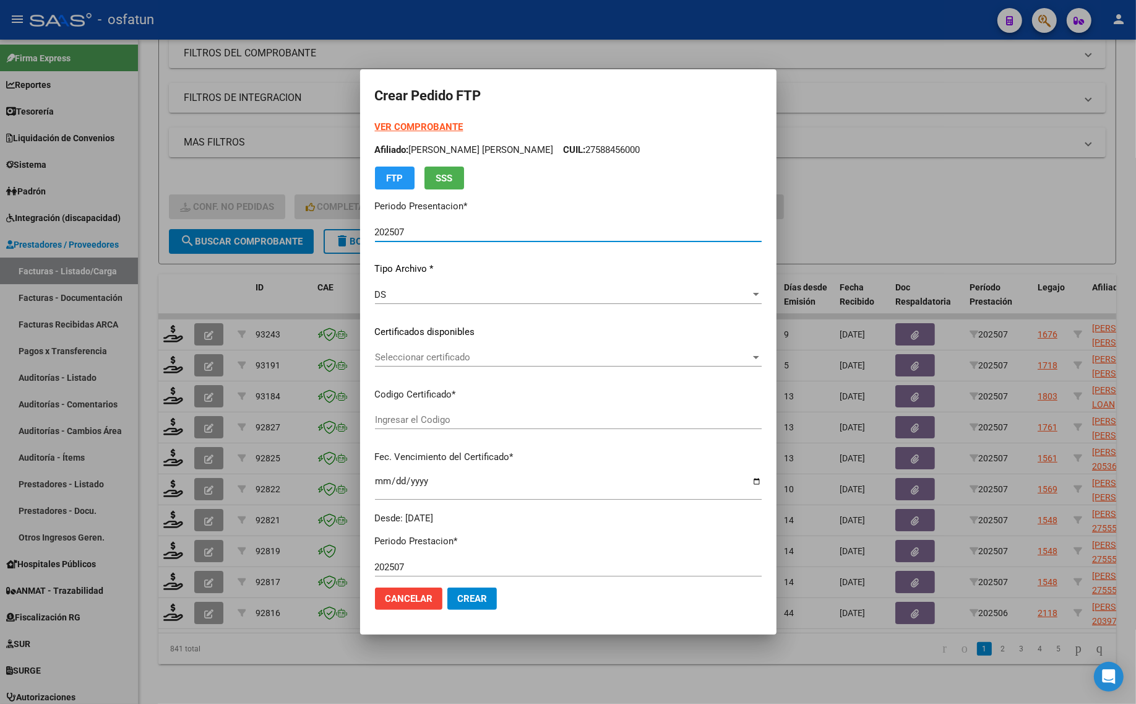
type input "ARG01000588456002024011820270118BSAS413"
type input "2027-01-18"
click at [400, 121] on strong "VER COMPROBANTE" at bounding box center [419, 126] width 88 height 11
click at [434, 356] on span "Seleccionar certificado" at bounding box center [563, 357] width 376 height 11
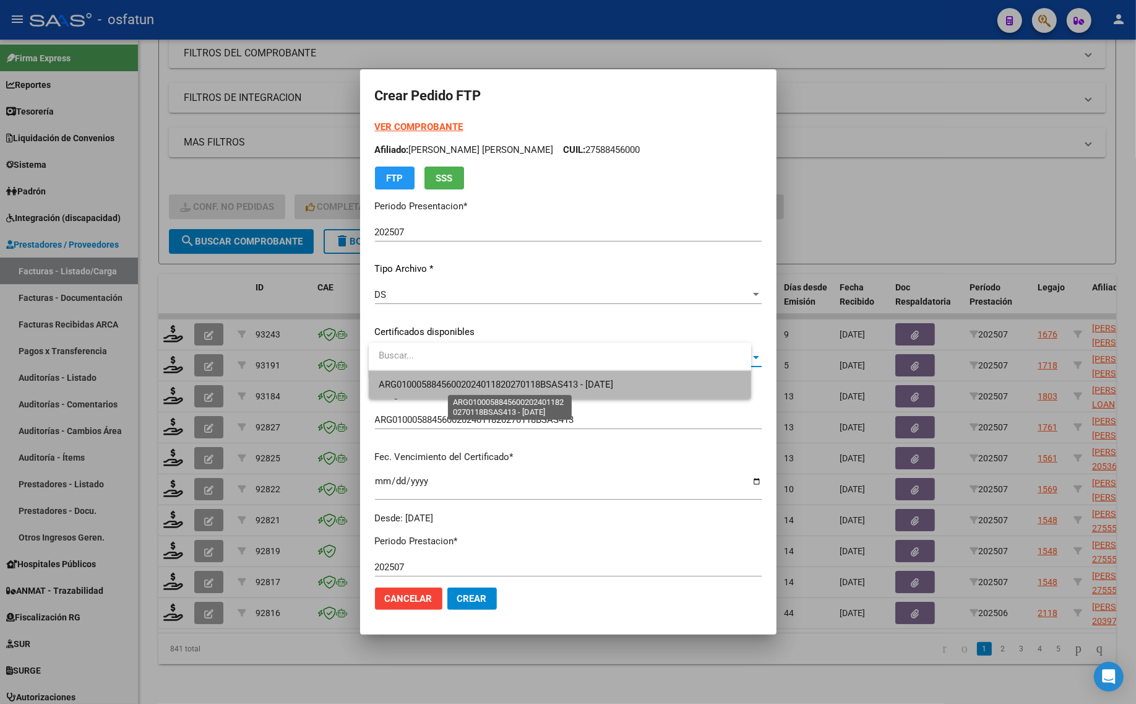
click at [434, 381] on span "ARG01000588456002024011820270118BSAS413 - 2027-01-18" at bounding box center [496, 384] width 235 height 11
click at [434, 381] on div "VER COMPROBANTE ARCA Padrón Afiliado: VILA FRANCESCA ARIANA CUIL: 27588456000 F…" at bounding box center [568, 322] width 387 height 405
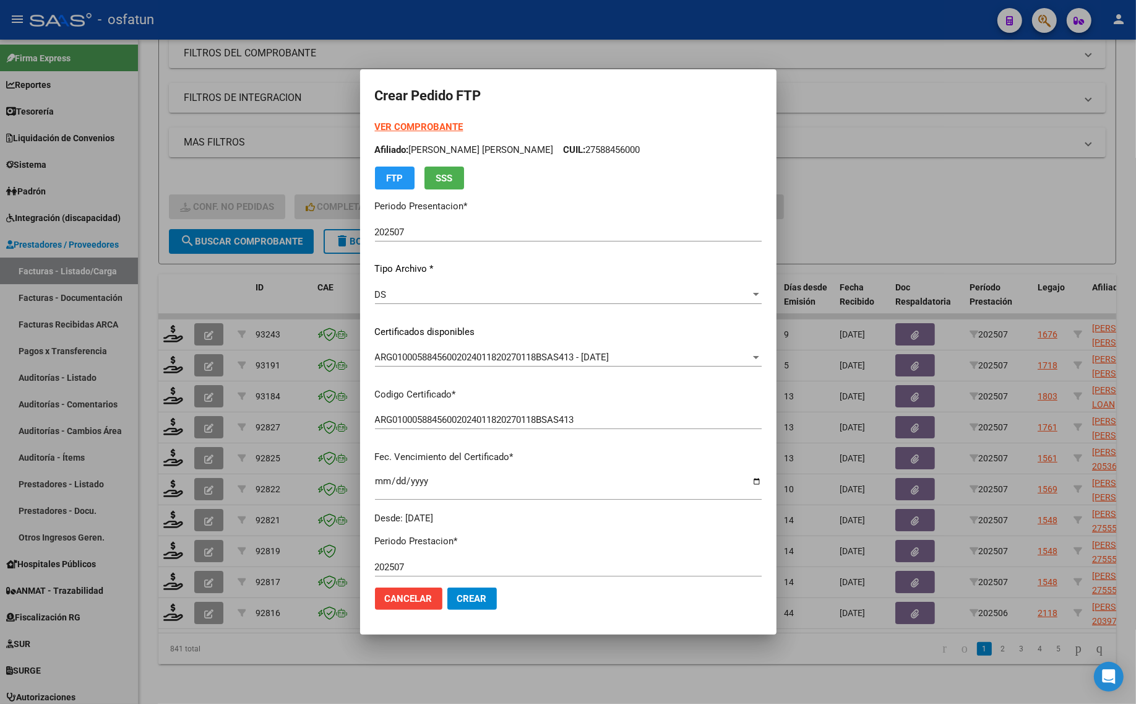
click at [855, 231] on div at bounding box center [568, 352] width 1136 height 704
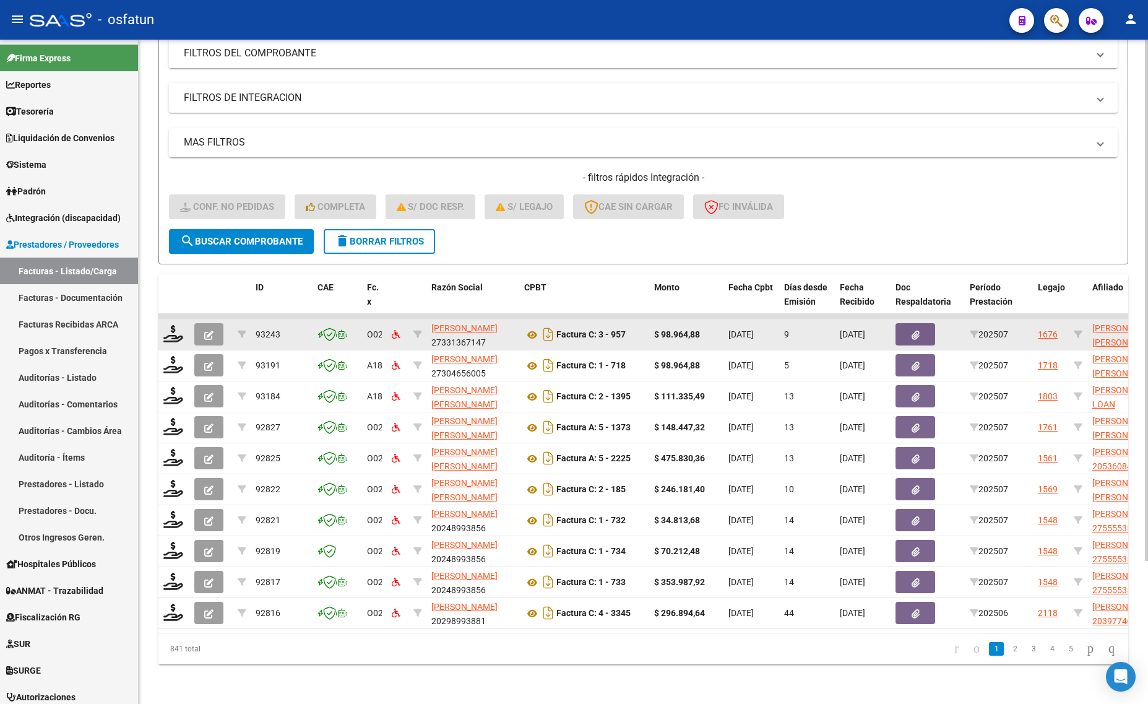
click at [161, 320] on datatable-body-cell at bounding box center [173, 334] width 31 height 30
click at [171, 325] on icon at bounding box center [173, 333] width 20 height 17
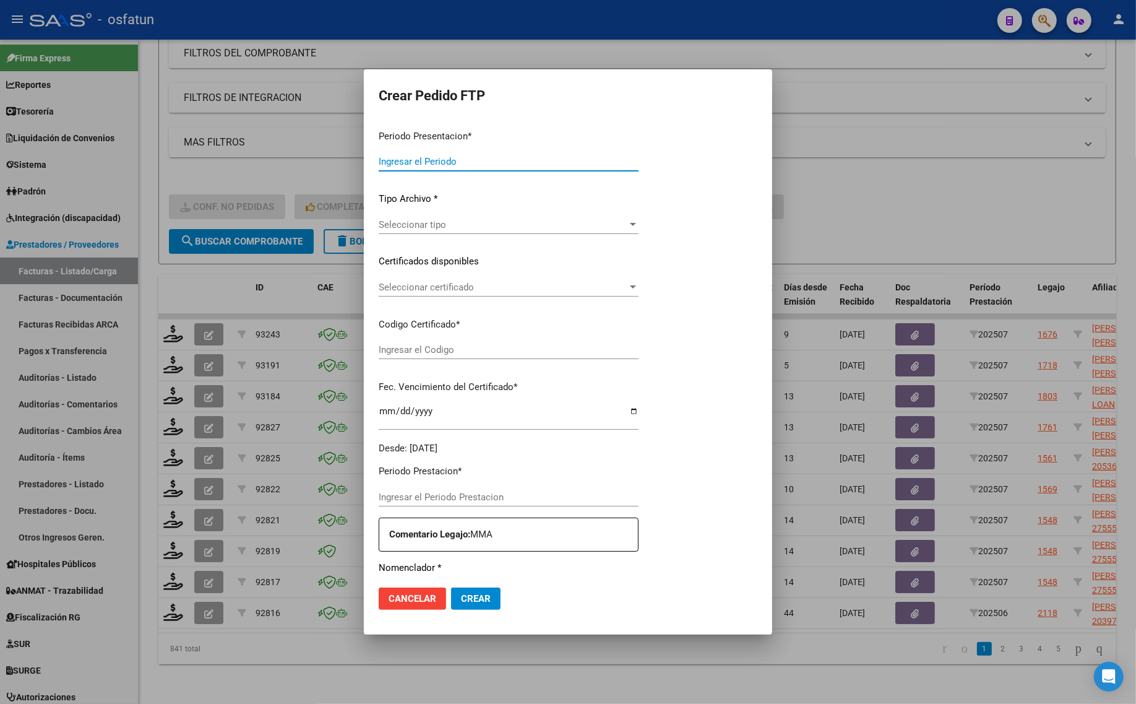
type input "202507"
type input "$ 98.964,88"
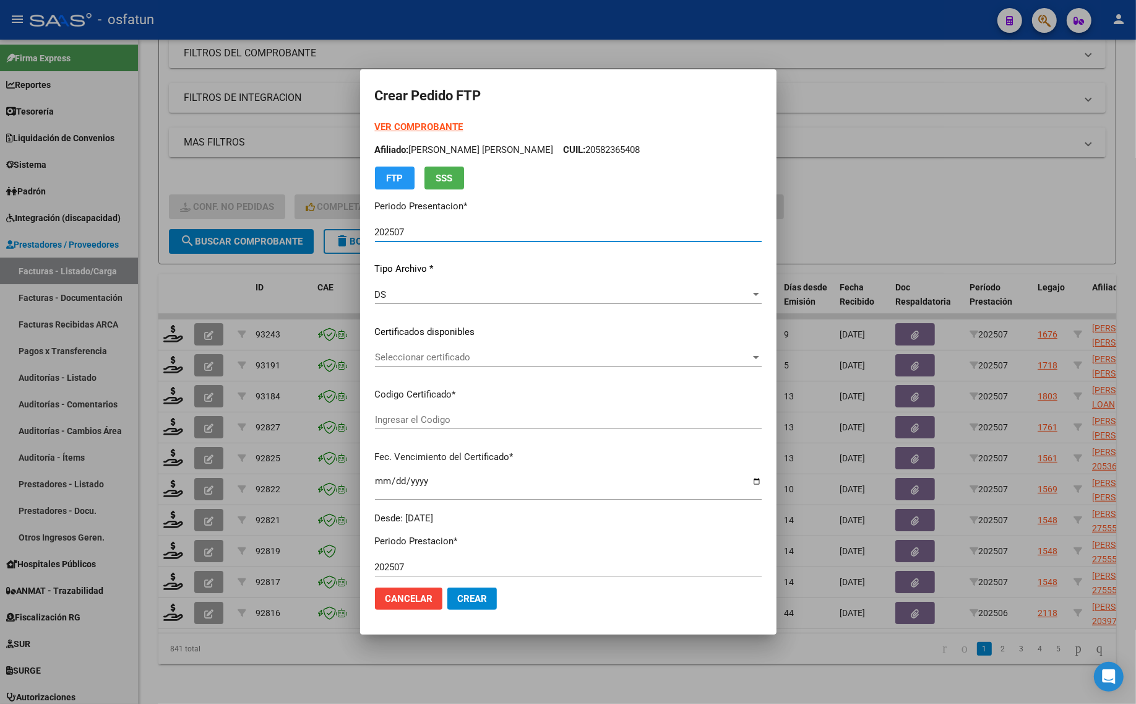
type input "ARG01000478531432023010620330106SGO116"
type input "[DATE]"
click at [866, 191] on div at bounding box center [568, 352] width 1136 height 704
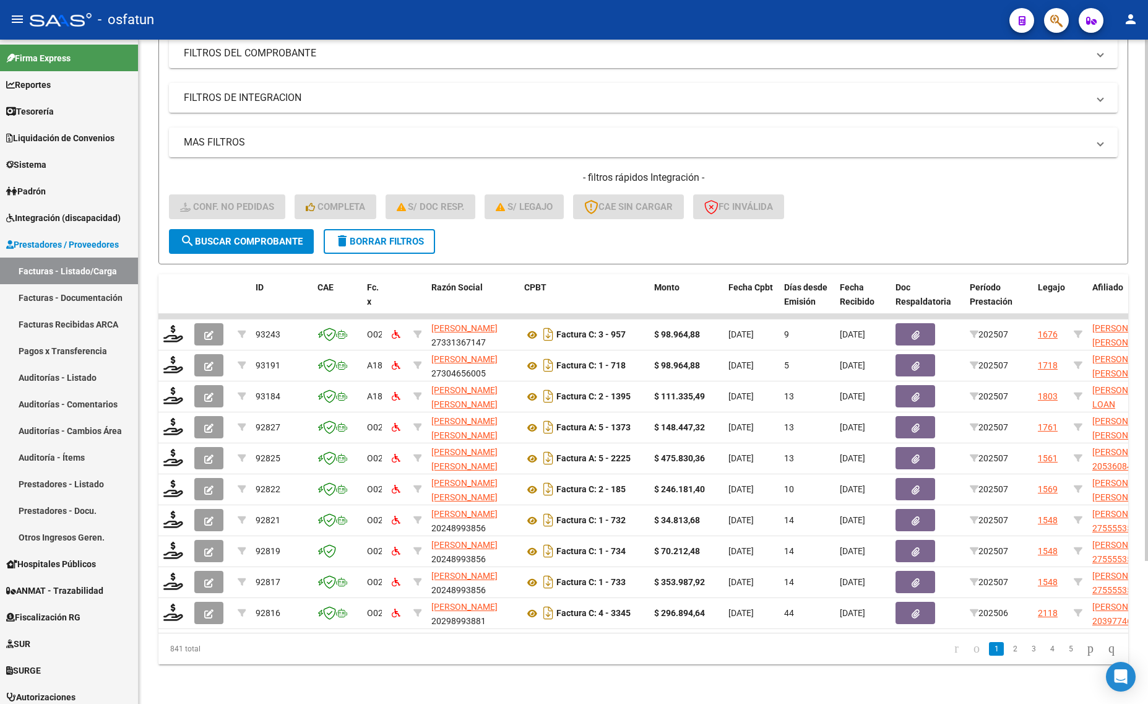
click at [153, 187] on div "Video tutorial PRESTADORES -> Listado de CPBTs Emitidos por Prestadores / Prove…" at bounding box center [643, 286] width 1009 height 836
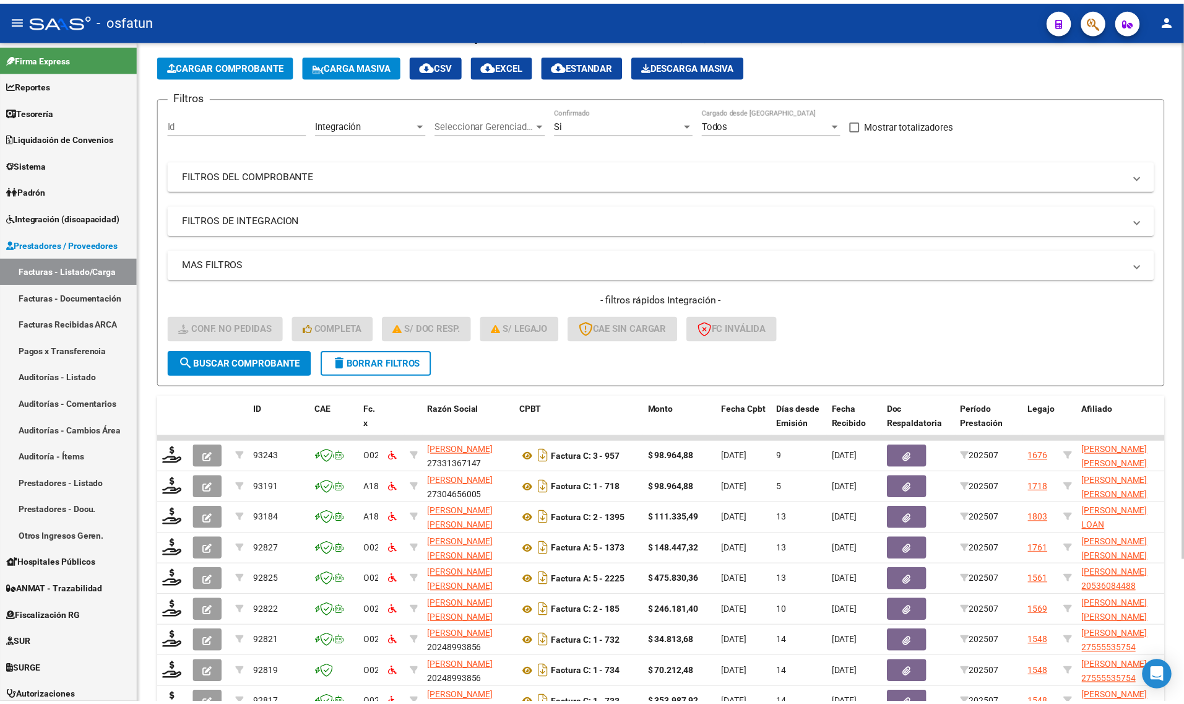
scroll to position [27, 0]
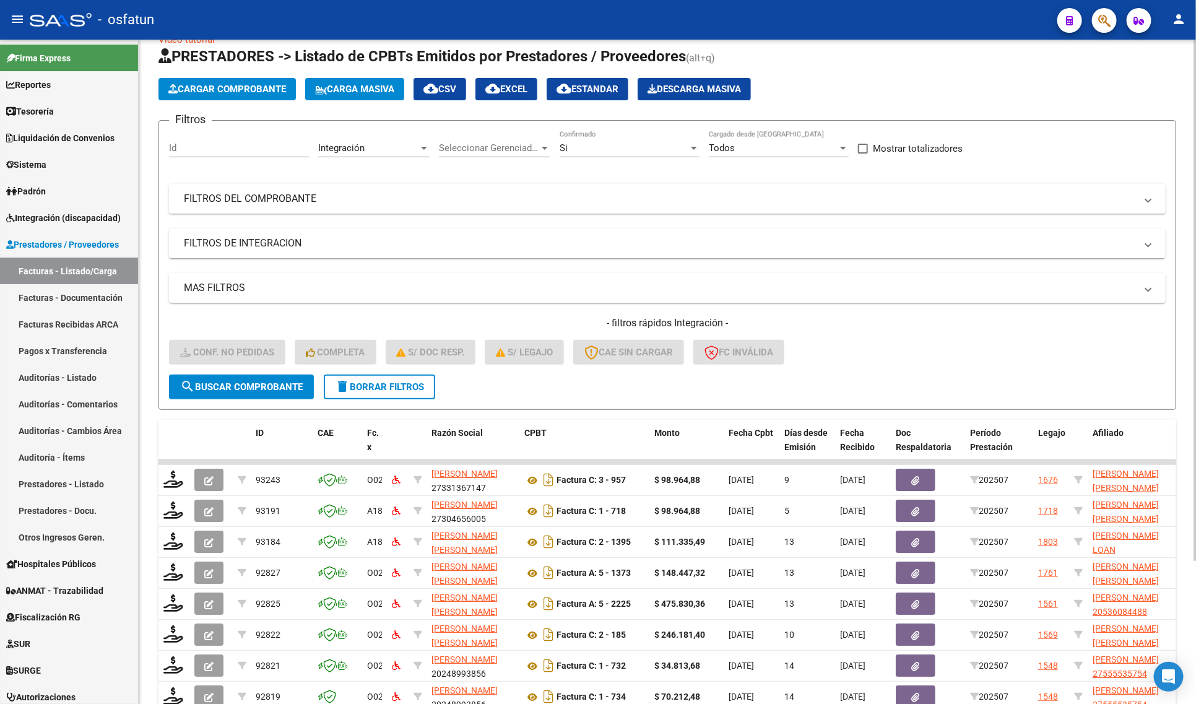
click at [357, 150] on span "Integración" at bounding box center [341, 147] width 46 height 11
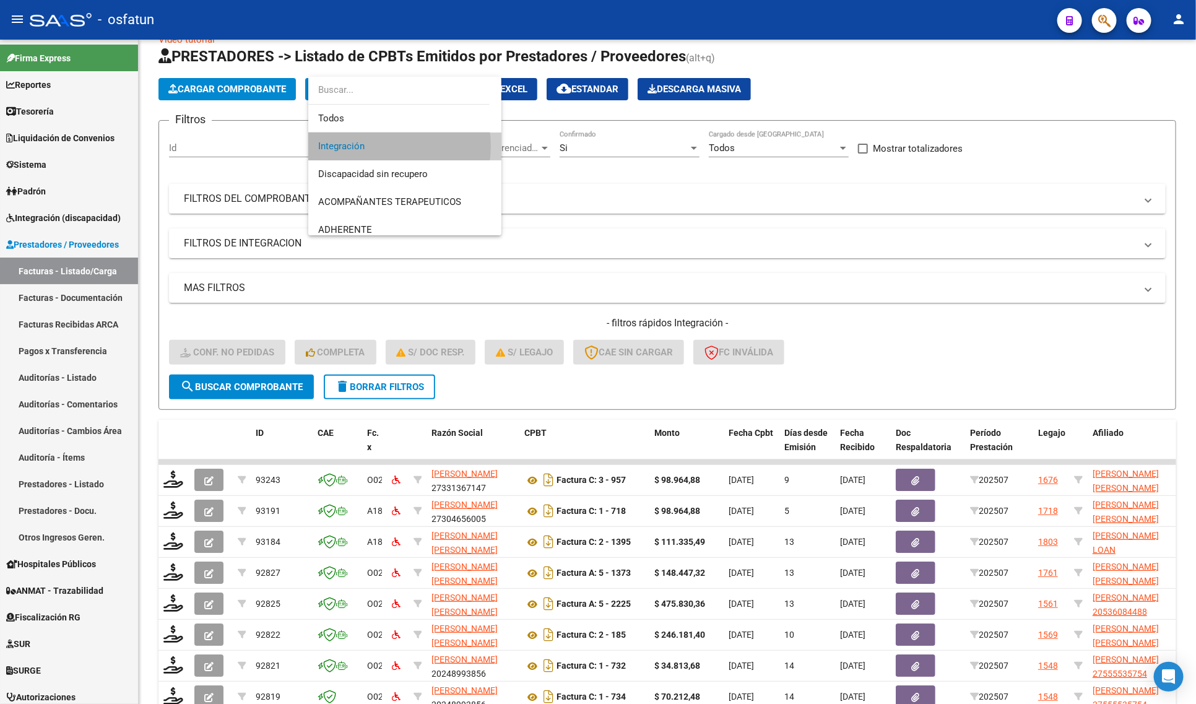
click at [388, 146] on span "Integración" at bounding box center [404, 146] width 173 height 28
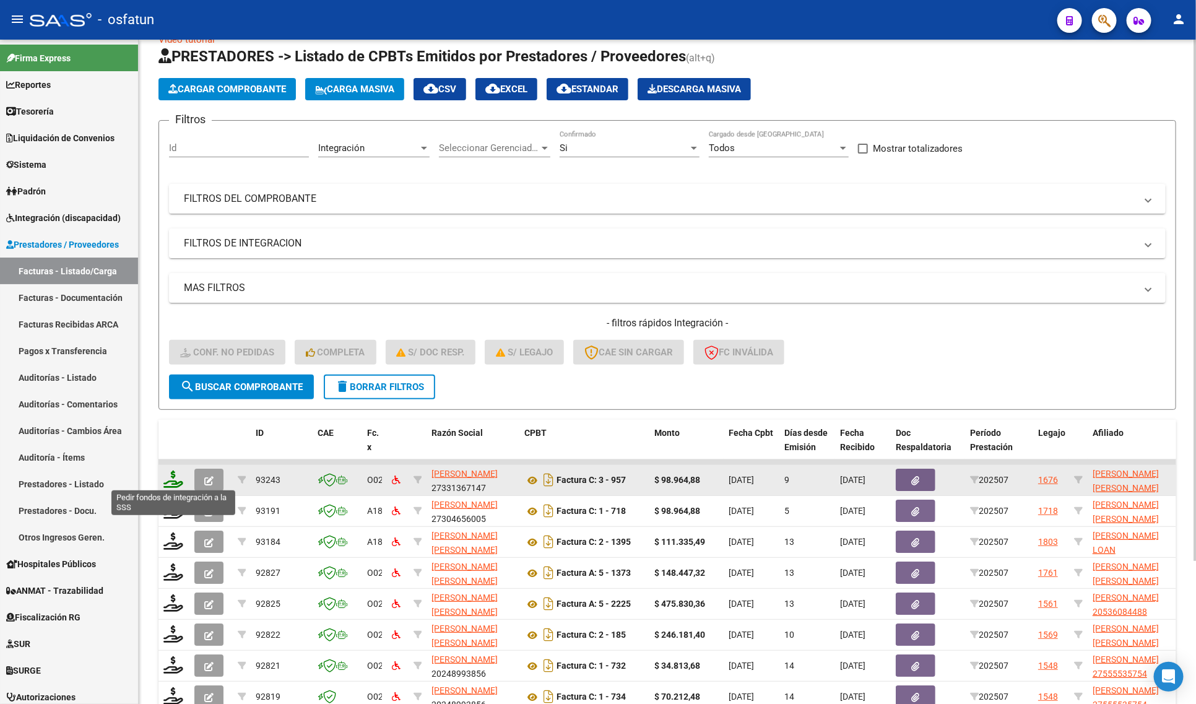
click at [178, 475] on icon at bounding box center [173, 478] width 20 height 17
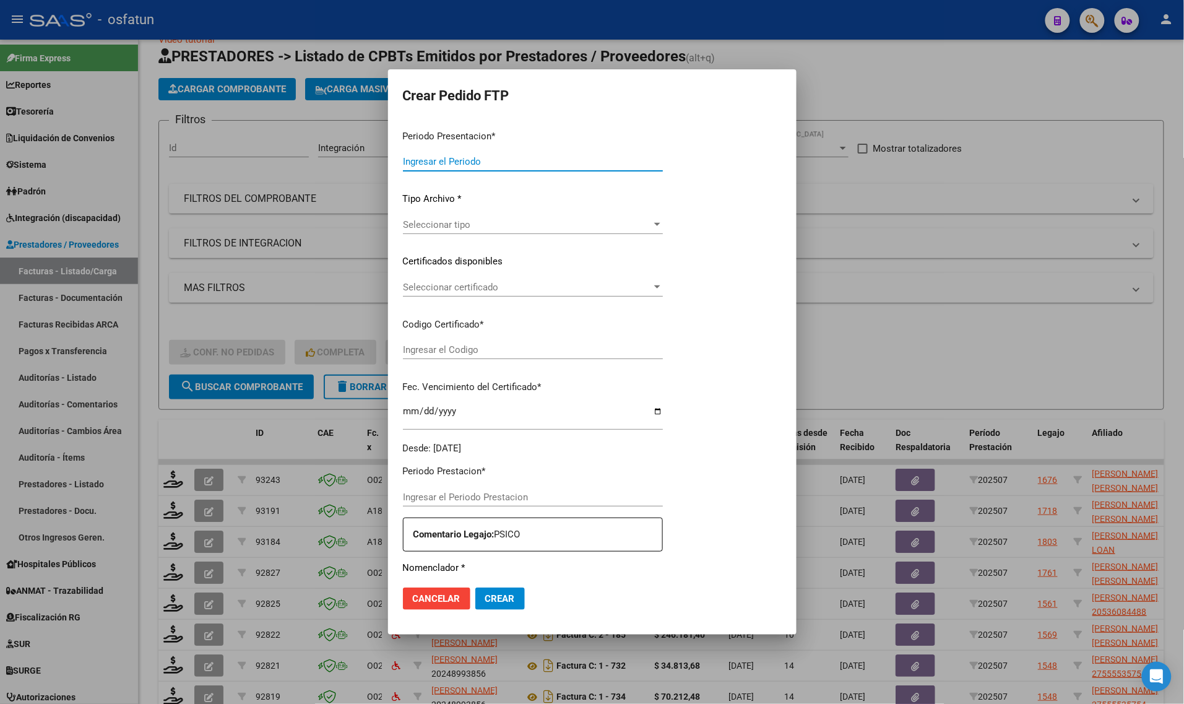
type input "202507"
type input "$ 98.964,88"
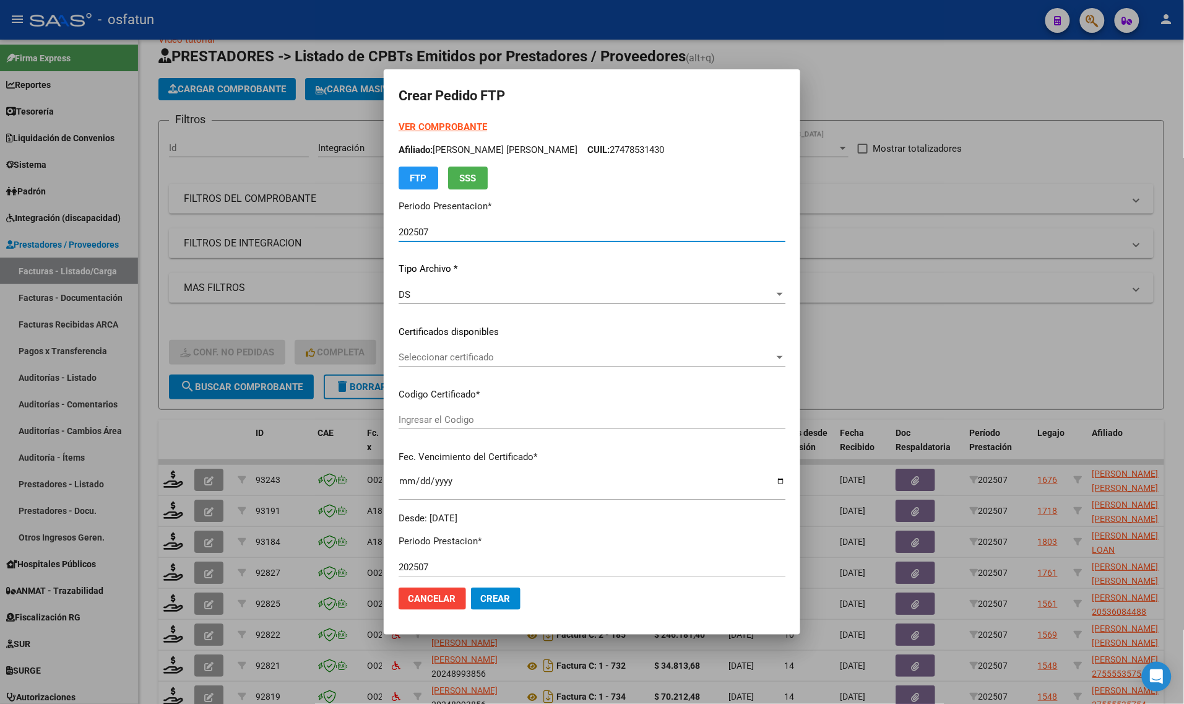
type input "ARG01000478531432023010620330106SGO116"
type input "[DATE]"
click at [413, 123] on strong "VER COMPROBANTE" at bounding box center [443, 126] width 88 height 11
click at [212, 335] on div at bounding box center [592, 352] width 1184 height 704
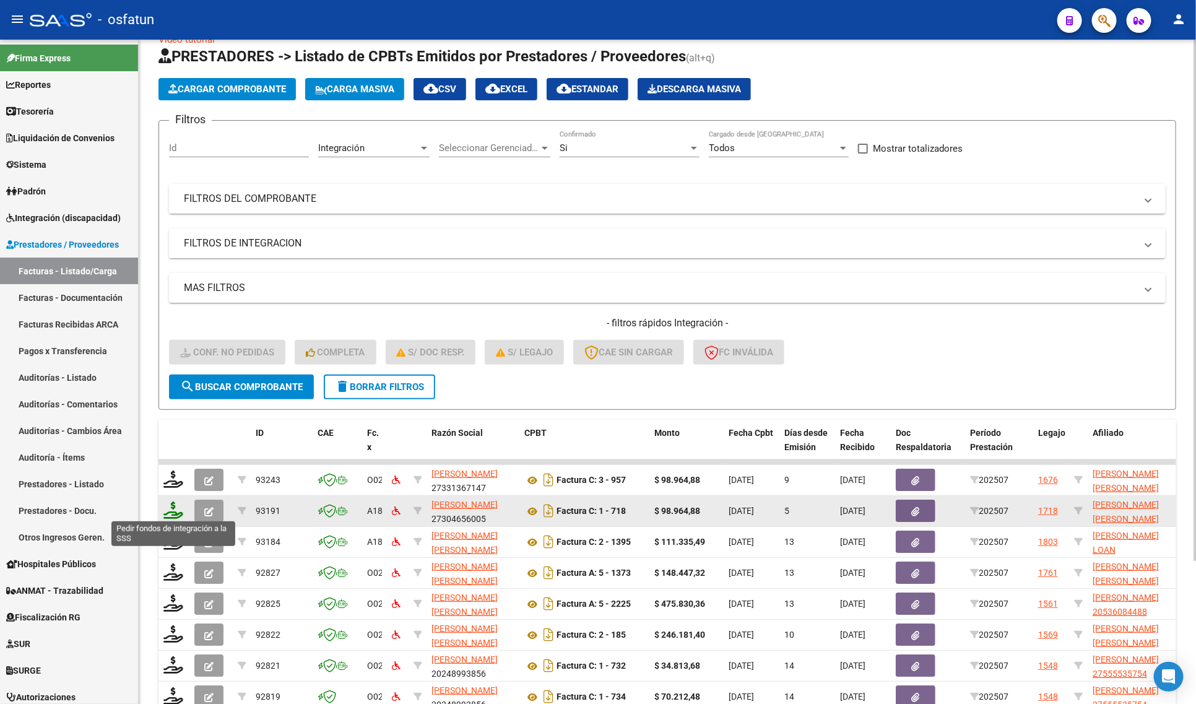
click at [172, 509] on icon at bounding box center [173, 509] width 20 height 17
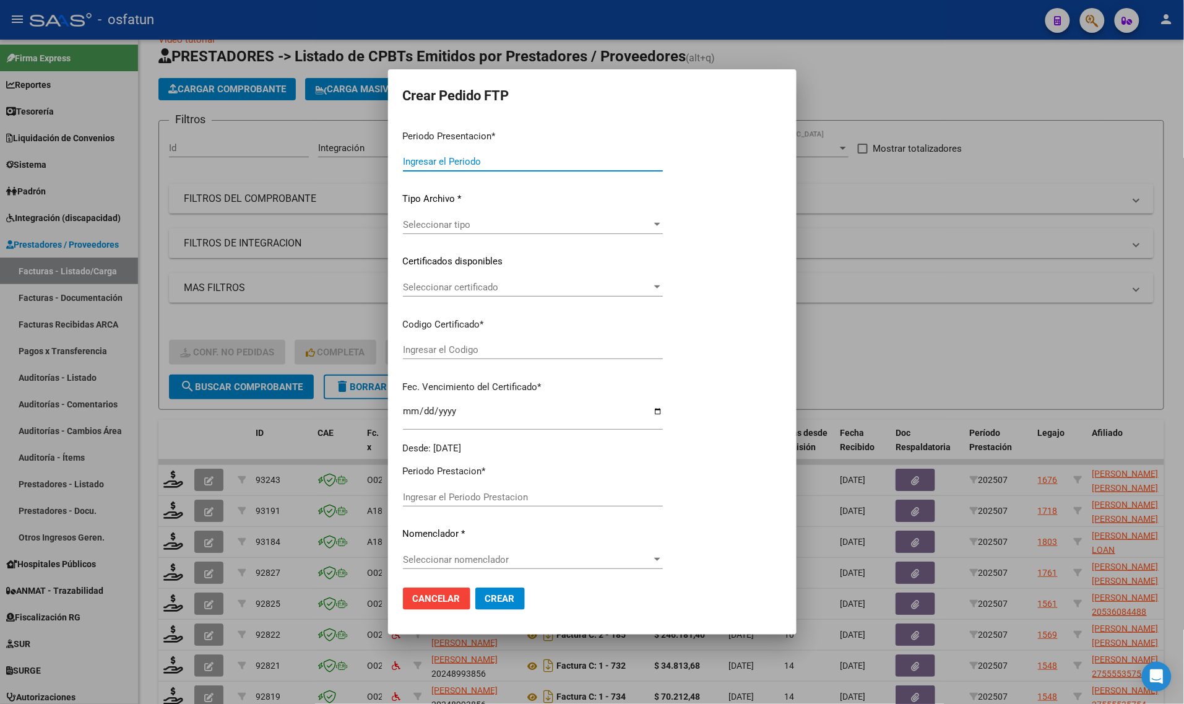
type input "202507"
type input "$ 98.964,88"
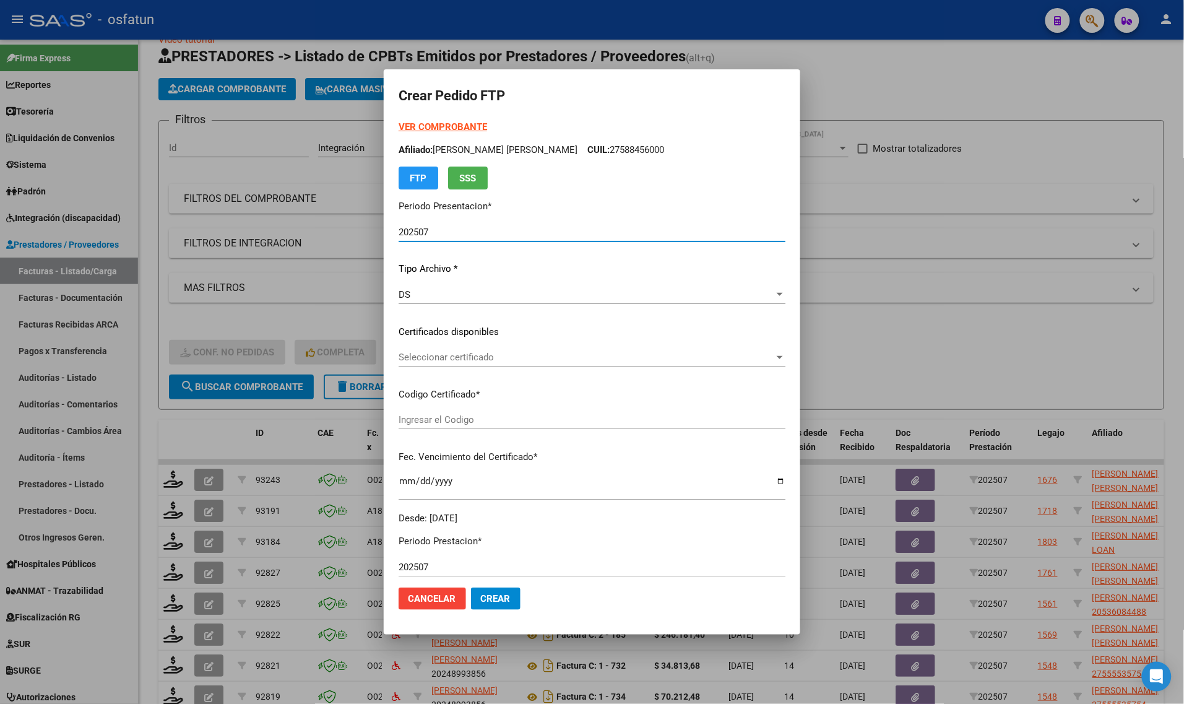
type input "ARG01000588456002024011820270118BSAS413"
type input "2027-01-18"
click at [443, 121] on strong "VER COMPROBANTE" at bounding box center [443, 126] width 88 height 11
click at [495, 350] on div "Seleccionar certificado Seleccionar certificado" at bounding box center [592, 357] width 387 height 19
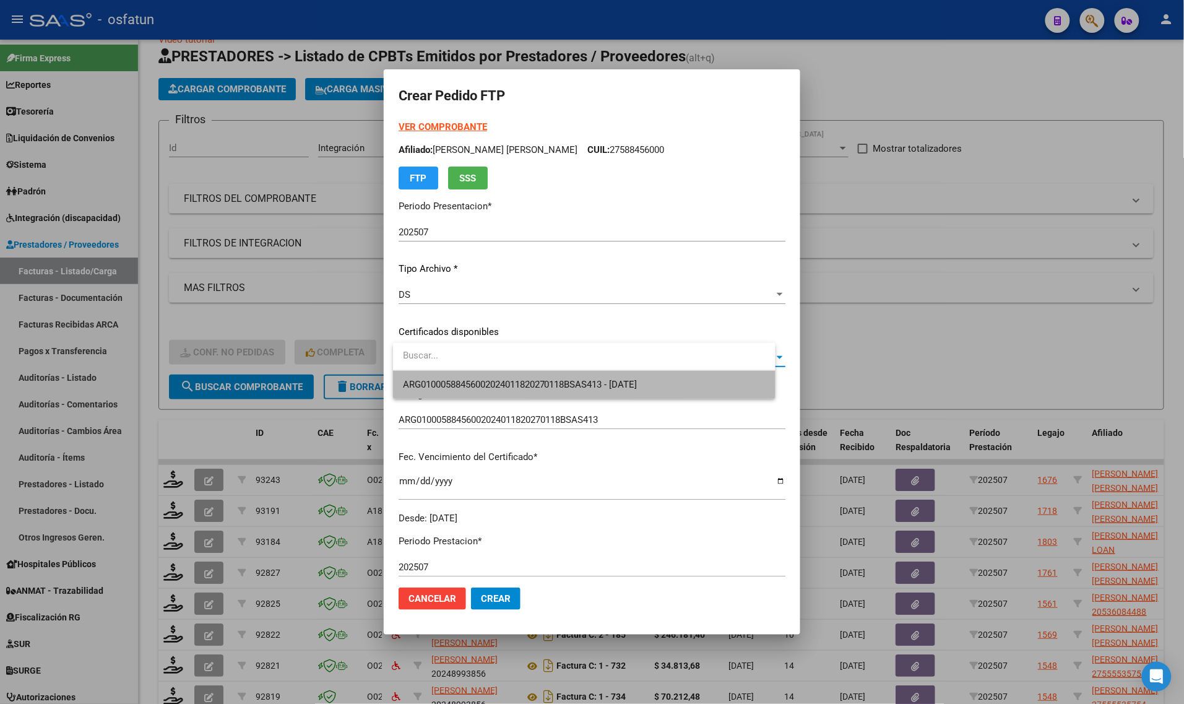
drag, startPoint x: 494, startPoint y: 371, endPoint x: 494, endPoint y: 381, distance: 9.3
click at [494, 373] on span "ARG01000588456002024011820270118BSAS413 - 2027-01-18" at bounding box center [584, 385] width 363 height 28
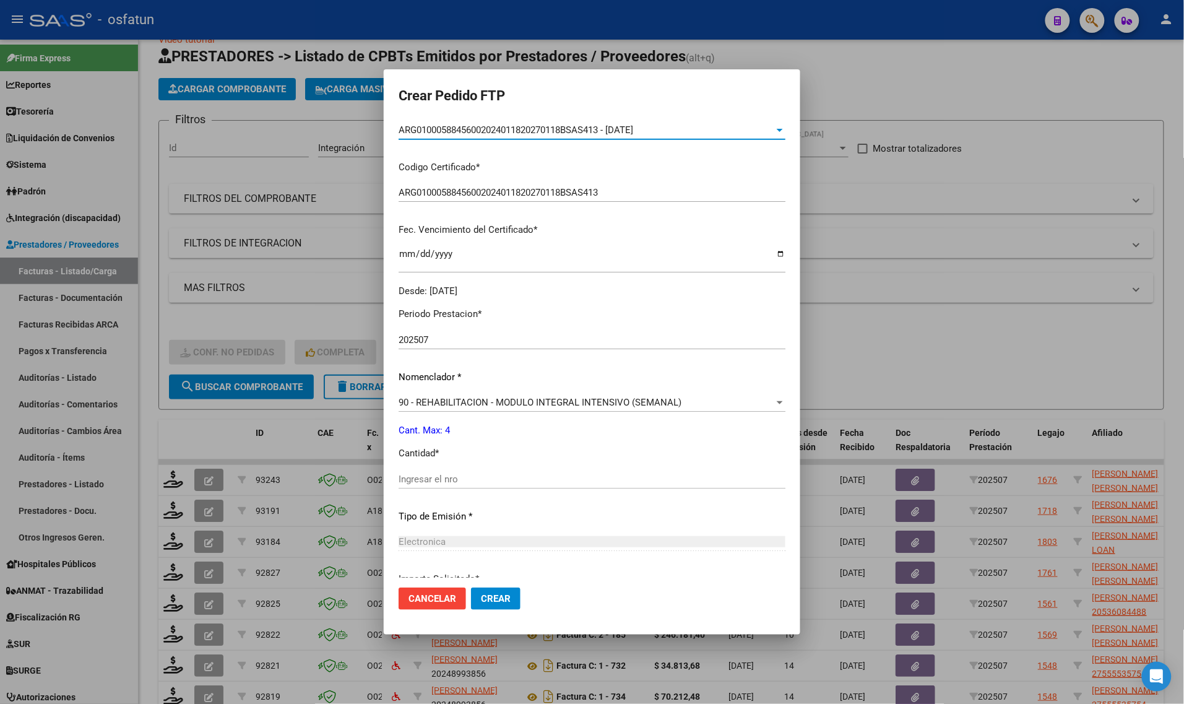
scroll to position [232, 0]
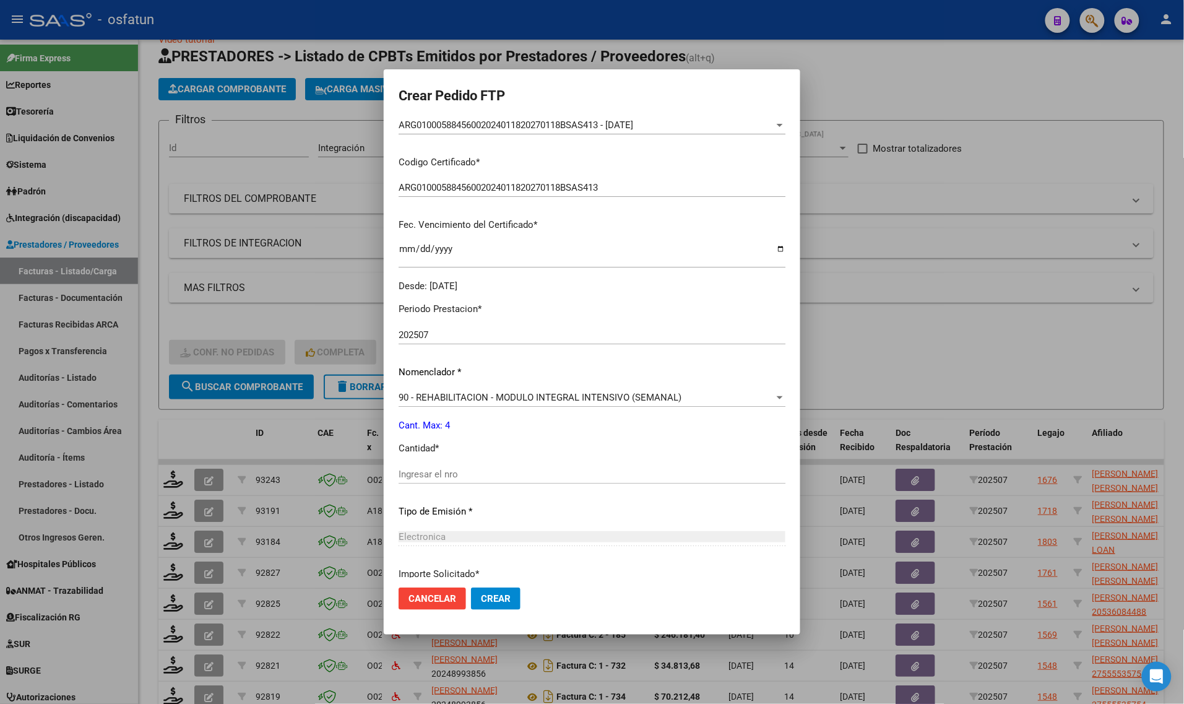
click at [497, 468] on div "Ingresar el nro" at bounding box center [592, 474] width 387 height 19
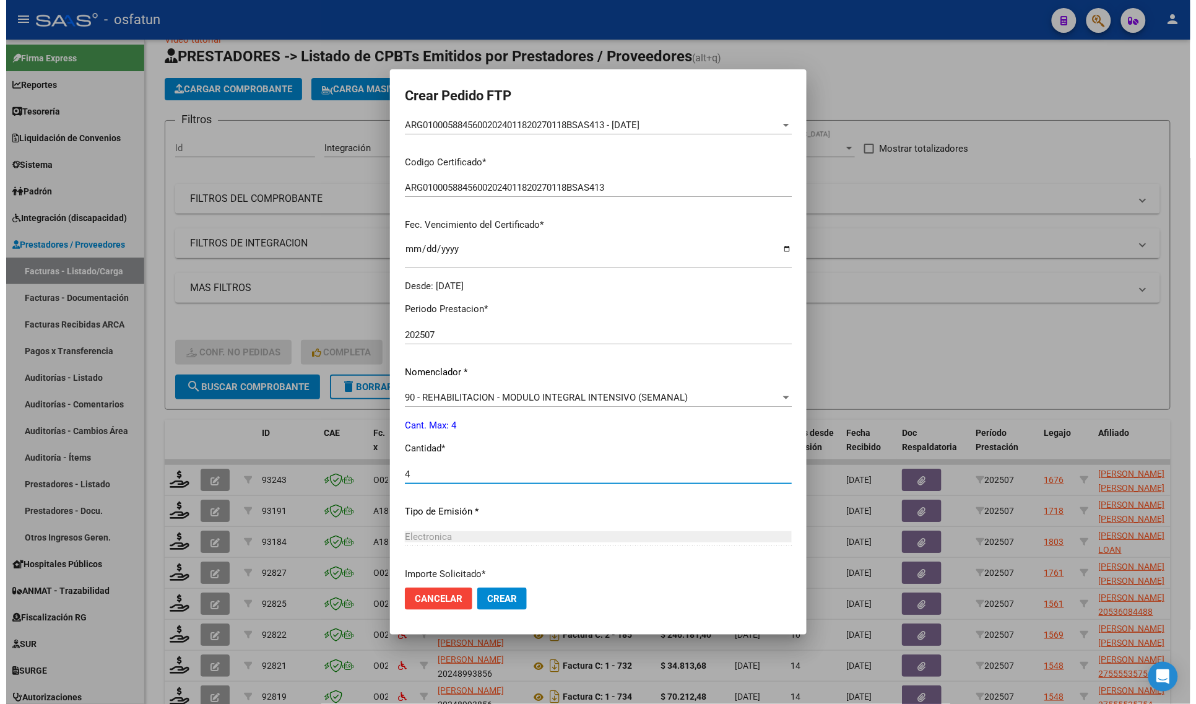
scroll to position [336, 0]
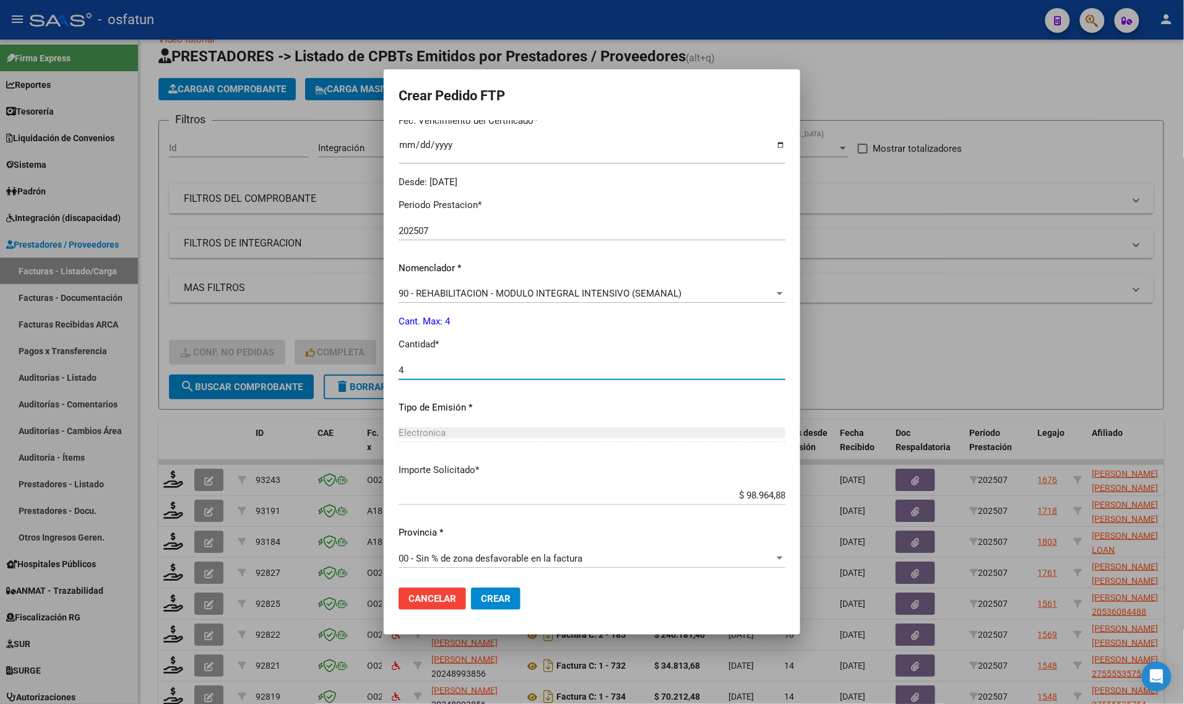
type input "4"
click at [509, 593] on span "Crear" at bounding box center [496, 598] width 30 height 11
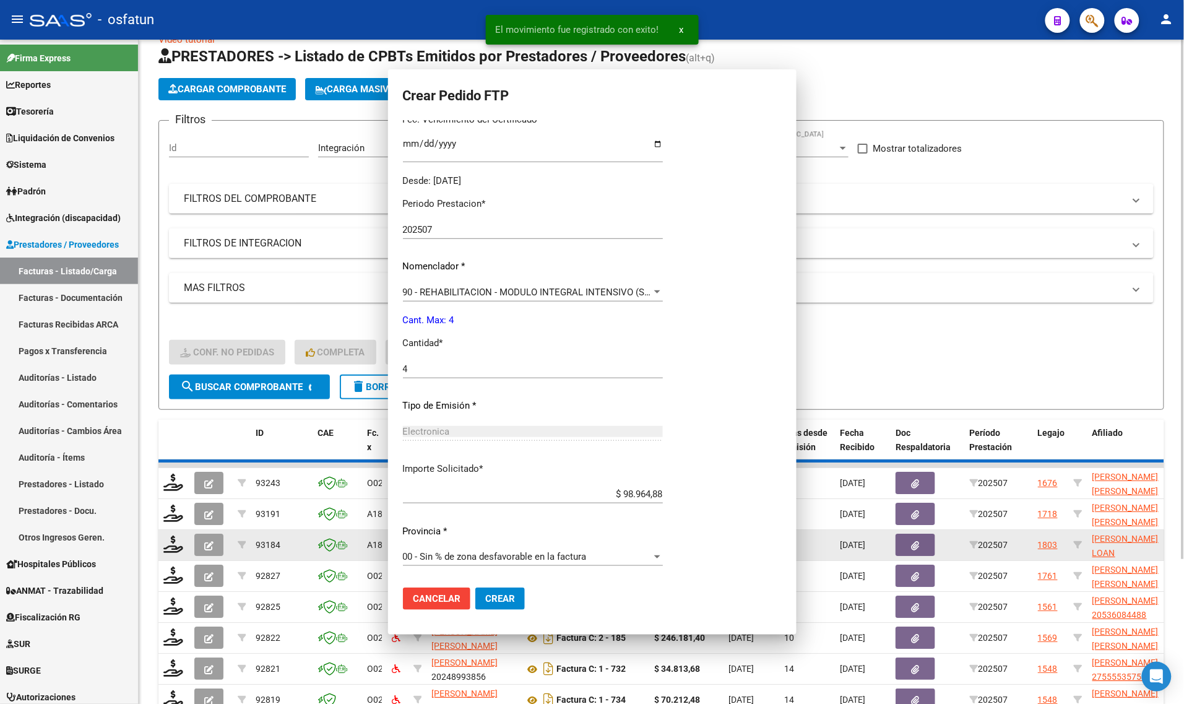
scroll to position [0, 0]
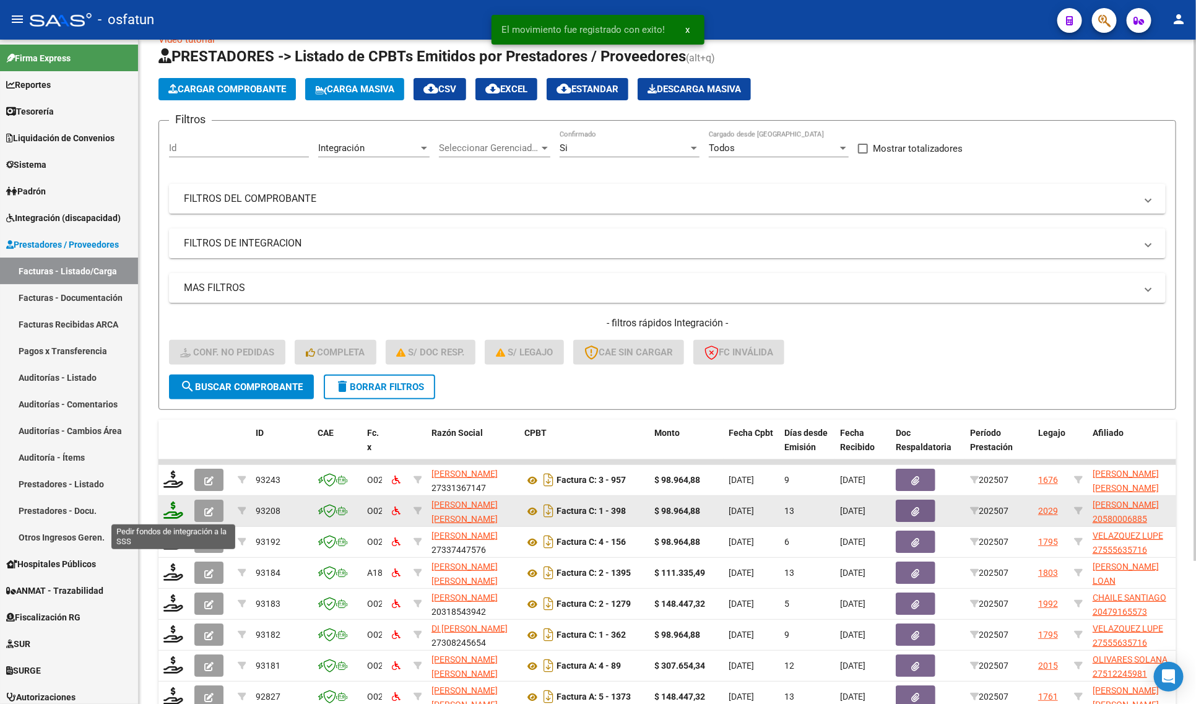
click at [177, 514] on icon at bounding box center [173, 509] width 20 height 17
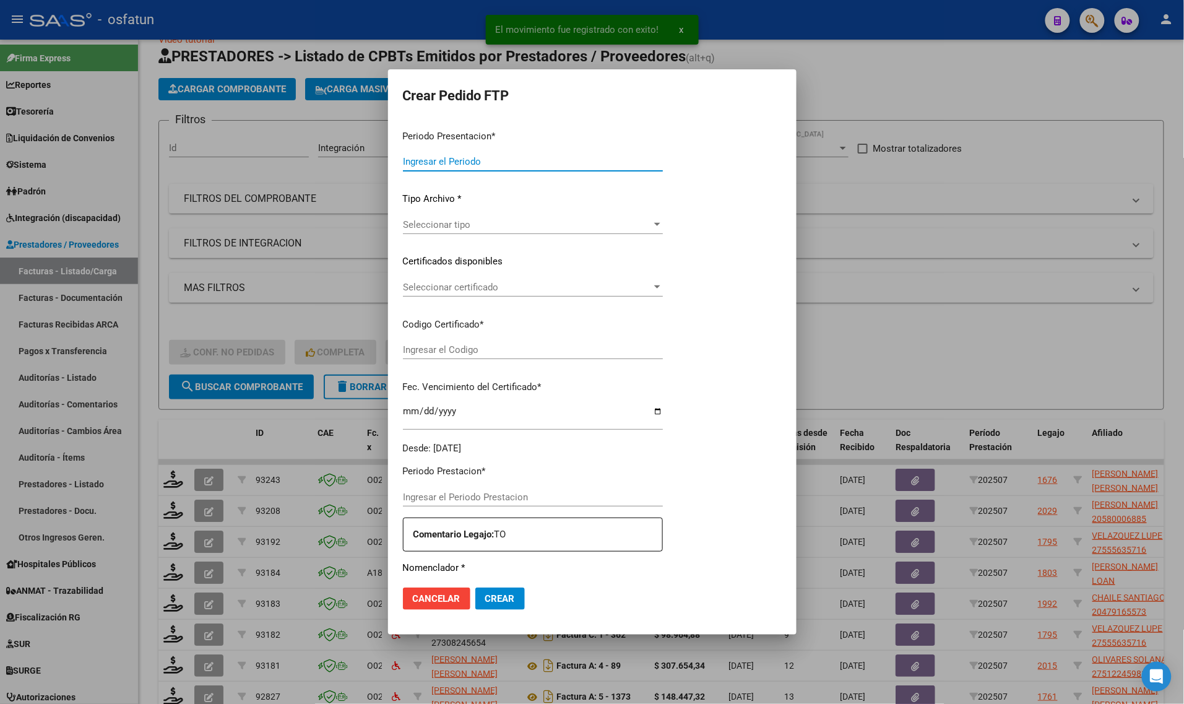
type input "202507"
type input "$ 98.964,88"
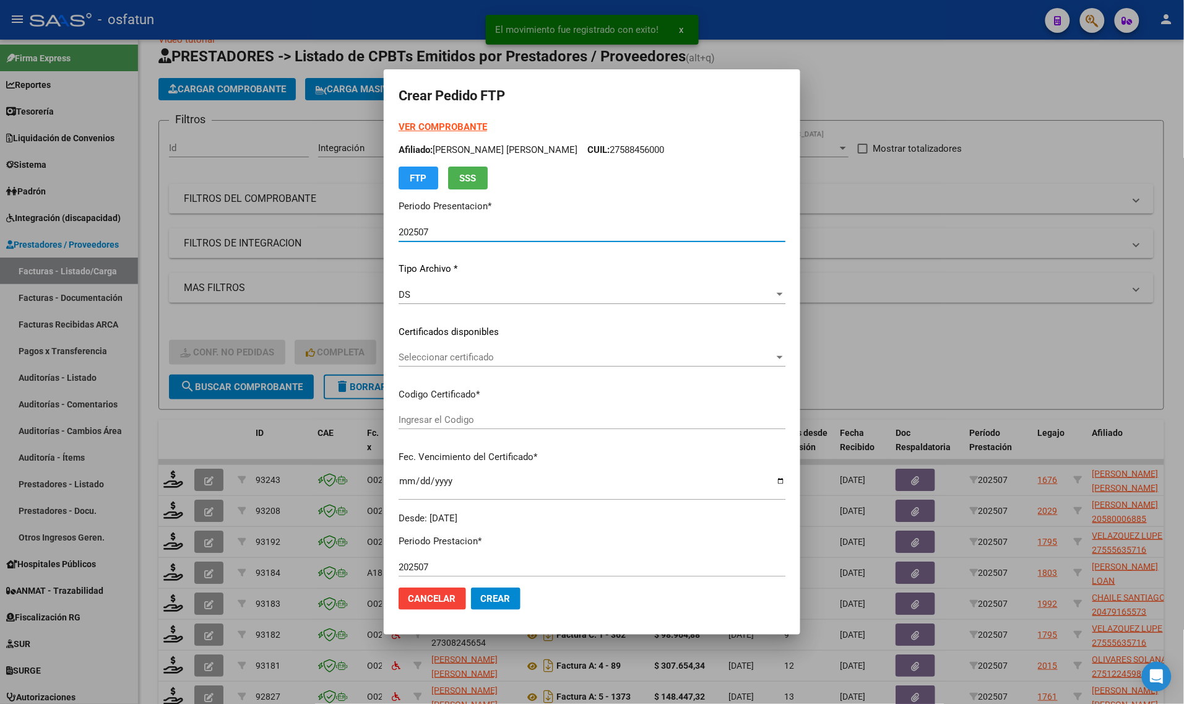
type input "ARG02000580006882022072620270726TUC138"
type input "2027-07-26"
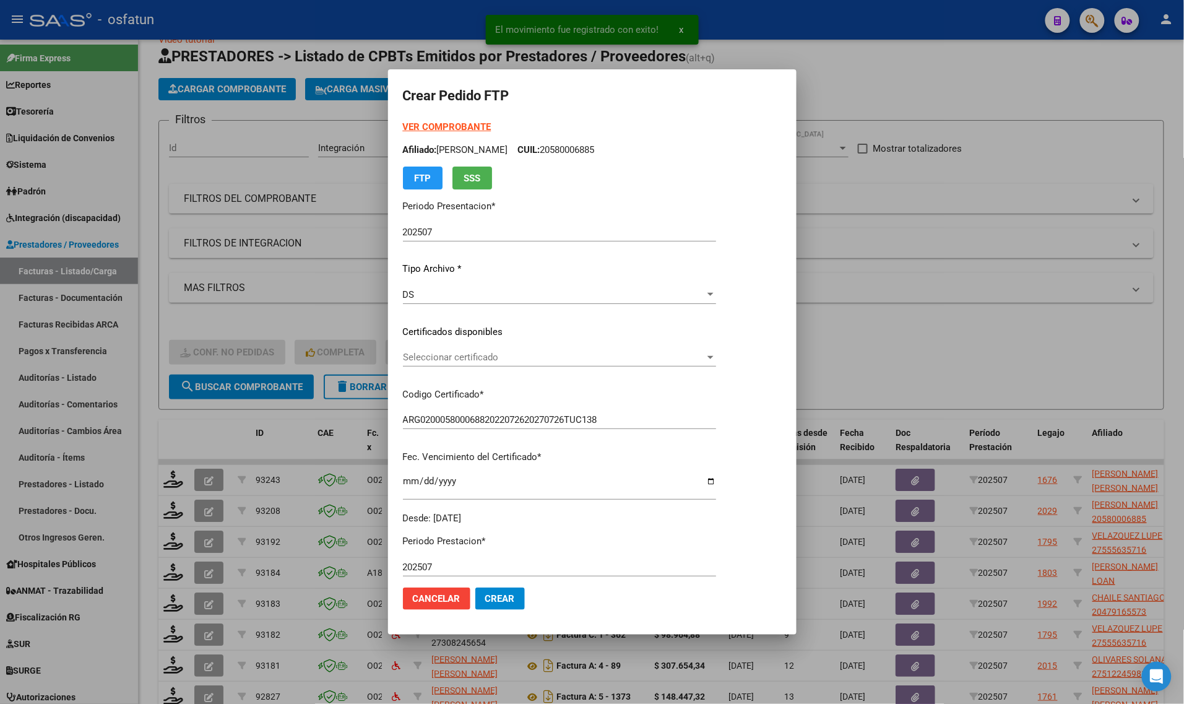
click at [449, 125] on strong "VER COMPROBANTE" at bounding box center [447, 126] width 88 height 11
click at [453, 356] on span "Seleccionar certificado" at bounding box center [554, 357] width 302 height 11
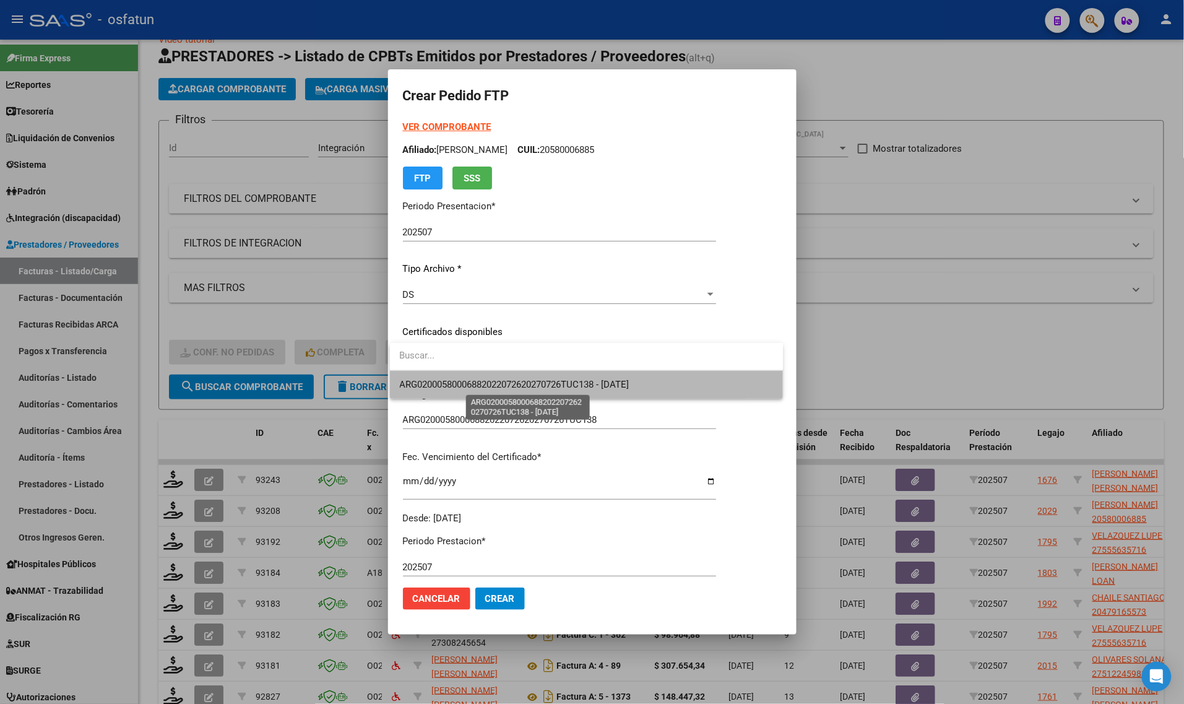
click at [450, 388] on span "ARG02000580006882022072620270726TUC138 - 2027-07-26" at bounding box center [515, 384] width 230 height 11
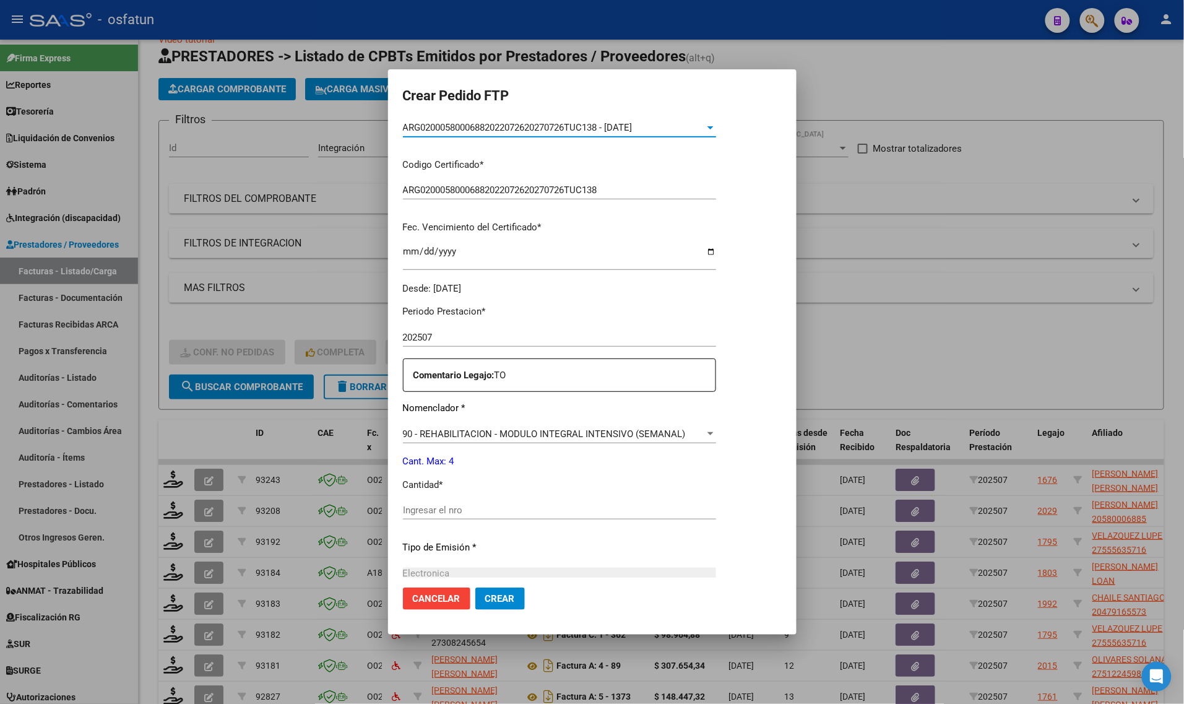
scroll to position [232, 0]
click at [459, 503] on input "Ingresar el nro" at bounding box center [559, 507] width 313 height 11
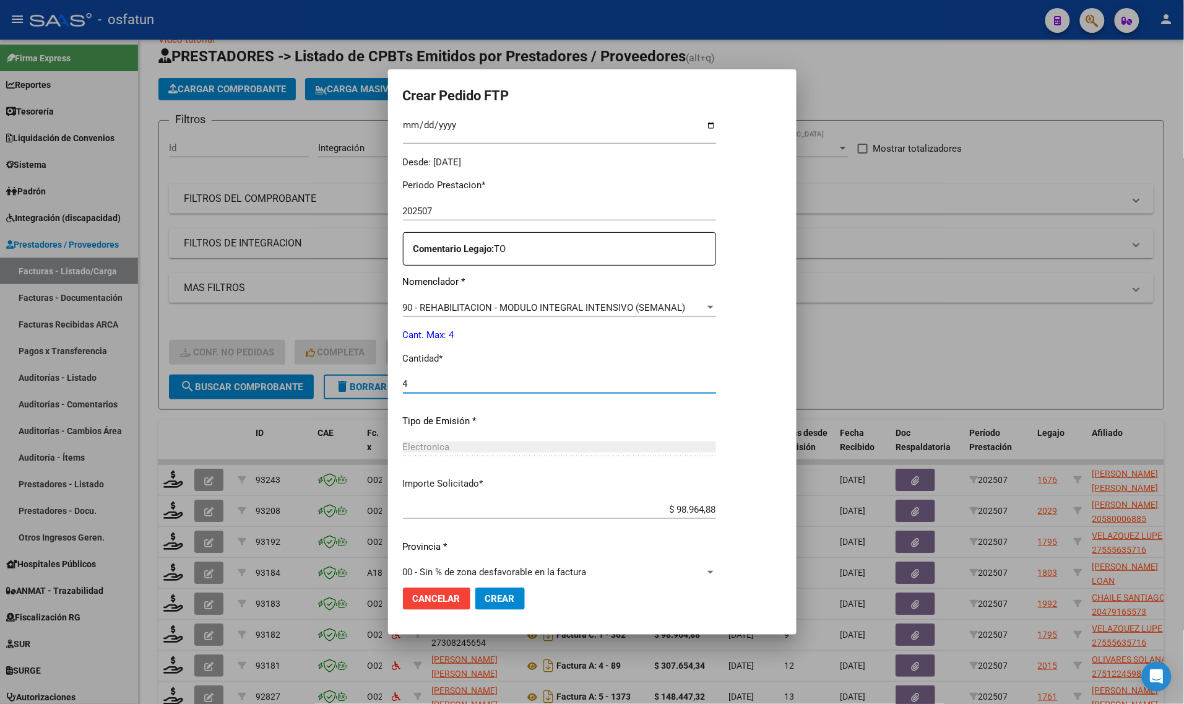
scroll to position [370, 0]
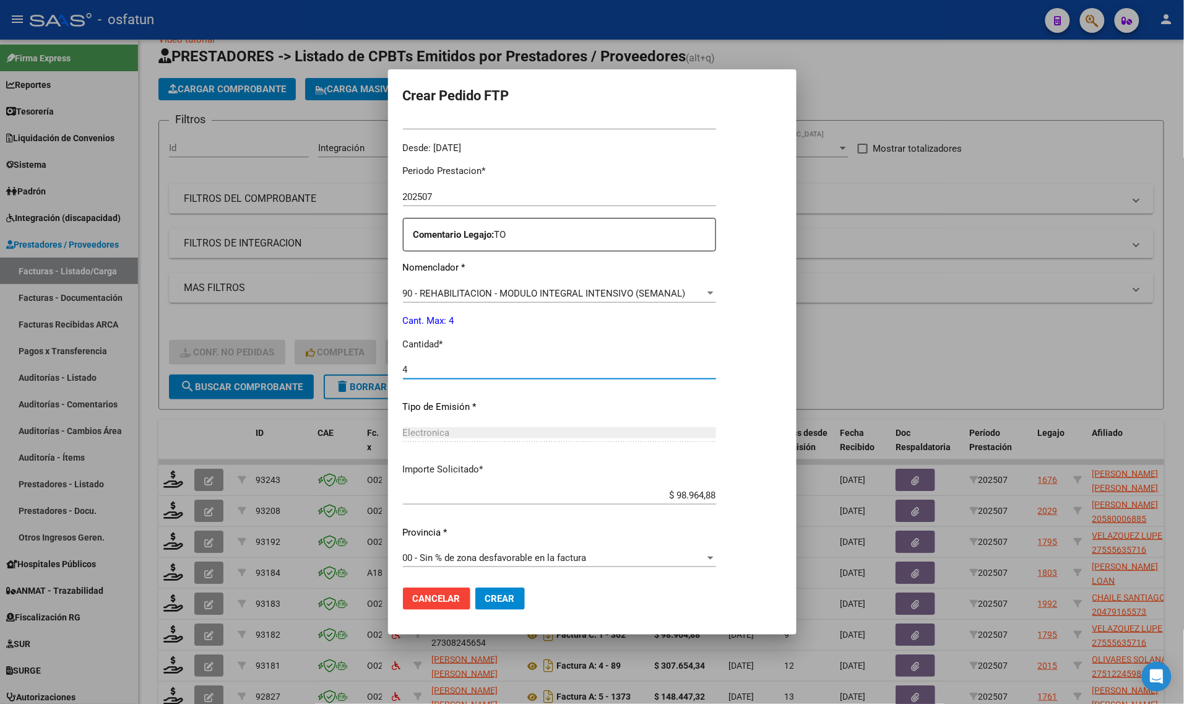
type input "4"
click at [512, 603] on button "Crear" at bounding box center [500, 598] width 50 height 22
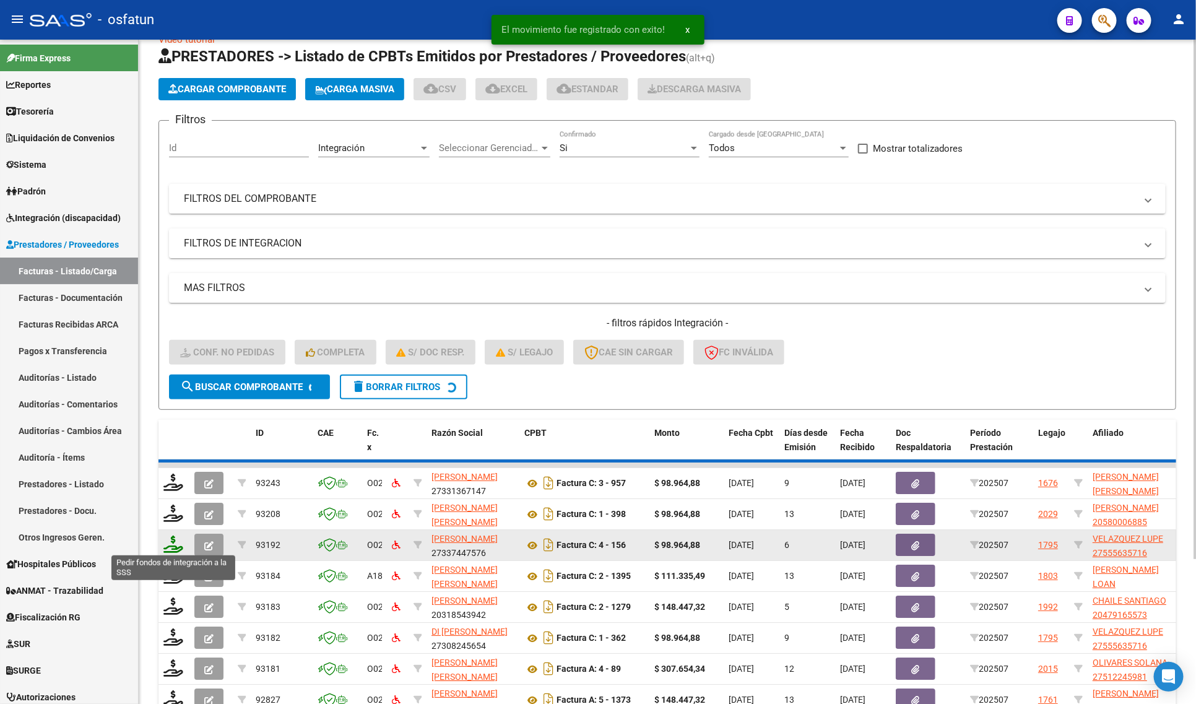
click at [178, 545] on icon at bounding box center [173, 543] width 20 height 17
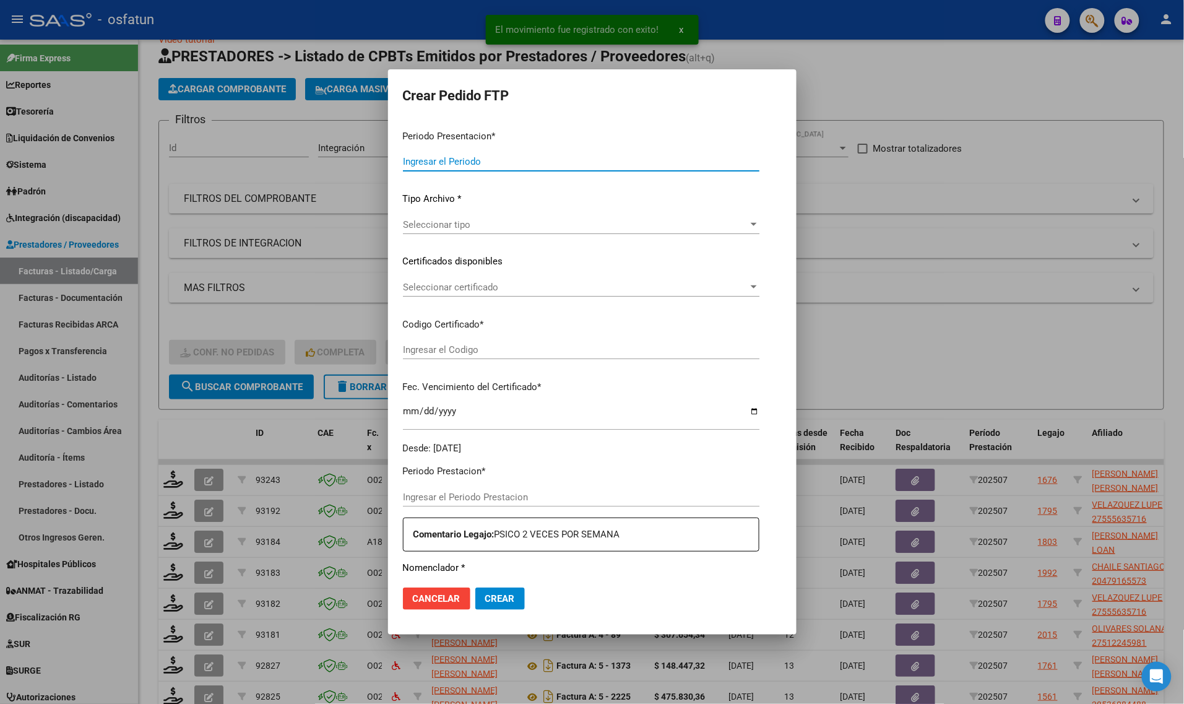
type input "202507"
type input "$ 111.335,49"
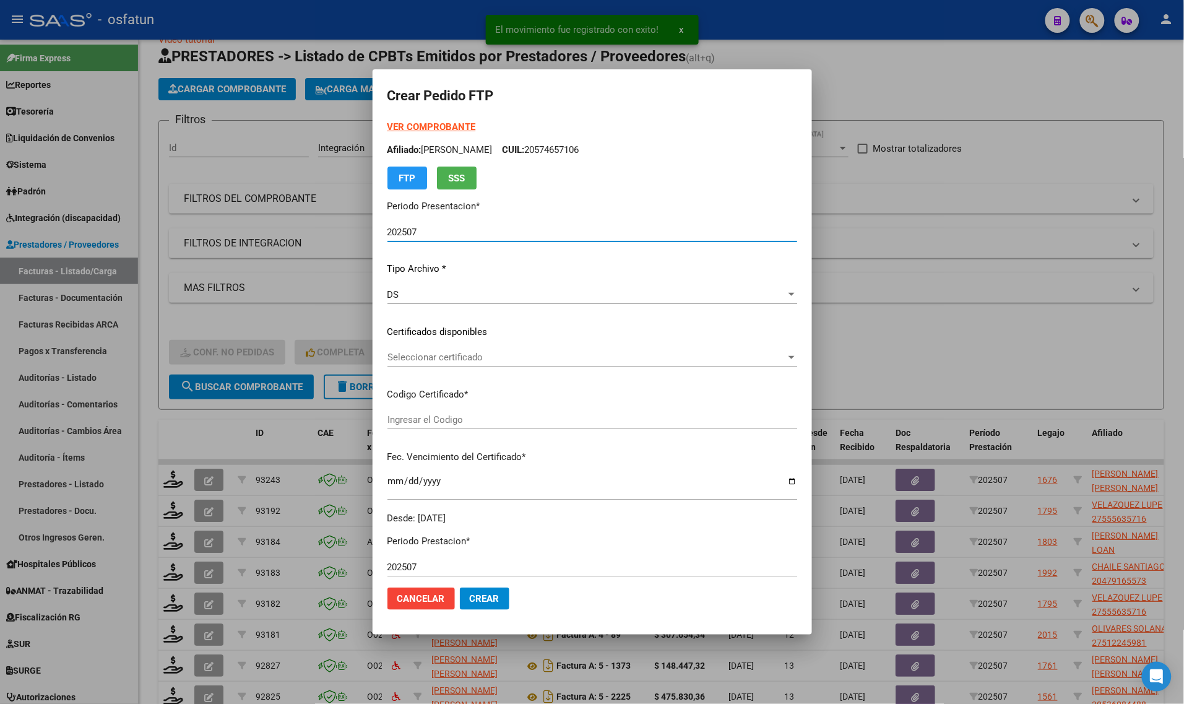
type input "ARG02000574657102023012320260123BS317"
type input "2026-01-23"
click at [410, 125] on strong "VER COMPROBANTE" at bounding box center [431, 126] width 88 height 11
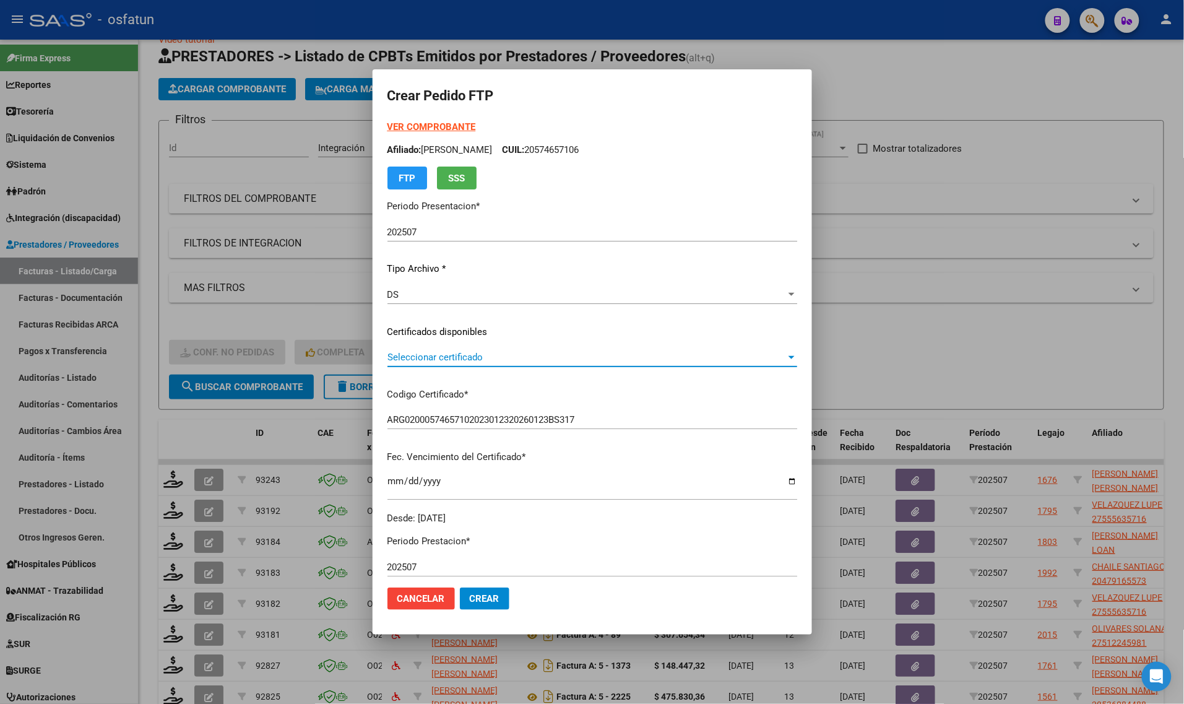
click at [466, 353] on span "Seleccionar certificado" at bounding box center [586, 357] width 399 height 11
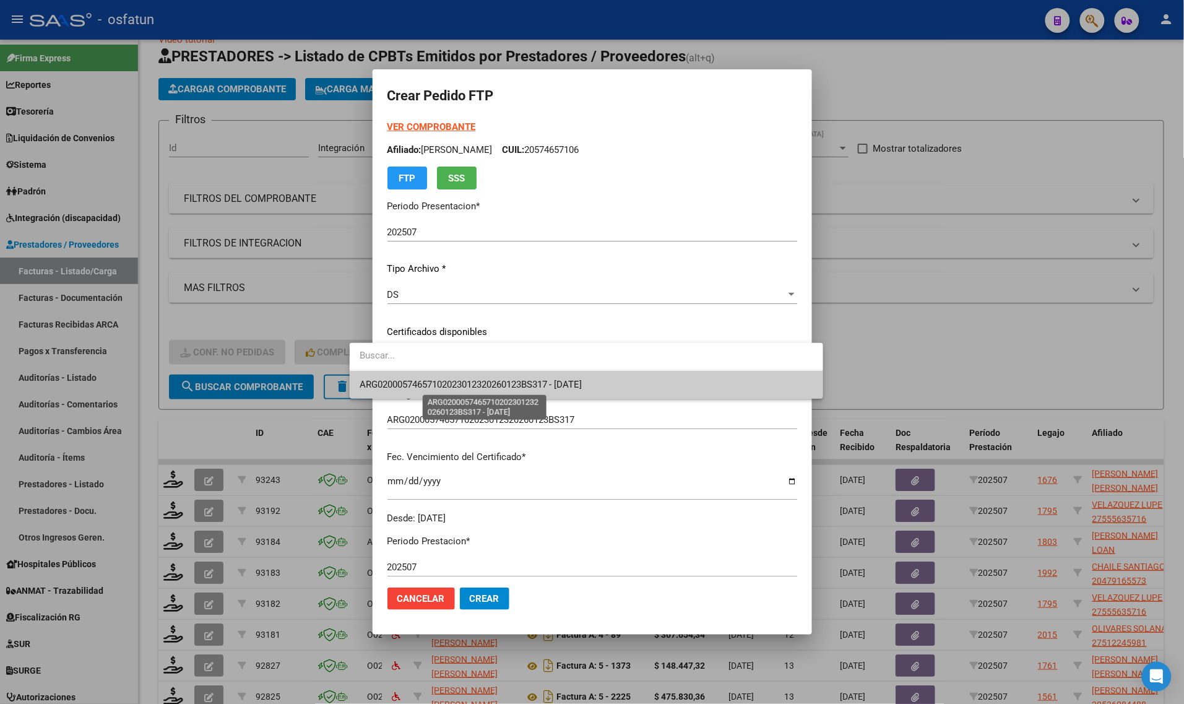
click at [465, 381] on span "ARG02000574657102023012320260123BS317 - 2026-01-23" at bounding box center [471, 384] width 223 height 11
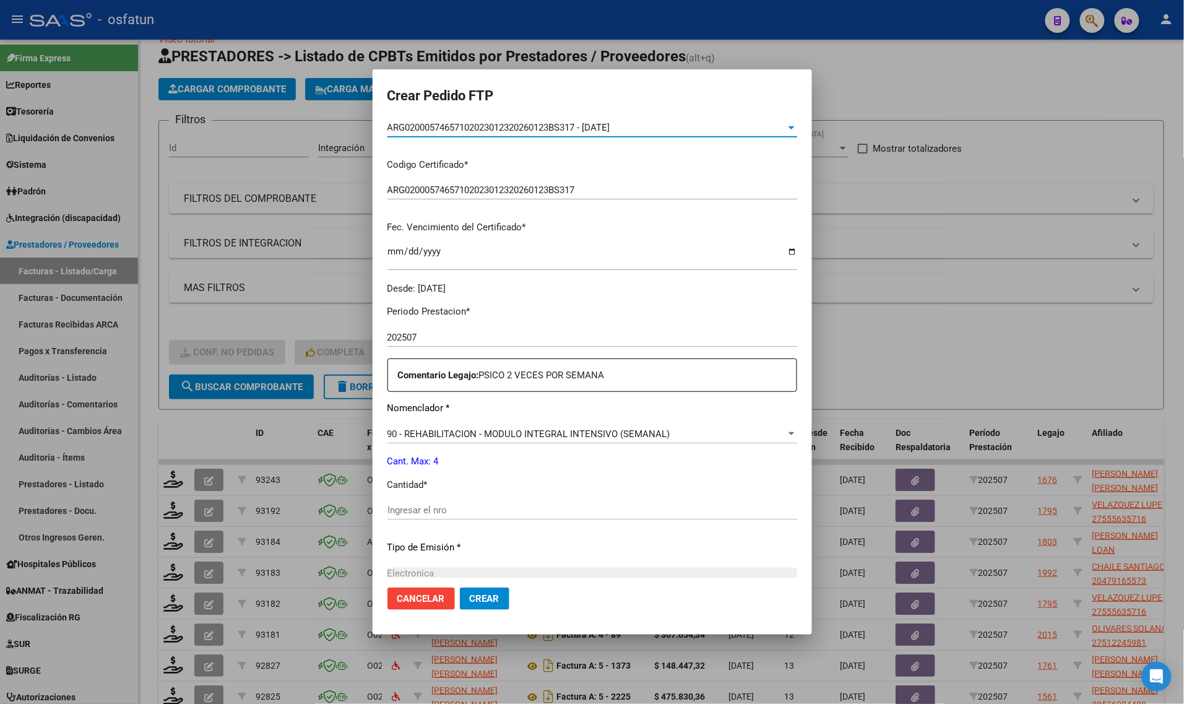
scroll to position [309, 0]
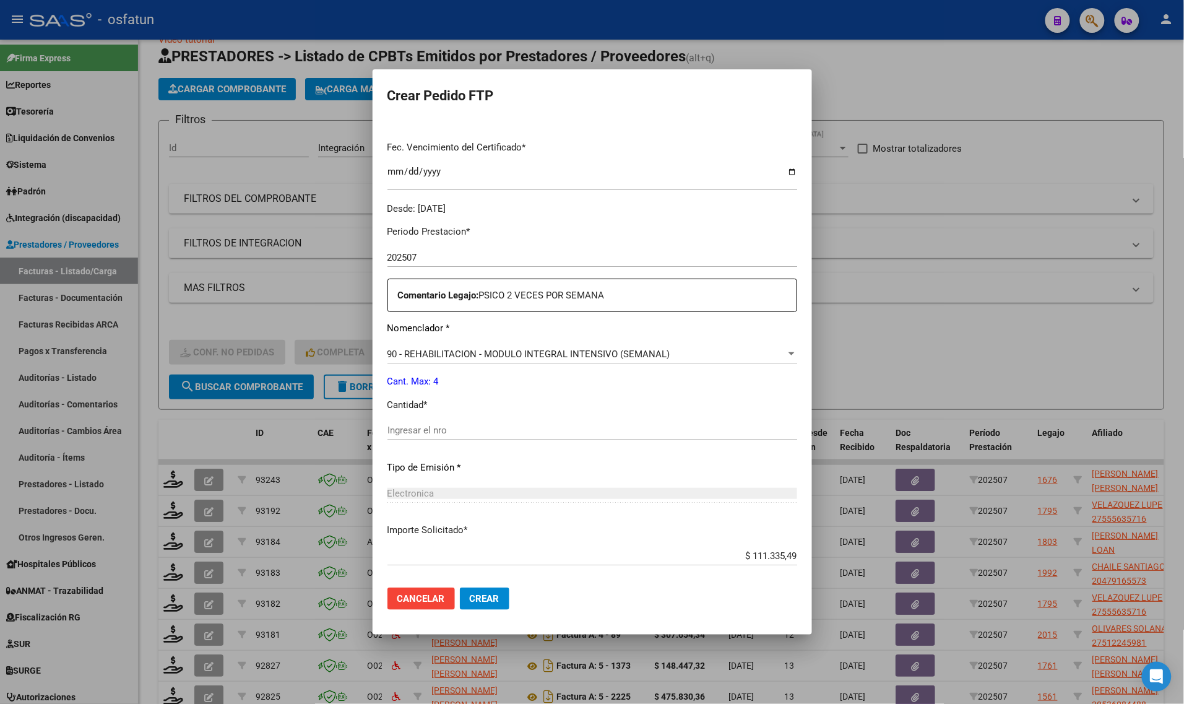
click at [428, 438] on div "Ingresar el nro" at bounding box center [592, 430] width 410 height 19
type input "4"
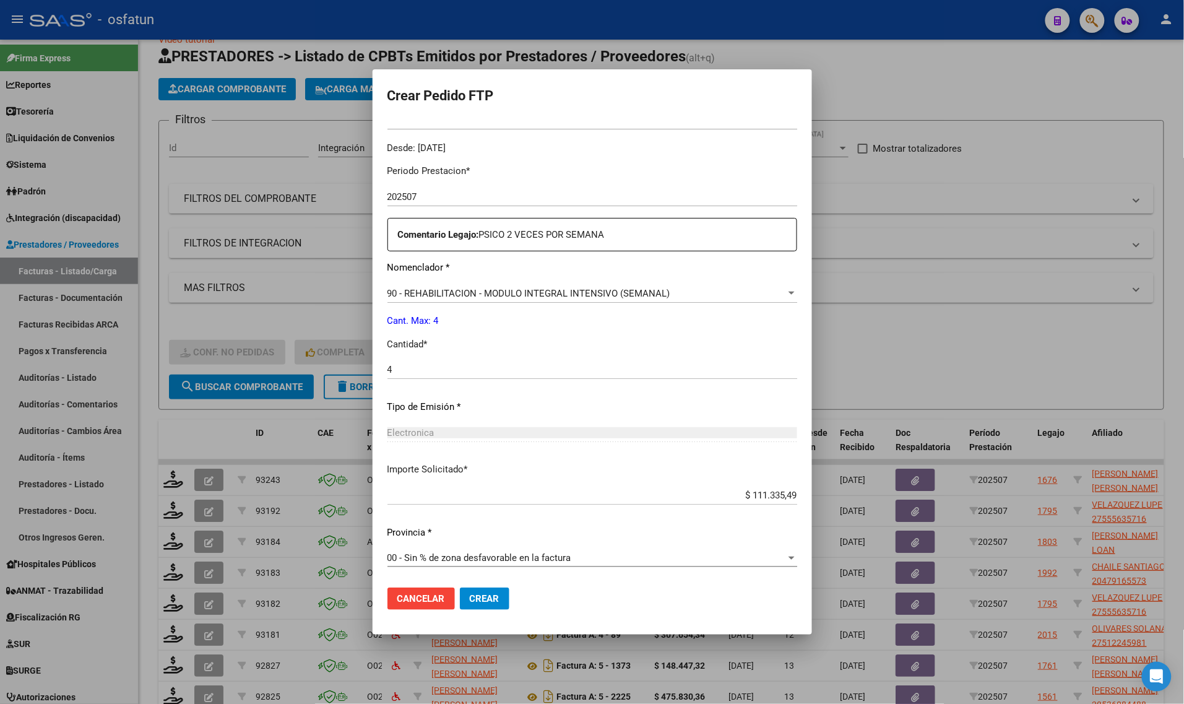
click at [470, 601] on span "Crear" at bounding box center [485, 598] width 30 height 11
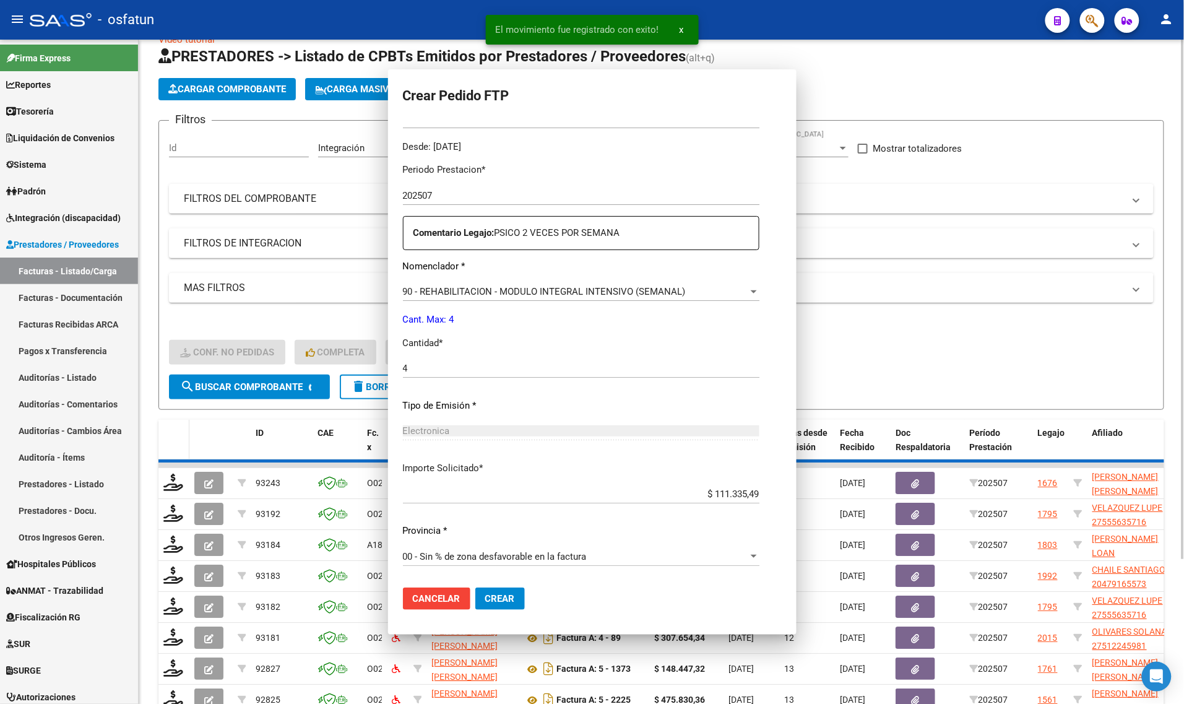
scroll to position [0, 0]
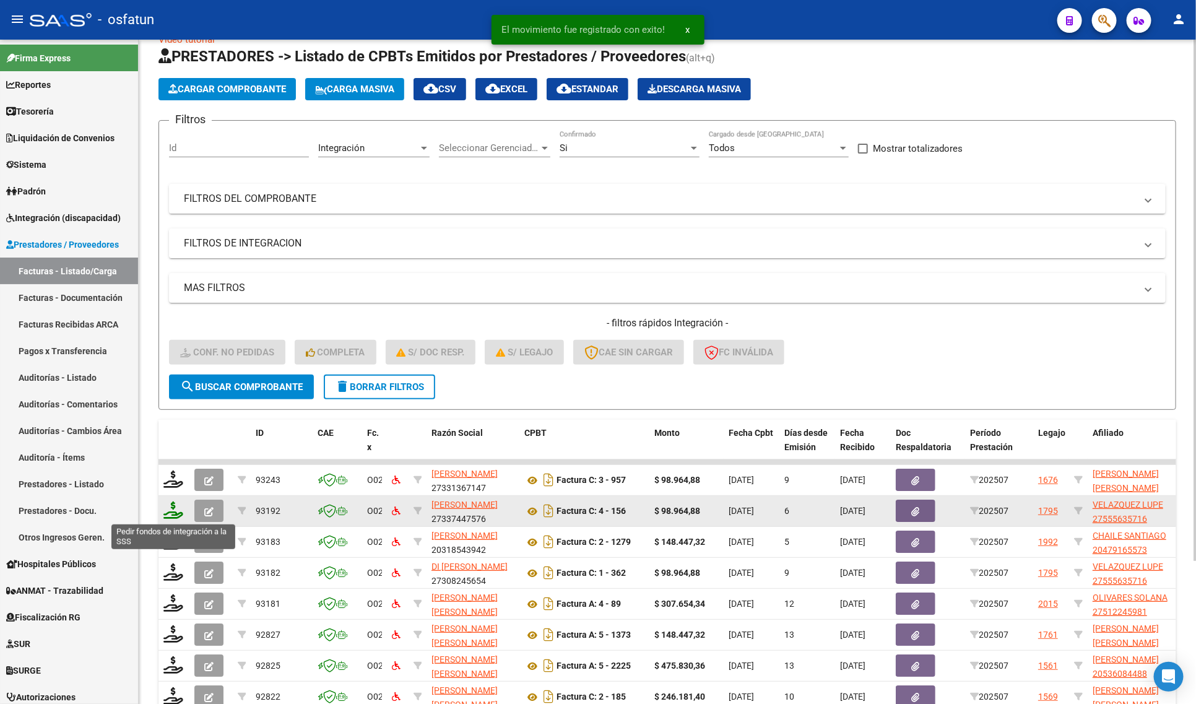
click at [173, 511] on icon at bounding box center [173, 509] width 20 height 17
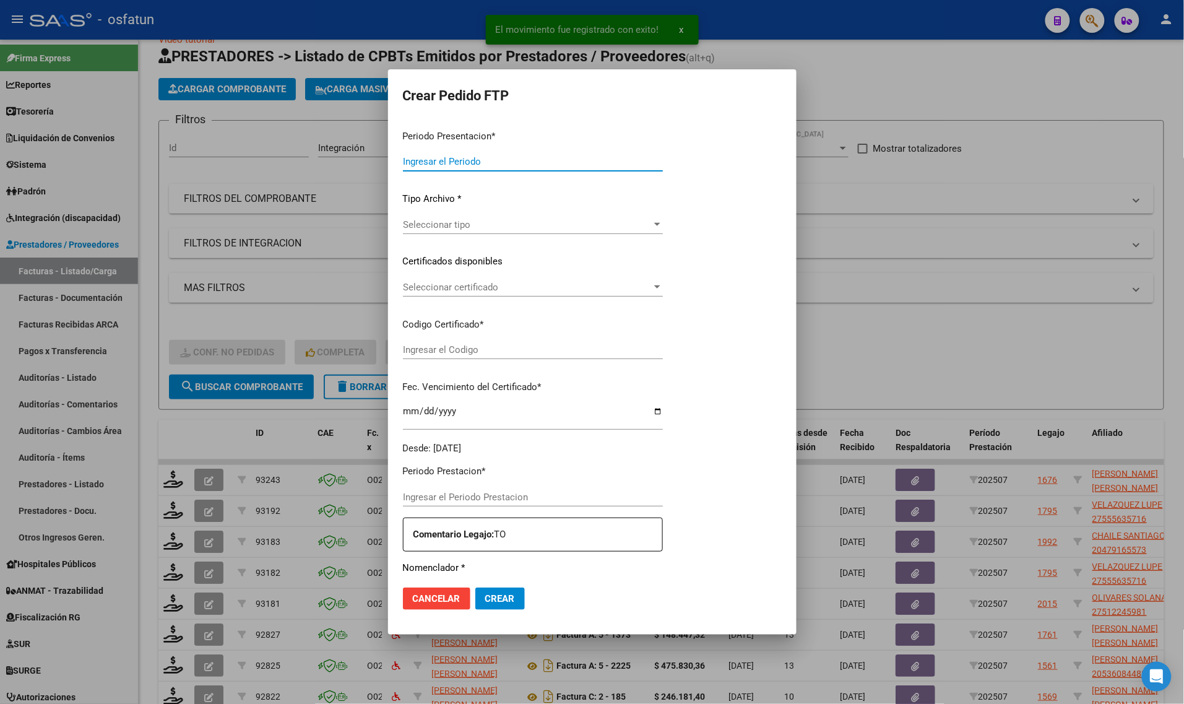
type input "202507"
type input "$ 98.964,88"
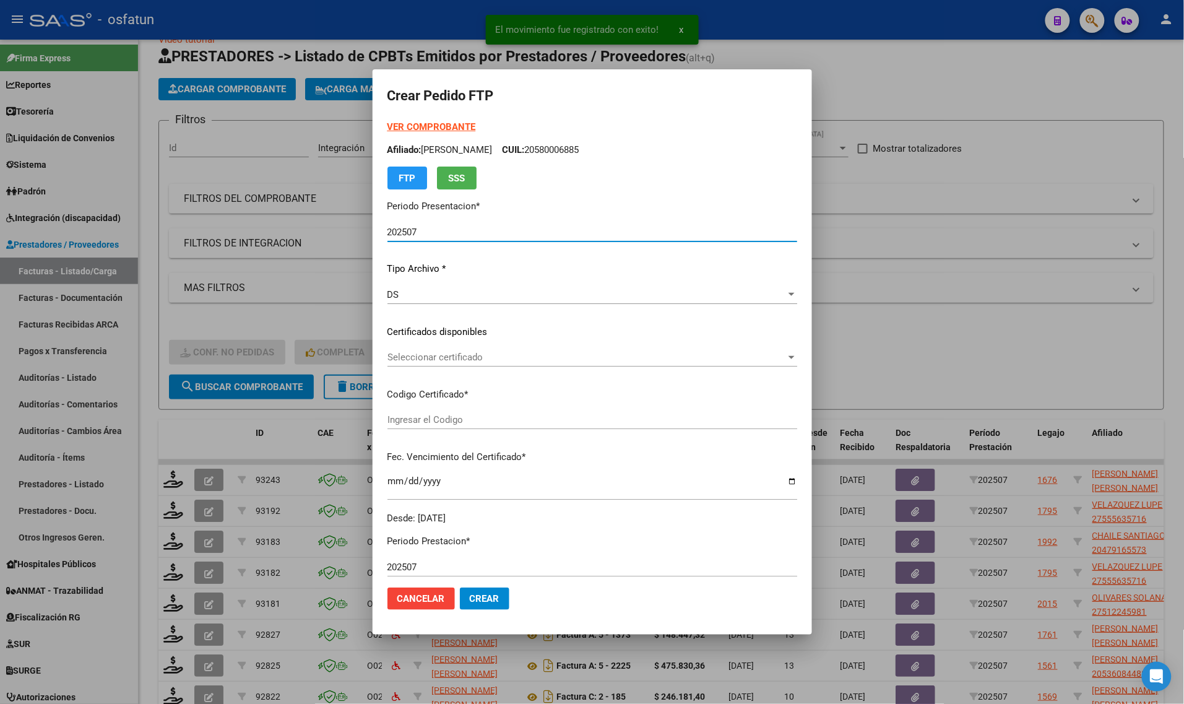
type input "ARG01000555635712023112820281128BUE440"
type input "2028-11-28"
click at [407, 125] on strong "VER COMPROBANTE" at bounding box center [431, 126] width 88 height 11
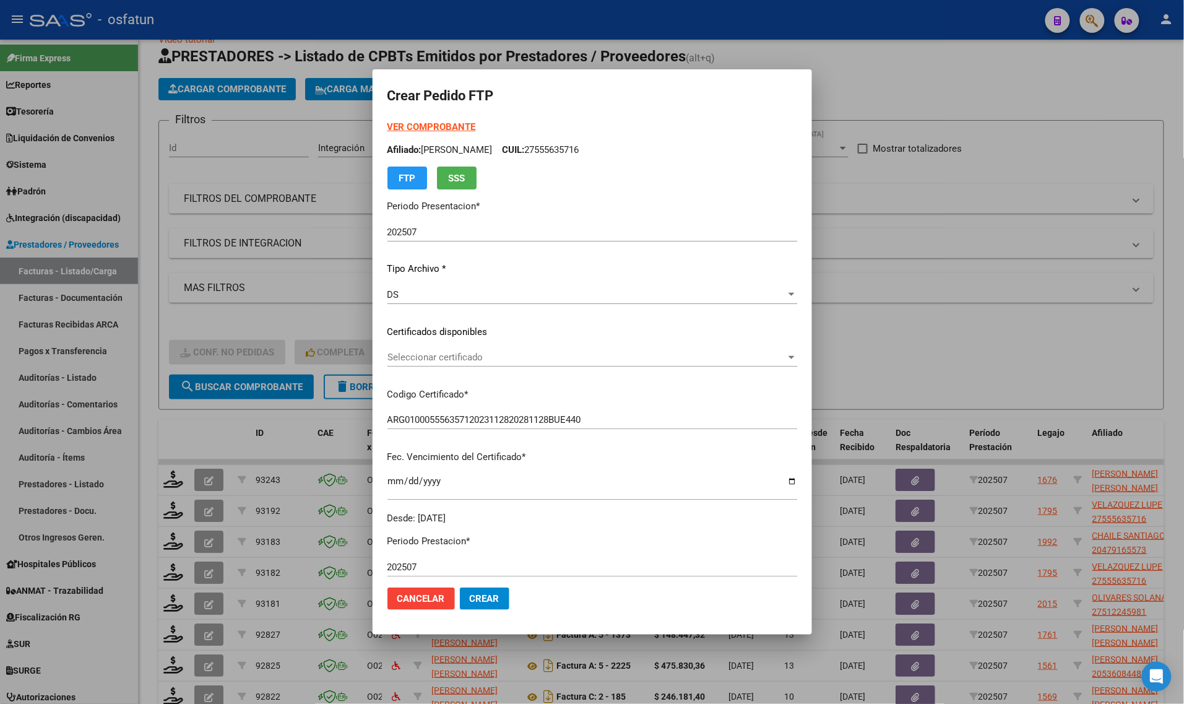
click at [429, 363] on div "Seleccionar certificado Seleccionar certificado" at bounding box center [592, 357] width 410 height 19
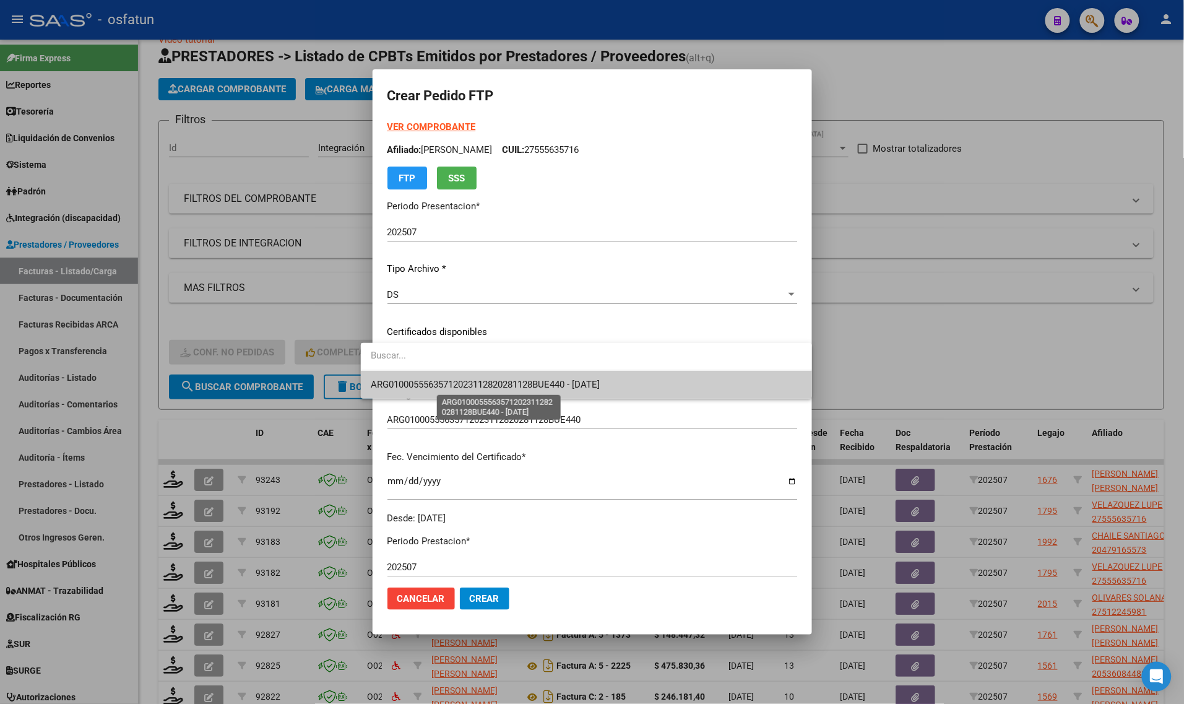
click at [429, 379] on span "ARG01000555635712023112820281128BUE440 - 2028-11-28" at bounding box center [485, 384] width 229 height 11
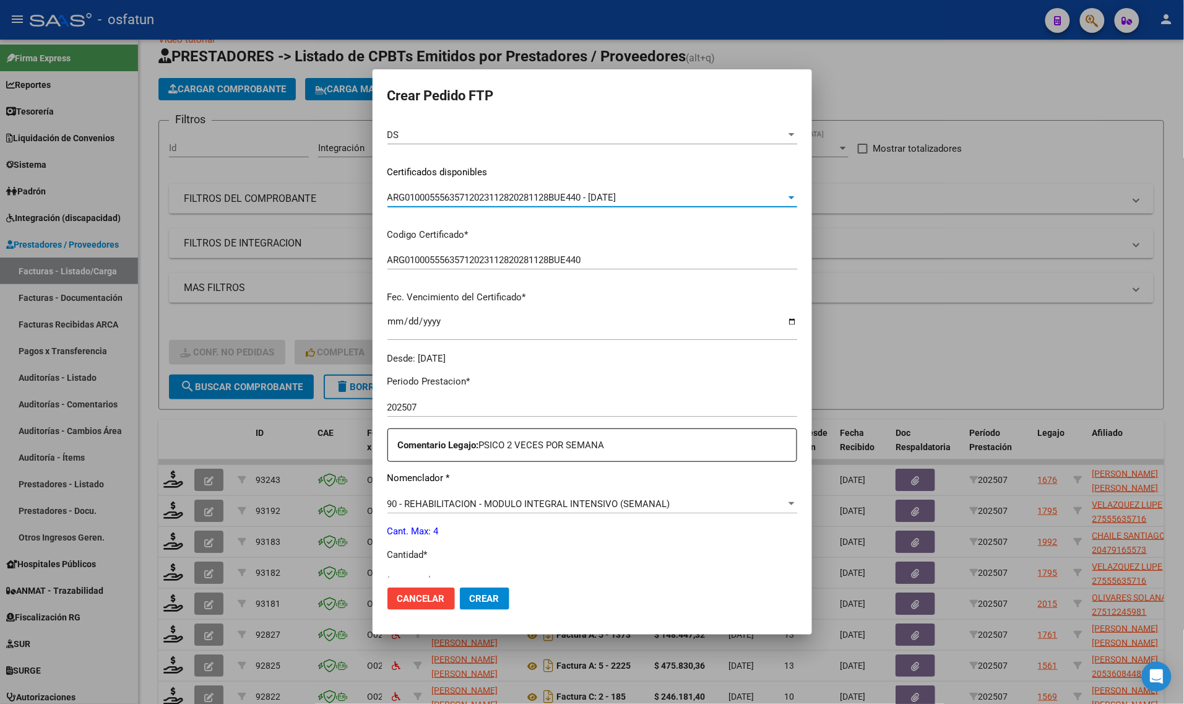
scroll to position [232, 0]
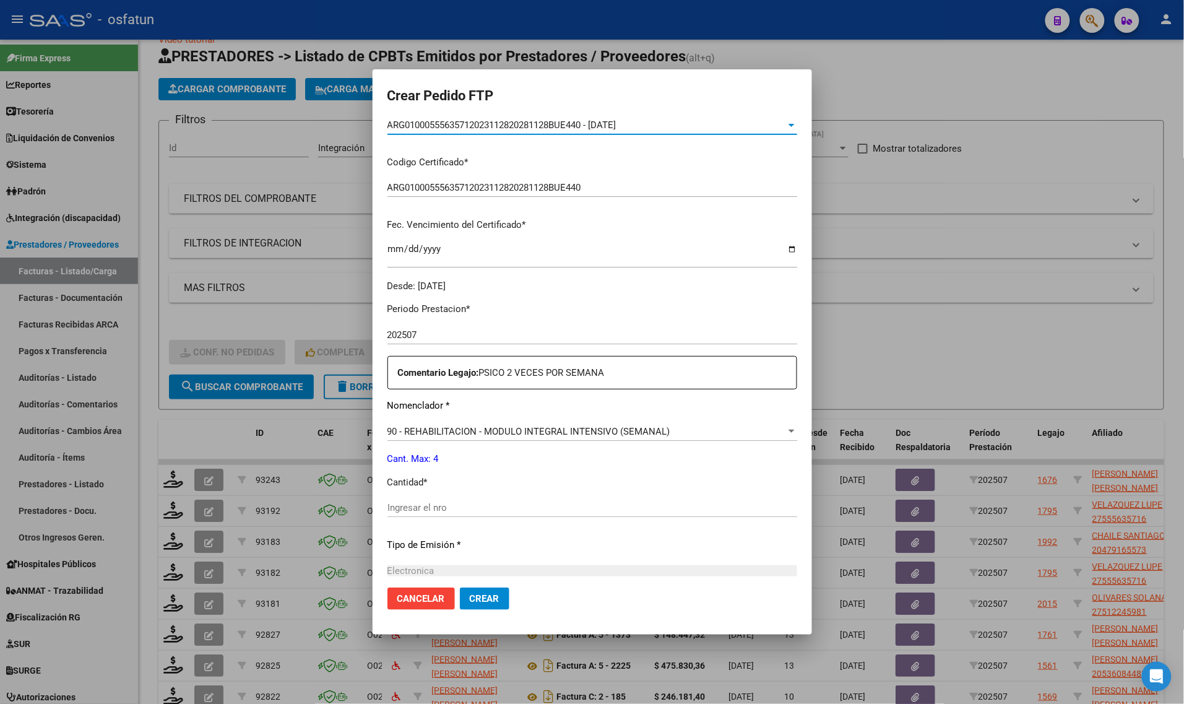
click at [416, 511] on input "Ingresar el nro" at bounding box center [592, 507] width 410 height 11
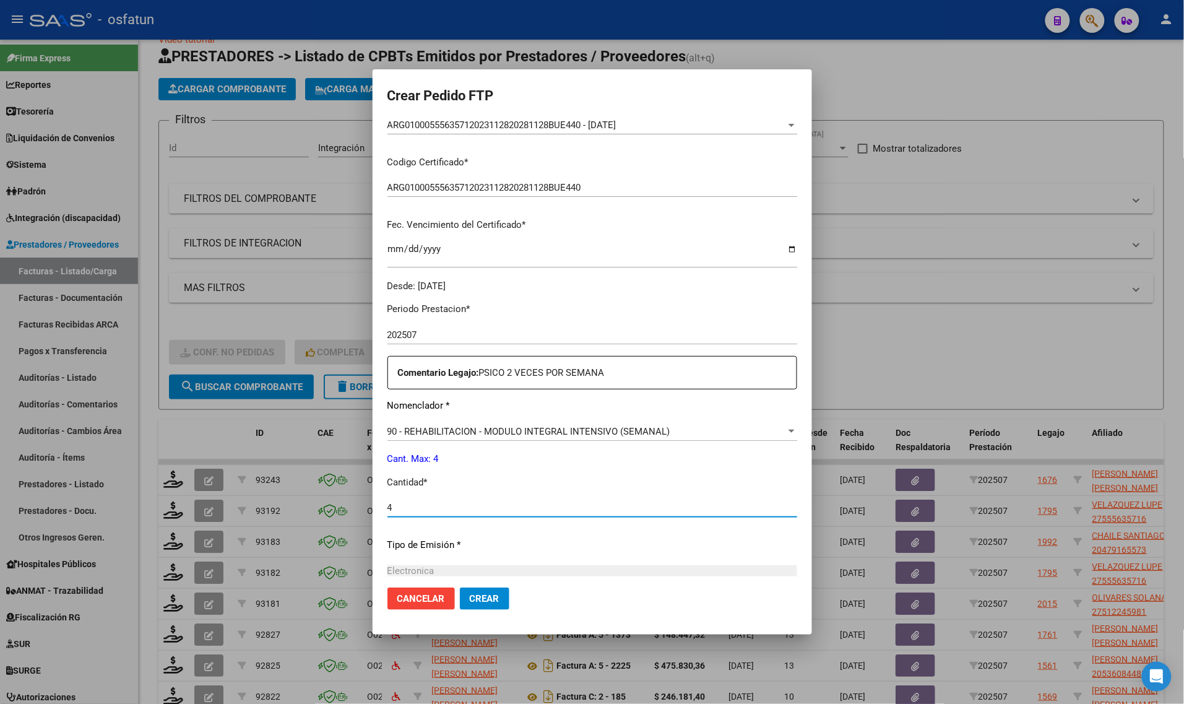
type input "4"
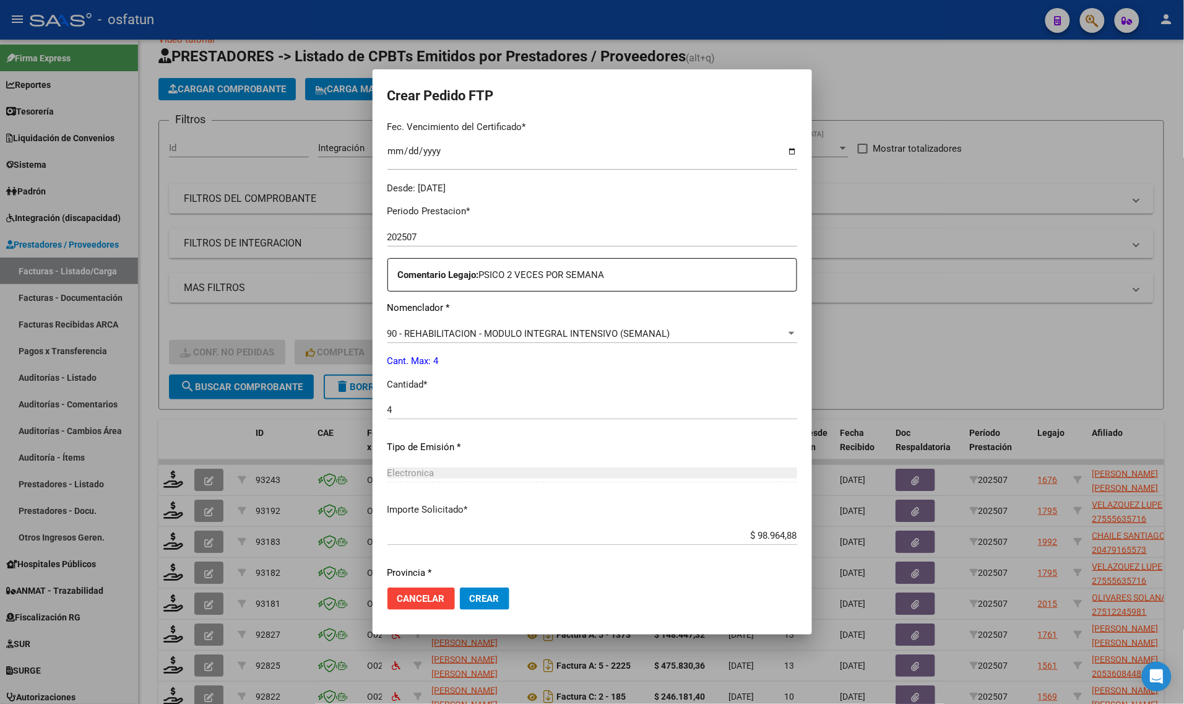
scroll to position [370, 0]
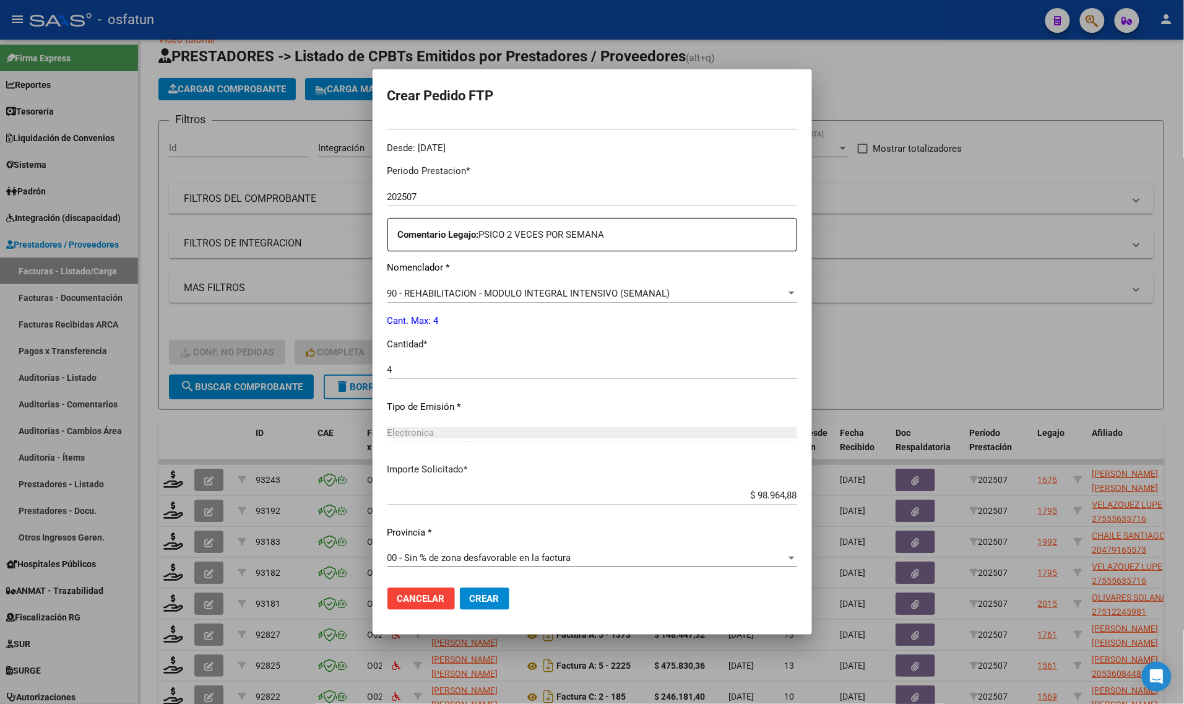
click at [474, 604] on button "Crear" at bounding box center [485, 598] width 50 height 22
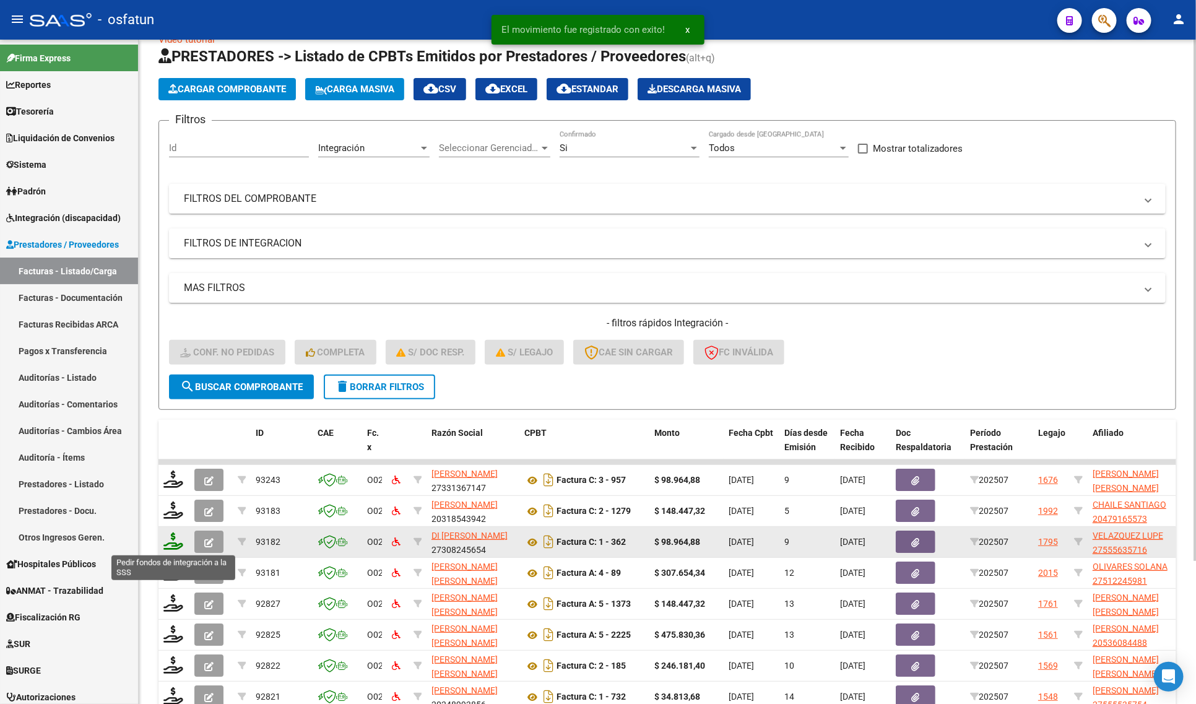
click at [172, 543] on icon at bounding box center [173, 540] width 20 height 17
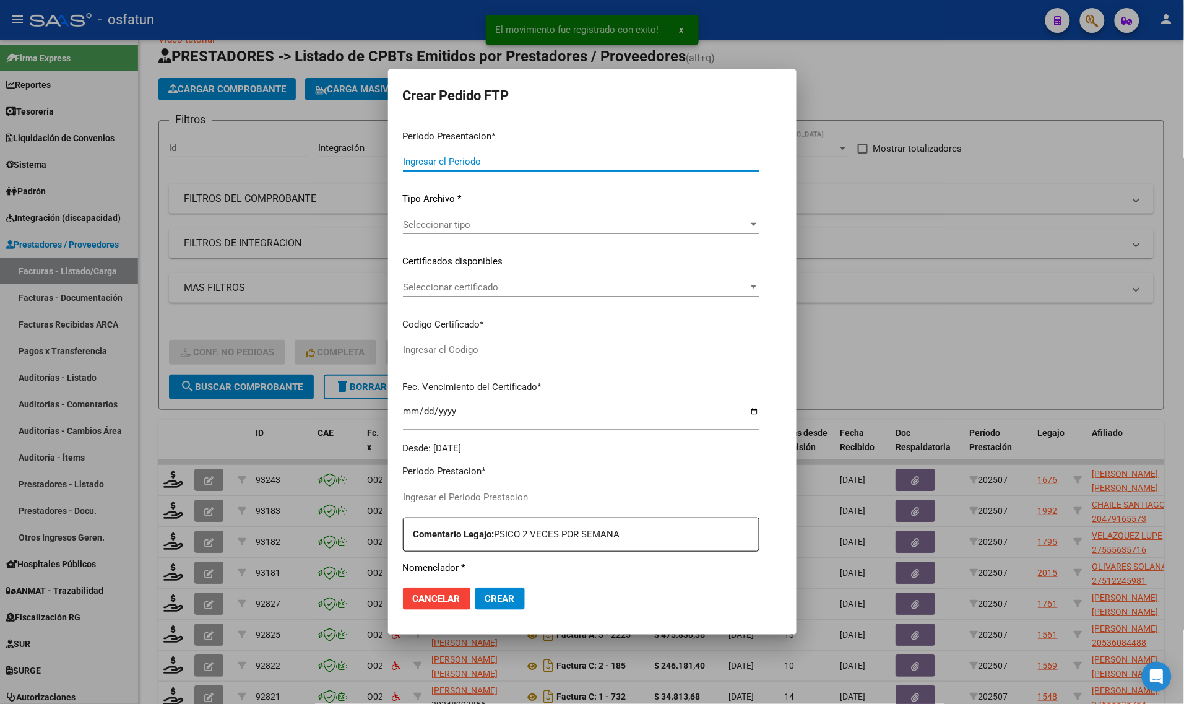
type input "202507"
type input "$ 98.964,88"
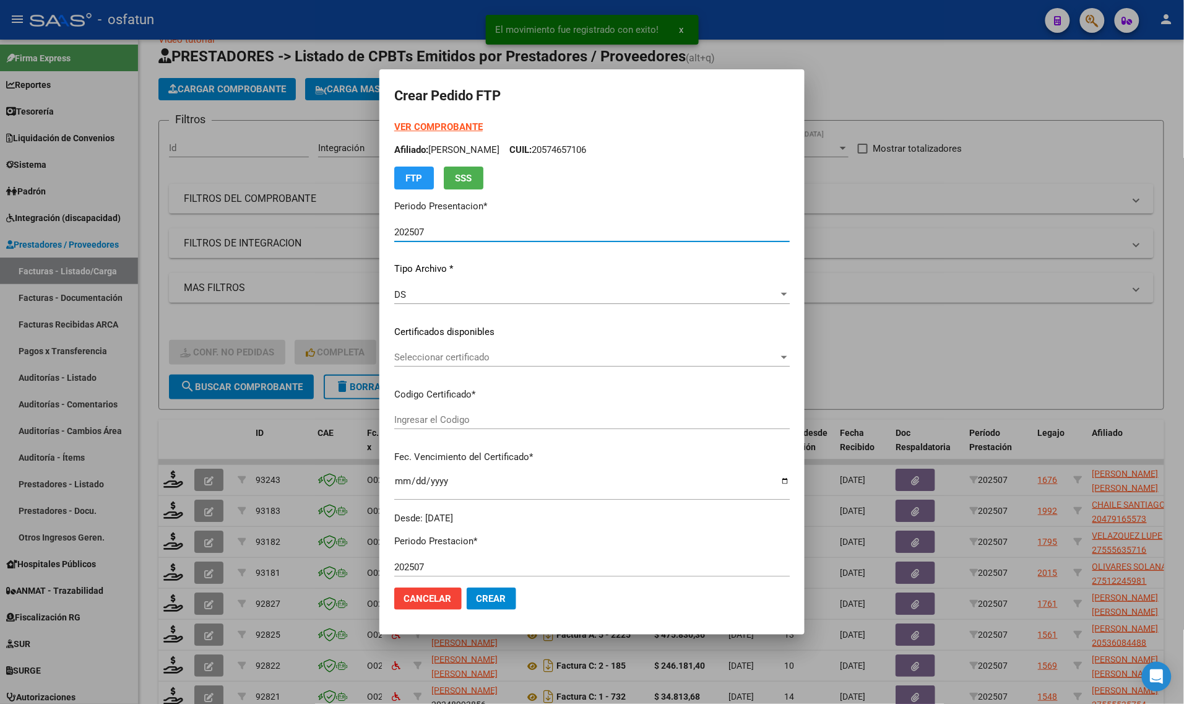
type input "ARG01000555635712023112820281128BUE440"
type input "2028-11-28"
click at [405, 124] on strong "VER COMPROBANTE" at bounding box center [438, 126] width 88 height 11
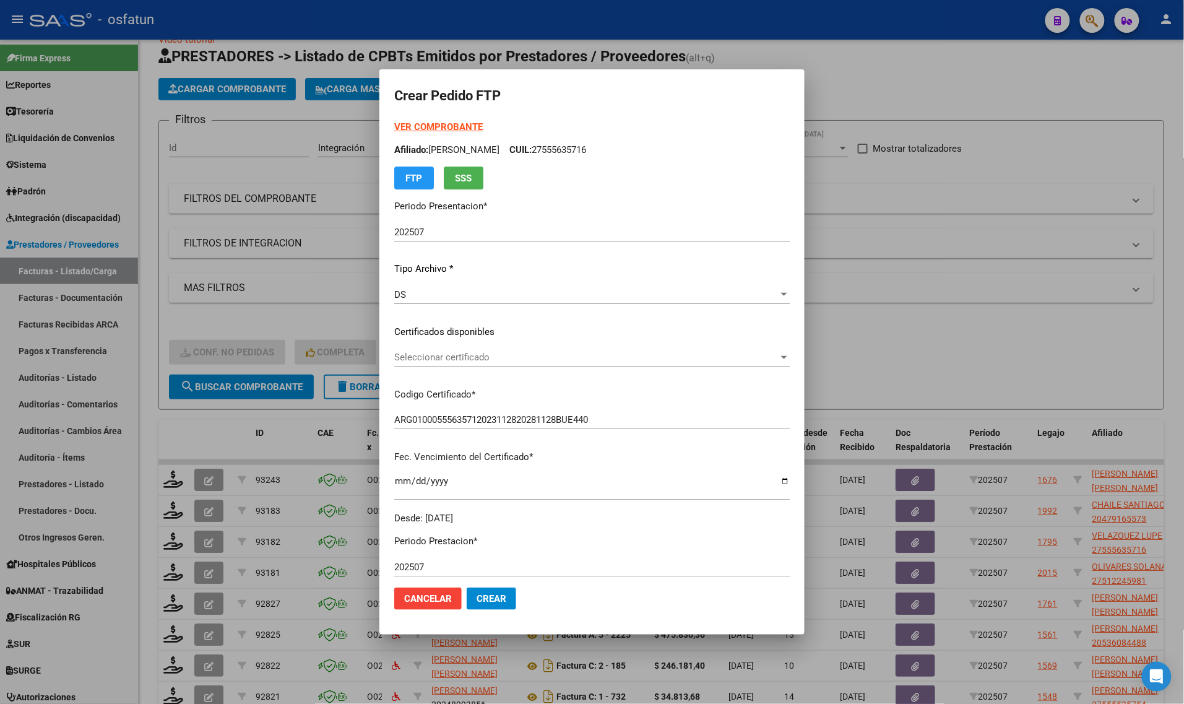
click at [421, 357] on span "Seleccionar certificado" at bounding box center [586, 357] width 384 height 11
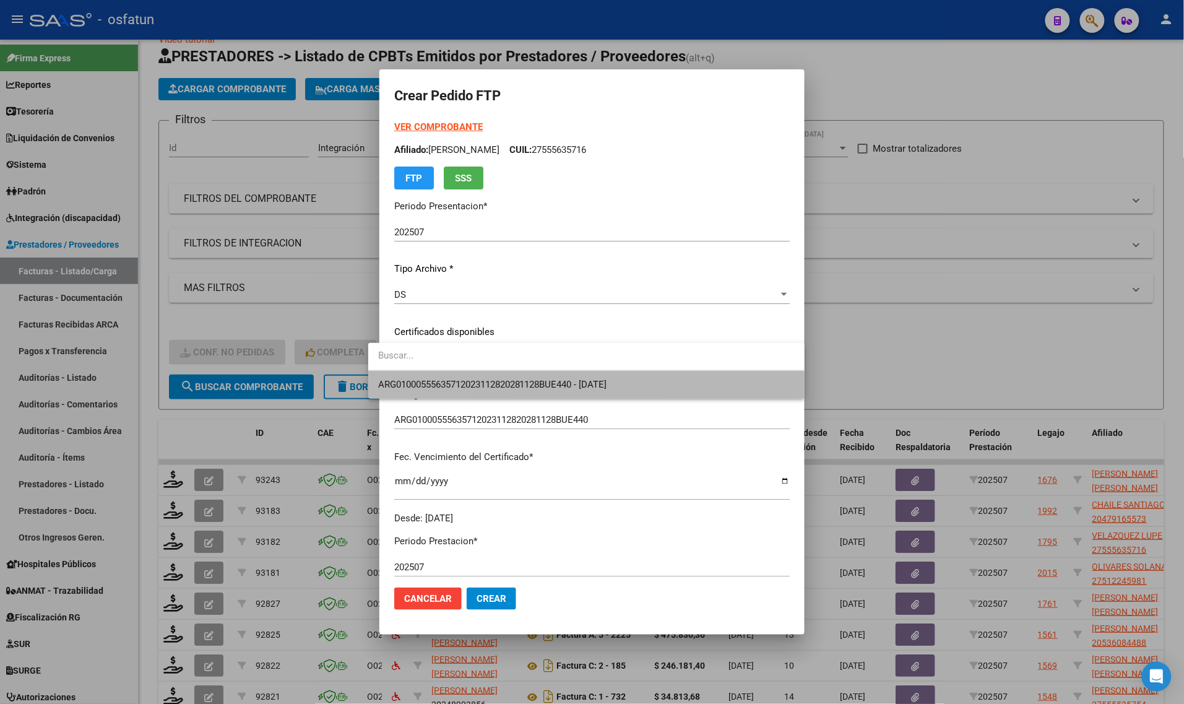
click at [421, 394] on span "ARG01000555635712023112820281128BUE440 - 2028-11-28" at bounding box center [586, 385] width 417 height 28
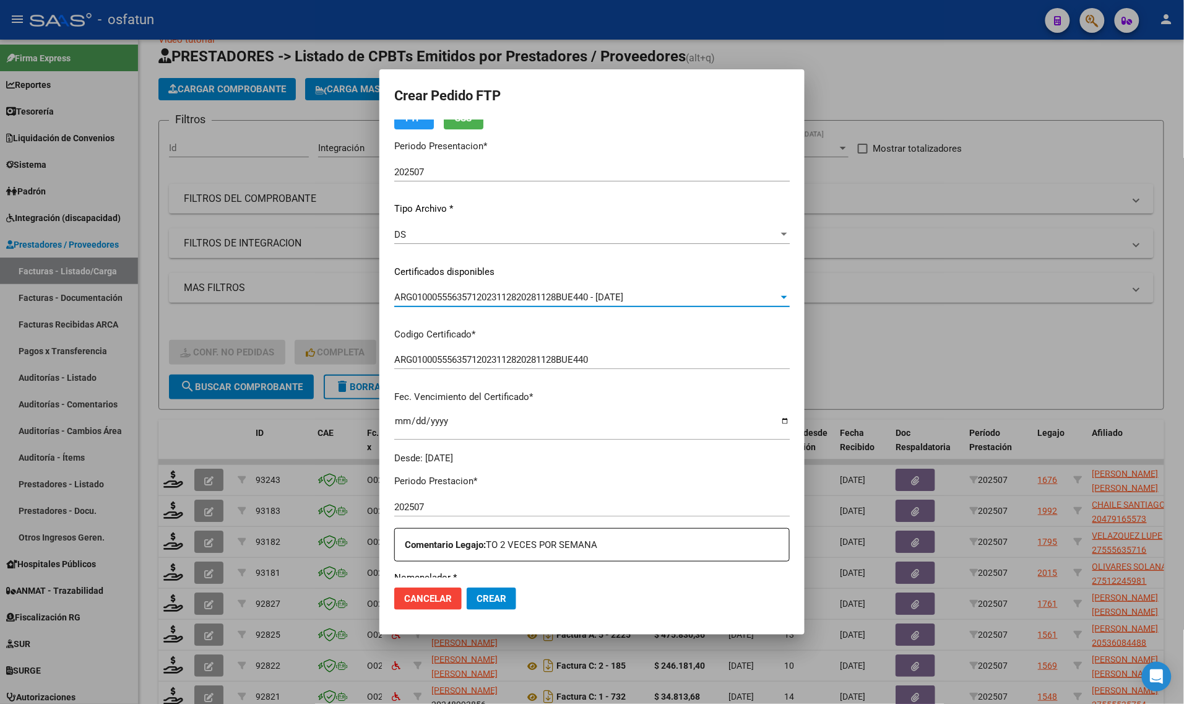
scroll to position [232, 0]
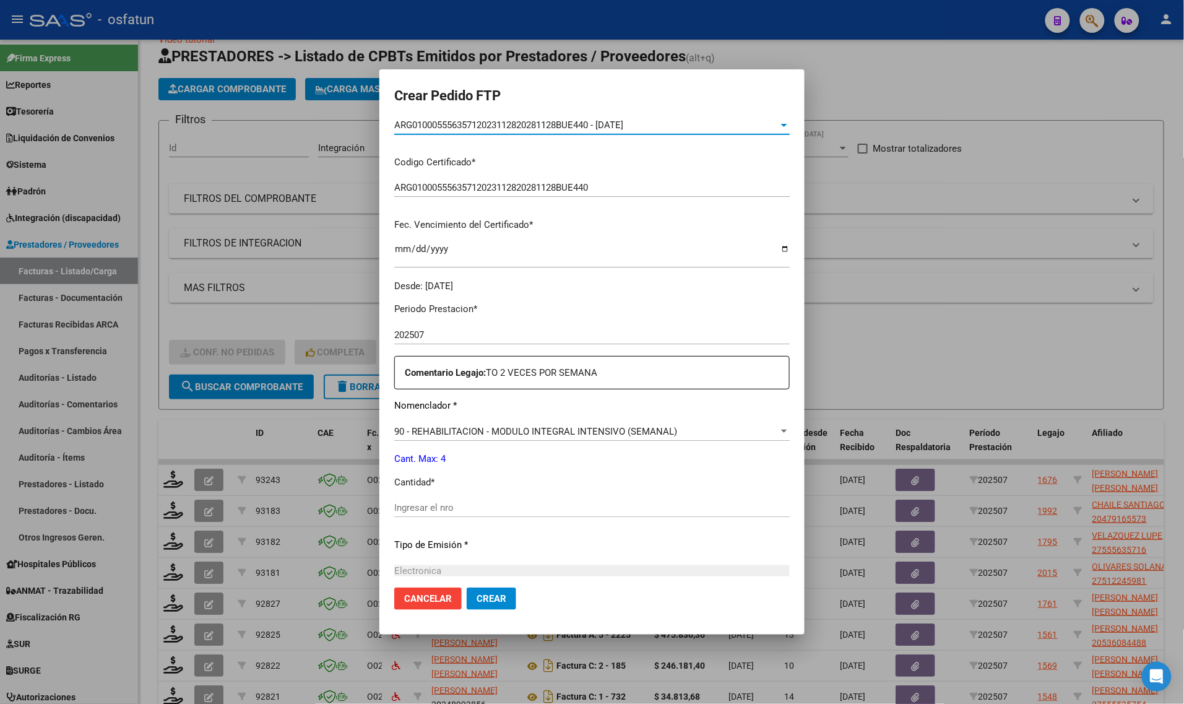
click at [425, 499] on div "Ingresar el nro" at bounding box center [591, 507] width 395 height 19
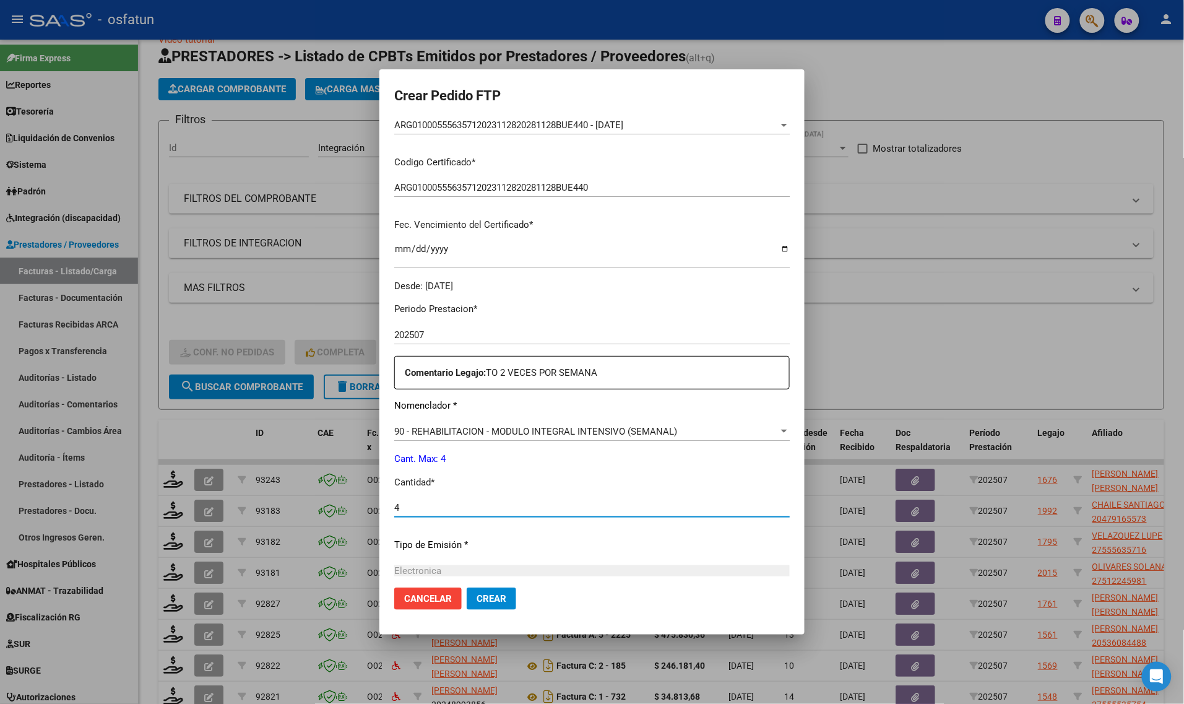
type input "4"
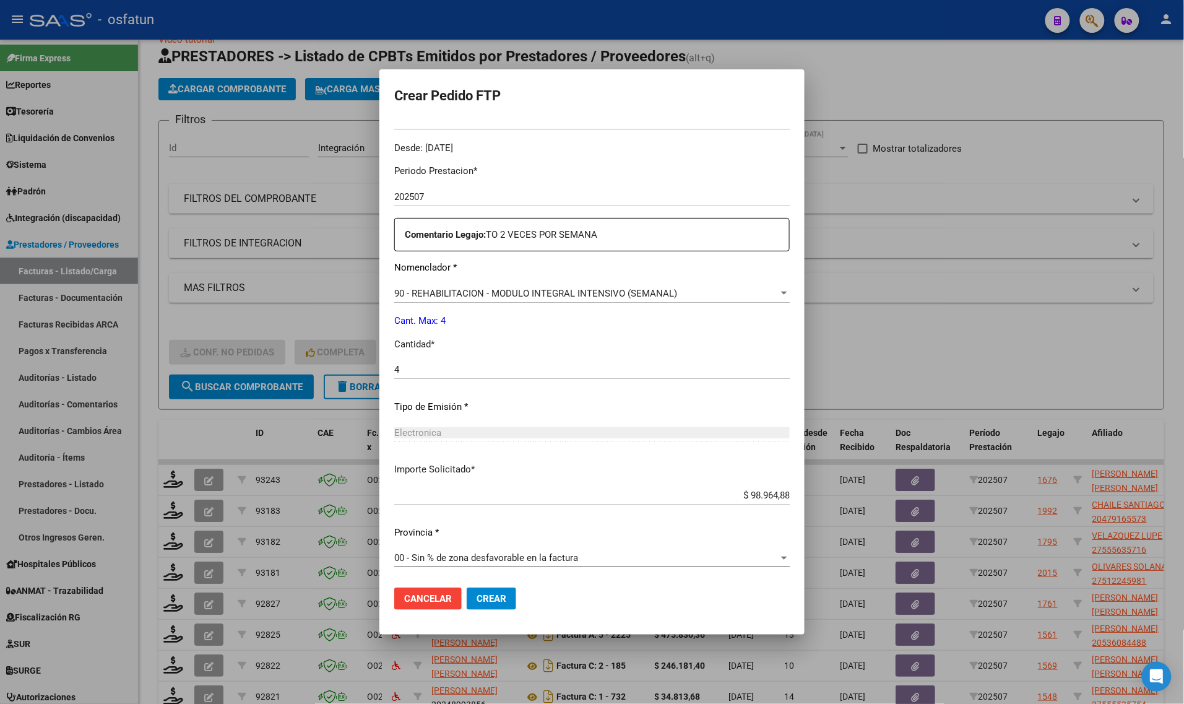
click at [481, 595] on span "Crear" at bounding box center [492, 598] width 30 height 11
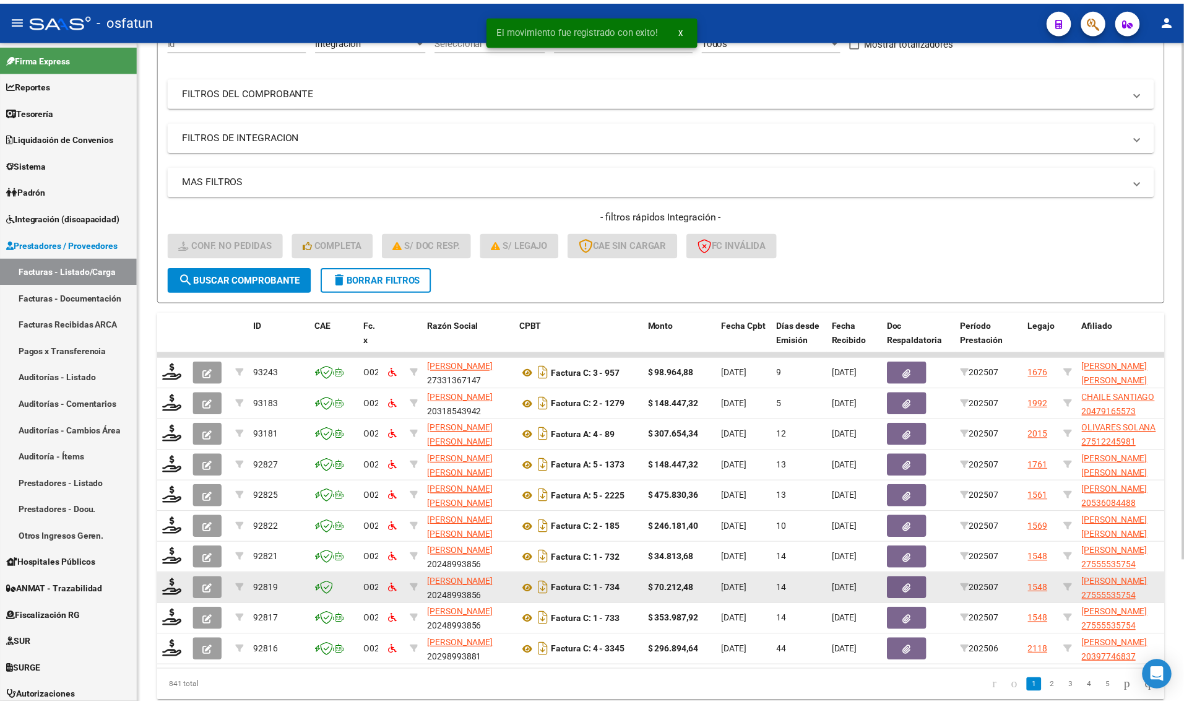
scroll to position [181, 0]
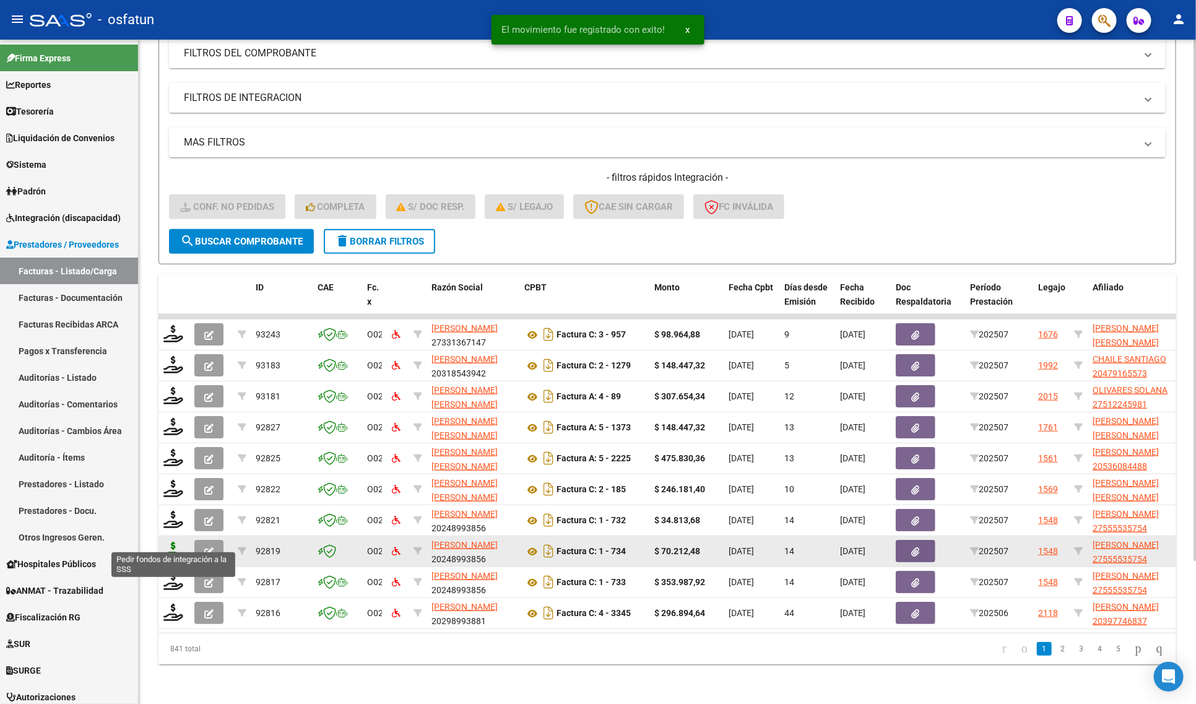
click at [178, 542] on icon at bounding box center [173, 550] width 20 height 17
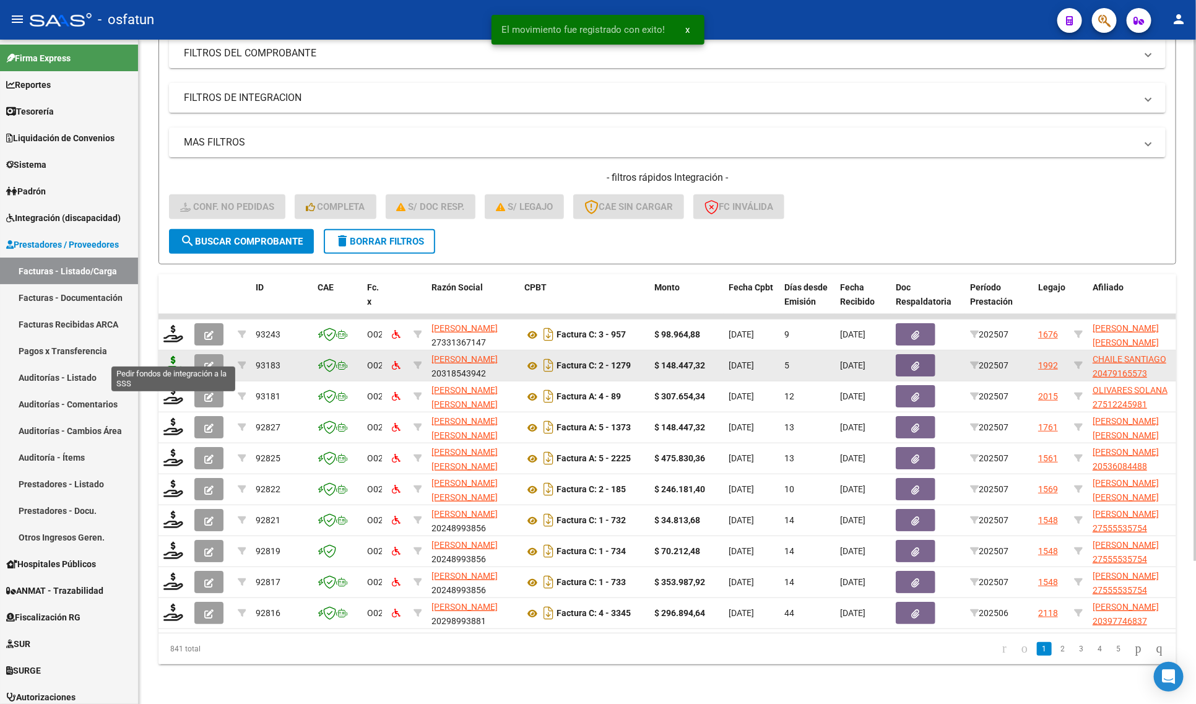
click at [170, 356] on icon at bounding box center [173, 364] width 20 height 17
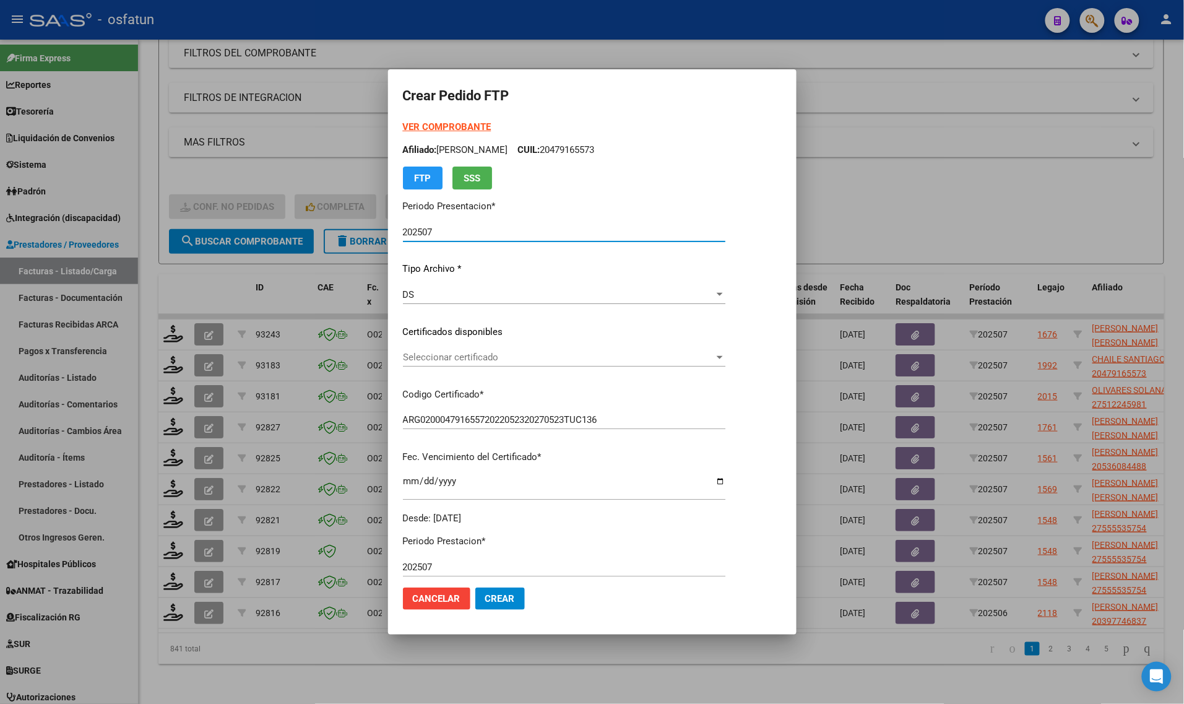
click at [439, 126] on strong "VER COMPROBANTE" at bounding box center [447, 126] width 88 height 11
click at [455, 357] on span "Seleccionar certificado" at bounding box center [558, 357] width 311 height 11
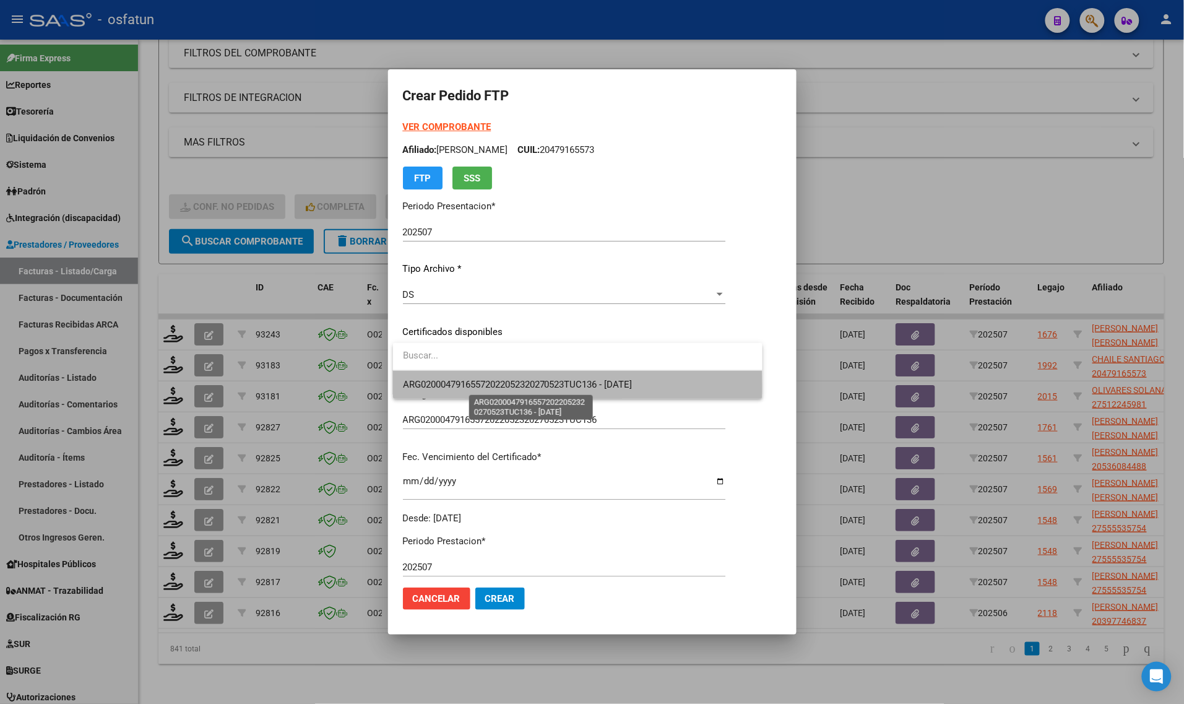
click at [456, 386] on span "ARG02000479165572022052320270523TUC136 - 2027-05-23" at bounding box center [518, 384] width 230 height 11
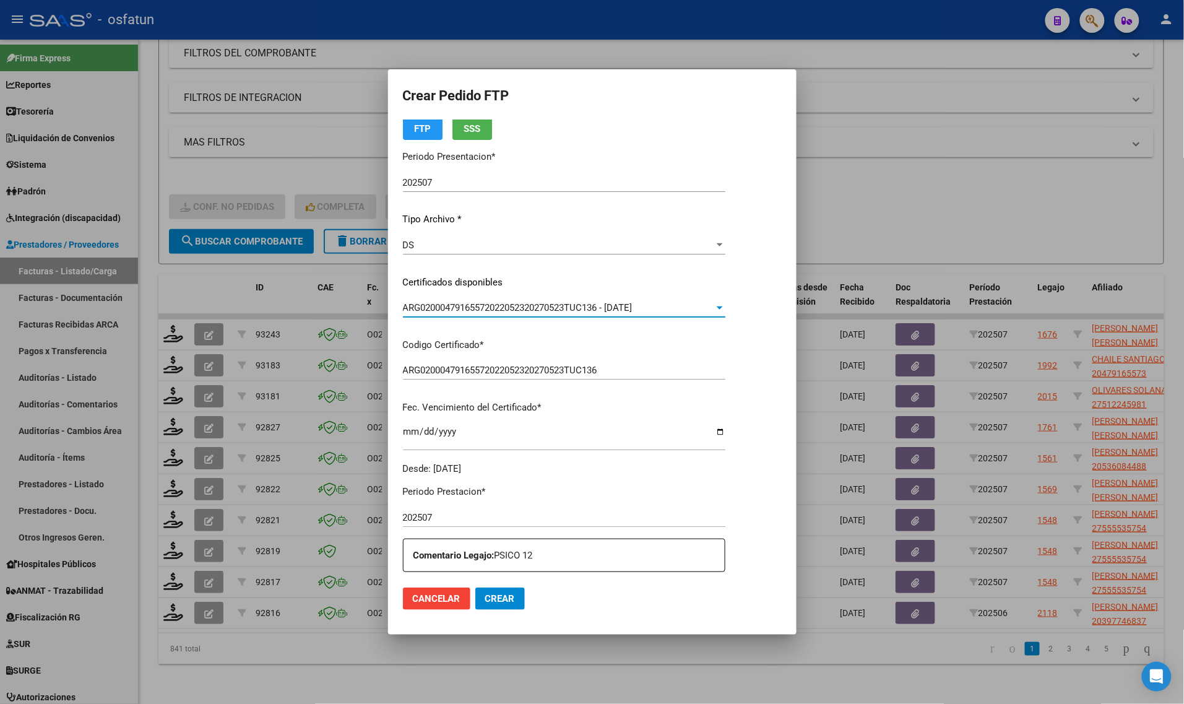
scroll to position [232, 0]
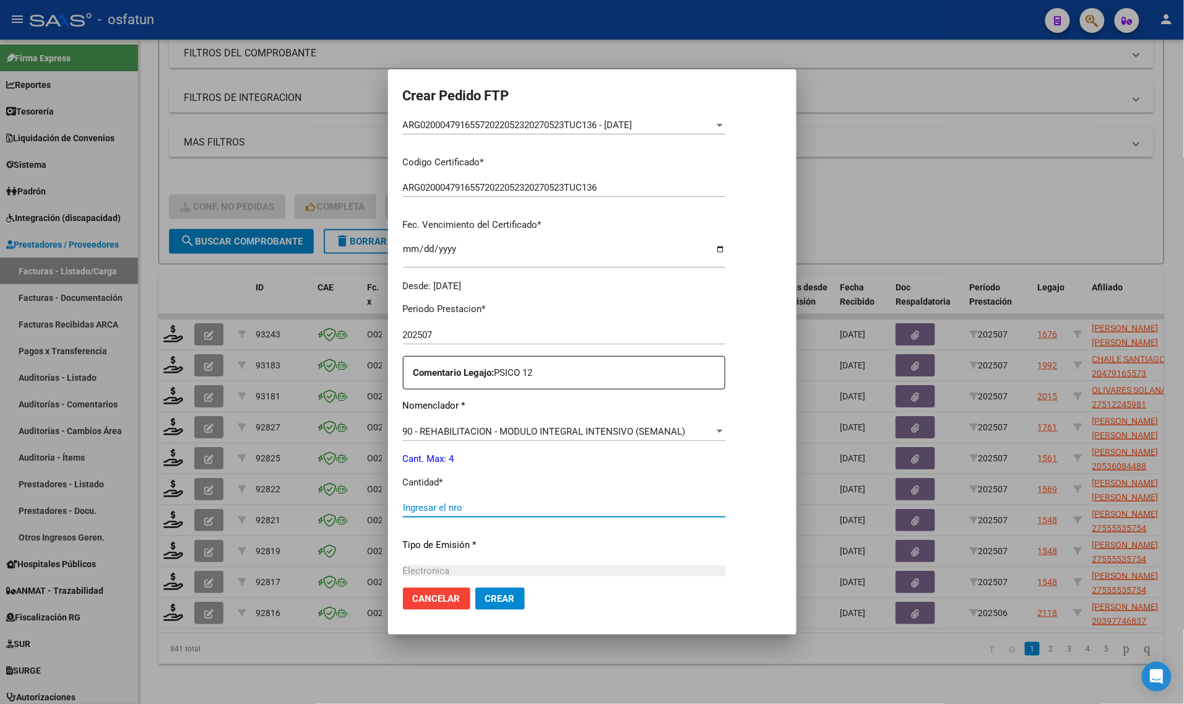
click at [455, 511] on input "Ingresar el nro" at bounding box center [564, 507] width 322 height 11
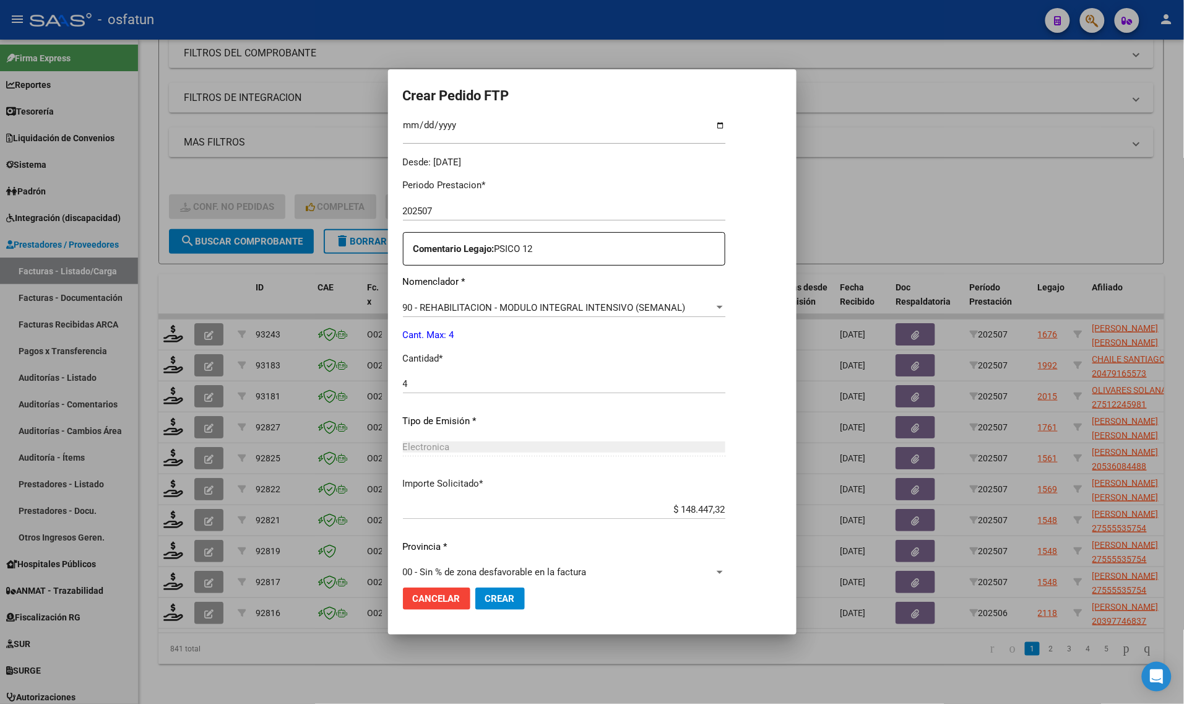
scroll to position [370, 0]
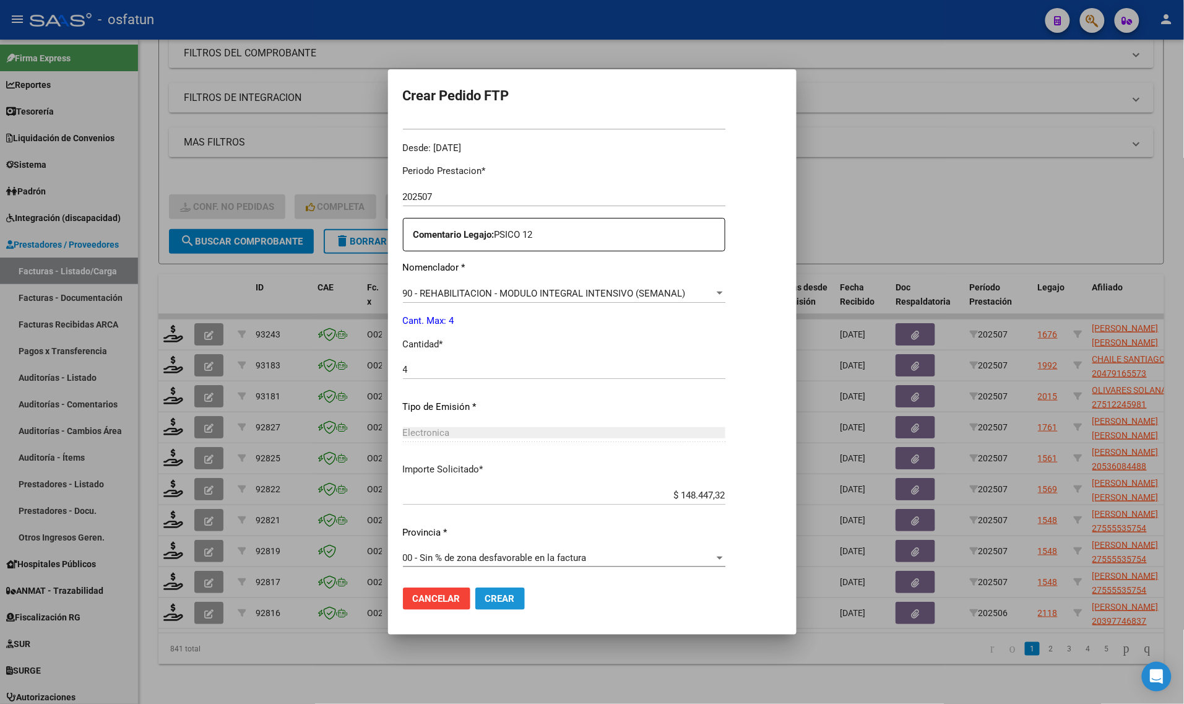
click at [506, 593] on span "Crear" at bounding box center [500, 598] width 30 height 11
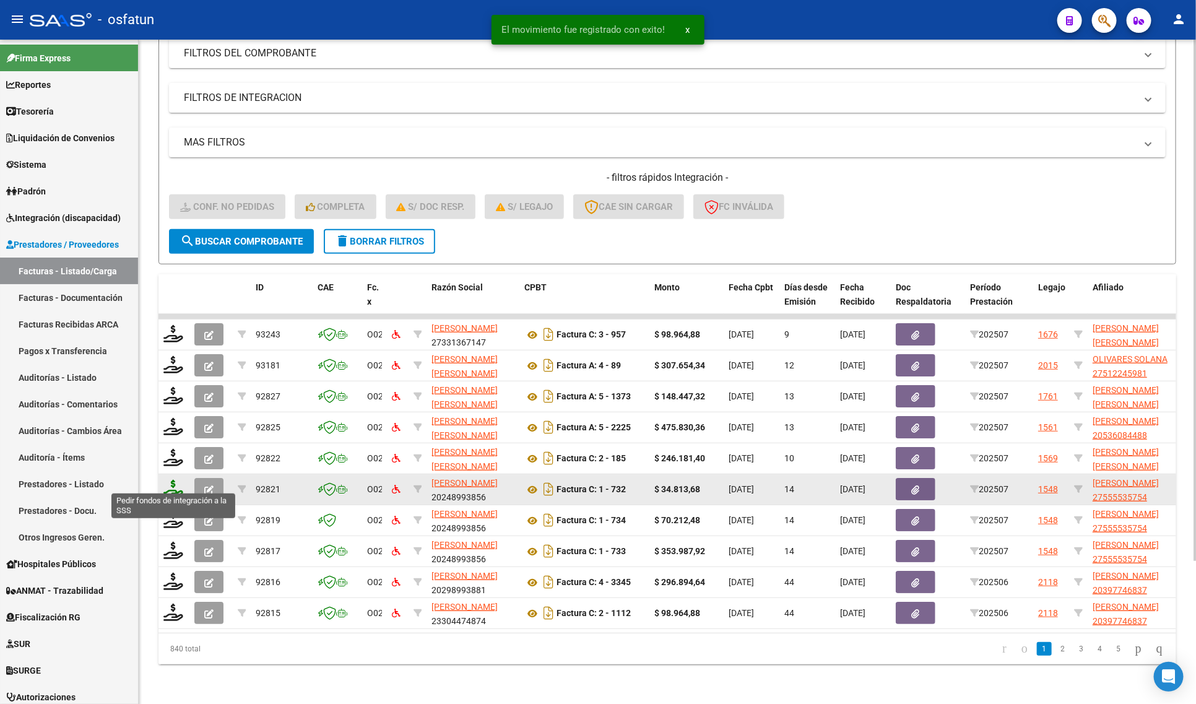
click at [173, 480] on icon at bounding box center [173, 488] width 20 height 17
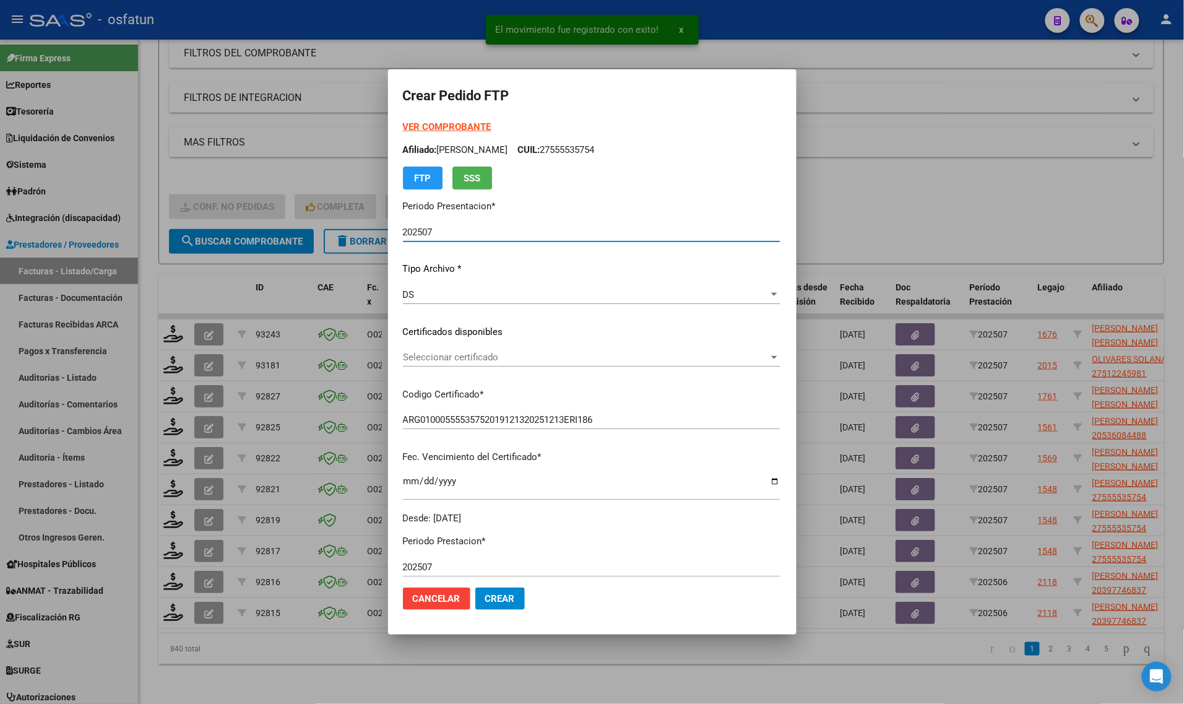
click at [436, 126] on strong "VER COMPROBANTE" at bounding box center [447, 126] width 88 height 11
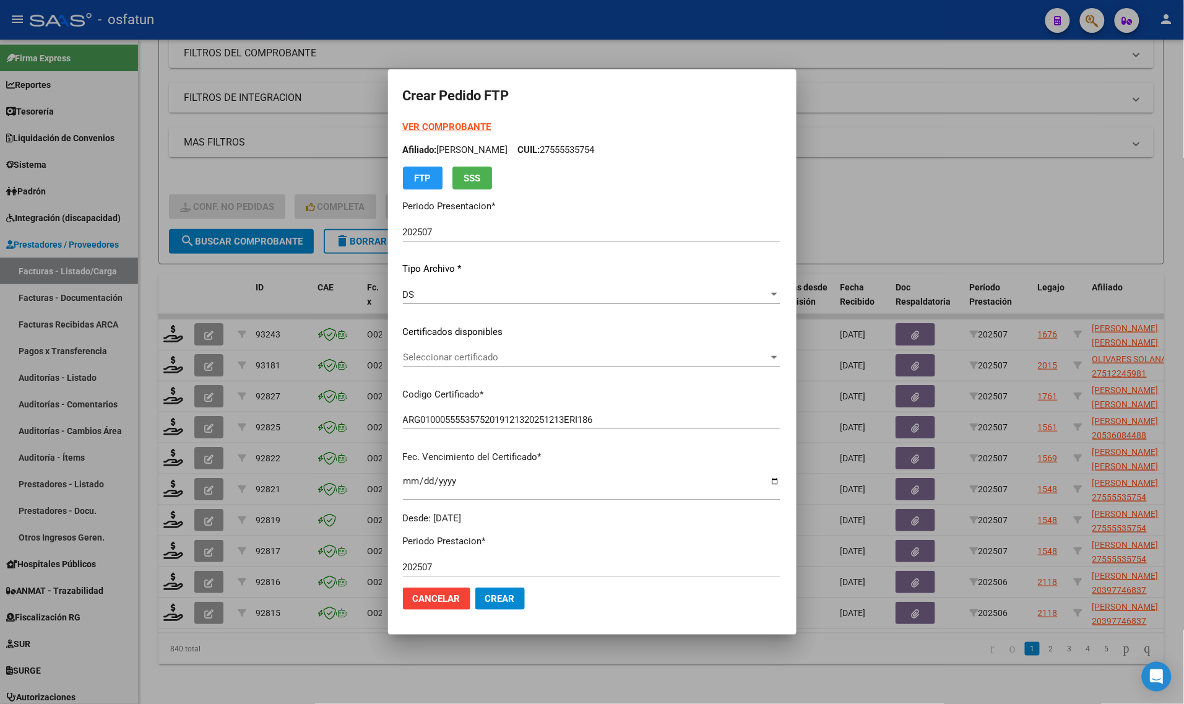
click at [486, 360] on span "Seleccionar certificado" at bounding box center [586, 357] width 366 height 11
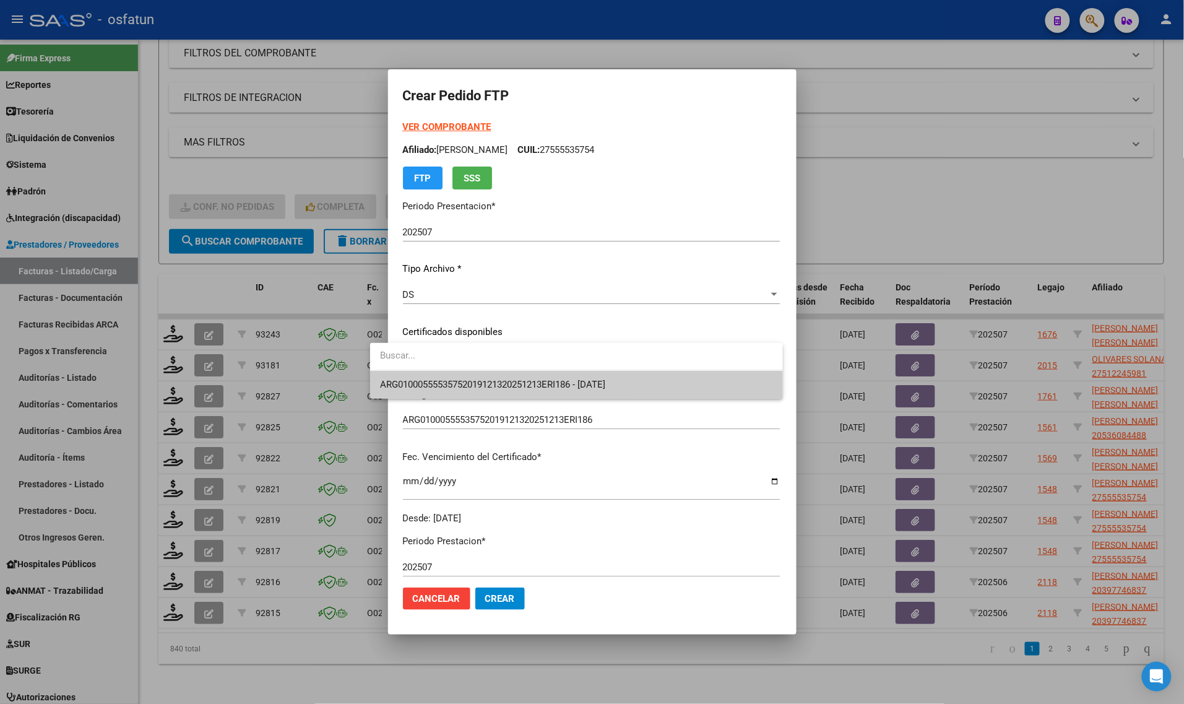
click at [481, 379] on span "ARG01000555535752019121320251213ERI186 - 2025-12-13" at bounding box center [492, 384] width 225 height 11
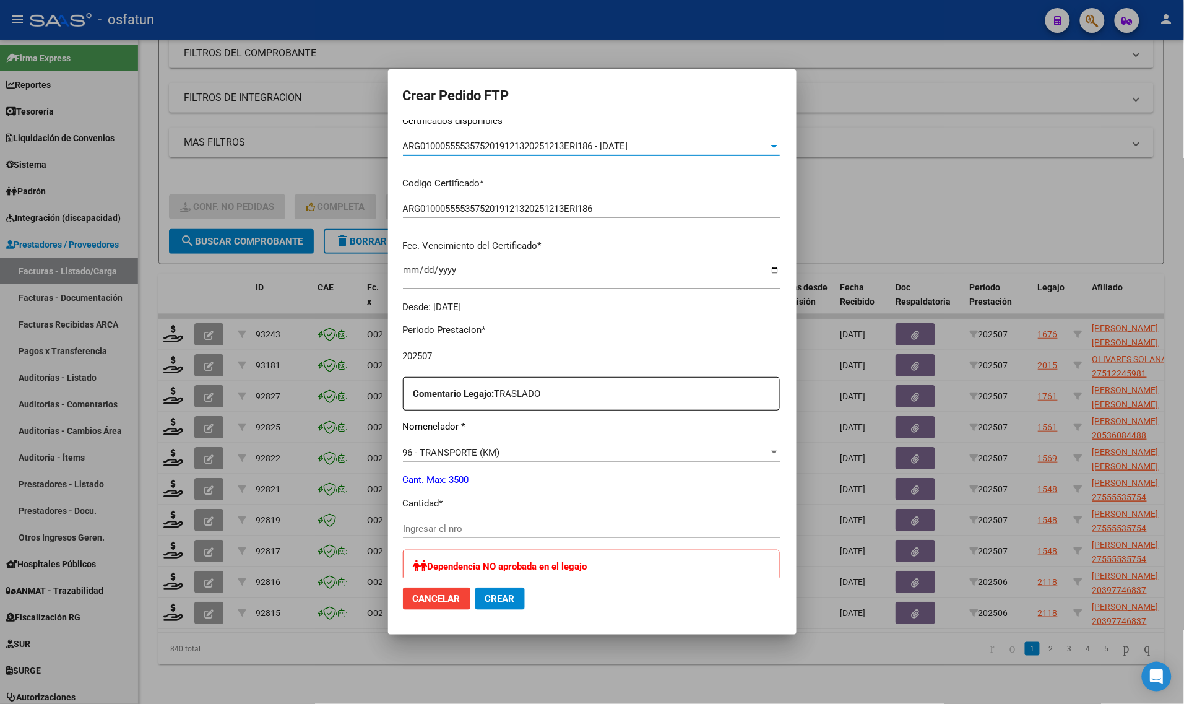
scroll to position [232, 0]
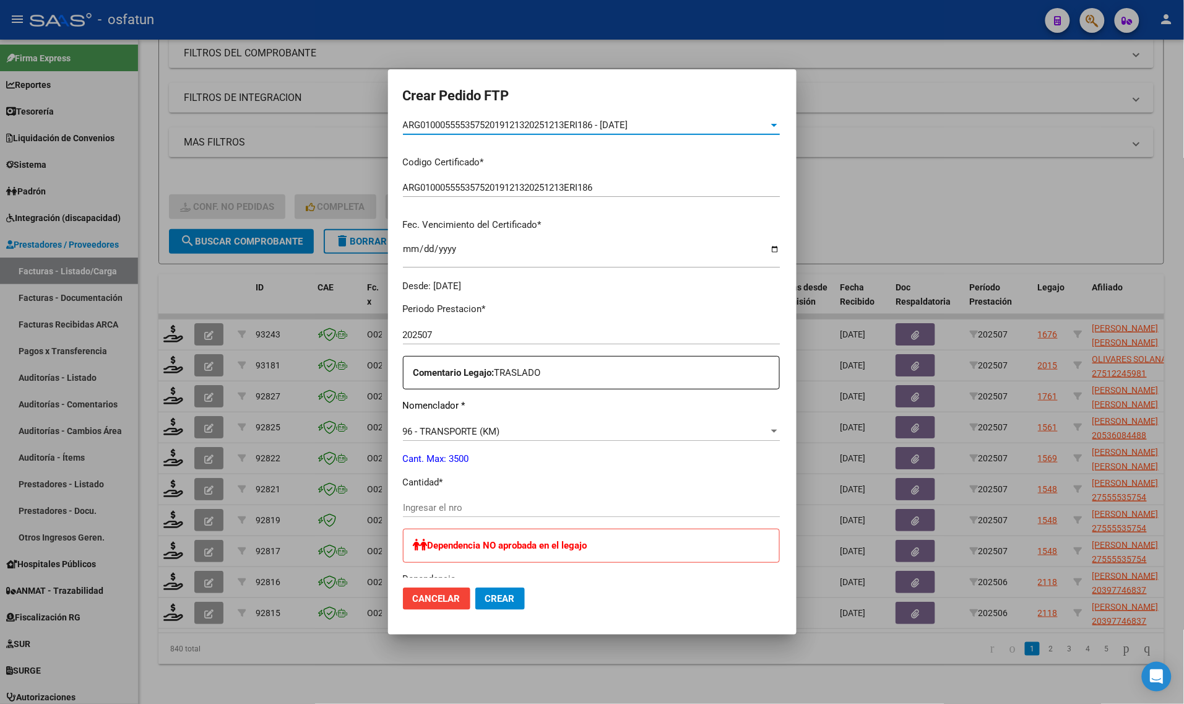
click at [455, 508] on input "Ingresar el nro" at bounding box center [591, 507] width 377 height 11
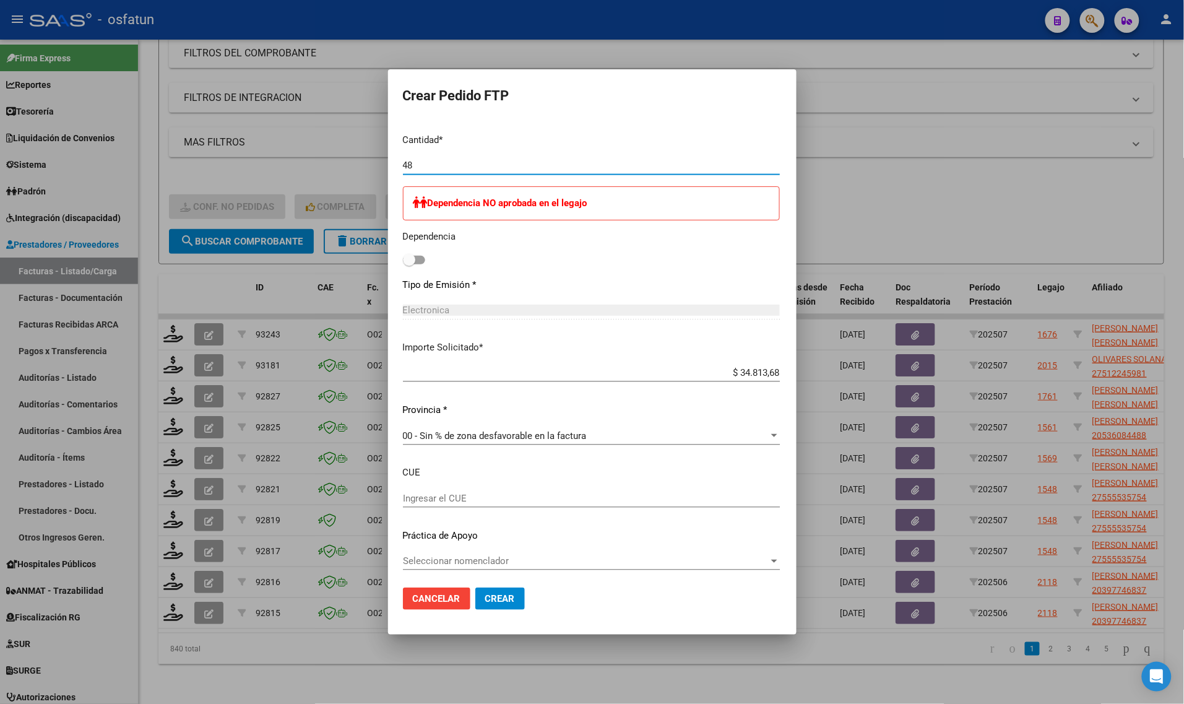
scroll to position [577, 0]
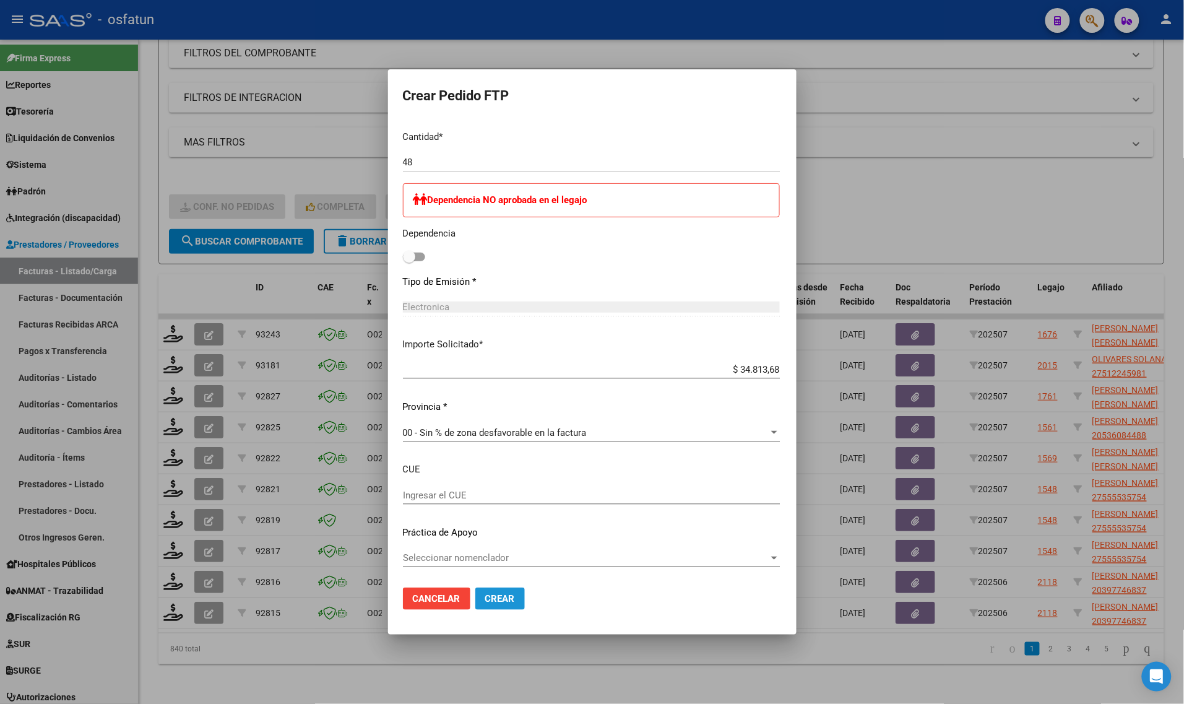
click at [485, 598] on span "Crear" at bounding box center [500, 598] width 30 height 11
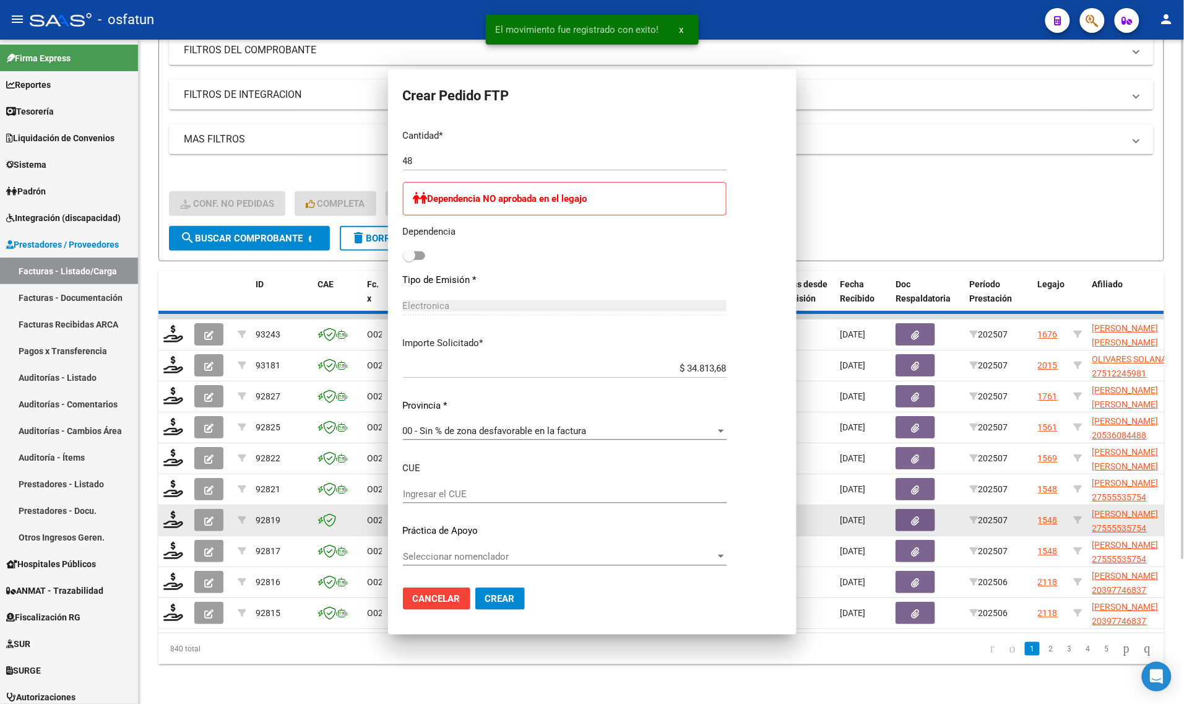
scroll to position [508, 0]
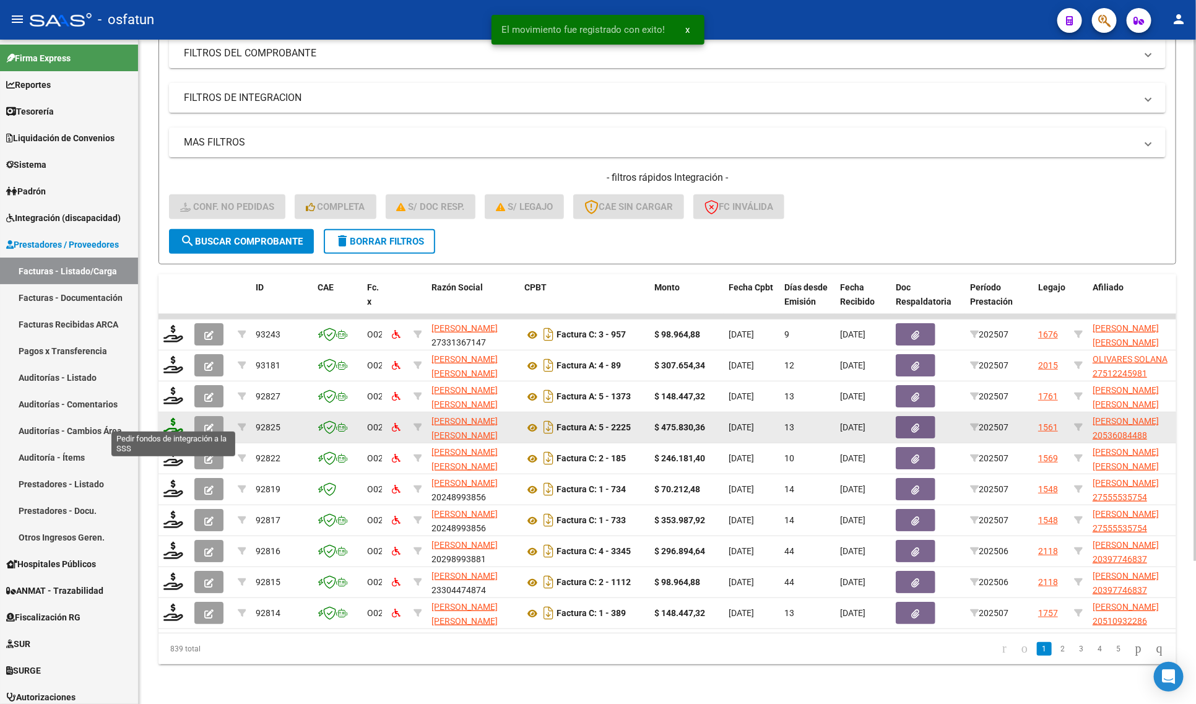
click at [170, 418] on icon at bounding box center [173, 426] width 20 height 17
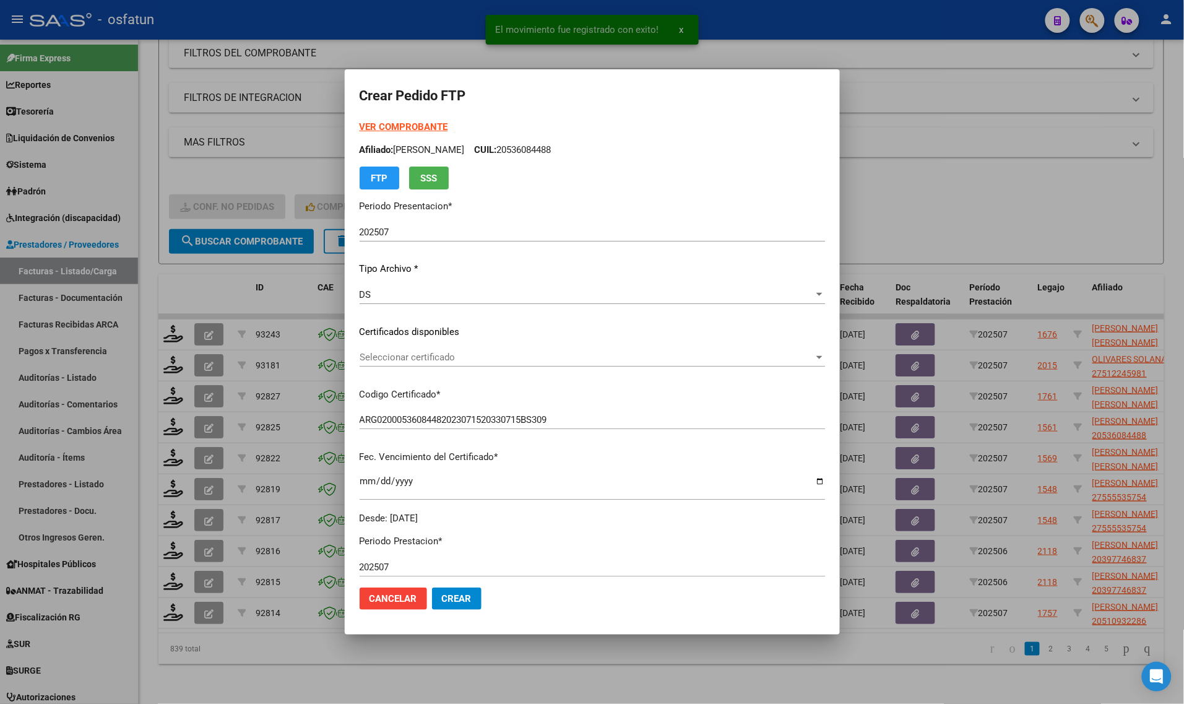
click at [395, 128] on strong "VER COMPROBANTE" at bounding box center [404, 126] width 88 height 11
click at [475, 342] on div "VER COMPROBANTE ARCA Padrón Afiliado: ALESSANDRI MAFFEI MATEO CUIL: 20536084488…" at bounding box center [592, 322] width 465 height 405
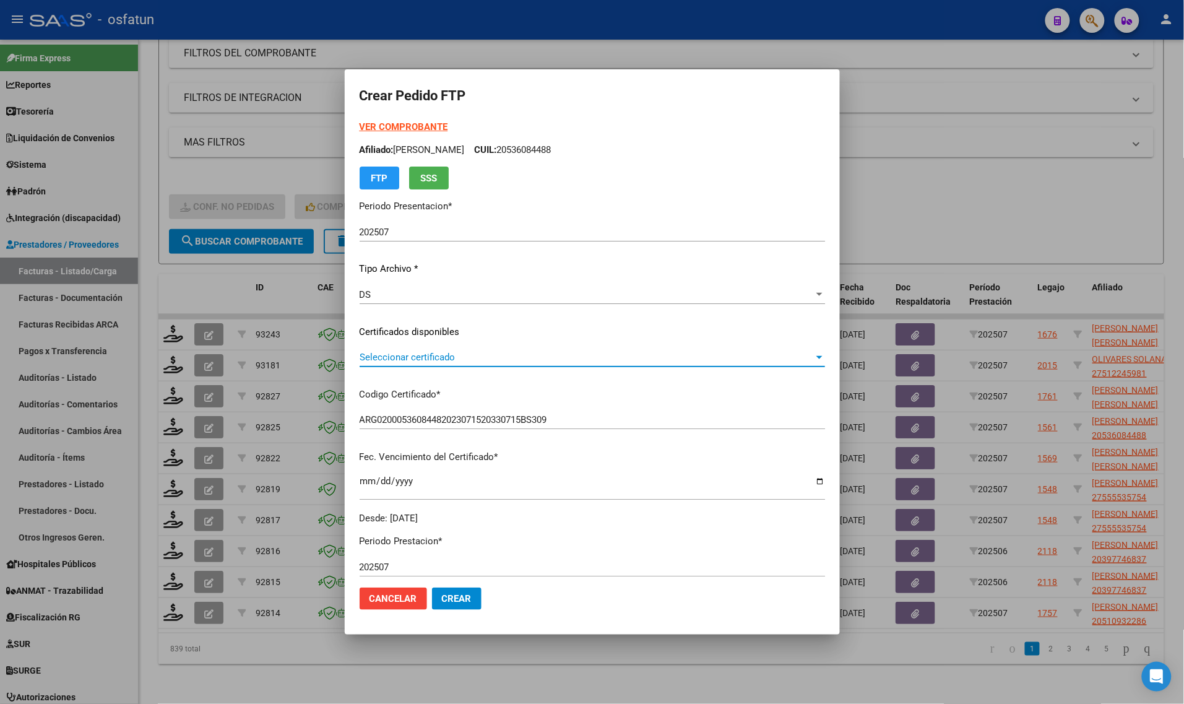
click at [475, 354] on span "Seleccionar certificado" at bounding box center [587, 357] width 454 height 11
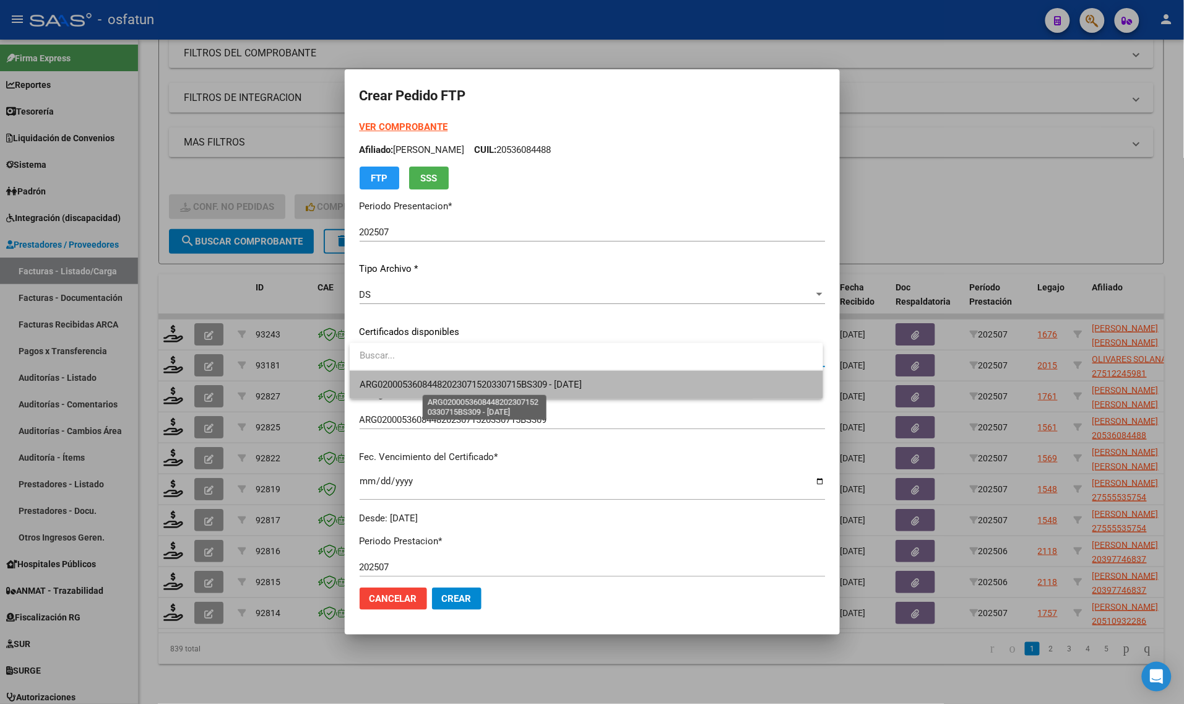
click at [473, 382] on span "ARG02000536084482023071520330715BS309 - 2033-07-15" at bounding box center [471, 384] width 223 height 11
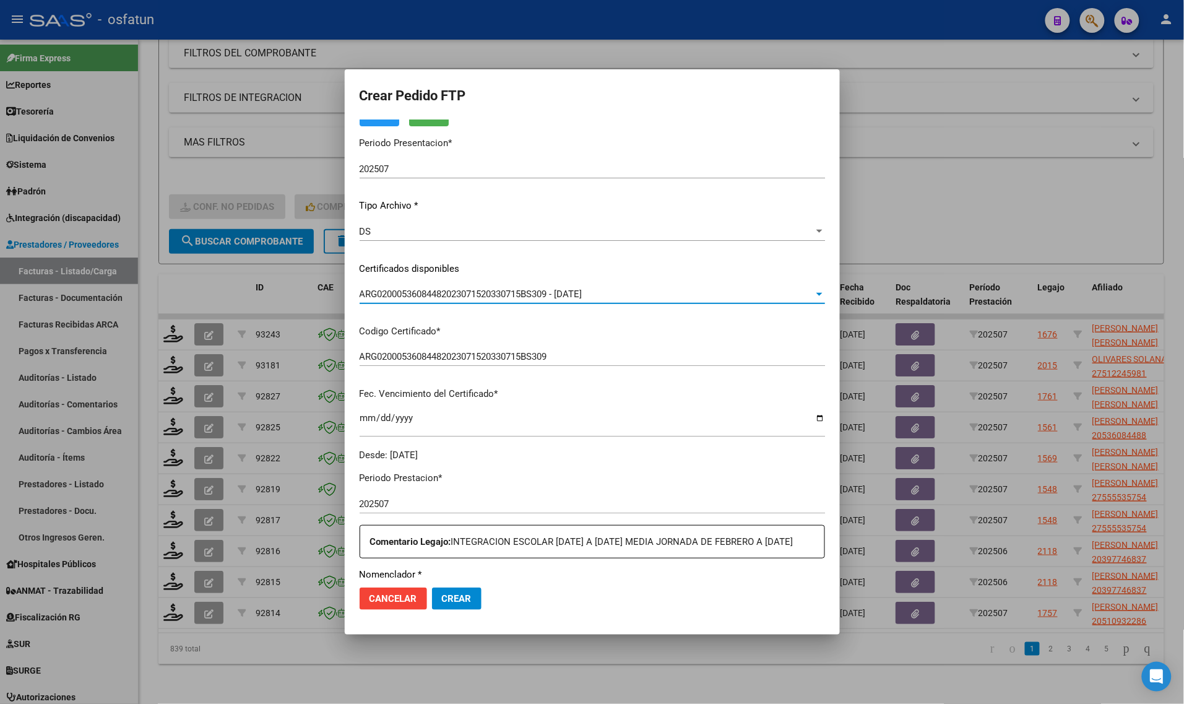
scroll to position [309, 0]
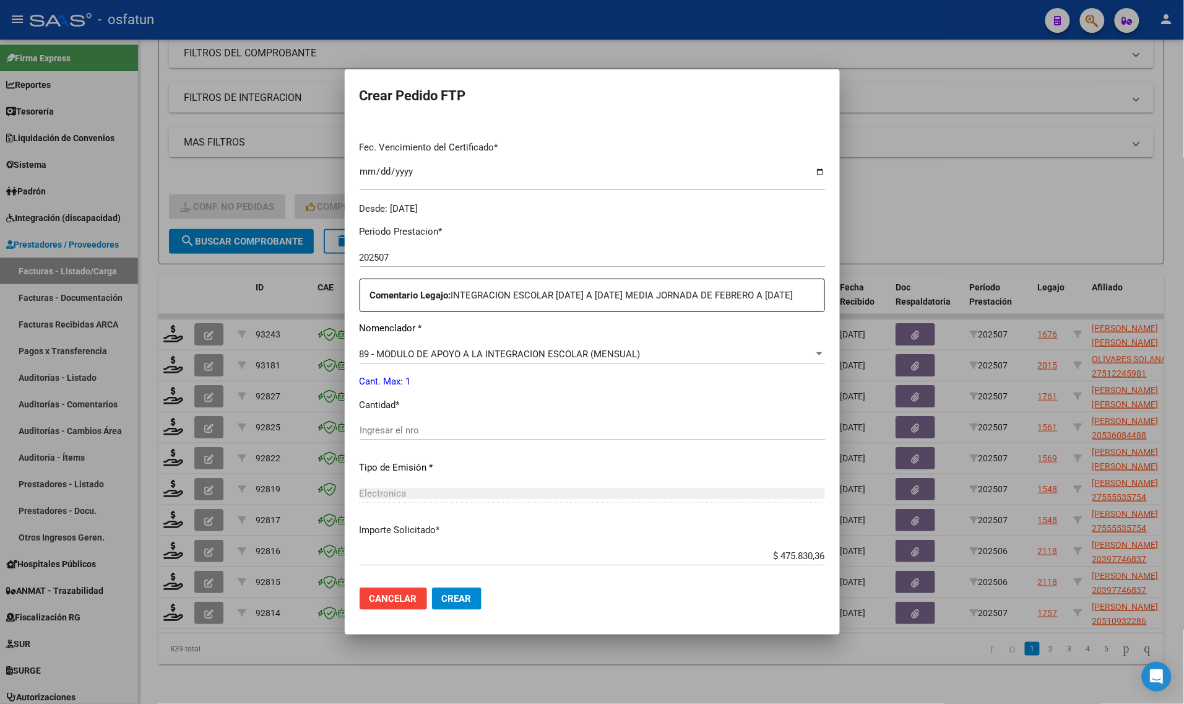
click at [457, 439] on div "Ingresar el nro" at bounding box center [592, 430] width 465 height 19
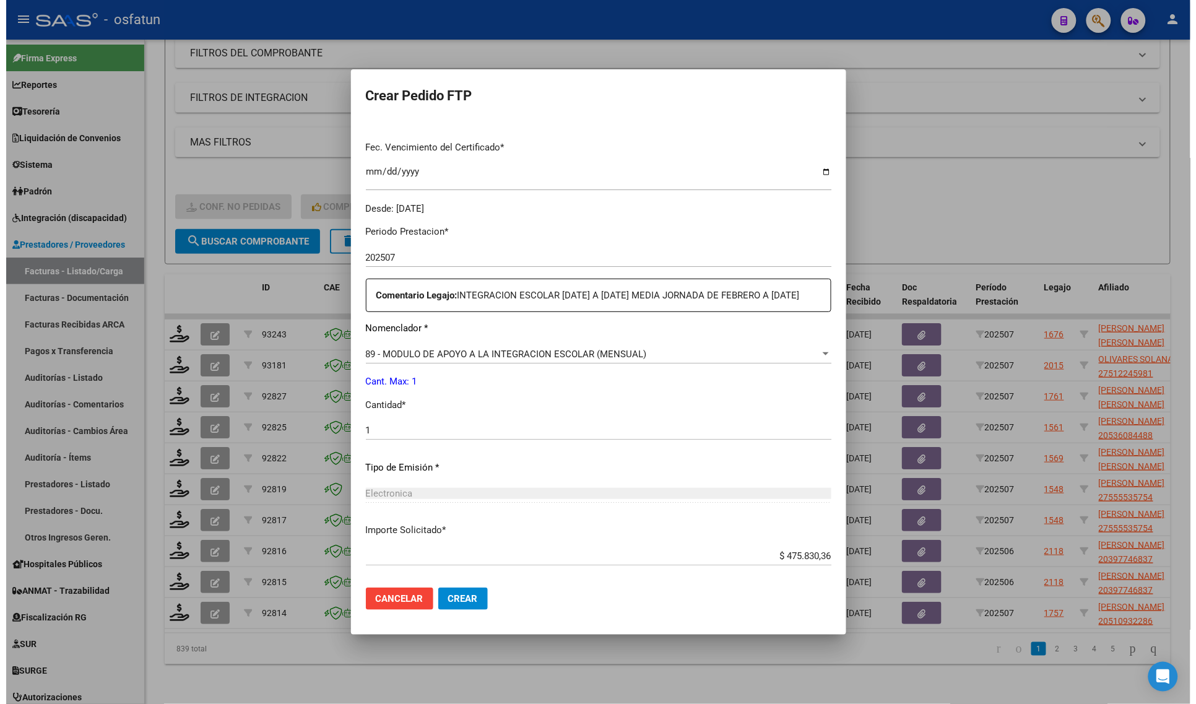
scroll to position [384, 0]
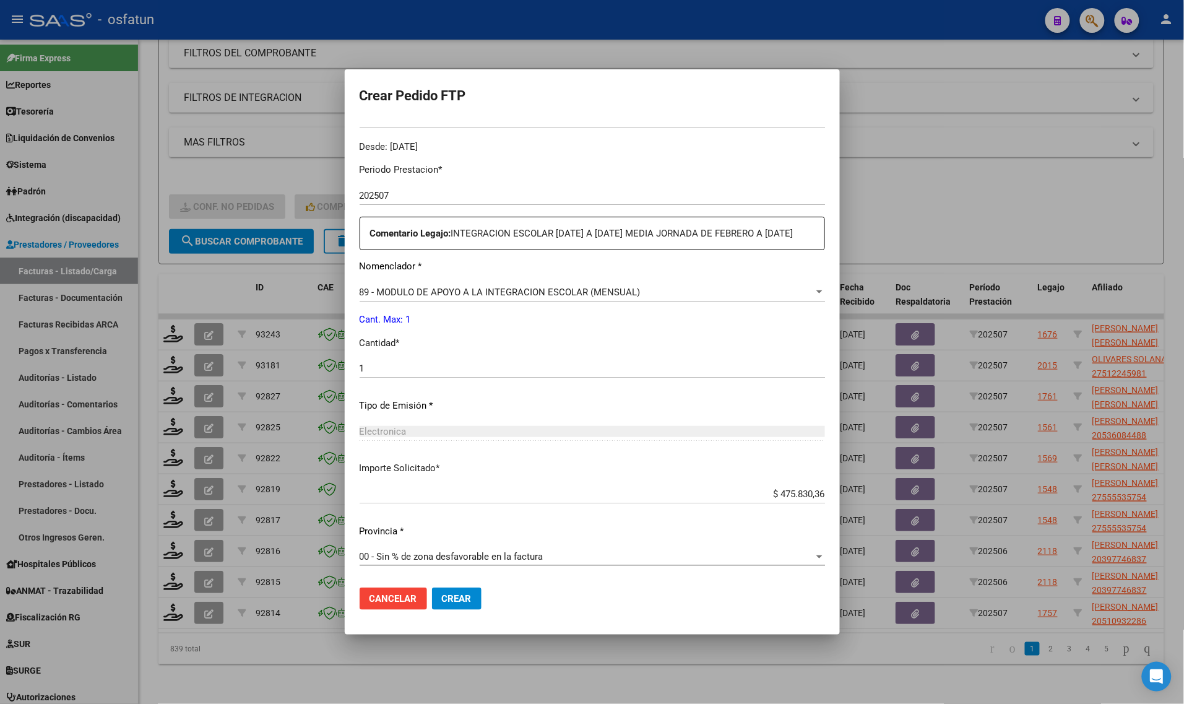
click at [446, 600] on span "Crear" at bounding box center [457, 598] width 30 height 11
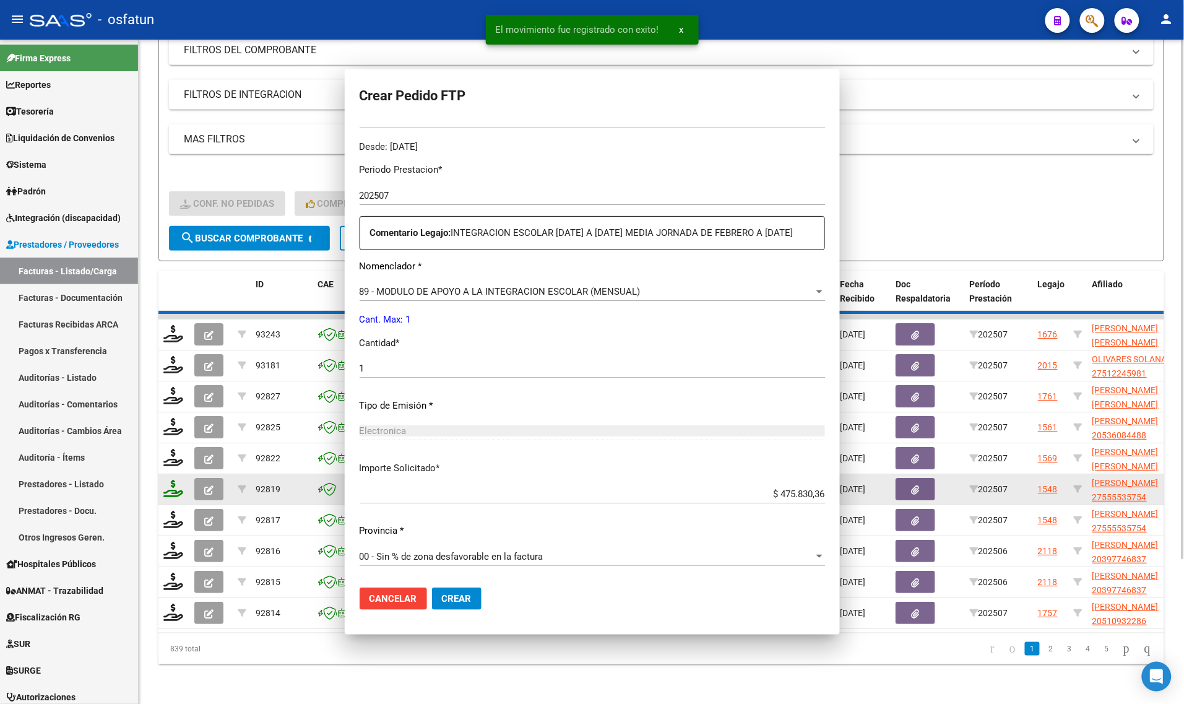
scroll to position [0, 0]
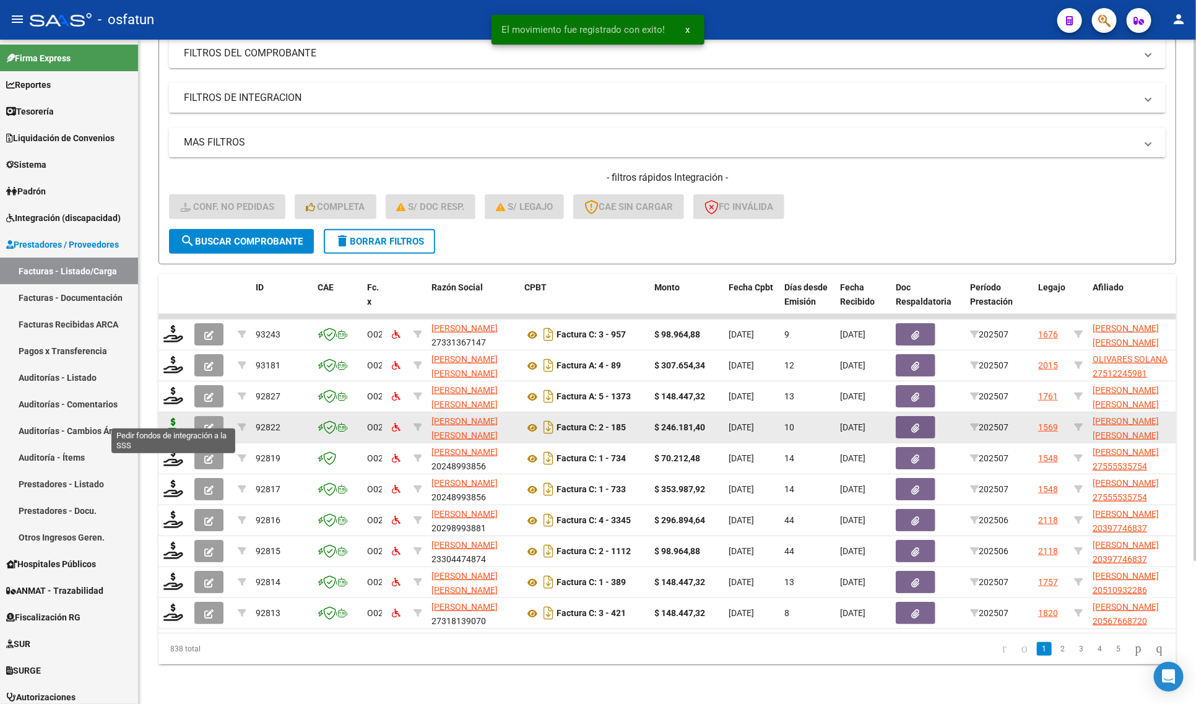
click at [171, 422] on icon at bounding box center [173, 426] width 20 height 17
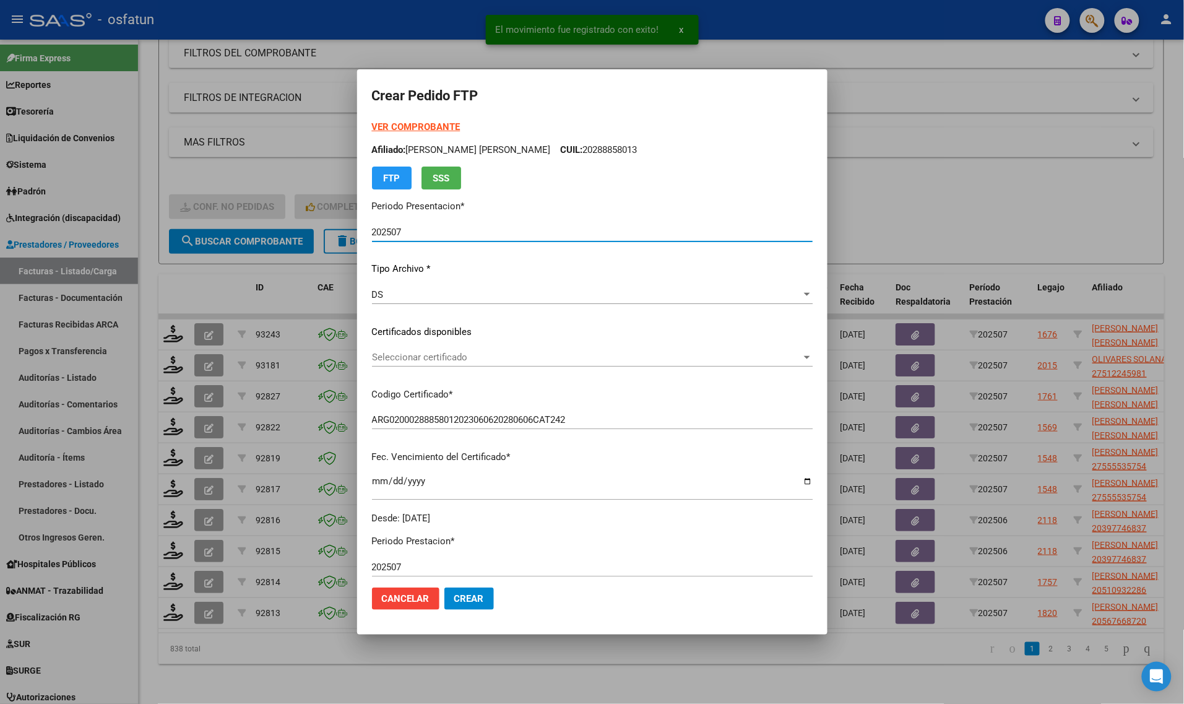
click at [400, 118] on form "Crear Pedido FTP VER COMPROBANTE ARCA Padrón Afiliado: COMELLI DIEGO ANDRES CUI…" at bounding box center [592, 351] width 441 height 535
click at [405, 125] on strong "VER COMPROBANTE" at bounding box center [416, 126] width 88 height 11
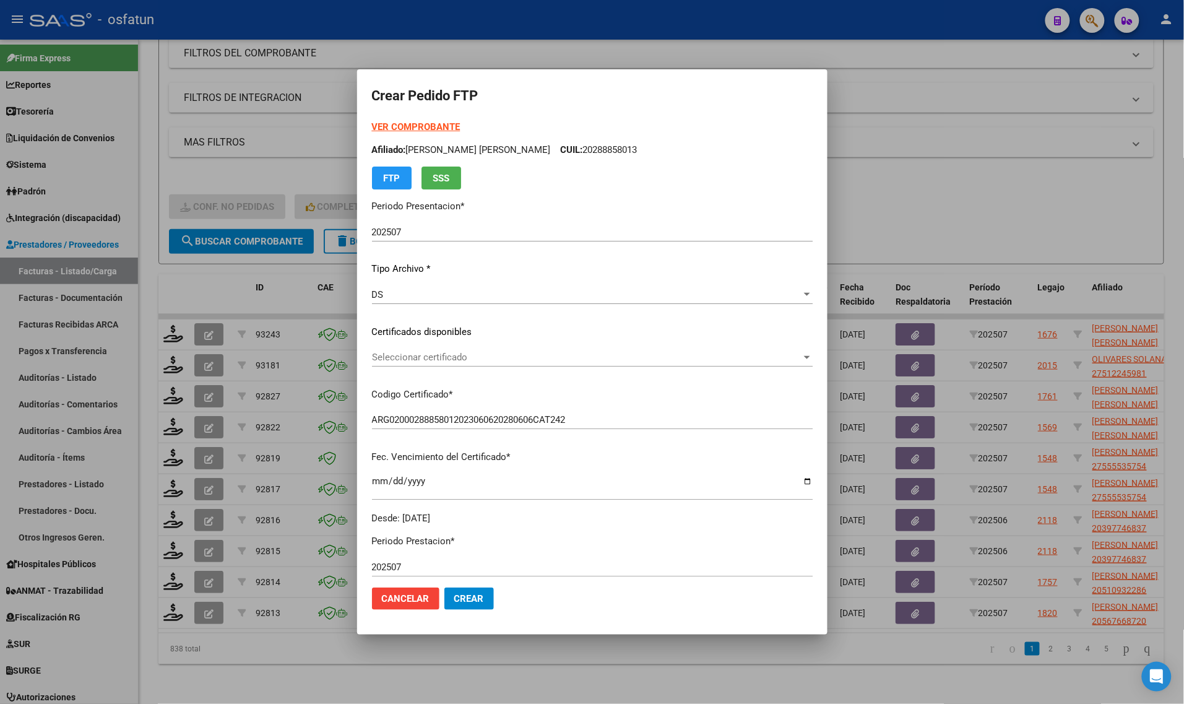
click at [415, 348] on div "Seleccionar certificado Seleccionar certificado" at bounding box center [592, 357] width 441 height 19
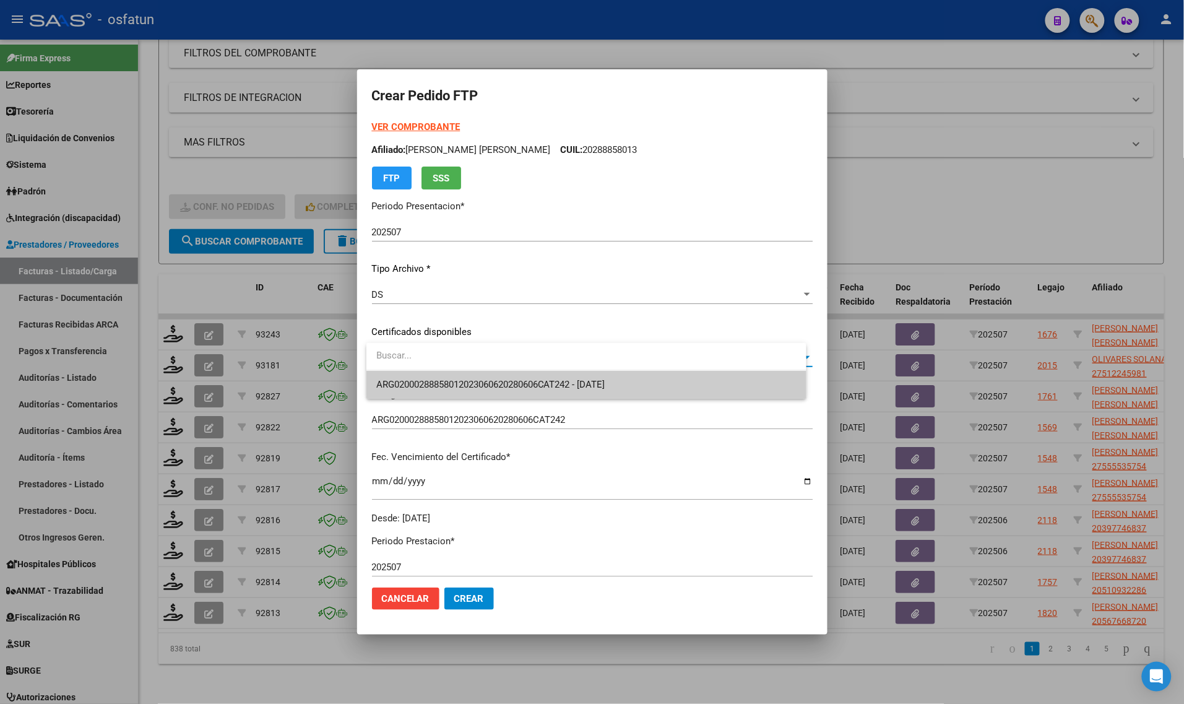
click at [449, 408] on div at bounding box center [592, 352] width 1184 height 704
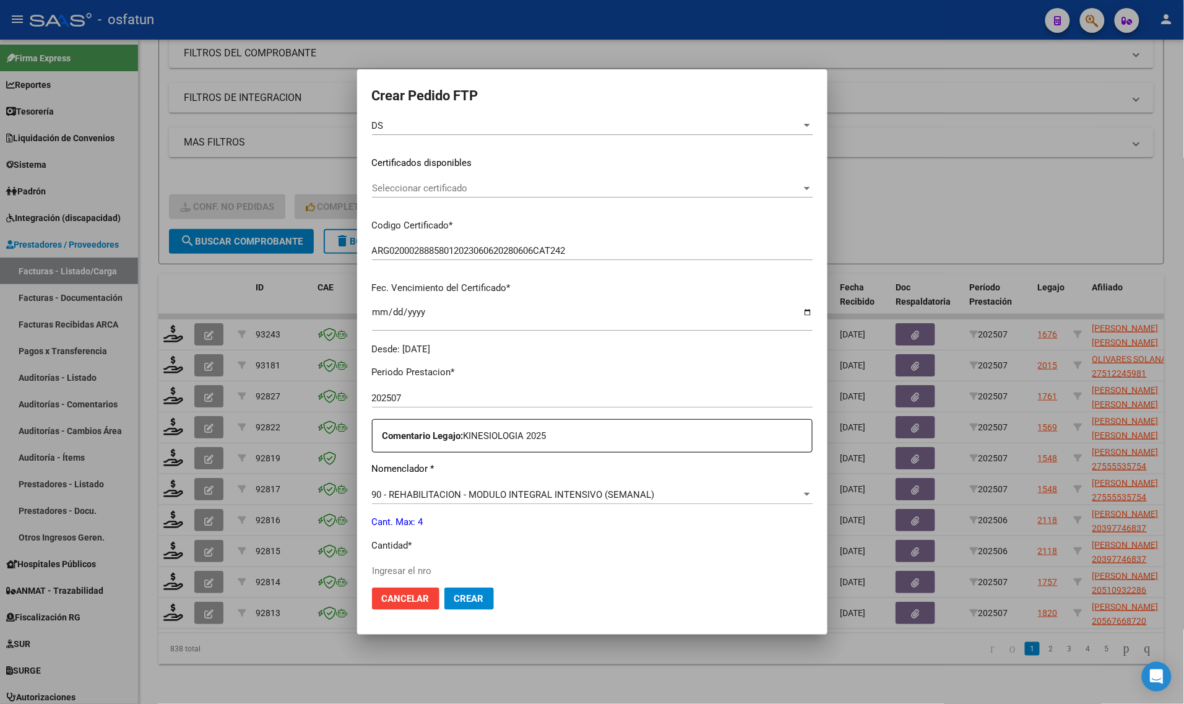
scroll to position [155, 0]
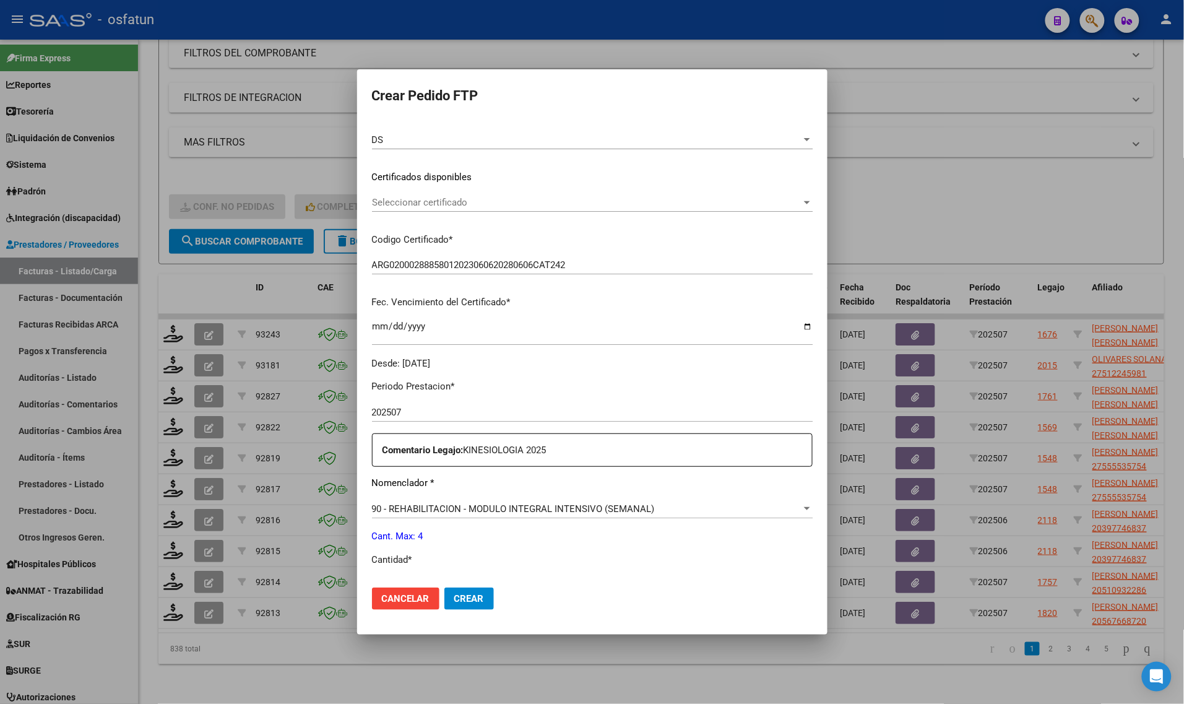
click at [409, 193] on div "Seleccionar certificado Seleccionar certificado" at bounding box center [592, 202] width 441 height 19
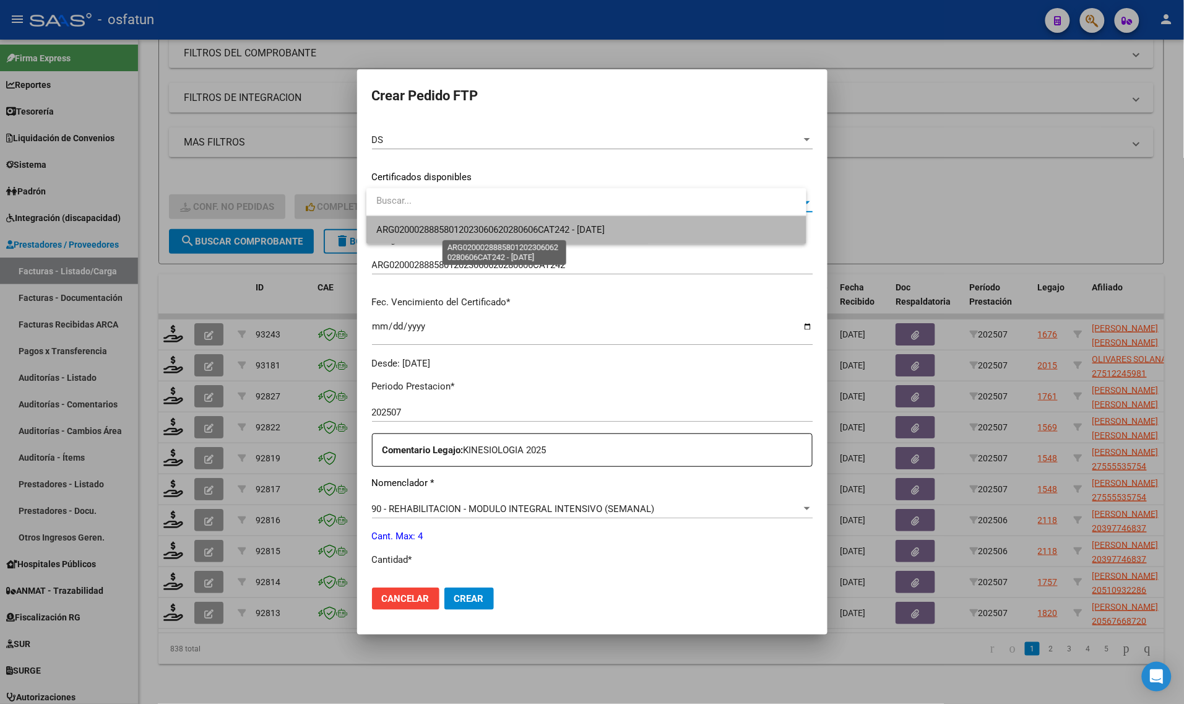
click at [413, 224] on span "ARG02000288858012023060620280606CAT242 - 2028-06-06" at bounding box center [490, 229] width 229 height 11
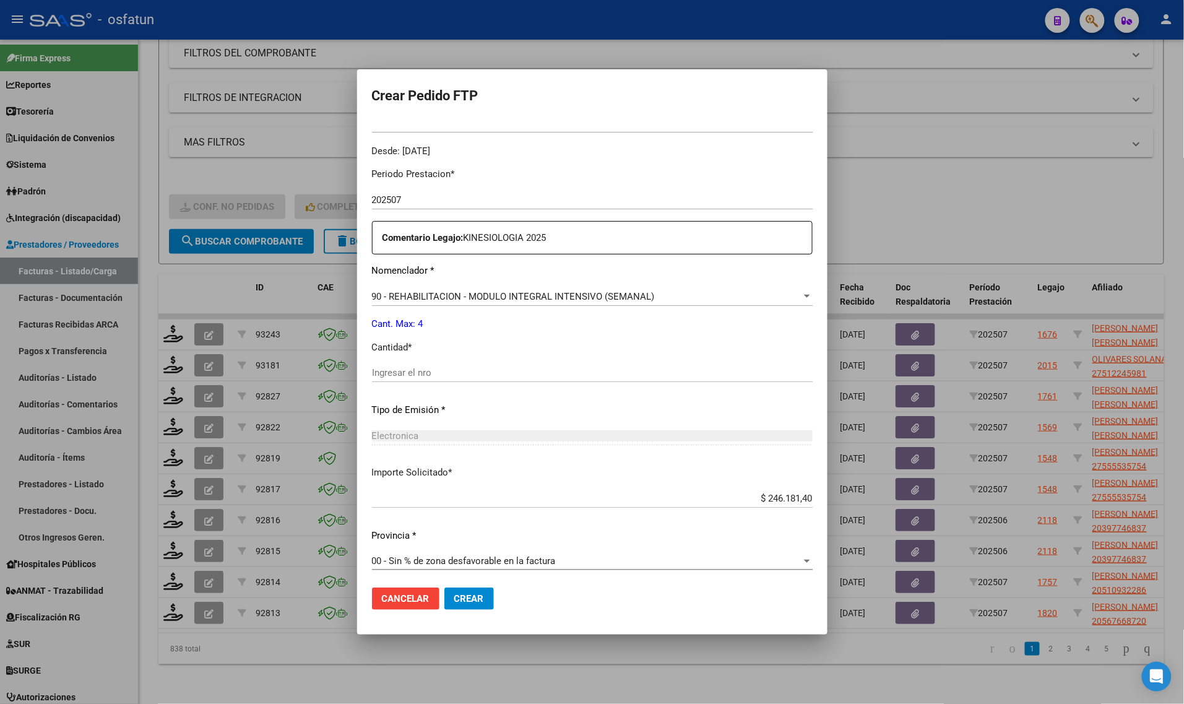
scroll to position [370, 0]
click at [410, 359] on div "Periodo Prestacion * 202507 Ingresar el Periodo Prestacion Comentario Legajo: K…" at bounding box center [592, 367] width 441 height 424
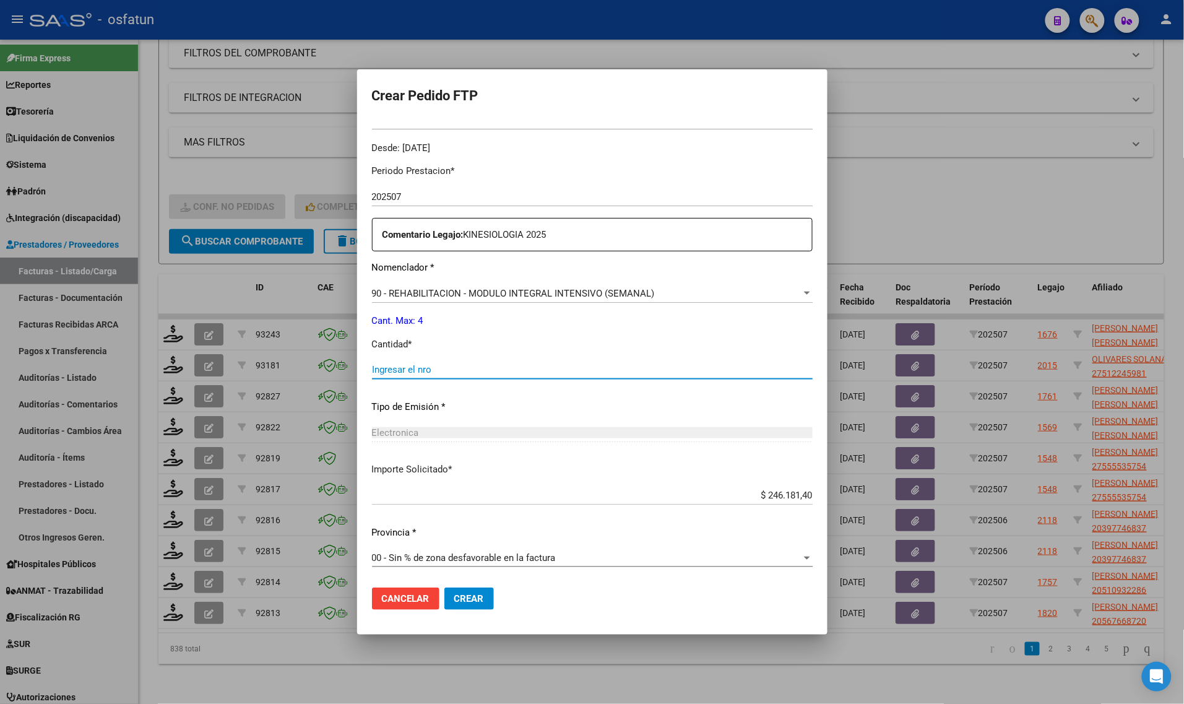
click at [412, 369] on input "Ingresar el nro" at bounding box center [592, 369] width 441 height 11
click at [412, 371] on input "1" at bounding box center [592, 369] width 441 height 11
drag, startPoint x: 412, startPoint y: 371, endPoint x: 329, endPoint y: 343, distance: 87.5
click at [329, 343] on div "Crear Pedido FTP VER COMPROBANTE ARCA Padrón Afiliado: COMELLI DIEGO ANDRES CUI…" at bounding box center [592, 352] width 1184 height 704
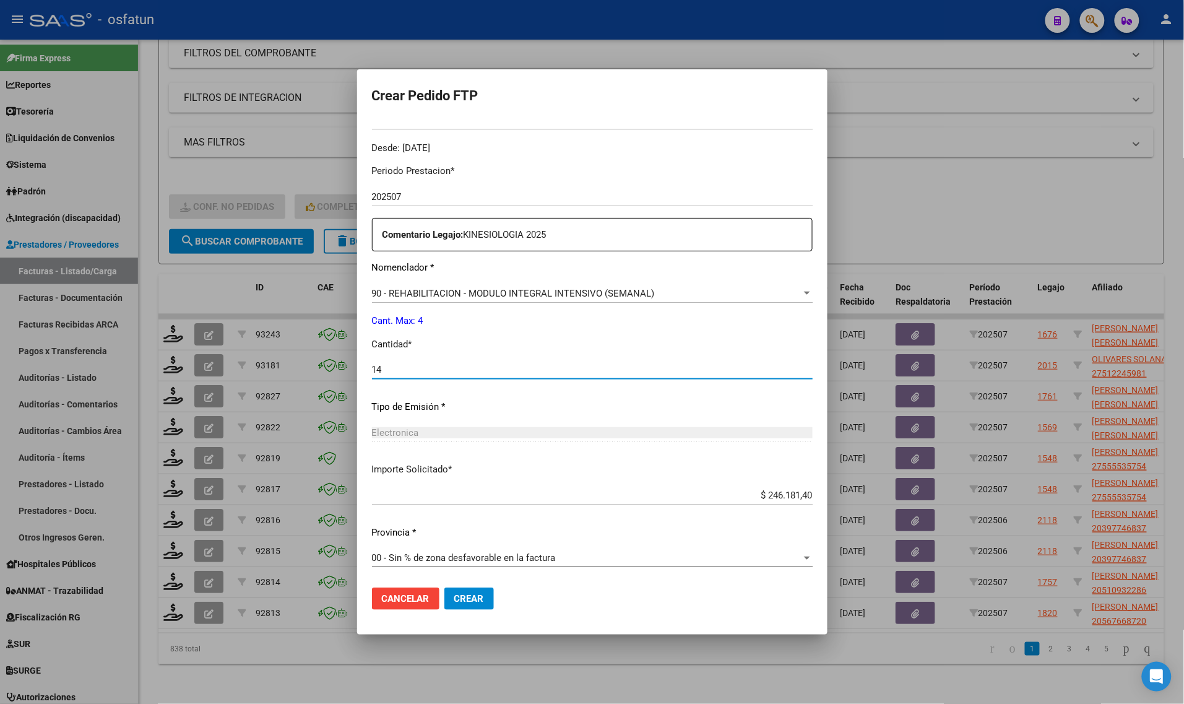
click at [329, 343] on div at bounding box center [592, 352] width 1184 height 704
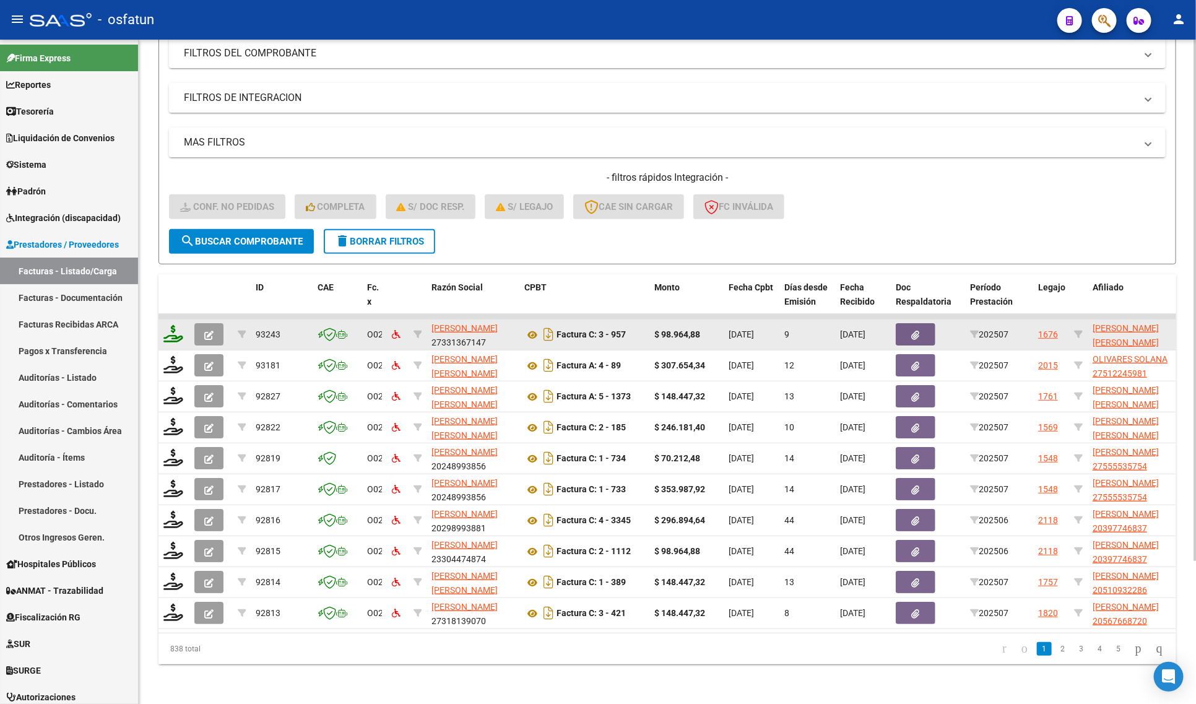
click at [169, 329] on icon at bounding box center [173, 333] width 20 height 17
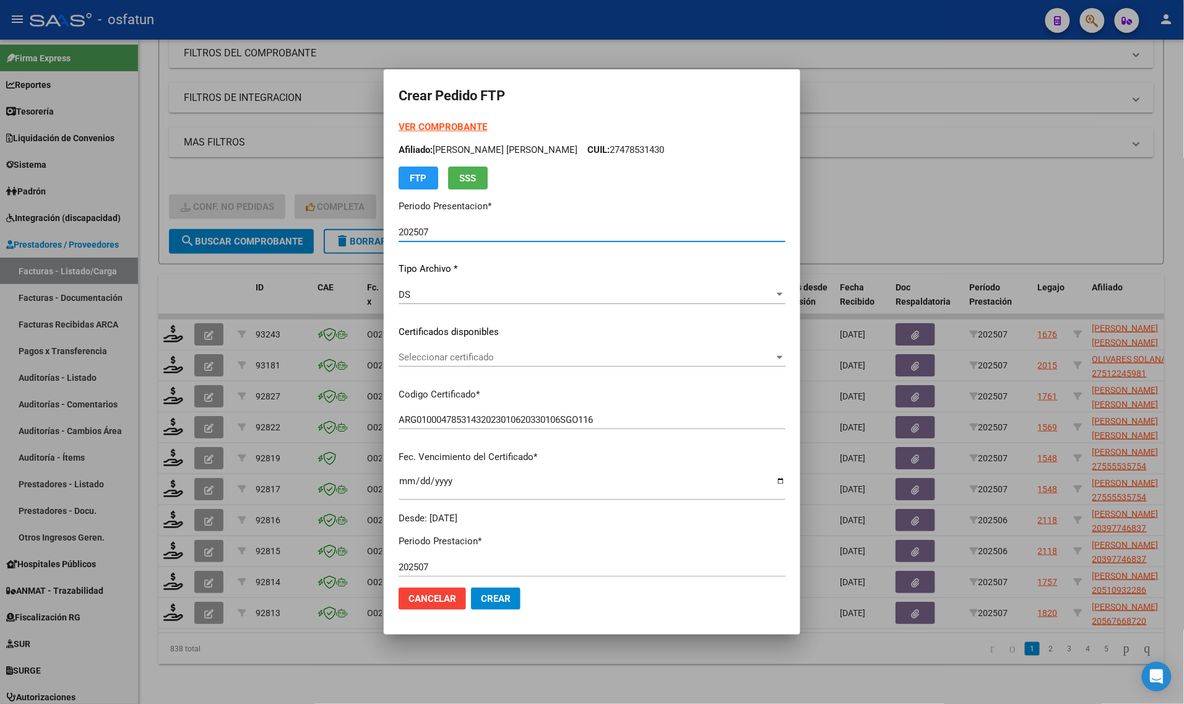
click at [402, 124] on strong "VER COMPROBANTE" at bounding box center [443, 126] width 88 height 11
click at [282, 165] on div at bounding box center [592, 352] width 1184 height 704
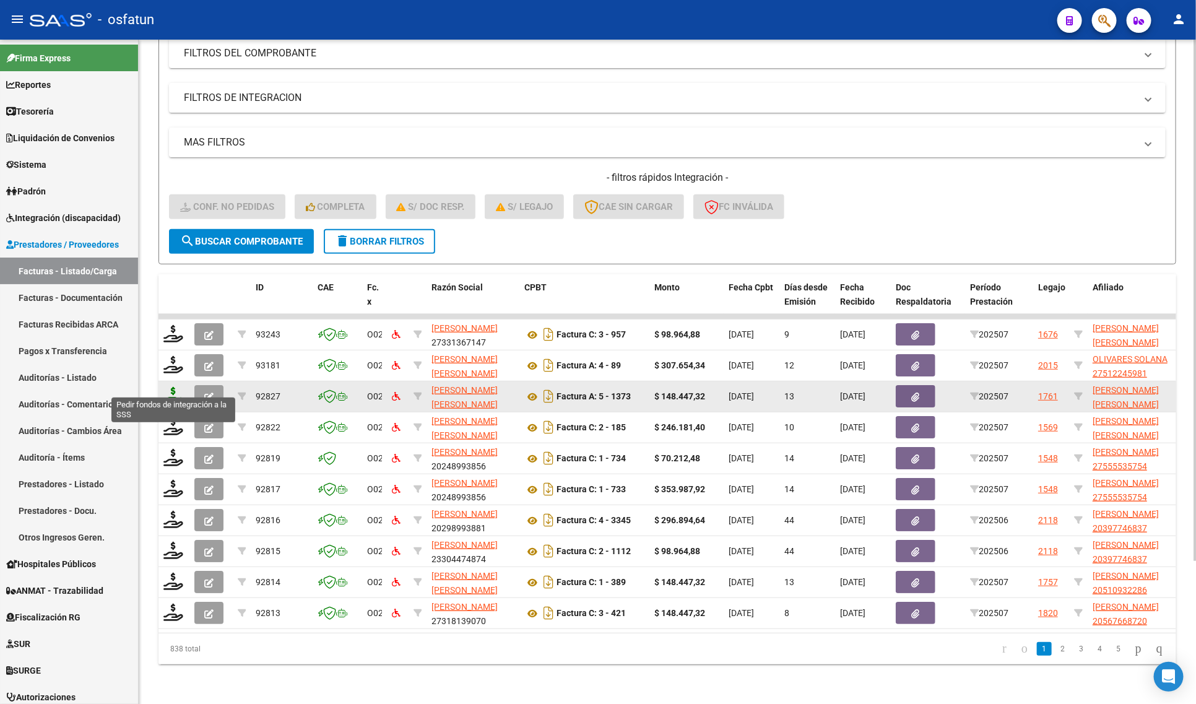
click at [165, 387] on icon at bounding box center [173, 395] width 20 height 17
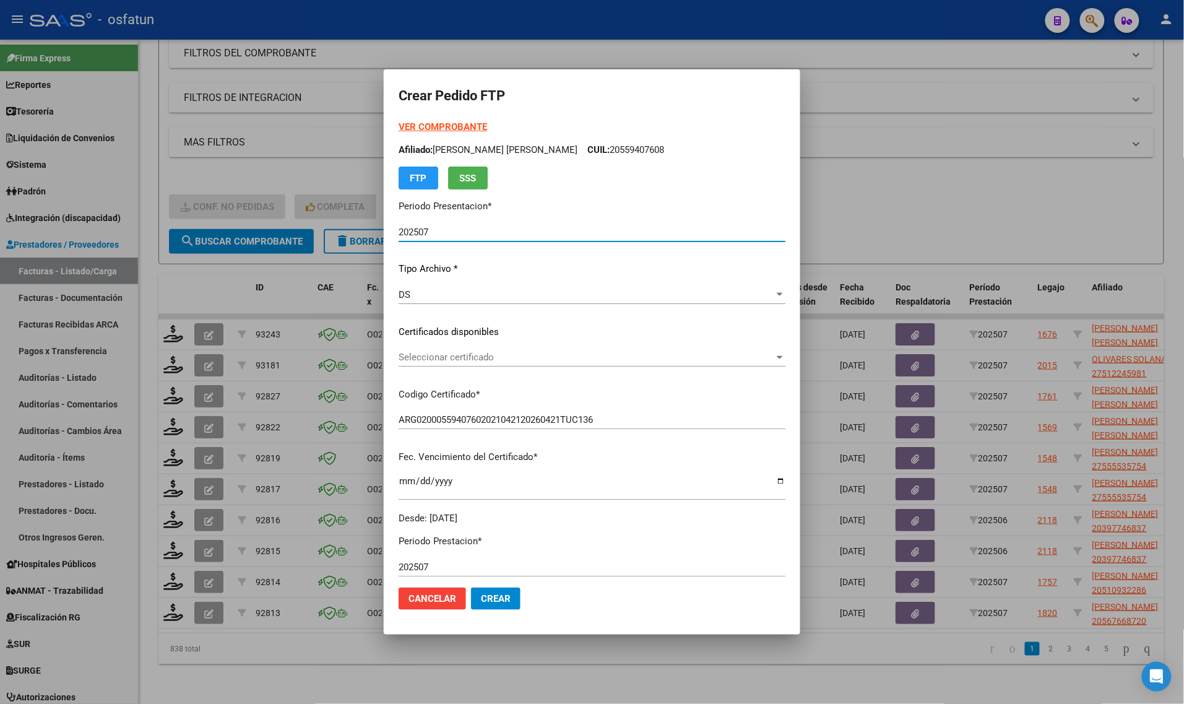
click at [426, 130] on strong "VER COMPROBANTE" at bounding box center [443, 126] width 88 height 11
click at [480, 360] on span "Seleccionar certificado" at bounding box center [587, 357] width 376 height 11
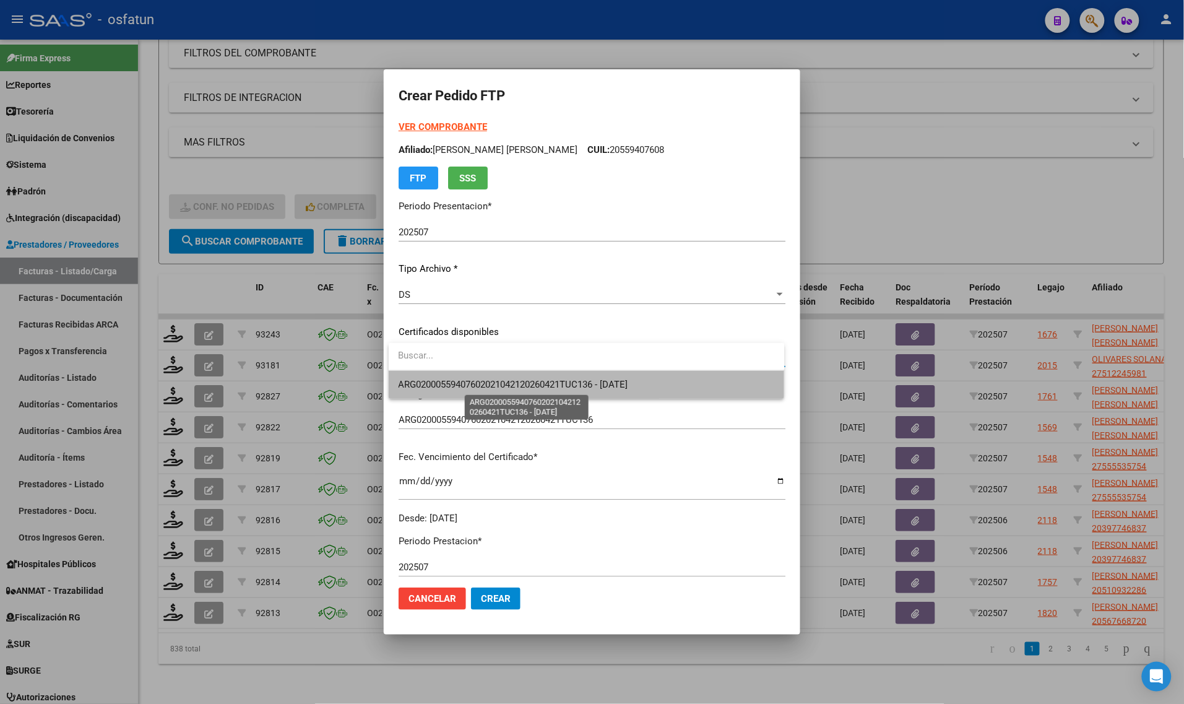
click at [486, 384] on span "ARG02000559407602021042120260421TUC136 - 2026-04-21" at bounding box center [514, 384] width 230 height 11
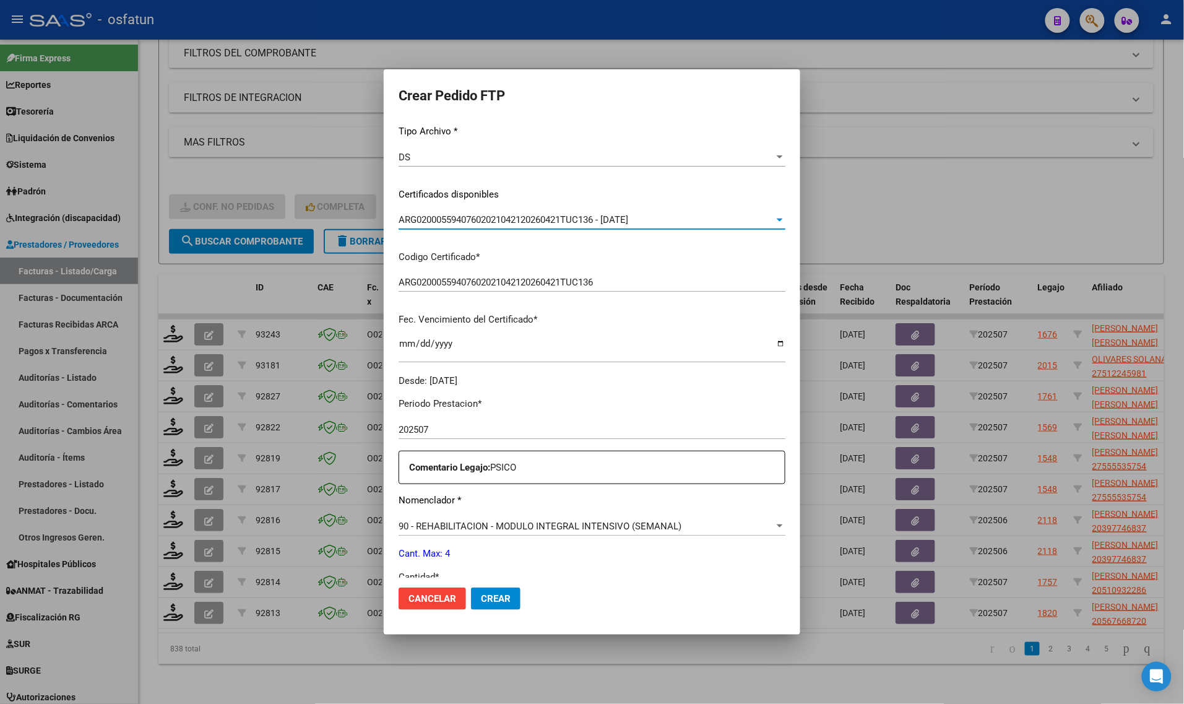
scroll to position [232, 0]
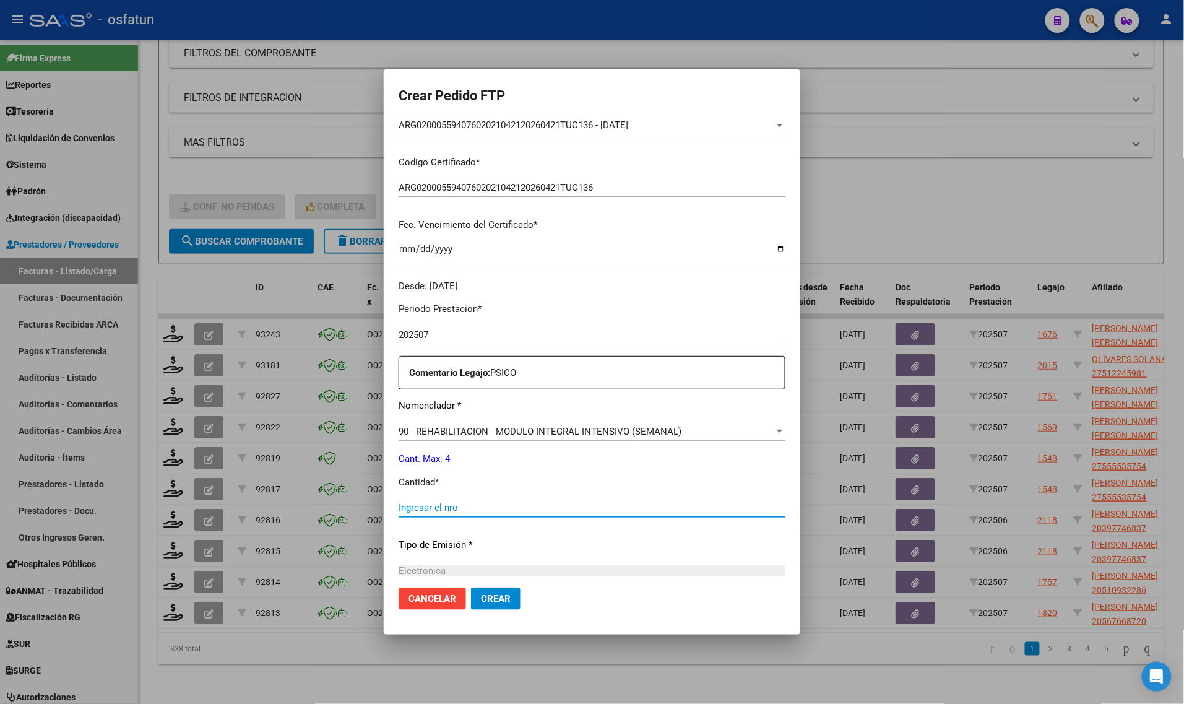
click at [469, 504] on input "Ingresar el nro" at bounding box center [592, 507] width 387 height 11
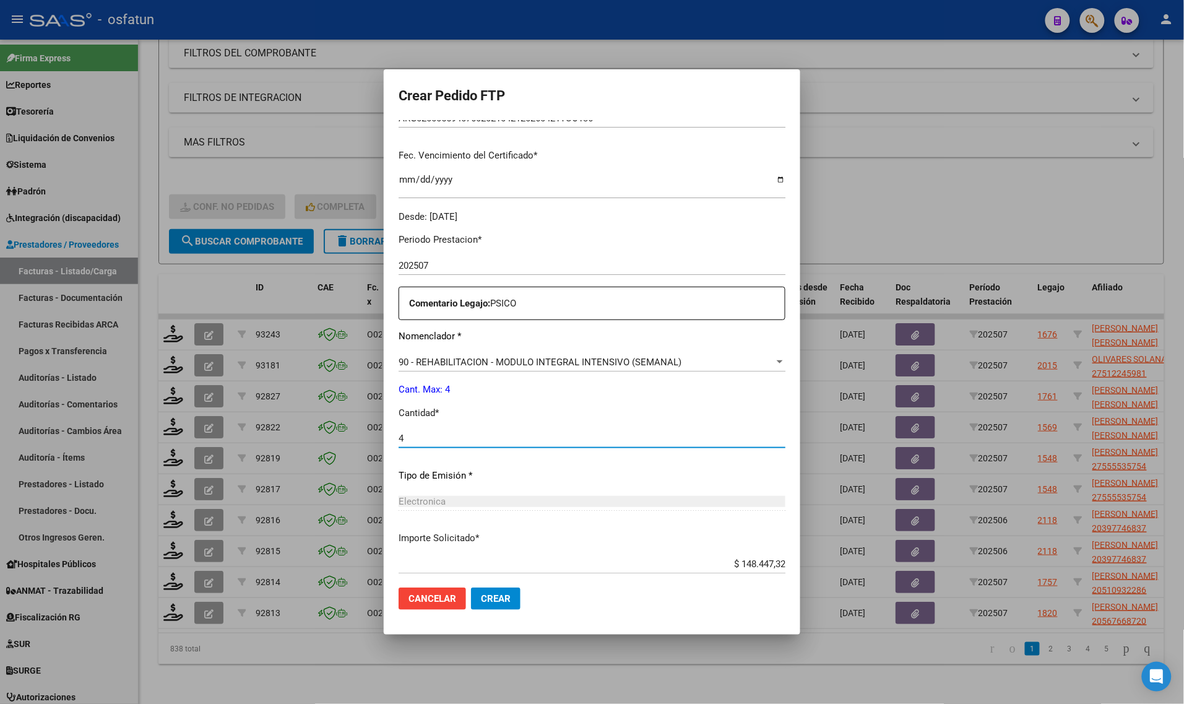
scroll to position [370, 0]
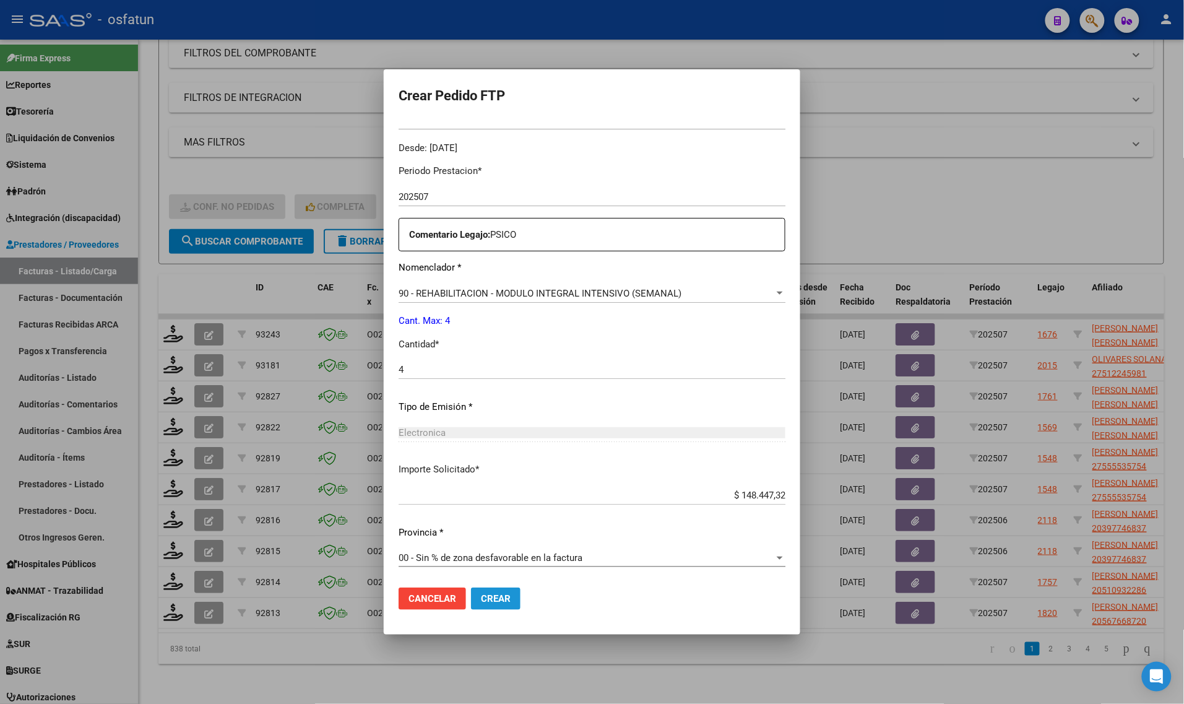
click at [474, 599] on button "Crear" at bounding box center [496, 598] width 50 height 22
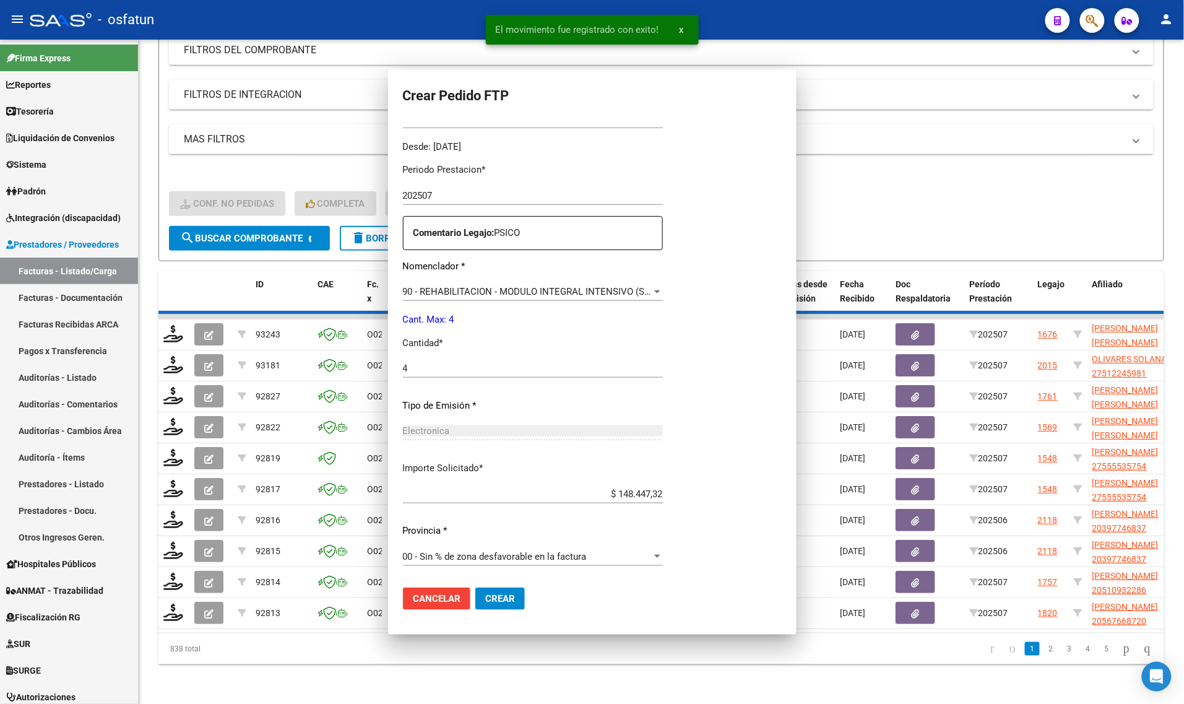
scroll to position [0, 0]
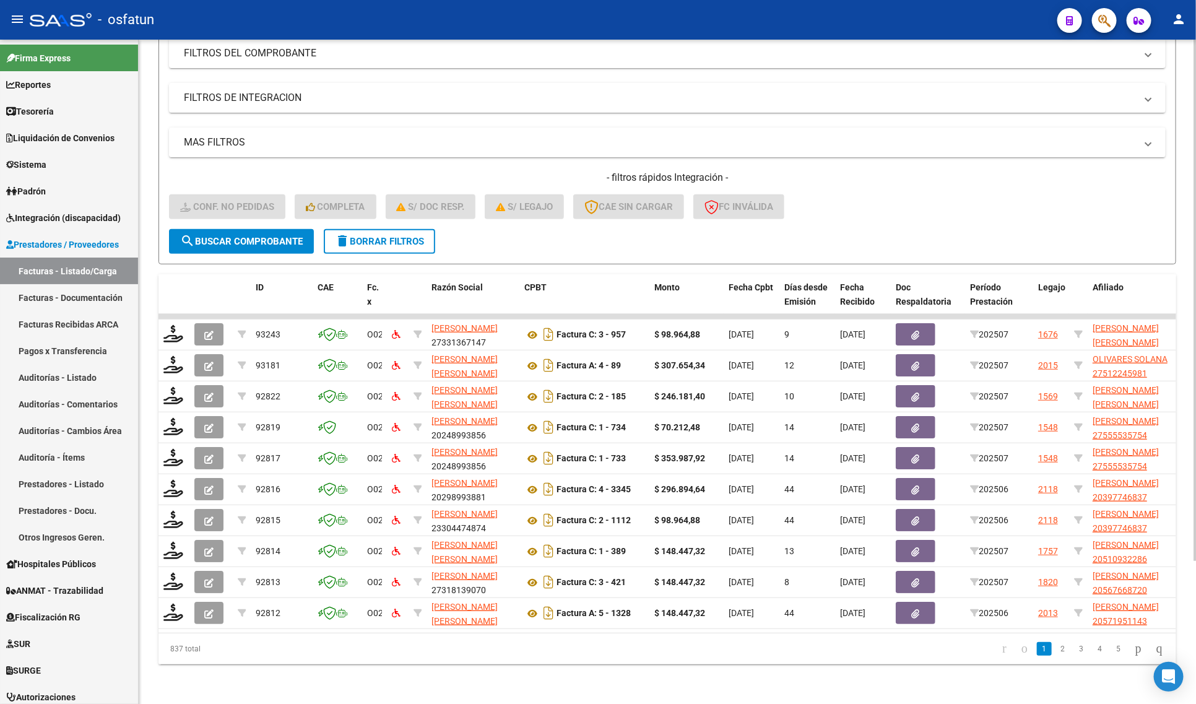
drag, startPoint x: 156, startPoint y: 319, endPoint x: 171, endPoint y: 325, distance: 16.4
click at [157, 319] on div "Video tutorial PRESTADORES -> Listado de CPBTs Emitidos por Prestadores / Prove…" at bounding box center [667, 286] width 1057 height 836
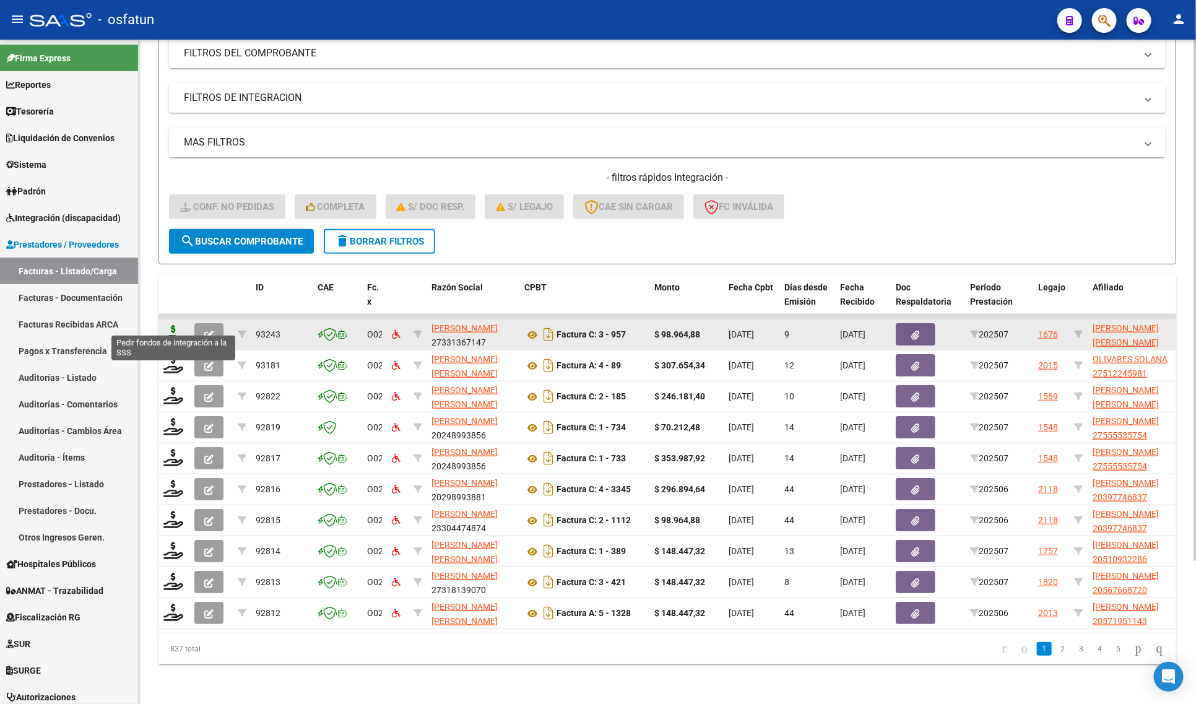
click at [173, 326] on icon at bounding box center [173, 333] width 20 height 17
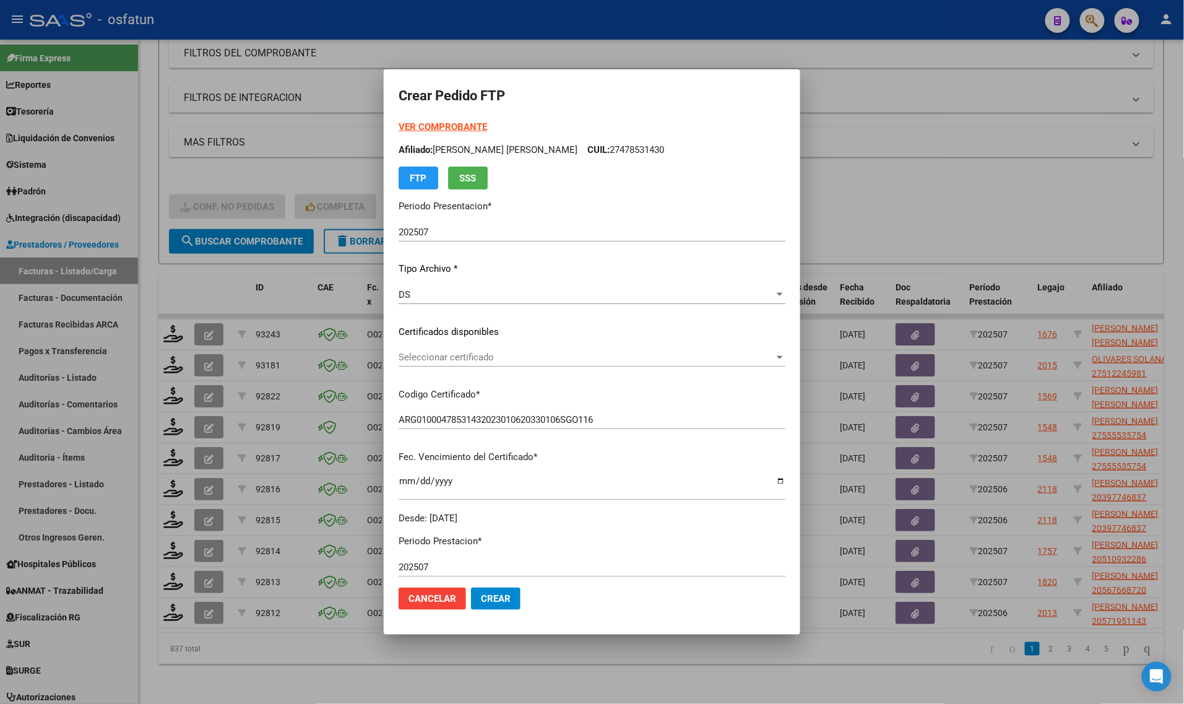
click at [399, 127] on strong "VER COMPROBANTE" at bounding box center [443, 126] width 88 height 11
click at [459, 361] on span "Seleccionar certificado" at bounding box center [587, 357] width 376 height 11
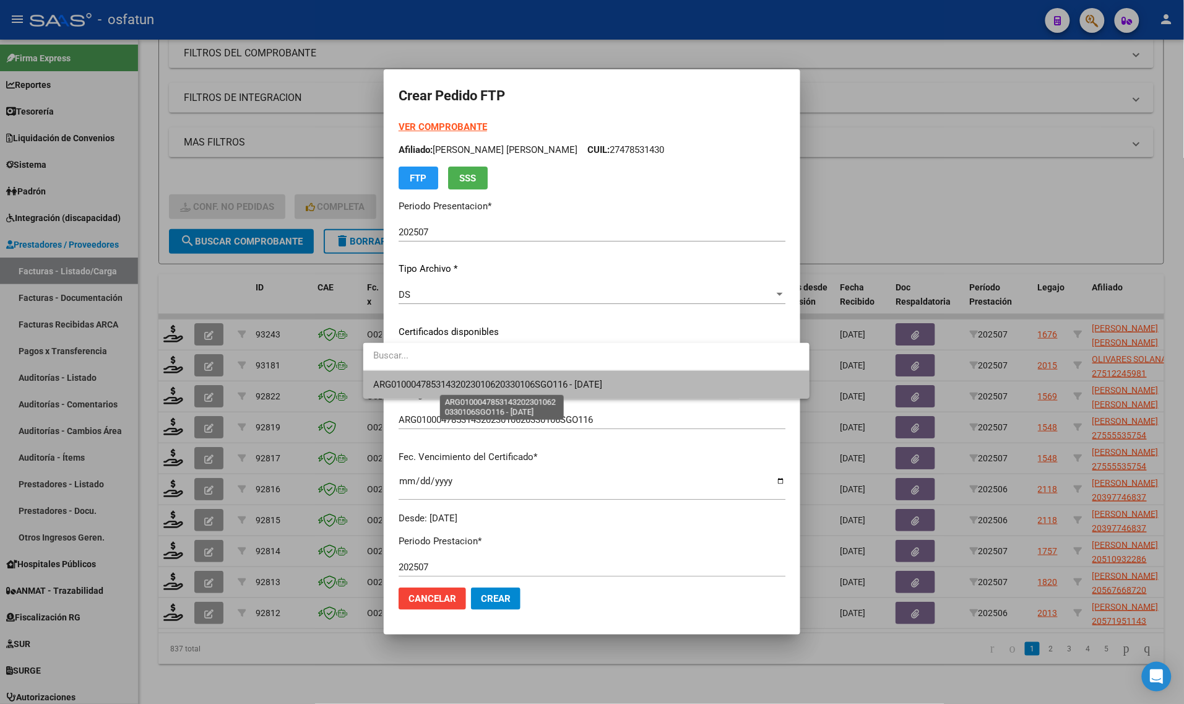
click at [460, 379] on span "ARG01000478531432023010620330106SGO116 - [DATE]" at bounding box center [488, 384] width 230 height 11
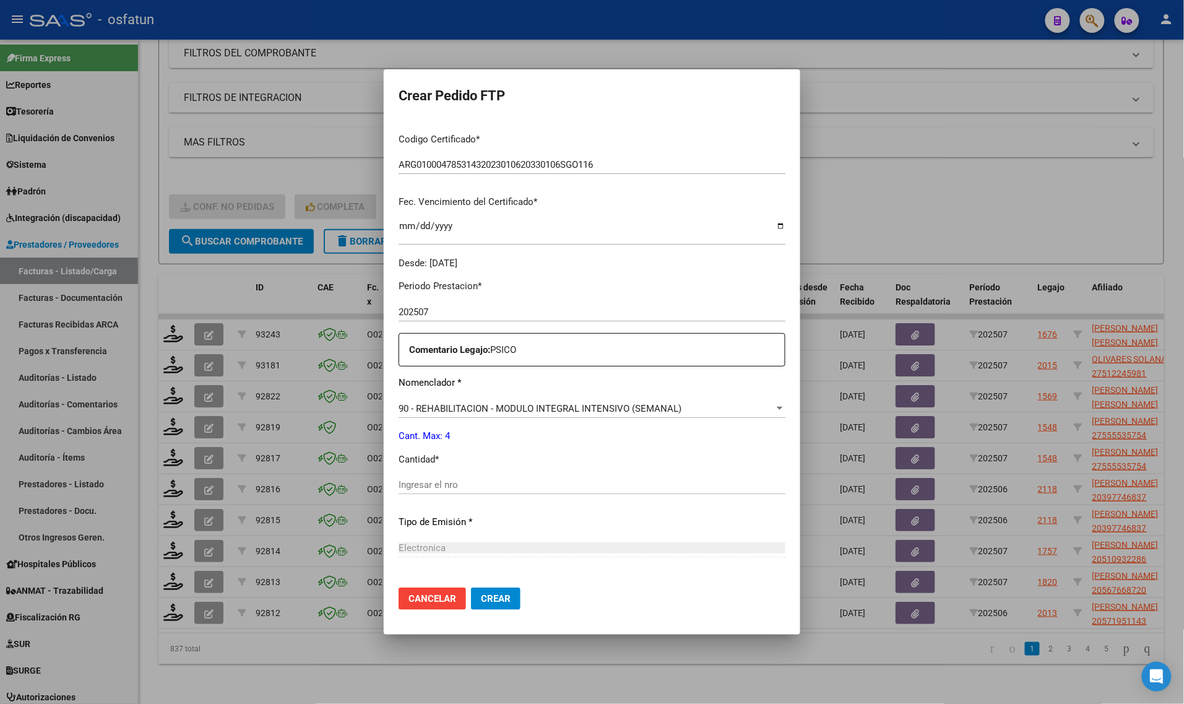
scroll to position [309, 0]
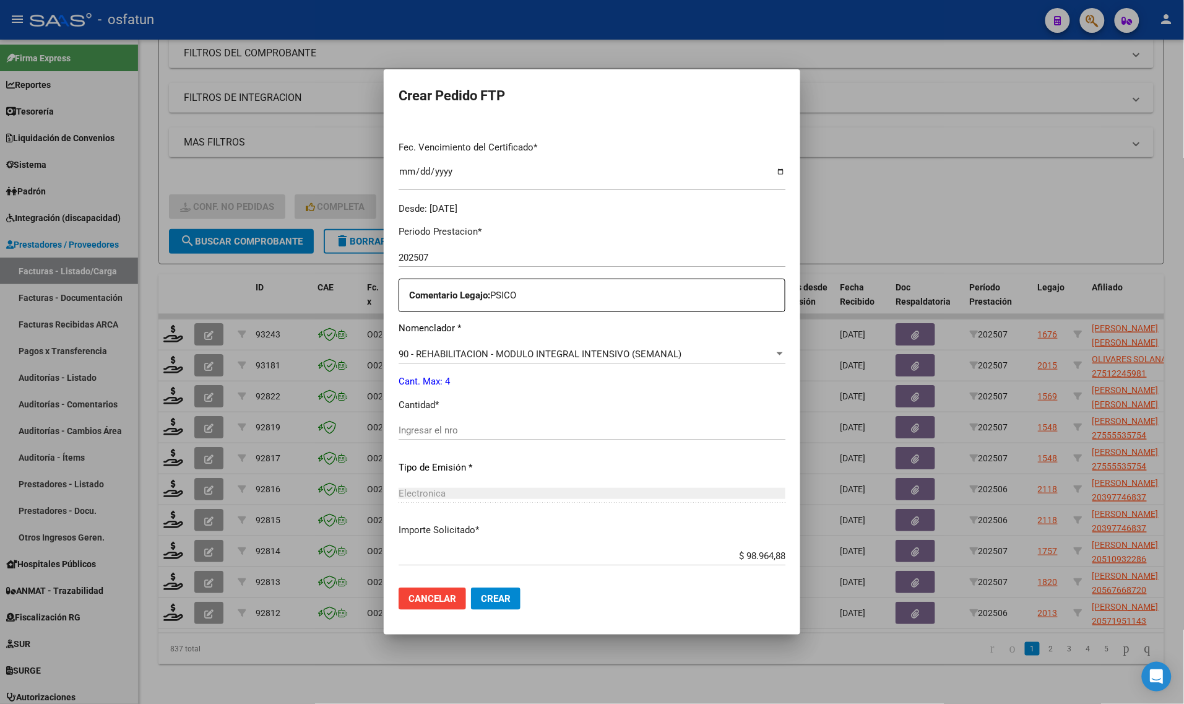
click at [423, 421] on div "Periodo Prestacion * 202507 Ingresar el Periodo Prestacion Comentario Legajo: P…" at bounding box center [592, 427] width 387 height 424
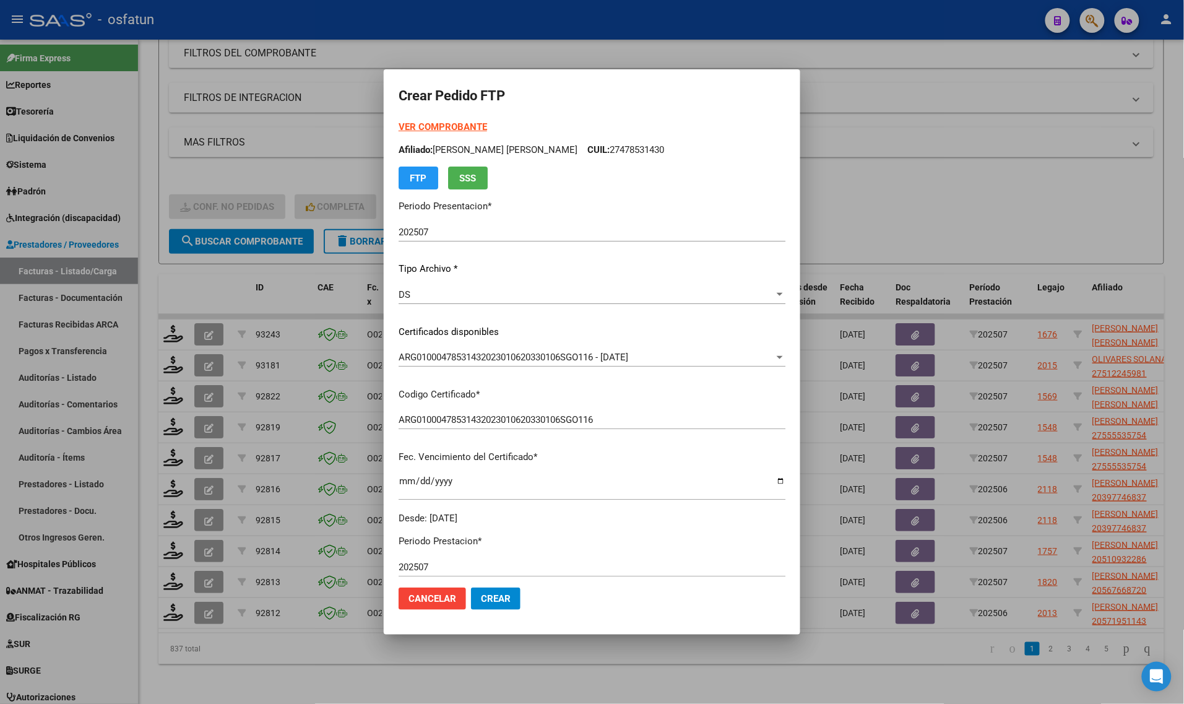
scroll to position [370, 0]
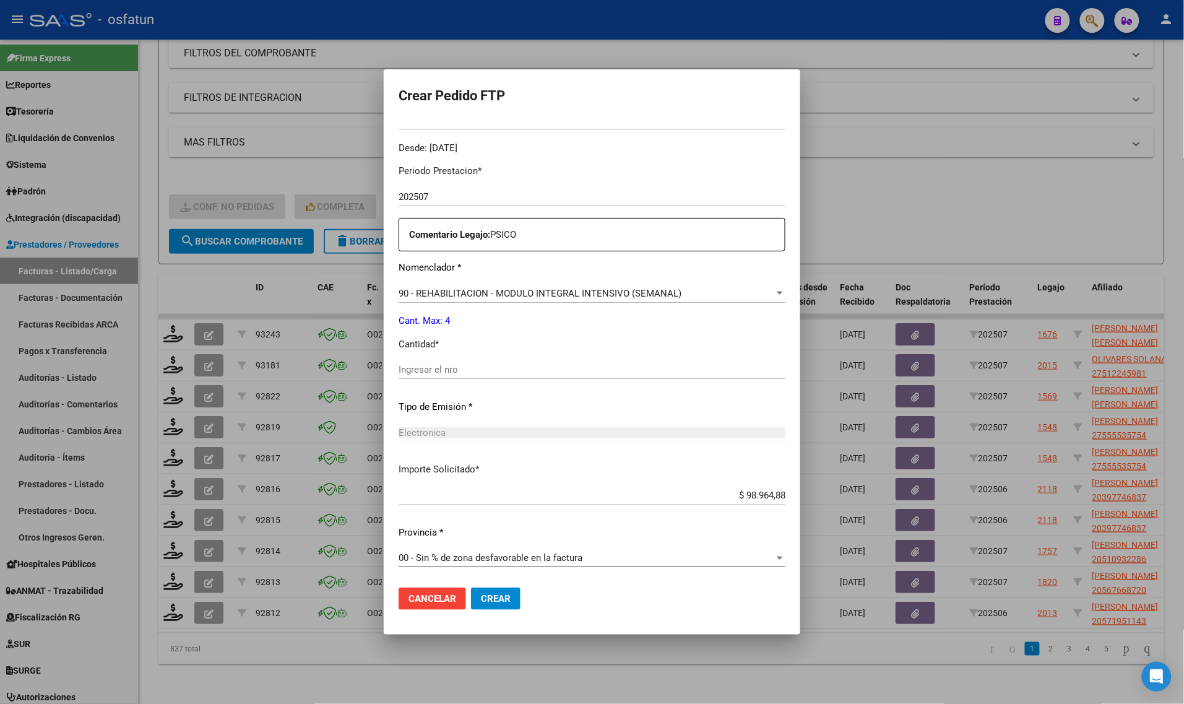
click at [473, 373] on input "Ingresar el nro" at bounding box center [592, 369] width 387 height 11
click at [469, 616] on mat-dialog-actions "Cancelar Crear" at bounding box center [592, 598] width 387 height 42
click at [481, 594] on span "Crear" at bounding box center [496, 598] width 30 height 11
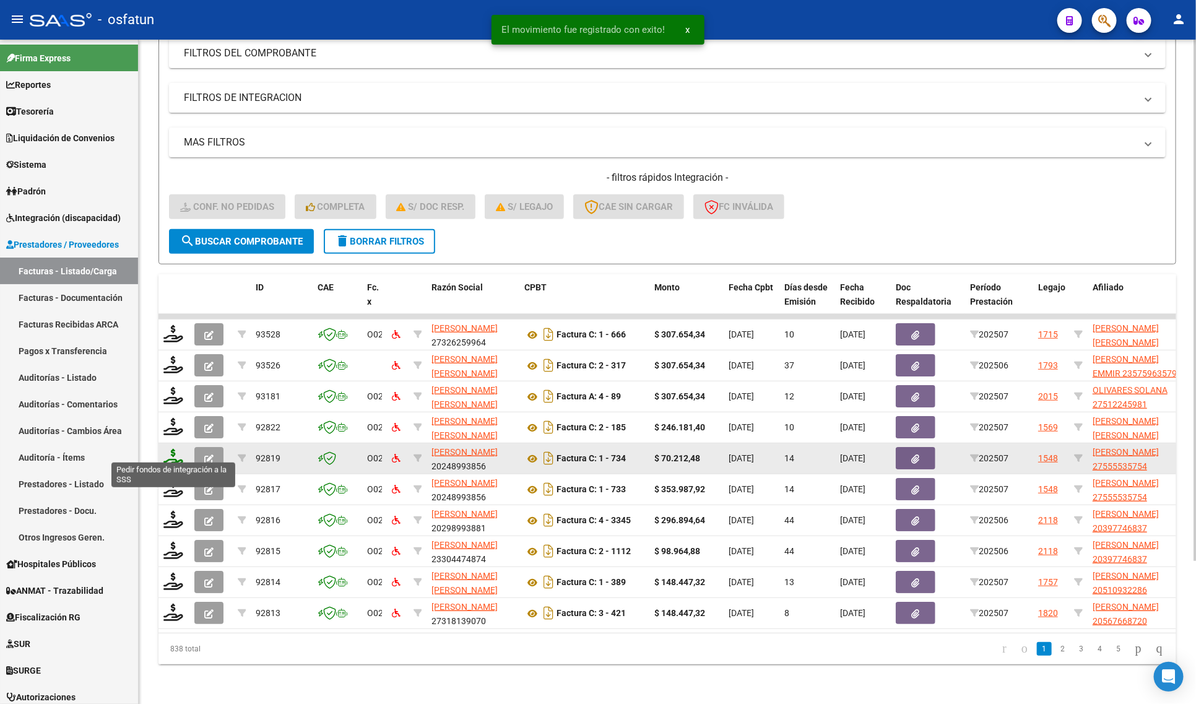
click at [171, 450] on icon at bounding box center [173, 457] width 20 height 17
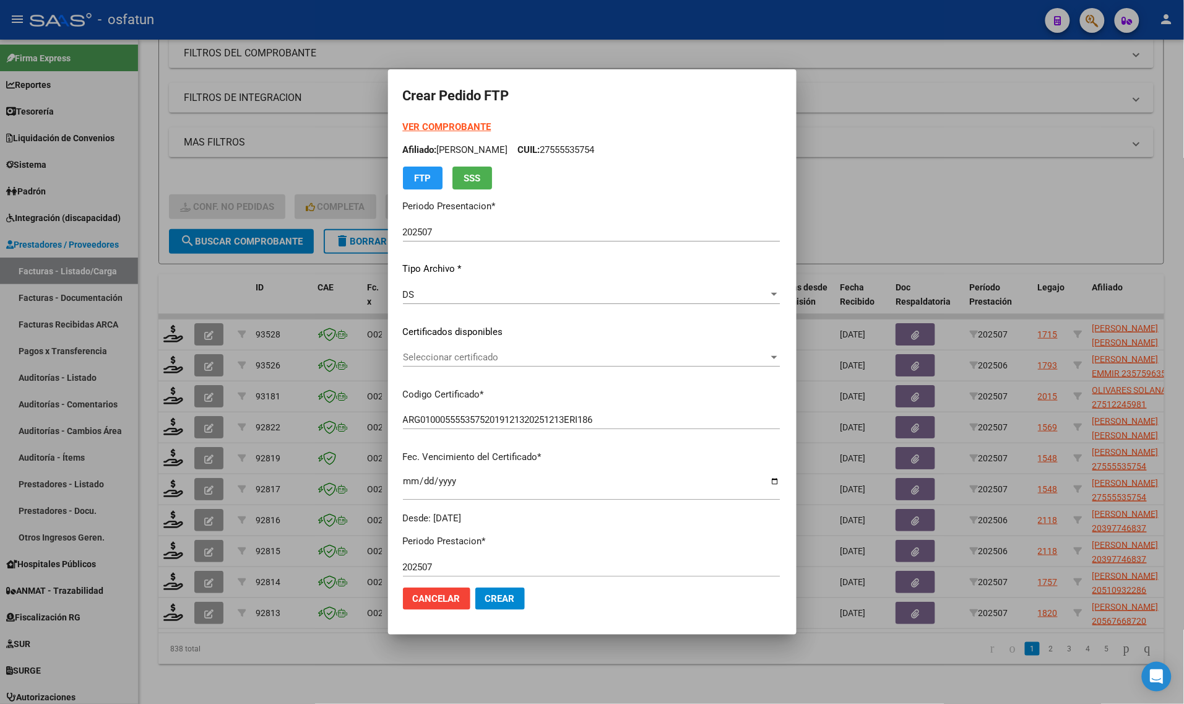
click at [565, 348] on div "Seleccionar certificado Seleccionar certificado" at bounding box center [591, 357] width 377 height 19
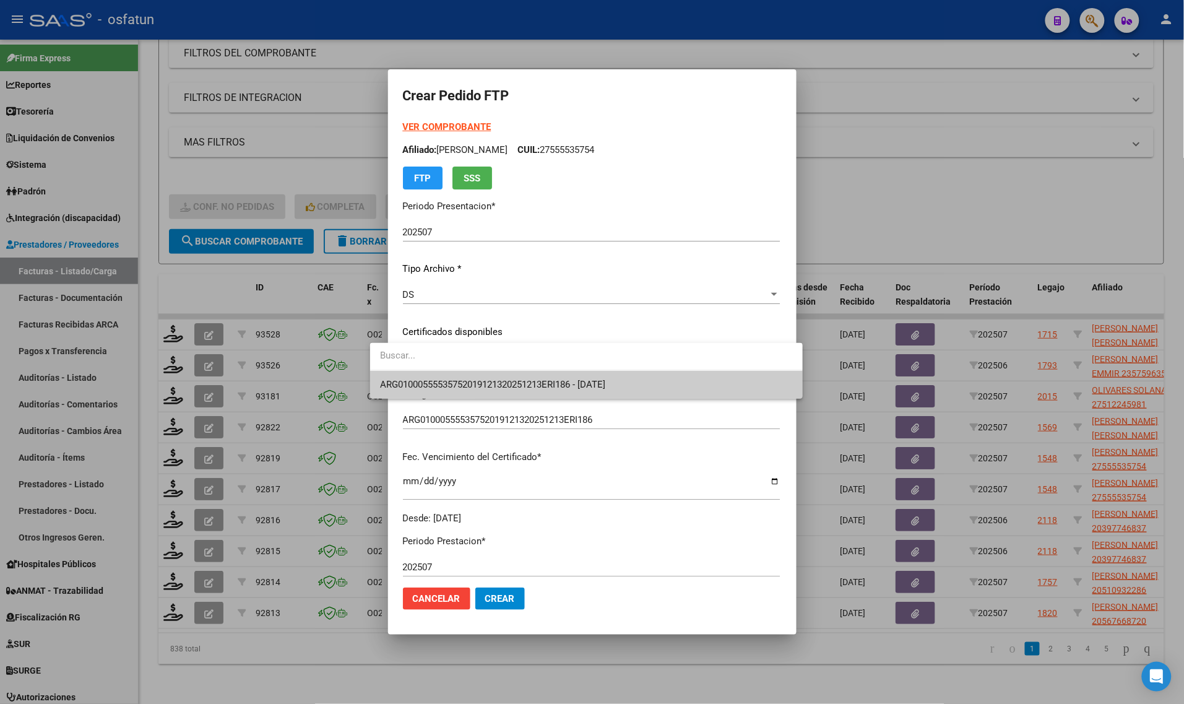
click at [522, 375] on span "ARG01000555535752019121320251213ERI186 - [DATE]" at bounding box center [586, 385] width 413 height 28
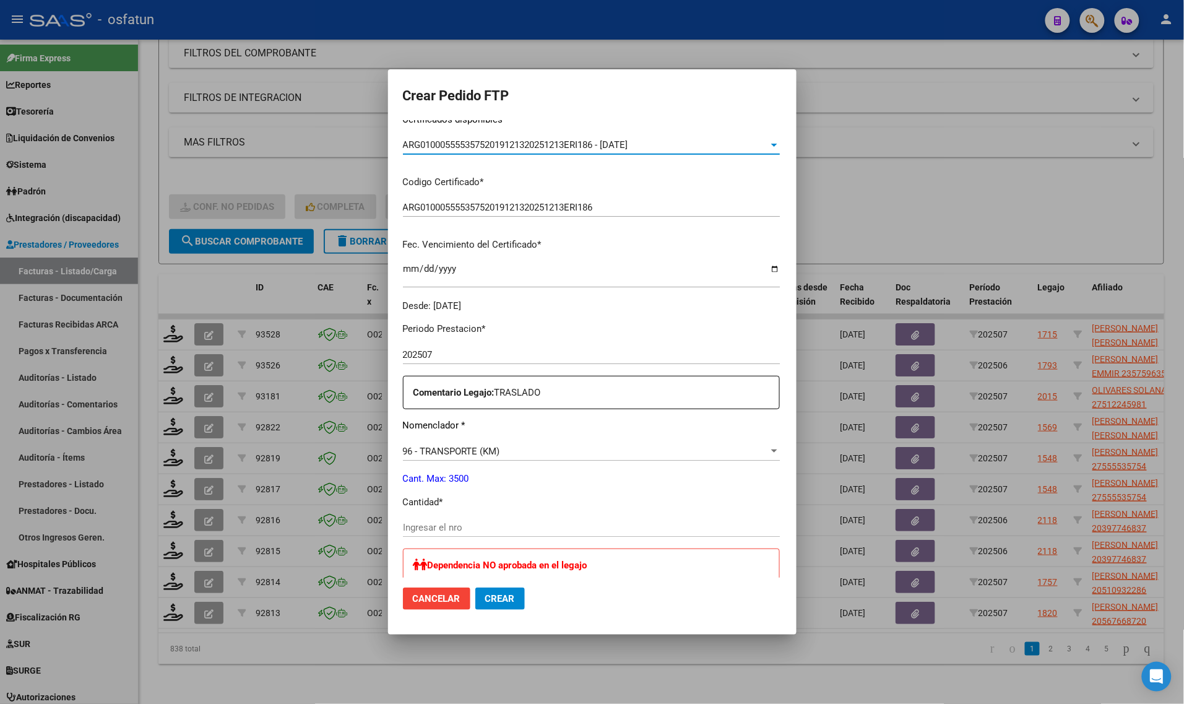
scroll to position [232, 0]
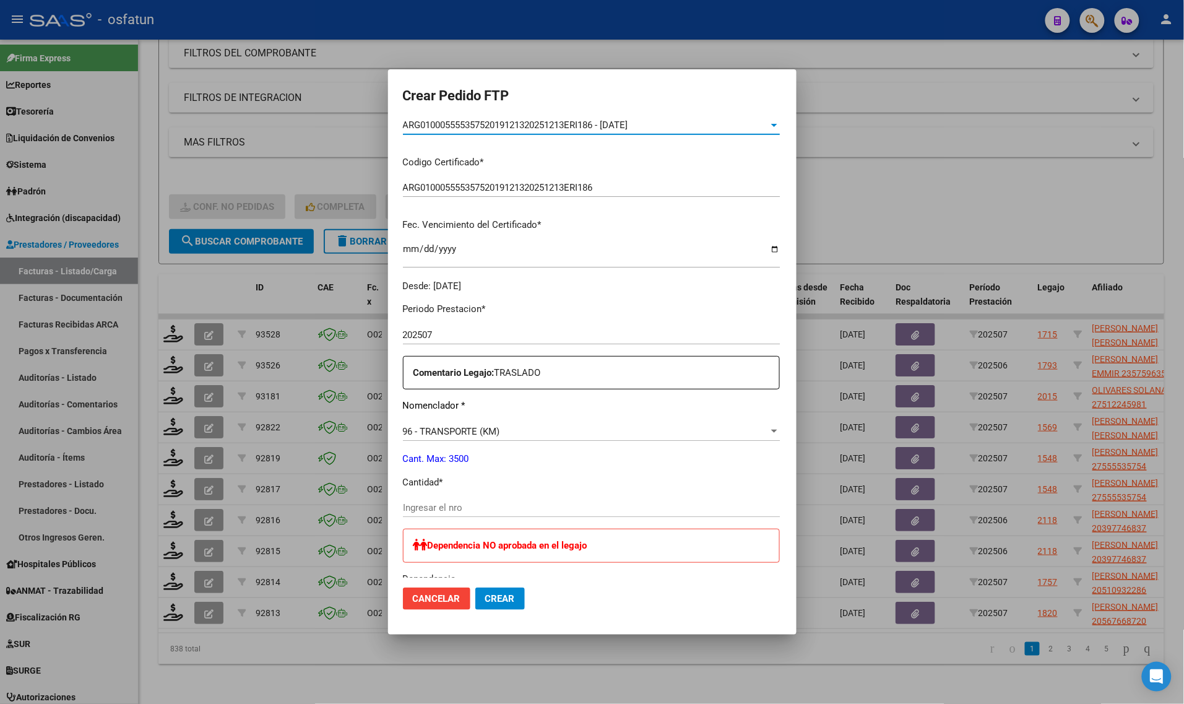
click at [179, 175] on div at bounding box center [592, 352] width 1184 height 704
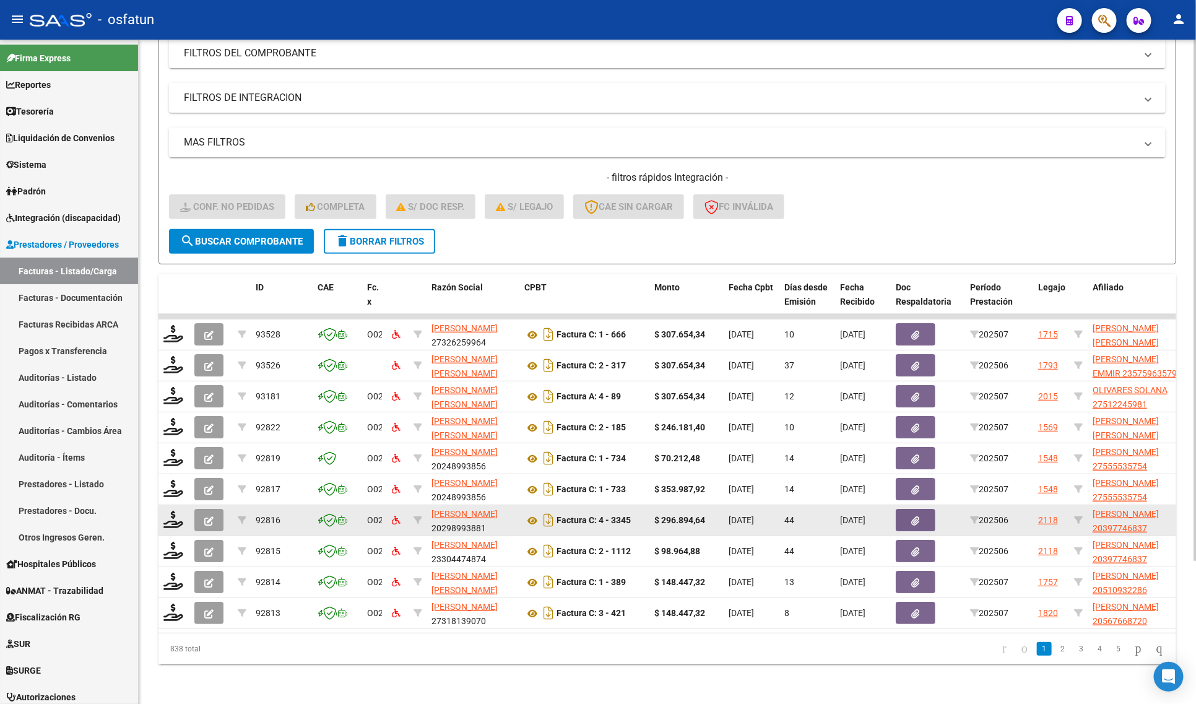
click at [160, 508] on datatable-body-cell at bounding box center [173, 520] width 31 height 30
click at [171, 511] on icon at bounding box center [173, 519] width 20 height 17
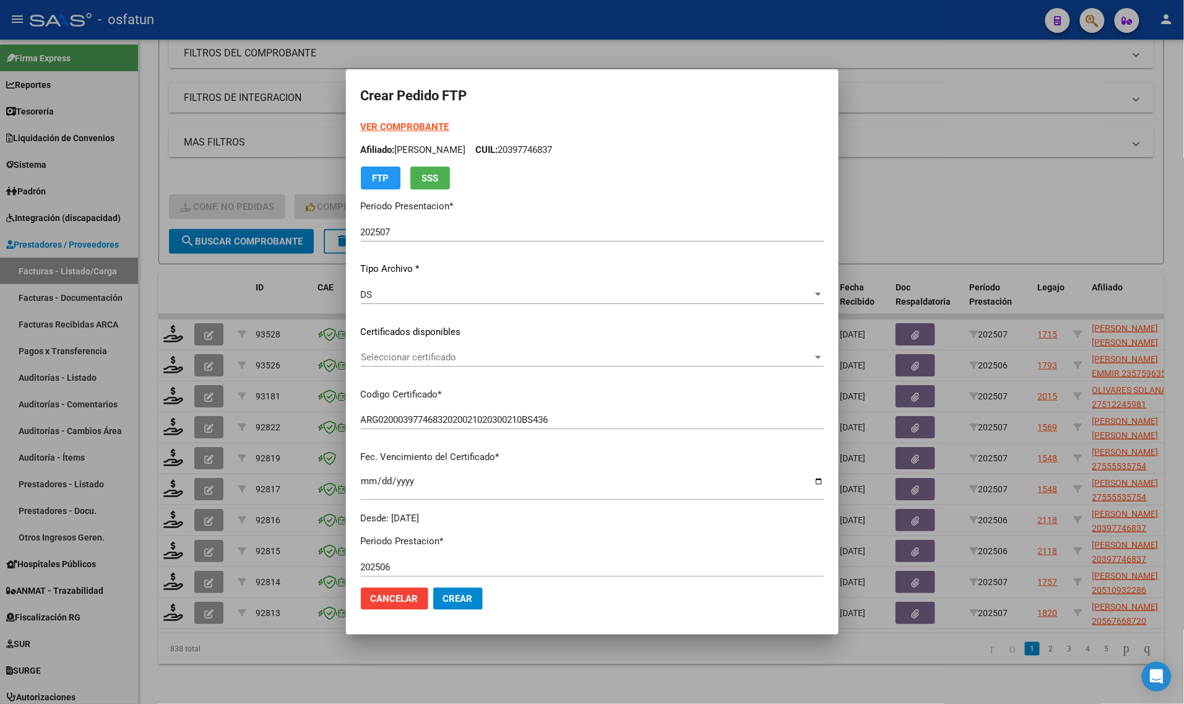
click at [405, 126] on strong "VER COMPROBANTE" at bounding box center [405, 126] width 88 height 11
click at [441, 352] on span "Seleccionar certificado" at bounding box center [587, 357] width 452 height 11
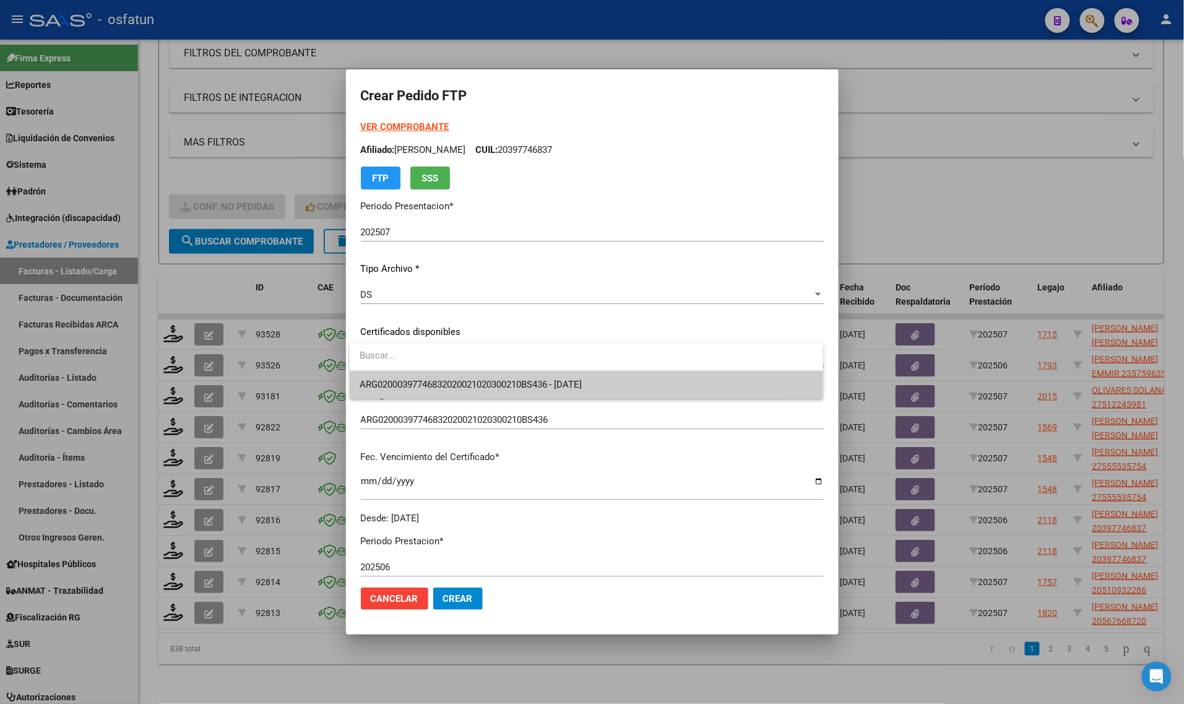
drag, startPoint x: 441, startPoint y: 369, endPoint x: 441, endPoint y: 384, distance: 14.2
click at [441, 373] on div "ARG02000397746832020021020300210BS436 - [DATE]" at bounding box center [586, 371] width 473 height 56
click at [441, 385] on span "ARG02000397746832020021020300210BS436 - [DATE]" at bounding box center [471, 384] width 223 height 11
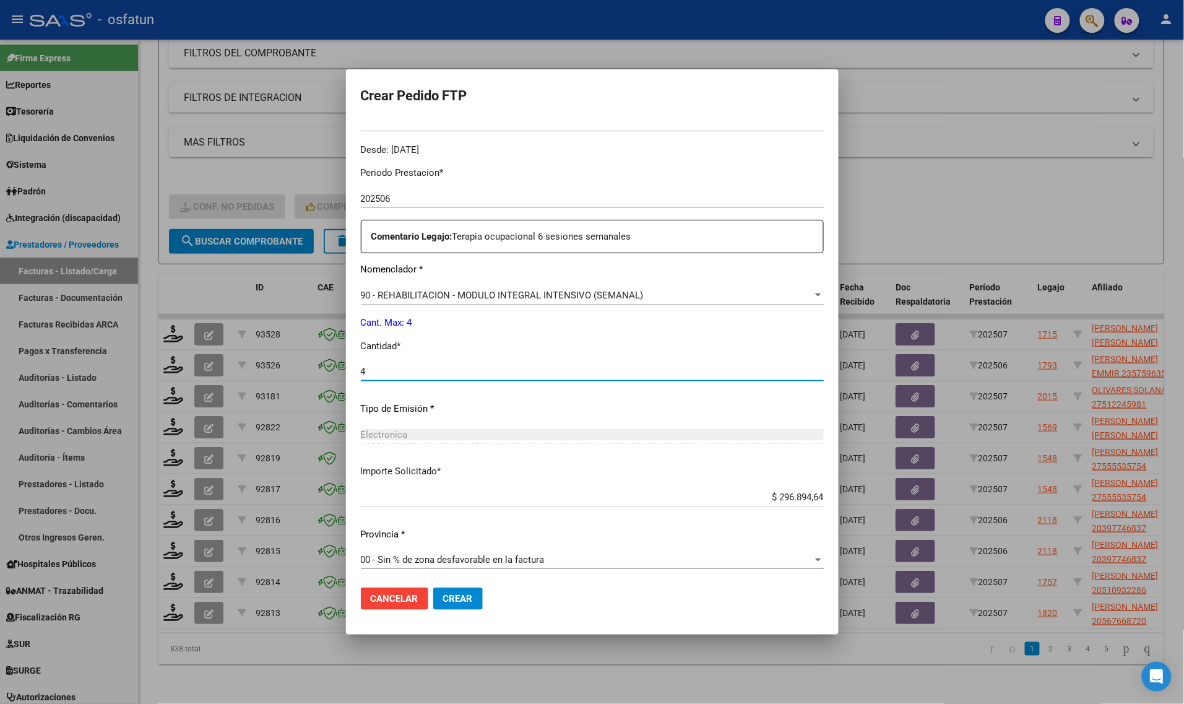
scroll to position [370, 0]
type input "4"
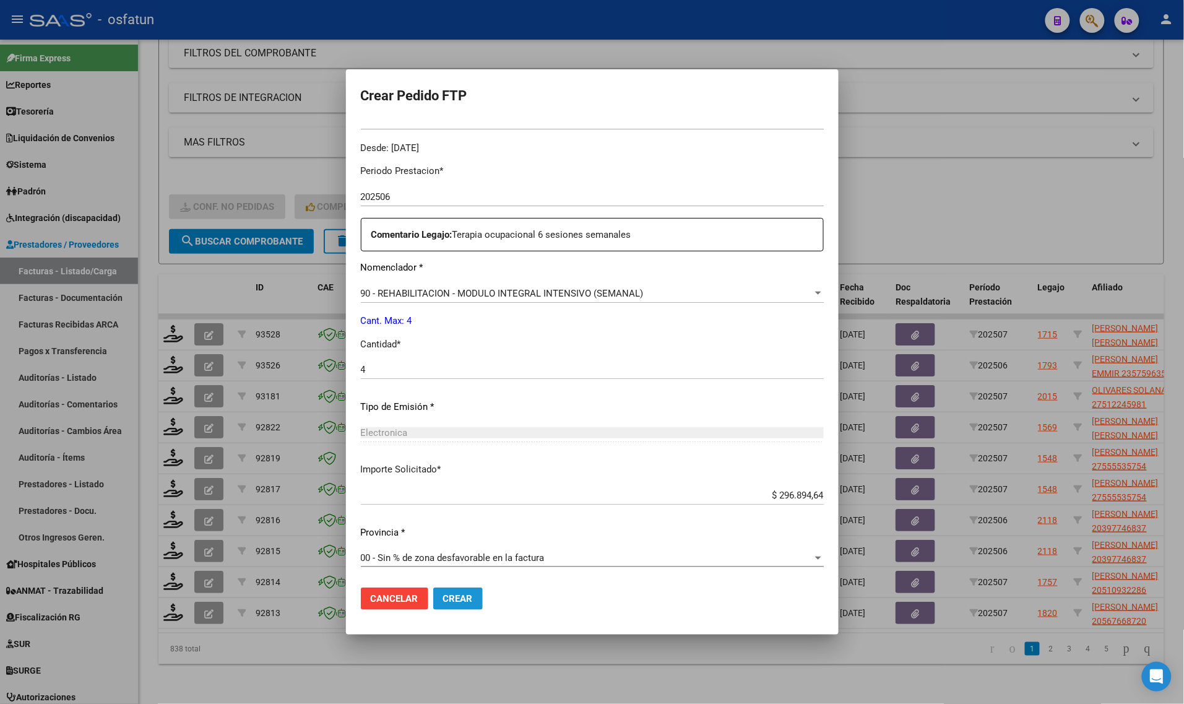
click at [446, 599] on span "Crear" at bounding box center [458, 598] width 30 height 11
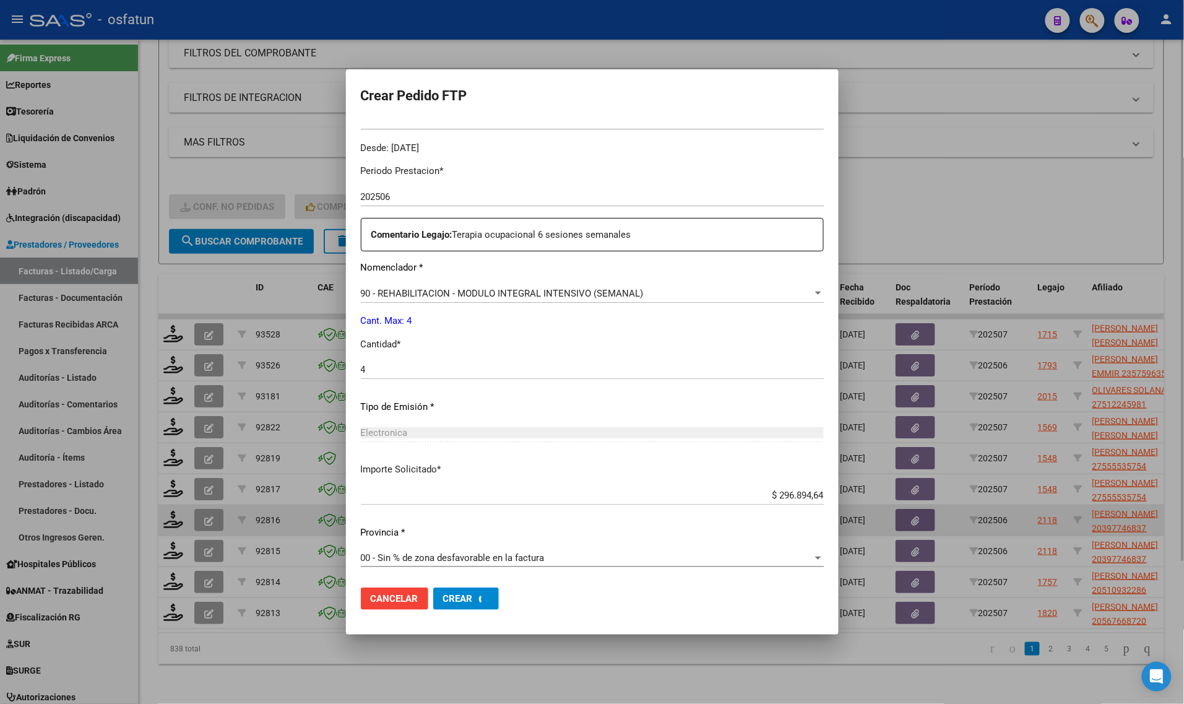
scroll to position [0, 0]
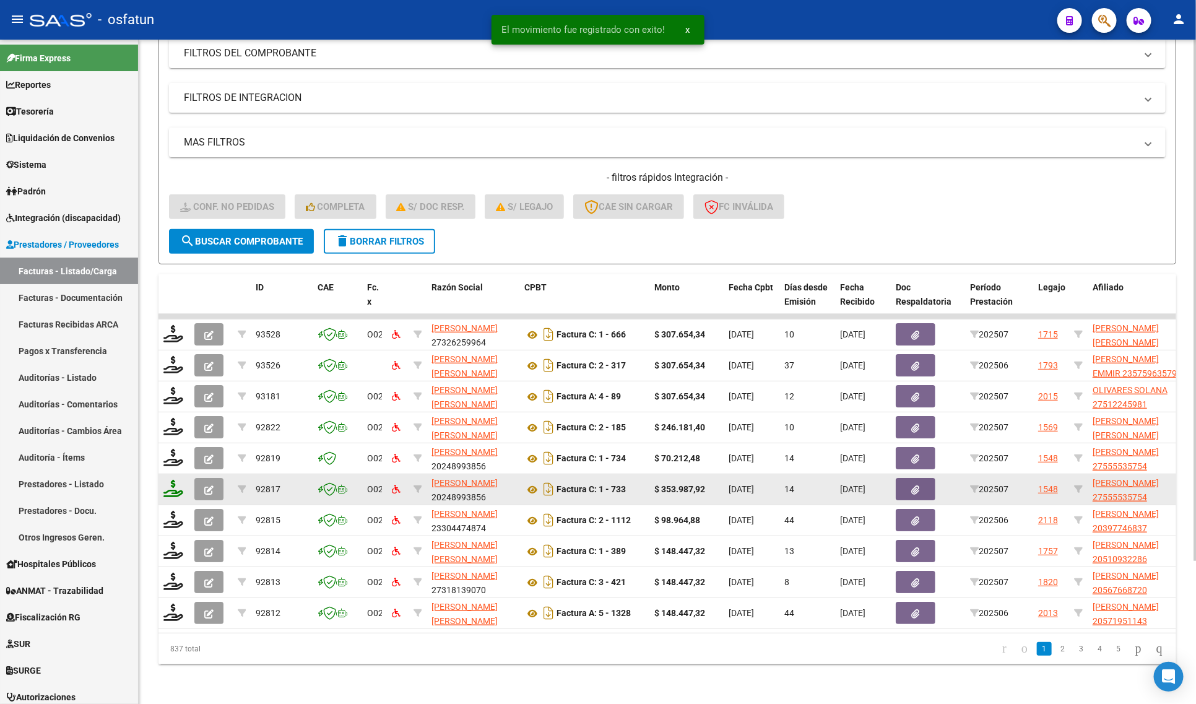
click at [175, 485] on div at bounding box center [173, 489] width 21 height 19
click at [167, 481] on icon at bounding box center [173, 488] width 20 height 17
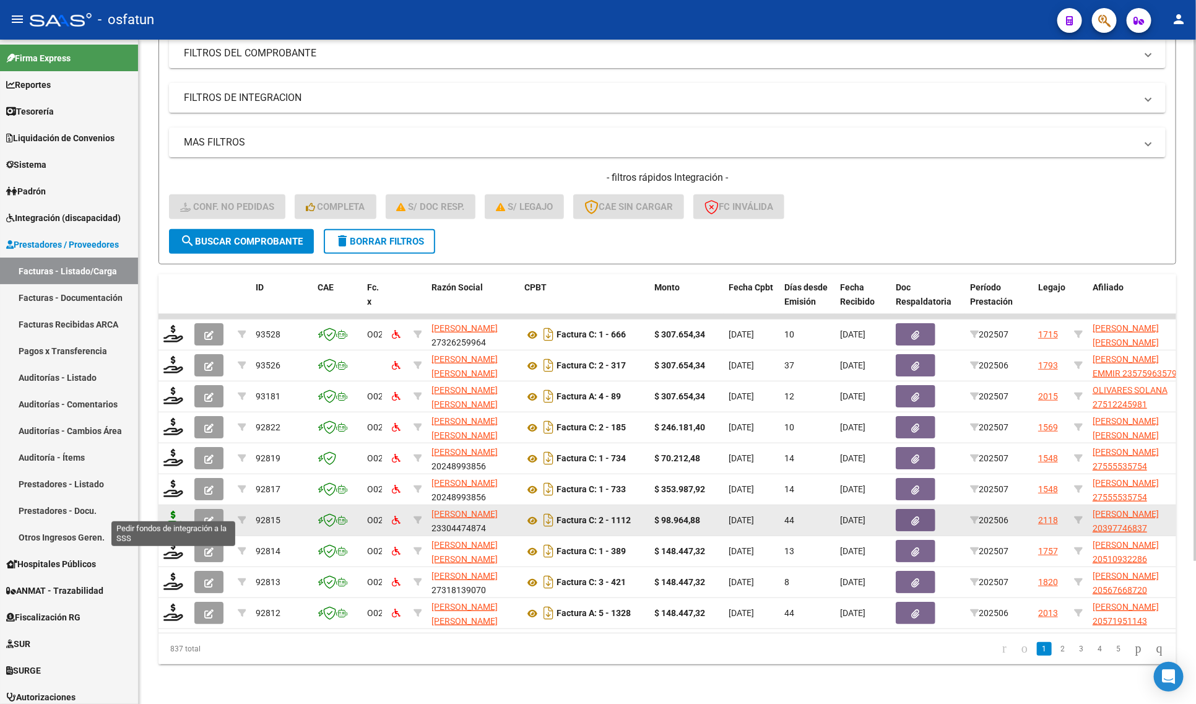
click at [168, 511] on icon at bounding box center [173, 519] width 20 height 17
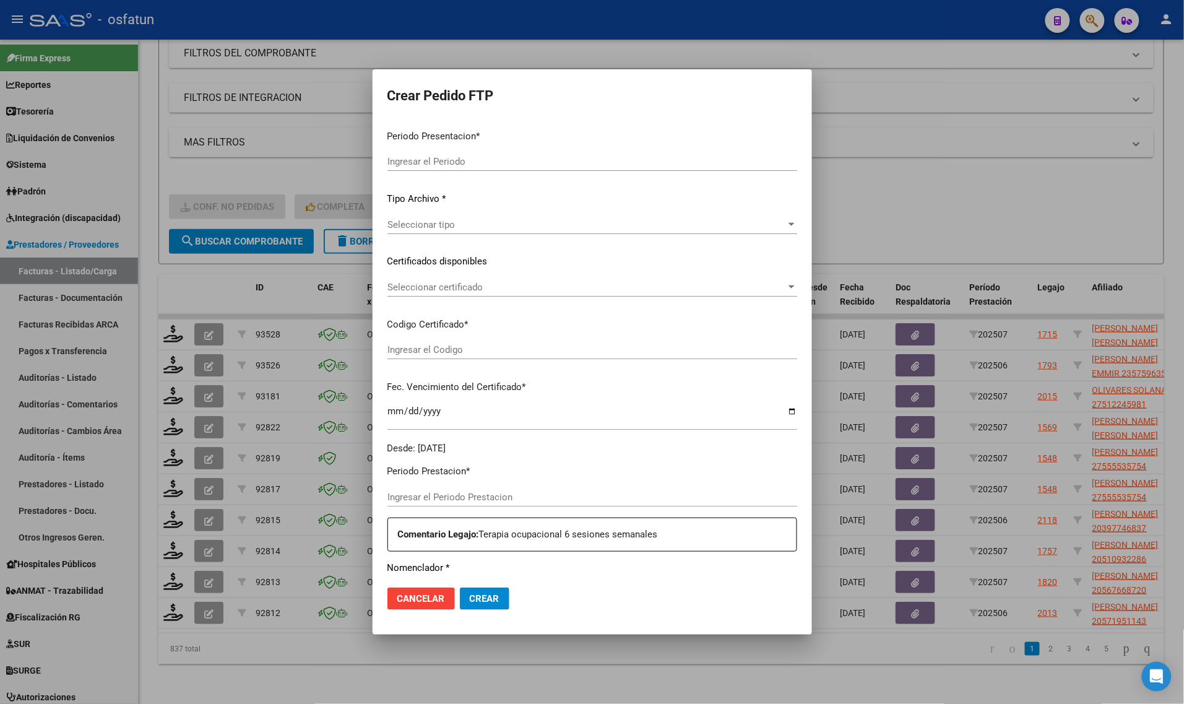
type input "202507"
type input "202506"
type input "$ 98.964,88"
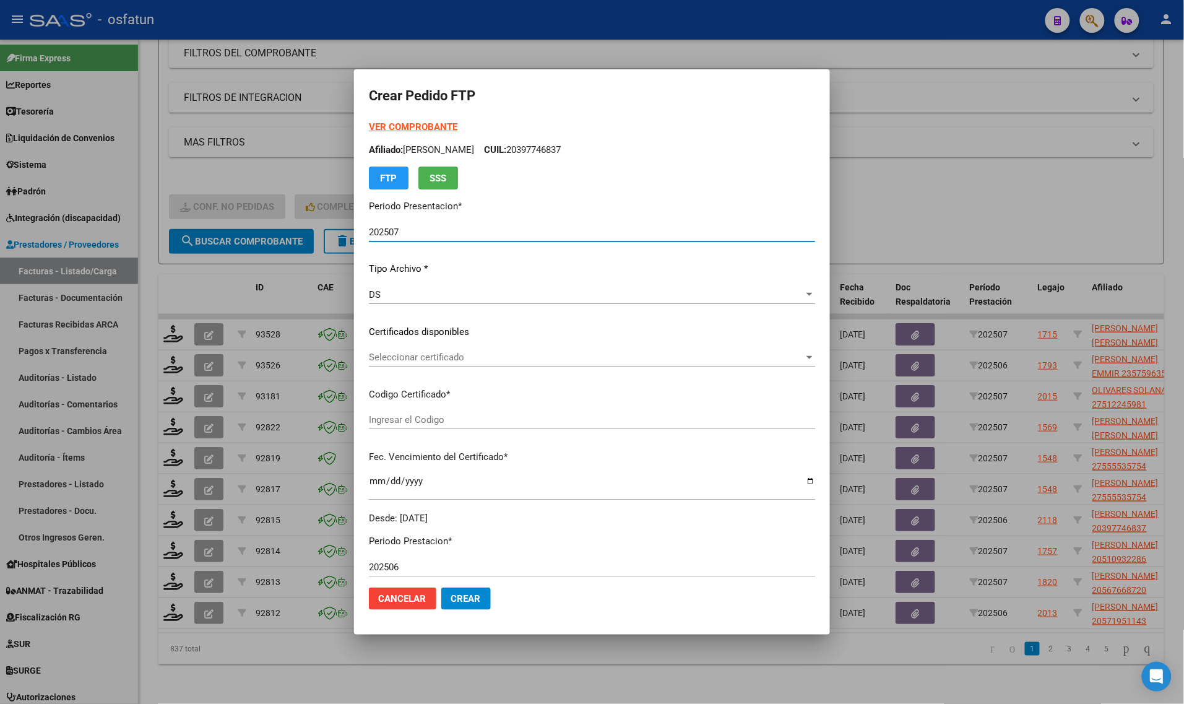
type input "ARG02000397746832020021020300210BS436"
type input "[DATE]"
click at [401, 125] on strong "VER COMPROBANTE" at bounding box center [413, 126] width 88 height 11
drag, startPoint x: 394, startPoint y: 345, endPoint x: 394, endPoint y: 353, distance: 8.7
click at [394, 353] on div "VER COMPROBANTE ARCA Padrón Afiliado: [PERSON_NAME]: 20397746837 FTP SSS Period…" at bounding box center [592, 322] width 446 height 405
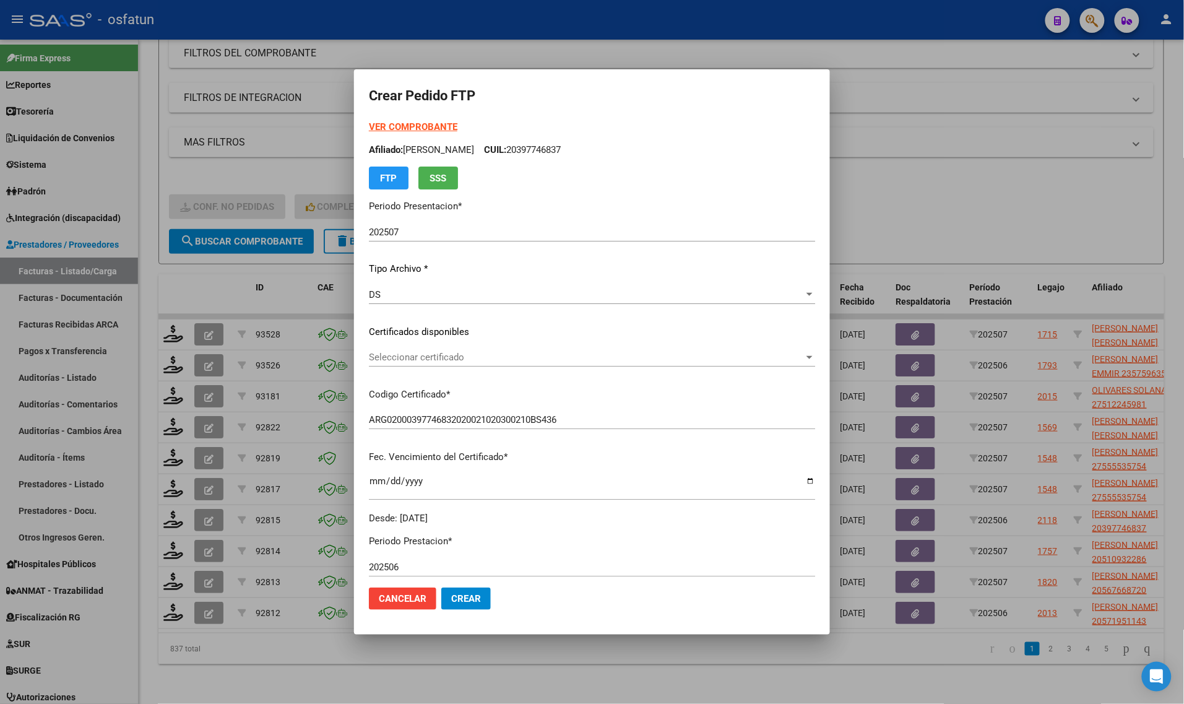
click at [392, 362] on span "Seleccionar certificado" at bounding box center [586, 357] width 435 height 11
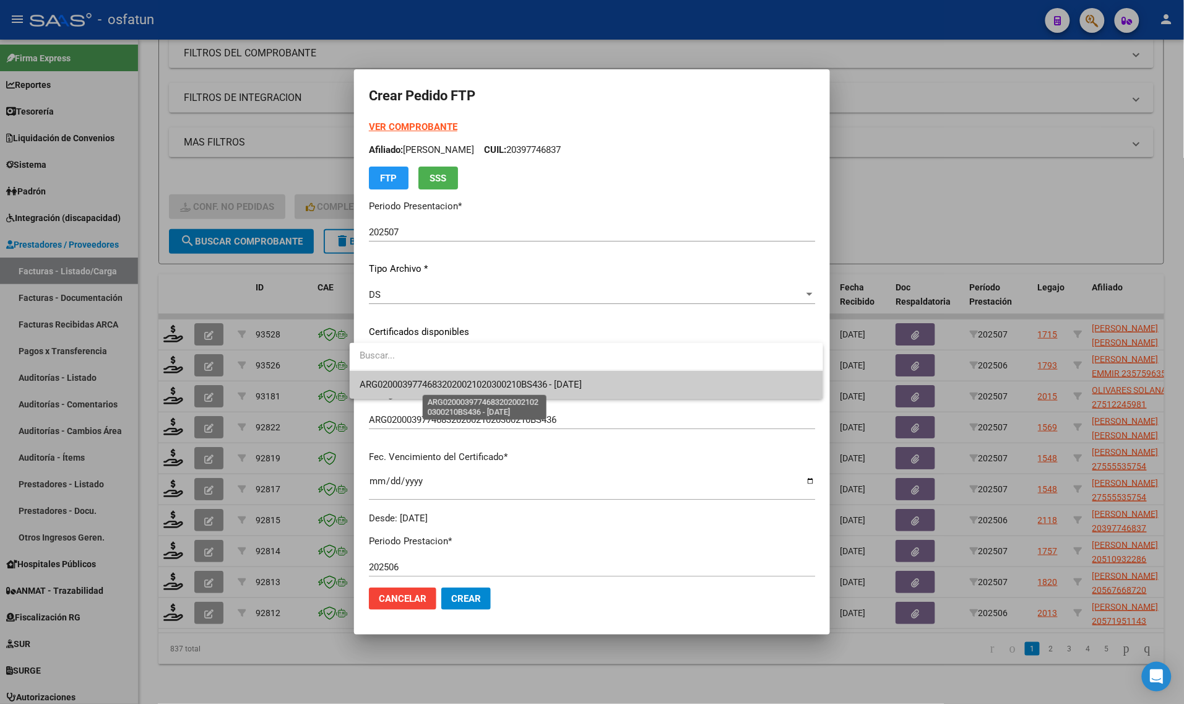
click at [392, 387] on span "ARG02000397746832020021020300210BS436 - [DATE]" at bounding box center [471, 384] width 223 height 11
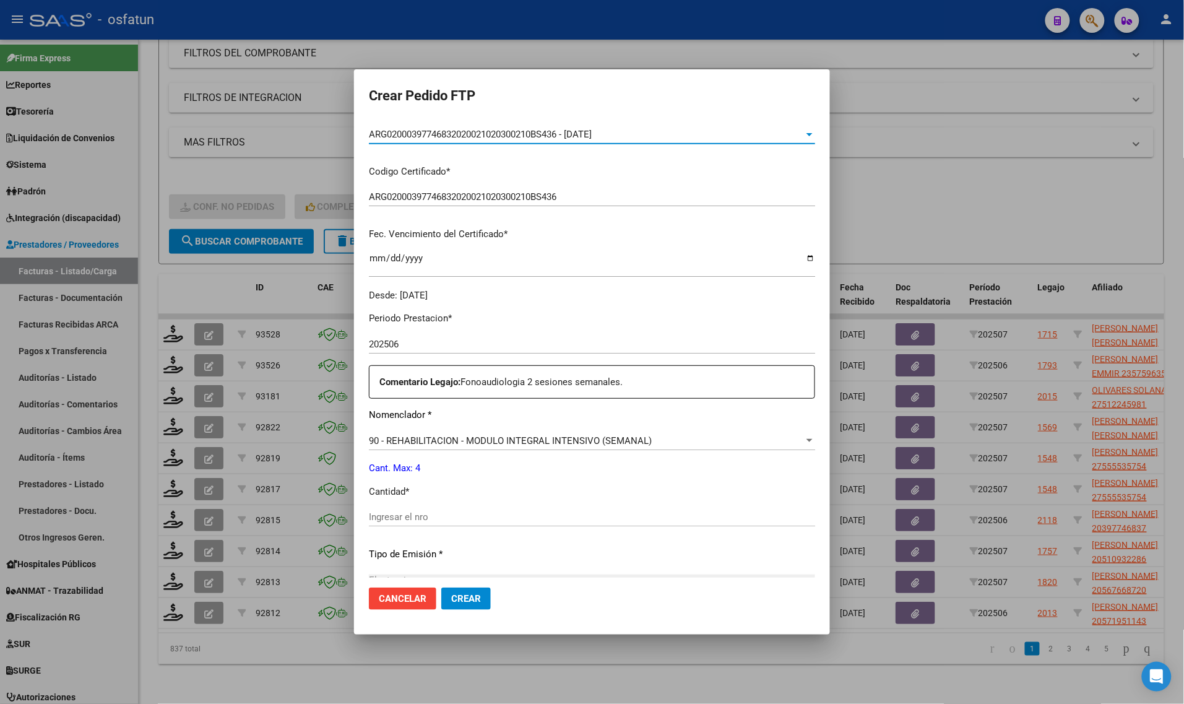
scroll to position [232, 0]
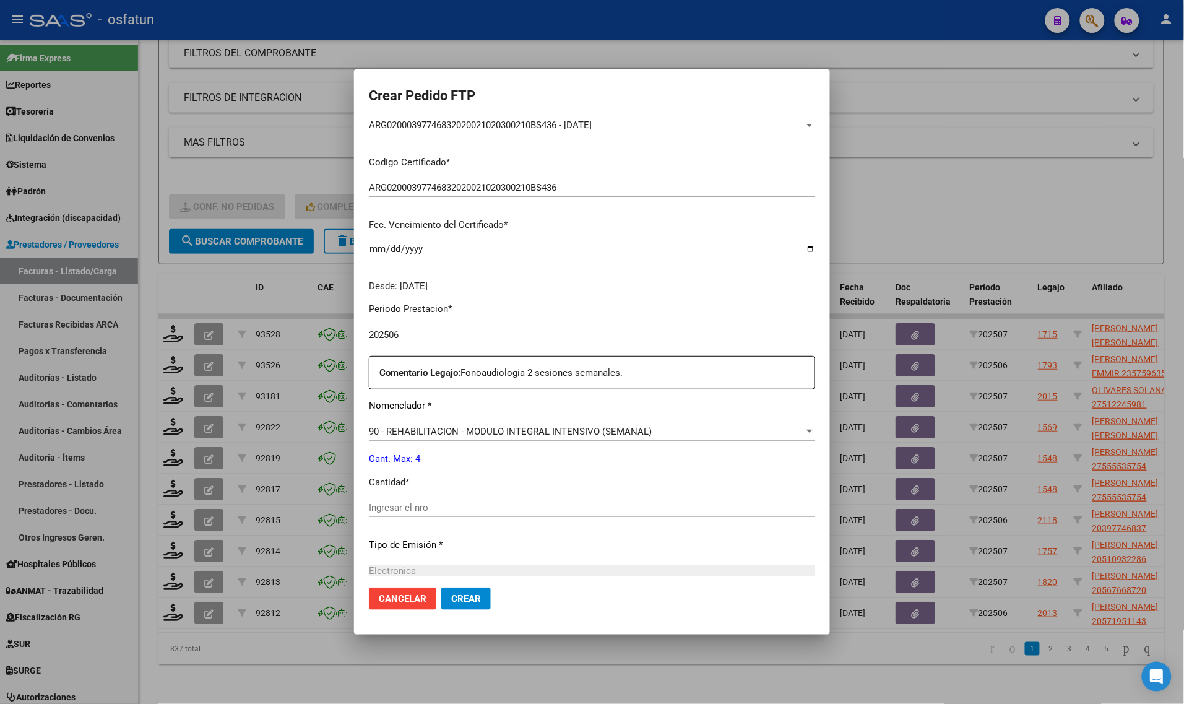
click at [385, 496] on div "Periodo Prestacion * 202506 Ingresar el Periodo Prestacion Comentario Legajo: F…" at bounding box center [592, 505] width 446 height 424
click at [385, 502] on input "Ingresar el nro" at bounding box center [592, 507] width 446 height 11
type input "4"
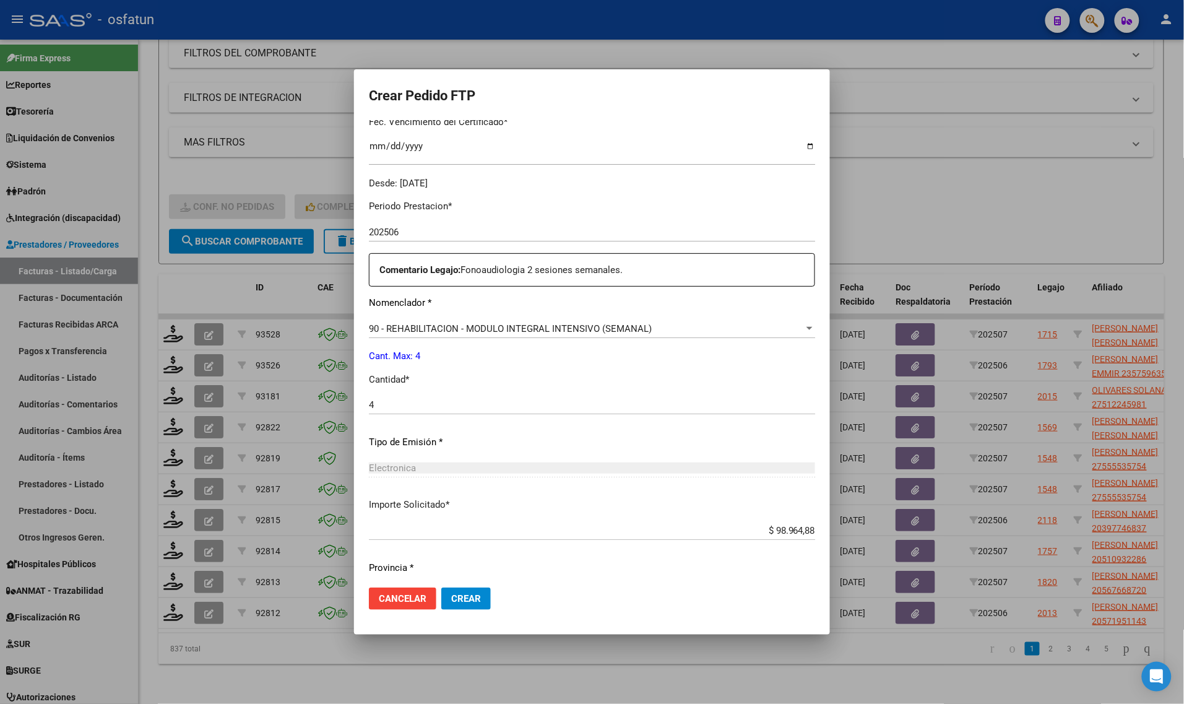
scroll to position [370, 0]
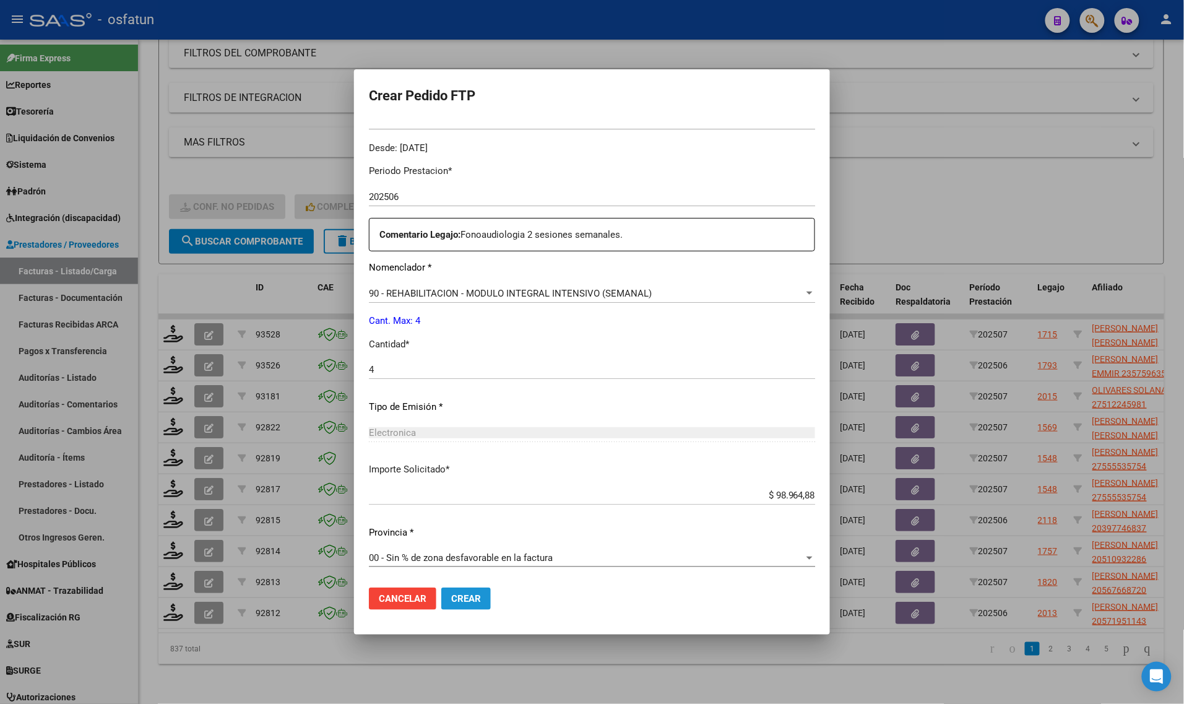
click at [461, 598] on span "Crear" at bounding box center [466, 598] width 30 height 11
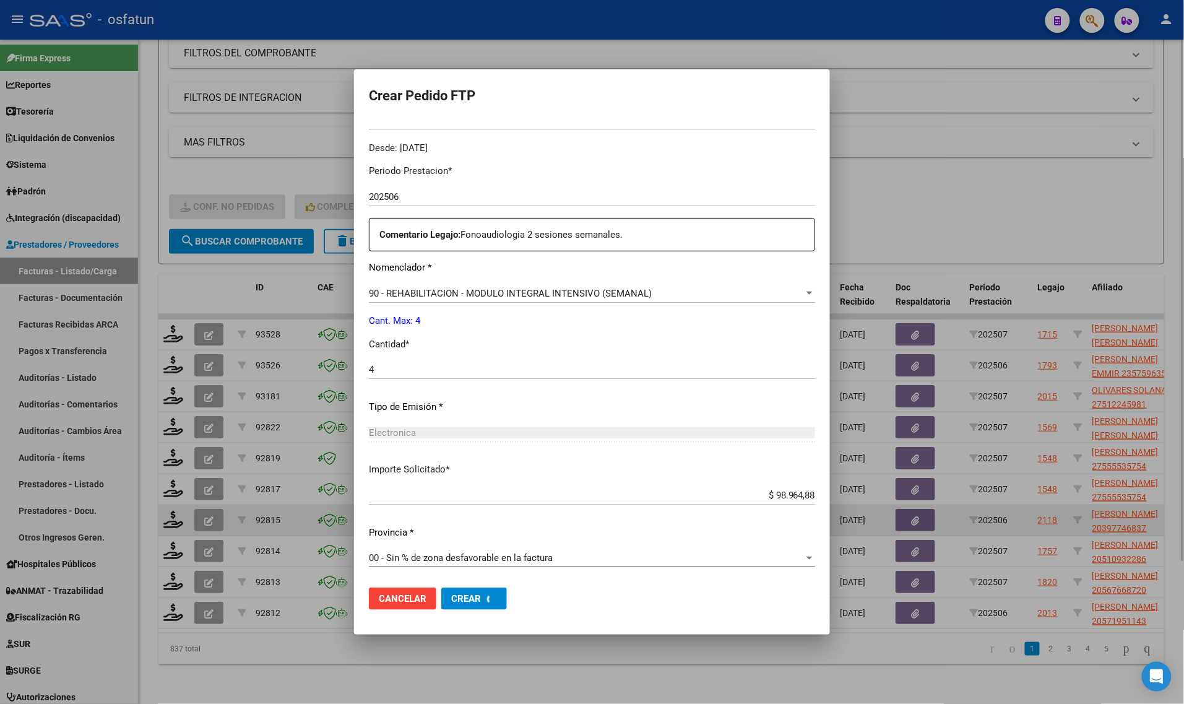
scroll to position [0, 0]
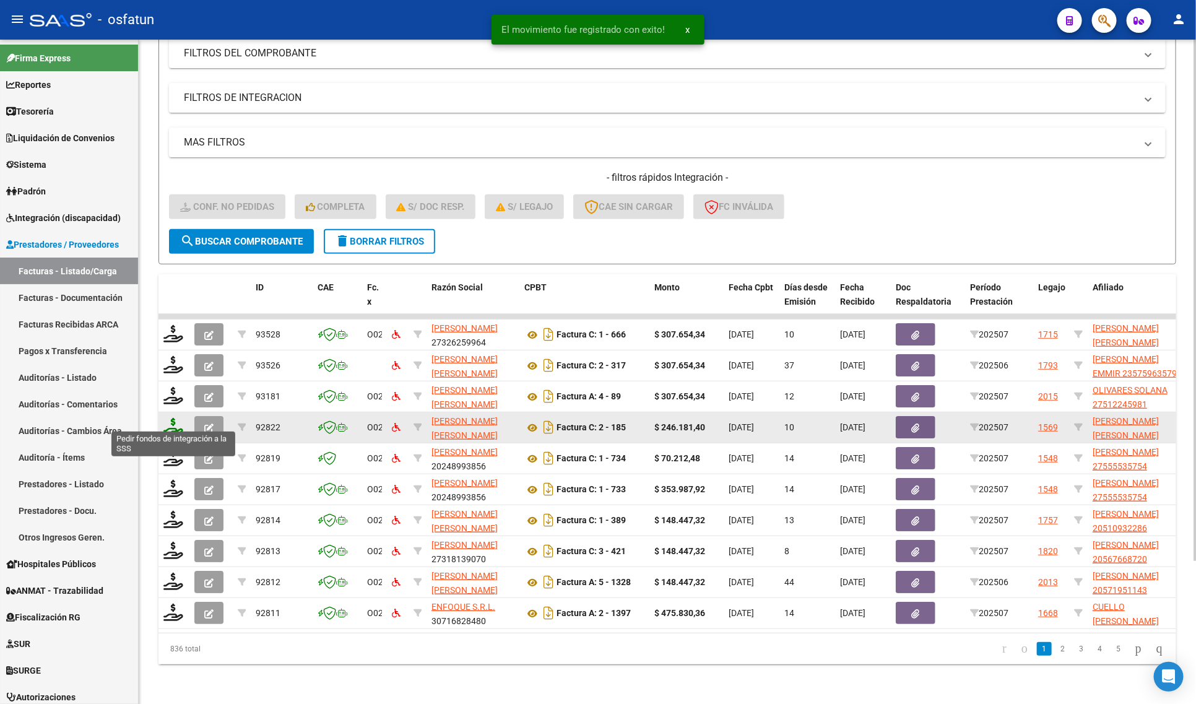
click at [175, 418] on icon at bounding box center [173, 426] width 20 height 17
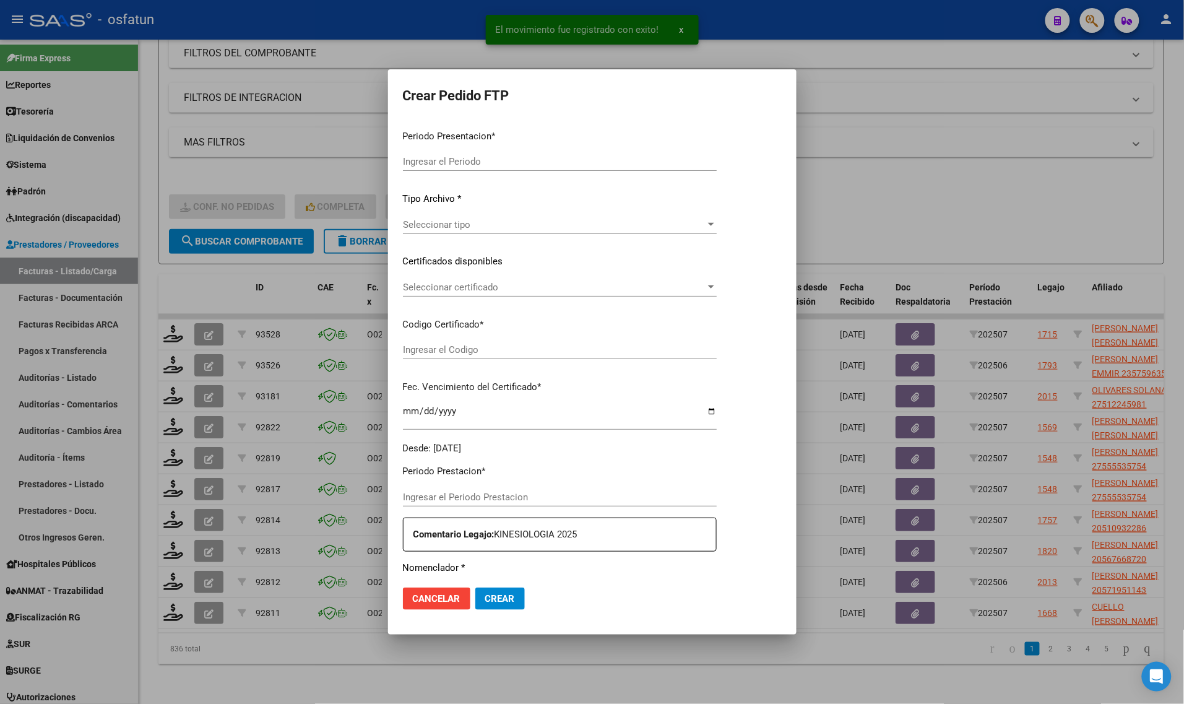
type input "202507"
type input "$ 246.181,40"
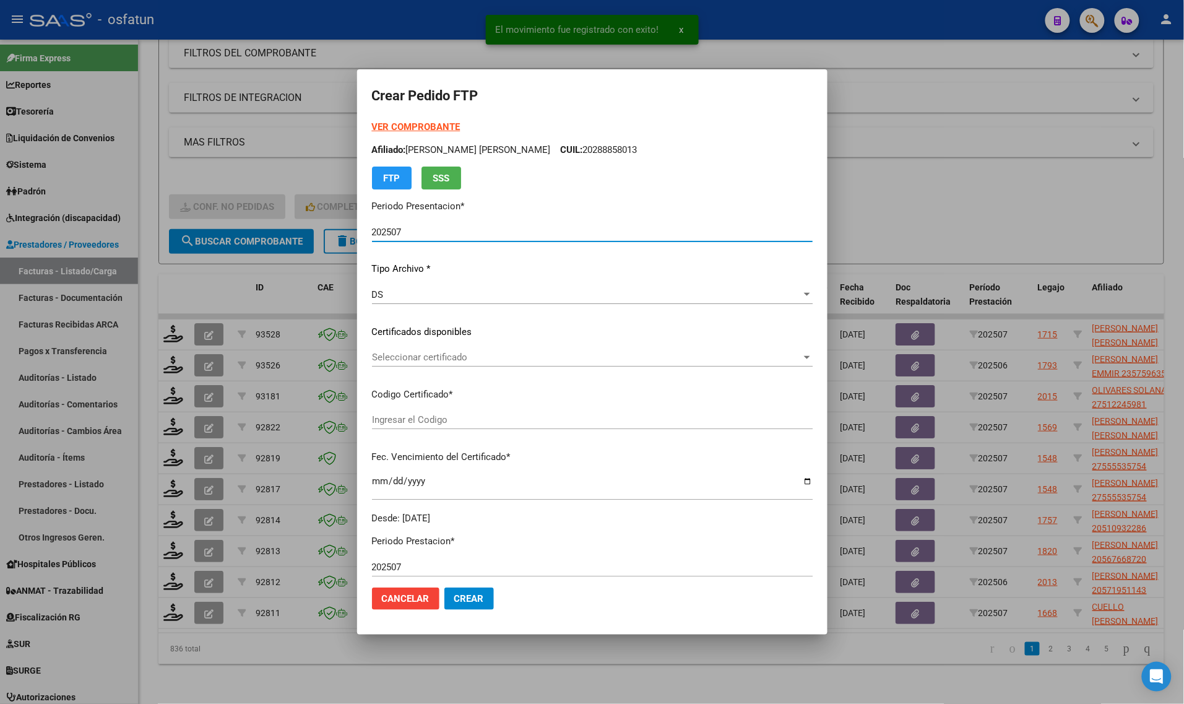
type input "ARG02000288858012023060620280606CAT242"
type input "[DATE]"
click at [424, 126] on strong "VER COMPROBANTE" at bounding box center [416, 126] width 88 height 11
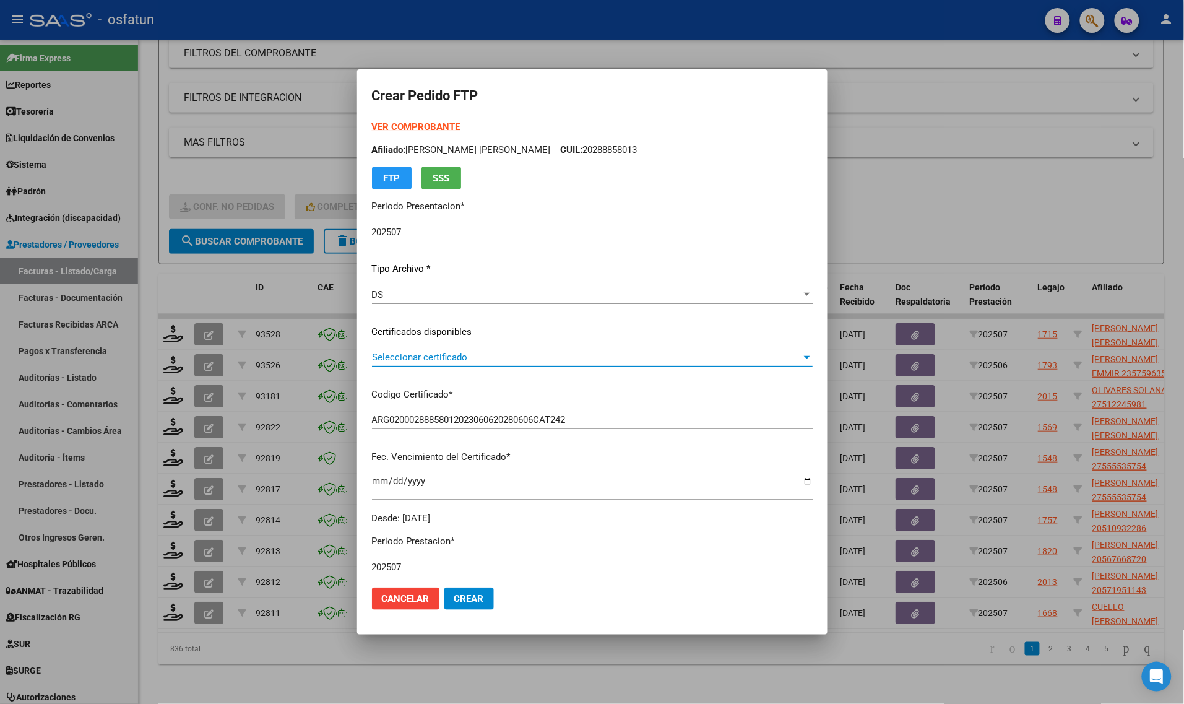
click at [436, 353] on span "Seleccionar certificado" at bounding box center [586, 357] width 429 height 11
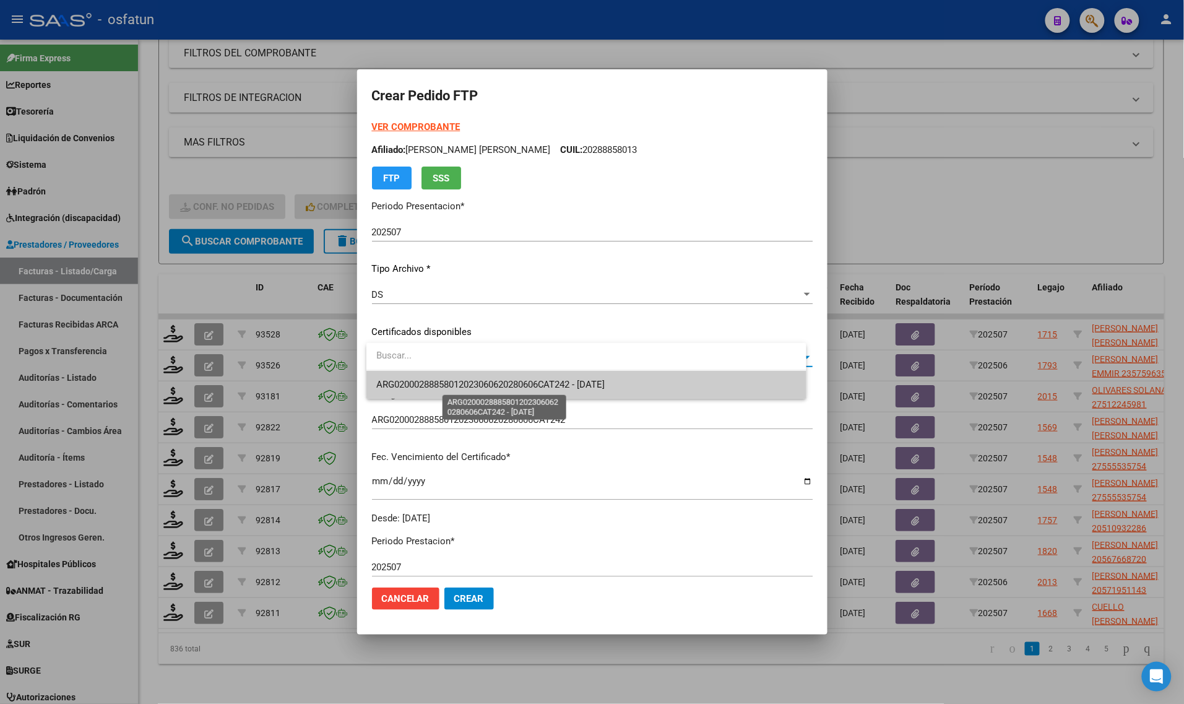
click at [435, 384] on span "ARG02000288858012023060620280606CAT242 - [DATE]" at bounding box center [490, 384] width 229 height 11
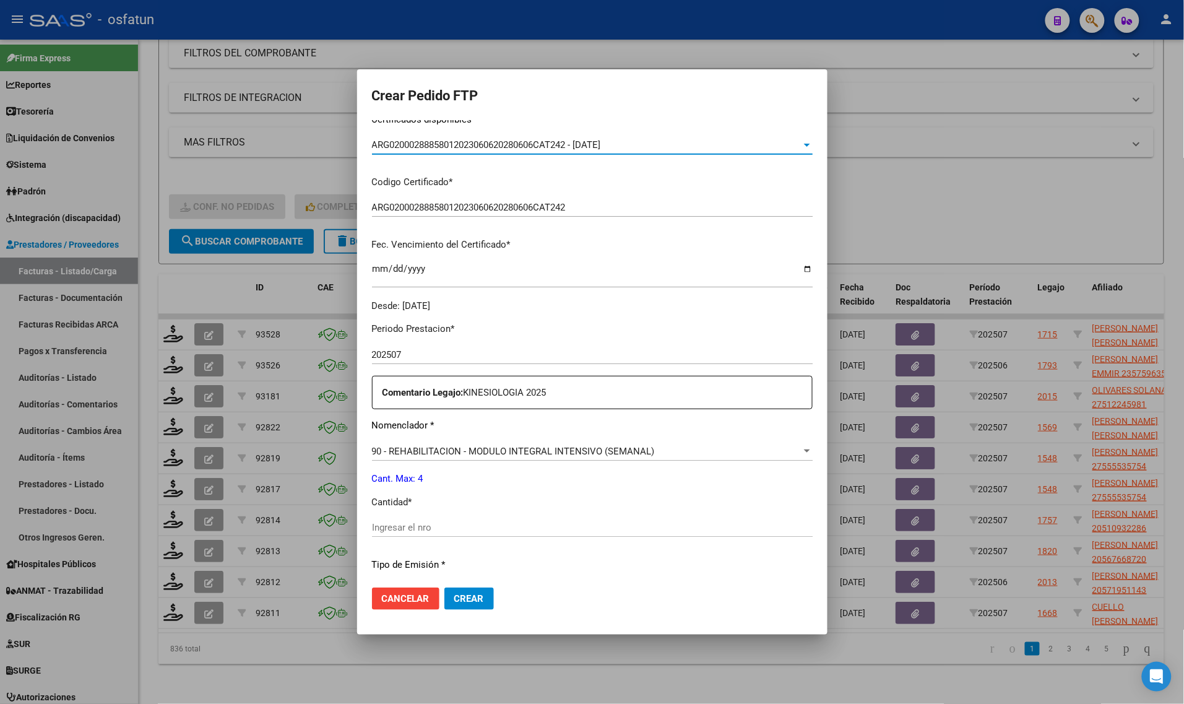
scroll to position [232, 0]
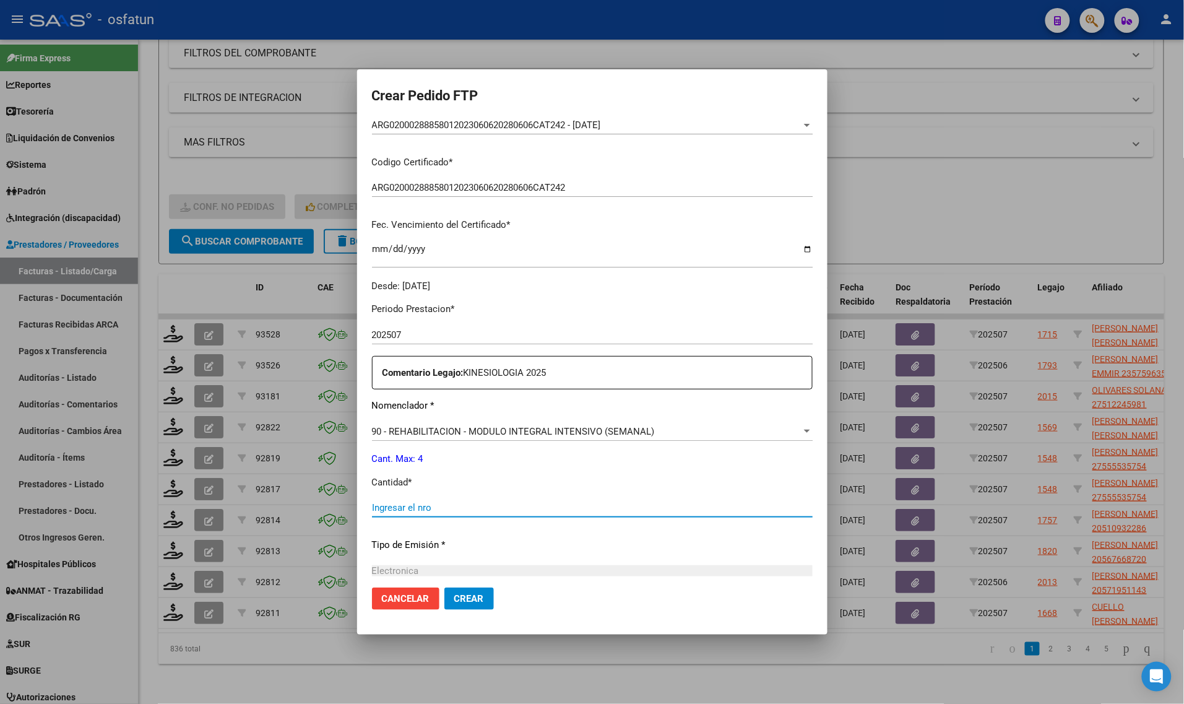
click at [458, 503] on input "Ingresar el nro" at bounding box center [592, 507] width 441 height 11
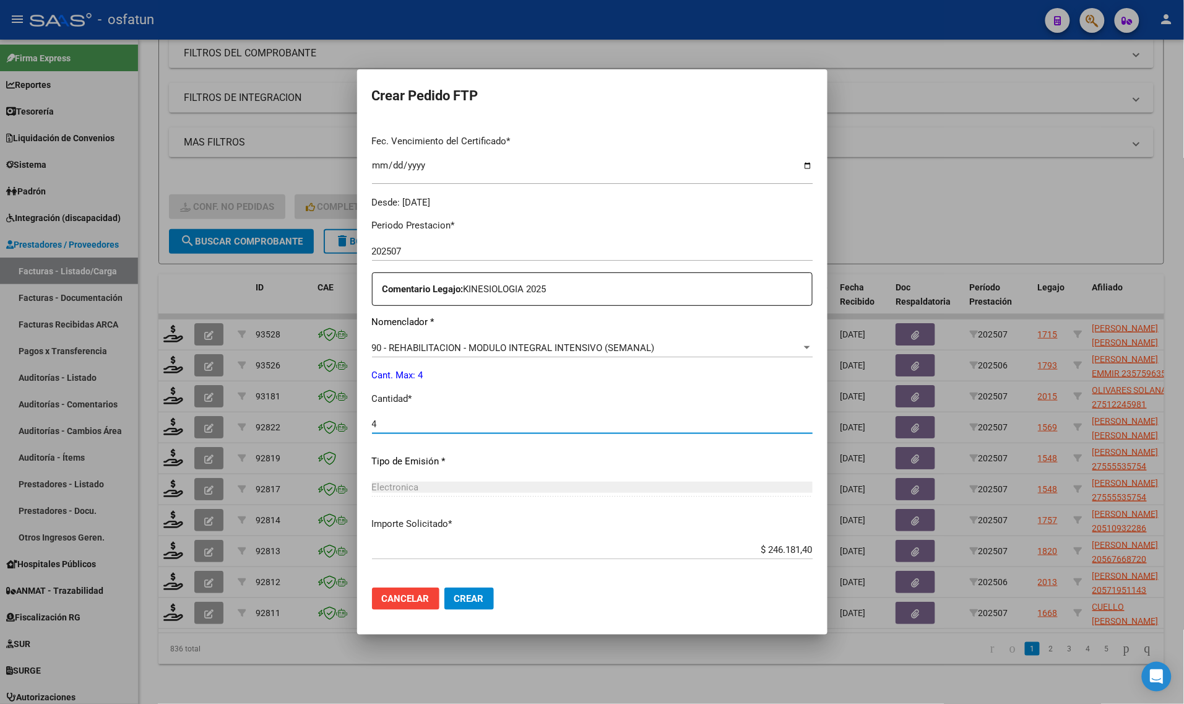
scroll to position [370, 0]
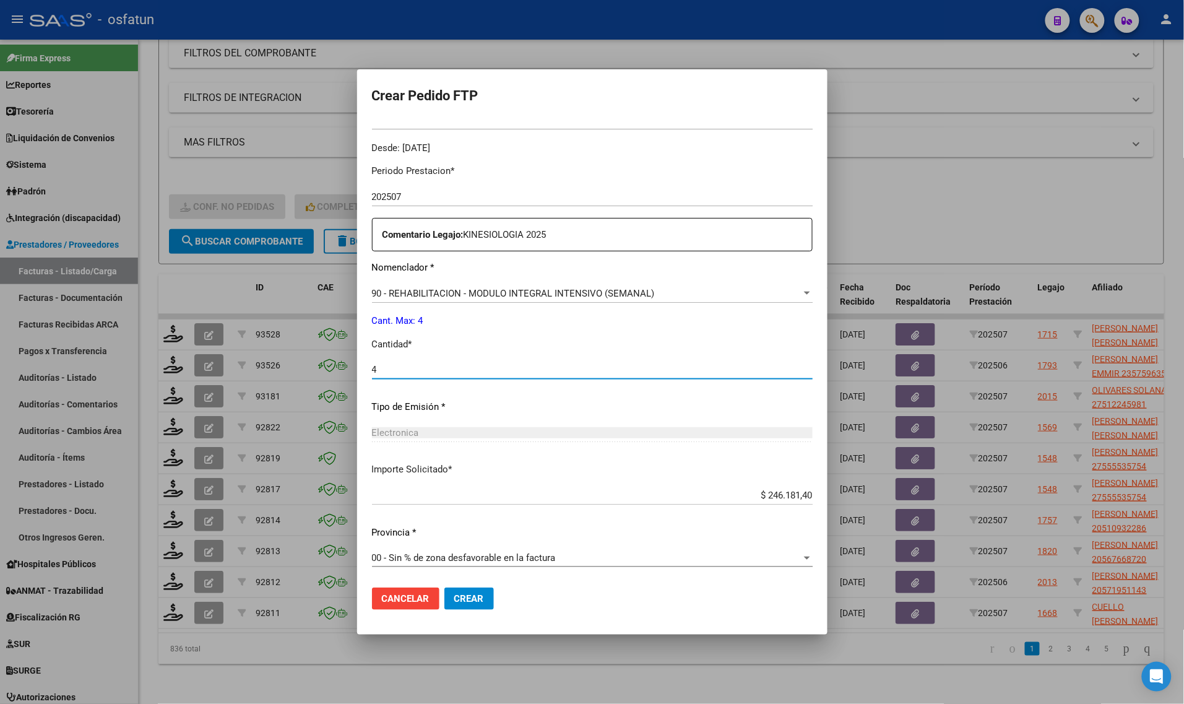
type input "4"
click at [467, 600] on span "Crear" at bounding box center [469, 598] width 30 height 11
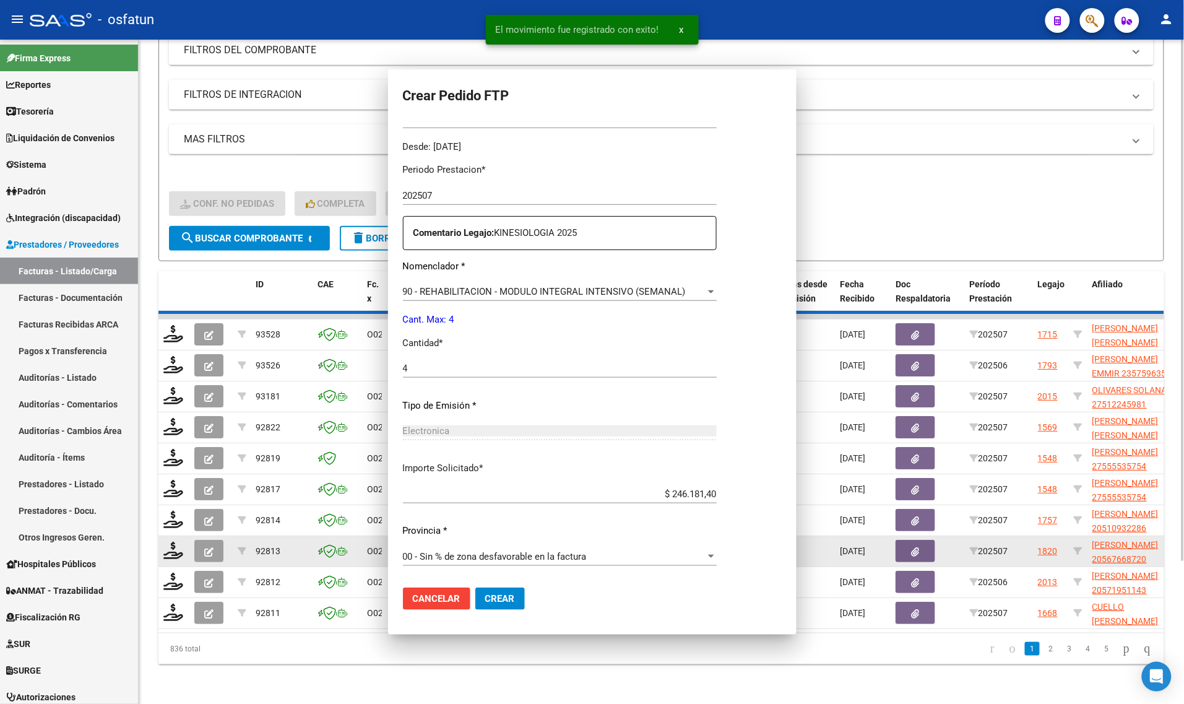
scroll to position [301, 0]
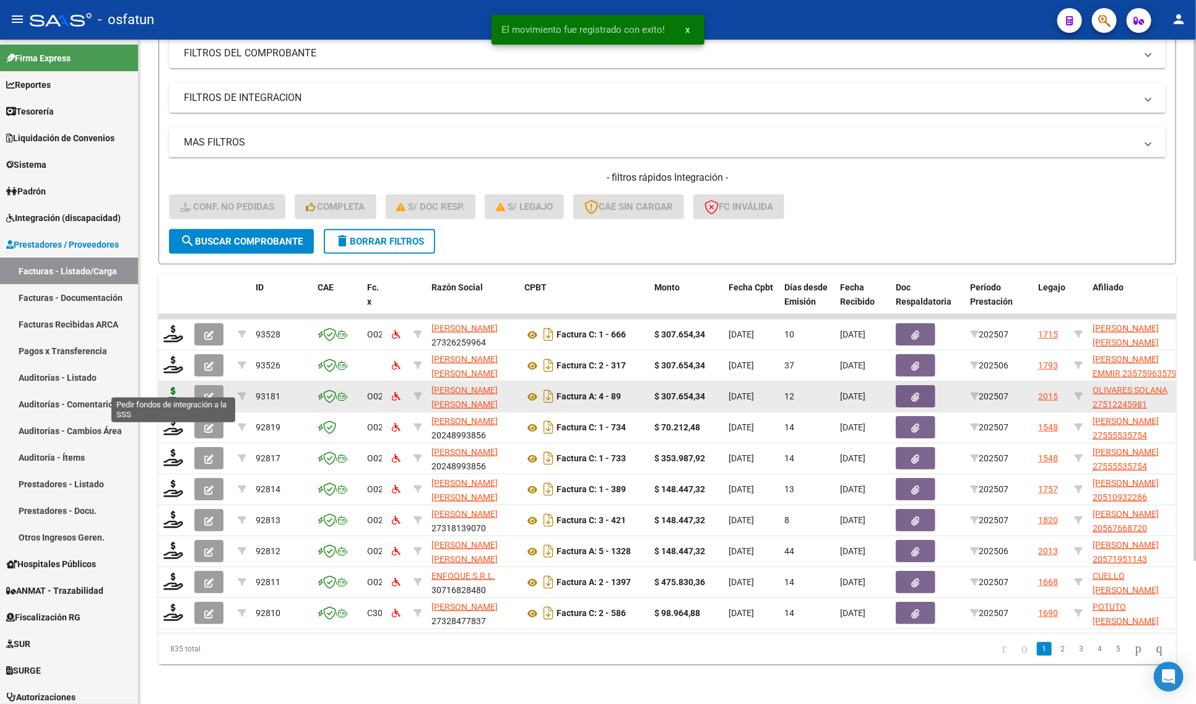
click at [172, 387] on icon at bounding box center [173, 395] width 20 height 17
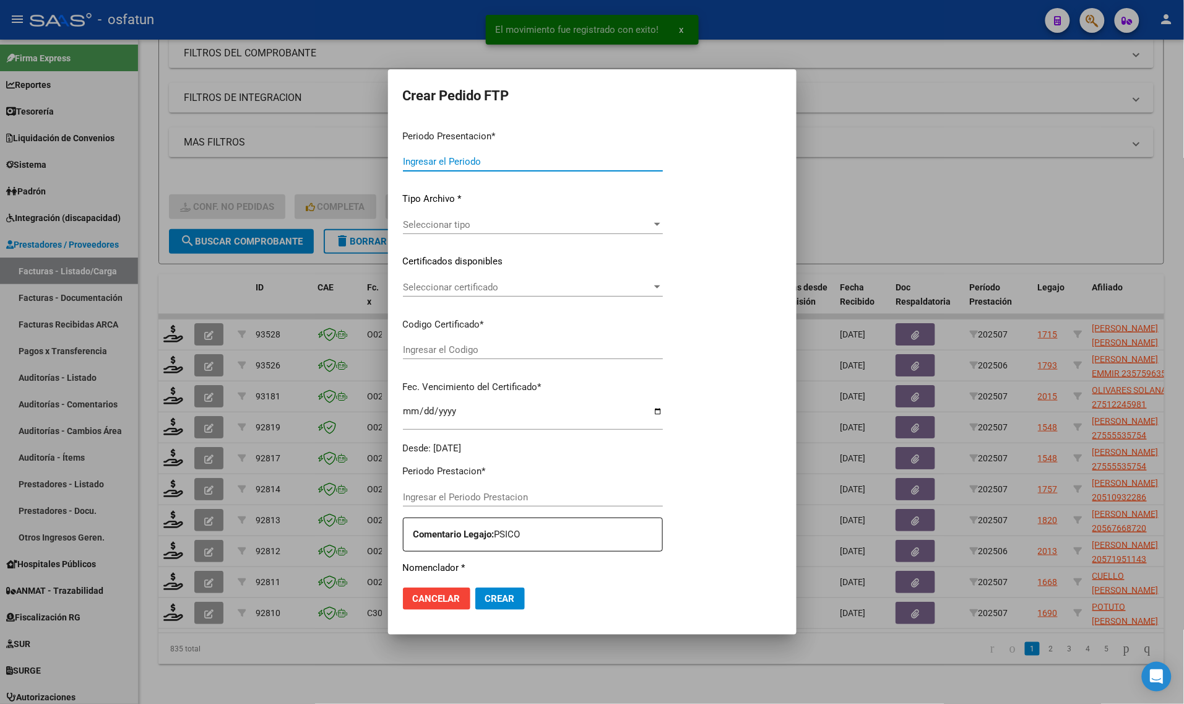
type input "202507"
type input "$ 307.654,34"
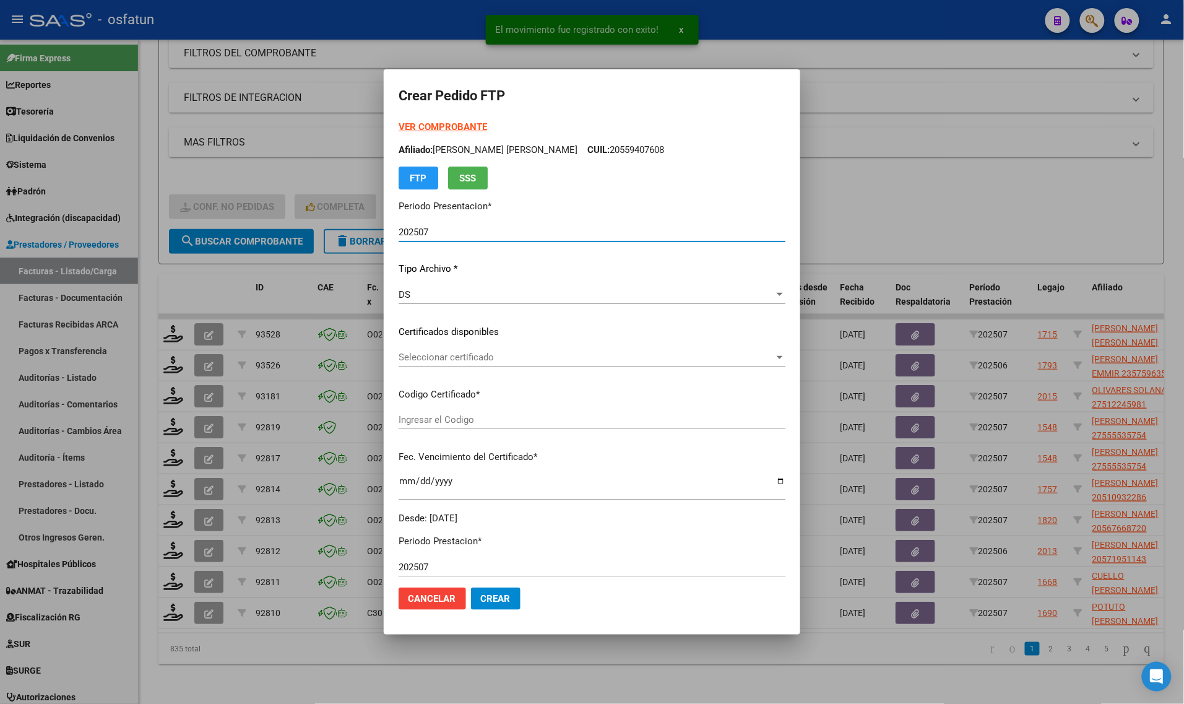
type input "ARG01000512245982022012620260126TUC139"
type input "[DATE]"
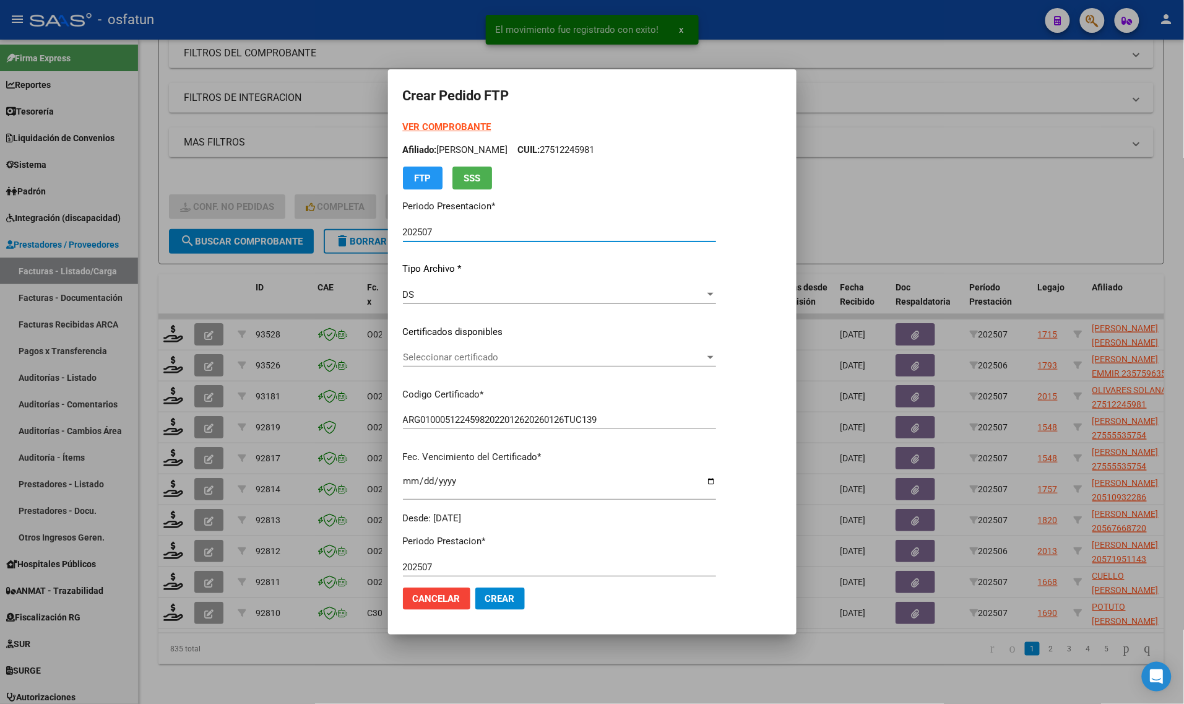
click at [447, 127] on strong "VER COMPROBANTE" at bounding box center [447, 126] width 88 height 11
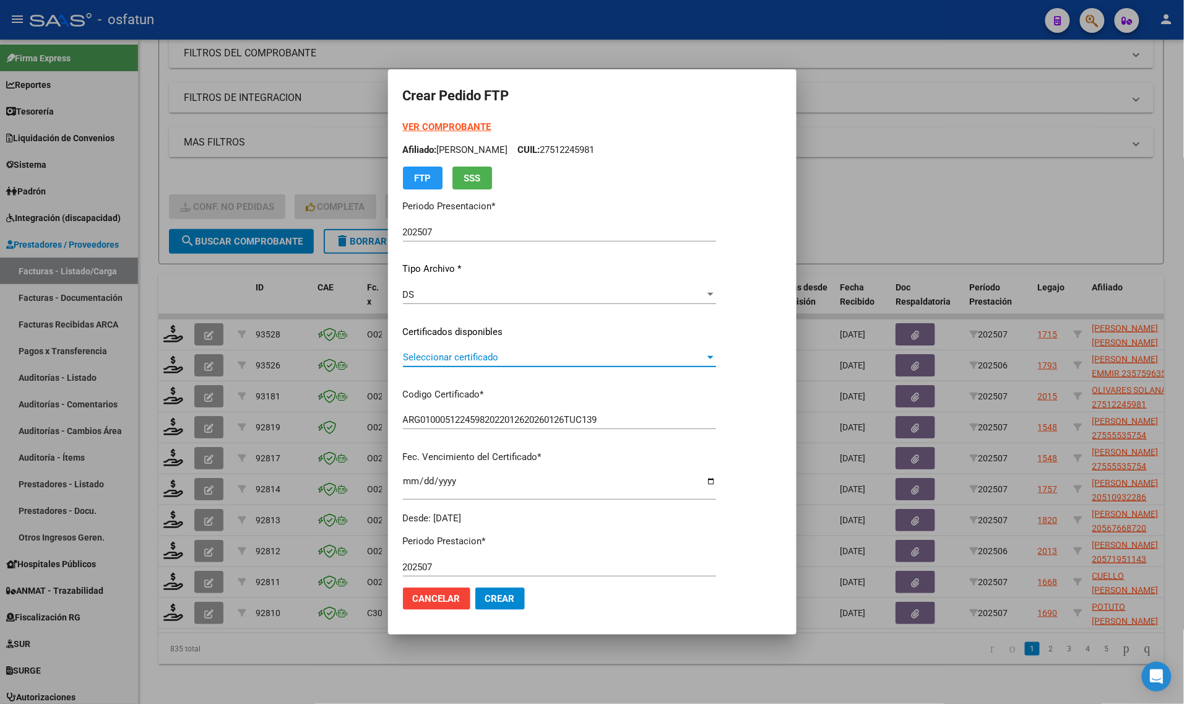
click at [493, 359] on span "Seleccionar certificado" at bounding box center [554, 357] width 302 height 11
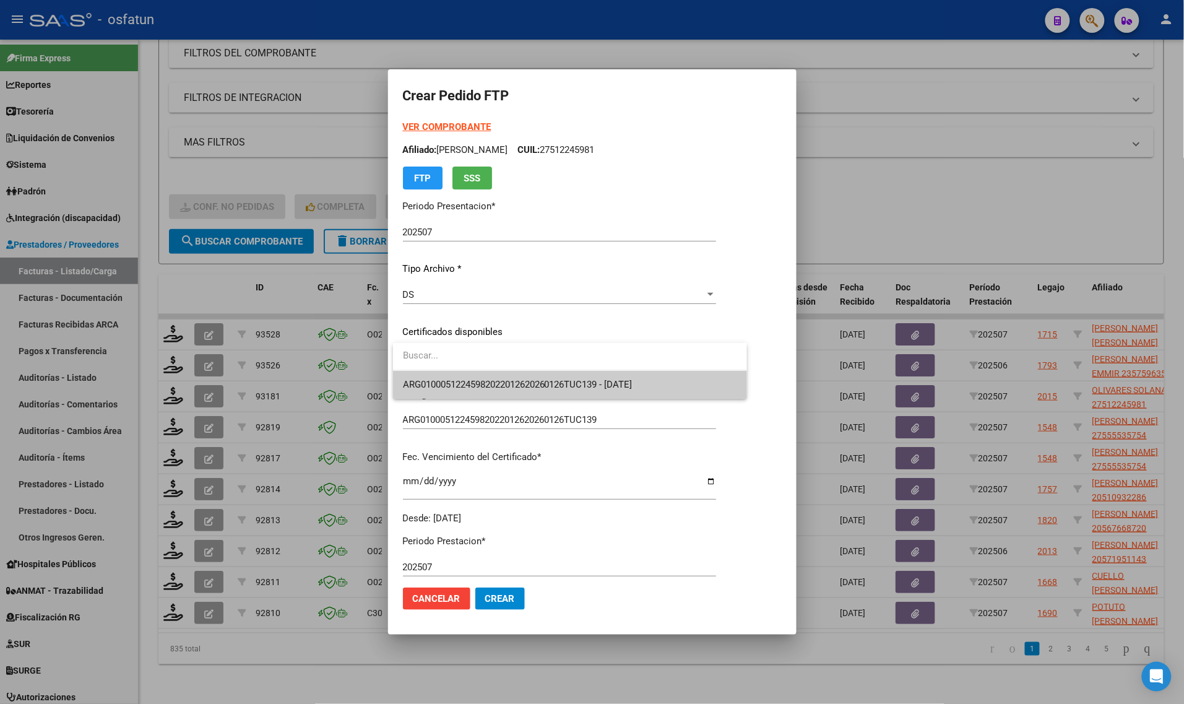
click at [495, 376] on span "ARG01000512245982022012620260126TUC139 - [DATE]" at bounding box center [570, 385] width 334 height 28
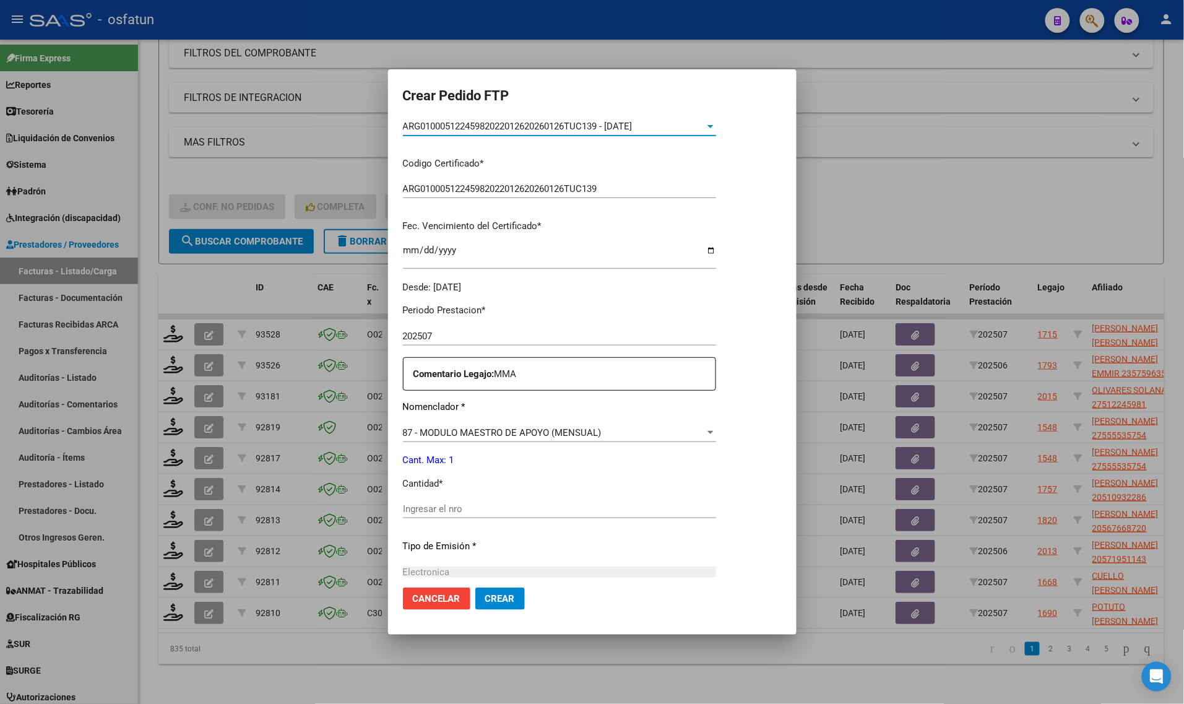
scroll to position [232, 0]
click at [493, 494] on div "Periodo Prestacion * 202507 Ingresar el Periodo Prestacion Comentario Legajo: M…" at bounding box center [559, 505] width 313 height 424
click at [493, 503] on input "Ingresar el nro" at bounding box center [559, 507] width 313 height 11
type input "1"
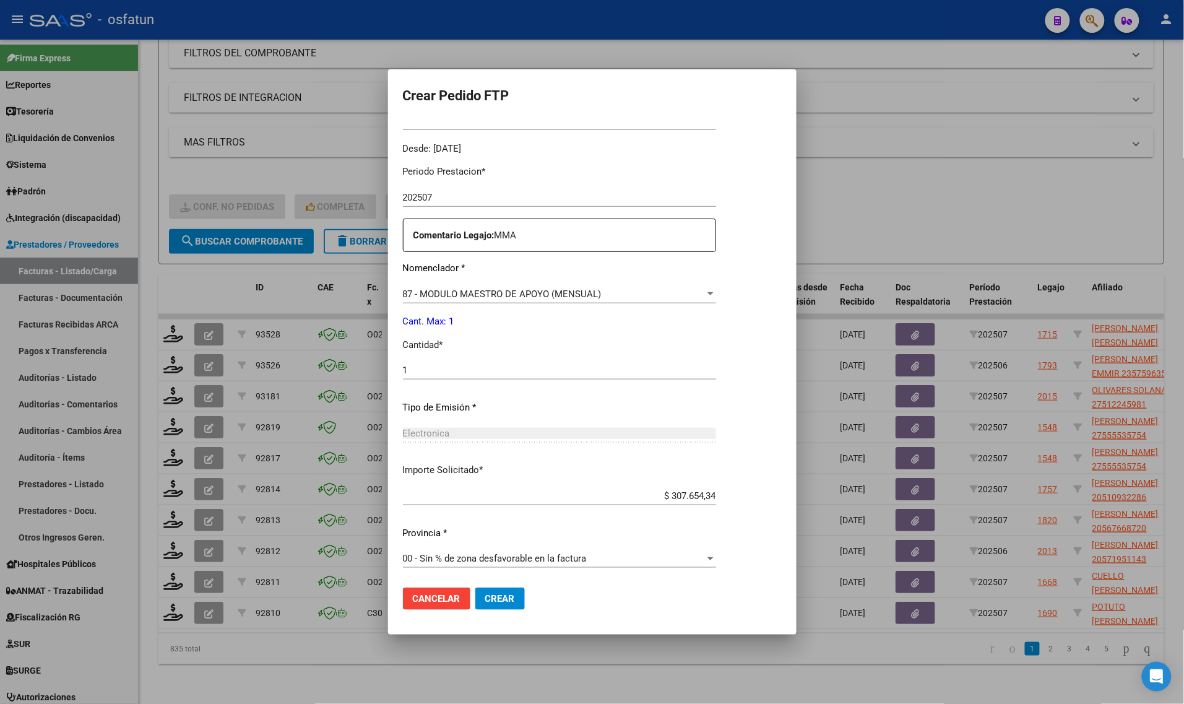
scroll to position [370, 0]
click at [493, 593] on span "Crear" at bounding box center [500, 598] width 30 height 11
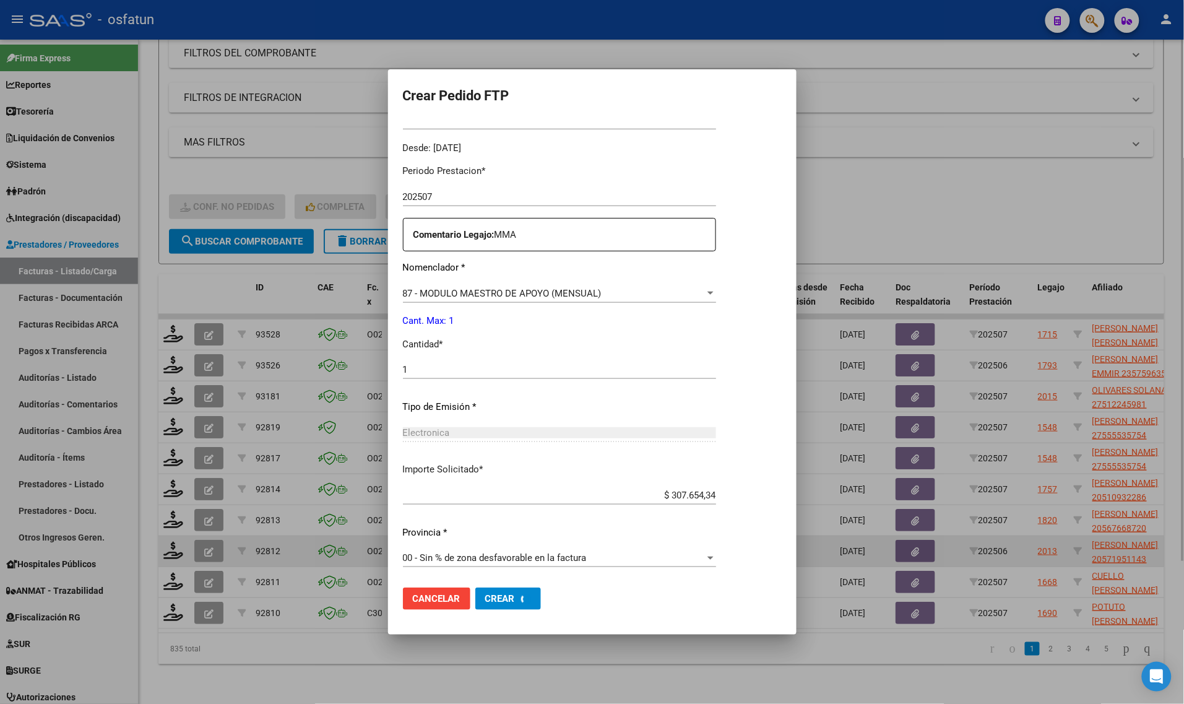
scroll to position [0, 0]
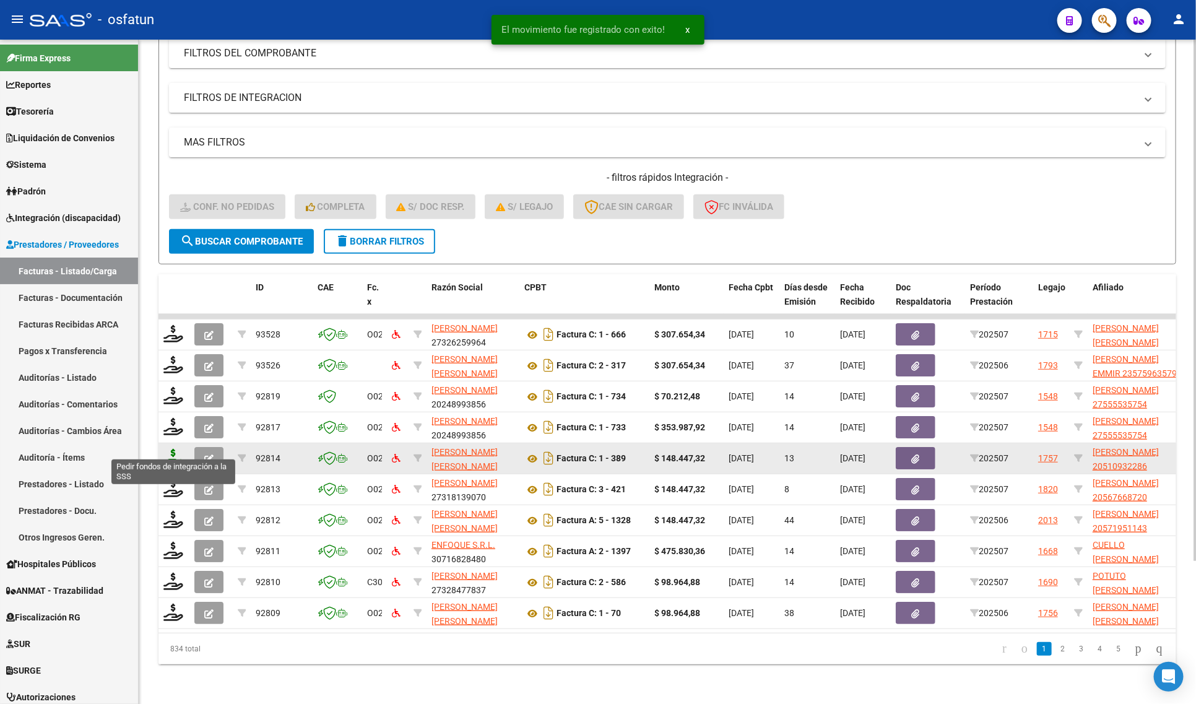
click at [170, 449] on icon at bounding box center [173, 457] width 20 height 17
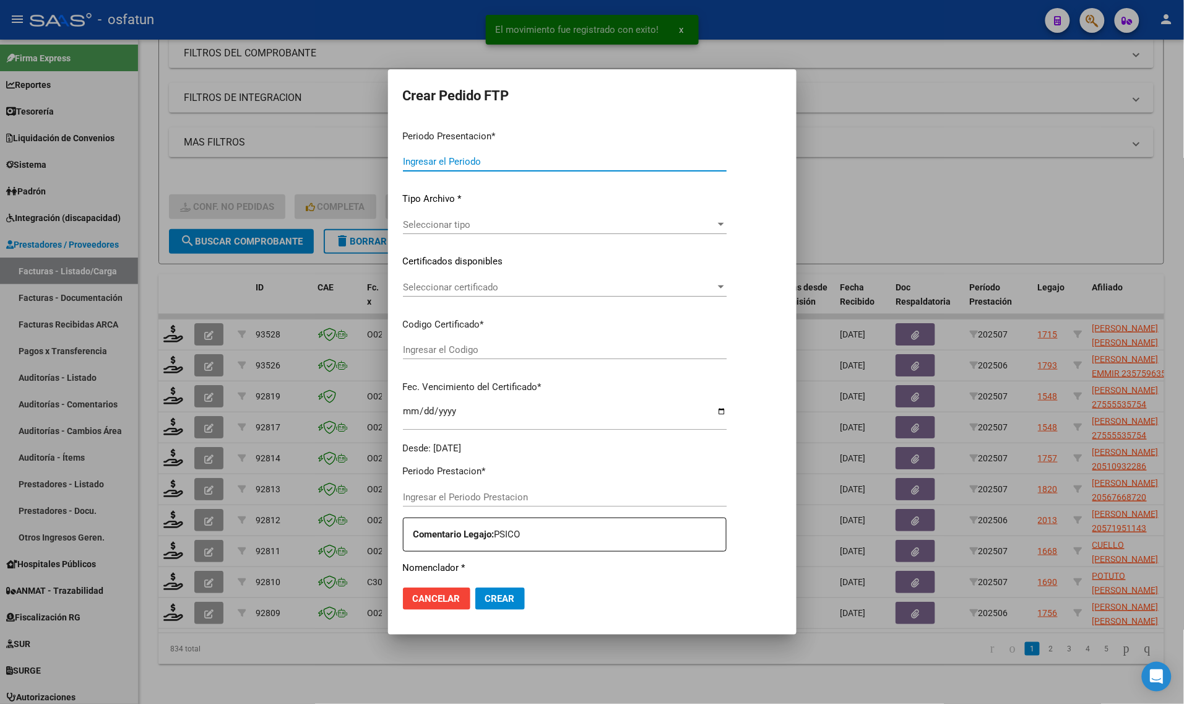
type input "202507"
type input "$ 148.447,32"
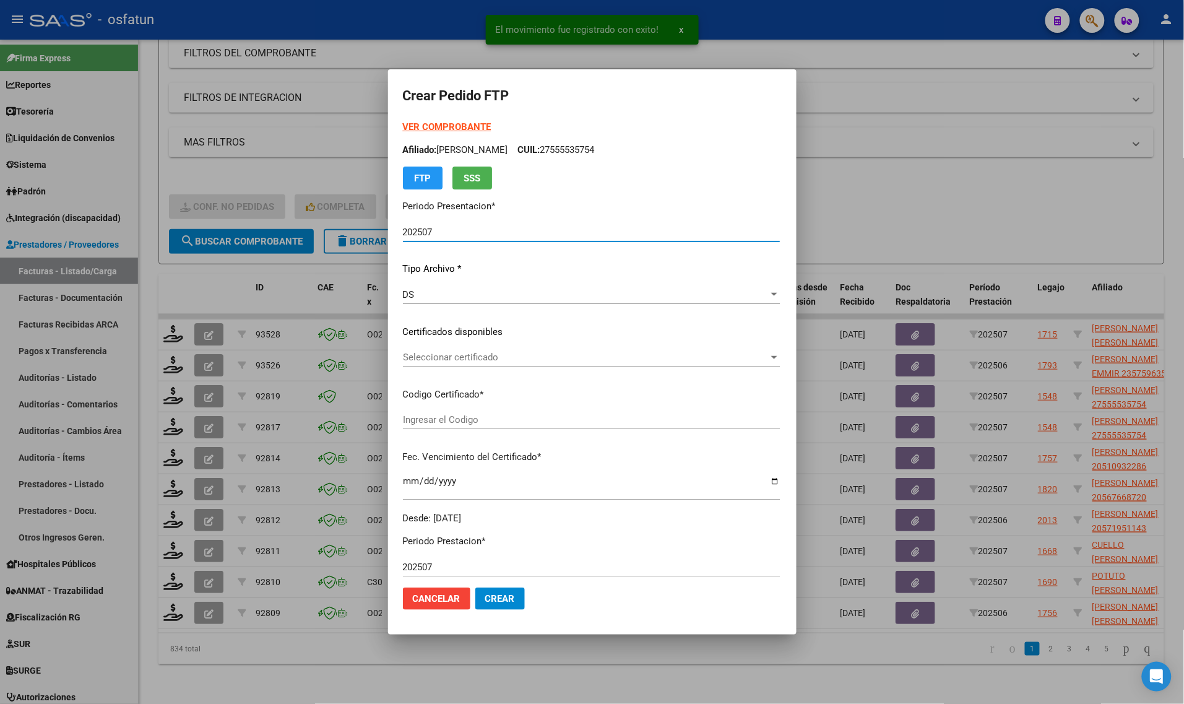
type input "ARG02000510932282023092220270922TUC139"
type input "[DATE]"
click at [426, 123] on strong "VER COMPROBANTE" at bounding box center [447, 126] width 88 height 11
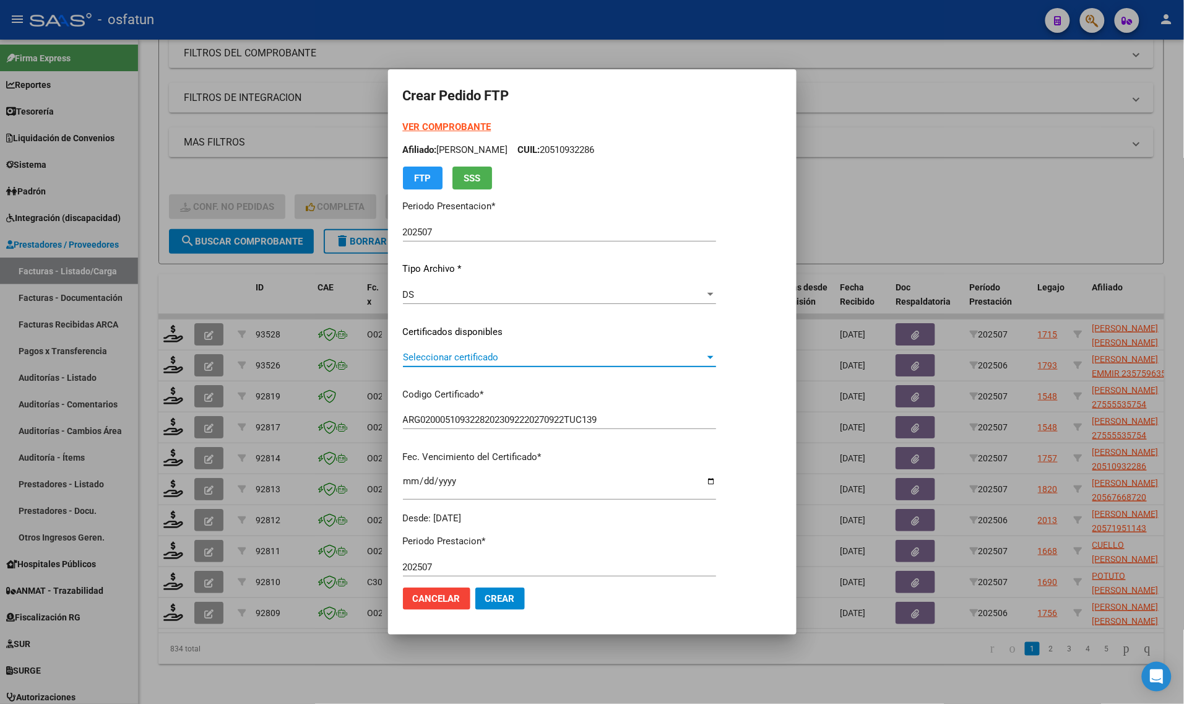
click at [507, 359] on span "Seleccionar certificado" at bounding box center [554, 357] width 302 height 11
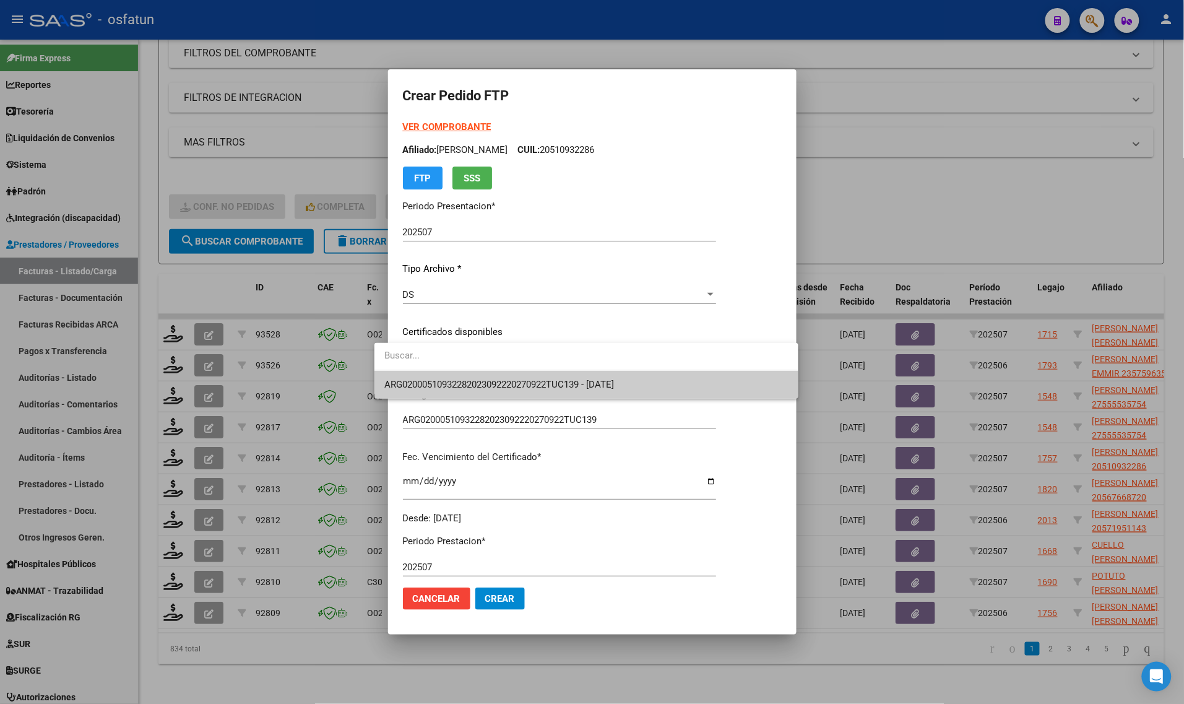
click at [507, 395] on span "ARG02000510932282023092220270922TUC139 - [DATE]" at bounding box center [586, 385] width 404 height 28
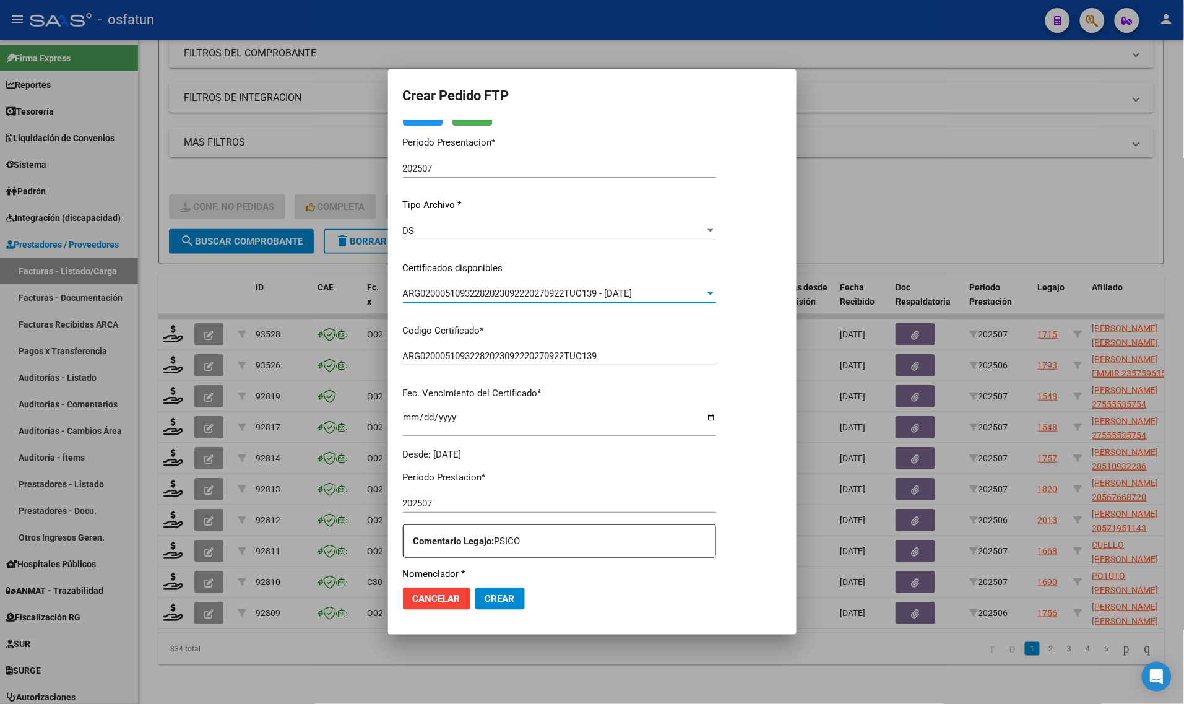
scroll to position [232, 0]
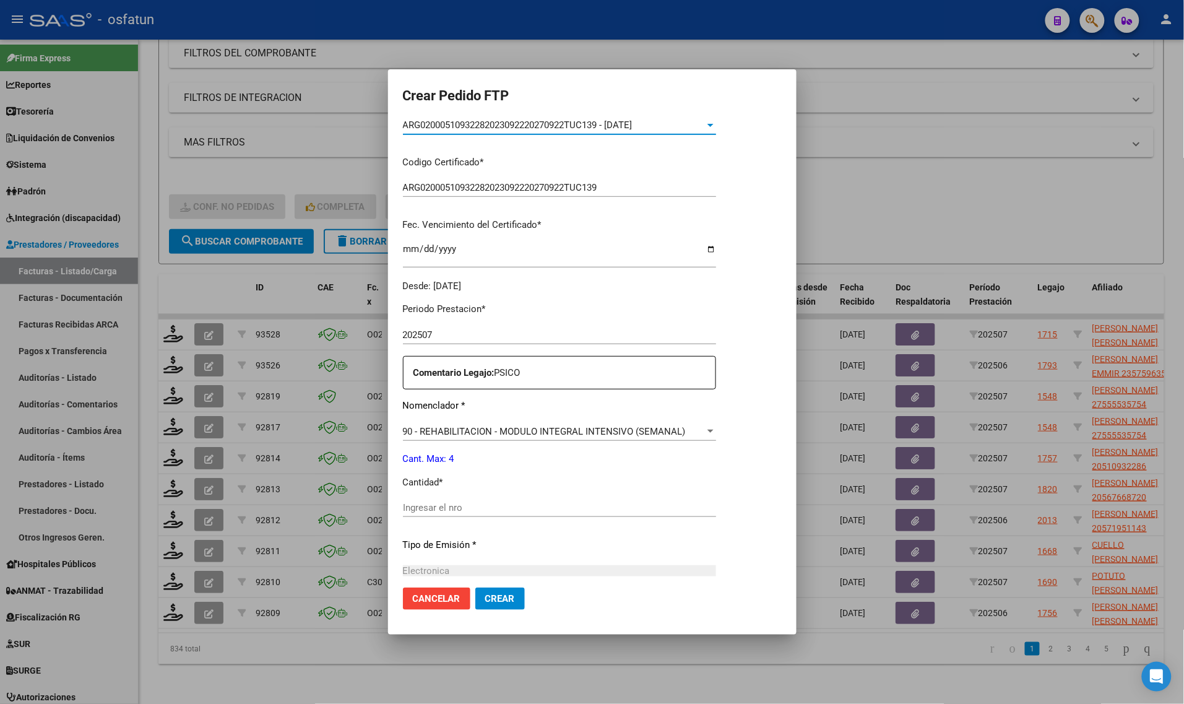
click at [468, 511] on input "Ingresar el nro" at bounding box center [559, 507] width 313 height 11
drag, startPoint x: 431, startPoint y: 515, endPoint x: 397, endPoint y: 503, distance: 36.8
click at [388, 514] on mat-dialog-content "VER COMPROBANTE ARCA Padrón Afiliado: [PERSON_NAME]: 20510932286 FTP SSS Period…" at bounding box center [592, 348] width 408 height 457
click at [410, 499] on div "1 Ingresar el nro" at bounding box center [559, 507] width 313 height 19
click at [412, 505] on input "1" at bounding box center [559, 507] width 313 height 11
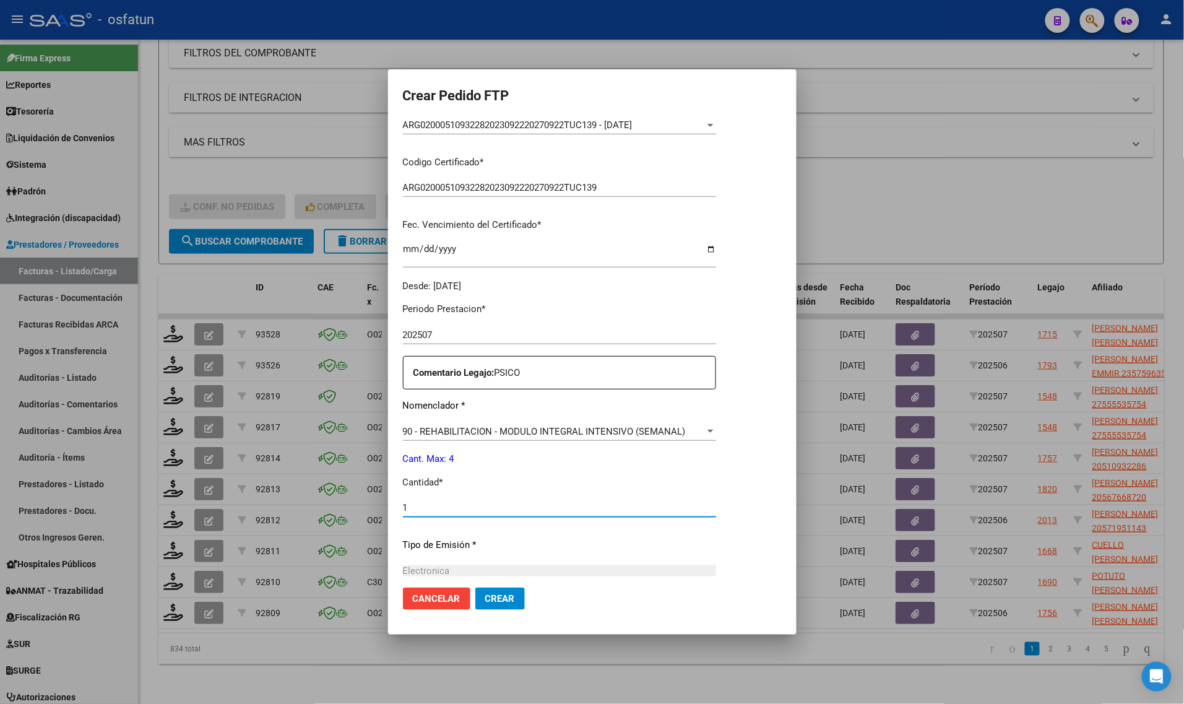
click at [412, 505] on input "1" at bounding box center [559, 507] width 313 height 11
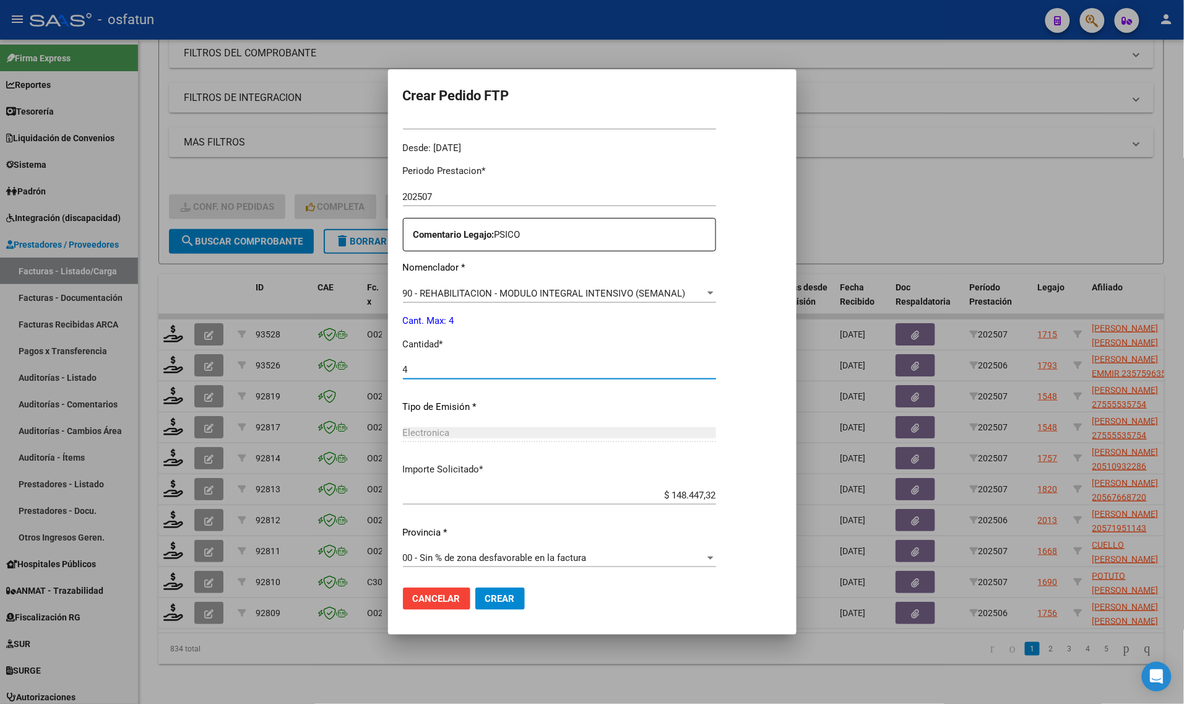
type input "4"
click at [485, 605] on button "Crear" at bounding box center [500, 598] width 50 height 22
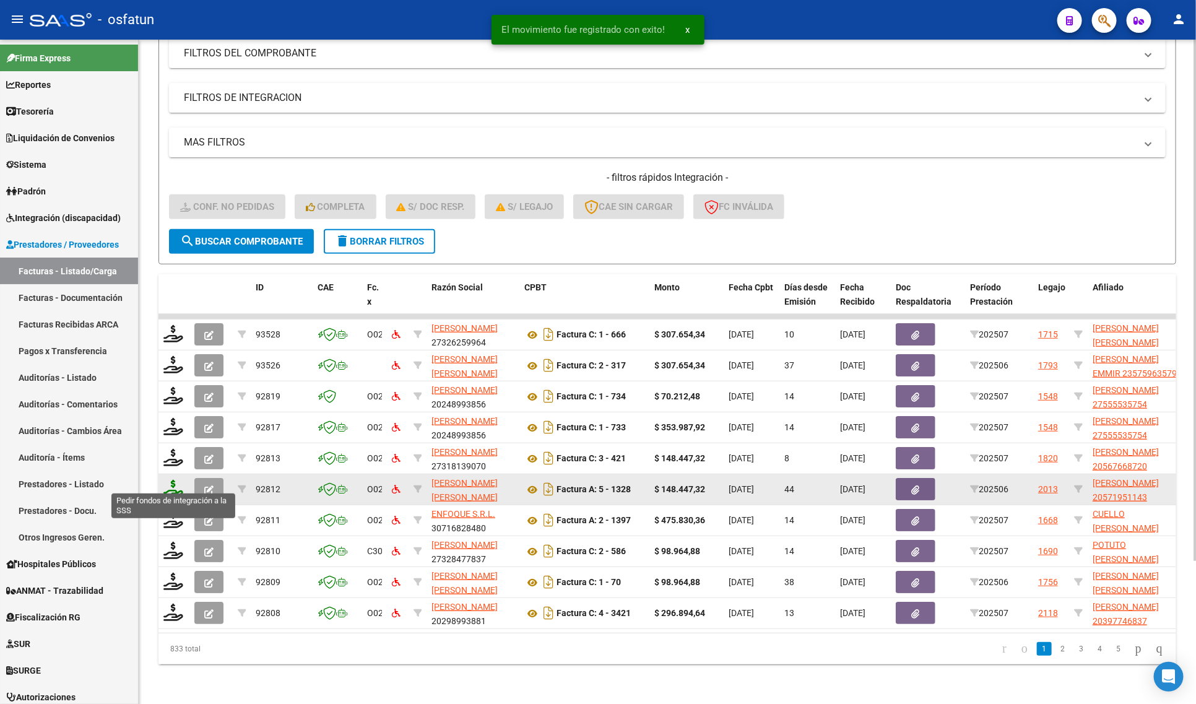
click at [172, 480] on icon at bounding box center [173, 488] width 20 height 17
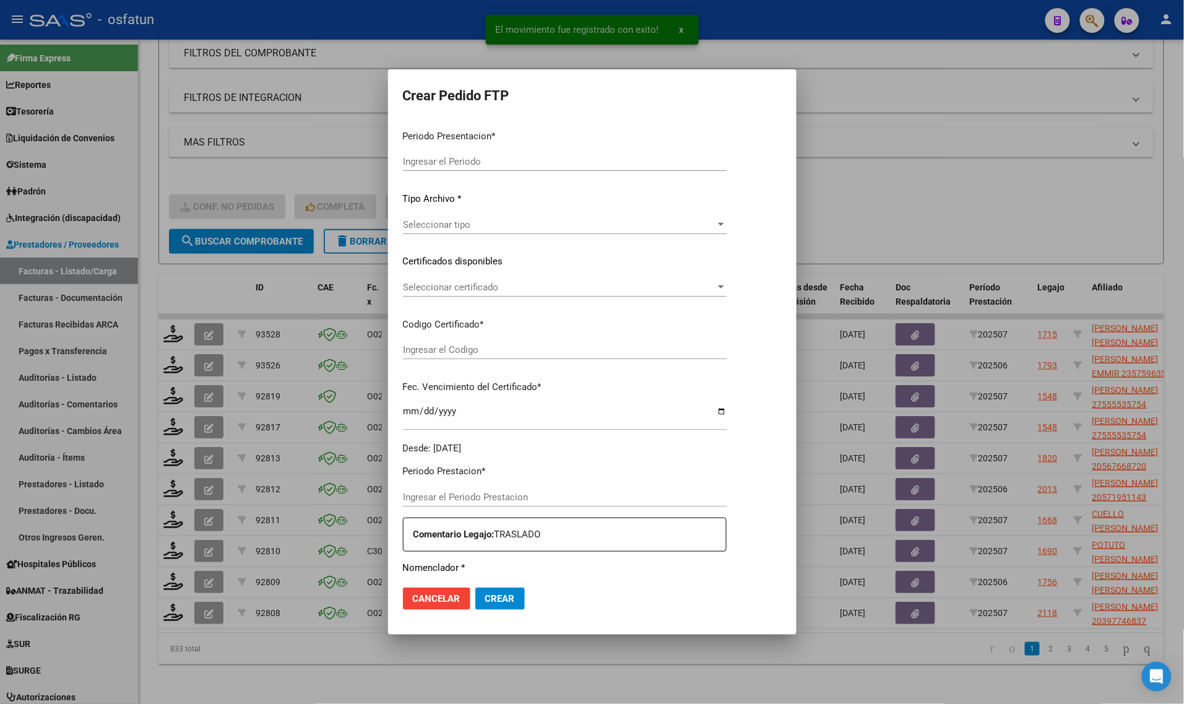
type input "202507"
type input "202506"
type input "$ 148.447,32"
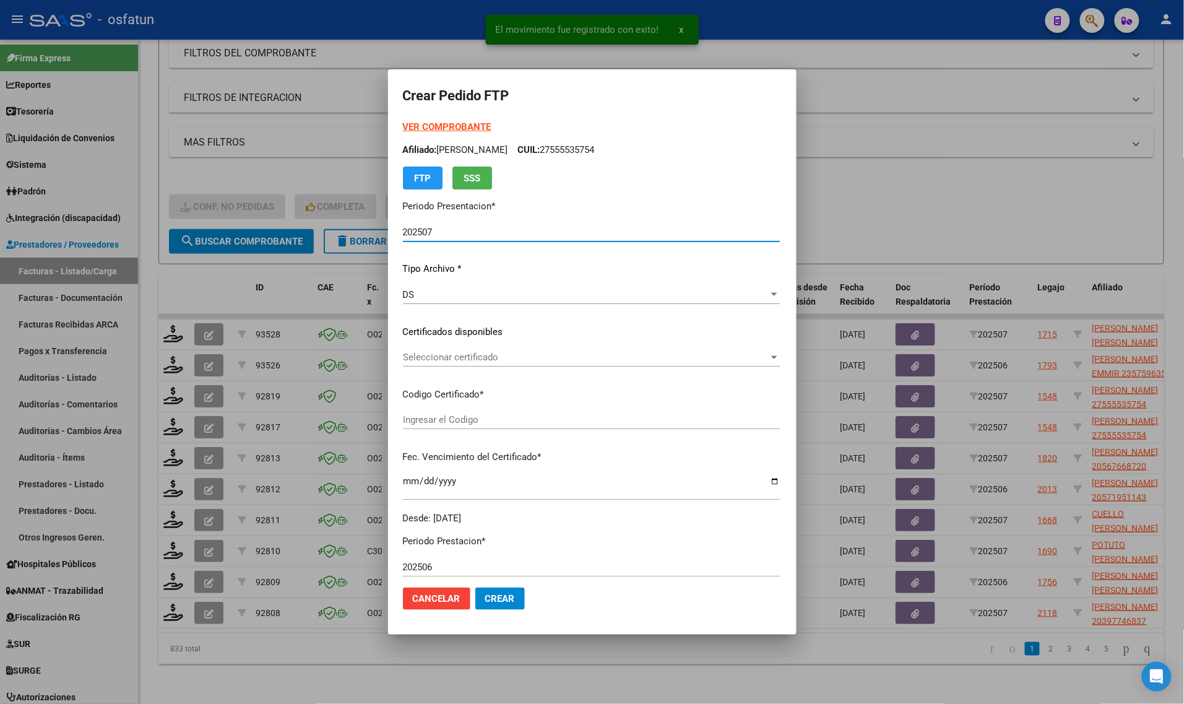
type input "ARG02000571951142020120920251209TUC138"
type input "[DATE]"
click at [457, 125] on strong "VER COMPROBANTE" at bounding box center [447, 126] width 88 height 11
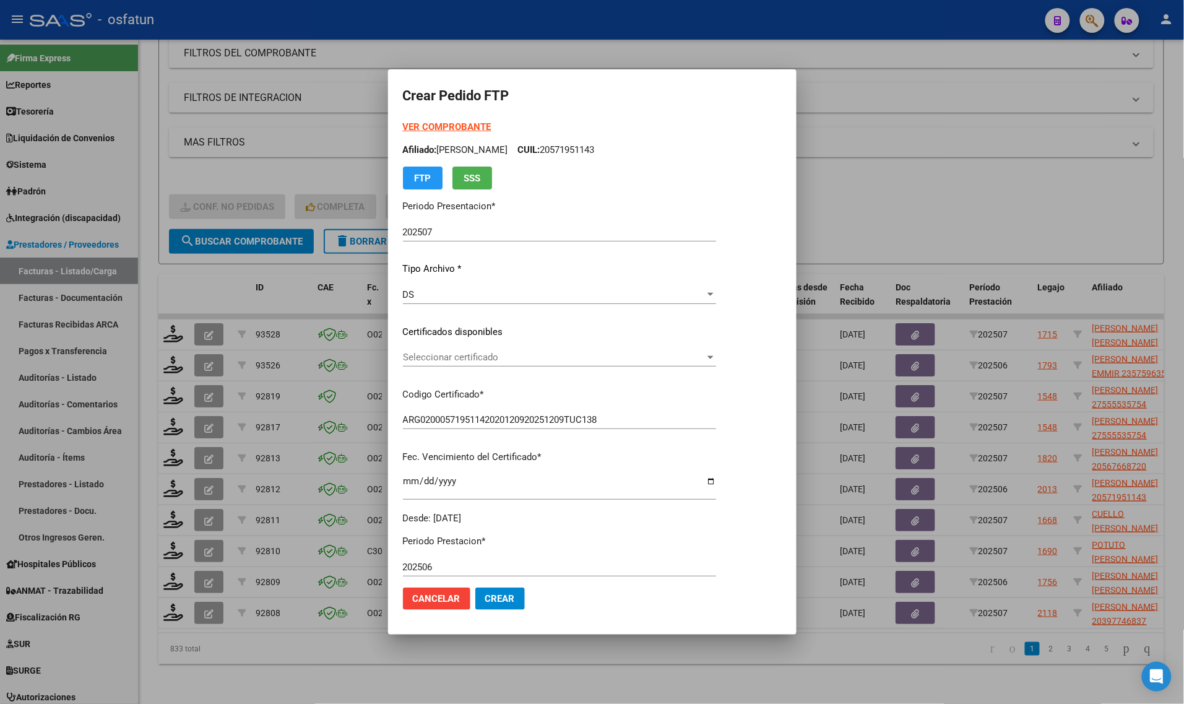
click at [449, 348] on div "Seleccionar certificado Seleccionar certificado" at bounding box center [559, 357] width 313 height 19
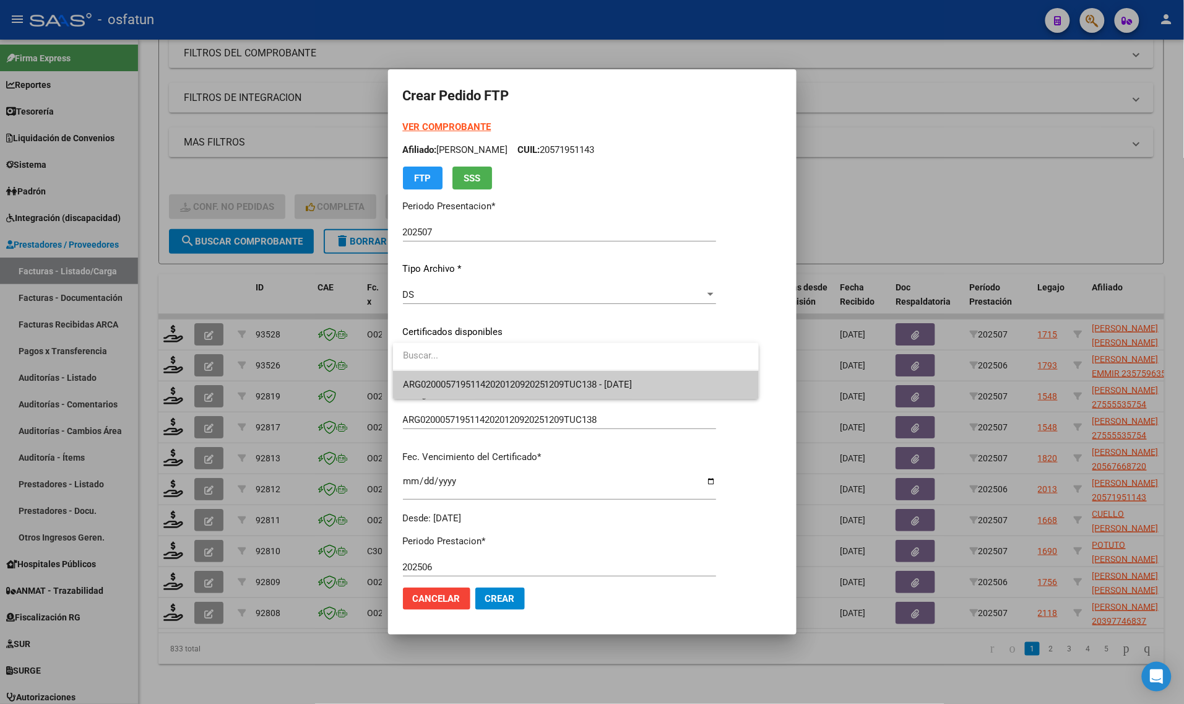
click at [444, 381] on span "ARG02000571951142020120920251209TUC138 - [DATE]" at bounding box center [518, 384] width 230 height 11
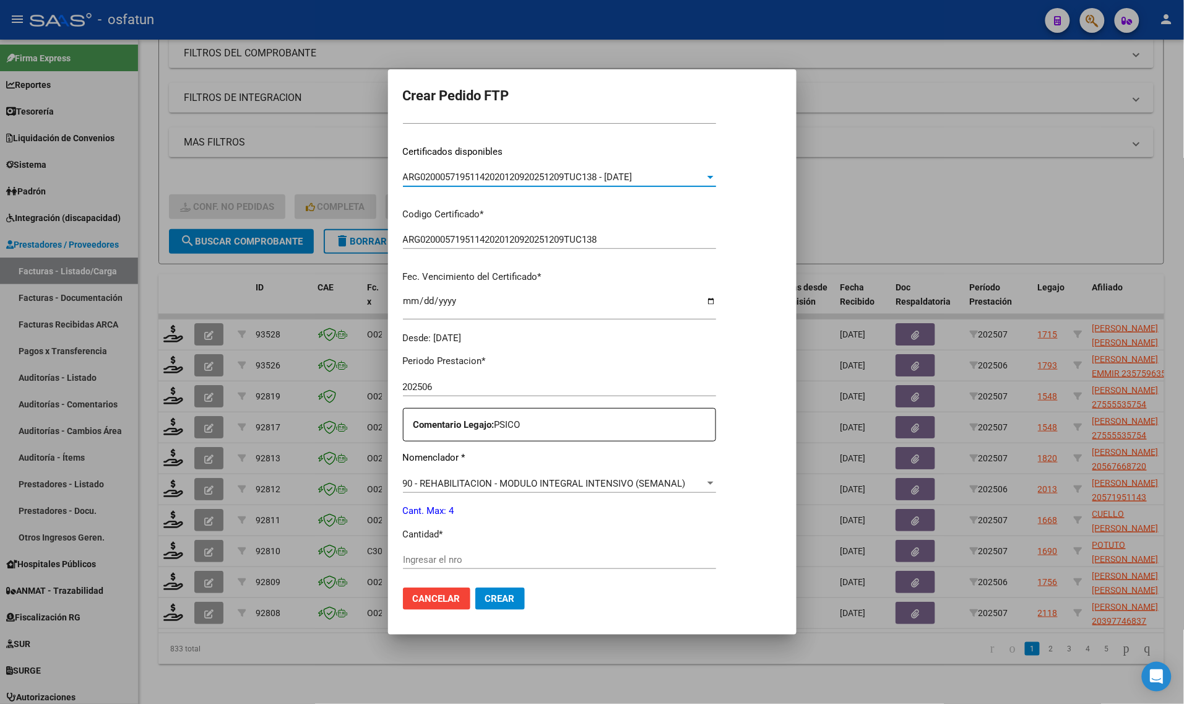
scroll to position [309, 0]
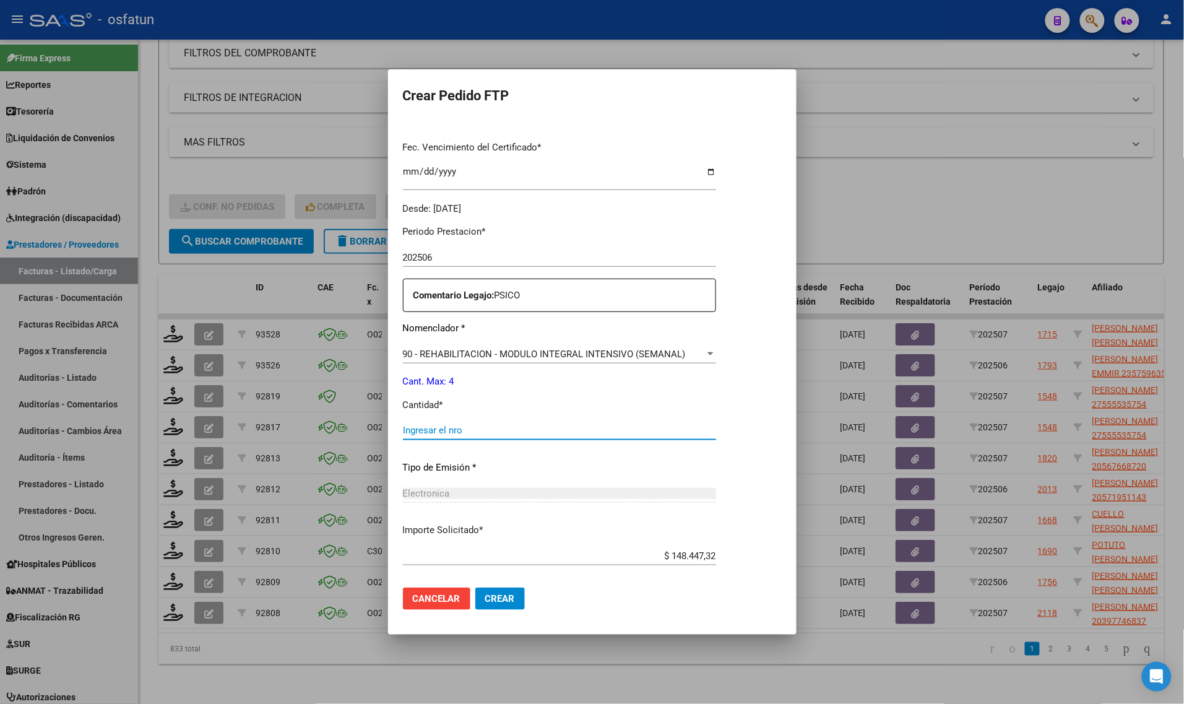
click at [444, 434] on input "Ingresar el nro" at bounding box center [559, 430] width 313 height 11
type input "4"
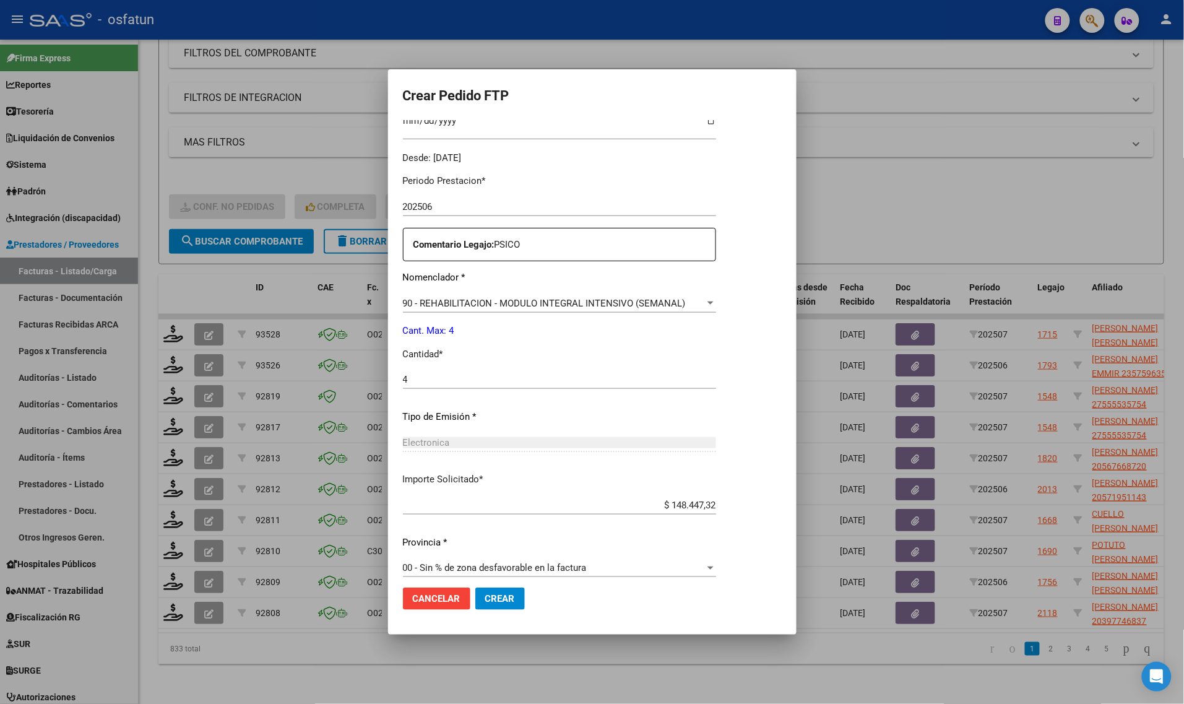
scroll to position [370, 0]
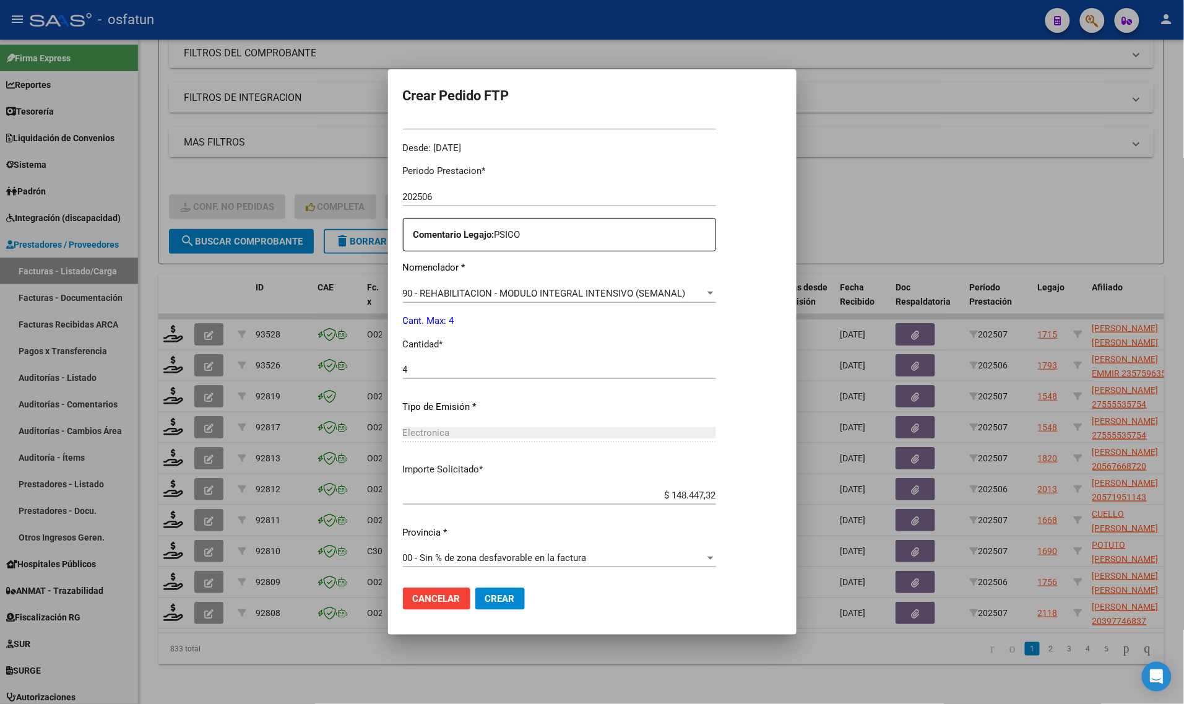
click at [508, 594] on span "Crear" at bounding box center [500, 598] width 30 height 11
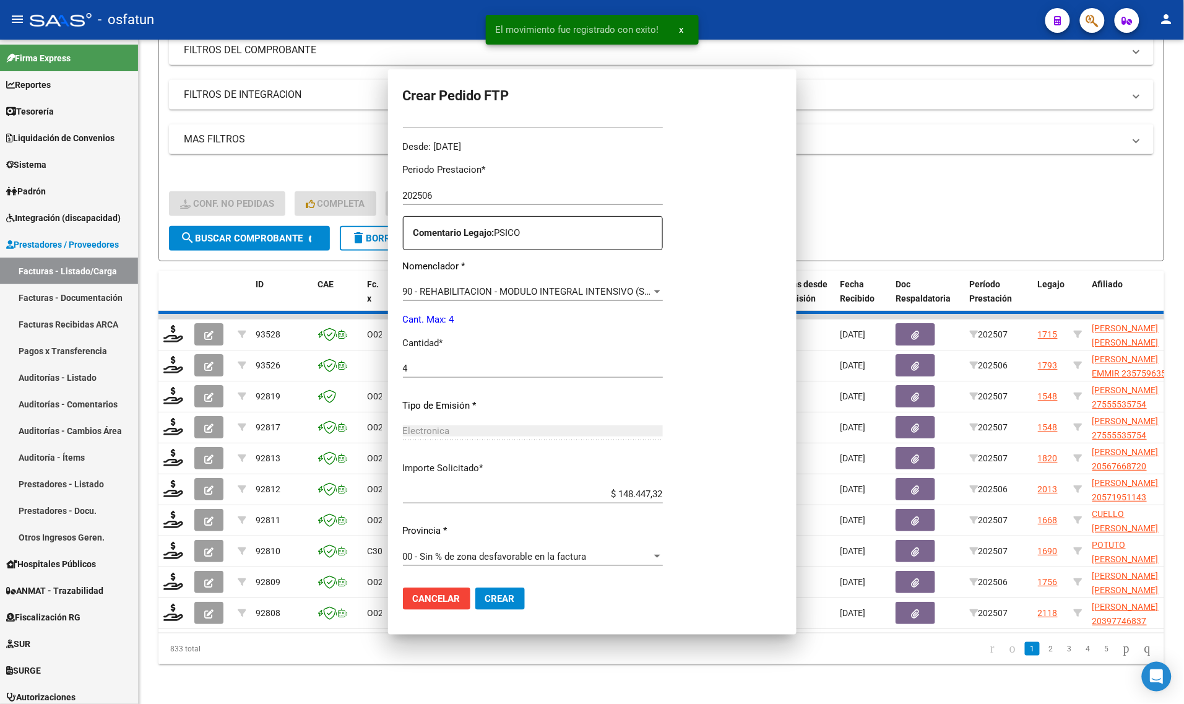
scroll to position [301, 0]
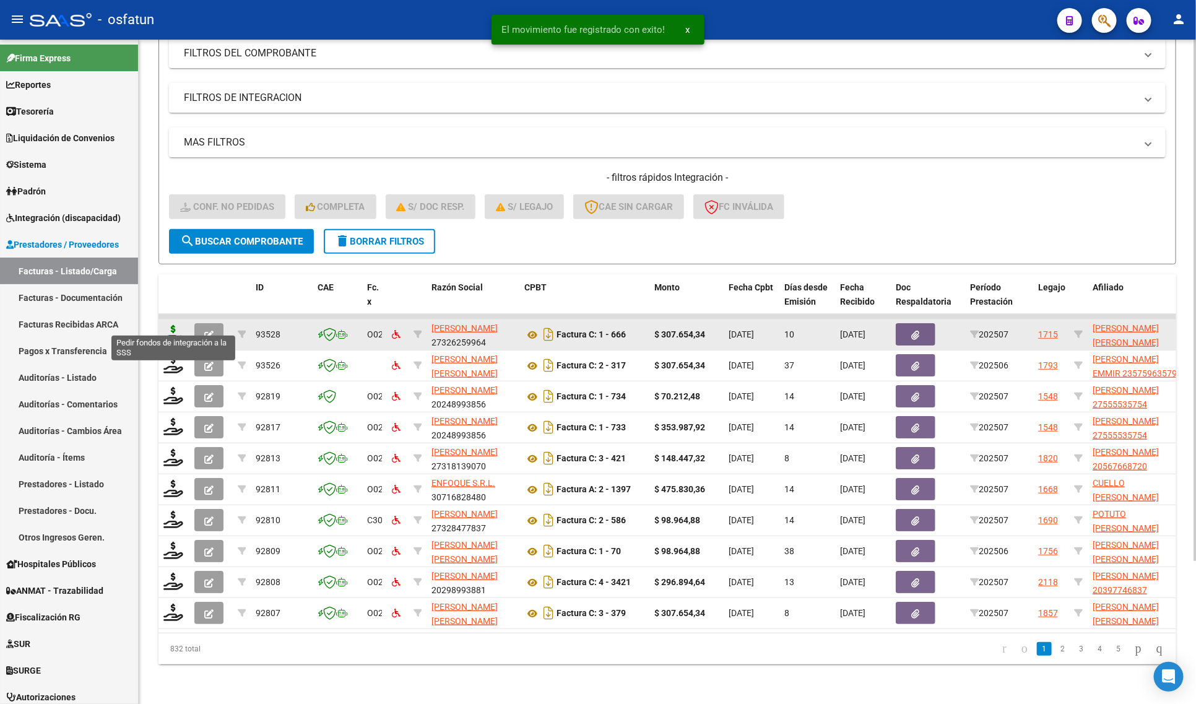
click at [167, 325] on icon at bounding box center [173, 333] width 20 height 17
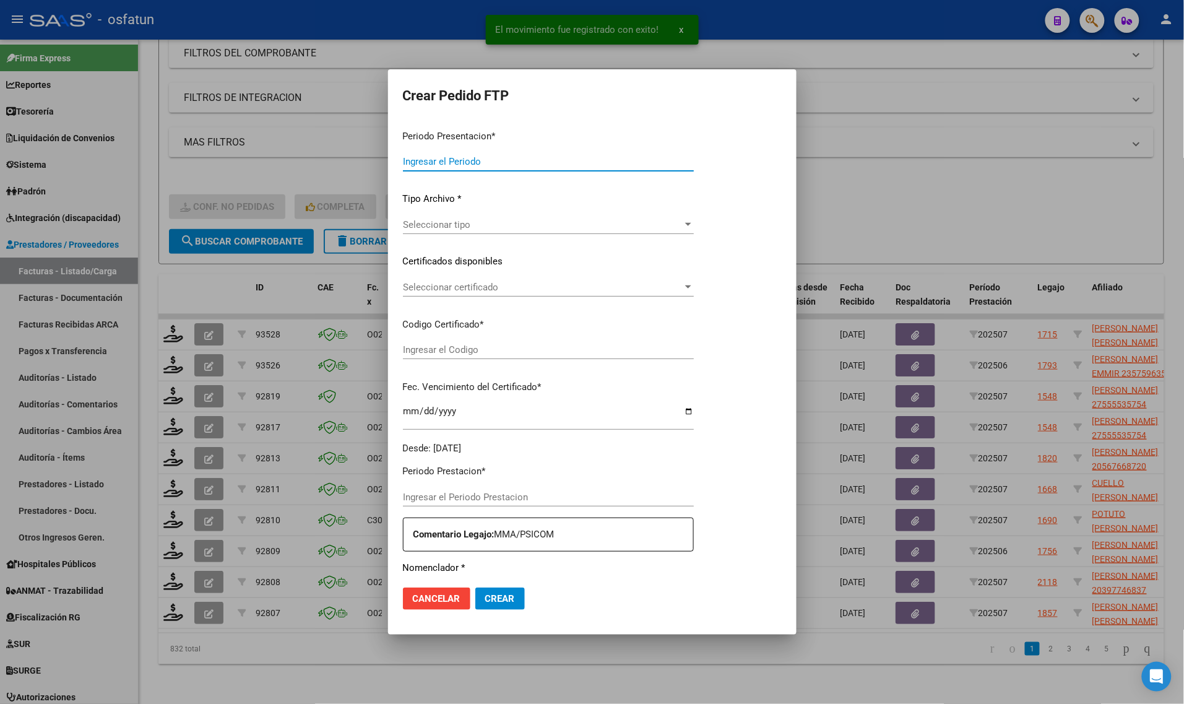
type input "202507"
type input "$ 307.654,34"
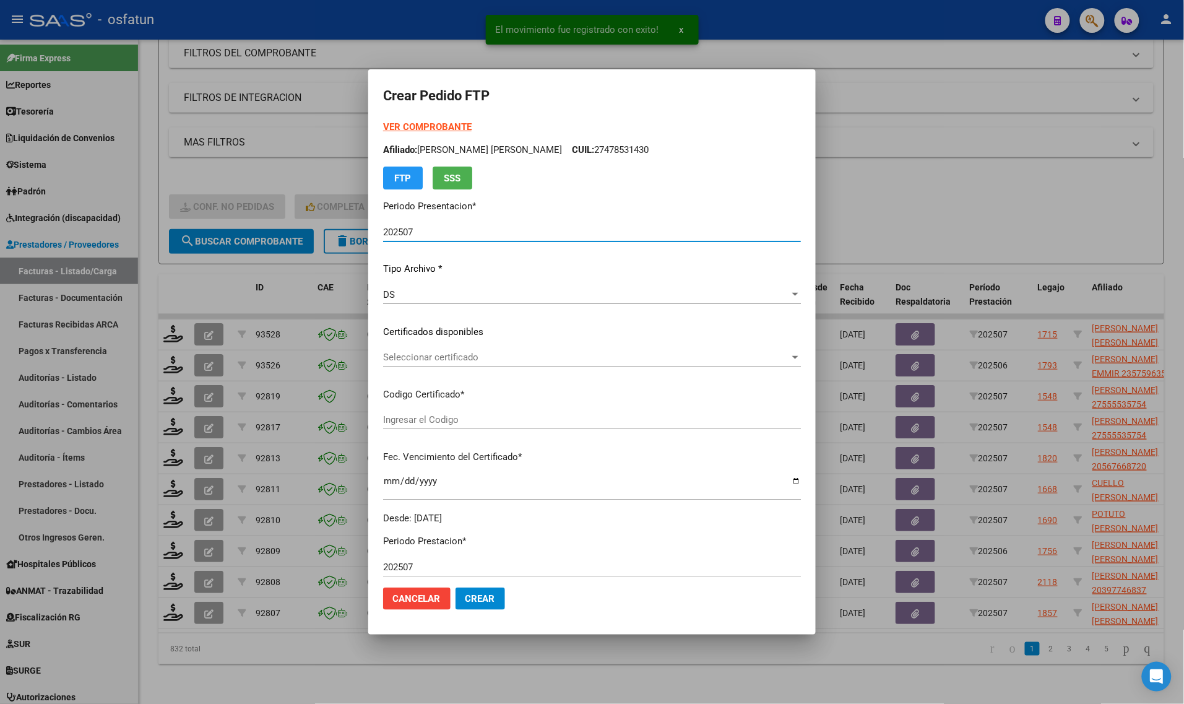
type input "ARG02000491095582020012920270129JUJ135"
type input "[DATE]"
click at [407, 121] on strong "VER COMPROBANTE" at bounding box center [427, 126] width 88 height 11
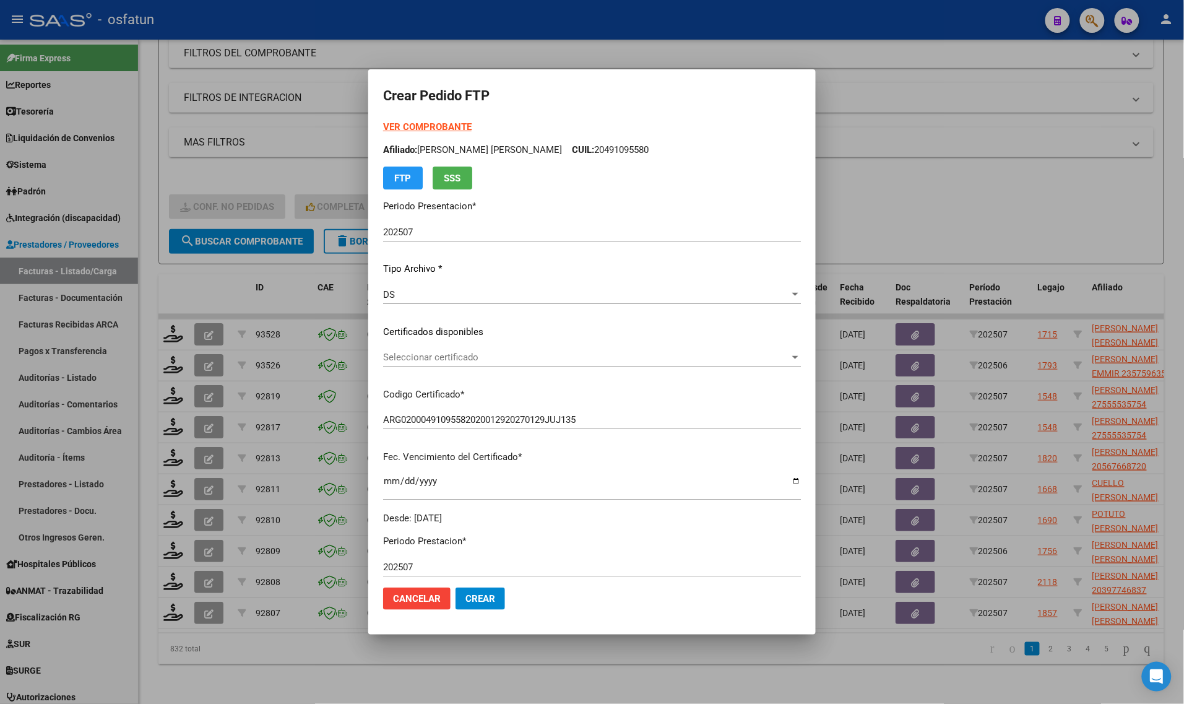
click at [455, 356] on span "Seleccionar certificado" at bounding box center [586, 357] width 407 height 11
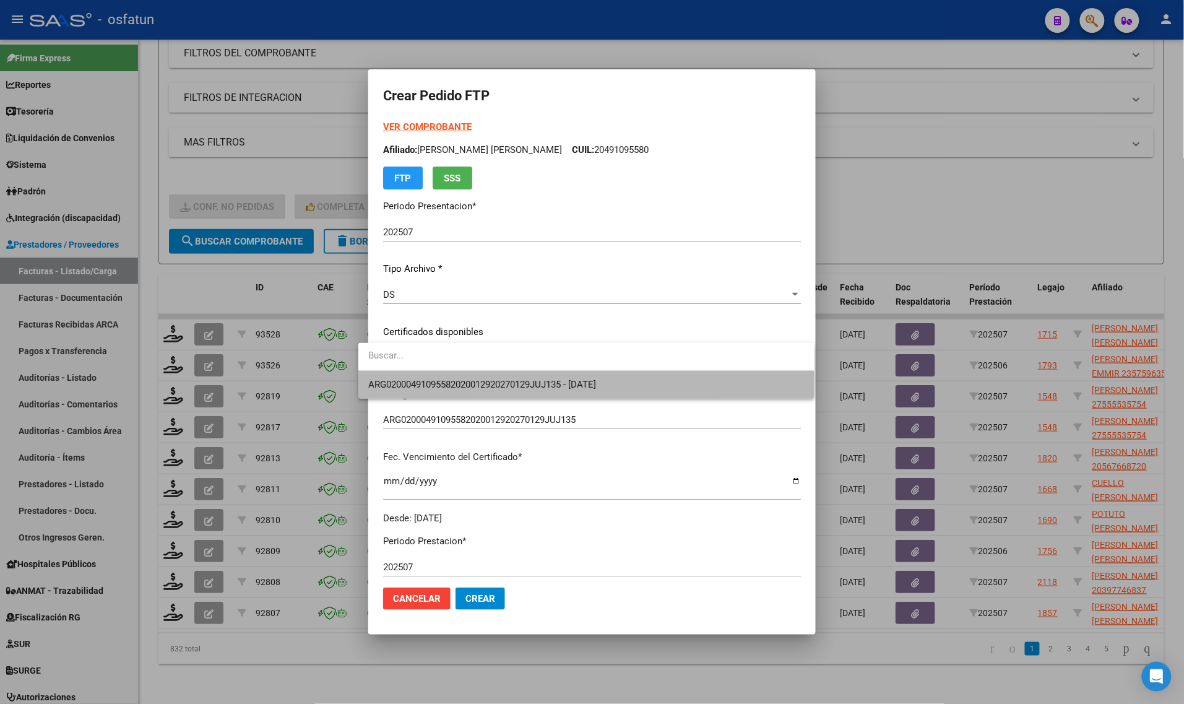
click at [452, 375] on span "ARG02000491095582020012920270129JUJ135 - [DATE]" at bounding box center [586, 385] width 436 height 28
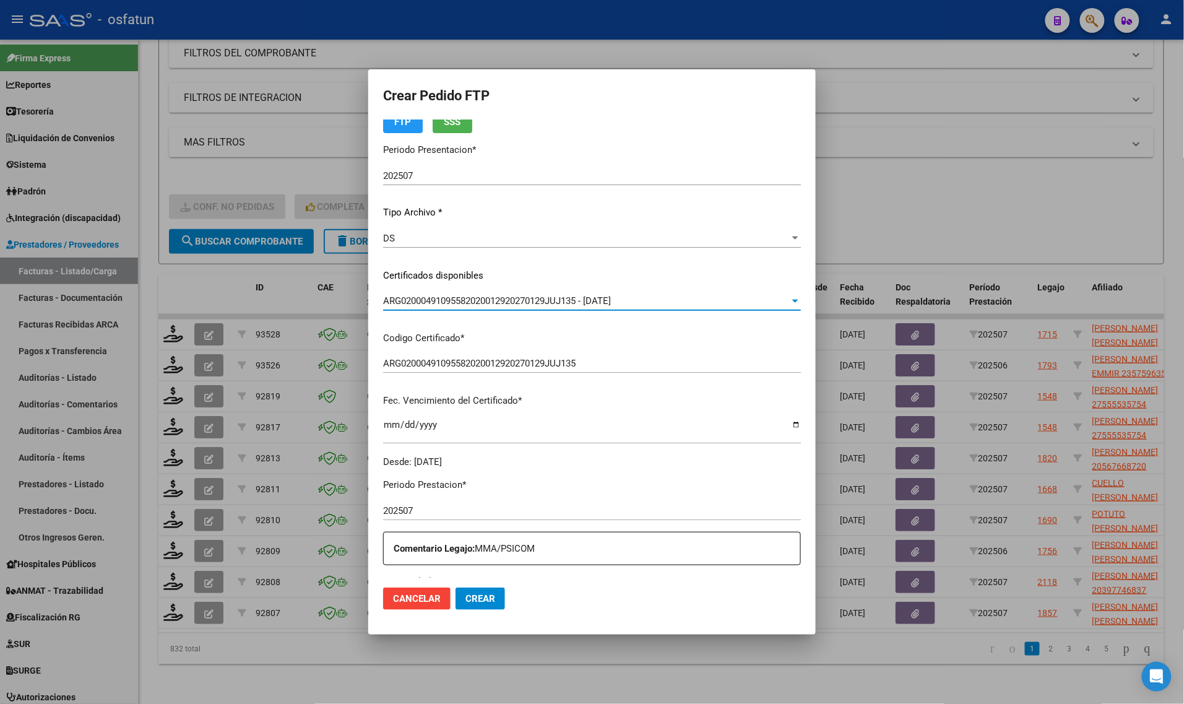
scroll to position [155, 0]
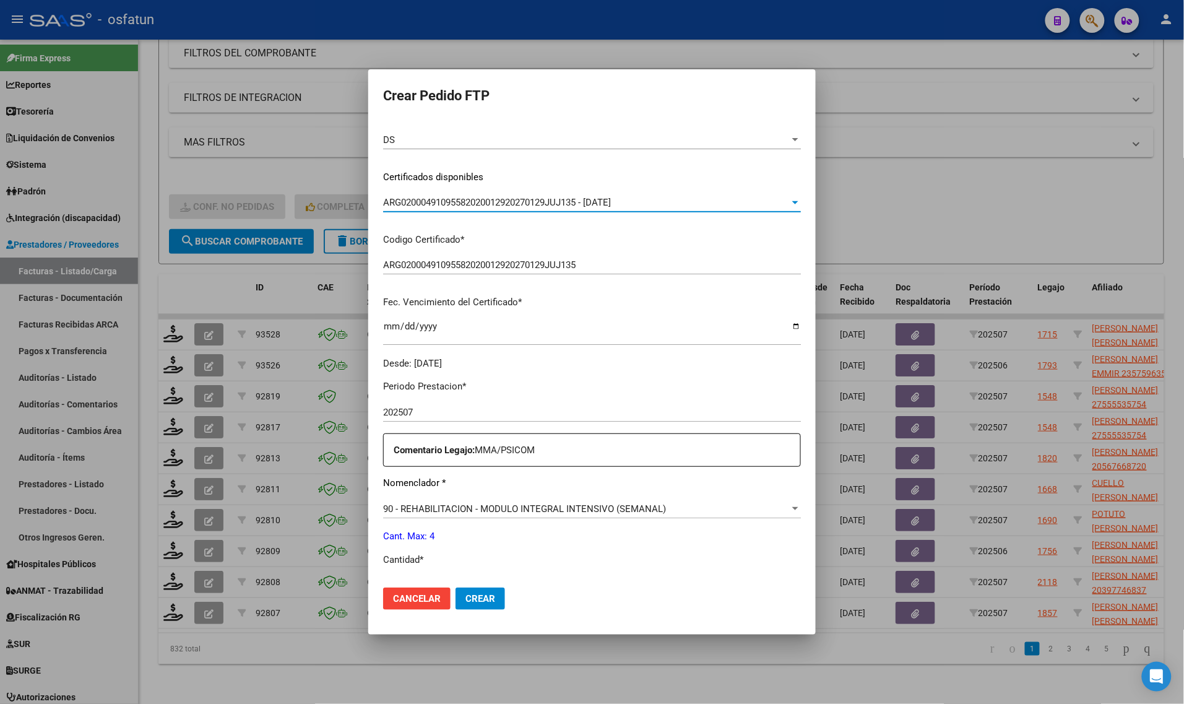
click at [440, 507] on span "90 - REHABILITACION - MODULO INTEGRAL INTENSIVO (SEMANAL)" at bounding box center [524, 508] width 283 height 11
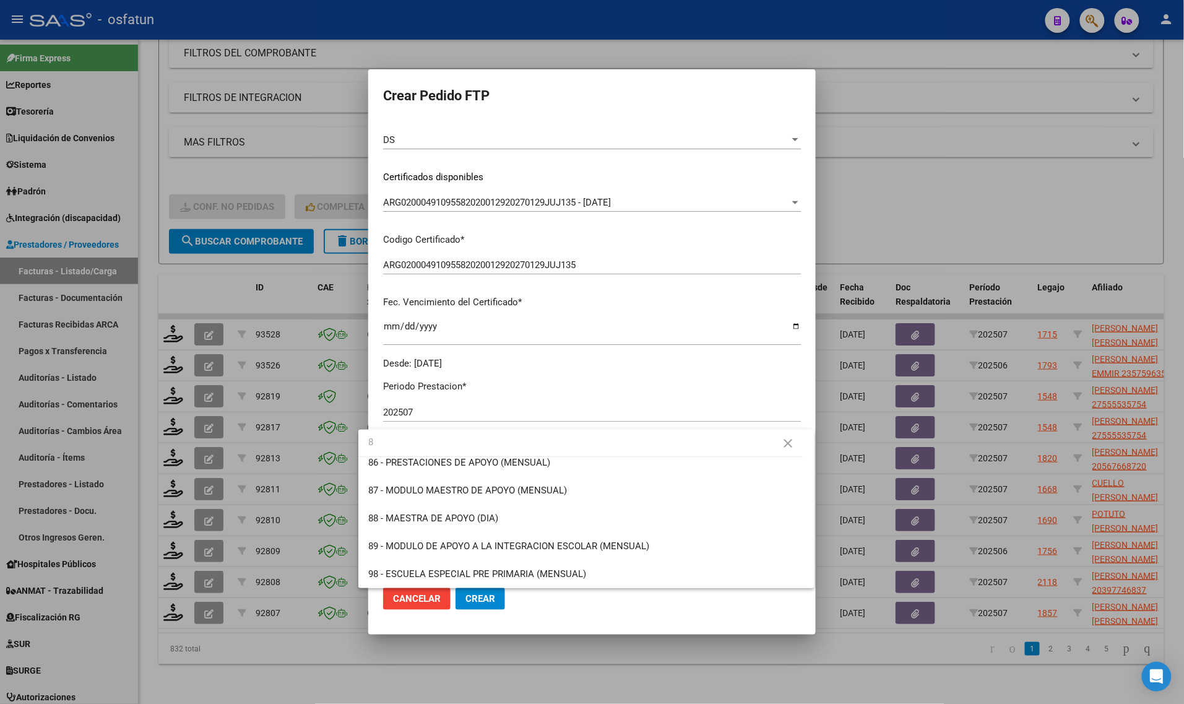
scroll to position [0, 0]
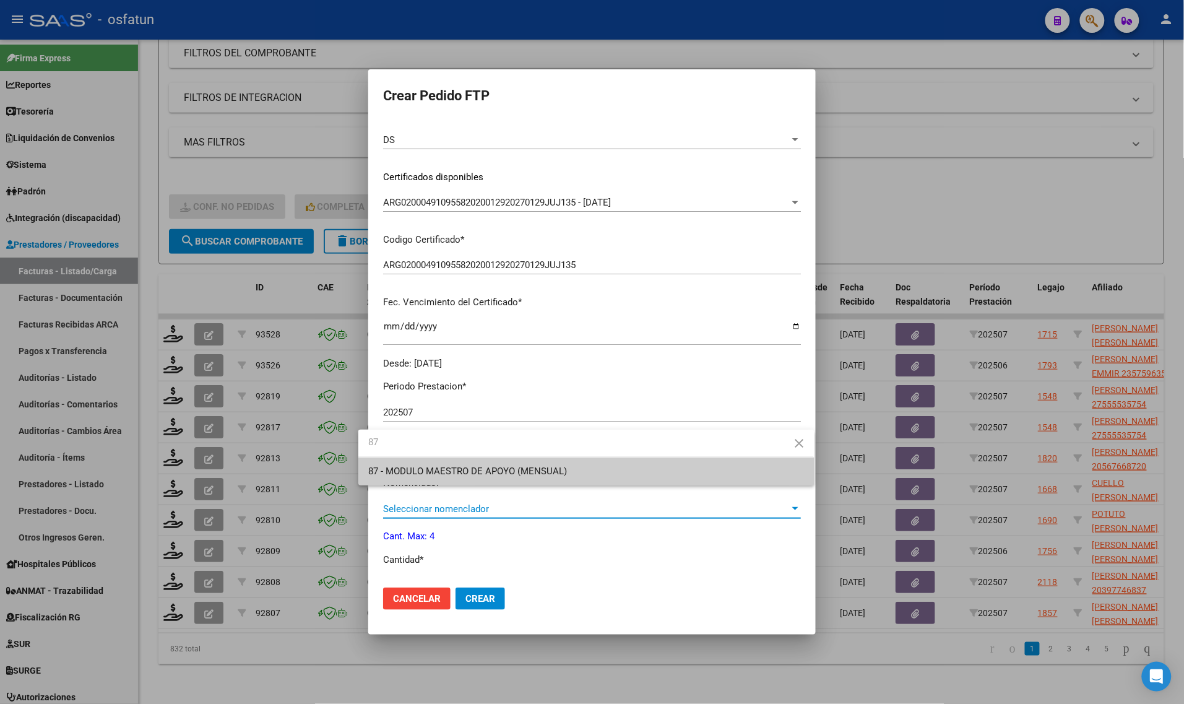
type input "87"
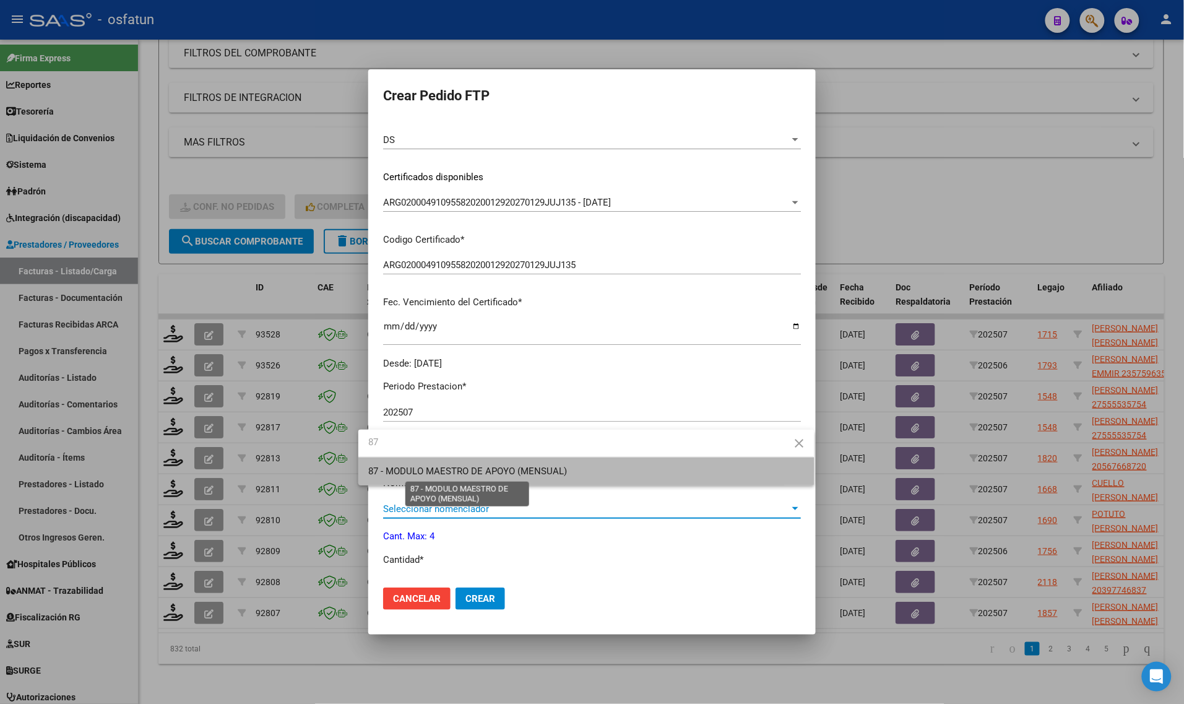
click at [406, 468] on span "87 - MODULO MAESTRO DE APOYO (MENSUAL)" at bounding box center [467, 470] width 199 height 11
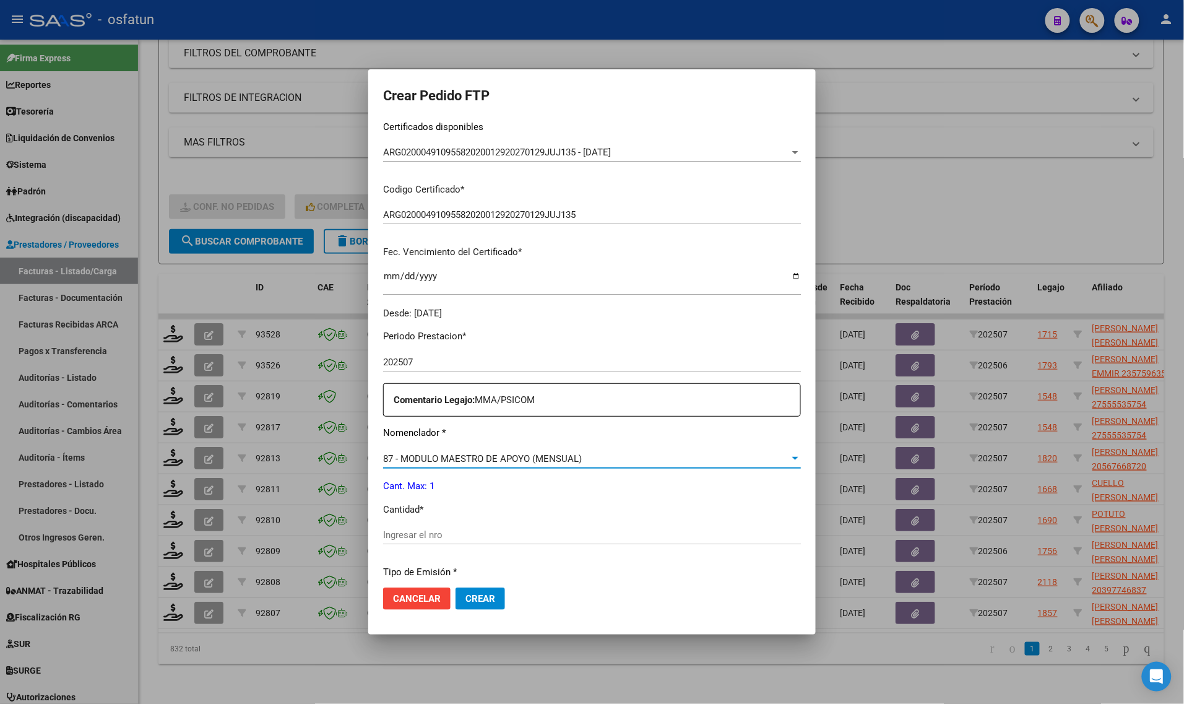
scroll to position [232, 0]
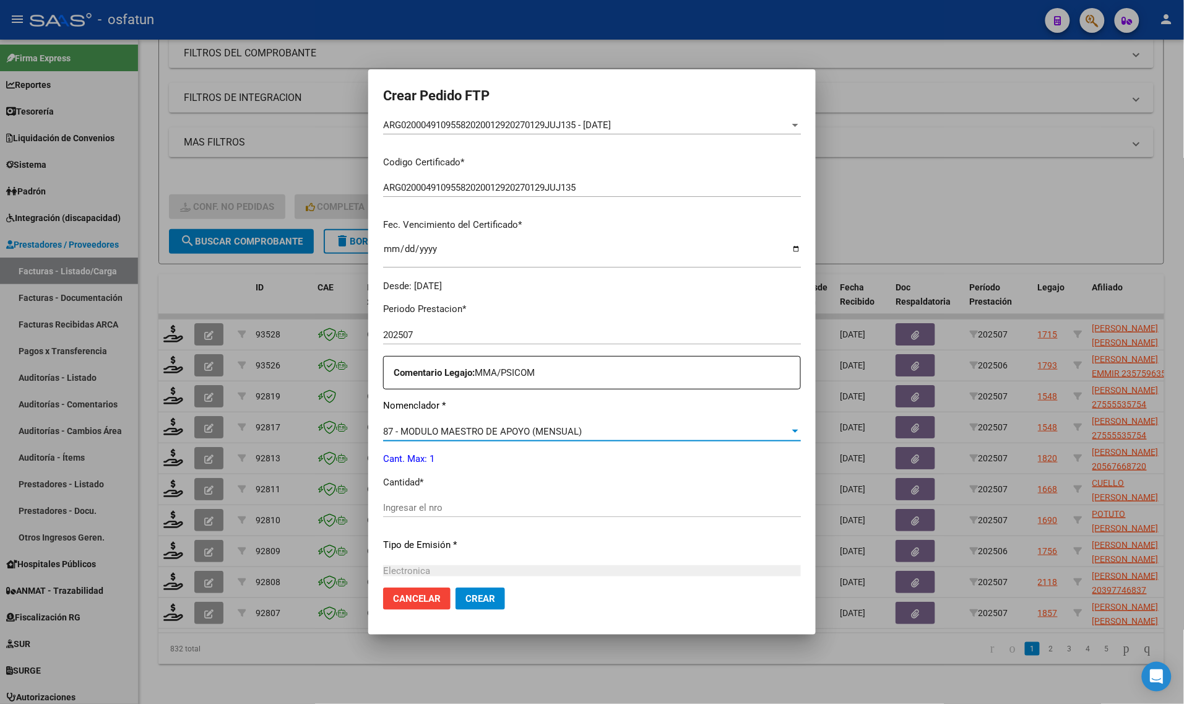
click at [393, 502] on input "Ingresar el nro" at bounding box center [592, 507] width 418 height 11
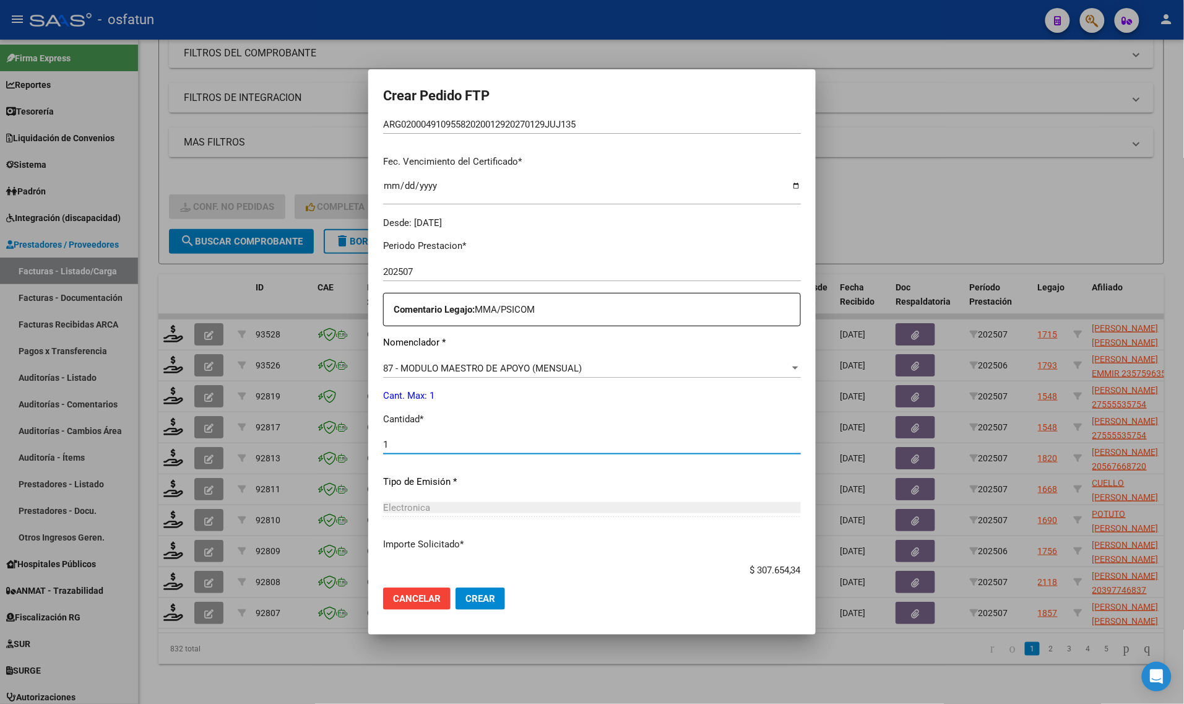
scroll to position [370, 0]
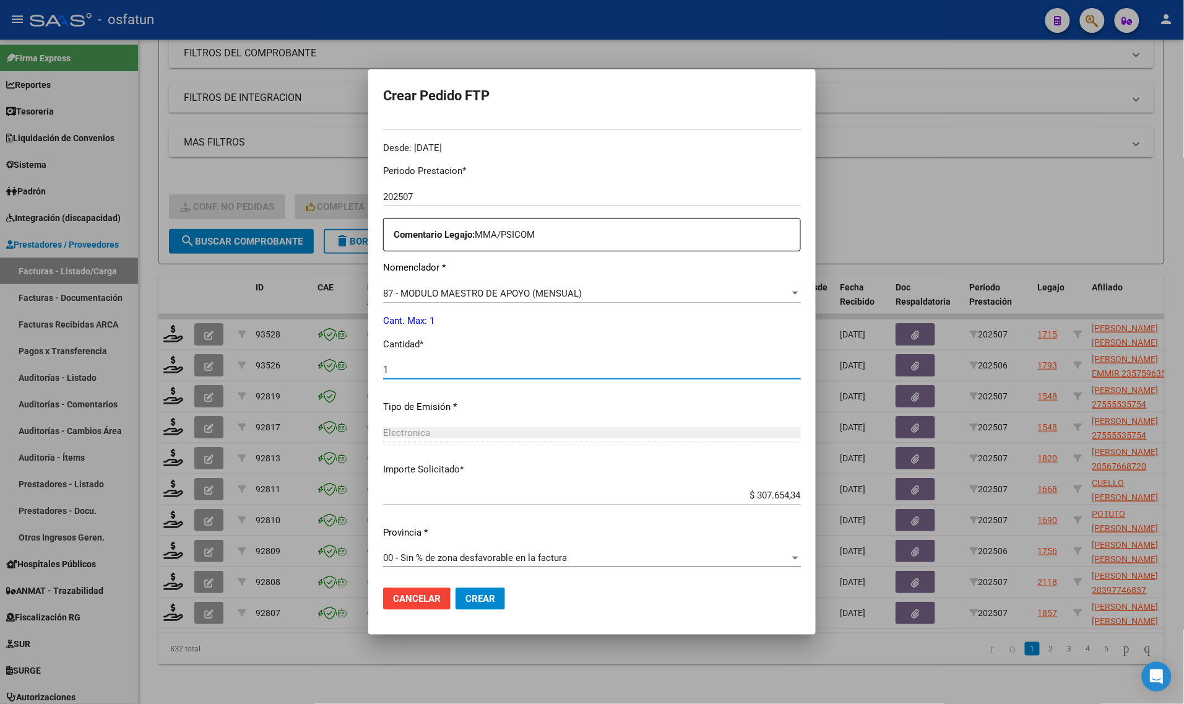
type input "1"
click at [460, 605] on button "Crear" at bounding box center [480, 598] width 50 height 22
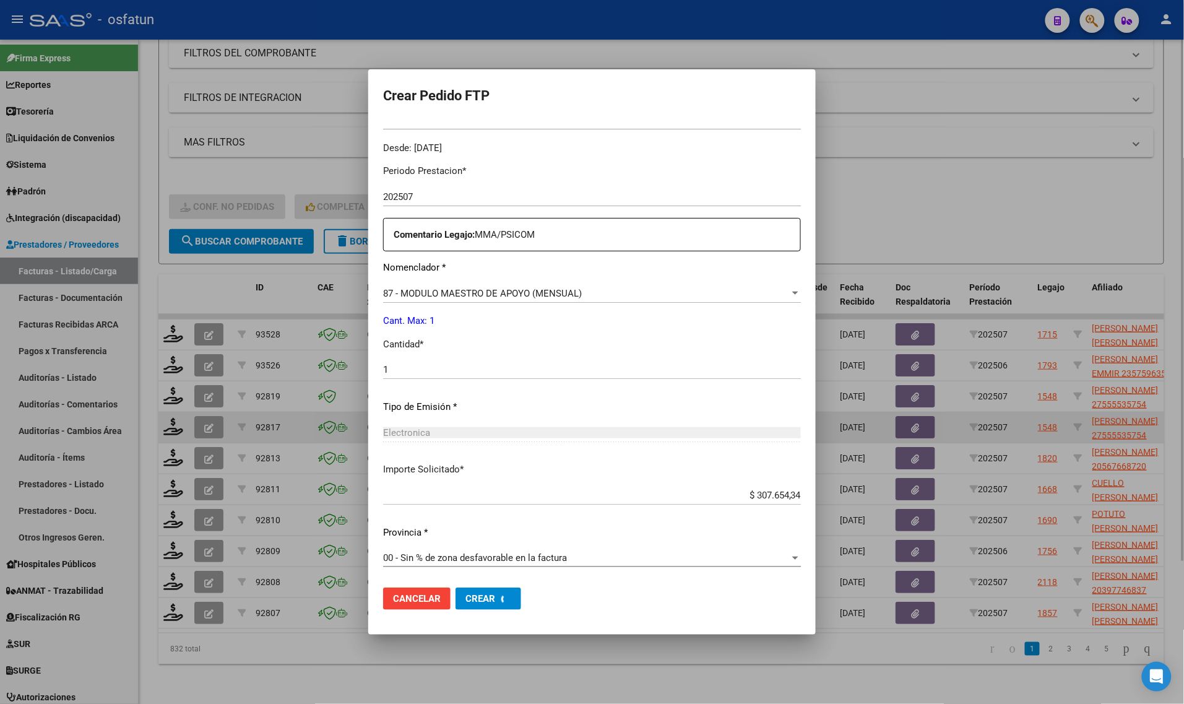
scroll to position [0, 0]
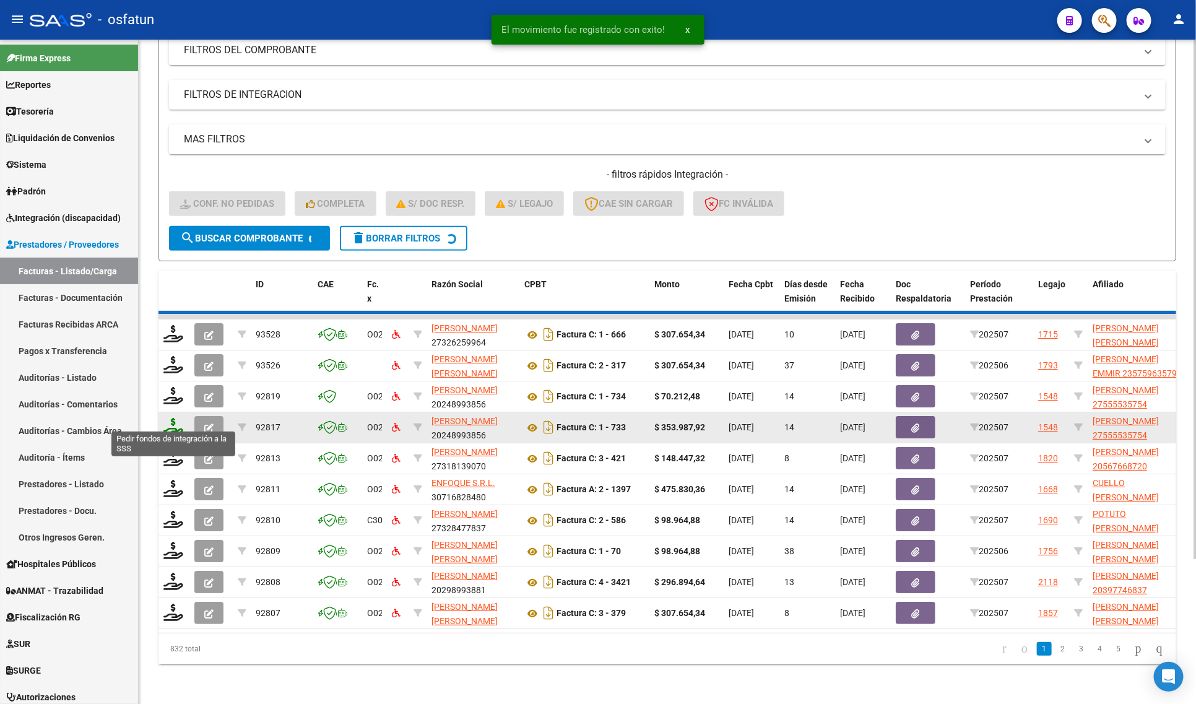
click at [175, 418] on icon at bounding box center [173, 426] width 20 height 17
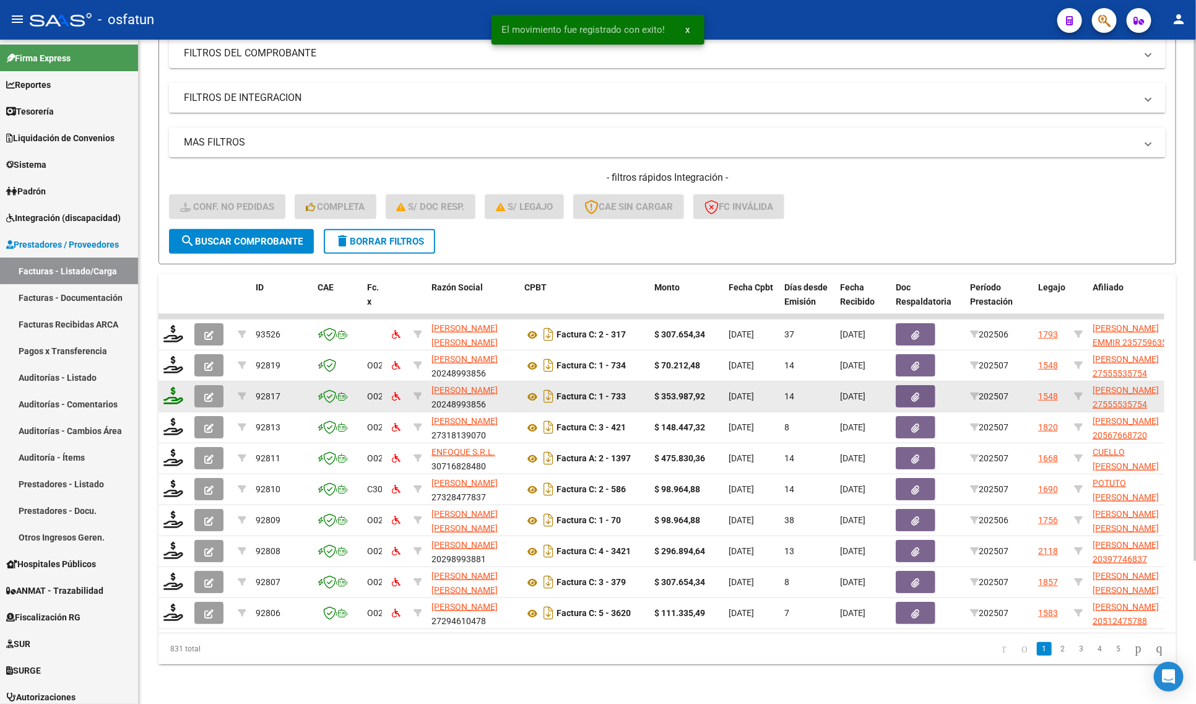
click at [168, 387] on icon at bounding box center [173, 395] width 20 height 17
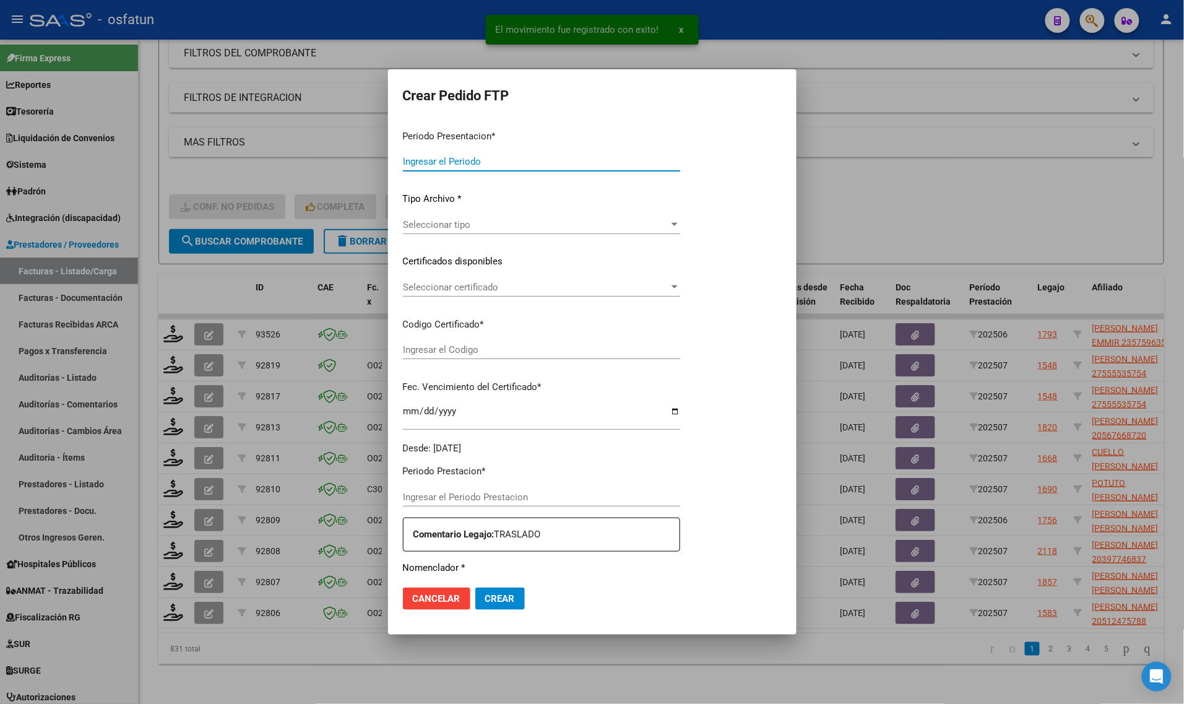
type input "202507"
type input "$ 353.987,92"
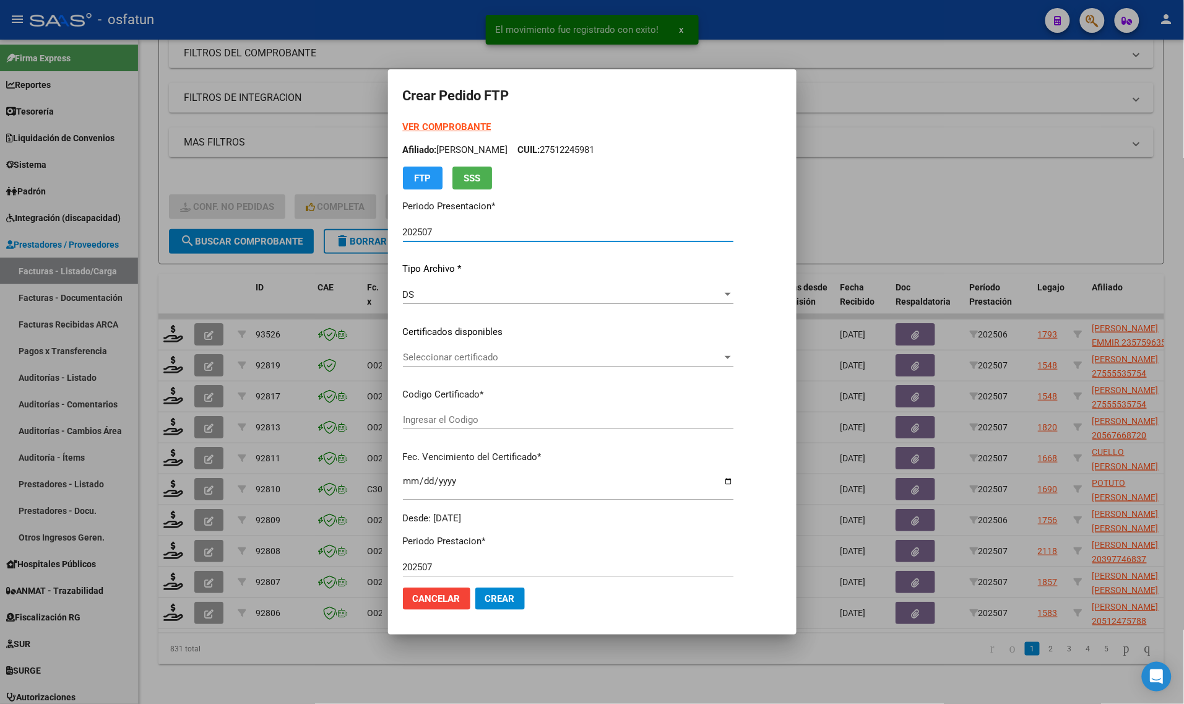
type input "ARG01000555535752019121320251213ERI186"
type input "[DATE]"
click at [440, 124] on strong "VER COMPROBANTE" at bounding box center [447, 126] width 88 height 11
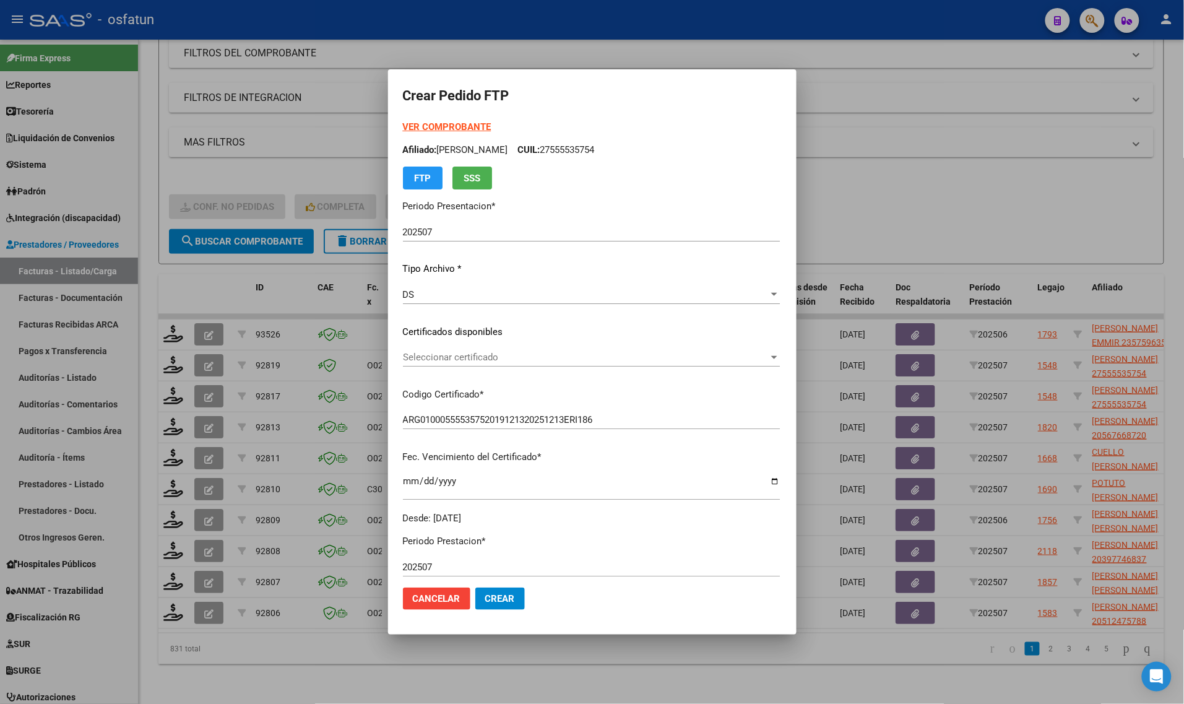
click at [457, 353] on span "Seleccionar certificado" at bounding box center [586, 357] width 366 height 11
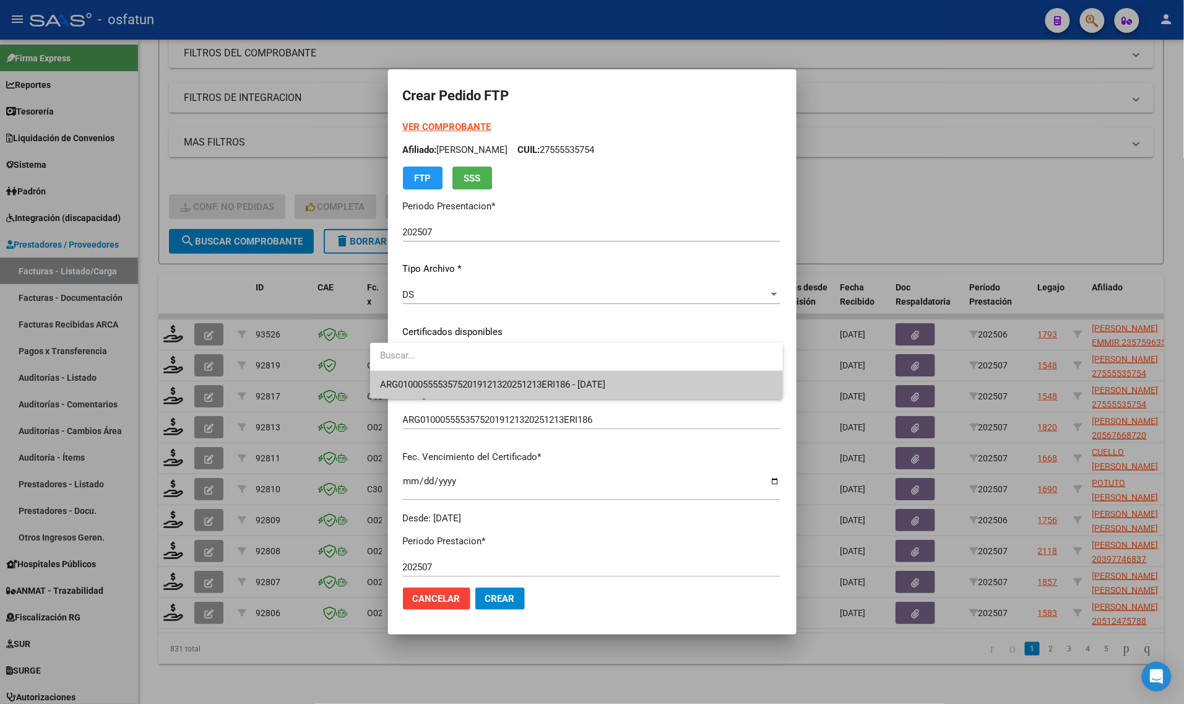
click at [457, 379] on span "ARG01000555535752019121320251213ERI186 - [DATE]" at bounding box center [492, 384] width 225 height 11
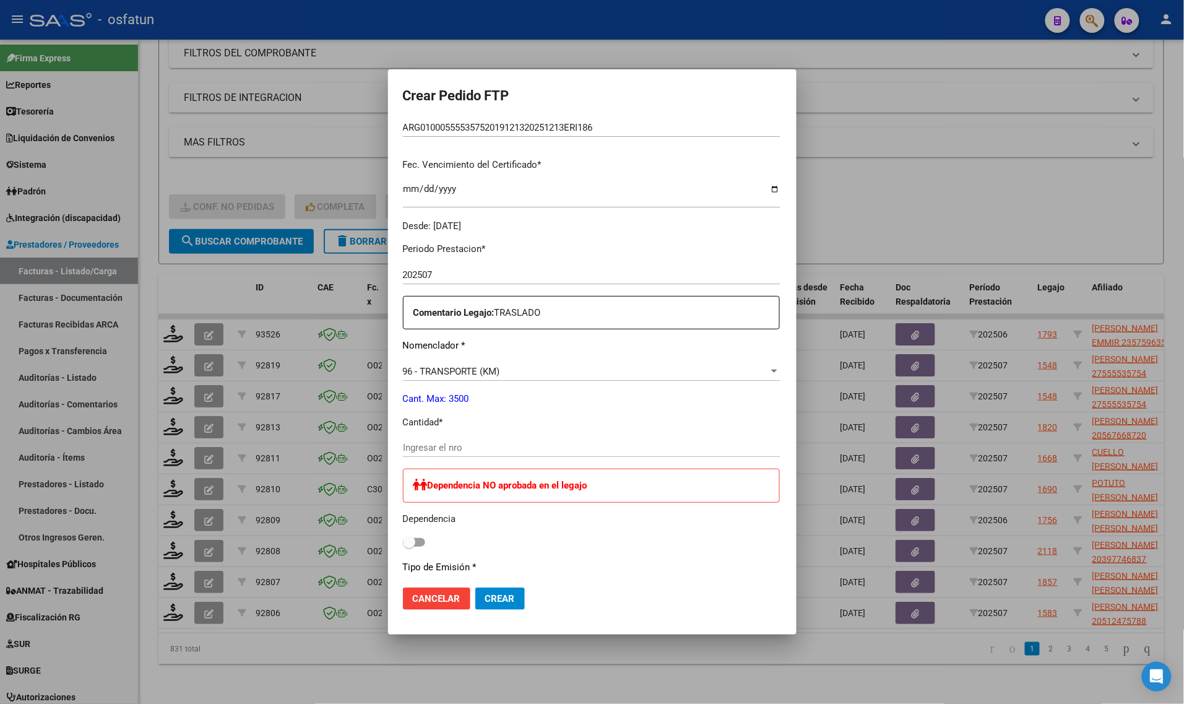
scroll to position [309, 0]
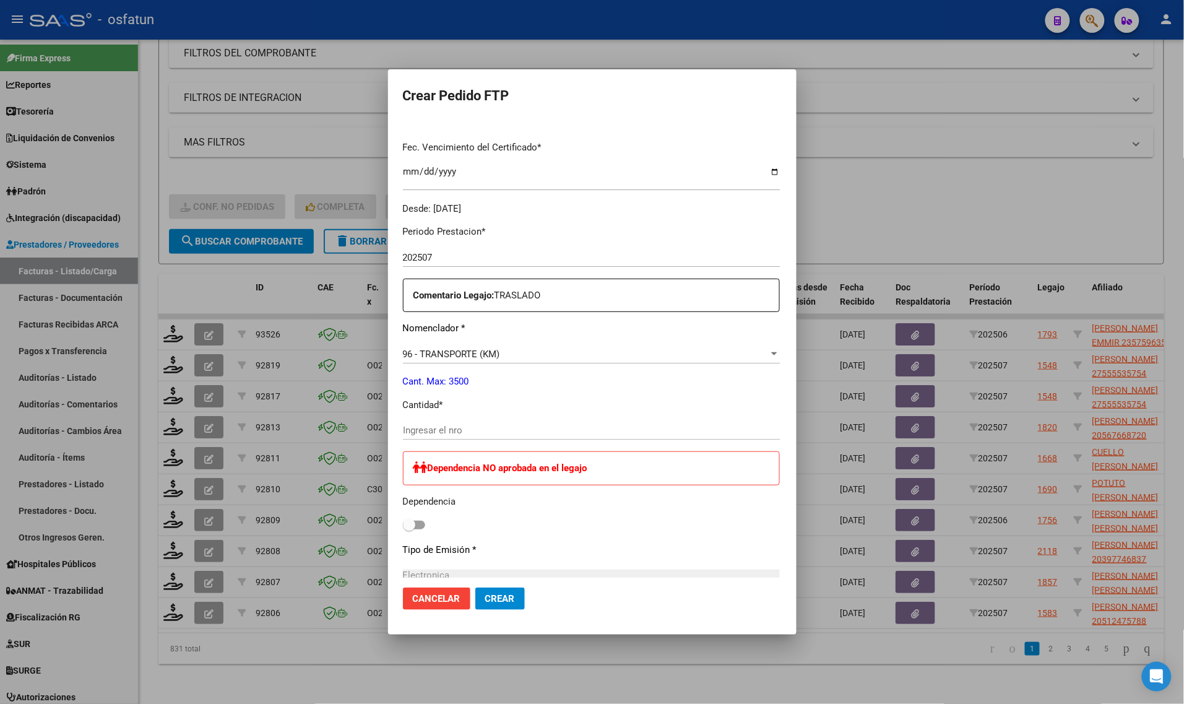
click at [428, 429] on input "Ingresar el nro" at bounding box center [591, 430] width 377 height 11
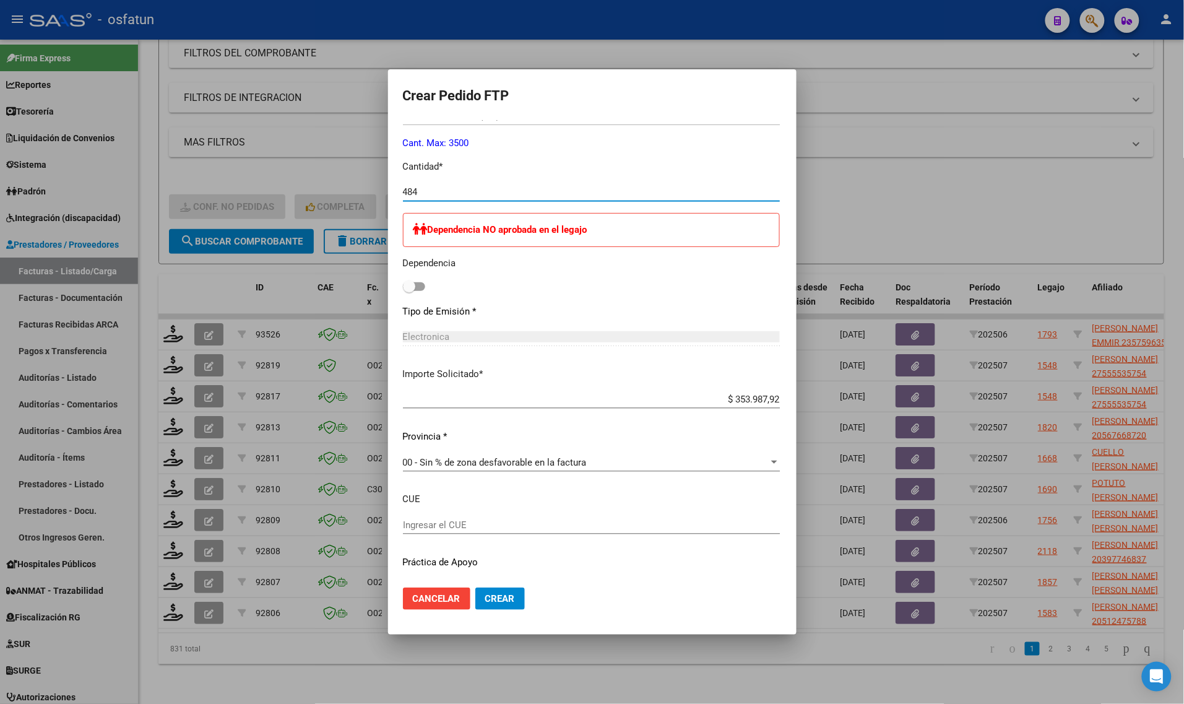
scroll to position [577, 0]
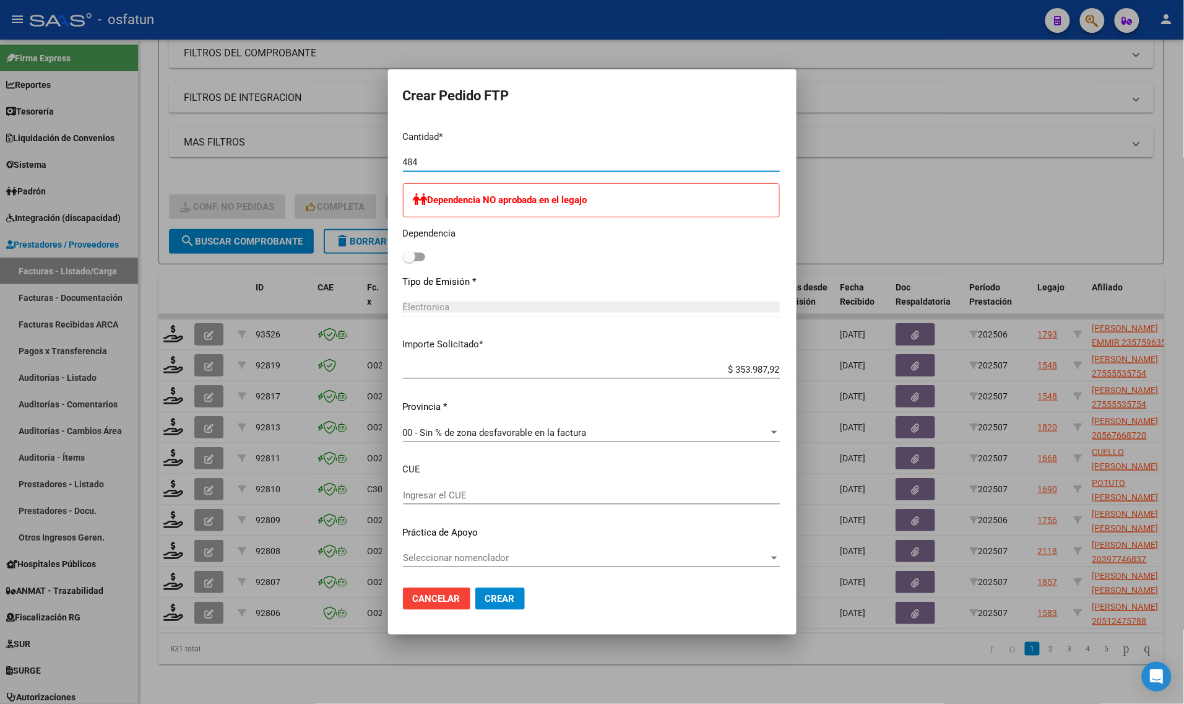
type input "484"
click at [406, 254] on div "Dependencia NO aprobada en el legajo Dependencia" at bounding box center [591, 224] width 377 height 82
click at [403, 251] on label at bounding box center [414, 256] width 22 height 15
click at [408, 261] on input "checkbox" at bounding box center [408, 261] width 1 height 1
checkbox input "true"
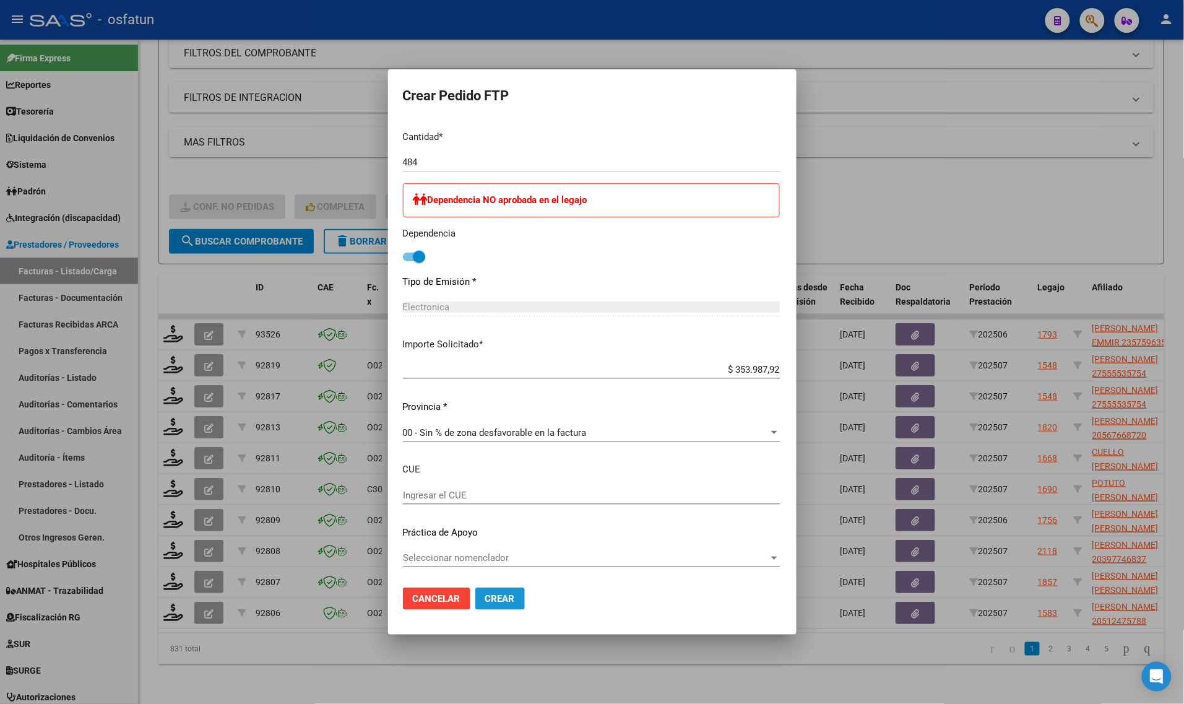
click at [485, 599] on span "Crear" at bounding box center [500, 598] width 30 height 11
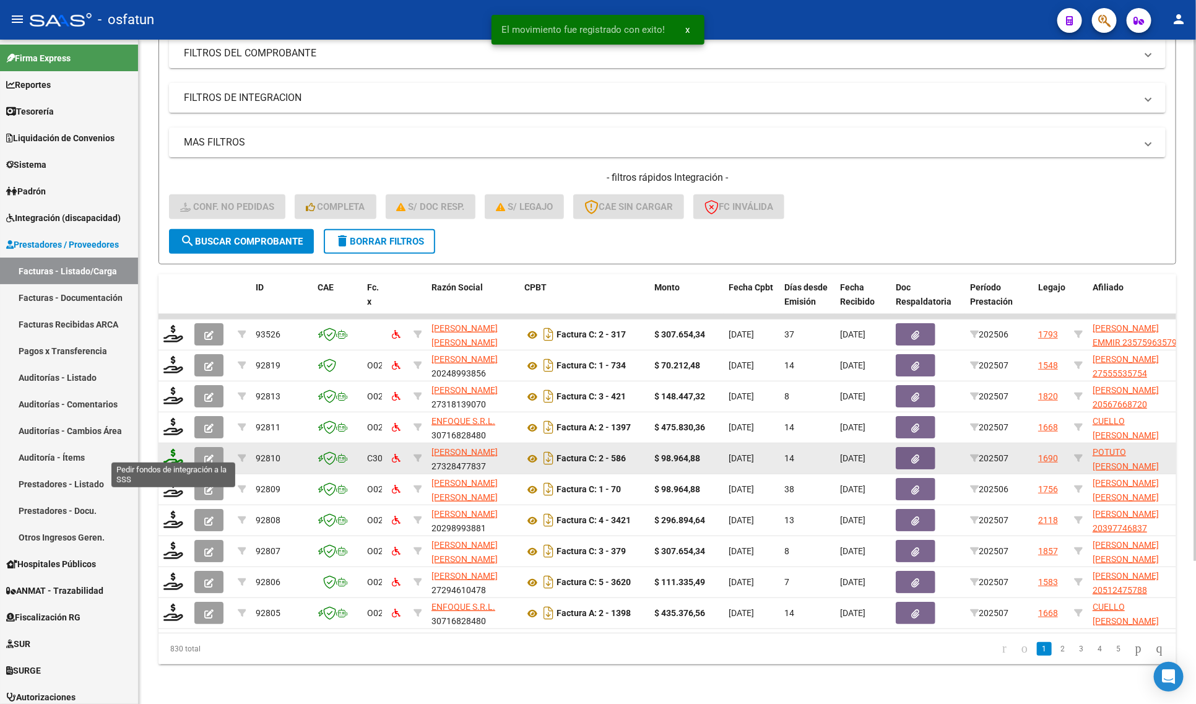
click at [170, 449] on icon at bounding box center [173, 457] width 20 height 17
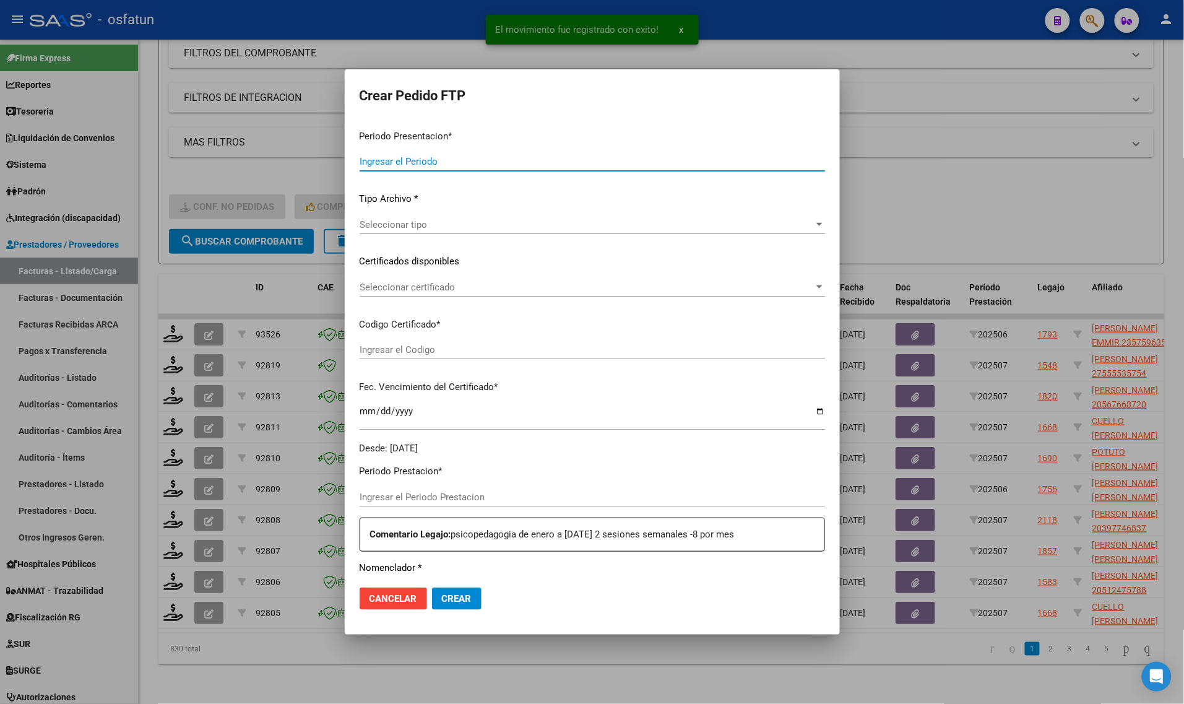
type input "202507"
type input "$ 98.964,88"
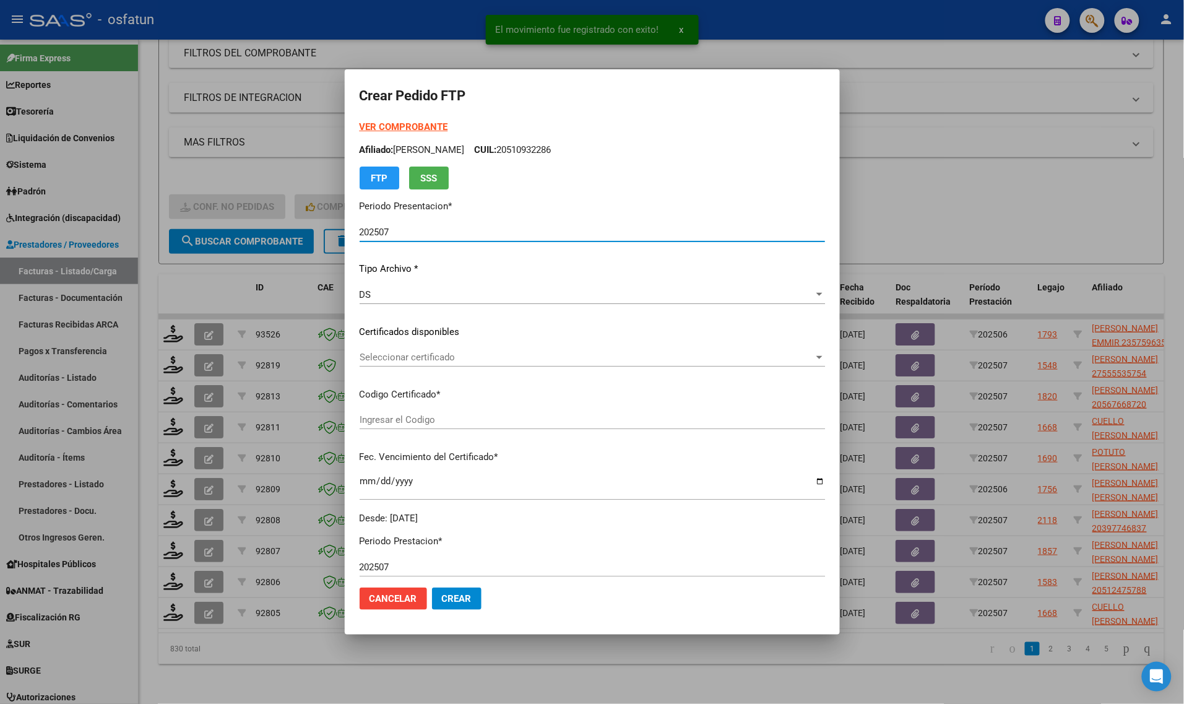
type input "ARG02000571027082022120120251201BS413"
type input "[DATE]"
click at [393, 127] on strong "VER COMPROBANTE" at bounding box center [404, 126] width 88 height 11
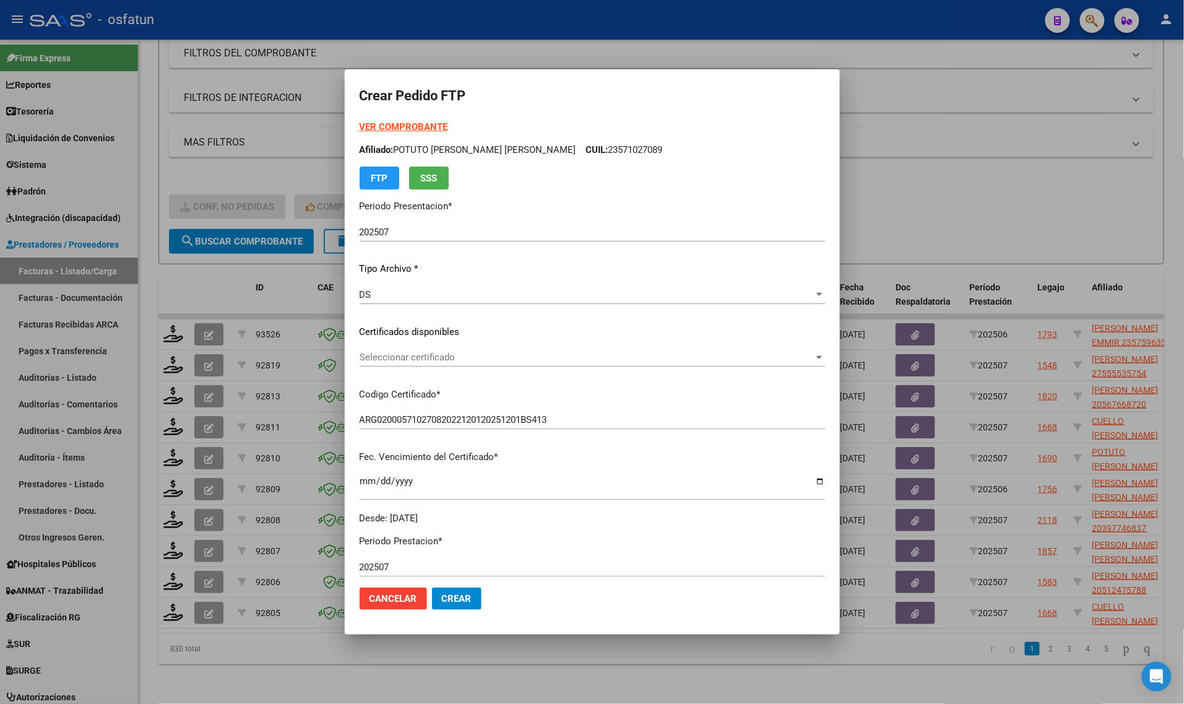
click at [500, 360] on span "Seleccionar certificado" at bounding box center [587, 357] width 454 height 11
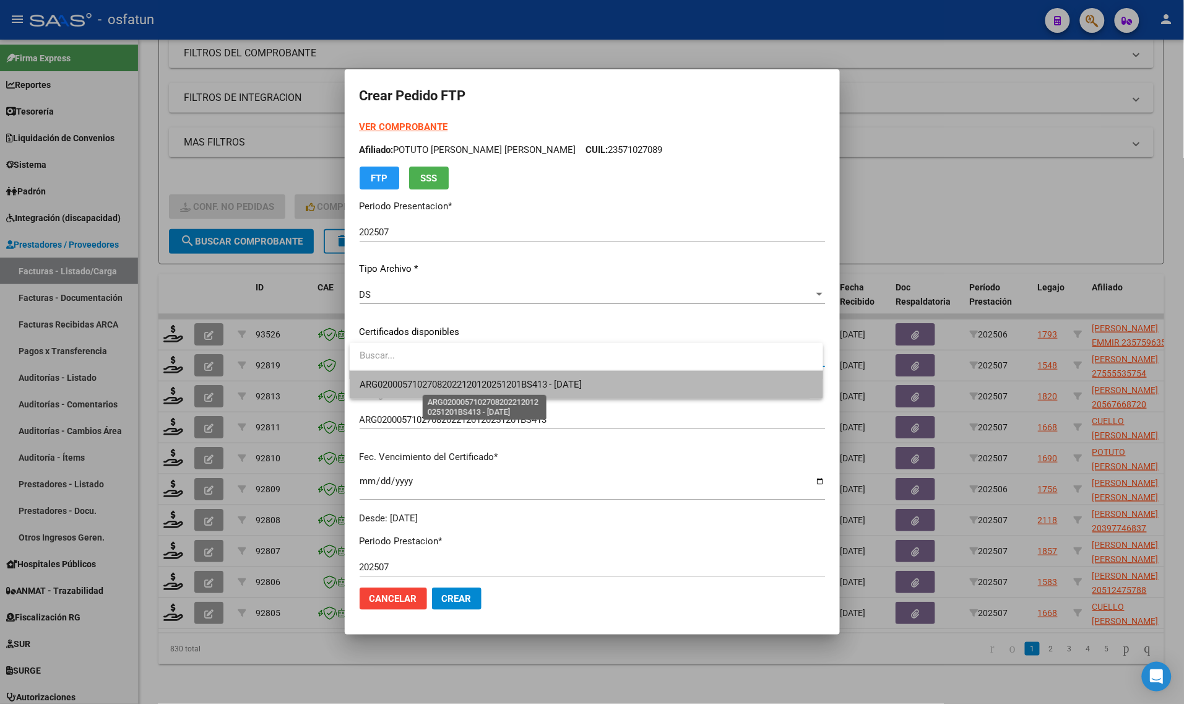
click at [502, 386] on span "ARG02000571027082022120120251201BS413 - [DATE]" at bounding box center [471, 384] width 223 height 11
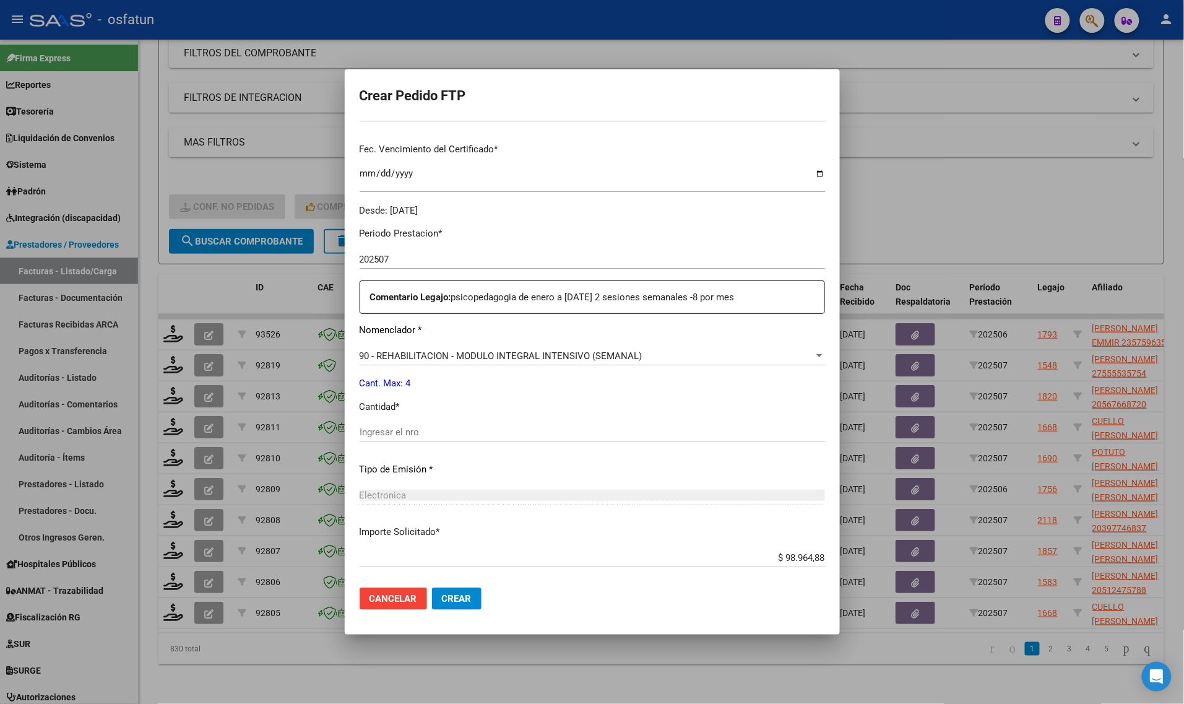
scroll to position [370, 0]
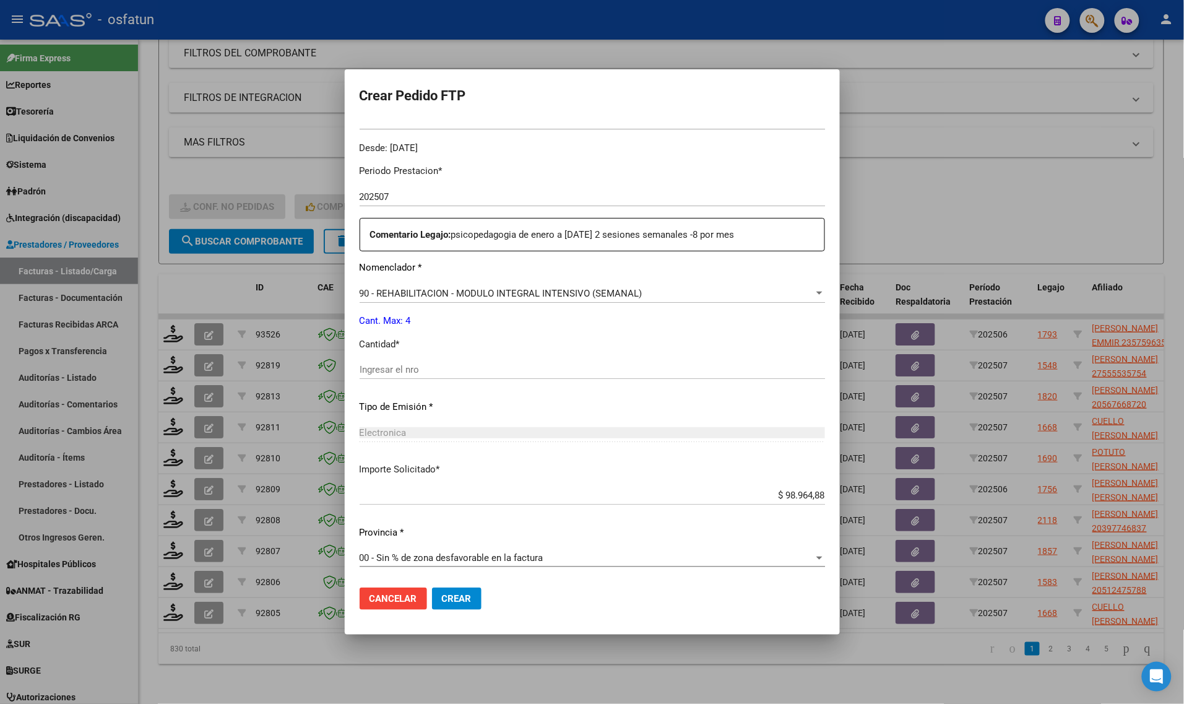
click at [400, 361] on div "Ingresar el nro" at bounding box center [592, 369] width 465 height 19
click at [400, 366] on input "Ingresar el nro" at bounding box center [592, 369] width 465 height 11
type input "4"
click at [460, 602] on span "Crear" at bounding box center [457, 598] width 30 height 11
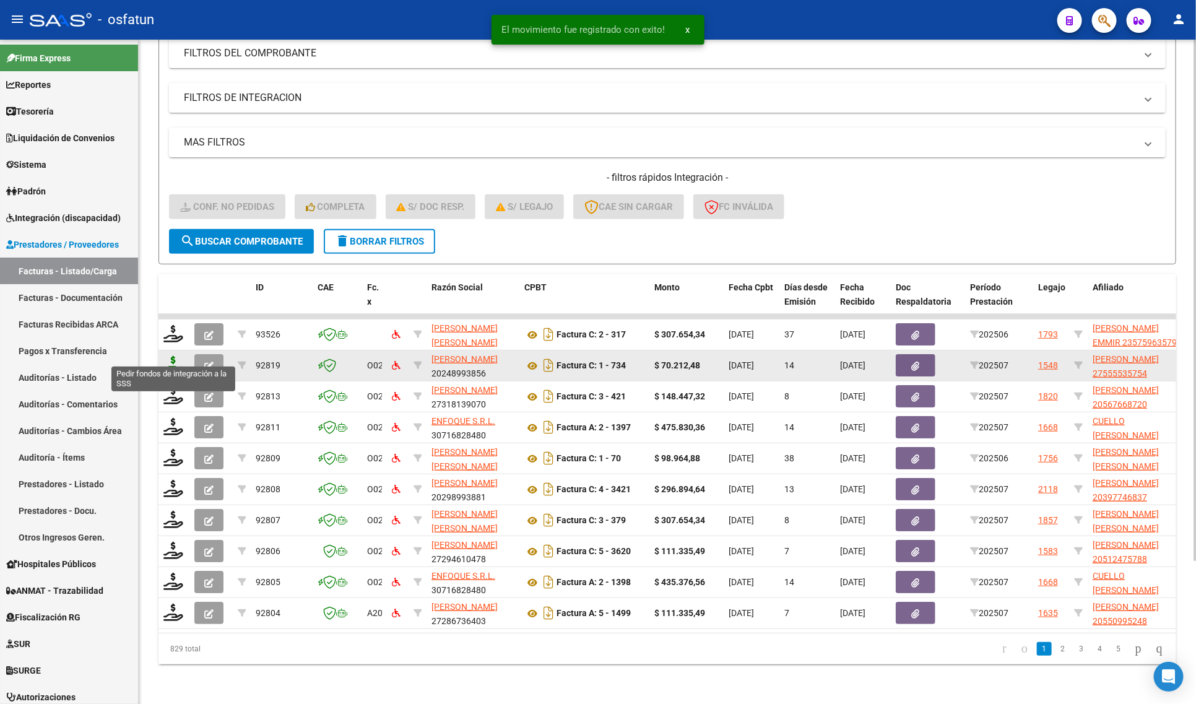
click at [171, 356] on icon at bounding box center [173, 364] width 20 height 17
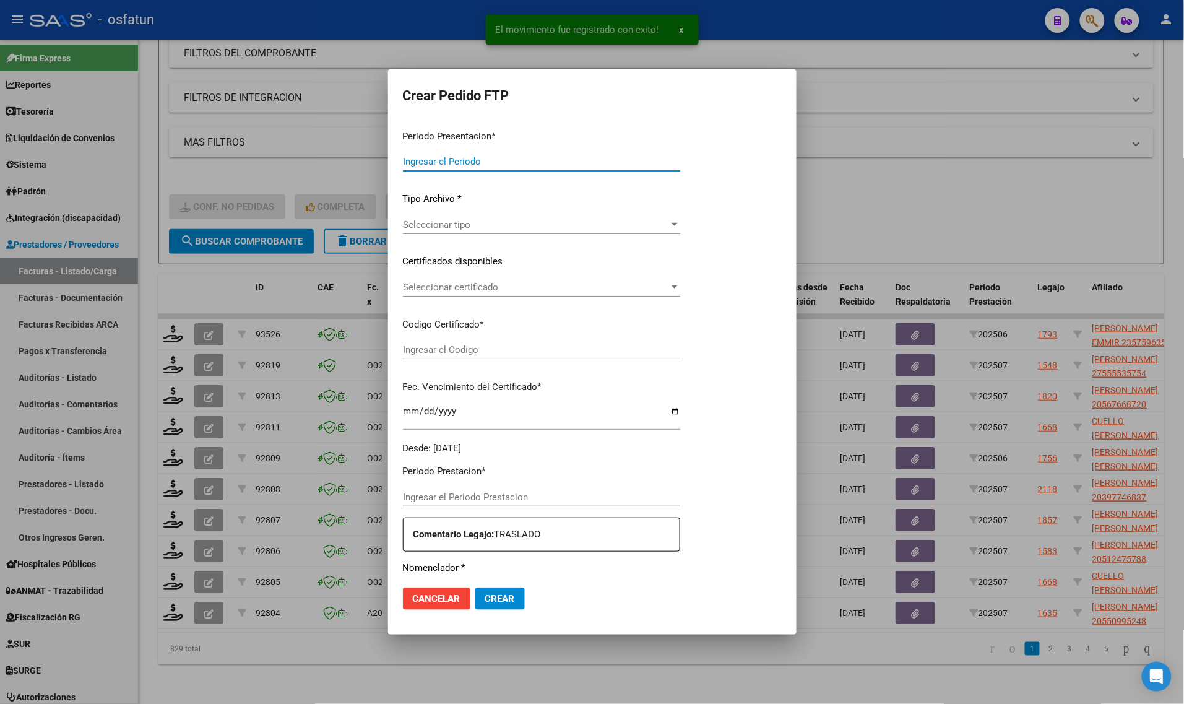
type input "202507"
type input "$ 70.212,48"
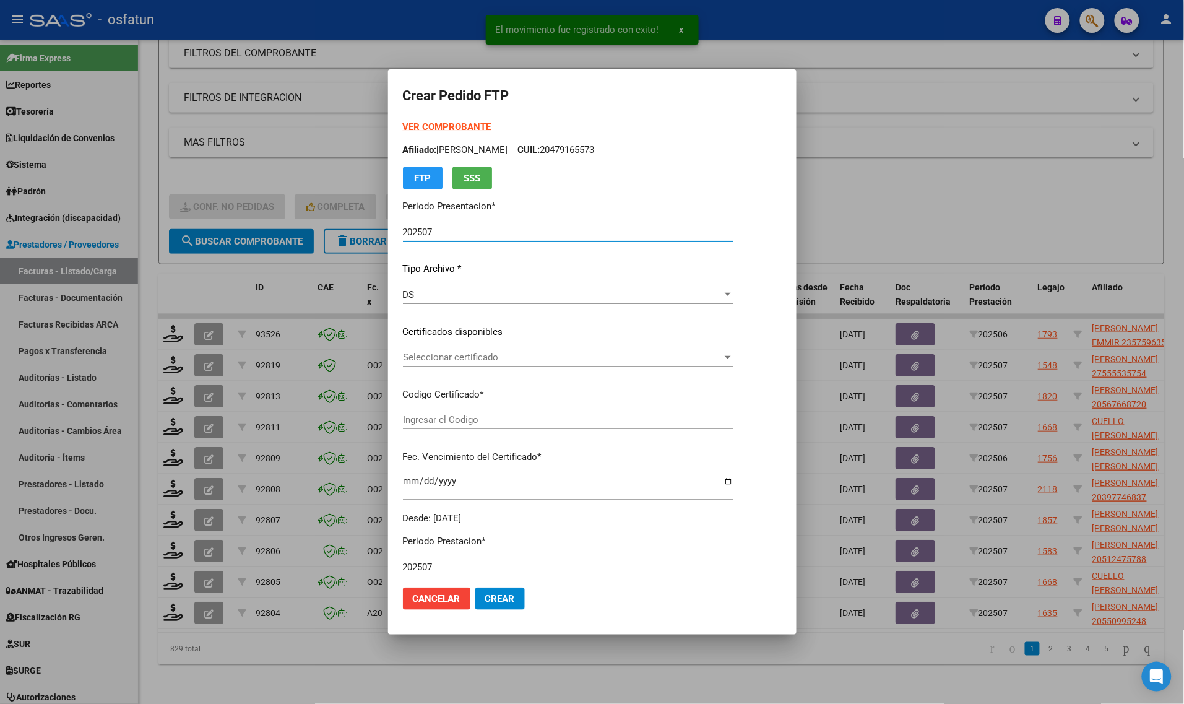
type input "ARG01000555535752019121320251213ERI186"
type input "[DATE]"
click at [444, 123] on strong "VER COMPROBANTE" at bounding box center [447, 126] width 88 height 11
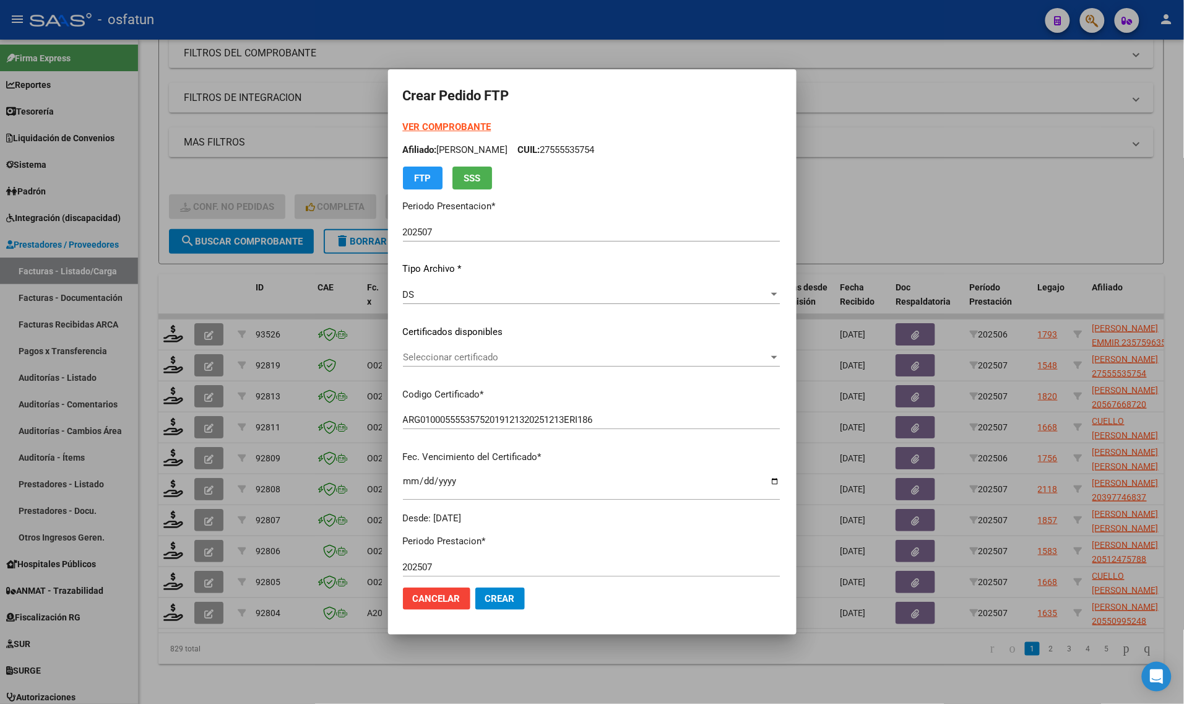
click at [428, 363] on div "Seleccionar certificado Seleccionar certificado" at bounding box center [591, 357] width 377 height 19
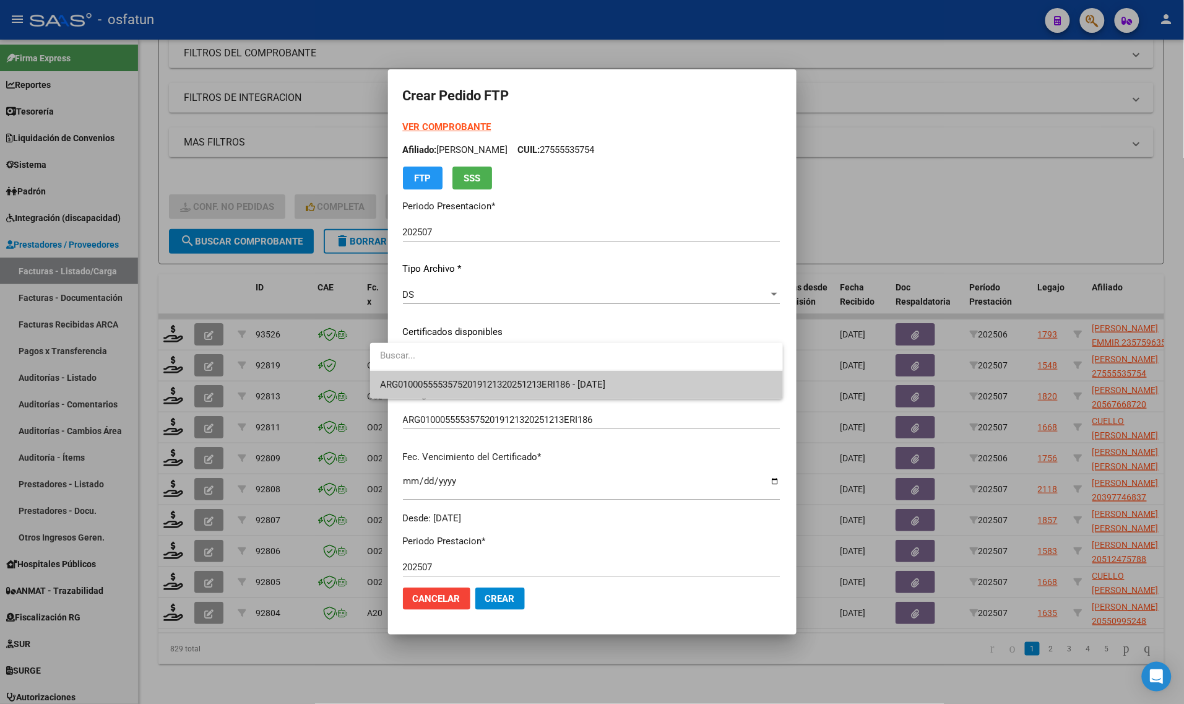
click at [433, 385] on span "ARG01000555535752019121320251213ERI186 - [DATE]" at bounding box center [492, 384] width 225 height 11
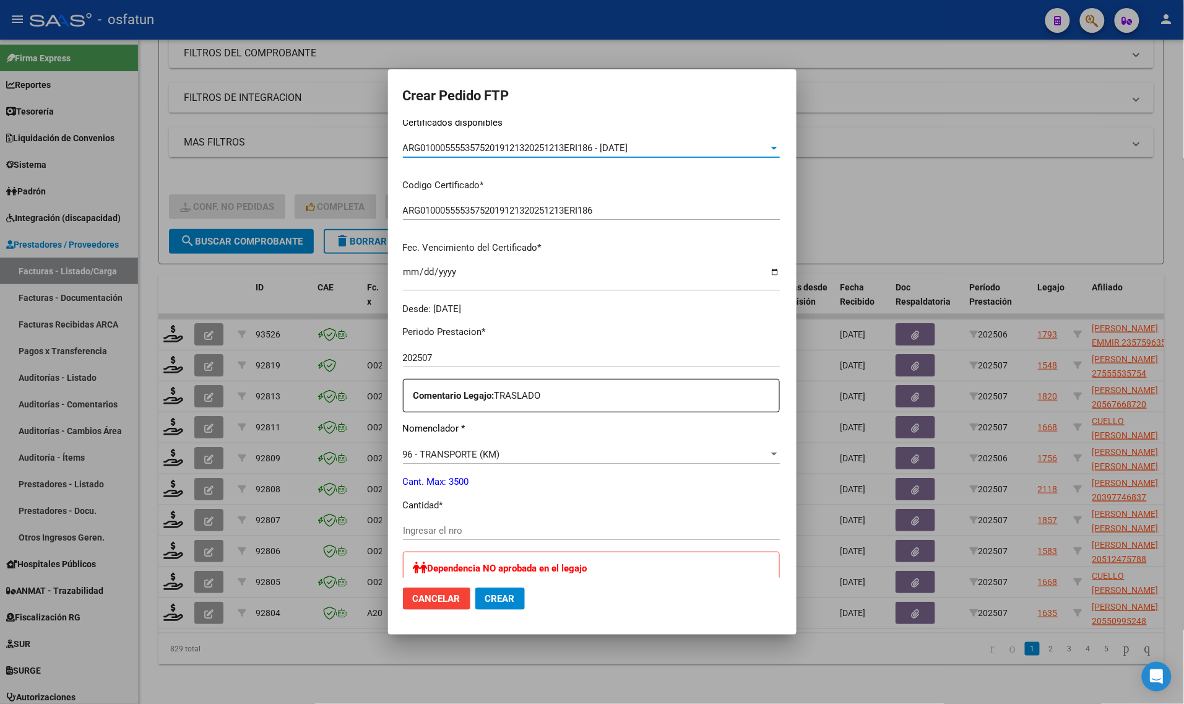
scroll to position [232, 0]
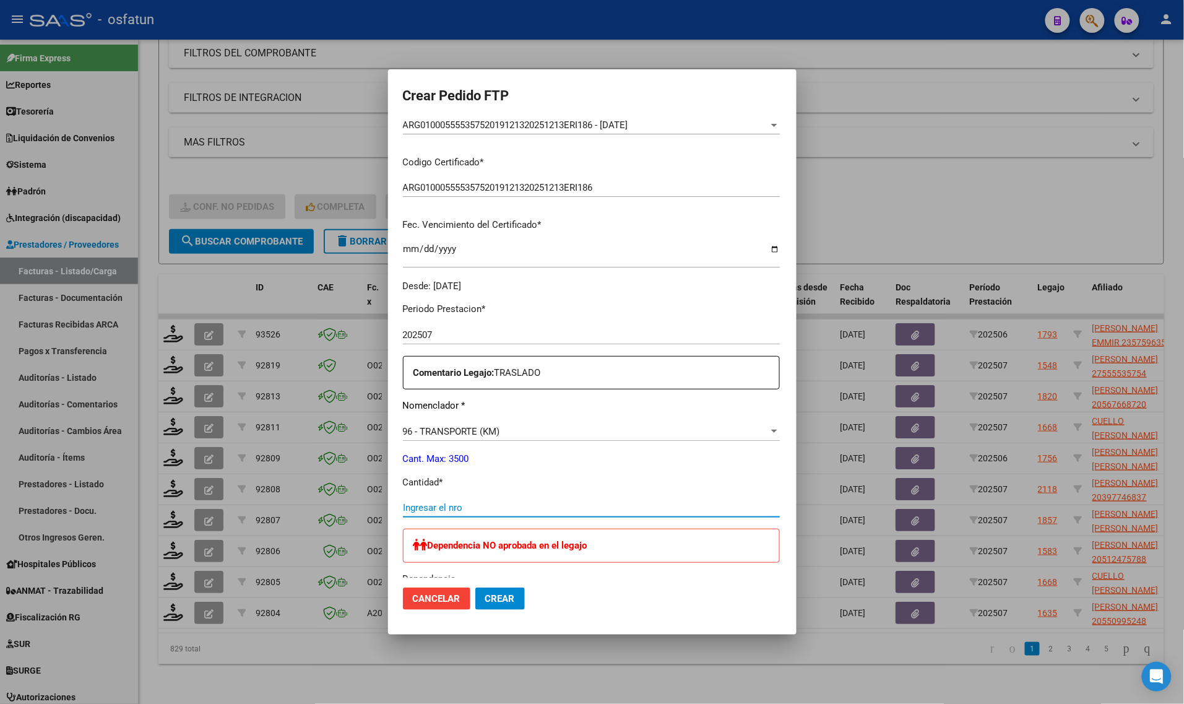
click at [443, 503] on input "Ingresar el nro" at bounding box center [591, 507] width 377 height 11
click at [462, 506] on input "Ingresar el nro" at bounding box center [591, 507] width 377 height 11
type input "4"
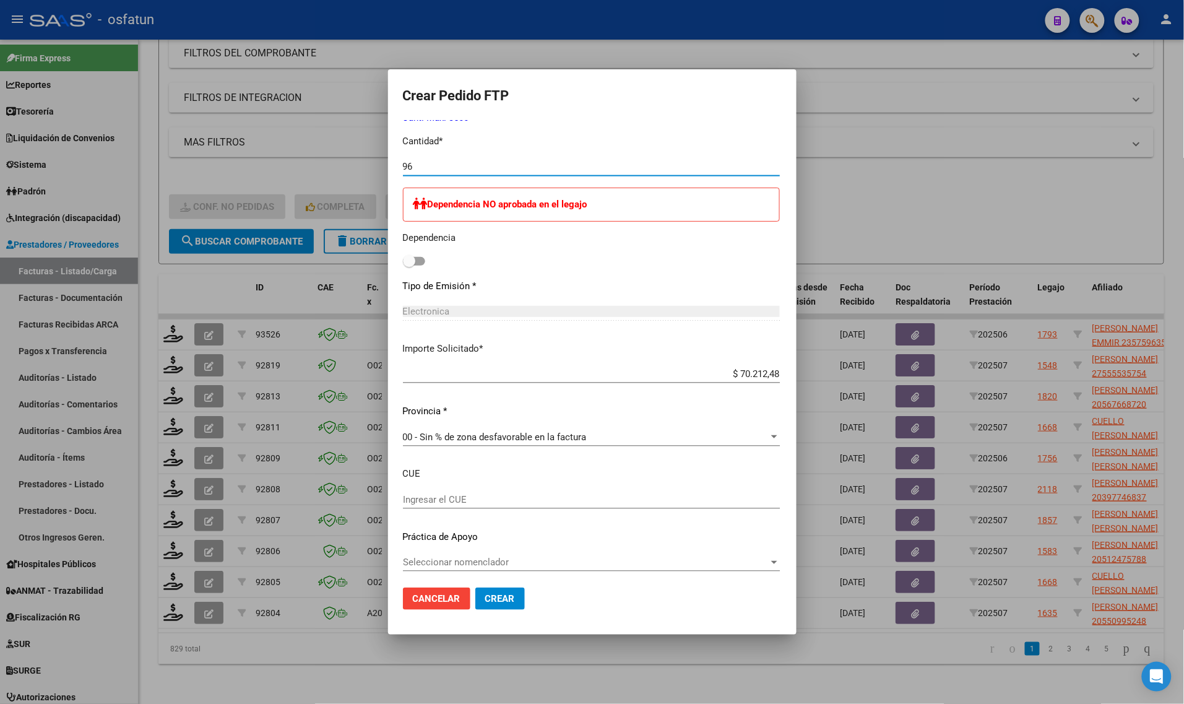
scroll to position [577, 0]
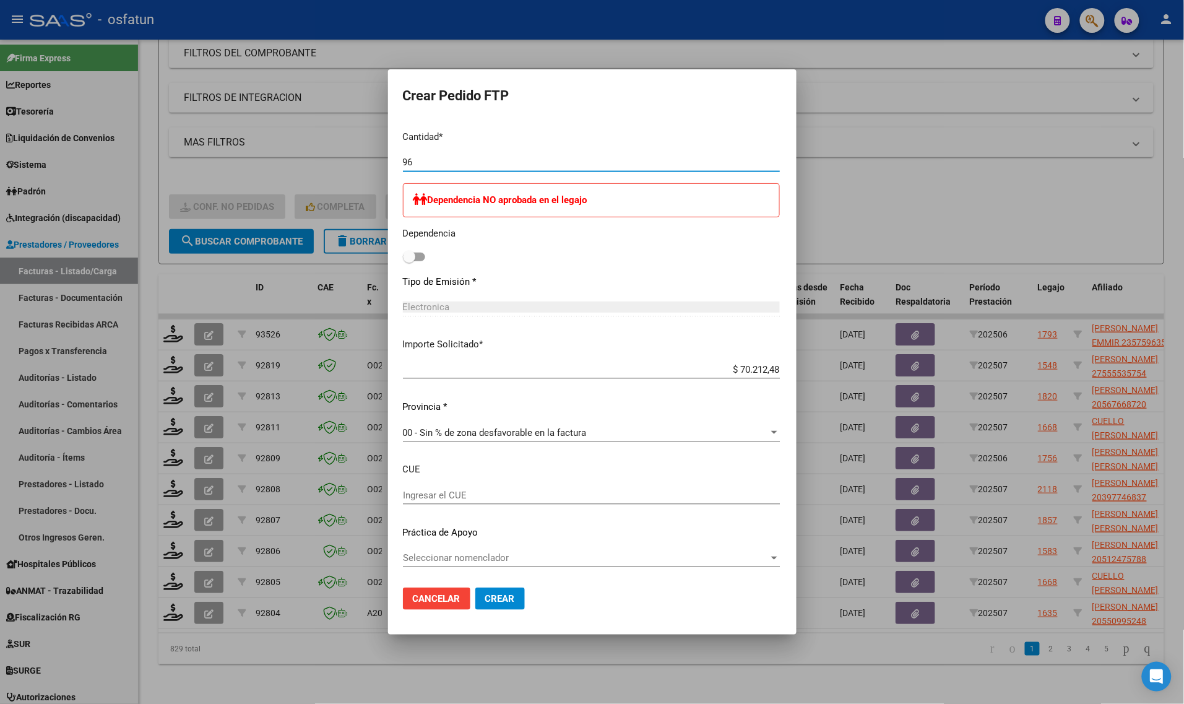
type input "96"
click at [403, 255] on span at bounding box center [409, 257] width 12 height 12
click at [408, 261] on input "checkbox" at bounding box center [408, 261] width 1 height 1
checkbox input "true"
click at [477, 592] on button "Crear" at bounding box center [500, 598] width 50 height 22
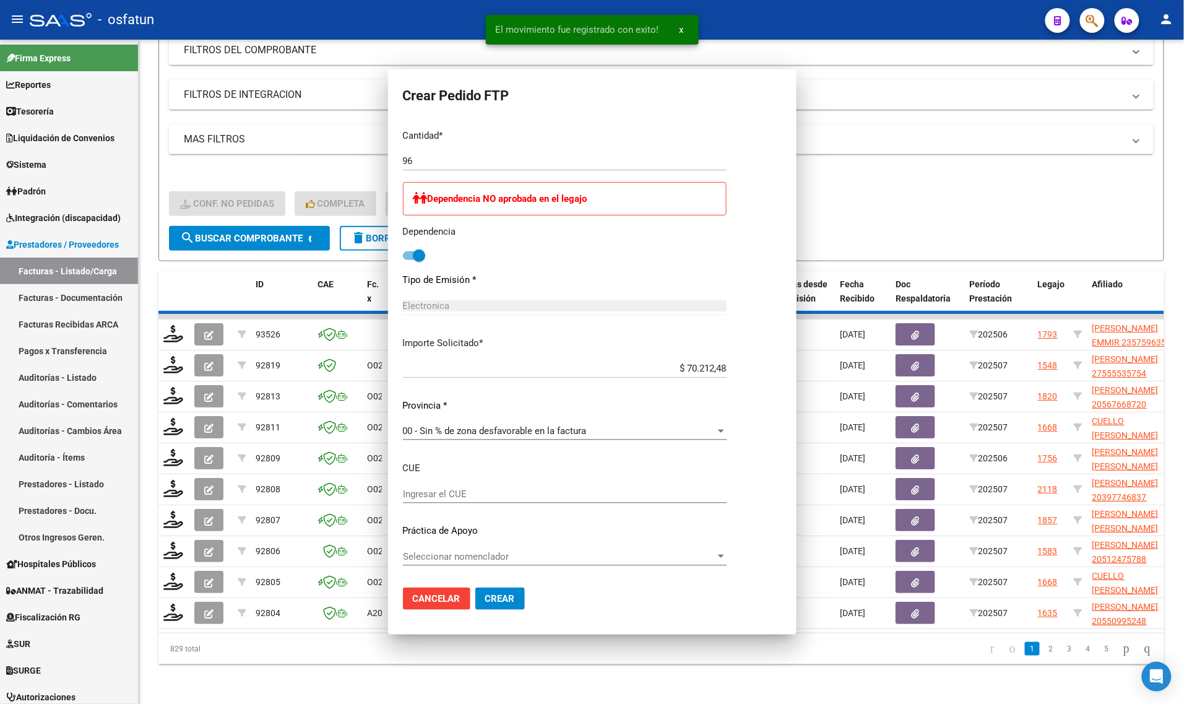
scroll to position [508, 0]
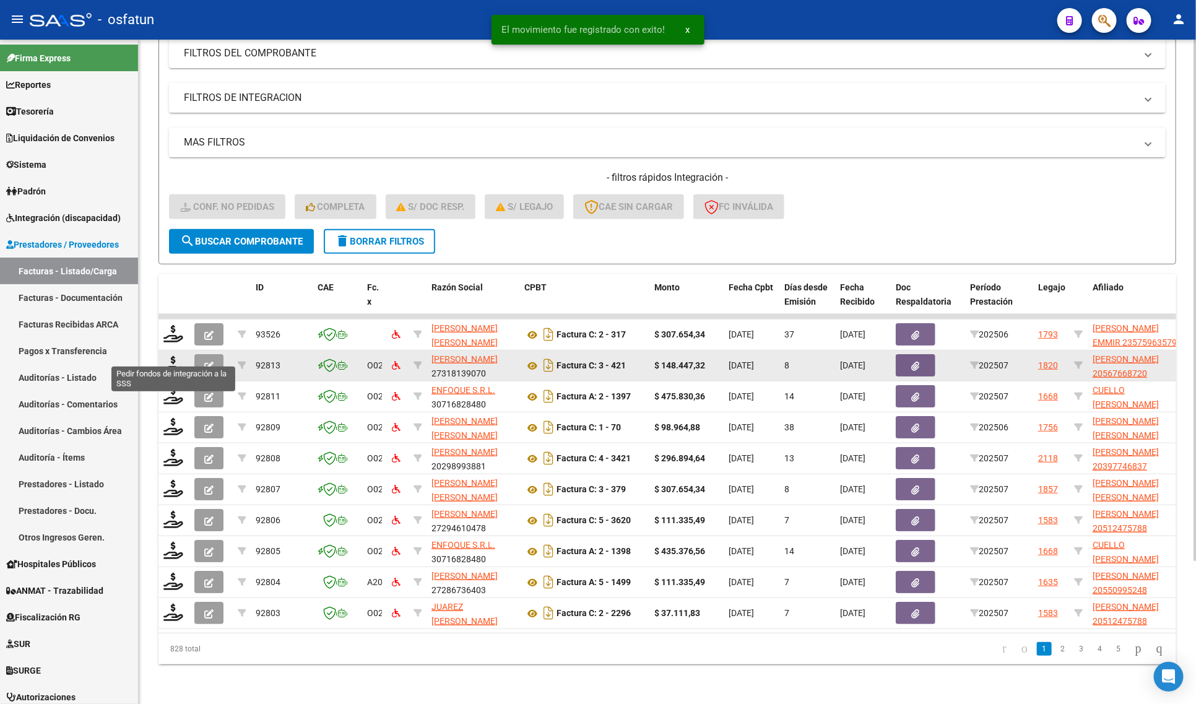
click at [171, 364] on datatable-body-cell at bounding box center [173, 365] width 31 height 30
click at [171, 356] on icon at bounding box center [173, 364] width 20 height 17
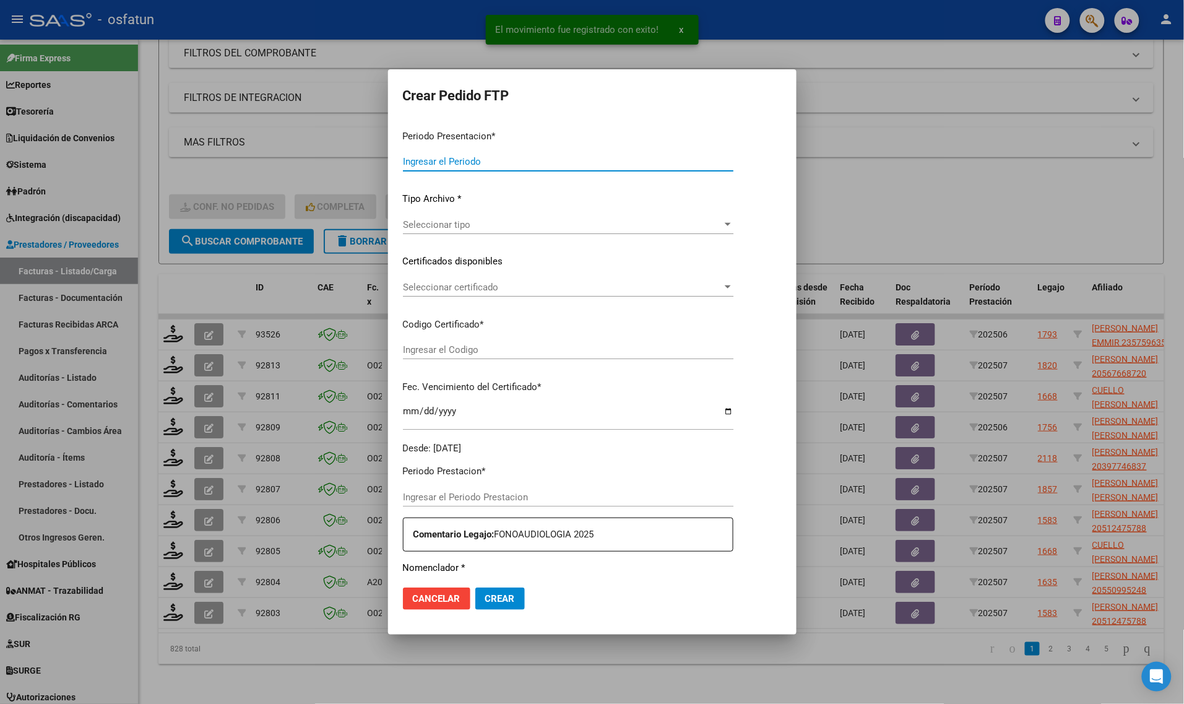
type input "202507"
type input "$ 148.447,32"
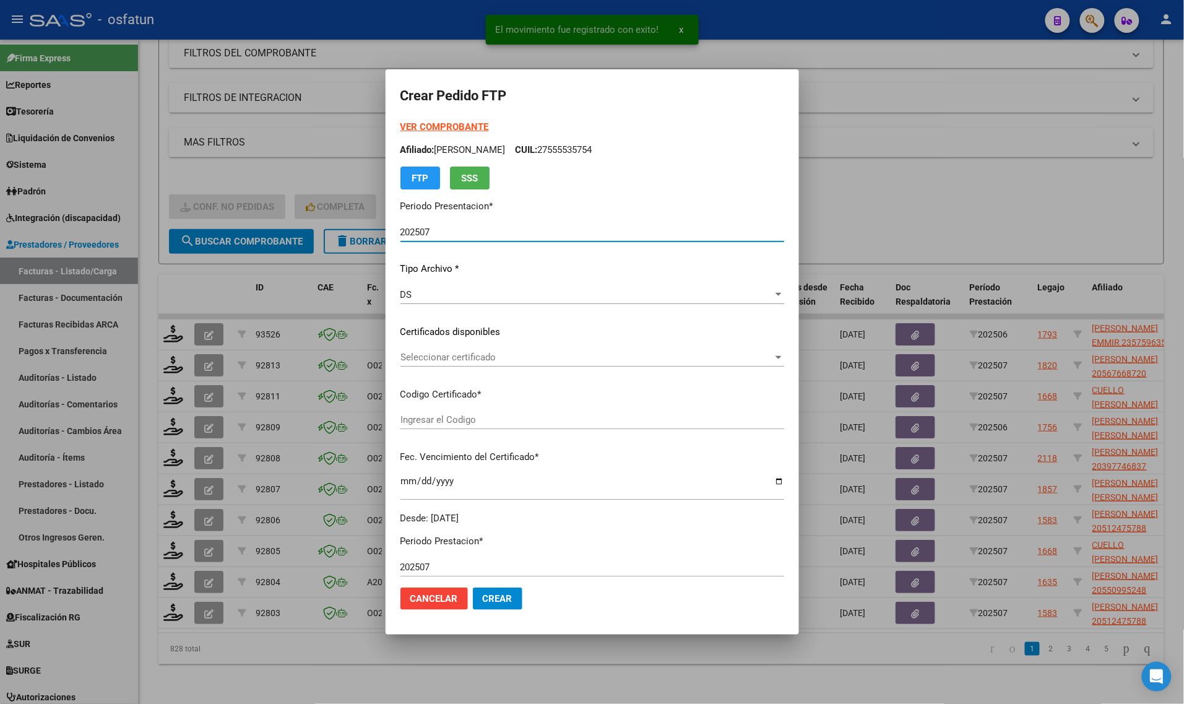
type input "ARG02000567668722022121220271212CAT242"
type input "[DATE]"
click at [408, 123] on strong "VER COMPROBANTE" at bounding box center [444, 126] width 88 height 11
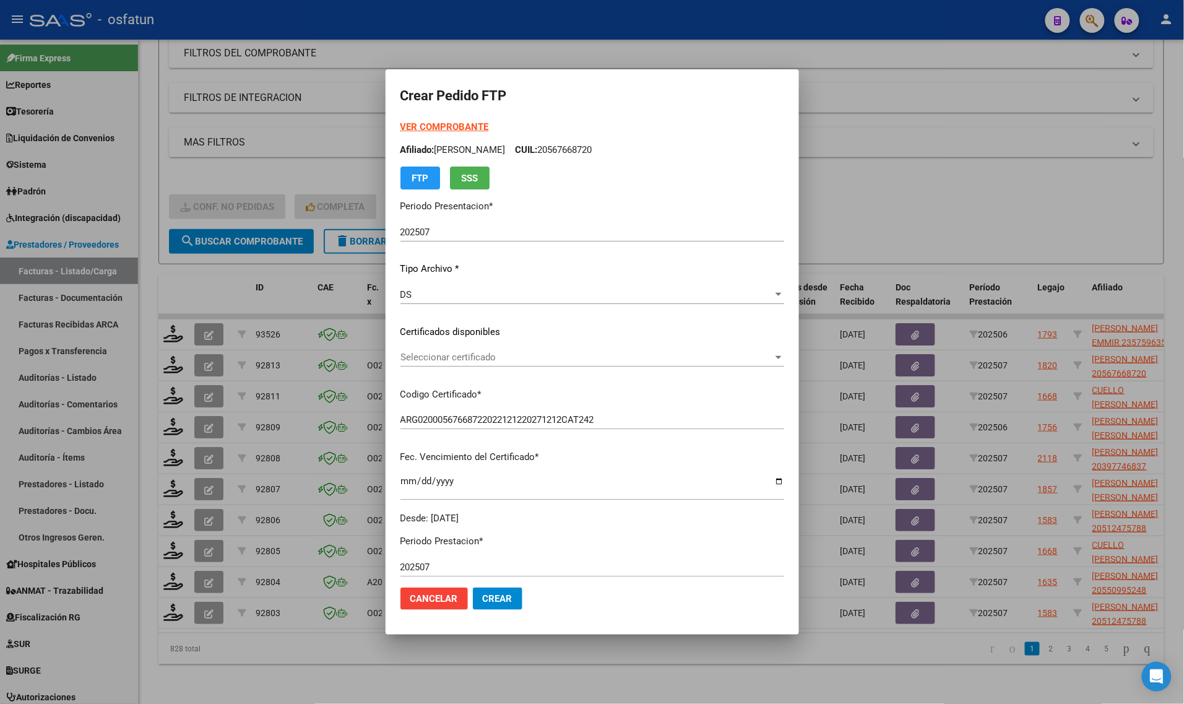
click at [440, 365] on div "Seleccionar certificado Seleccionar certificado" at bounding box center [592, 357] width 384 height 19
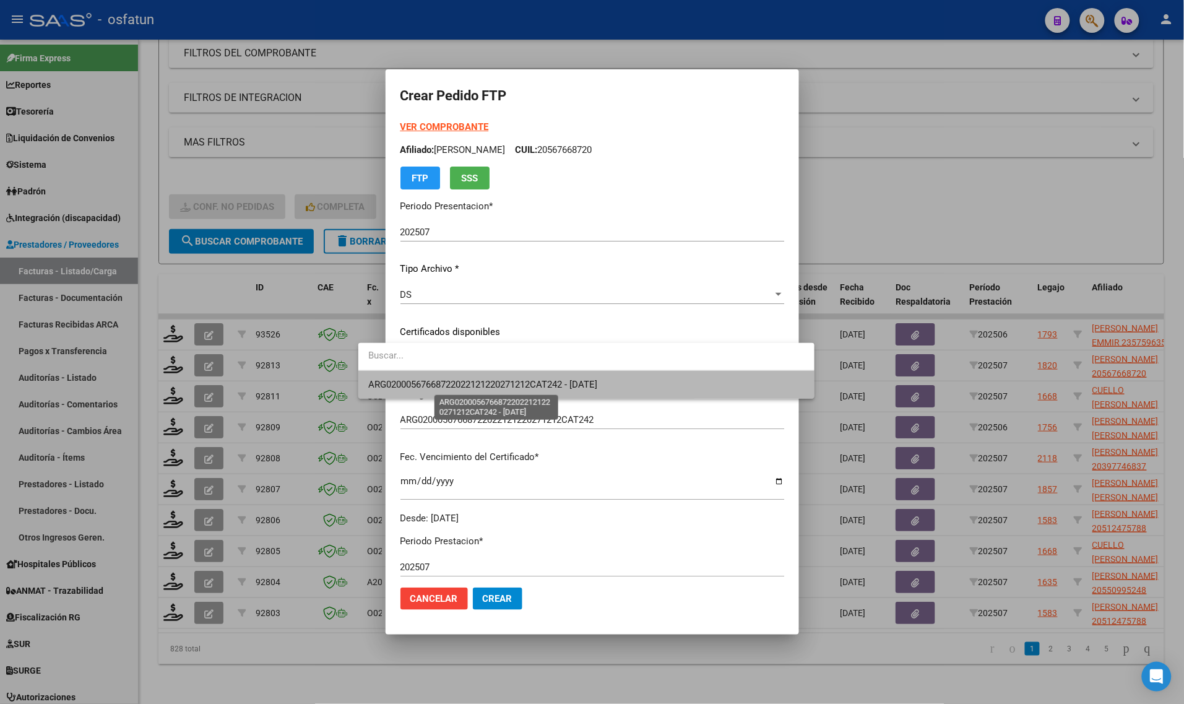
click at [440, 379] on span "ARG02000567668722022121220271212CAT242 - [DATE]" at bounding box center [482, 384] width 229 height 11
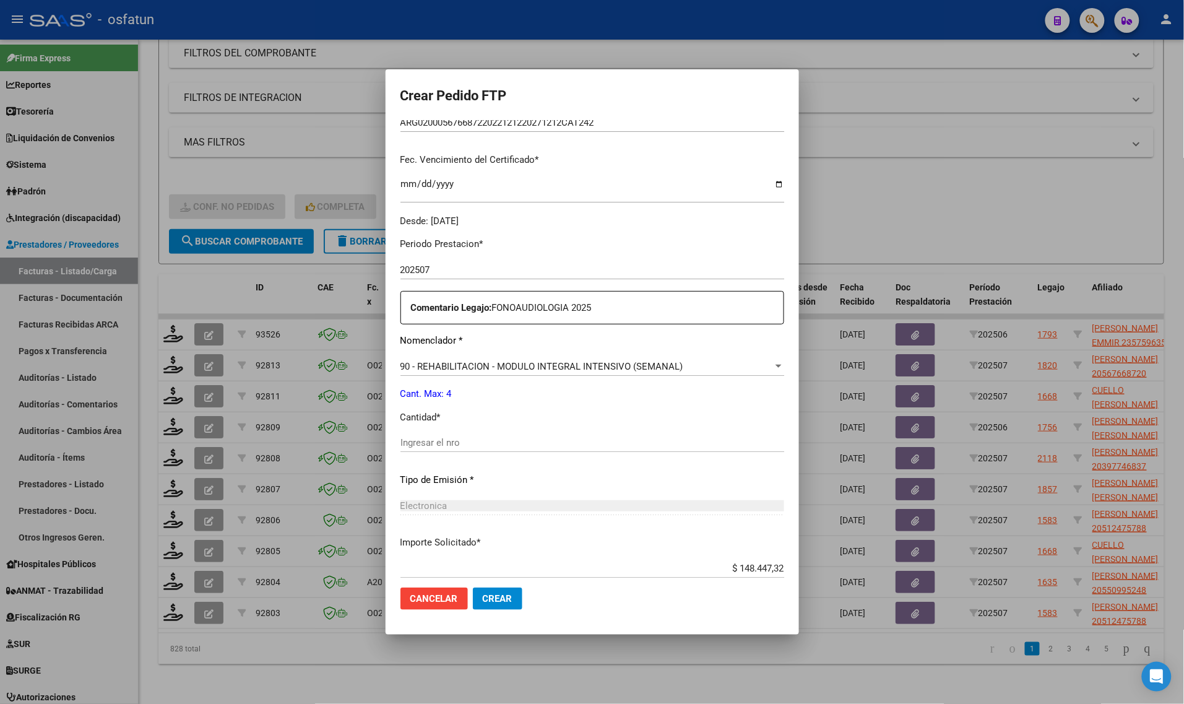
scroll to position [309, 0]
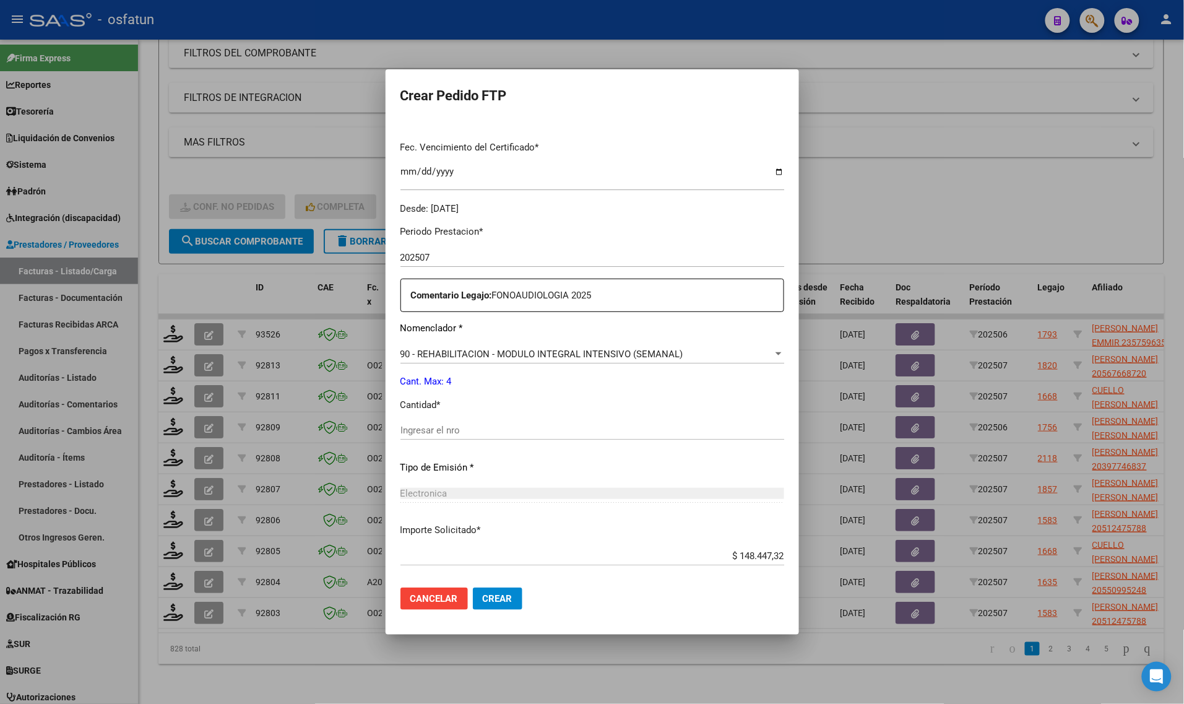
click at [400, 424] on div "Periodo Prestacion * 202507 Ingresar el Periodo Prestacion Comentario Legajo: F…" at bounding box center [592, 427] width 384 height 424
click at [400, 425] on input "Ingresar el nro" at bounding box center [592, 430] width 384 height 11
type input "4"
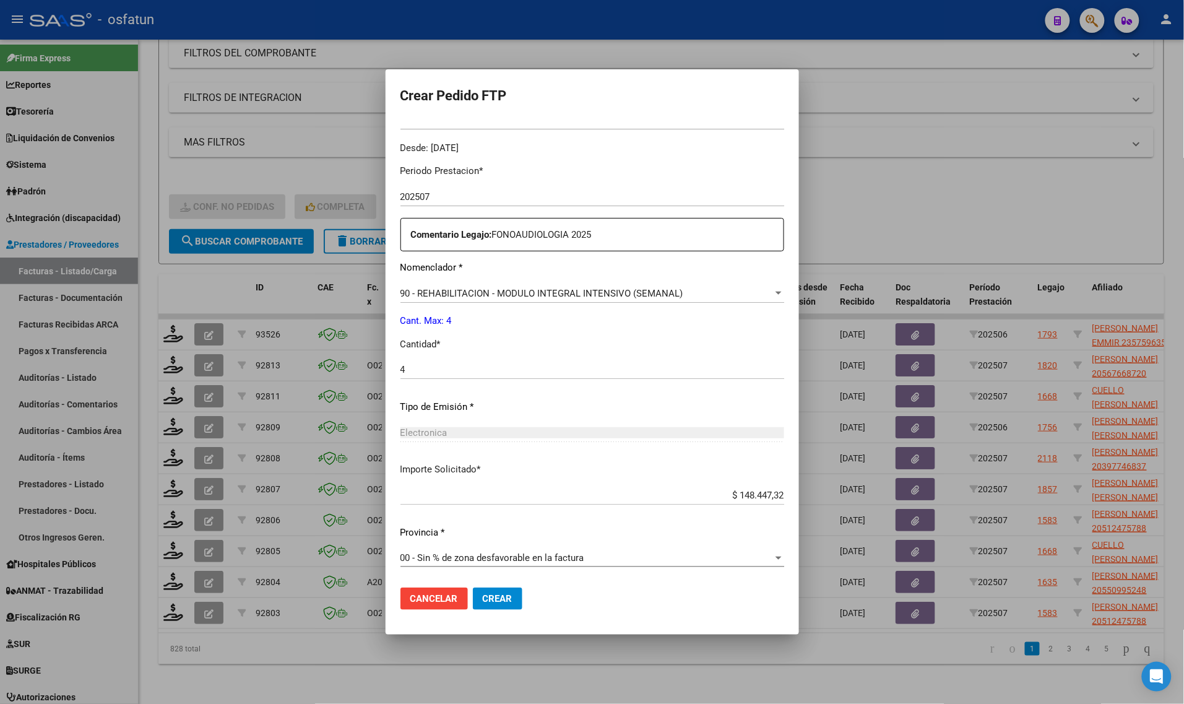
click at [473, 598] on button "Crear" at bounding box center [498, 598] width 50 height 22
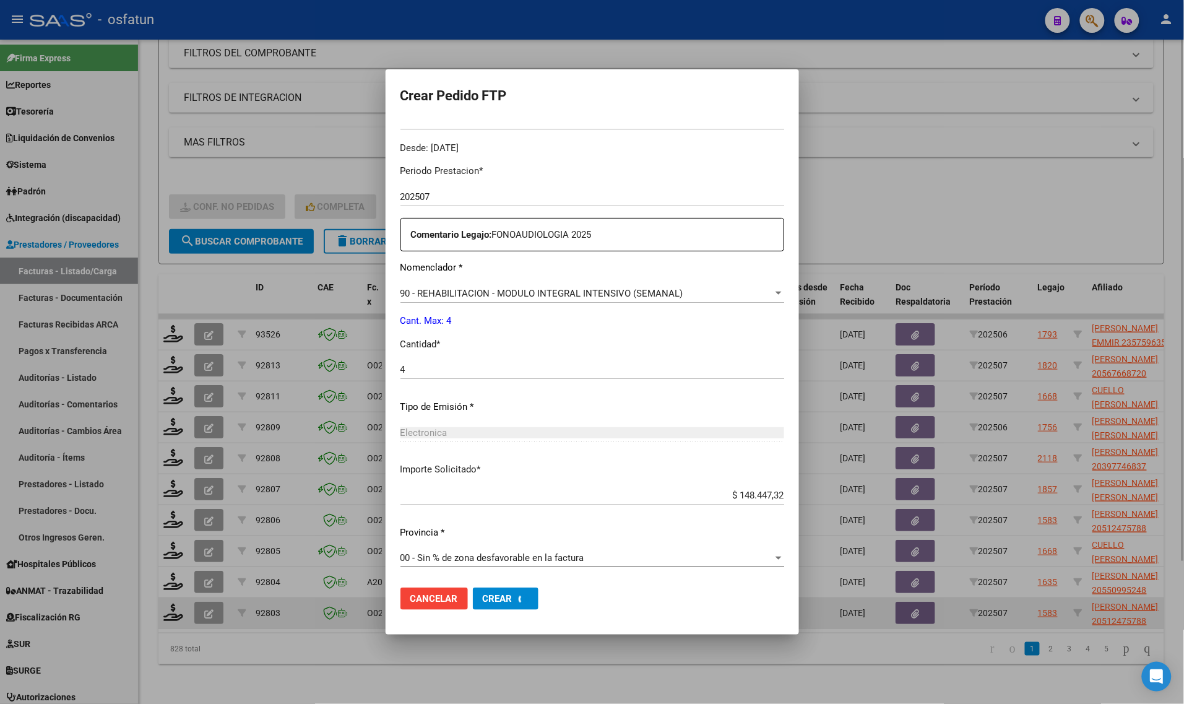
scroll to position [0, 0]
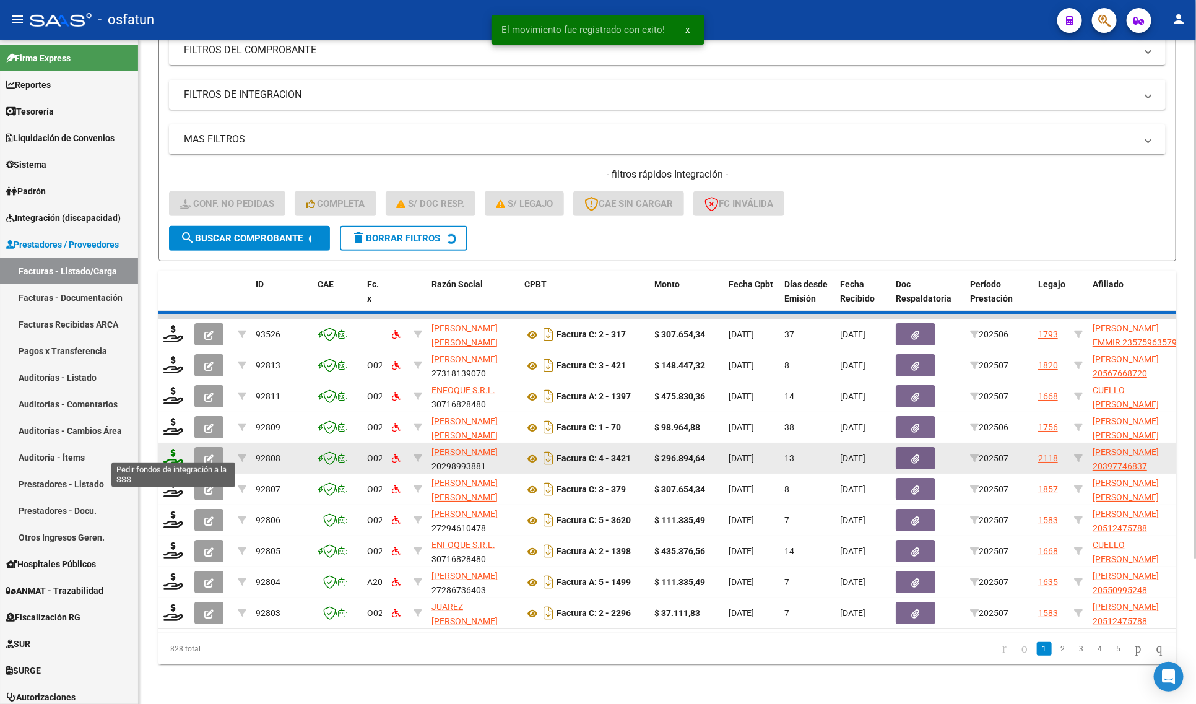
click at [173, 449] on icon at bounding box center [173, 457] width 20 height 17
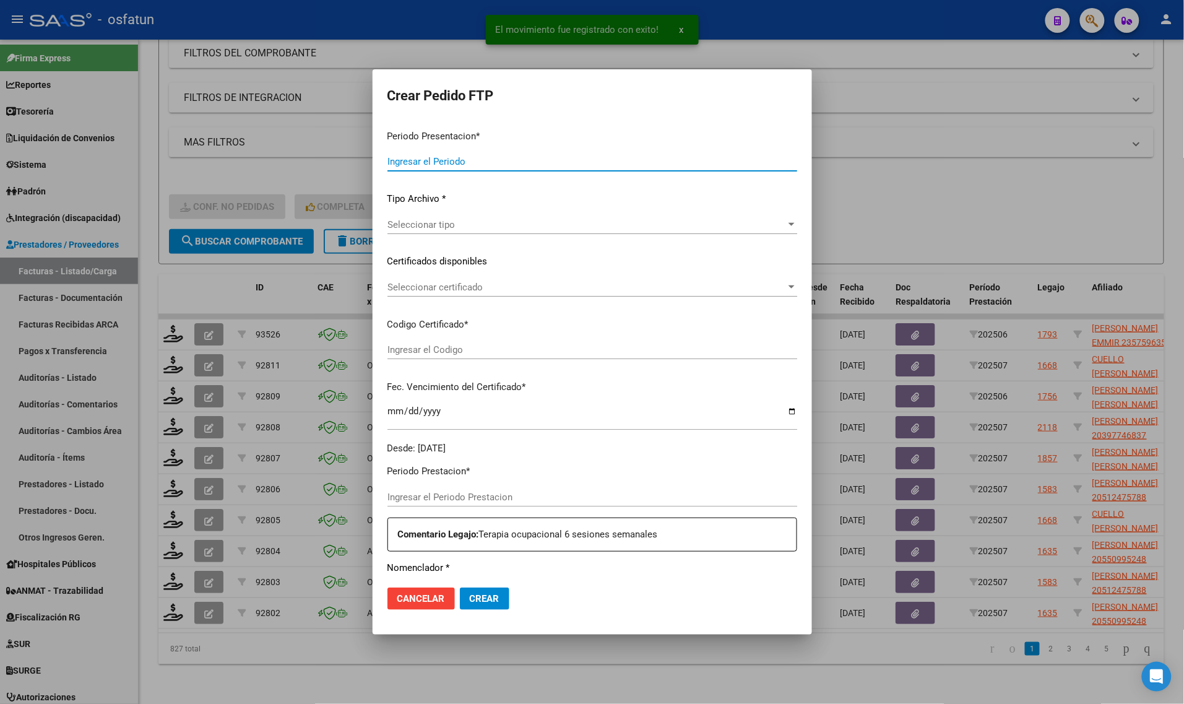
type input "202507"
type input "$ 307.654,34"
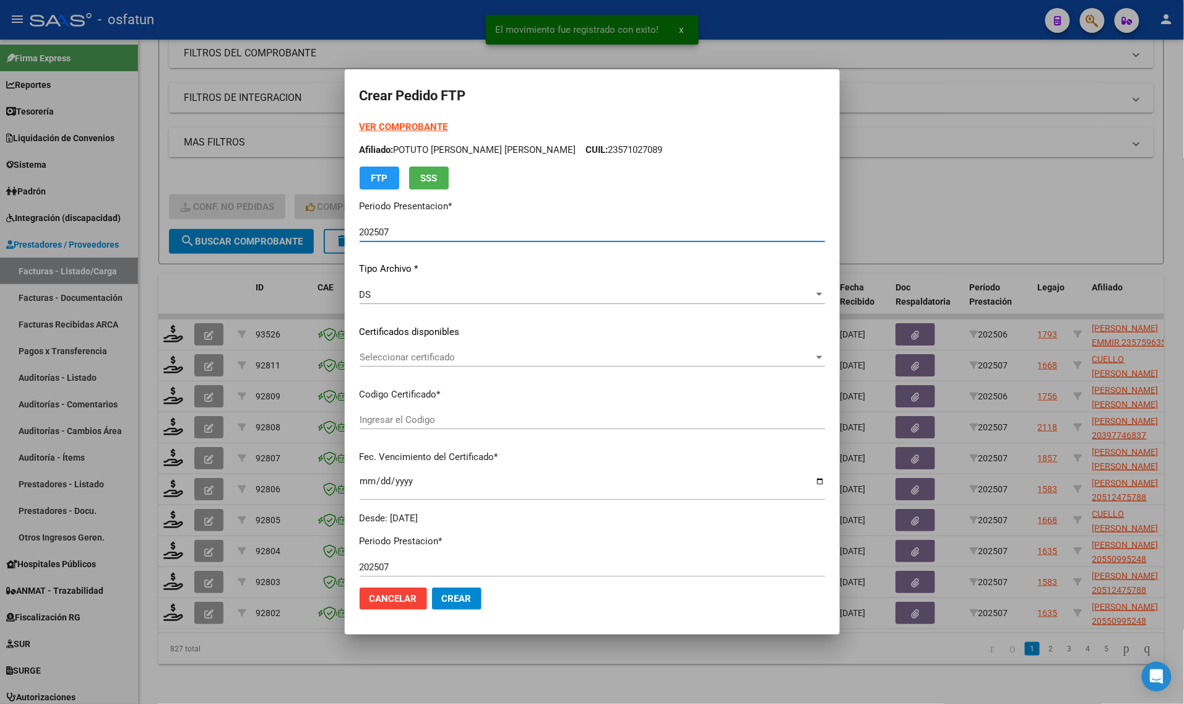
type input "ARG01000560914592022031720270317CAT242"
type input "[DATE]"
click at [398, 124] on strong "VER COMPROBANTE" at bounding box center [404, 126] width 88 height 11
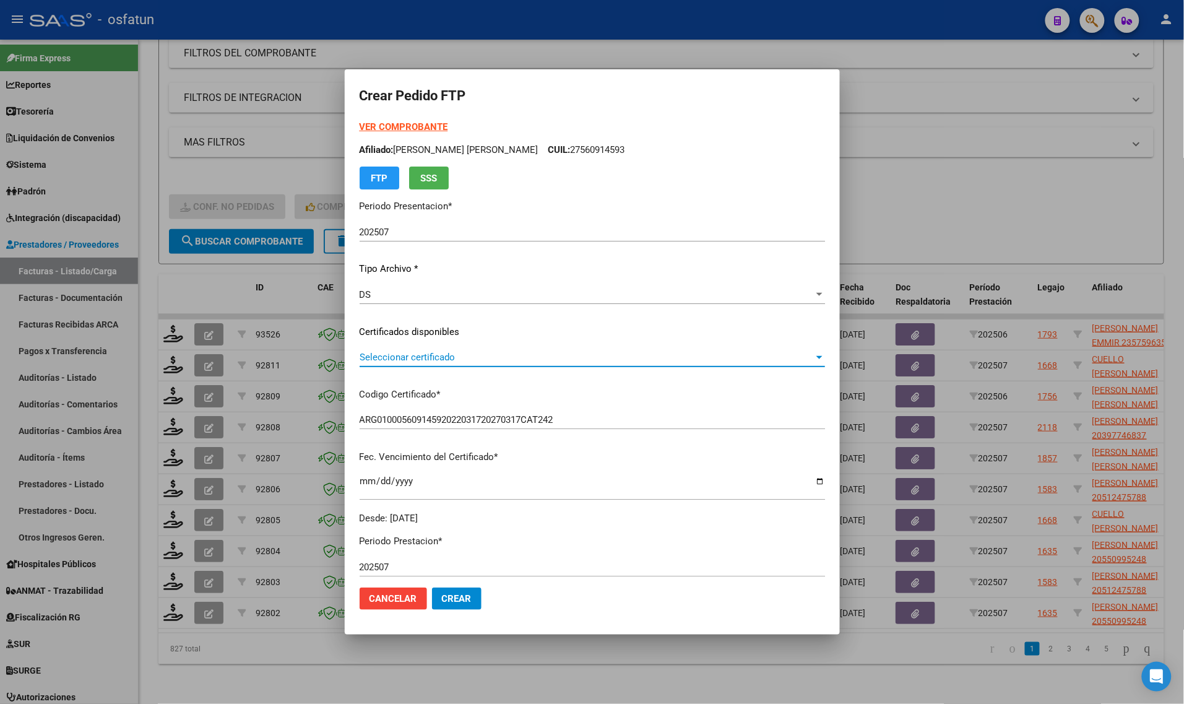
click at [409, 353] on span "Seleccionar certificado" at bounding box center [587, 357] width 454 height 11
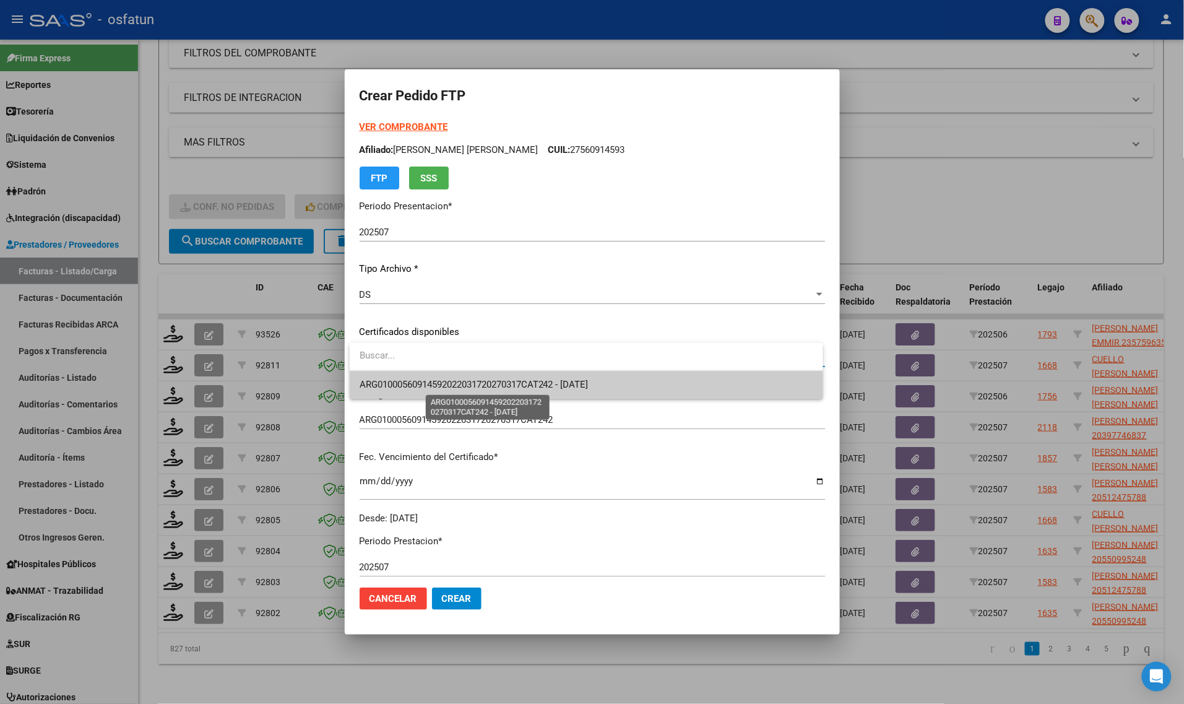
click at [417, 384] on span "ARG01000560914592022031720270317CAT242 - [DATE]" at bounding box center [474, 384] width 229 height 11
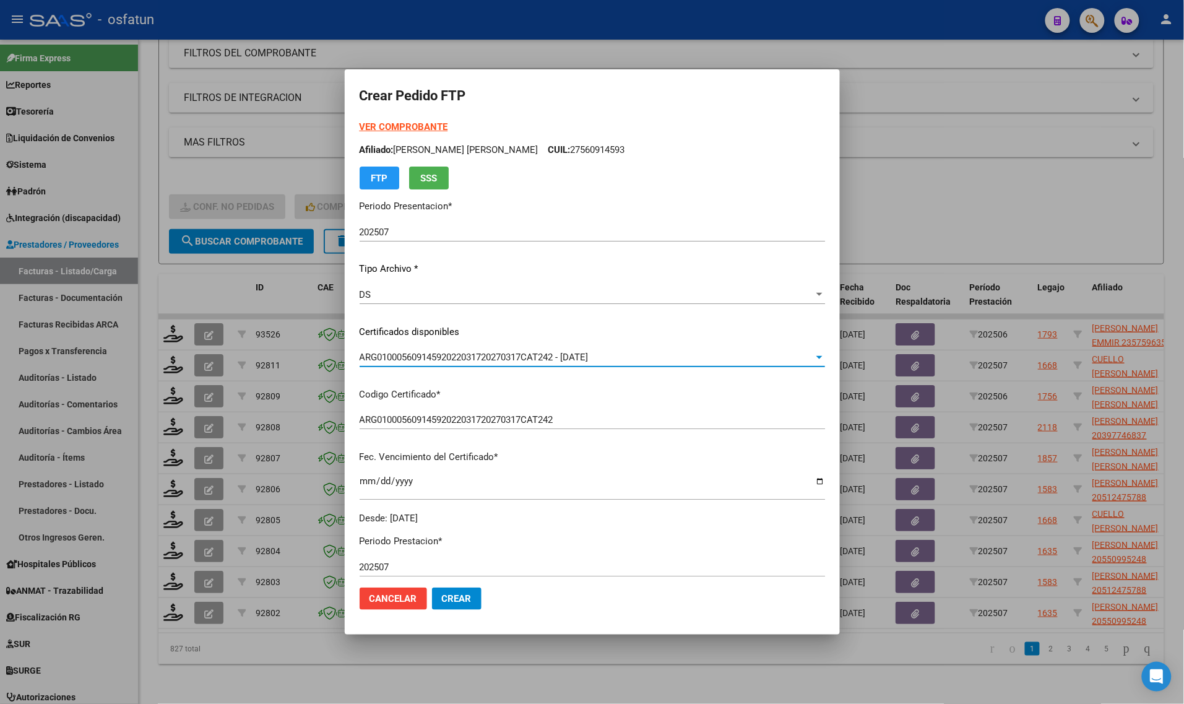
scroll to position [309, 0]
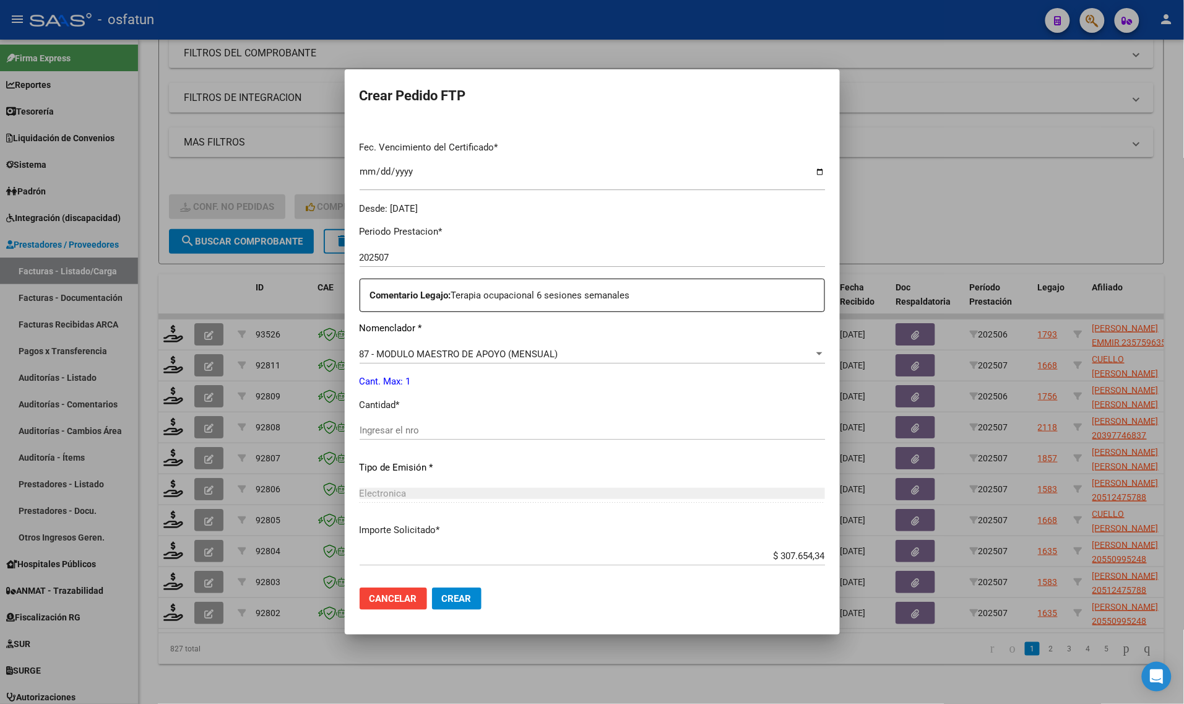
click at [416, 431] on input "Ingresar el nro" at bounding box center [592, 430] width 465 height 11
type input "1"
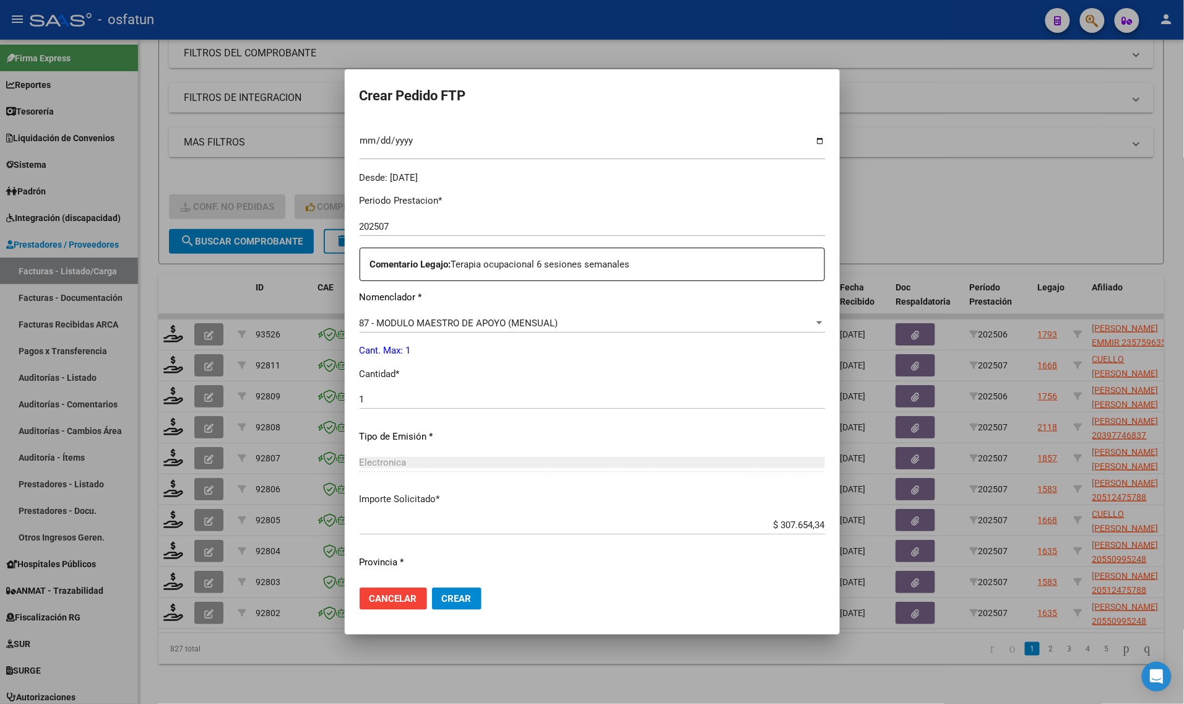
scroll to position [370, 0]
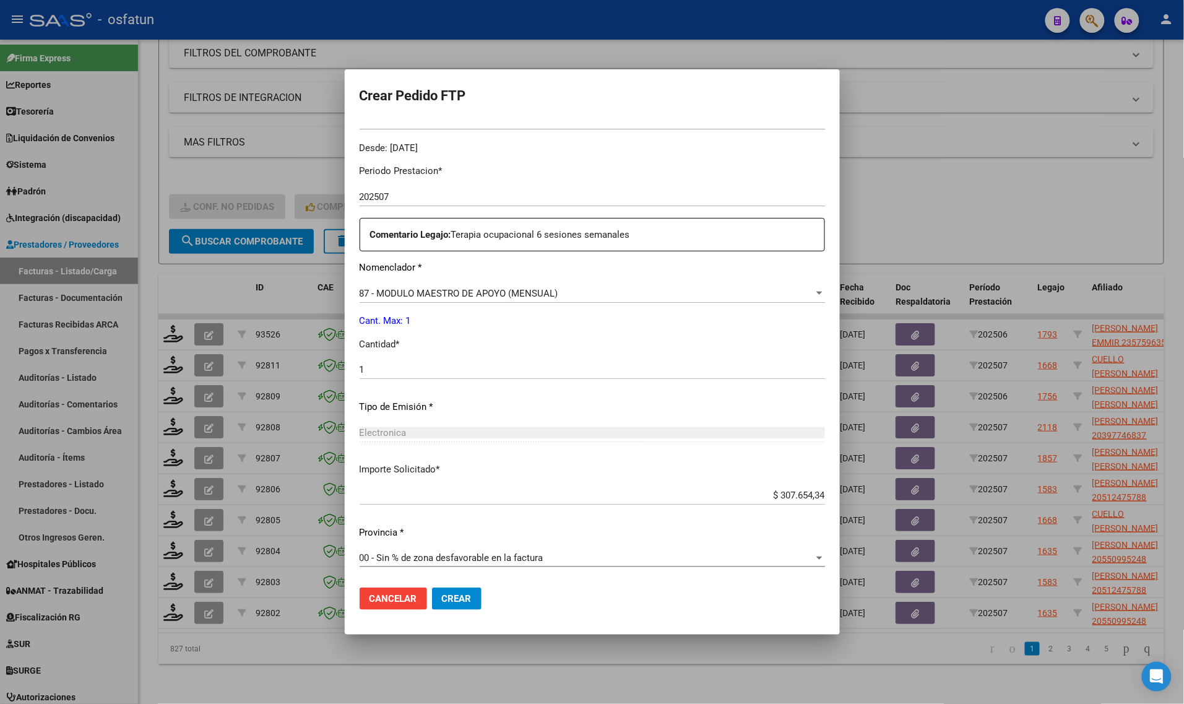
click at [468, 596] on span "Crear" at bounding box center [457, 598] width 30 height 11
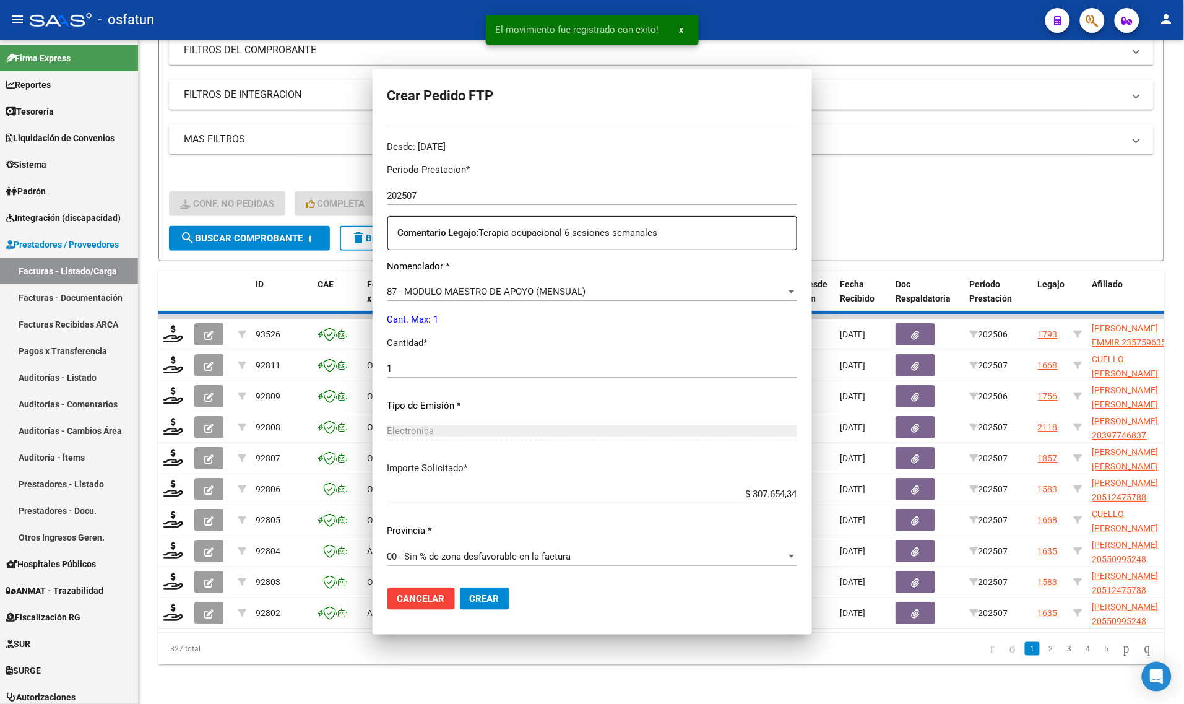
scroll to position [301, 0]
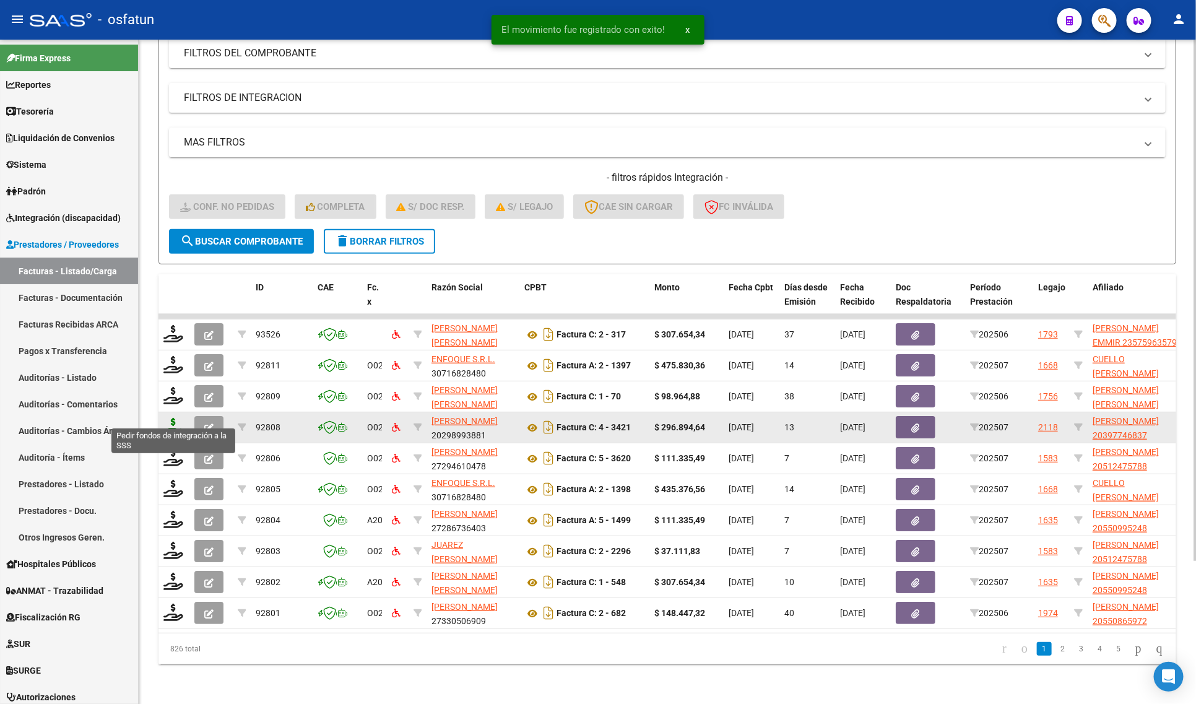
click at [173, 418] on icon at bounding box center [173, 426] width 20 height 17
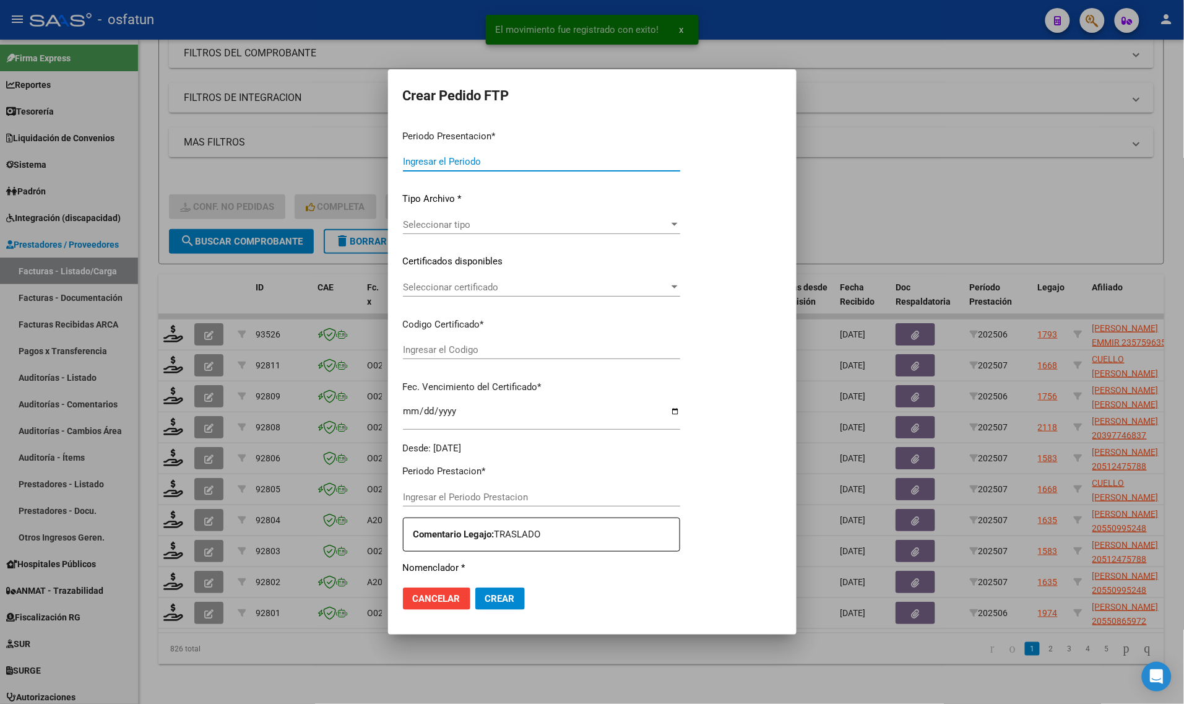
type input "202507"
type input "$ 296.894,64"
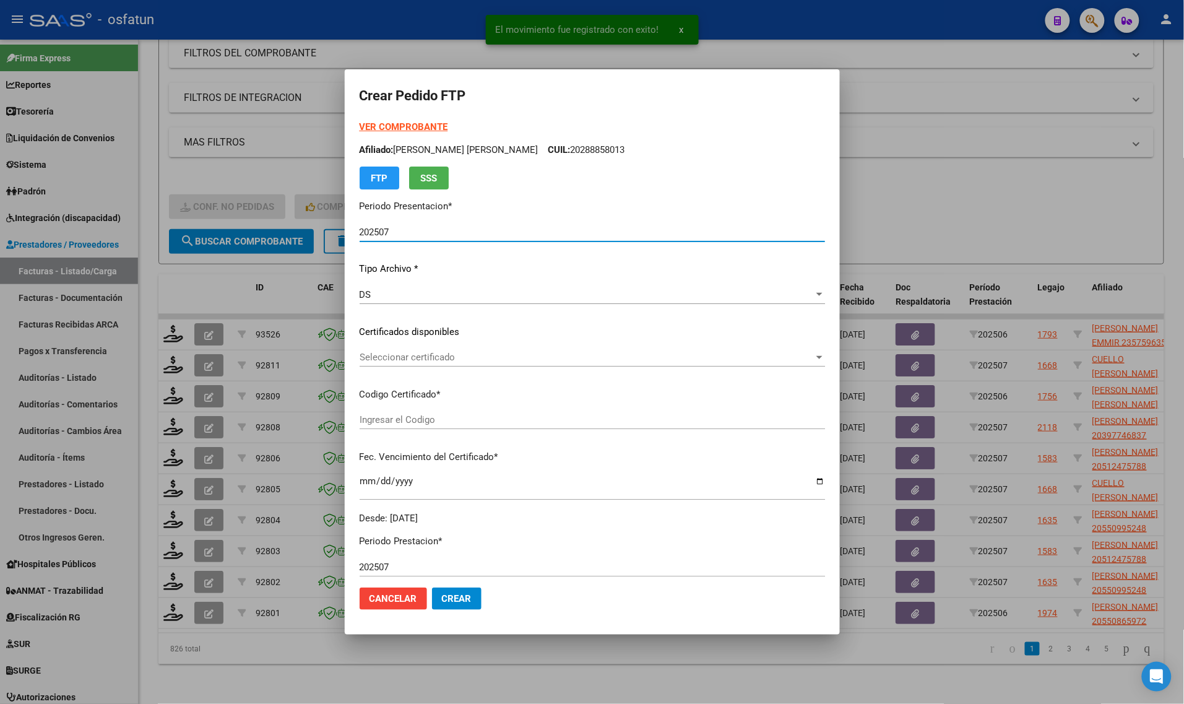
type input "ARG02000397746832020021020300210BS436"
type input "[DATE]"
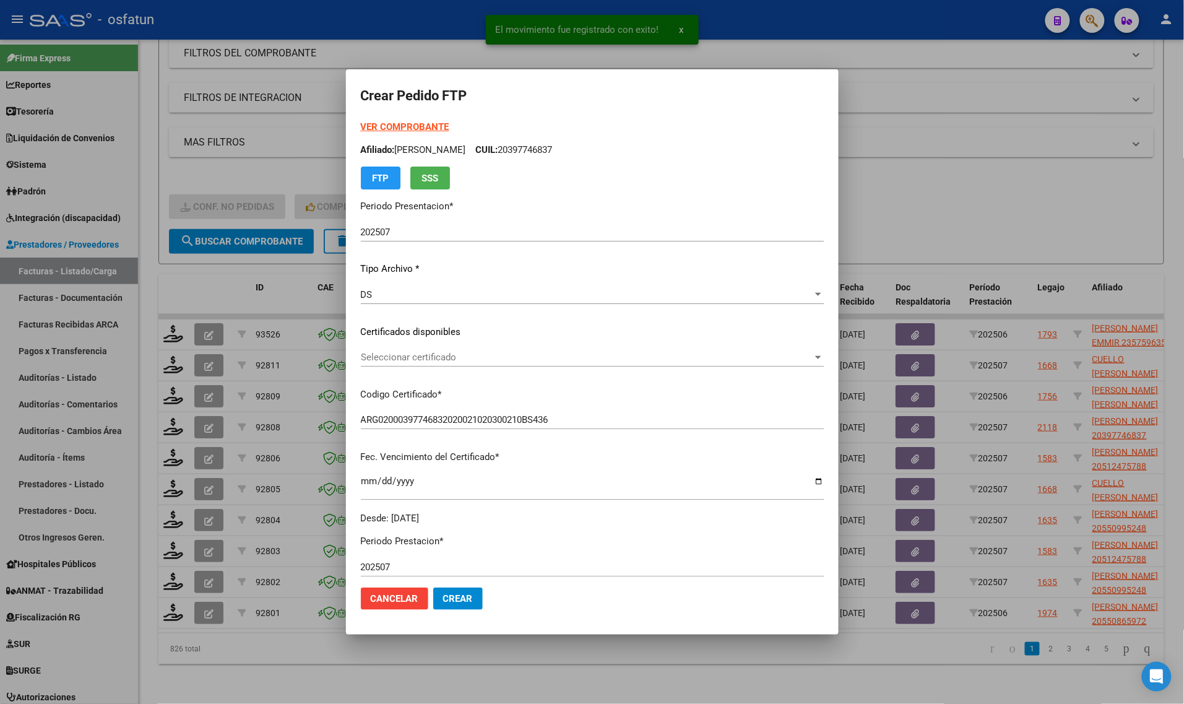
click at [393, 127] on strong "VER COMPROBANTE" at bounding box center [405, 126] width 88 height 11
click at [410, 358] on span "Seleccionar certificado" at bounding box center [587, 357] width 452 height 11
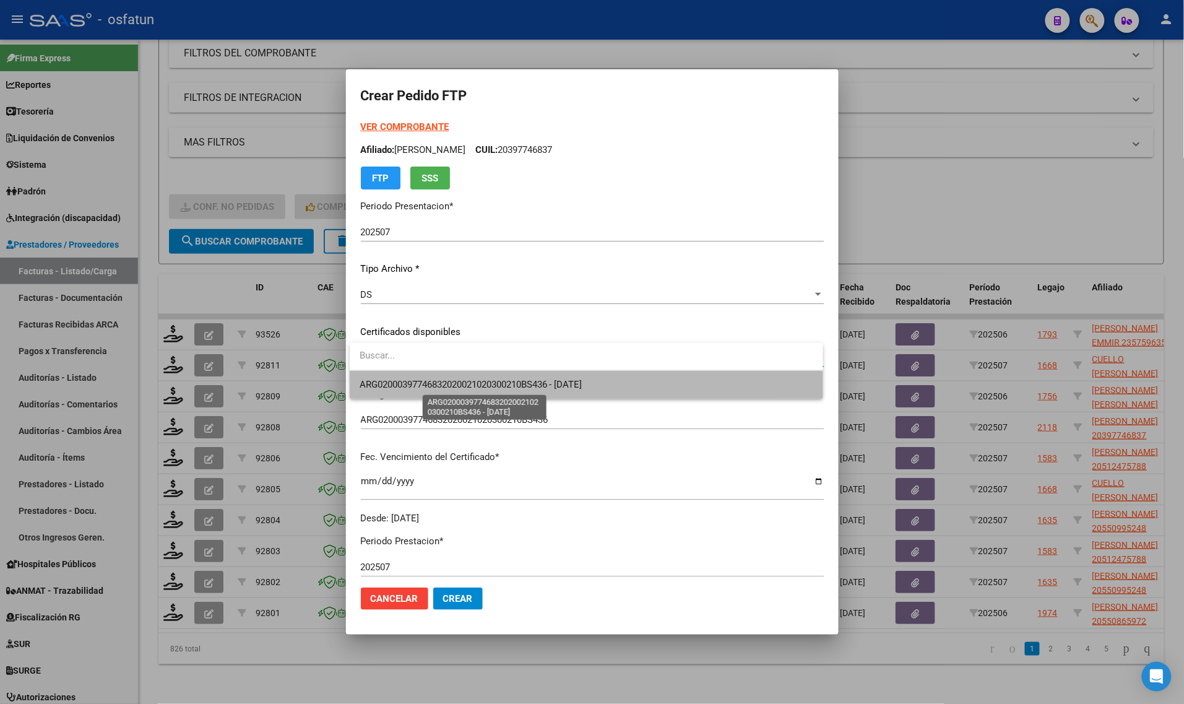
click at [407, 379] on span "ARG02000397746832020021020300210BS436 - [DATE]" at bounding box center [471, 384] width 223 height 11
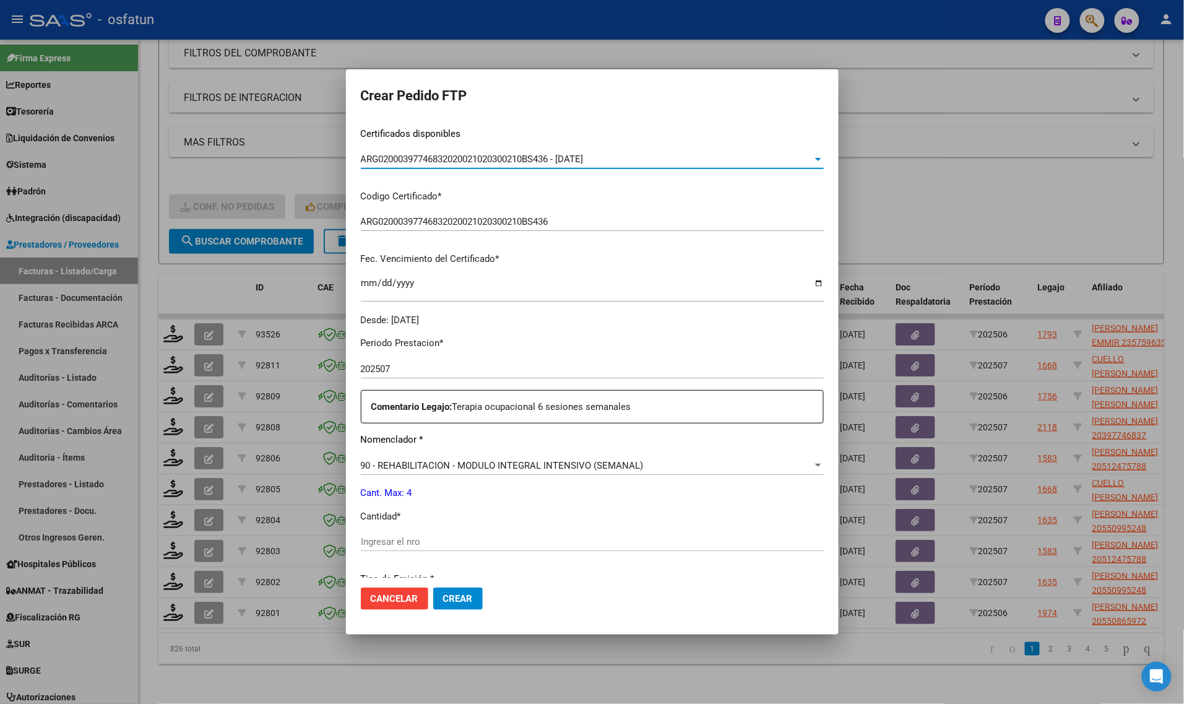
scroll to position [232, 0]
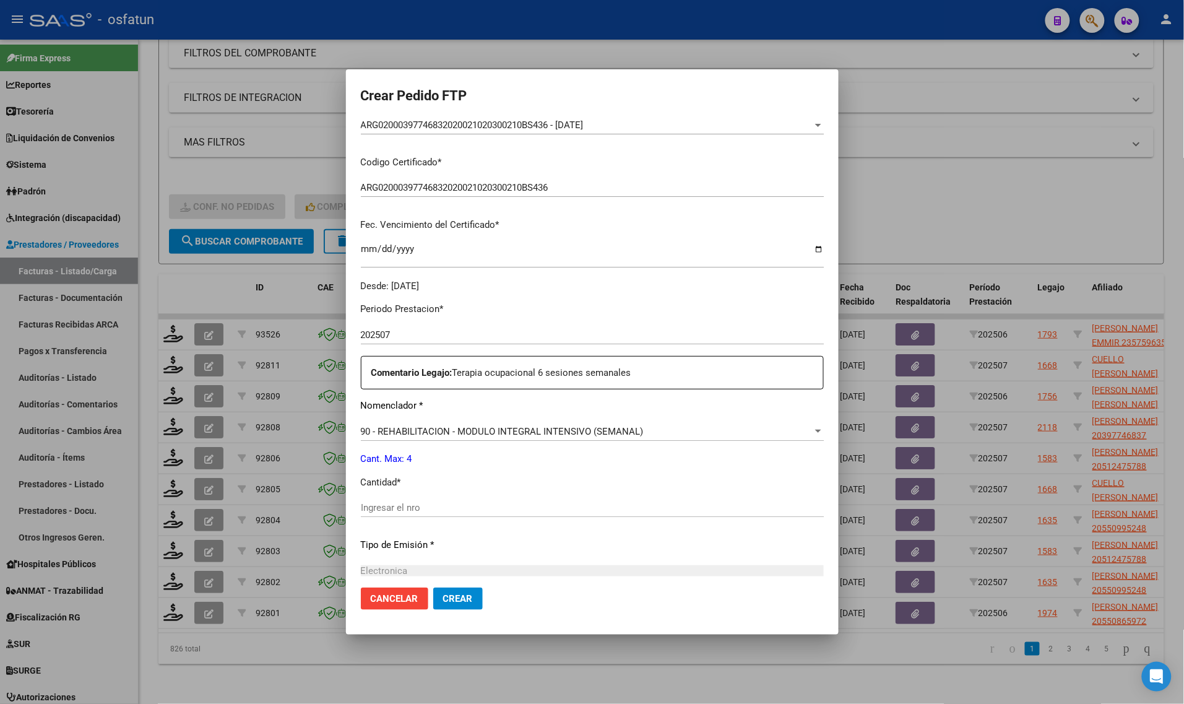
click at [389, 498] on div "Periodo Prestacion * 202507 Ingresar el Periodo Prestacion Comentario Legajo: T…" at bounding box center [592, 505] width 463 height 424
click at [389, 499] on div "Ingresar el nro" at bounding box center [592, 507] width 463 height 19
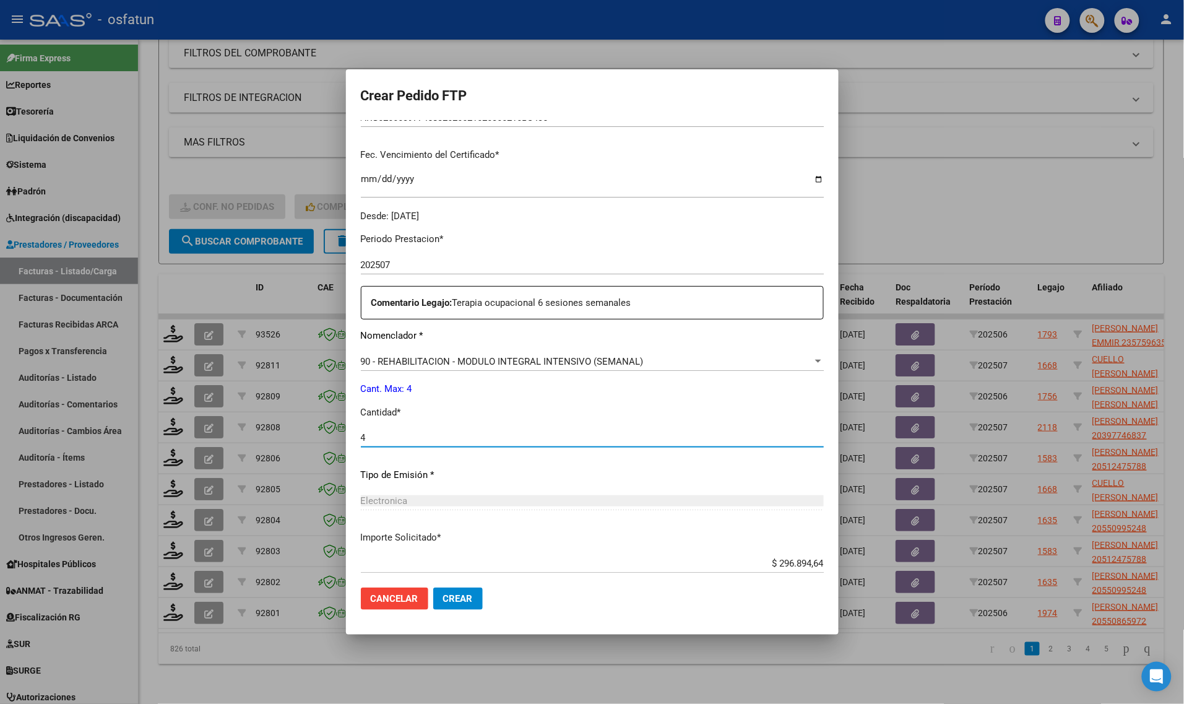
scroll to position [370, 0]
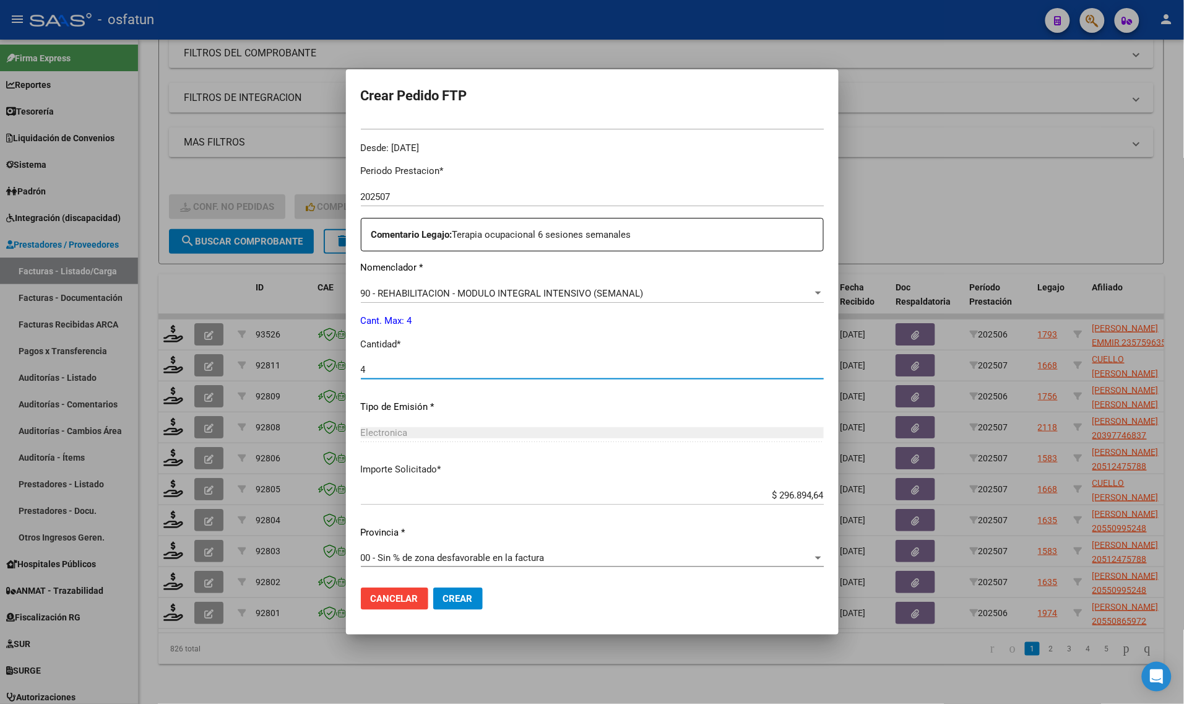
type input "4"
click at [457, 592] on button "Crear" at bounding box center [458, 598] width 50 height 22
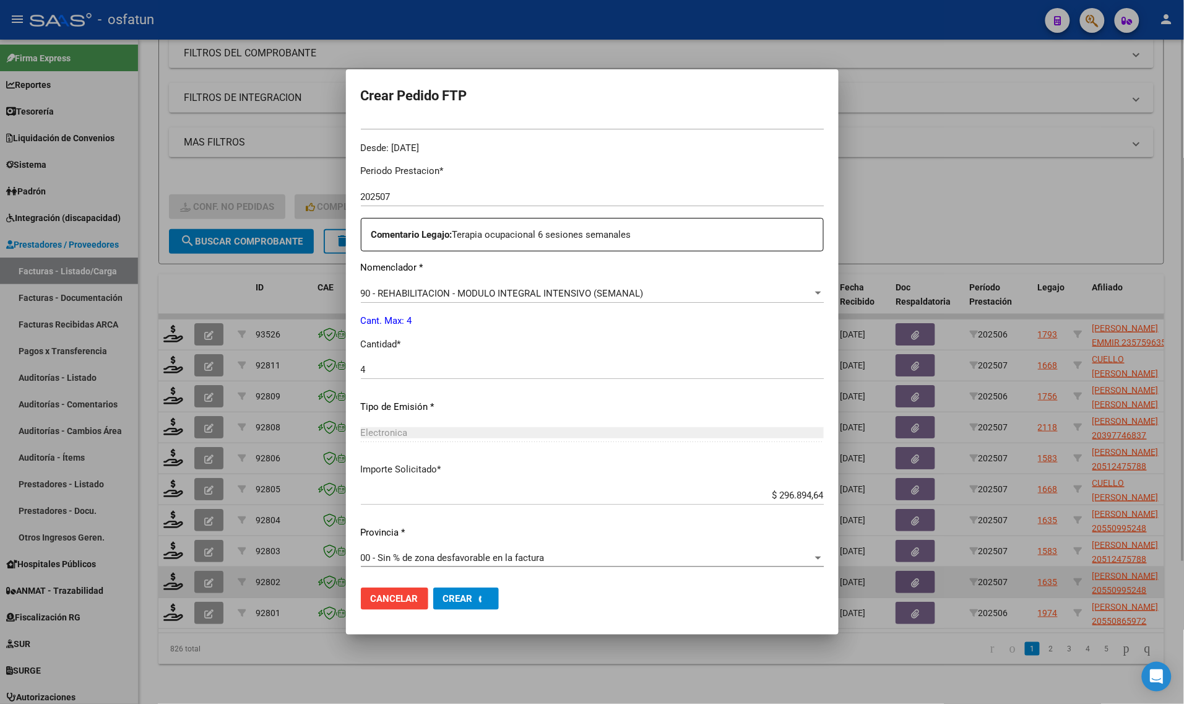
scroll to position [0, 0]
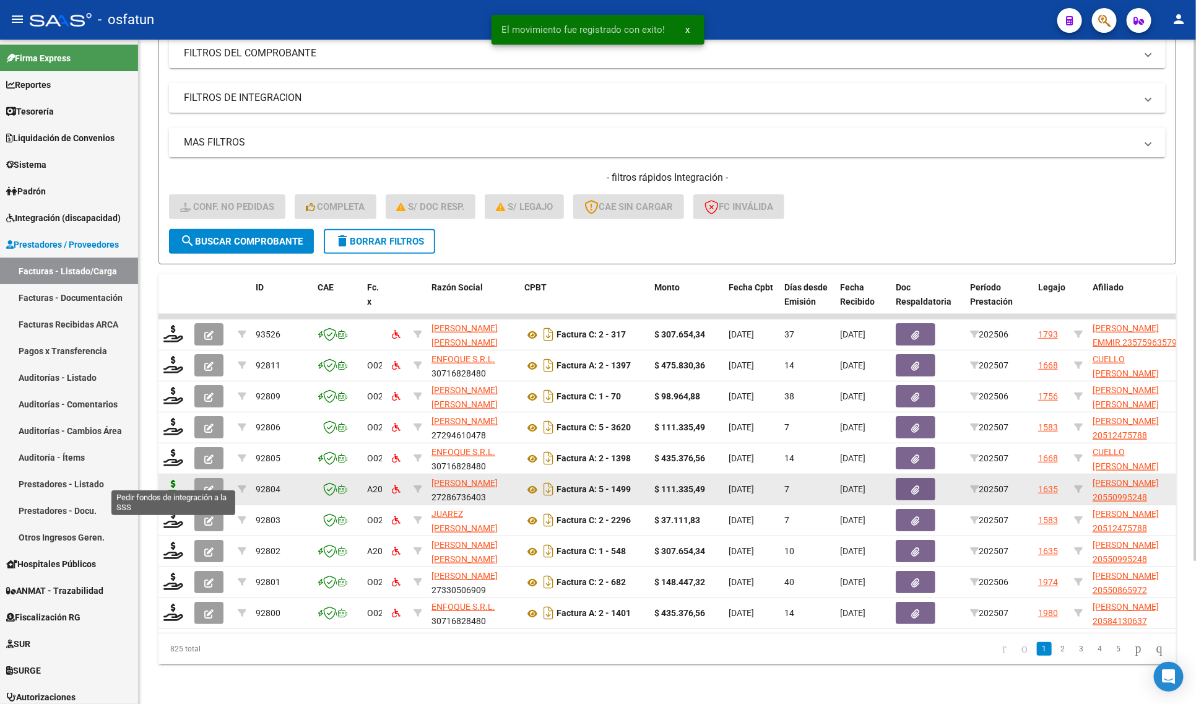
click at [170, 481] on icon at bounding box center [173, 488] width 20 height 17
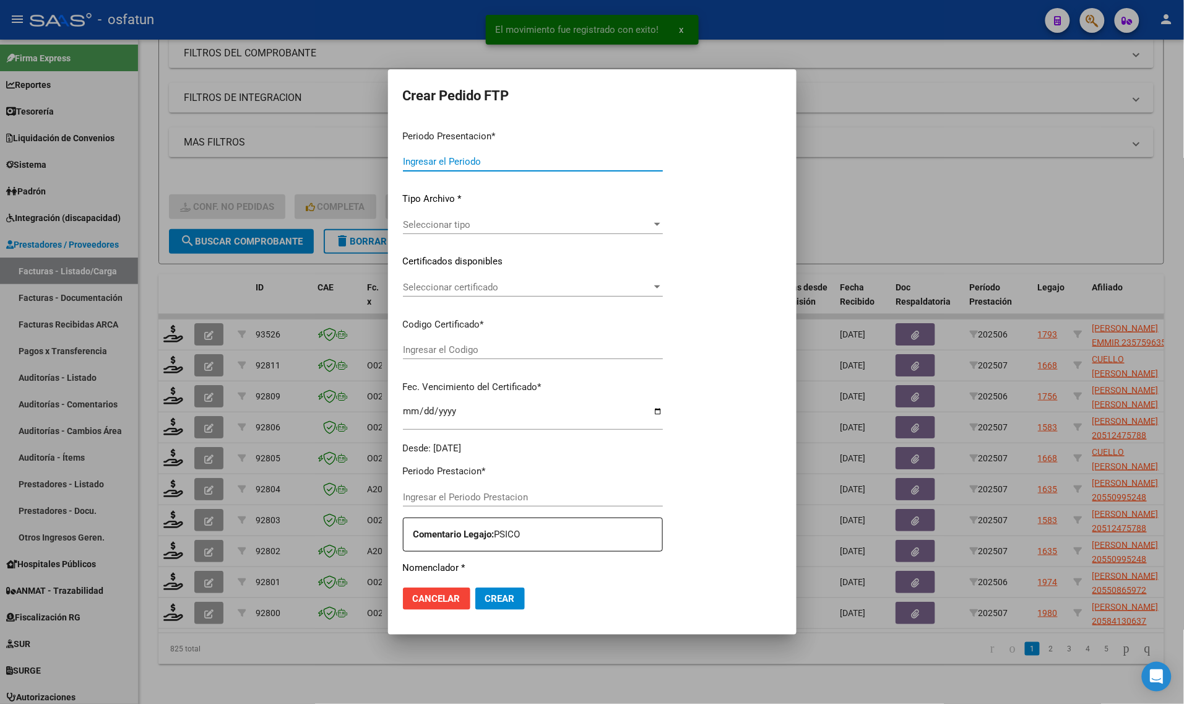
type input "202507"
type input "$ 111.335,49"
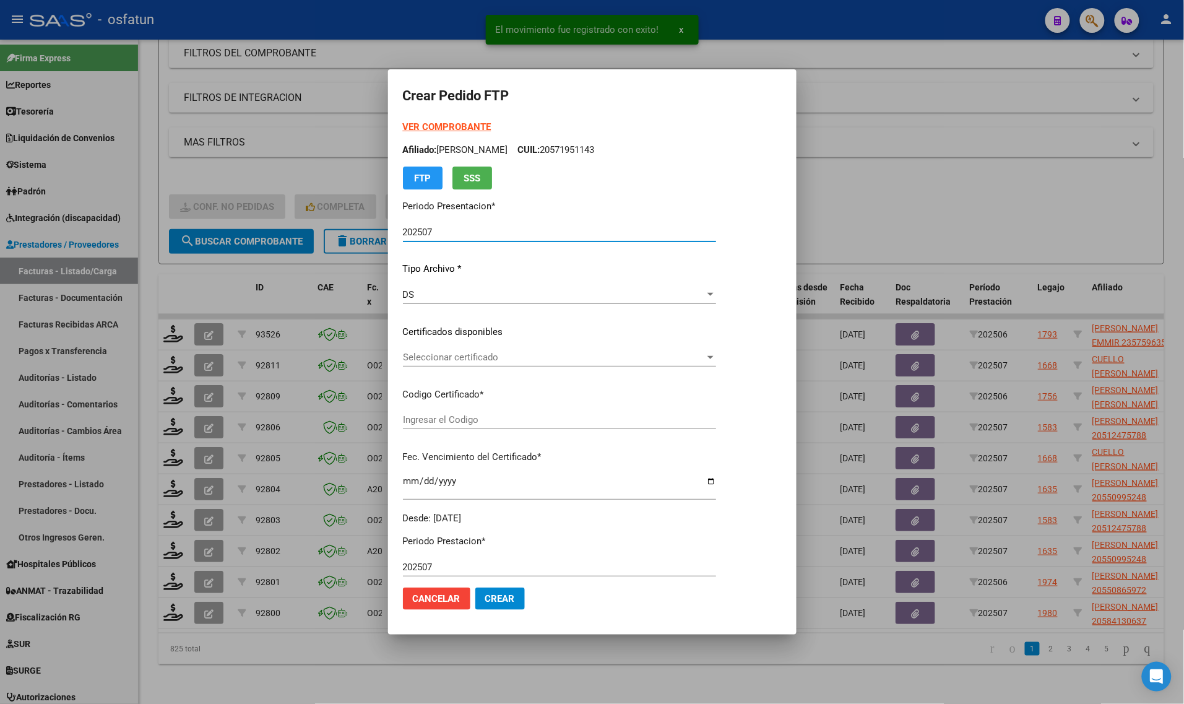
type input "ARG020000550995242024050720290507SAN168"
type input "[DATE]"
click at [449, 126] on strong "VER COMPROBANTE" at bounding box center [447, 126] width 88 height 11
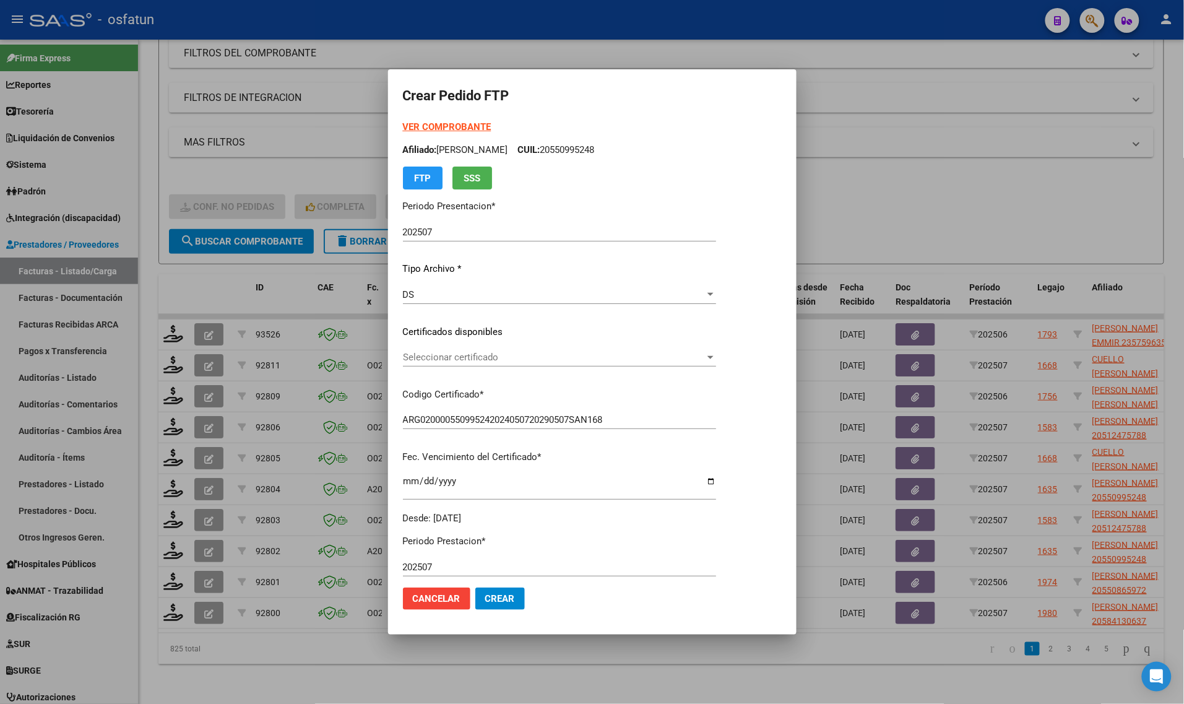
click at [421, 353] on span "Seleccionar certificado" at bounding box center [554, 357] width 302 height 11
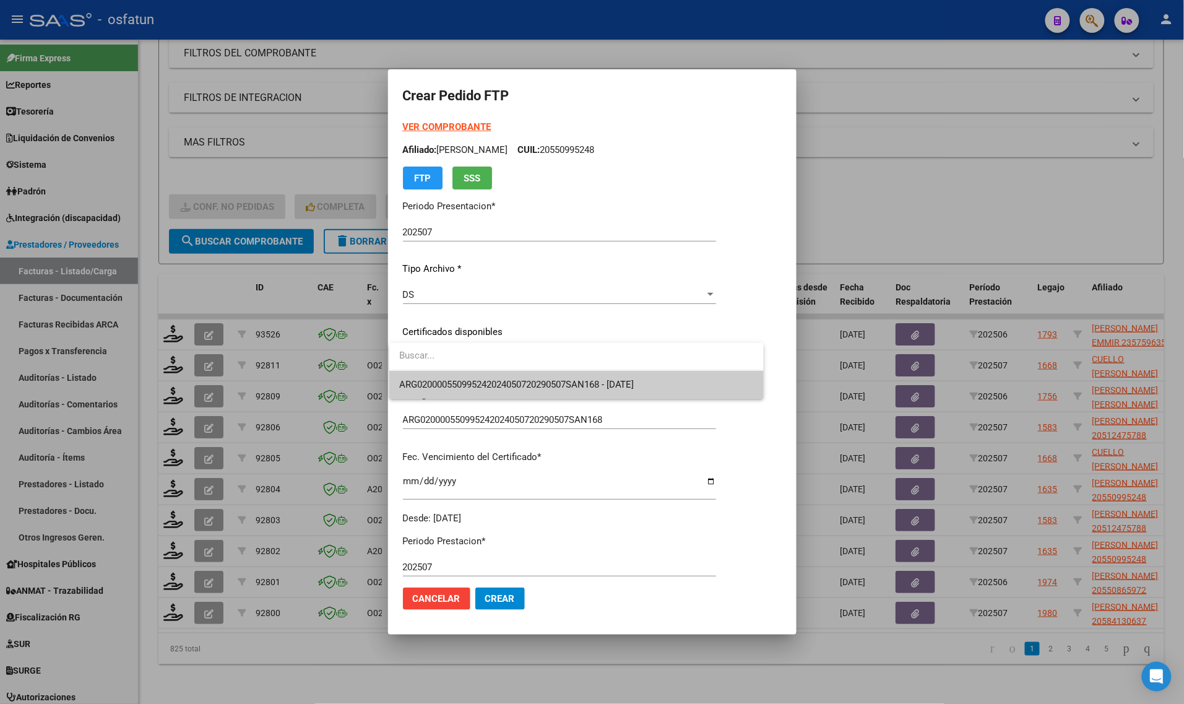
drag, startPoint x: 432, startPoint y: 373, endPoint x: 434, endPoint y: 379, distance: 6.7
click at [434, 379] on span "ARG020000550995242024050720290507SAN168 - [DATE]" at bounding box center [576, 385] width 355 height 28
click at [434, 379] on div "VER COMPROBANTE ARCA Padrón Afiliado: [PERSON_NAME] CUIL: 20550995248 FTP SSS P…" at bounding box center [559, 322] width 313 height 405
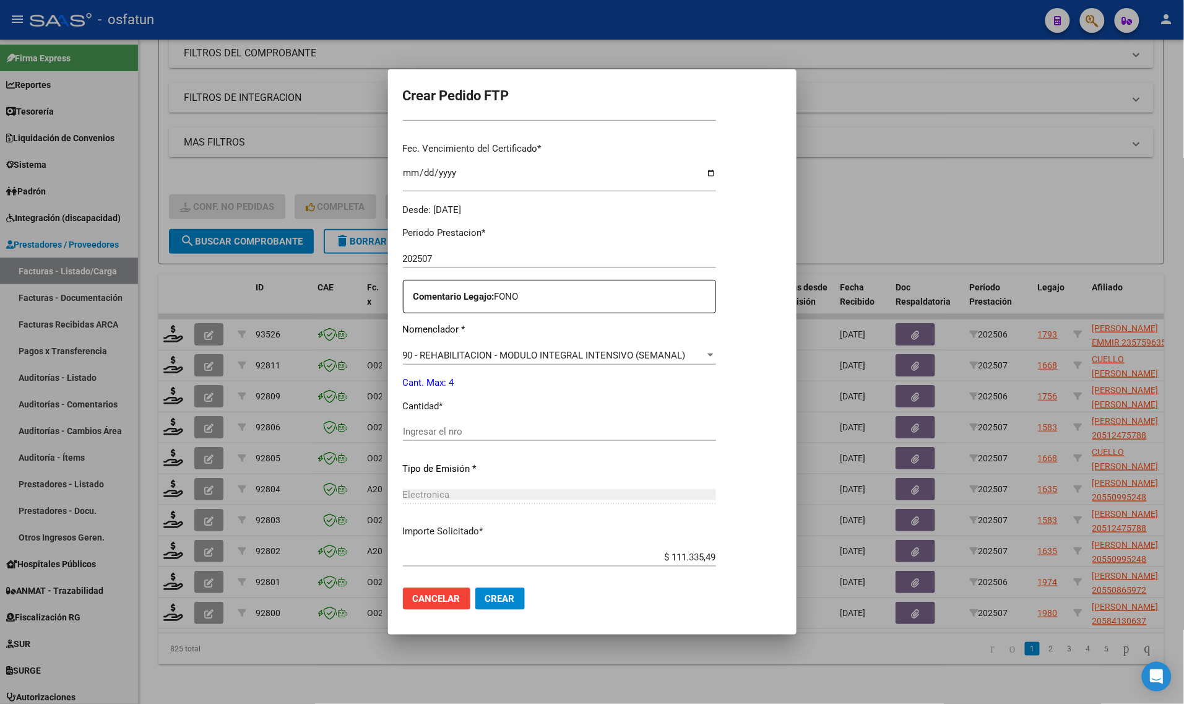
scroll to position [309, 0]
click at [444, 436] on div "Ingresar el nro" at bounding box center [559, 430] width 313 height 19
click at [446, 430] on input "Ingresar el nro" at bounding box center [559, 430] width 313 height 11
type input "4"
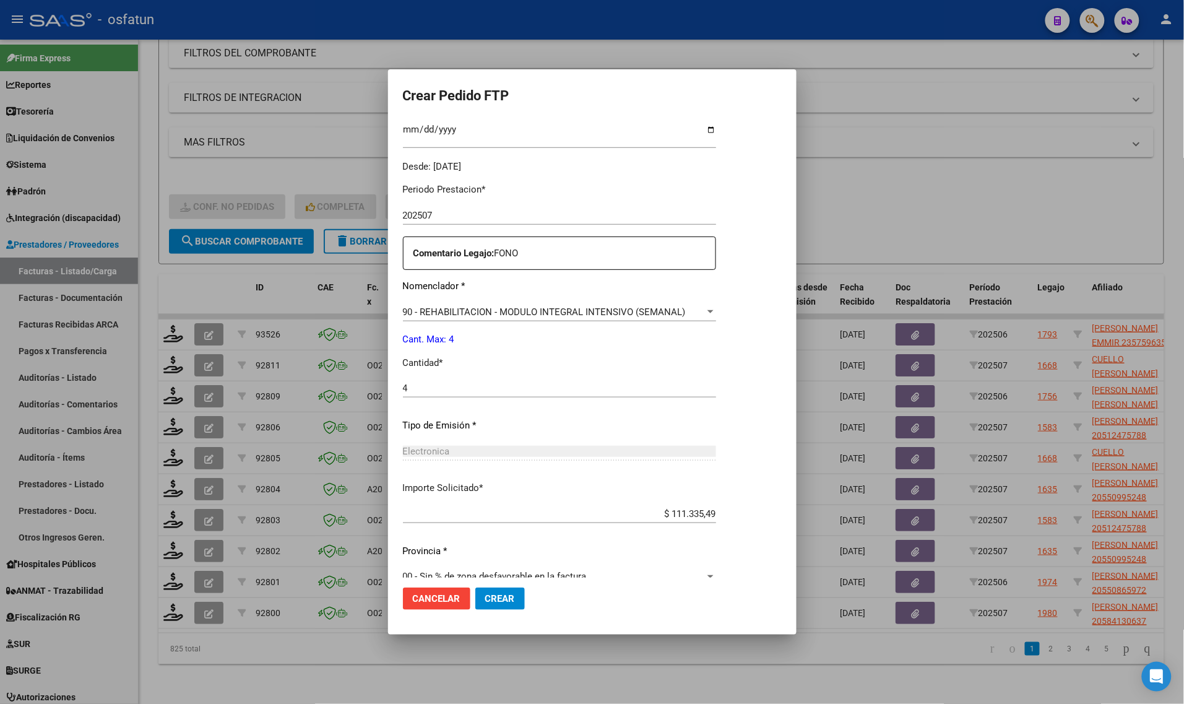
scroll to position [370, 0]
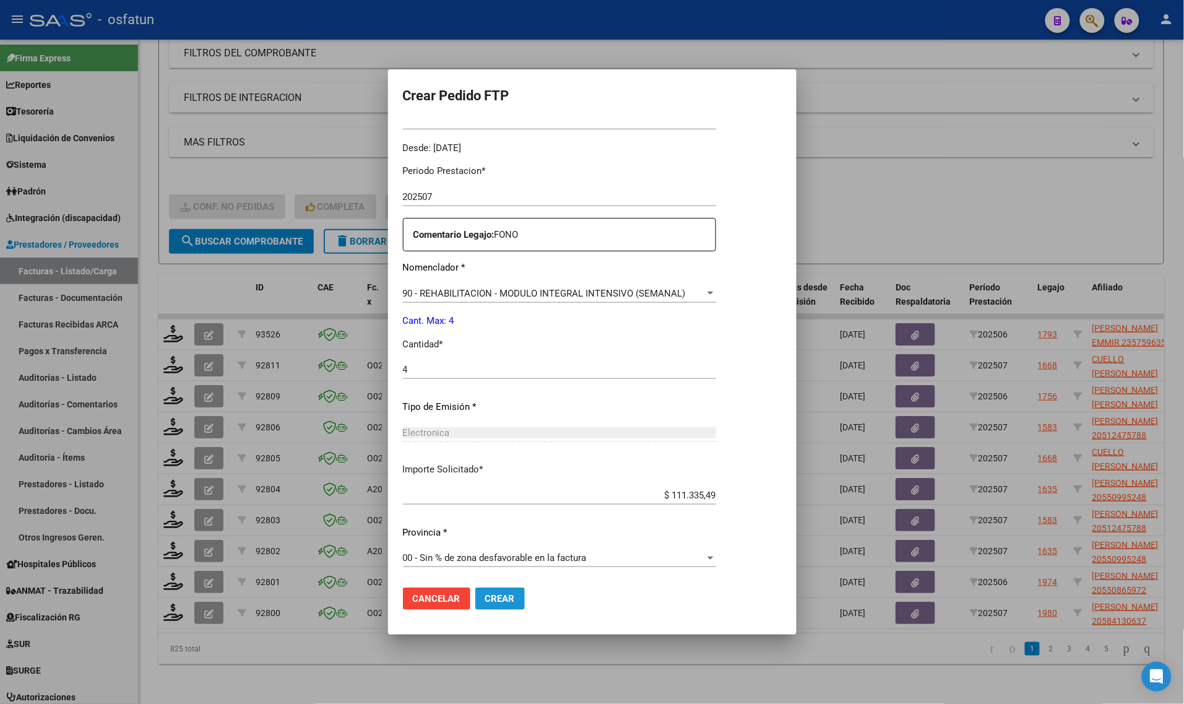
click at [506, 589] on button "Crear" at bounding box center [500, 598] width 50 height 22
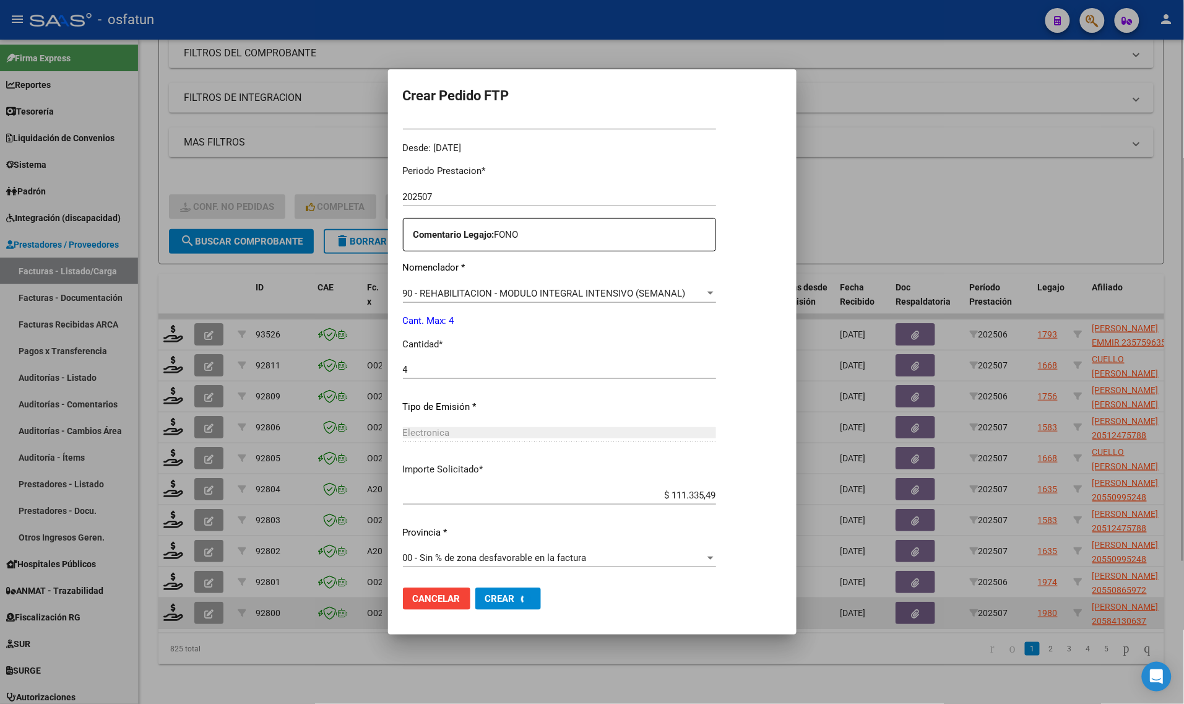
scroll to position [0, 0]
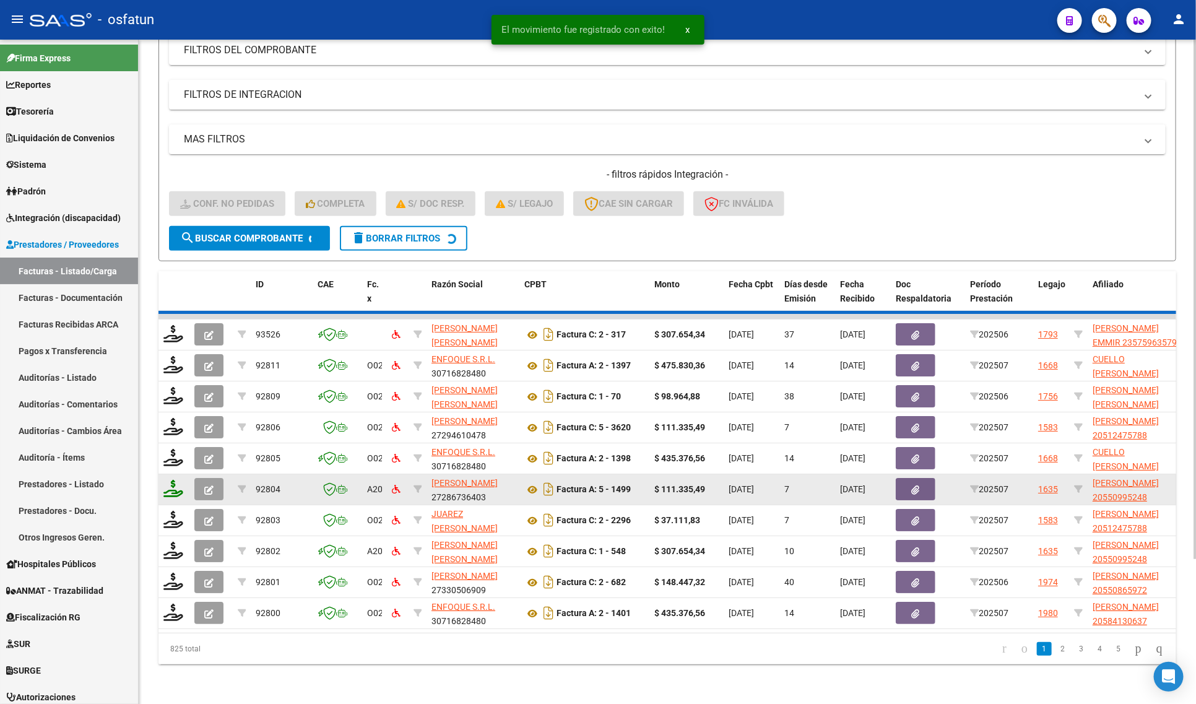
click at [172, 485] on div at bounding box center [173, 489] width 21 height 19
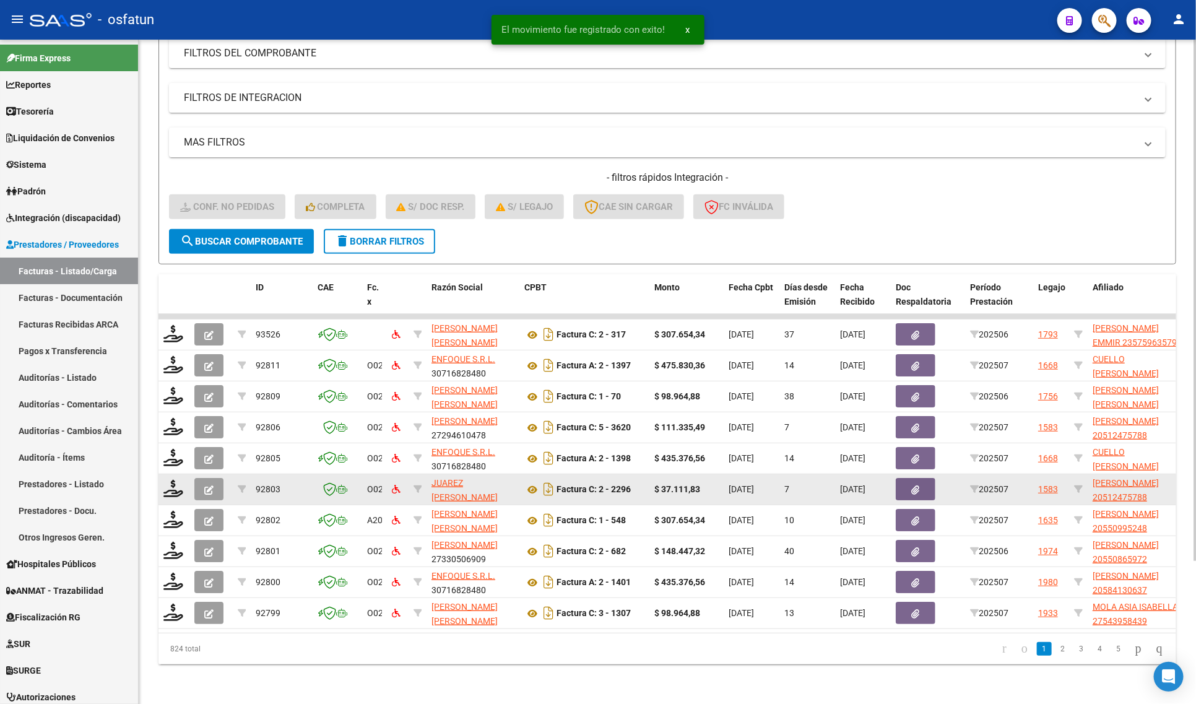
click at [168, 474] on datatable-body-cell at bounding box center [173, 489] width 31 height 30
click at [171, 480] on icon at bounding box center [173, 488] width 20 height 17
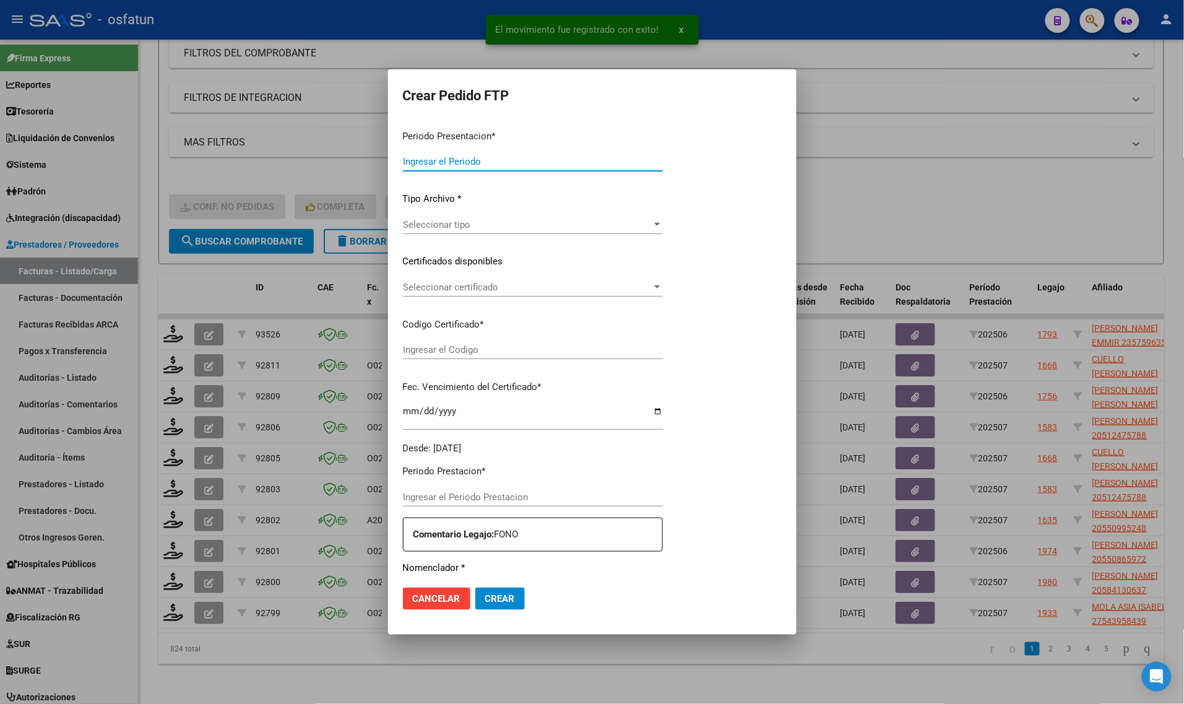
type input "202507"
type input "$ 37.111,83"
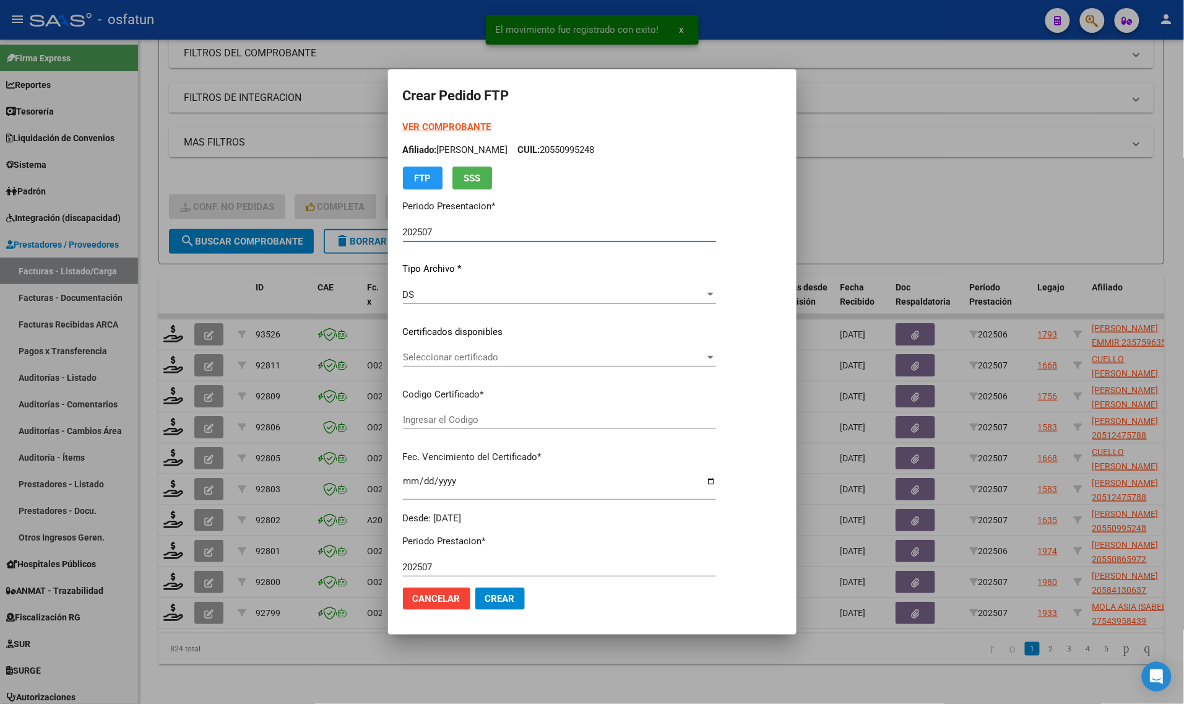
type input "ARG02000512475782023012520280125BS315"
type input "[DATE]"
click at [432, 123] on strong "VER COMPROBANTE" at bounding box center [447, 126] width 88 height 11
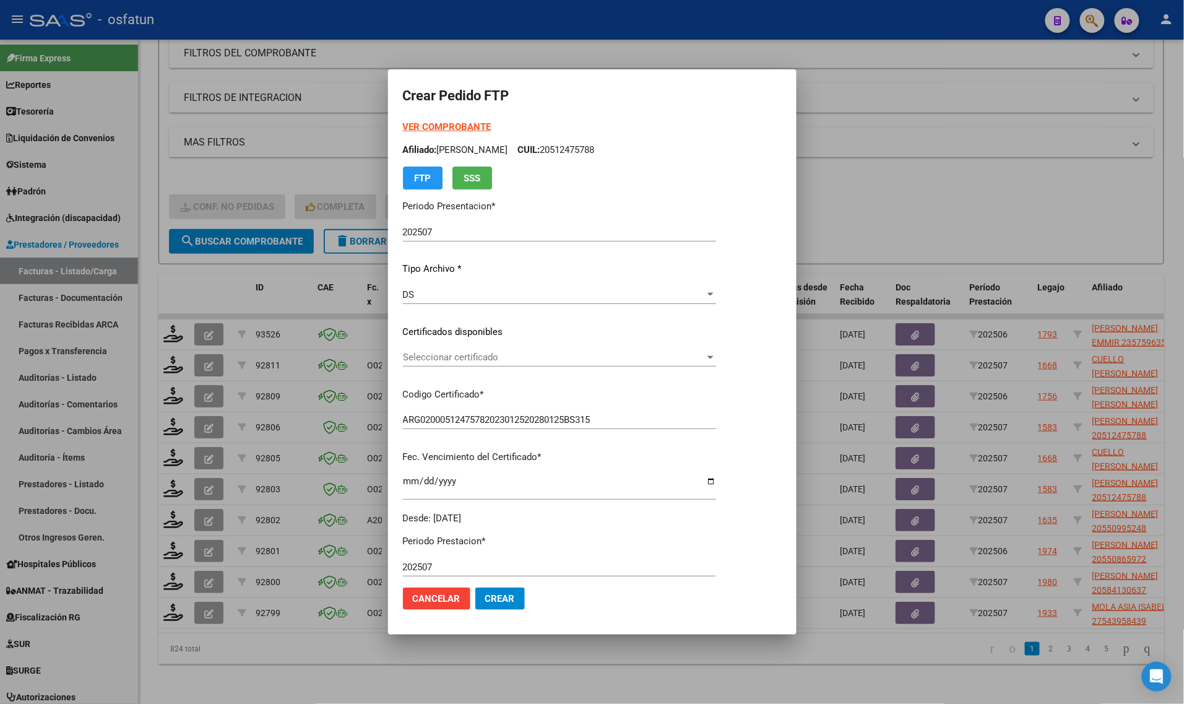
click at [218, 162] on div at bounding box center [592, 352] width 1184 height 704
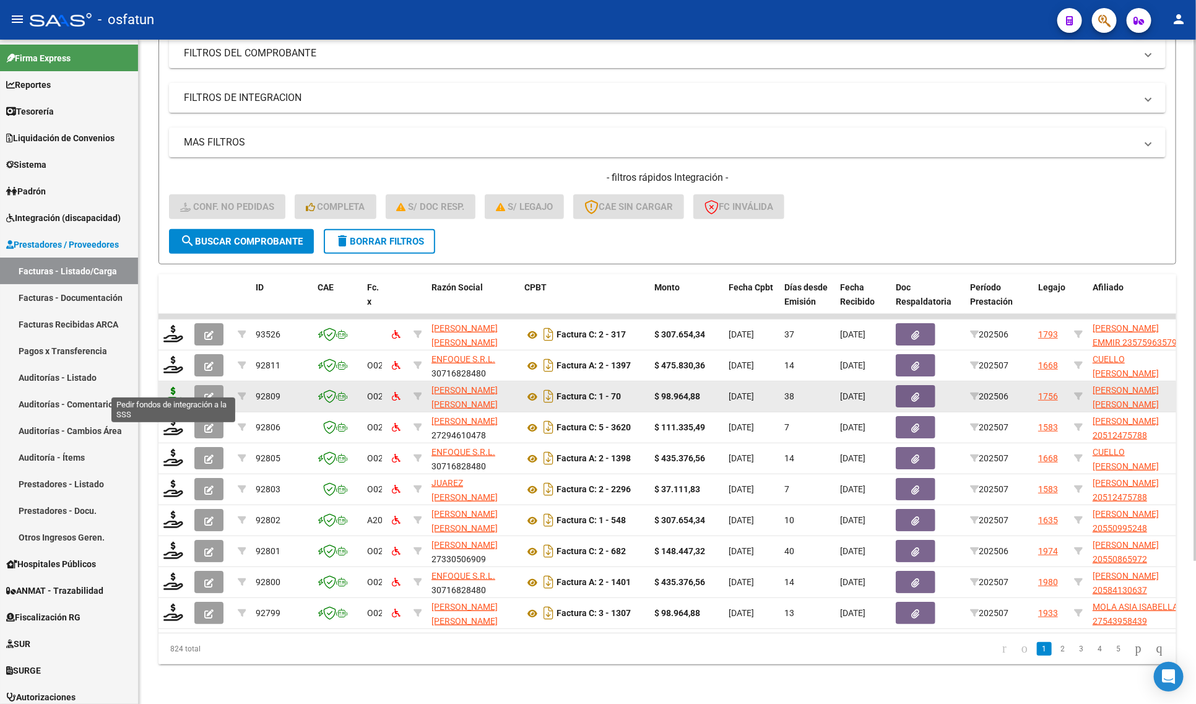
click at [175, 388] on icon at bounding box center [173, 395] width 20 height 17
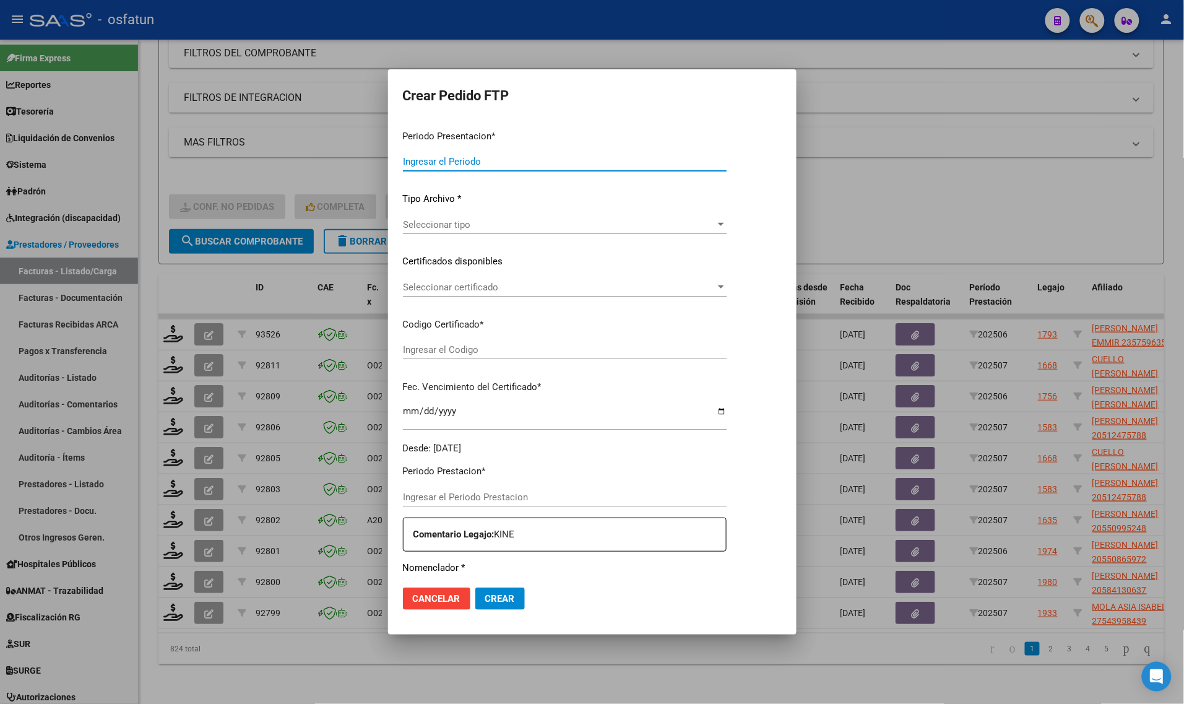
type input "202507"
type input "202506"
type input "$ 98.964,88"
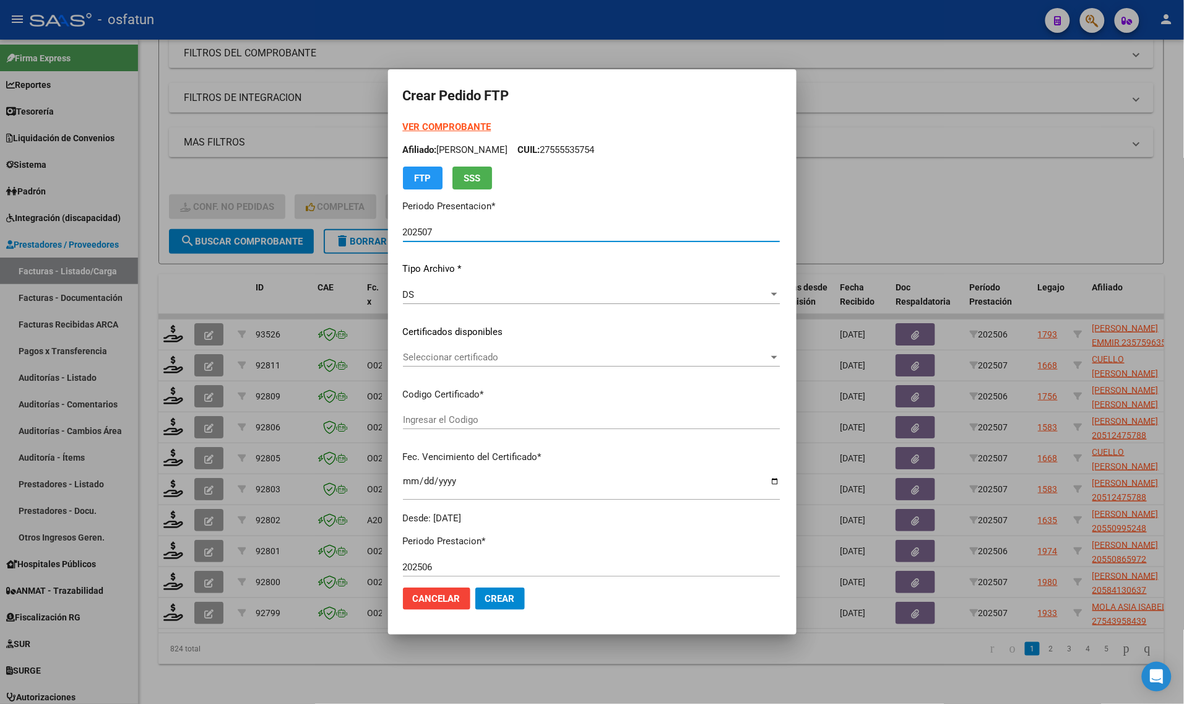
type input "ARG02000567351262022063020270630TUC136"
type input "[DATE]"
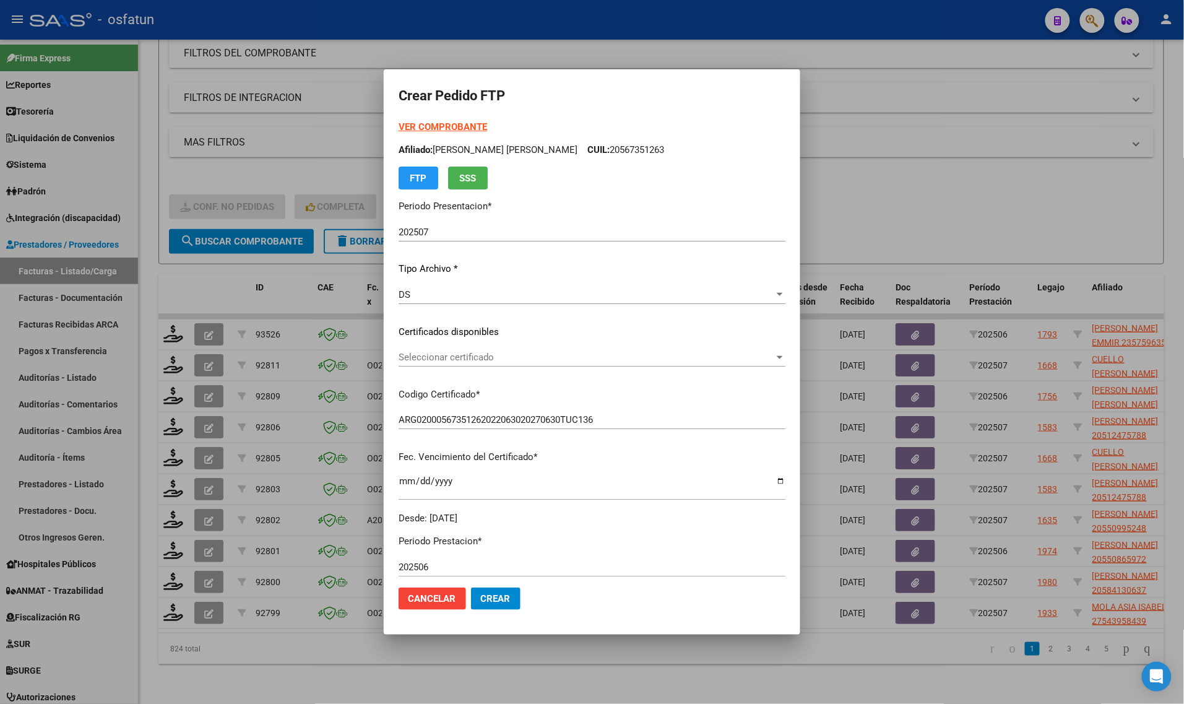
click at [409, 119] on form "Crear Pedido FTP VER COMPROBANTE ARCA Padrón Afiliado: [PERSON_NAME] [PERSON_NA…" at bounding box center [592, 351] width 387 height 535
drag, startPoint x: 409, startPoint y: 119, endPoint x: 406, endPoint y: 144, distance: 24.9
click at [409, 123] on div "VER COMPROBANTE ARCA Padrón Afiliado: [PERSON_NAME] [PERSON_NAME]: 20567351263 …" at bounding box center [592, 154] width 387 height 69
click at [438, 131] on strong "VER COMPROBANTE" at bounding box center [443, 126] width 88 height 11
click at [459, 369] on div "Seleccionar certificado Seleccionar certificado" at bounding box center [592, 363] width 387 height 30
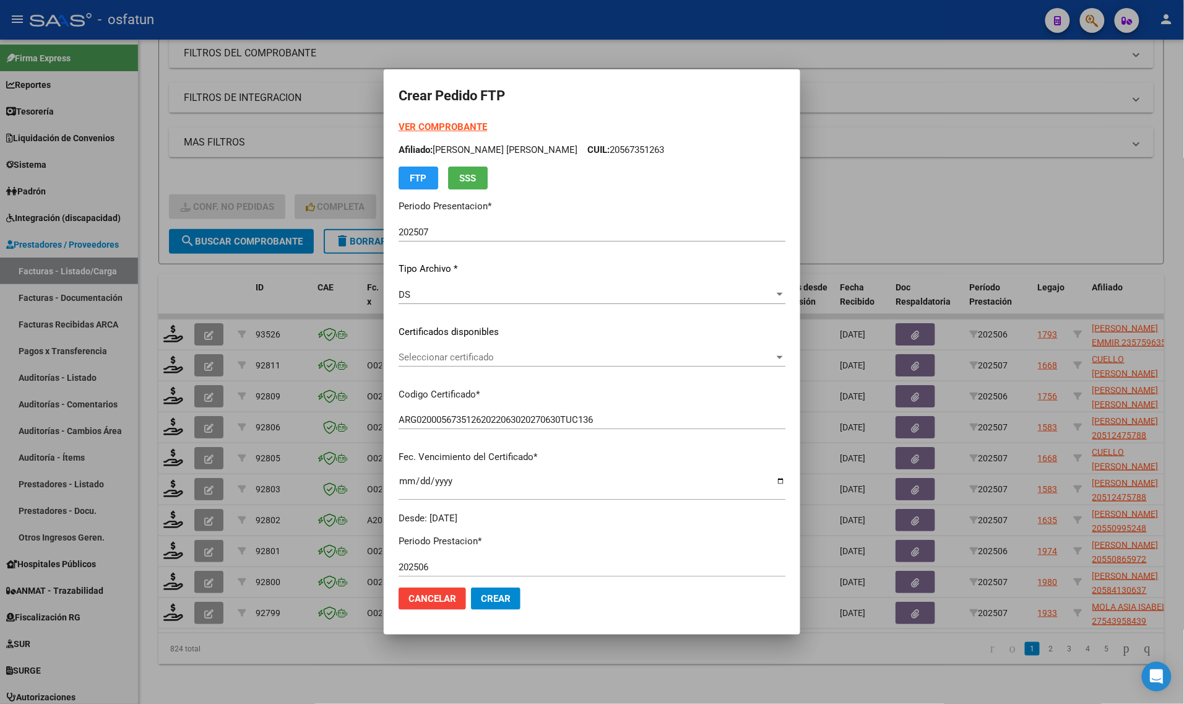
click at [465, 363] on div "Seleccionar certificado Seleccionar certificado" at bounding box center [592, 357] width 387 height 19
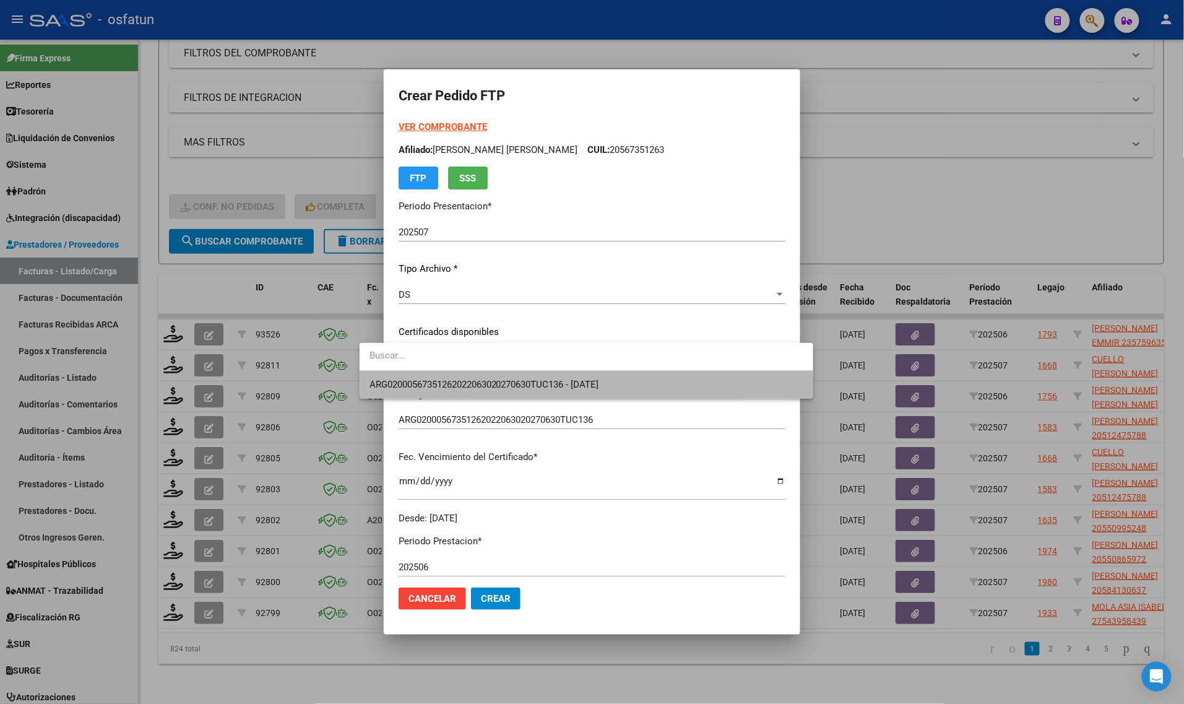
click at [462, 391] on span "ARG02000567351262022063020270630TUC136 - [DATE]" at bounding box center [586, 385] width 434 height 28
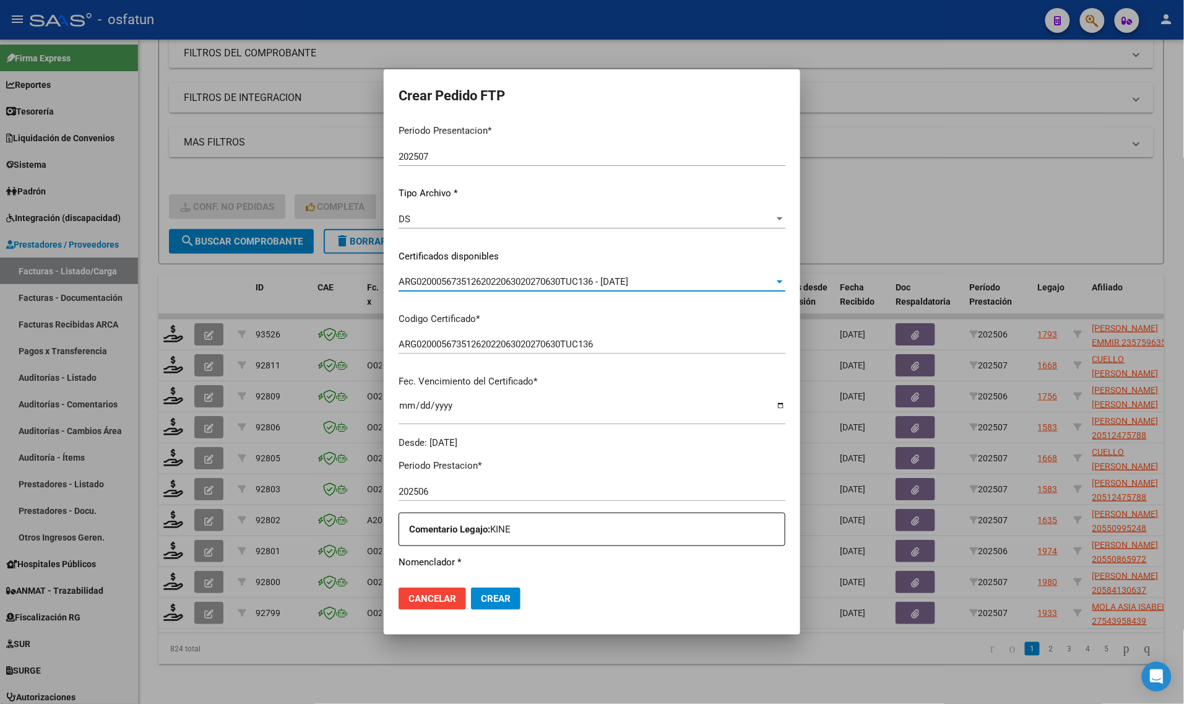
scroll to position [232, 0]
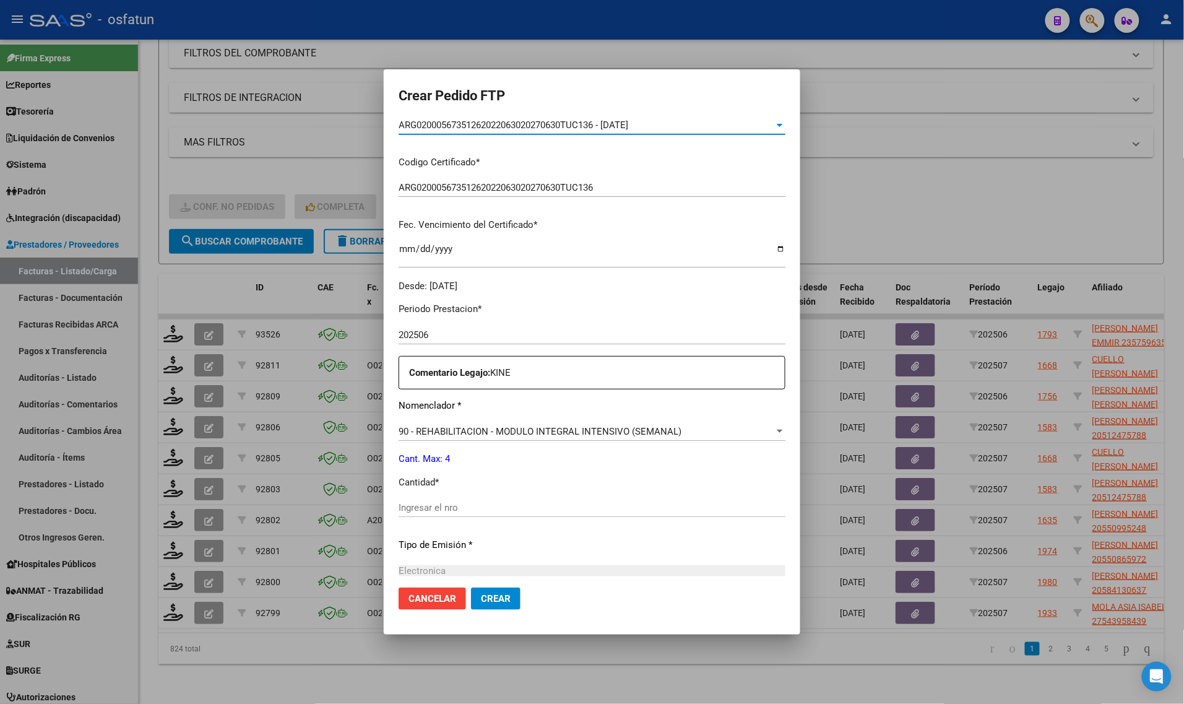
click at [434, 533] on div "Periodo Prestacion * 202506 Ingresar el Periodo Prestacion Comentario Legajo: K…" at bounding box center [592, 505] width 387 height 424
click at [435, 506] on input "Ingresar el nro" at bounding box center [592, 507] width 387 height 11
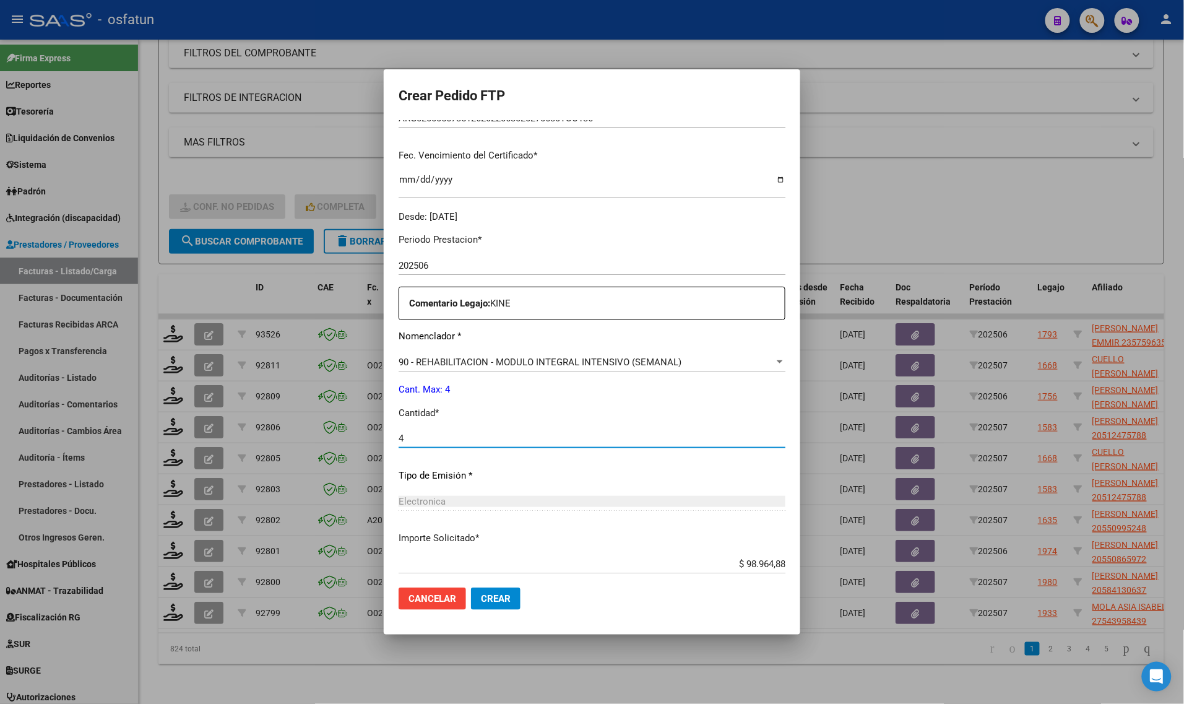
scroll to position [370, 0]
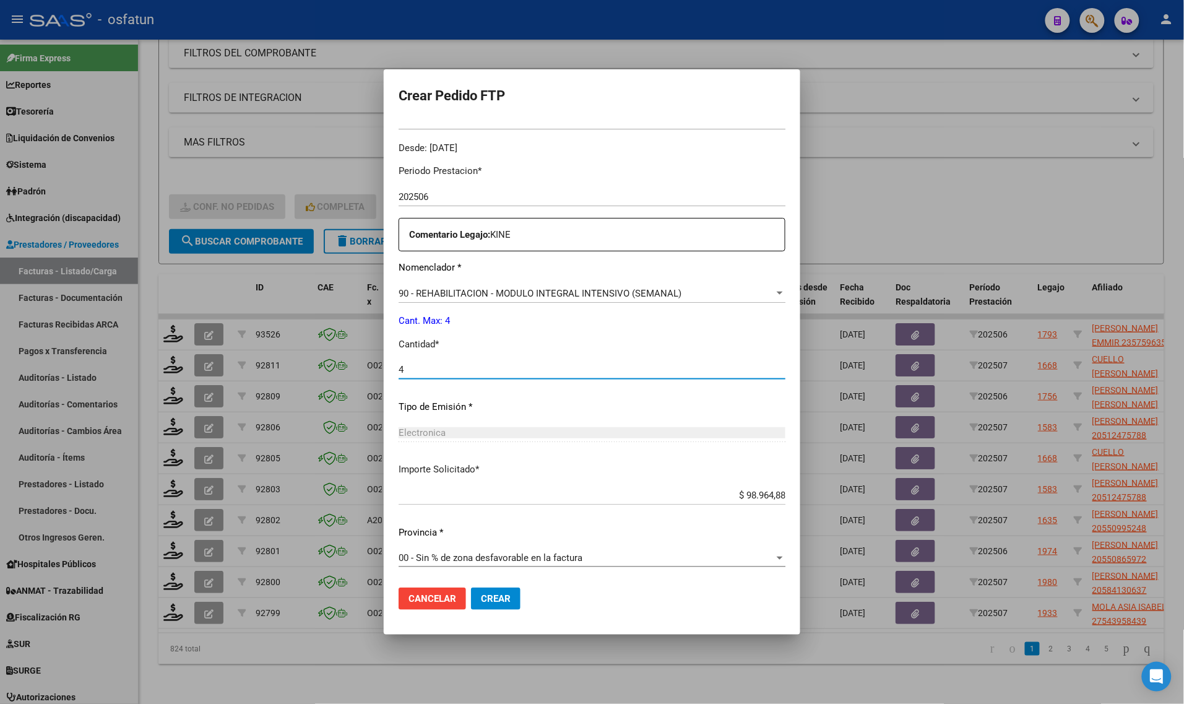
type input "4"
click at [471, 588] on button "Crear" at bounding box center [496, 598] width 50 height 22
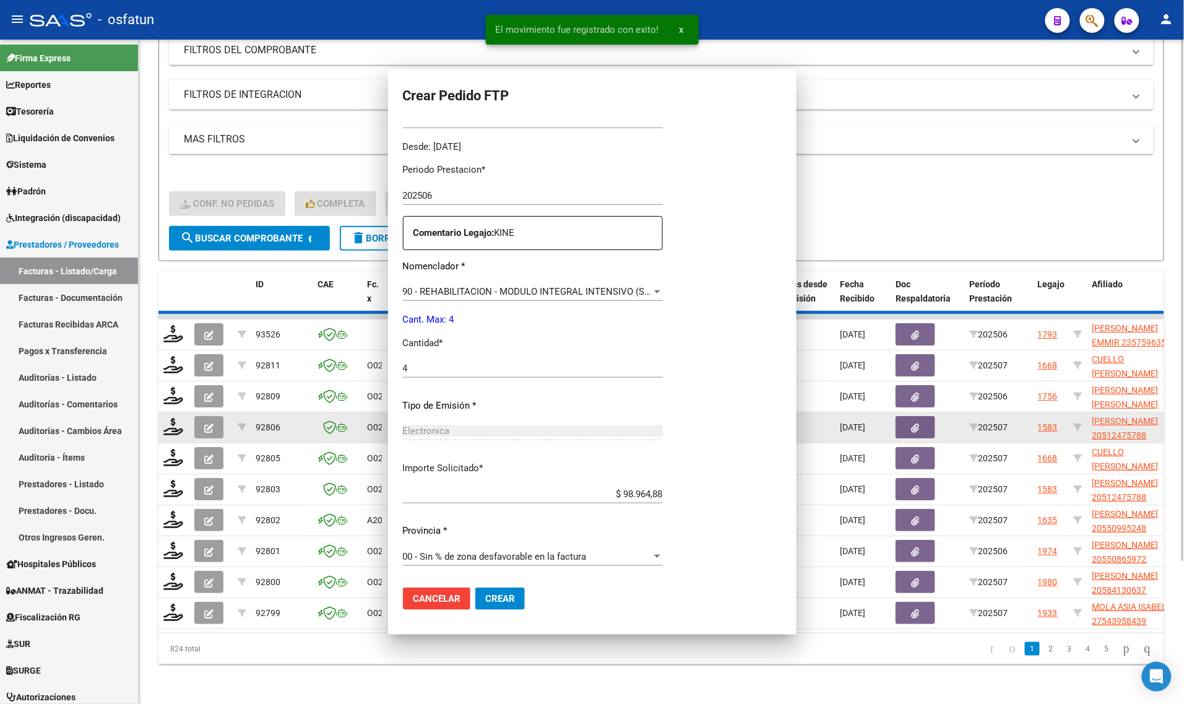
scroll to position [0, 0]
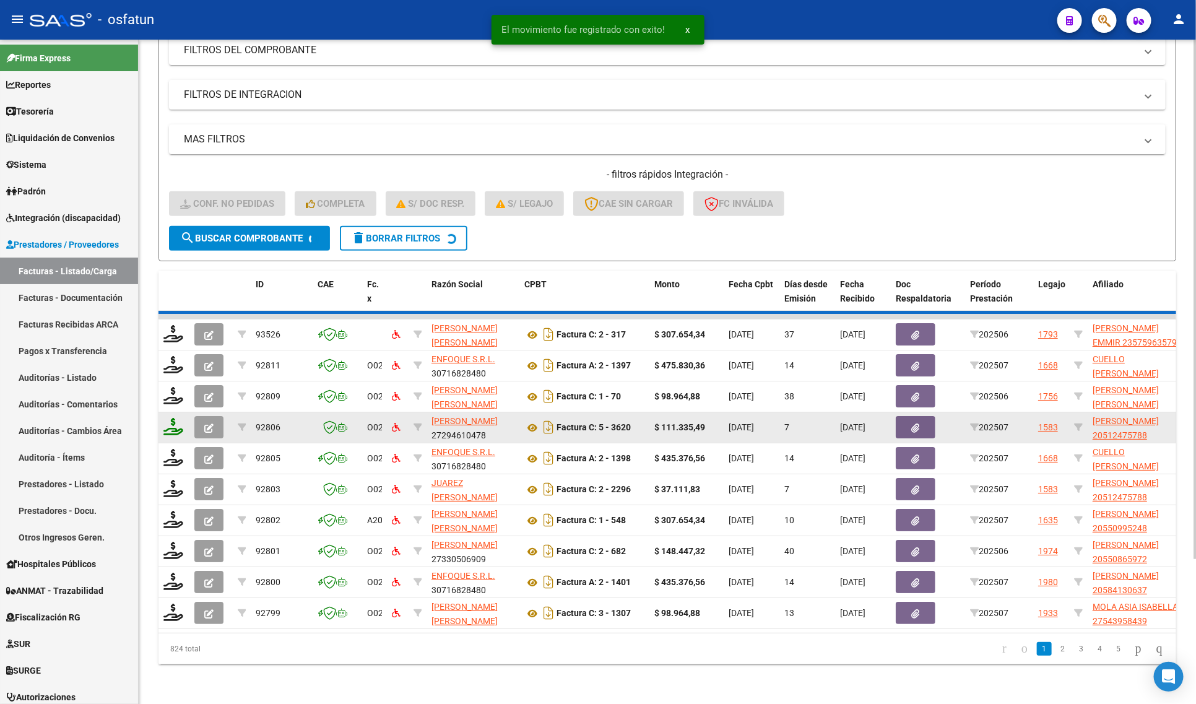
click at [168, 421] on icon at bounding box center [173, 426] width 20 height 17
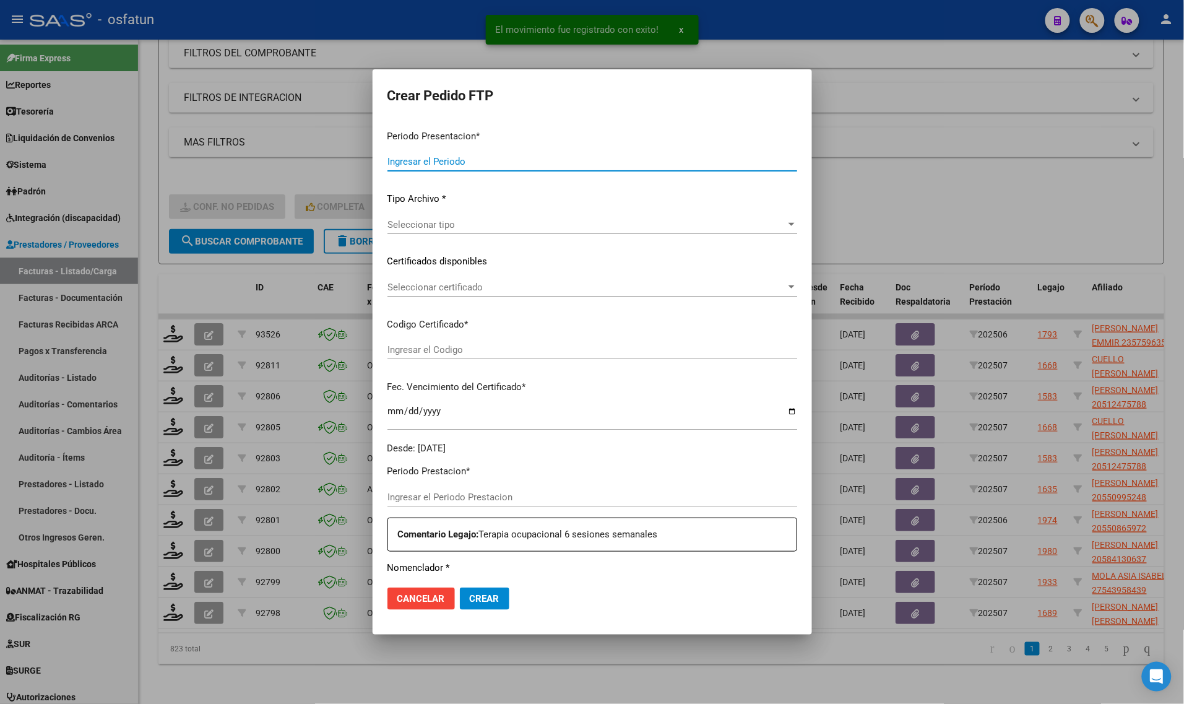
type input "202507"
type input "$ 435.376,56"
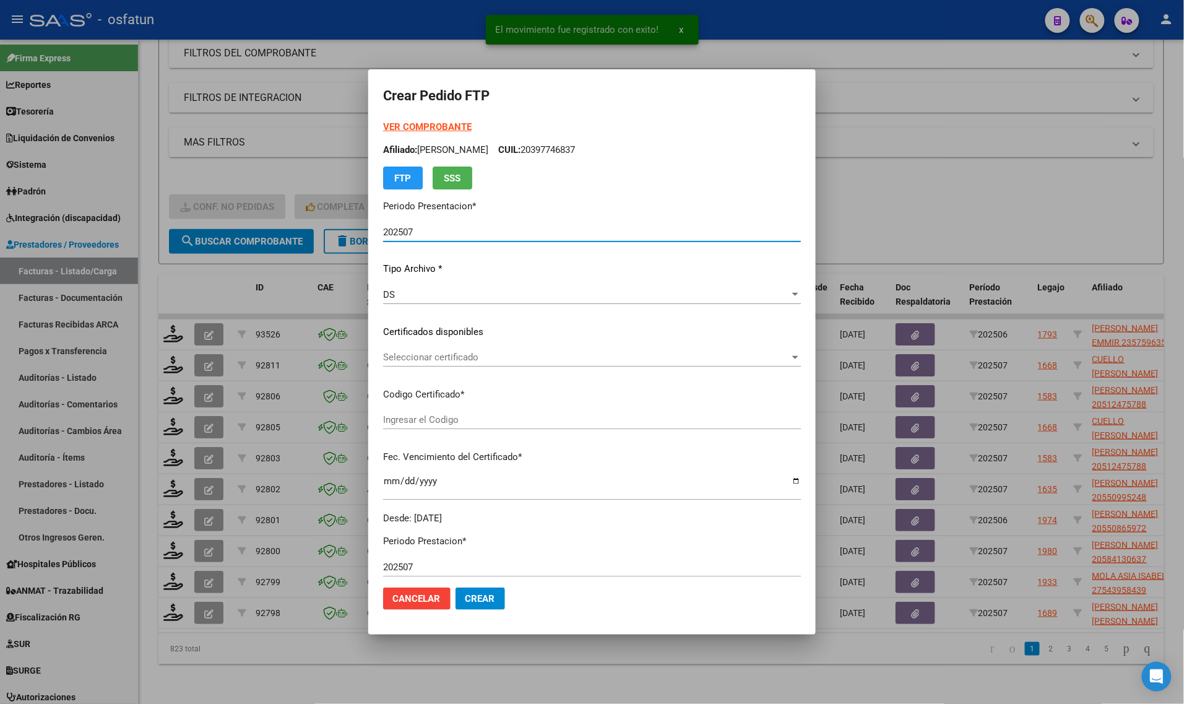
type input "ARG02000571929272024050220290502LA762"
type input "[DATE]"
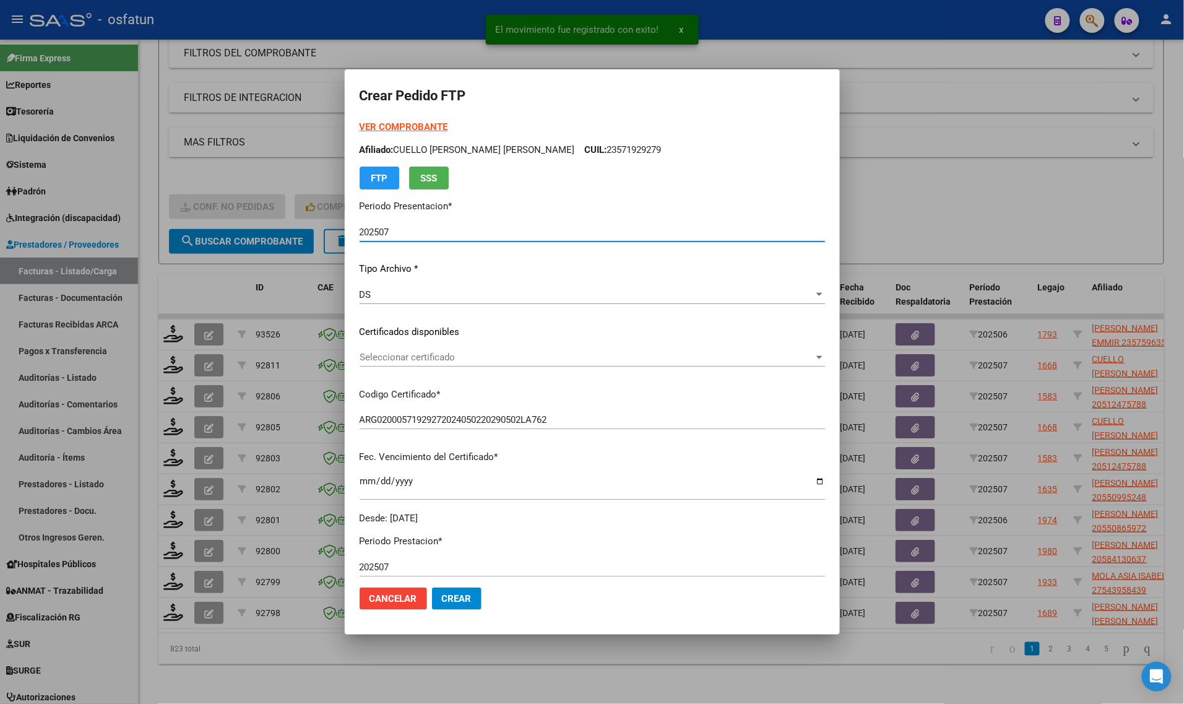
click at [387, 123] on strong "VER COMPROBANTE" at bounding box center [404, 126] width 88 height 11
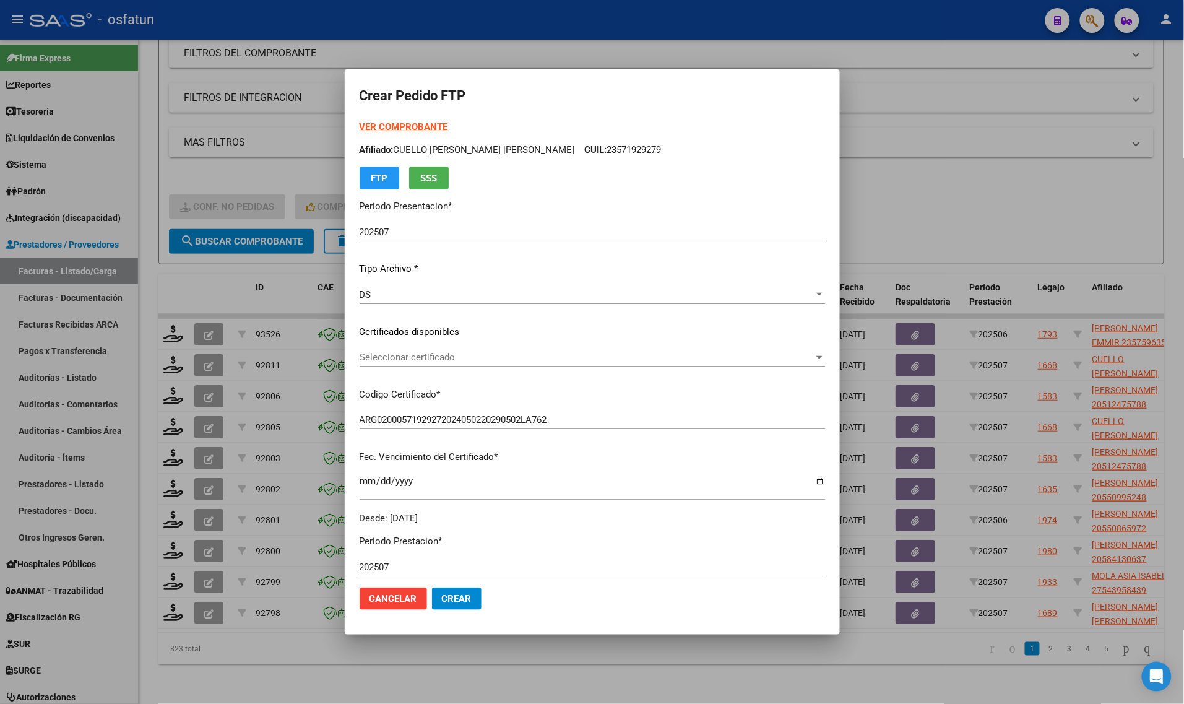
click at [436, 361] on span "Seleccionar certificado" at bounding box center [587, 357] width 454 height 11
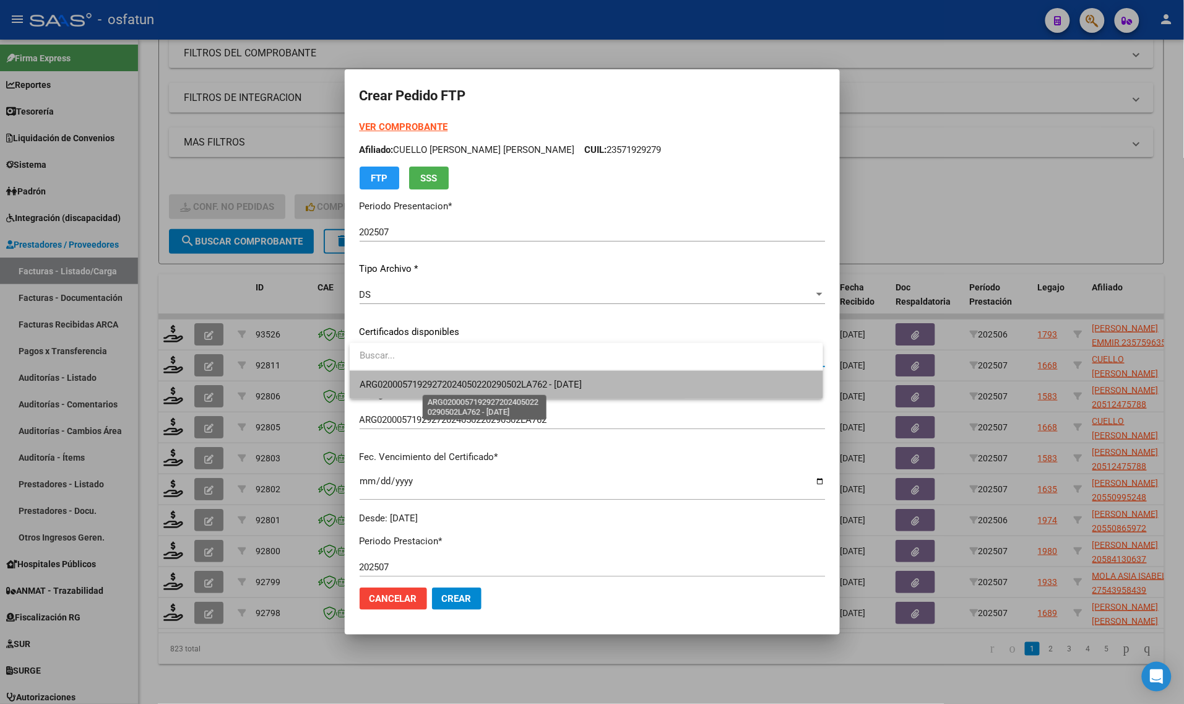
click at [439, 381] on span "ARG02000571929272024050220290502LA762 - [DATE]" at bounding box center [471, 384] width 223 height 11
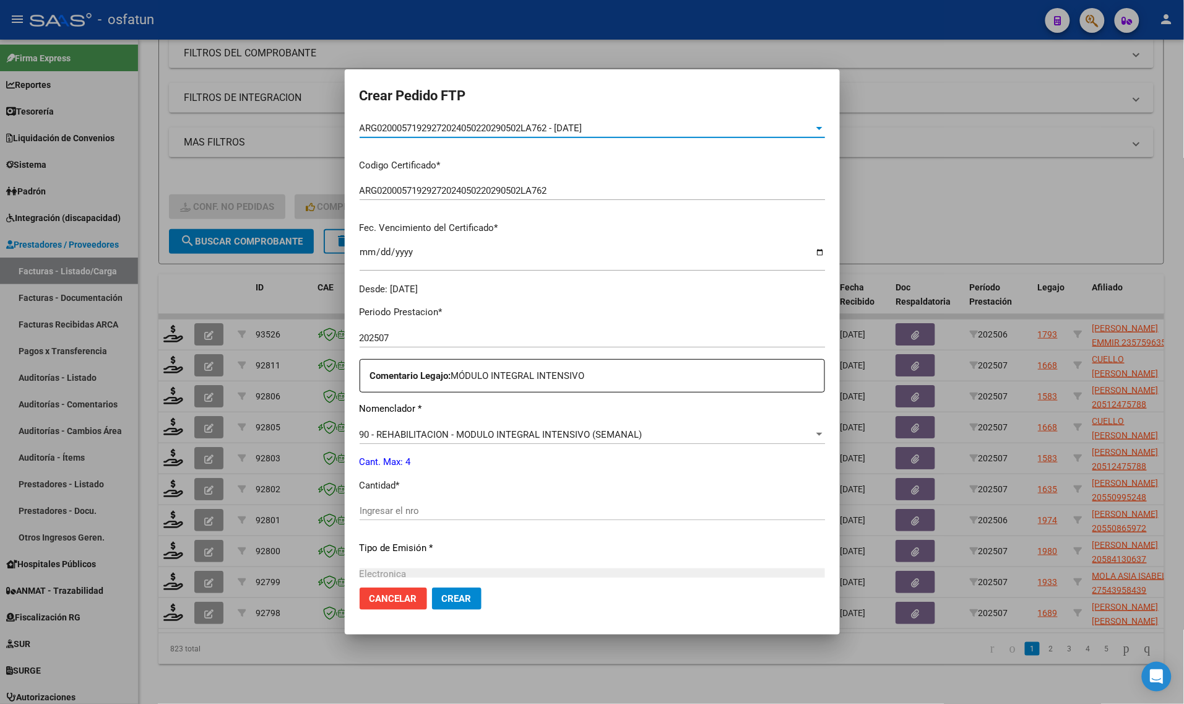
scroll to position [309, 0]
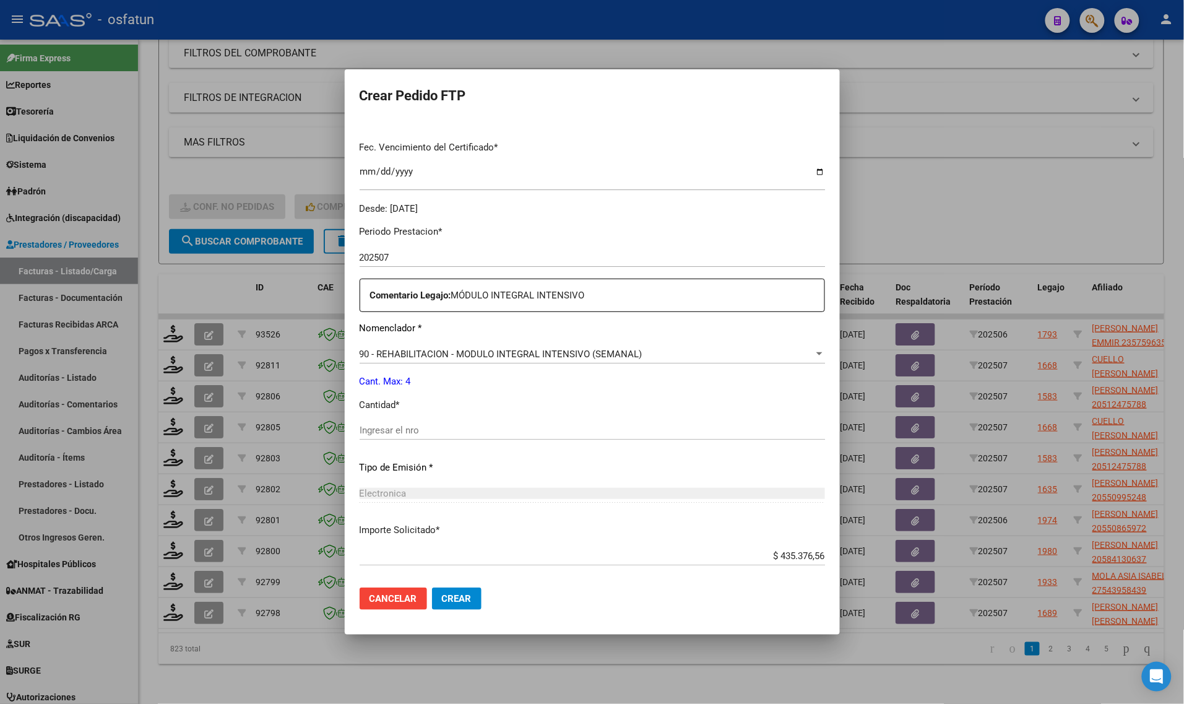
click at [438, 425] on input "Ingresar el nro" at bounding box center [592, 430] width 465 height 11
type input "4"
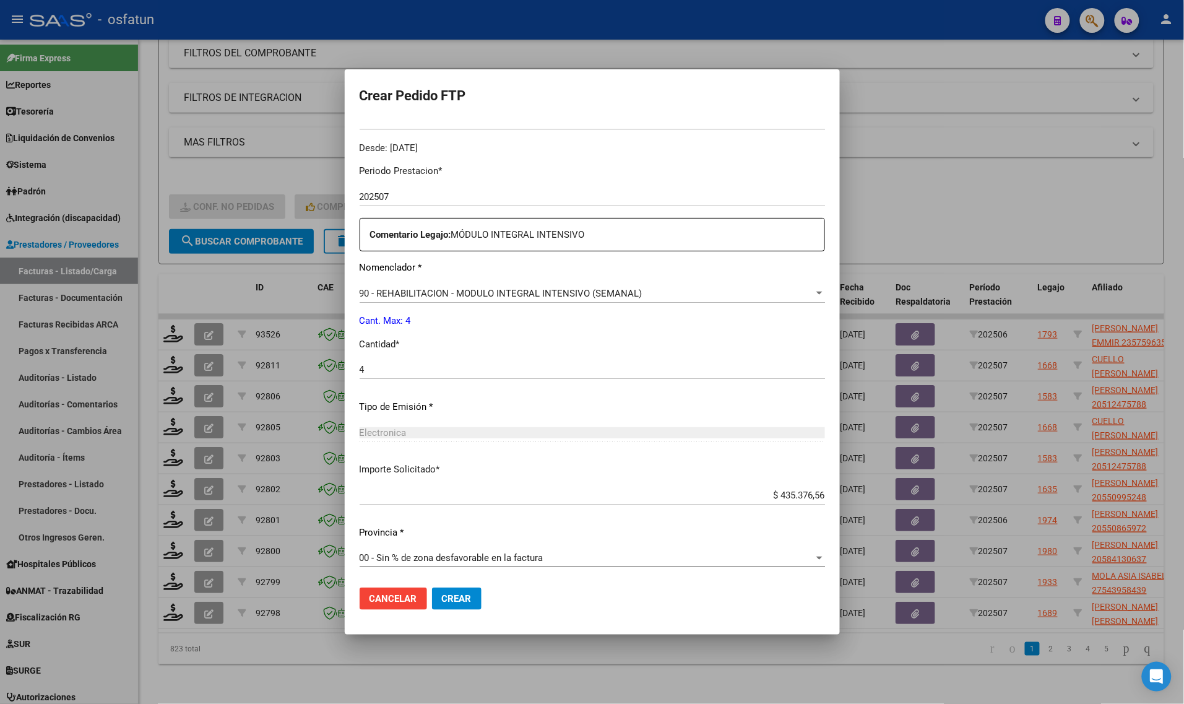
click at [452, 593] on span "Crear" at bounding box center [457, 598] width 30 height 11
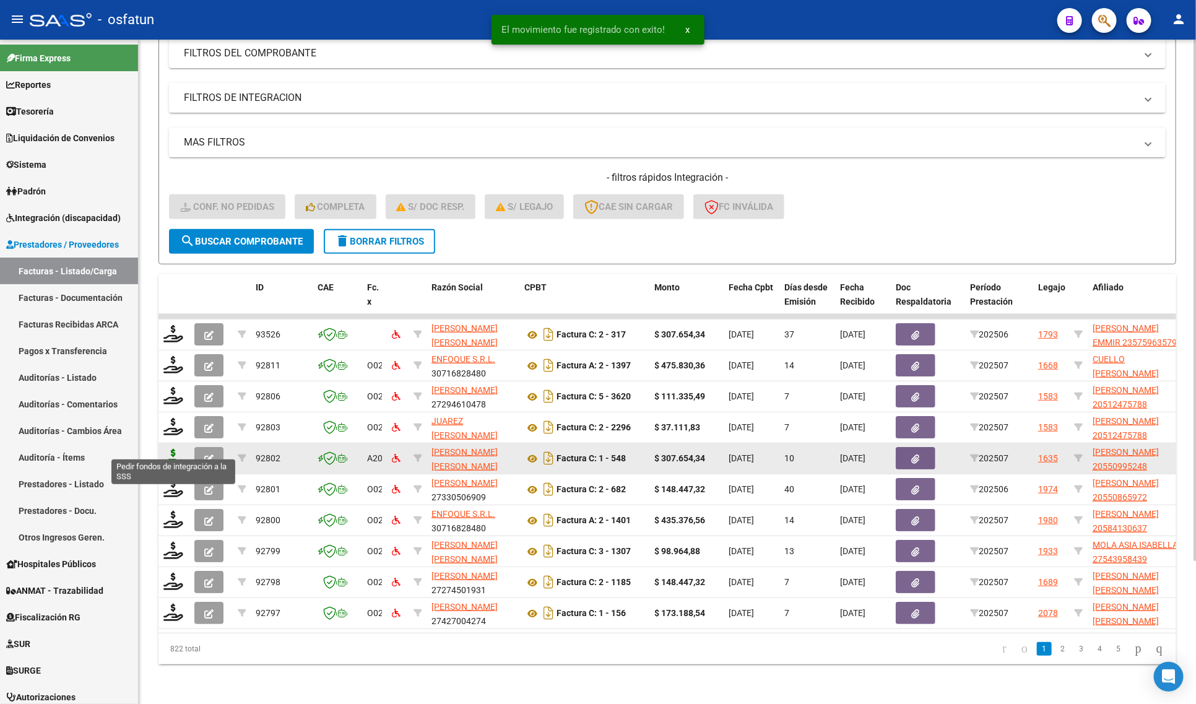
click at [165, 449] on icon at bounding box center [173, 457] width 20 height 17
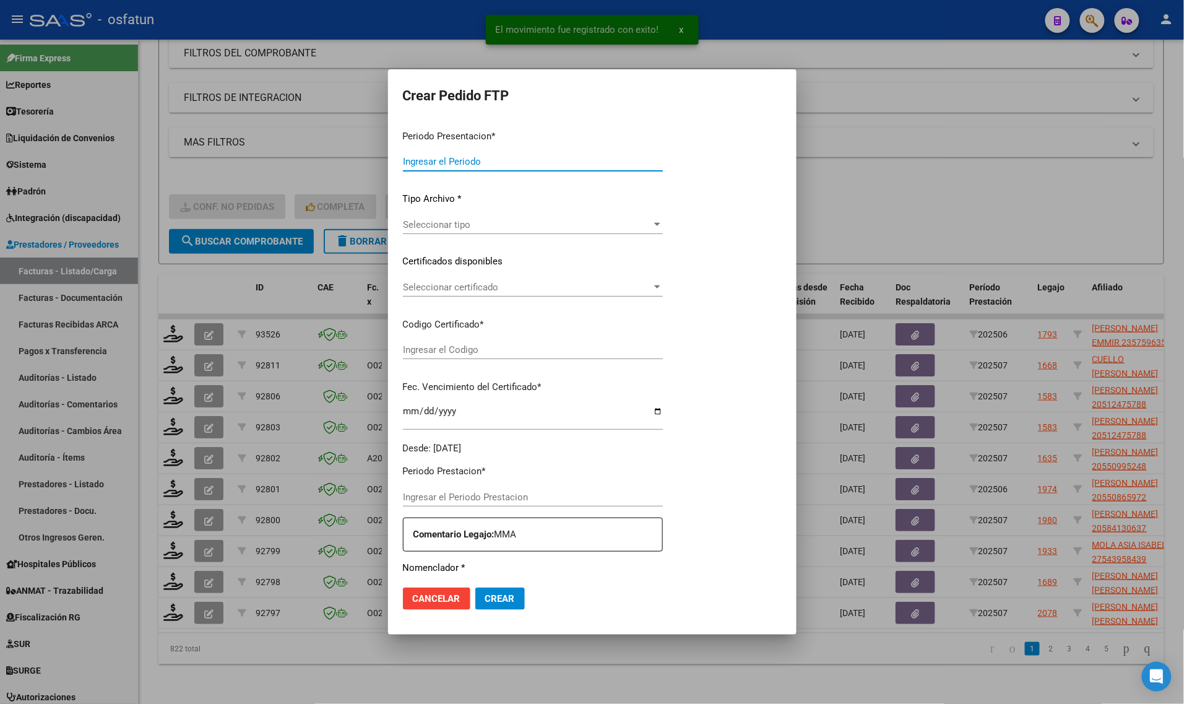
type input "202507"
type input "$ 307.654,34"
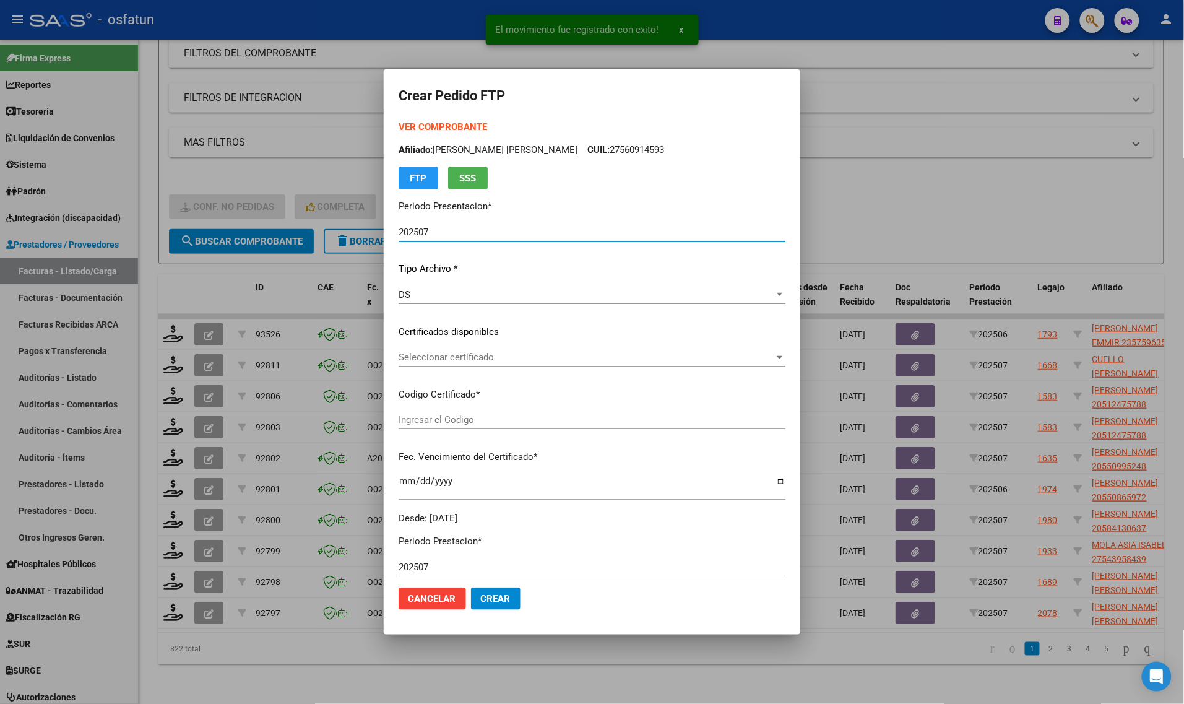
type input "ARG020000550995242024050720290507SAN168"
type input "[DATE]"
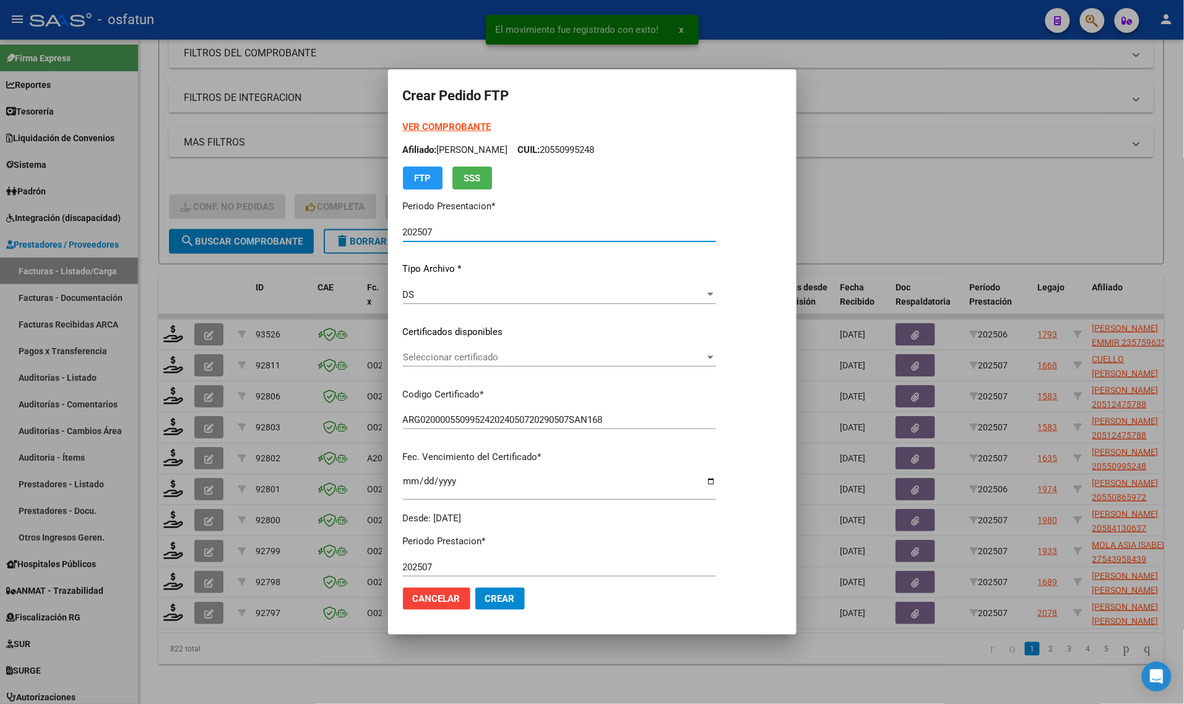
click at [415, 121] on div "VER COMPROBANTE ARCA Padrón Afiliado: [PERSON_NAME] CUIL: 20550995248 FTP SSS" at bounding box center [559, 154] width 313 height 69
click at [415, 124] on strong "VER COMPROBANTE" at bounding box center [447, 126] width 88 height 11
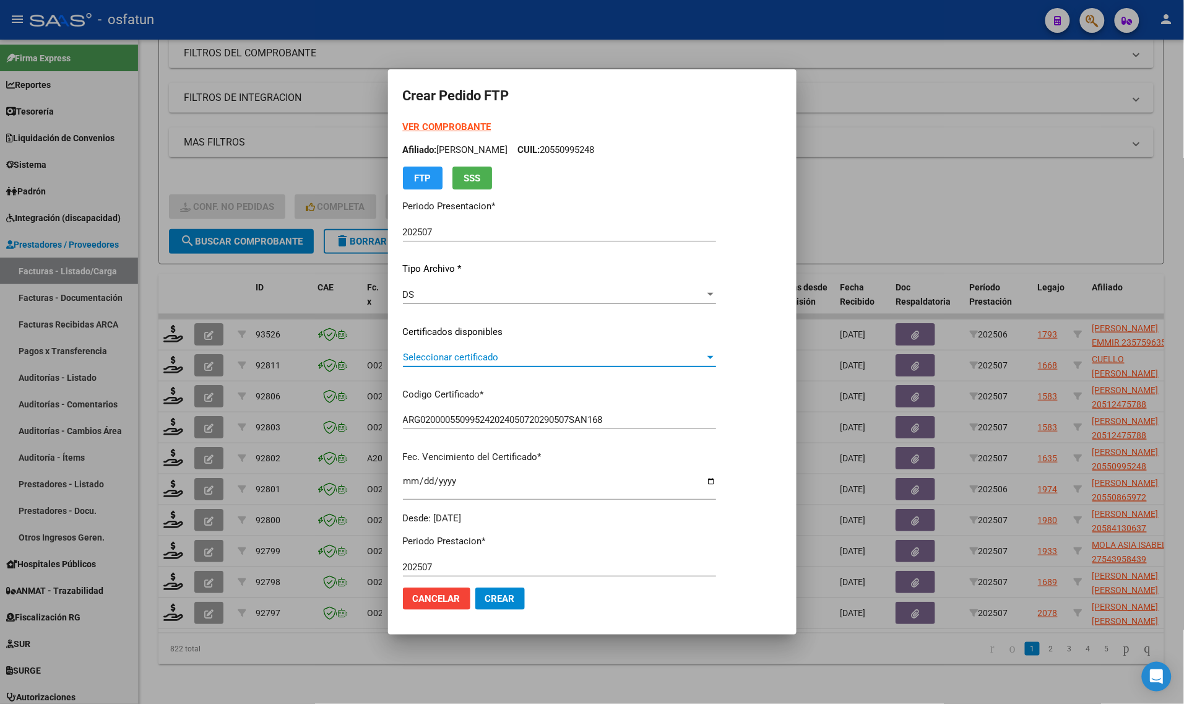
click at [468, 356] on span "Seleccionar certificado" at bounding box center [554, 357] width 302 height 11
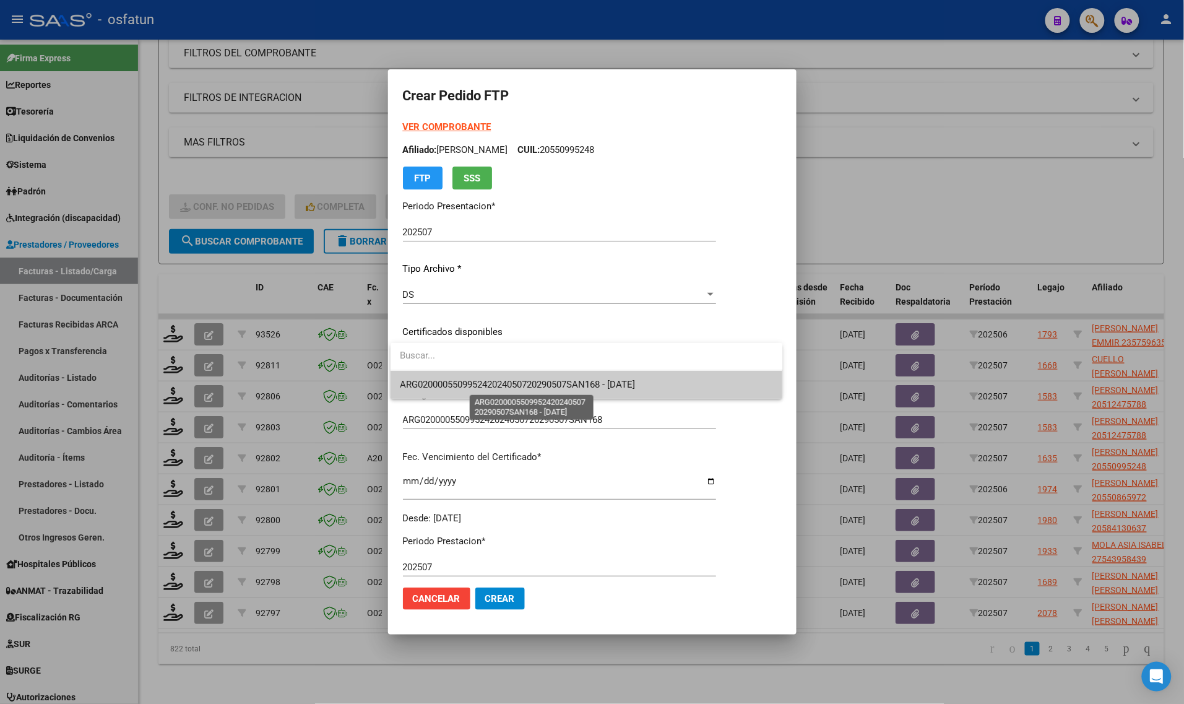
click at [467, 387] on span "ARG020000550995242024050720290507SAN168 - [DATE]" at bounding box center [517, 384] width 235 height 11
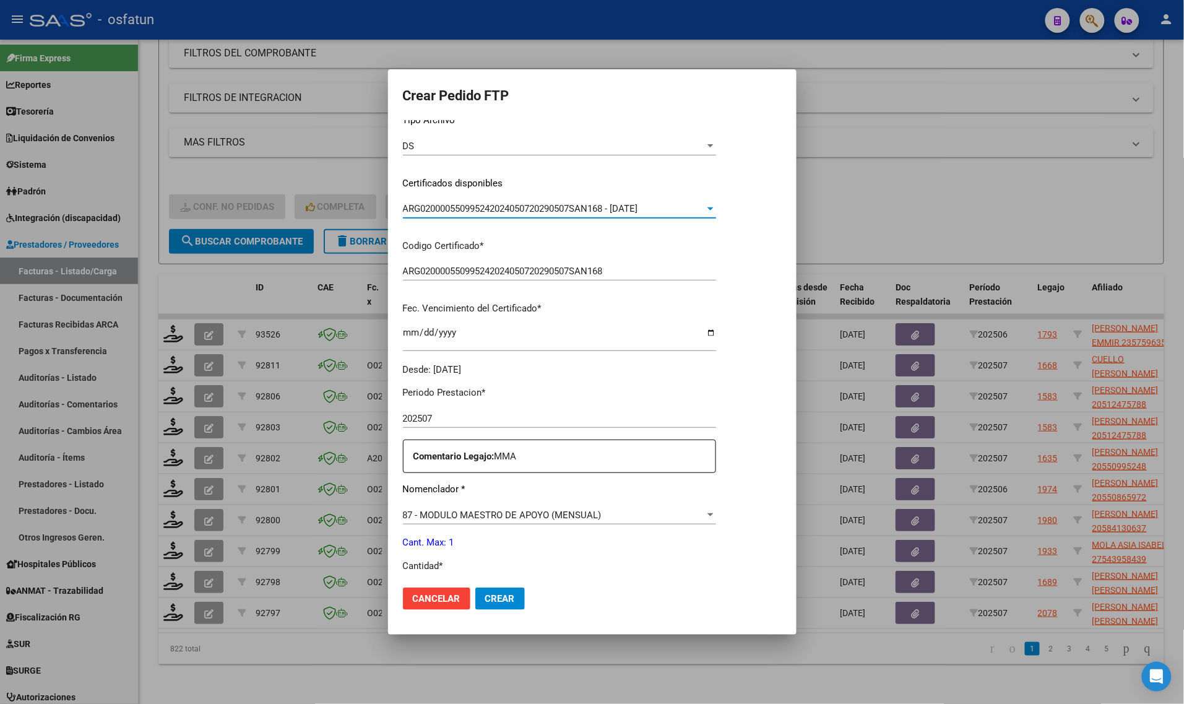
scroll to position [155, 0]
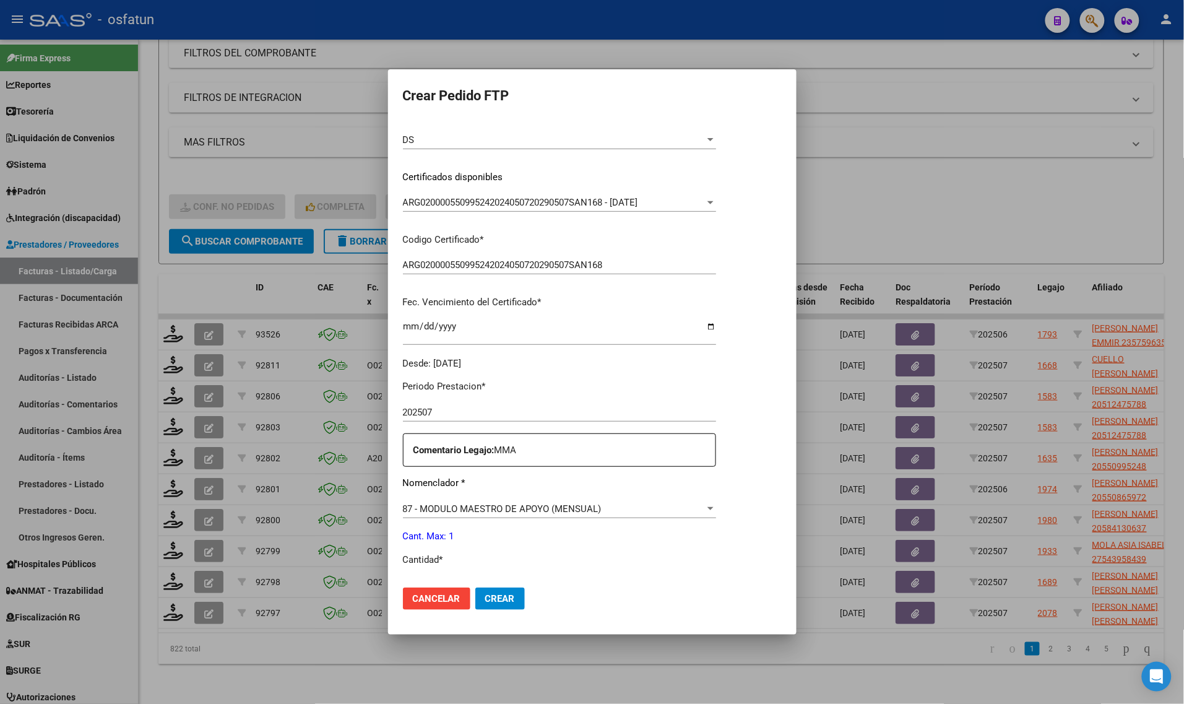
click at [429, 565] on p "Cantidad *" at bounding box center [559, 560] width 313 height 14
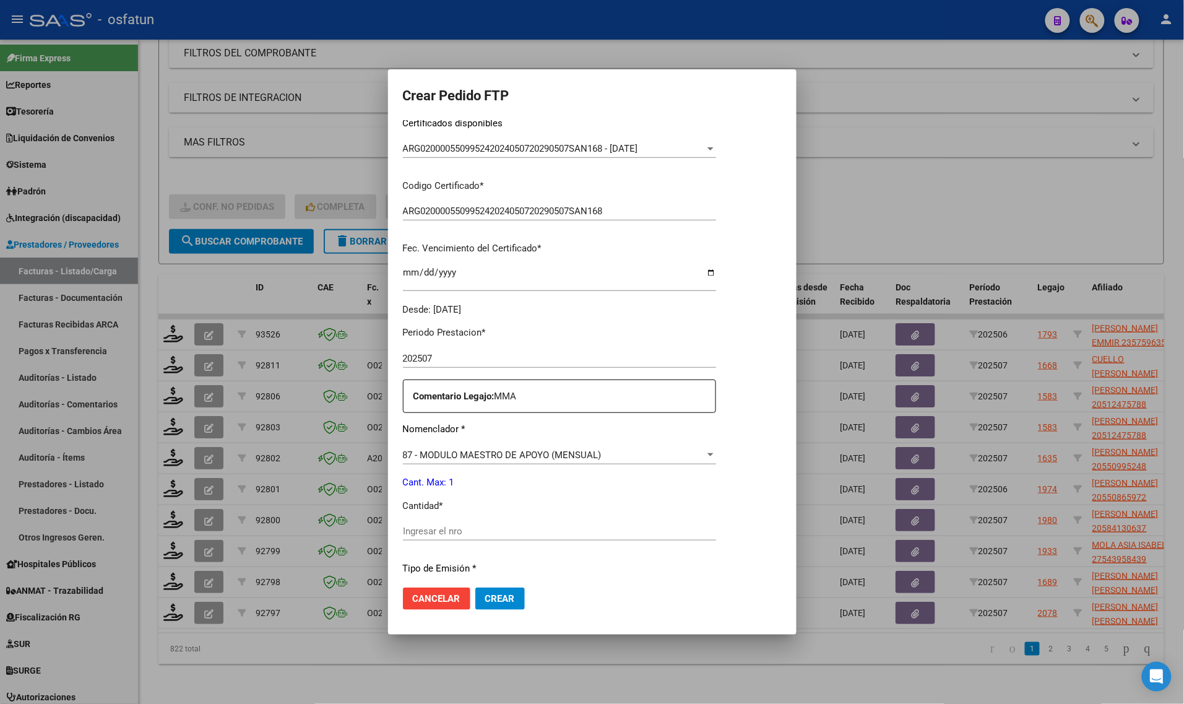
scroll to position [309, 0]
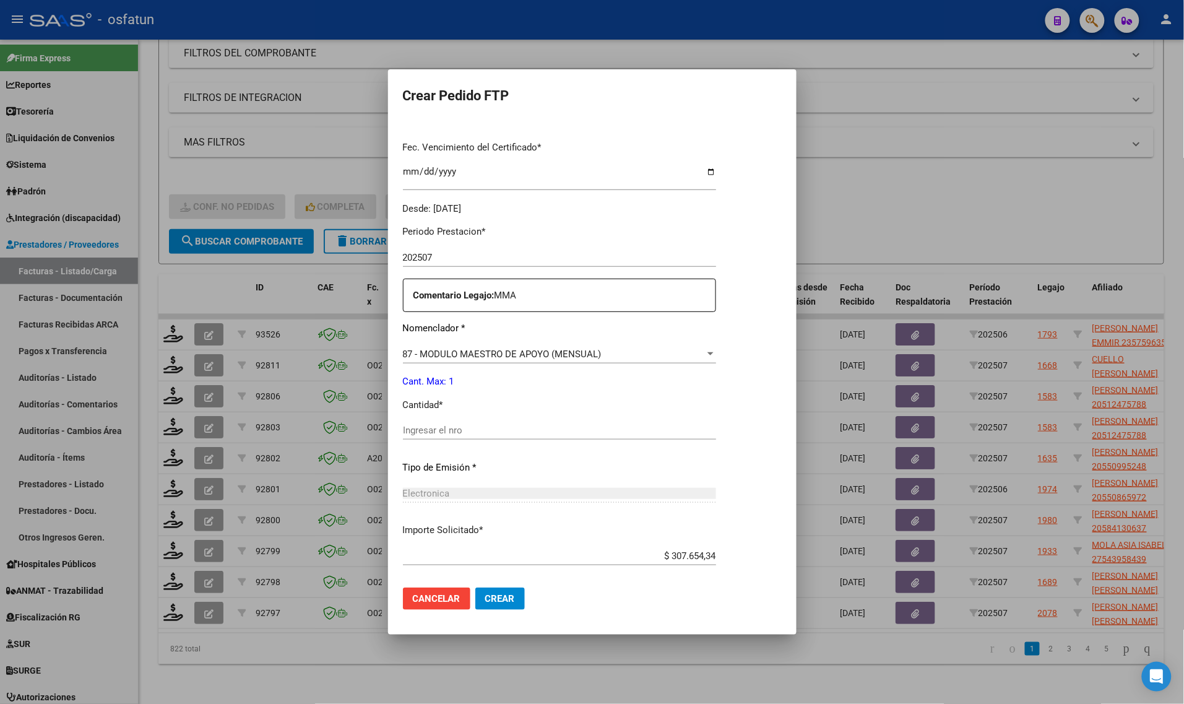
click at [407, 429] on input "Ingresar el nro" at bounding box center [559, 430] width 313 height 11
type input "1"
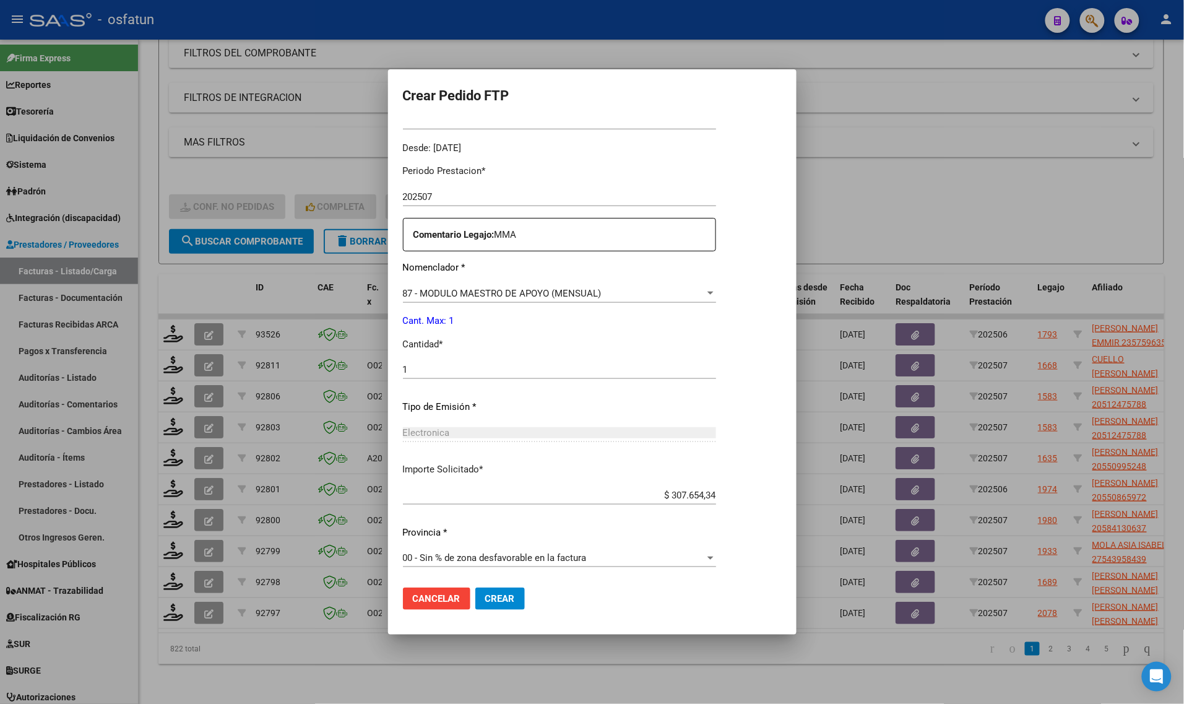
click at [487, 595] on span "Crear" at bounding box center [500, 598] width 30 height 11
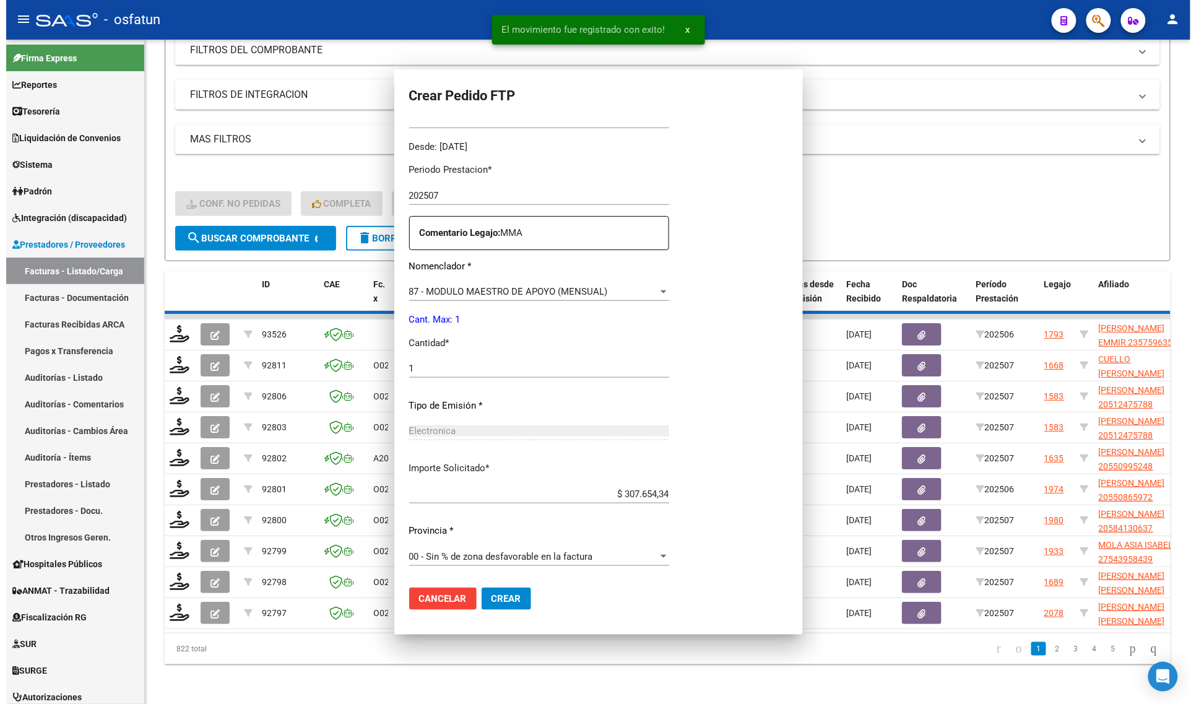
scroll to position [301, 0]
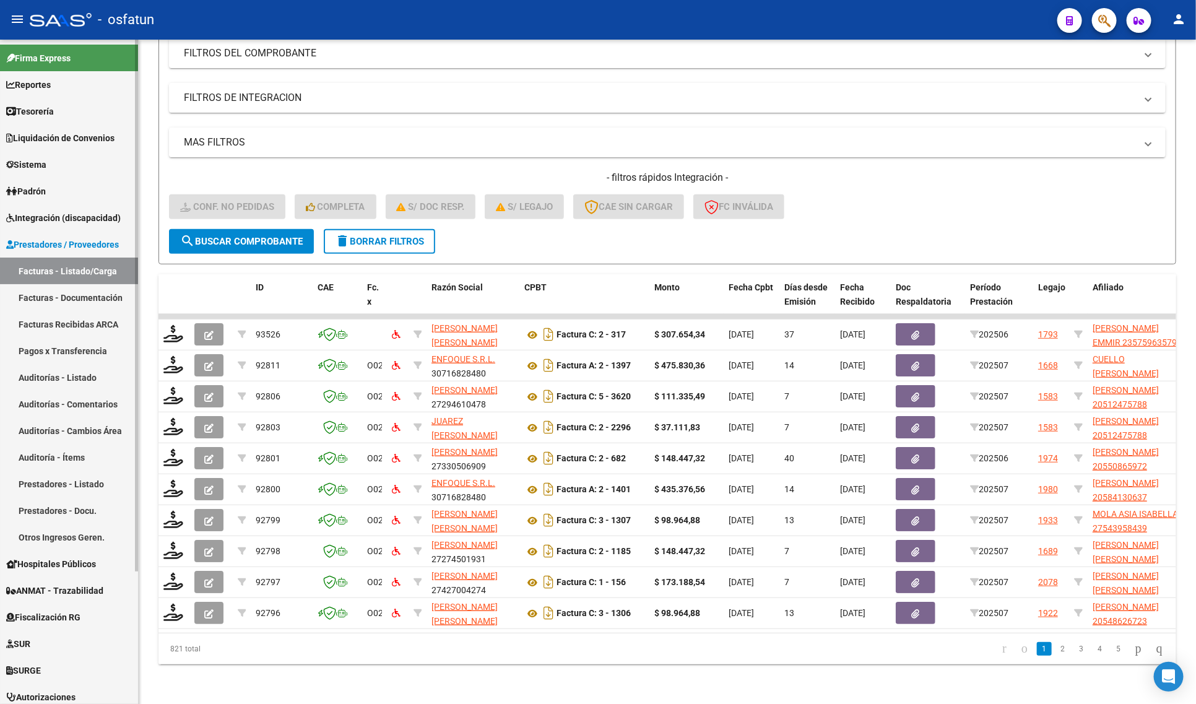
click at [41, 214] on span "Integración (discapacidad)" at bounding box center [63, 218] width 114 height 14
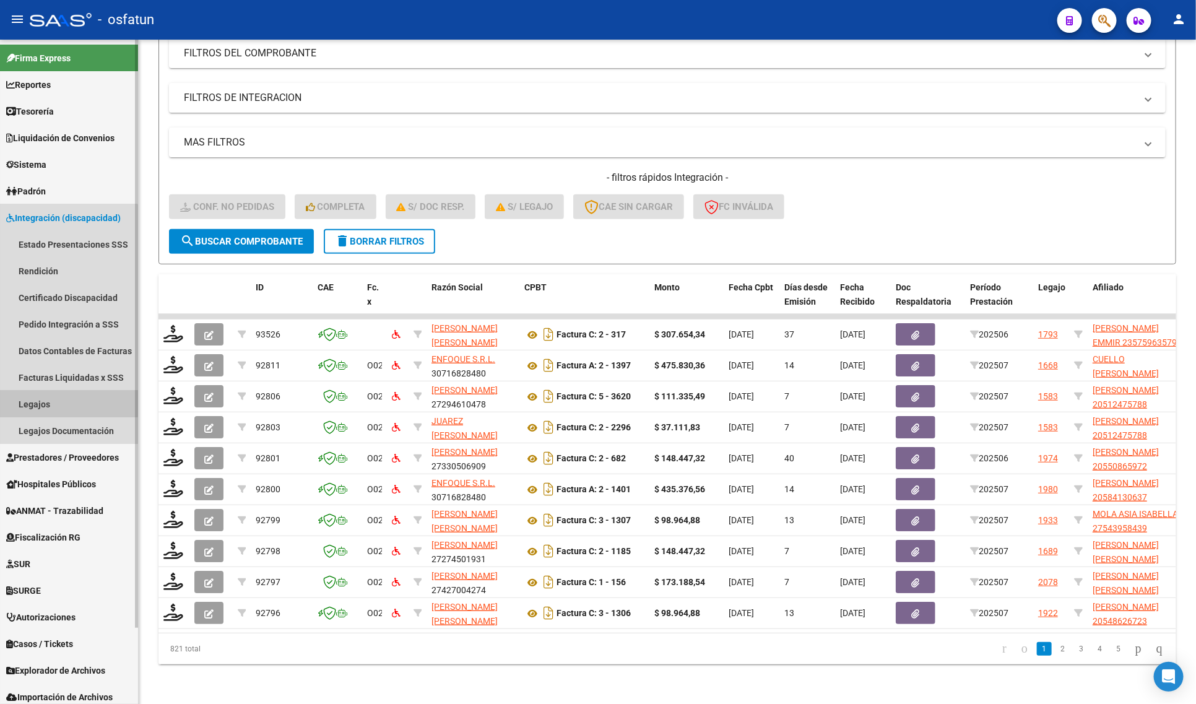
click at [40, 402] on link "Legajos" at bounding box center [69, 404] width 138 height 27
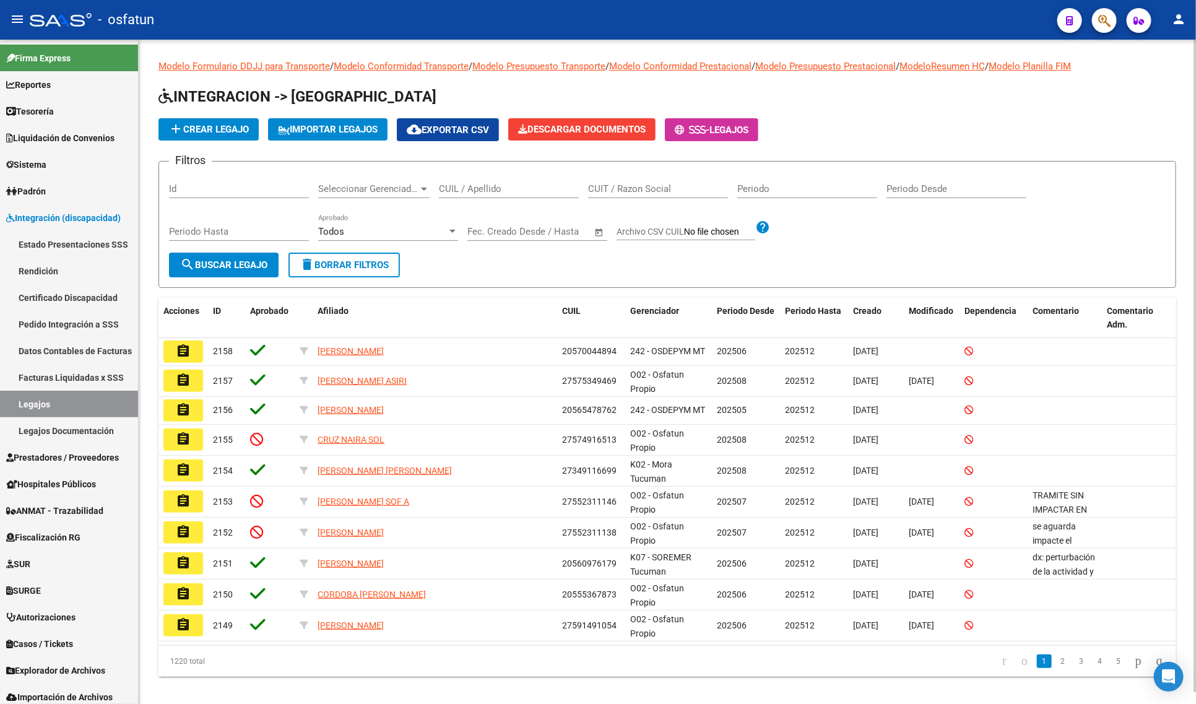
click at [511, 196] on div "CUIL / Apellido" at bounding box center [509, 184] width 140 height 27
type input "[PERSON_NAME]"
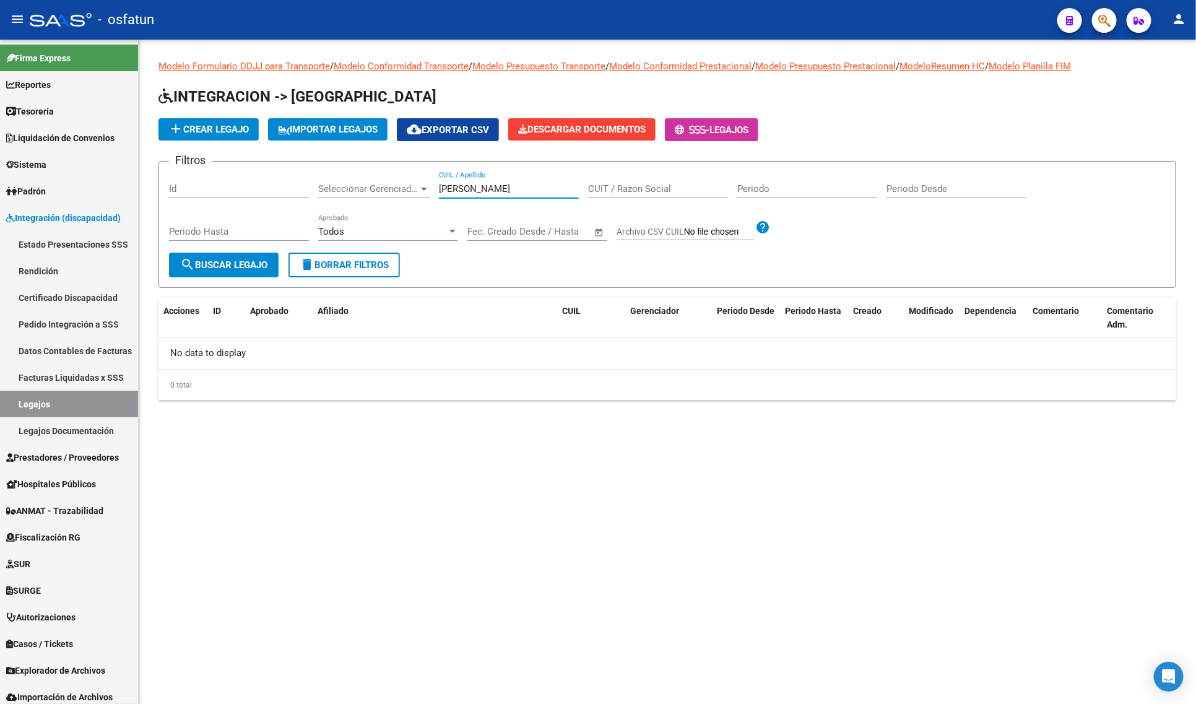
drag, startPoint x: 531, startPoint y: 189, endPoint x: 418, endPoint y: 170, distance: 114.3
click at [418, 171] on div "Filtros Id Seleccionar Gerenciador Seleccionar Gerenciador [PERSON_NAME] CUIL /…" at bounding box center [667, 211] width 996 height 81
click at [511, 184] on input "CUIL / Apellido" at bounding box center [509, 188] width 140 height 11
drag, startPoint x: 496, startPoint y: 184, endPoint x: 400, endPoint y: 183, distance: 96.6
click at [400, 183] on div "Filtros Id Seleccionar Gerenciador Seleccionar Gerenciador ROSAM CUIL / Apellid…" at bounding box center [667, 211] width 996 height 81
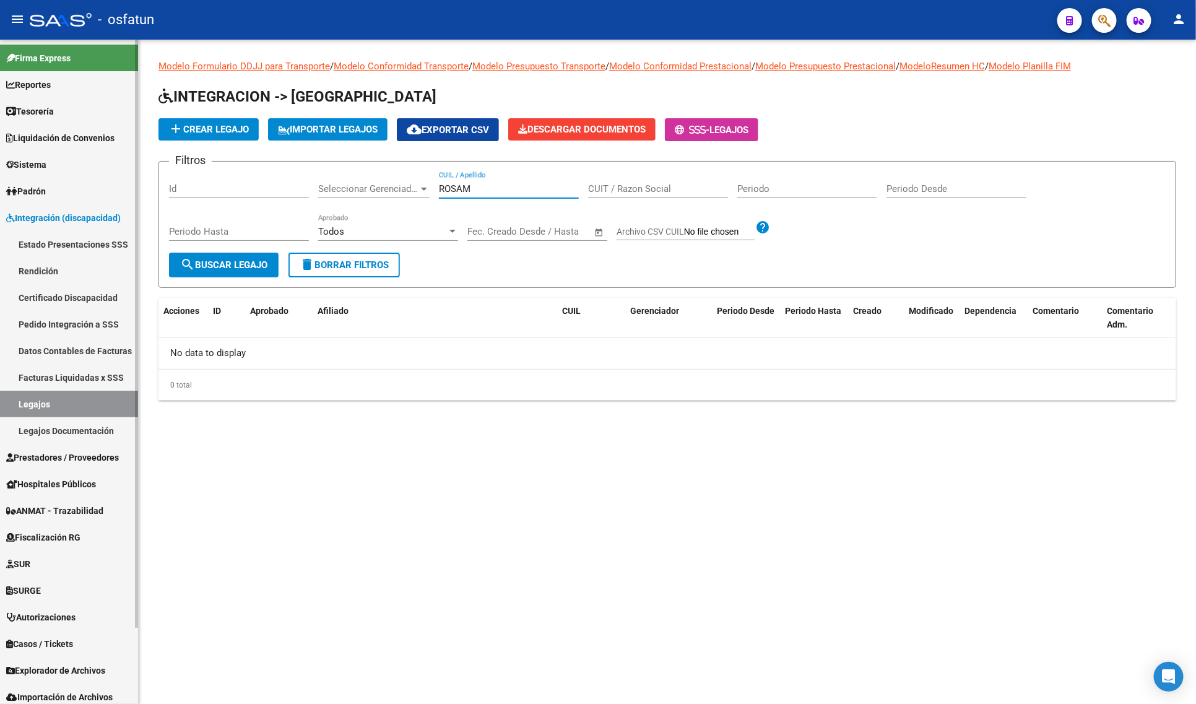
type input "ROSAM"
click at [64, 395] on link "Legajos" at bounding box center [69, 404] width 138 height 27
click at [82, 397] on link "Legajos" at bounding box center [69, 404] width 138 height 27
click at [53, 208] on link "Integración (discapacidad)" at bounding box center [69, 217] width 138 height 27
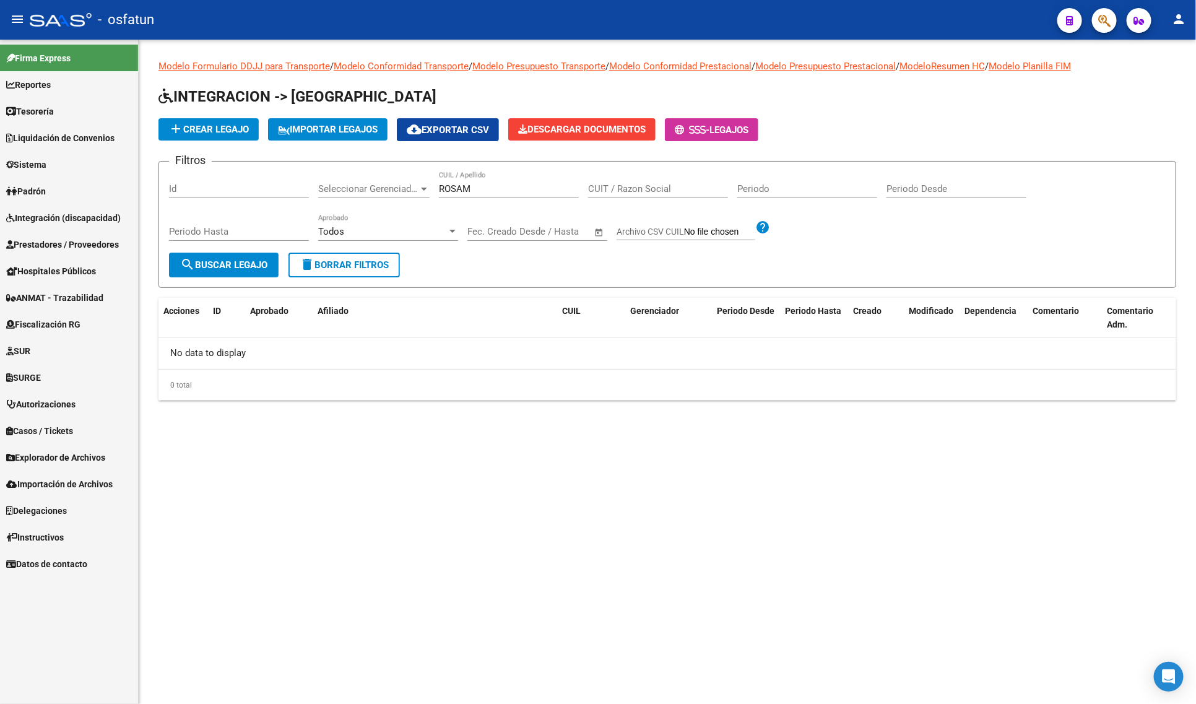
click at [48, 238] on span "Prestadores / Proveedores" at bounding box center [62, 245] width 113 height 14
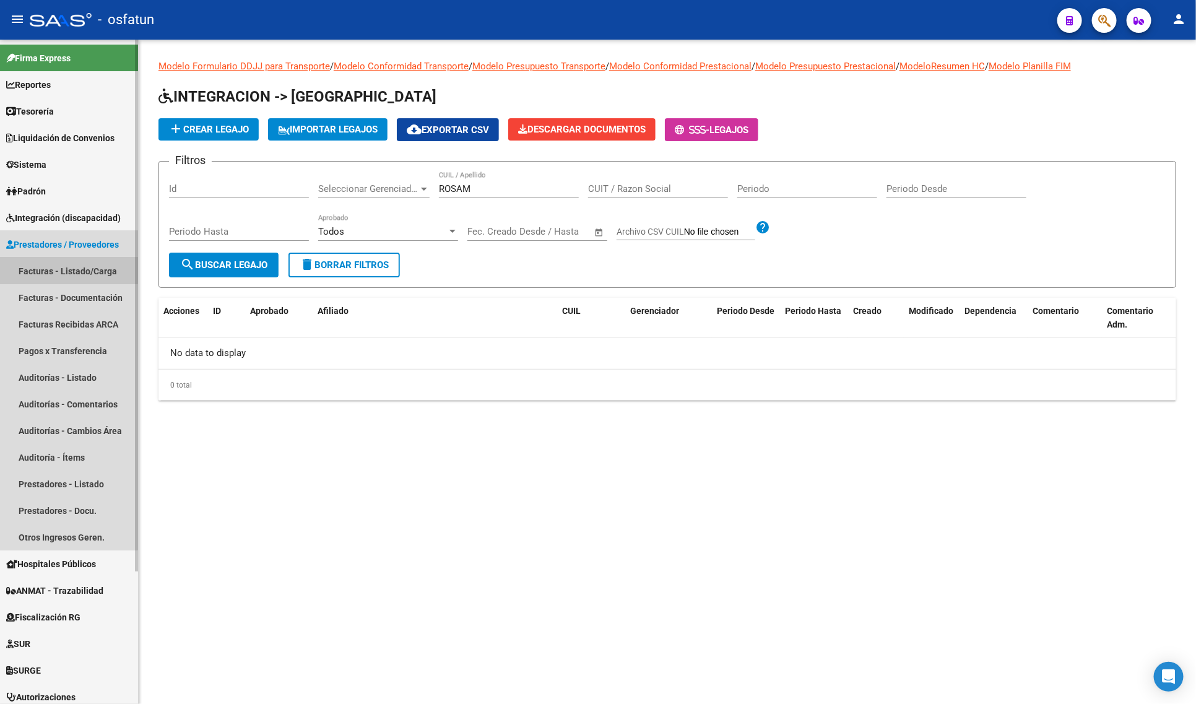
click at [59, 261] on link "Facturas - Listado/Carga" at bounding box center [69, 270] width 138 height 27
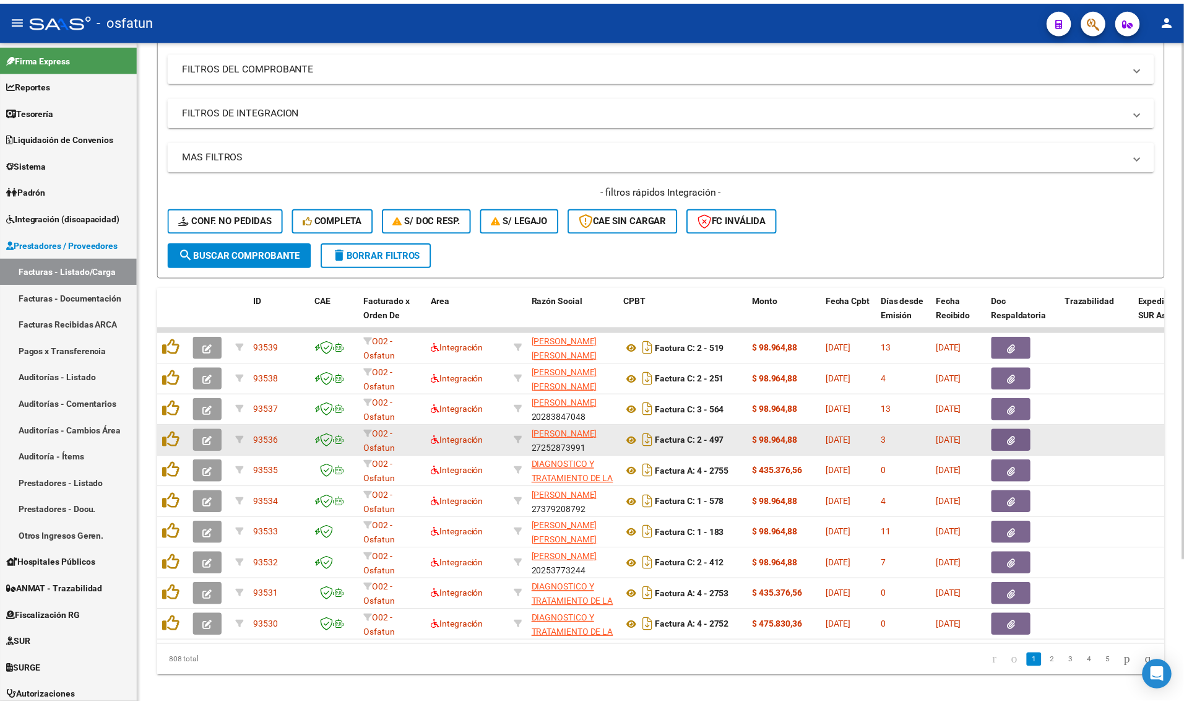
scroll to position [181, 0]
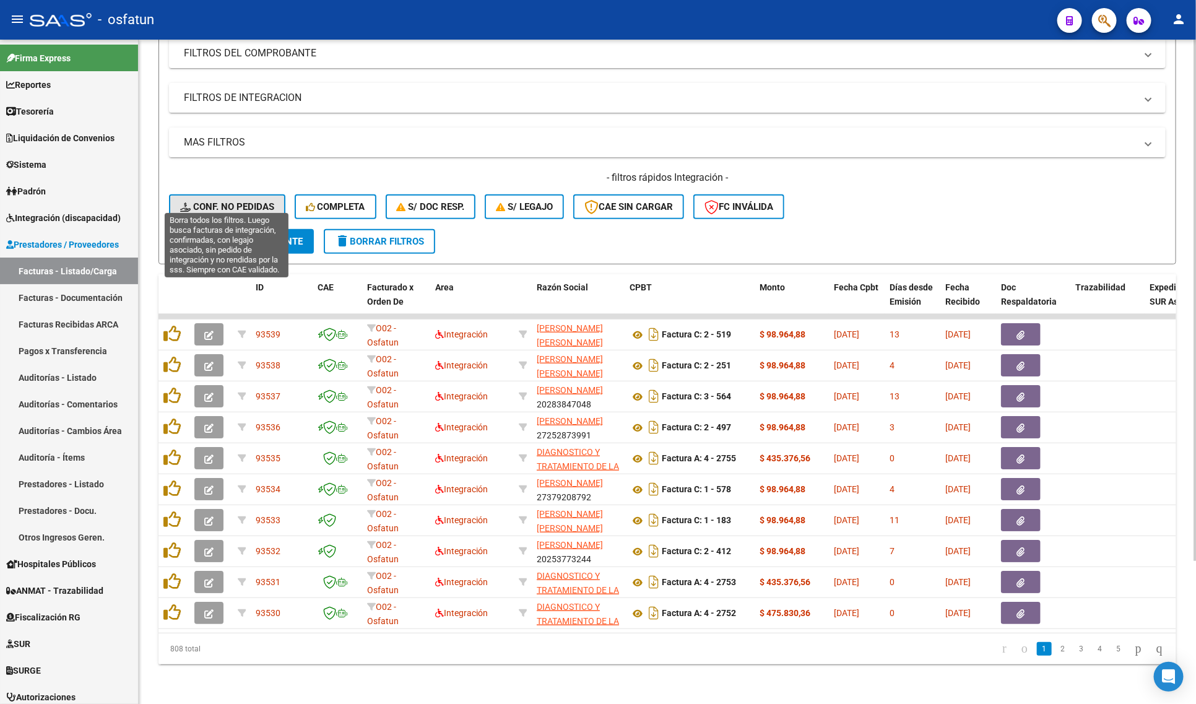
click at [231, 201] on span "Conf. no pedidas" at bounding box center [227, 206] width 94 height 11
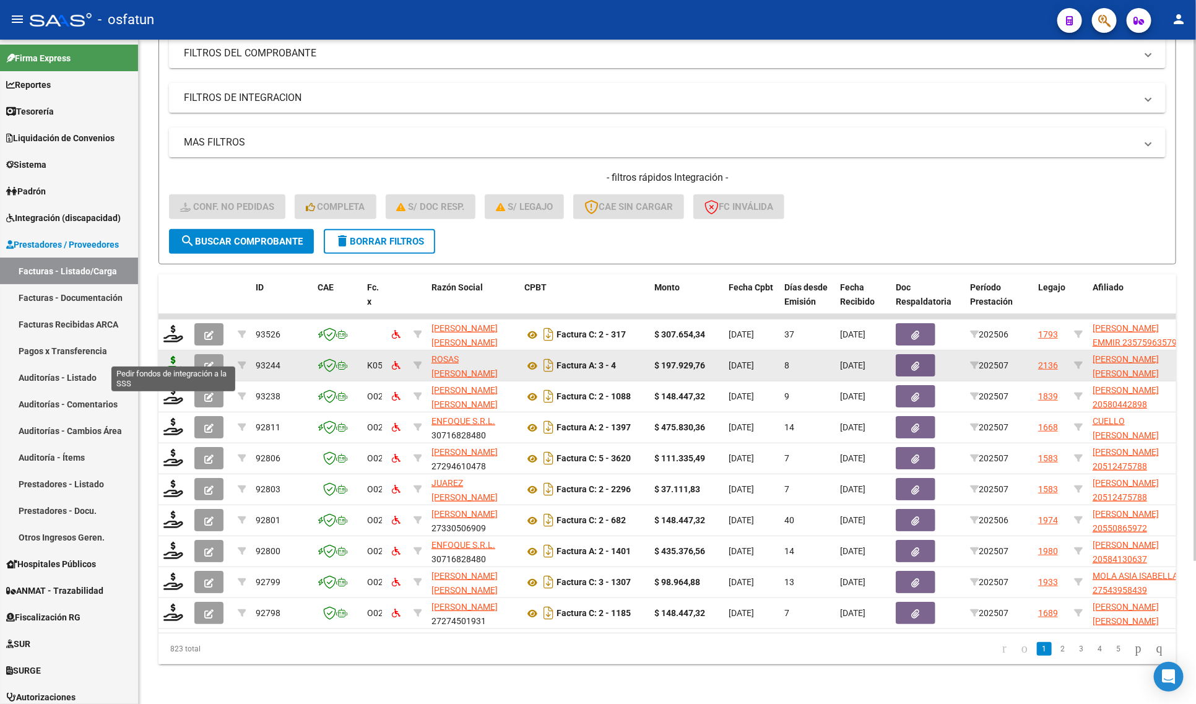
click at [171, 356] on icon at bounding box center [173, 364] width 20 height 17
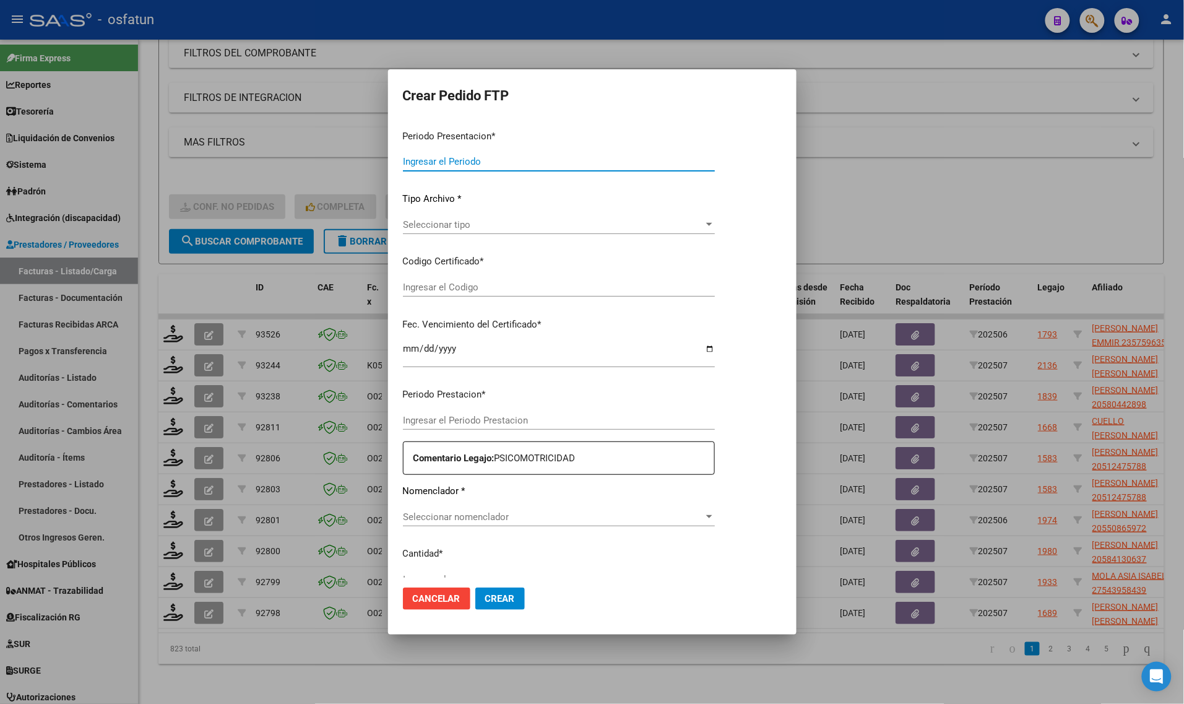
type input "202507"
type input "$ 197.929,76"
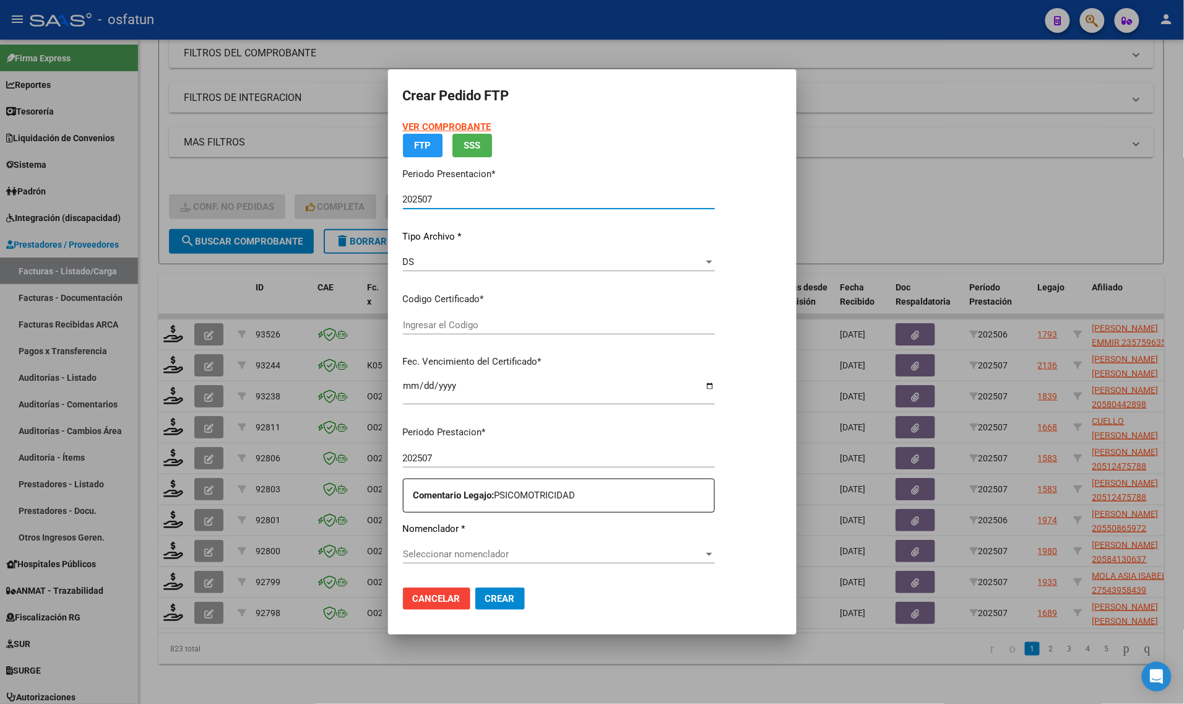
type input "48798658"
type input "[DATE]"
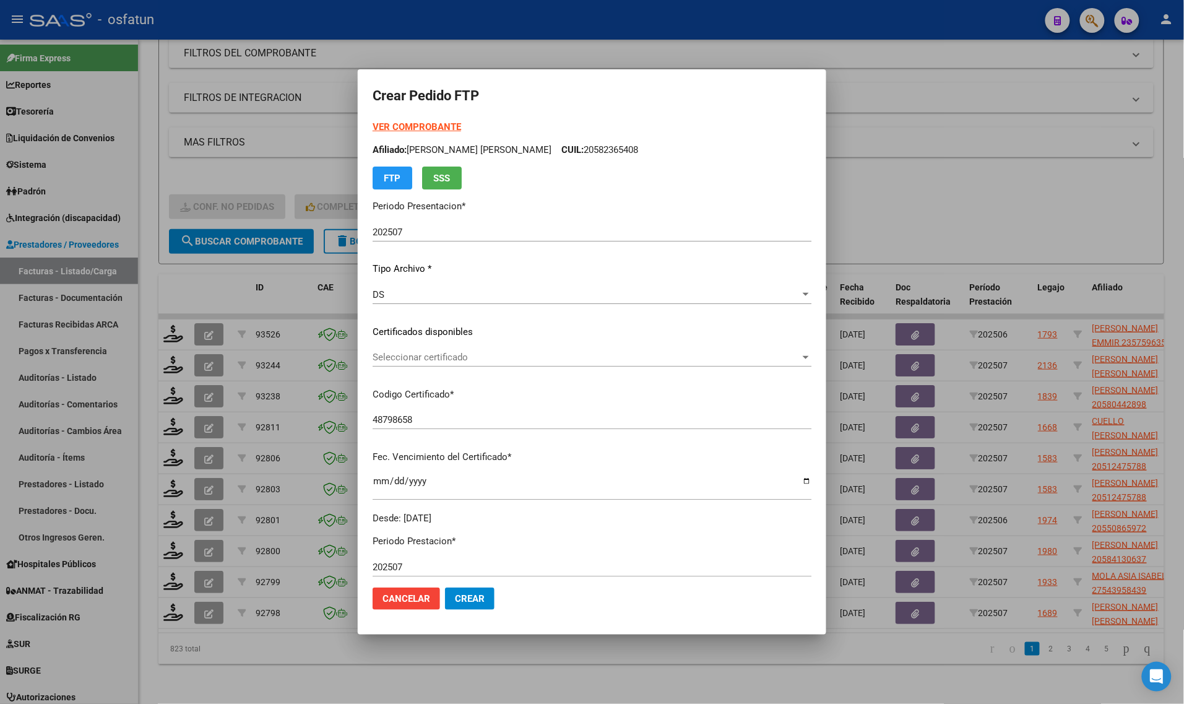
click at [416, 126] on strong "VER COMPROBANTE" at bounding box center [417, 126] width 88 height 11
click at [459, 362] on span "Seleccionar certificado" at bounding box center [587, 357] width 428 height 11
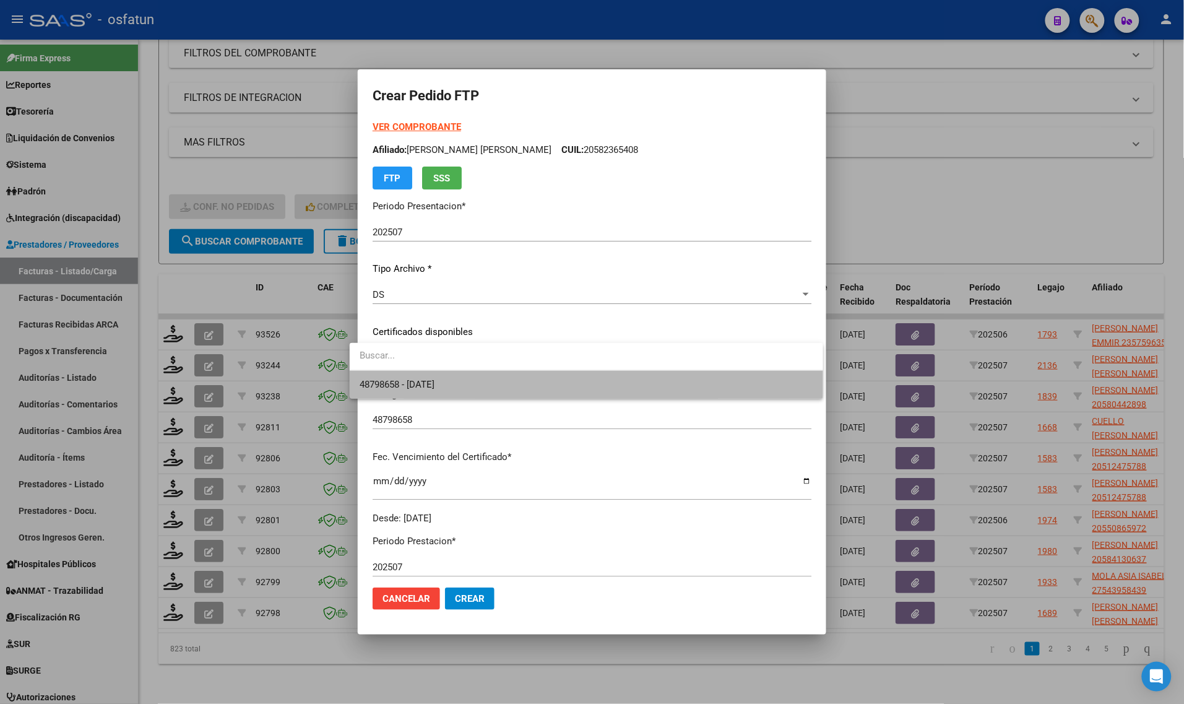
click at [456, 378] on span "48798658 - [DATE]" at bounding box center [587, 385] width 454 height 28
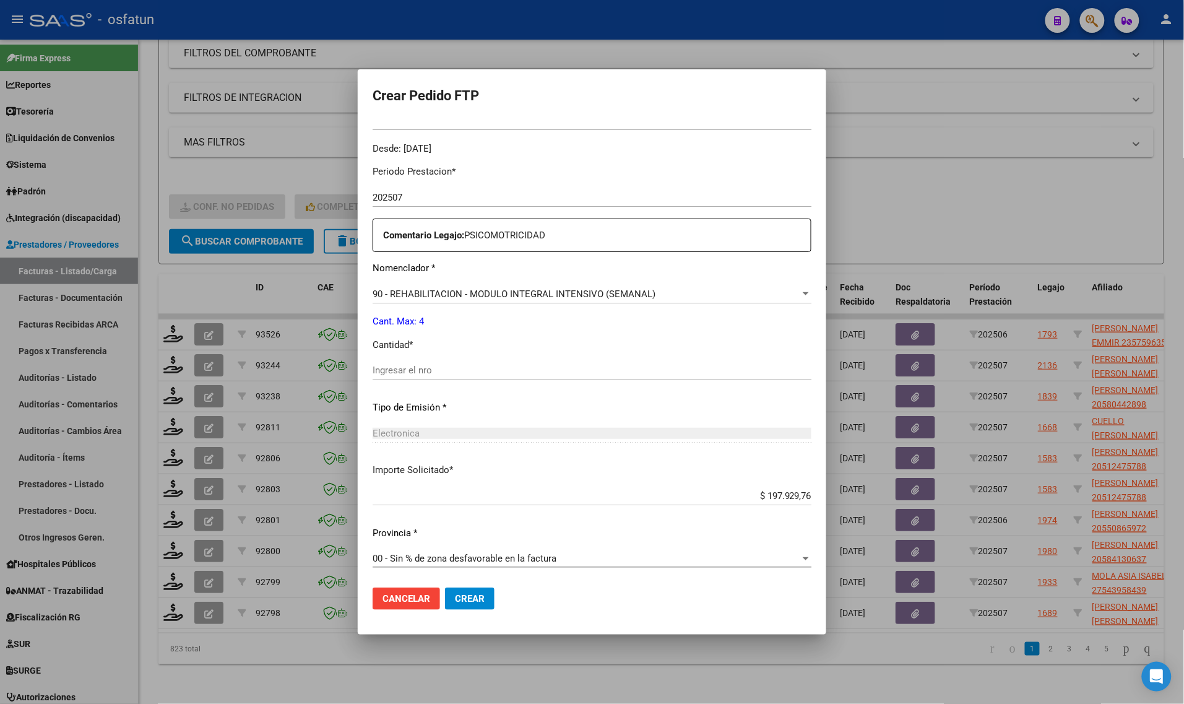
scroll to position [370, 0]
click at [426, 375] on div "Ingresar el nro" at bounding box center [592, 369] width 439 height 19
type input "4"
click at [455, 602] on span "Crear" at bounding box center [470, 598] width 30 height 11
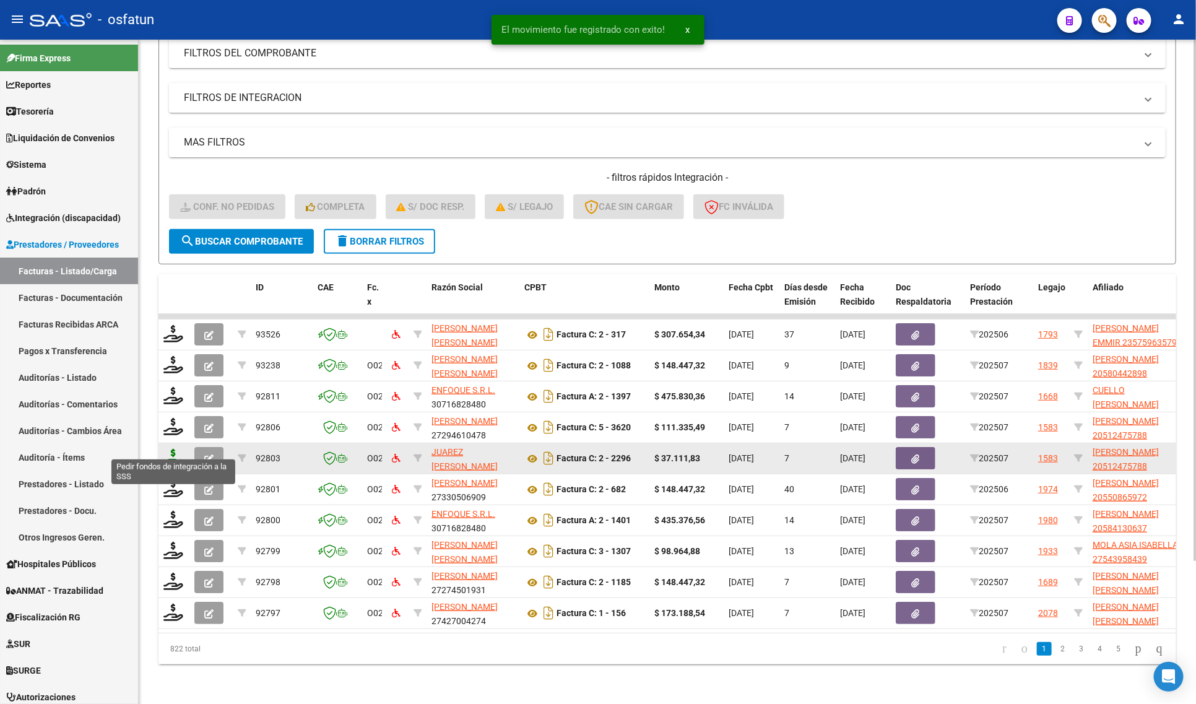
click at [172, 449] on icon at bounding box center [173, 457] width 20 height 17
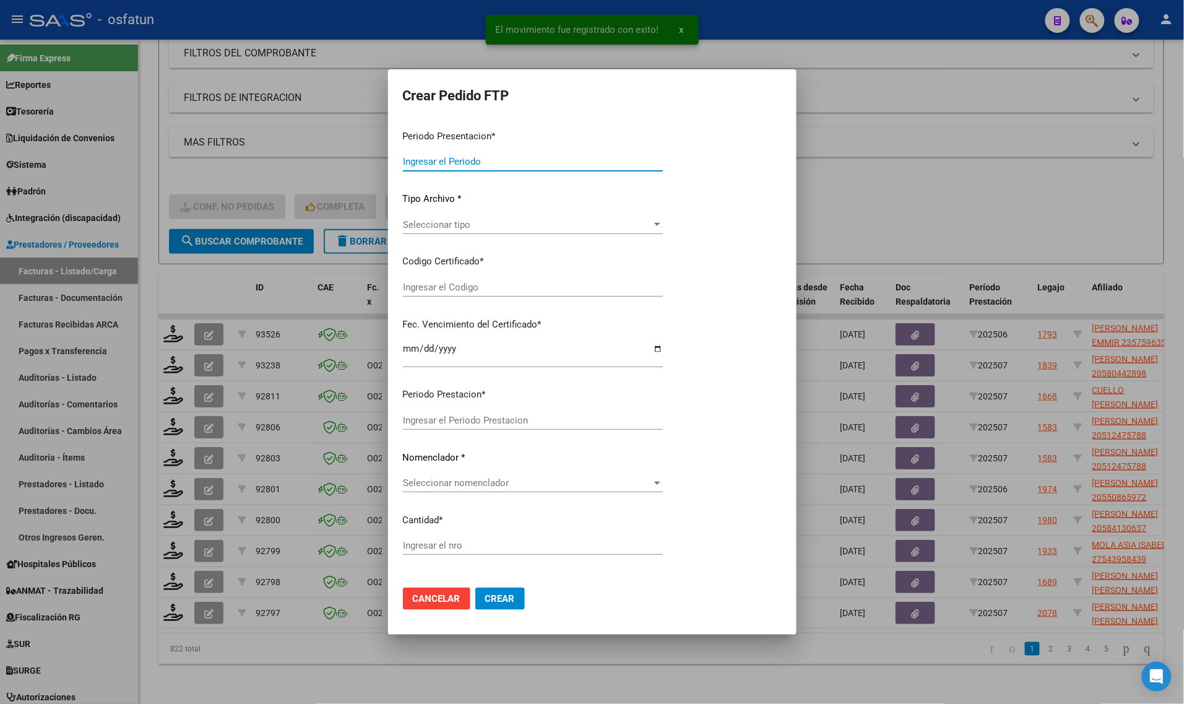
type input "202507"
type input "$ 37.111,83"
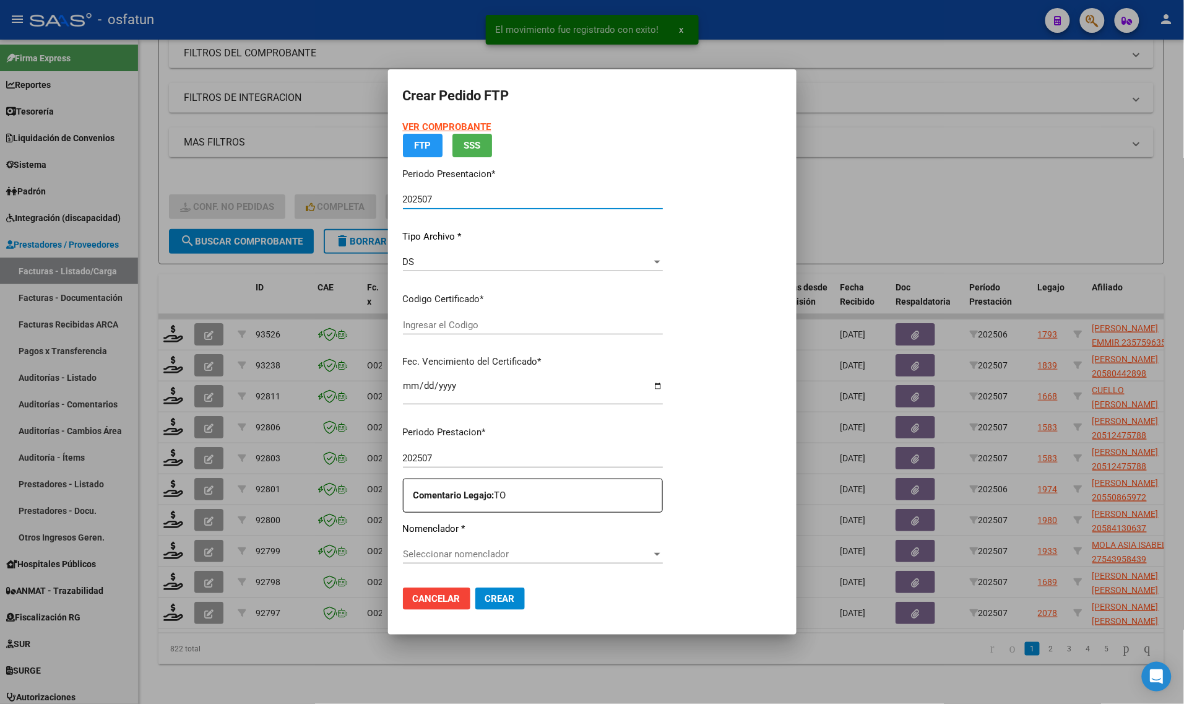
type input "ARG02000512475782023012520280125BS315"
type input "[DATE]"
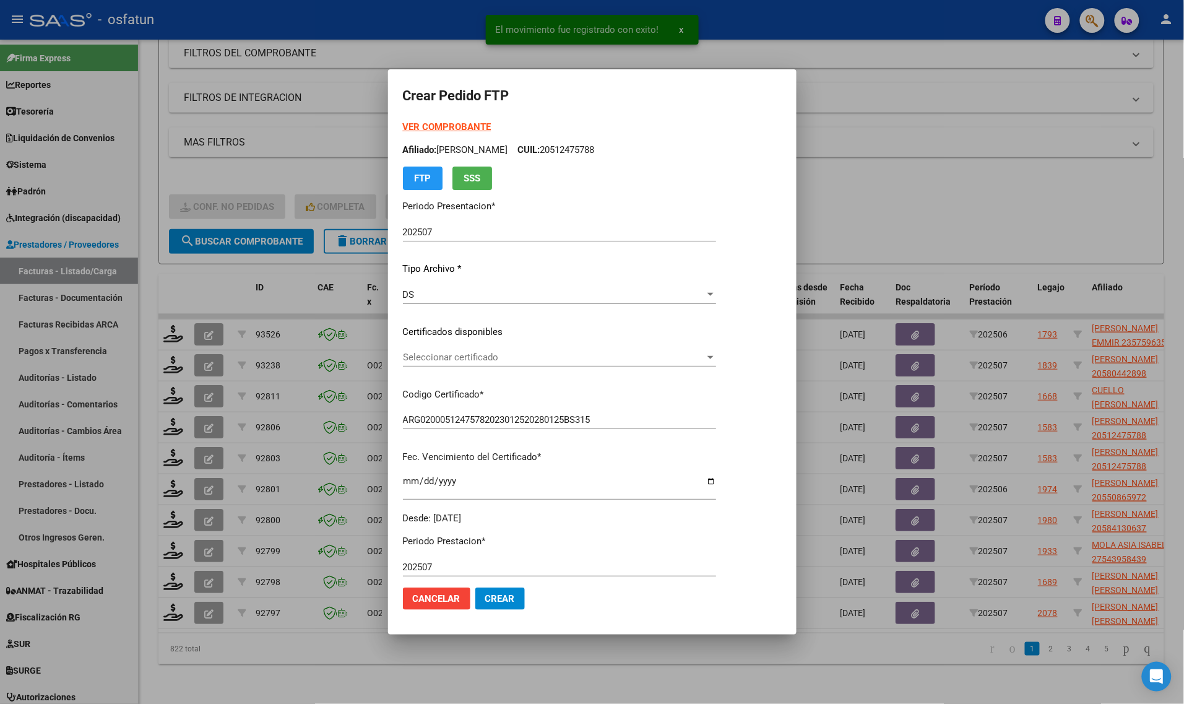
click at [433, 126] on strong "VER COMPROBANTE" at bounding box center [447, 126] width 88 height 11
click at [941, 144] on div at bounding box center [592, 352] width 1184 height 704
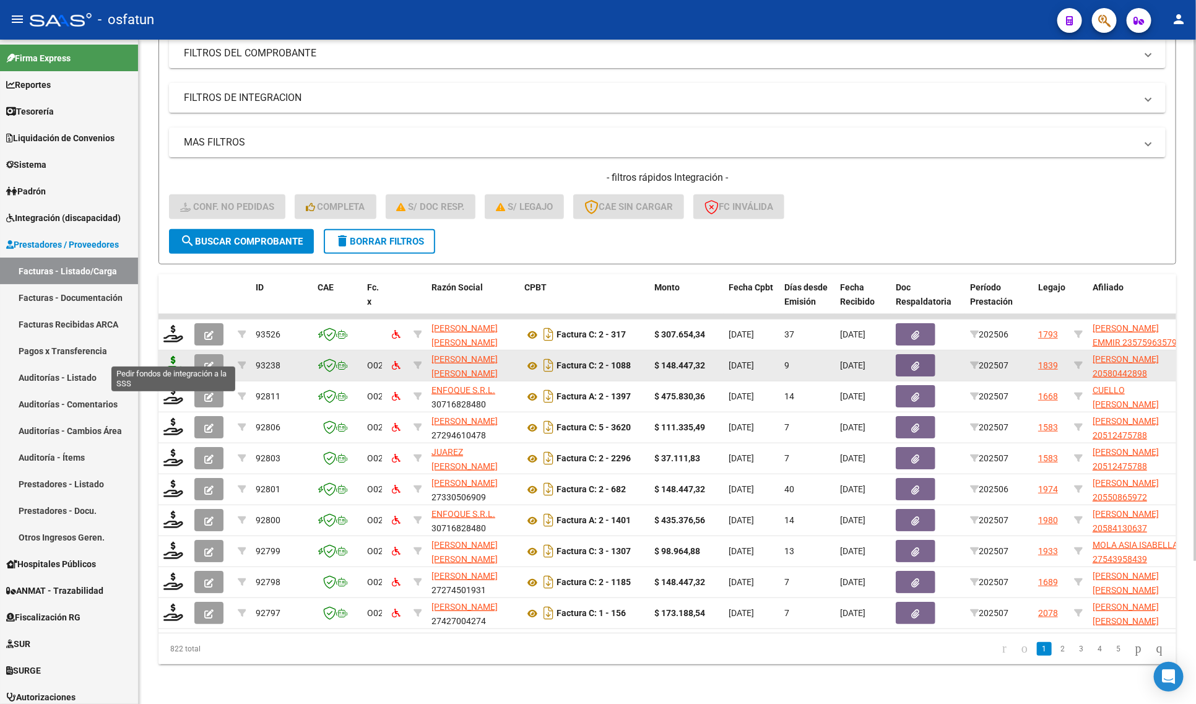
click at [175, 356] on icon at bounding box center [173, 364] width 20 height 17
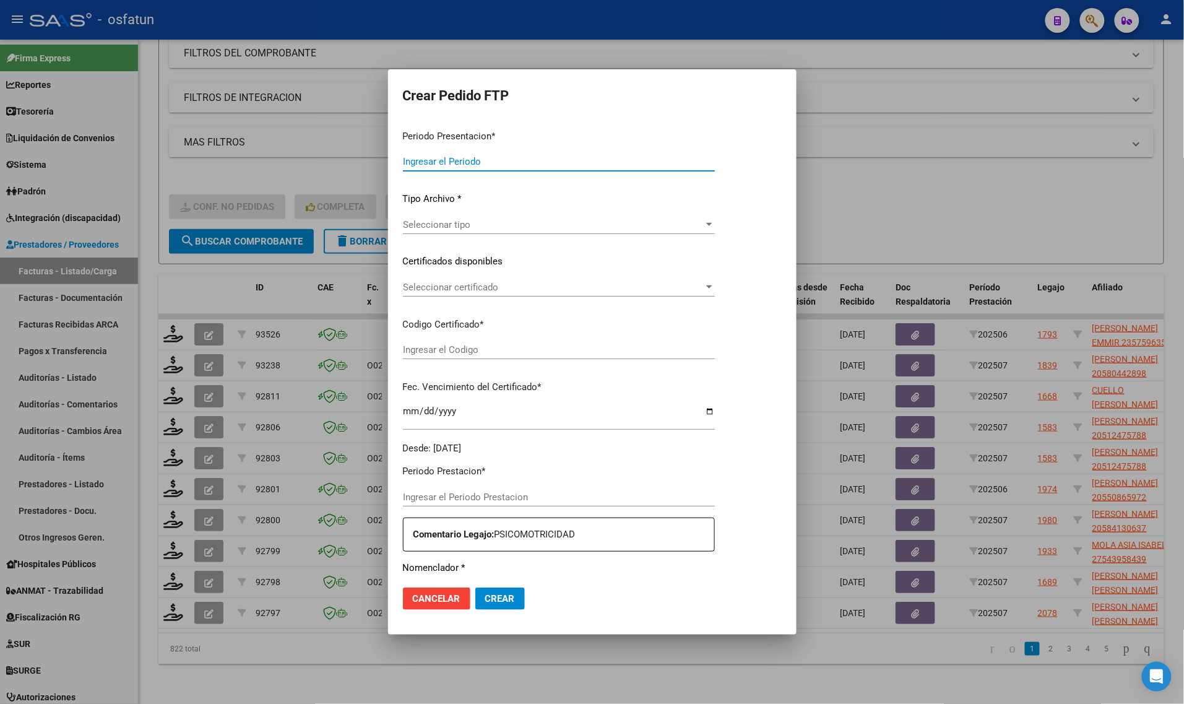
type input "202507"
type input "$ 148.447,32"
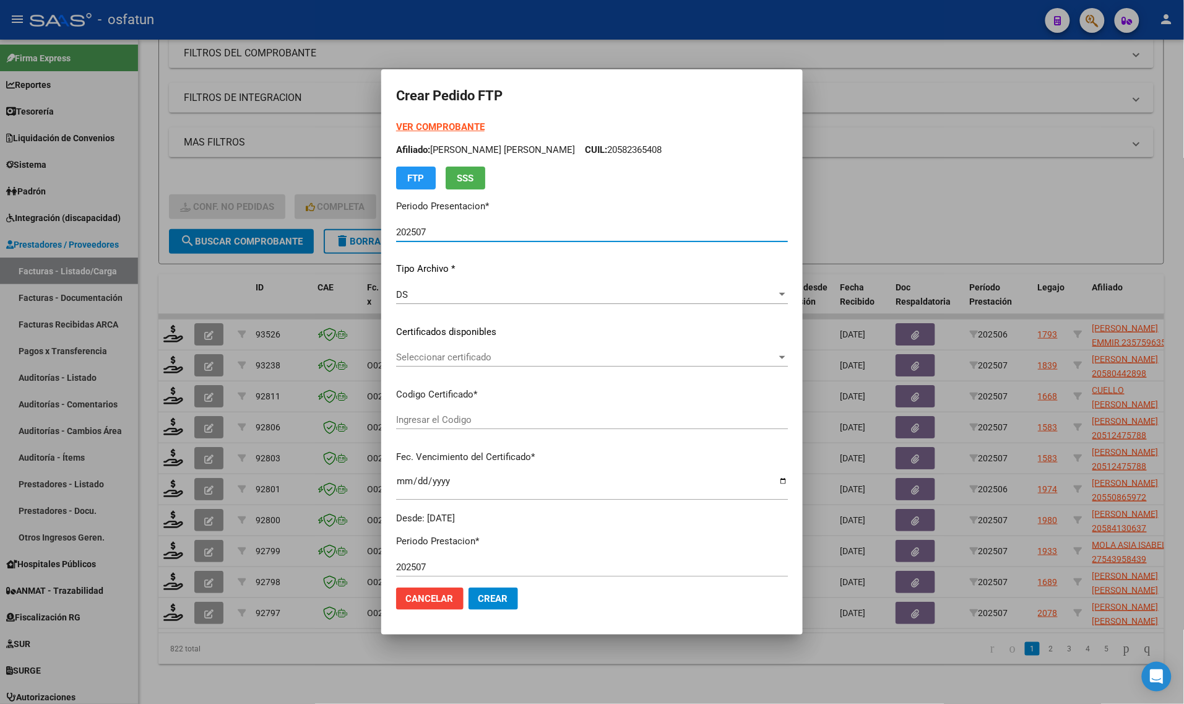
type input "ARG02000580442892024031920270319JUJ135"
type input "[DATE]"
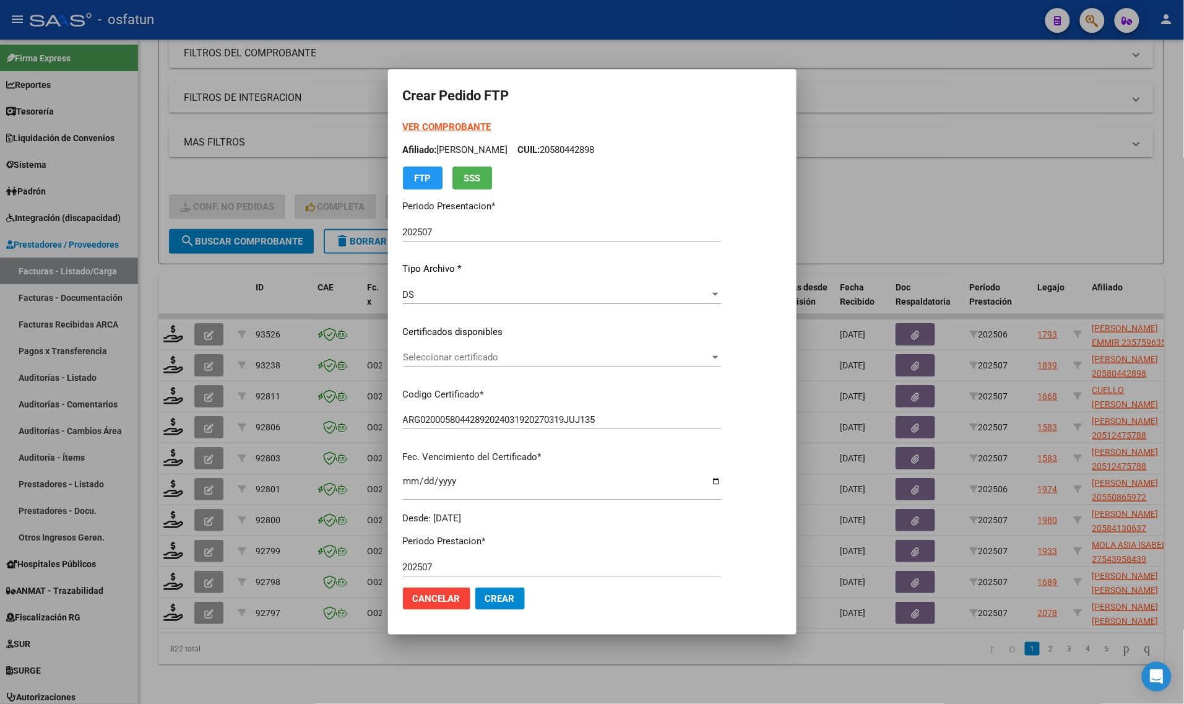
click at [416, 124] on strong "VER COMPROBANTE" at bounding box center [447, 126] width 88 height 11
click at [486, 364] on div "Seleccionar certificado Seleccionar certificado" at bounding box center [562, 357] width 318 height 19
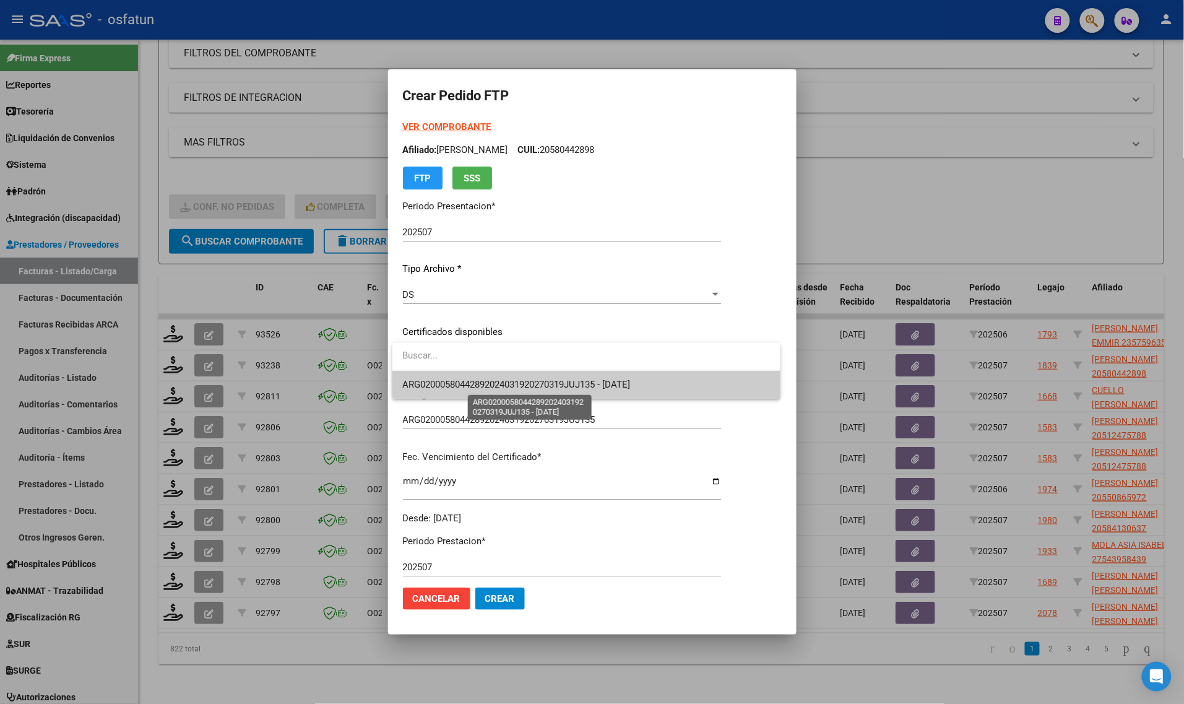
click at [481, 388] on span "ARG02000580442892024031920270319JUJ135 - [DATE]" at bounding box center [516, 384] width 228 height 11
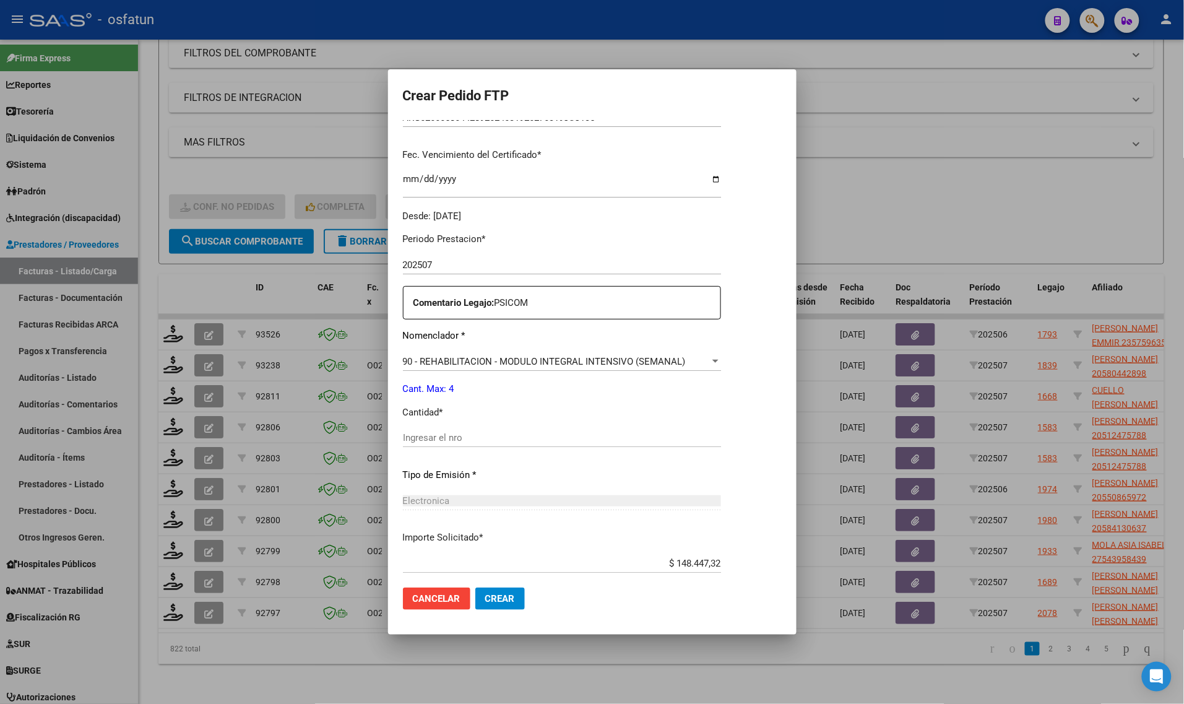
scroll to position [309, 0]
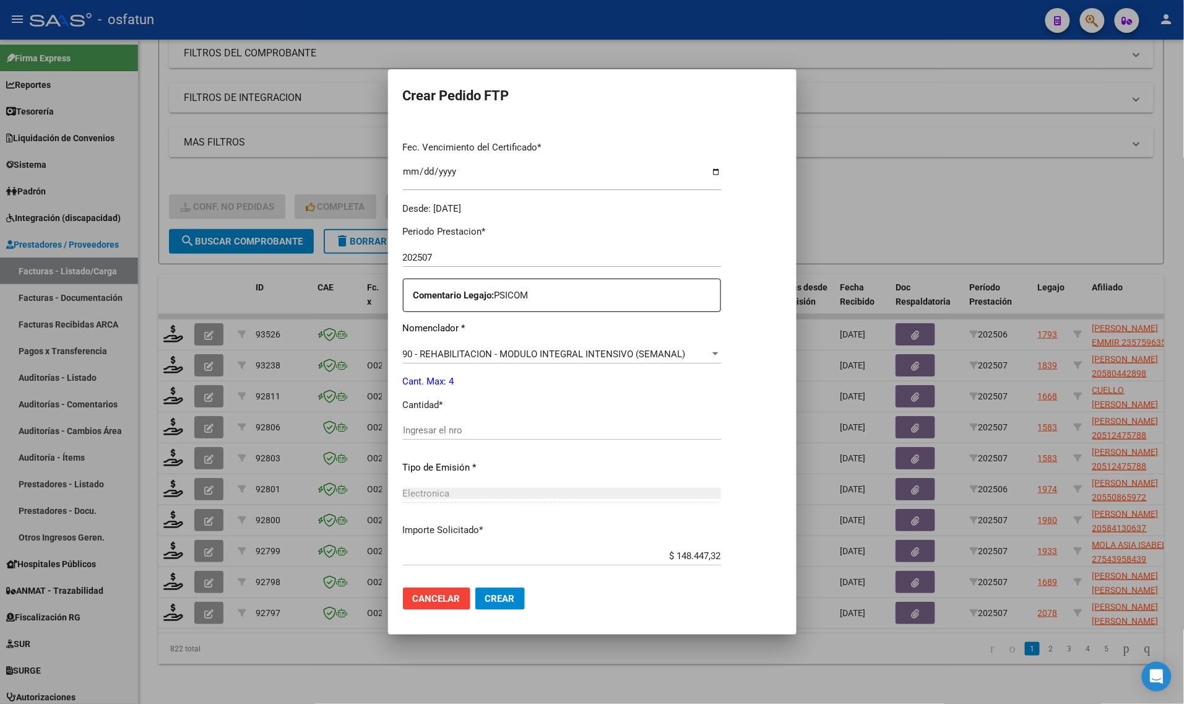
click at [434, 431] on input "Ingresar el nro" at bounding box center [562, 430] width 318 height 11
type input "4"
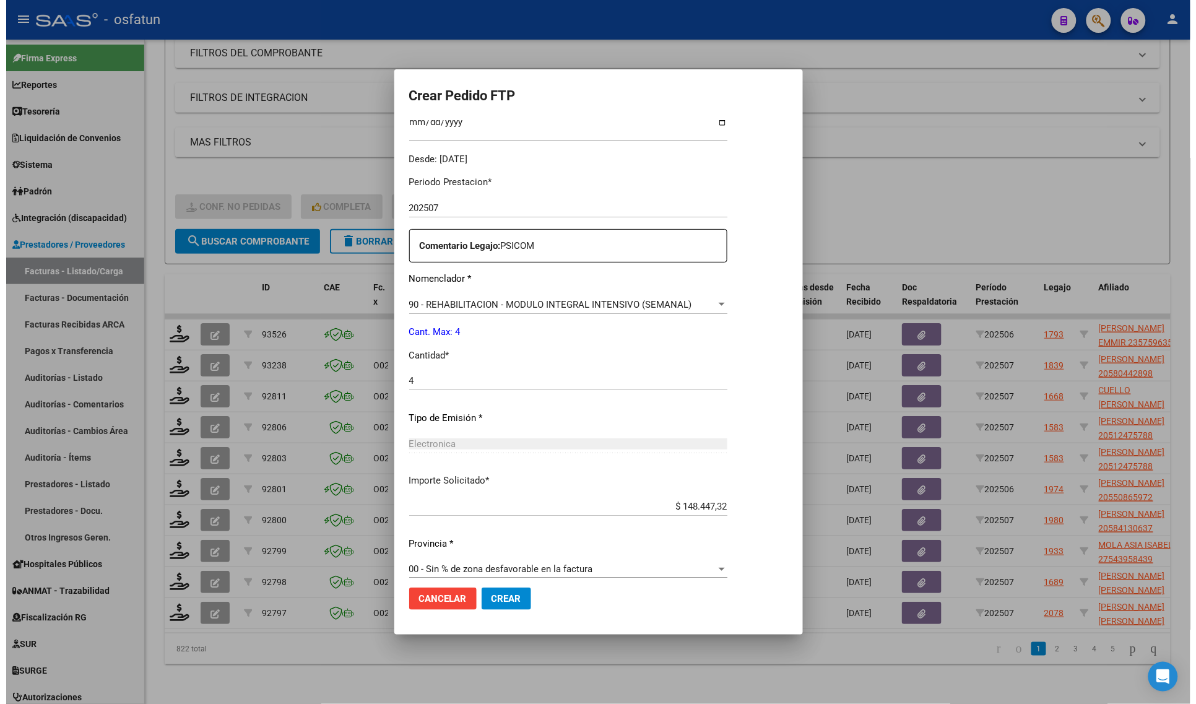
scroll to position [370, 0]
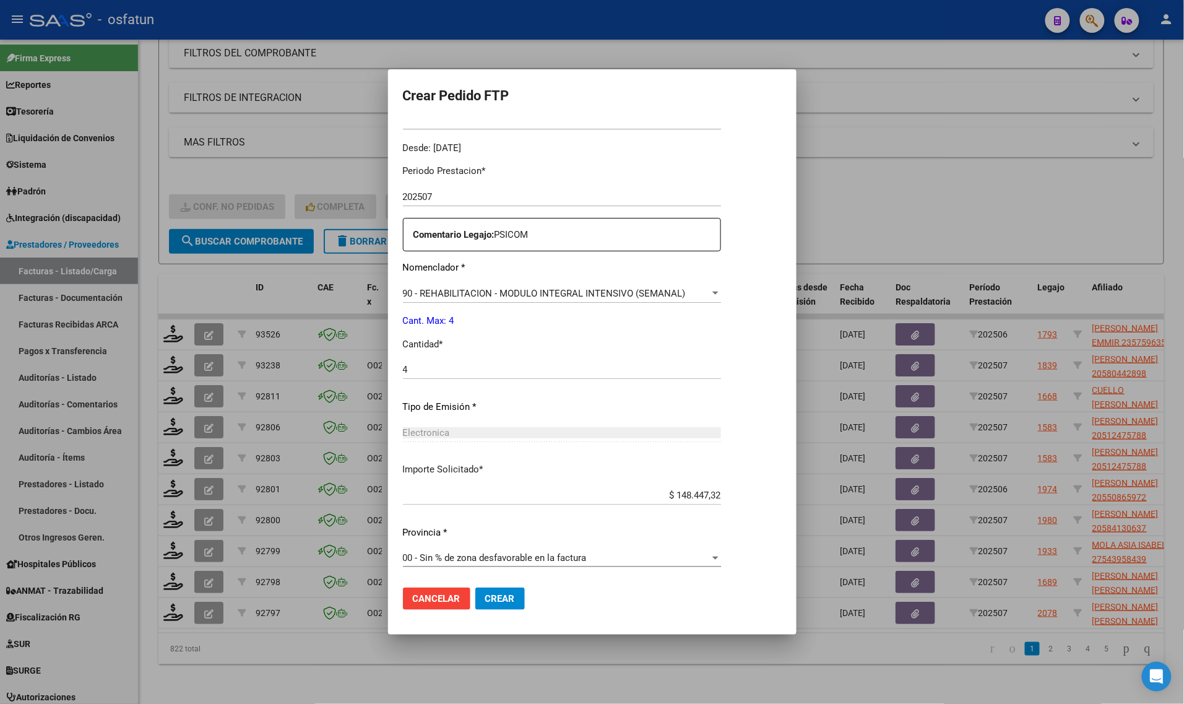
click at [504, 589] on button "Crear" at bounding box center [500, 598] width 50 height 22
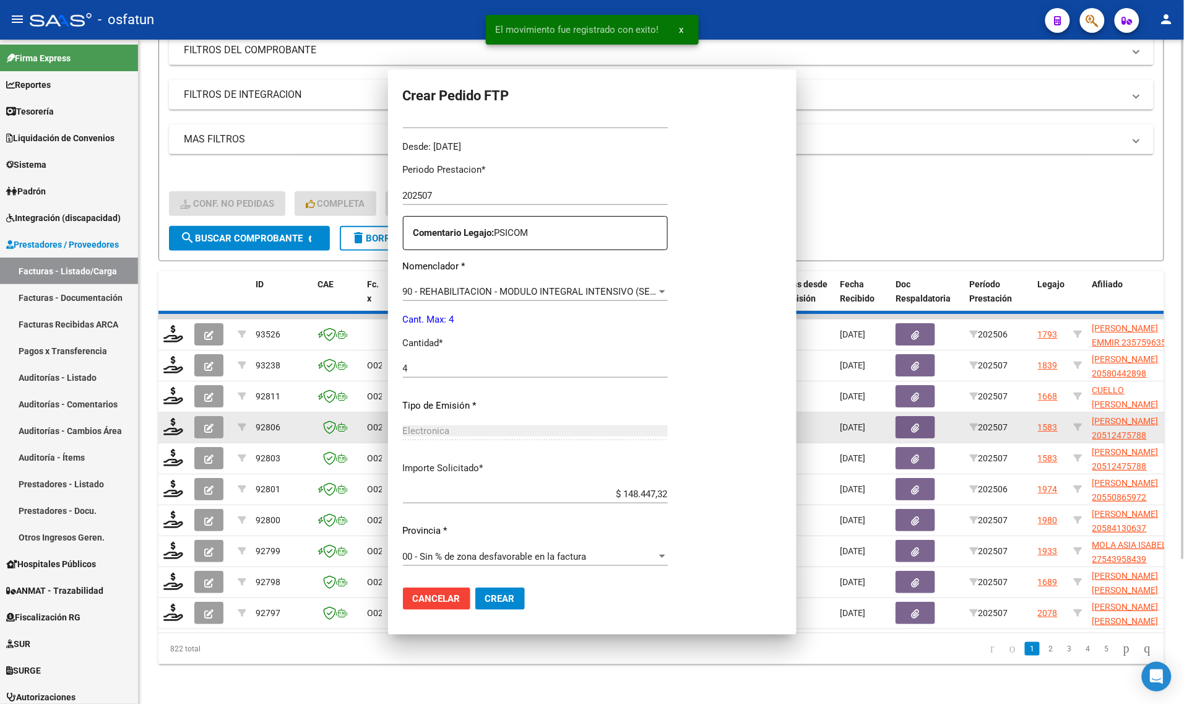
scroll to position [0, 0]
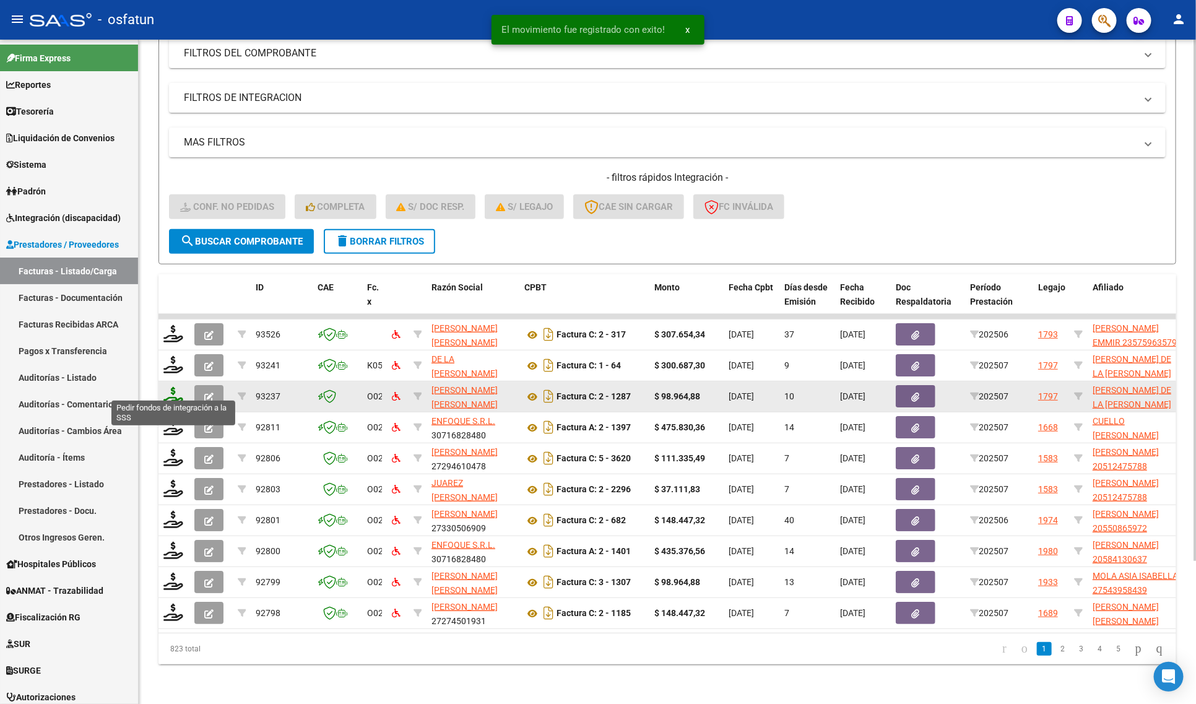
click at [169, 387] on icon at bounding box center [173, 395] width 20 height 17
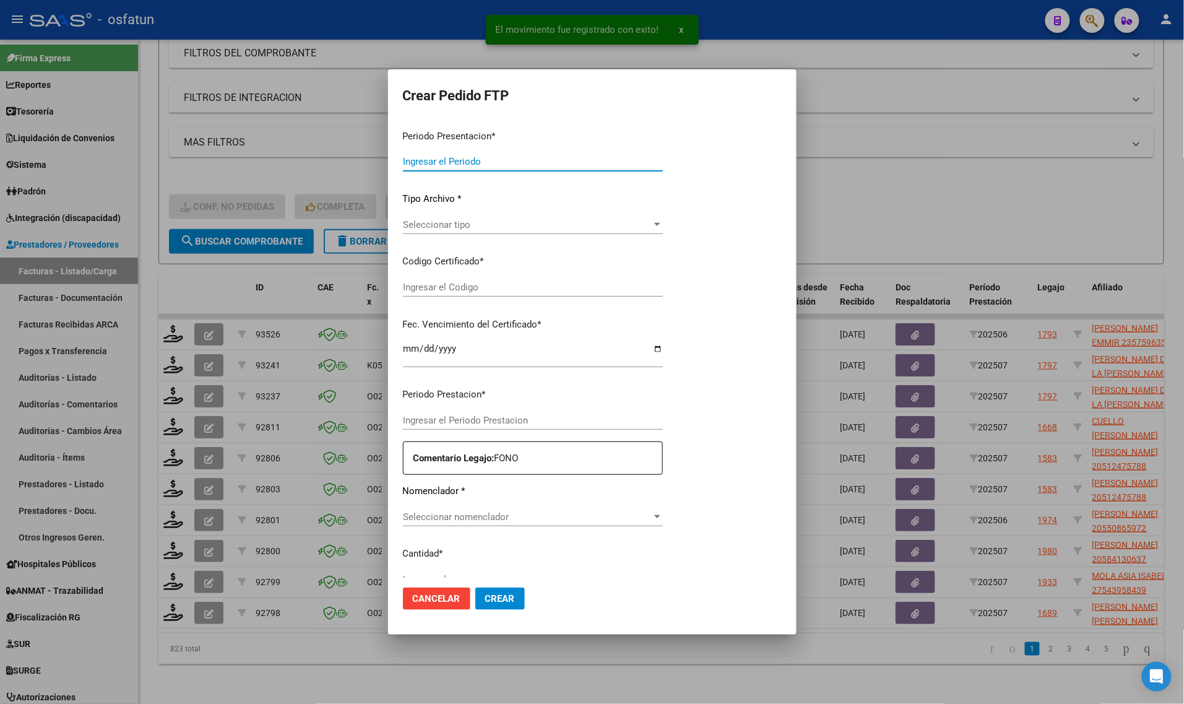
type input "202507"
type input "$ 98.964,88"
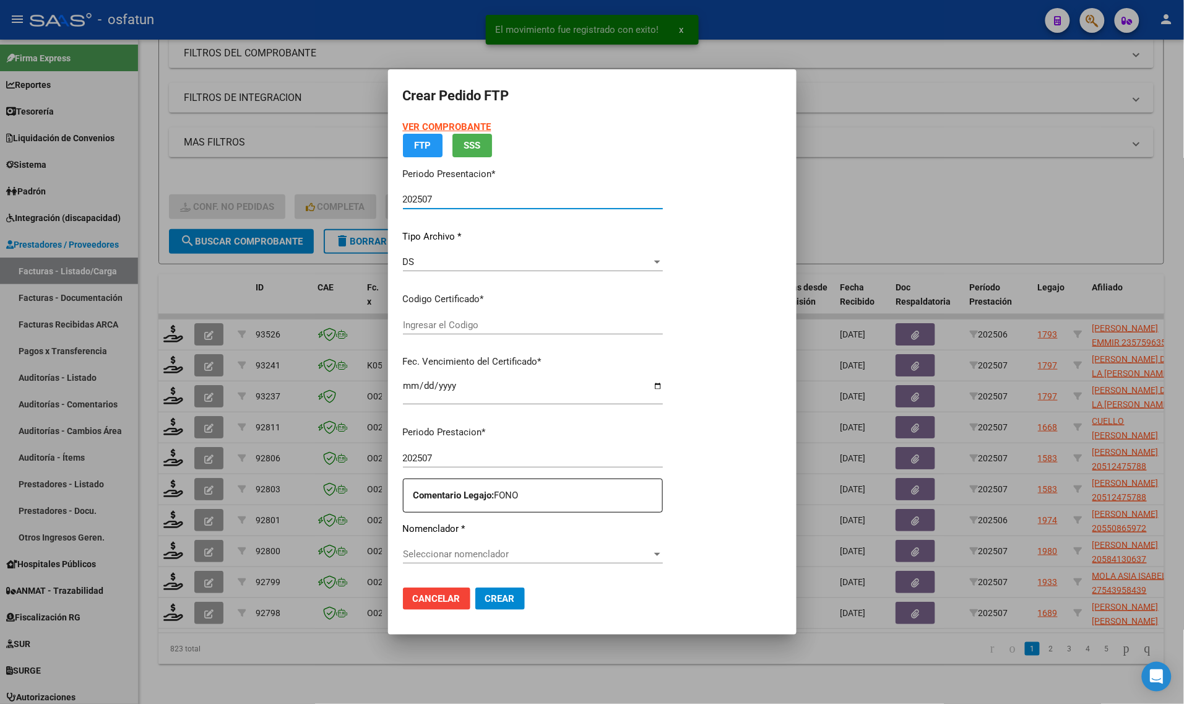
type input "ARG01000544802542023080320330803JUJ135"
type input "[DATE]"
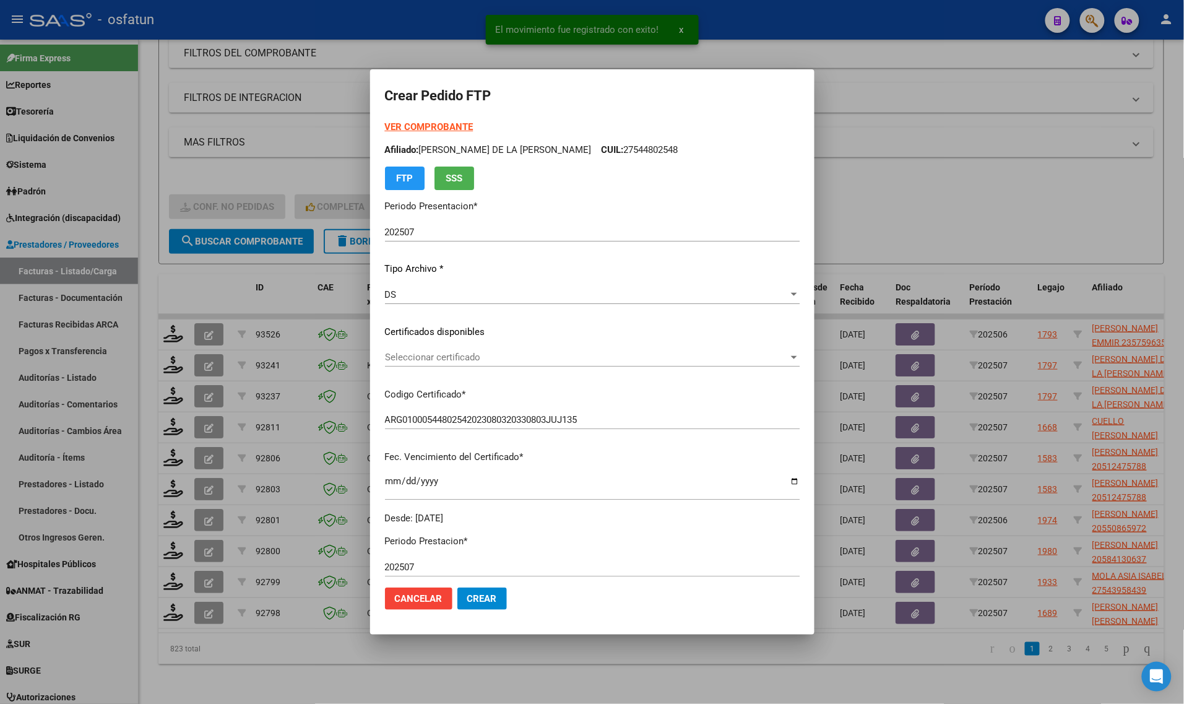
click at [442, 124] on strong "VER COMPROBANTE" at bounding box center [429, 126] width 88 height 11
click at [429, 350] on div "Seleccionar certificado Seleccionar certificado" at bounding box center [592, 357] width 415 height 19
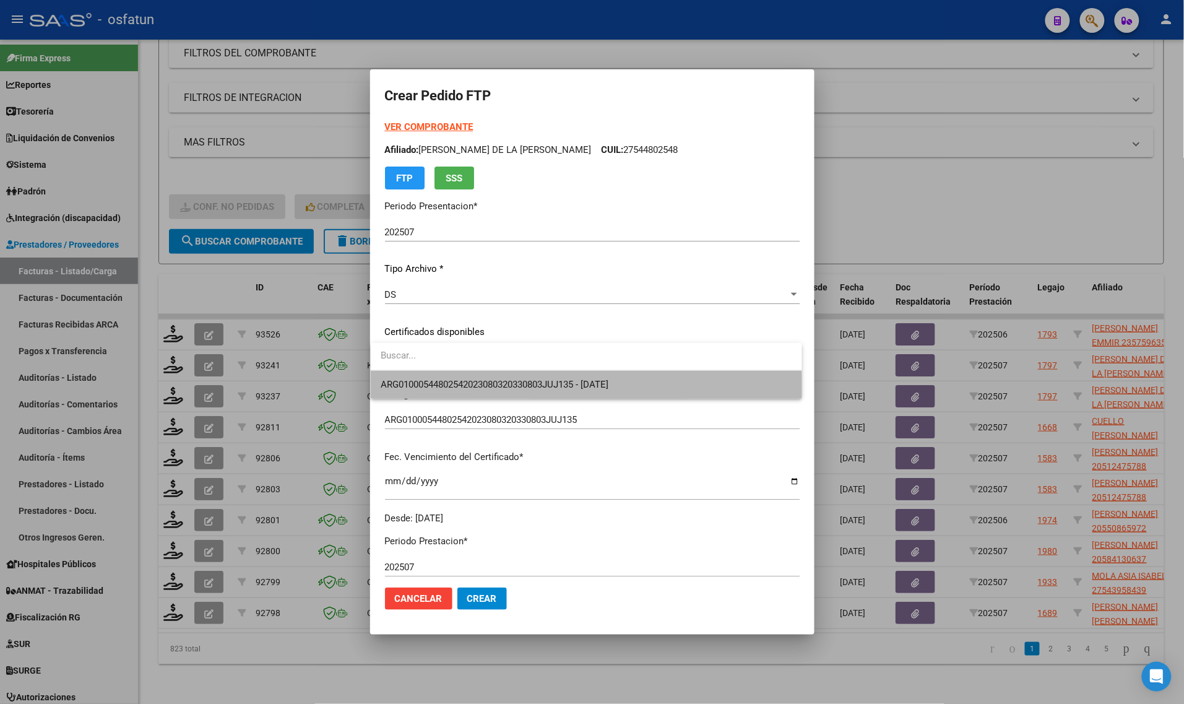
click at [430, 391] on span "ARG01000544802542023080320330803JUJ135 - [DATE]" at bounding box center [587, 385] width 412 height 28
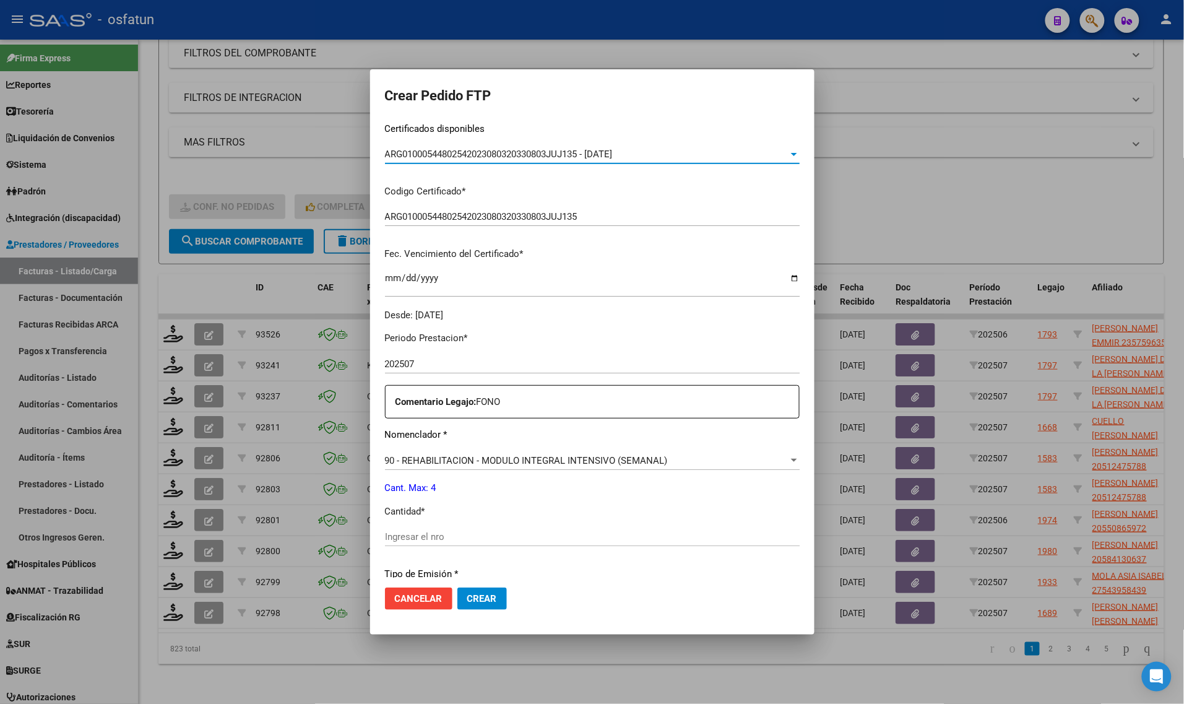
scroll to position [232, 0]
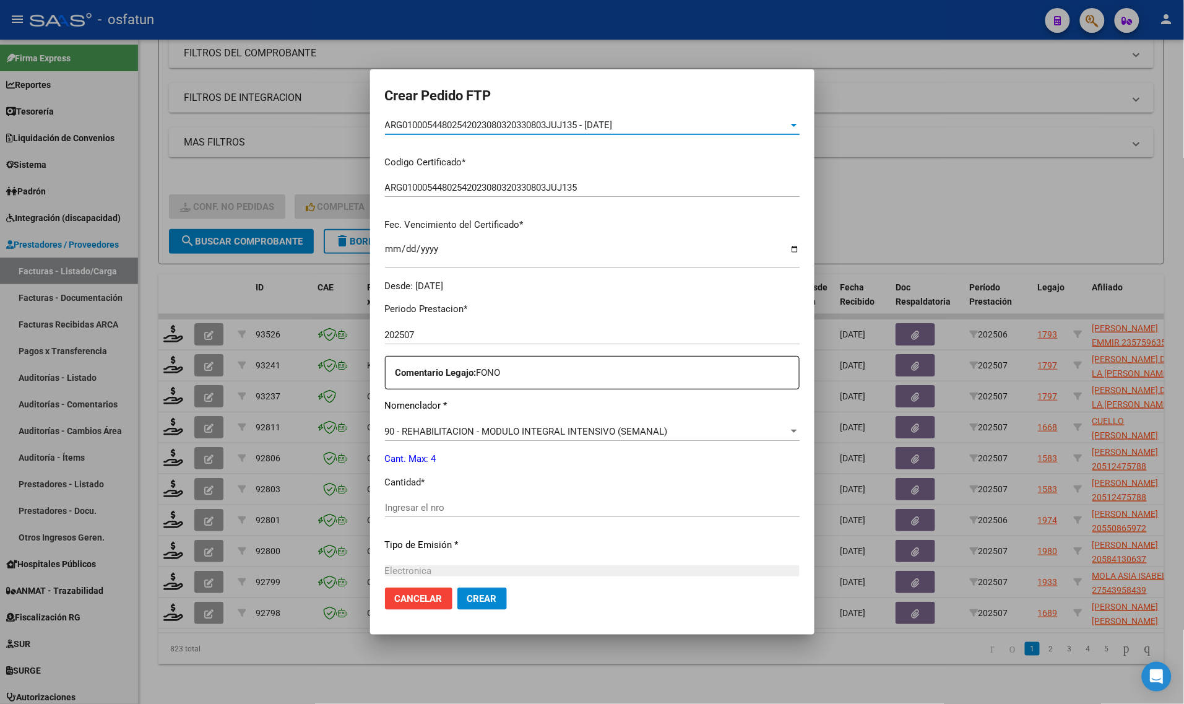
click at [418, 499] on div "Ingresar el nro" at bounding box center [592, 507] width 415 height 19
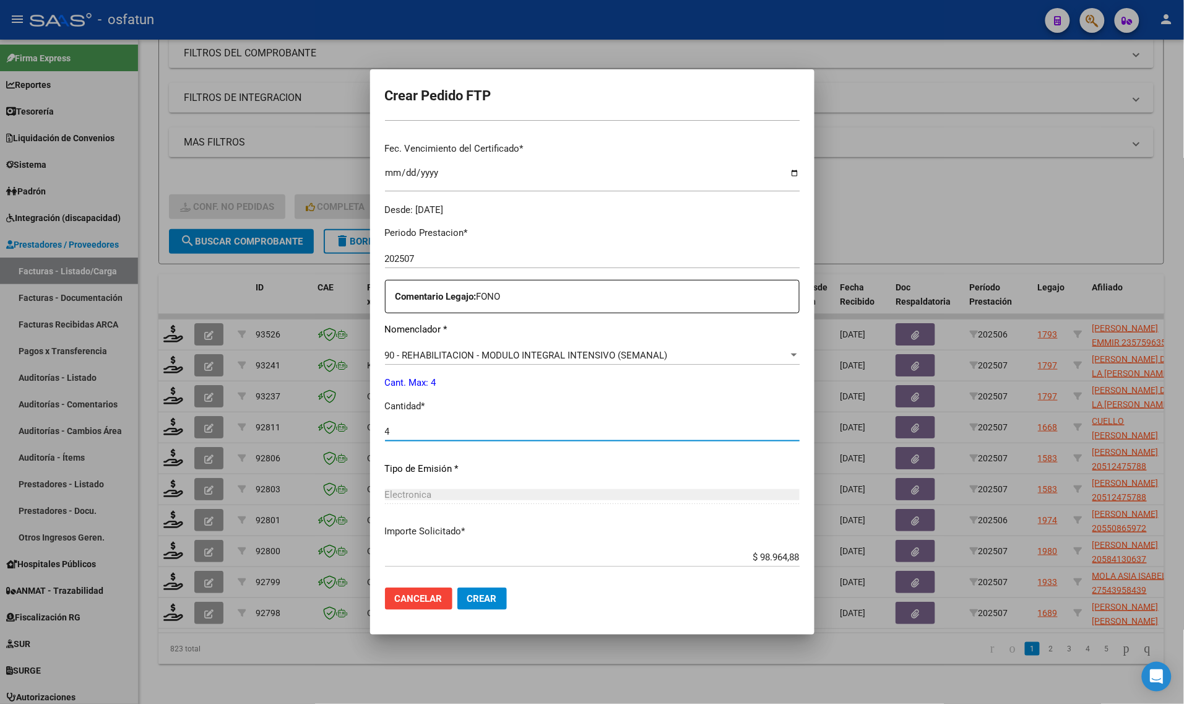
scroll to position [370, 0]
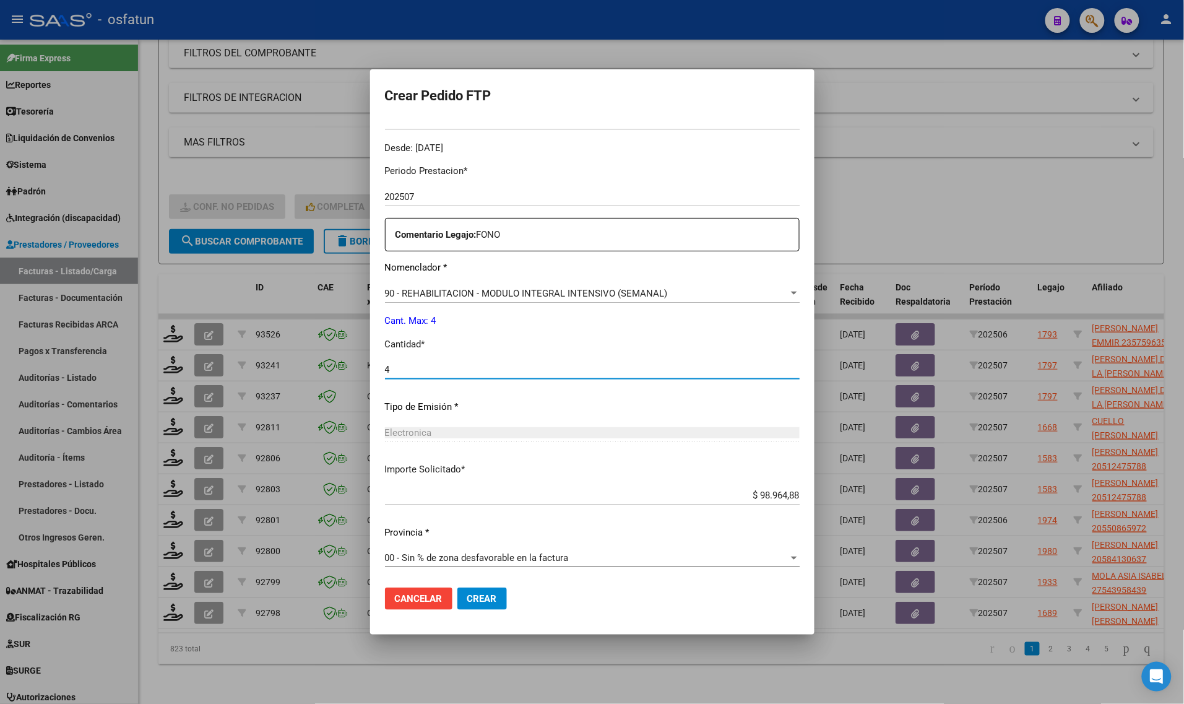
type input "4"
click at [474, 604] on button "Crear" at bounding box center [482, 598] width 50 height 22
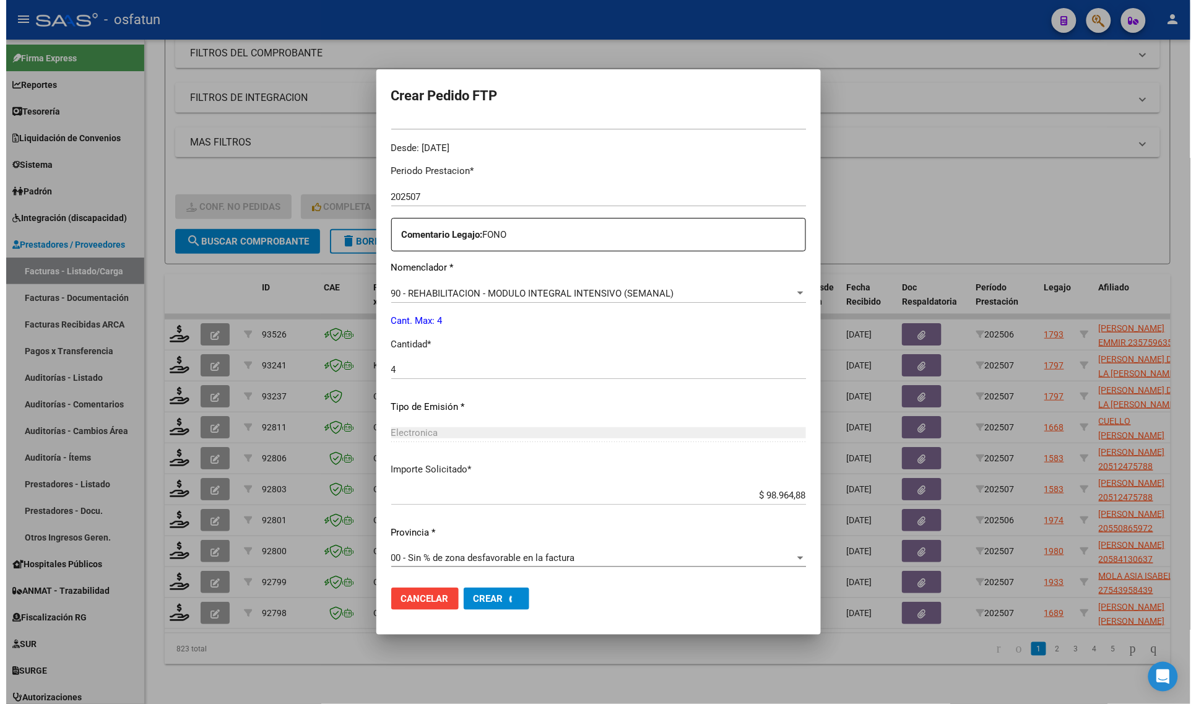
scroll to position [0, 0]
